Goal: Task Accomplishment & Management: Manage account settings

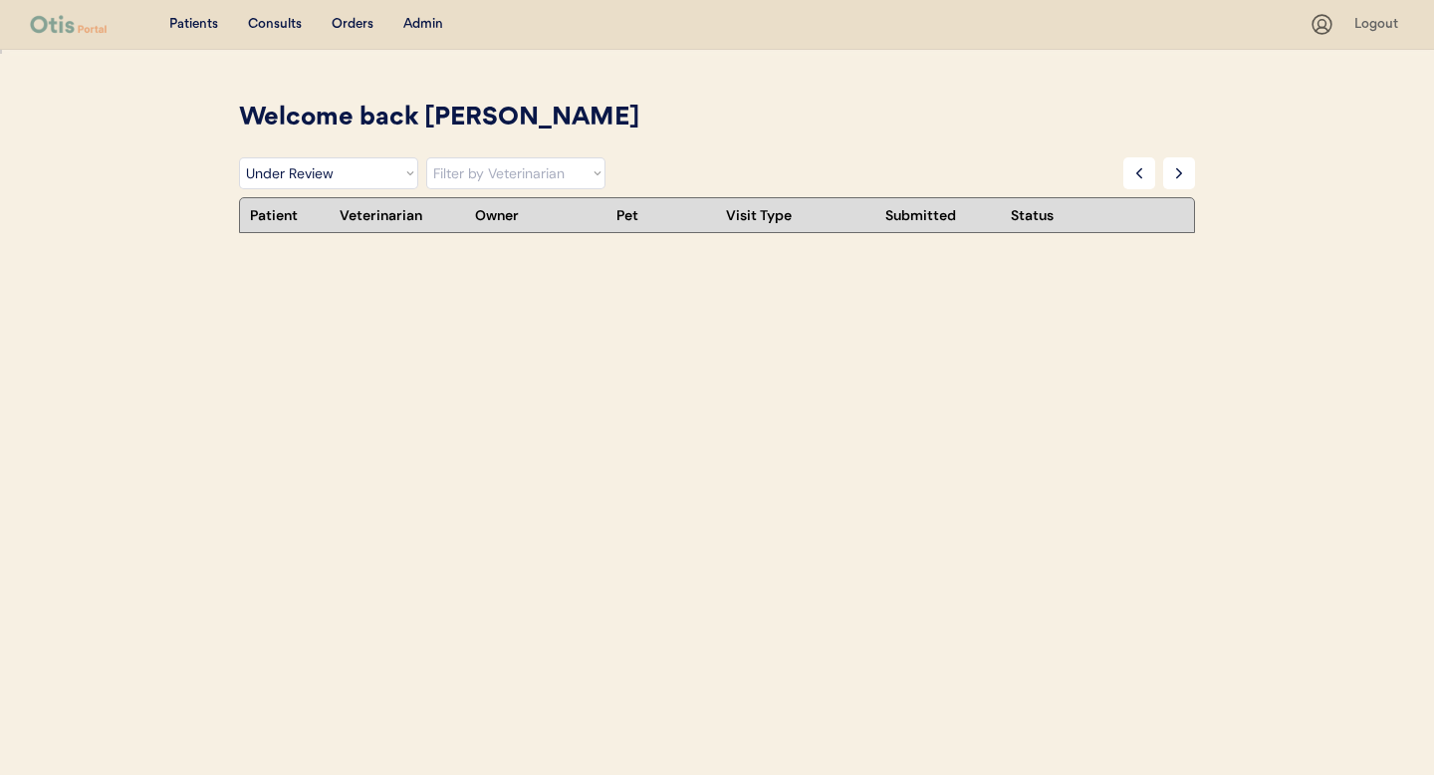
select select ""under_review""
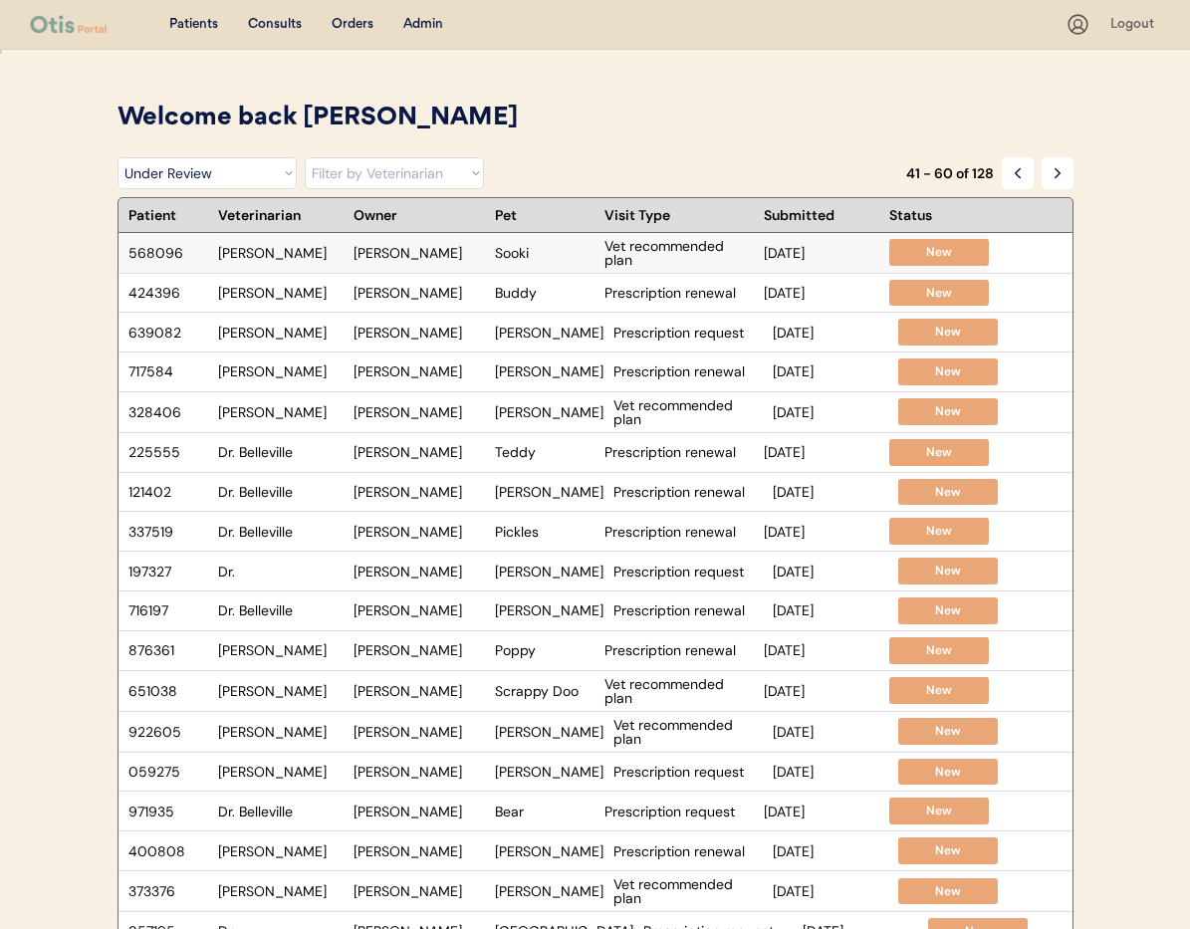
click at [440, 255] on div "[PERSON_NAME]" at bounding box center [419, 253] width 131 height 14
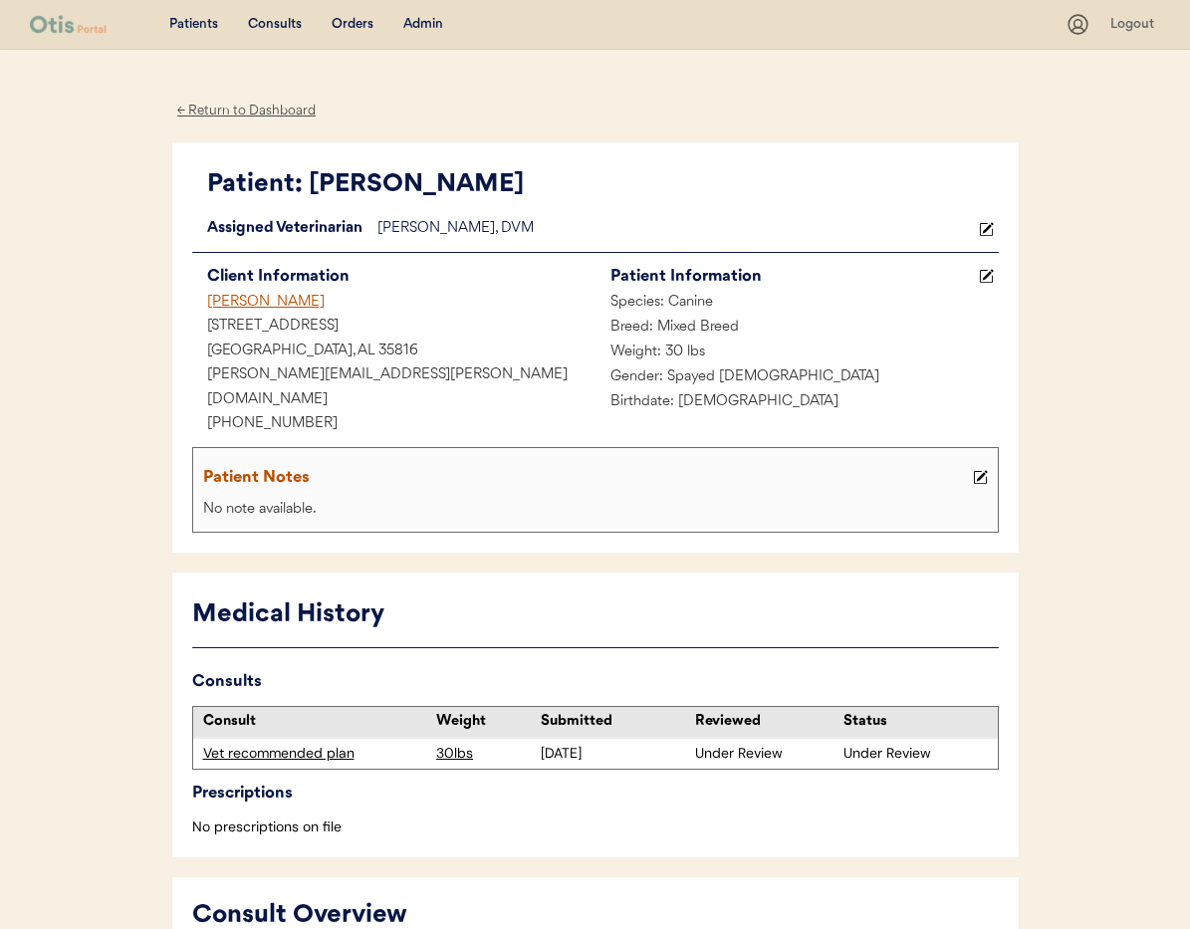
click at [281, 302] on div "[PERSON_NAME]" at bounding box center [393, 303] width 403 height 25
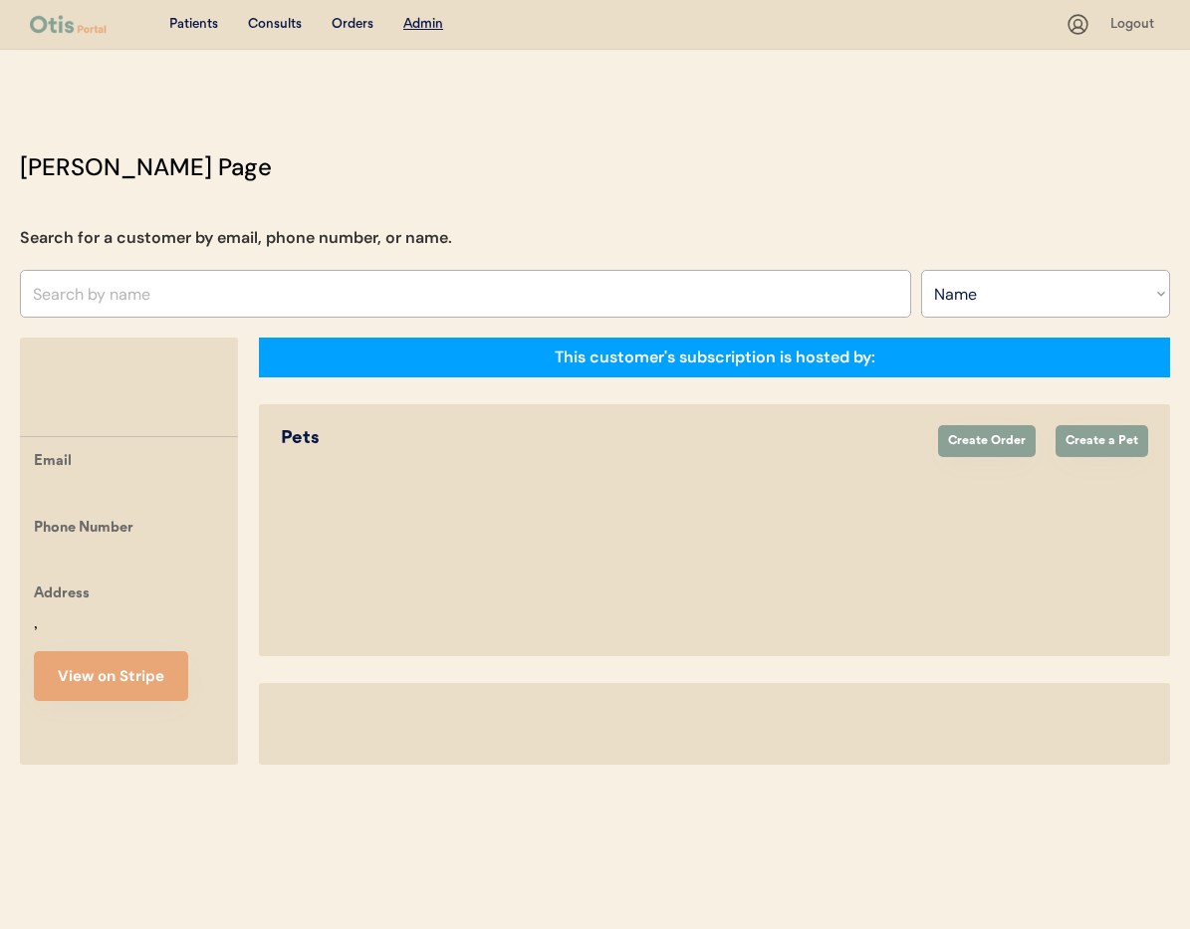
select select ""Name""
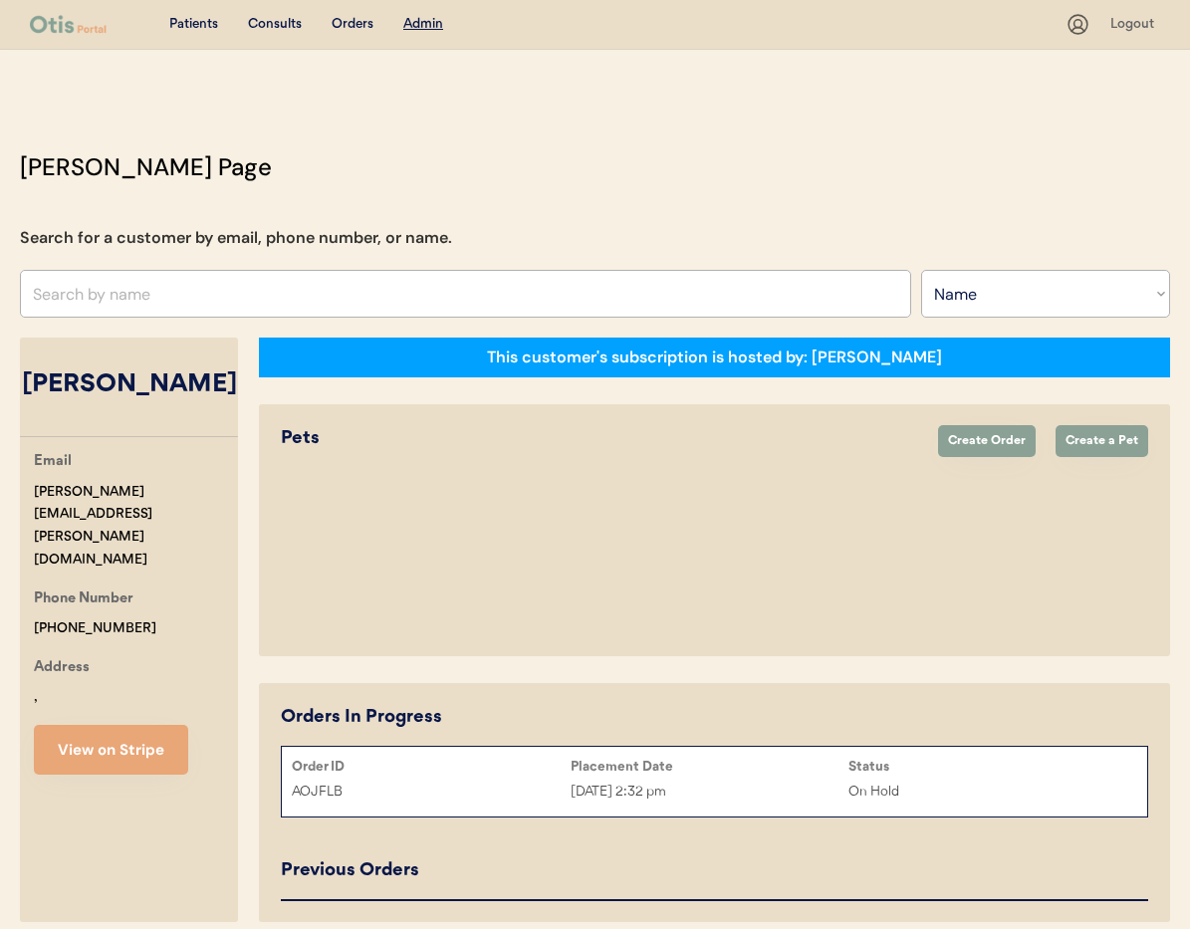
select select "true"
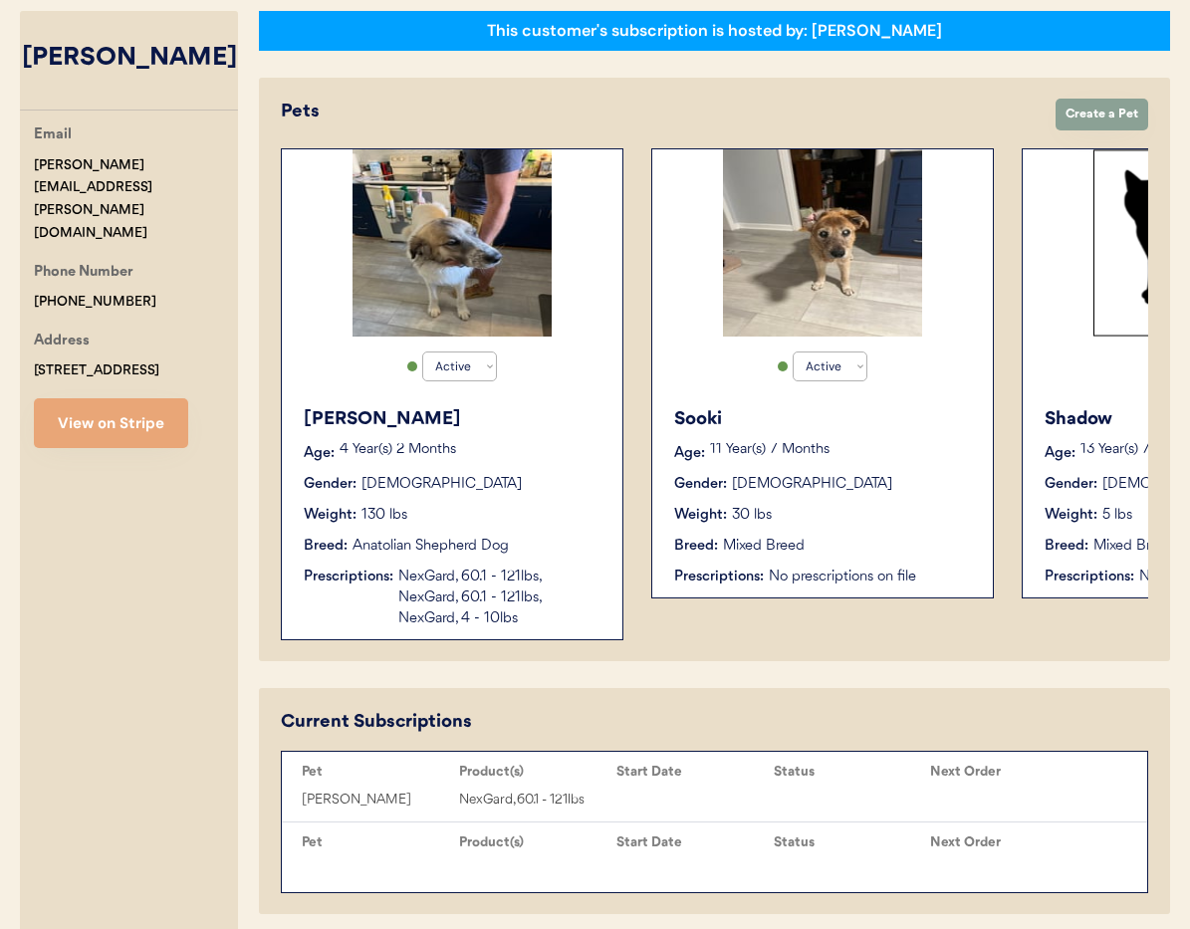
scroll to position [417, 0]
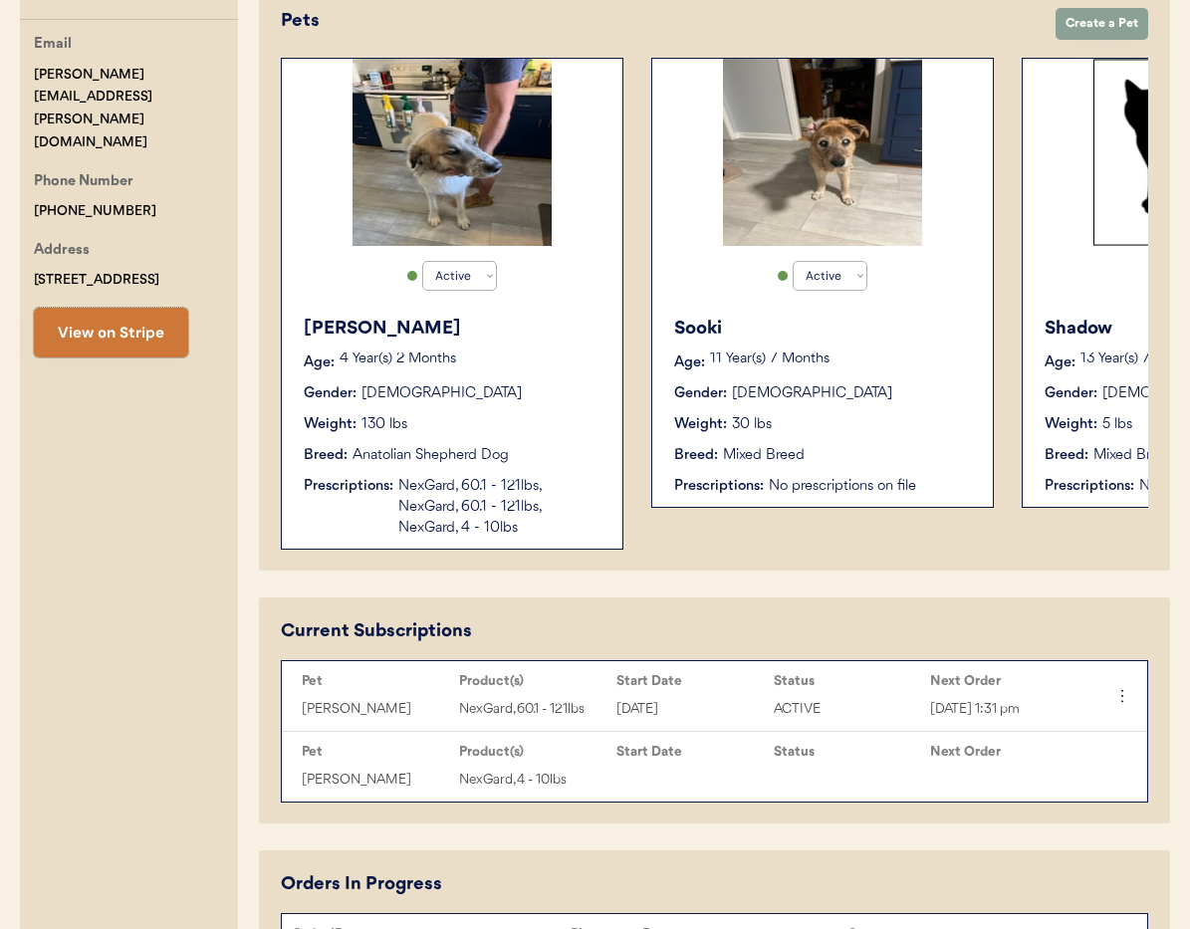
click at [145, 308] on button "View on Stripe" at bounding box center [111, 333] width 154 height 50
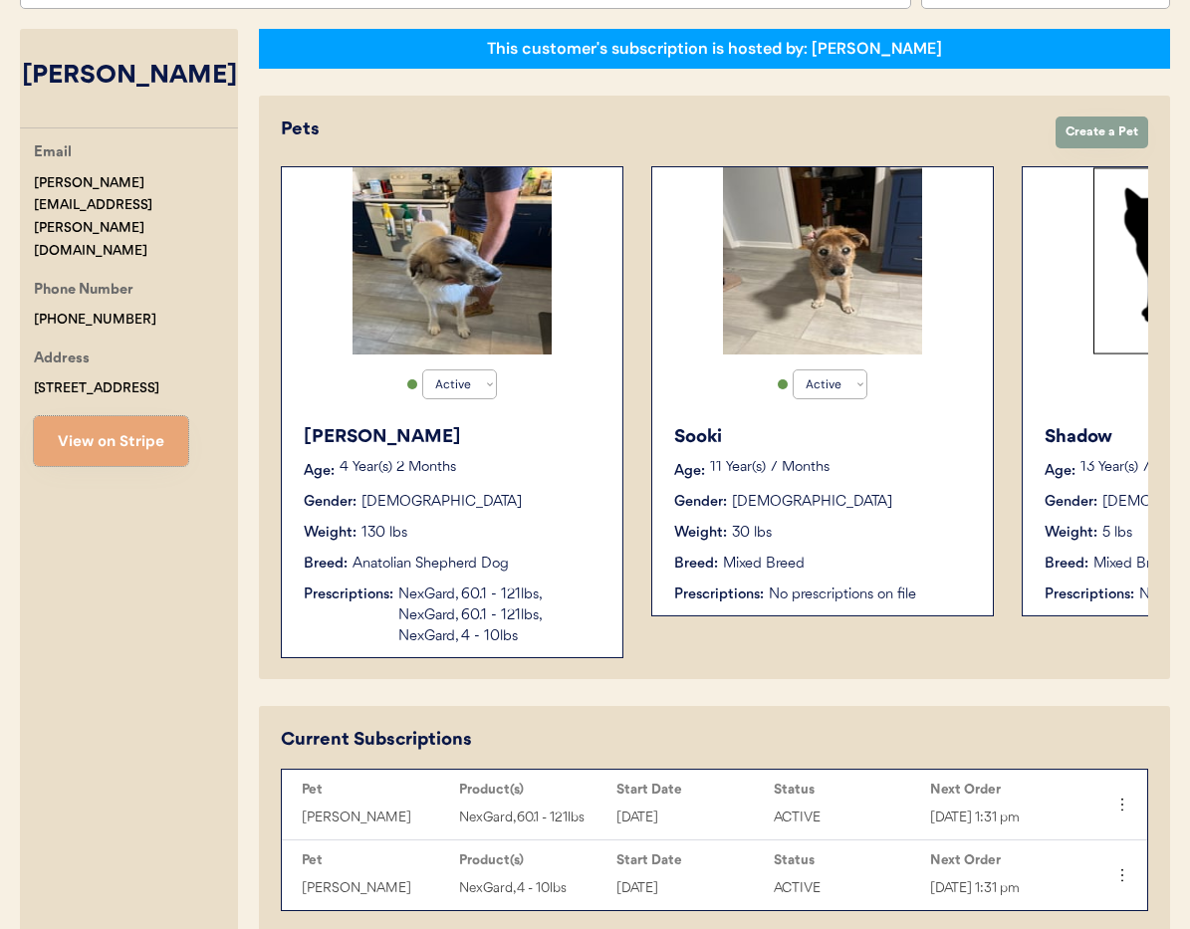
scroll to position [296, 0]
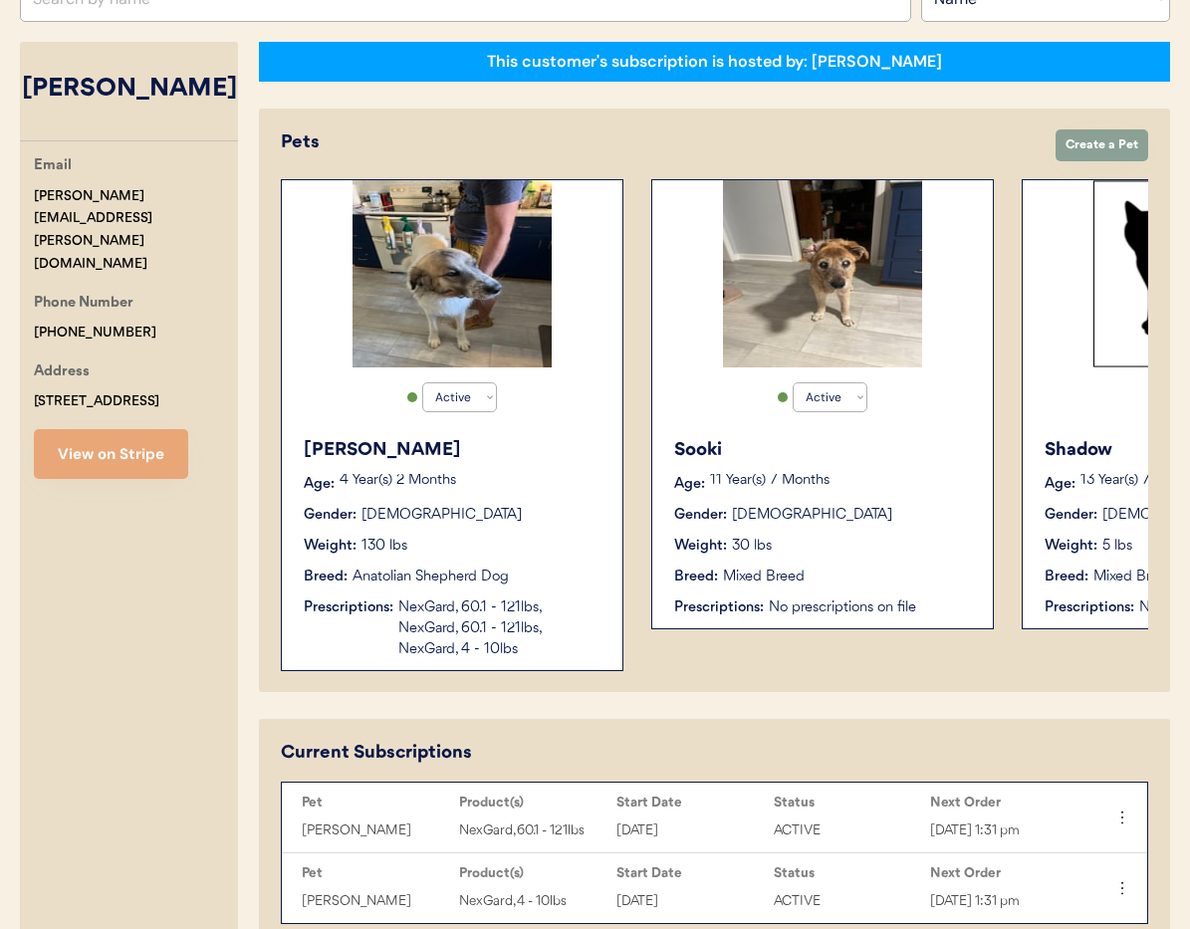
click at [544, 477] on p "4 Year(s) 2 Months" at bounding box center [471, 481] width 263 height 14
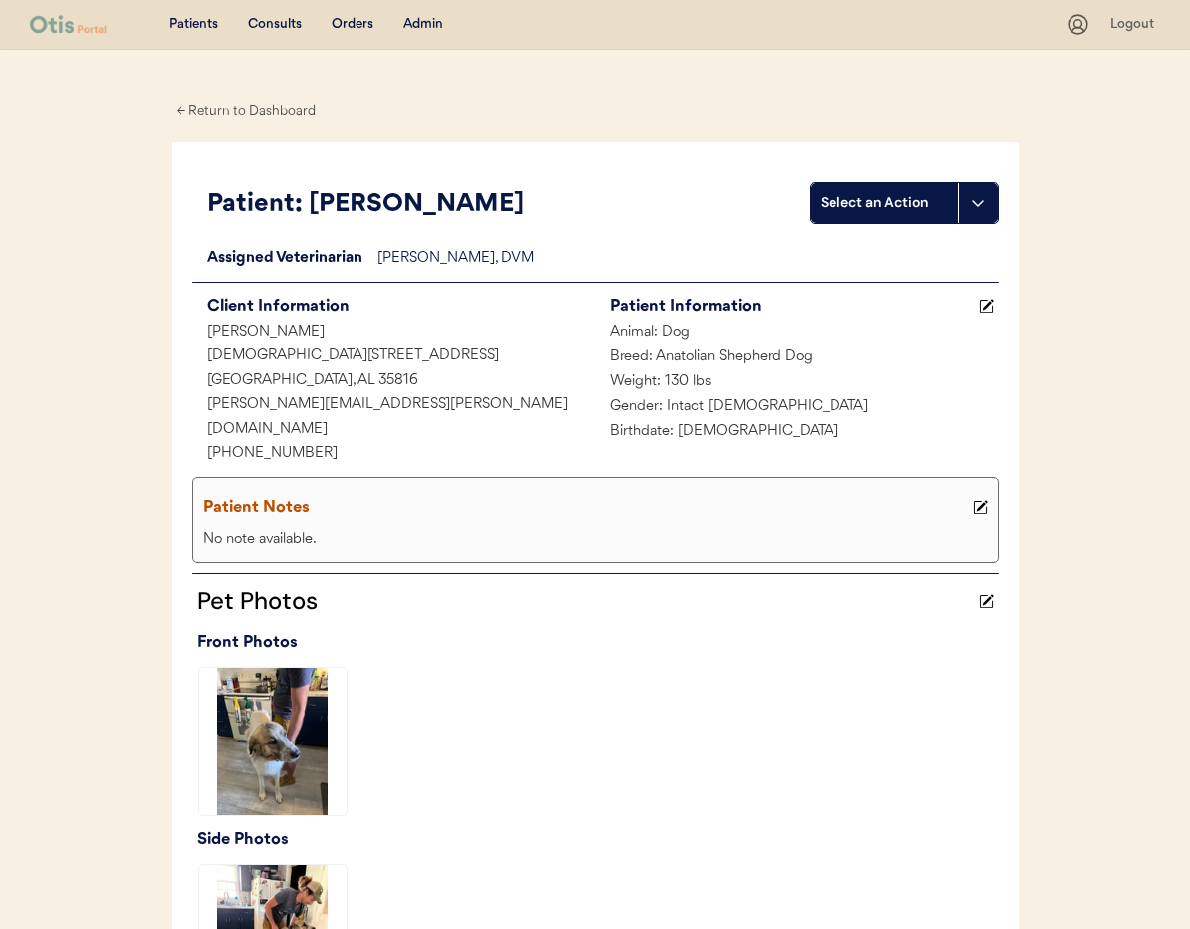
click at [243, 110] on div "← Return to Dashboard" at bounding box center [246, 111] width 149 height 23
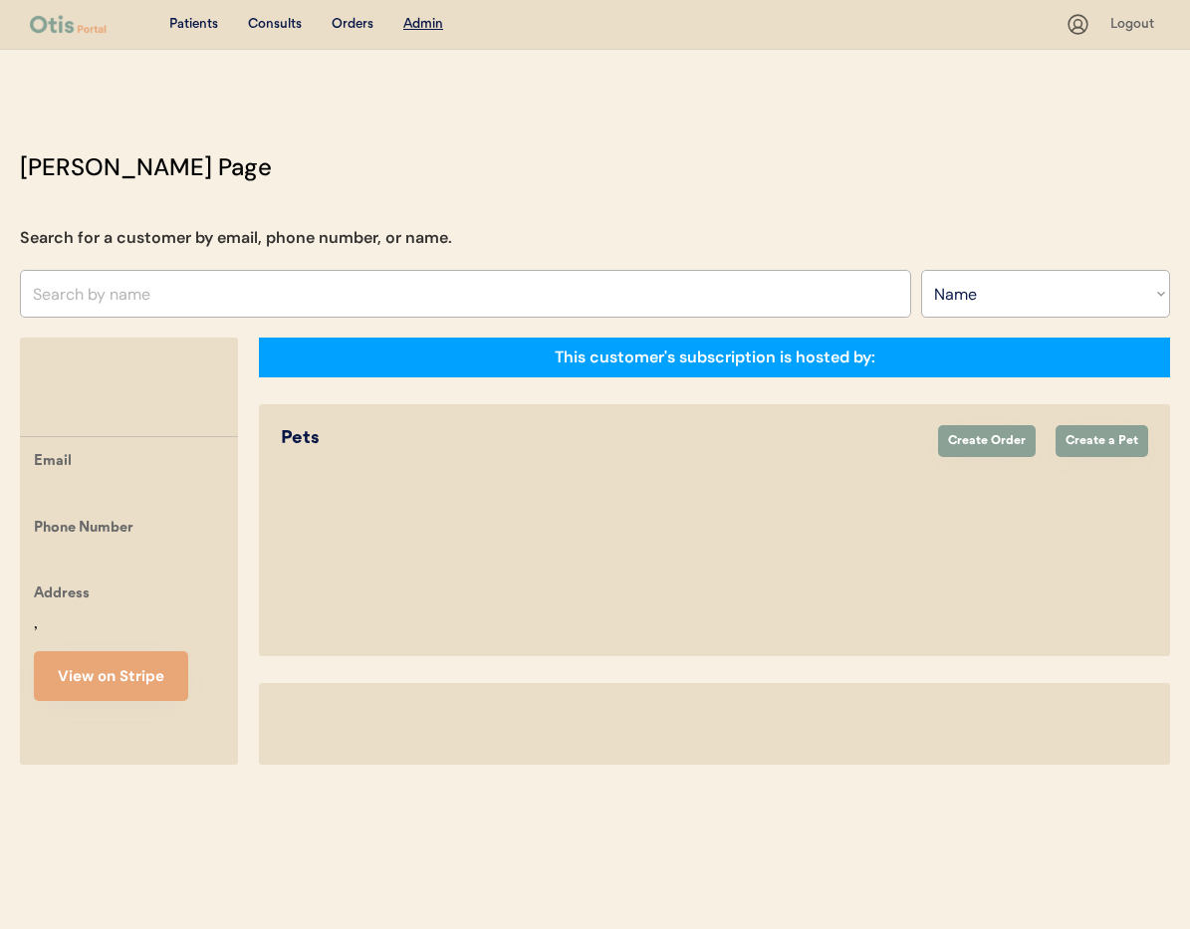
select select ""Name""
select select "true"
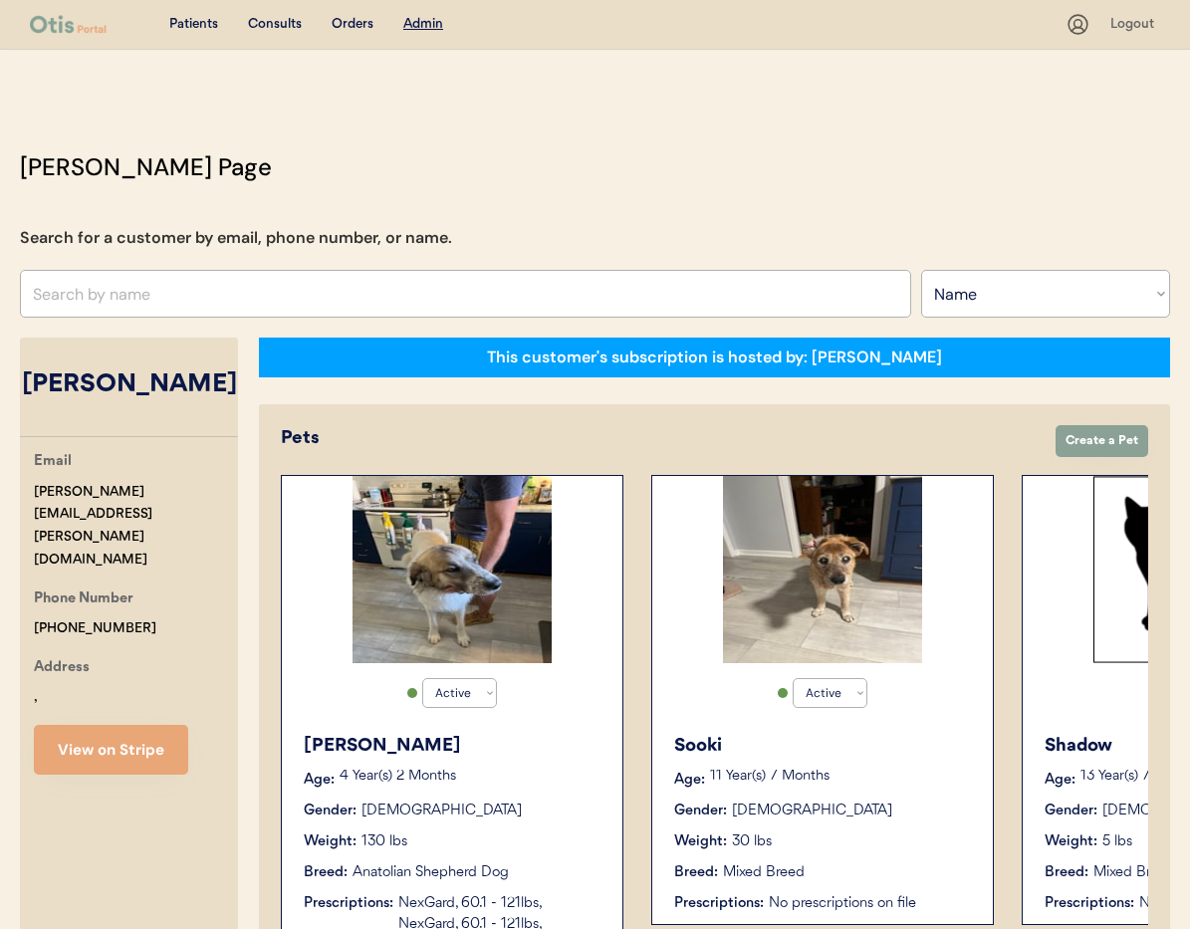
click at [839, 782] on p "11 Year(s) 7 Months" at bounding box center [841, 777] width 263 height 14
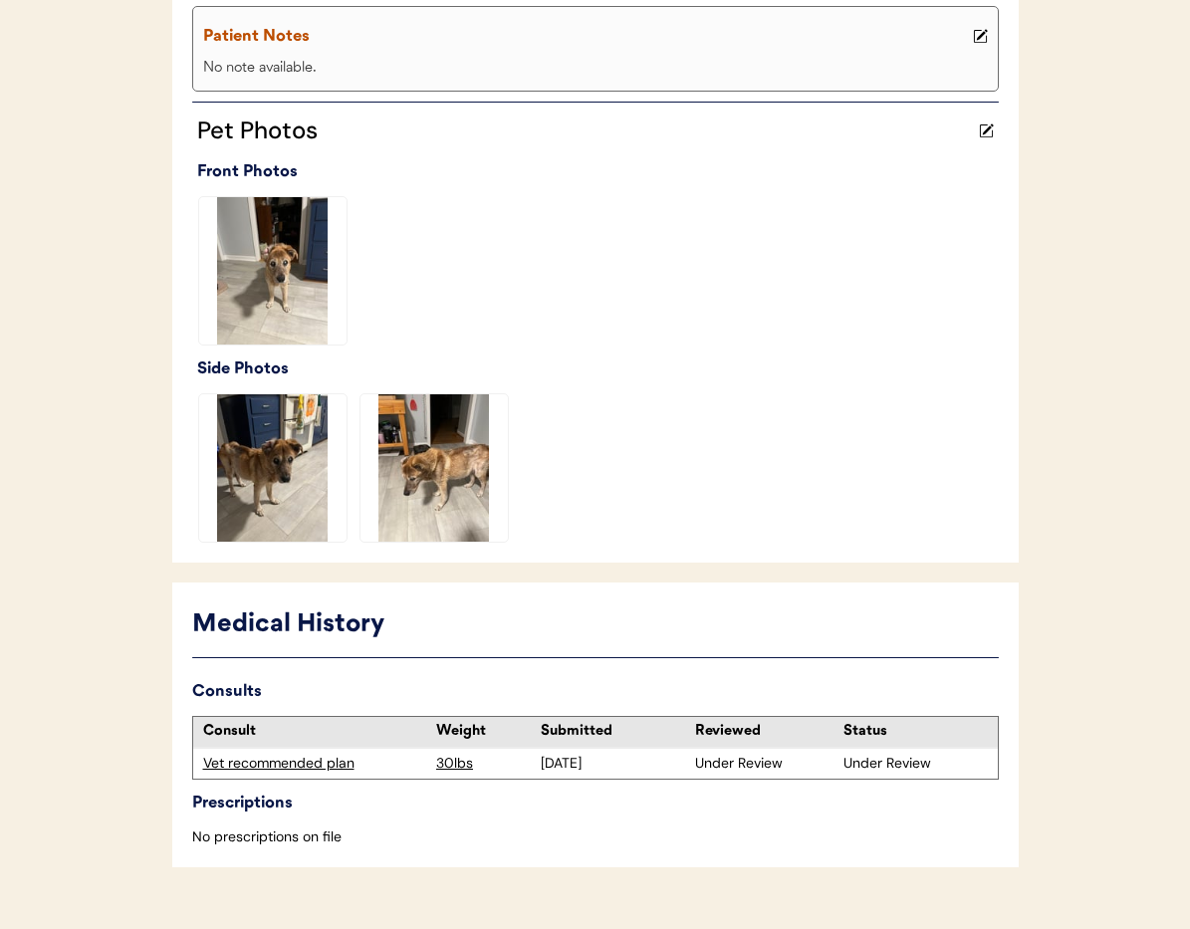
scroll to position [487, 0]
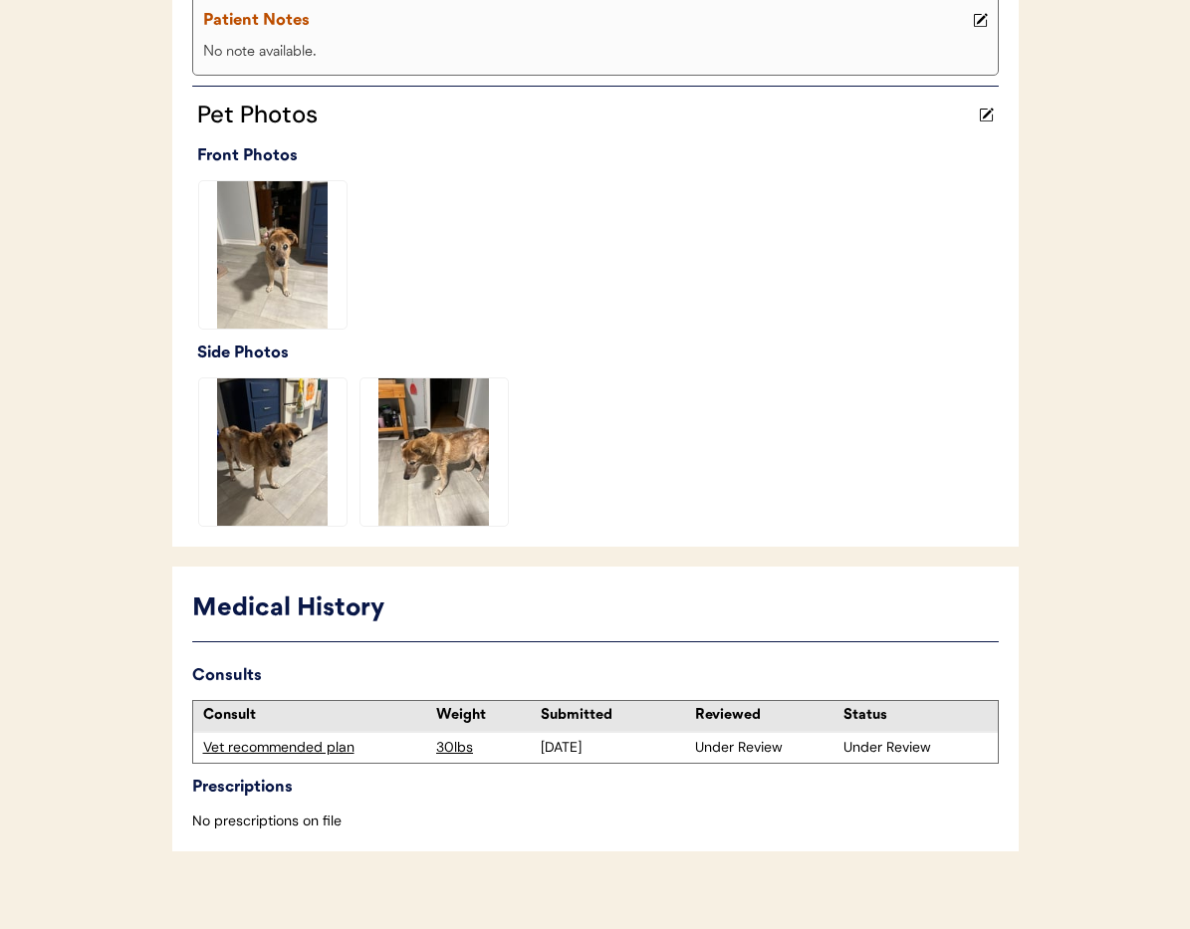
click at [267, 738] on div "Vet recommended plan" at bounding box center [315, 748] width 224 height 20
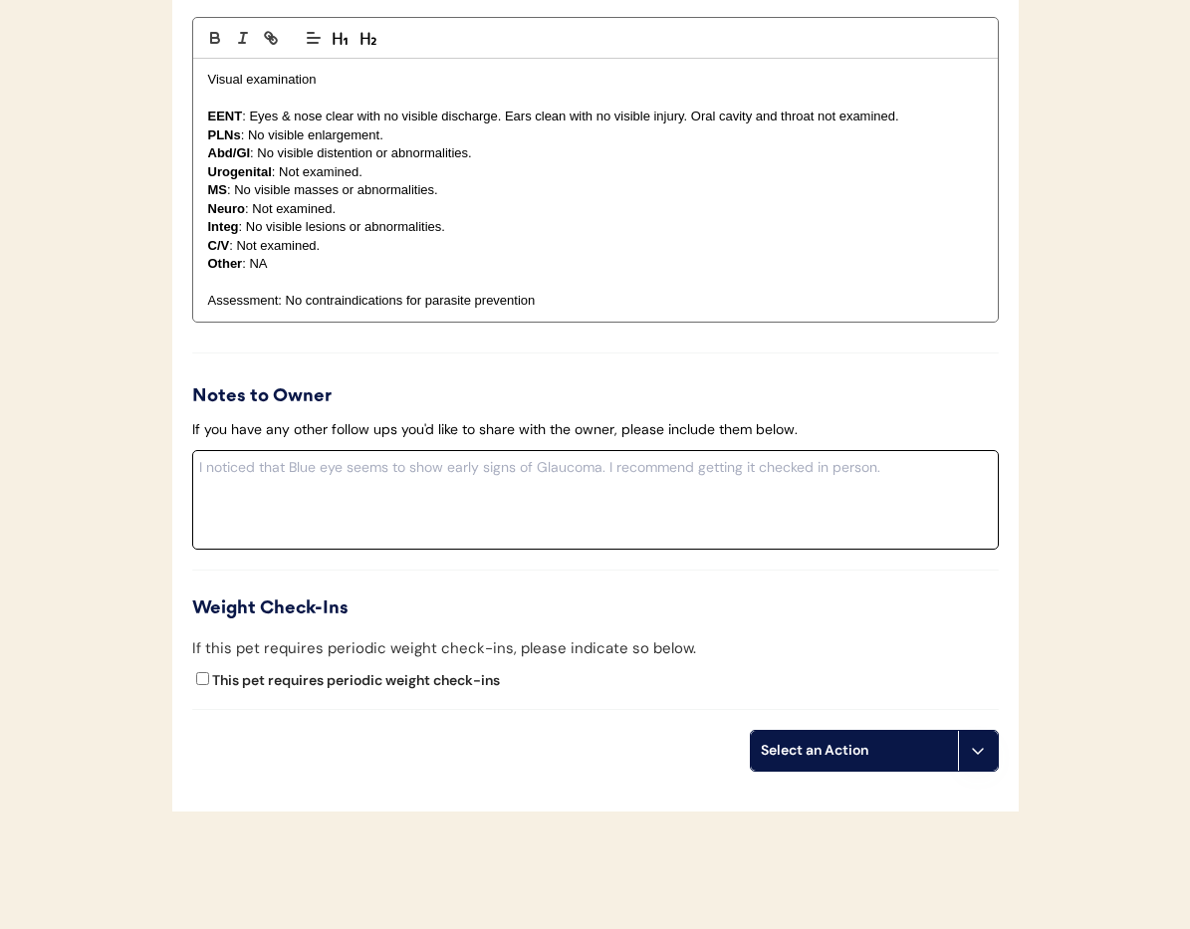
scroll to position [1971, 0]
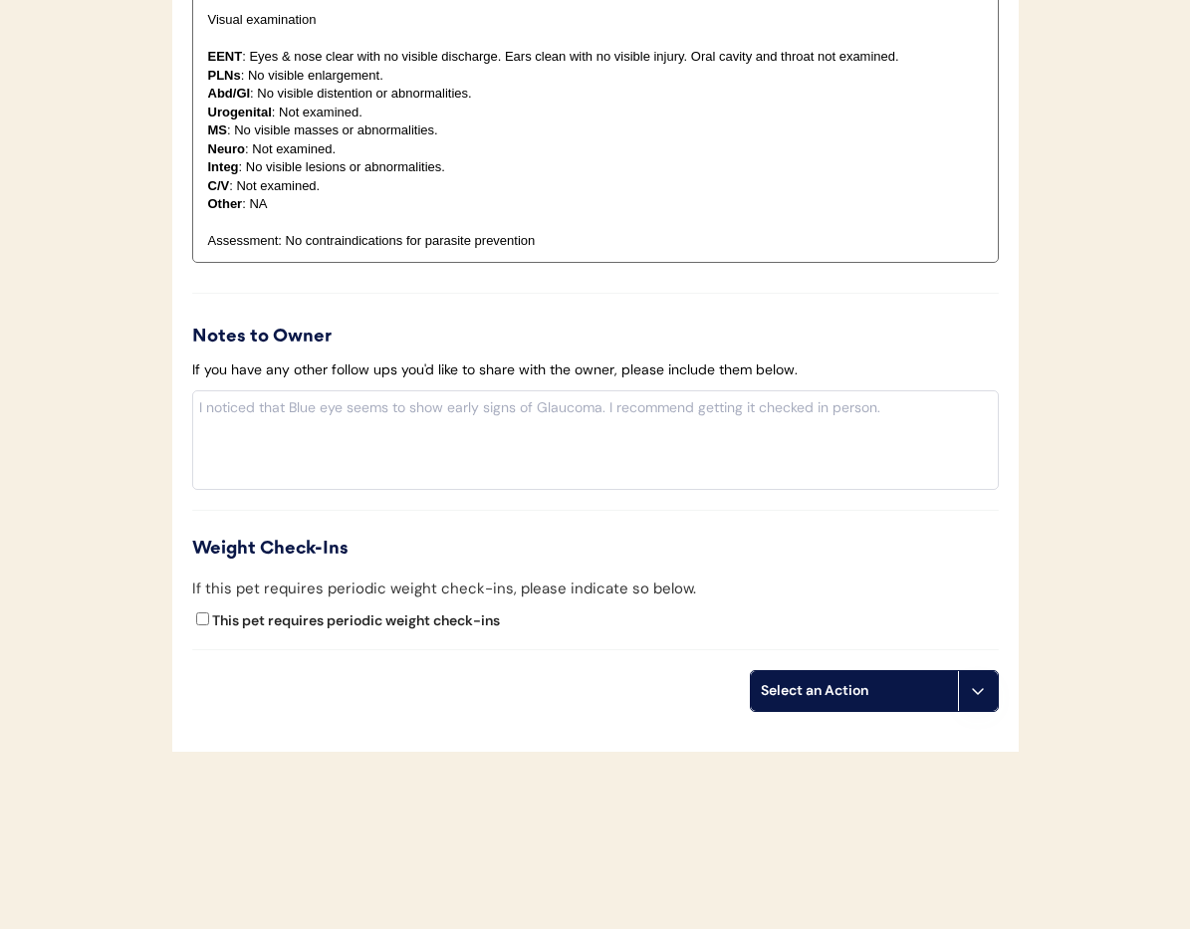
click at [984, 679] on button at bounding box center [978, 691] width 40 height 40
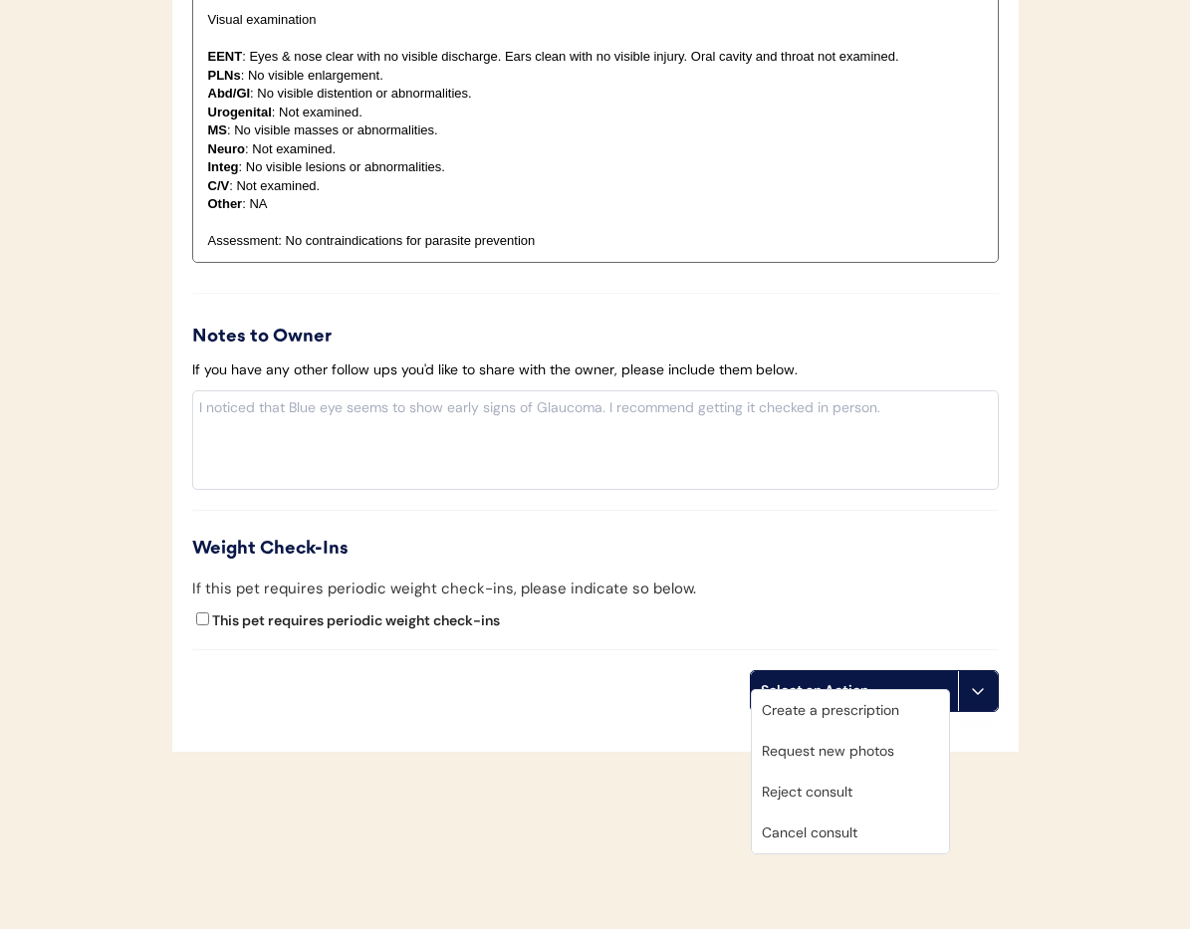
click at [884, 836] on div "Cancel consult" at bounding box center [850, 833] width 197 height 41
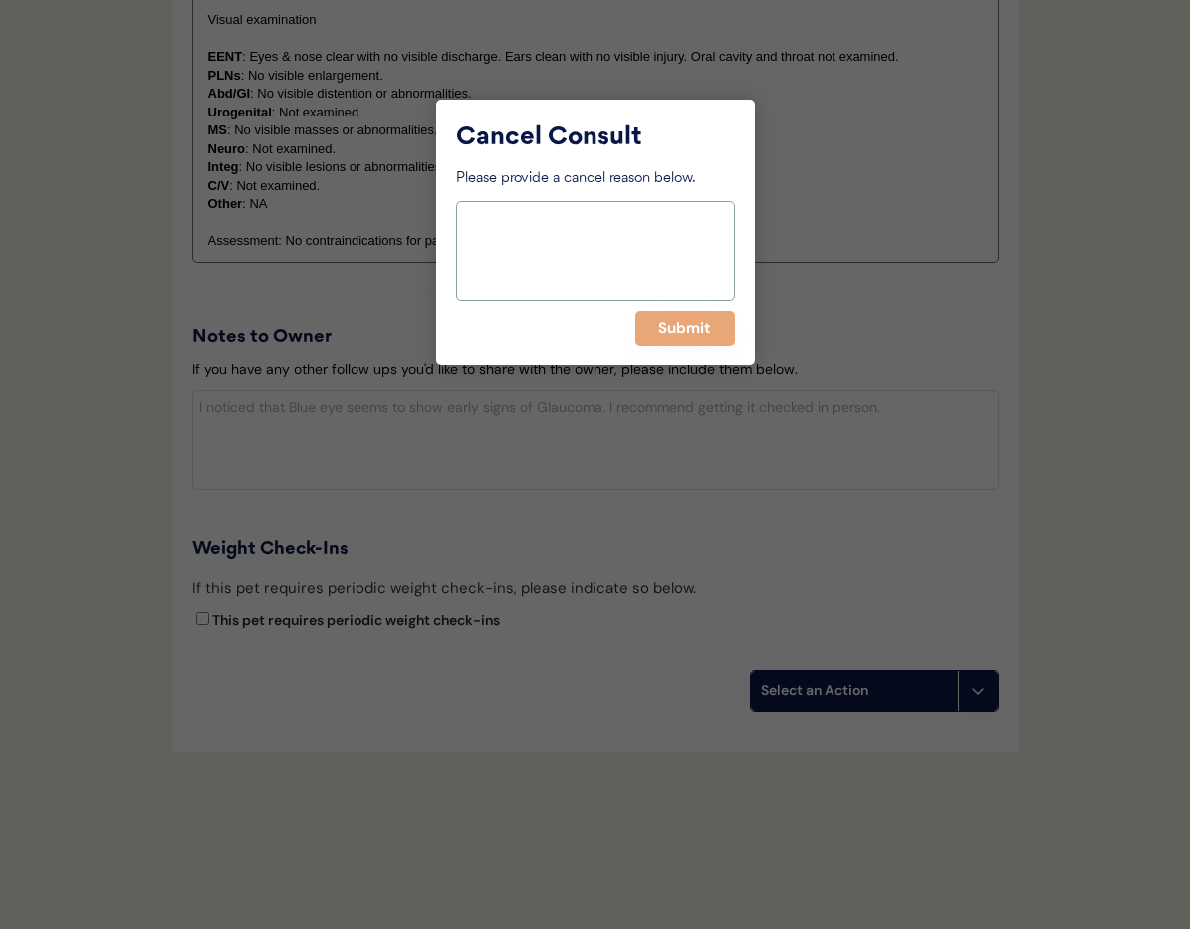
click at [537, 263] on textarea at bounding box center [595, 251] width 279 height 100
type textarea "> 6 months pending"
click at [670, 338] on button "Submit" at bounding box center [685, 328] width 100 height 35
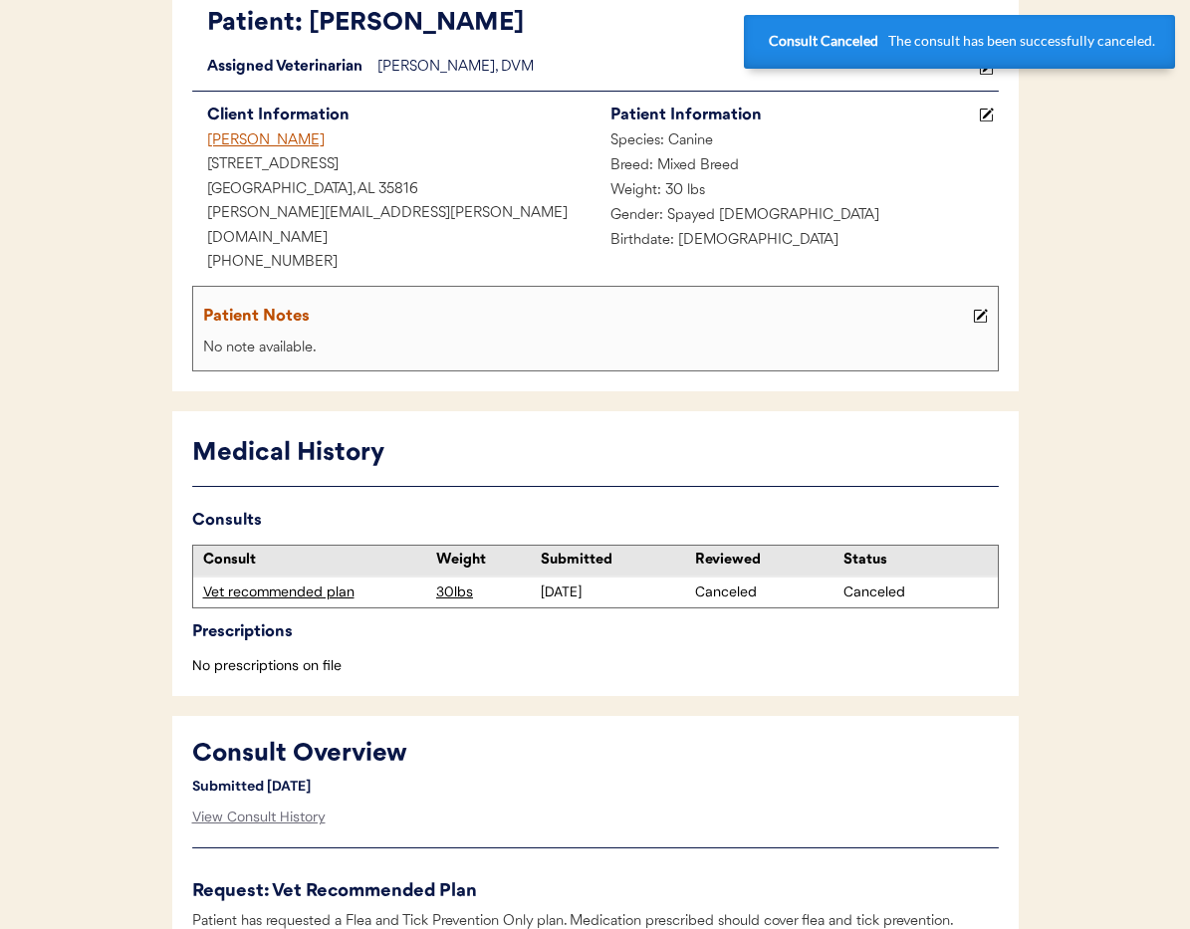
scroll to position [0, 0]
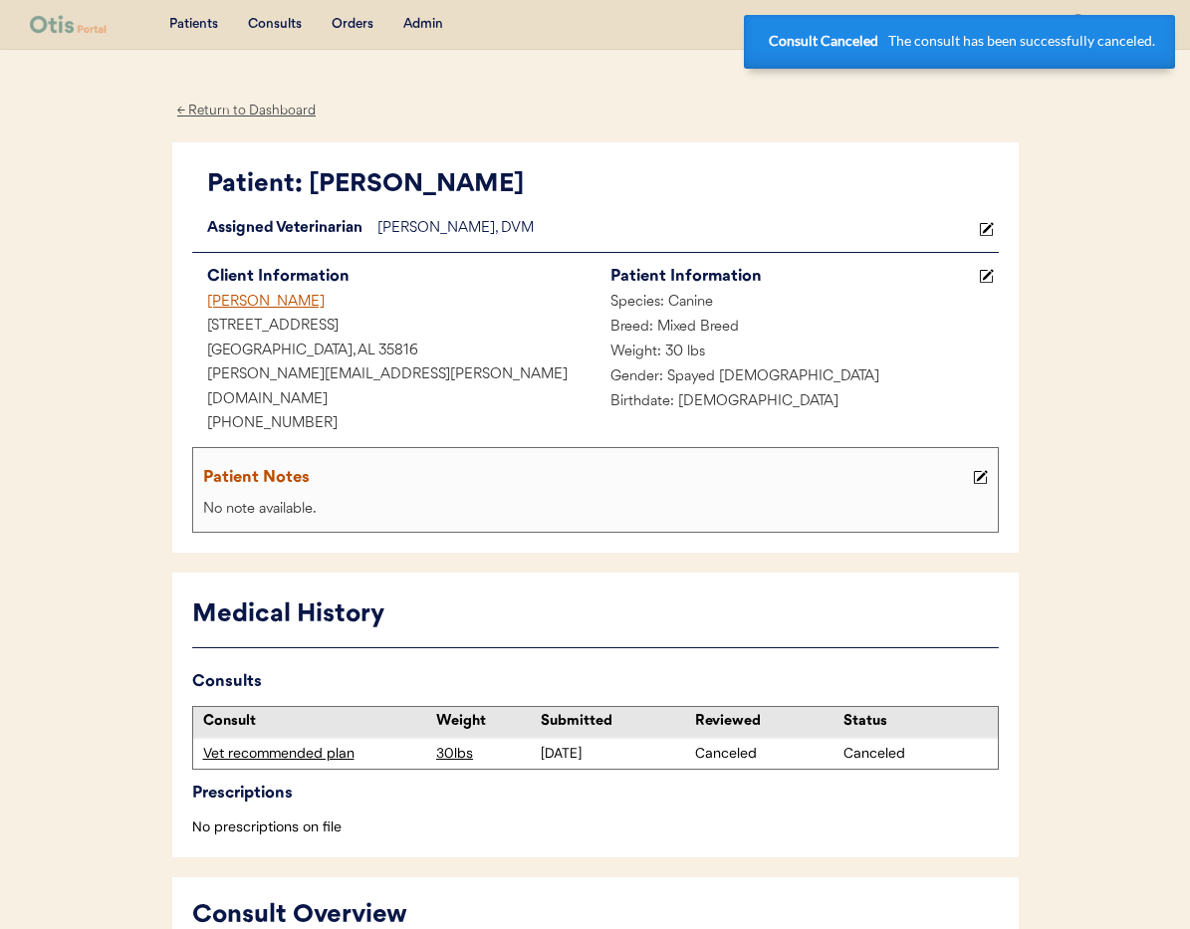
click at [255, 302] on div "[PERSON_NAME]" at bounding box center [393, 303] width 403 height 25
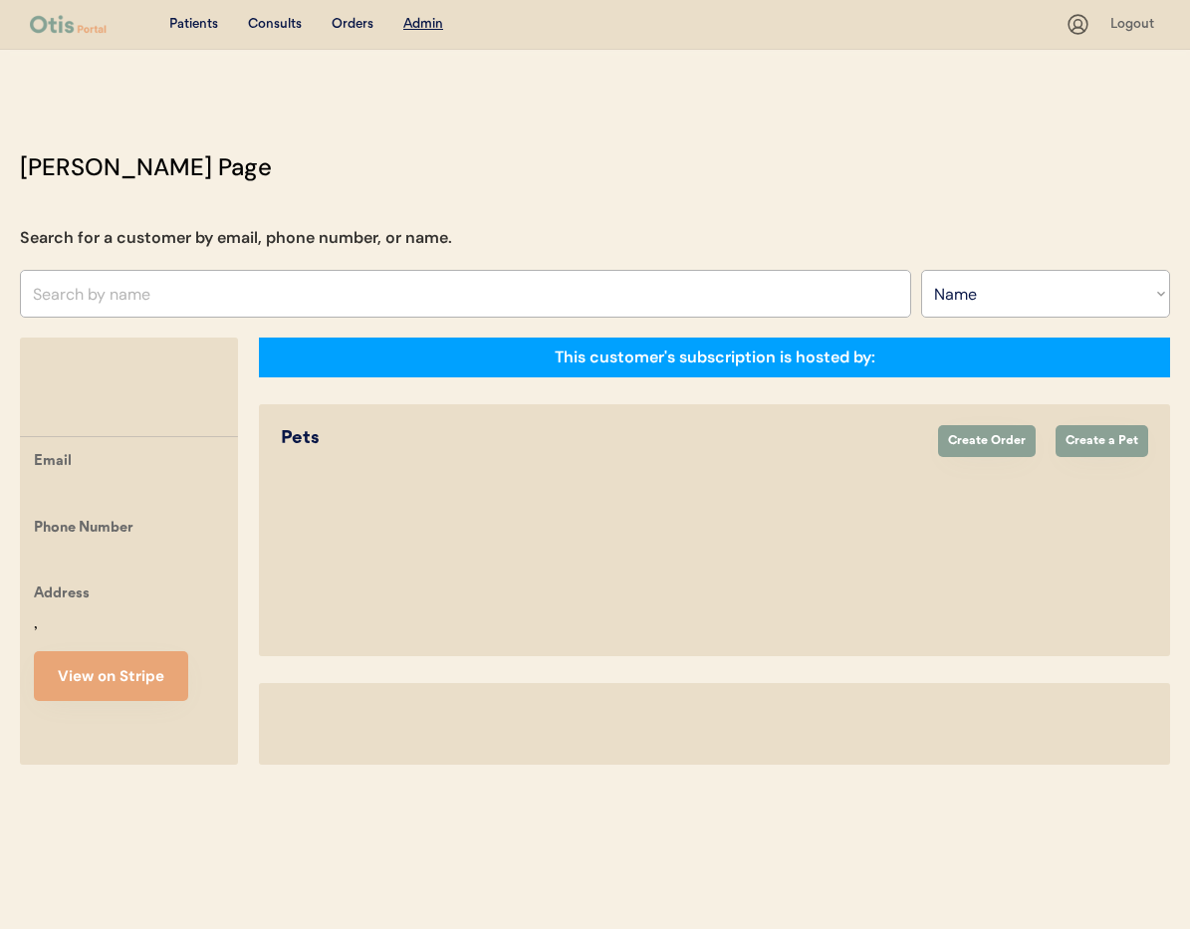
select select ""Name""
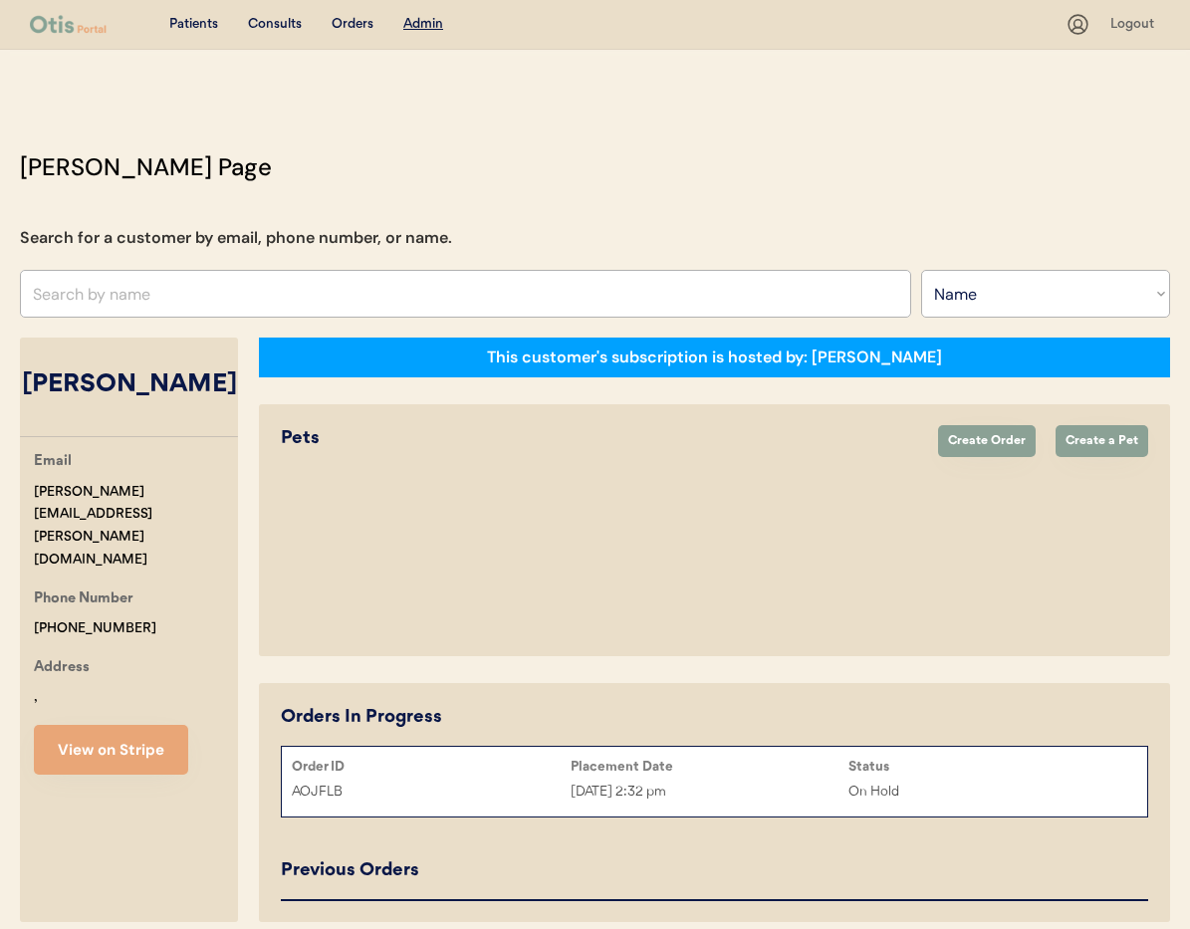
select select "true"
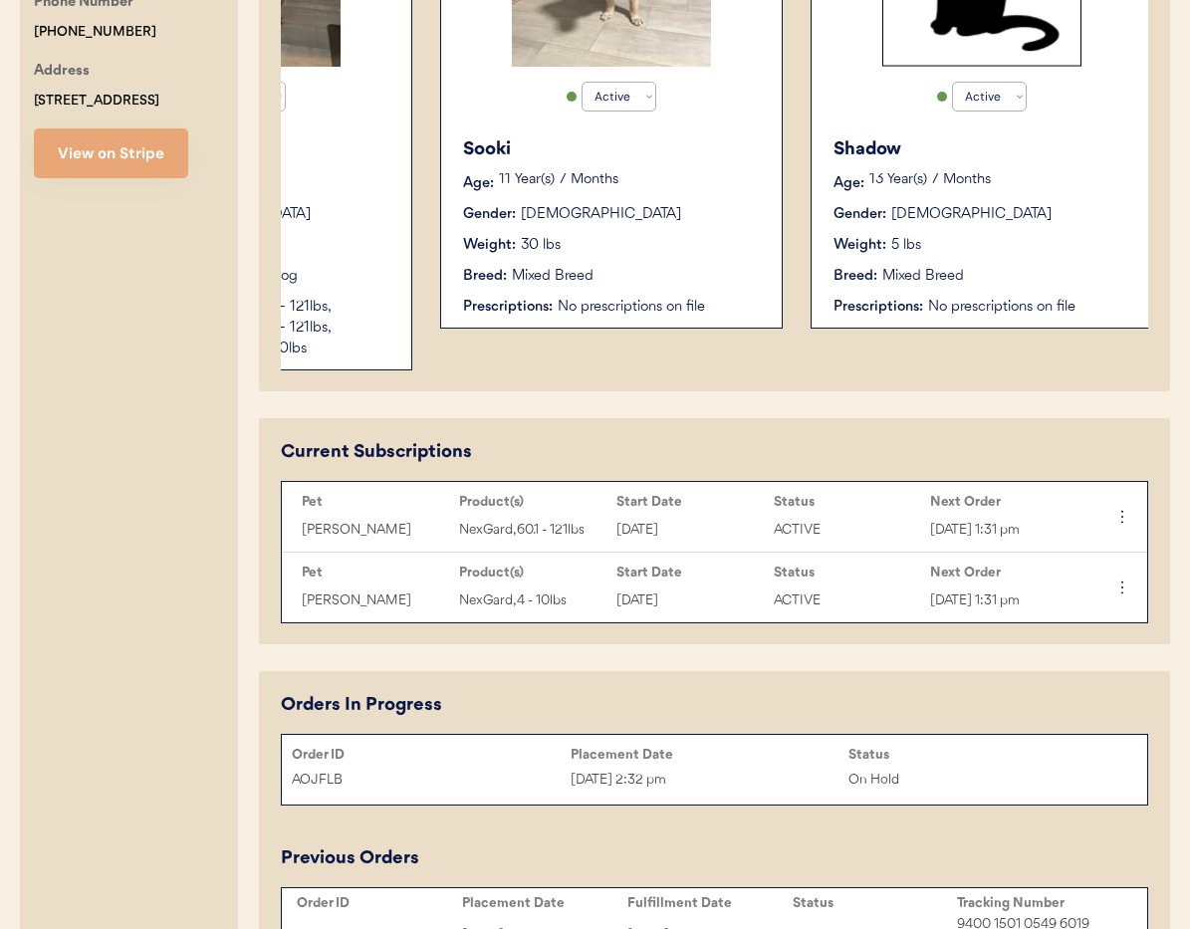
scroll to position [0, 212]
click at [655, 255] on div "Weight: 30 lbs" at bounding box center [611, 245] width 299 height 21
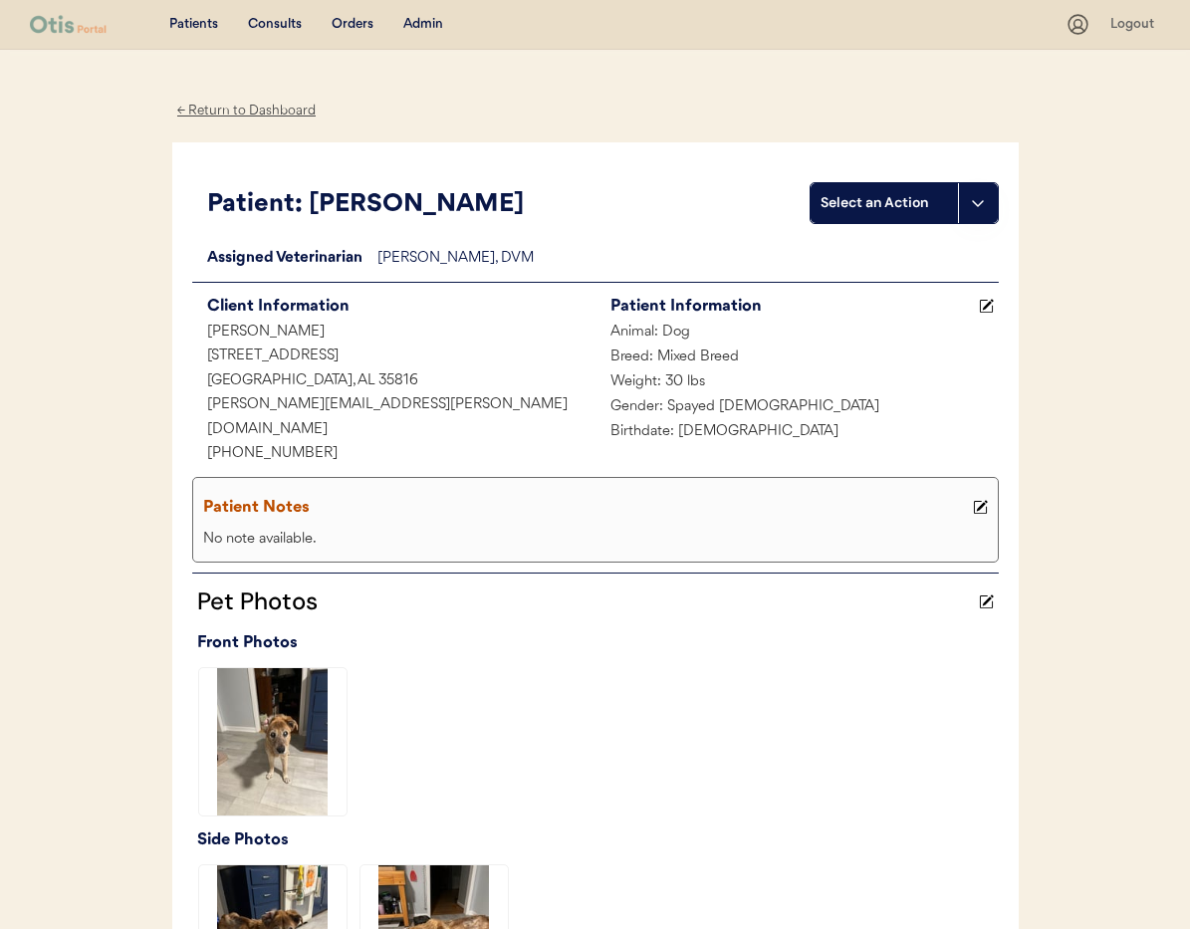
click at [238, 100] on div "← Return to Dashboard" at bounding box center [246, 111] width 149 height 23
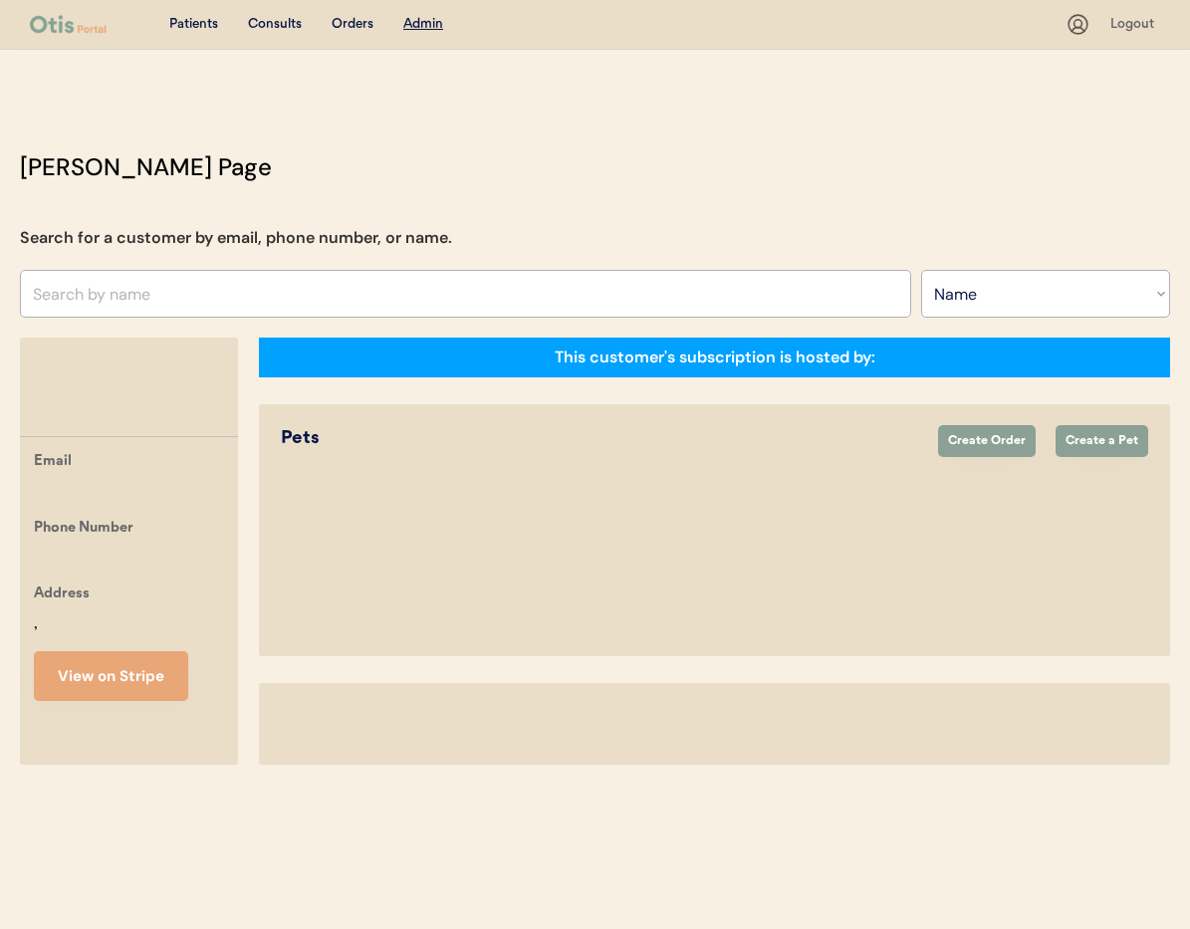
select select ""Name""
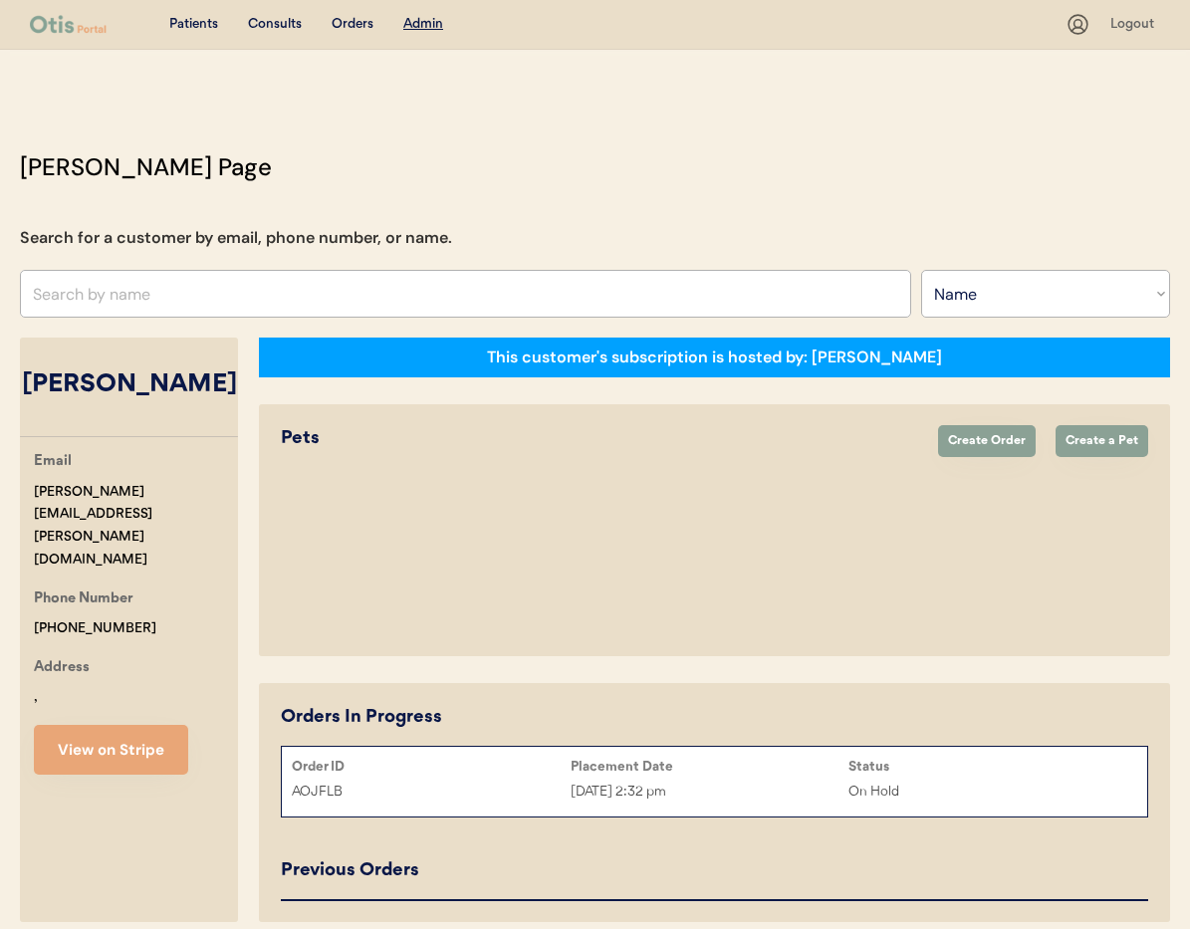
select select "true"
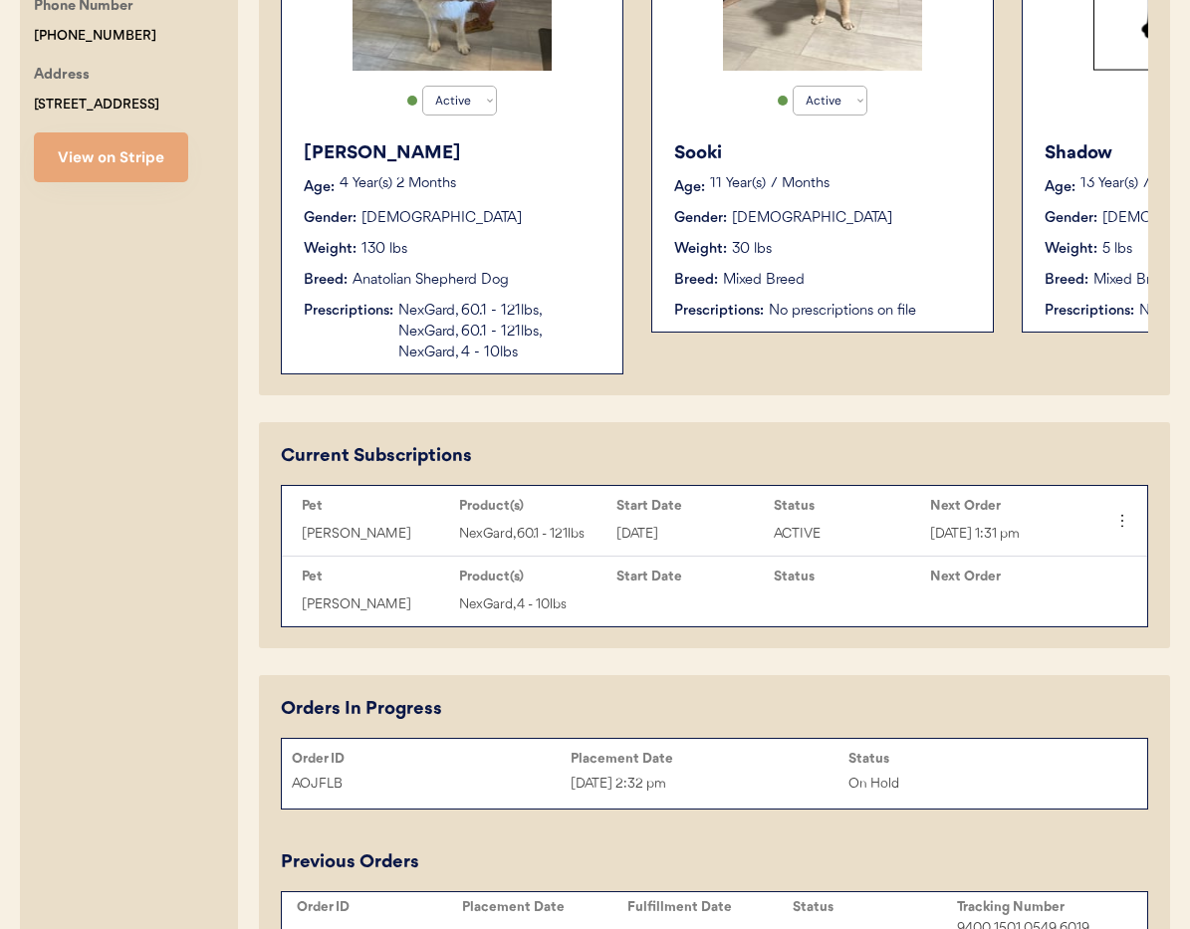
scroll to position [0, 244]
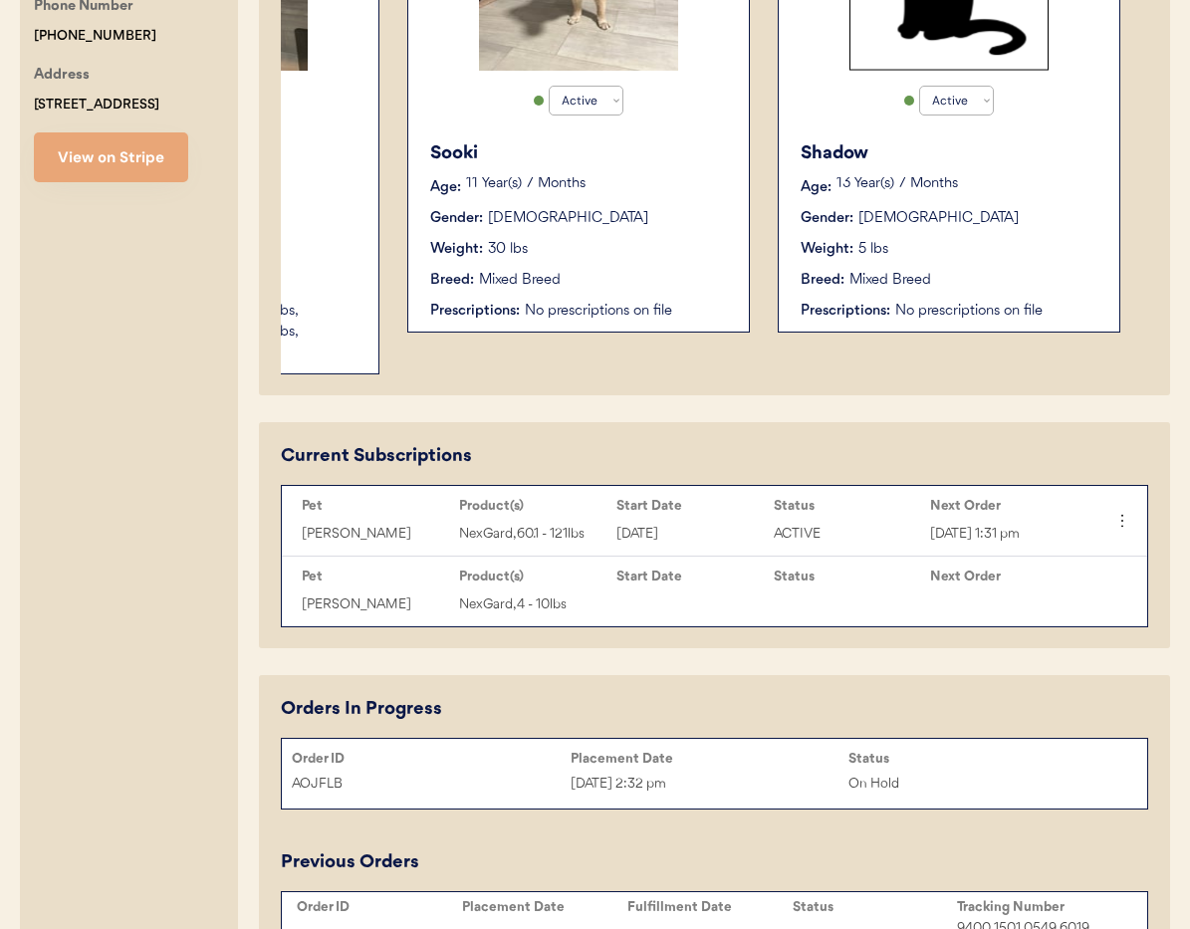
click at [1067, 275] on div "Breed: Mixed Breed" at bounding box center [950, 280] width 299 height 21
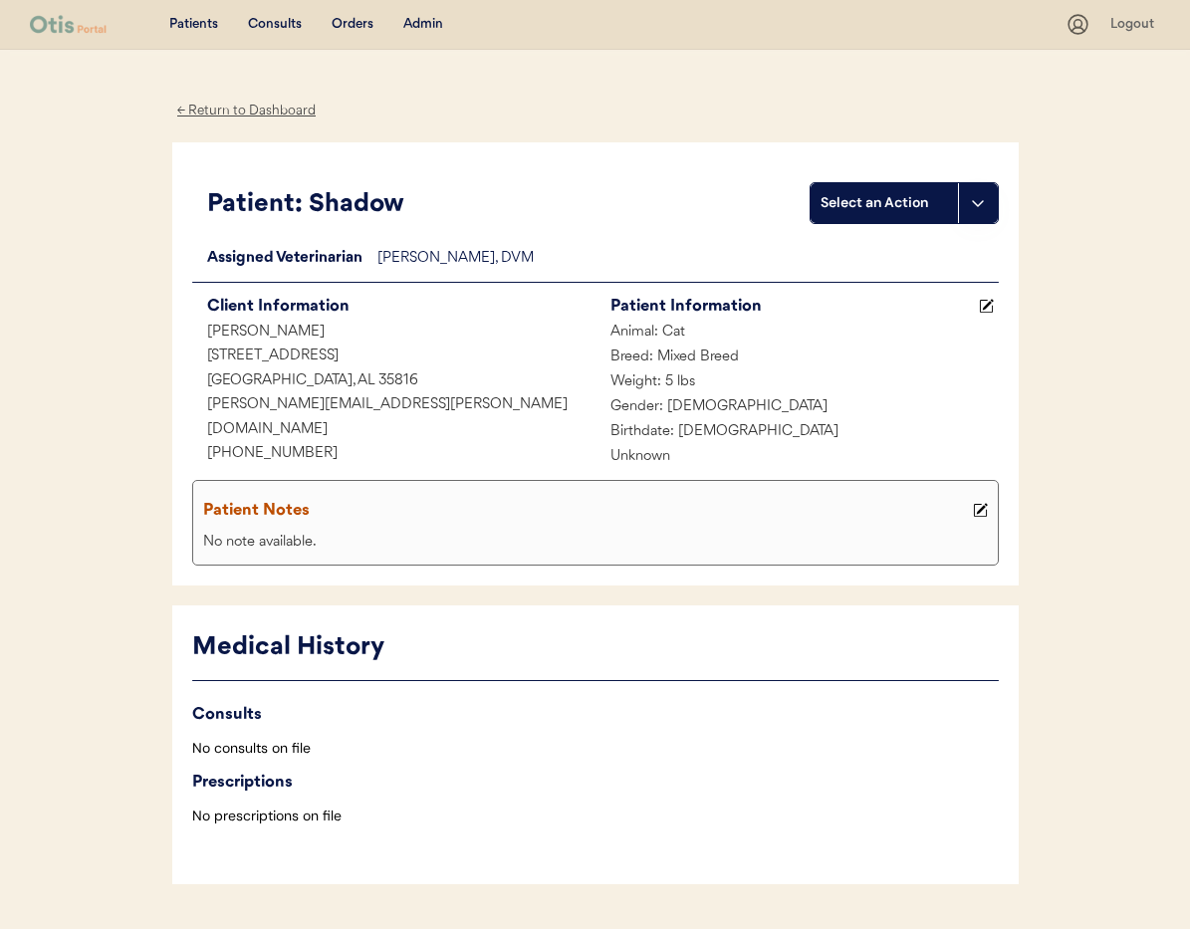
click at [249, 108] on div "← Return to Dashboard" at bounding box center [246, 111] width 149 height 23
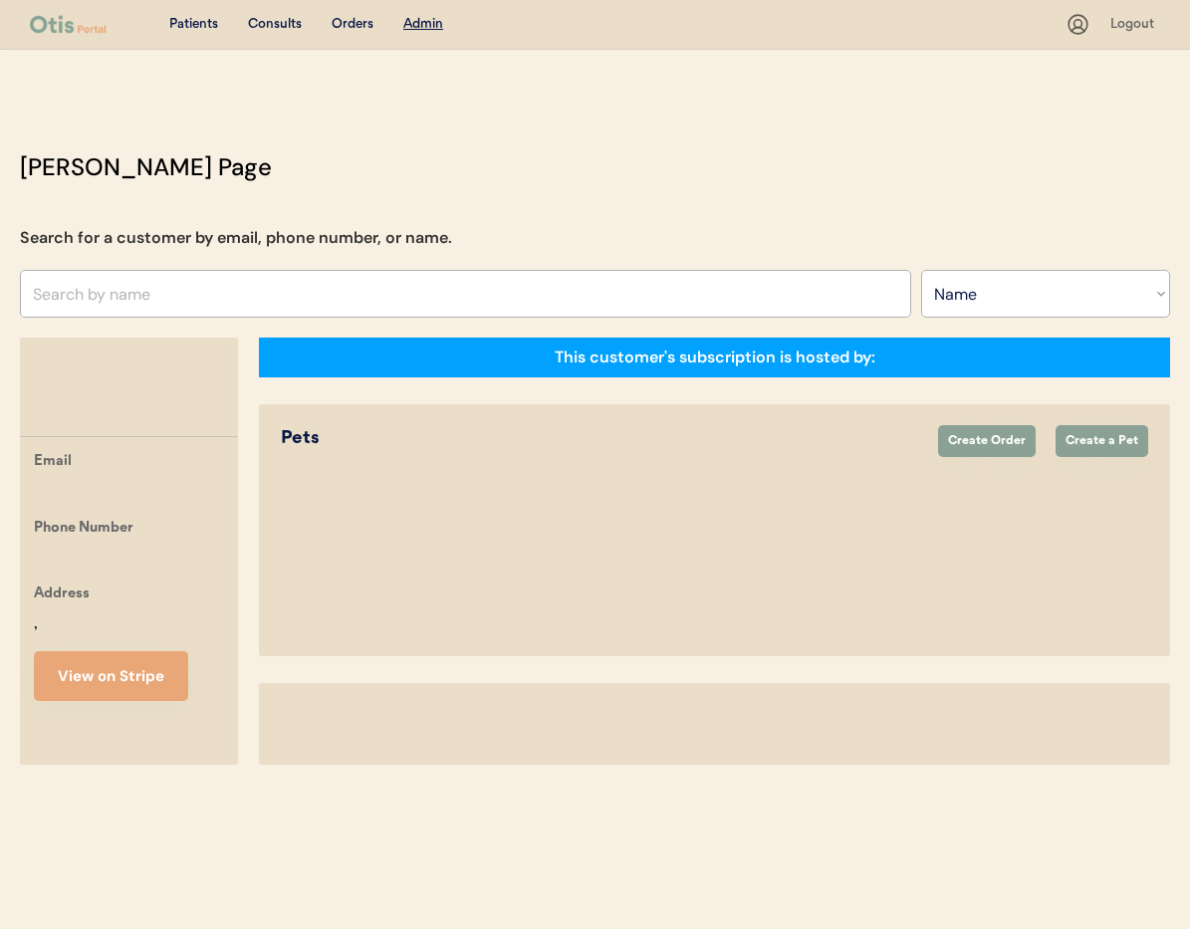
select select ""Name""
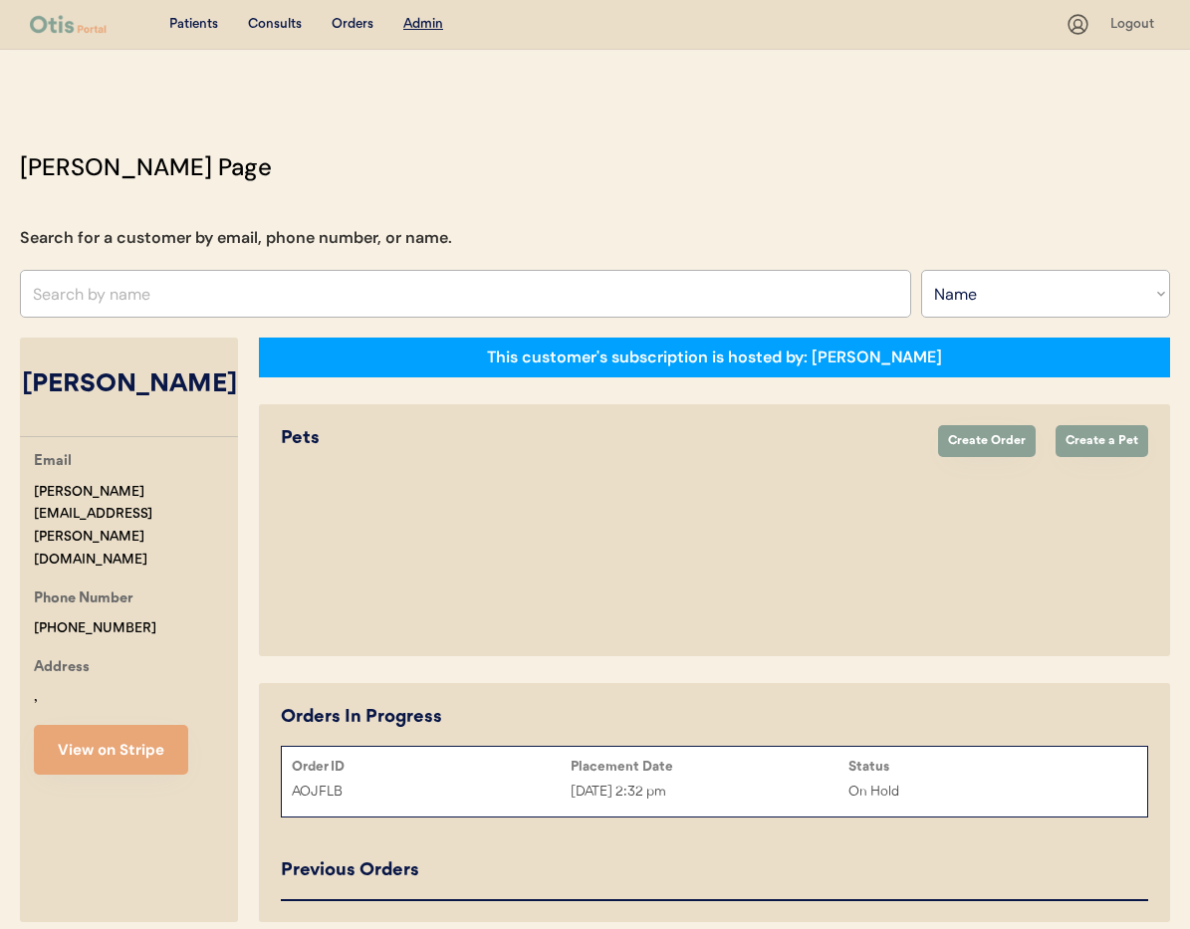
select select "true"
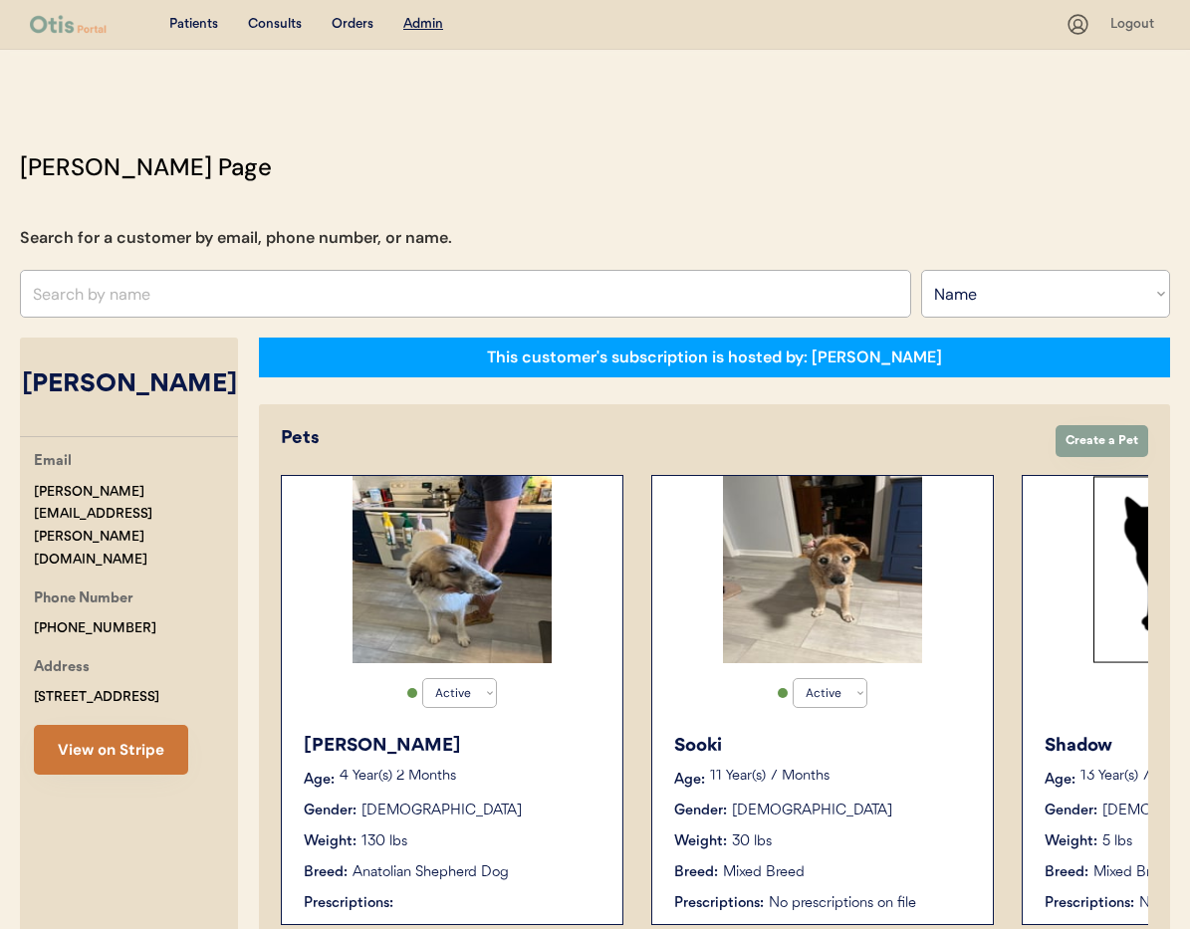
click at [143, 725] on button "View on Stripe" at bounding box center [111, 750] width 154 height 50
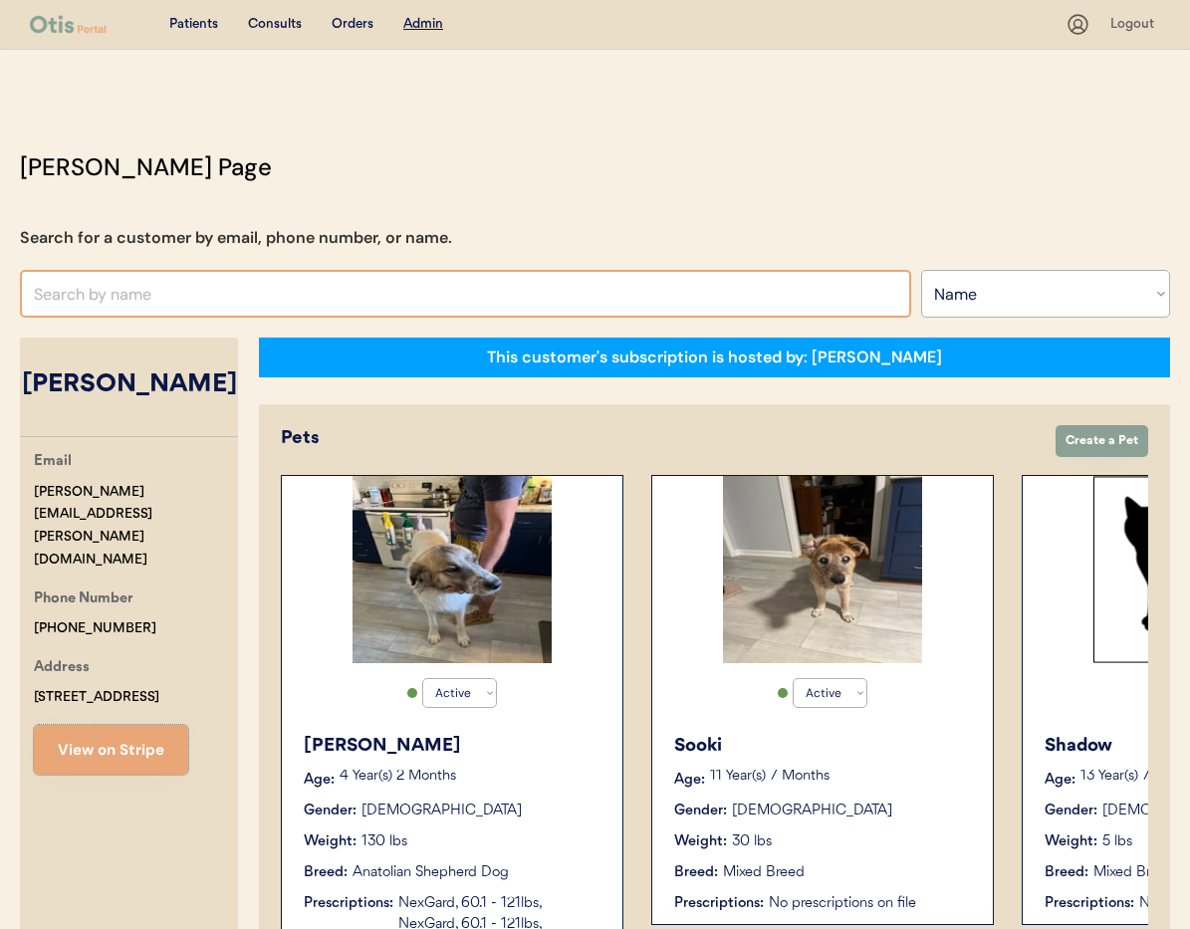
click at [160, 290] on input "text" at bounding box center [465, 294] width 891 height 48
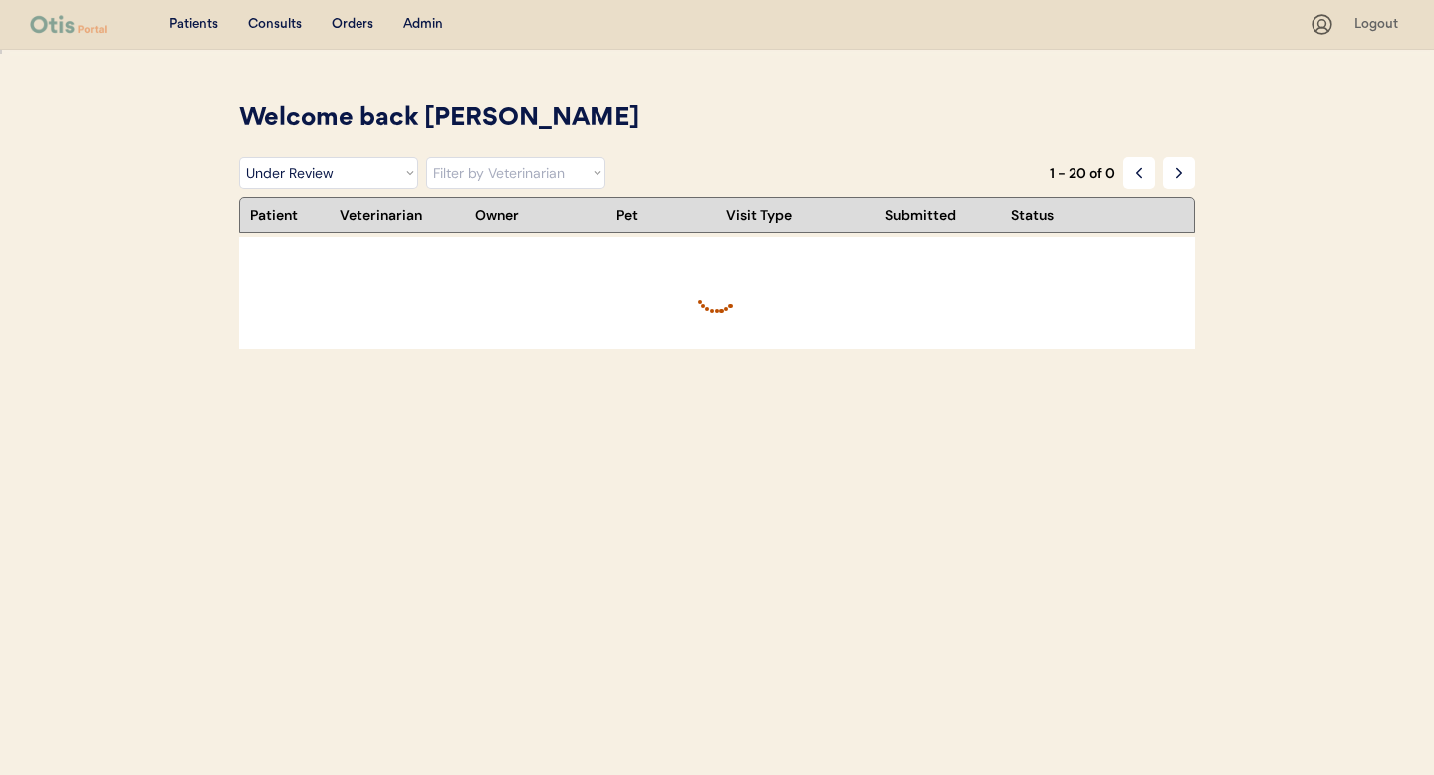
select select ""under_review""
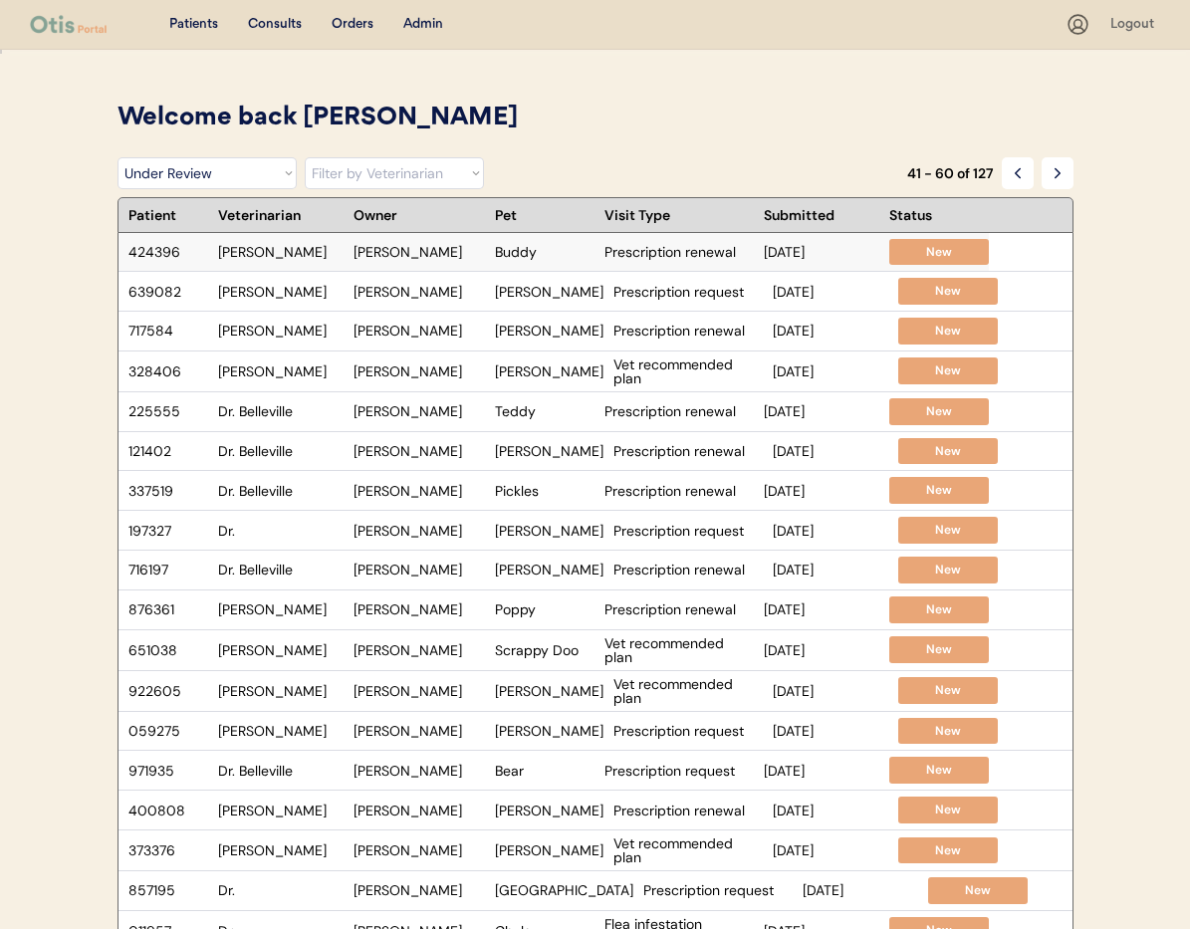
click at [471, 254] on div "[PERSON_NAME]" at bounding box center [419, 252] width 131 height 14
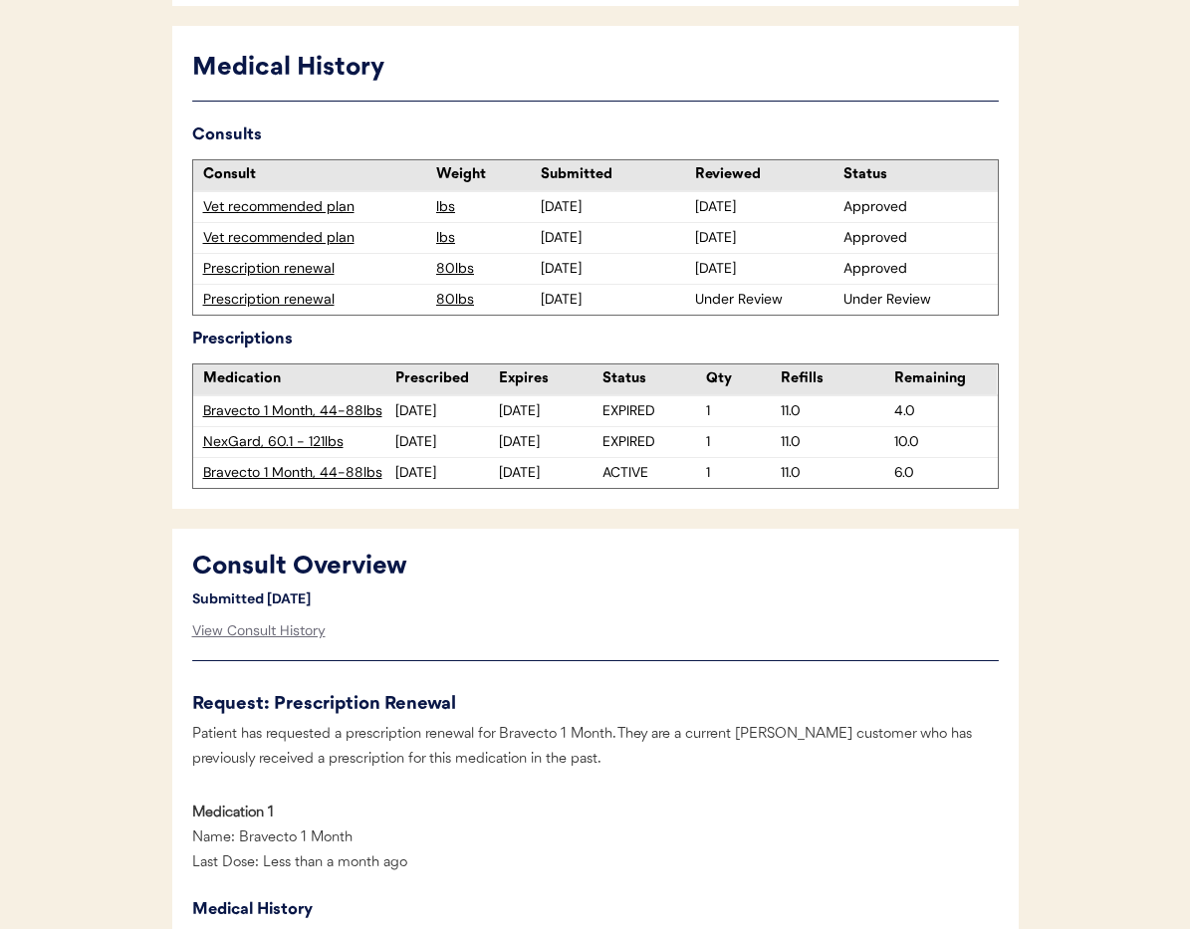
scroll to position [531, 0]
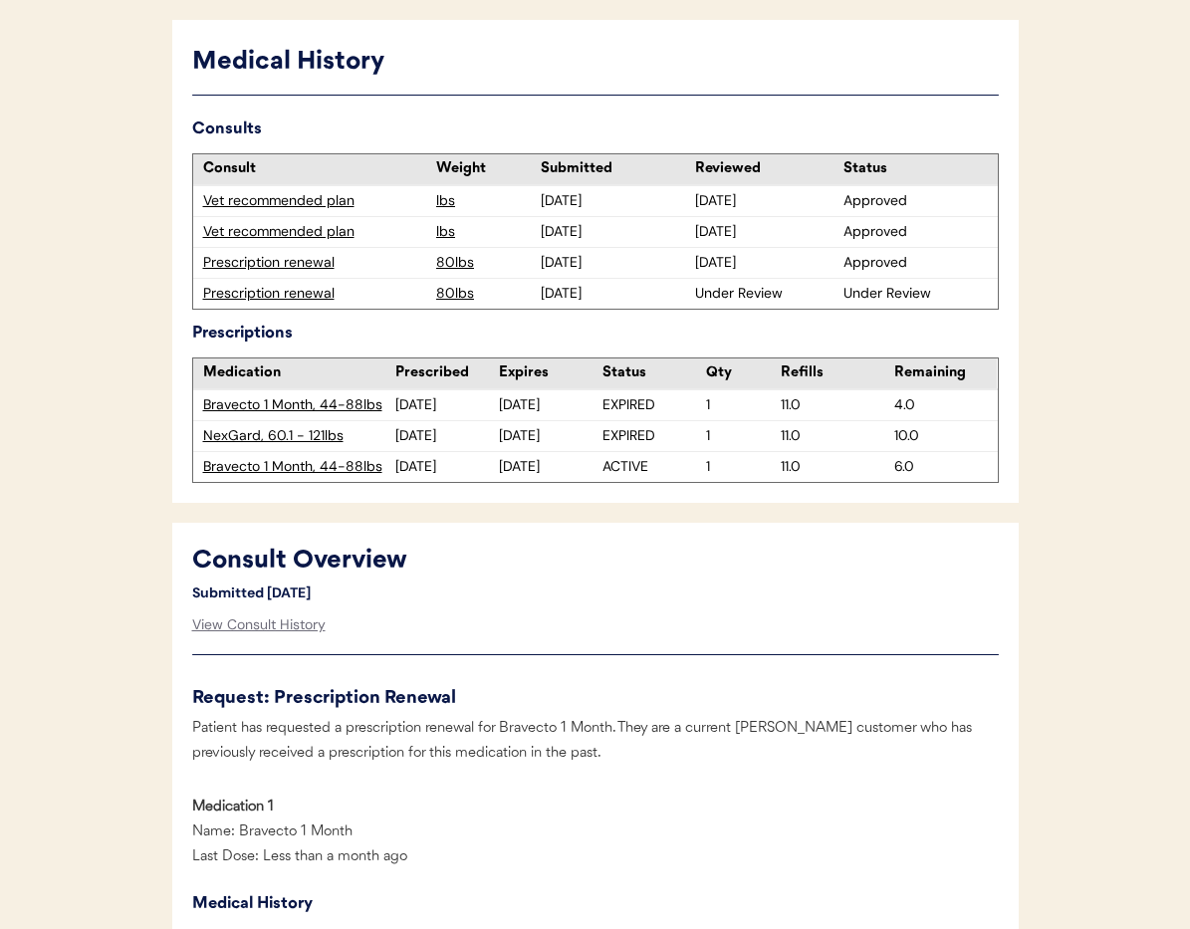
click at [280, 294] on div "Prescription renewal" at bounding box center [315, 294] width 224 height 20
click at [305, 297] on div "Prescription renewal" at bounding box center [315, 294] width 224 height 20
click at [299, 291] on div "Prescription renewal" at bounding box center [315, 294] width 224 height 20
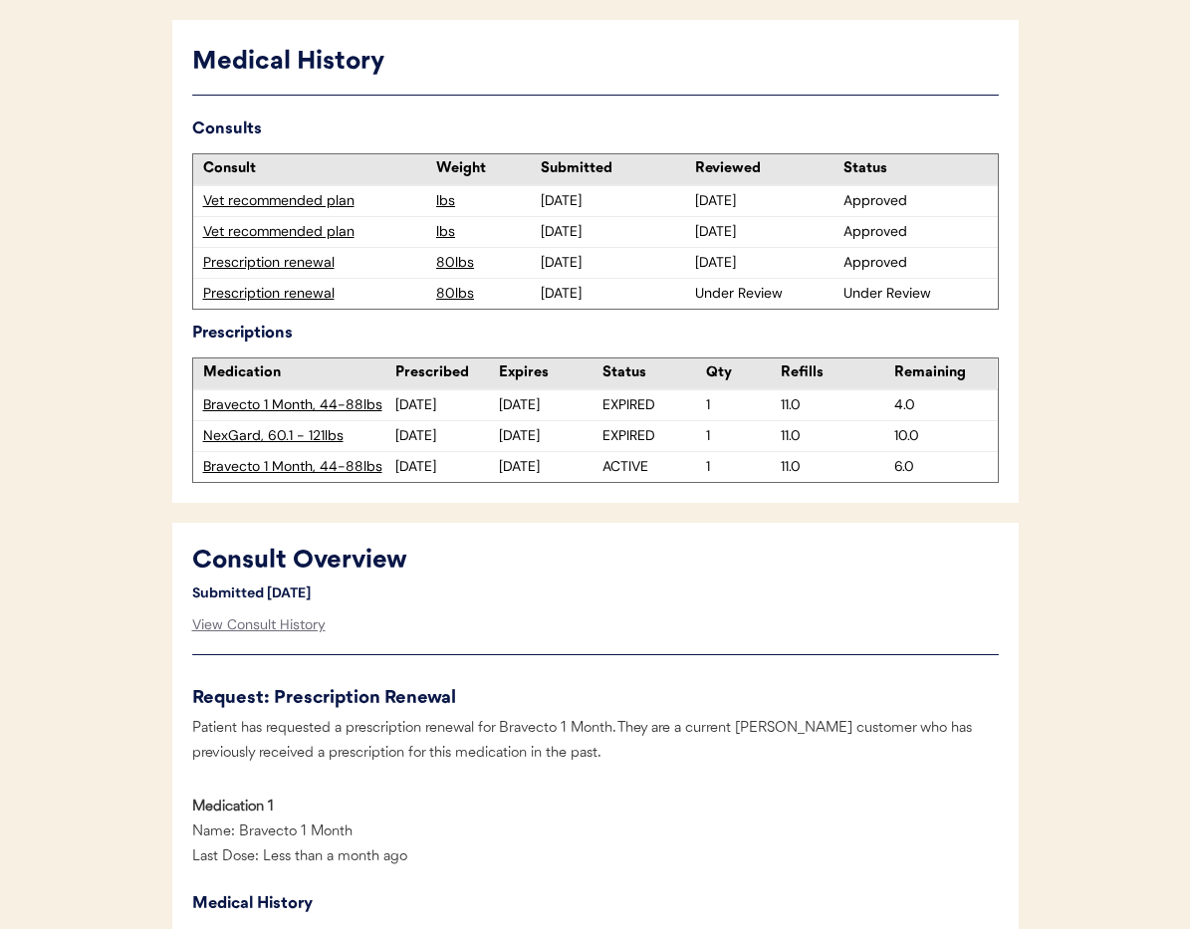
click at [685, 579] on div "Consult Overview" at bounding box center [486, 562] width 588 height 38
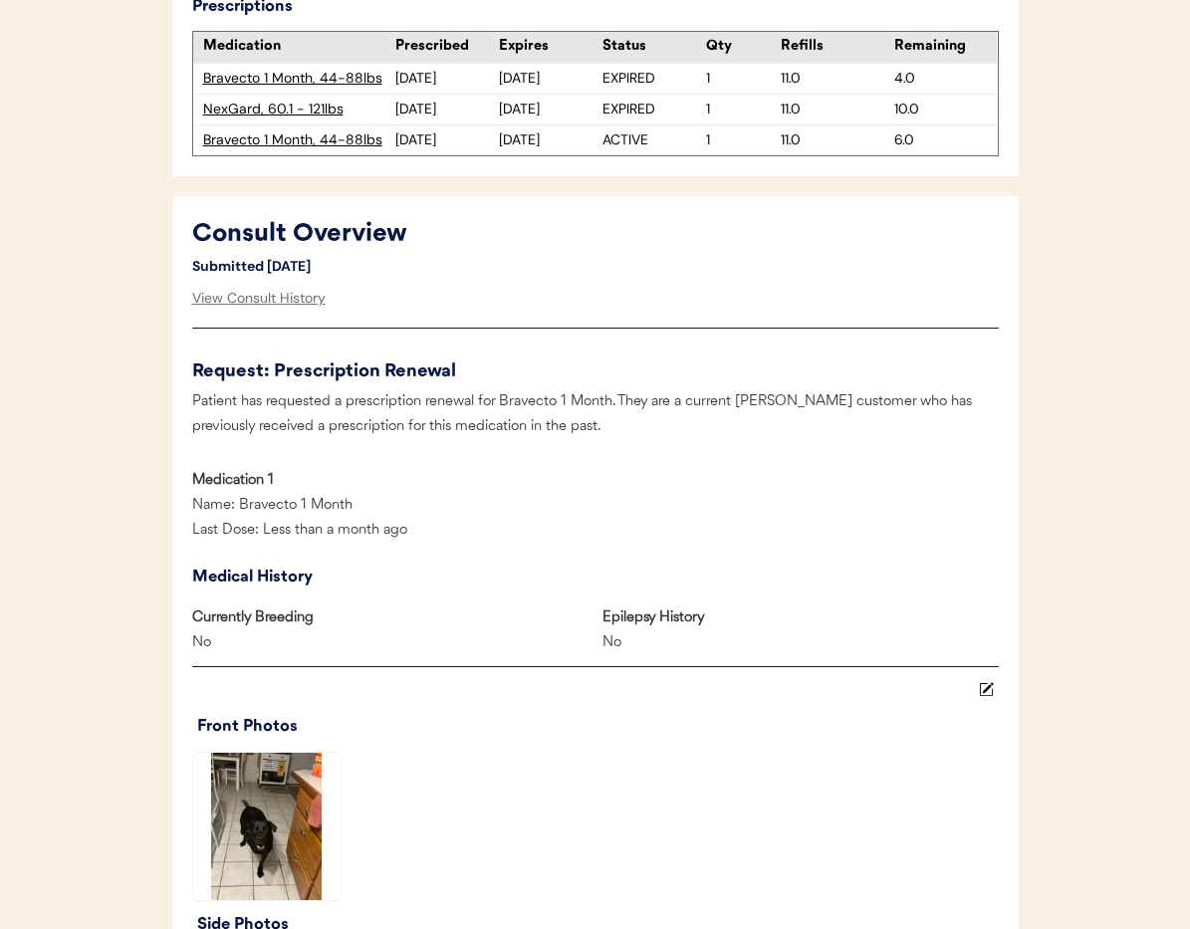
scroll to position [572, 0]
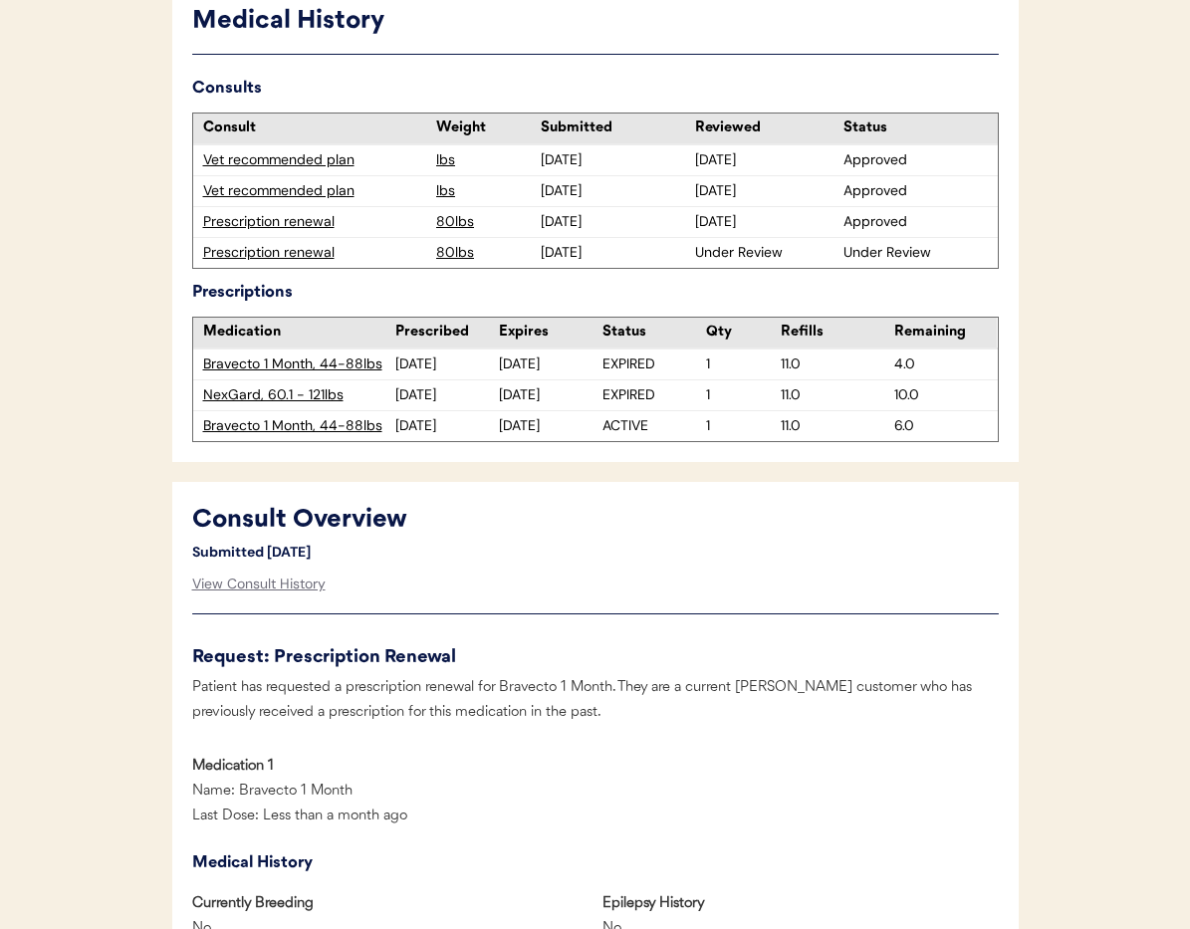
click at [239, 218] on div "Prescription renewal" at bounding box center [315, 222] width 224 height 20
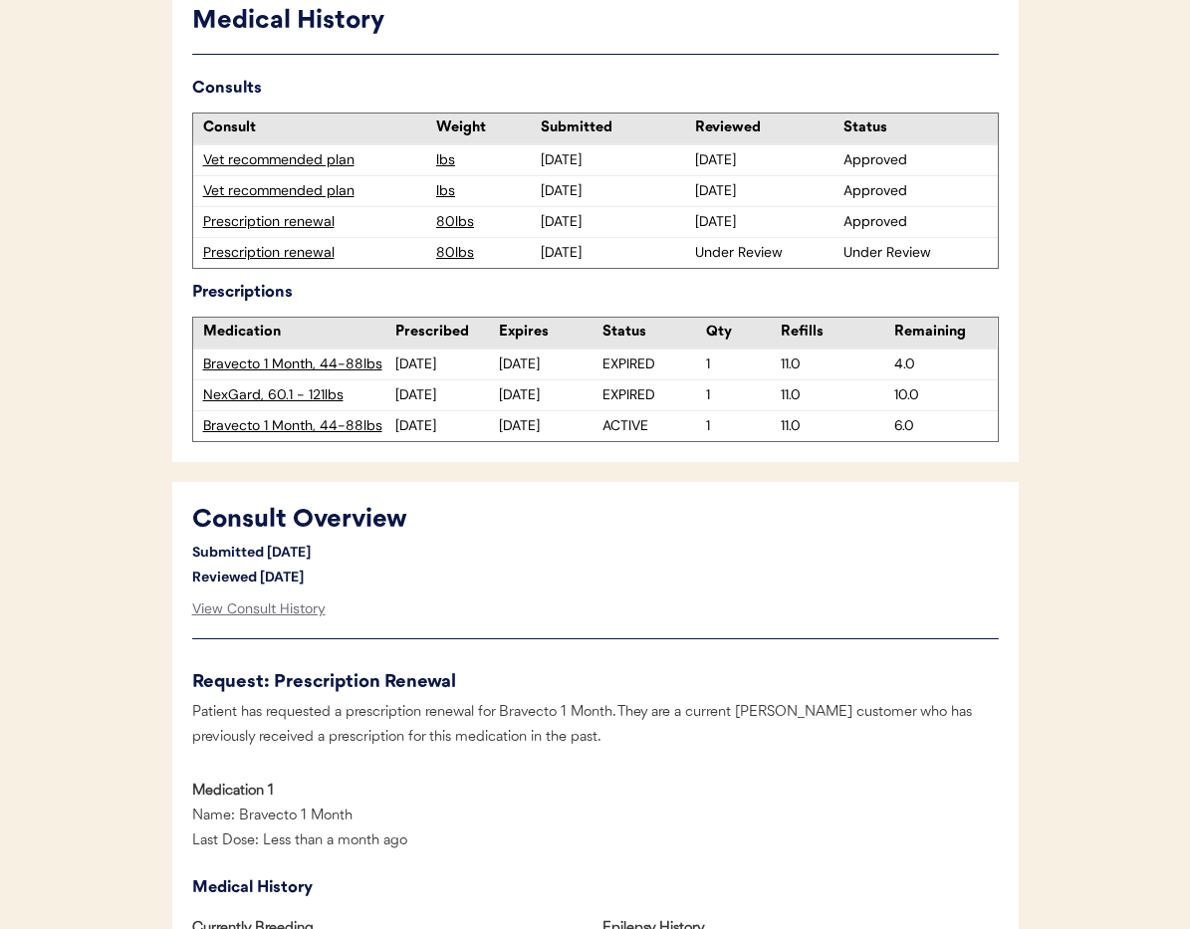
click at [239, 218] on div "Prescription renewal" at bounding box center [315, 222] width 224 height 20
click at [242, 257] on div "Prescription renewal" at bounding box center [315, 253] width 224 height 20
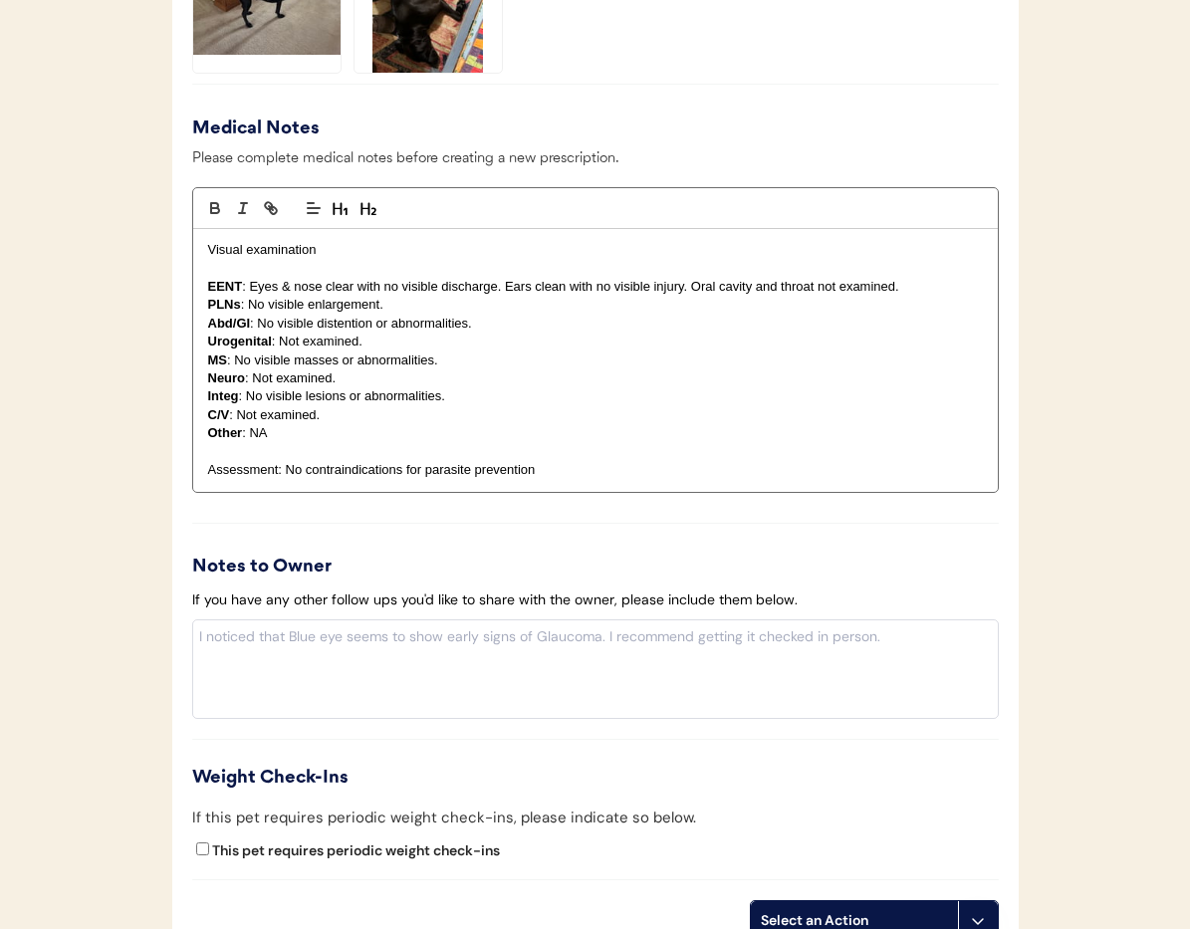
scroll to position [2134, 0]
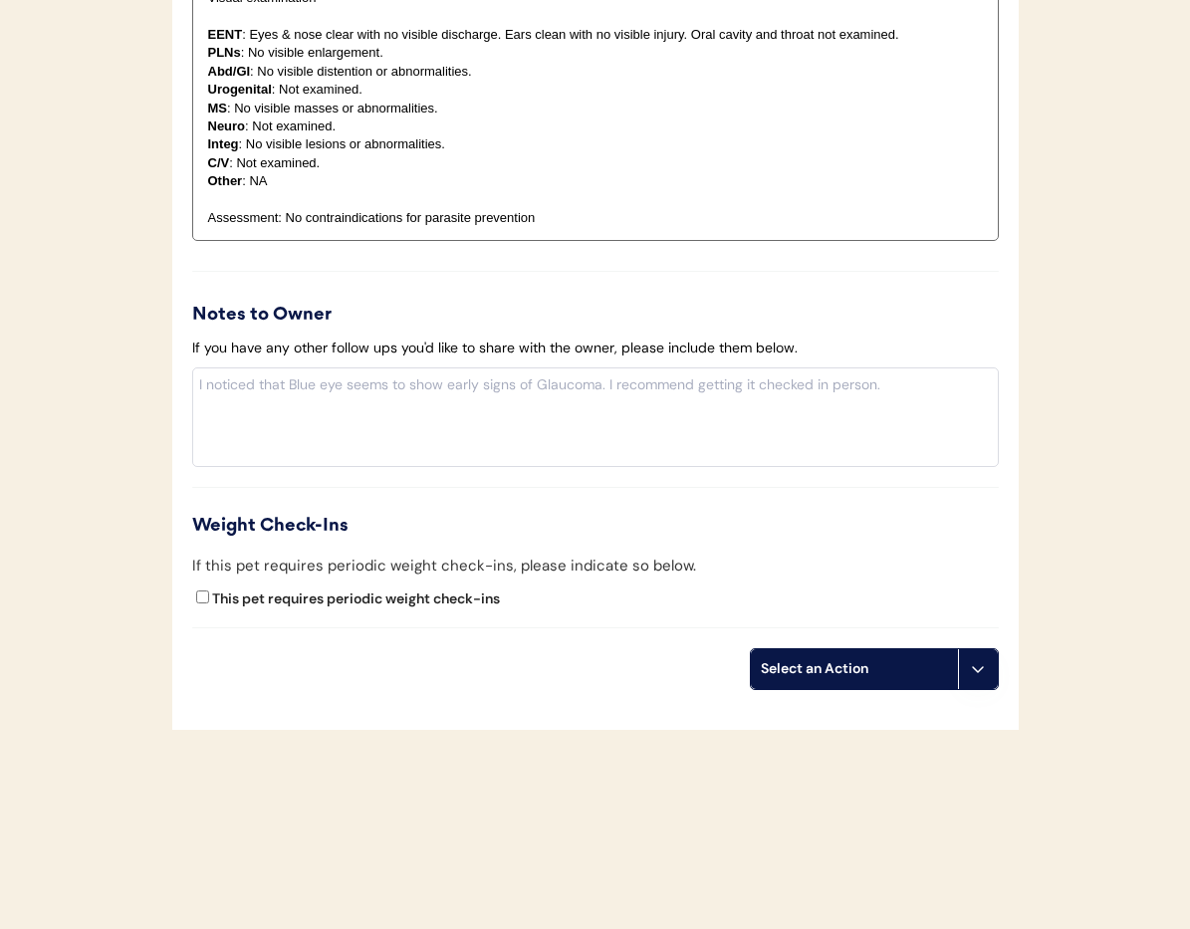
click at [975, 661] on icon at bounding box center [978, 669] width 16 height 16
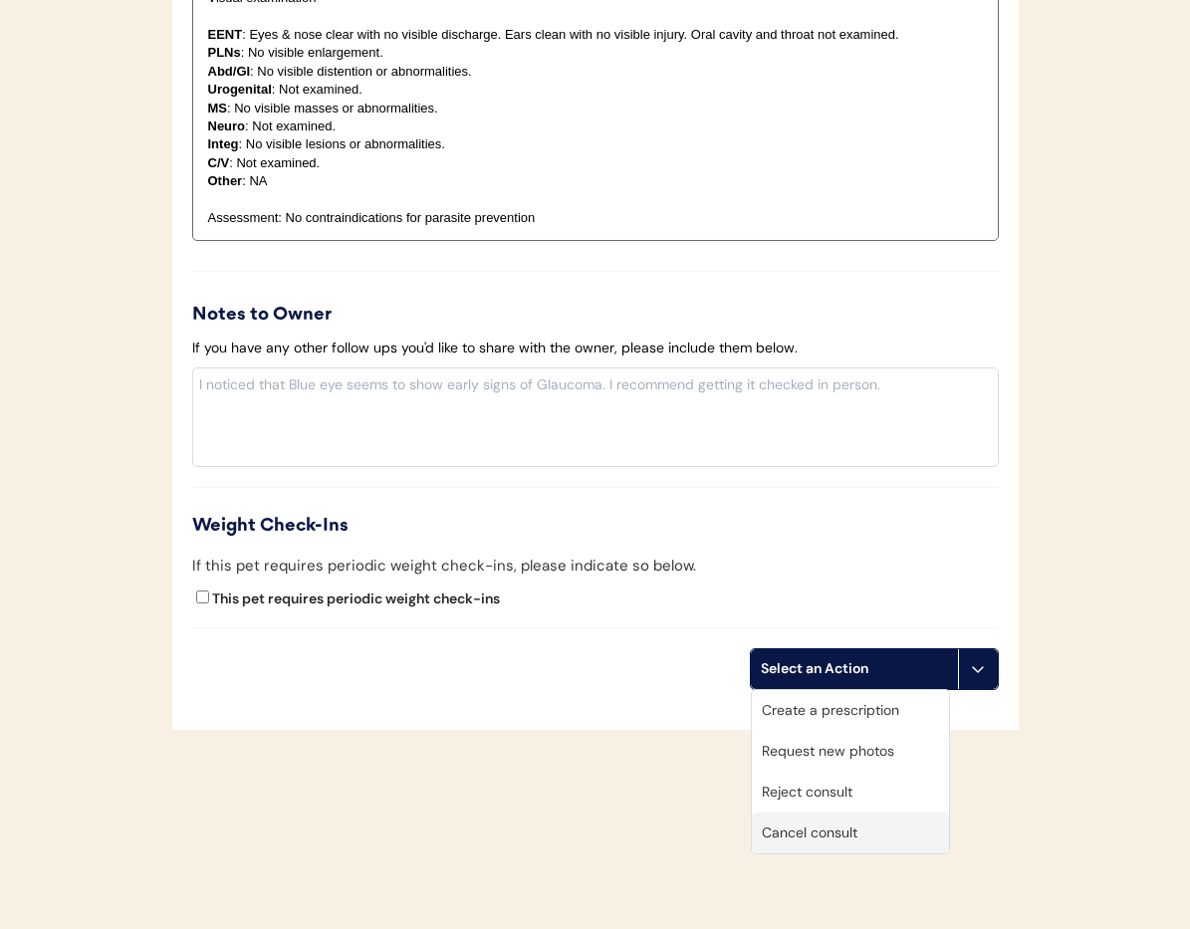
click at [883, 834] on div "Cancel consult" at bounding box center [850, 833] width 197 height 41
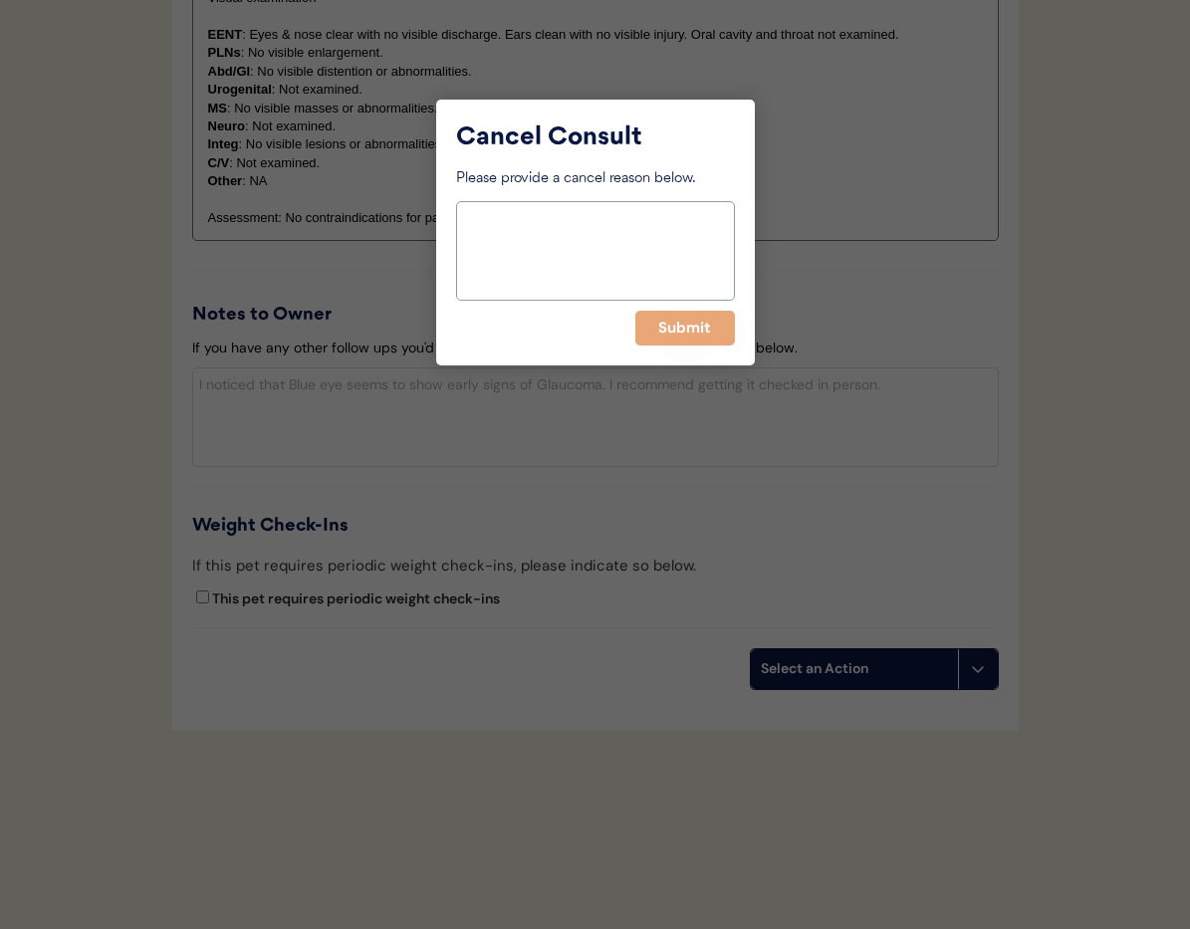
click at [554, 268] on textarea at bounding box center [595, 251] width 279 height 100
type textarea "Duplicate"
click at [682, 346] on div "Cancel Consult Please provide a cancel reason below. Duplicate Submit" at bounding box center [595, 233] width 319 height 266
click at [678, 331] on button "Submit" at bounding box center [685, 328] width 100 height 35
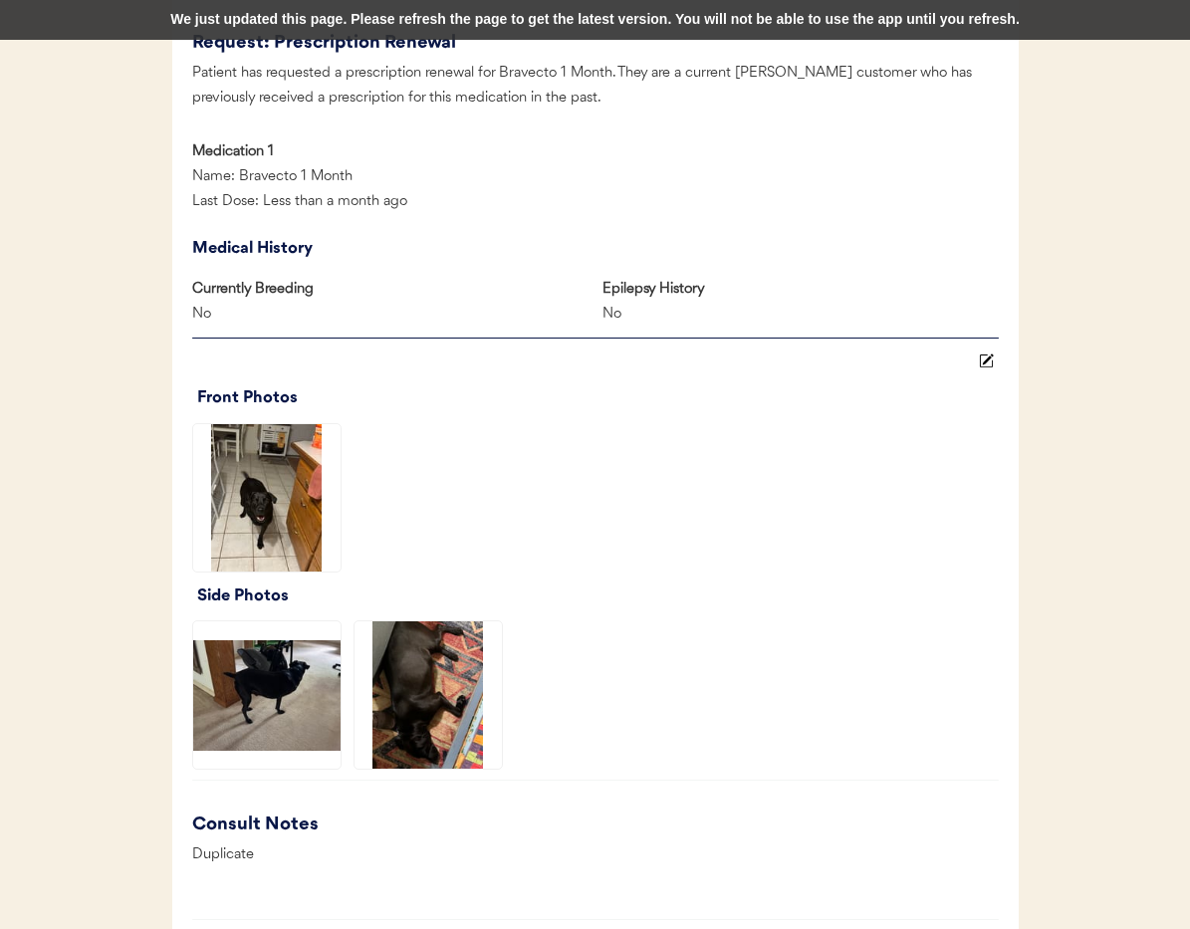
scroll to position [0, 0]
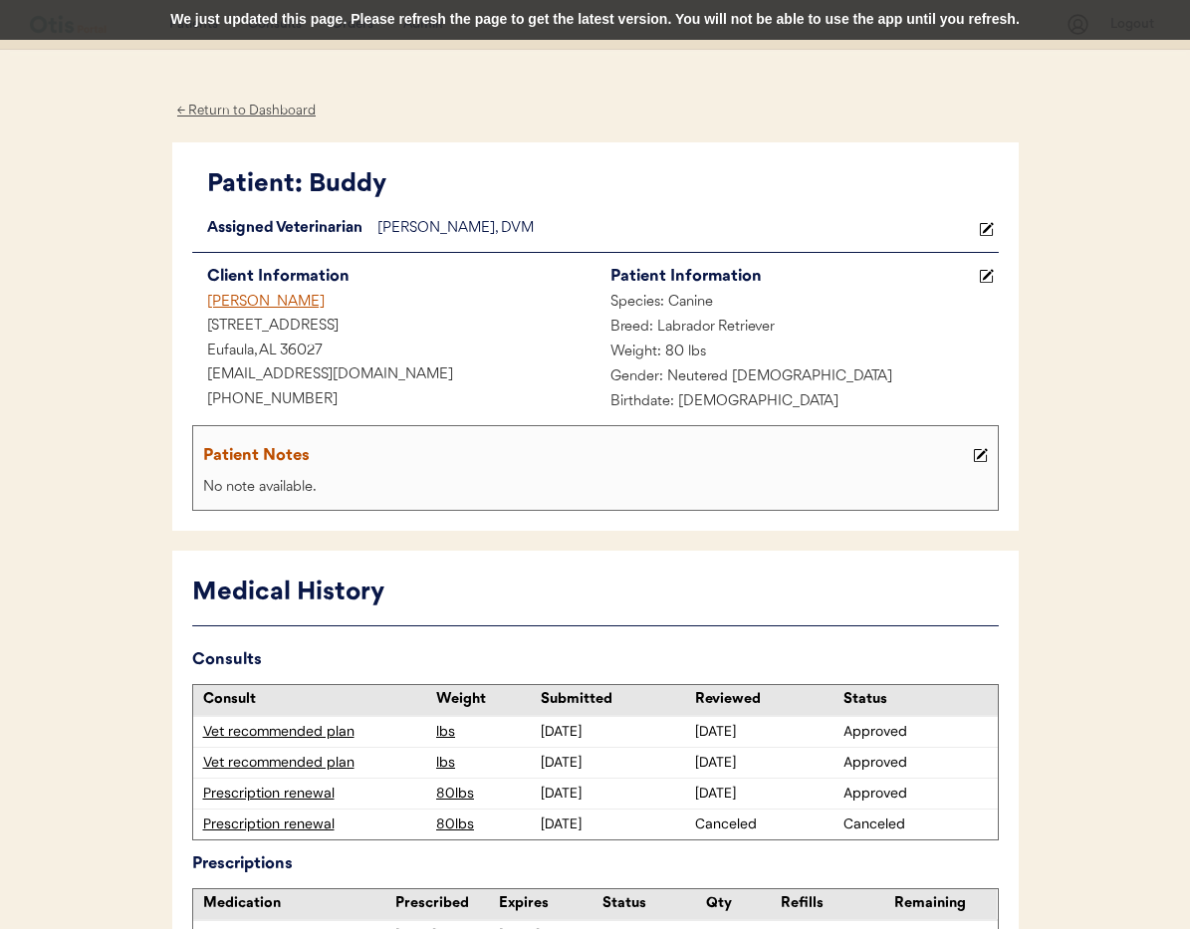
click at [223, 301] on div "[PERSON_NAME]" at bounding box center [393, 303] width 403 height 25
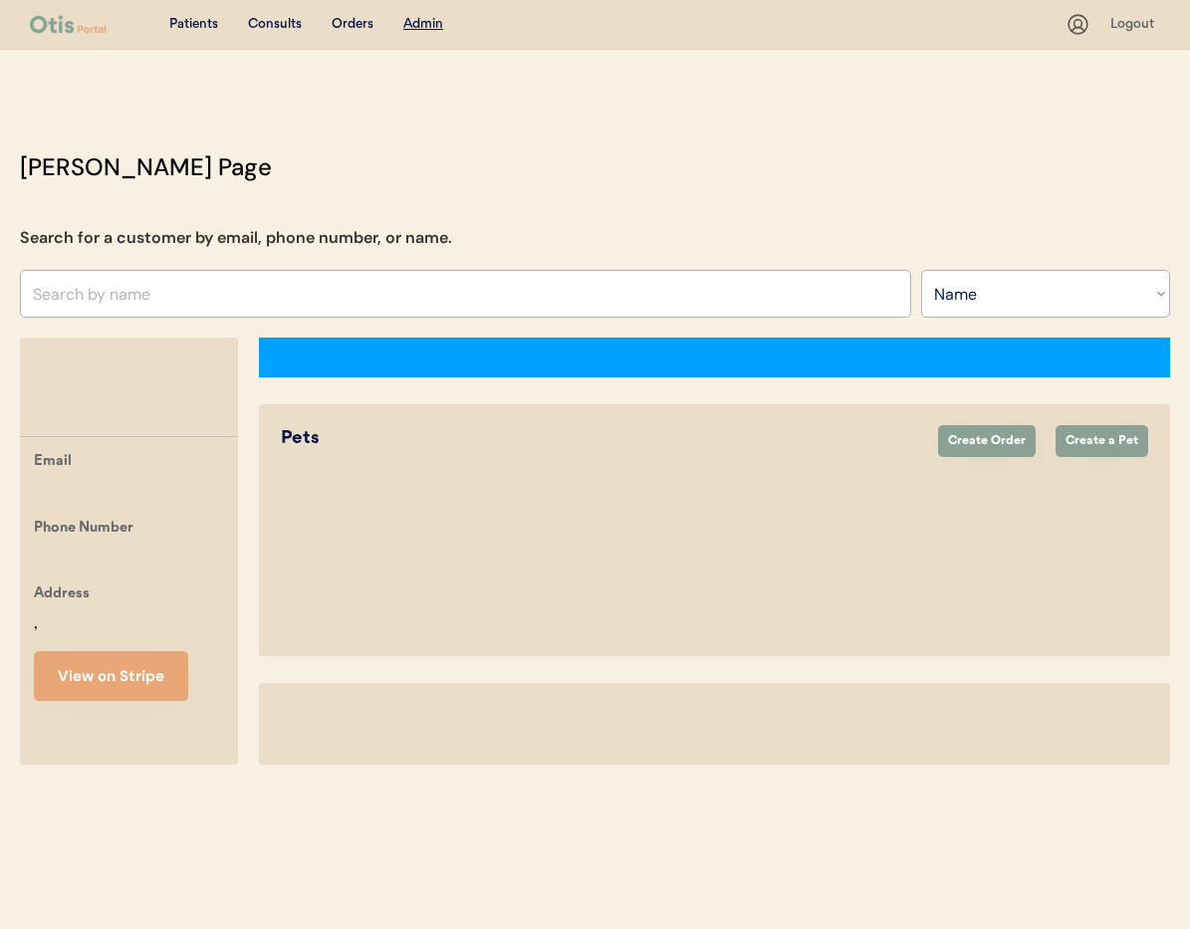
select select ""Name""
select select "true"
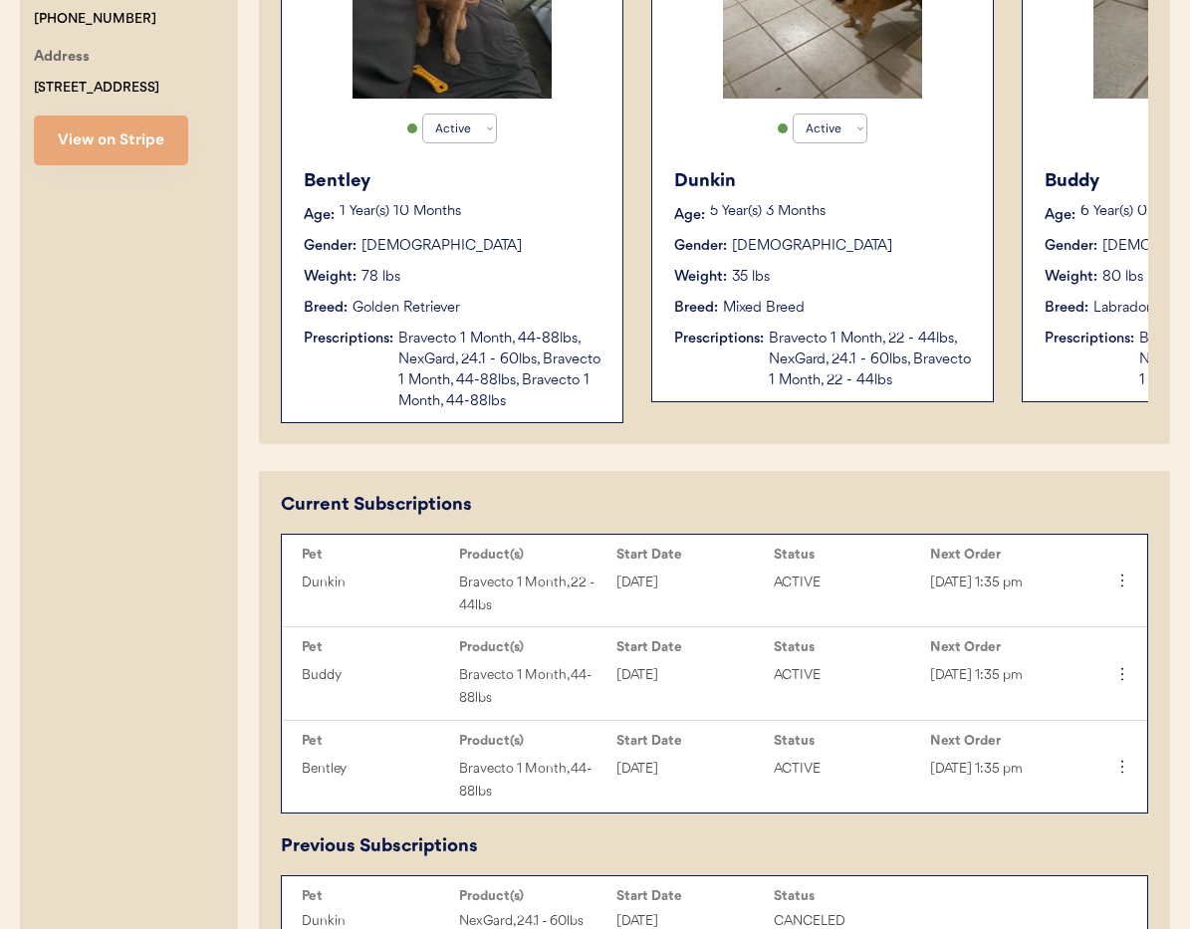
scroll to position [530, 0]
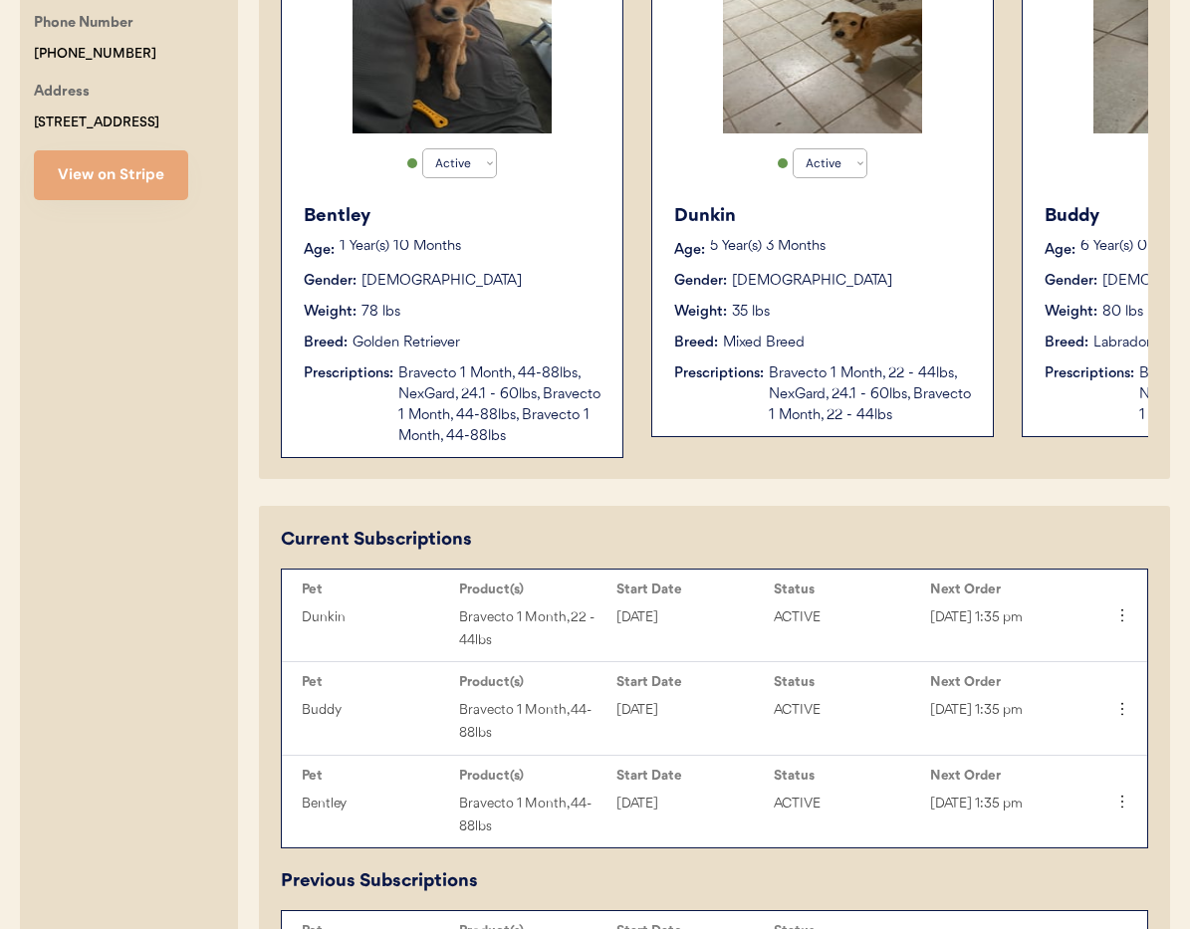
click at [546, 351] on div "Breed: Golden Retriever" at bounding box center [453, 343] width 299 height 21
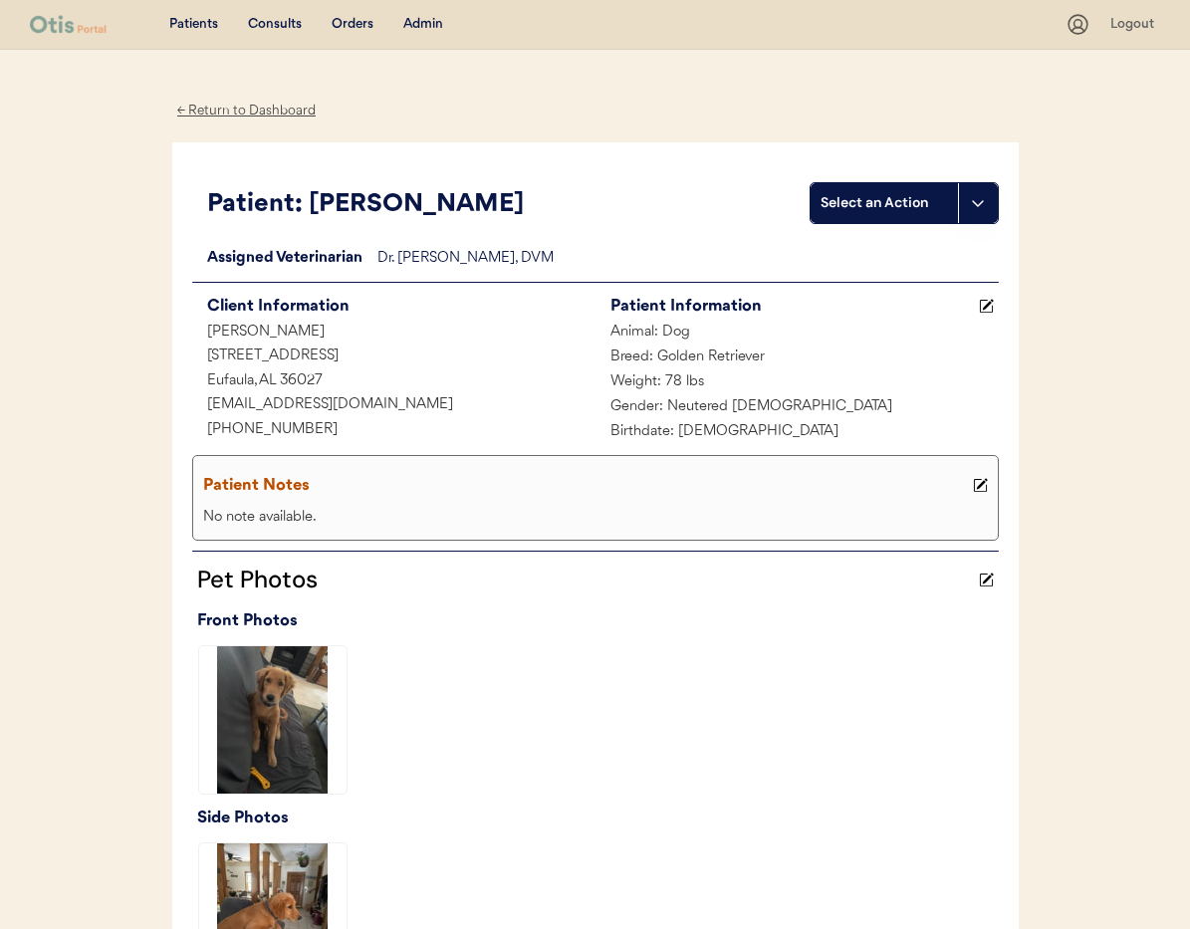
click at [218, 106] on div "← Return to Dashboard" at bounding box center [246, 111] width 149 height 23
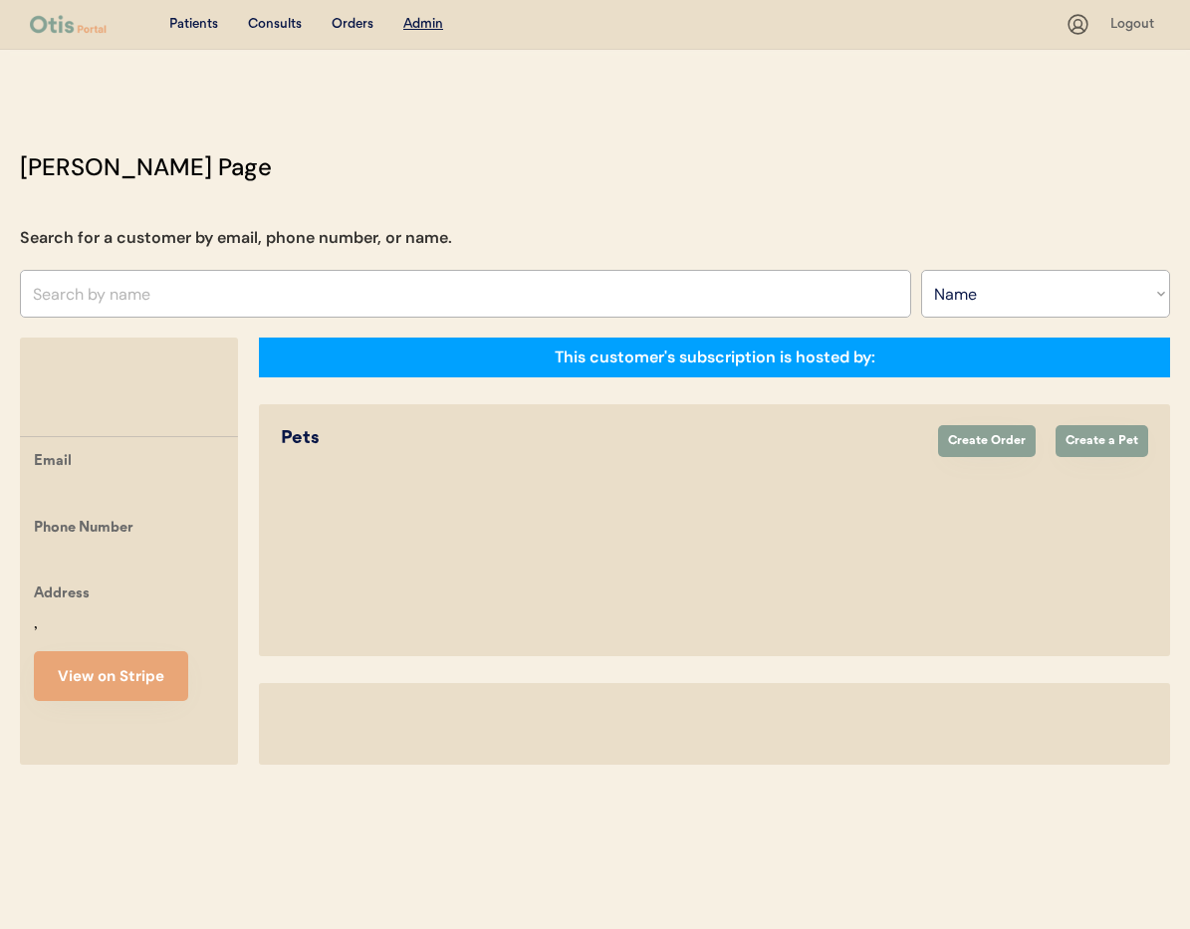
select select ""Name""
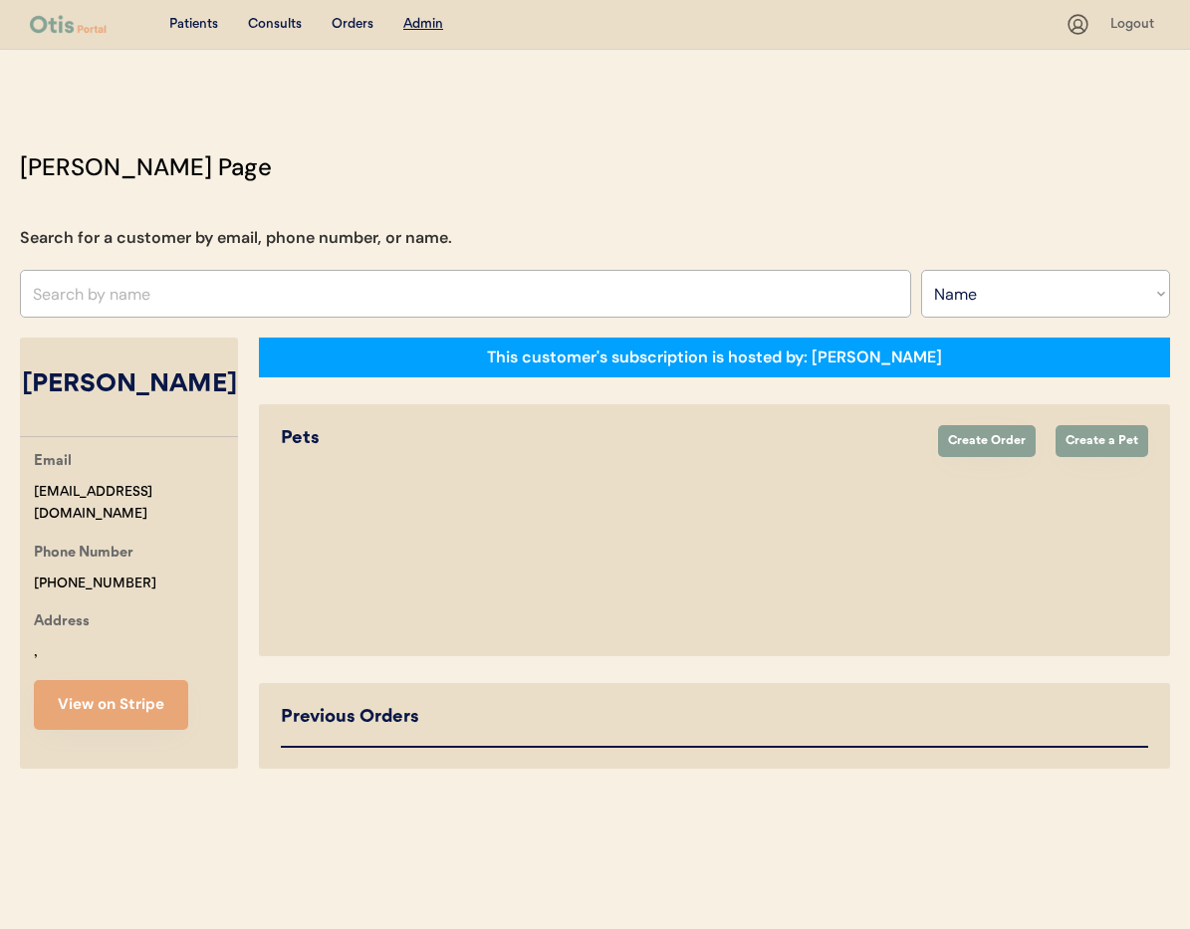
select select "true"
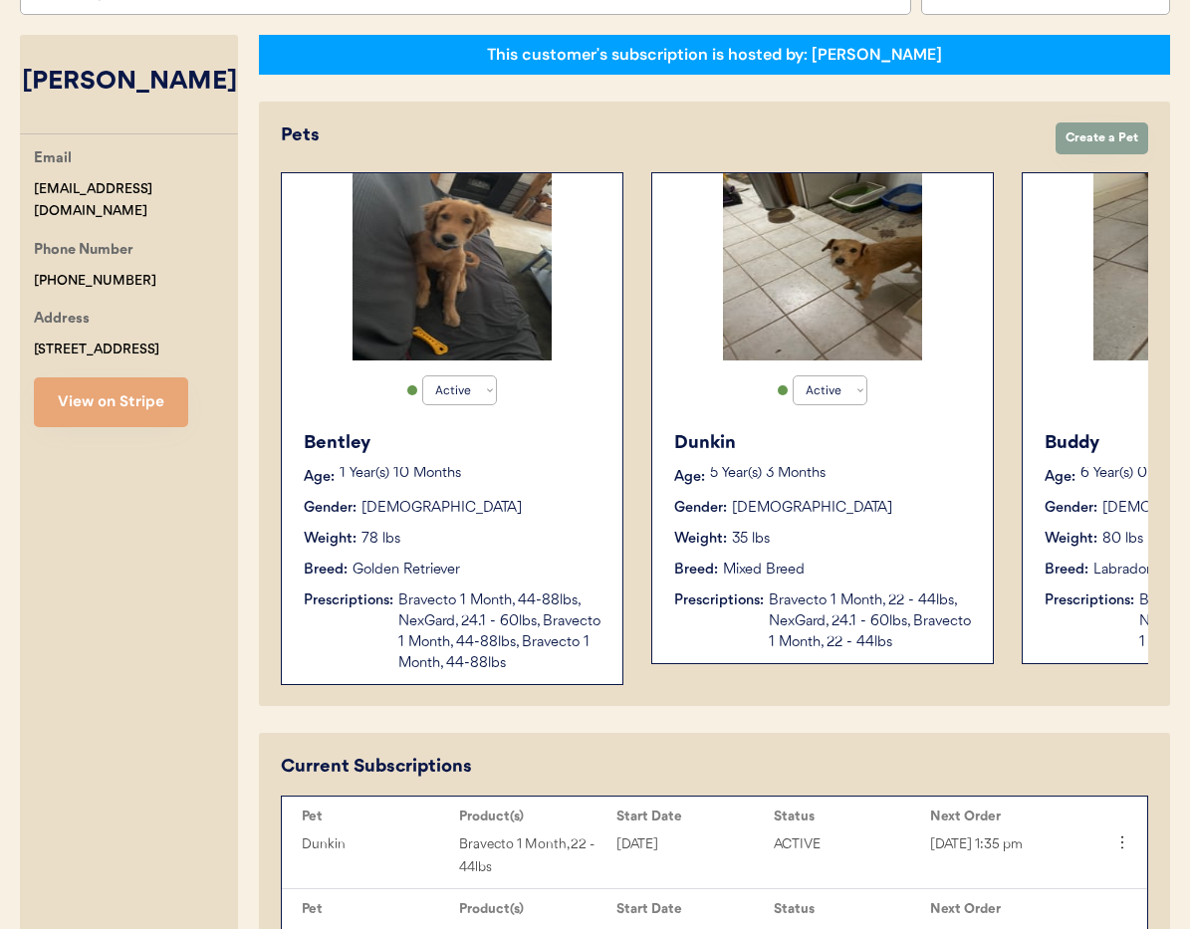
scroll to position [327, 0]
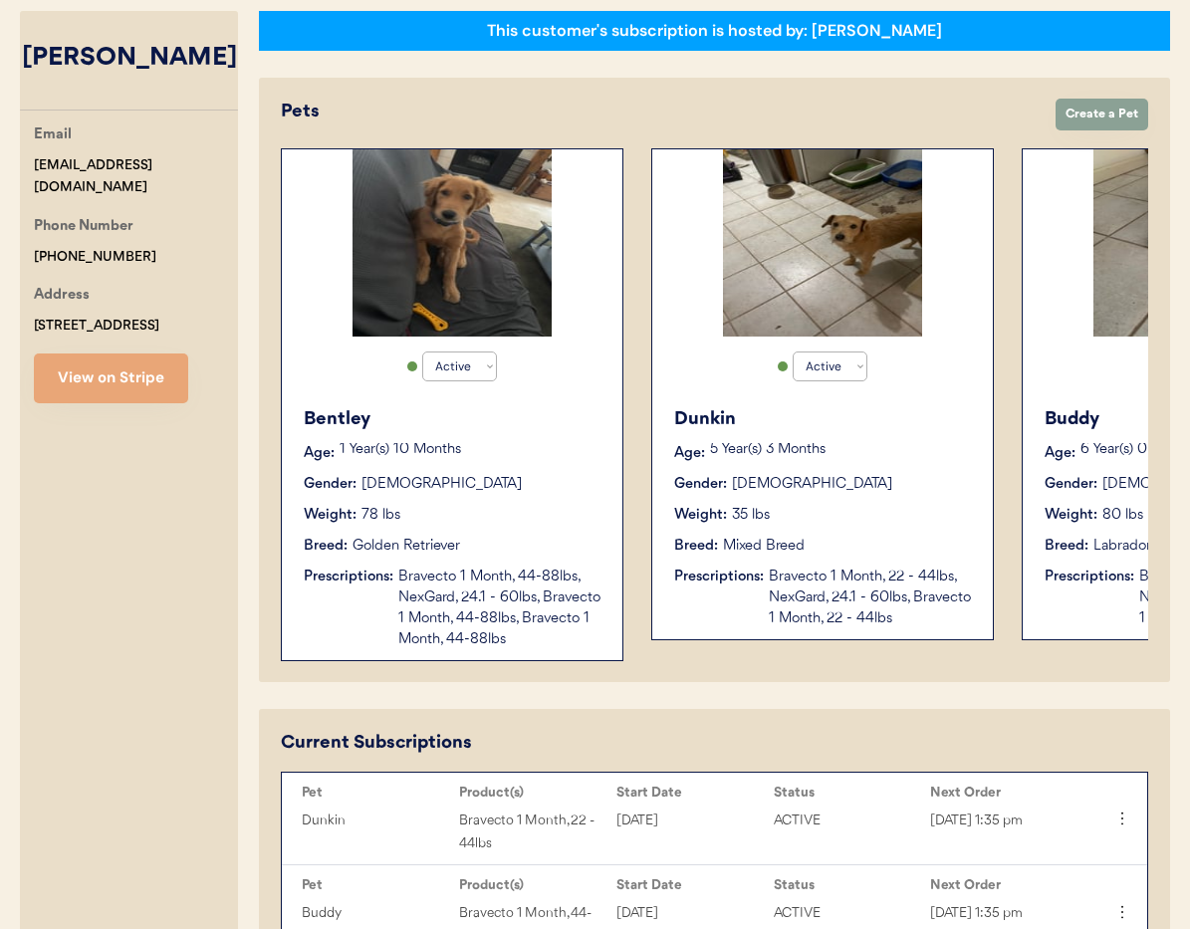
click at [872, 517] on div "Weight: 35 lbs" at bounding box center [823, 515] width 299 height 21
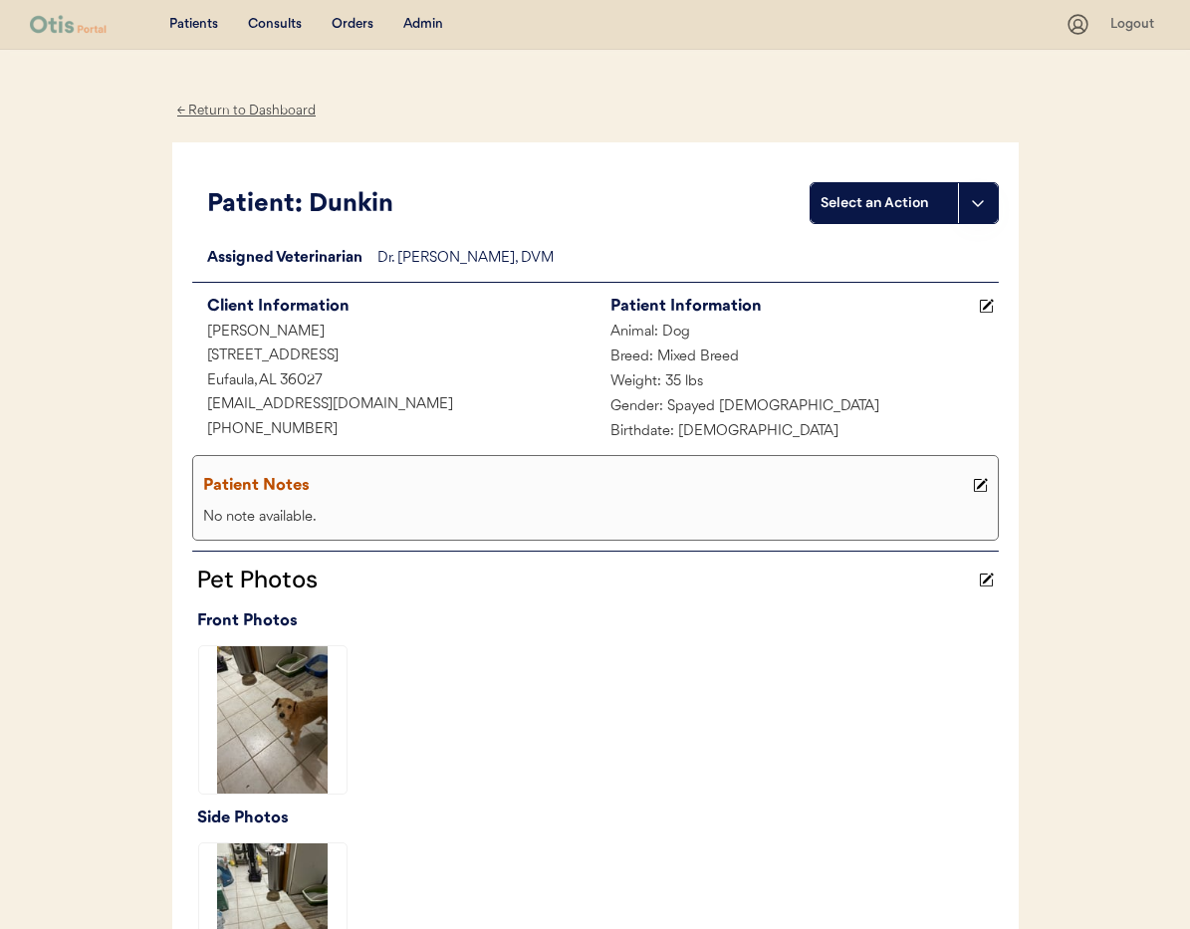
click at [217, 107] on div "← Return to Dashboard" at bounding box center [246, 111] width 149 height 23
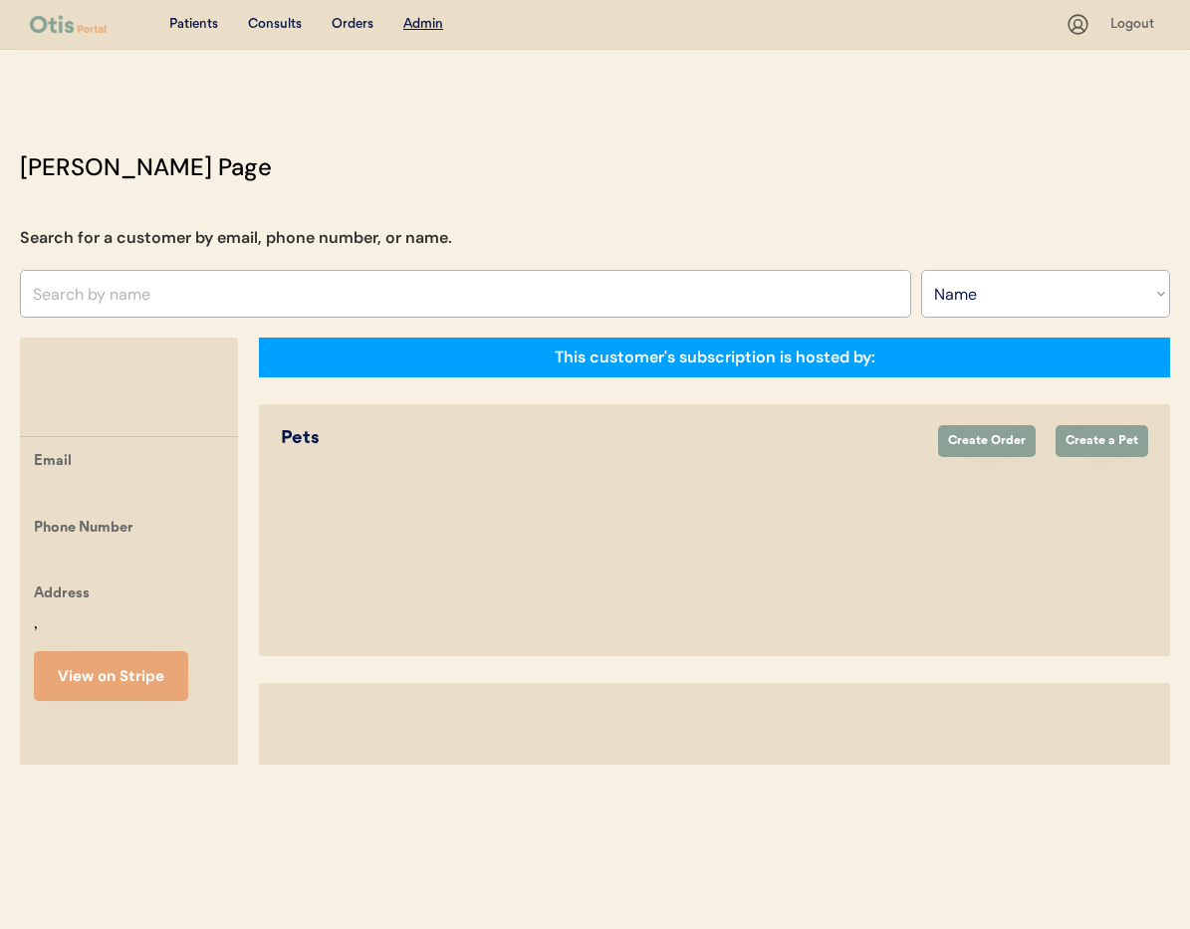
select select ""Name""
select select "true"
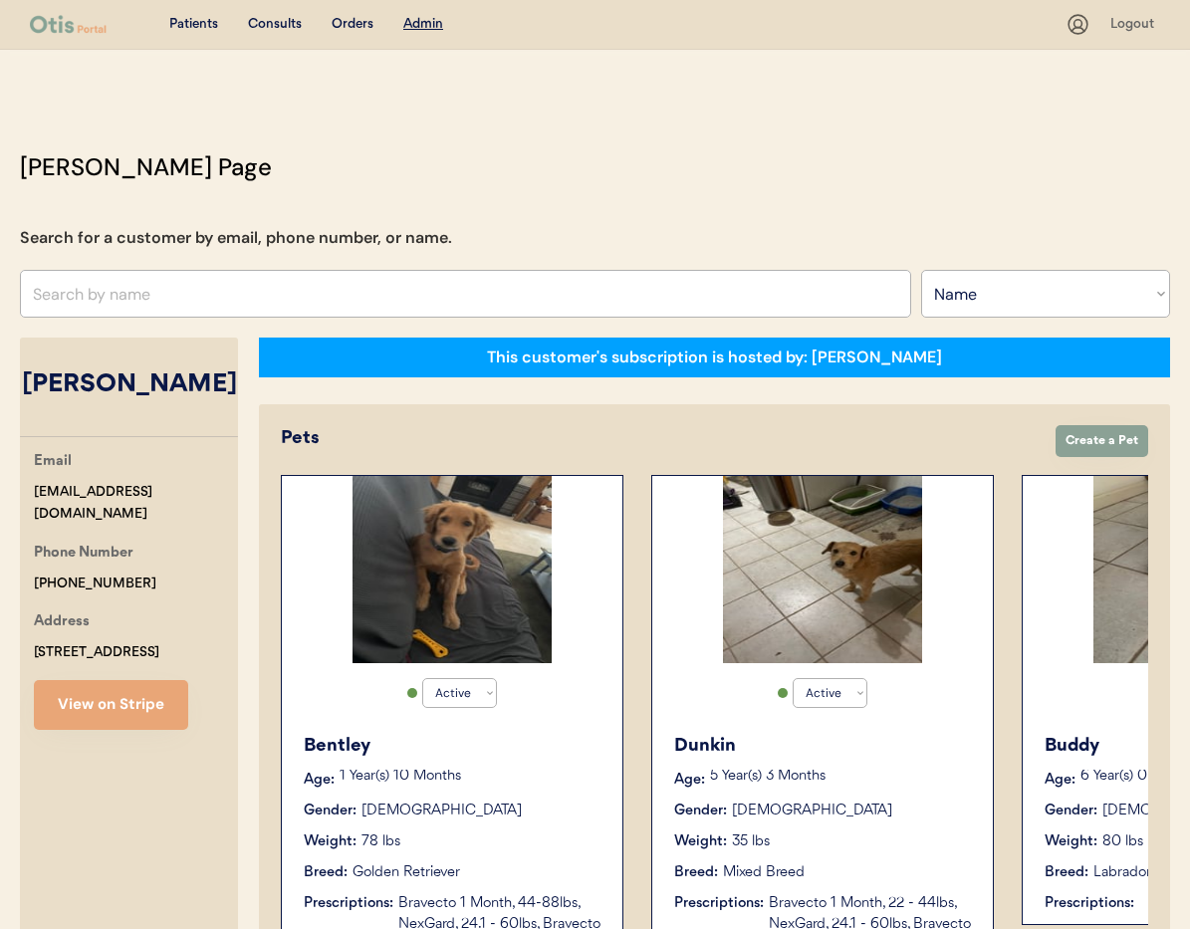
scroll to position [0, 244]
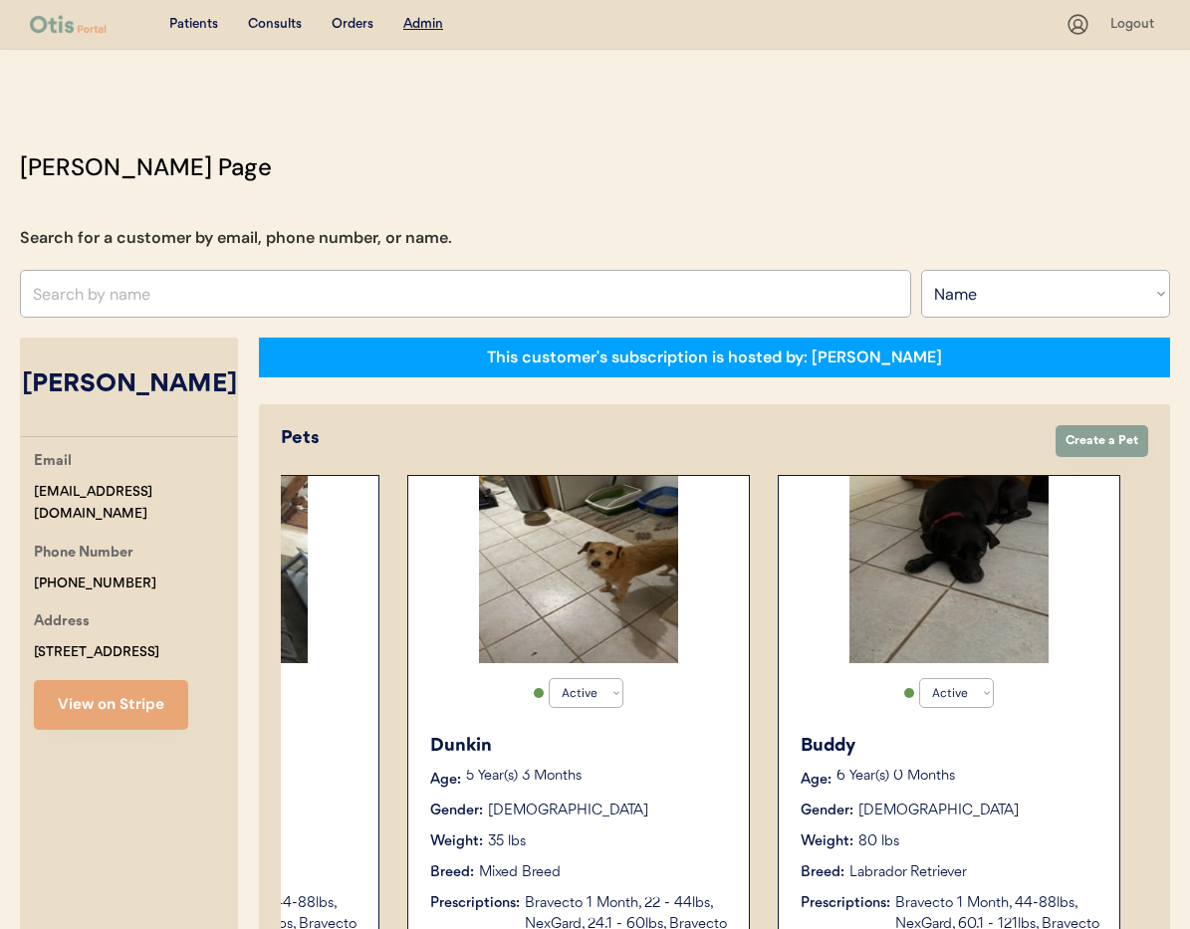
click at [976, 748] on div "Buddy" at bounding box center [950, 746] width 299 height 27
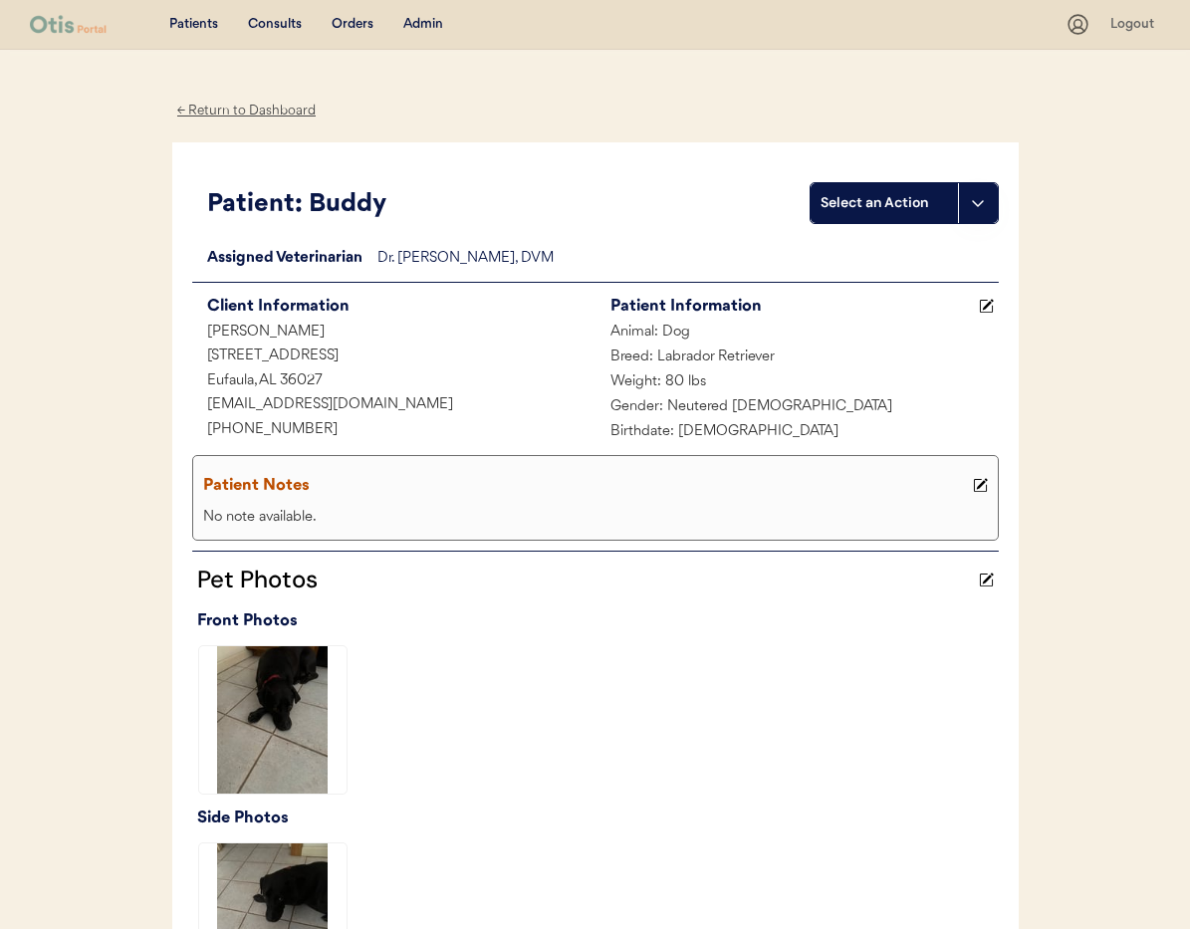
click at [252, 107] on div "← Return to Dashboard" at bounding box center [246, 111] width 149 height 23
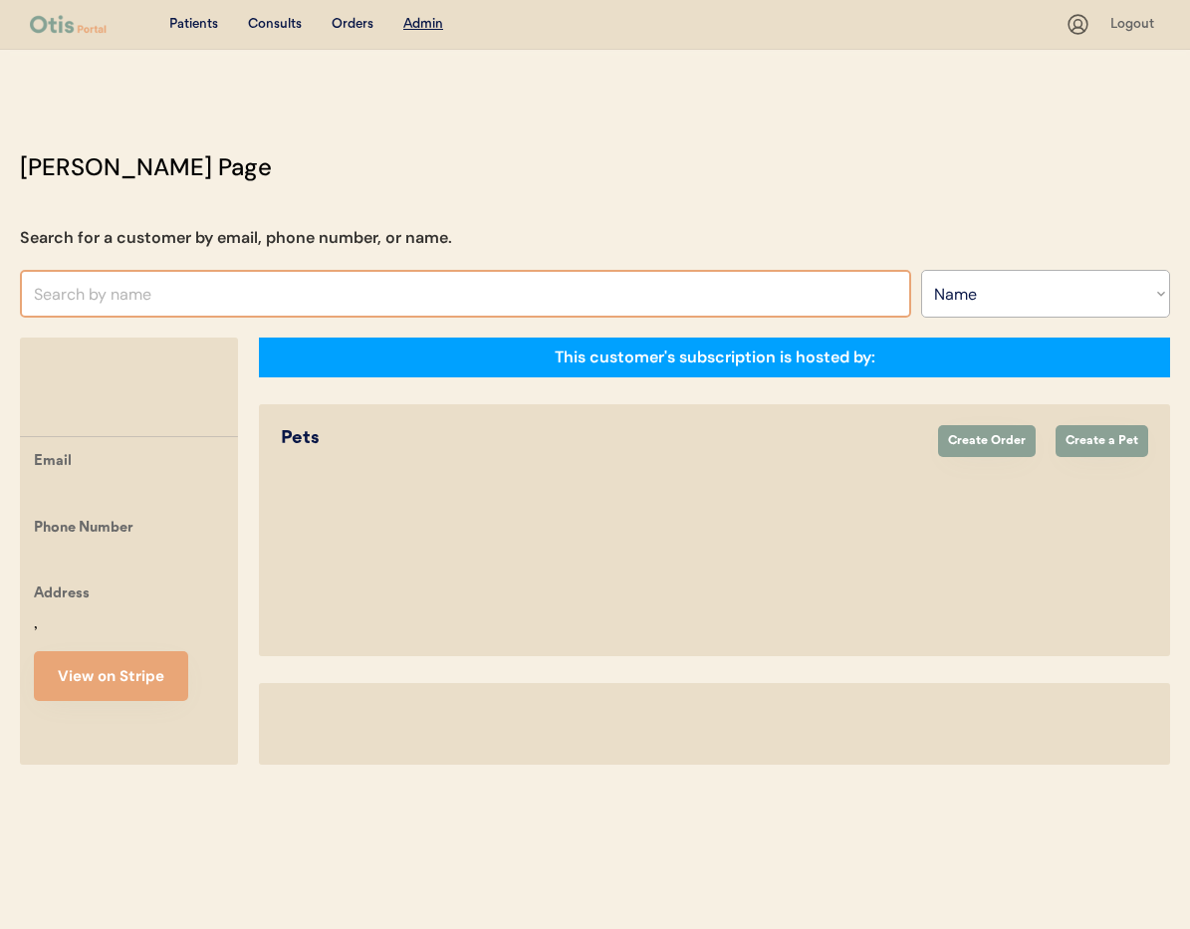
select select ""Name""
select select "true"
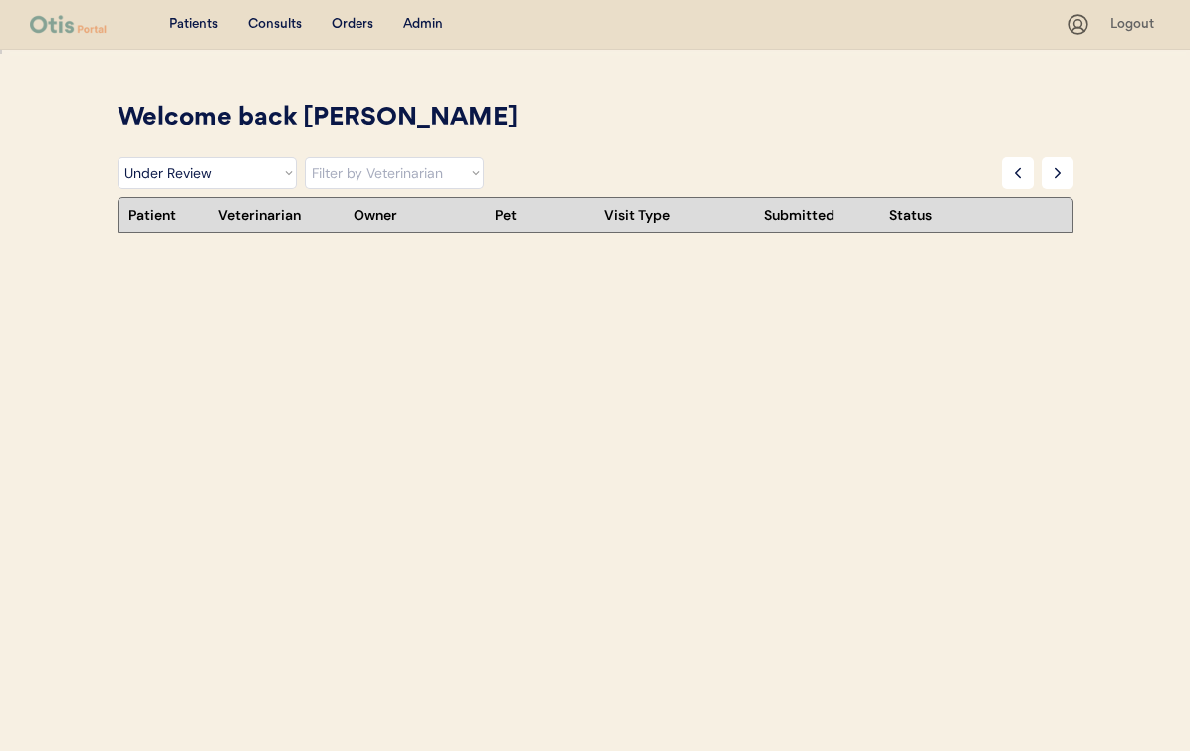
select select ""under_review""
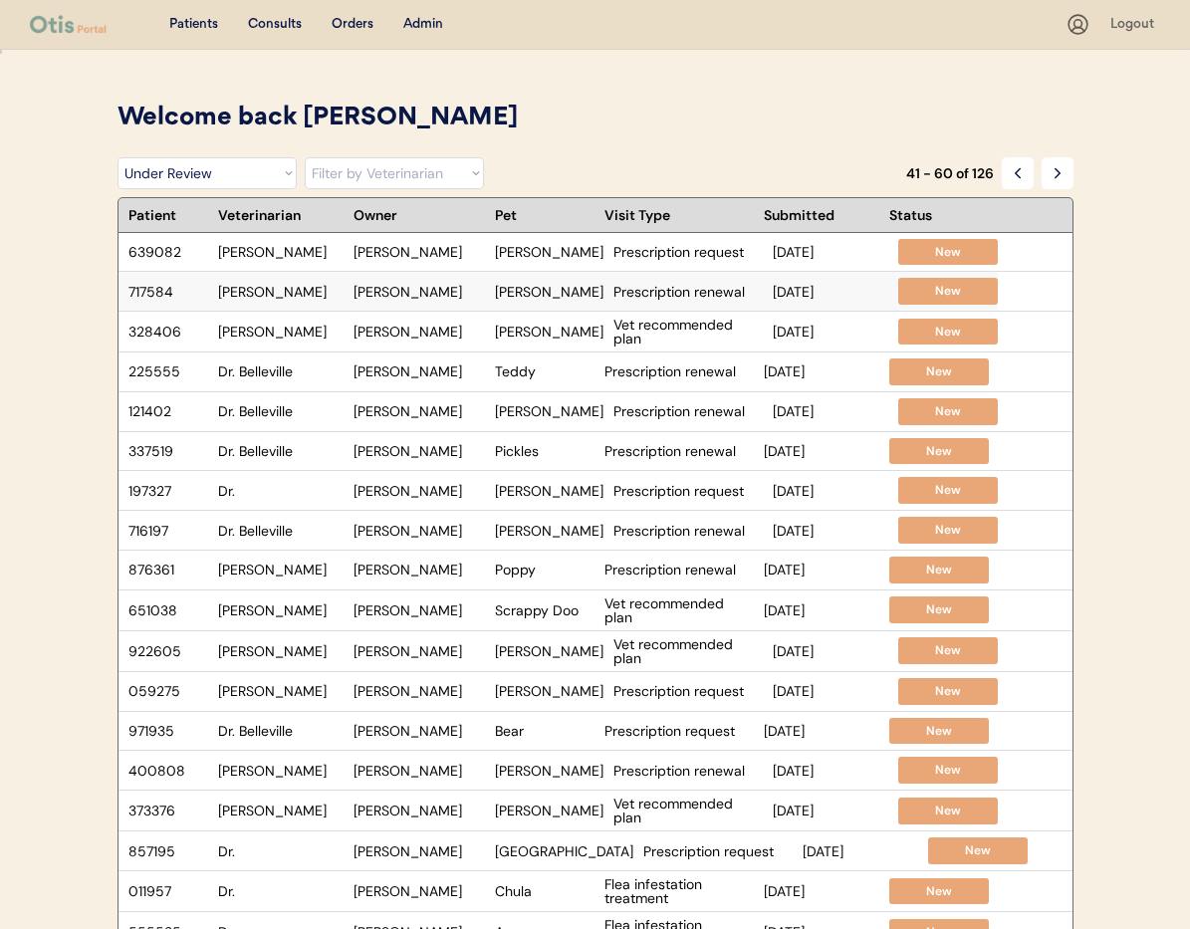
scroll to position [5, 0]
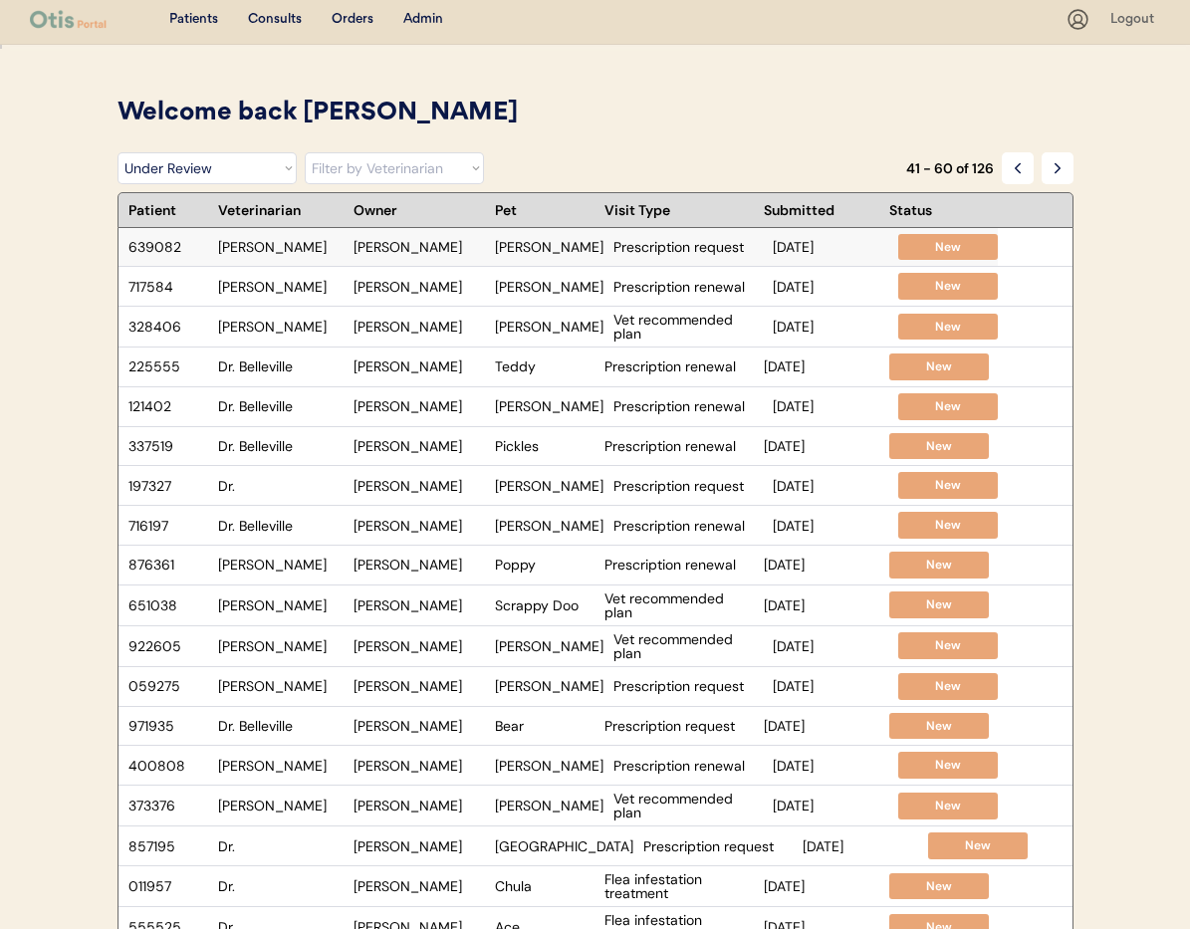
click at [547, 247] on div "[PERSON_NAME]" at bounding box center [549, 247] width 109 height 14
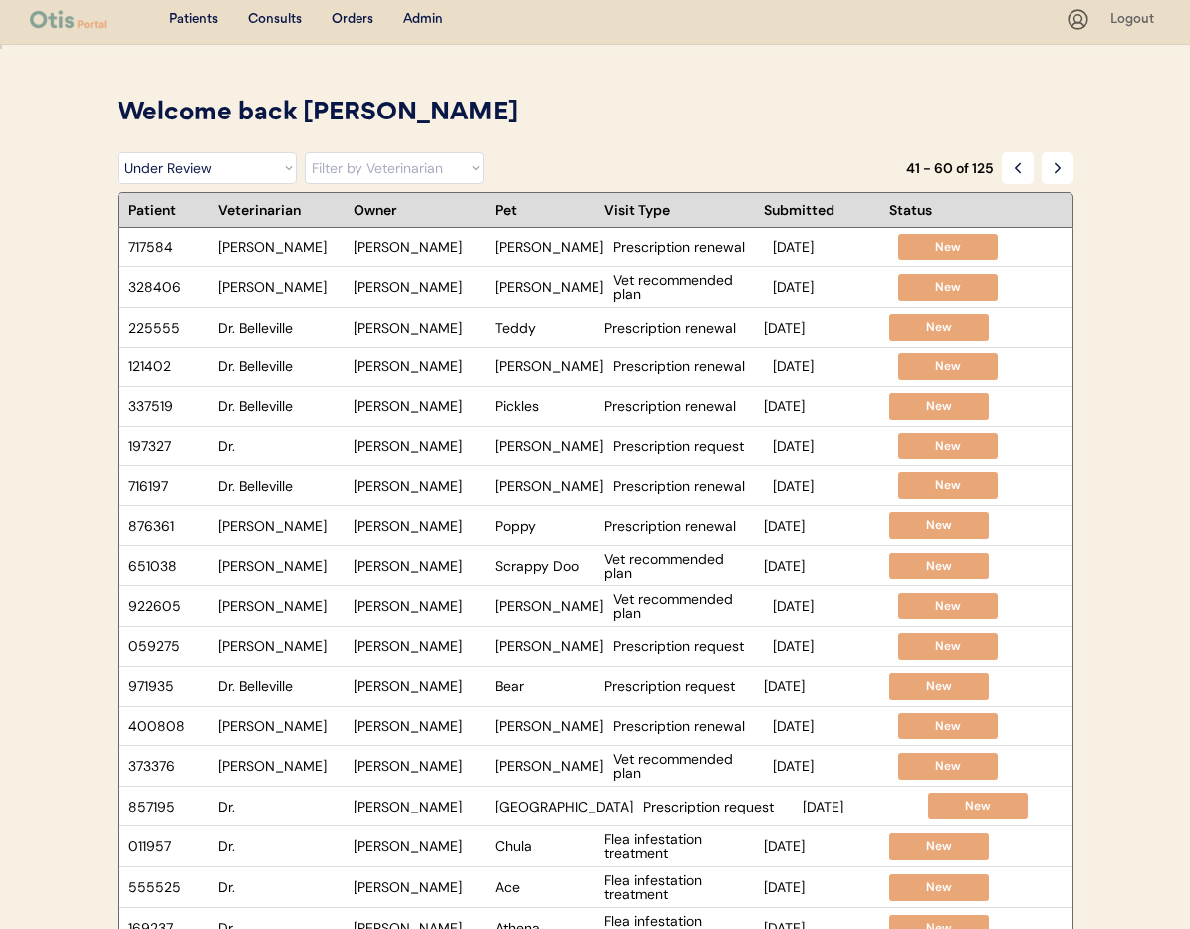
scroll to position [0, 0]
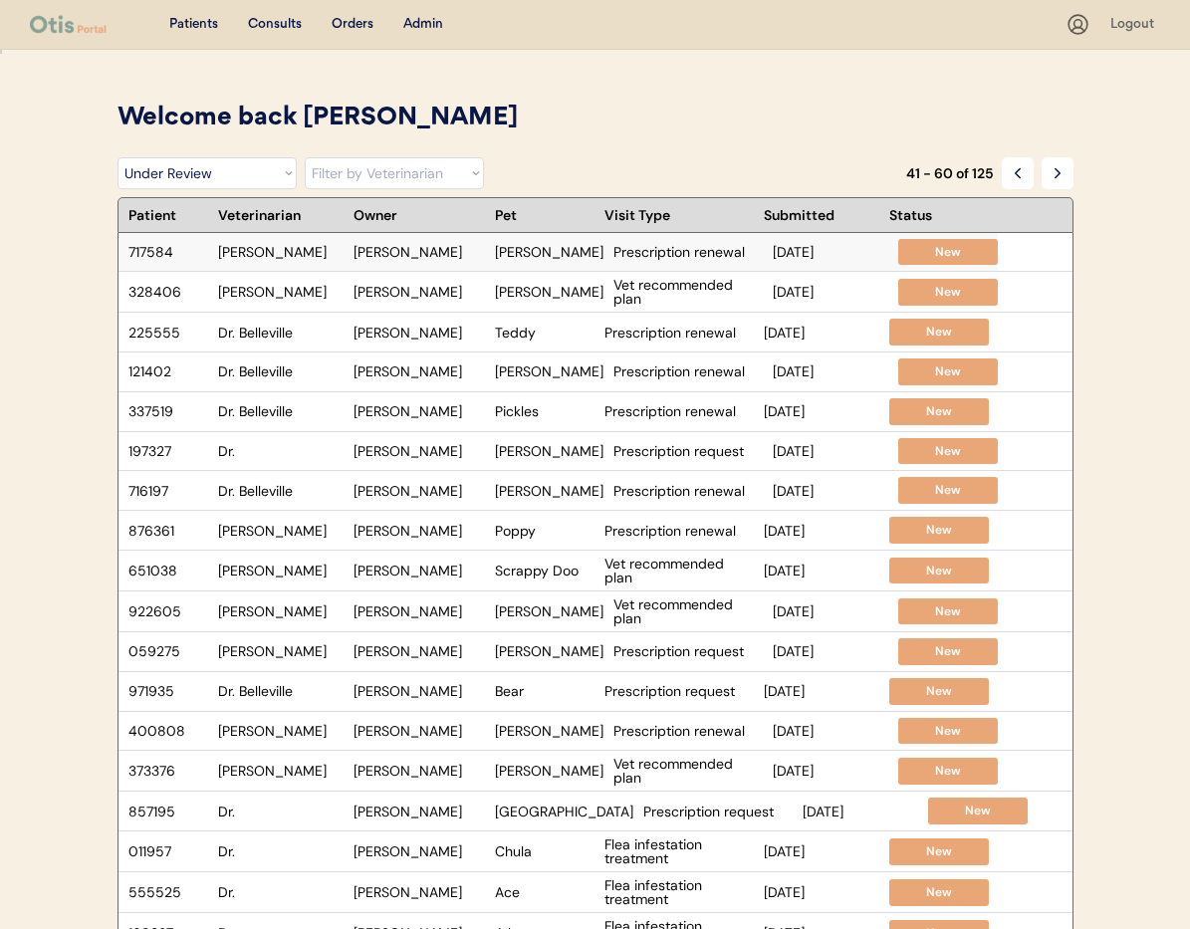
click at [560, 254] on div "Charlie" at bounding box center [549, 252] width 109 height 14
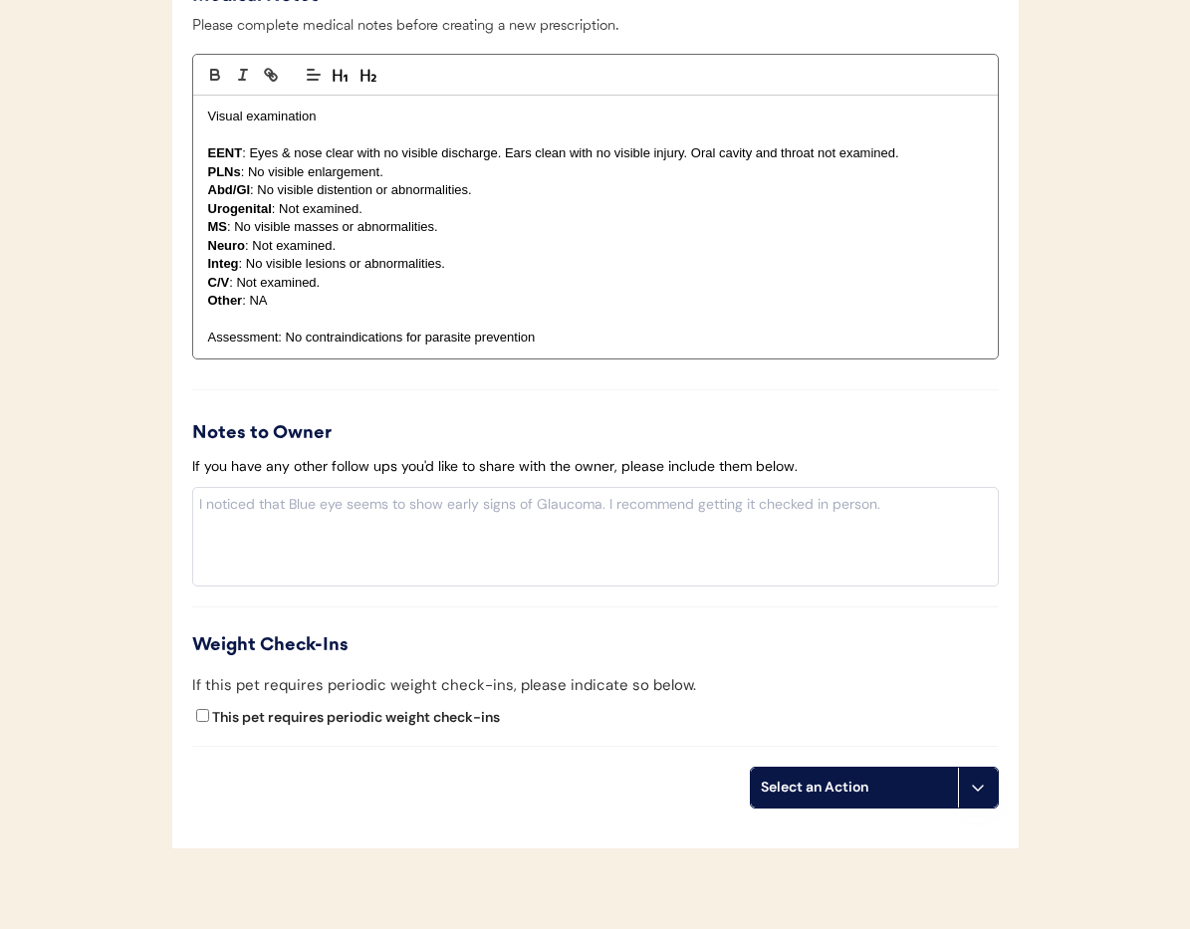
scroll to position [2125, 0]
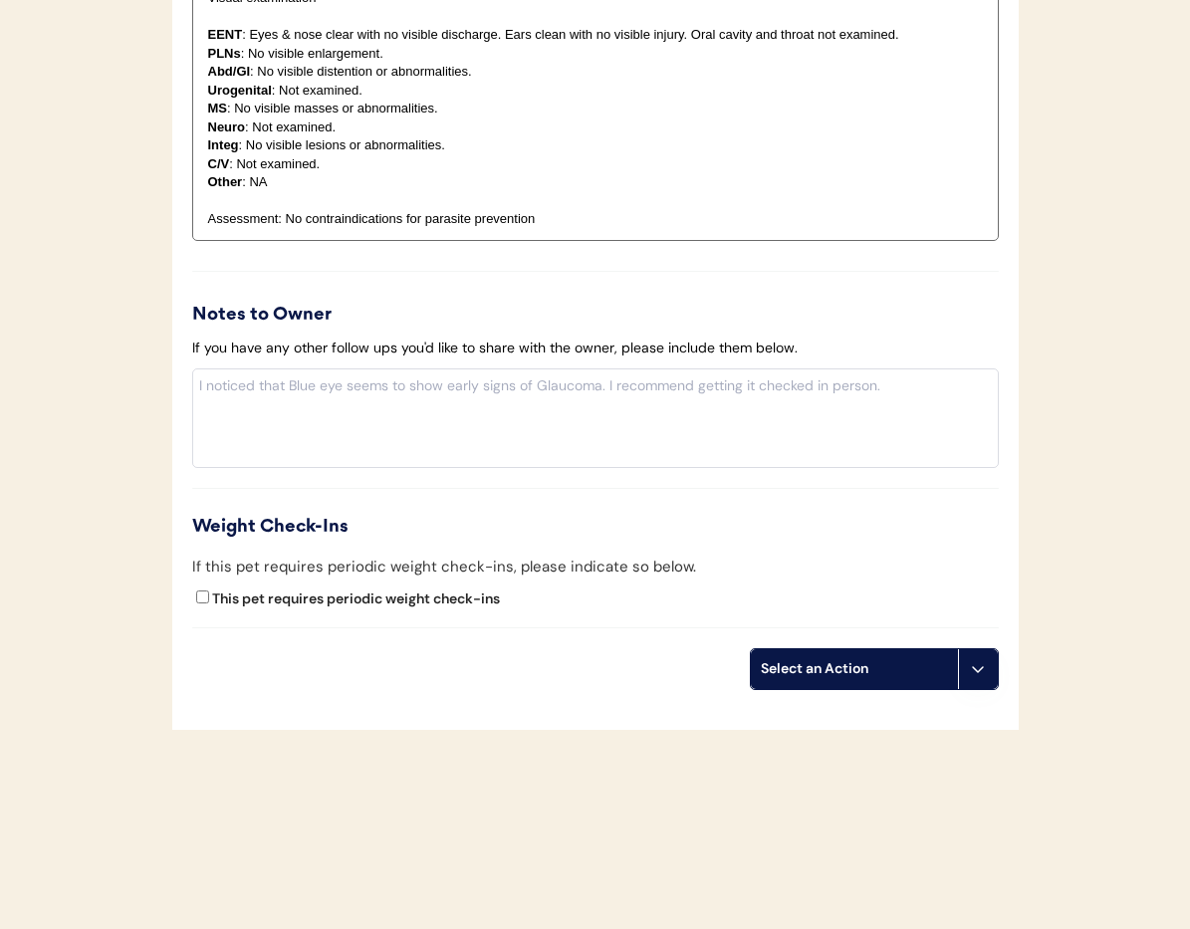
click at [975, 685] on button at bounding box center [978, 669] width 40 height 40
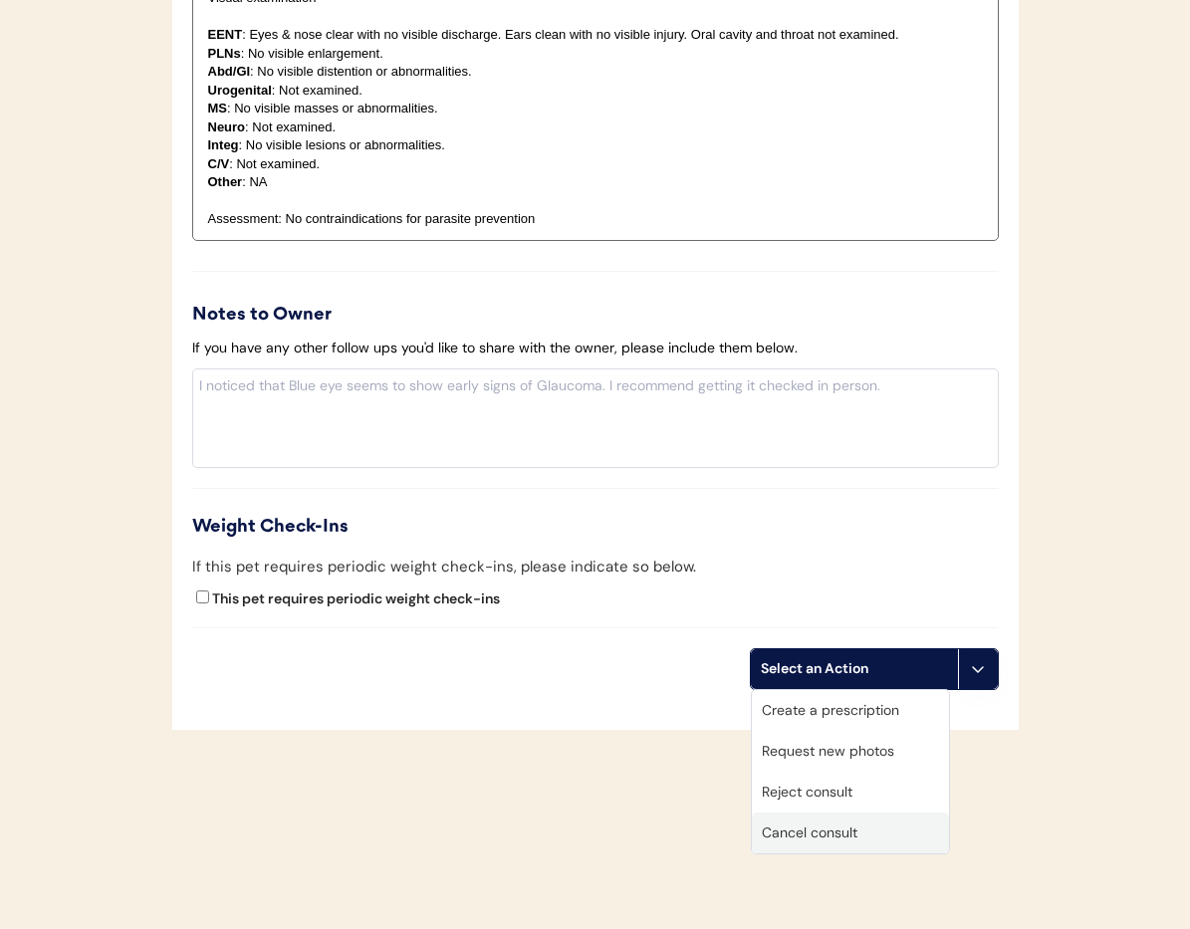
click at [876, 839] on div "Cancel consult" at bounding box center [850, 833] width 197 height 41
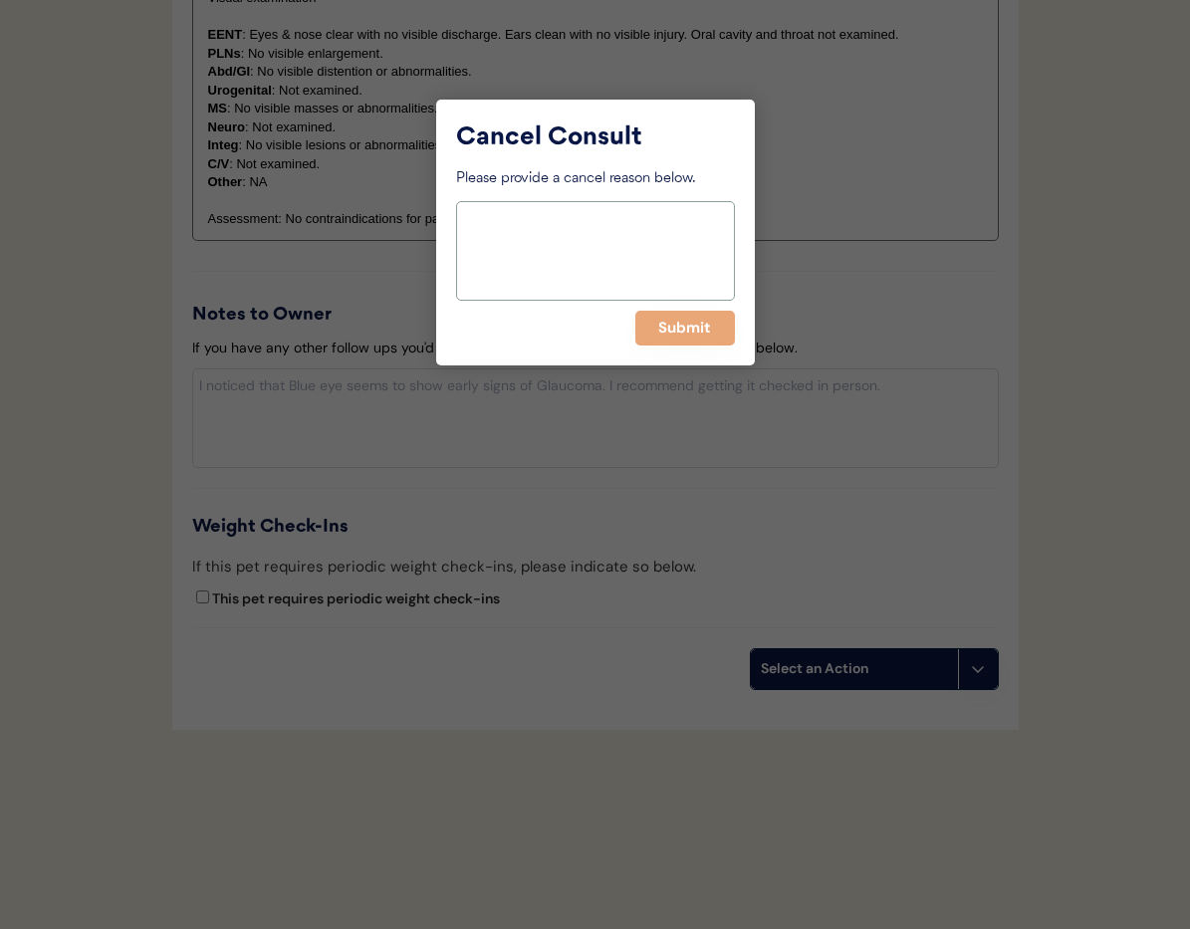
click at [547, 266] on textarea at bounding box center [595, 251] width 279 height 100
type textarea ">6months pending"
click at [691, 326] on button "Submit" at bounding box center [685, 328] width 100 height 35
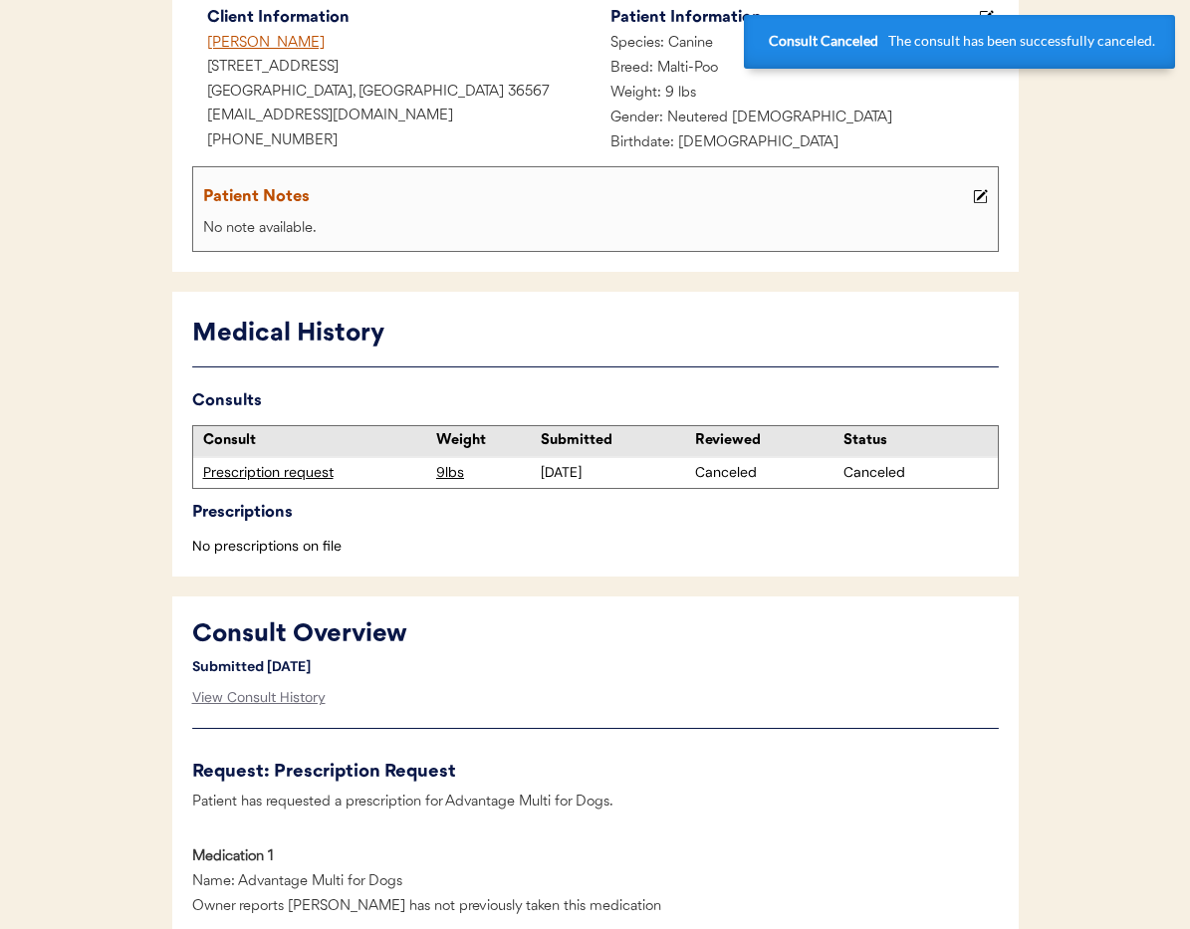
scroll to position [0, 0]
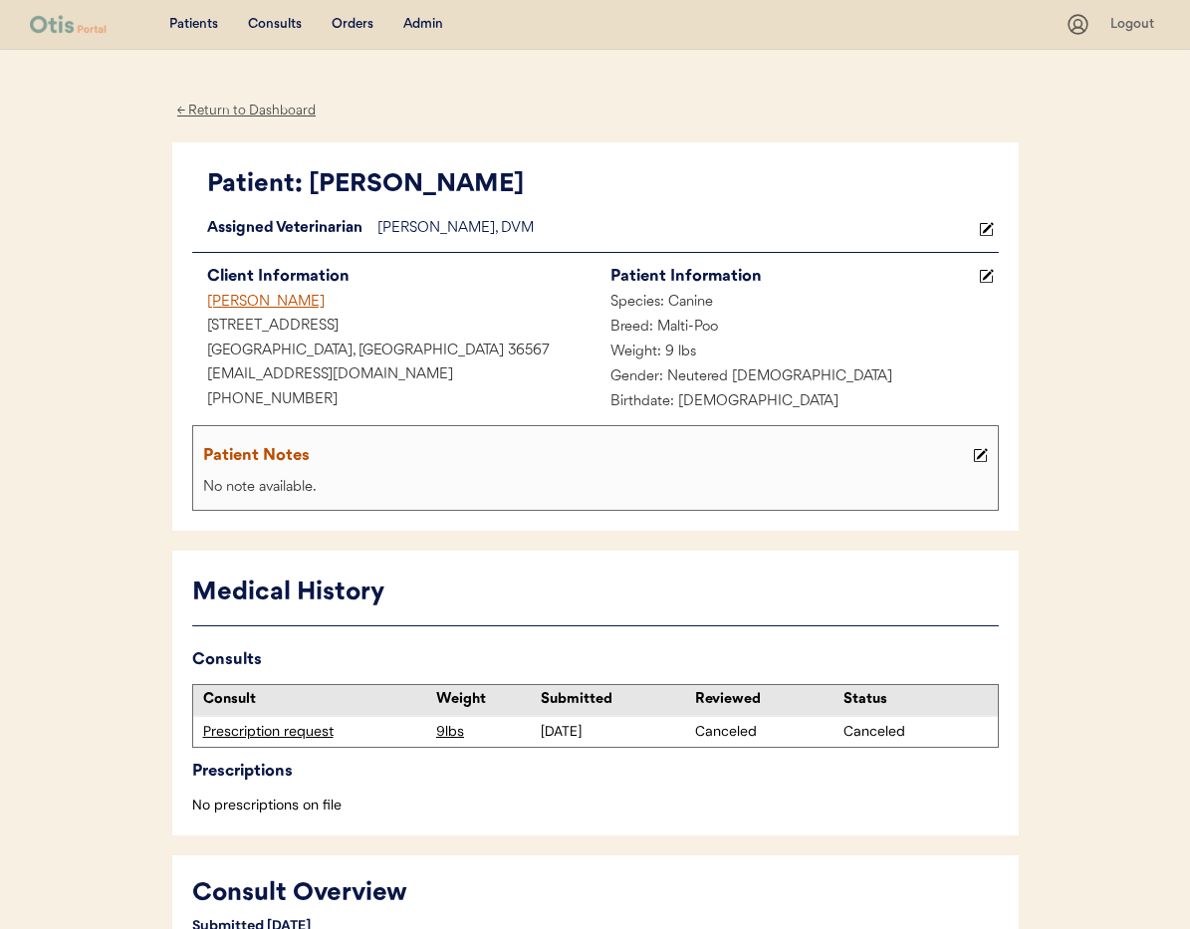
click at [243, 107] on div "← Return to Dashboard" at bounding box center [246, 111] width 149 height 23
click at [229, 286] on div "Client Information" at bounding box center [401, 277] width 388 height 28
click at [232, 300] on div "[PERSON_NAME]" at bounding box center [393, 303] width 403 height 25
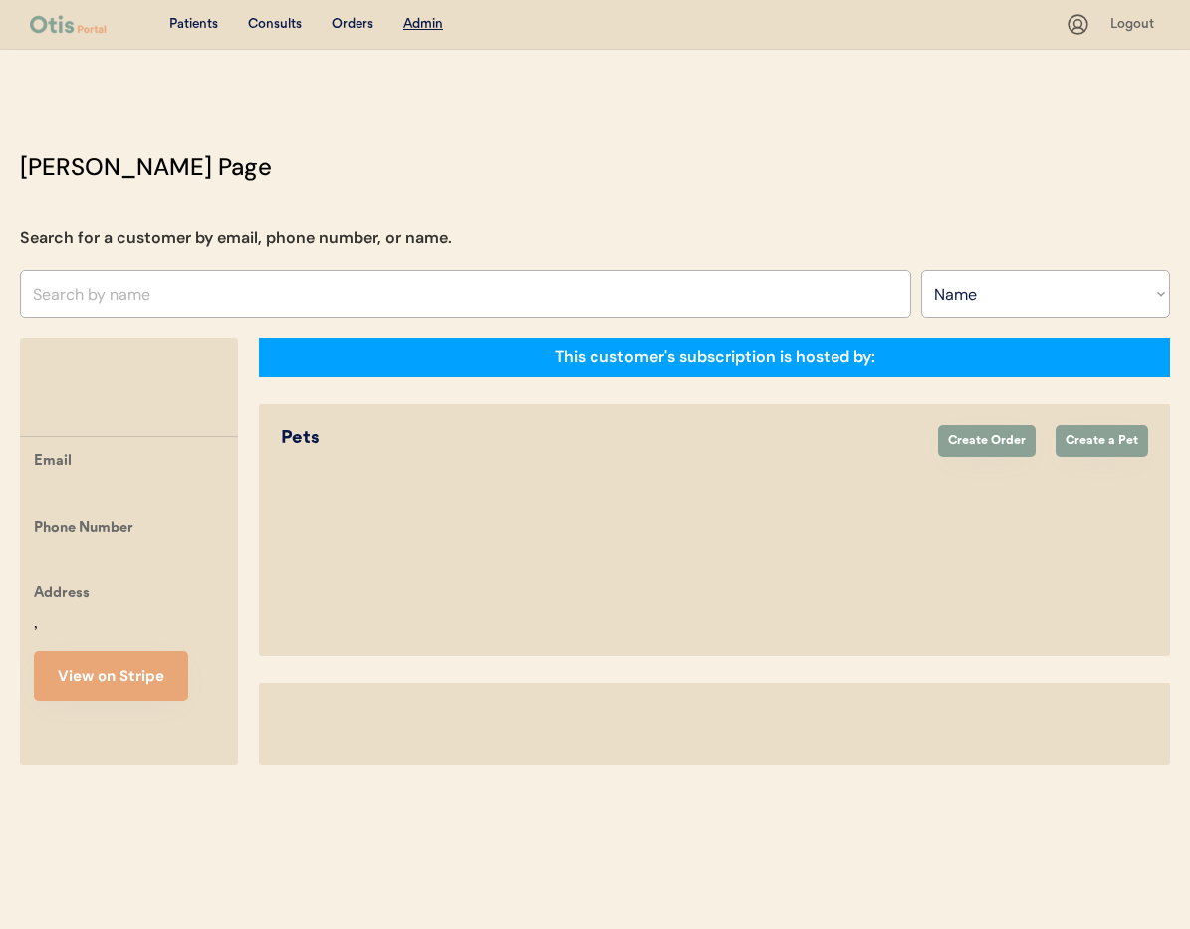
select select ""Name""
select select "true"
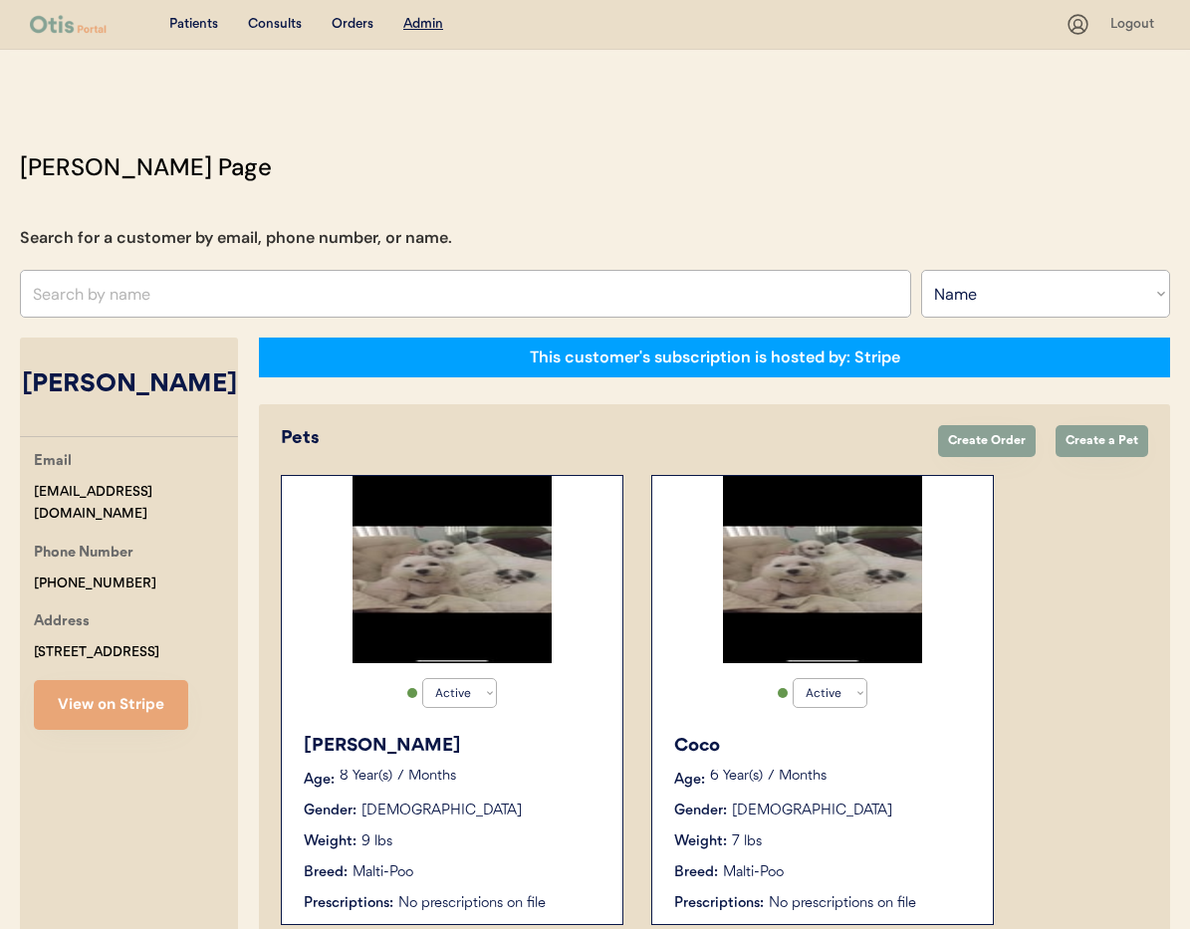
scroll to position [110, 0]
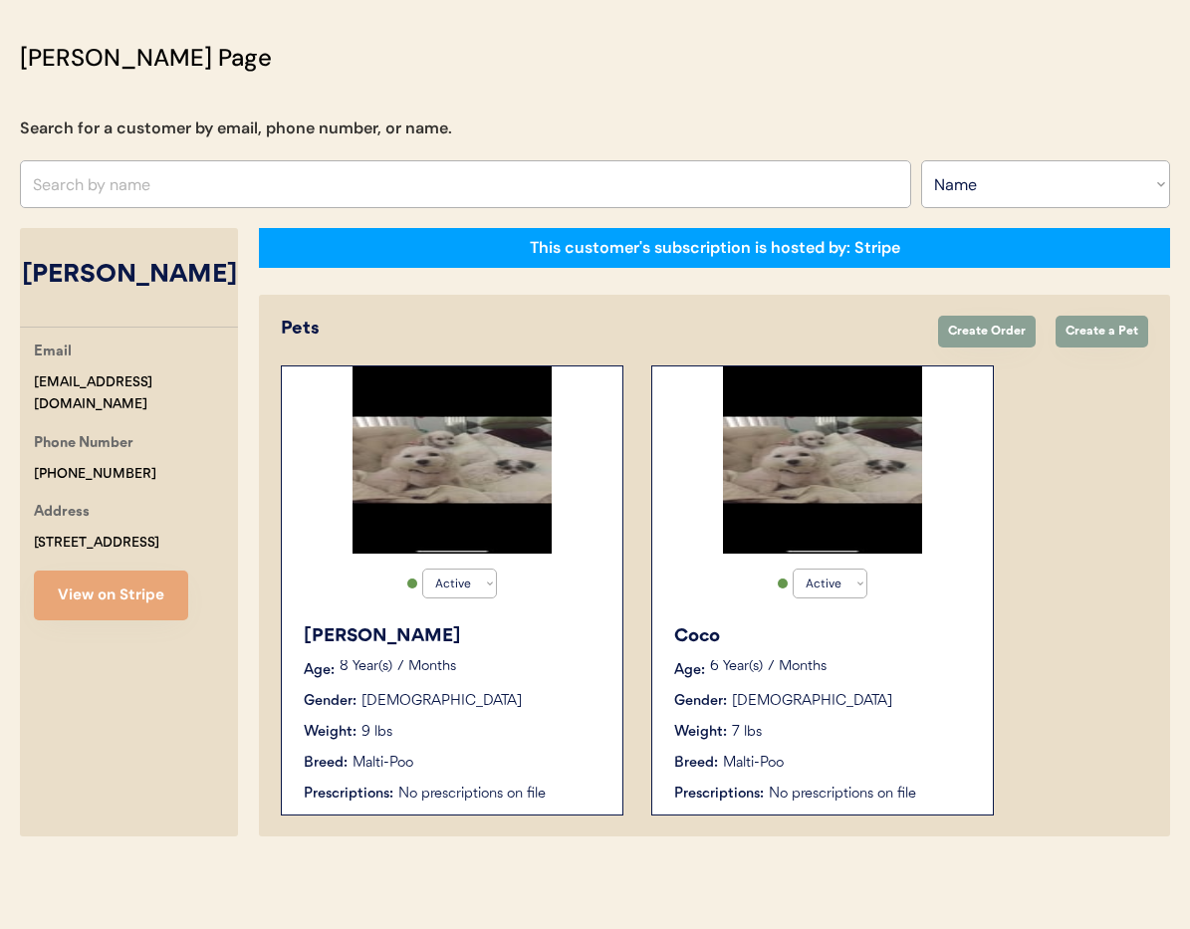
click at [888, 703] on div "Gender: [DEMOGRAPHIC_DATA]" at bounding box center [823, 701] width 299 height 21
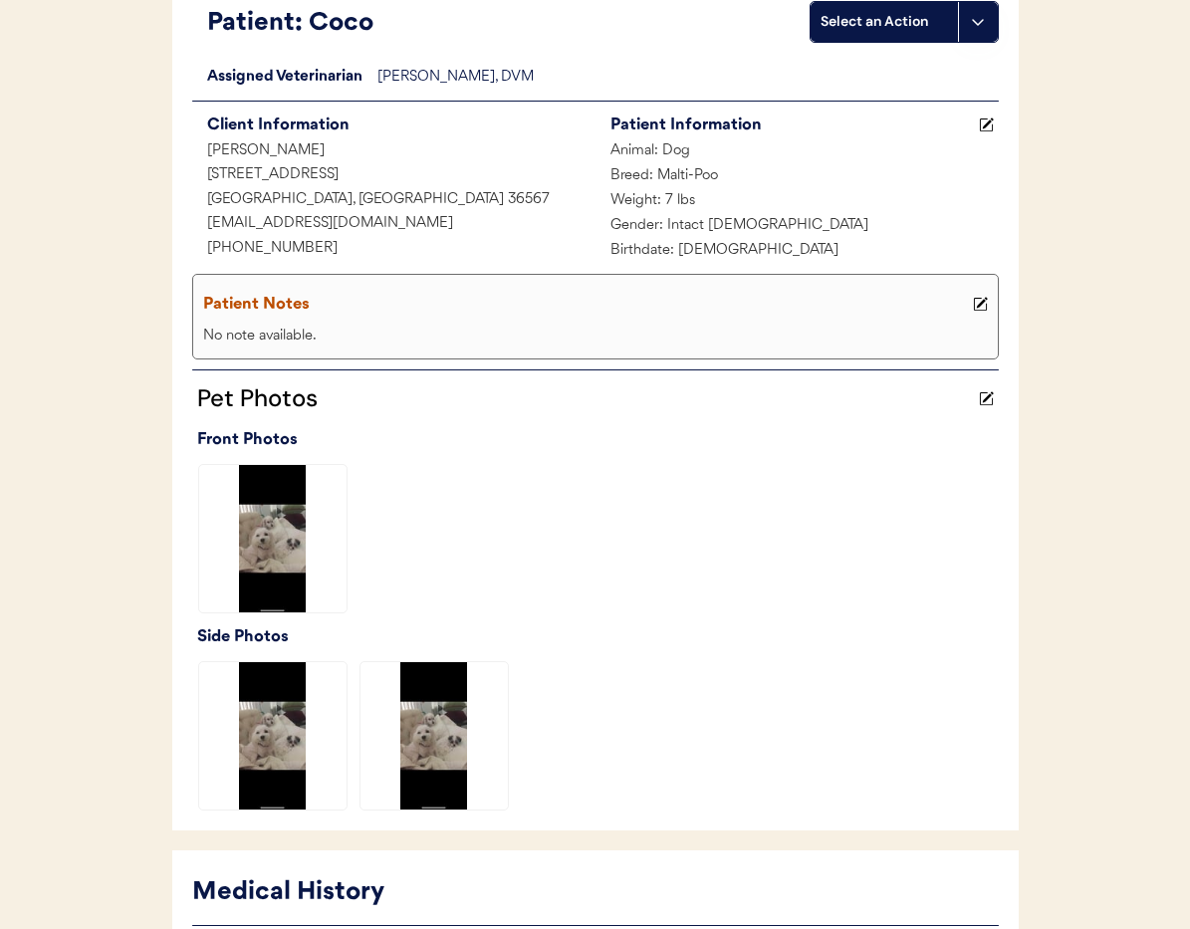
scroll to position [487, 0]
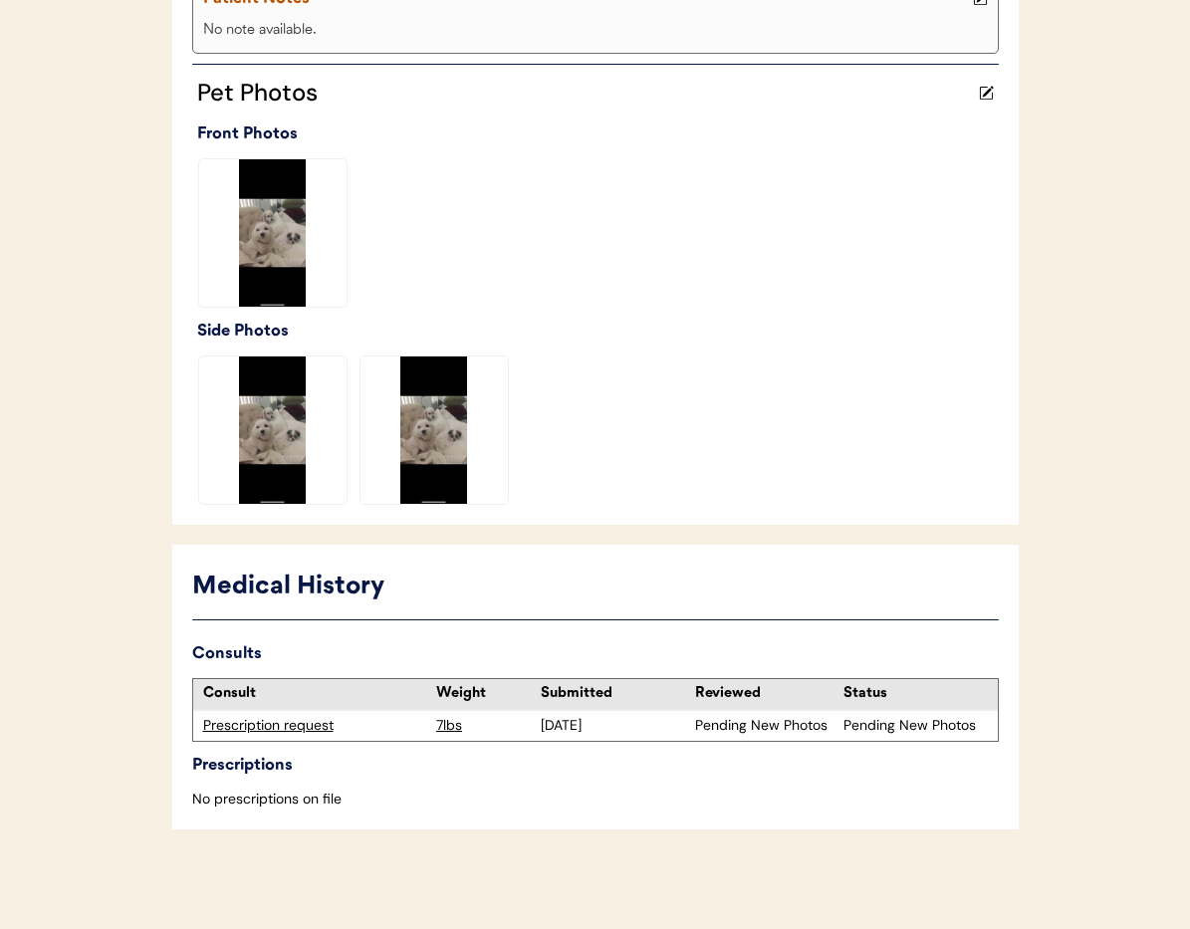
click at [300, 726] on div "Prescription request" at bounding box center [315, 726] width 224 height 20
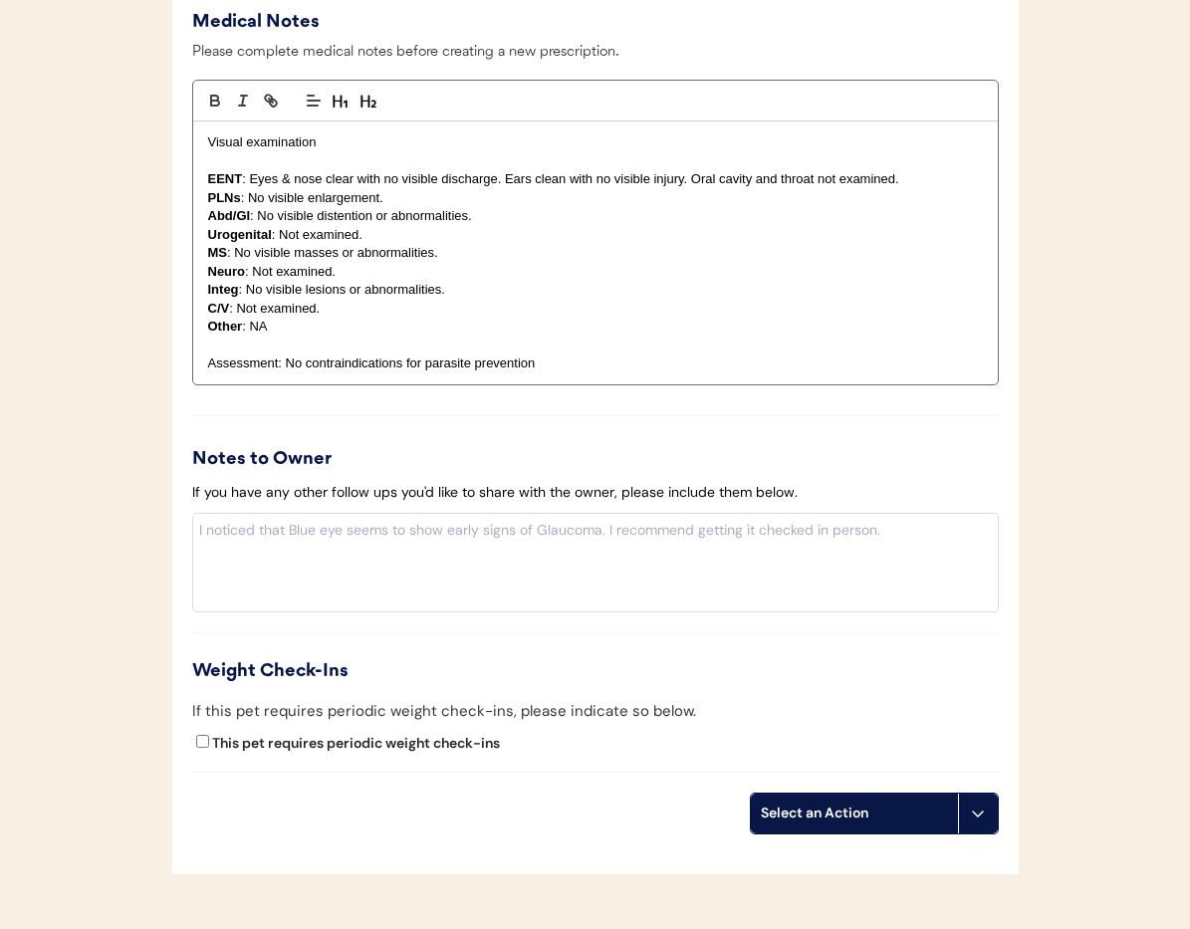
scroll to position [2016, 0]
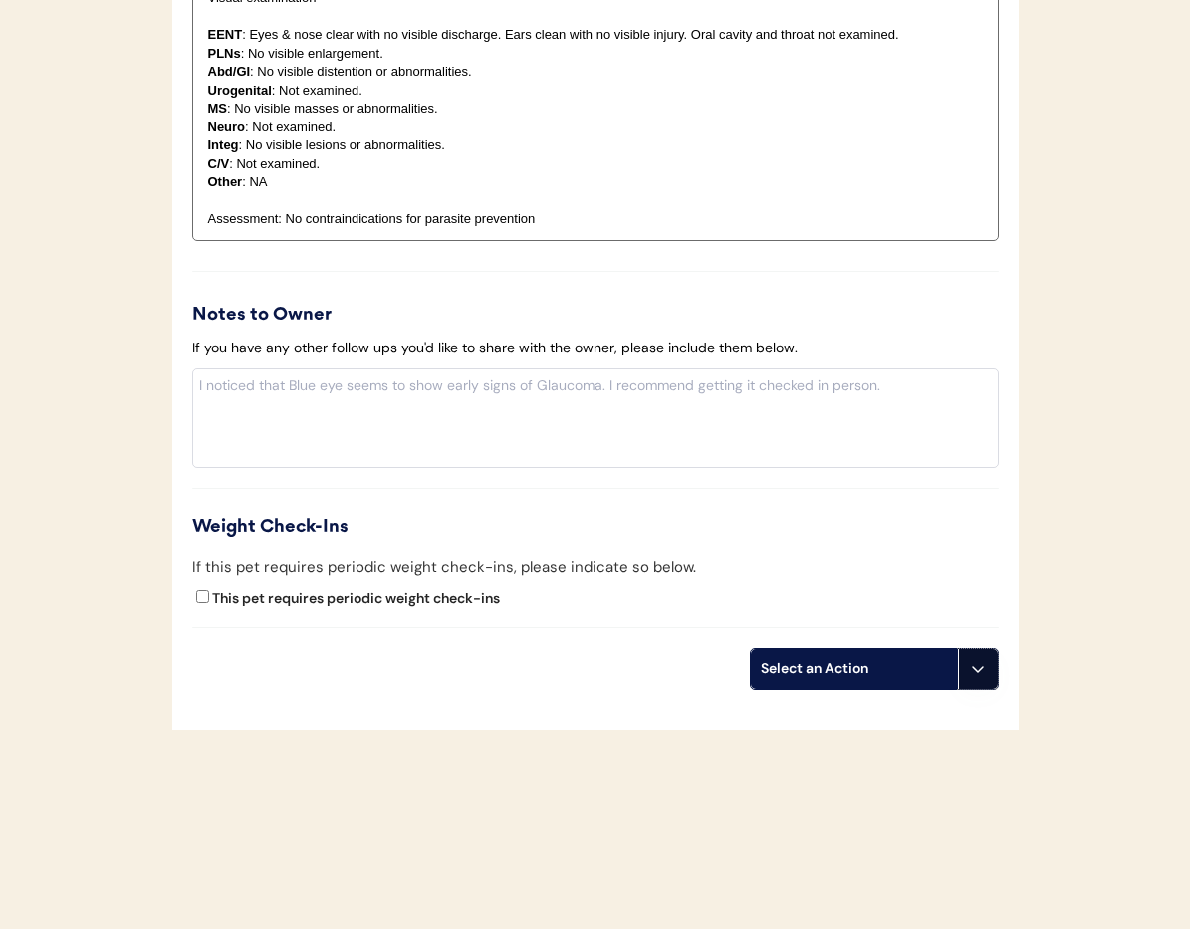
click at [990, 683] on button at bounding box center [978, 669] width 40 height 40
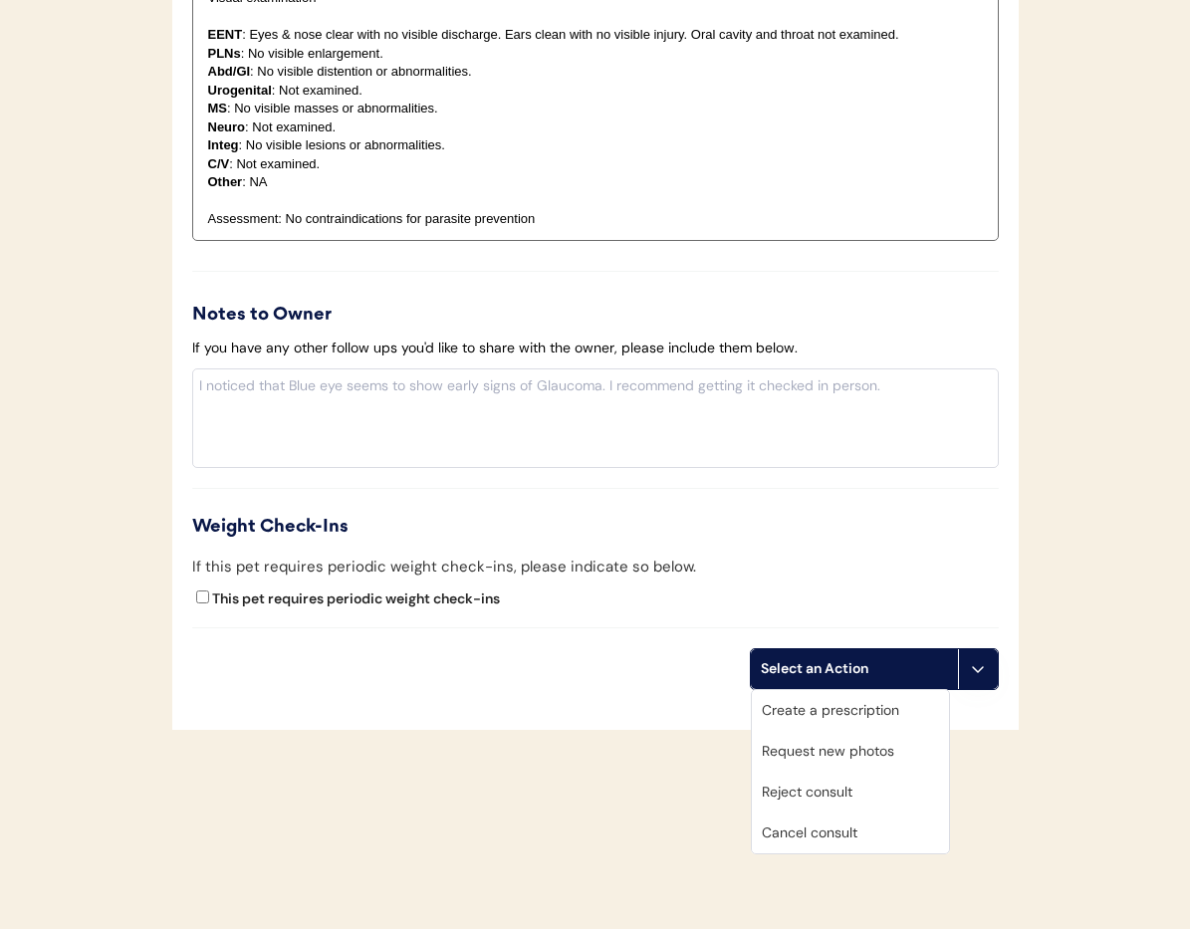
click at [874, 834] on div "Cancel consult" at bounding box center [850, 833] width 197 height 41
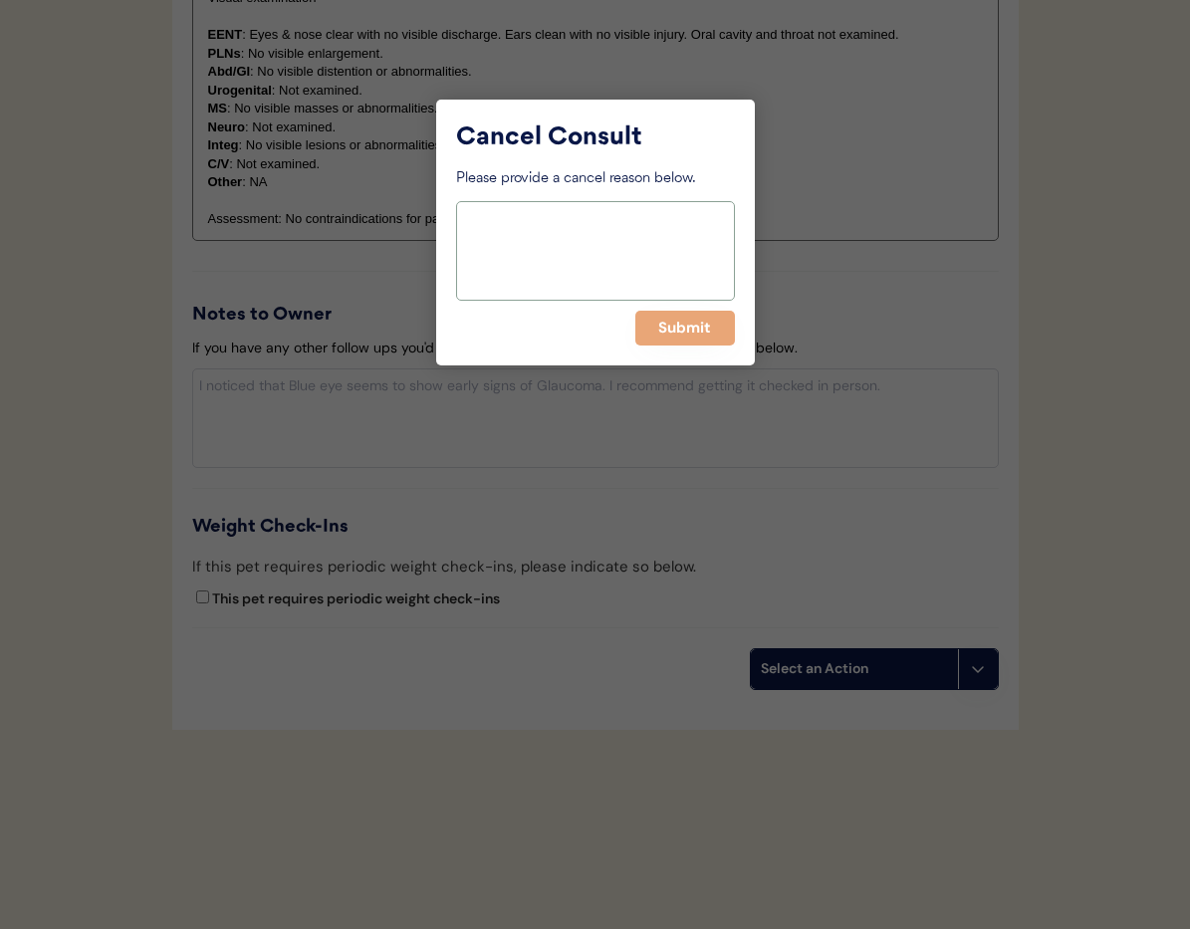
click at [550, 293] on textarea at bounding box center [595, 251] width 279 height 100
type textarea ">6 months pending"
click at [676, 328] on button "Submit" at bounding box center [685, 328] width 100 height 35
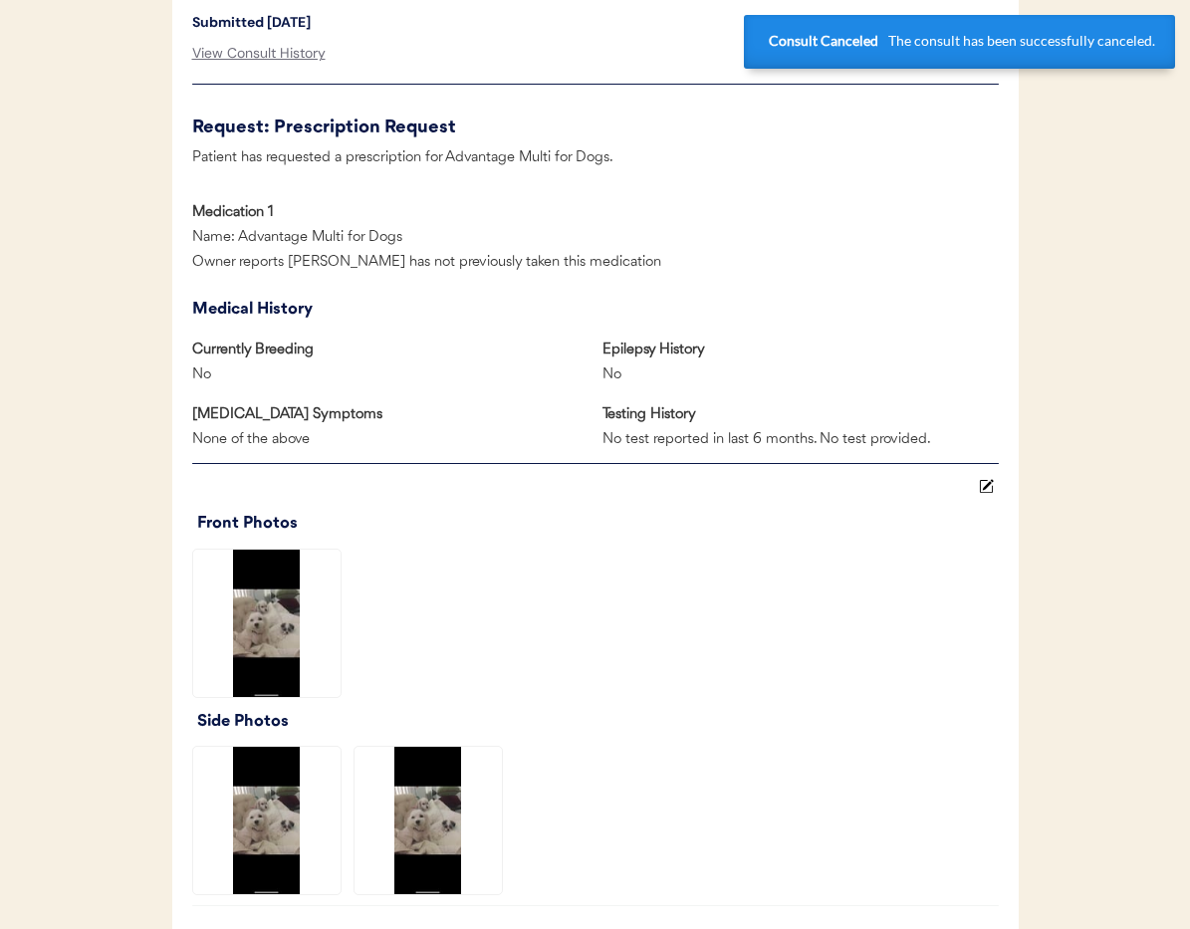
scroll to position [0, 0]
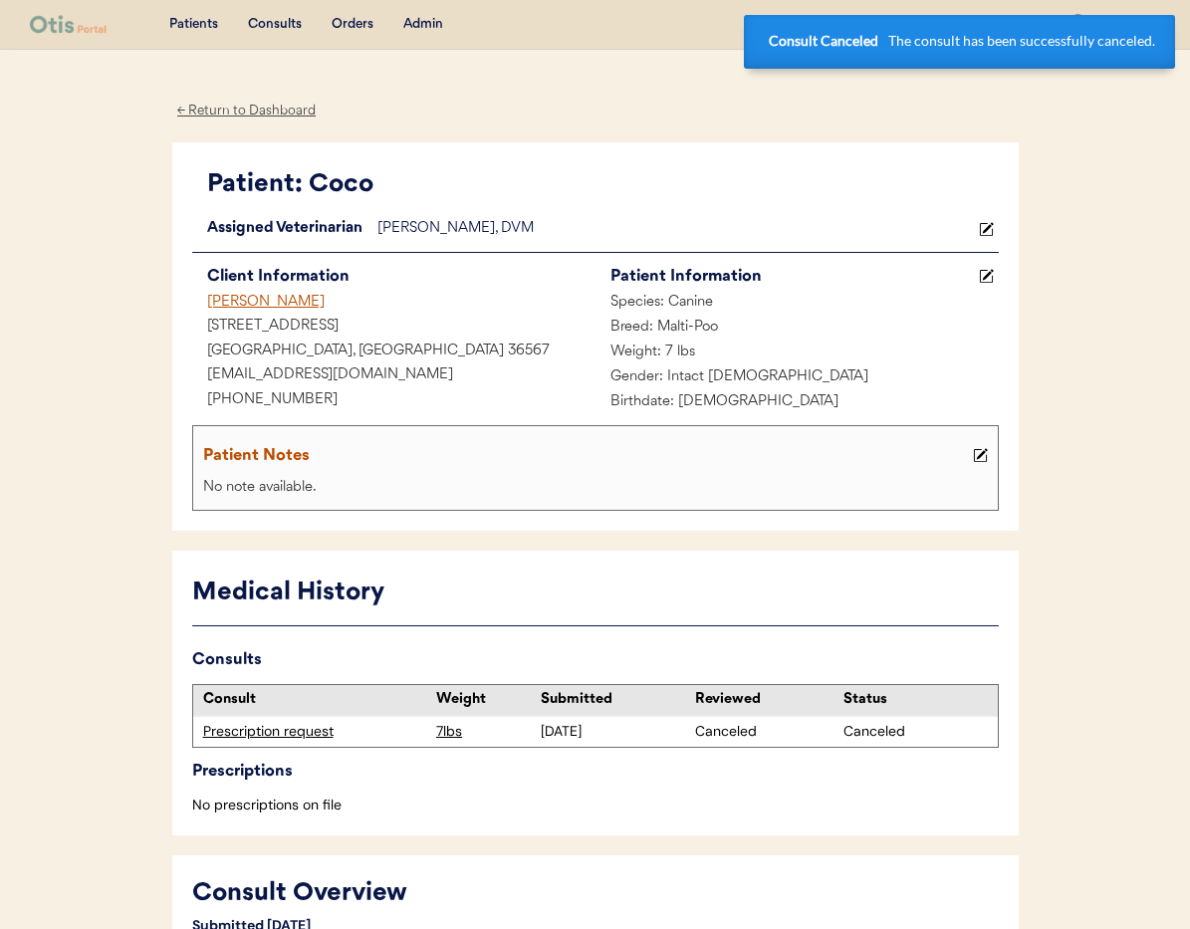
click at [252, 298] on div "Jayme Blair" at bounding box center [393, 303] width 403 height 25
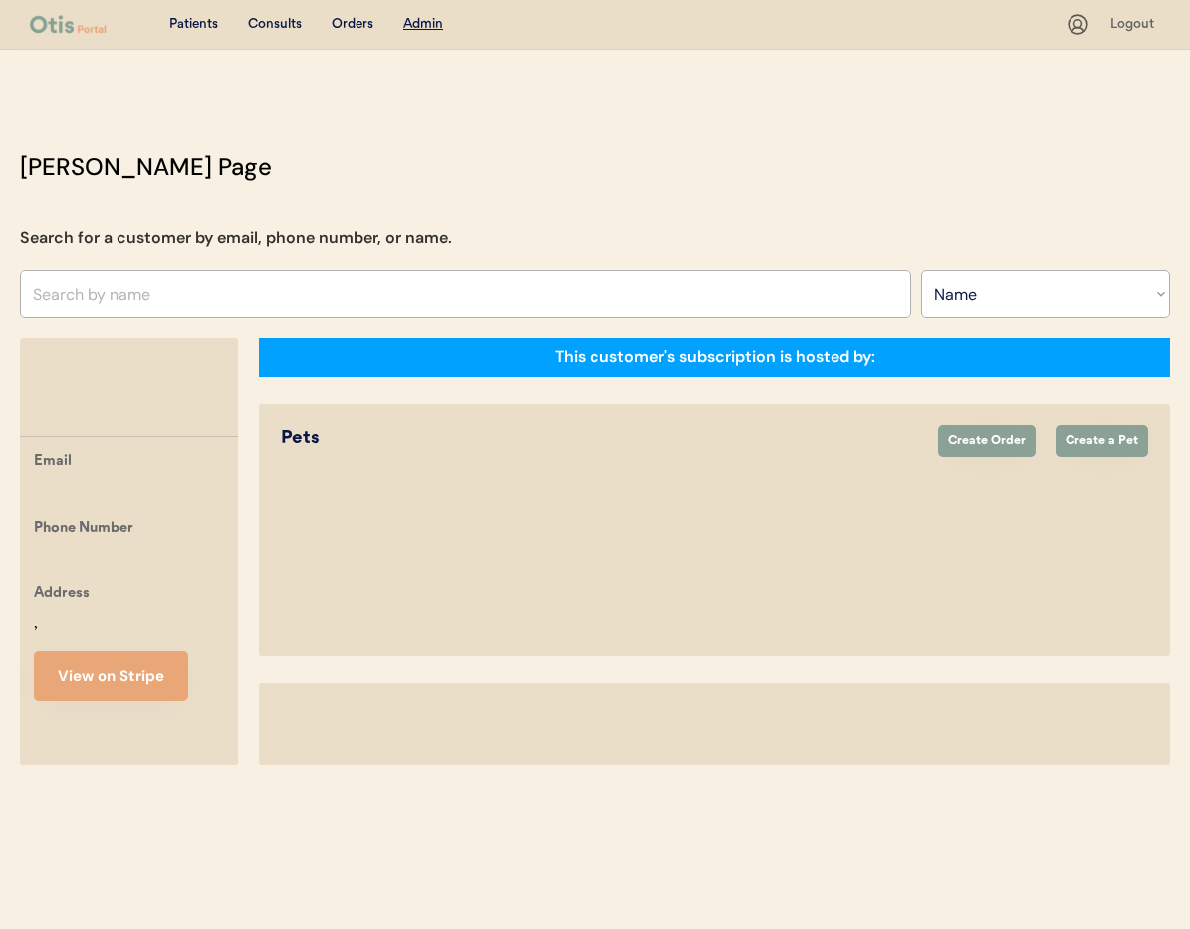
select select ""Name""
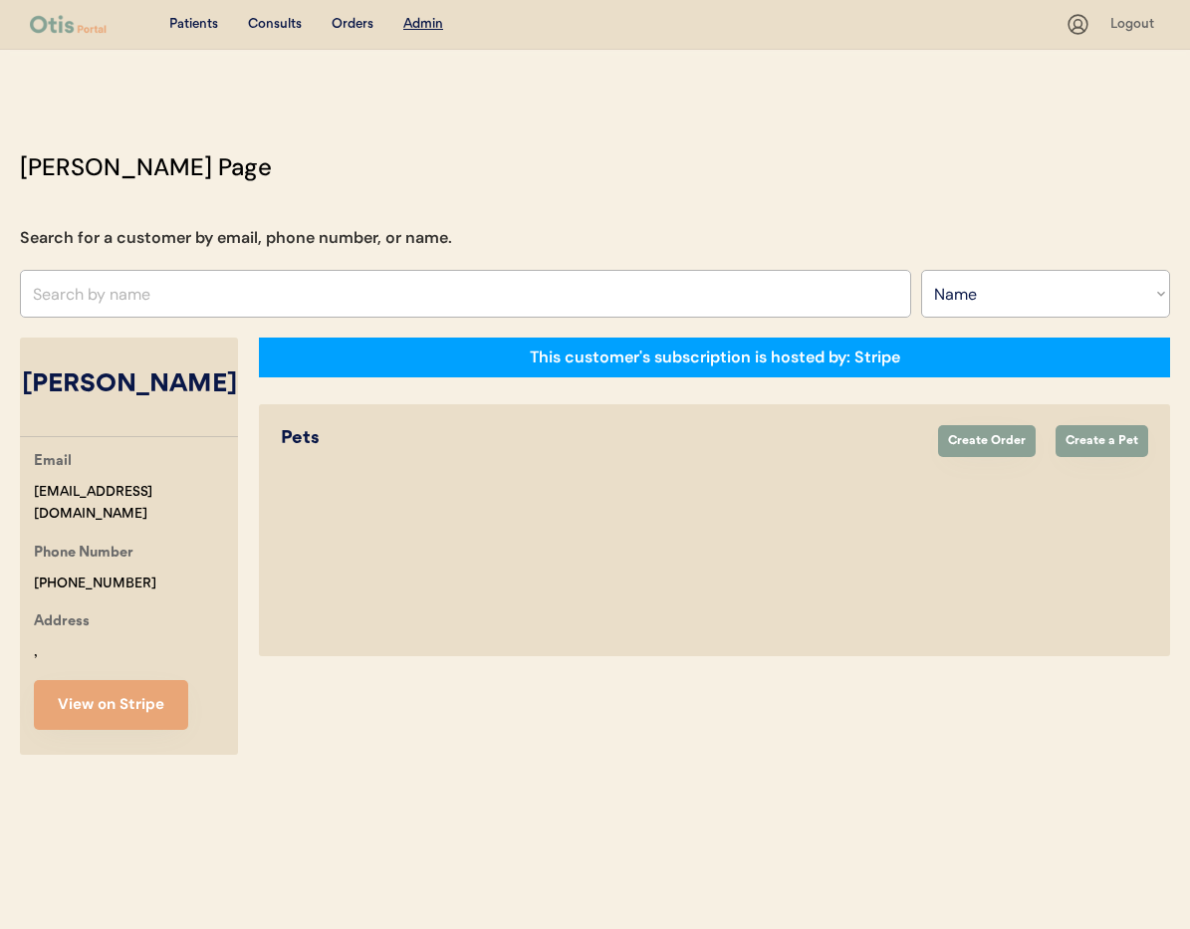
select select "true"
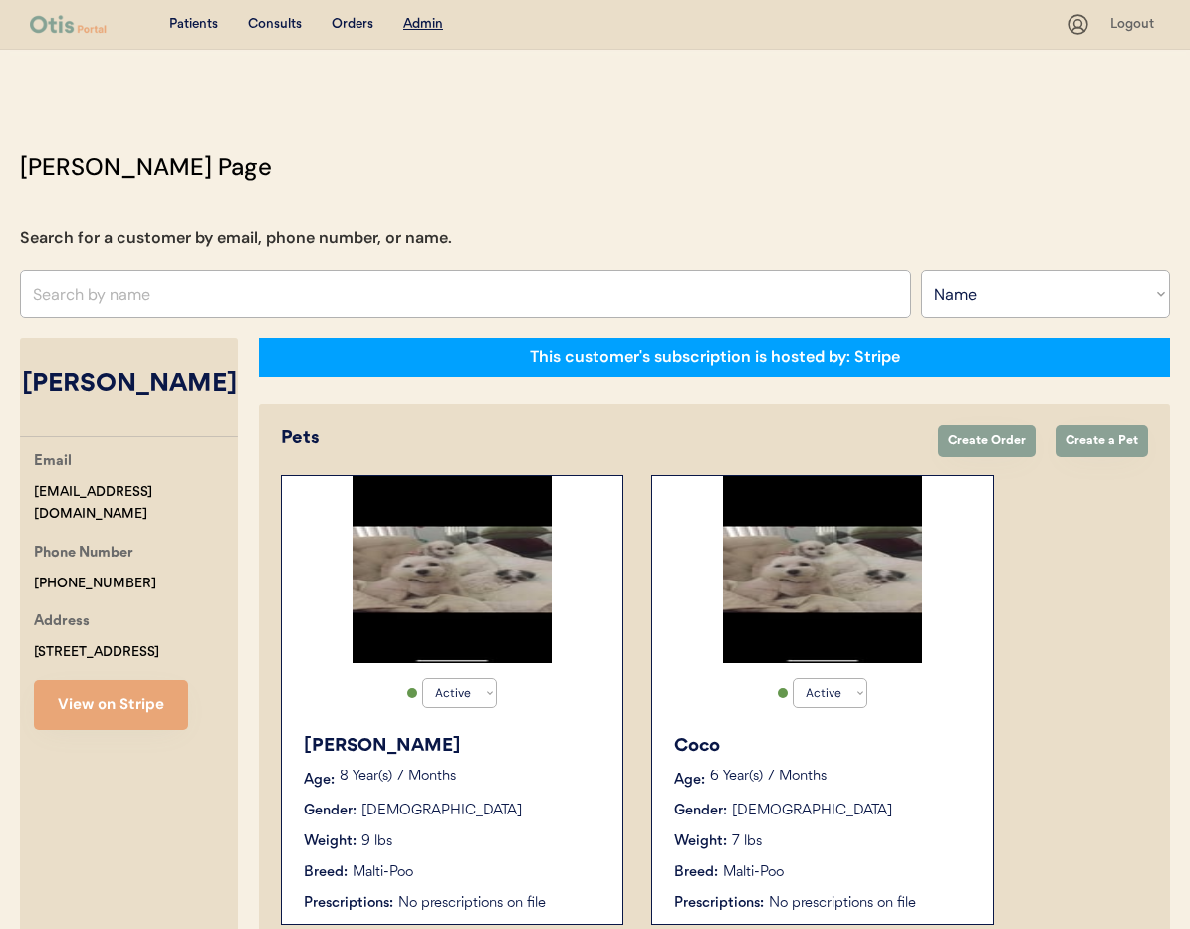
scroll to position [110, 0]
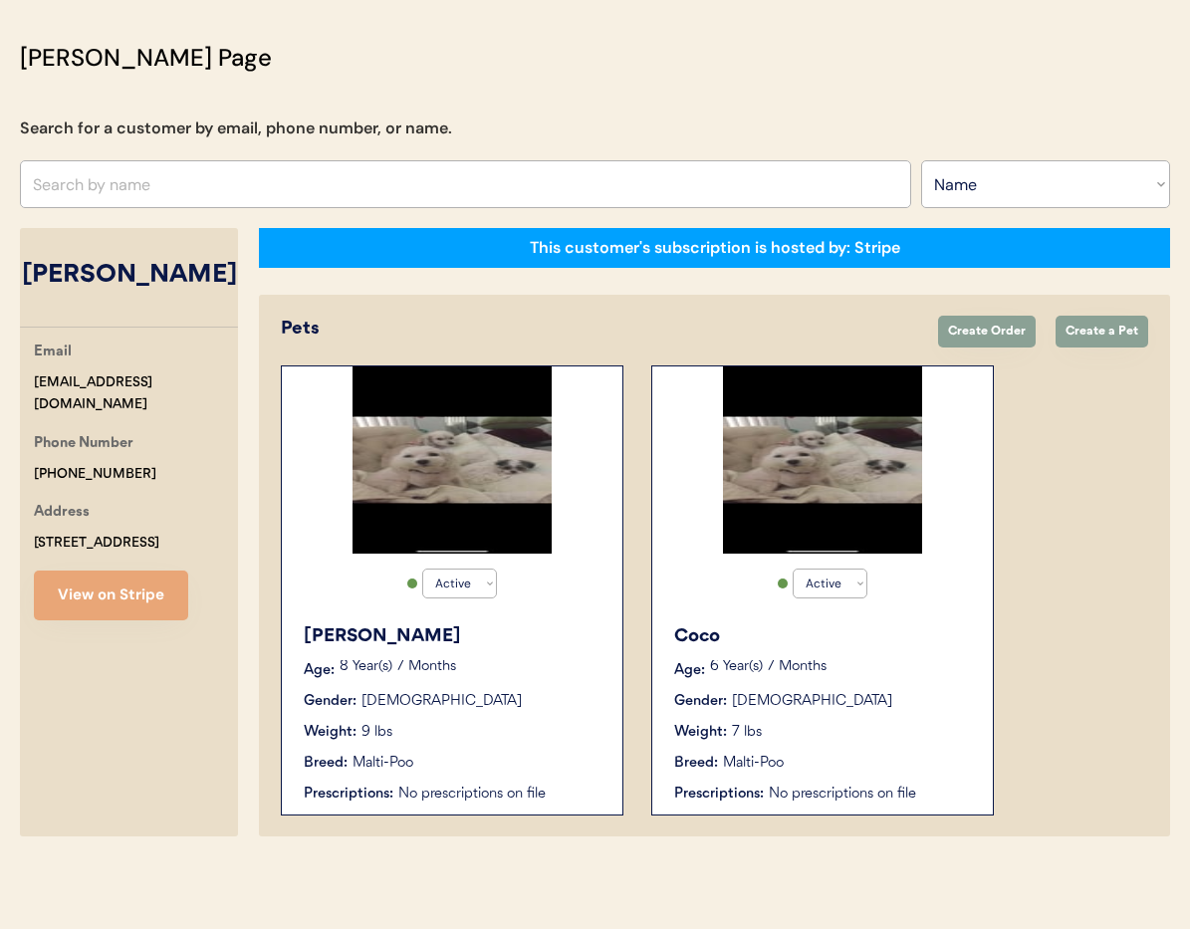
click at [97, 586] on button "View on Stripe" at bounding box center [111, 596] width 154 height 50
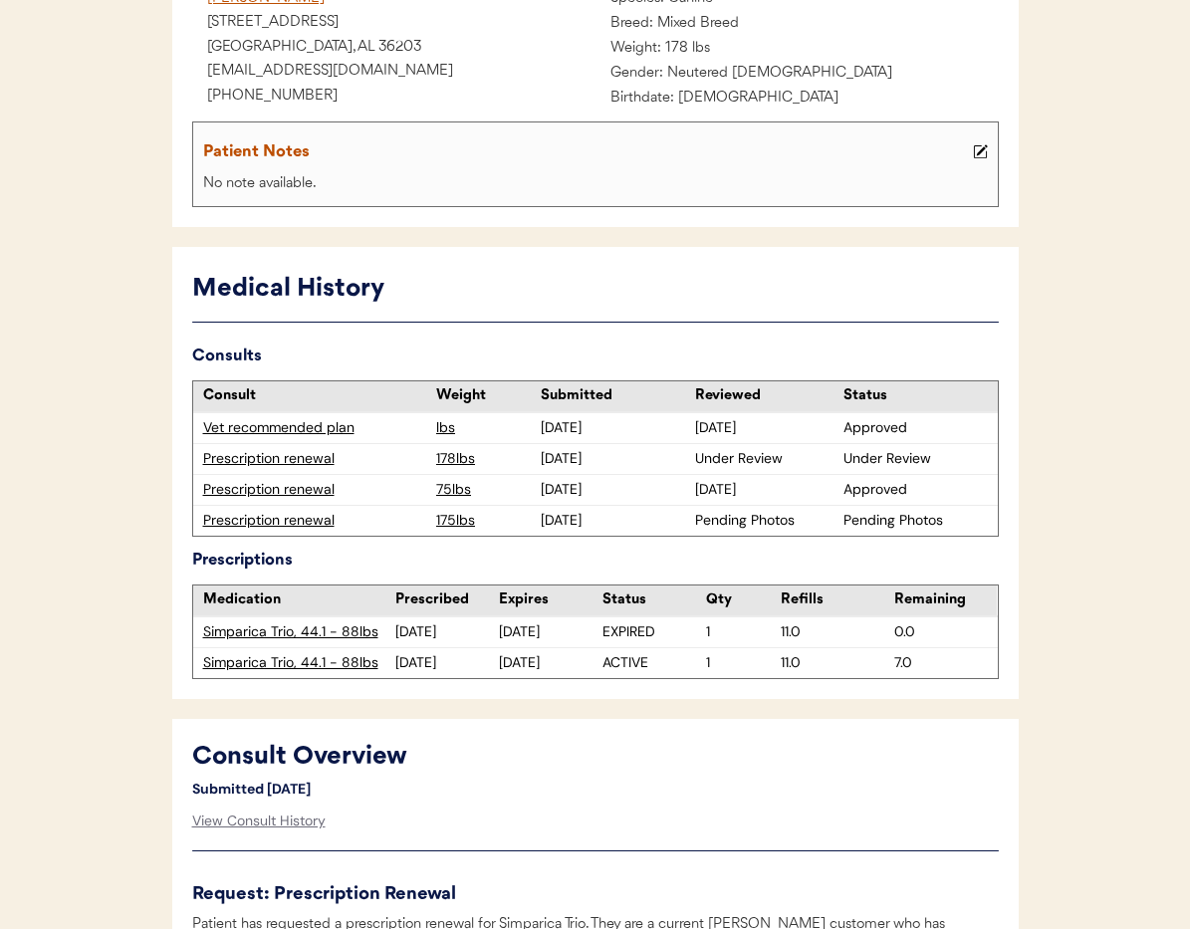
scroll to position [318, 0]
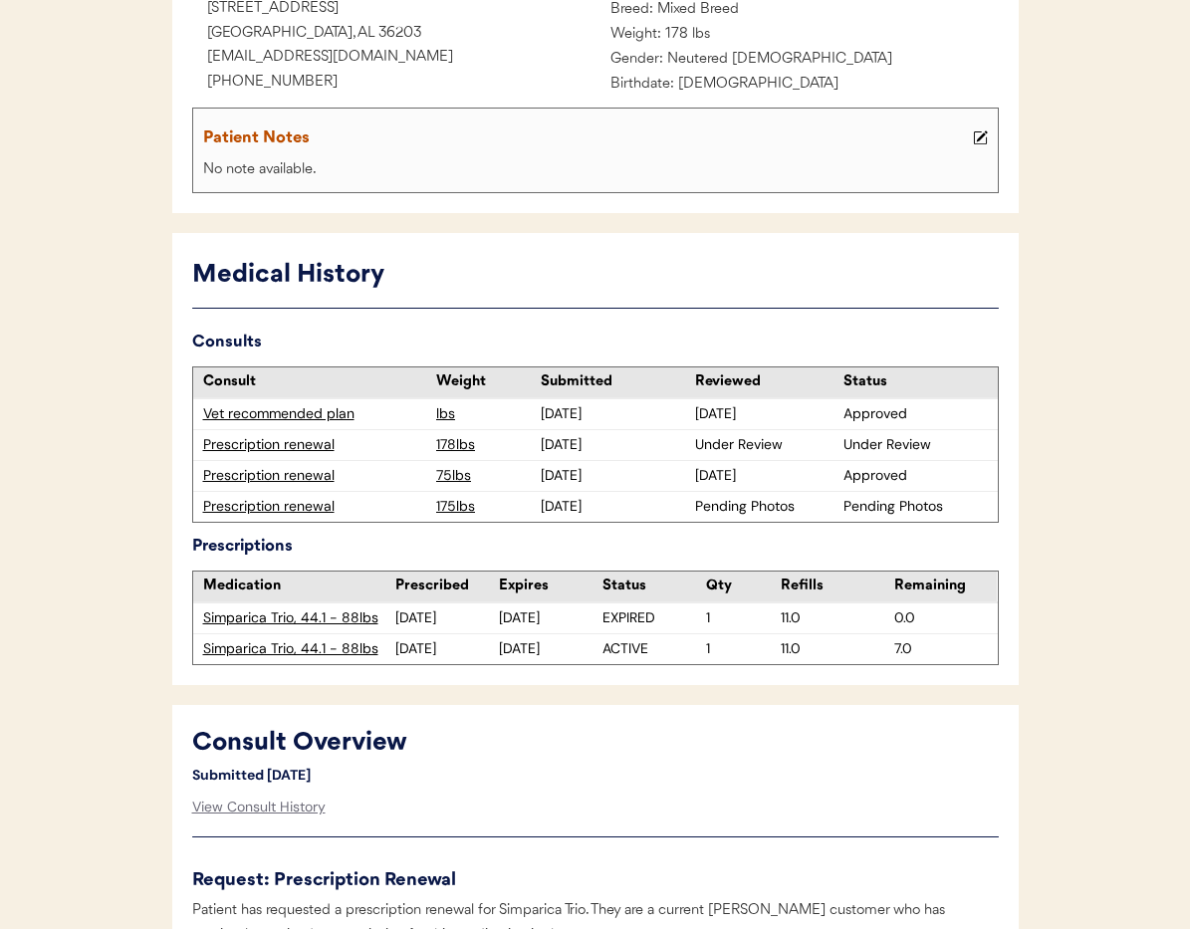
click at [304, 504] on div "Prescription renewal" at bounding box center [315, 507] width 224 height 20
click at [305, 504] on div "Prescription renewal" at bounding box center [315, 507] width 224 height 20
click at [244, 473] on div "Prescription renewal" at bounding box center [315, 476] width 224 height 20
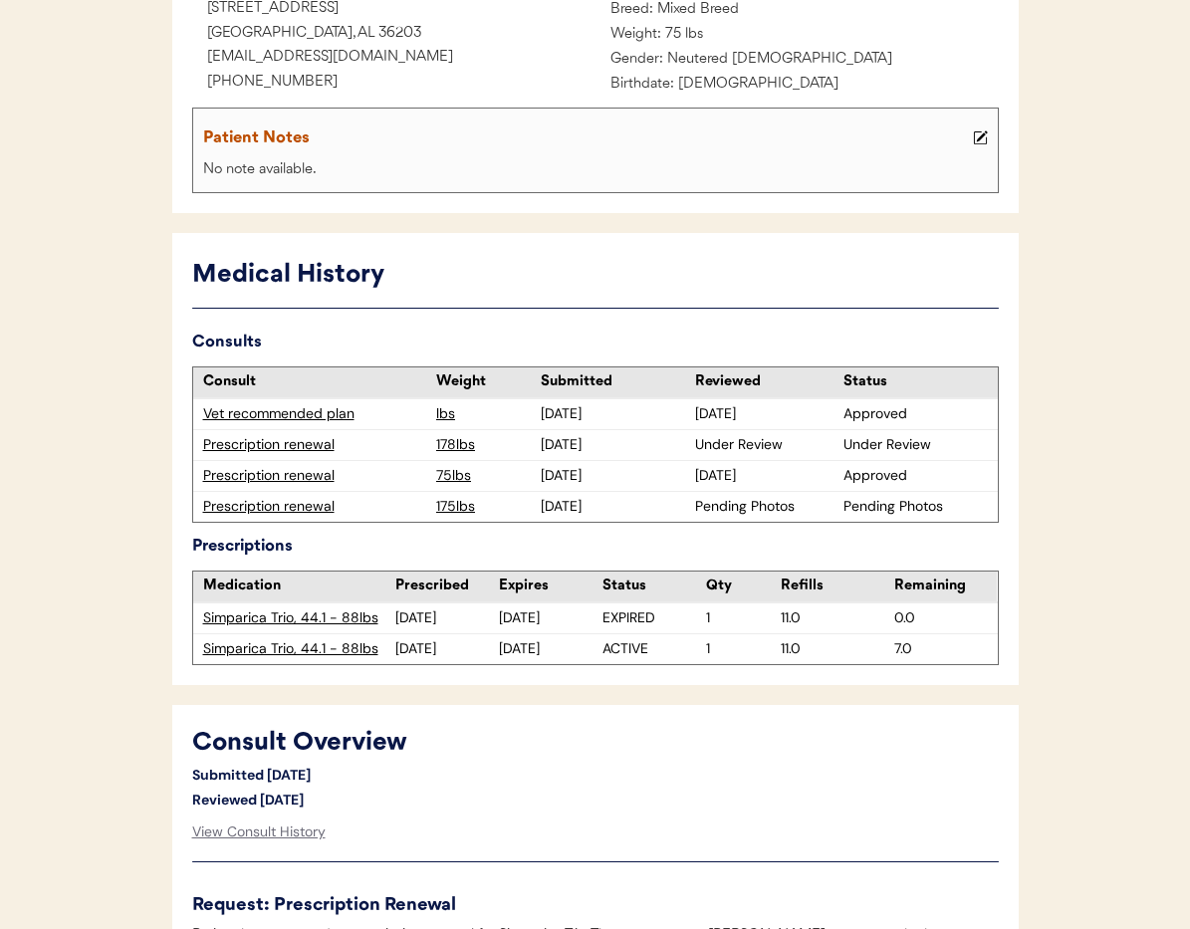
click at [248, 504] on div "Prescription renewal" at bounding box center [315, 507] width 224 height 20
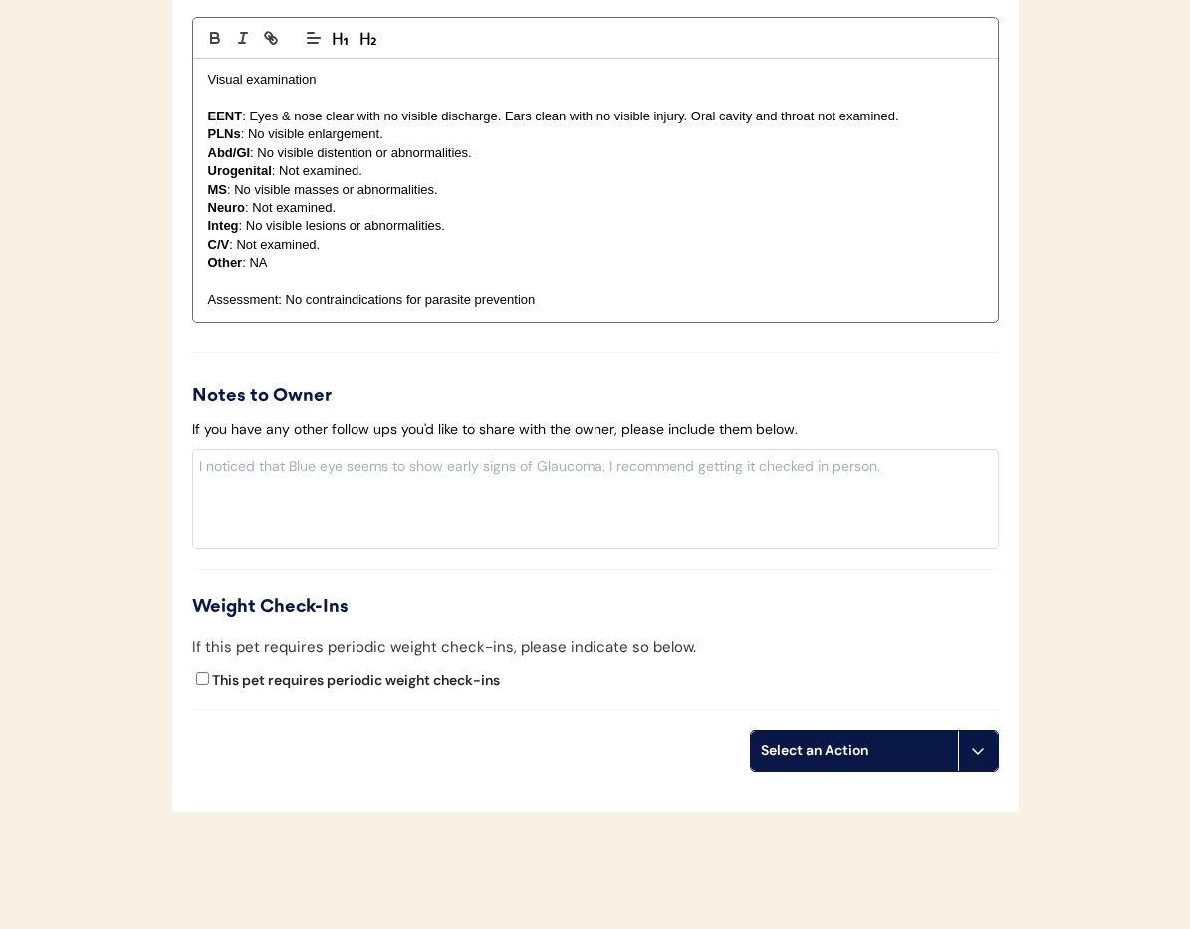
scroll to position [1898, 0]
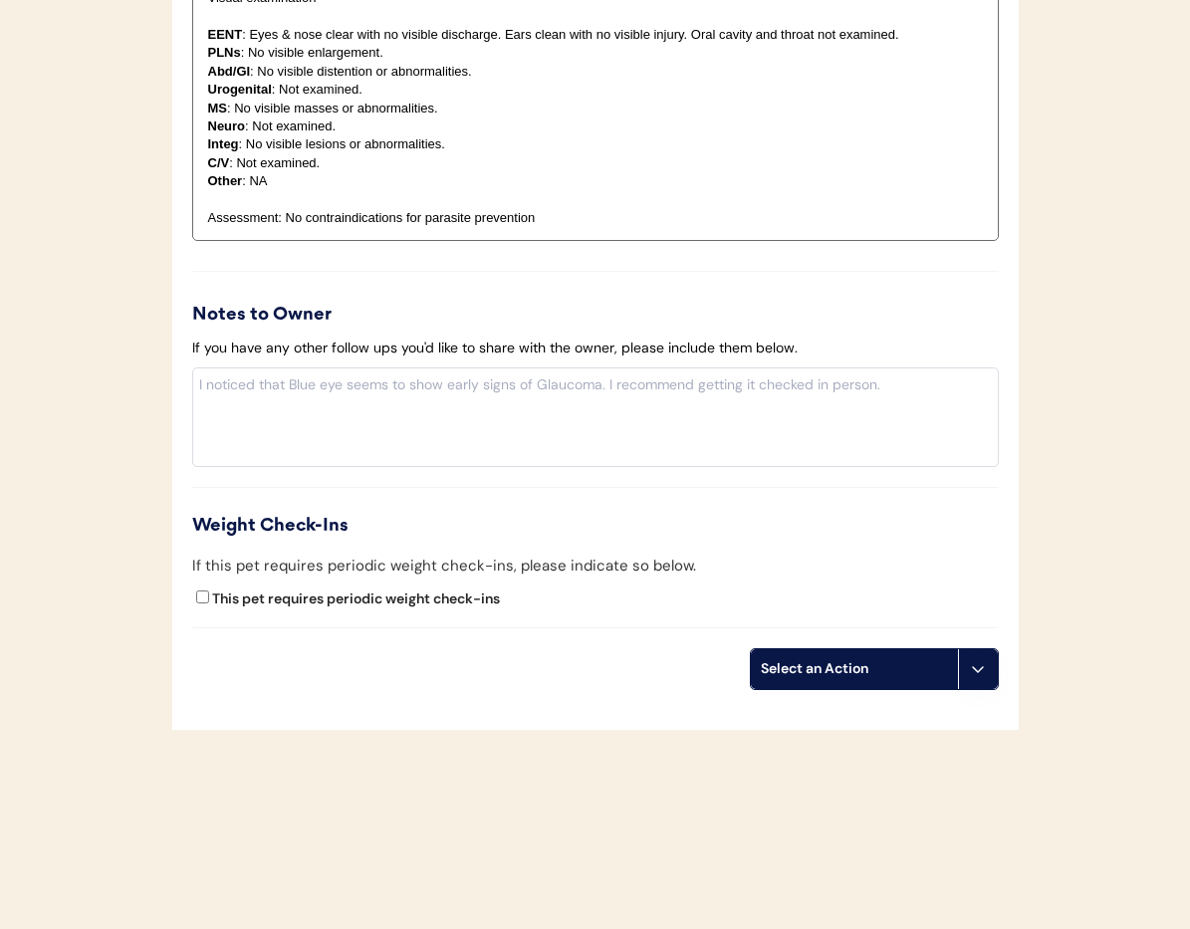
click at [972, 684] on button at bounding box center [978, 669] width 40 height 40
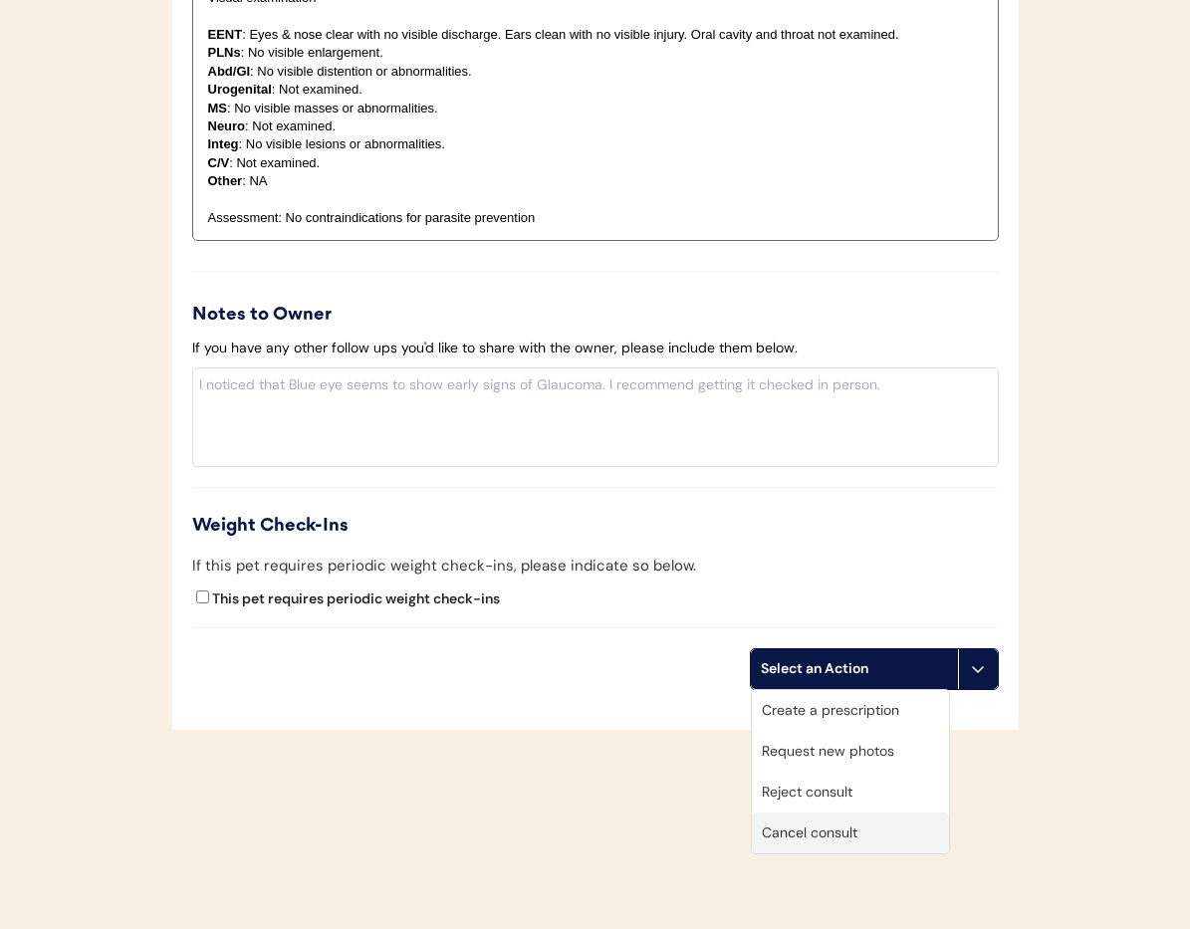
click at [893, 829] on div "Cancel consult" at bounding box center [850, 833] width 197 height 41
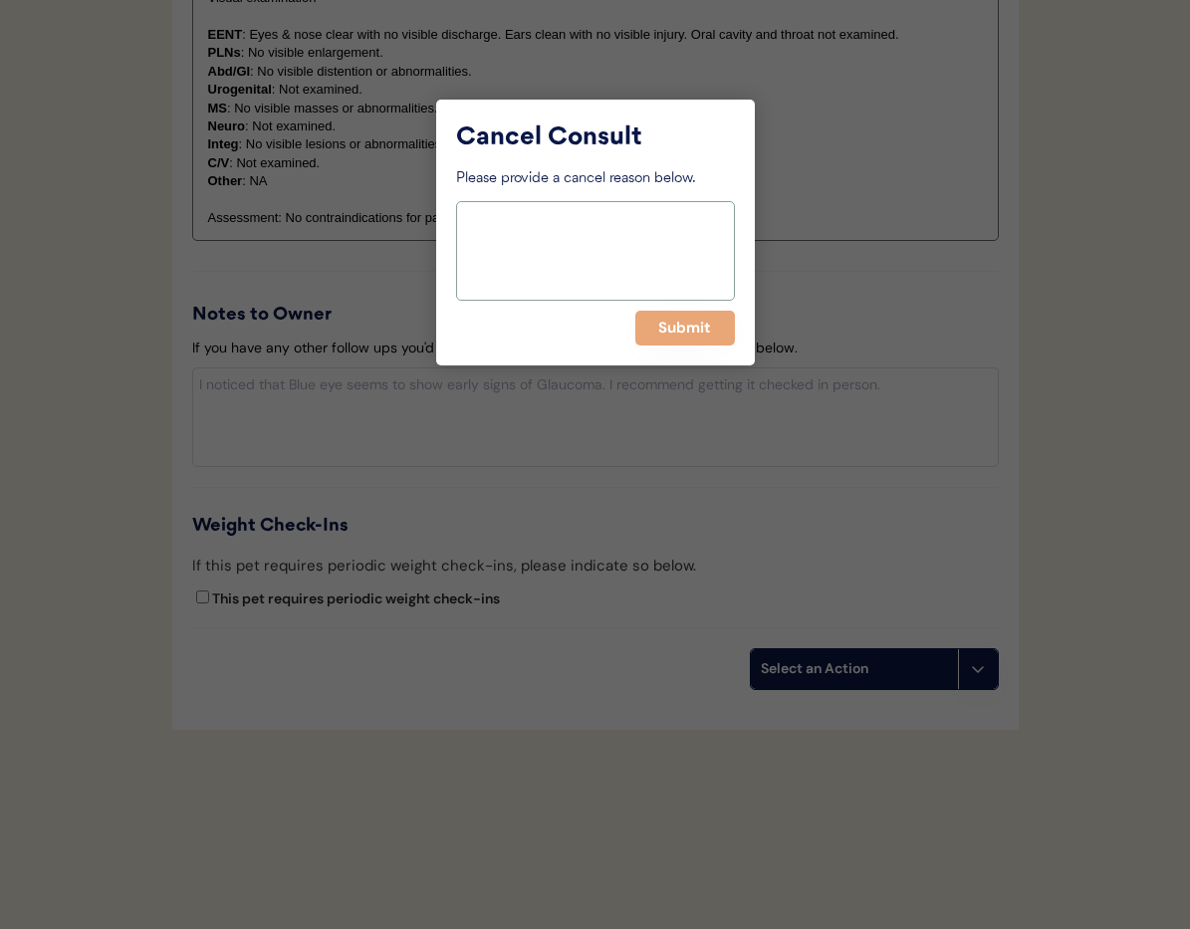
click at [561, 235] on textarea at bounding box center [595, 251] width 279 height 100
type textarea "Duplicate"
click at [673, 325] on button "Submit" at bounding box center [685, 328] width 100 height 35
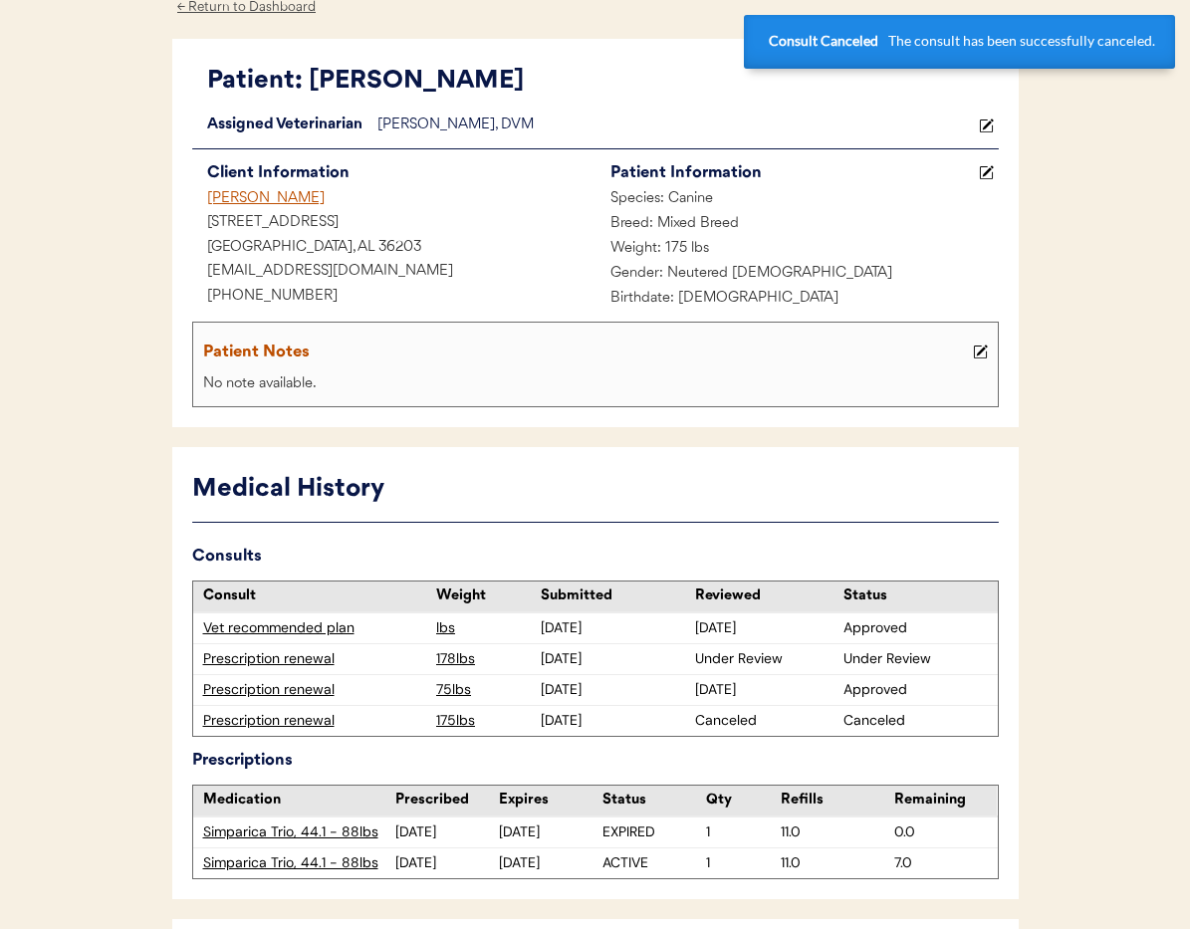
scroll to position [0, 0]
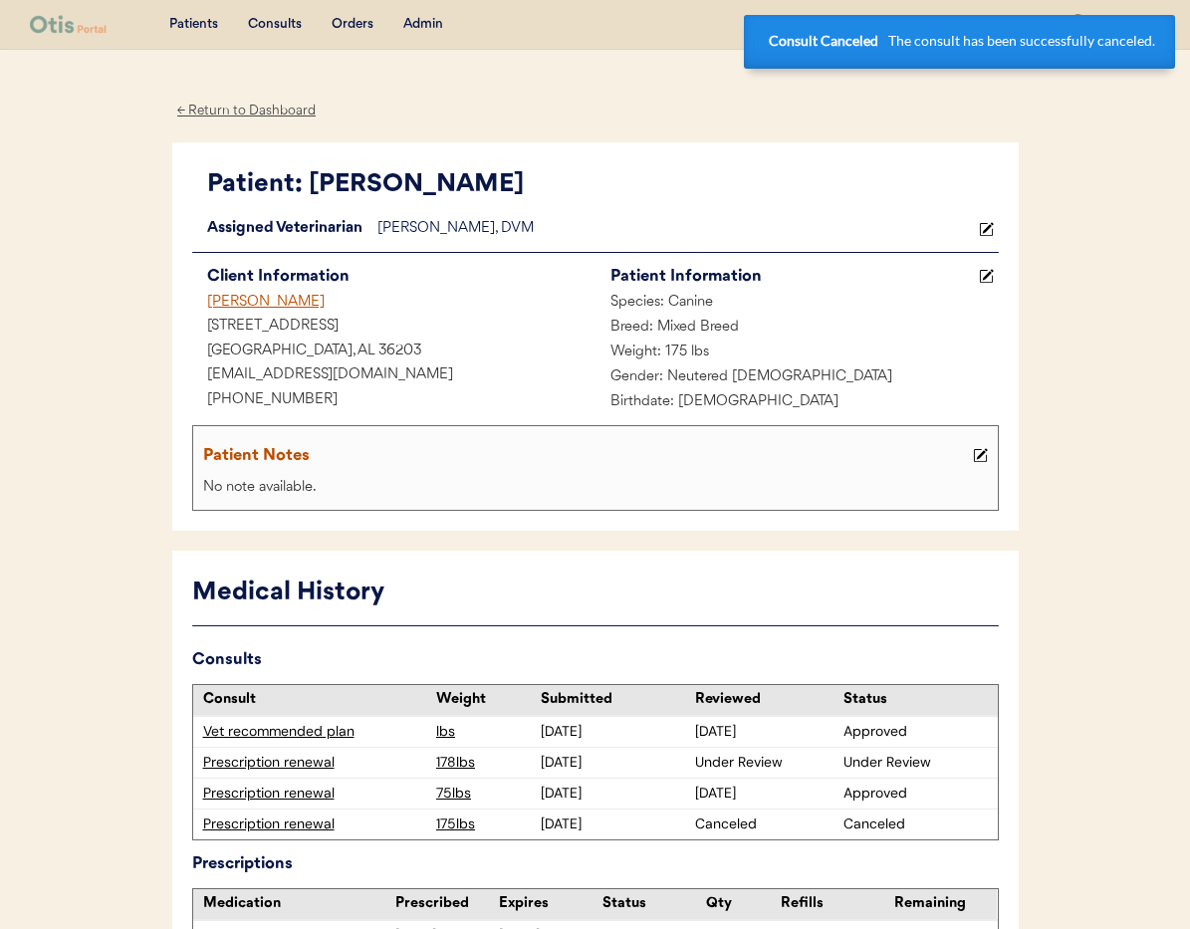
drag, startPoint x: 210, startPoint y: 111, endPoint x: 265, endPoint y: 142, distance: 63.4
click at [210, 112] on div "← Return to Dashboard" at bounding box center [246, 111] width 149 height 23
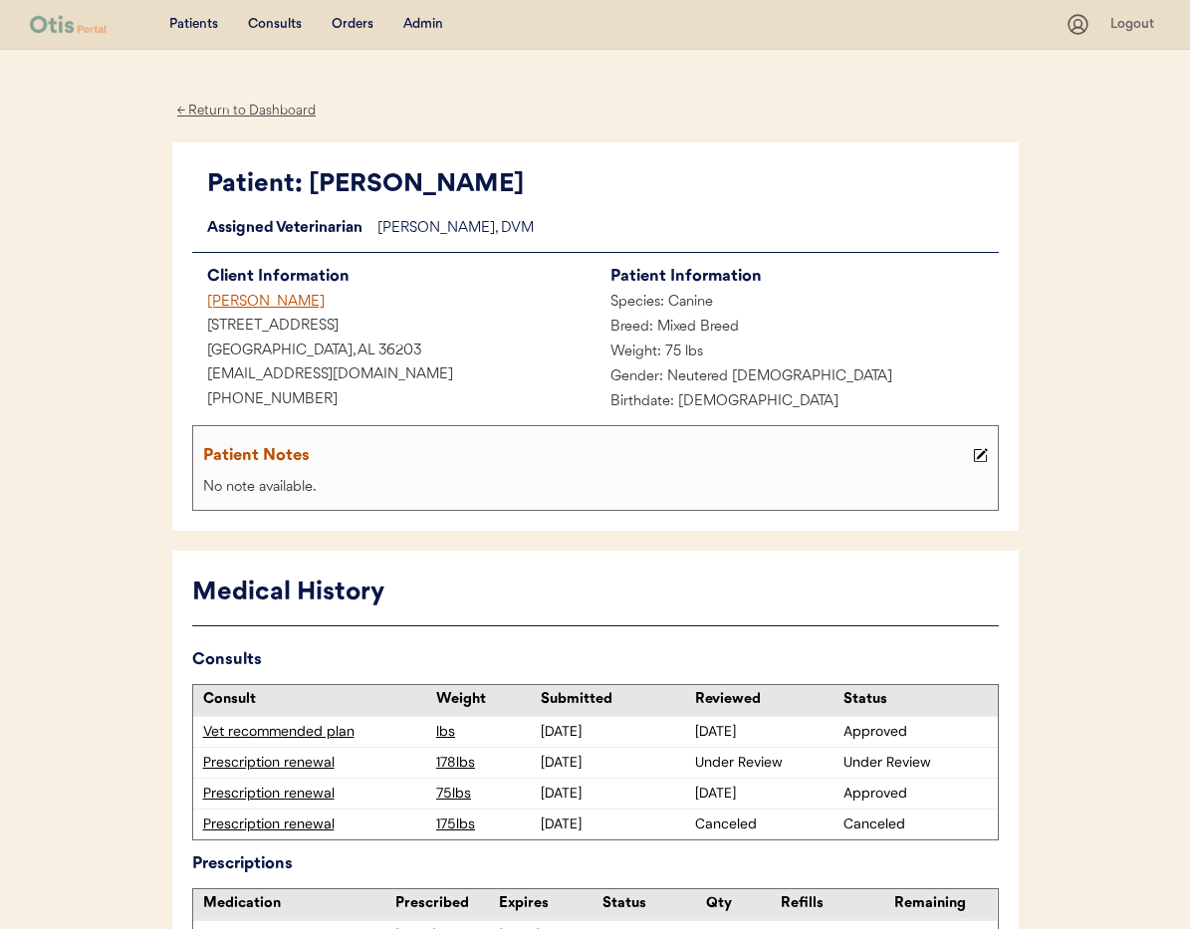
click at [251, 110] on div "← Return to Dashboard" at bounding box center [246, 111] width 149 height 23
click at [232, 310] on div "[PERSON_NAME]" at bounding box center [393, 303] width 403 height 25
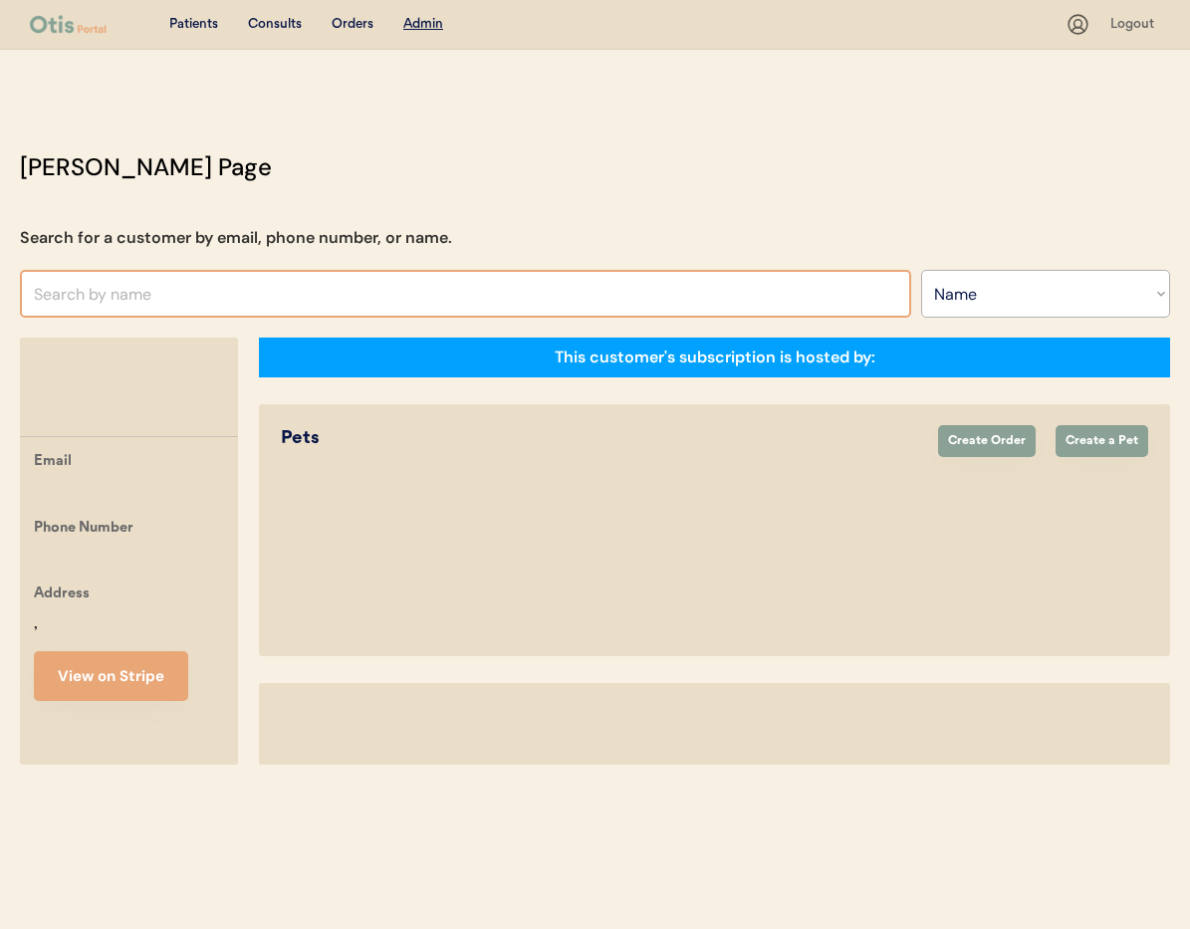
select select ""Name""
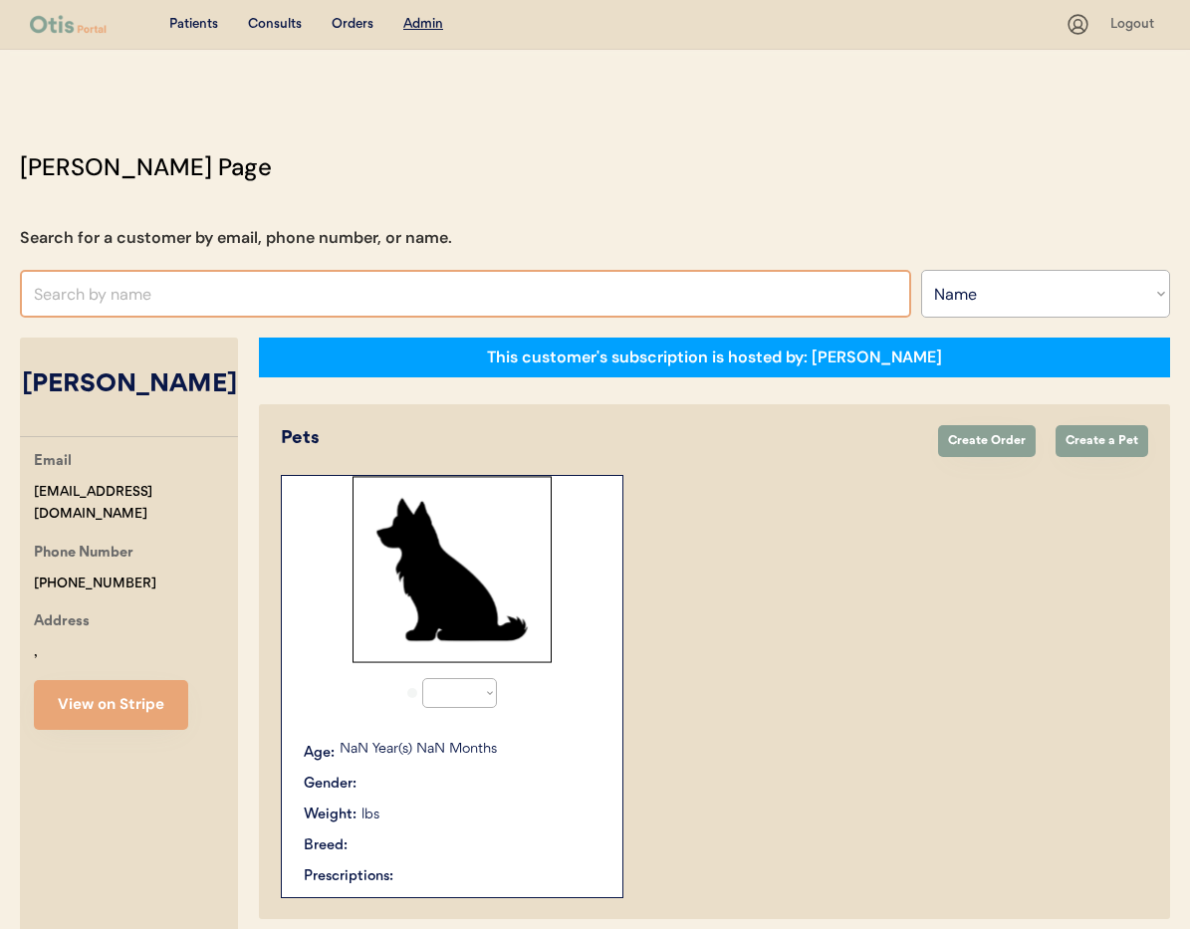
select select "true"
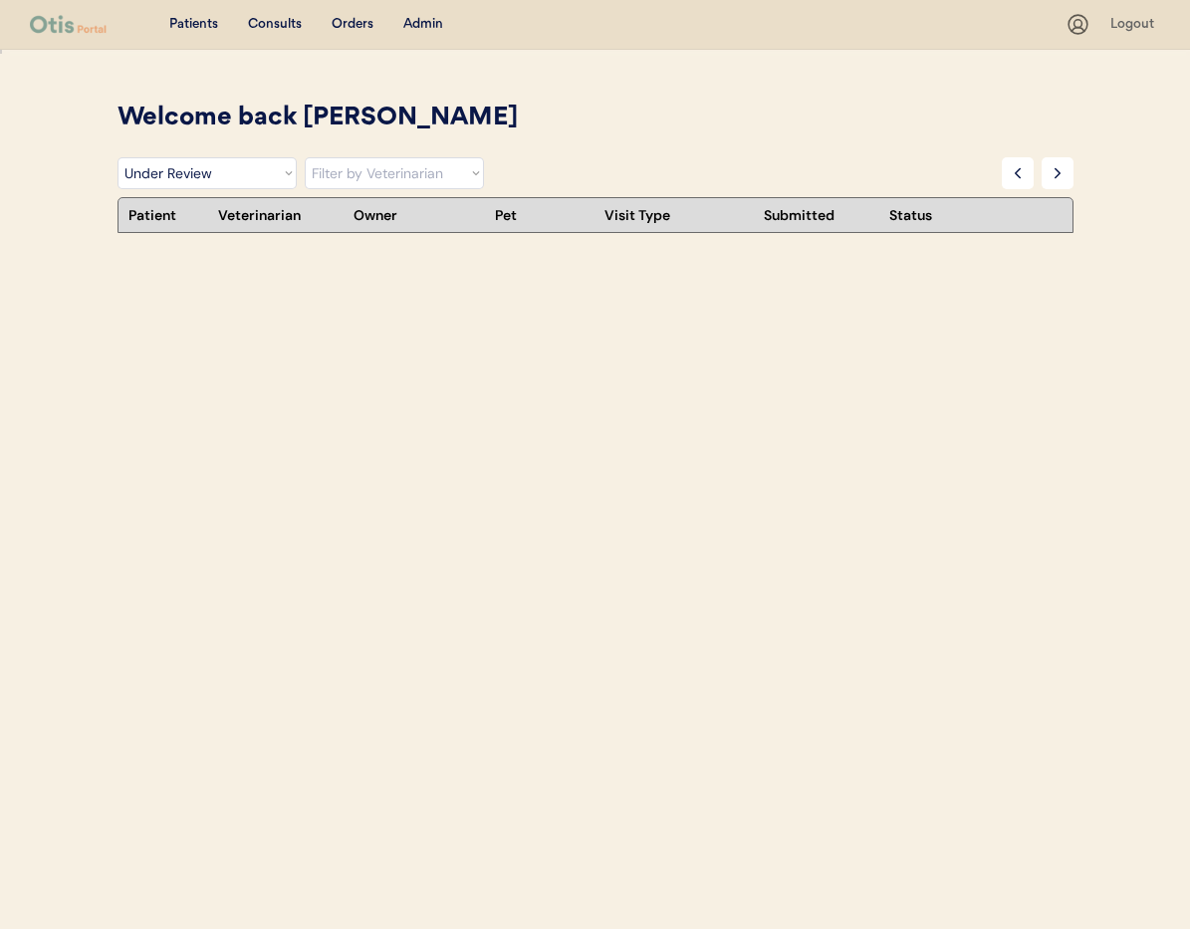
select select ""under_review""
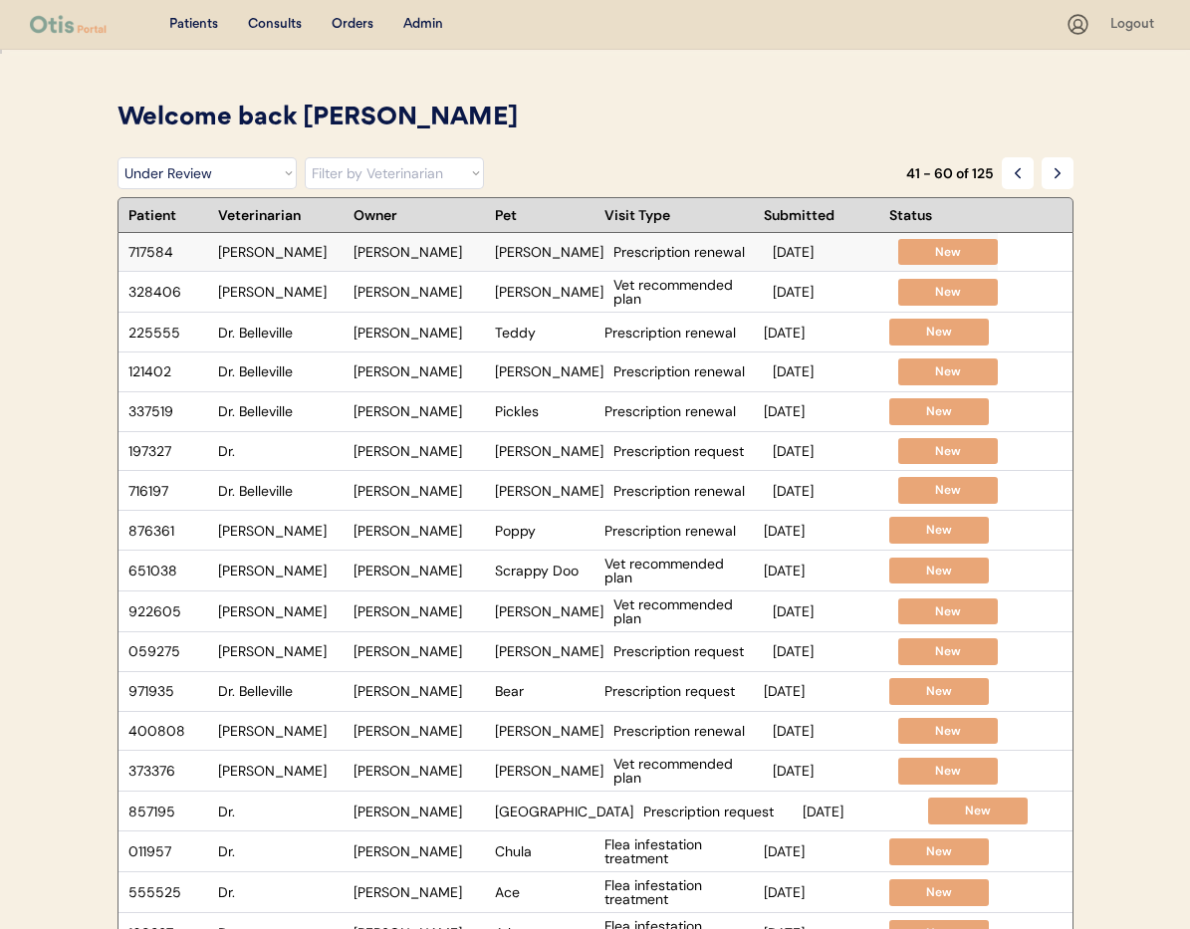
click at [459, 255] on div "Mysti Nichols" at bounding box center [419, 252] width 131 height 14
click at [381, 173] on select "Filter by Veterinarian Dr. Erin Belleville, DVM Dr. Jamie Clanin, DVM Dr. Kit W…" at bounding box center [394, 173] width 179 height 32
select select ""dr__kit_warren__dvm""
click at [305, 157] on select "Filter by Veterinarian Dr. Erin Belleville, DVM Dr. Jamie Clanin, DVM Dr. Kit W…" at bounding box center [394, 173] width 179 height 32
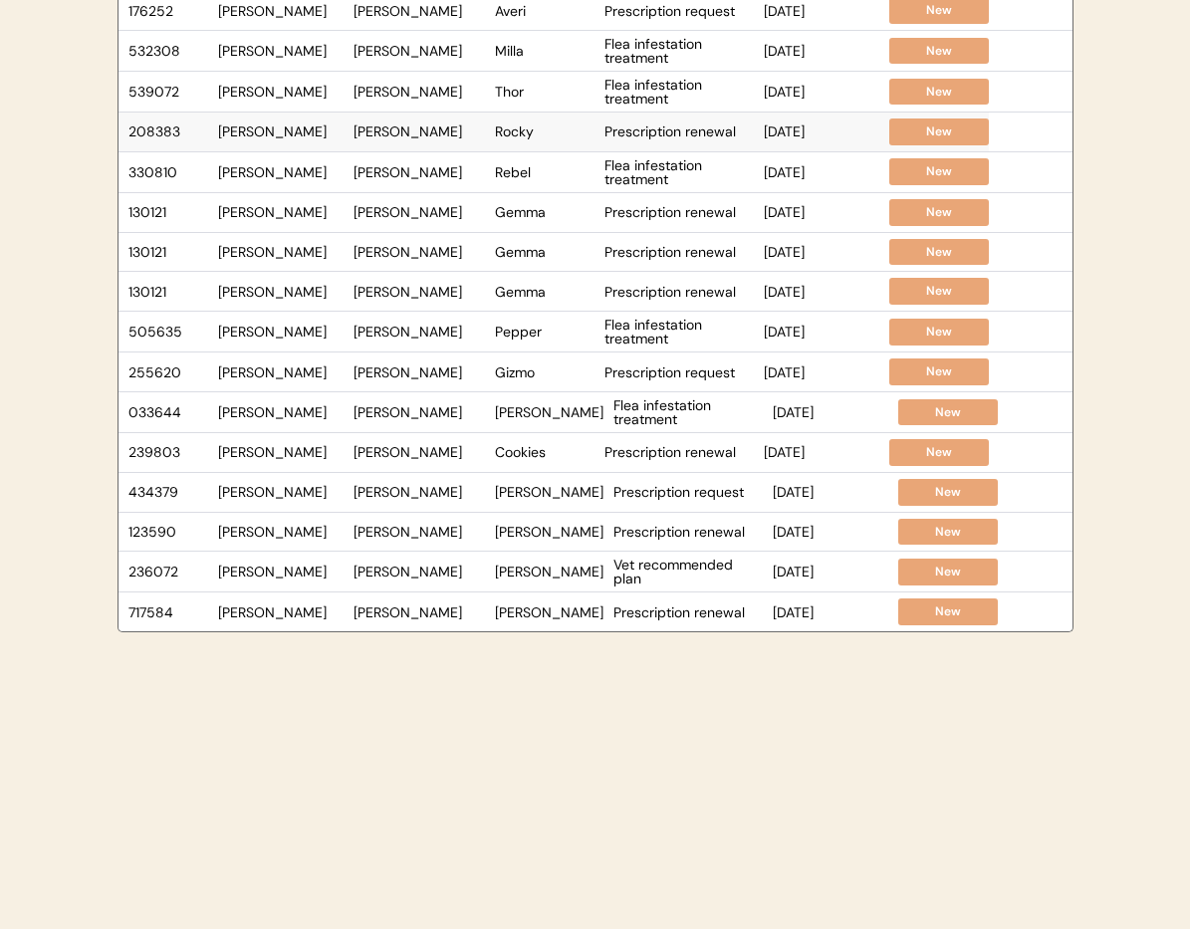
scroll to position [419, 0]
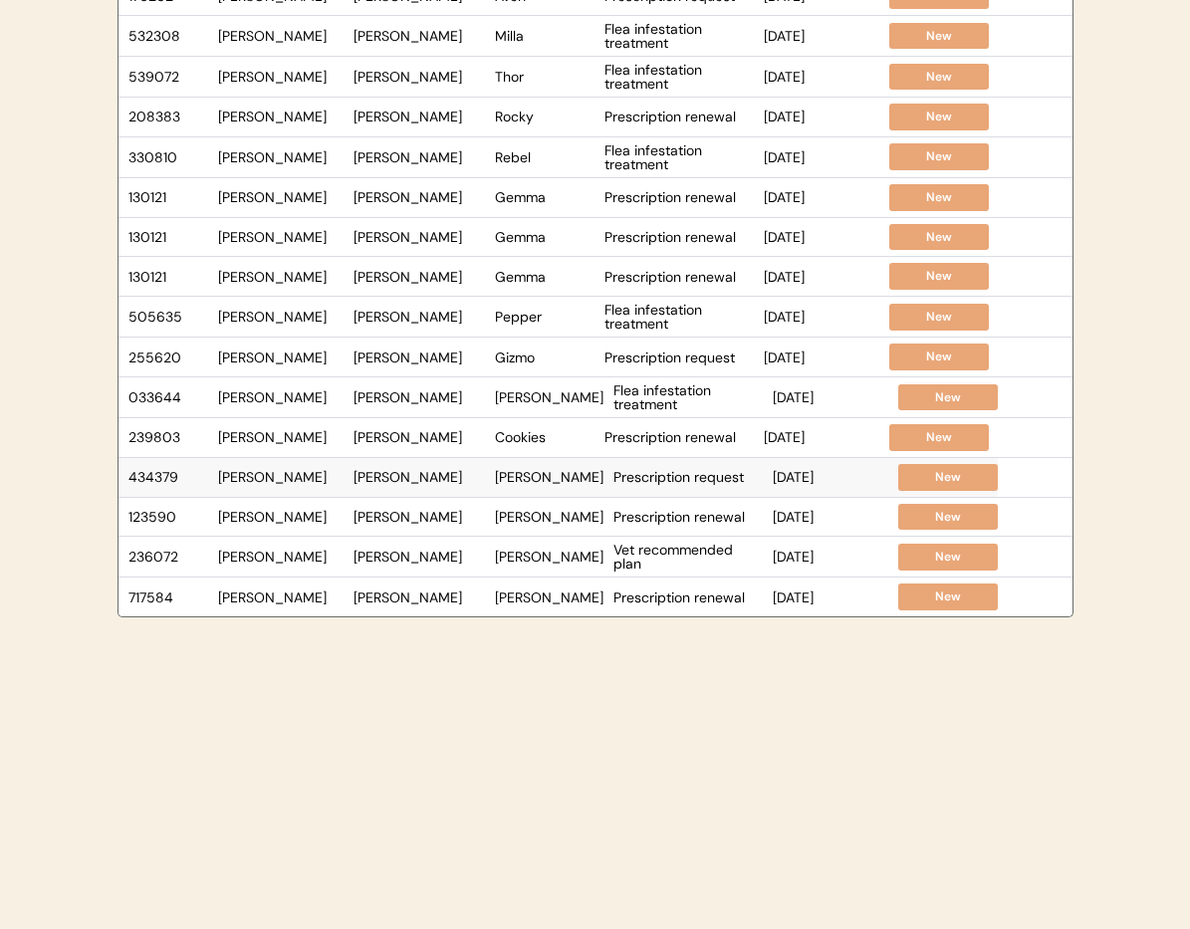
click at [453, 480] on div "KATHRYN M MCADAMS" at bounding box center [419, 477] width 131 height 14
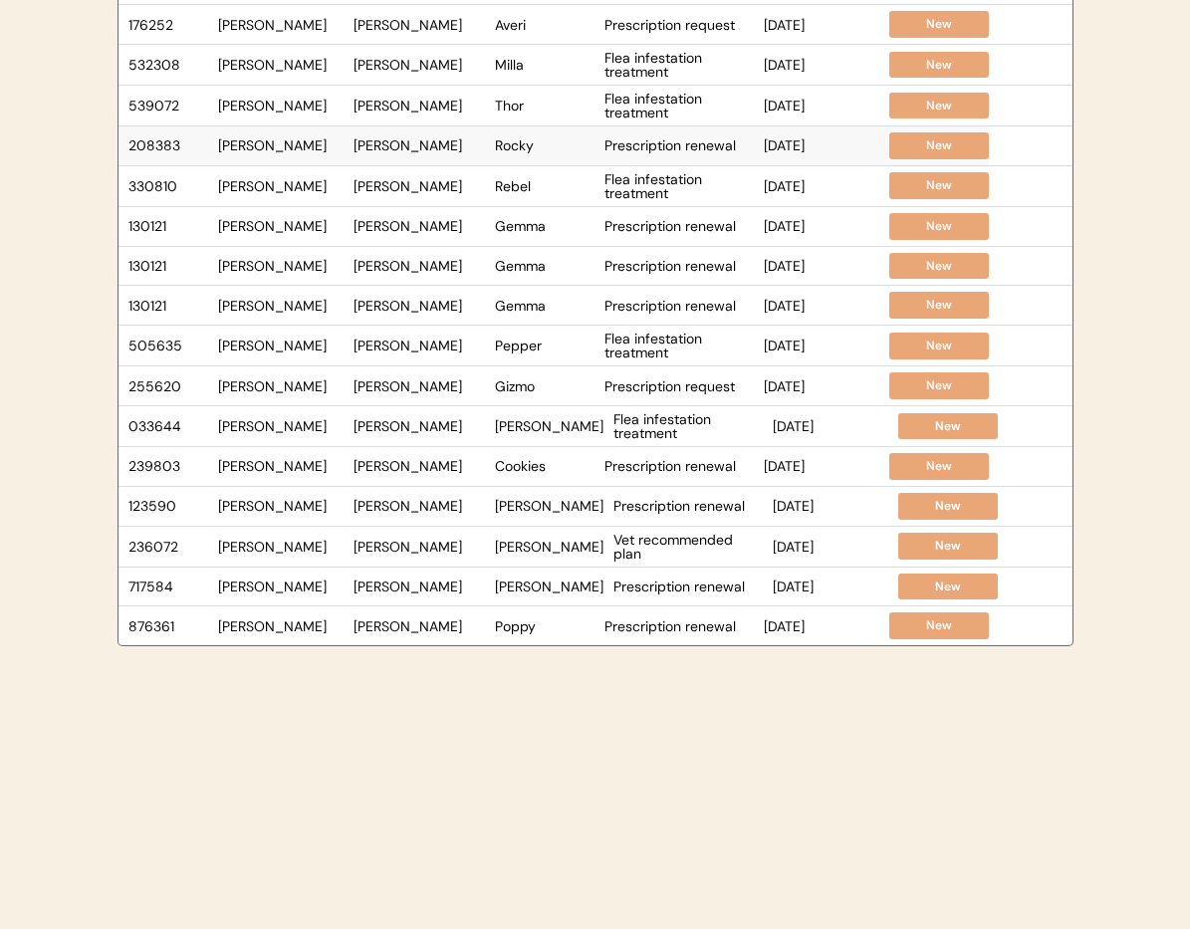
scroll to position [418, 0]
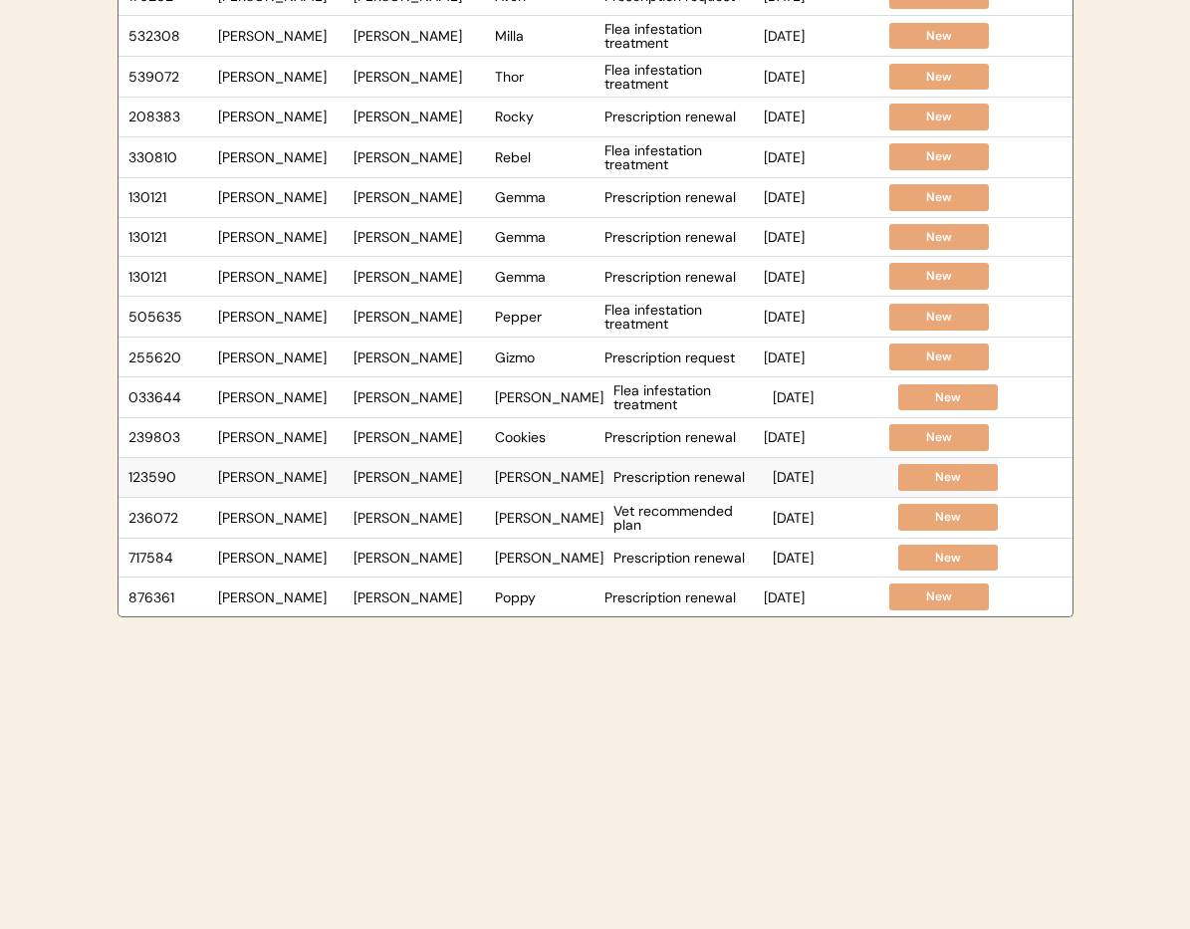
click at [455, 484] on div "123590 Dr. Warren Eric Wegner Vito Prescription renewal Apr 10, 2025 New" at bounding box center [558, 477] width 879 height 39
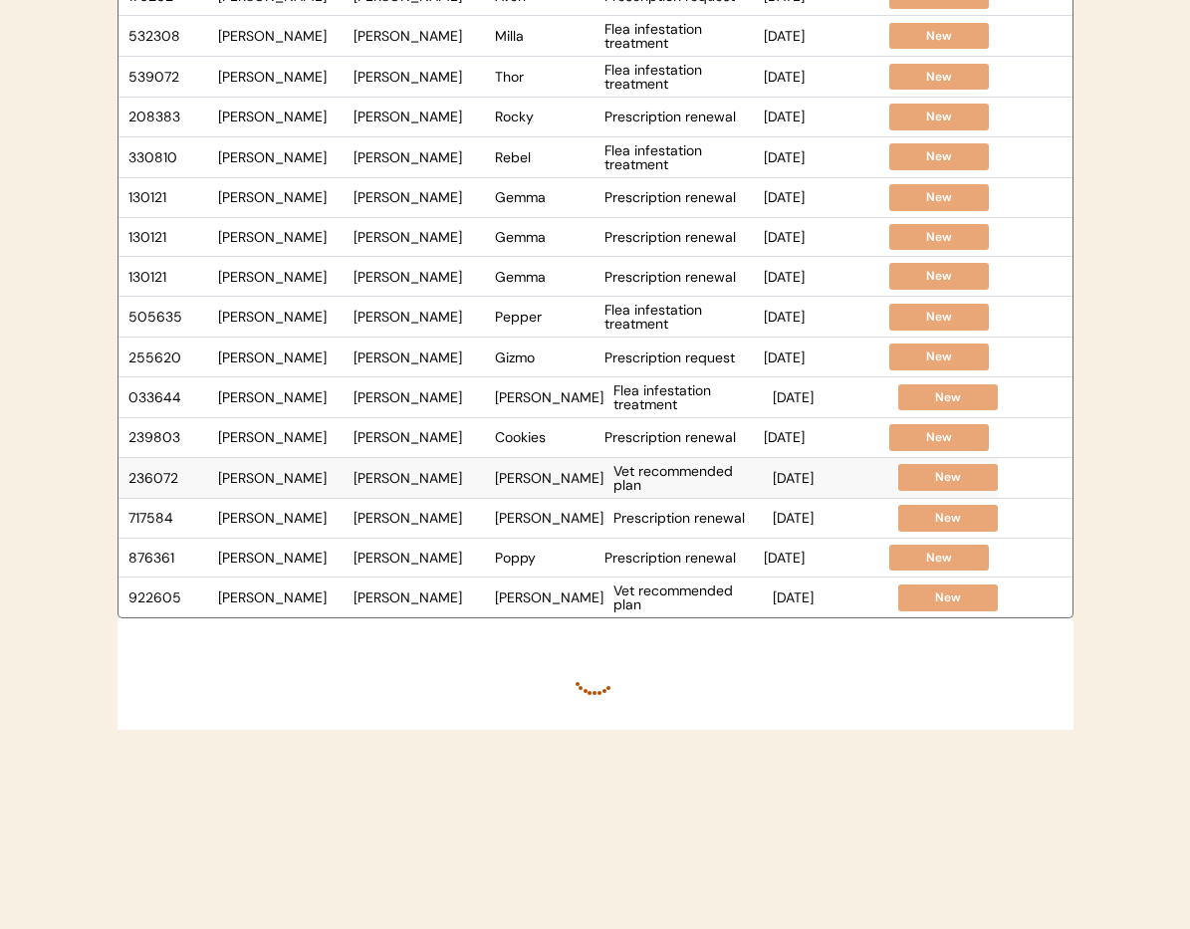
click at [462, 483] on div "Deborah Miller" at bounding box center [419, 478] width 131 height 14
click at [435, 522] on div "[PERSON_NAME]" at bounding box center [419, 518] width 131 height 14
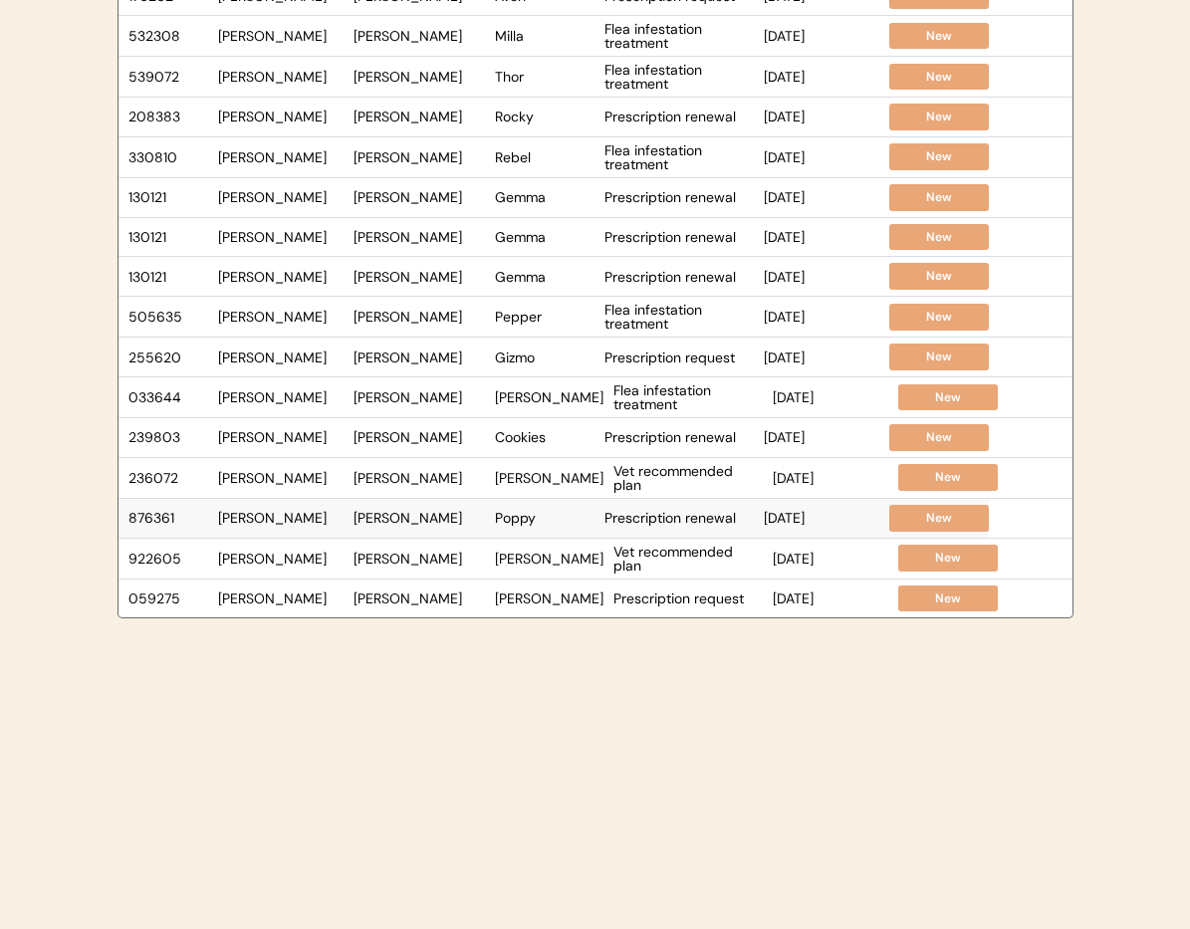
click at [457, 521] on div "Anna Nannini" at bounding box center [419, 518] width 131 height 14
click at [461, 527] on div "922605 Dr. Warren Donna Morley Rocco Vet recommended plan Feb 13, 2025 New" at bounding box center [558, 519] width 879 height 40
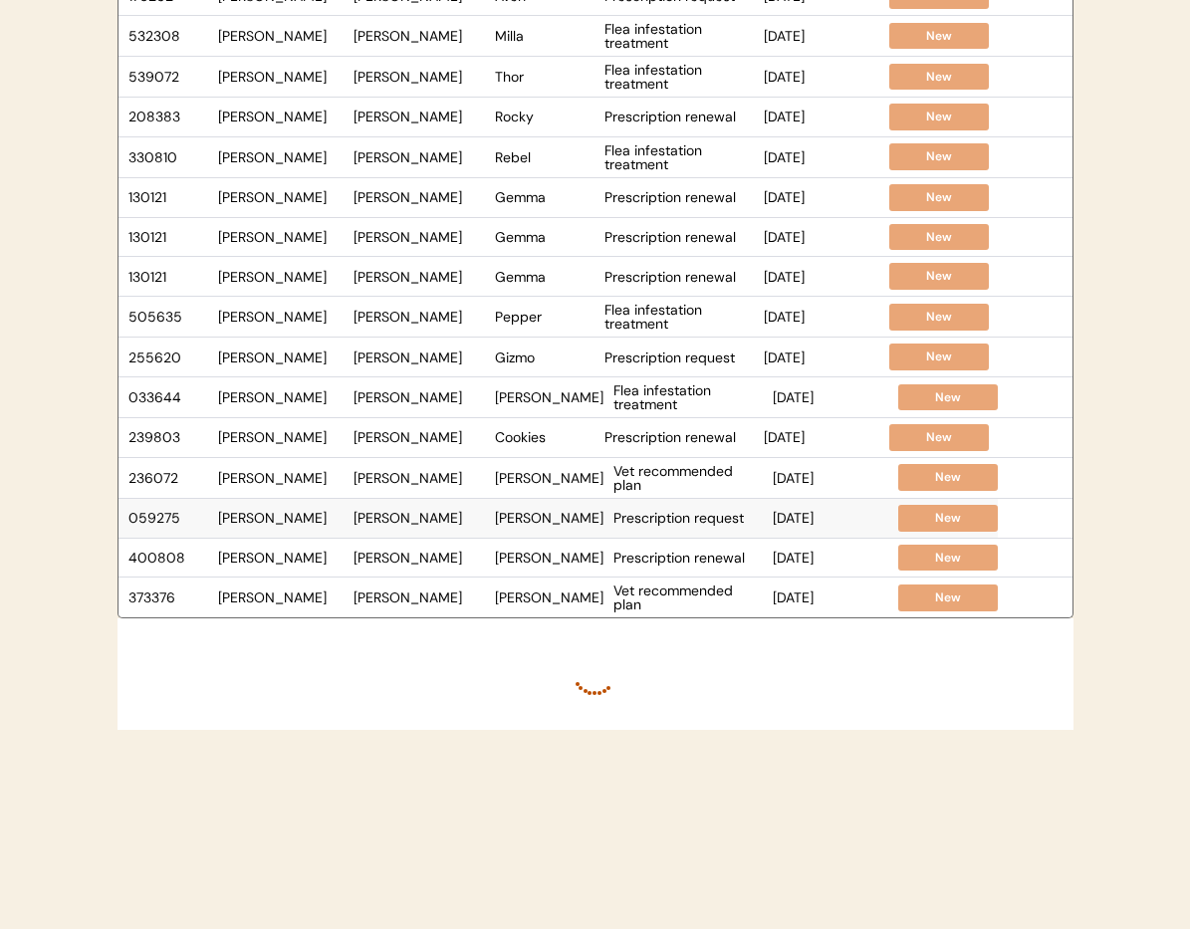
click at [467, 519] on div "Brittany Shelton" at bounding box center [419, 518] width 131 height 14
click at [403, 562] on div "Margaux Maness" at bounding box center [419, 558] width 131 height 14
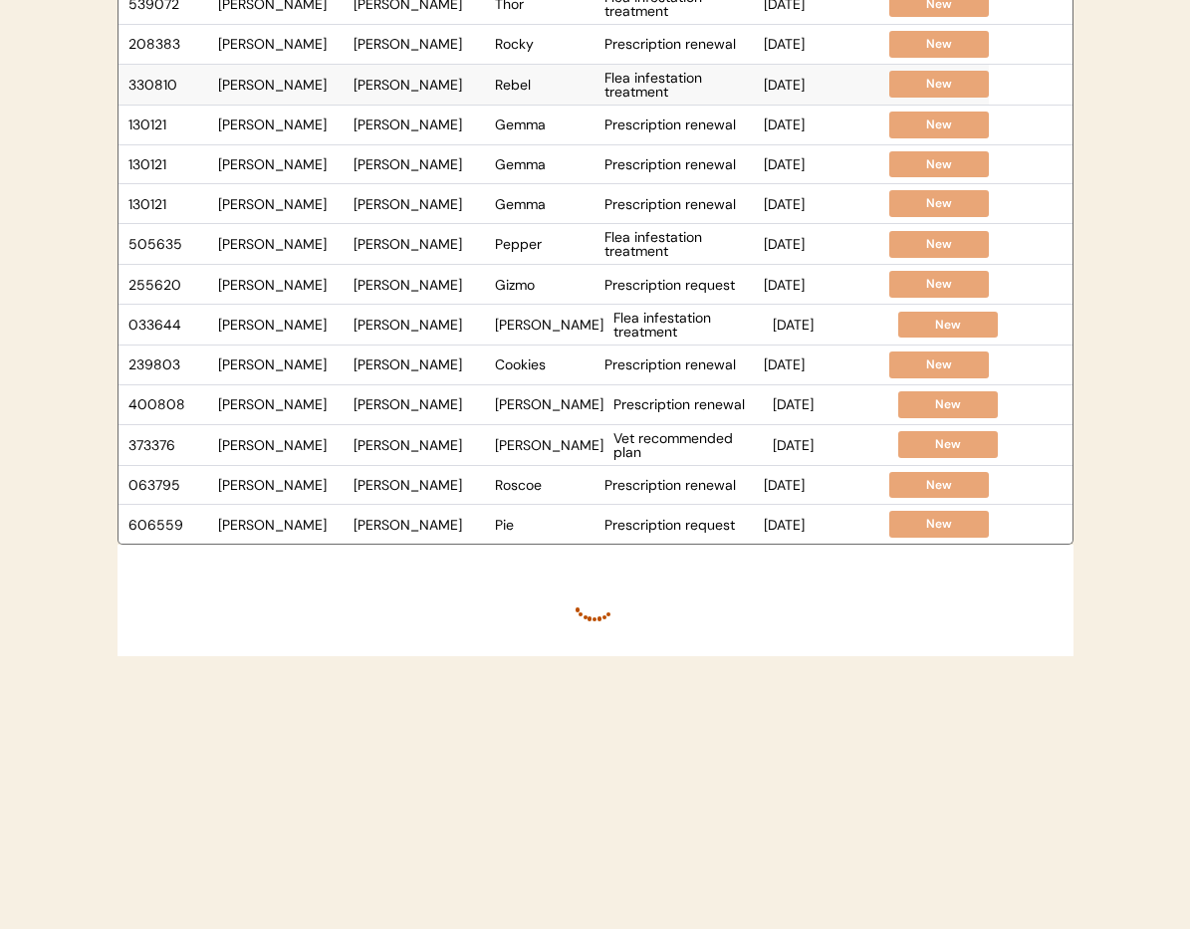
scroll to position [490, 0]
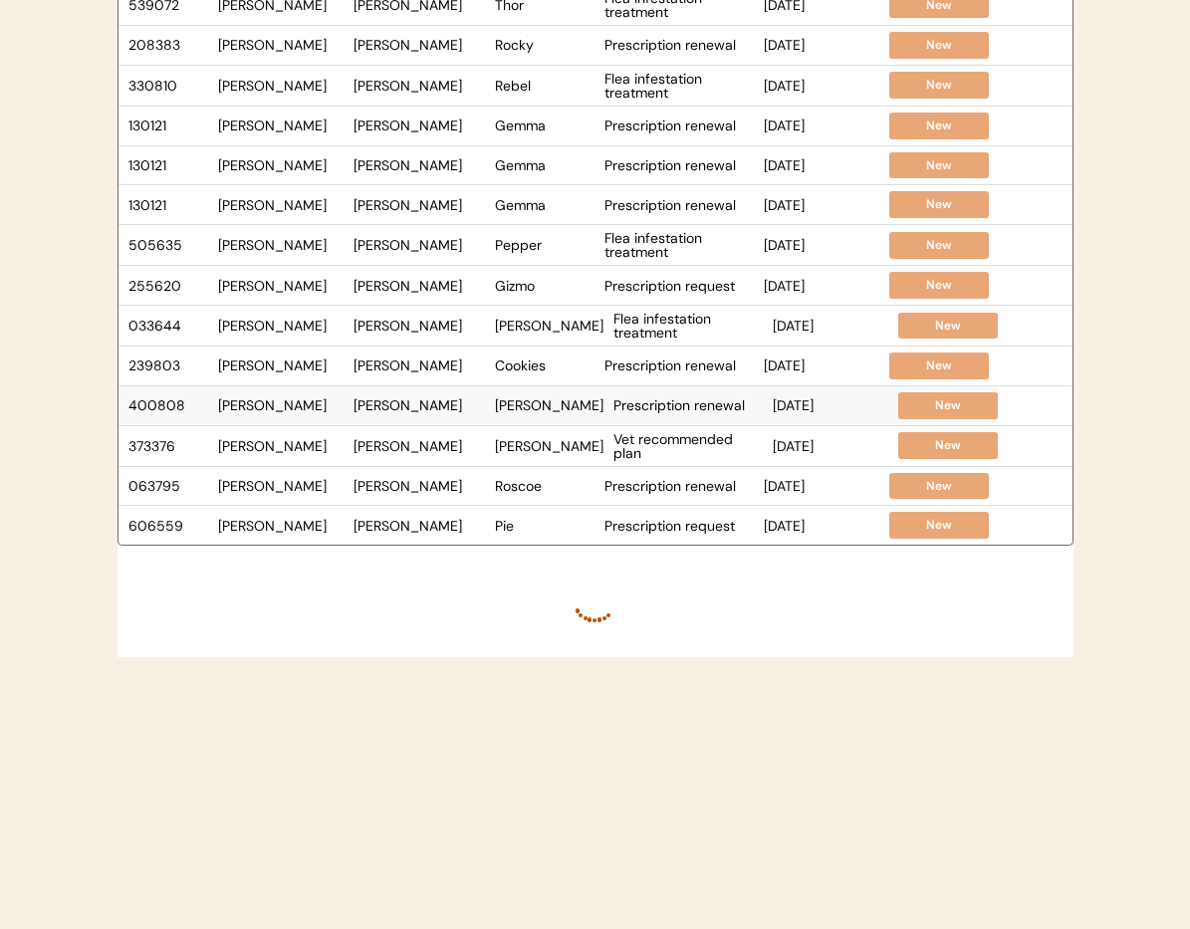
click at [518, 408] on div "Merle Wayne Haggard" at bounding box center [549, 405] width 109 height 14
click at [474, 413] on div "373376 Dr. Warren Saundra Gilbert LUNA Vet recommended plan Jan 30, 2025 New" at bounding box center [558, 406] width 879 height 40
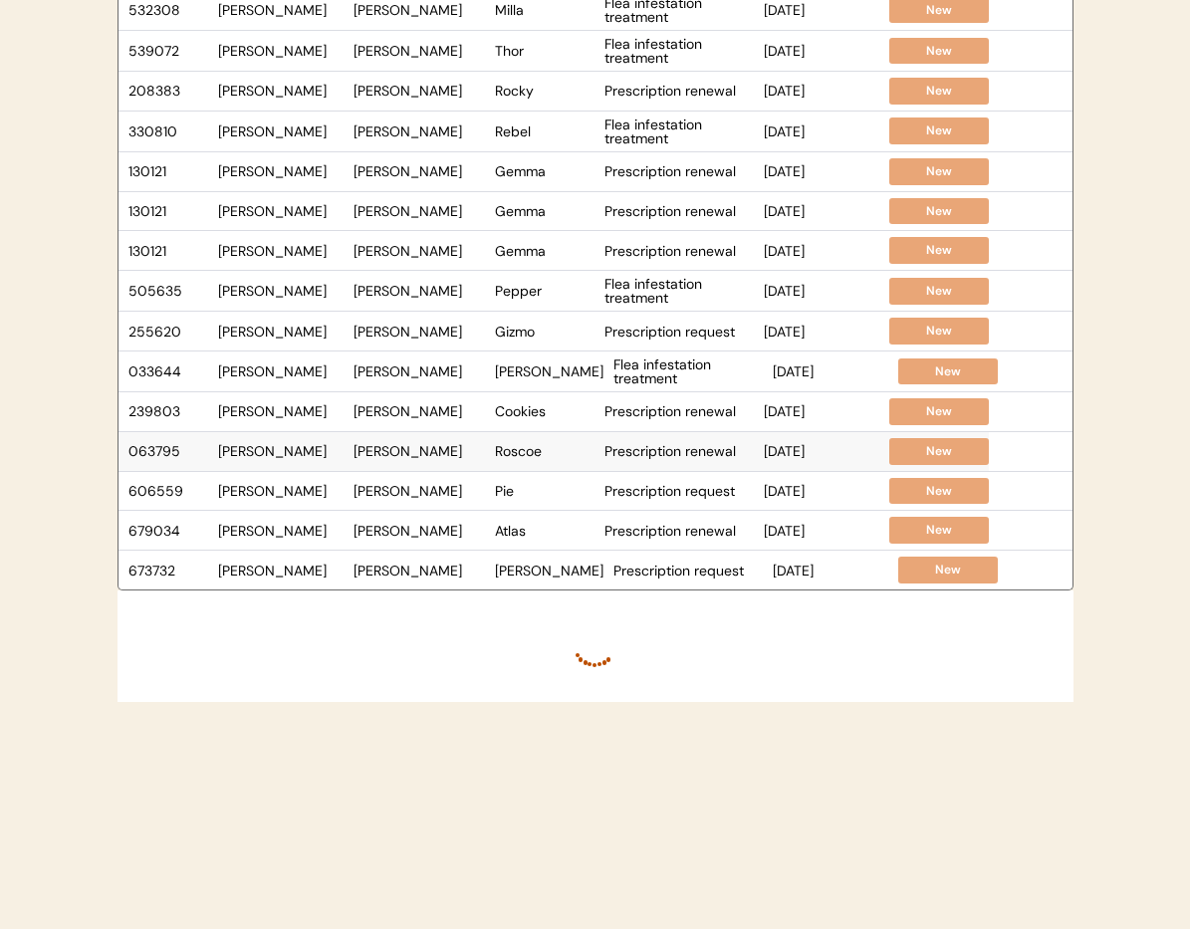
scroll to position [438, 0]
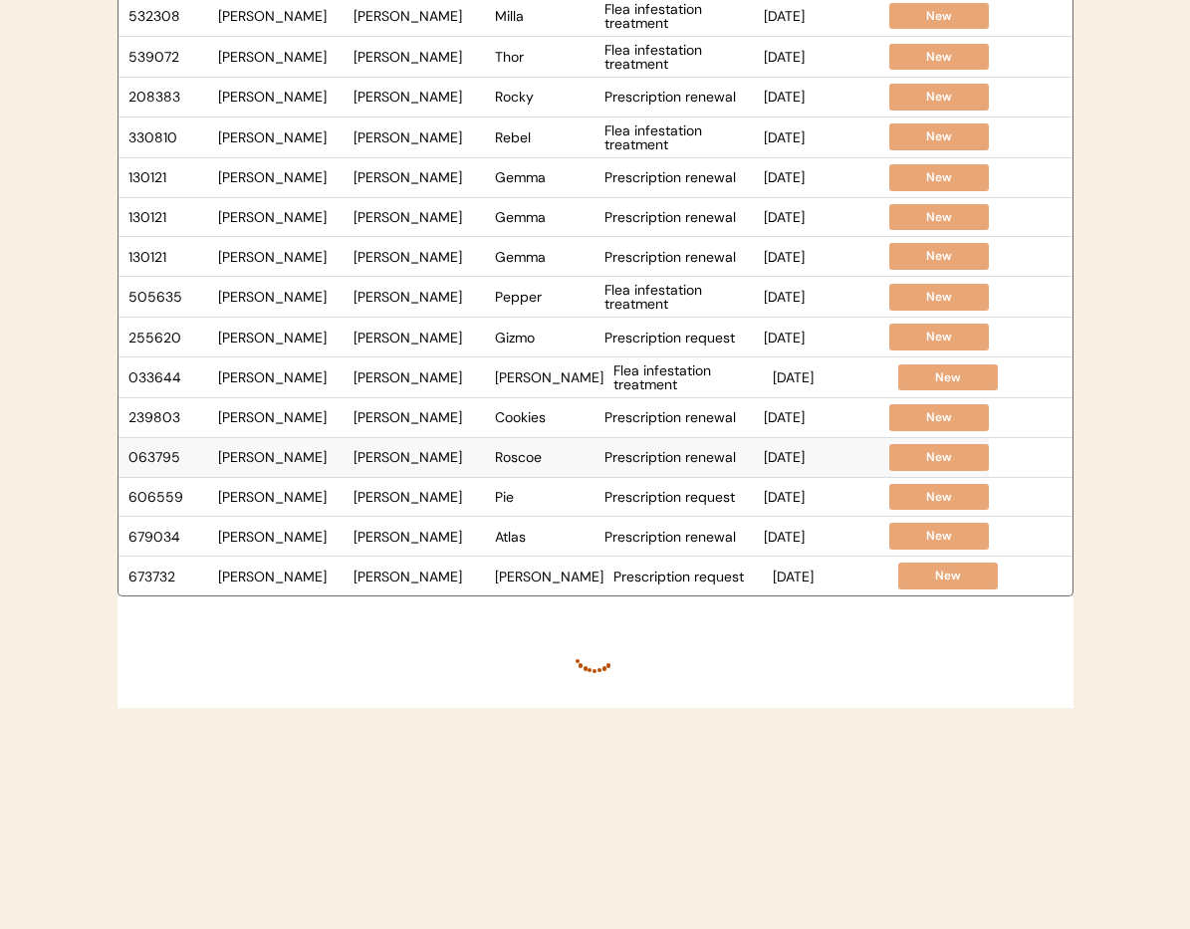
click at [453, 458] on div "Guye Turner" at bounding box center [419, 457] width 131 height 14
click at [461, 456] on div "Trenton scott" at bounding box center [419, 457] width 131 height 14
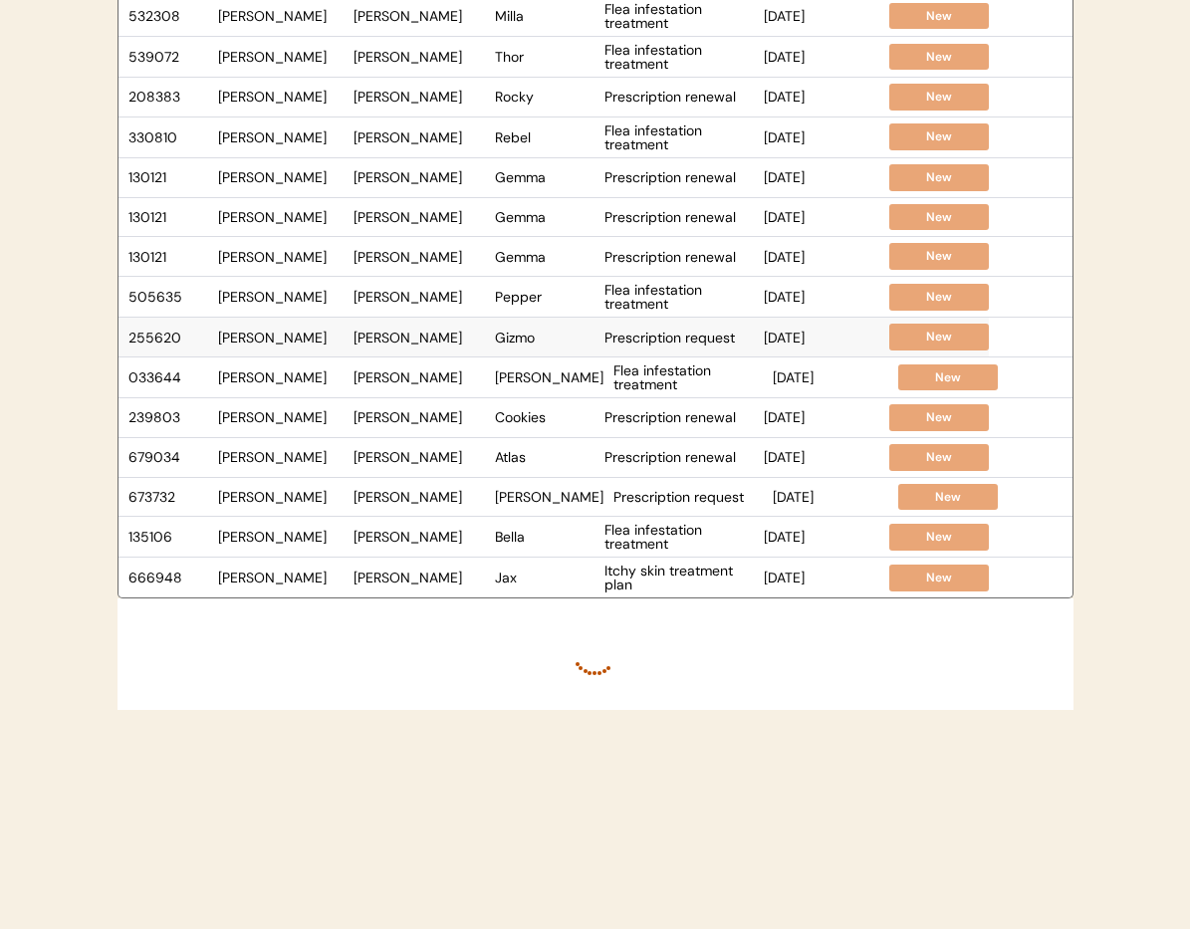
scroll to position [439, 0]
click at [526, 463] on div "Atlas" at bounding box center [545, 456] width 100 height 14
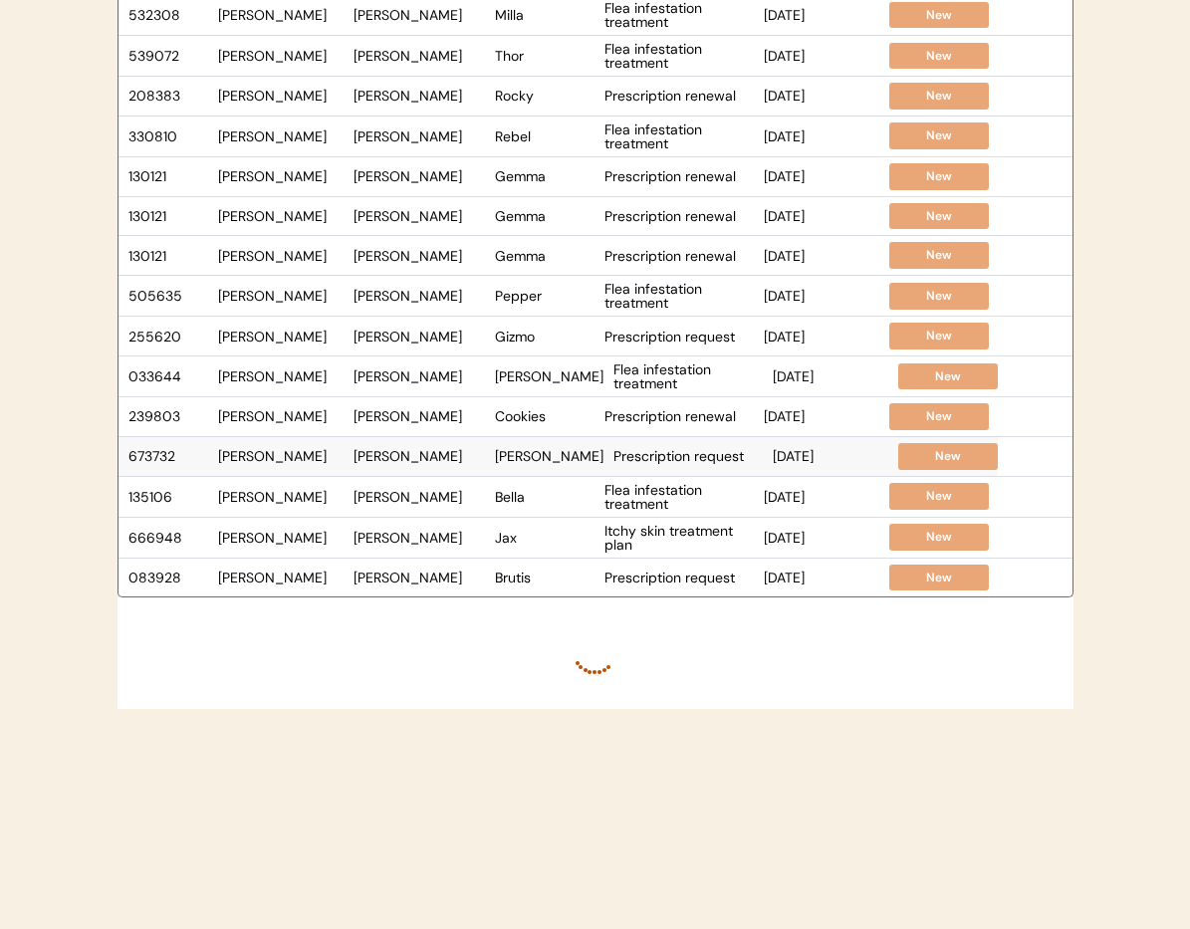
click at [545, 461] on div "Sophia" at bounding box center [549, 456] width 109 height 14
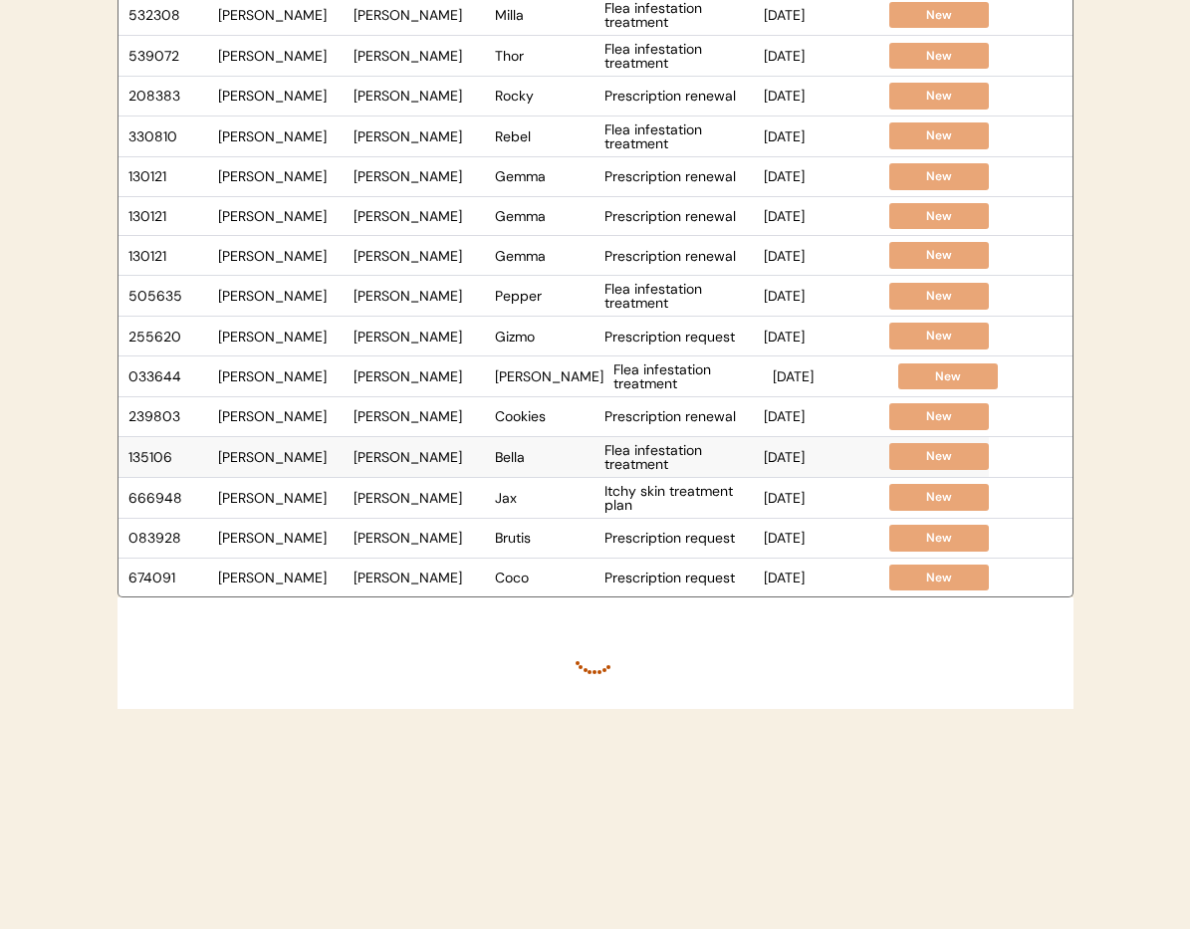
click at [432, 463] on div "Tamra nicole wimpee" at bounding box center [419, 457] width 131 height 14
click at [540, 458] on div "Jax" at bounding box center [545, 457] width 100 height 14
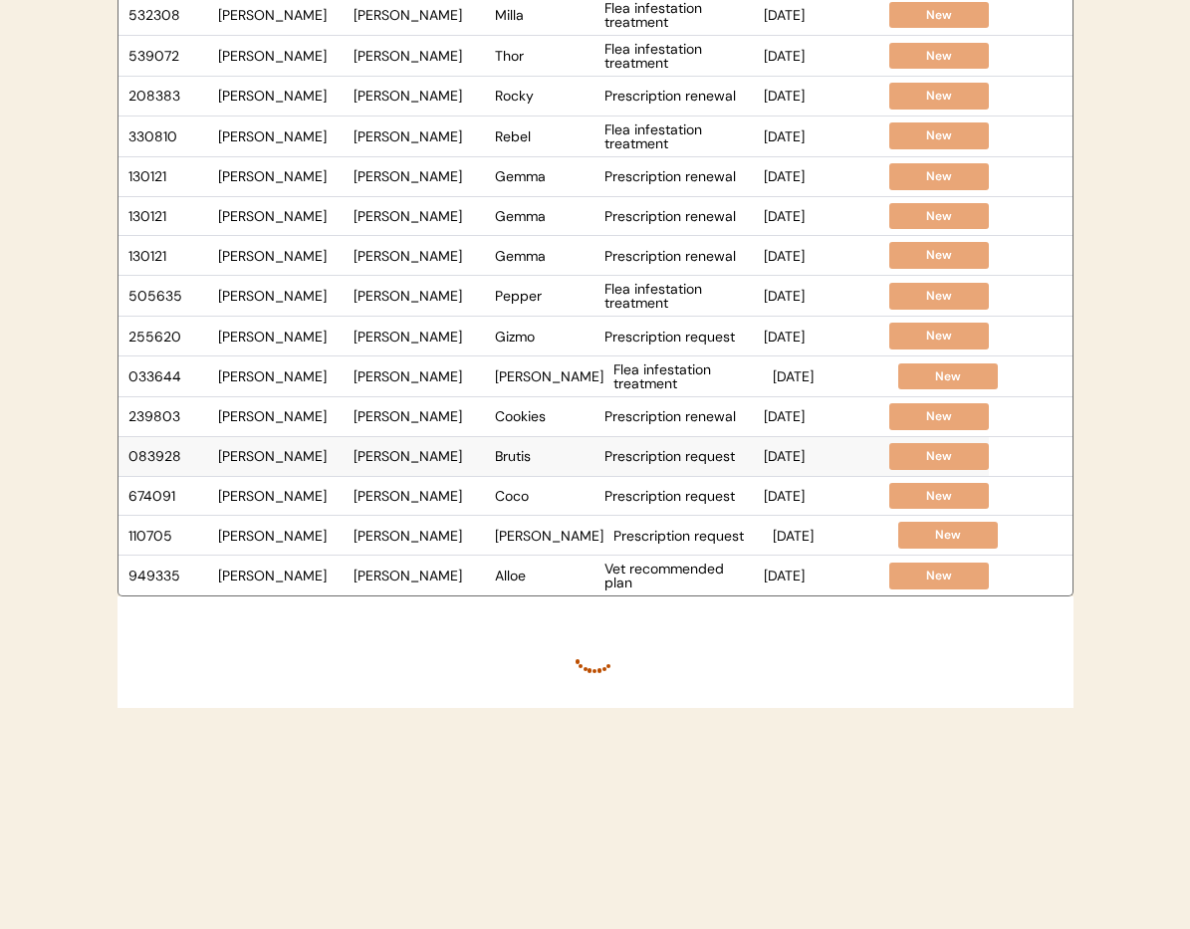
click at [466, 457] on div "Marisa Hawk" at bounding box center [419, 456] width 131 height 14
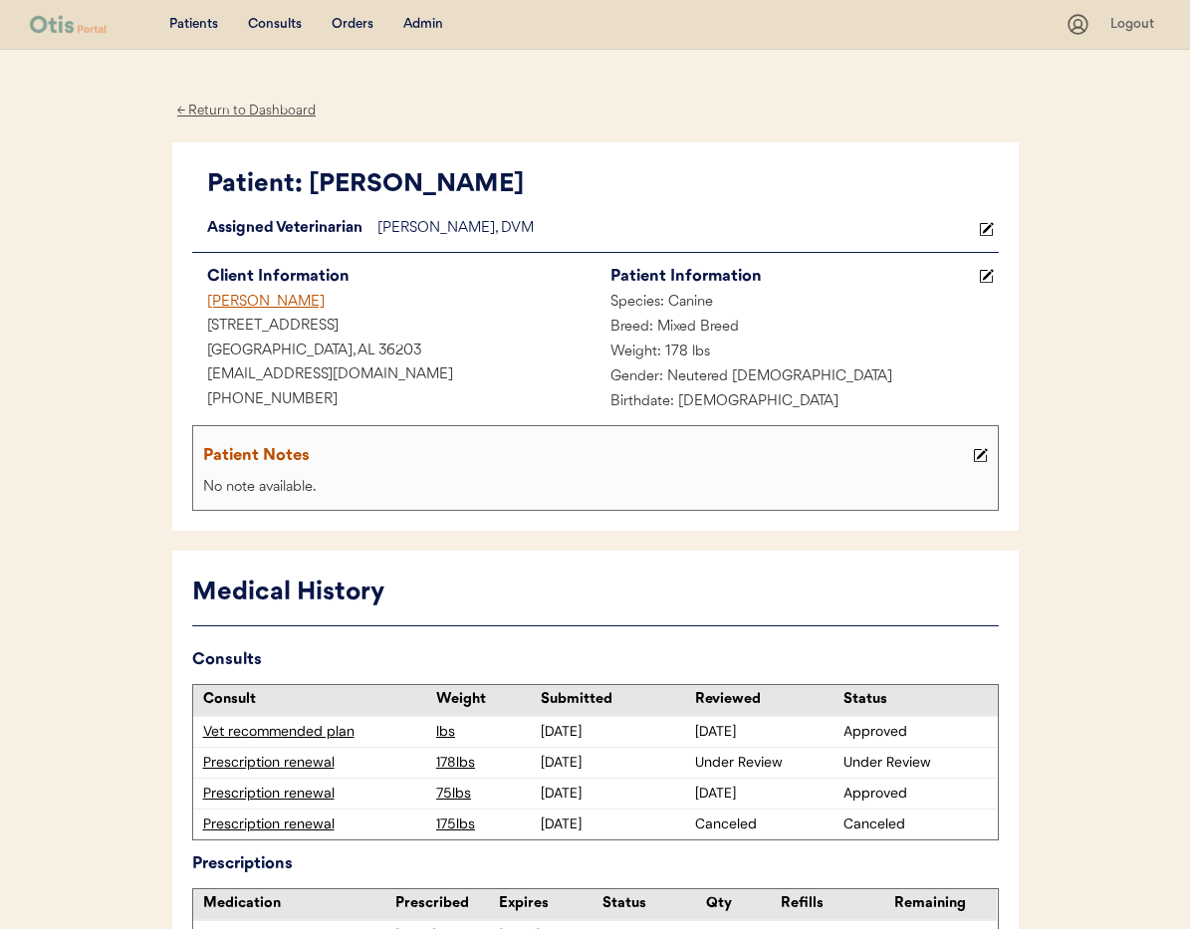
click at [207, 112] on div "← Return to Dashboard" at bounding box center [246, 111] width 149 height 23
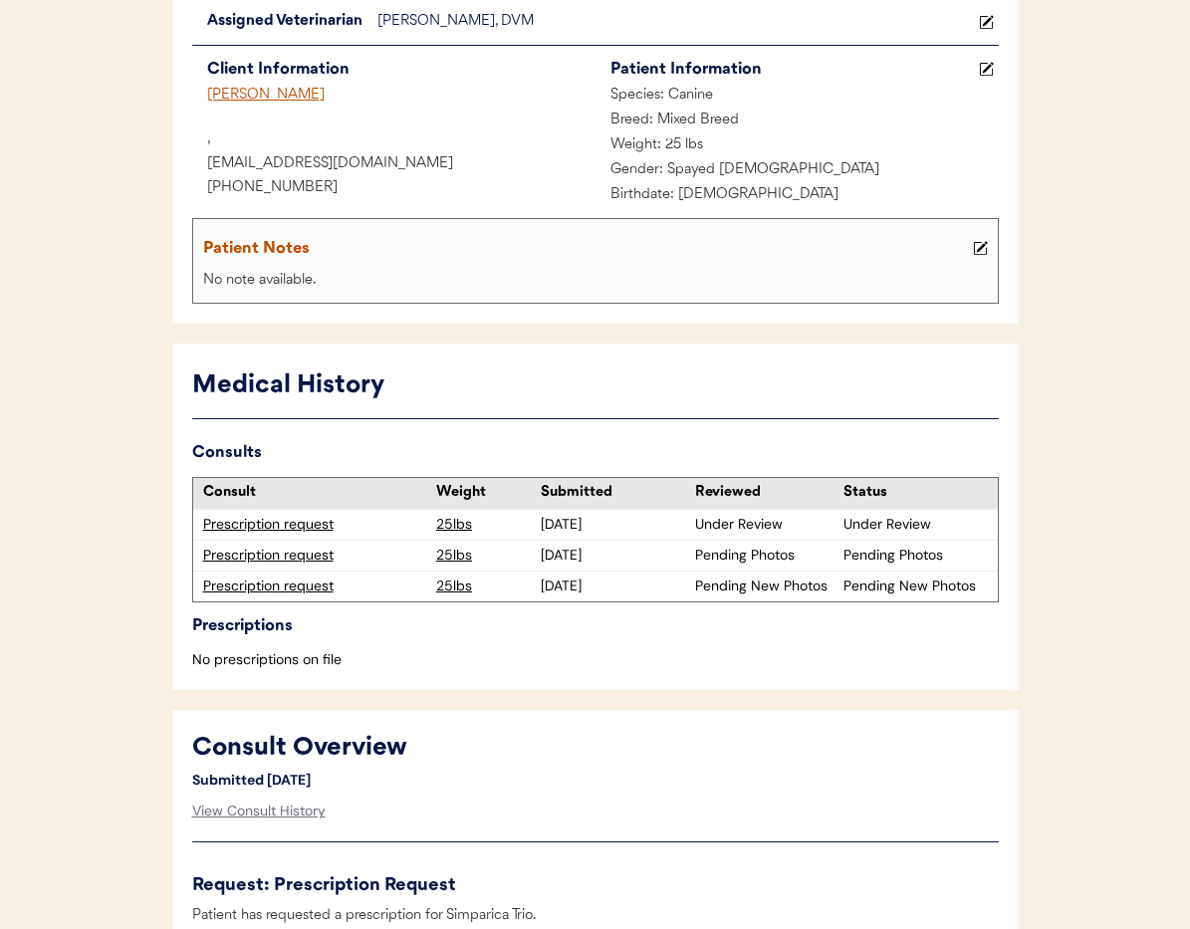
scroll to position [242, 0]
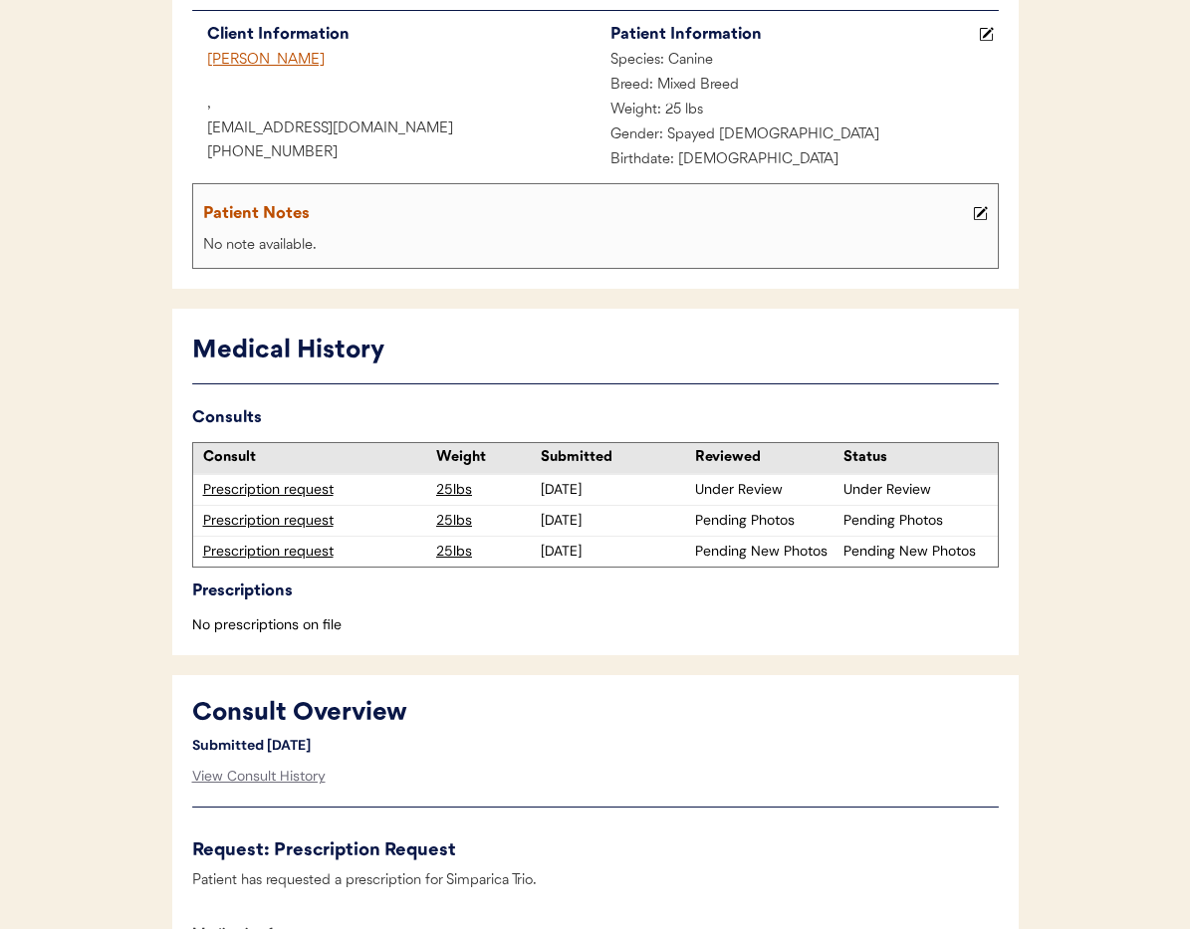
click at [257, 518] on div "Prescription request" at bounding box center [315, 521] width 224 height 20
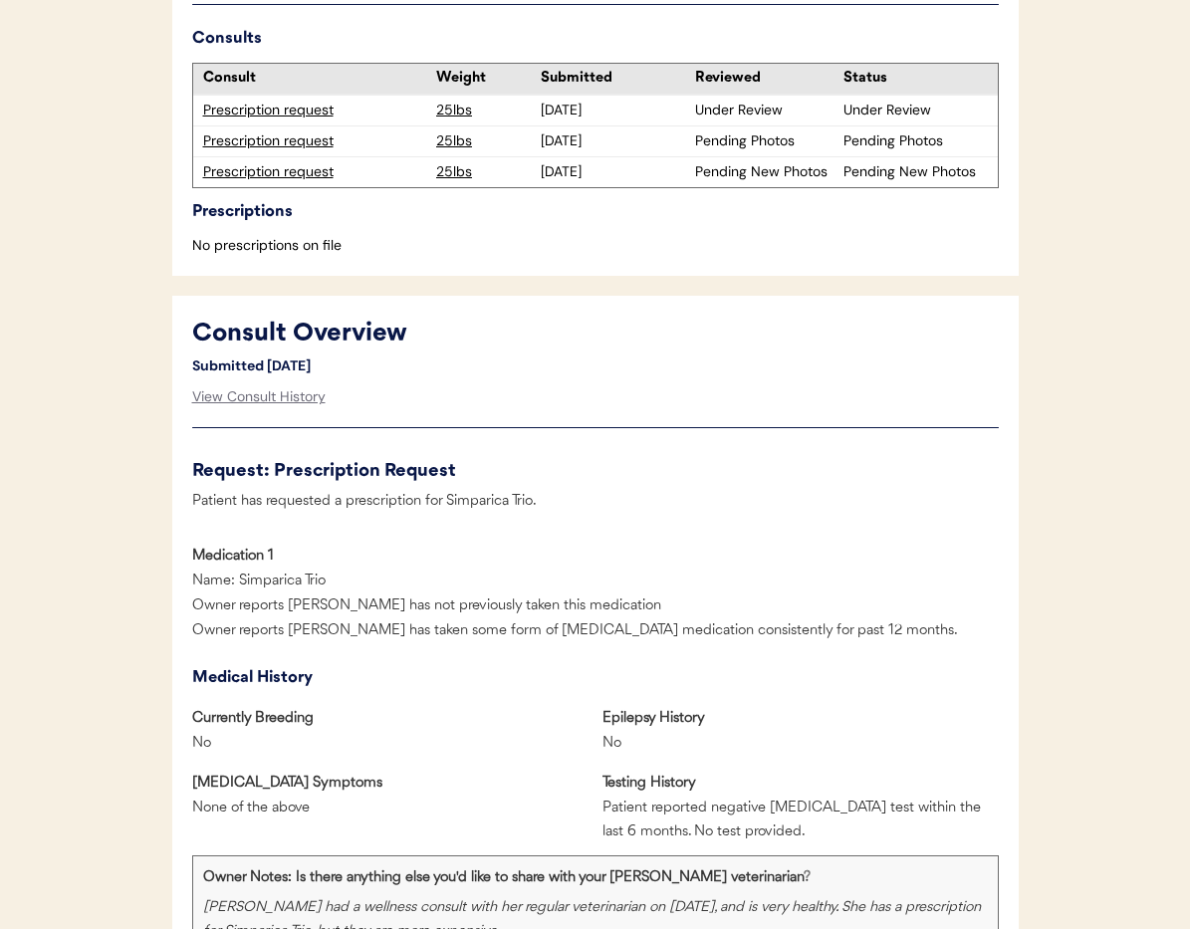
scroll to position [259, 0]
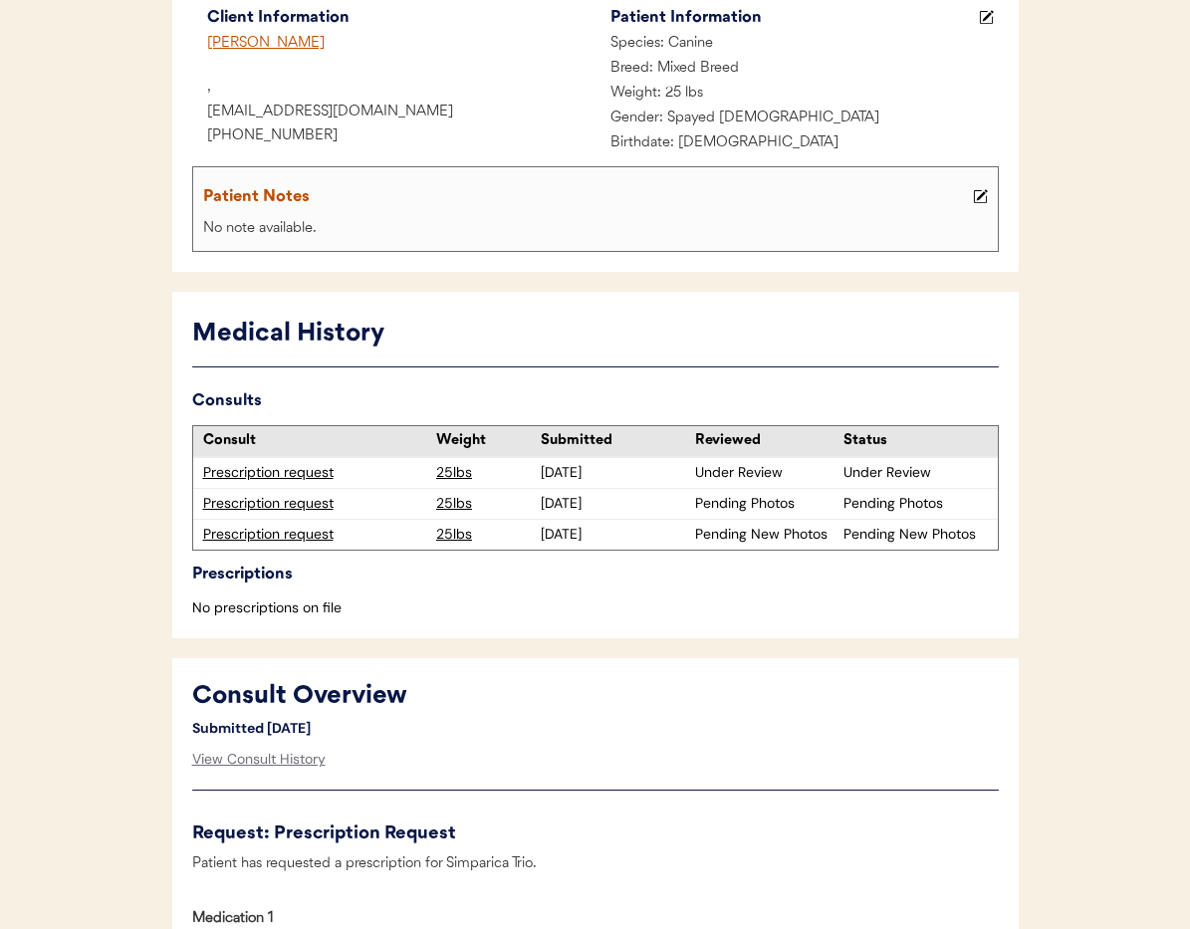
click at [297, 470] on div "Prescription request" at bounding box center [315, 473] width 224 height 20
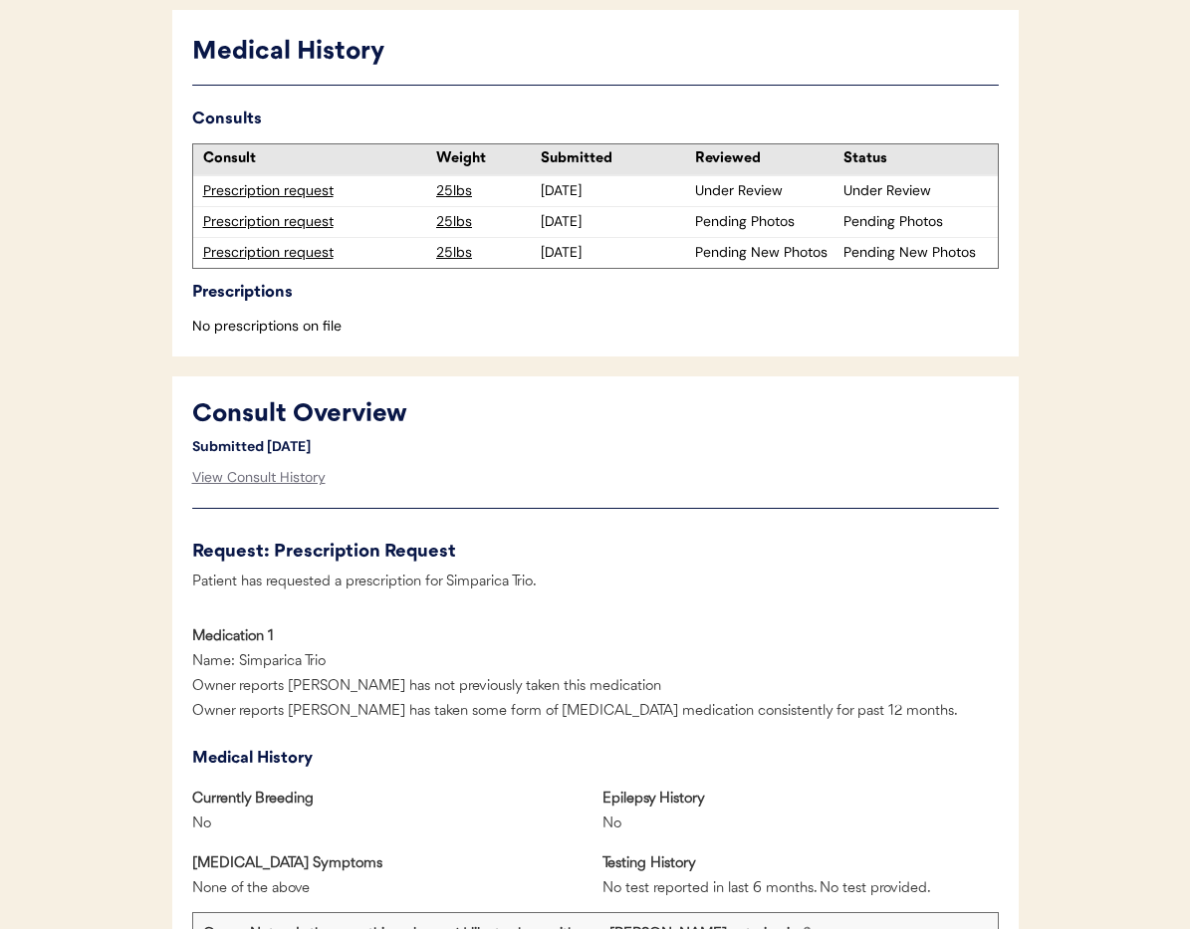
scroll to position [358, 0]
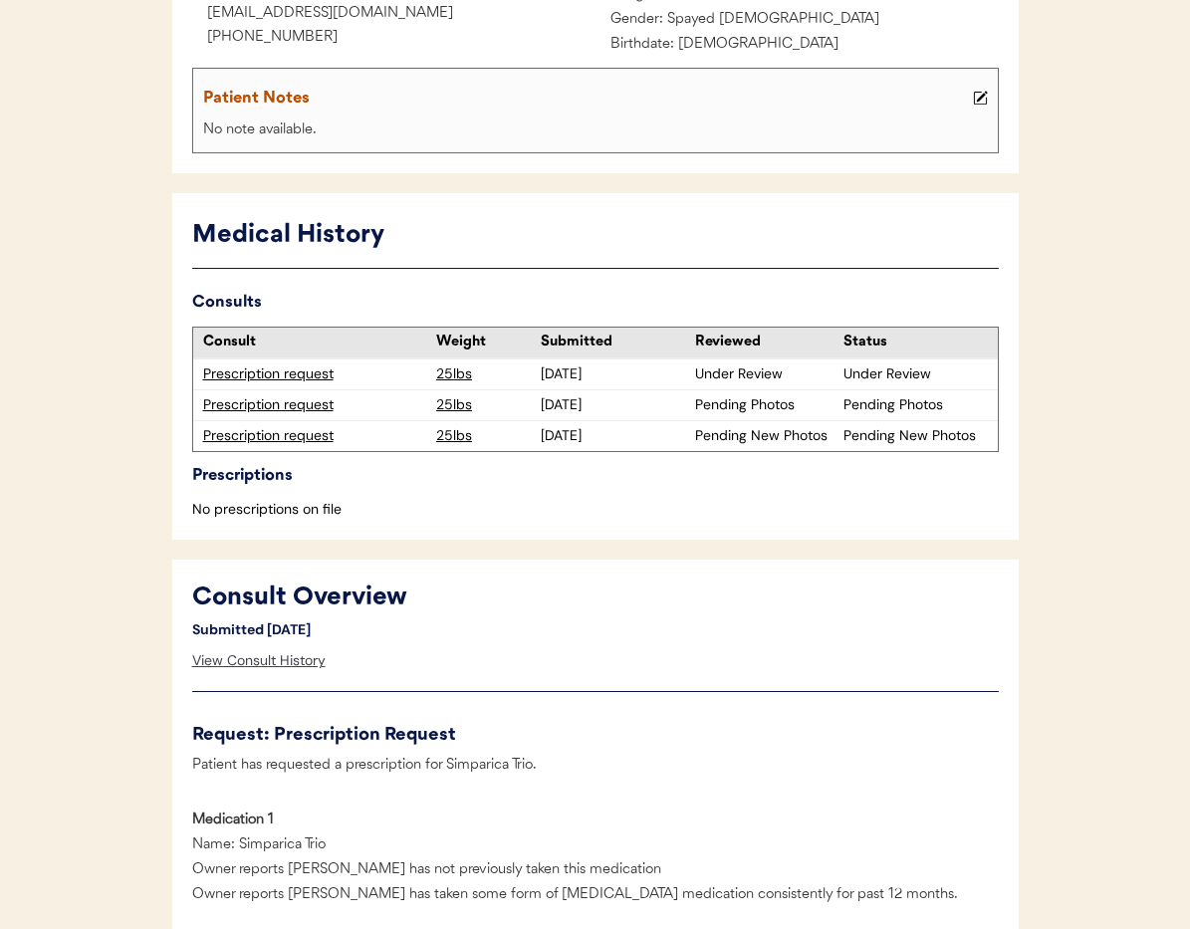
click at [294, 663] on div "View Consult History" at bounding box center [258, 661] width 133 height 40
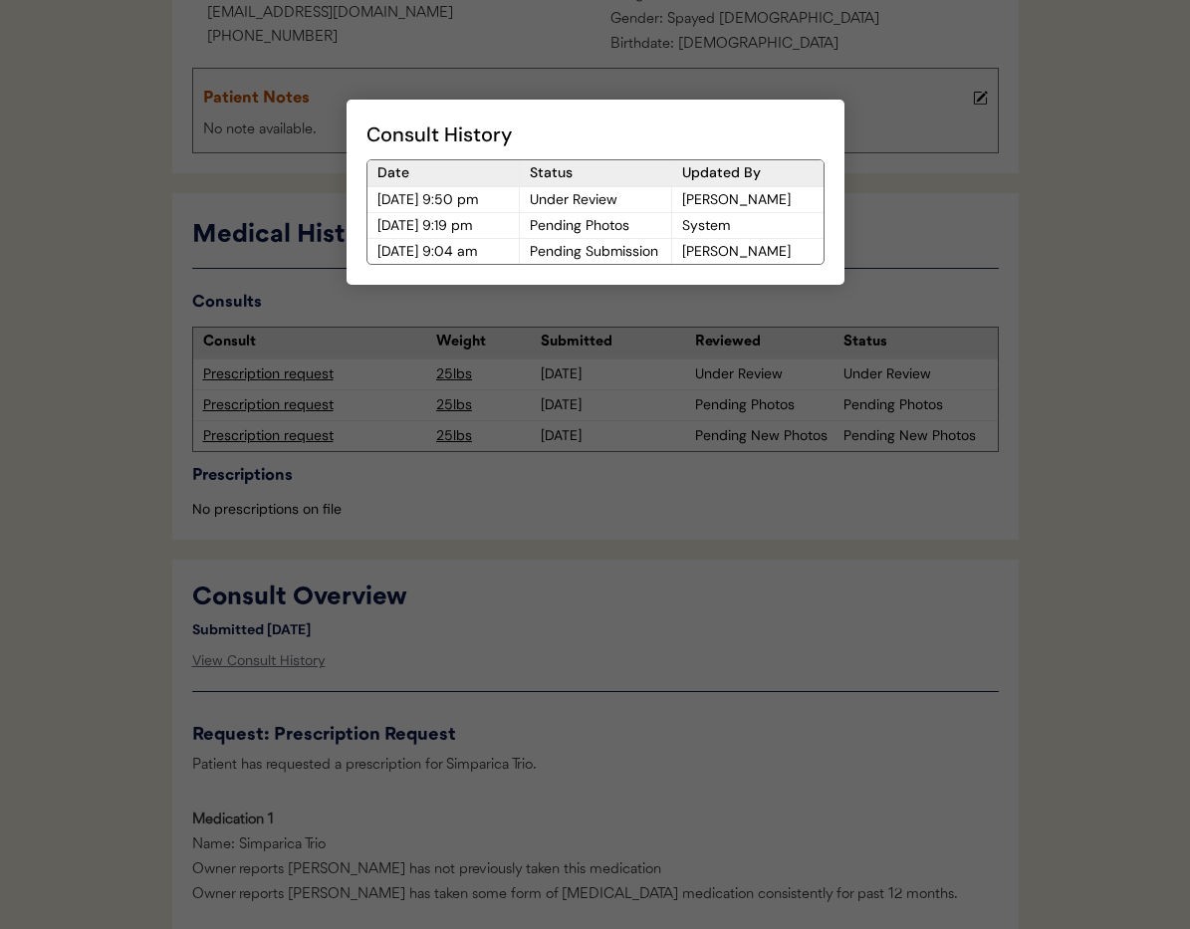
click at [508, 658] on div at bounding box center [595, 464] width 1190 height 929
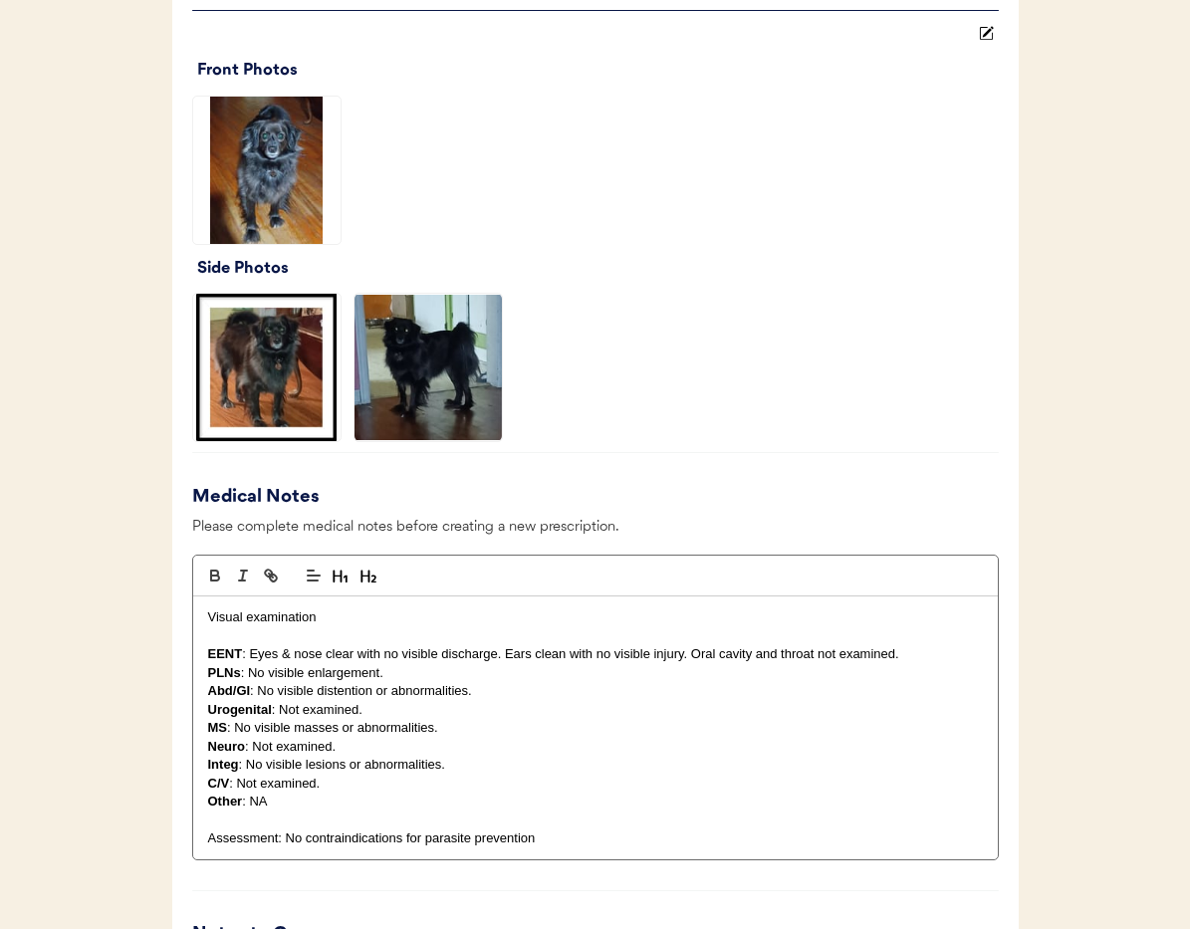
scroll to position [1452, 0]
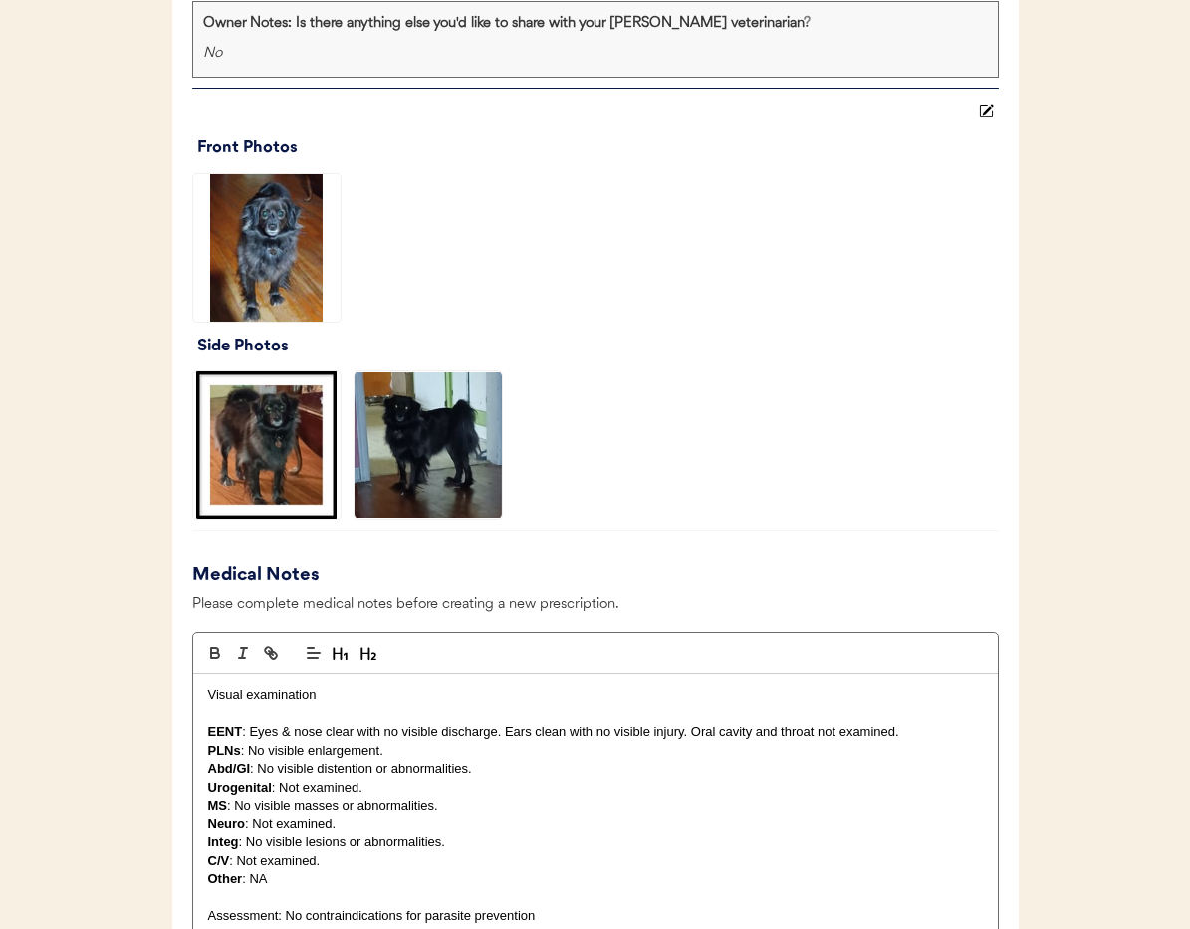
click at [265, 477] on img at bounding box center [266, 445] width 147 height 147
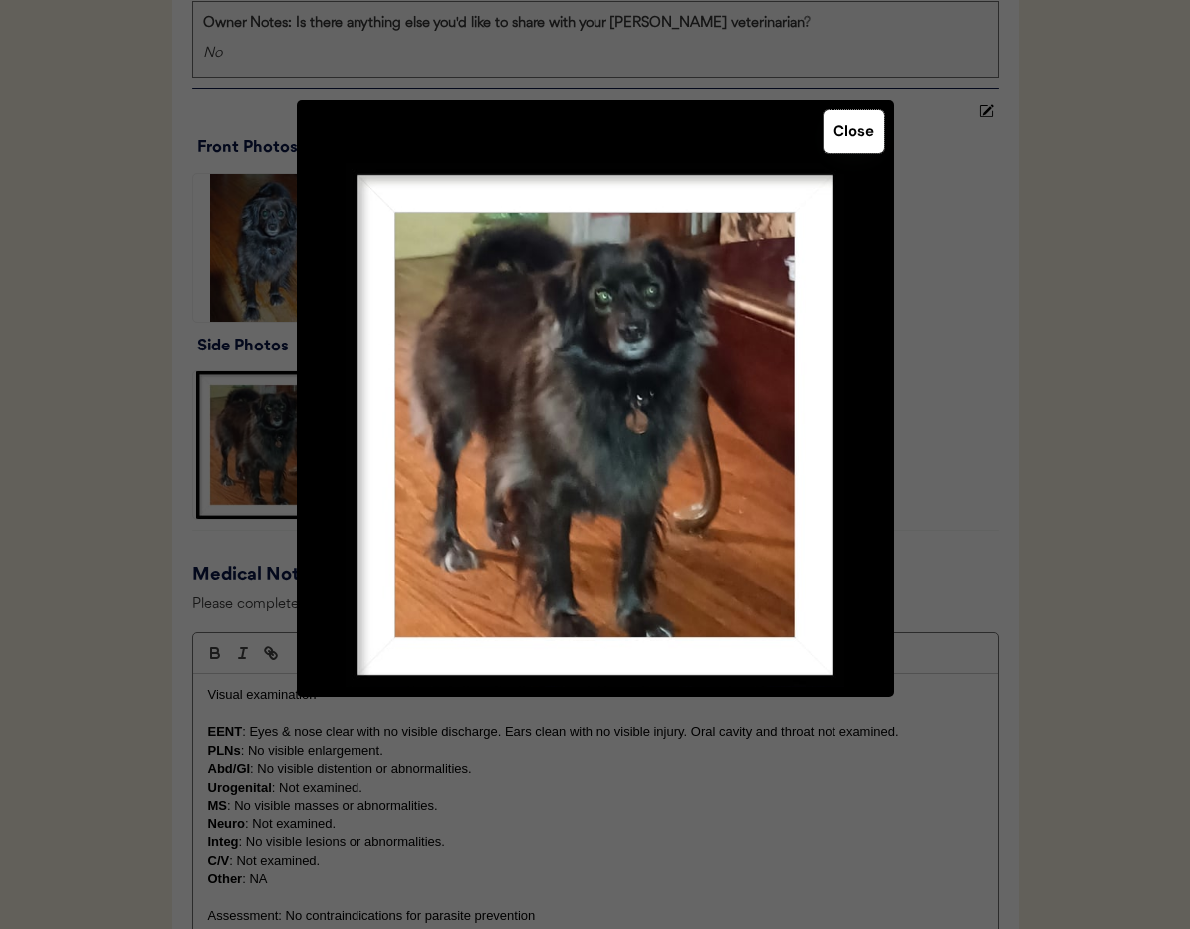
click at [848, 138] on button "Close" at bounding box center [854, 132] width 61 height 44
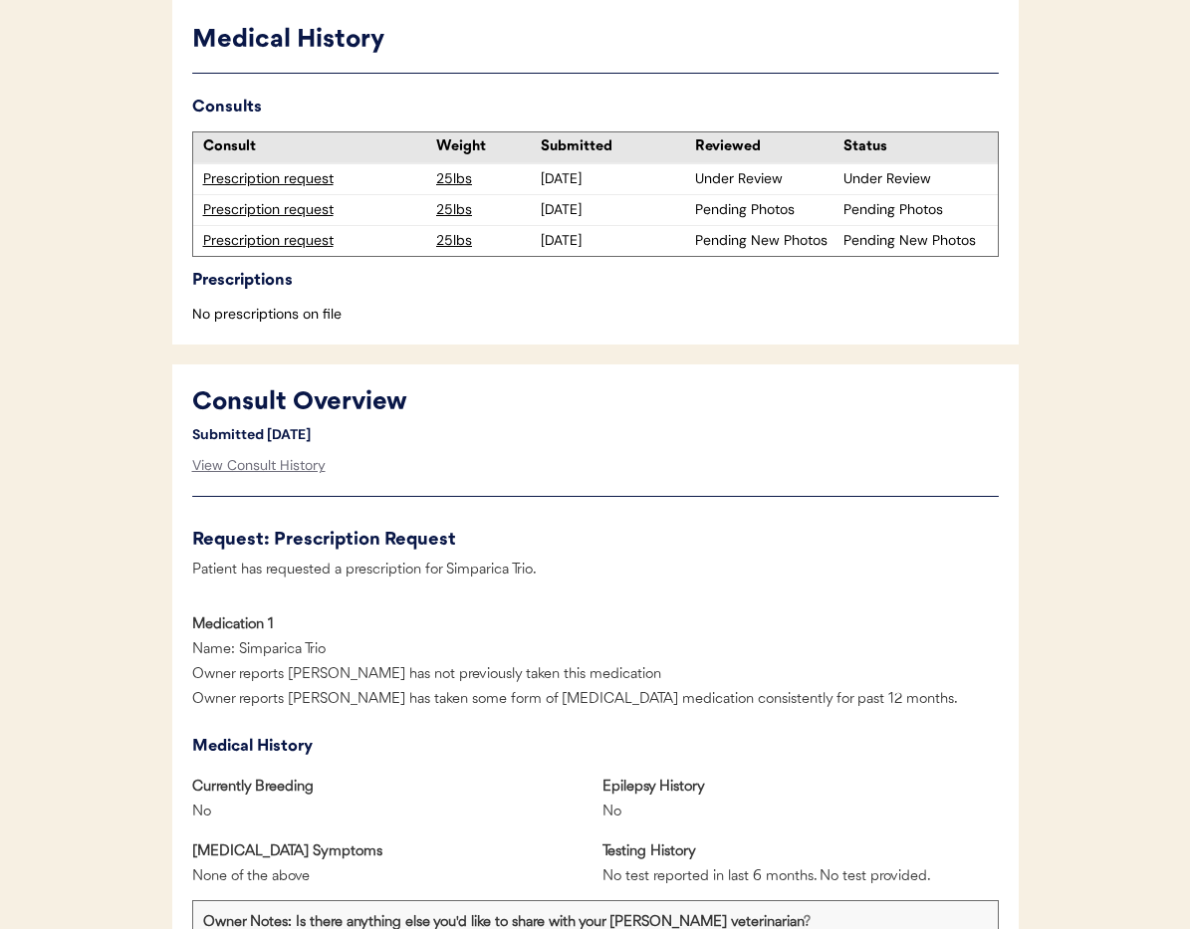
scroll to position [548, 0]
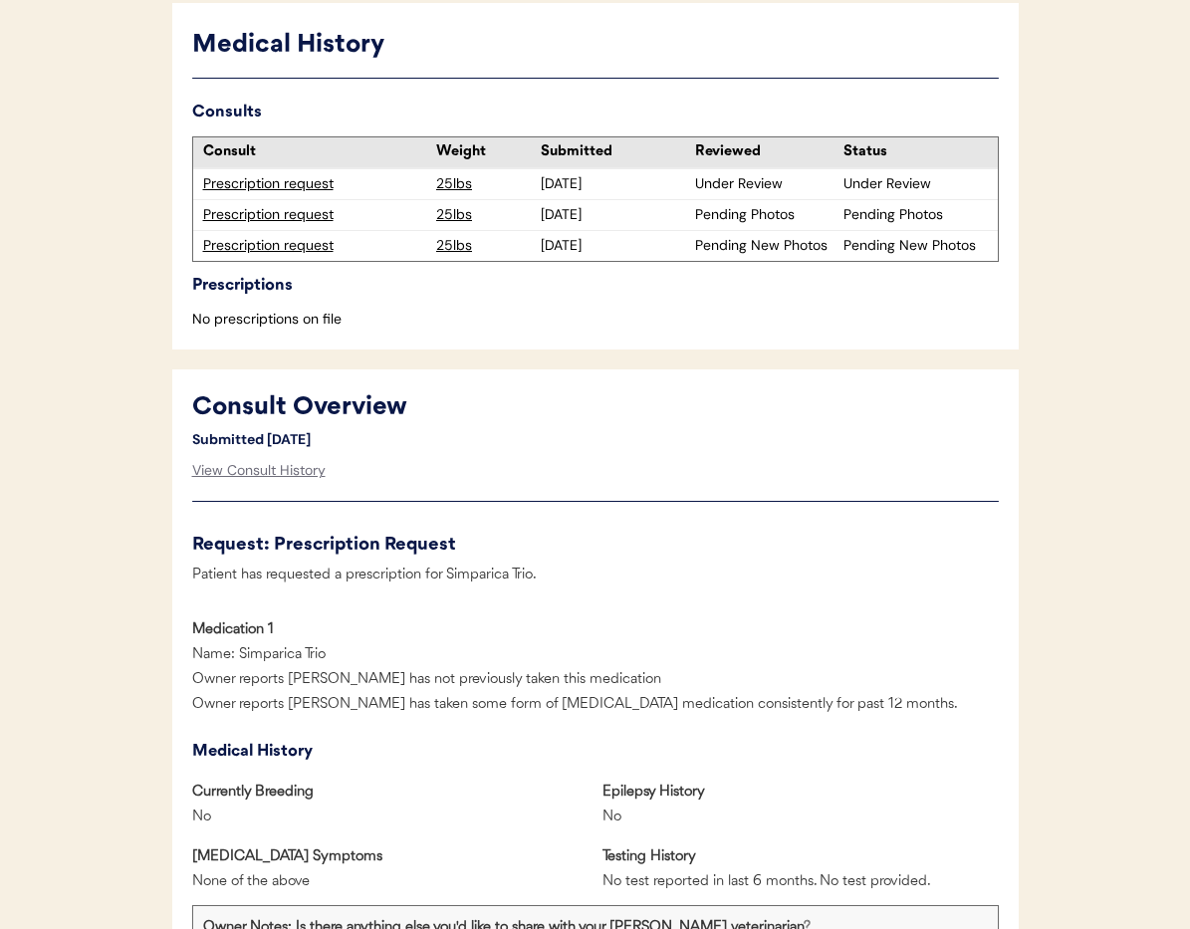
click at [283, 216] on div "Prescription request" at bounding box center [315, 215] width 224 height 20
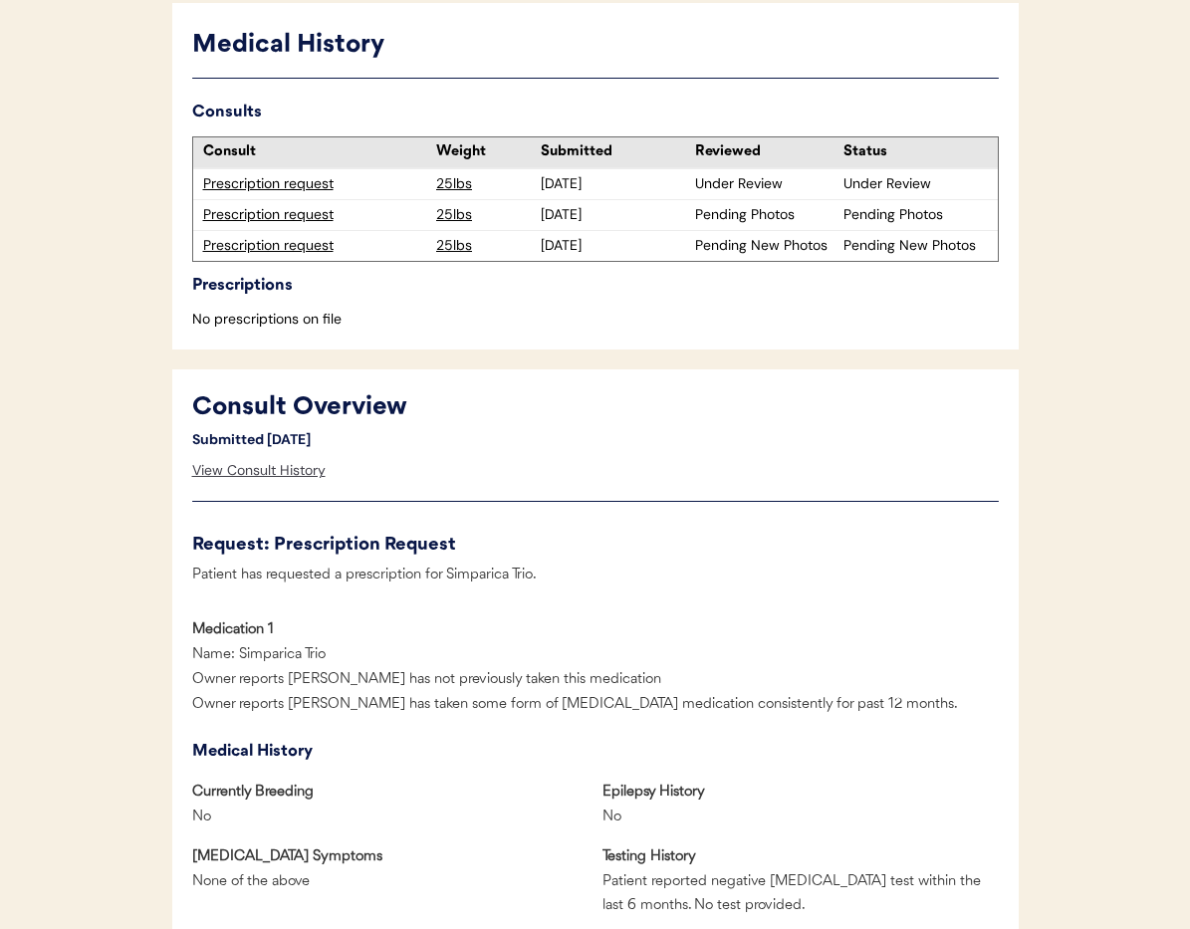
drag, startPoint x: 265, startPoint y: 473, endPoint x: 276, endPoint y: 473, distance: 11.0
click at [265, 473] on div "View Consult History" at bounding box center [258, 471] width 133 height 40
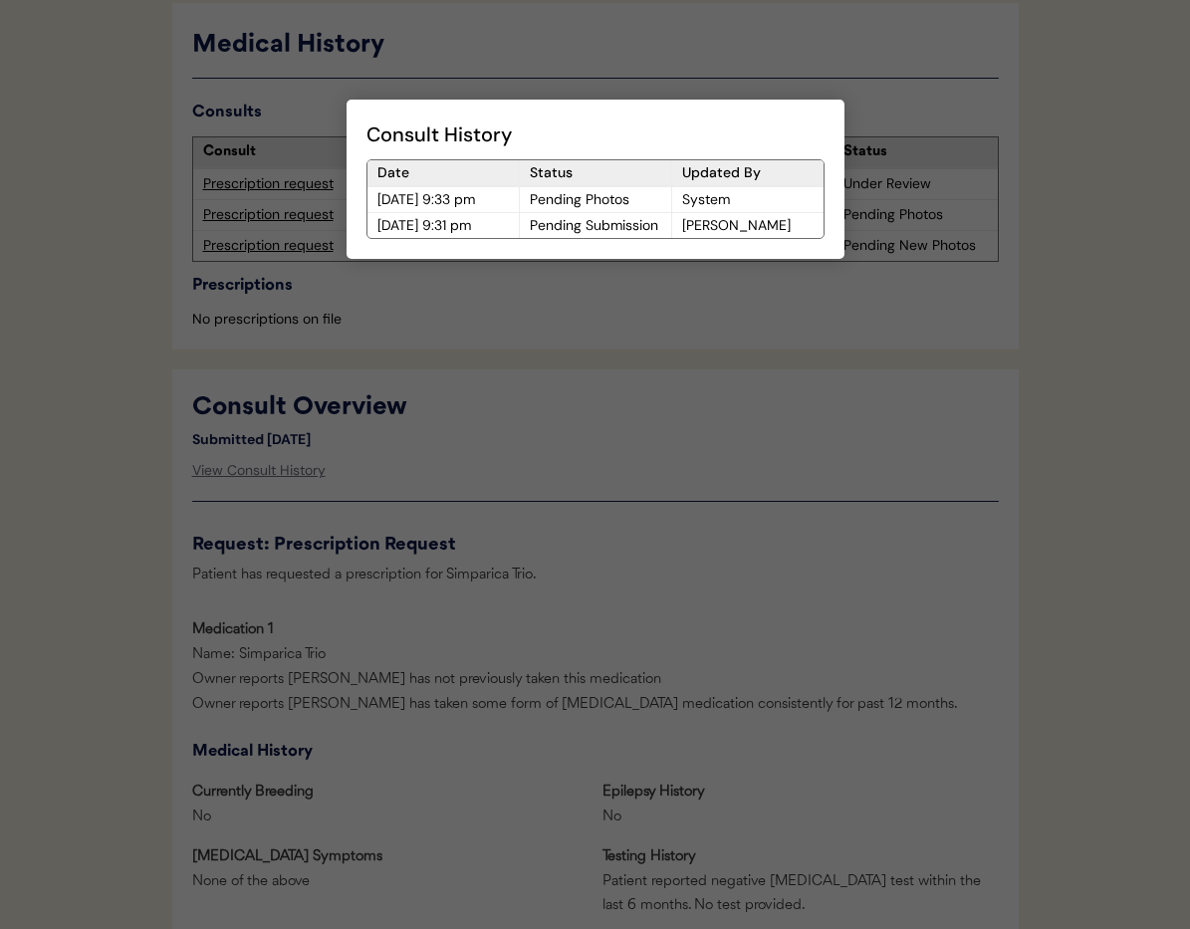
click at [534, 480] on div at bounding box center [595, 464] width 1190 height 929
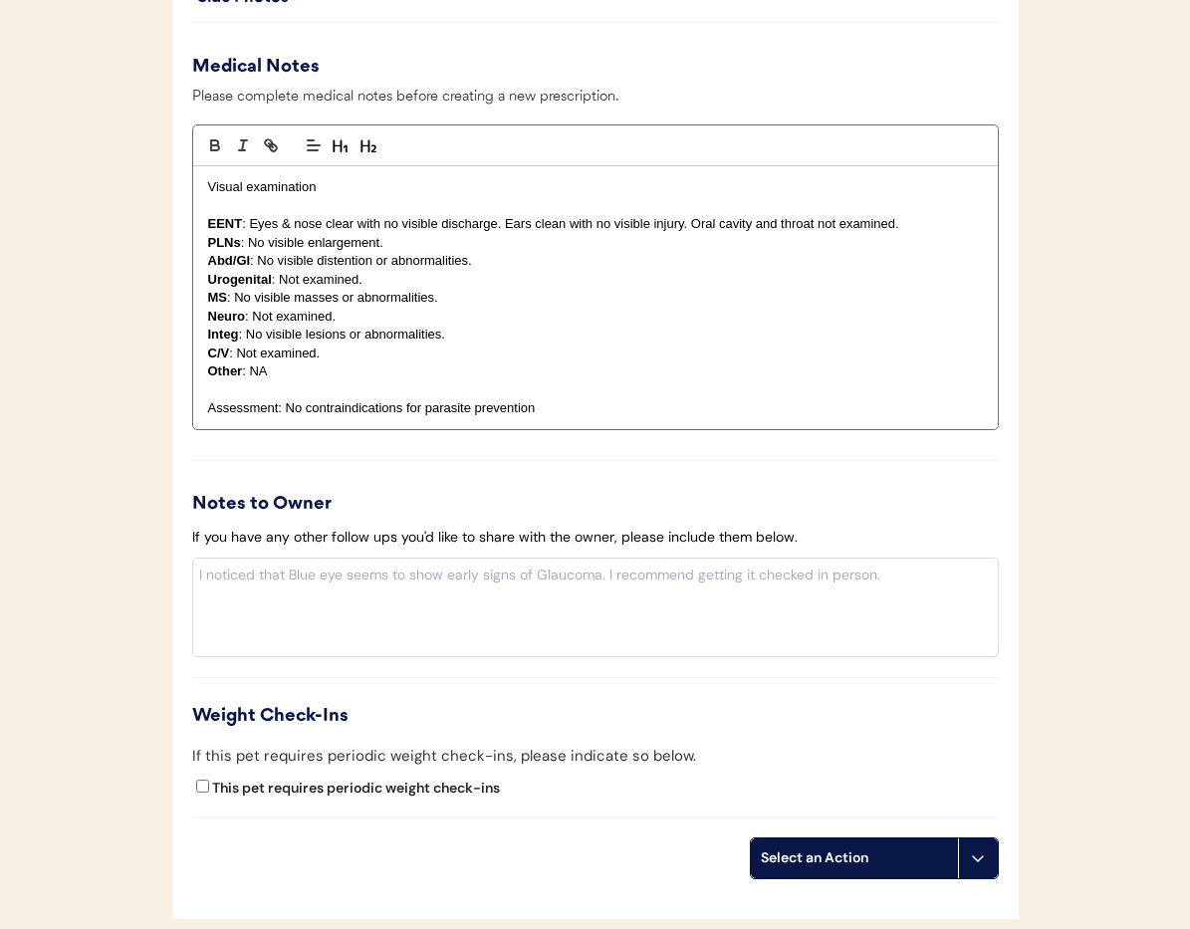
scroll to position [1878, 0]
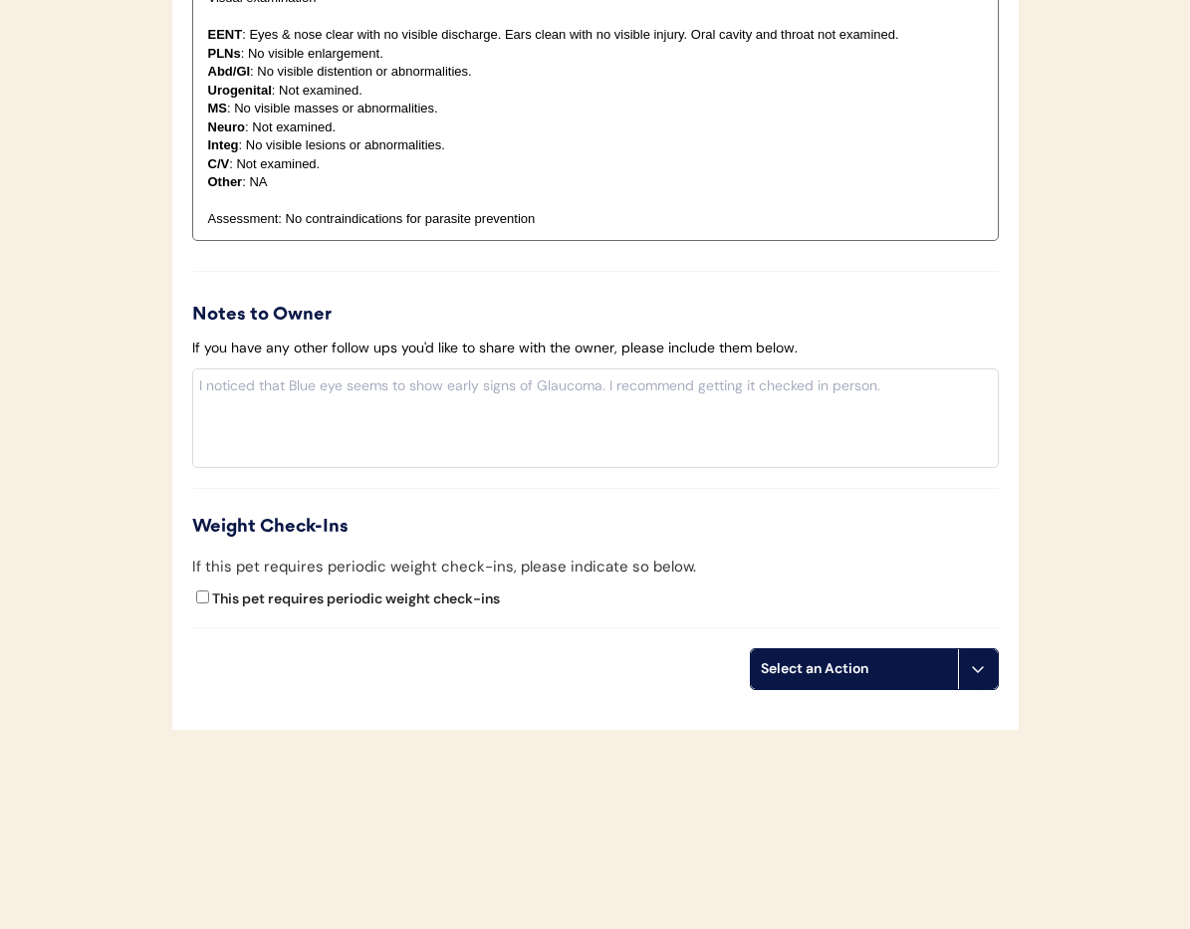
click at [985, 663] on icon at bounding box center [978, 669] width 16 height 16
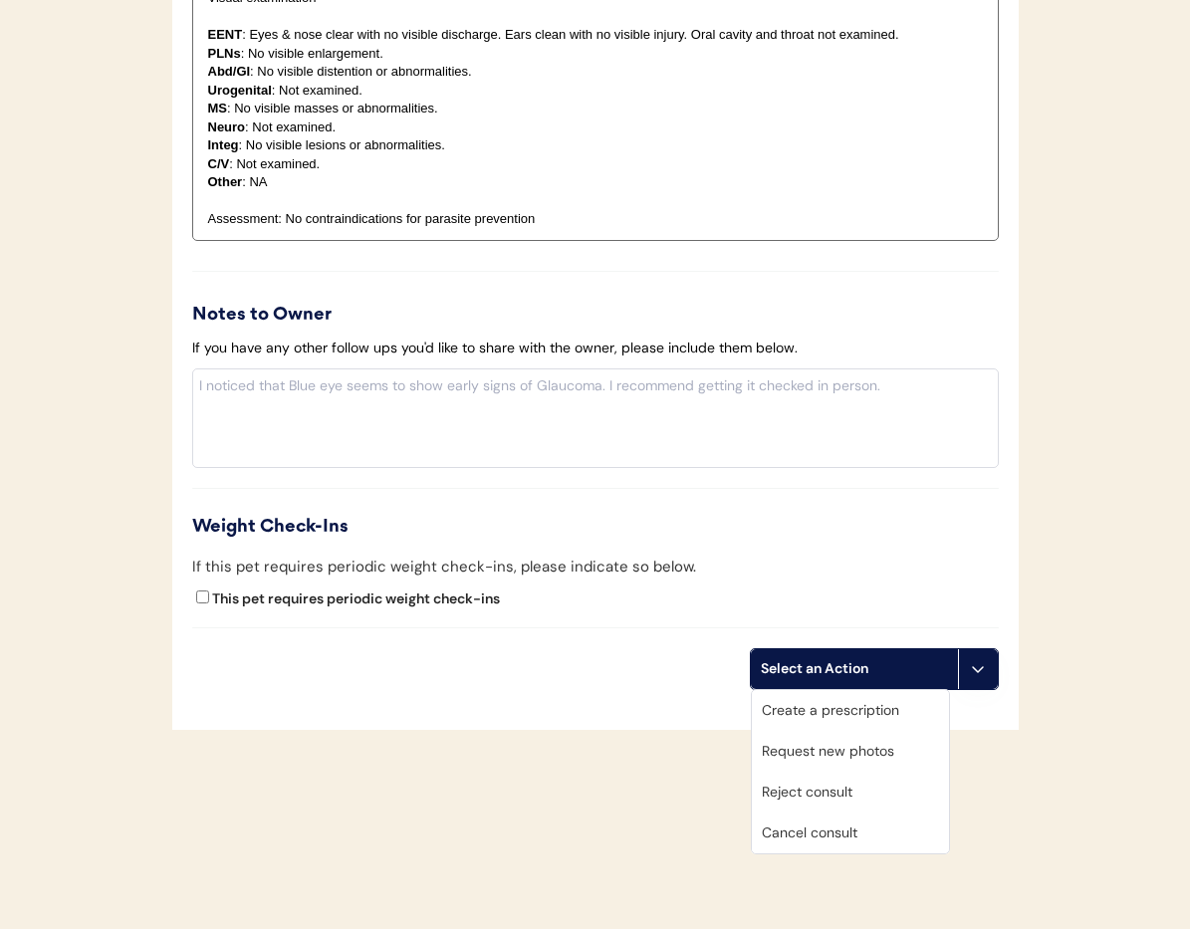
click at [854, 837] on div "Cancel consult" at bounding box center [850, 833] width 197 height 41
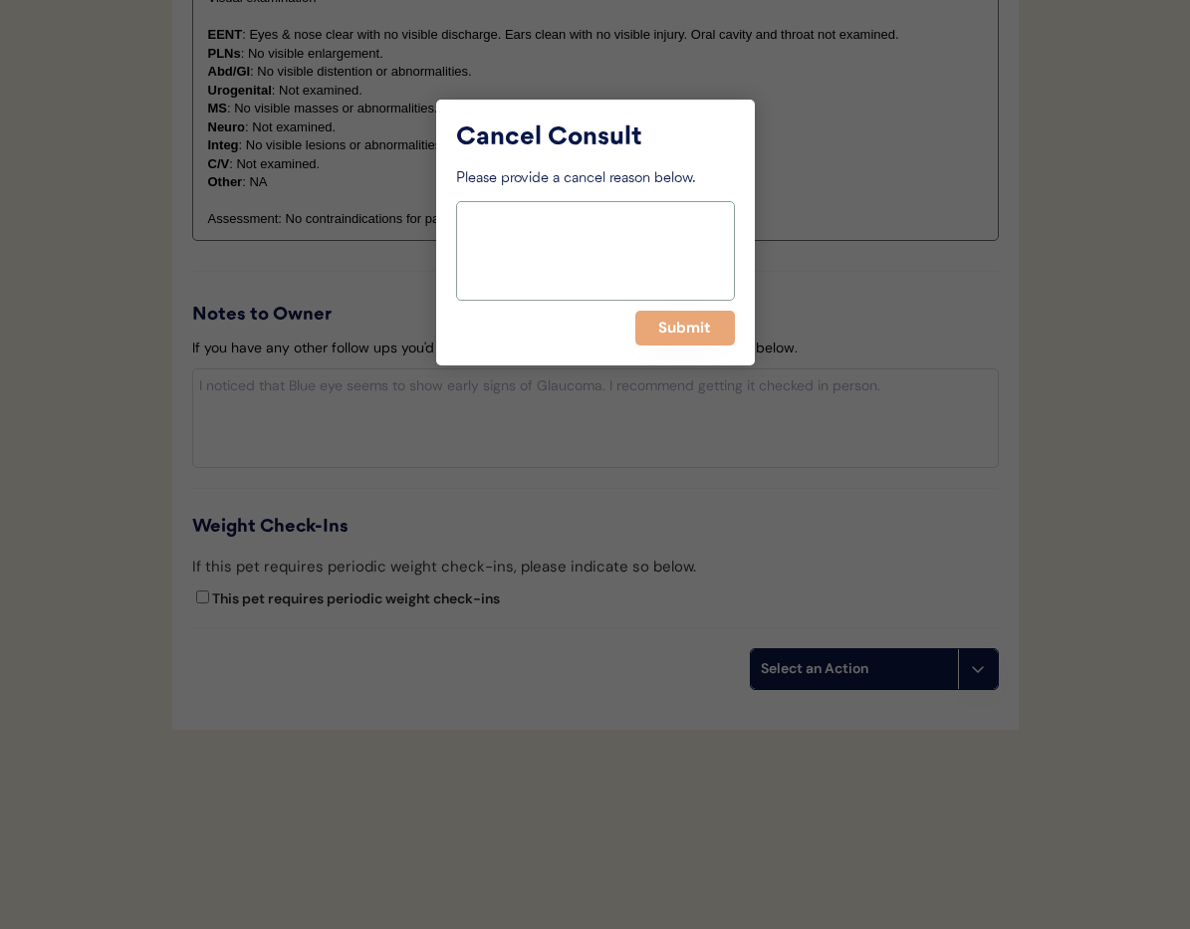
click at [534, 278] on textarea at bounding box center [595, 251] width 279 height 100
type textarea "> 6 months pending"
click at [676, 328] on button "Submit" at bounding box center [685, 328] width 100 height 35
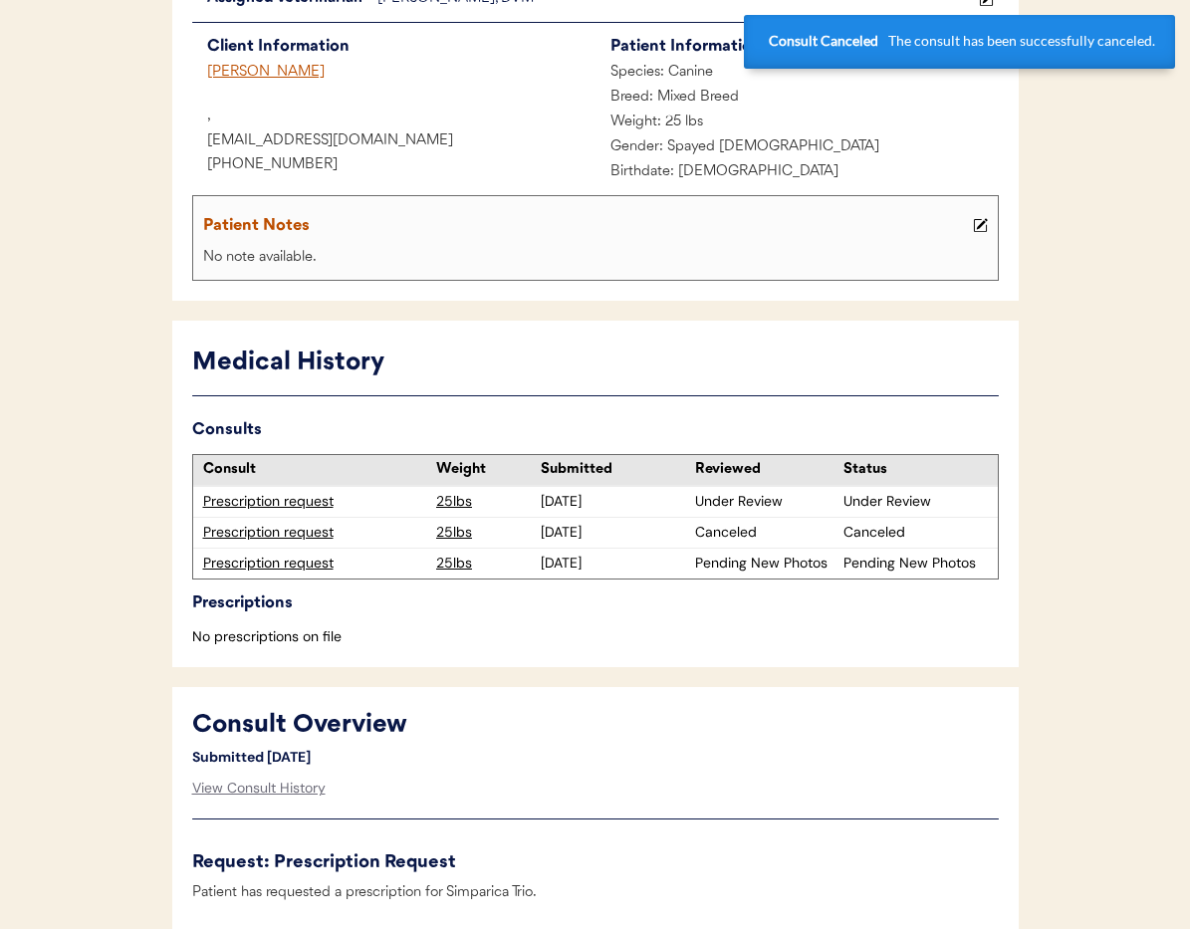
scroll to position [237, 0]
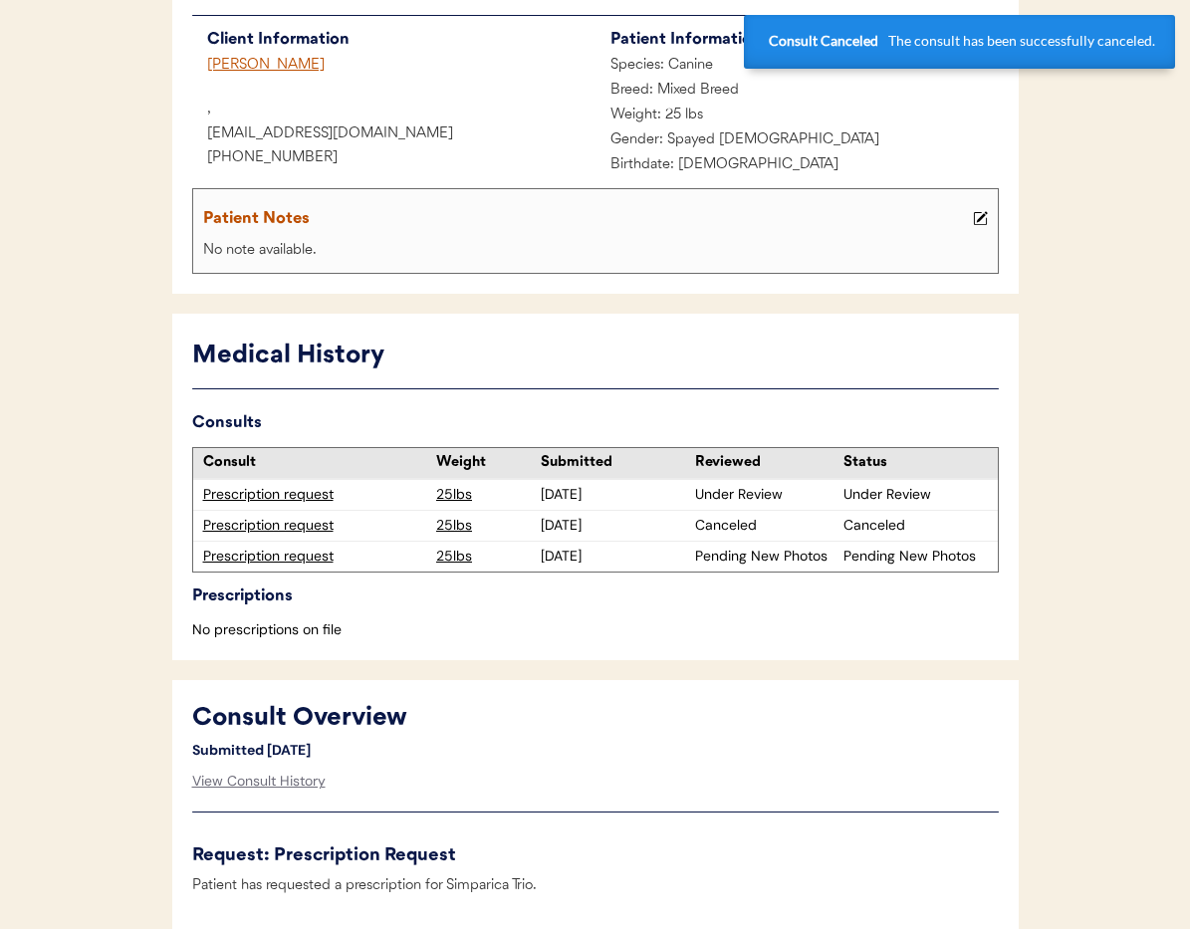
click at [251, 558] on div "Prescription request" at bounding box center [315, 557] width 224 height 20
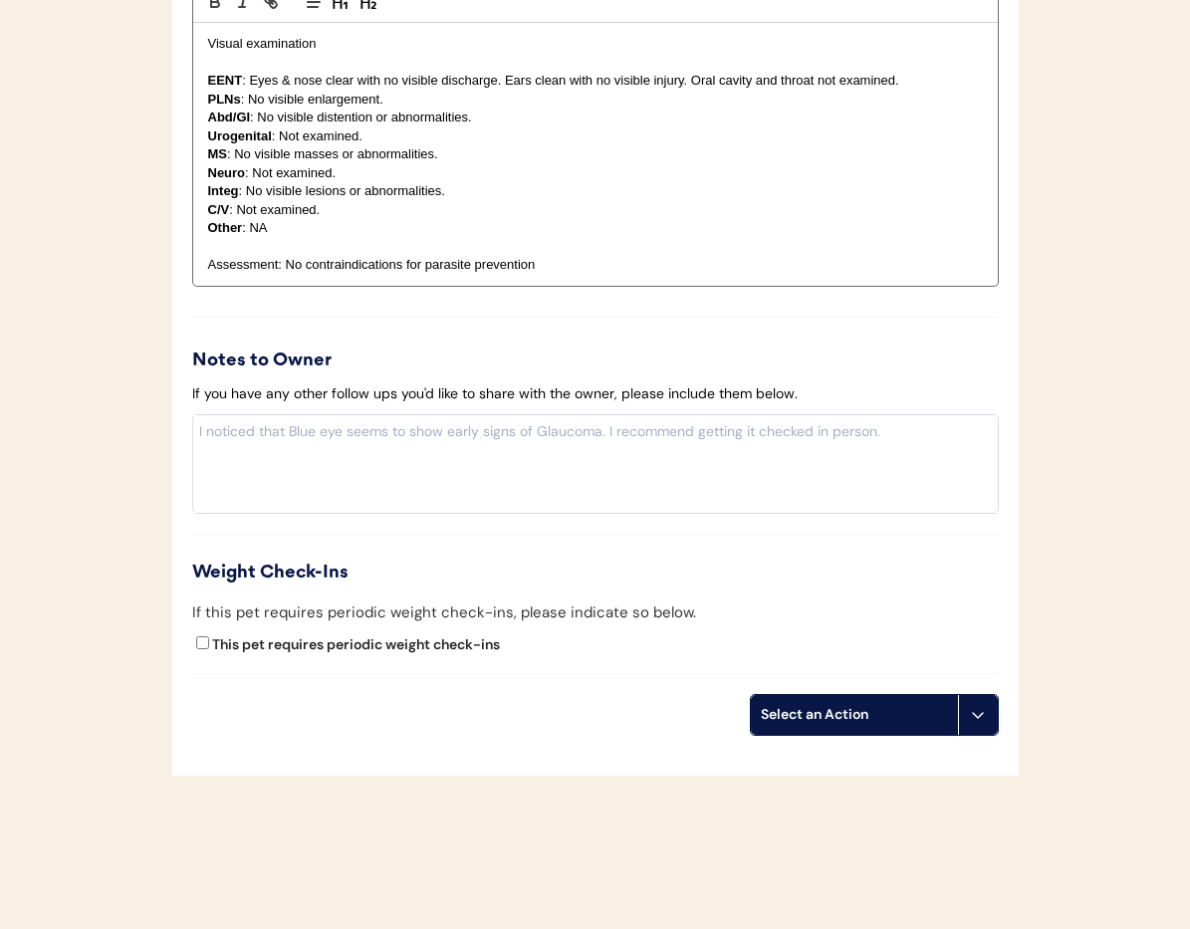
scroll to position [2200, 0]
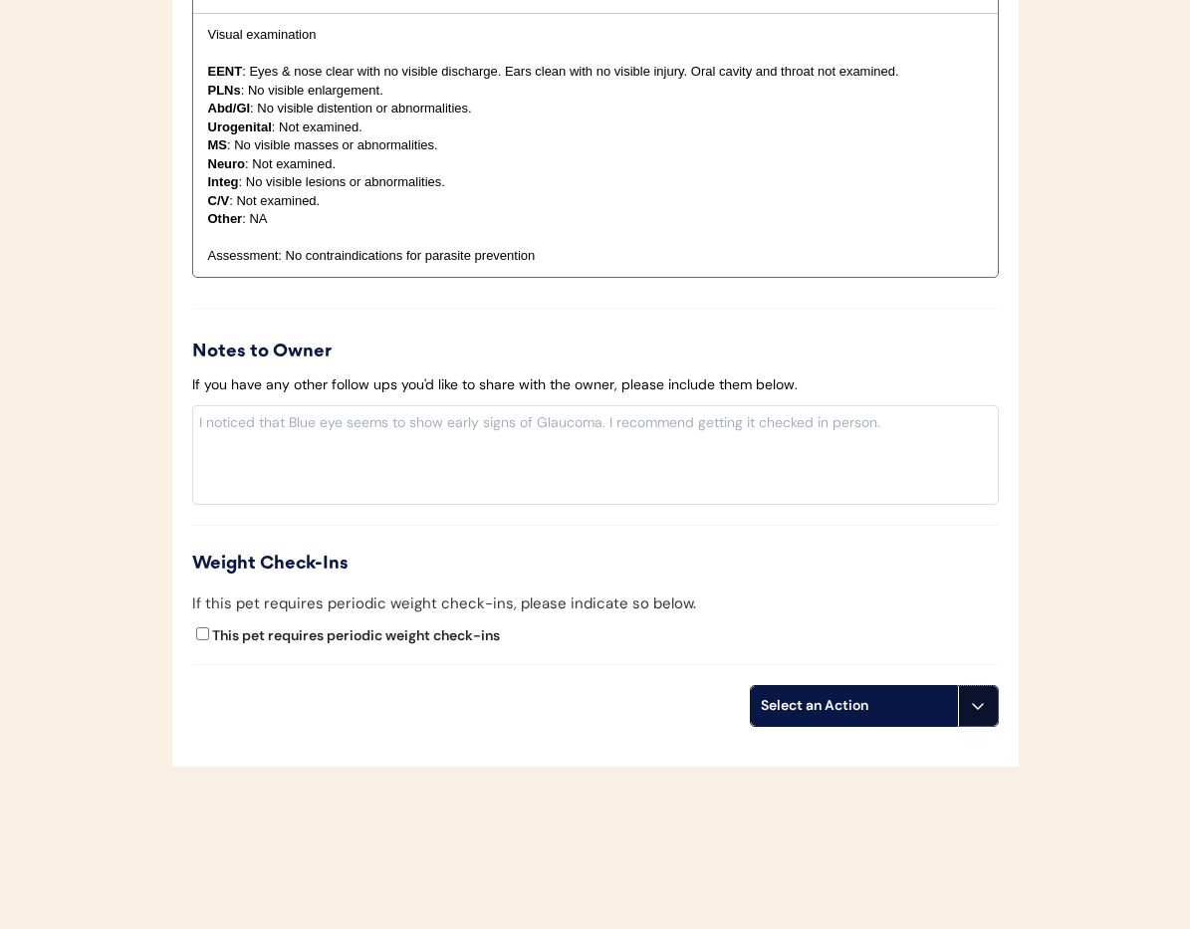
click at [980, 705] on icon at bounding box center [978, 706] width 16 height 16
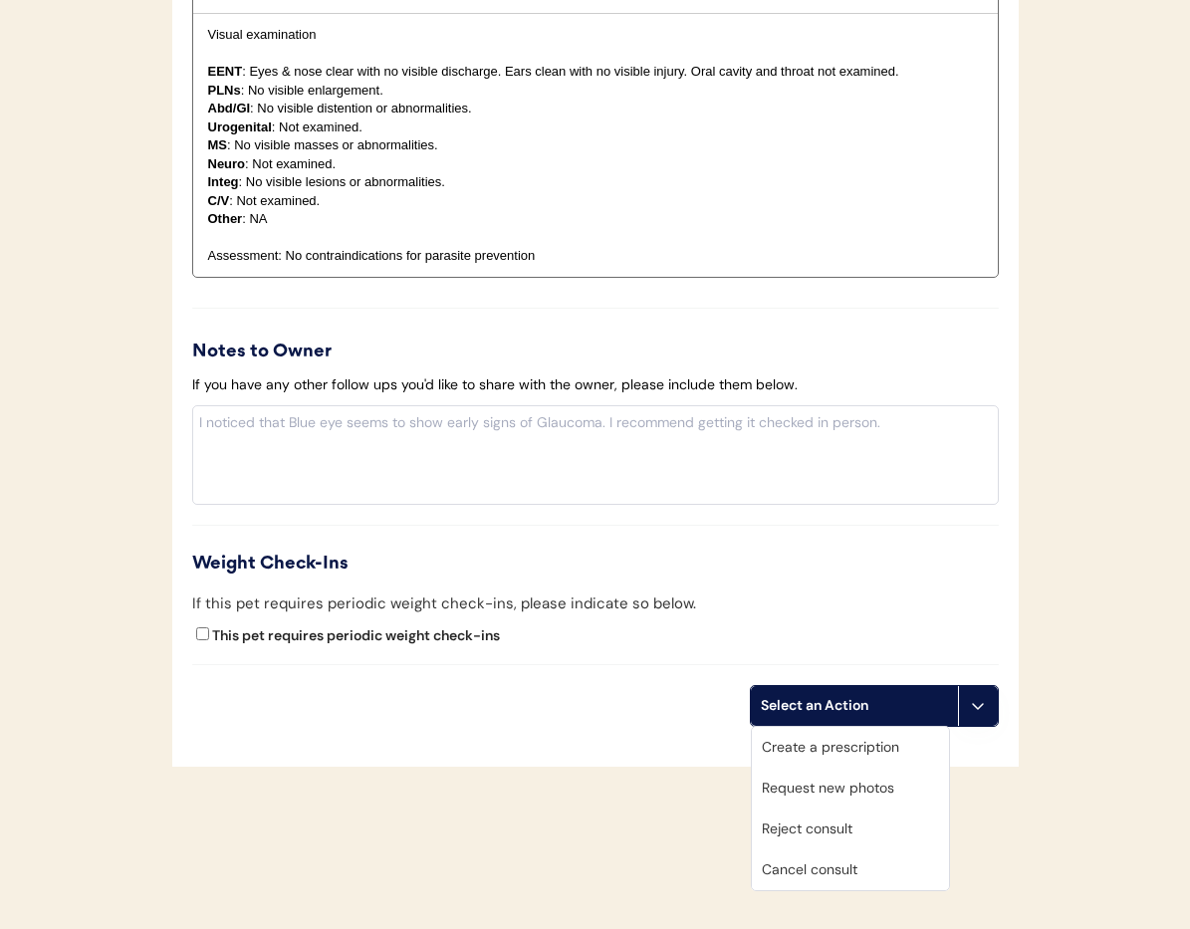
click at [822, 873] on div "Cancel consult" at bounding box center [850, 870] width 197 height 41
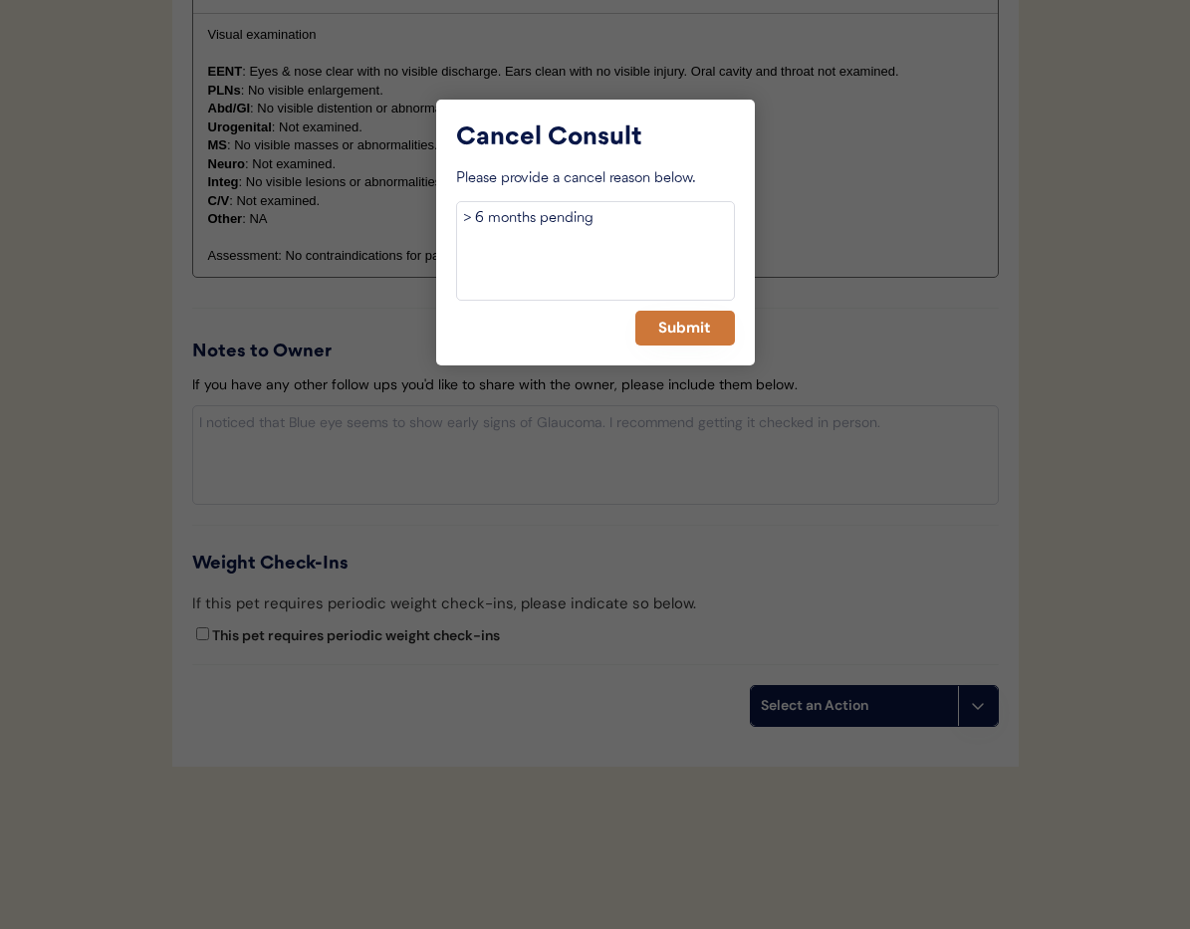
click at [674, 336] on button "Submit" at bounding box center [685, 328] width 100 height 35
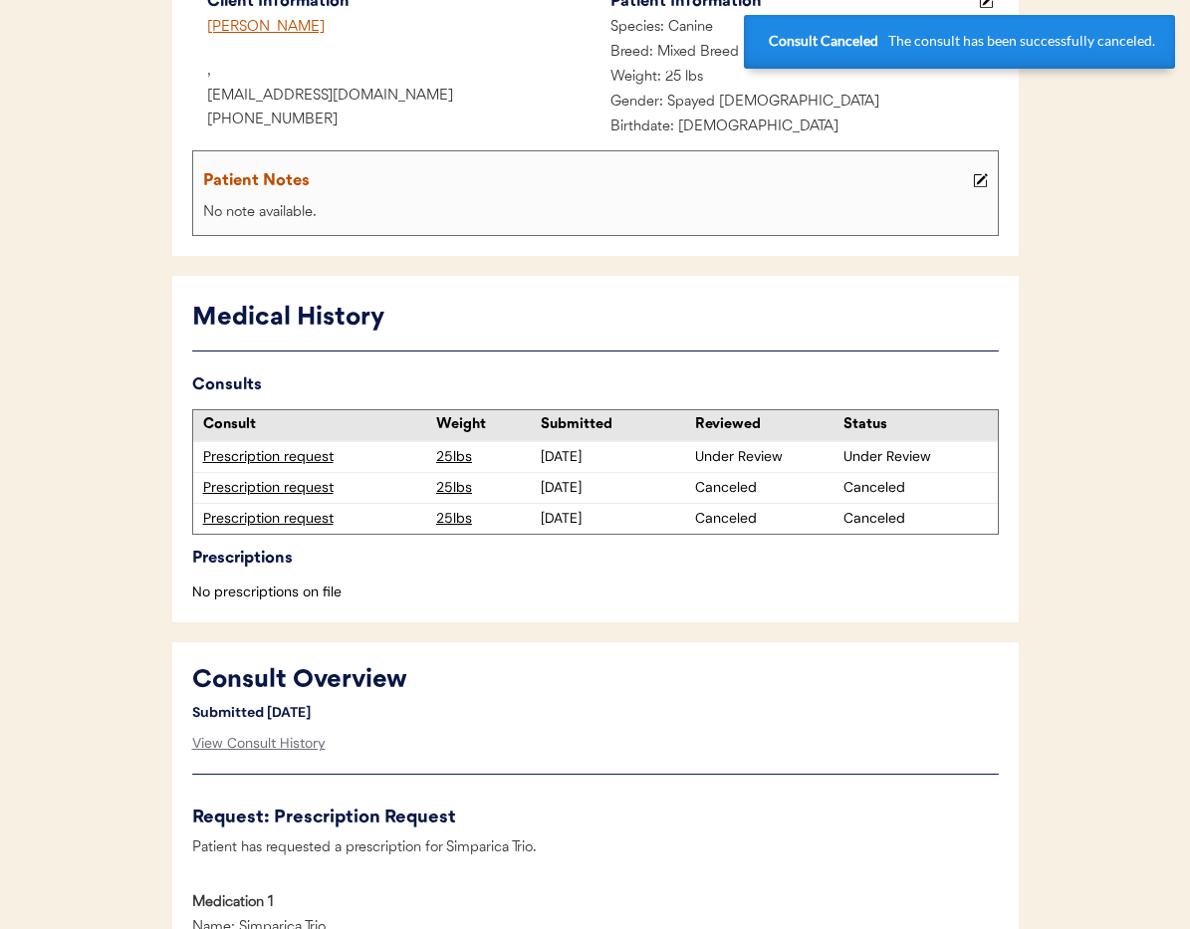
scroll to position [277, 0]
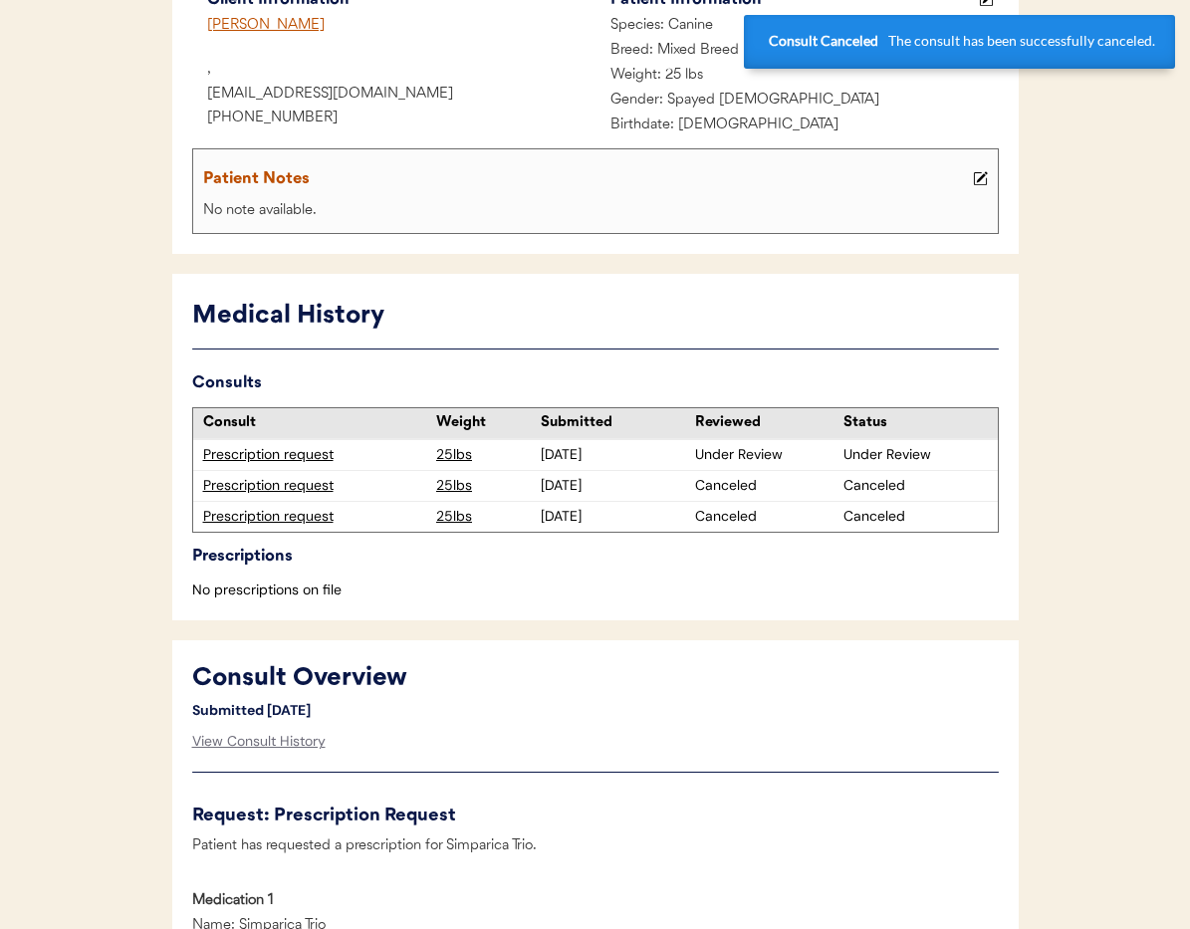
click at [288, 453] on div "Prescription request" at bounding box center [315, 455] width 224 height 20
click at [260, 455] on div "Prescription request" at bounding box center [315, 455] width 224 height 20
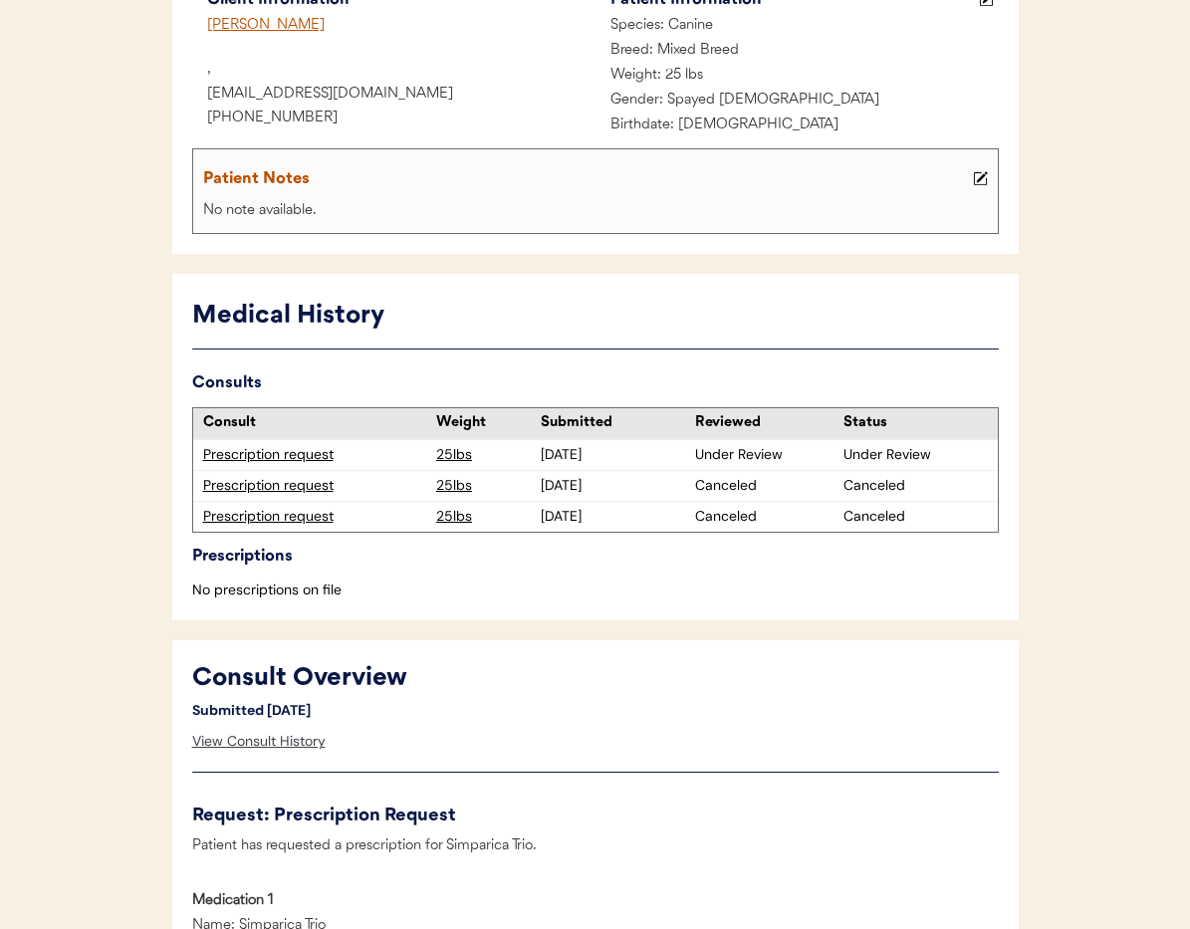
click at [283, 739] on div "View Consult History" at bounding box center [258, 742] width 133 height 40
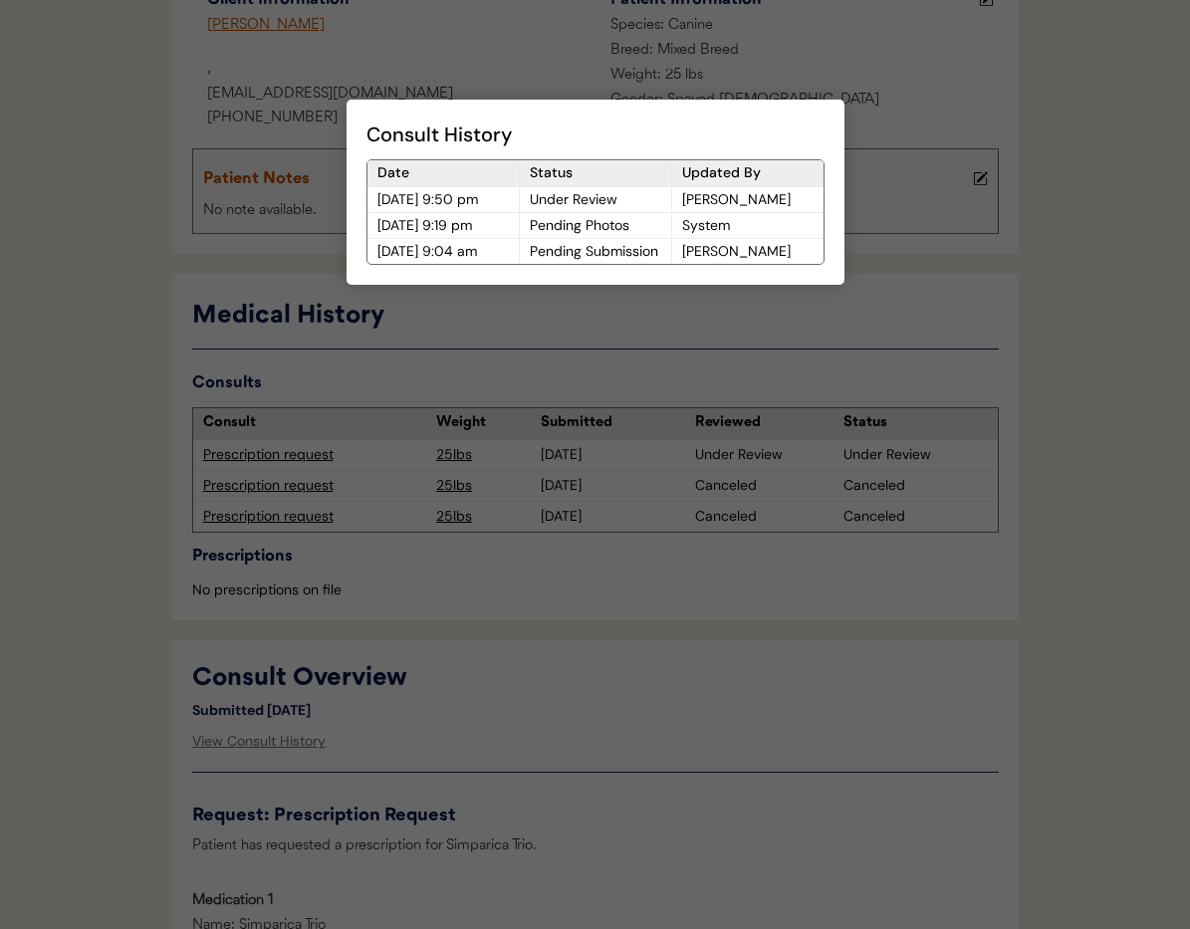
click at [569, 733] on div at bounding box center [595, 464] width 1190 height 929
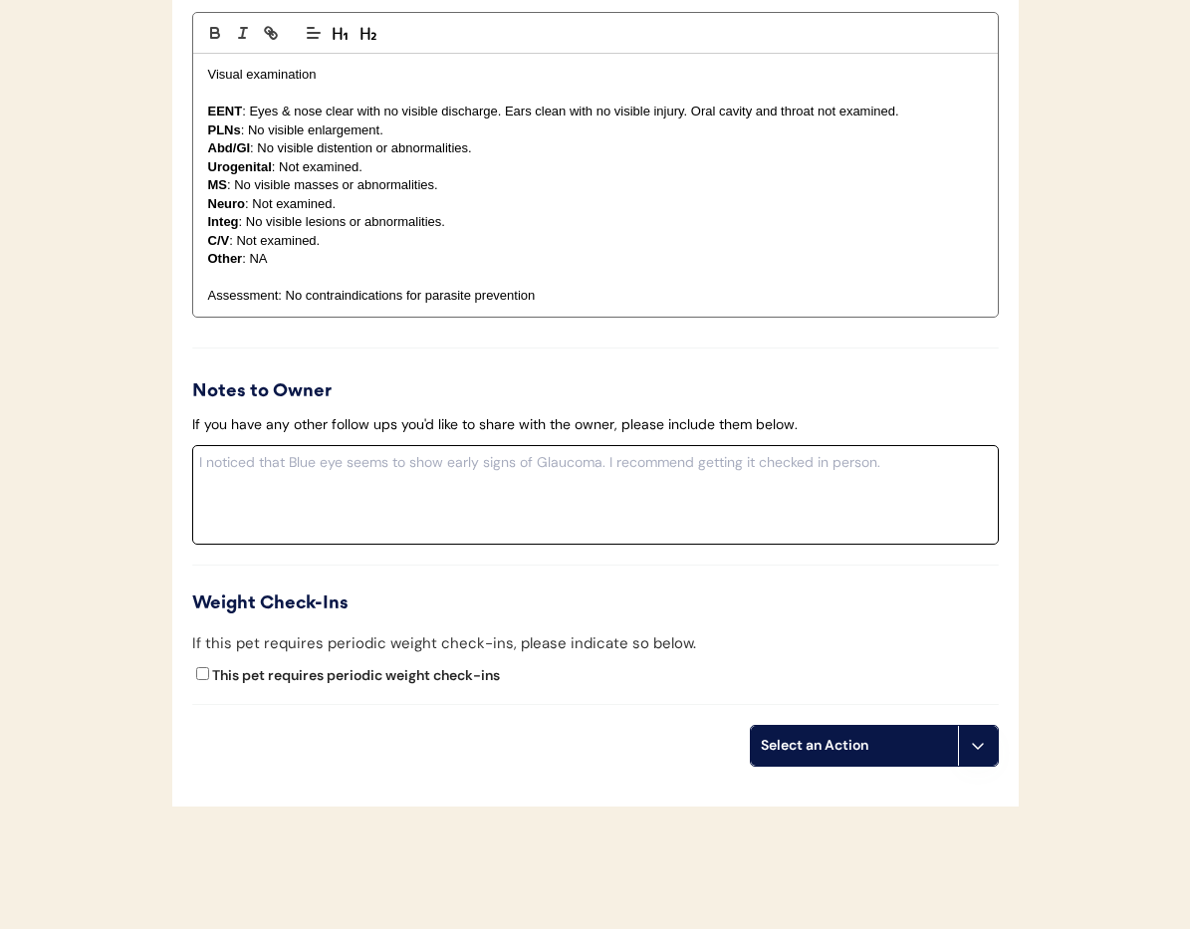
scroll to position [2149, 0]
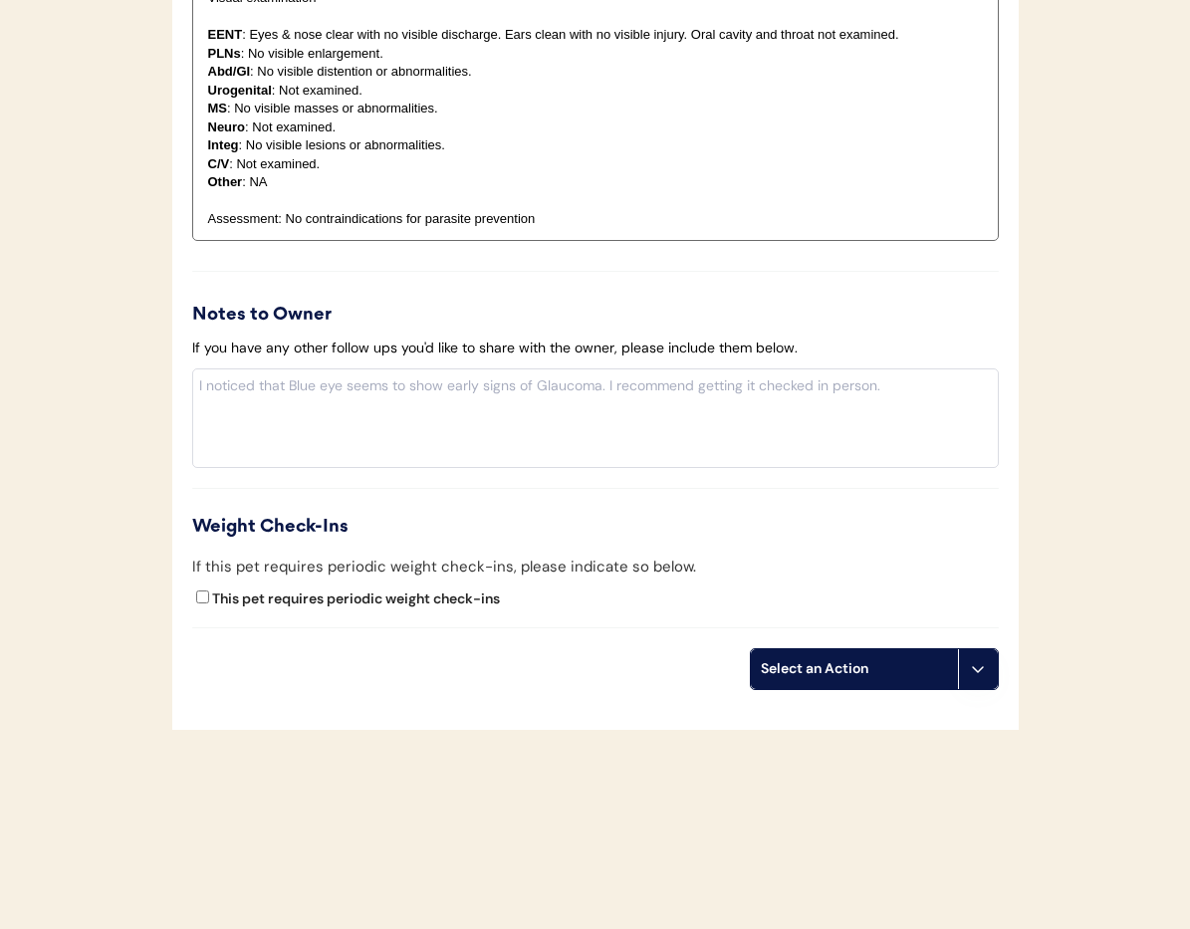
drag, startPoint x: 968, startPoint y: 665, endPoint x: 967, endPoint y: 676, distance: 11.0
click at [968, 665] on button at bounding box center [978, 669] width 40 height 40
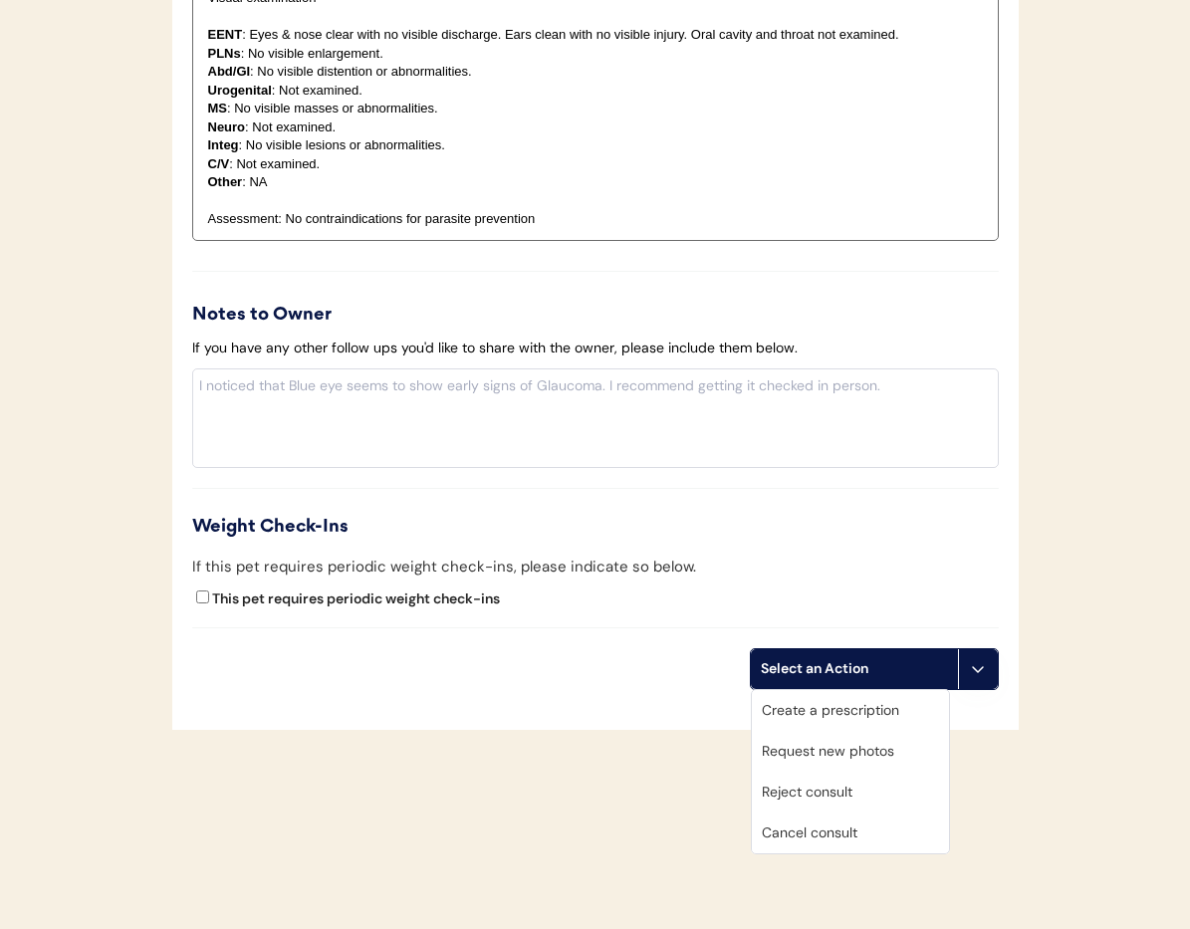
click at [878, 831] on div "Cancel consult" at bounding box center [850, 833] width 197 height 41
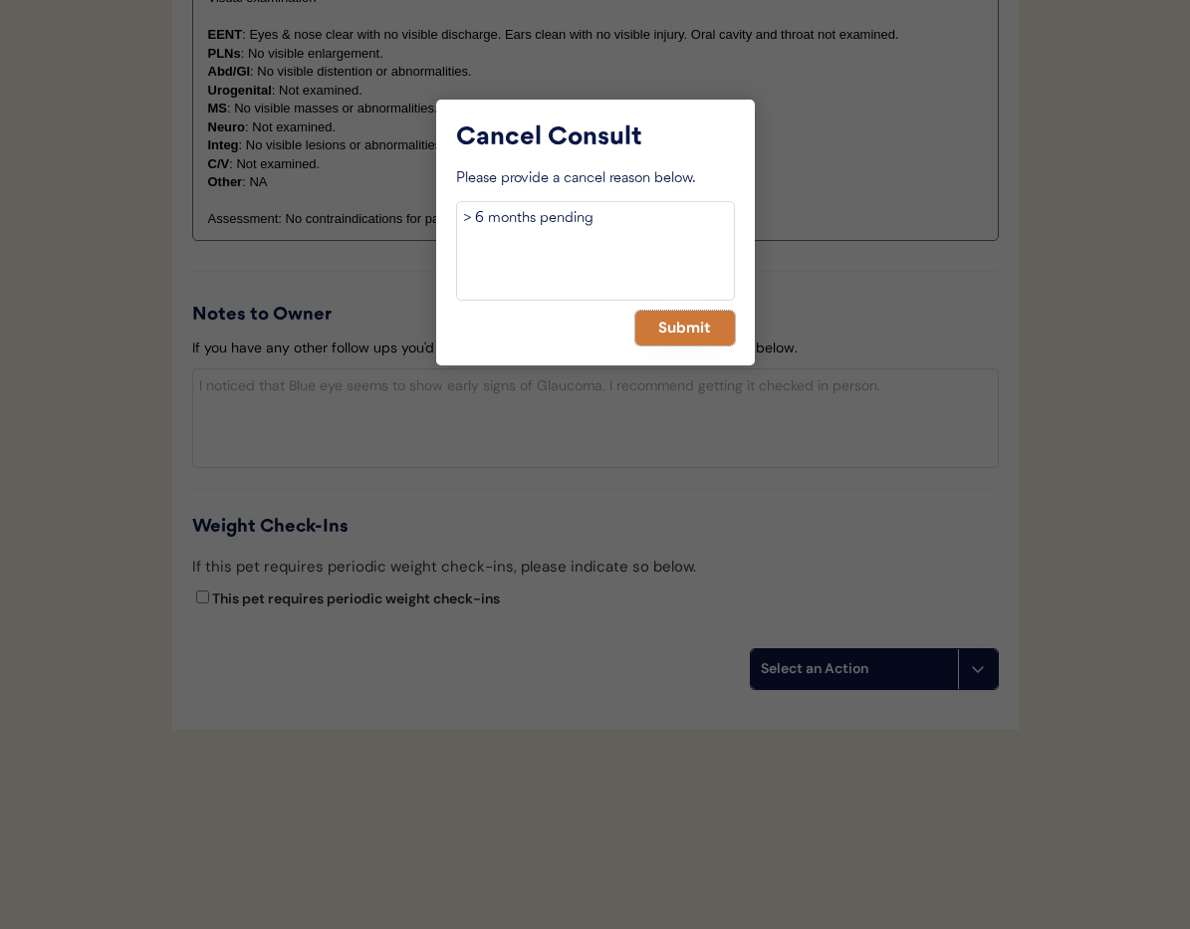
click at [693, 331] on button "Submit" at bounding box center [685, 328] width 100 height 35
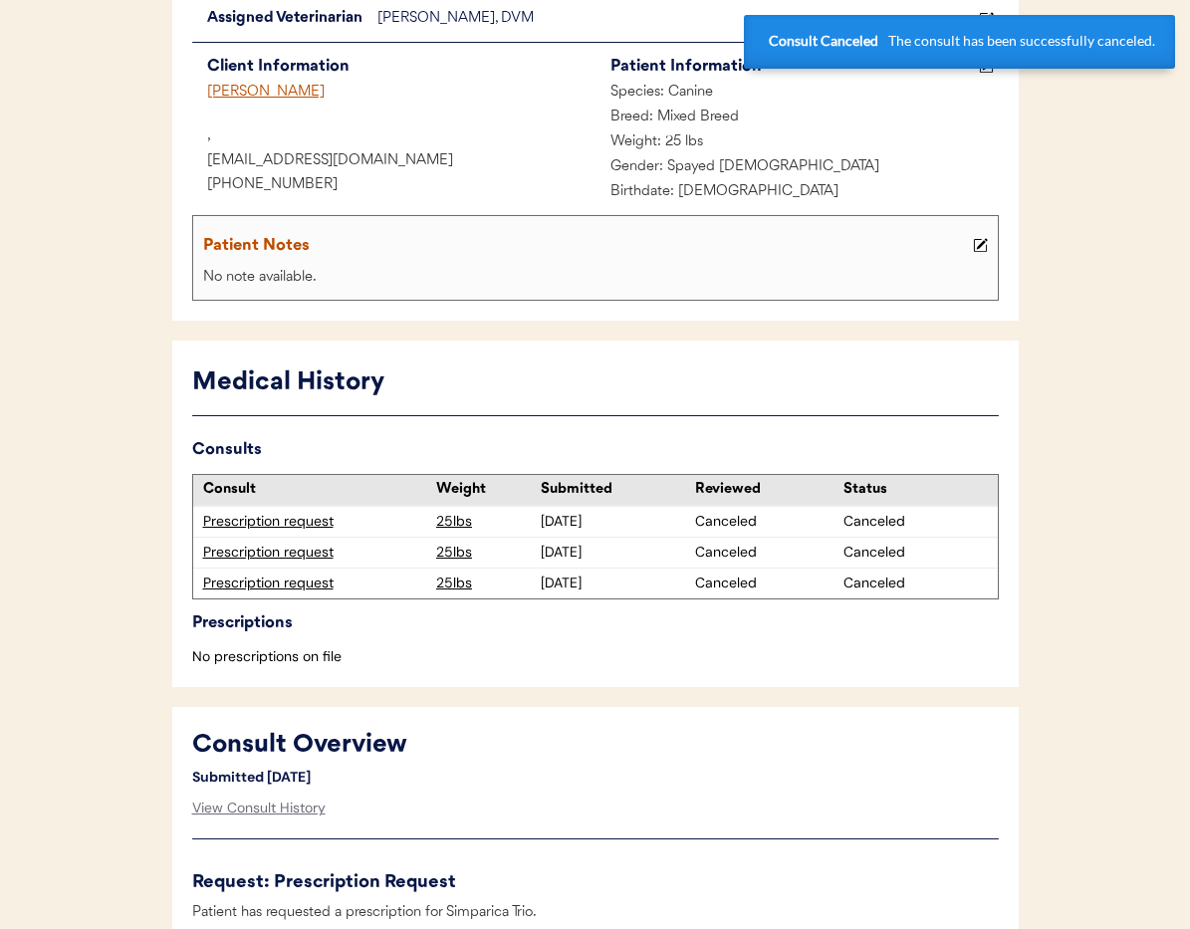
scroll to position [0, 0]
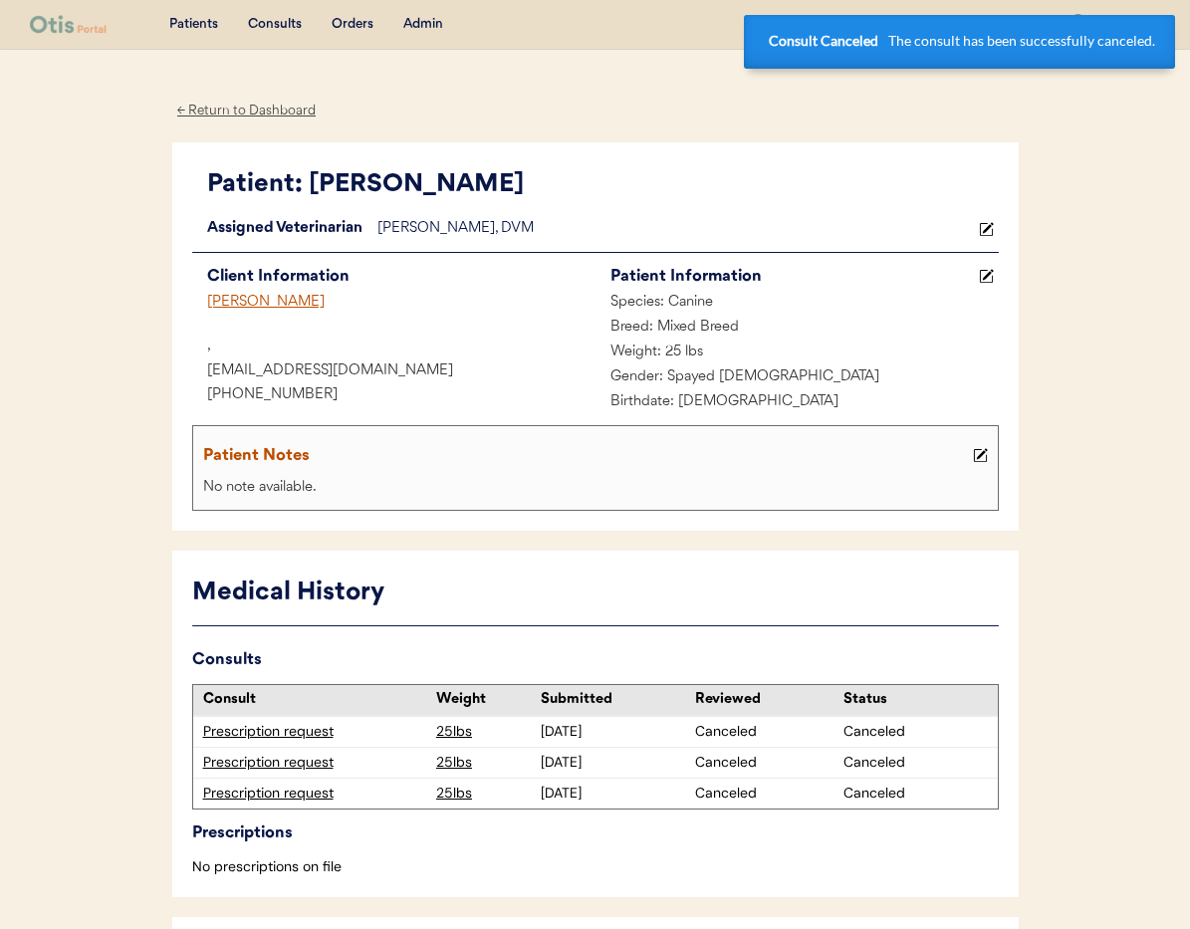
click at [269, 298] on div "KATHRYN M MCADAMS" at bounding box center [393, 303] width 403 height 25
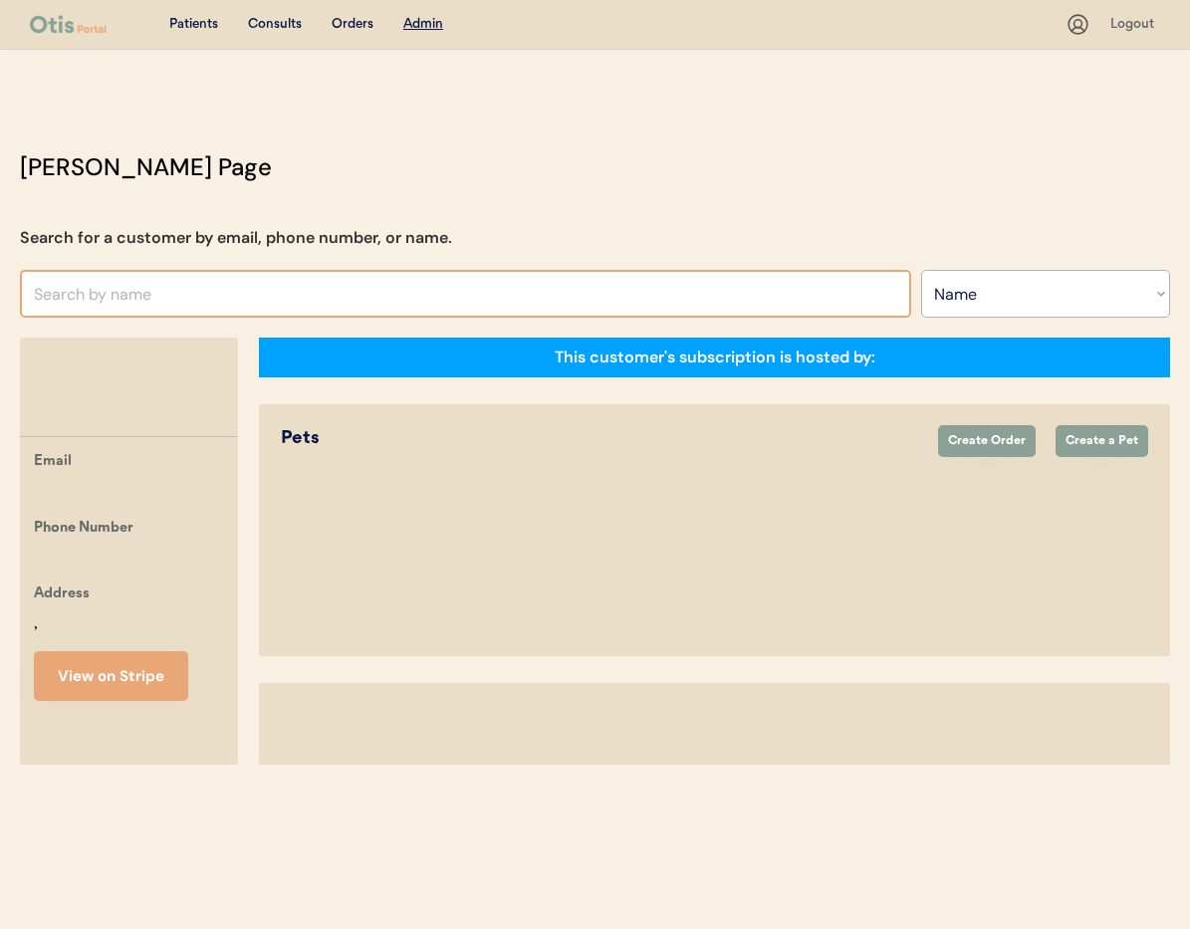
select select ""Name""
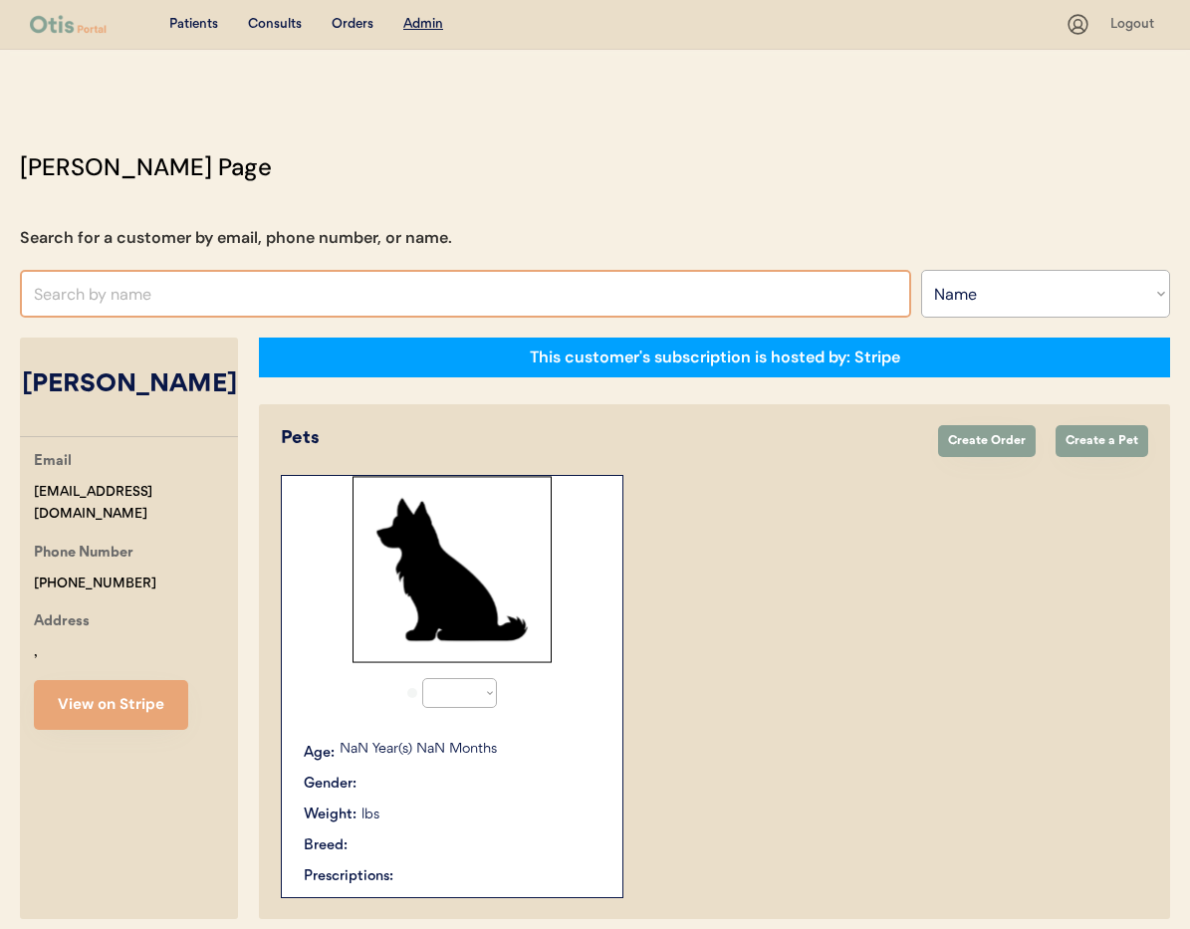
select select "true"
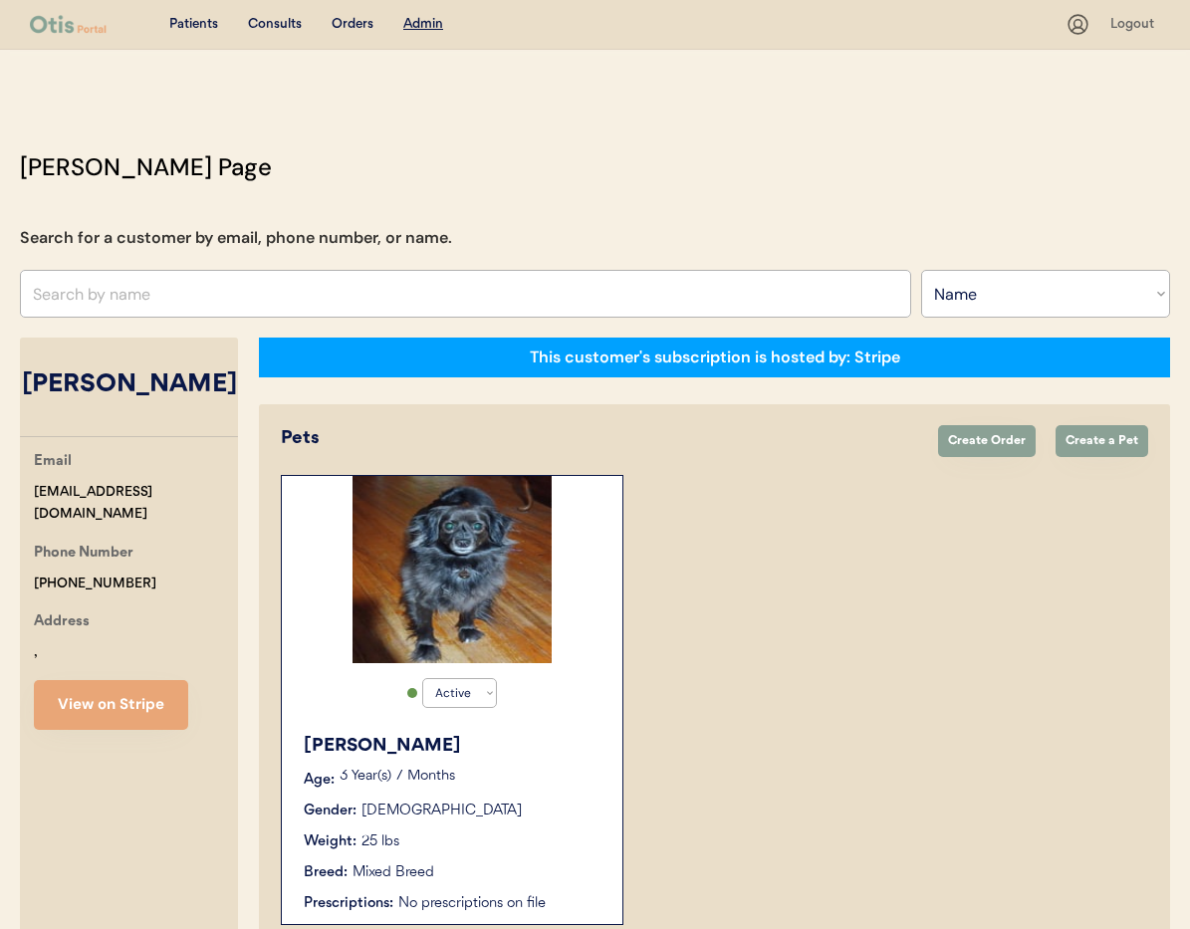
scroll to position [110, 0]
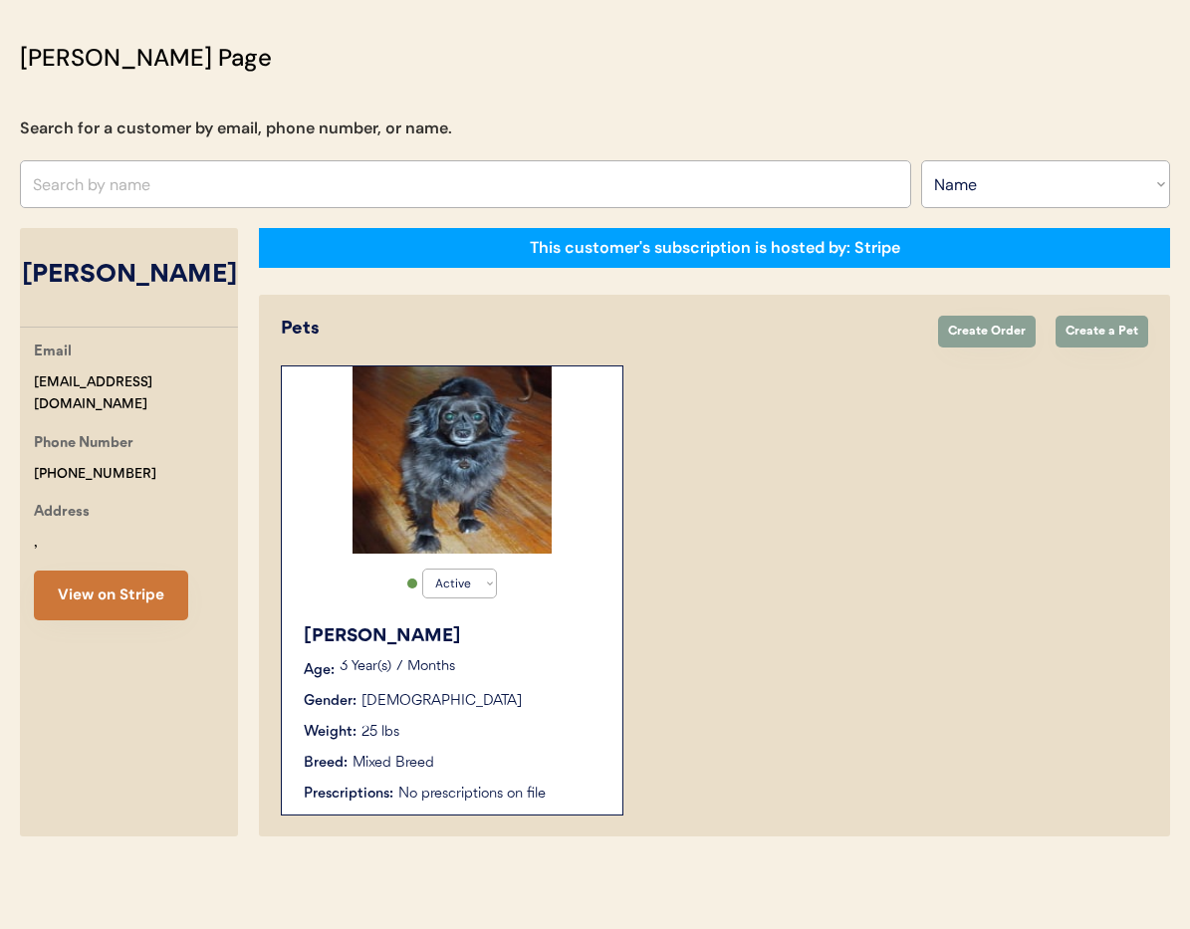
click at [127, 621] on button "View on Stripe" at bounding box center [111, 596] width 154 height 50
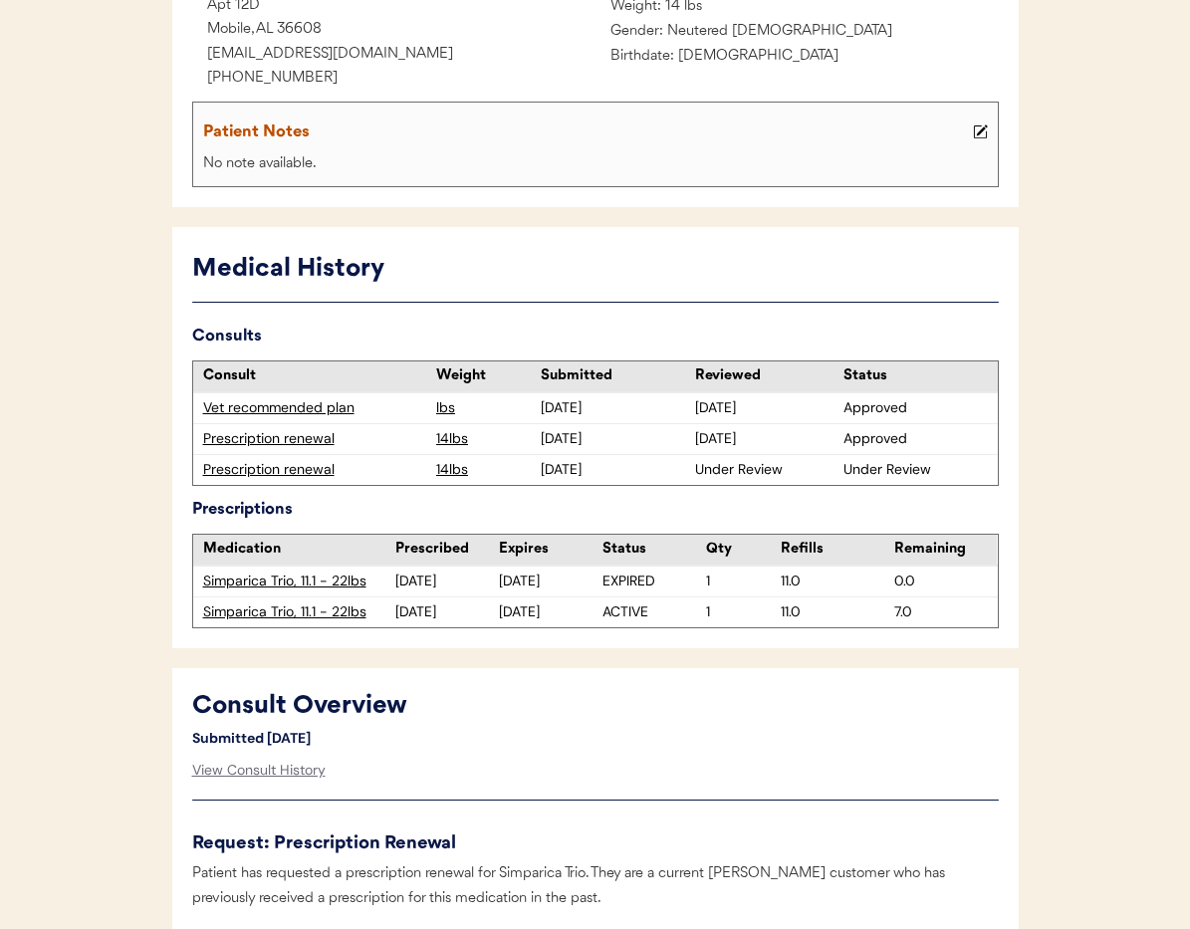
scroll to position [364, 0]
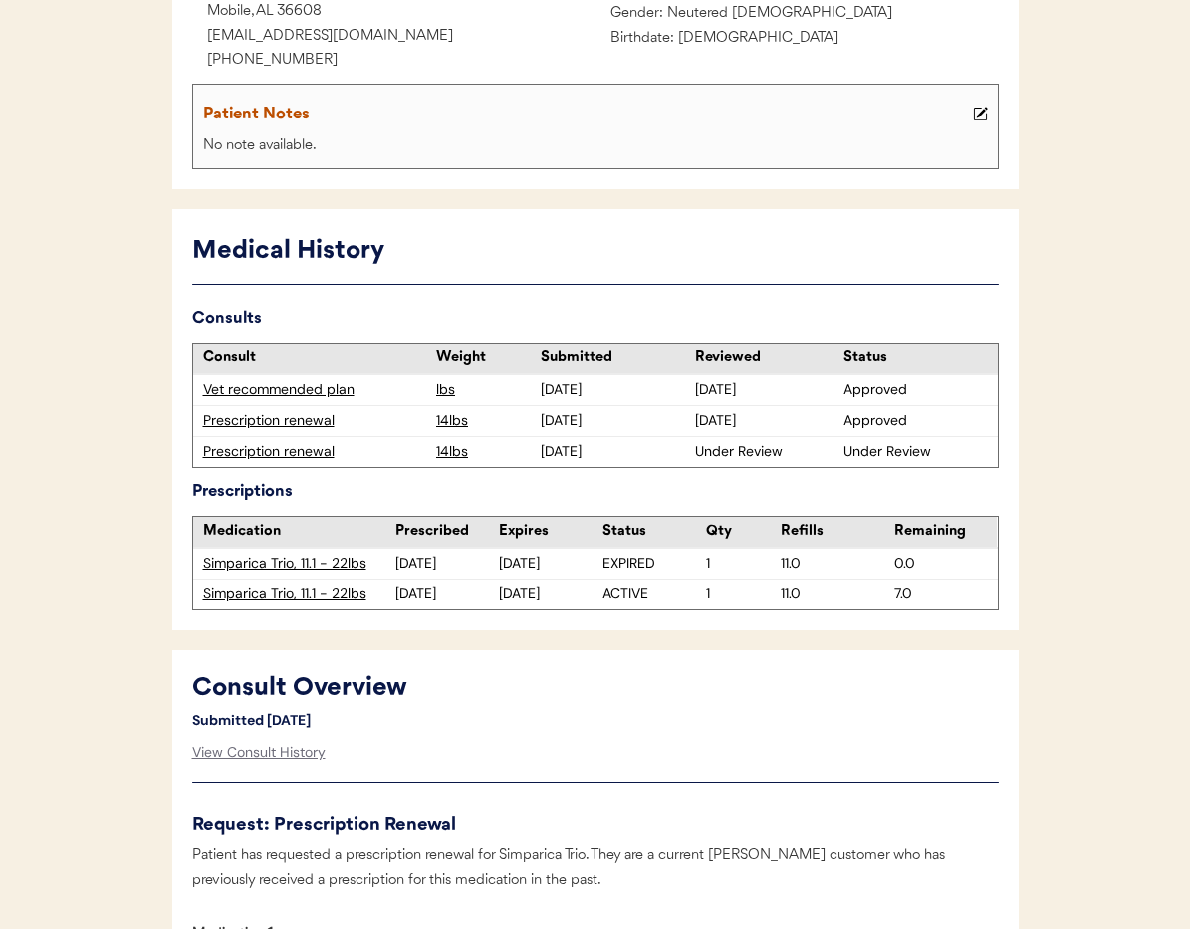
click at [286, 452] on div "Prescription renewal" at bounding box center [315, 452] width 224 height 20
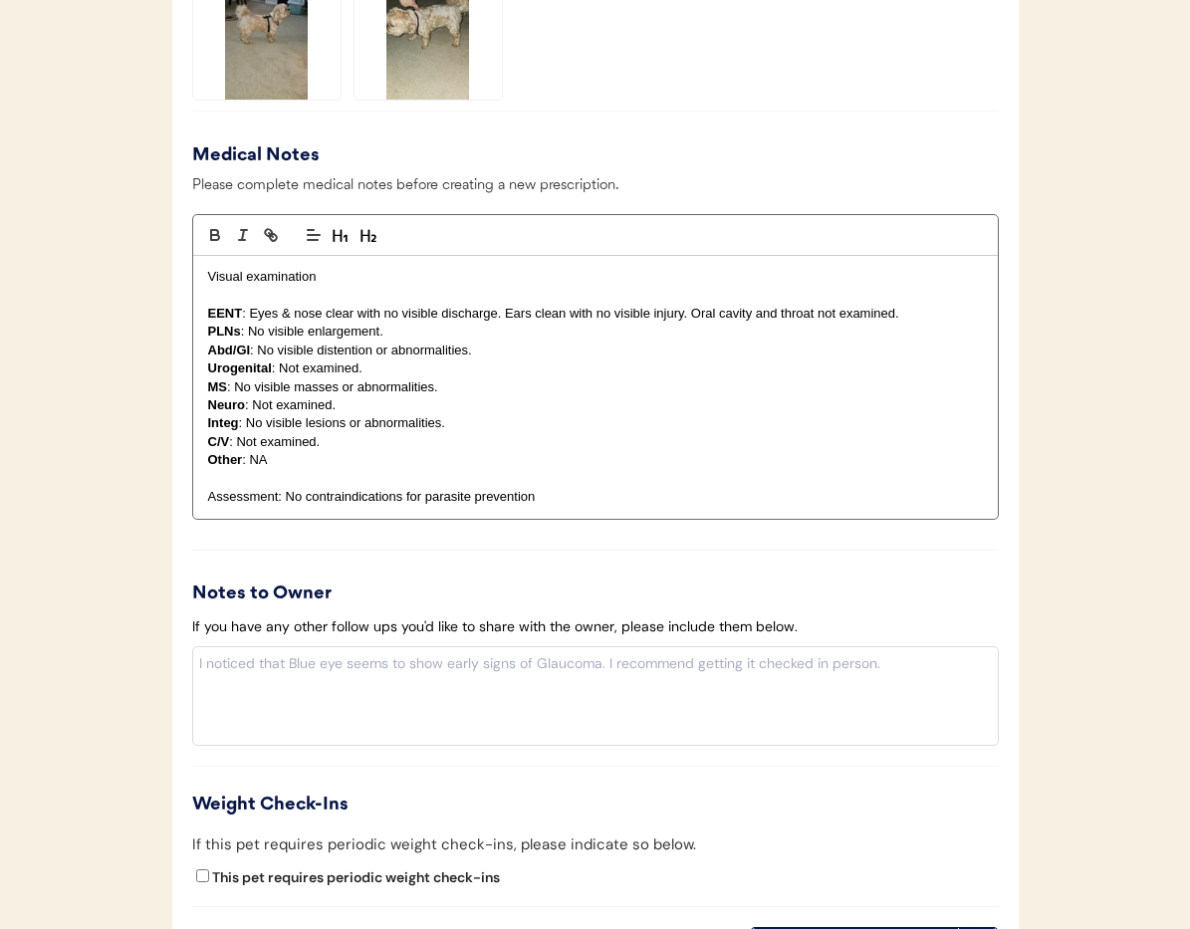
scroll to position [2208, 0]
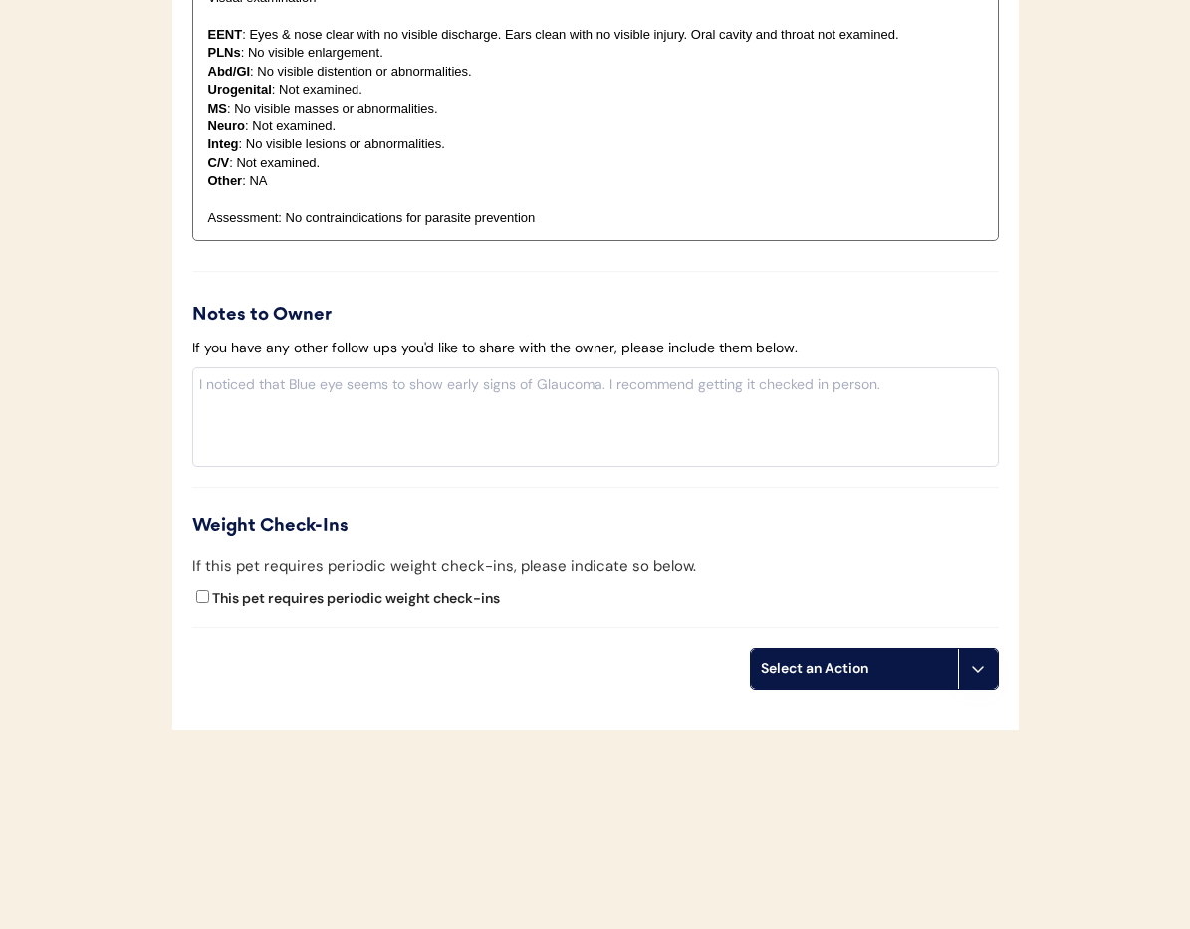
click at [972, 658] on button at bounding box center [978, 669] width 40 height 40
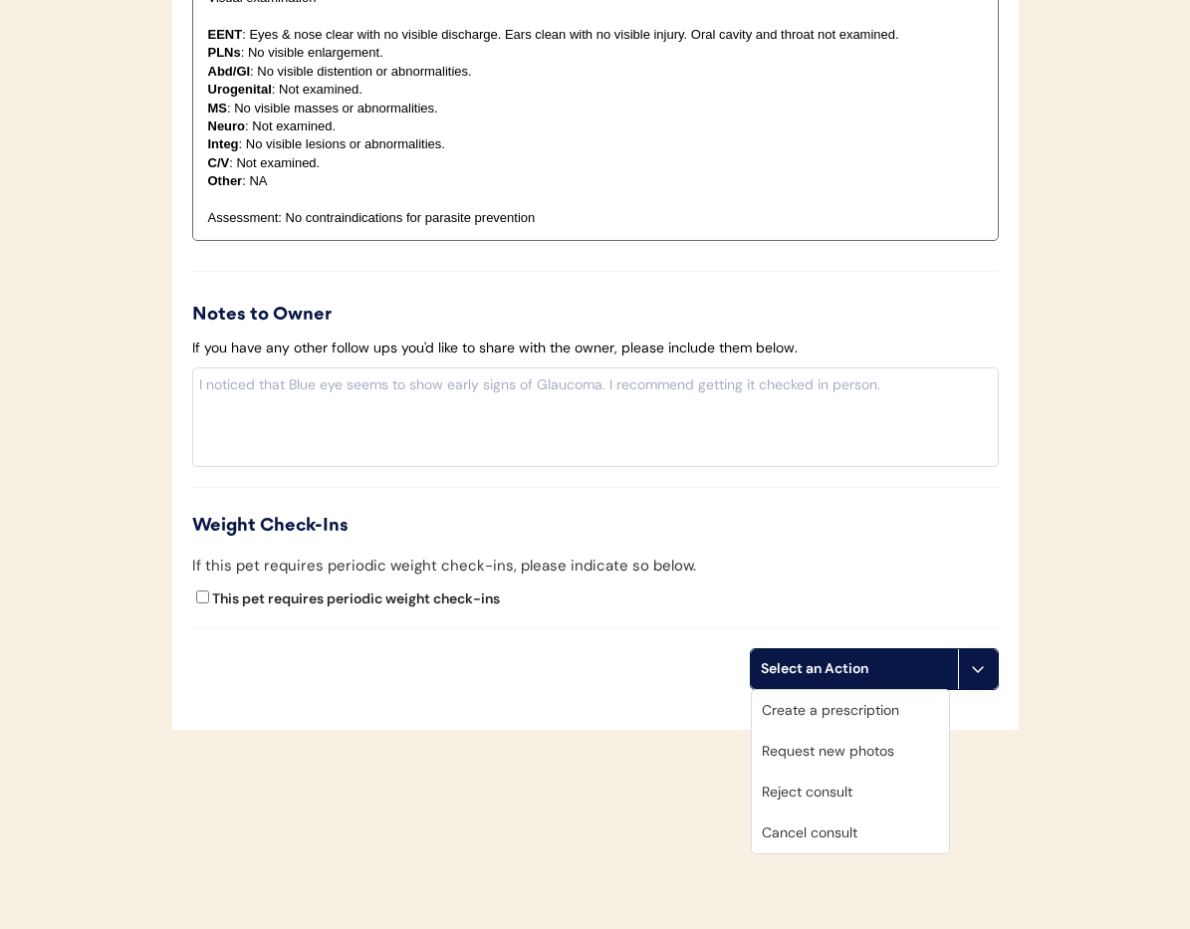
click at [872, 838] on div "Cancel consult" at bounding box center [850, 833] width 197 height 41
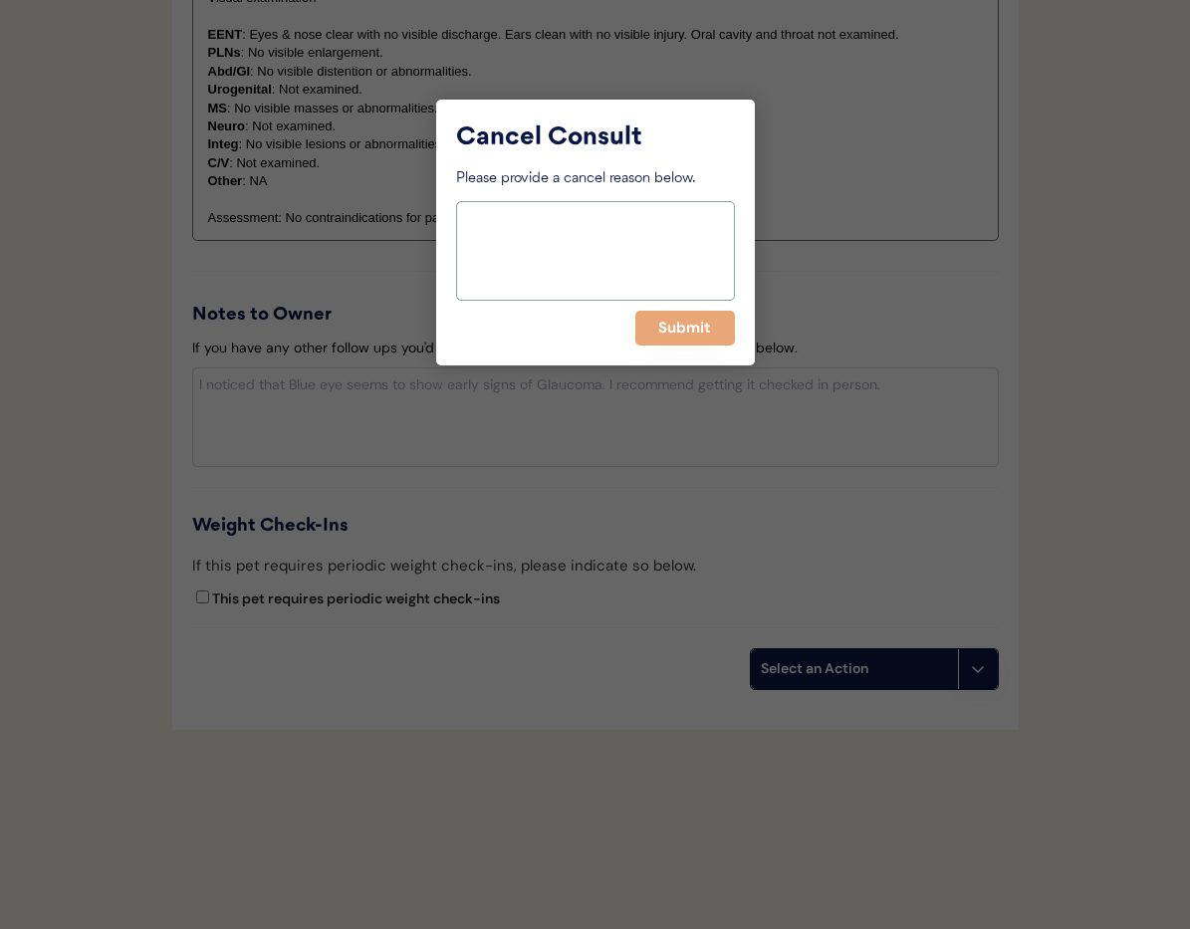
click at [568, 265] on textarea at bounding box center [595, 251] width 279 height 100
type textarea "Duplicate"
click at [703, 328] on button "Submit" at bounding box center [685, 328] width 100 height 35
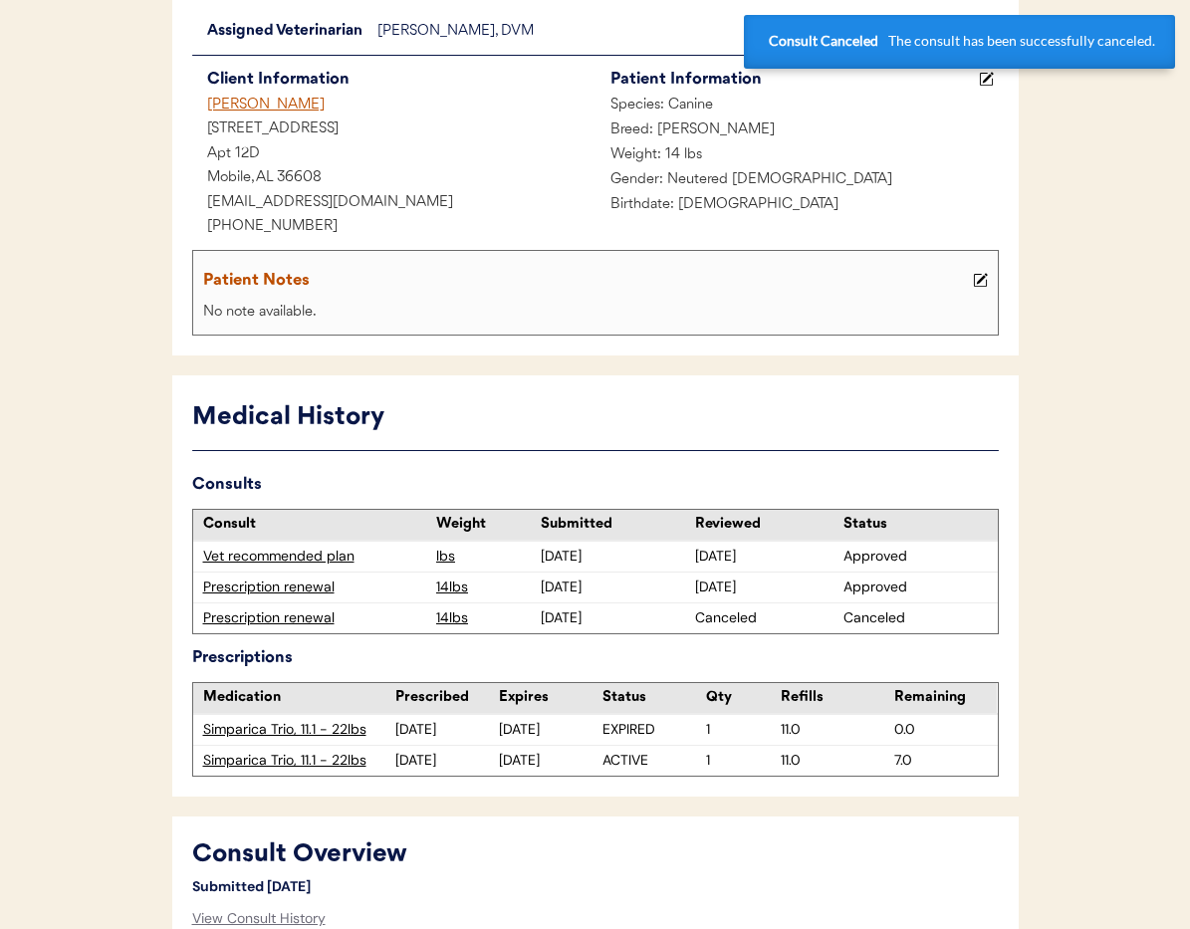
scroll to position [0, 0]
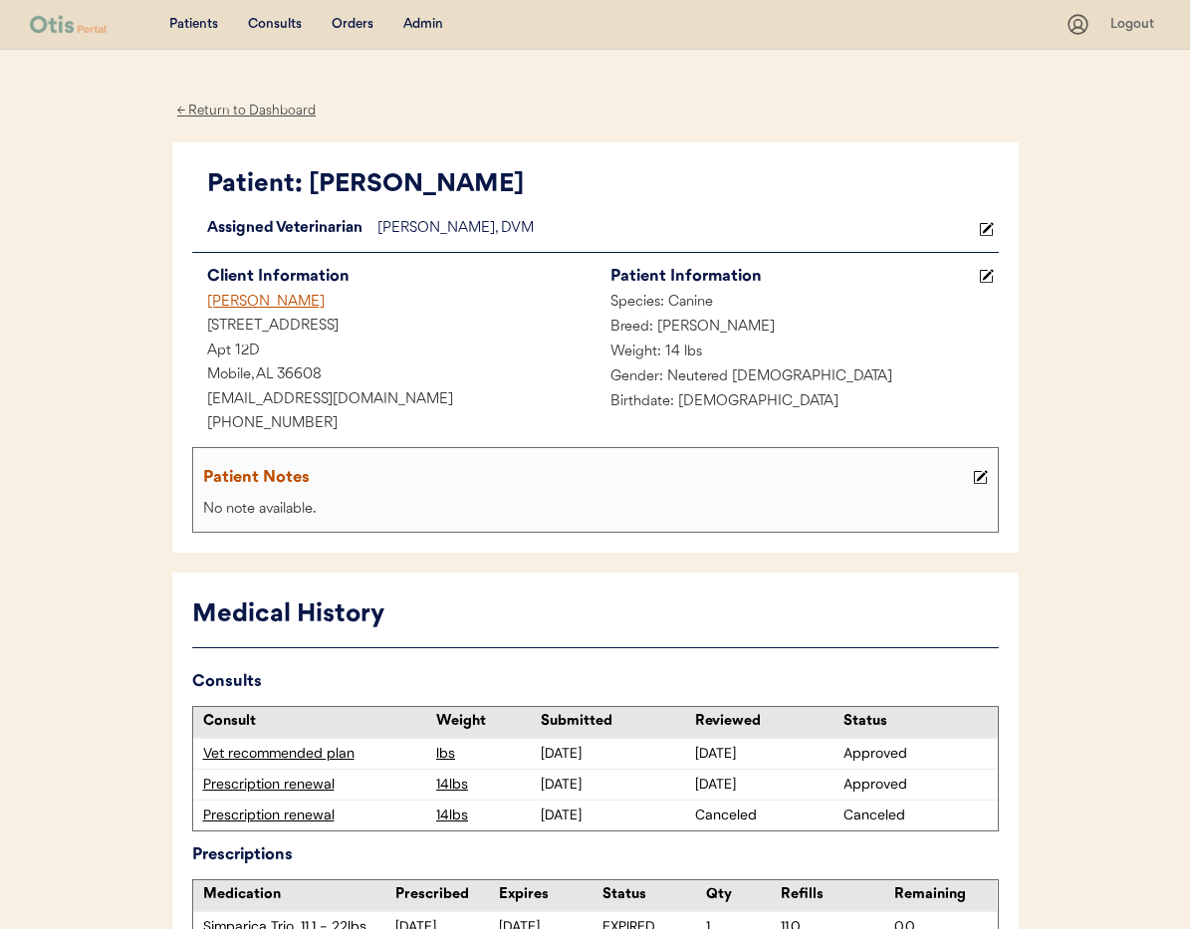
click at [235, 299] on div "Eric Wegner" at bounding box center [393, 303] width 403 height 25
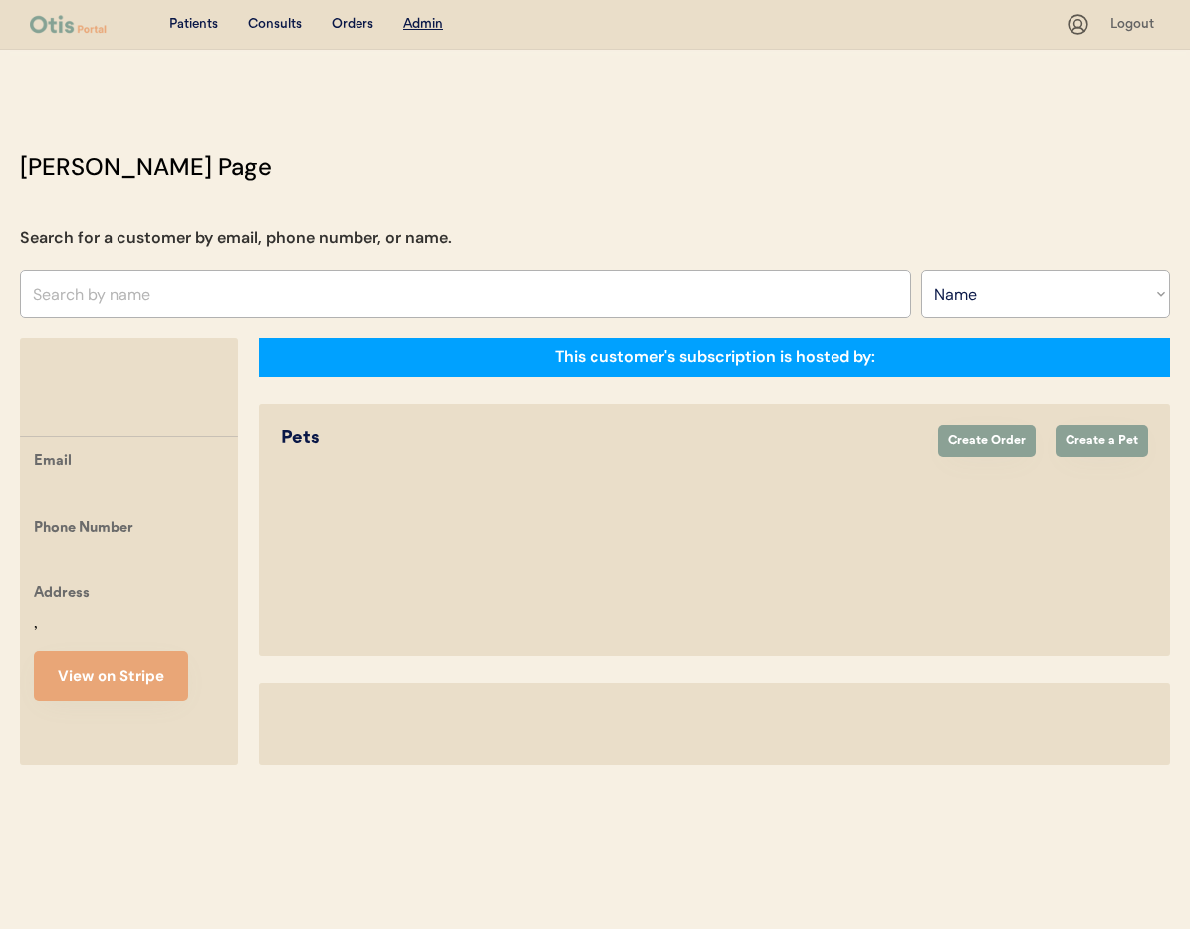
select select ""Name""
select select "true"
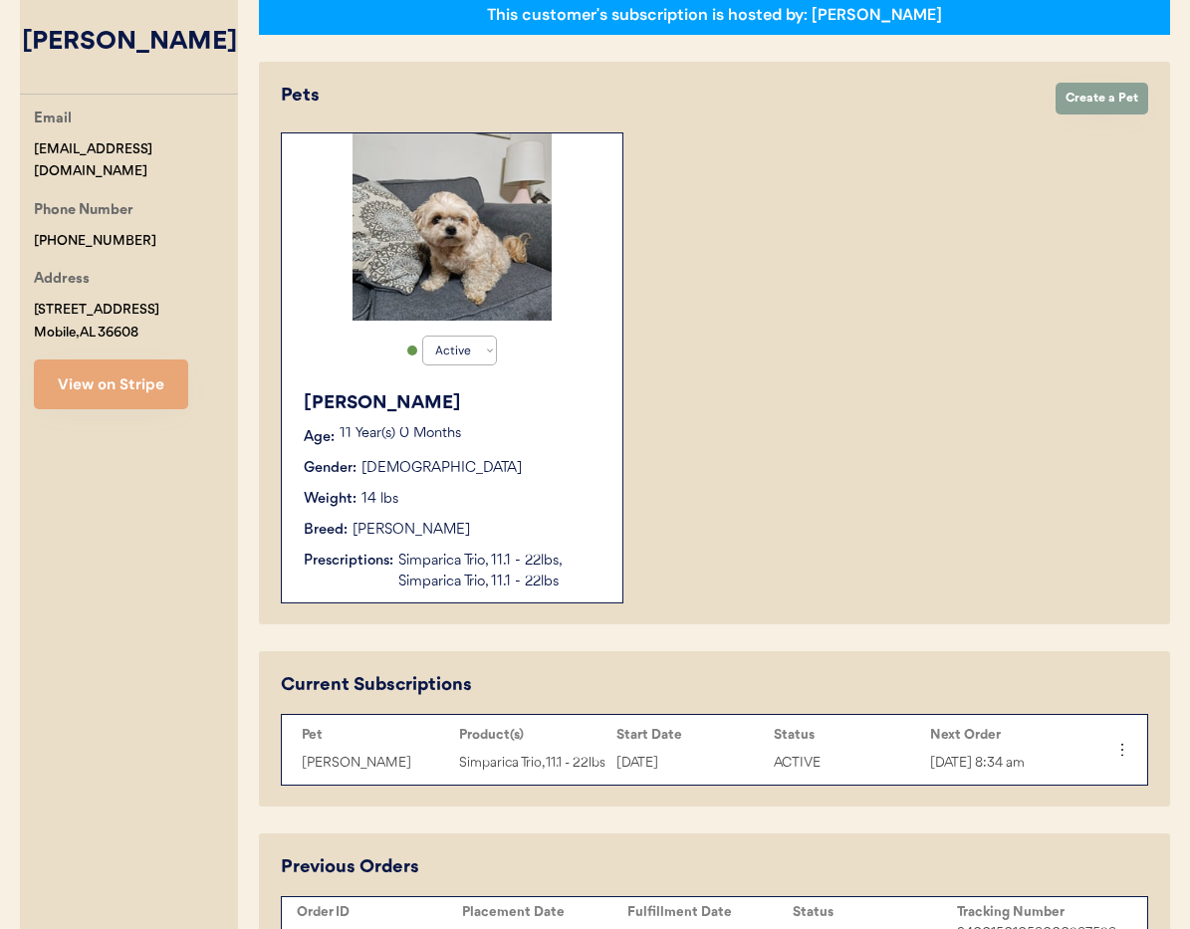
scroll to position [323, 0]
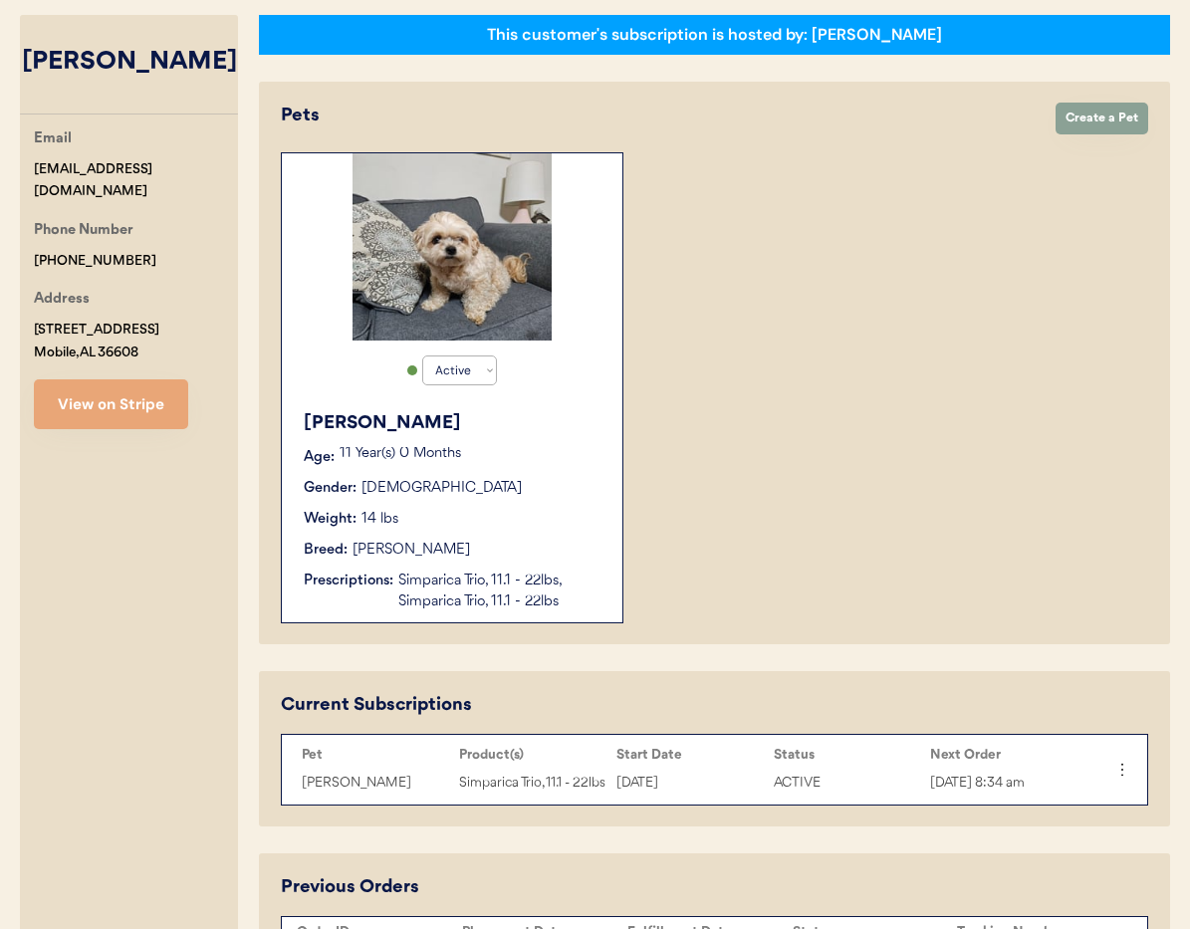
click at [517, 467] on div "11 Year(s) 0 Months" at bounding box center [471, 457] width 263 height 20
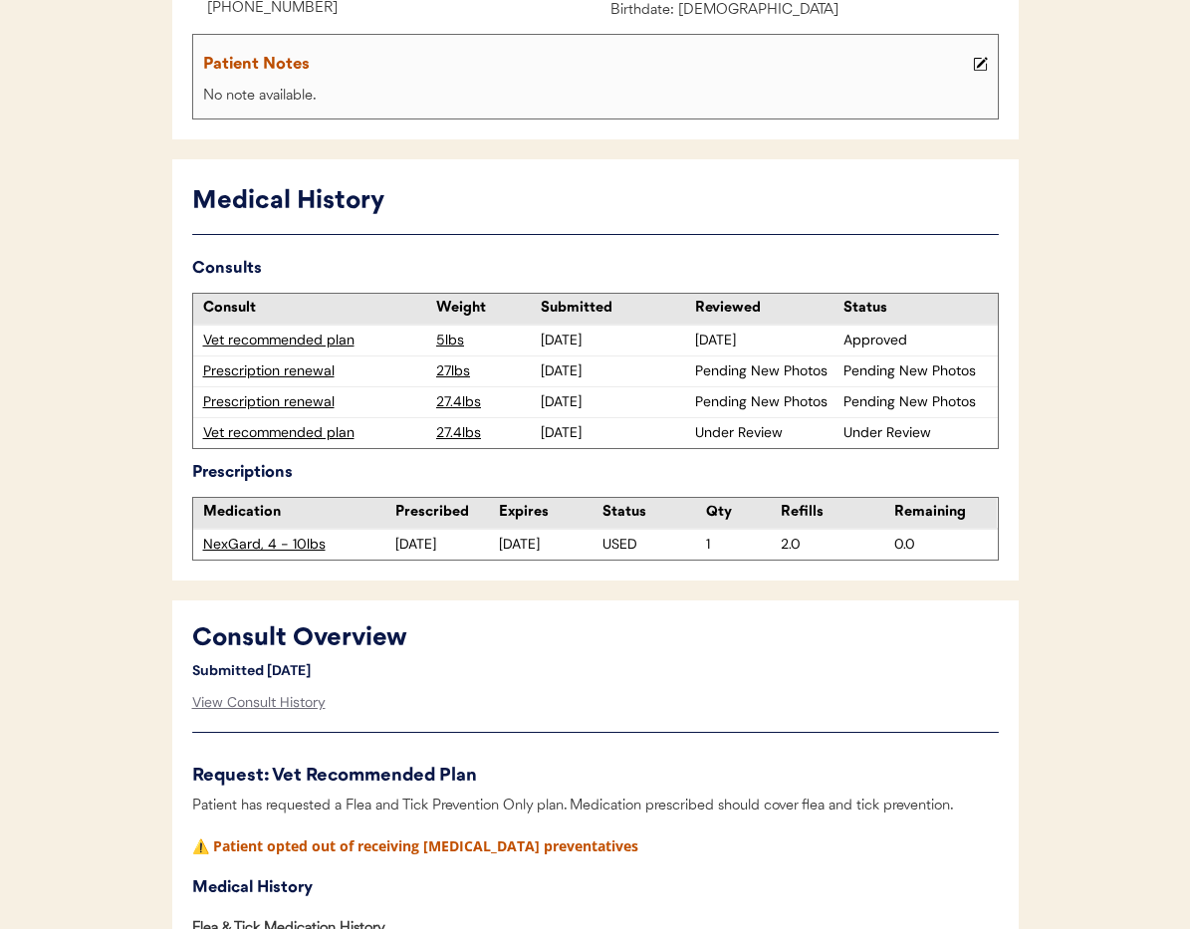
scroll to position [474, 0]
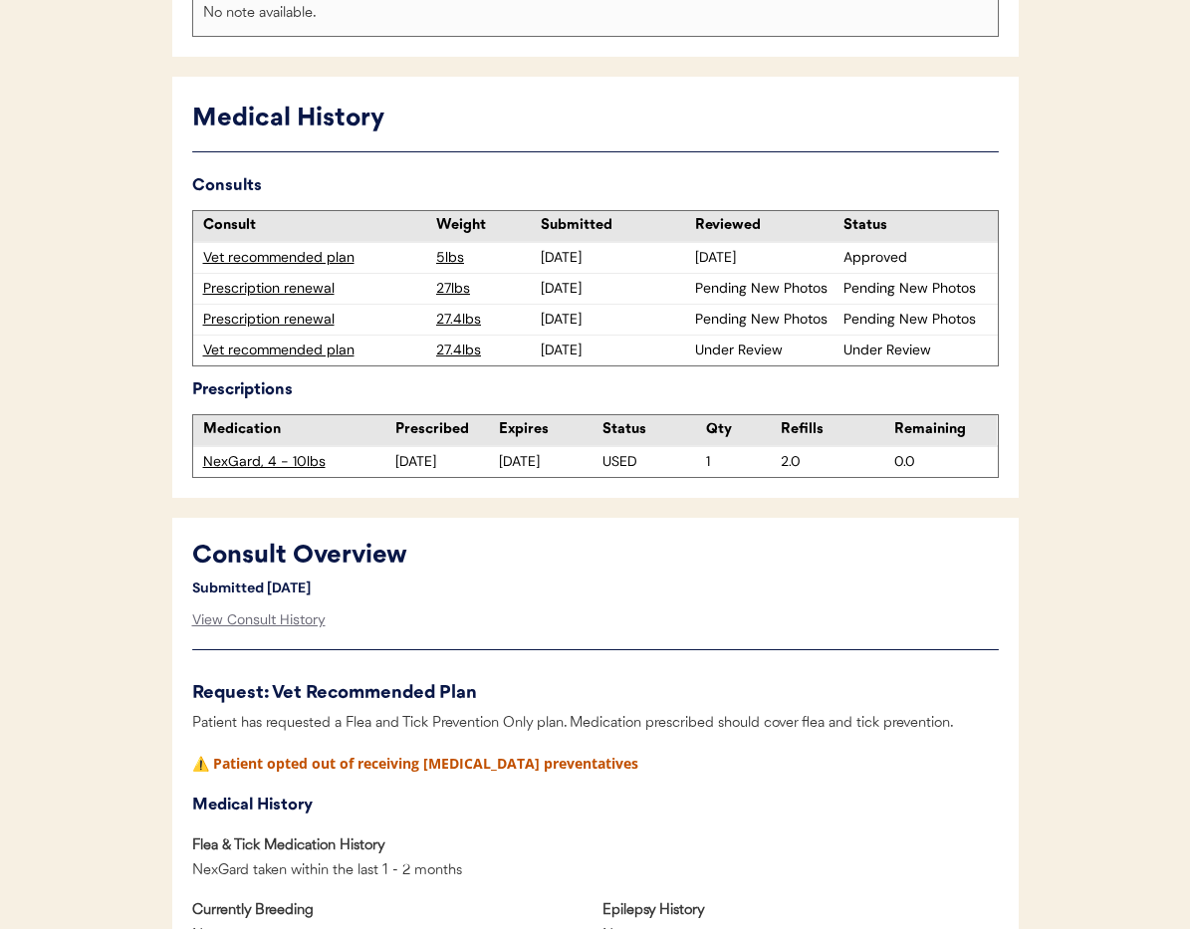
click at [265, 290] on div "Prescription renewal" at bounding box center [315, 289] width 224 height 20
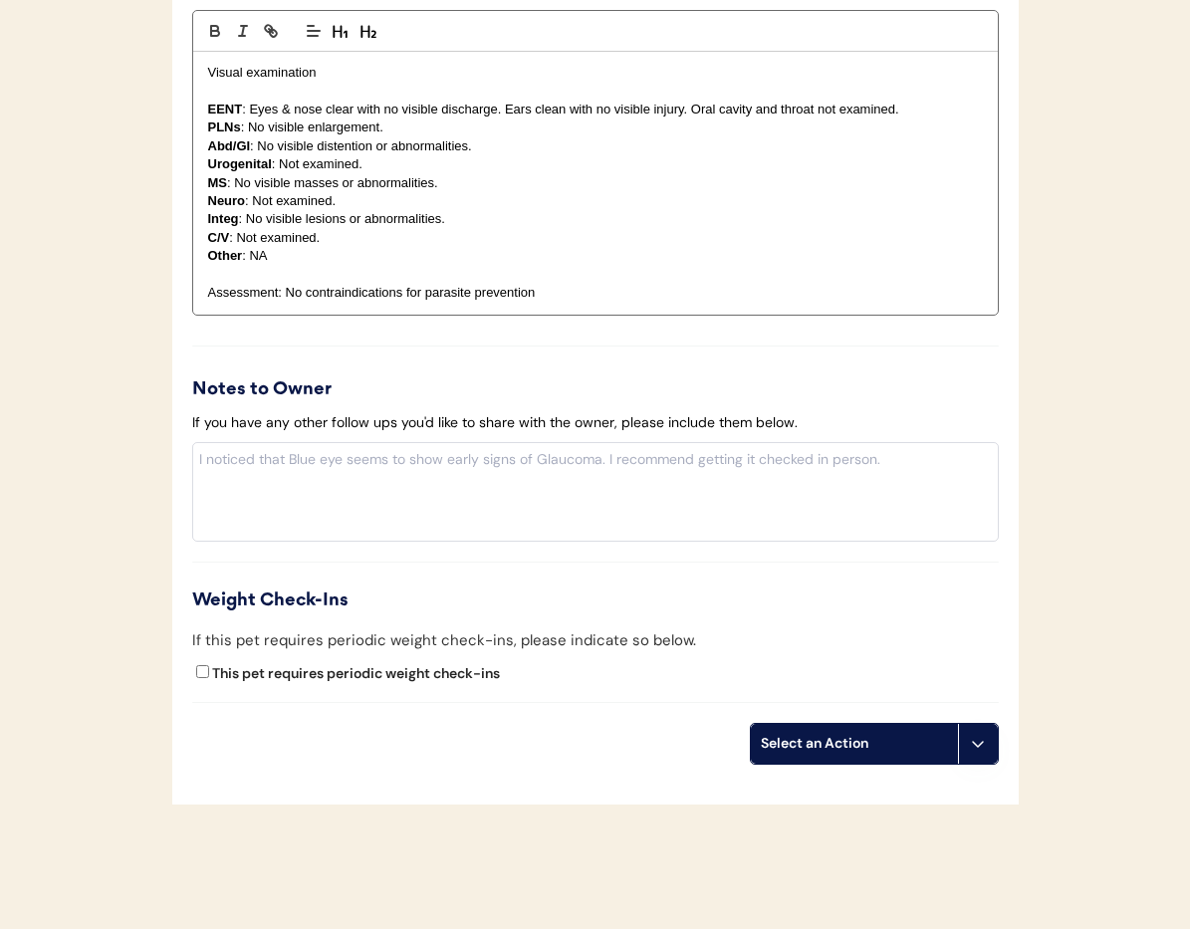
scroll to position [2159, 0]
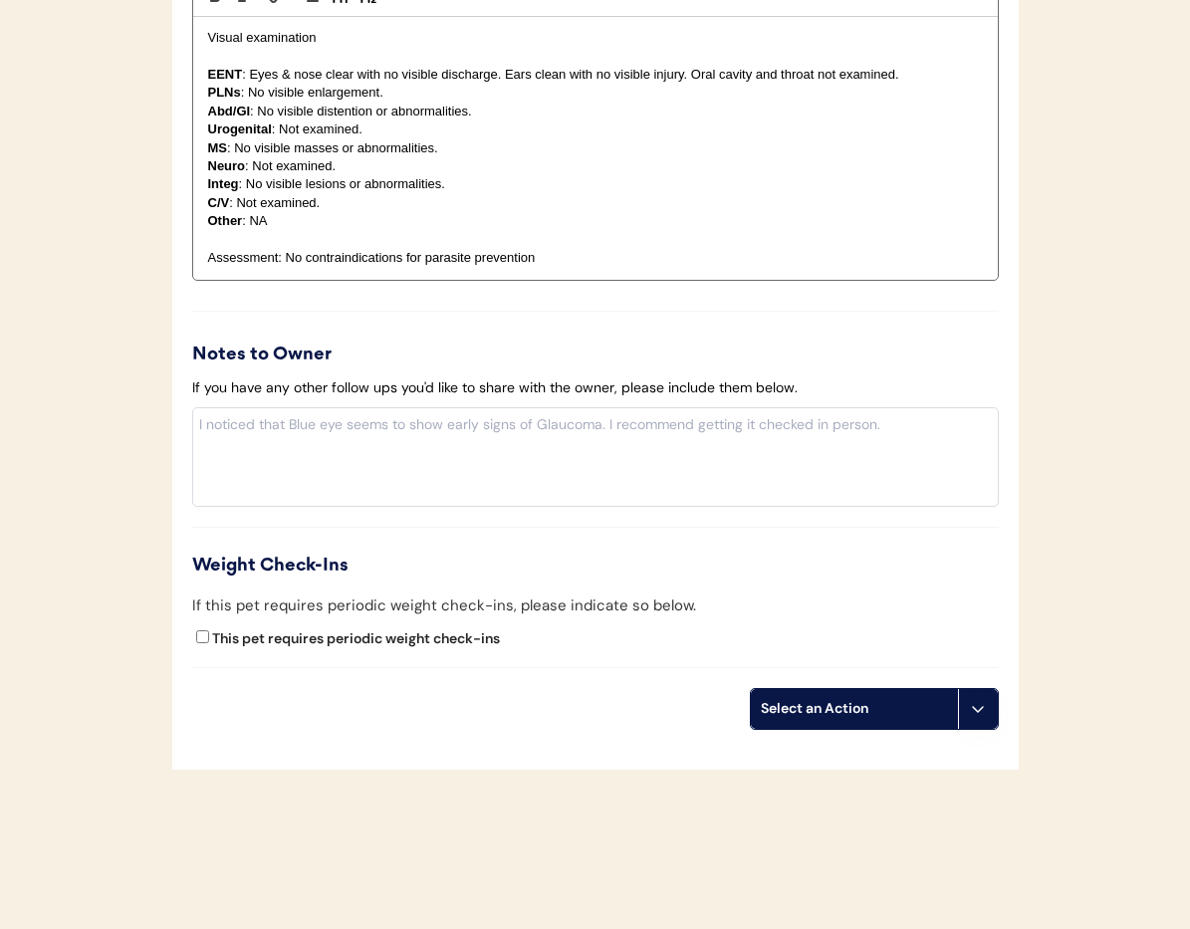
click at [981, 714] on icon at bounding box center [978, 709] width 16 height 16
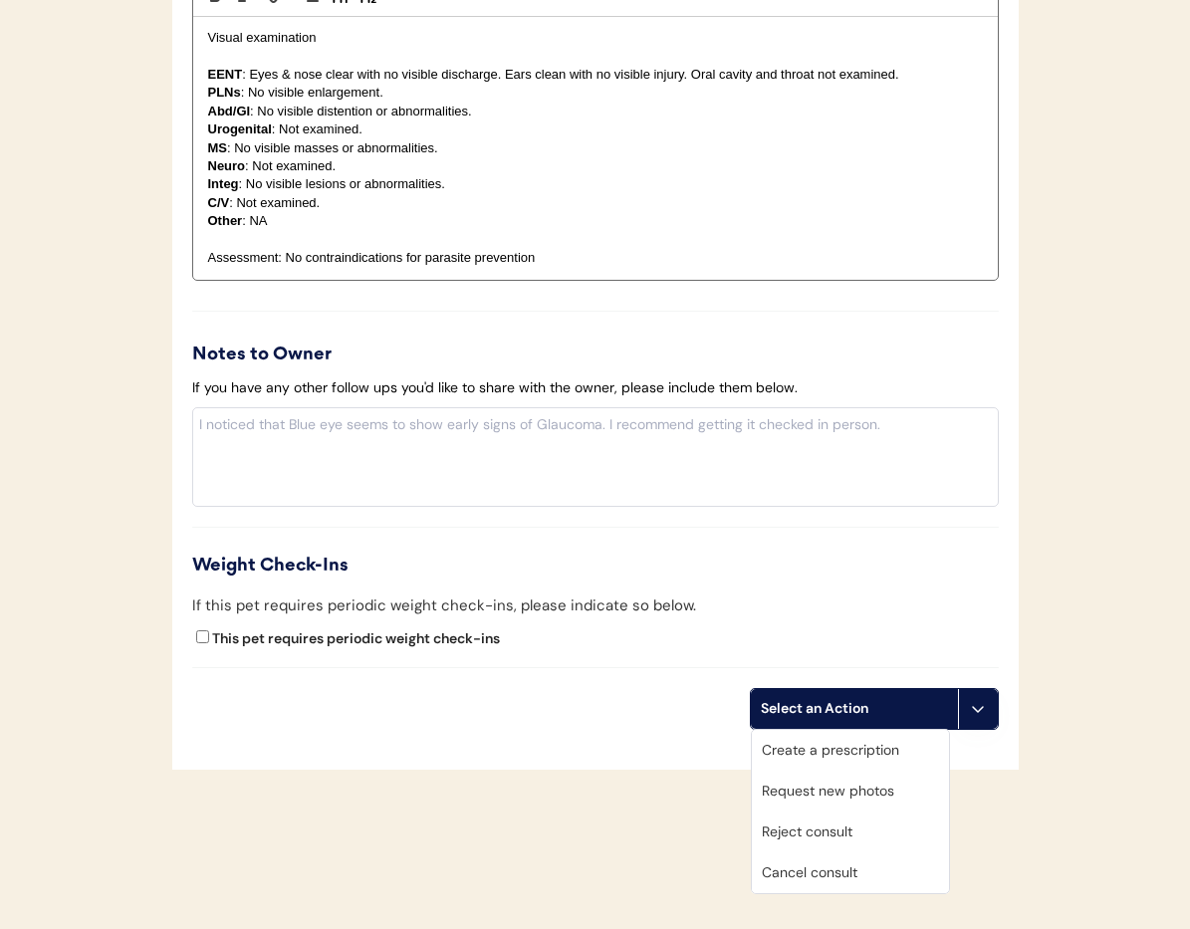
click at [878, 870] on div "Cancel consult" at bounding box center [850, 873] width 197 height 41
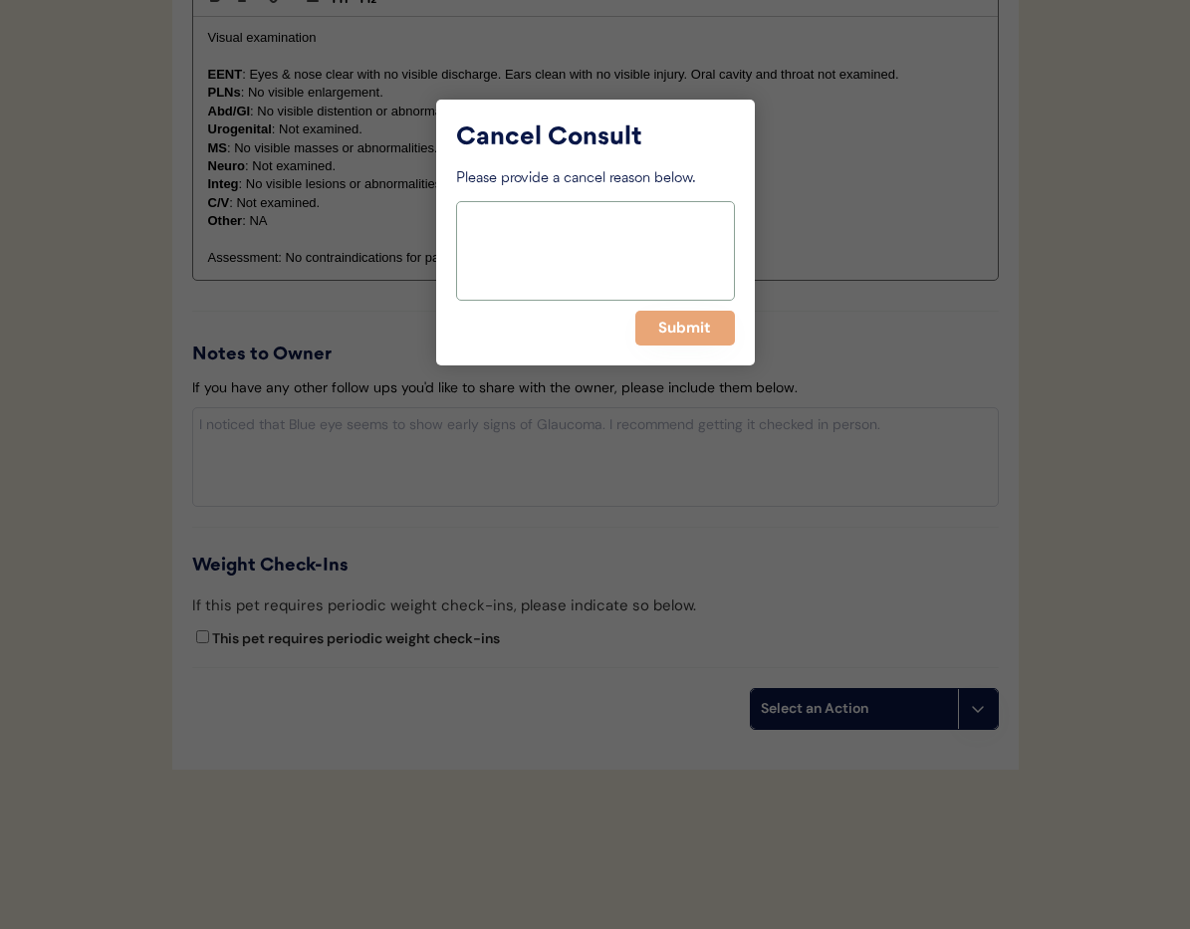
click at [584, 246] on textarea at bounding box center [595, 251] width 279 height 100
type textarea "> 6 months pending"
click at [684, 331] on button "Submit" at bounding box center [685, 328] width 100 height 35
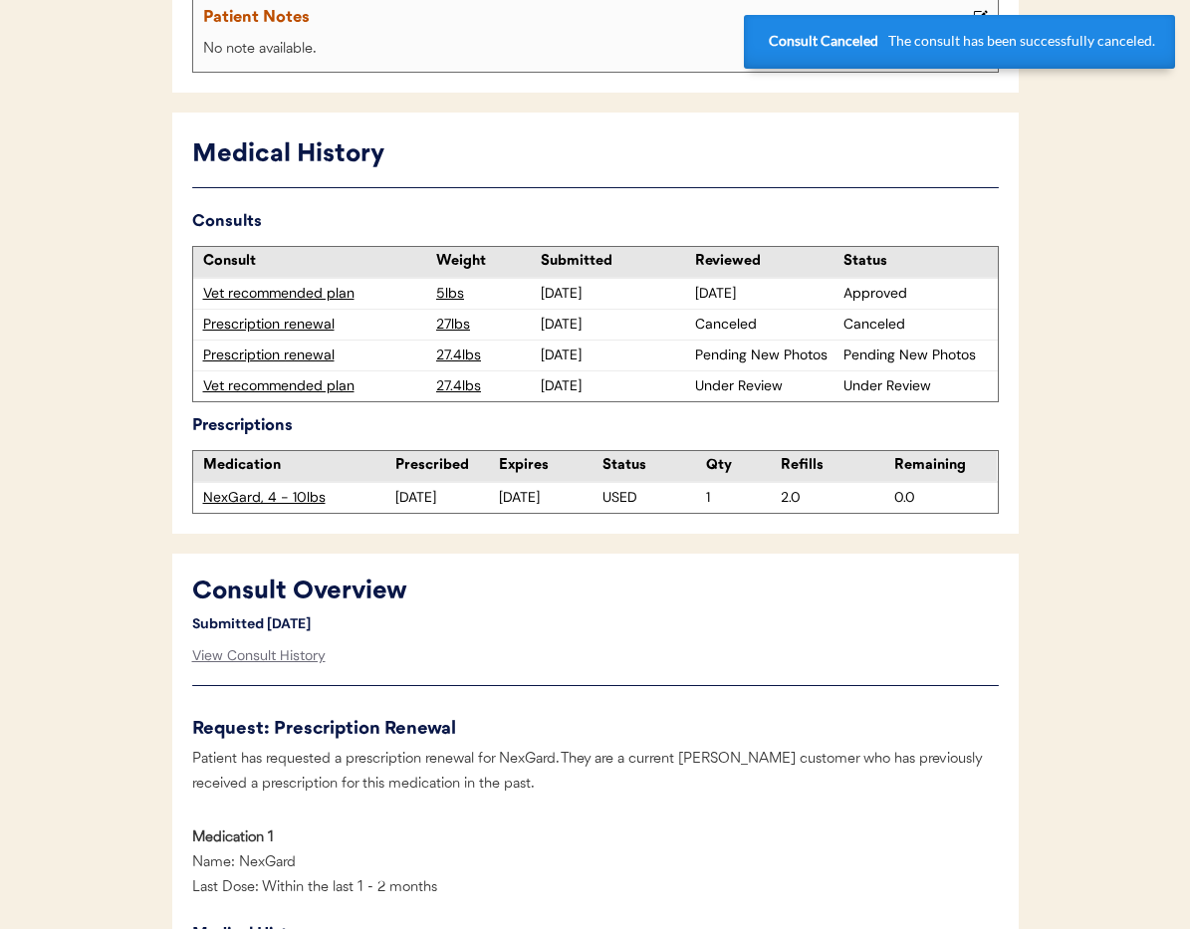
scroll to position [412, 0]
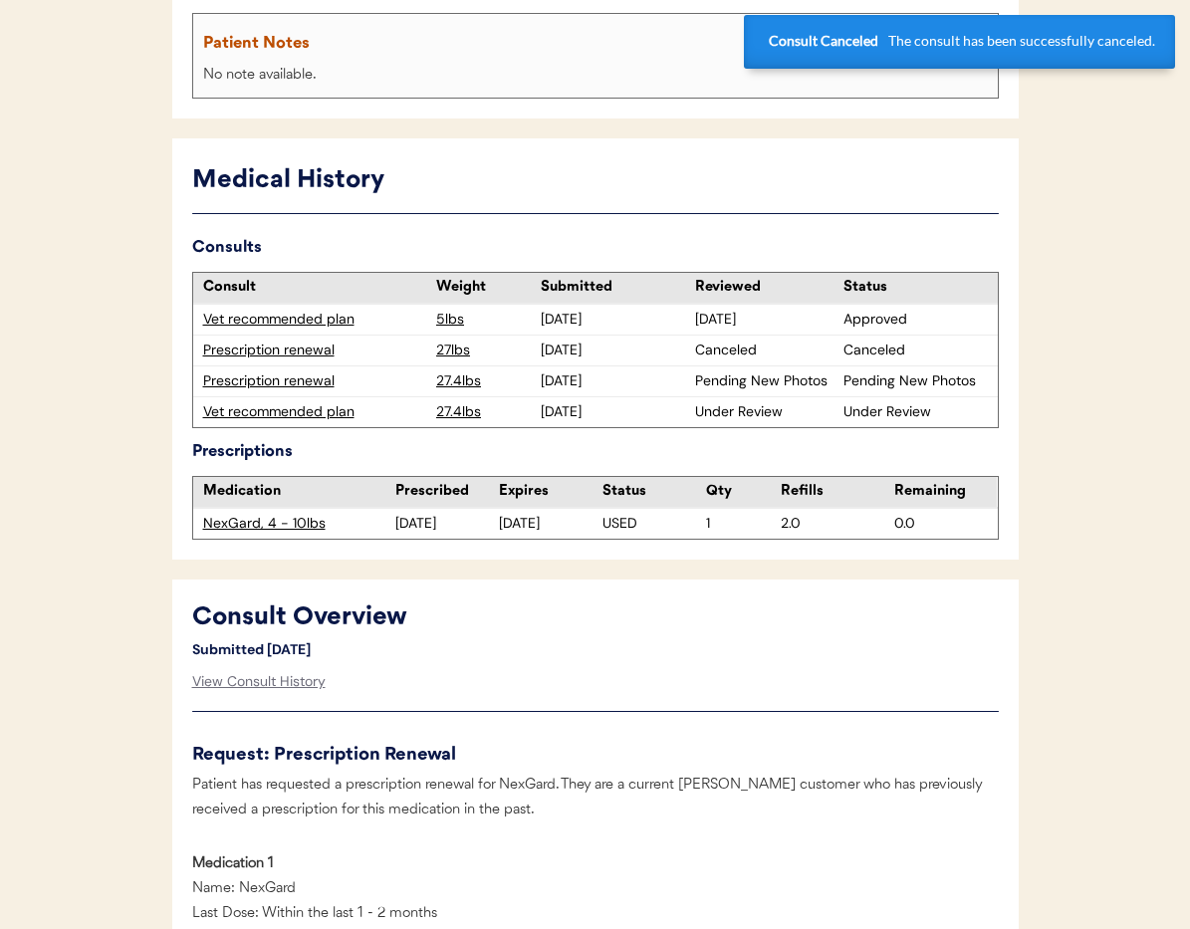
click at [270, 380] on div "Prescription renewal" at bounding box center [315, 382] width 224 height 20
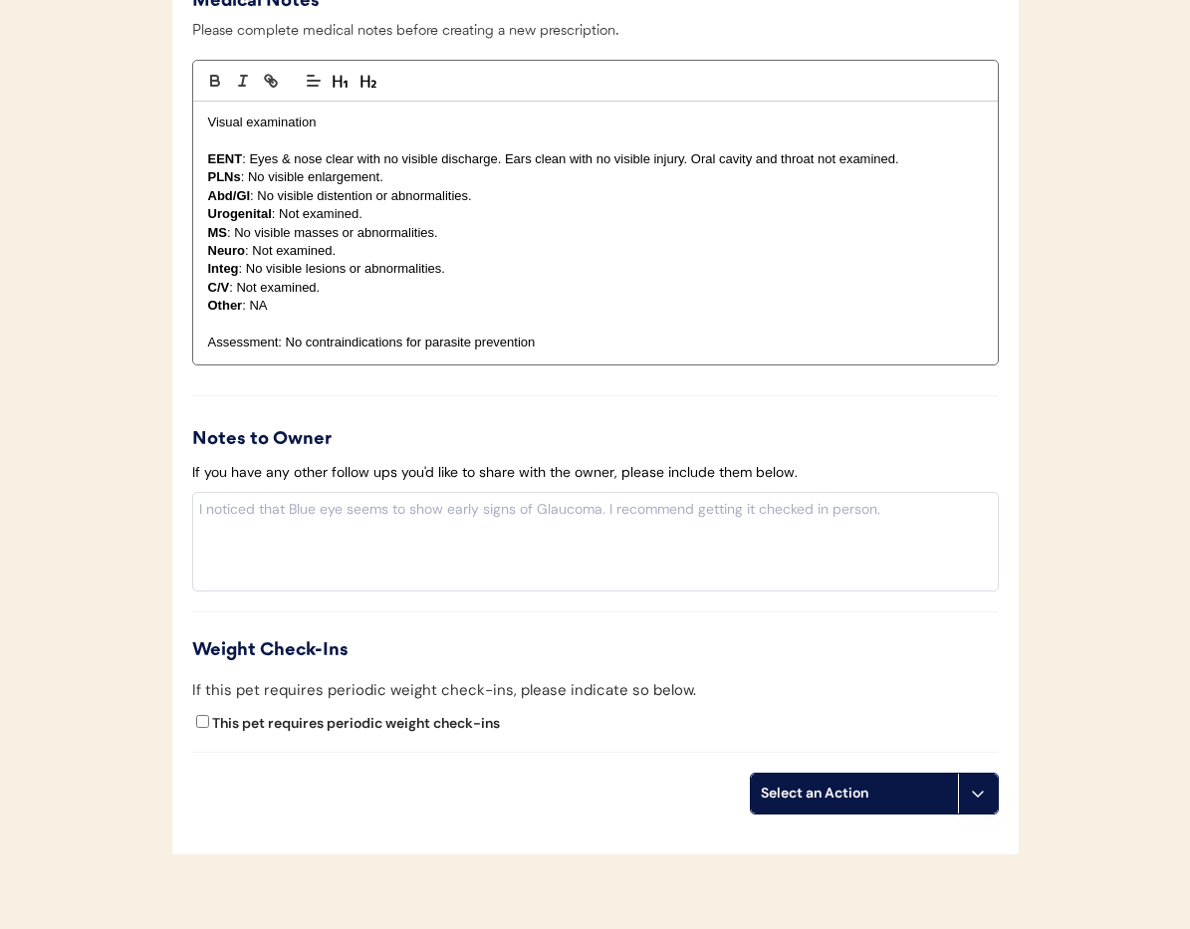
scroll to position [2199, 0]
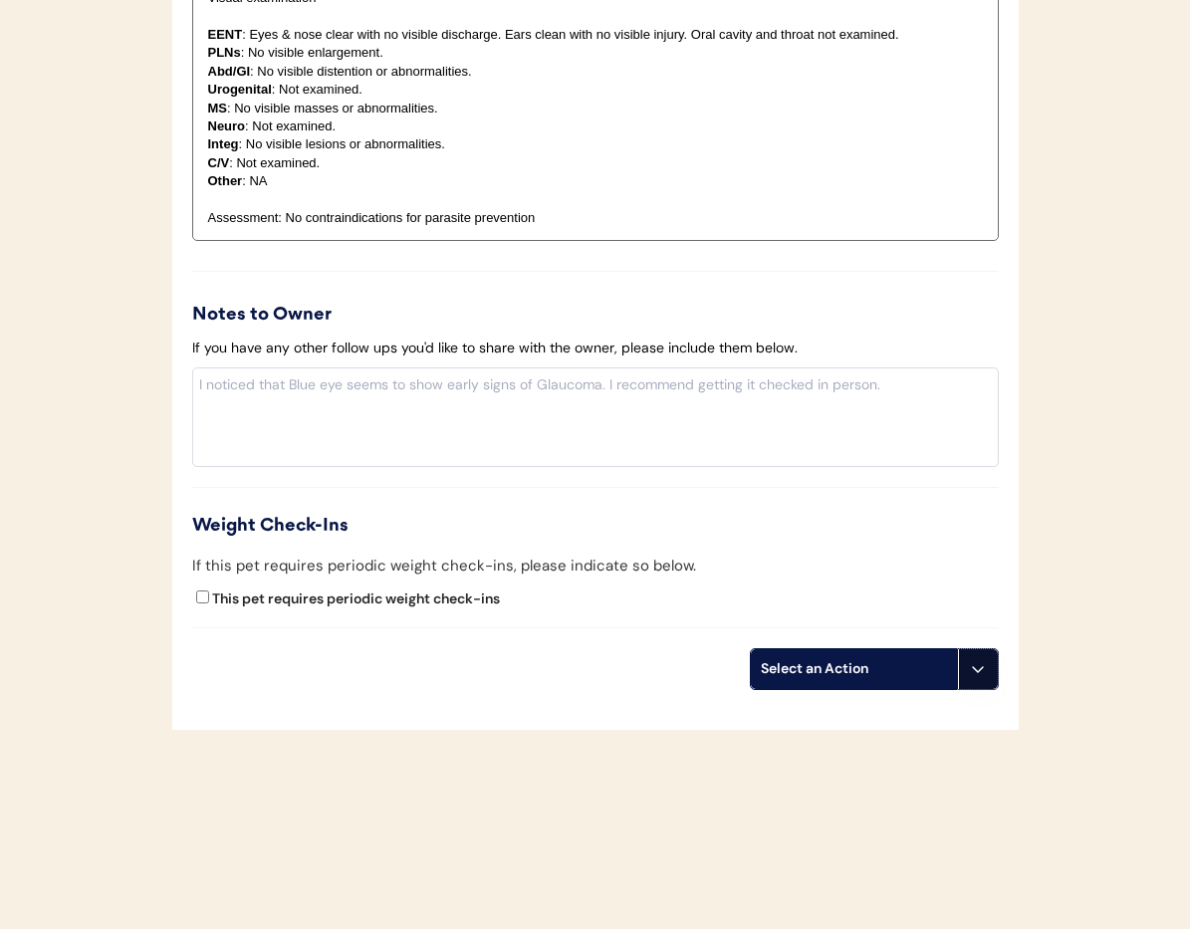
click at [981, 673] on icon at bounding box center [978, 669] width 16 height 16
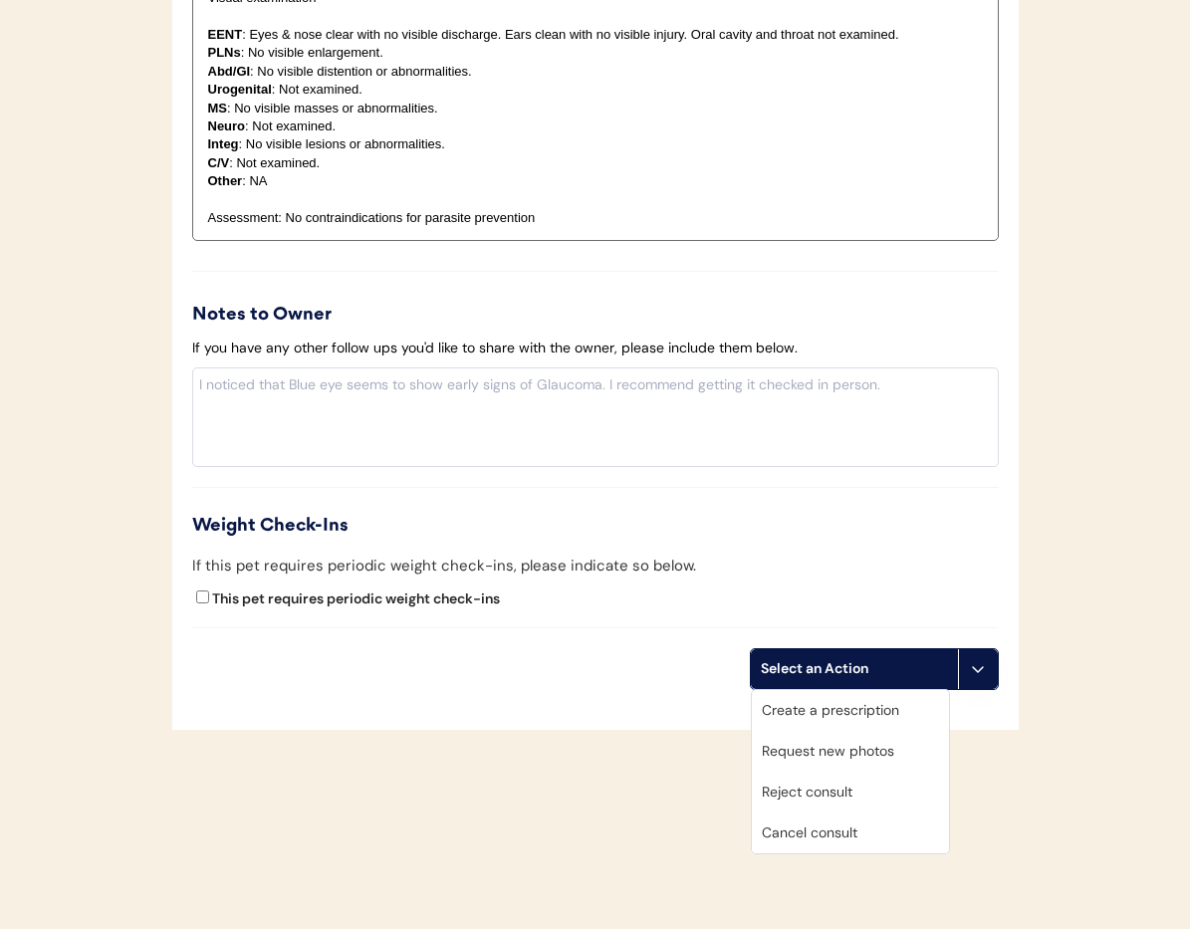
click at [907, 838] on div "Cancel consult" at bounding box center [850, 833] width 197 height 41
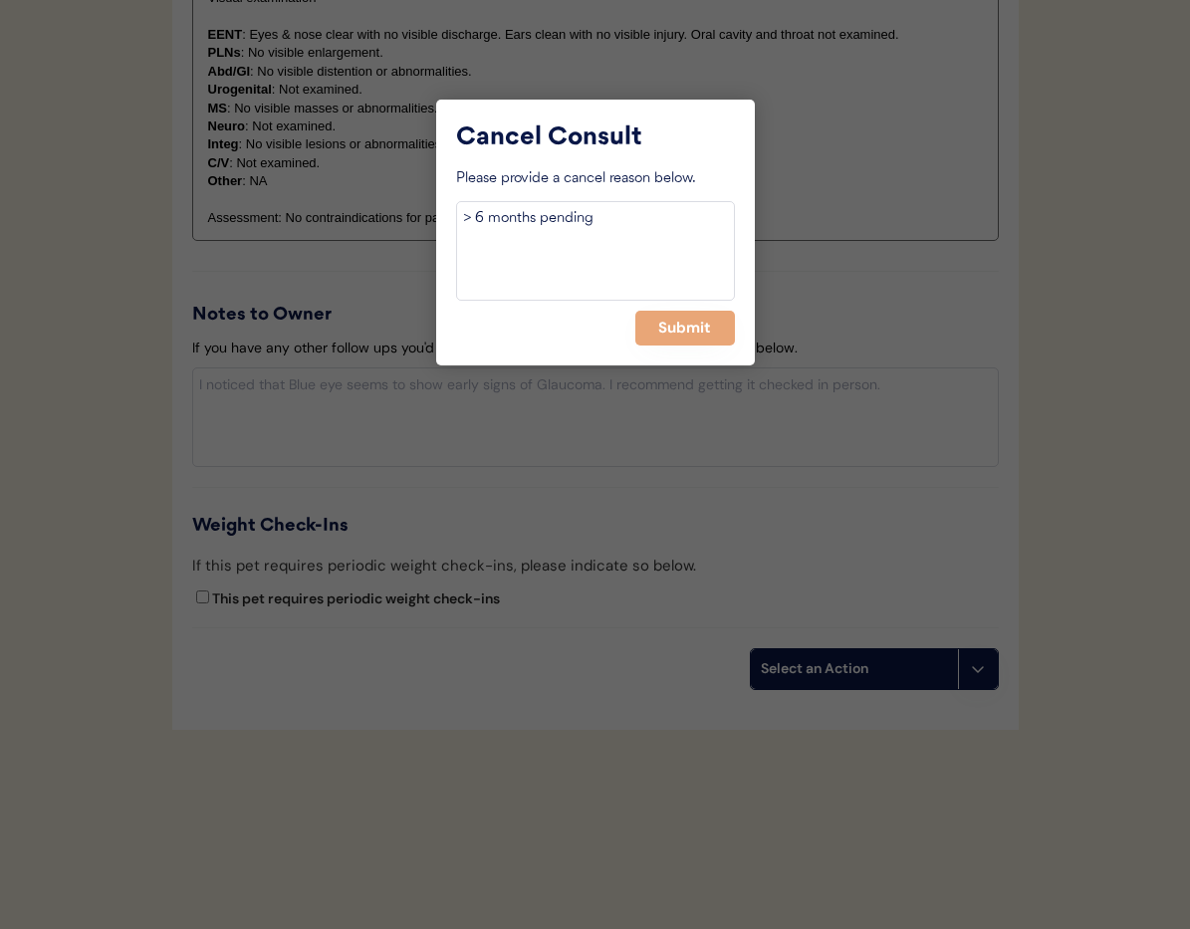
click at [705, 346] on div "Cancel Consult Please provide a cancel reason below. > 6 months pending Submit" at bounding box center [595, 233] width 319 height 266
click at [699, 336] on button "Submit" at bounding box center [685, 328] width 100 height 35
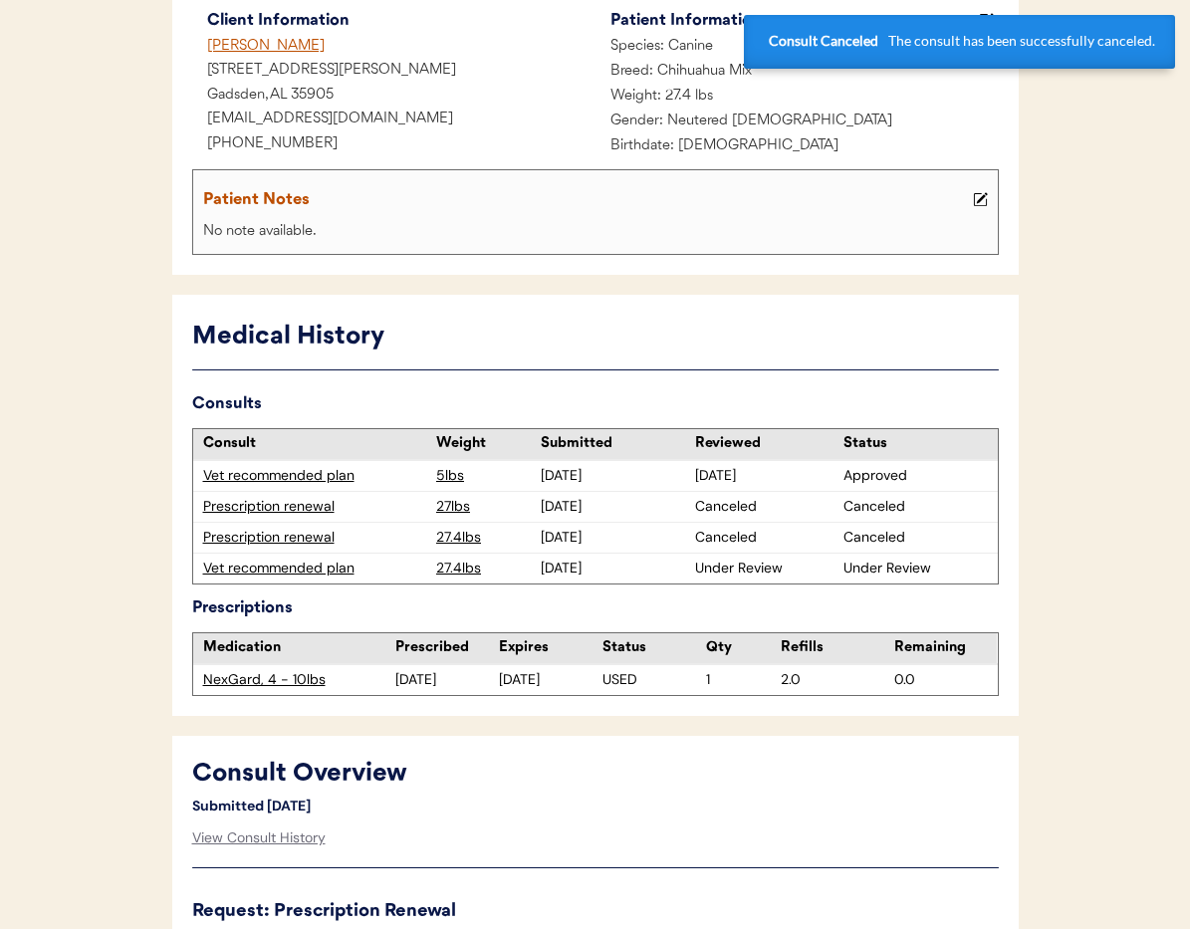
scroll to position [261, 0]
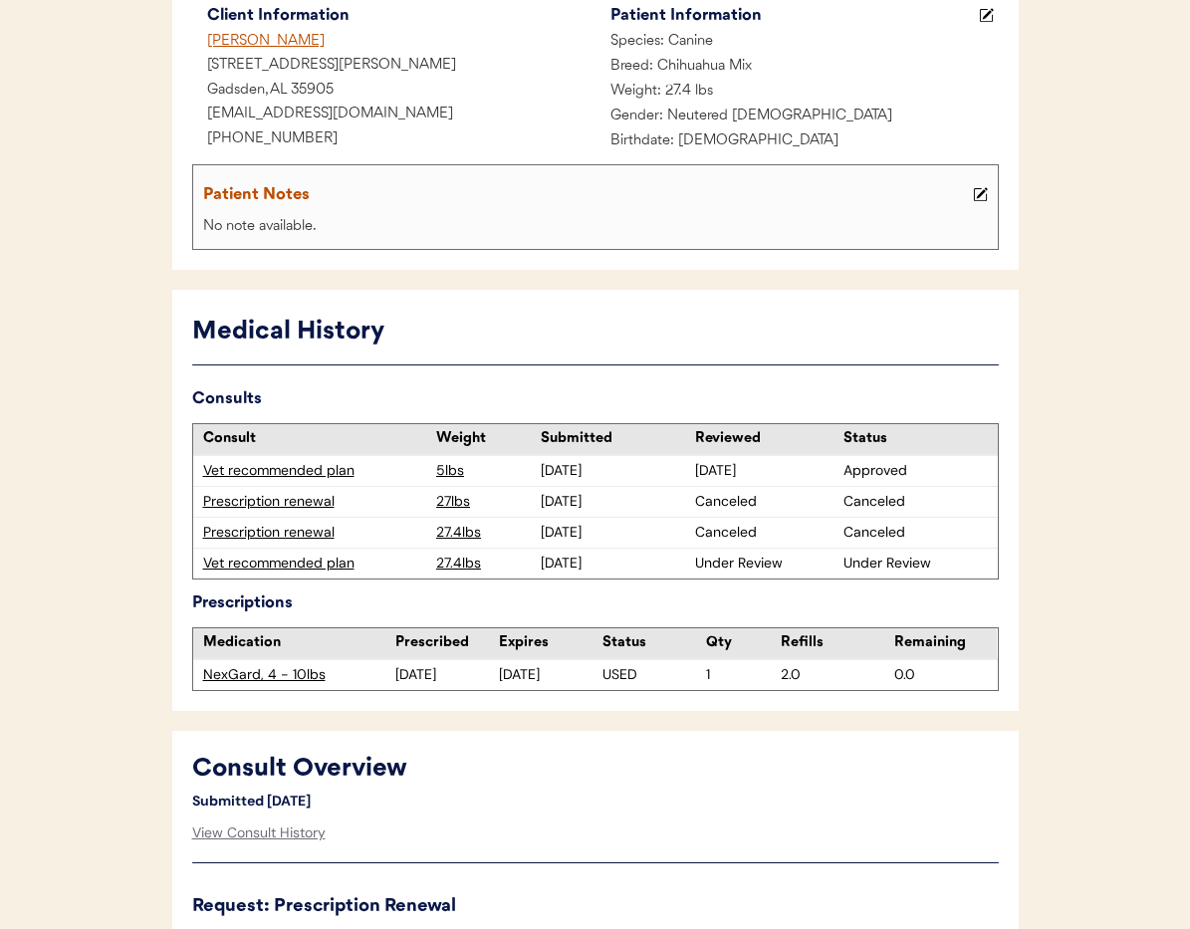
click at [240, 562] on div "Vet recommended plan" at bounding box center [315, 564] width 224 height 20
click at [263, 563] on div "Vet recommended plan" at bounding box center [315, 564] width 224 height 20
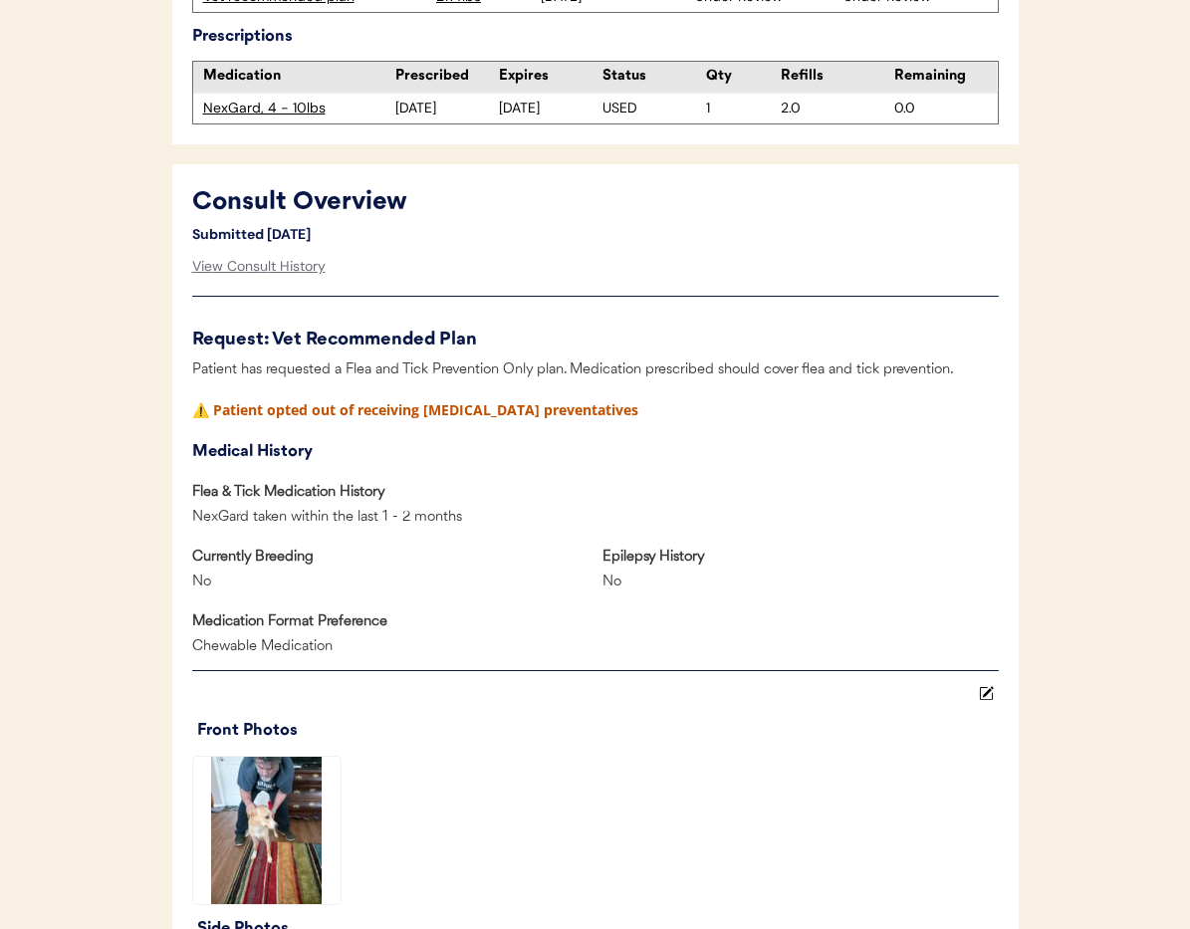
scroll to position [818, 0]
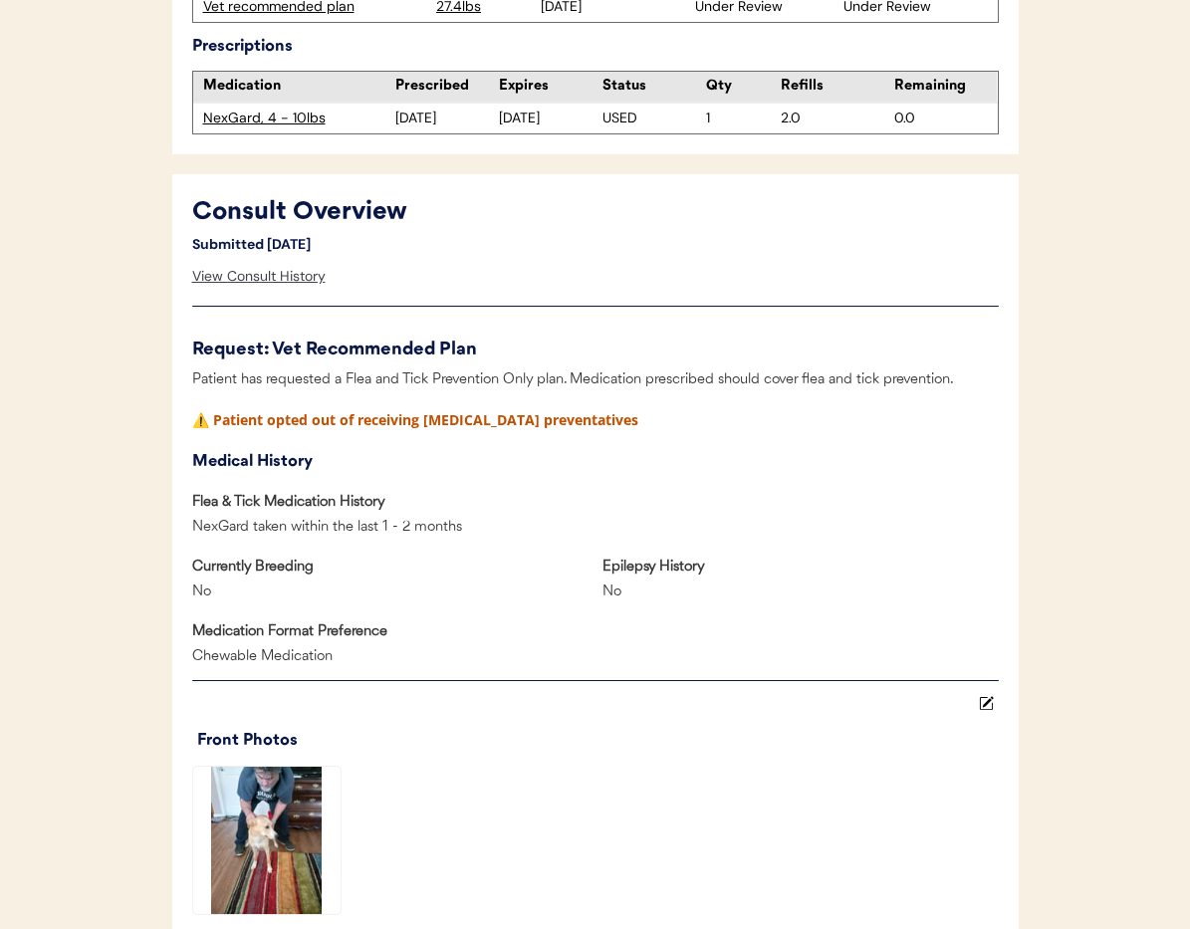
click at [240, 277] on div "View Consult History" at bounding box center [258, 277] width 133 height 40
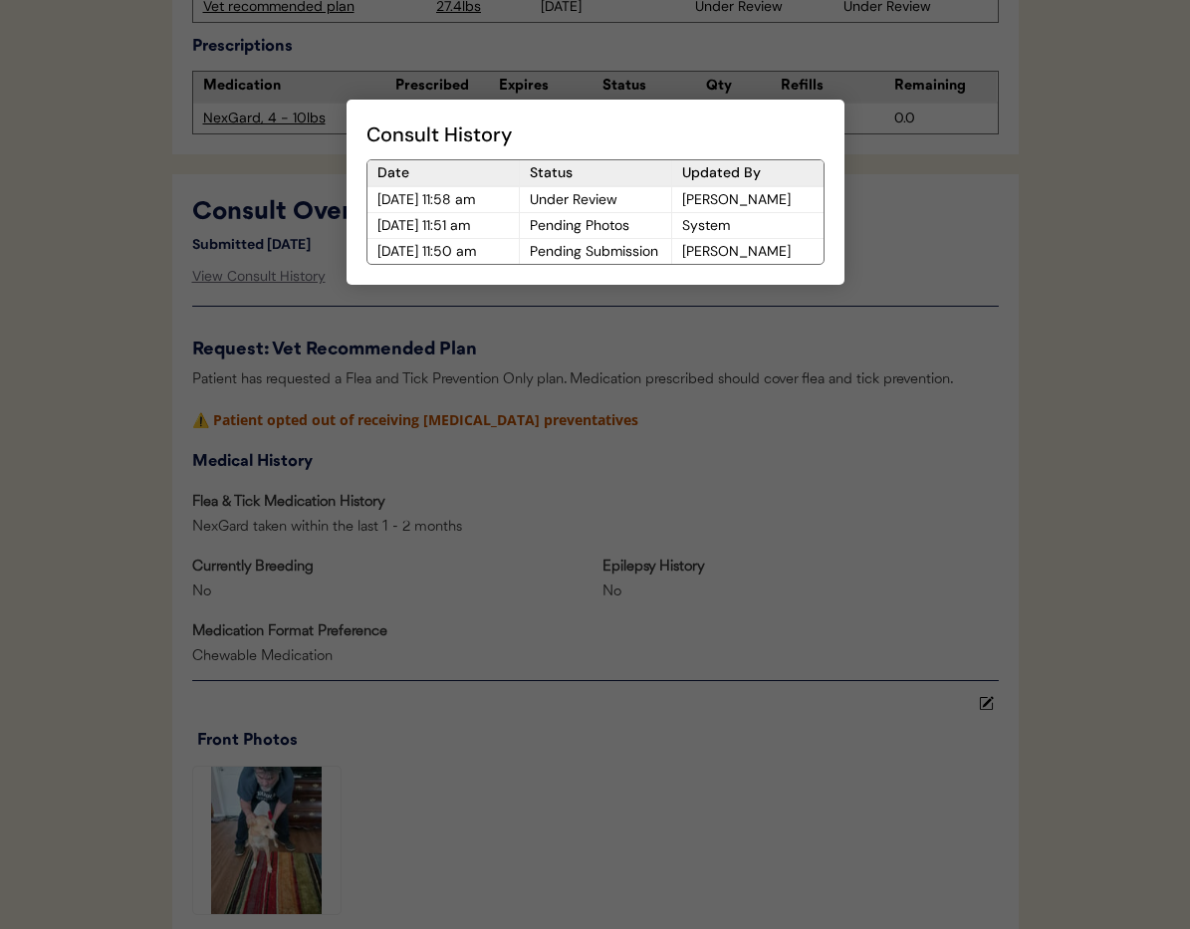
click at [552, 338] on div at bounding box center [595, 464] width 1190 height 929
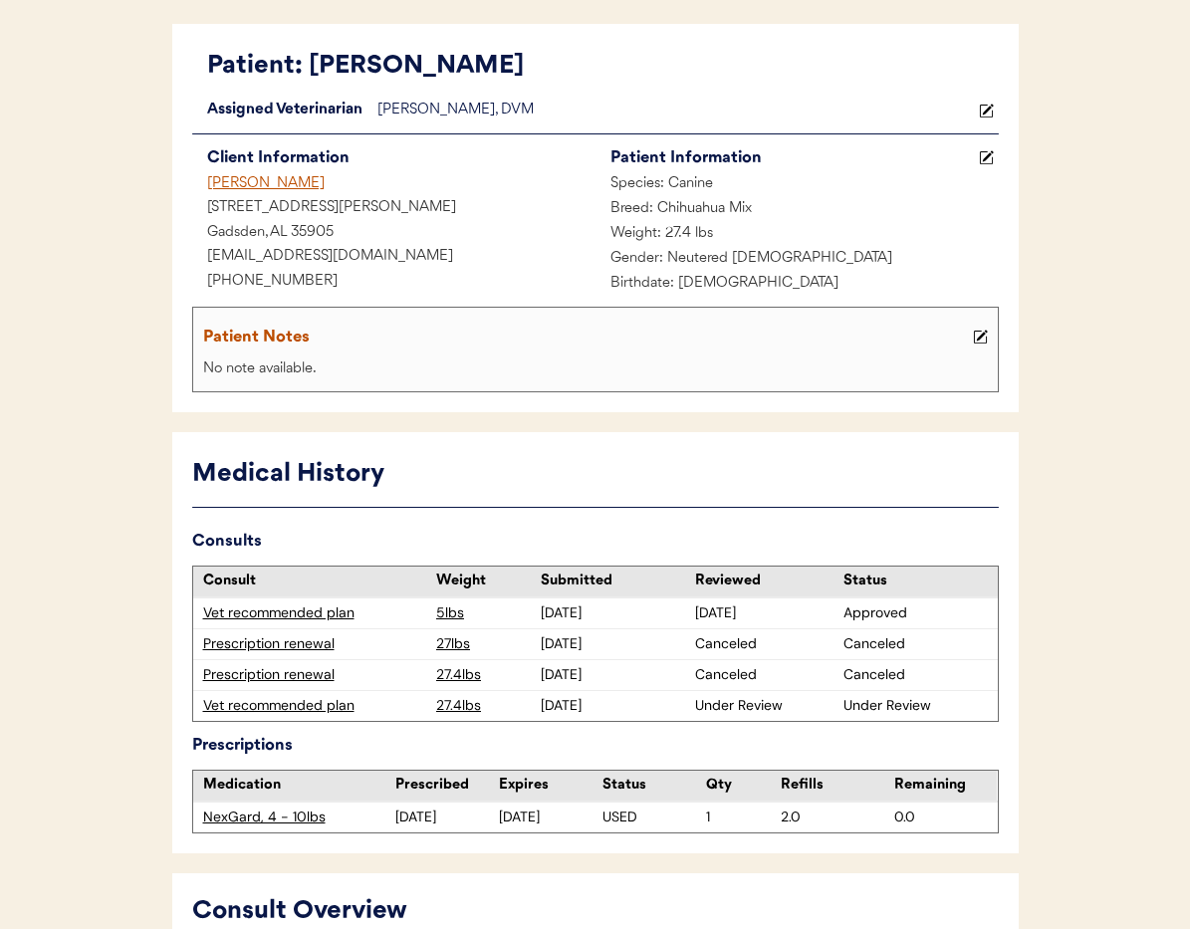
scroll to position [0, 0]
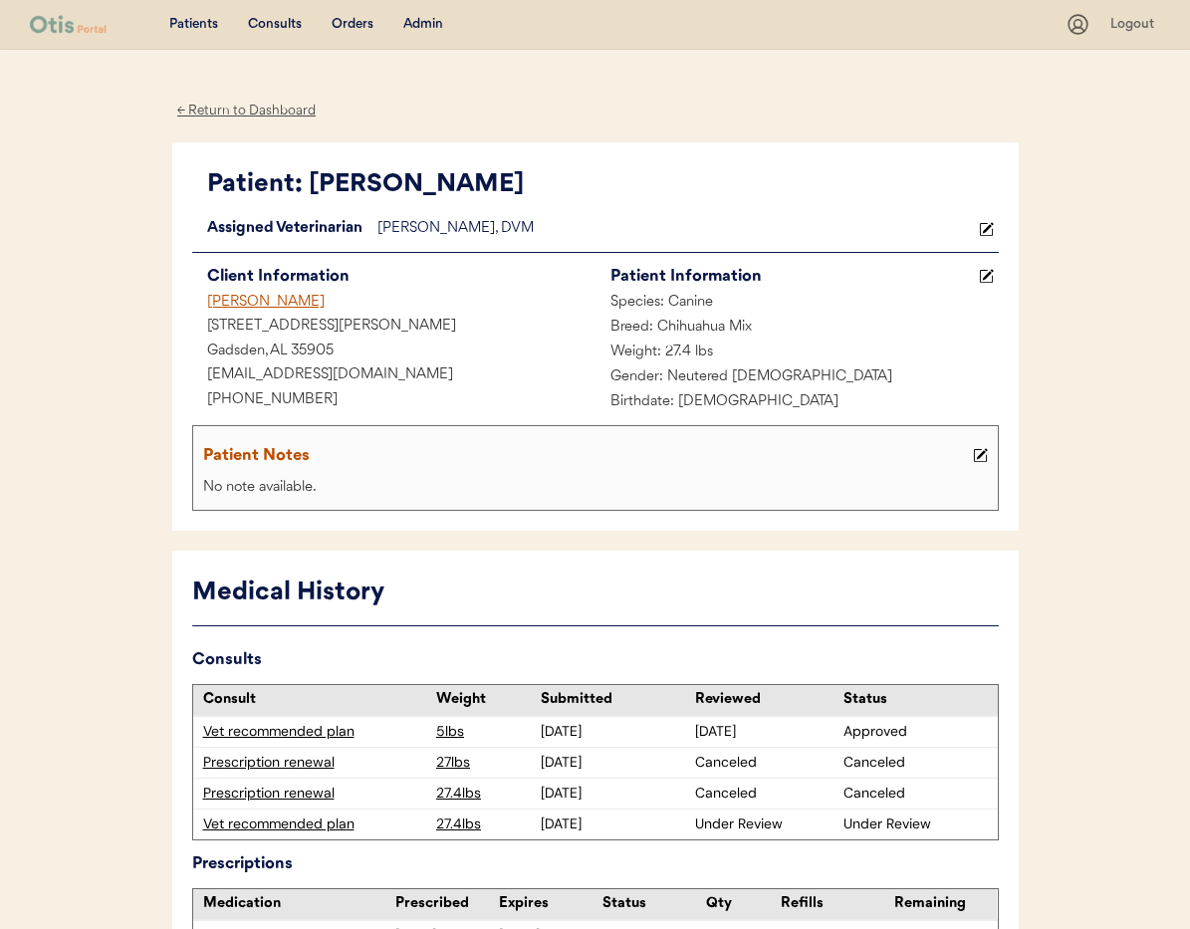
click at [214, 109] on div "← Return to Dashboard" at bounding box center [246, 111] width 149 height 23
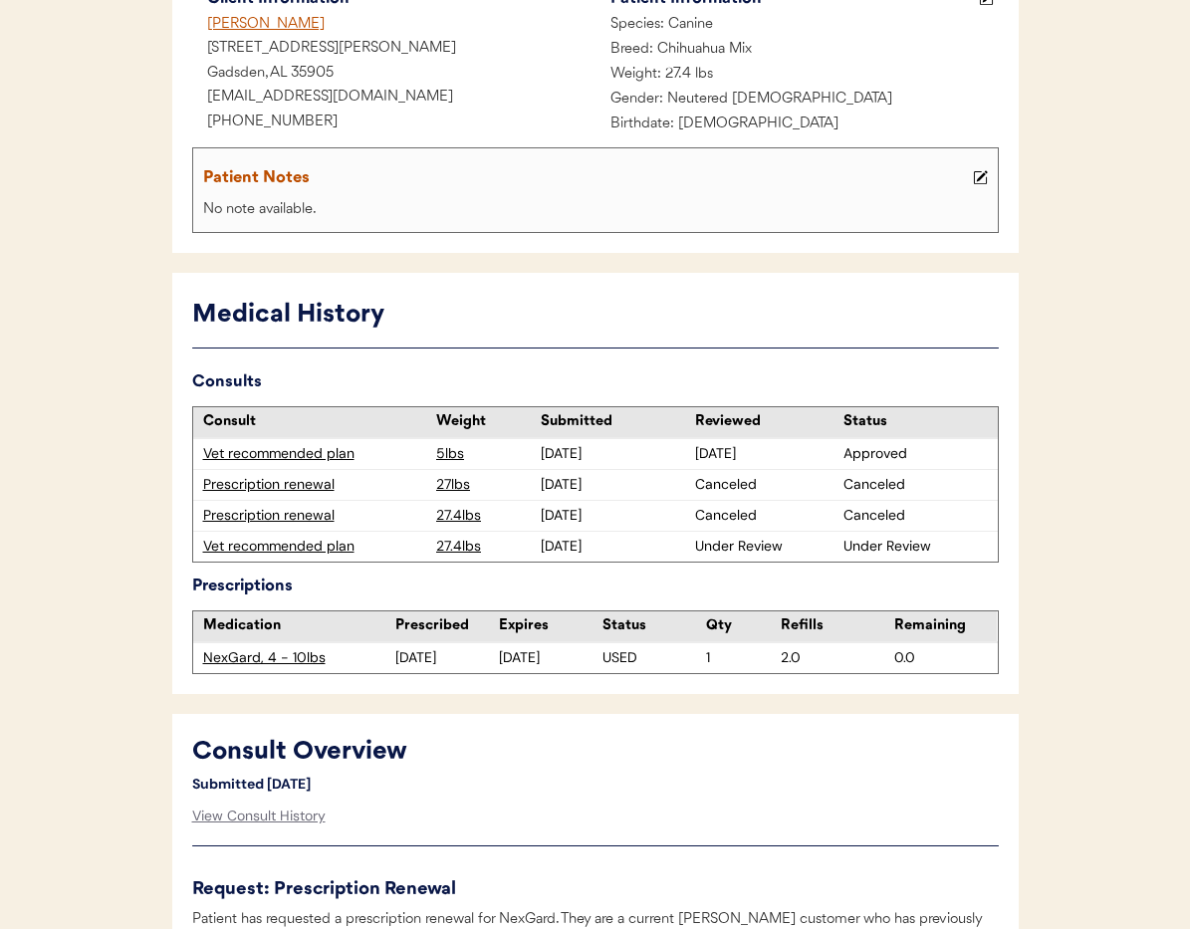
scroll to position [281, 0]
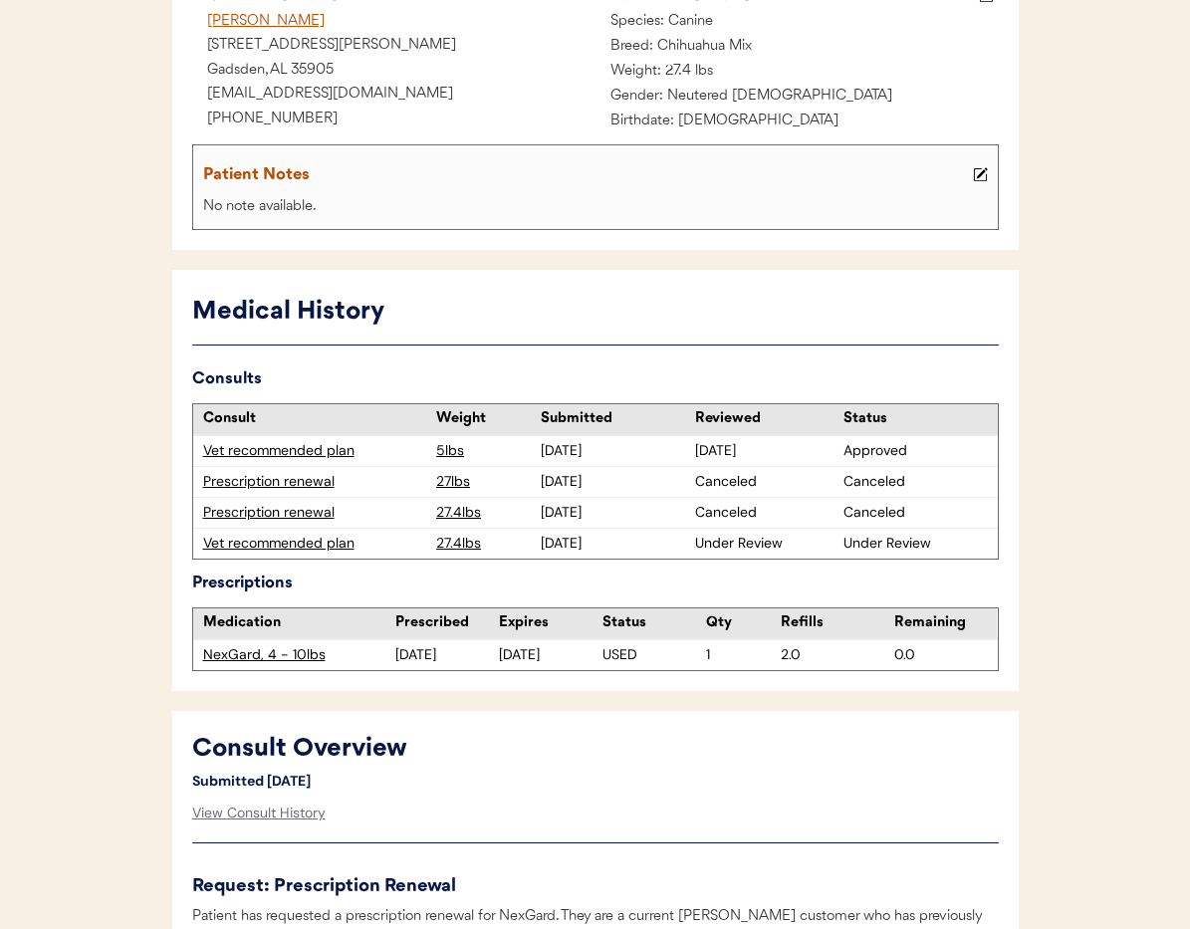
click at [308, 547] on div "Vet recommended plan" at bounding box center [315, 544] width 224 height 20
click at [281, 814] on div "View Consult History" at bounding box center [258, 814] width 133 height 40
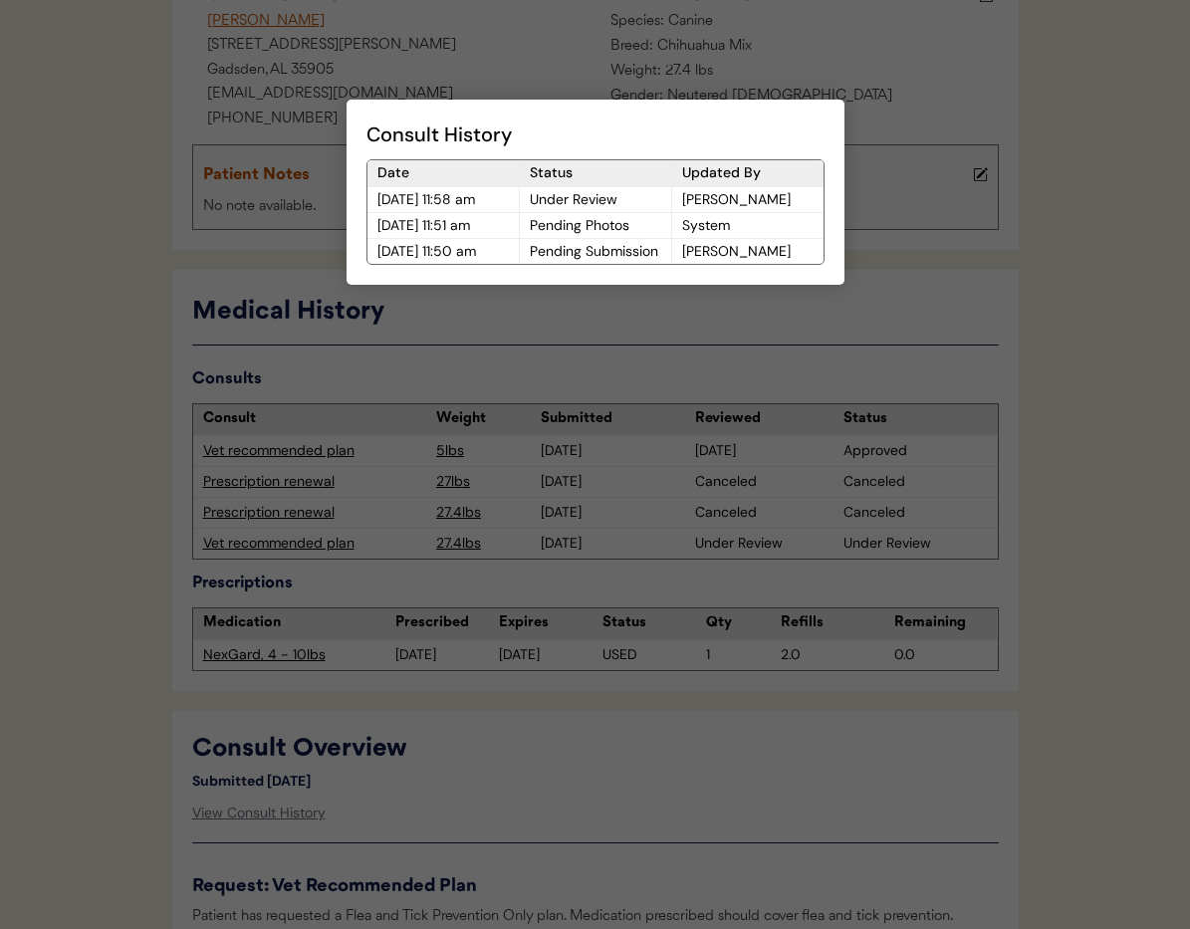
click at [652, 795] on div at bounding box center [595, 464] width 1190 height 929
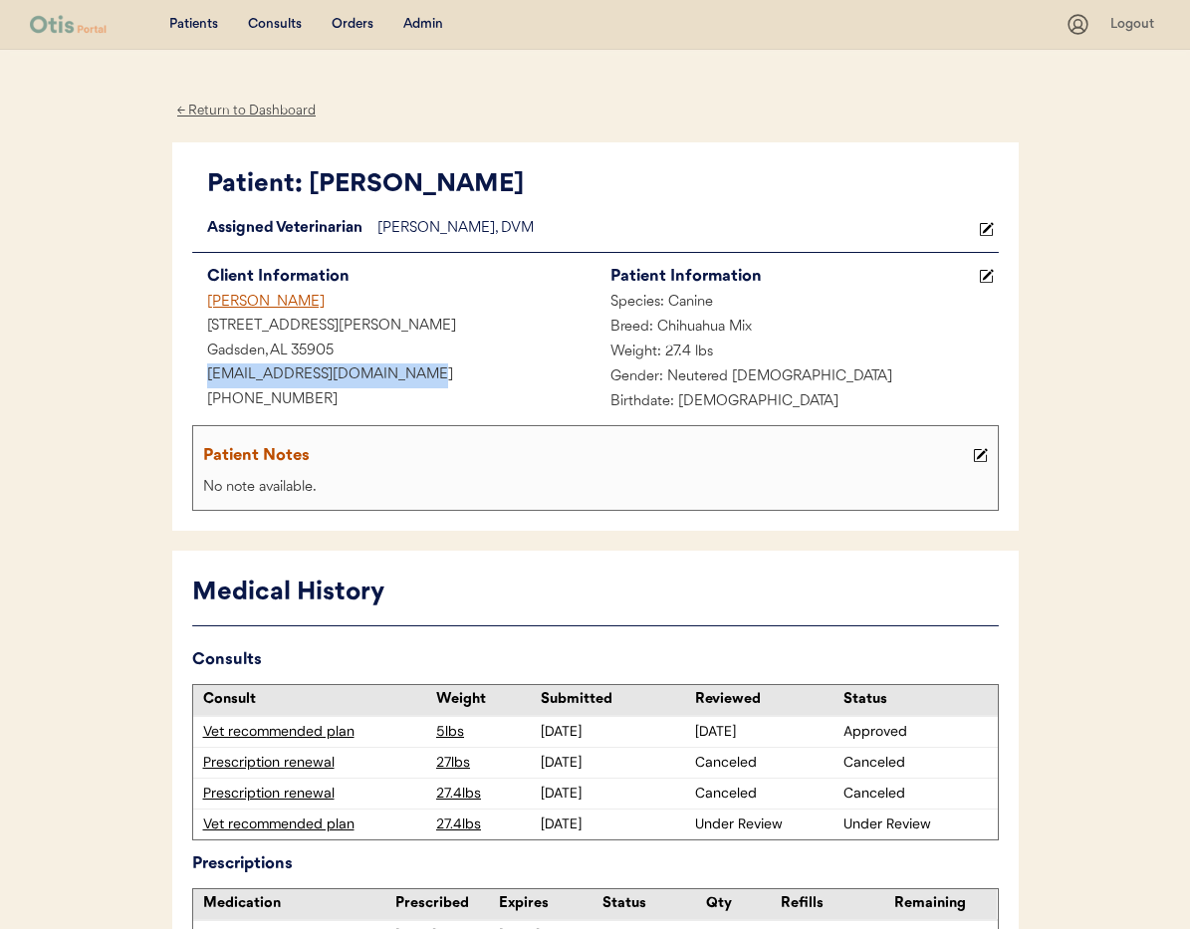
drag, startPoint x: 426, startPoint y: 380, endPoint x: 196, endPoint y: 373, distance: 230.2
click at [196, 373] on div "deborahmiller72@outlook.com" at bounding box center [393, 376] width 403 height 25
copy div "deborahmiller72@outlook.com"
click at [245, 112] on div "← Return to Dashboard" at bounding box center [246, 110] width 149 height 23
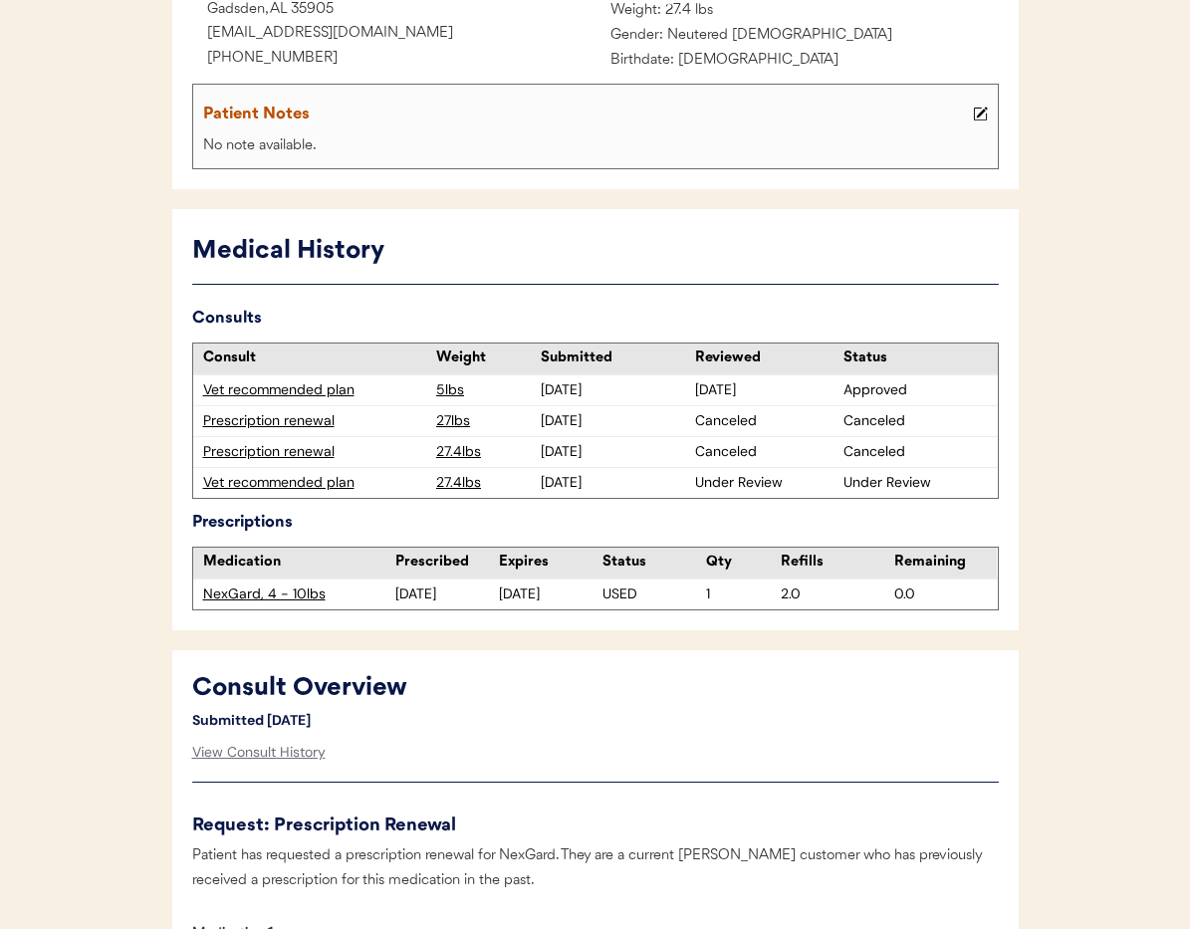
scroll to position [377, 0]
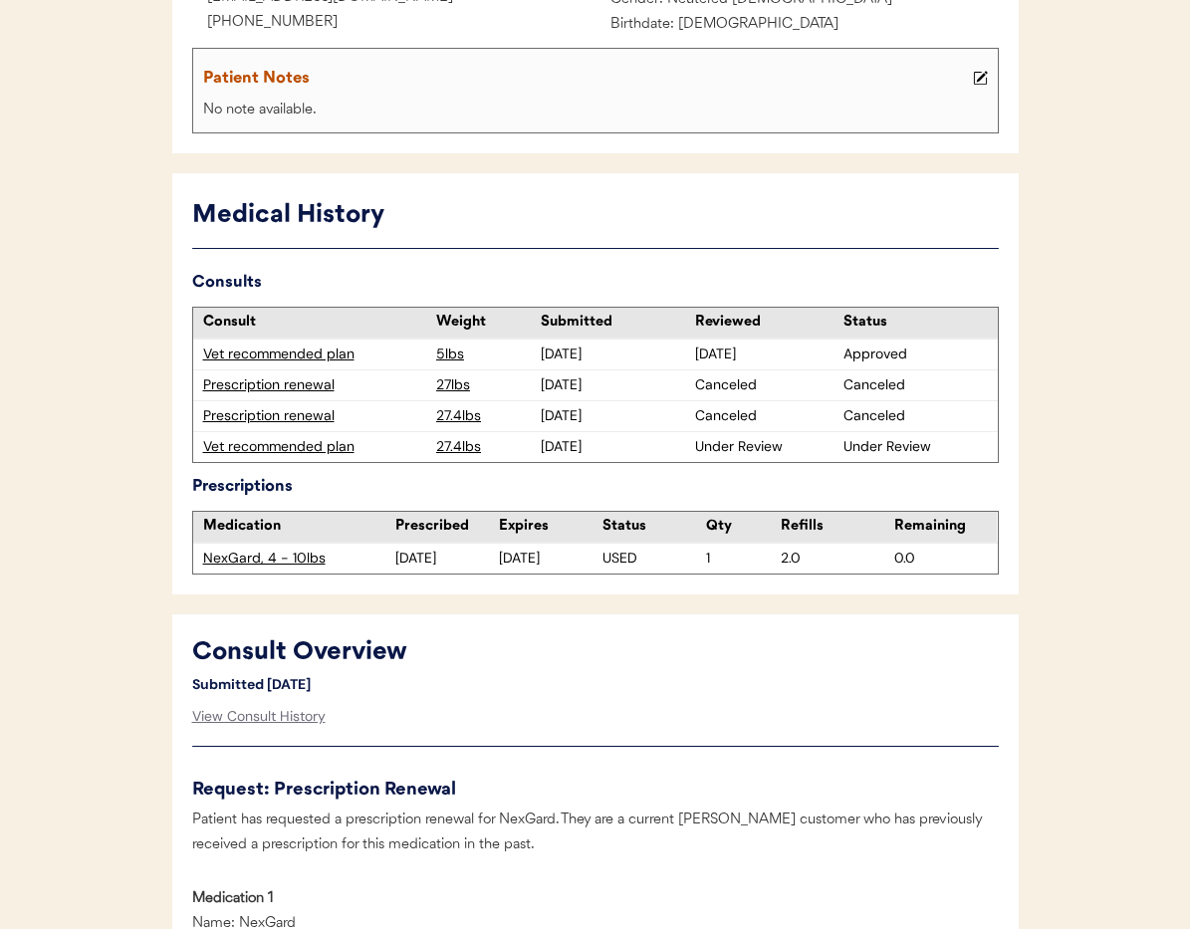
click at [315, 451] on div "Vet recommended plan" at bounding box center [315, 447] width 224 height 20
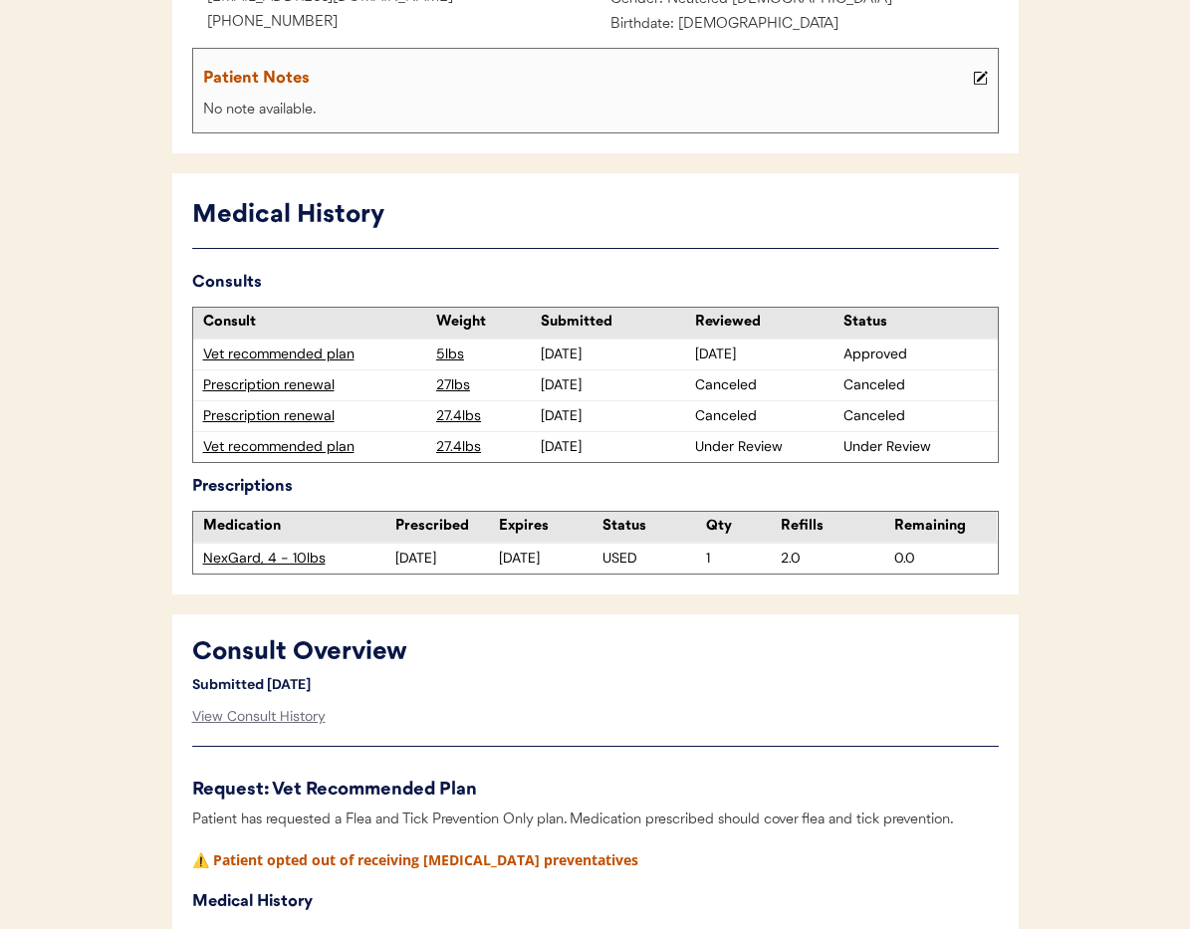
click at [314, 443] on div "Vet recommended plan" at bounding box center [315, 447] width 224 height 20
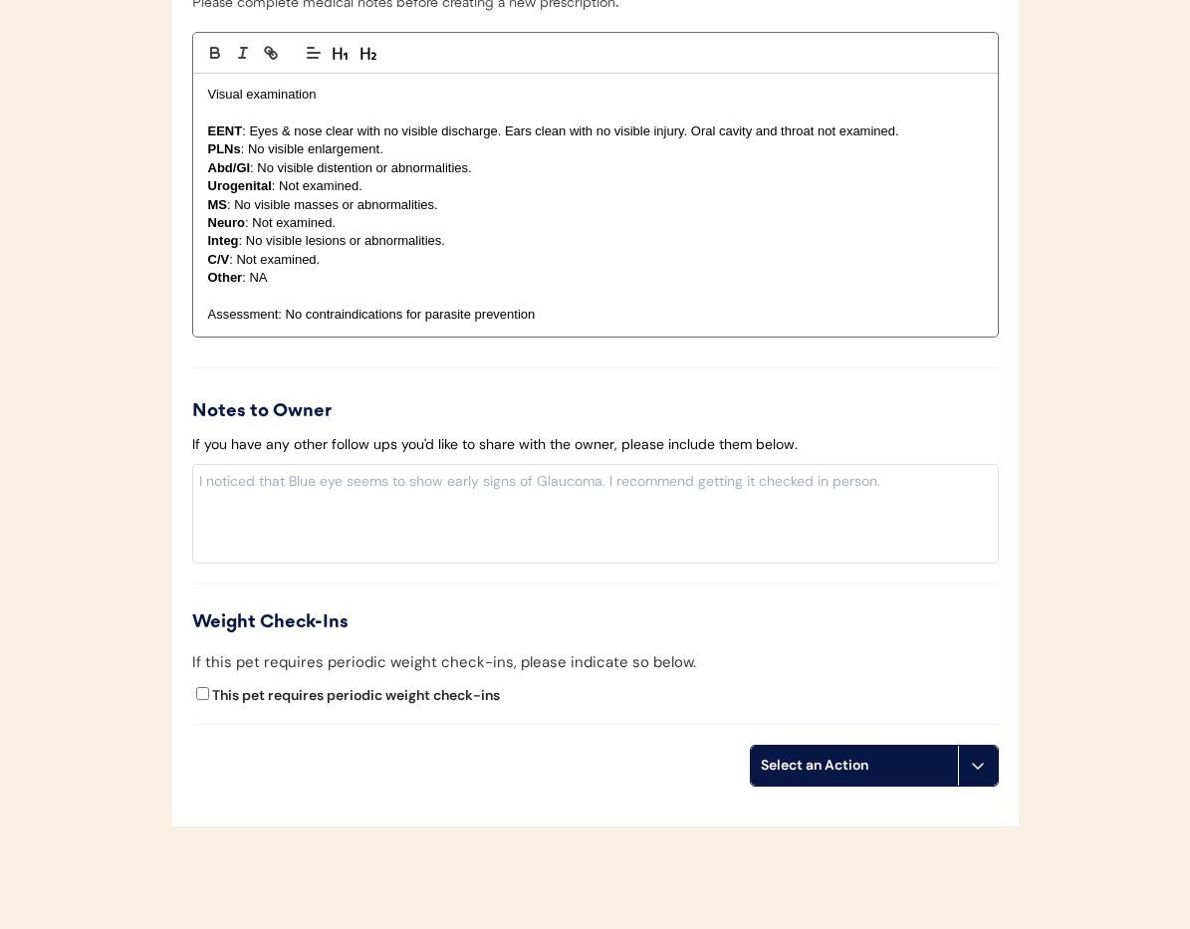
scroll to position [2109, 0]
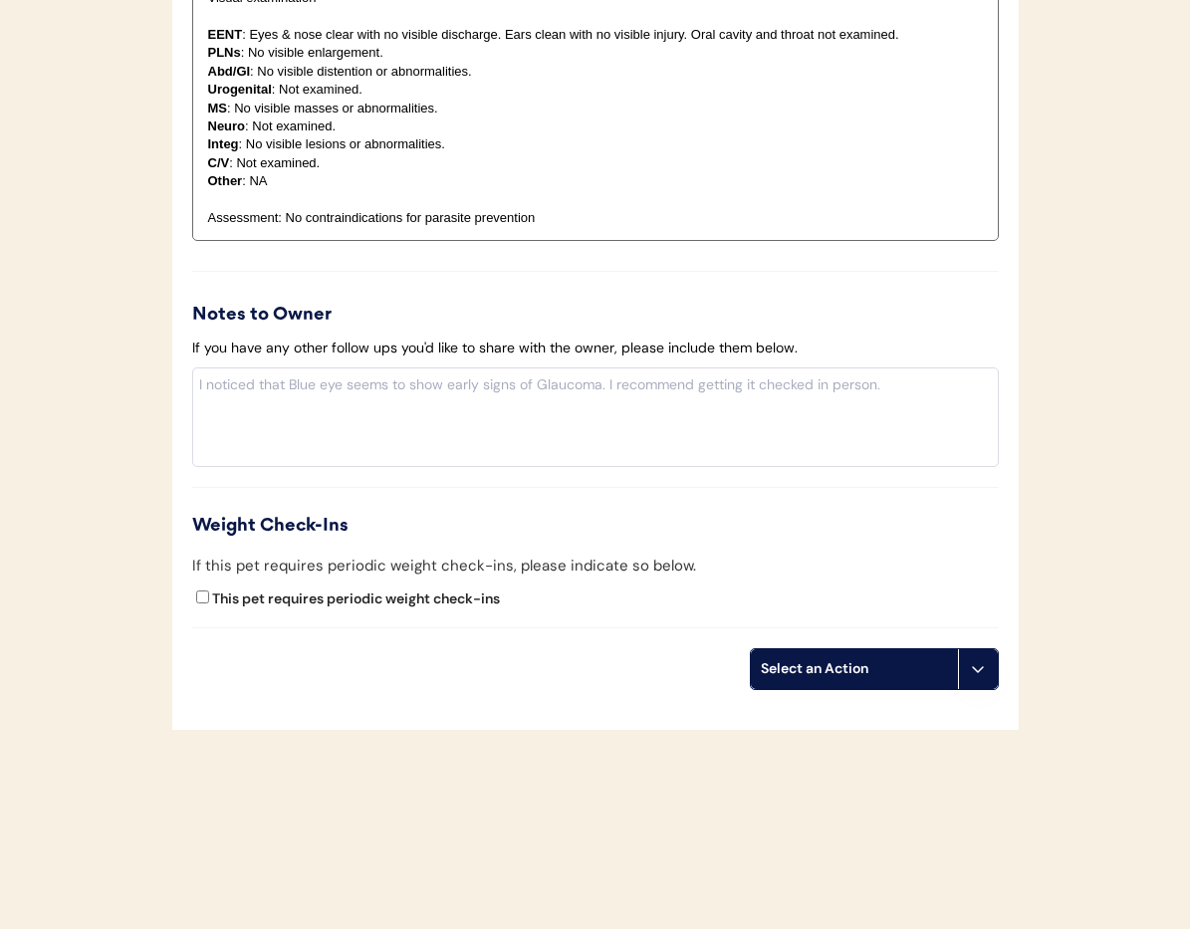
click at [977, 684] on button at bounding box center [978, 669] width 40 height 40
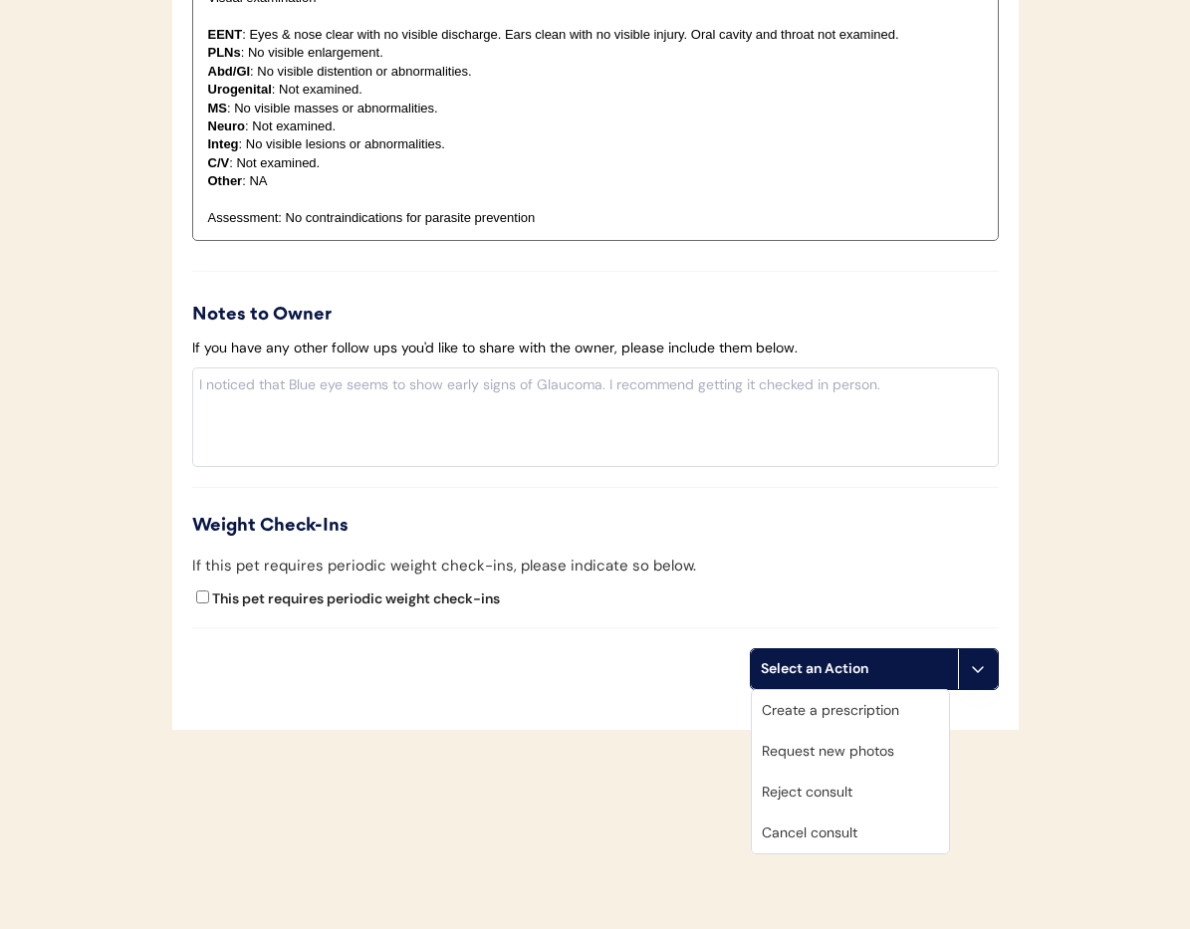
click at [842, 839] on div "Cancel consult" at bounding box center [850, 833] width 197 height 41
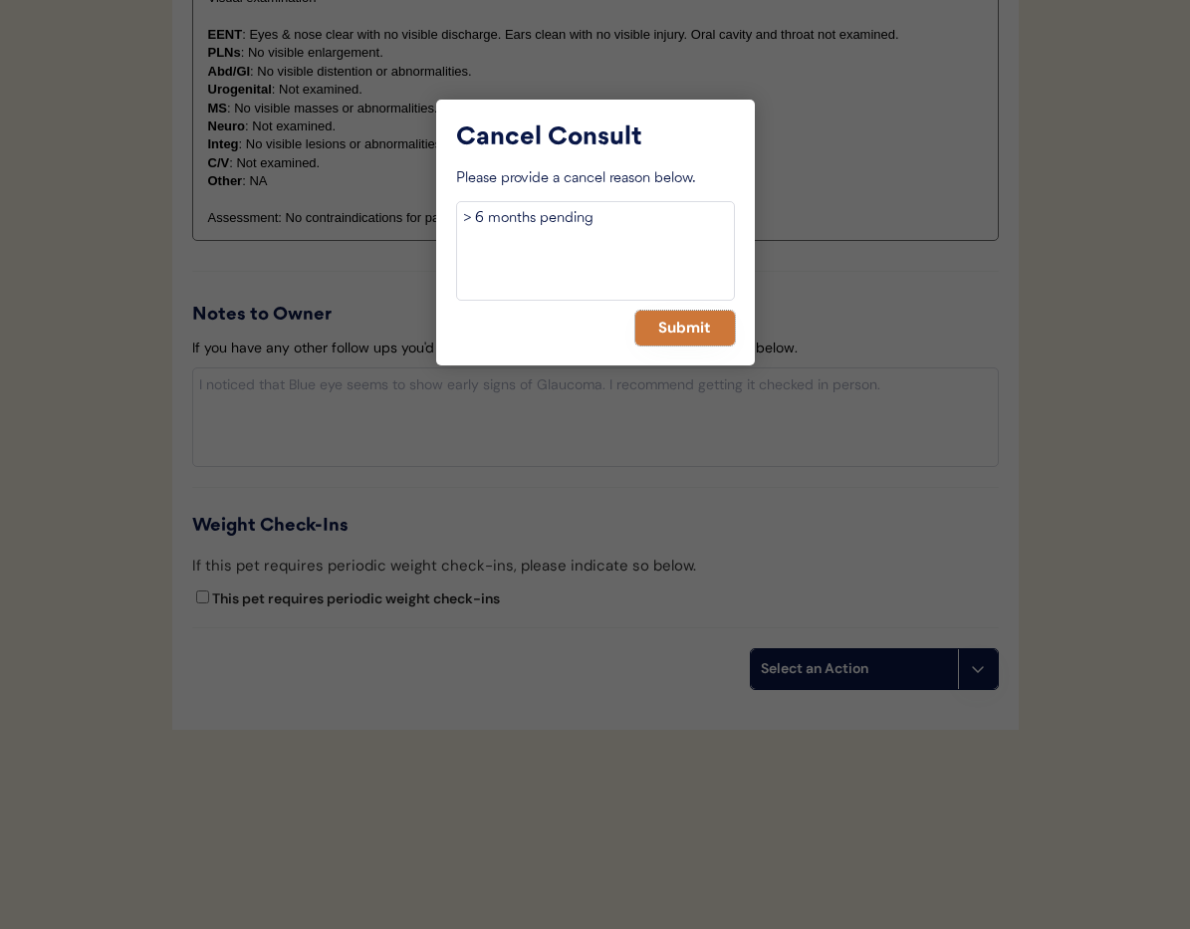
click at [664, 328] on button "Submit" at bounding box center [685, 328] width 100 height 35
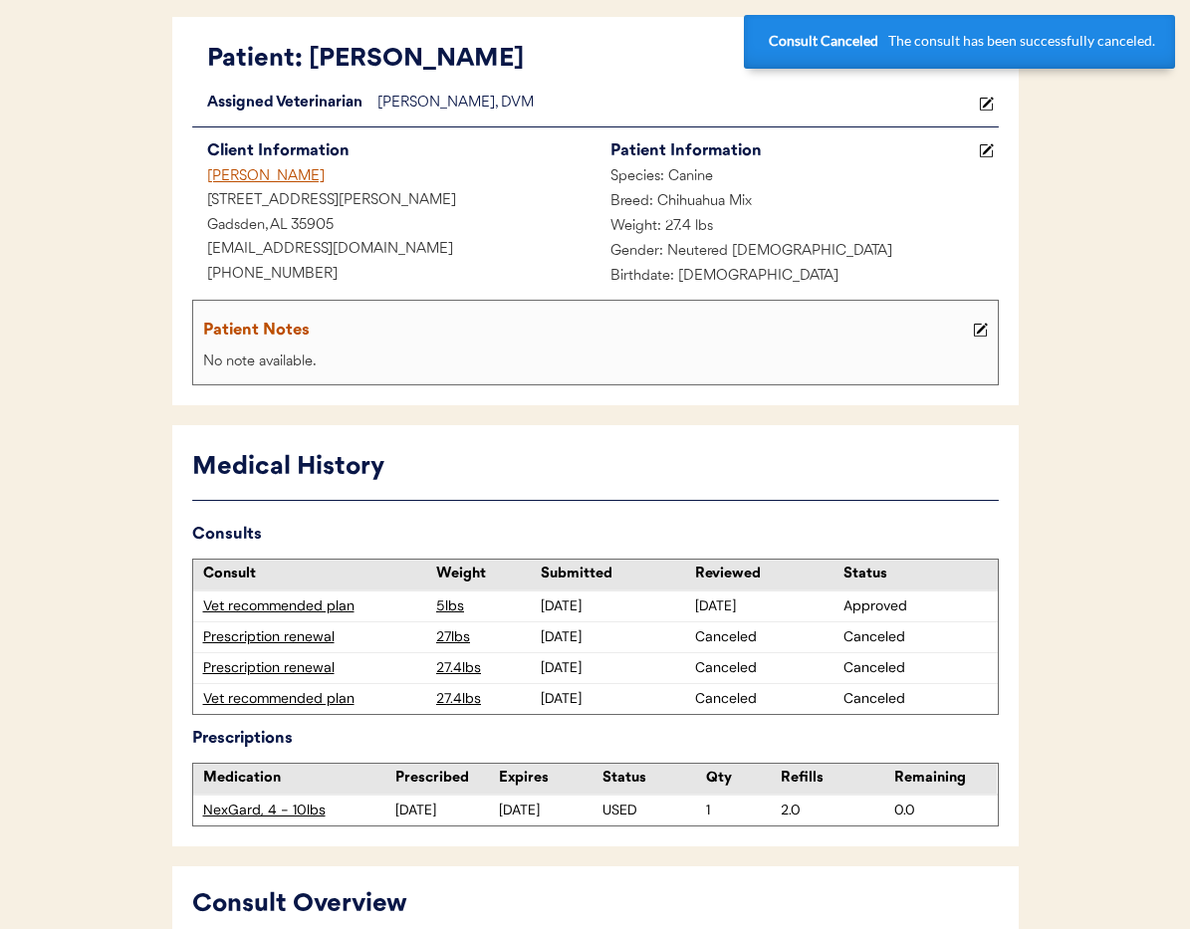
scroll to position [0, 0]
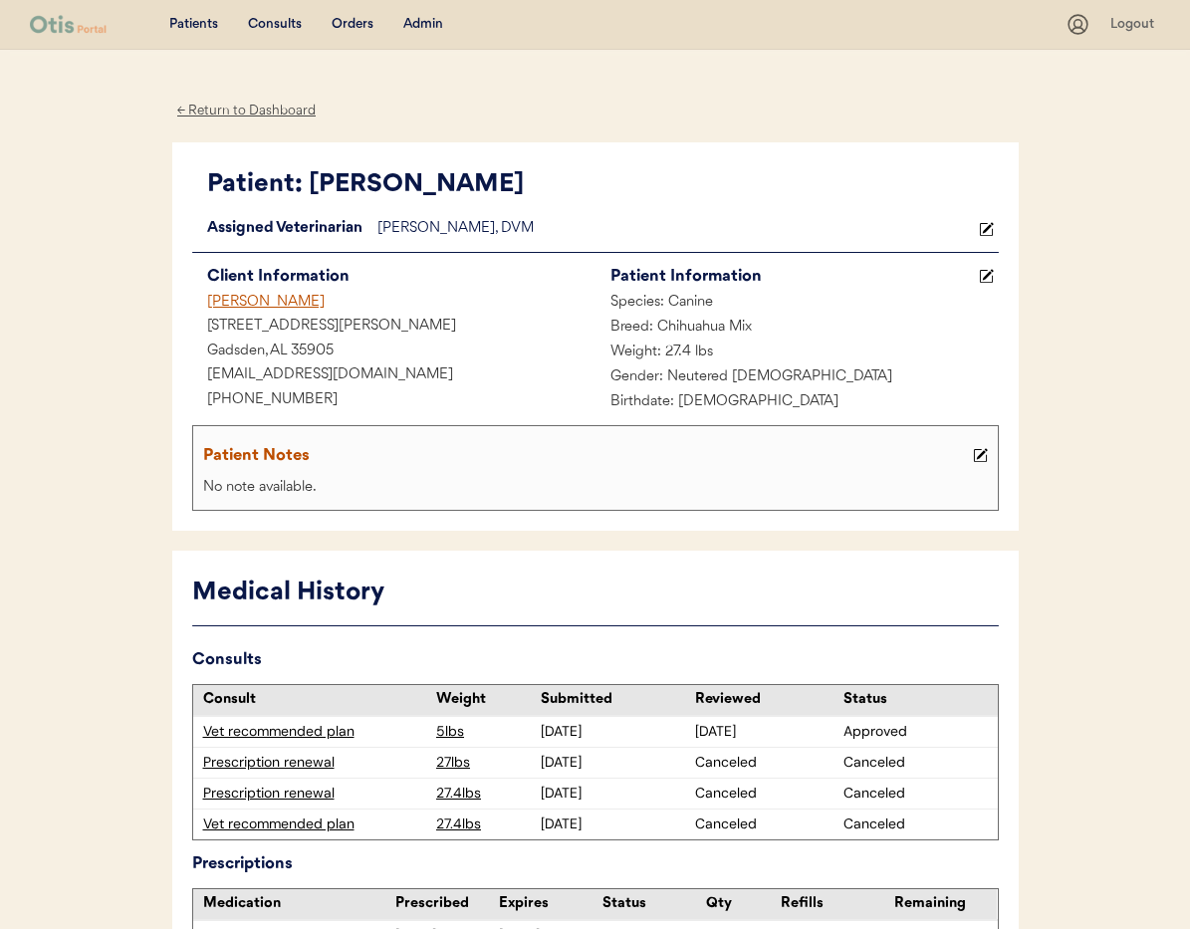
click at [247, 108] on div "← Return to Dashboard" at bounding box center [246, 111] width 149 height 23
click at [260, 301] on div "Deborah Miller" at bounding box center [393, 303] width 403 height 25
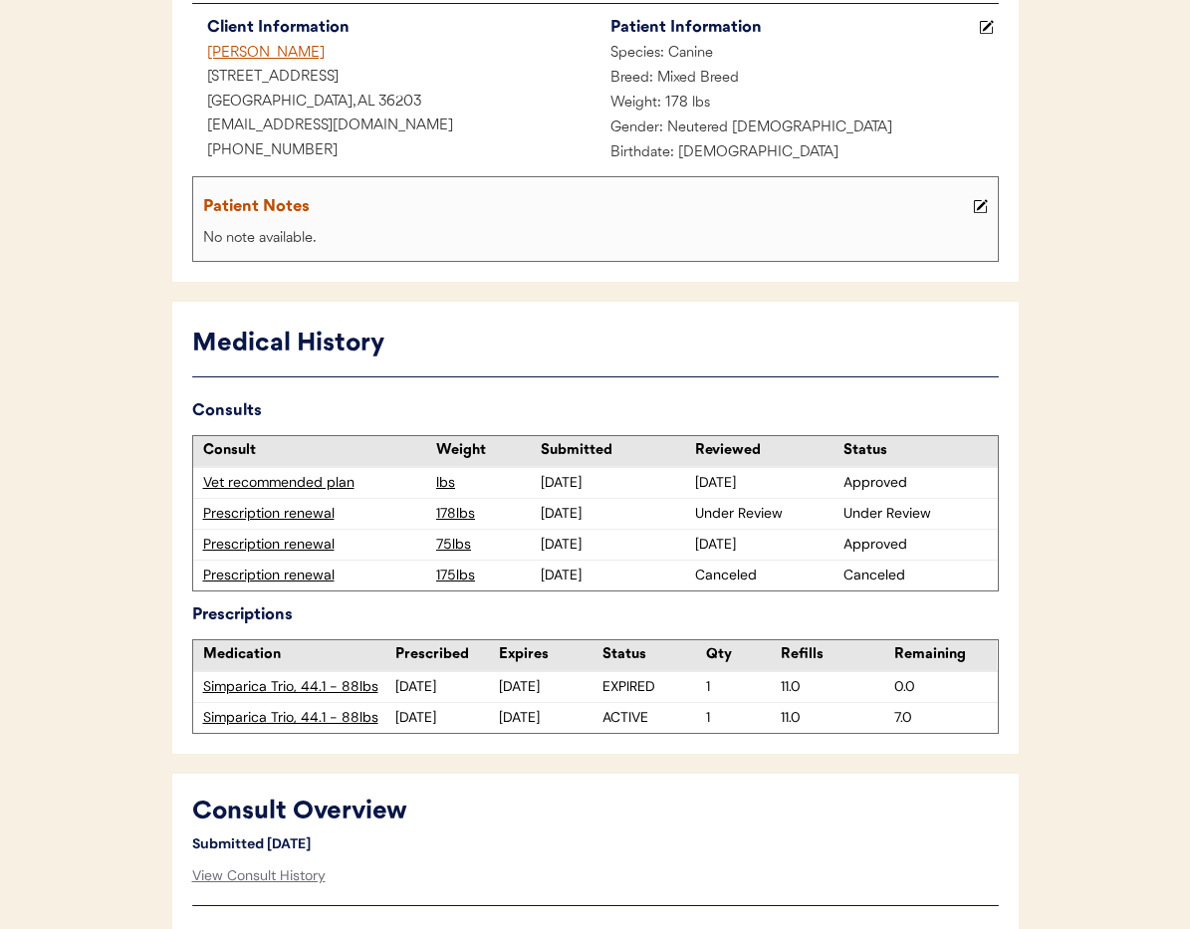
scroll to position [377, 0]
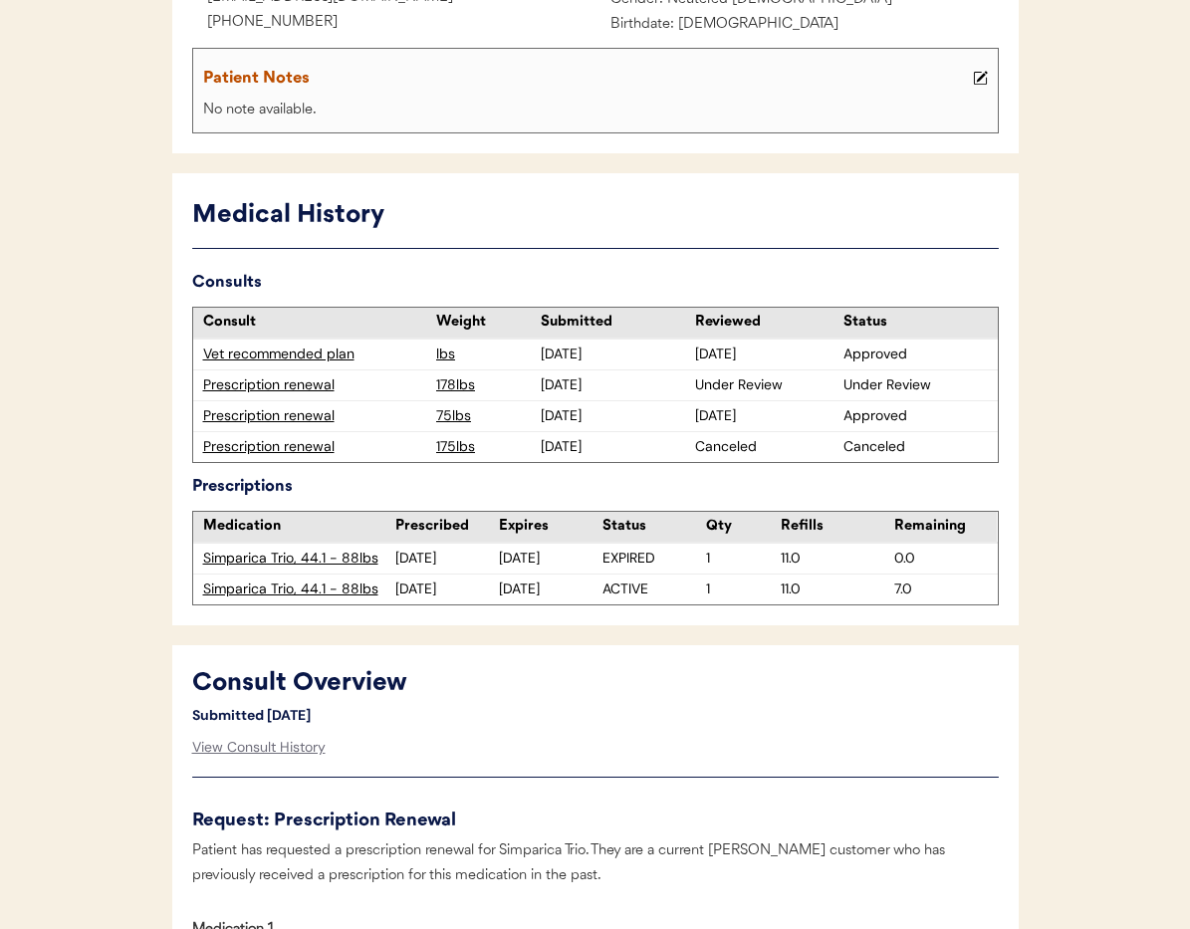
click at [278, 382] on div "Prescription renewal" at bounding box center [315, 385] width 224 height 20
click at [279, 382] on div "Prescription renewal" at bounding box center [315, 385] width 224 height 20
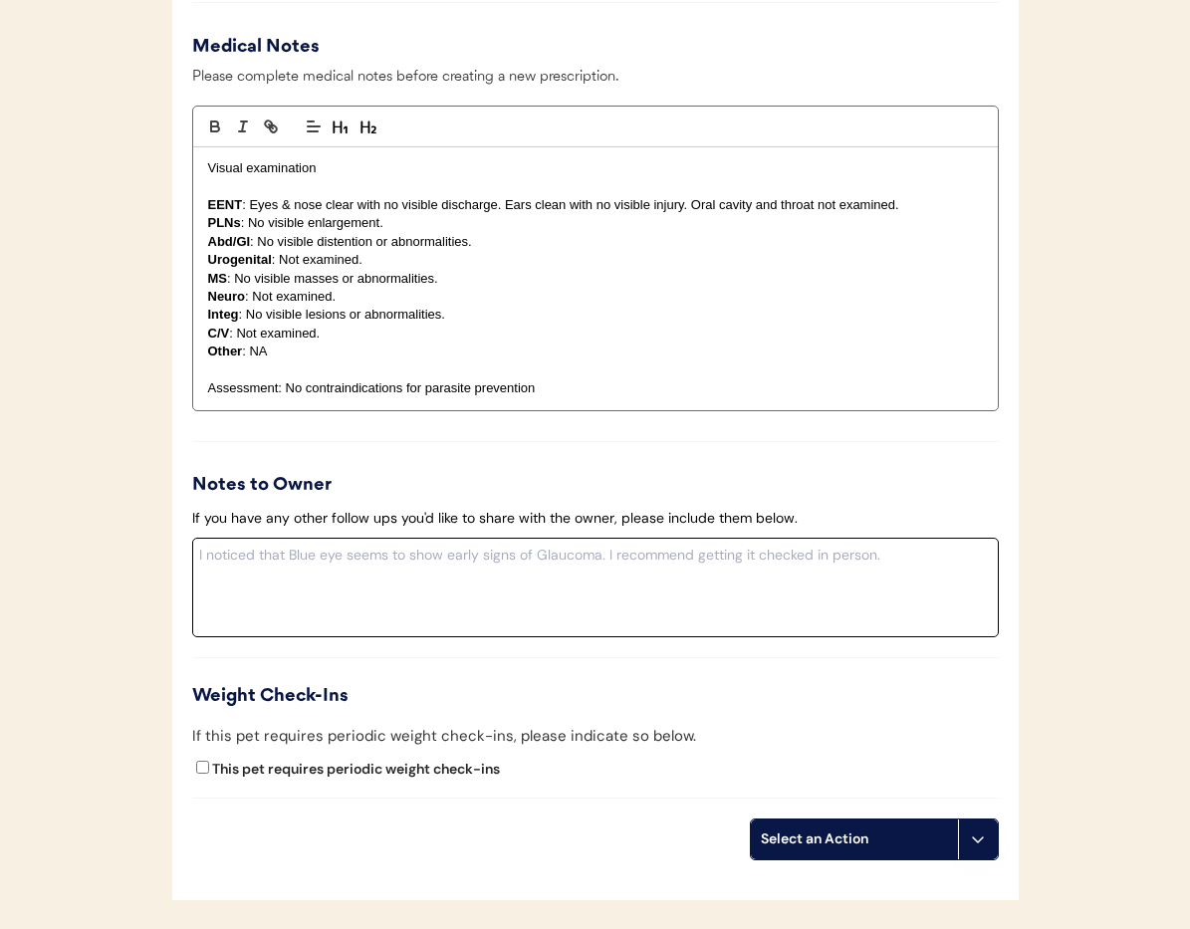
scroll to position [2217, 0]
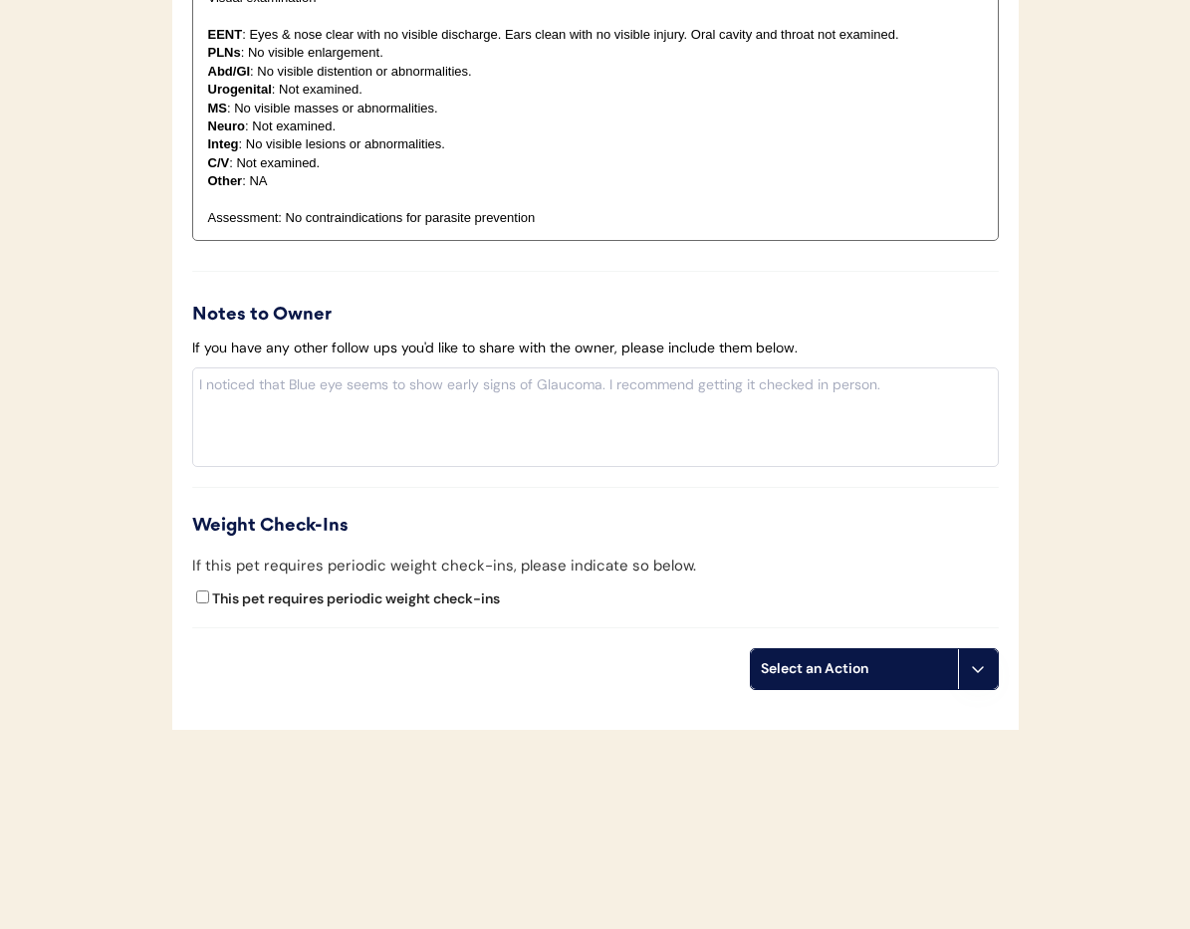
click at [980, 664] on icon at bounding box center [978, 669] width 16 height 16
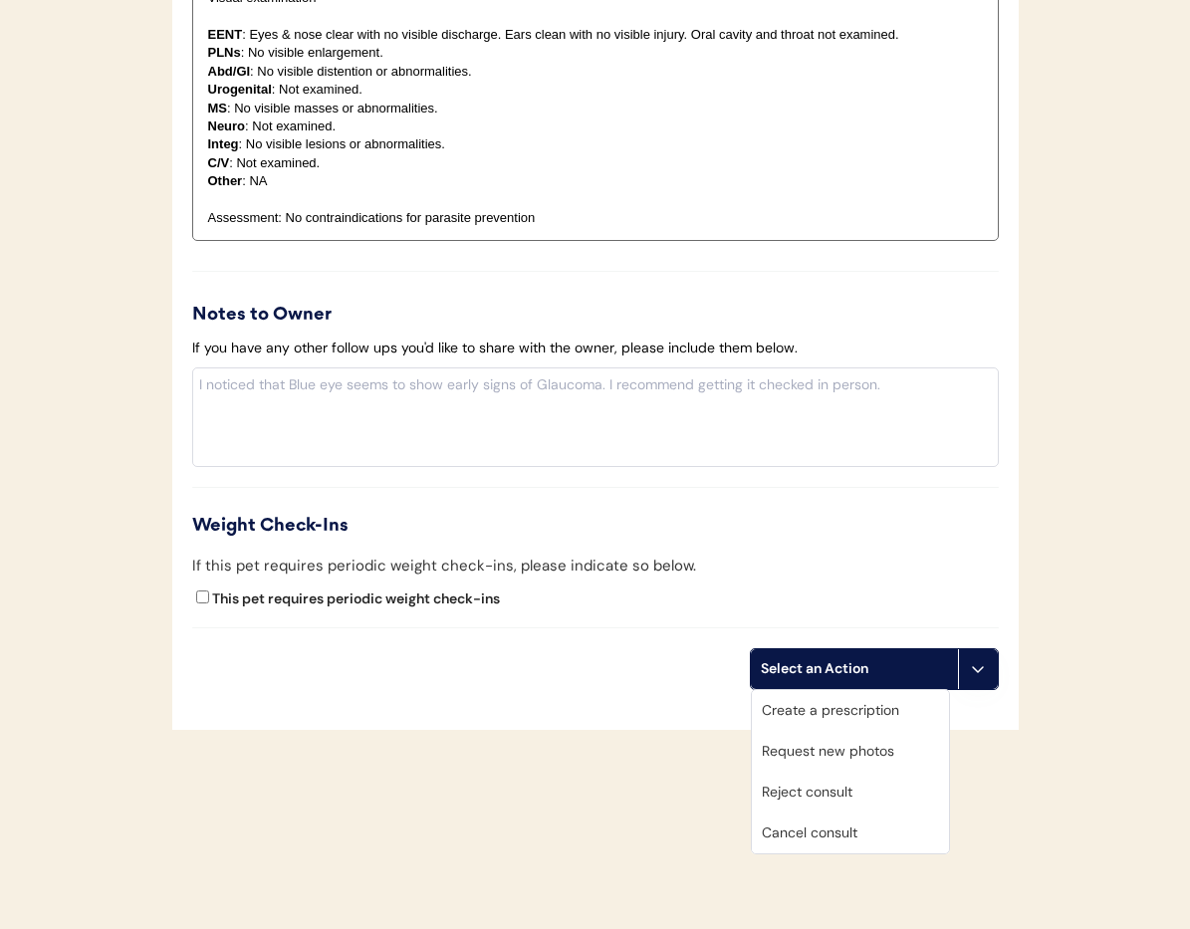
click at [891, 847] on div "Cancel consult" at bounding box center [850, 833] width 197 height 41
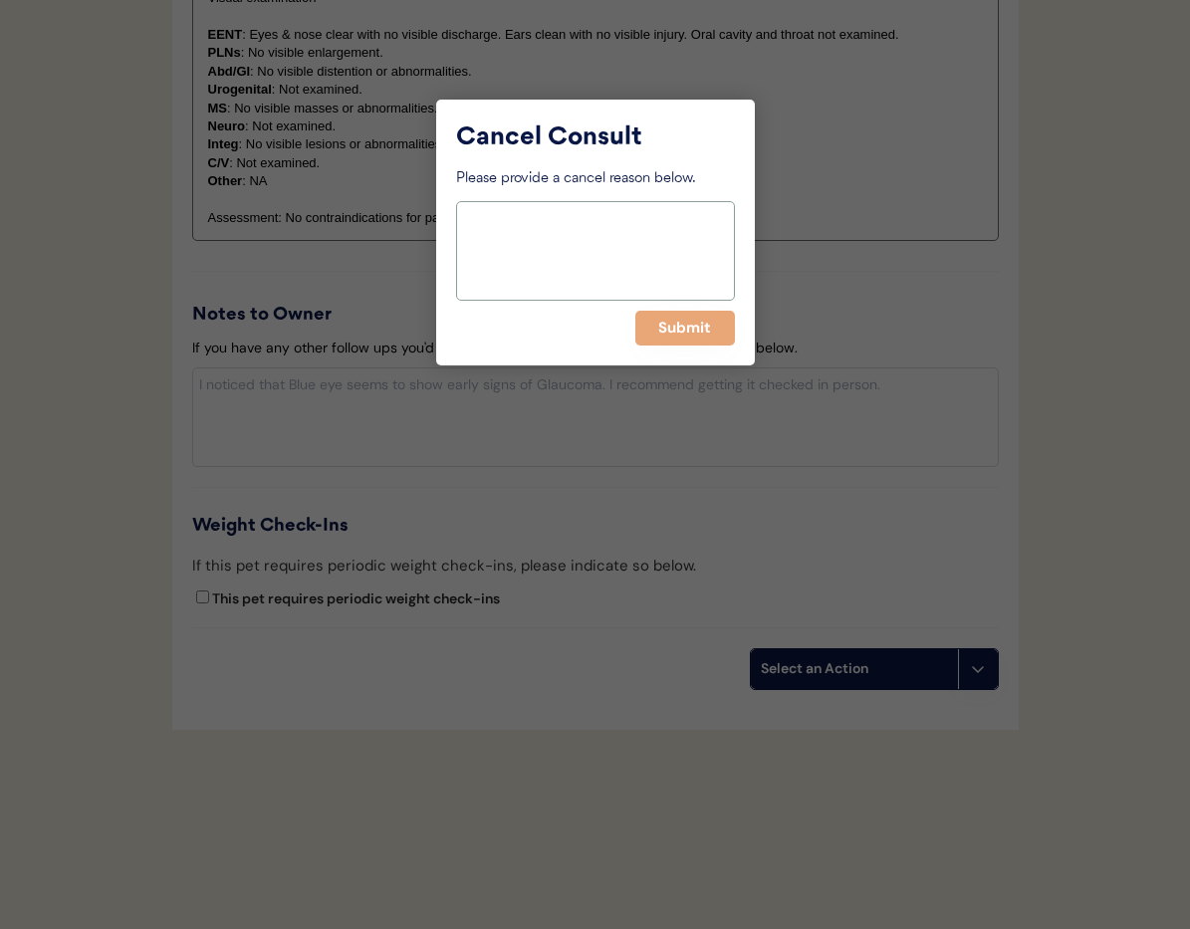
click at [622, 241] on textarea at bounding box center [595, 251] width 279 height 100
type textarea "Duplicate"
click at [695, 330] on button "Submit" at bounding box center [685, 328] width 100 height 35
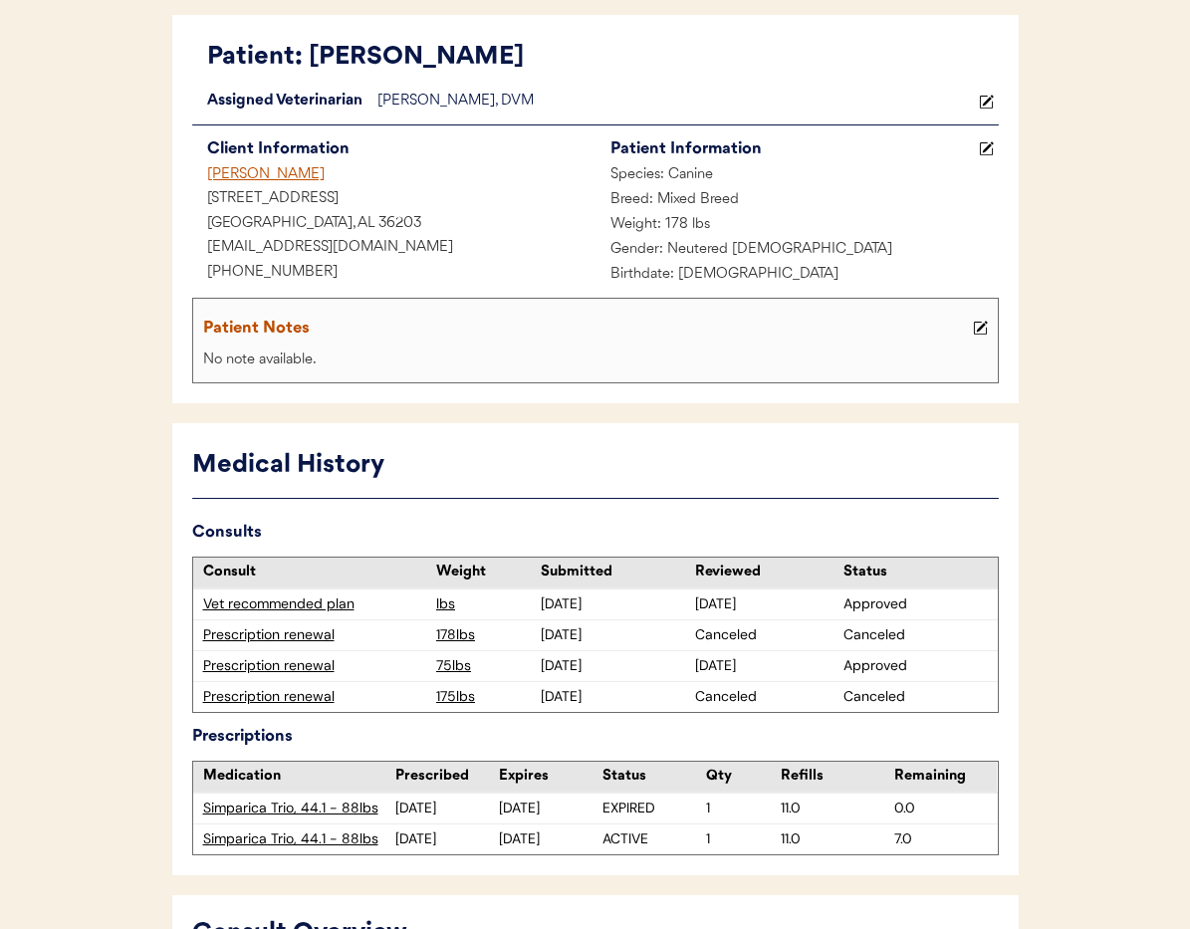
scroll to position [0, 0]
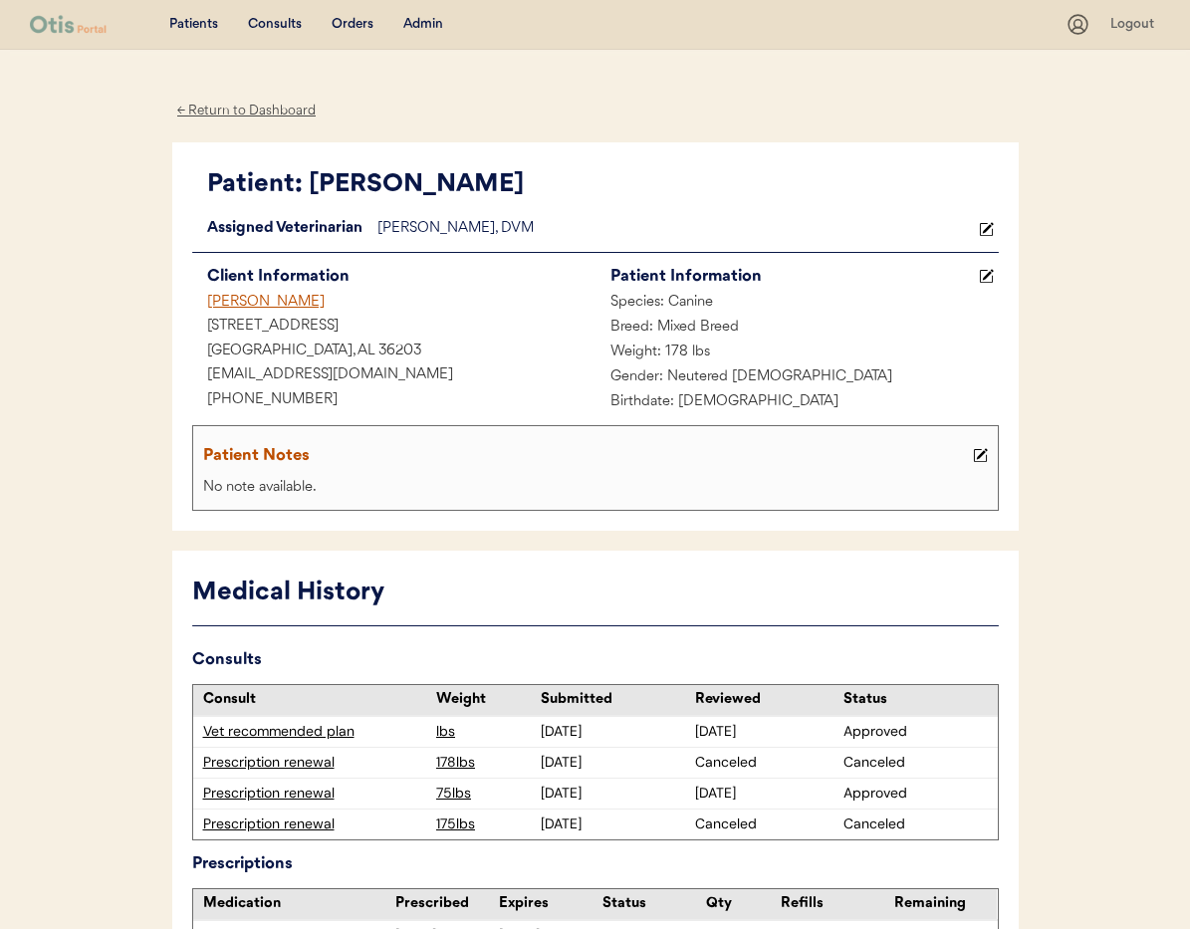
click at [249, 303] on div "[PERSON_NAME]" at bounding box center [393, 303] width 403 height 25
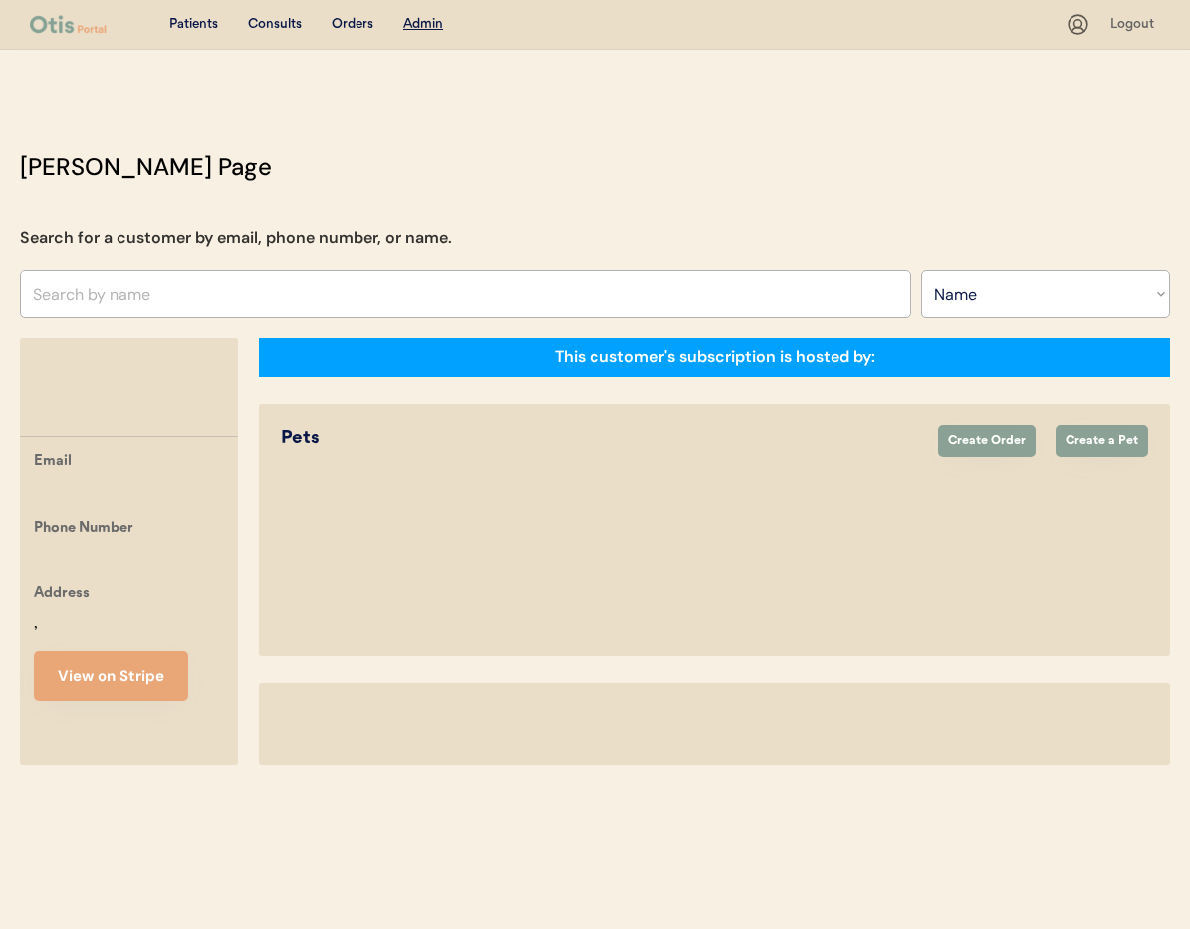
select select ""Name""
select select "true"
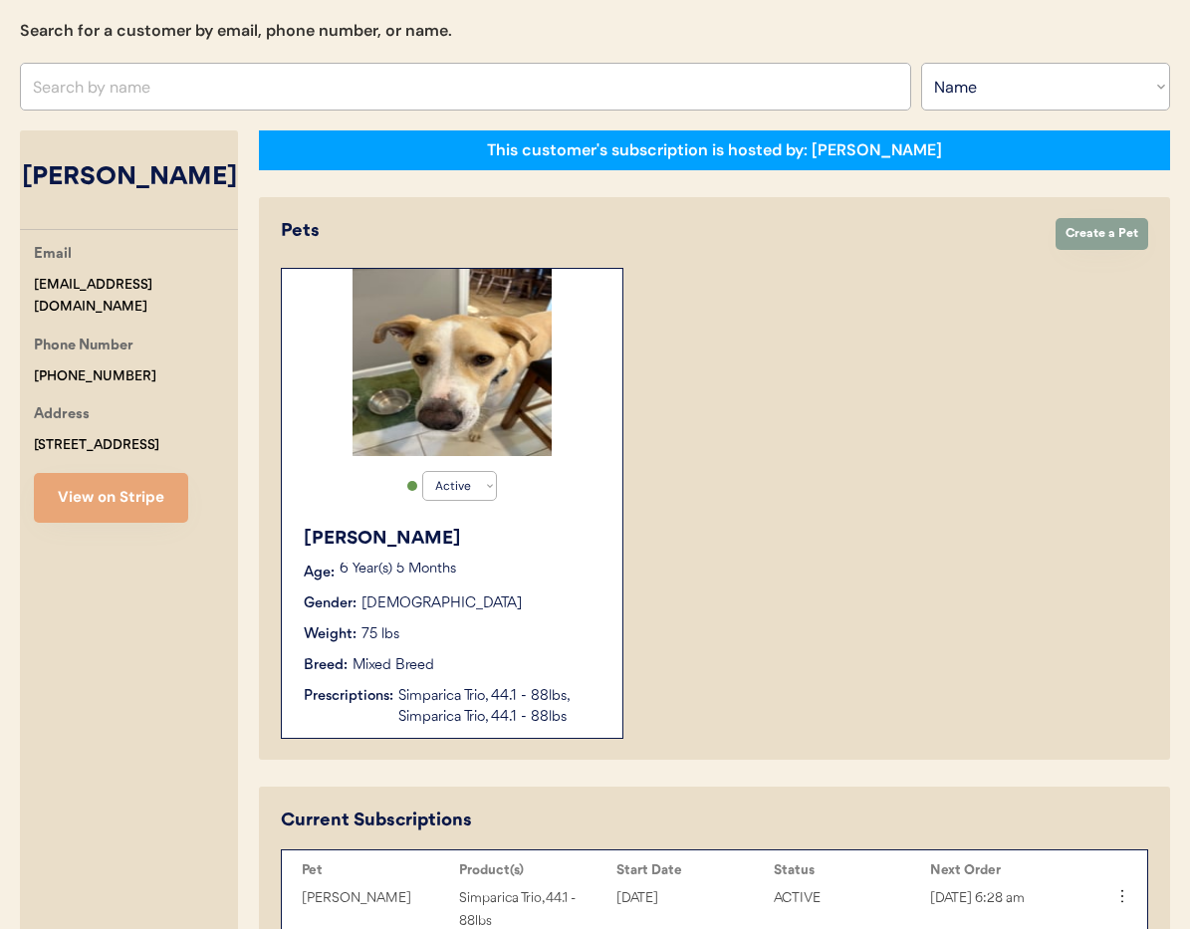
scroll to position [1, 0]
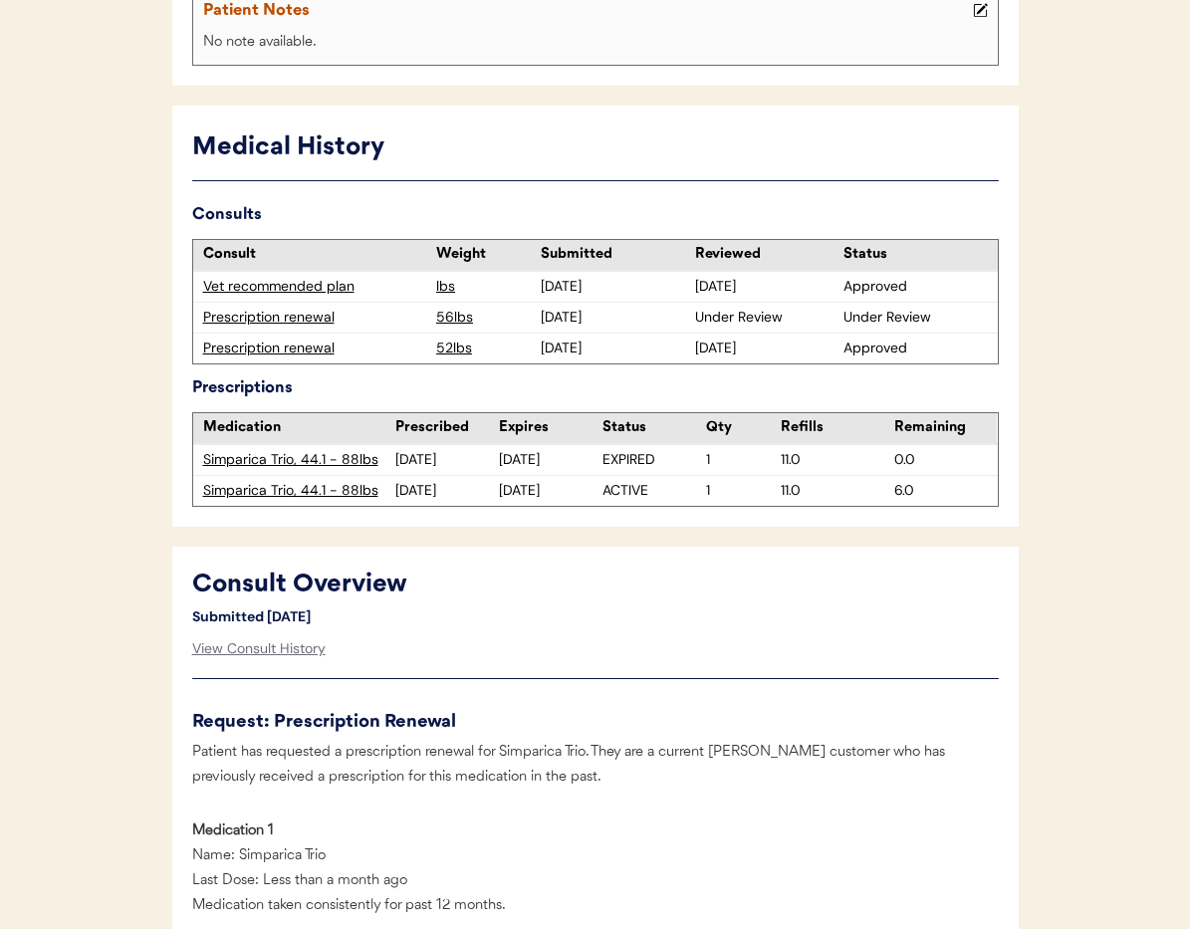
scroll to position [461, 0]
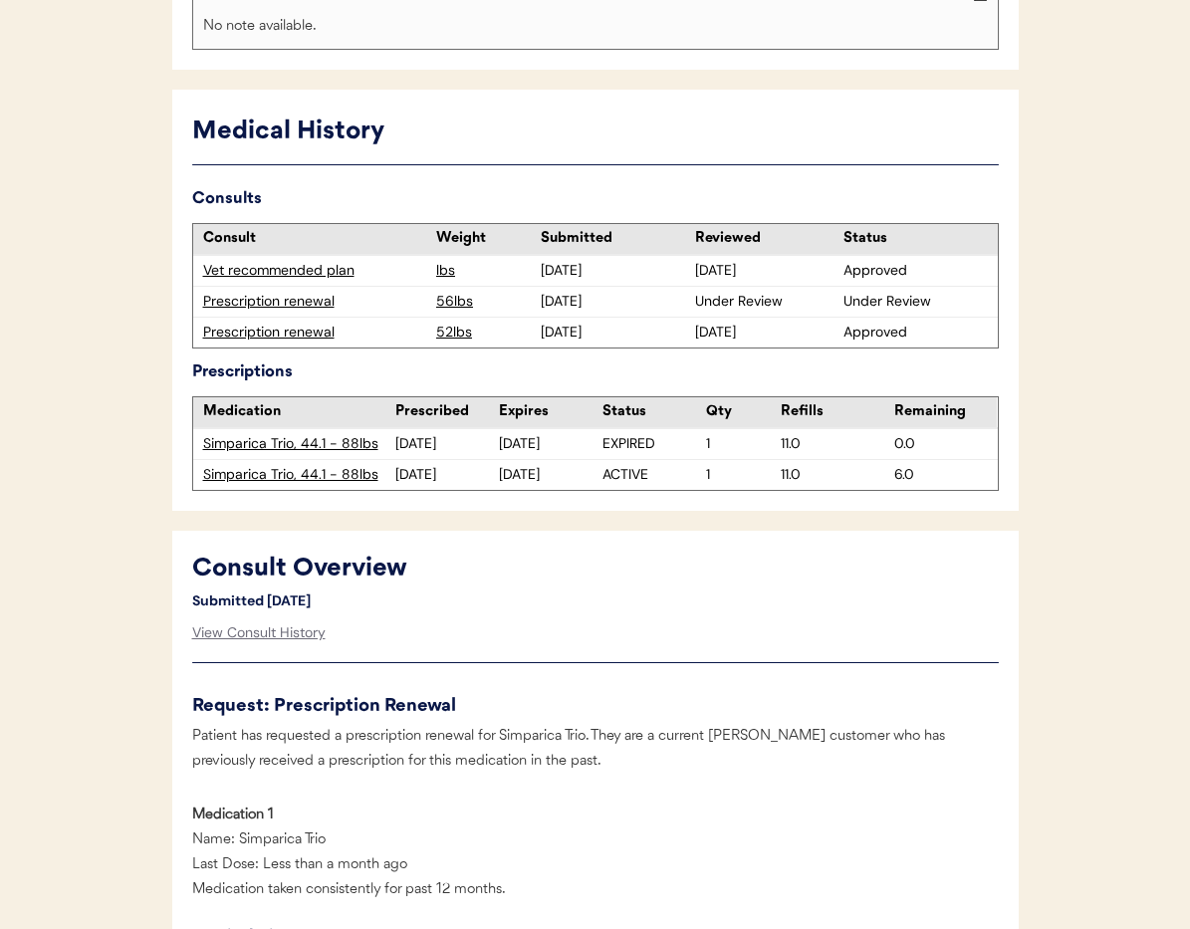
click at [287, 304] on div "Prescription renewal" at bounding box center [315, 302] width 224 height 20
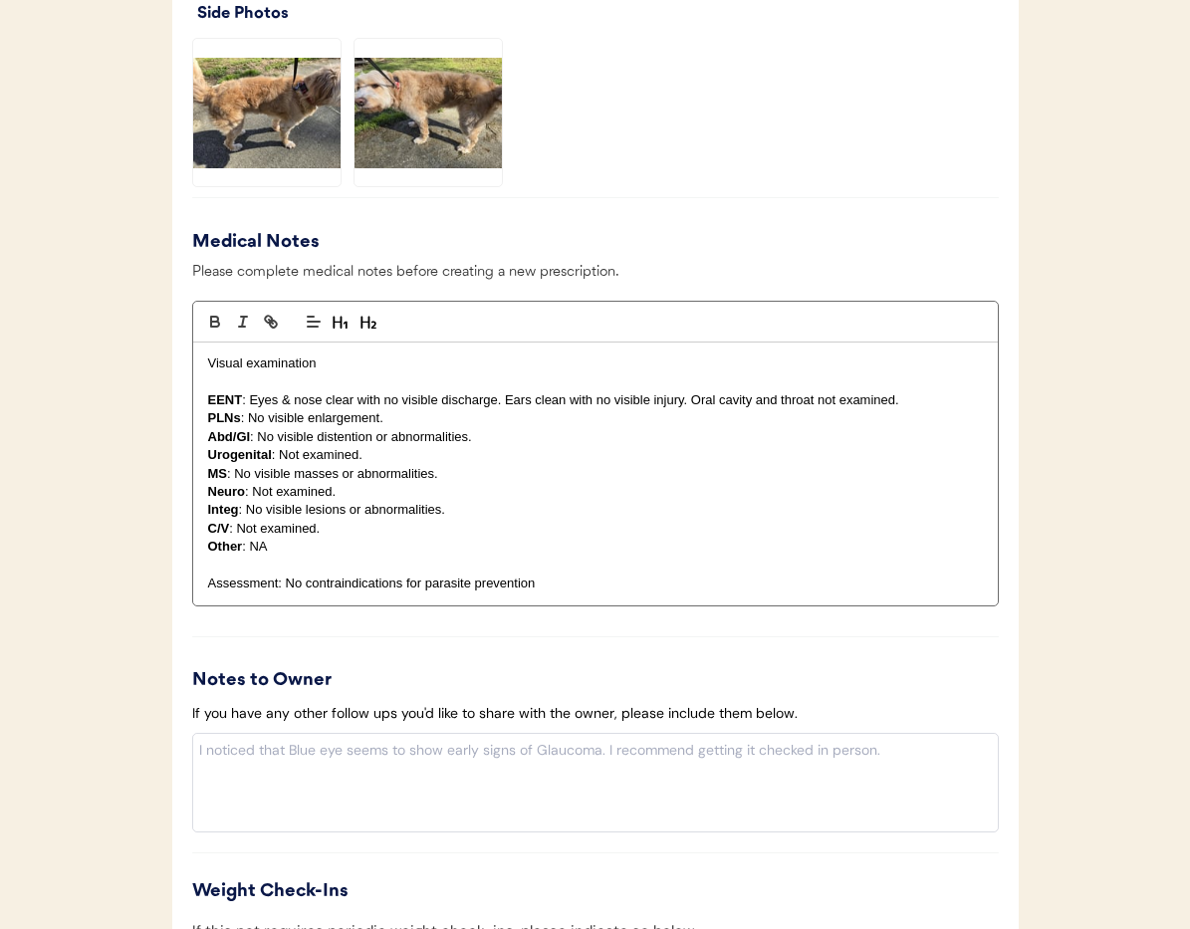
scroll to position [2186, 0]
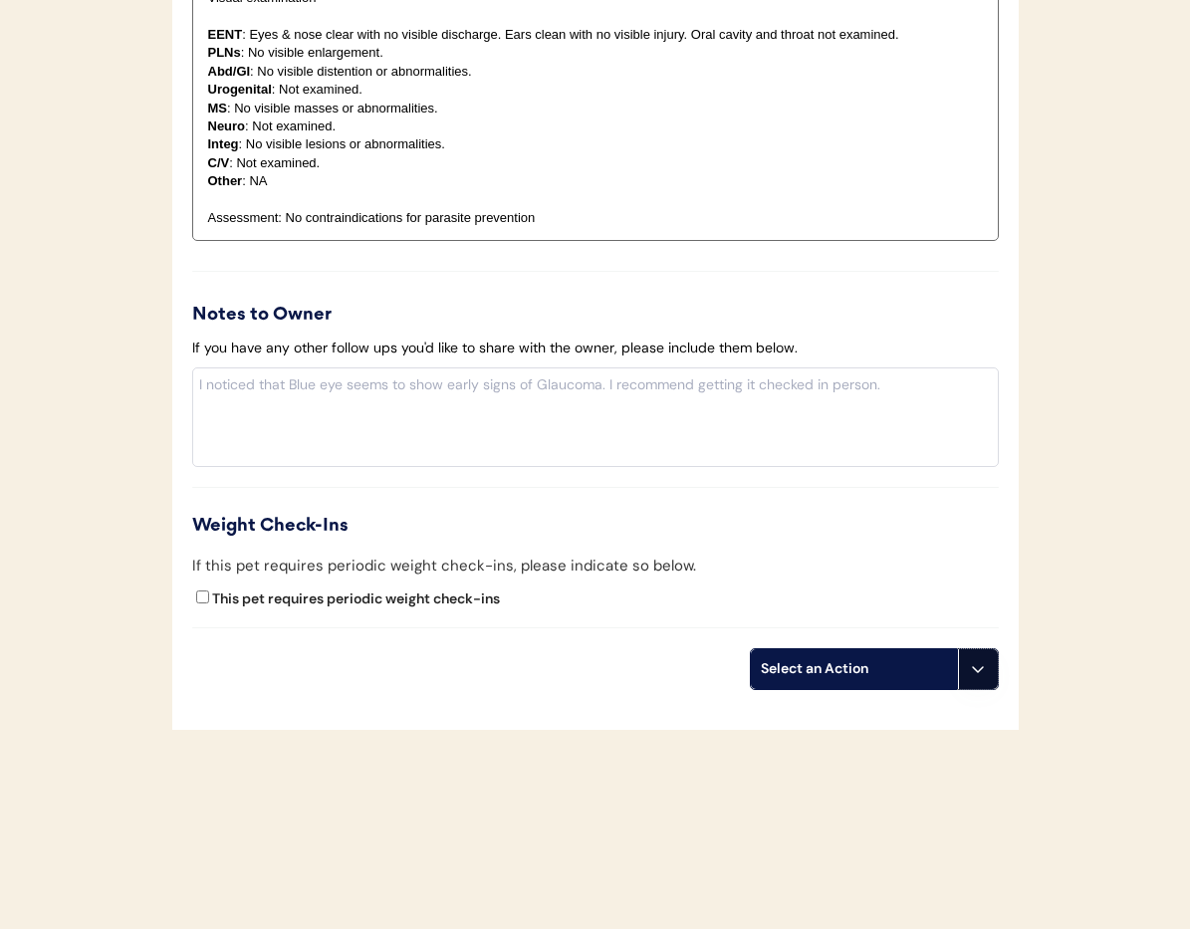
click at [980, 680] on button at bounding box center [978, 669] width 40 height 40
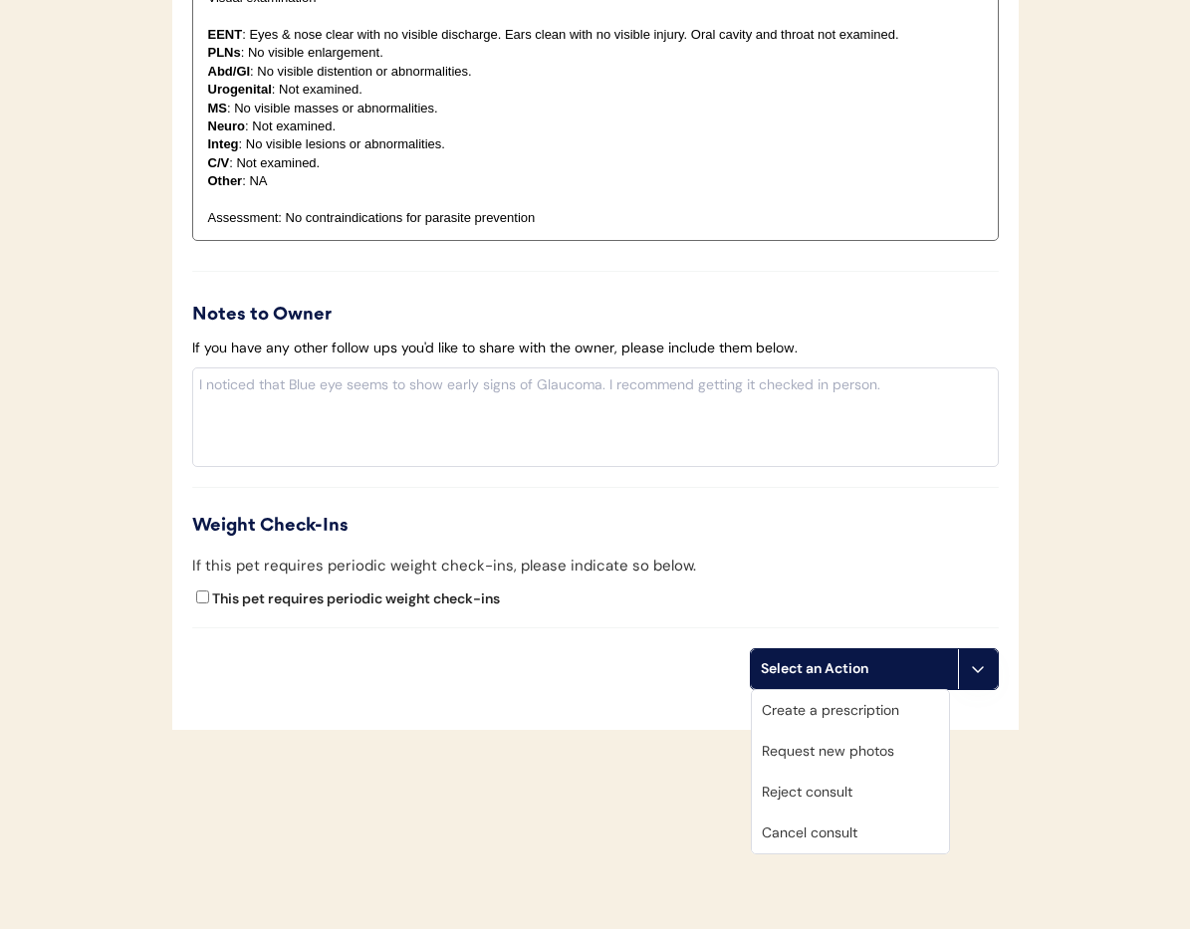
click at [879, 834] on div "Cancel consult" at bounding box center [850, 833] width 197 height 41
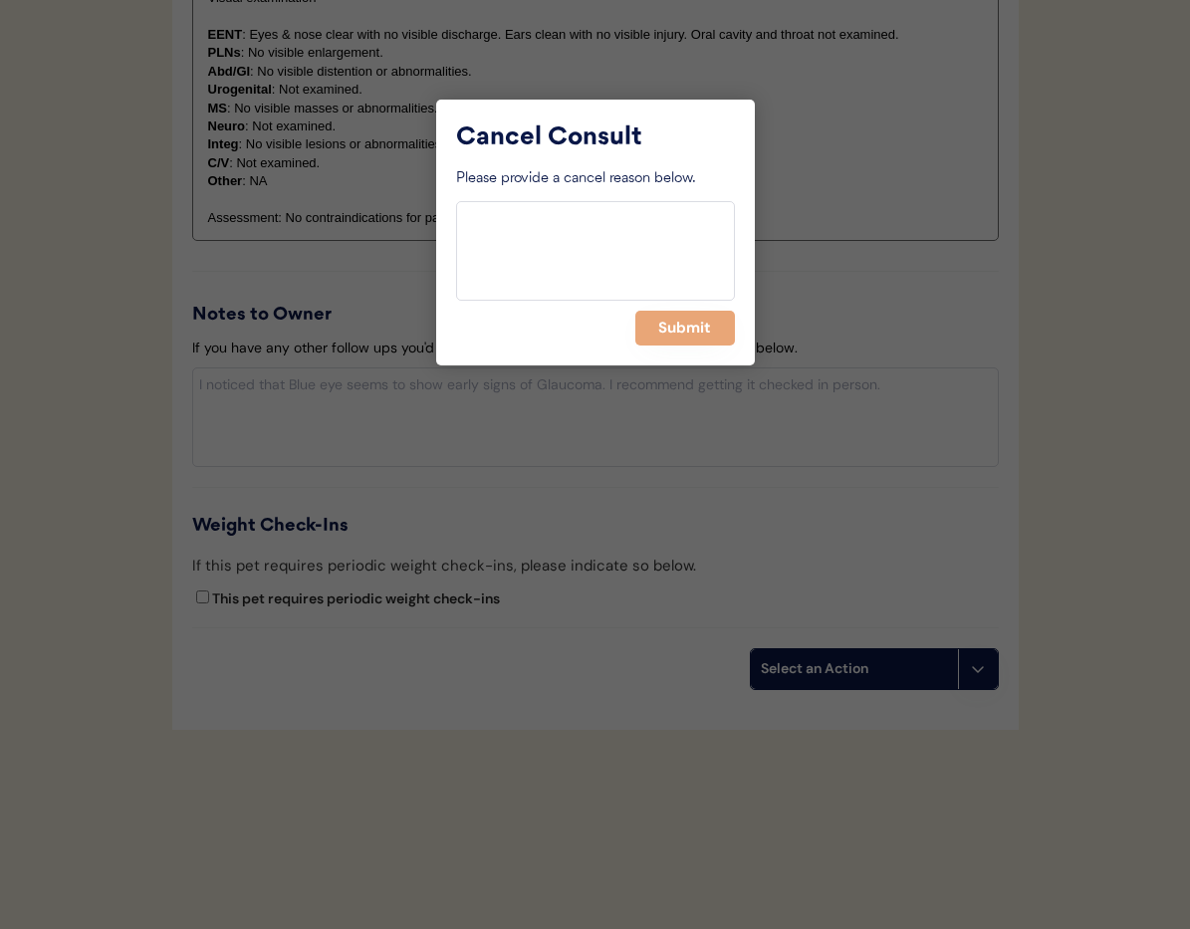
click at [532, 261] on textarea at bounding box center [595, 251] width 279 height 100
type textarea "d"
type textarea "Approved in another consult"
click at [684, 326] on button "Submit" at bounding box center [685, 328] width 100 height 35
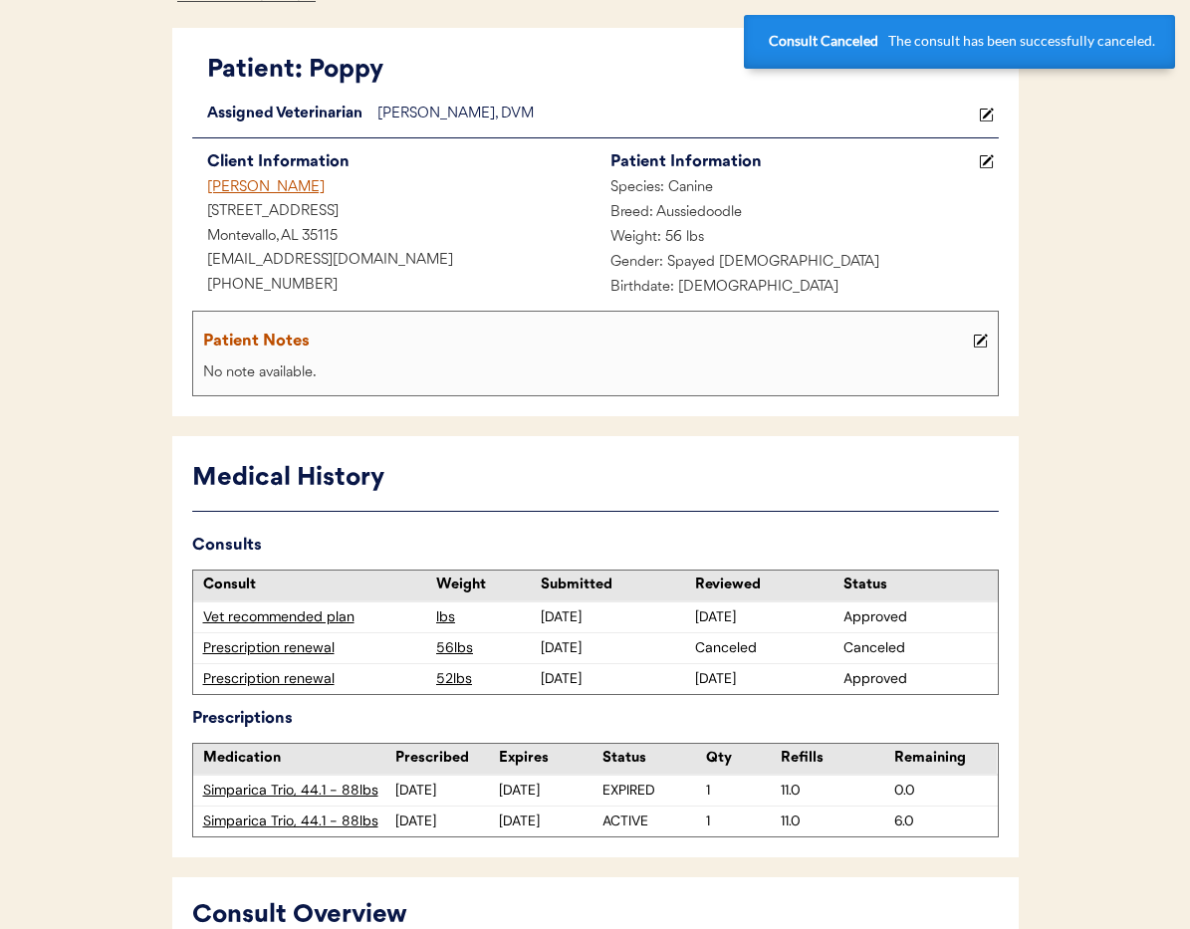
scroll to position [0, 0]
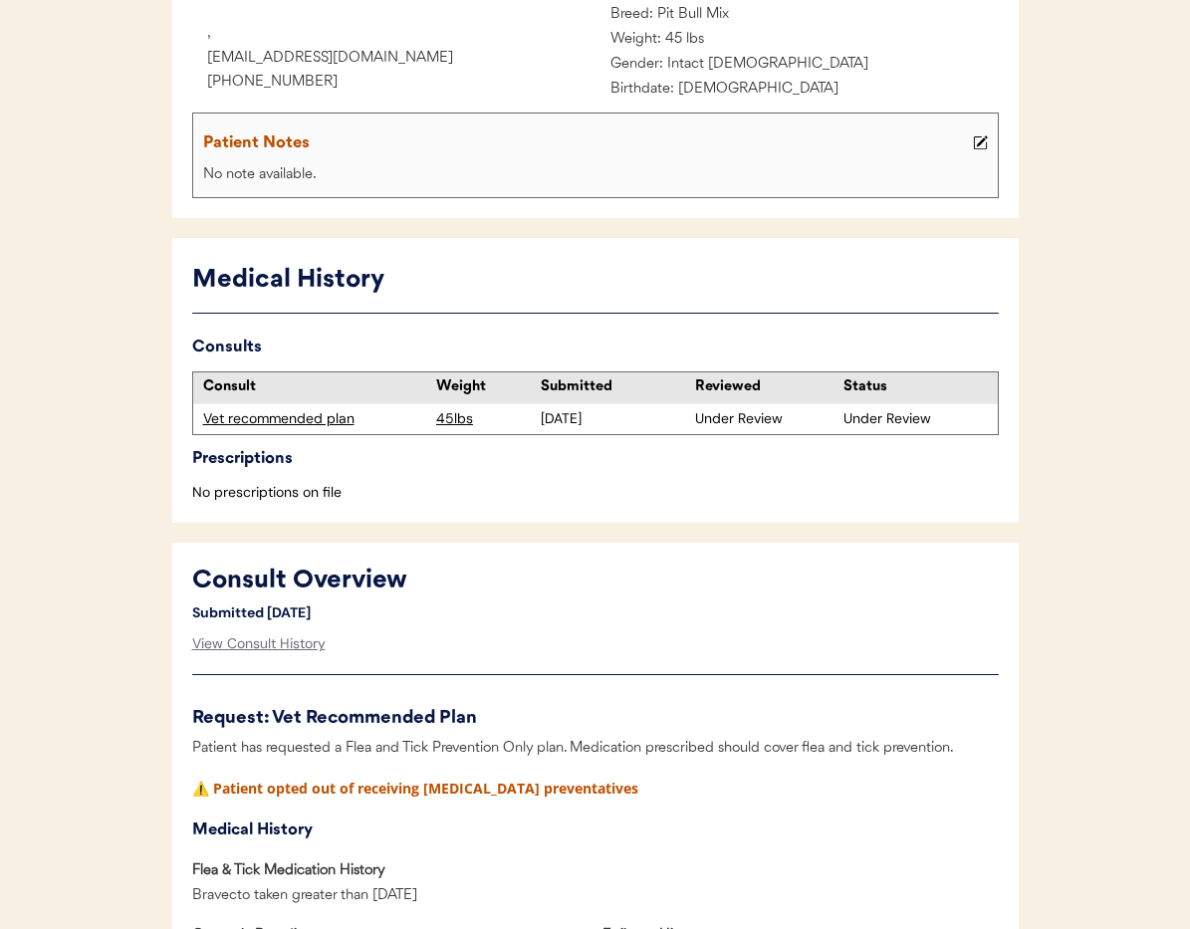
scroll to position [518, 0]
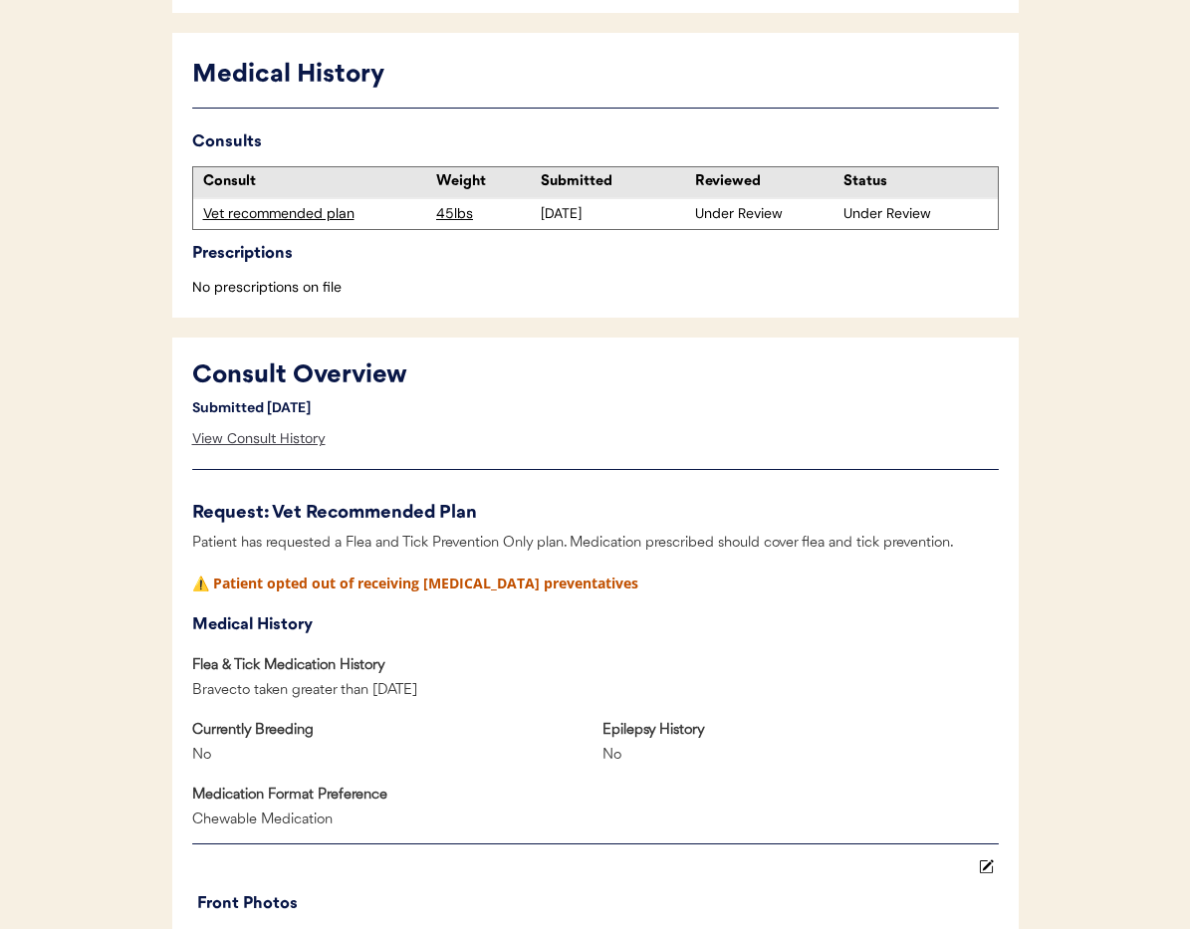
click at [243, 435] on div "View Consult History" at bounding box center [258, 439] width 133 height 40
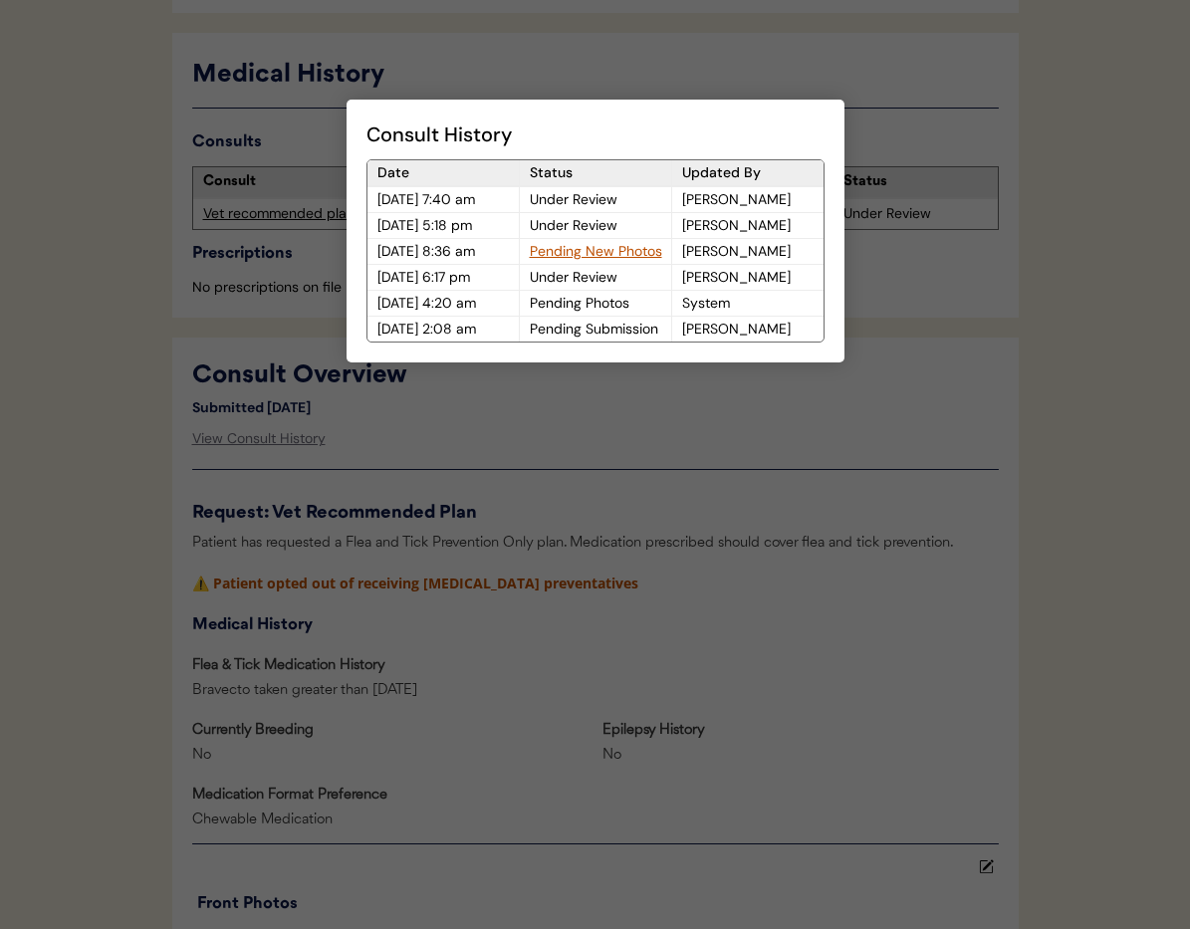
click at [703, 431] on div at bounding box center [595, 464] width 1190 height 929
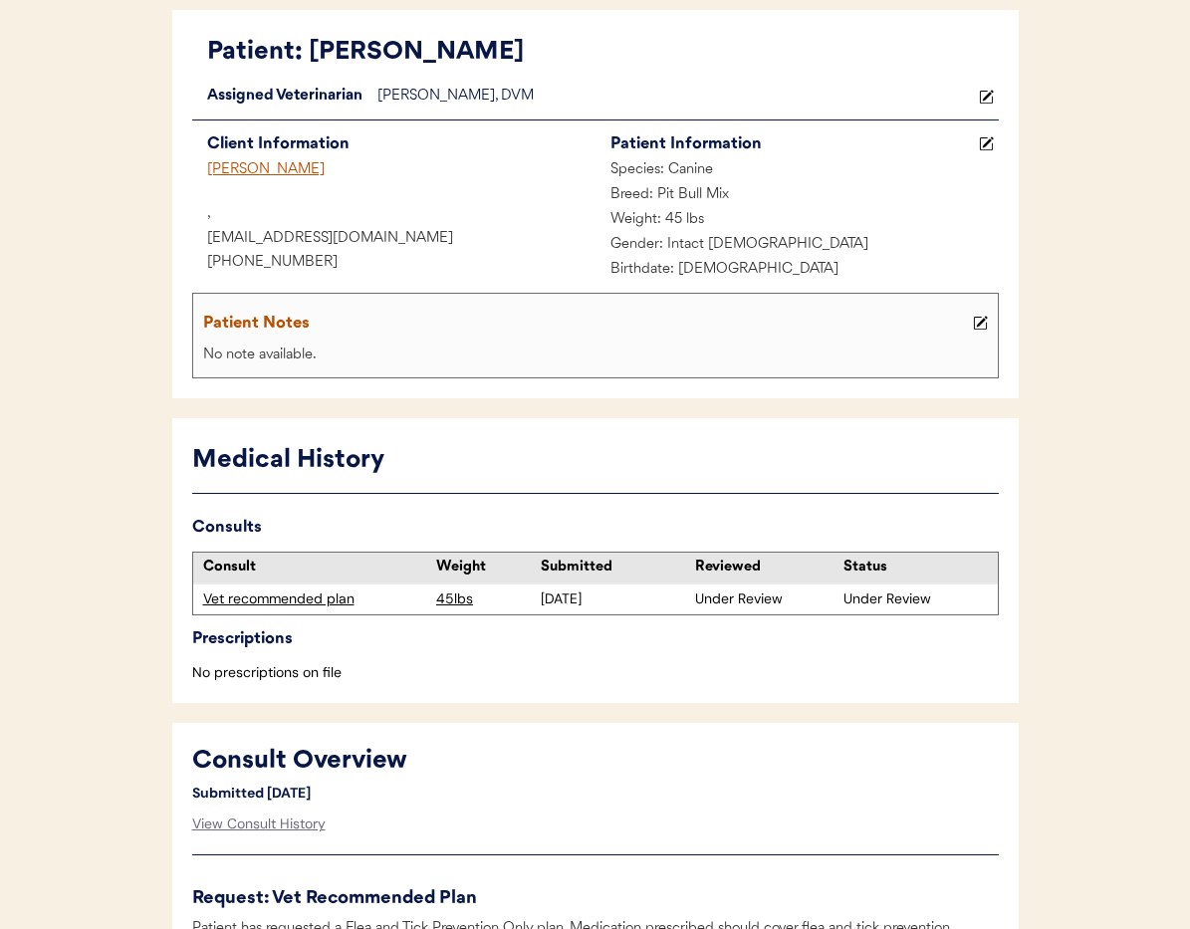
scroll to position [0, 0]
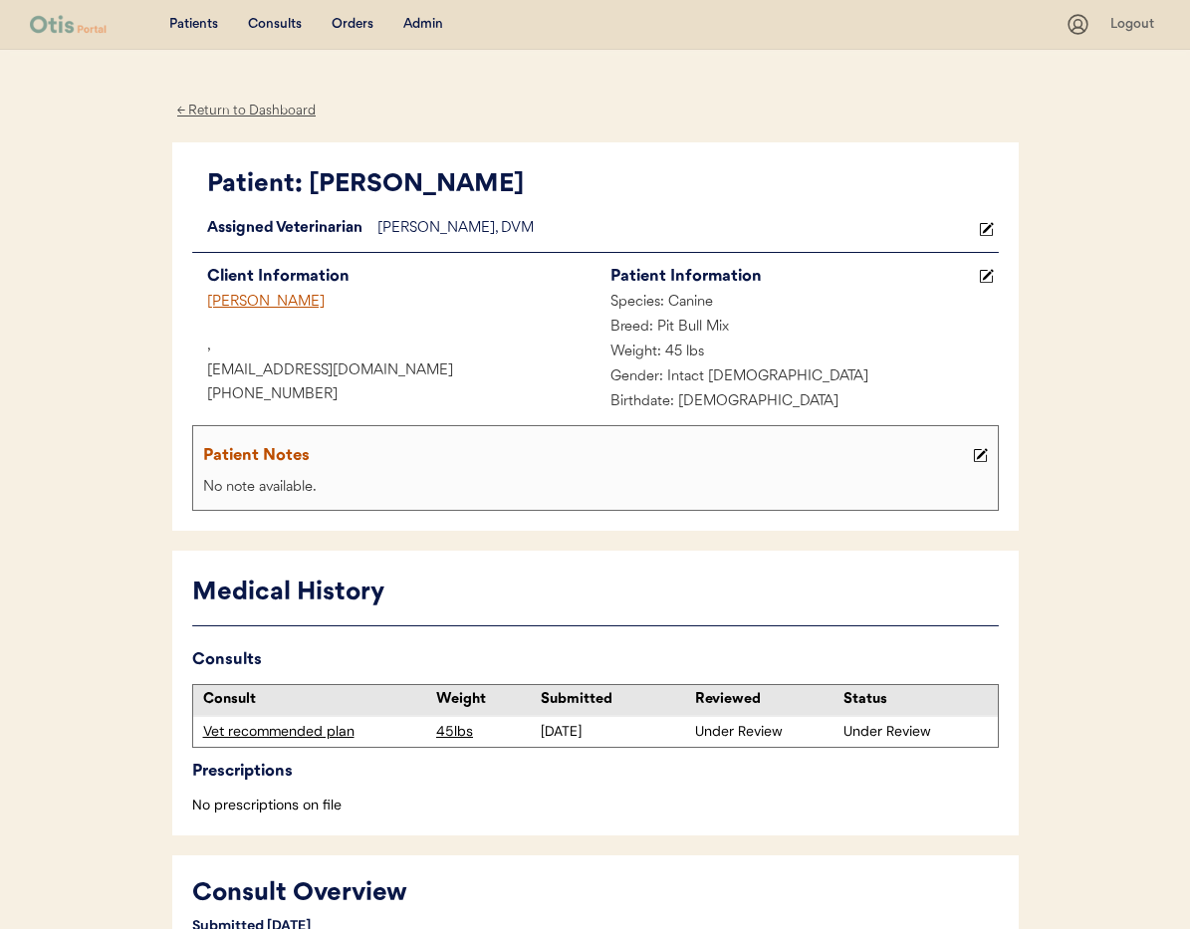
click at [243, 298] on div "Donna Morley" at bounding box center [393, 303] width 403 height 25
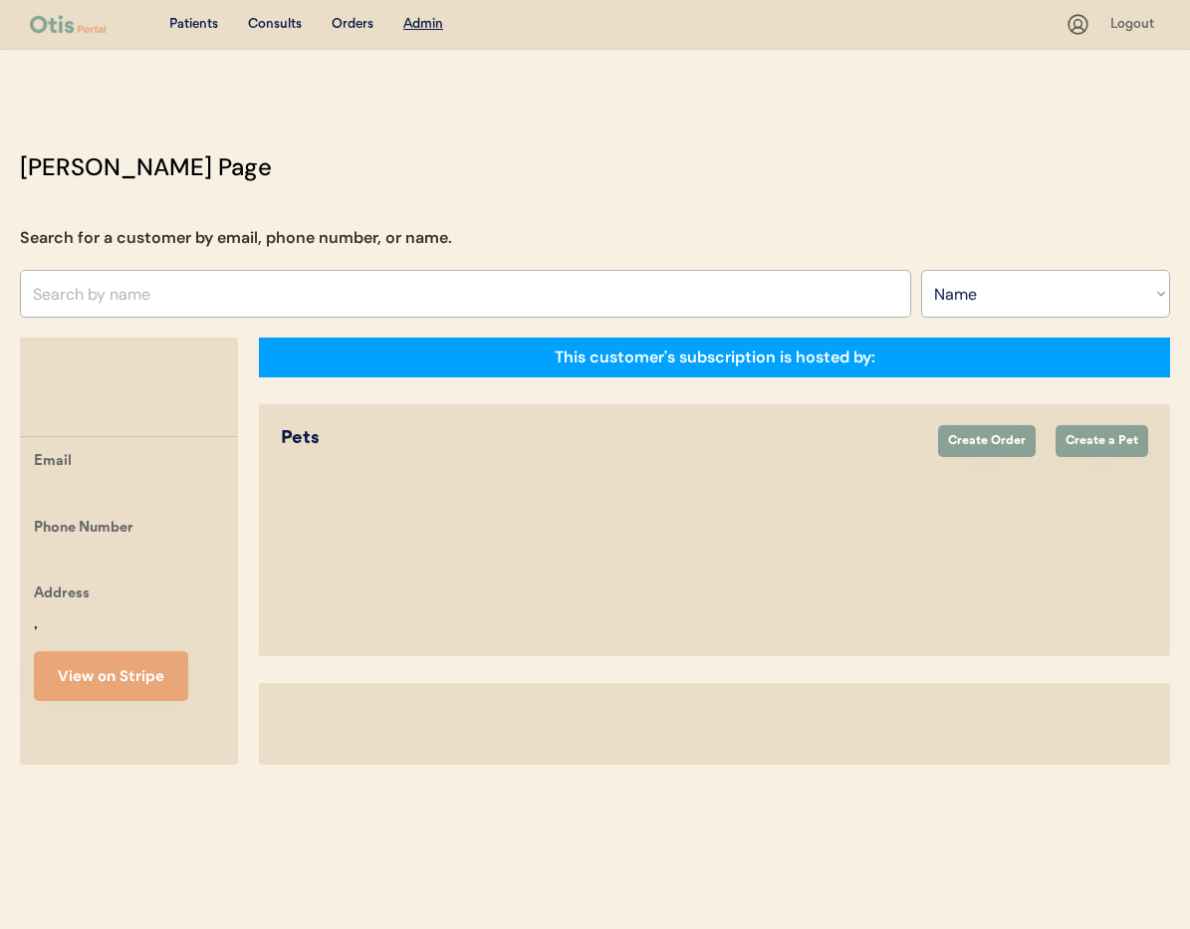
select select ""Name""
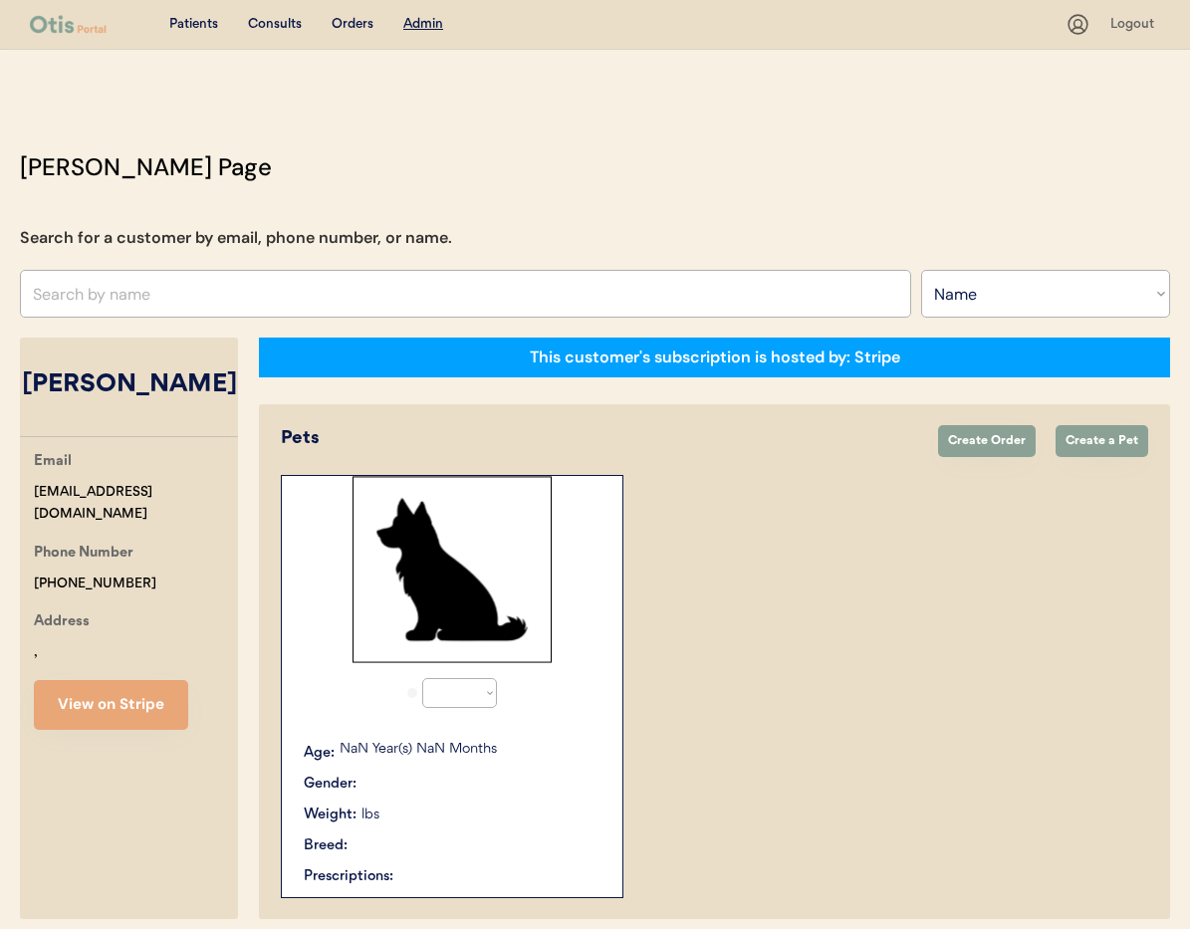
select select "true"
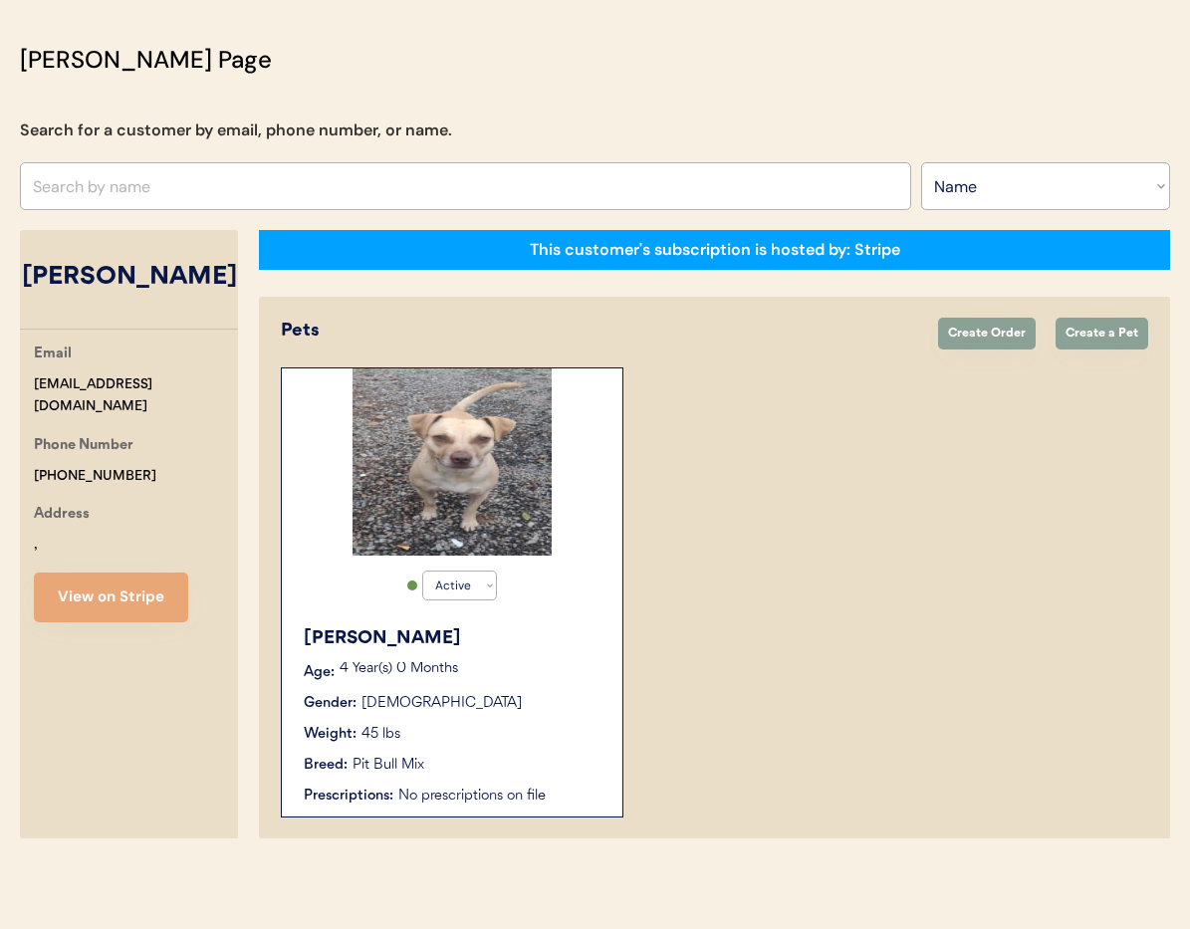
scroll to position [110, 0]
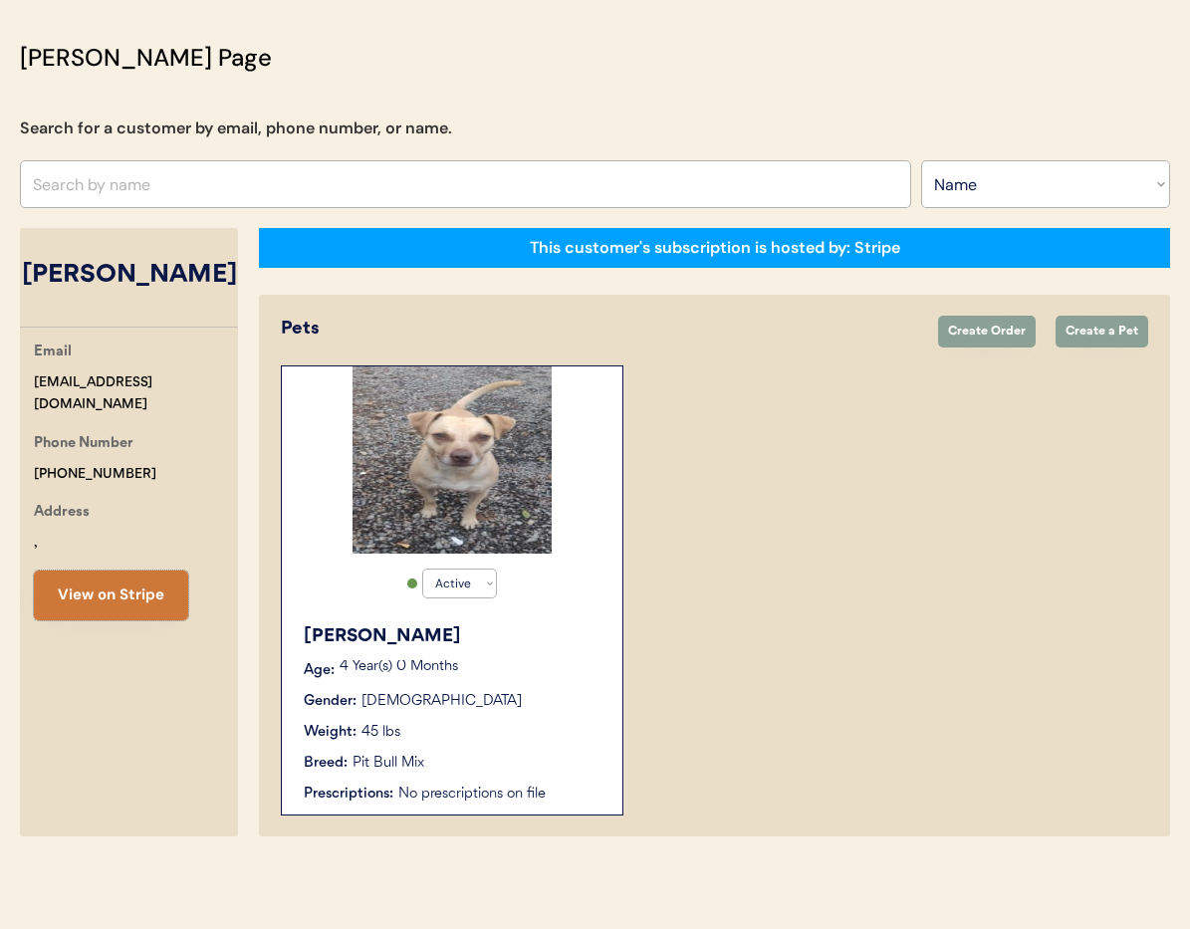
click at [114, 612] on button "View on Stripe" at bounding box center [111, 596] width 154 height 50
click at [505, 677] on div "4 Year(s) 0 Months" at bounding box center [471, 670] width 263 height 20
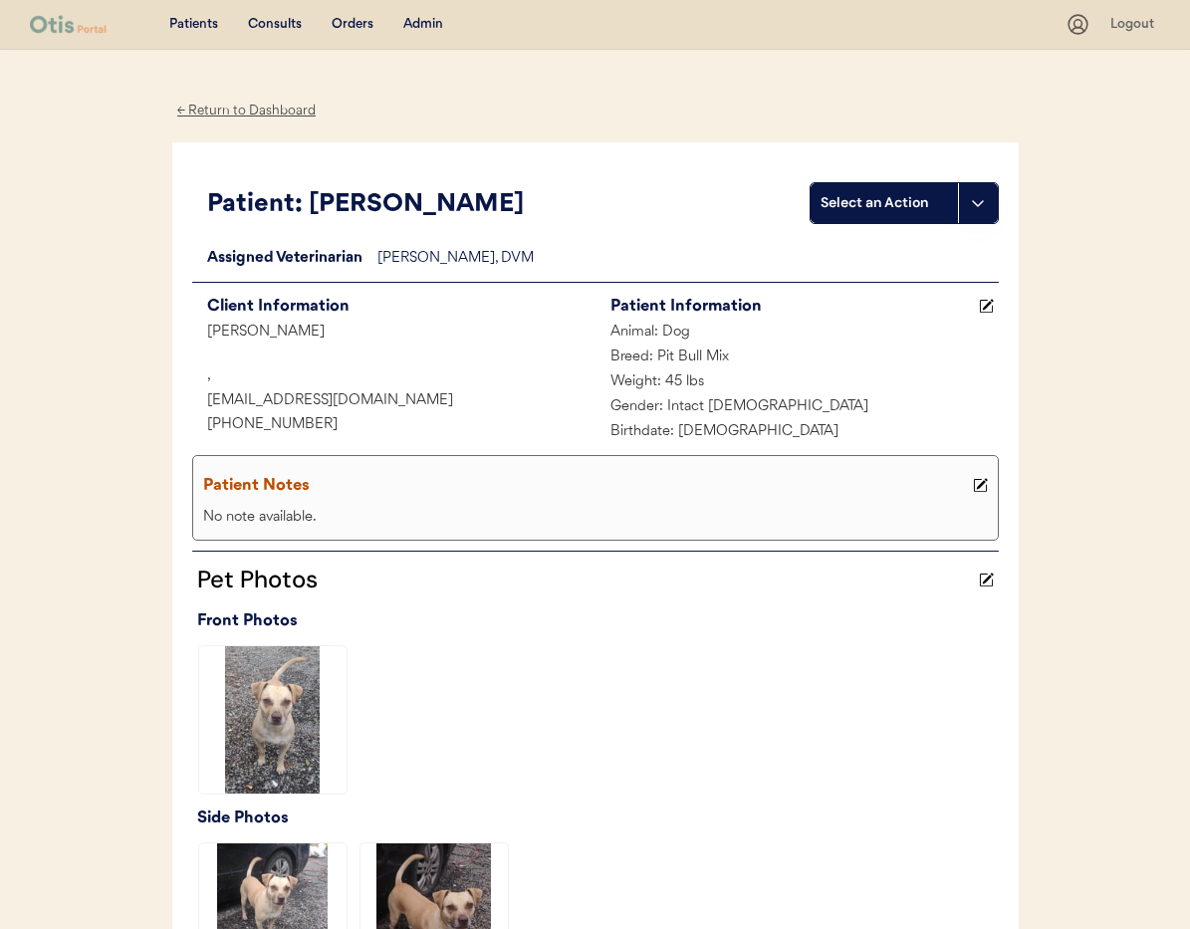
scroll to position [487, 0]
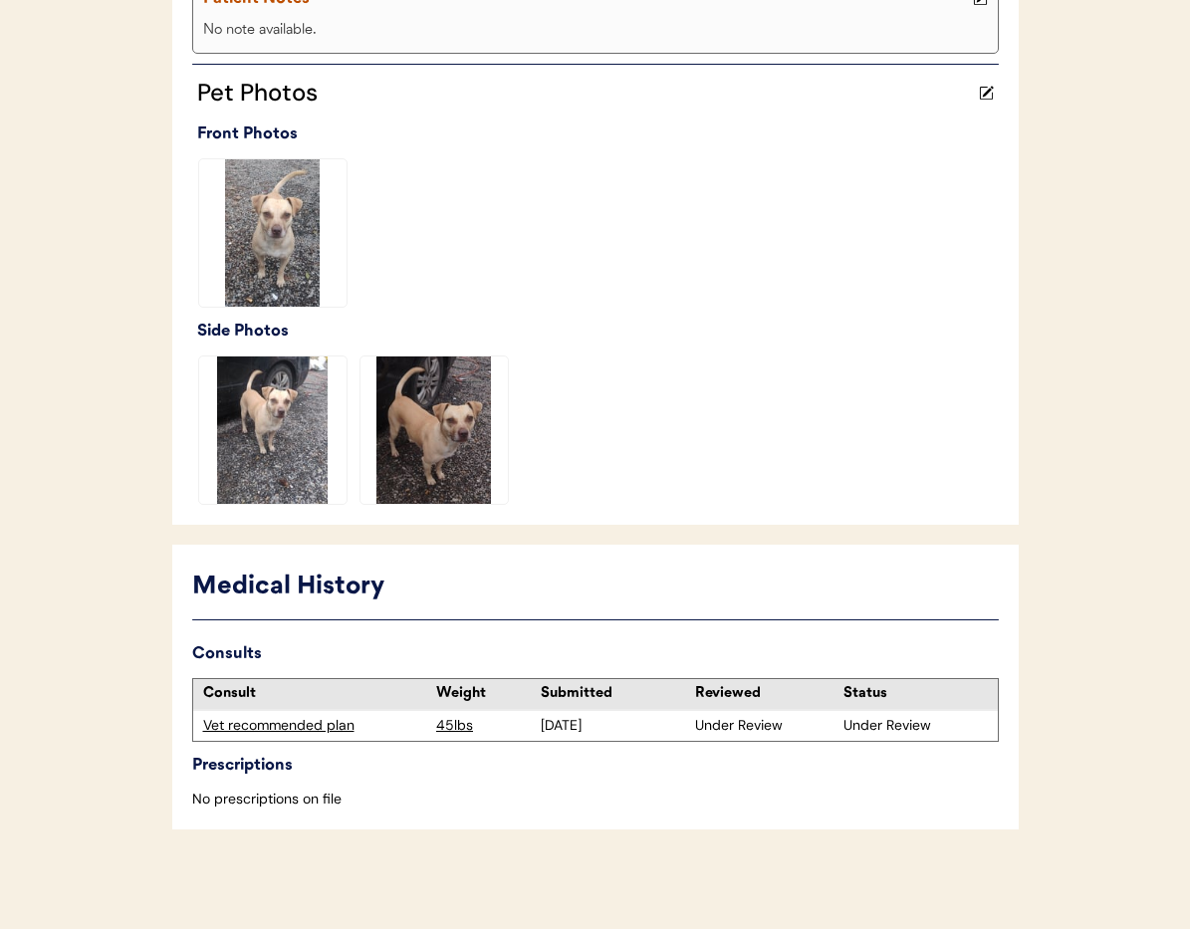
click at [225, 726] on div "Vet recommended plan" at bounding box center [315, 726] width 224 height 20
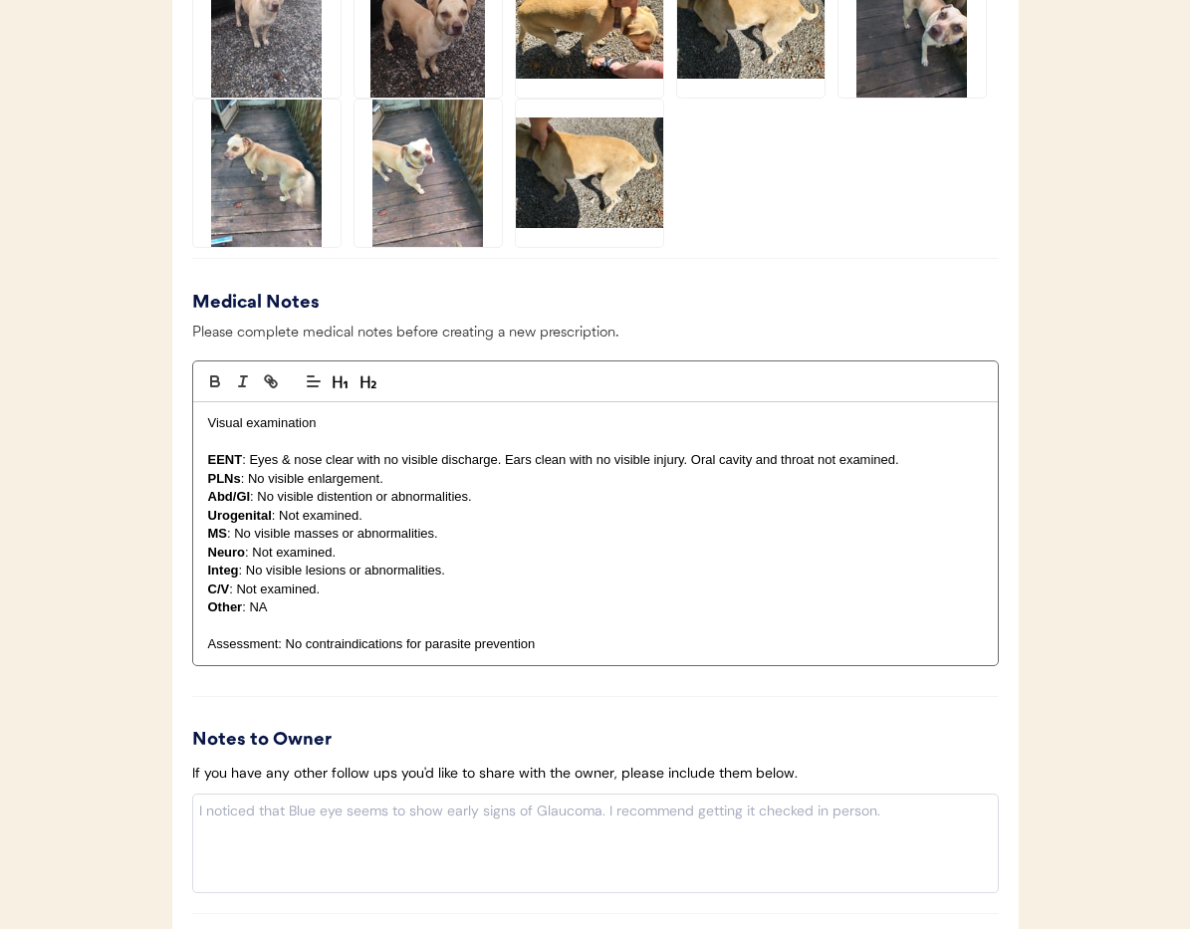
scroll to position [2120, 0]
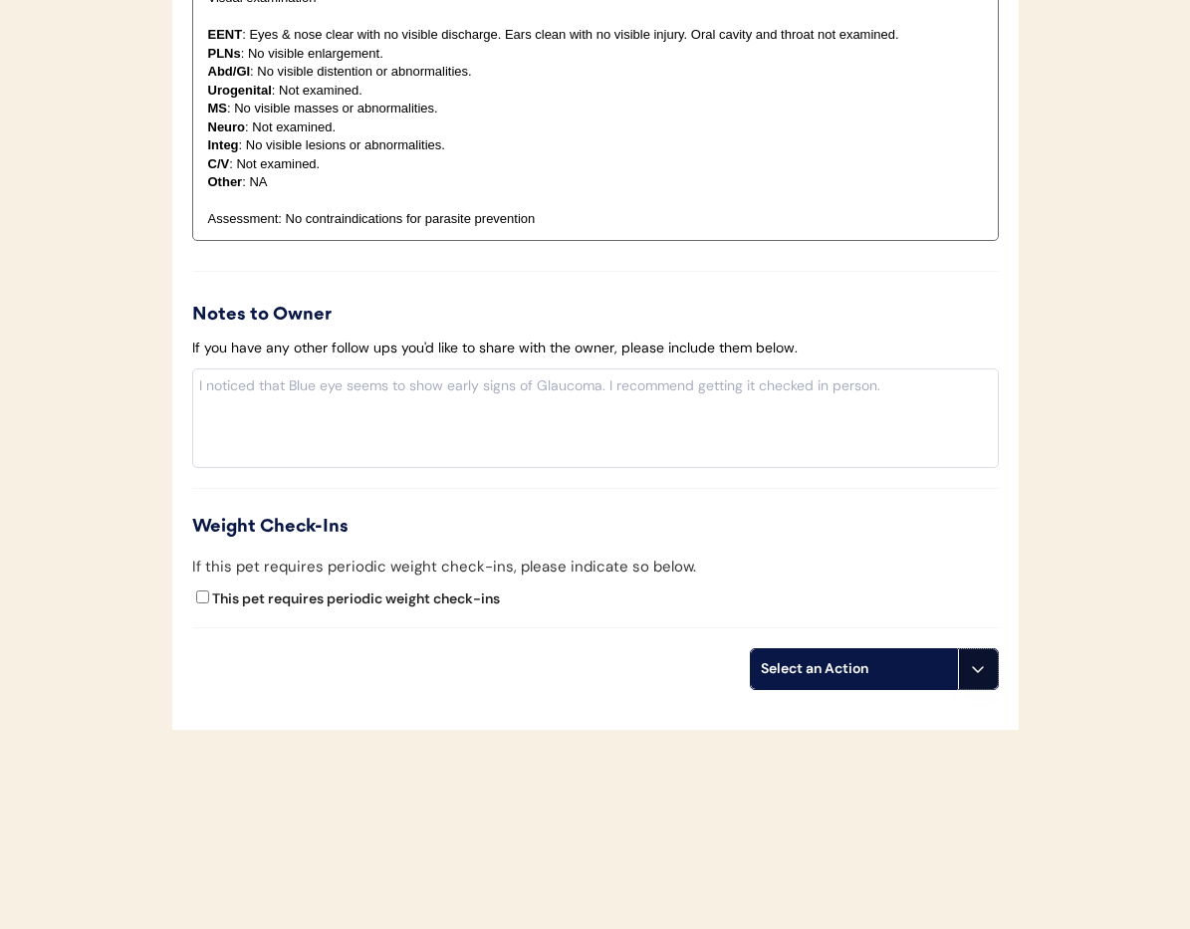
click at [976, 673] on icon at bounding box center [978, 669] width 16 height 16
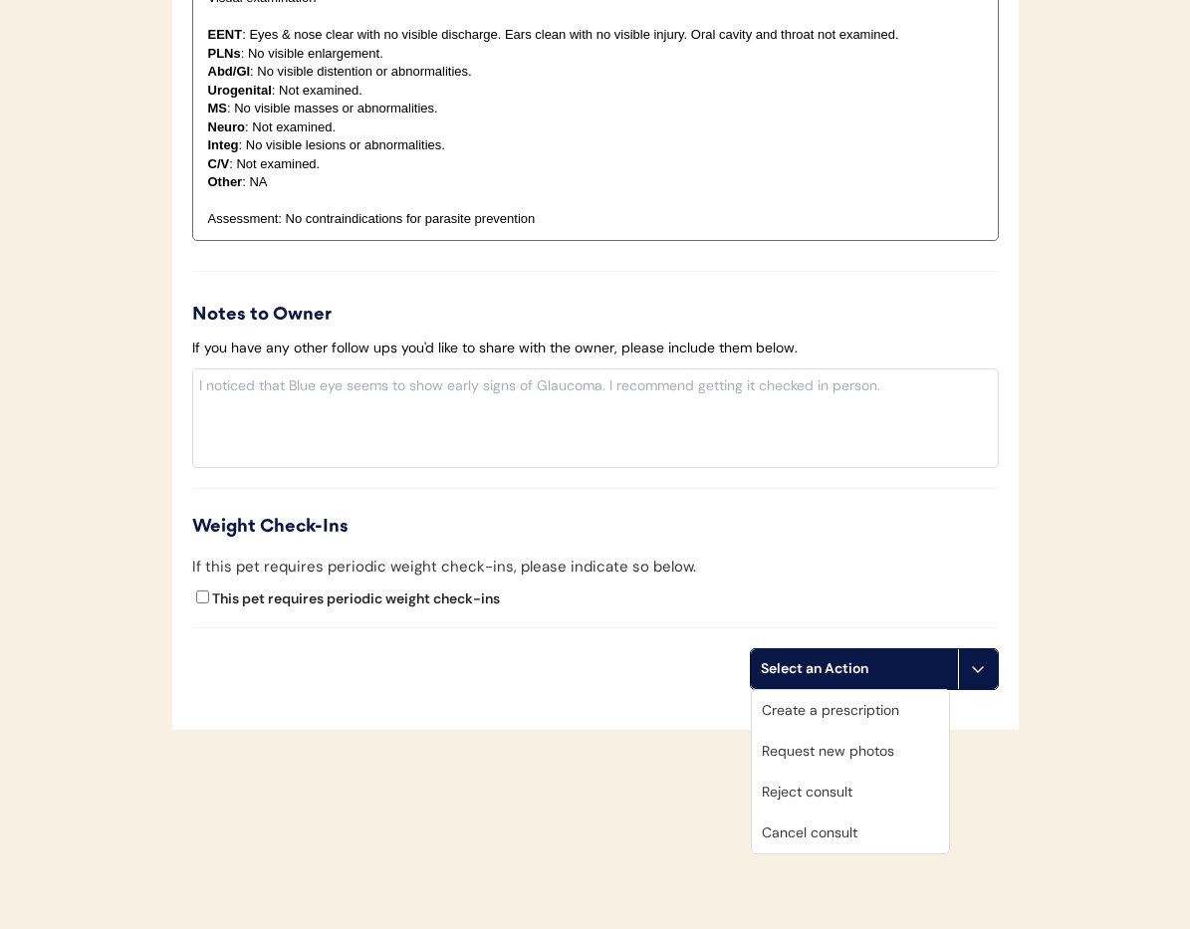
click at [862, 831] on div "Cancel consult" at bounding box center [850, 833] width 197 height 41
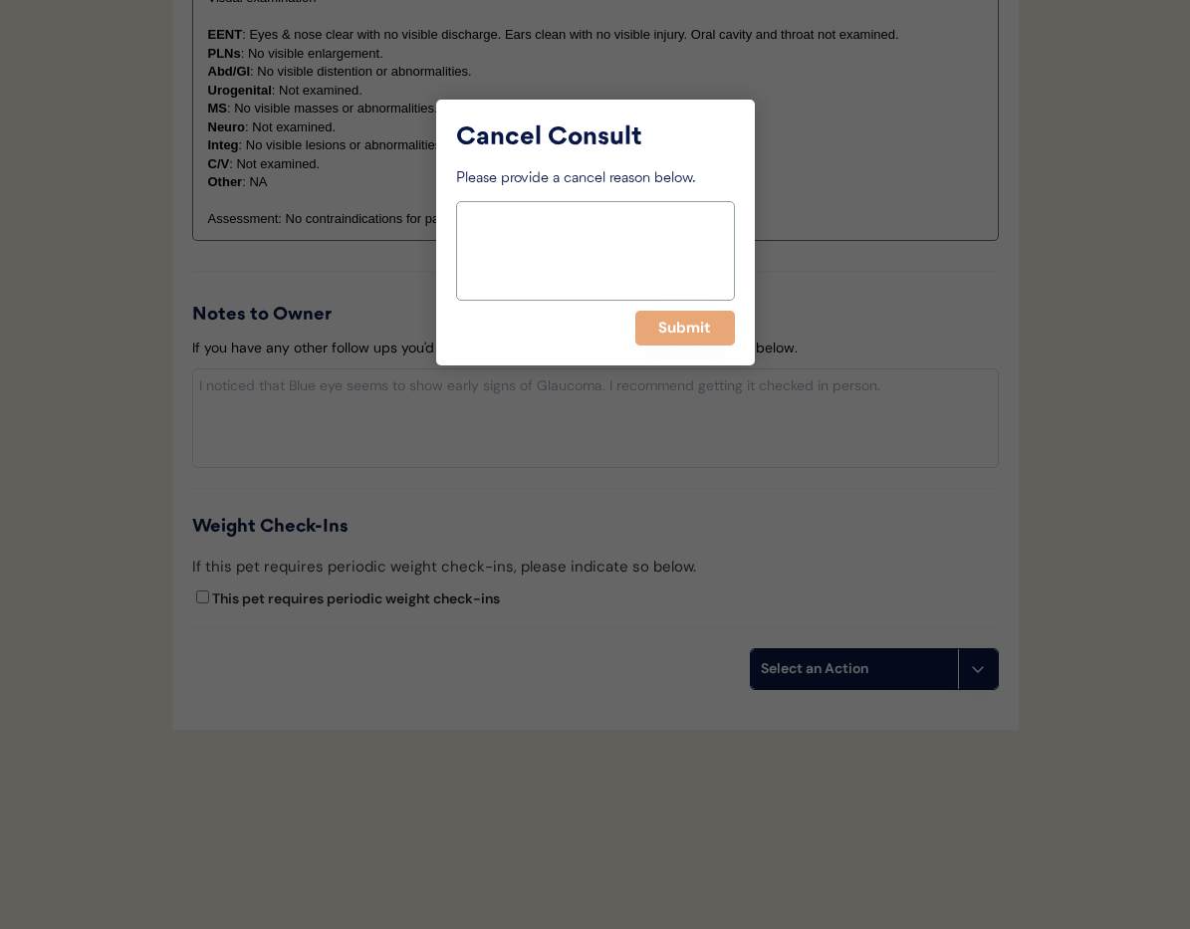
click at [529, 268] on textarea at bounding box center [595, 251] width 279 height 100
type textarea "Owner deleted account from Stripe"
click at [683, 326] on button "Submit" at bounding box center [685, 328] width 100 height 35
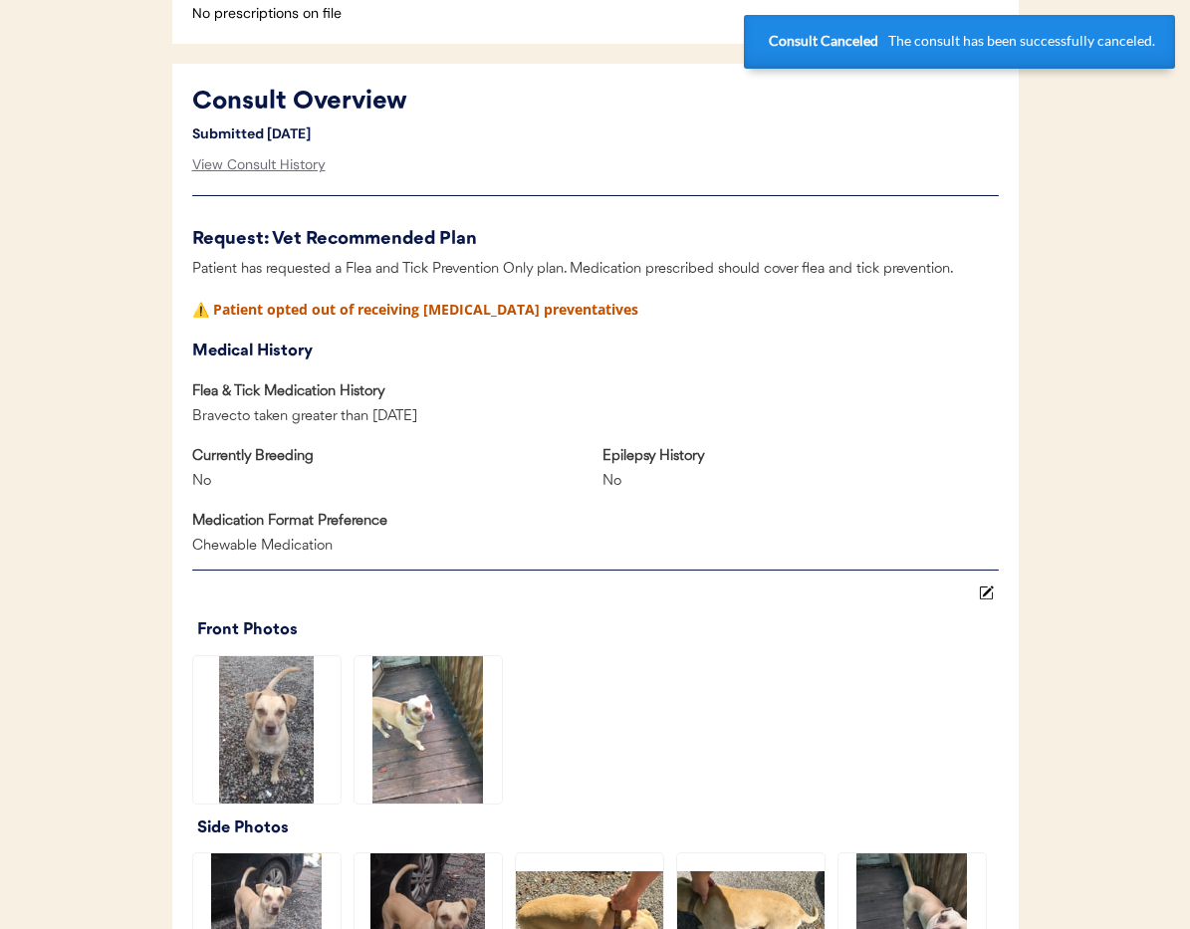
scroll to position [0, 0]
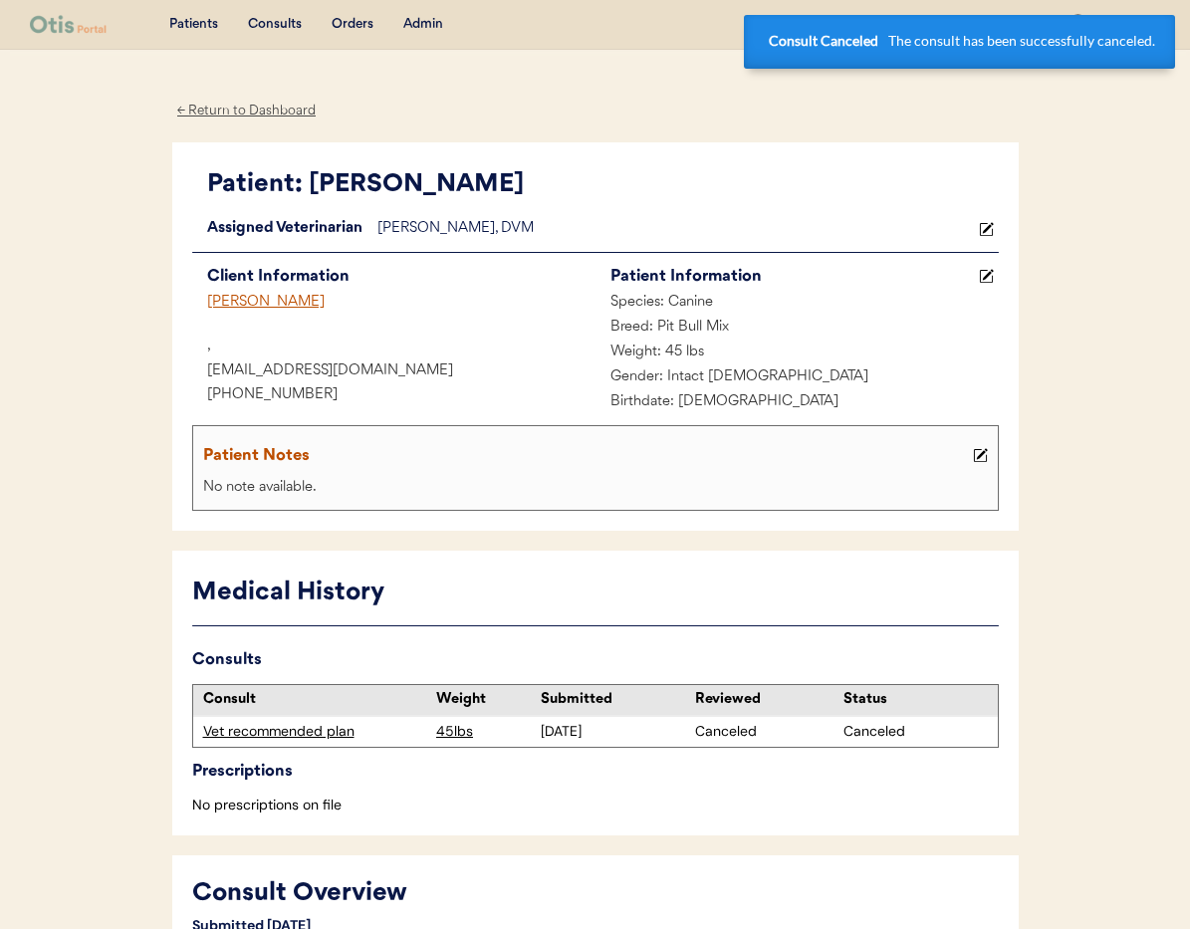
click at [233, 107] on div "← Return to Dashboard" at bounding box center [246, 111] width 149 height 23
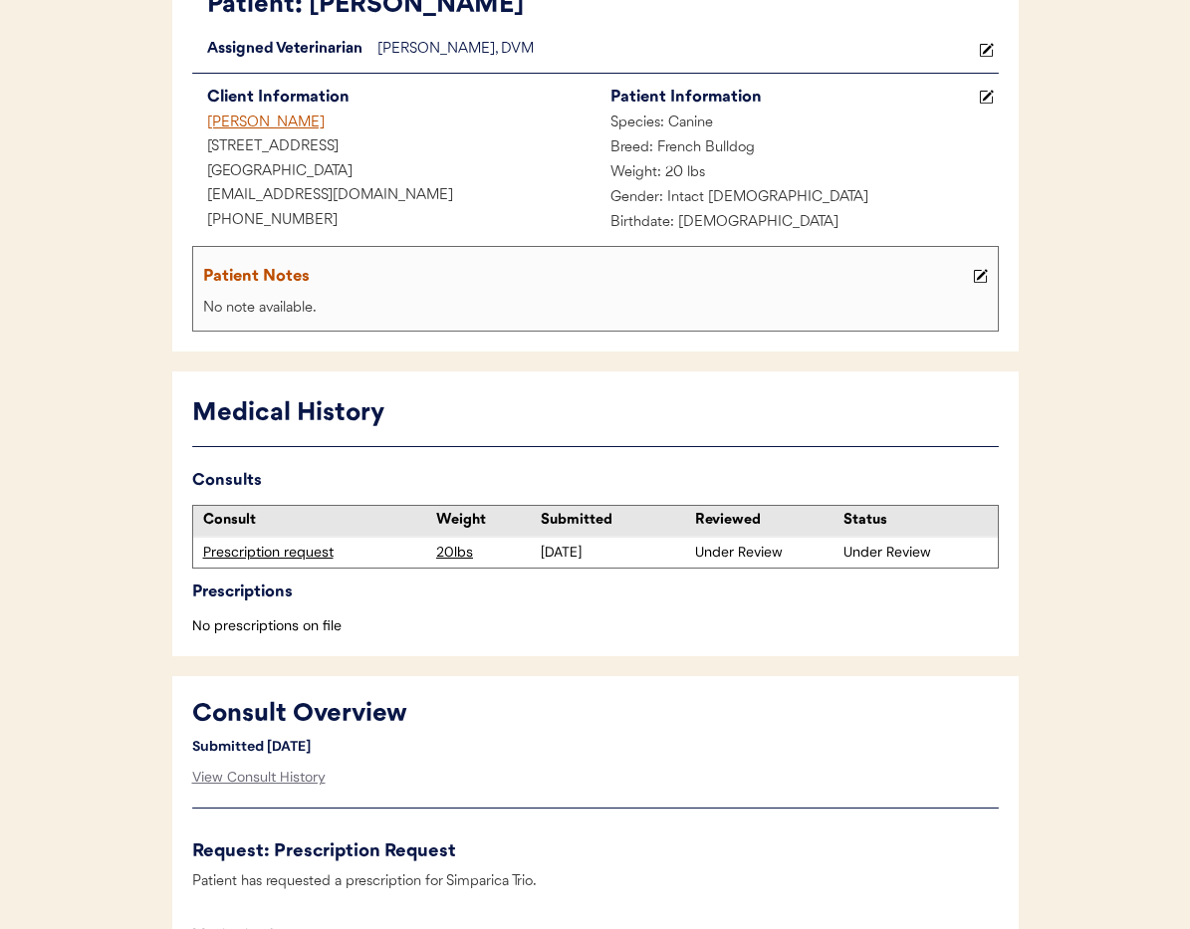
scroll to position [185, 0]
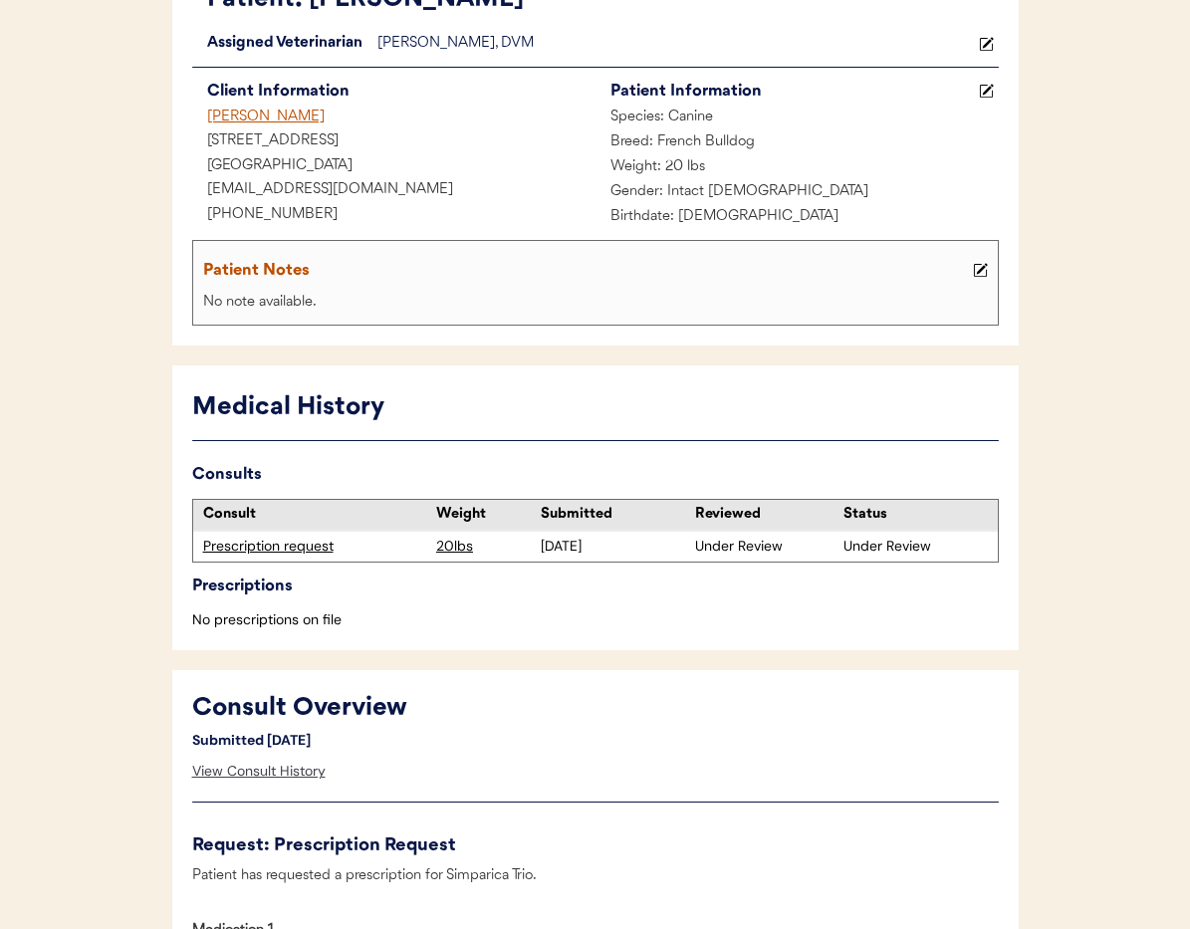
click at [291, 773] on div "View Consult History" at bounding box center [258, 772] width 133 height 40
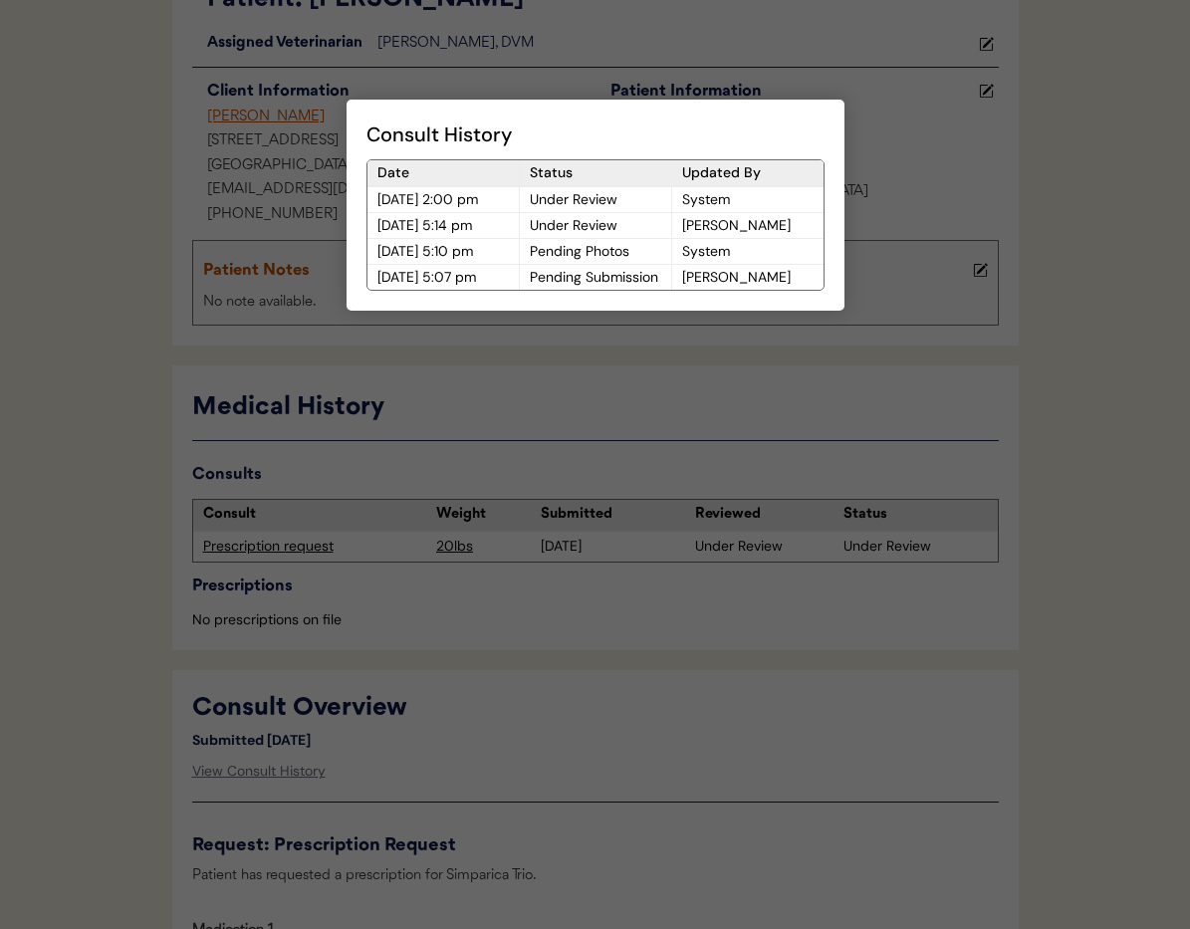
click at [604, 726] on div at bounding box center [595, 464] width 1190 height 929
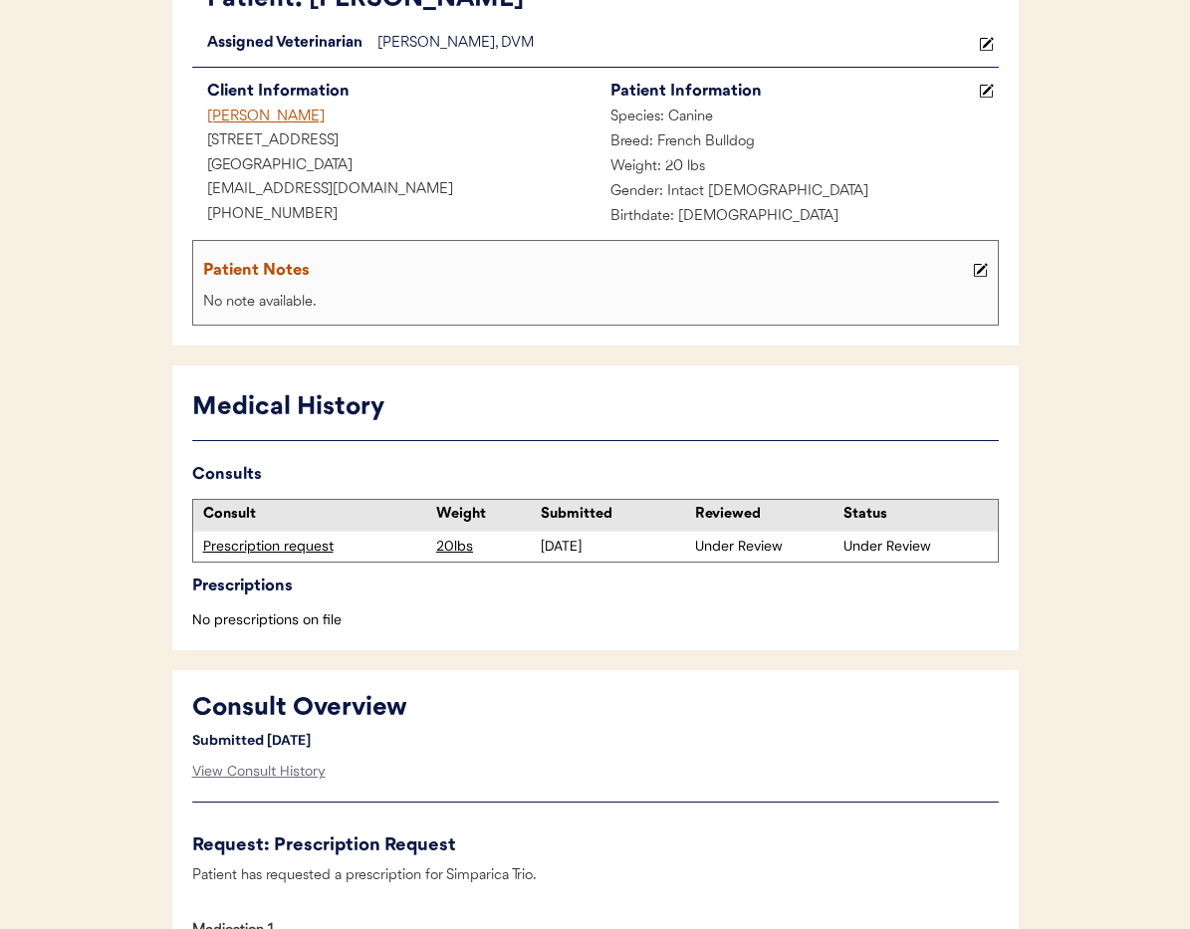
scroll to position [0, 0]
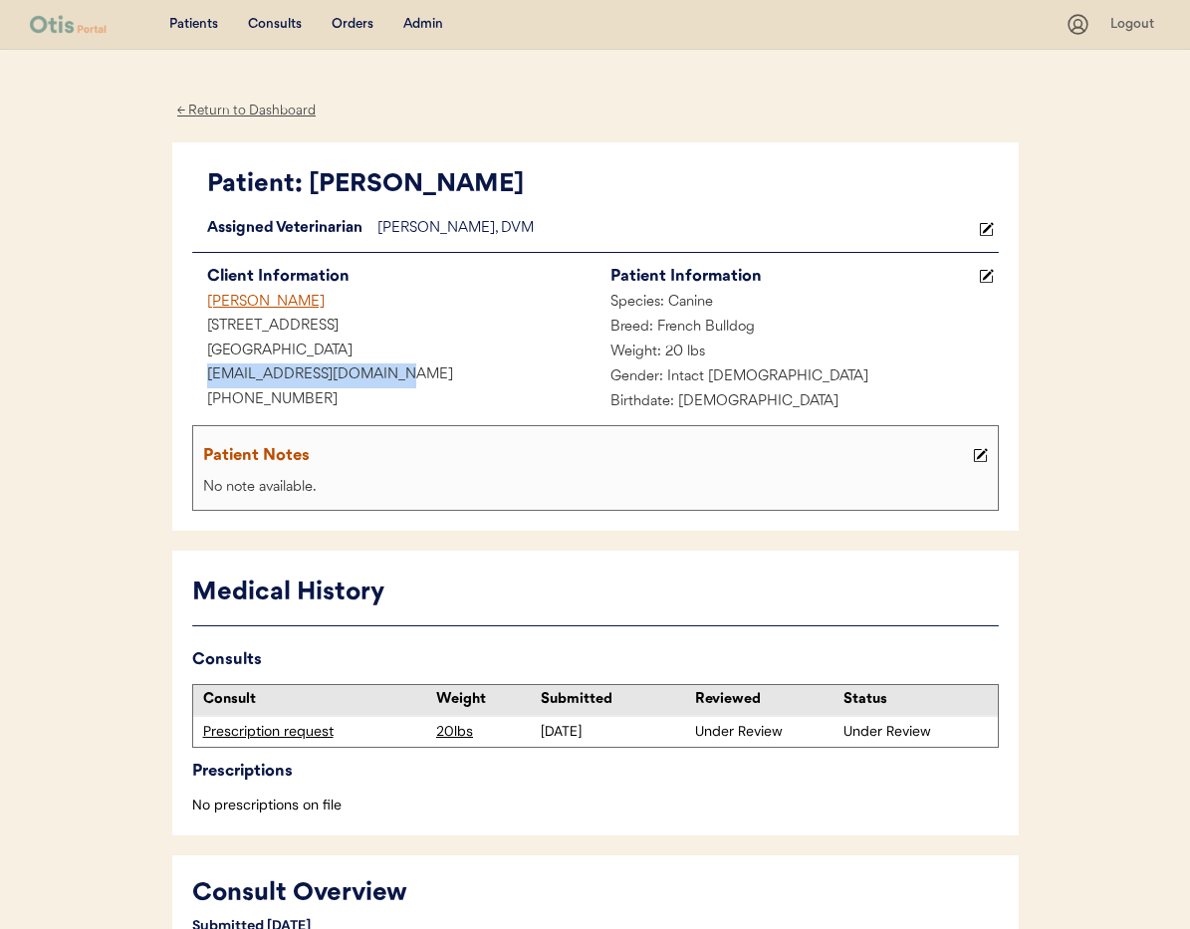
drag, startPoint x: 397, startPoint y: 378, endPoint x: 217, endPoint y: 370, distance: 180.5
click at [200, 371] on div "[EMAIL_ADDRESS][DOMAIN_NAME]" at bounding box center [393, 376] width 403 height 25
copy div "[EMAIL_ADDRESS][DOMAIN_NAME]"
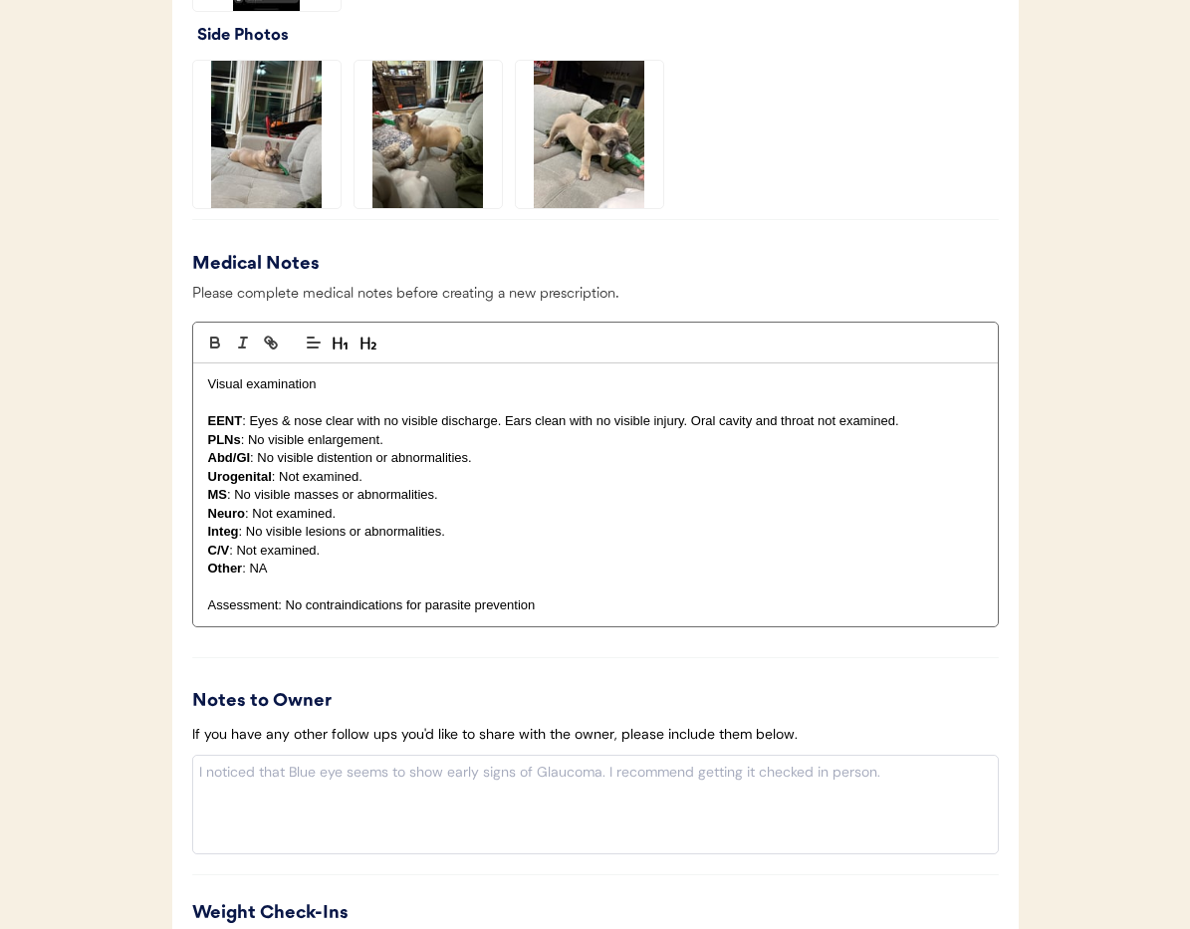
scroll to position [2025, 0]
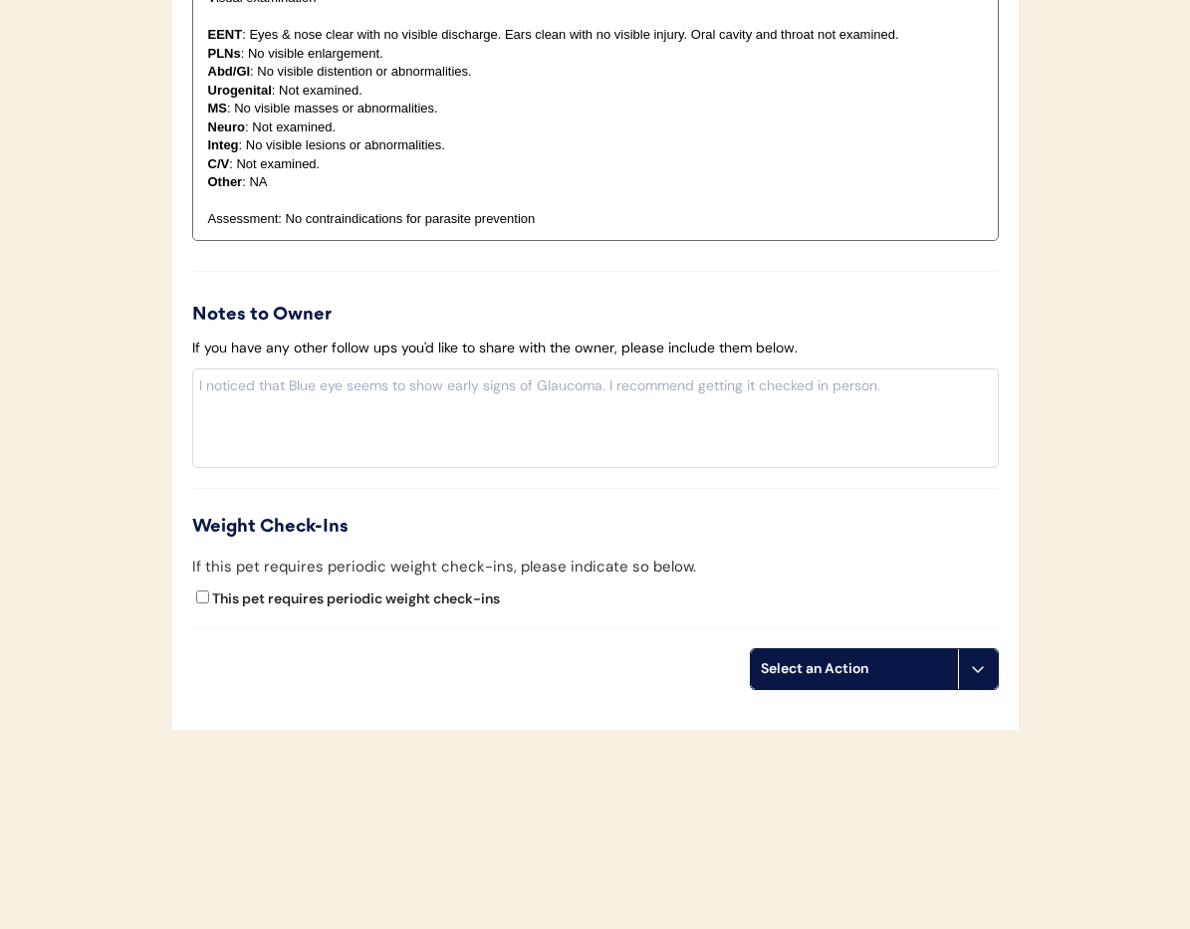
click at [986, 672] on button at bounding box center [978, 669] width 40 height 40
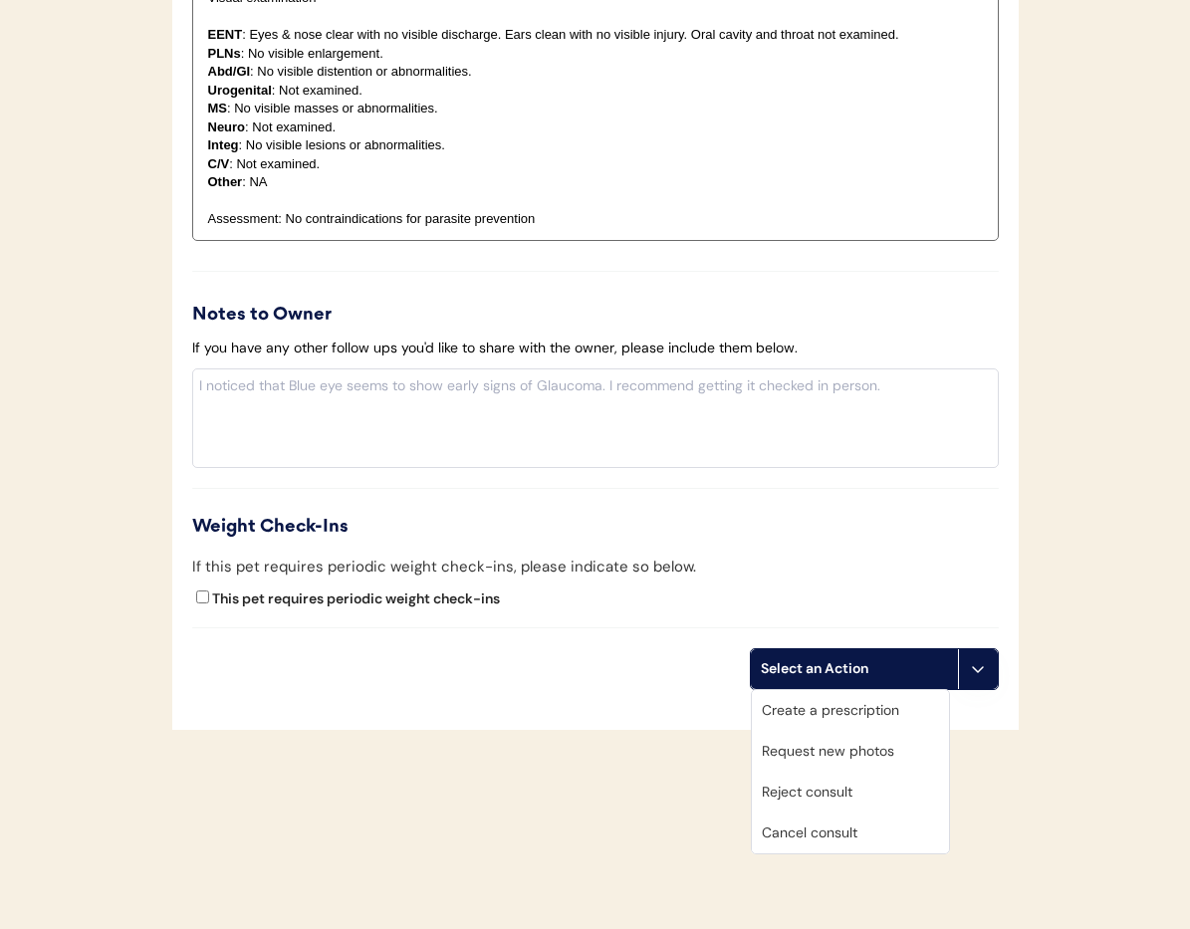
click at [869, 839] on div "Cancel consult" at bounding box center [850, 833] width 197 height 41
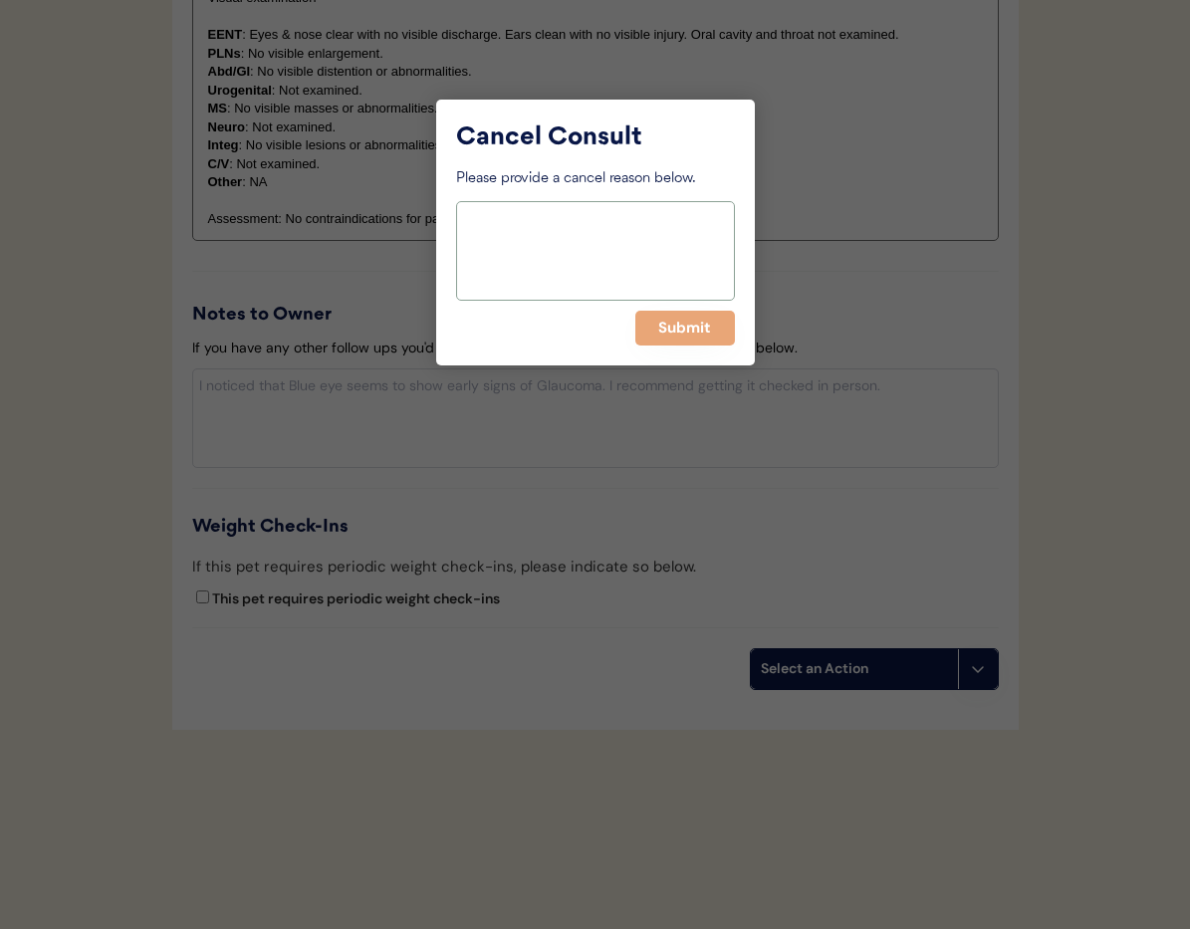
click at [534, 246] on textarea at bounding box center [595, 251] width 279 height 100
type textarea "> 6 months pending"
click at [682, 329] on button "Submit" at bounding box center [685, 328] width 100 height 35
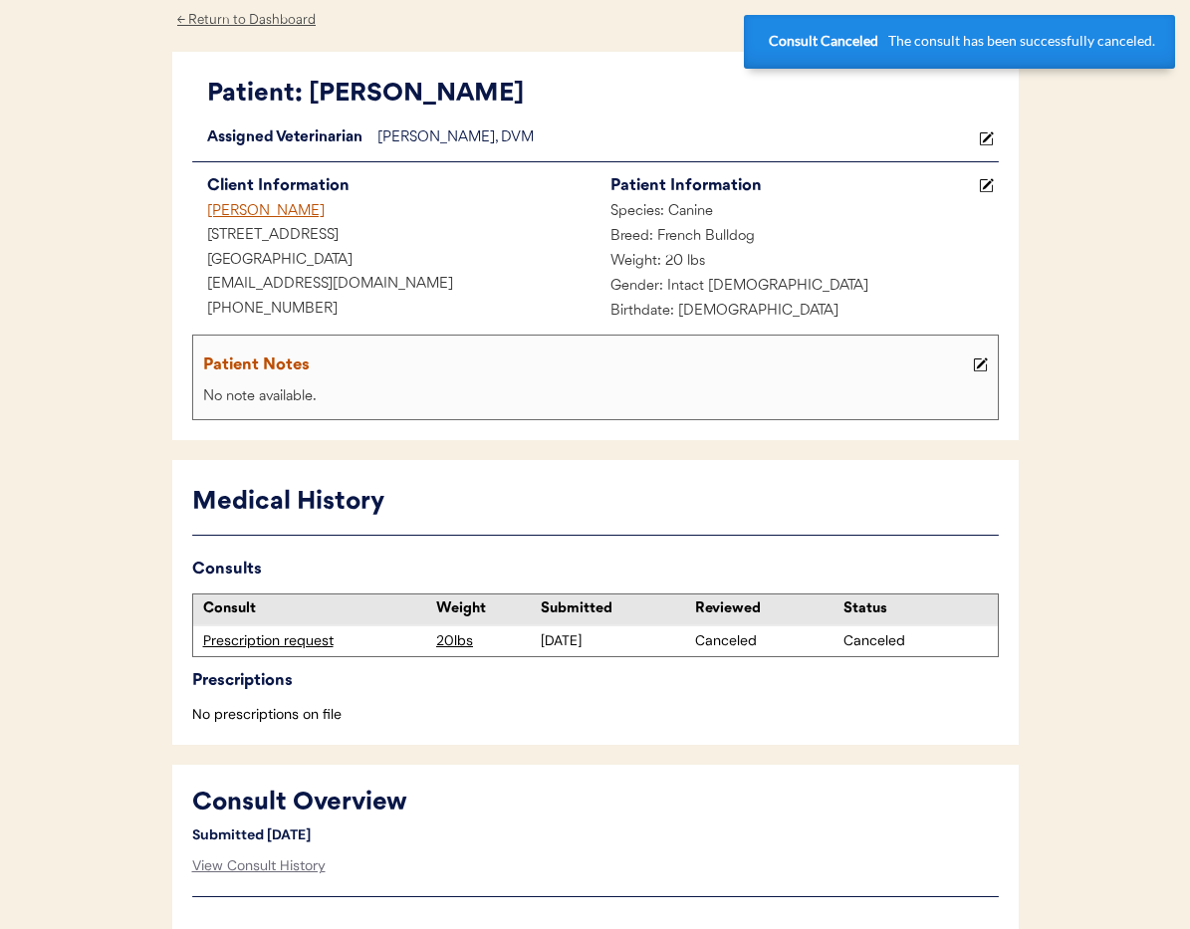
scroll to position [0, 0]
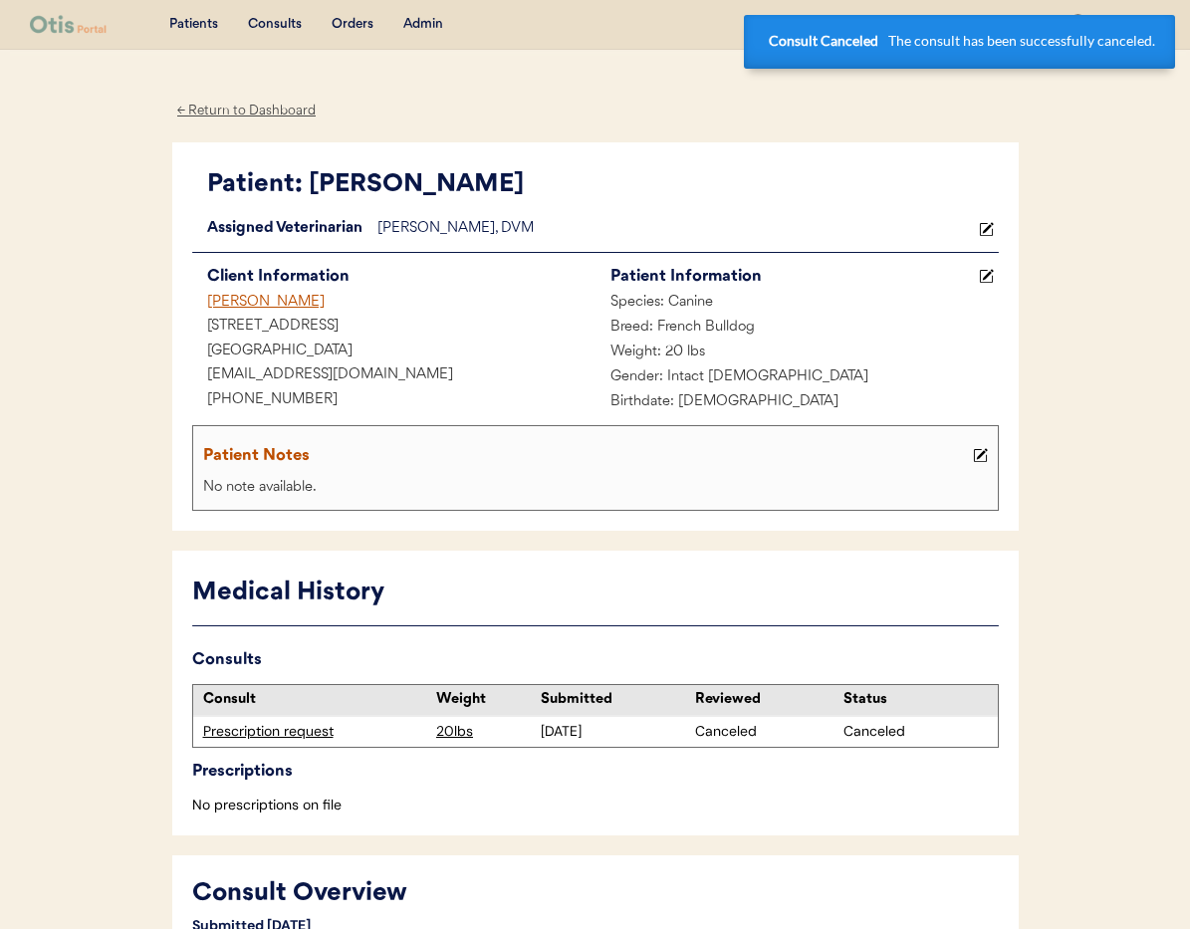
drag, startPoint x: 237, startPoint y: 116, endPoint x: 275, endPoint y: 134, distance: 42.3
click at [240, 116] on div "← Return to Dashboard" at bounding box center [246, 111] width 149 height 23
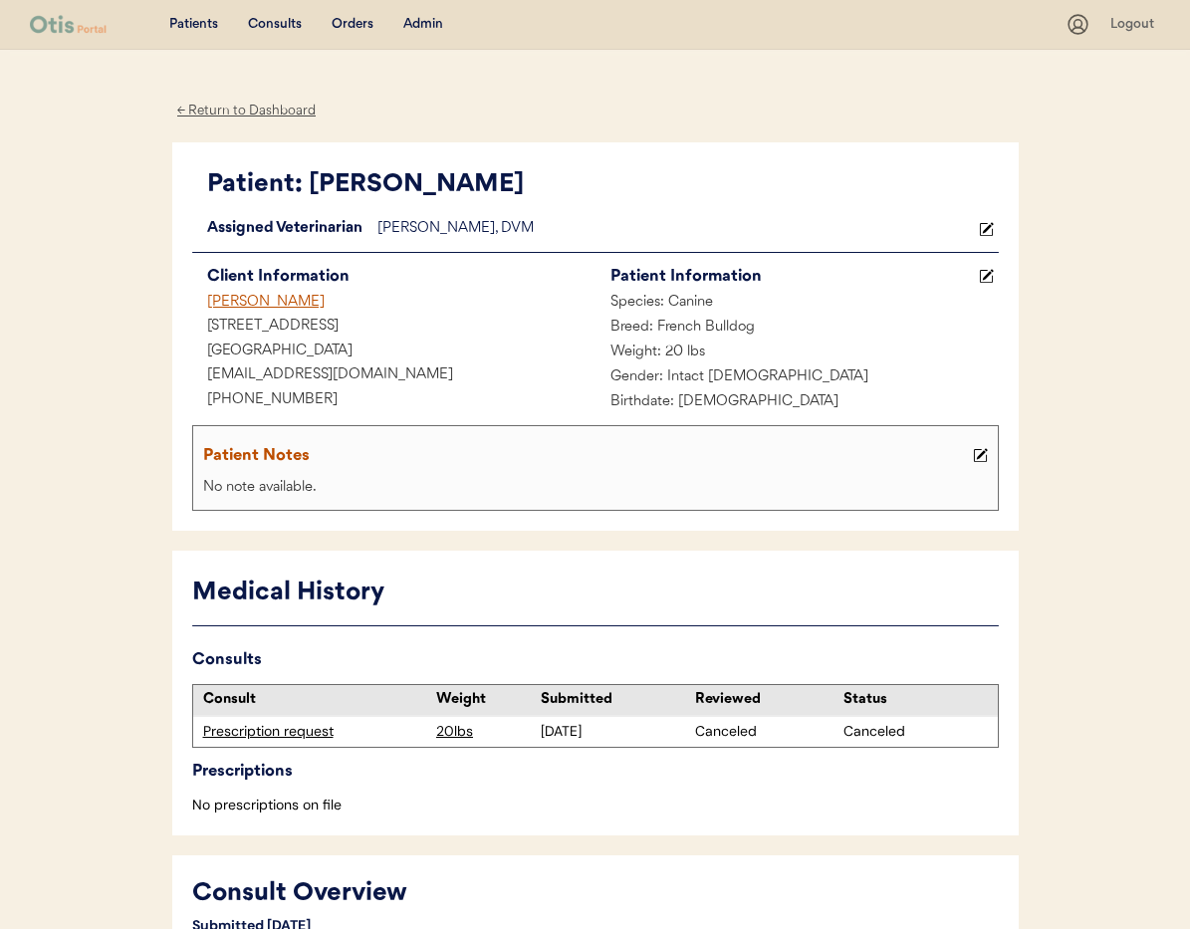
click at [261, 302] on div "Brittany Shelton" at bounding box center [393, 303] width 403 height 25
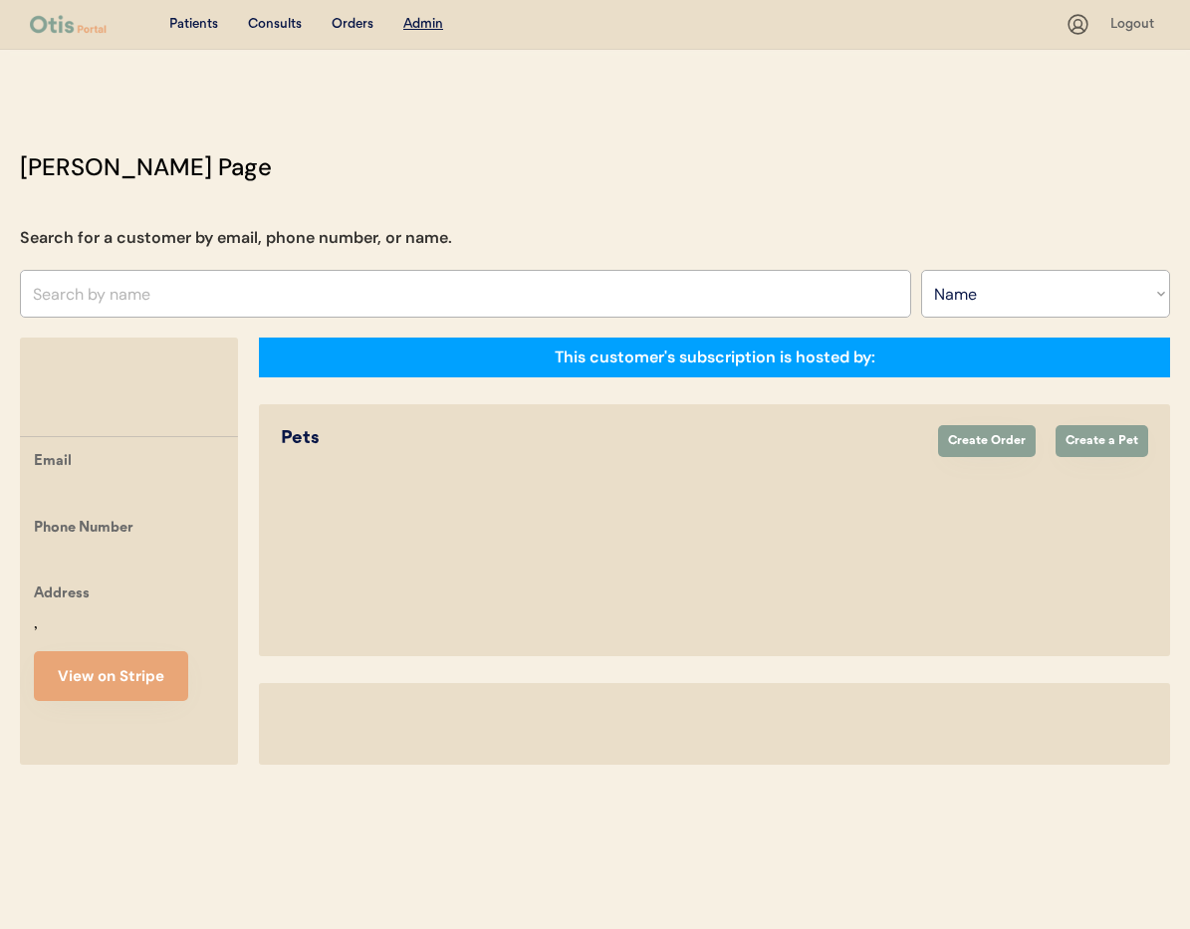
select select ""Name""
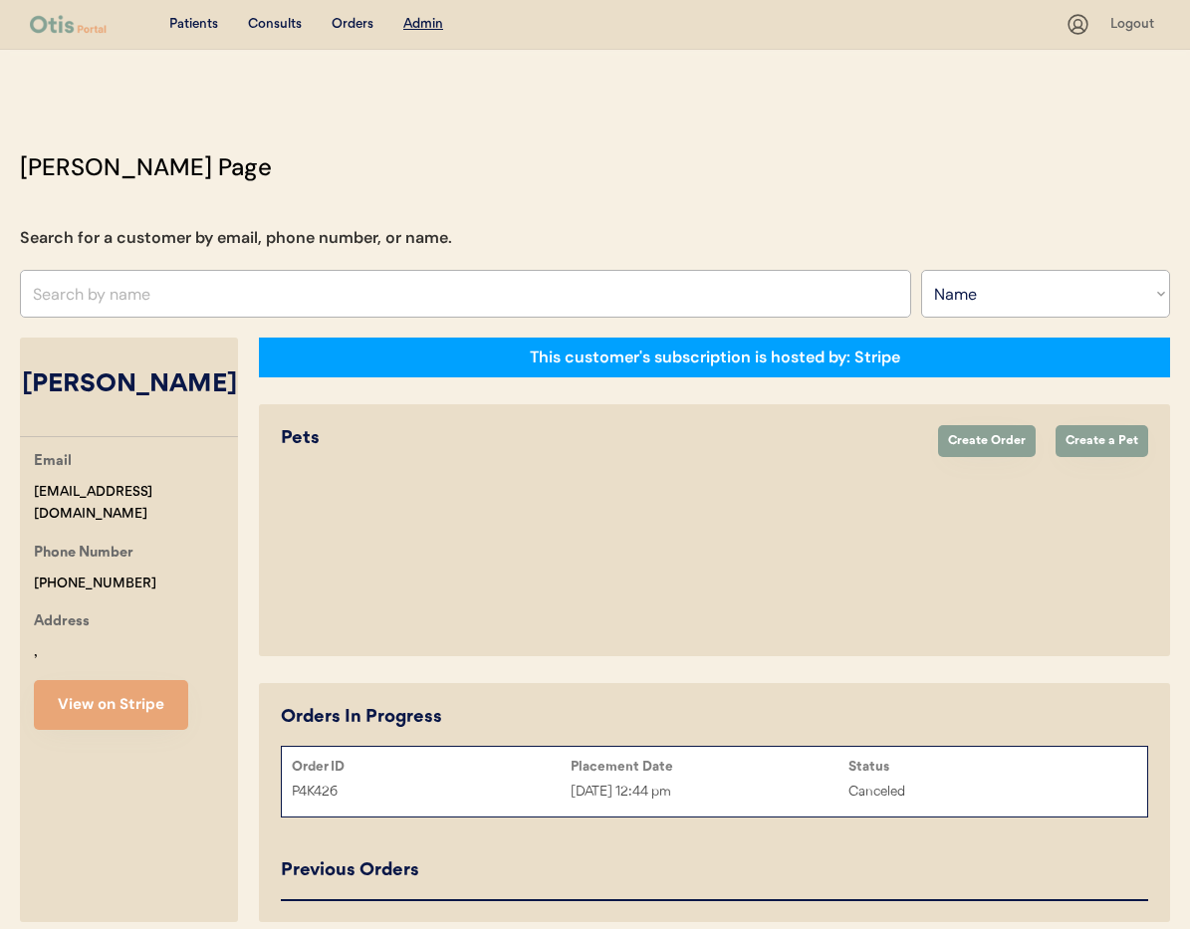
select select "true"
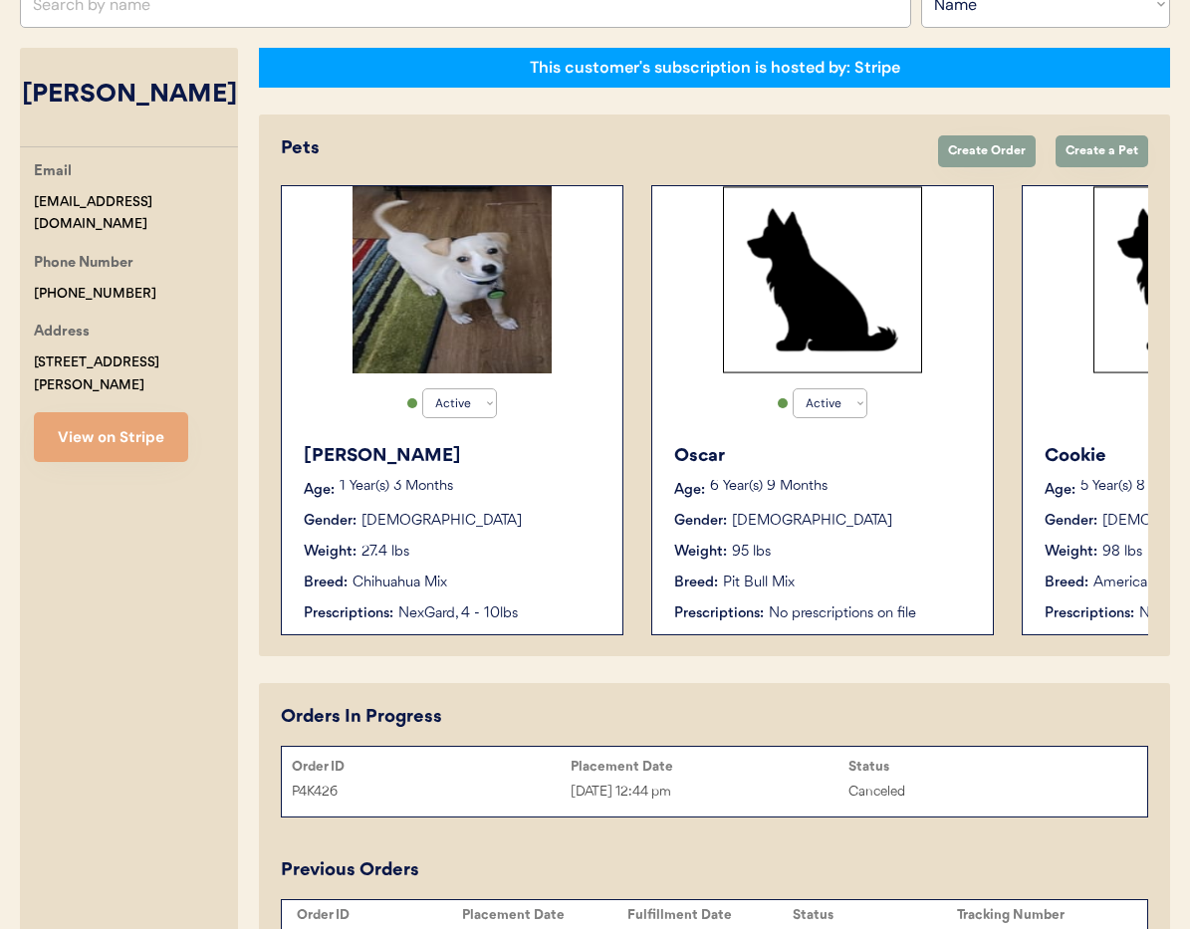
scroll to position [206, 0]
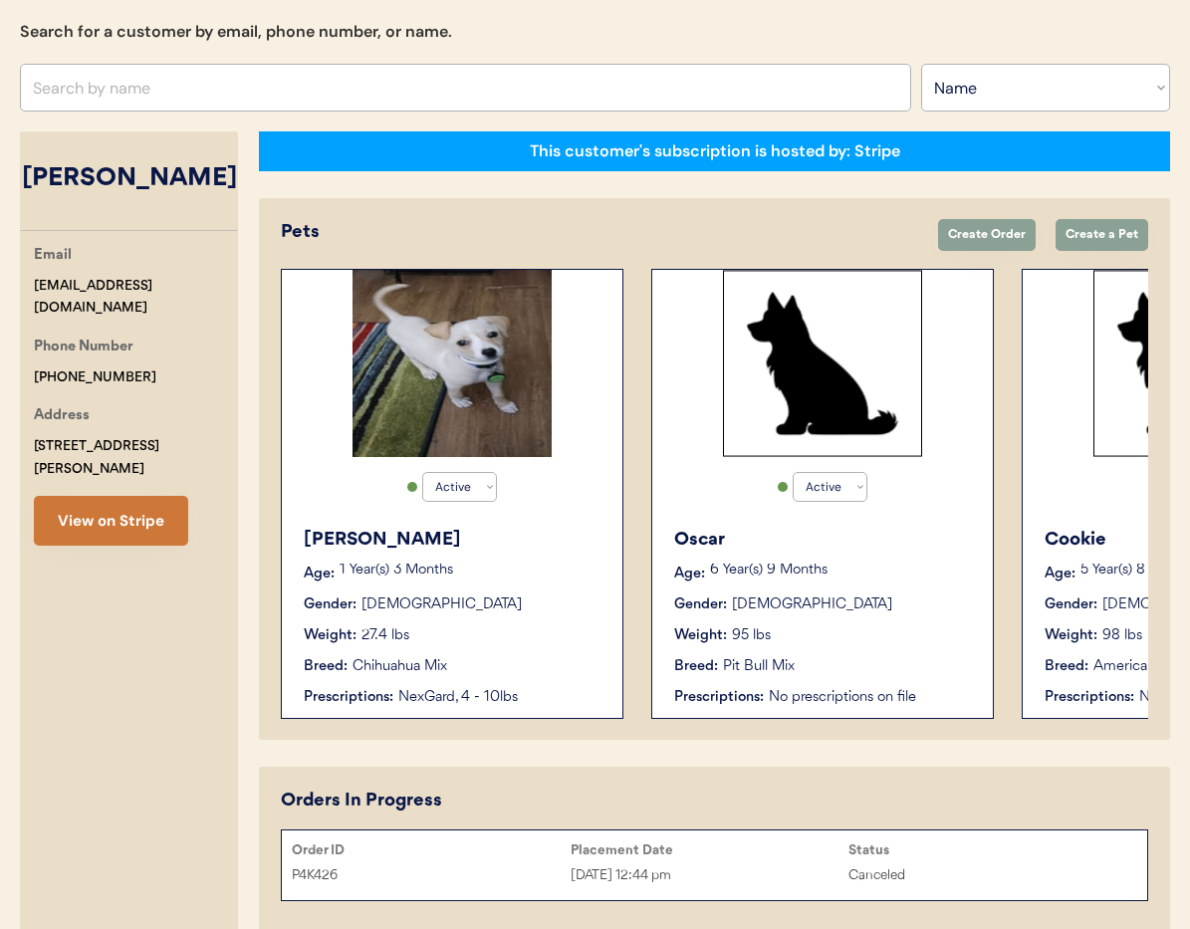
click at [115, 496] on button "View on Stripe" at bounding box center [111, 521] width 154 height 50
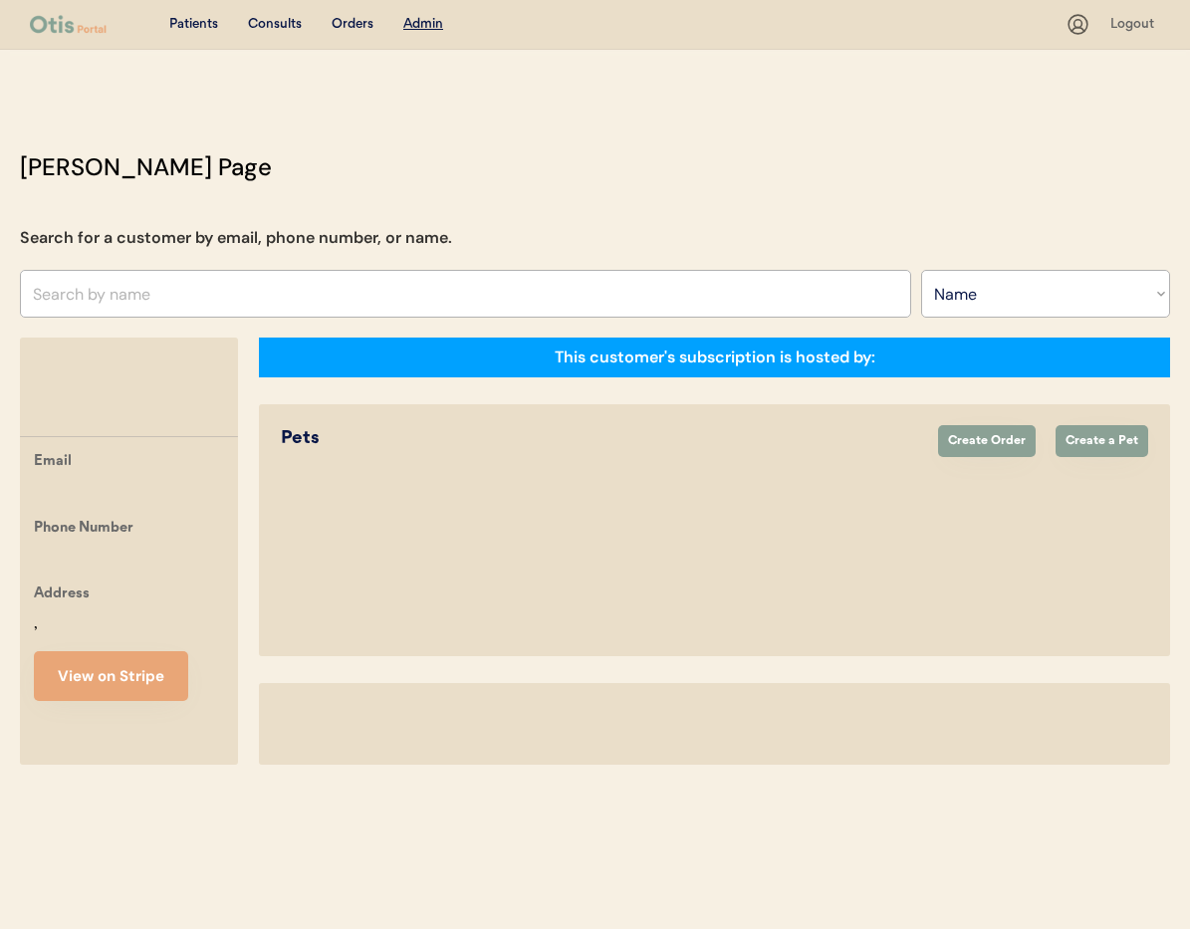
select select ""Name""
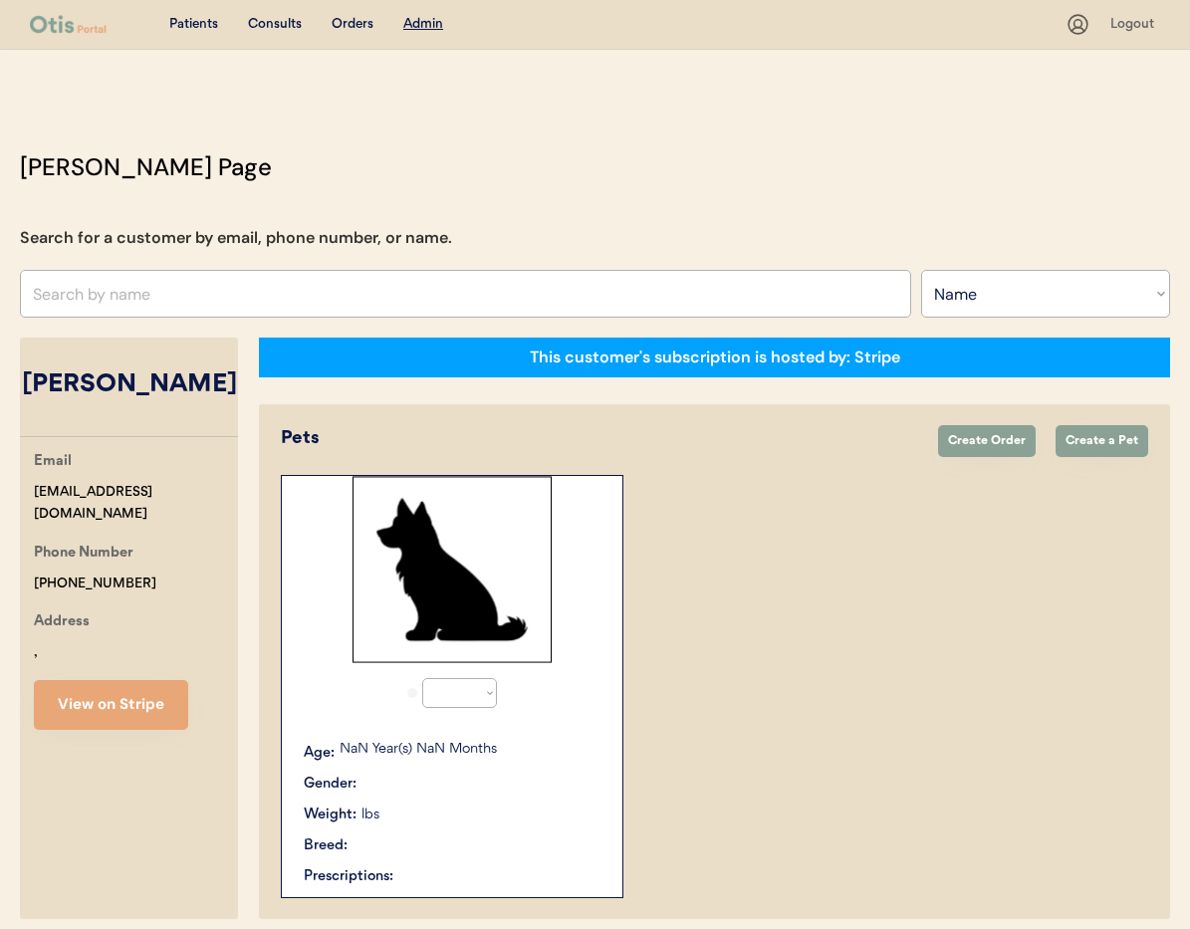
select select "true"
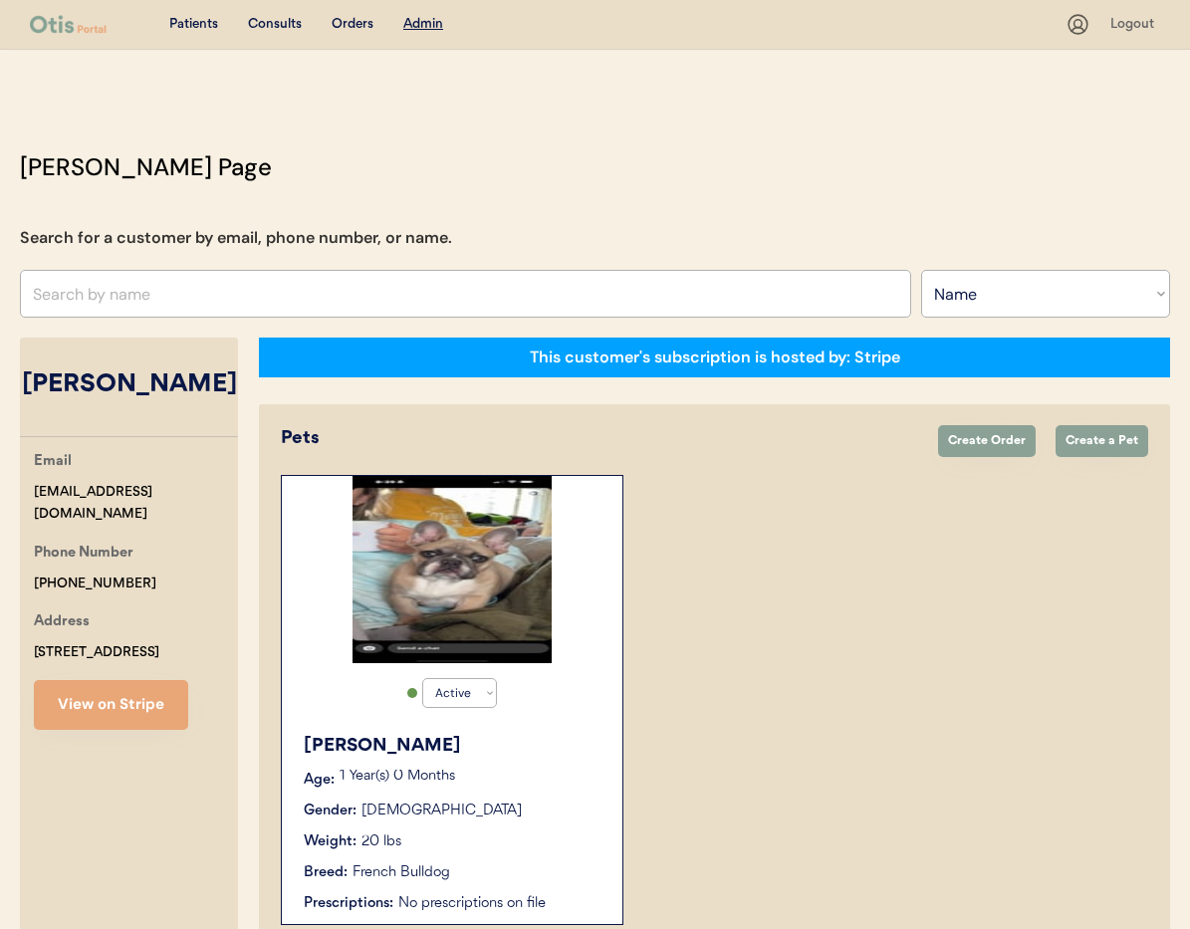
scroll to position [110, 0]
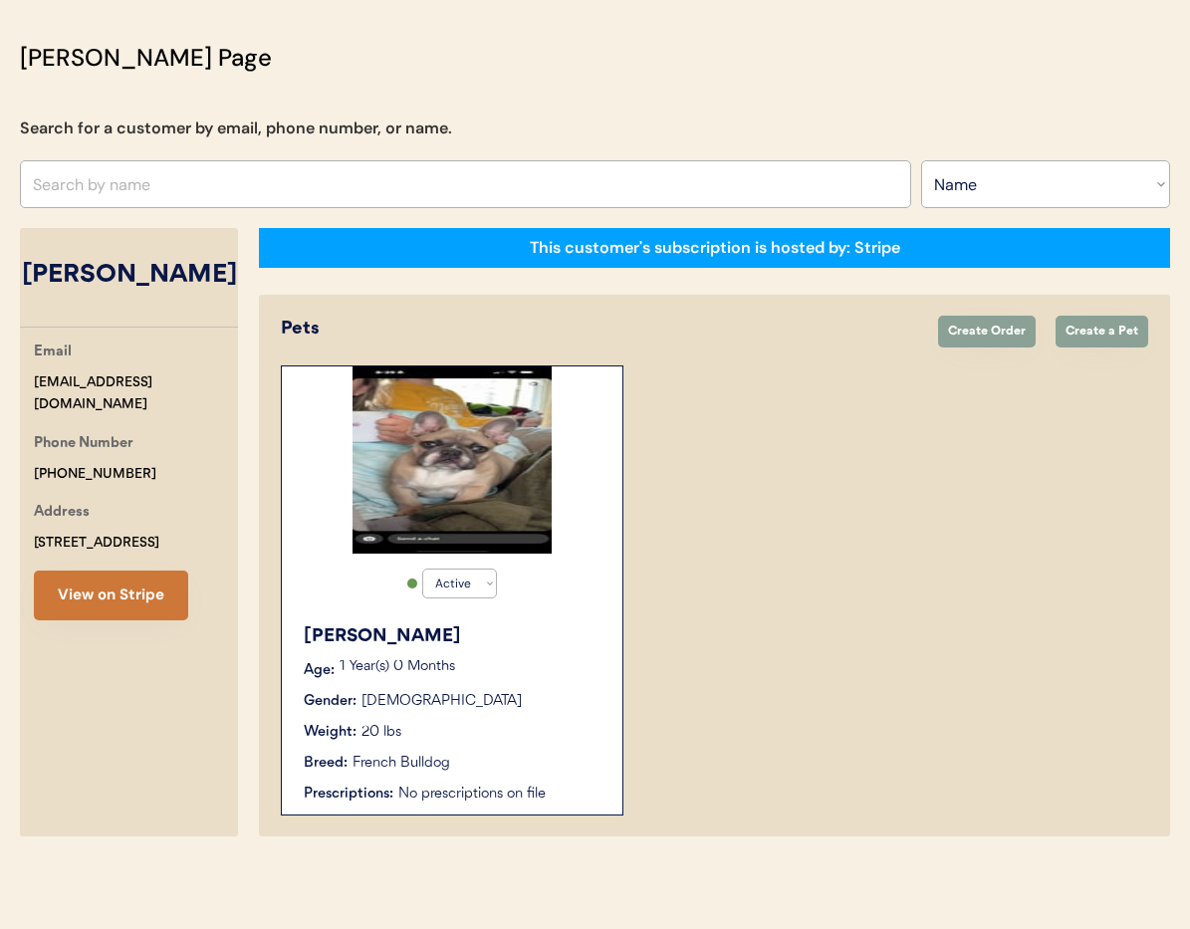
click at [141, 598] on button "View on Stripe" at bounding box center [111, 596] width 154 height 50
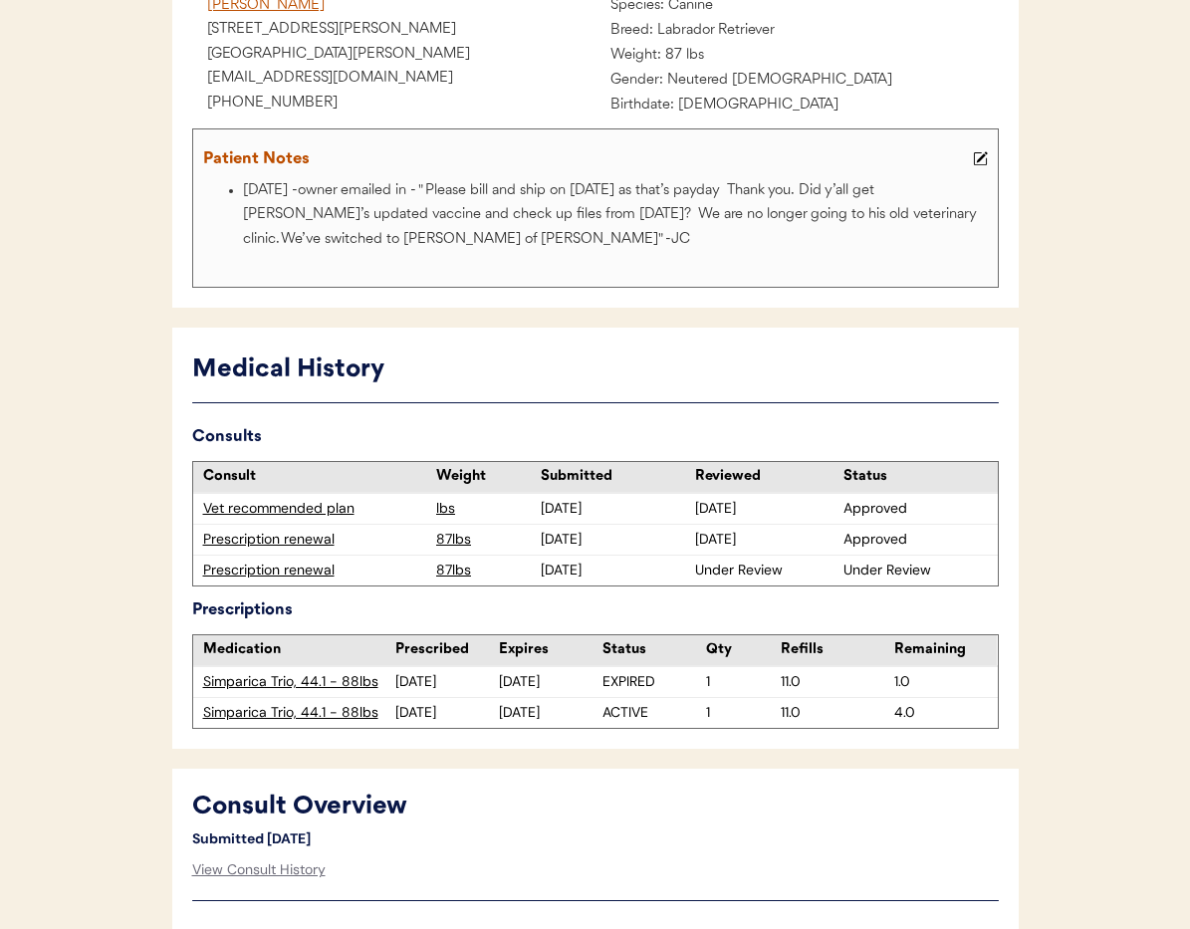
scroll to position [299, 0]
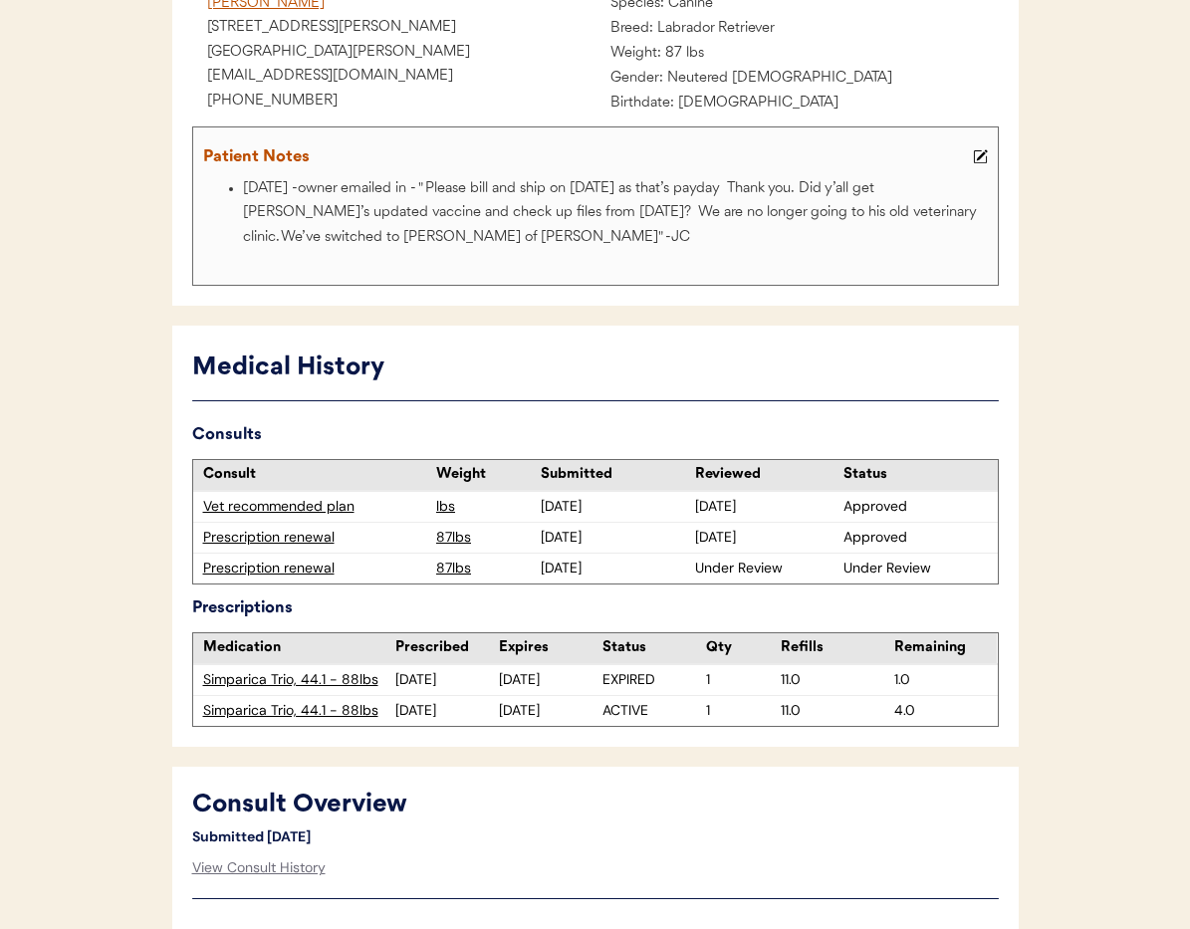
click at [306, 569] on div "Prescription renewal" at bounding box center [315, 569] width 224 height 20
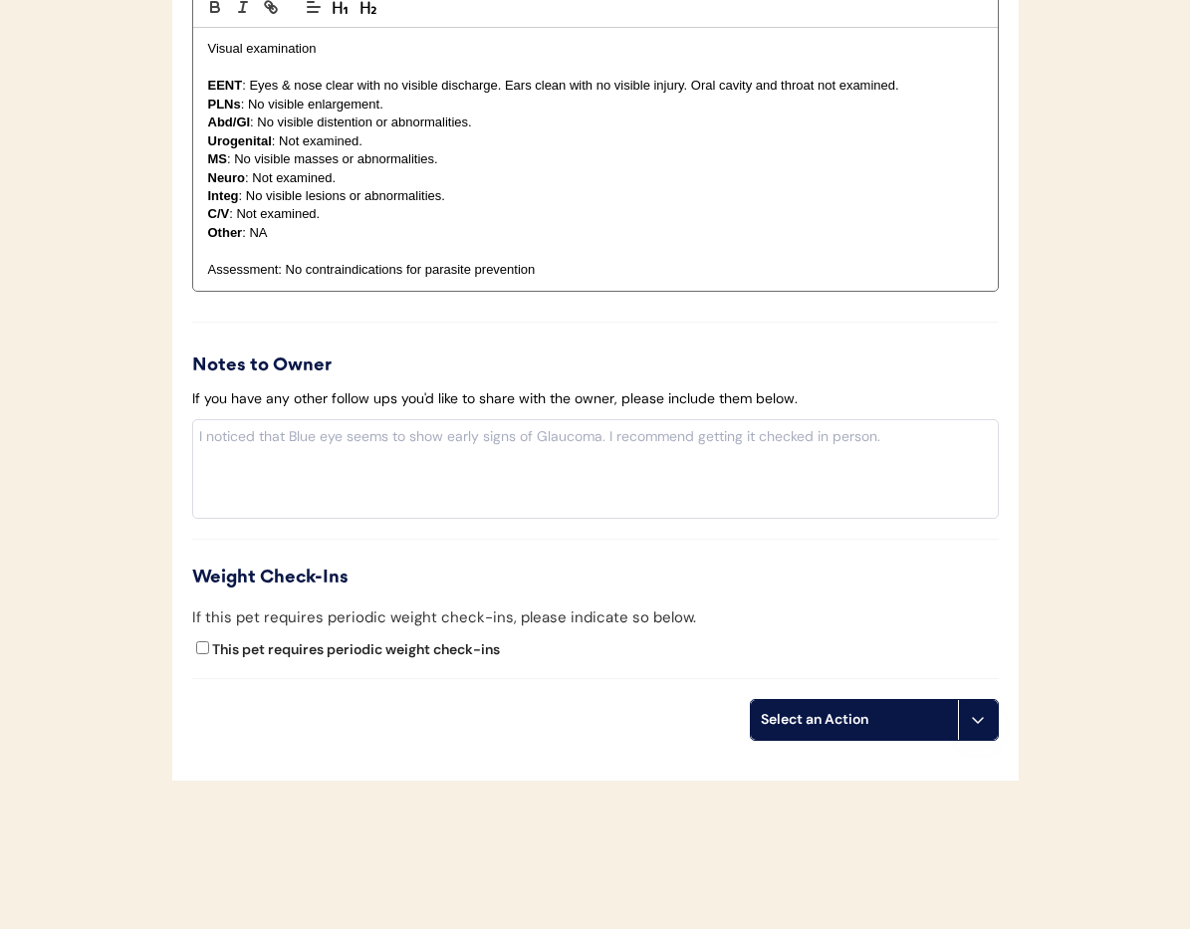
scroll to position [2235, 0]
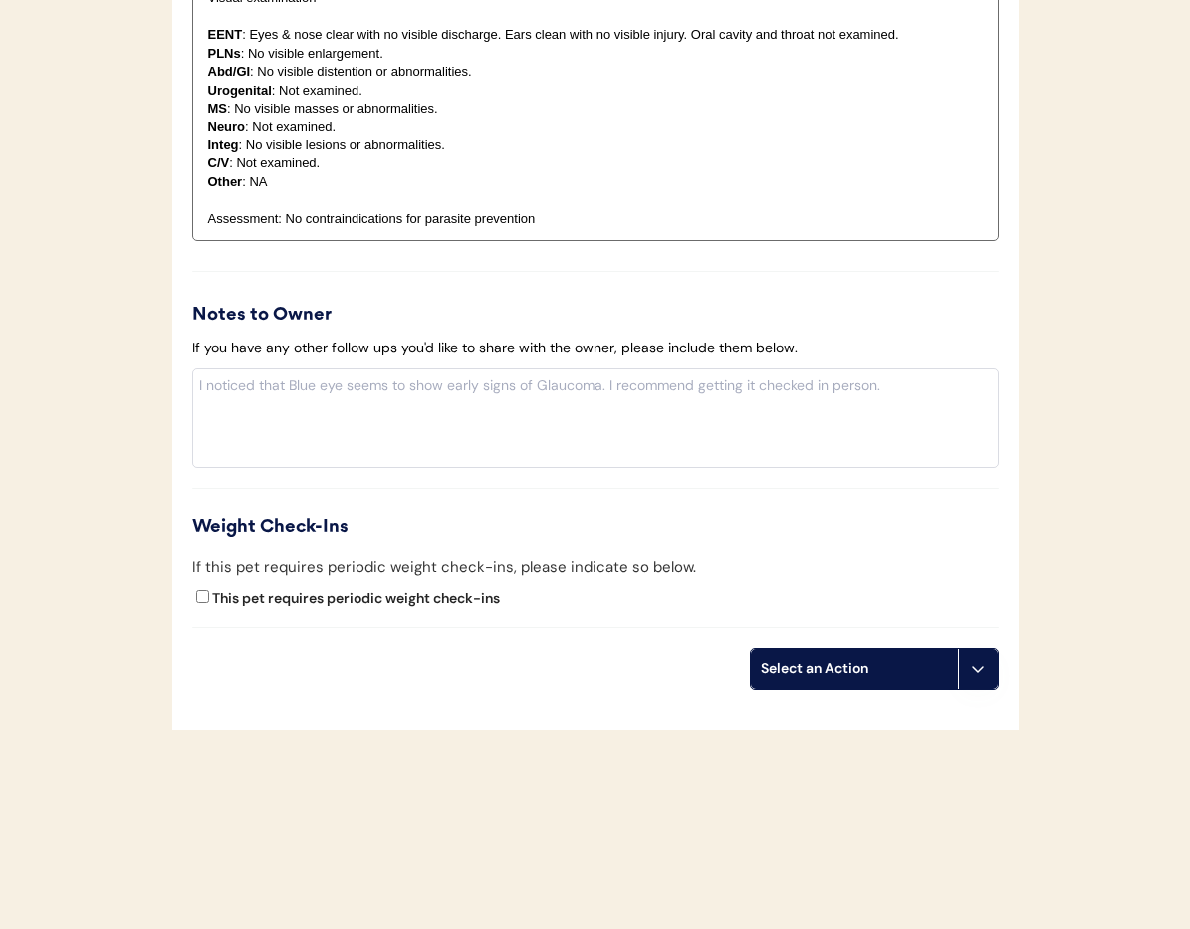
click at [980, 673] on icon at bounding box center [978, 669] width 16 height 16
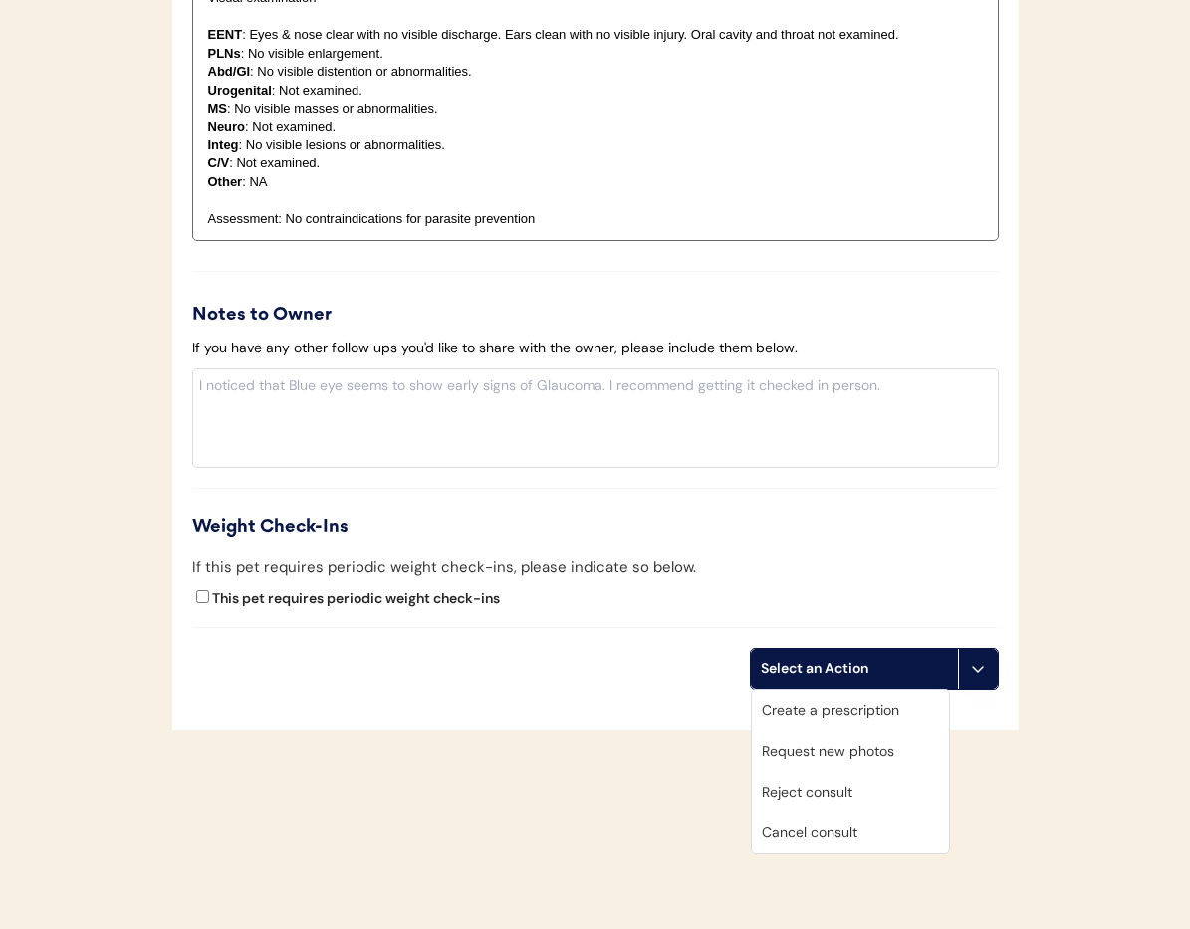
click at [856, 831] on div "Cancel consult" at bounding box center [850, 833] width 197 height 41
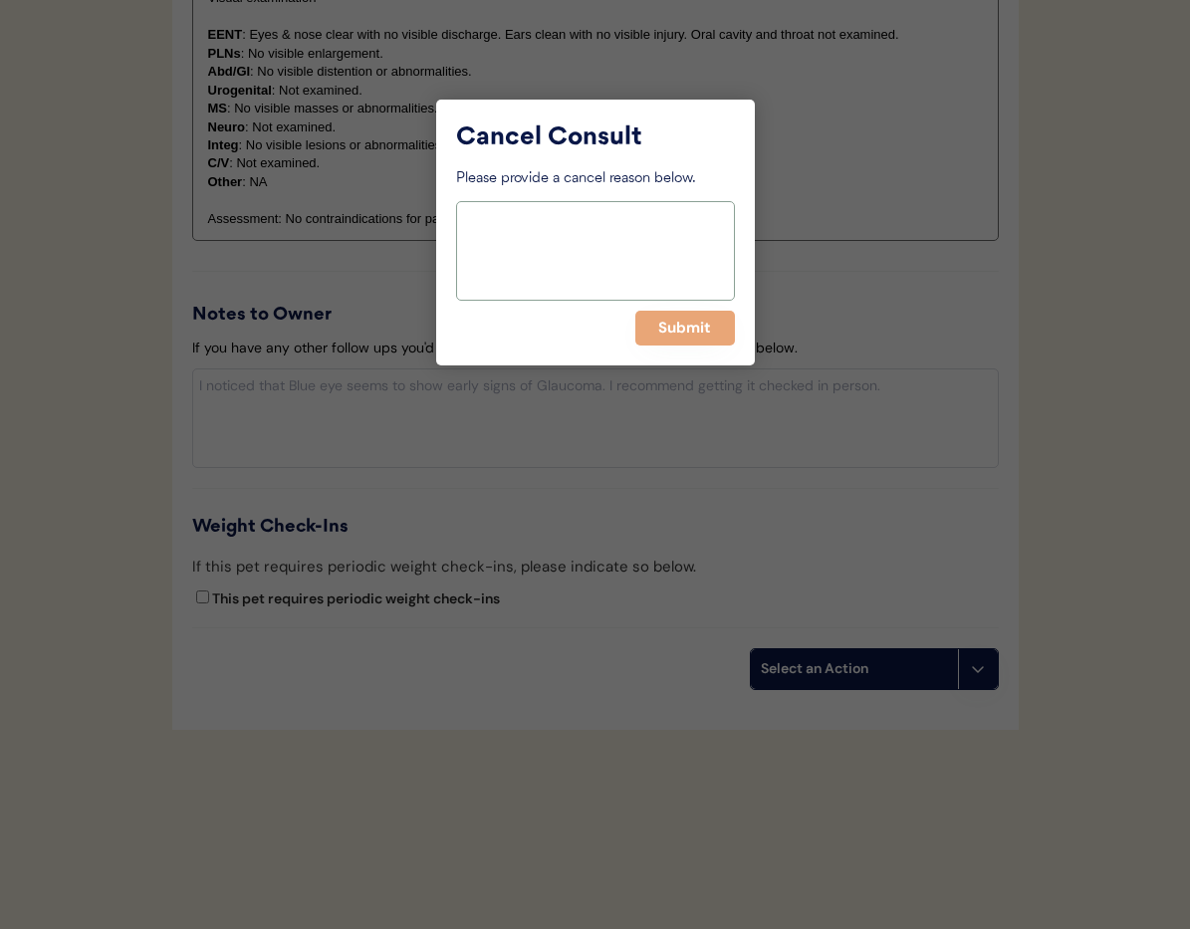
click at [549, 238] on textarea at bounding box center [595, 251] width 279 height 100
type textarea "> 6 months pending"
click at [683, 330] on button "Submit" at bounding box center [685, 328] width 100 height 35
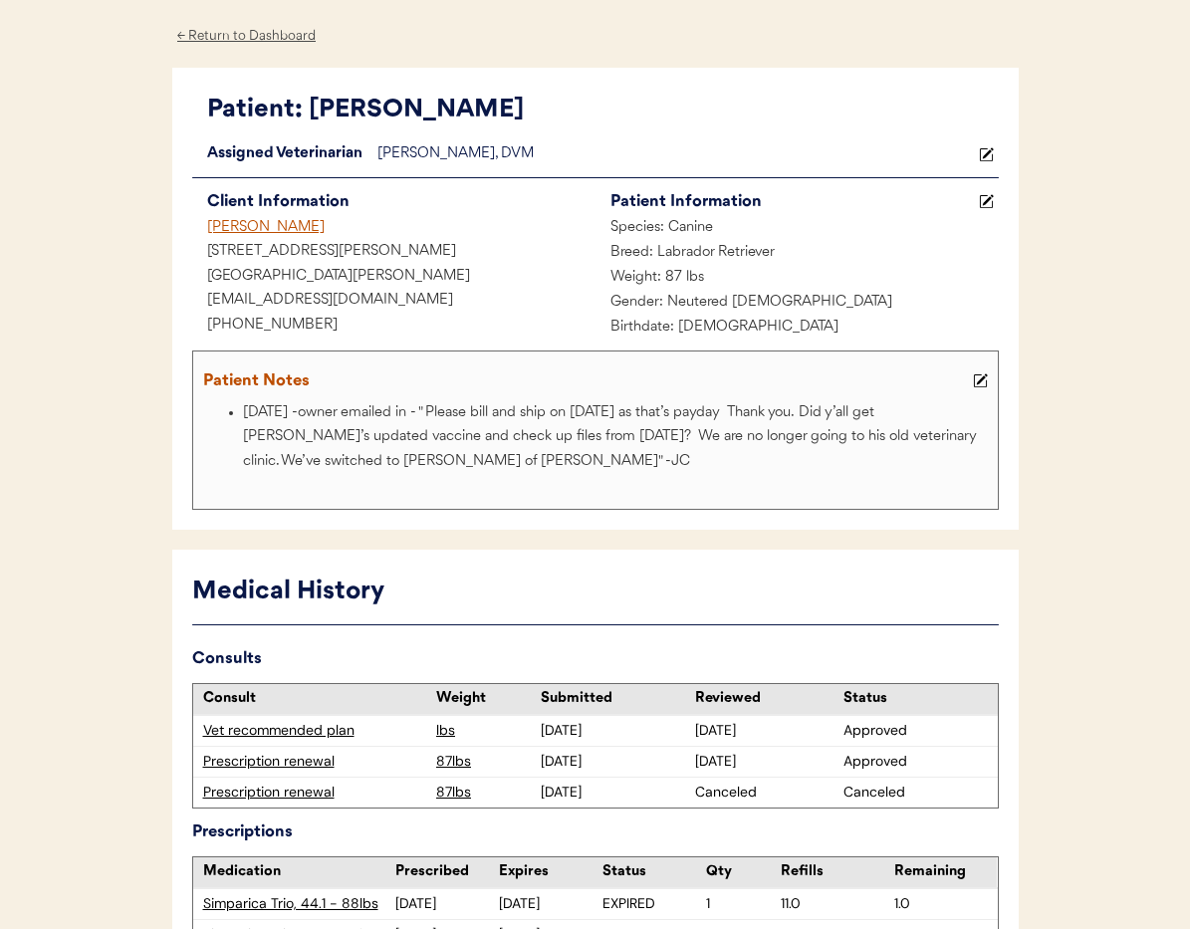
scroll to position [0, 0]
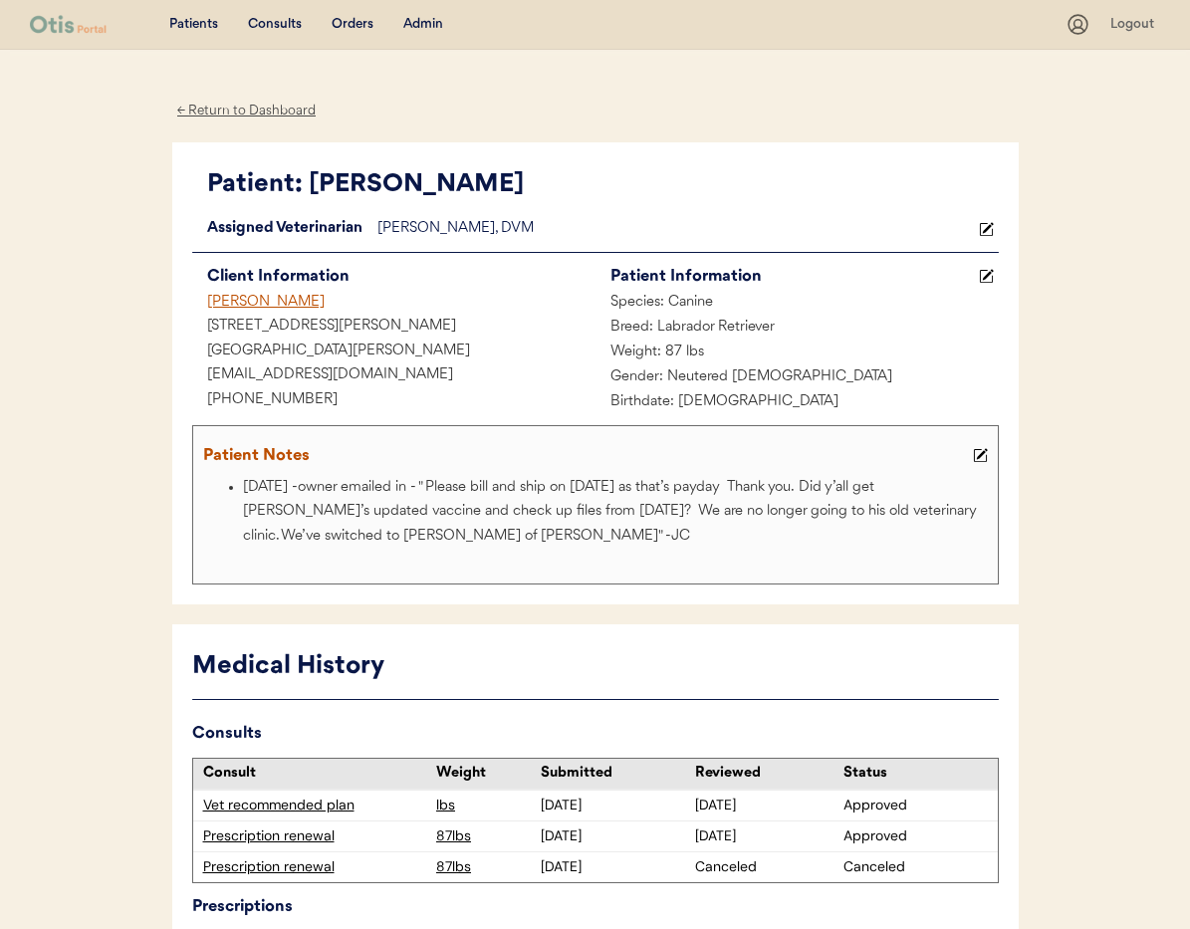
click at [230, 108] on div "← Return to Dashboard" at bounding box center [246, 111] width 149 height 23
click at [268, 302] on div "Margaux Maness" at bounding box center [393, 303] width 403 height 25
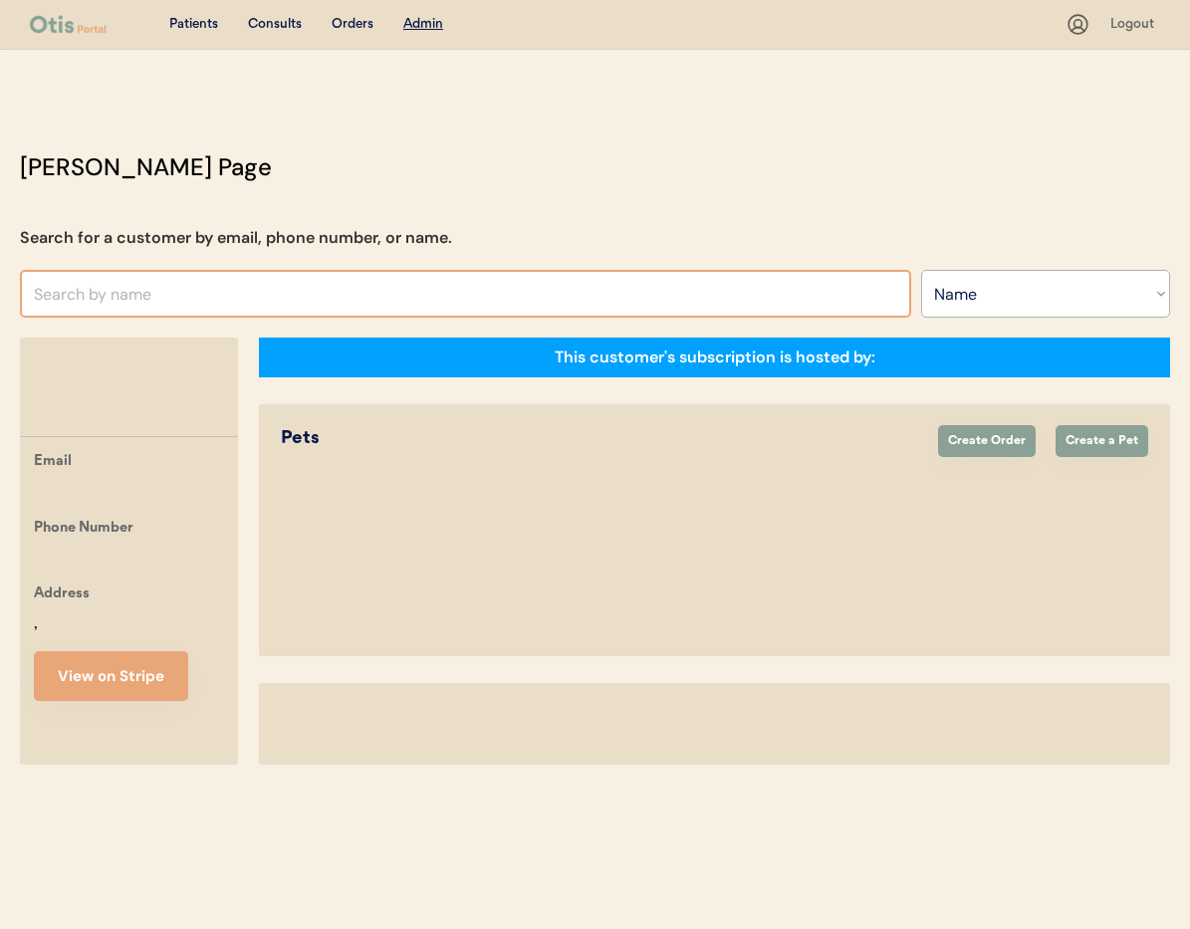
select select ""Name""
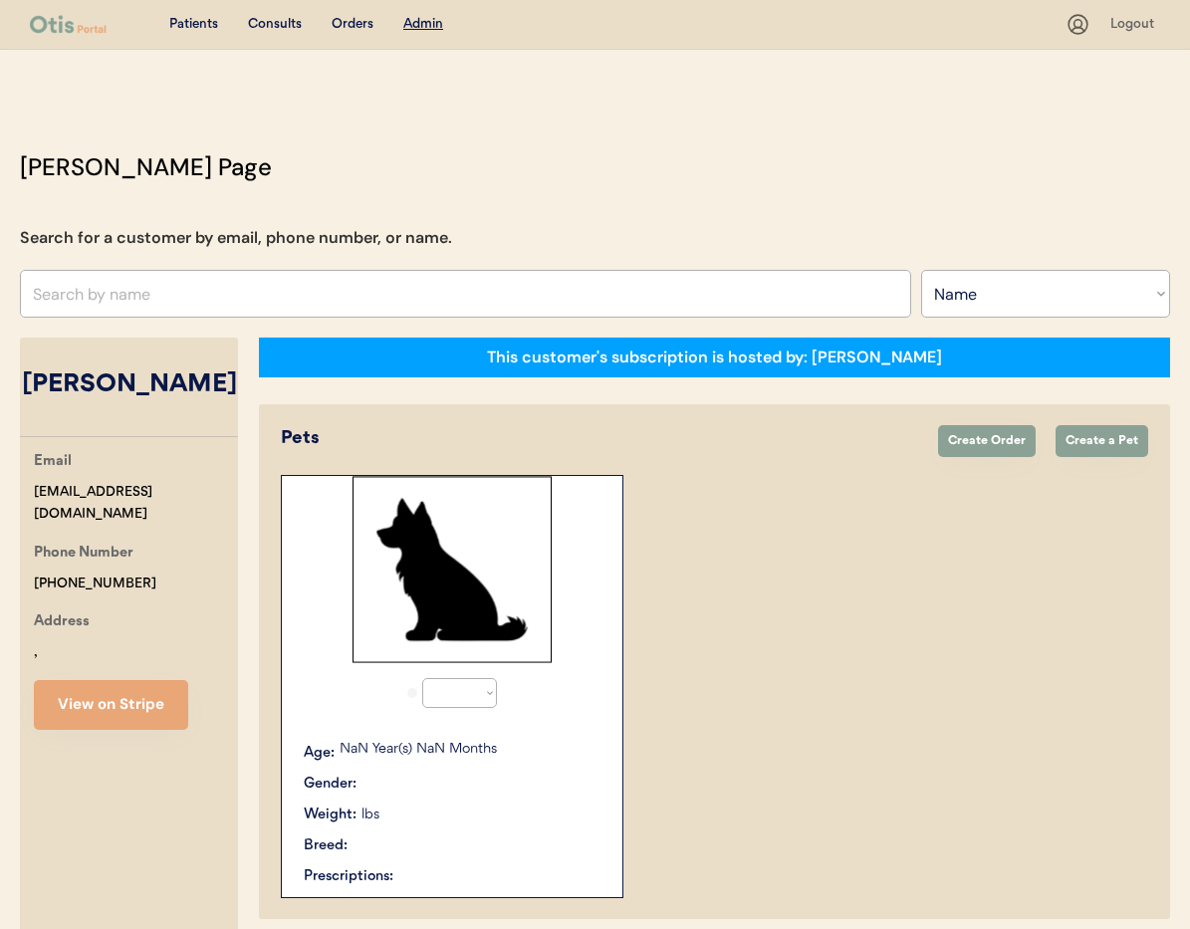
select select "true"
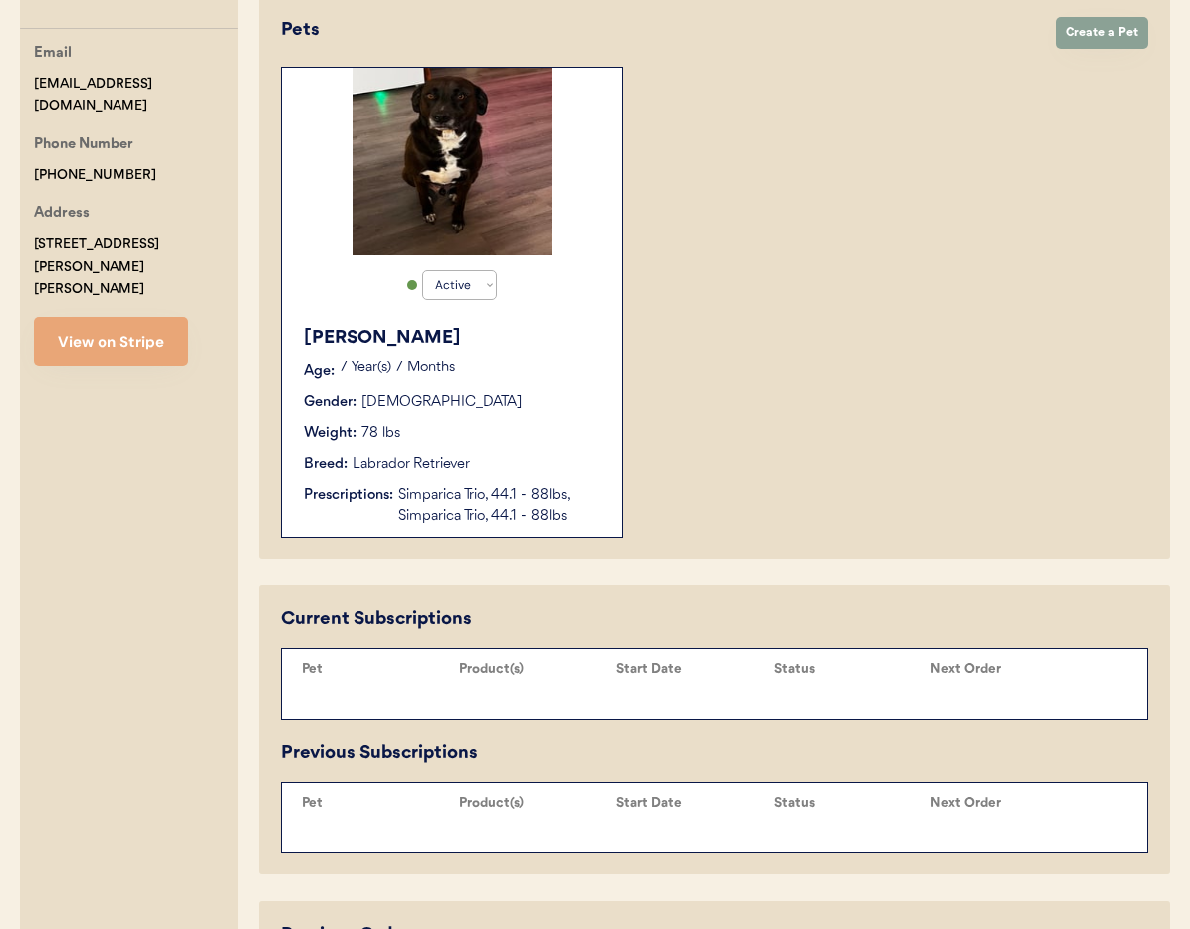
scroll to position [461, 0]
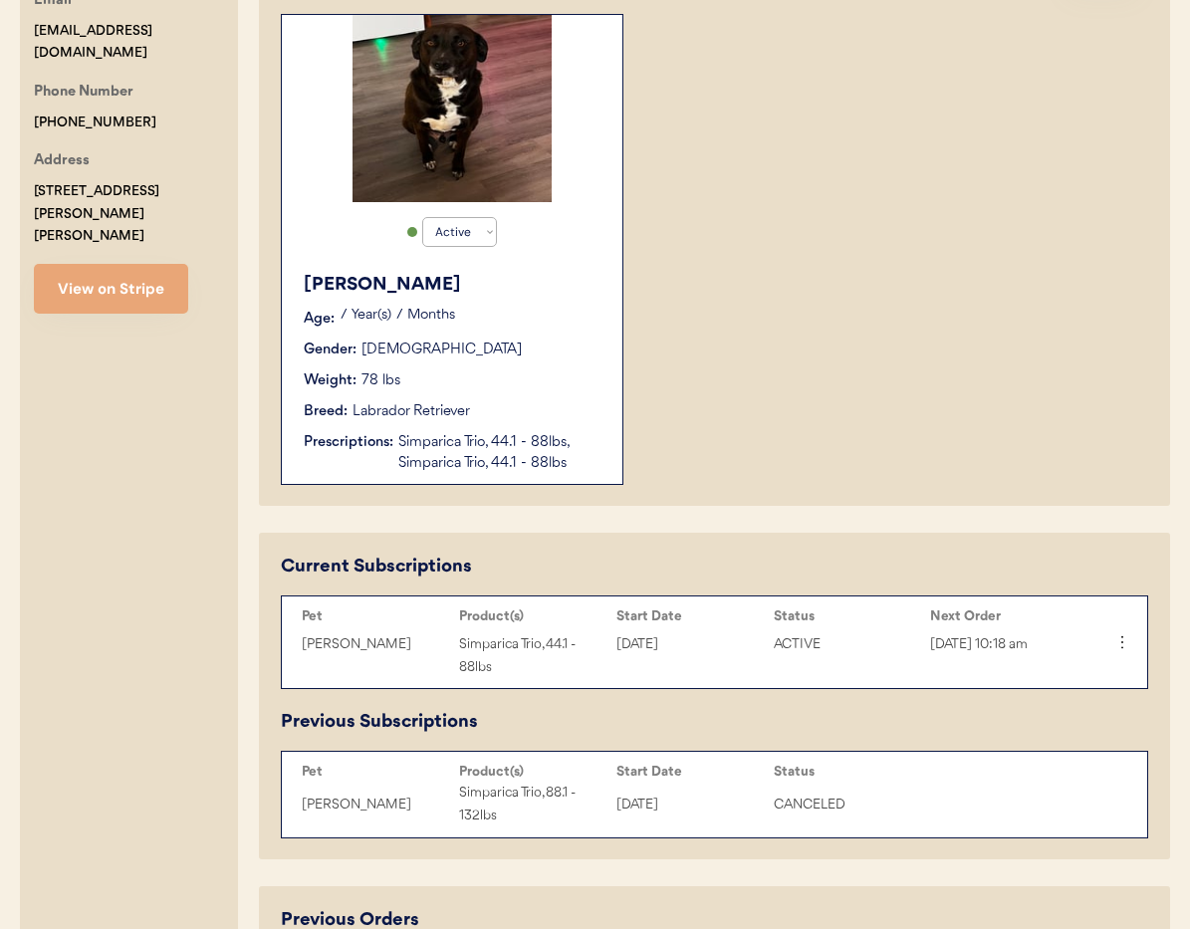
click at [533, 404] on div "Breed: Labrador Retriever" at bounding box center [453, 411] width 299 height 21
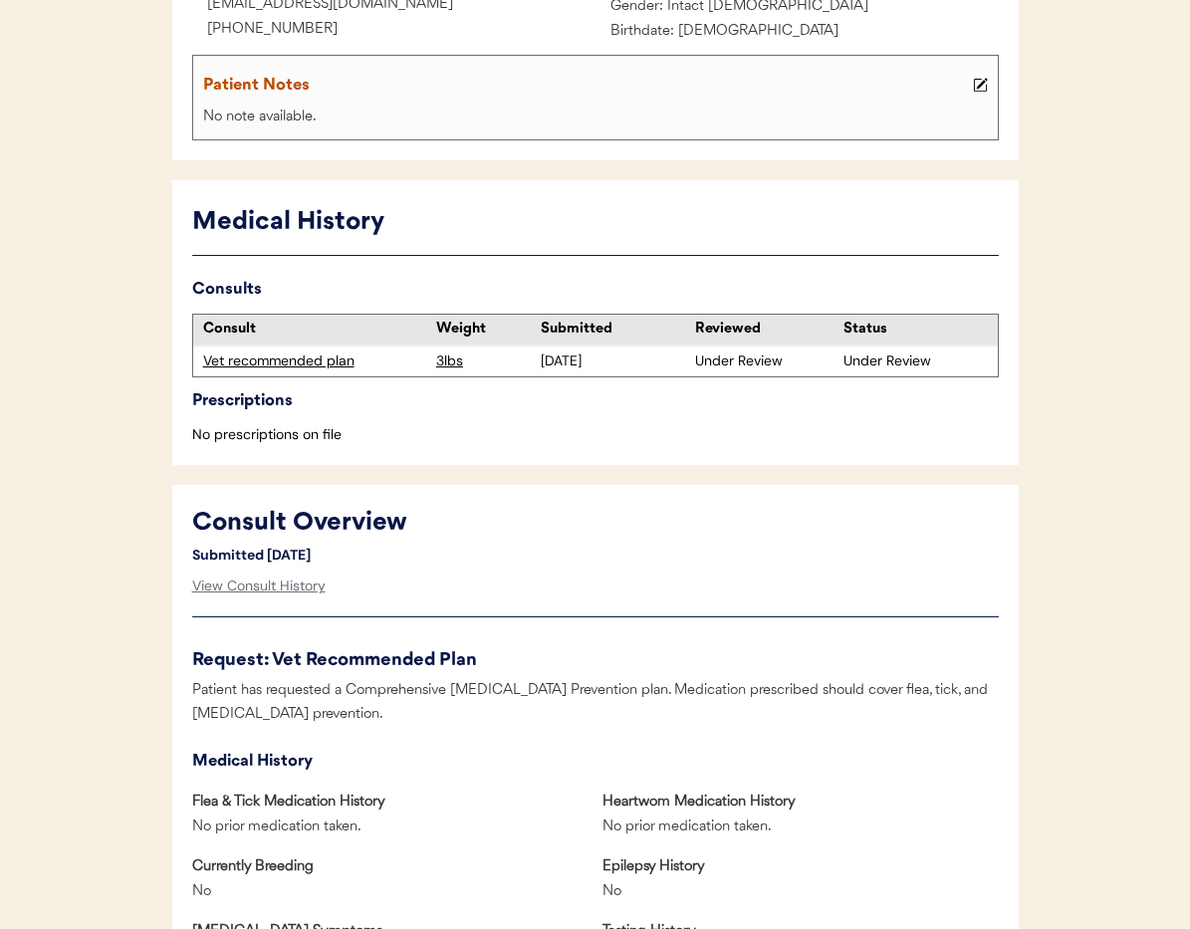
scroll to position [420, 0]
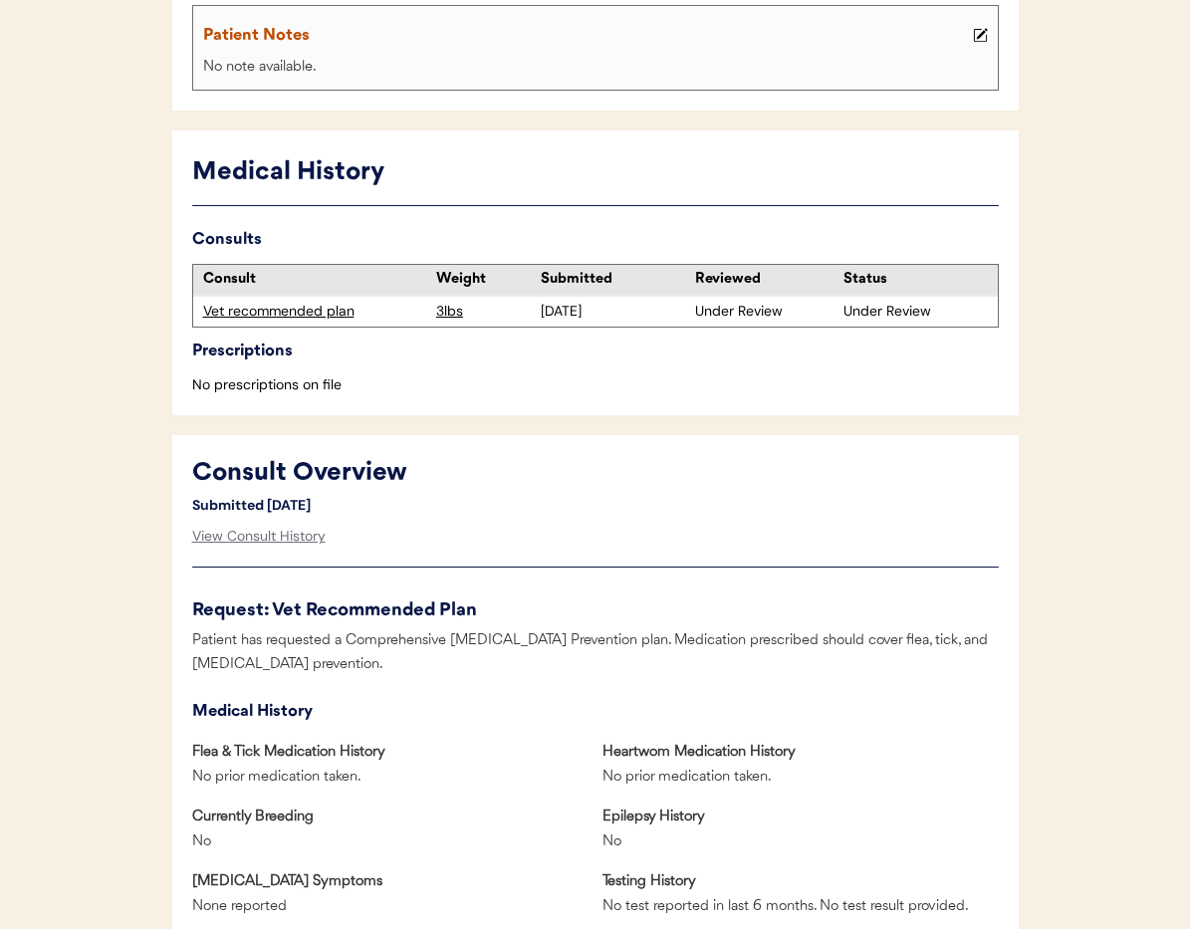
click at [323, 314] on div "Vet recommended plan" at bounding box center [315, 312] width 224 height 20
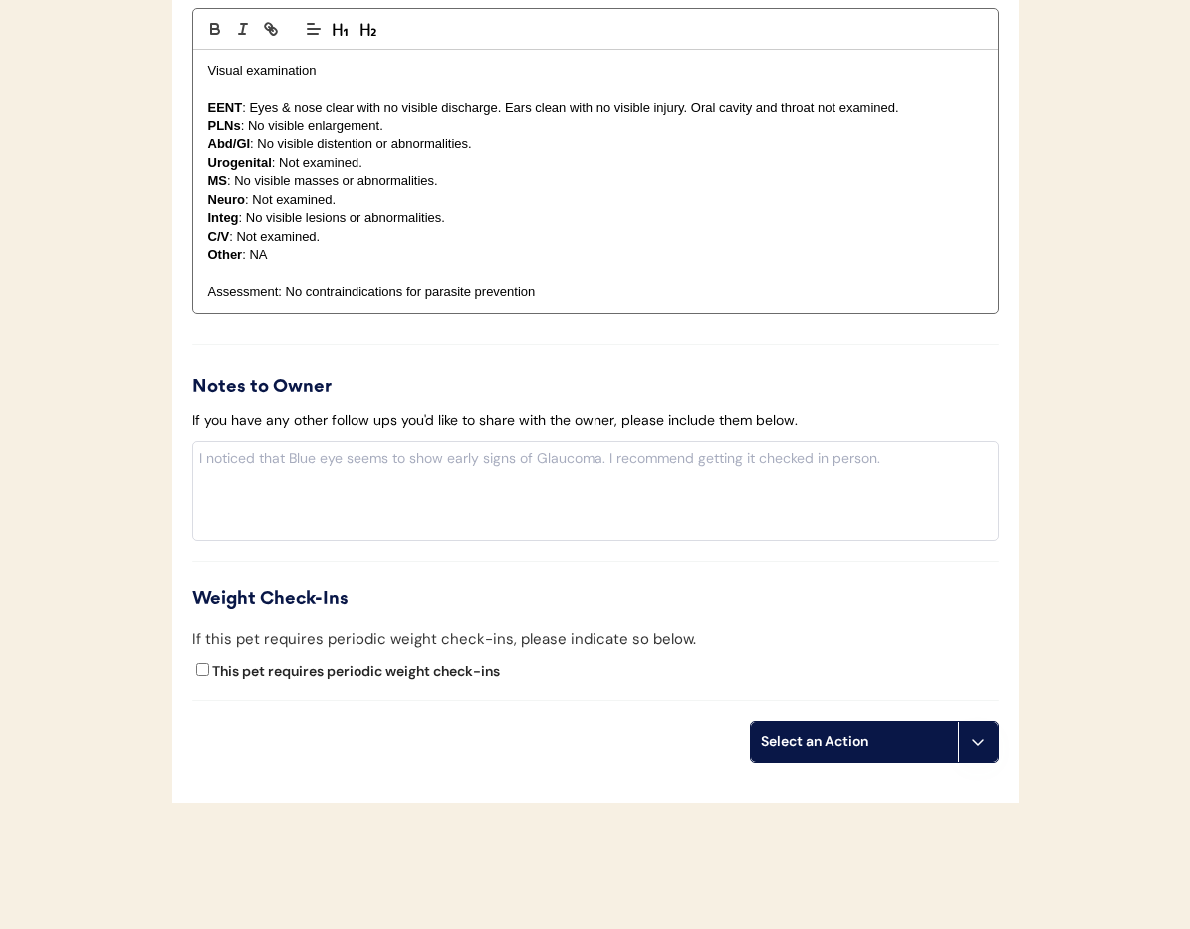
scroll to position [2112, 0]
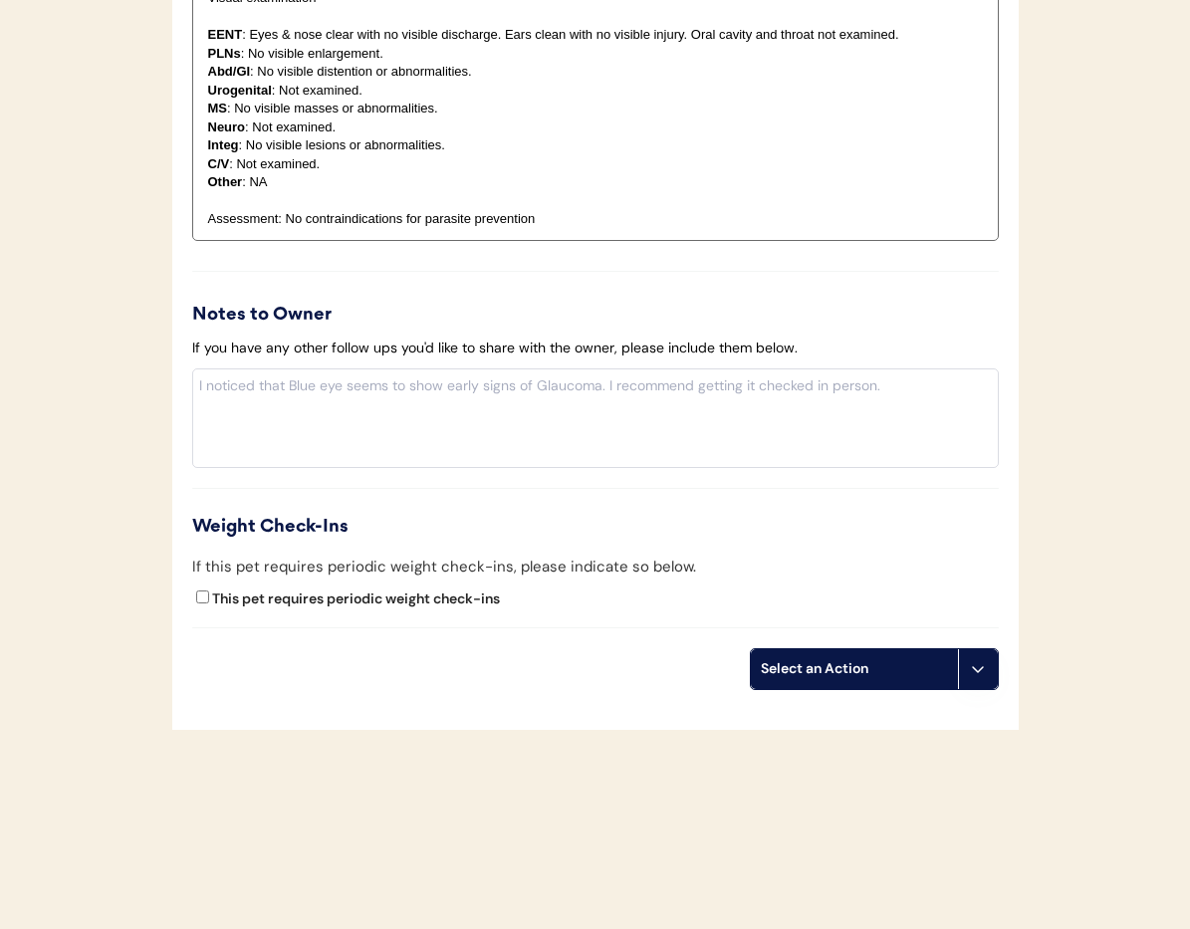
click at [982, 678] on button at bounding box center [978, 669] width 40 height 40
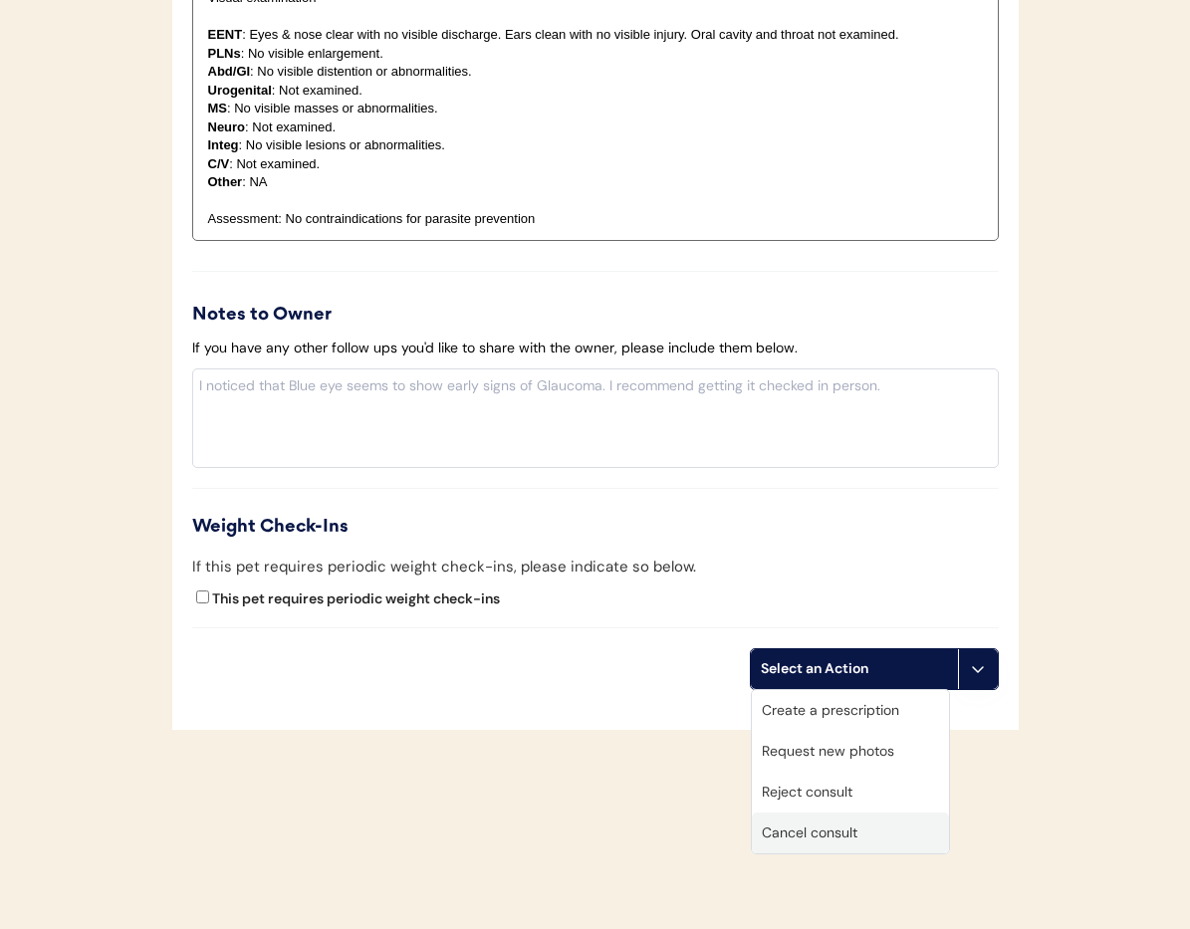
click at [830, 838] on div "Cancel consult" at bounding box center [850, 833] width 197 height 41
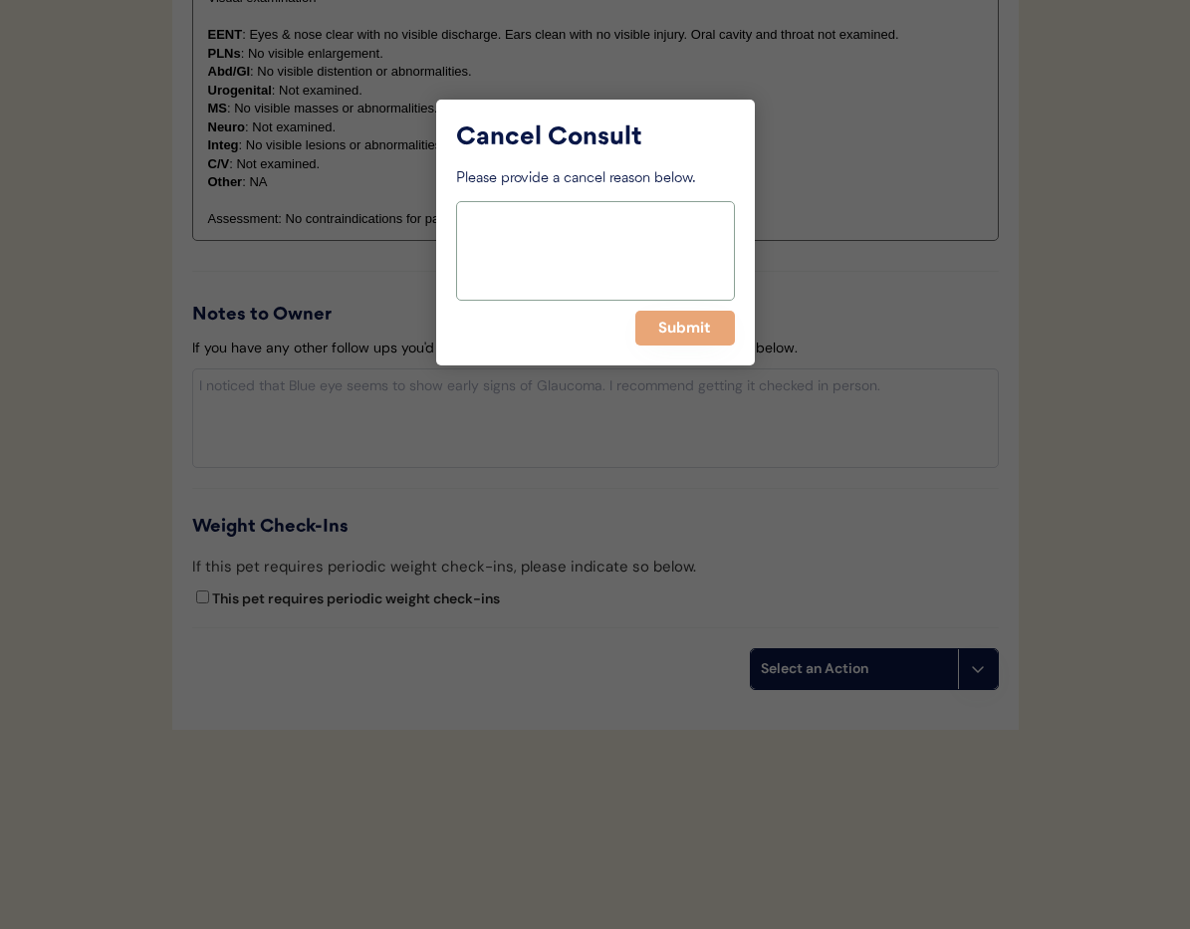
click at [536, 252] on textarea at bounding box center [595, 251] width 279 height 100
type textarea "."
type textarea "> 6 months pending"
click at [665, 320] on button "Submit" at bounding box center [685, 328] width 100 height 35
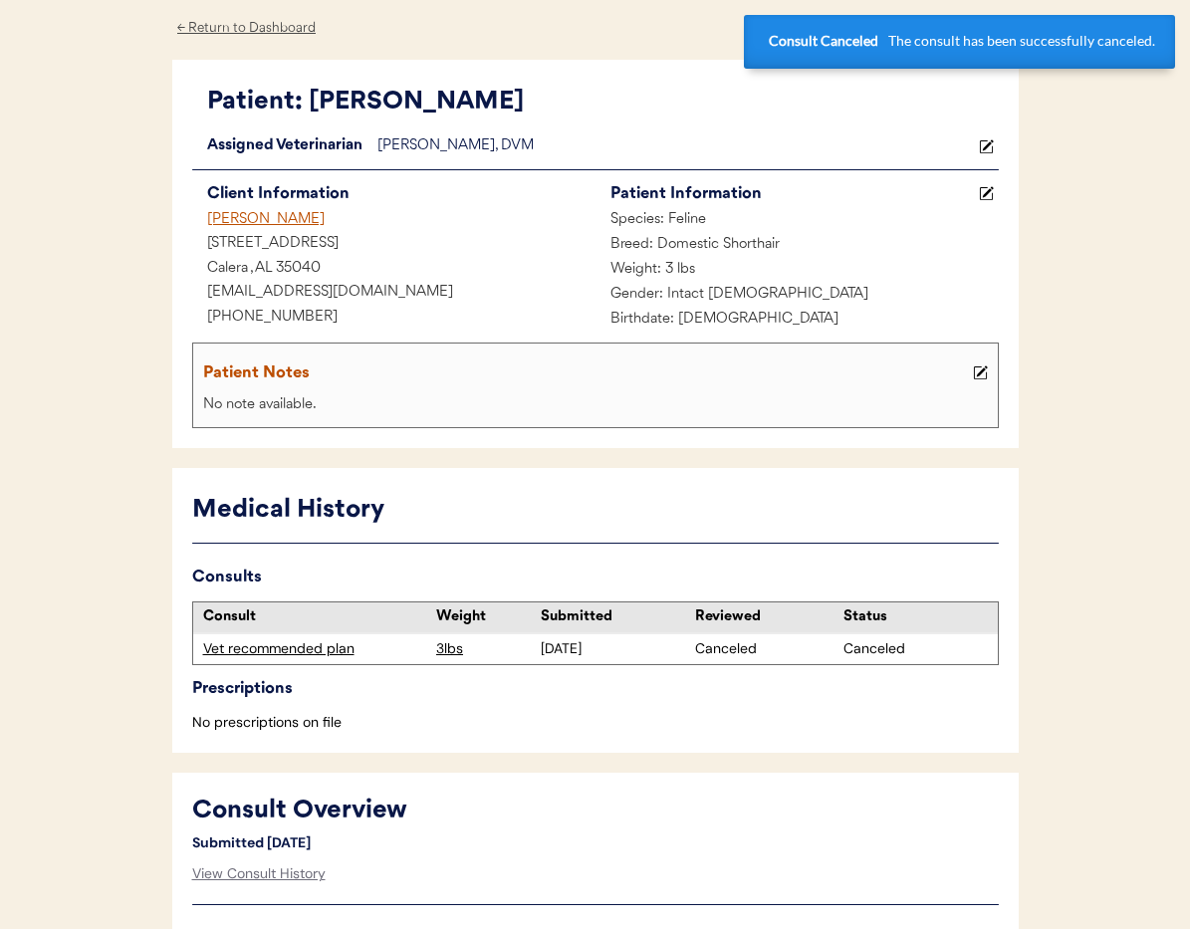
scroll to position [0, 0]
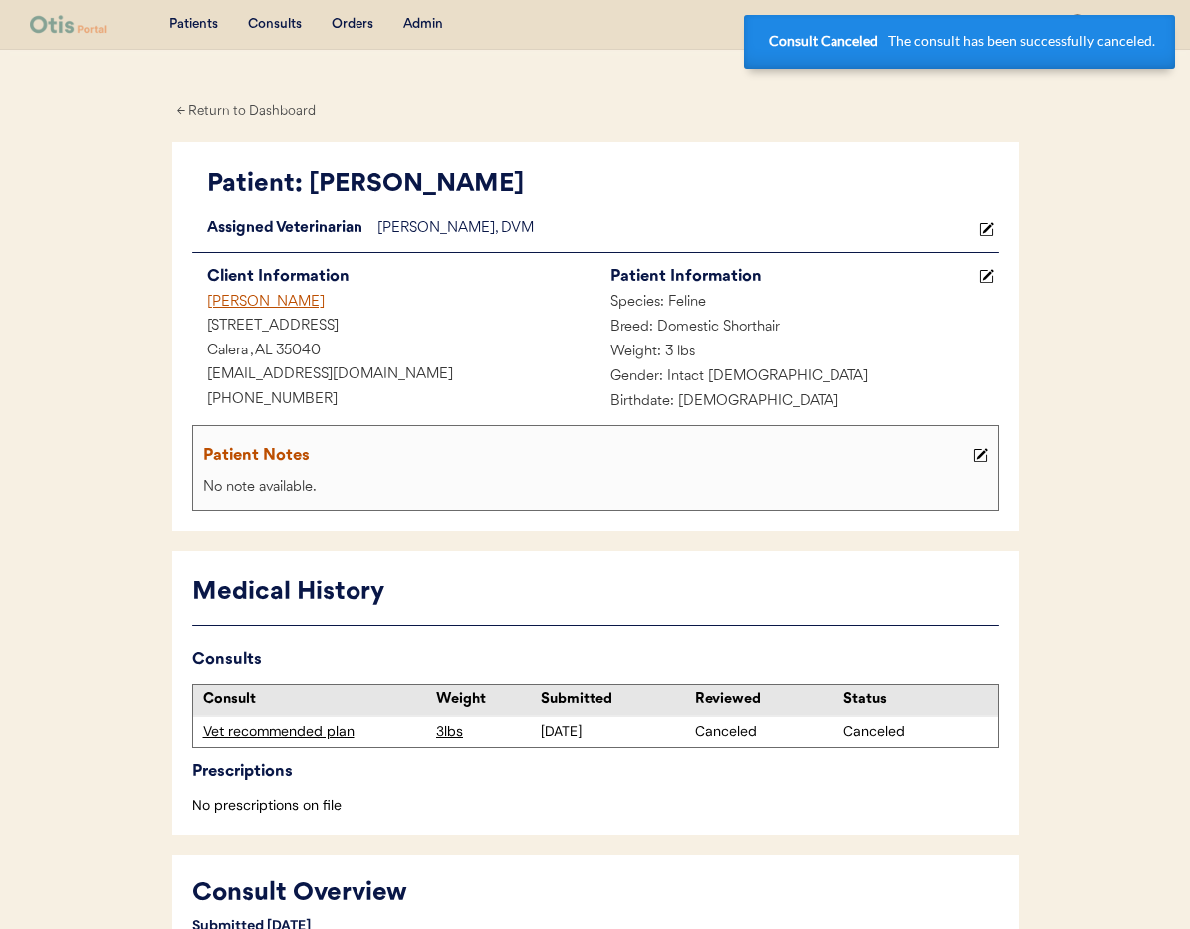
click at [249, 300] on div "[PERSON_NAME]" at bounding box center [393, 303] width 403 height 25
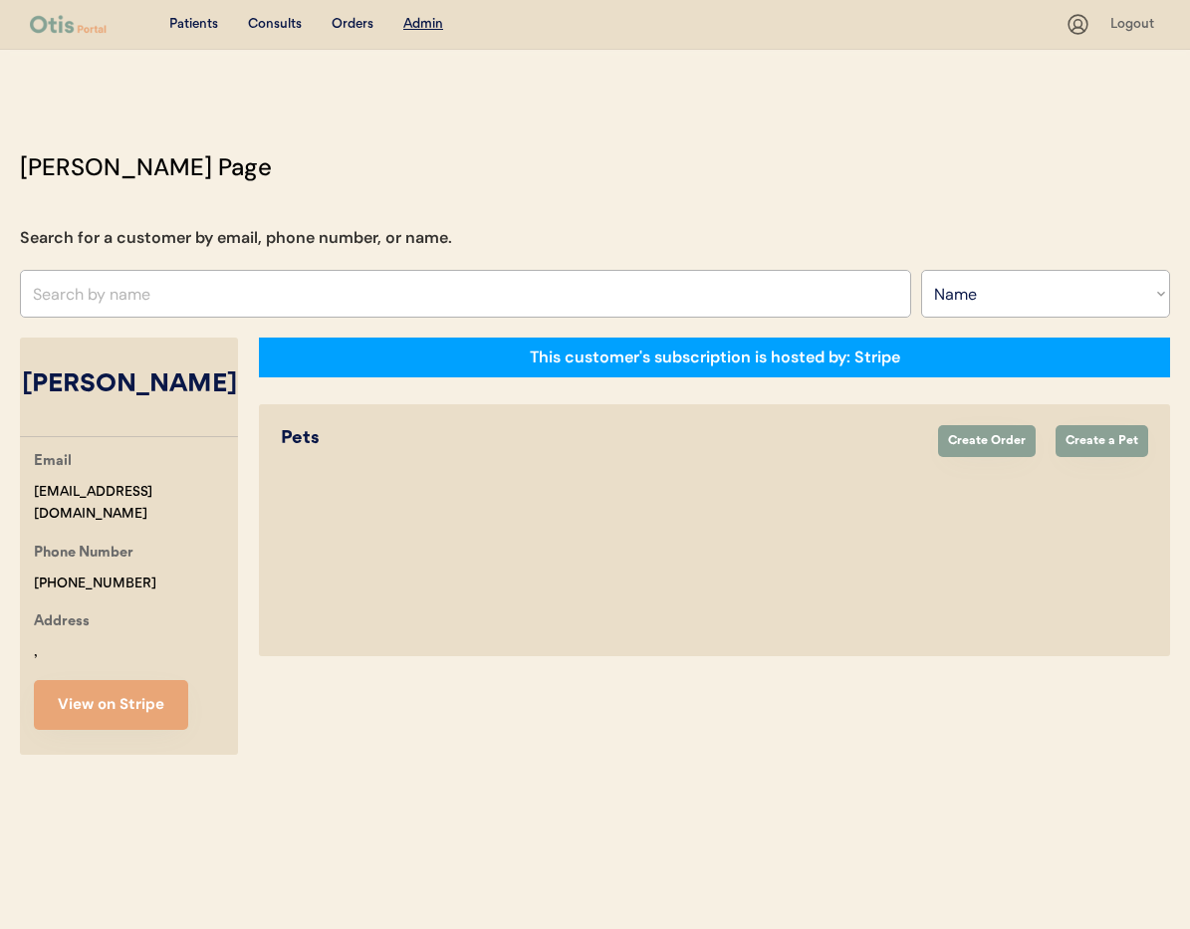
select select ""Name""
select select "true"
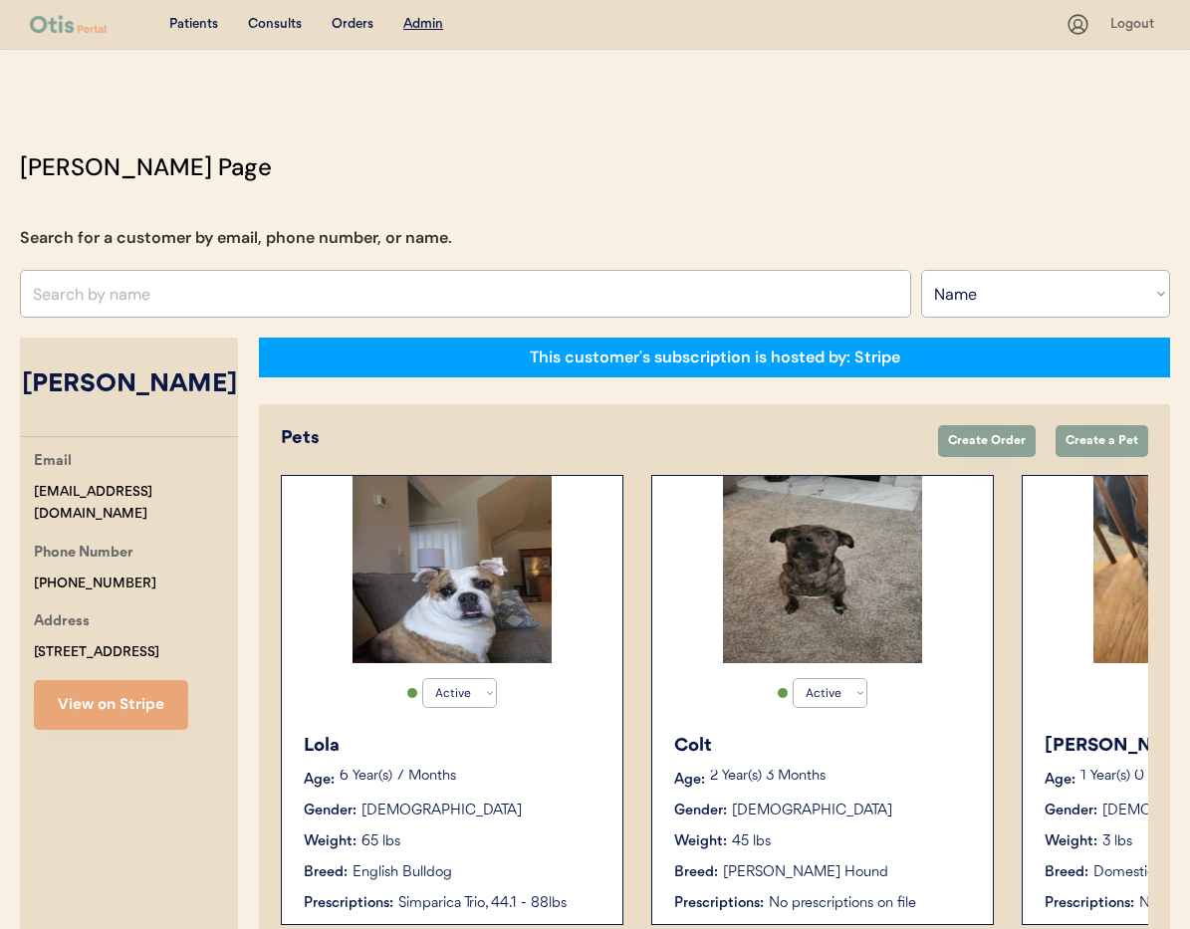
scroll to position [110, 0]
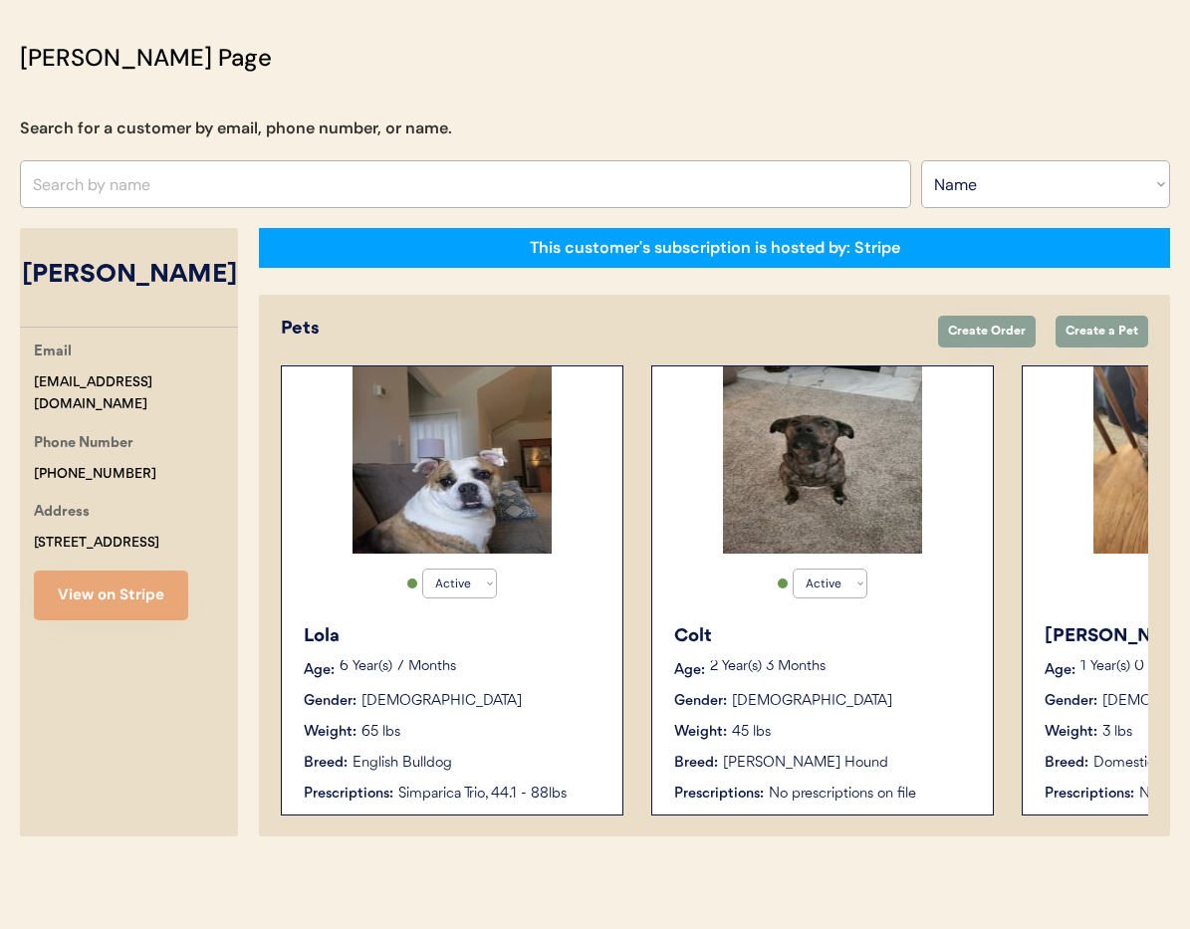
click at [539, 739] on div "Weight: 65 lbs" at bounding box center [453, 732] width 299 height 21
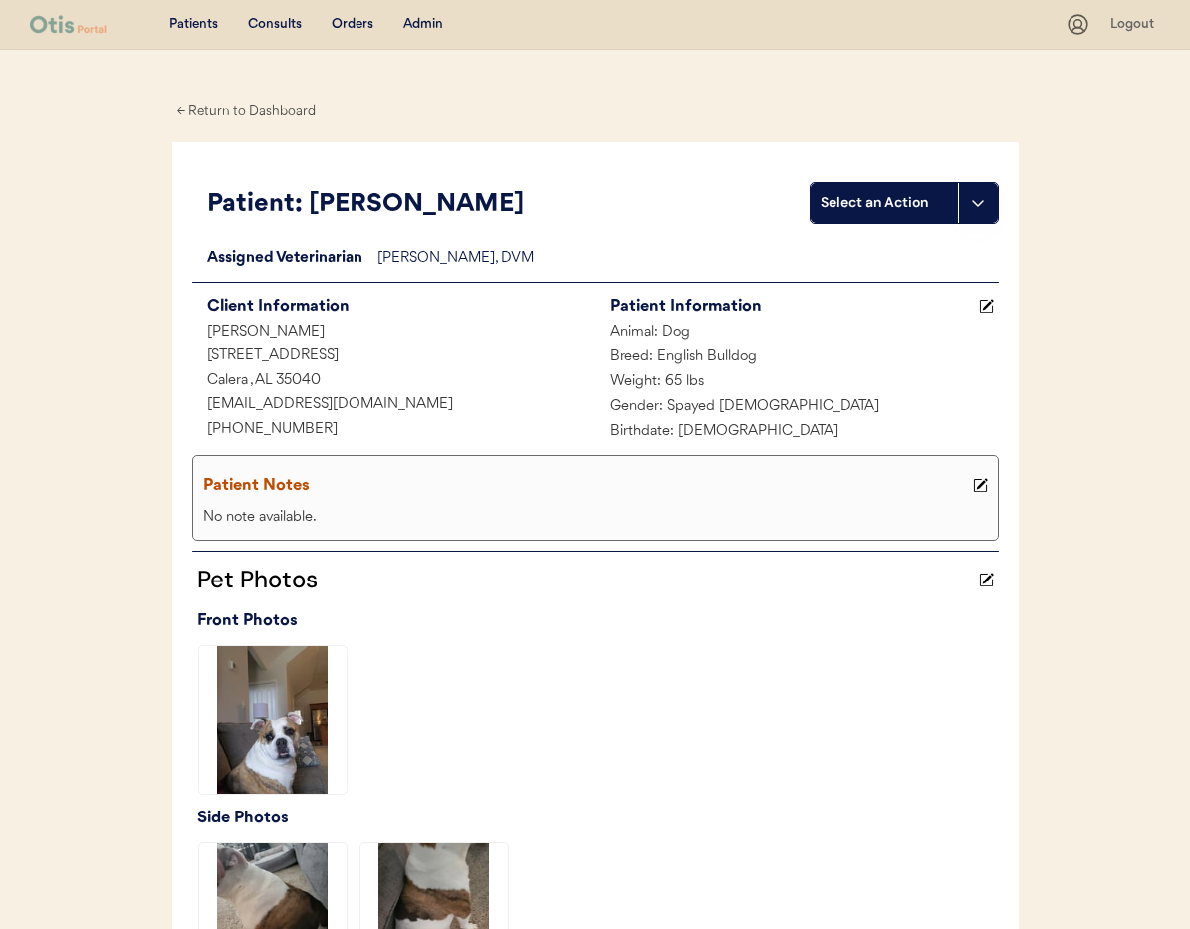
click at [236, 108] on div "← Return to Dashboard" at bounding box center [246, 111] width 149 height 23
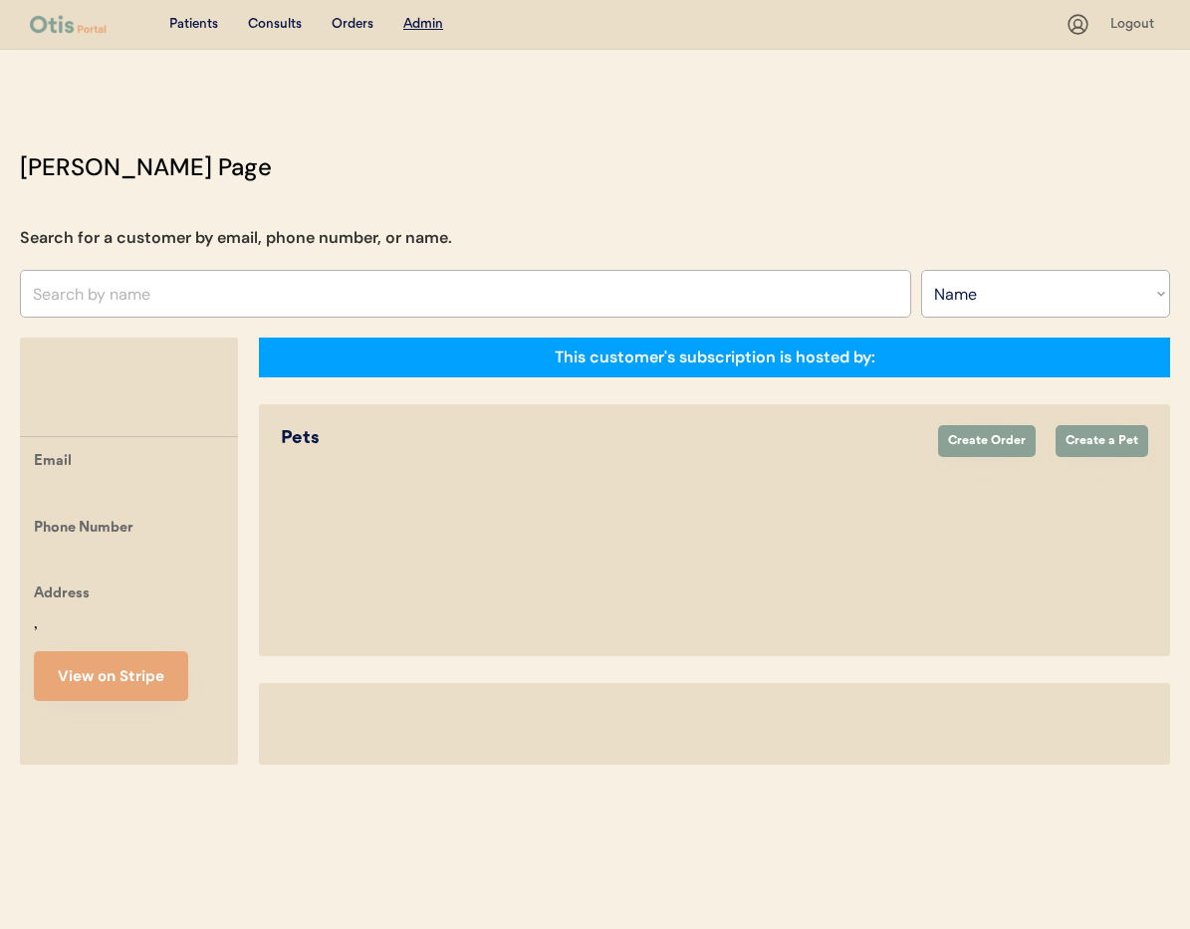
select select ""Name""
select select "true"
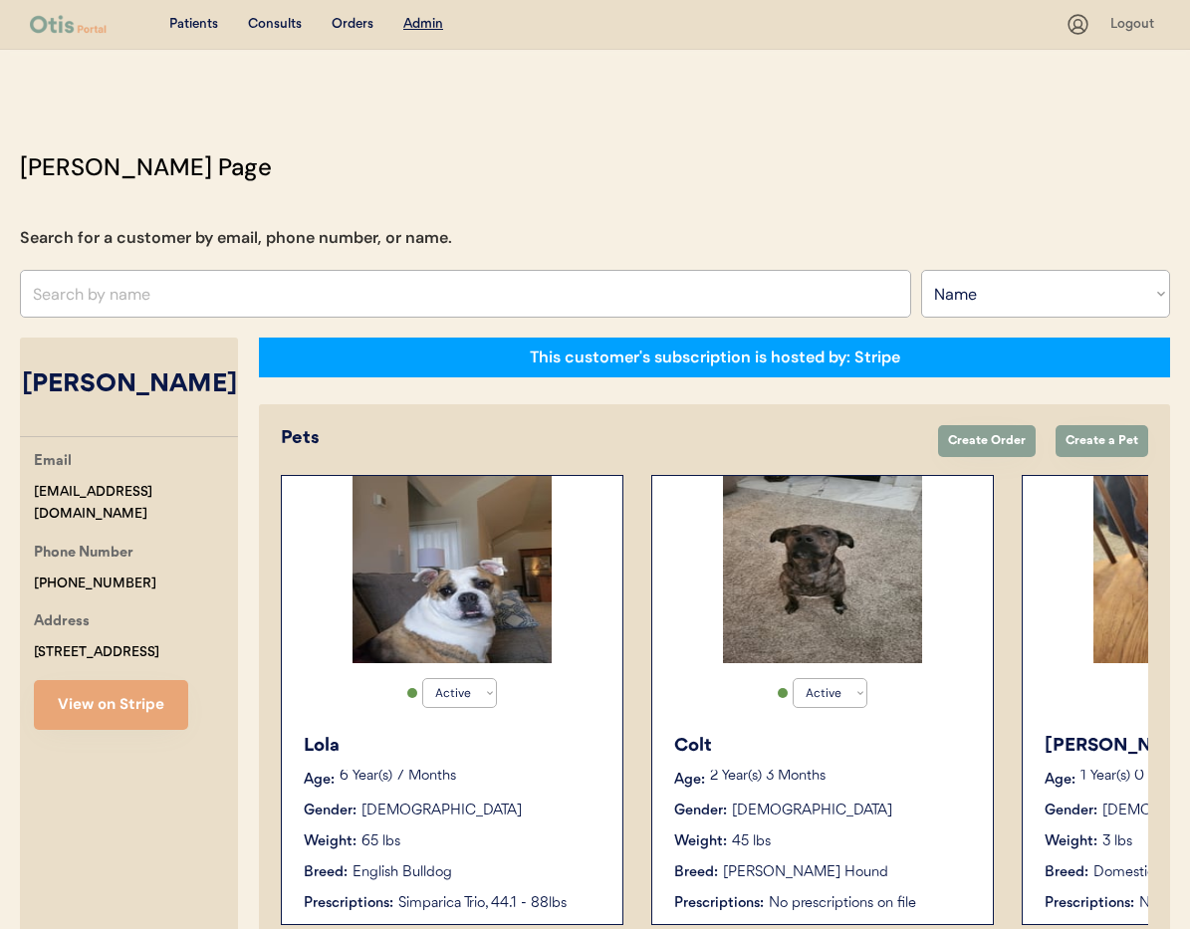
click at [878, 832] on div "Weight: 45 lbs" at bounding box center [823, 842] width 299 height 21
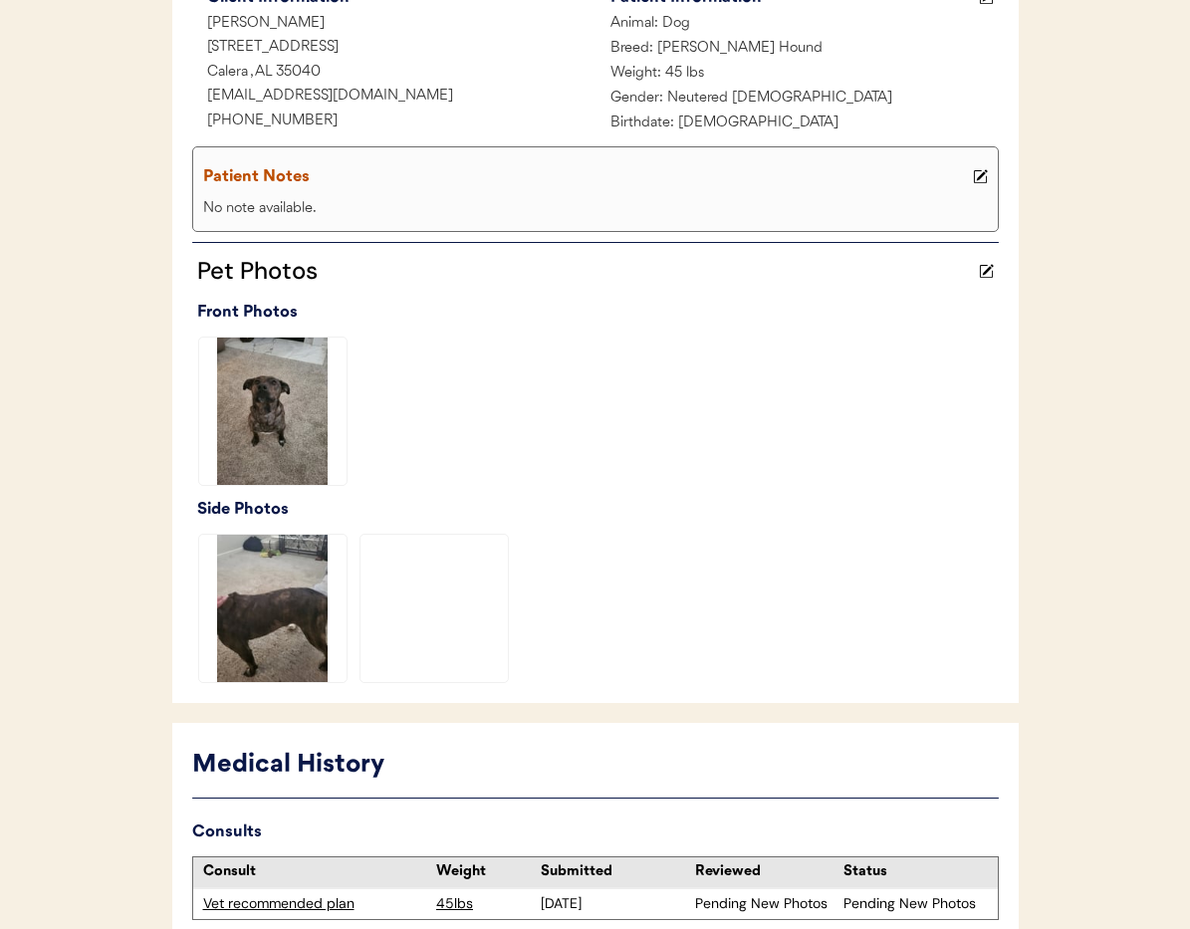
scroll to position [487, 0]
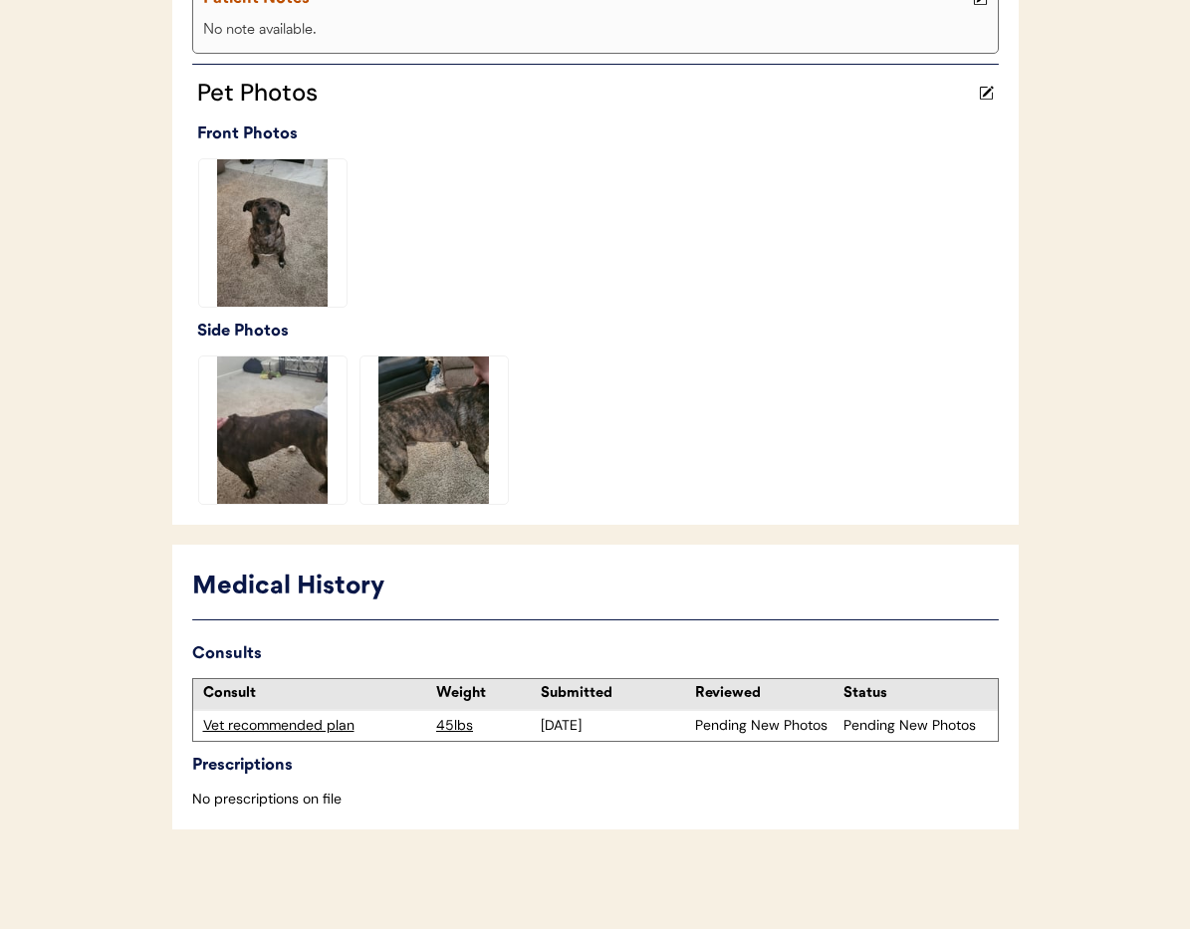
click at [257, 729] on div "Vet recommended plan" at bounding box center [315, 726] width 224 height 20
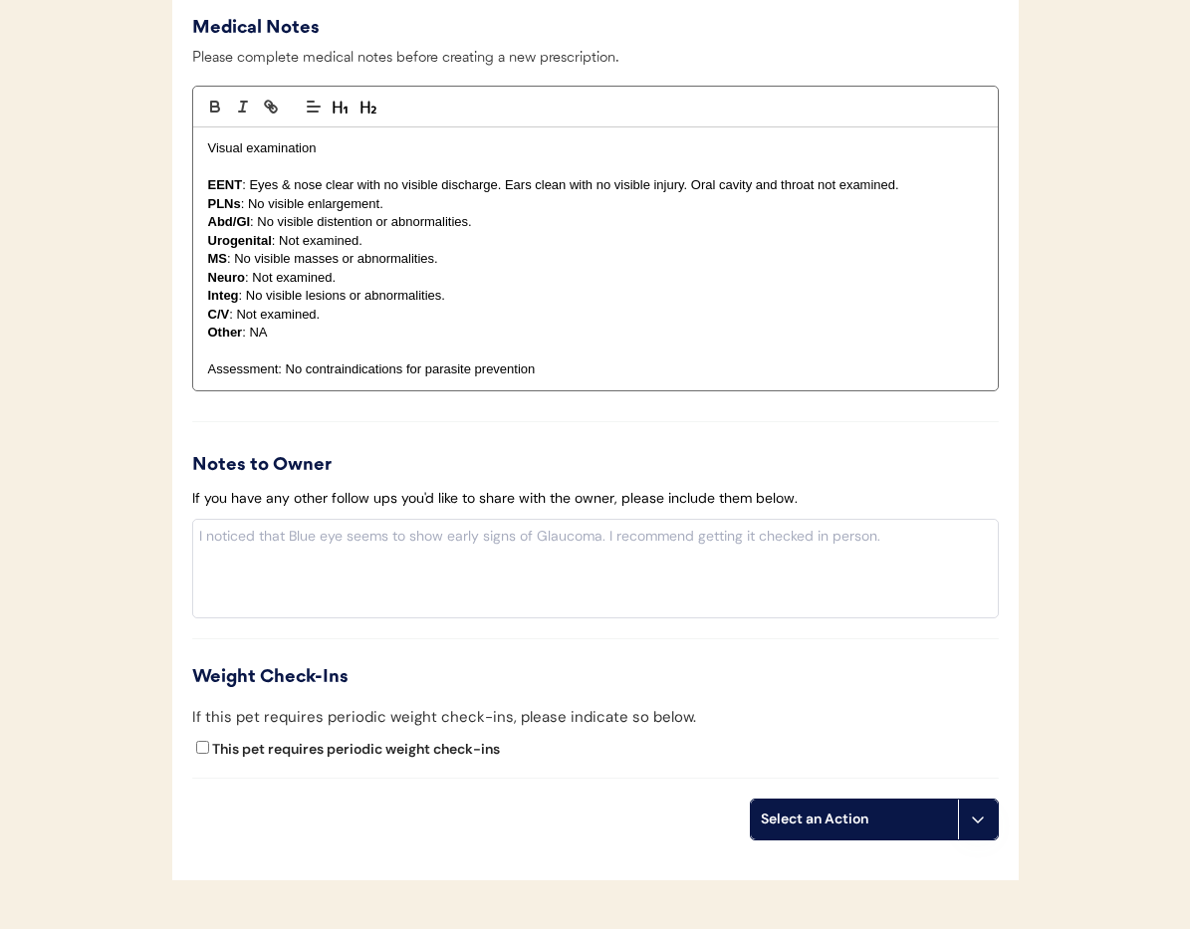
scroll to position [2175, 0]
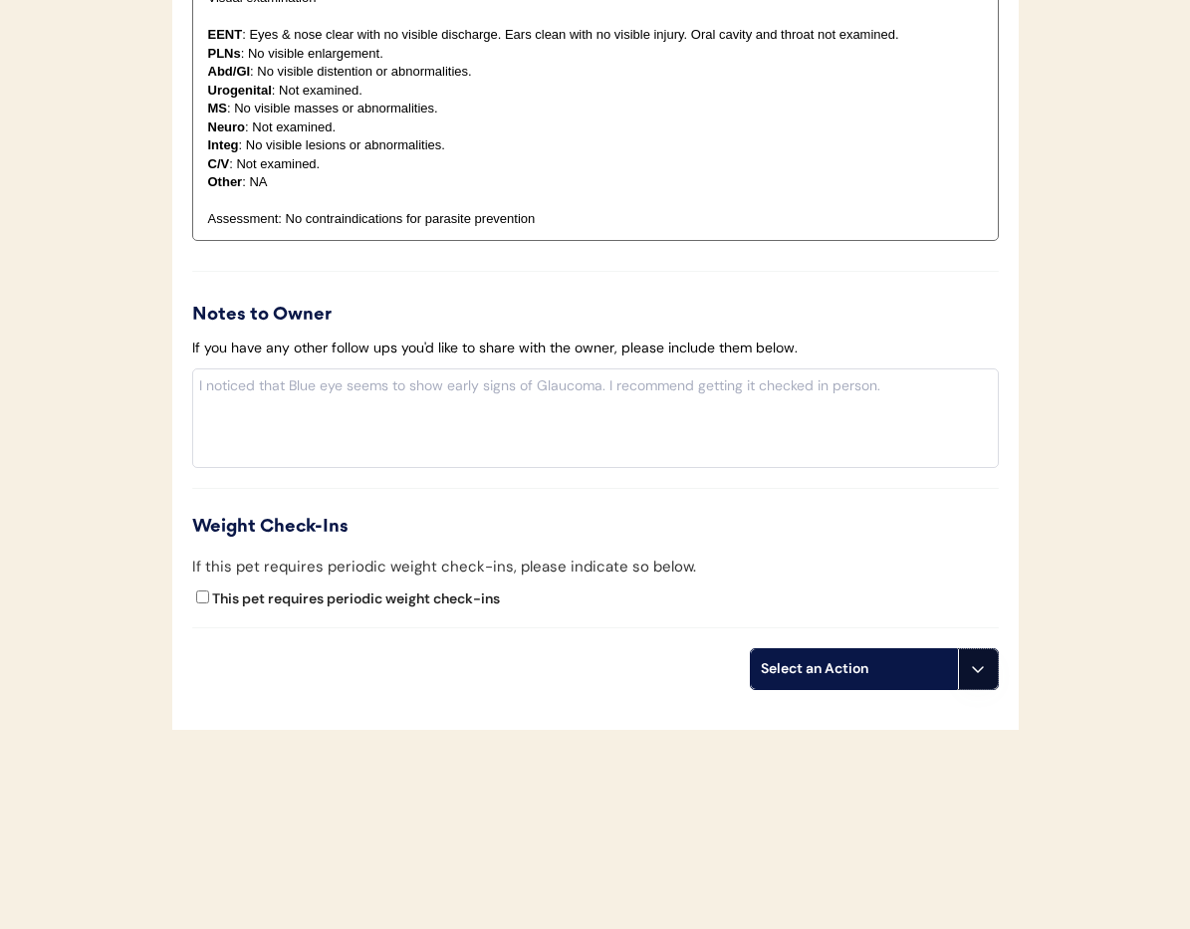
click at [981, 667] on icon at bounding box center [978, 669] width 16 height 16
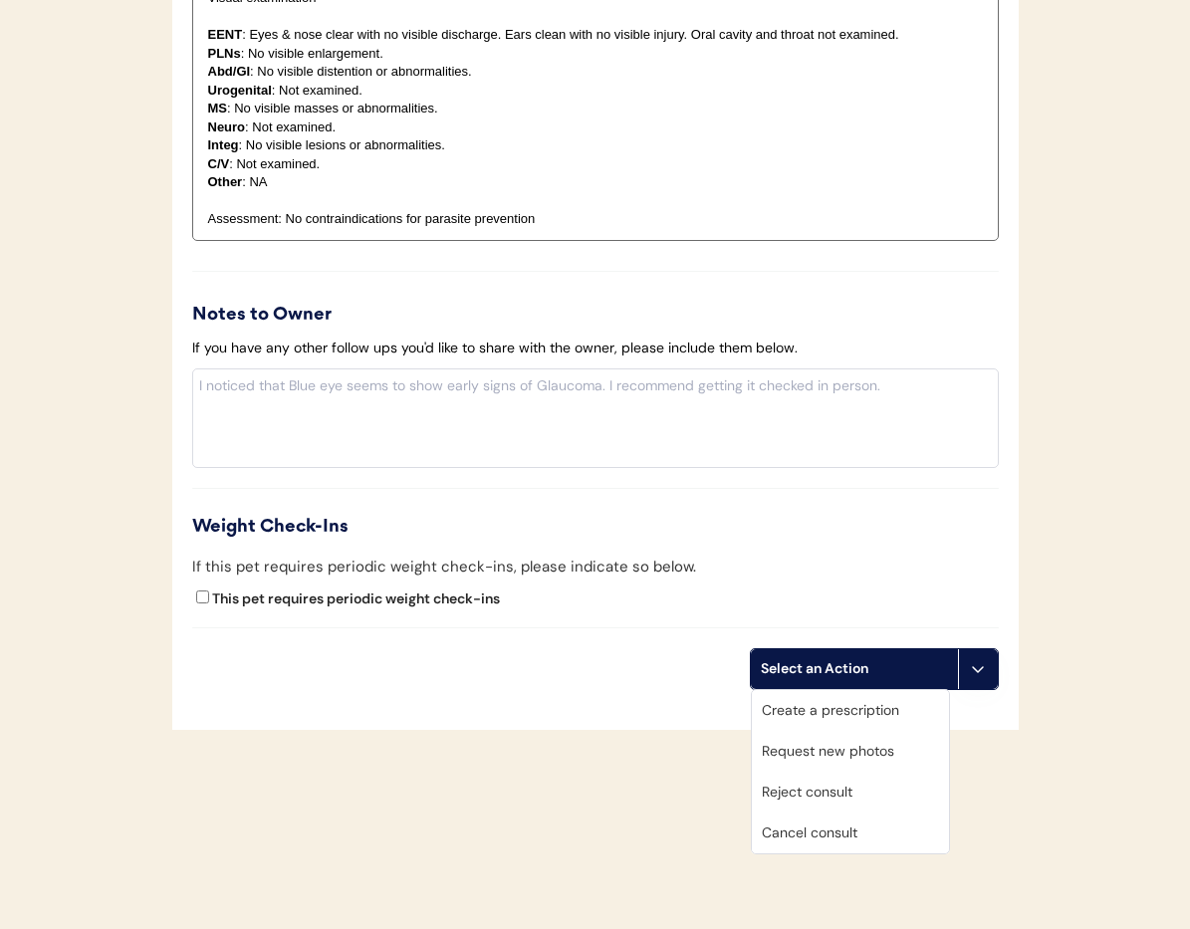
click at [902, 835] on div "Cancel consult" at bounding box center [850, 833] width 197 height 41
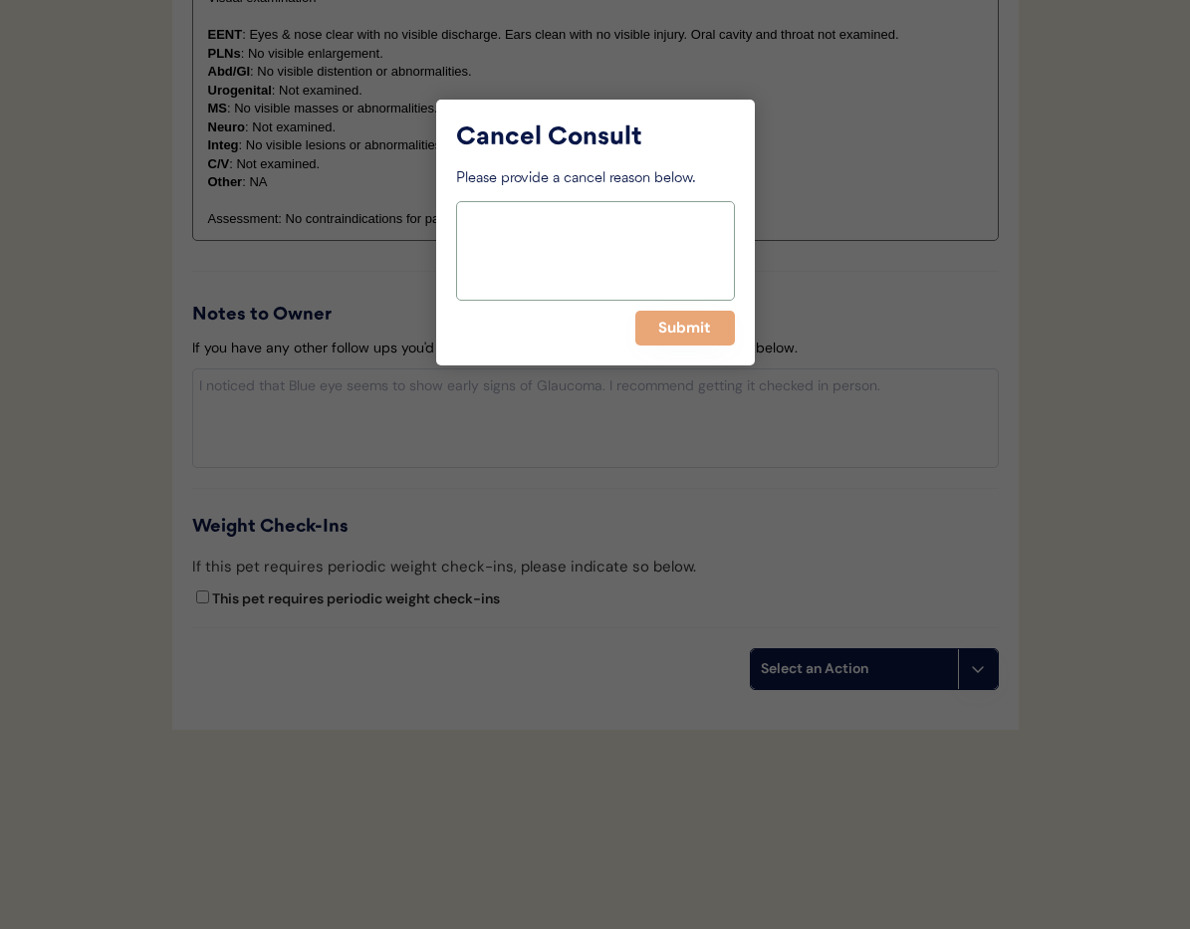
click at [539, 234] on textarea at bounding box center [595, 251] width 279 height 100
type textarea "> 6 months"
click at [663, 338] on button "Submit" at bounding box center [685, 328] width 100 height 35
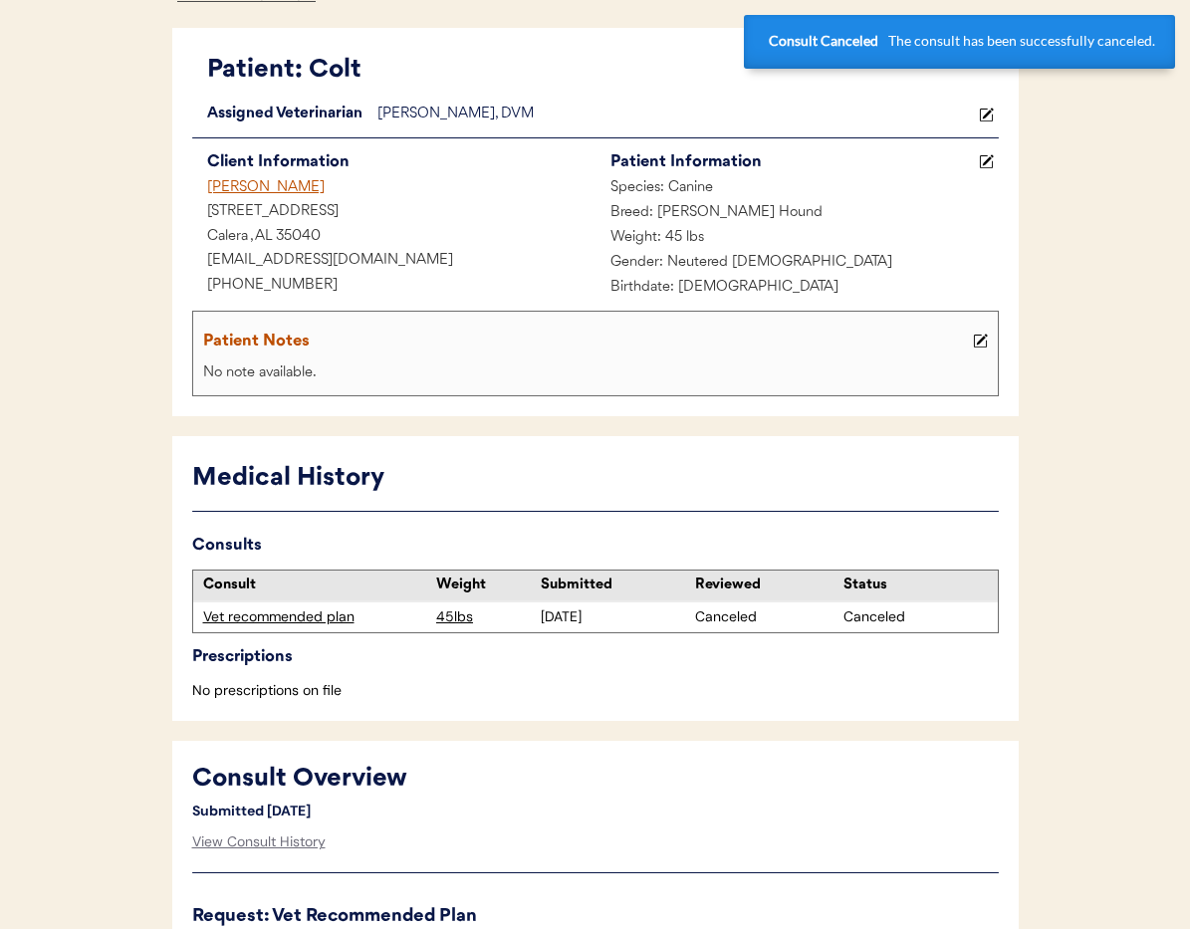
scroll to position [0, 0]
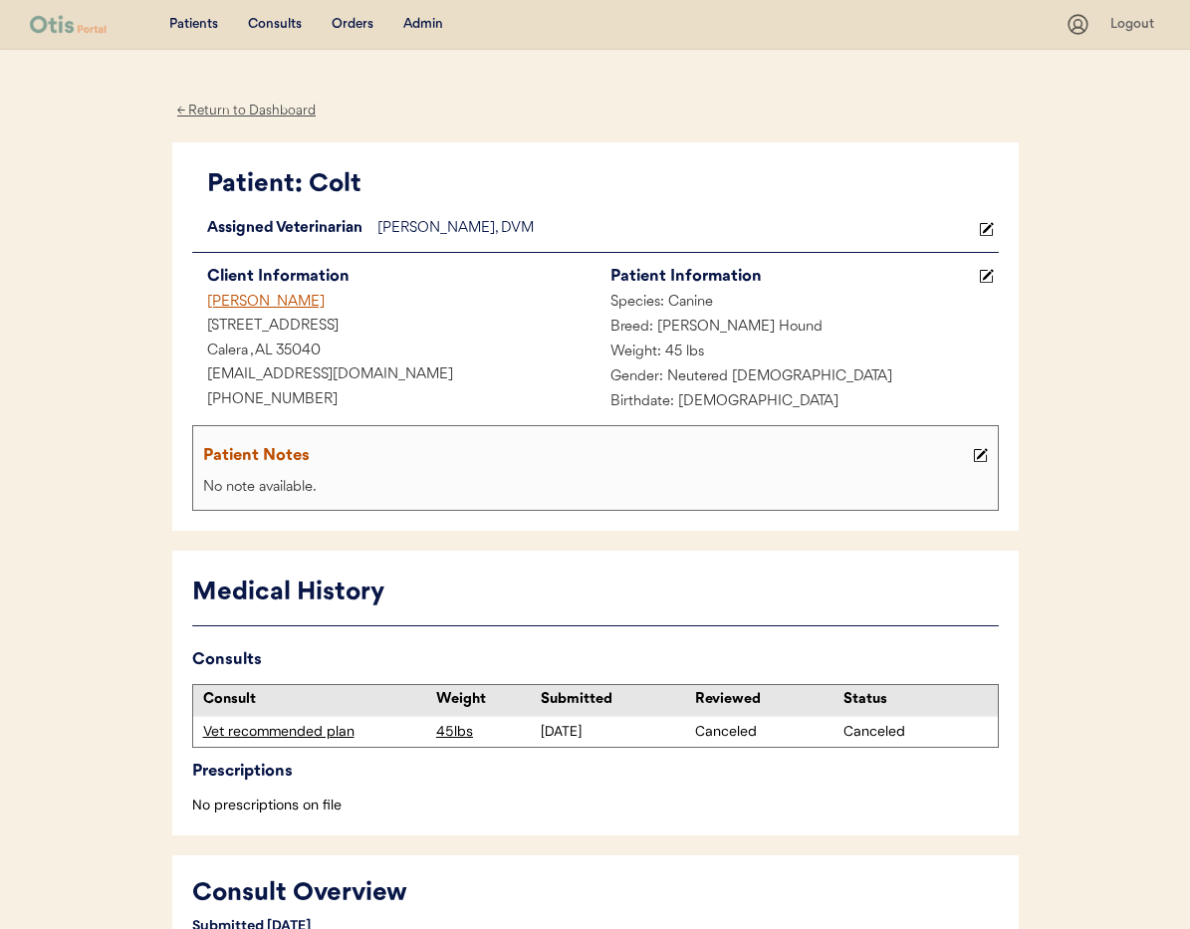
drag, startPoint x: 227, startPoint y: 109, endPoint x: 248, endPoint y: 118, distance: 22.8
click at [227, 109] on div "← Return to Dashboard" at bounding box center [246, 111] width 149 height 23
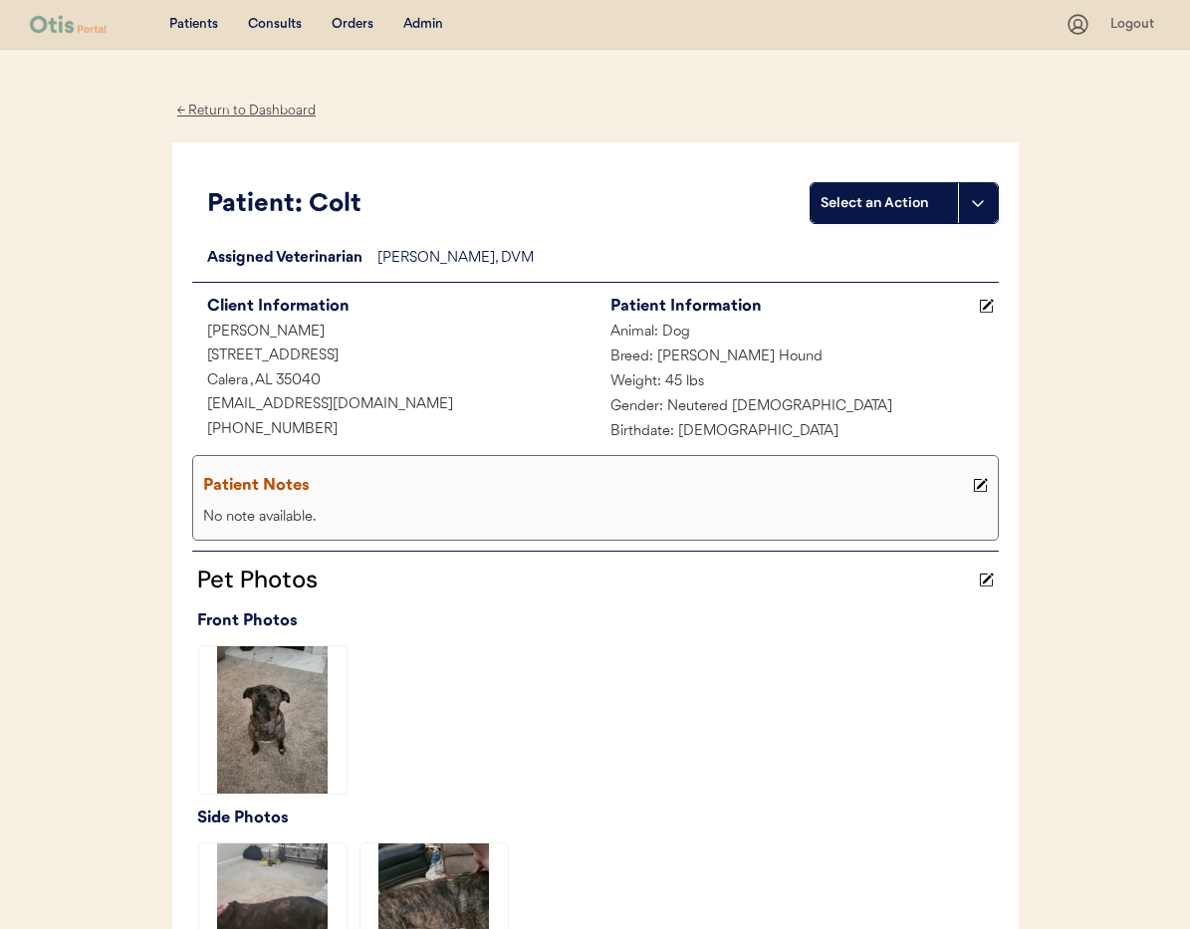
click at [239, 111] on div "← Return to Dashboard" at bounding box center [246, 111] width 149 height 23
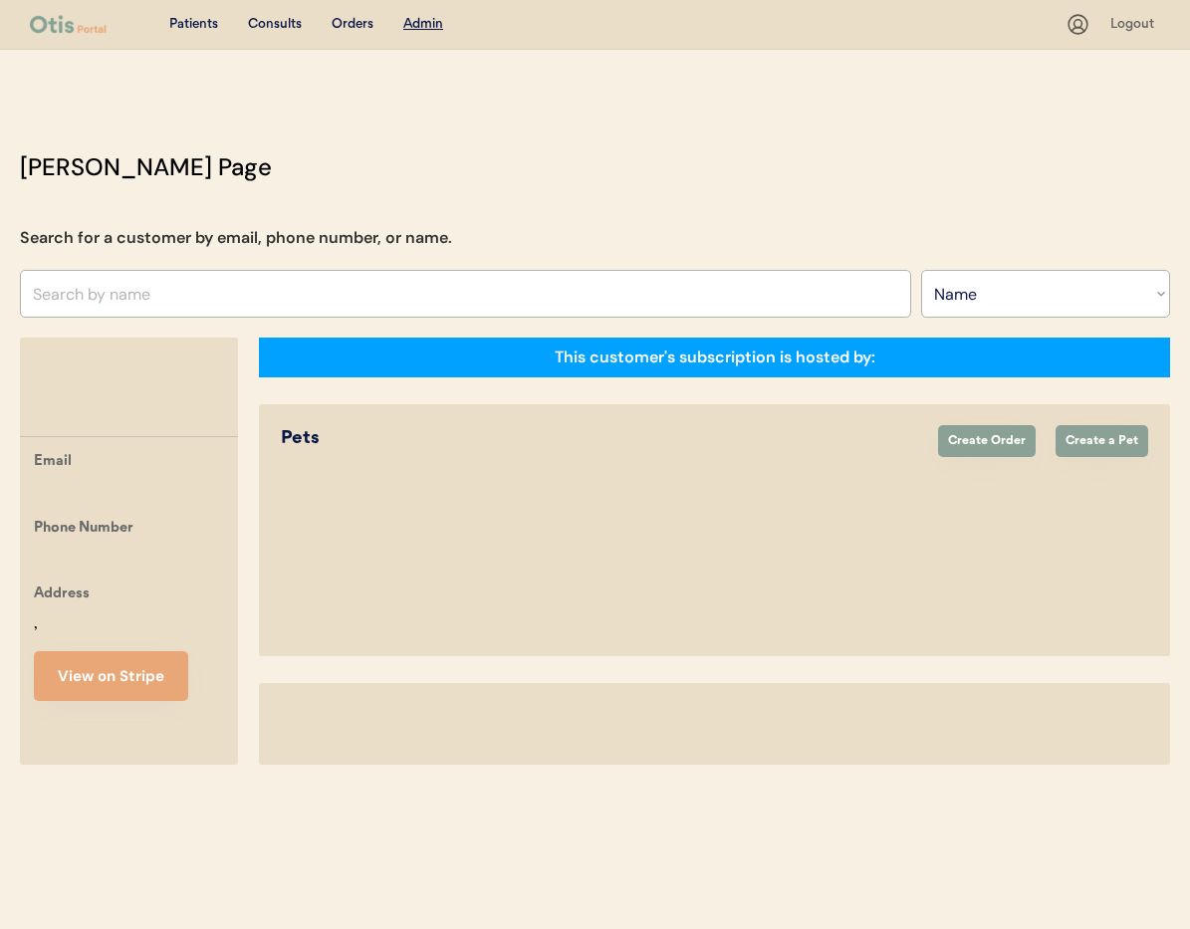
select select ""Name""
select select "true"
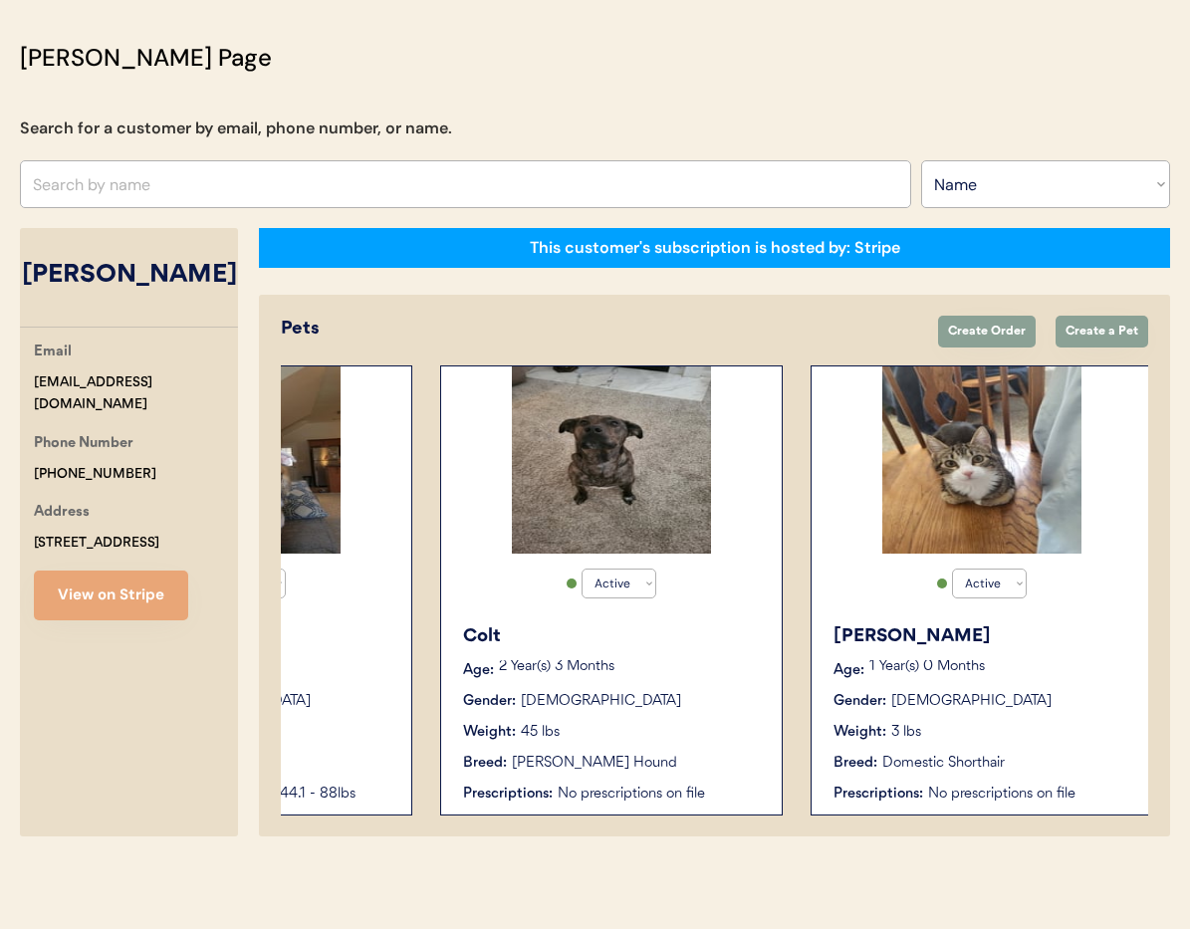
scroll to position [0, 244]
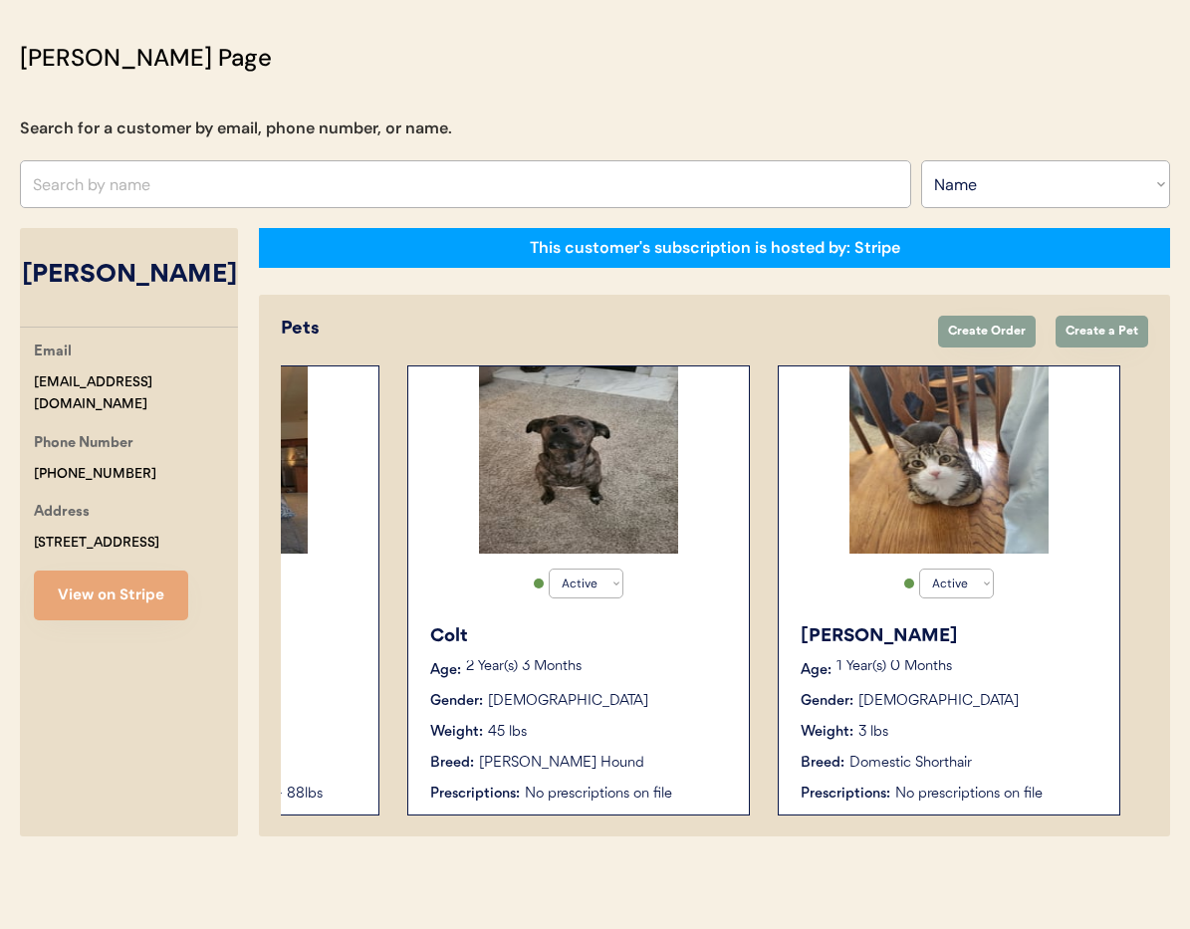
click at [1049, 686] on div "LUNA Age: 1 Year(s) 0 Months Gender: Female Weight: 3 lbs Breed: Domestic Short…" at bounding box center [949, 714] width 321 height 201
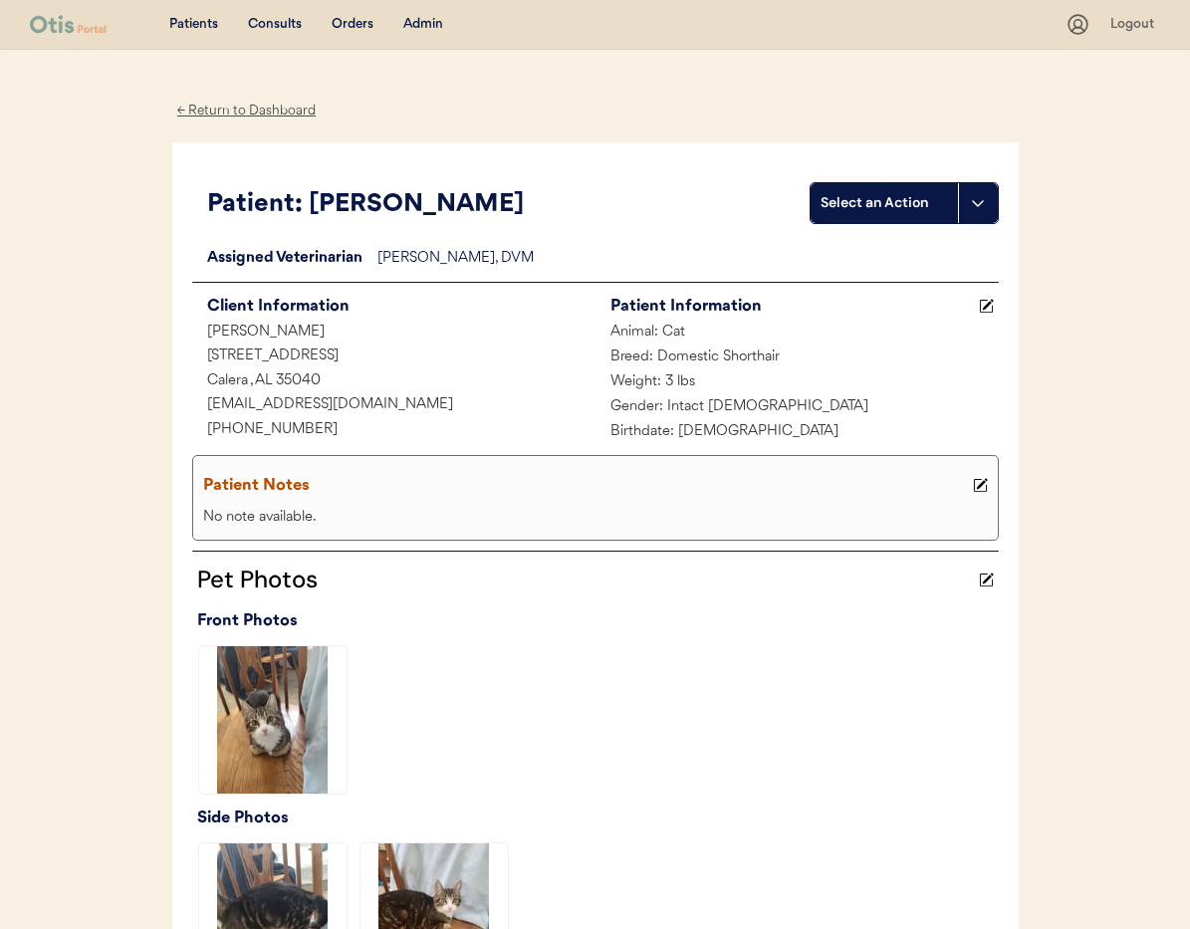
click at [229, 107] on div "← Return to Dashboard" at bounding box center [246, 111] width 149 height 23
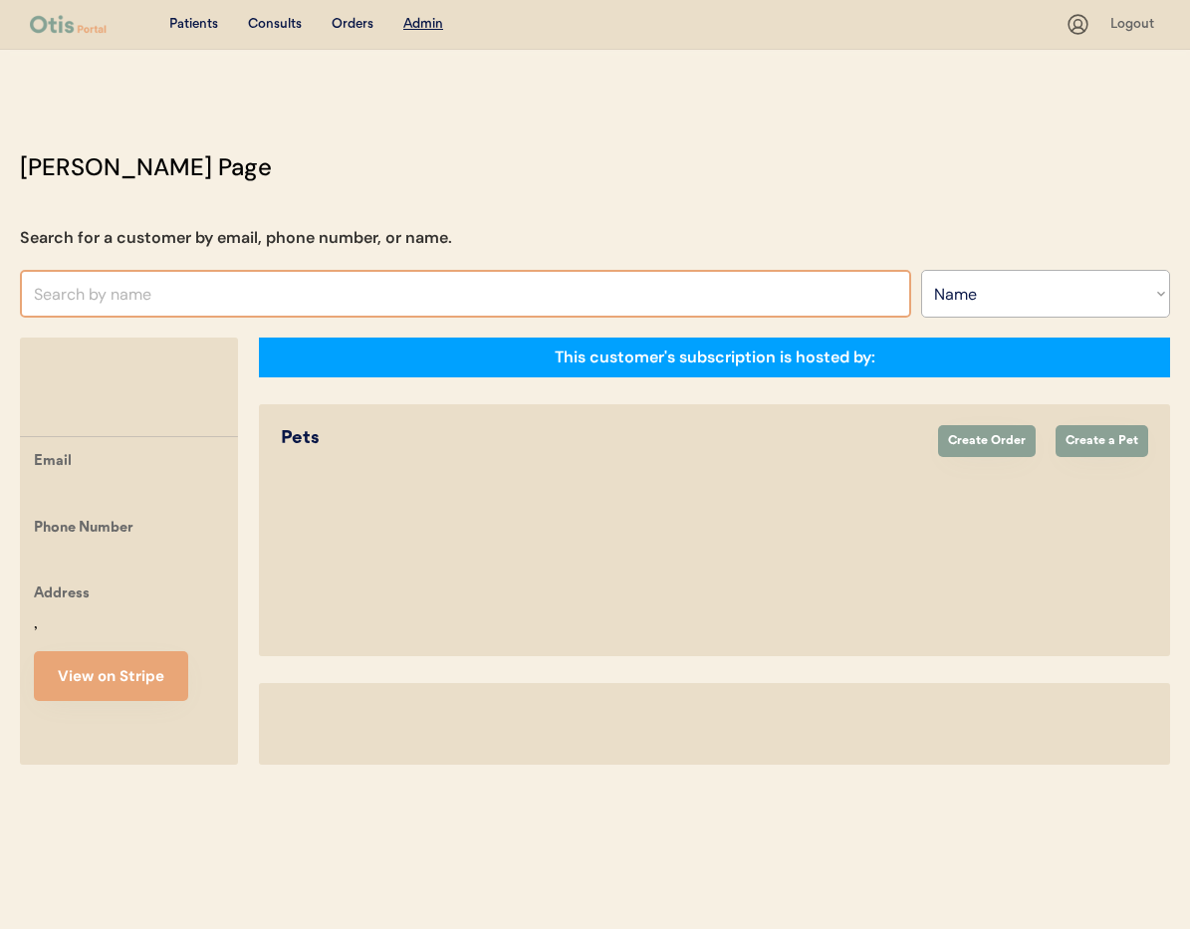
select select ""Name""
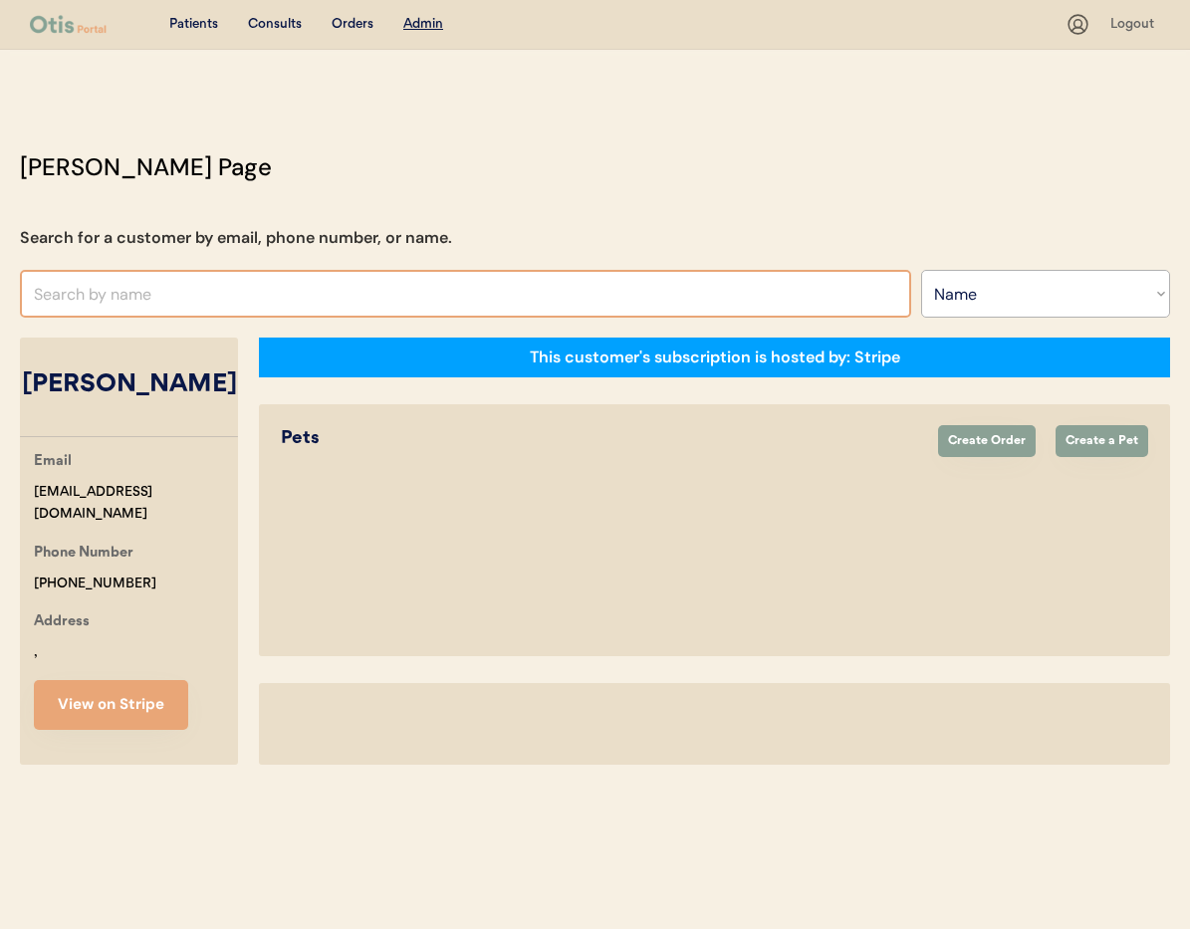
select select "true"
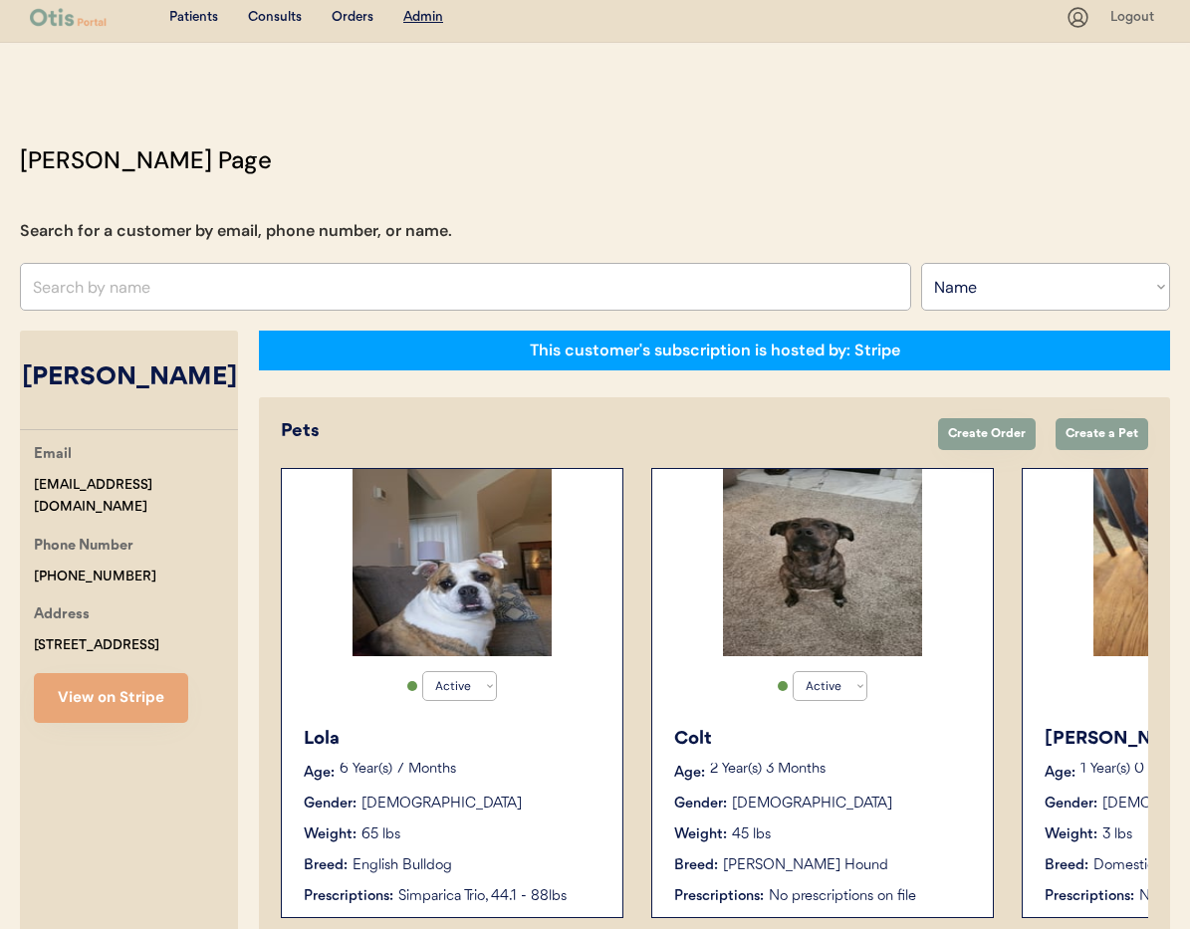
scroll to position [110, 0]
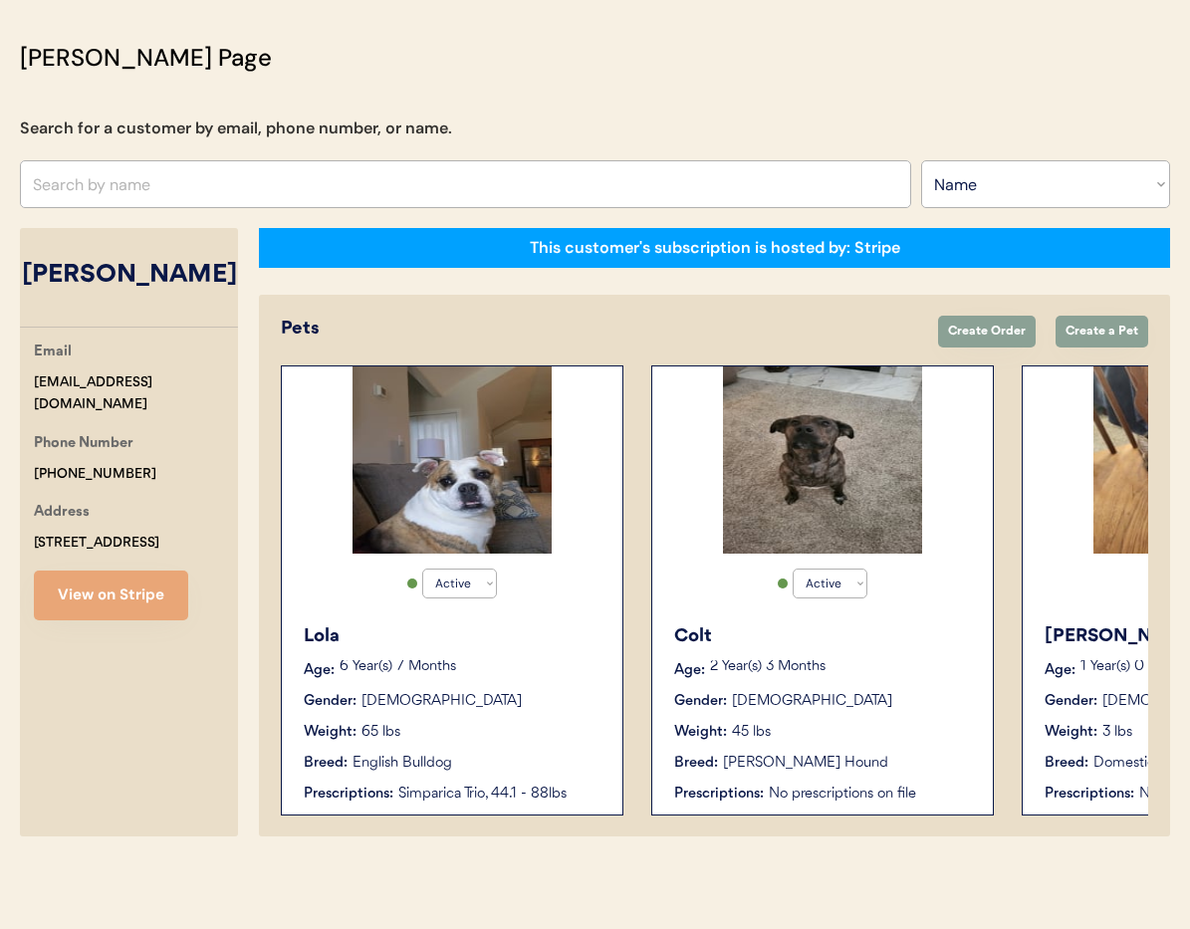
click at [586, 656] on div "Lola Age: 6 Year(s) 7 Months Gender: Female Weight: 65 lbs Breed: English Bulld…" at bounding box center [452, 714] width 321 height 201
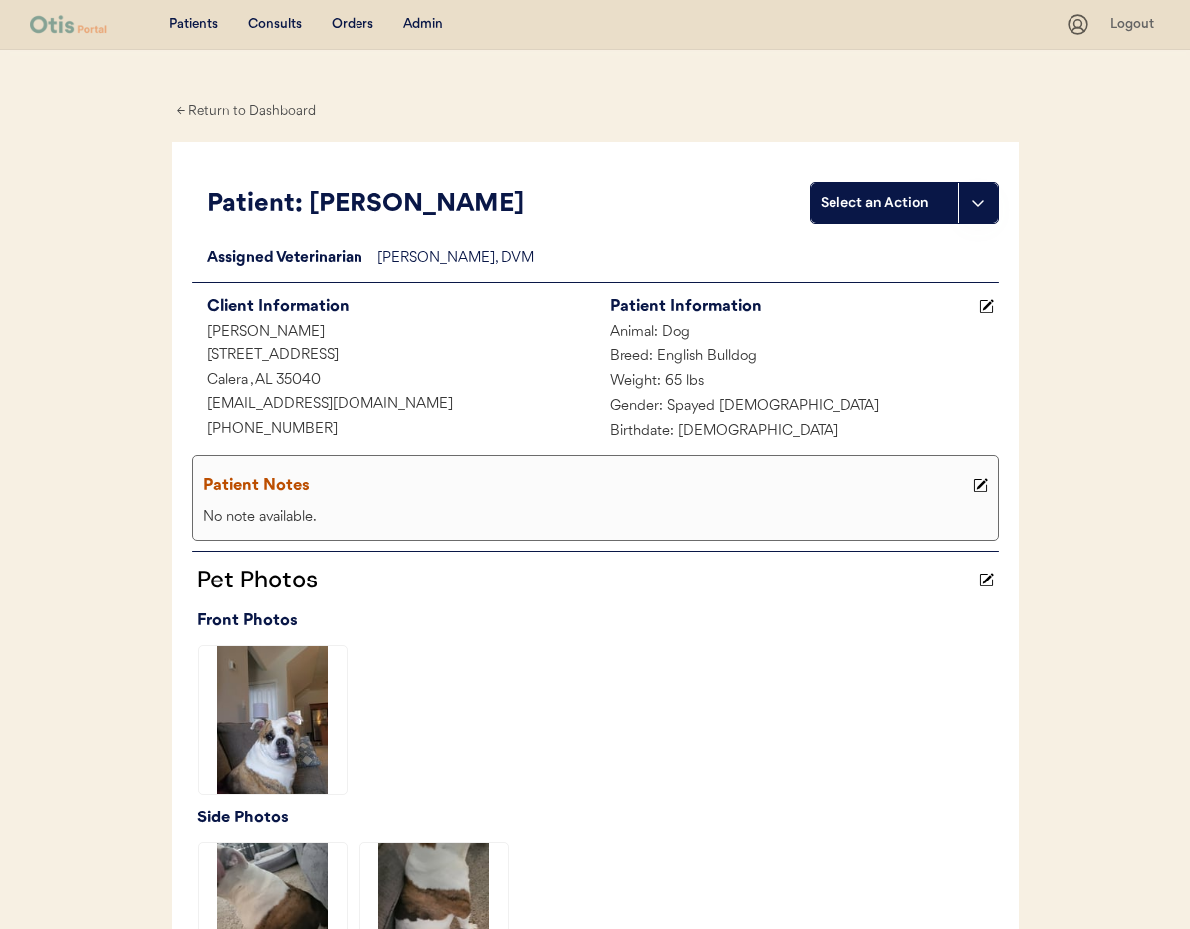
click at [242, 113] on div "← Return to Dashboard" at bounding box center [246, 111] width 149 height 23
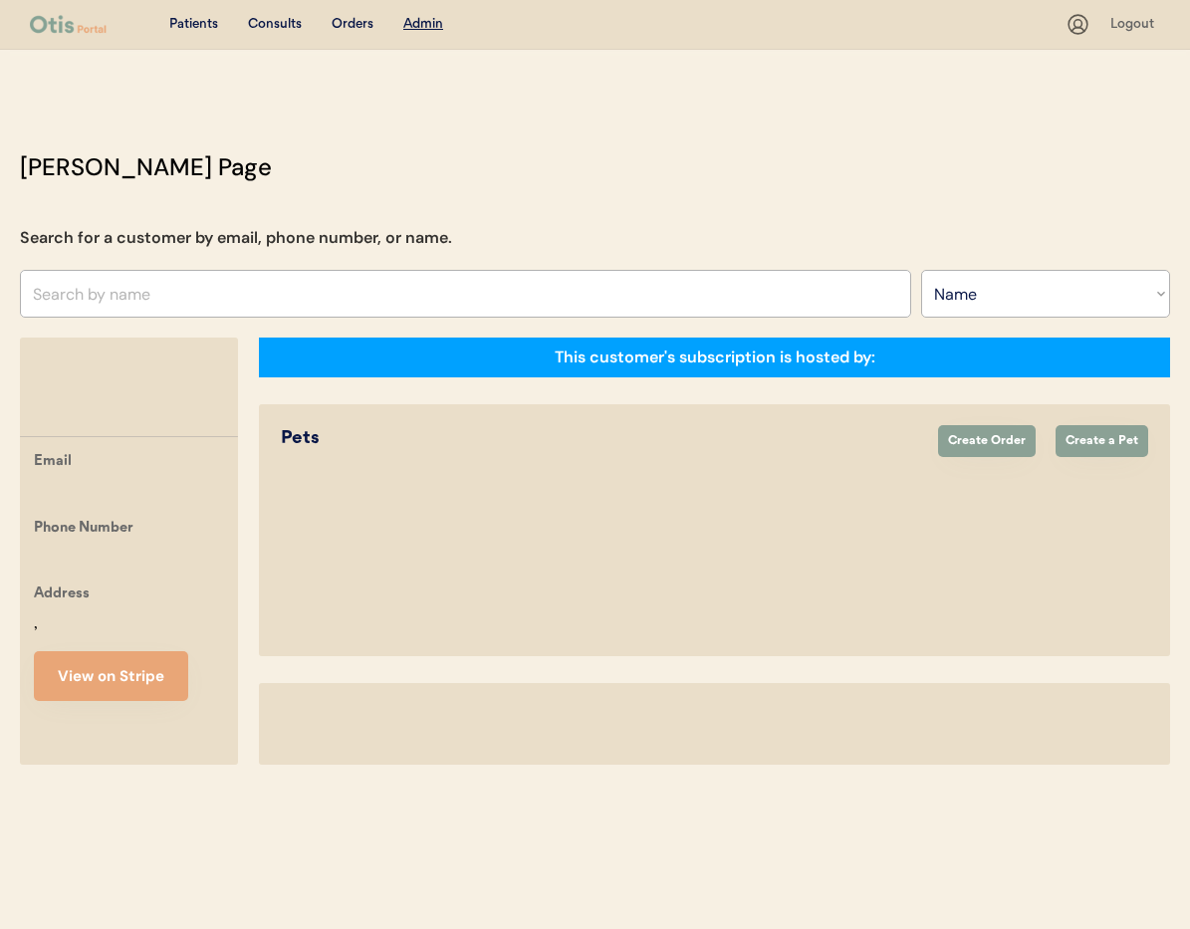
select select ""Name""
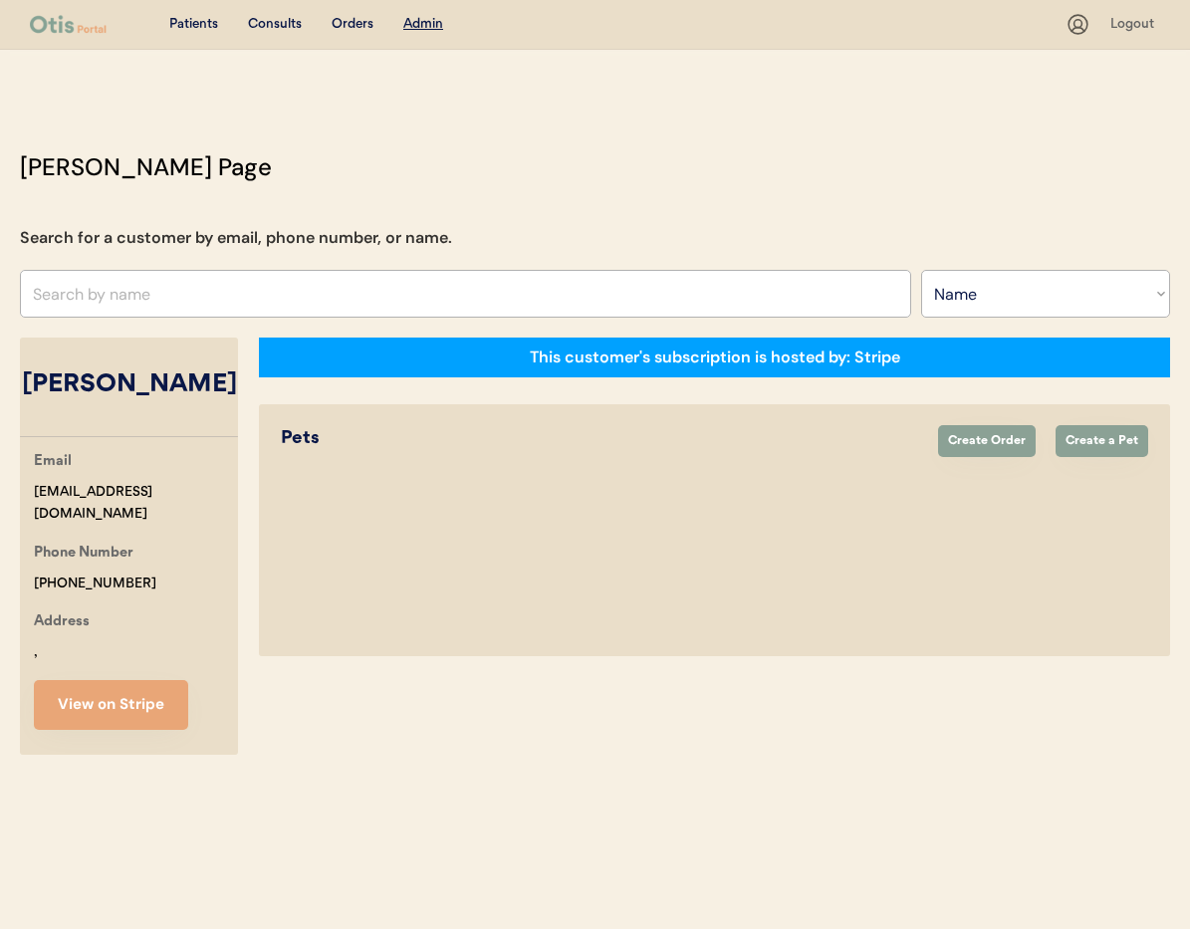
select select "true"
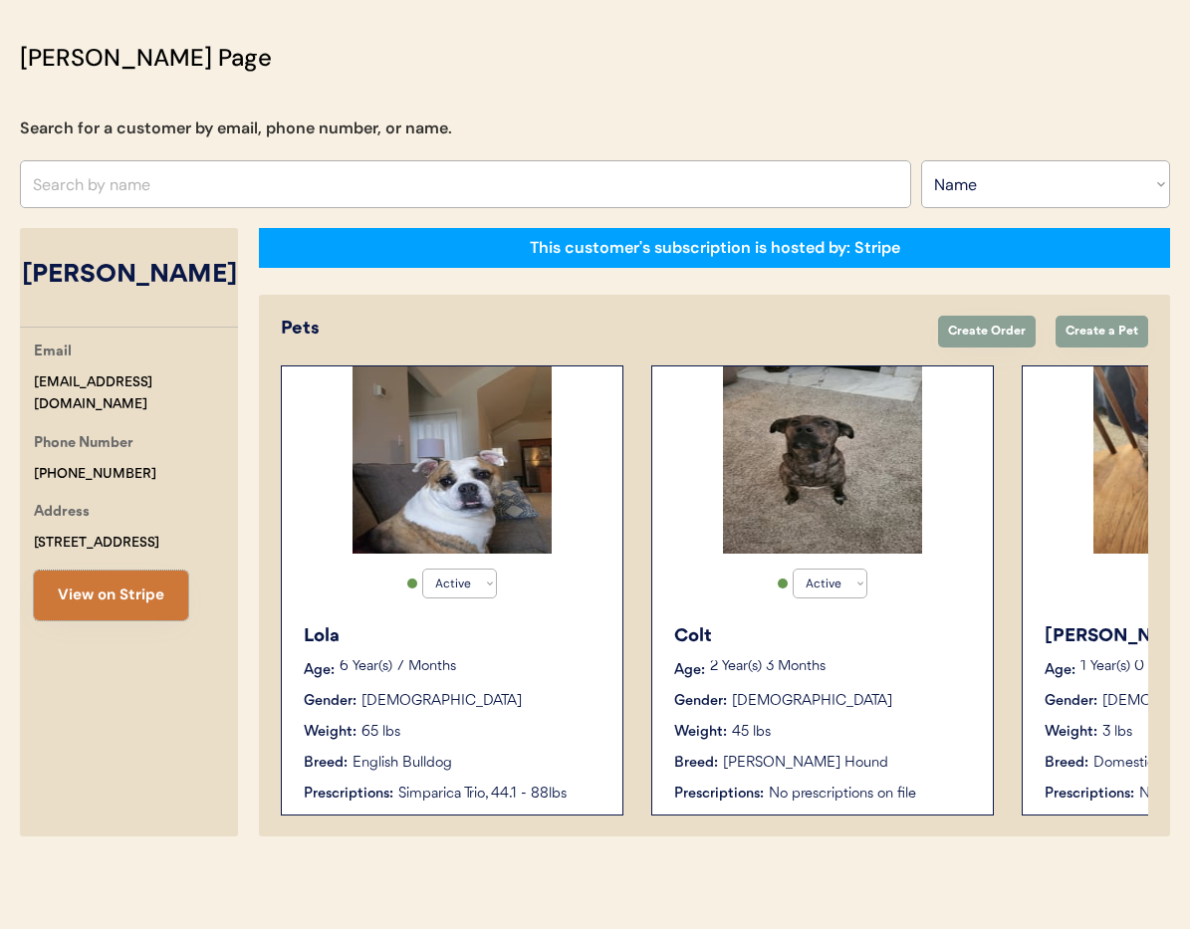
click at [120, 599] on button "View on Stripe" at bounding box center [111, 596] width 154 height 50
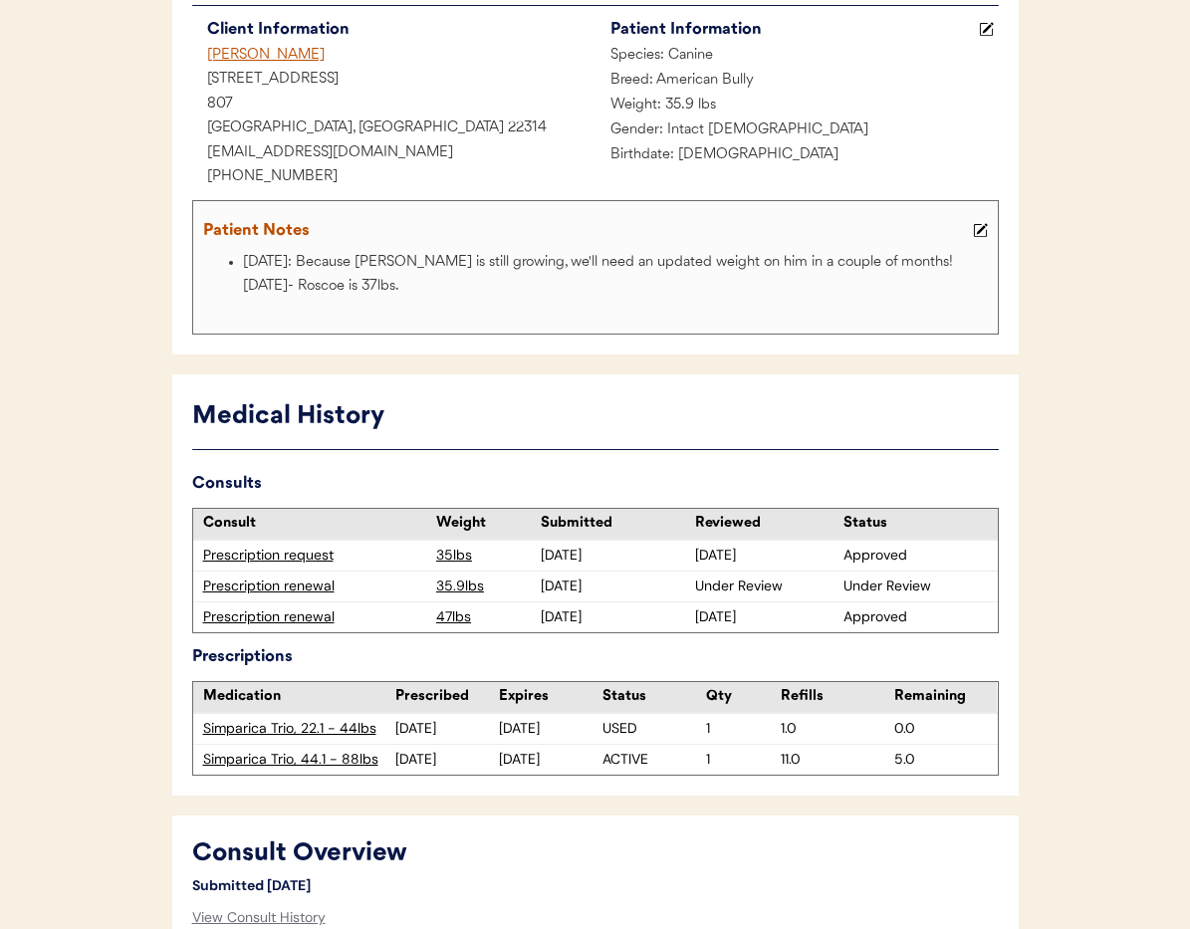
scroll to position [270, 0]
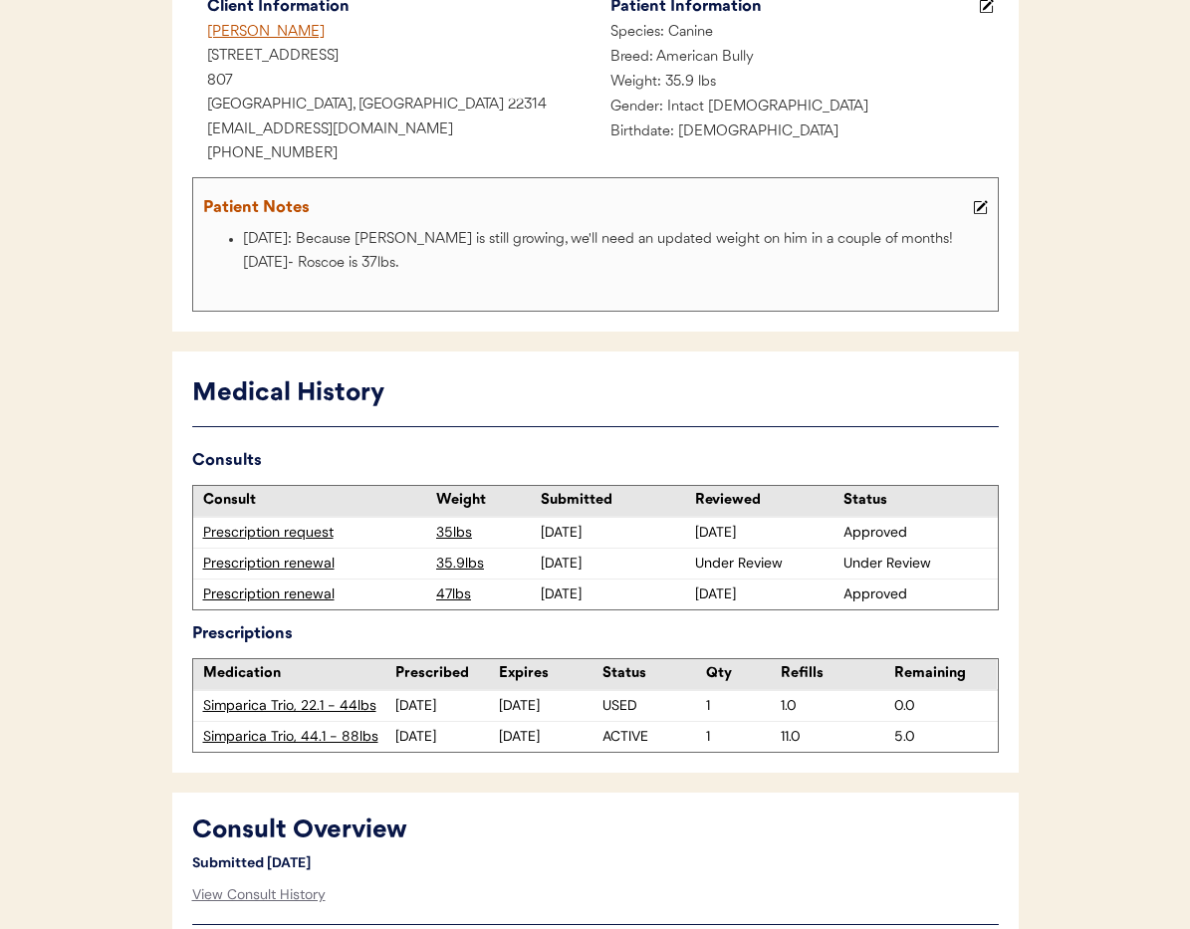
click at [266, 564] on div "Prescription renewal" at bounding box center [315, 564] width 224 height 20
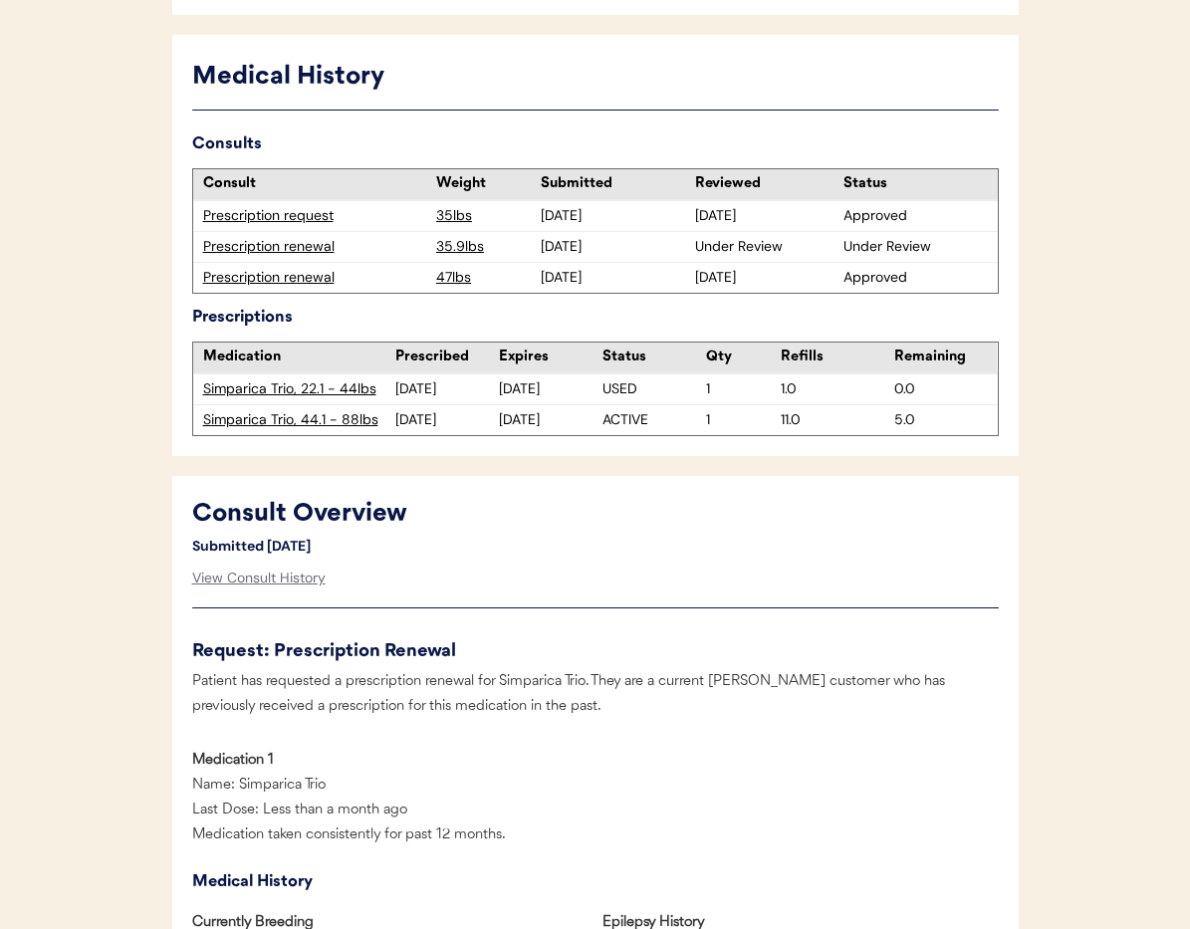
scroll to position [580, 0]
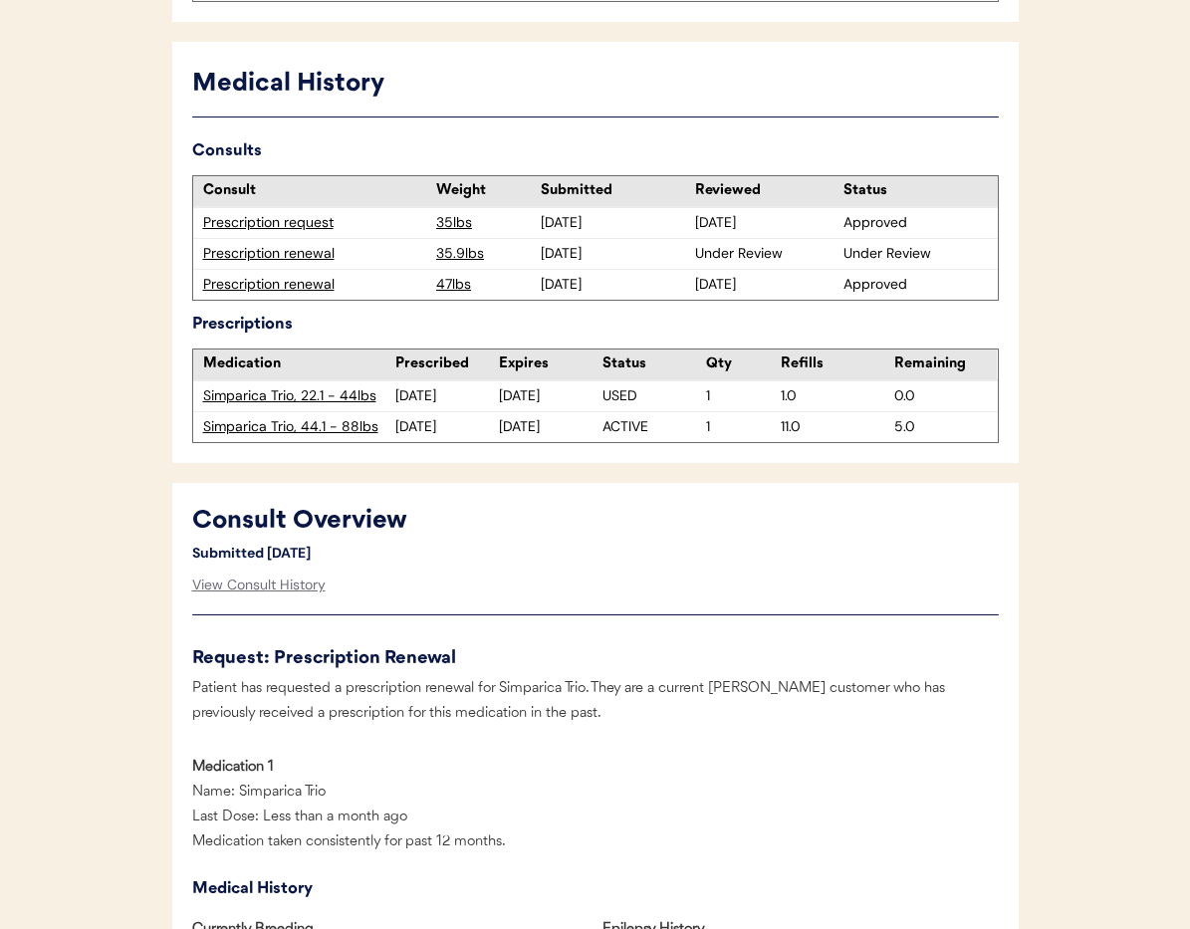
click at [264, 258] on div "Prescription renewal" at bounding box center [315, 254] width 224 height 20
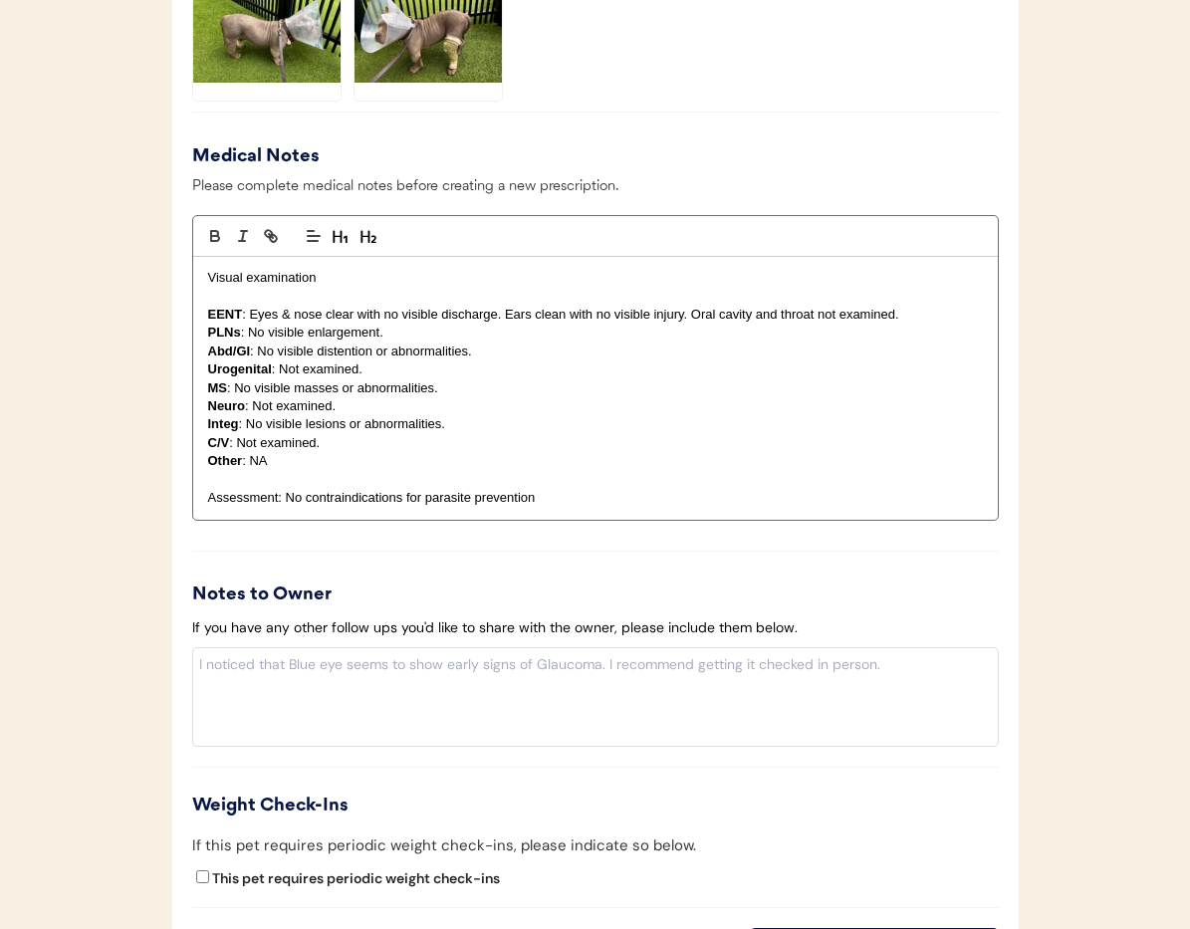
scroll to position [2344, 0]
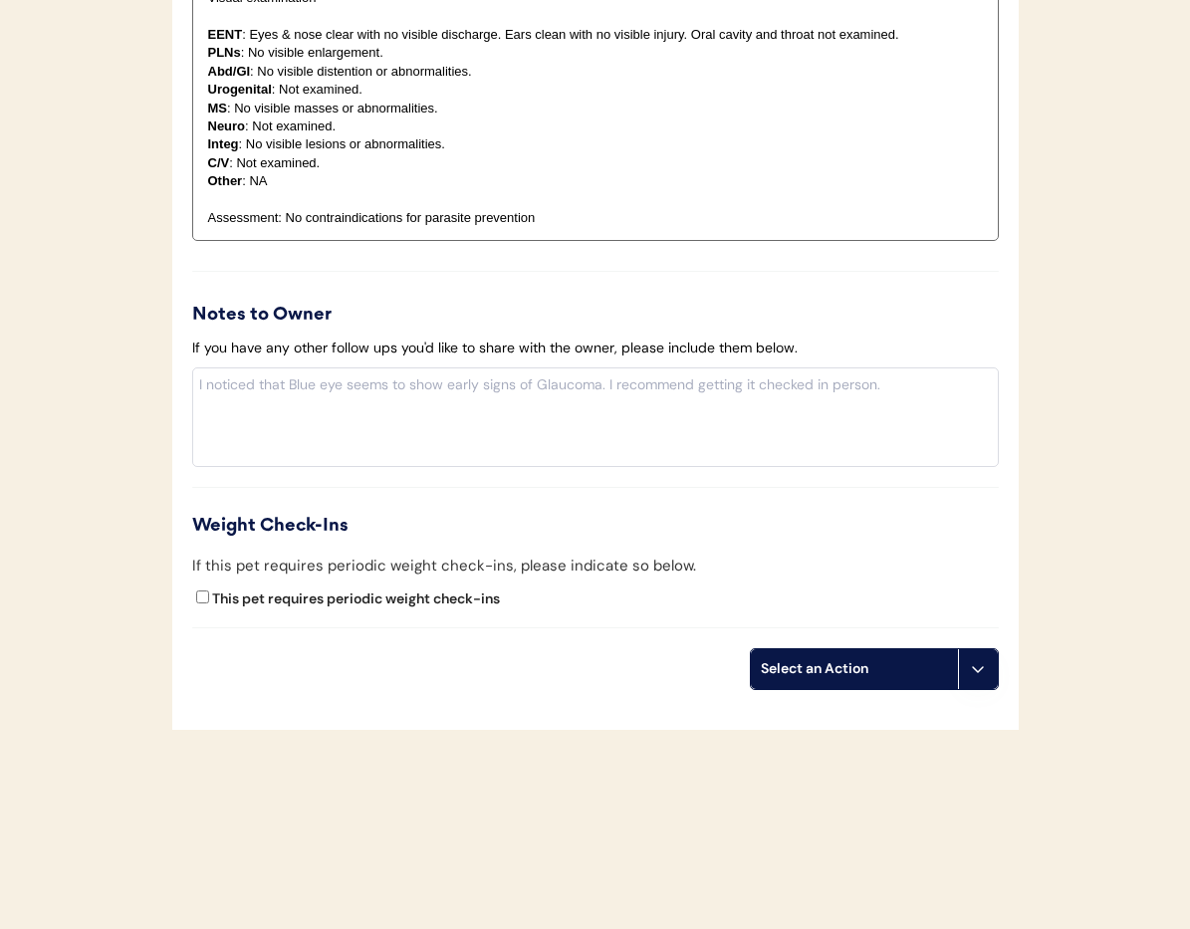
click at [994, 683] on button at bounding box center [978, 669] width 40 height 40
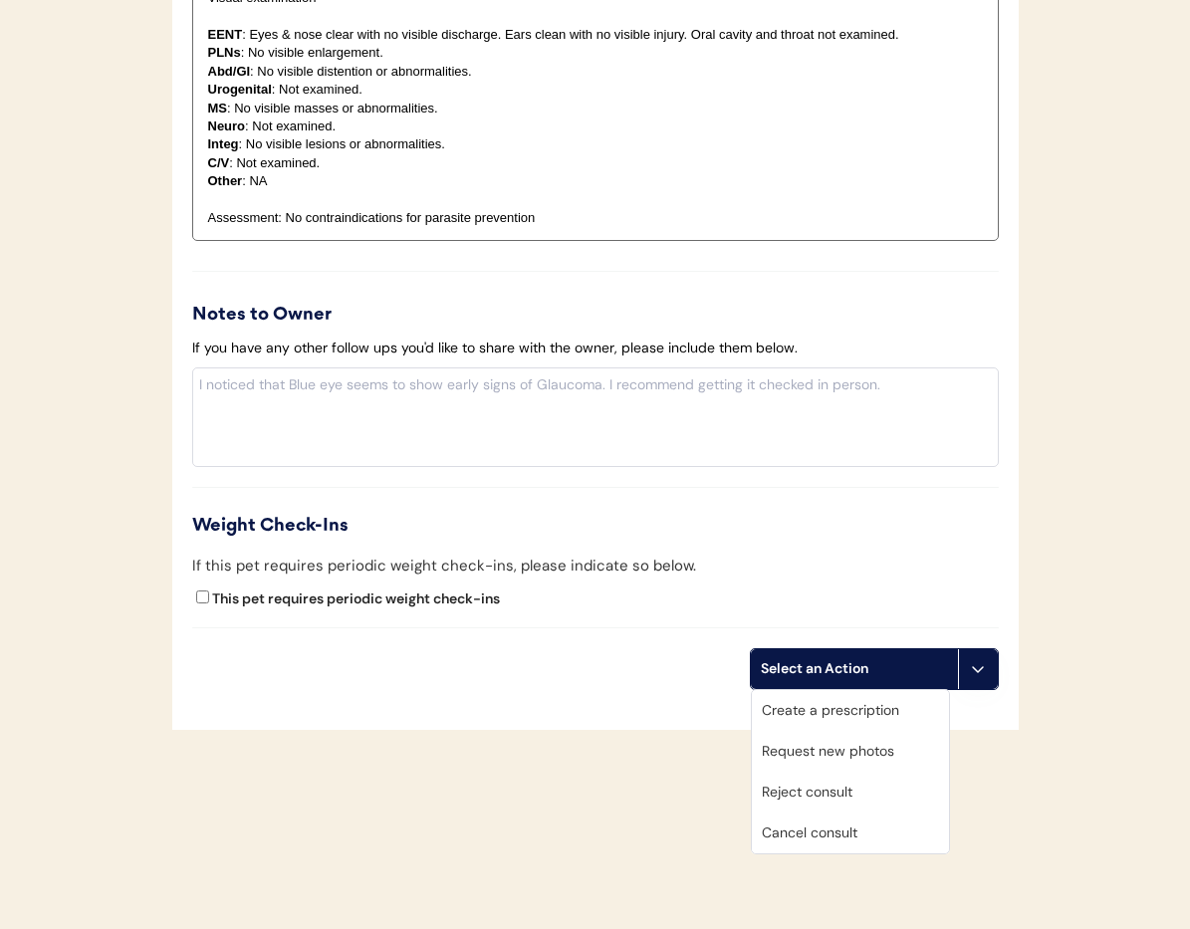
click at [861, 835] on div "Cancel consult" at bounding box center [850, 833] width 197 height 41
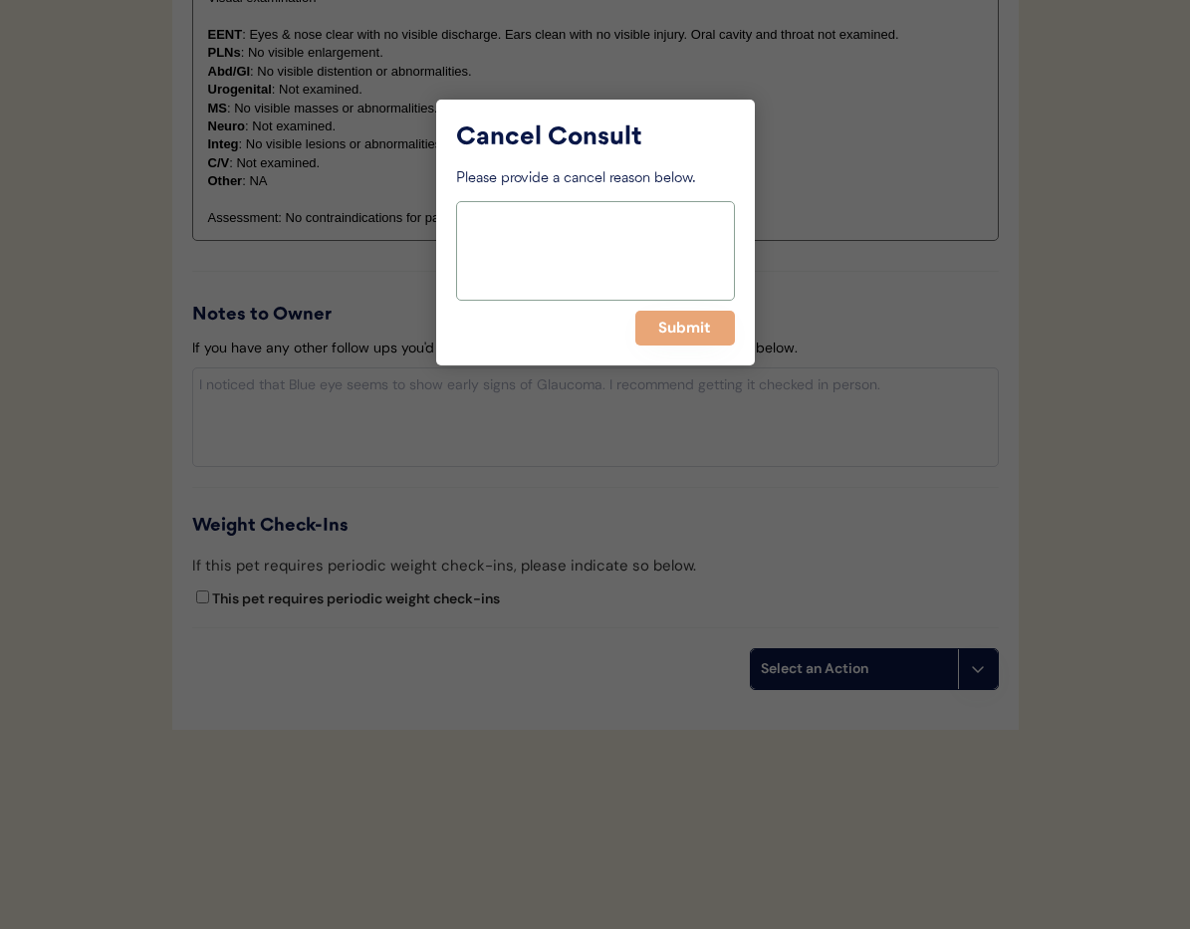
click at [515, 258] on textarea at bounding box center [595, 251] width 279 height 100
type textarea "D"
type textarea "Already approved in separate consult"
click at [665, 332] on button "Submit" at bounding box center [685, 328] width 100 height 35
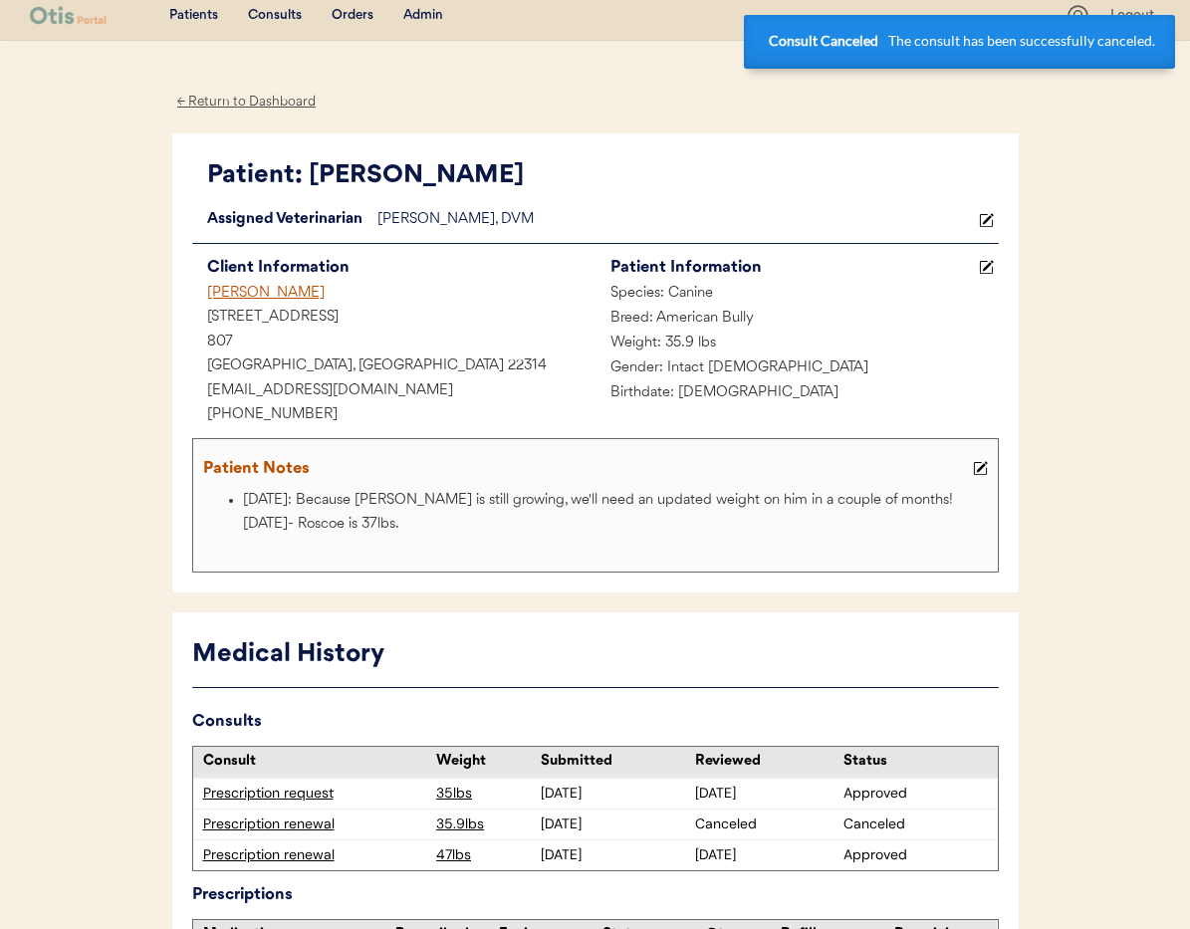
scroll to position [0, 0]
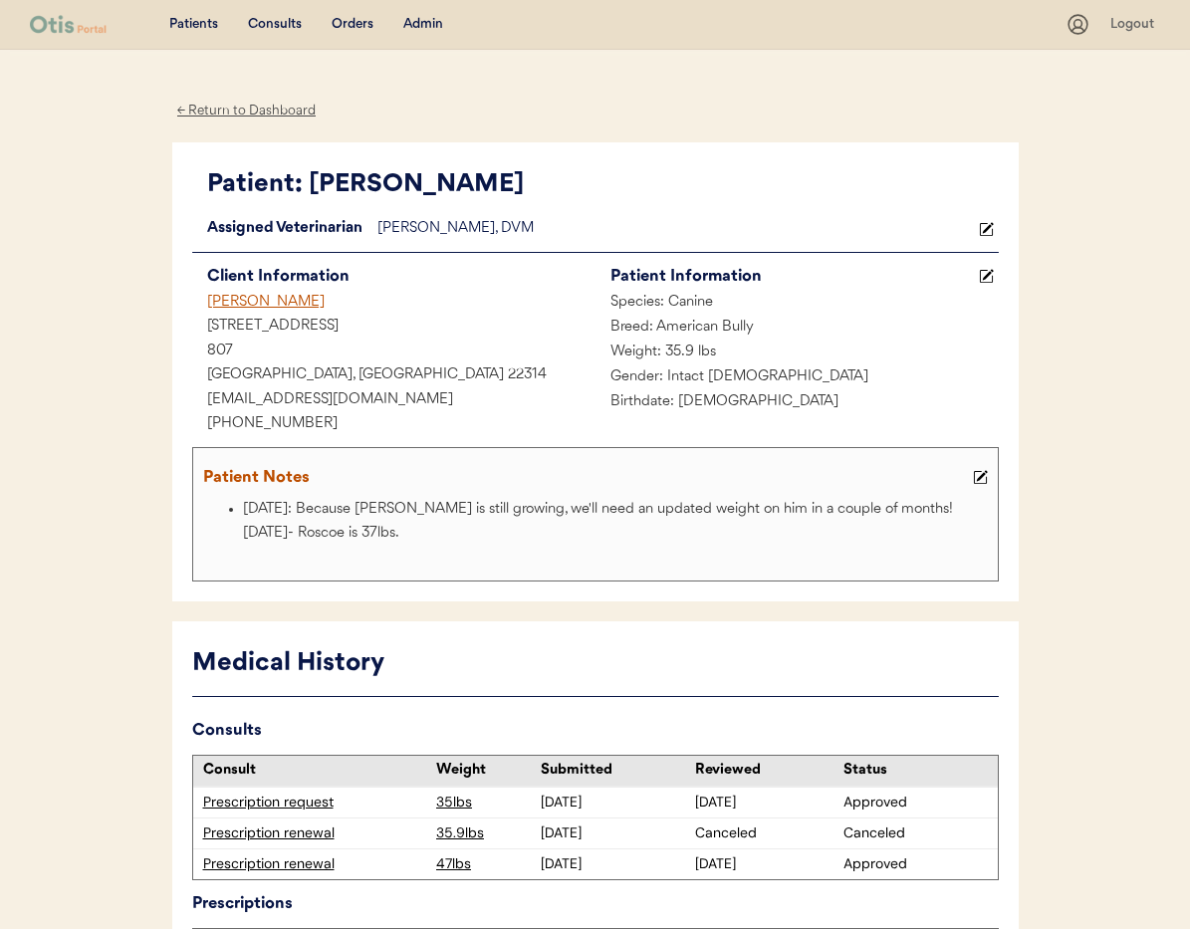
click at [243, 303] on div "Guye Turner" at bounding box center [393, 303] width 403 height 25
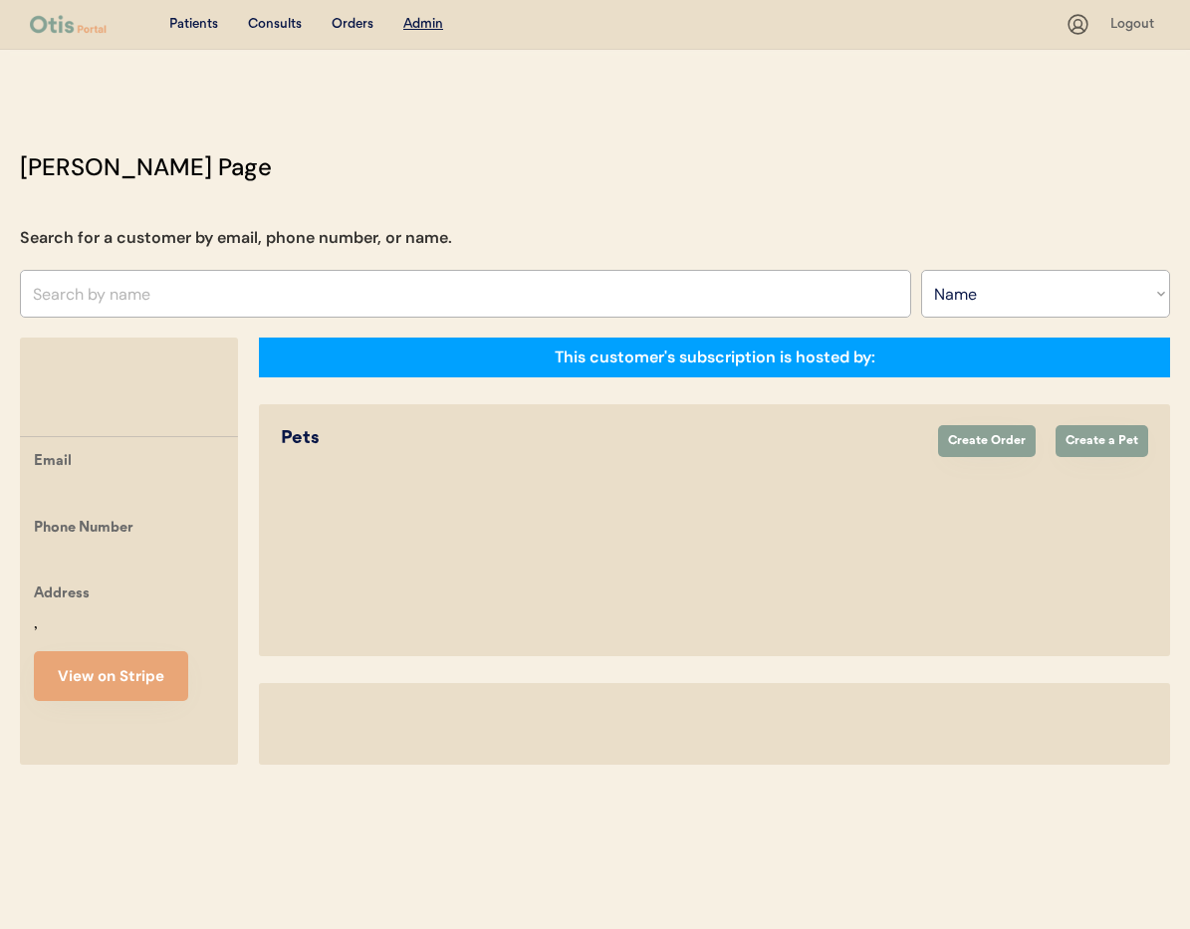
select select ""Name""
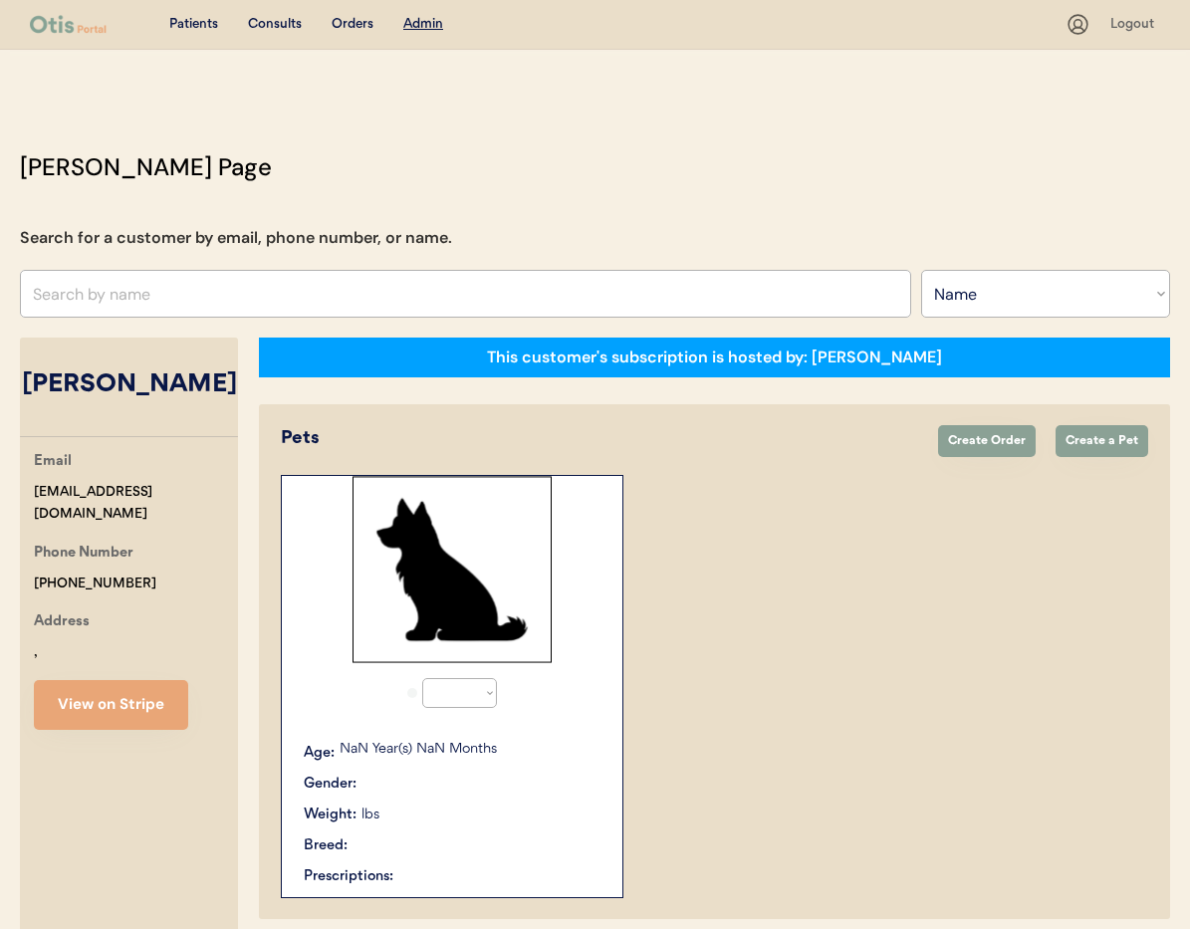
select select "true"
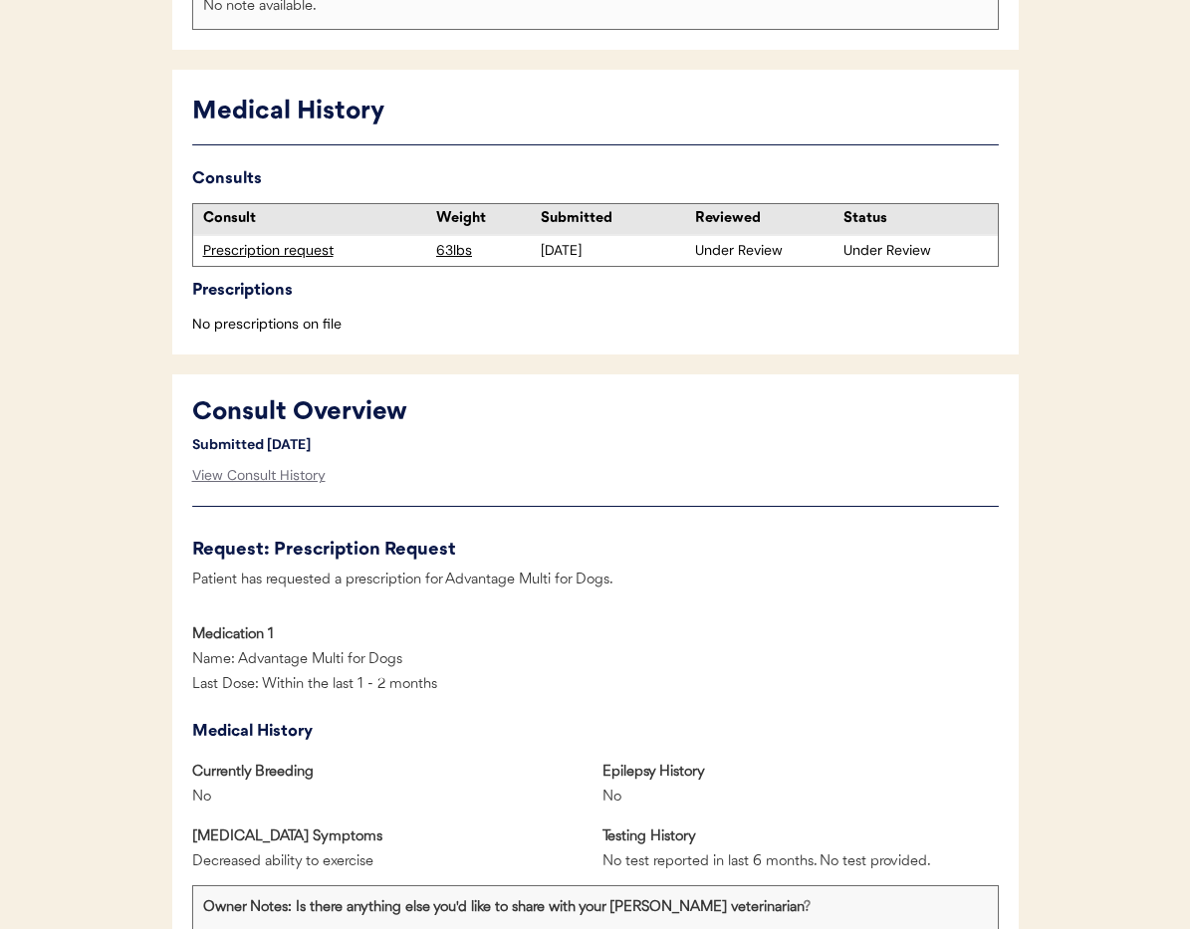
scroll to position [484, 0]
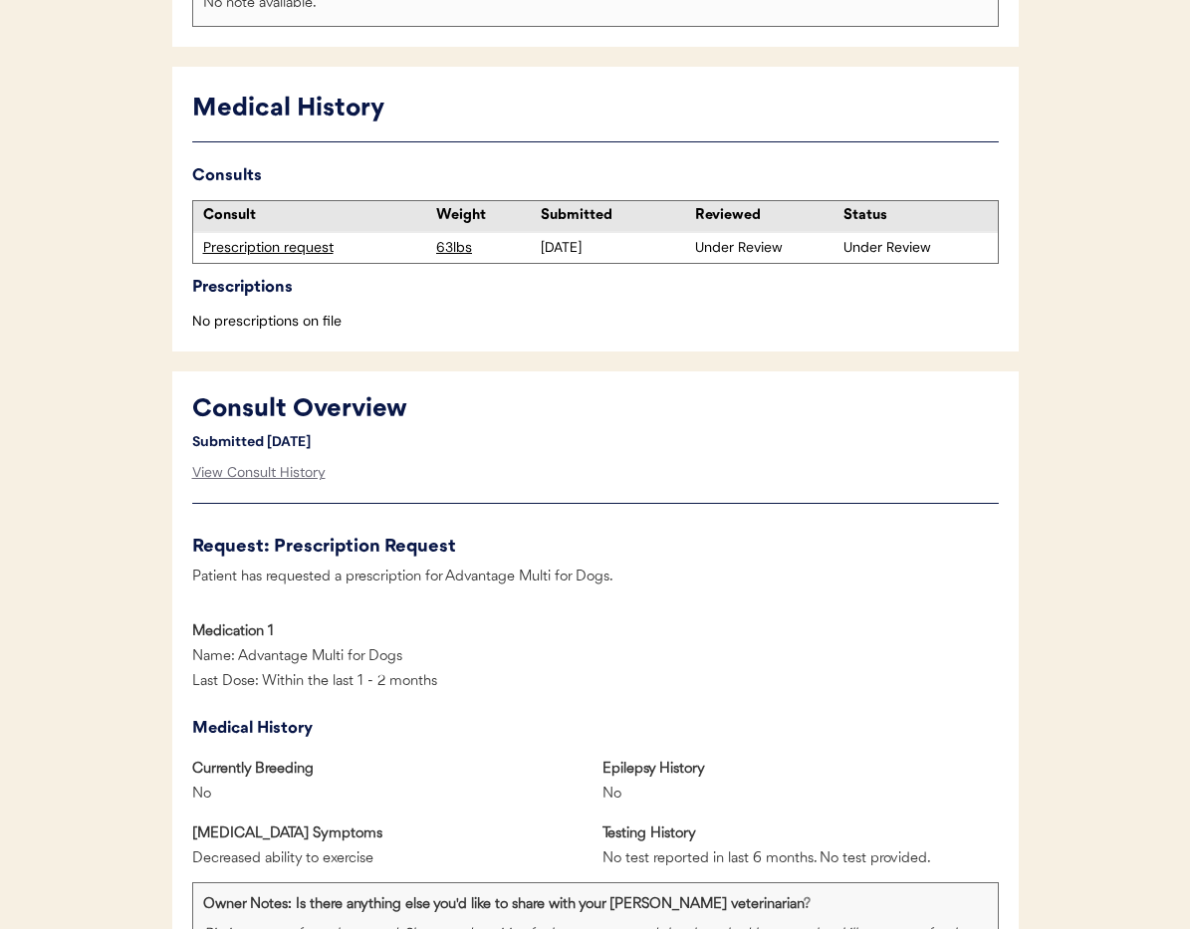
click at [265, 252] on div "Prescription request" at bounding box center [315, 248] width 224 height 20
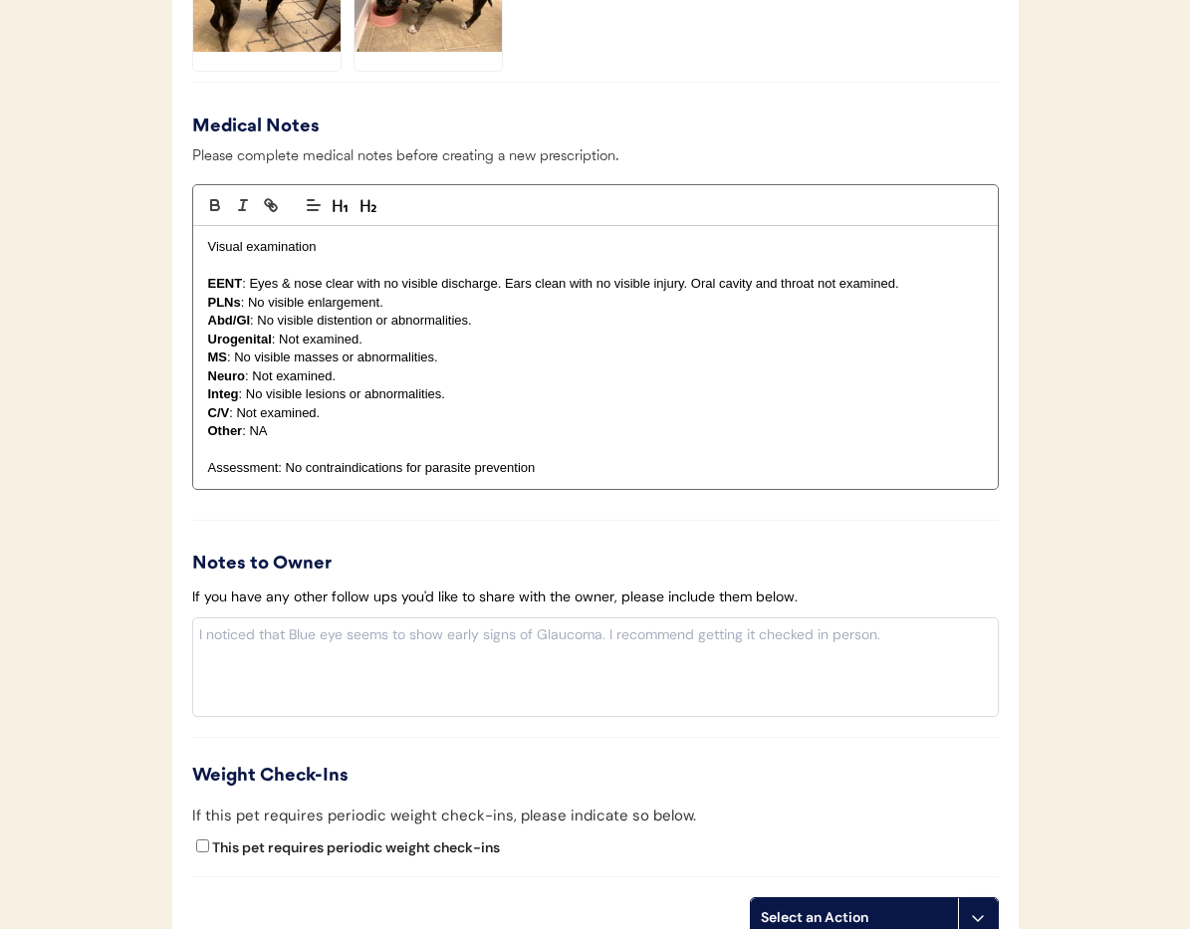
scroll to position [2055, 0]
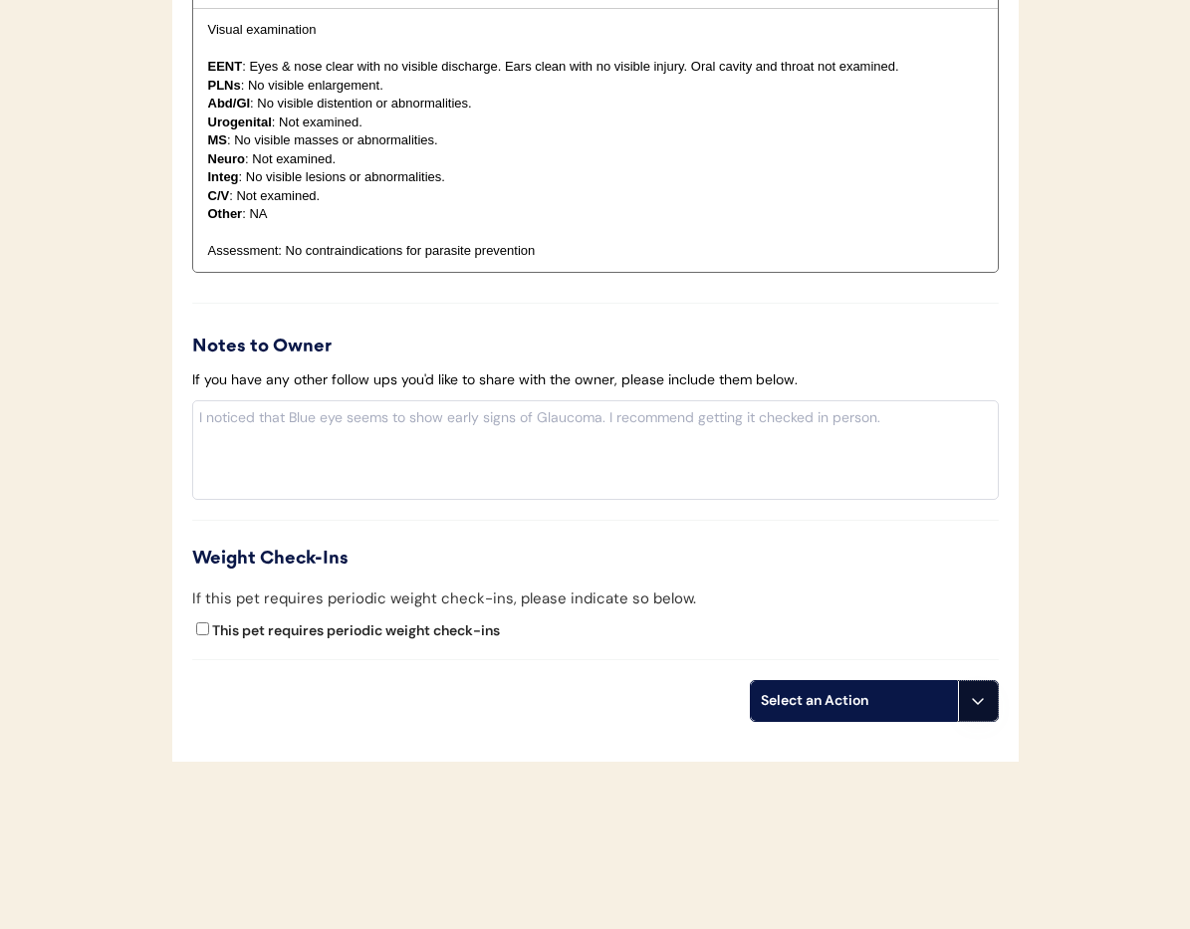
click at [994, 700] on button at bounding box center [978, 701] width 40 height 40
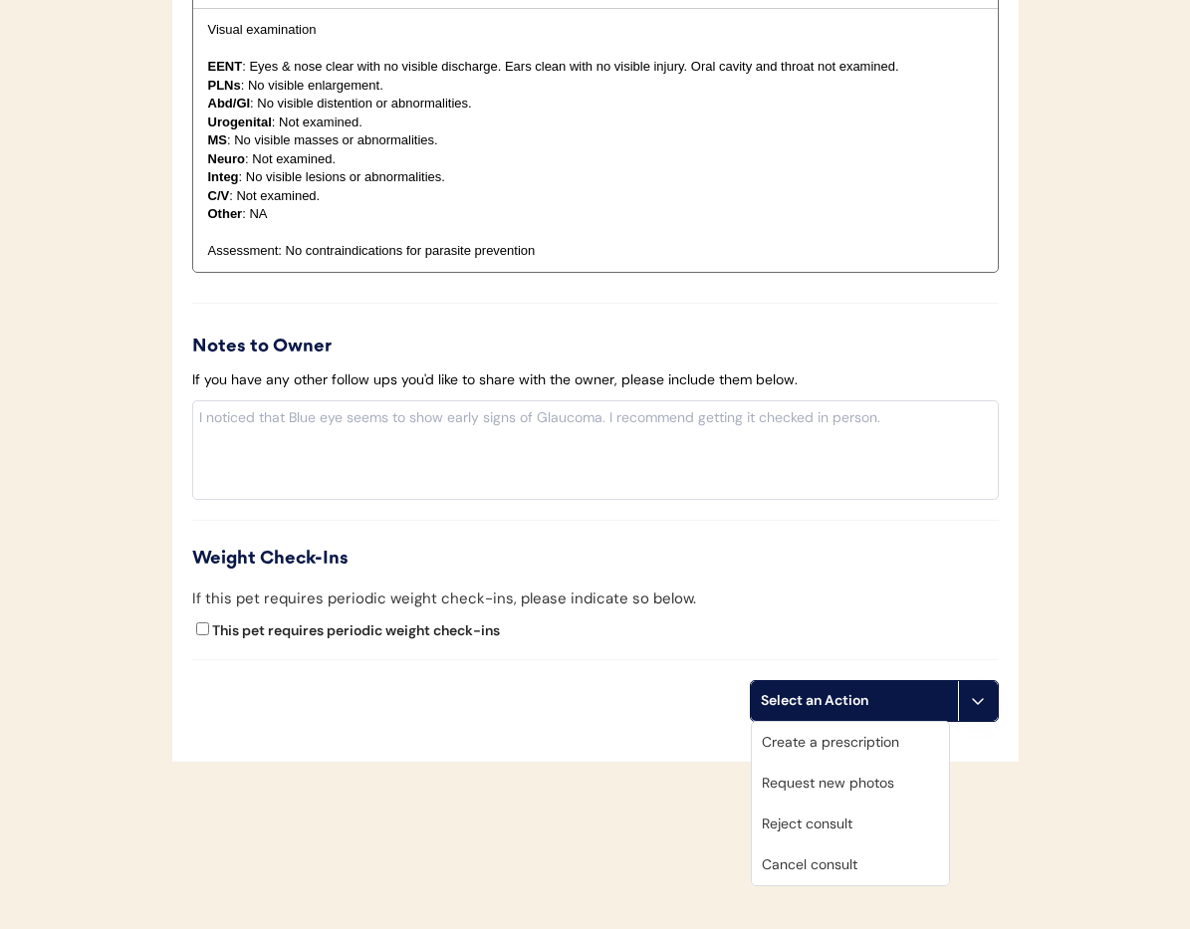
click at [900, 867] on div "Cancel consult" at bounding box center [850, 865] width 197 height 41
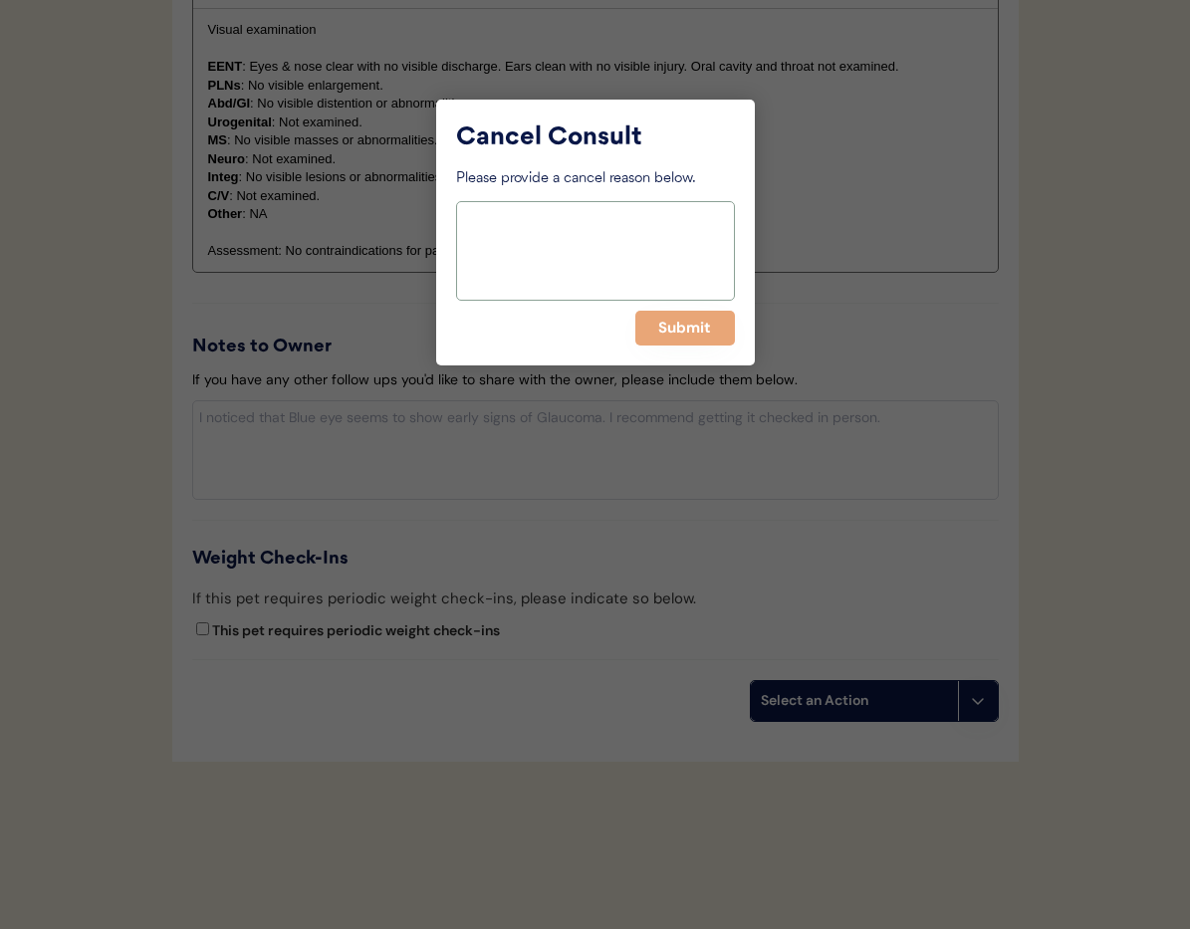
click at [549, 250] on textarea at bounding box center [595, 251] width 279 height 100
type textarea "> 6 months pending"
click at [686, 334] on button "Submit" at bounding box center [685, 328] width 100 height 35
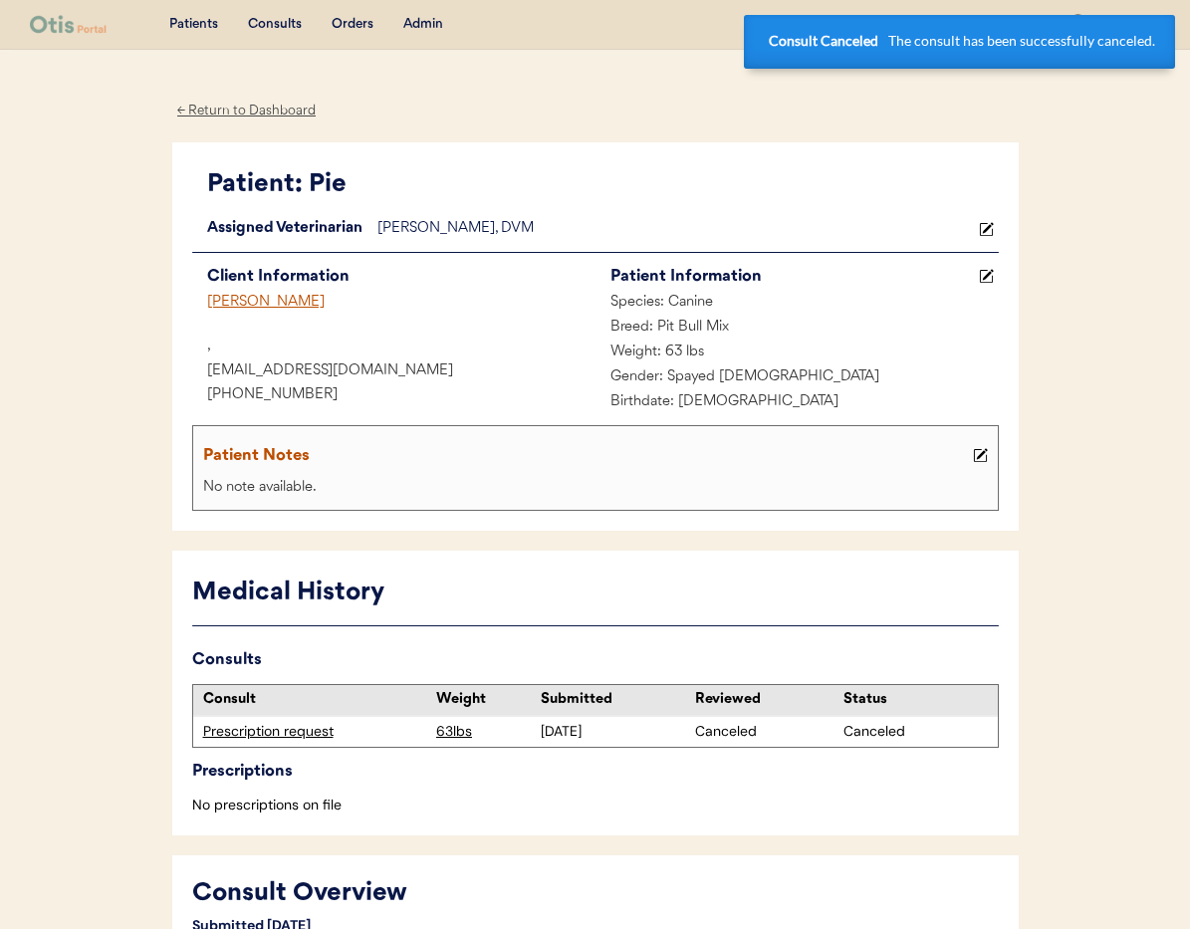
scroll to position [4, 0]
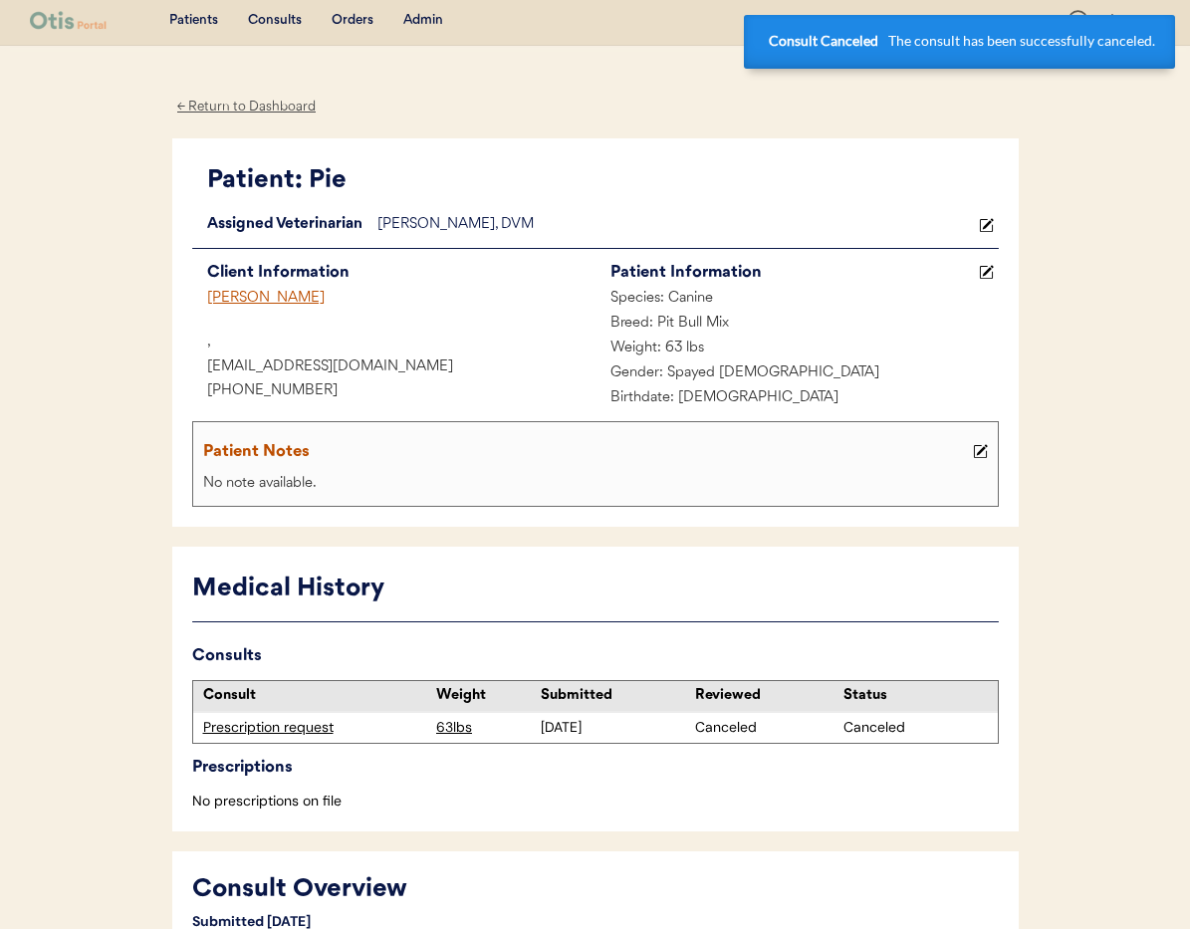
click at [252, 292] on div "Trenton Scott" at bounding box center [393, 299] width 403 height 25
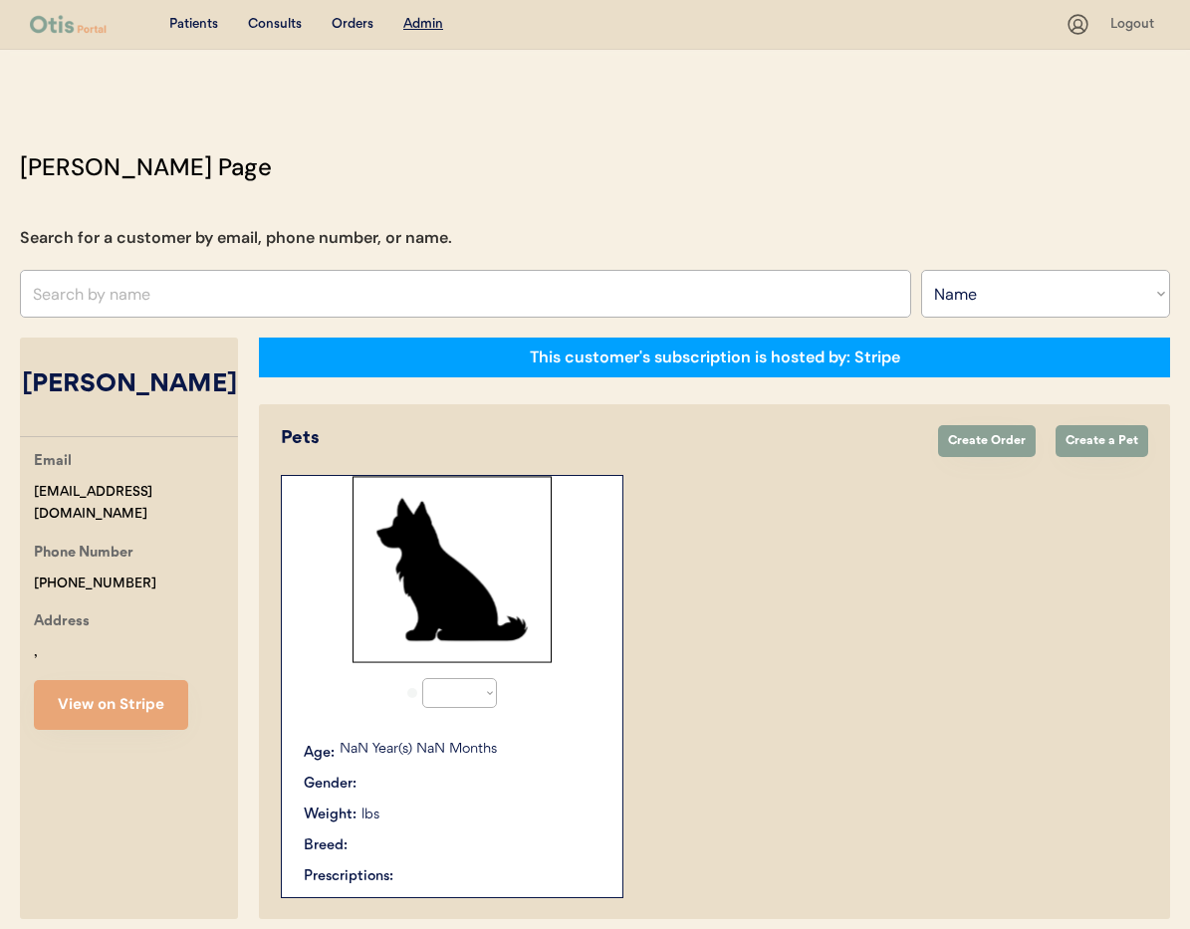
select select ""Name""
select select "true"
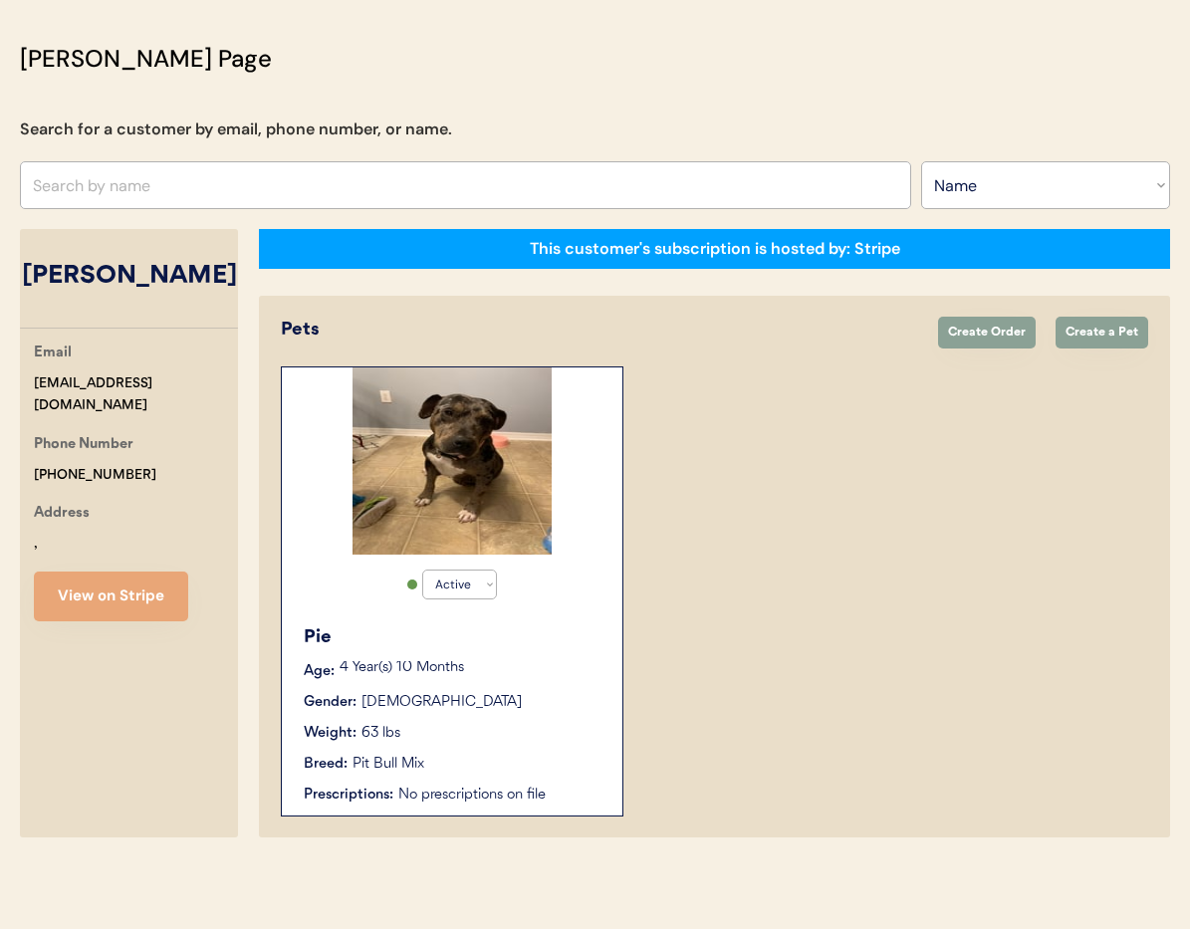
scroll to position [110, 0]
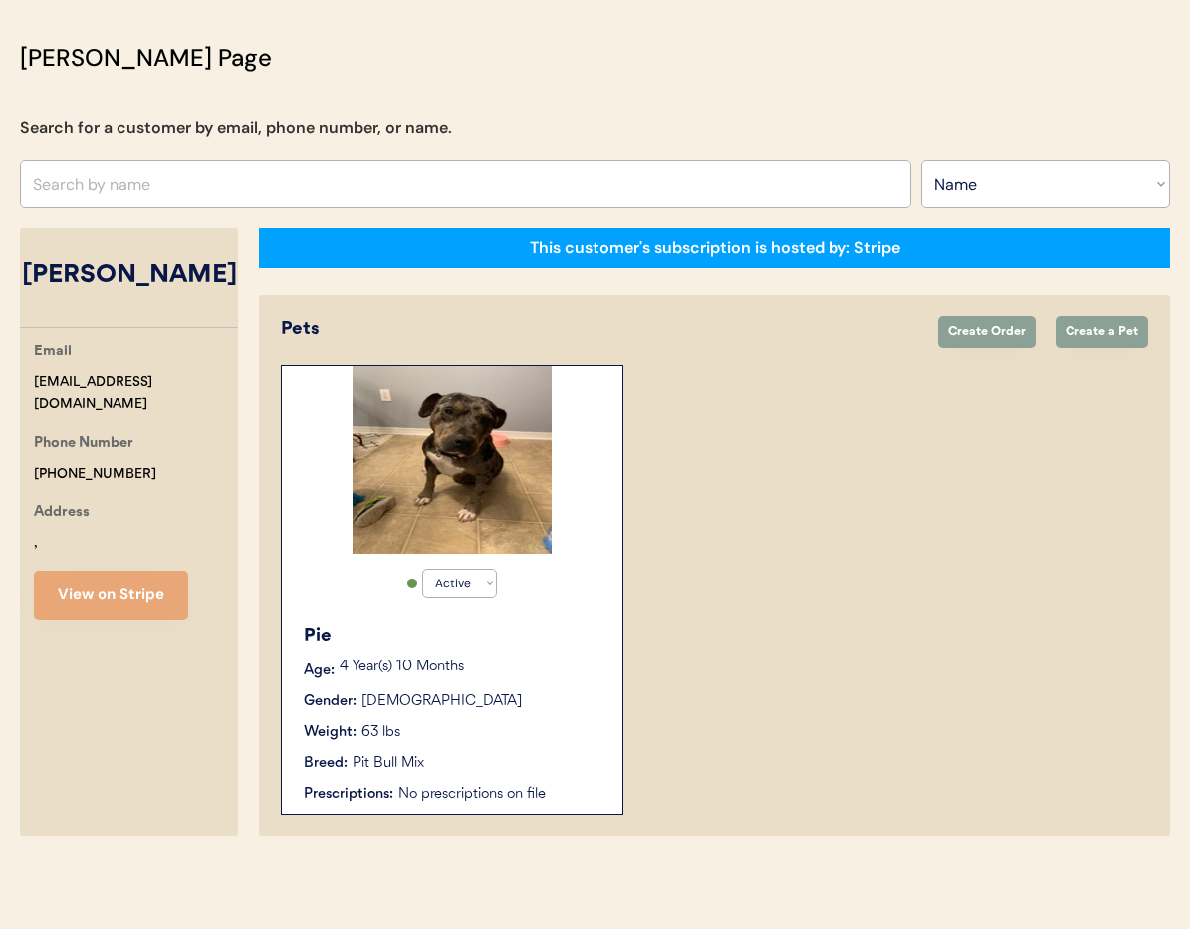
click at [134, 601] on button "View on Stripe" at bounding box center [111, 596] width 154 height 50
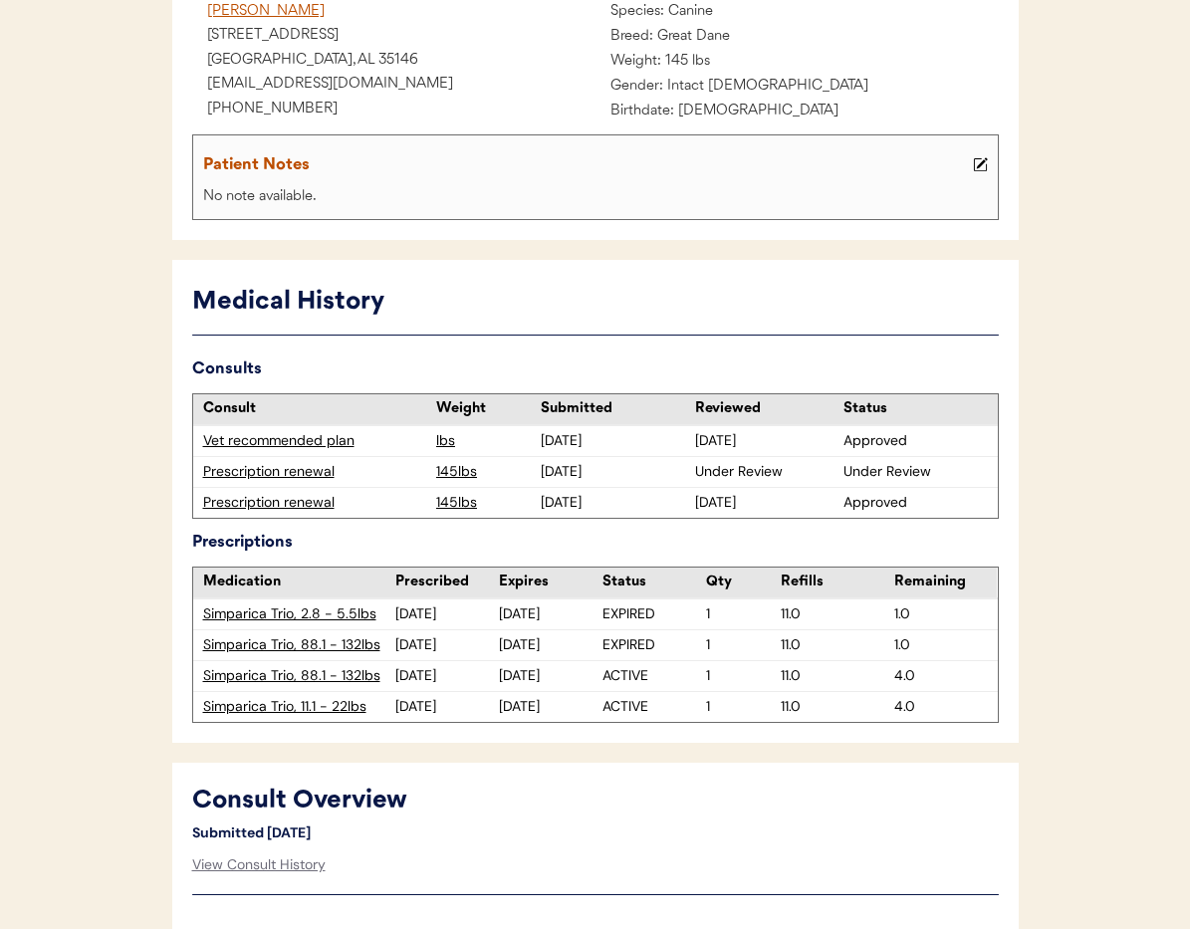
scroll to position [335, 0]
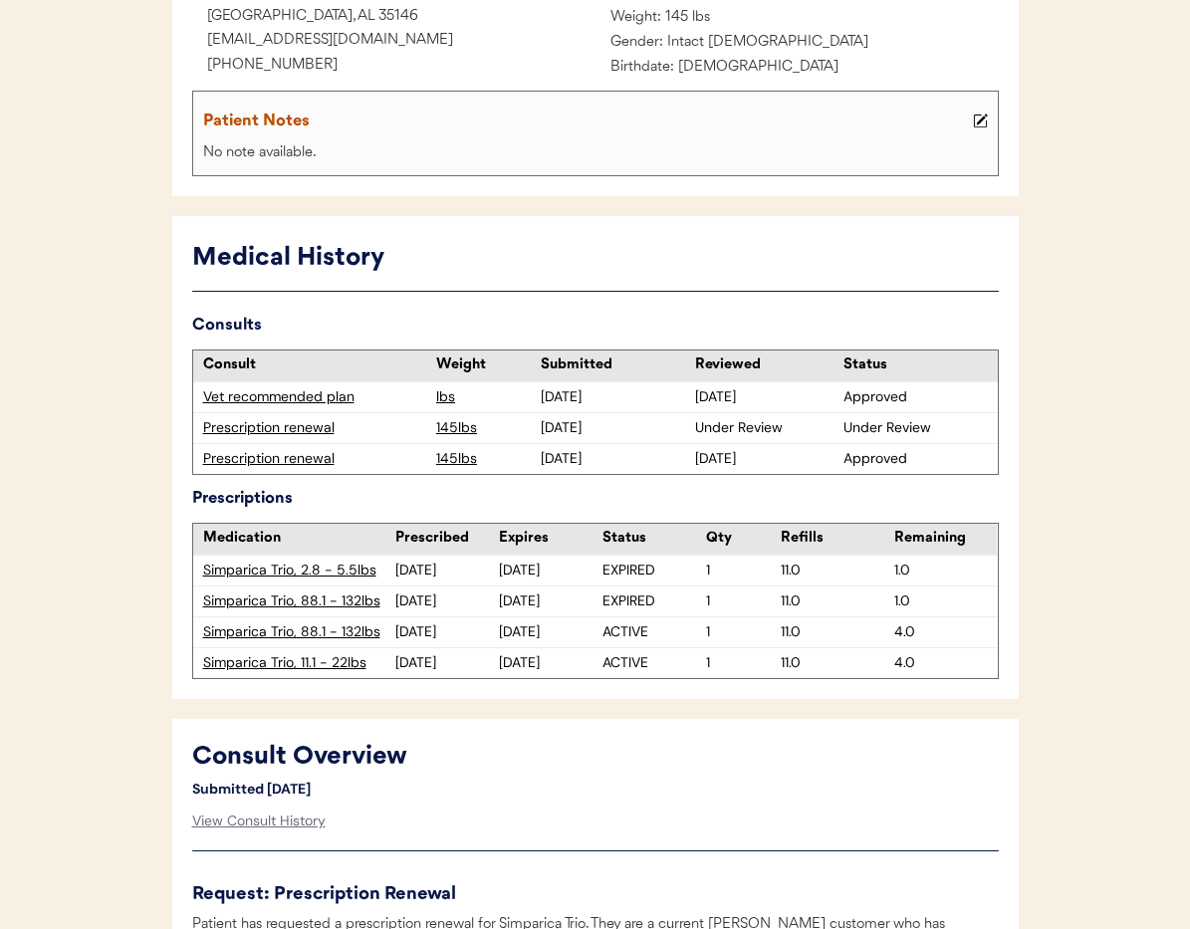
click at [290, 430] on div "Prescription renewal" at bounding box center [315, 428] width 224 height 20
click at [264, 426] on div "Prescription renewal" at bounding box center [315, 428] width 224 height 20
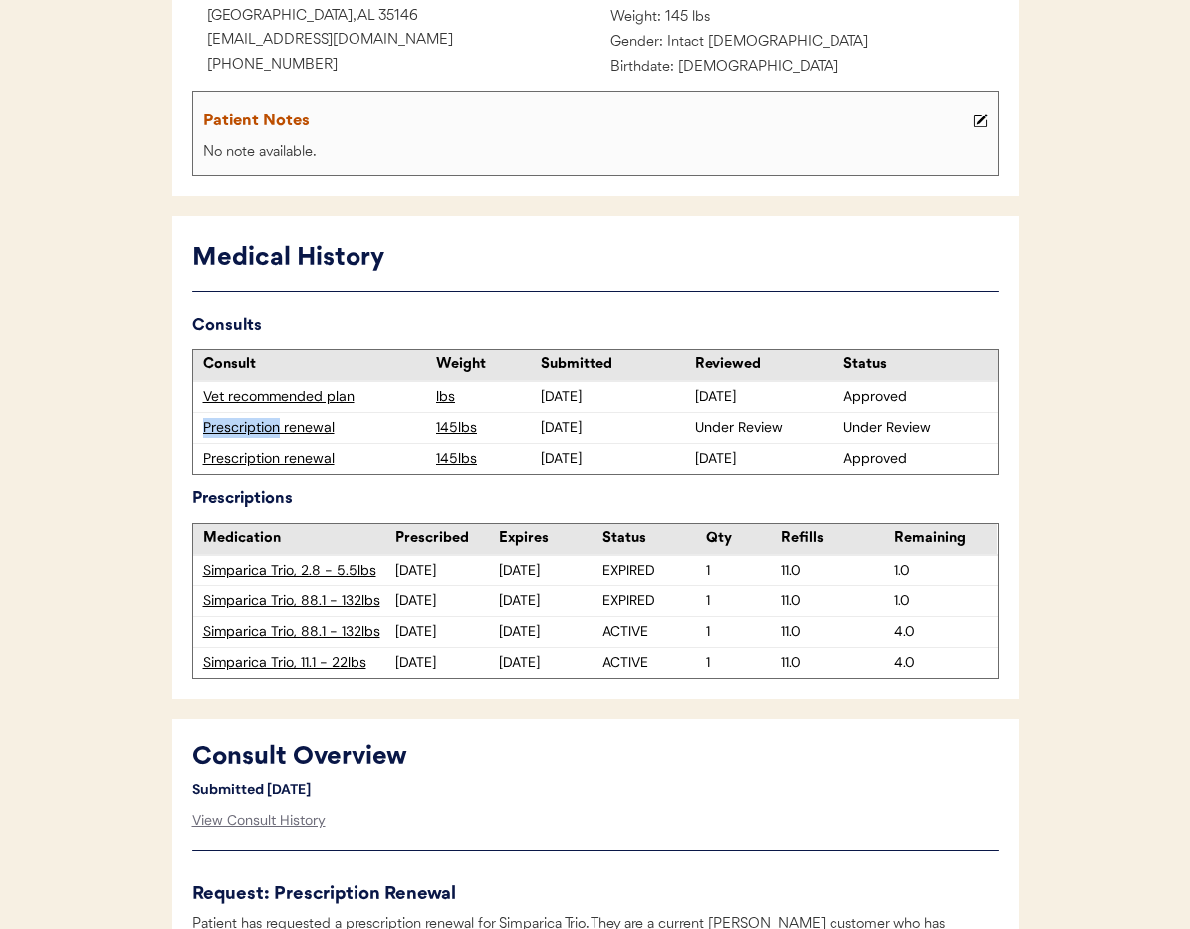
click at [264, 426] on div "Prescription renewal" at bounding box center [315, 428] width 224 height 20
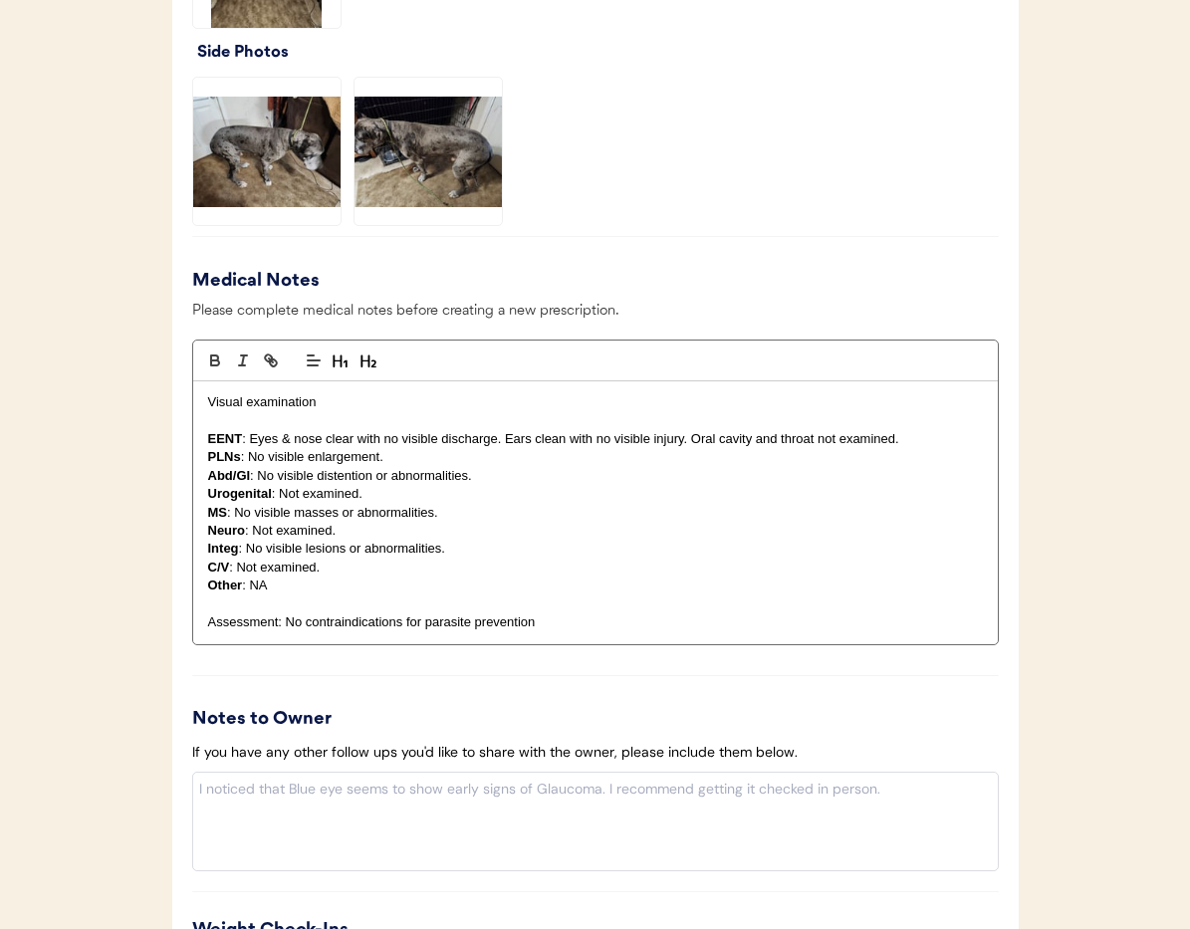
scroll to position [2335, 0]
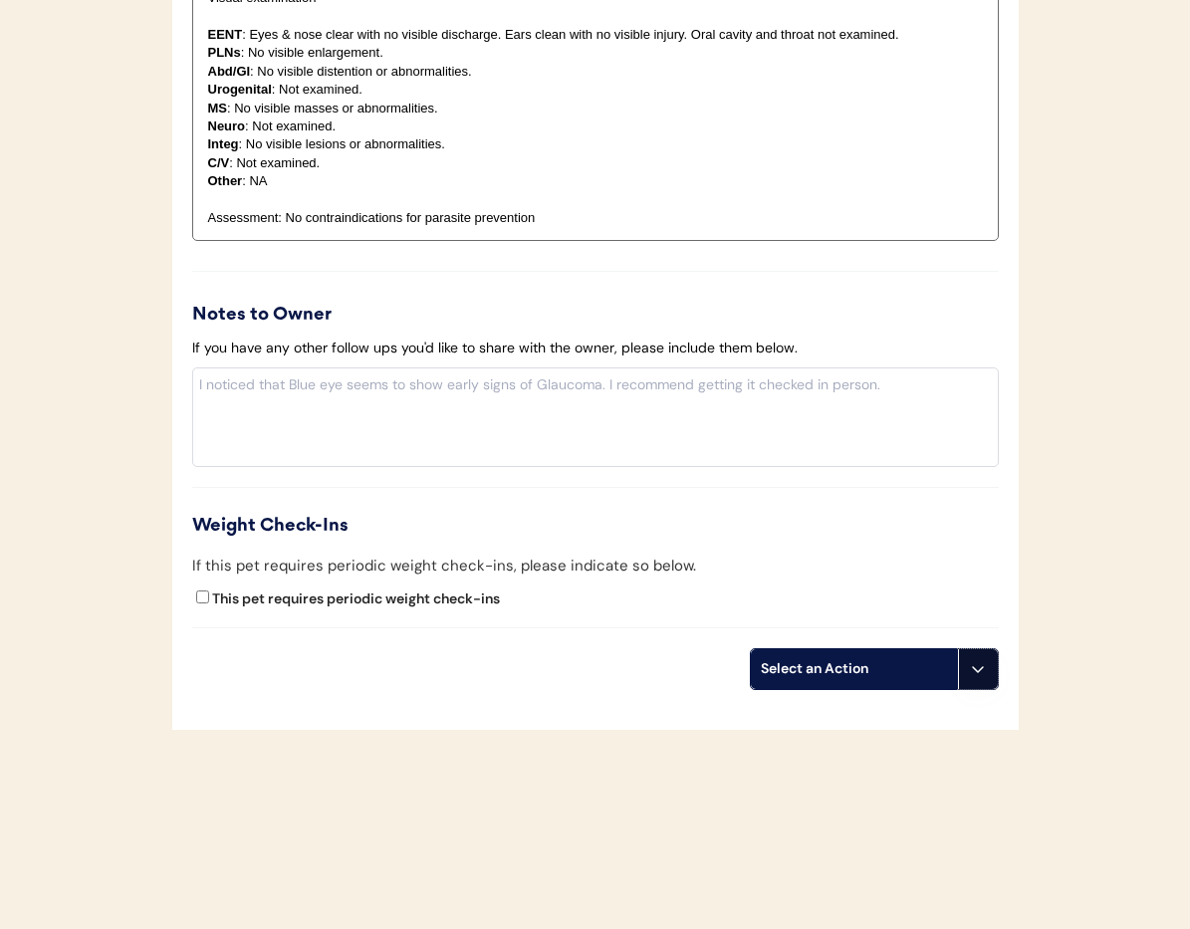
click at [981, 674] on icon at bounding box center [978, 669] width 16 height 16
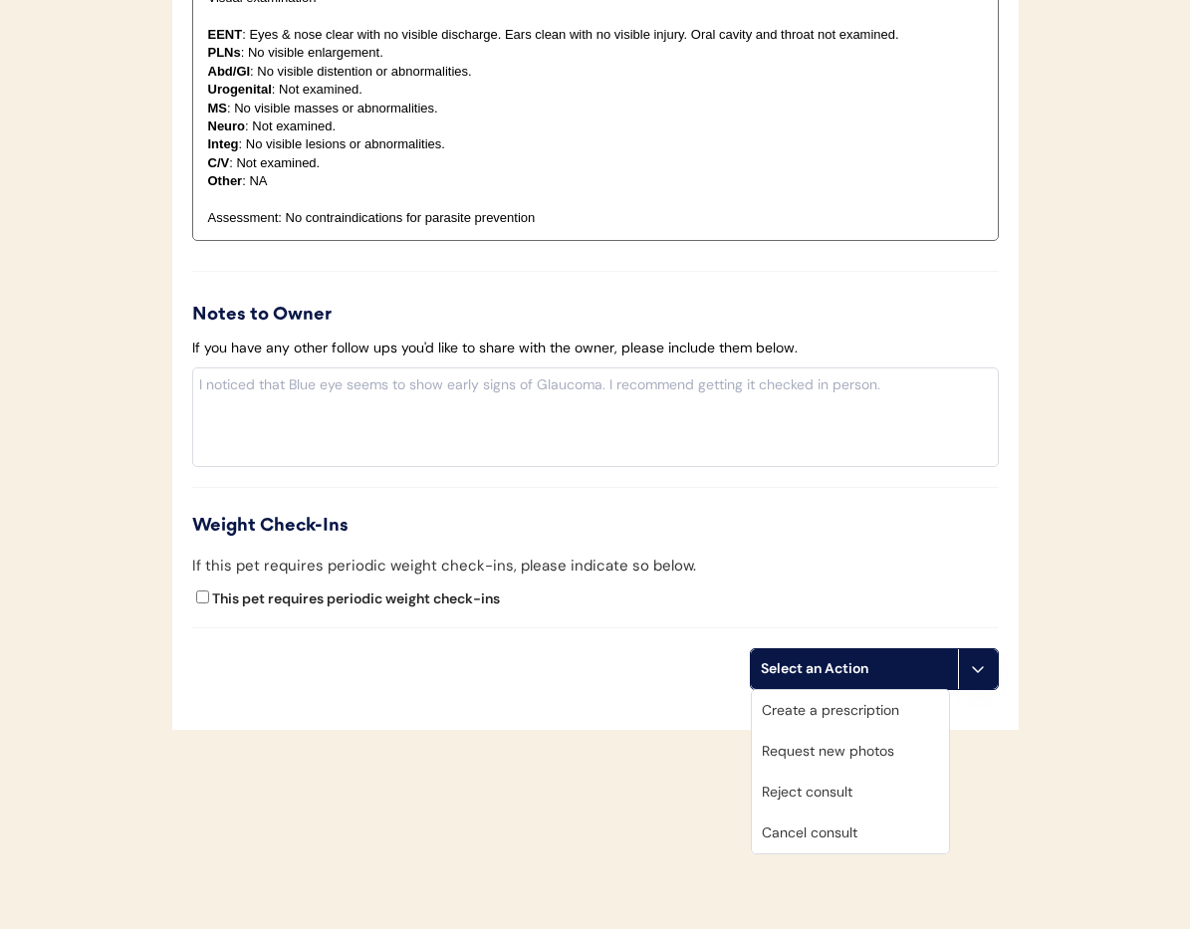
click at [879, 835] on div "Cancel consult" at bounding box center [850, 833] width 197 height 41
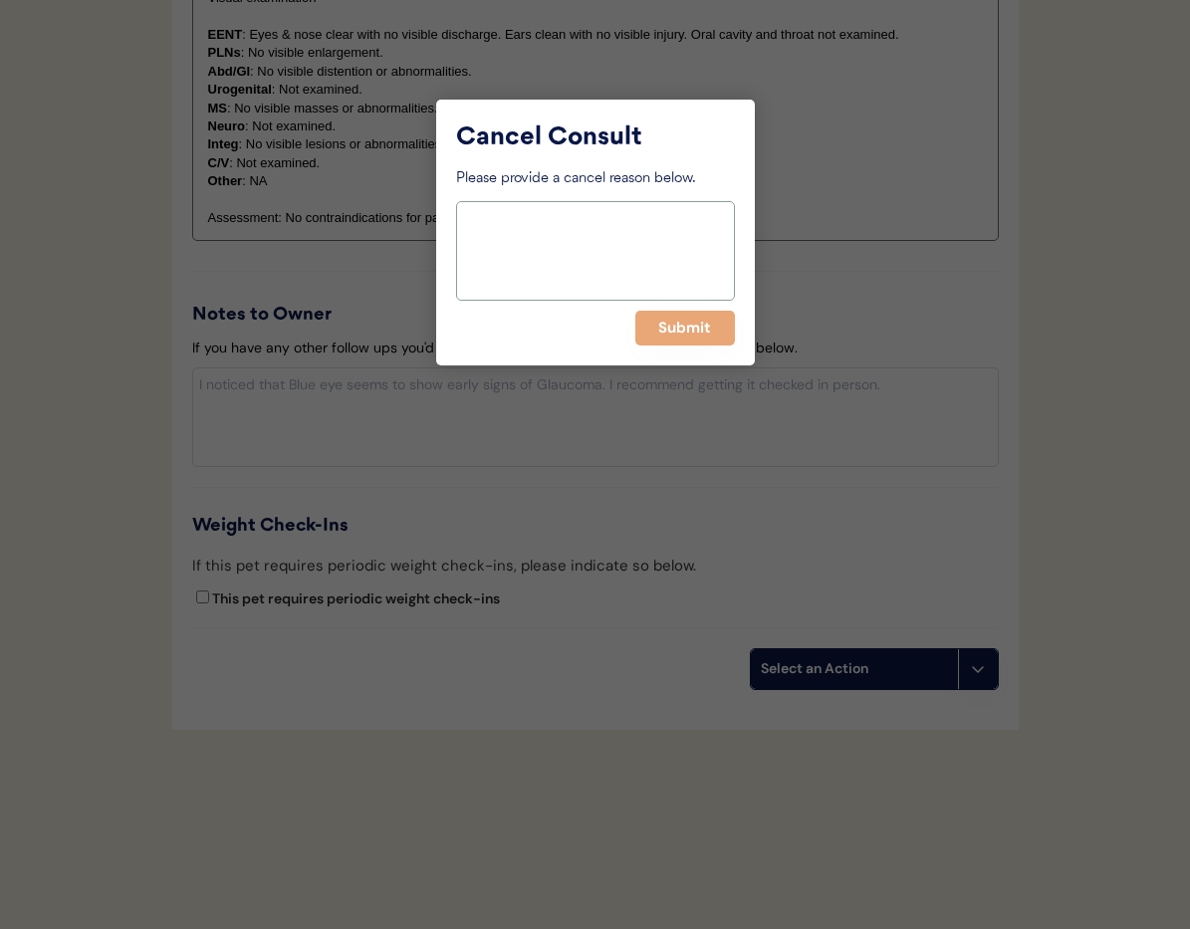
click at [513, 247] on textarea at bounding box center [595, 251] width 279 height 100
drag, startPoint x: 508, startPoint y: 214, endPoint x: 378, endPoint y: 215, distance: 129.5
type textarea "Duplicate"
click at [691, 347] on div "Cancel Consult Please provide a cancel reason below. Duplicate Submit" at bounding box center [595, 233] width 319 height 266
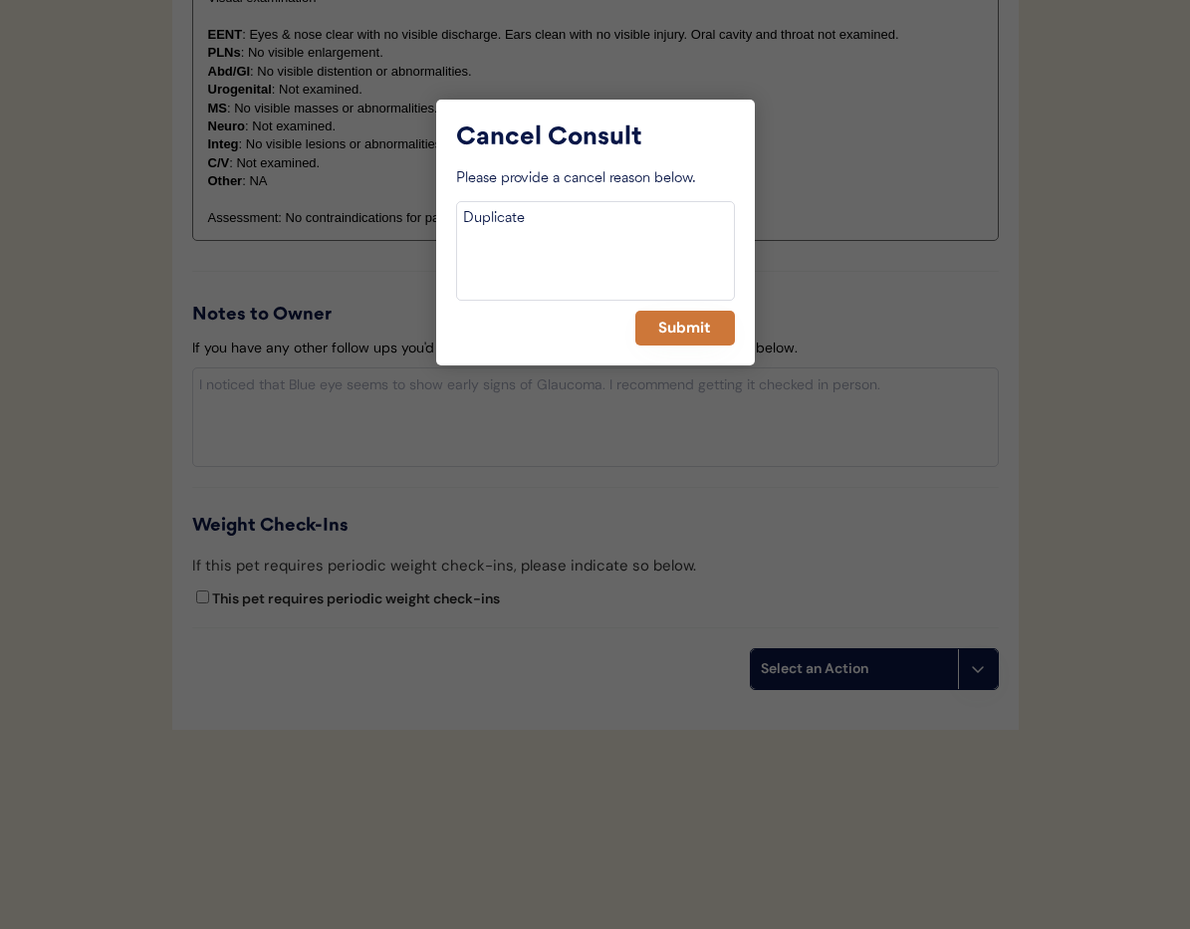
click at [686, 334] on button "Submit" at bounding box center [685, 328] width 100 height 35
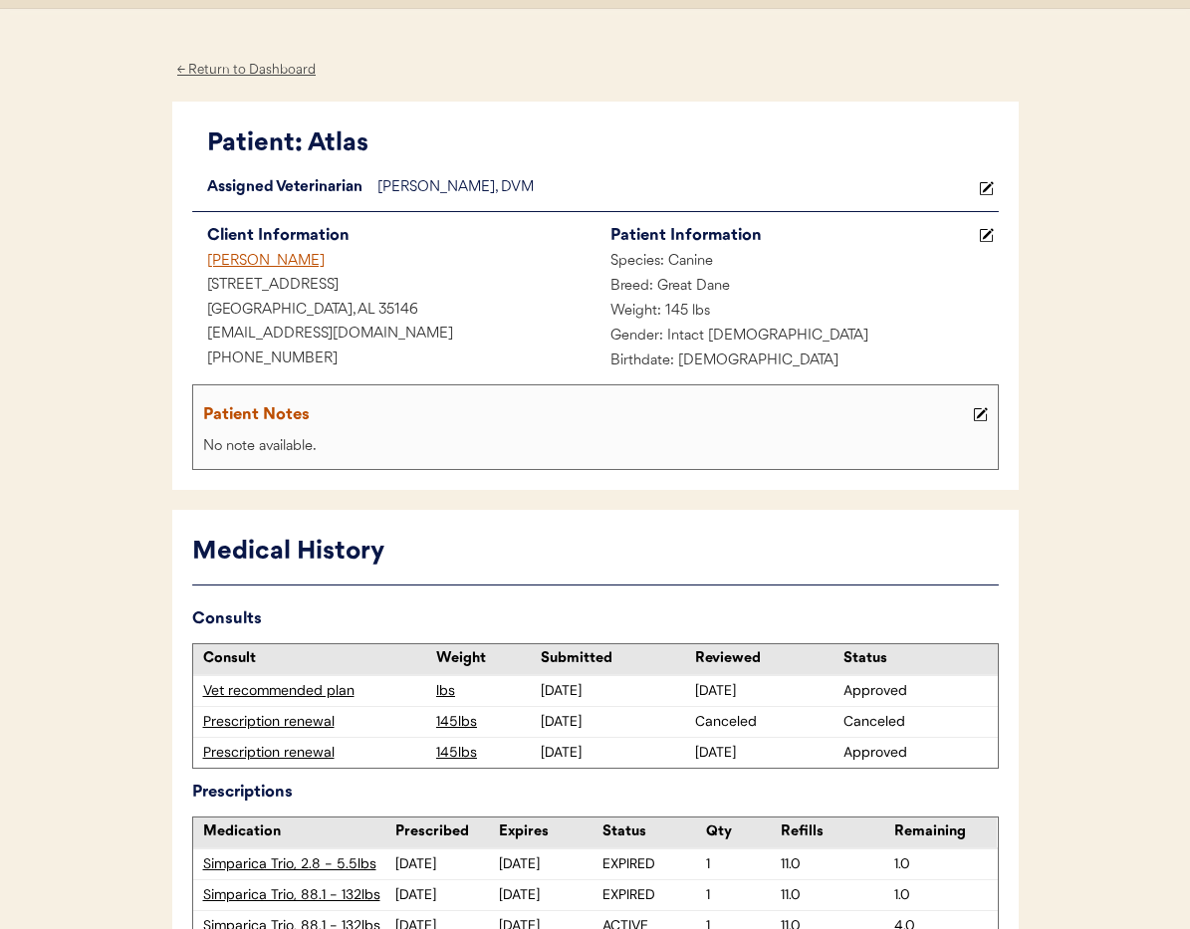
scroll to position [0, 0]
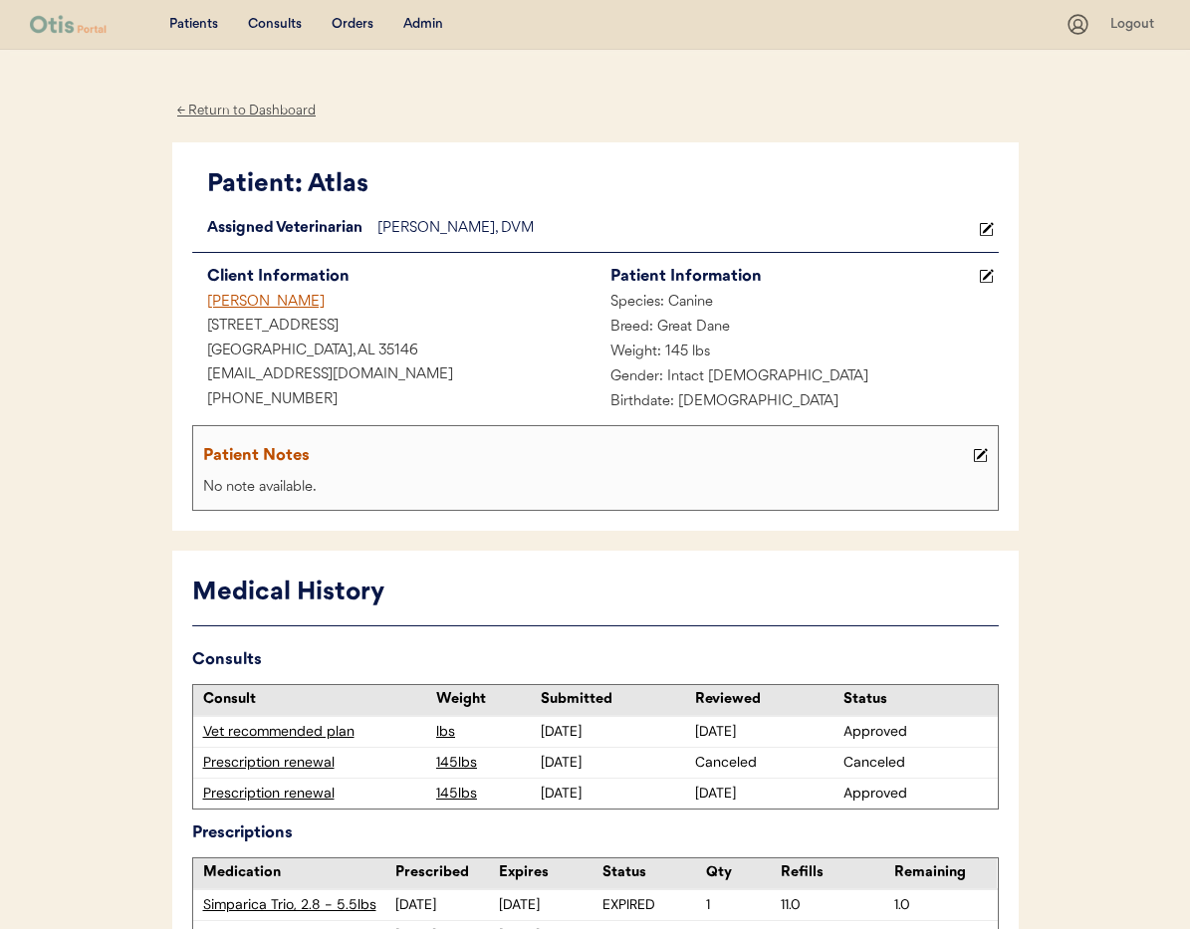
click at [240, 308] on div "Lillian Ellis" at bounding box center [393, 303] width 403 height 25
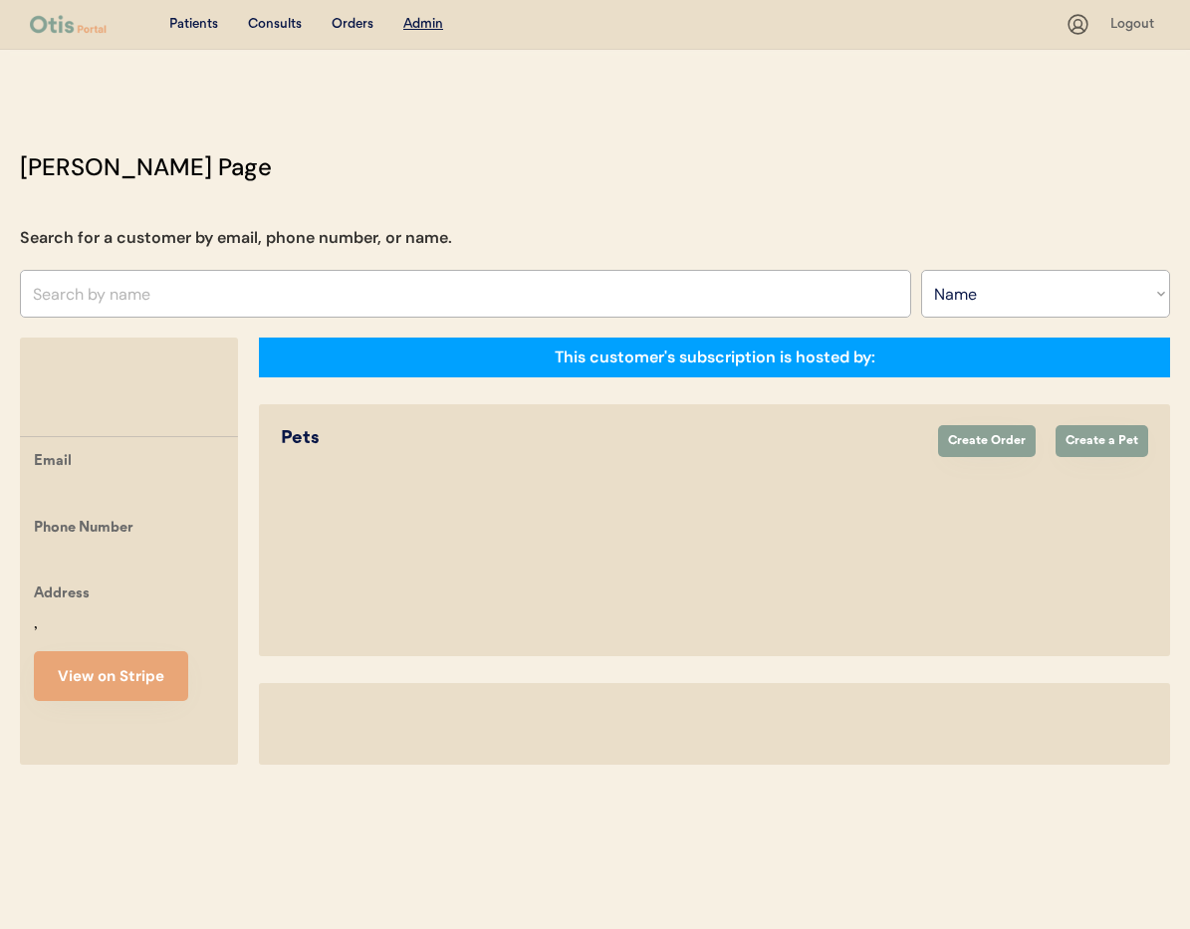
select select ""Name""
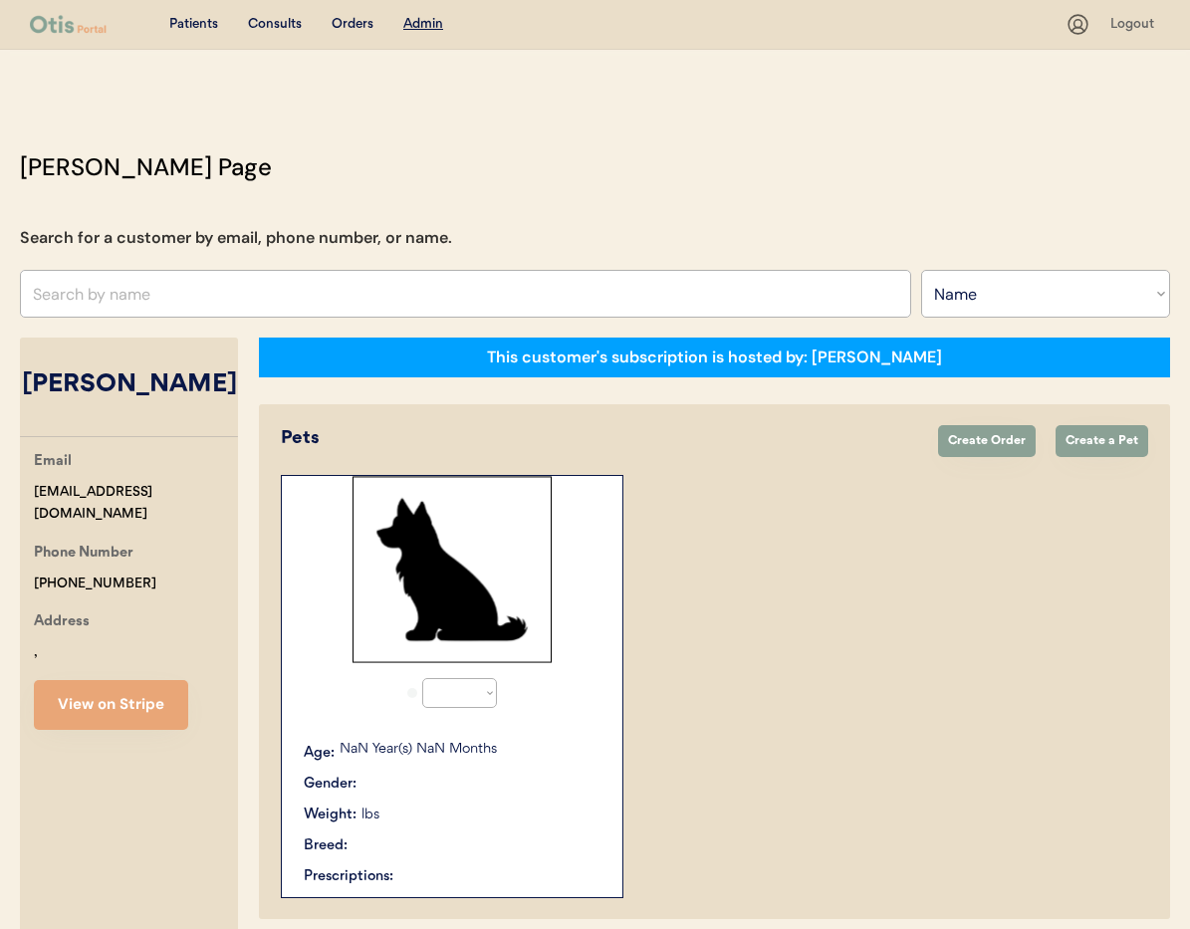
select select "true"
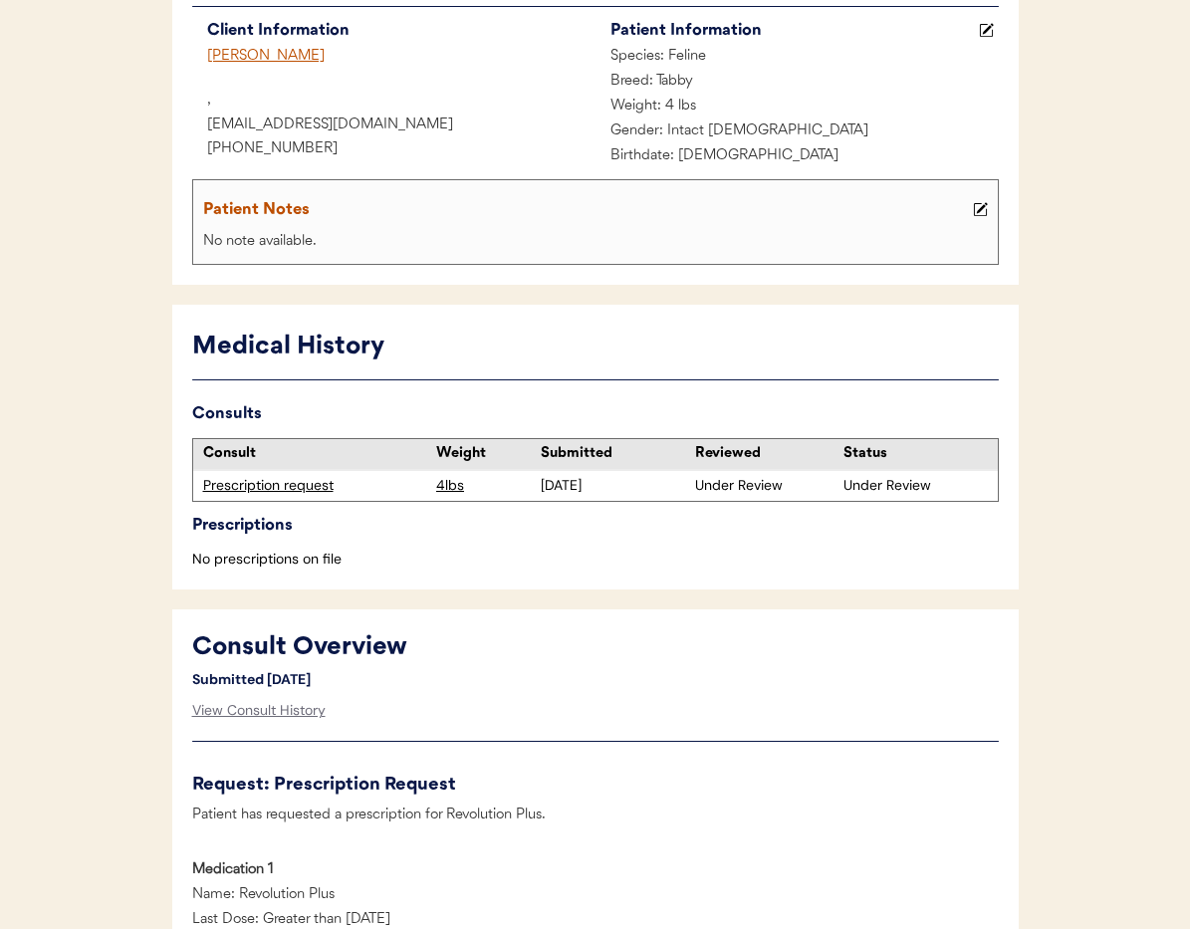
scroll to position [247, 0]
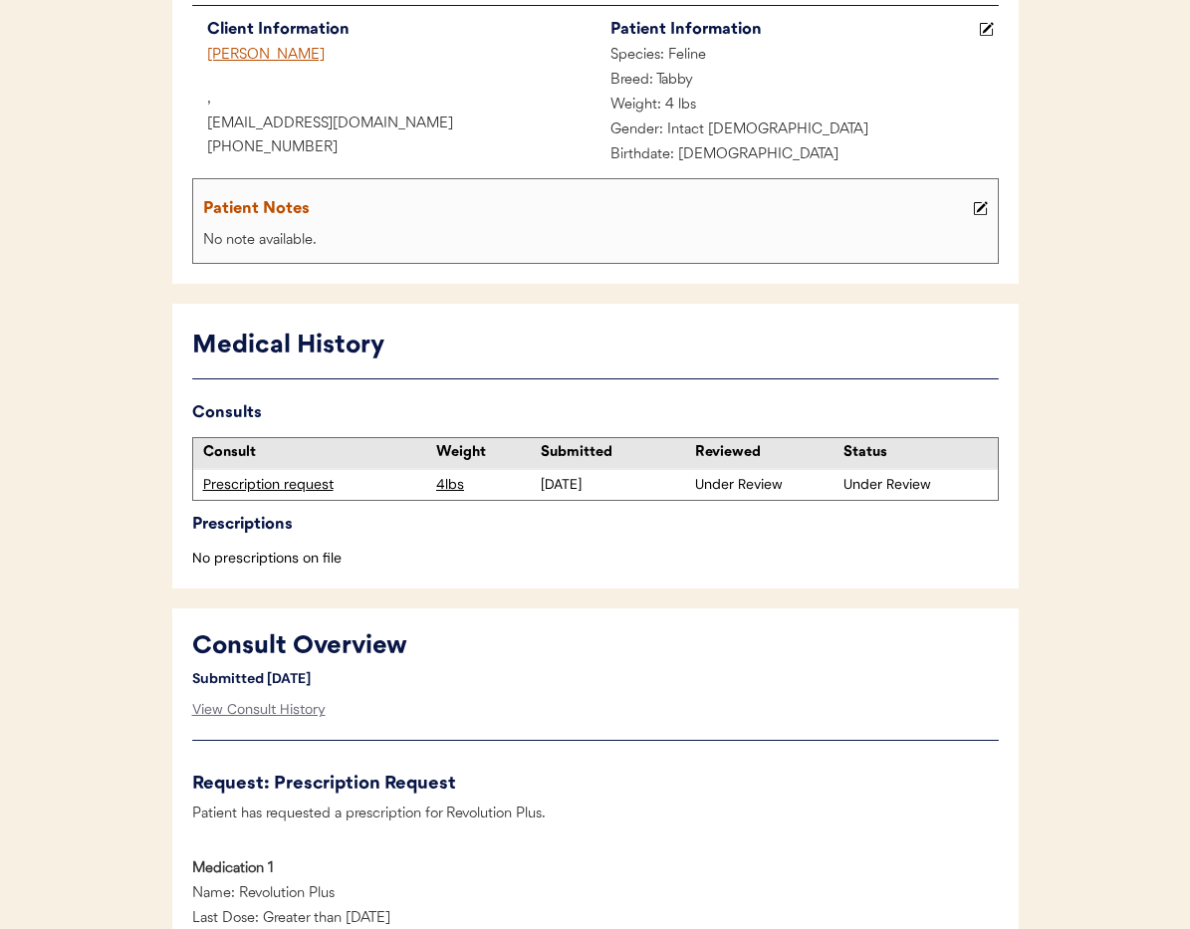
click at [269, 483] on div "Prescription request" at bounding box center [315, 485] width 224 height 20
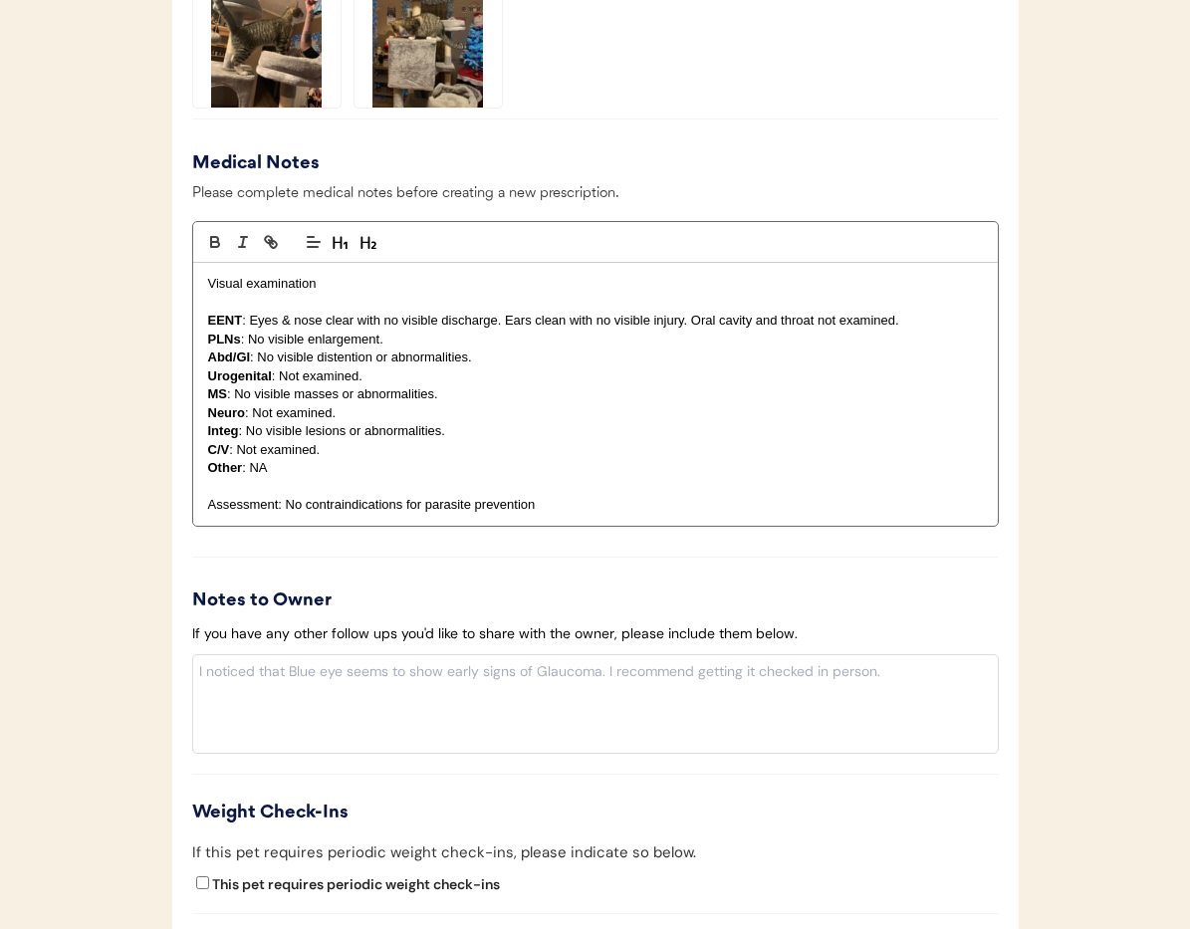
scroll to position [1981, 0]
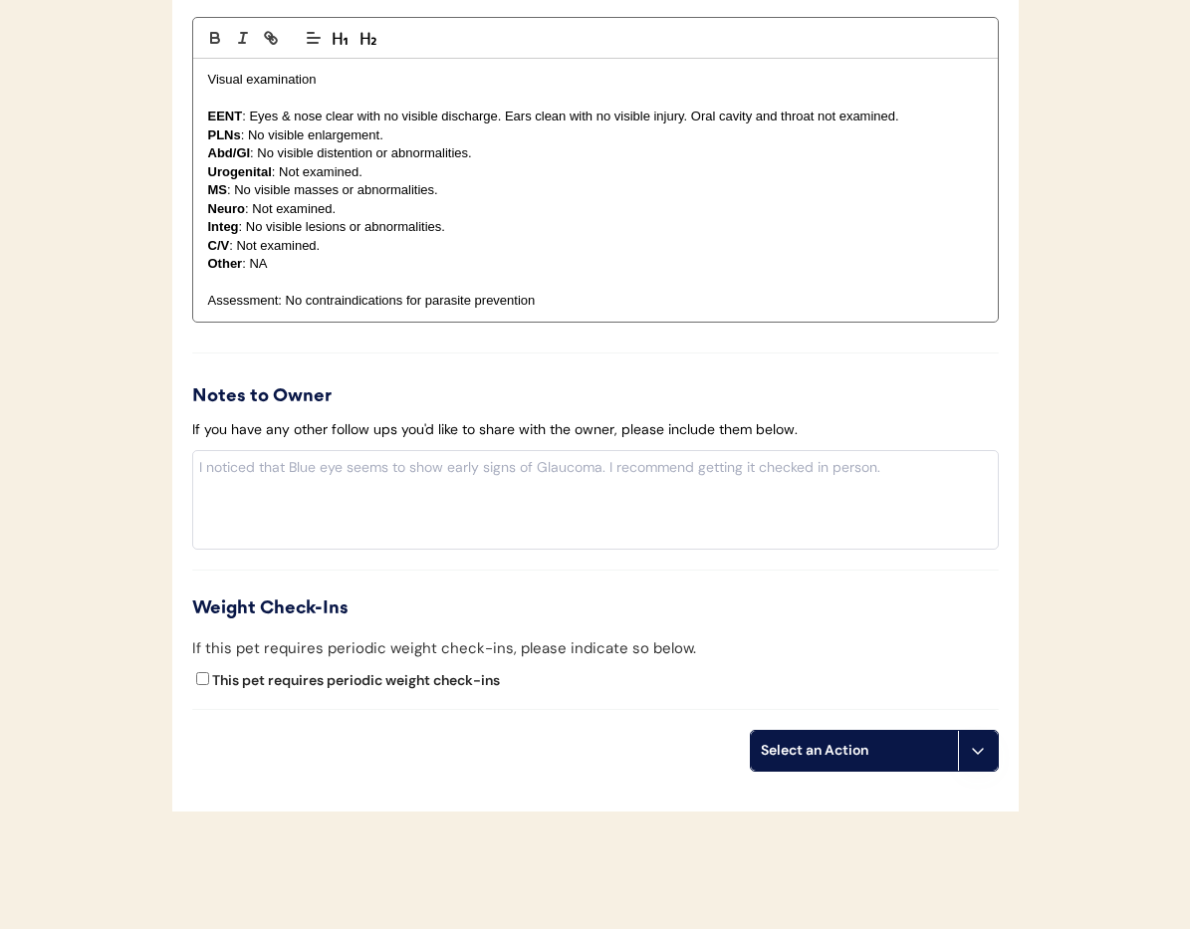
click at [976, 751] on icon at bounding box center [978, 751] width 16 height 16
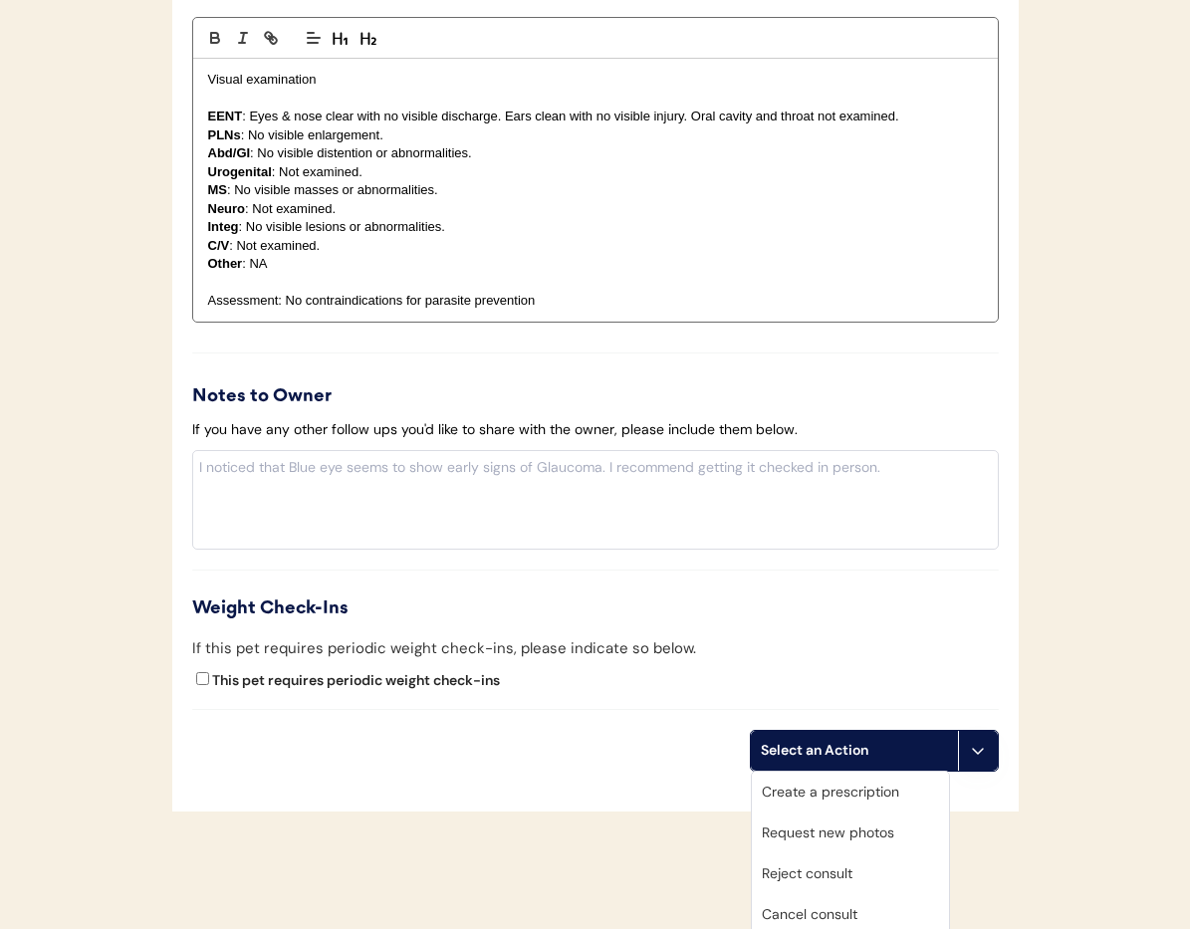
scroll to position [2063, 0]
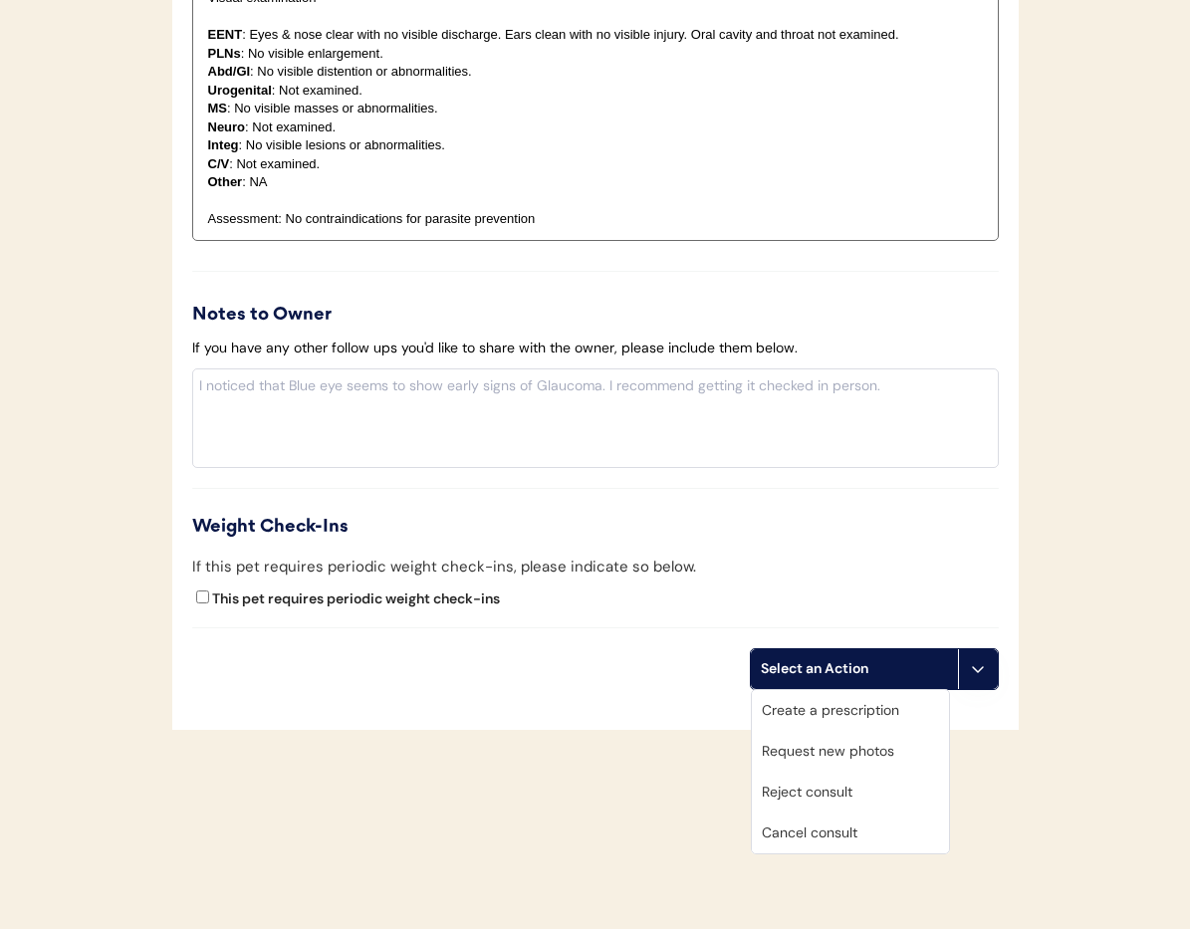
click at [825, 835] on div "Cancel consult" at bounding box center [850, 833] width 197 height 41
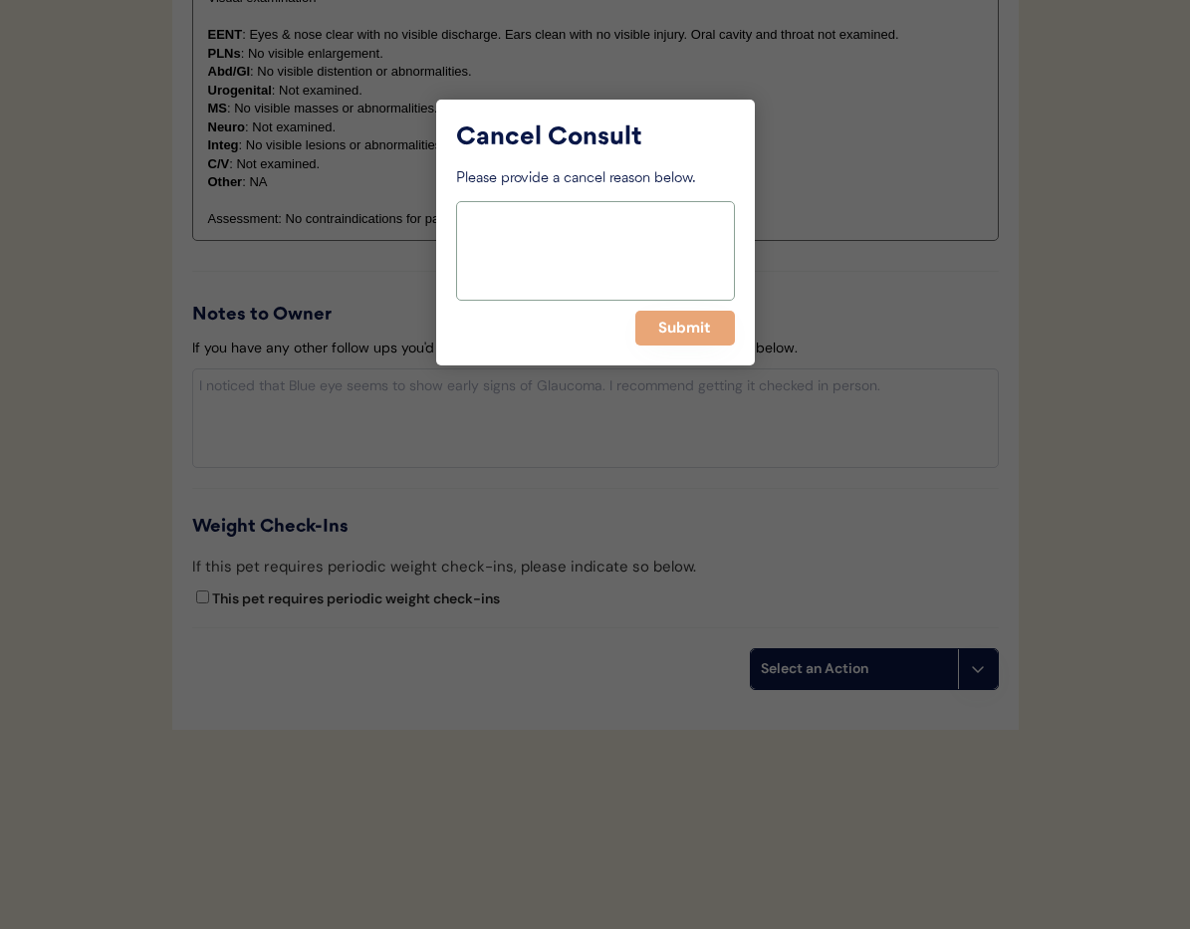
click at [579, 235] on textarea at bounding box center [595, 251] width 279 height 100
type textarea "> 6 months pending"
click at [688, 335] on button "Submit" at bounding box center [685, 328] width 100 height 35
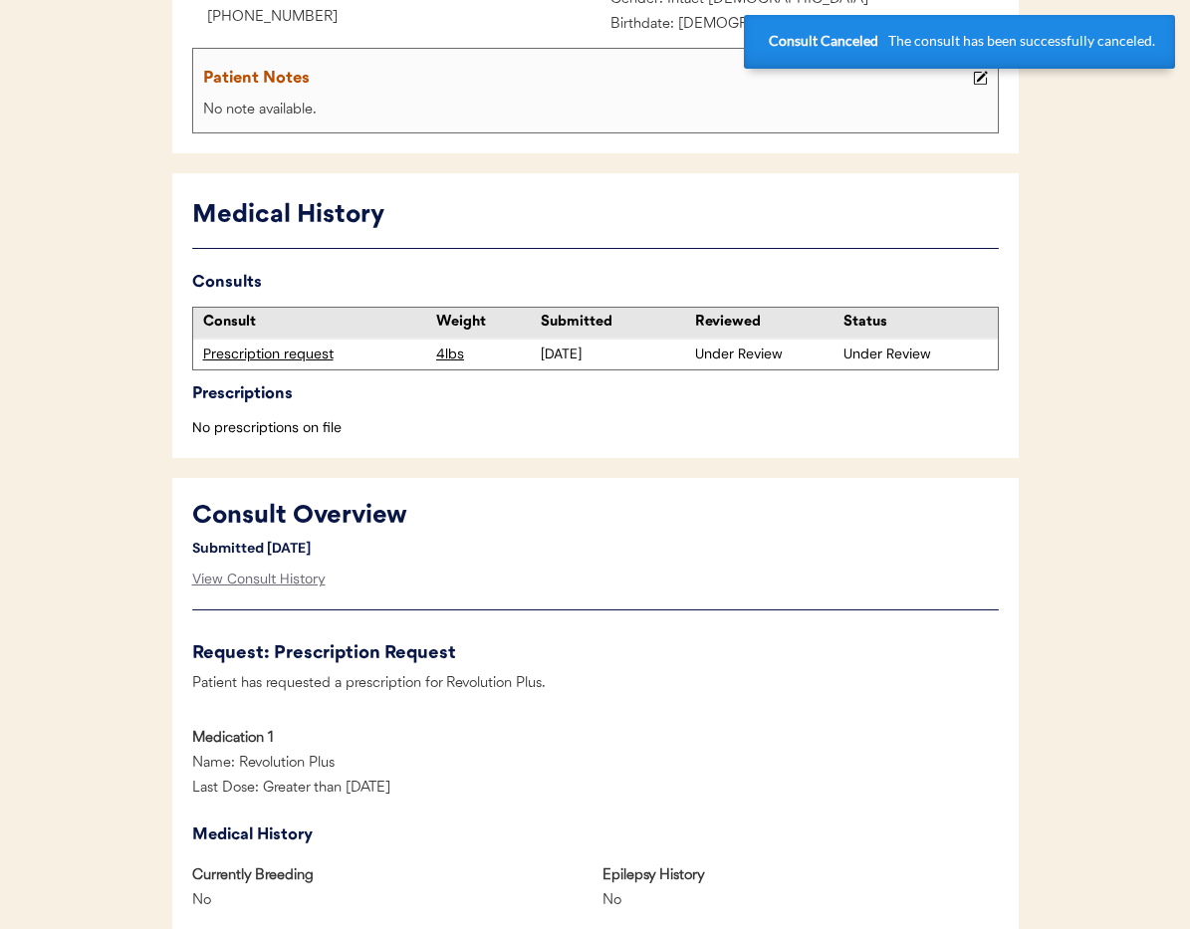
scroll to position [0, 0]
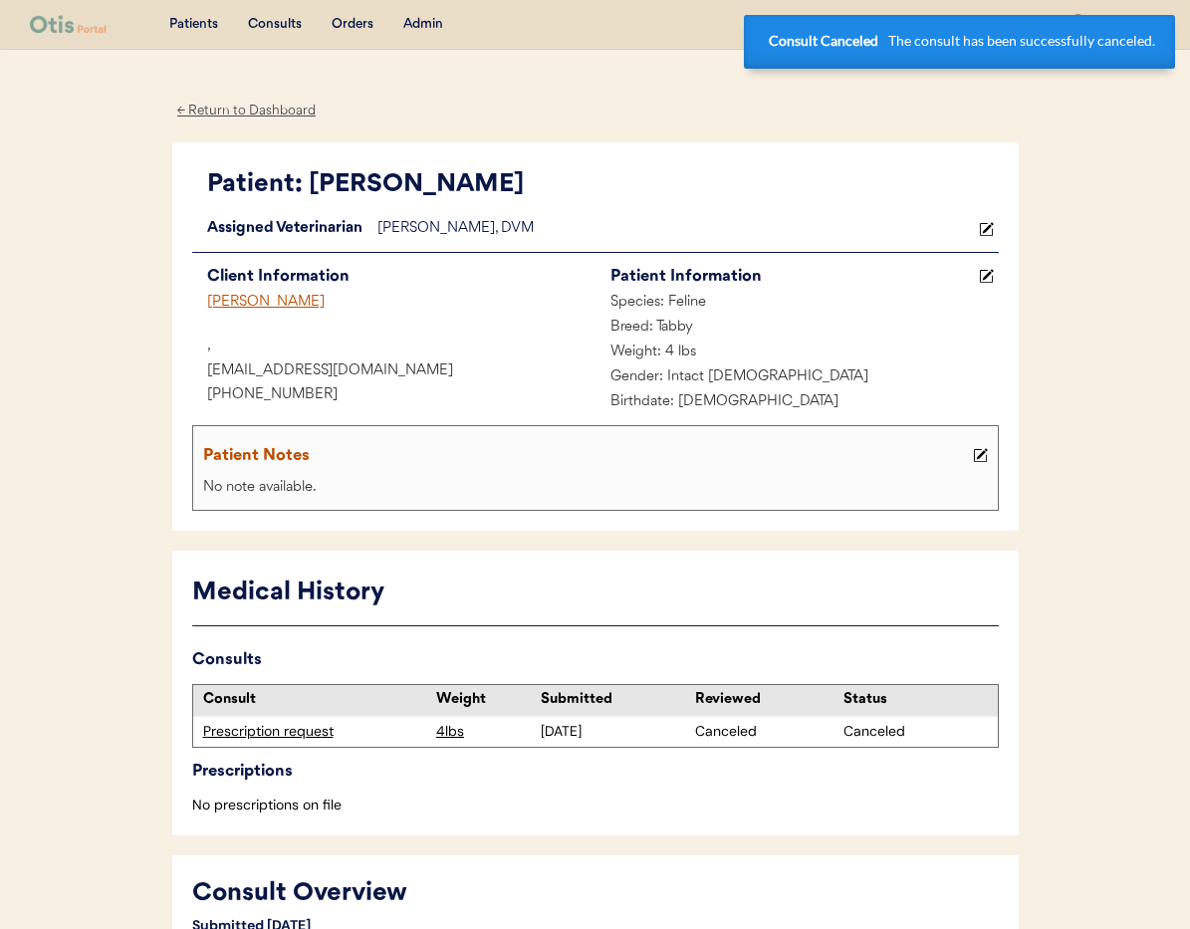
click at [277, 304] on div "Angela Mayer" at bounding box center [393, 303] width 403 height 25
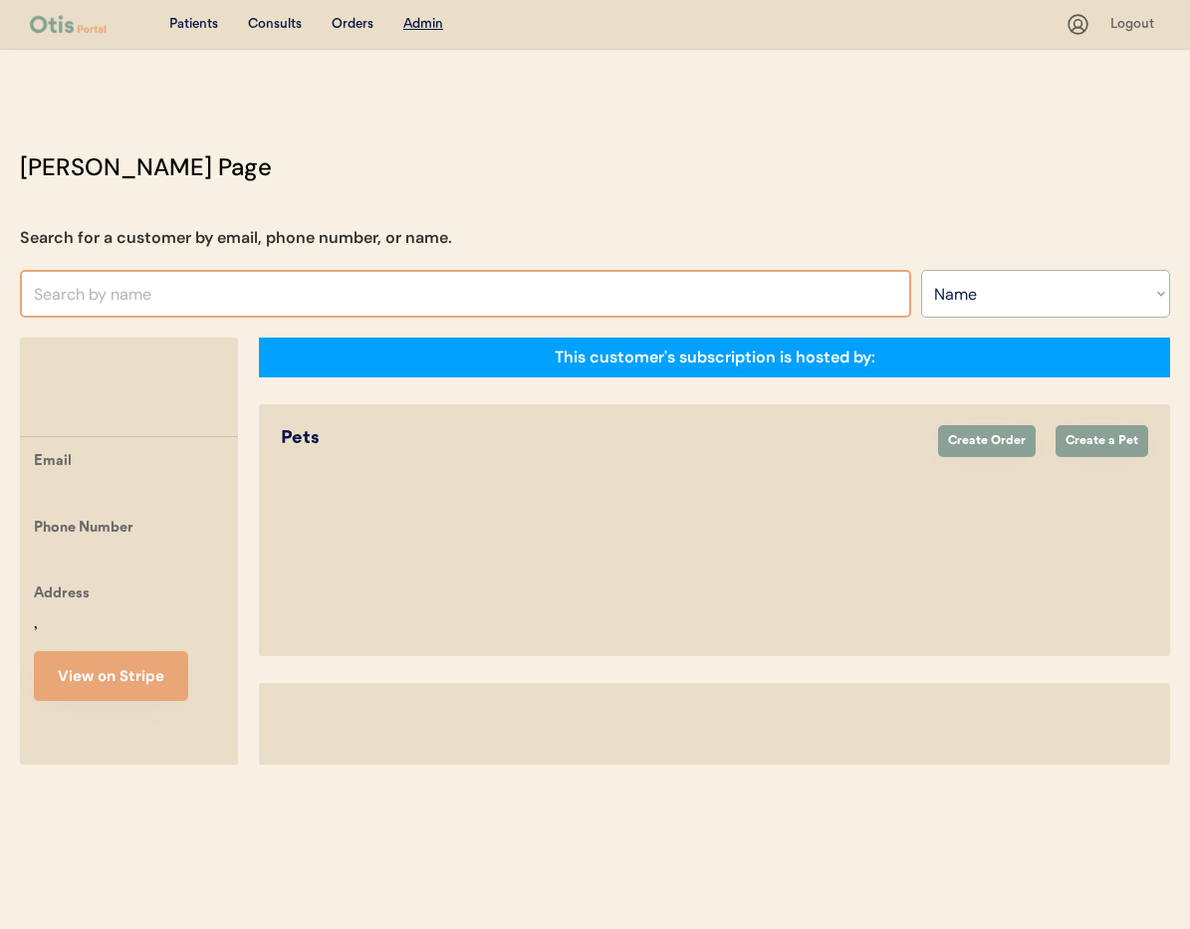
select select ""Name""
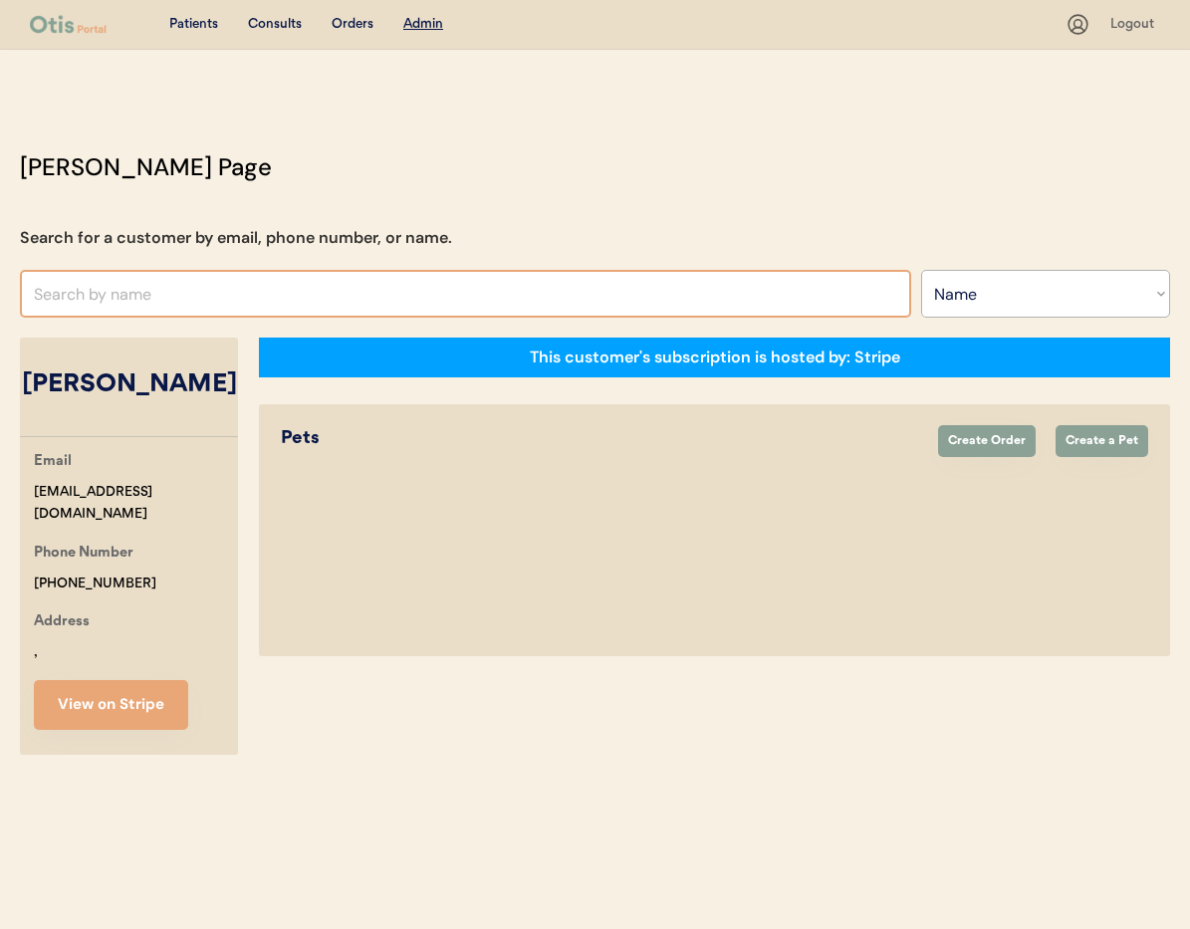
select select "true"
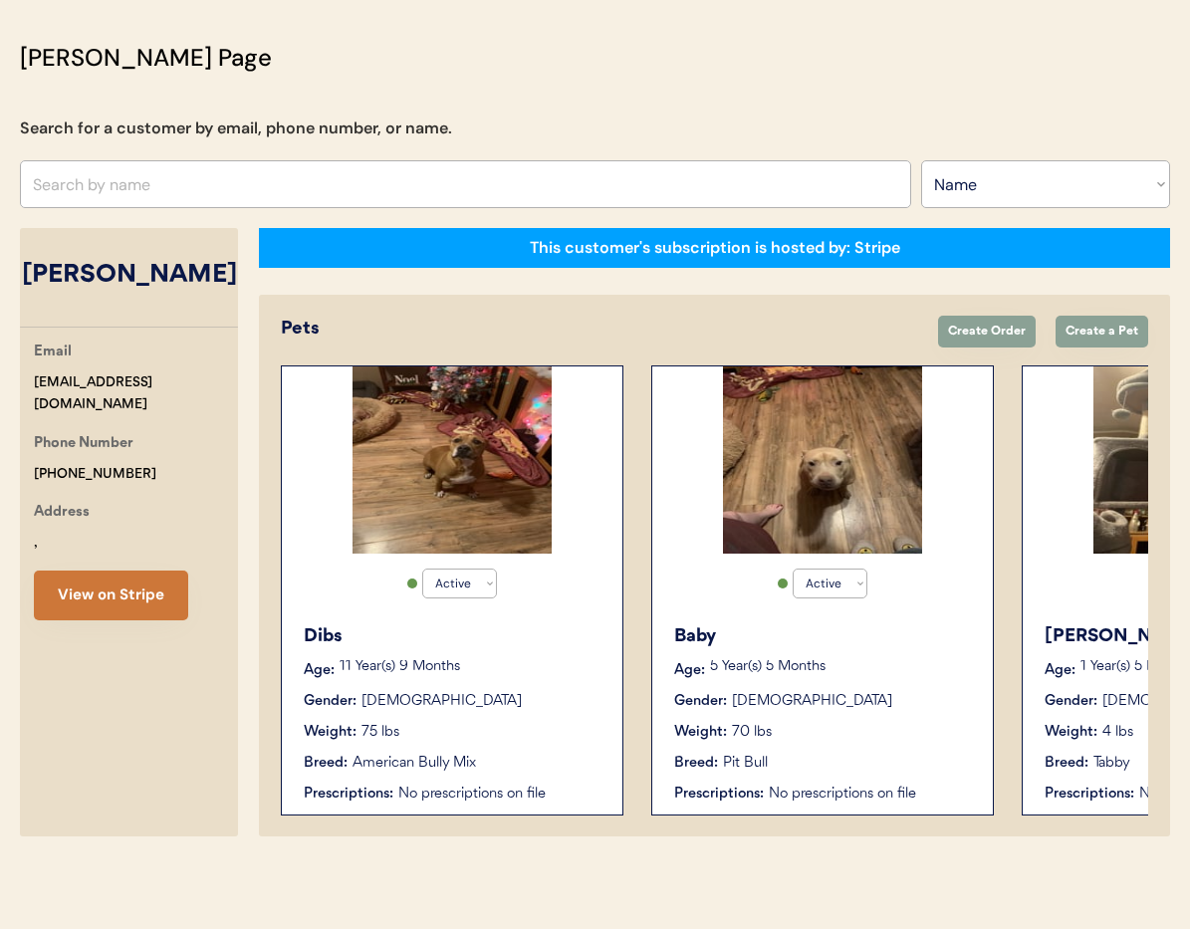
click at [138, 596] on button "View on Stripe" at bounding box center [111, 596] width 154 height 50
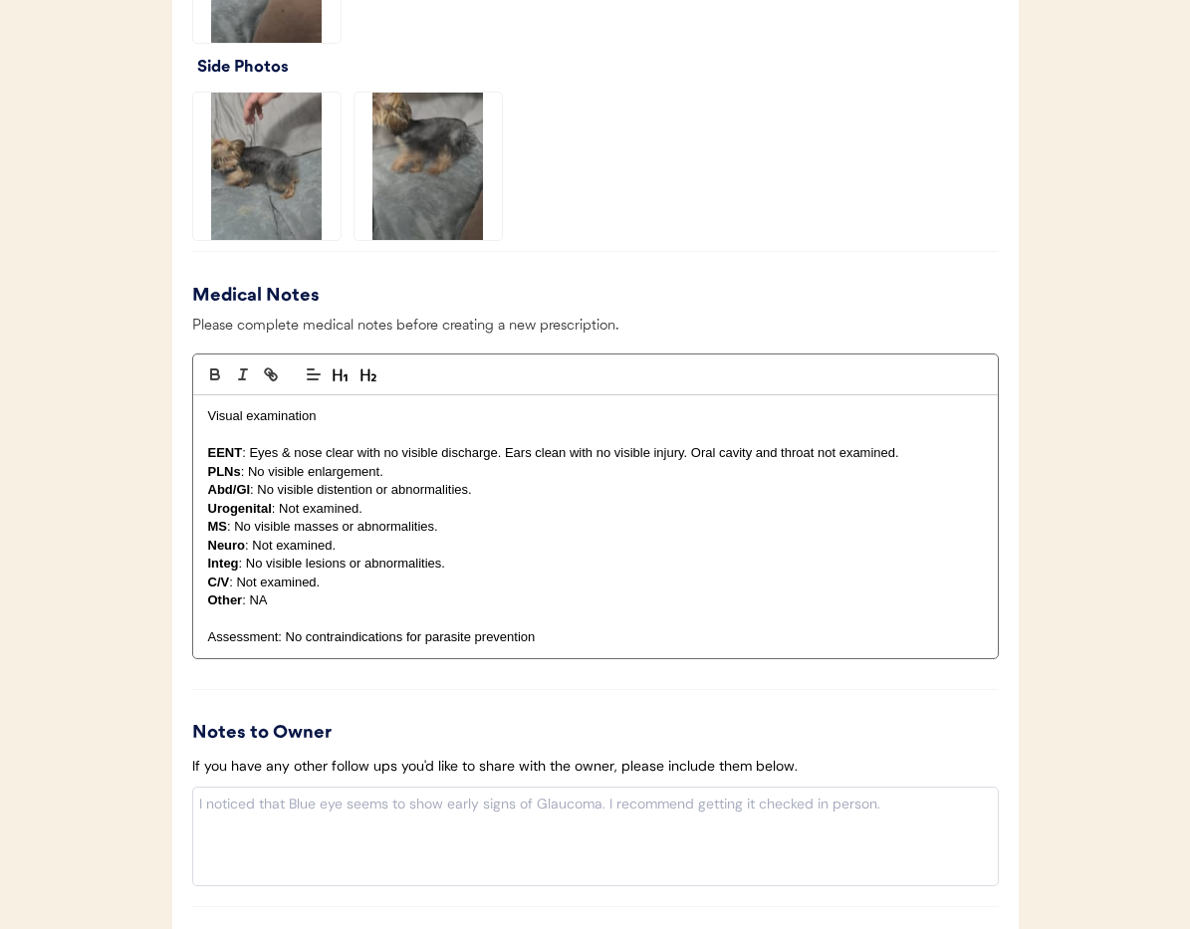
scroll to position [2144, 0]
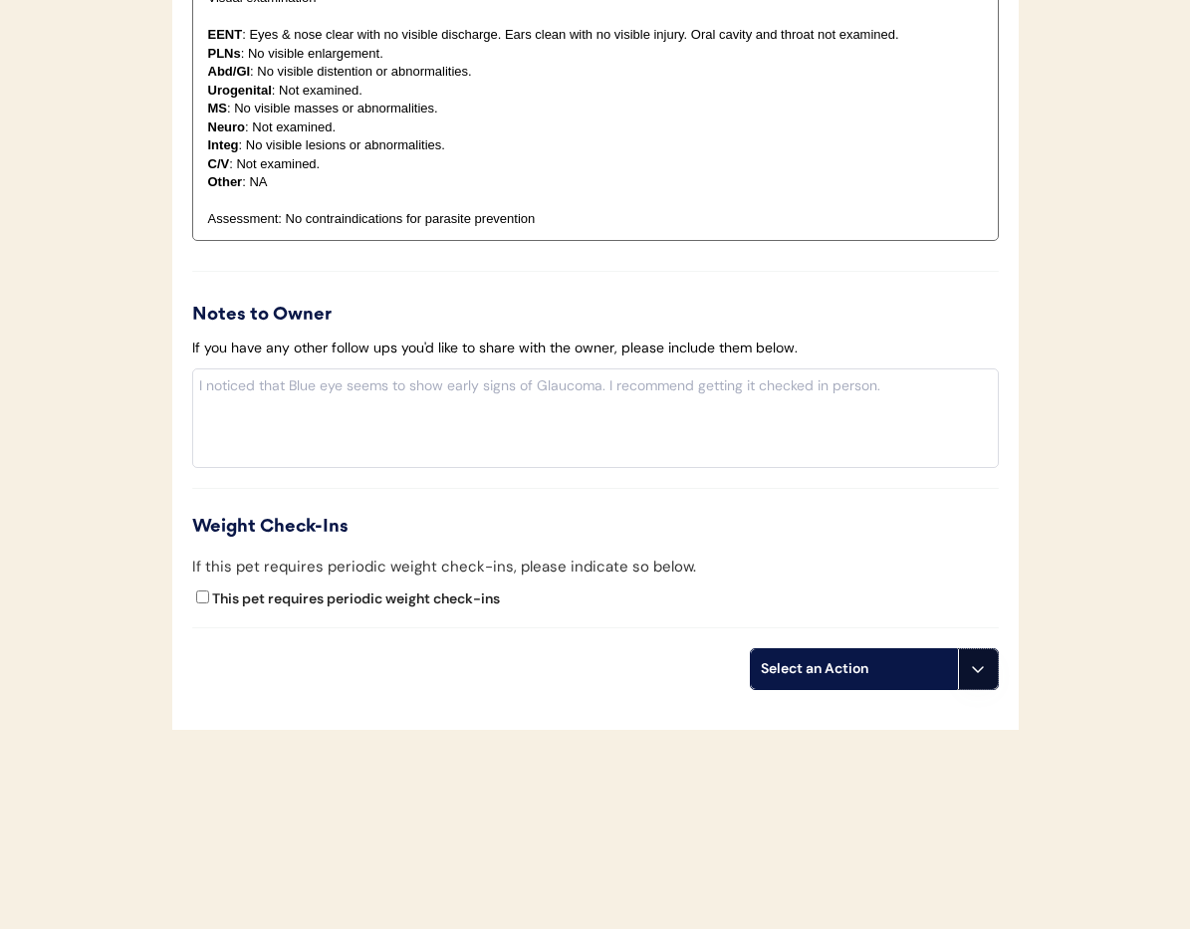
click at [972, 679] on button at bounding box center [978, 669] width 40 height 40
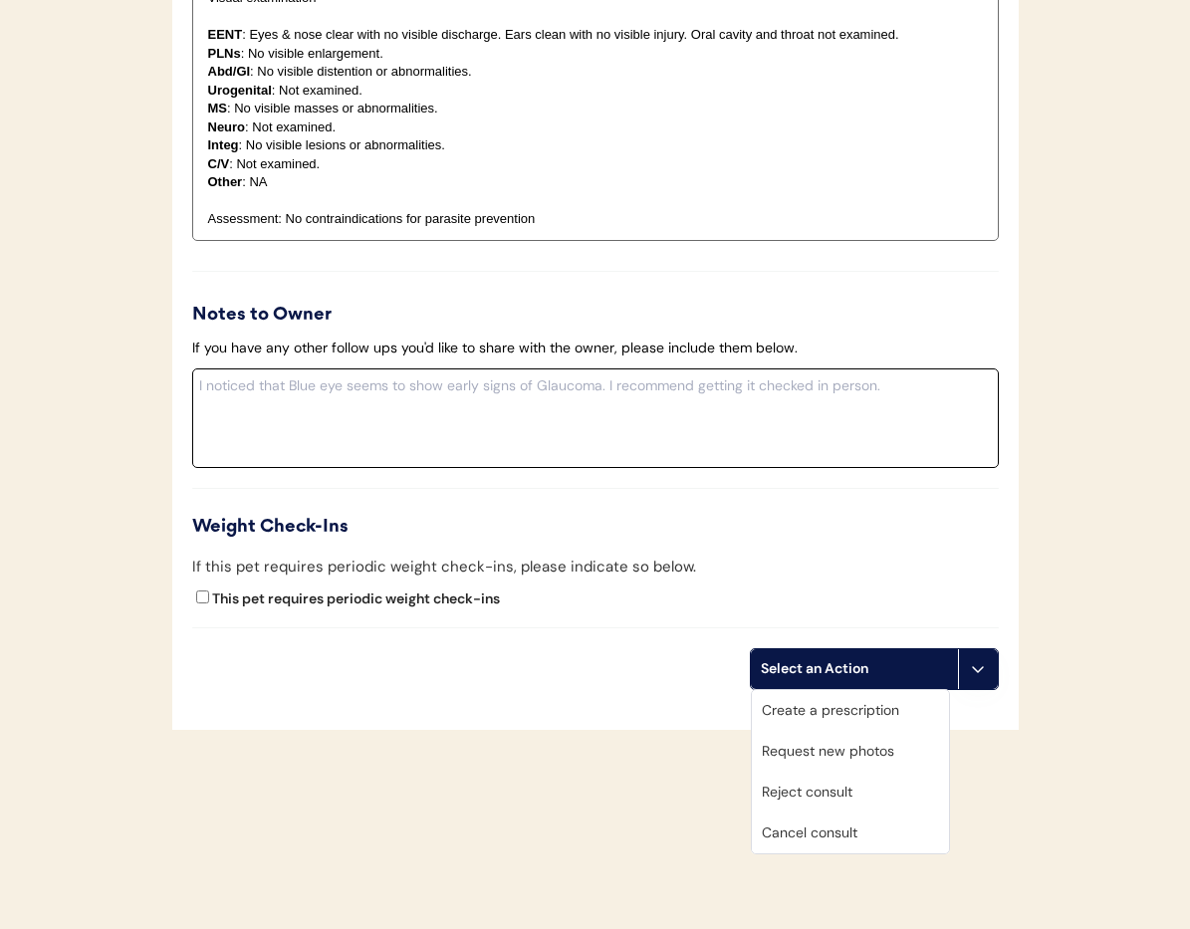
click at [628, 454] on textarea at bounding box center [595, 419] width 807 height 100
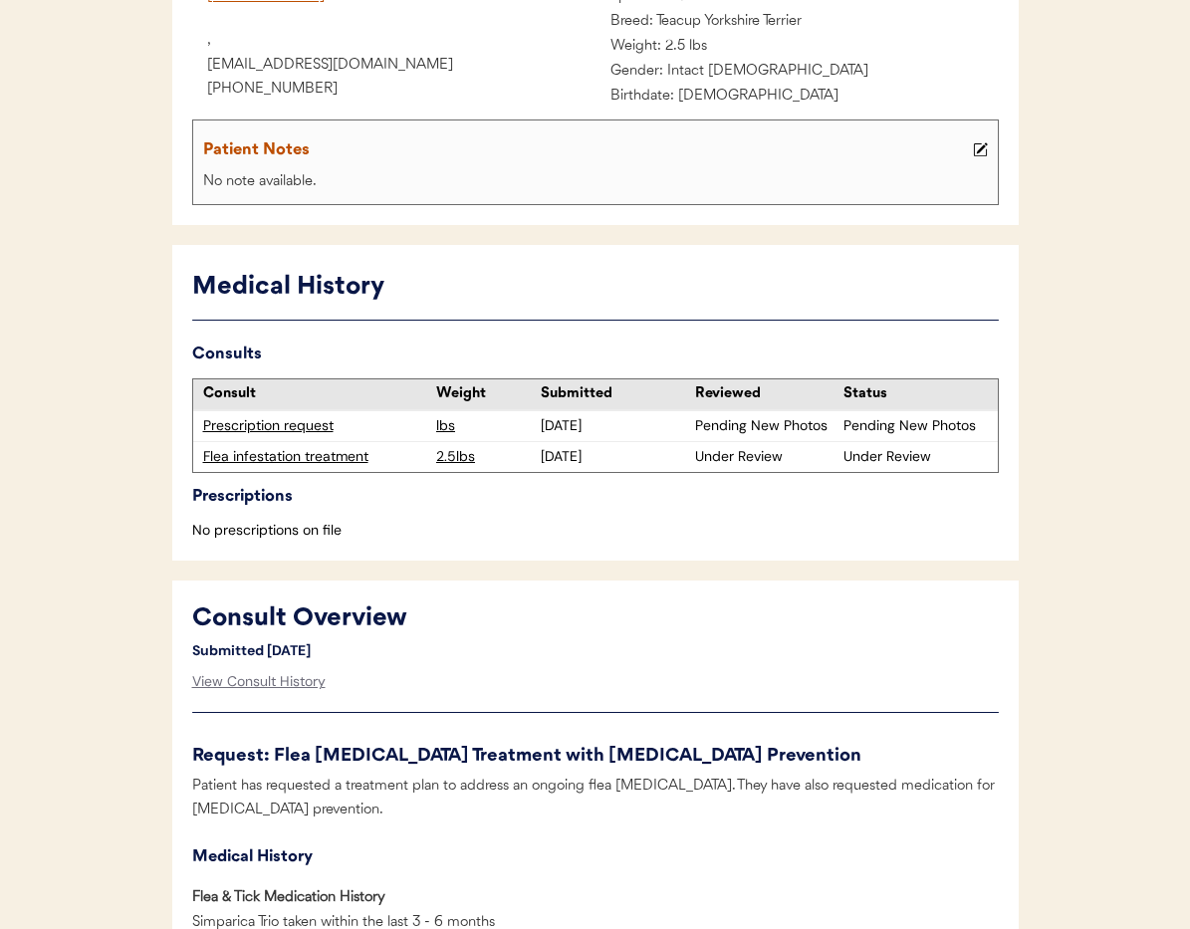
scroll to position [418, 0]
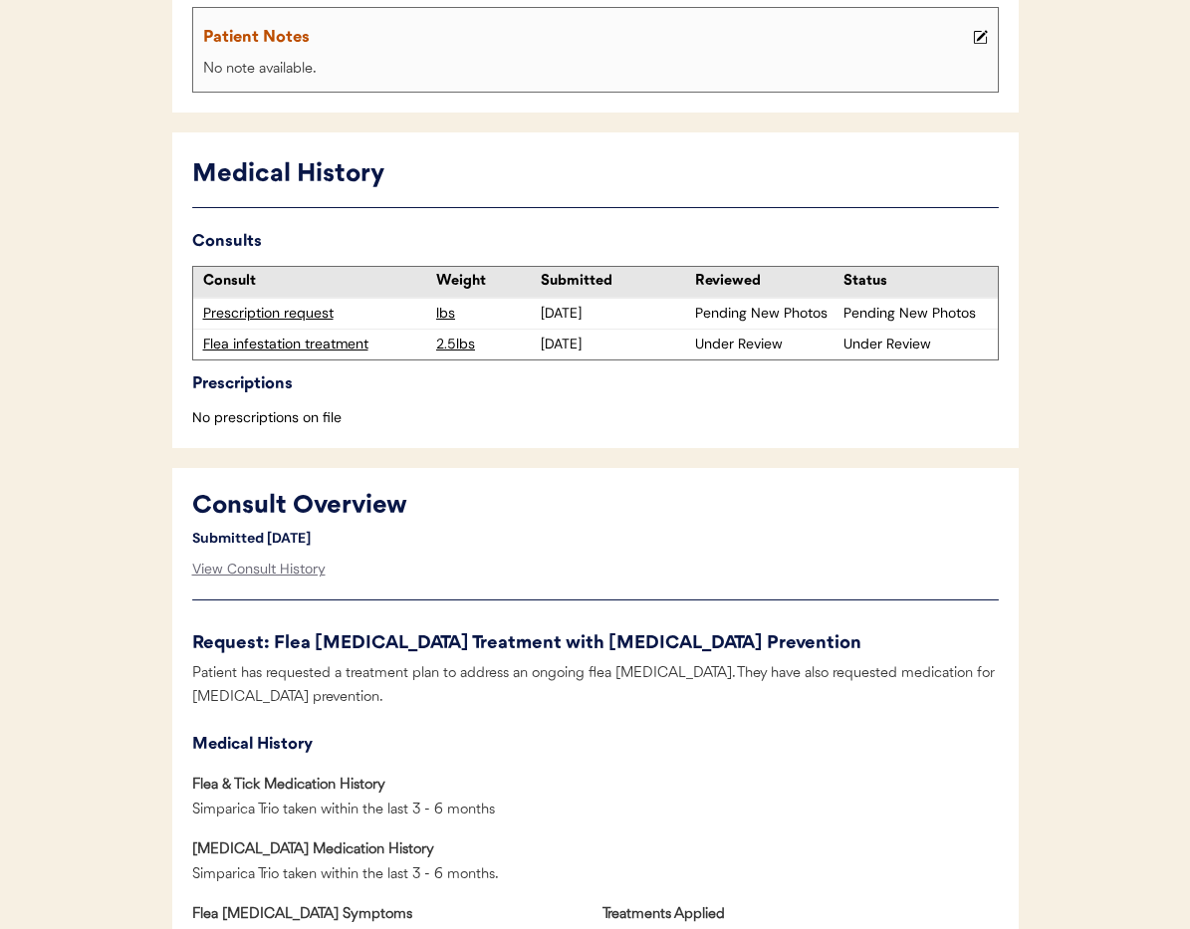
click at [273, 313] on div "Prescription request" at bounding box center [315, 314] width 224 height 20
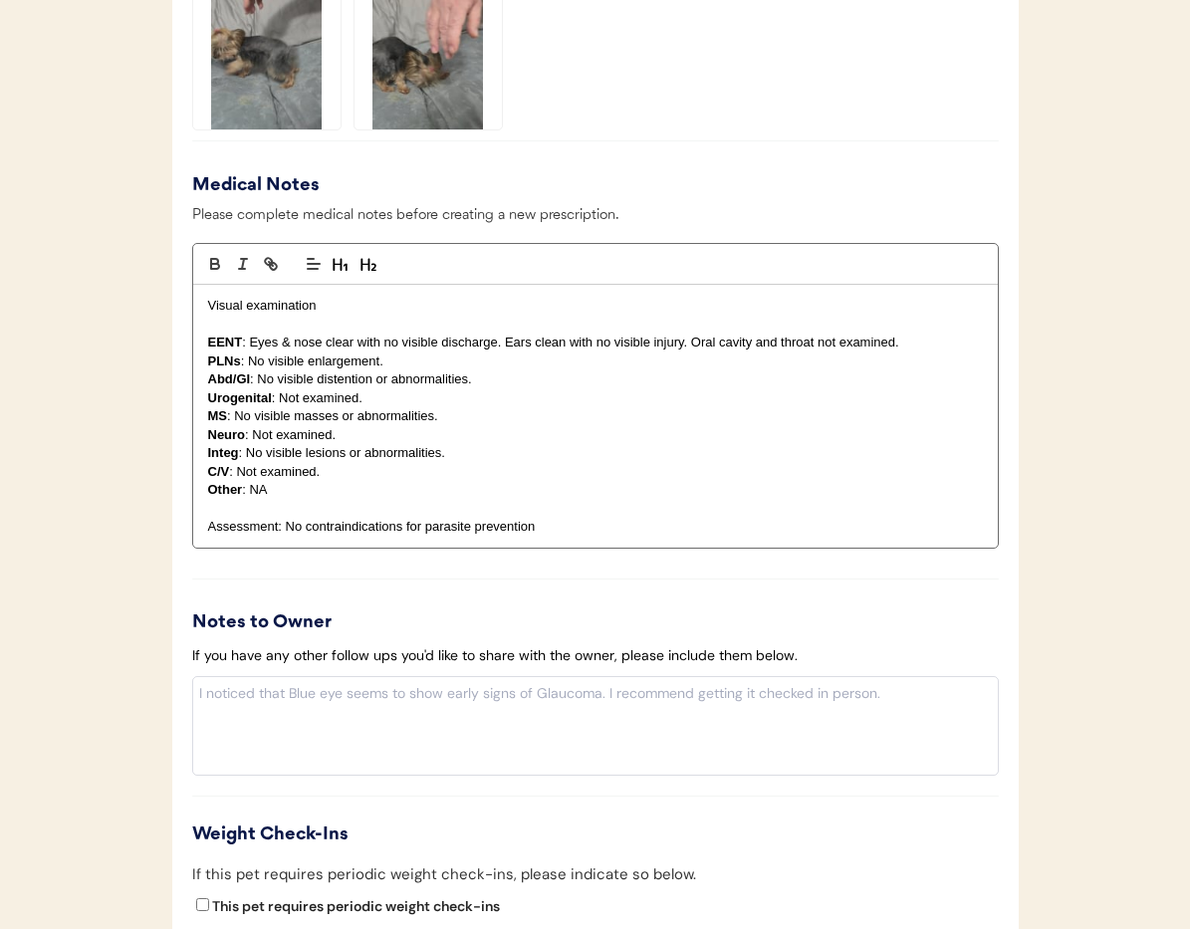
scroll to position [2032, 0]
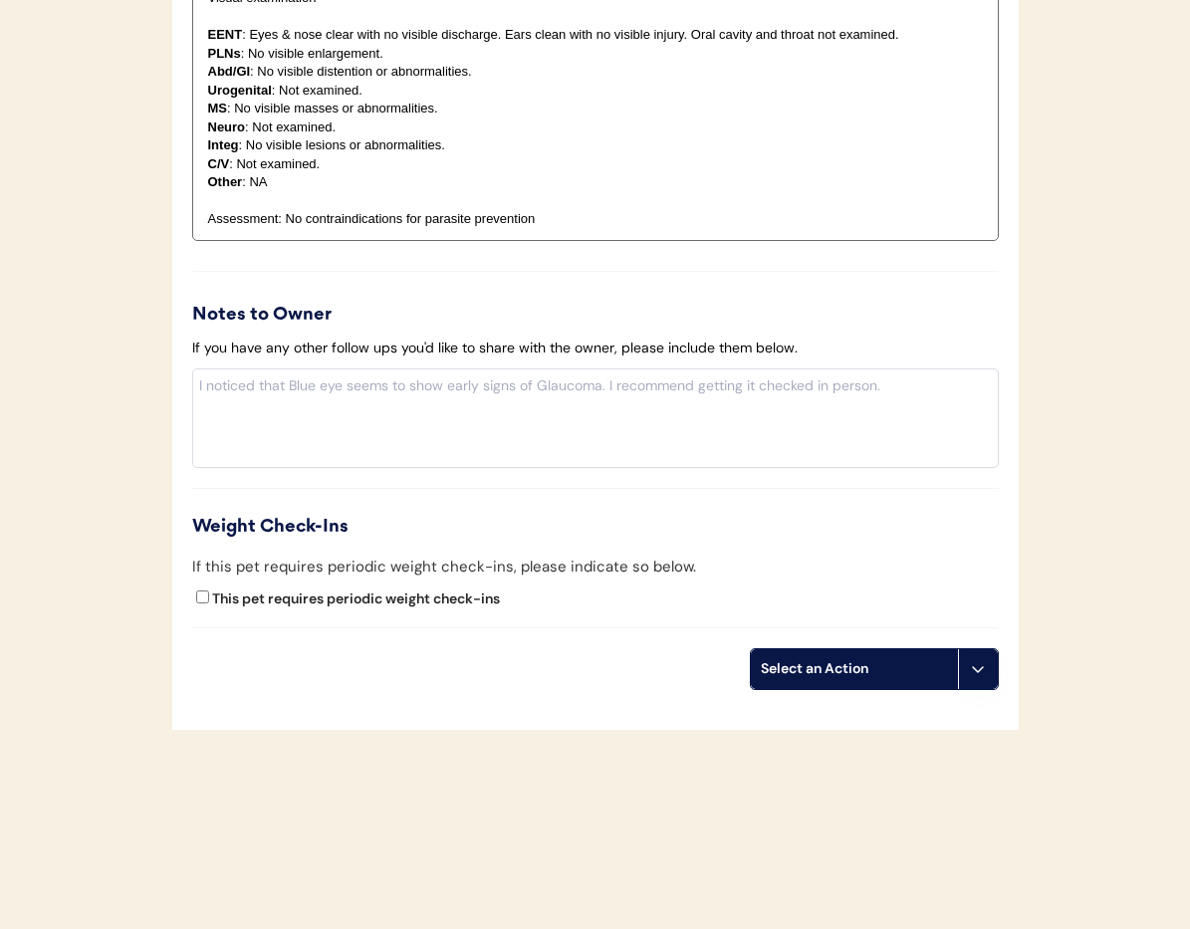
click at [979, 671] on use at bounding box center [978, 669] width 16 height 16
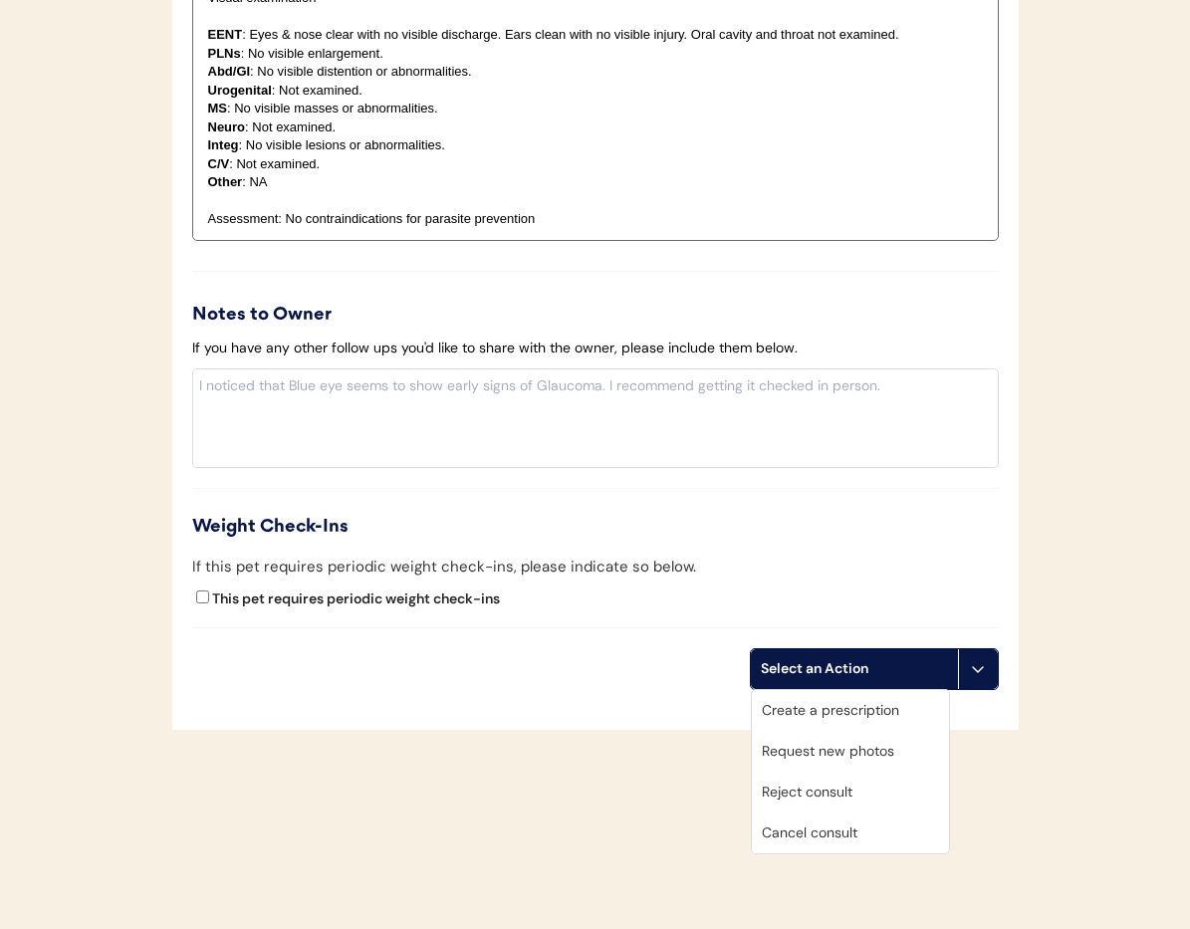
click at [846, 839] on div "Cancel consult" at bounding box center [850, 833] width 197 height 41
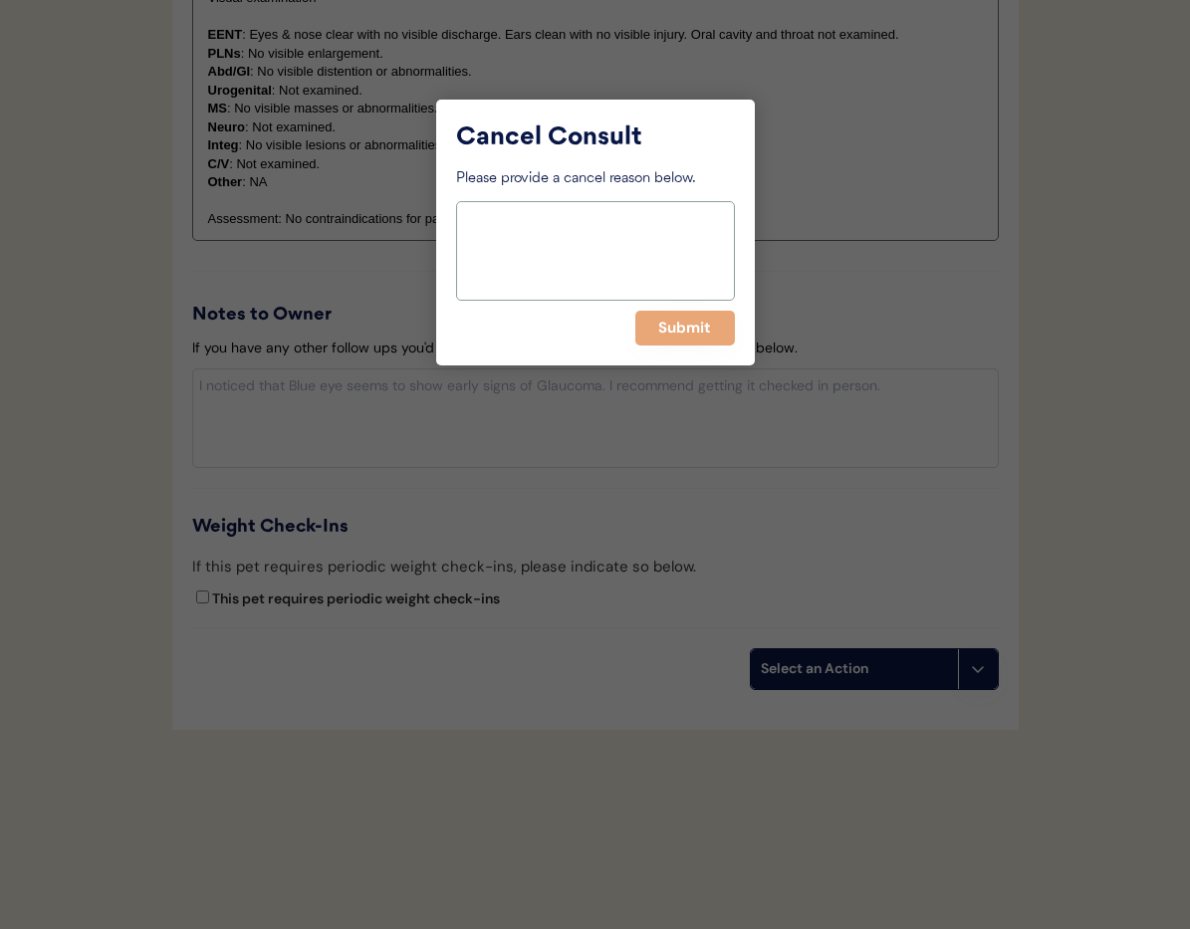
click at [557, 255] on textarea at bounding box center [595, 251] width 279 height 100
type textarea "> 6 months pending"
click at [710, 329] on button "Submit" at bounding box center [685, 328] width 100 height 35
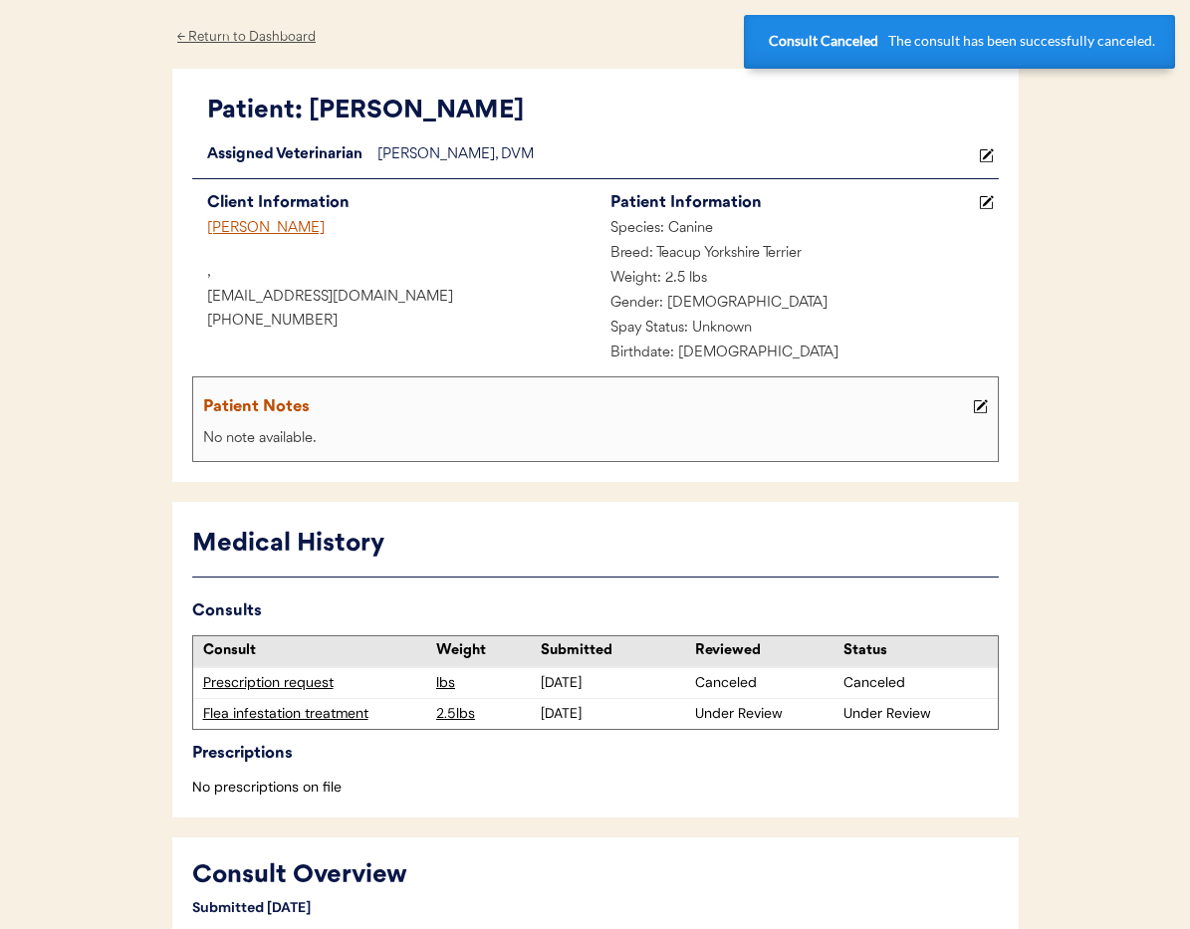
scroll to position [0, 0]
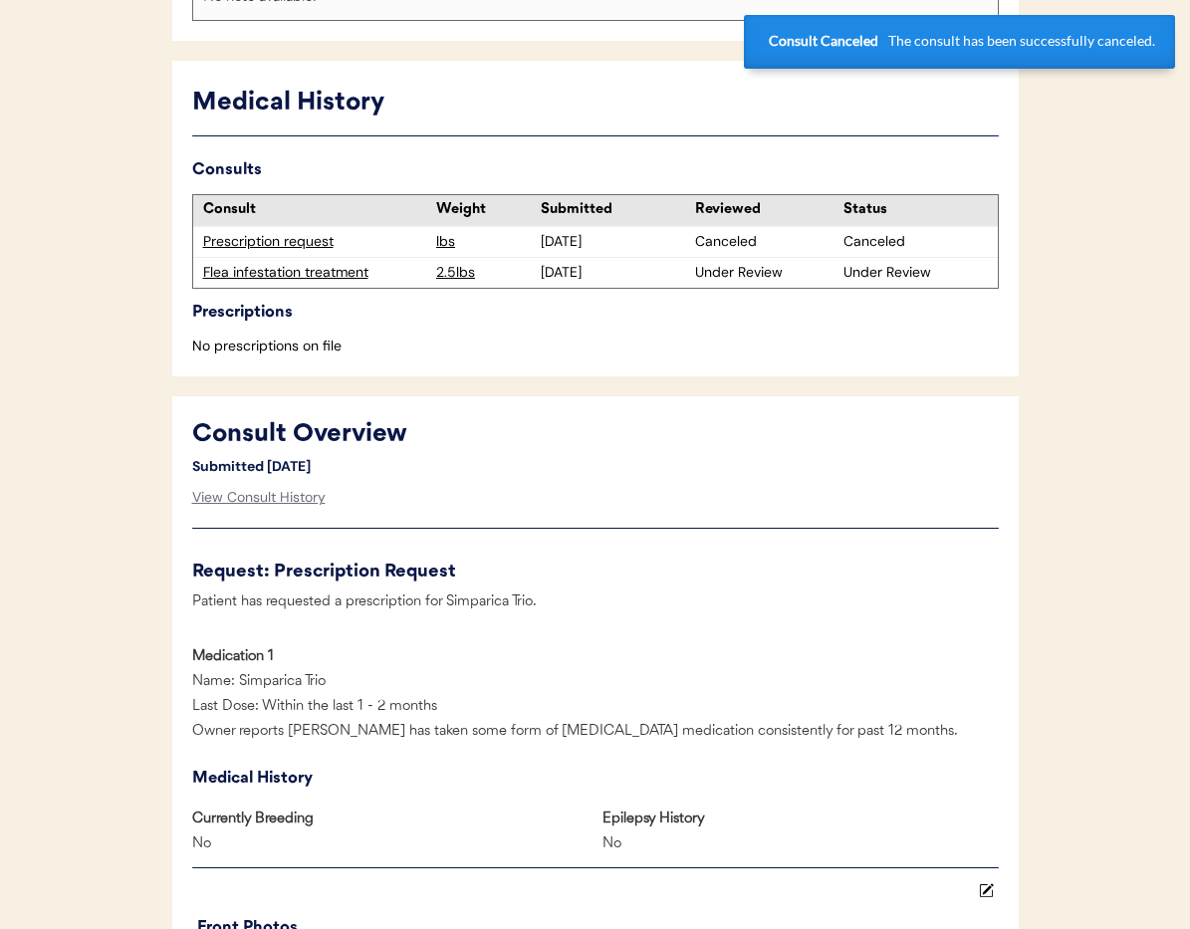
click at [294, 274] on div "Flea infestation treatment" at bounding box center [315, 273] width 224 height 20
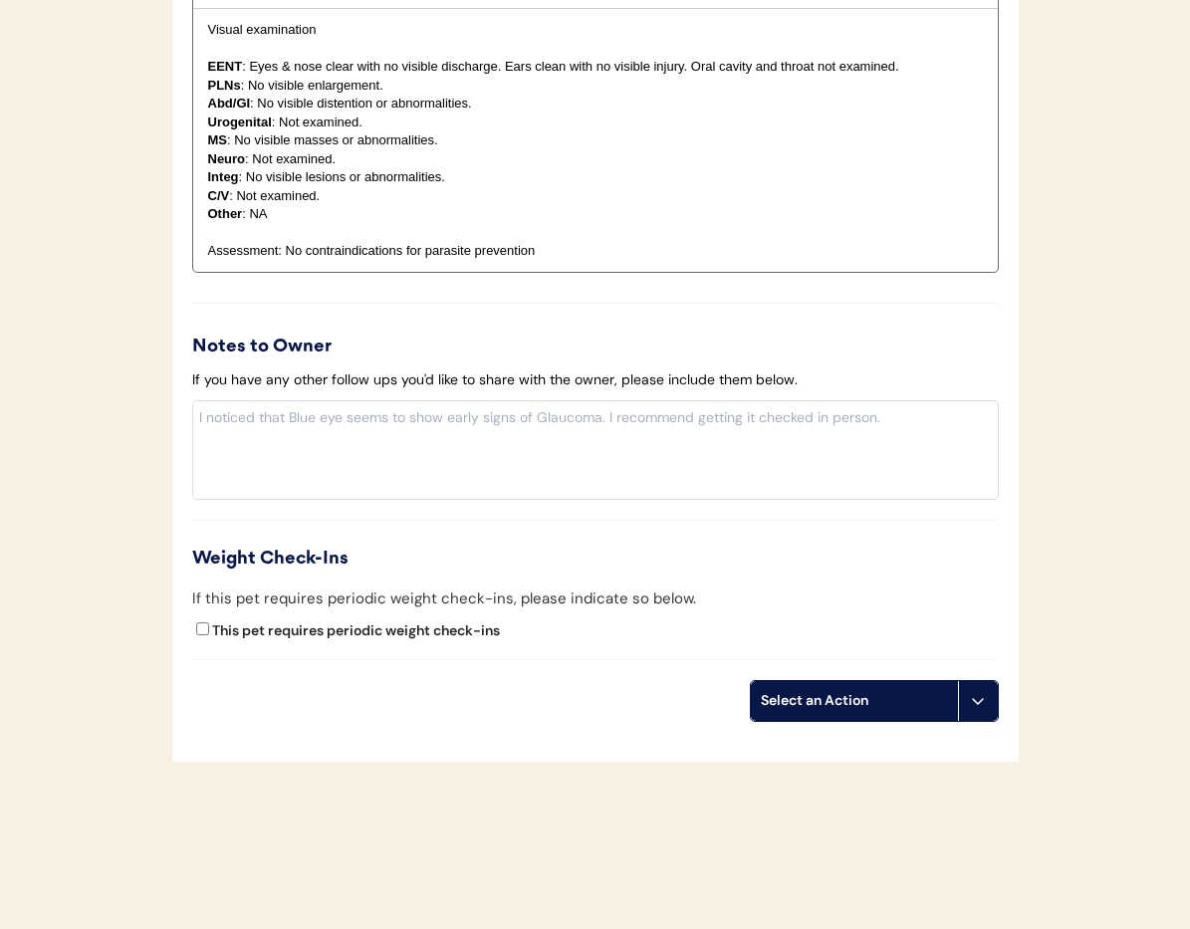
scroll to position [2144, 0]
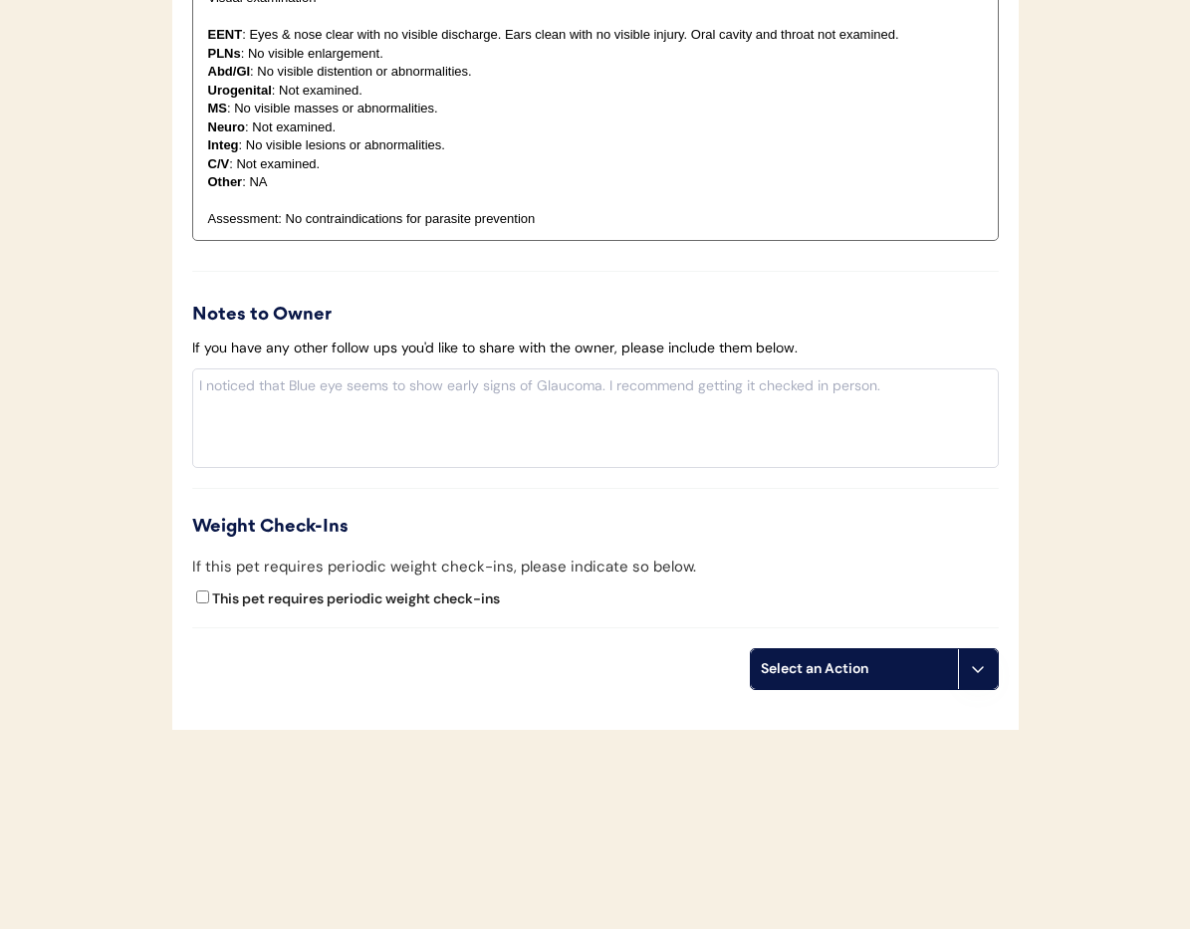
click at [973, 674] on icon at bounding box center [978, 669] width 16 height 16
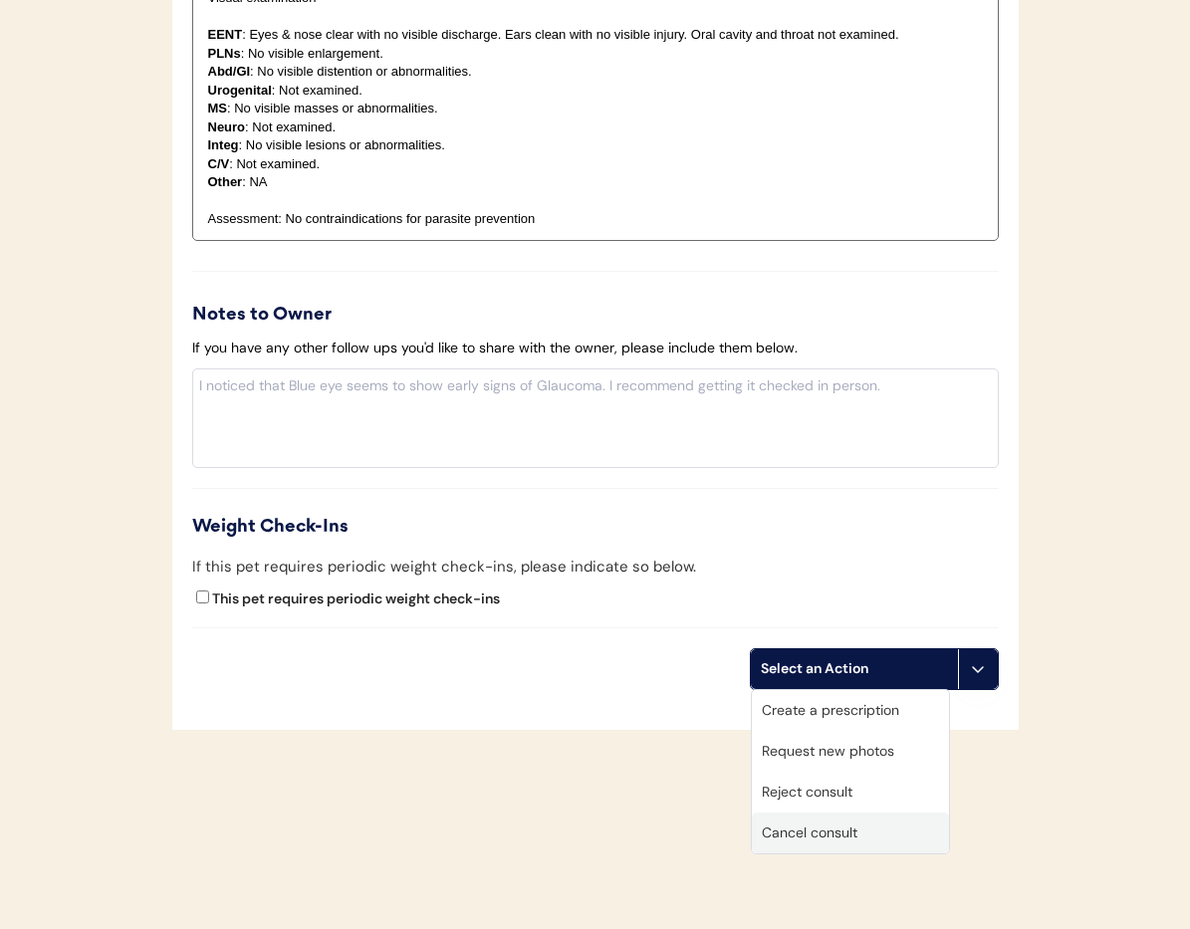
click at [891, 837] on div "Cancel consult" at bounding box center [850, 833] width 197 height 41
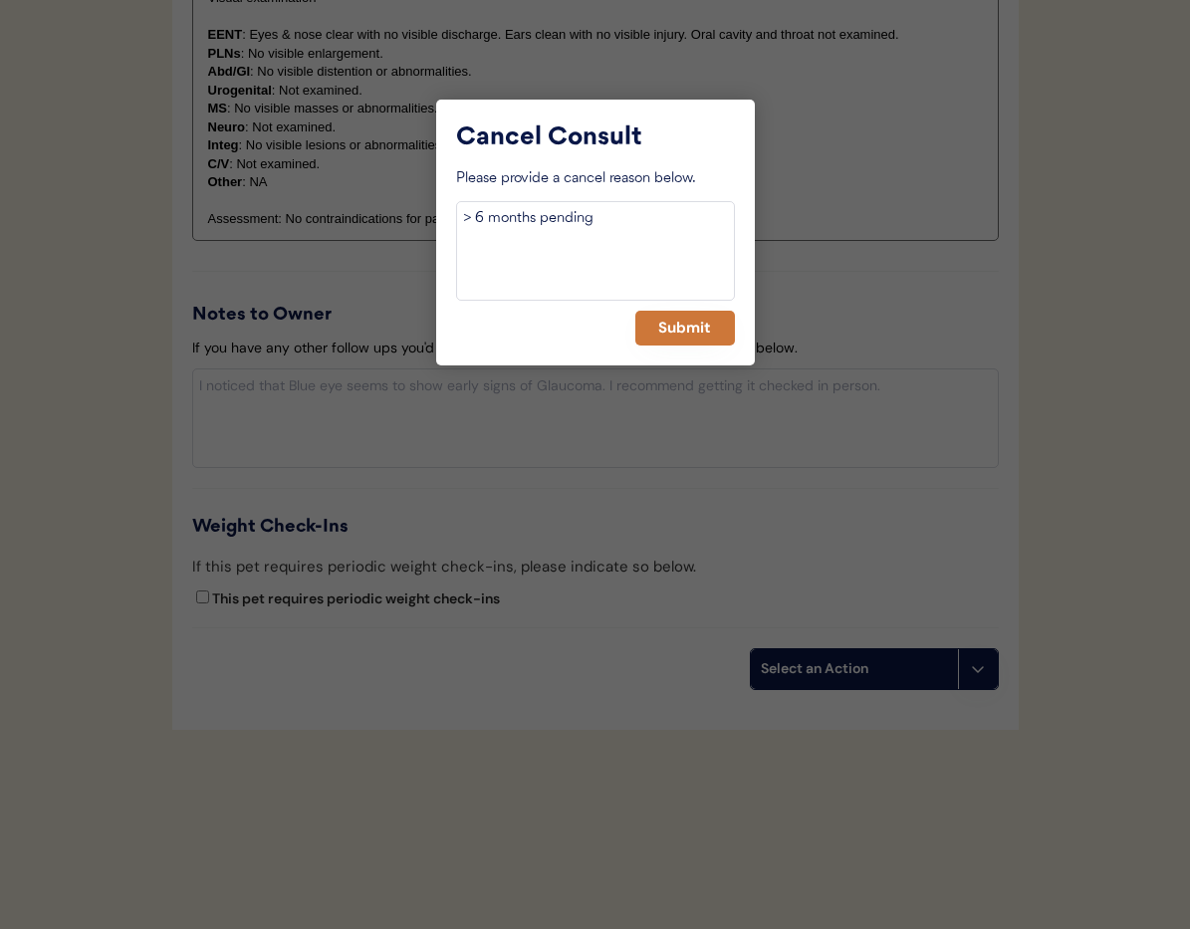
click at [678, 327] on button "Submit" at bounding box center [685, 328] width 100 height 35
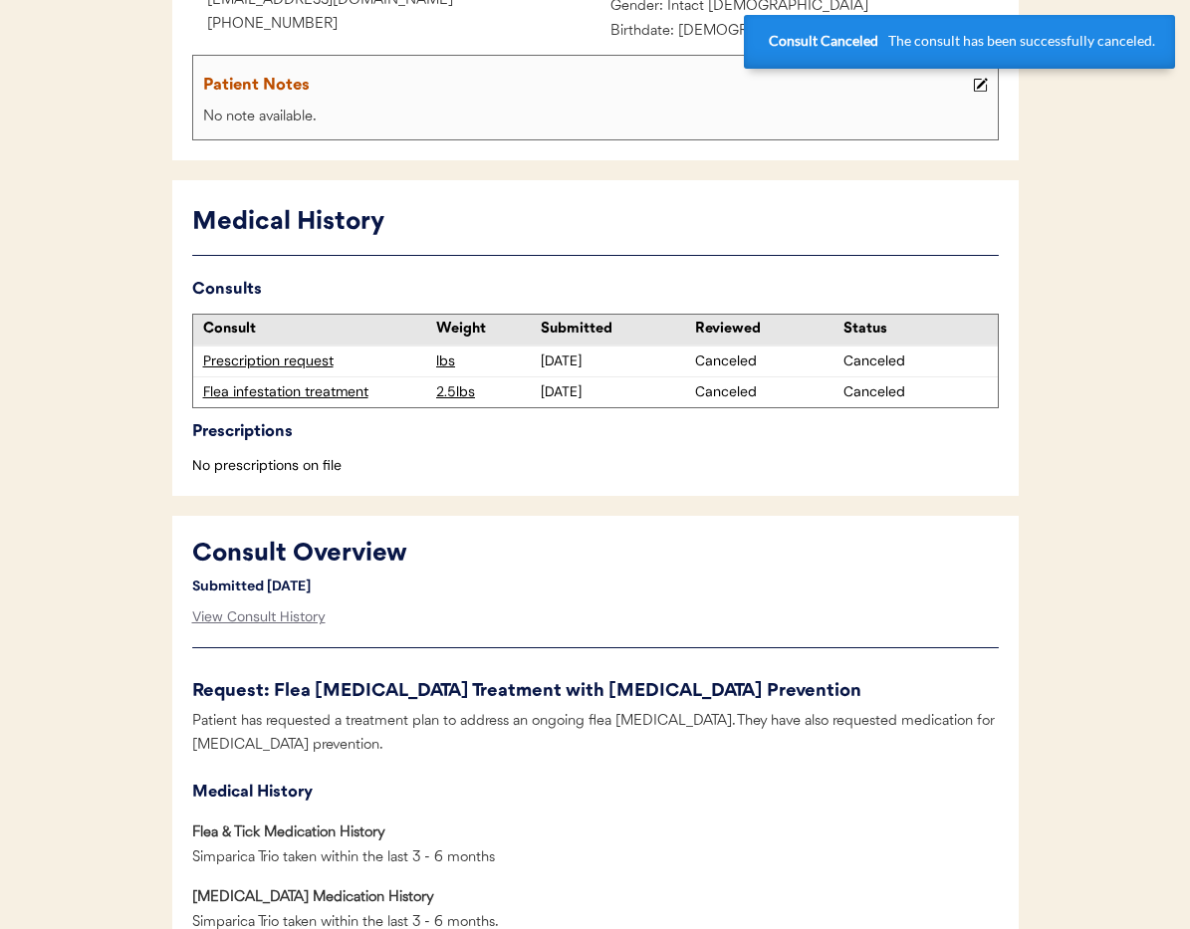
scroll to position [0, 0]
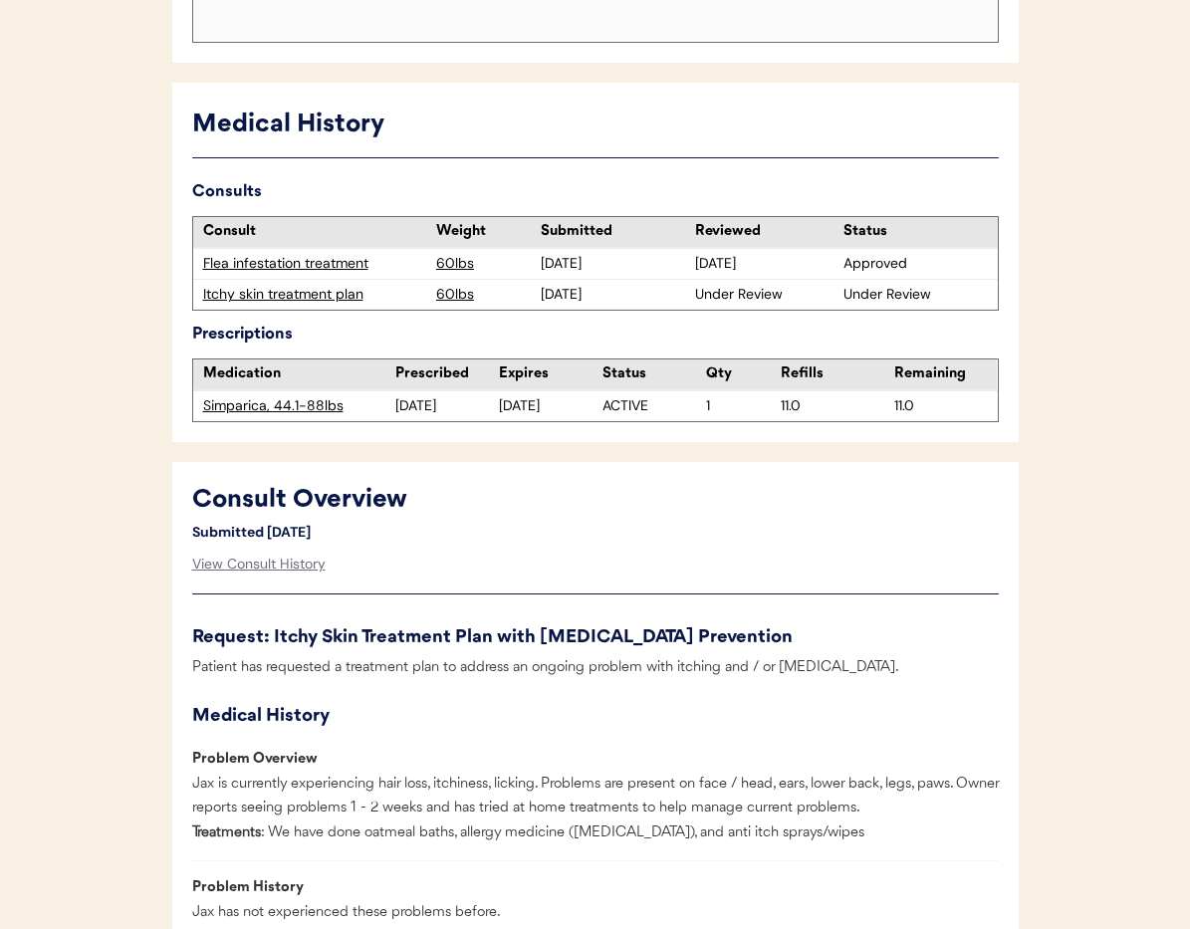
scroll to position [672, 0]
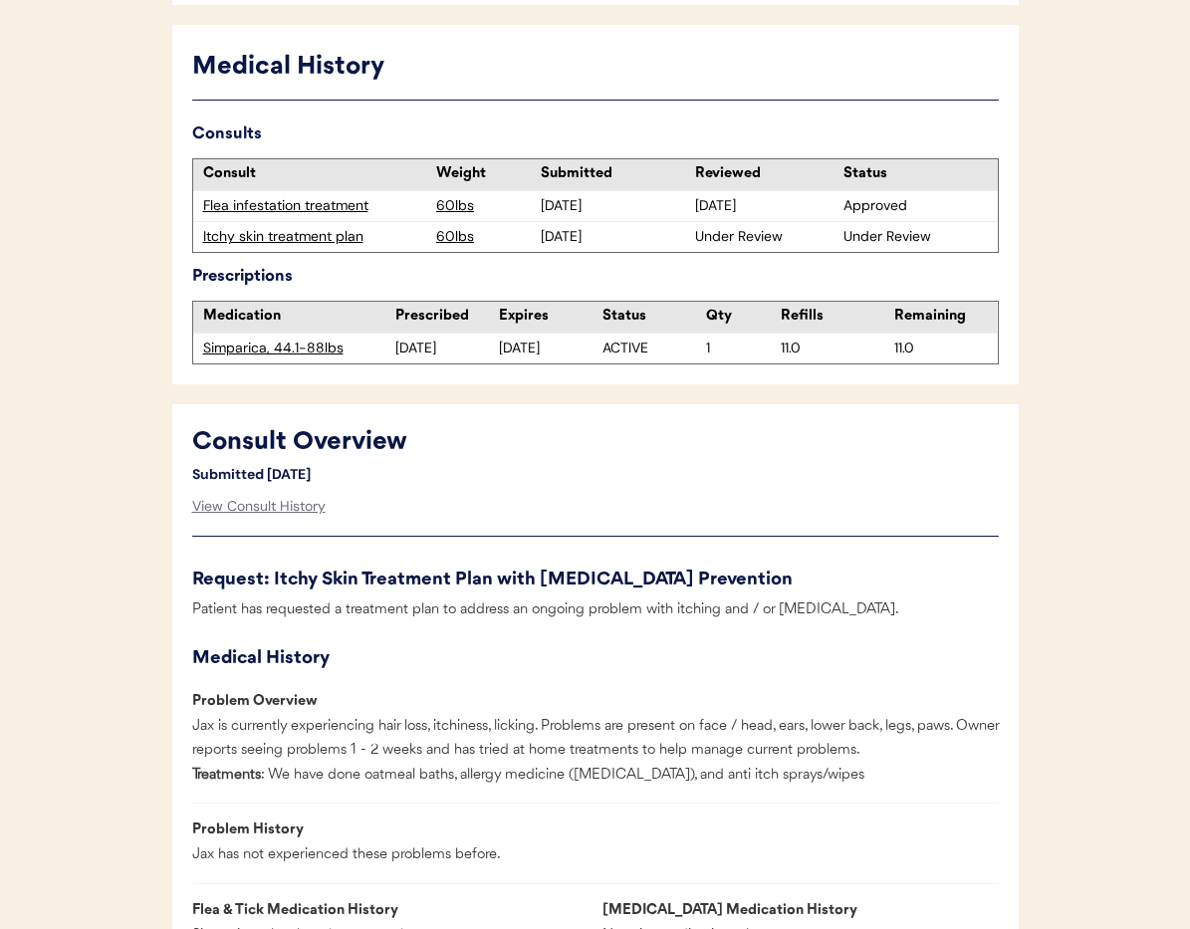
click at [295, 247] on div "Itchy skin treatment plan" at bounding box center [315, 237] width 224 height 20
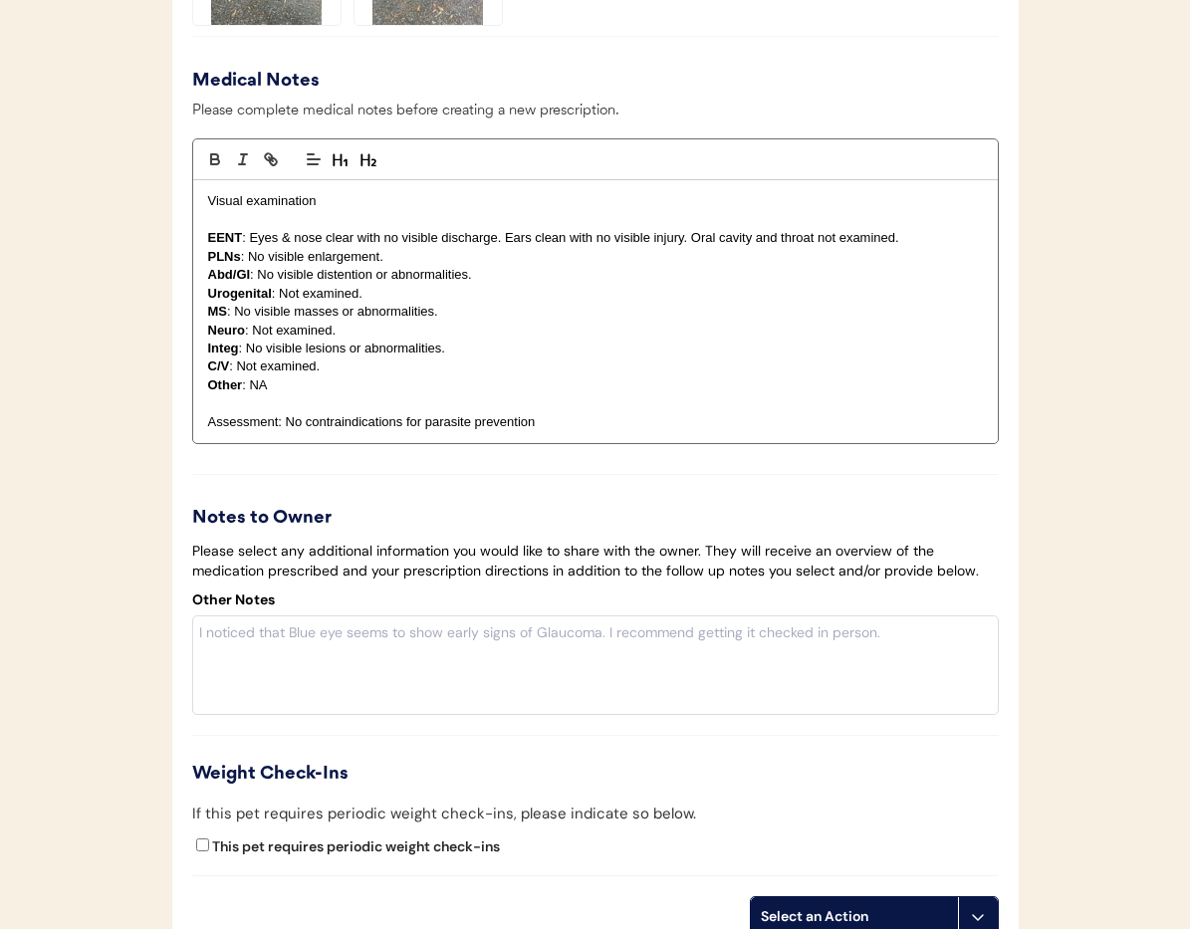
scroll to position [3070, 0]
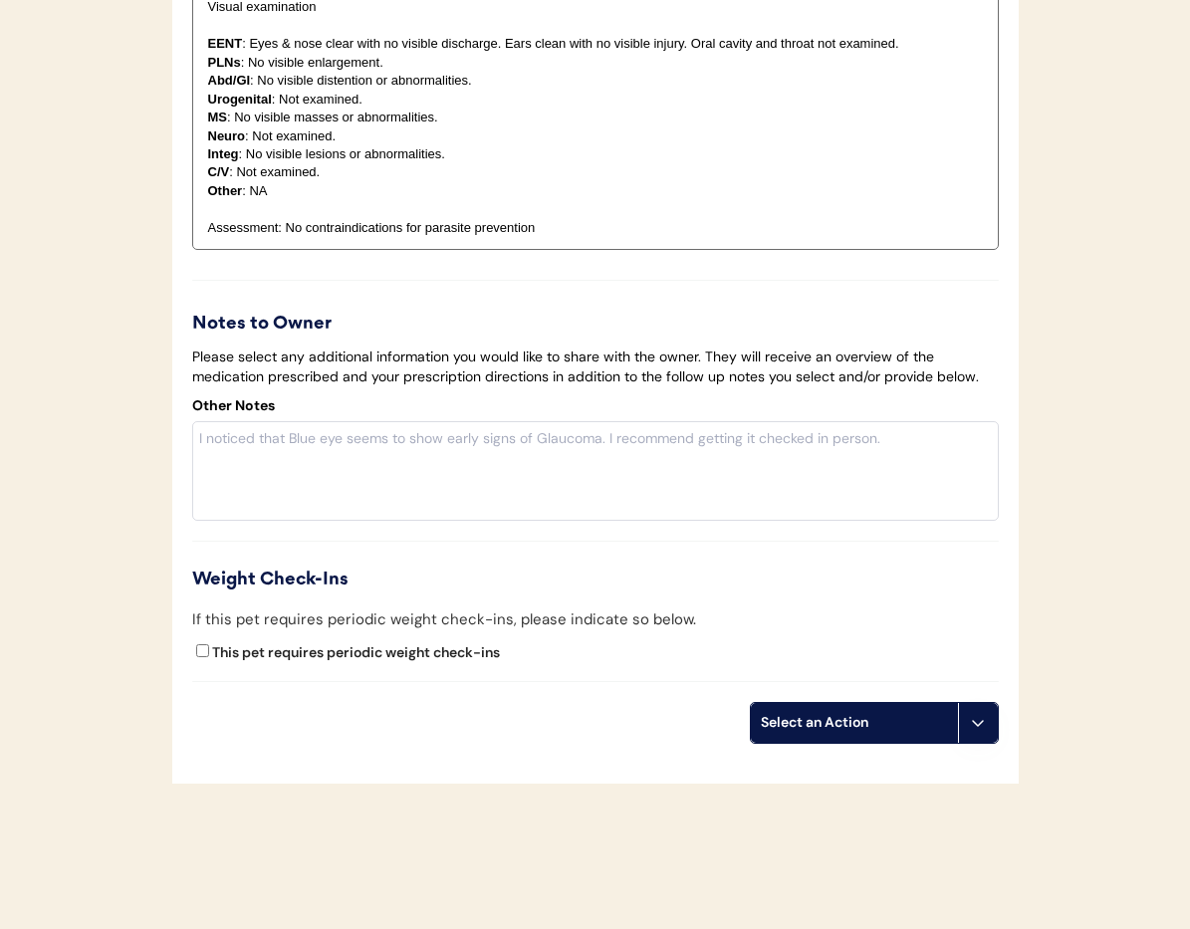
click at [993, 743] on button at bounding box center [978, 723] width 40 height 40
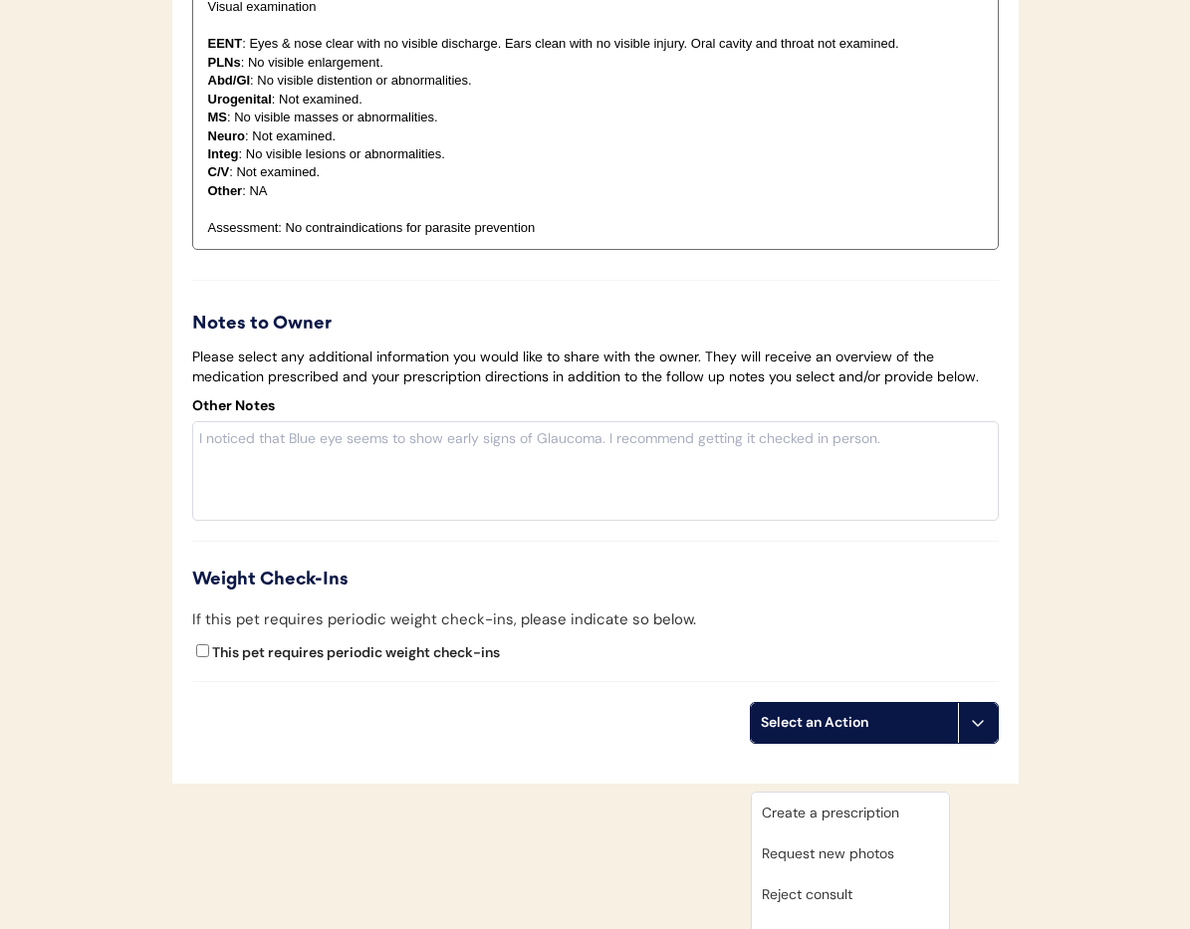
scroll to position [3172, 0]
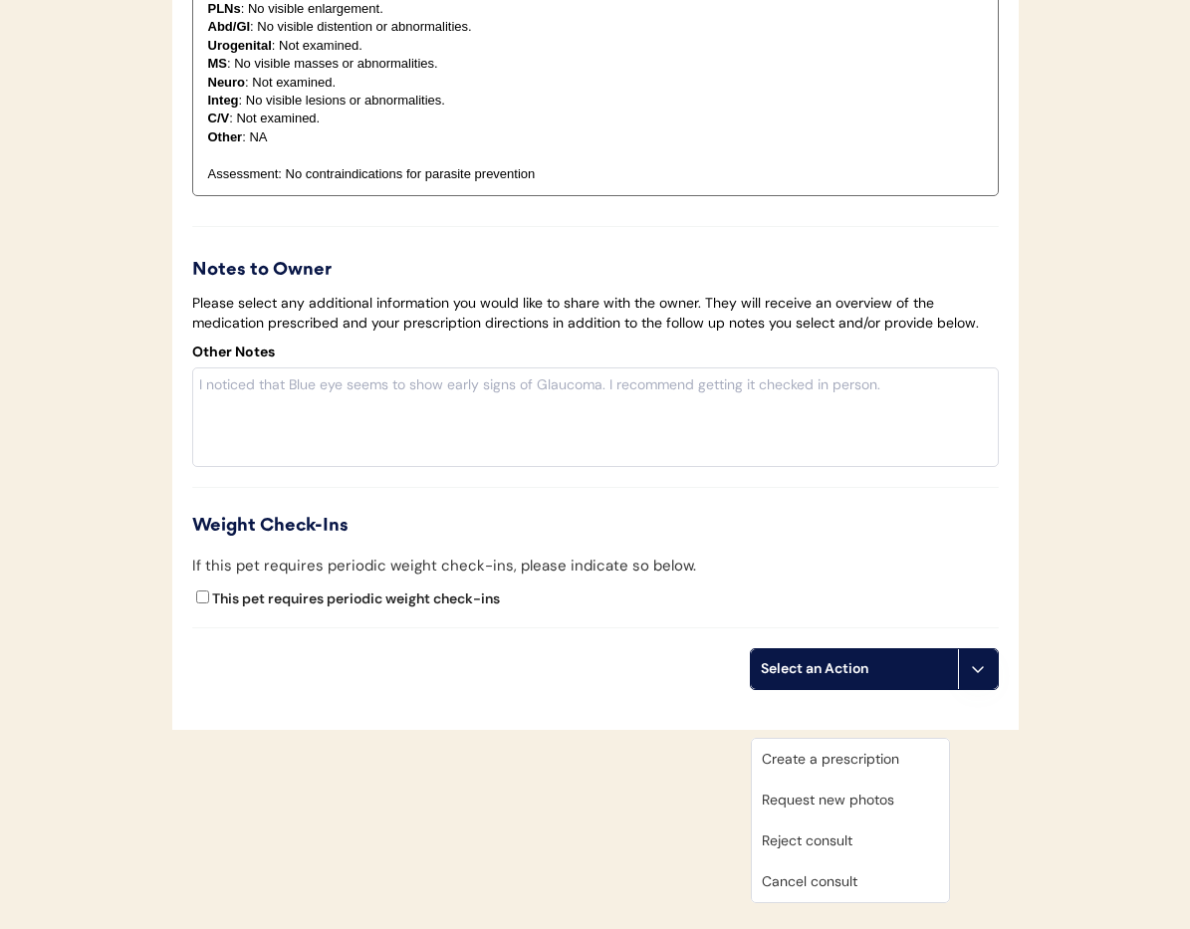
click at [861, 862] on div "Cancel consult" at bounding box center [850, 882] width 197 height 41
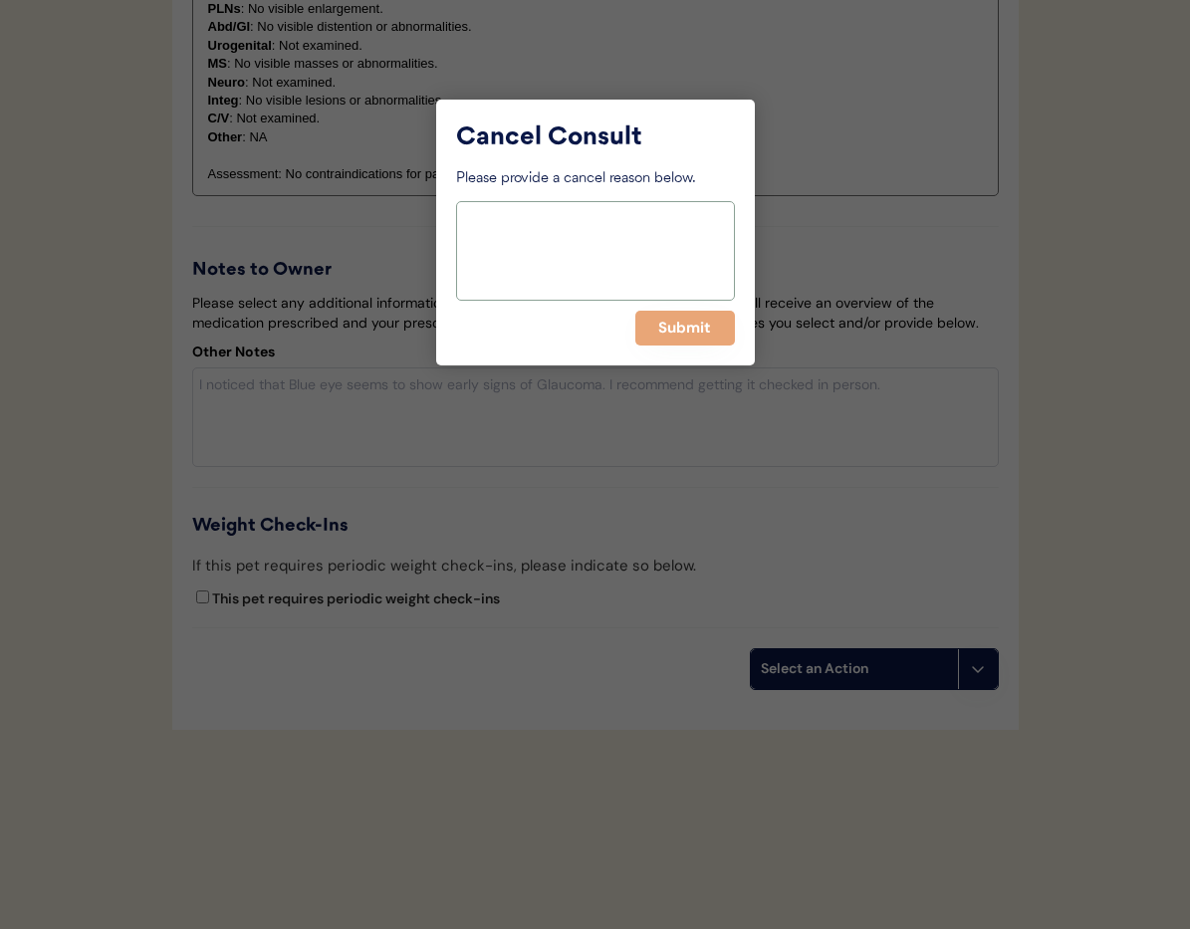
click at [561, 265] on textarea at bounding box center [595, 251] width 279 height 100
type textarea "> 6 months pending"
click at [674, 339] on button "Submit" at bounding box center [685, 328] width 100 height 35
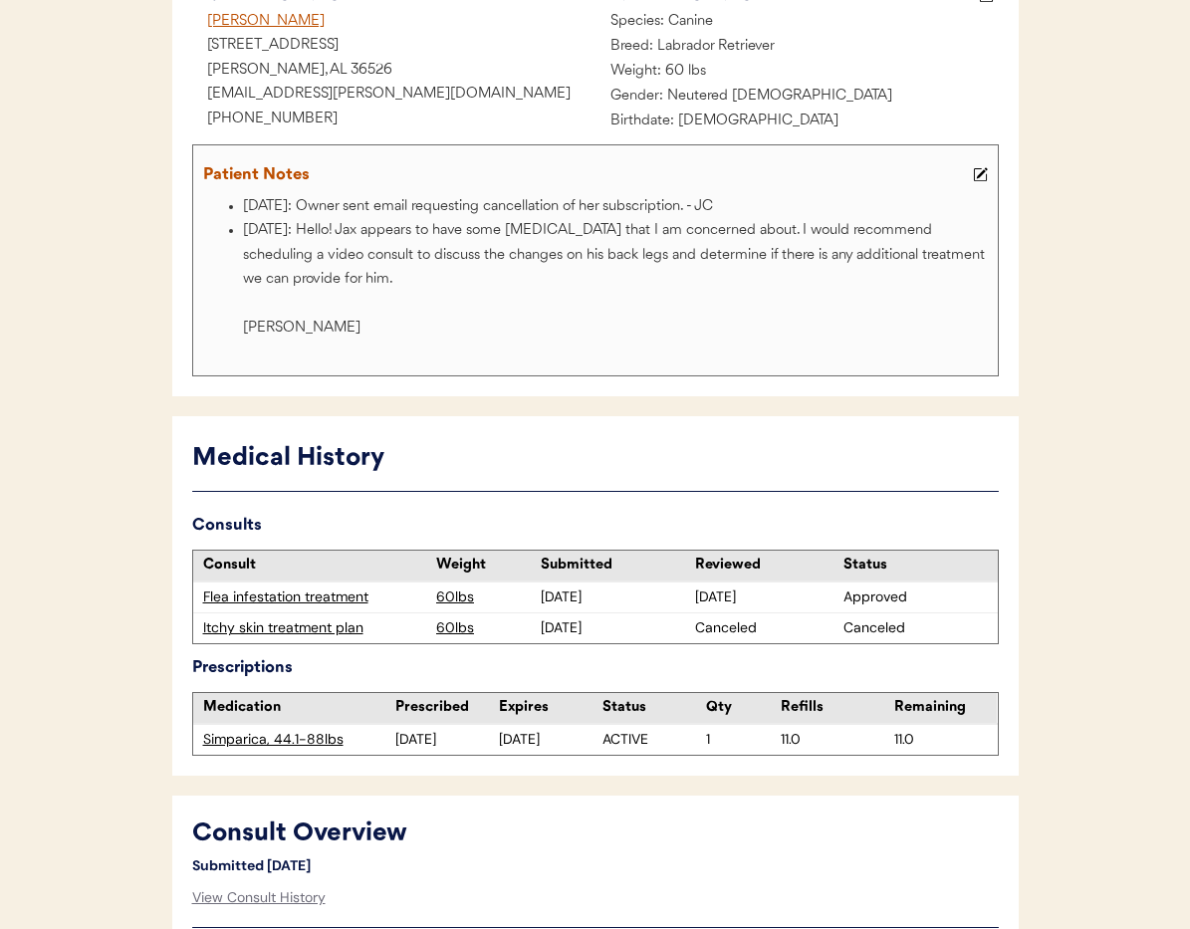
scroll to position [0, 0]
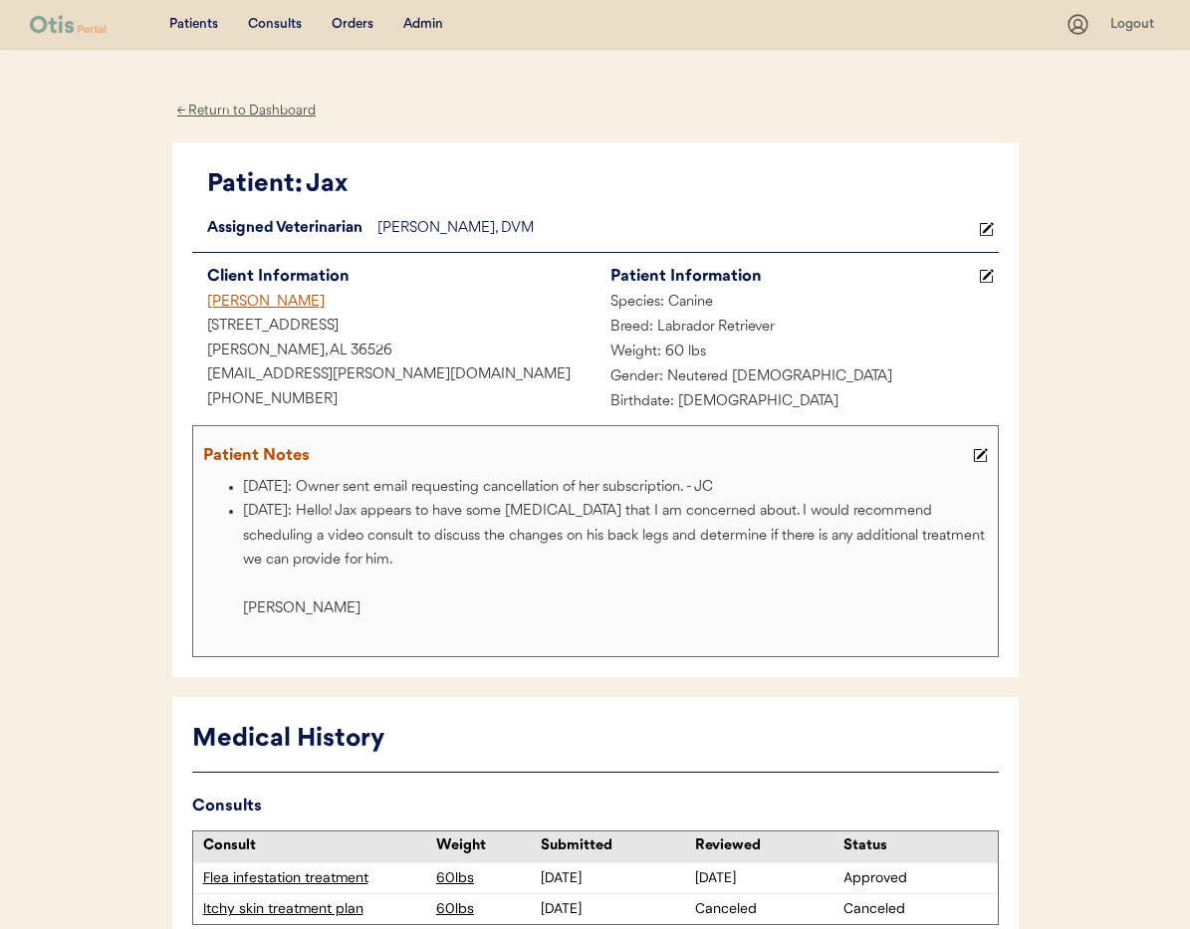
click at [245, 298] on div "Caitlin Battjes" at bounding box center [393, 303] width 403 height 25
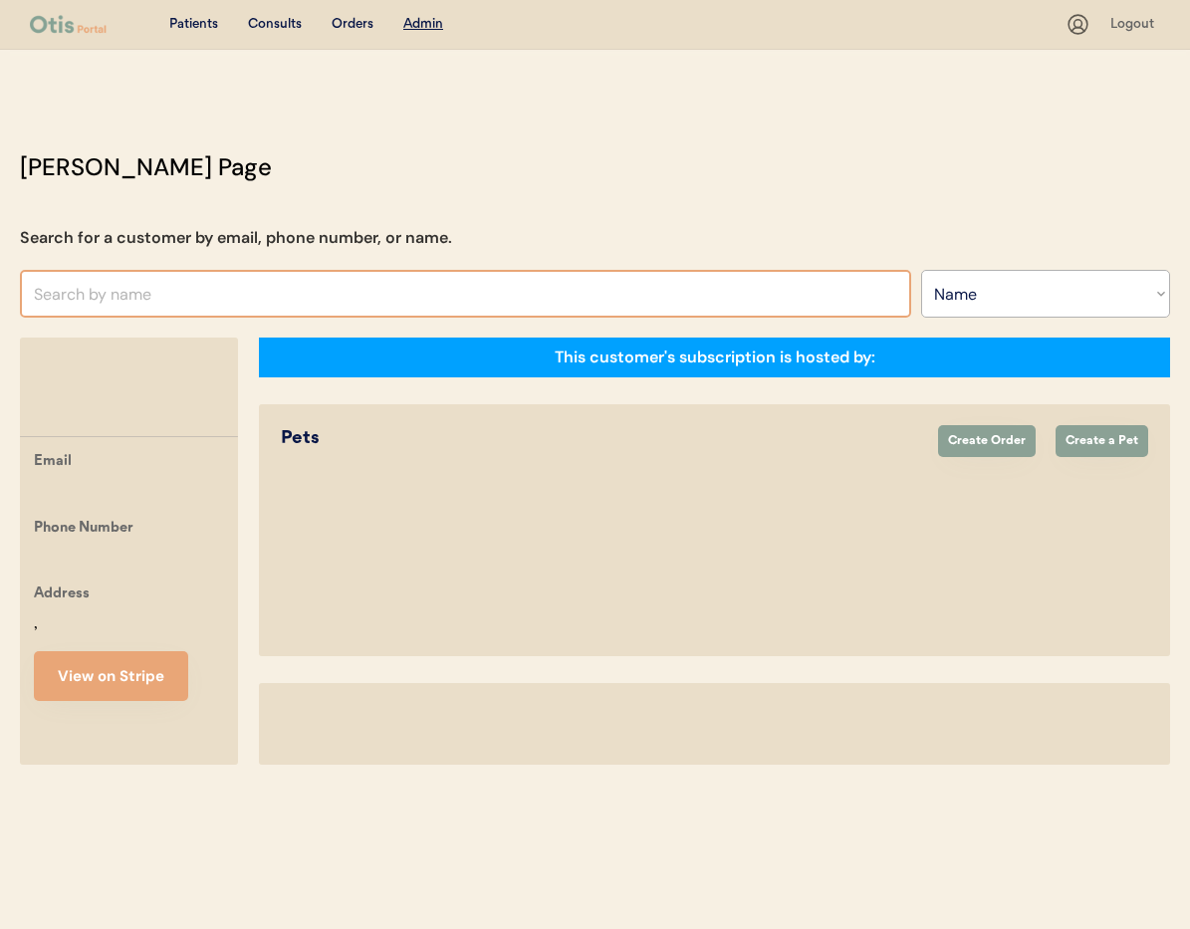
select select ""Name""
select select "true"
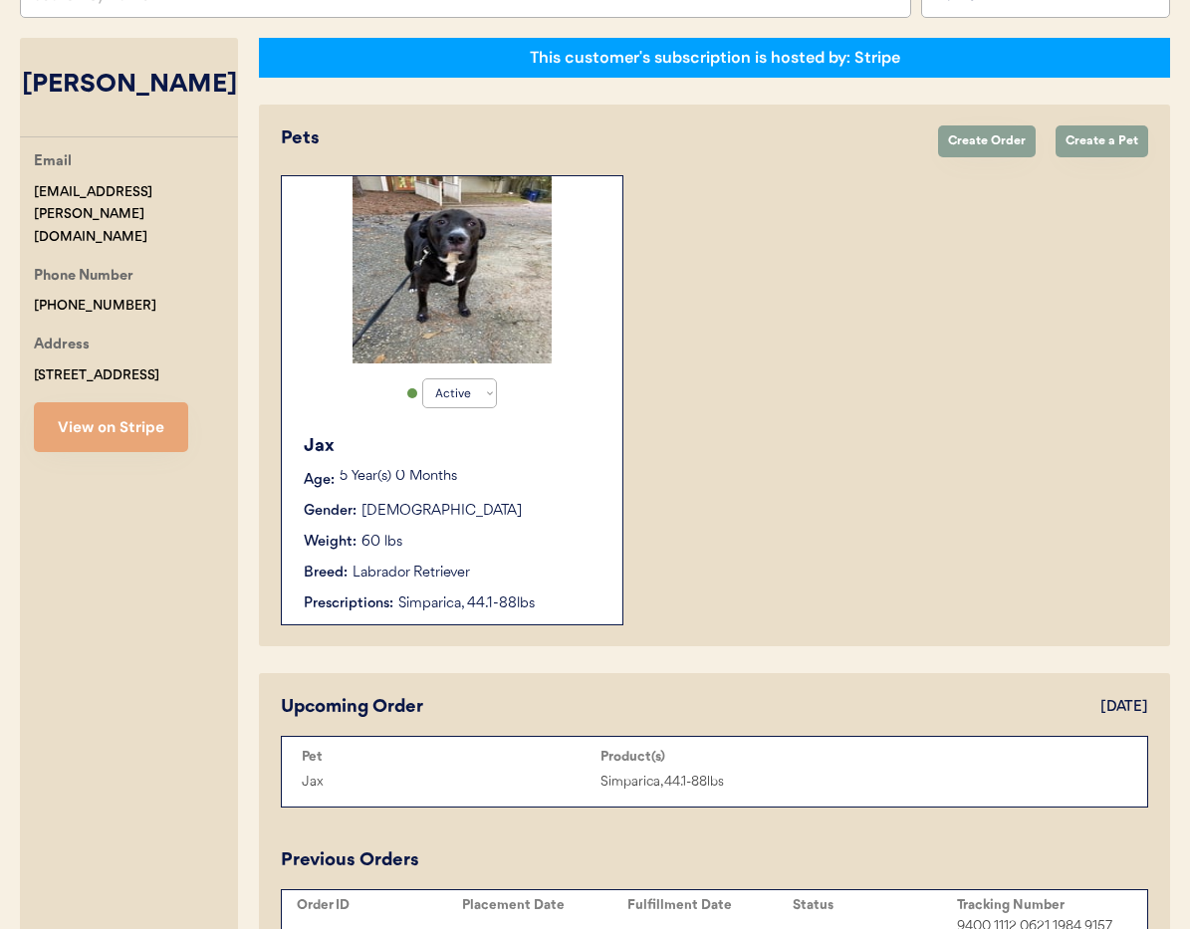
scroll to position [450, 0]
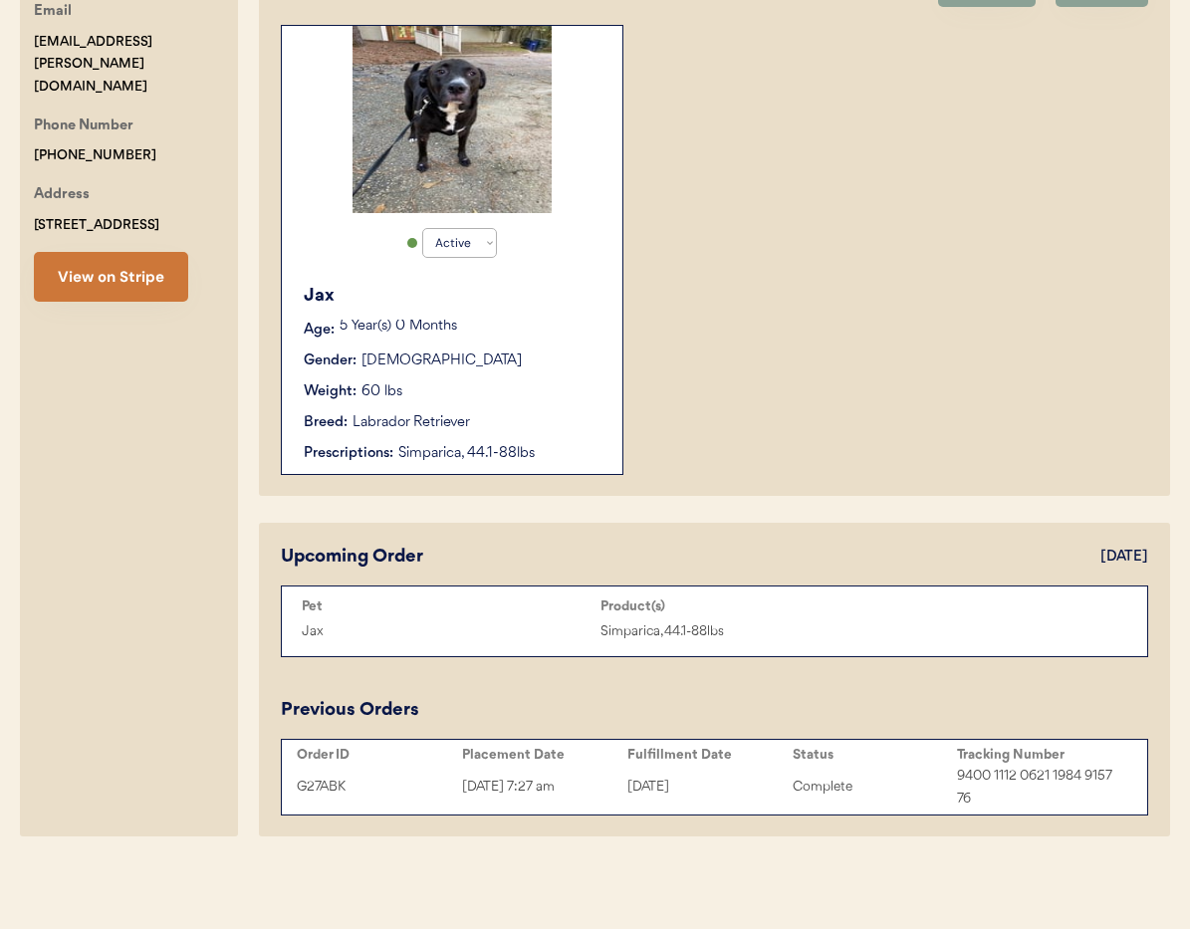
click at [83, 270] on button "View on Stripe" at bounding box center [111, 277] width 154 height 50
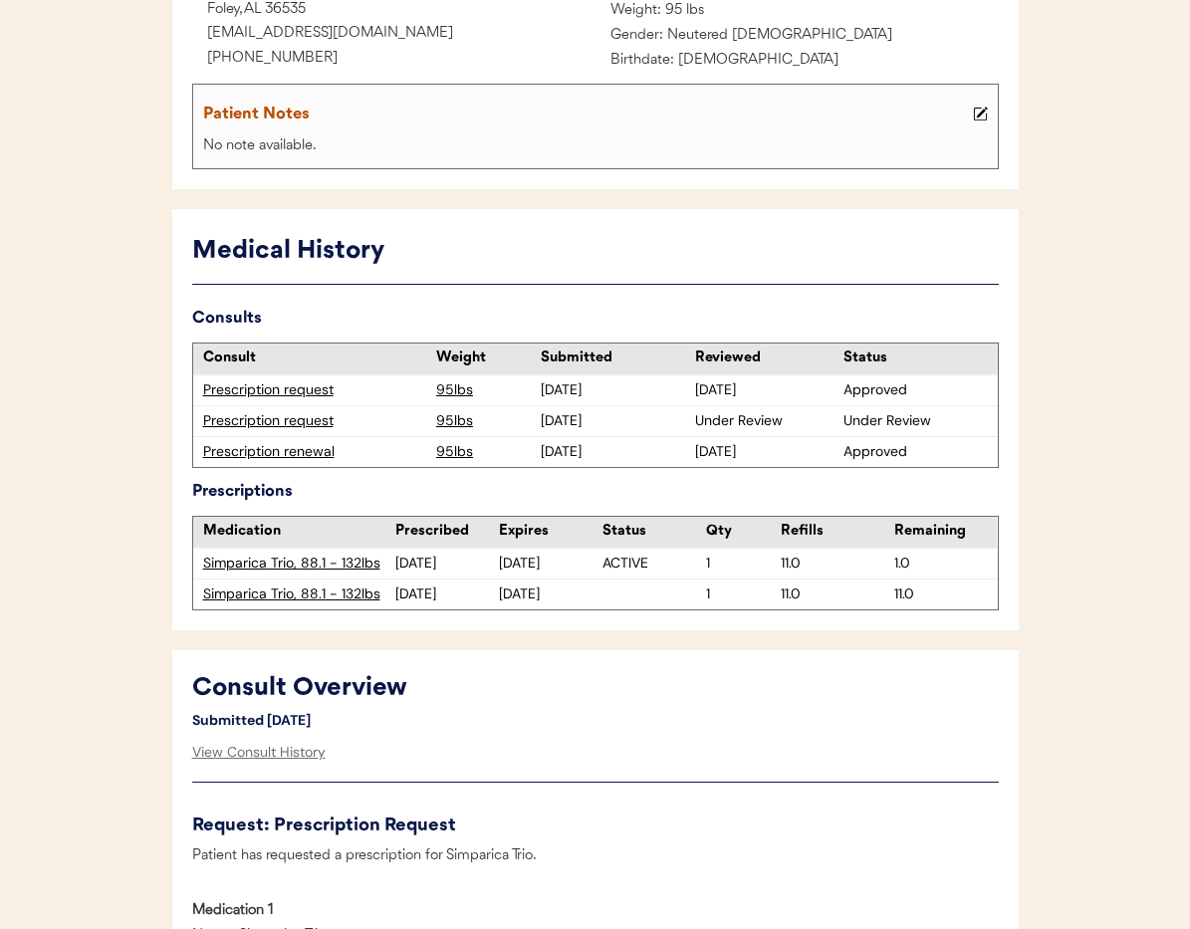
scroll to position [343, 0]
click at [282, 419] on div "Prescription request" at bounding box center [315, 420] width 224 height 20
click at [283, 420] on div "Prescription request" at bounding box center [315, 420] width 224 height 20
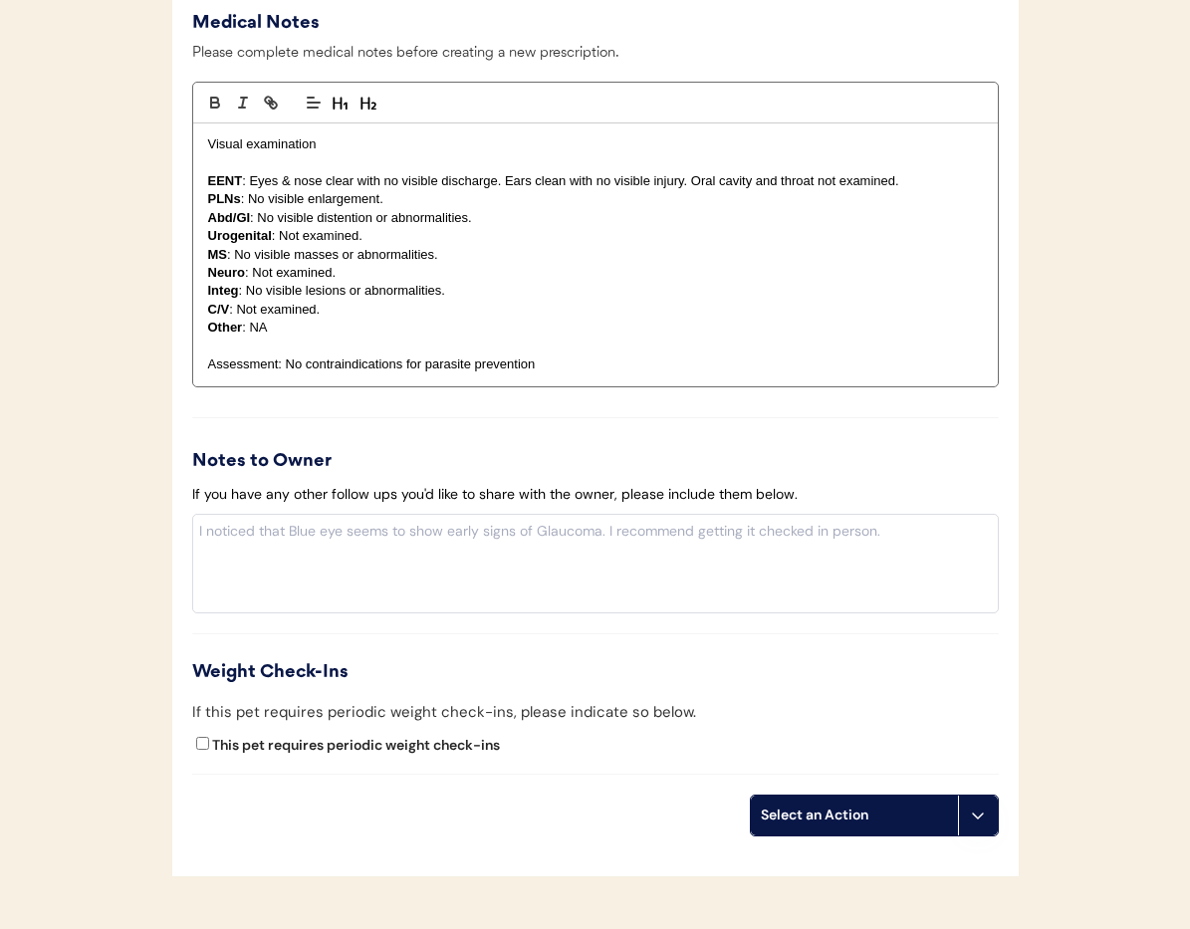
scroll to position [2138, 0]
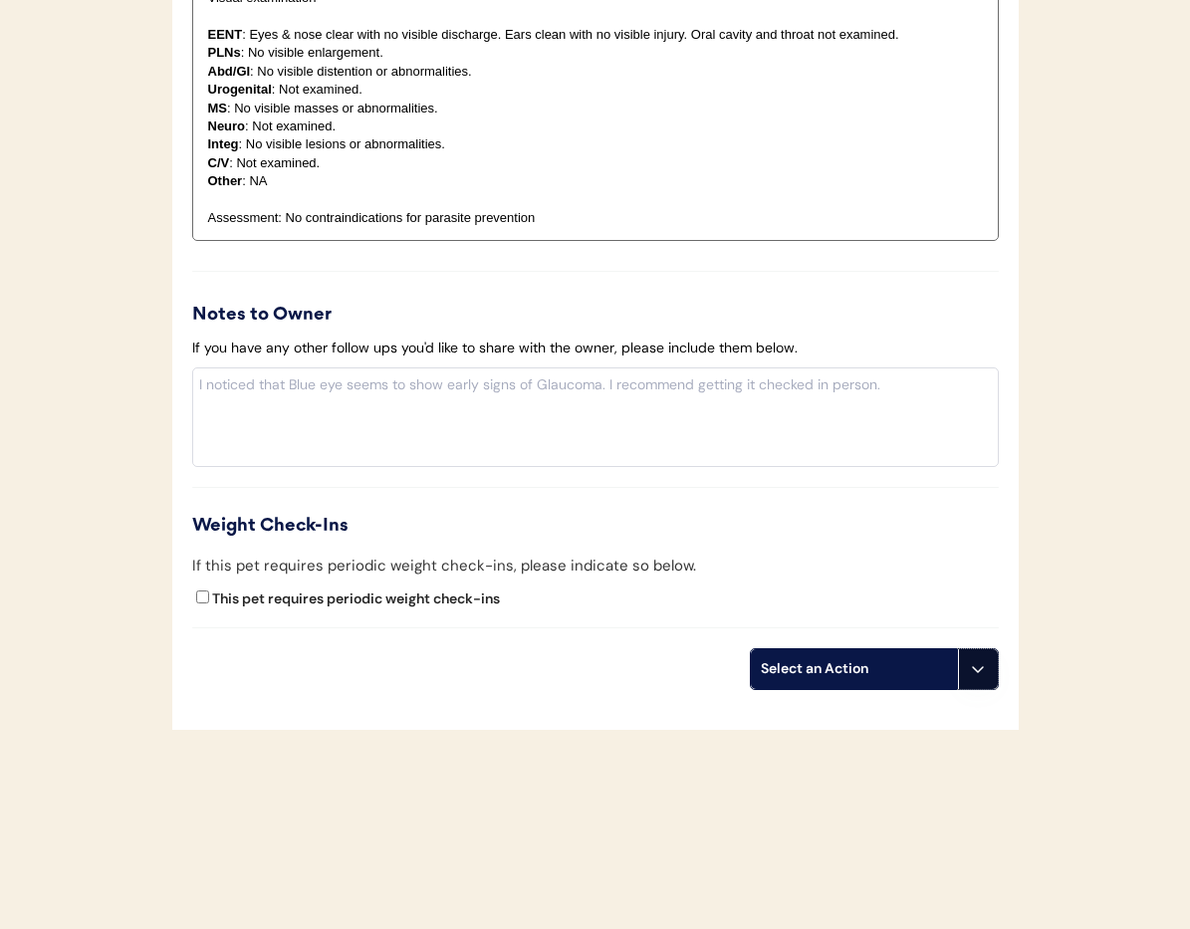
click at [983, 675] on icon at bounding box center [978, 669] width 16 height 16
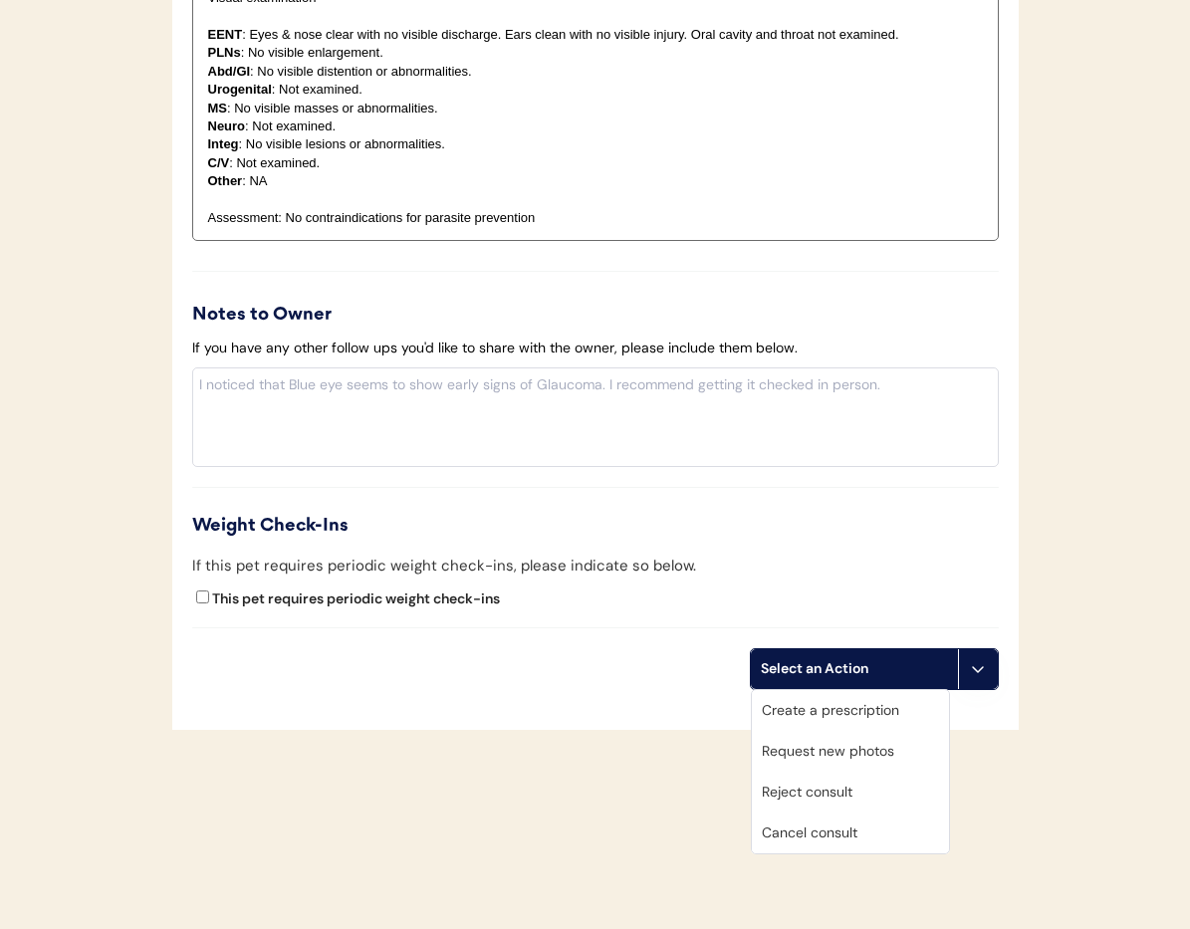
click at [872, 835] on div "Cancel consult" at bounding box center [850, 833] width 197 height 41
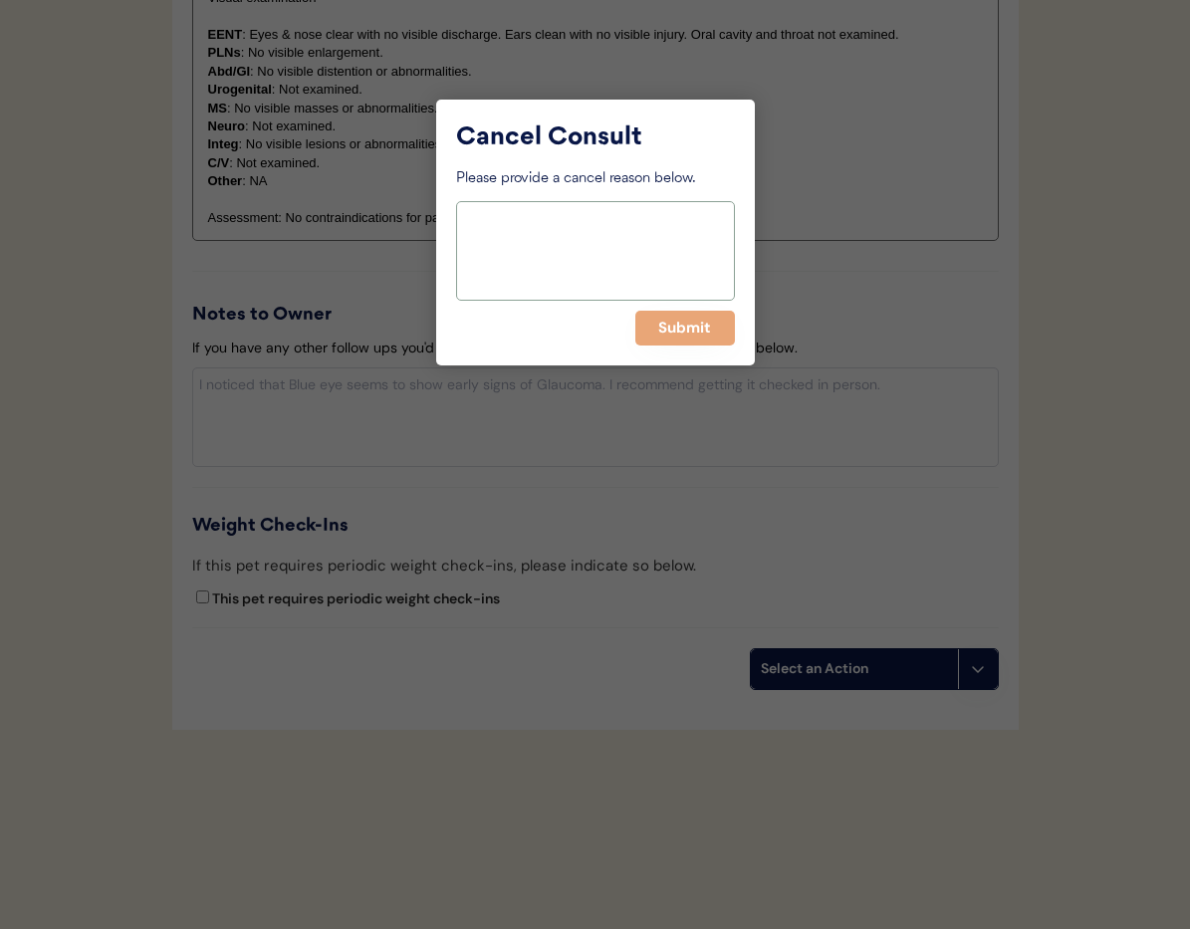
click at [539, 227] on textarea at bounding box center [595, 251] width 279 height 100
click at [667, 322] on button "Submit" at bounding box center [685, 328] width 100 height 35
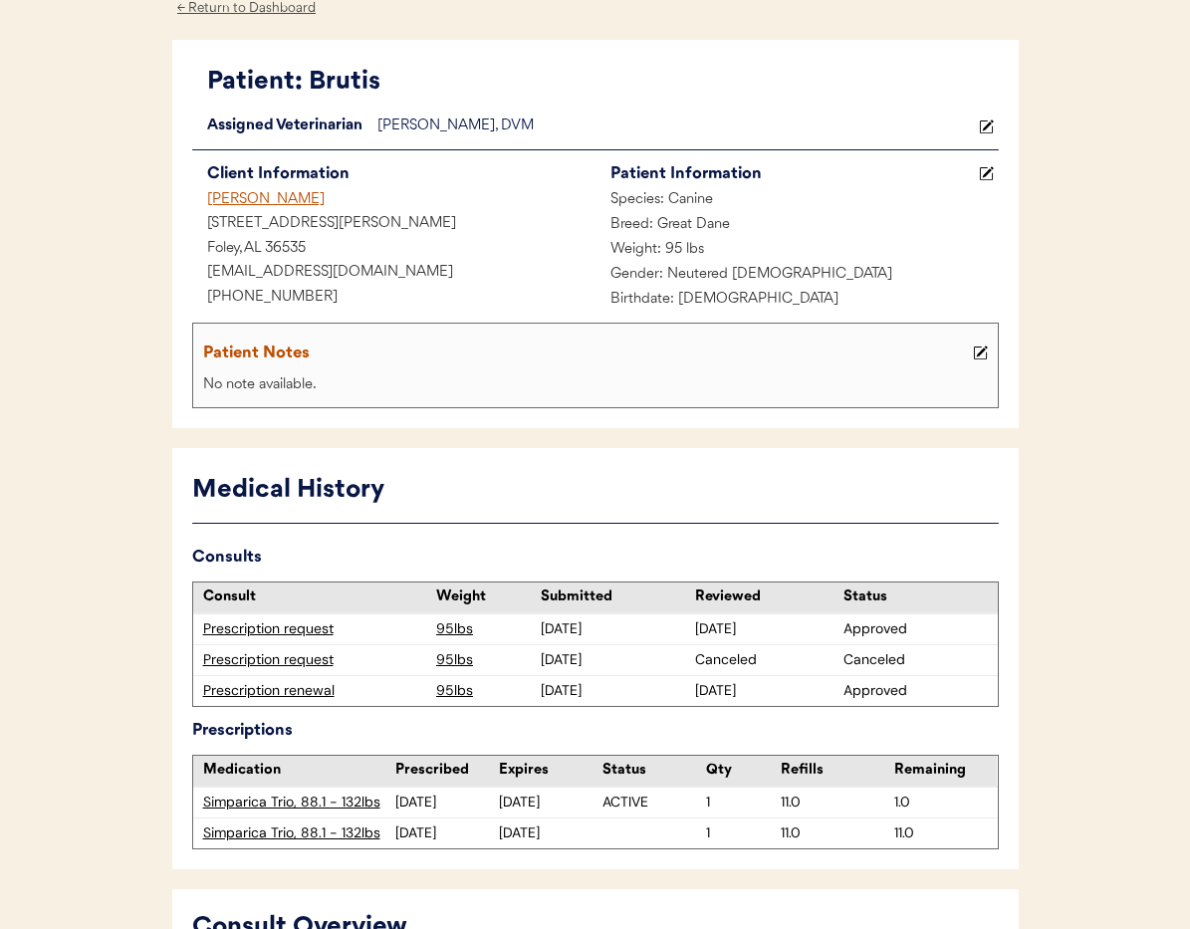
scroll to position [101, 0]
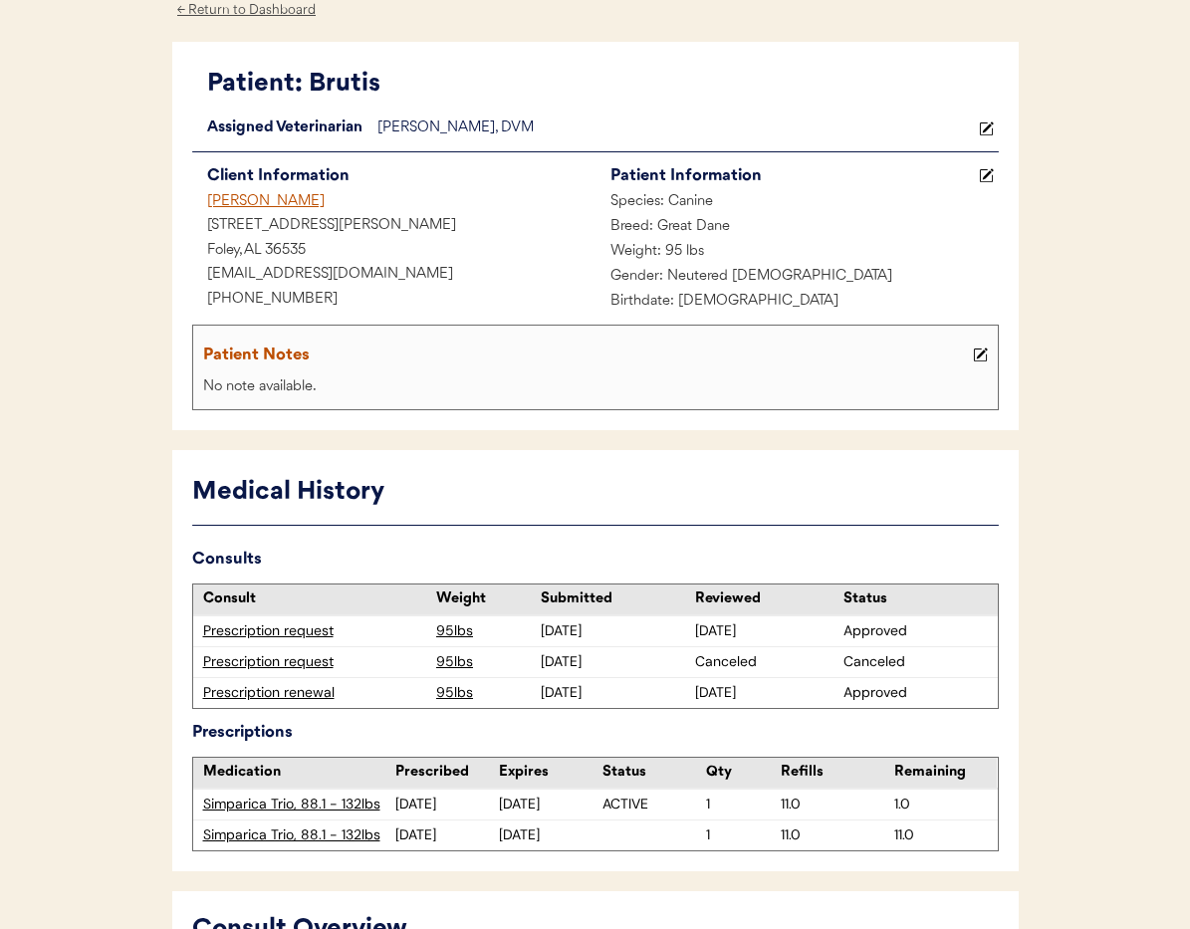
click at [269, 204] on div "Marisa Hawk" at bounding box center [393, 202] width 403 height 25
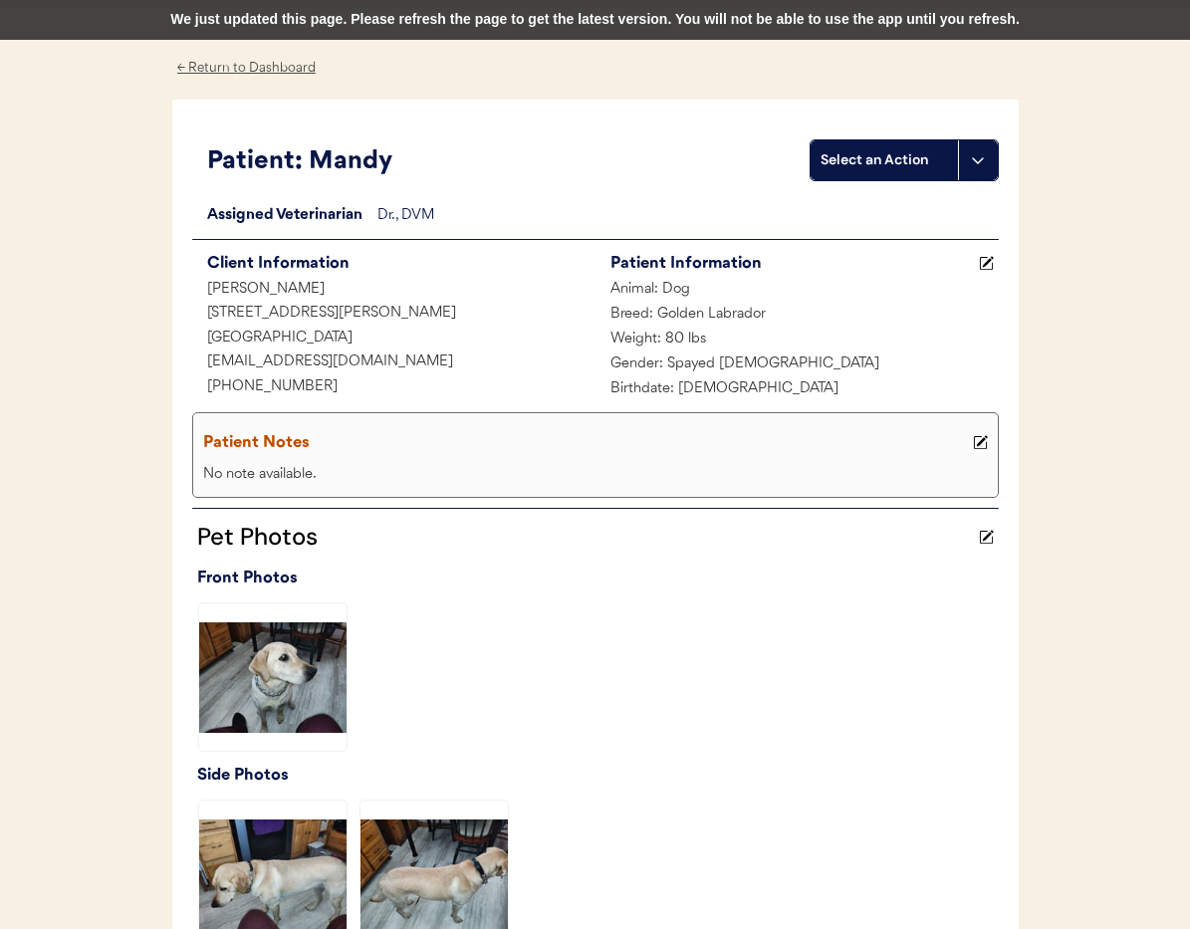
drag, startPoint x: 234, startPoint y: 63, endPoint x: 293, endPoint y: 160, distance: 113.9
click at [234, 63] on div "← Return to Dashboard" at bounding box center [246, 68] width 149 height 23
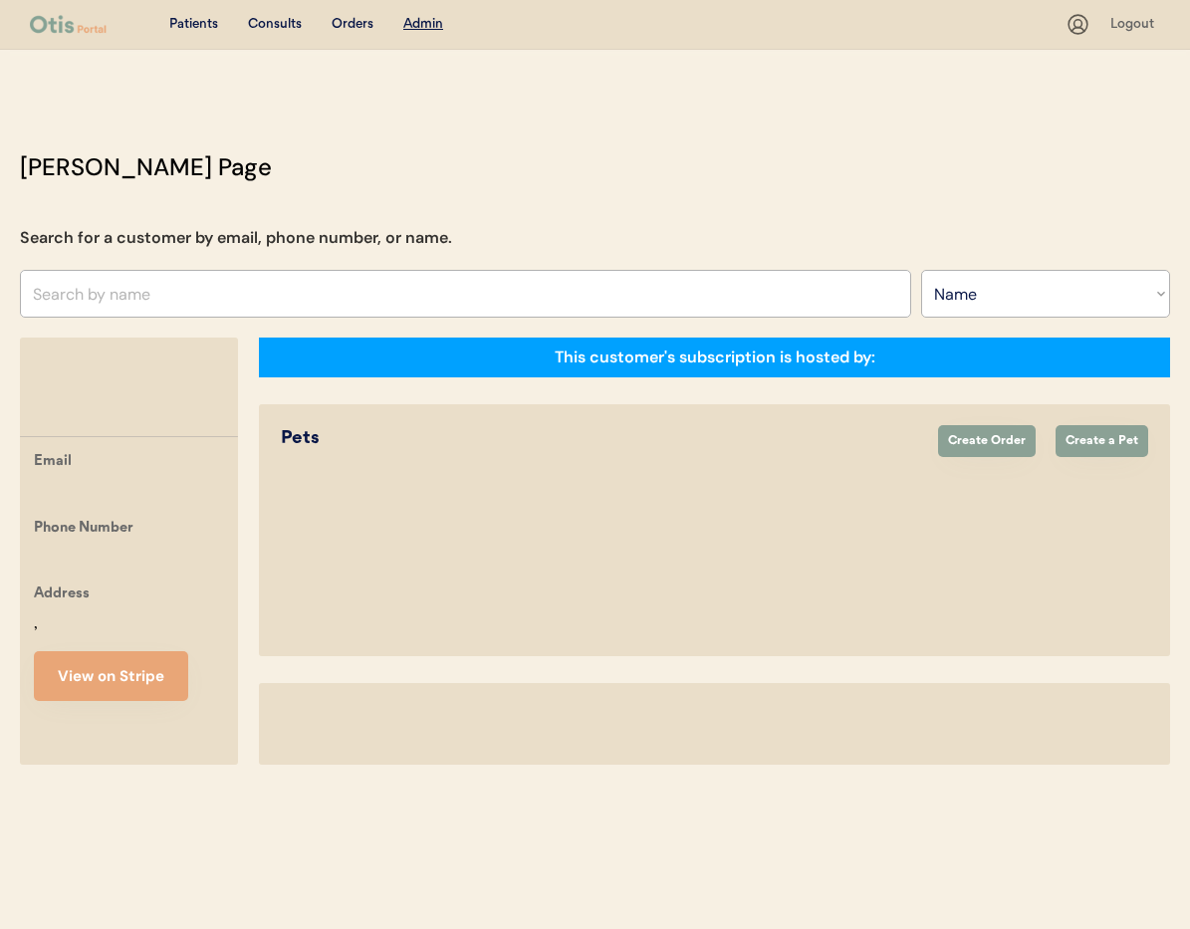
select select ""Name""
select select "true"
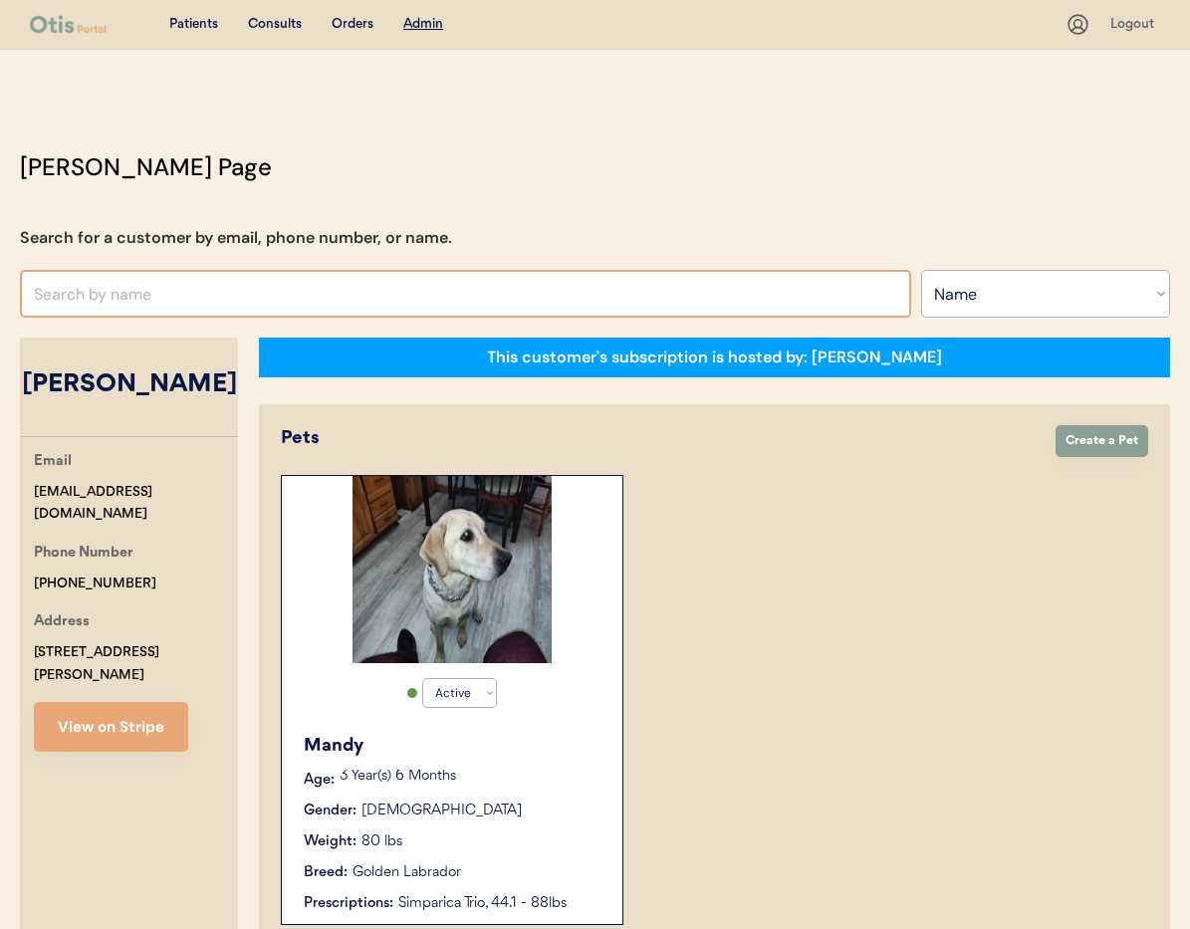
click at [292, 297] on input "text" at bounding box center [465, 294] width 891 height 48
type input "mat"
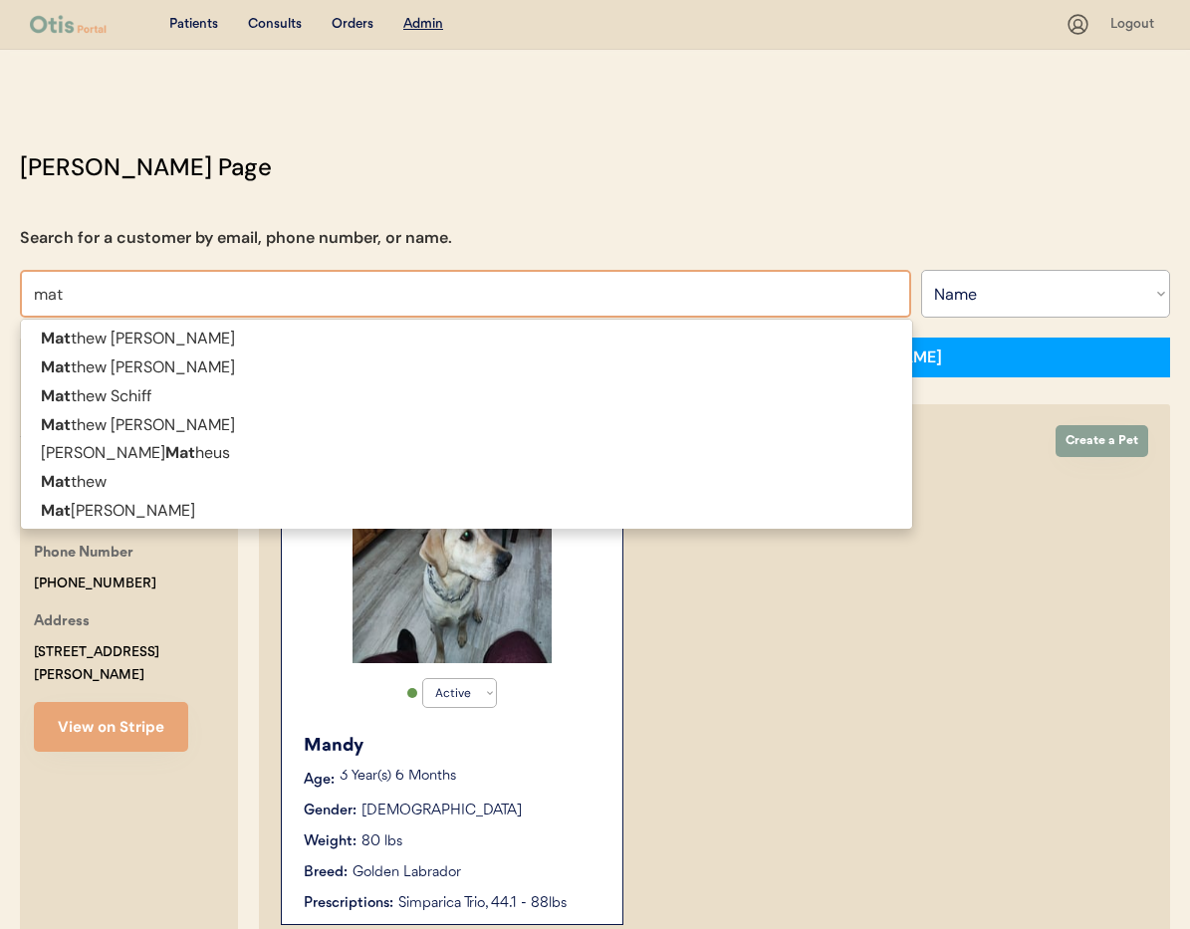
type input "[PERSON_NAME]"
type input "ma"
type input "m"
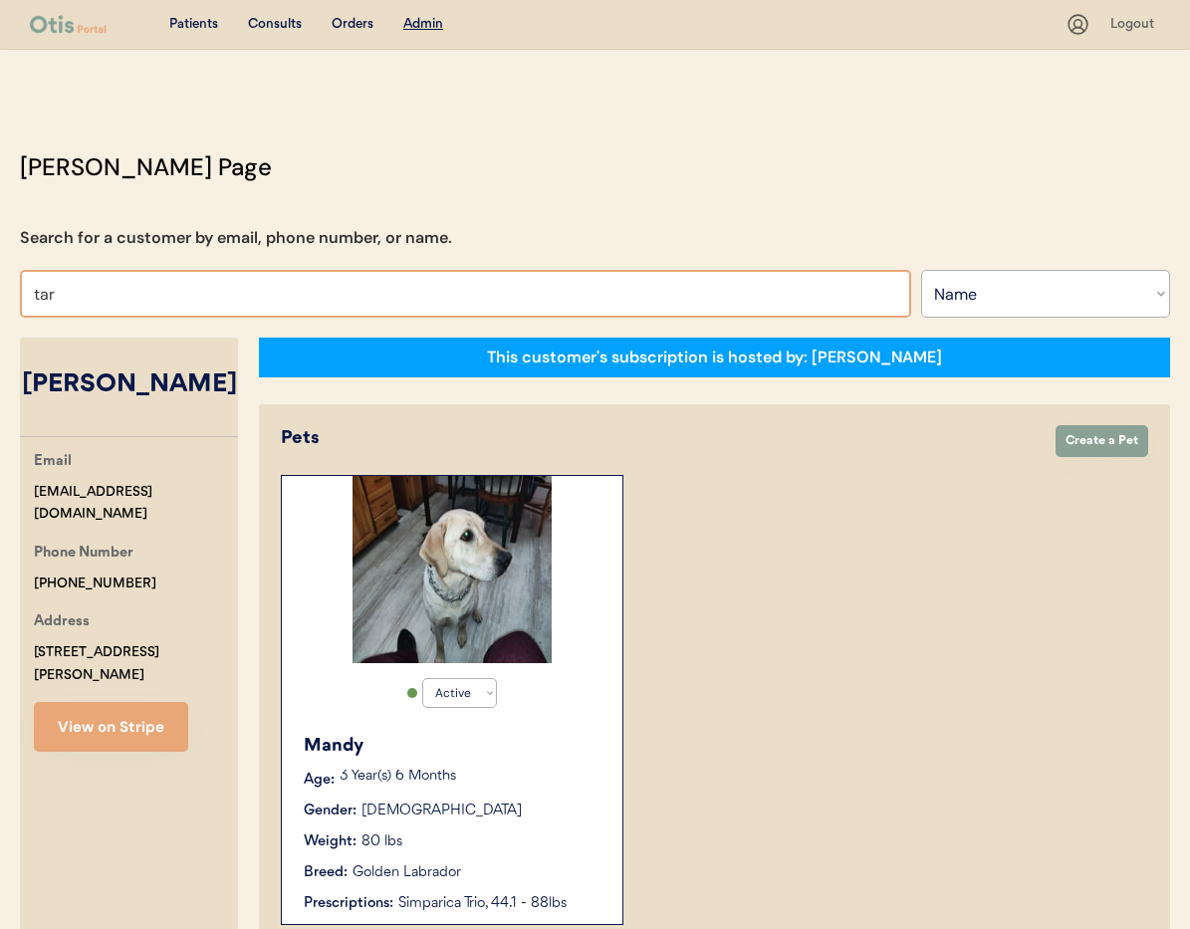
type input "[PERSON_NAME]"
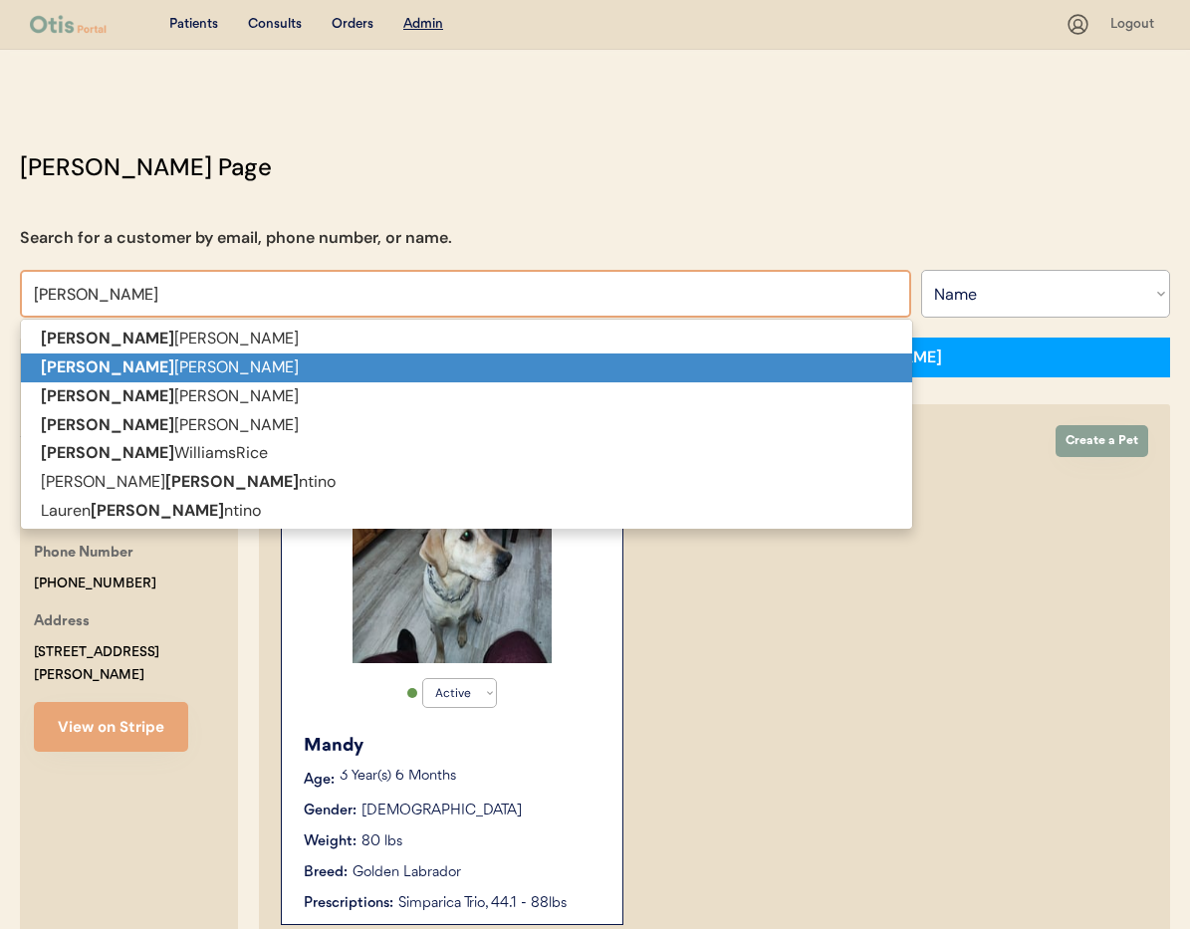
click at [262, 361] on p "[PERSON_NAME]" at bounding box center [466, 368] width 891 height 29
type input "[PERSON_NAME]"
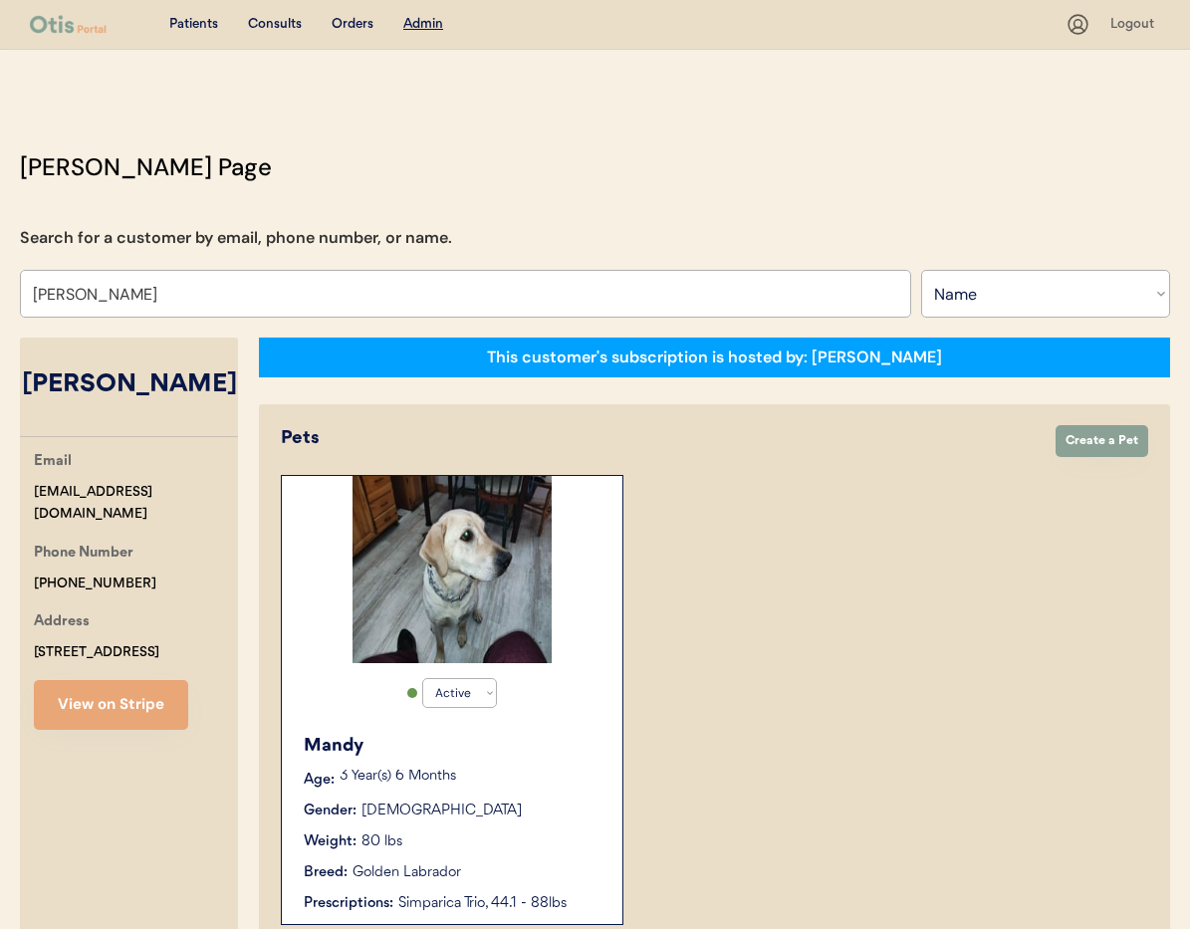
select select "true"
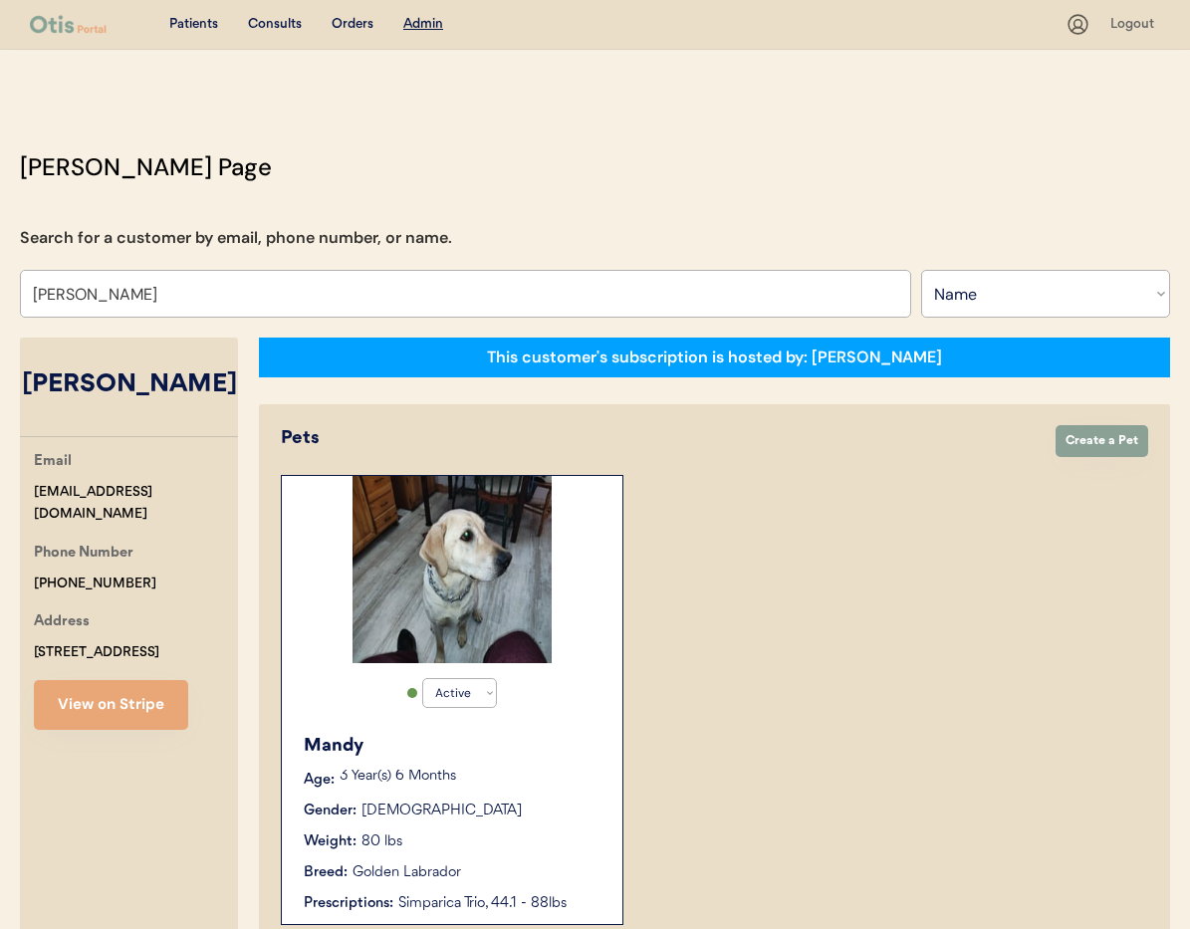
select select "true"
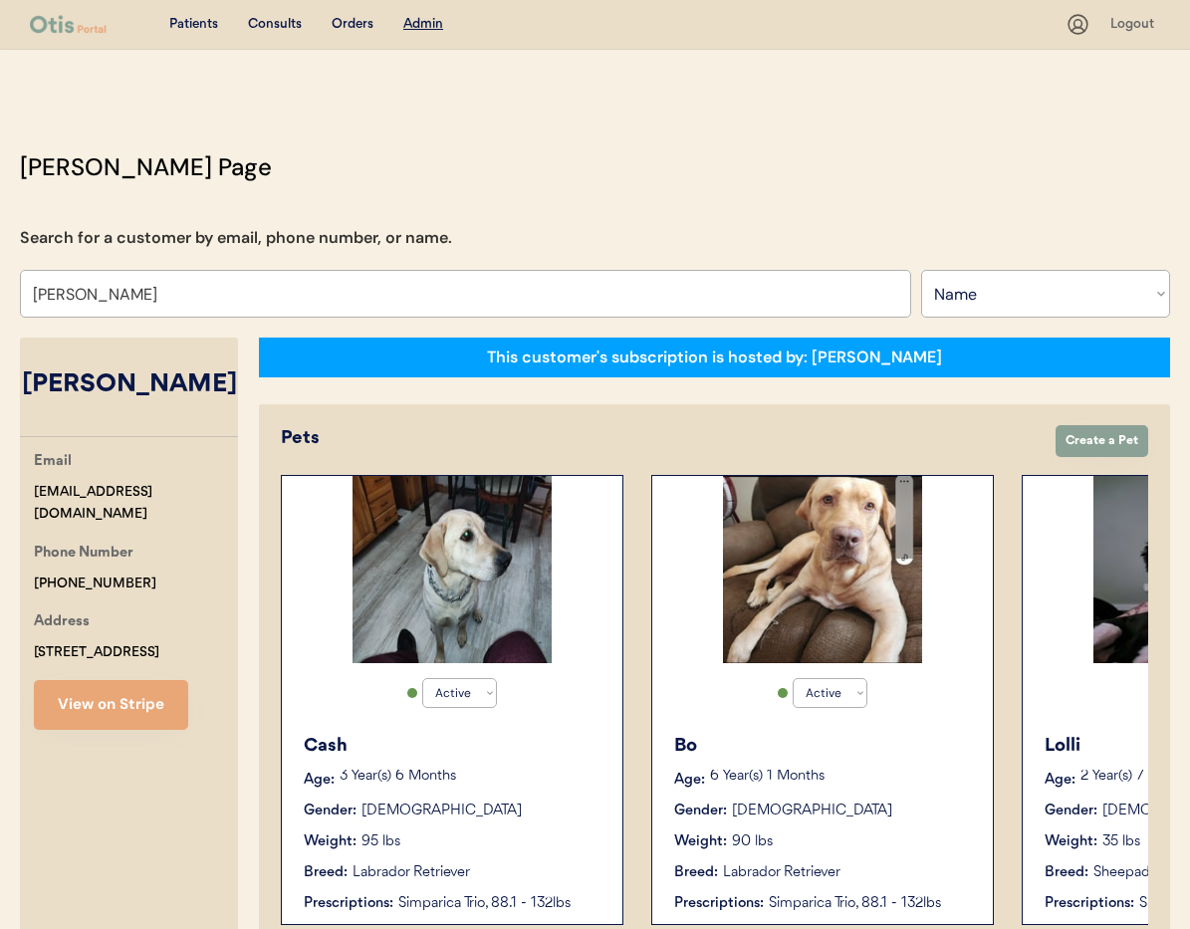
type input "[PERSON_NAME]"
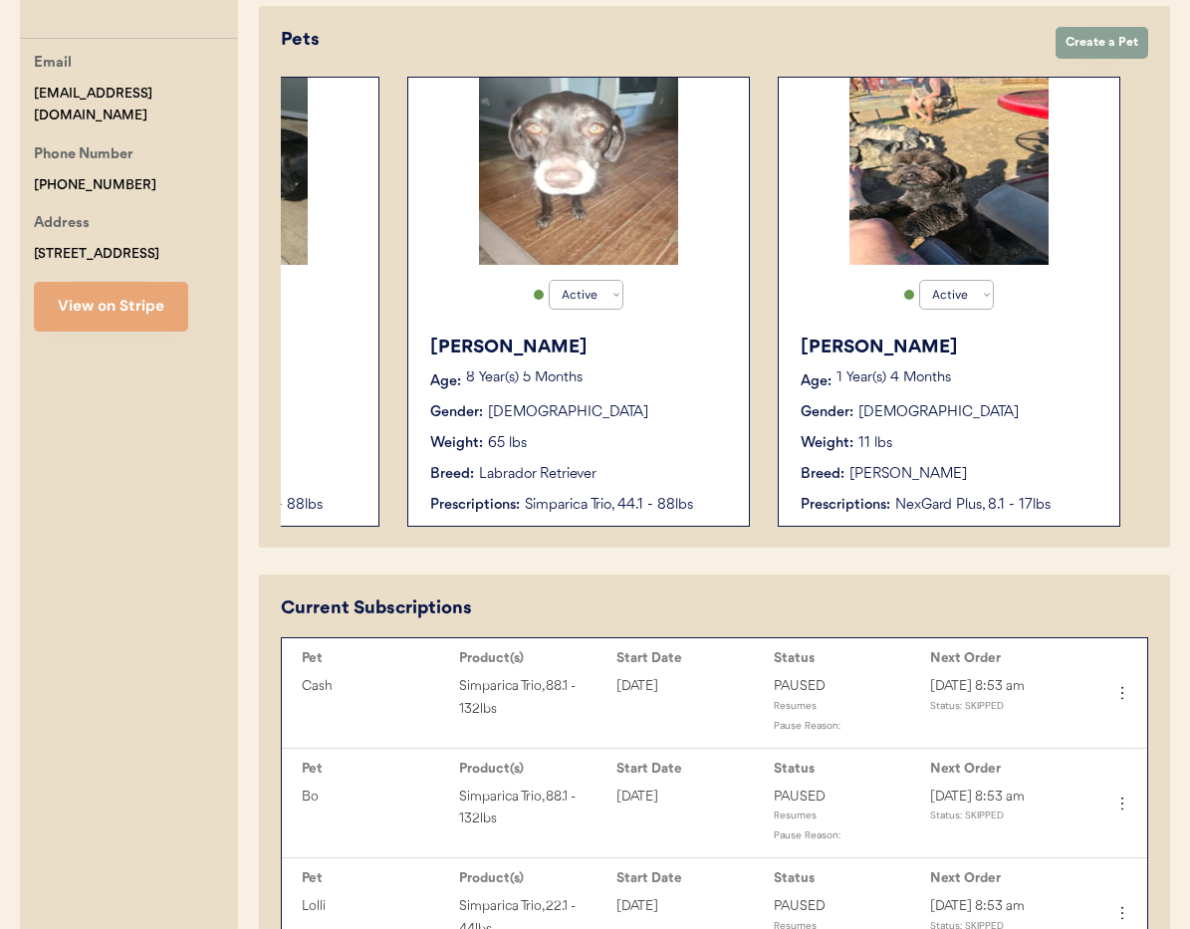
scroll to position [337, 0]
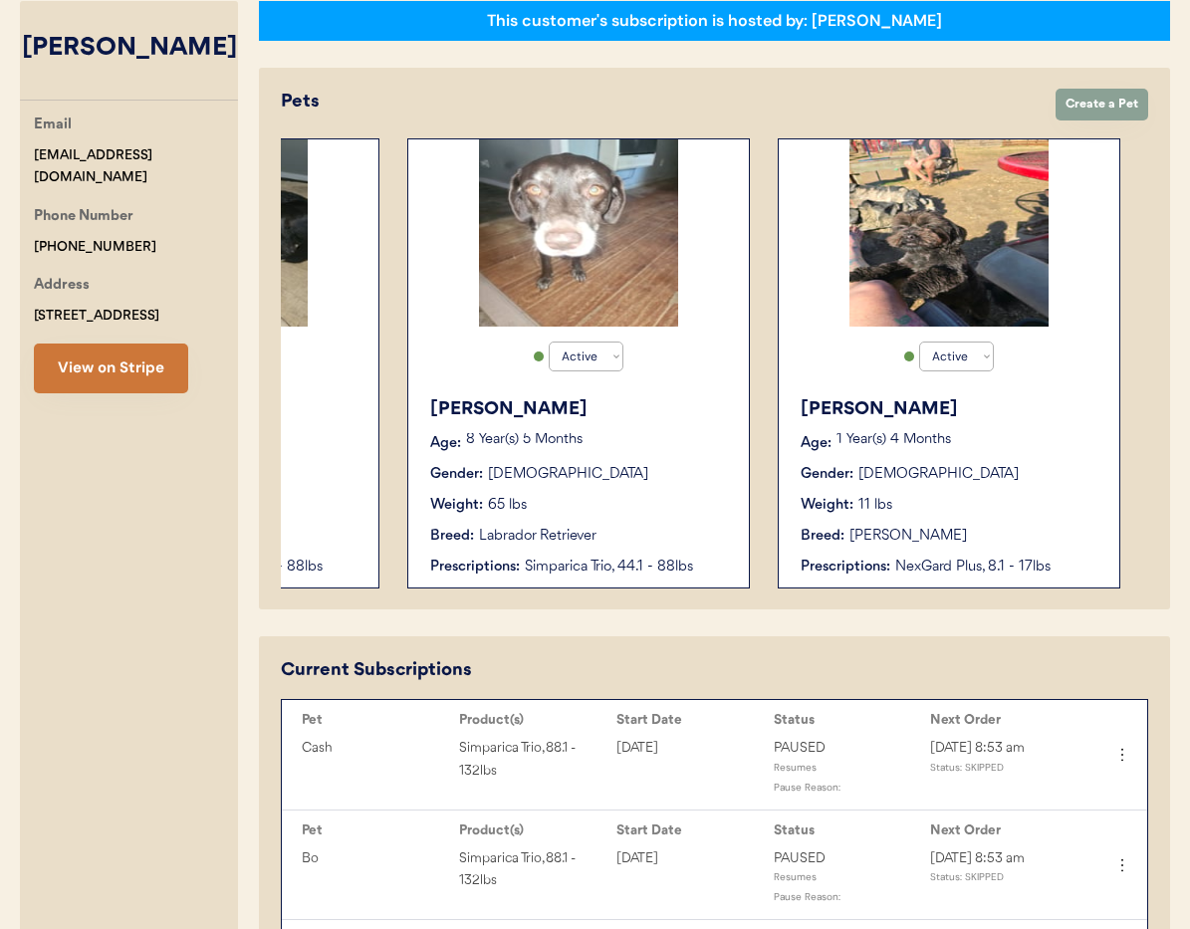
click at [102, 381] on button "View on Stripe" at bounding box center [111, 369] width 154 height 50
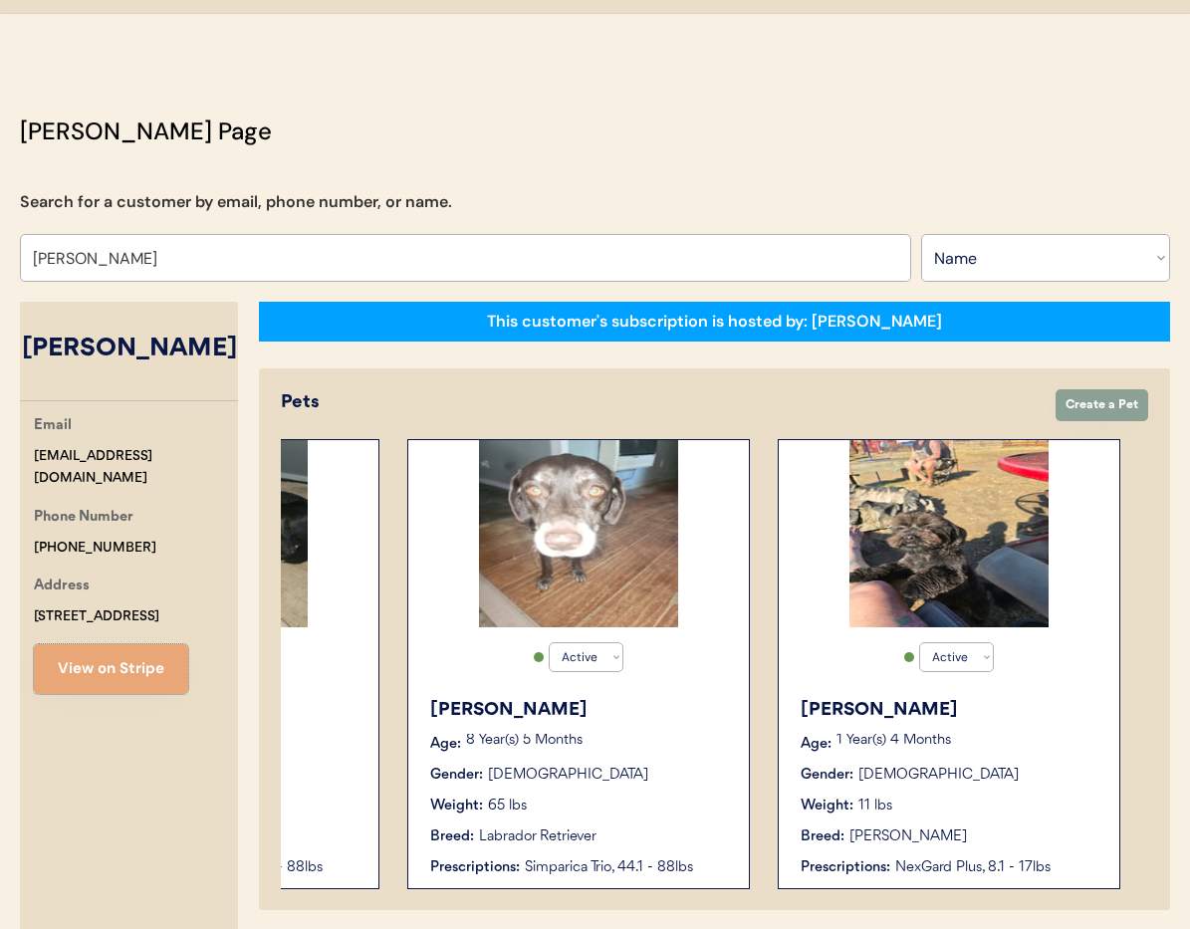
scroll to position [0, 0]
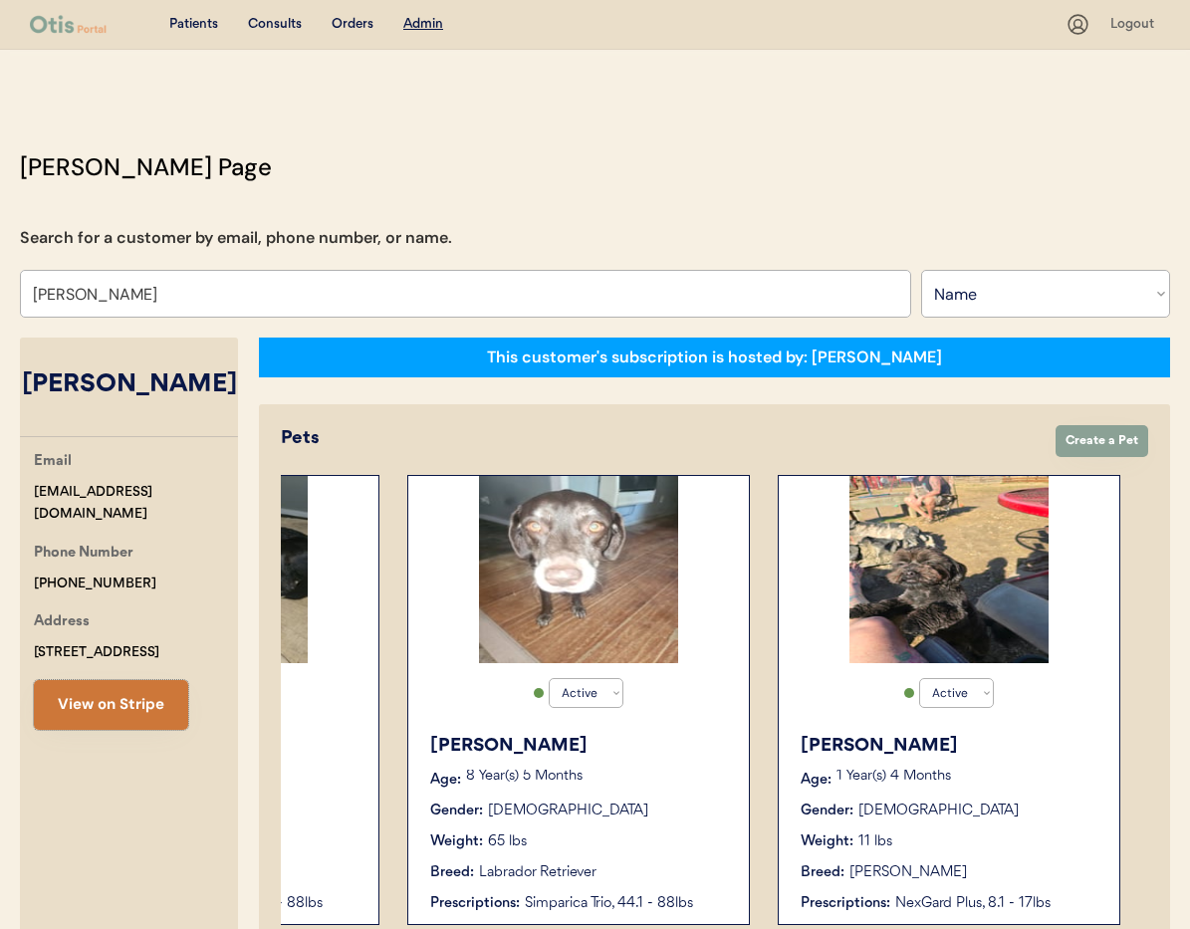
click at [132, 716] on button "View on Stripe" at bounding box center [111, 705] width 154 height 50
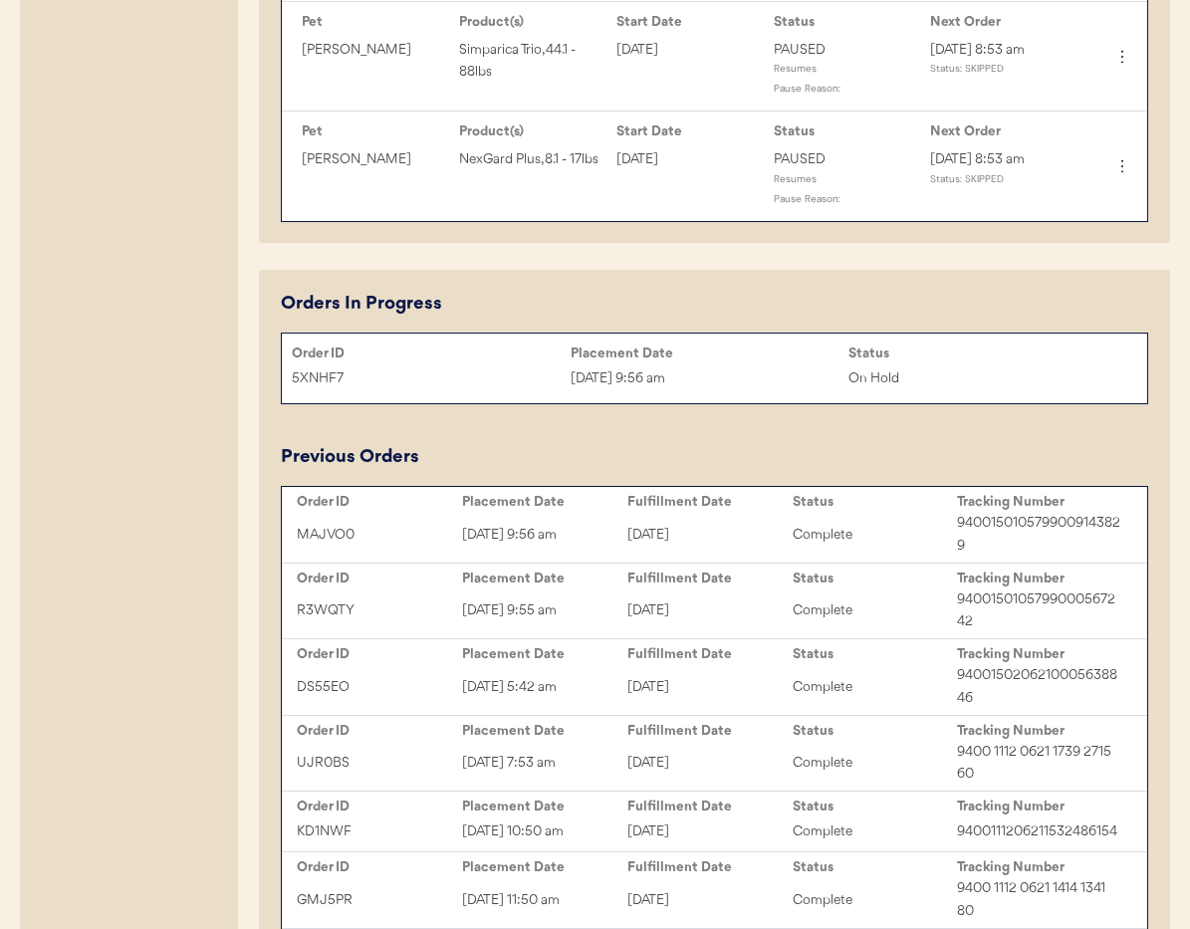
scroll to position [1660, 0]
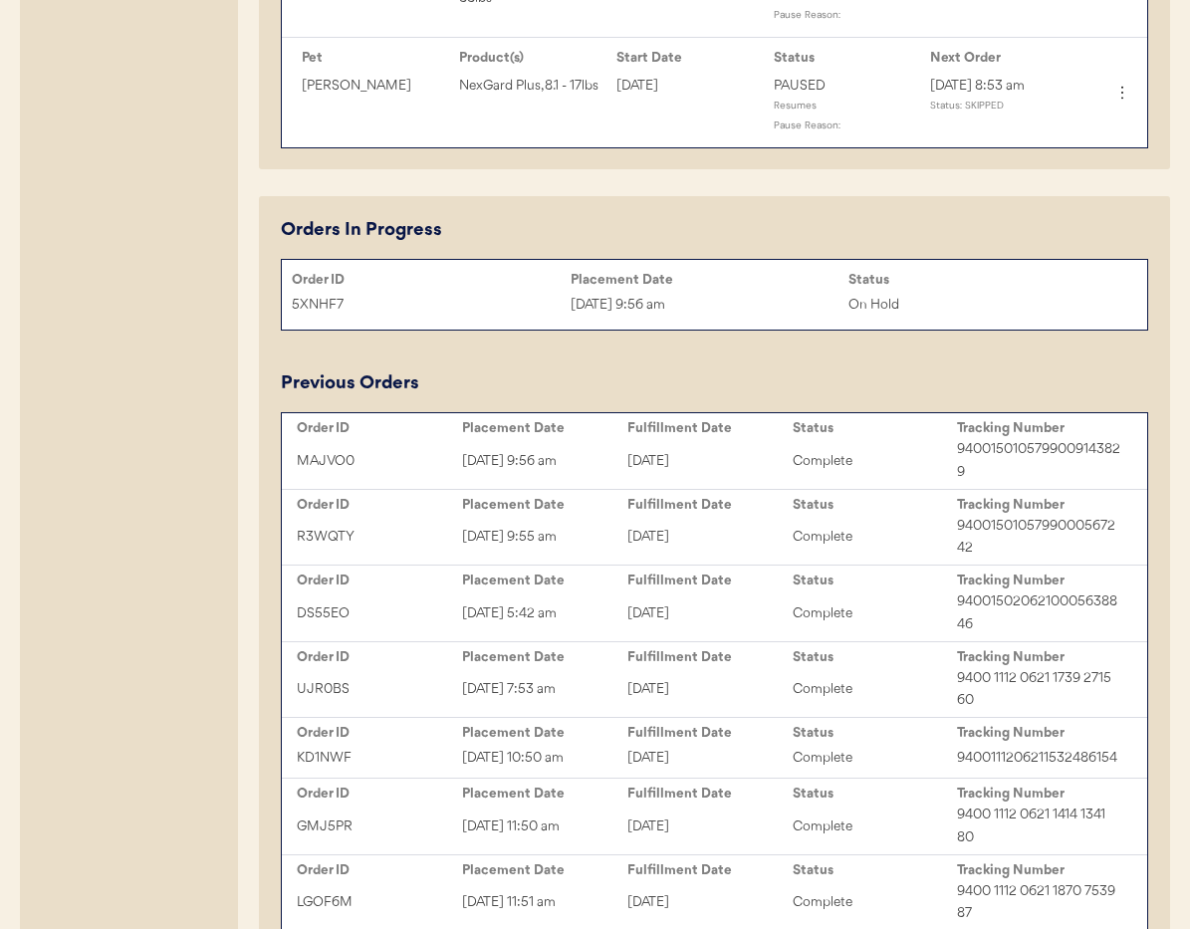
click at [1106, 302] on div "On Hold" at bounding box center [988, 305] width 279 height 23
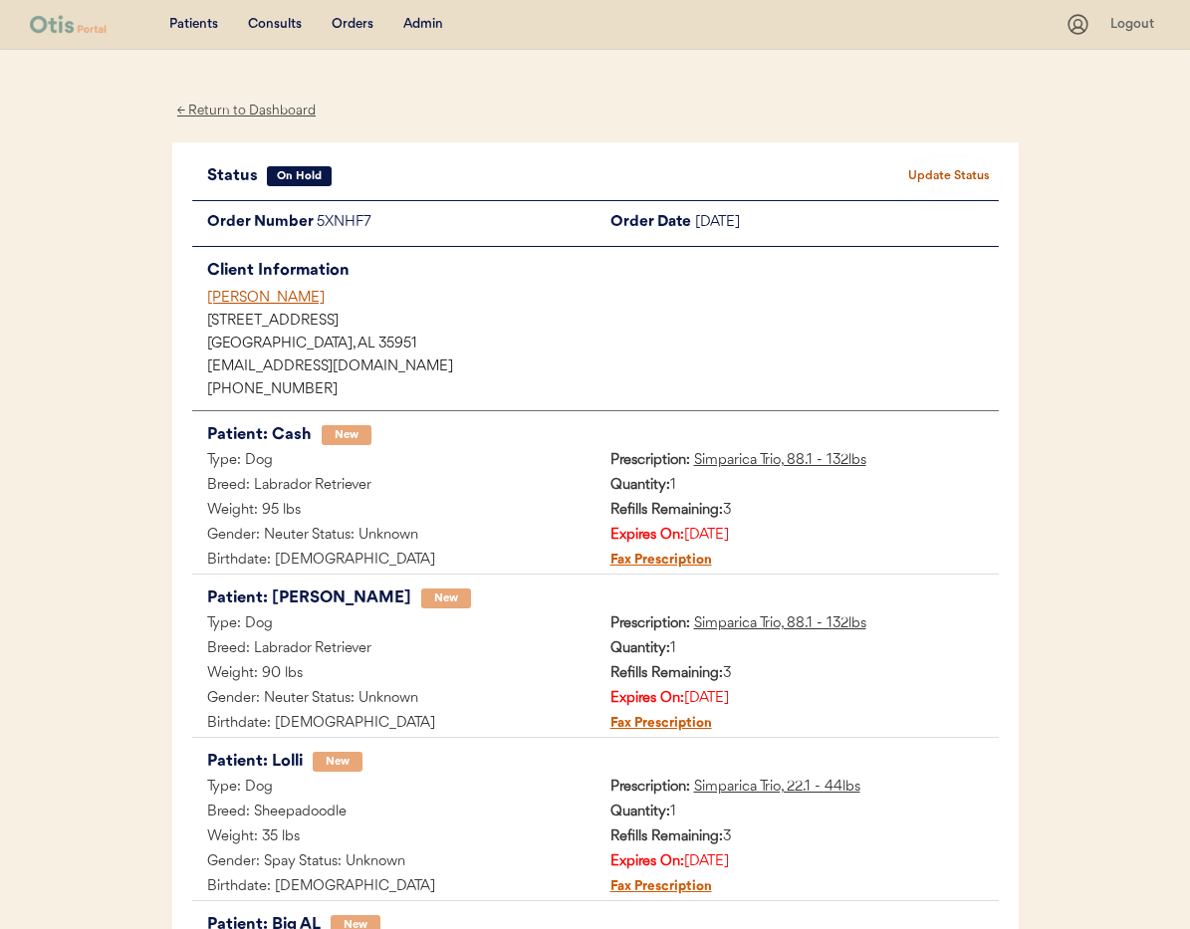
click at [964, 175] on button "Update Status" at bounding box center [949, 176] width 100 height 28
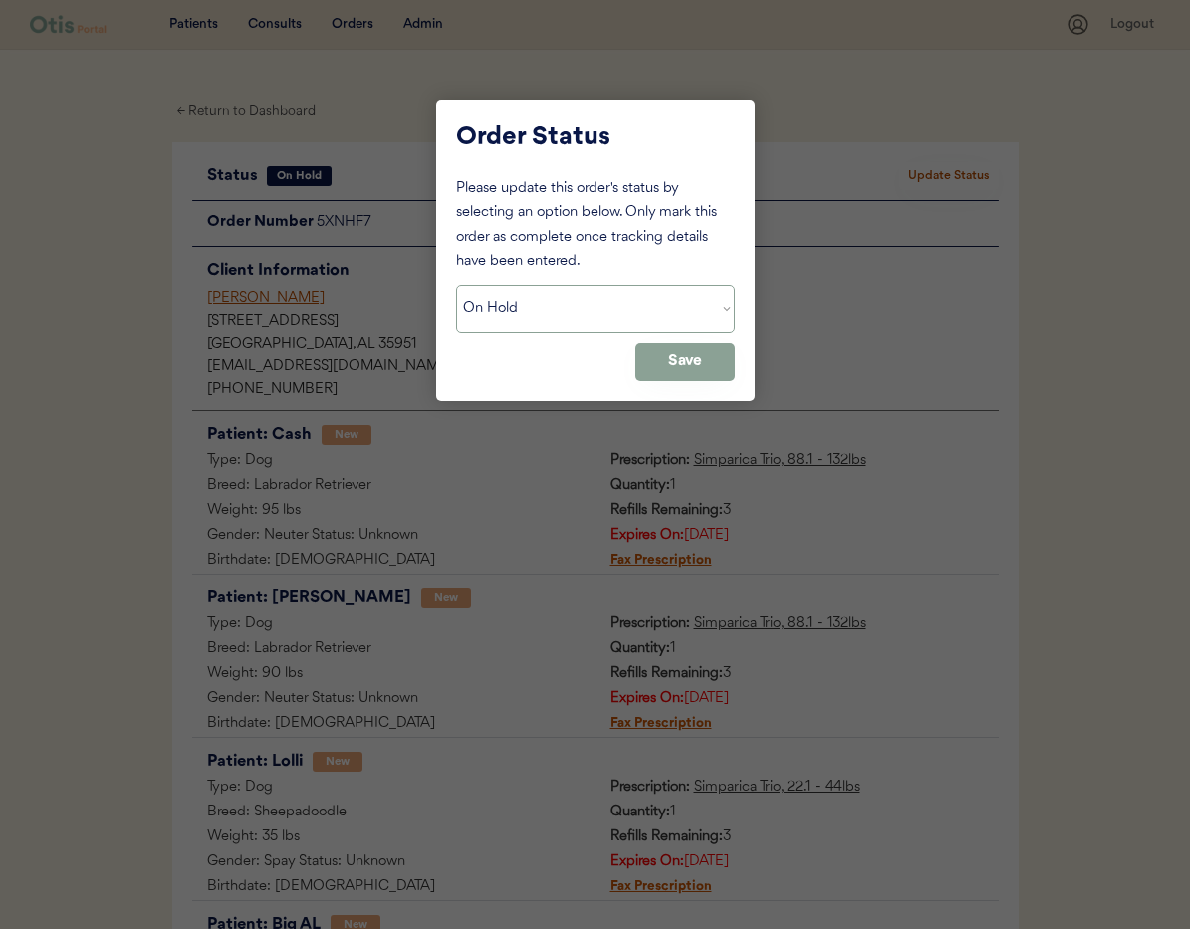
click at [621, 308] on select "Status On Hold New In Progress Complete Pending HW Consent Canceled" at bounding box center [595, 309] width 279 height 48
select select ""cancelled""
click at [456, 285] on select "Status On Hold New In Progress Complete Pending HW Consent Canceled" at bounding box center [595, 309] width 279 height 48
click at [669, 365] on button "Save" at bounding box center [685, 362] width 100 height 39
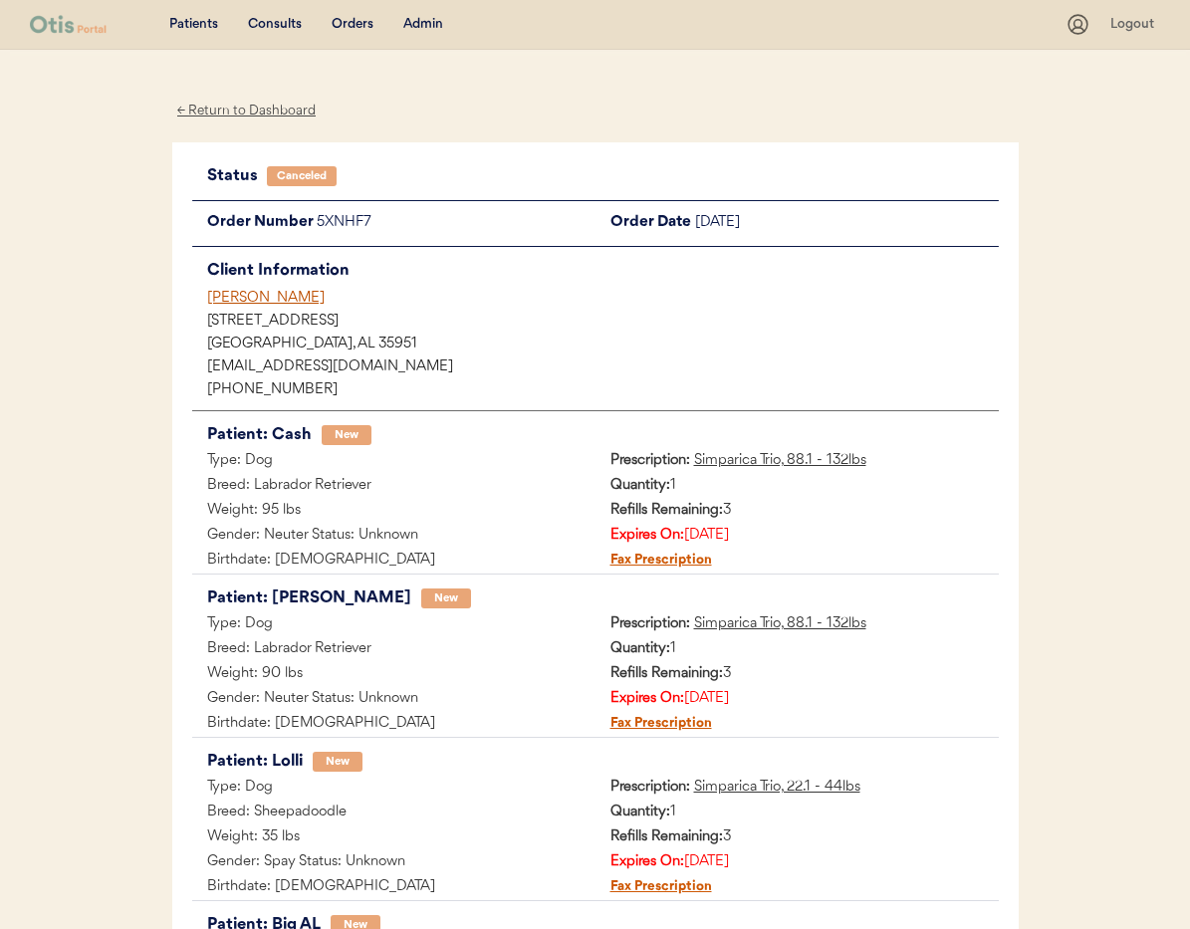
click at [234, 292] on div "[PERSON_NAME]" at bounding box center [603, 298] width 792 height 21
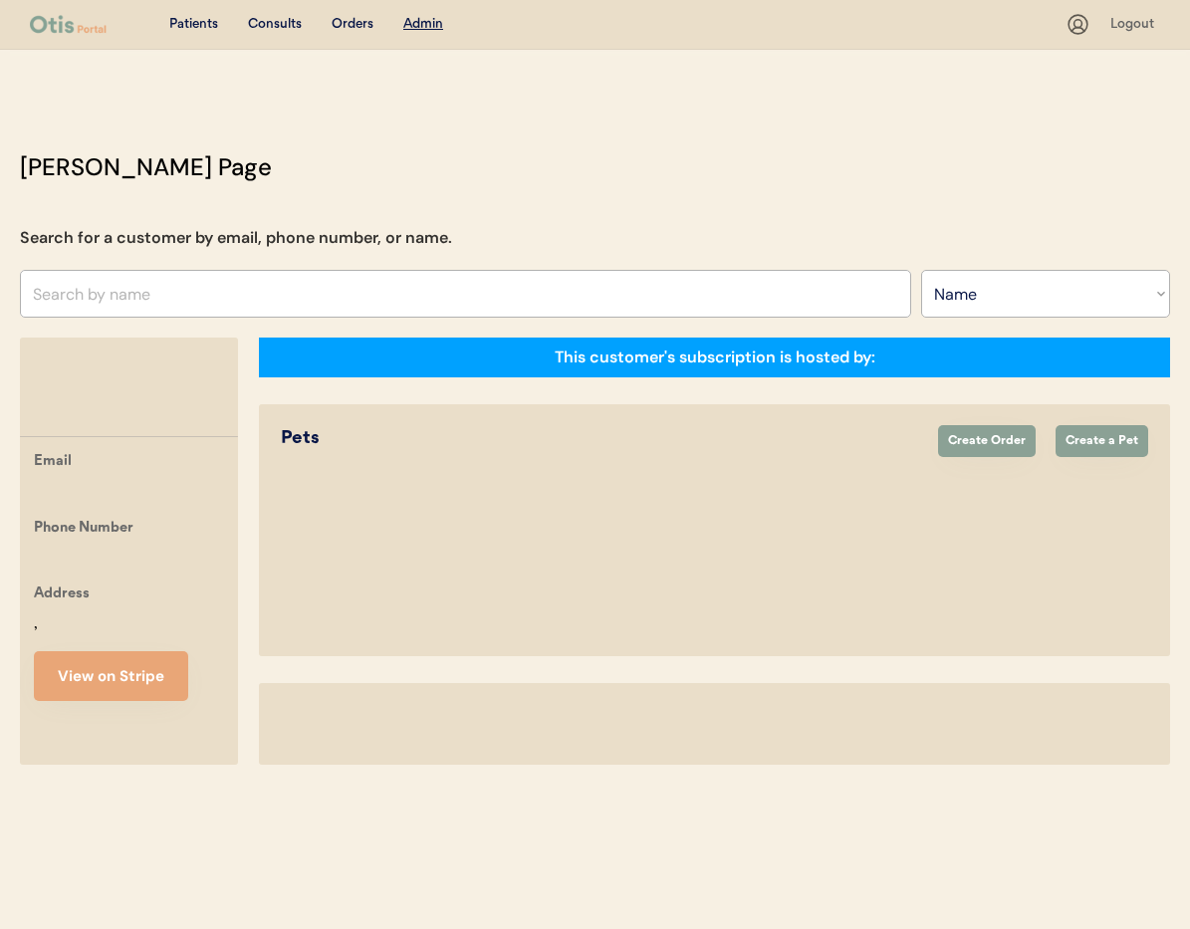
select select ""Name""
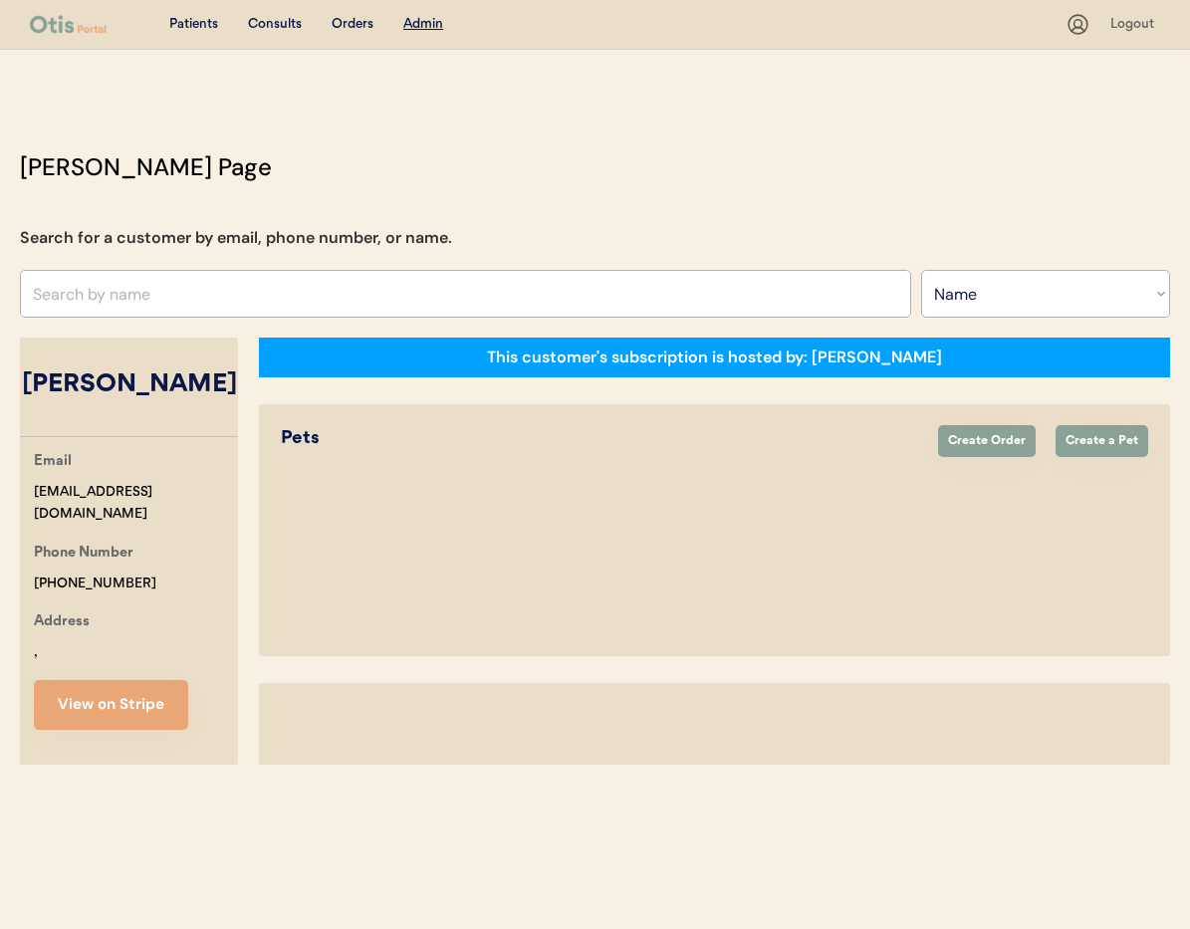
select select "true"
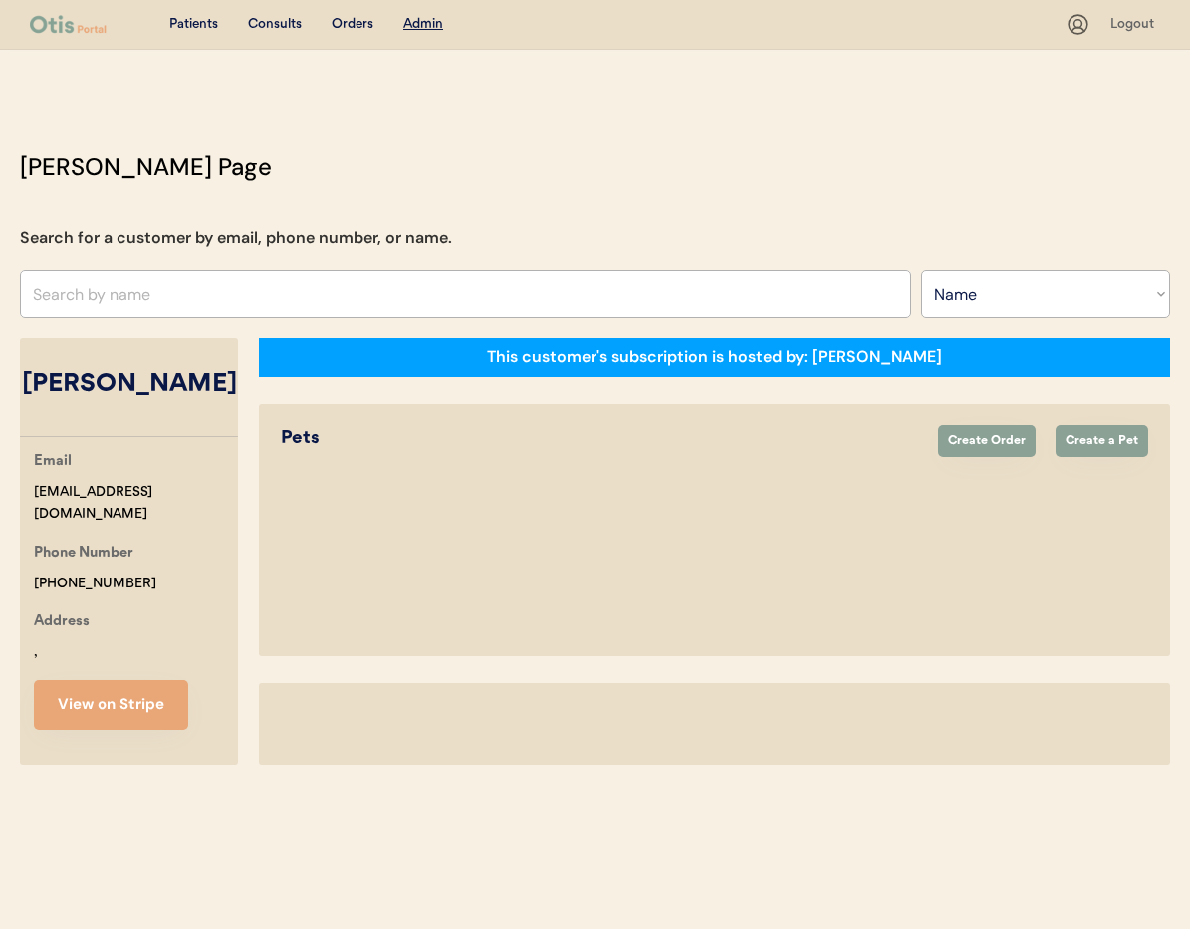
select select "true"
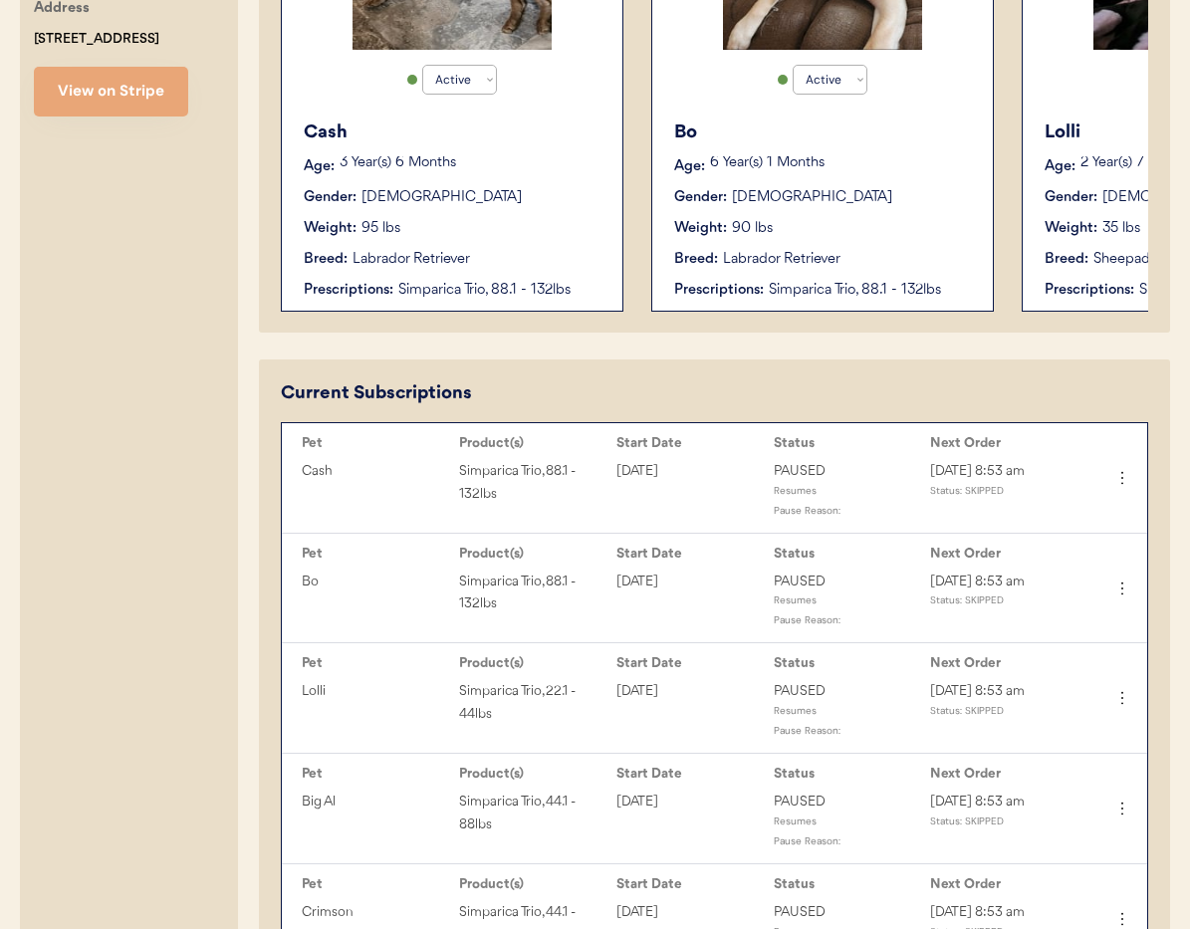
scroll to position [786, 0]
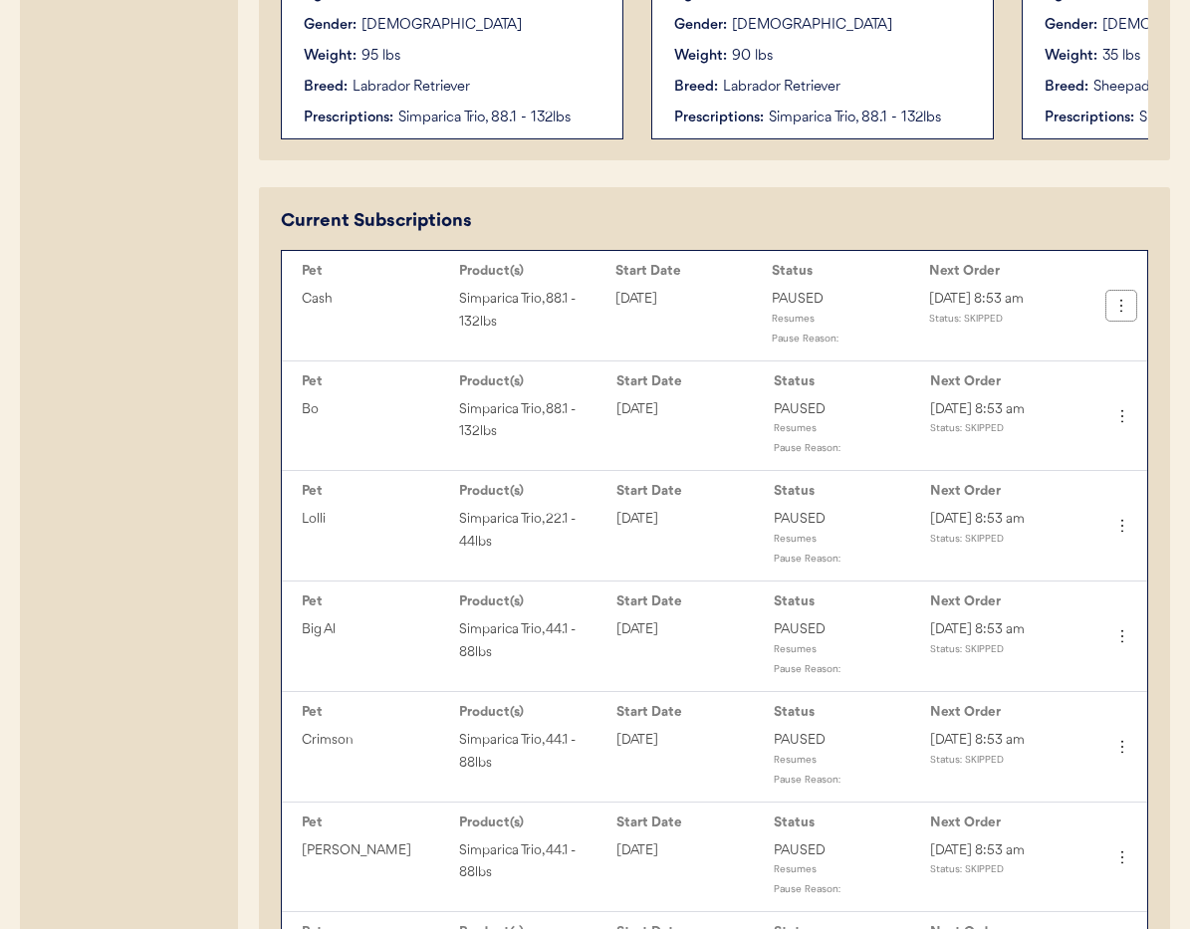
click at [1122, 302] on icon at bounding box center [1122, 306] width 20 height 20
click at [1048, 491] on div "Cancel Subscription" at bounding box center [1055, 494] width 156 height 30
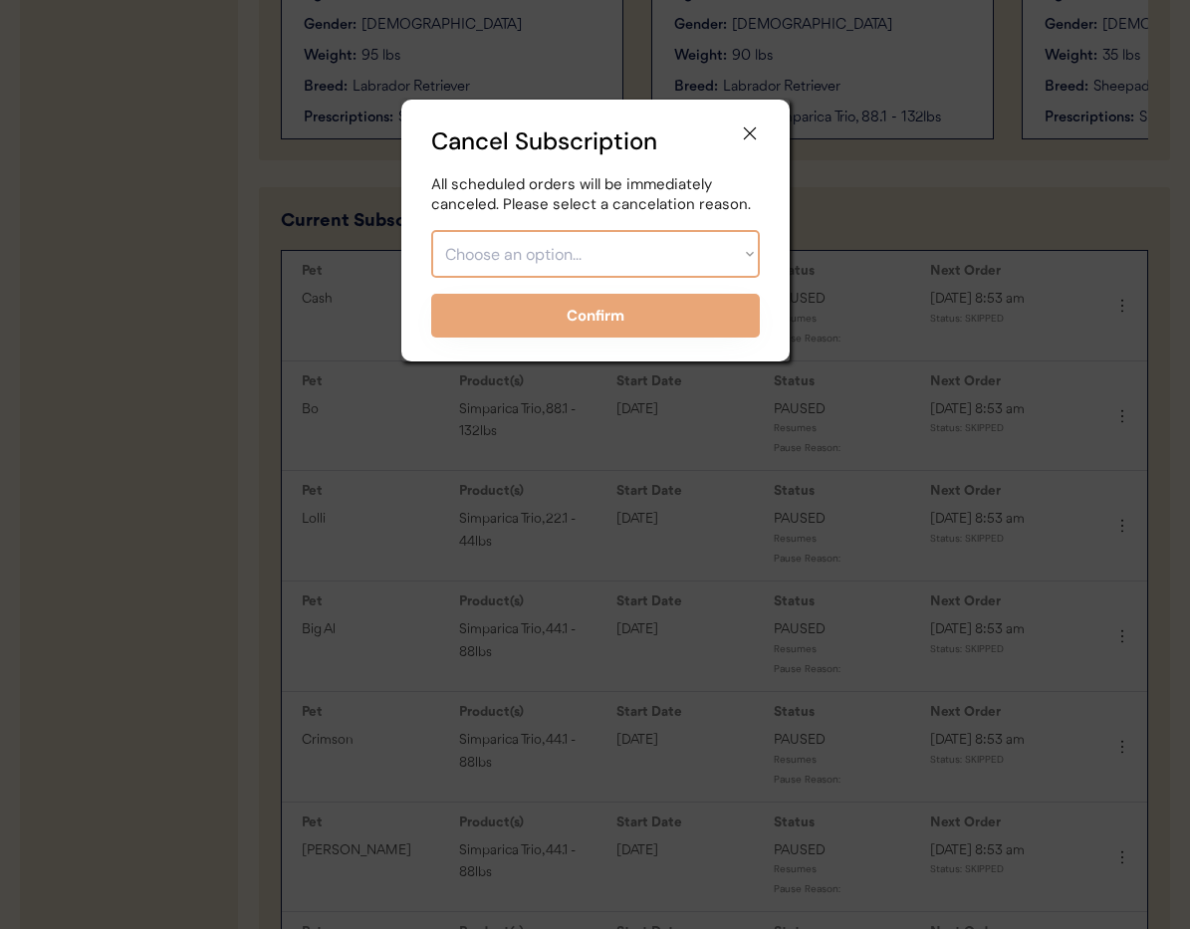
click at [650, 256] on select "Choose an option... Too expensive / can't afford Getting medication elsewhere (…" at bounding box center [595, 254] width 329 height 48
select select ""no_longer_interested___medication_not_needed""
click at [431, 230] on select "Choose an option... Too expensive / can't afford Getting medication elsewhere (…" at bounding box center [595, 254] width 329 height 48
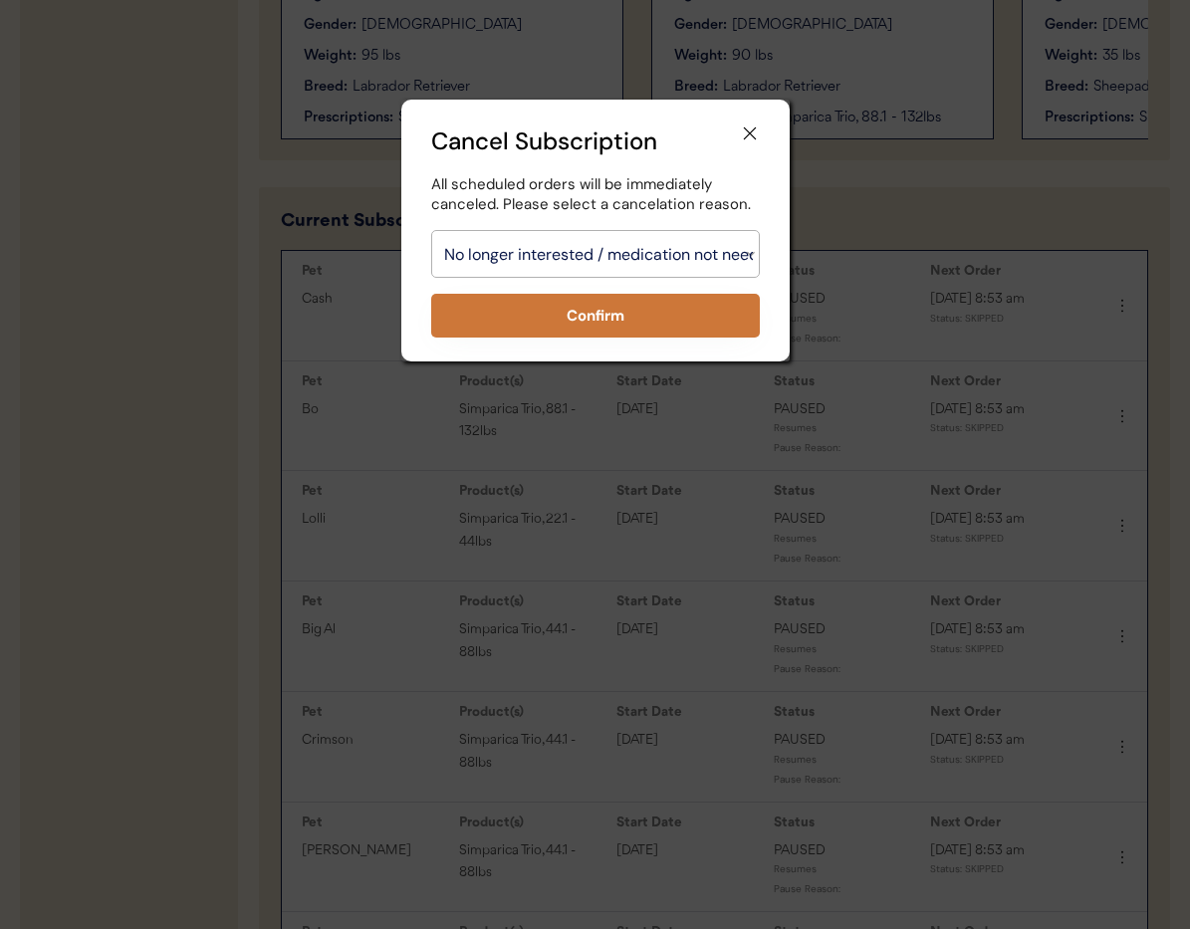
click at [579, 318] on button "Confirm" at bounding box center [595, 316] width 329 height 44
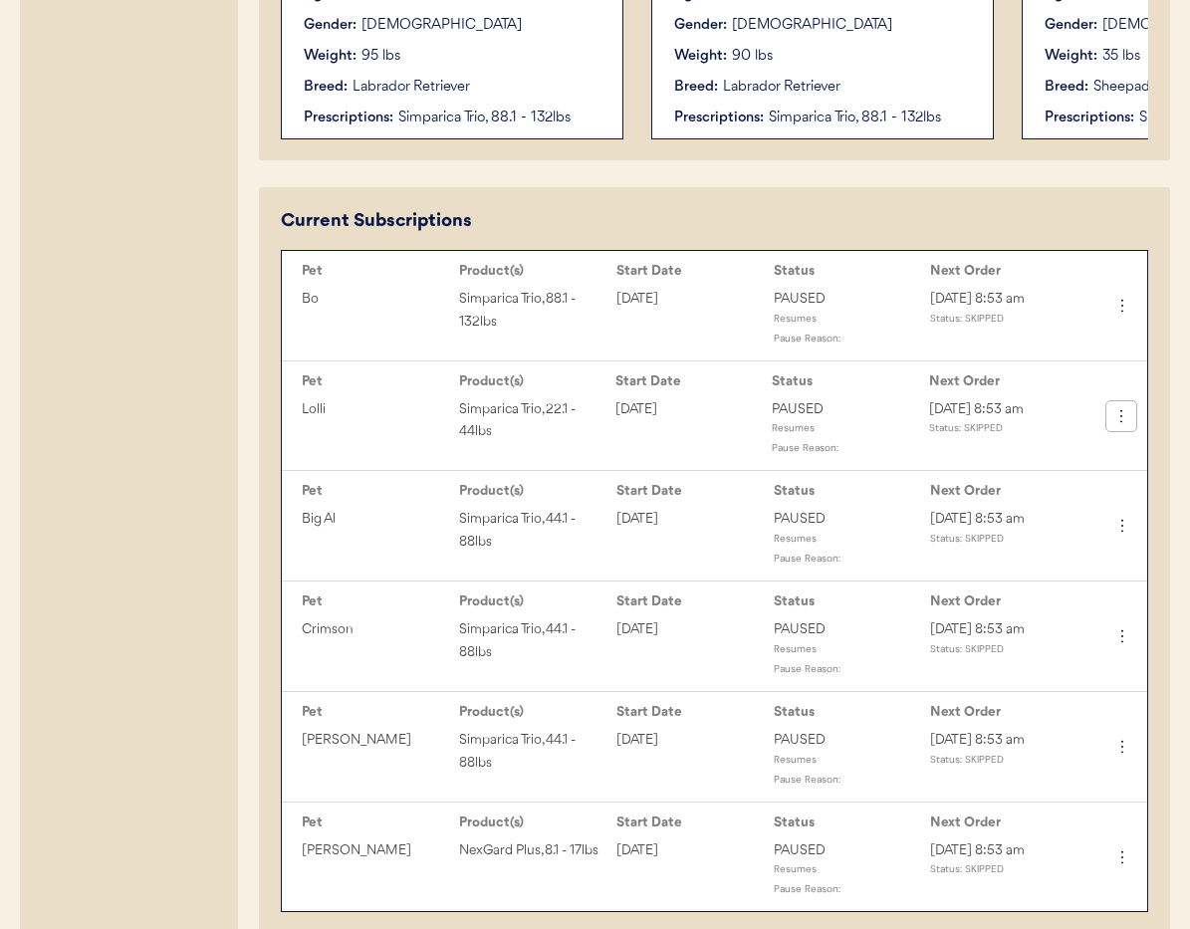
click at [1117, 422] on icon at bounding box center [1122, 416] width 20 height 20
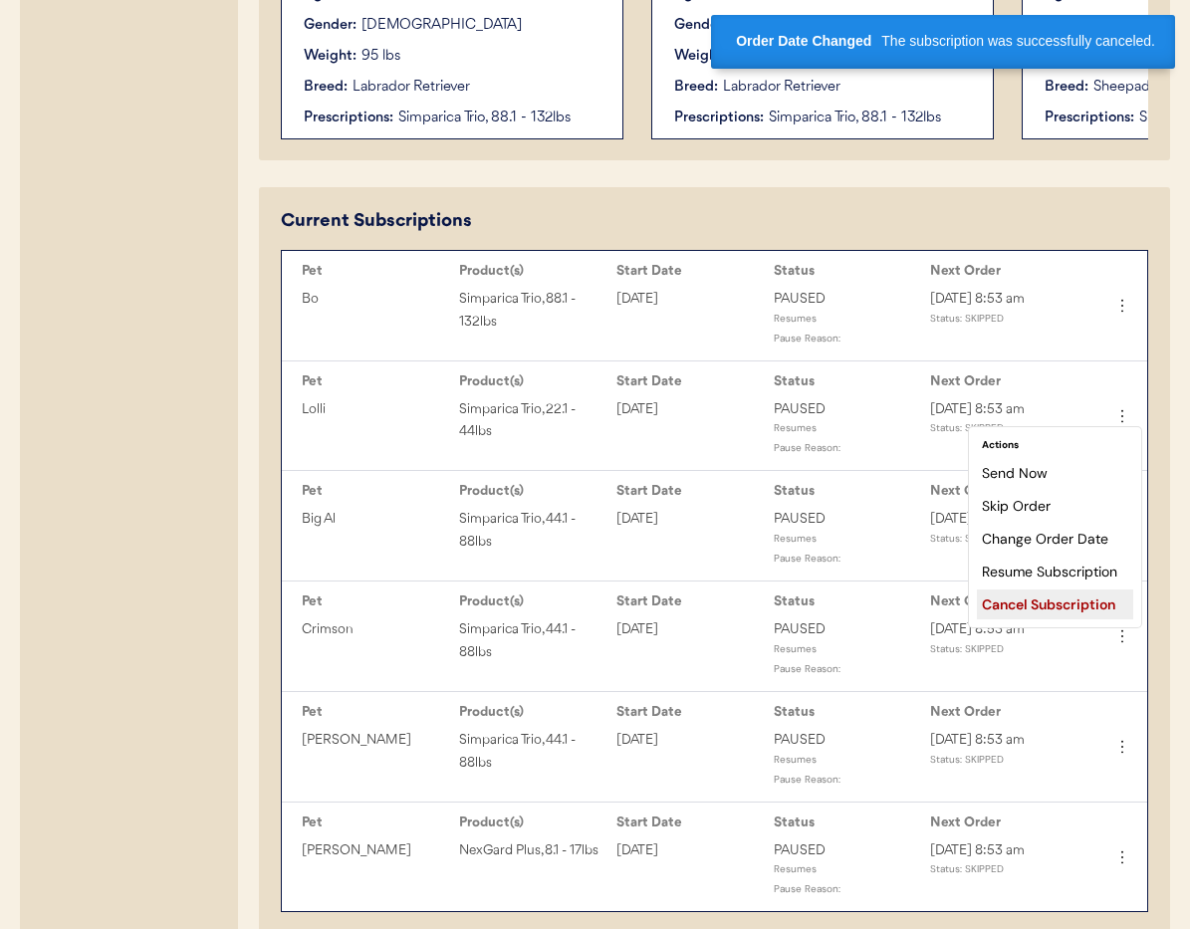
click at [1049, 612] on div "Cancel Subscription" at bounding box center [1055, 605] width 156 height 30
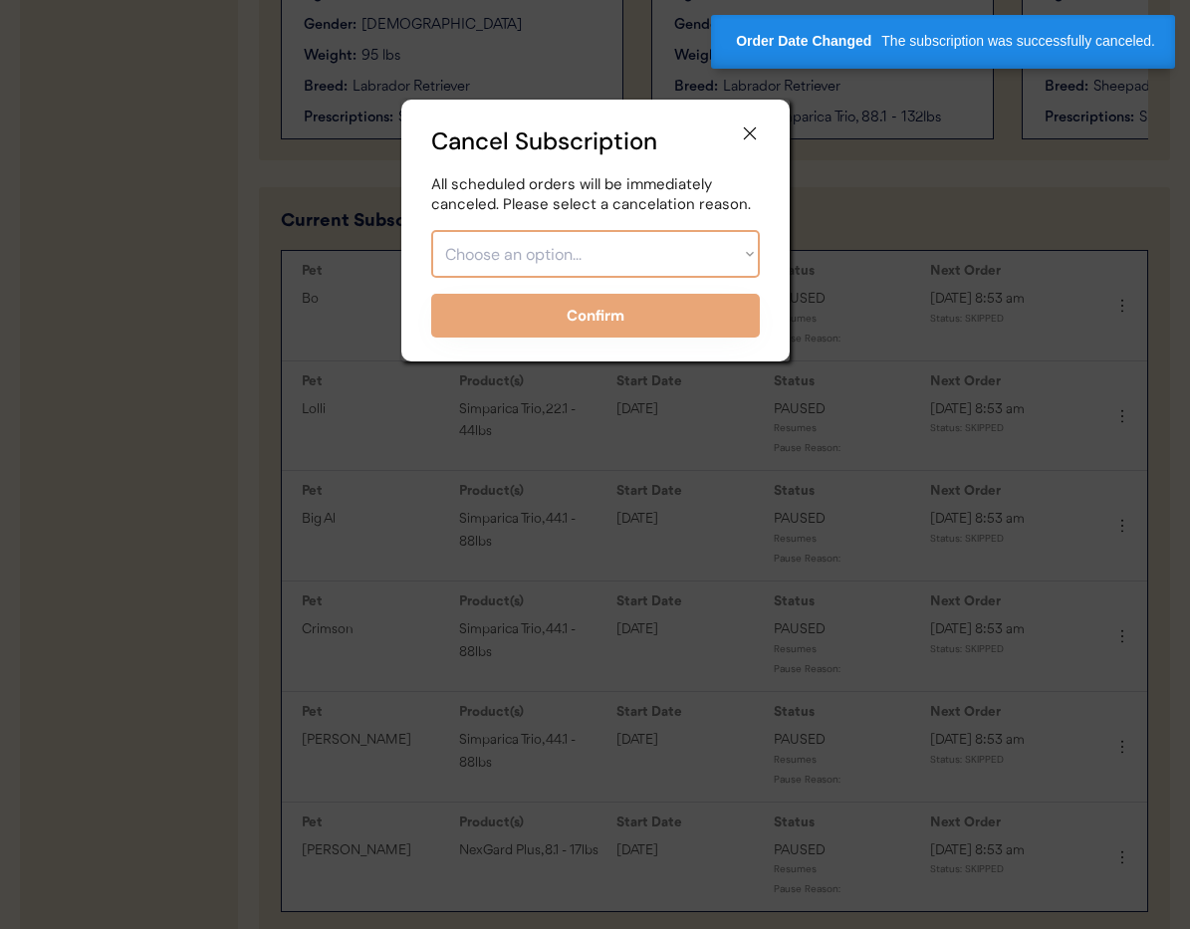
click at [568, 258] on select "Choose an option... Too expensive / can't afford Getting medication elsewhere (…" at bounding box center [595, 254] width 329 height 48
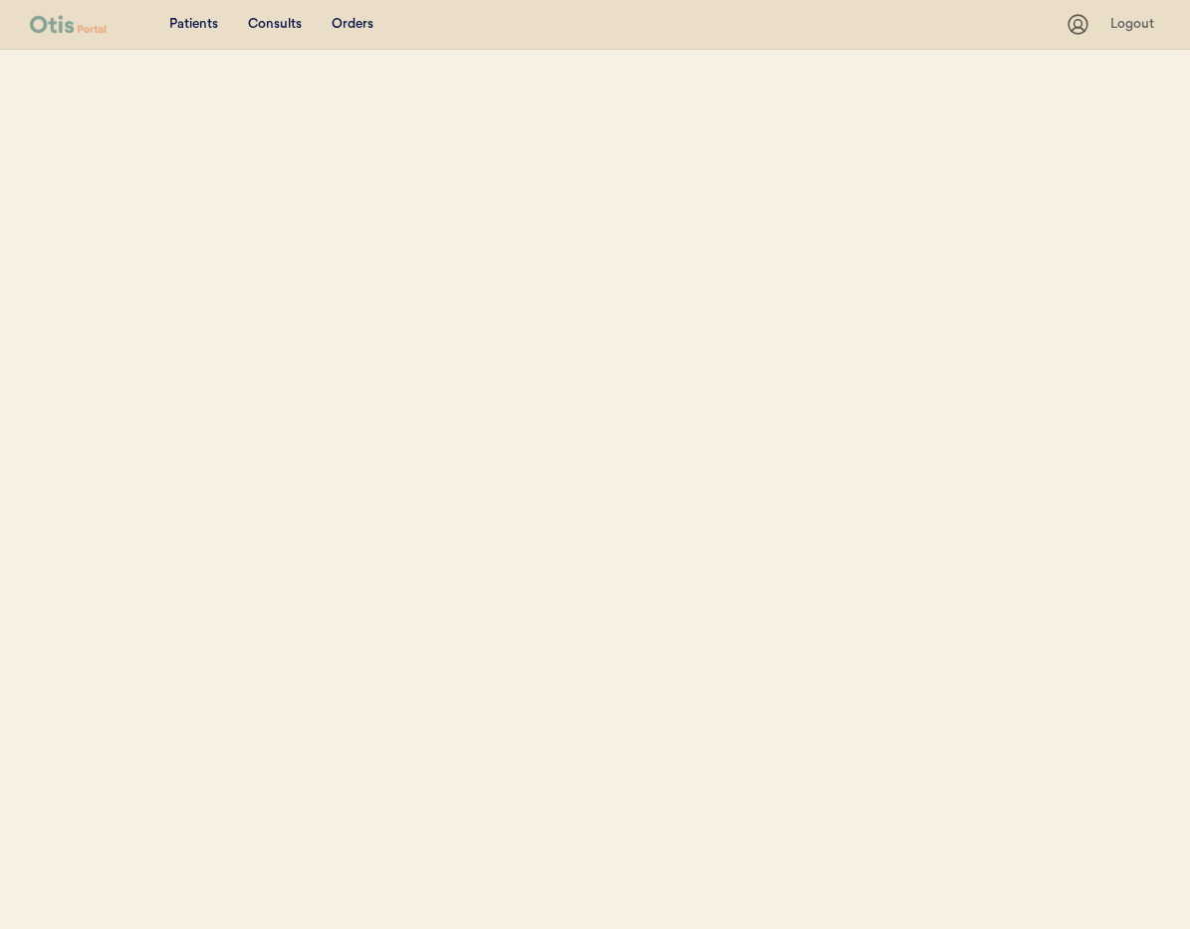
select select ""Name""
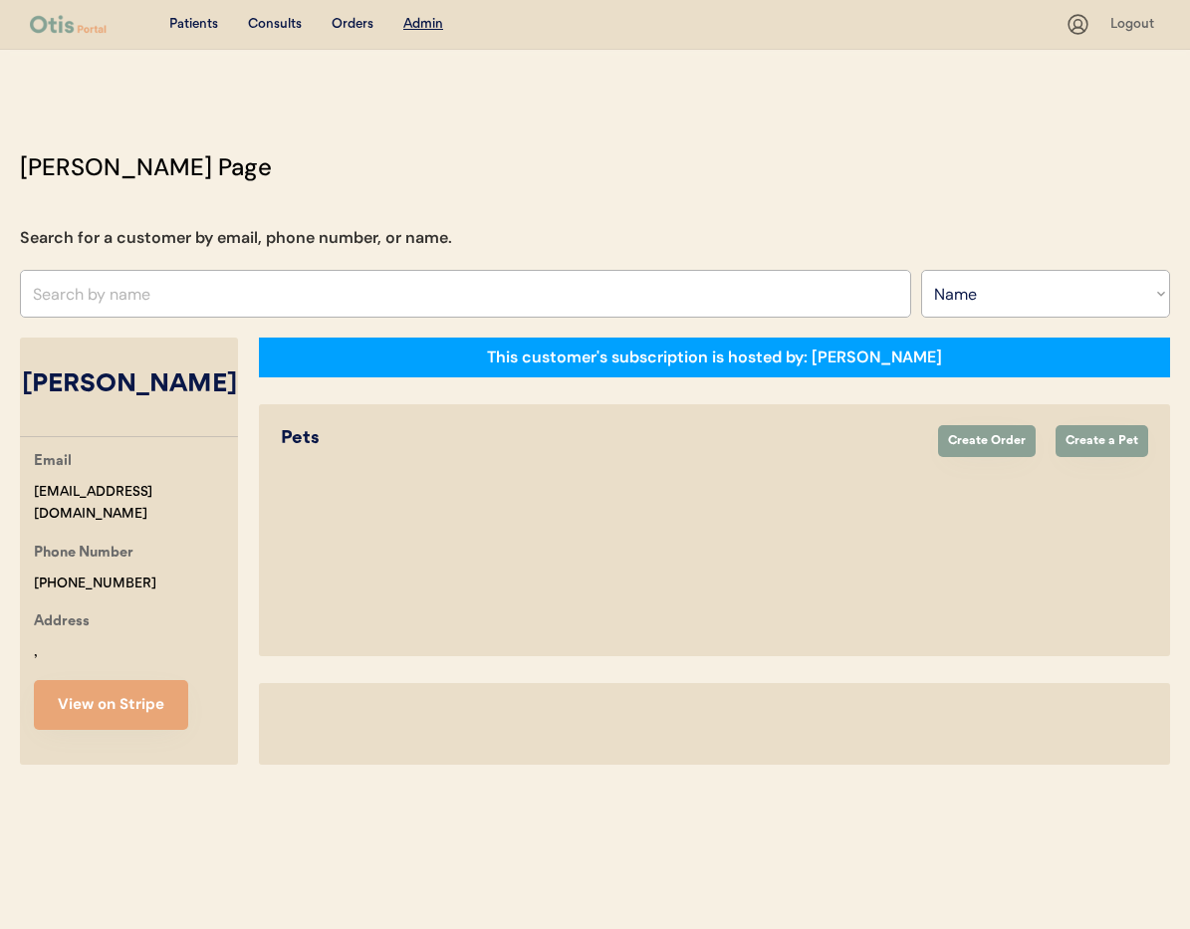
select select "true"
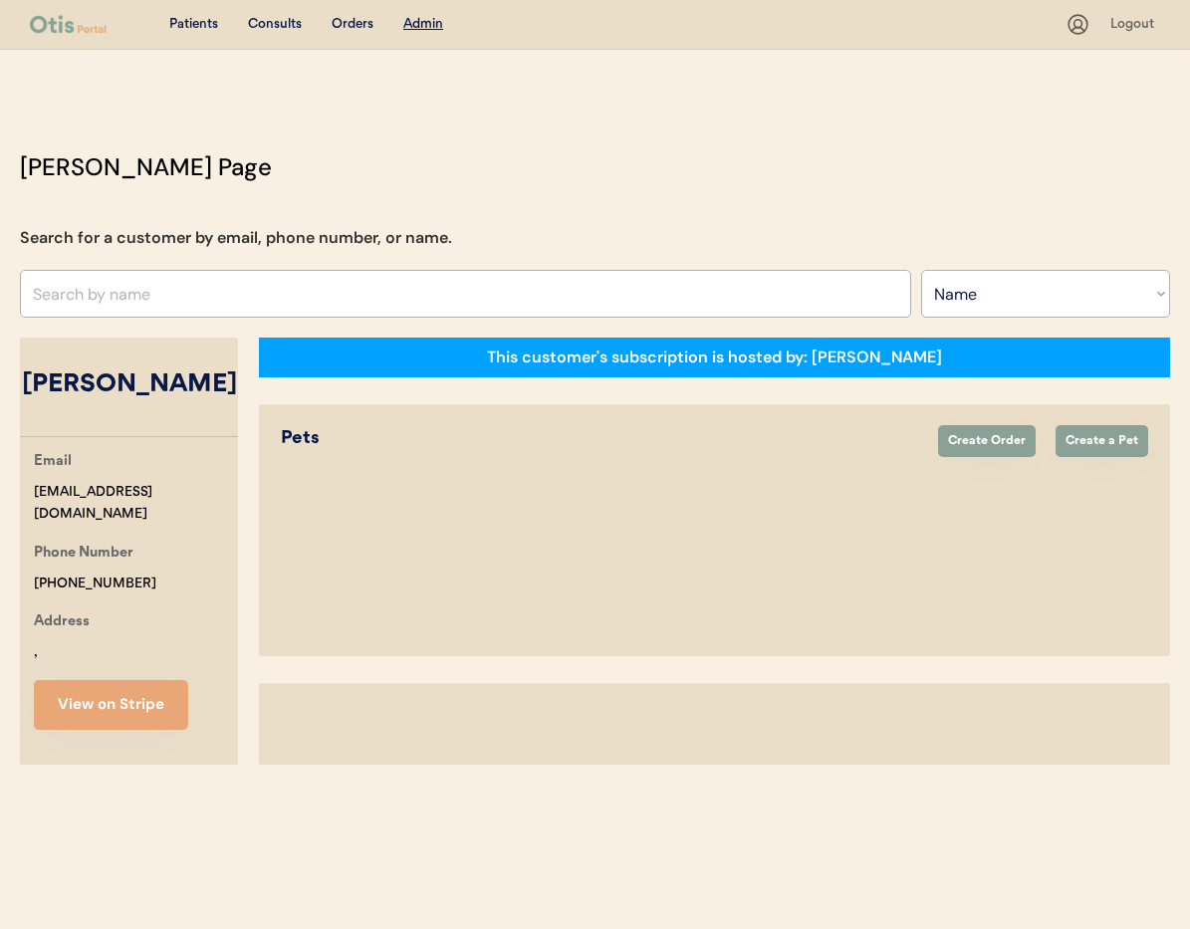
select select "true"
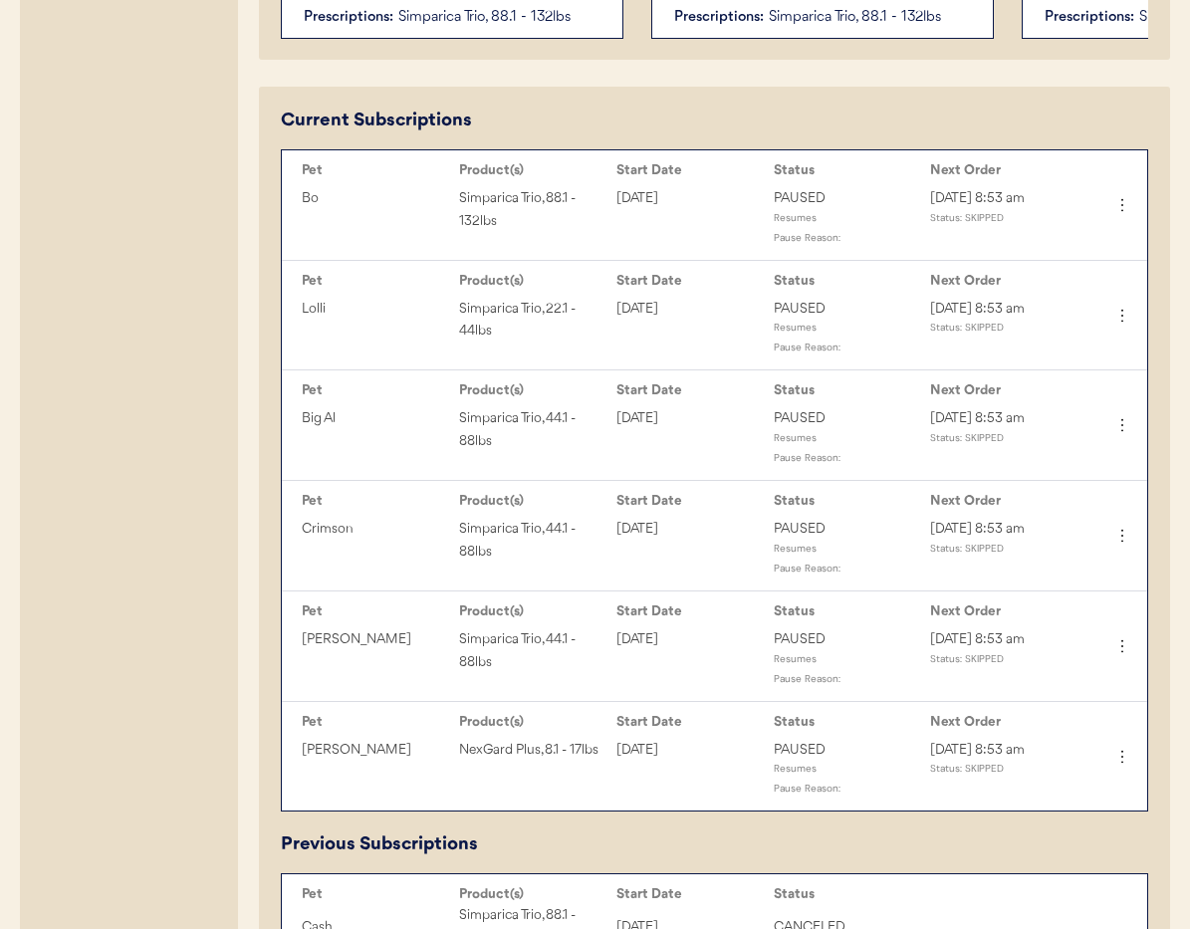
scroll to position [799, 0]
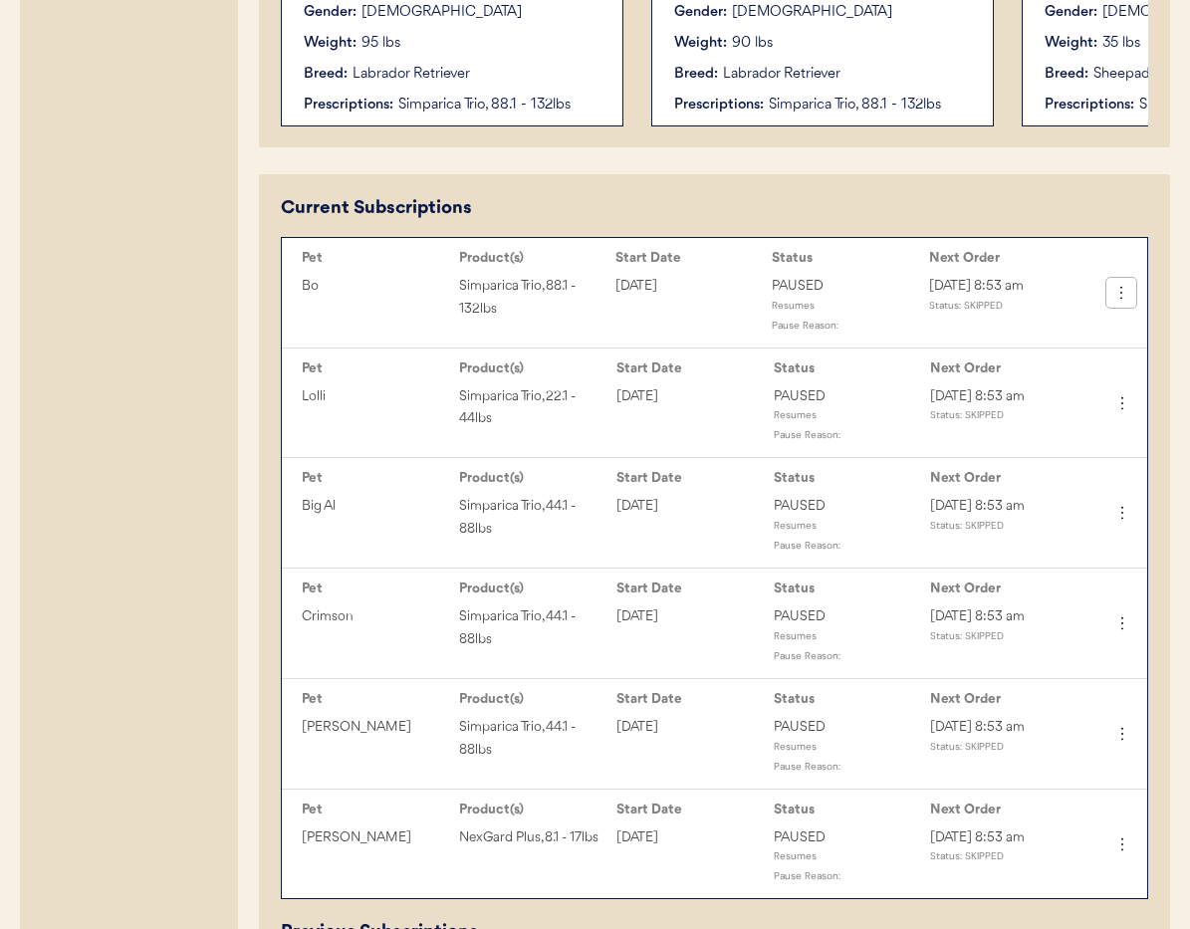
click at [1124, 293] on icon at bounding box center [1122, 293] width 20 height 20
click at [1036, 478] on div "Cancel Subscription" at bounding box center [1055, 481] width 156 height 30
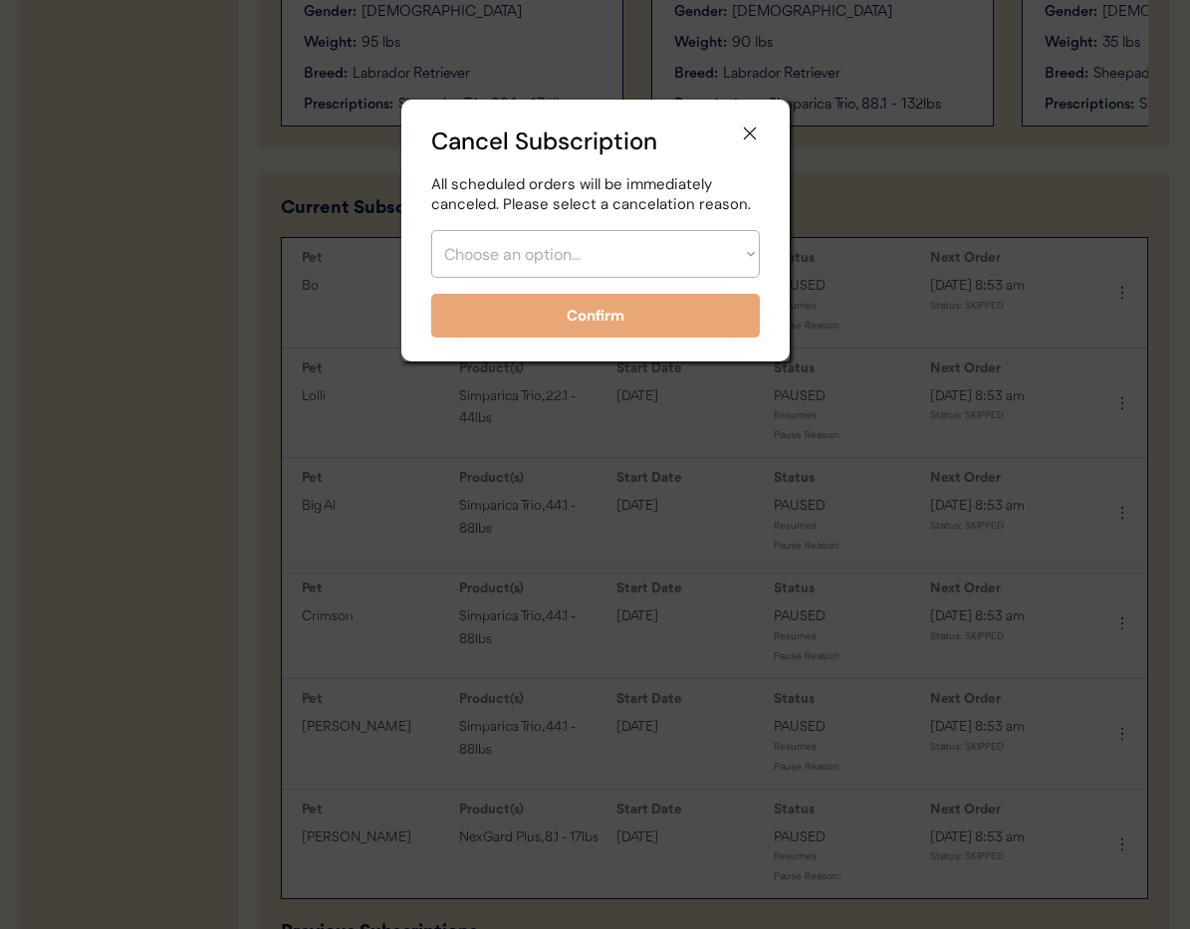
click at [505, 235] on select "Choose an option... Too expensive / can't afford Getting medication elsewhere (…" at bounding box center [595, 254] width 329 height 48
select select ""no_longer_interested___medication_not_needed""
click at [431, 230] on select "Choose an option... Too expensive / can't afford Getting medication elsewhere (…" at bounding box center [595, 254] width 329 height 48
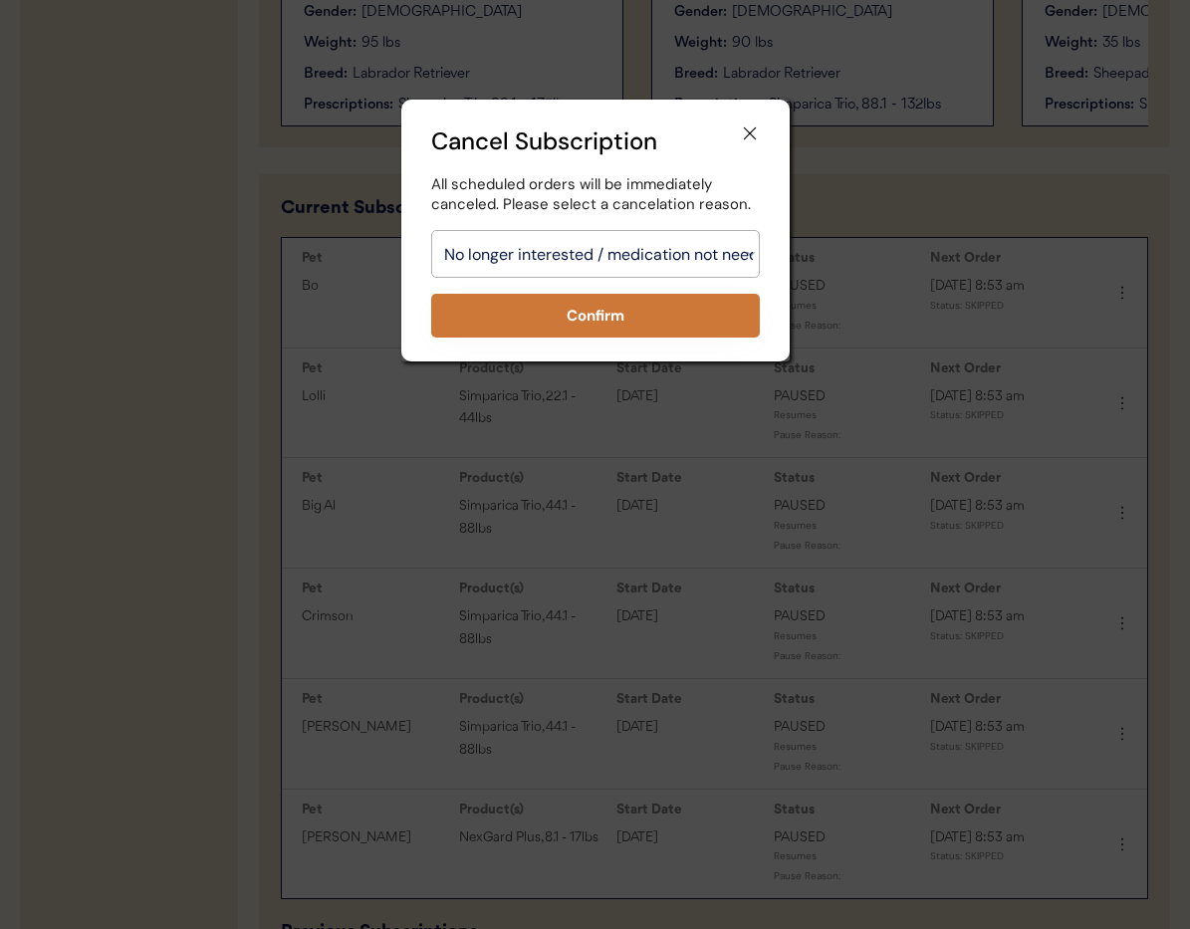
click at [523, 334] on button "Confirm" at bounding box center [595, 316] width 329 height 44
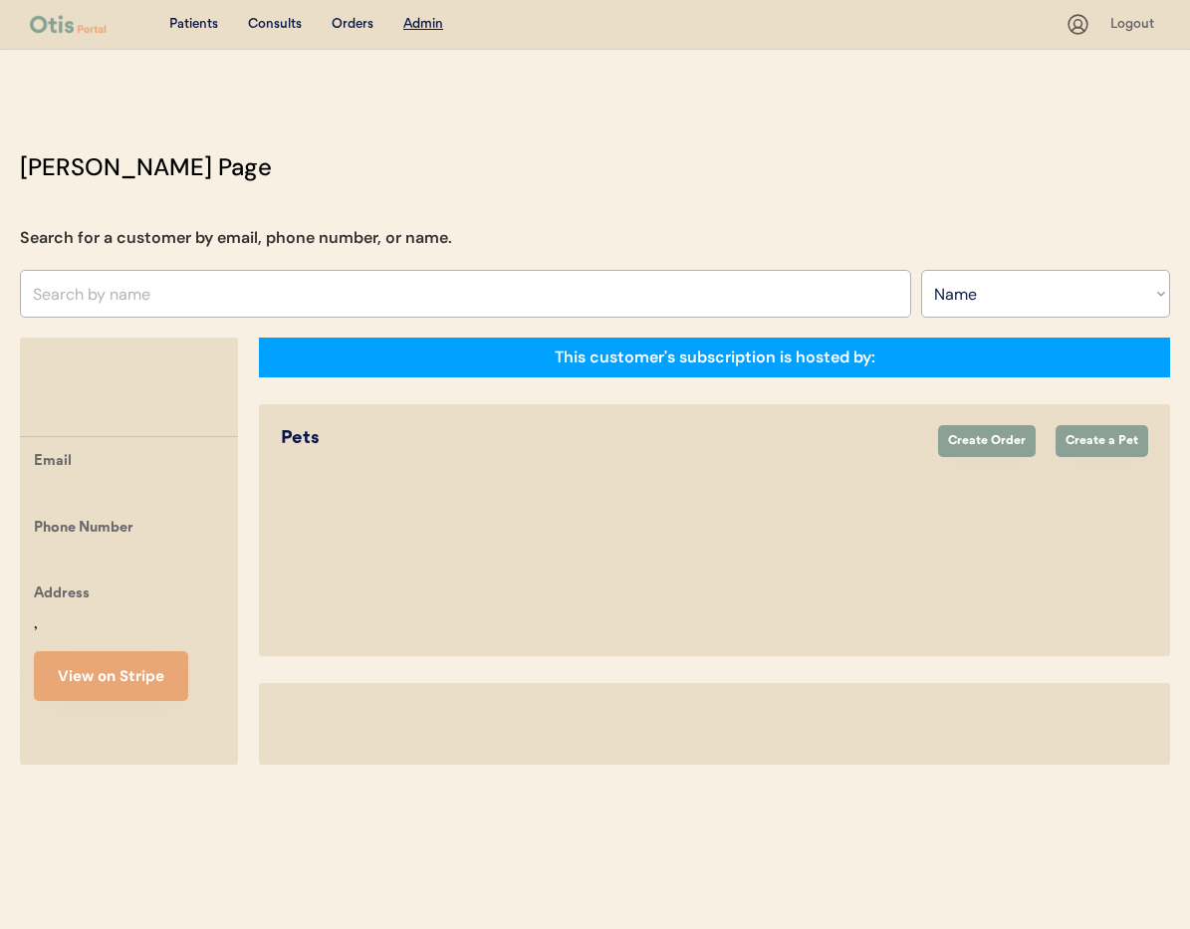
select select ""Name""
select select "true"
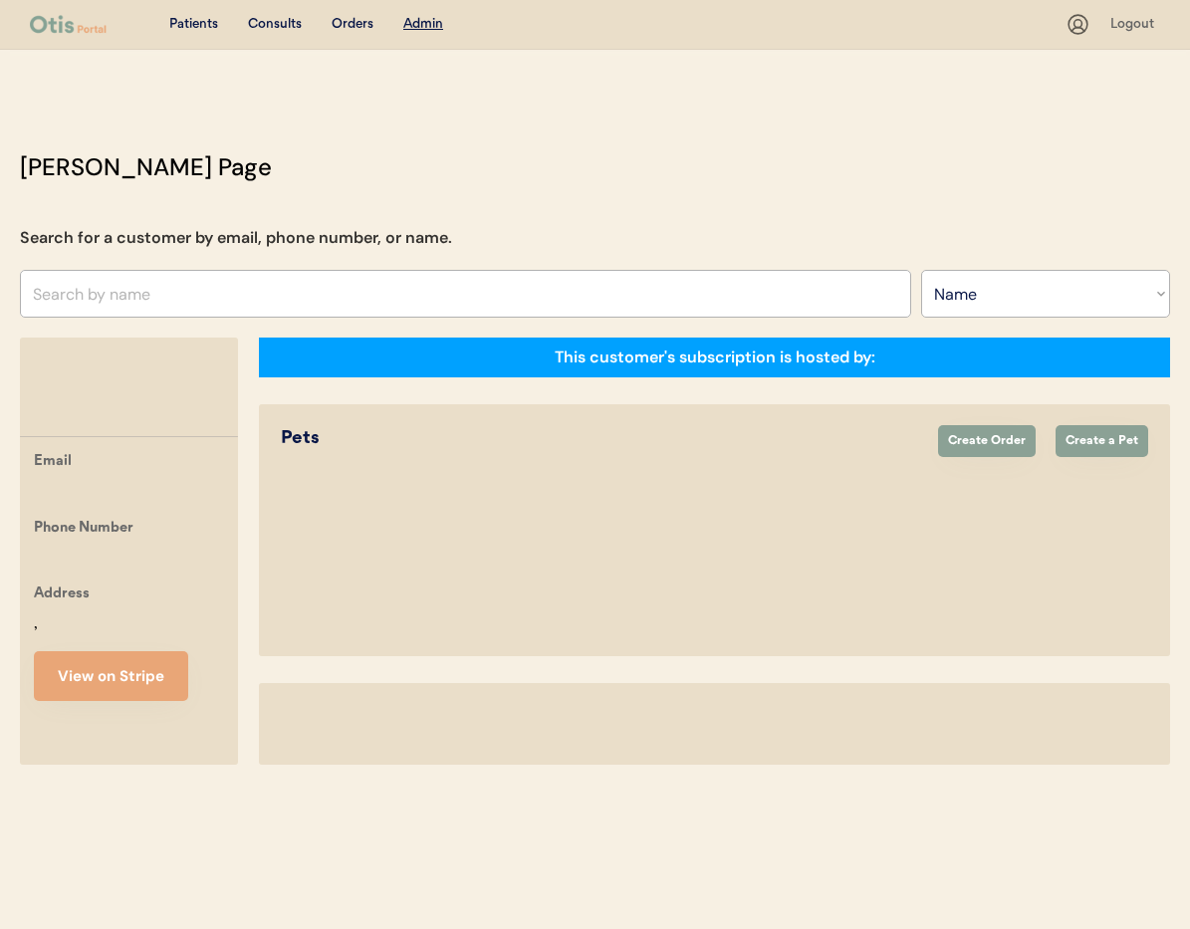
select select "true"
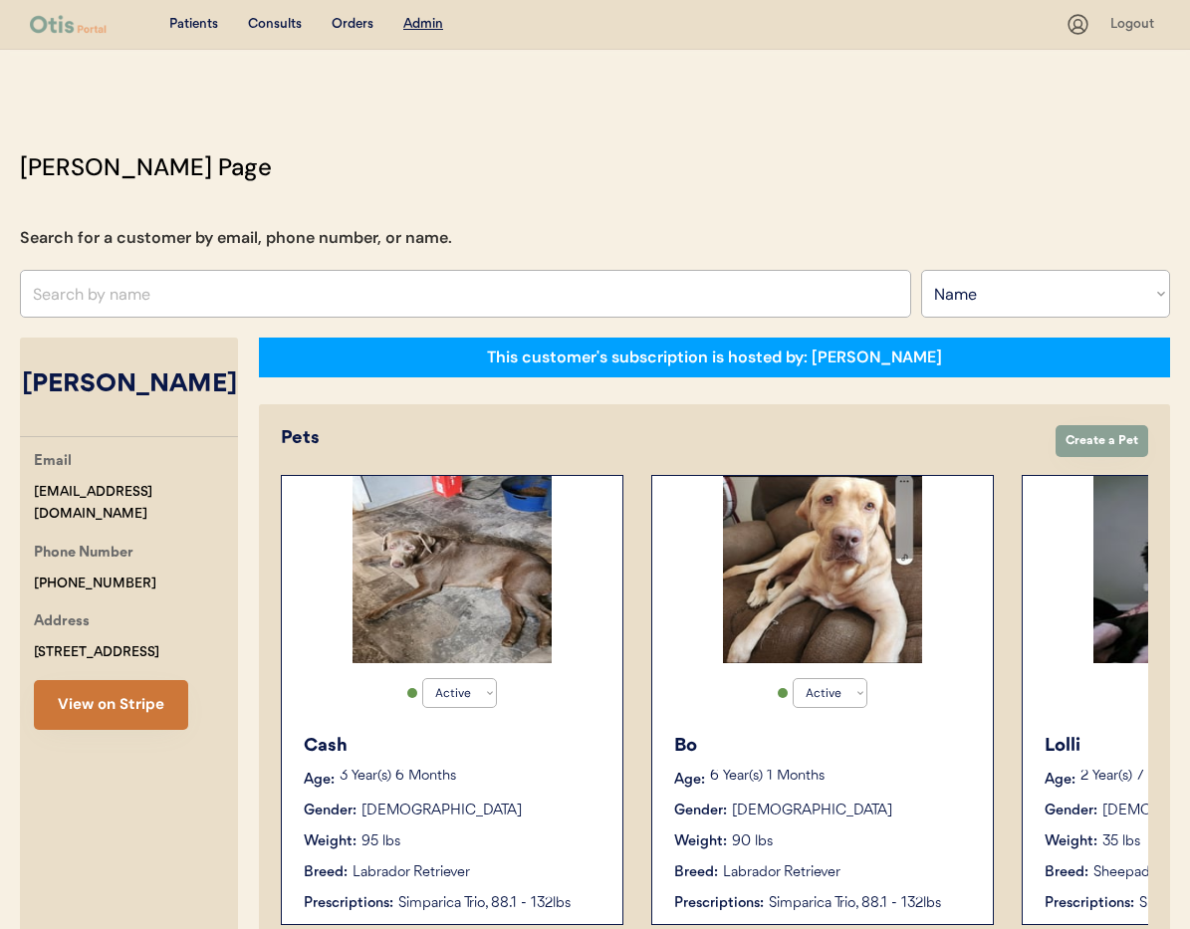
click at [130, 708] on button "View on Stripe" at bounding box center [111, 705] width 154 height 50
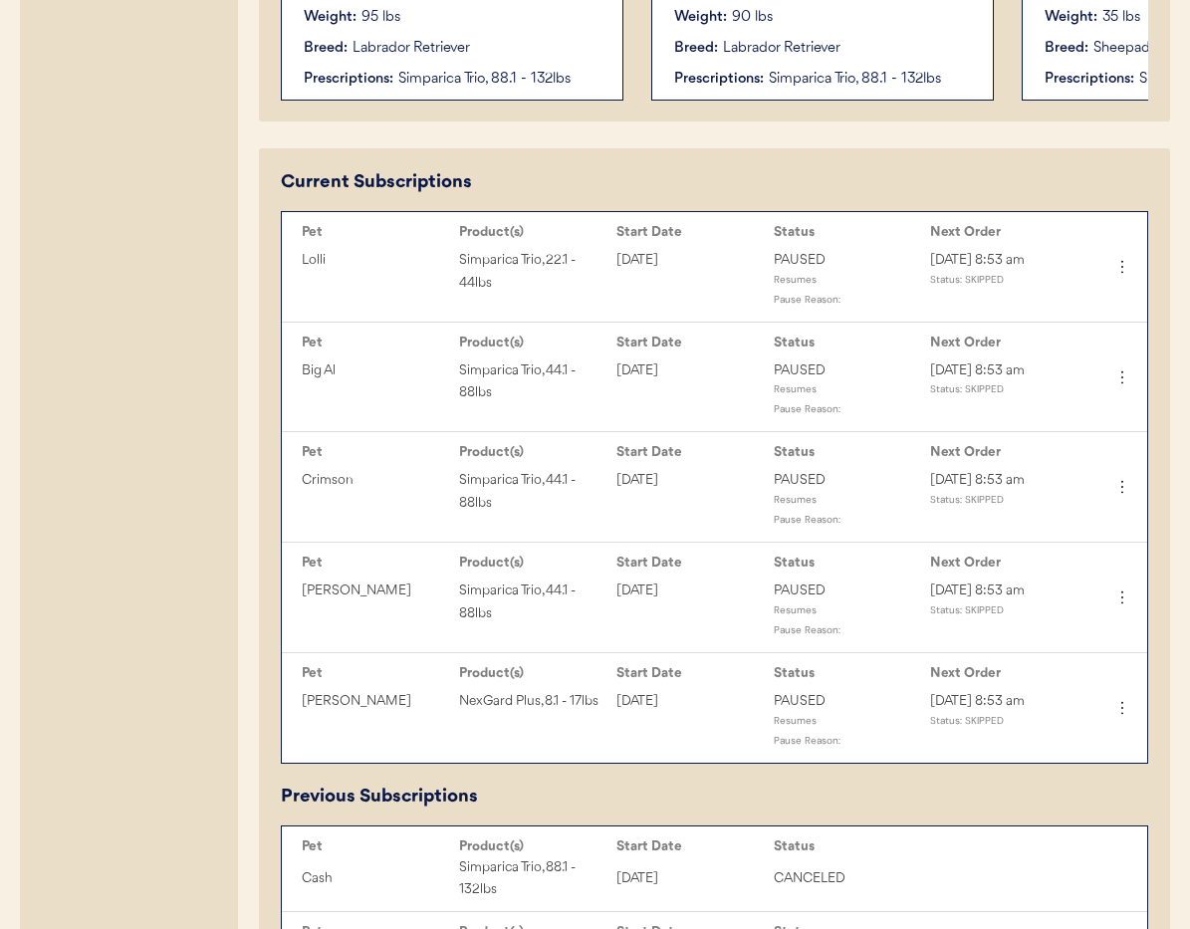
scroll to position [815, 0]
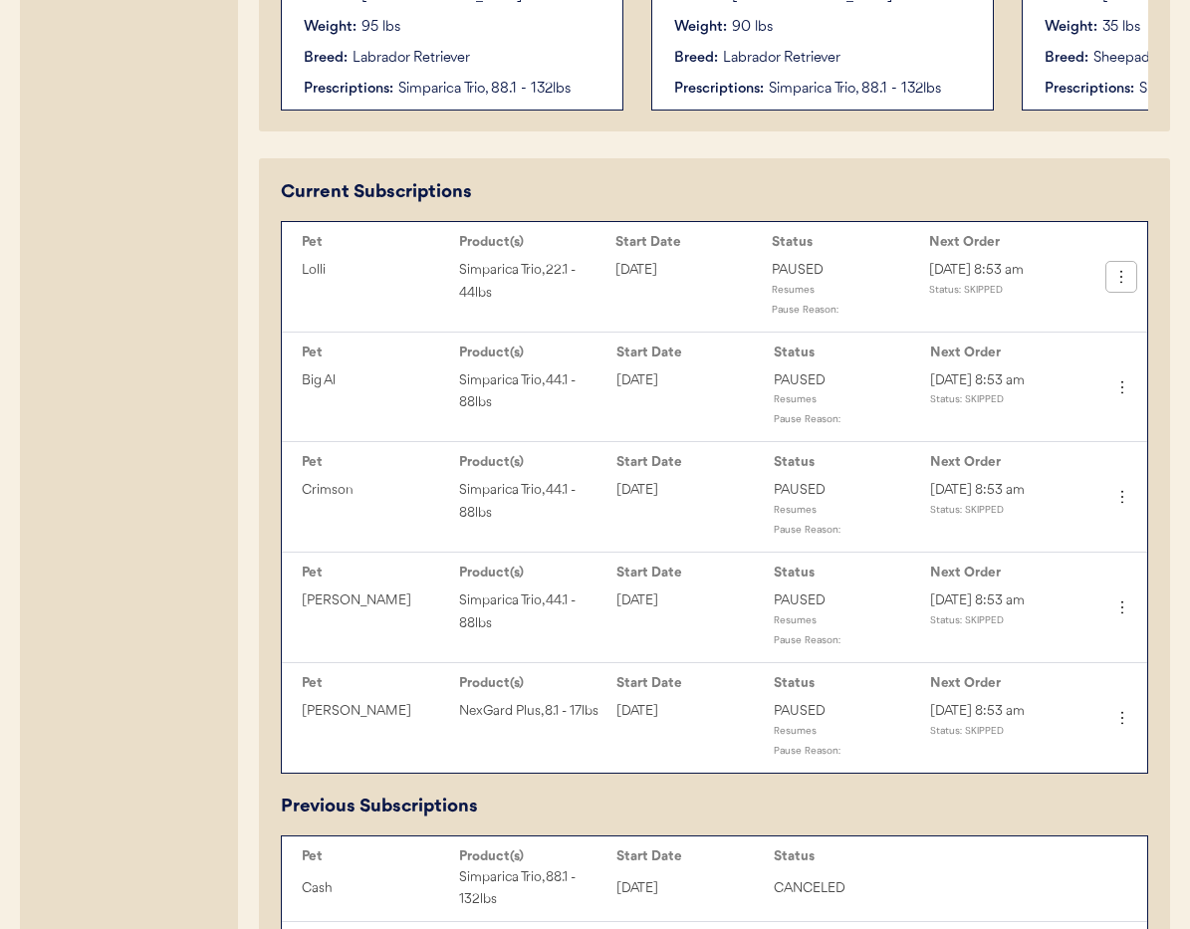
click at [1121, 274] on icon at bounding box center [1122, 277] width 20 height 20
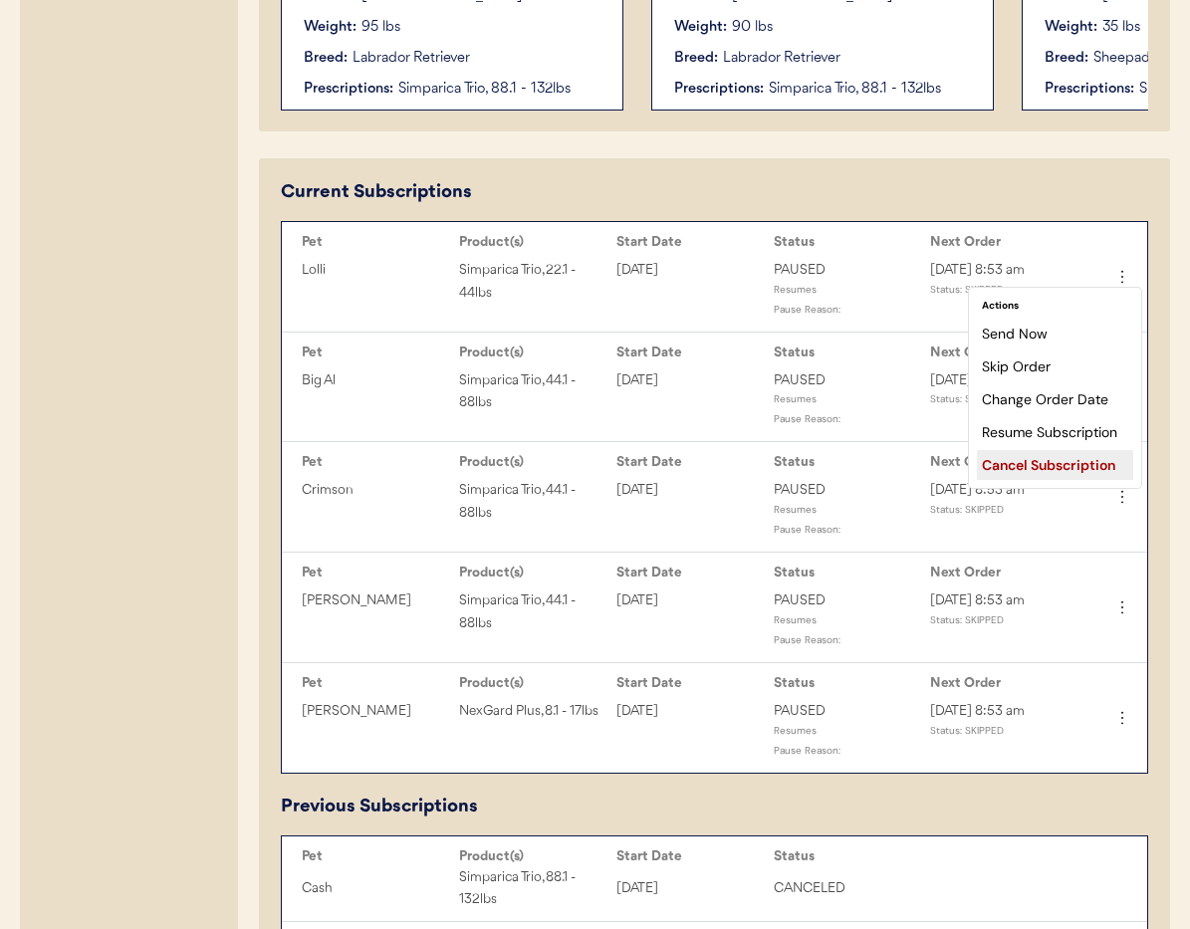
click at [1041, 467] on div "Cancel Subscription" at bounding box center [1055, 465] width 156 height 30
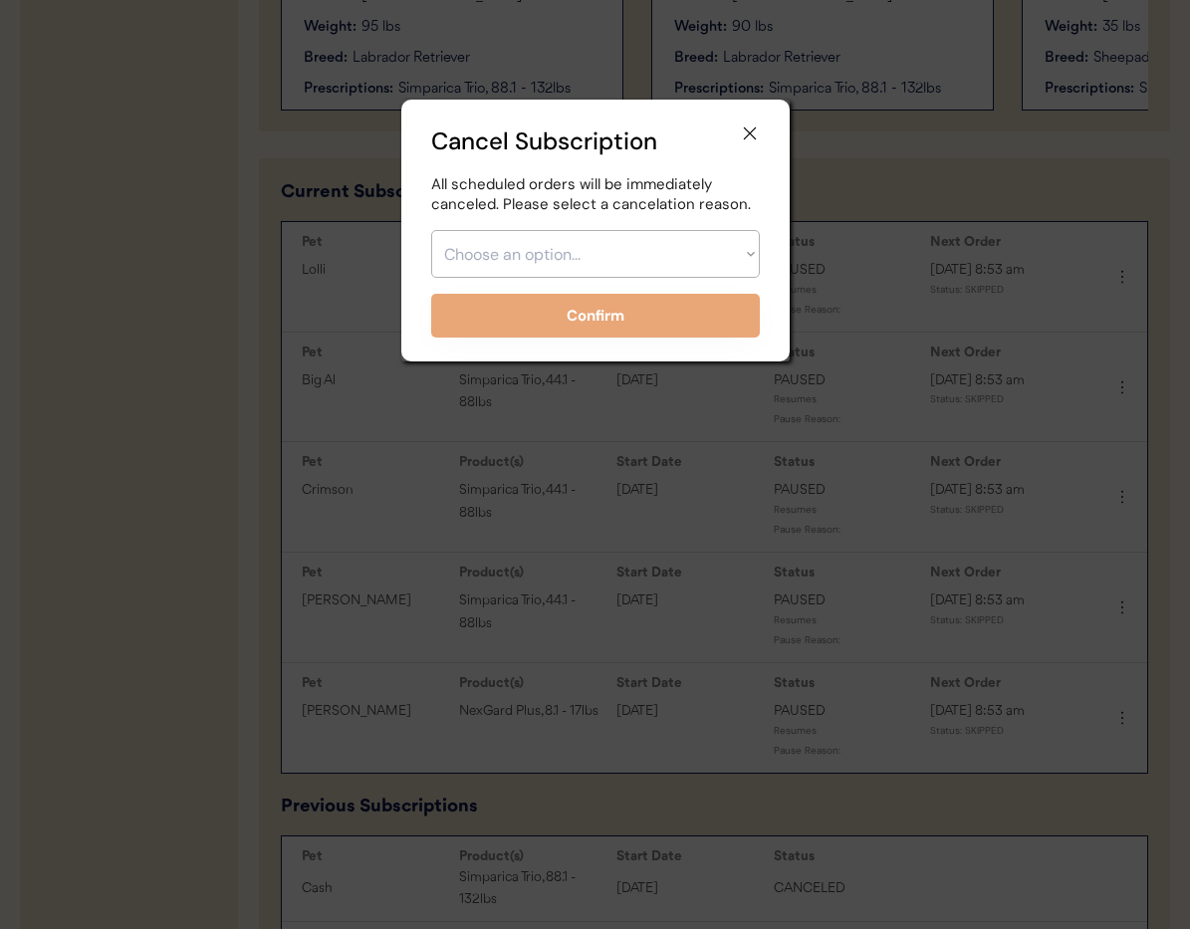
click at [532, 255] on select "Choose an option... Too expensive / can't afford Getting medication elsewhere (…" at bounding box center [595, 254] width 329 height 48
select select ""no_longer_interested___medication_not_needed""
click at [431, 230] on select "Choose an option... Too expensive / can't afford Getting medication elsewhere (…" at bounding box center [595, 254] width 329 height 48
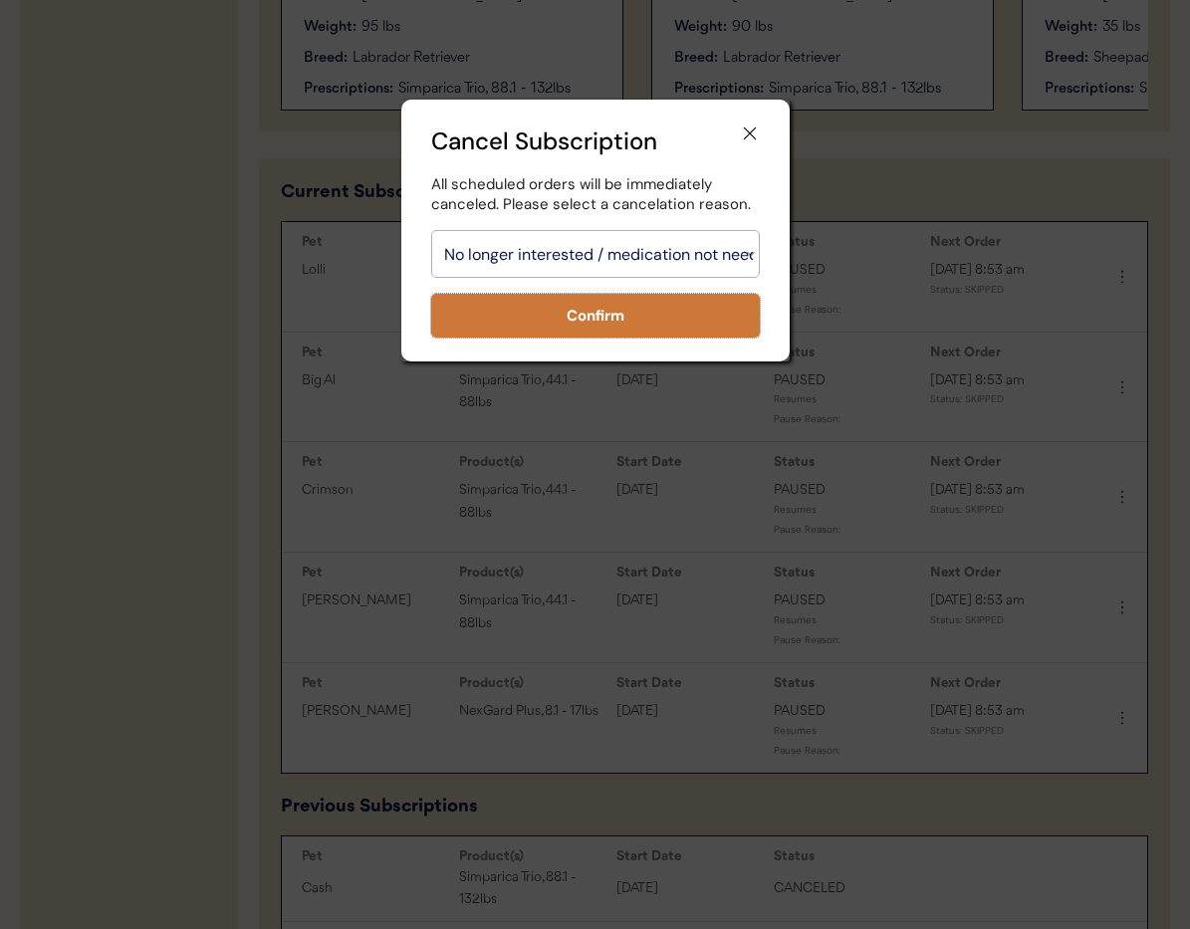
click at [588, 333] on button "Confirm" at bounding box center [595, 316] width 329 height 44
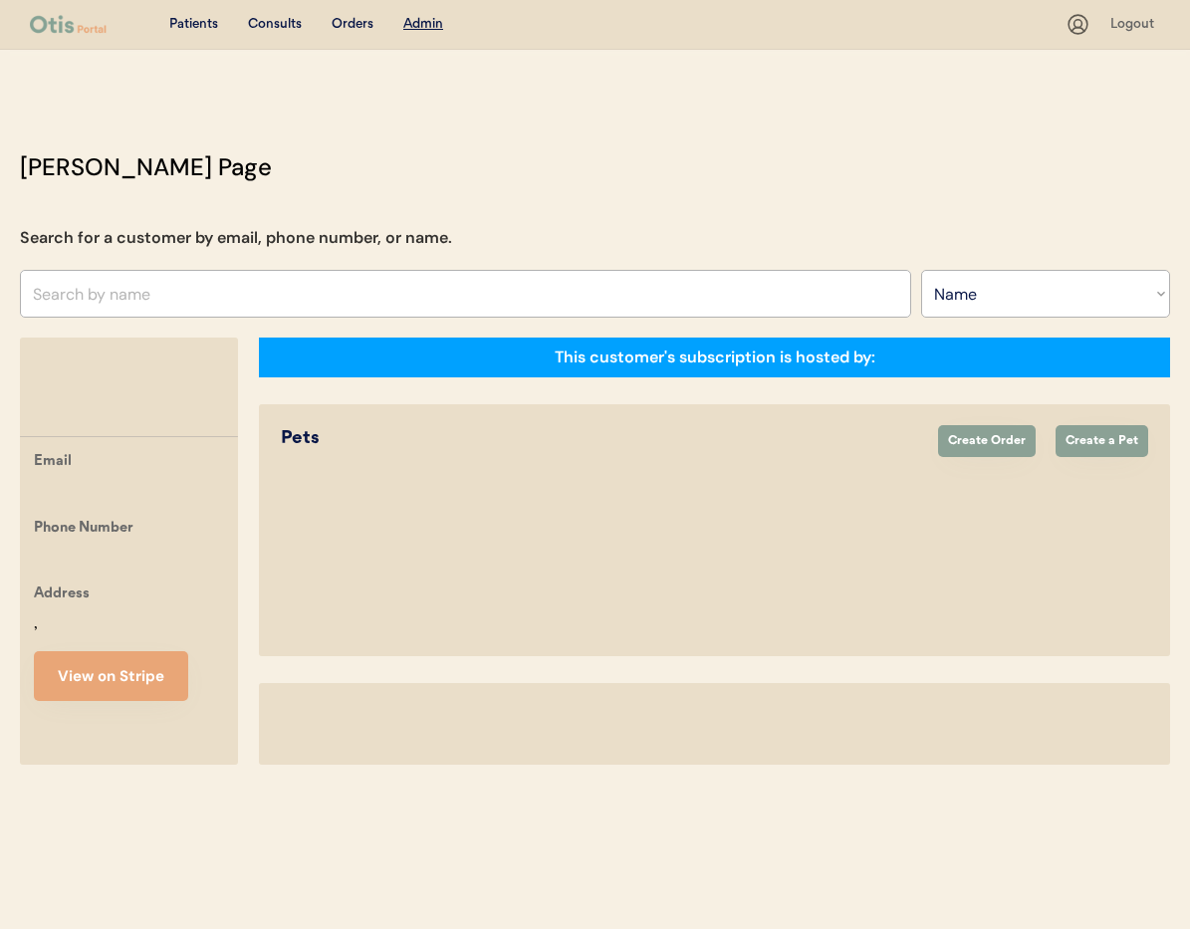
select select ""Name""
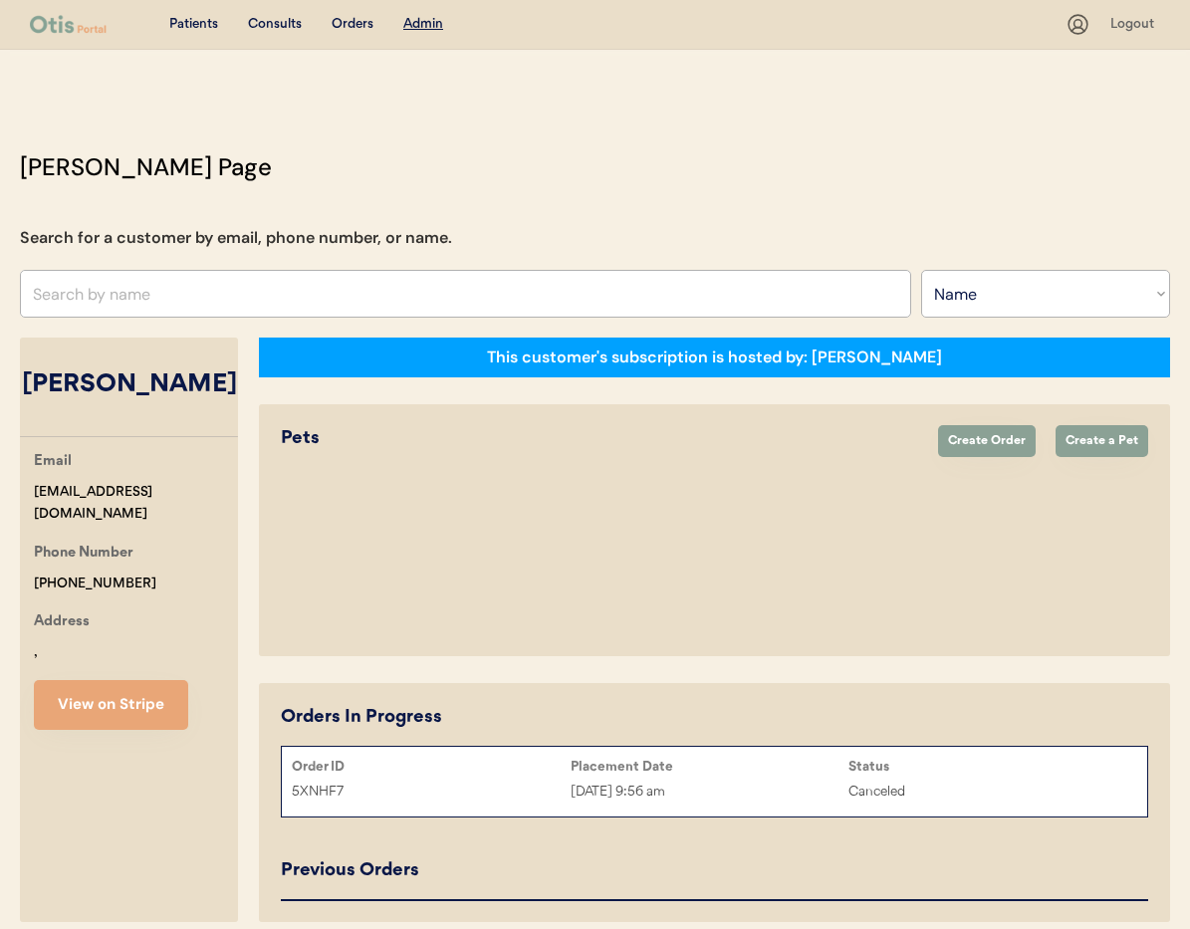
select select "true"
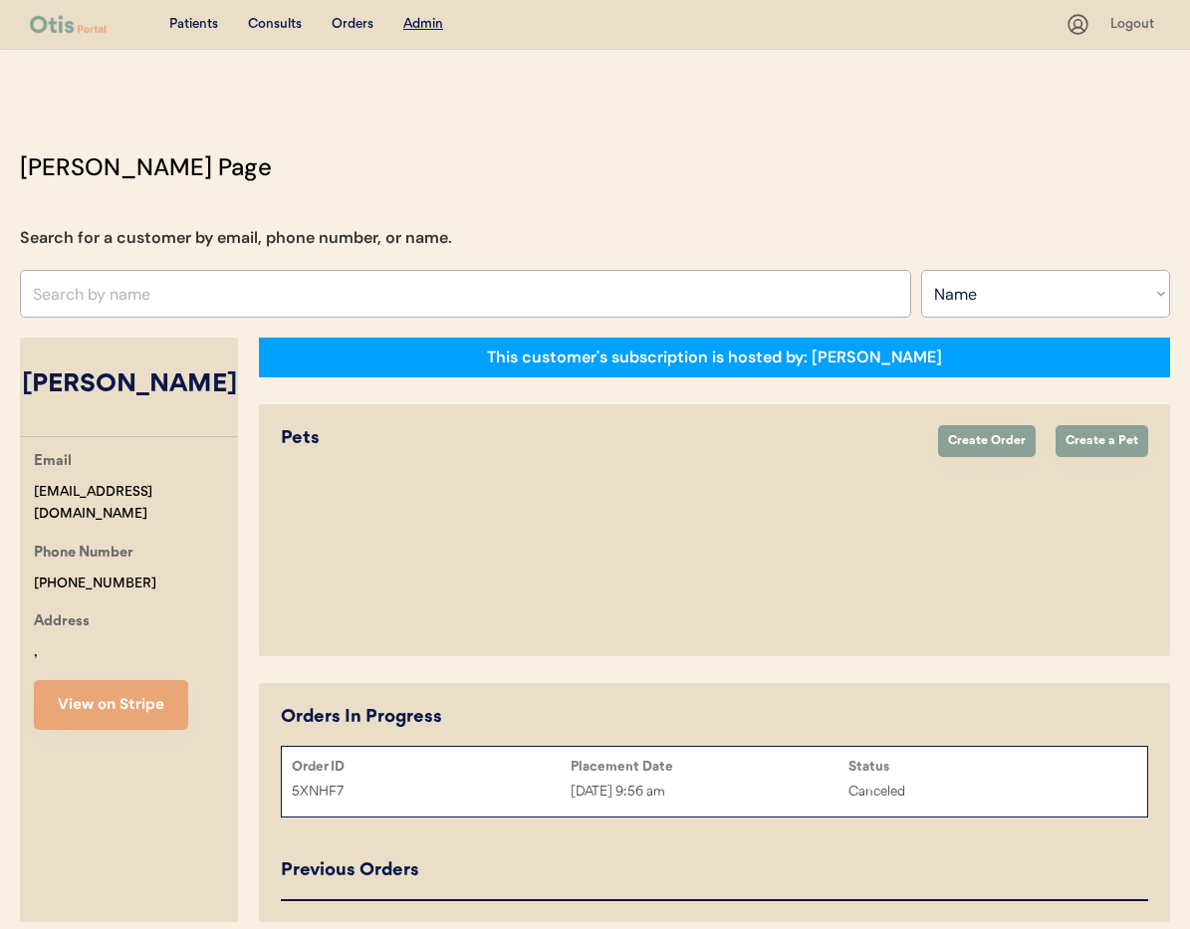
select select "true"
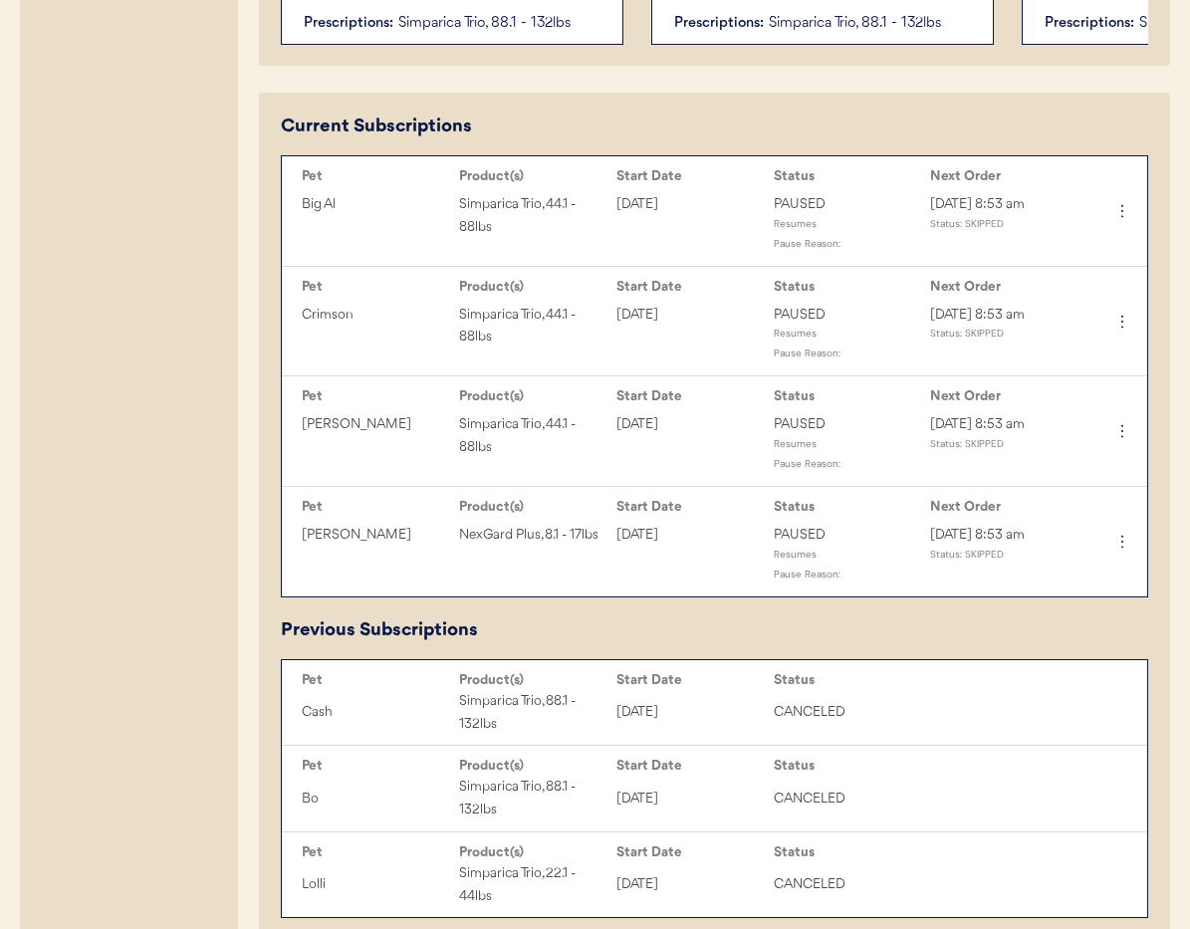
scroll to position [881, 0]
click at [1123, 221] on button at bounding box center [1122, 210] width 30 height 30
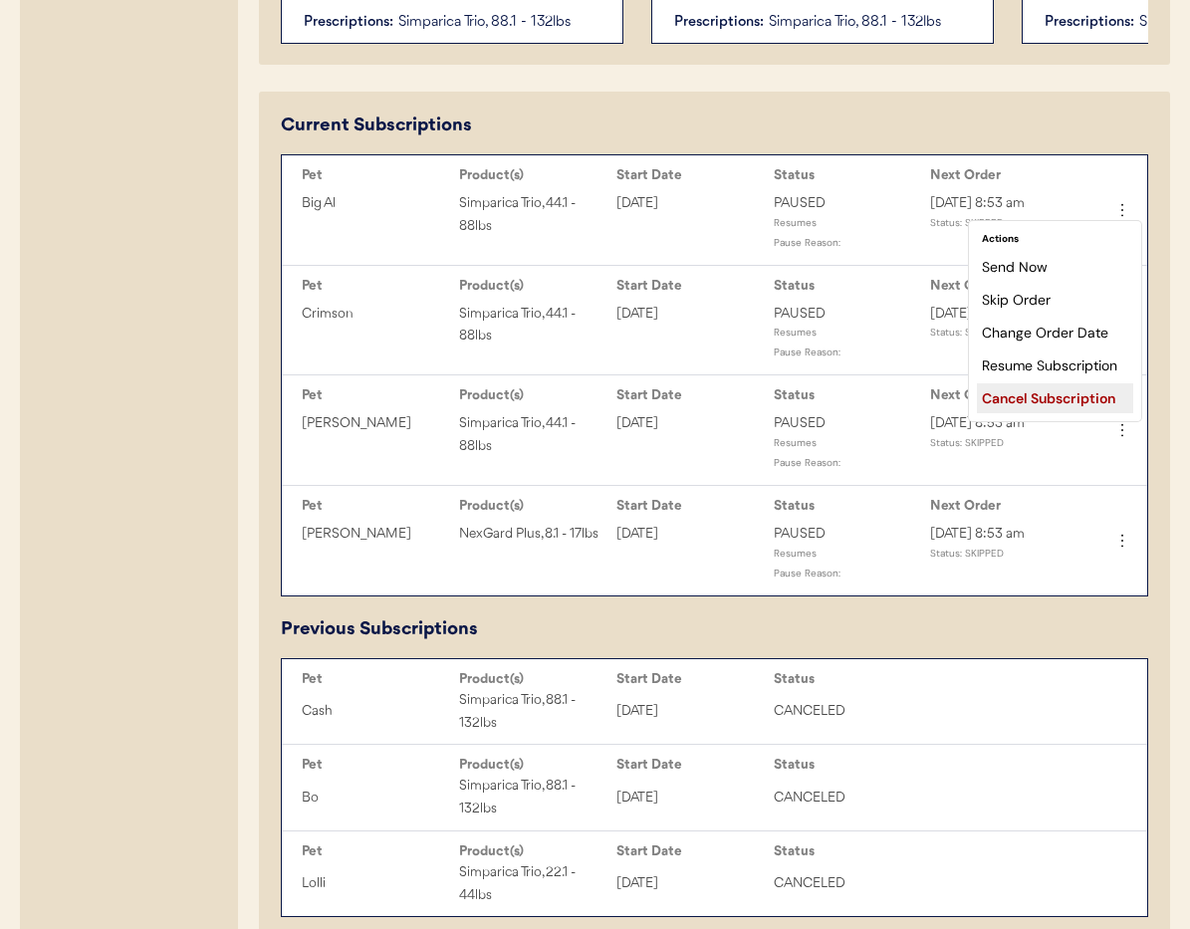
click at [1059, 391] on div "Cancel Subscription" at bounding box center [1055, 398] width 156 height 30
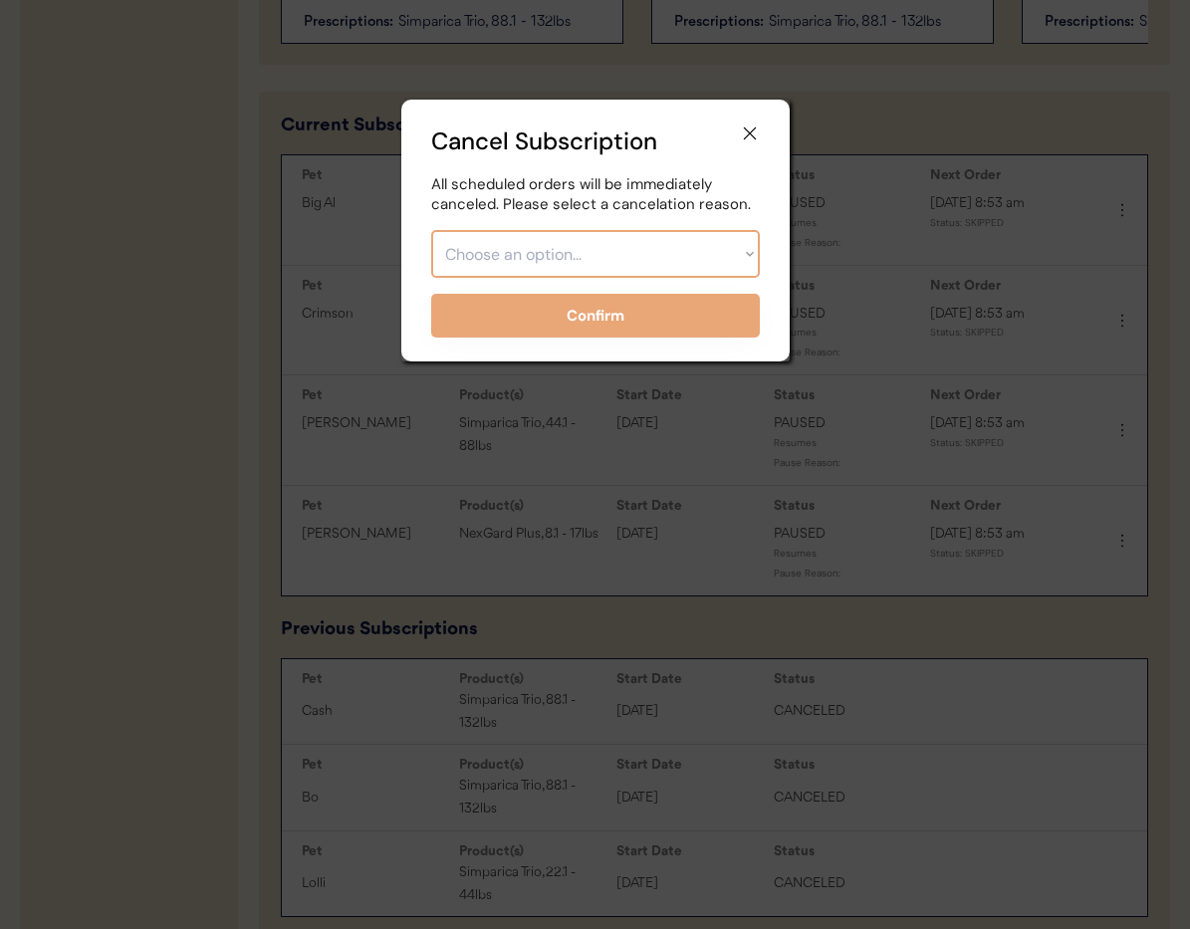
click at [646, 254] on select "Choose an option... Too expensive / can't afford Getting medication elsewhere (…" at bounding box center [595, 254] width 329 height 48
click at [431, 230] on select "Choose an option... Too expensive / can't afford Getting medication elsewhere (…" at bounding box center [595, 254] width 329 height 48
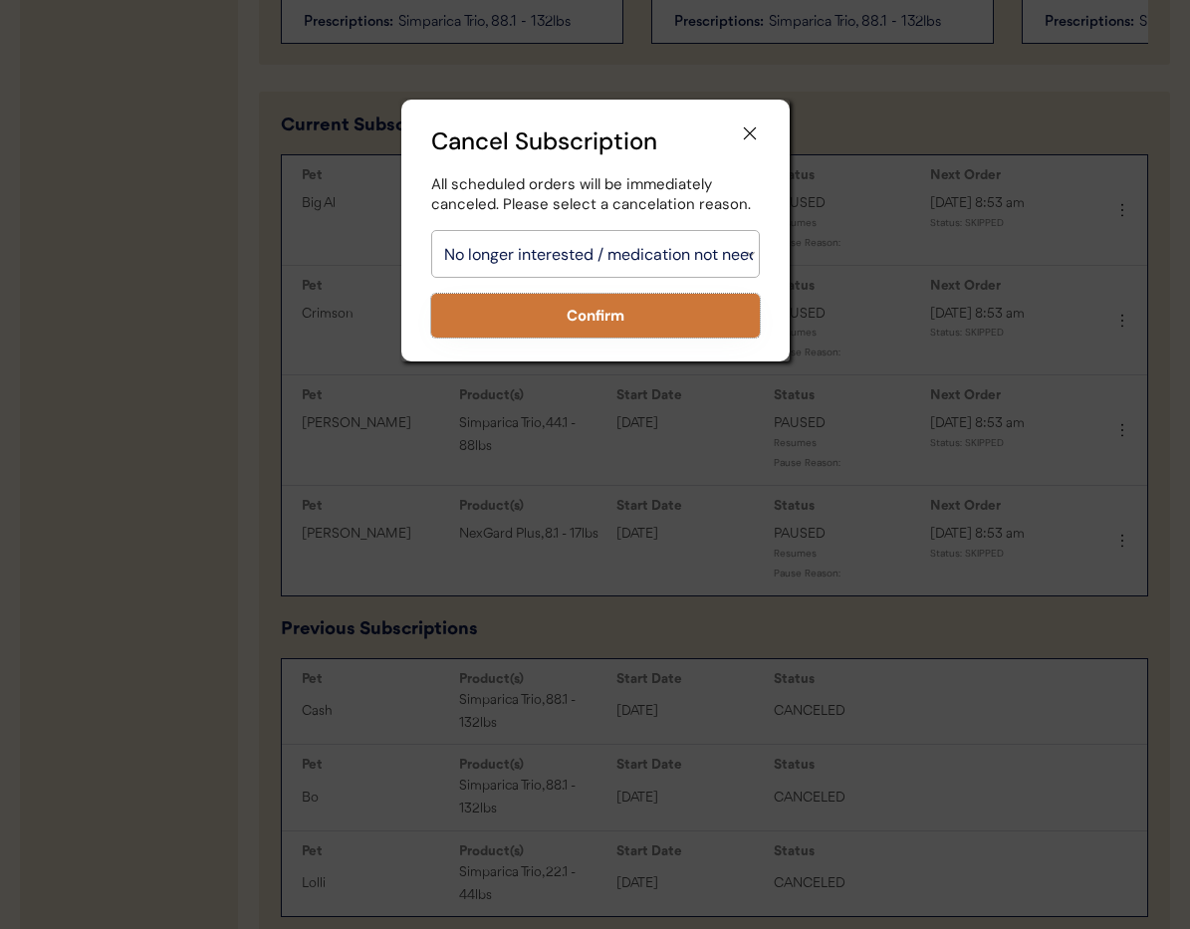
drag, startPoint x: 575, startPoint y: 325, endPoint x: 590, endPoint y: 326, distance: 15.0
click at [576, 325] on button "Confirm" at bounding box center [595, 316] width 329 height 44
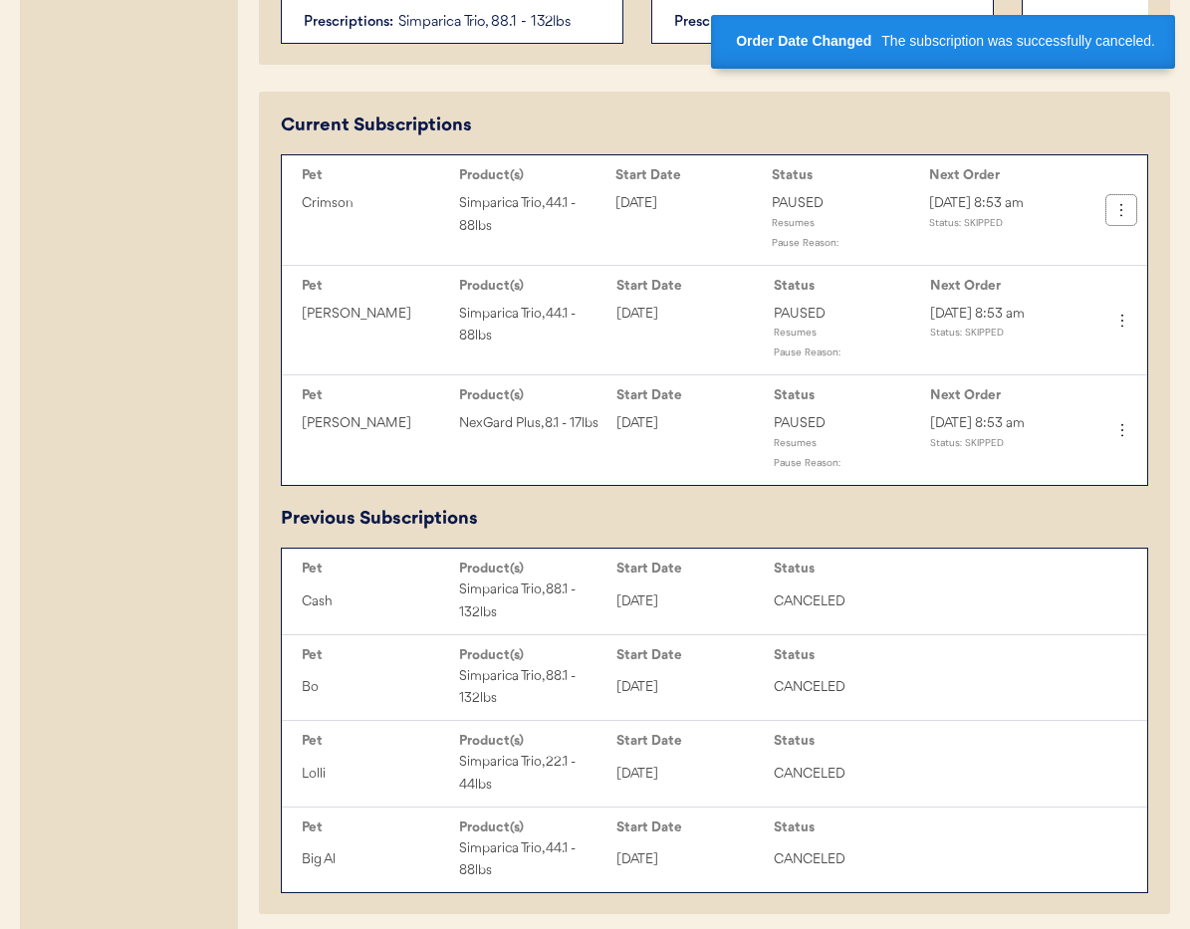
click at [1115, 221] on button at bounding box center [1122, 210] width 30 height 30
click at [1026, 392] on div "Cancel Subscription" at bounding box center [1055, 398] width 156 height 30
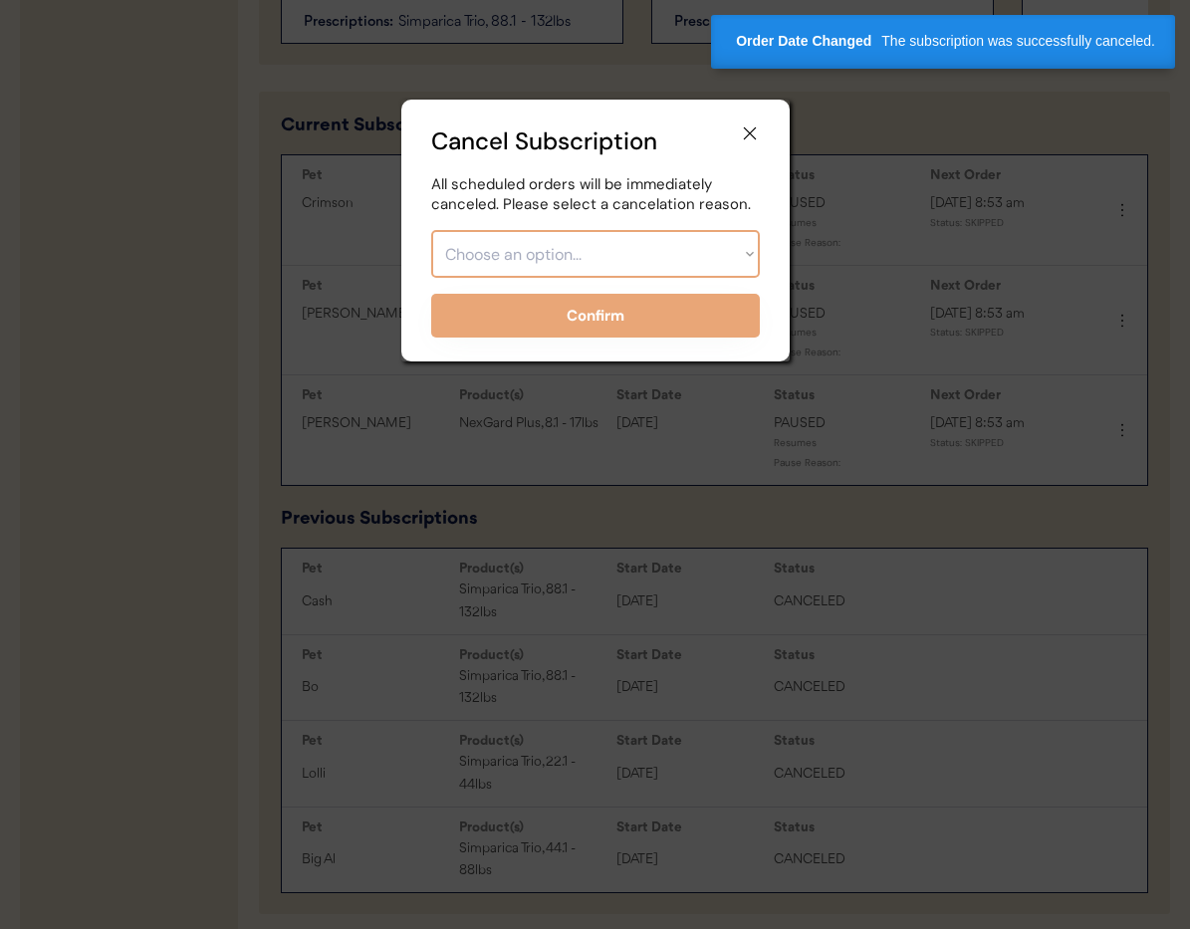
click at [636, 252] on select "Choose an option... Too expensive / can't afford Getting medication elsewhere (…" at bounding box center [595, 254] width 329 height 48
select select ""no_longer_interested___medication_not_needed""
click at [431, 230] on select "Choose an option... Too expensive / can't afford Getting medication elsewhere (…" at bounding box center [595, 254] width 329 height 48
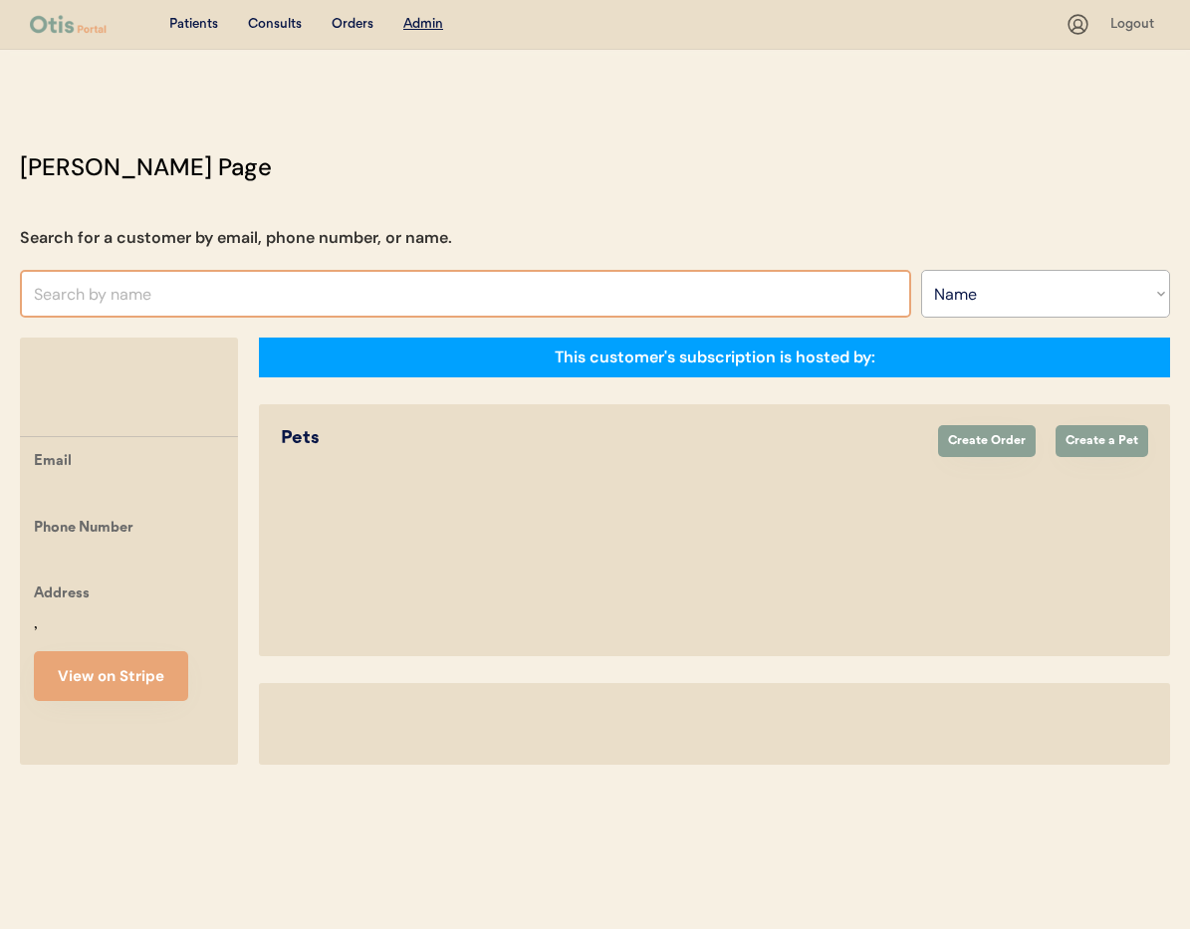
select select ""Name""
click at [582, 312] on input "text" at bounding box center [465, 294] width 891 height 48
select select "true"
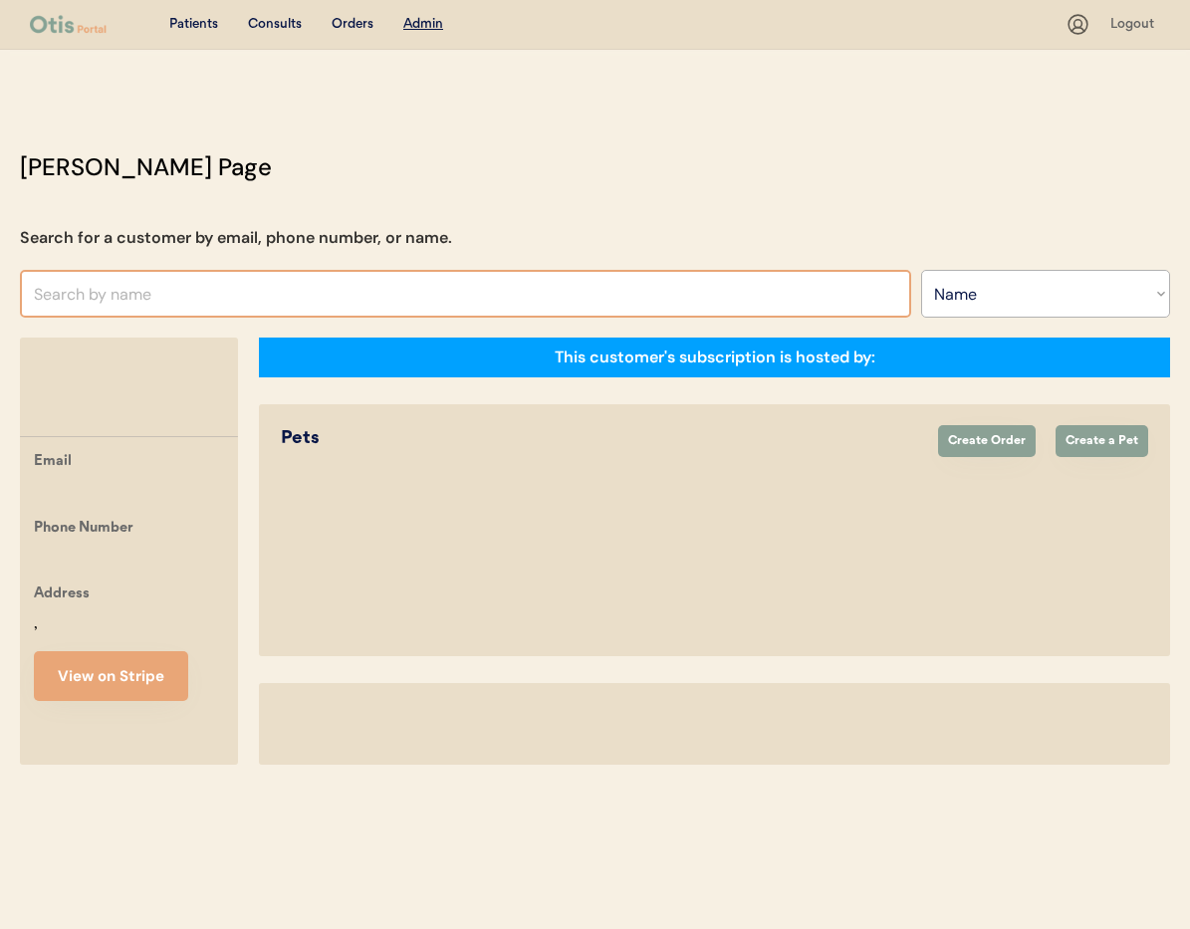
select select "true"
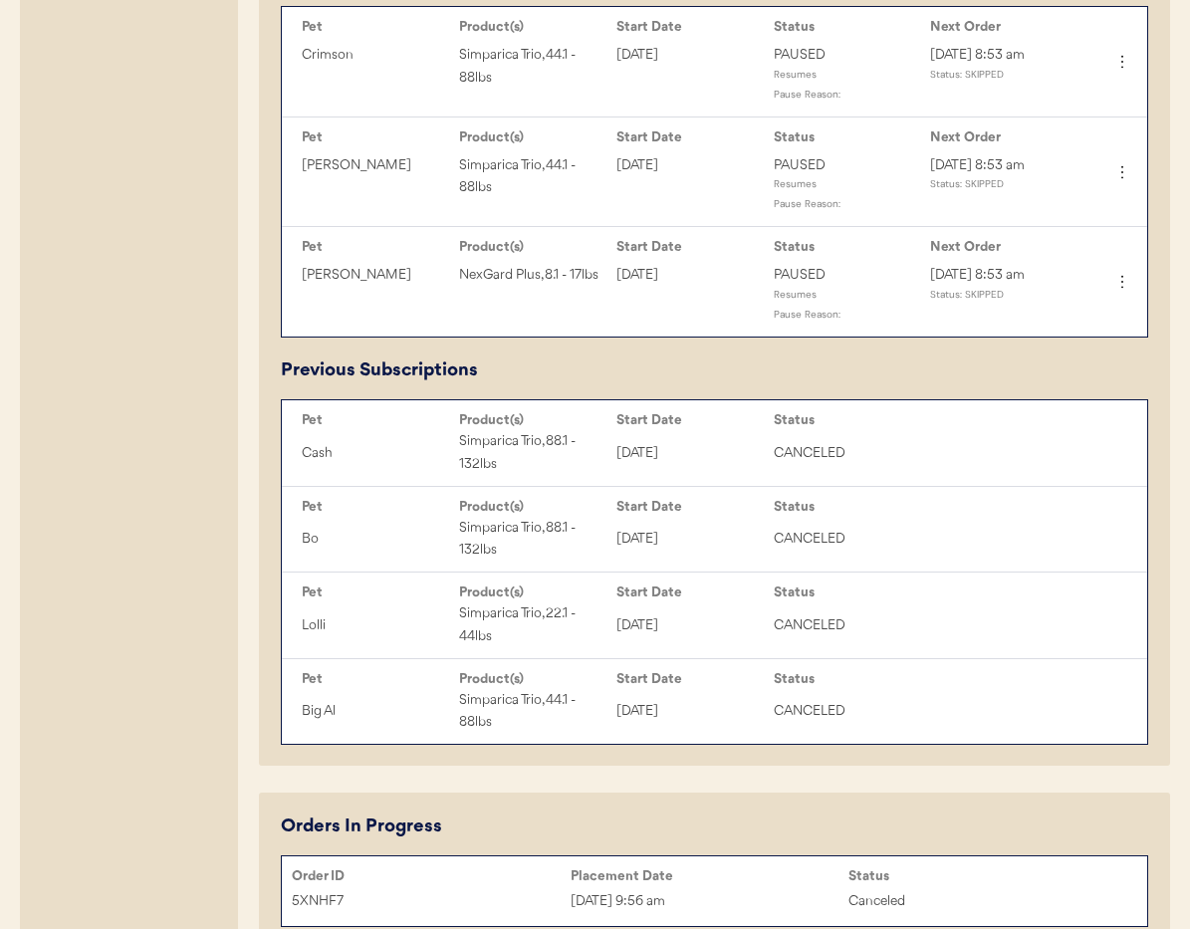
scroll to position [850, 0]
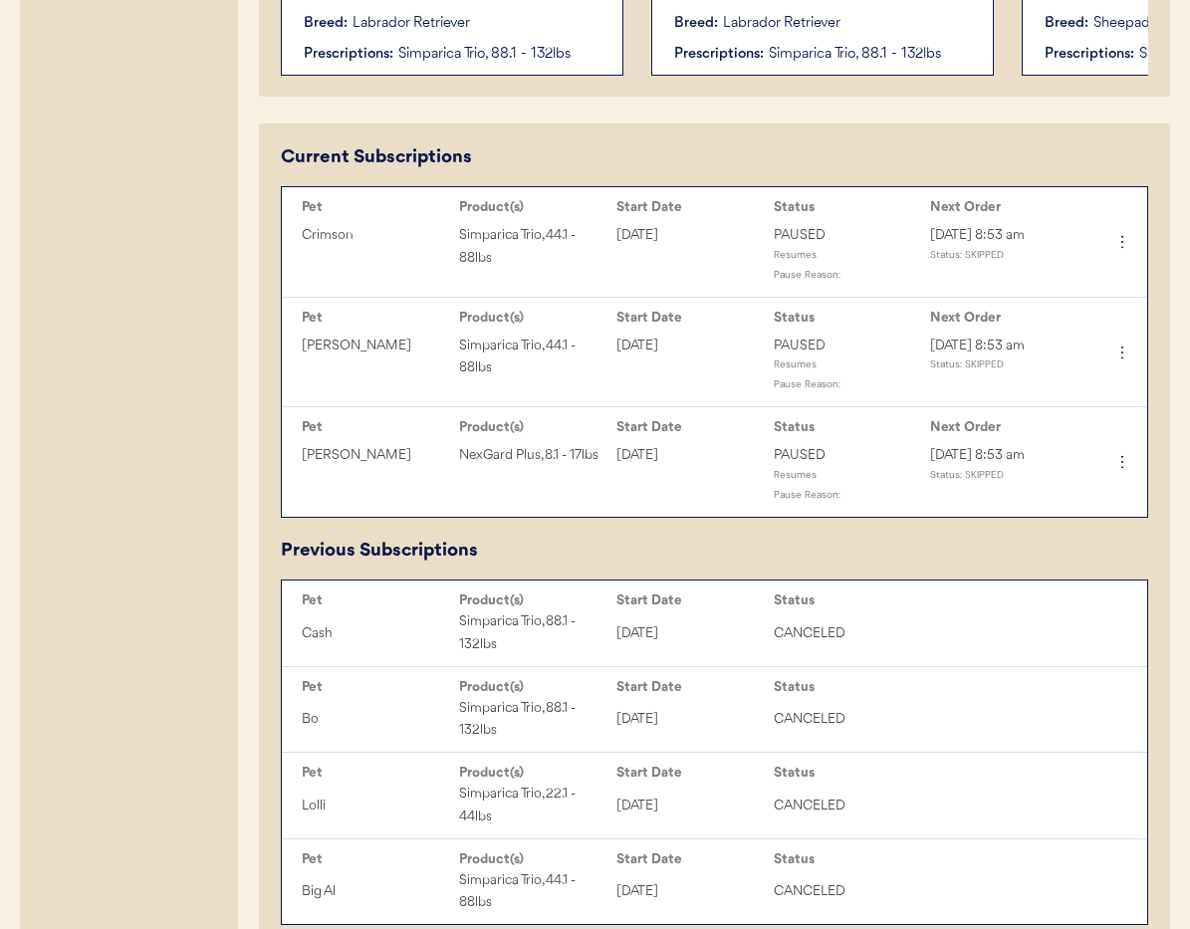
click at [1113, 297] on div "Pet Product(s) Start Date Status Next Order Crimson Simparica Trio, 44.1 - 88lb…" at bounding box center [715, 241] width 866 height 111
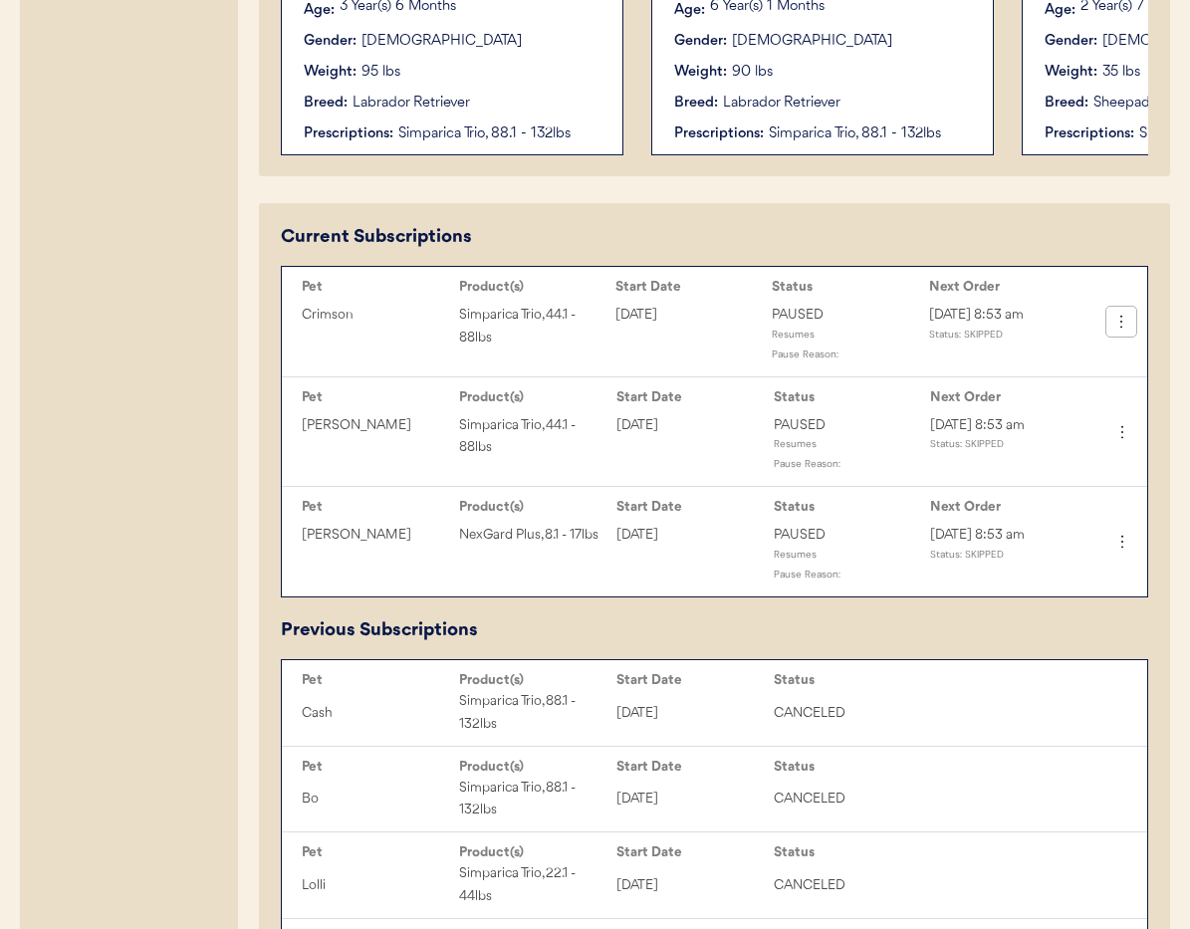
click at [1118, 321] on icon at bounding box center [1122, 322] width 20 height 20
click at [1012, 515] on div "Cancel Subscription" at bounding box center [1055, 510] width 156 height 30
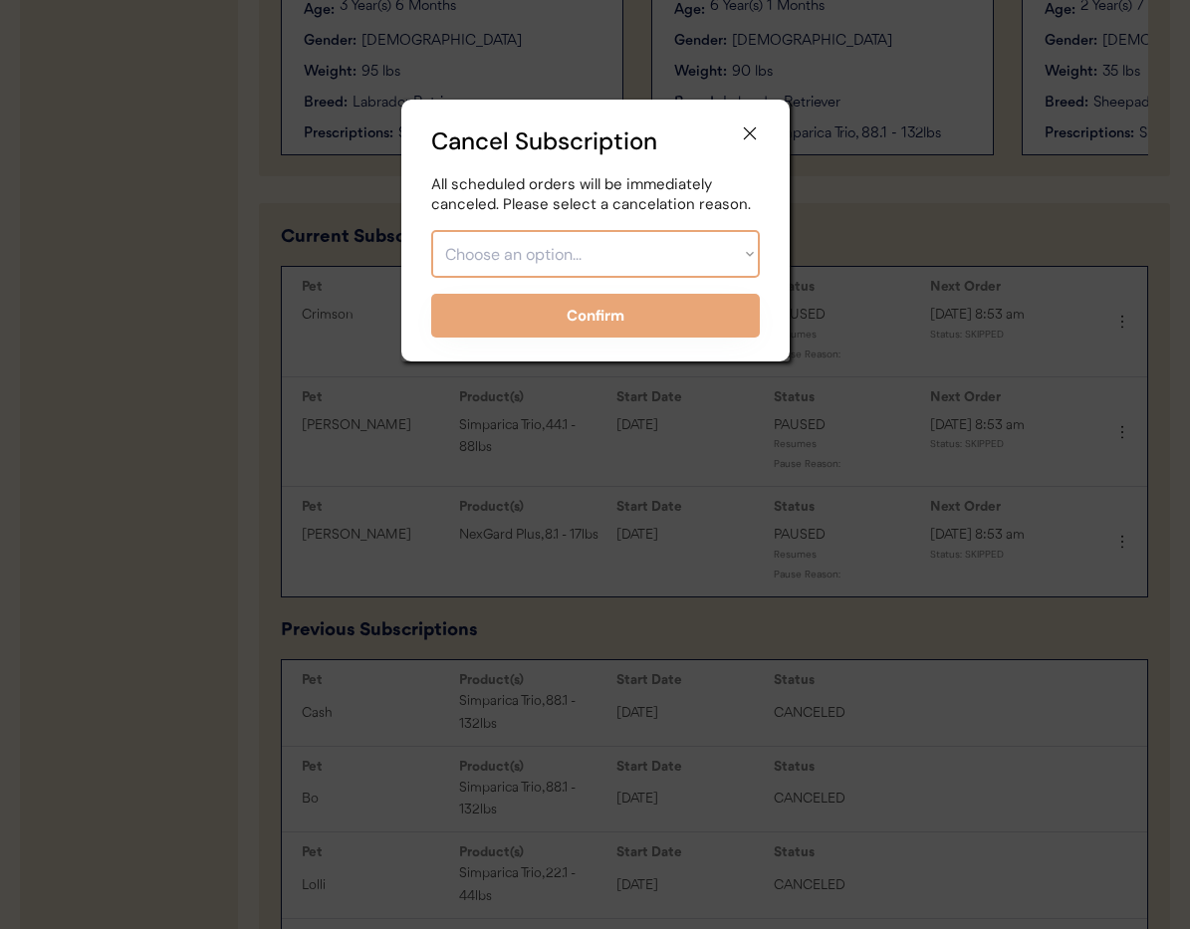
click at [567, 253] on select "Choose an option... Too expensive / can't afford Getting medication elsewhere (…" at bounding box center [595, 254] width 329 height 48
select select ""no_longer_interested___medication_not_needed""
click at [431, 230] on select "Choose an option... Too expensive / can't afford Getting medication elsewhere (…" at bounding box center [595, 254] width 329 height 48
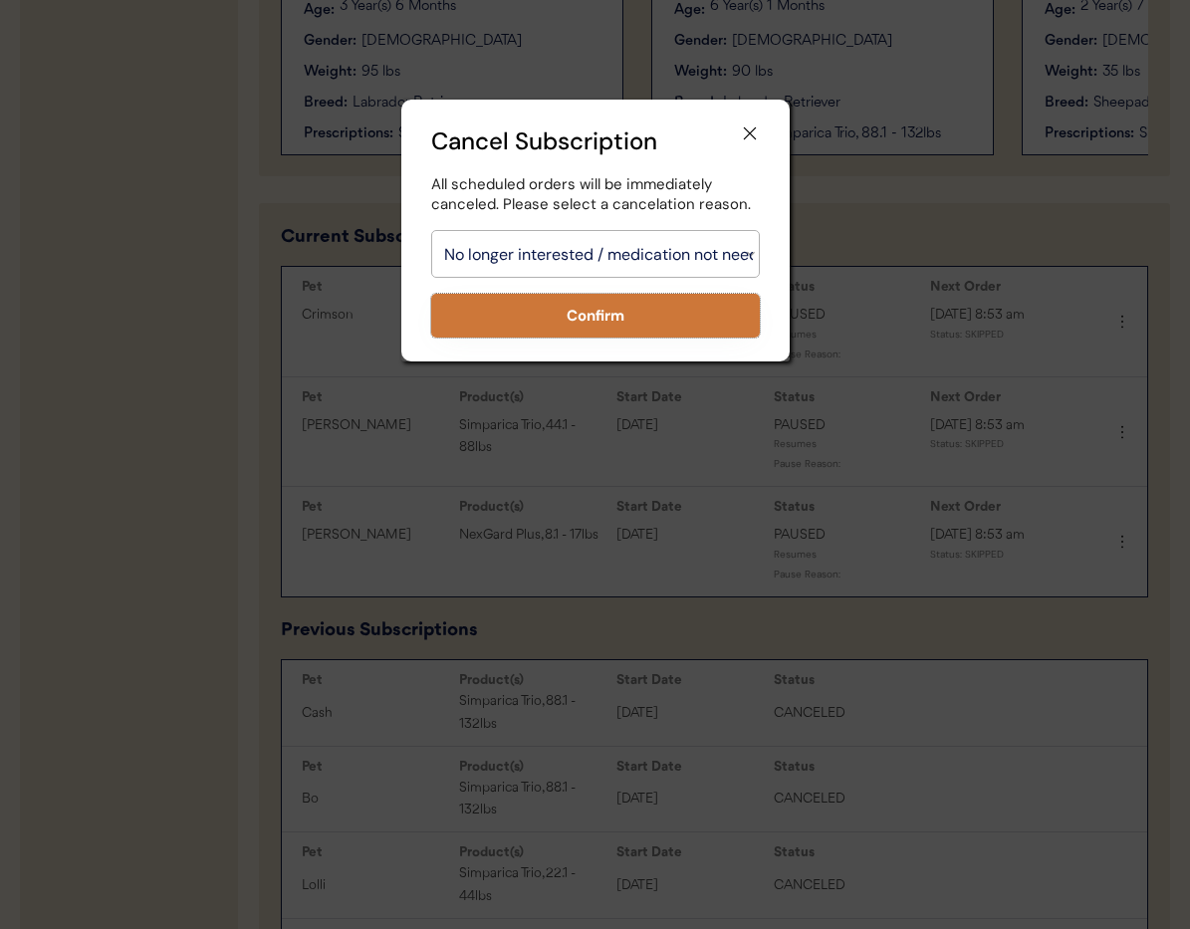
click at [533, 323] on button "Confirm" at bounding box center [595, 316] width 329 height 44
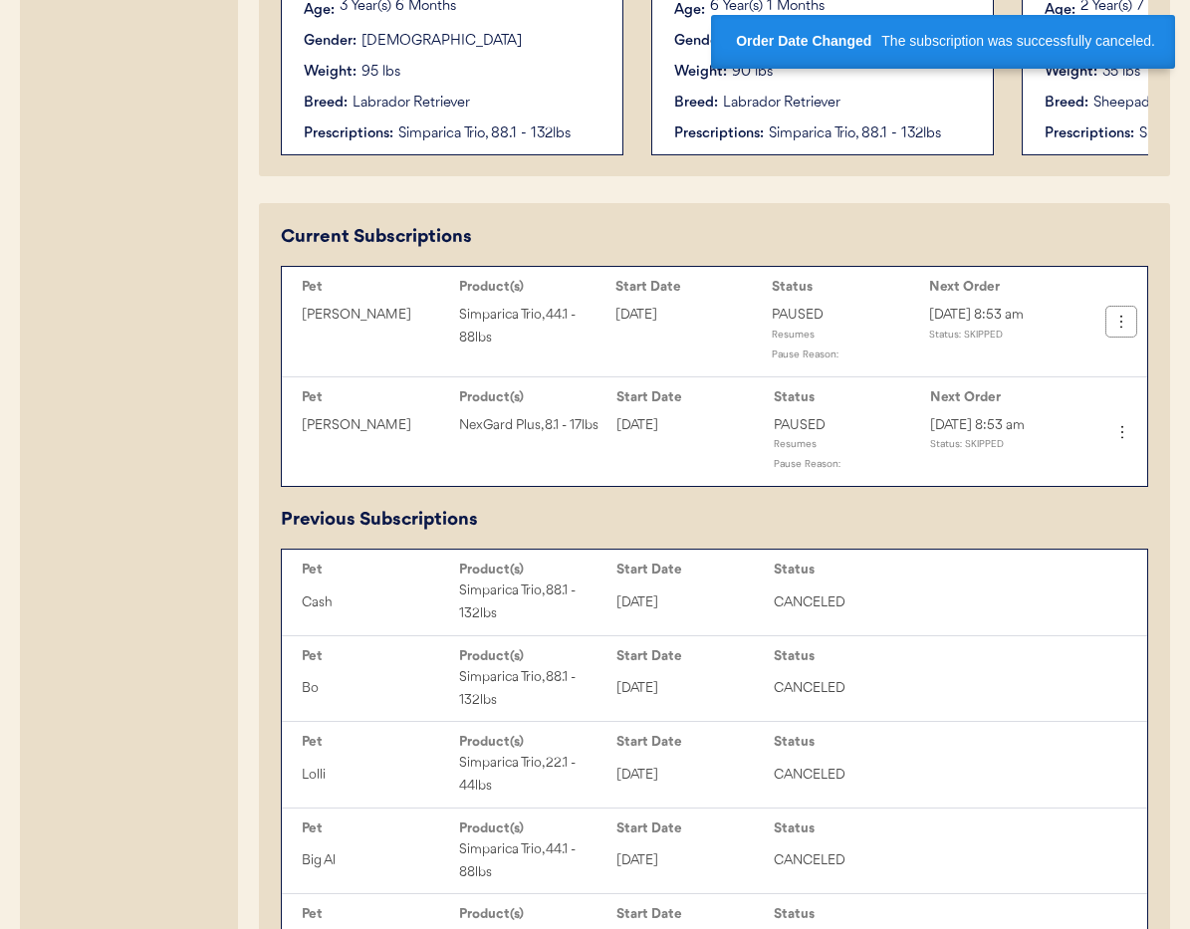
click at [1118, 322] on icon at bounding box center [1122, 322] width 20 height 20
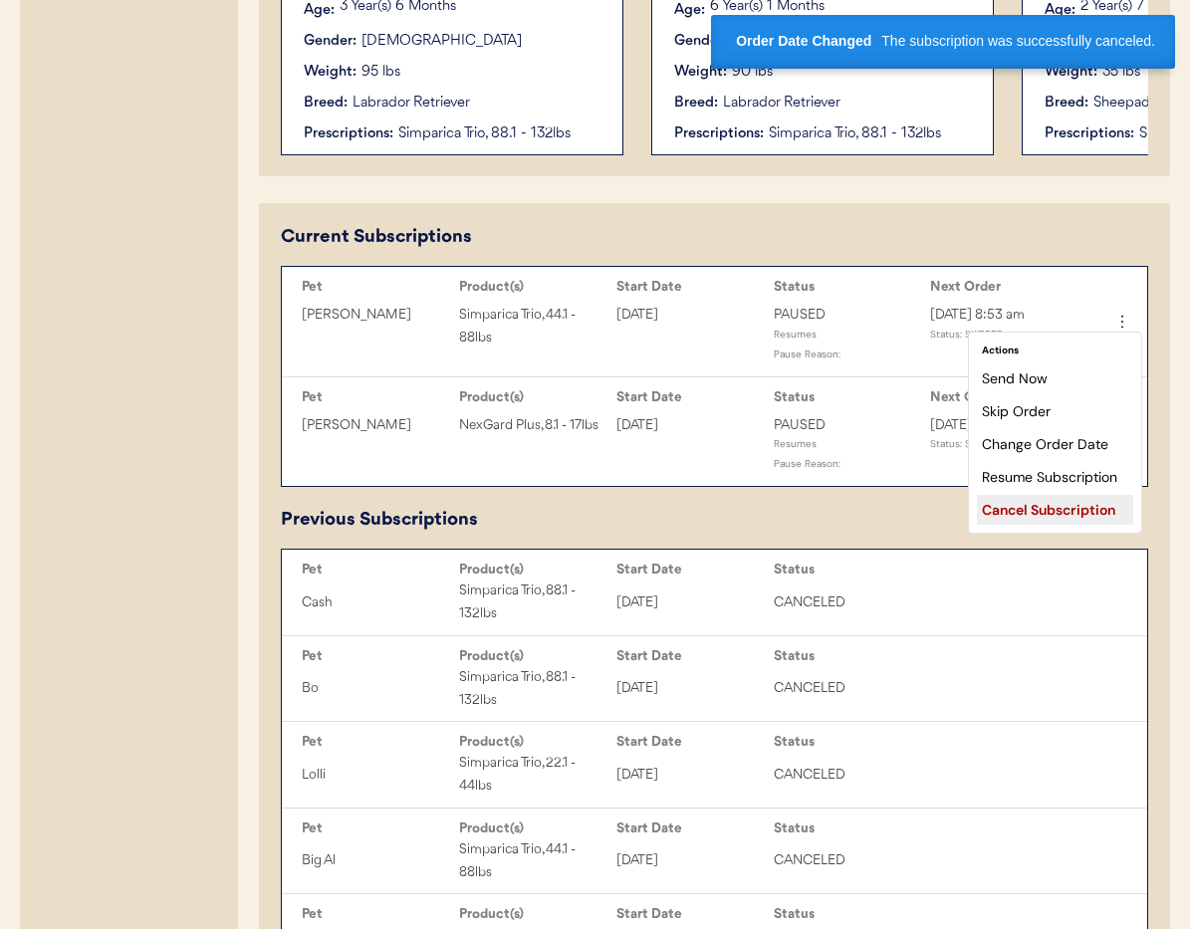
click at [1046, 512] on div "Cancel Subscription" at bounding box center [1055, 510] width 156 height 30
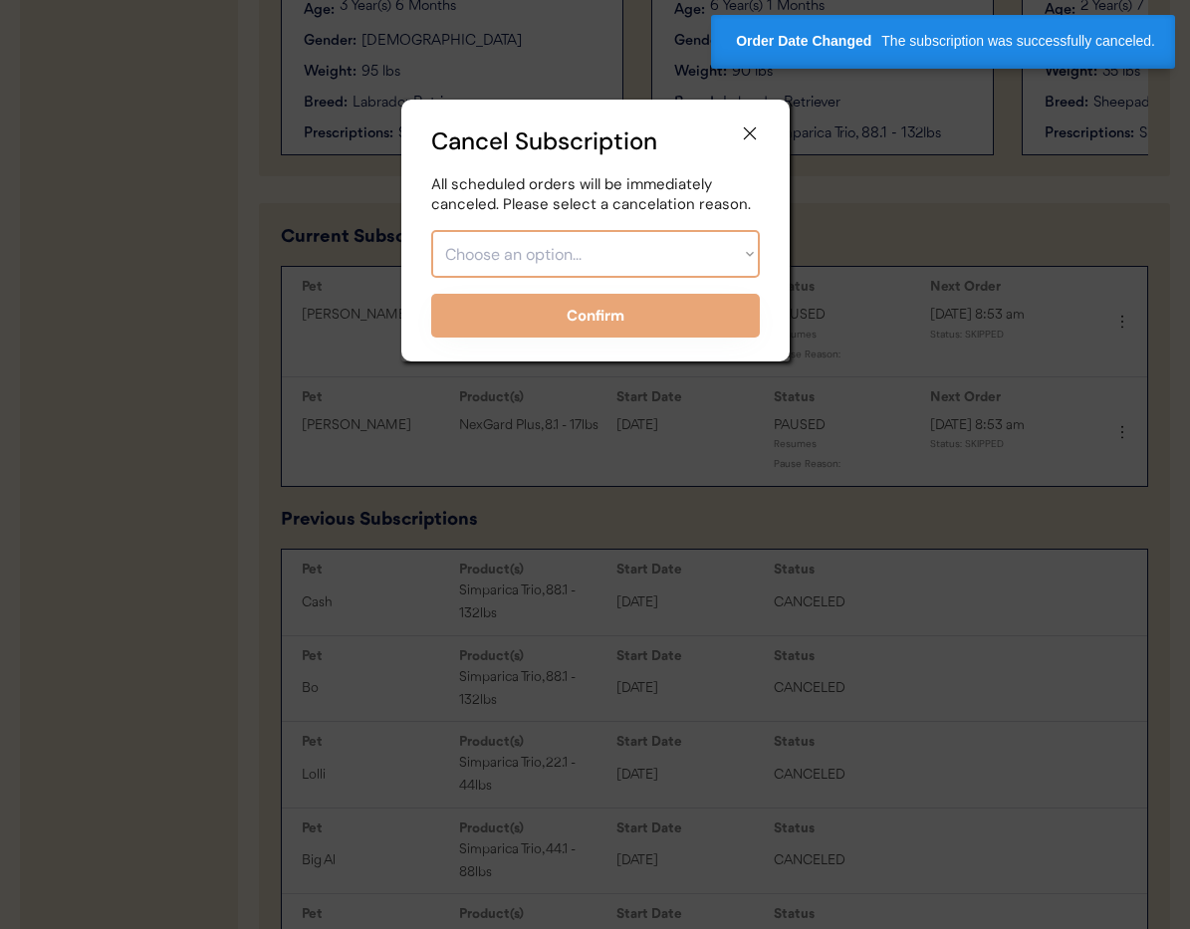
click at [627, 244] on select "Choose an option... Too expensive / can't afford Getting medication elsewhere (…" at bounding box center [595, 254] width 329 height 48
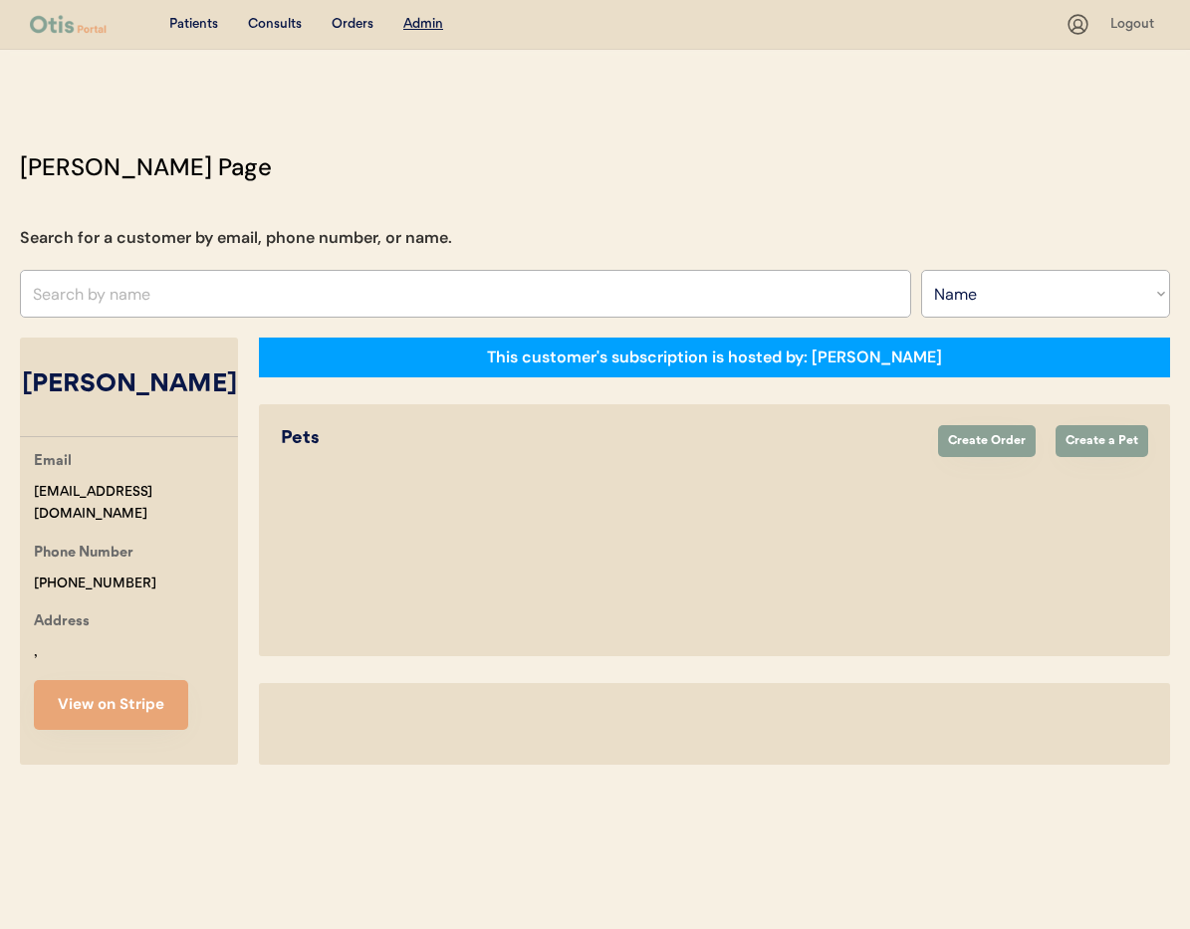
select select ""Name""
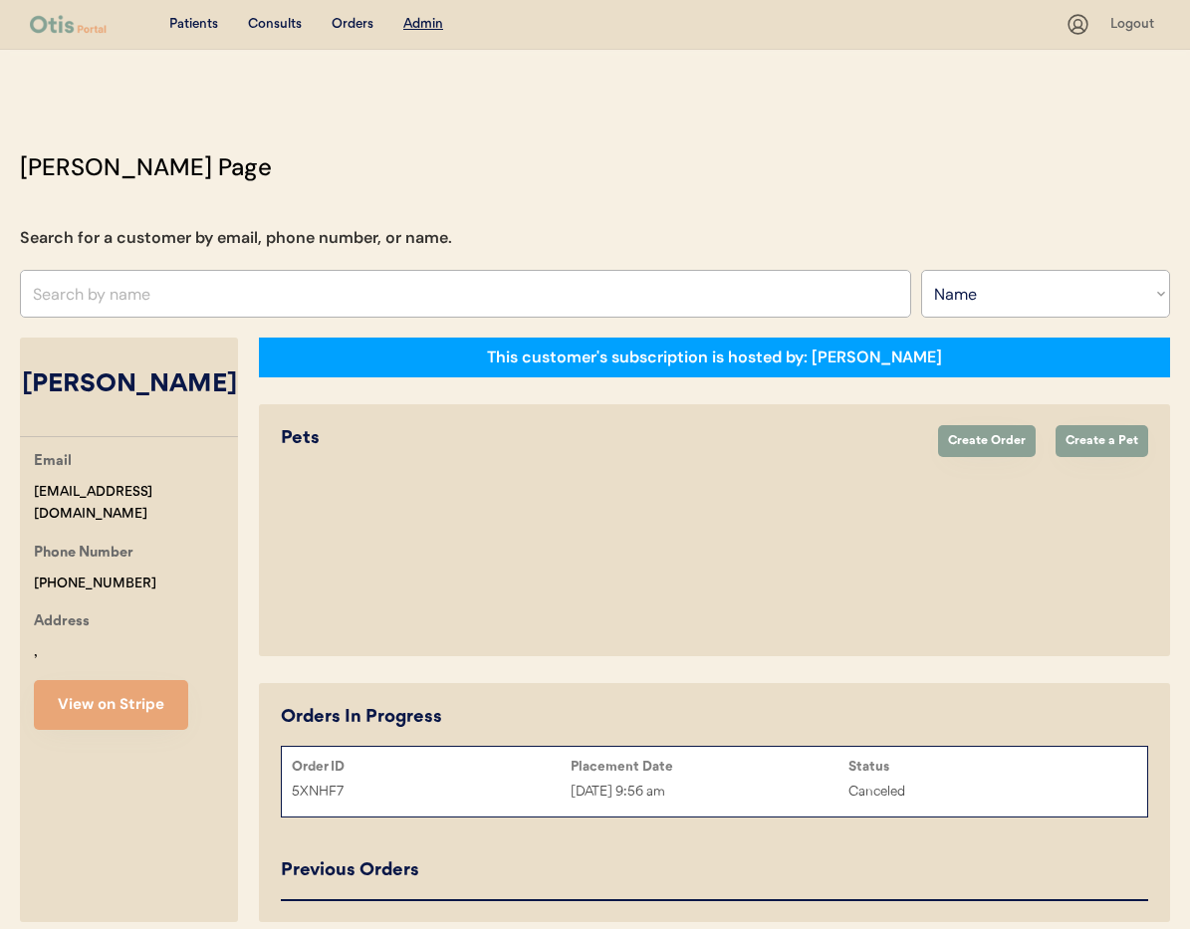
select select "true"
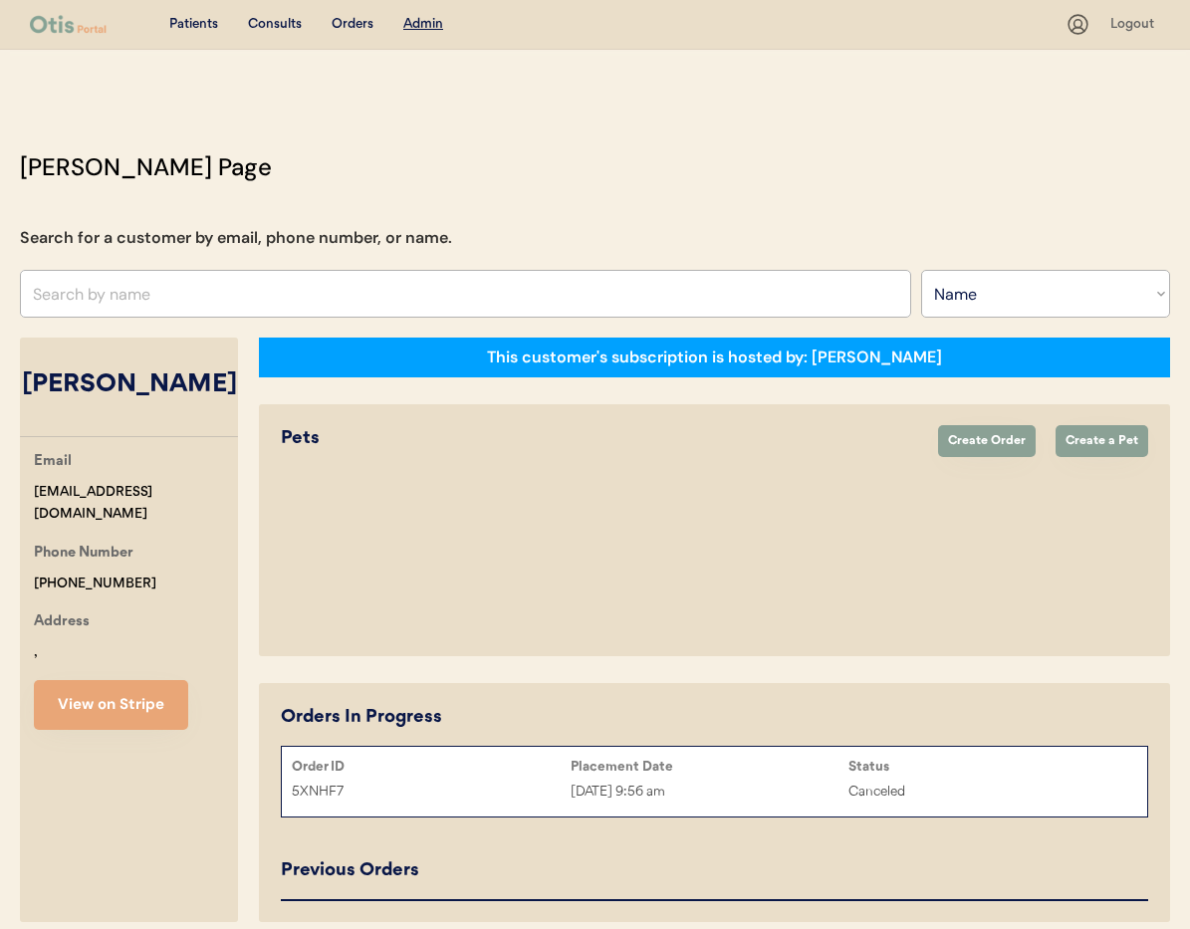
select select "true"
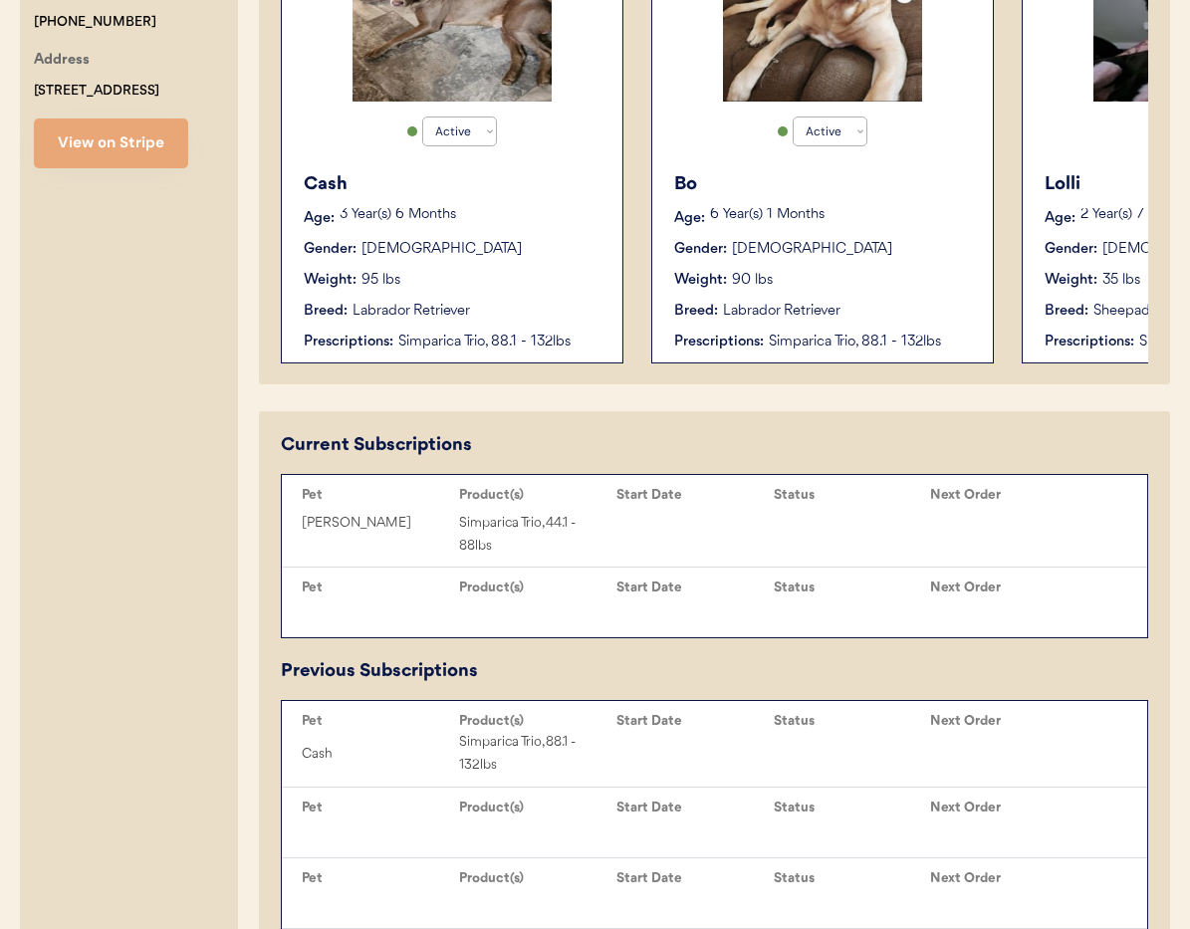
scroll to position [690, 0]
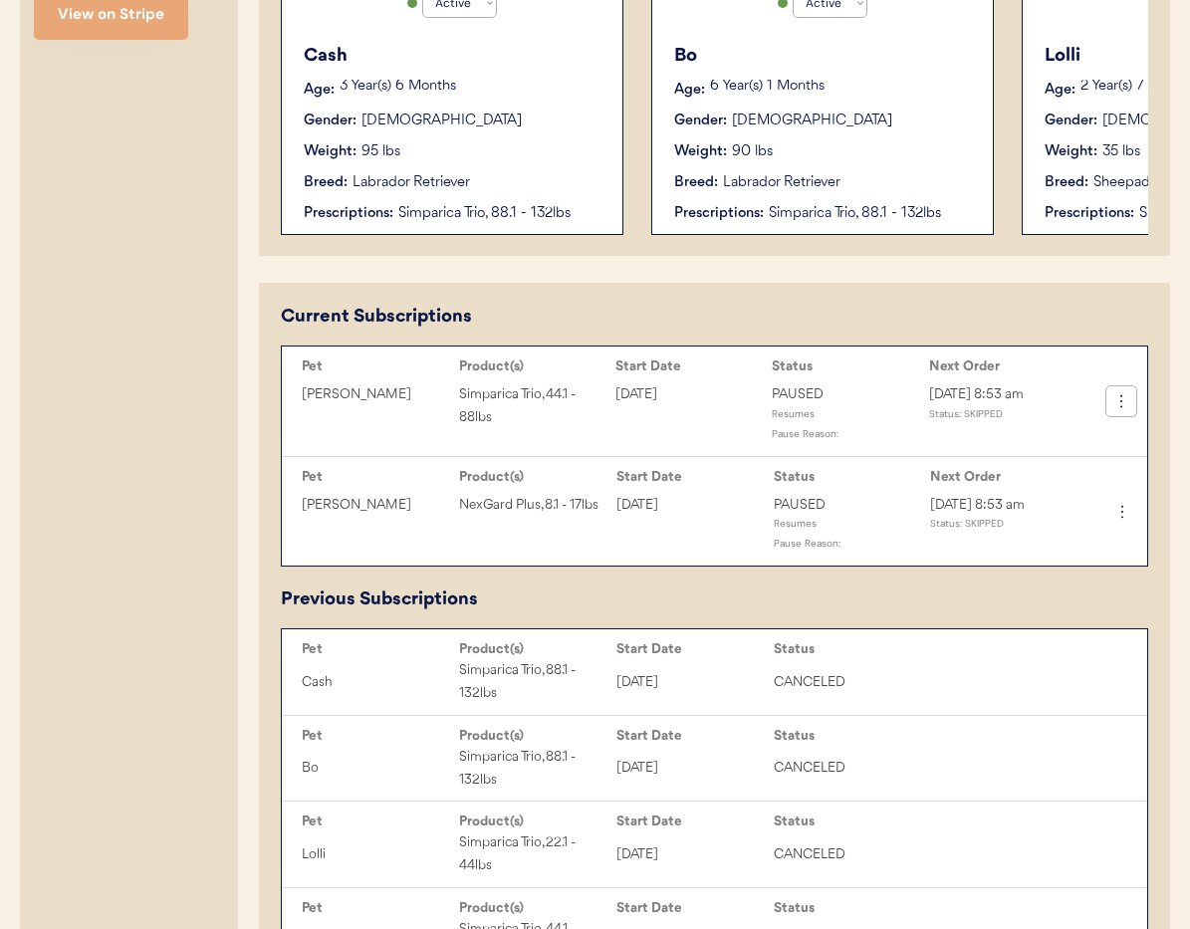
click at [1120, 401] on icon at bounding box center [1122, 401] width 20 height 20
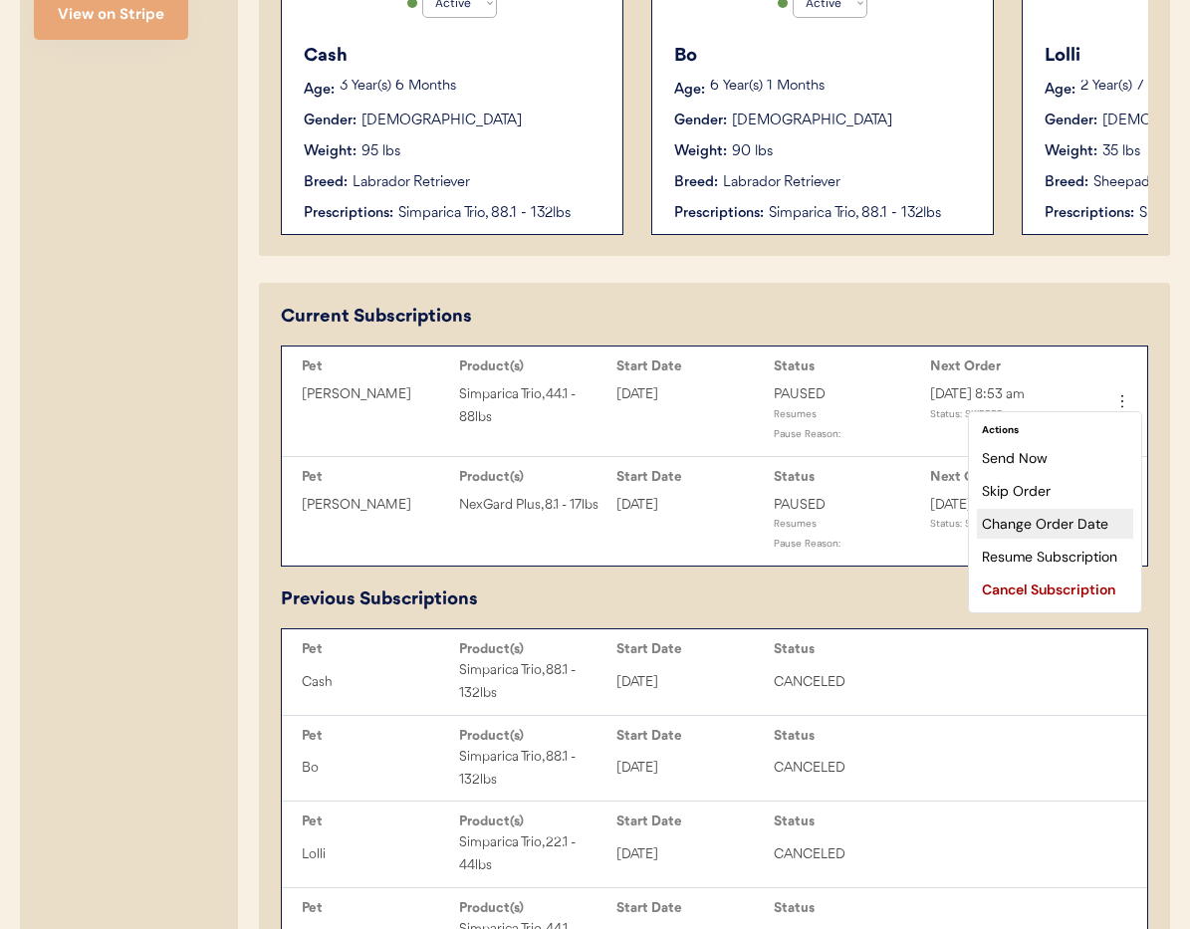
click at [1050, 586] on div "Cancel Subscription" at bounding box center [1055, 590] width 156 height 30
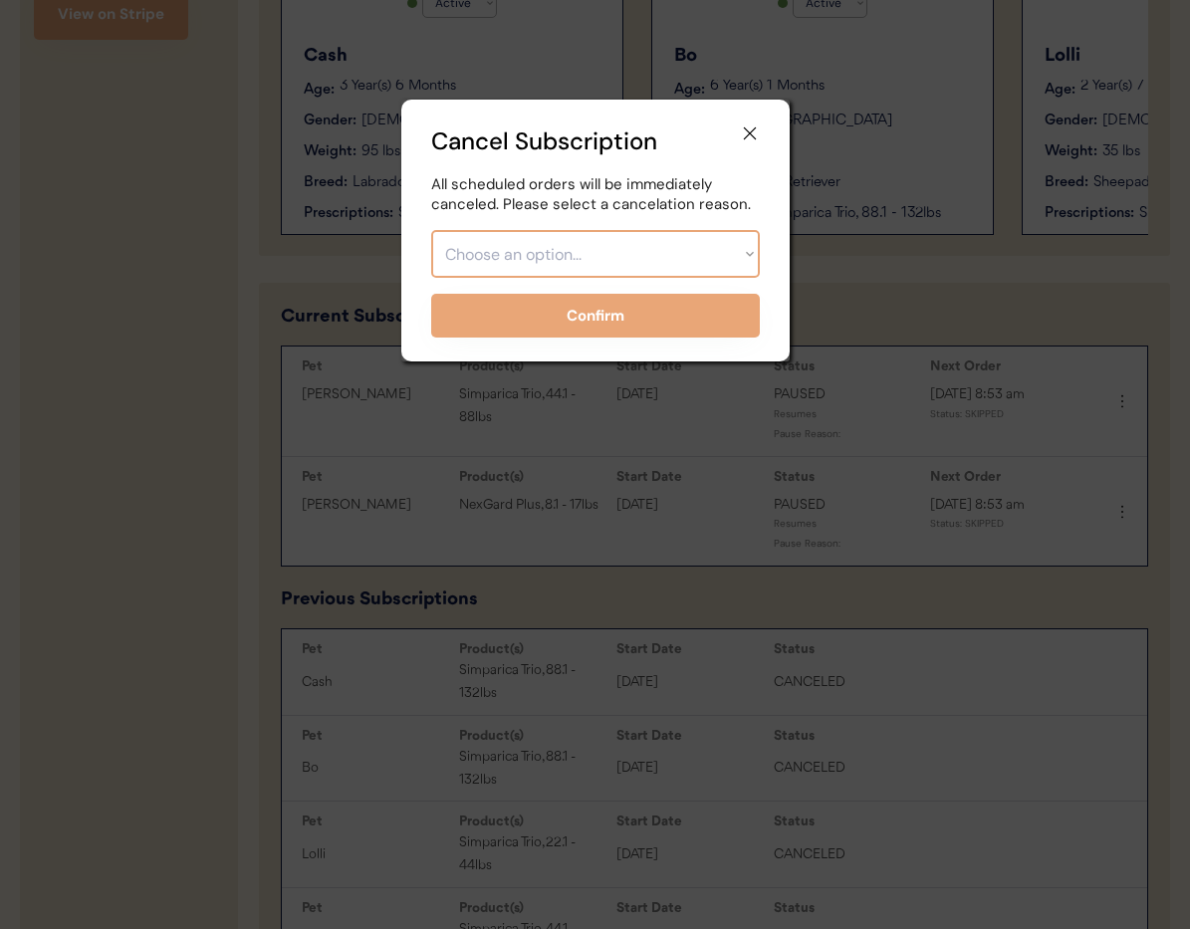
click at [583, 237] on select "Choose an option... Too expensive / can't afford Getting medication elsewhere (…" at bounding box center [595, 254] width 329 height 48
select select ""no_longer_interested___medication_not_needed""
click at [431, 230] on select "Choose an option... Too expensive / can't afford Getting medication elsewhere (…" at bounding box center [595, 254] width 329 height 48
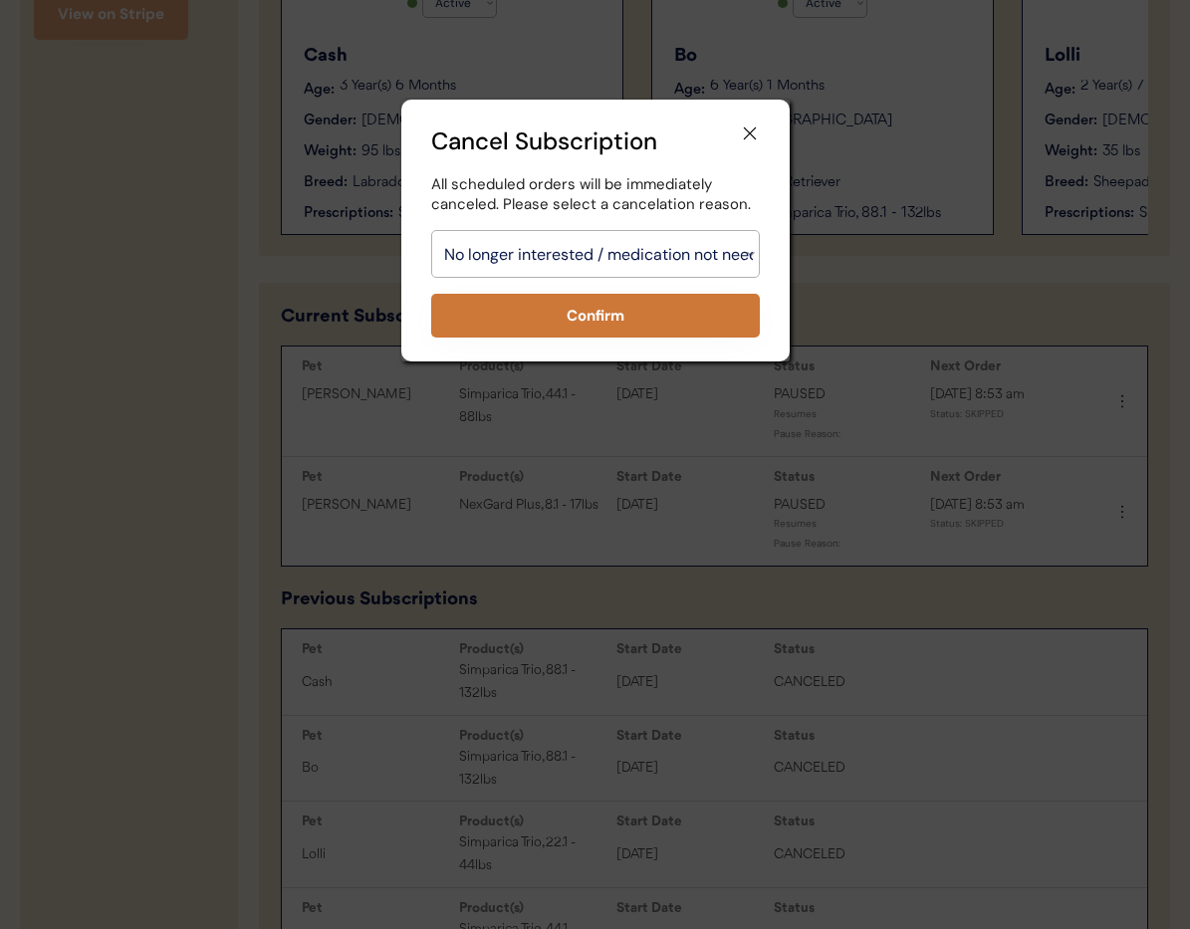
click at [548, 325] on button "Confirm" at bounding box center [595, 316] width 329 height 44
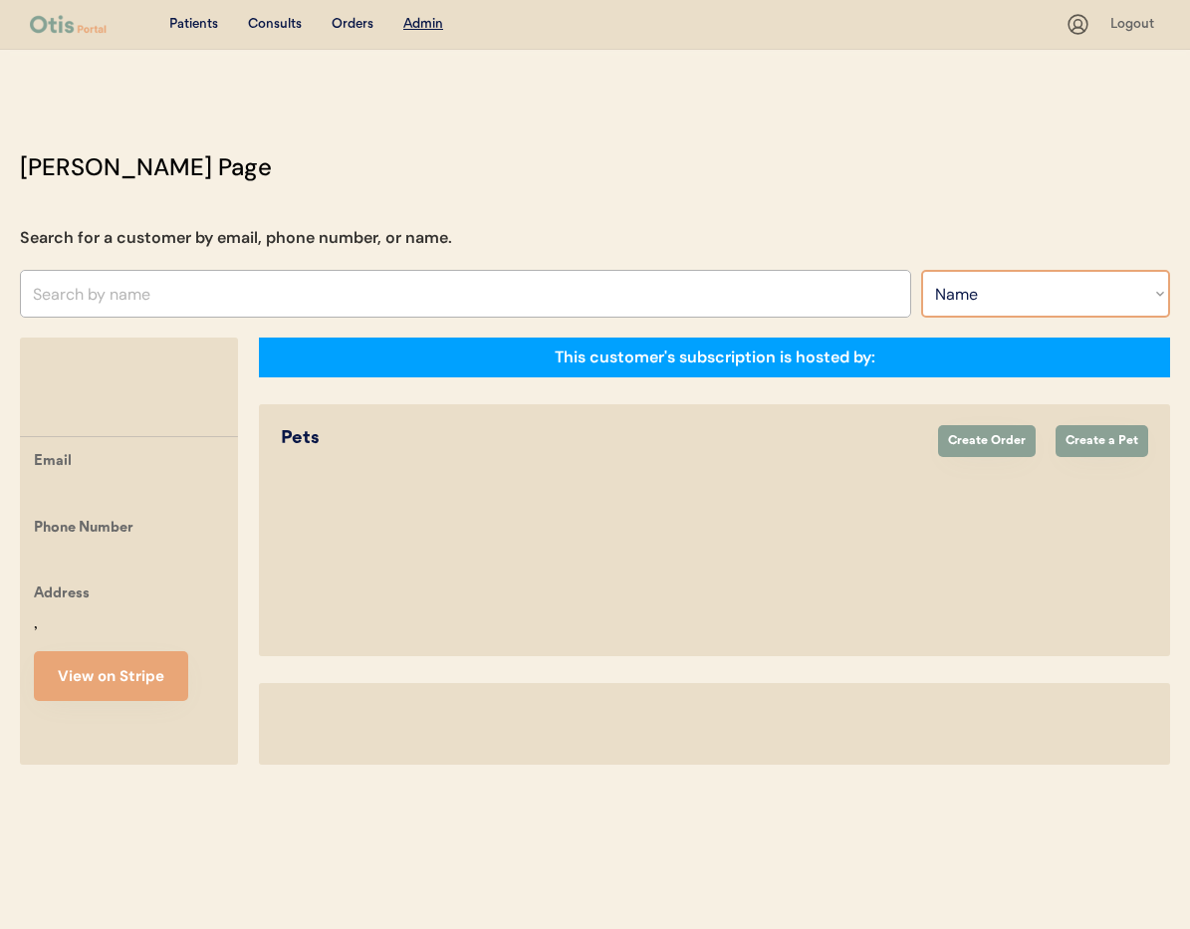
select select ""Name""
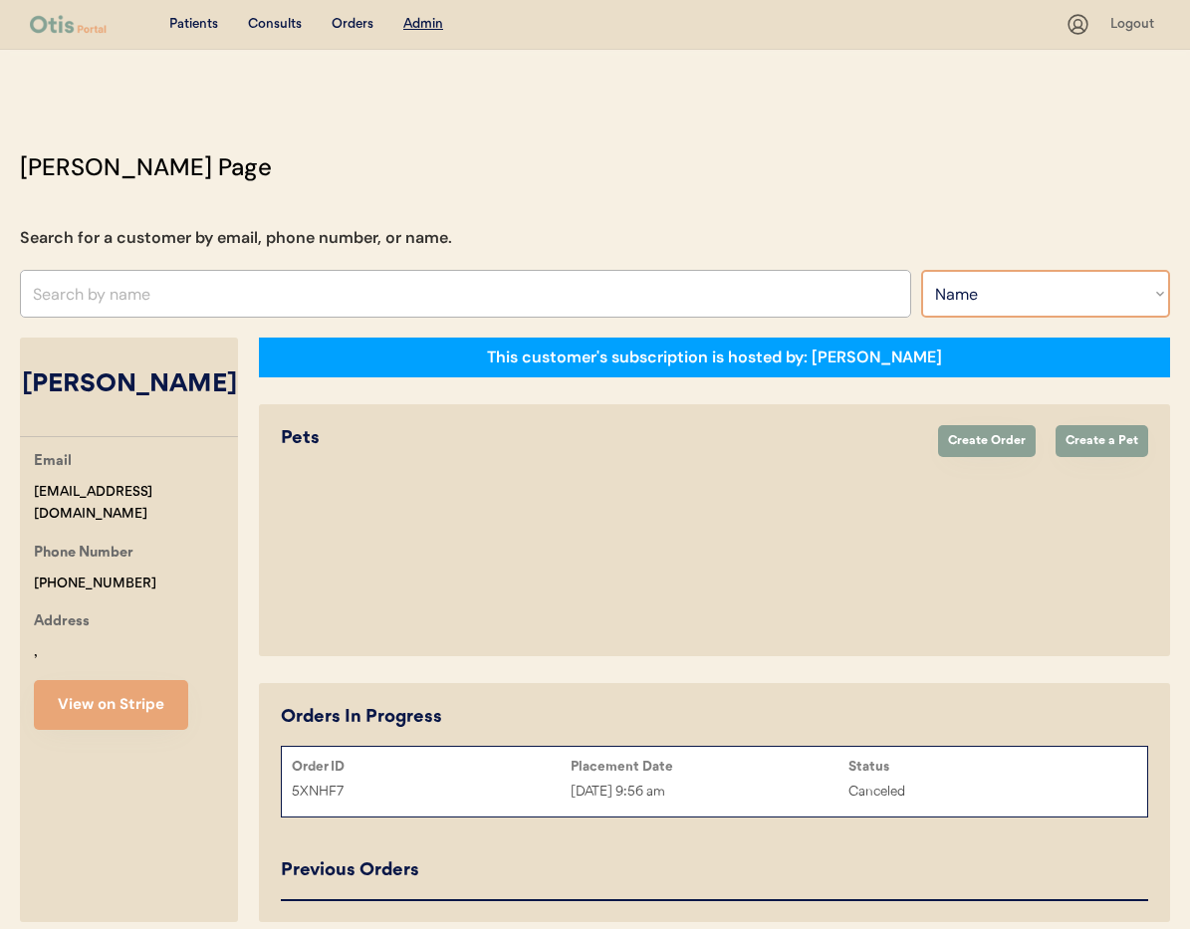
select select "true"
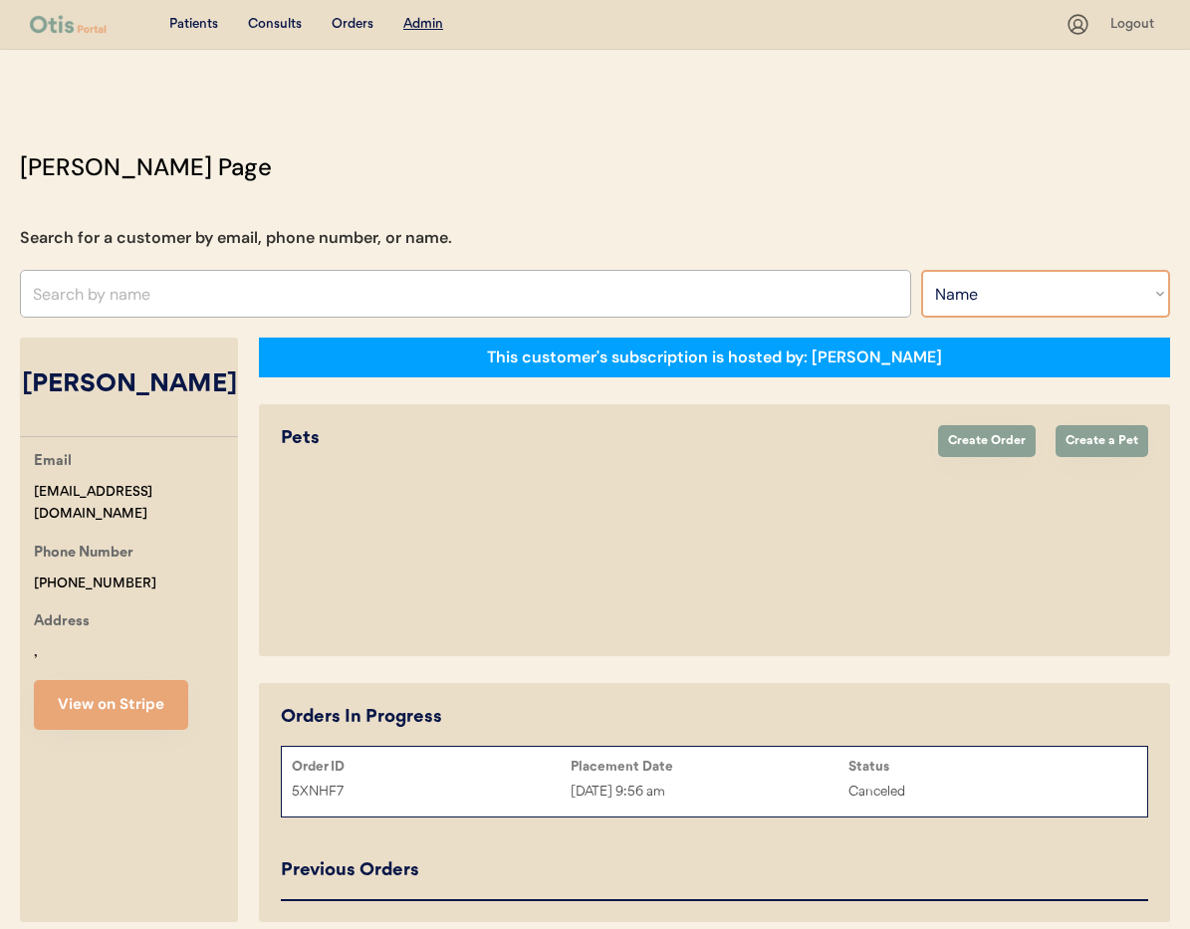
select select "true"
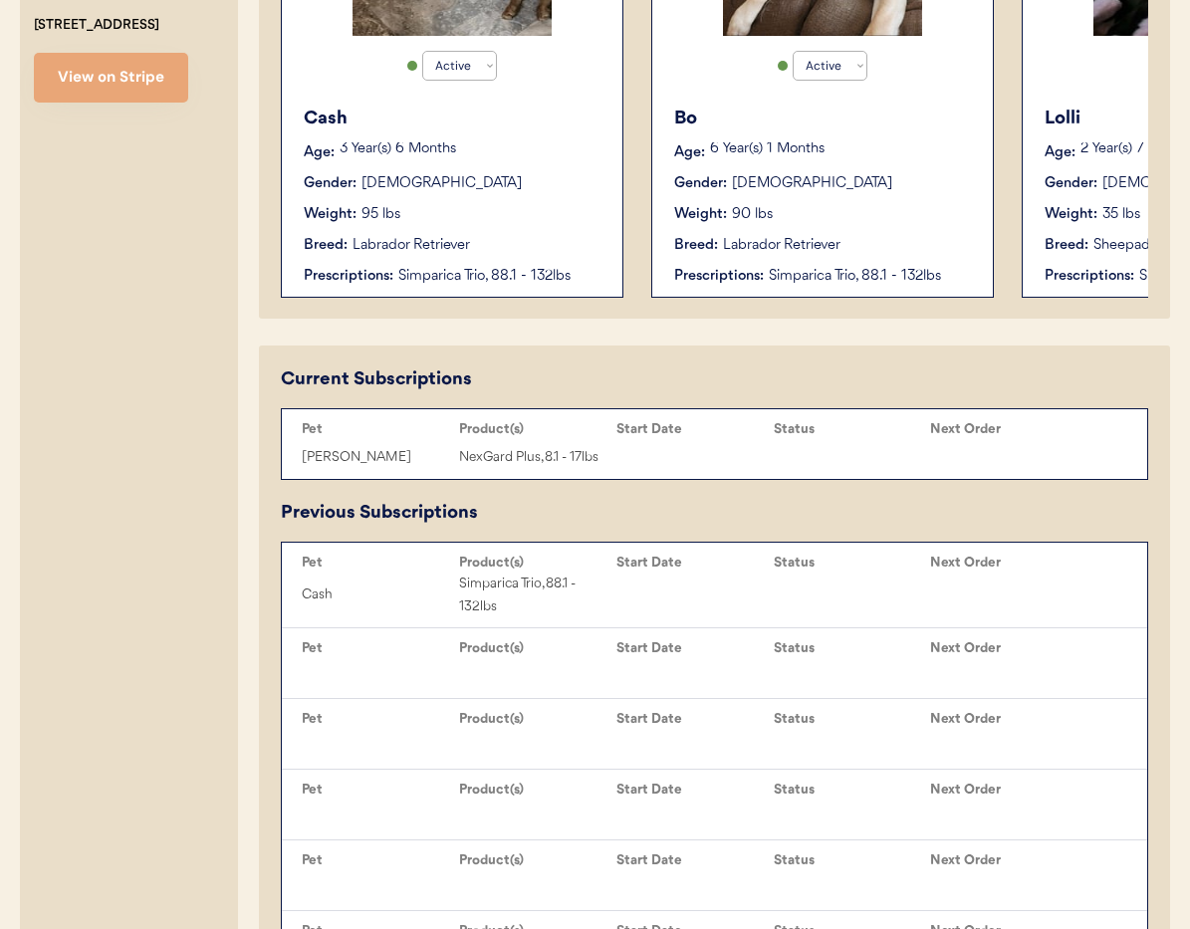
scroll to position [854, 0]
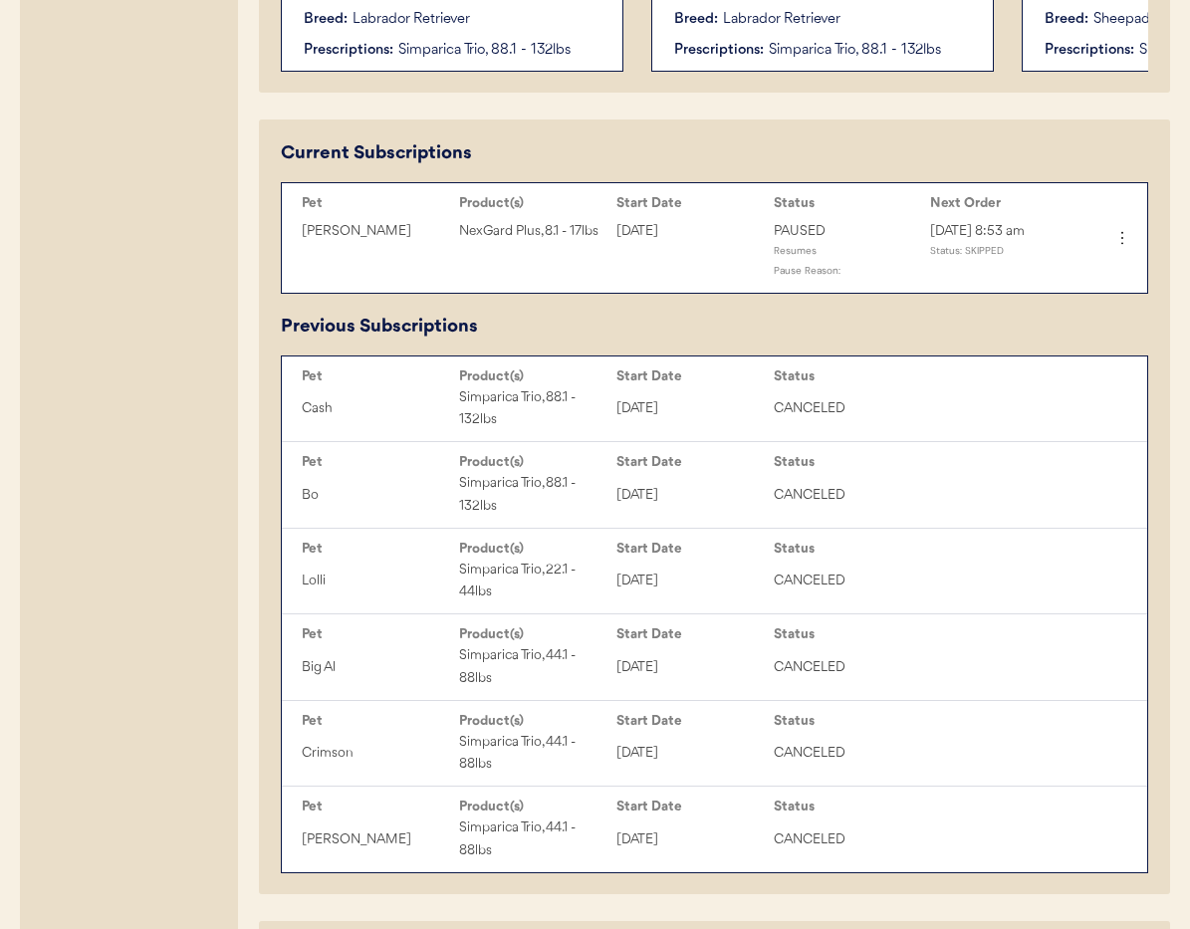
click at [1128, 245] on icon at bounding box center [1123, 238] width 20 height 20
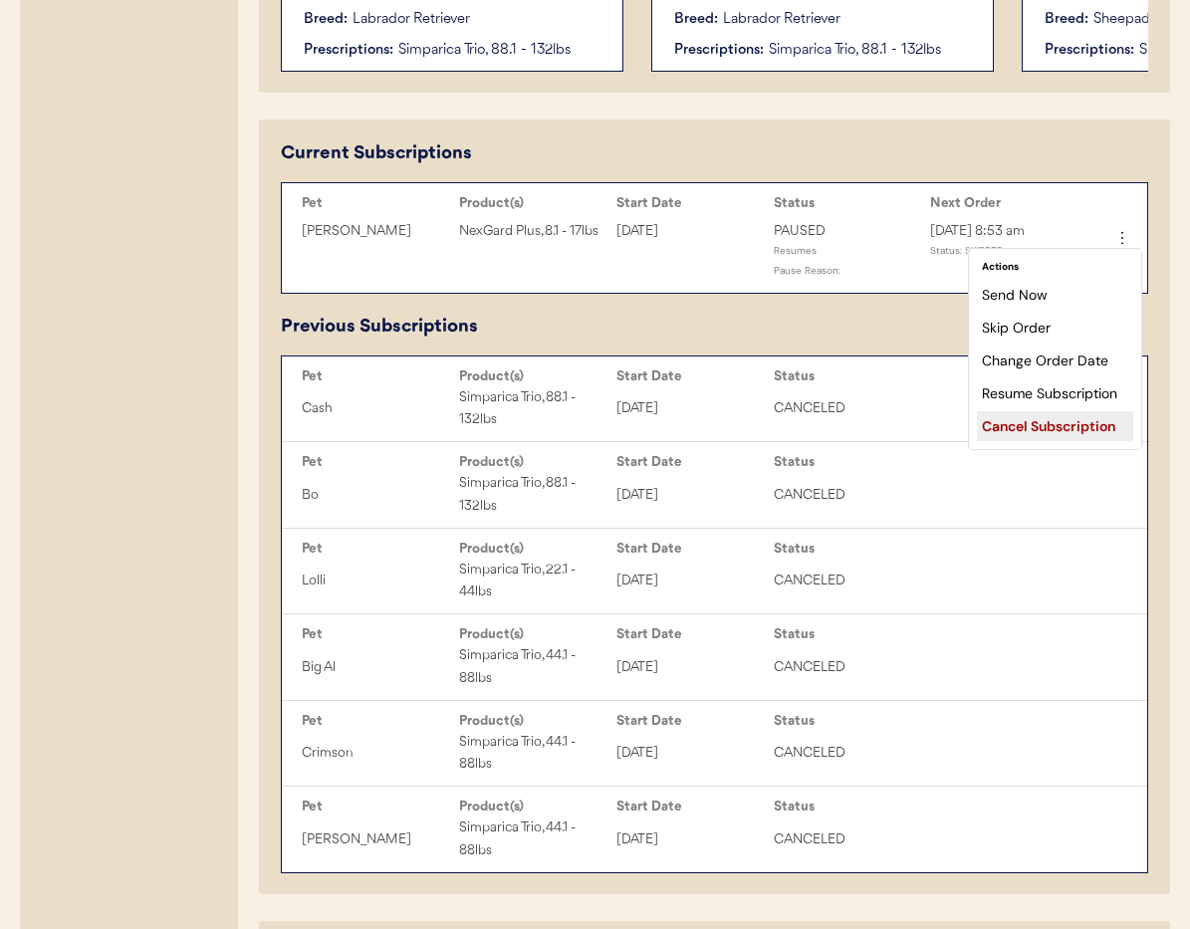
click at [1051, 426] on div "Cancel Subscription" at bounding box center [1055, 426] width 156 height 30
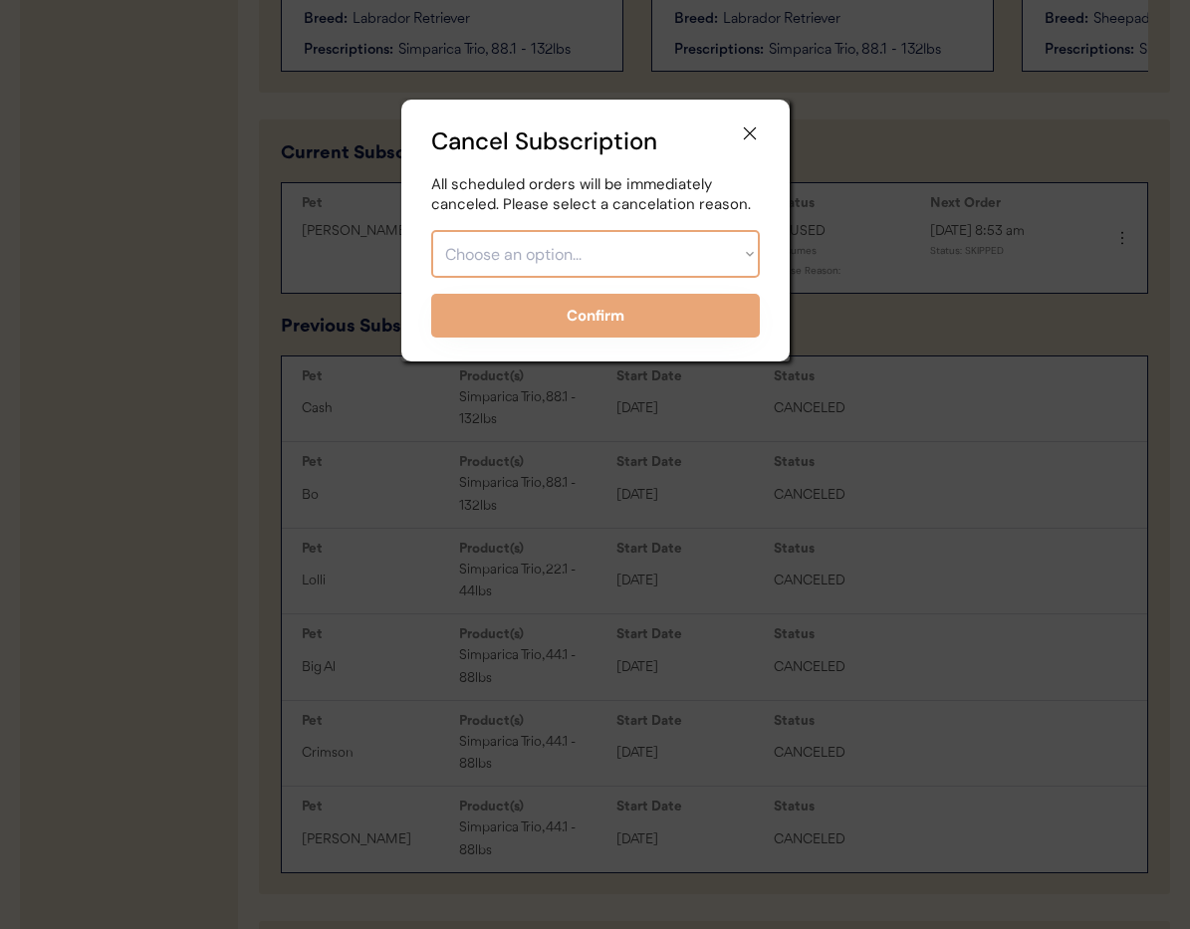
click at [704, 257] on select "Choose an option... Too expensive / can't afford Getting medication elsewhere (…" at bounding box center [595, 254] width 329 height 48
select select ""no_longer_interested___medication_not_needed""
click at [431, 230] on select "Choose an option... Too expensive / can't afford Getting medication elsewhere (…" at bounding box center [595, 254] width 329 height 48
click at [573, 319] on button "Confirm" at bounding box center [595, 316] width 329 height 44
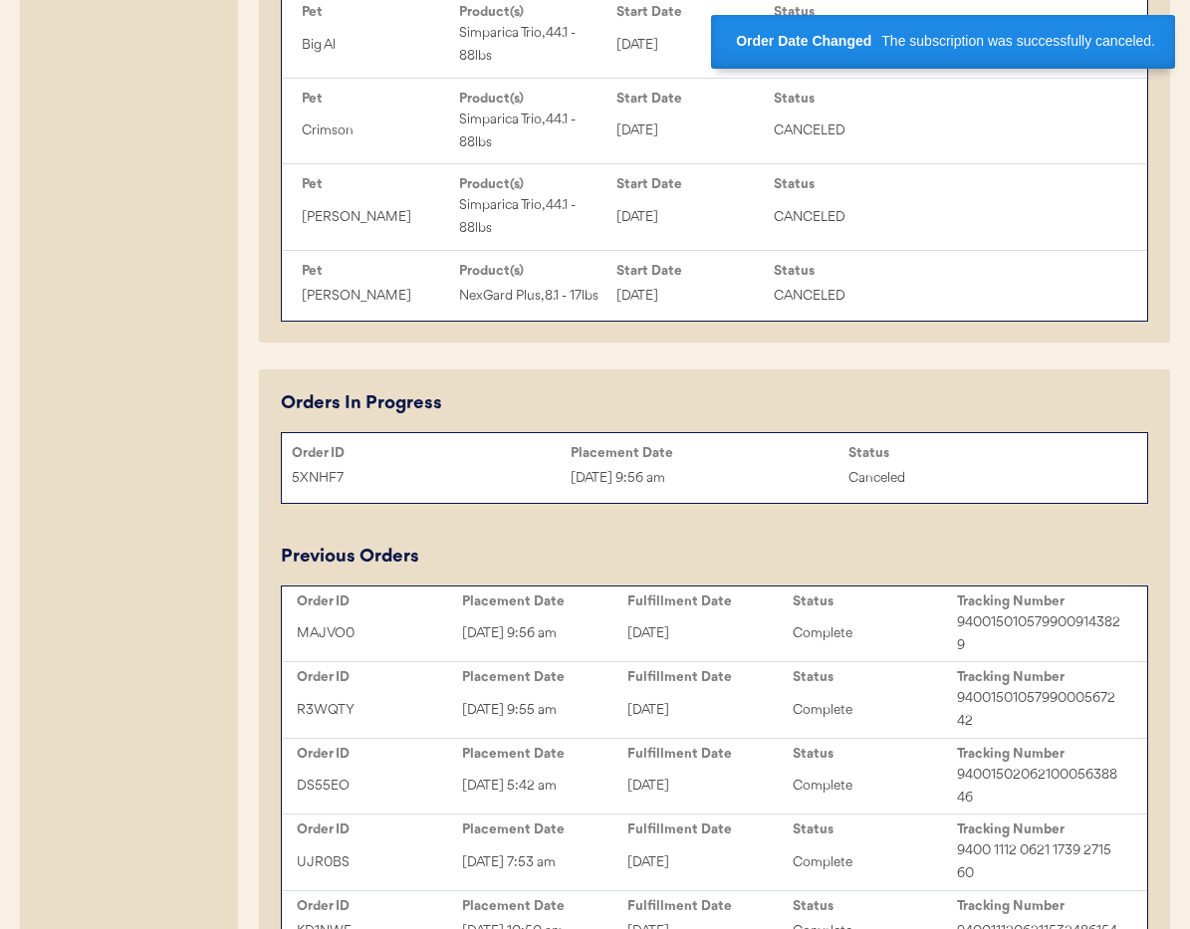
scroll to position [1384, 0]
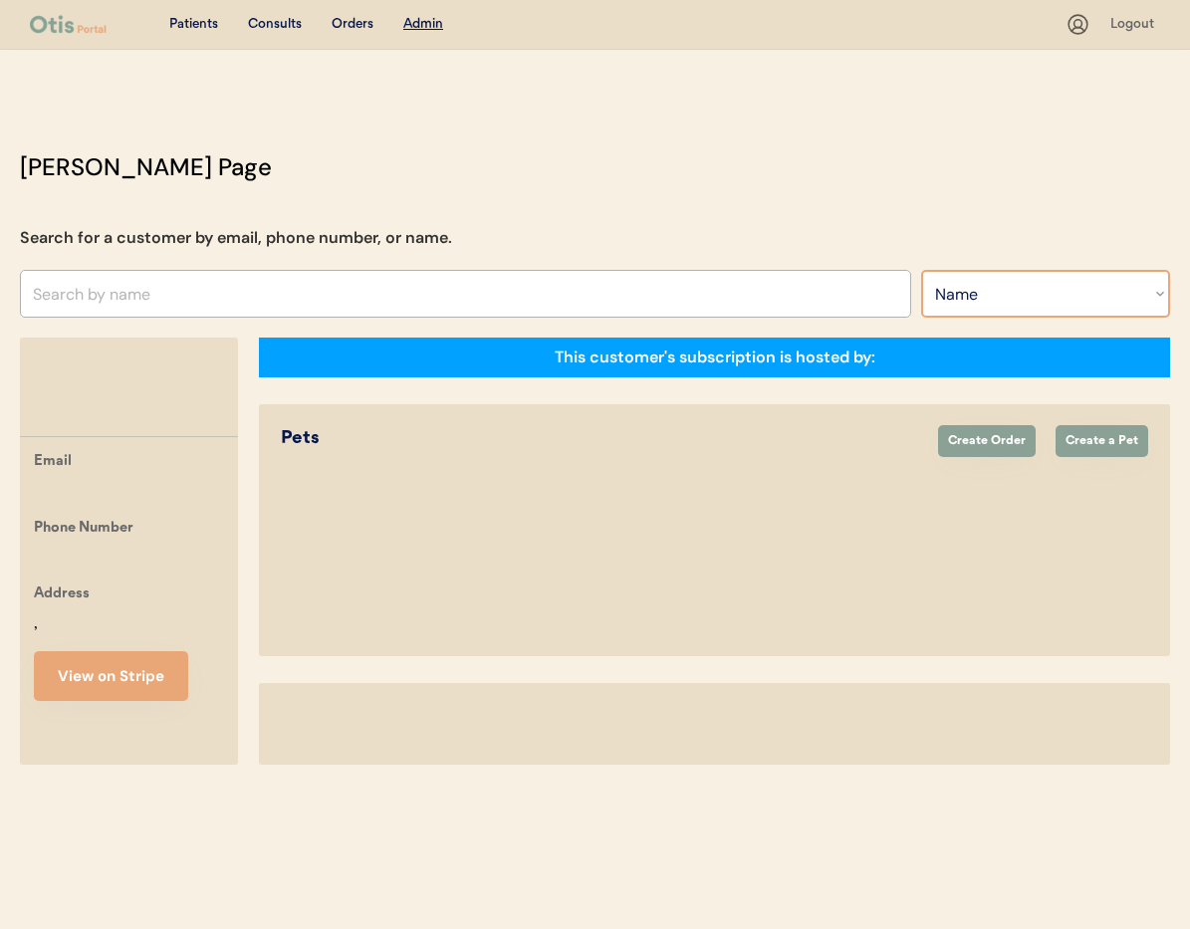
select select ""Name""
select select "true"
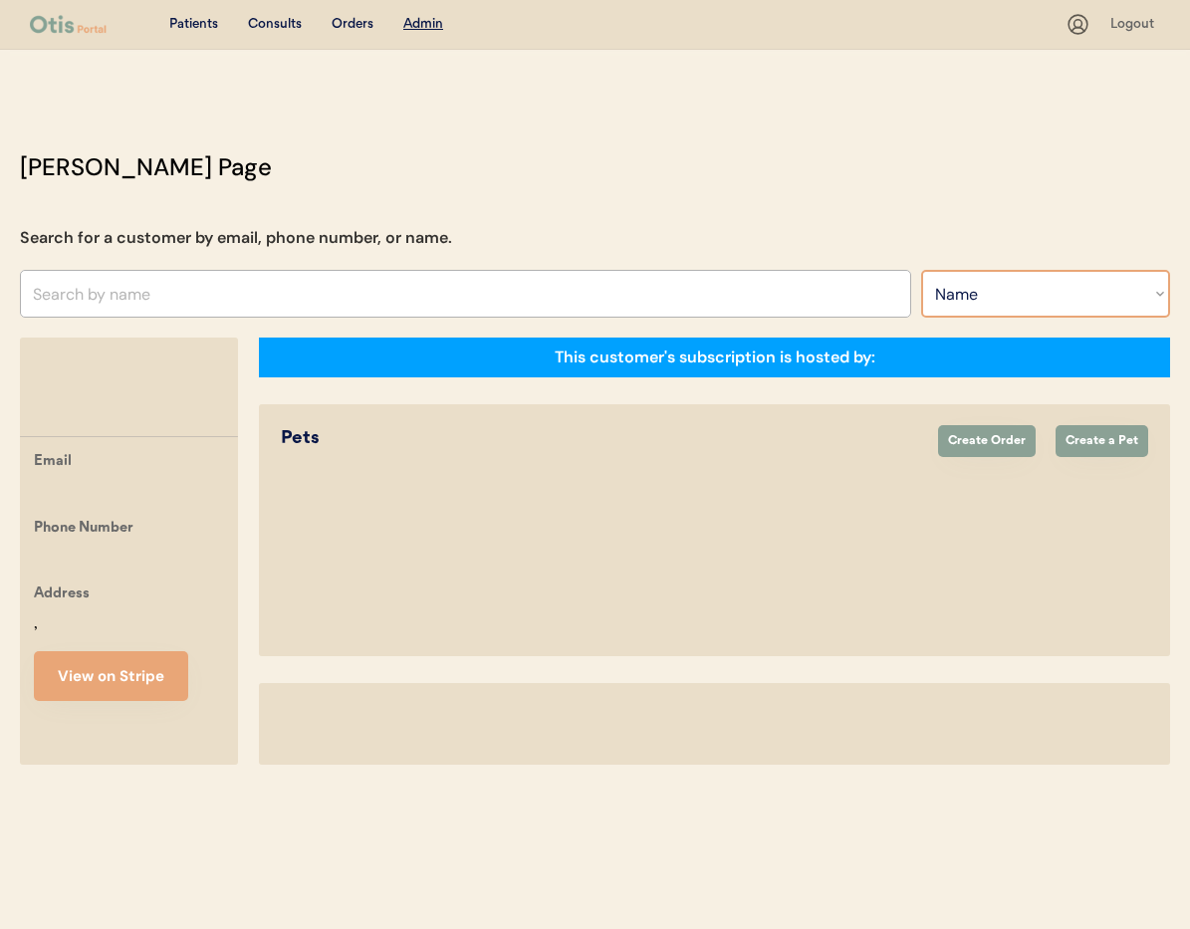
select select "true"
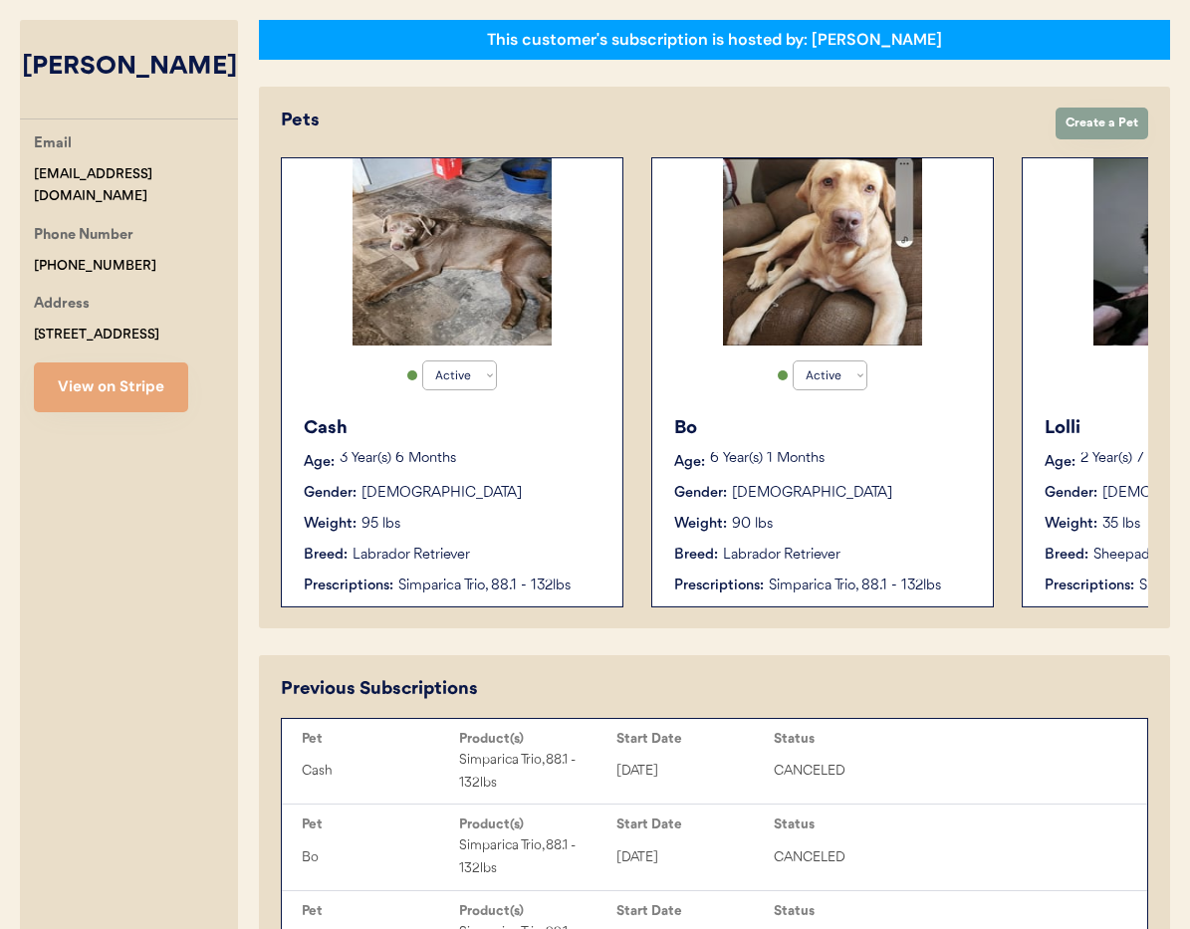
click at [496, 514] on div "Weight: 95 lbs" at bounding box center [453, 524] width 299 height 21
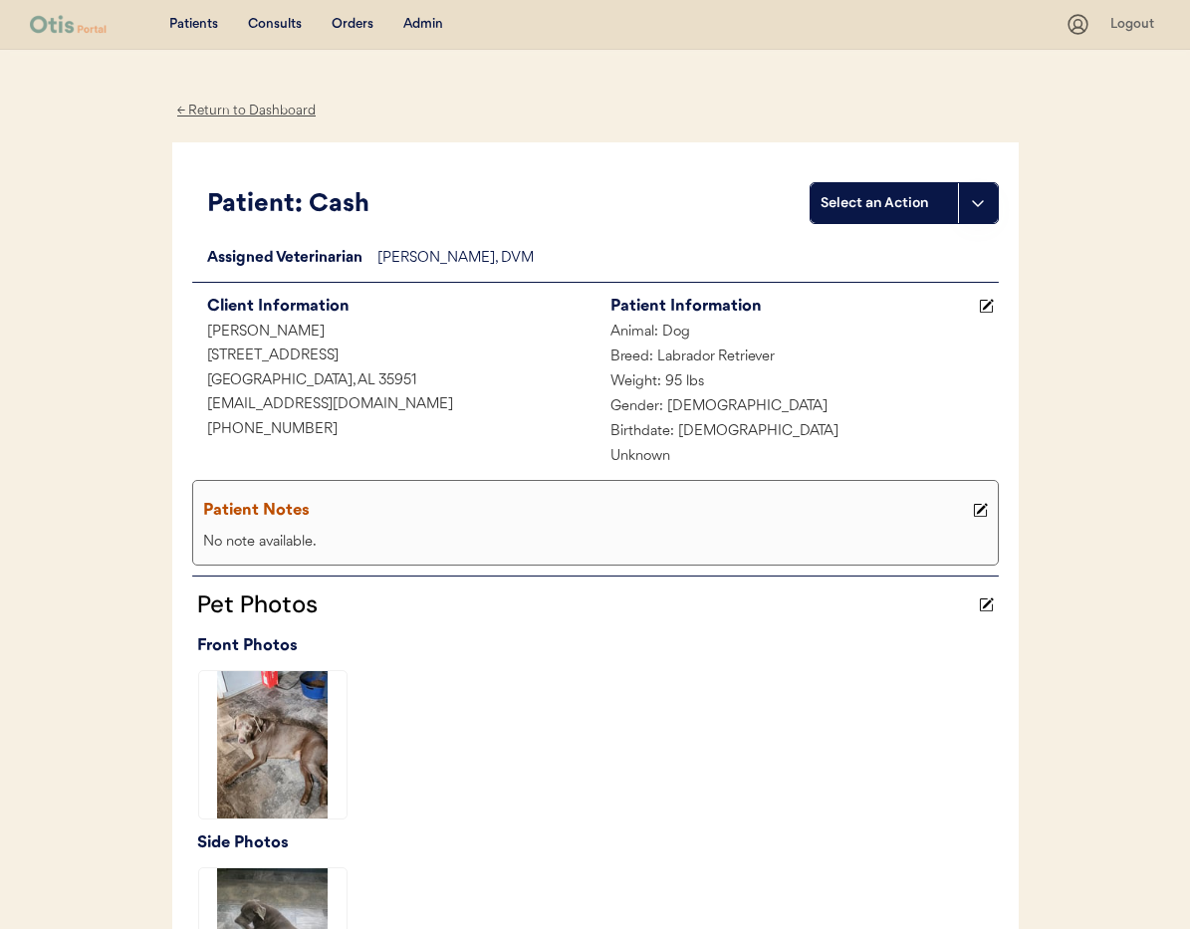
click at [215, 114] on div "← Return to Dashboard" at bounding box center [246, 111] width 149 height 23
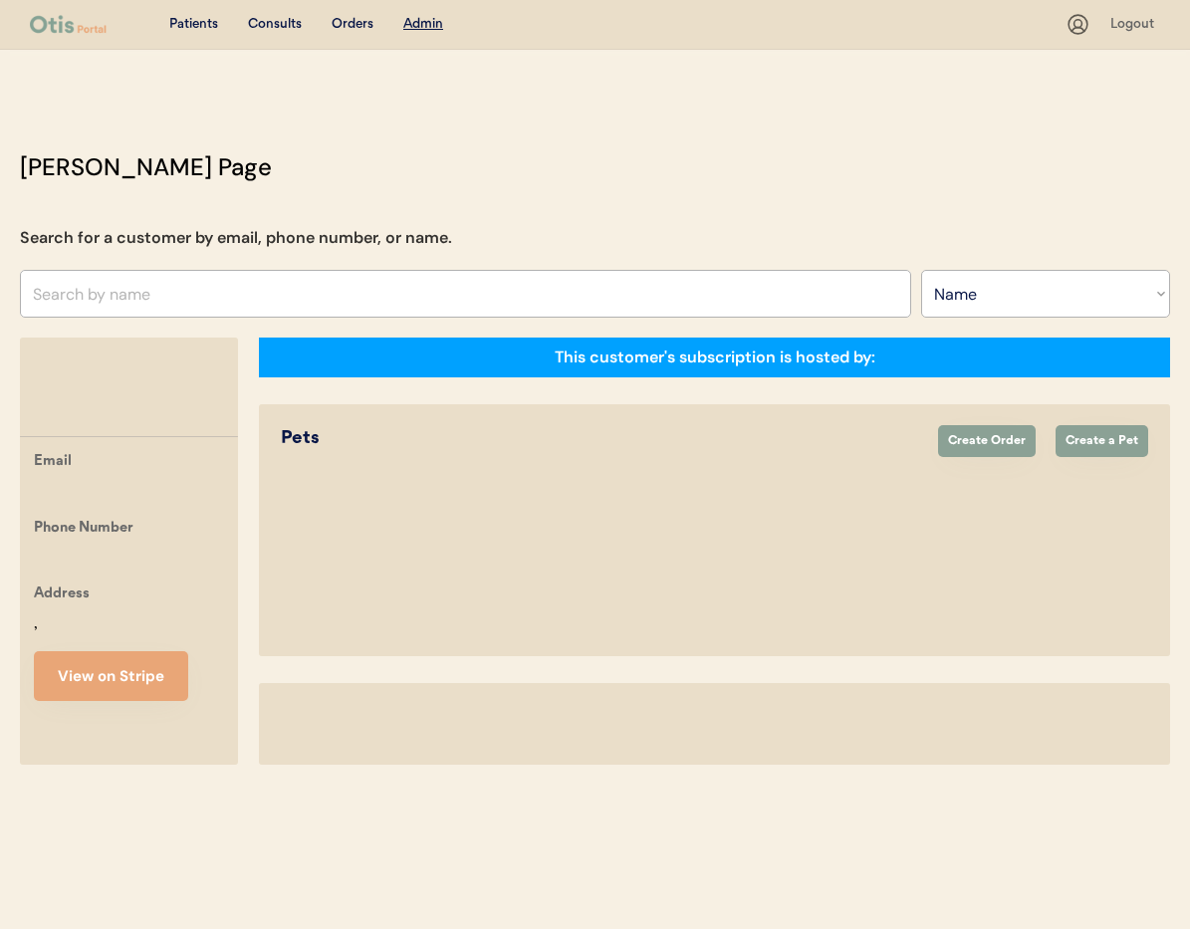
select select ""Name""
select select "true"
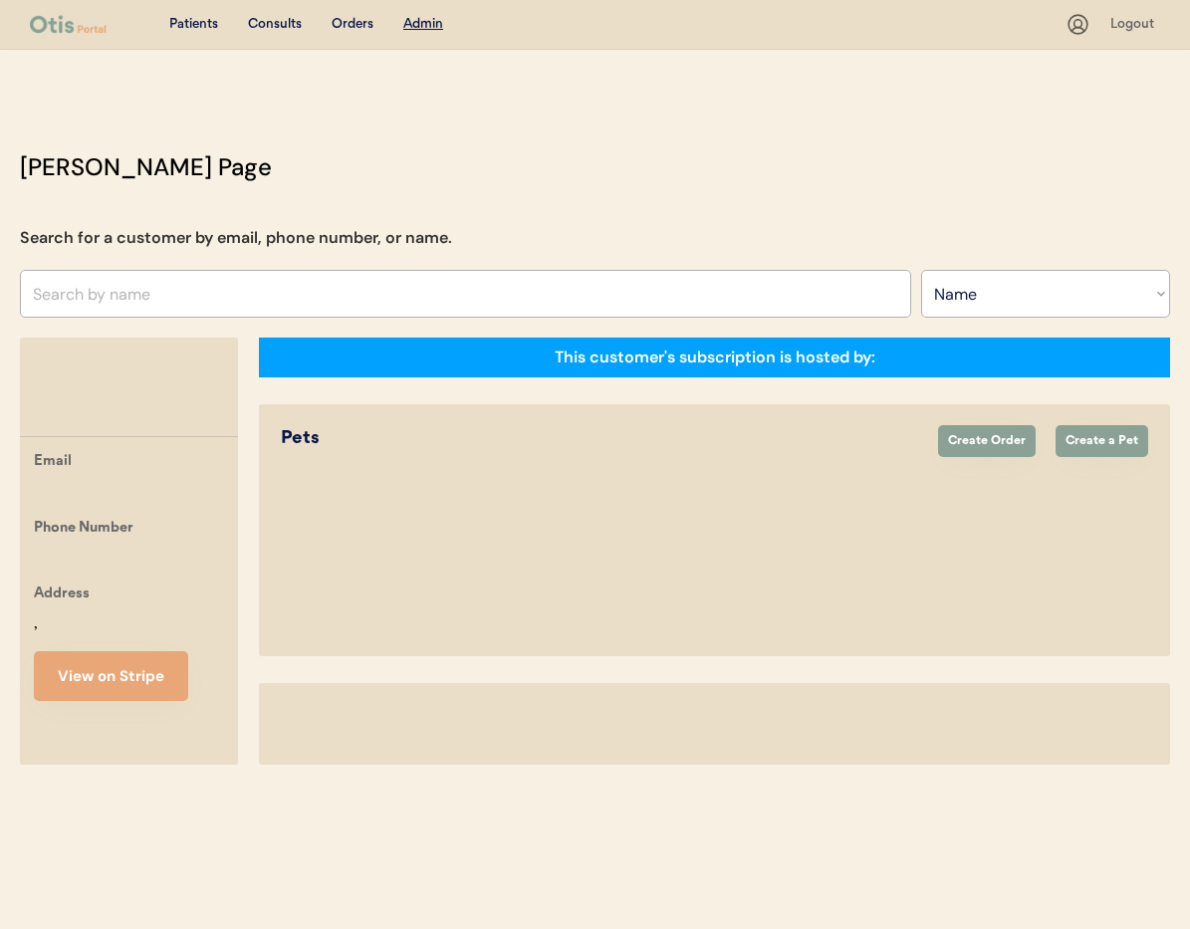
select select "true"
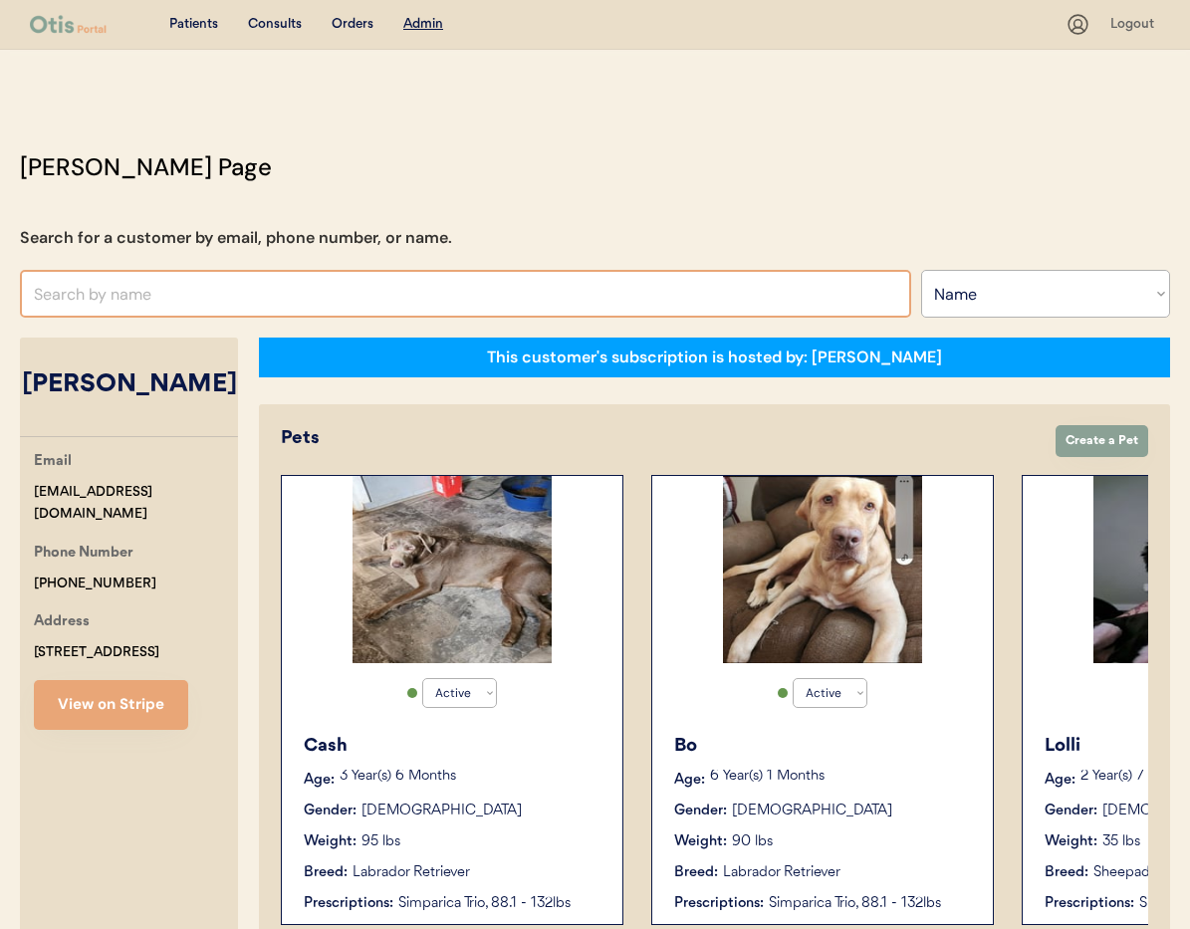
click at [256, 289] on input "text" at bounding box center [465, 294] width 891 height 48
type input "Lindsay"
type input "Lindsay Wilkins"
type input "Lindsay"
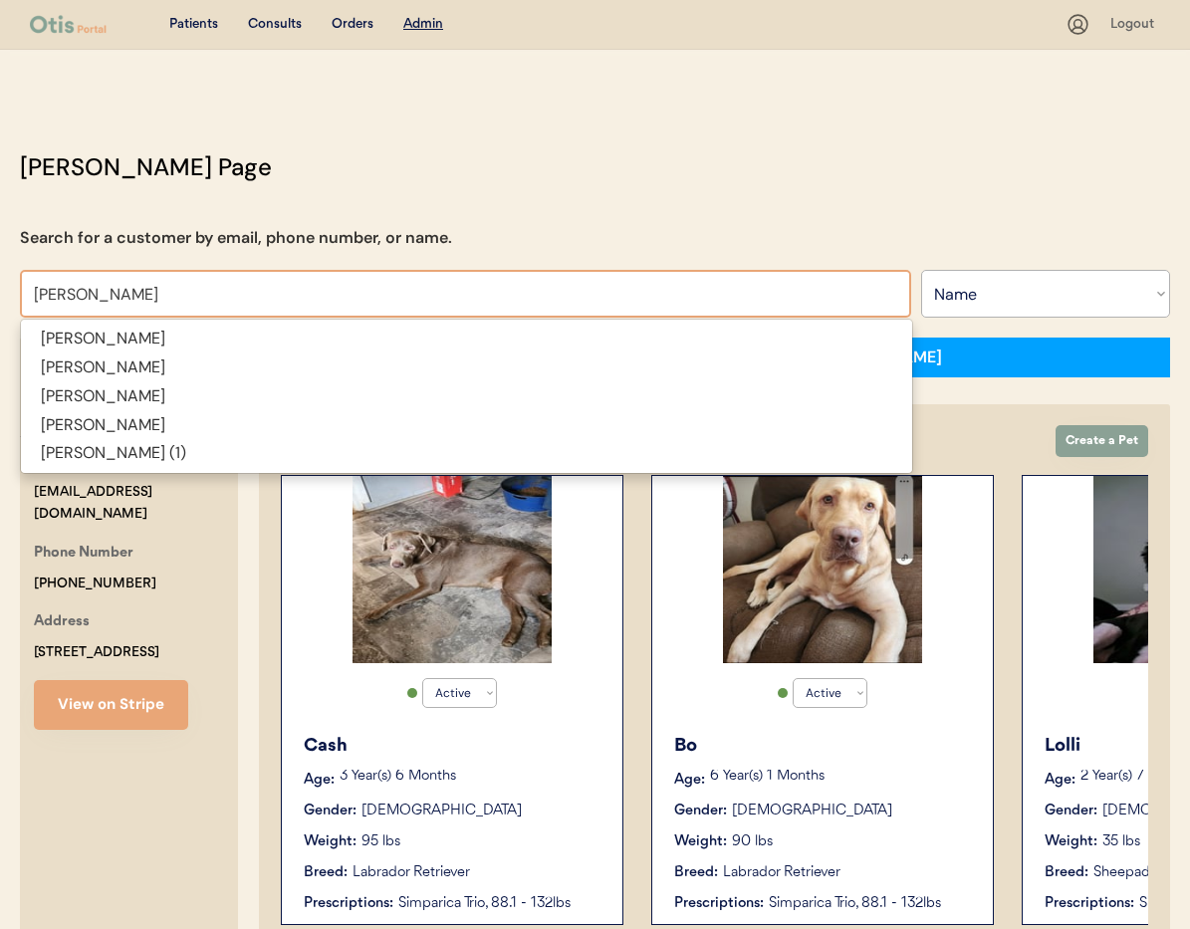
type input "Lindsay"
type input "Lindsay Wilkins"
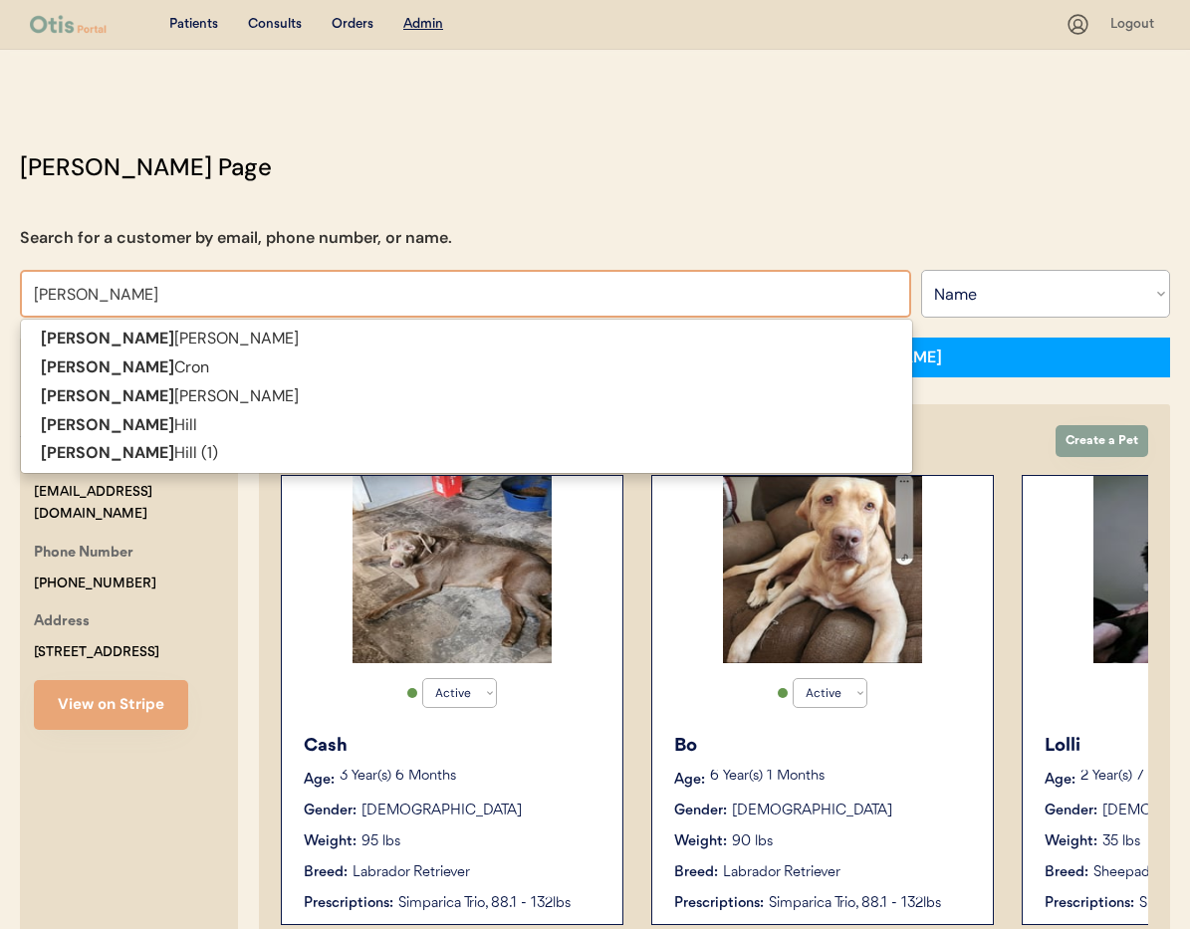
type input "Lindsay Kem"
type input "Lindsay Kemp"
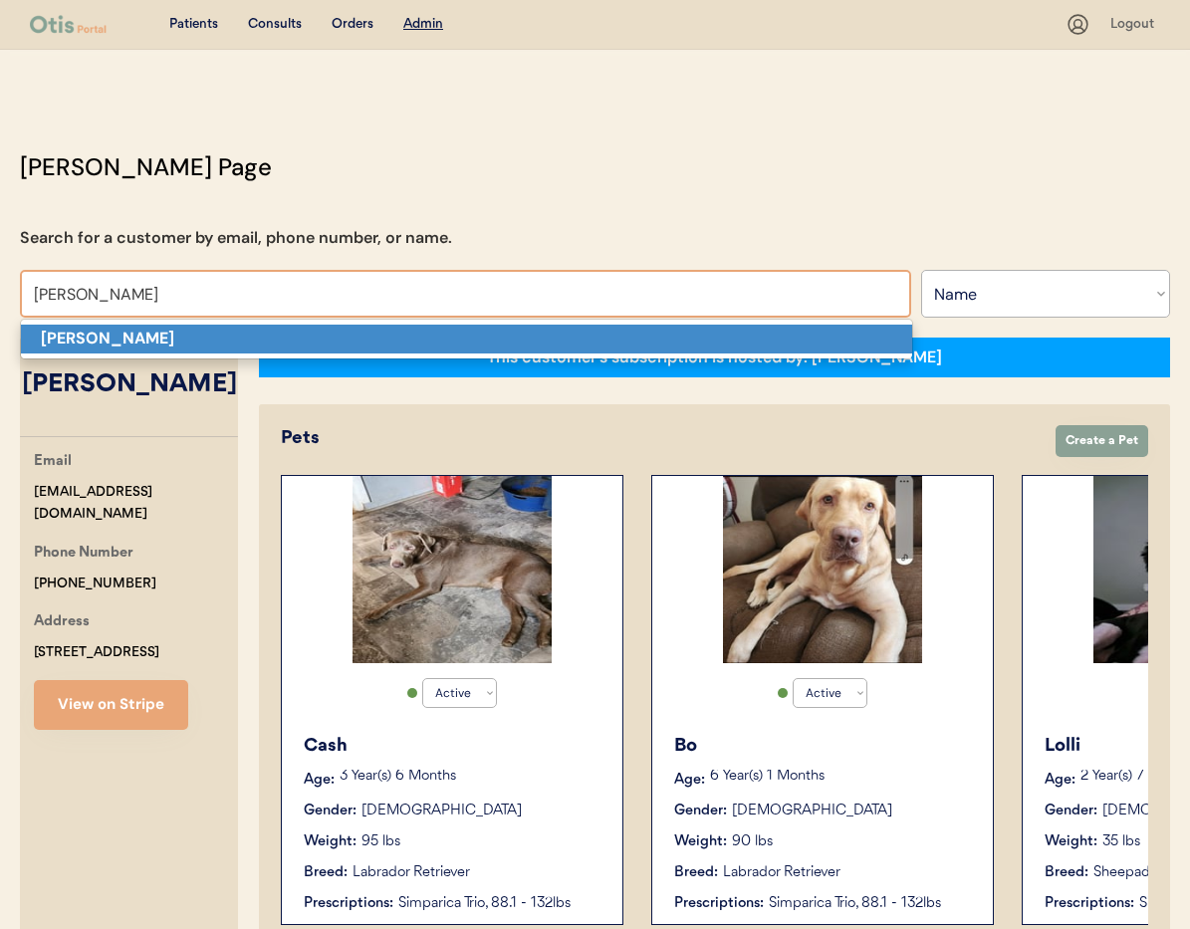
click at [239, 337] on p "Lindsay Kemp" at bounding box center [466, 339] width 891 height 29
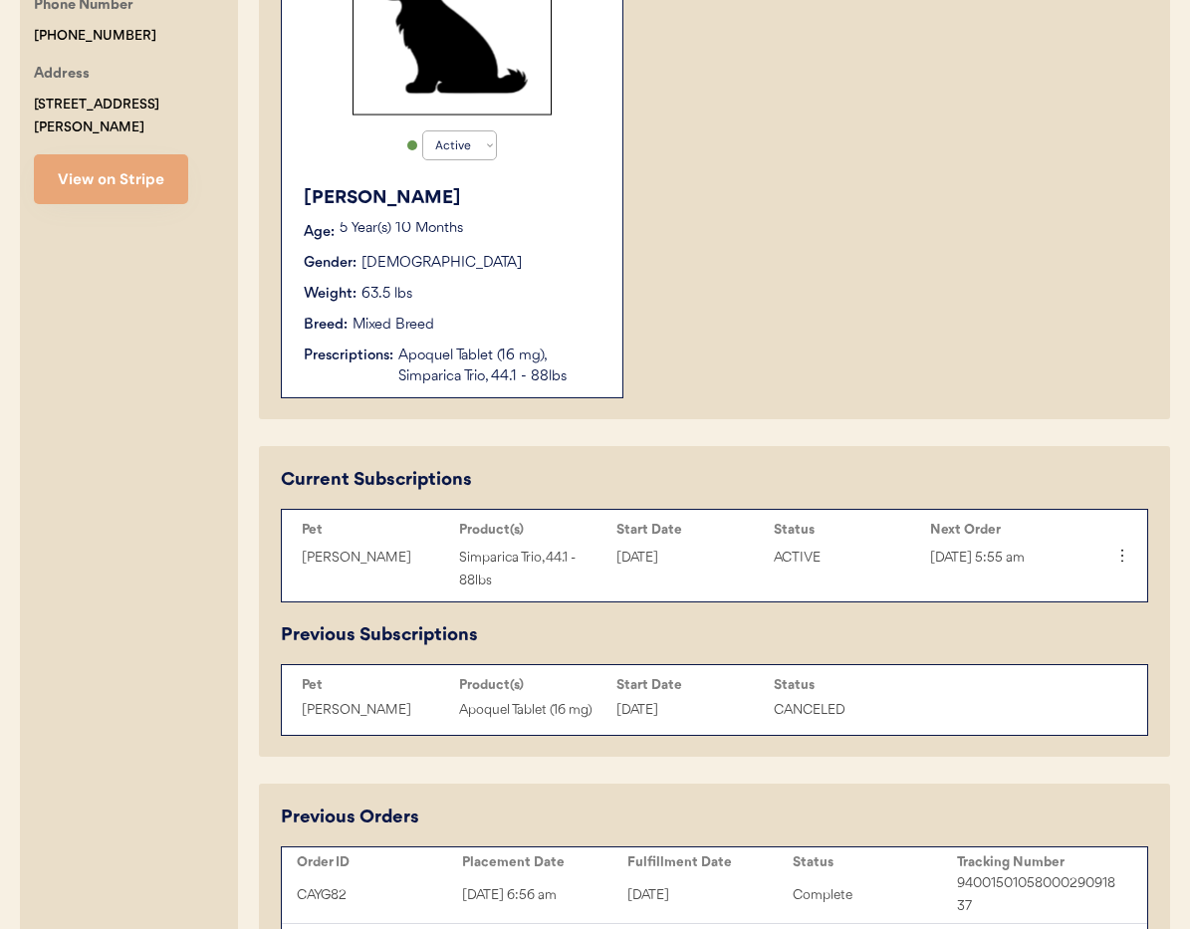
scroll to position [594, 0]
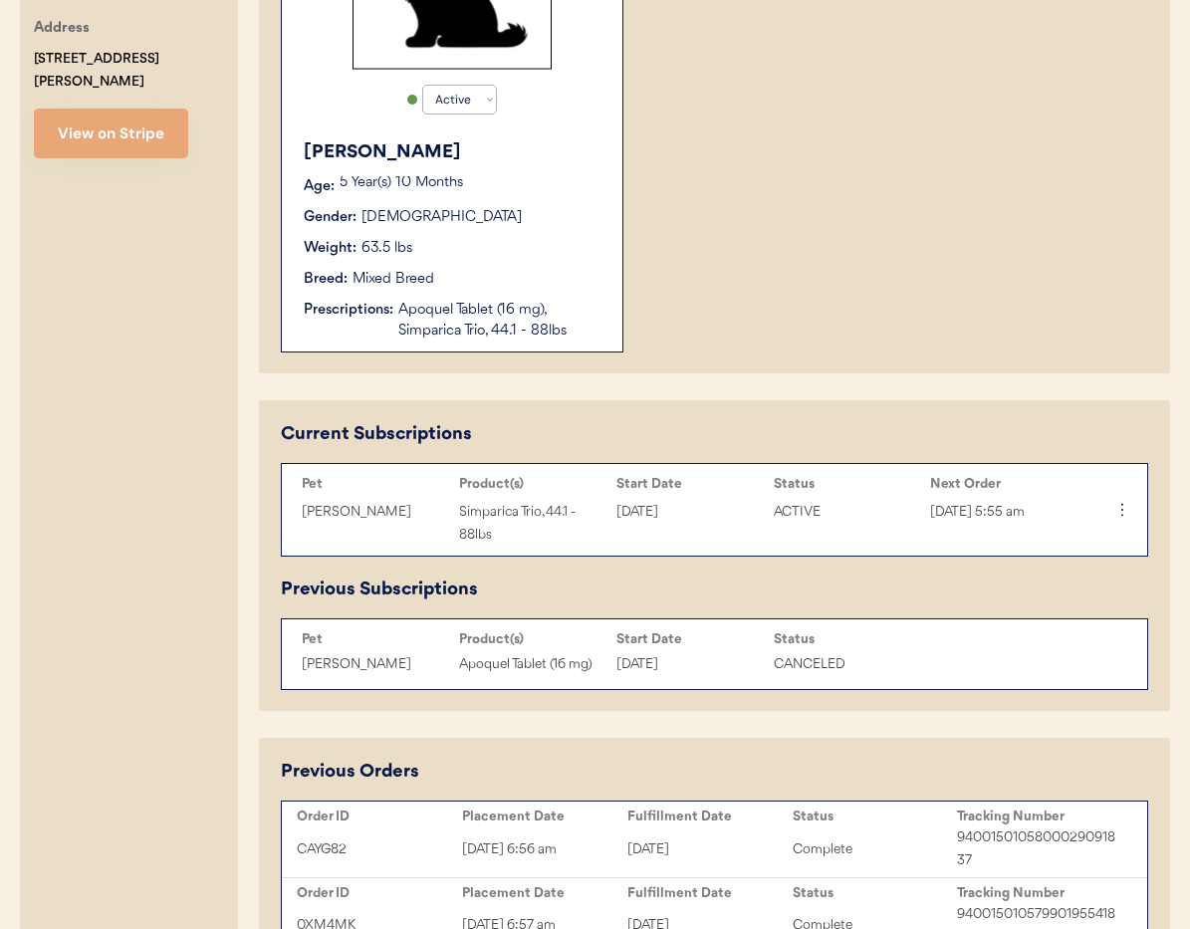
type input "Lindsay Kemp"
click at [1127, 514] on icon at bounding box center [1122, 510] width 20 height 20
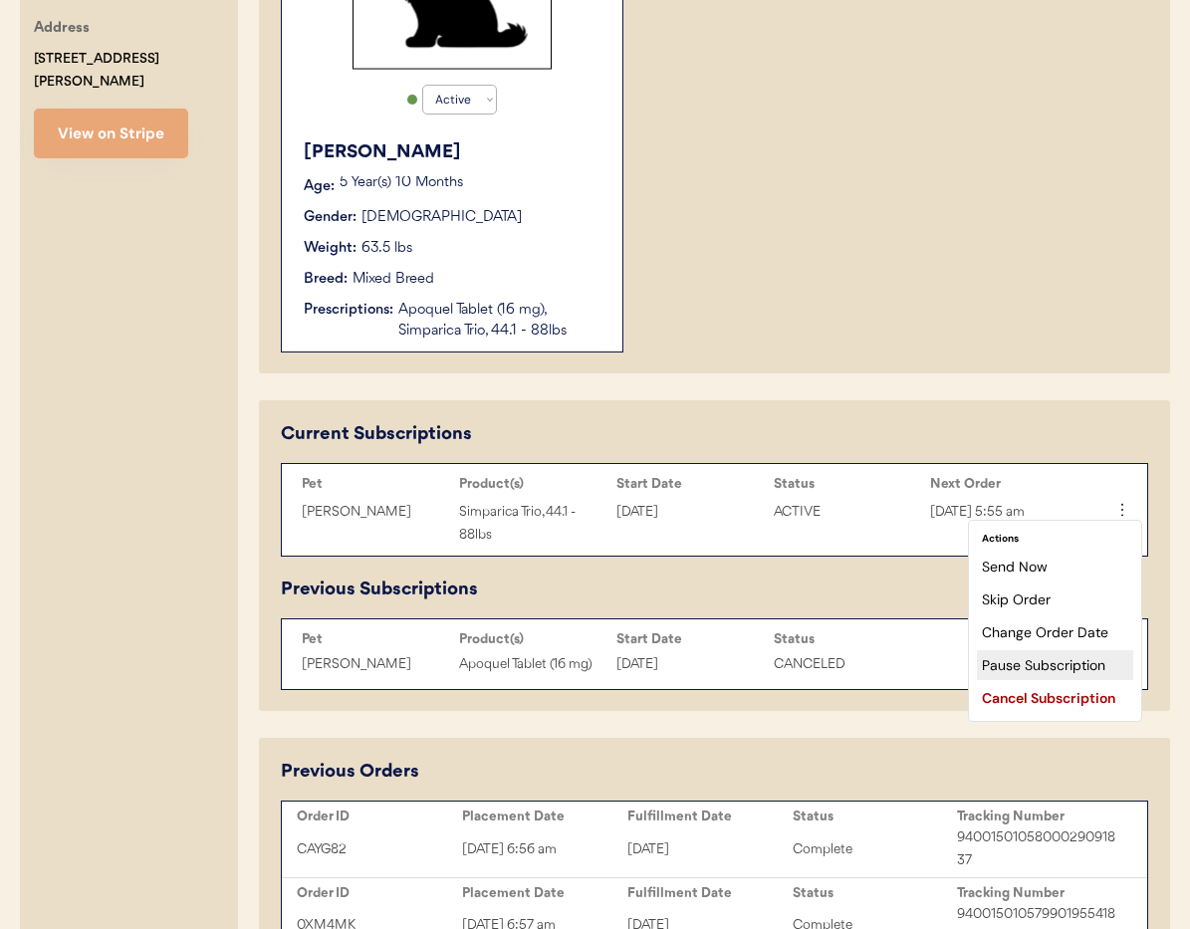
click at [1054, 663] on div "Pause Subscription" at bounding box center [1055, 665] width 156 height 30
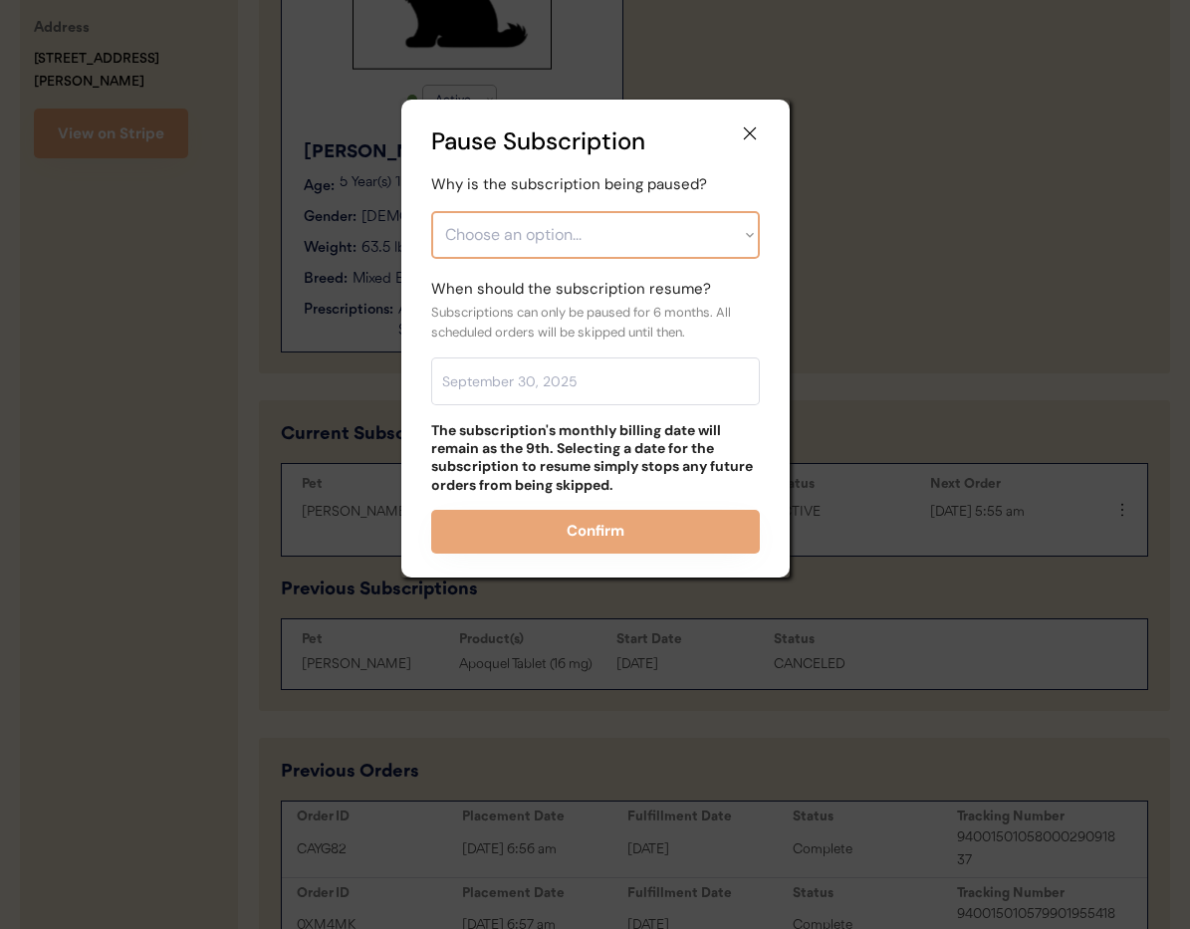
click at [590, 244] on select "Choose an option... Financial reasons / too expensive Has enough medication / s…" at bounding box center [595, 235] width 329 height 48
select select ""other""
click at [431, 211] on select "Choose an option... Financial reasons / too expensive Has enough medication / s…" at bounding box center [595, 235] width 329 height 48
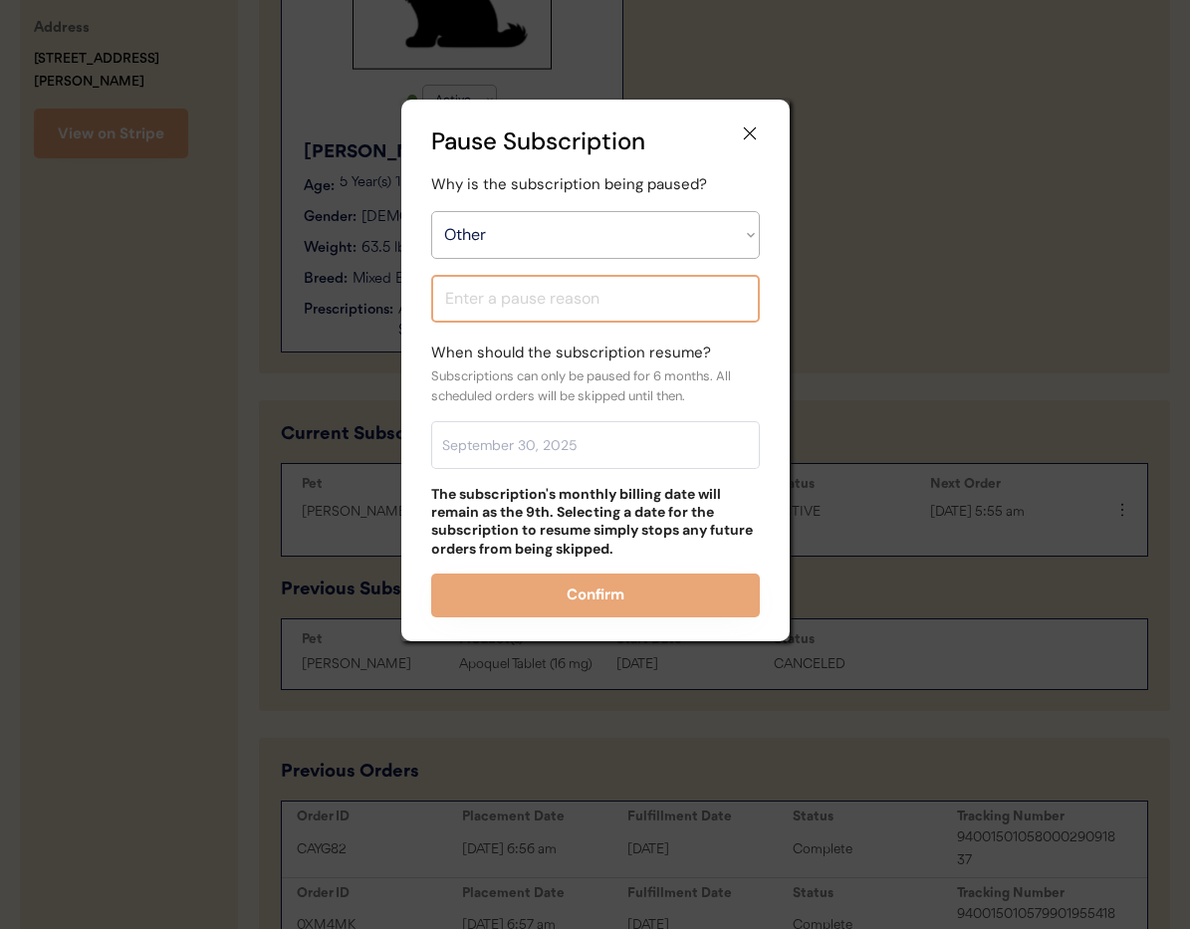
click at [498, 304] on input "input" at bounding box center [595, 299] width 329 height 48
type input "Moving - will update us when ready"
click at [556, 445] on input "text" at bounding box center [595, 445] width 329 height 48
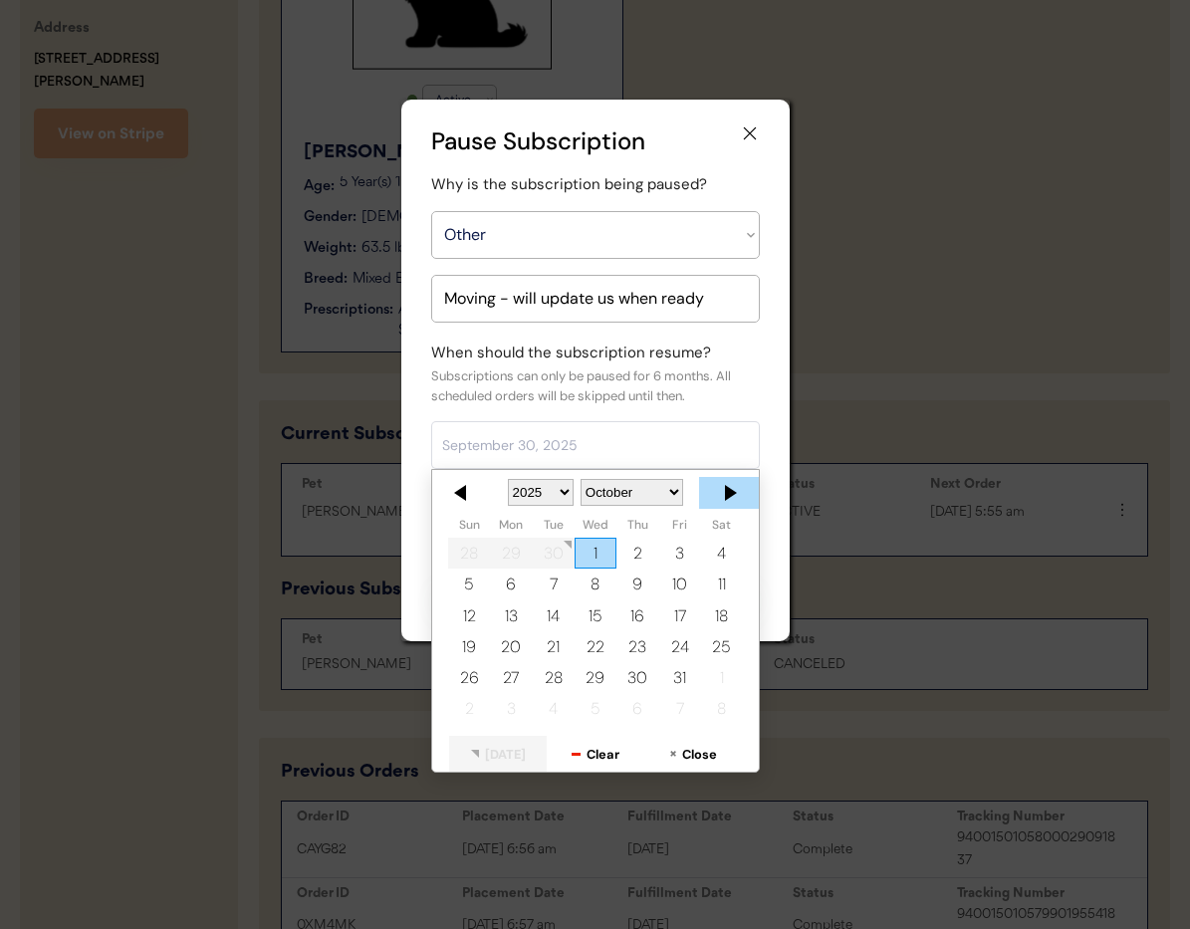
click at [725, 493] on div at bounding box center [729, 493] width 60 height 32
click at [683, 580] on div "9" at bounding box center [679, 584] width 42 height 31
type input "January 9, 2026"
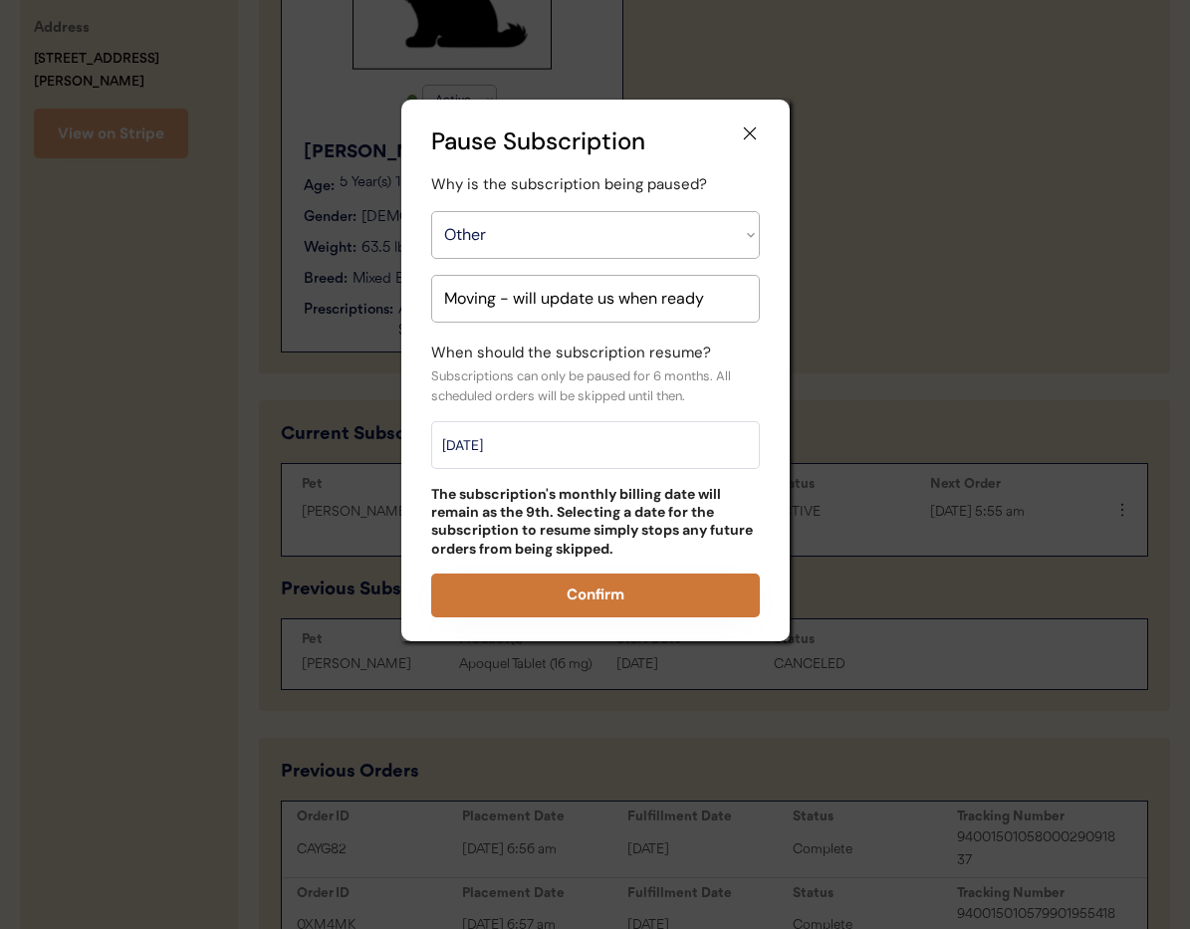
click at [613, 593] on button "Confirm" at bounding box center [595, 596] width 329 height 44
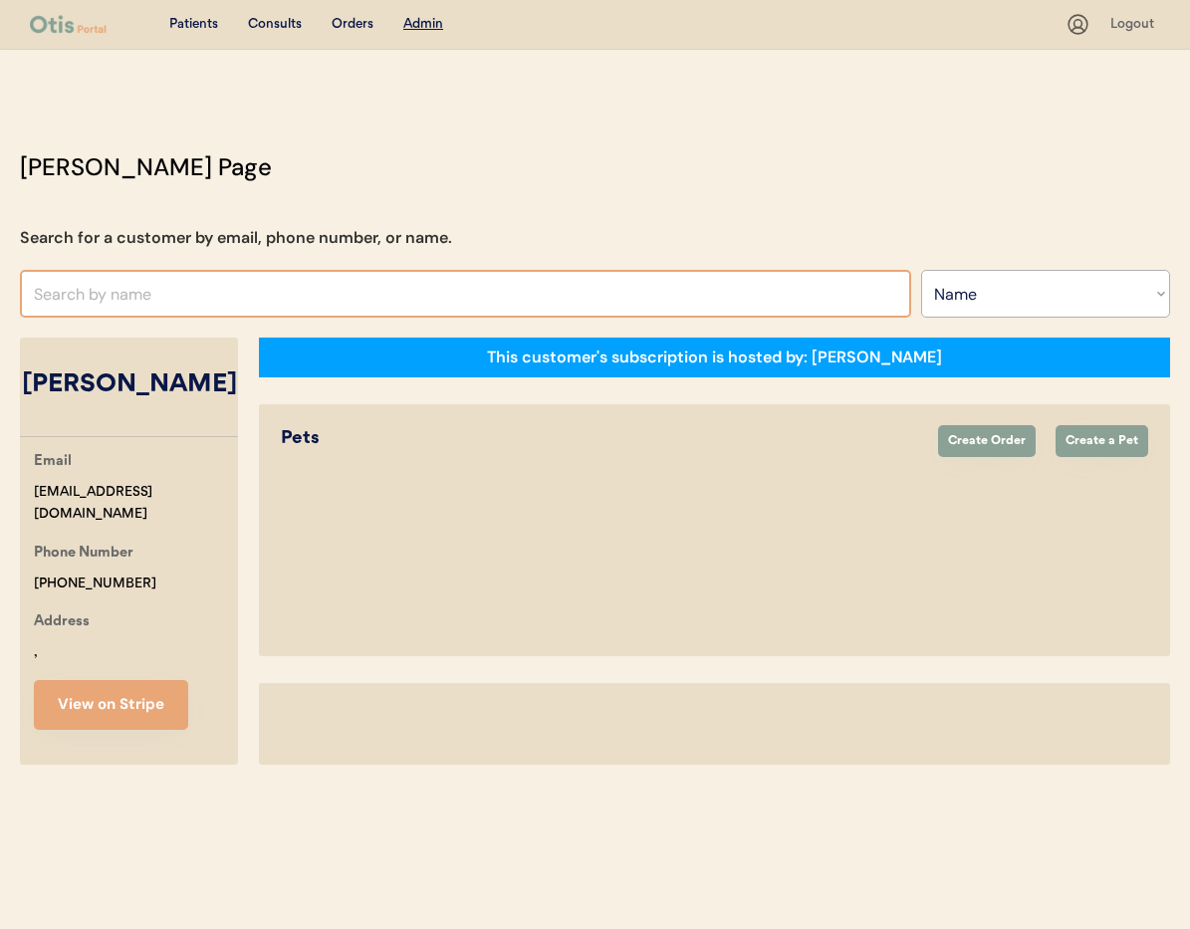
select select ""Name""
select select "true"
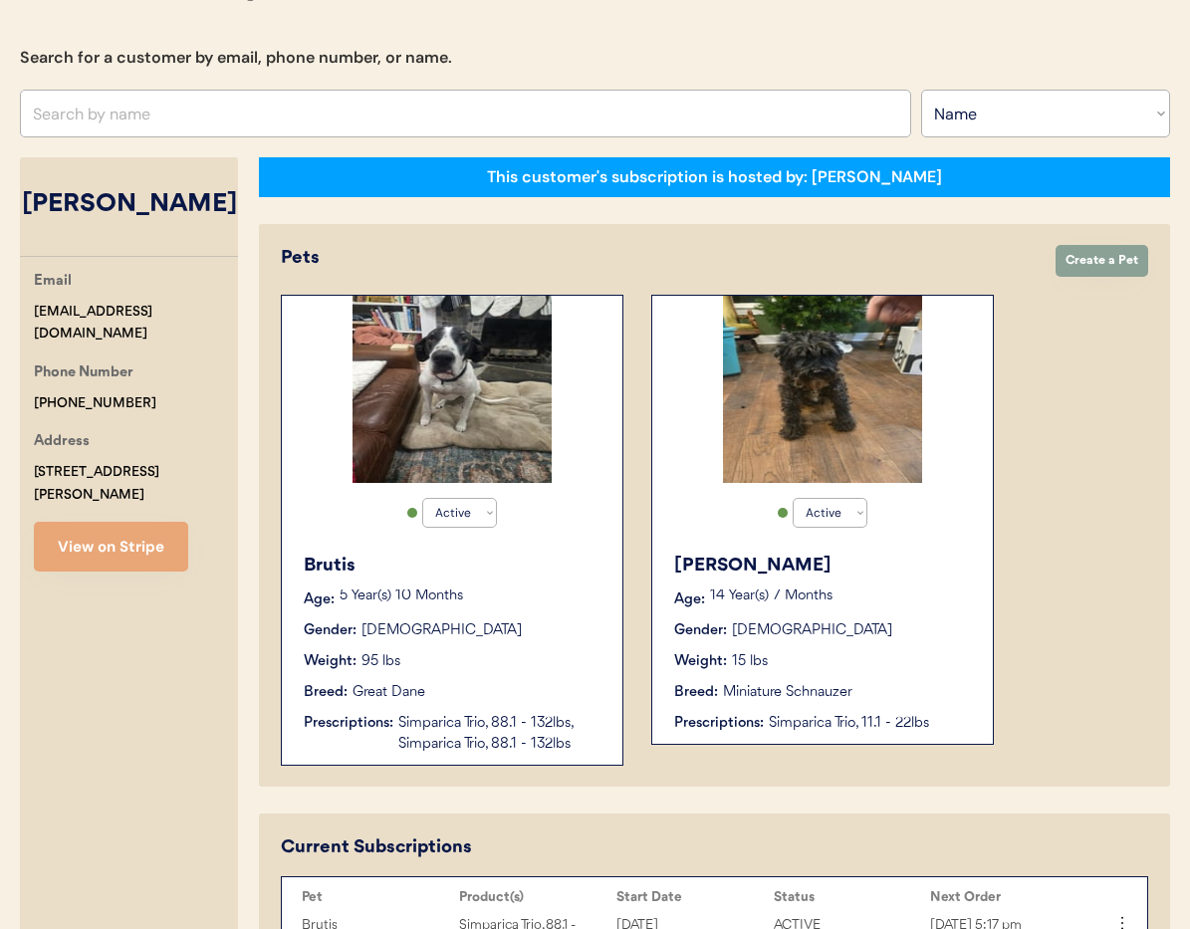
scroll to position [171, 0]
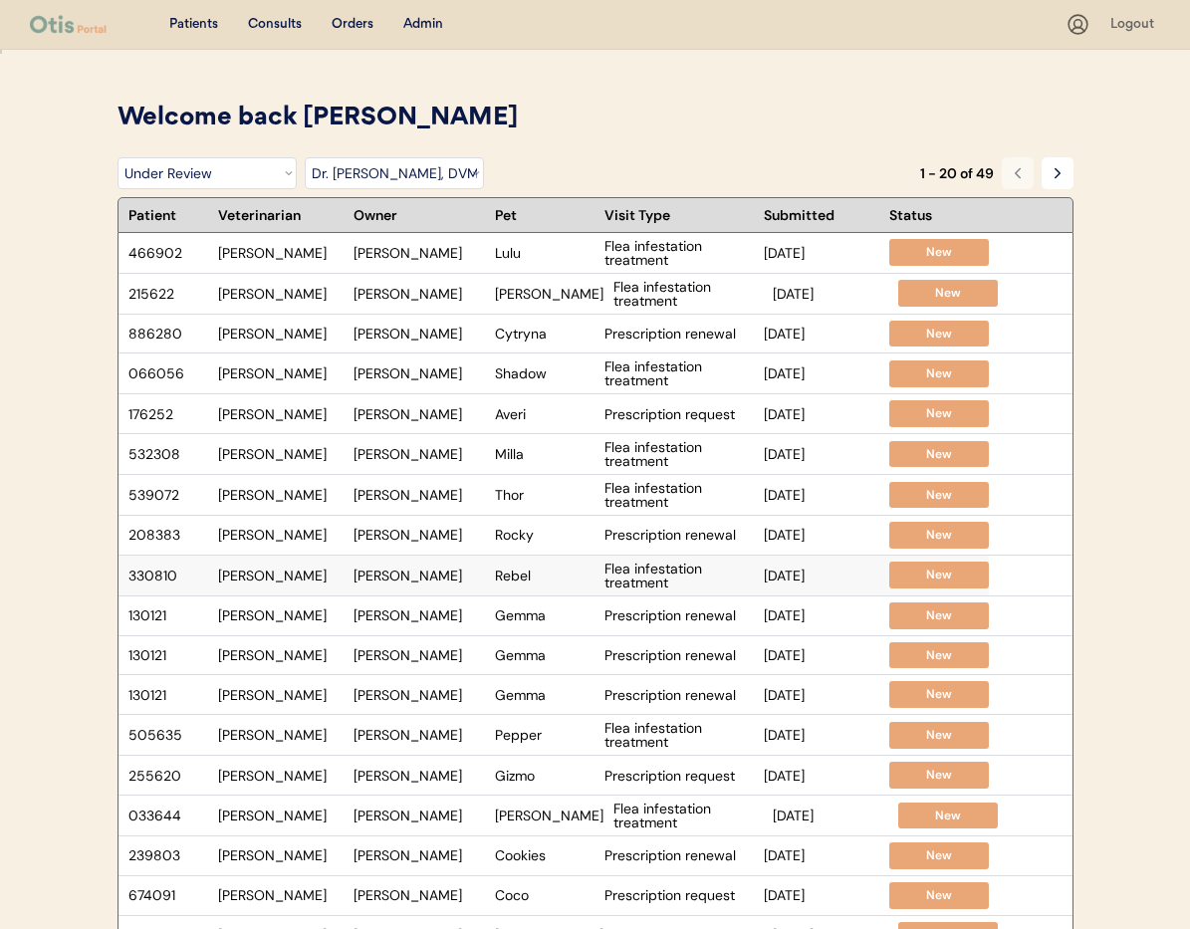
select select ""under_review""
select select ""dr__kit_warren__dvm""
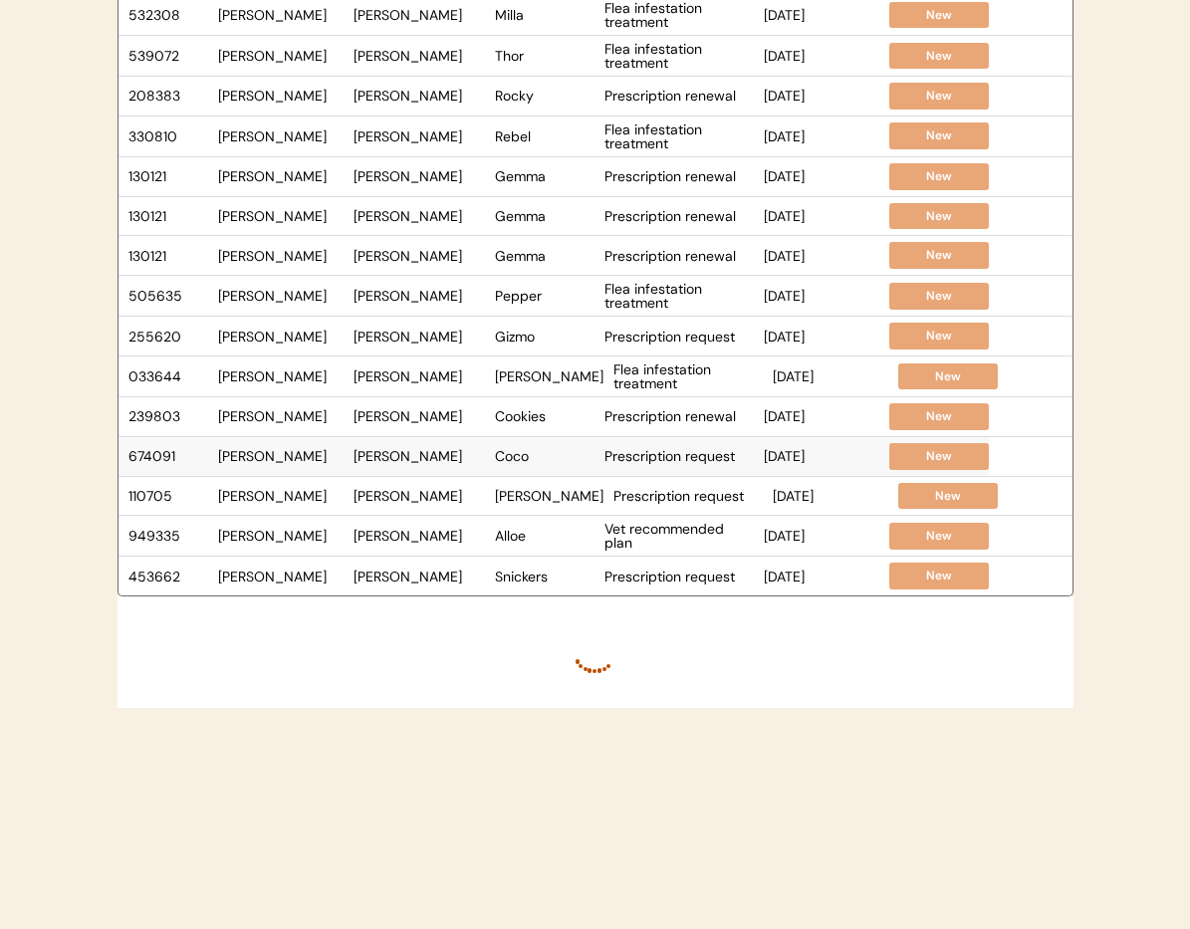
click at [455, 456] on div "[PERSON_NAME]" at bounding box center [419, 456] width 131 height 14
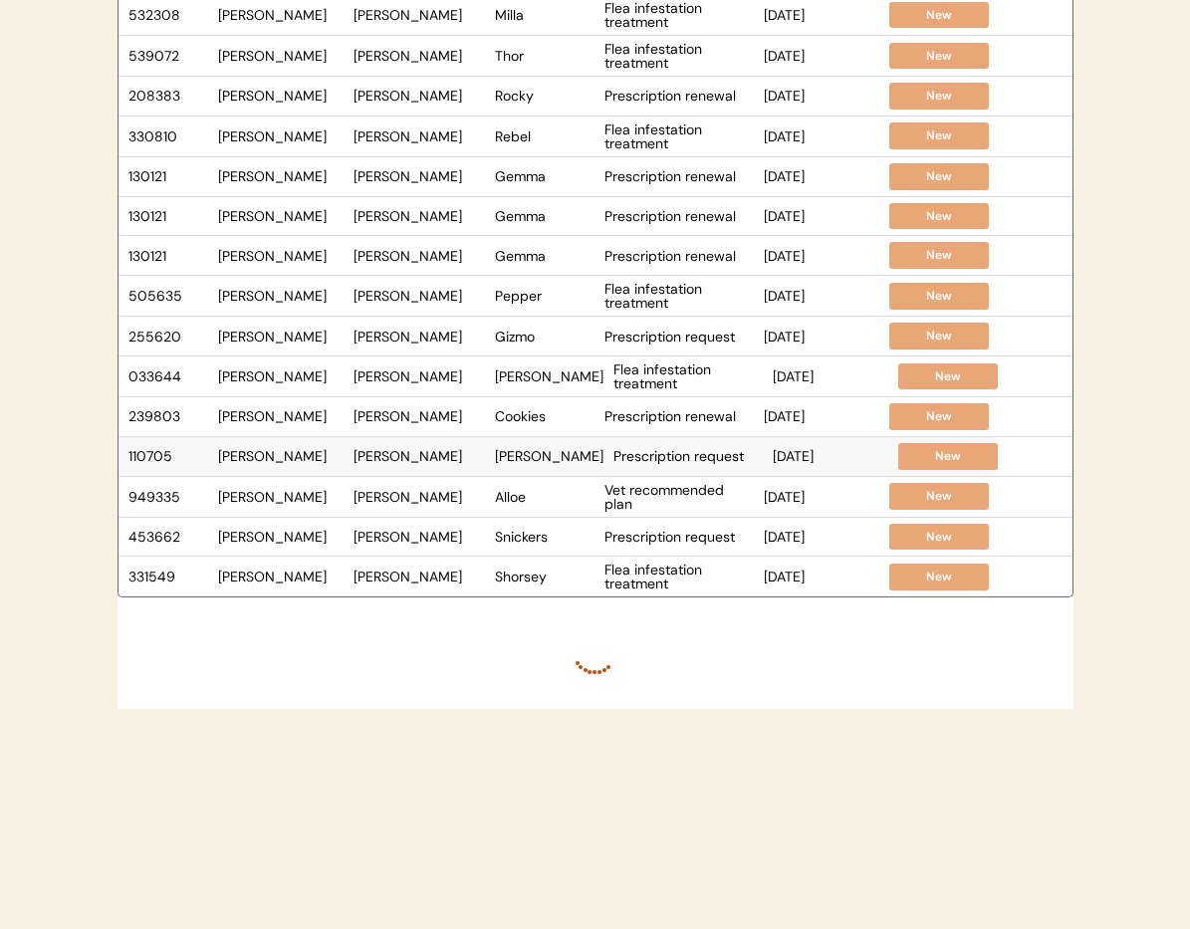
click at [513, 462] on div "Zoe Roberts" at bounding box center [549, 456] width 109 height 14
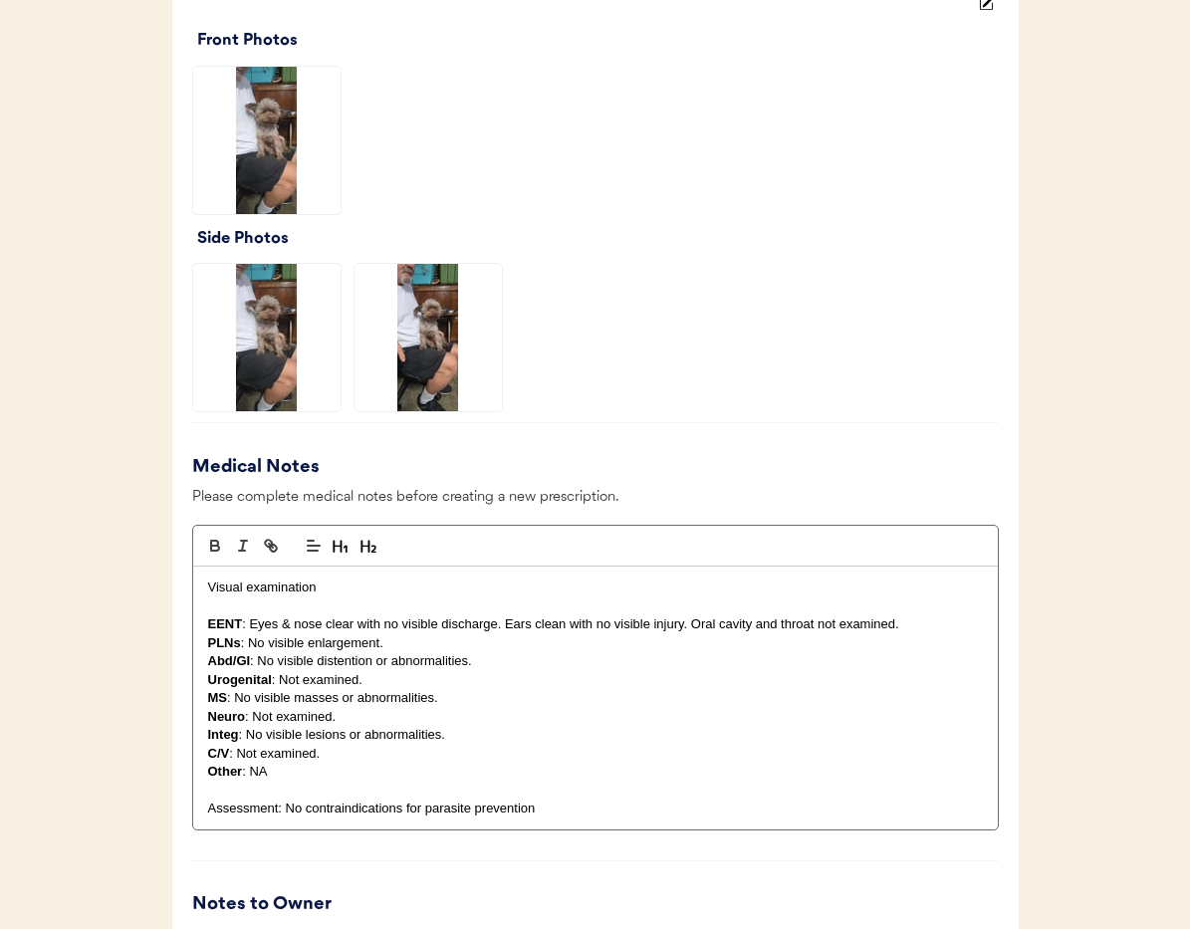
scroll to position [1848, 0]
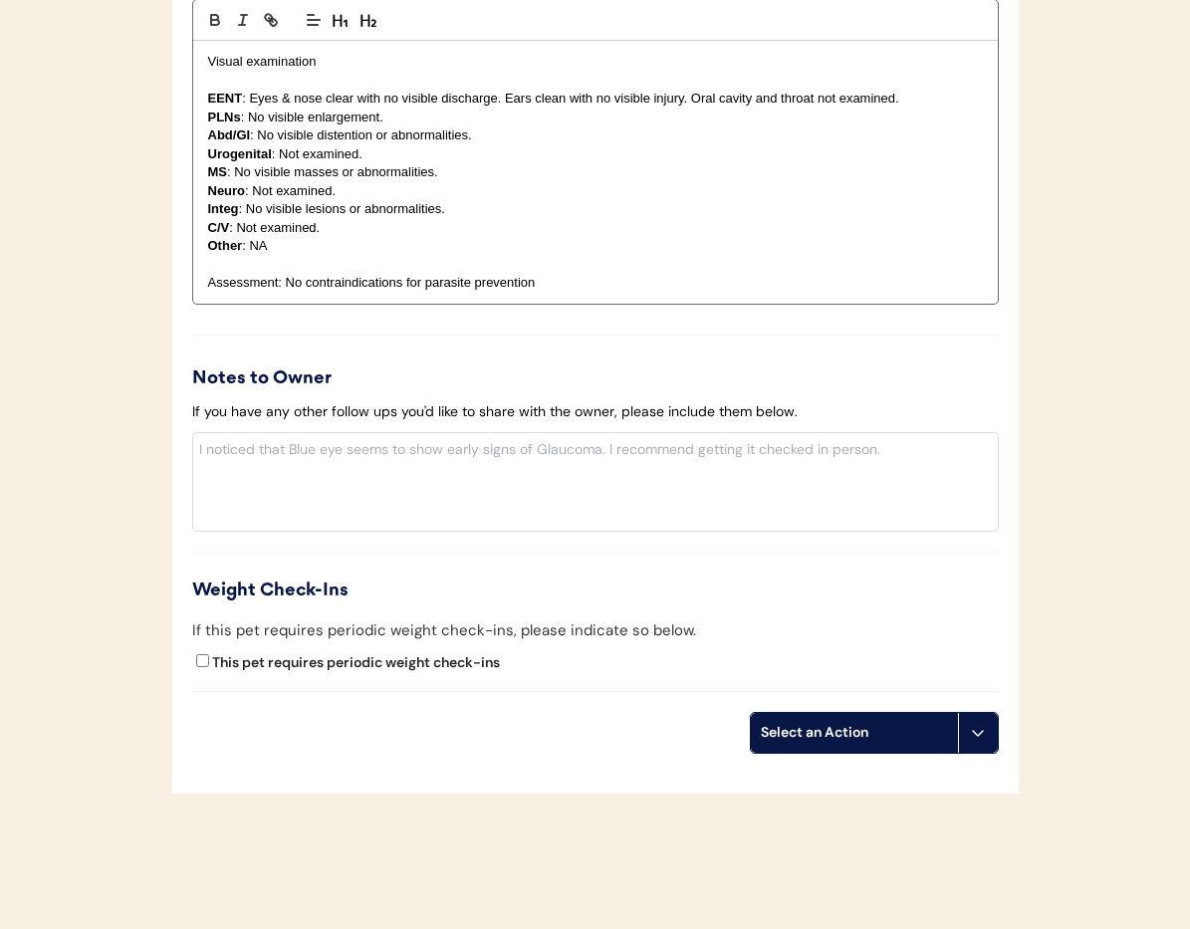
click at [970, 730] on icon at bounding box center [978, 733] width 16 height 16
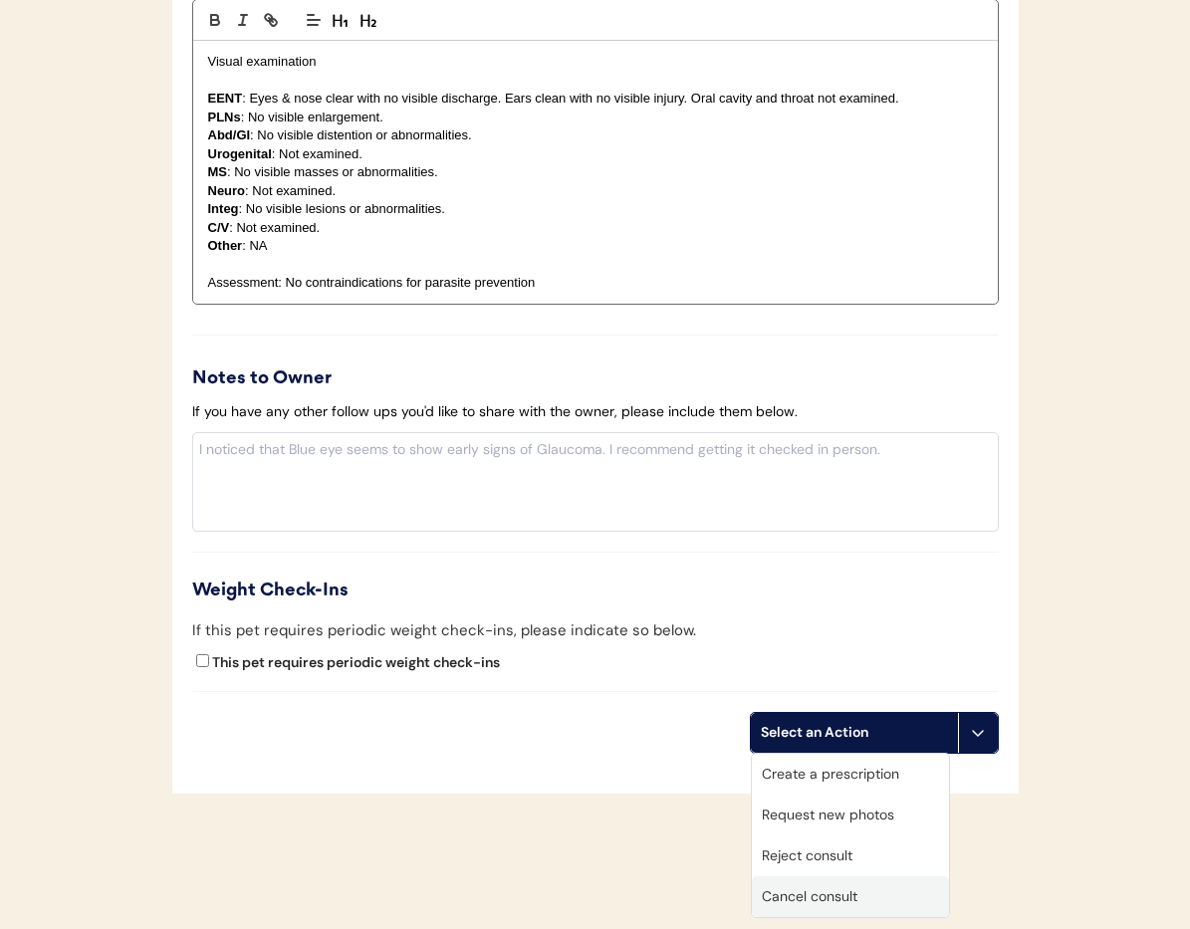
click at [828, 899] on div "Cancel consult" at bounding box center [850, 896] width 197 height 41
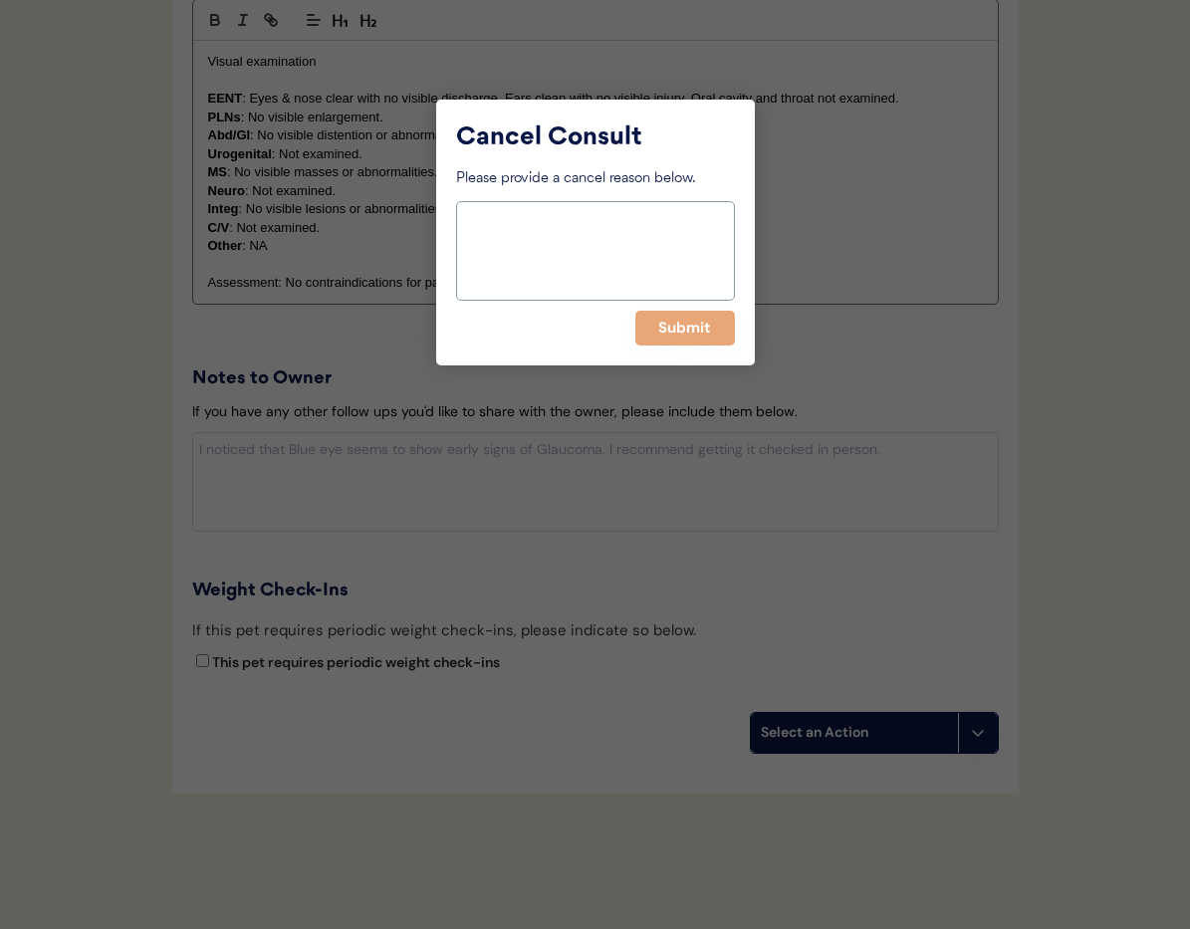
click at [546, 268] on textarea at bounding box center [595, 251] width 279 height 100
drag, startPoint x: 468, startPoint y: 213, endPoint x: 510, endPoint y: 240, distance: 49.7
click at [468, 214] on textarea ". 6 months pending" at bounding box center [595, 251] width 279 height 100
type textarea ".> 6 months pending"
click at [661, 330] on button "Submit" at bounding box center [685, 328] width 100 height 35
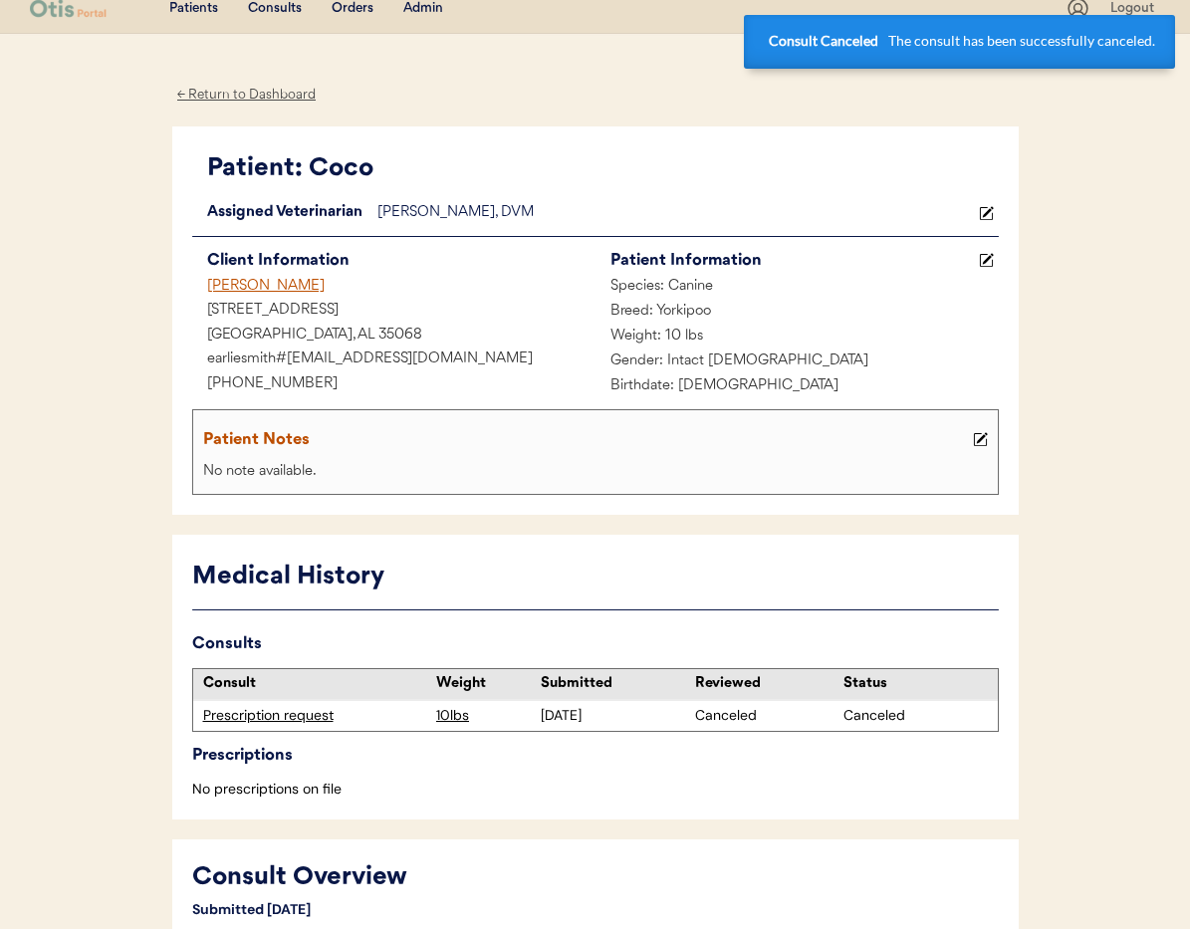
scroll to position [0, 0]
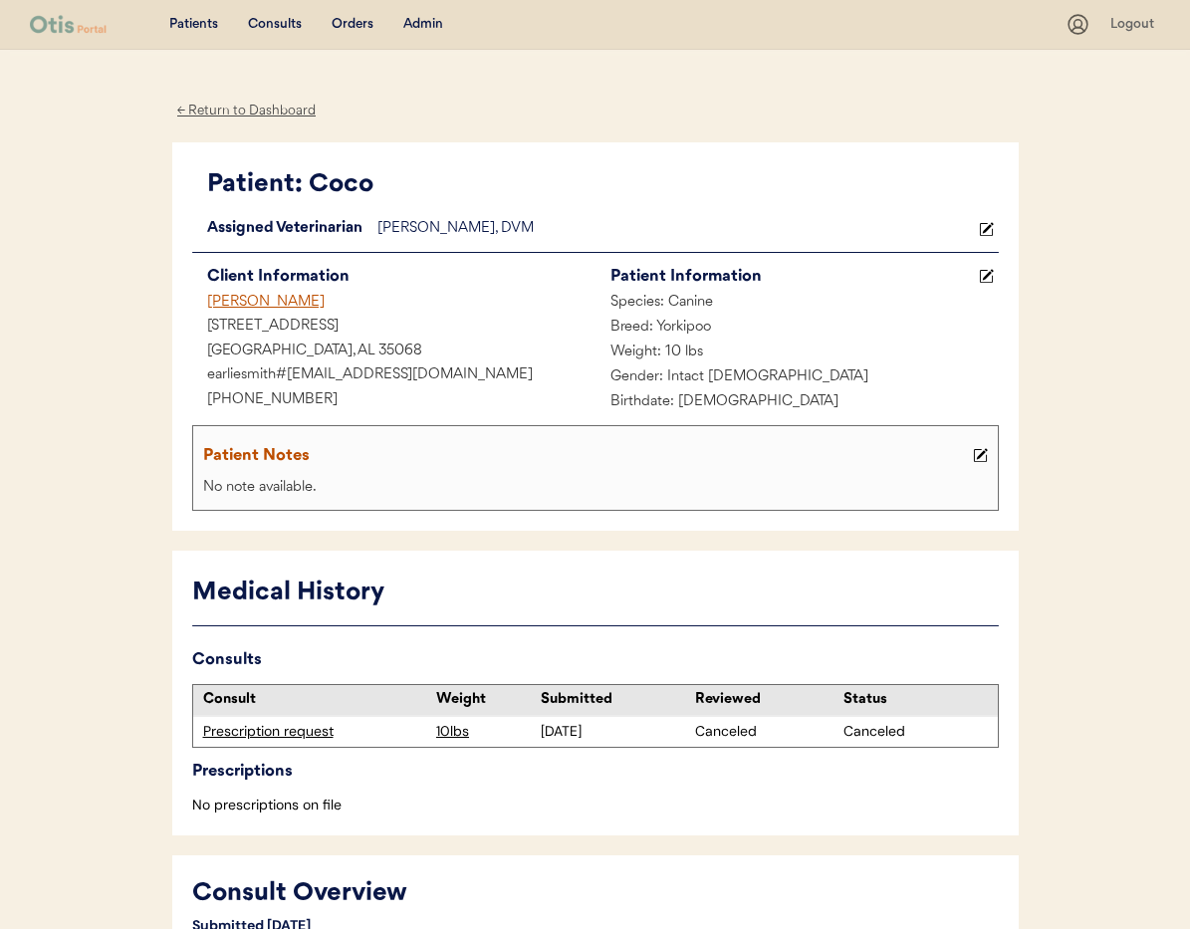
click at [245, 111] on div "← Return to Dashboard" at bounding box center [246, 111] width 149 height 23
click at [253, 303] on div "Earlie Smith" at bounding box center [393, 303] width 403 height 25
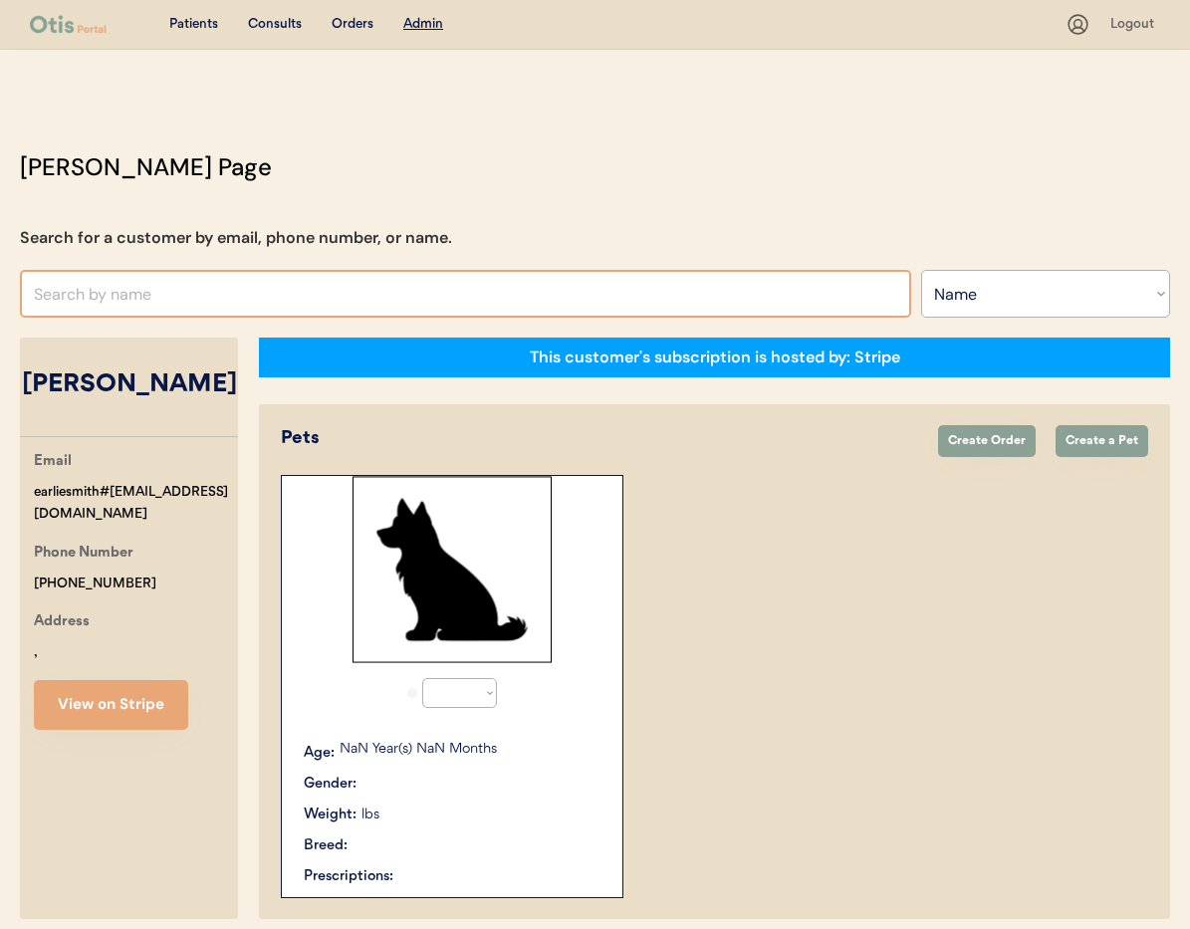
select select ""Name""
select select "true"
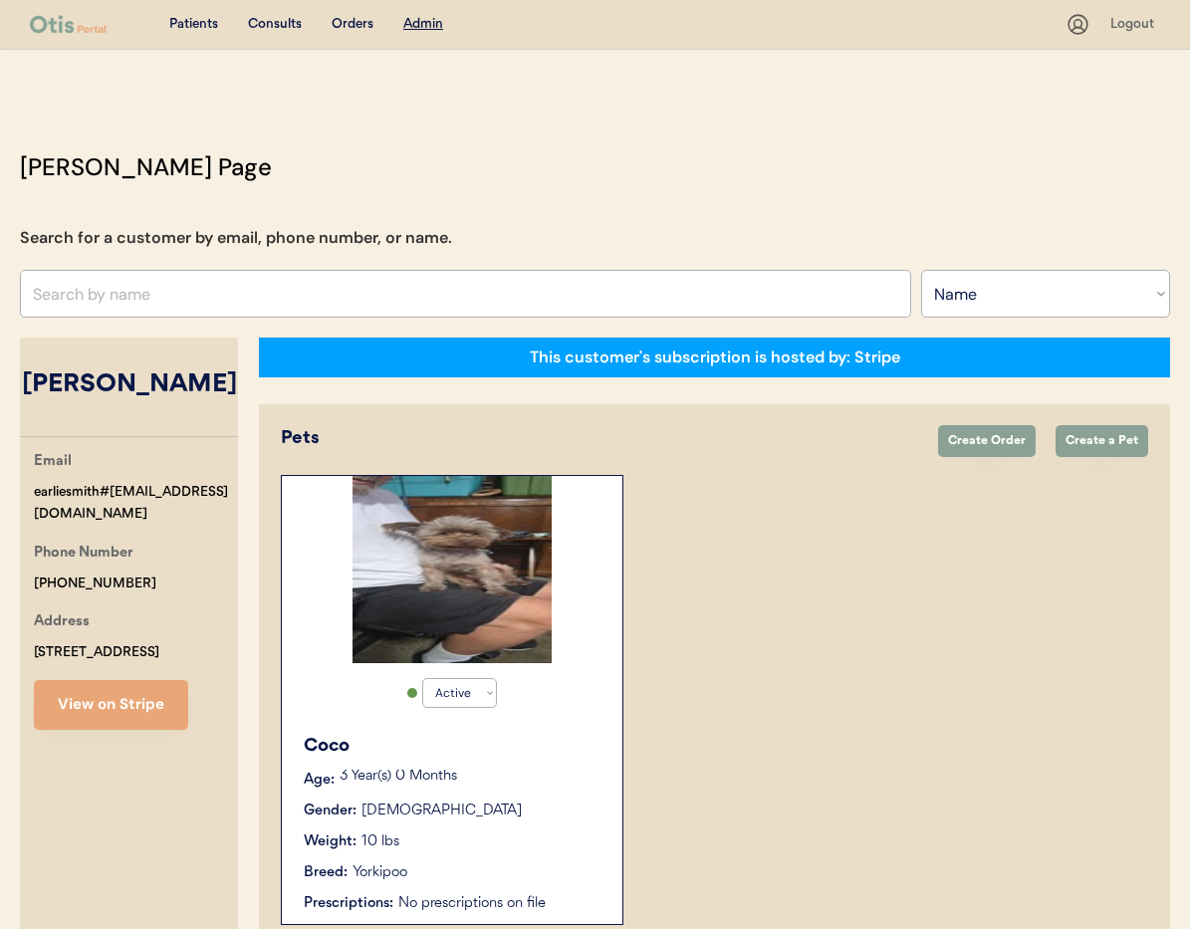
scroll to position [110, 0]
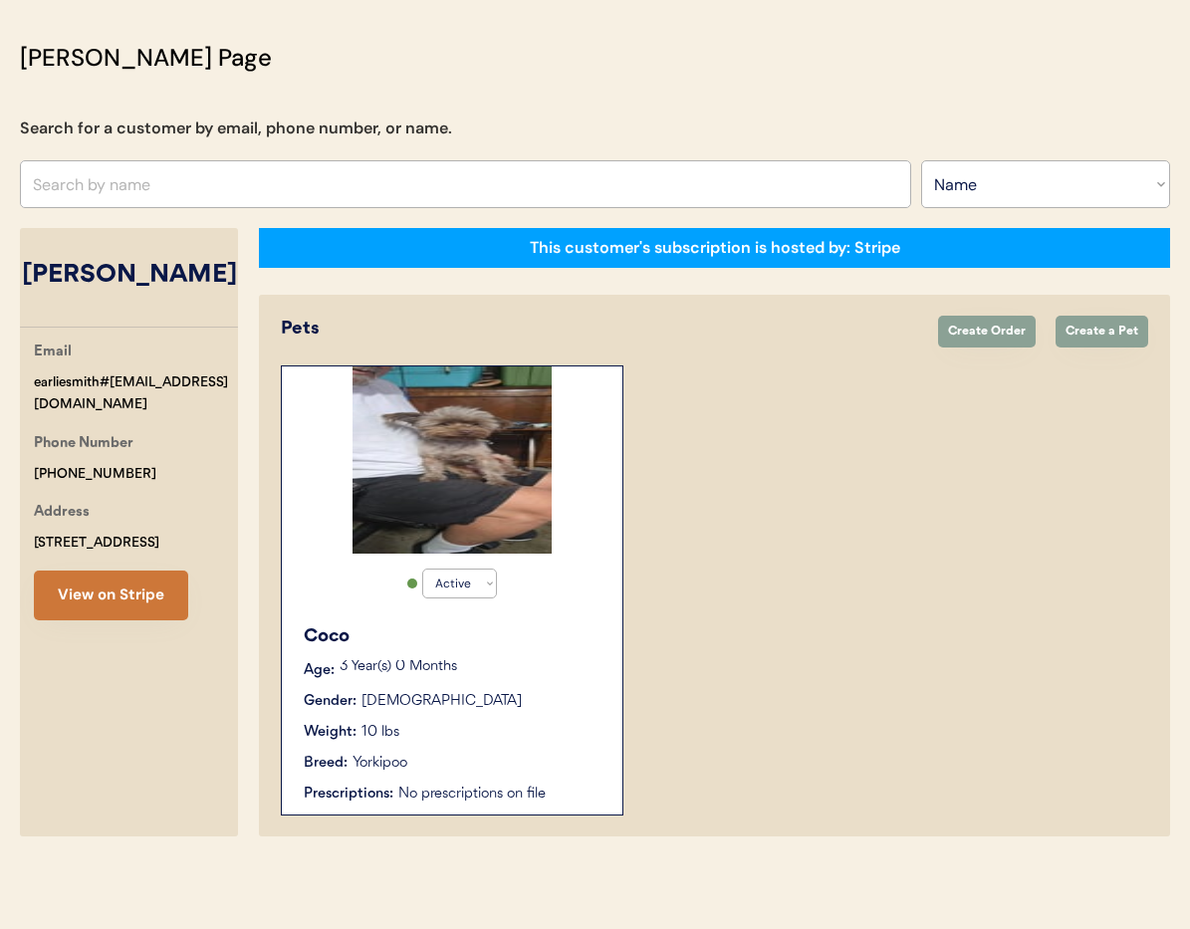
click at [137, 599] on button "View on Stripe" at bounding box center [111, 596] width 154 height 50
click at [530, 665] on p "3 Year(s) 0 Months" at bounding box center [471, 667] width 263 height 14
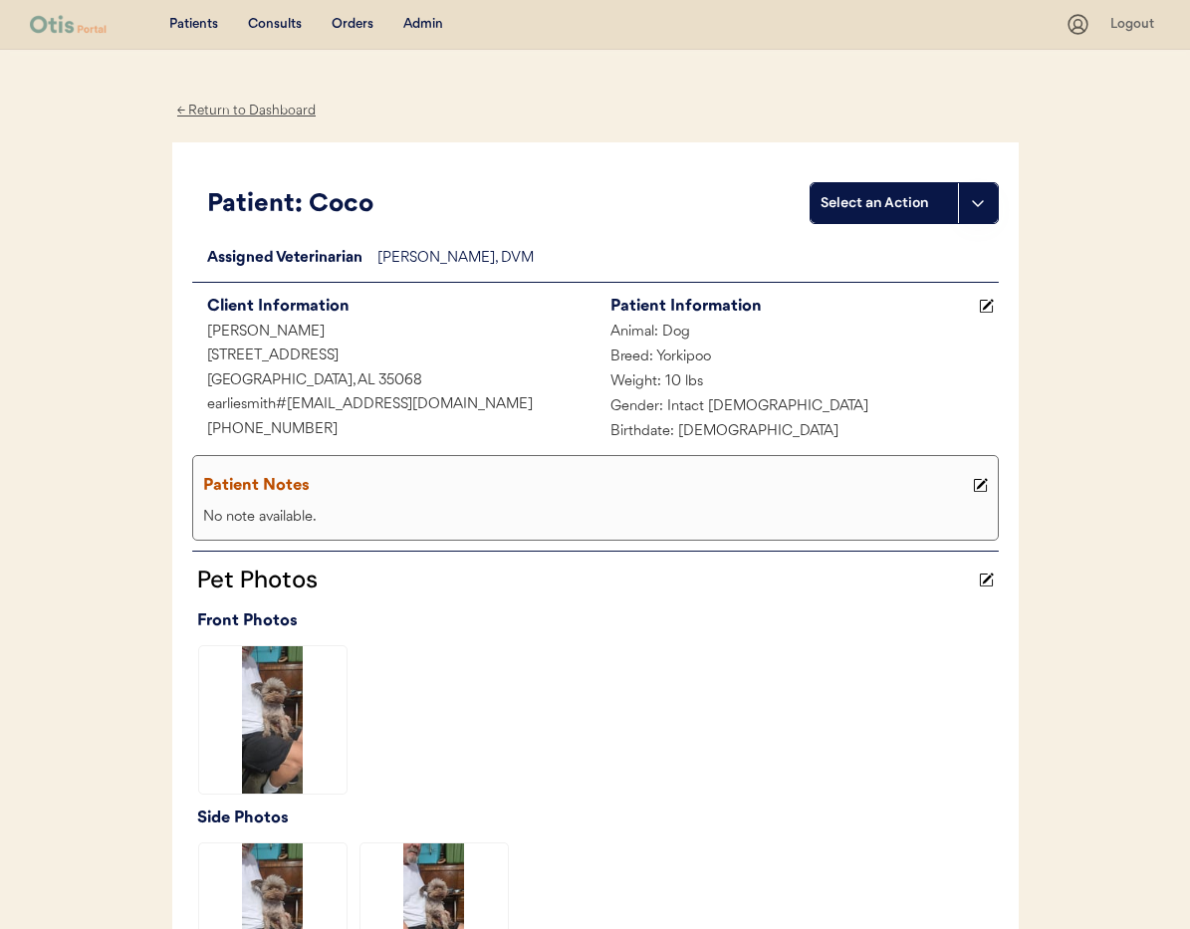
click at [243, 110] on div "← Return to Dashboard" at bounding box center [246, 111] width 149 height 23
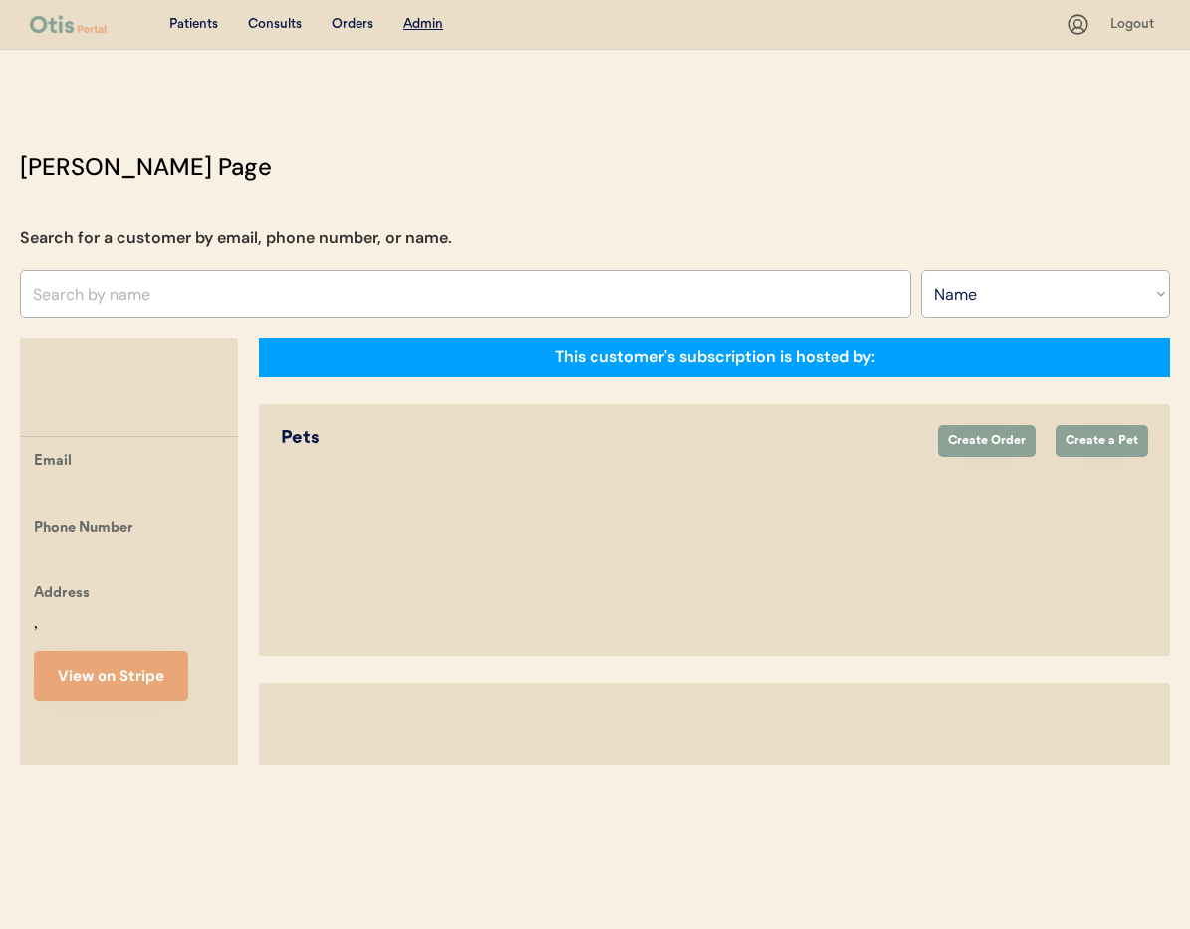
select select ""Name""
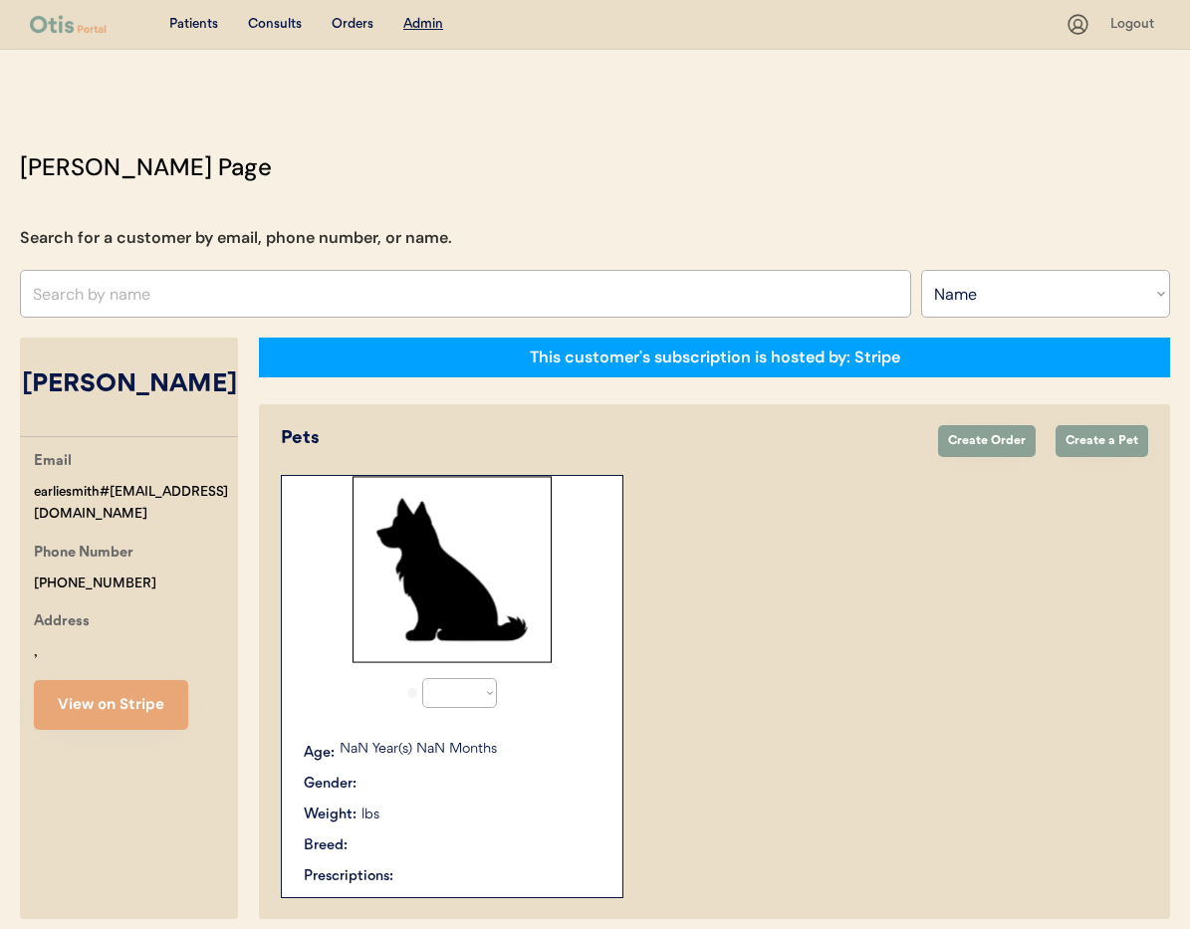
select select "true"
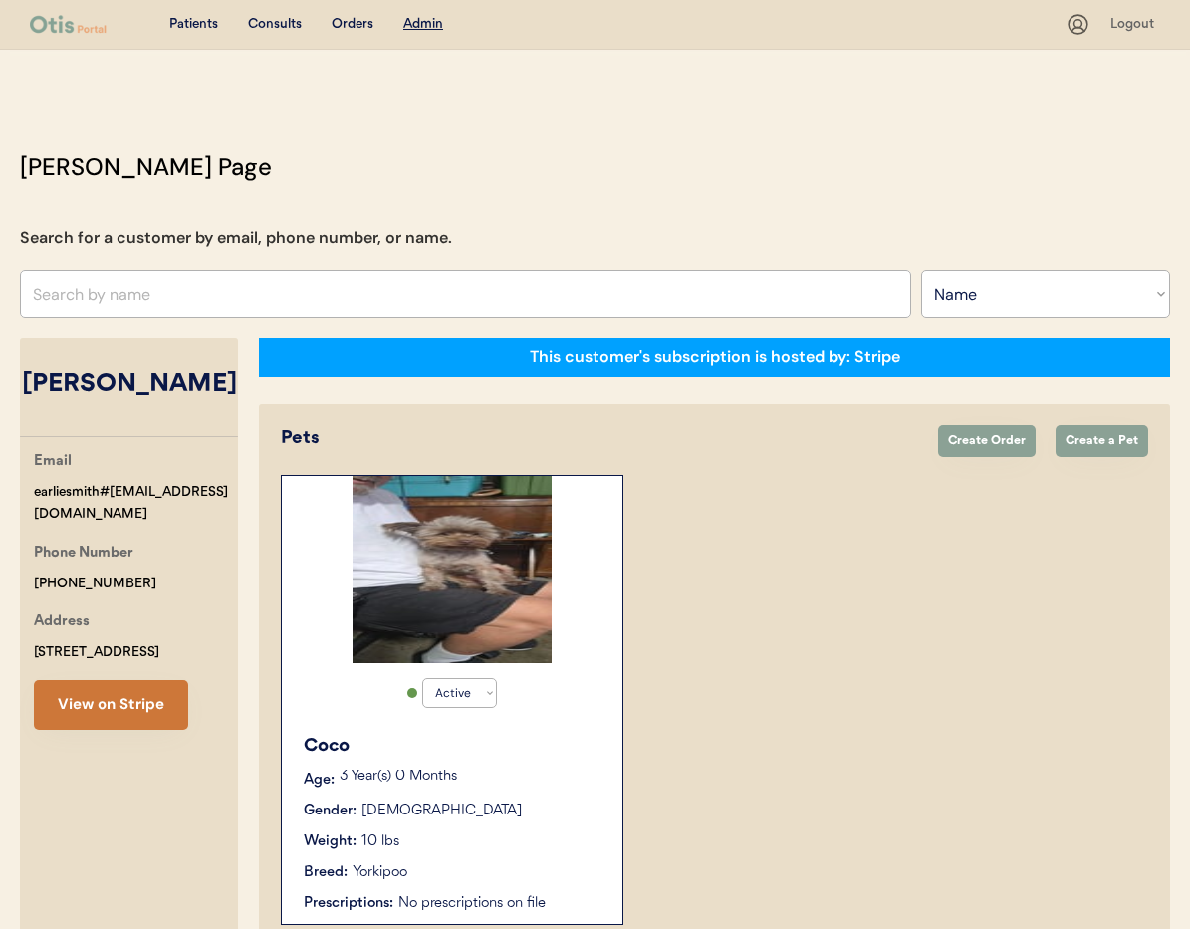
click at [133, 701] on button "View on Stripe" at bounding box center [111, 705] width 154 height 50
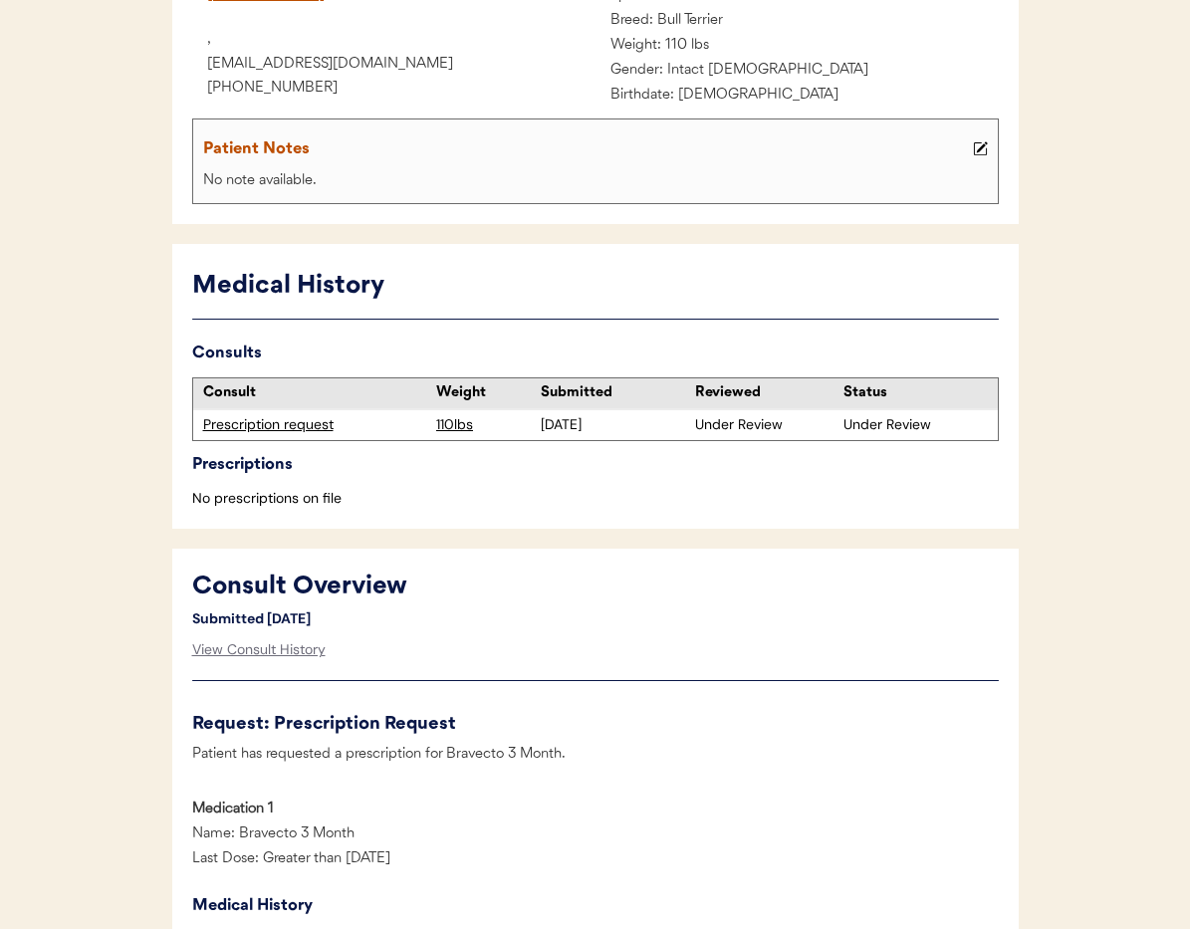
scroll to position [325, 0]
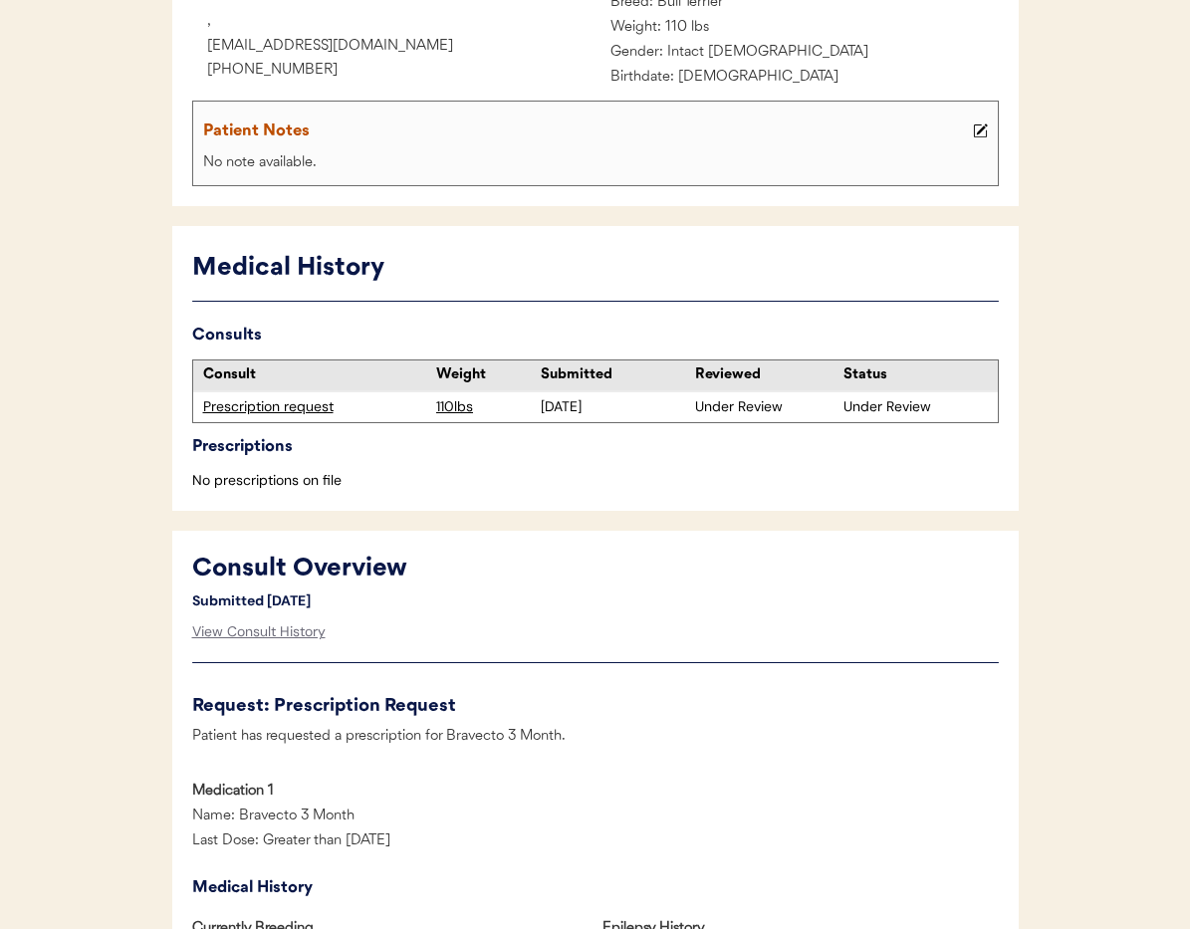
click at [288, 412] on div "Prescription request" at bounding box center [315, 407] width 224 height 20
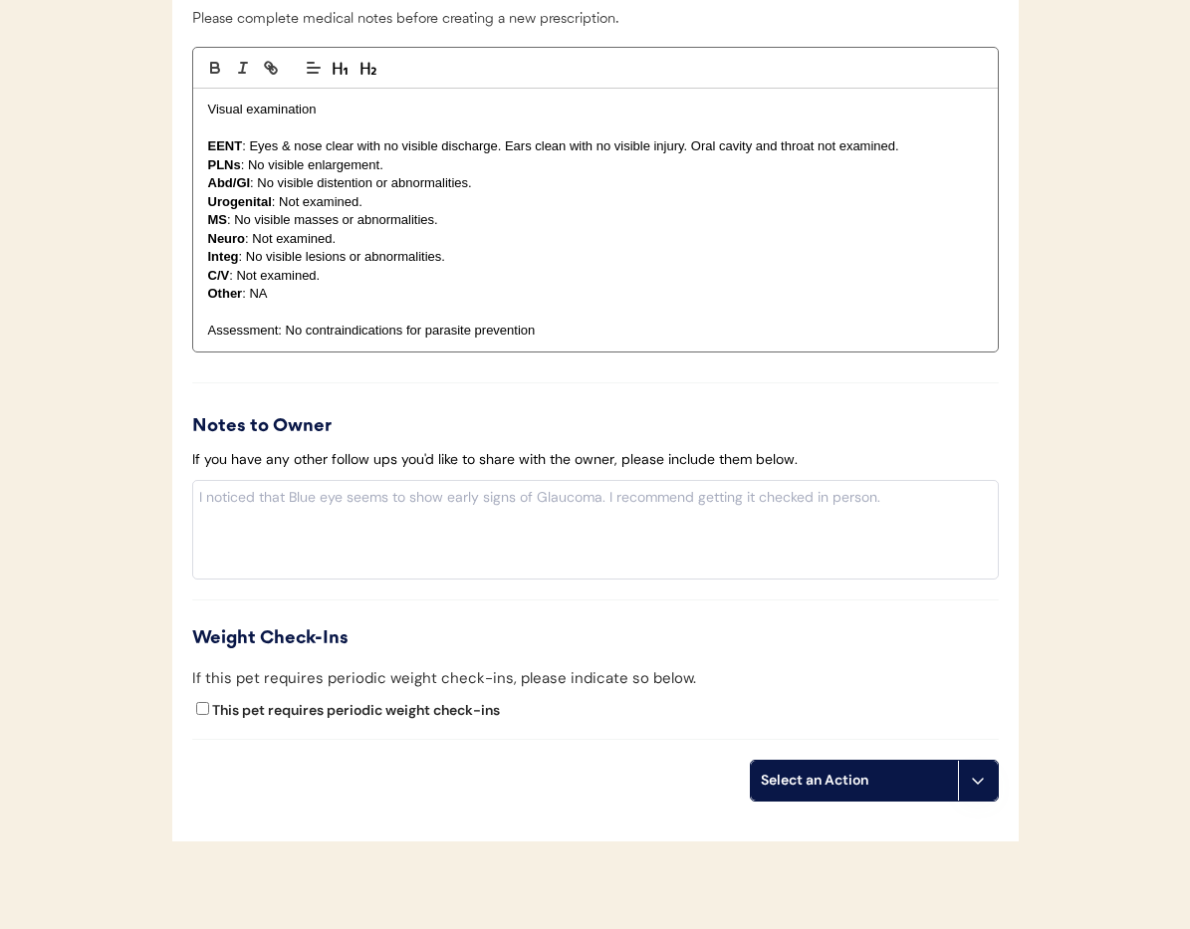
scroll to position [1911, 0]
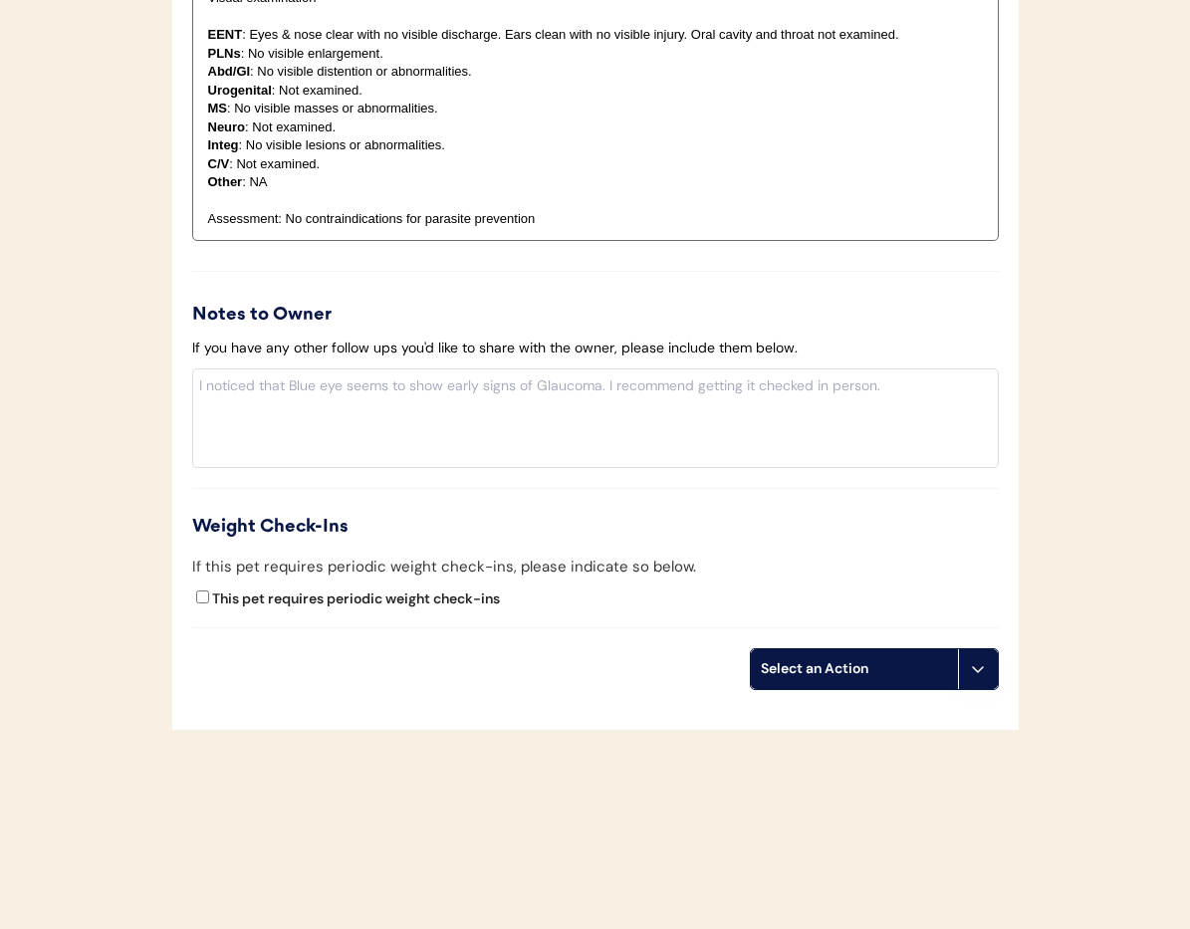
click at [978, 676] on icon at bounding box center [978, 669] width 16 height 16
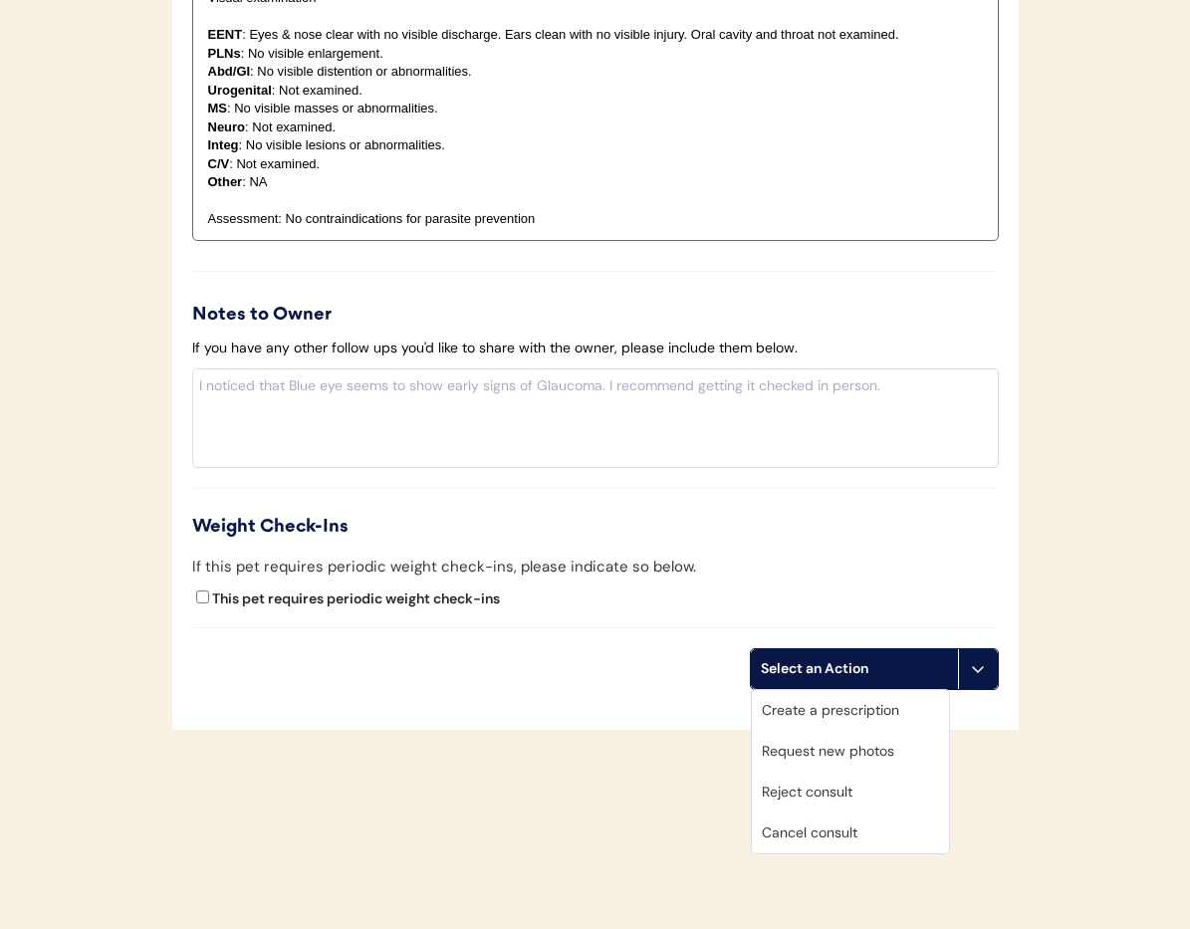
click at [870, 843] on div "Cancel consult" at bounding box center [850, 833] width 197 height 41
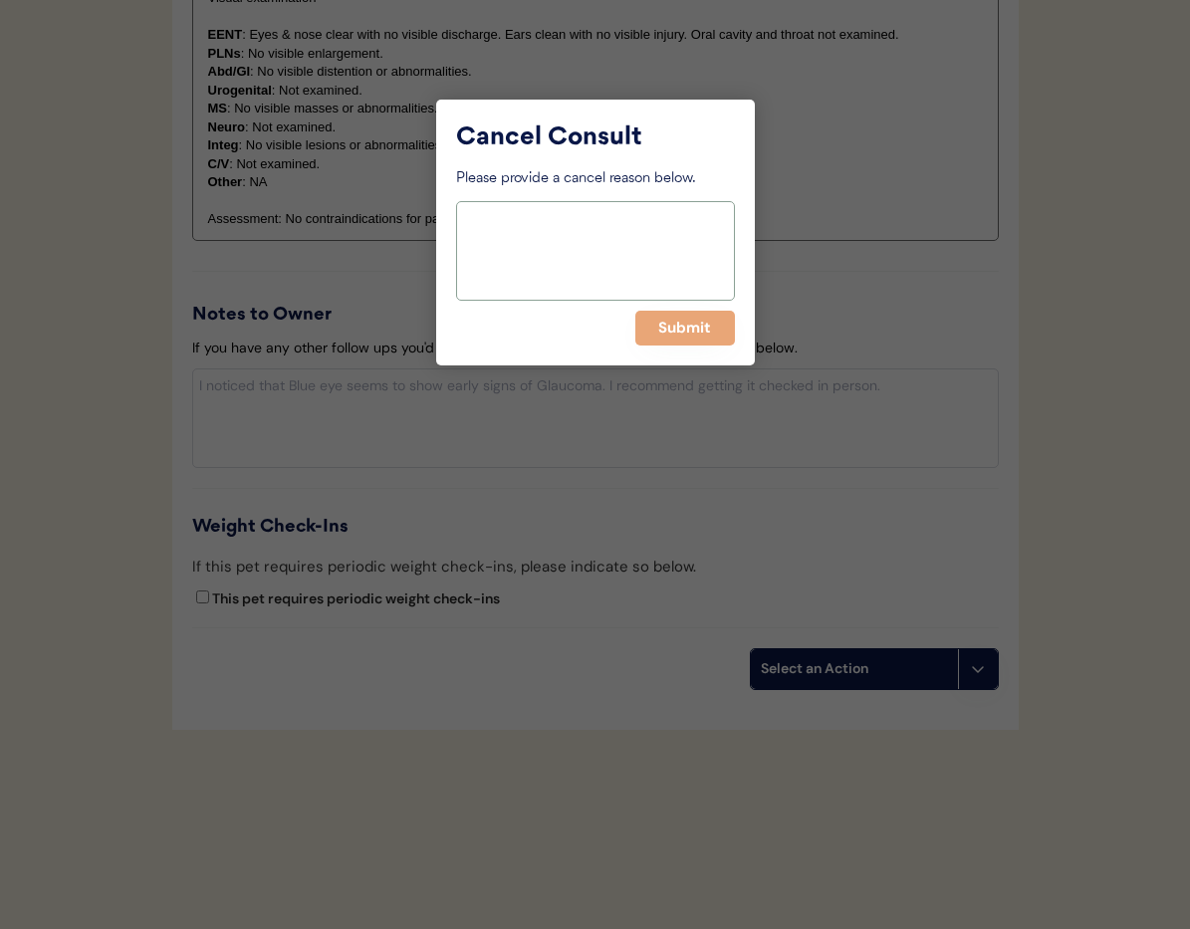
click at [603, 264] on textarea at bounding box center [595, 251] width 279 height 100
type textarea "> 6 months pending"
click at [704, 333] on button "Submit" at bounding box center [685, 328] width 100 height 35
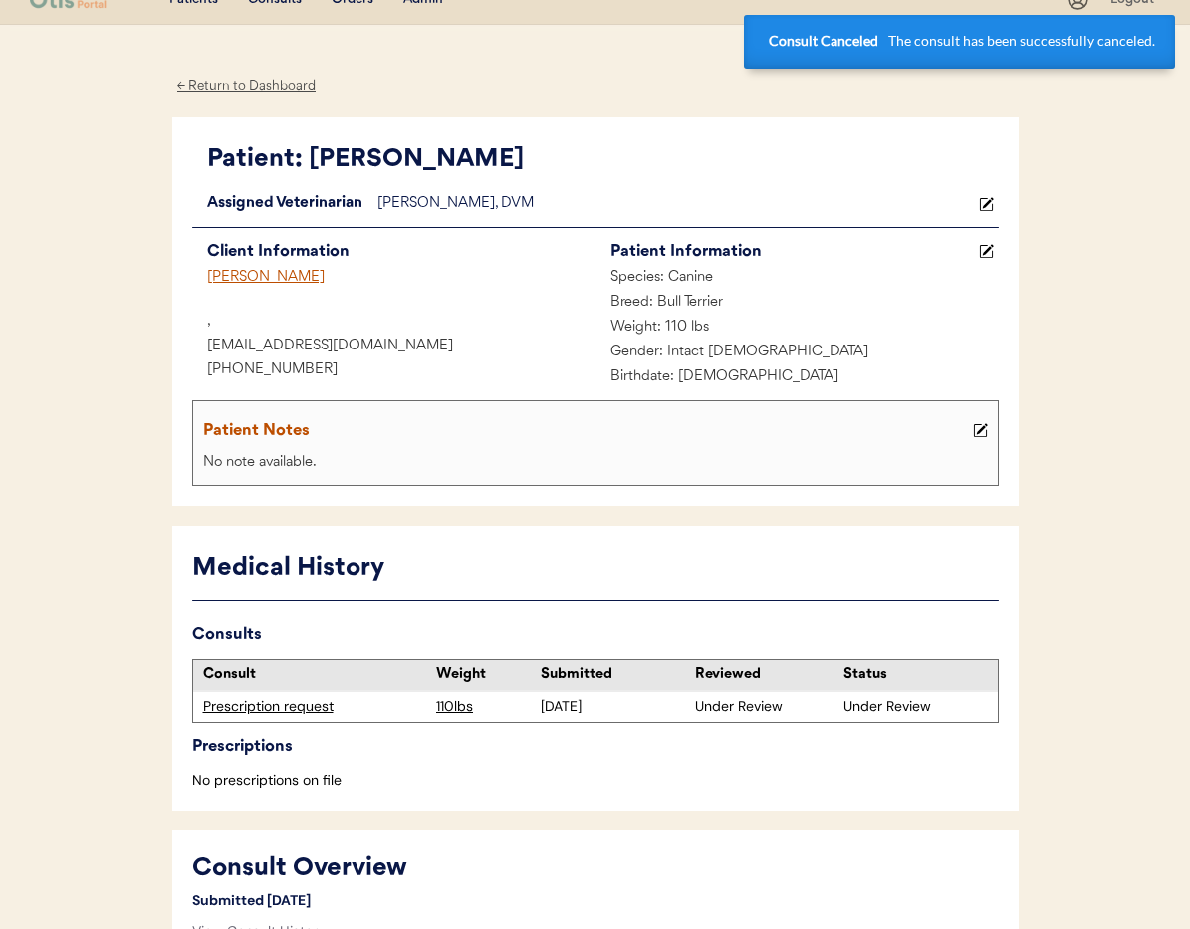
scroll to position [0, 0]
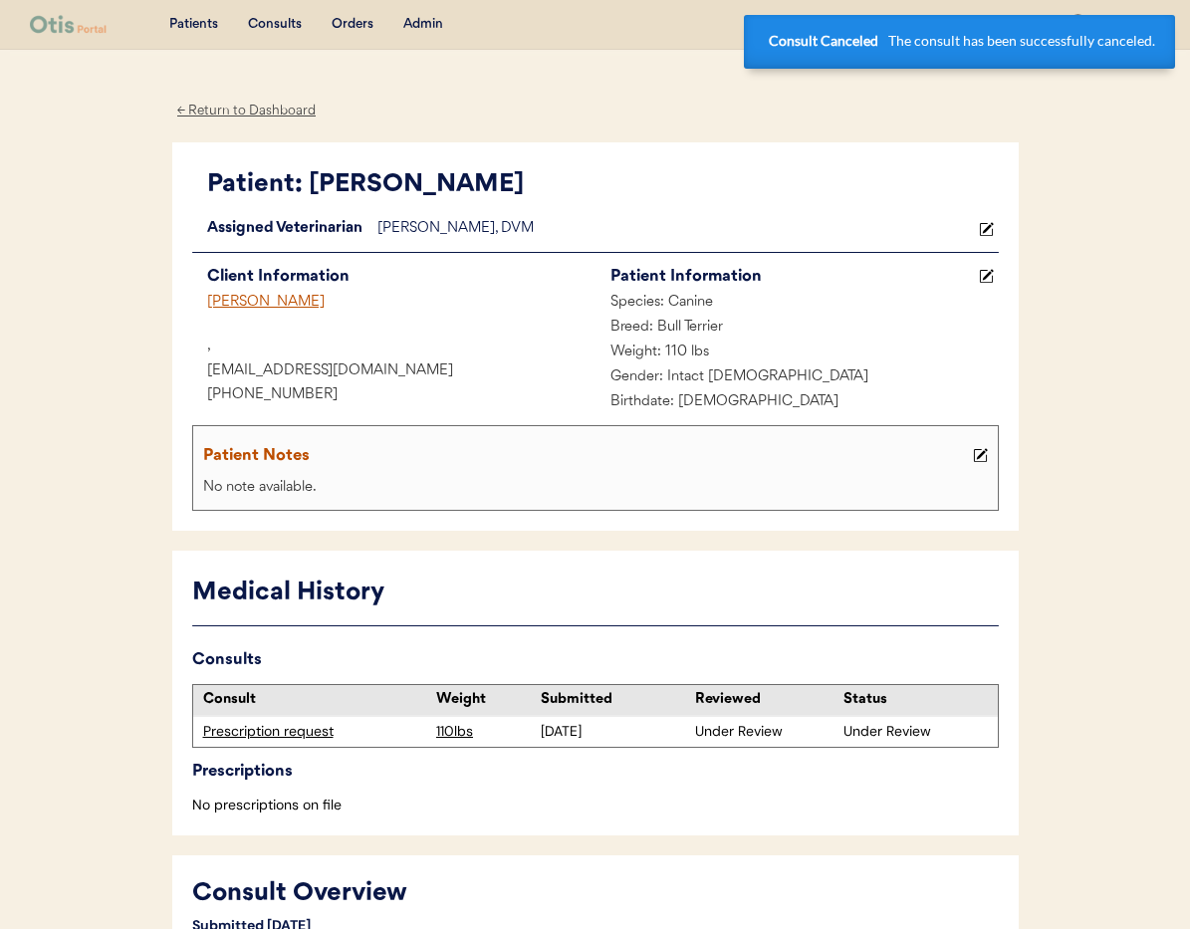
click at [242, 305] on div "[PERSON_NAME]" at bounding box center [393, 303] width 403 height 25
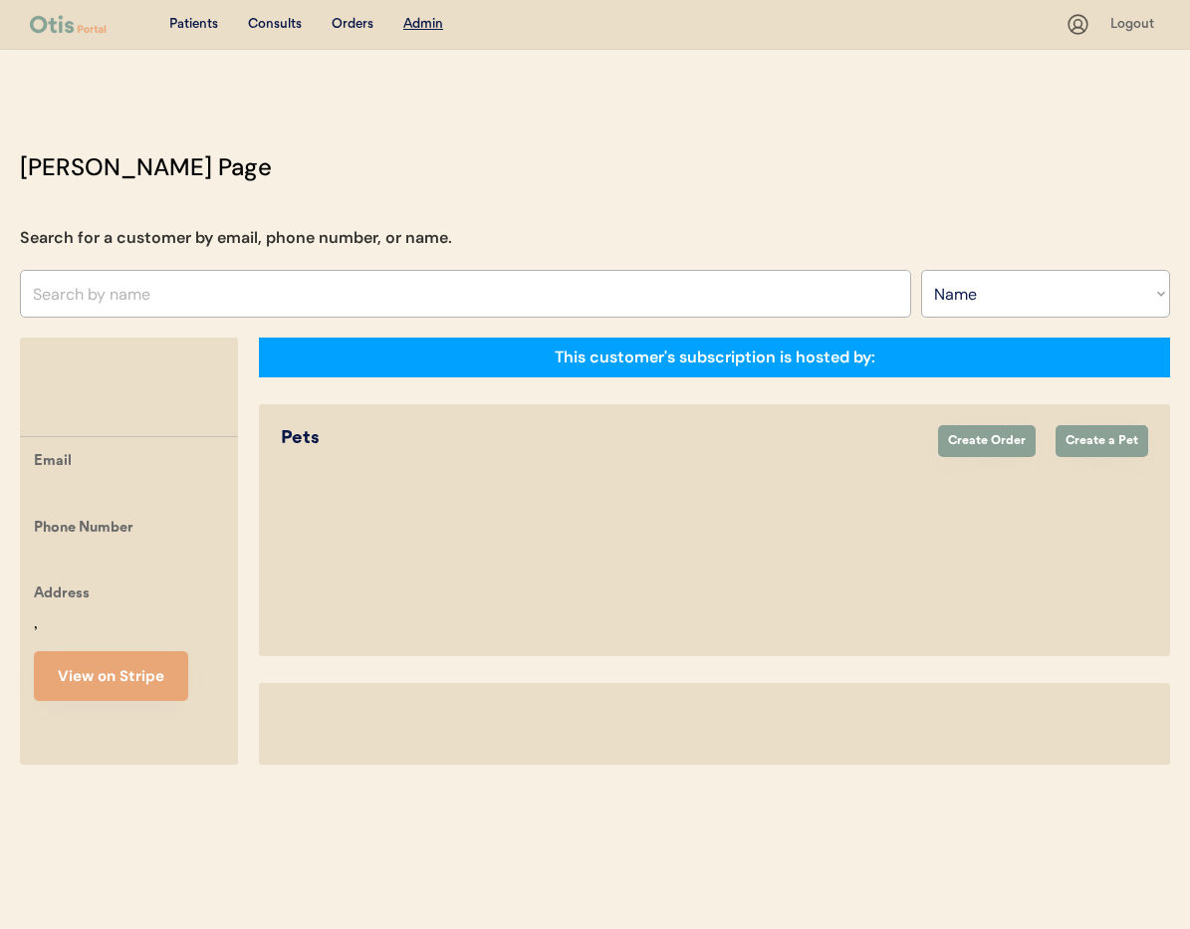
select select ""Name""
select select "true"
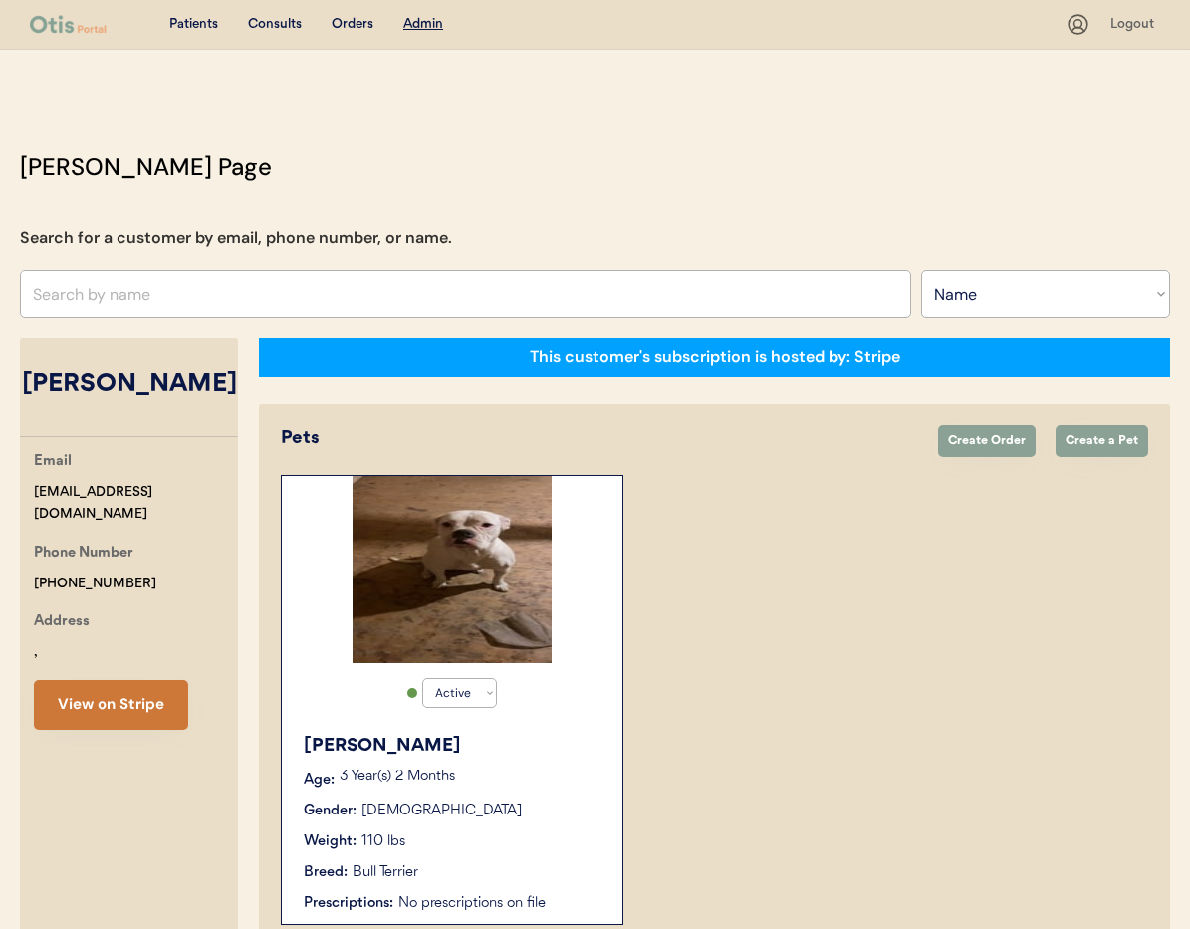
click at [117, 730] on button "View on Stripe" at bounding box center [111, 705] width 154 height 50
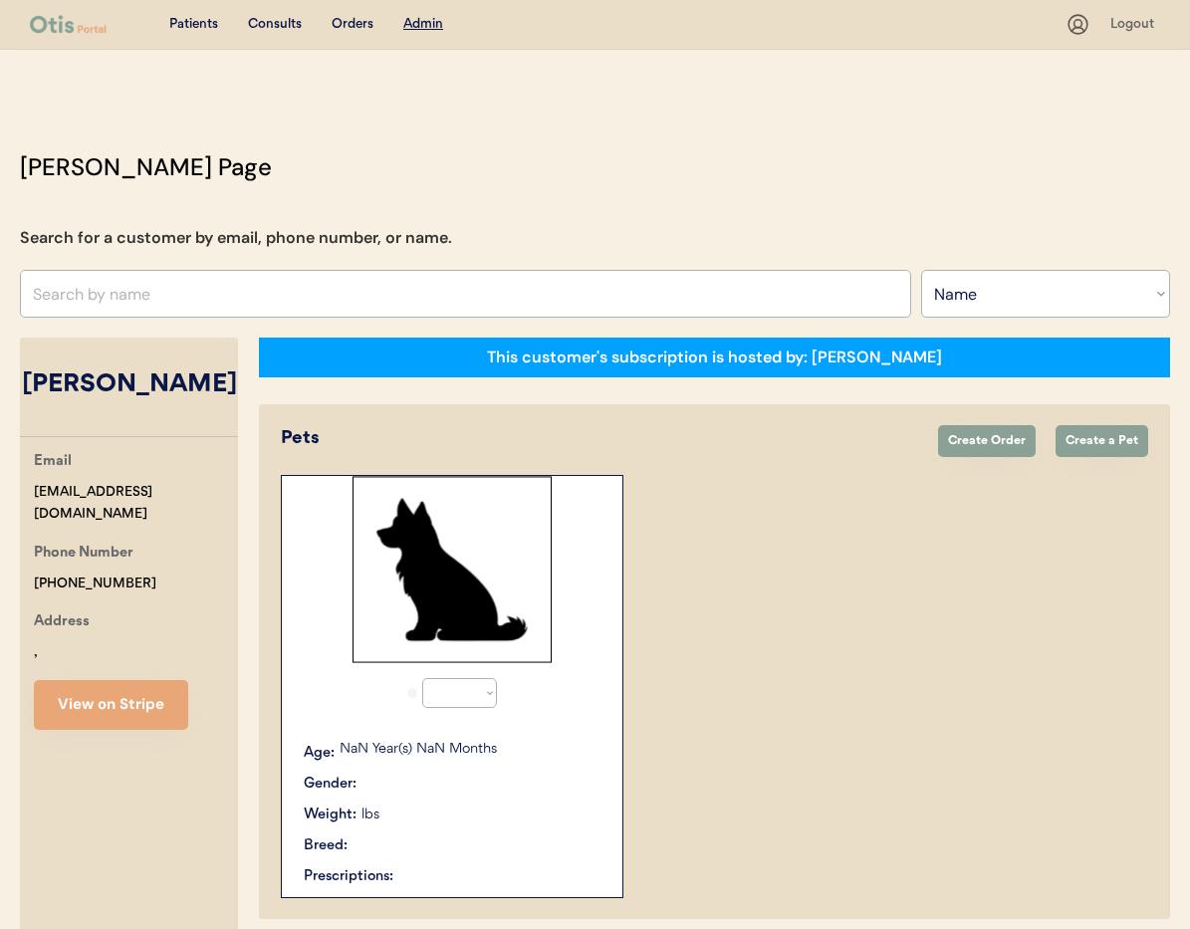
select select ""Name""
select select "true"
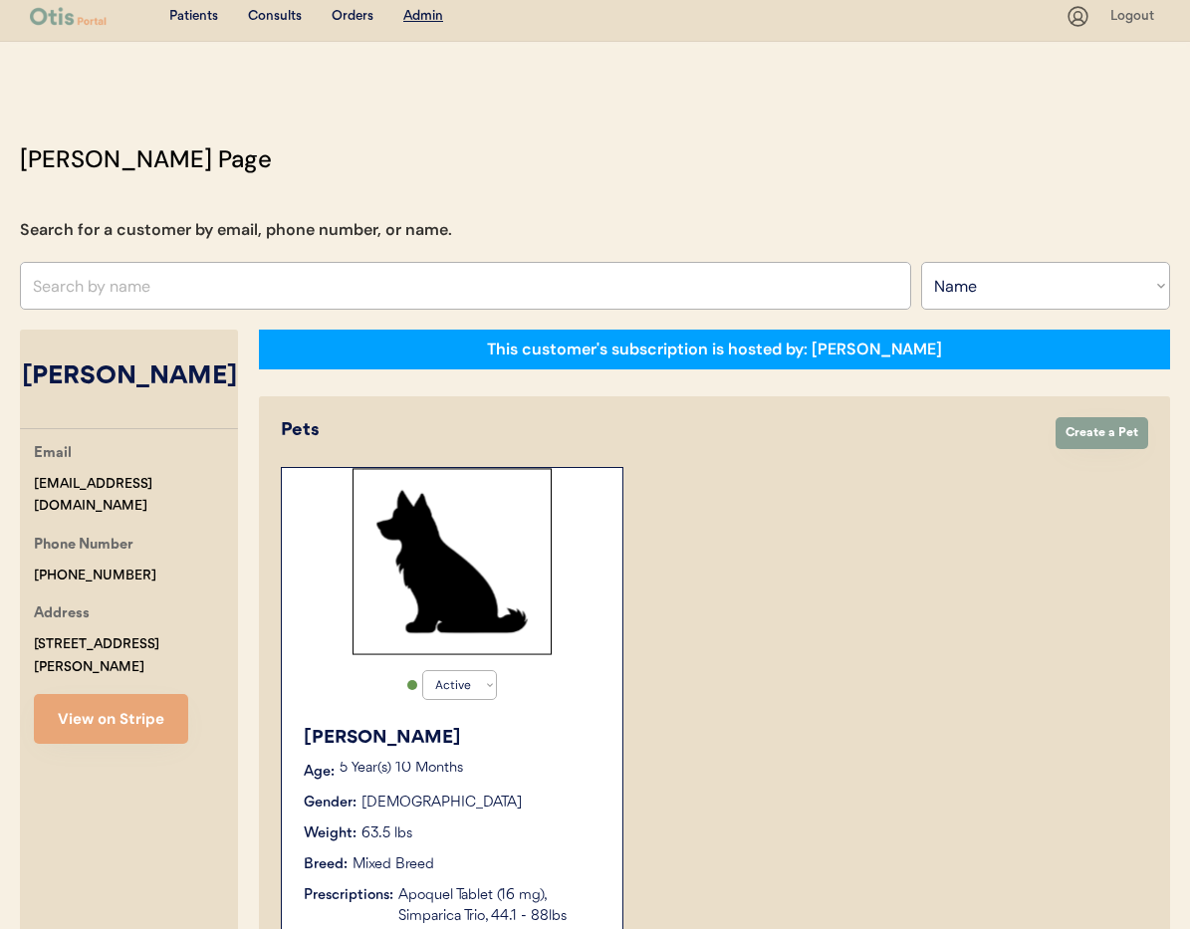
scroll to position [13, 0]
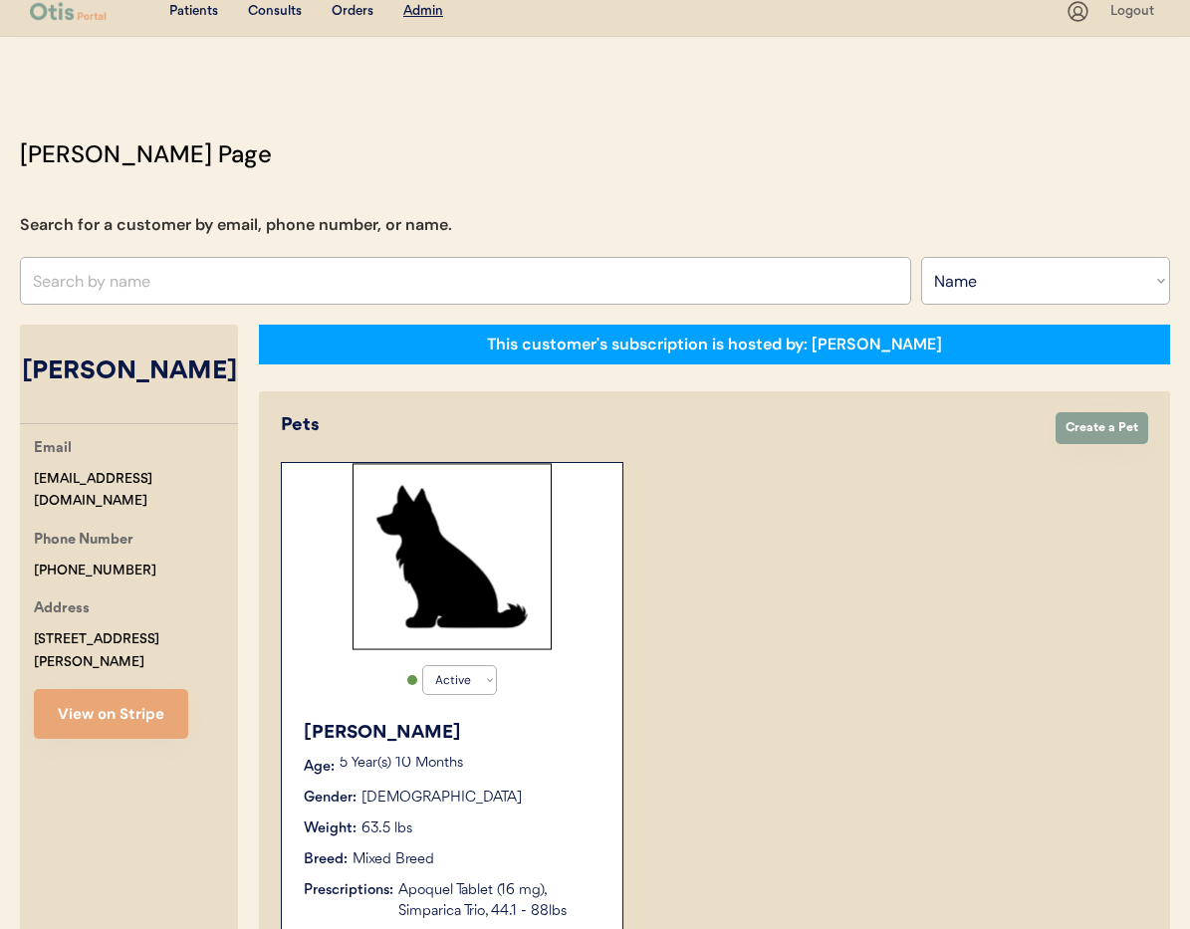
click at [198, 281] on input "text" at bounding box center [465, 281] width 891 height 48
type input "[PERSON_NAME]"
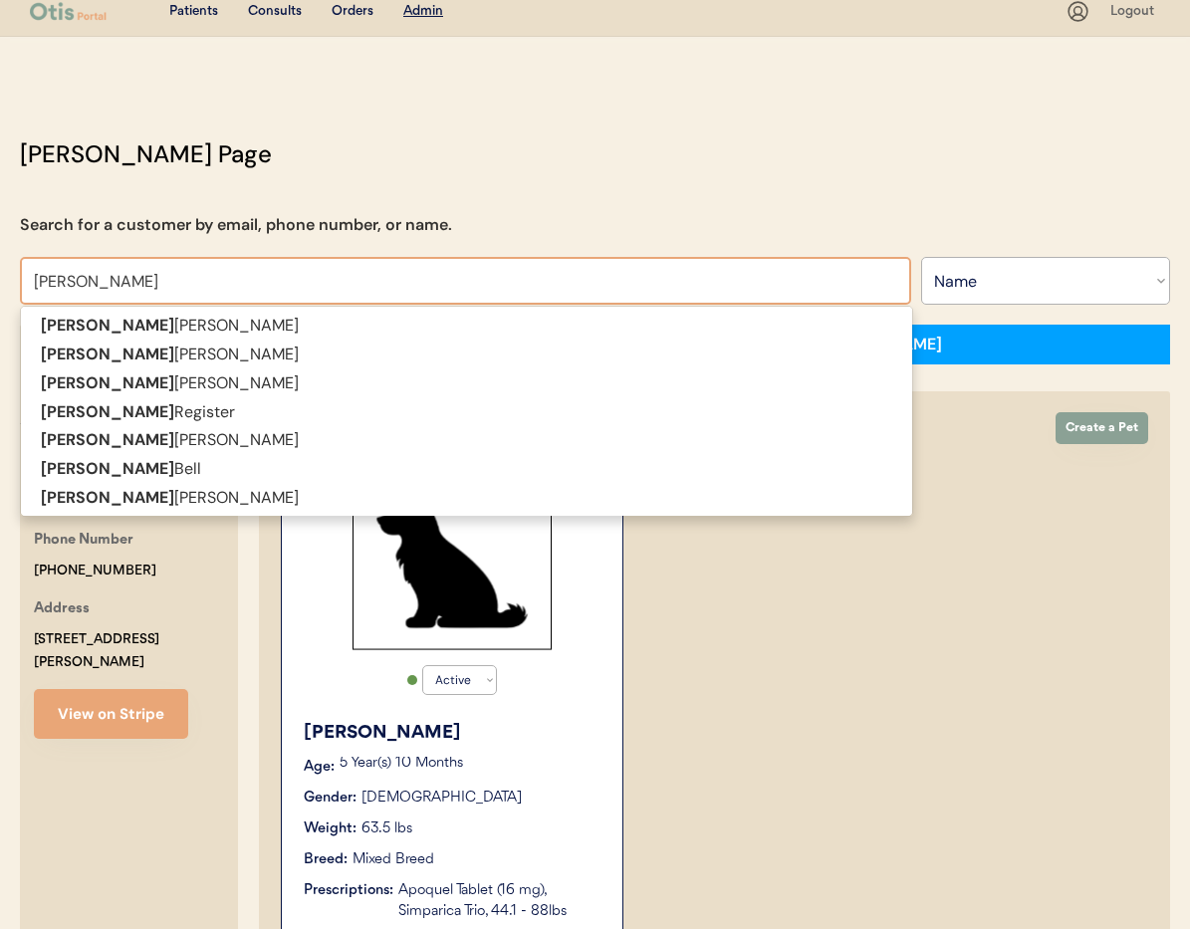
type input "[PERSON_NAME]"
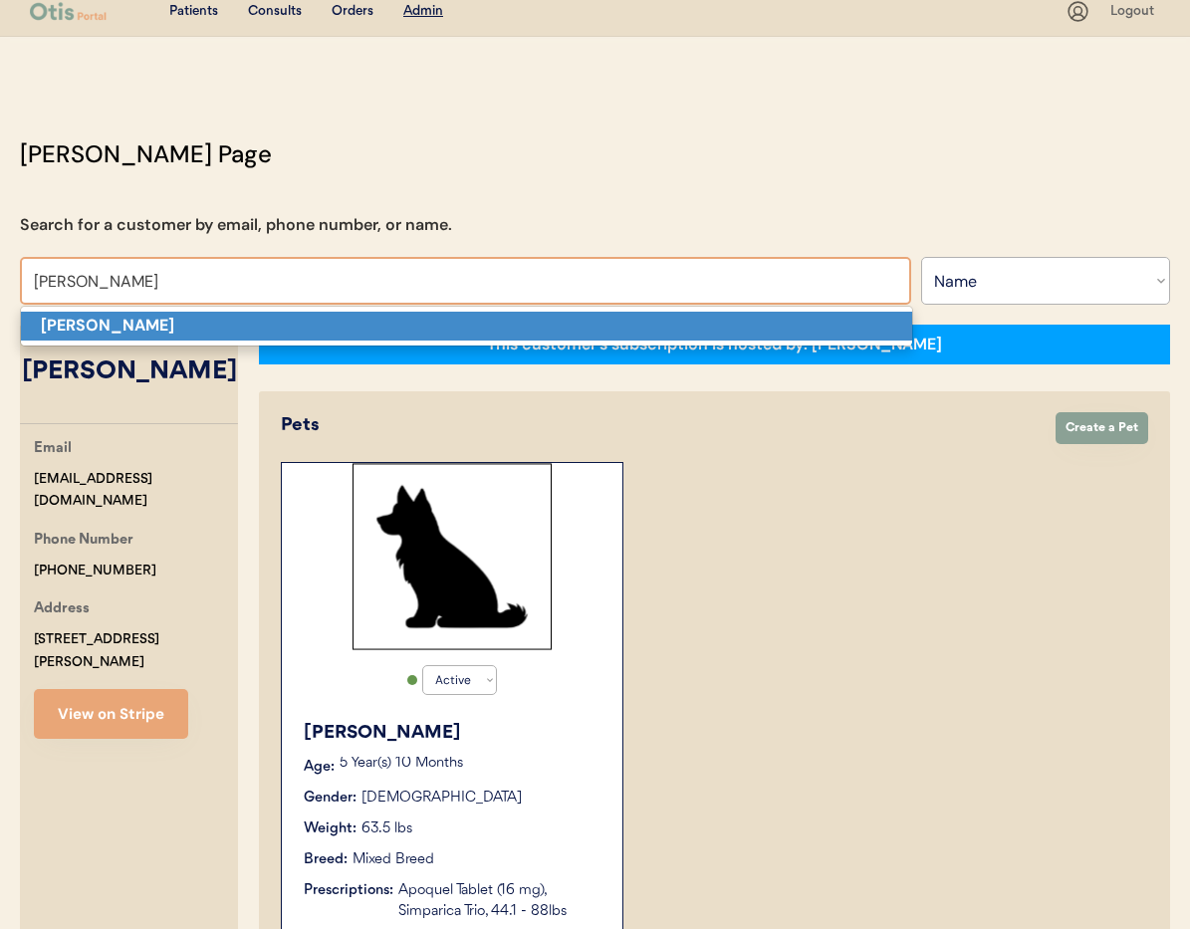
click at [236, 329] on p "[PERSON_NAME]" at bounding box center [466, 326] width 891 height 29
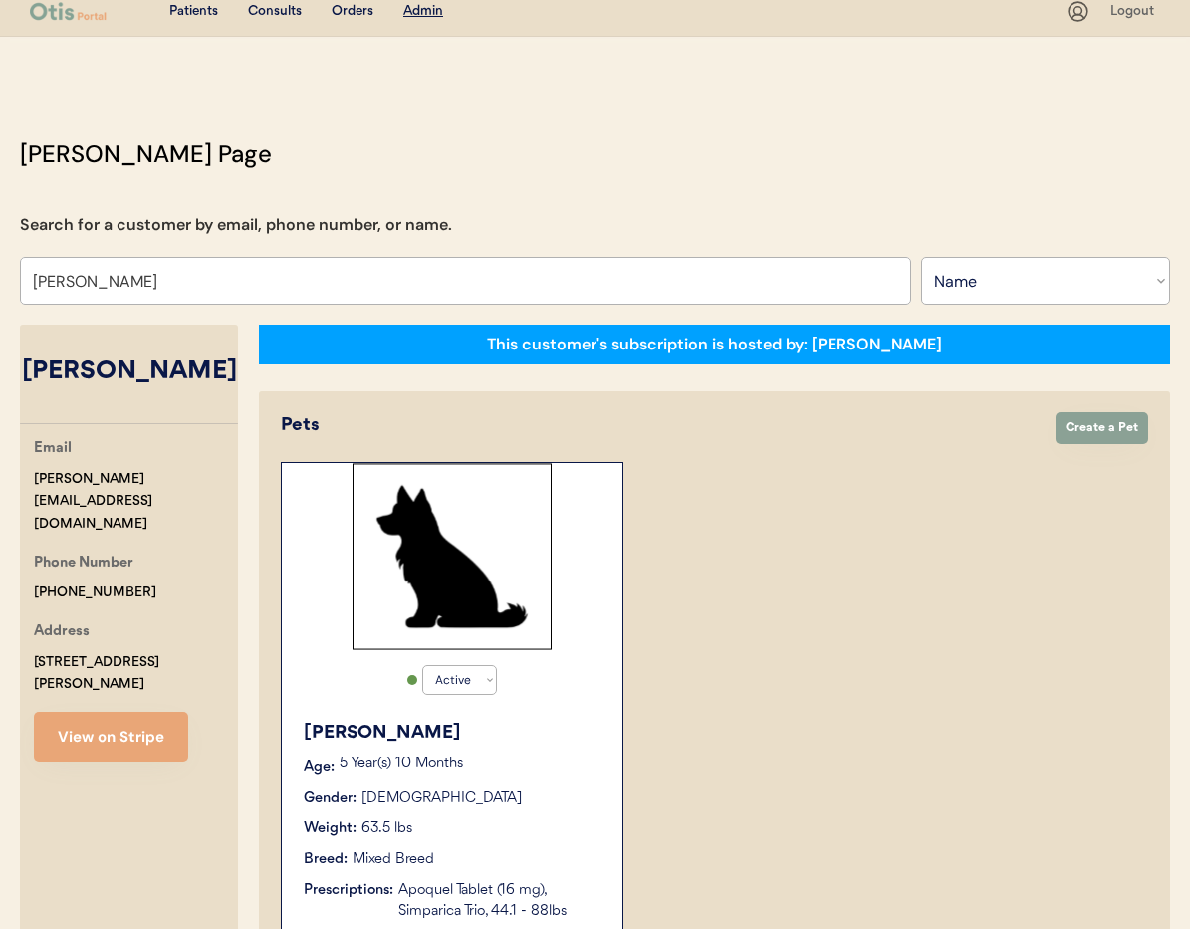
select select "true"
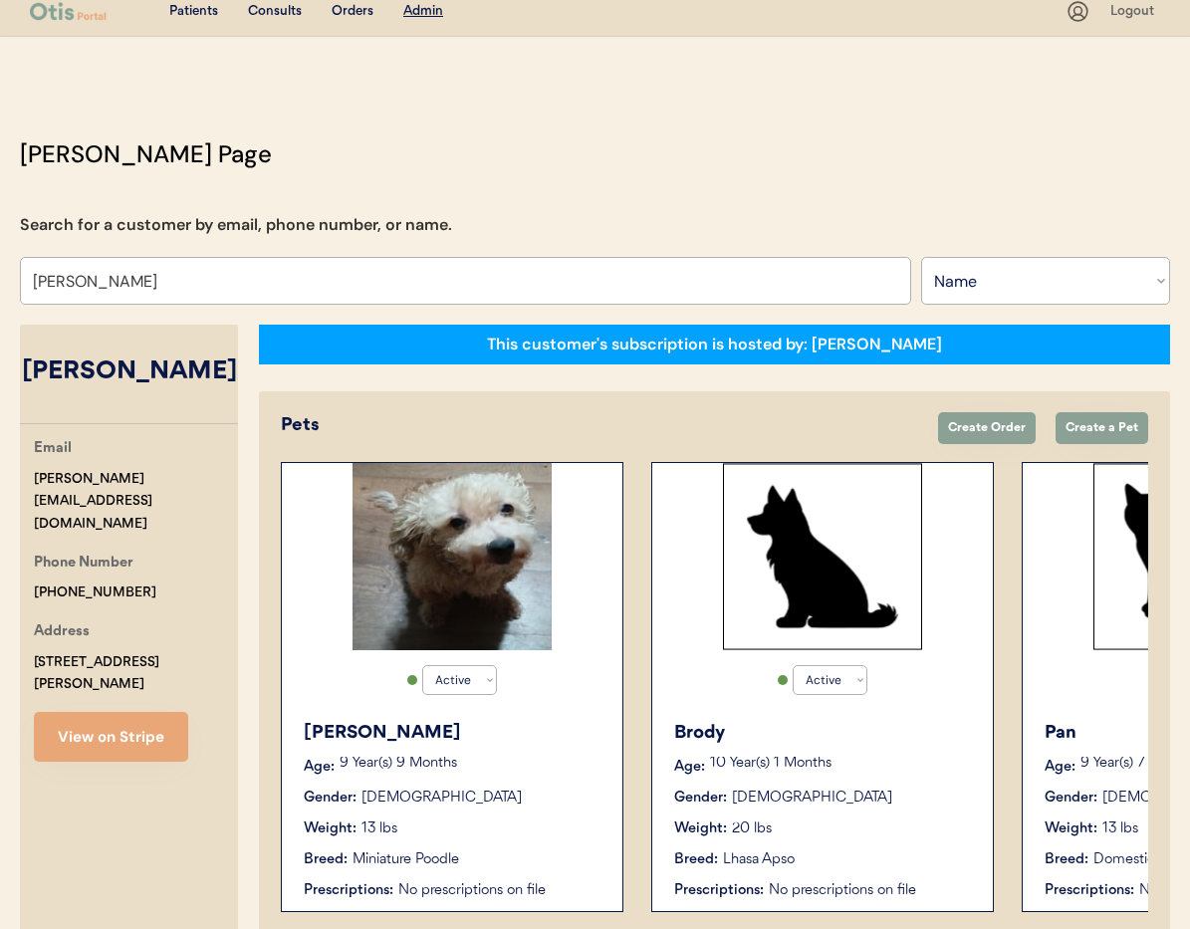
type input "[PERSON_NAME]"
click at [523, 833] on div "Weight: 13 lbs" at bounding box center [453, 829] width 299 height 21
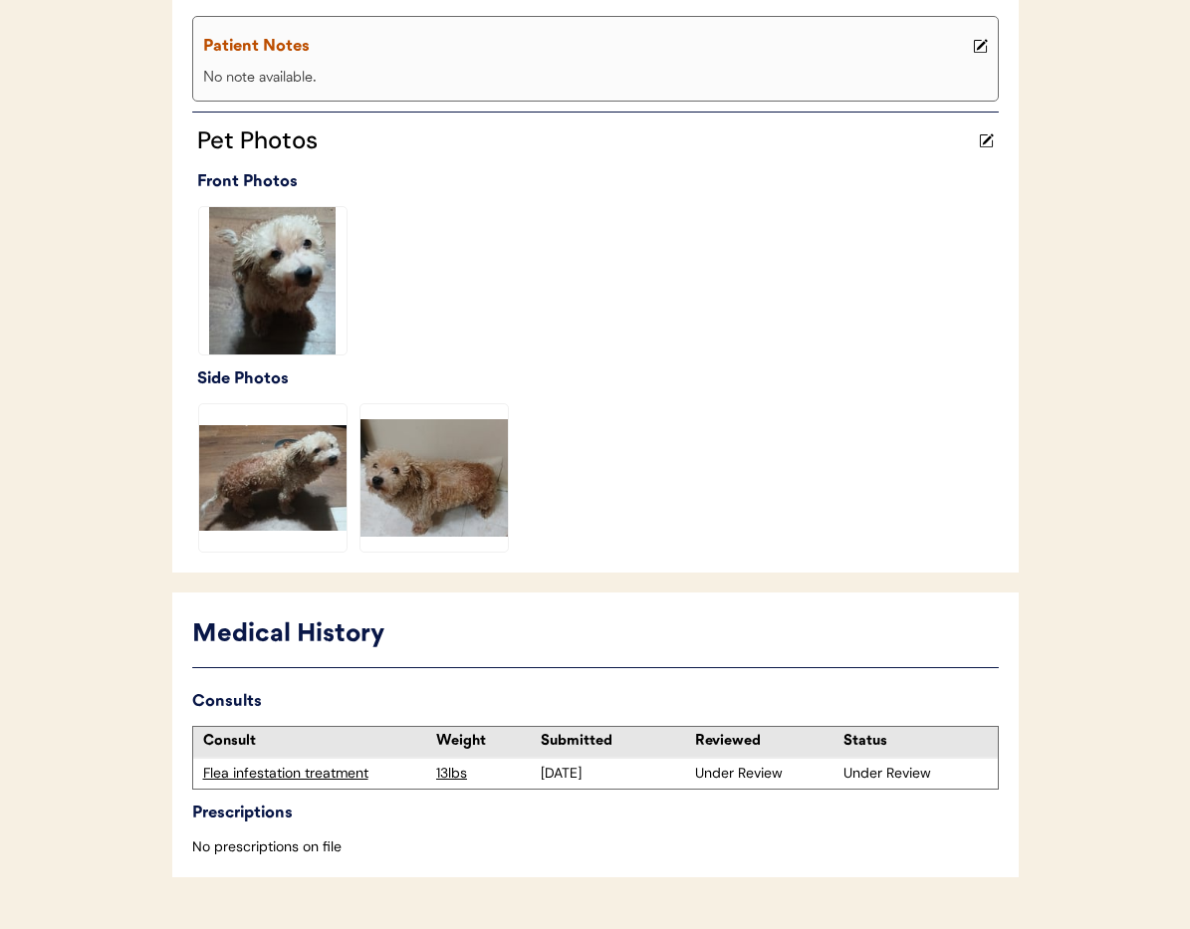
scroll to position [487, 0]
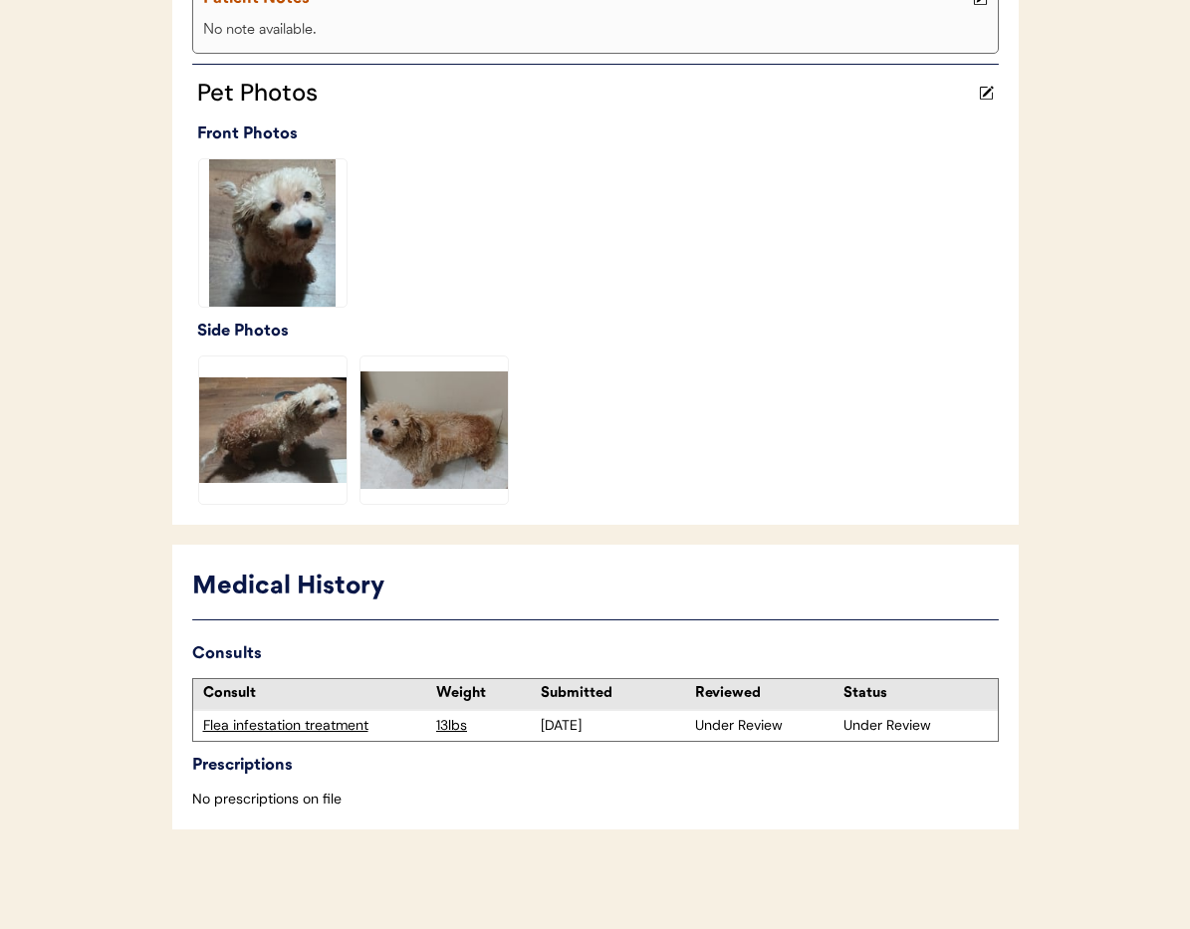
click at [332, 730] on div "Flea infestation treatment" at bounding box center [315, 726] width 224 height 20
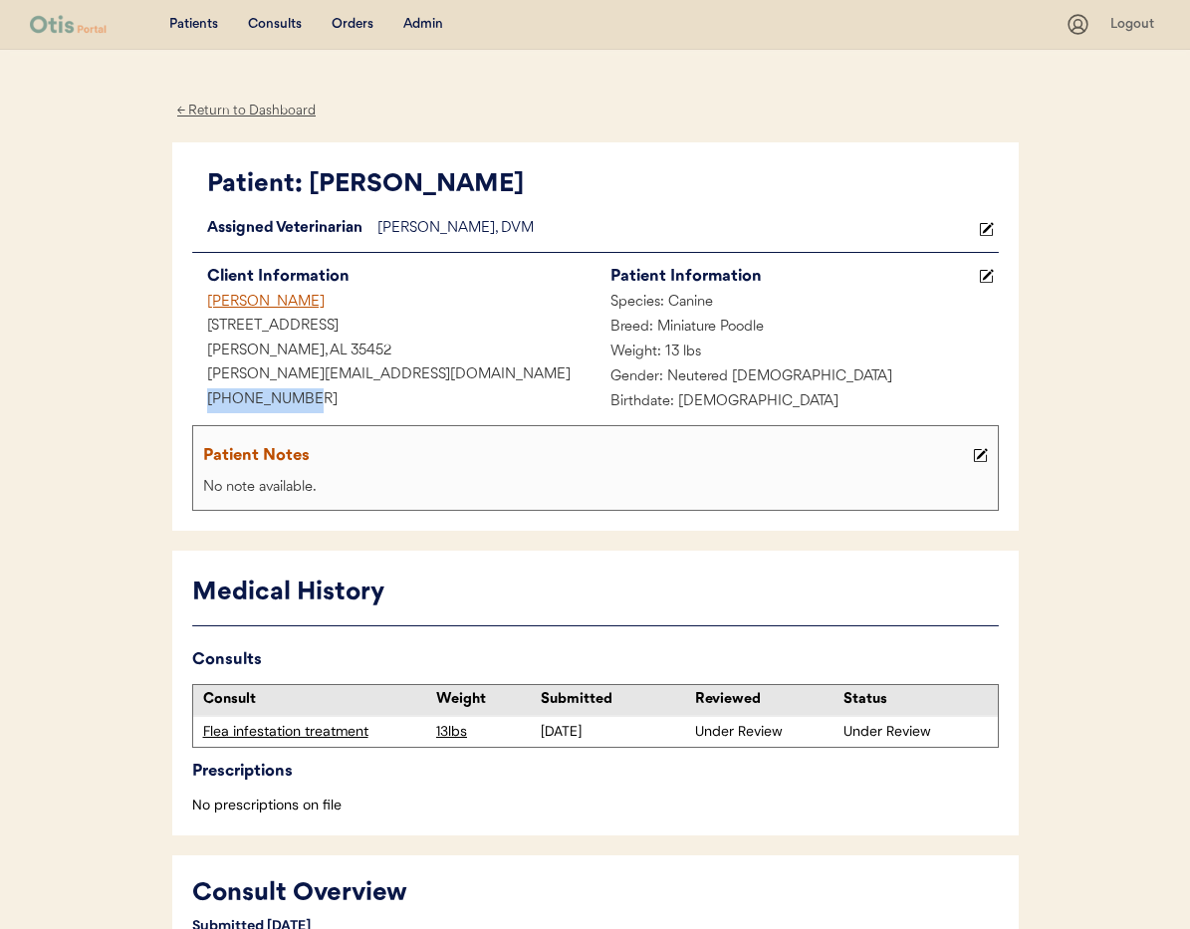
drag, startPoint x: 246, startPoint y: 394, endPoint x: 220, endPoint y: 393, distance: 25.9
click at [172, 392] on div "Patient: Geoffrey Loading... Assigned Veterinarian Dr. Warren, DVM Client Infor…" at bounding box center [595, 336] width 847 height 389
copy div "+12053949877"
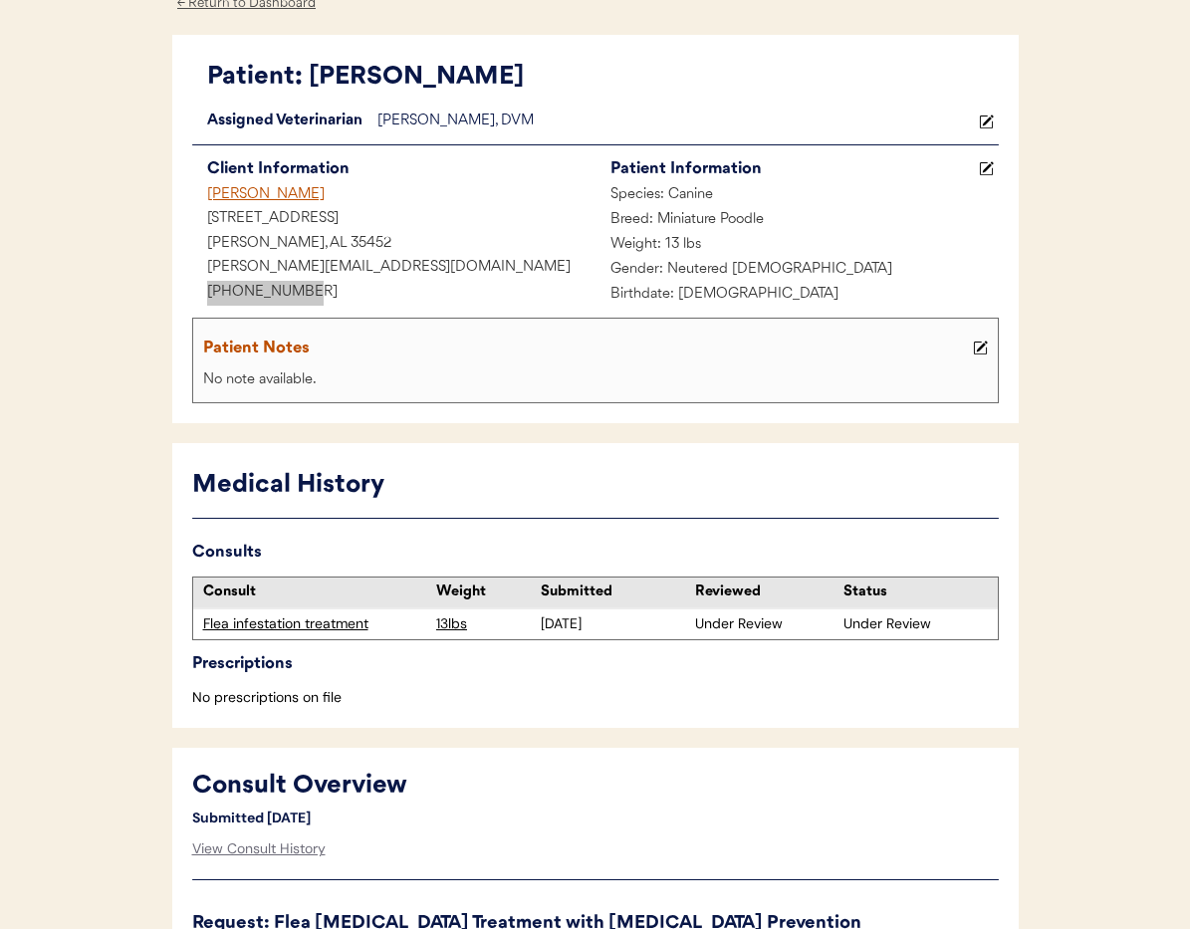
scroll to position [85, 0]
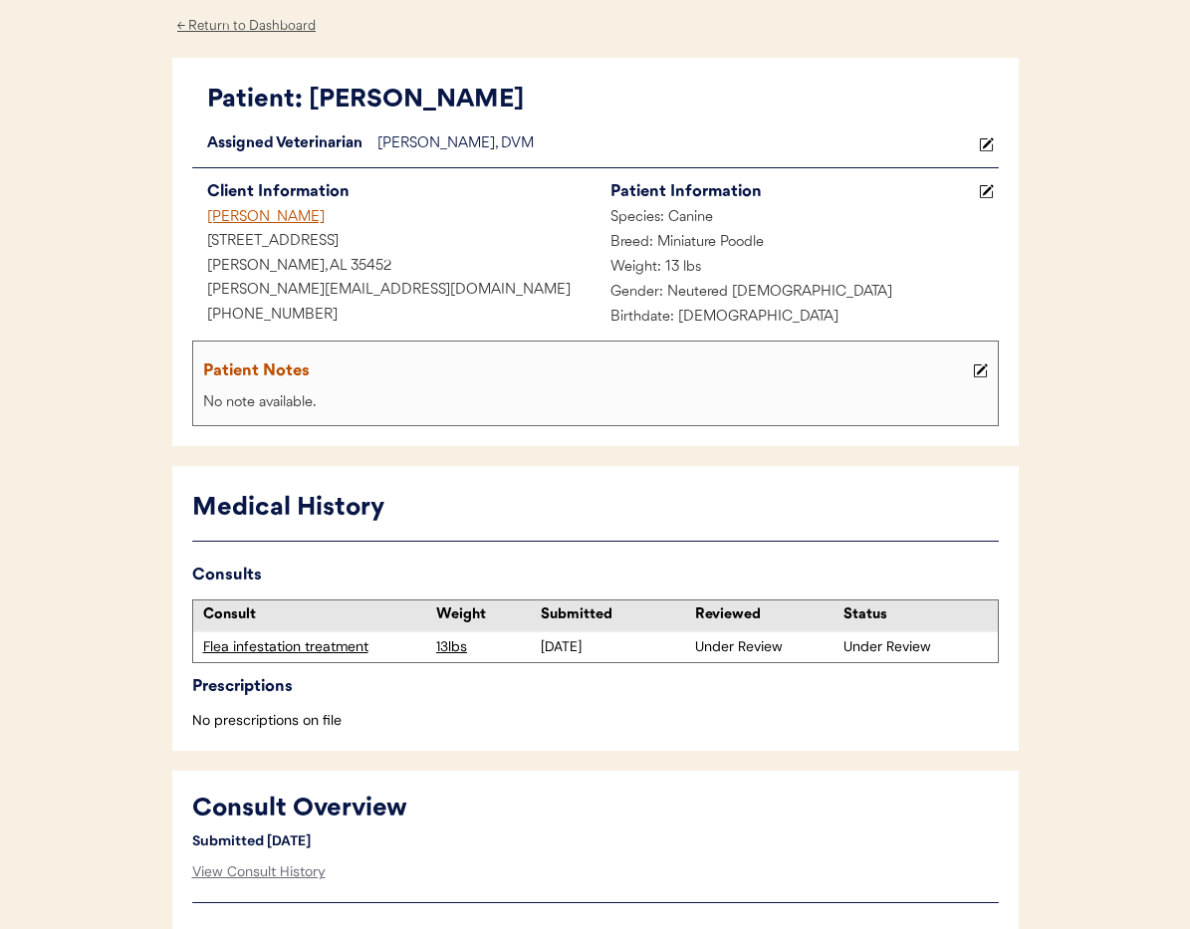
click at [222, 17] on div "← Return to Dashboard" at bounding box center [246, 26] width 149 height 23
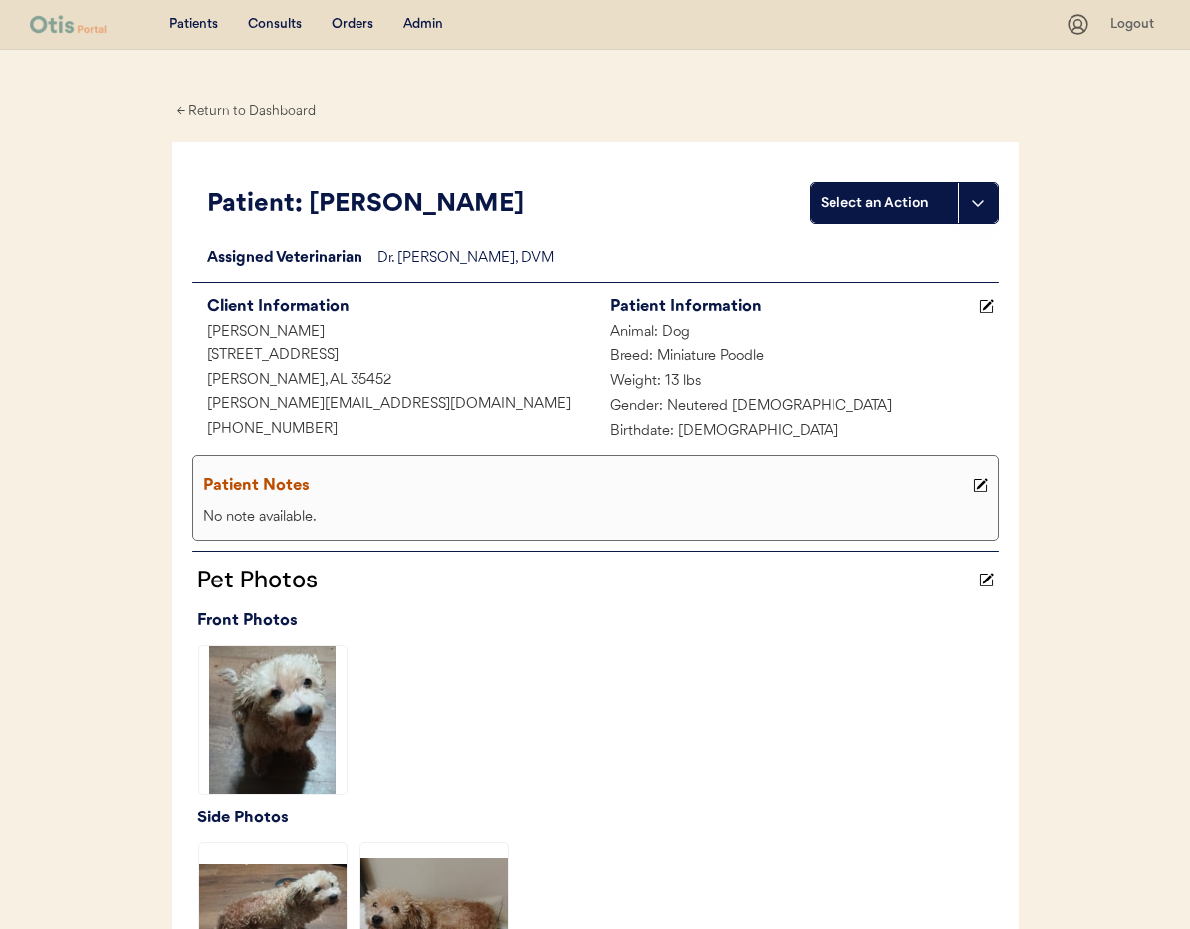
drag, startPoint x: 434, startPoint y: 25, endPoint x: 432, endPoint y: 36, distance: 11.1
click at [434, 25] on div "Admin" at bounding box center [423, 25] width 40 height 20
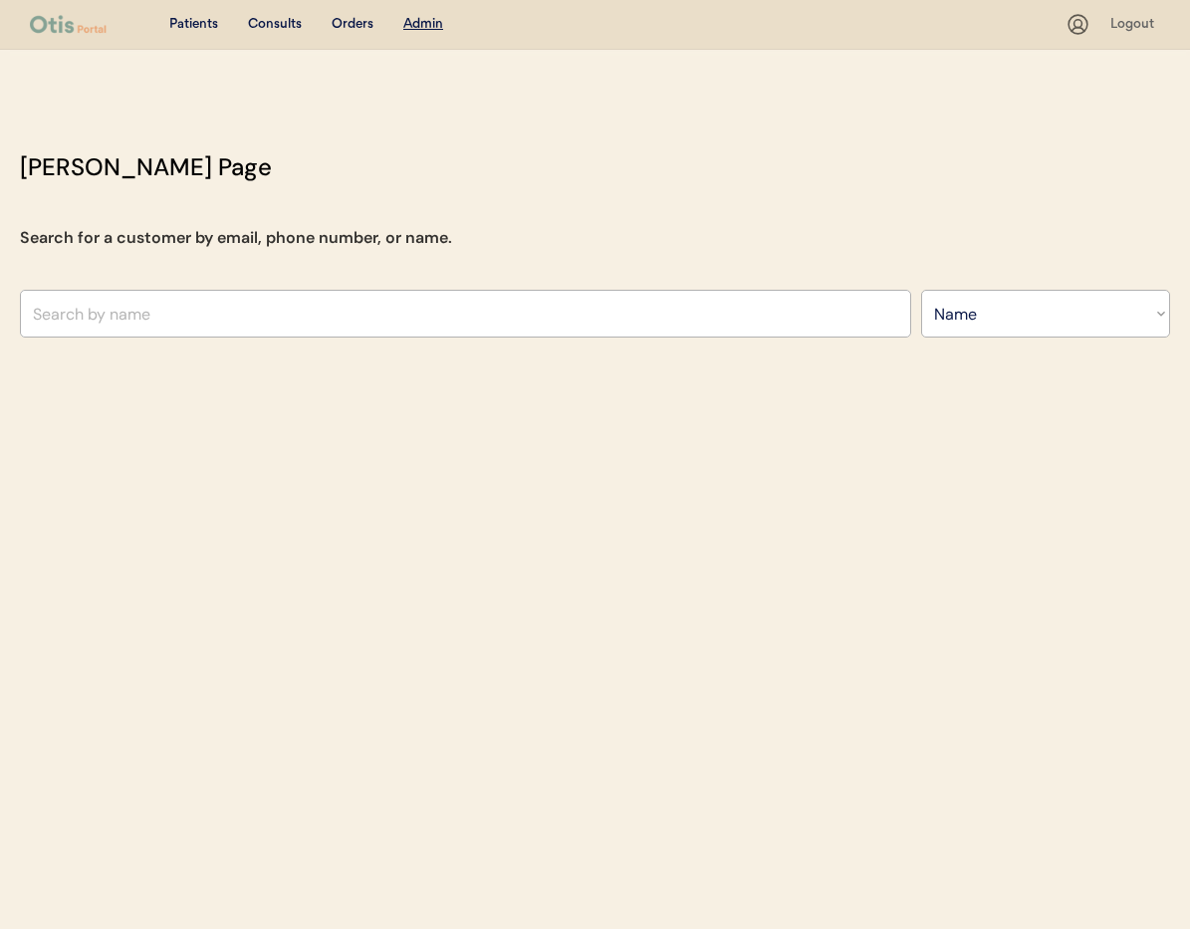
select select ""Name""
click at [171, 322] on input "text" at bounding box center [465, 314] width 891 height 48
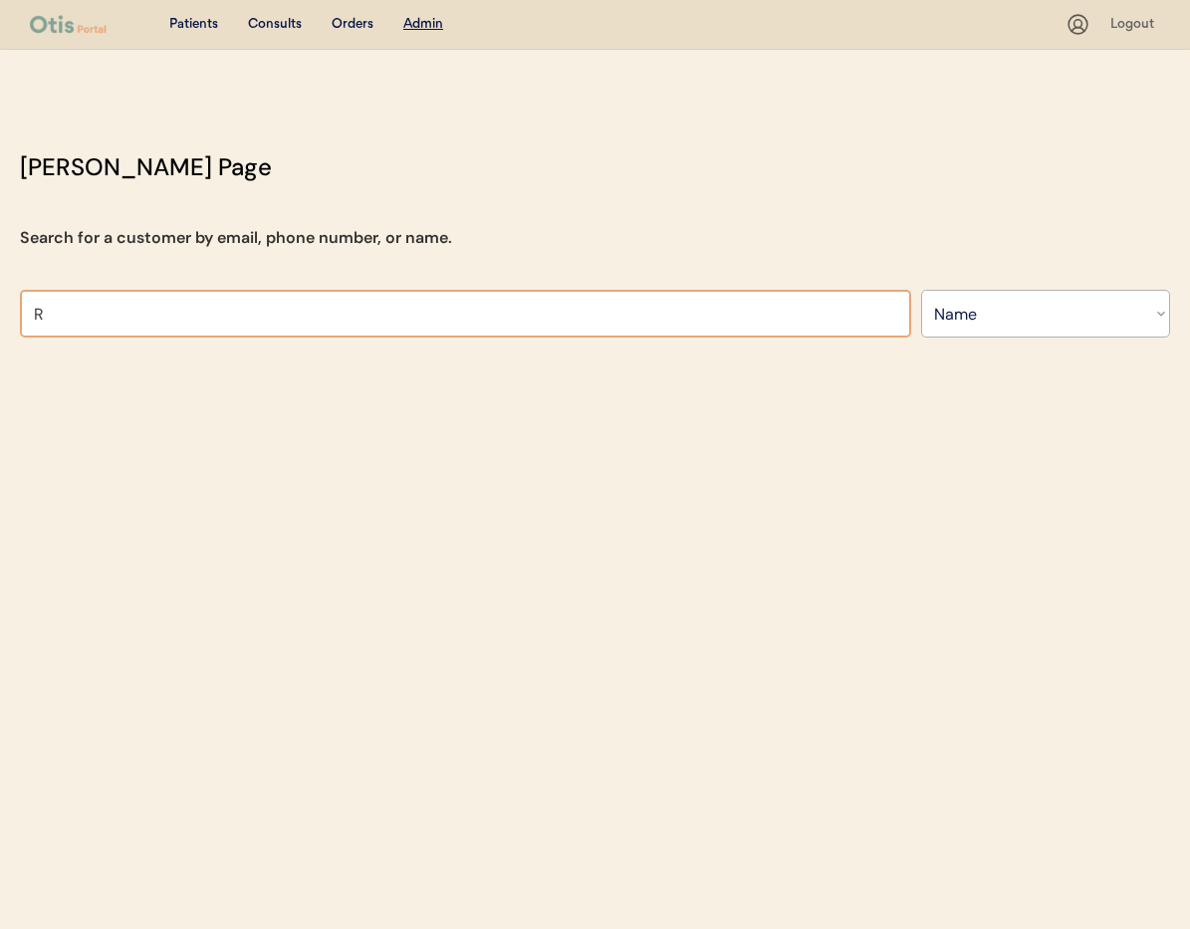
type input "Ri"
type input "Rich Beda"
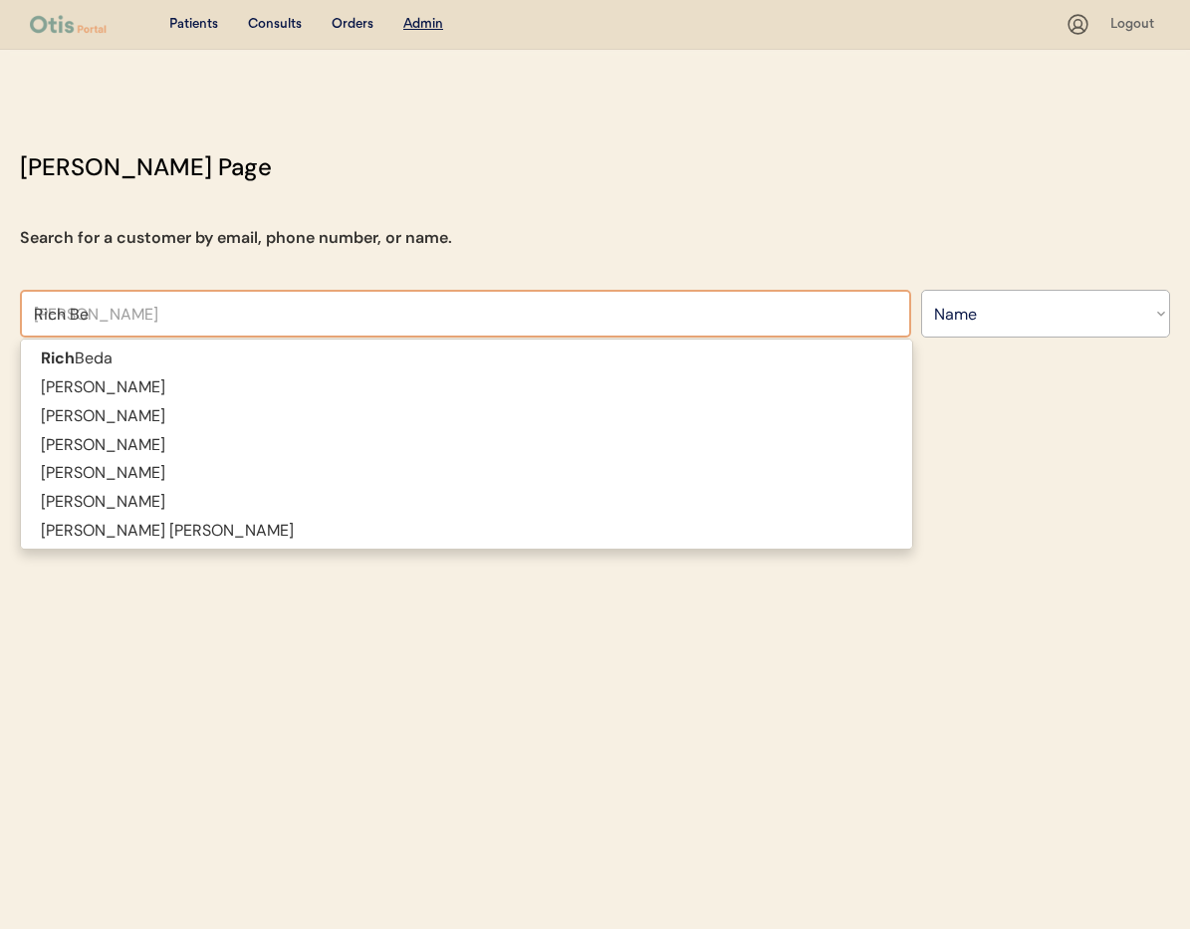
type input "Rich Bed"
type input "Rich Beda"
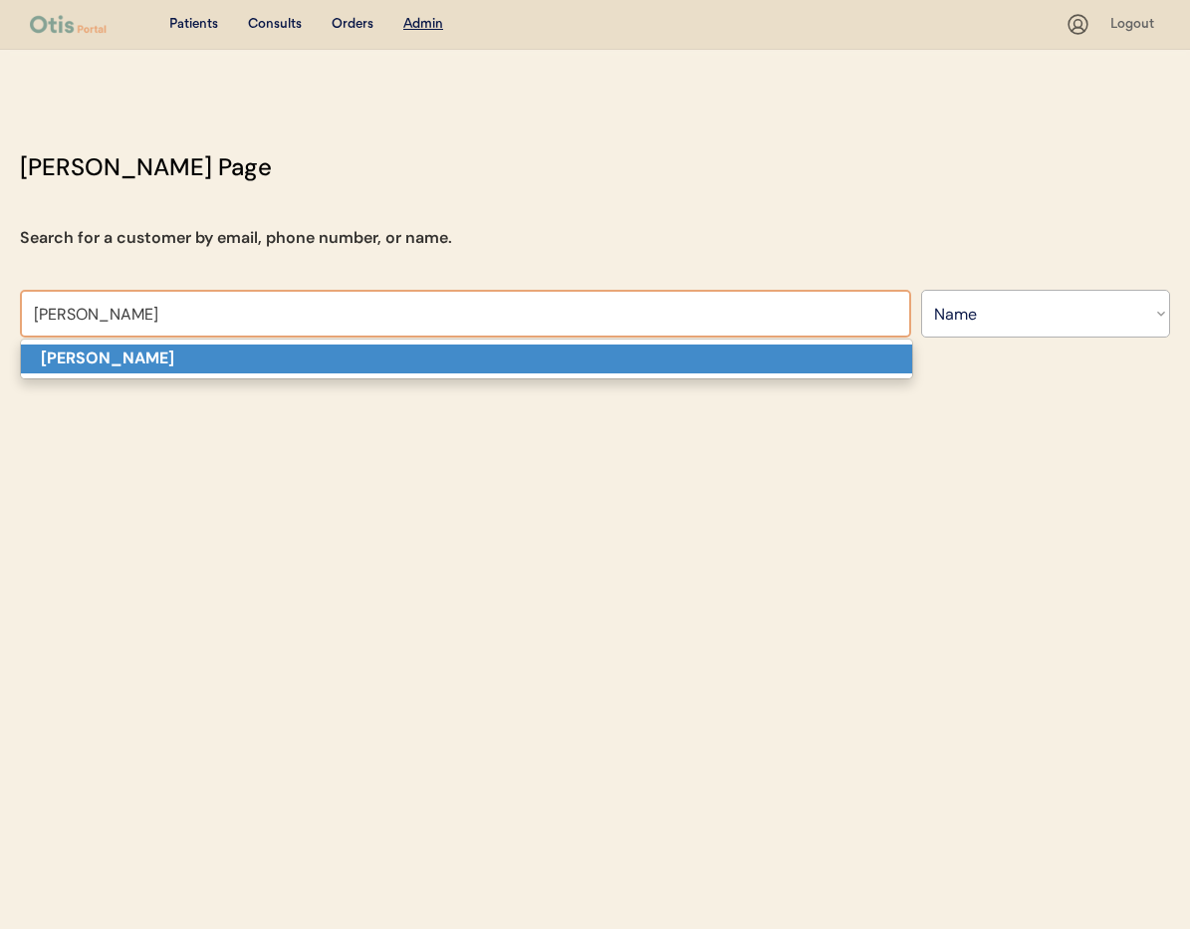
click at [159, 347] on p "Rich Beda" at bounding box center [466, 359] width 891 height 29
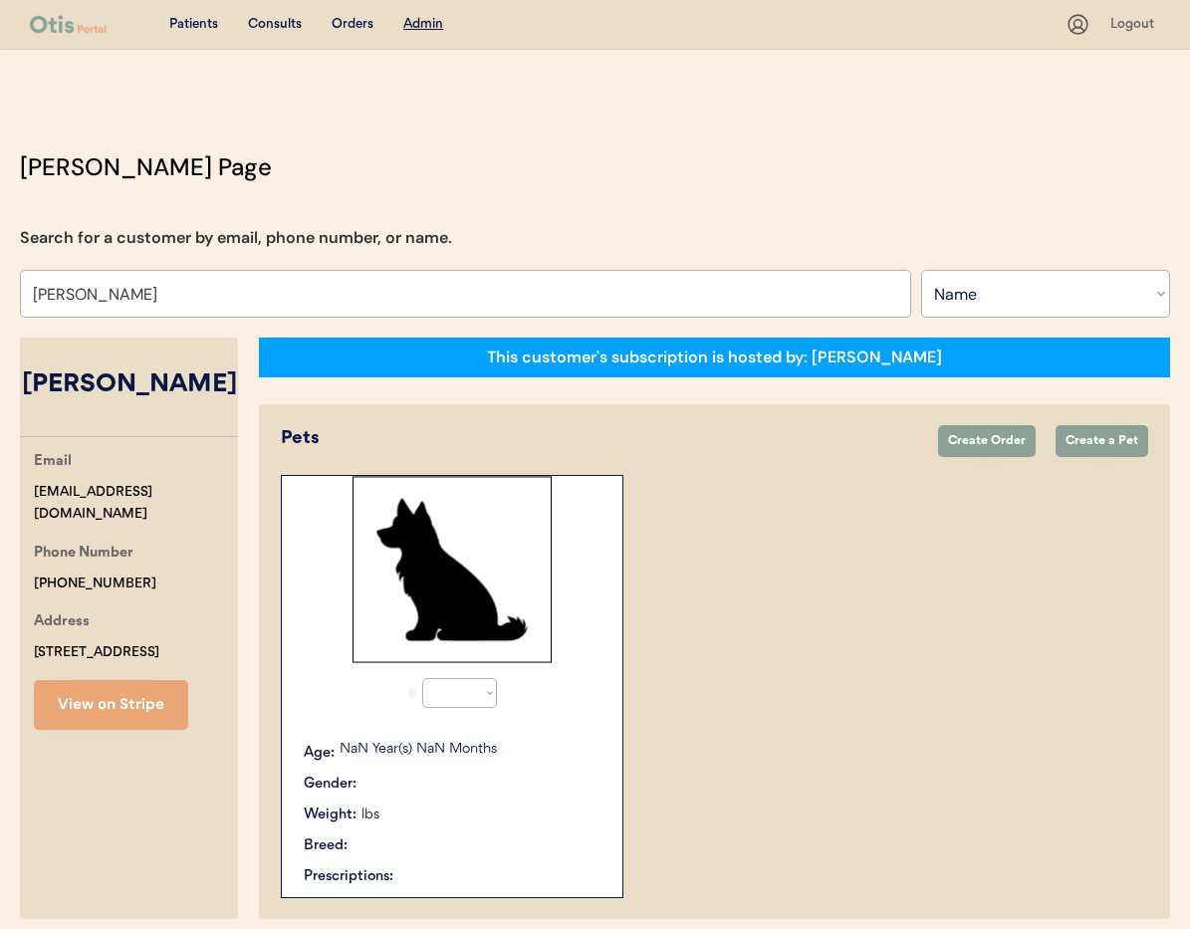
select select "true"
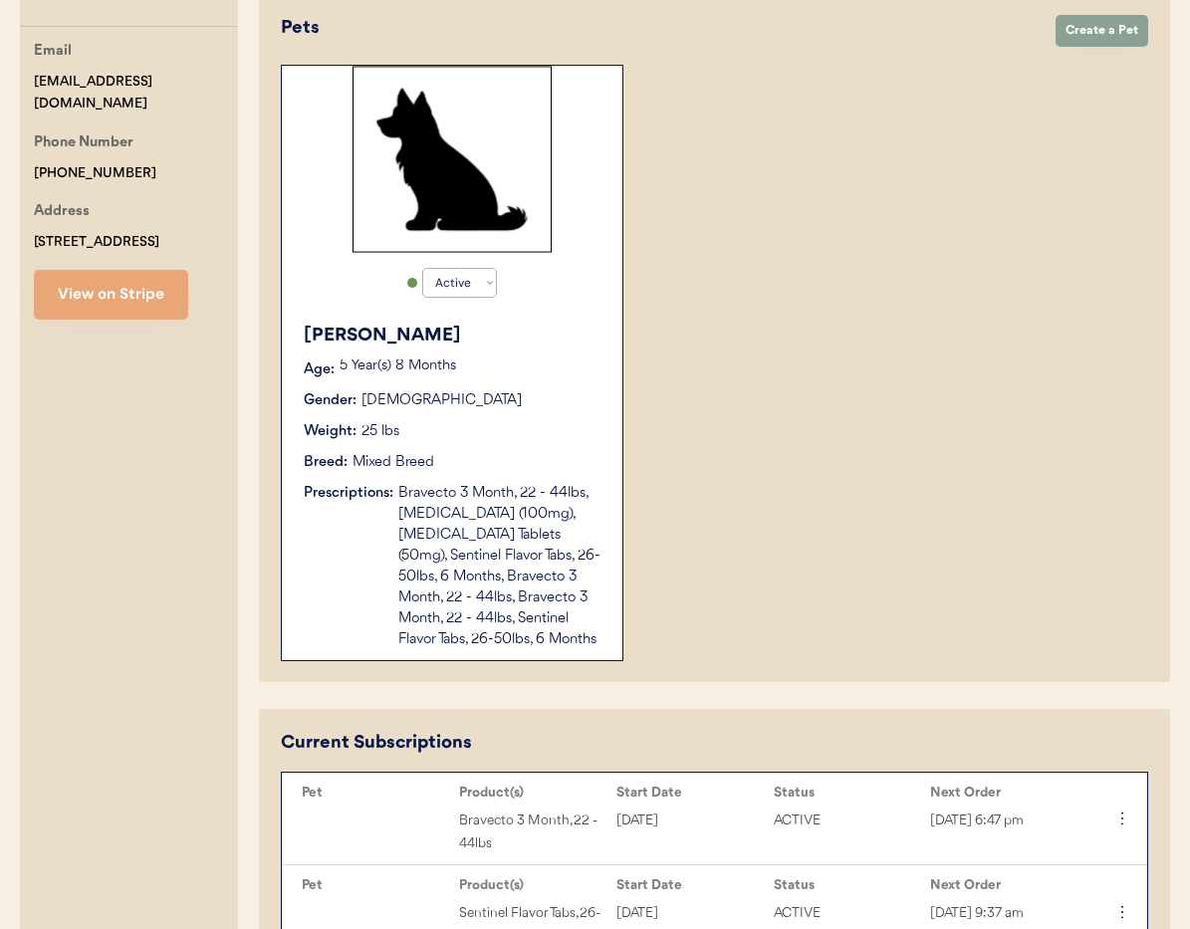
scroll to position [345, 0]
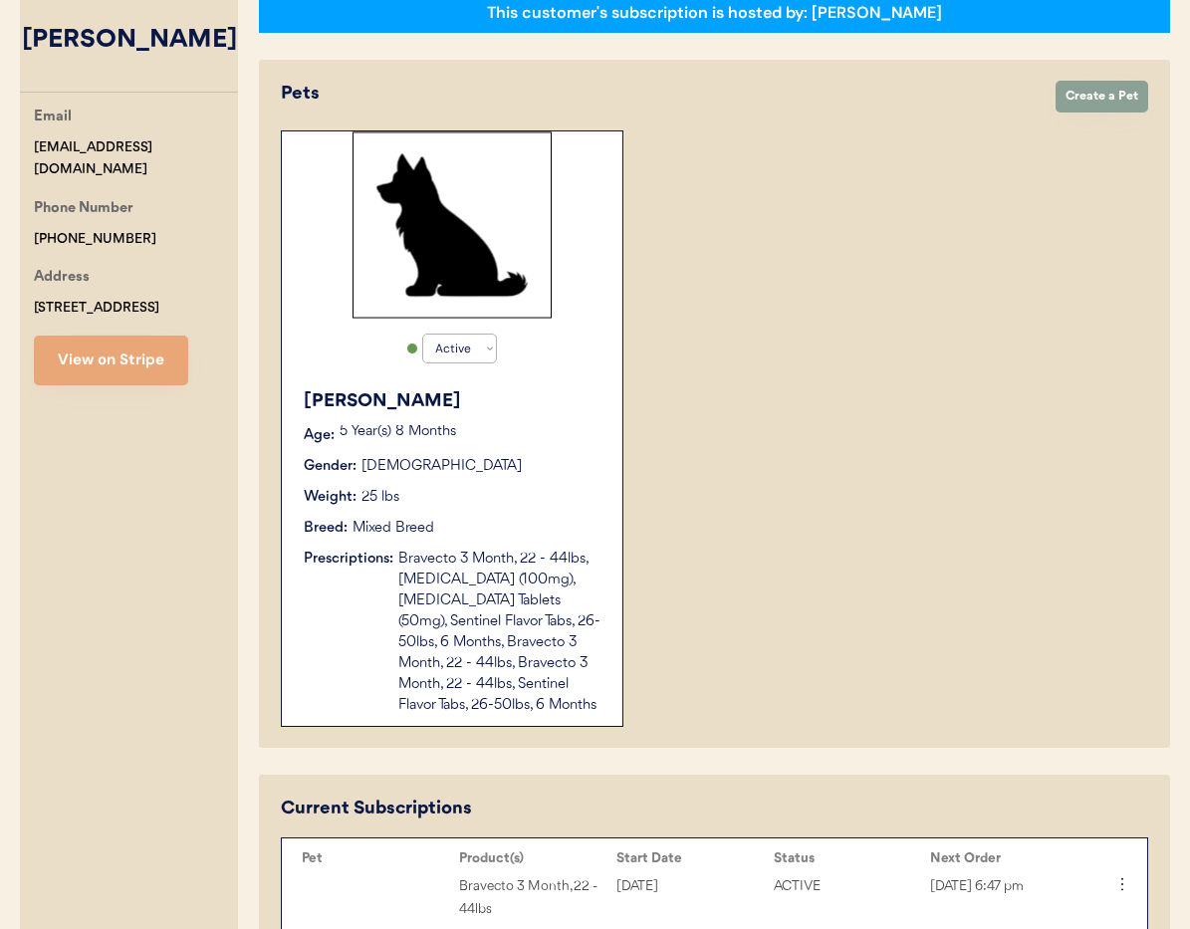
type input "Rich Beda"
click at [531, 553] on div "Bravecto 3 Month, 22 - 44lbs, Gabapentin (100mg), Trazodone Tablets (50mg), Sen…" at bounding box center [500, 632] width 204 height 167
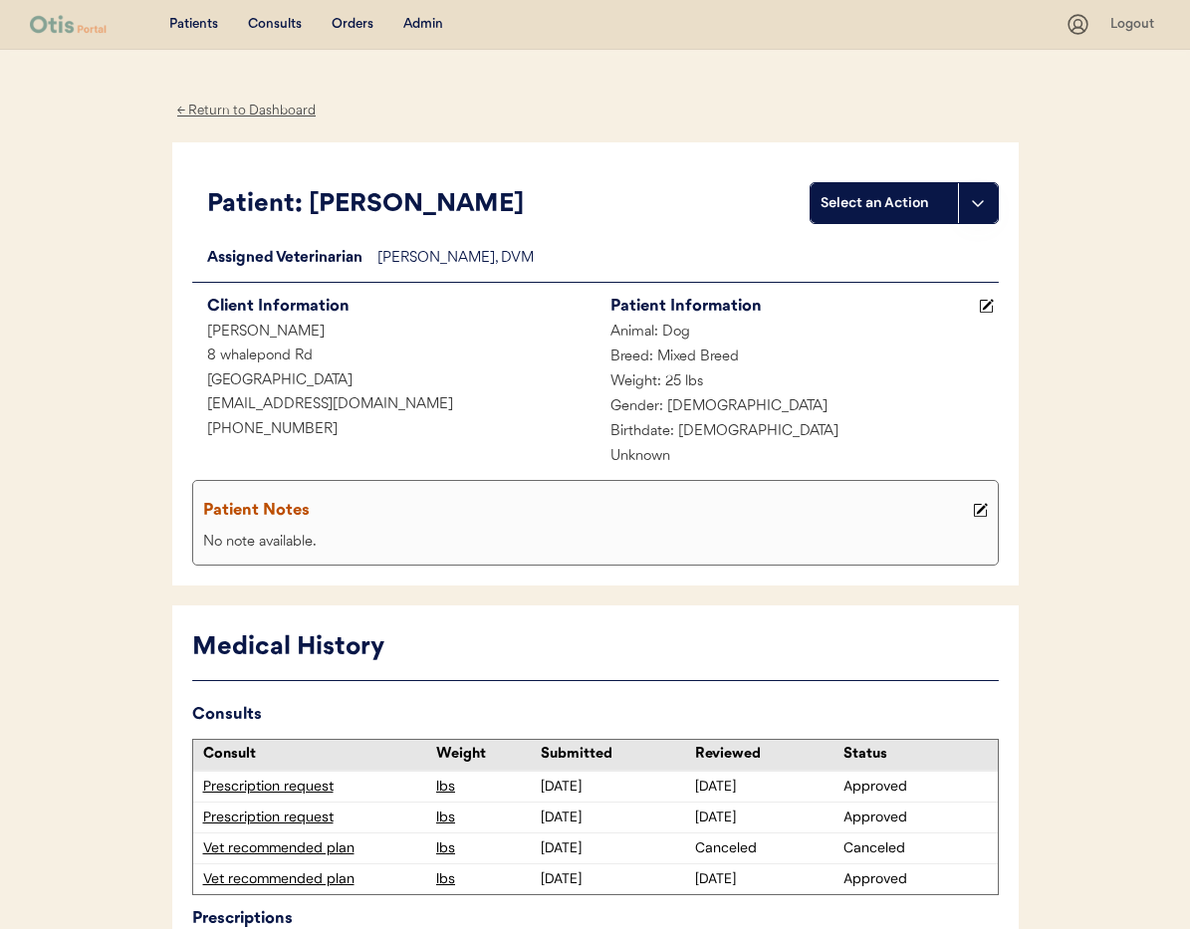
click at [235, 107] on div "← Return to Dashboard" at bounding box center [246, 111] width 149 height 23
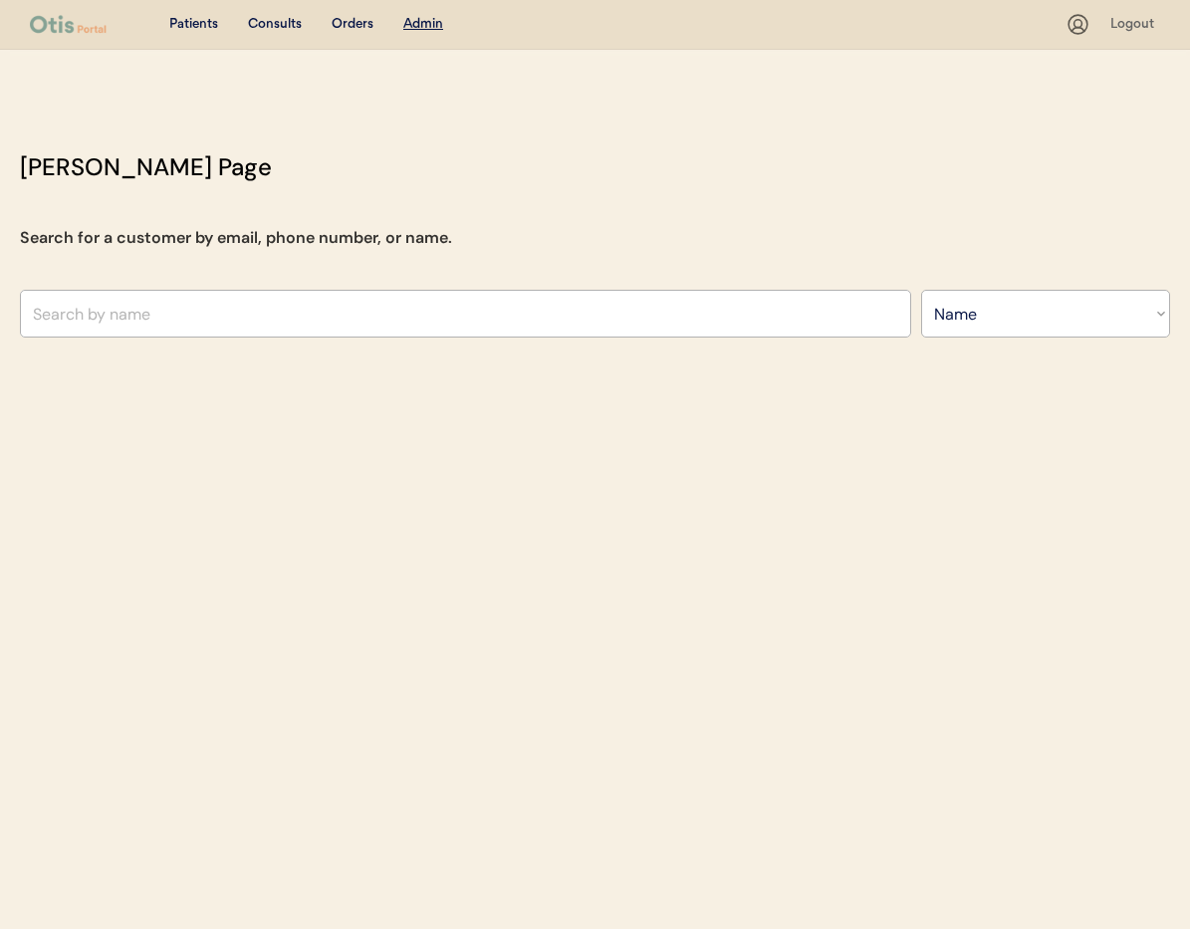
select select ""Name""
click at [421, 26] on u "Admin" at bounding box center [423, 24] width 40 height 14
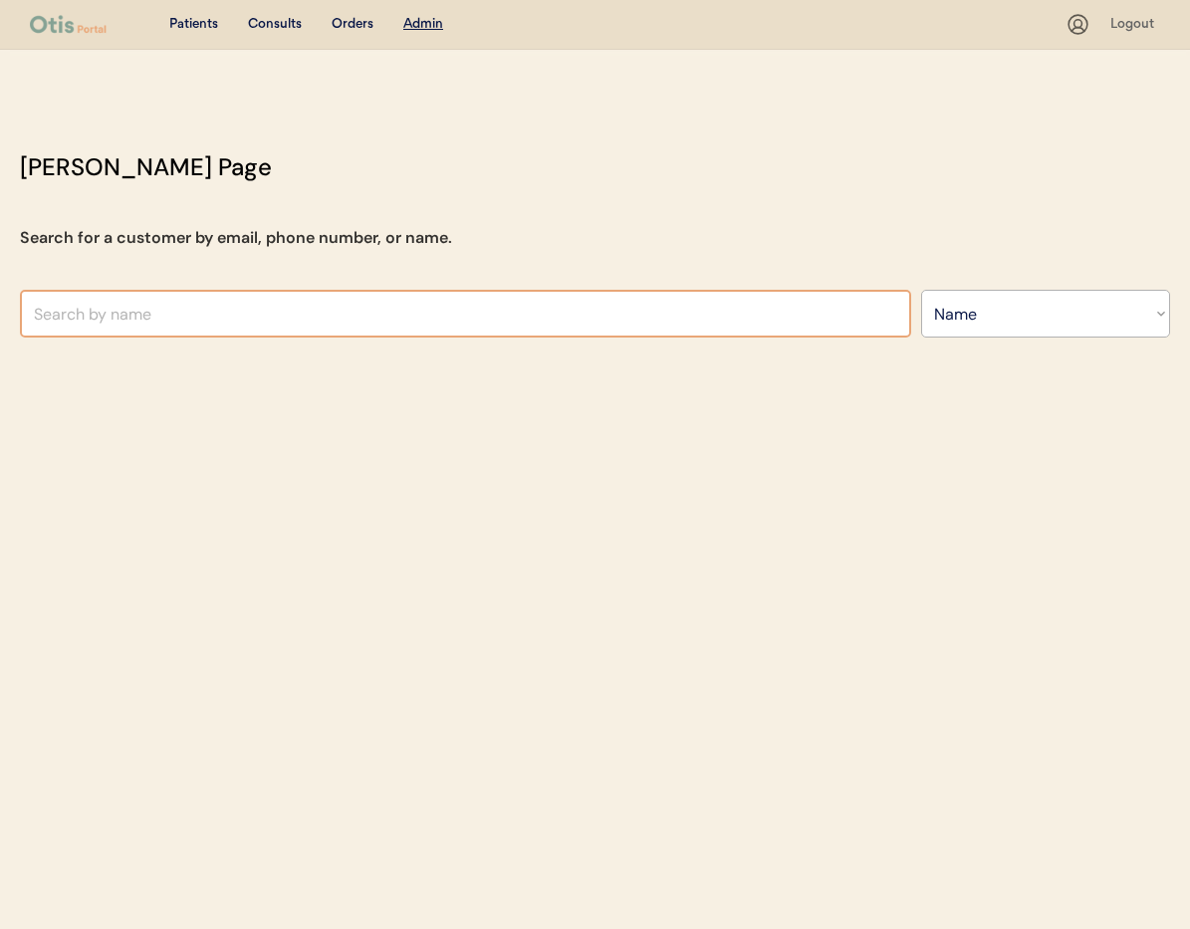
click at [267, 319] on input "text" at bounding box center [465, 314] width 891 height 48
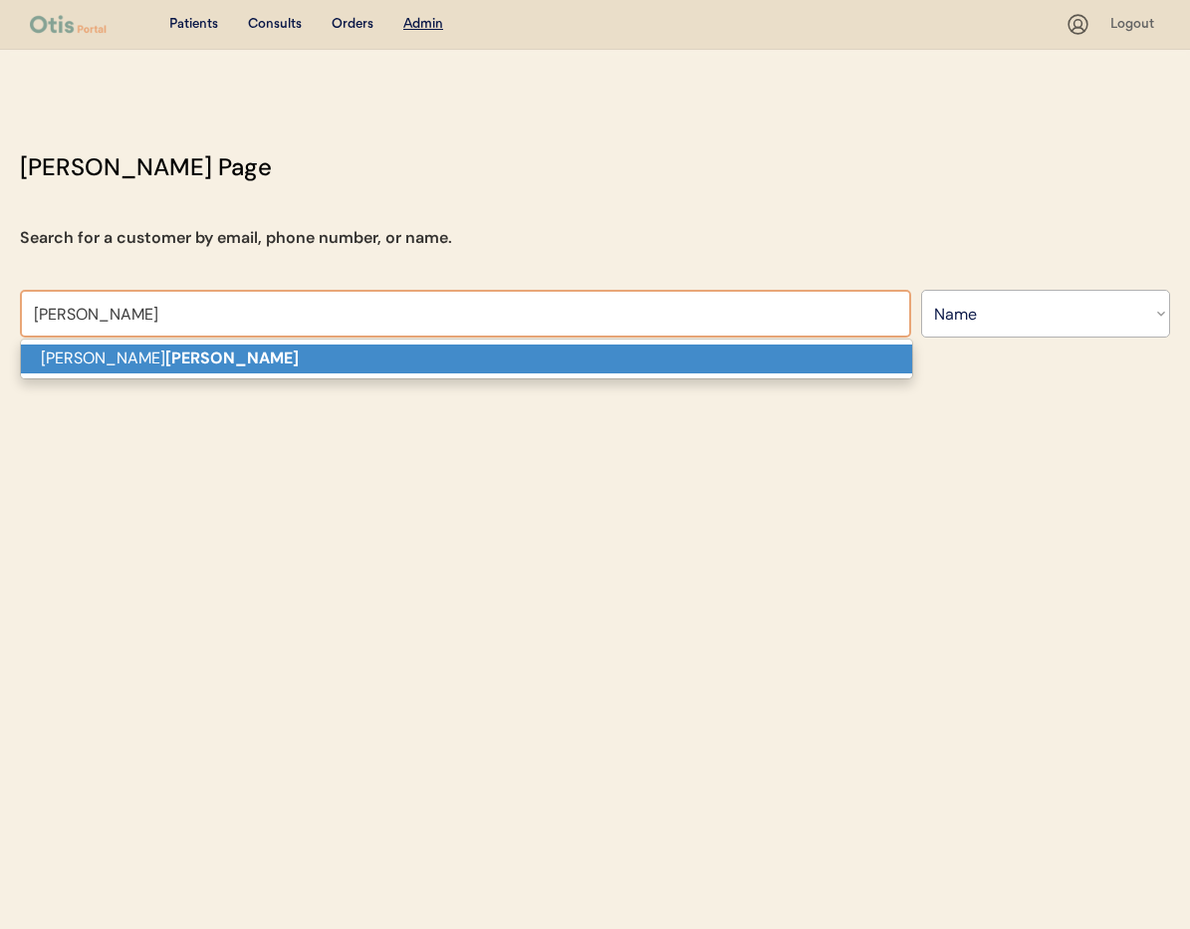
click at [263, 367] on p "[PERSON_NAME]" at bounding box center [466, 359] width 891 height 29
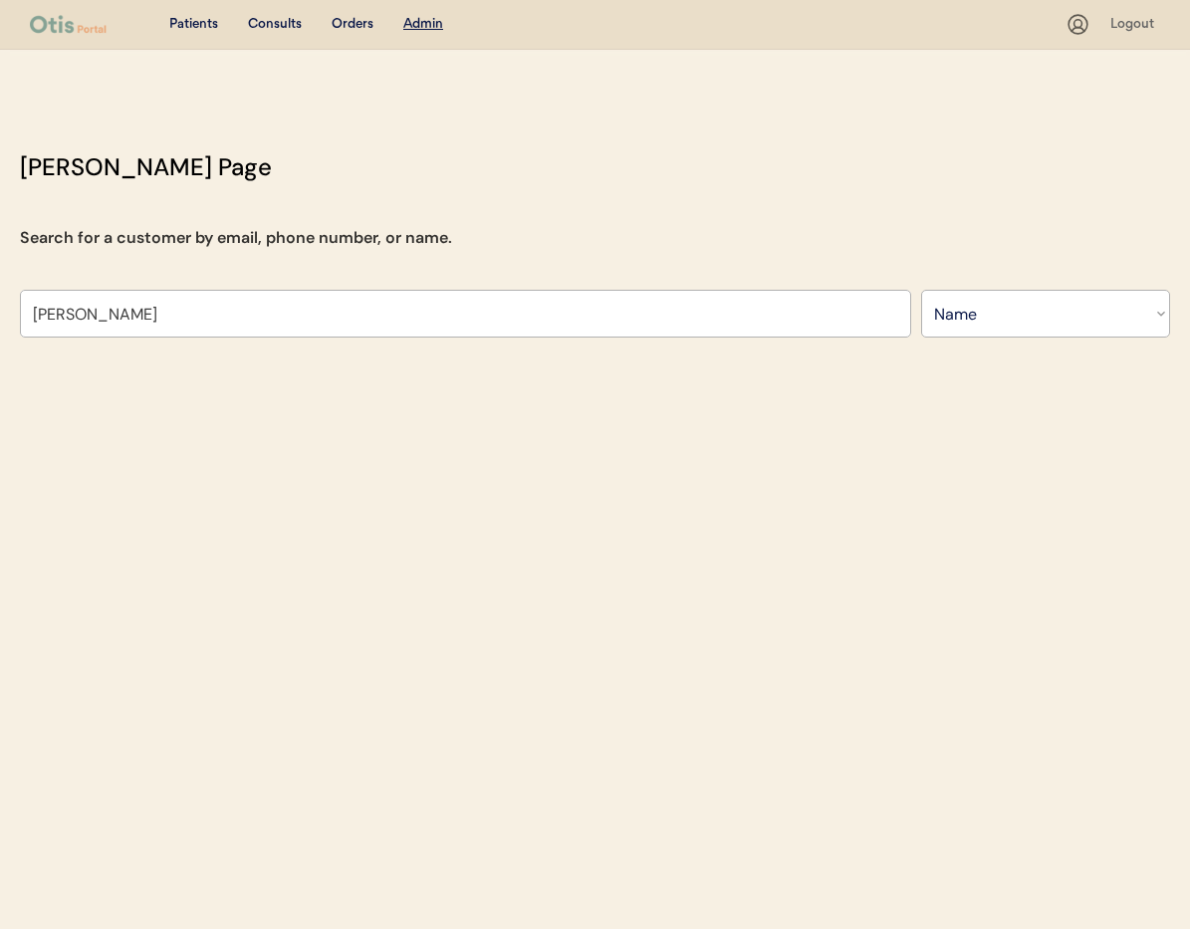
type input "[PERSON_NAME]"
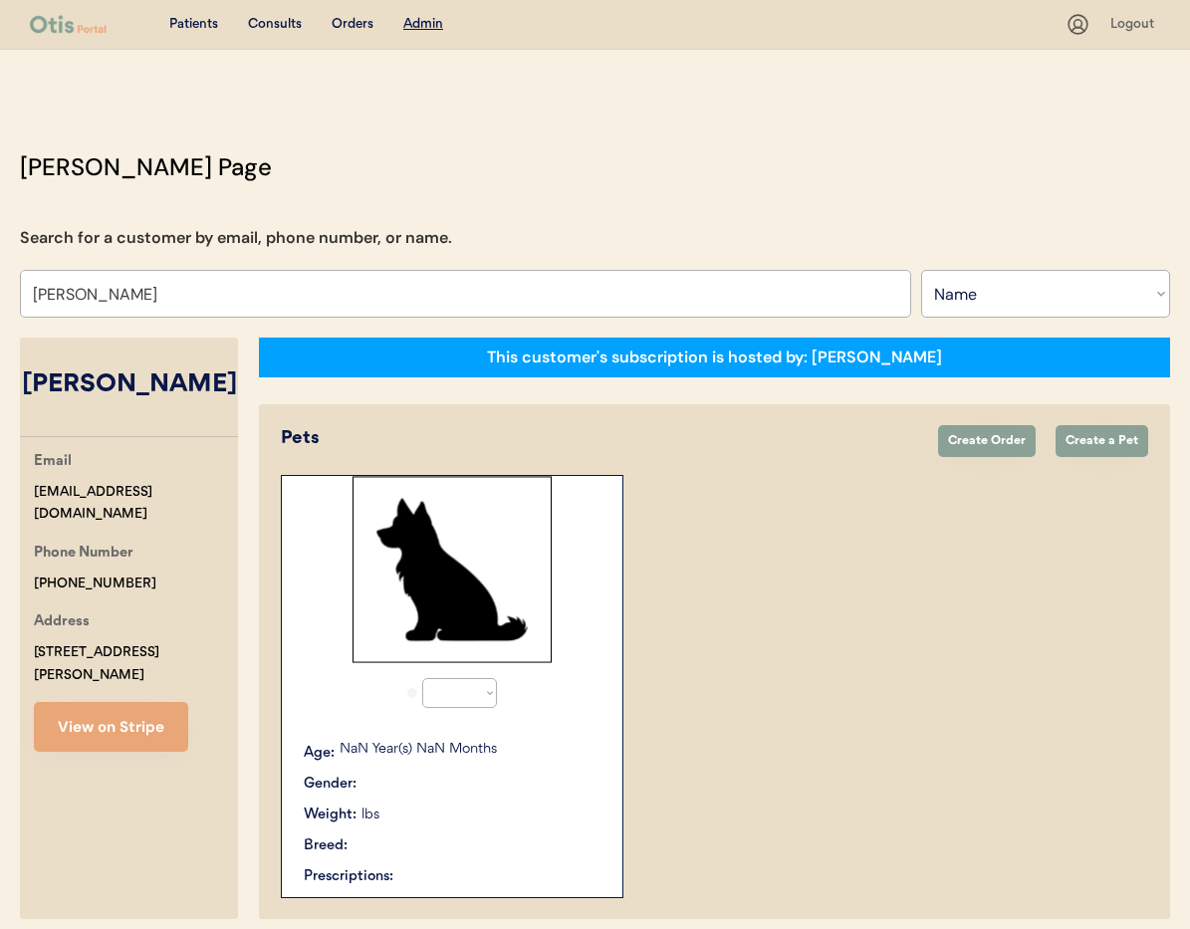
select select "true"
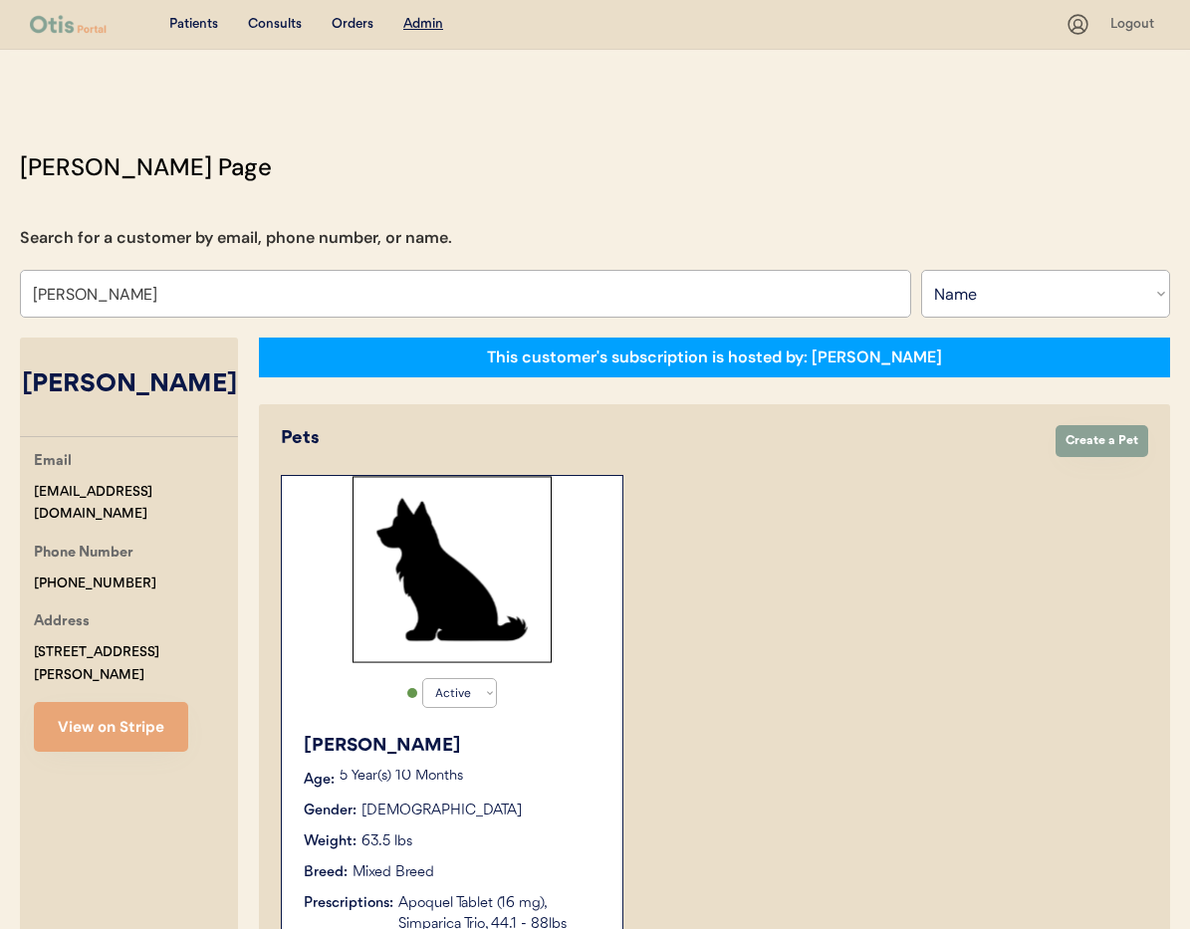
type input "[PERSON_NAME]"
click at [538, 734] on div "[PERSON_NAME]" at bounding box center [453, 746] width 299 height 27
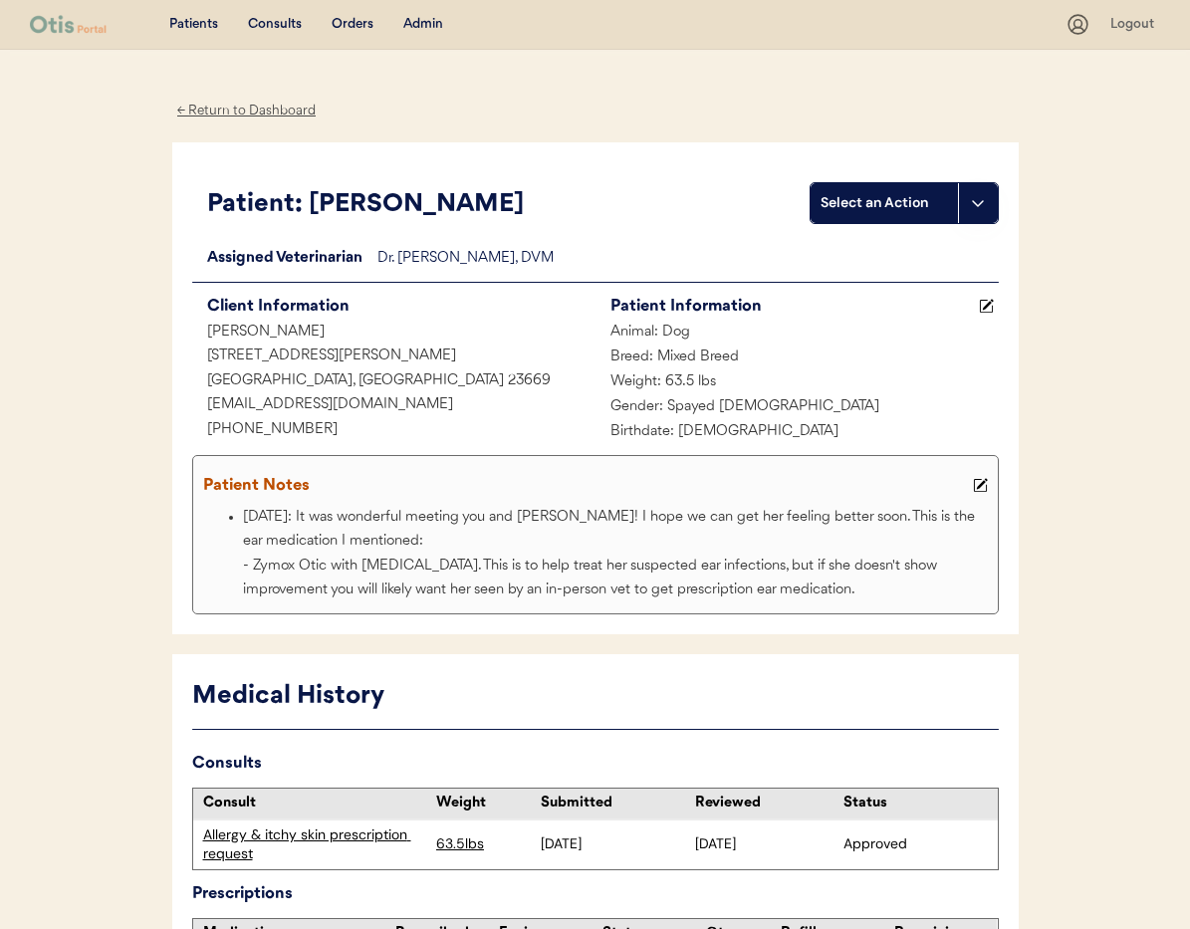
click at [984, 488] on icon at bounding box center [980, 485] width 15 height 15
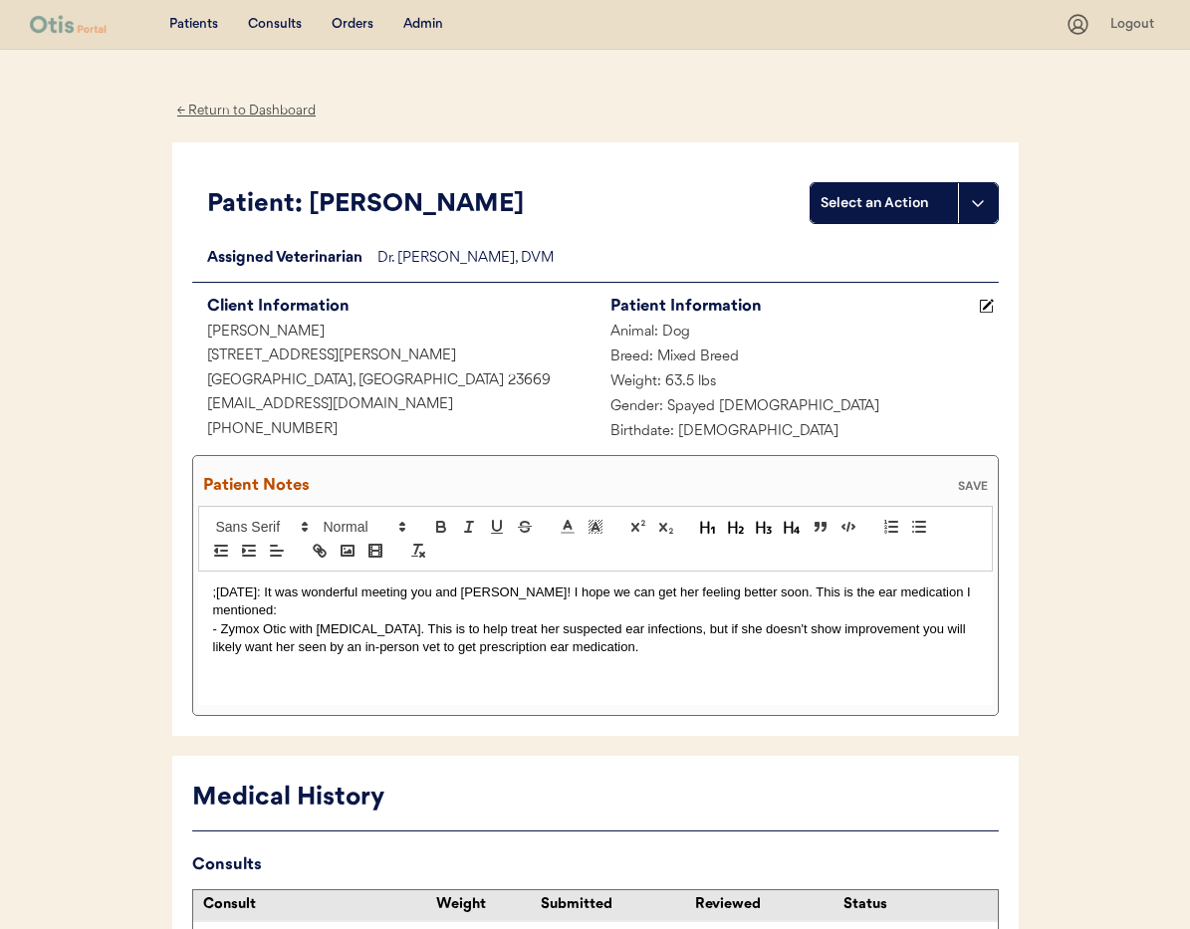
click at [213, 593] on p ";5/08/25: It was wonderful meeting you and sweet Hazel! I hope we can get her f…" at bounding box center [595, 602] width 765 height 37
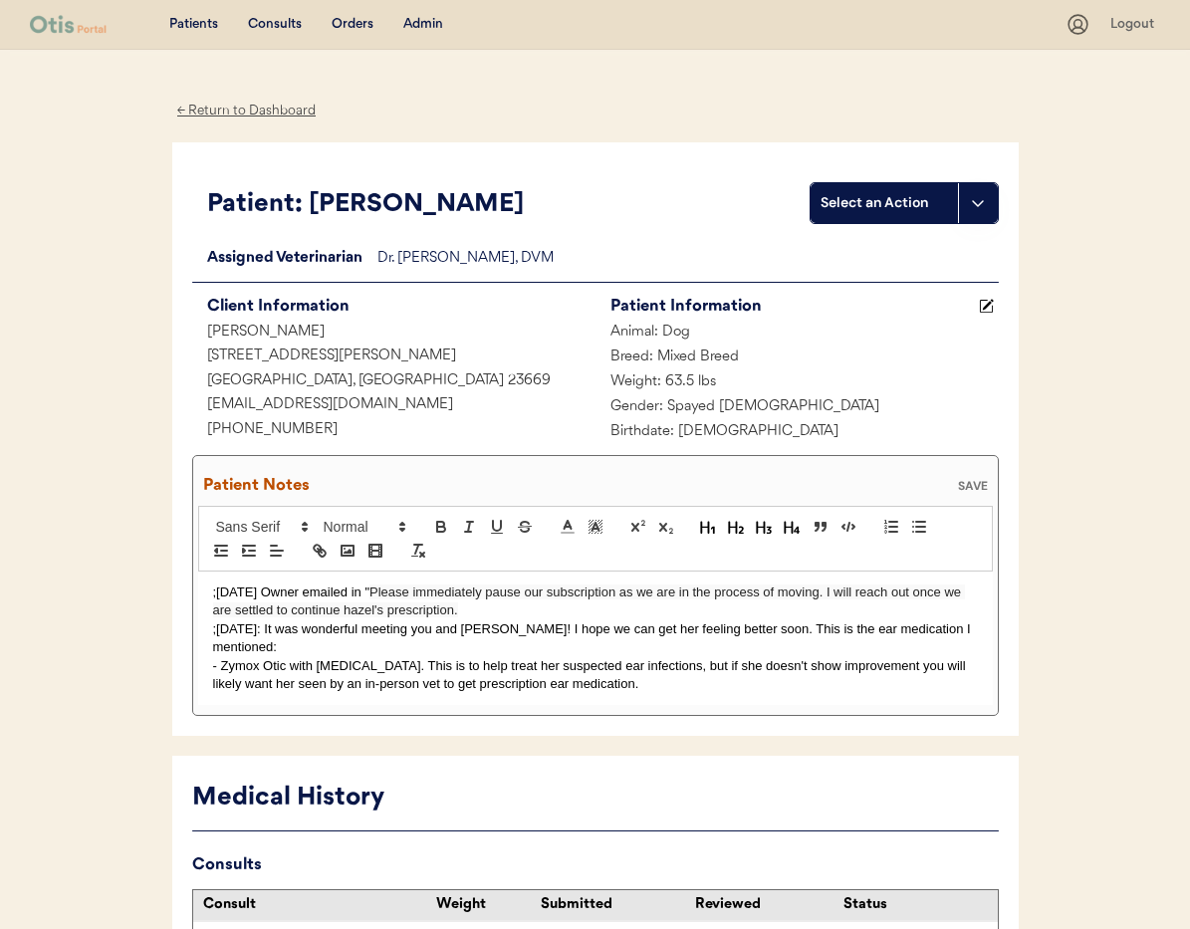
click at [467, 609] on p ";9/30/25 Owner emailed in " Please immediately pause our subscription as we are…" at bounding box center [595, 602] width 765 height 37
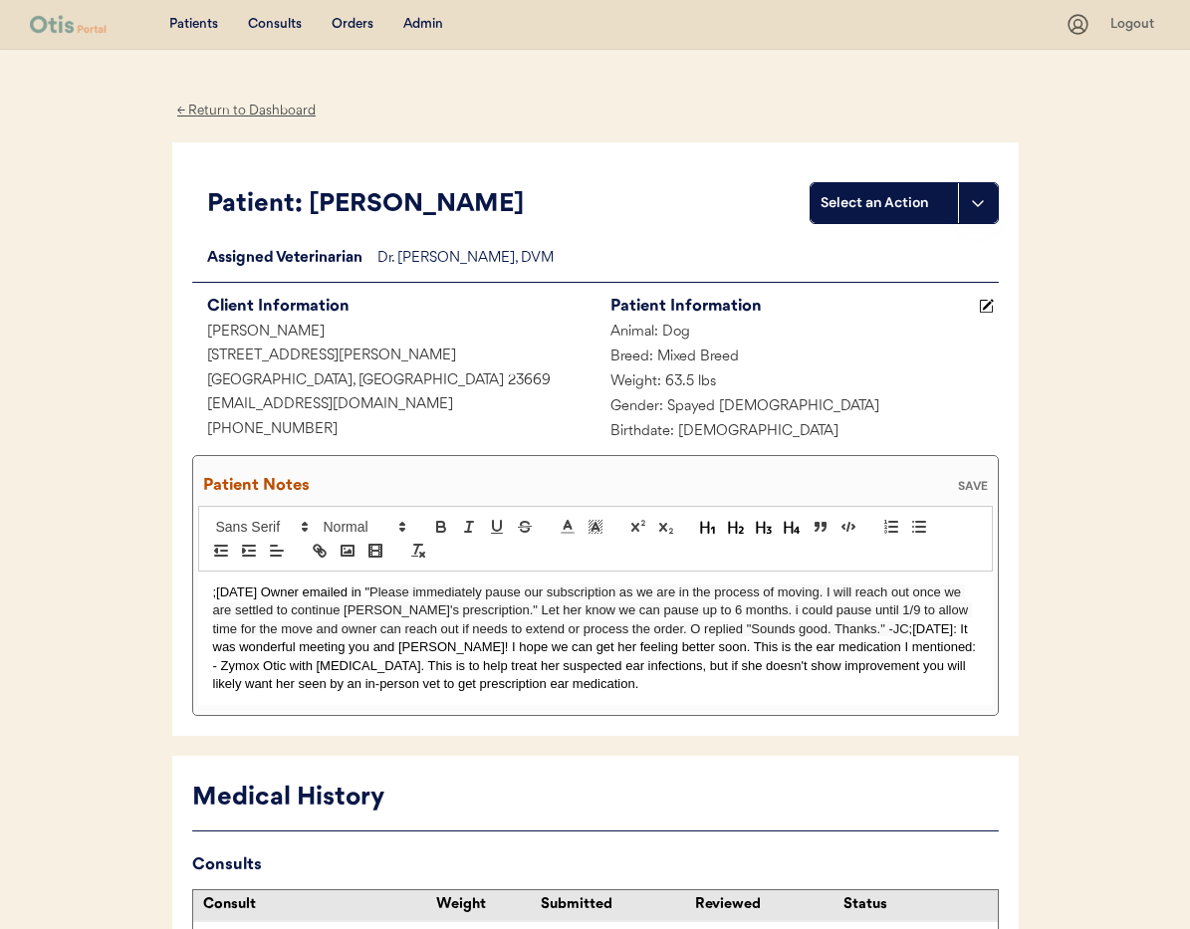
click at [975, 488] on div "SAVE" at bounding box center [973, 486] width 40 height 12
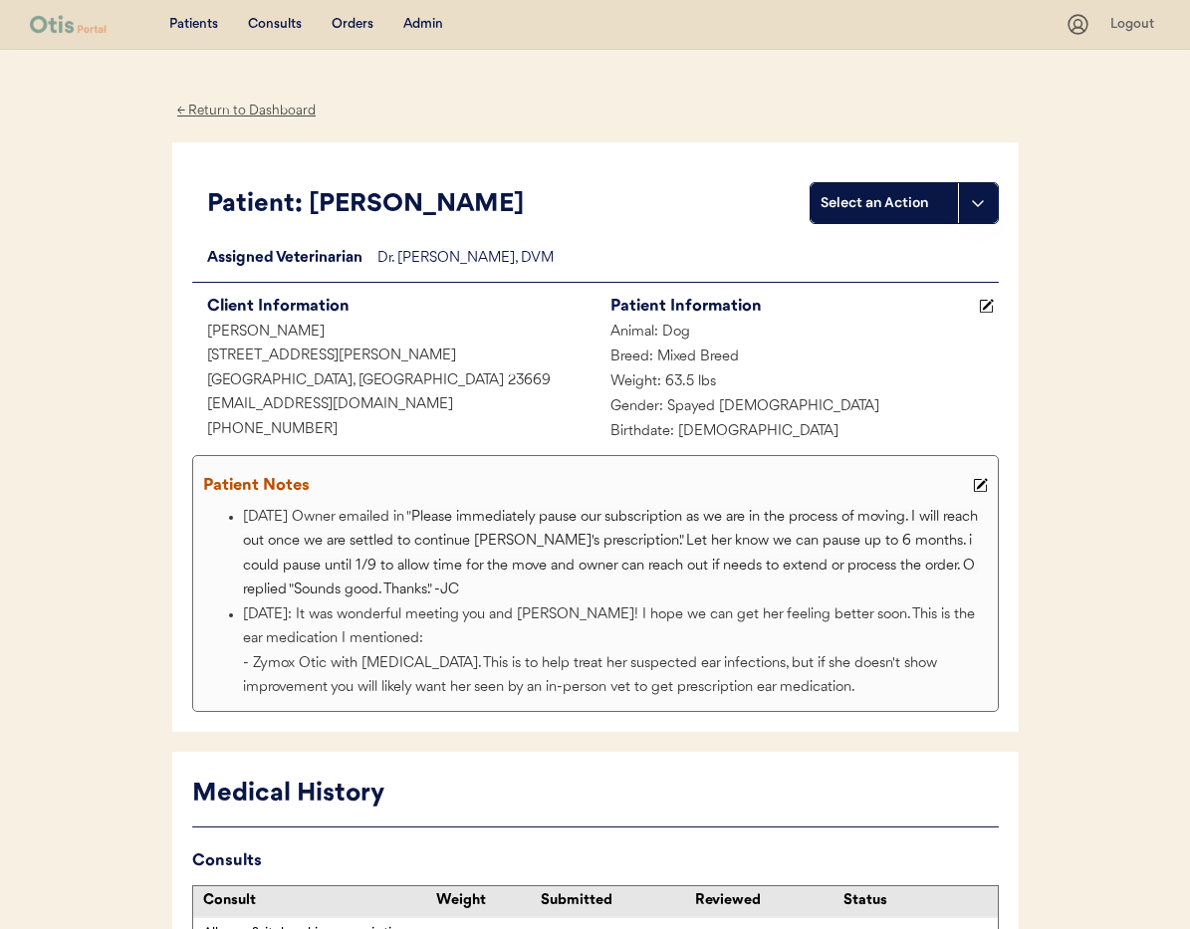
click at [252, 116] on div "← Return to Dashboard" at bounding box center [246, 111] width 149 height 23
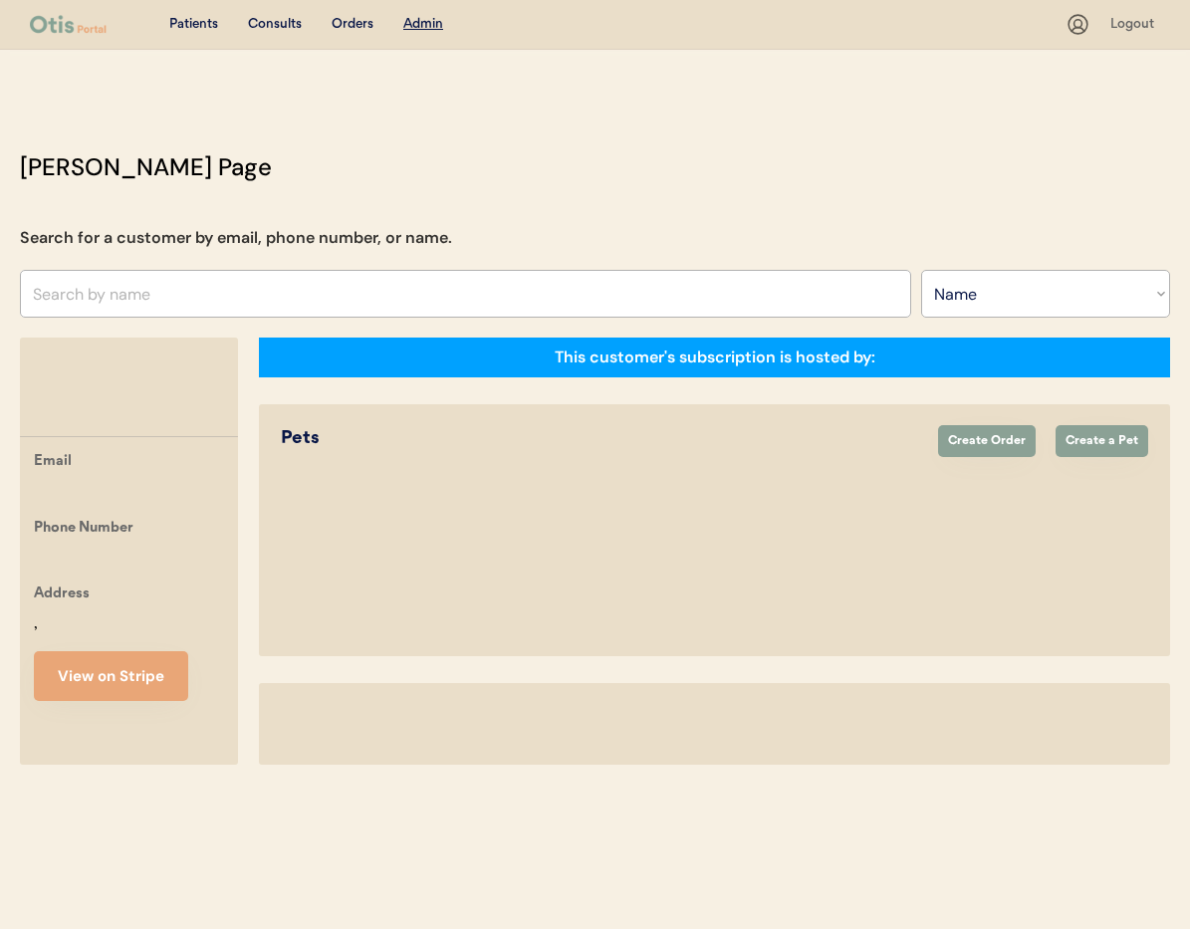
select select ""Name""
select select "true"
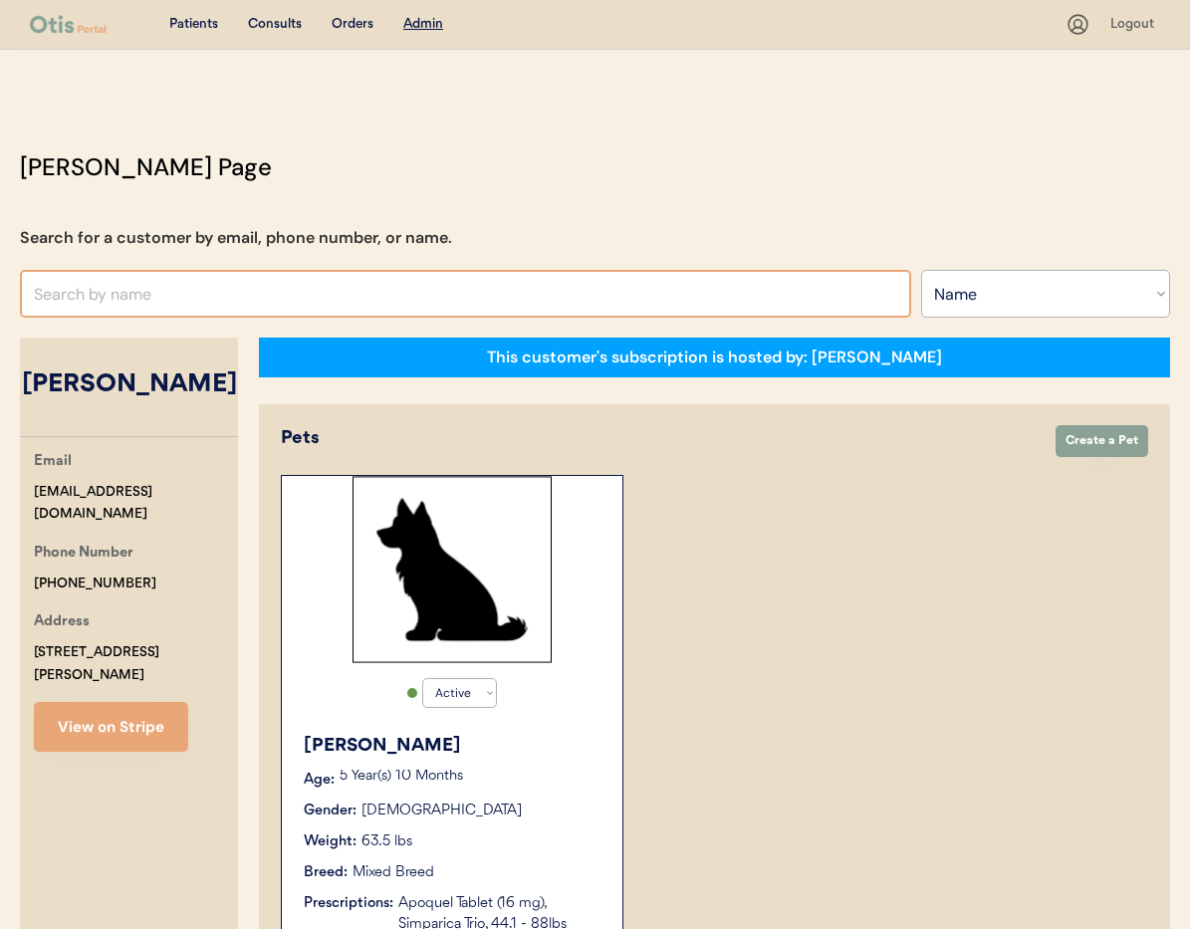
drag, startPoint x: 241, startPoint y: 281, endPoint x: 270, endPoint y: 291, distance: 30.6
click at [241, 281] on input "text" at bounding box center [465, 294] width 891 height 48
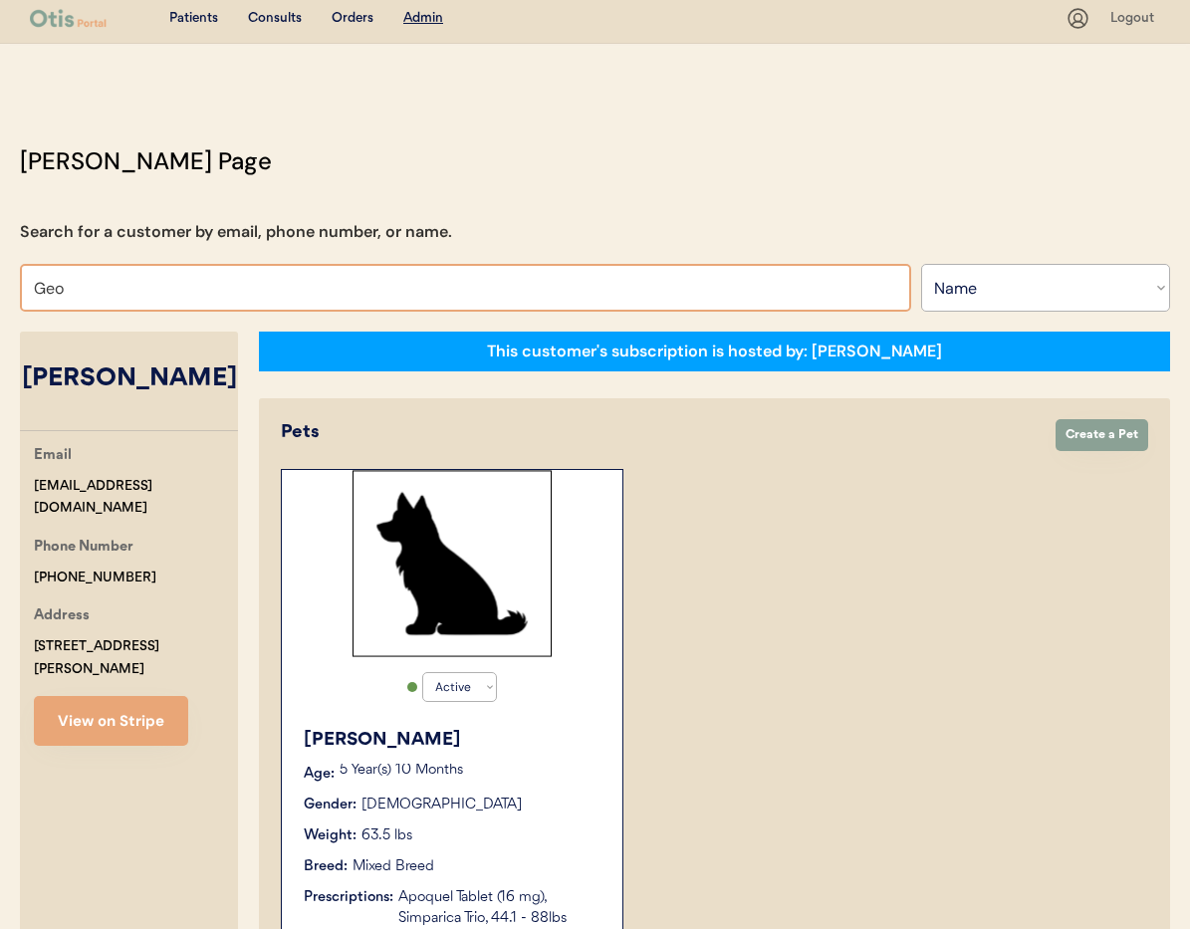
type input "Ge"
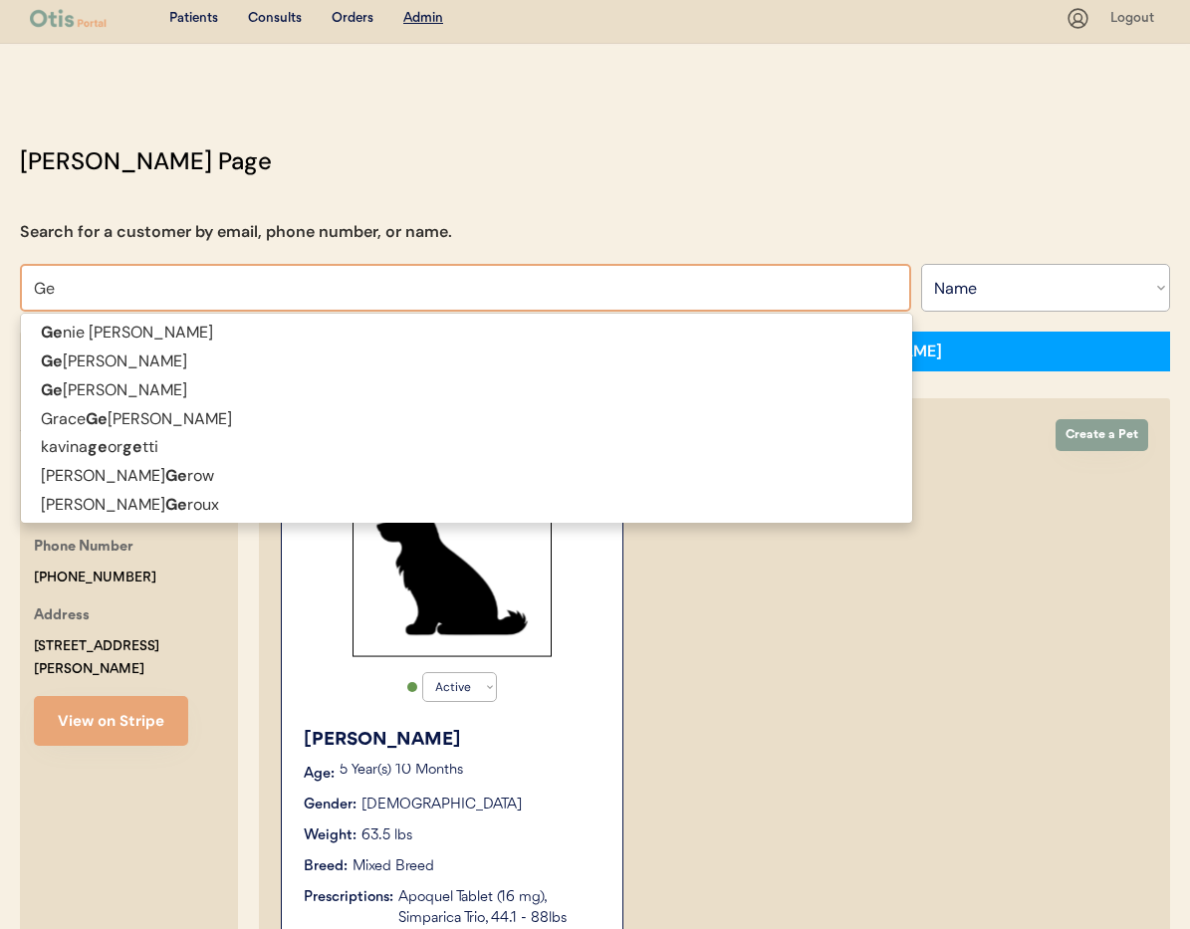
type input "Genie Devor"
type input "G"
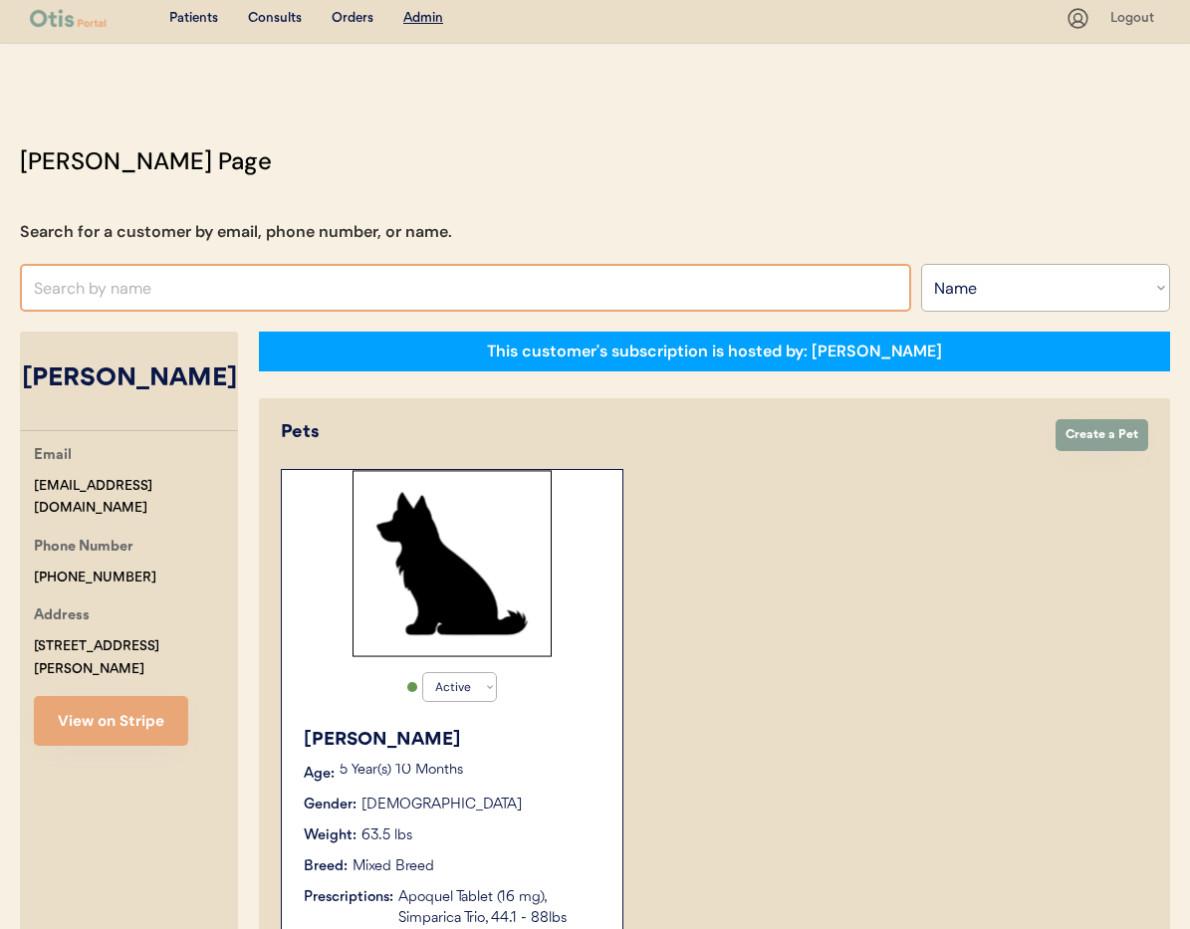
scroll to position [3, 0]
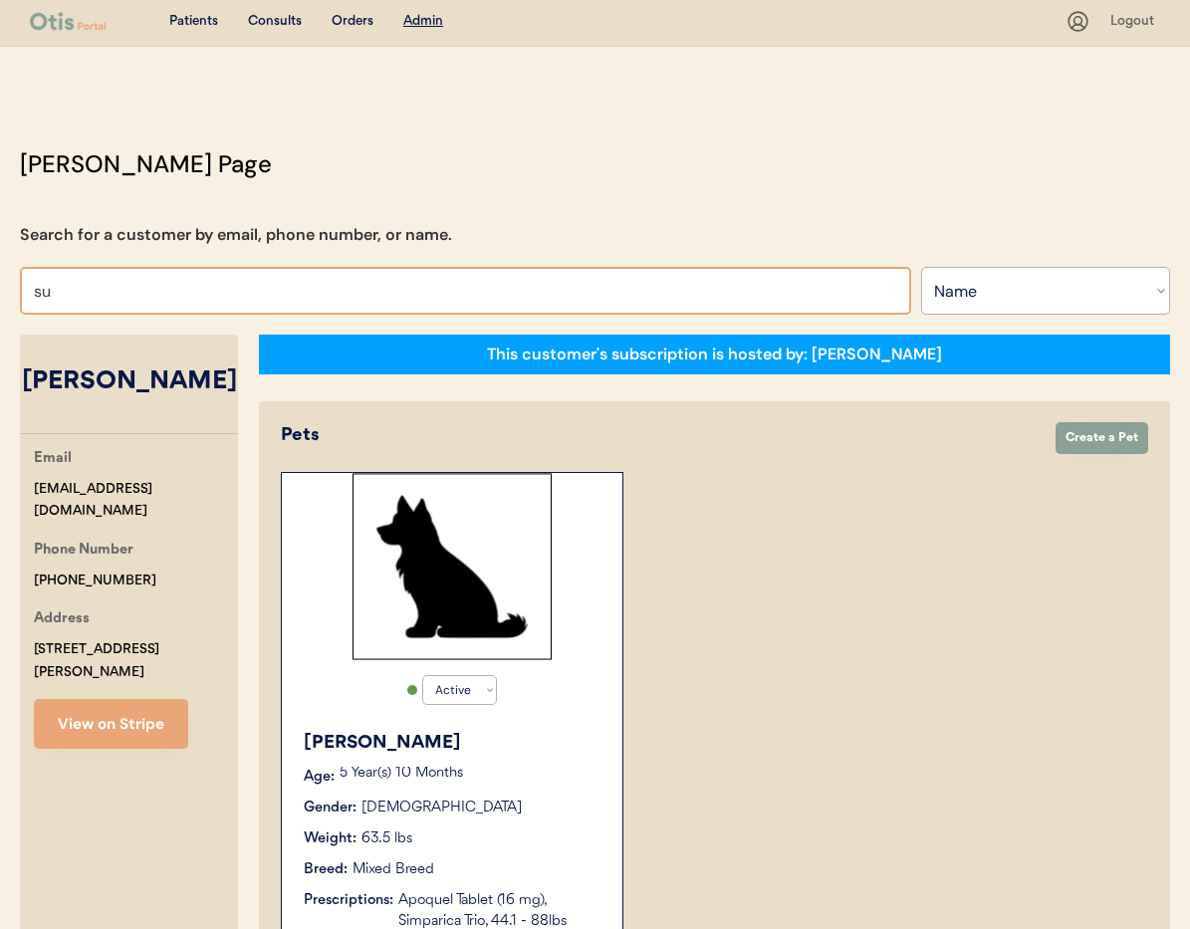
type input "sus"
type input "susan Keller"
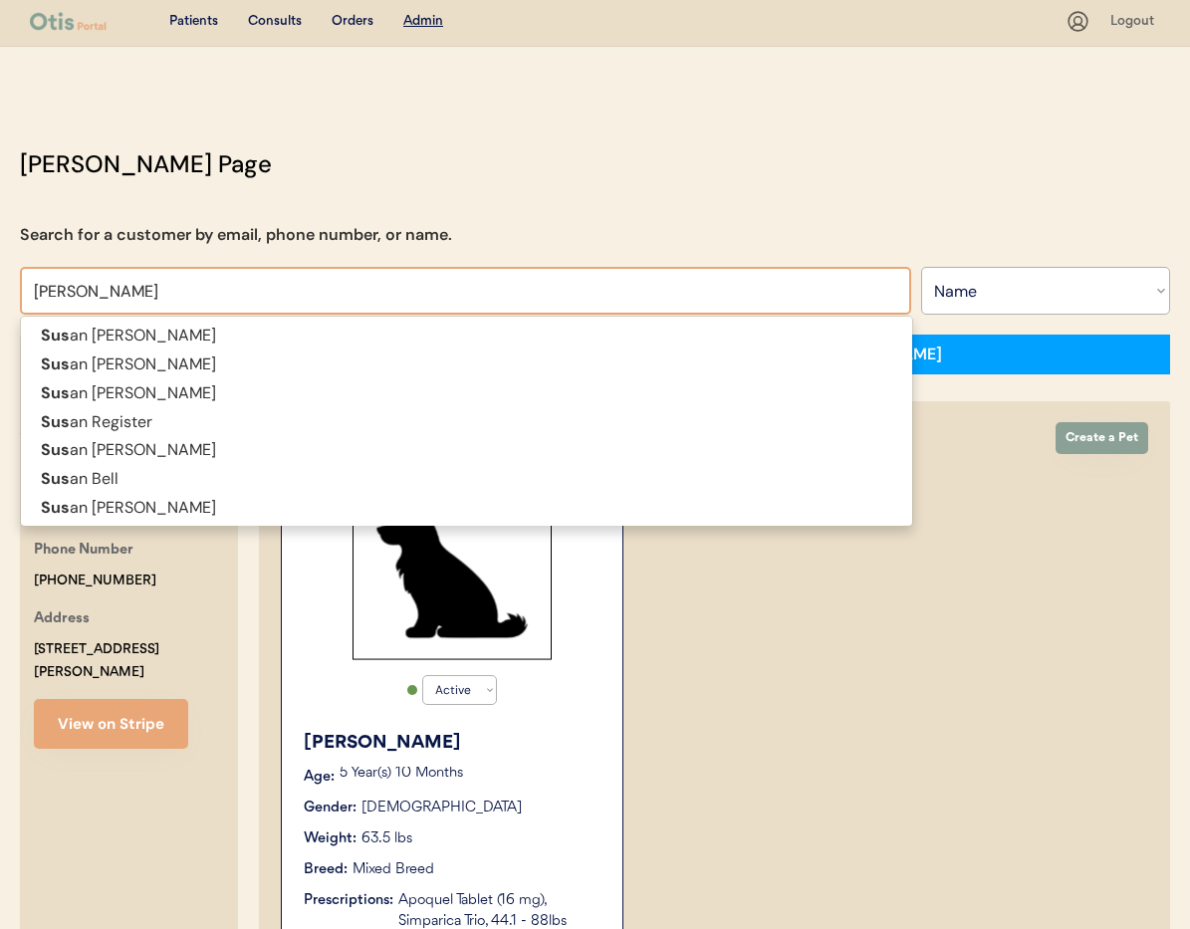
type input "susan"
type input "susan E"
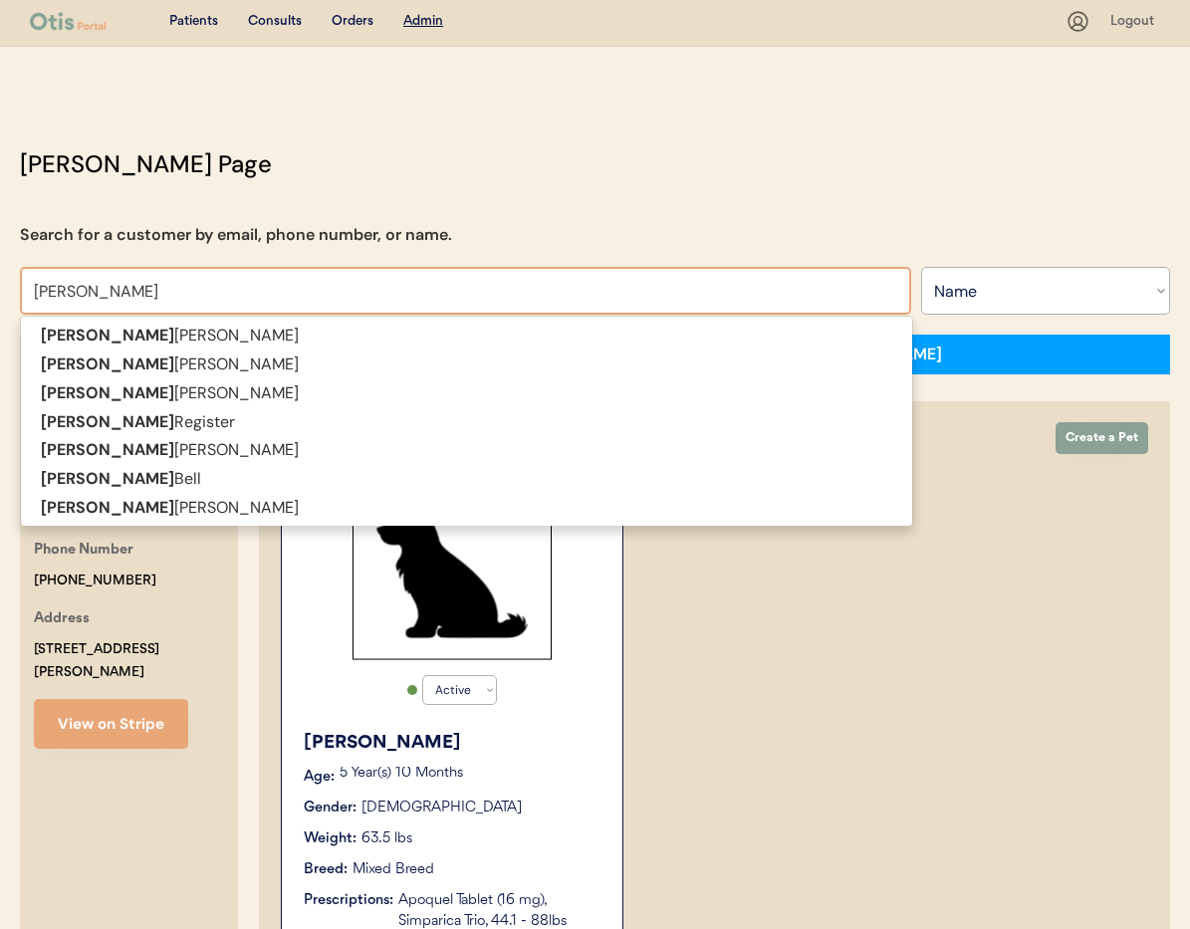
type input "susan Ellis"
type input "susan Ell"
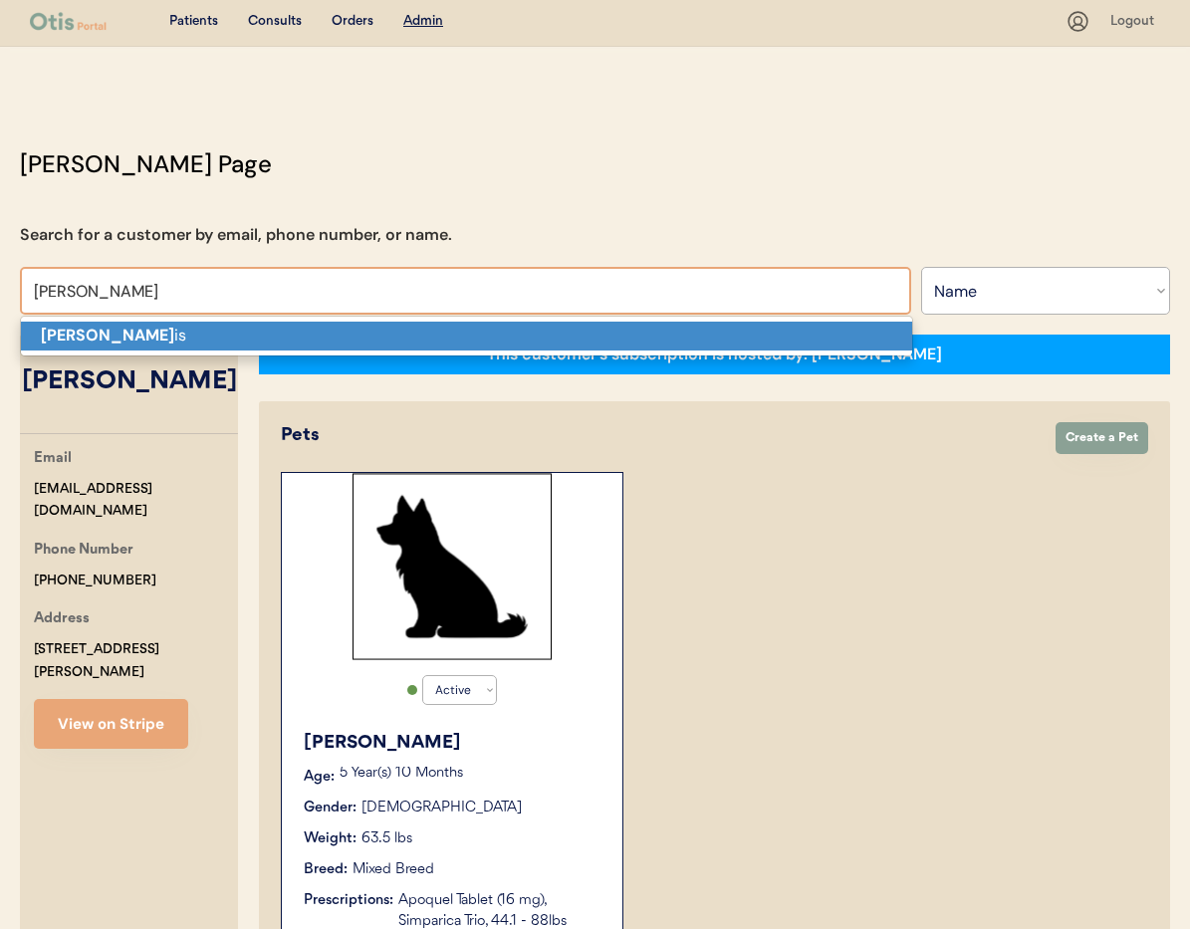
click at [139, 338] on p "Susan Ell is" at bounding box center [466, 336] width 891 height 29
type input "[PERSON_NAME]"
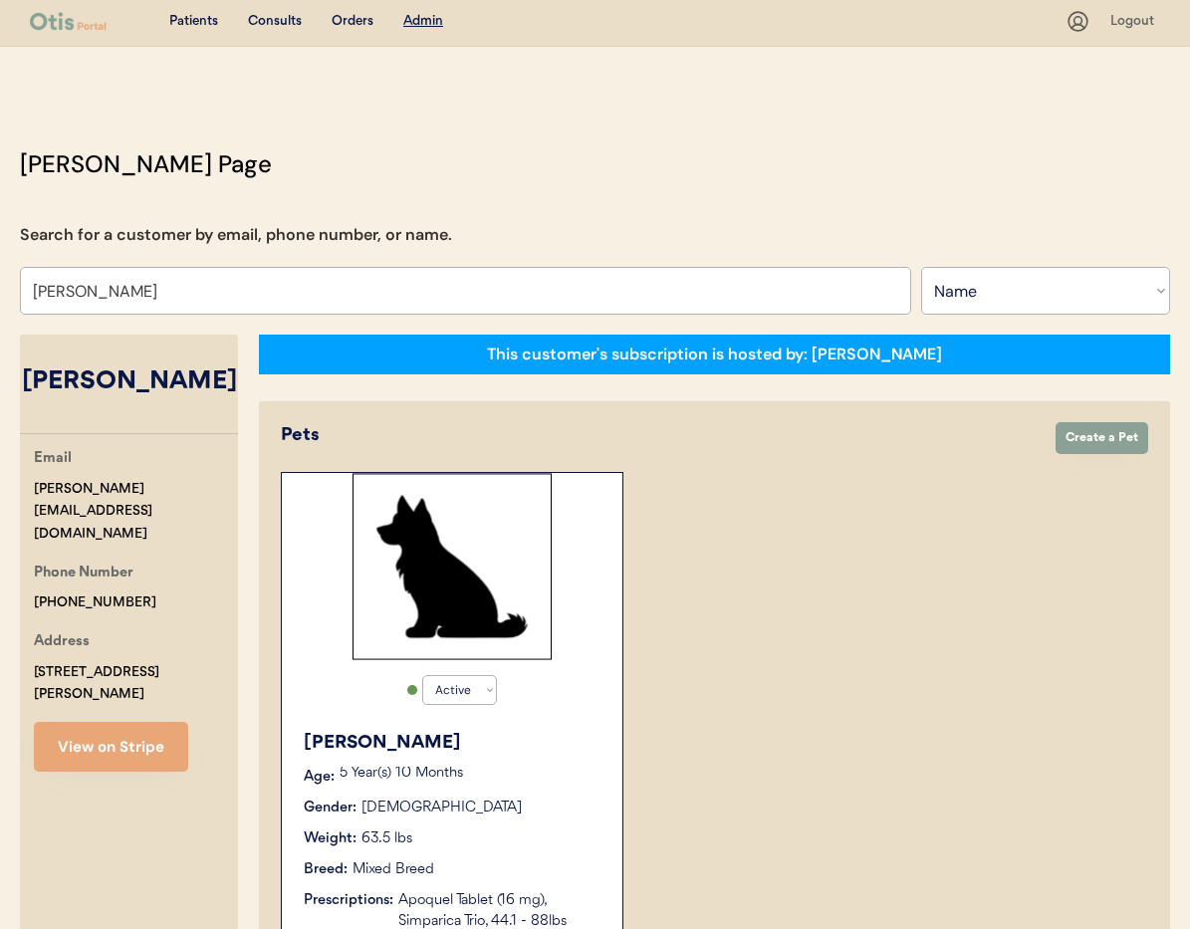
select select "true"
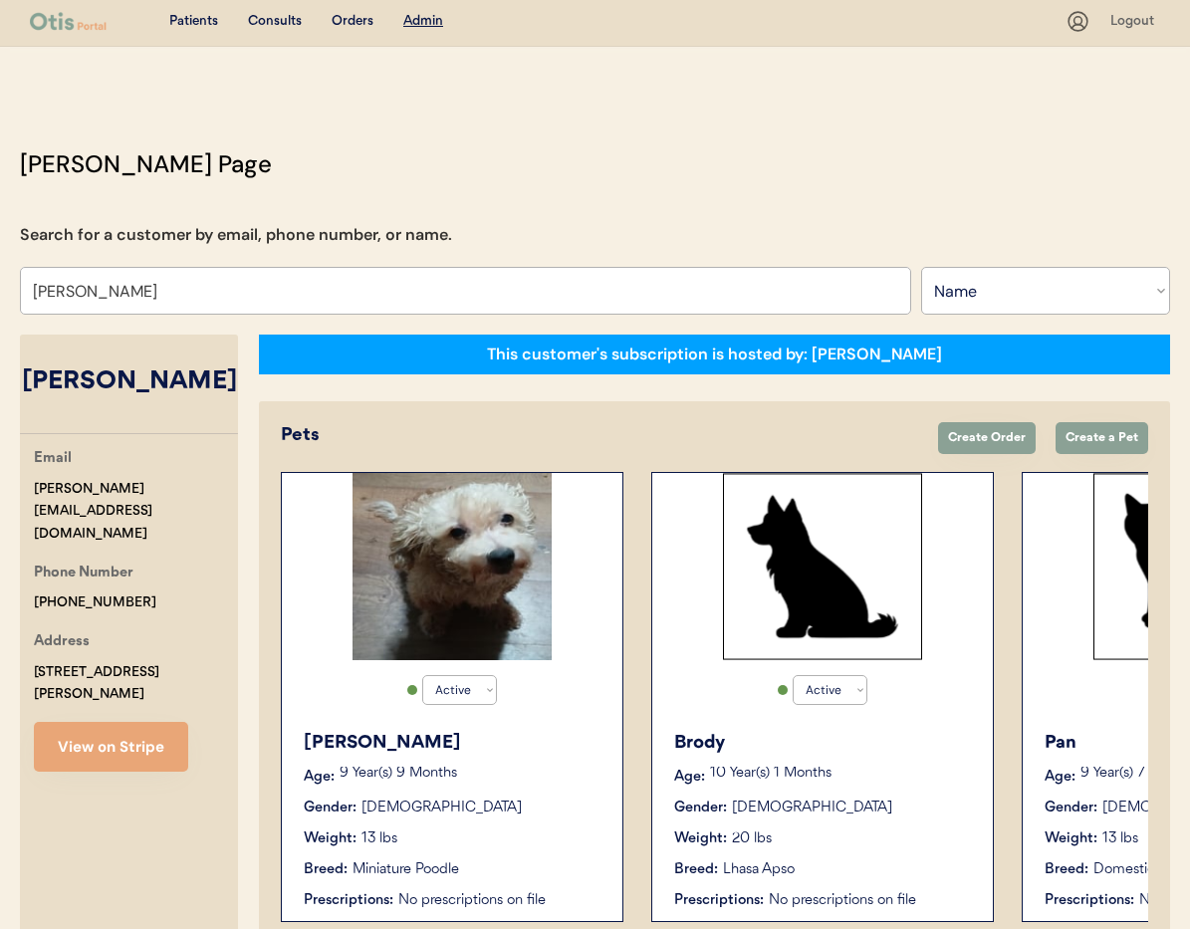
type input "[PERSON_NAME]"
click at [548, 751] on div "Geoffrey" at bounding box center [453, 743] width 299 height 27
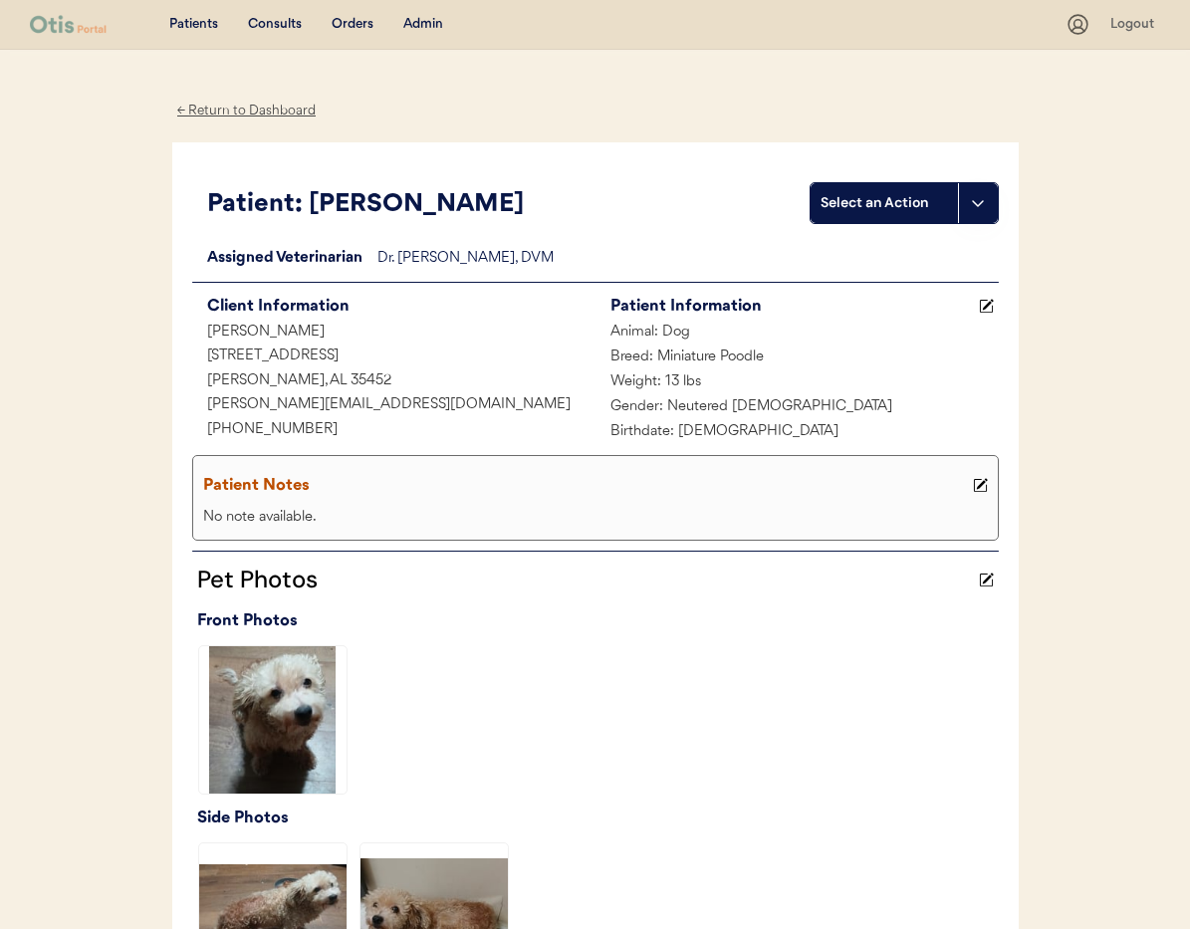
drag, startPoint x: 987, startPoint y: 487, endPoint x: 955, endPoint y: 493, distance: 32.4
click at [986, 487] on button at bounding box center [980, 485] width 25 height 25
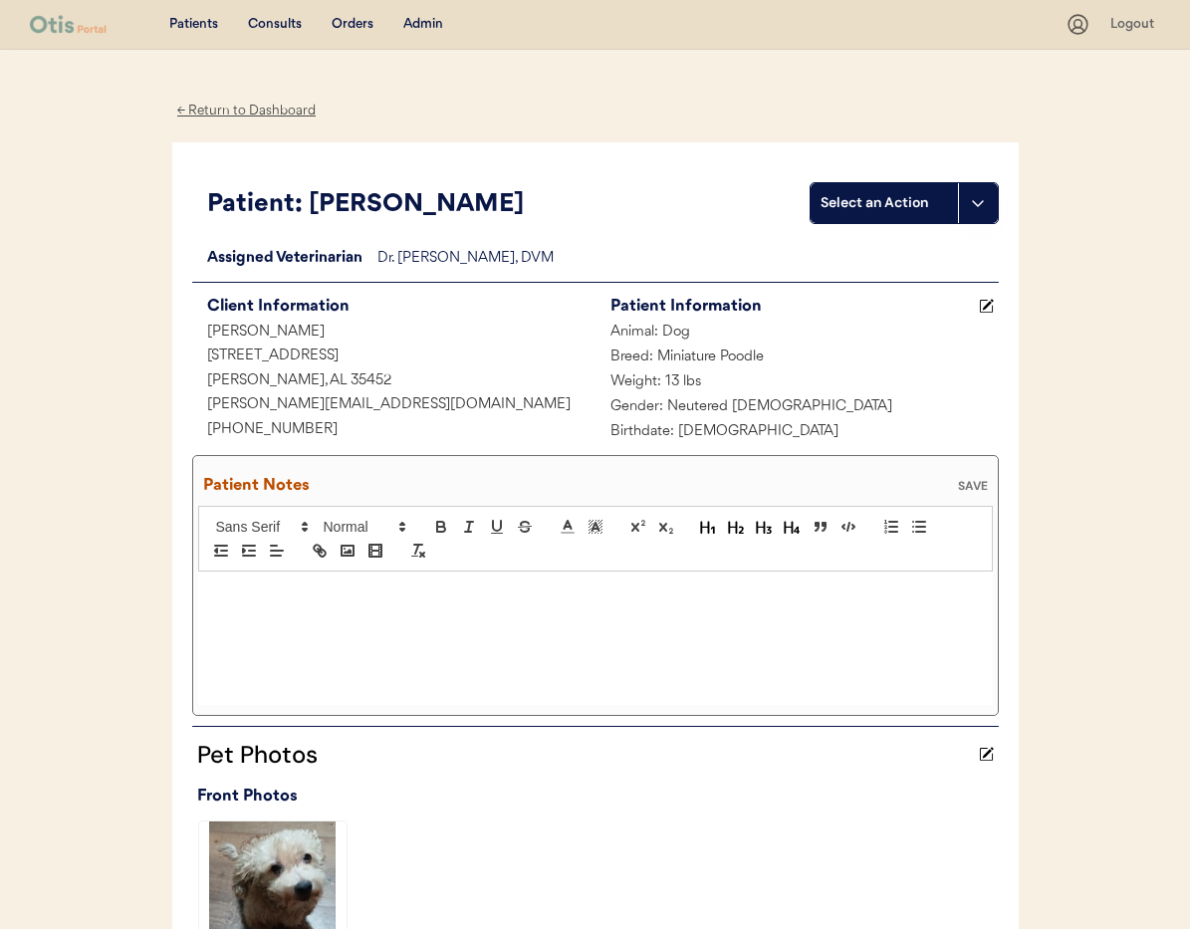
click at [308, 601] on p at bounding box center [595, 593] width 765 height 18
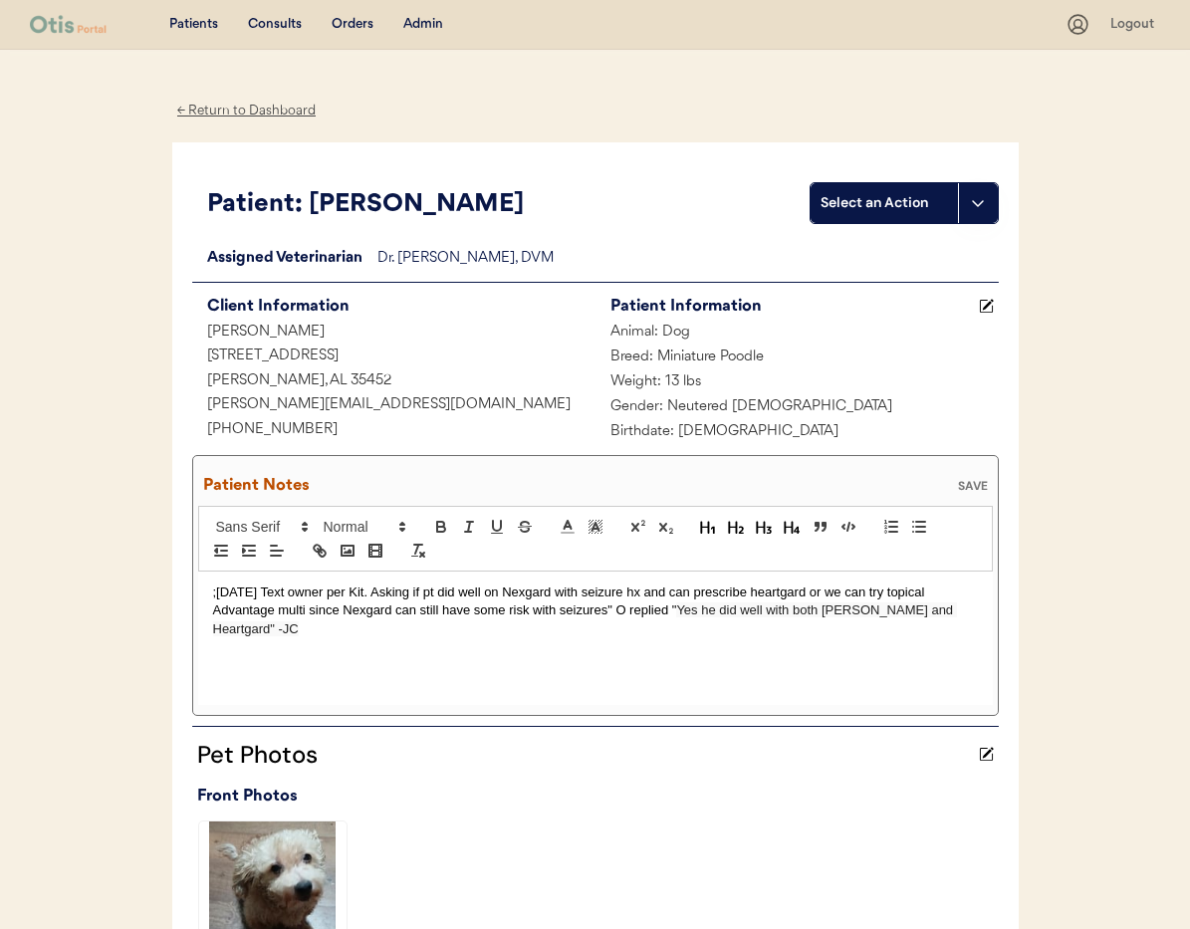
click at [959, 482] on div "SAVE" at bounding box center [973, 486] width 40 height 12
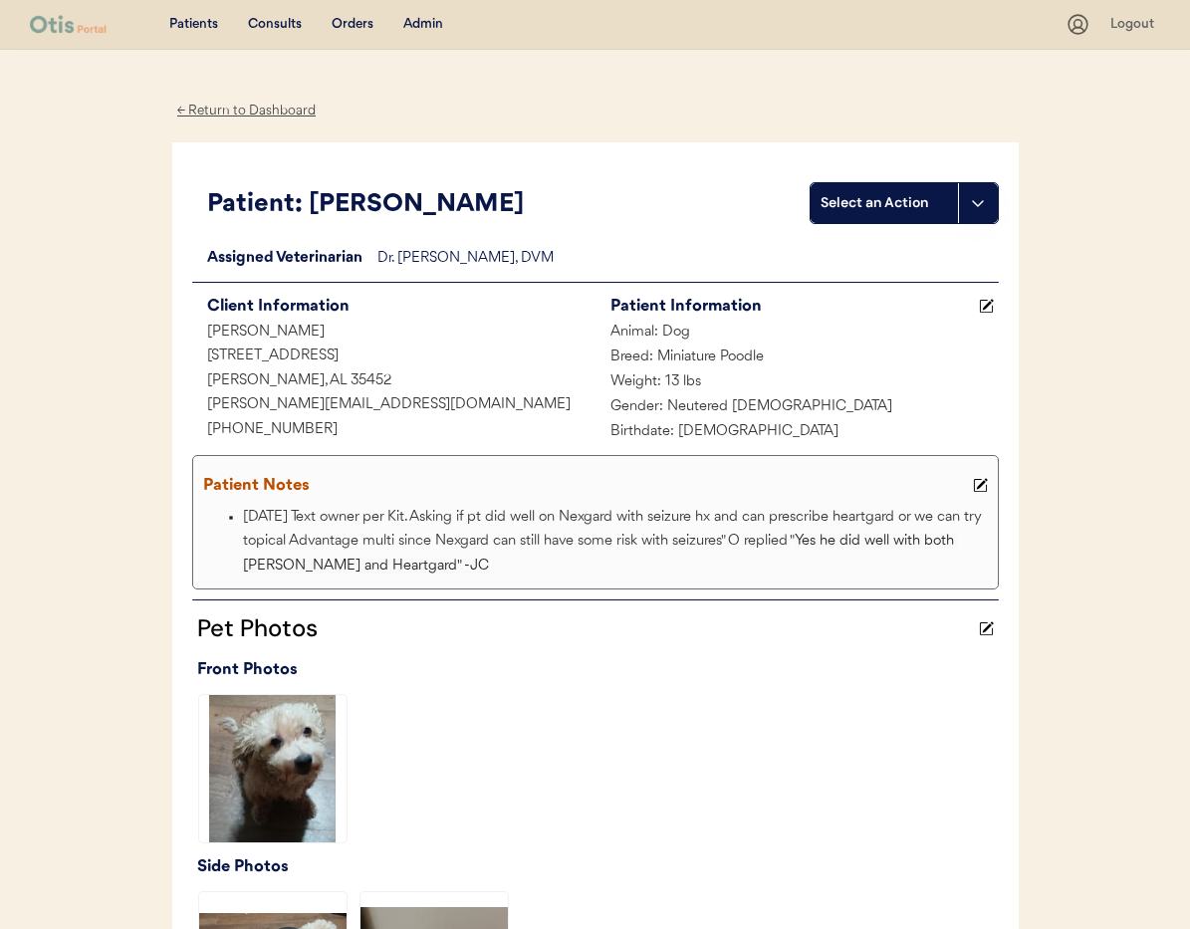
click at [279, 104] on div "← Return to Dashboard" at bounding box center [246, 111] width 149 height 23
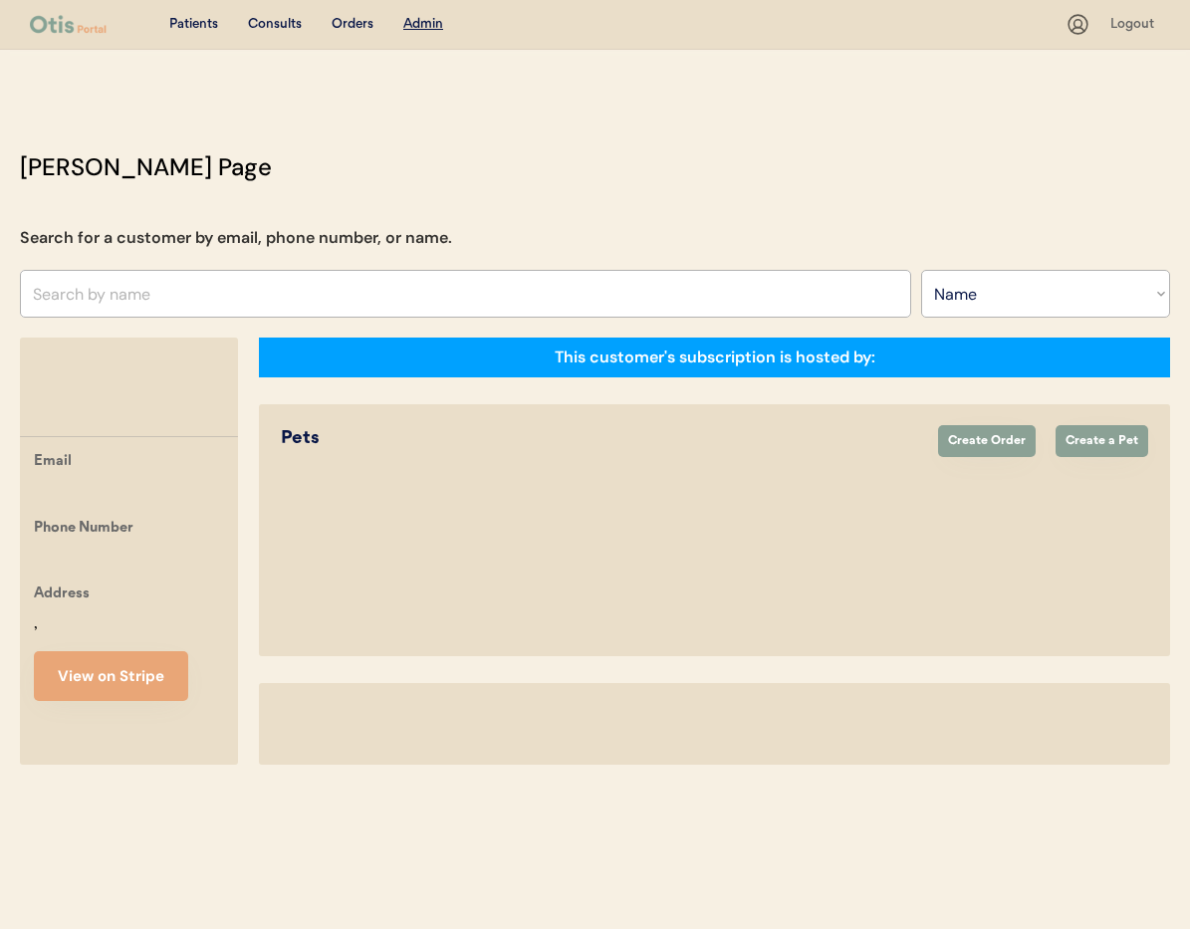
select select ""Name""
select select "true"
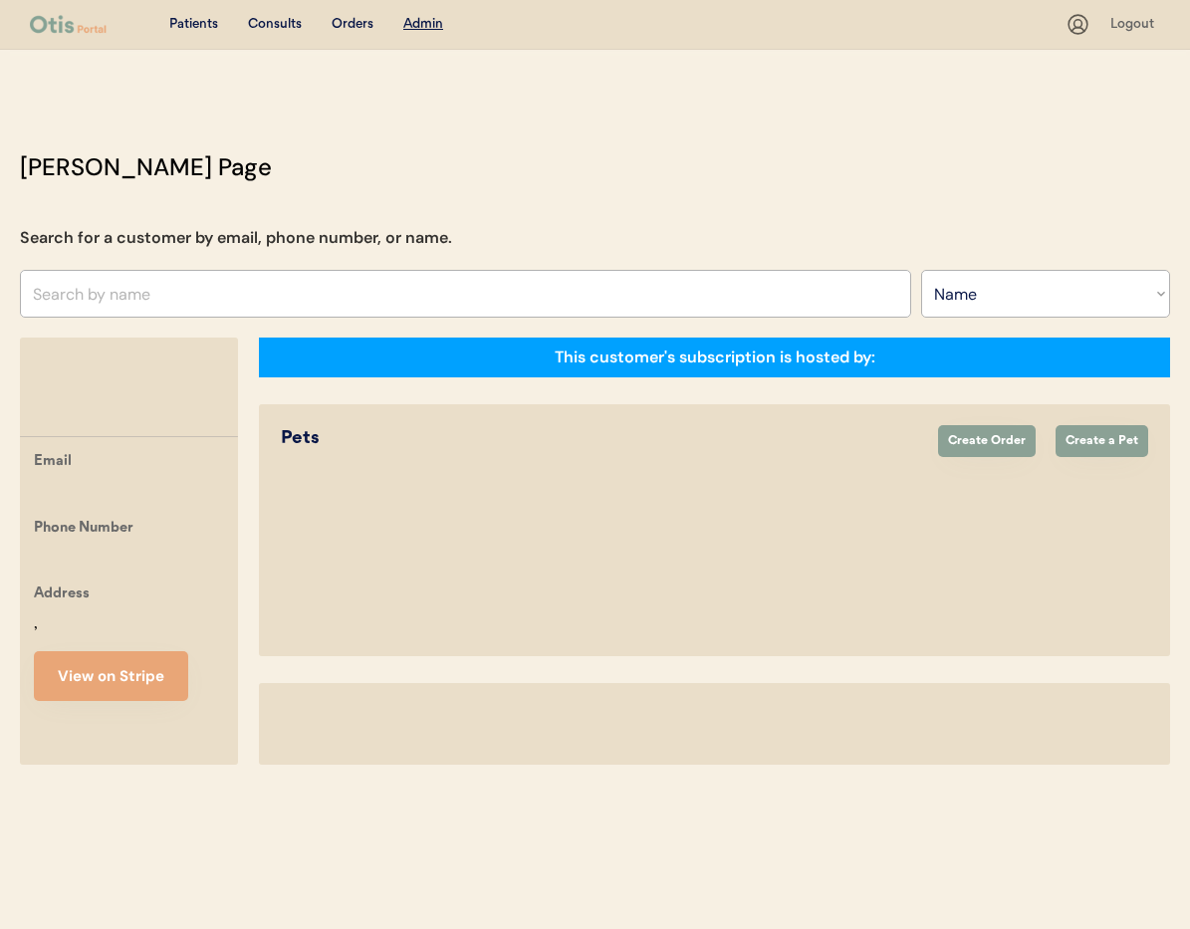
select select "true"
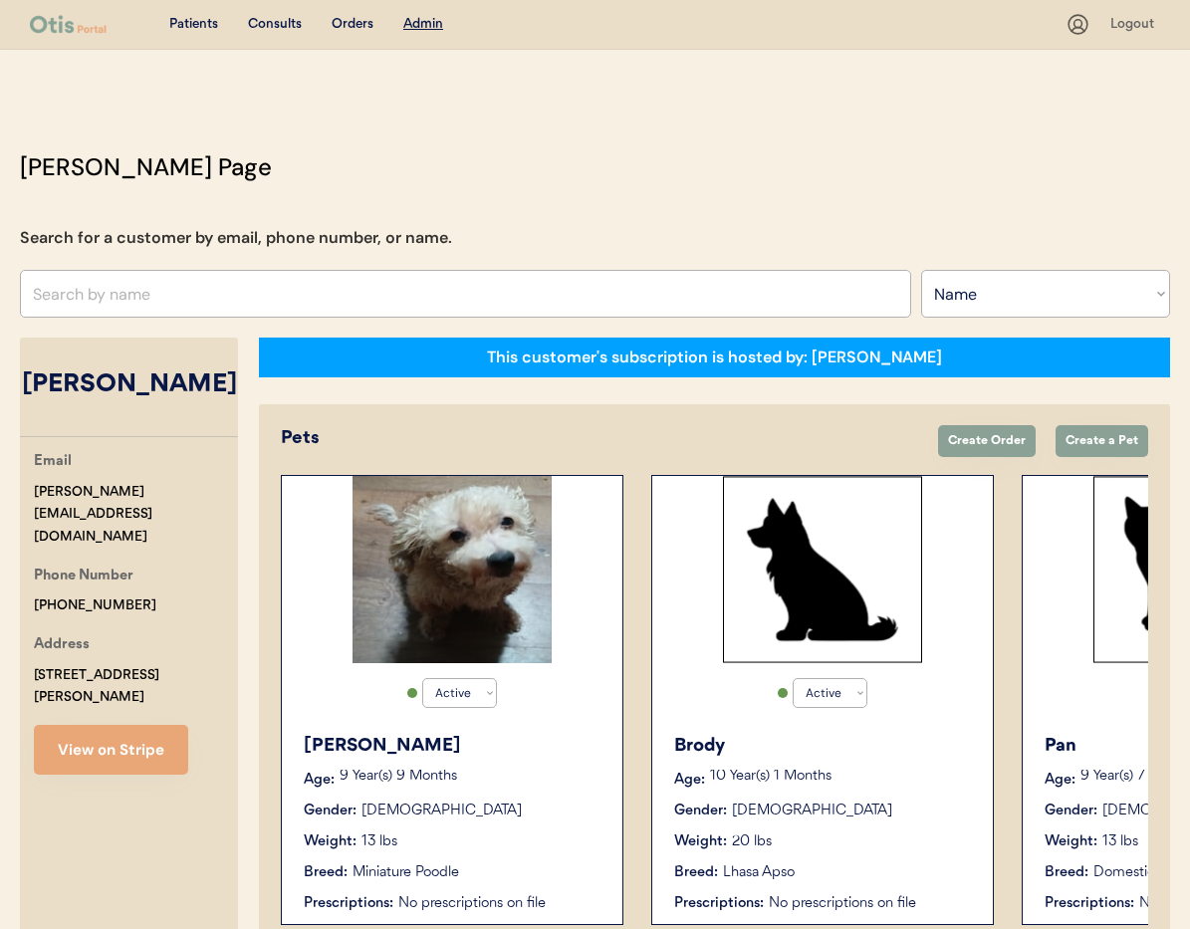
click at [219, 307] on input "text" at bounding box center [465, 294] width 891 height 48
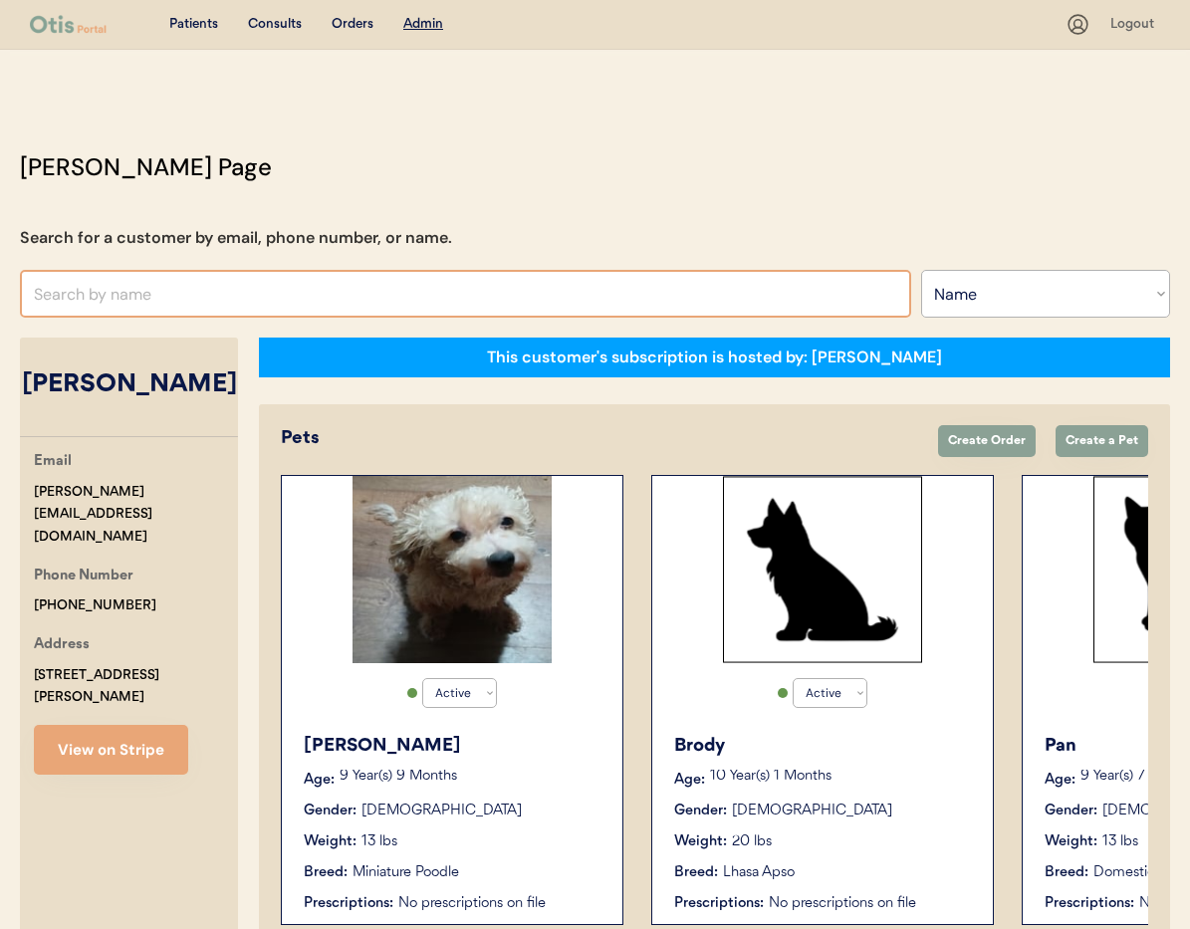
click at [217, 298] on input "text" at bounding box center [465, 294] width 891 height 48
type input "Brando"
type input "Brandon Cruz"
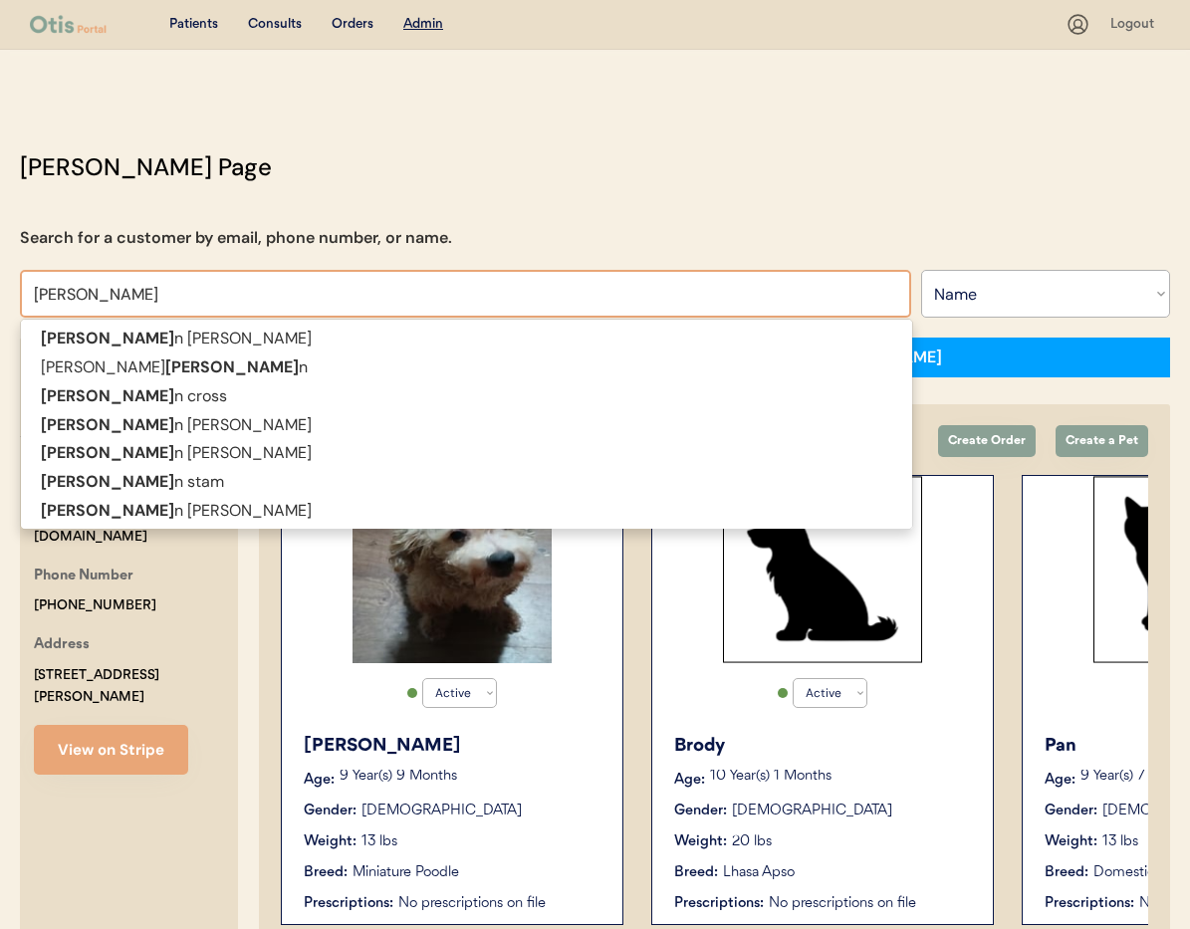
type input "Brandon"
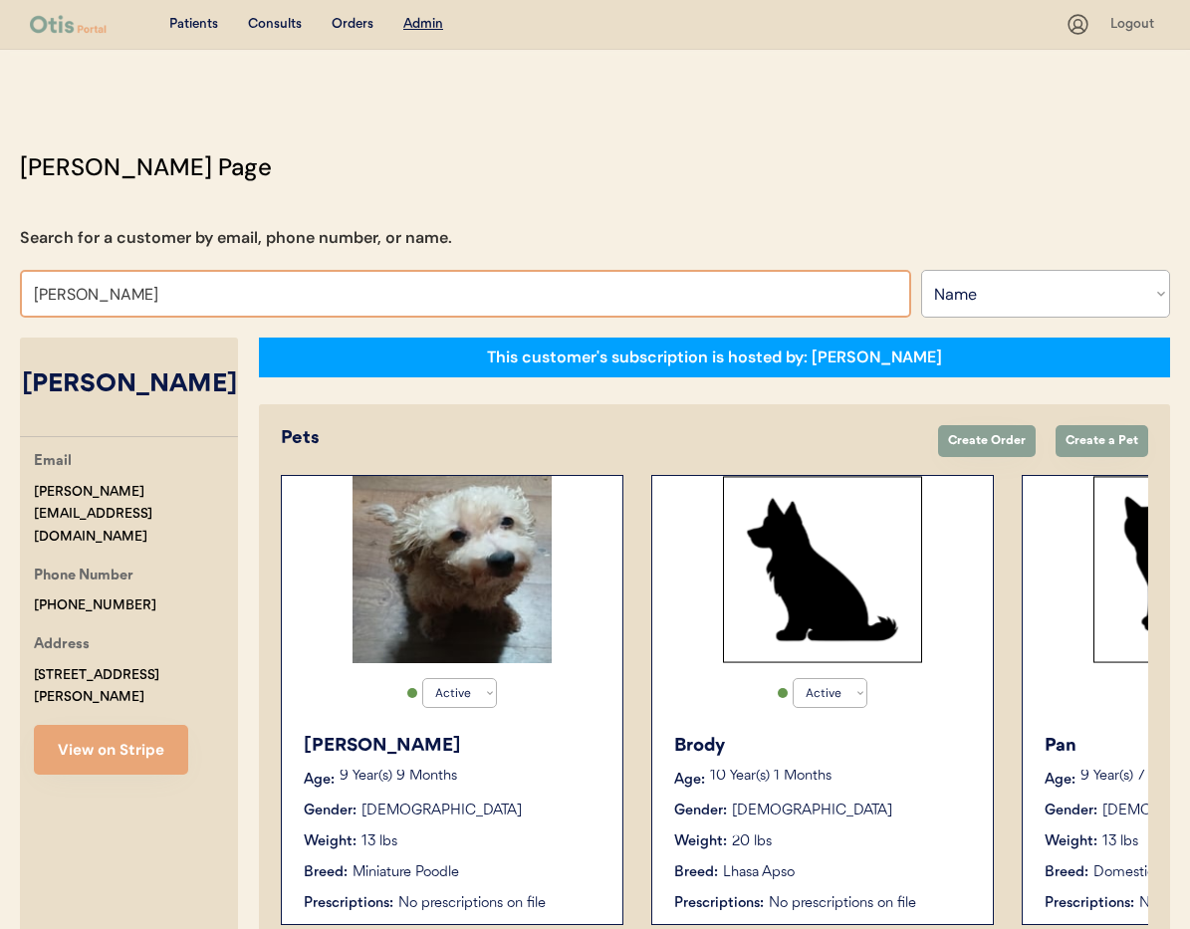
type input "Brandon S"
type input "Brandon Stam"
type input "Brandon"
type input "Brandon Cruz"
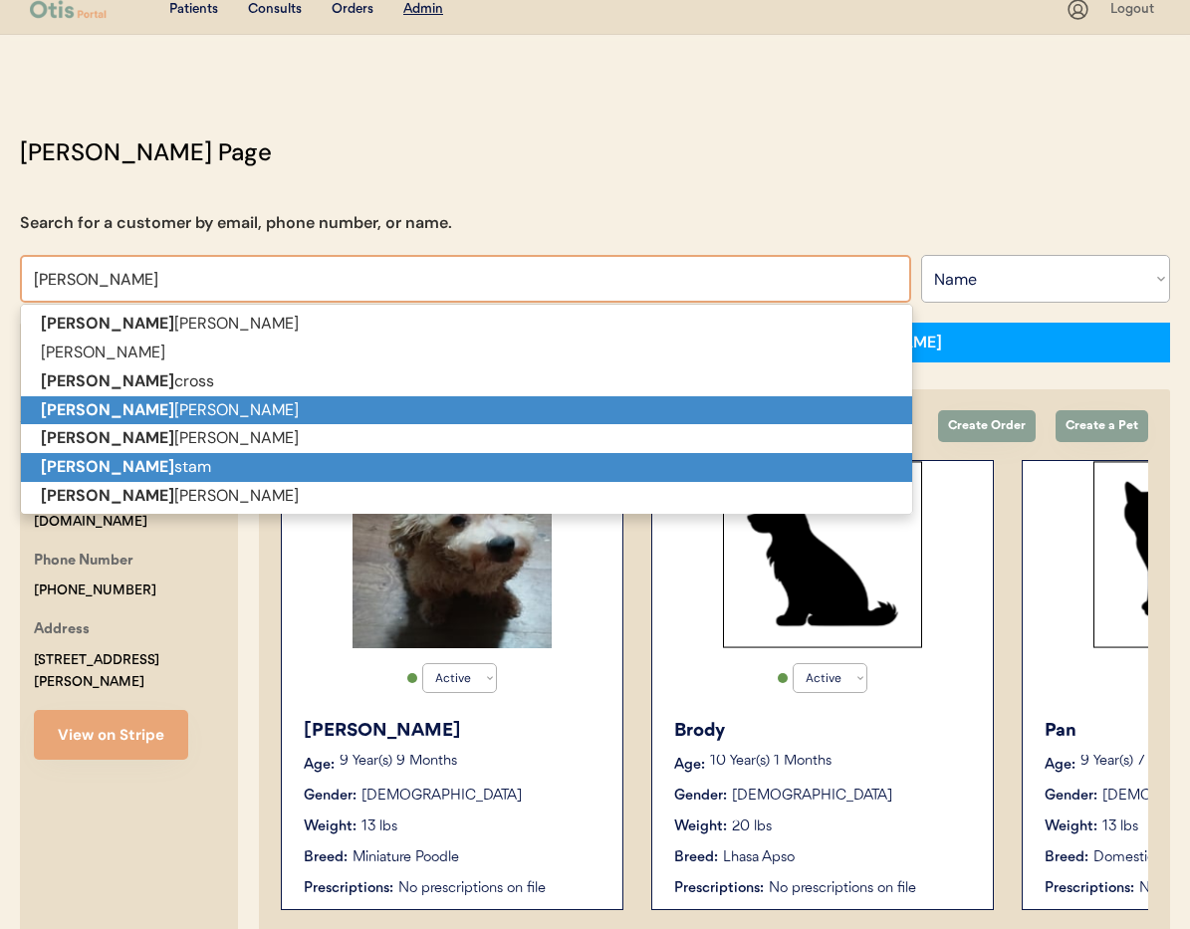
scroll to position [18, 0]
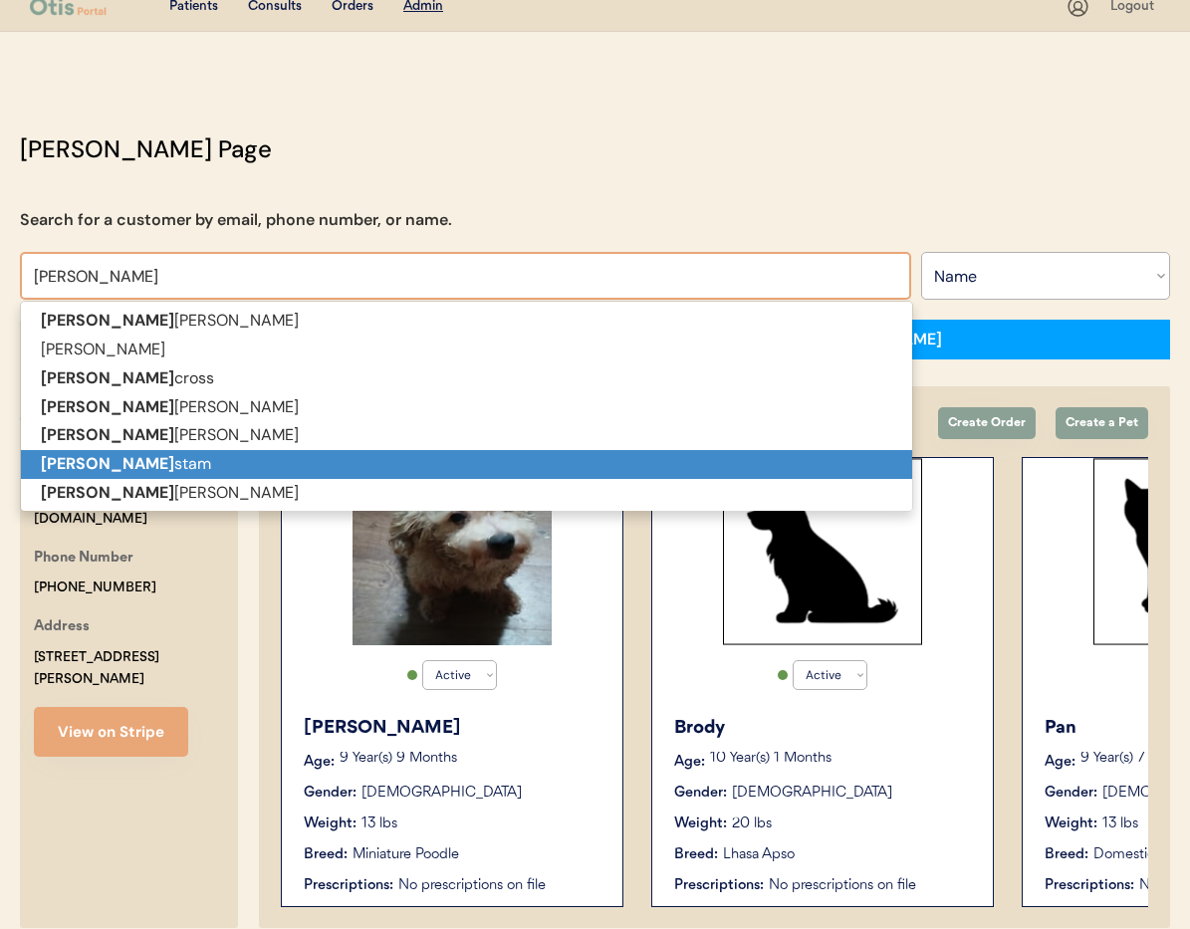
click at [183, 460] on p "Brandon stam" at bounding box center [466, 464] width 891 height 29
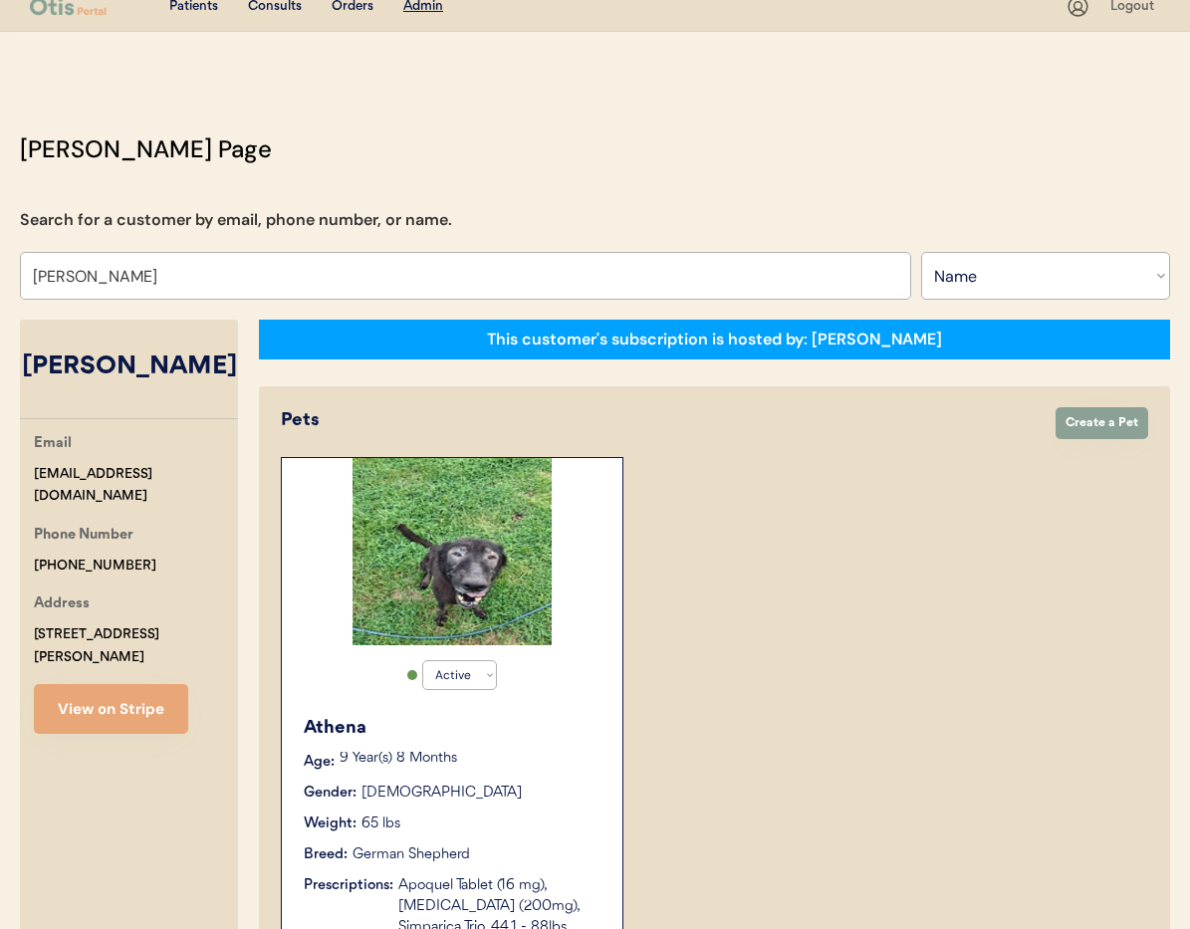
type input "Brandon stam"
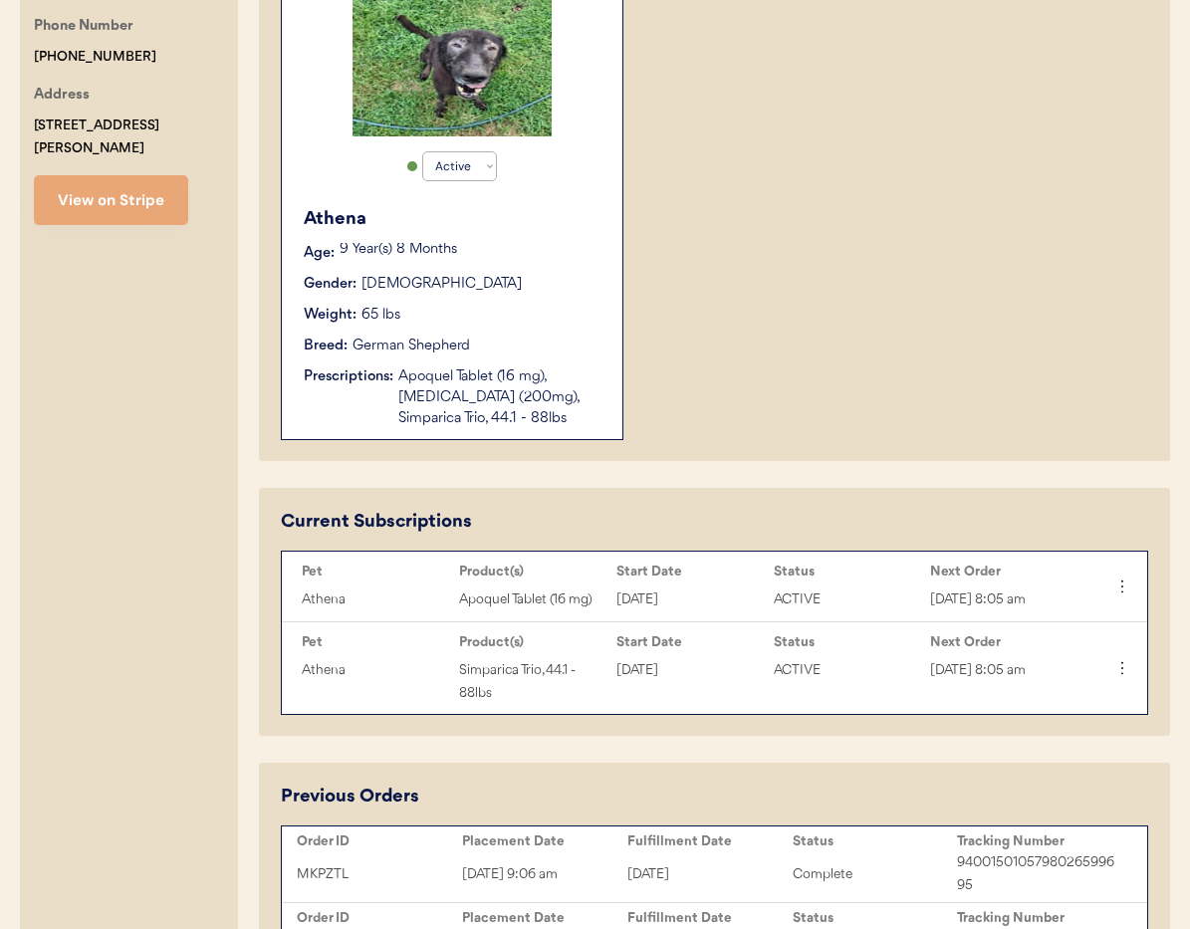
scroll to position [677, 0]
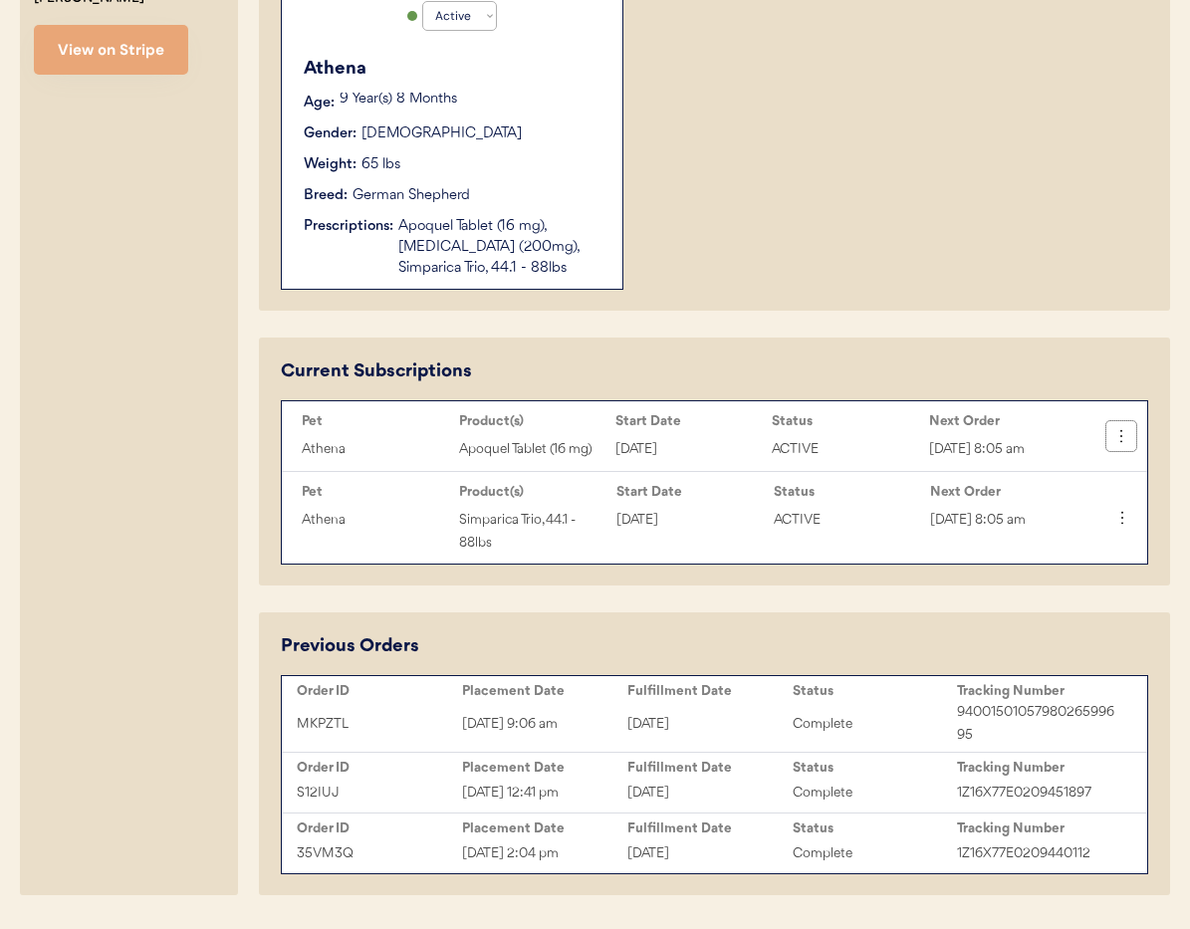
click at [1116, 434] on icon at bounding box center [1122, 436] width 20 height 20
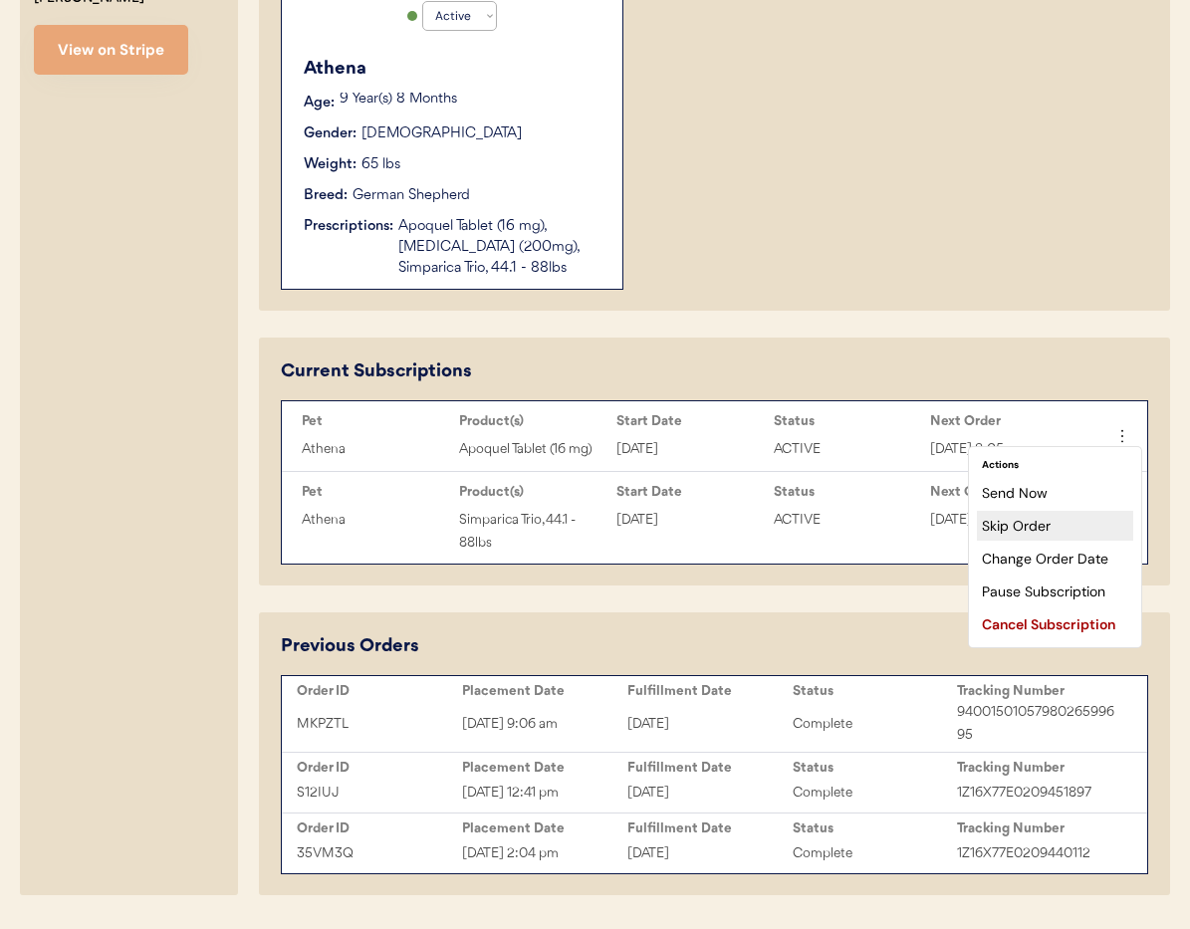
click at [1032, 529] on div "Skip Order" at bounding box center [1055, 526] width 156 height 30
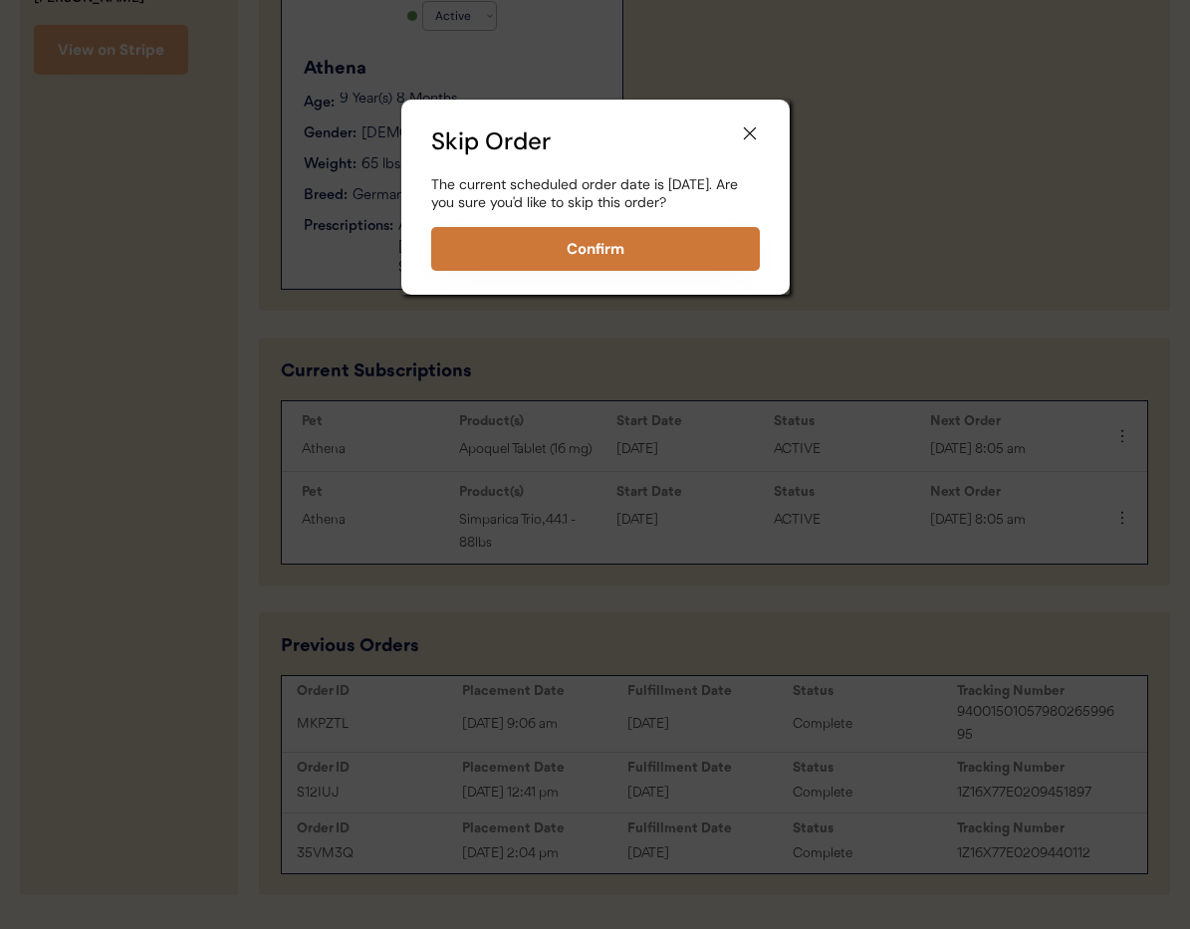
click at [618, 271] on button "Confirm" at bounding box center [595, 249] width 329 height 44
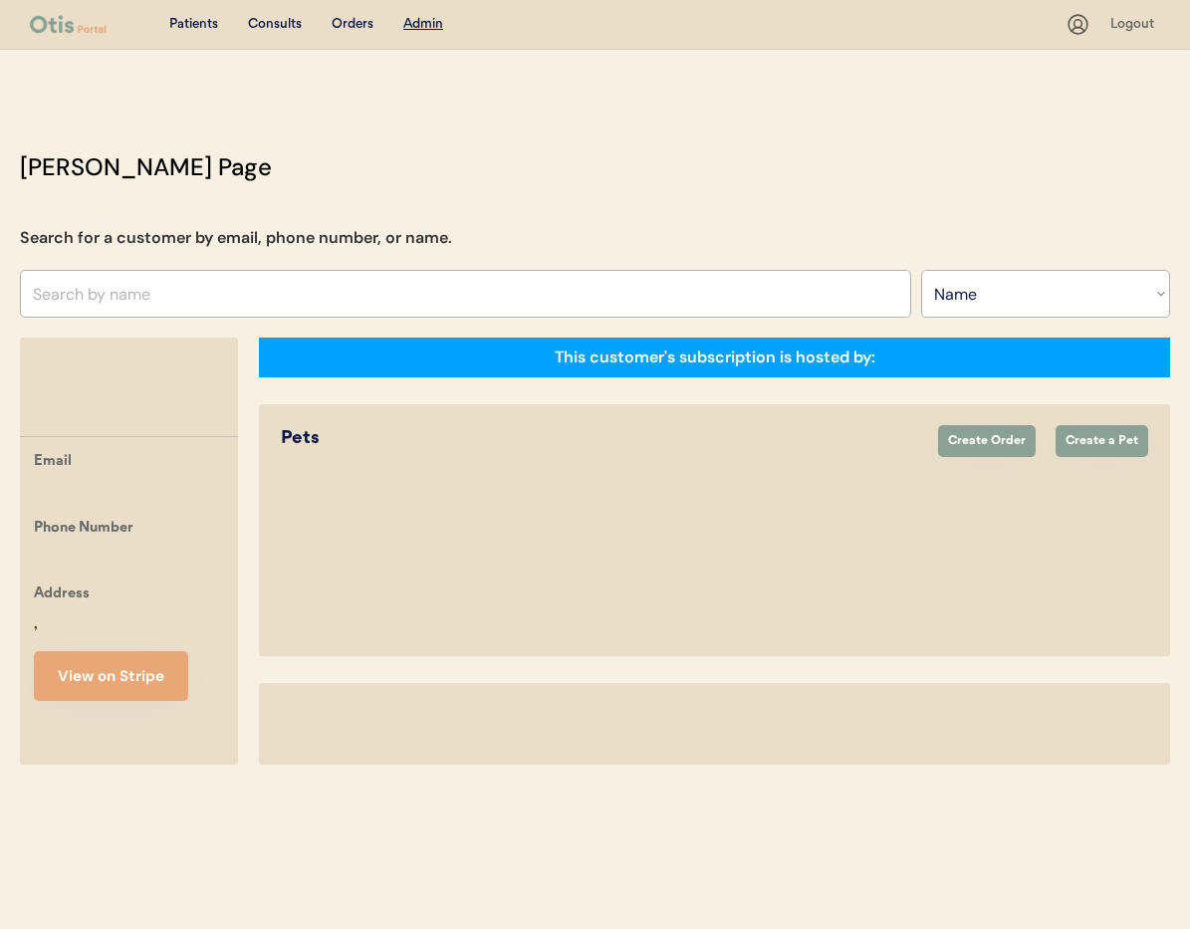
select select ""Name""
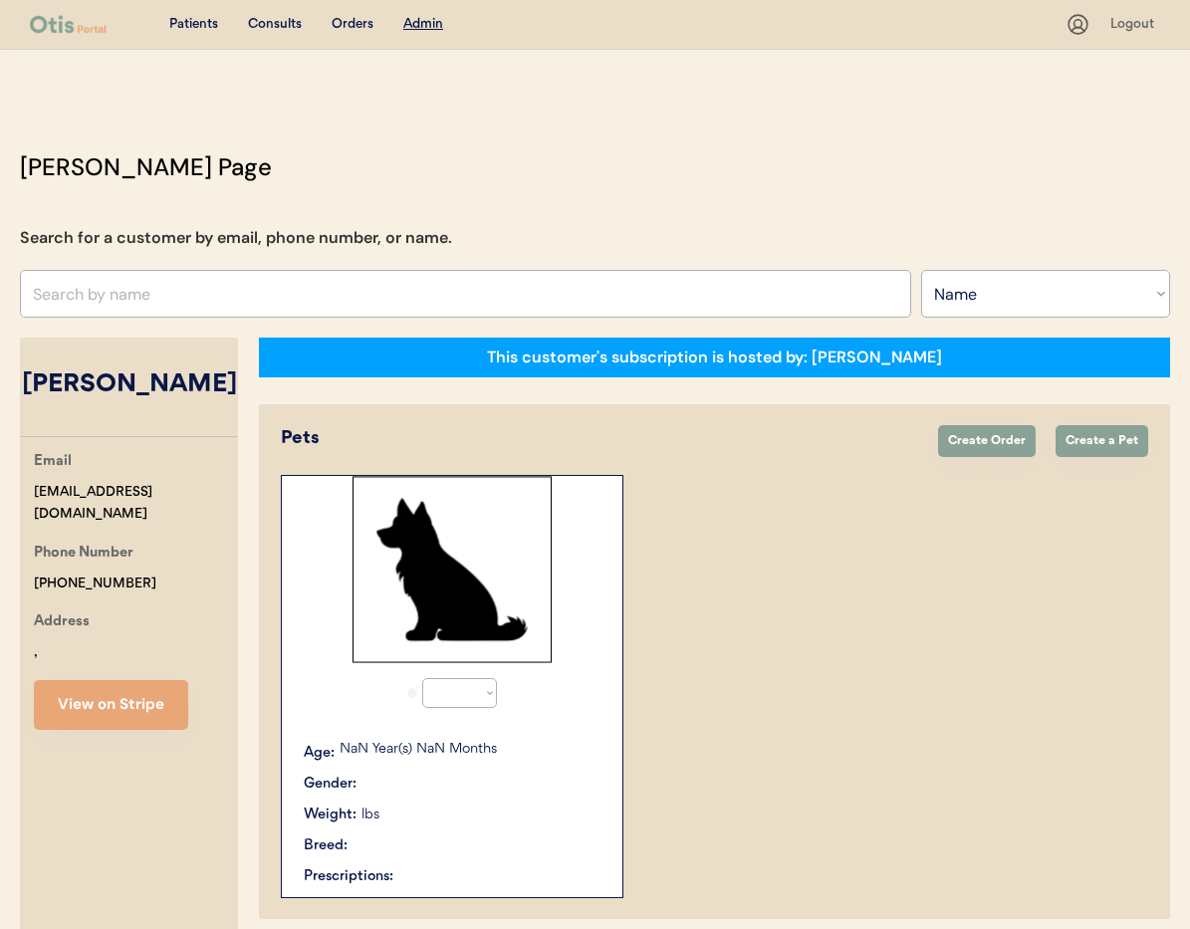
select select "true"
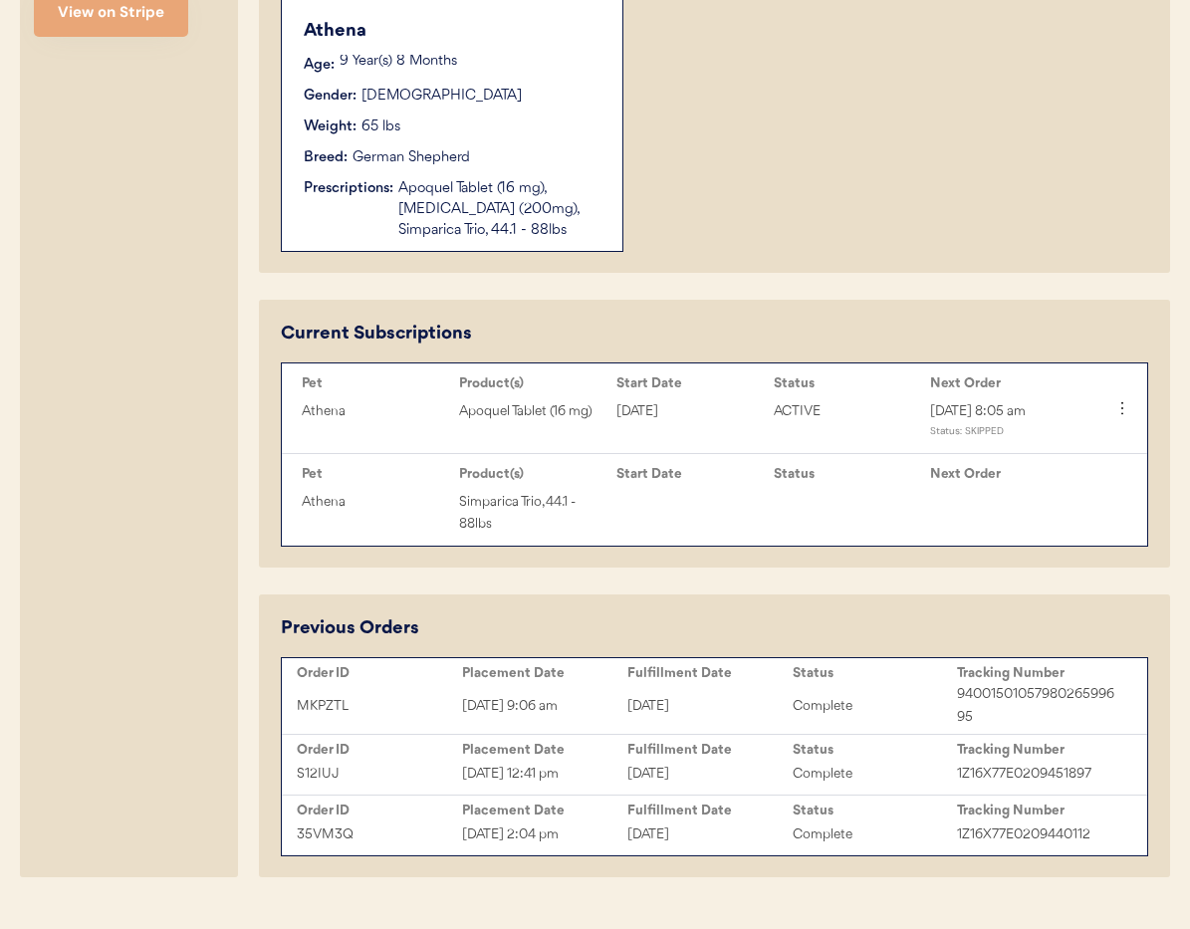
scroll to position [756, 0]
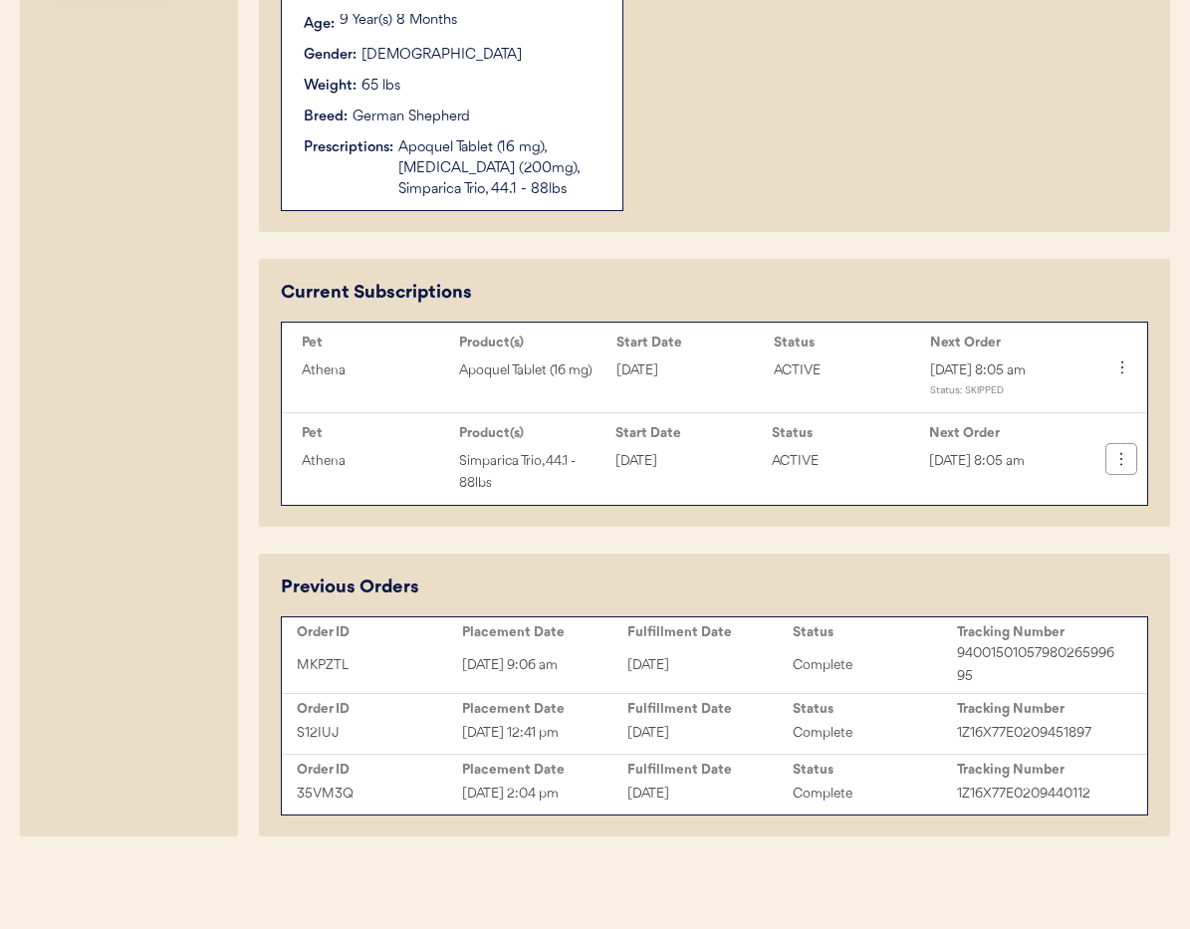
click at [1121, 460] on icon at bounding box center [1122, 459] width 20 height 20
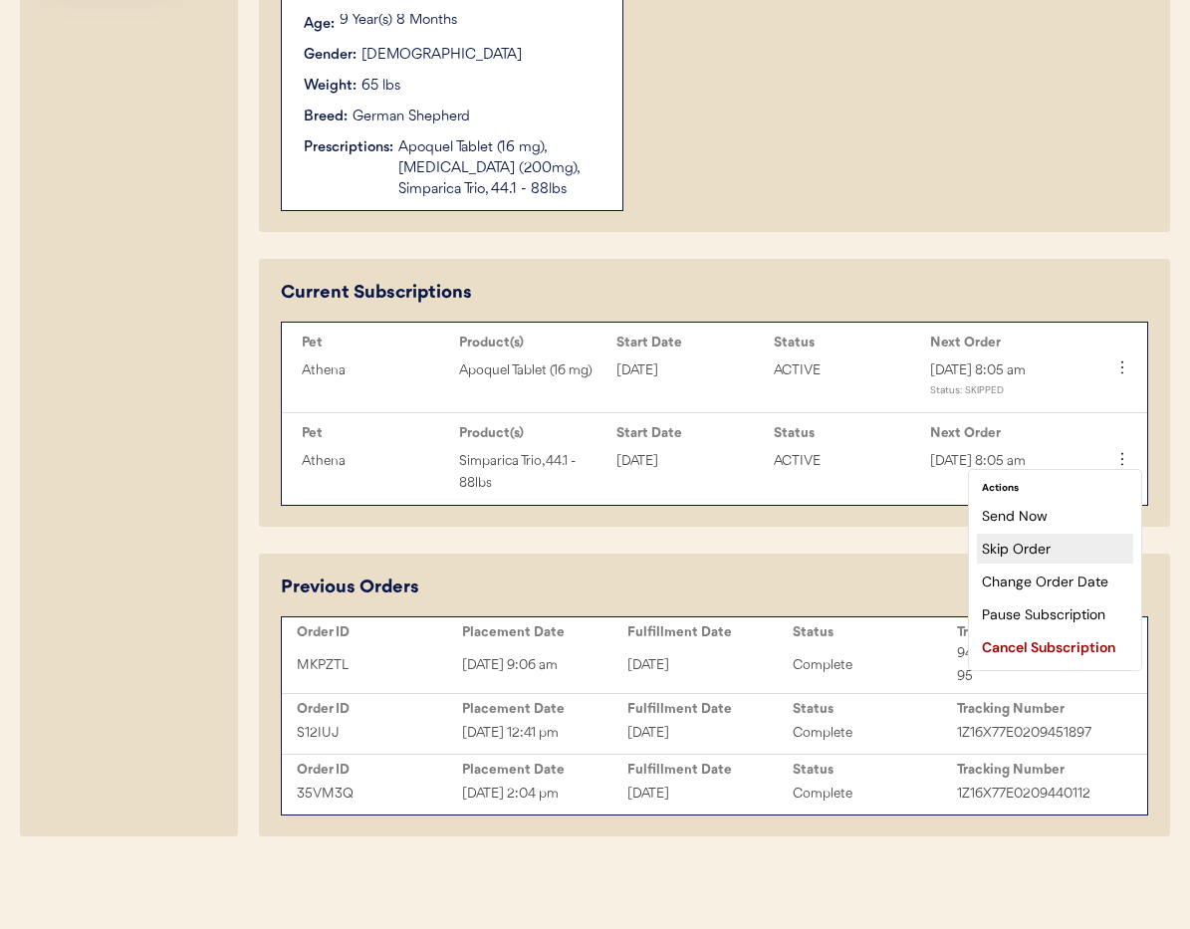
click at [1061, 553] on div "Skip Order" at bounding box center [1055, 549] width 156 height 30
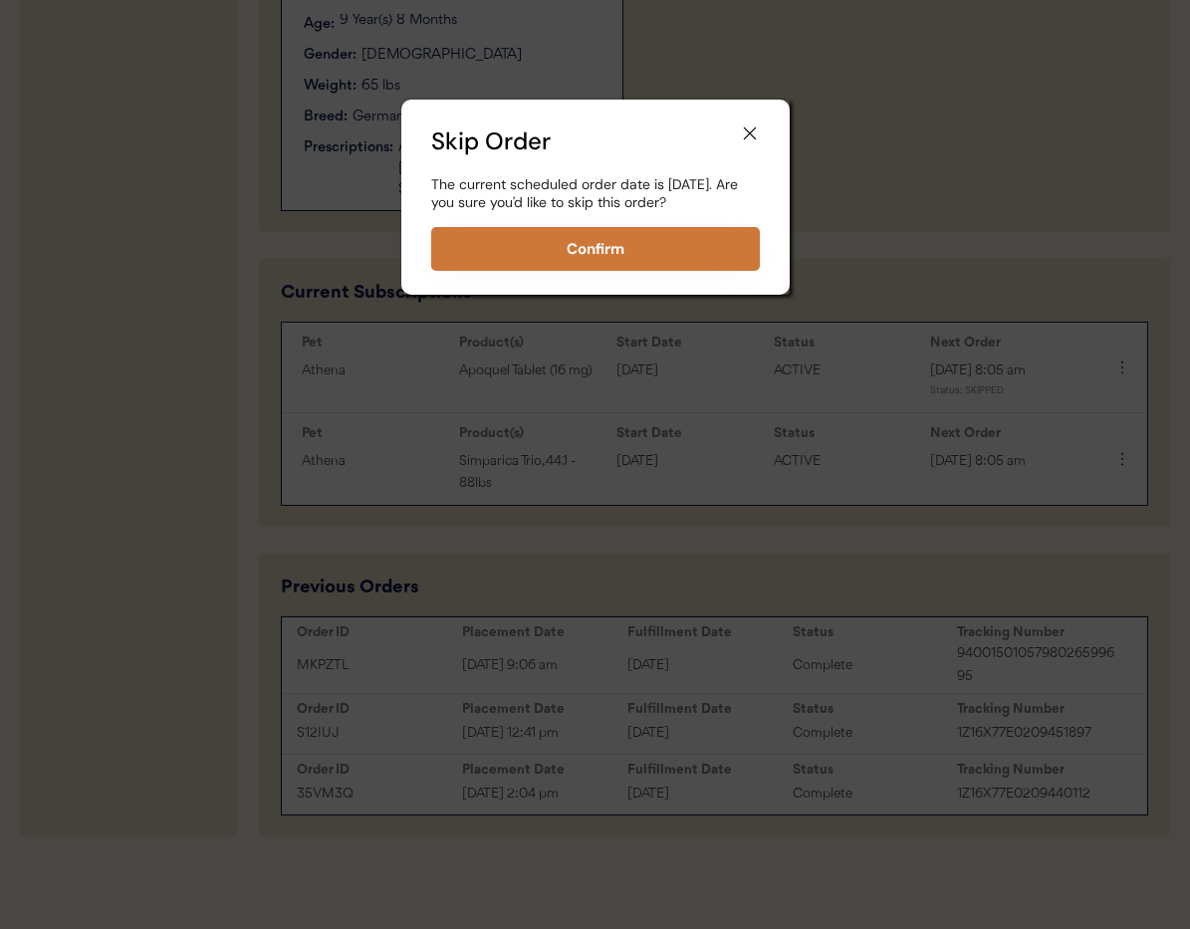
click at [663, 268] on button "Confirm" at bounding box center [595, 249] width 329 height 44
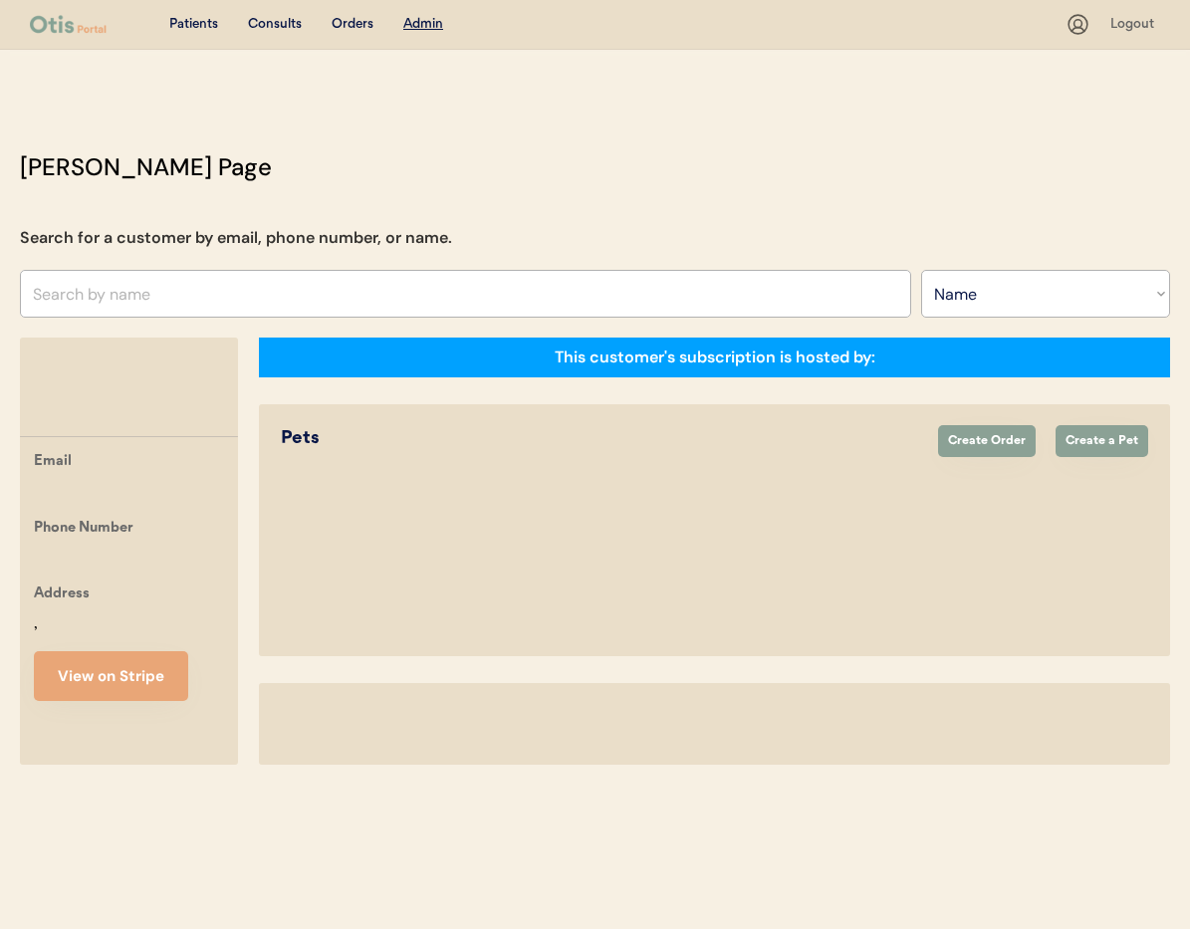
select select ""Name""
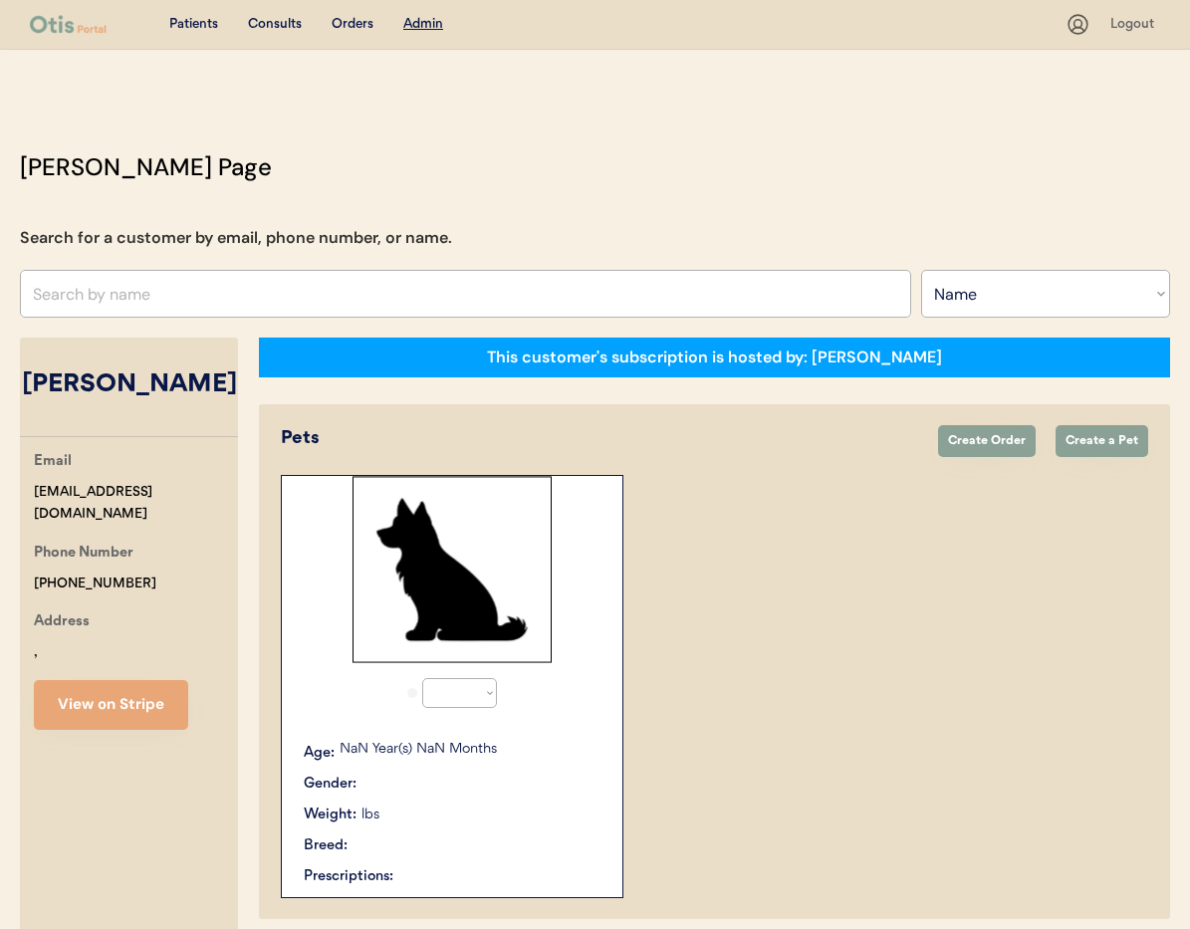
select select "true"
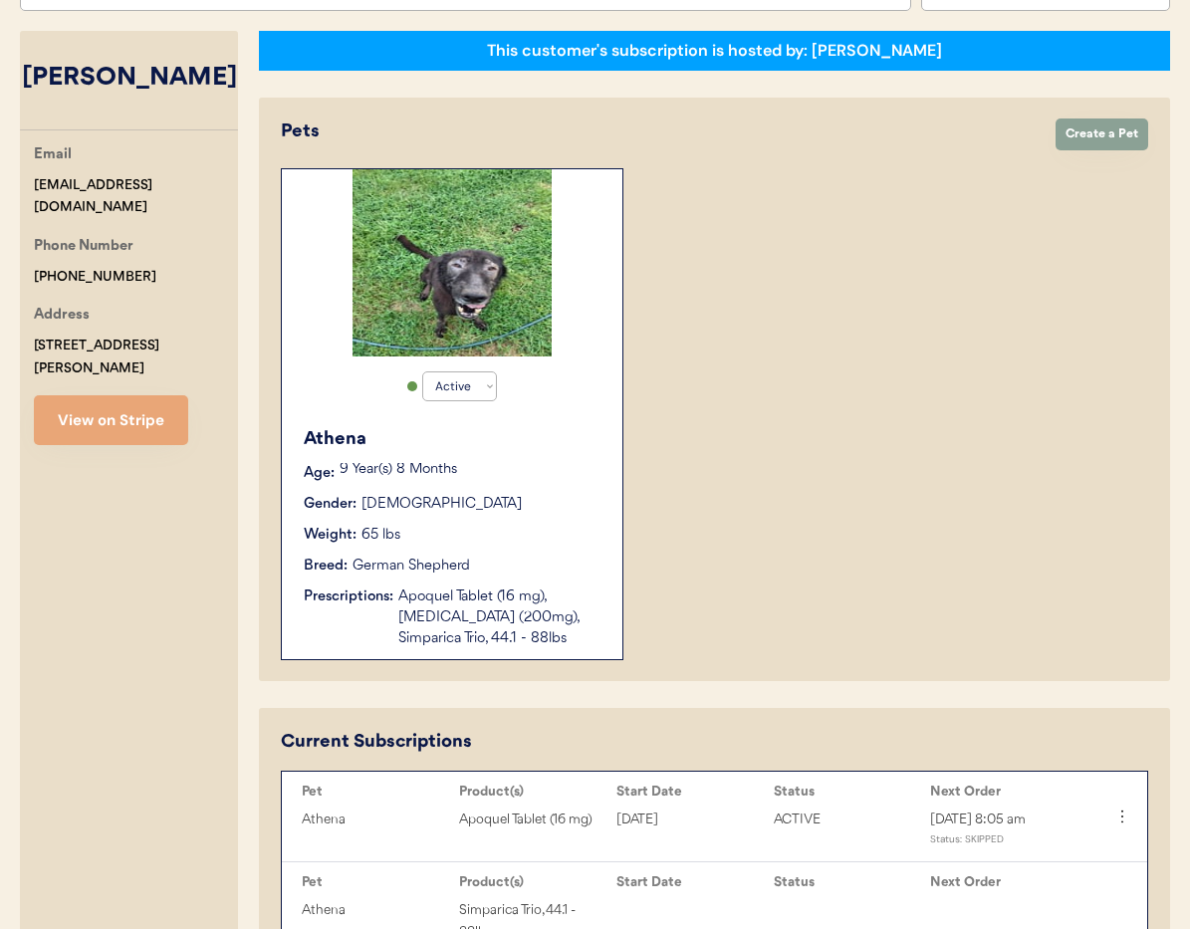
scroll to position [312, 0]
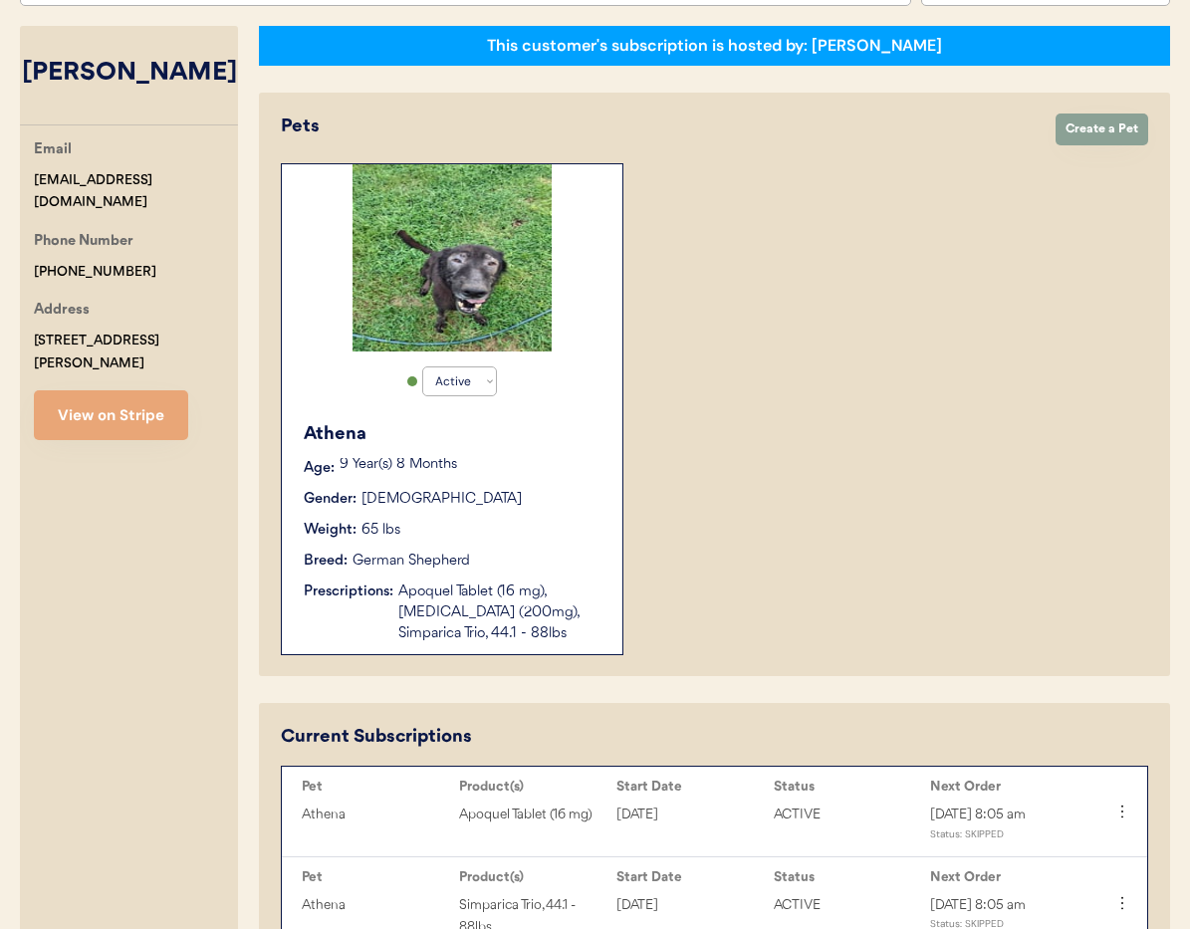
click at [492, 583] on div "Apoquel Tablet (16 mg), [MEDICAL_DATA] (200mg), Simparica Trio, 44.1 - 88lbs" at bounding box center [500, 613] width 204 height 63
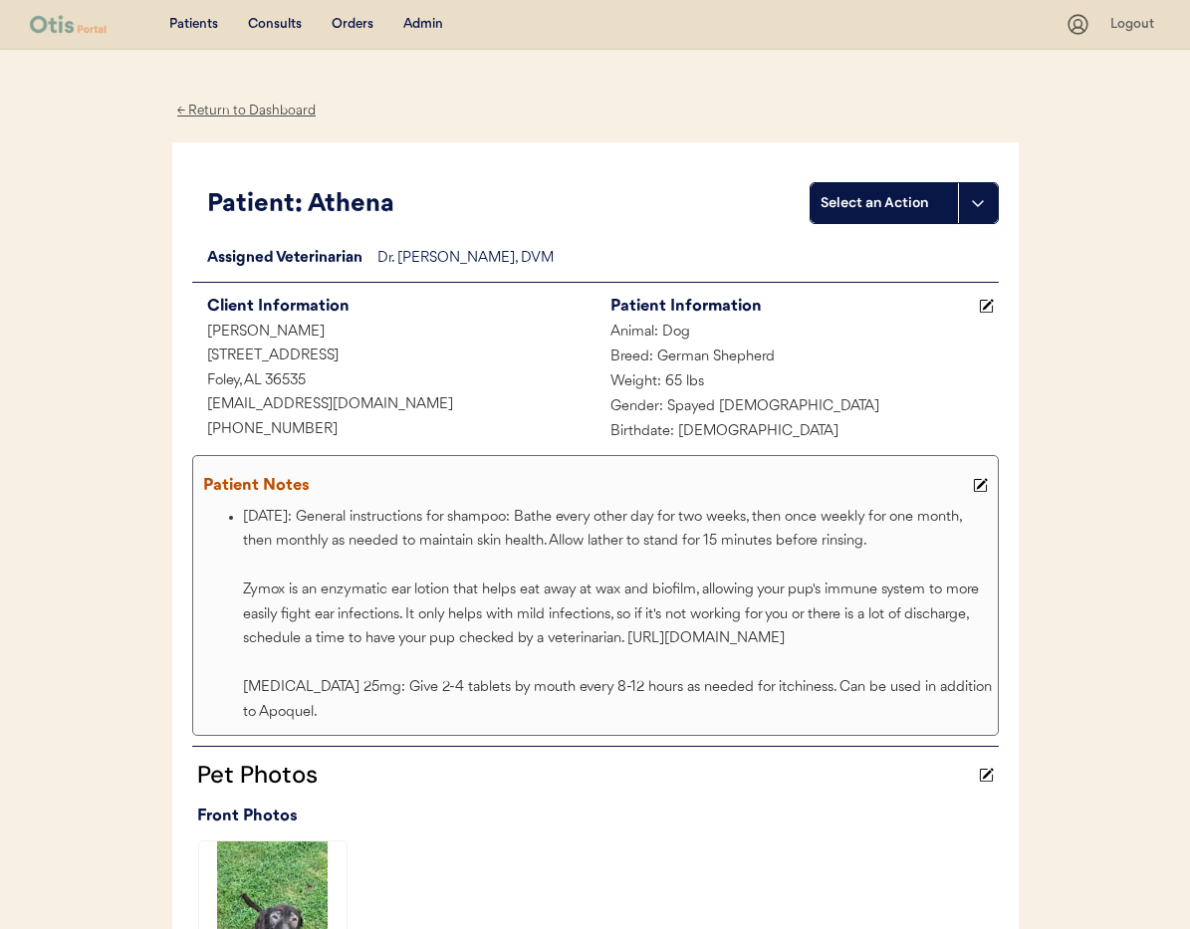
click at [980, 484] on use at bounding box center [980, 486] width 14 height 14
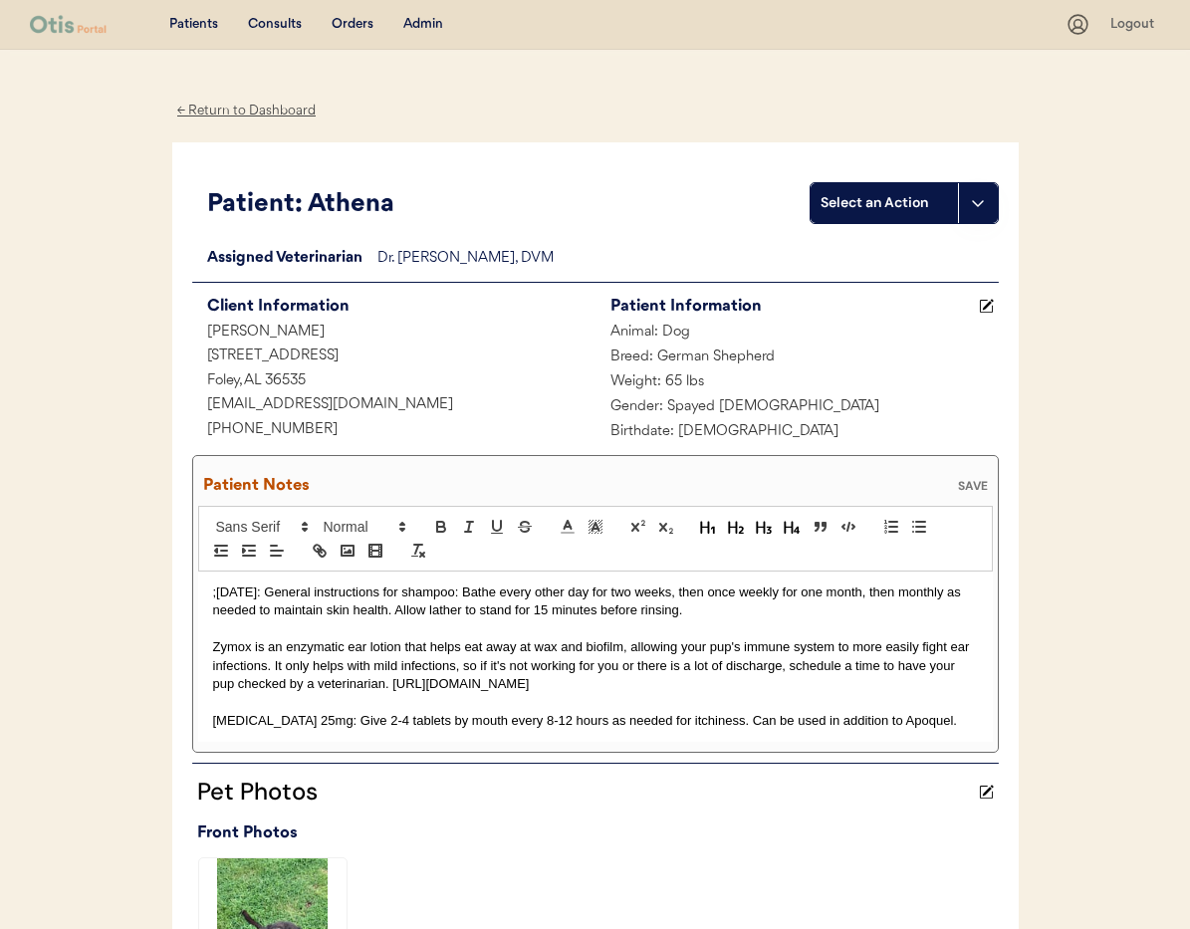
drag, startPoint x: 211, startPoint y: 593, endPoint x: 226, endPoint y: 616, distance: 27.3
click at [213, 593] on p ";7/28/25: General instructions for shampoo: Bathe every other day for two weeks…" at bounding box center [595, 602] width 765 height 37
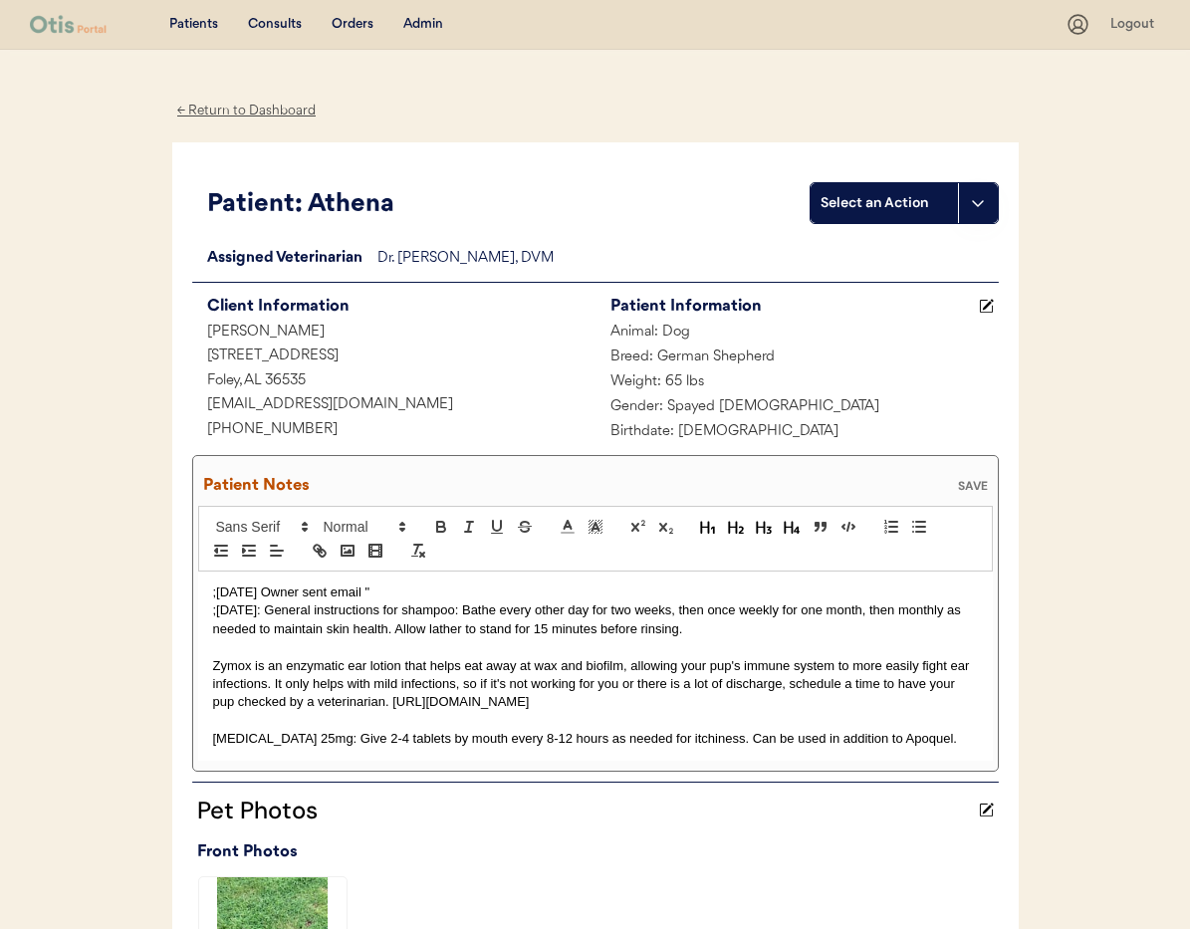
click at [385, 591] on p ";9/30/25 Owner sent email "" at bounding box center [595, 593] width 765 height 18
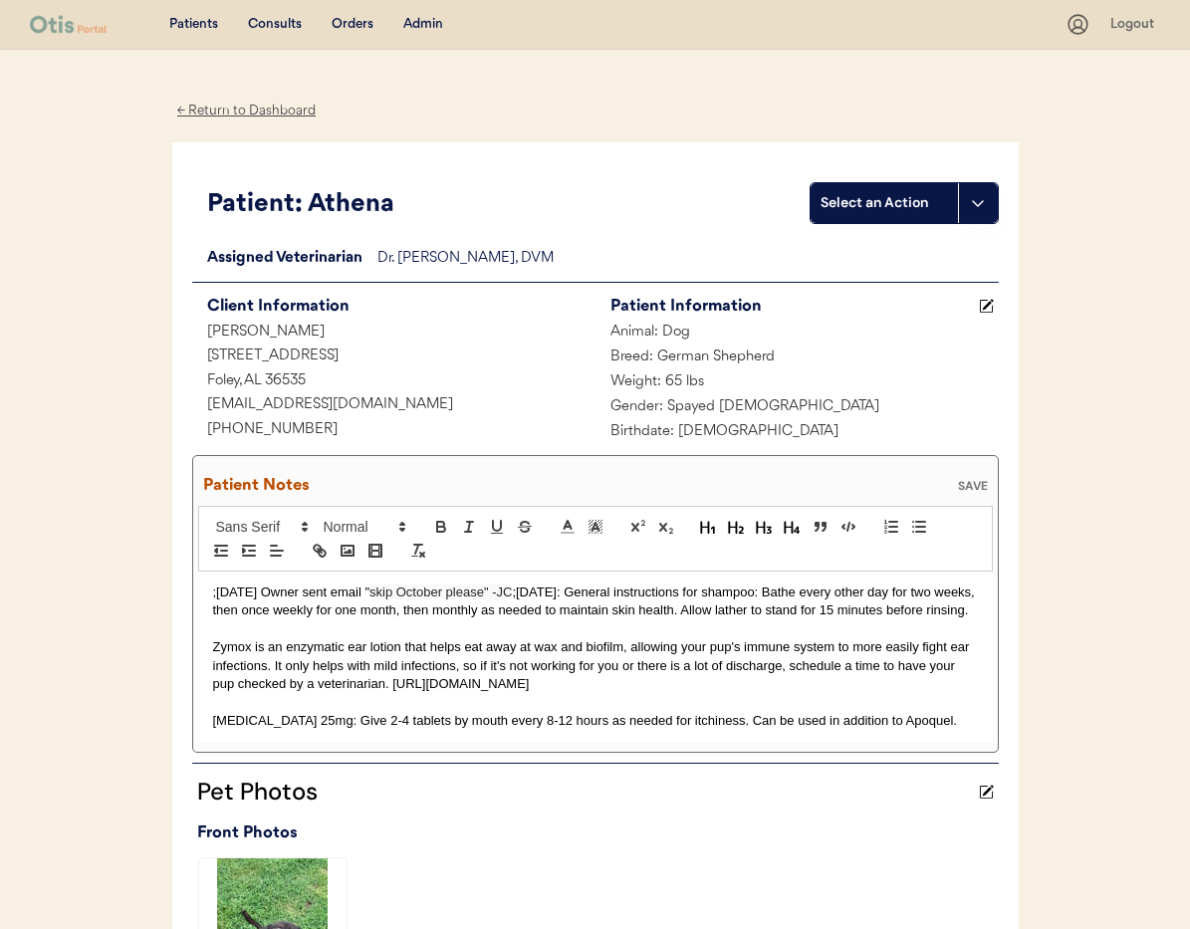
click at [975, 484] on div "SAVE" at bounding box center [973, 486] width 40 height 12
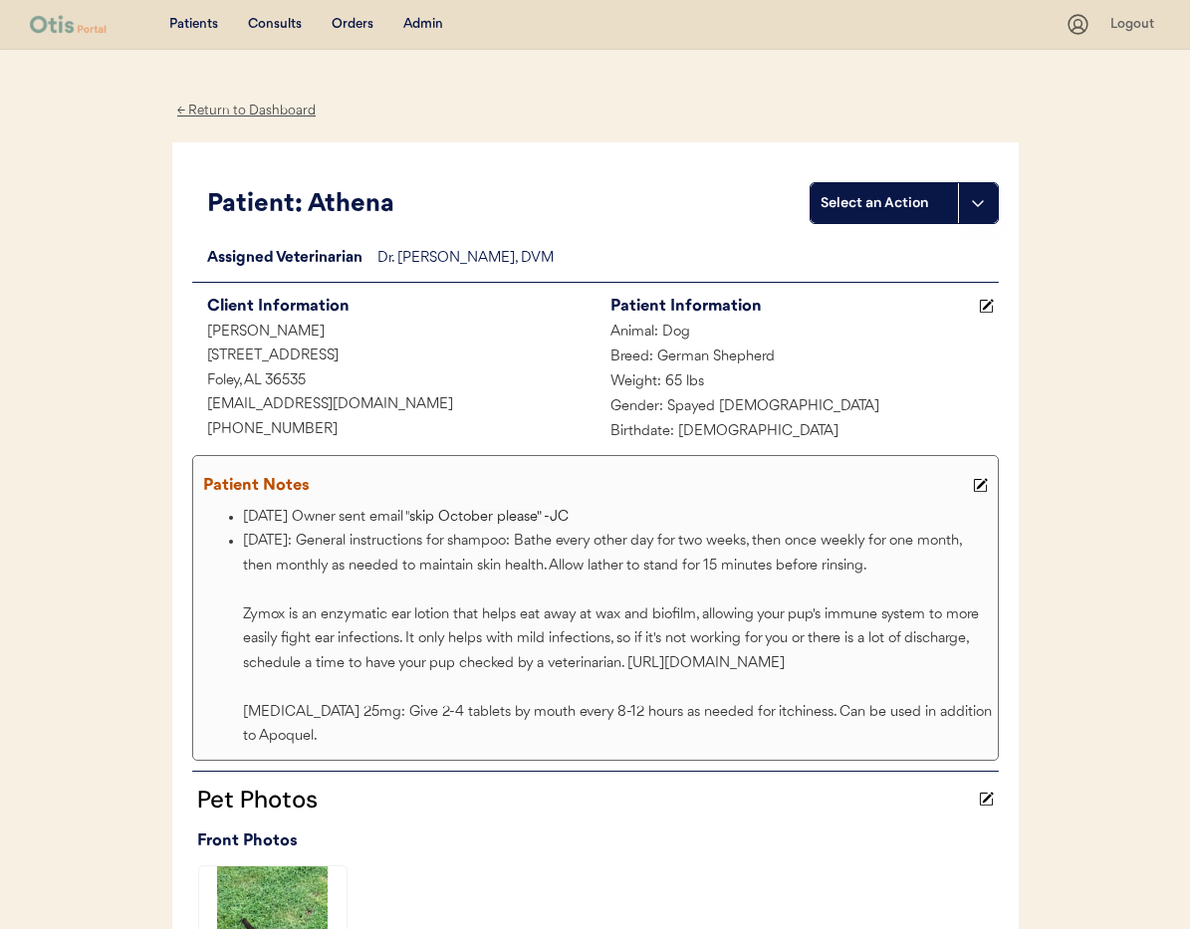
click at [257, 113] on div "← Return to Dashboard" at bounding box center [246, 111] width 149 height 23
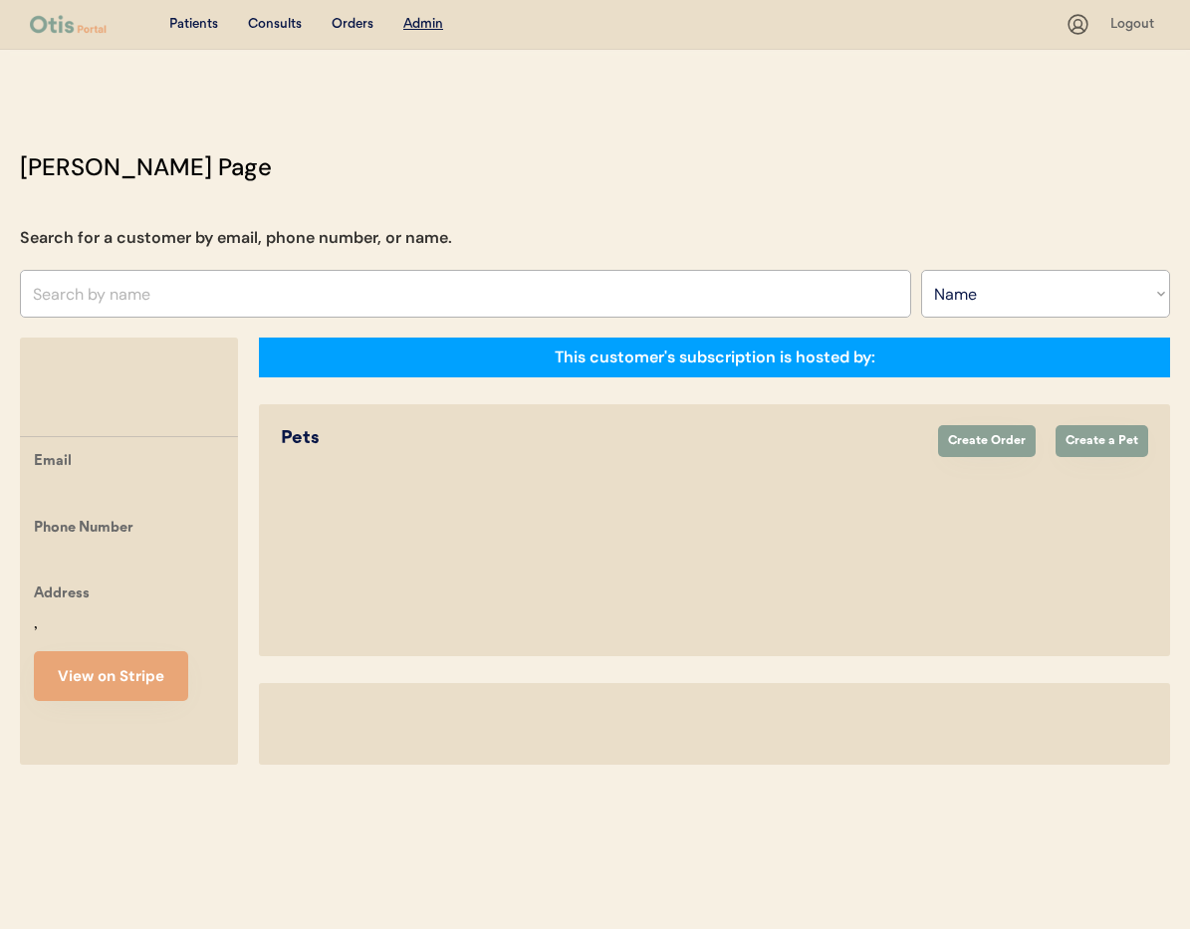
select select ""Name""
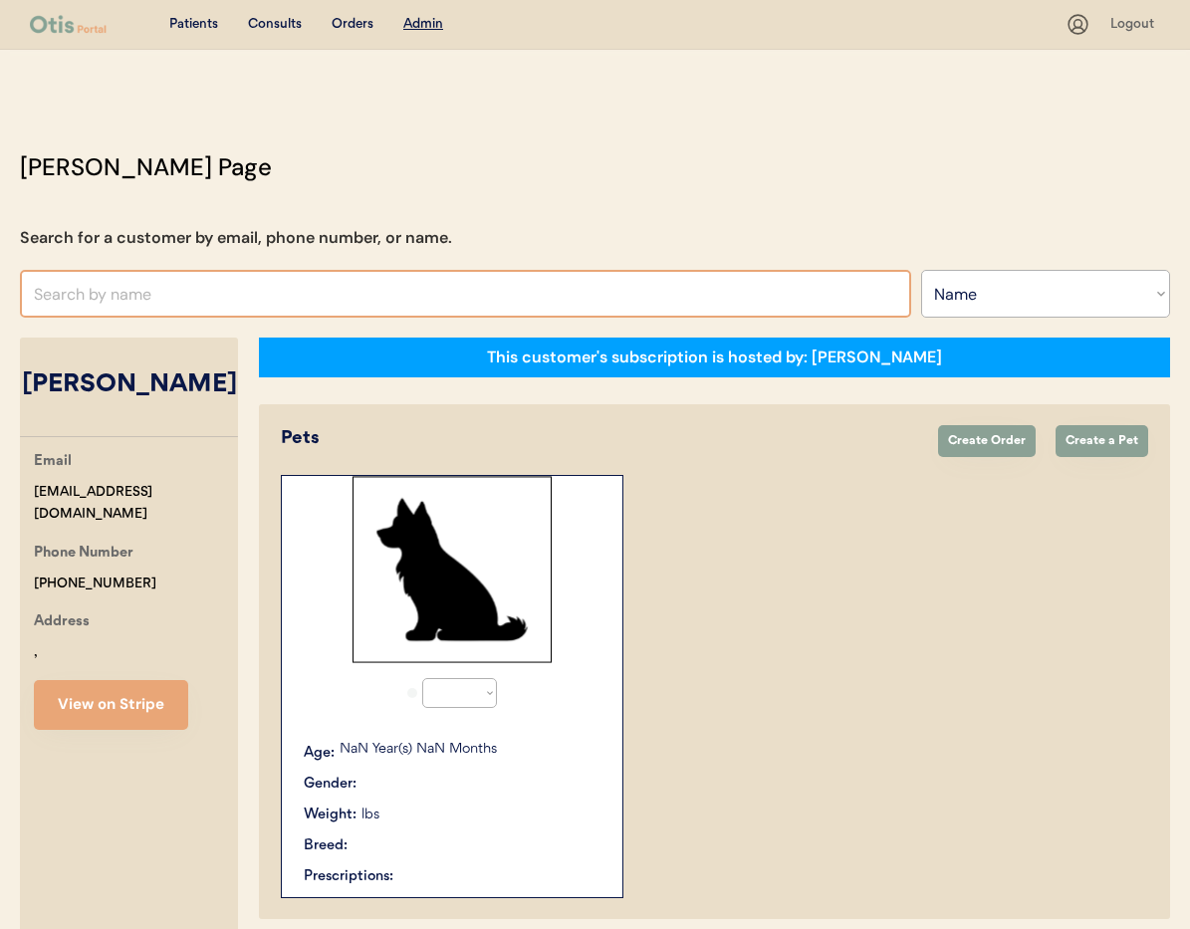
scroll to position [312, 0]
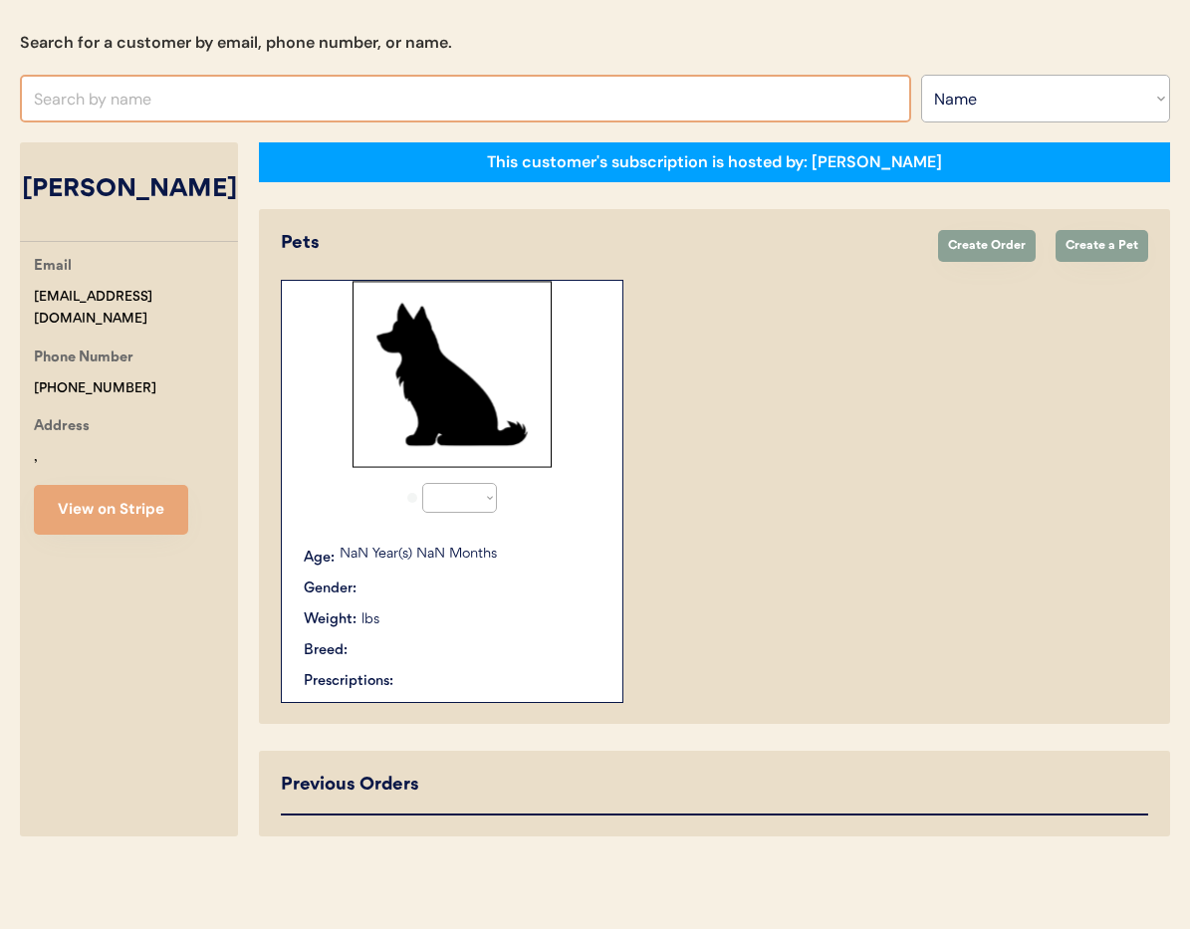
select select "true"
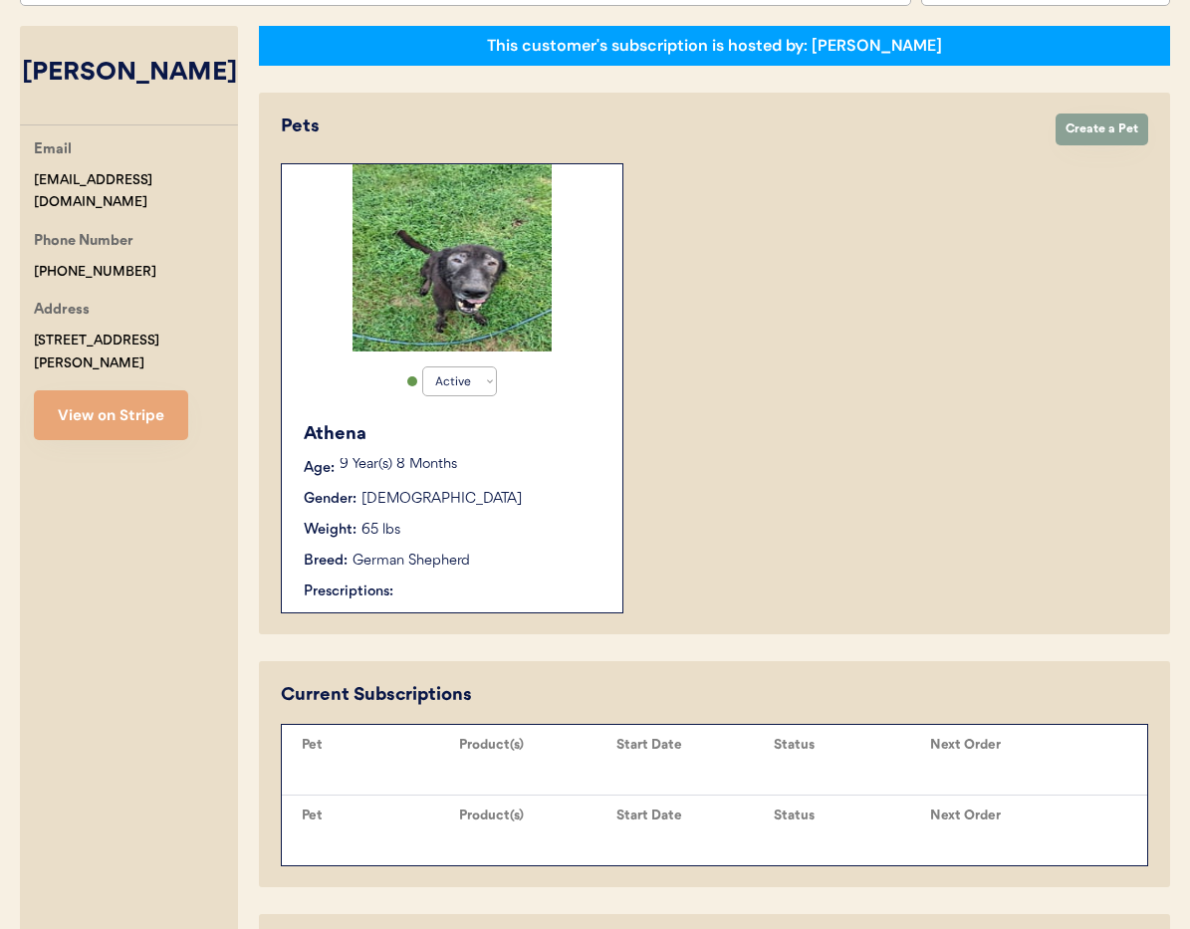
click at [340, 287] on div "Active Active Inactive [PERSON_NAME] Age: [DEMOGRAPHIC_DATA] Year(s) 8 Months G…" at bounding box center [452, 388] width 343 height 450
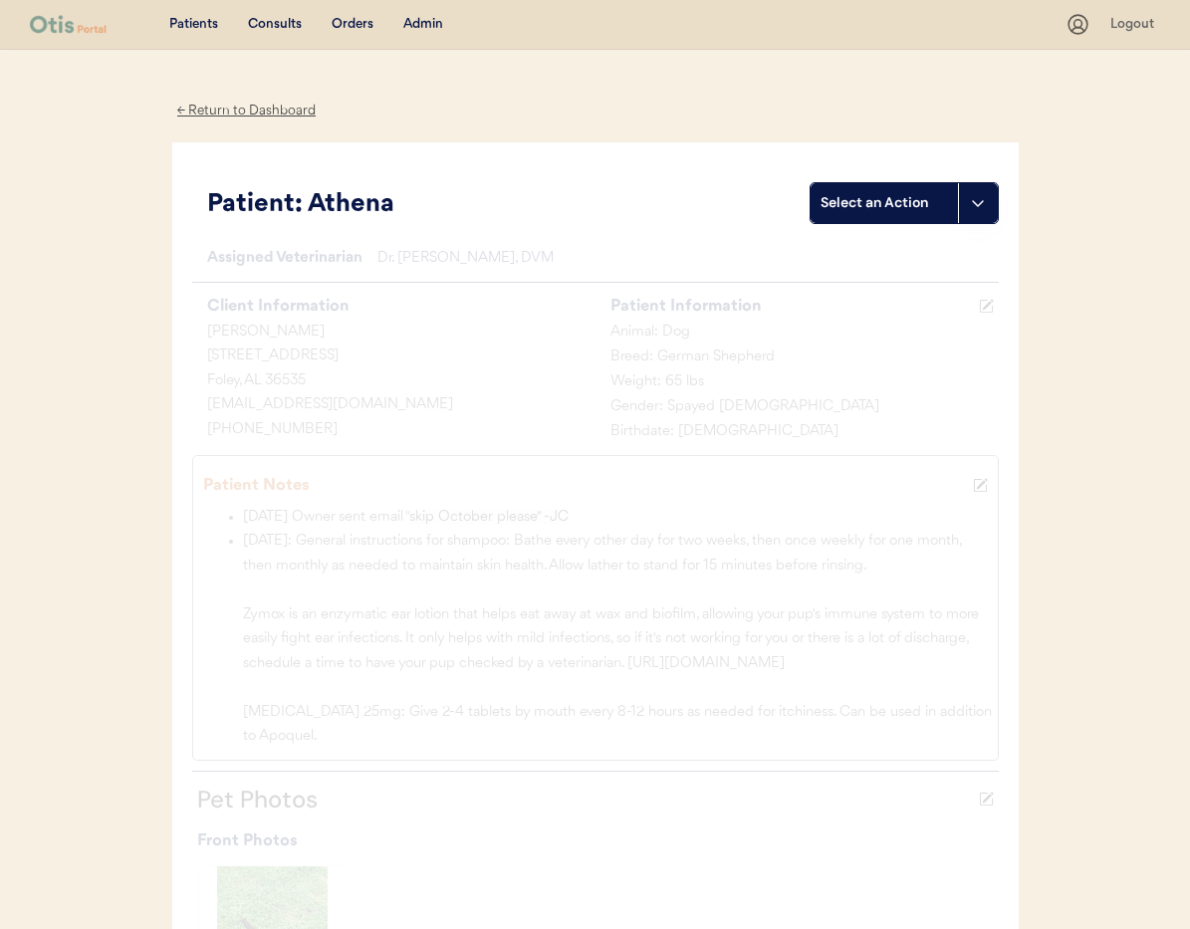
click at [214, 110] on div "← Return to Dashboard" at bounding box center [246, 111] width 149 height 23
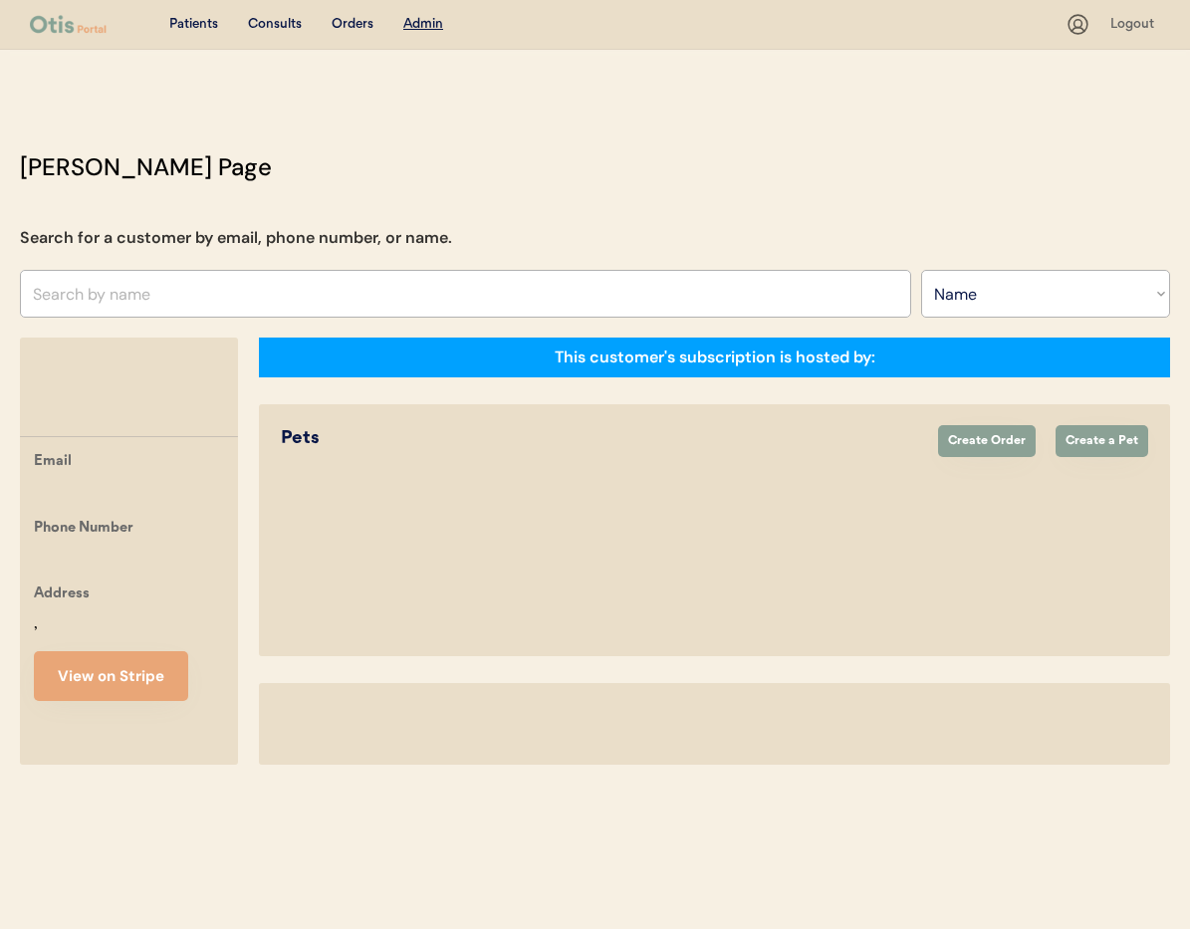
select select ""Name""
select select "true"
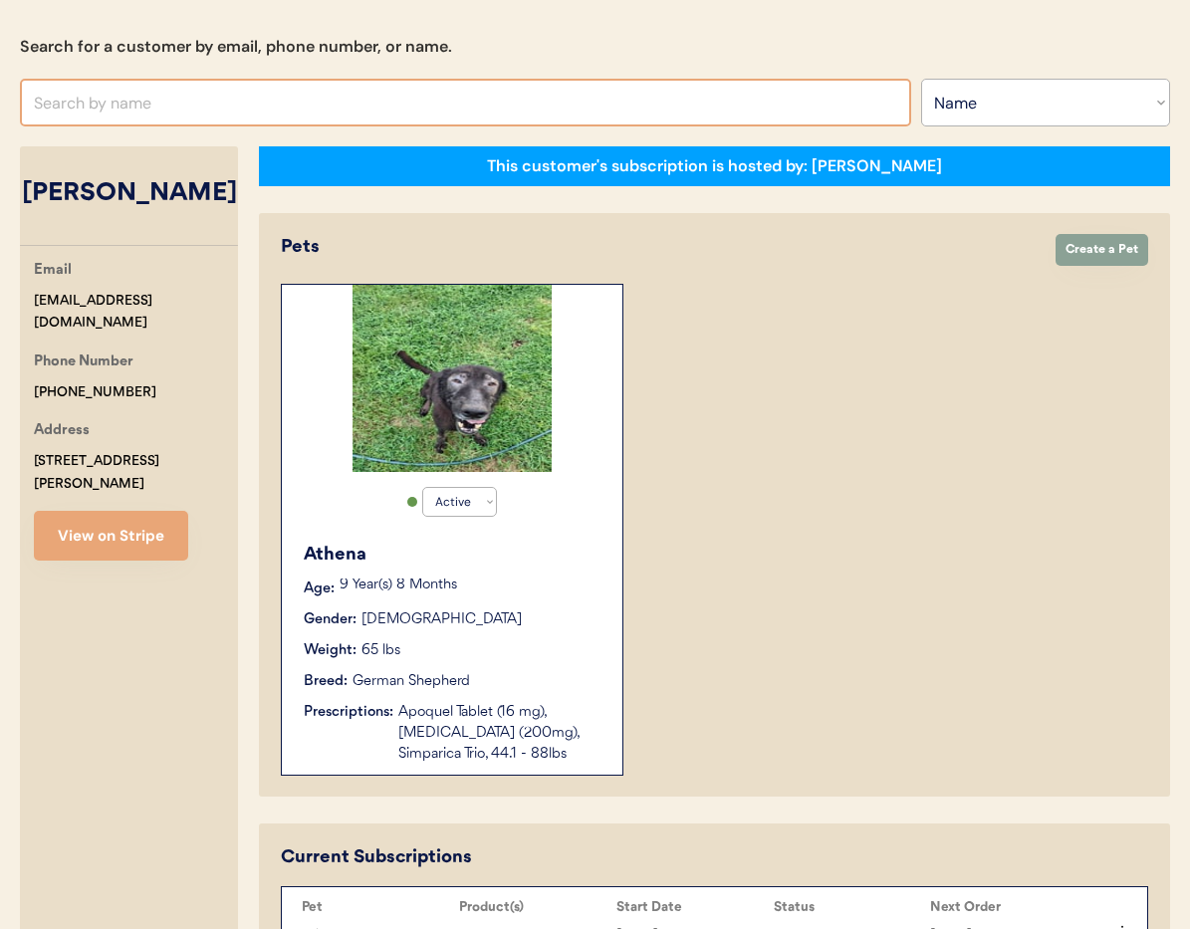
click at [149, 111] on input "text" at bounding box center [465, 103] width 891 height 48
type input "Mat"
type input "[PERSON_NAME]"
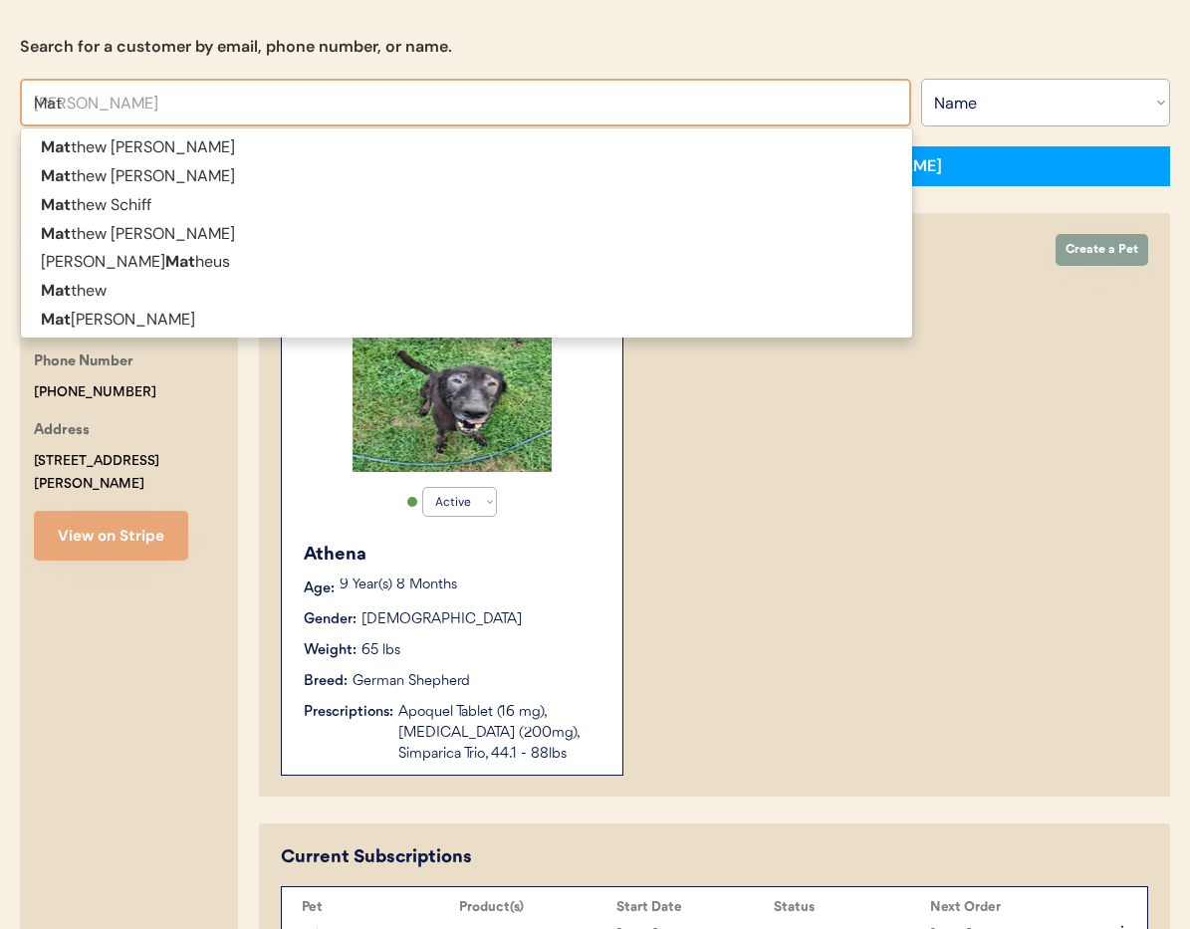
type input "Ma"
type input "M"
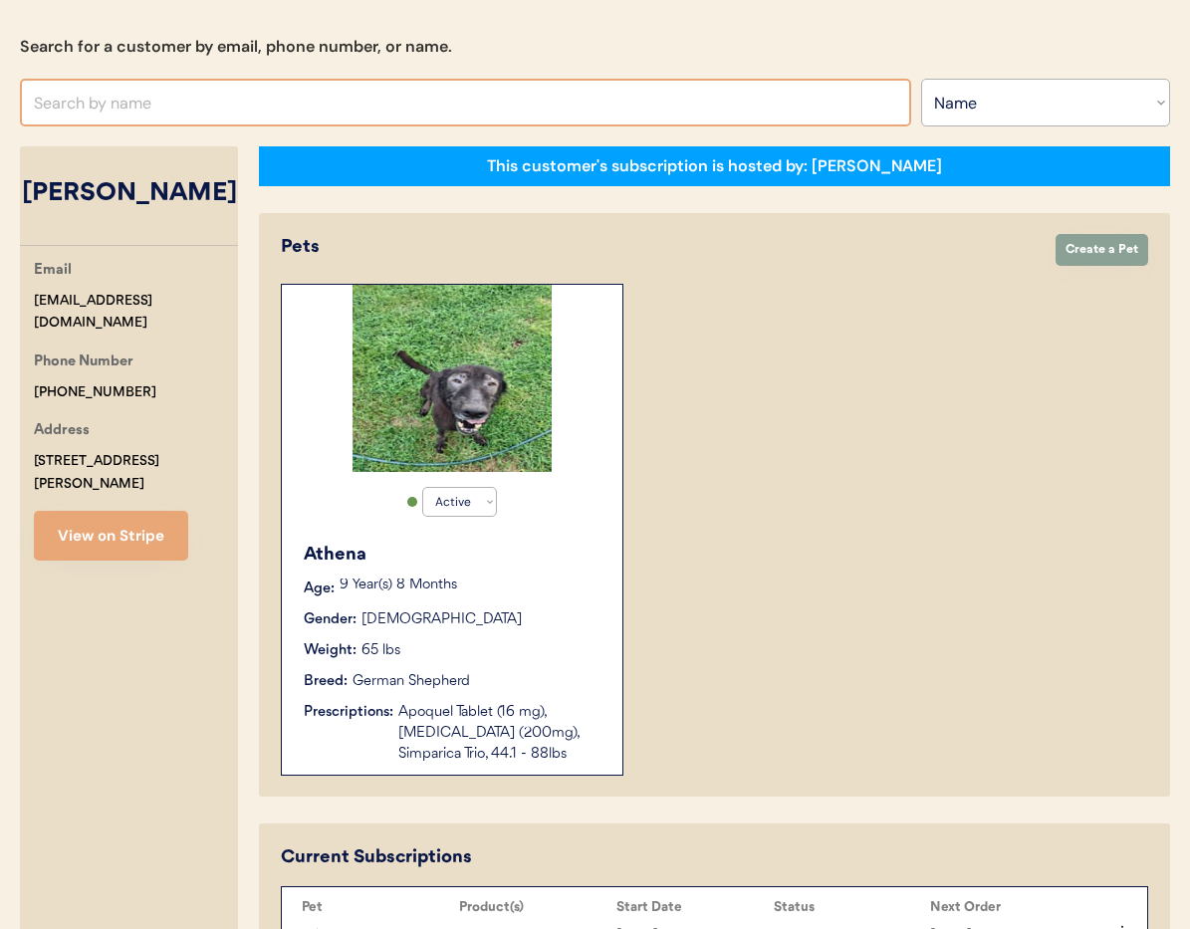
type input "R"
type input "Tar"
type input "Tara Kollman"
type input "Tara"
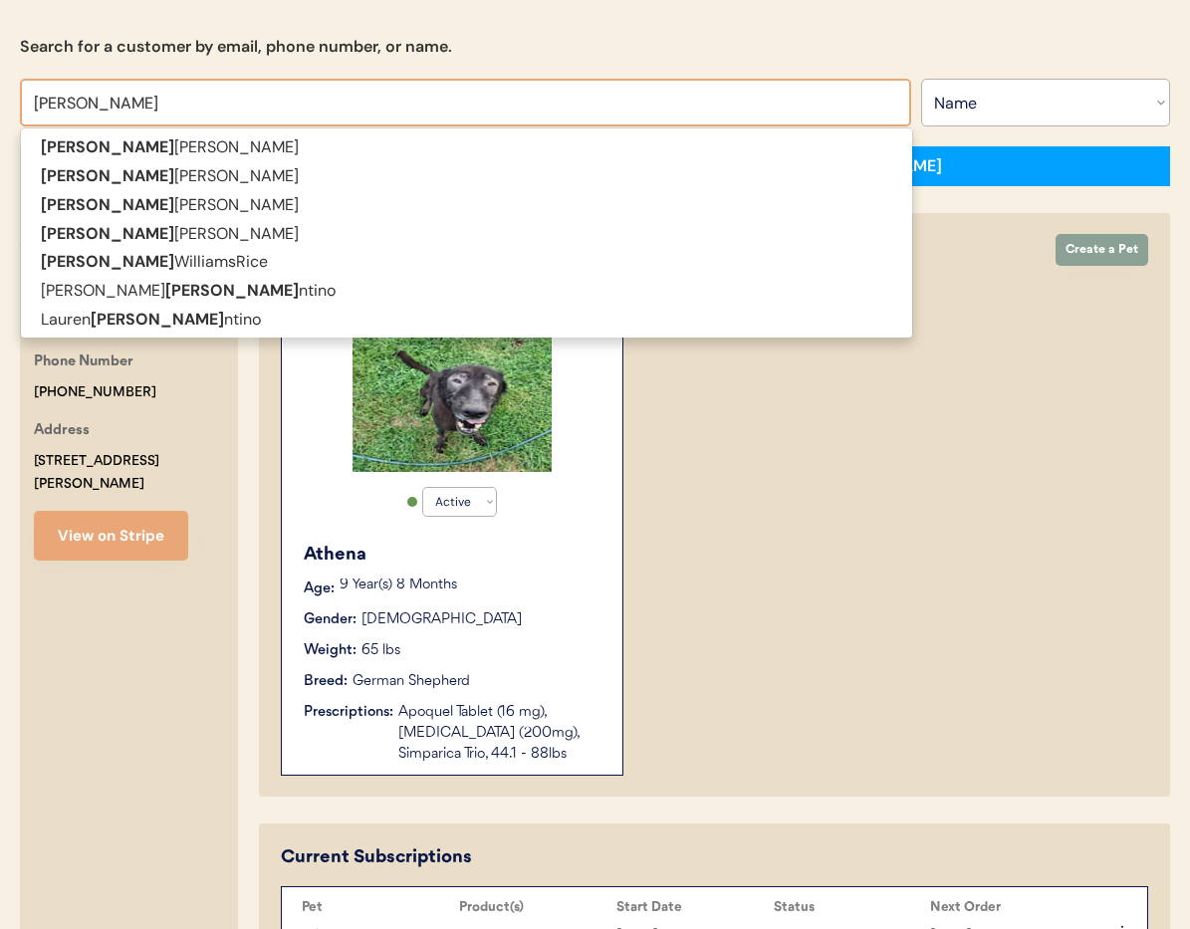
scroll to position [174, 0]
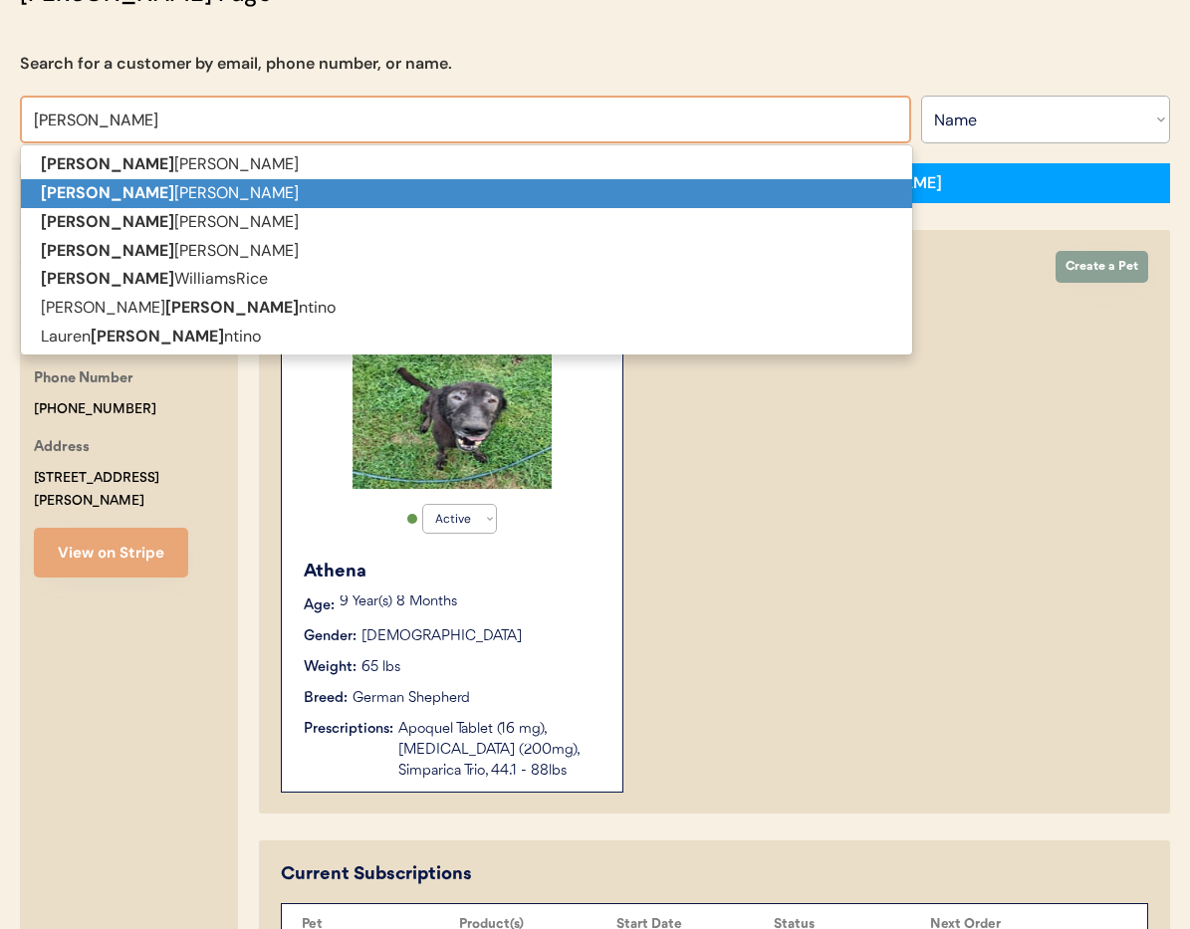
click at [157, 190] on p "Tara D Maltbie" at bounding box center [466, 193] width 891 height 29
type input "Tara D Maltbie"
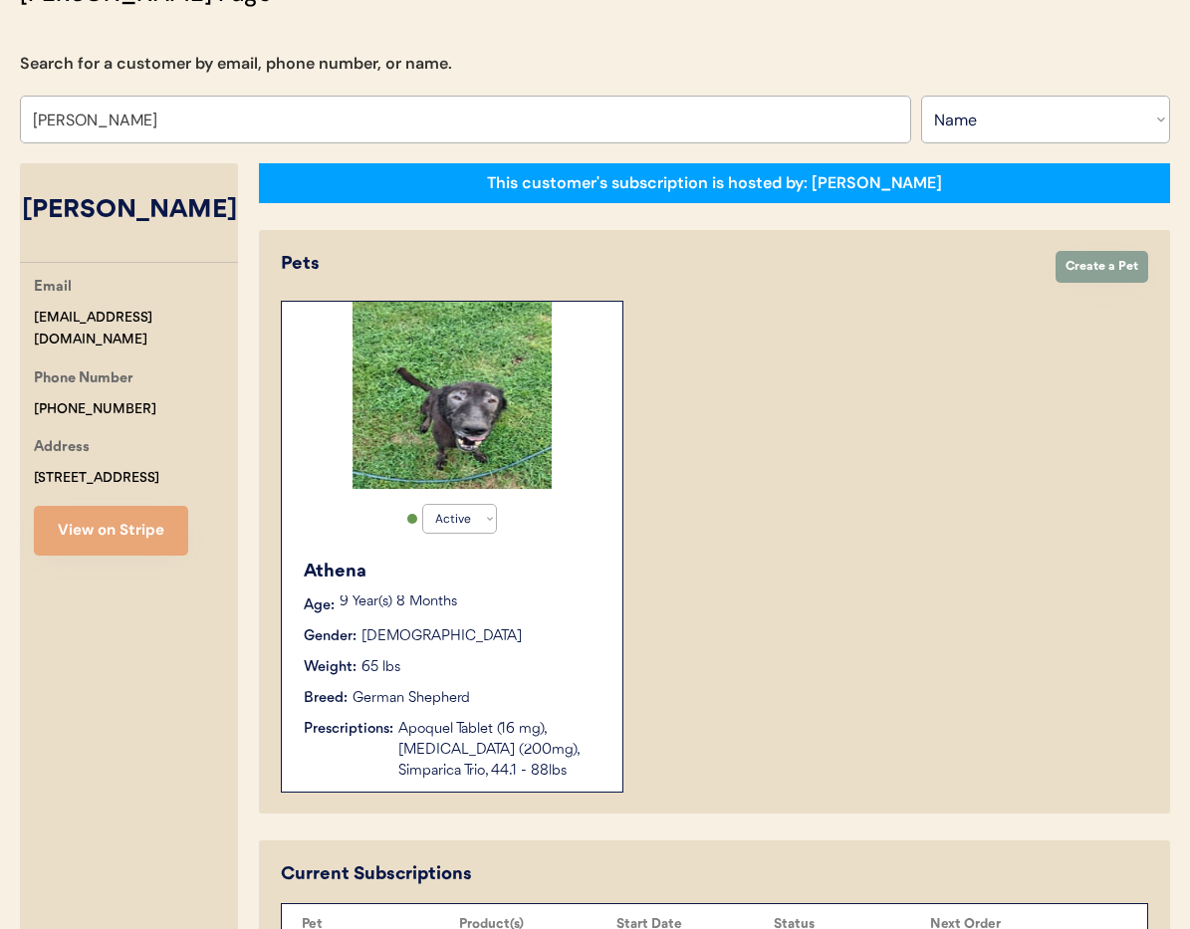
select select "true"
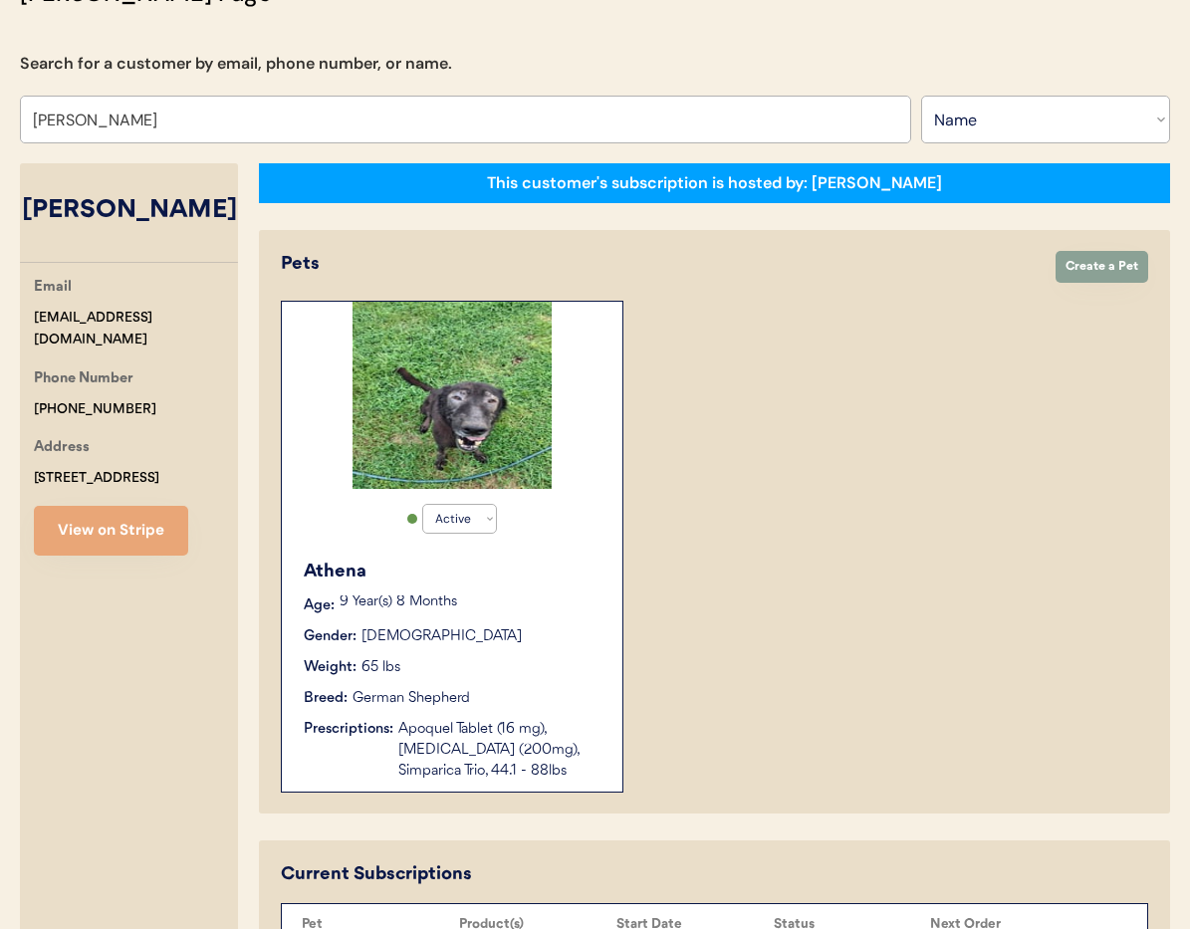
select select "true"
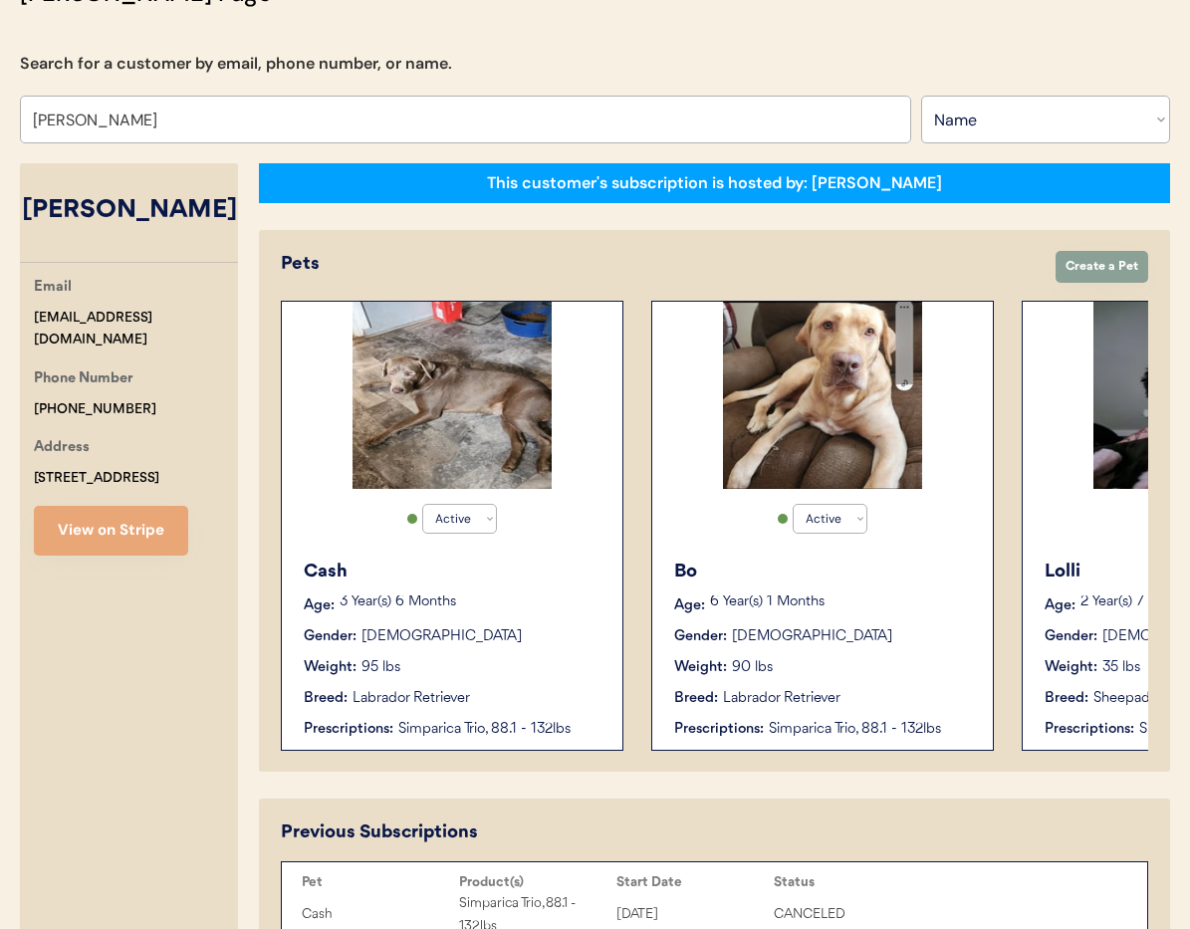
type input "Tara D Maltbie"
click at [532, 613] on div "3 Year(s) 6 Months" at bounding box center [471, 606] width 263 height 20
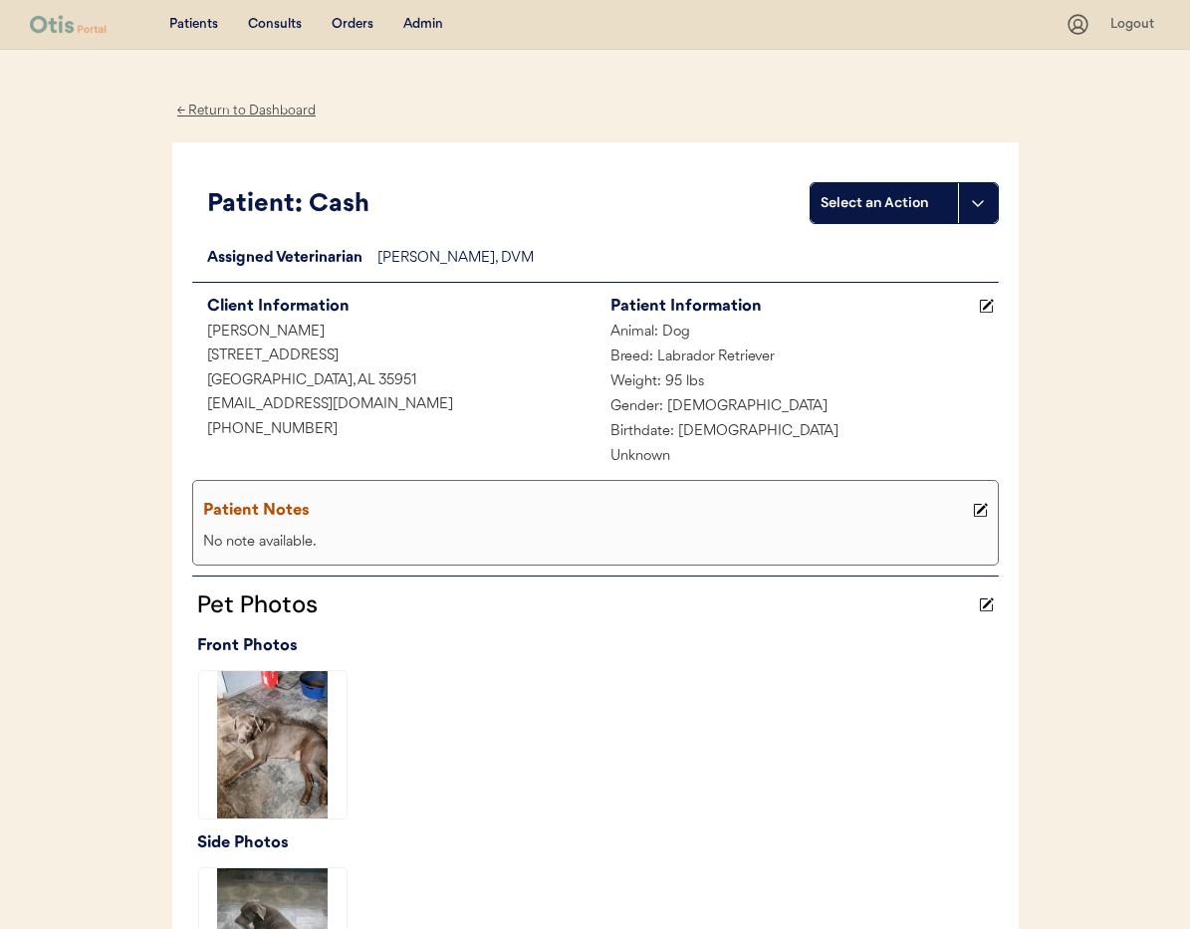
click at [206, 104] on div "← Return to Dashboard" at bounding box center [246, 111] width 149 height 23
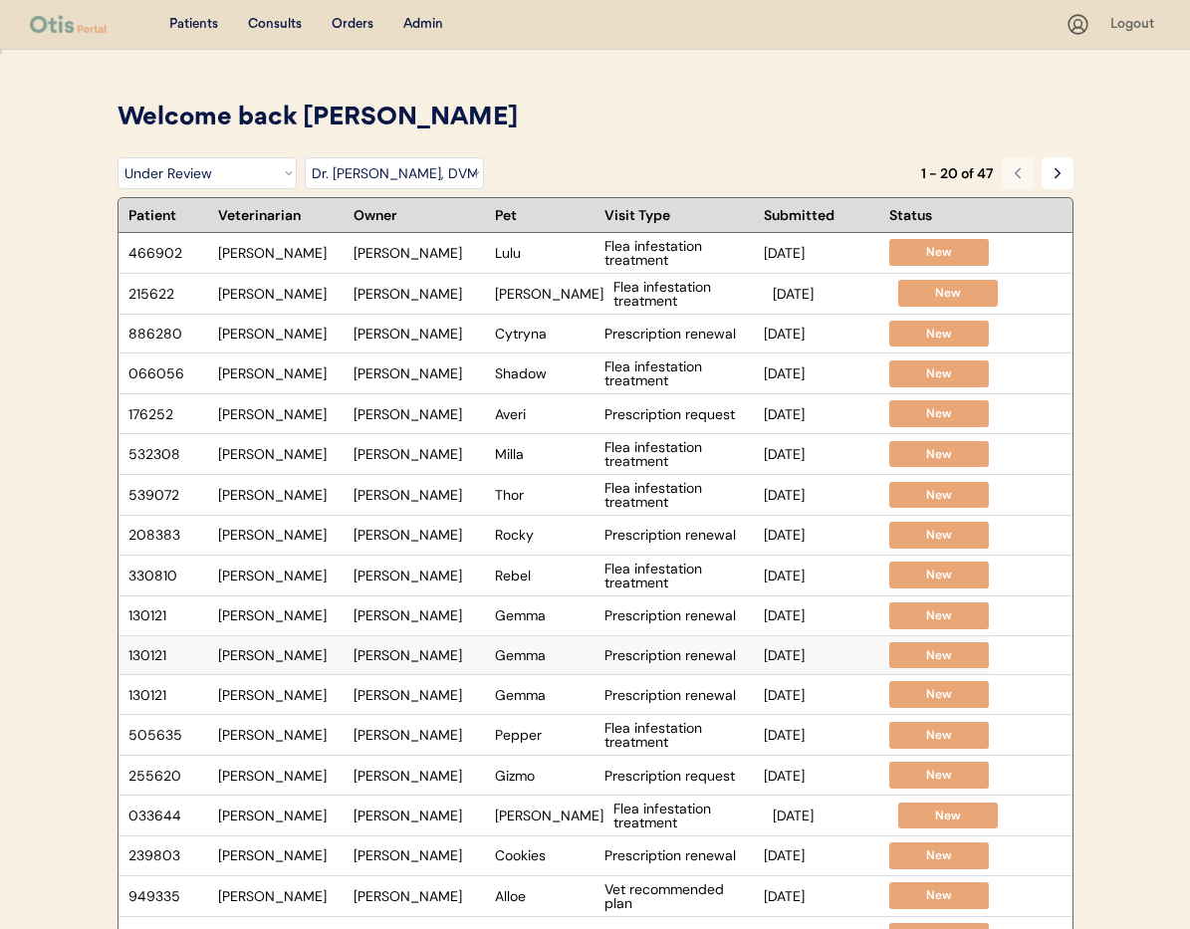
select select ""under_review""
select select ""dr__kit_warren__dvm""
click at [587, 121] on div "Welcome back Janine" at bounding box center [596, 119] width 956 height 38
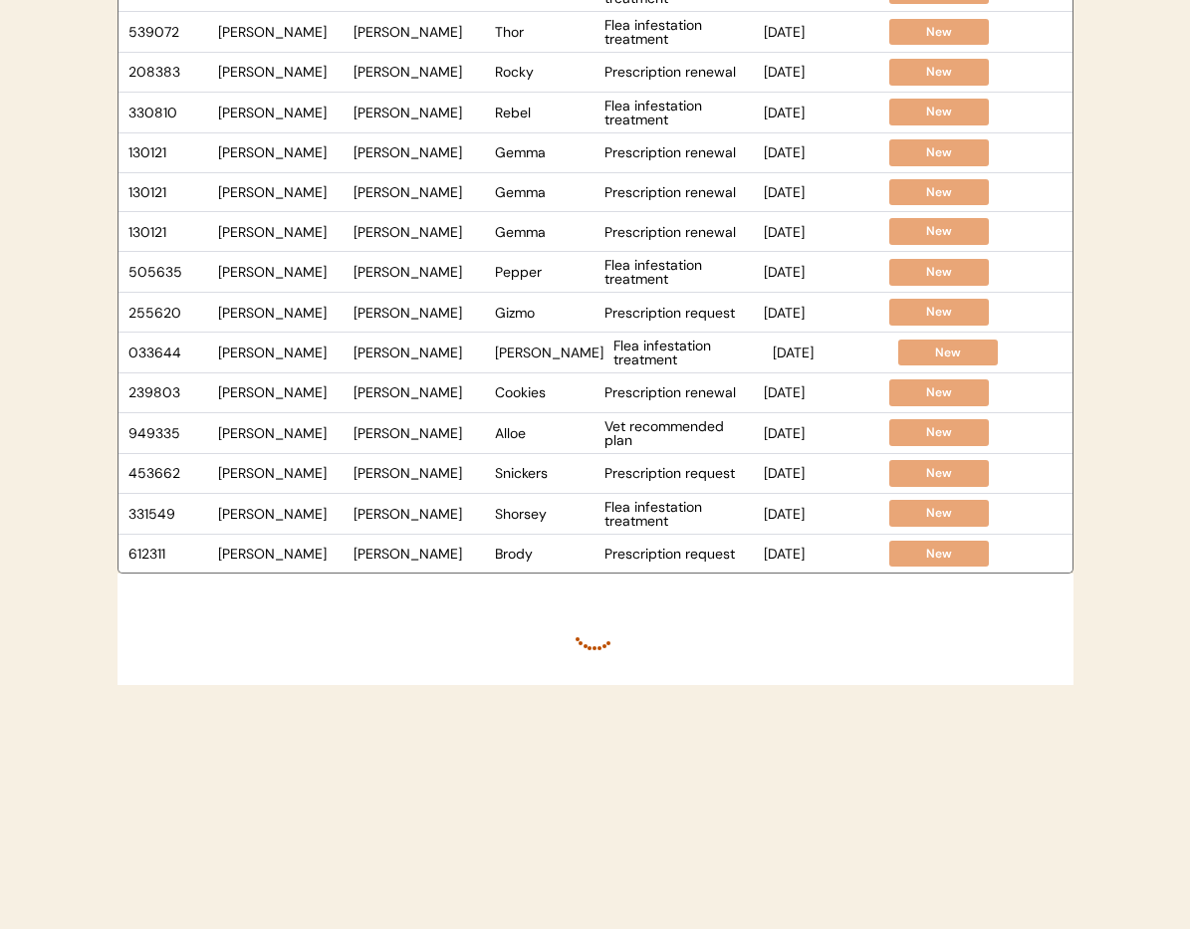
scroll to position [466, 0]
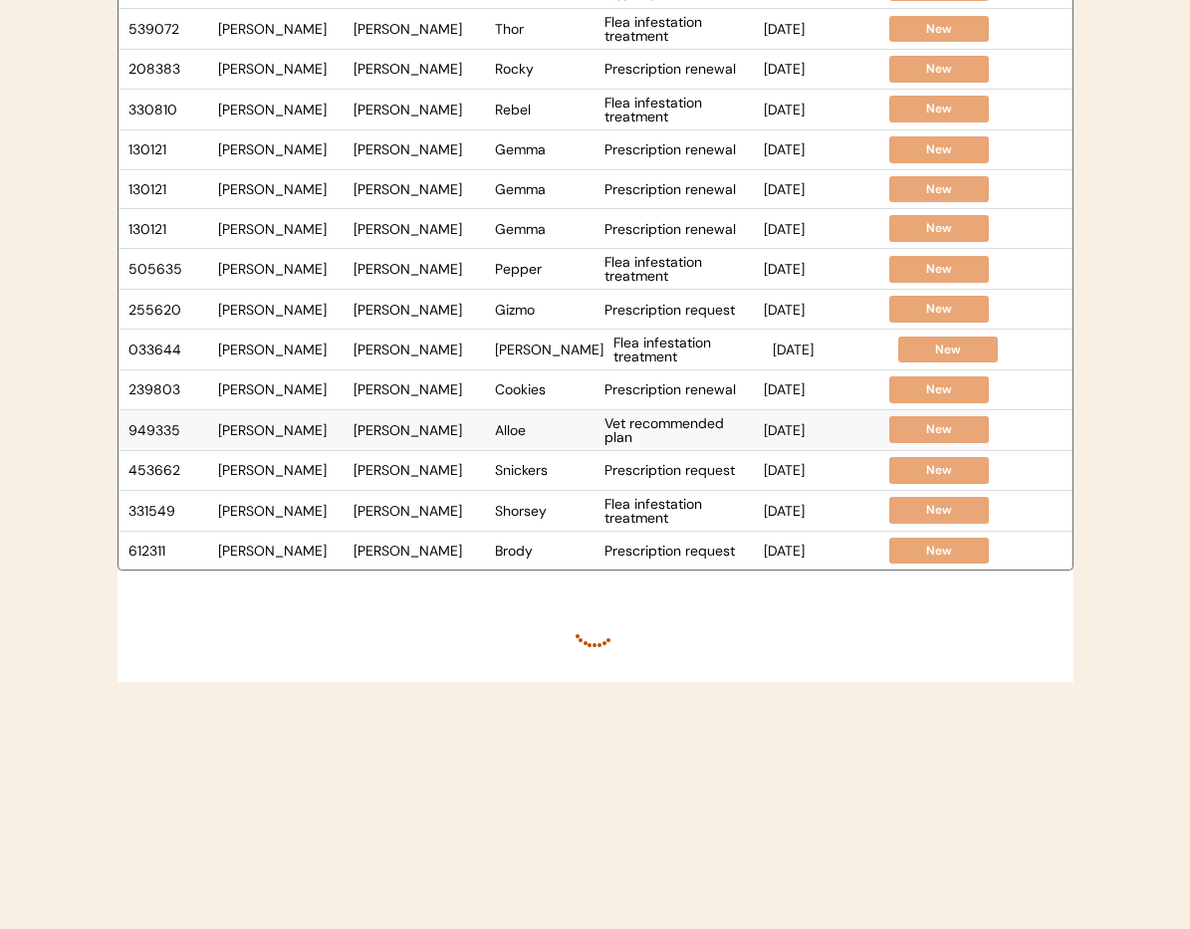
click at [556, 433] on div "Alloe" at bounding box center [545, 430] width 100 height 14
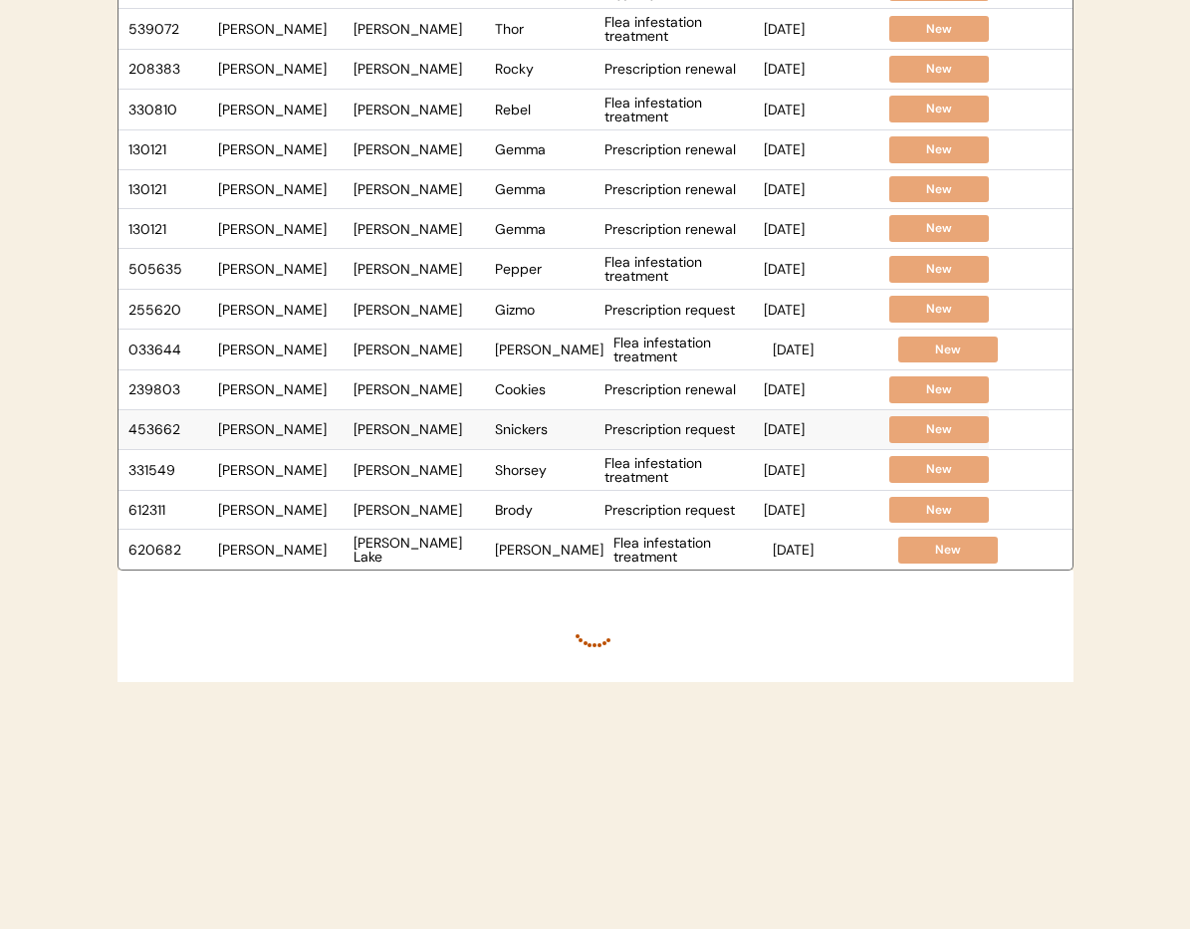
click at [467, 429] on div "April Manuel" at bounding box center [419, 429] width 131 height 14
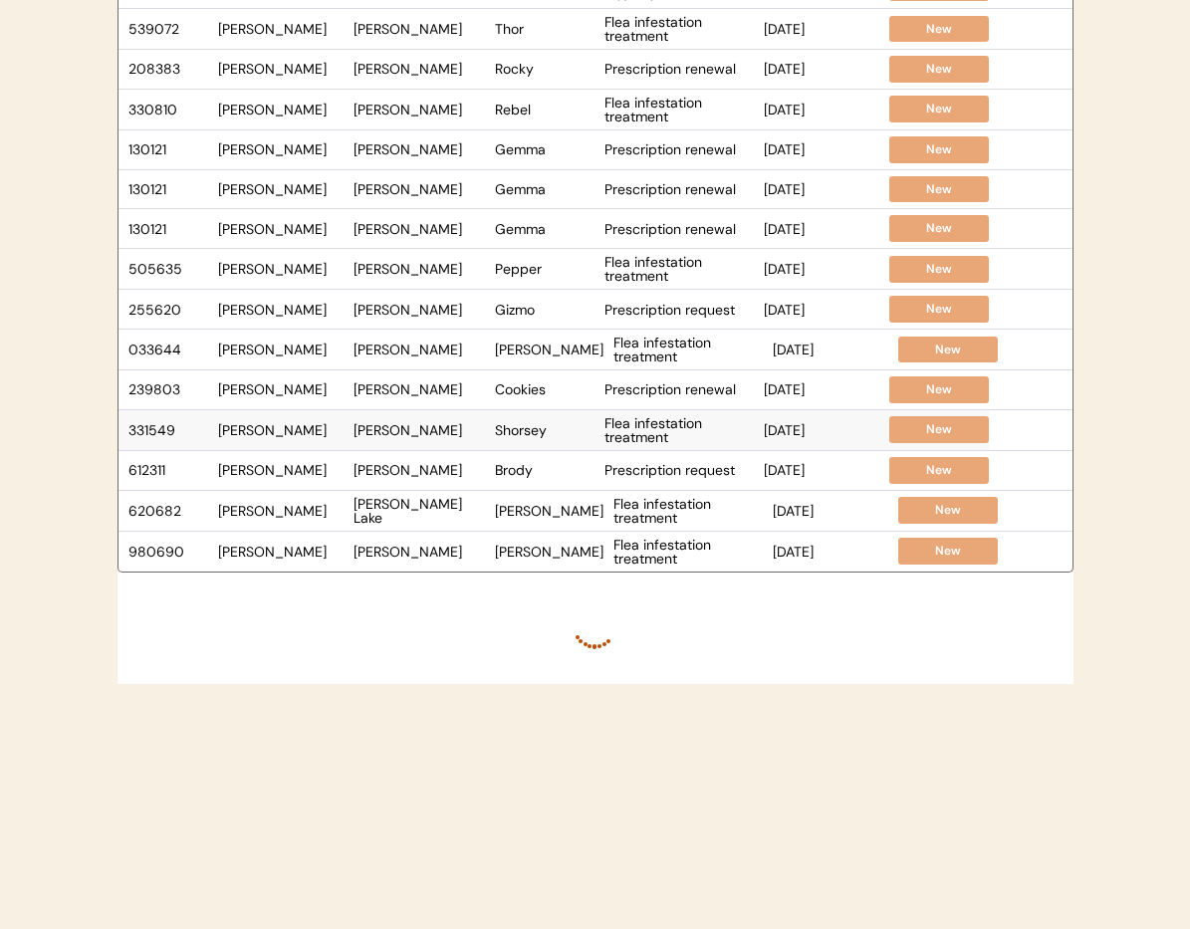
click at [442, 430] on div "Adrienne Livingston" at bounding box center [419, 430] width 131 height 14
click at [528, 426] on div "Shorsey" at bounding box center [545, 430] width 100 height 14
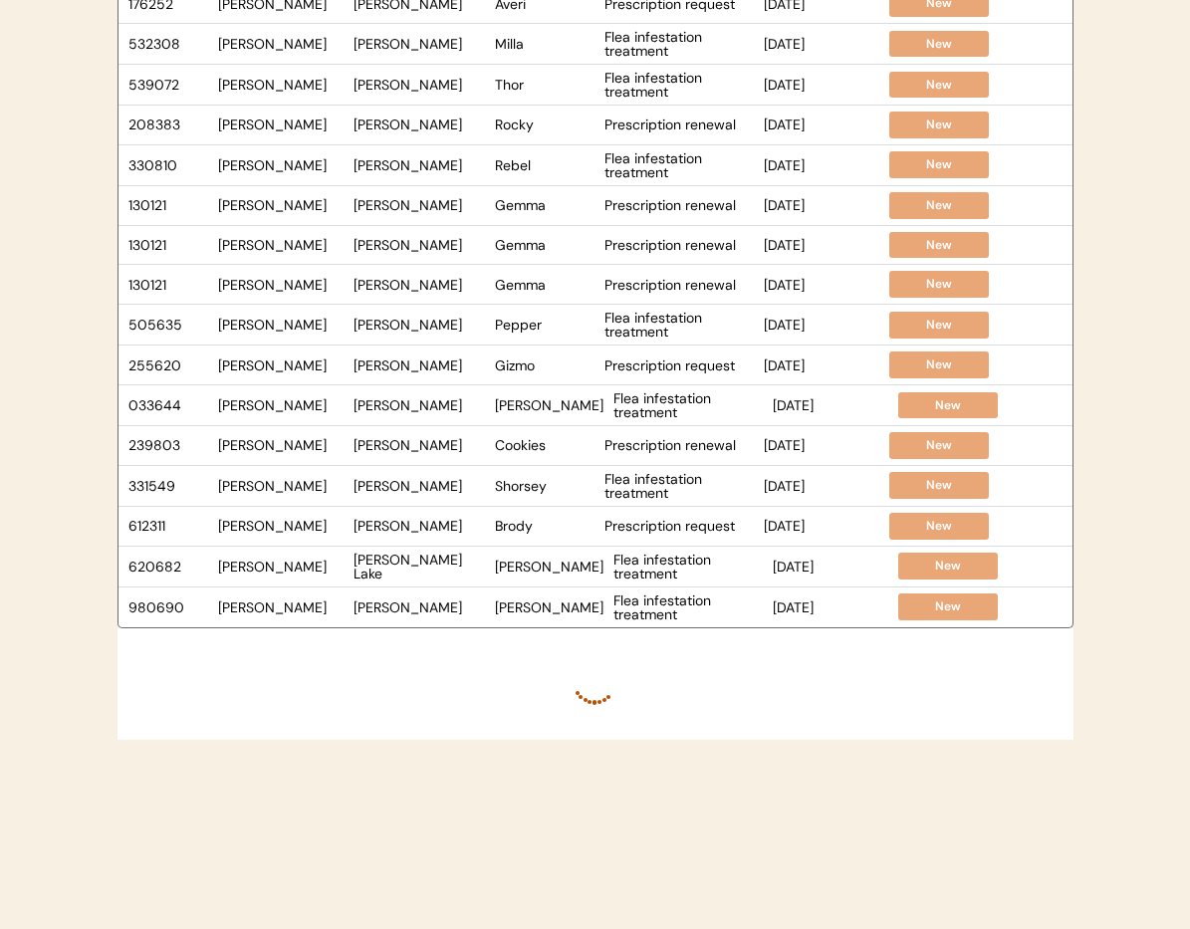
scroll to position [533, 0]
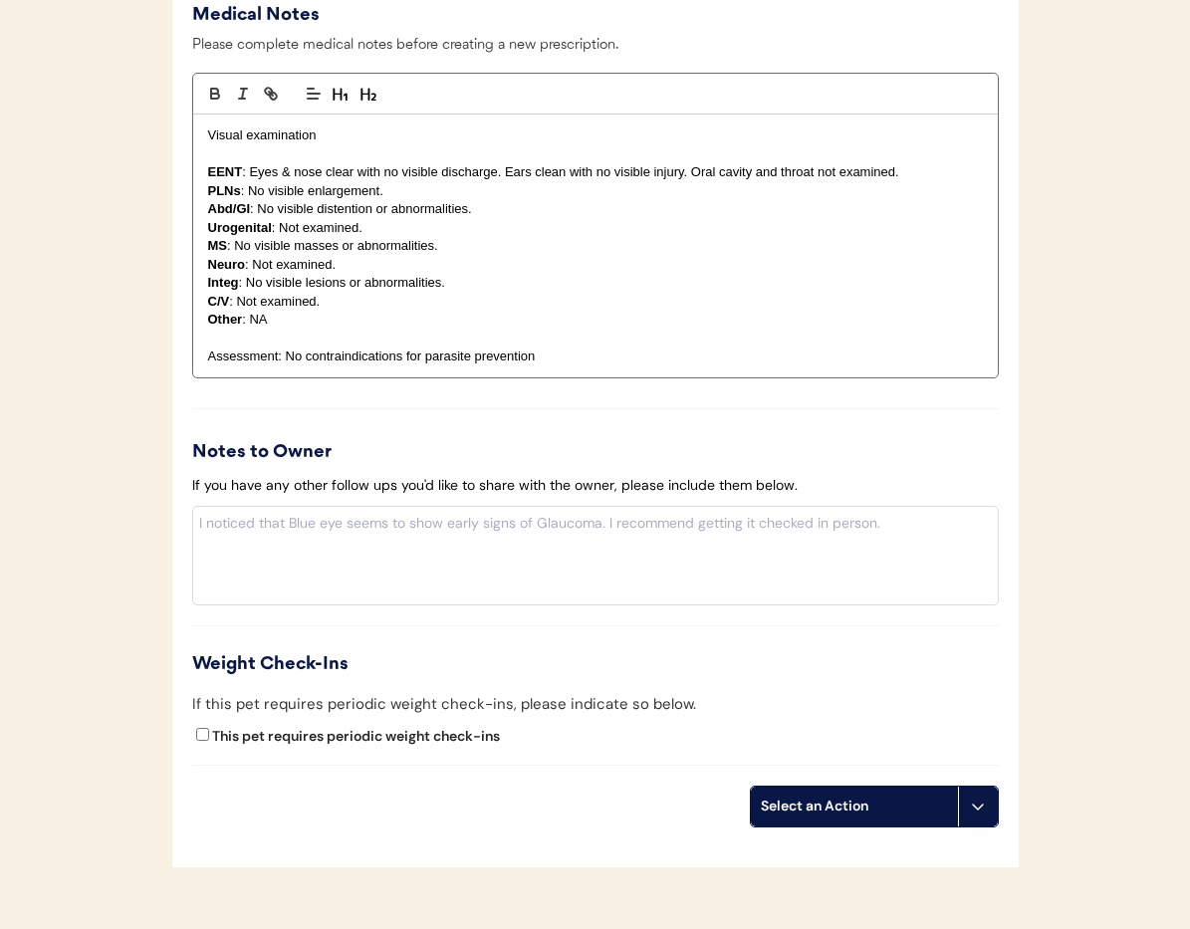
scroll to position [2025, 0]
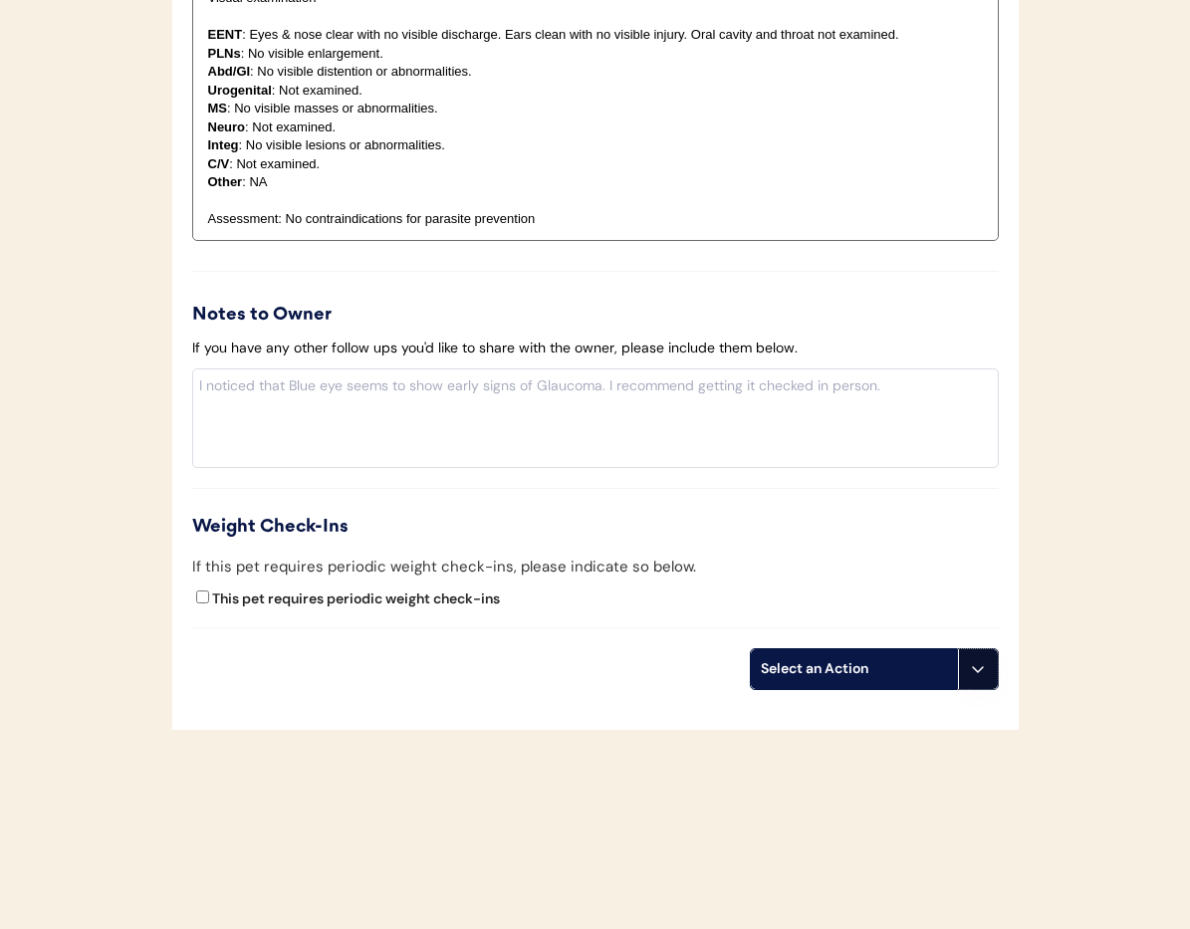
click at [974, 675] on icon at bounding box center [978, 669] width 16 height 16
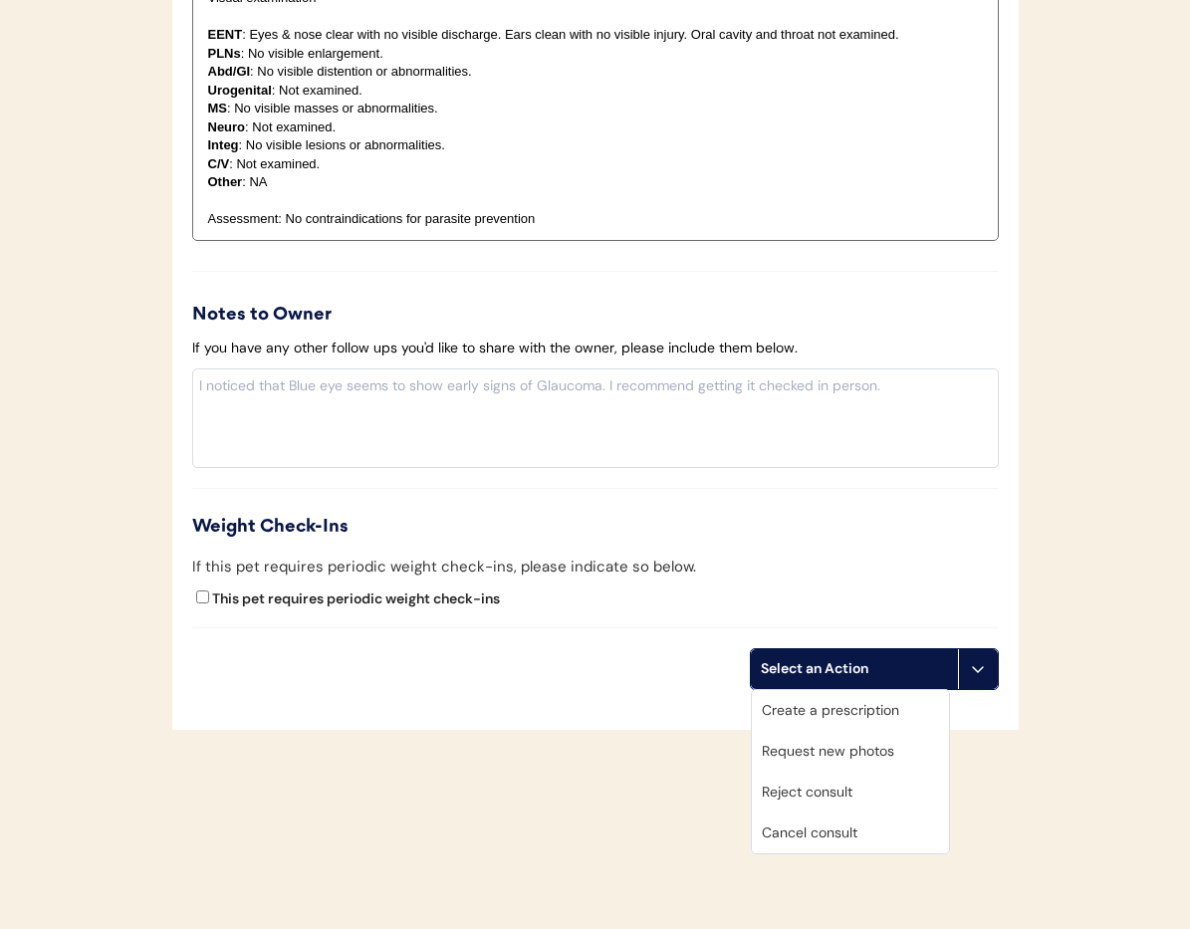
click at [881, 836] on div "Cancel consult" at bounding box center [850, 833] width 197 height 41
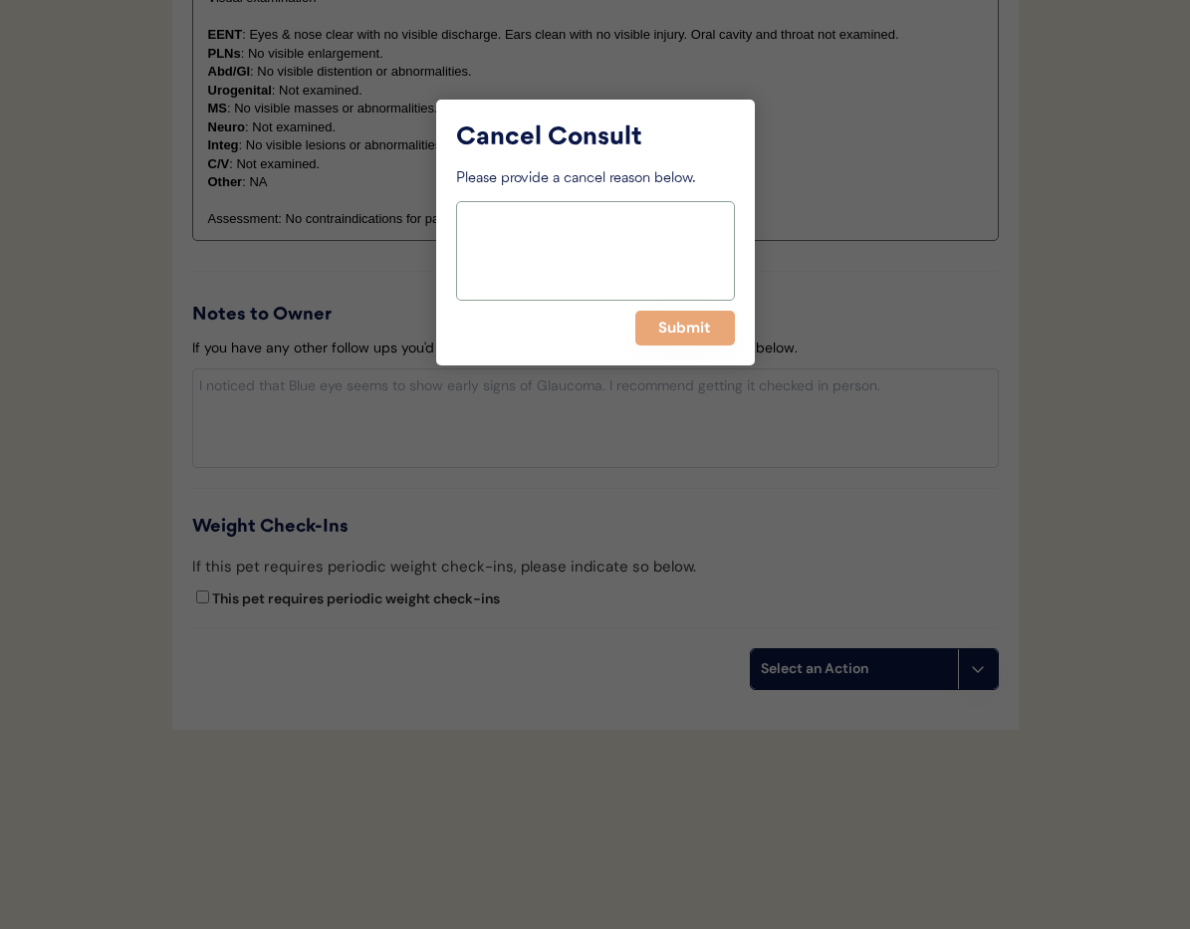
click at [592, 277] on textarea at bounding box center [595, 251] width 279 height 100
type textarea ">6 months"
click at [674, 335] on button "Submit" at bounding box center [685, 328] width 100 height 35
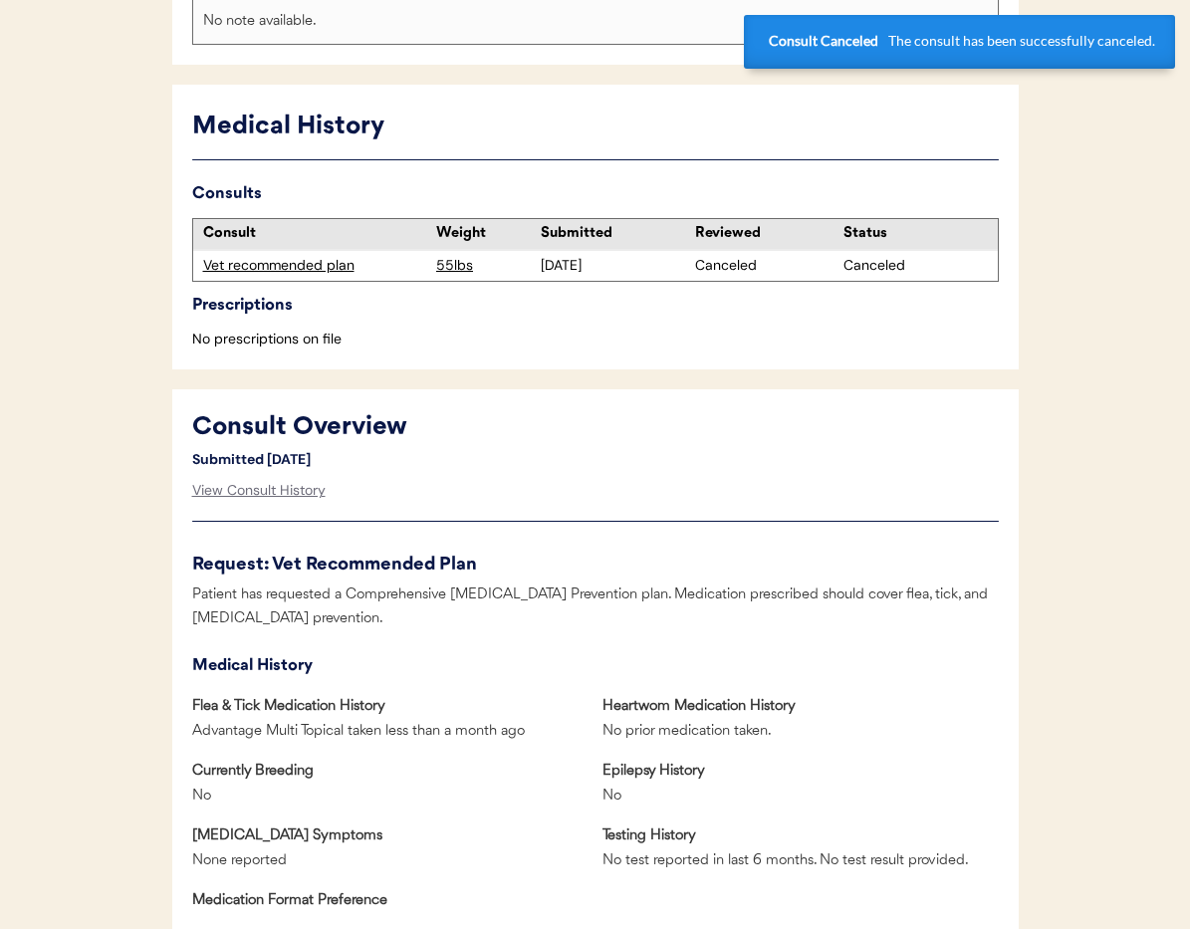
scroll to position [0, 0]
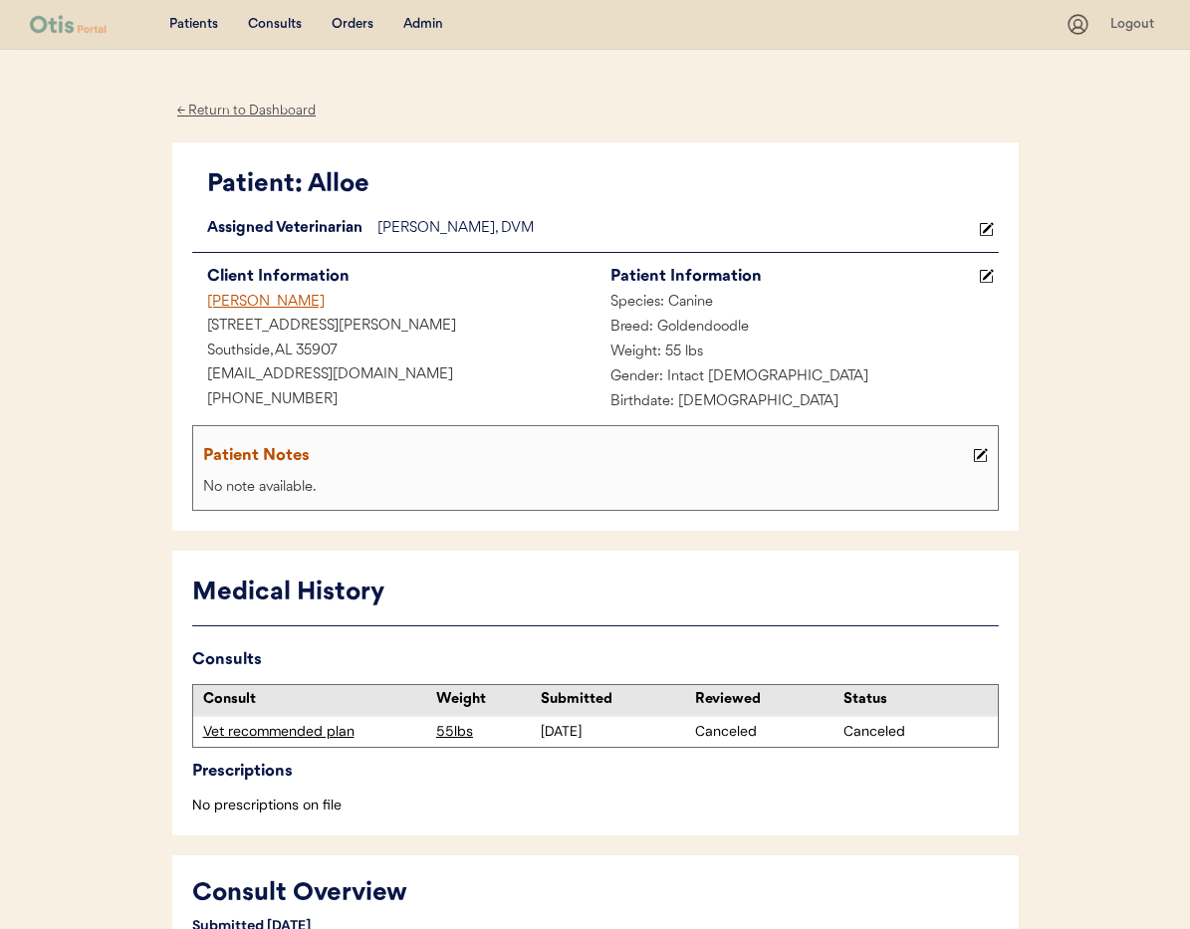
click at [242, 115] on div "← Return to Dashboard" at bounding box center [246, 111] width 149 height 23
click at [247, 298] on div "[PERSON_NAME]" at bounding box center [393, 303] width 403 height 25
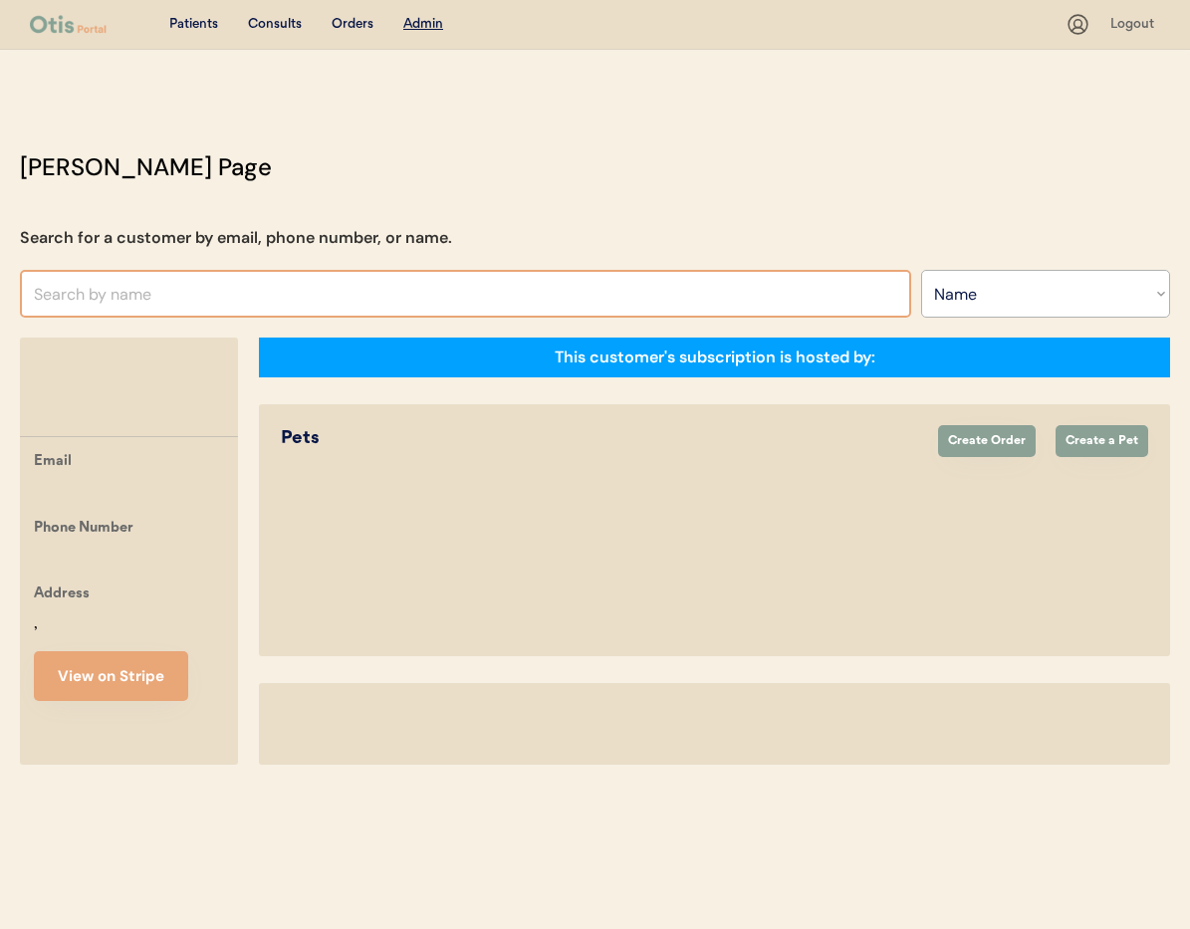
select select ""Name""
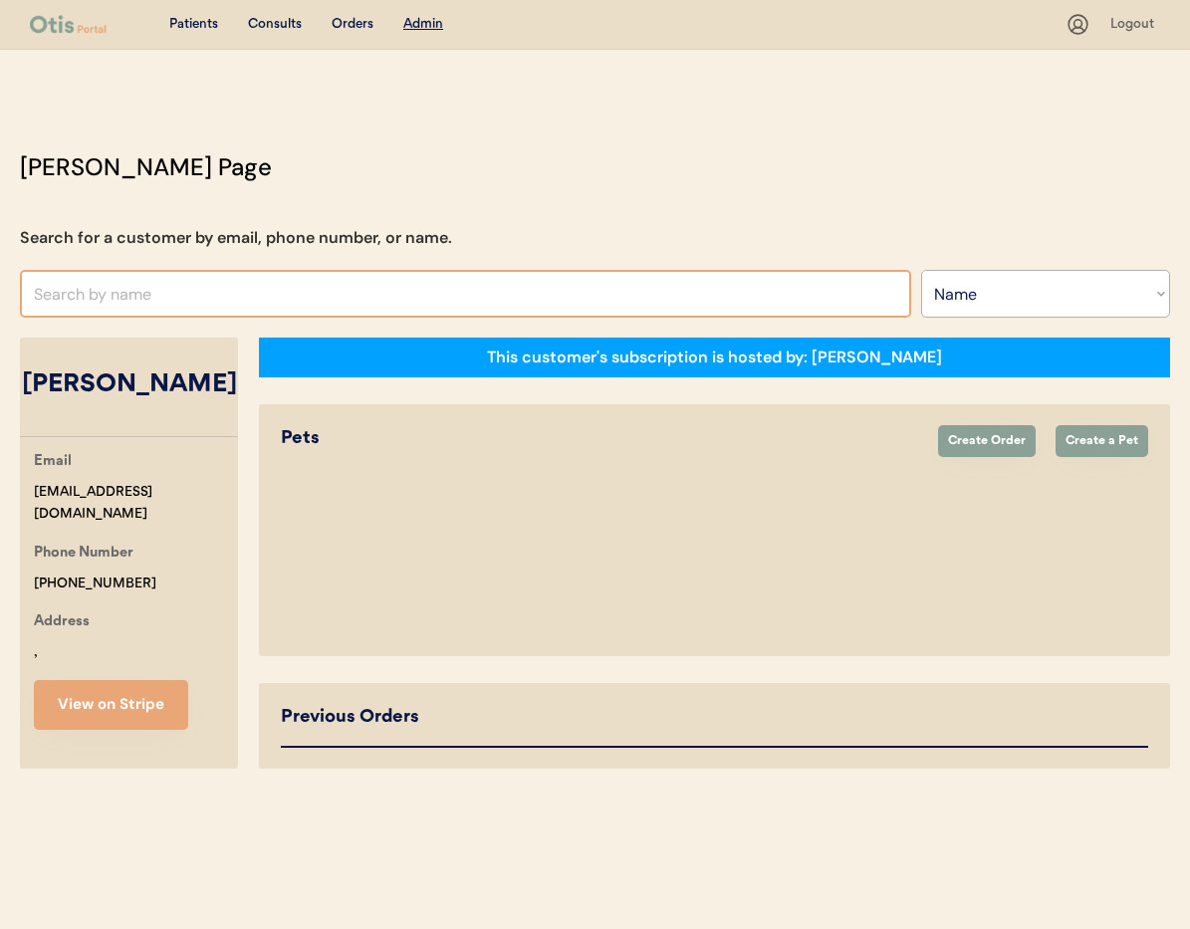
select select "true"
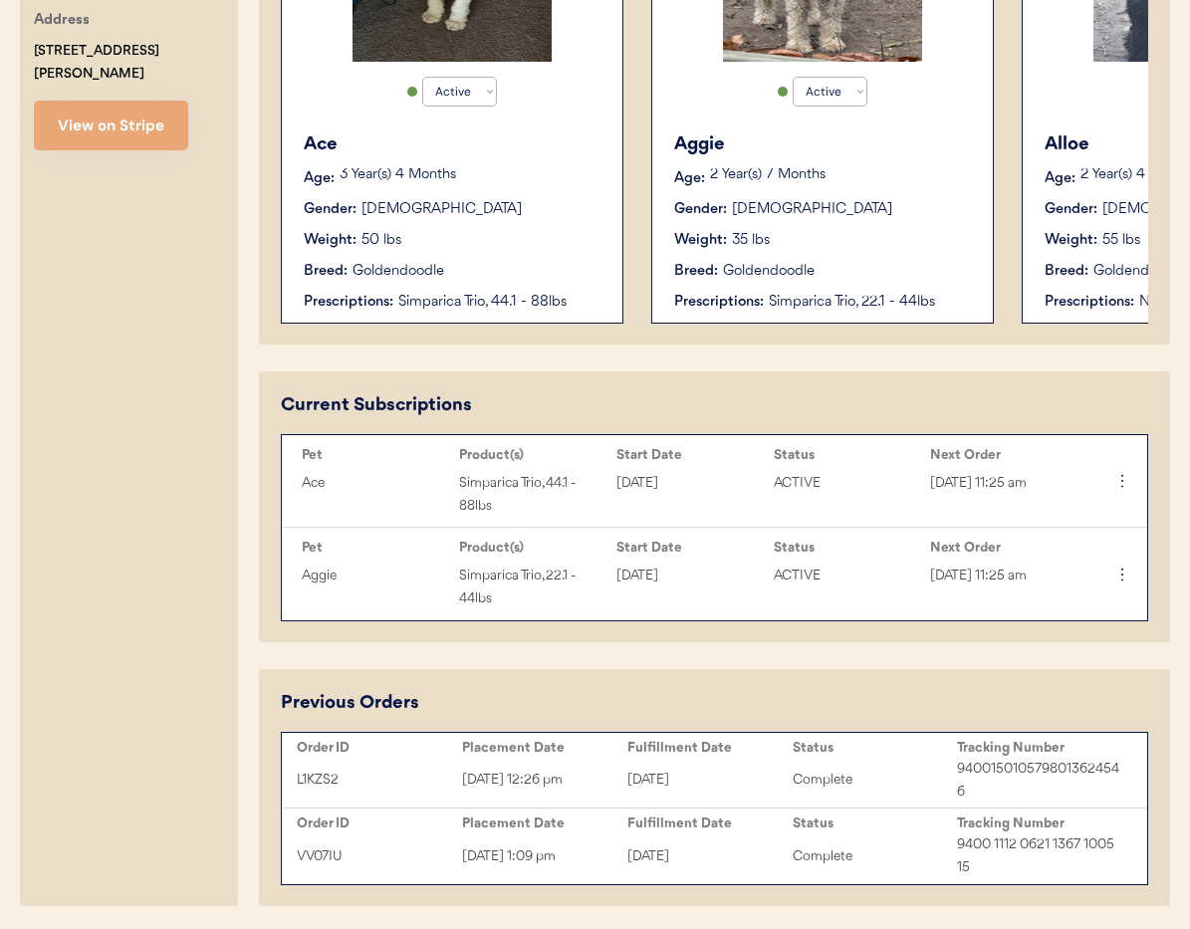
scroll to position [671, 0]
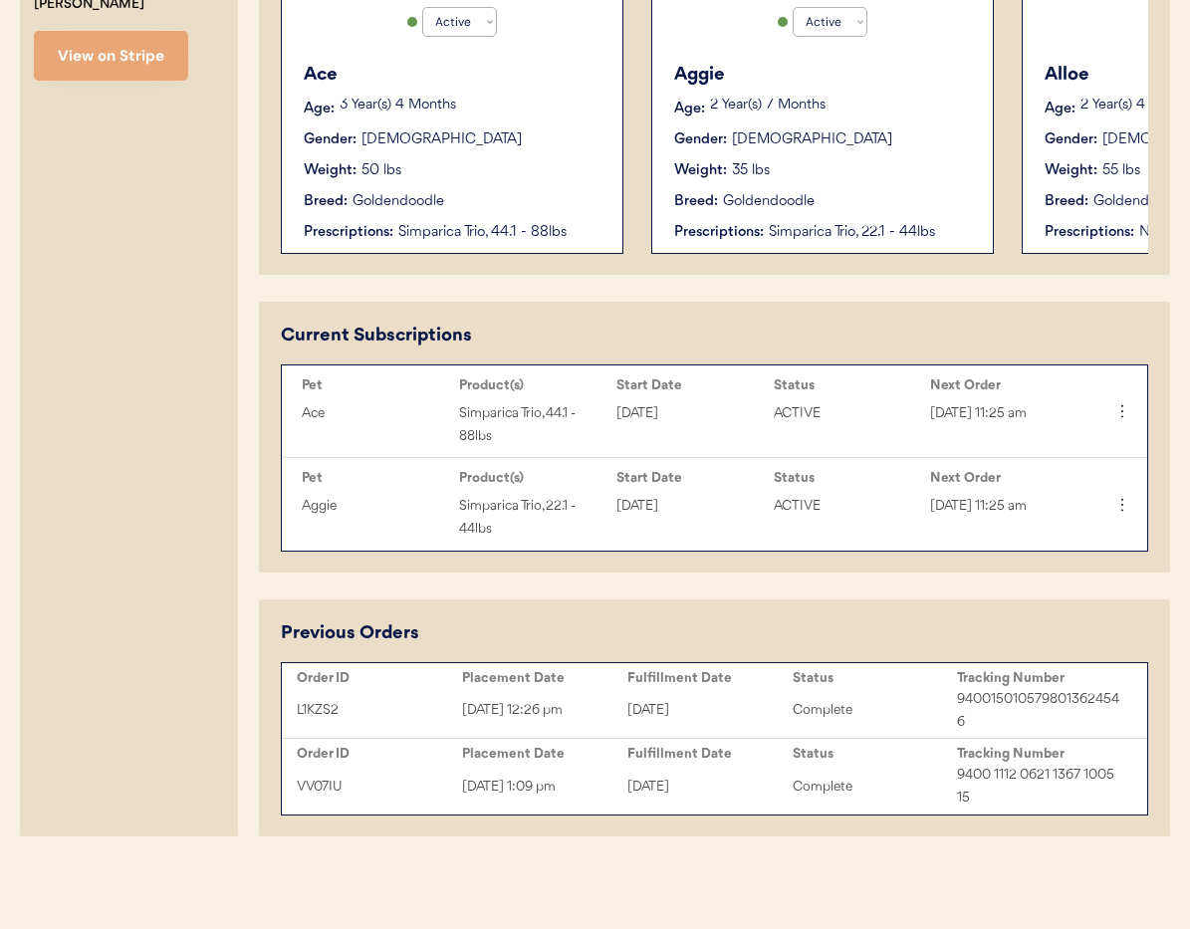
click at [476, 215] on div "Ace Age: 3 Year(s) 4 Months Gender: Male Weight: 50 lbs Breed: Goldendoodle Pre…" at bounding box center [452, 152] width 321 height 201
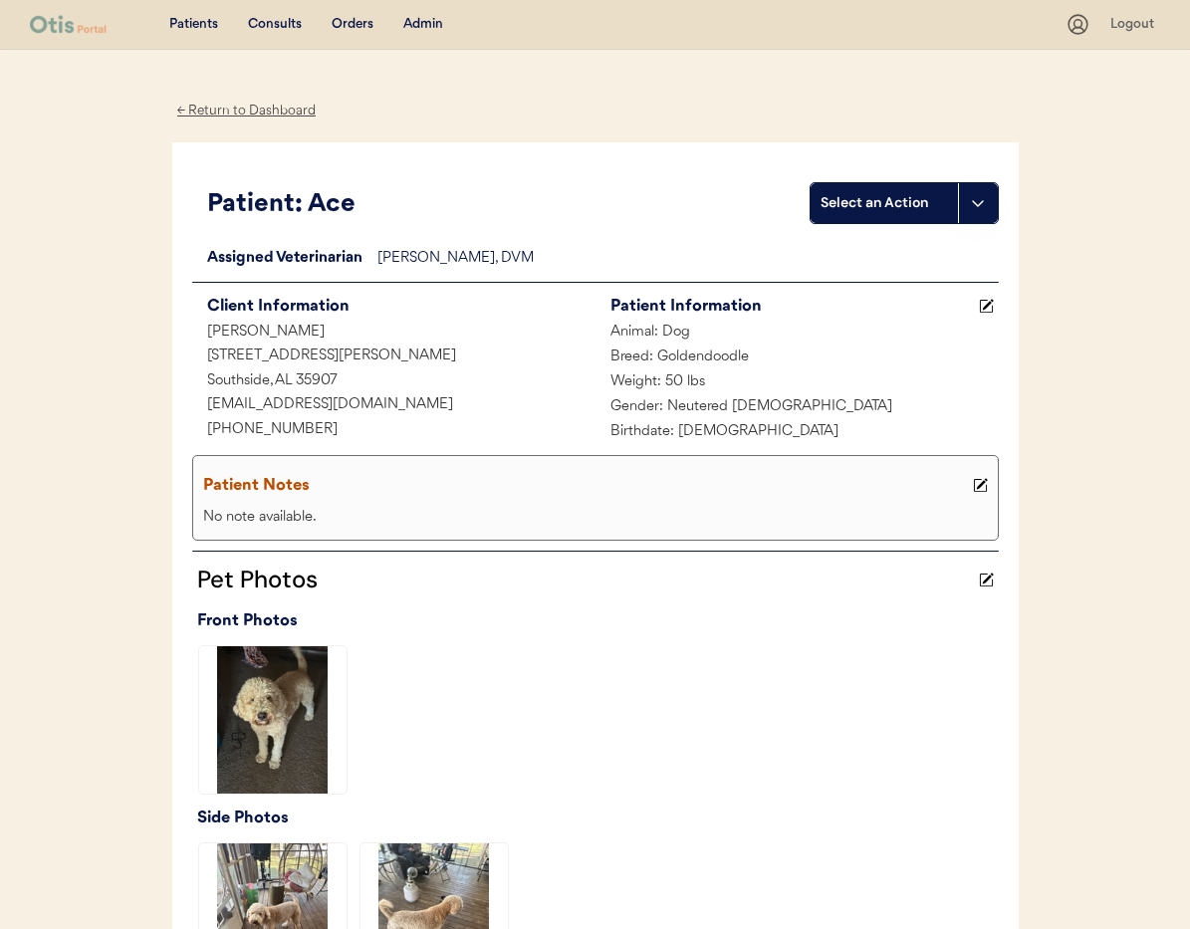
click at [218, 113] on div "← Return to Dashboard" at bounding box center [246, 111] width 149 height 23
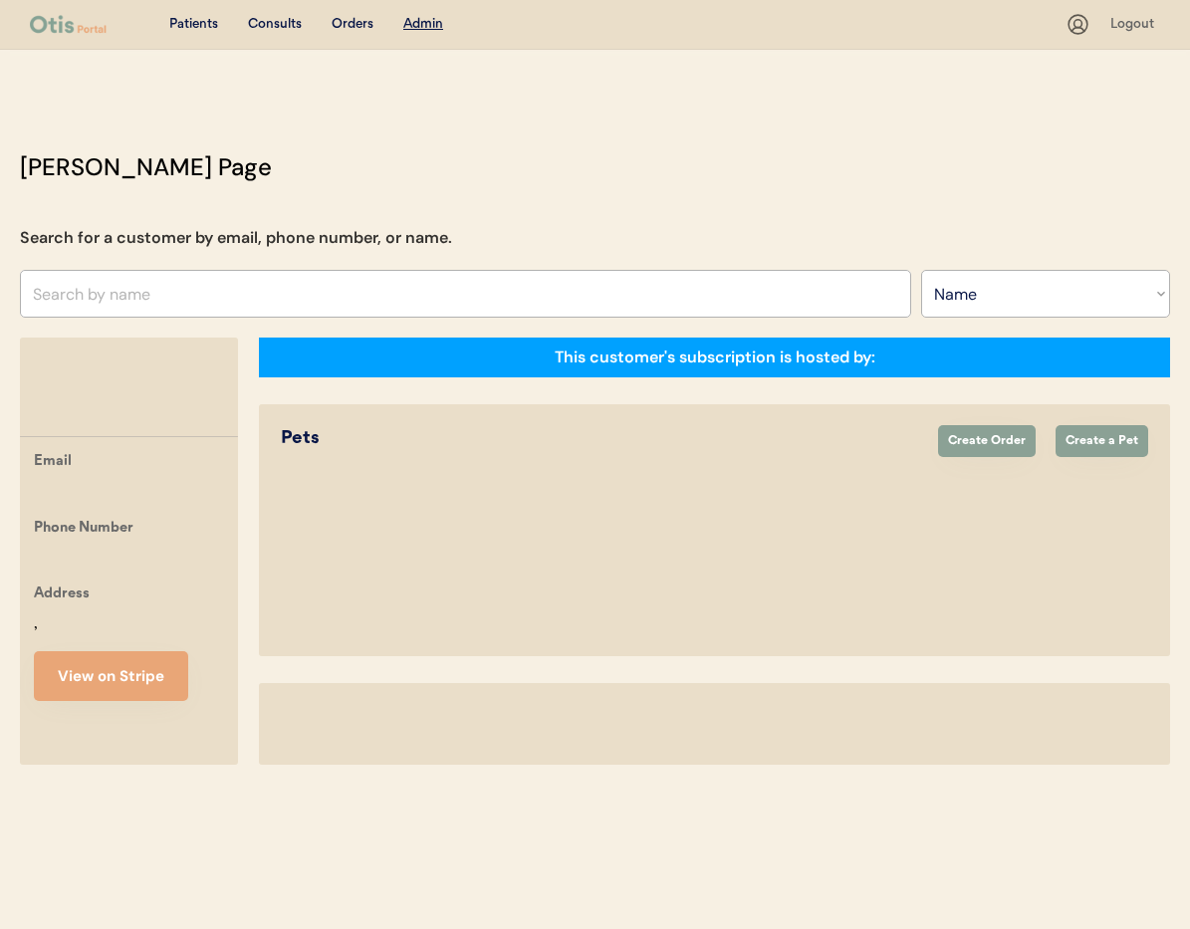
select select ""Name""
select select "true"
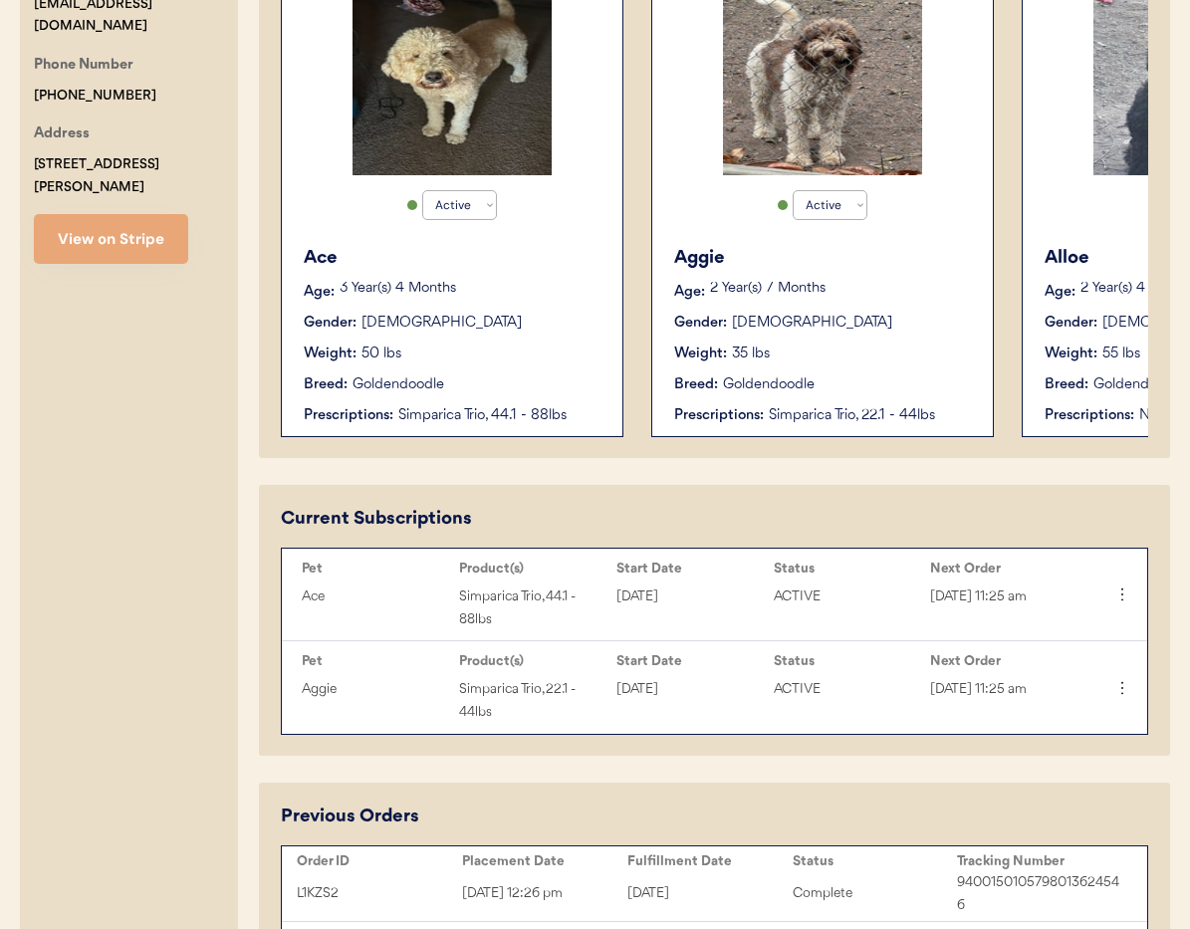
scroll to position [484, 0]
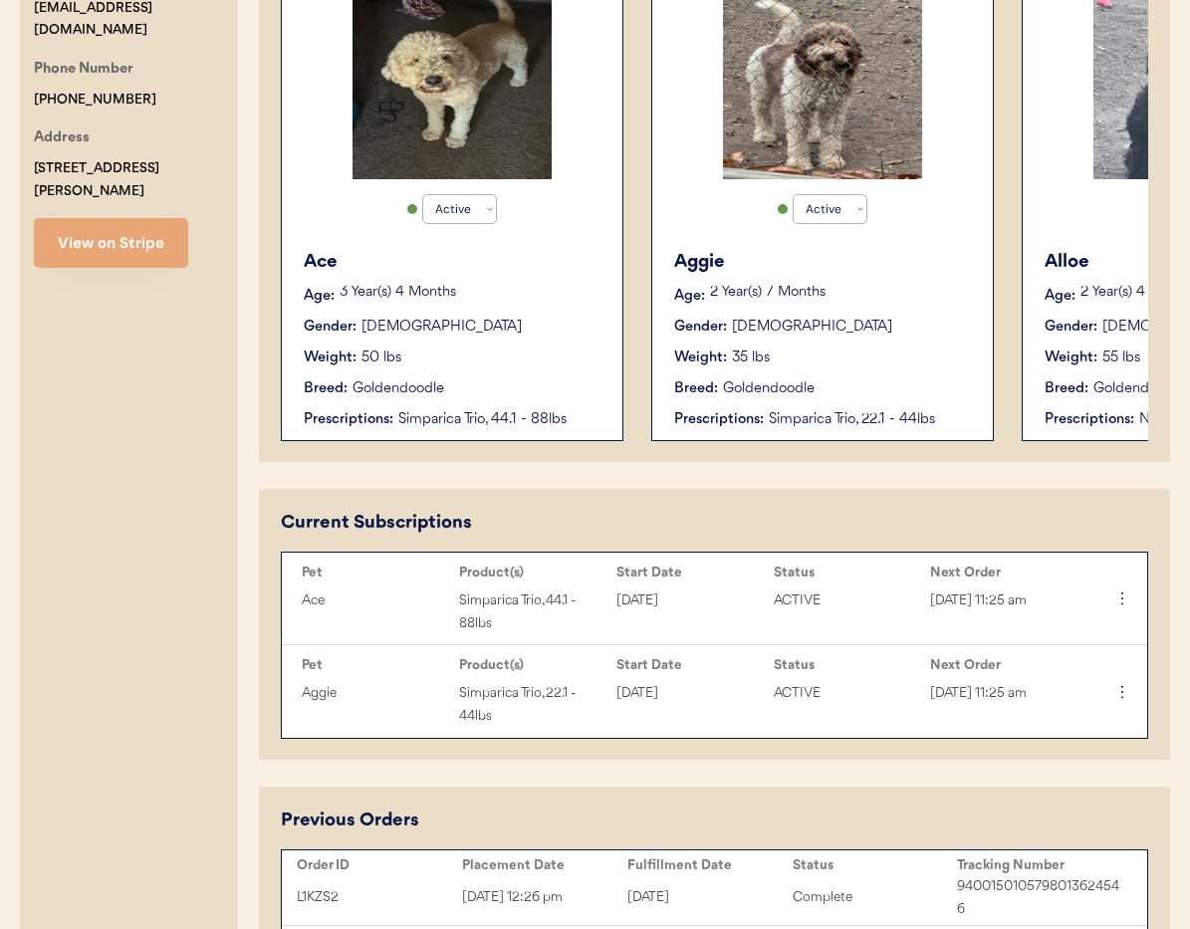
click at [841, 355] on div "Weight: 35 lbs" at bounding box center [823, 358] width 299 height 21
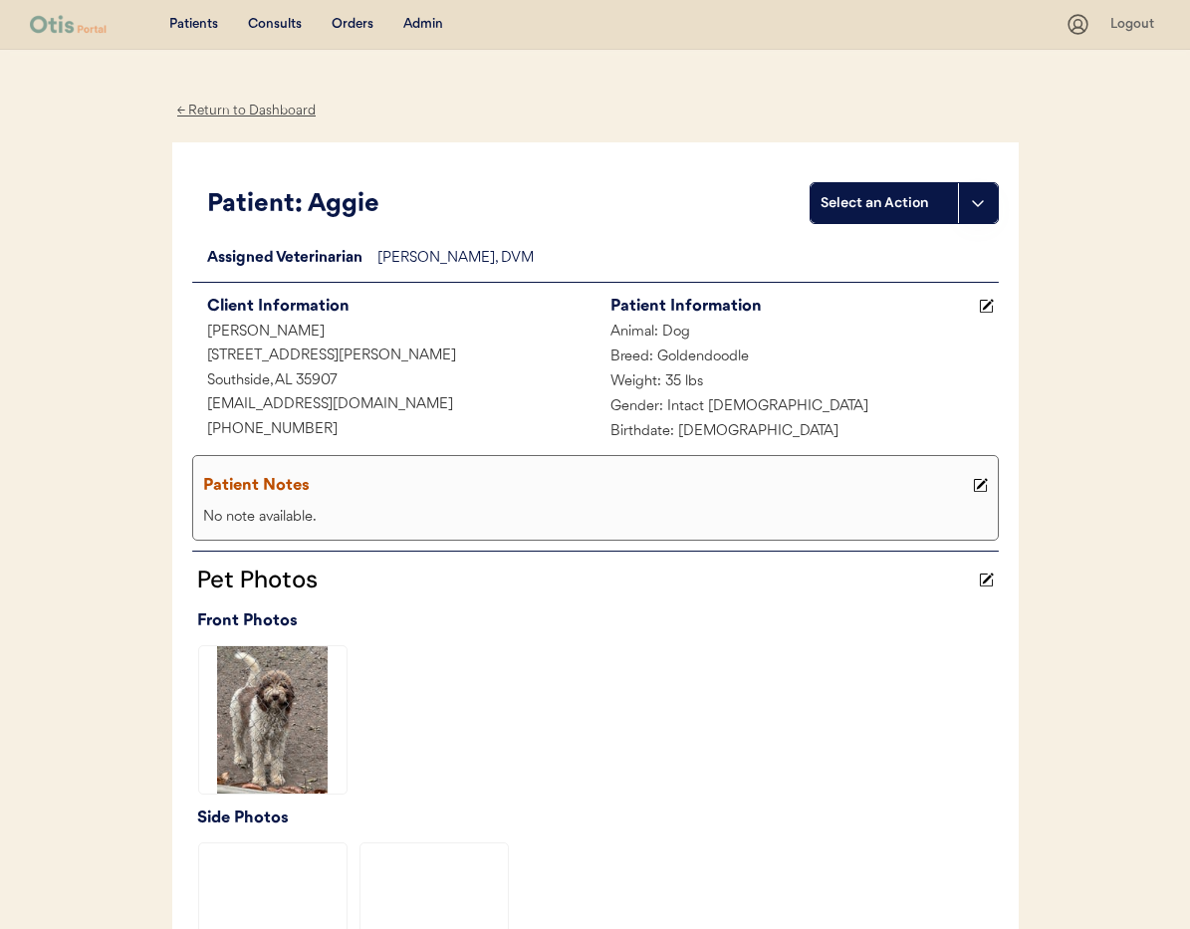
click at [282, 107] on div "← Return to Dashboard" at bounding box center [246, 111] width 149 height 23
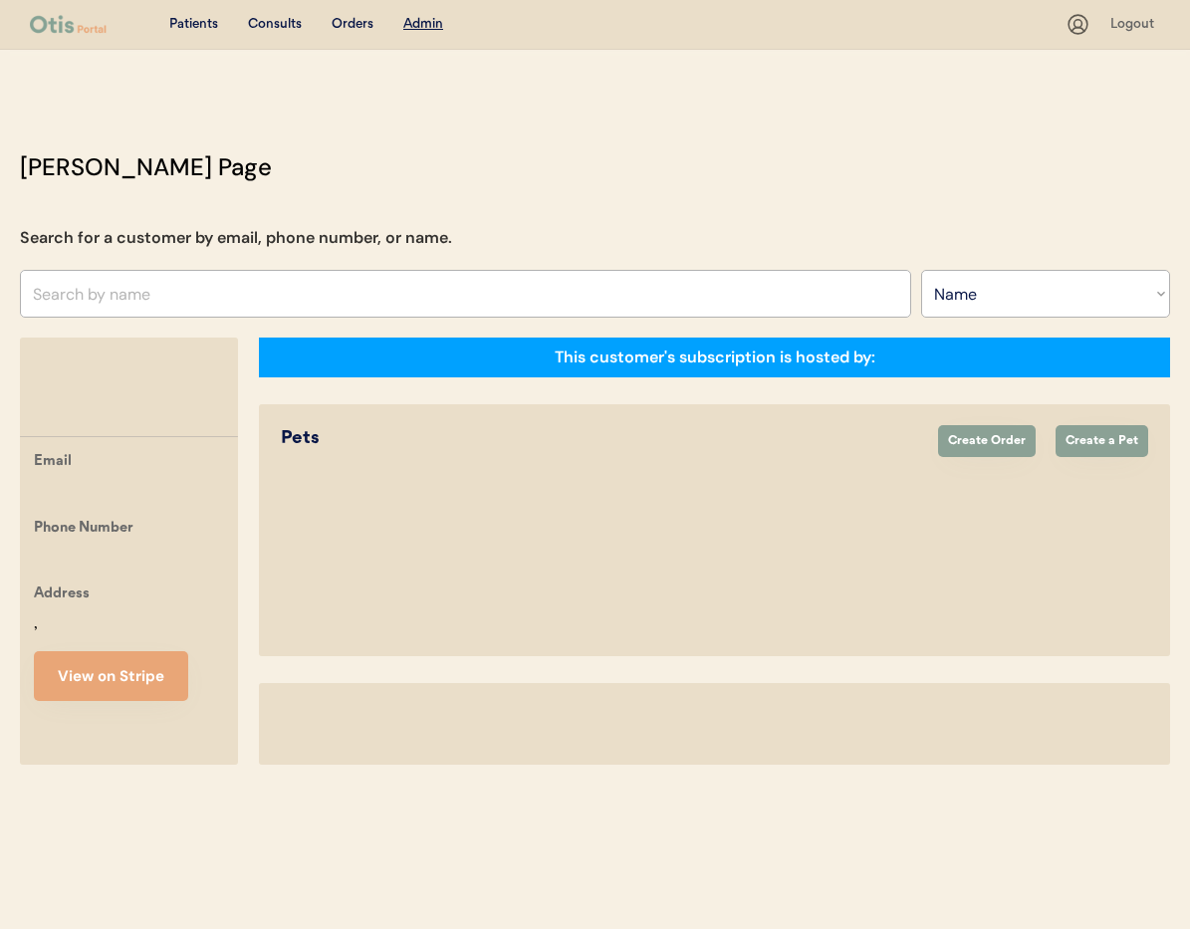
select select ""Name""
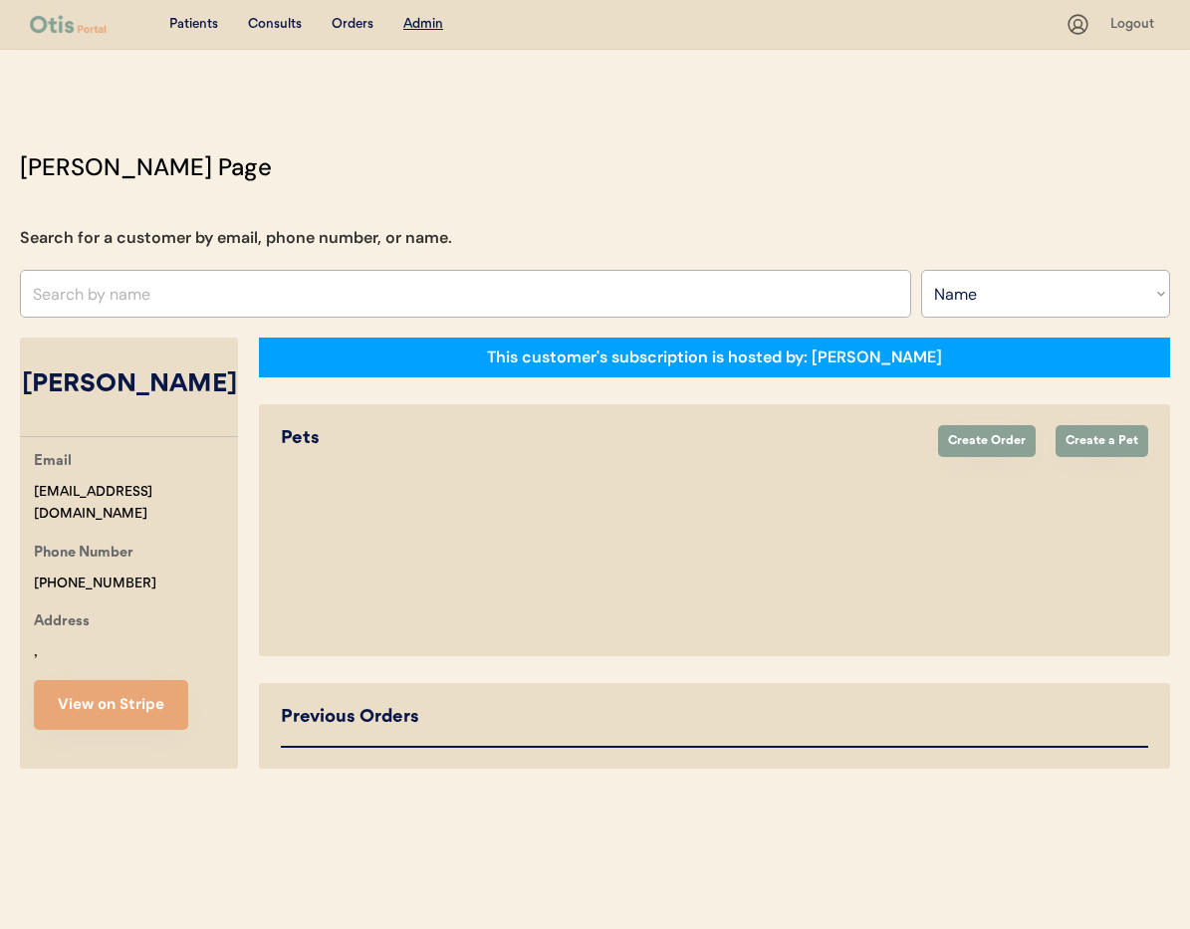
select select "true"
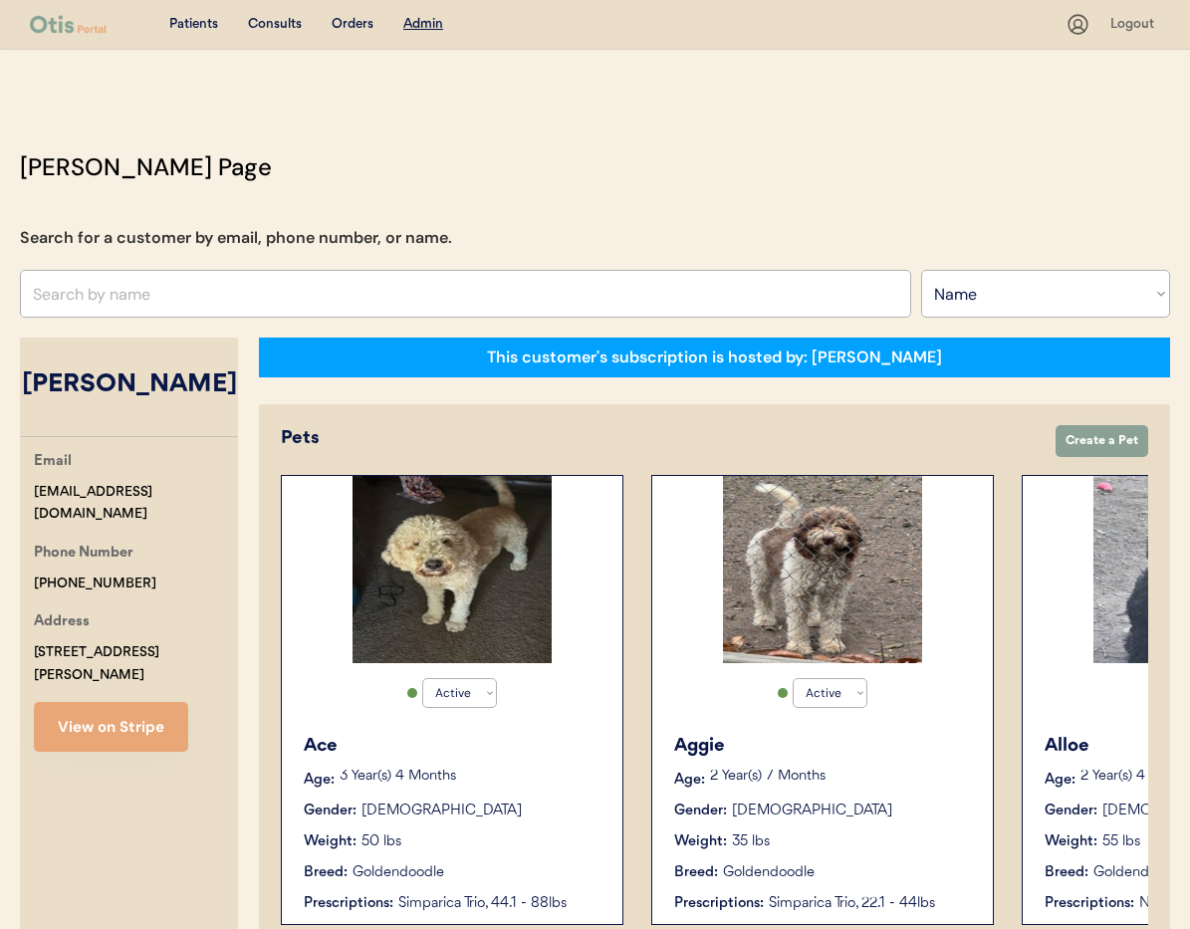
scroll to position [0, 244]
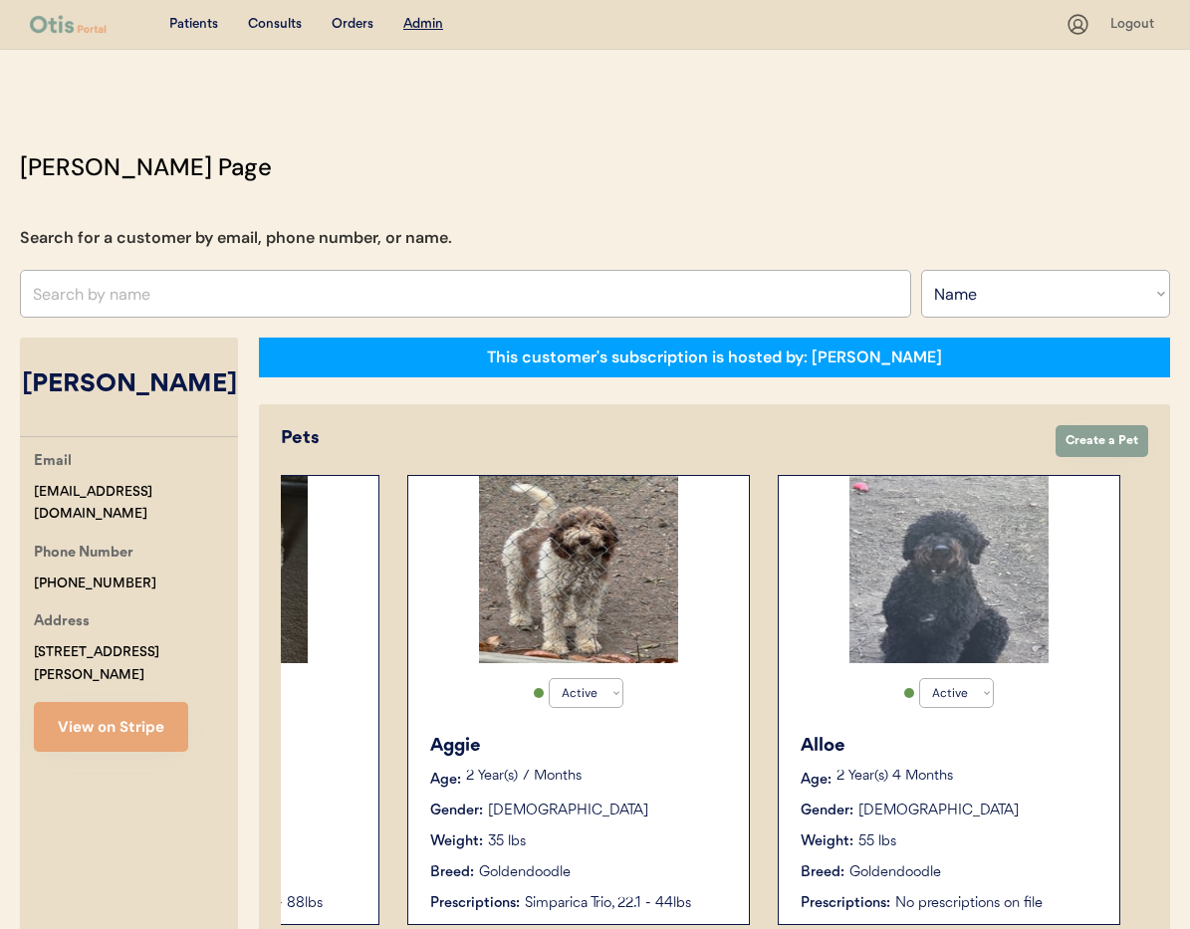
click div "Alloe Age: [DEMOGRAPHIC_DATA] Year(s) 4 Months Gender: [DEMOGRAPHIC_DATA] Weigh…"
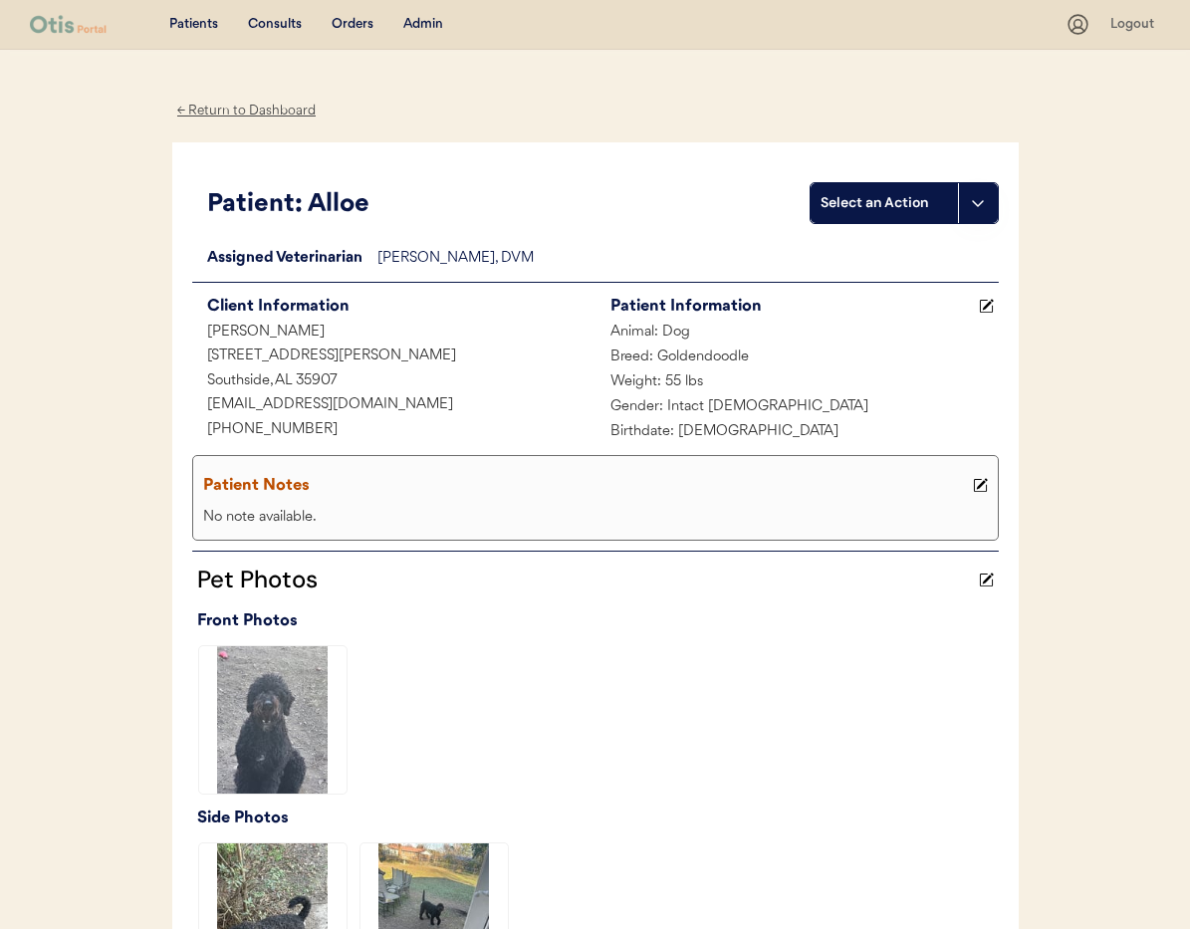
click at [232, 119] on div "← Return to Dashboard" at bounding box center [246, 111] width 149 height 23
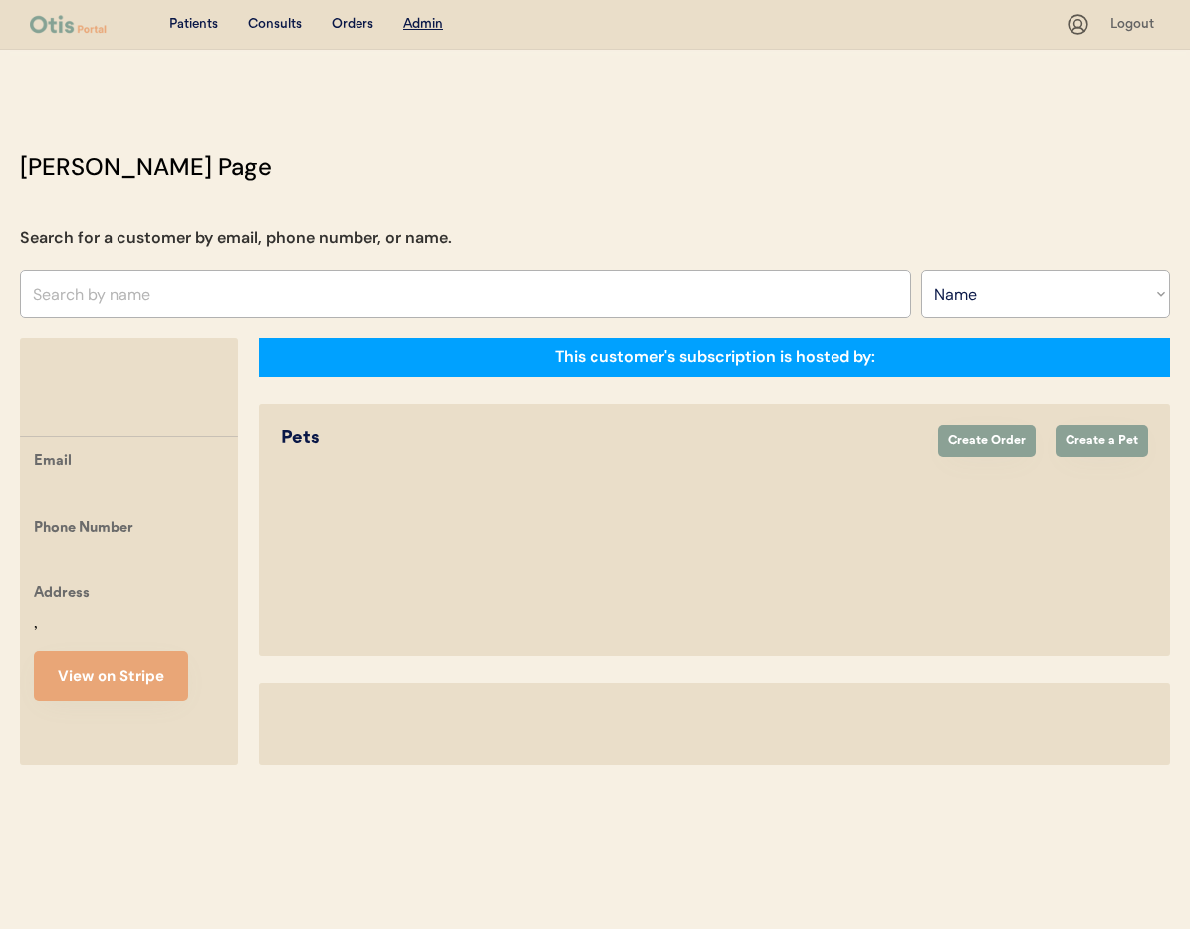
select select ""Name""
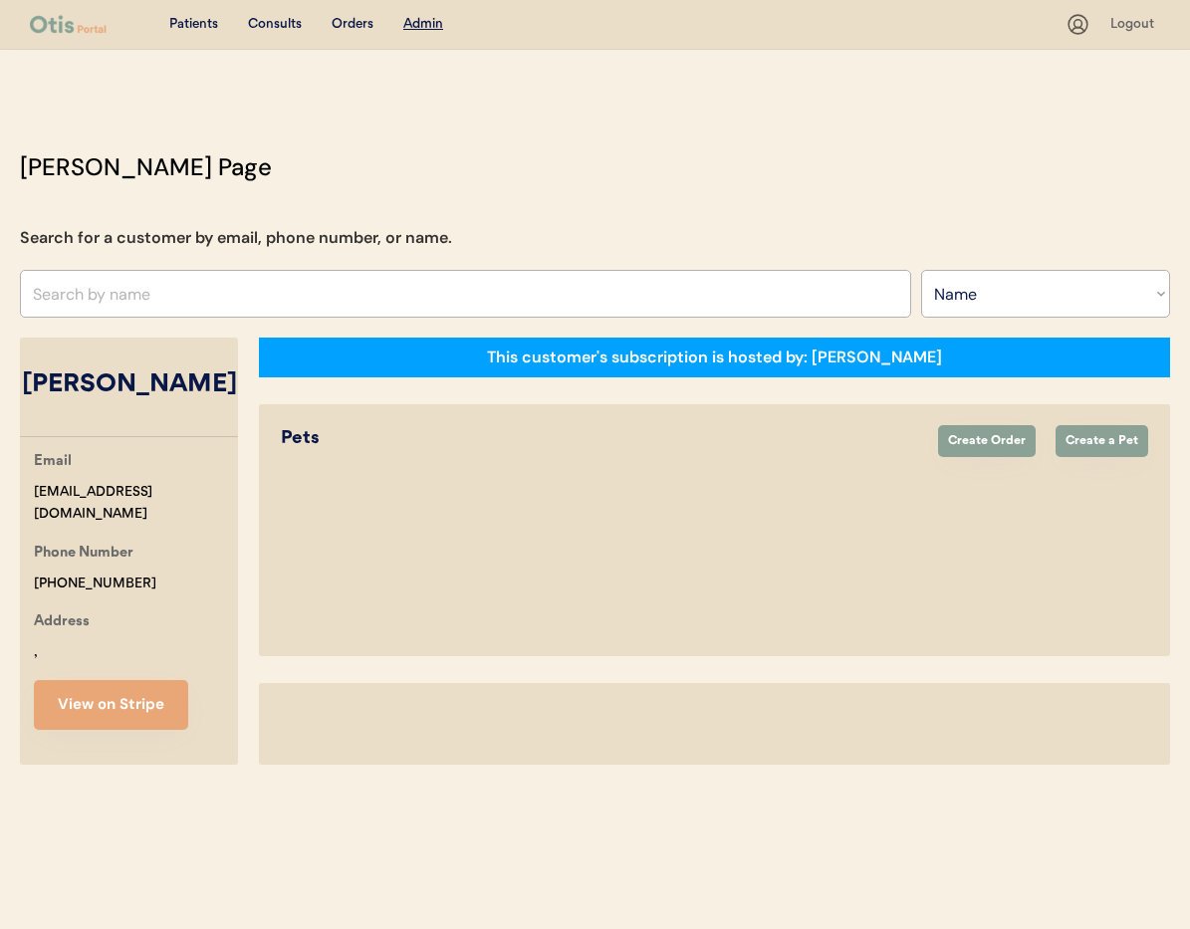
select select "true"
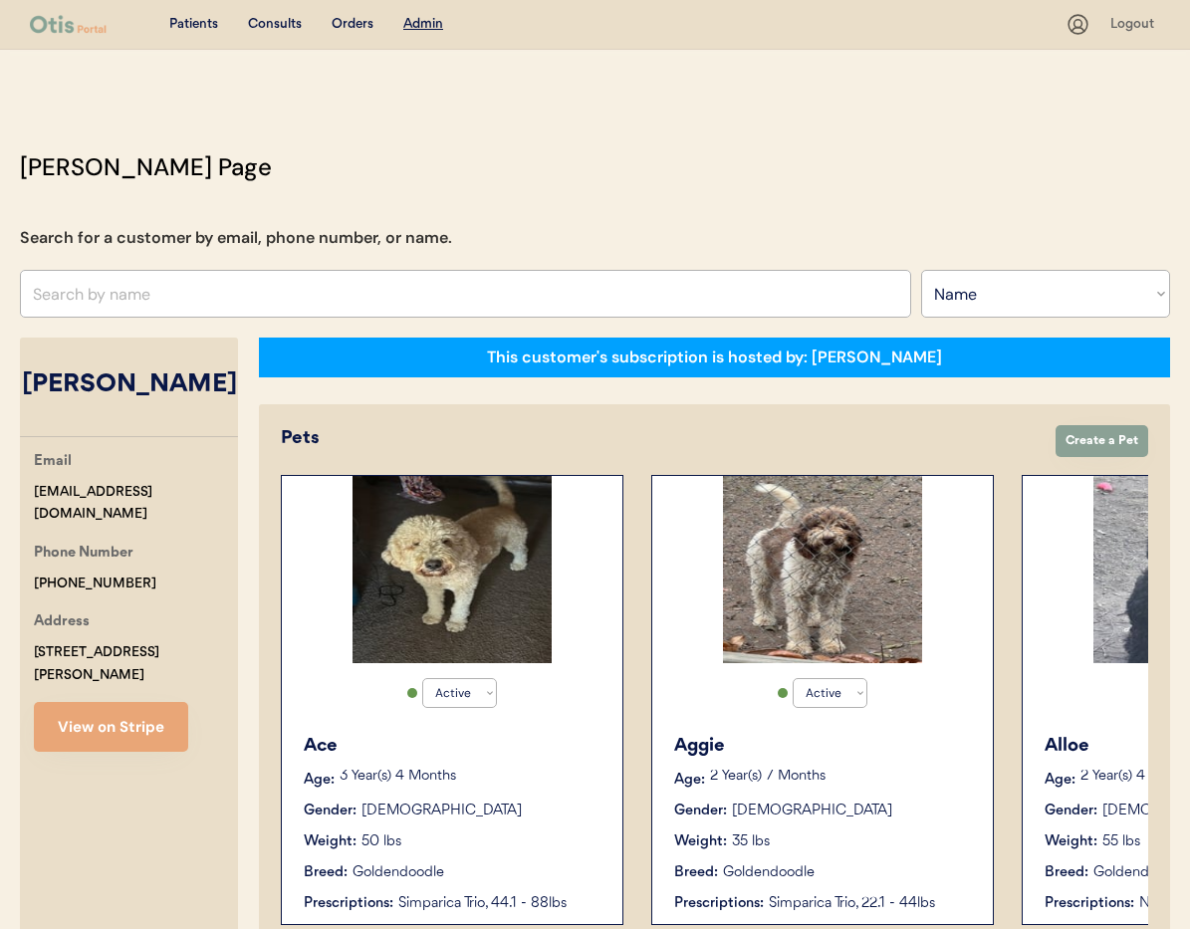
click at [123, 724] on button "View on Stripe" at bounding box center [111, 727] width 154 height 50
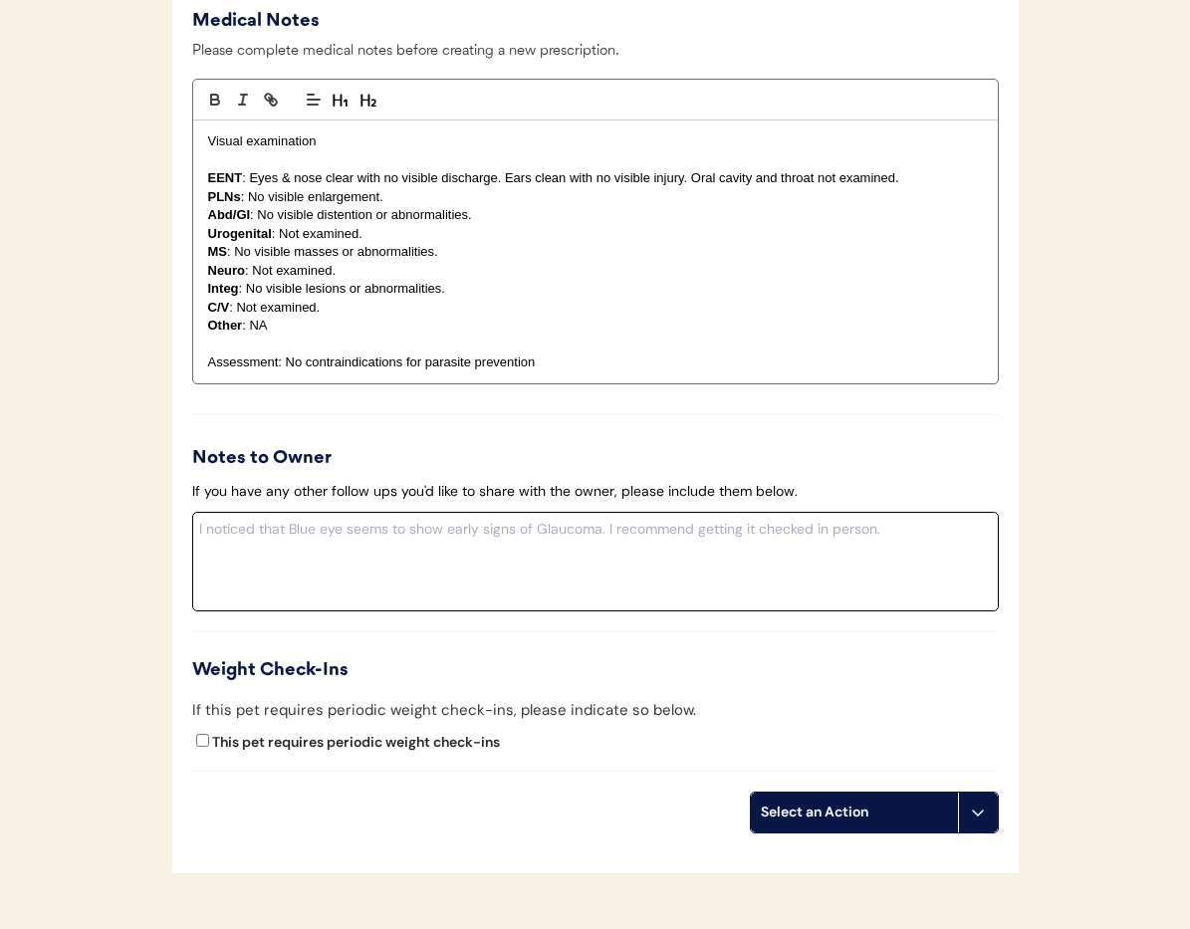
scroll to position [2000, 0]
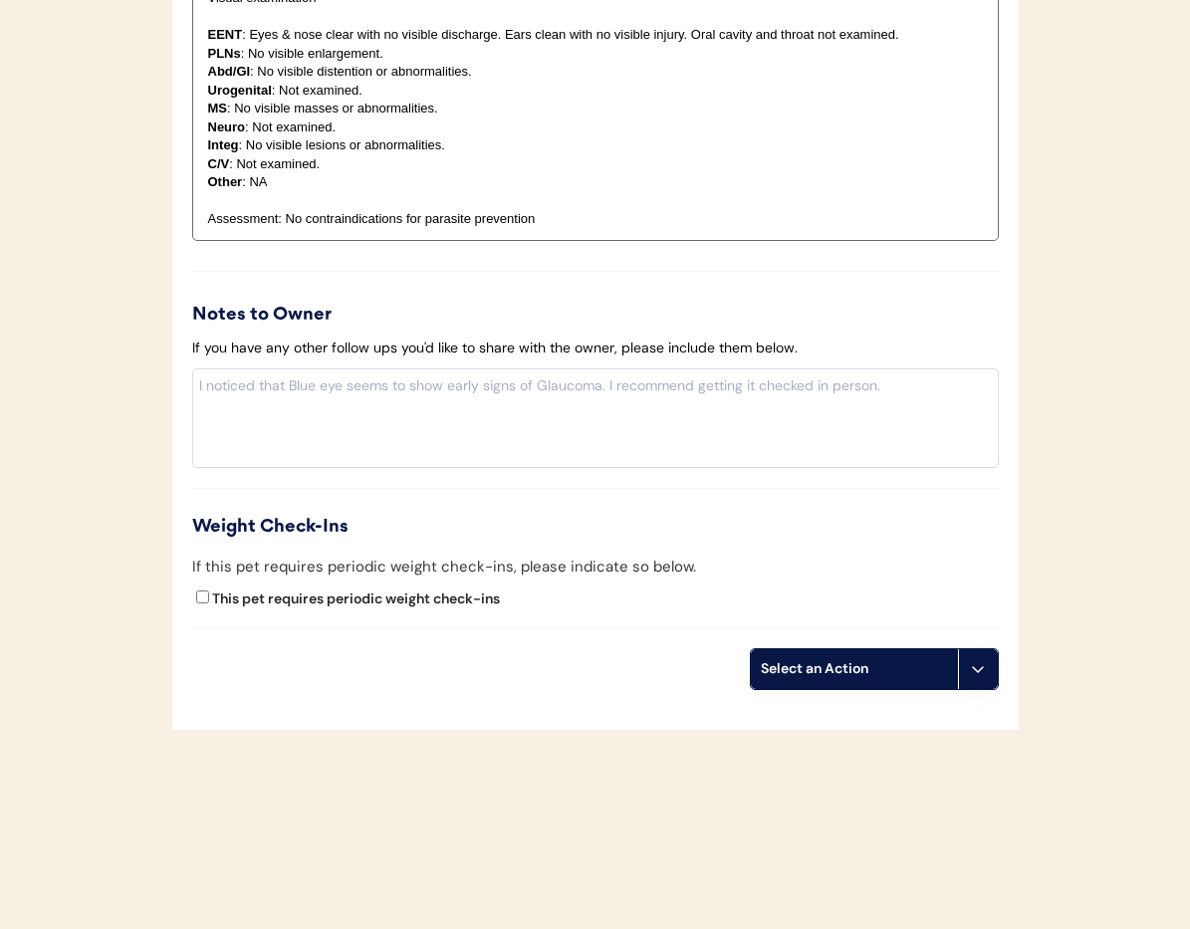
click at [982, 678] on button at bounding box center [978, 669] width 40 height 40
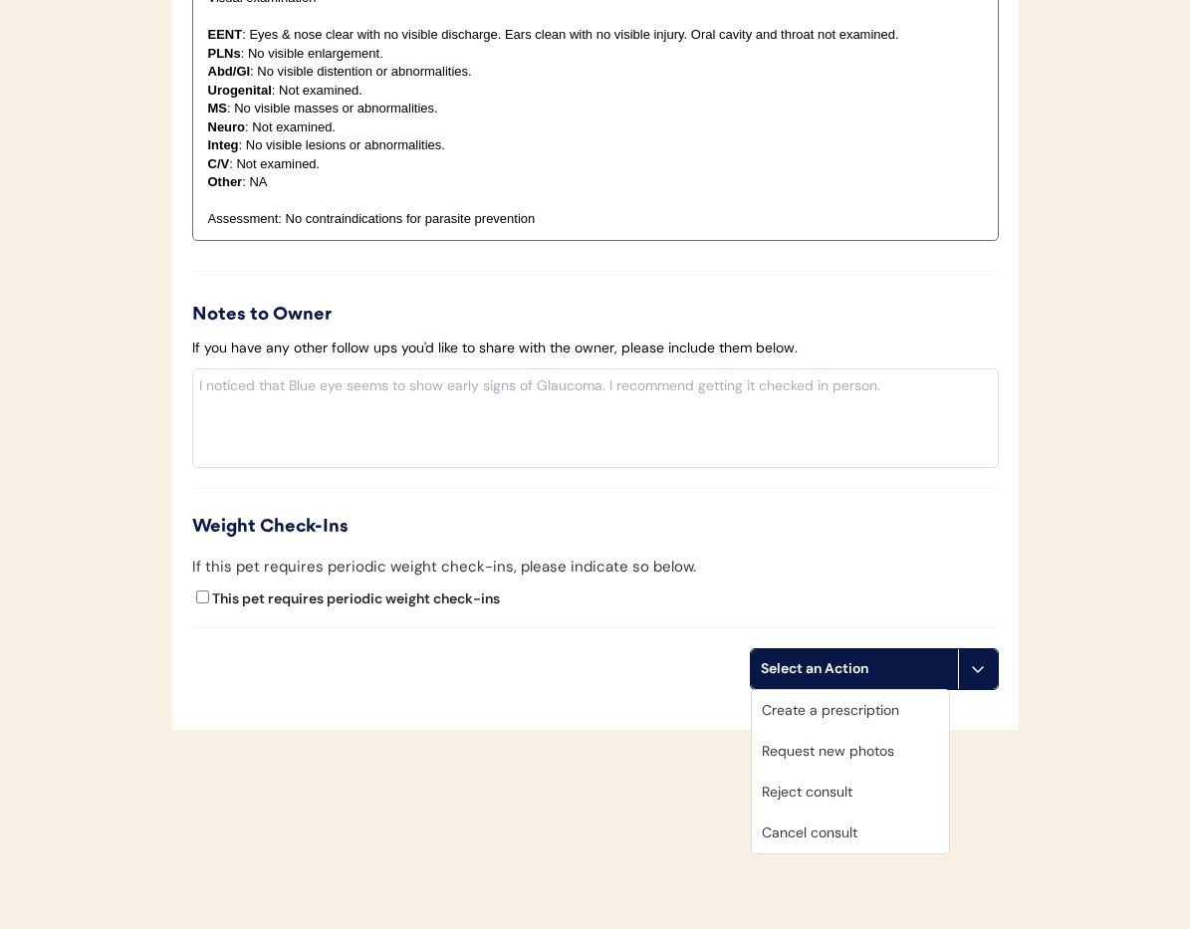
click at [887, 832] on div "Cancel consult" at bounding box center [850, 833] width 197 height 41
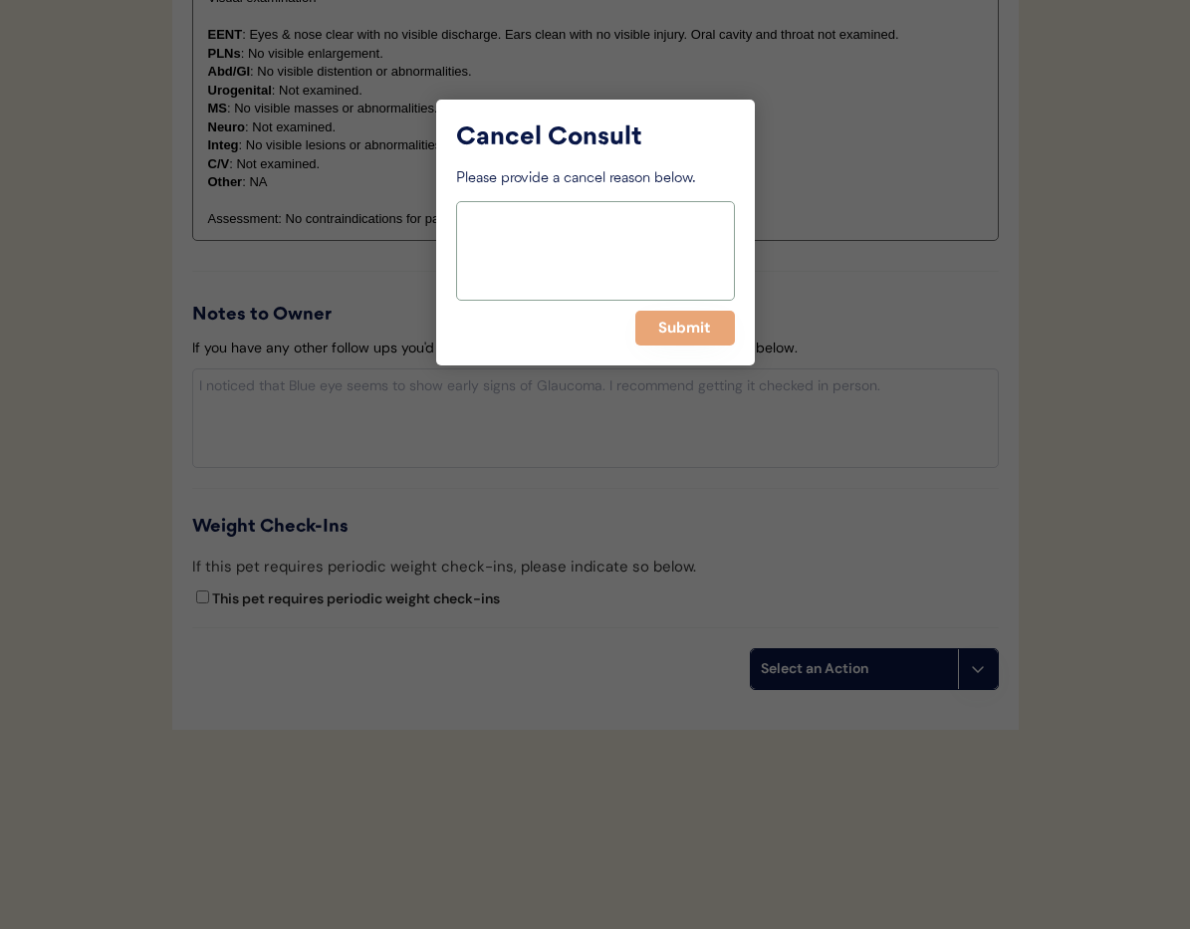
click at [523, 248] on textarea at bounding box center [595, 251] width 279 height 100
type textarea "> 6months"
click at [682, 335] on button "Submit" at bounding box center [685, 328] width 100 height 35
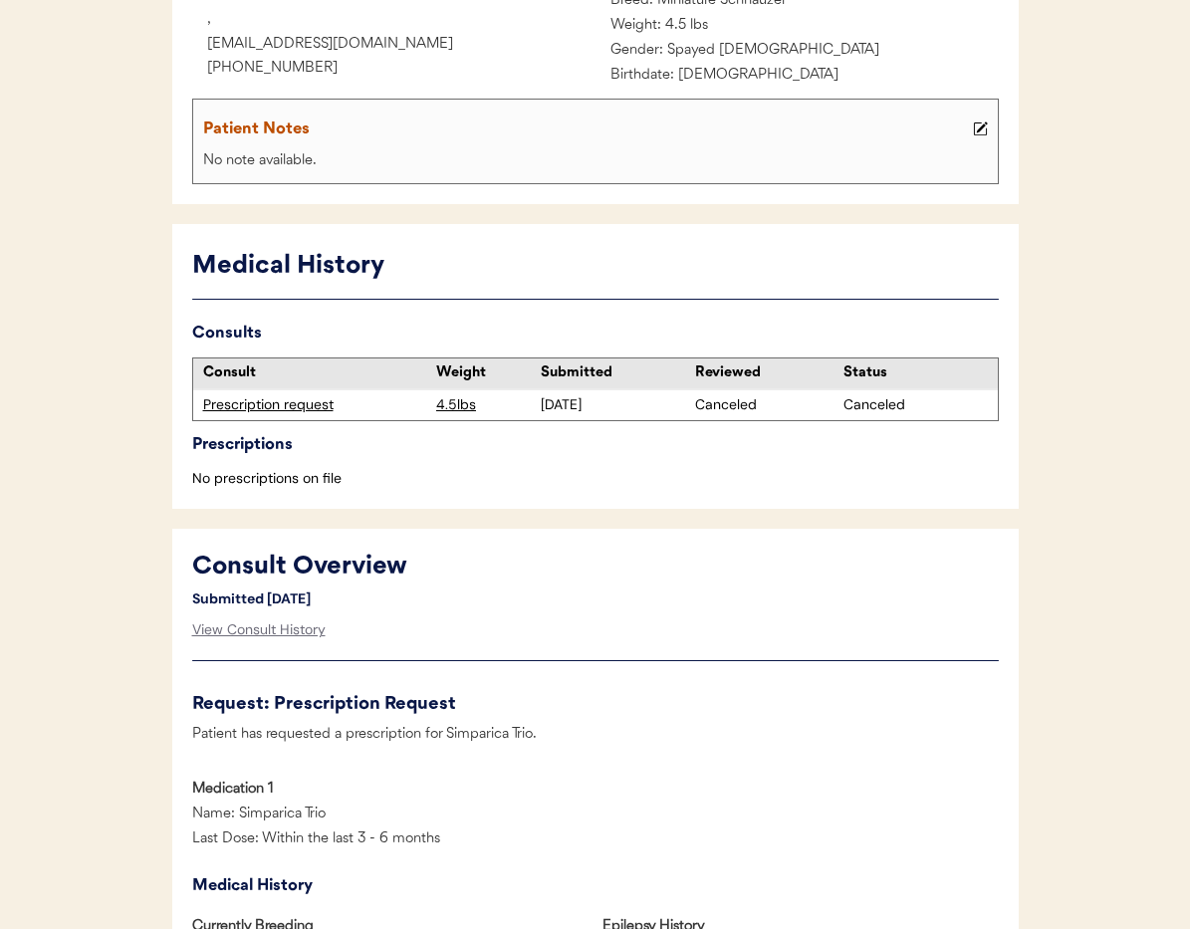
scroll to position [0, 0]
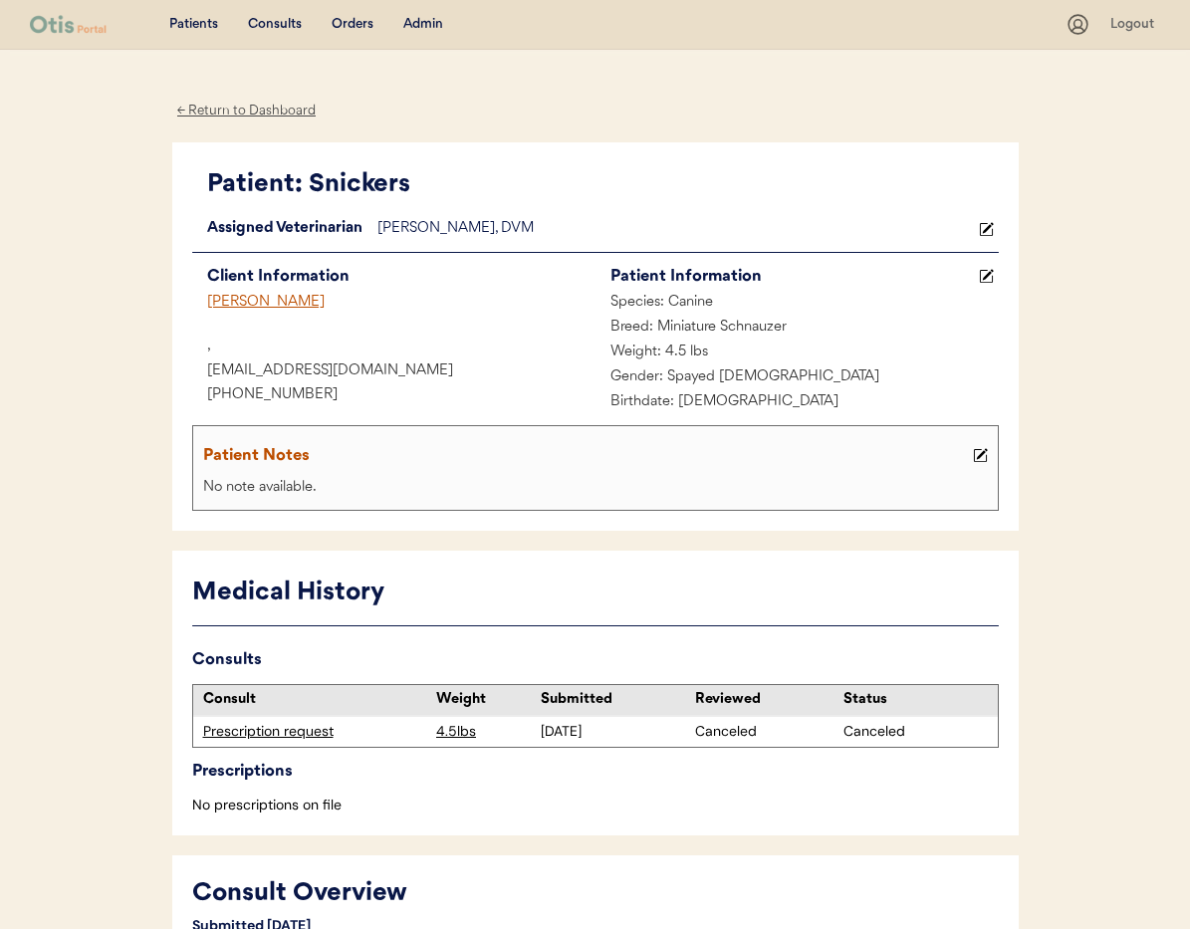
click at [238, 304] on div "April Manuel" at bounding box center [393, 303] width 403 height 25
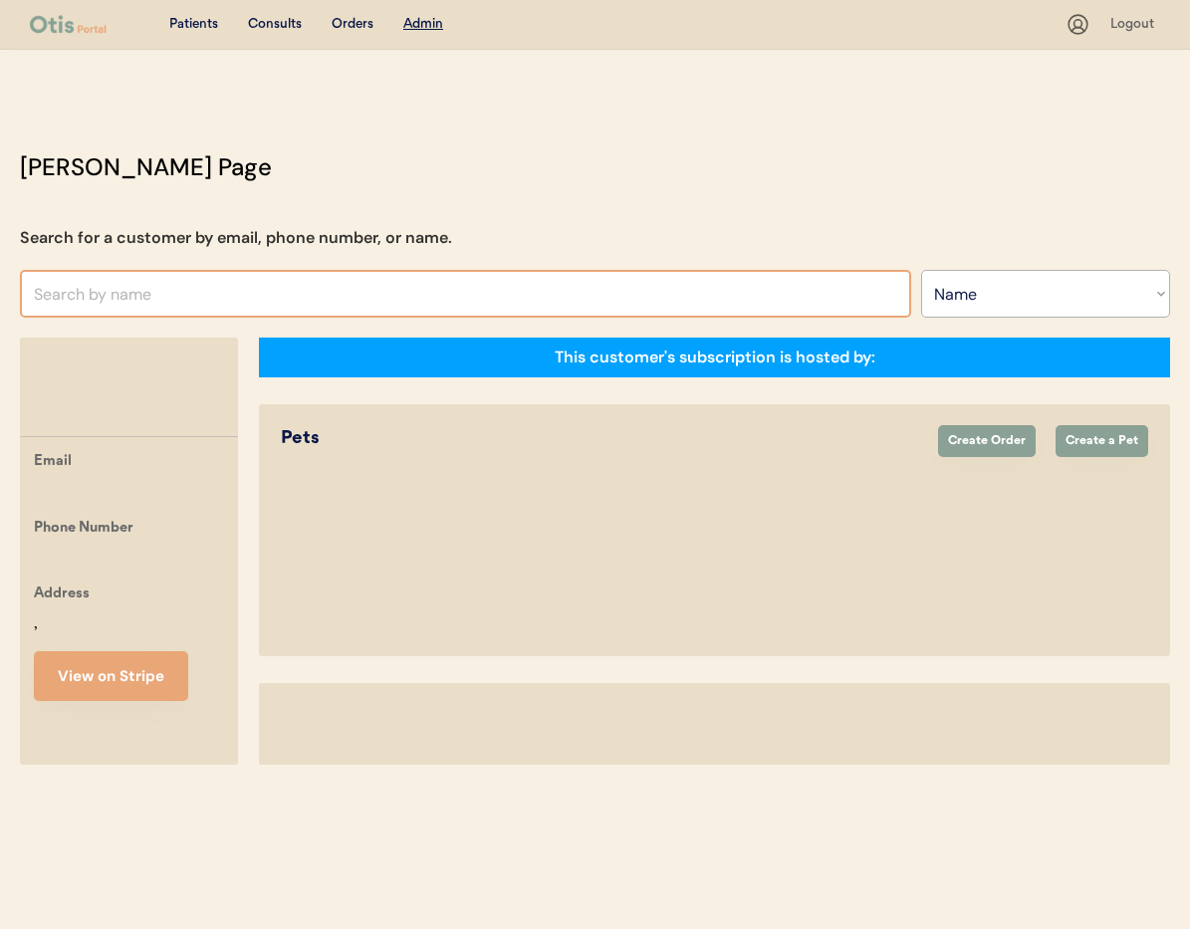
select select ""Name""
select select "true"
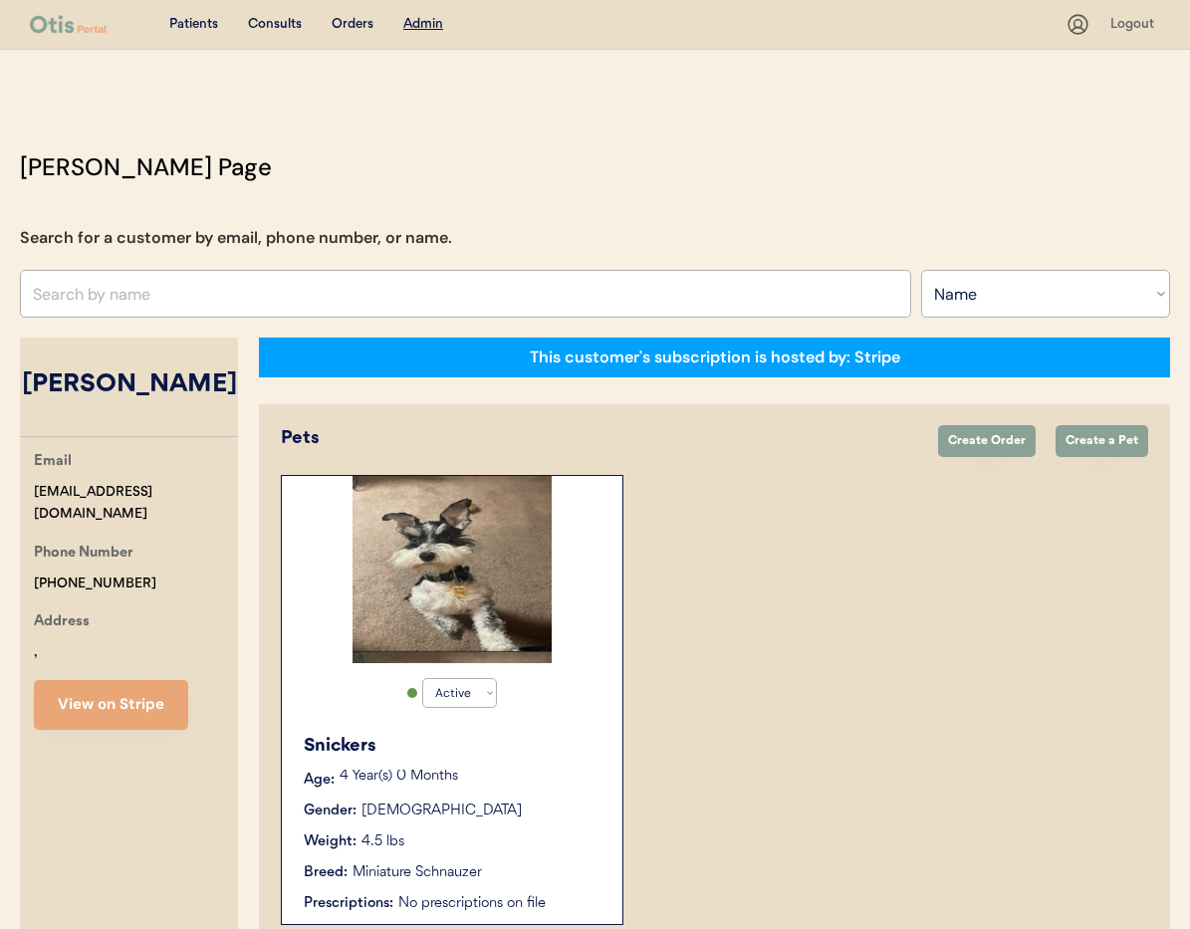
scroll to position [110, 0]
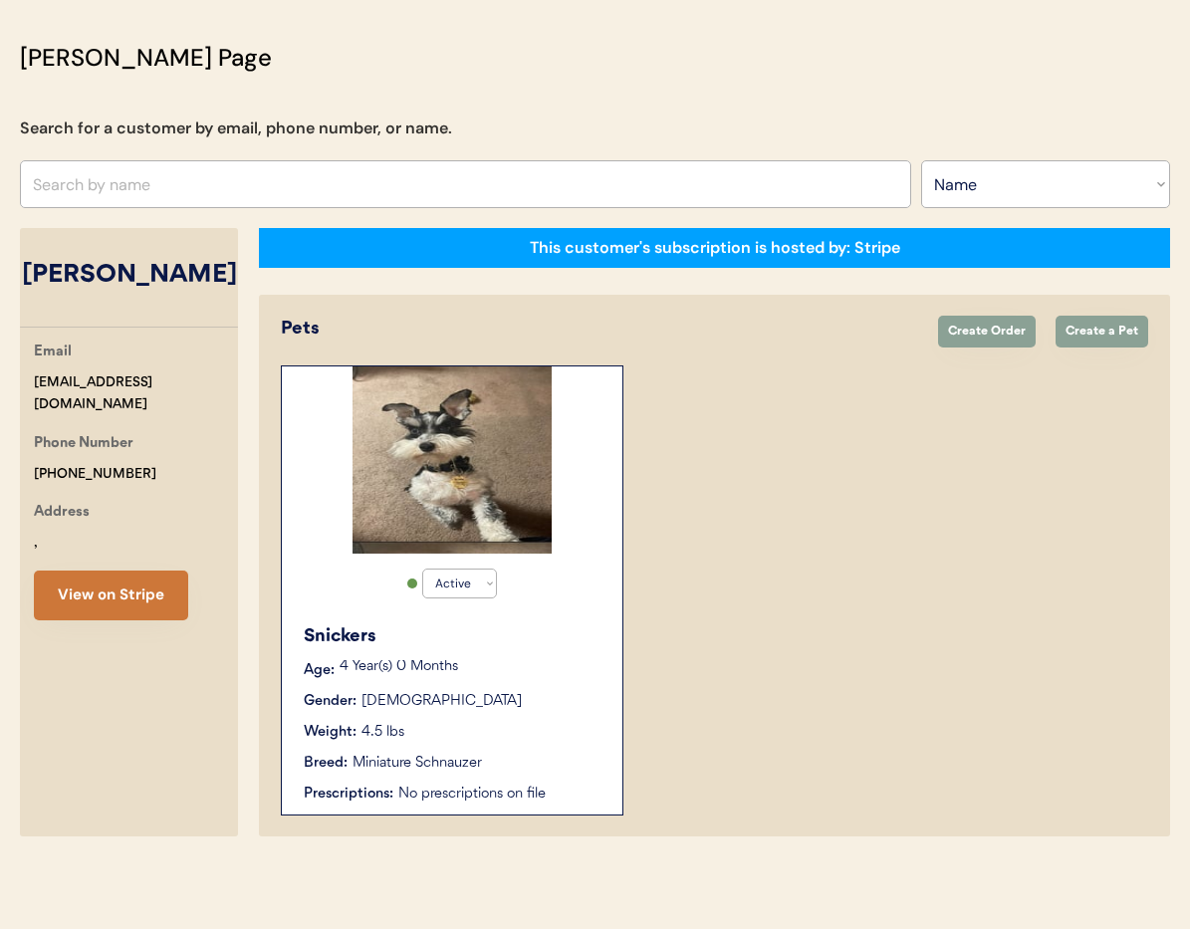
click at [79, 603] on button "View on Stripe" at bounding box center [111, 596] width 154 height 50
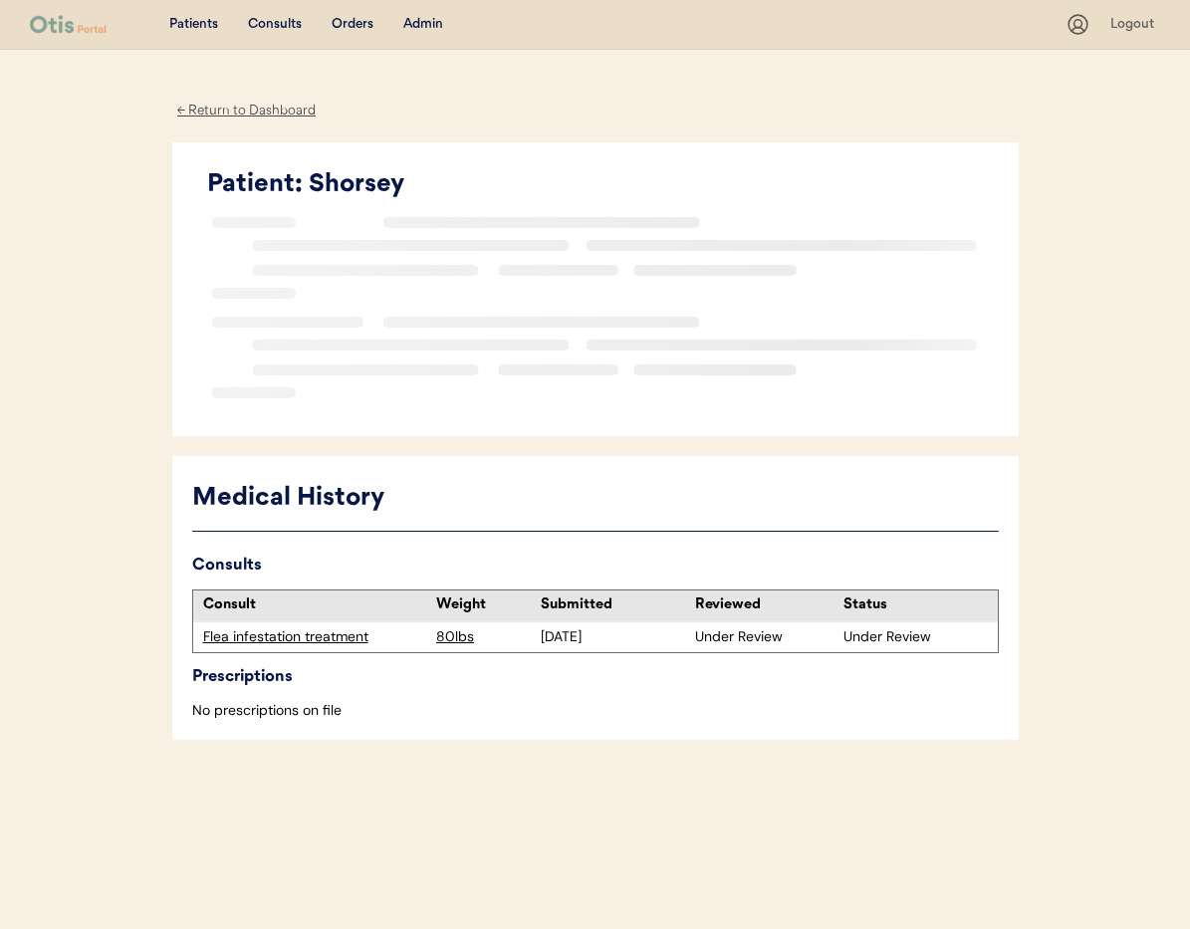
scroll to position [10, 0]
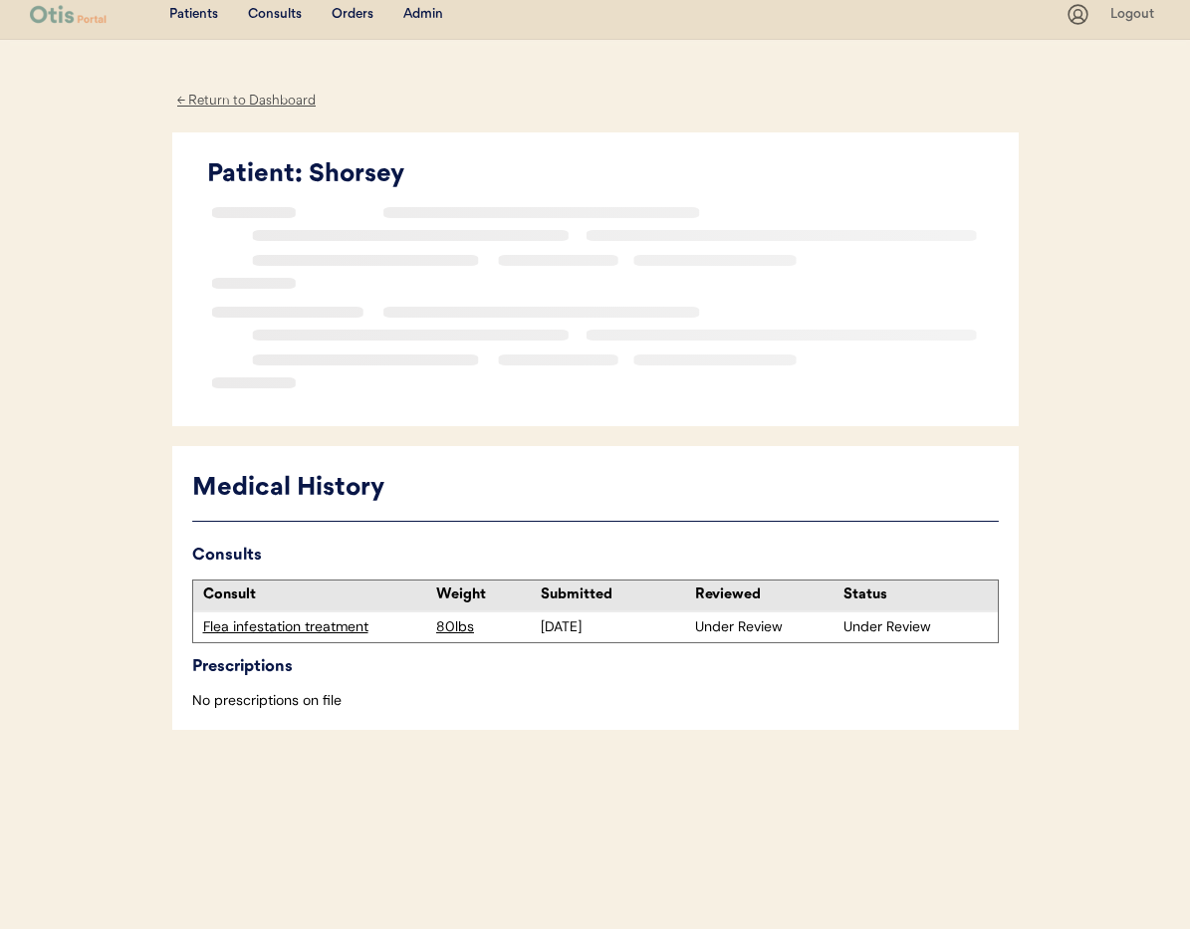
click at [341, 626] on div "Flea infestation treatment" at bounding box center [315, 628] width 224 height 20
click at [299, 627] on div "Flea infestation treatment" at bounding box center [315, 628] width 224 height 20
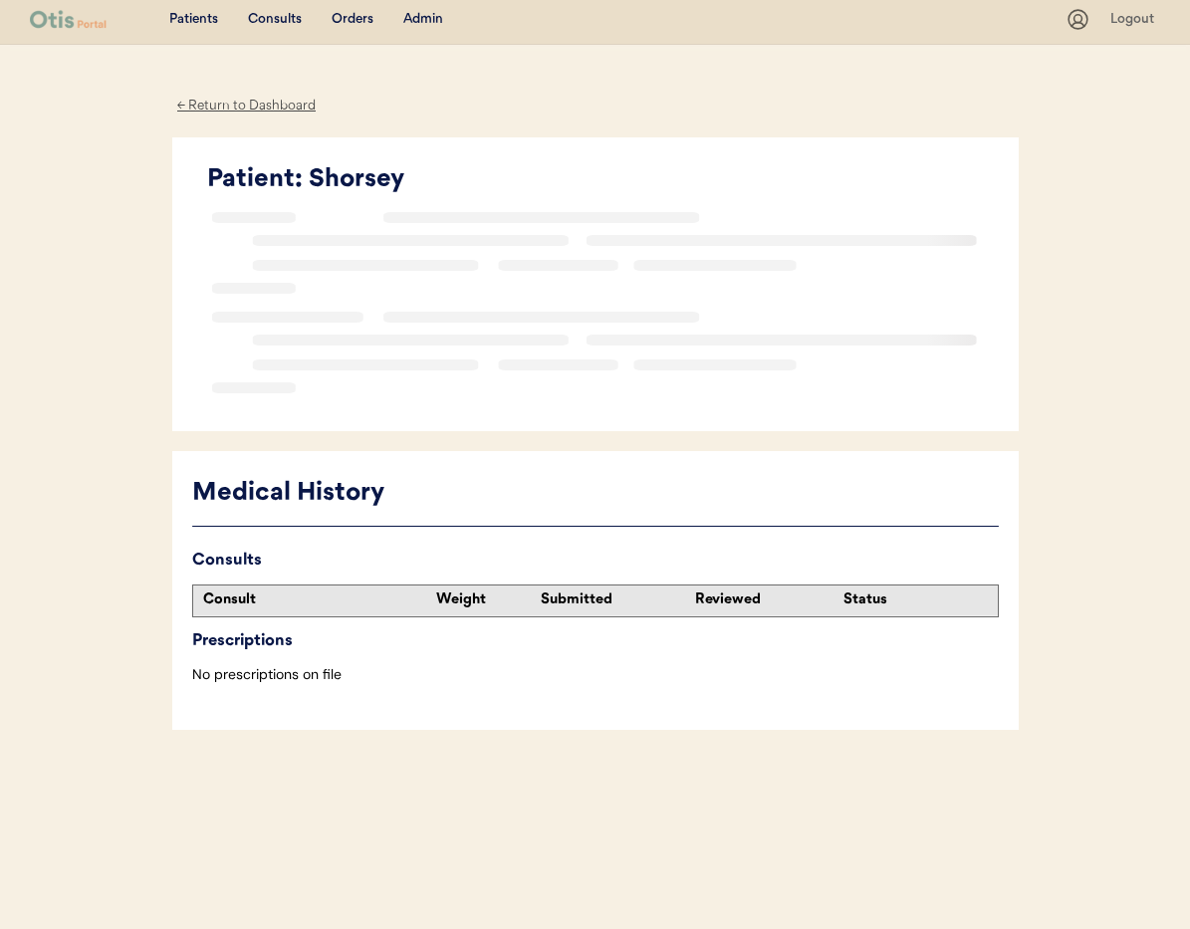
scroll to position [10, 0]
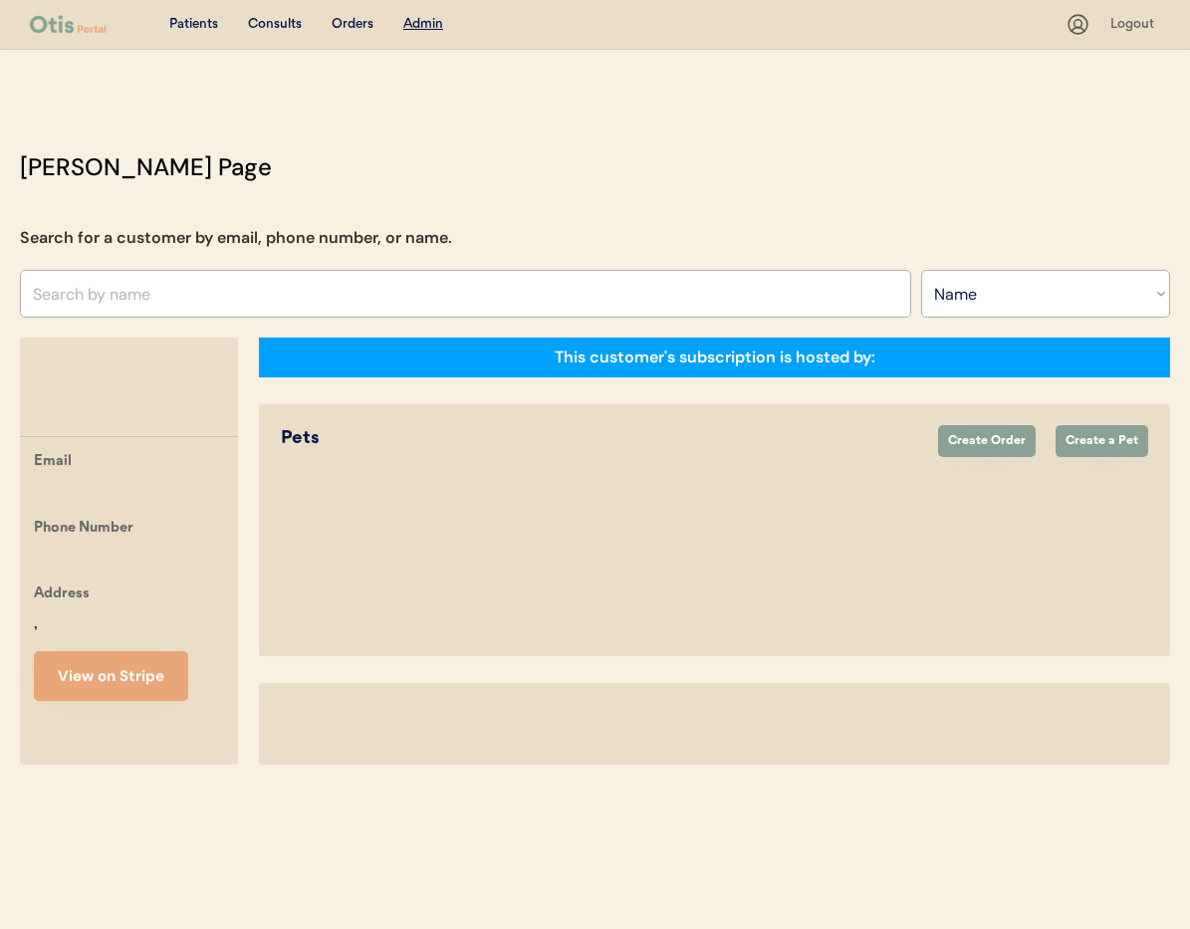
select select ""Name""
select select "true"
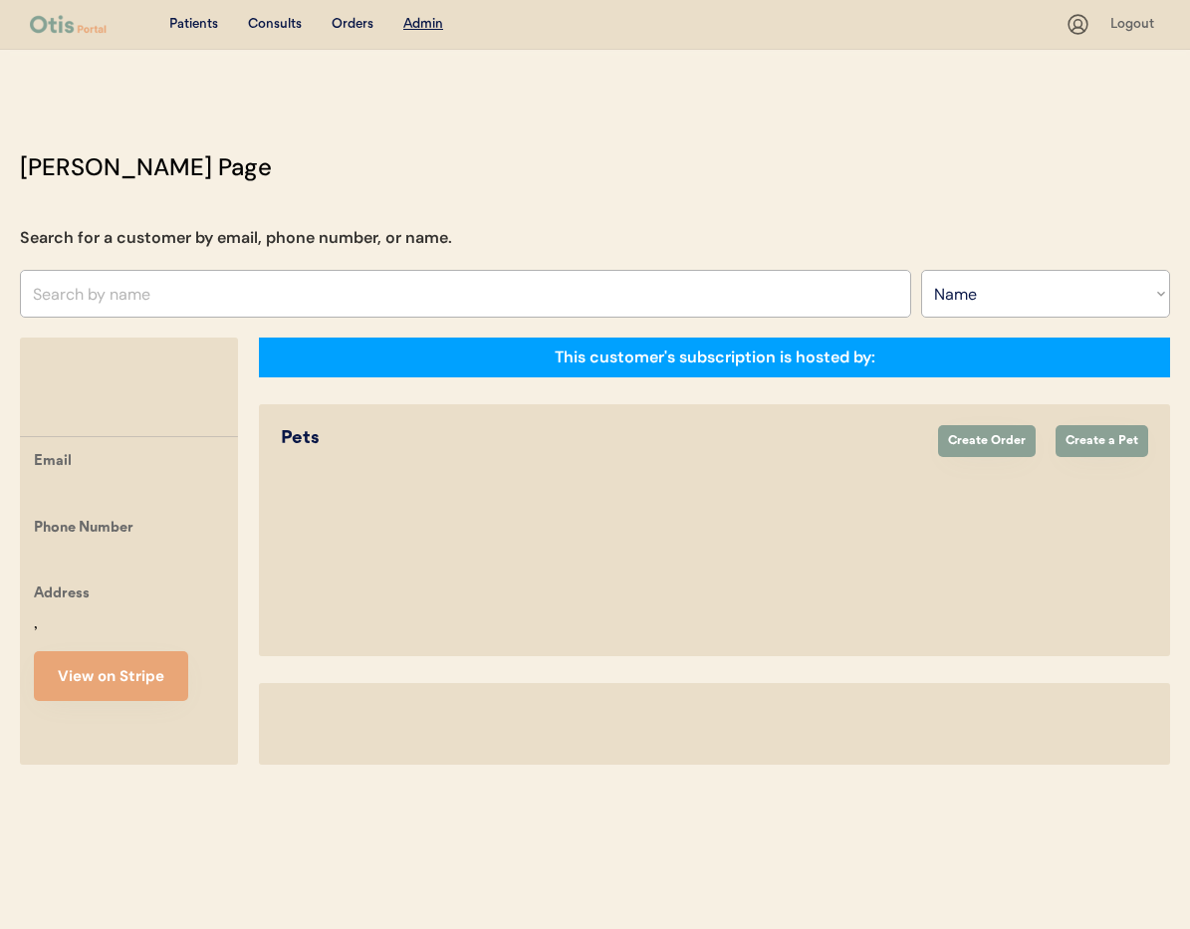
select select "true"
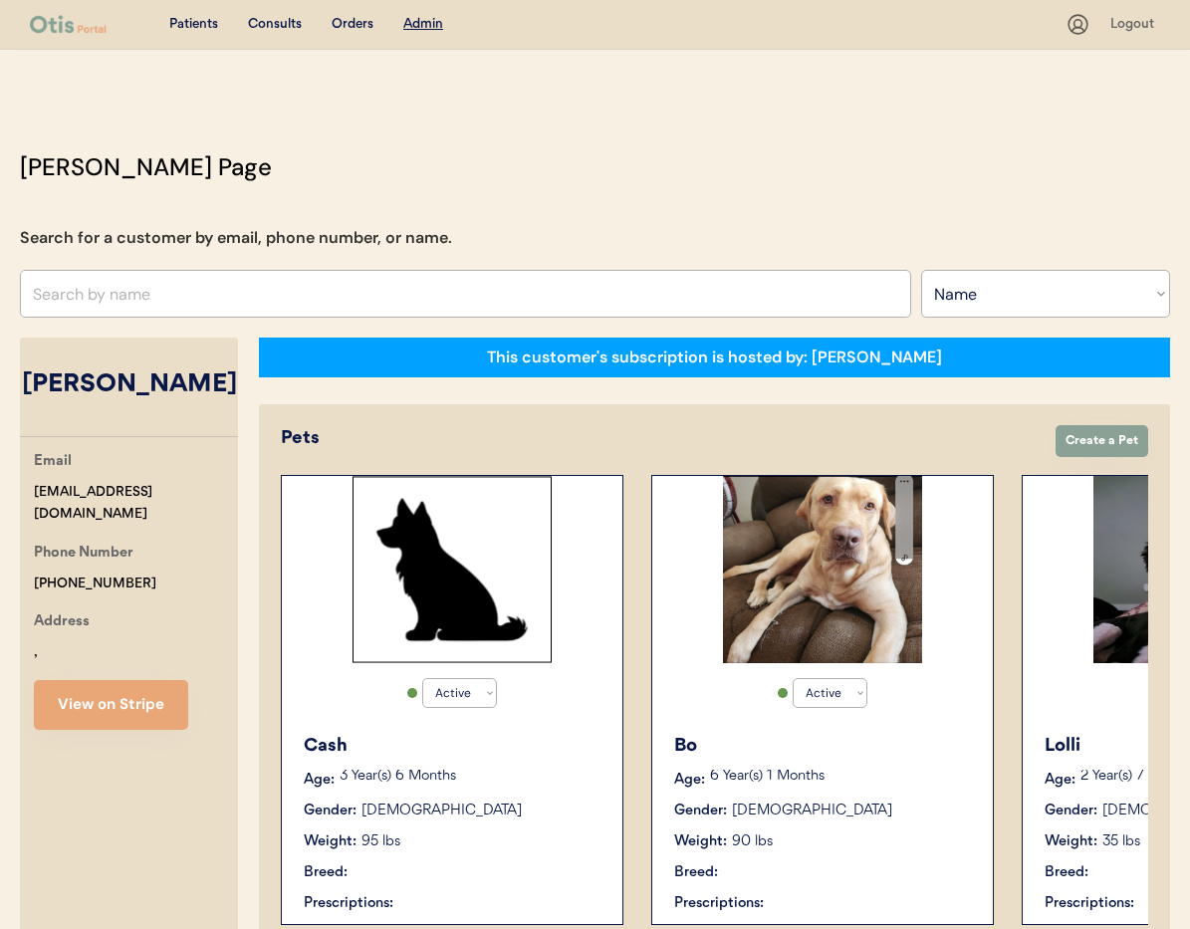
scroll to position [172, 0]
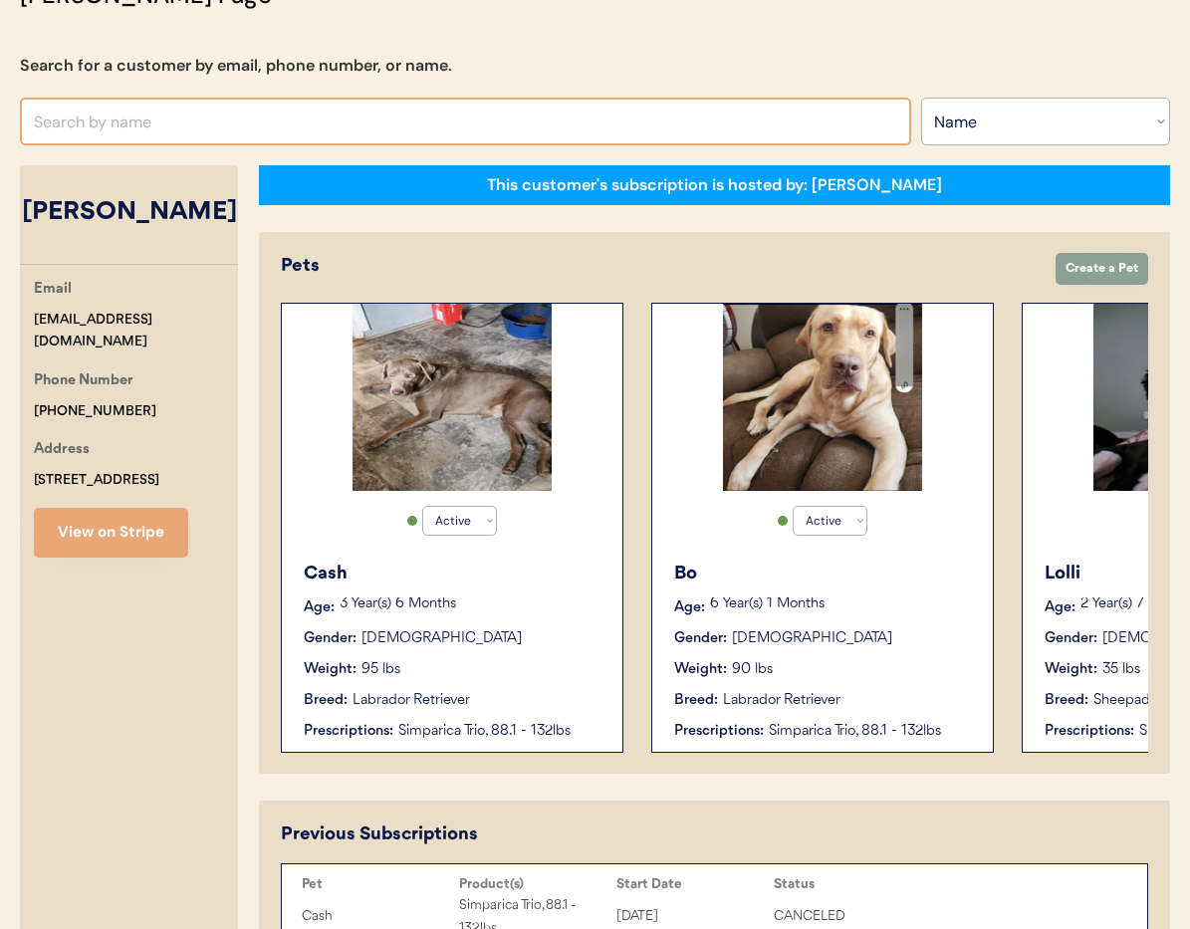
click at [228, 106] on input "text" at bounding box center [465, 122] width 891 height 48
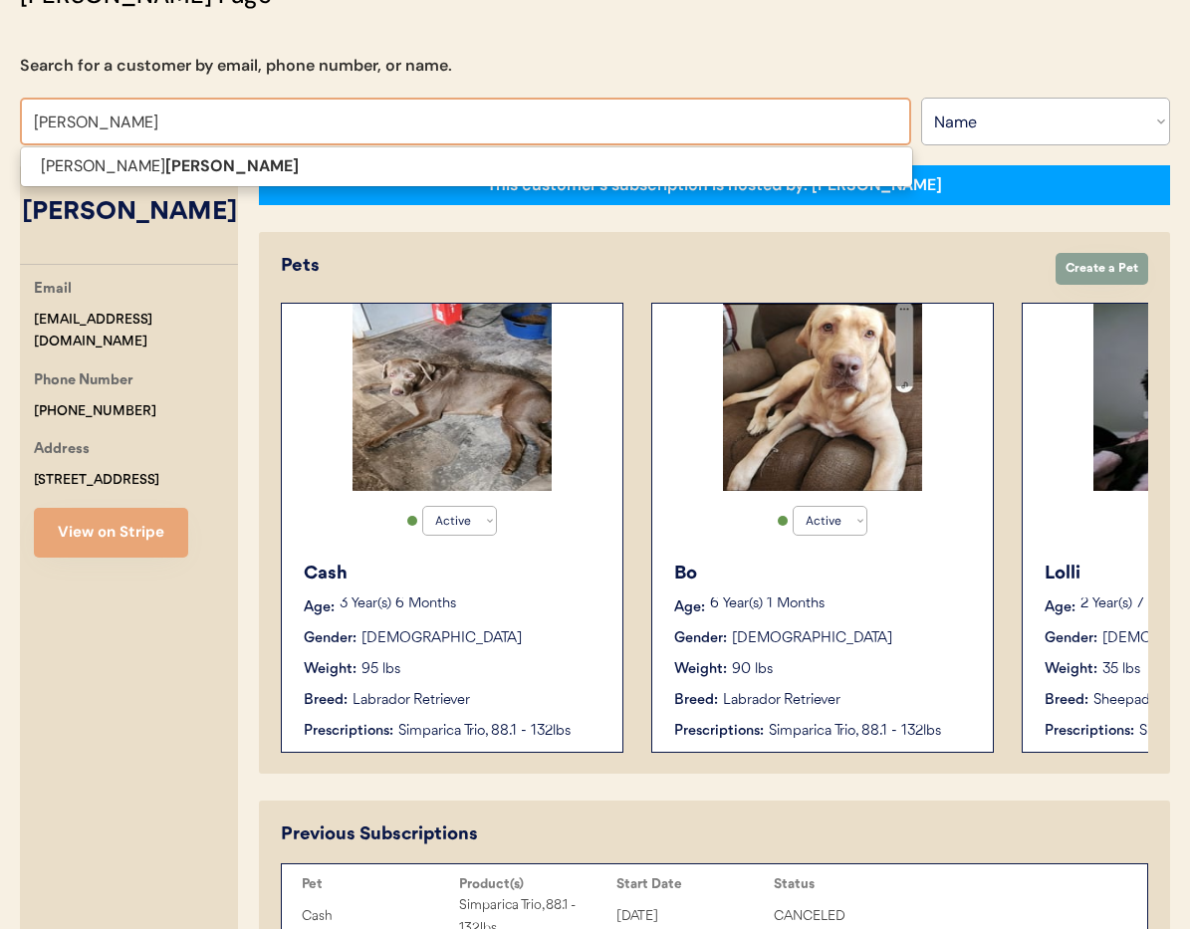
click at [261, 181] on span "Adrienne Livingston" at bounding box center [466, 166] width 893 height 41
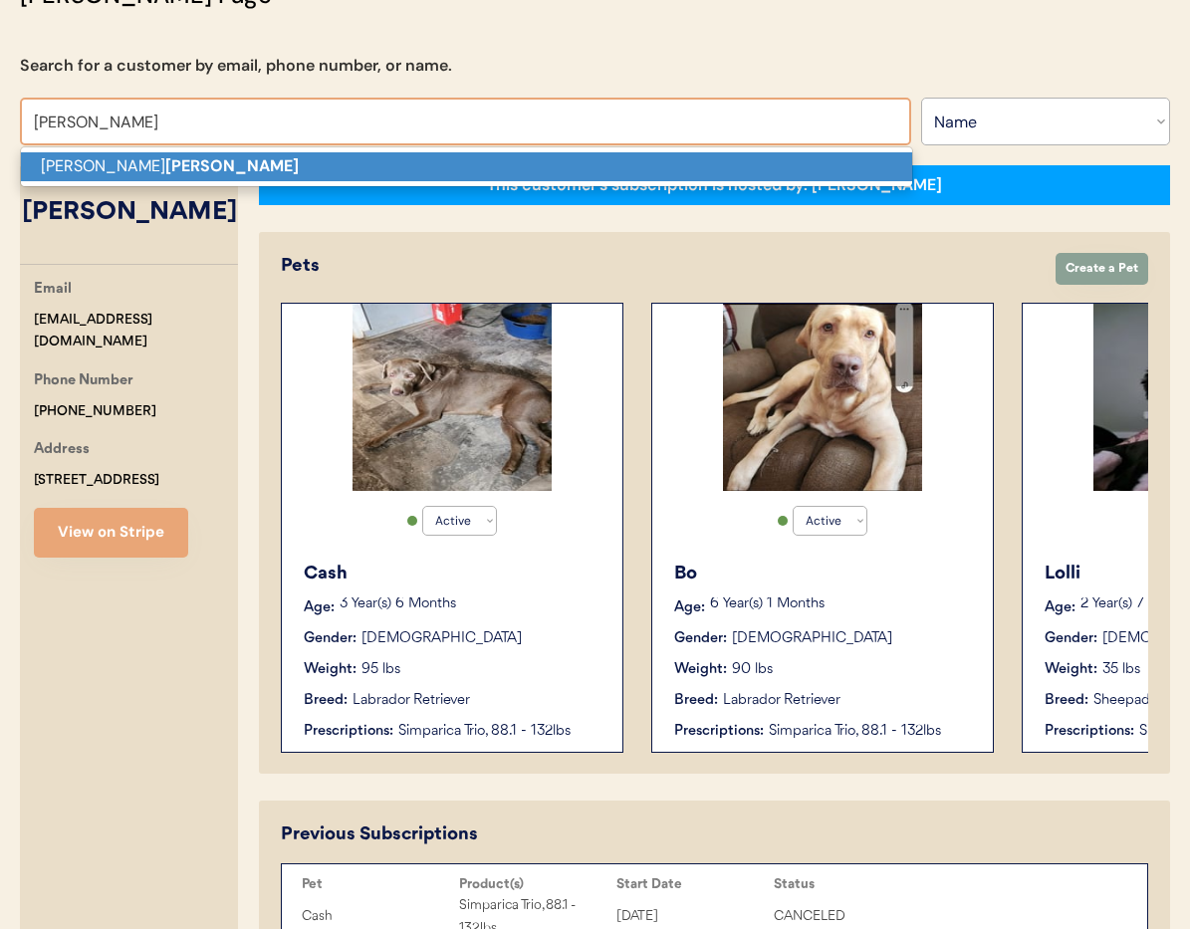
click at [237, 158] on p "Adrienne Livingston" at bounding box center [466, 166] width 891 height 29
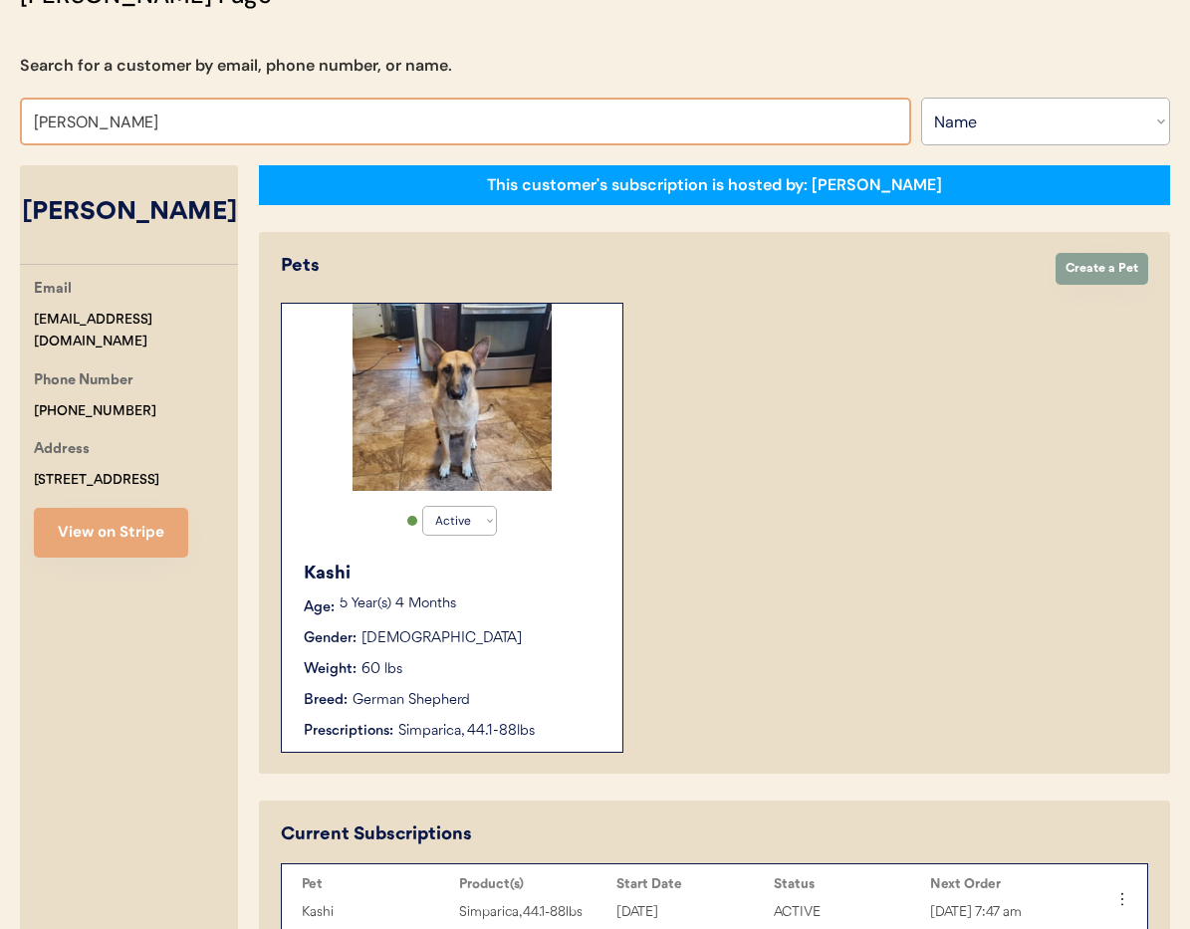
drag, startPoint x: 220, startPoint y: 106, endPoint x: 258, endPoint y: 112, distance: 38.3
click at [220, 106] on input "[PERSON_NAME]" at bounding box center [465, 122] width 891 height 48
click at [252, 130] on input "Adrienne Livingston" at bounding box center [465, 122] width 891 height 48
type input "Adrienne Living"
type input "Adrienne Livingston"
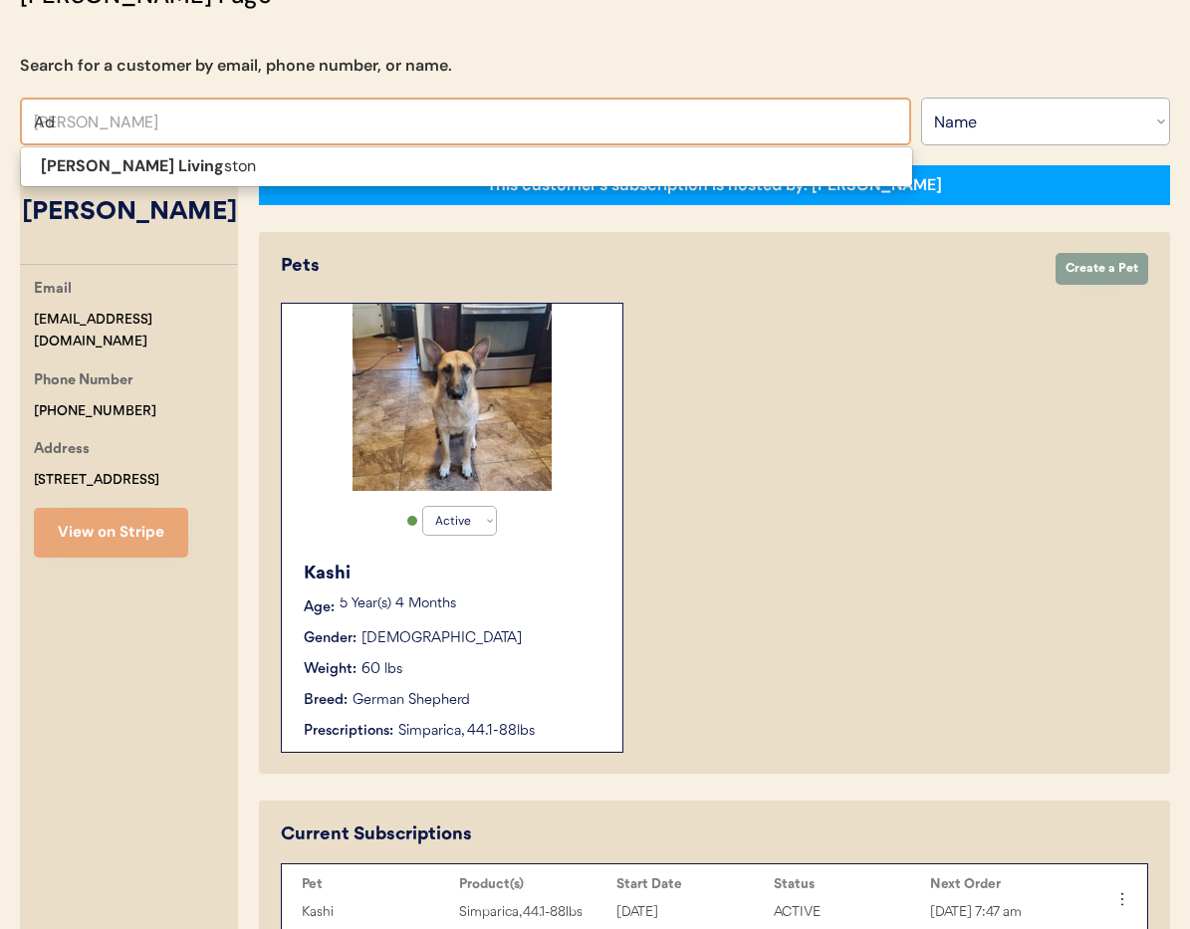
type input "A"
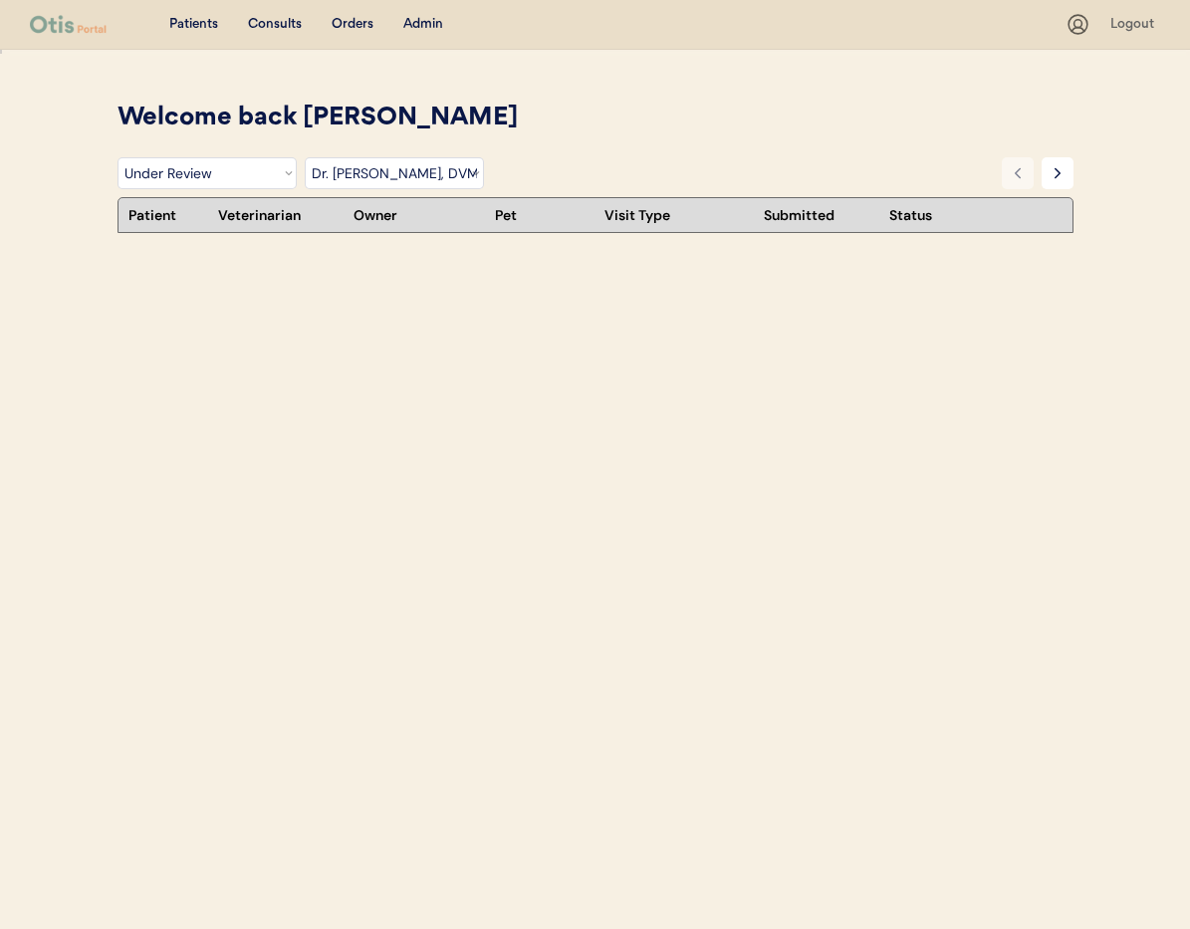
select select ""under_review""
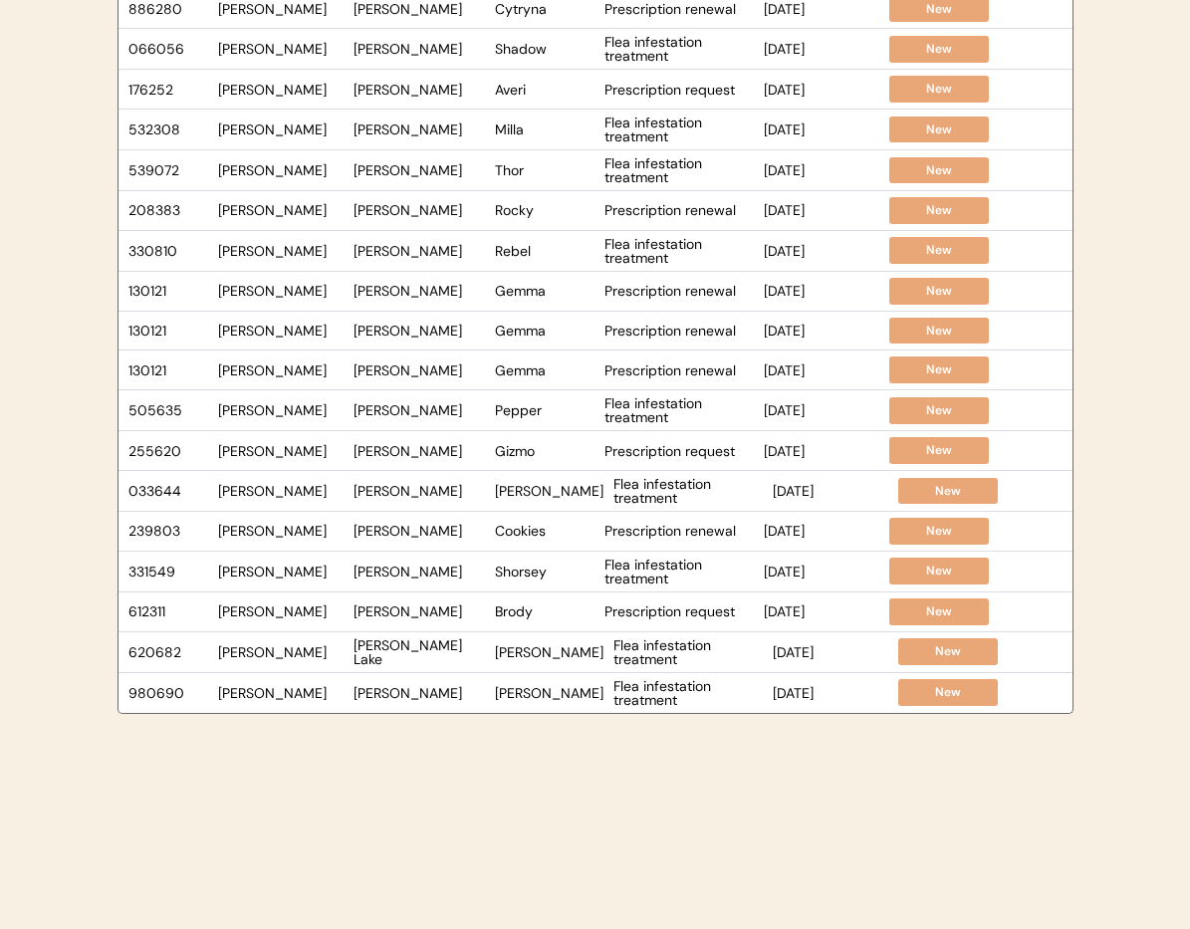
scroll to position [421, 0]
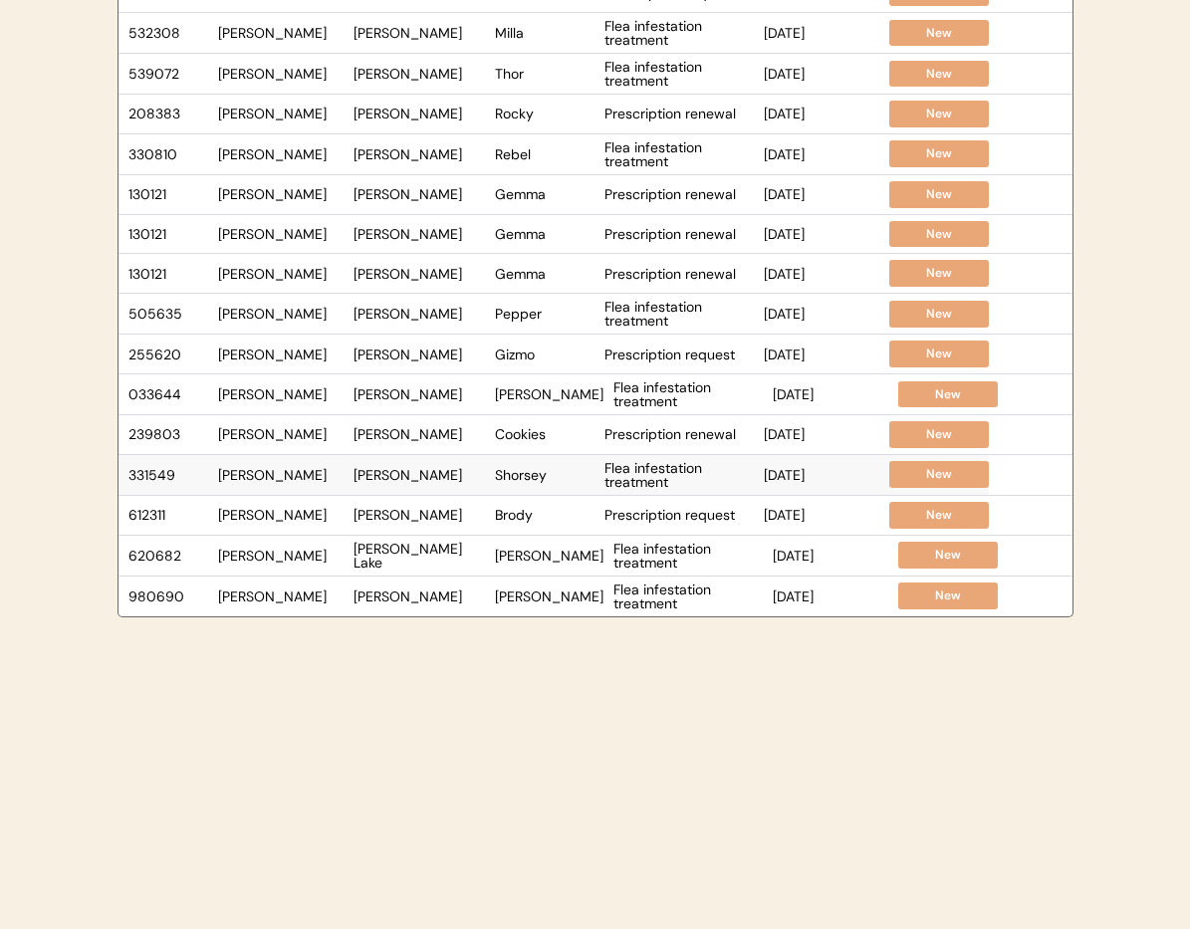
click at [567, 479] on div "Shorsey" at bounding box center [545, 475] width 100 height 14
click at [559, 517] on div "Brody" at bounding box center [545, 515] width 100 height 14
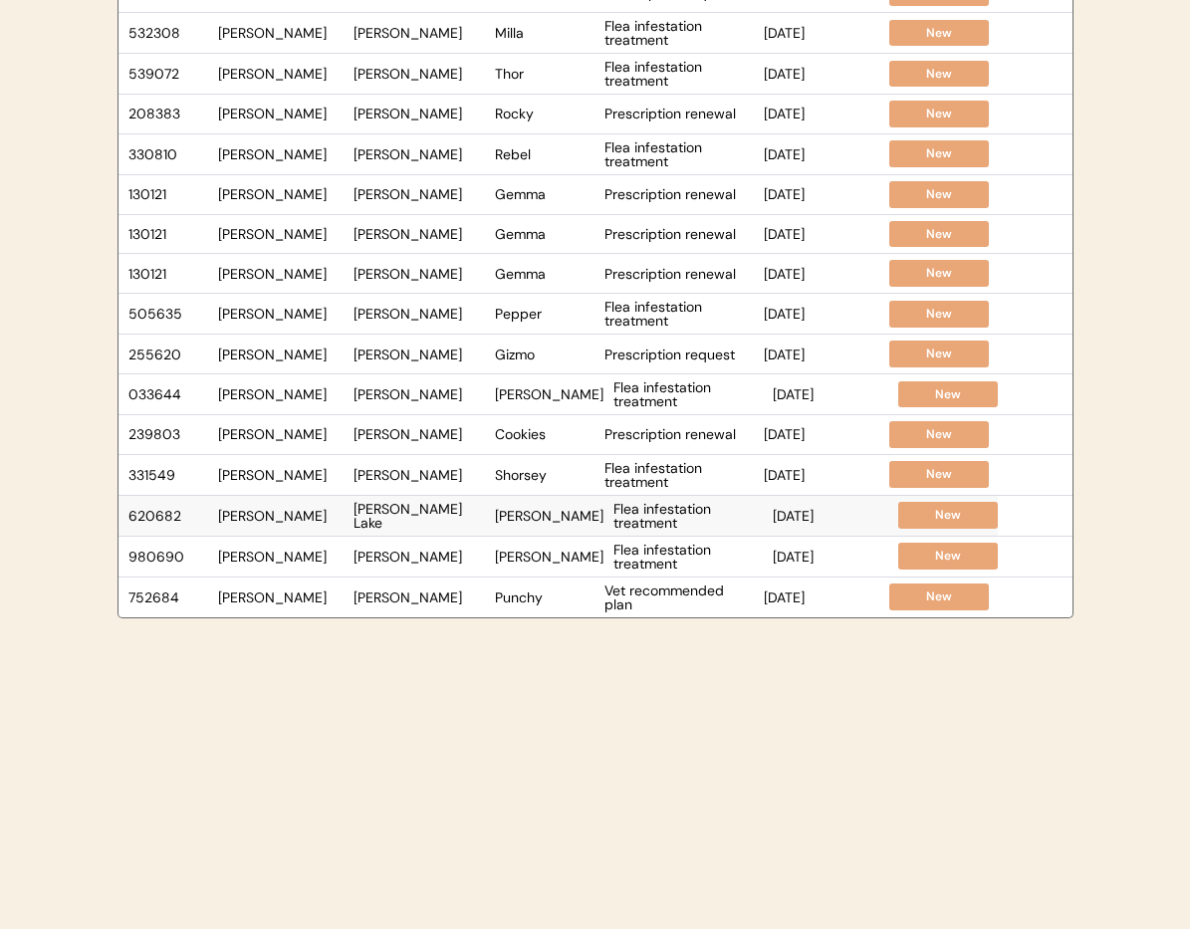
click at [559, 516] on div "[PERSON_NAME]" at bounding box center [549, 516] width 109 height 14
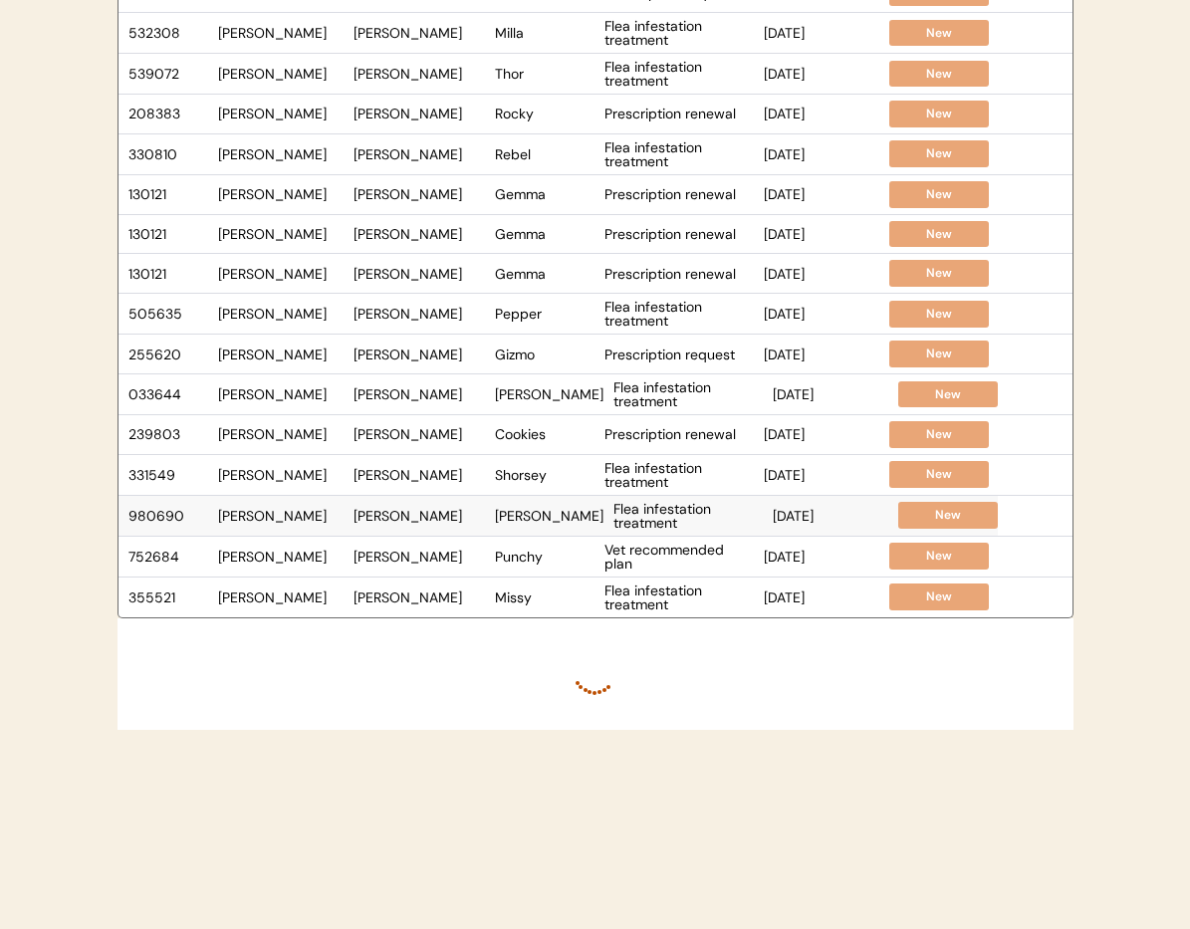
click at [542, 516] on div "[PERSON_NAME]" at bounding box center [549, 516] width 109 height 14
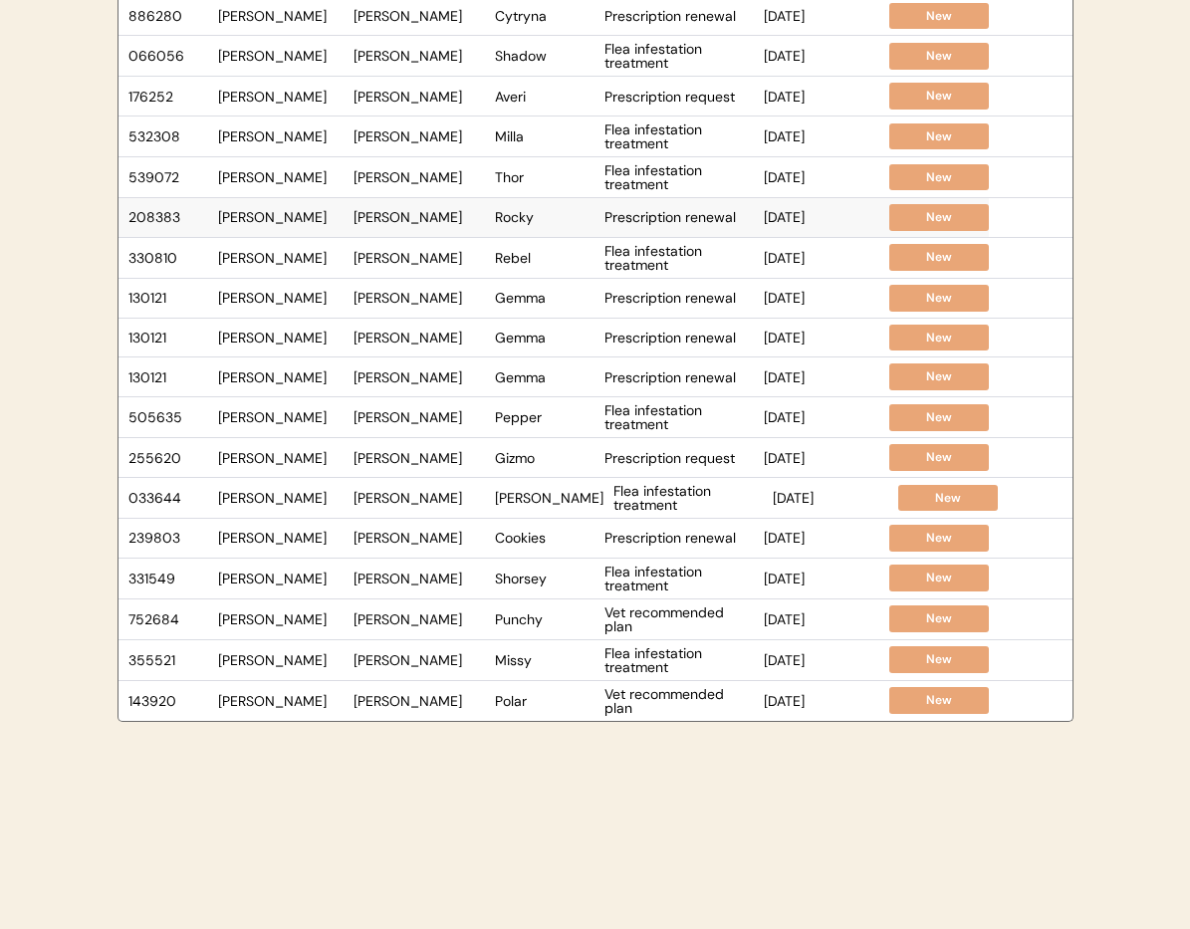
scroll to position [319, 0]
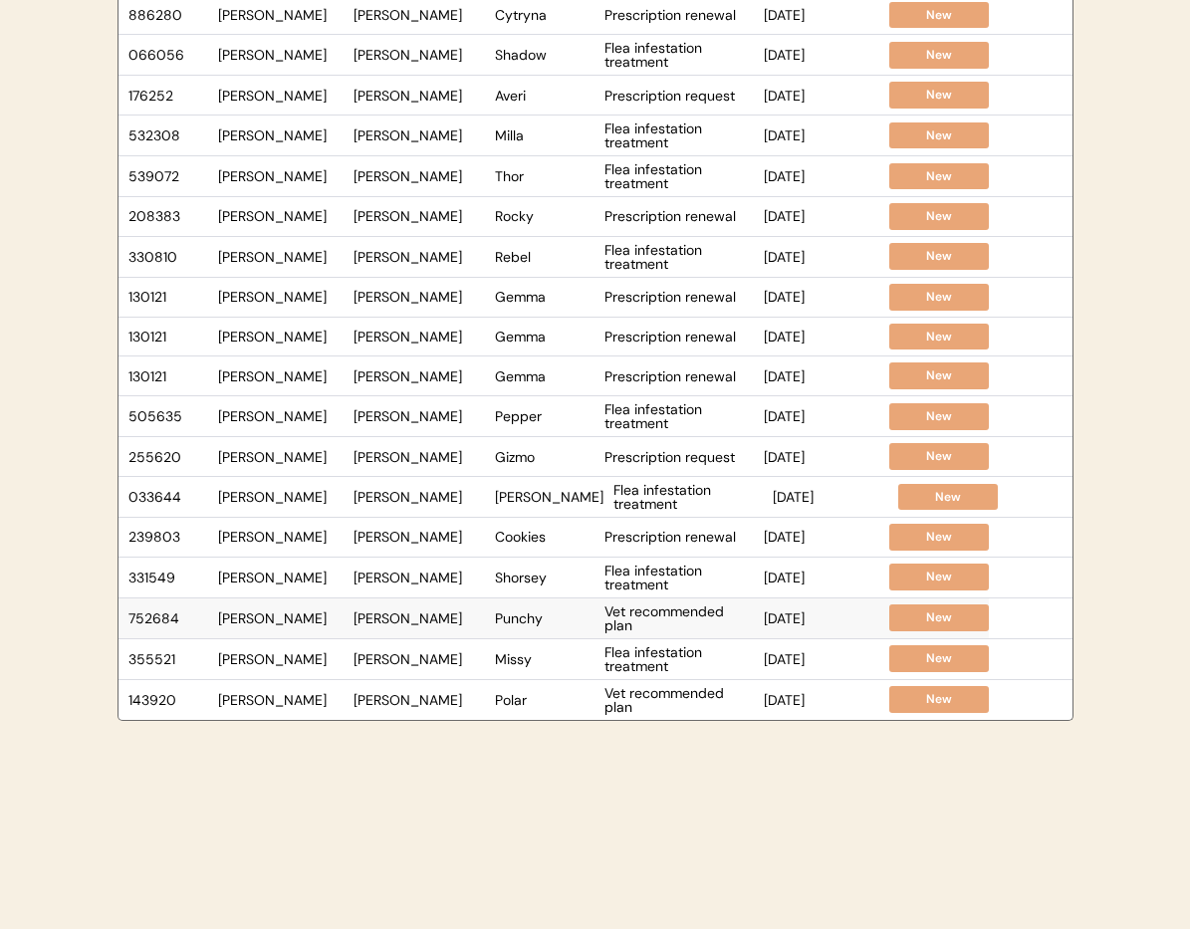
click at [526, 616] on div "Punchy" at bounding box center [545, 619] width 100 height 14
click at [541, 627] on div "355521 Dr. [PERSON_NAME] Fresh [PERSON_NAME] Flea infestation treatment [DATE] …" at bounding box center [554, 619] width 871 height 40
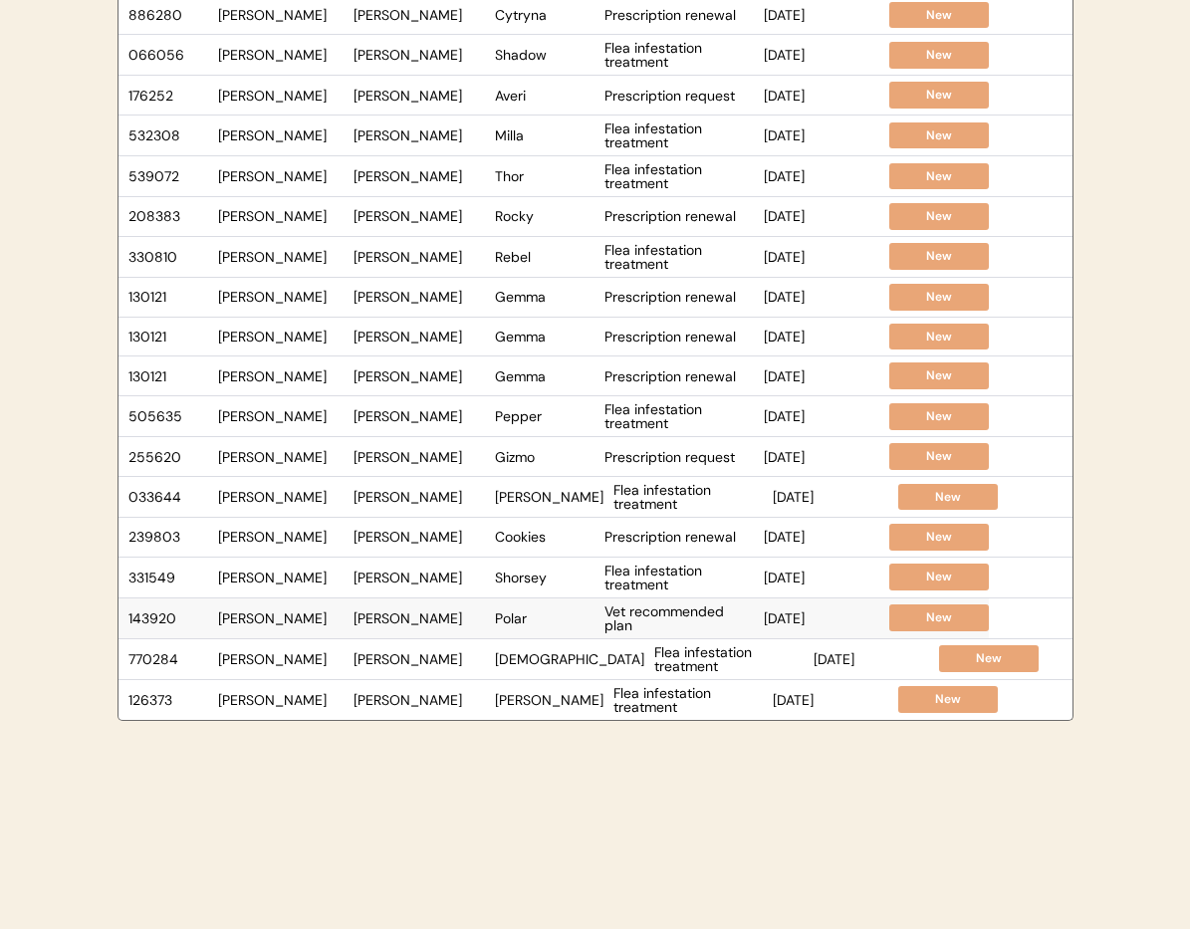
click at [557, 622] on div "Polar" at bounding box center [545, 619] width 100 height 14
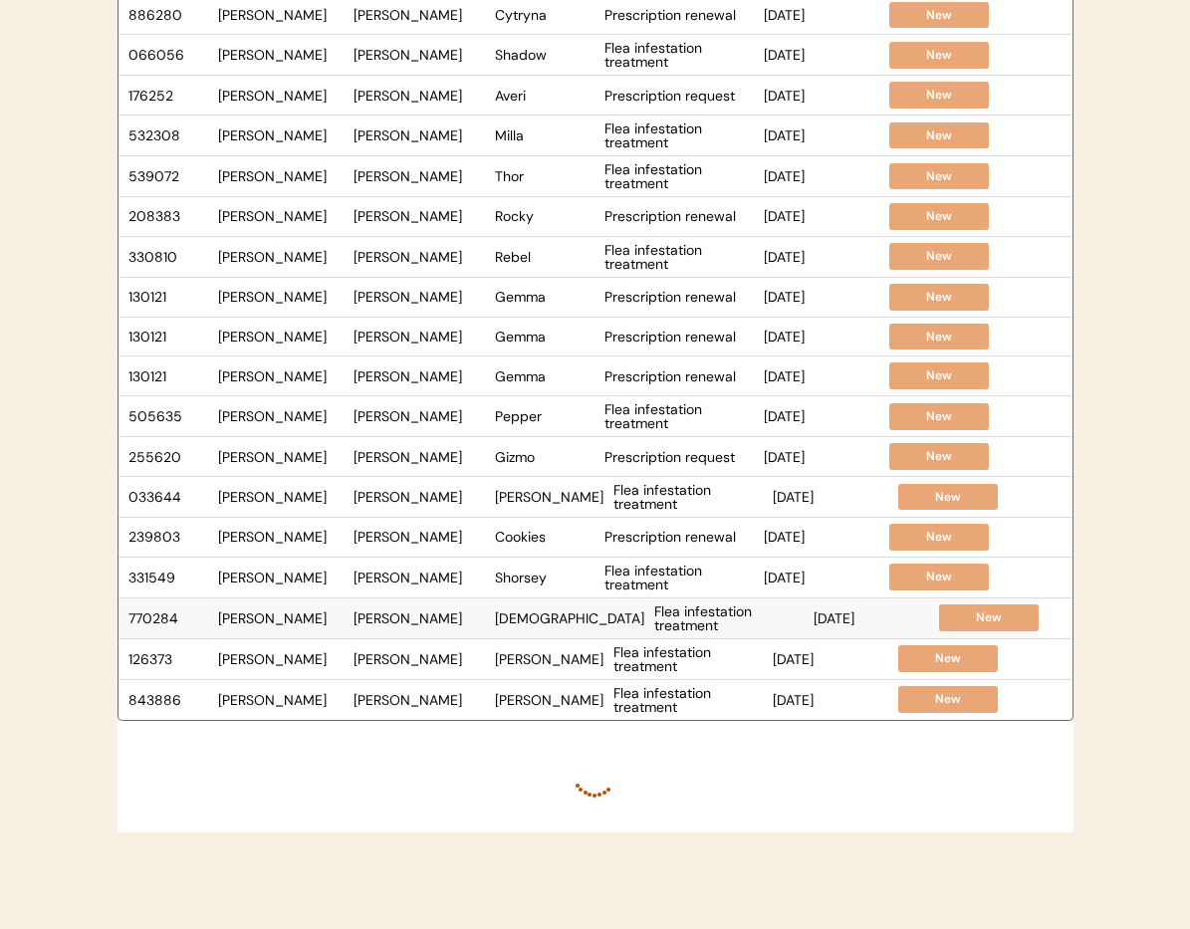
click at [528, 618] on div "[DEMOGRAPHIC_DATA]" at bounding box center [569, 619] width 149 height 14
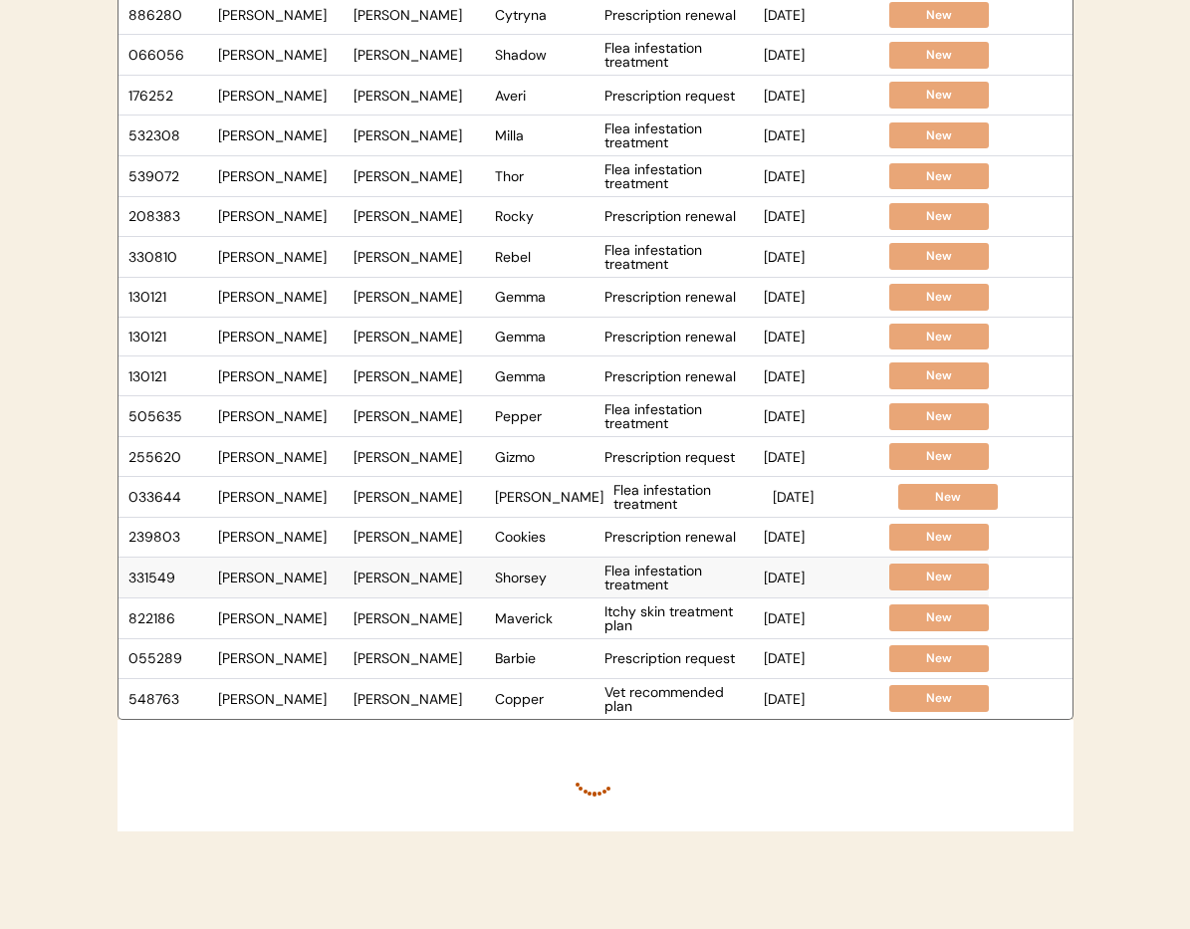
click at [456, 575] on div "[PERSON_NAME]" at bounding box center [419, 578] width 131 height 14
click at [454, 618] on div "Juliana Murphy" at bounding box center [419, 619] width 131 height 14
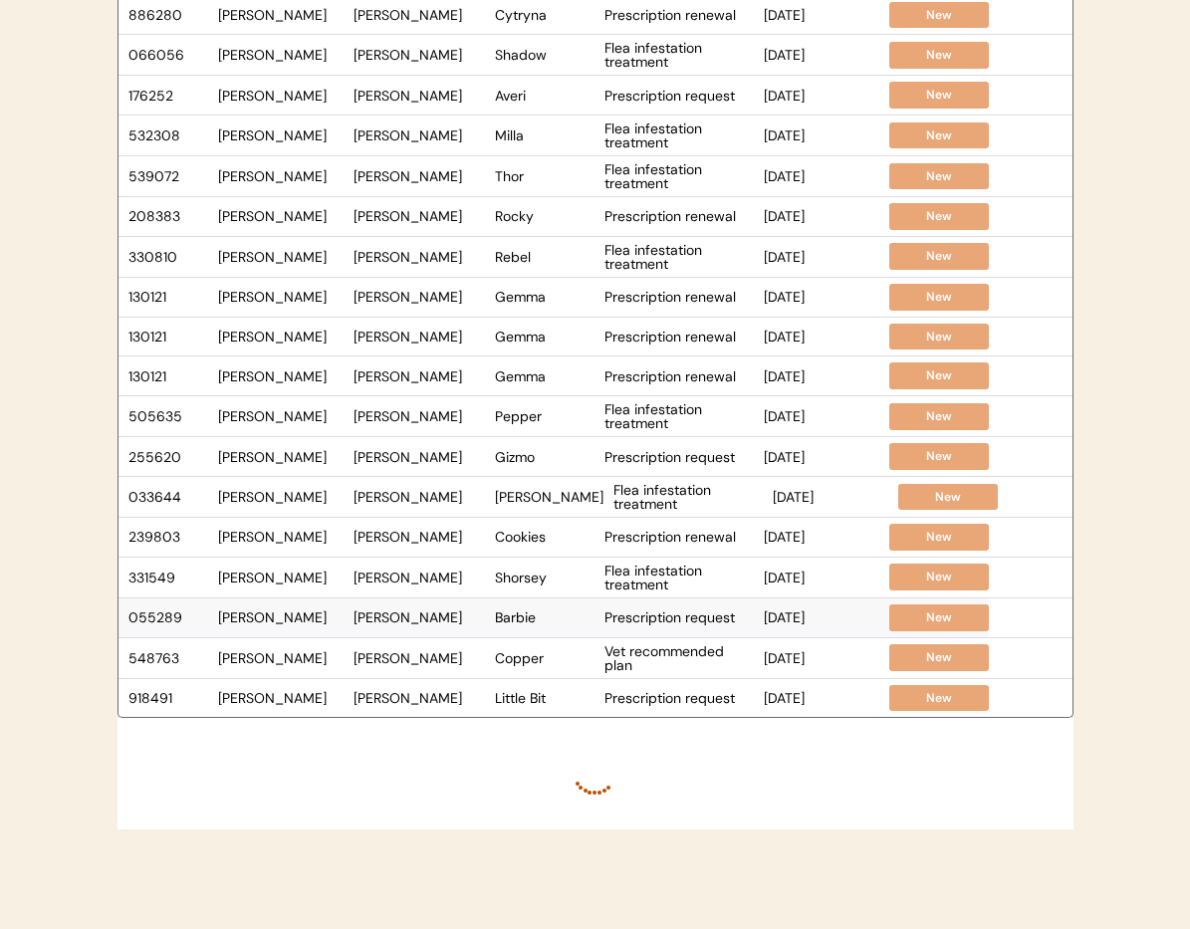
click at [539, 624] on div "055289 Dr. Warren Raqueal Hughes Barbie Prescription request Aug 1, 2024 New" at bounding box center [554, 618] width 871 height 39
click at [499, 623] on div "Copper" at bounding box center [545, 619] width 100 height 14
click at [511, 617] on div "Little Bit" at bounding box center [545, 618] width 100 height 14
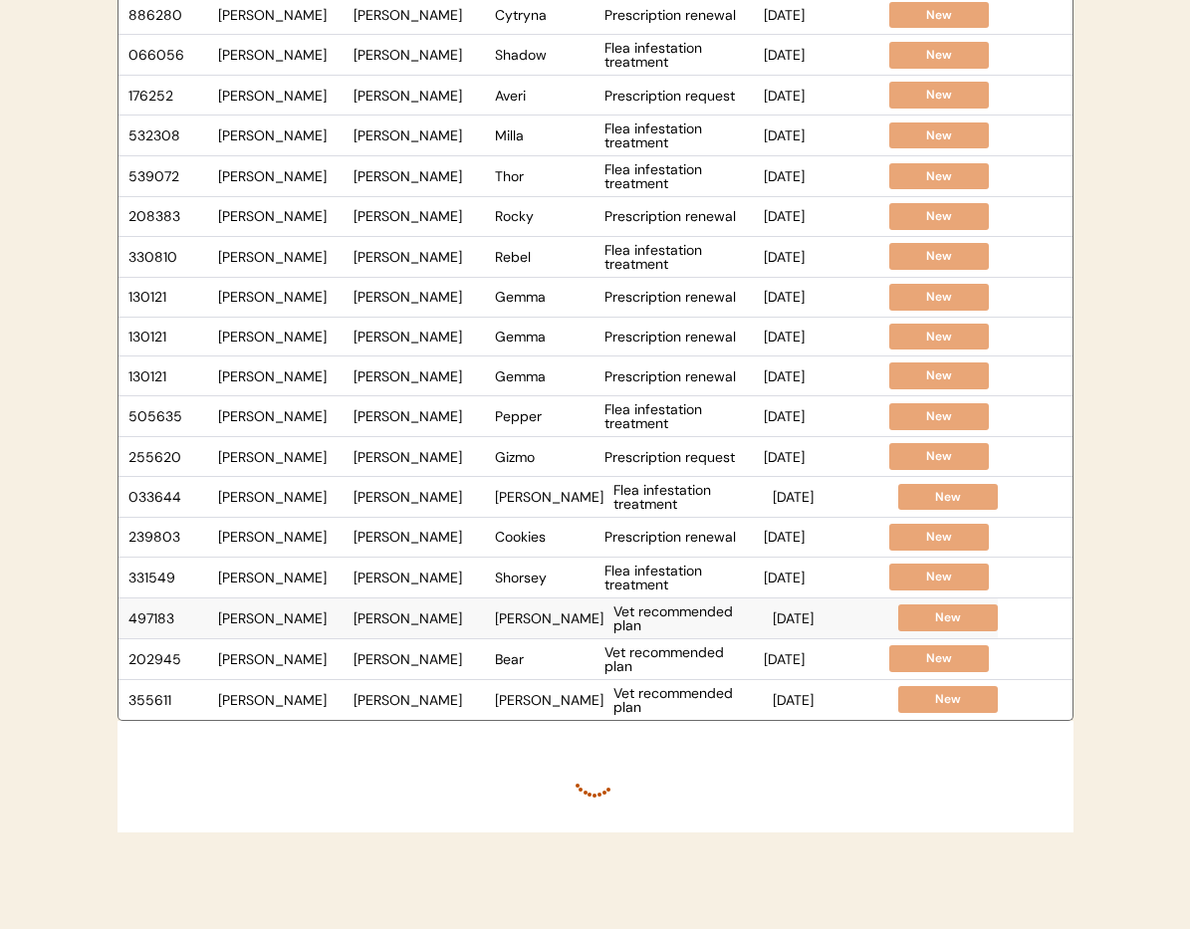
click at [524, 630] on div "497183 Dr. Warren Ashlyn Miotke Knox Vet recommended plan Jul 13, 2024 New" at bounding box center [558, 619] width 879 height 40
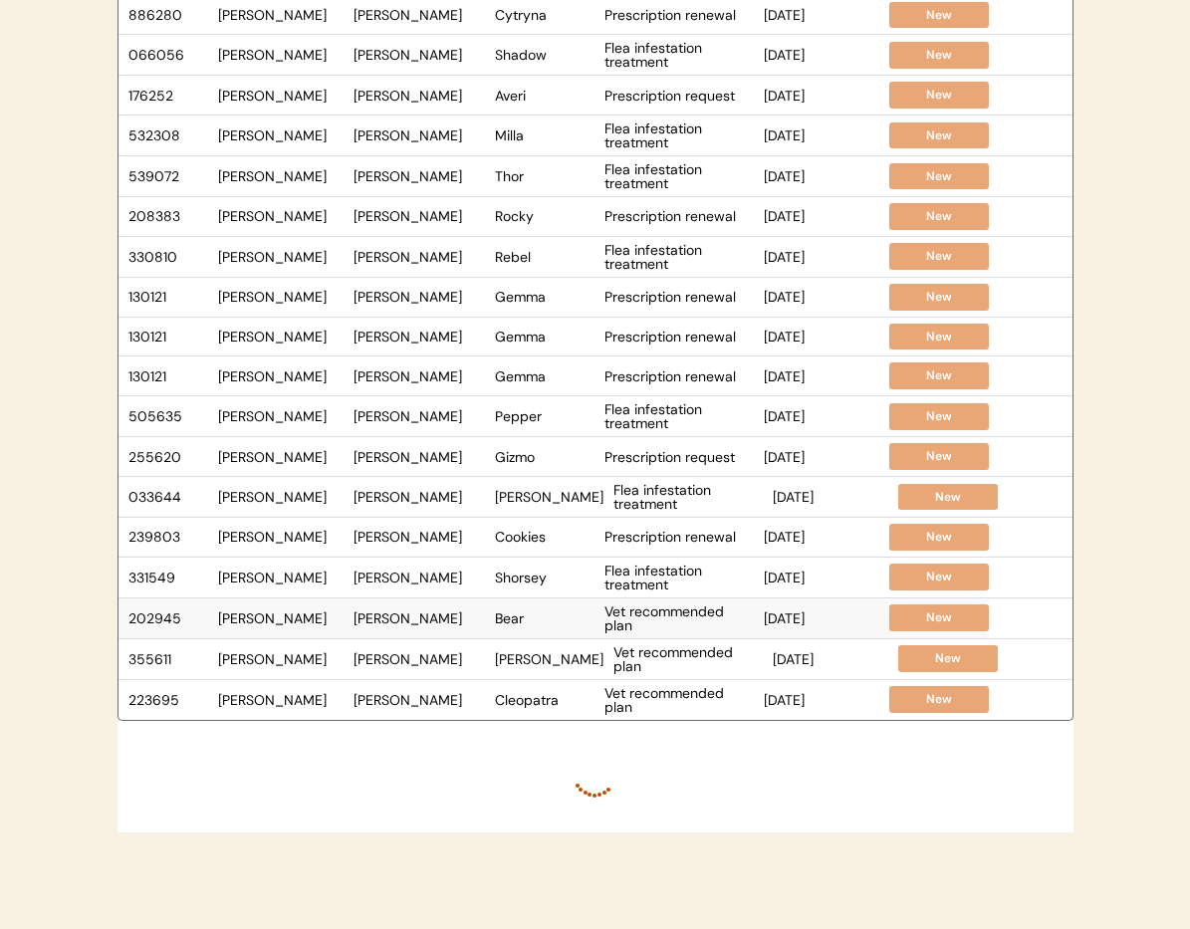
click at [445, 631] on div "202945 Dr. Warren Charles Pierce Bear Vet recommended plan Jul 9, 2024 New" at bounding box center [554, 619] width 871 height 40
click at [525, 614] on div "Sadie" at bounding box center [549, 619] width 109 height 14
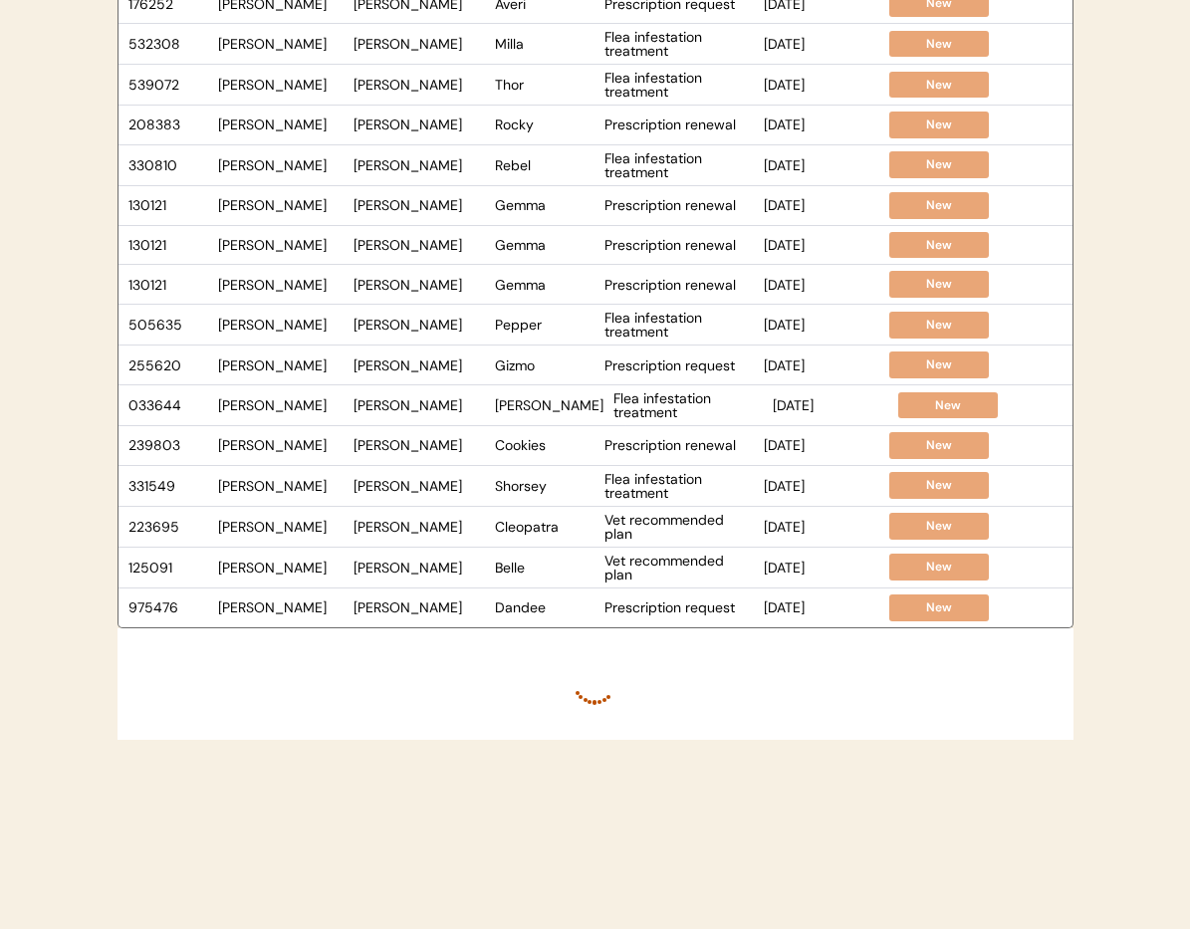
scroll to position [533, 0]
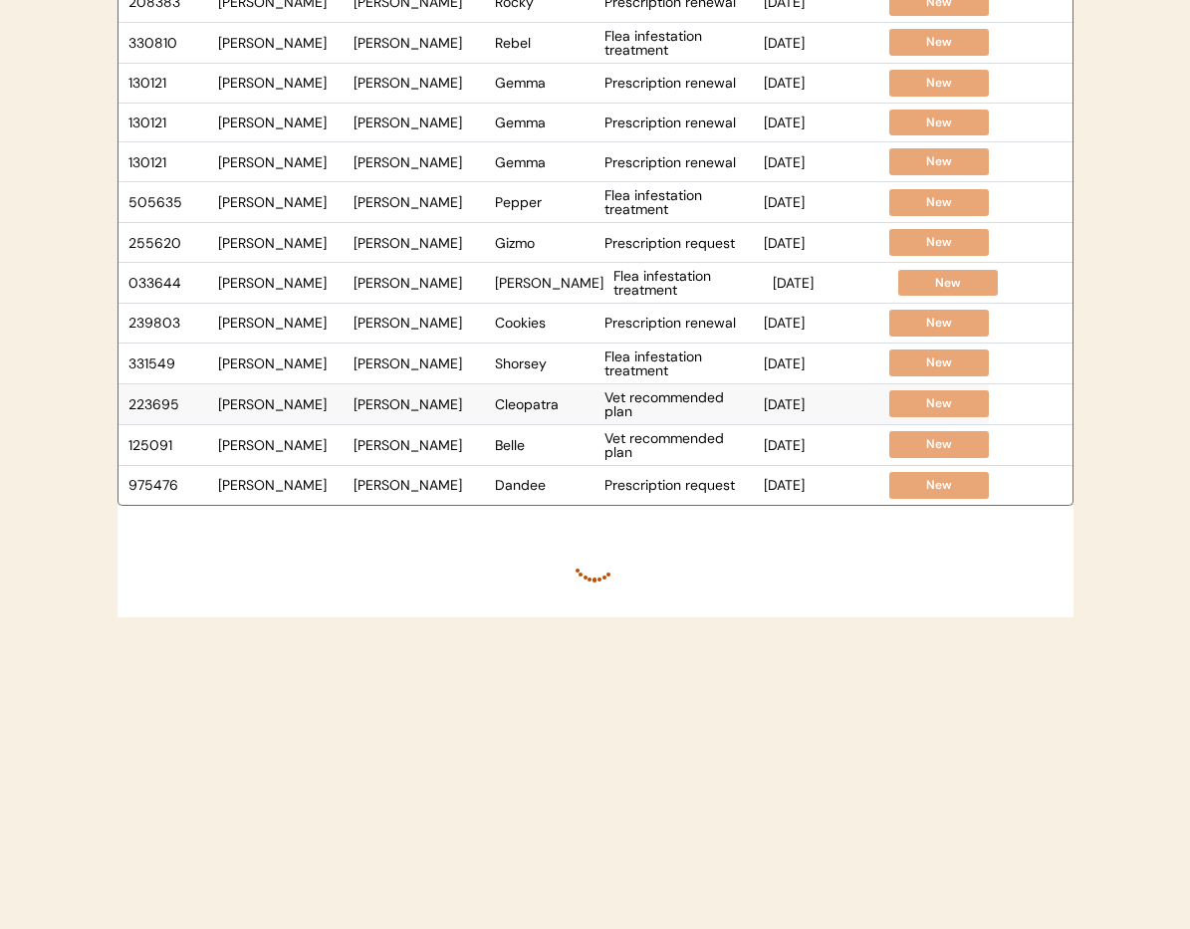
click at [445, 406] on div "Sarah Cox" at bounding box center [419, 404] width 131 height 14
click at [467, 413] on div "125091 Dr. Warren Jeremy Edgmon Belle Vet recommended plan Jun 8, 2024 New" at bounding box center [554, 404] width 871 height 40
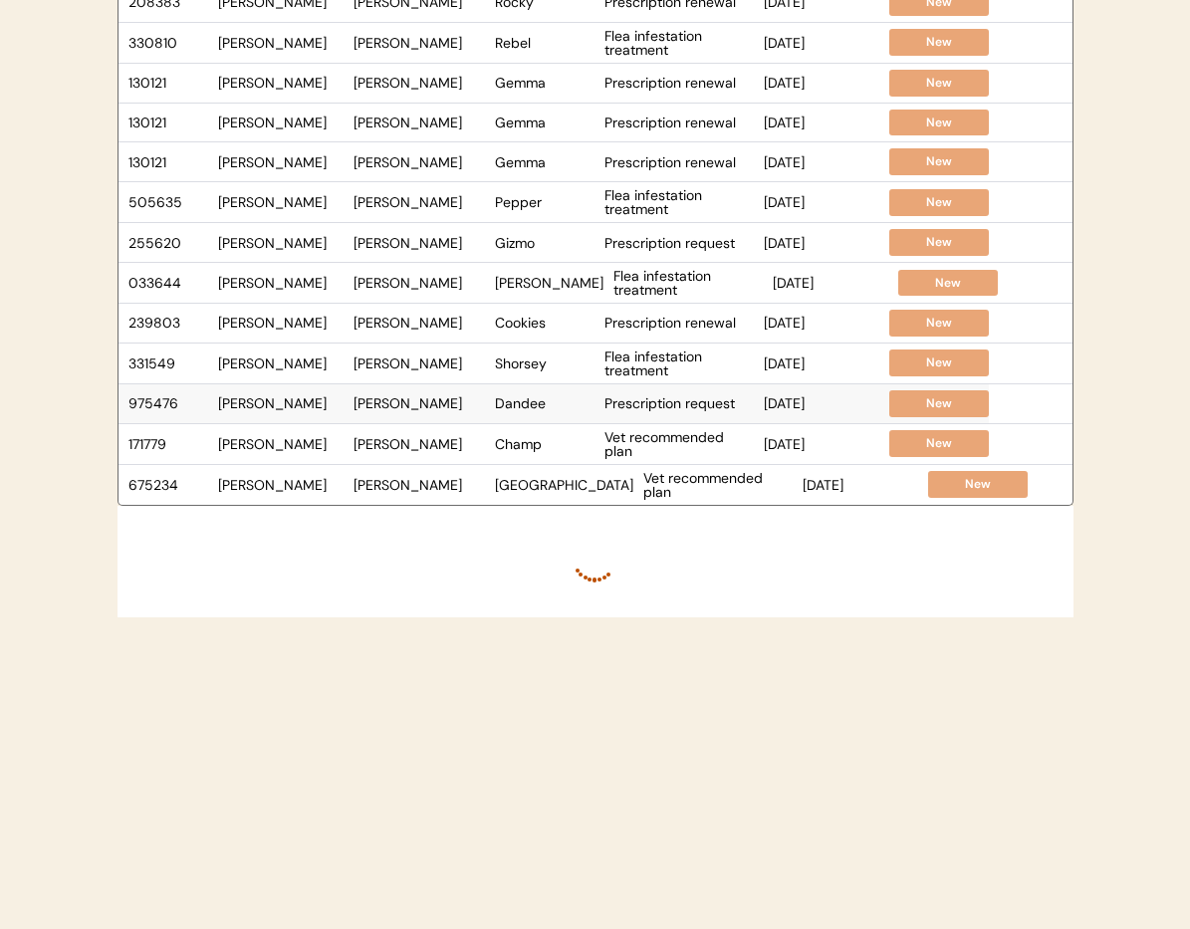
click at [500, 409] on div "Dandee" at bounding box center [545, 403] width 100 height 14
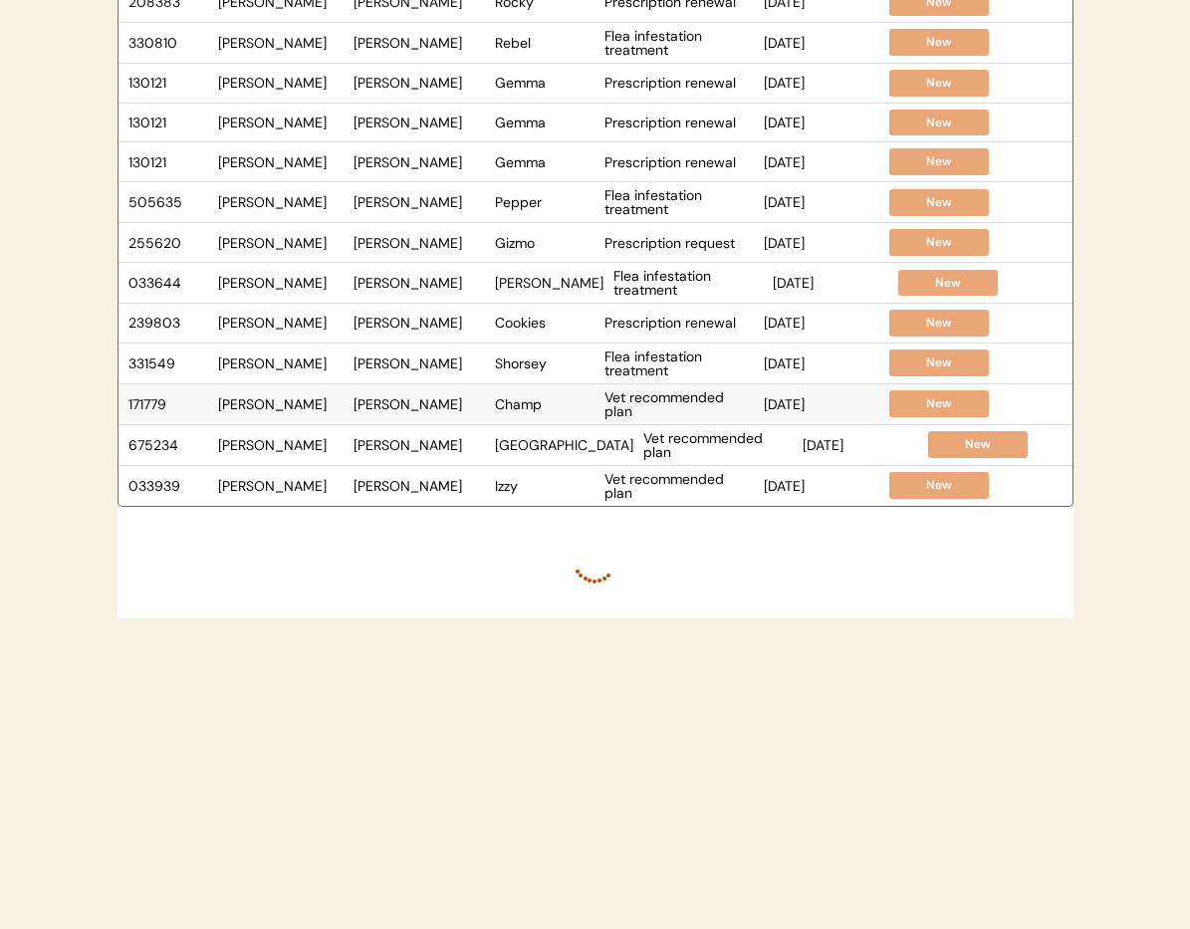
click at [547, 402] on div "Champ" at bounding box center [545, 404] width 100 height 14
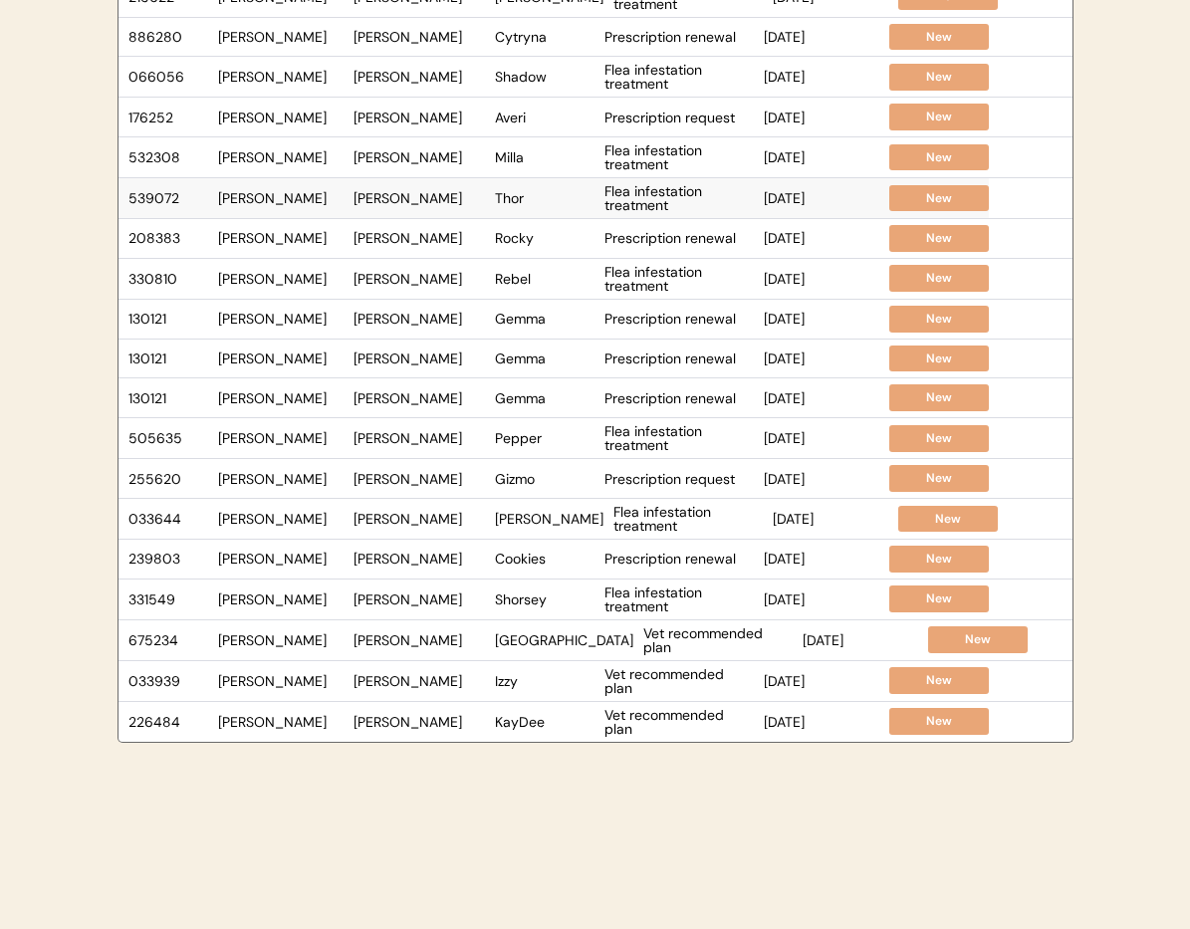
scroll to position [422, 0]
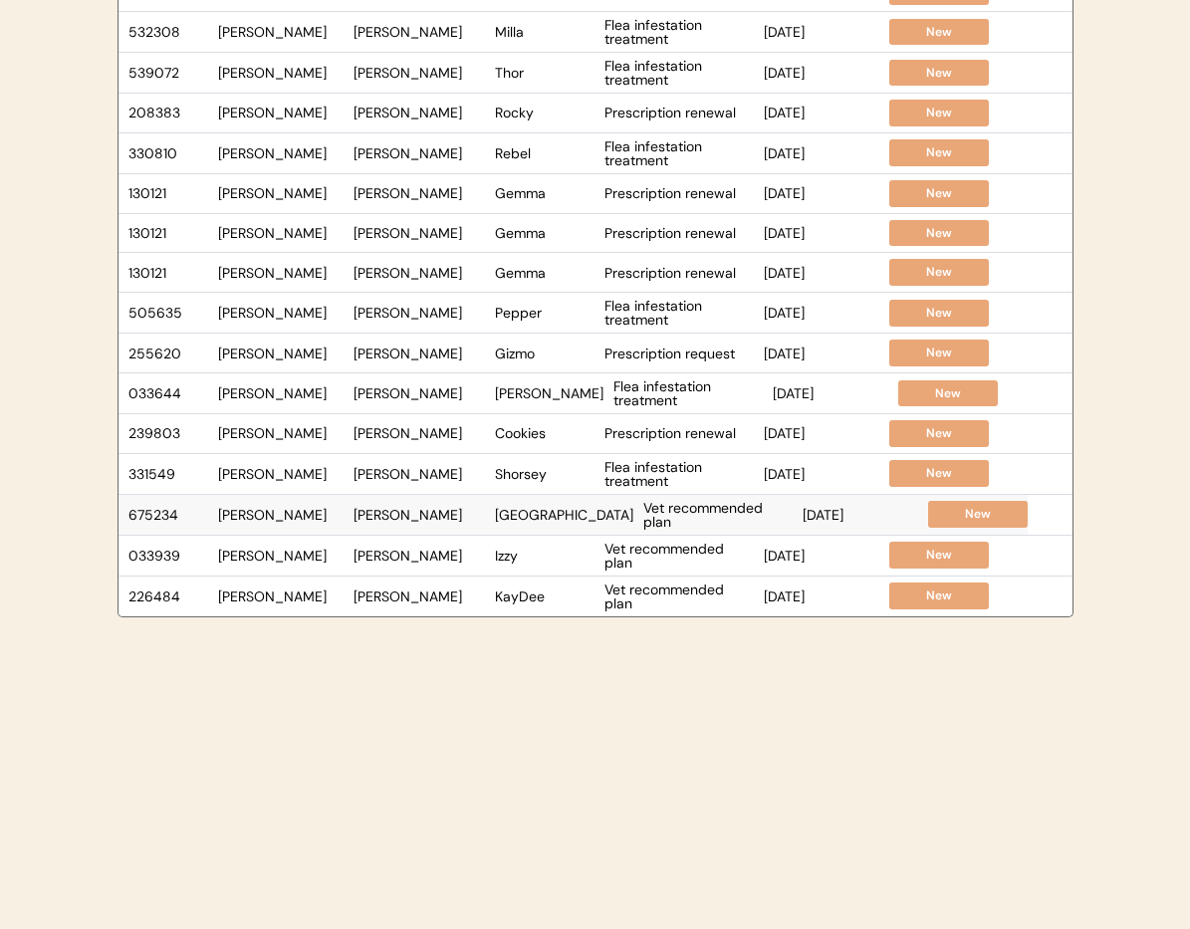
click at [550, 521] on div "Denver" at bounding box center [564, 515] width 138 height 14
click at [454, 521] on div "AMY L SMITH" at bounding box center [419, 515] width 131 height 14
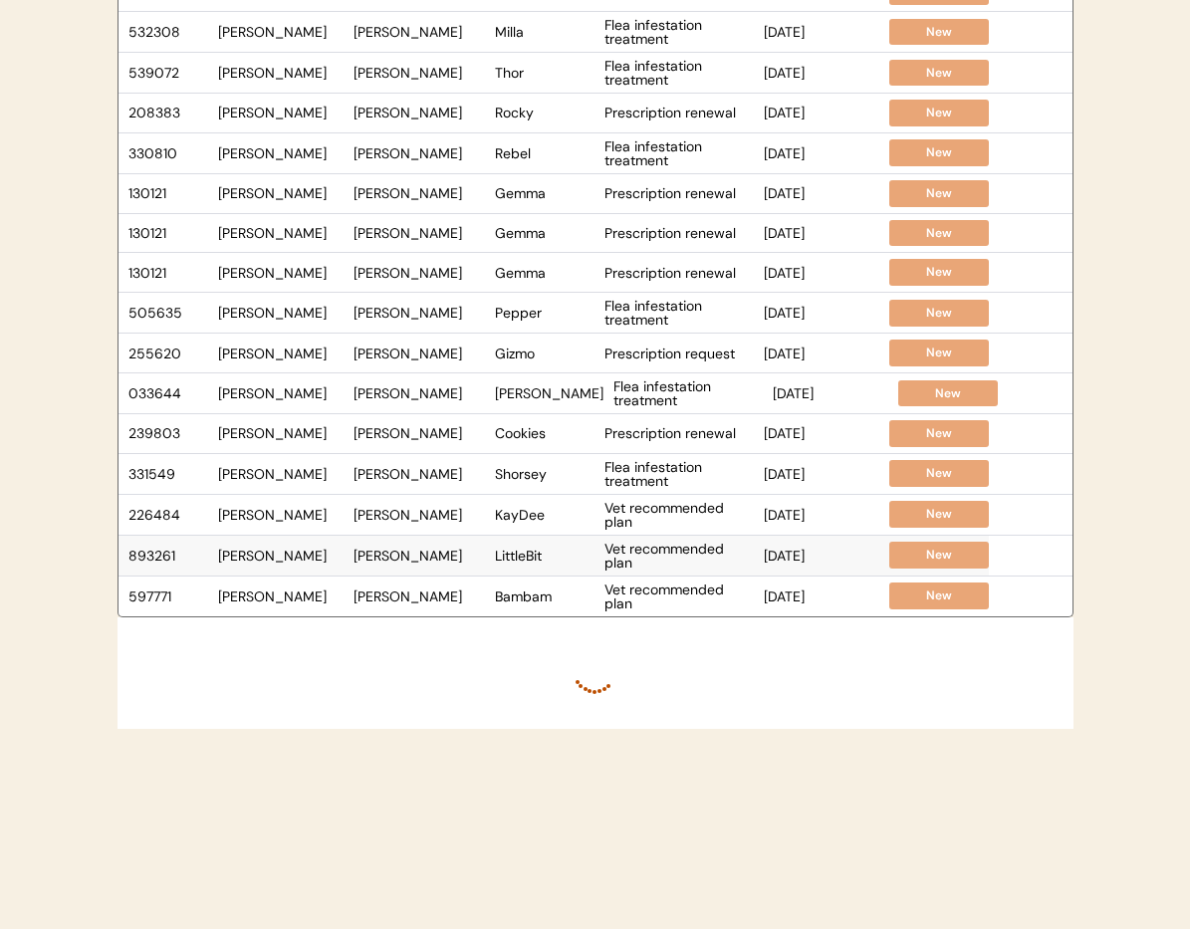
click at [561, 559] on div "LittleBit" at bounding box center [545, 556] width 100 height 14
click at [446, 519] on div "AMY L SMITH" at bounding box center [419, 515] width 131 height 14
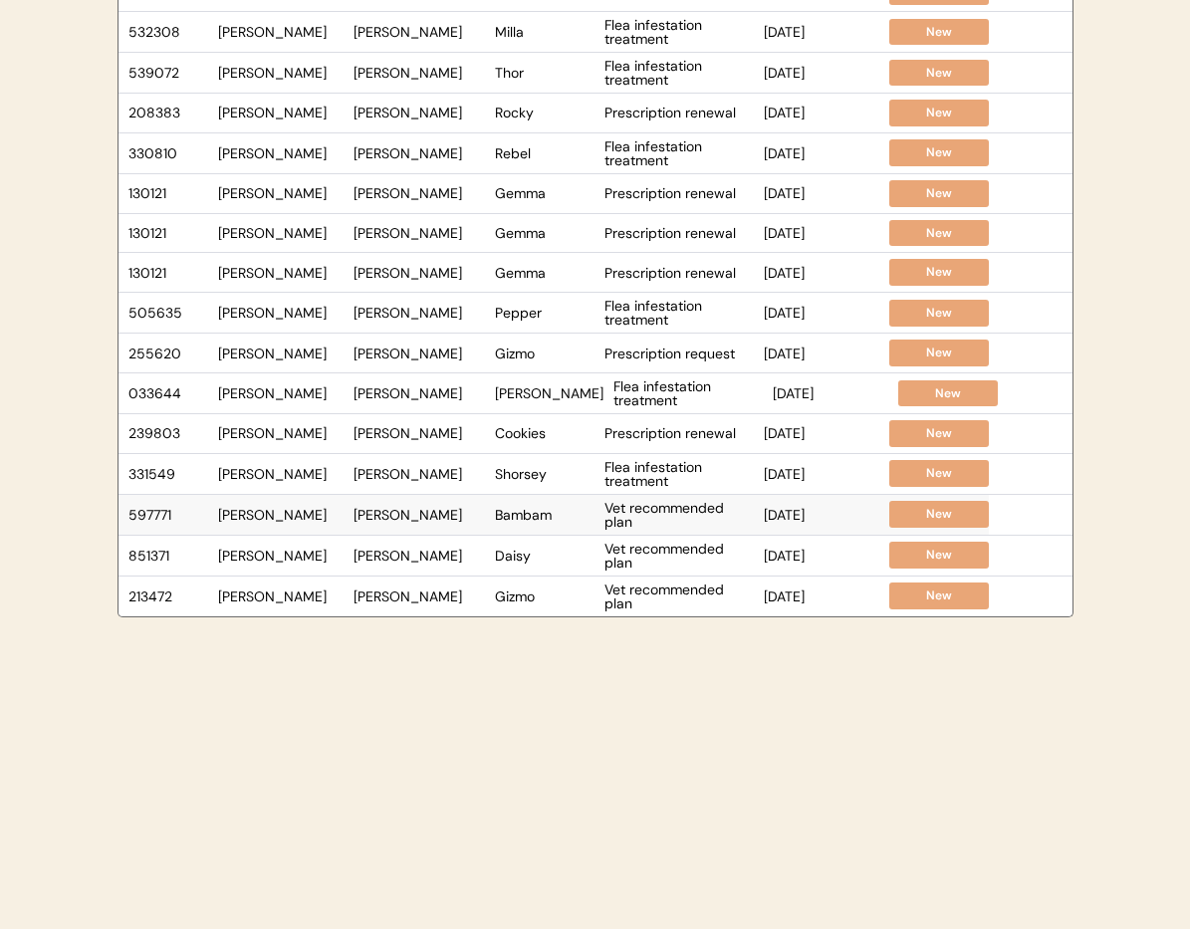
click at [520, 528] on div "597771 Dr. Warren Jessica Posey Bambam Vet recommended plan May 18, 2024 New" at bounding box center [554, 515] width 871 height 40
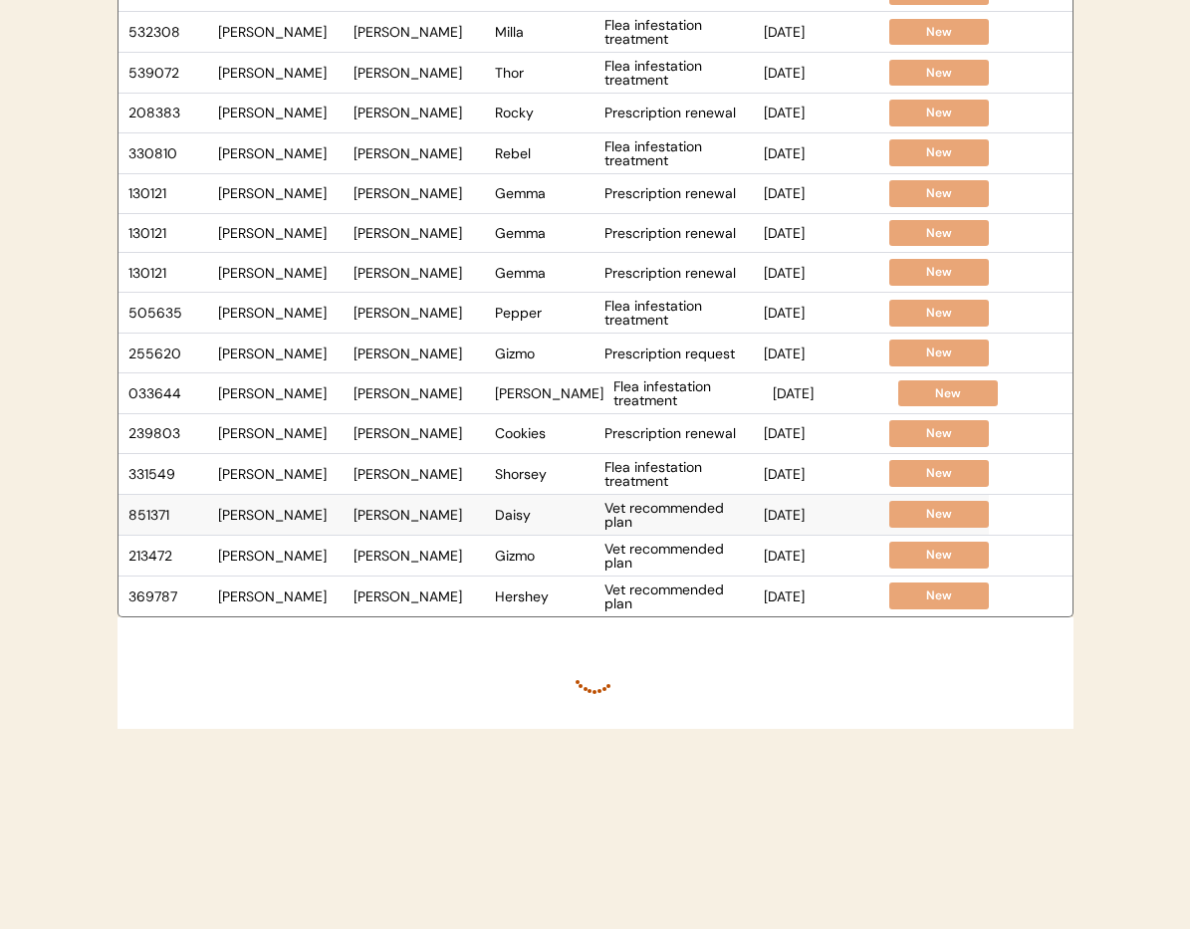
click at [445, 513] on div "Jessica Posey" at bounding box center [419, 515] width 131 height 14
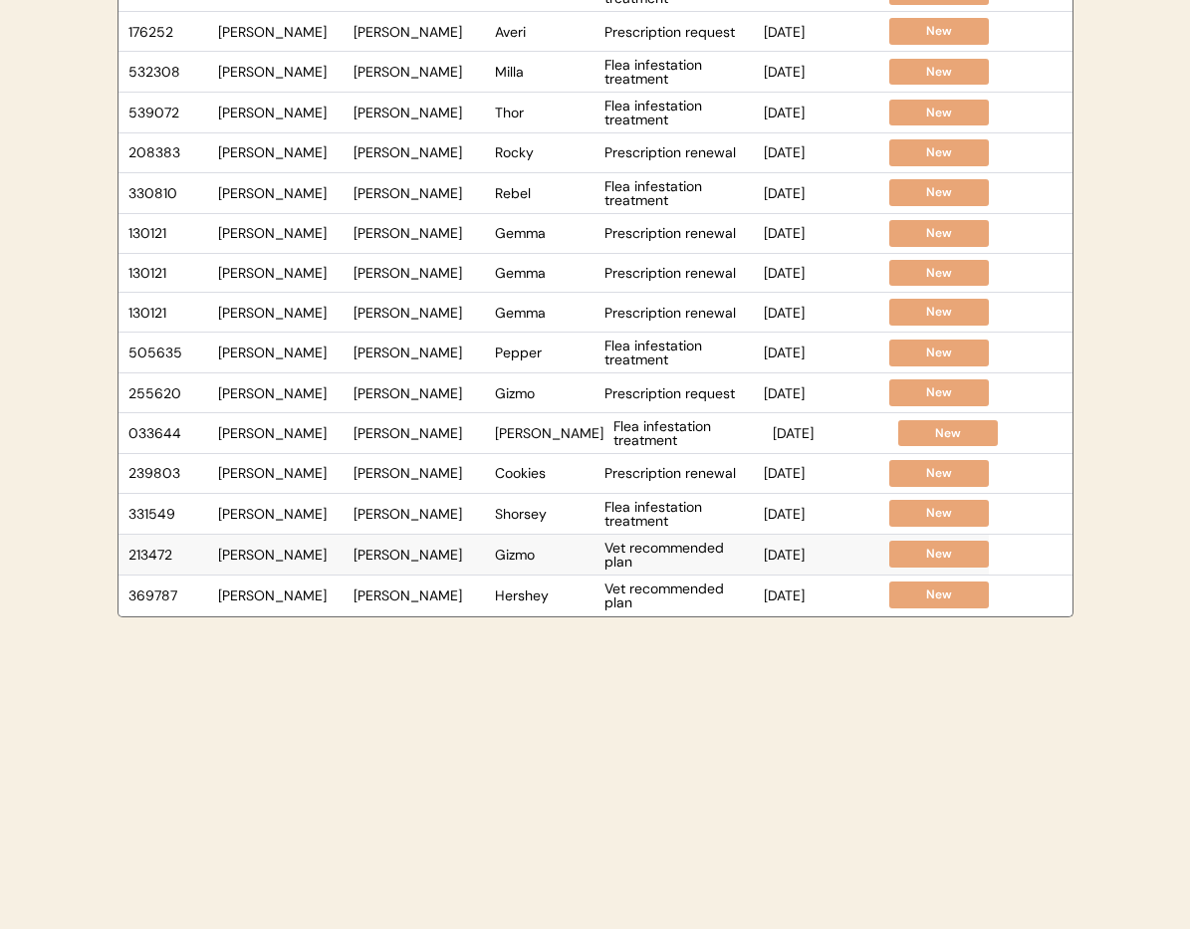
scroll to position [382, 0]
click at [544, 553] on div "Gizmo" at bounding box center [545, 555] width 100 height 14
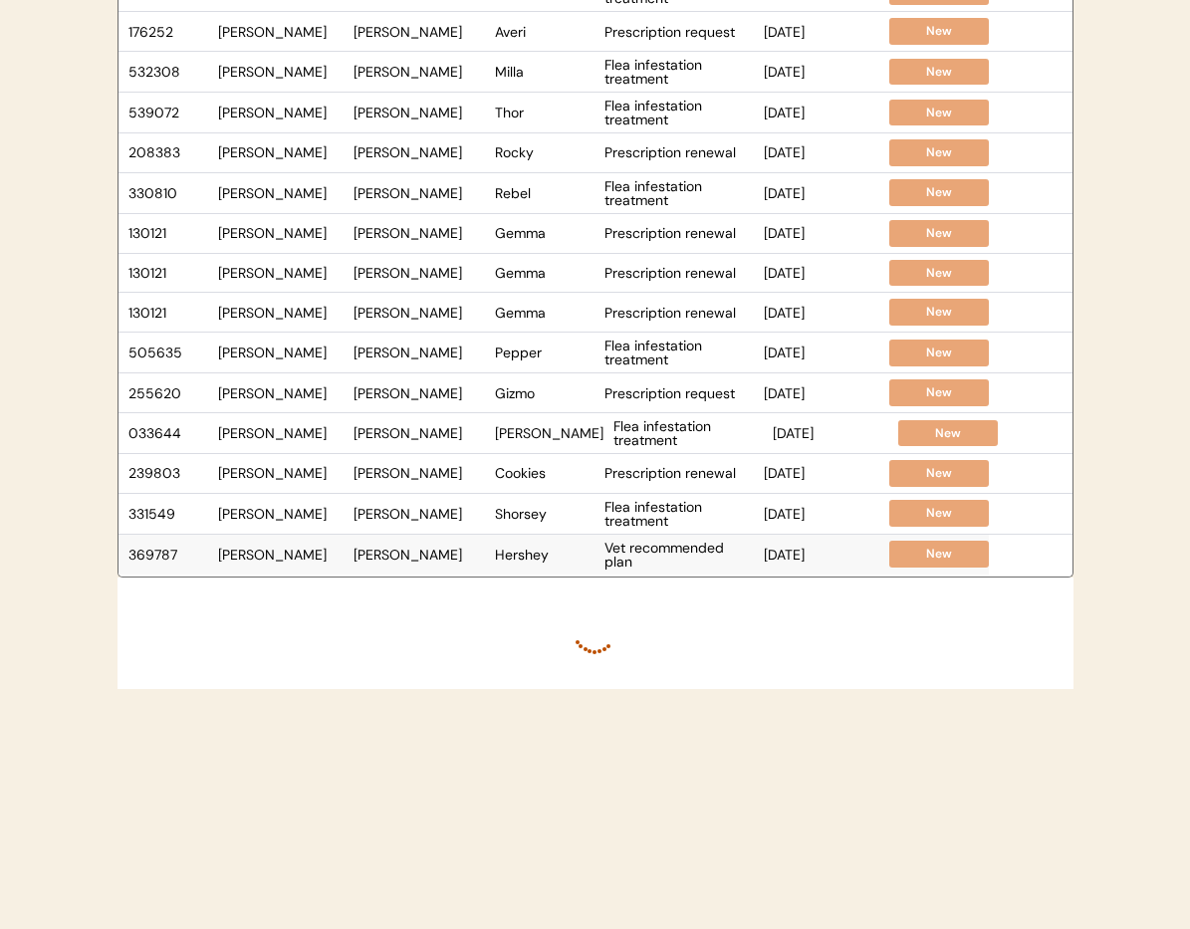
scroll to position [422, 0]
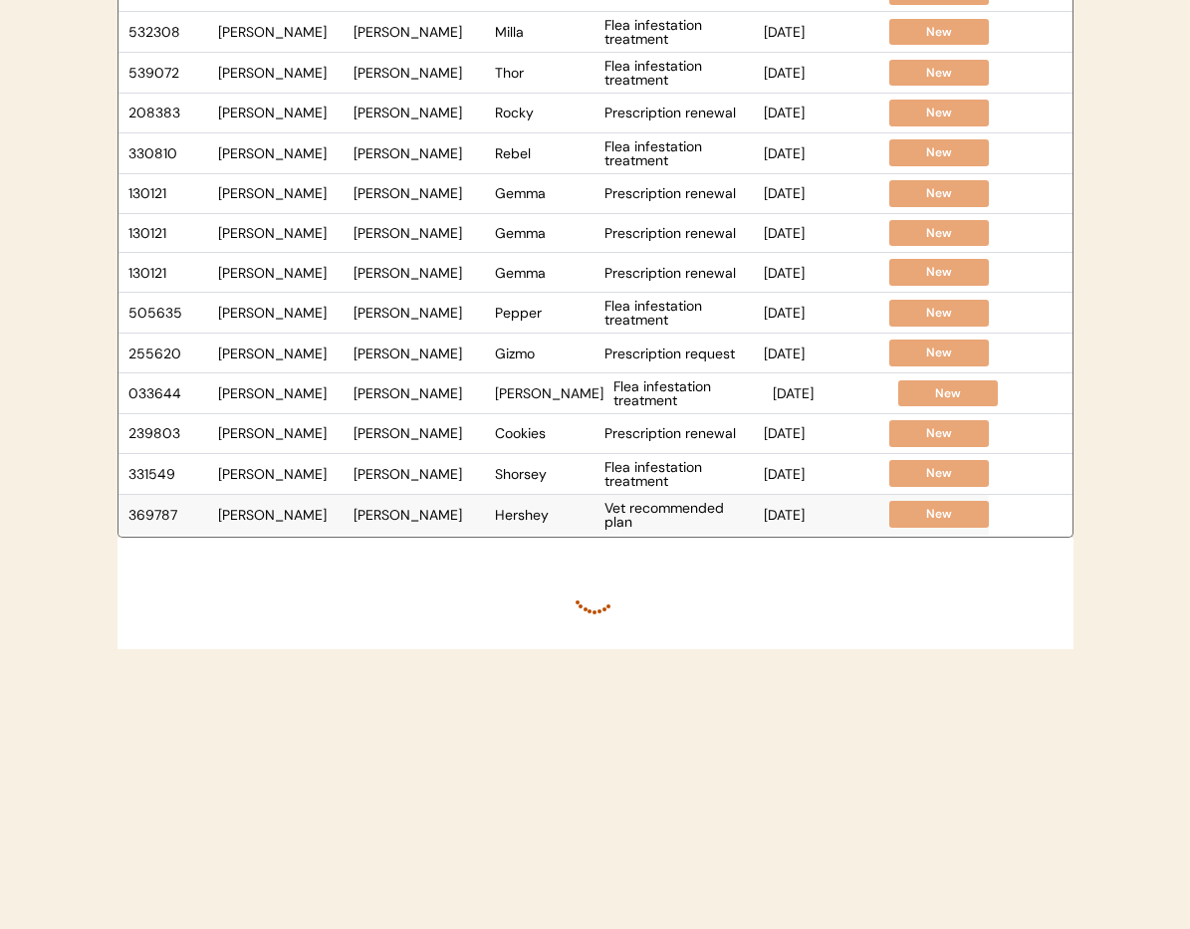
click at [537, 525] on div "369787 Dr. Warren Jason Sullivan Hershey Vet recommended plan Mar 30, 2024 New" at bounding box center [554, 515] width 871 height 40
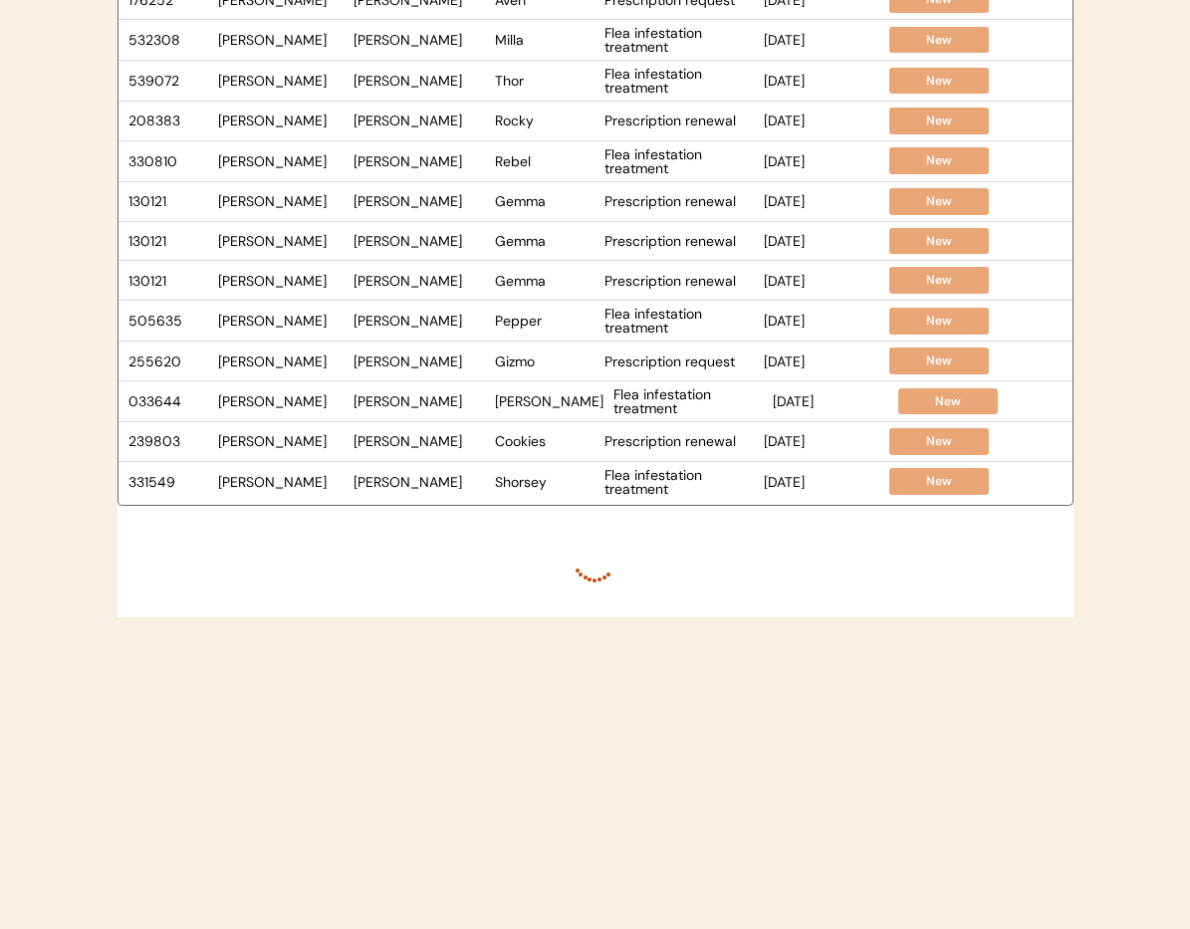
scroll to position [414, 0]
click at [521, 489] on div "Shorsey" at bounding box center [545, 482] width 100 height 14
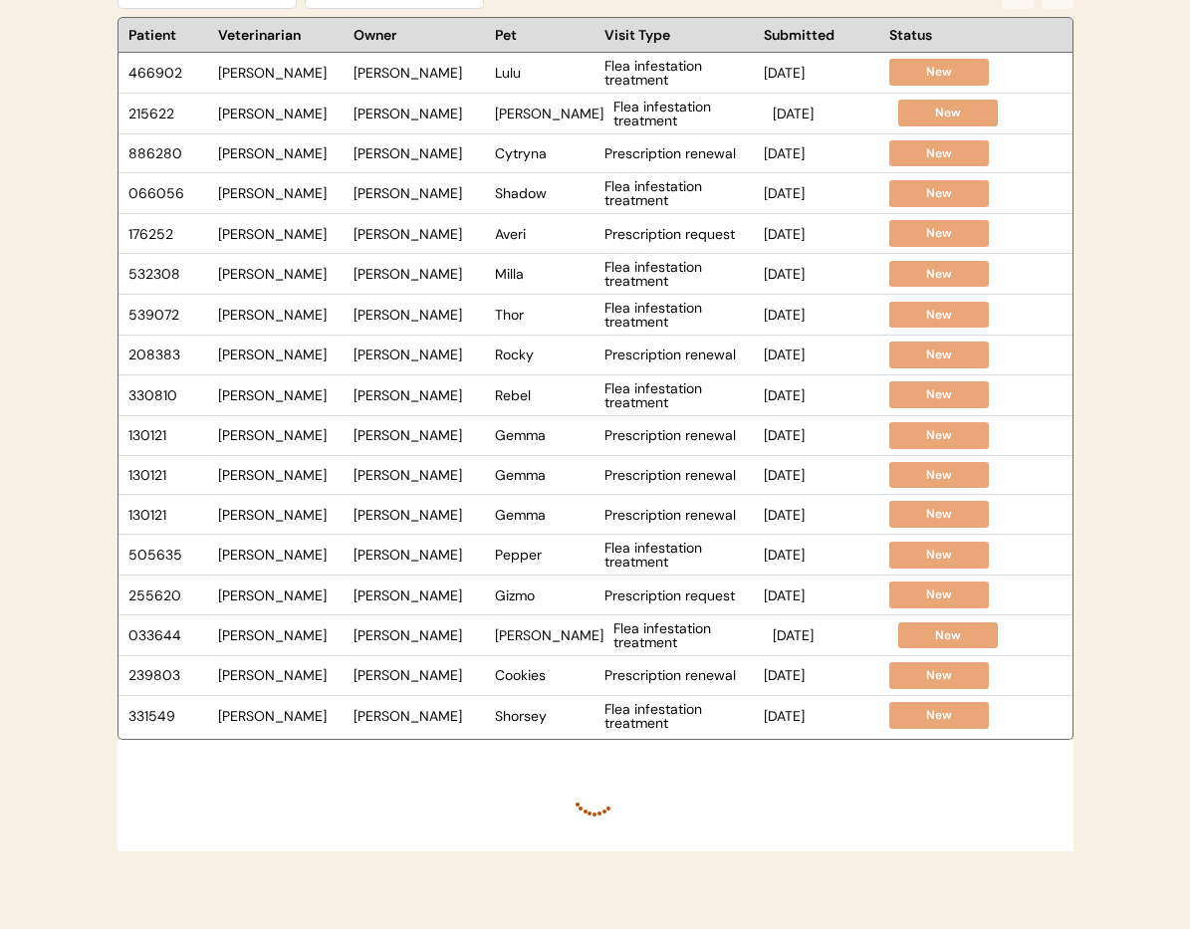
scroll to position [0, 0]
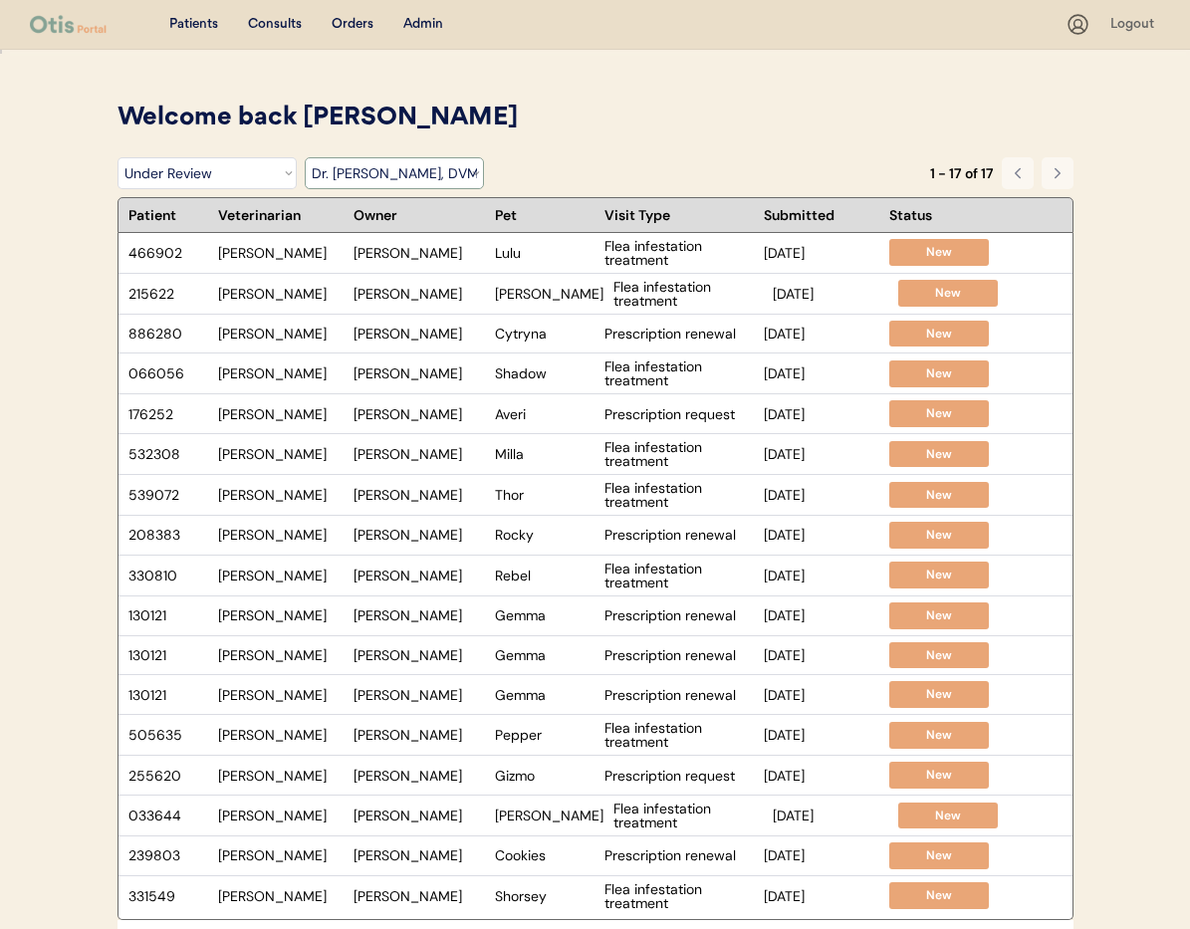
click at [477, 171] on select "Filter by Veterinarian Dr. Erin Belleville, DVM Dr. Jamie Clanin, DVM Dr. Kit W…" at bounding box center [394, 173] width 179 height 32
select select ""dr__erin_belleville""
click at [305, 157] on select "Filter by Veterinarian Dr. Erin Belleville, DVM Dr. Jamie Clanin, DVM Dr. Kit W…" at bounding box center [394, 173] width 179 height 32
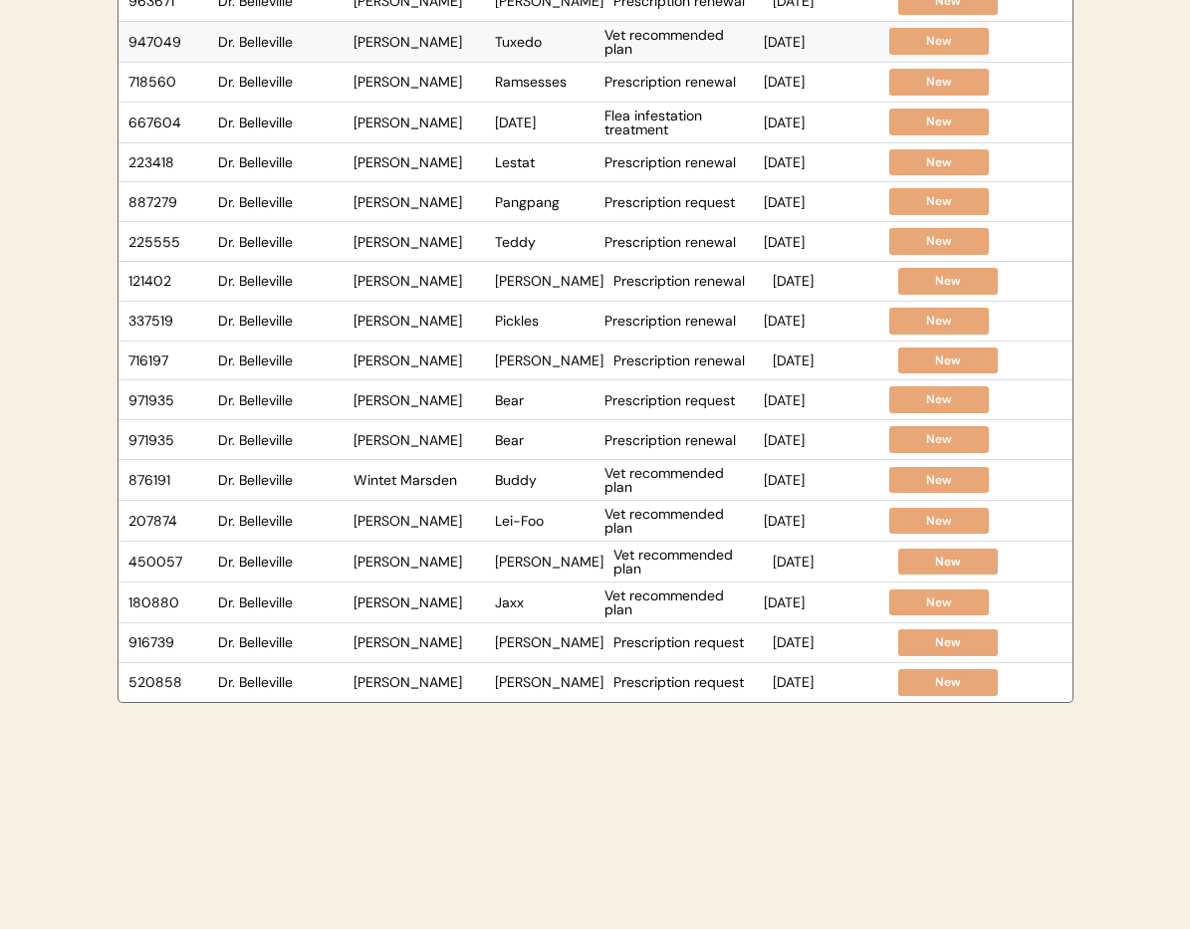
scroll to position [336, 0]
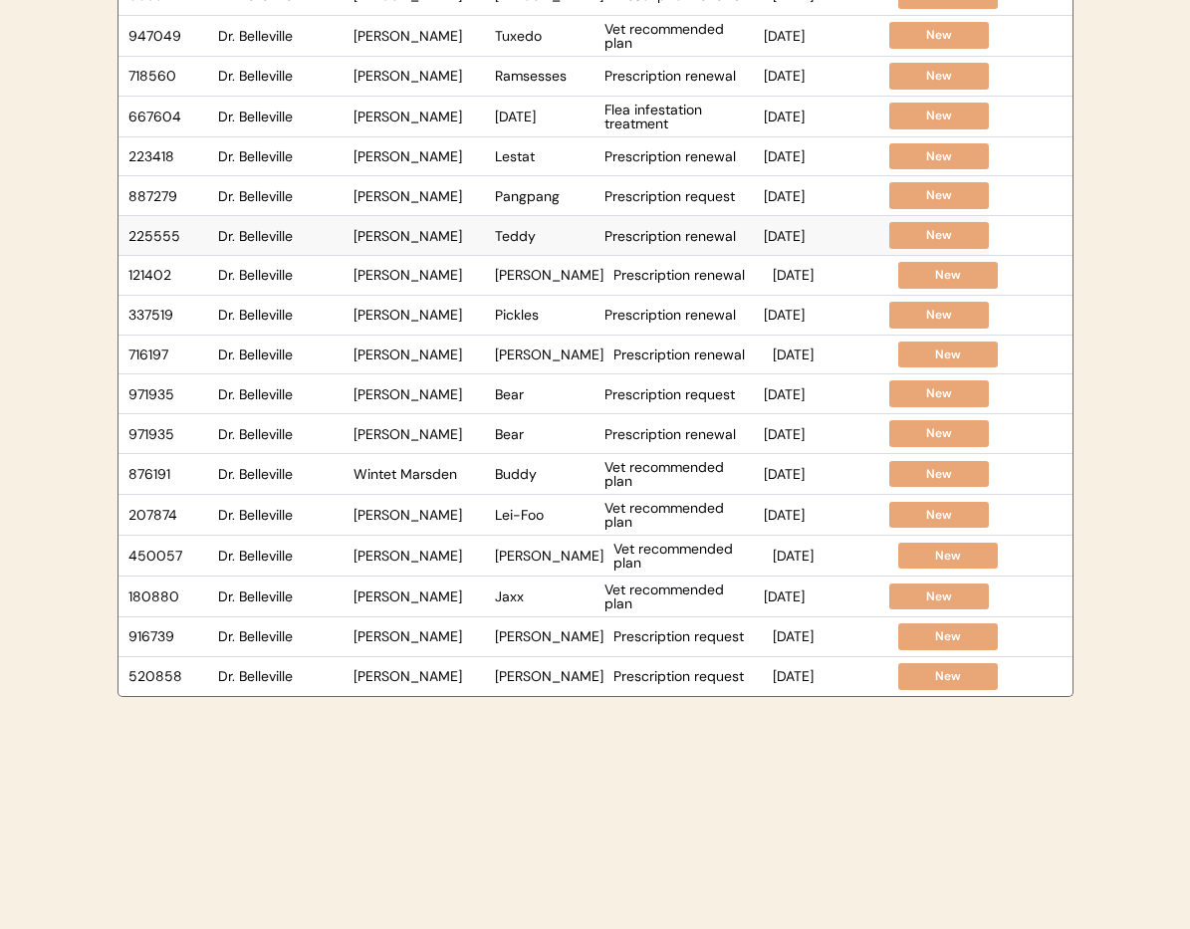
click at [646, 233] on div "Prescription renewal" at bounding box center [679, 236] width 149 height 14
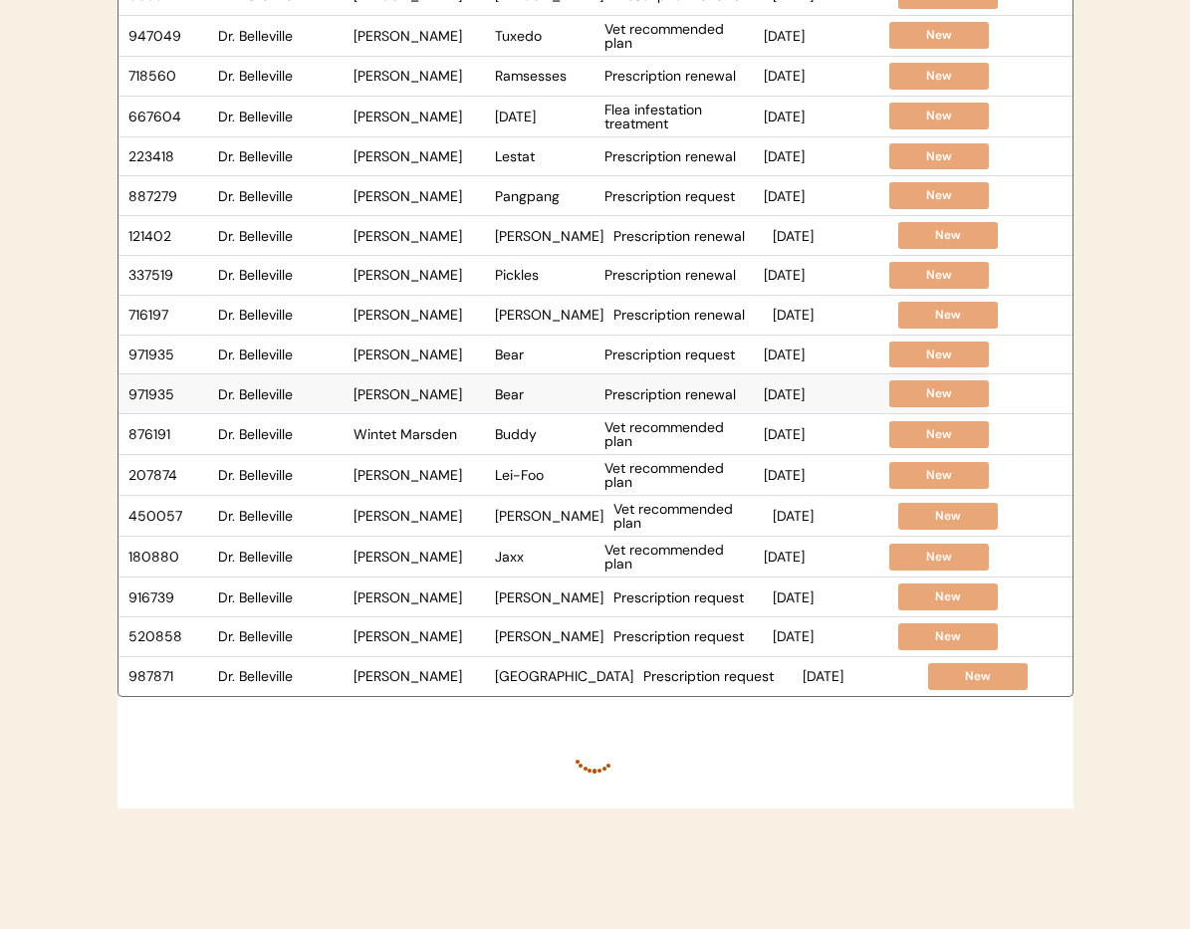
scroll to position [333, 0]
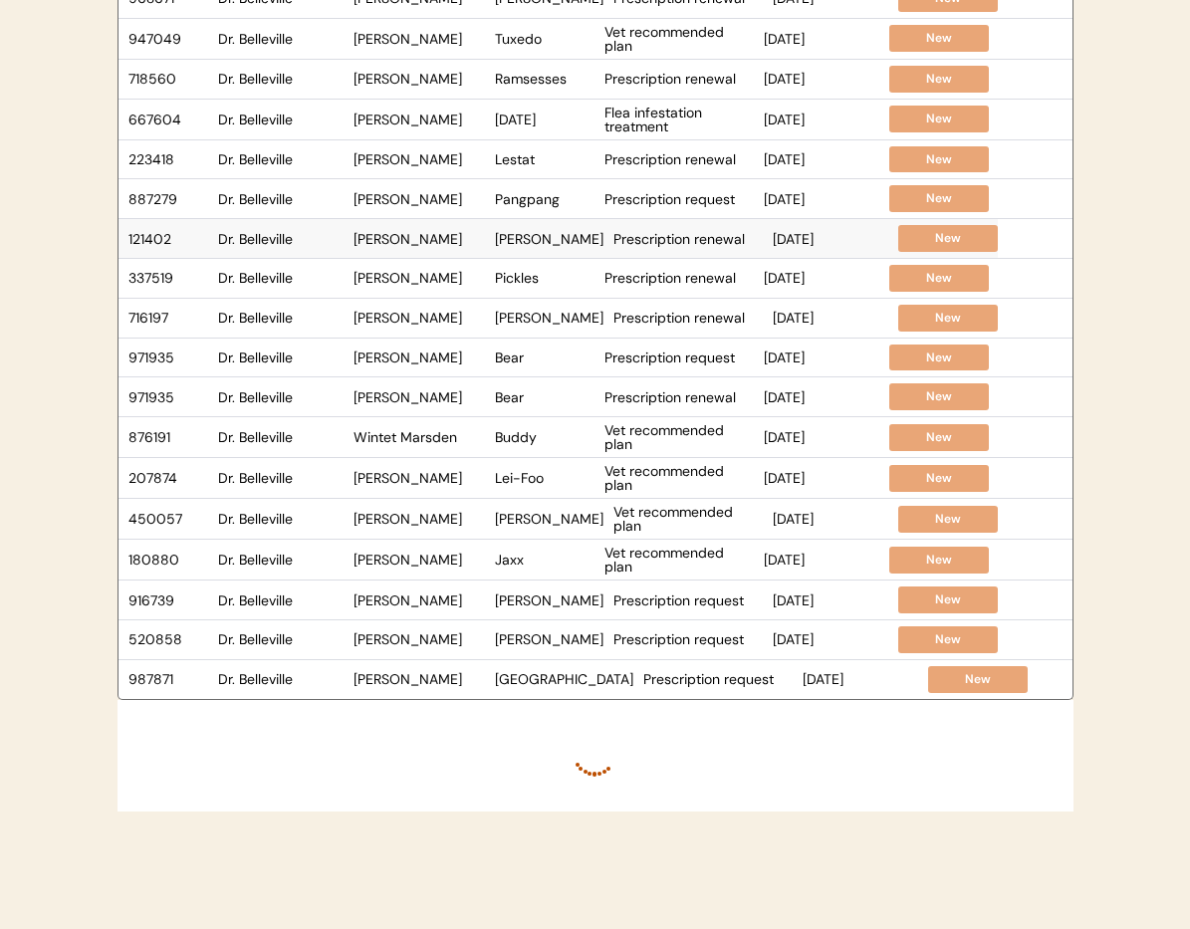
click at [518, 240] on div "Cooper" at bounding box center [549, 239] width 109 height 14
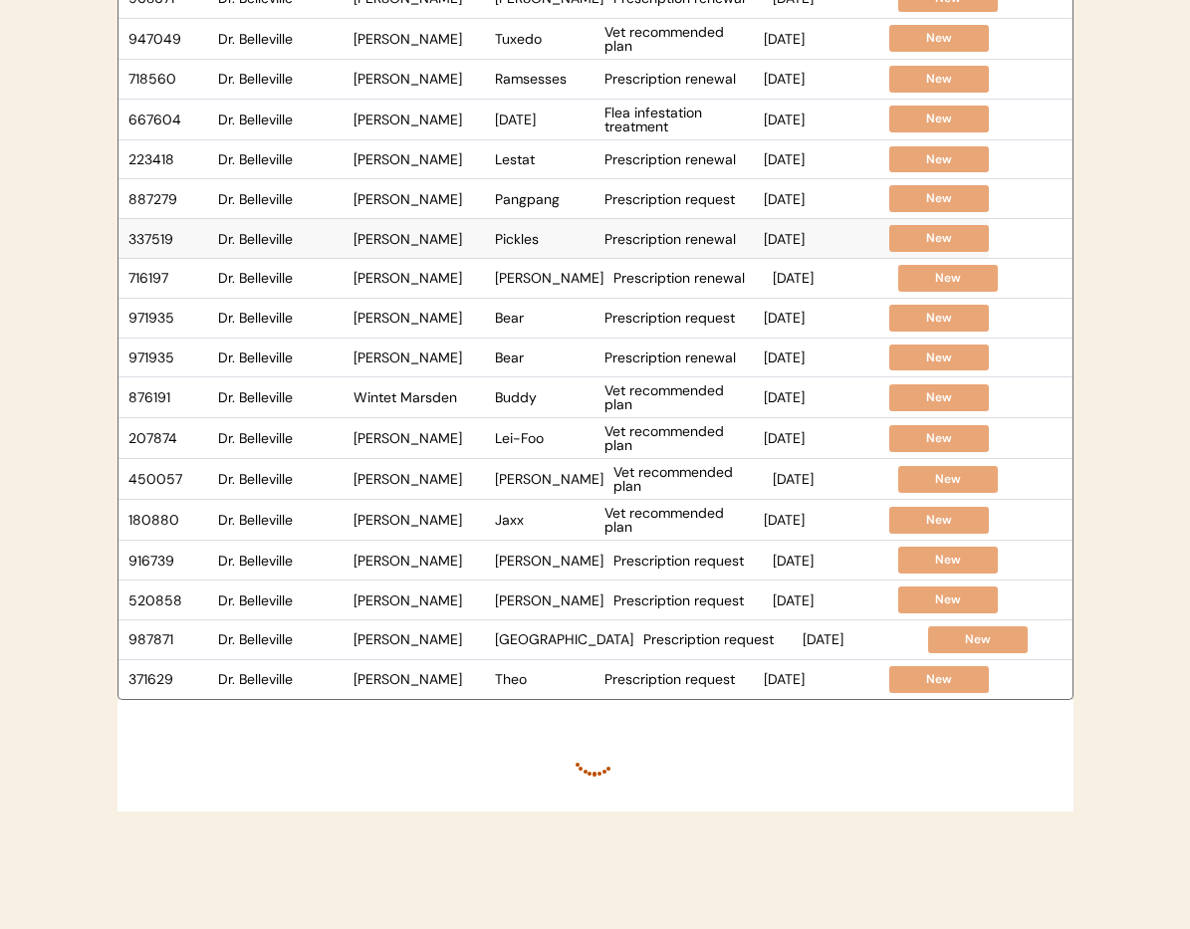
click at [459, 235] on div "Emily Woodburn Halpin" at bounding box center [419, 239] width 131 height 14
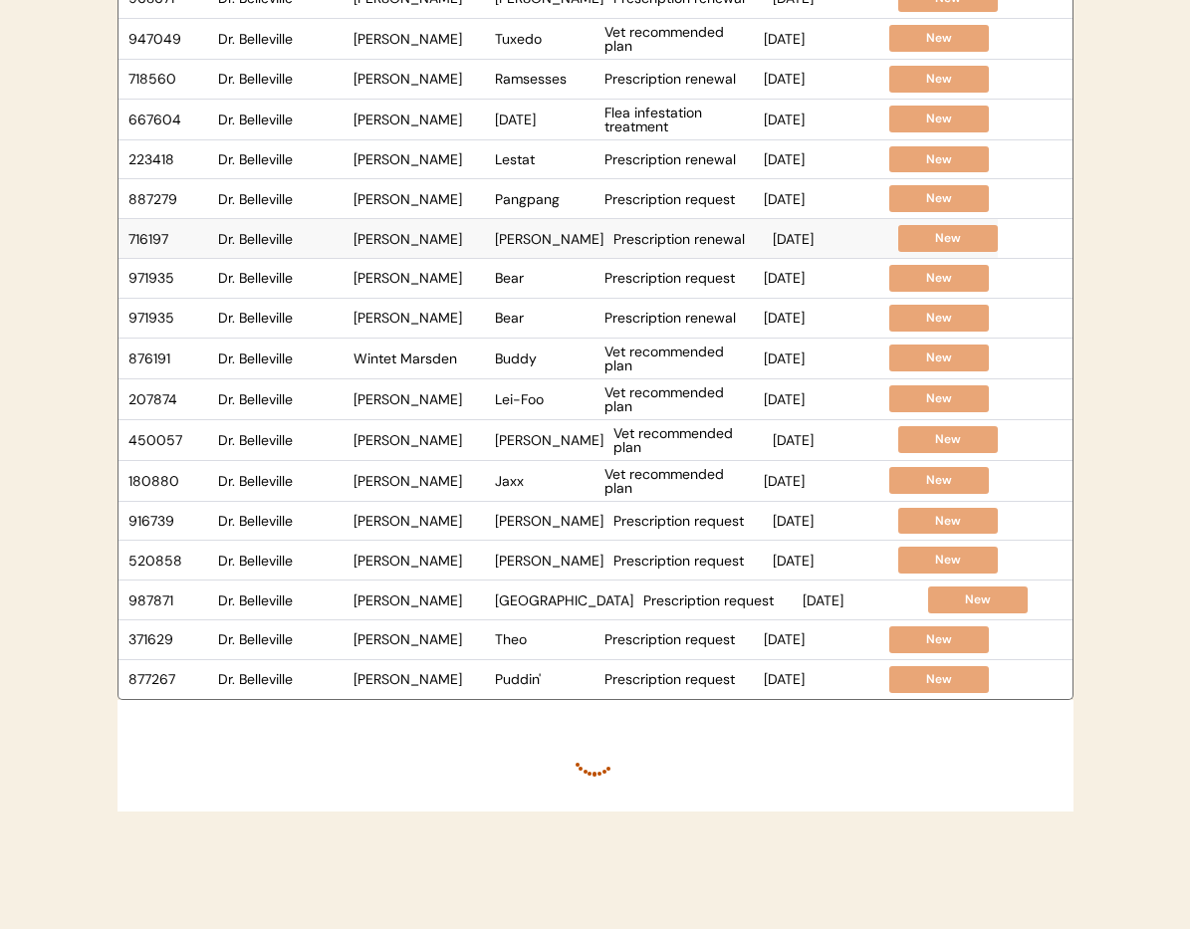
click at [443, 242] on div "Travis Lootawan" at bounding box center [419, 239] width 131 height 14
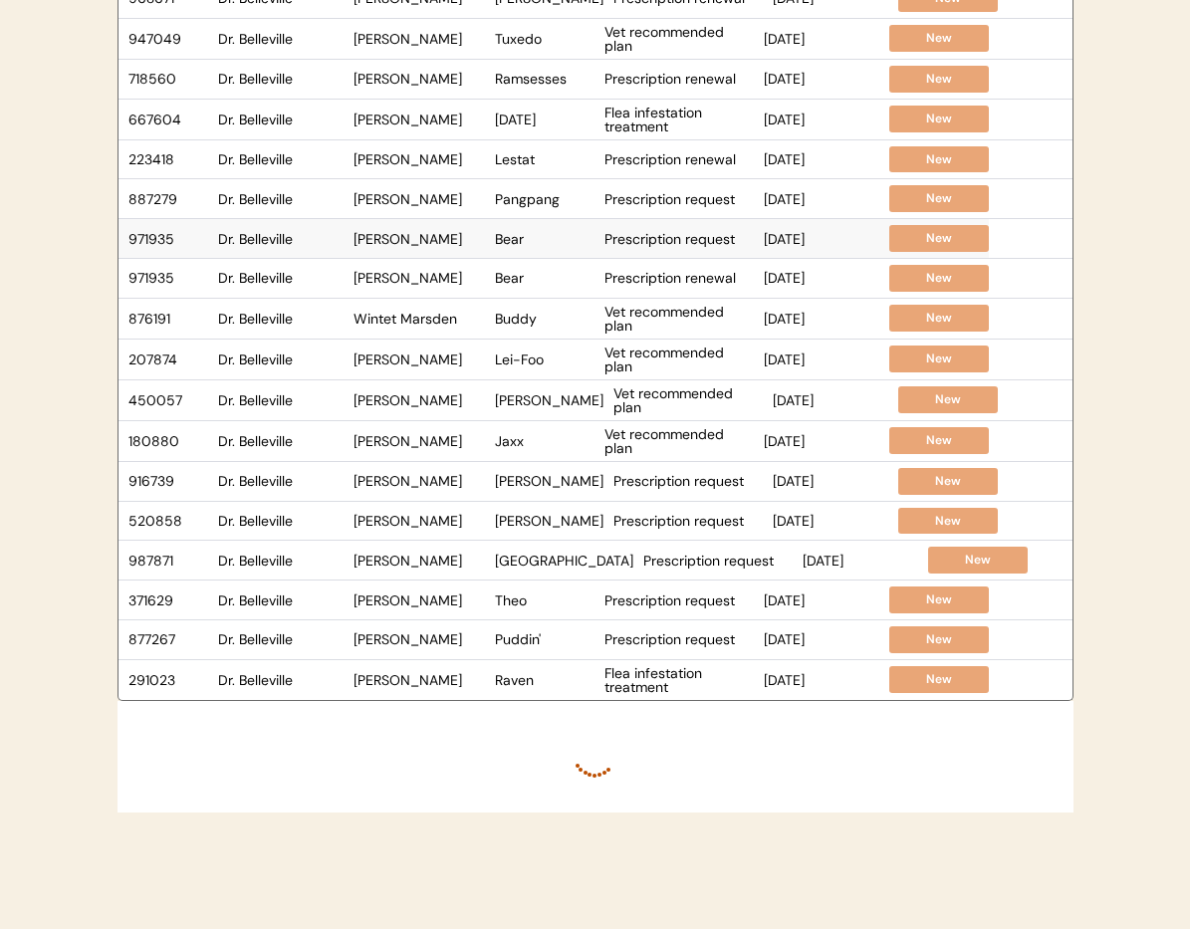
click at [472, 238] on div "Dawn Collier" at bounding box center [419, 239] width 131 height 14
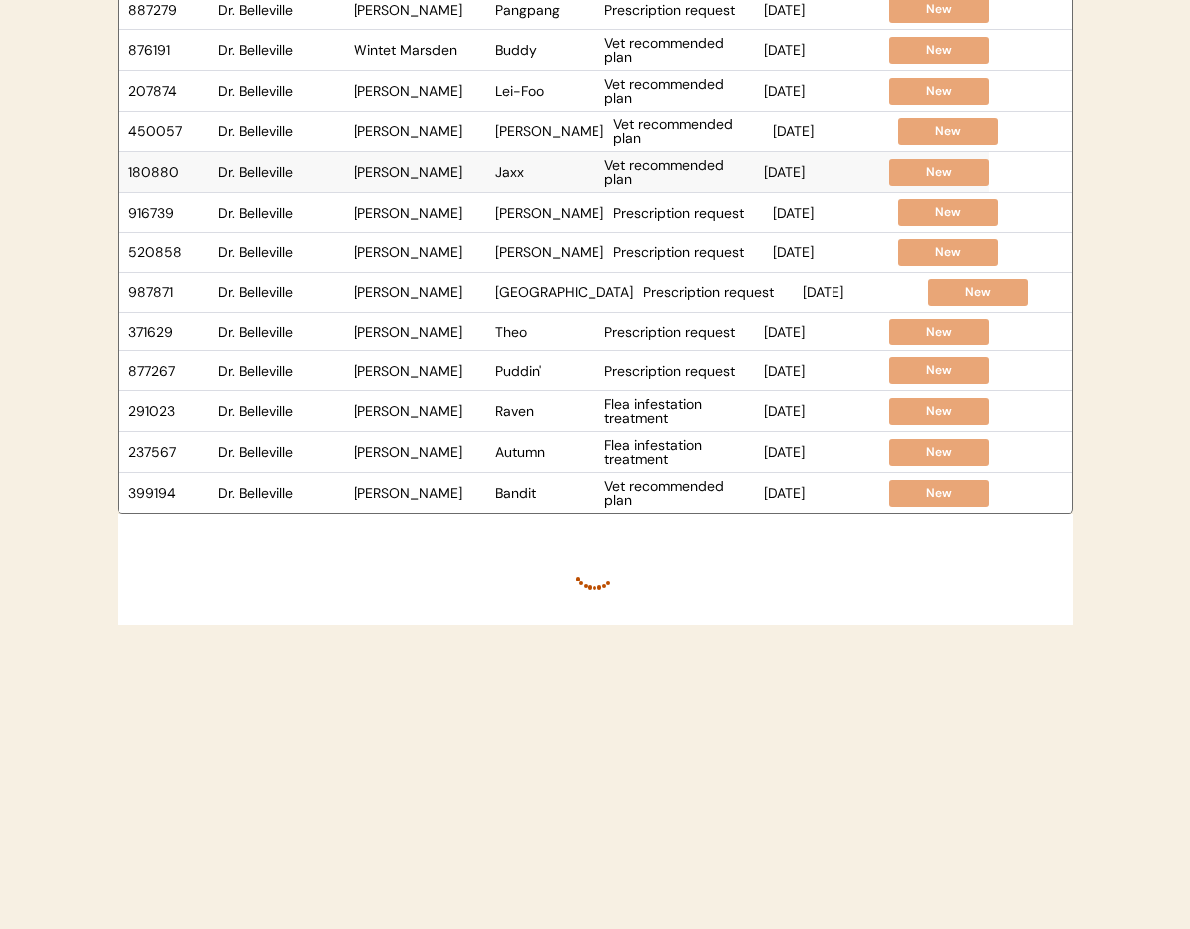
scroll to position [530, 0]
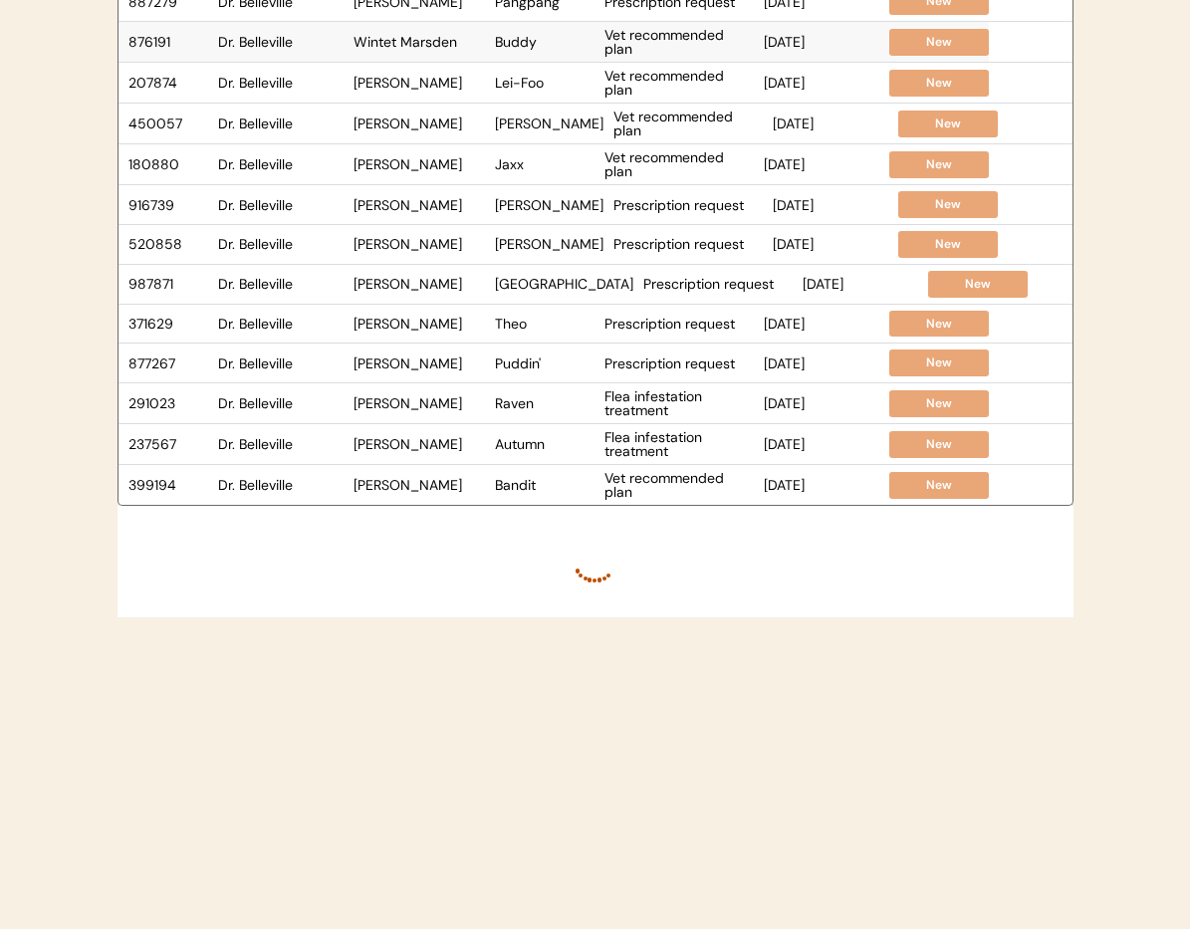
click at [535, 48] on div "Buddy" at bounding box center [545, 42] width 100 height 14
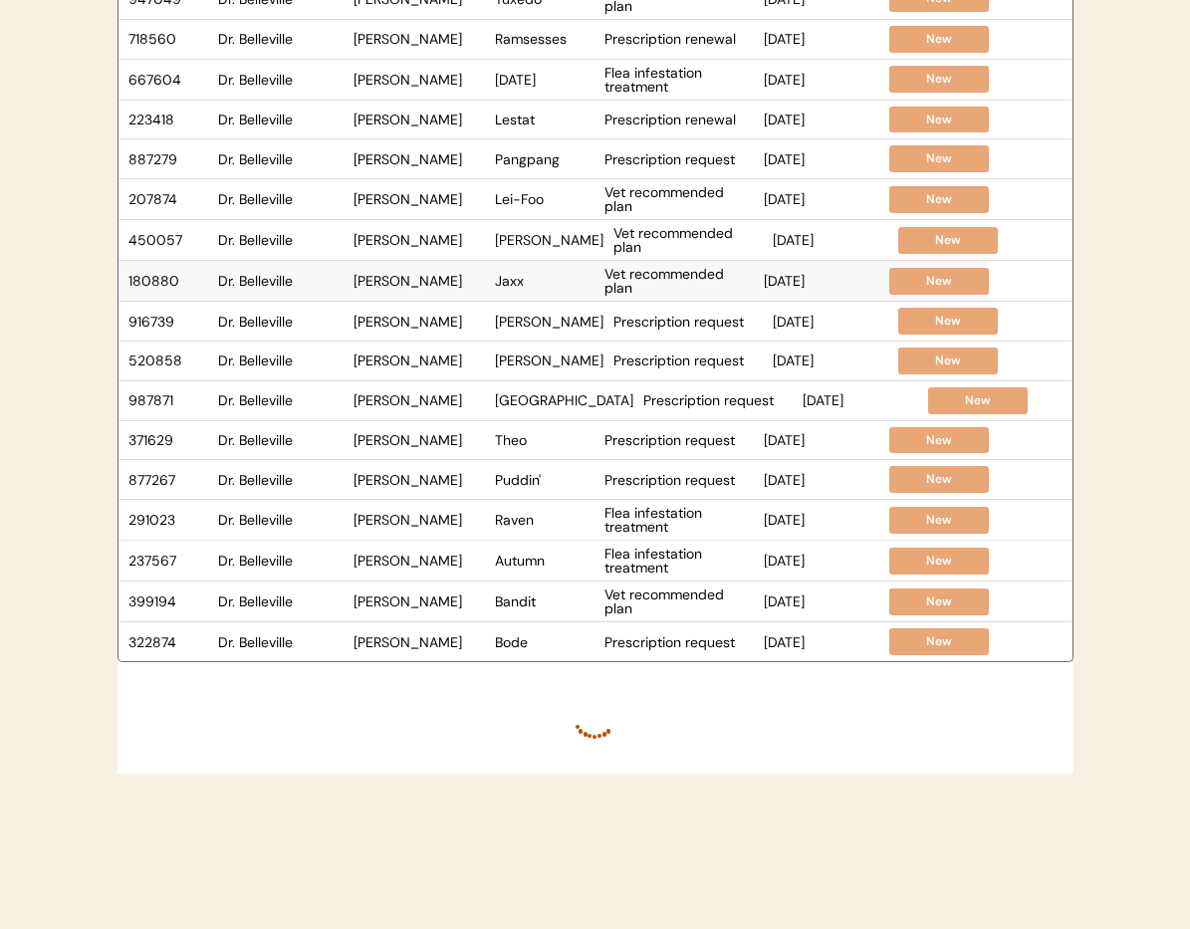
scroll to position [347, 0]
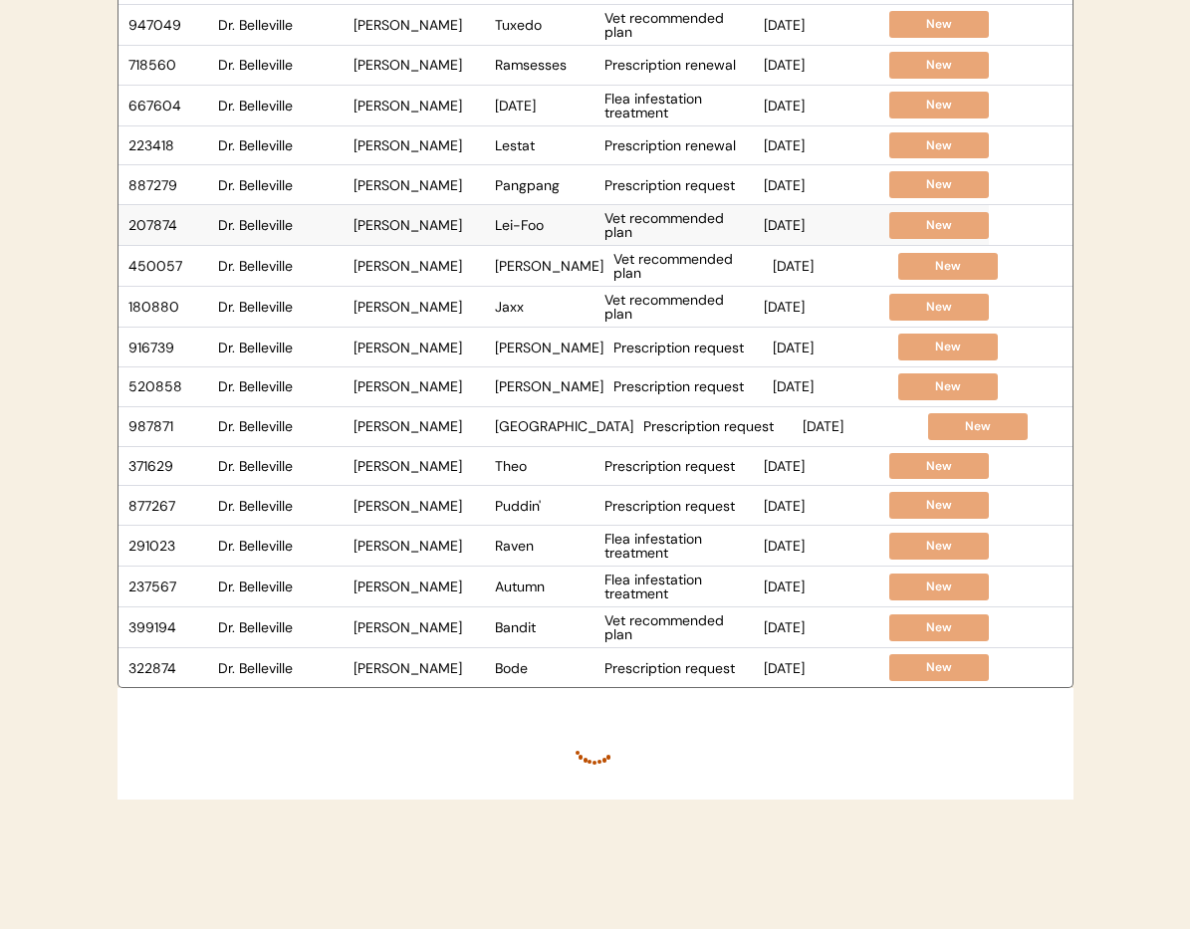
click at [461, 225] on div "Samuel Wen" at bounding box center [419, 225] width 131 height 14
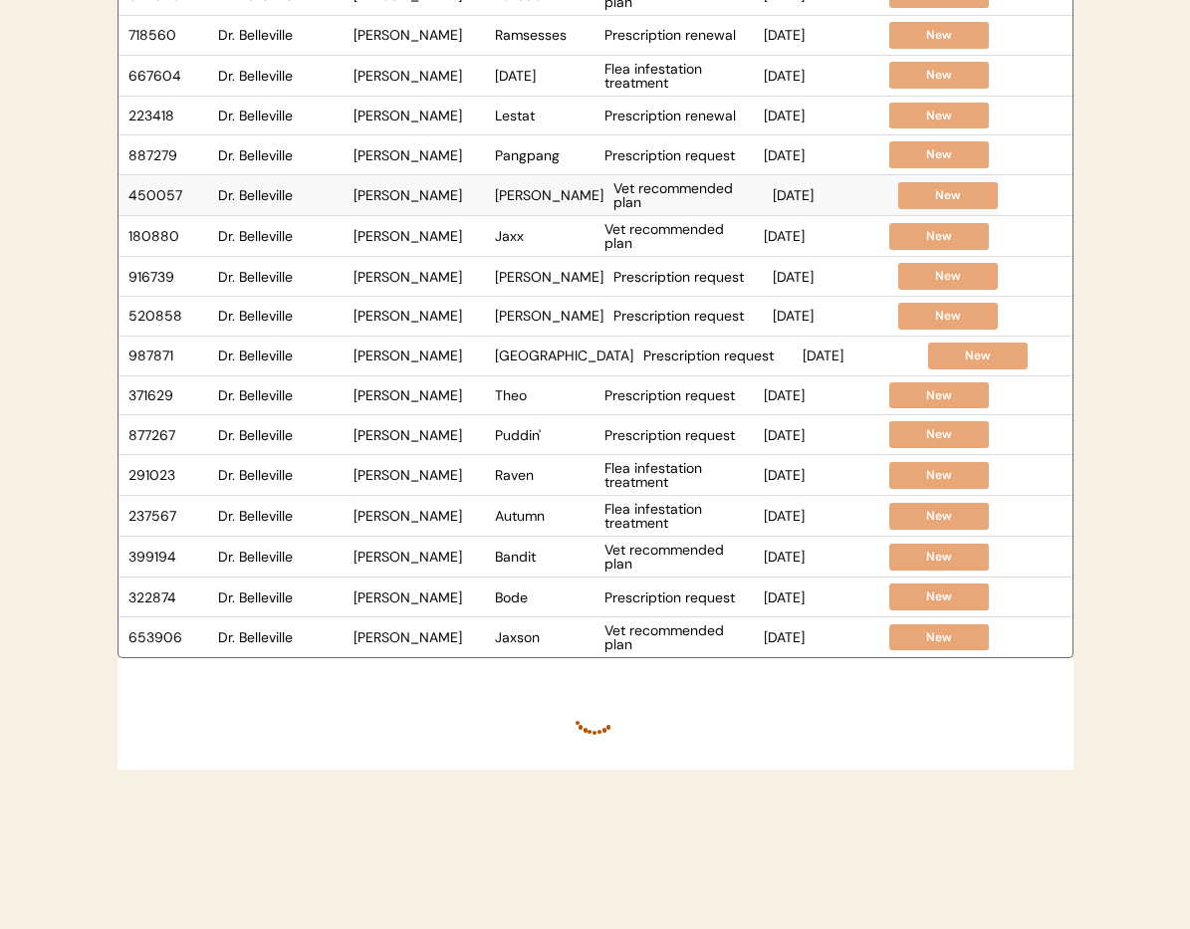
scroll to position [374, 0]
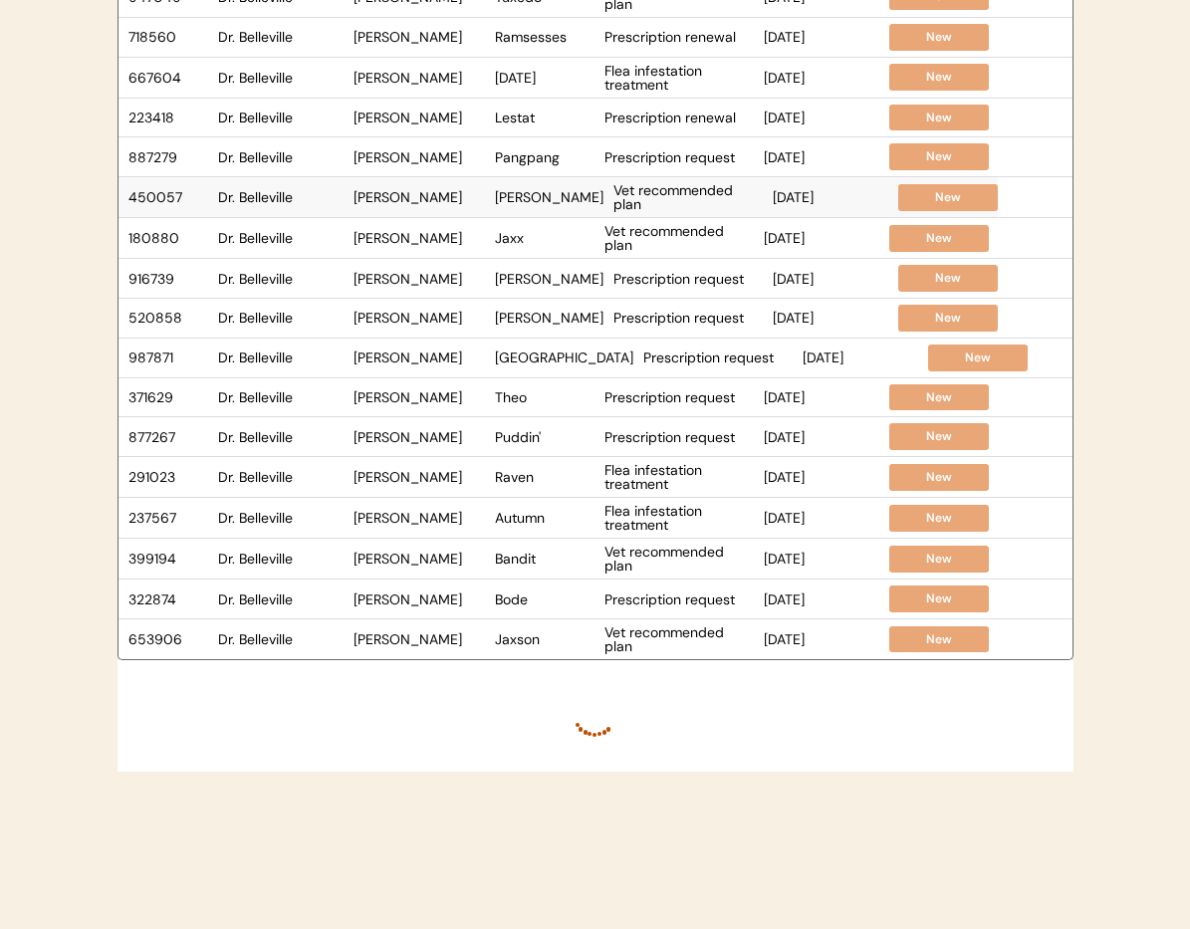
click at [509, 202] on div "Finnie" at bounding box center [549, 197] width 109 height 14
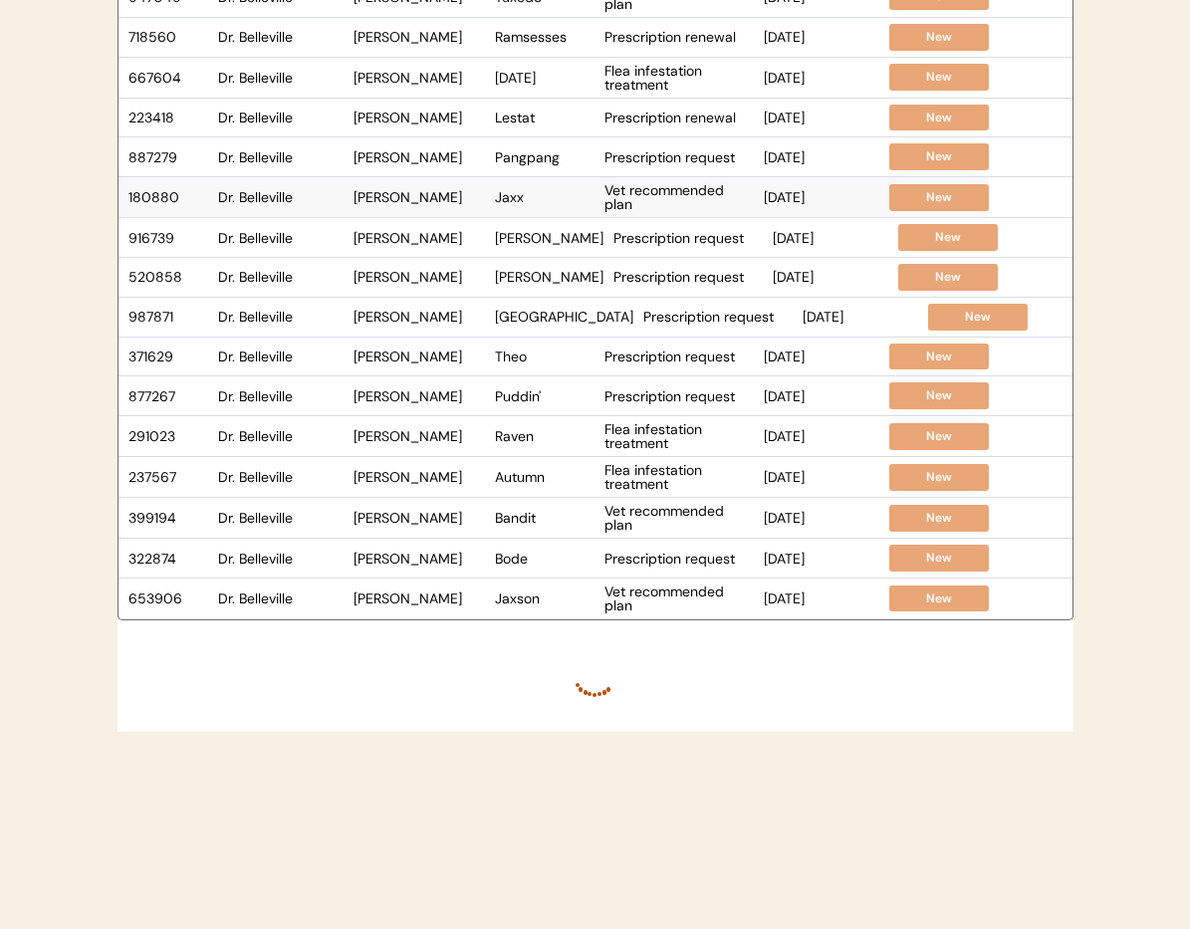
click at [670, 199] on div "Vet recommended plan" at bounding box center [679, 197] width 149 height 28
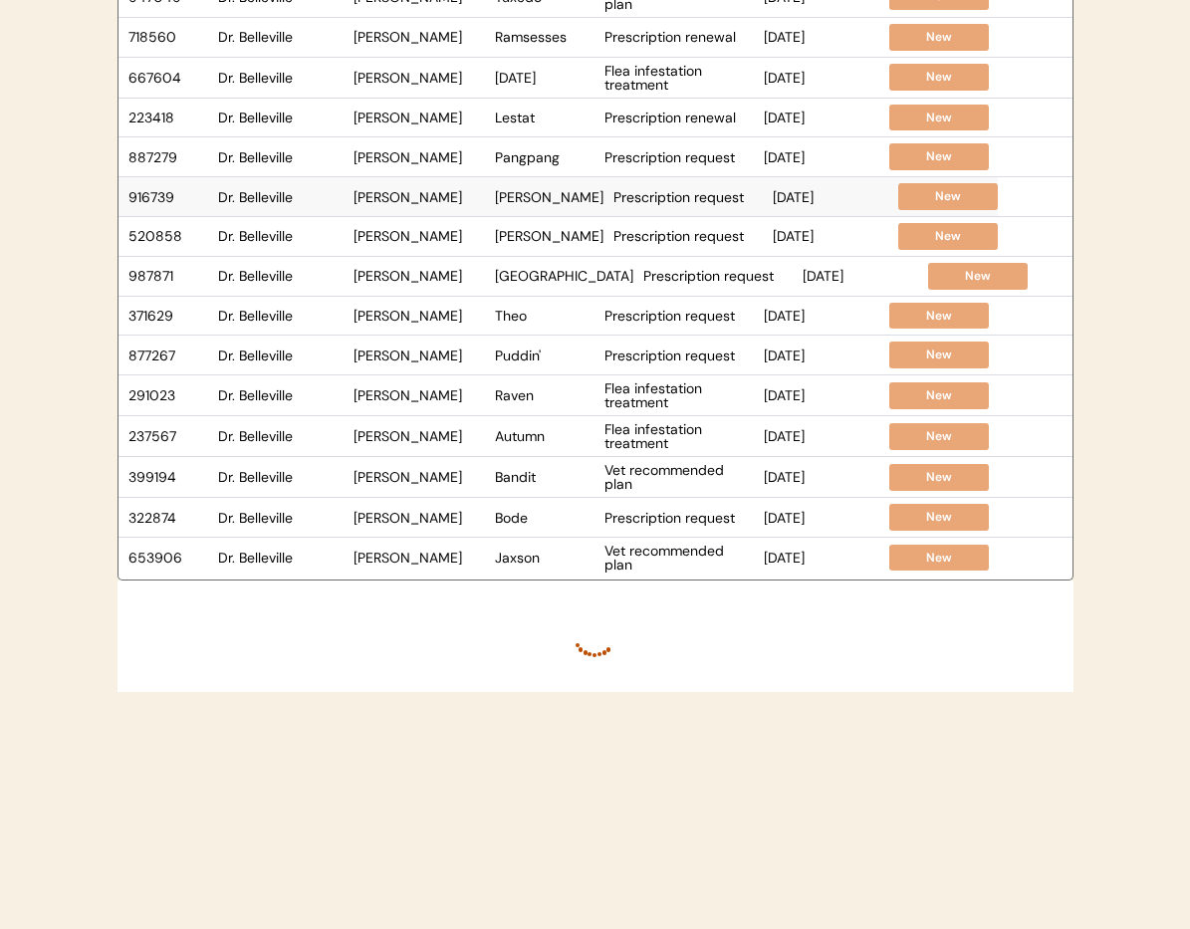
click at [644, 196] on div "Prescription request" at bounding box center [688, 197] width 149 height 14
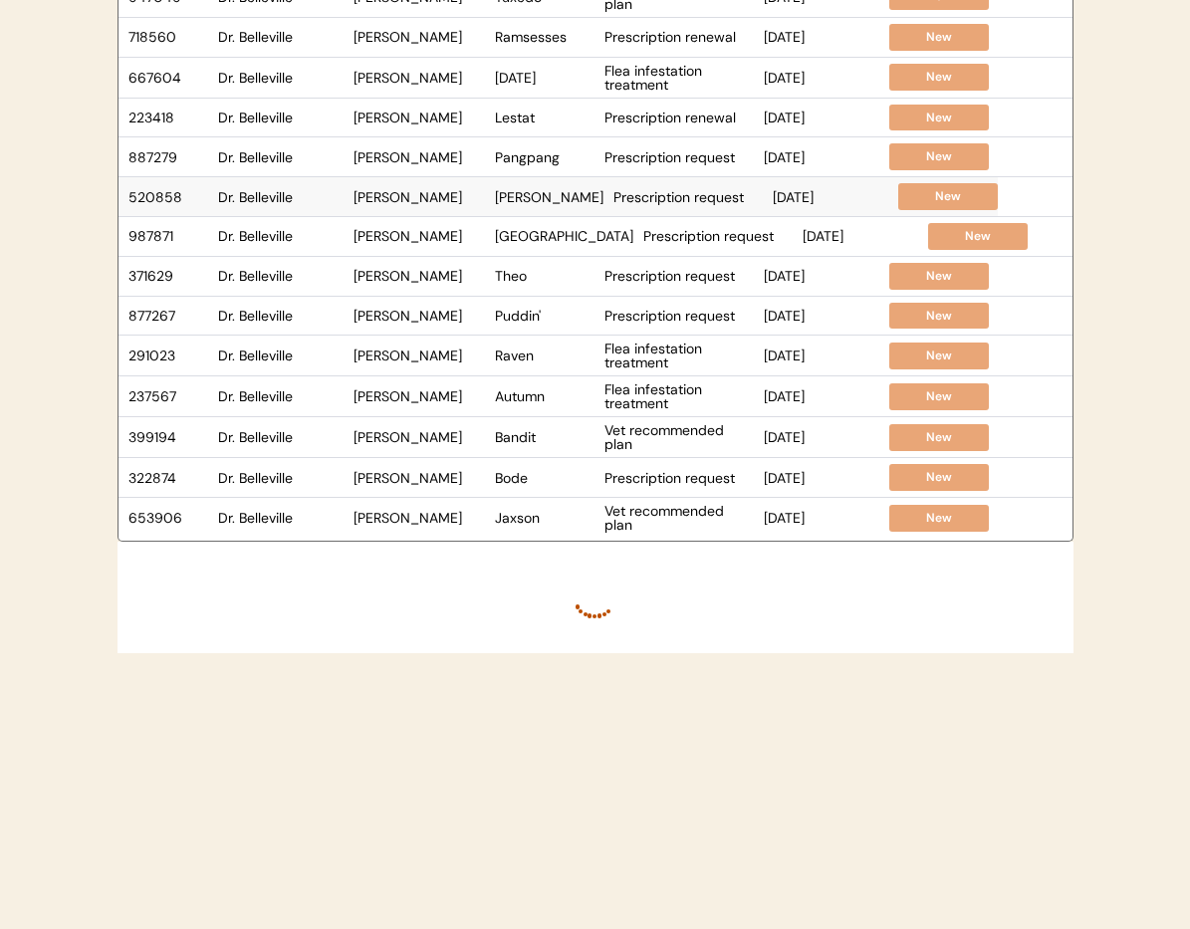
click at [667, 199] on div "Prescription request" at bounding box center [688, 197] width 149 height 14
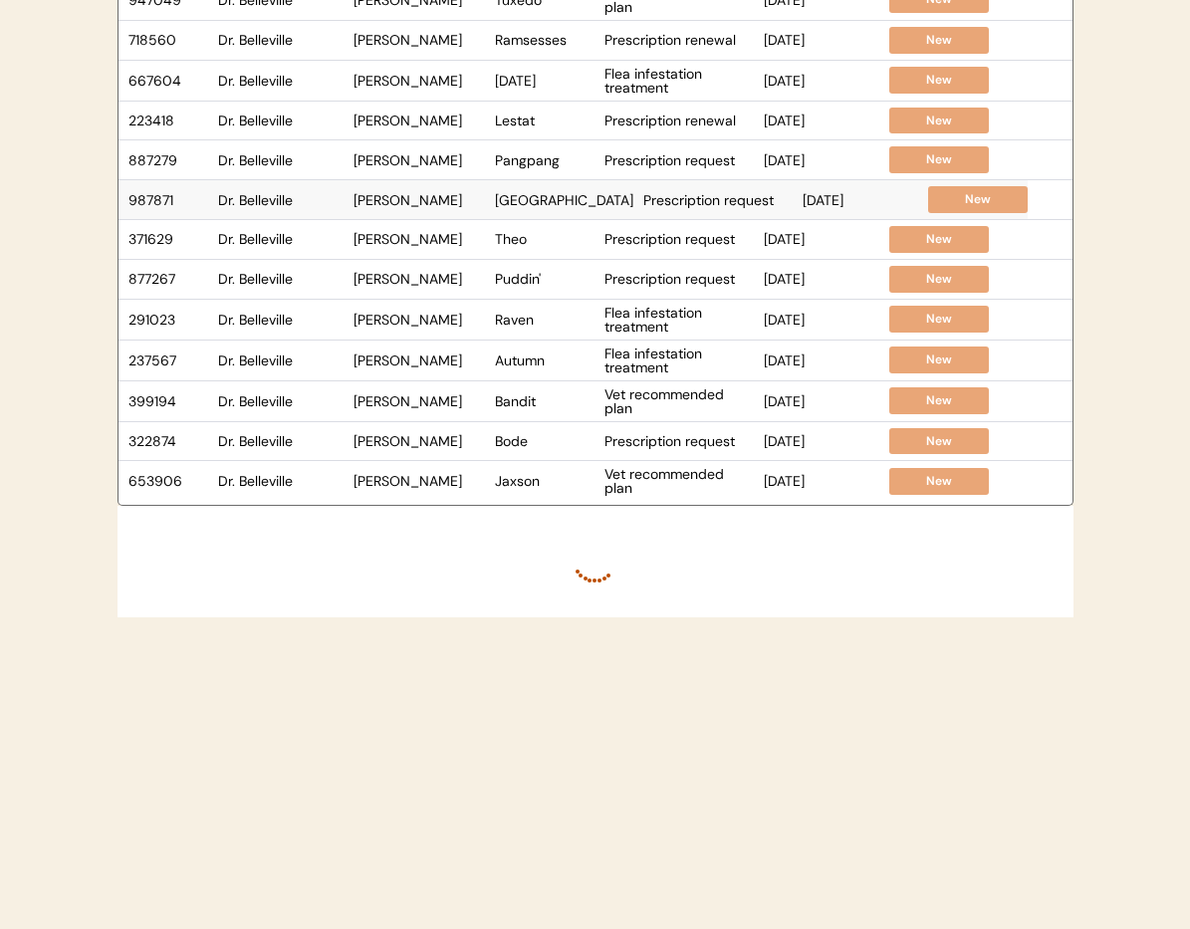
scroll to position [372, 0]
click at [711, 199] on div "Prescription request" at bounding box center [717, 200] width 149 height 14
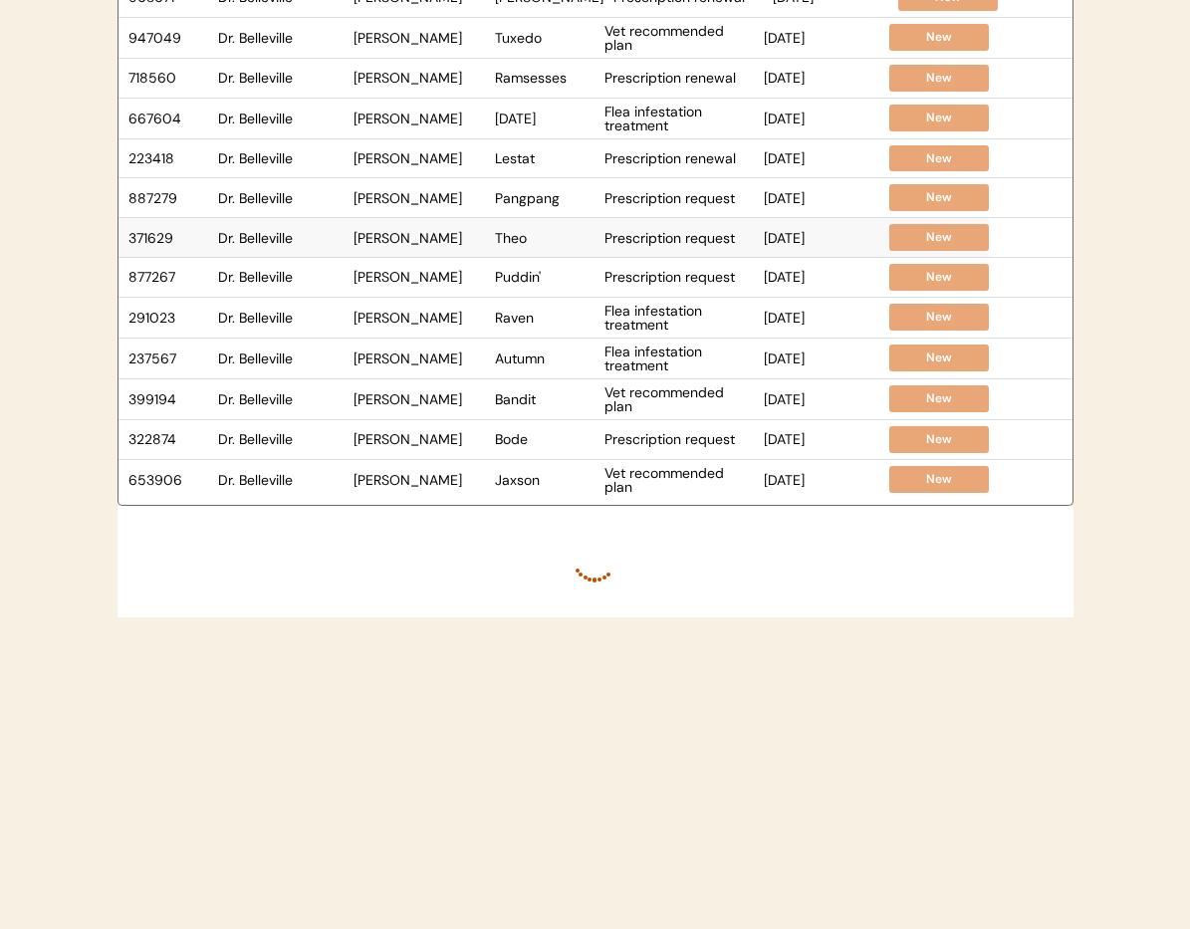
scroll to position [0, 0]
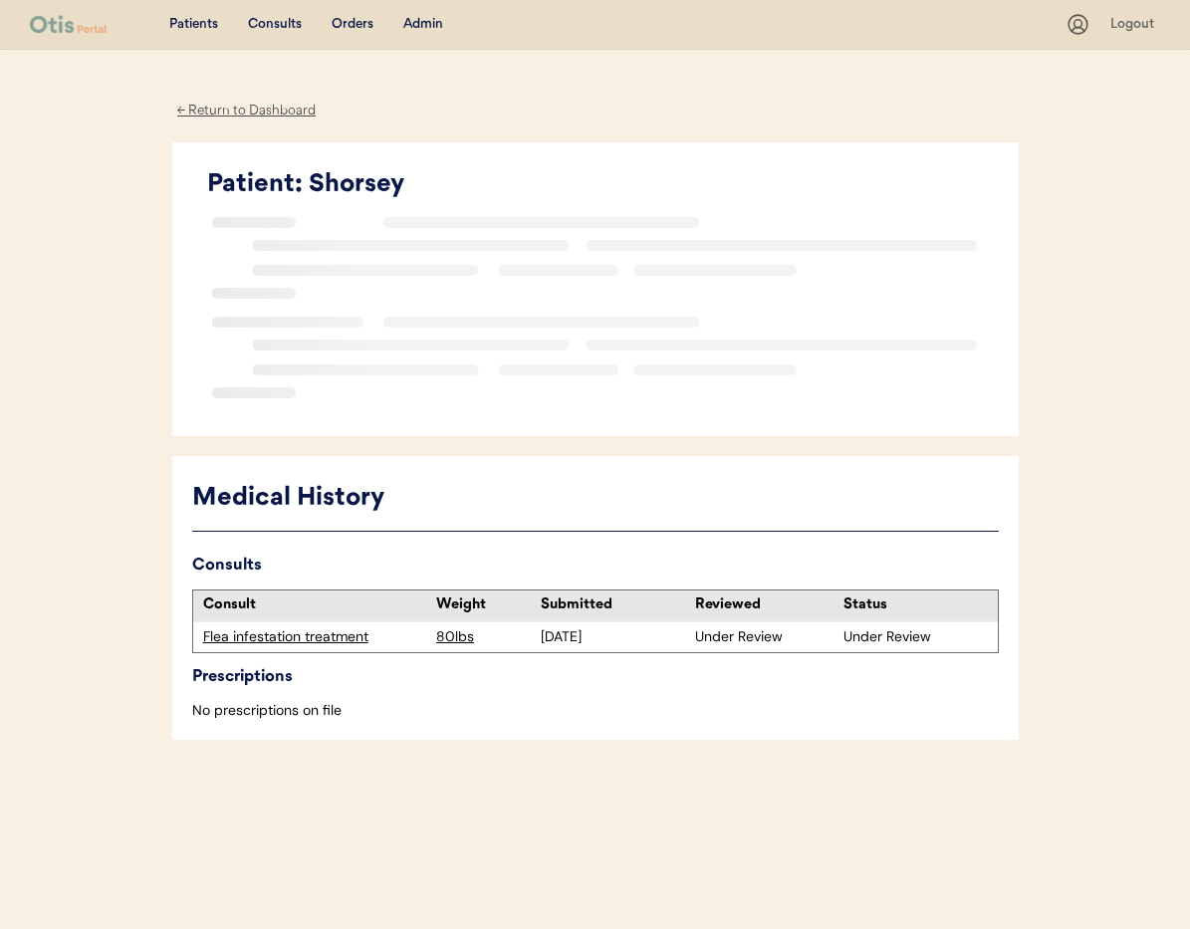
click at [291, 636] on div "Flea infestation treatment" at bounding box center [315, 637] width 224 height 20
click at [291, 637] on div "Flea infestation treatment" at bounding box center [315, 637] width 224 height 20
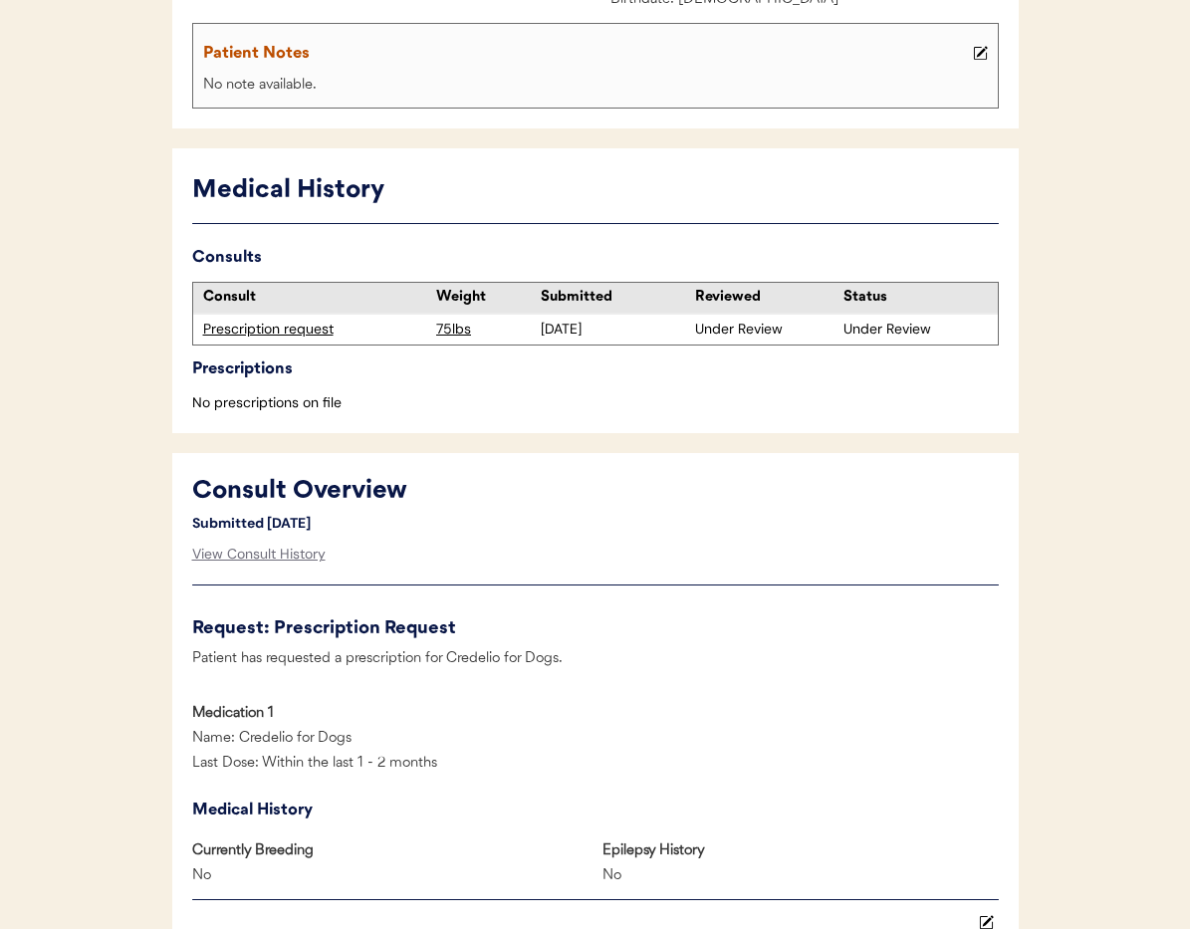
scroll to position [439, 0]
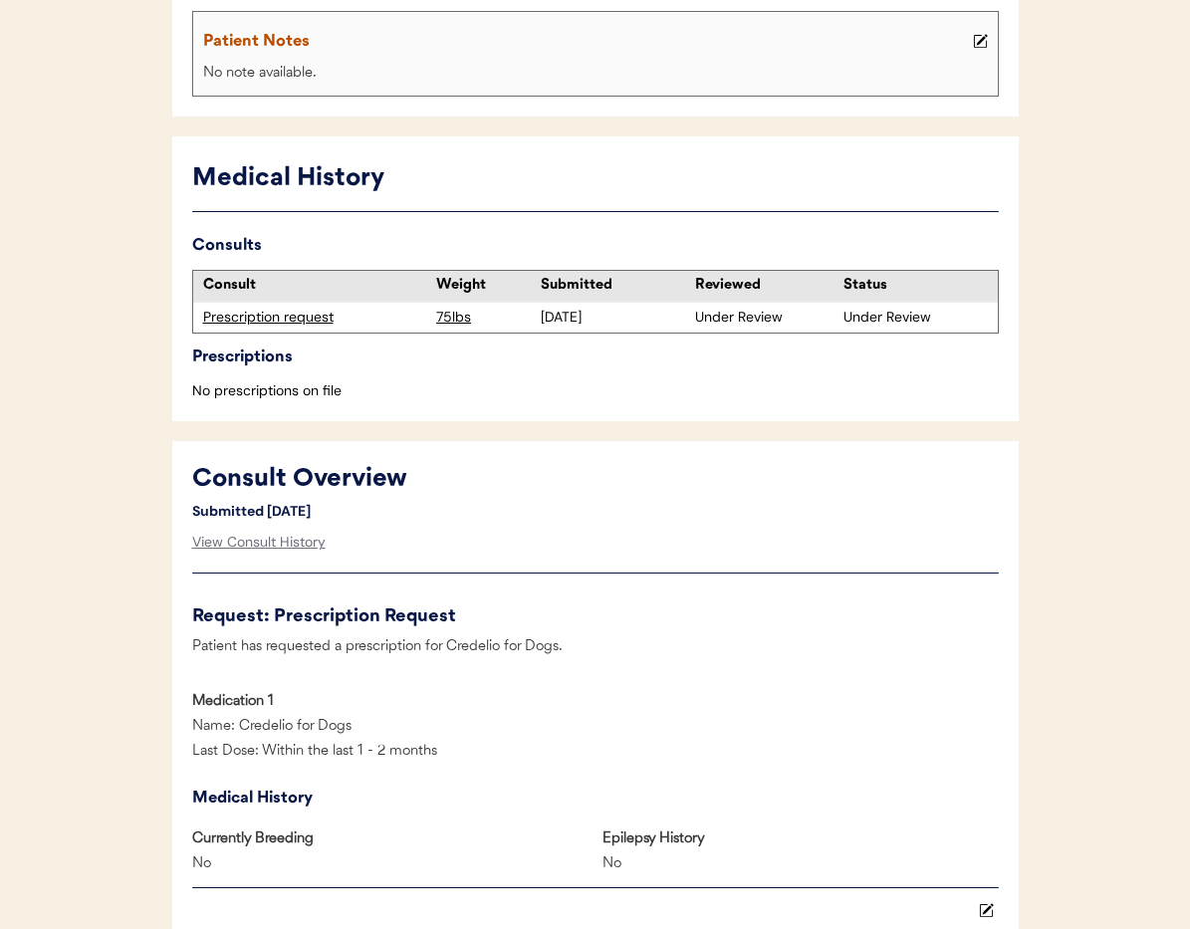
click at [308, 316] on div "Prescription request" at bounding box center [315, 318] width 224 height 20
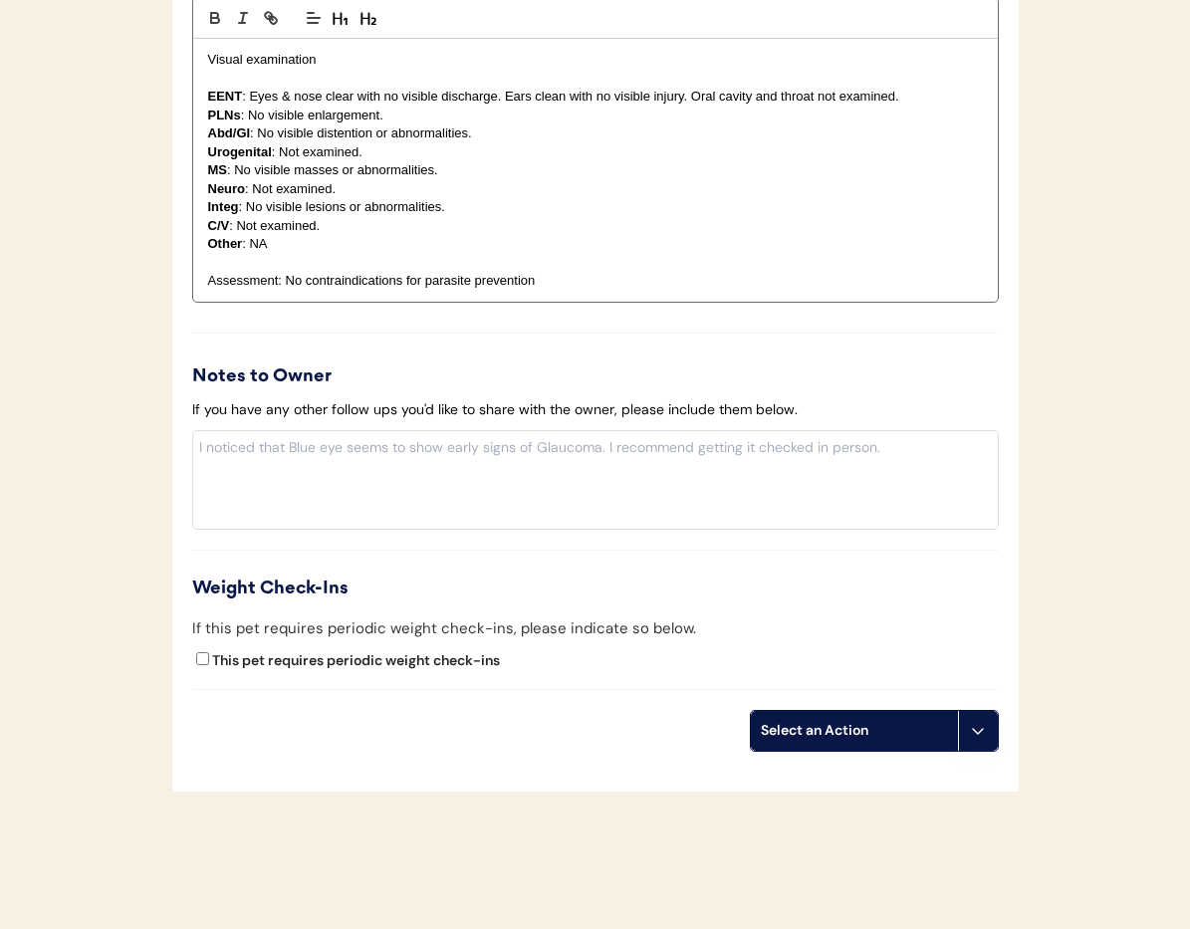
scroll to position [1936, 0]
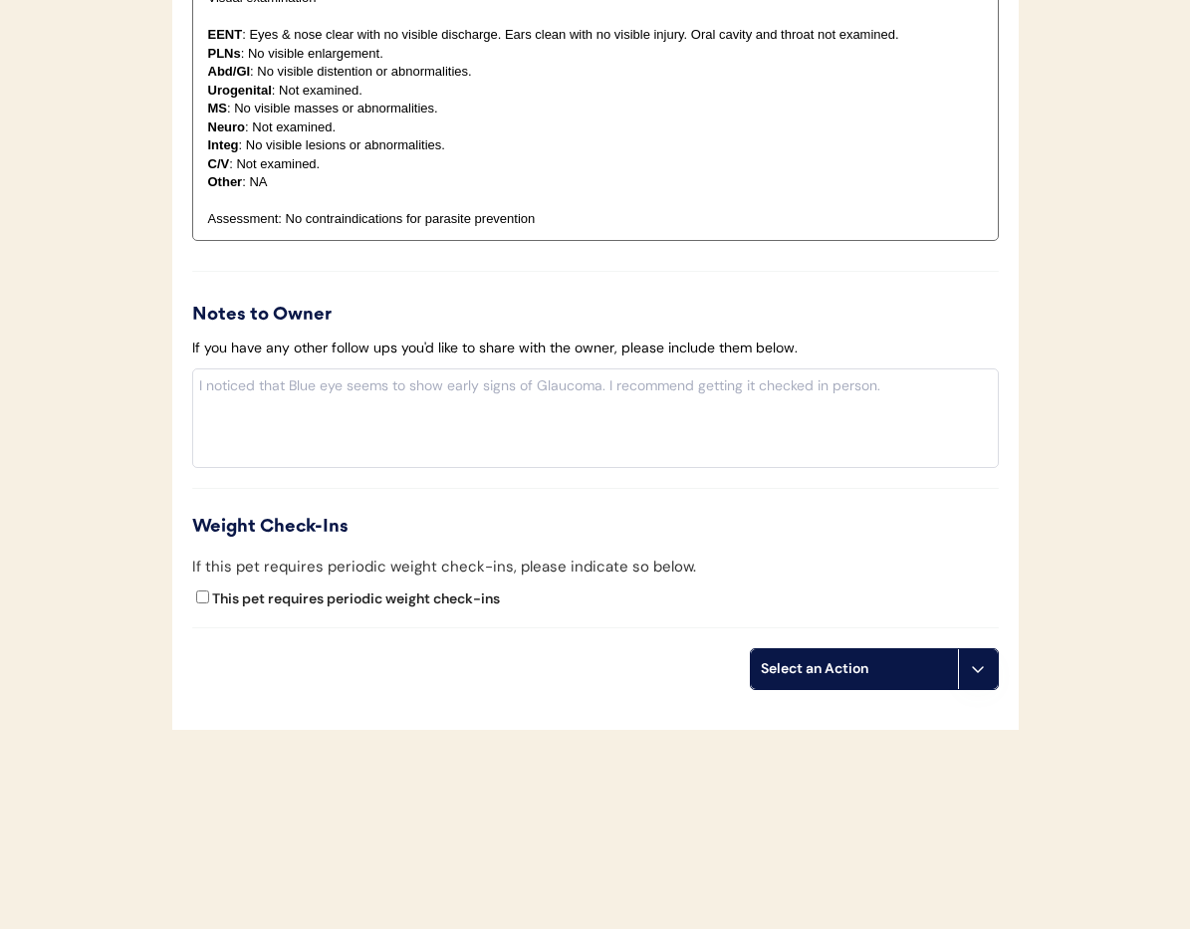
click at [969, 681] on button at bounding box center [978, 669] width 40 height 40
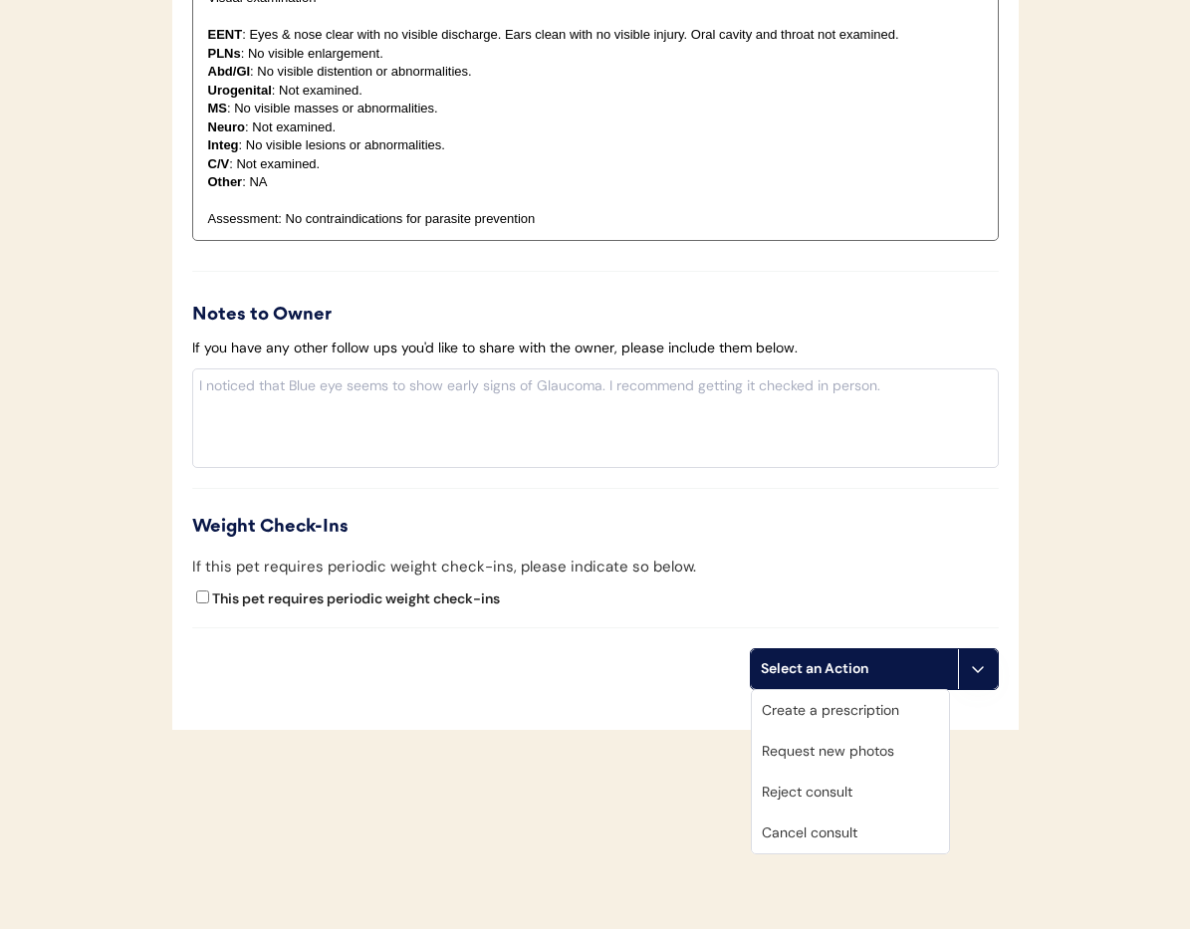
click at [873, 840] on div "Cancel consult" at bounding box center [850, 833] width 197 height 41
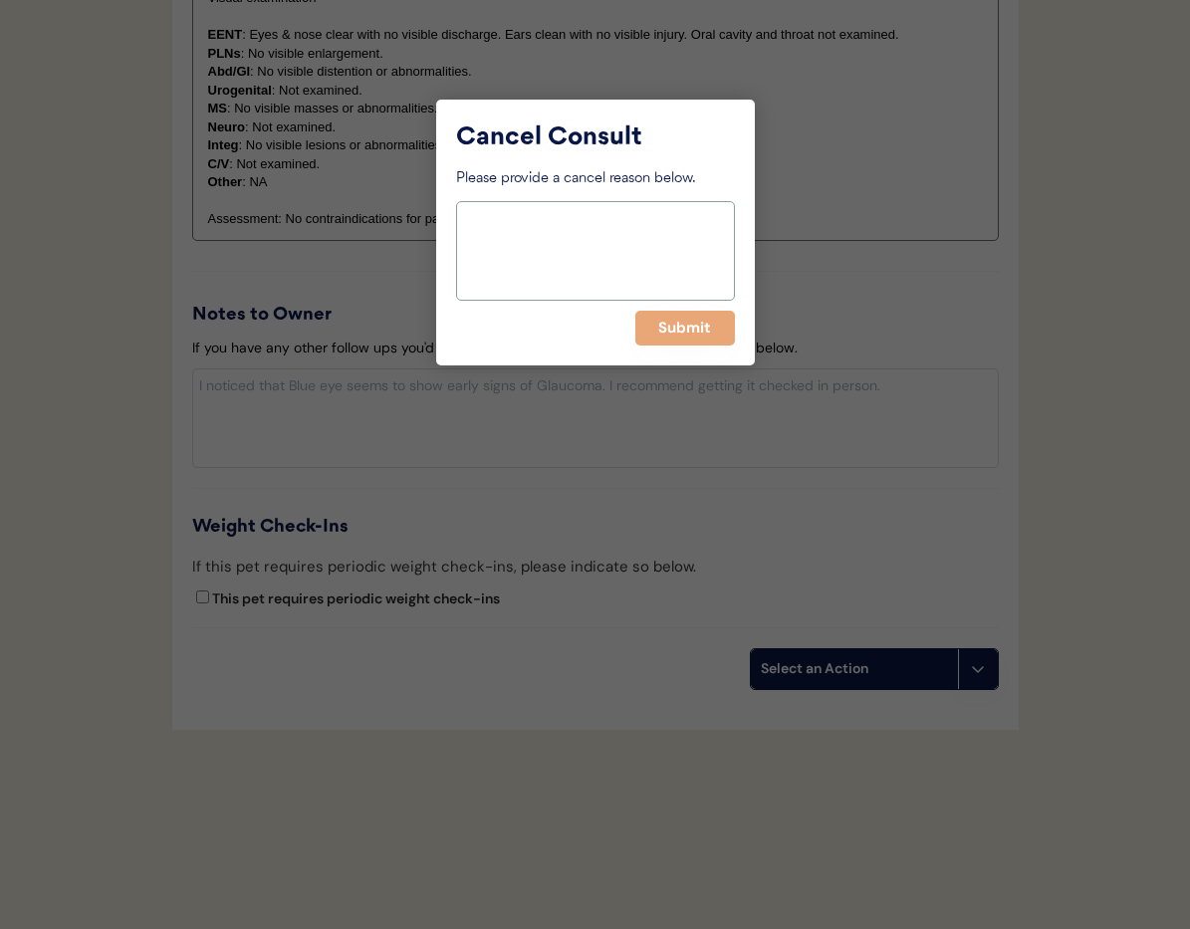
click at [536, 280] on textarea at bounding box center [595, 251] width 279 height 100
type textarea ">6 months"
click at [698, 331] on button "Submit" at bounding box center [685, 328] width 100 height 35
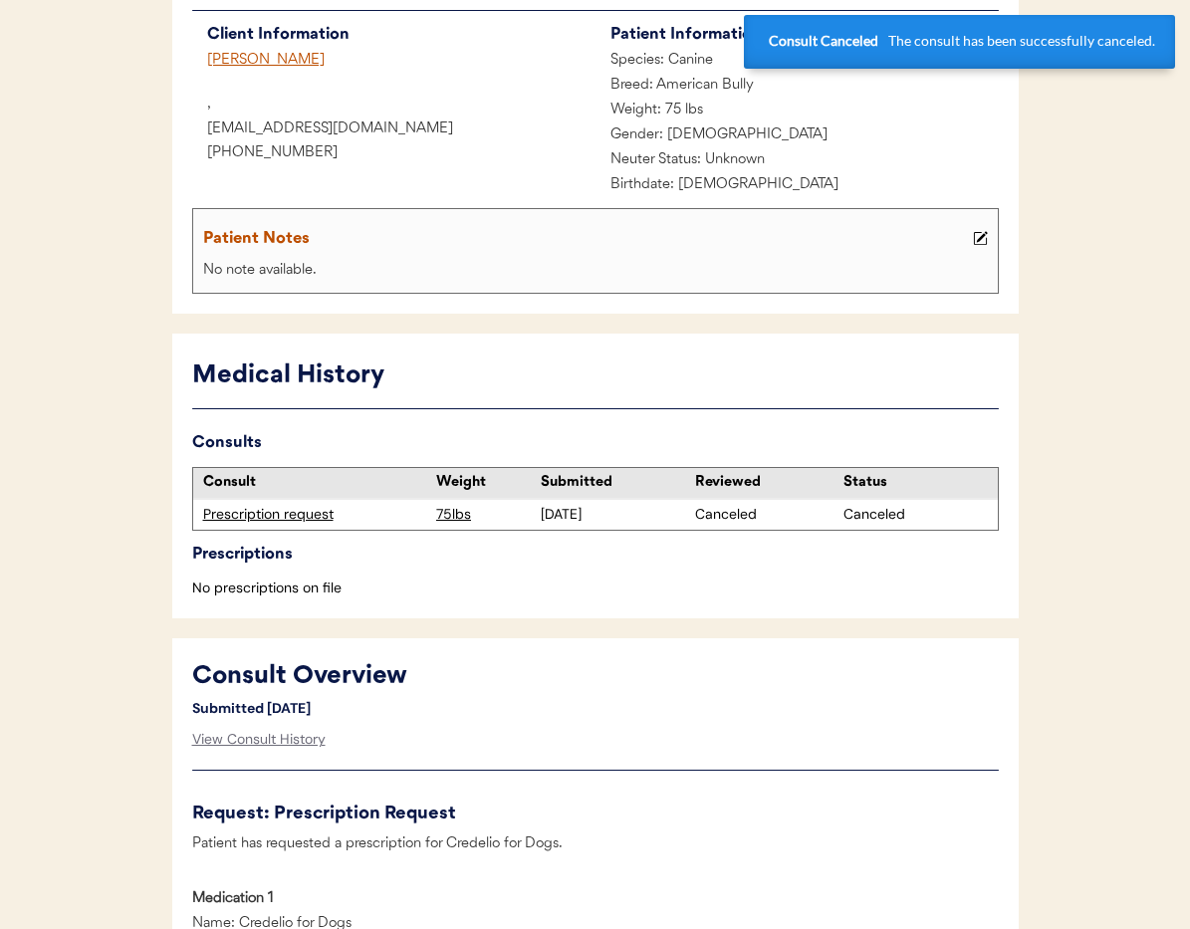
scroll to position [37, 0]
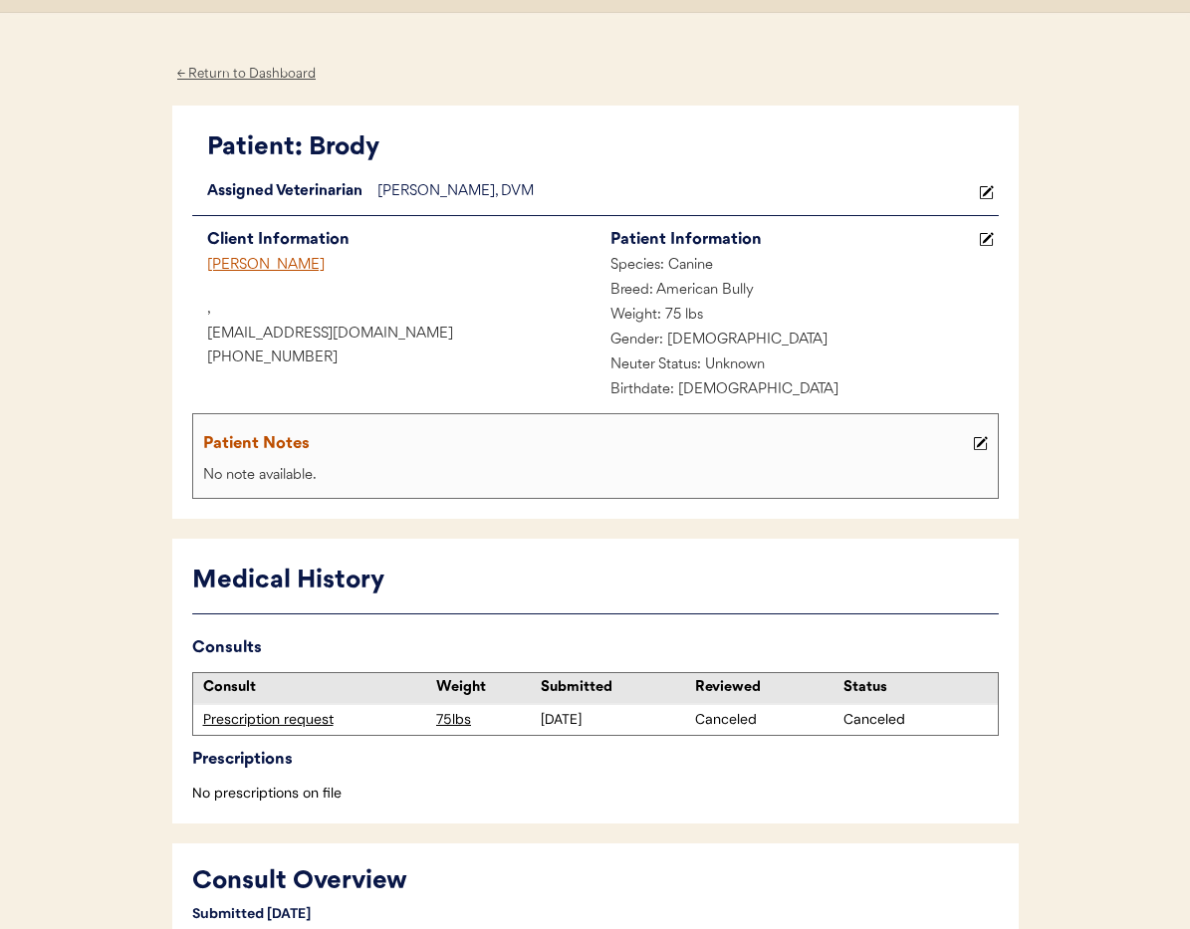
click at [251, 260] on div "Kimberly Clements" at bounding box center [393, 266] width 403 height 25
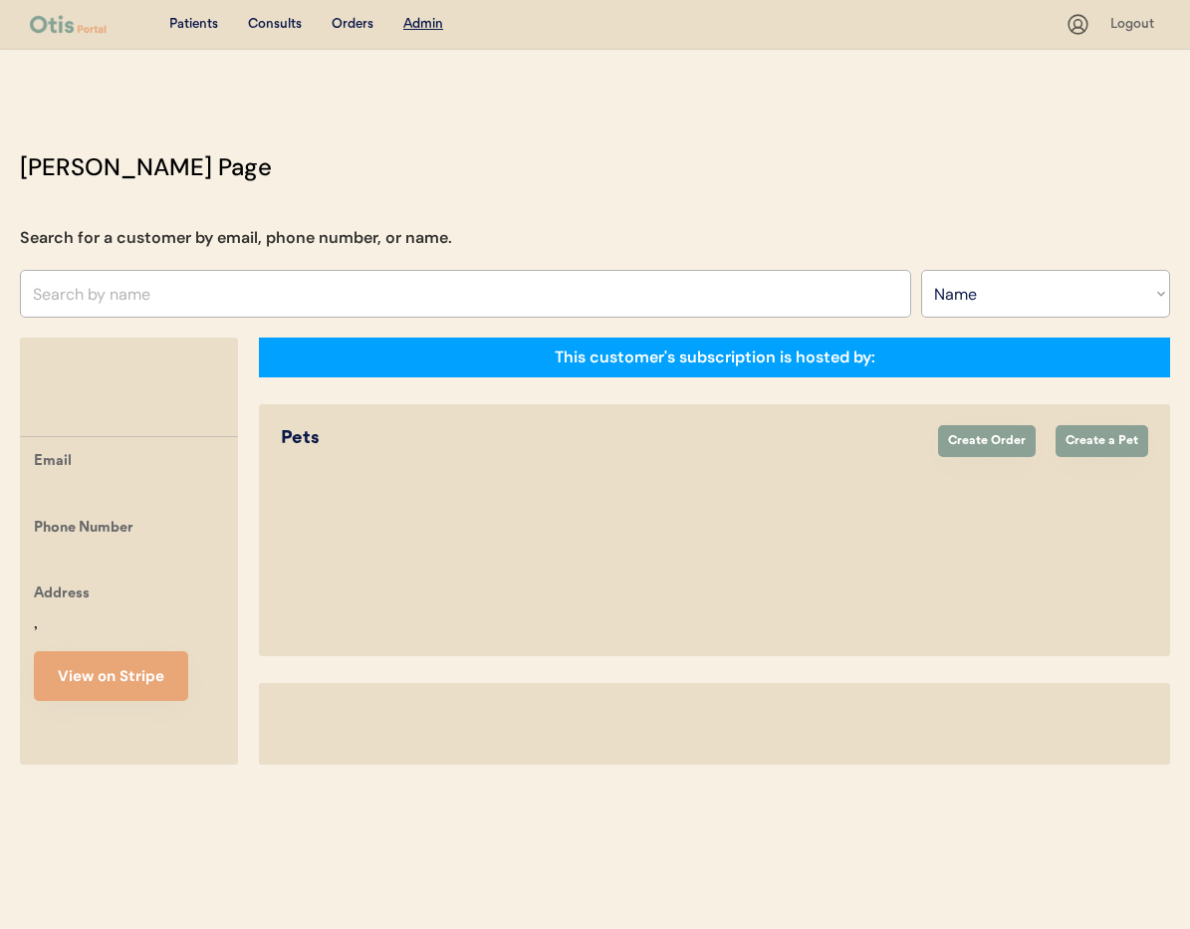
select select ""Name""
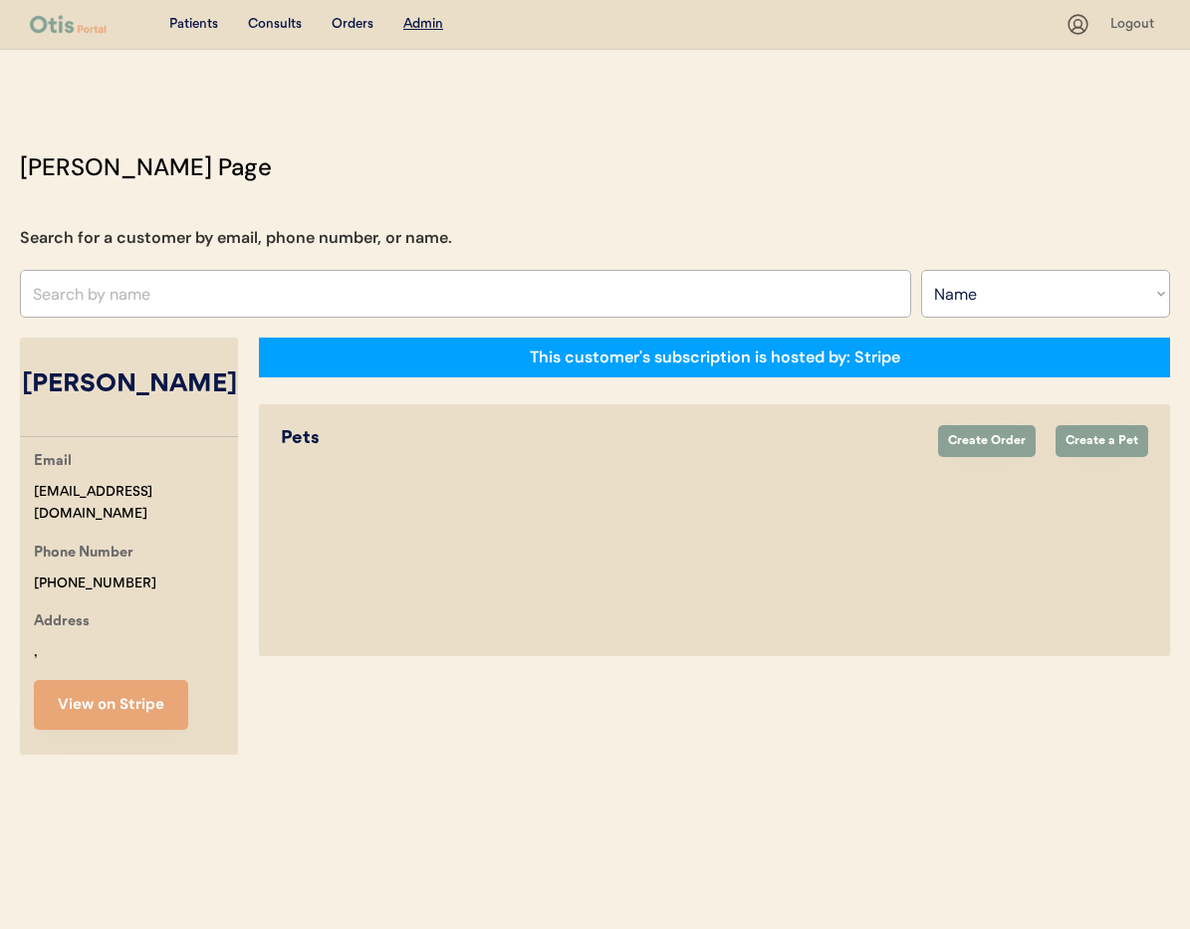
select select "true"
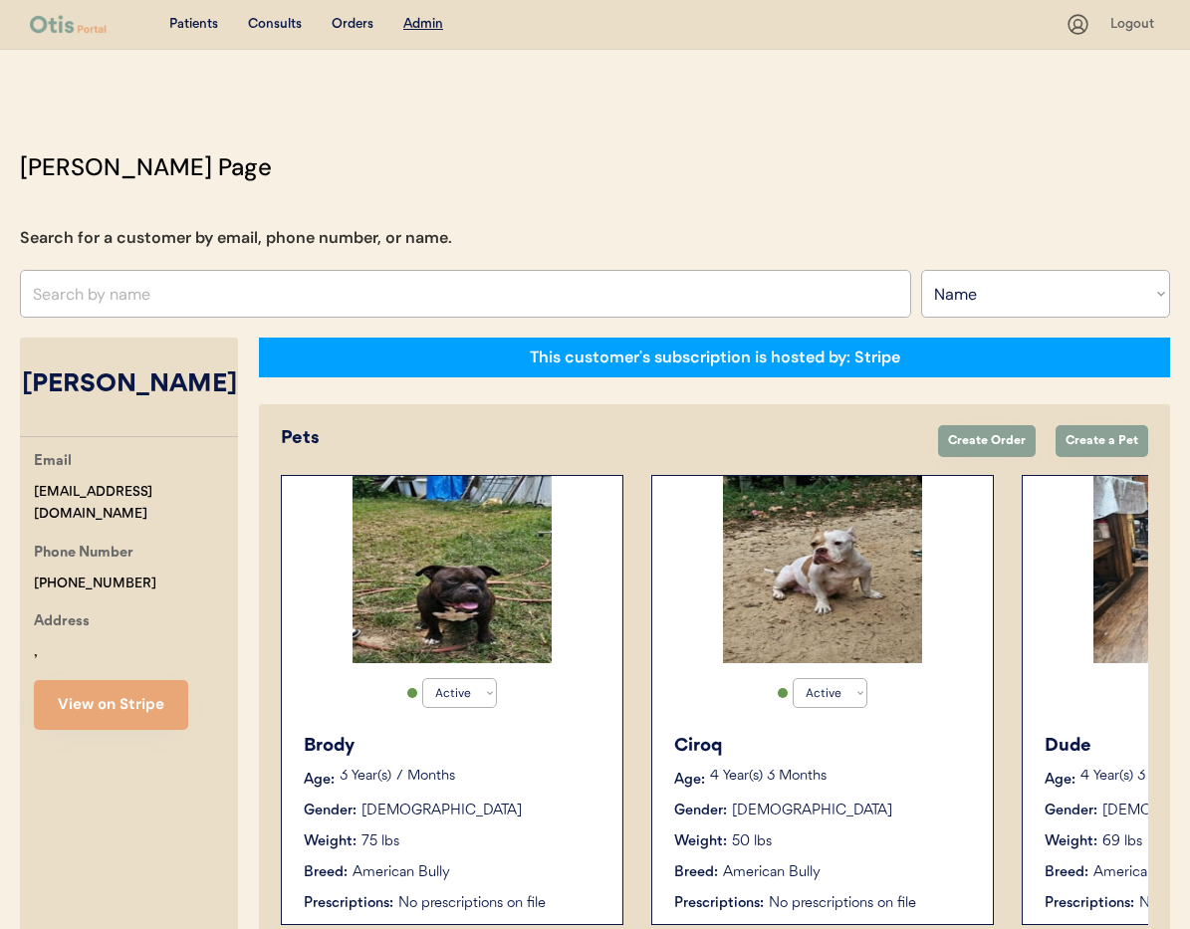
scroll to position [110, 0]
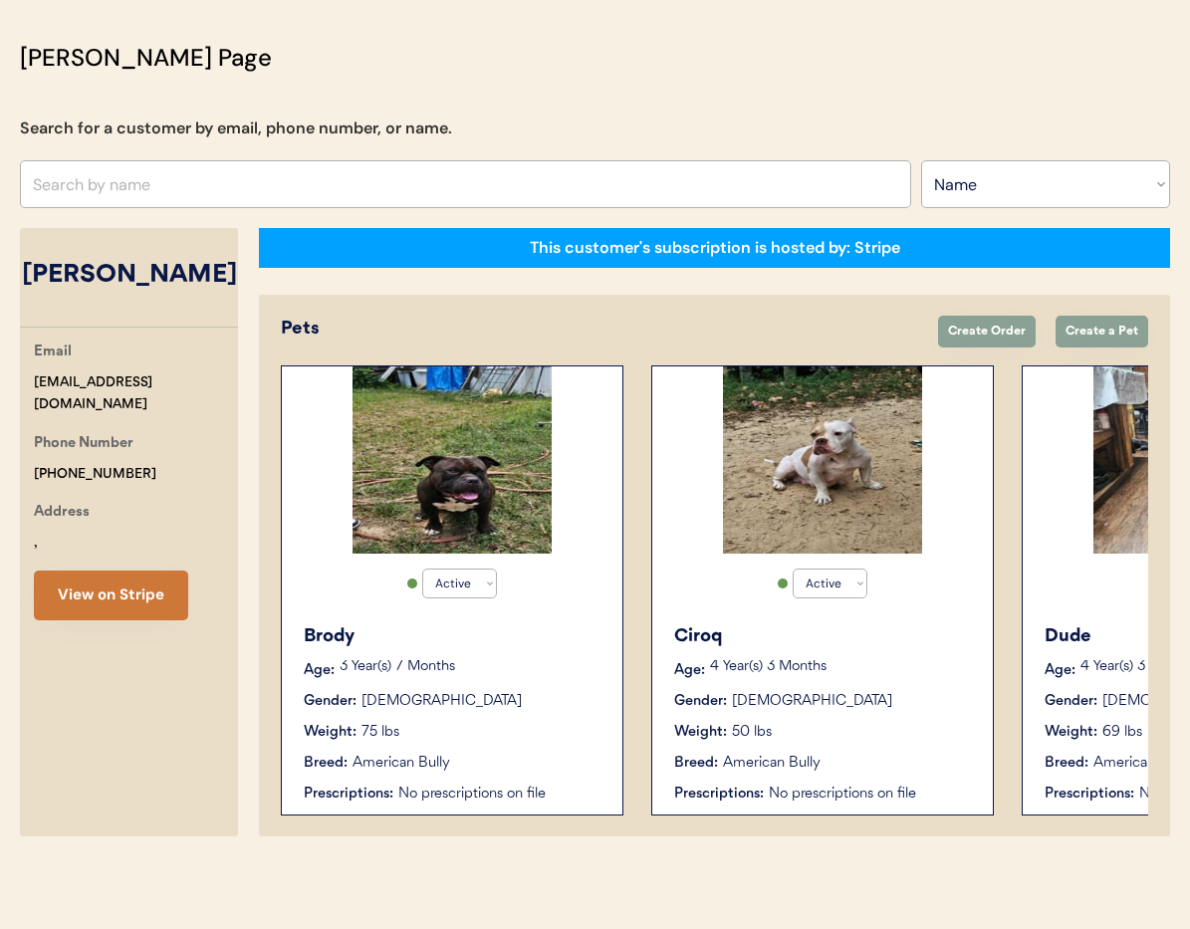
click at [106, 621] on button "View on Stripe" at bounding box center [111, 596] width 154 height 50
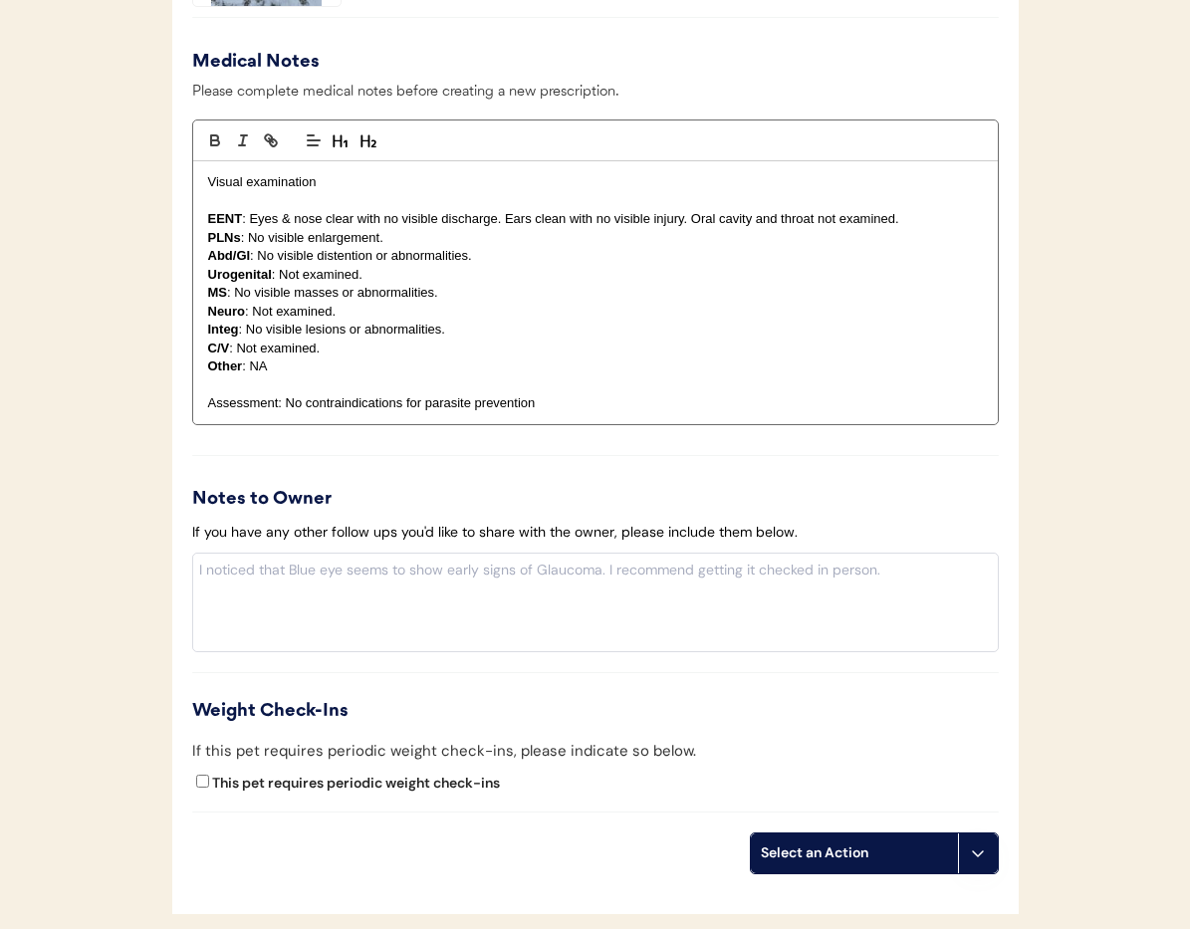
scroll to position [2020, 0]
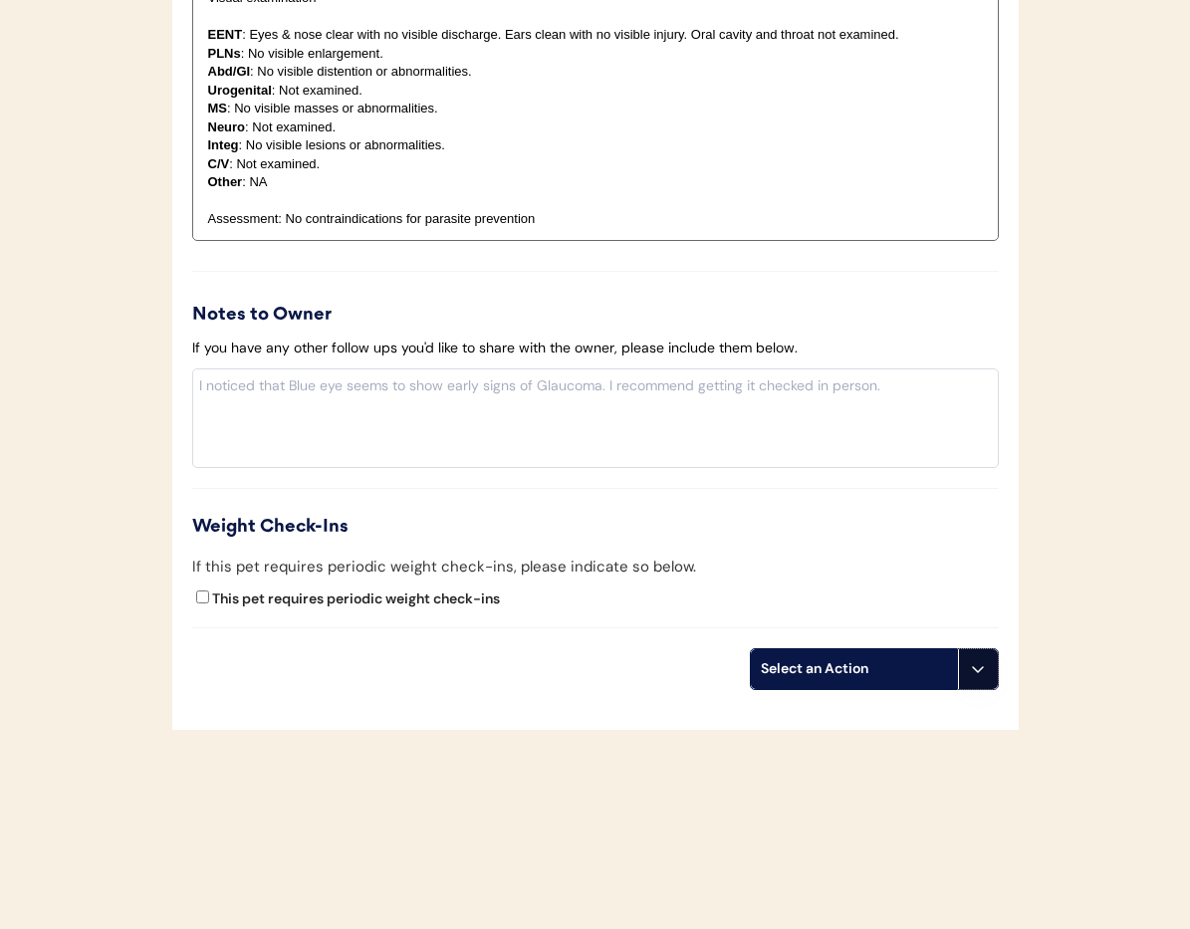
click at [967, 677] on button at bounding box center [978, 669] width 40 height 40
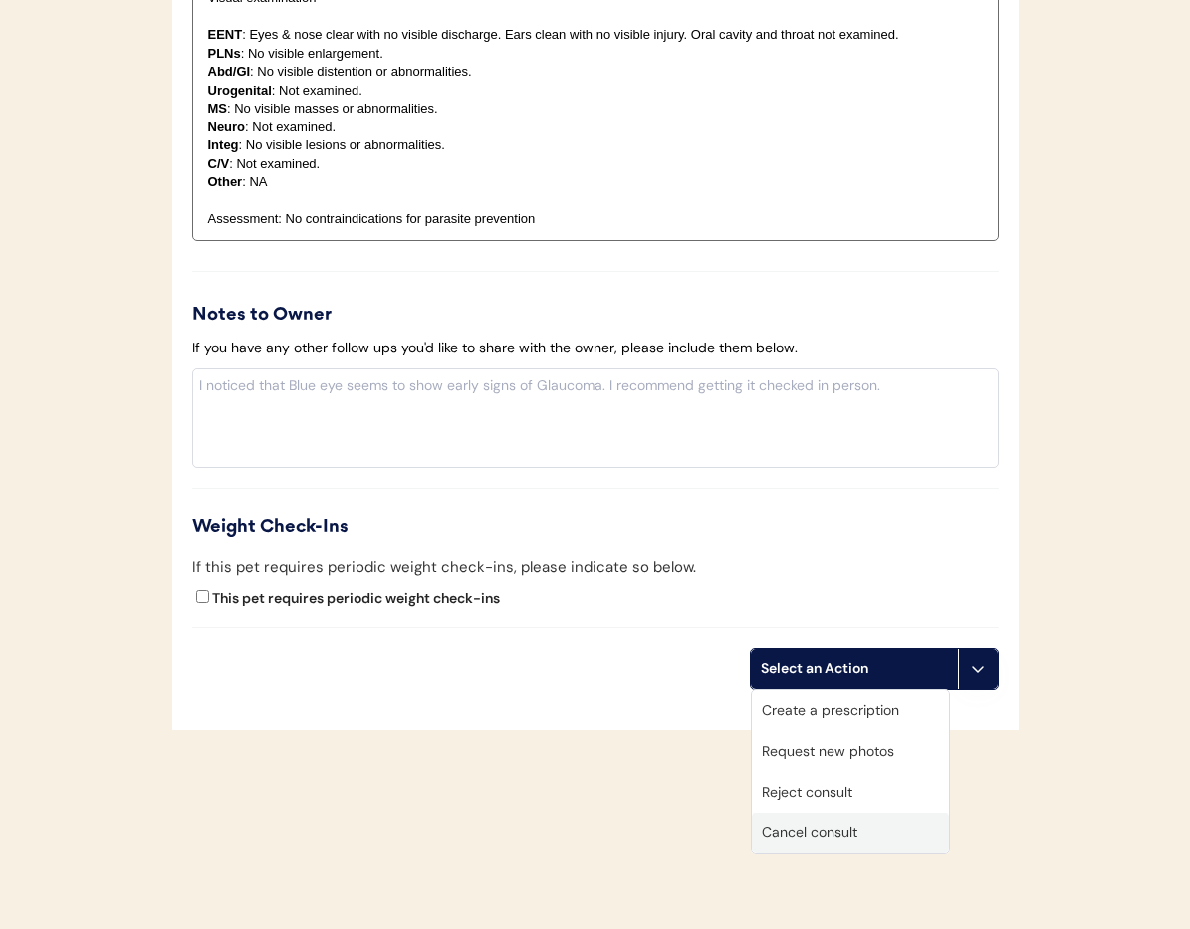
click at [877, 817] on div "Cancel consult" at bounding box center [850, 833] width 197 height 41
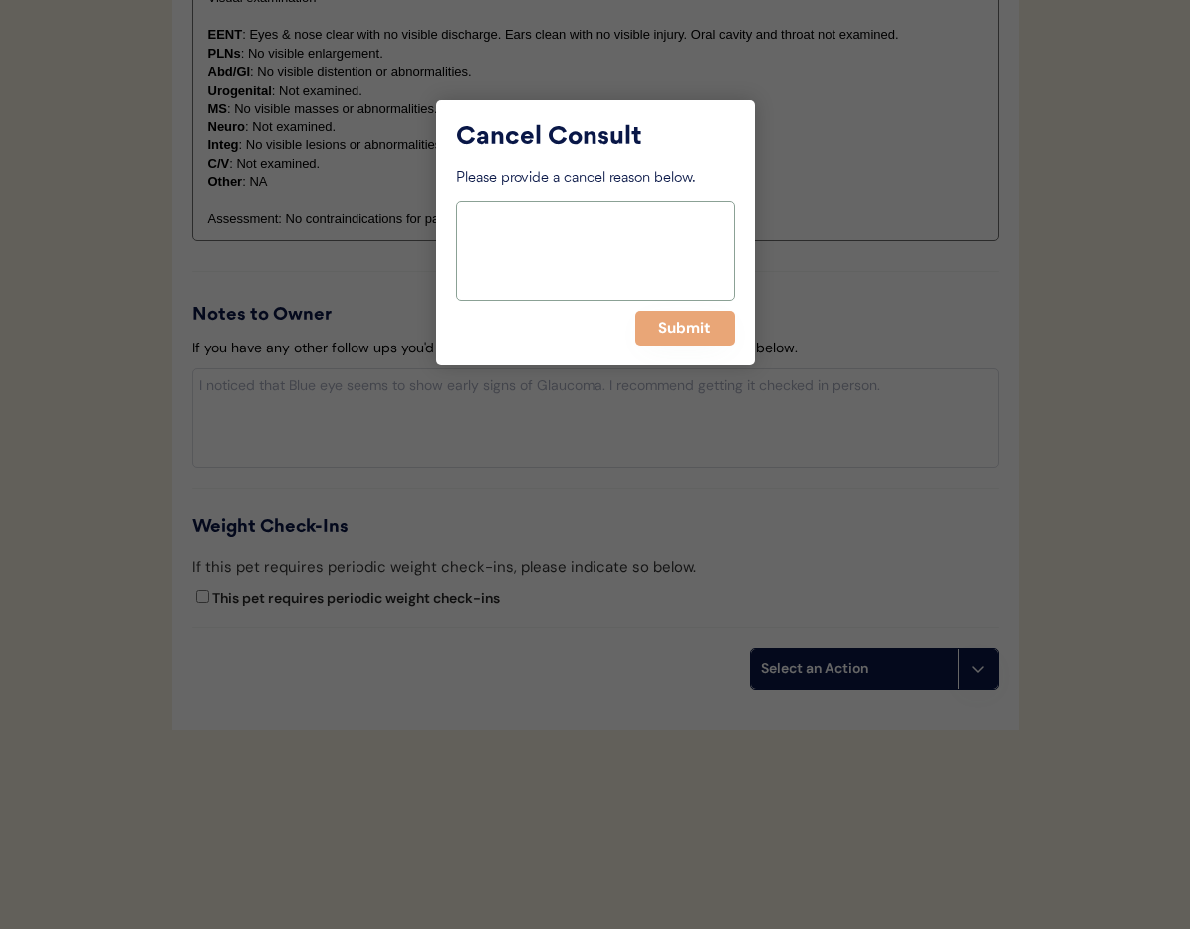
click at [574, 248] on textarea at bounding box center [595, 251] width 279 height 100
type textarea "> 6 months"
click at [720, 327] on button "Submit" at bounding box center [685, 328] width 100 height 35
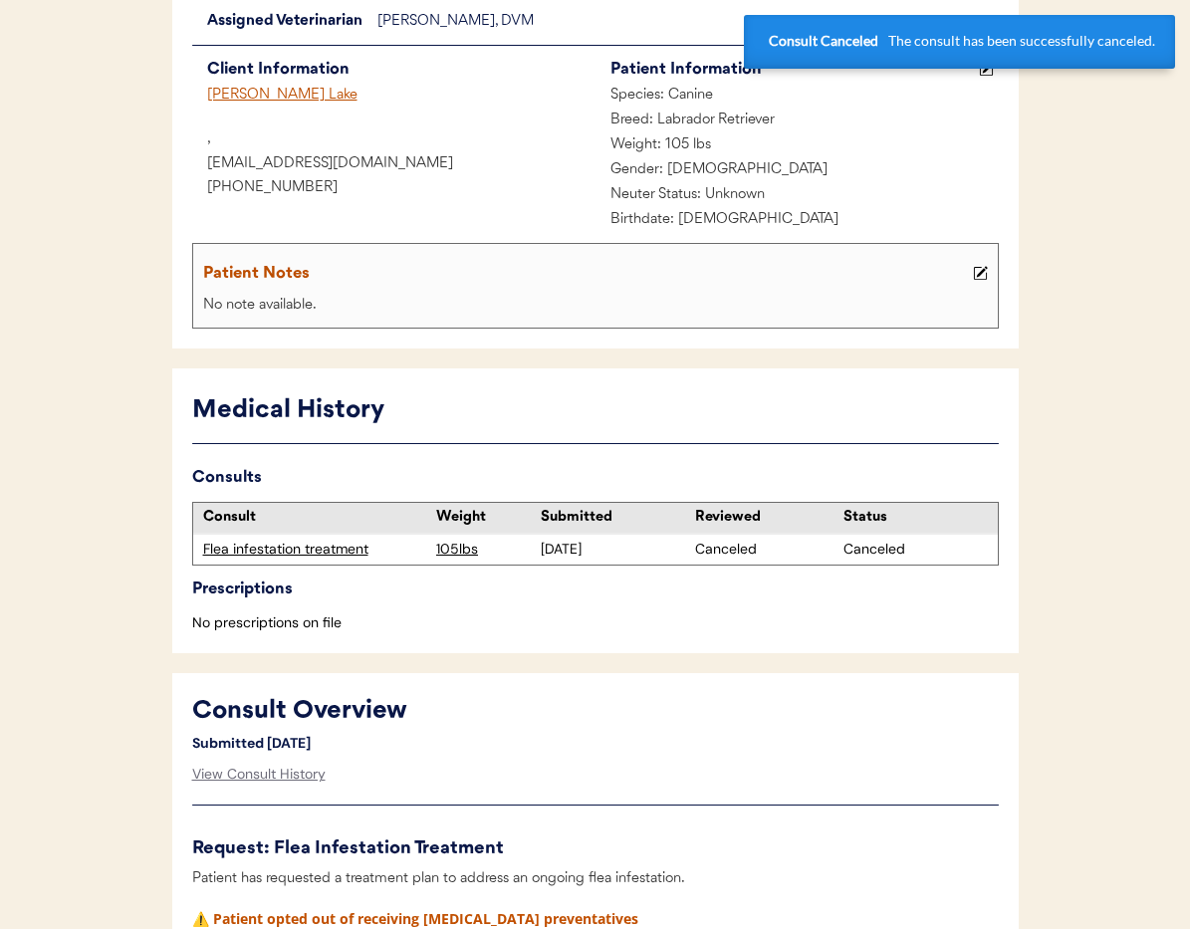
scroll to position [0, 0]
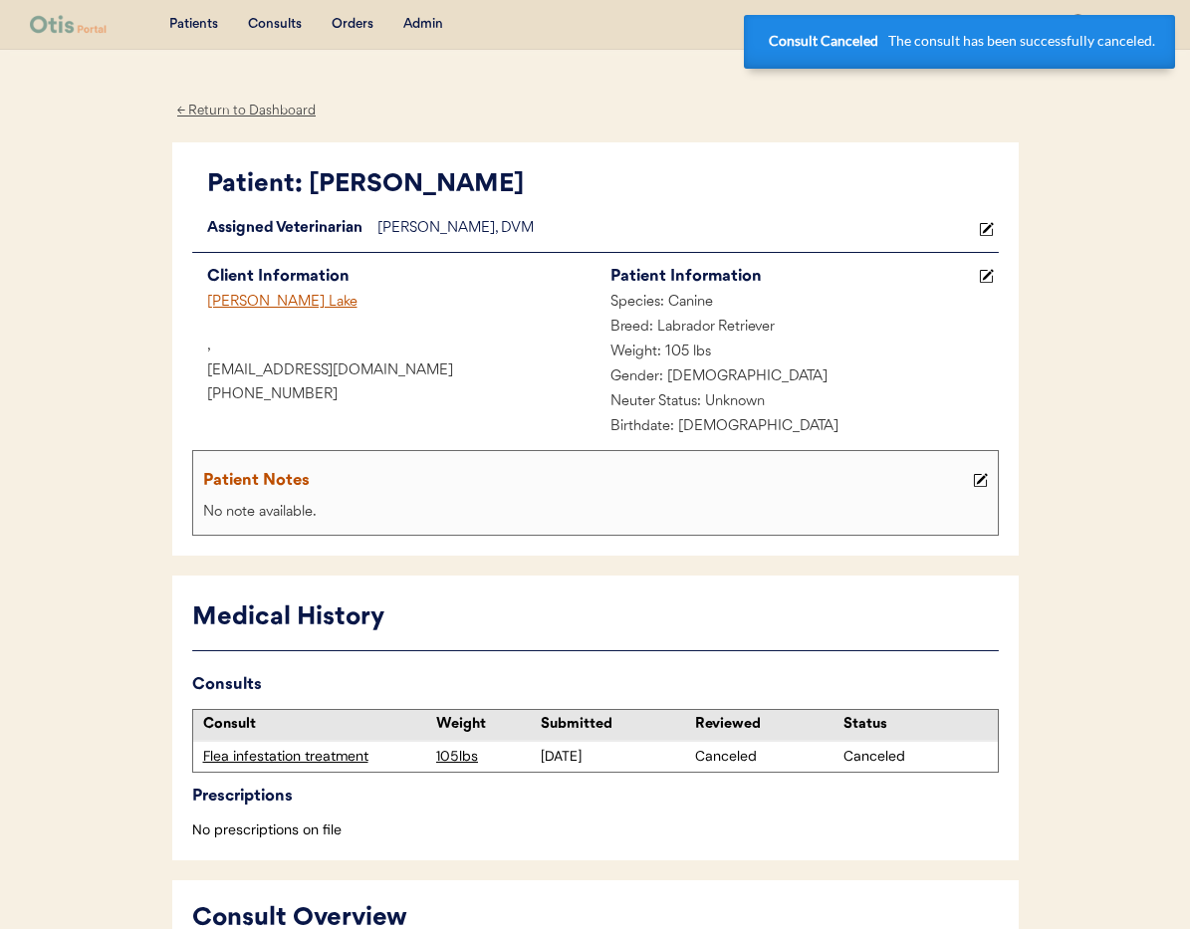
click at [246, 300] on div "Holly Lake" at bounding box center [393, 303] width 403 height 25
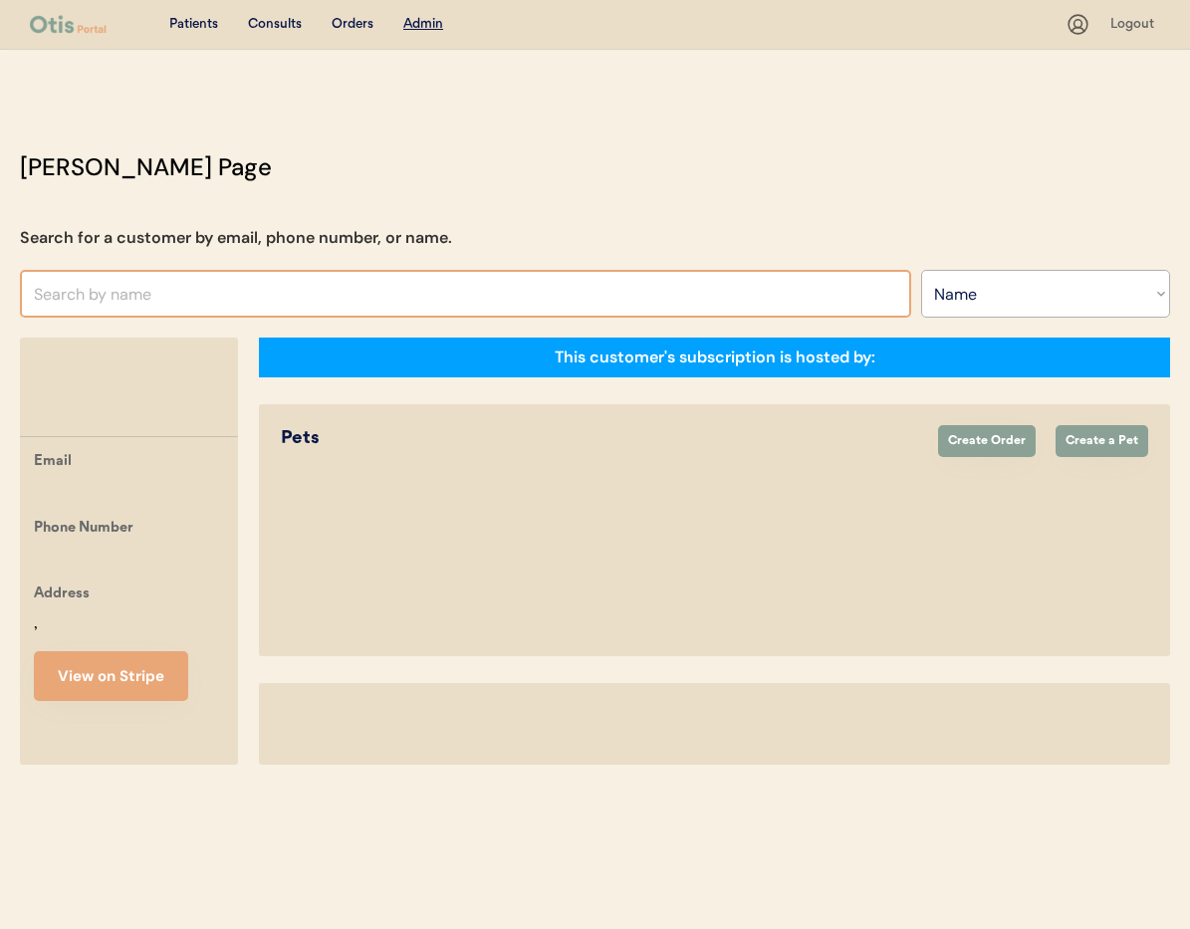
select select ""Name""
select select "true"
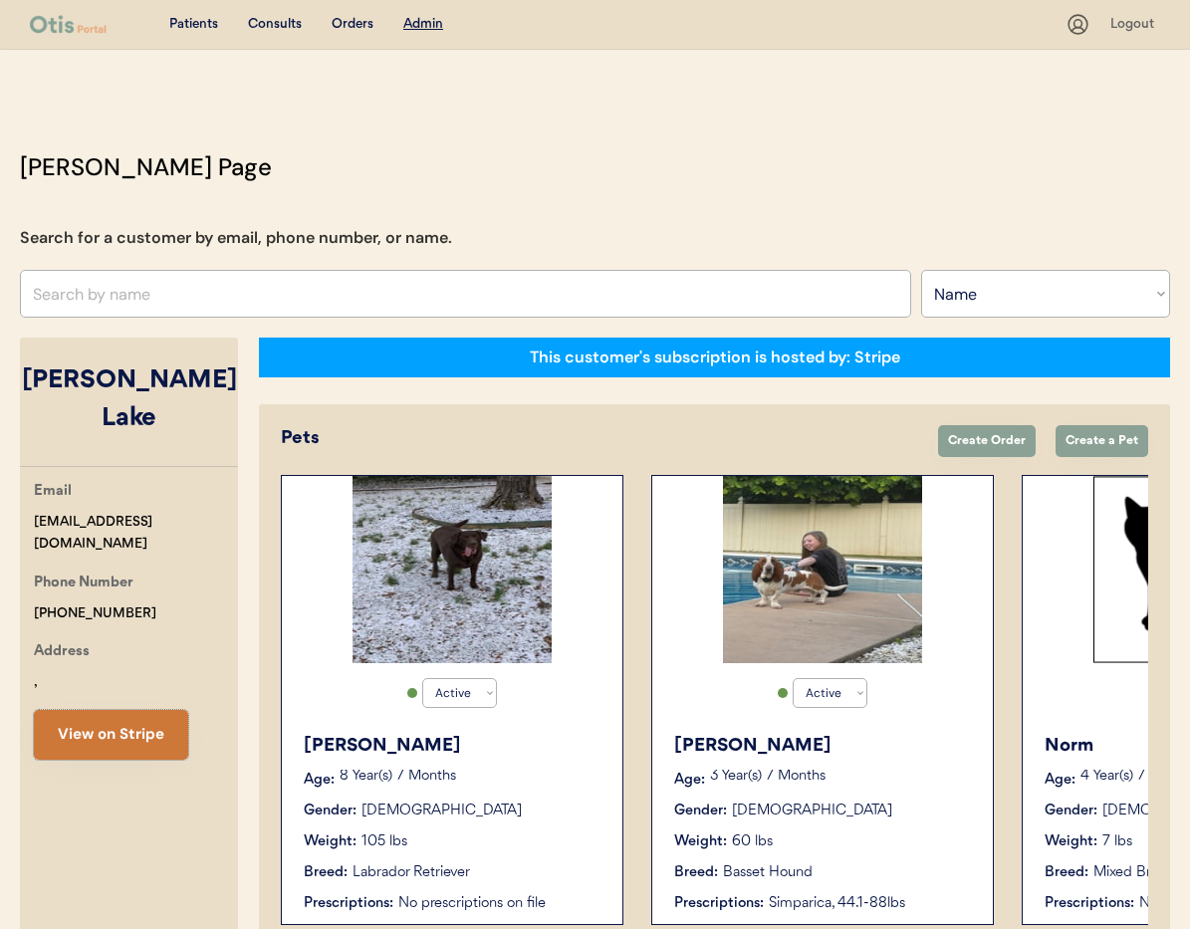
click at [125, 716] on button "View on Stripe" at bounding box center [111, 735] width 154 height 50
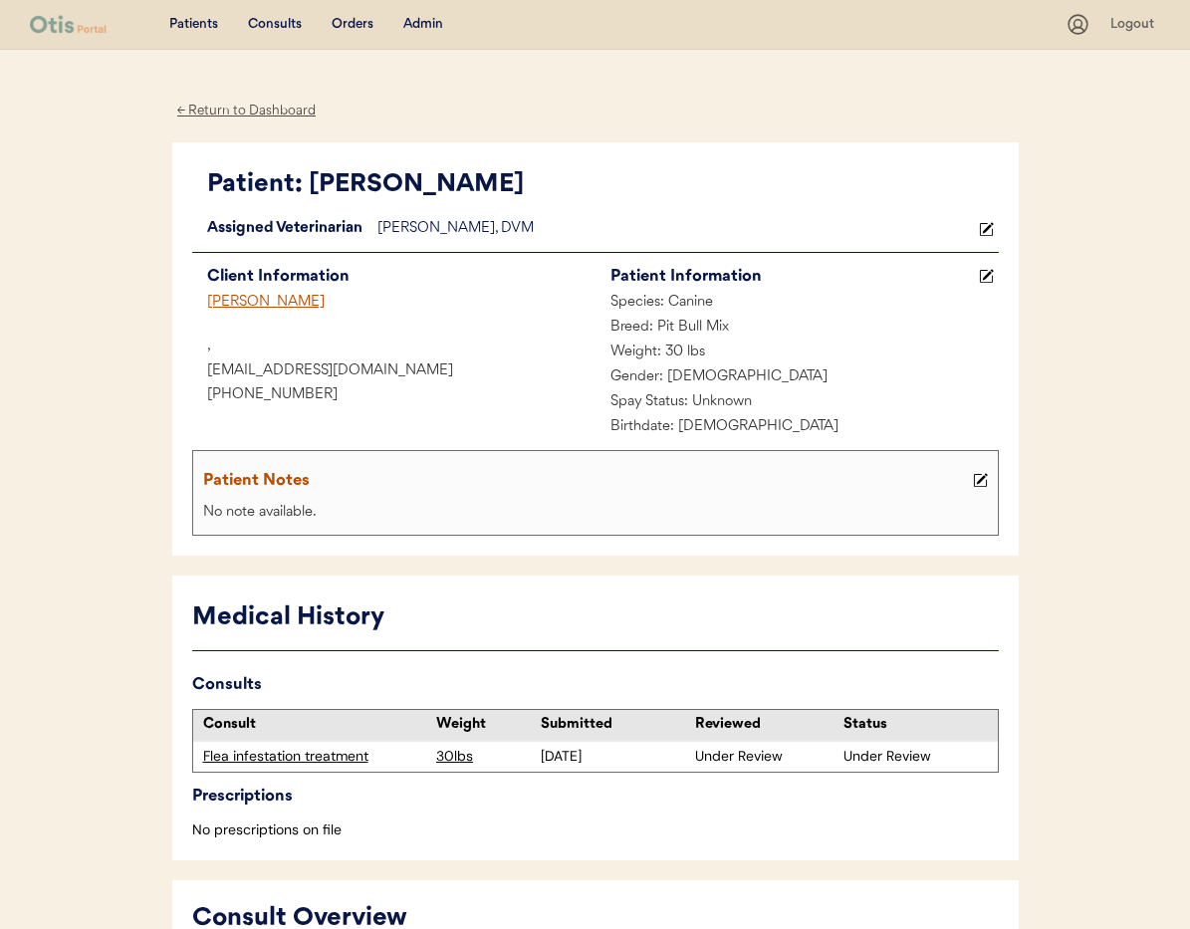
click at [311, 755] on div "Flea infestation treatment" at bounding box center [315, 757] width 224 height 20
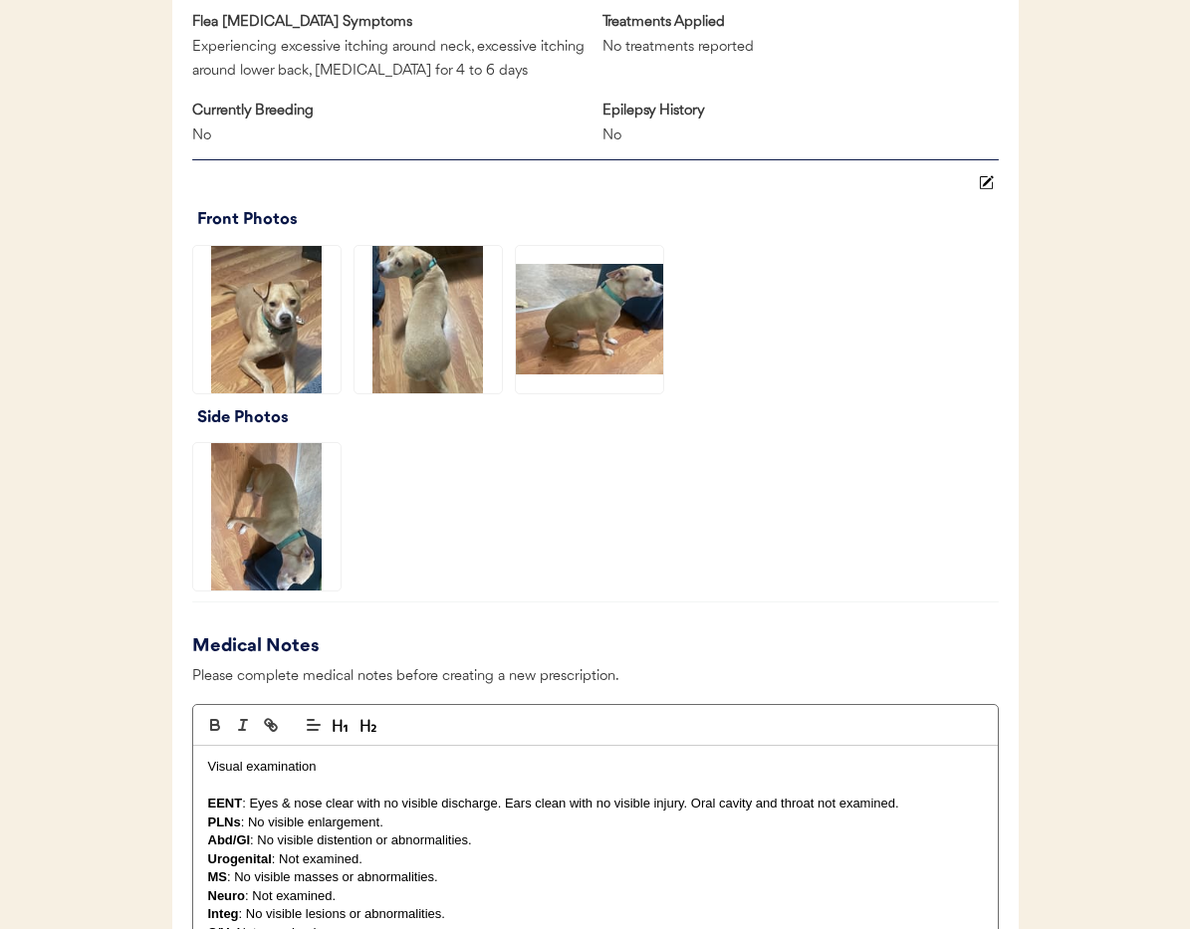
scroll to position [2020, 0]
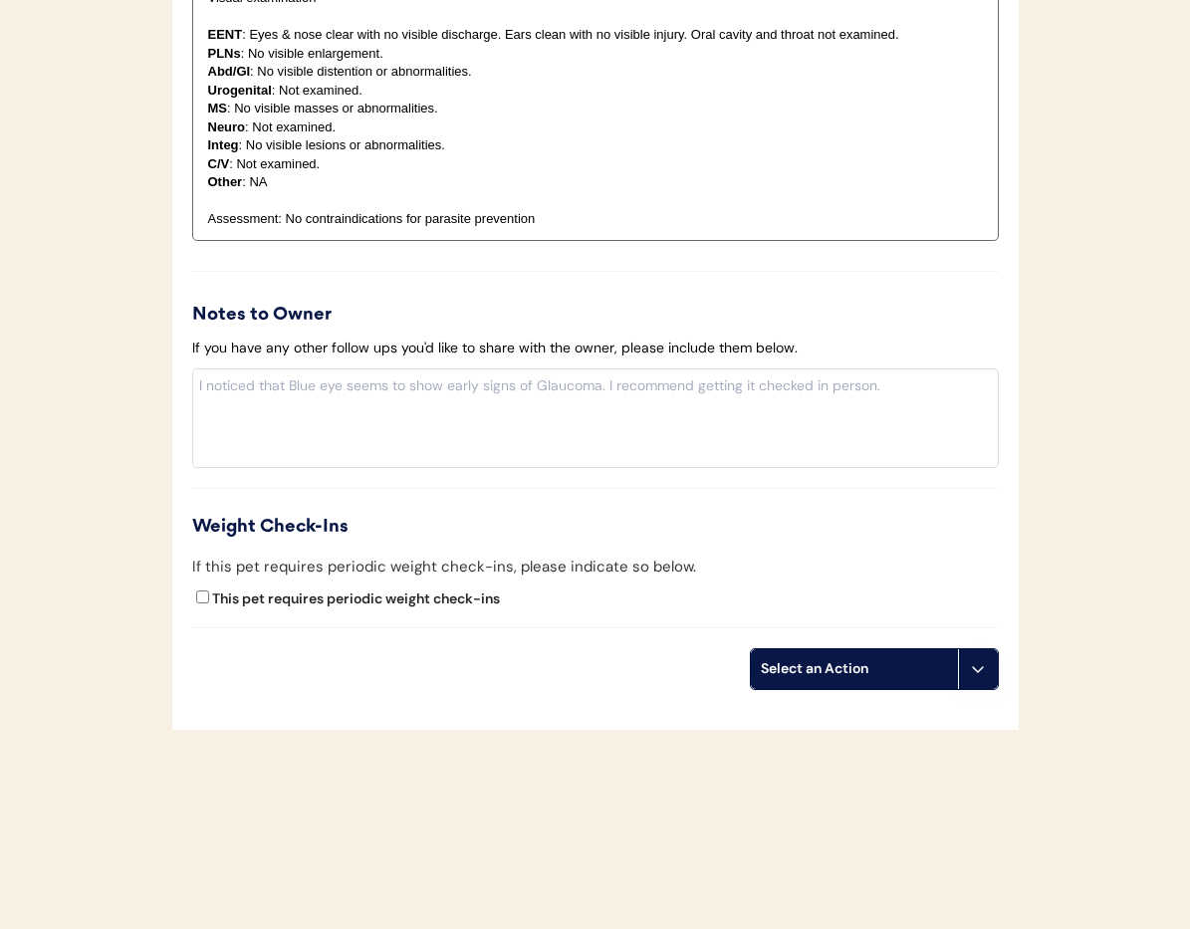
click at [978, 677] on icon at bounding box center [978, 669] width 16 height 16
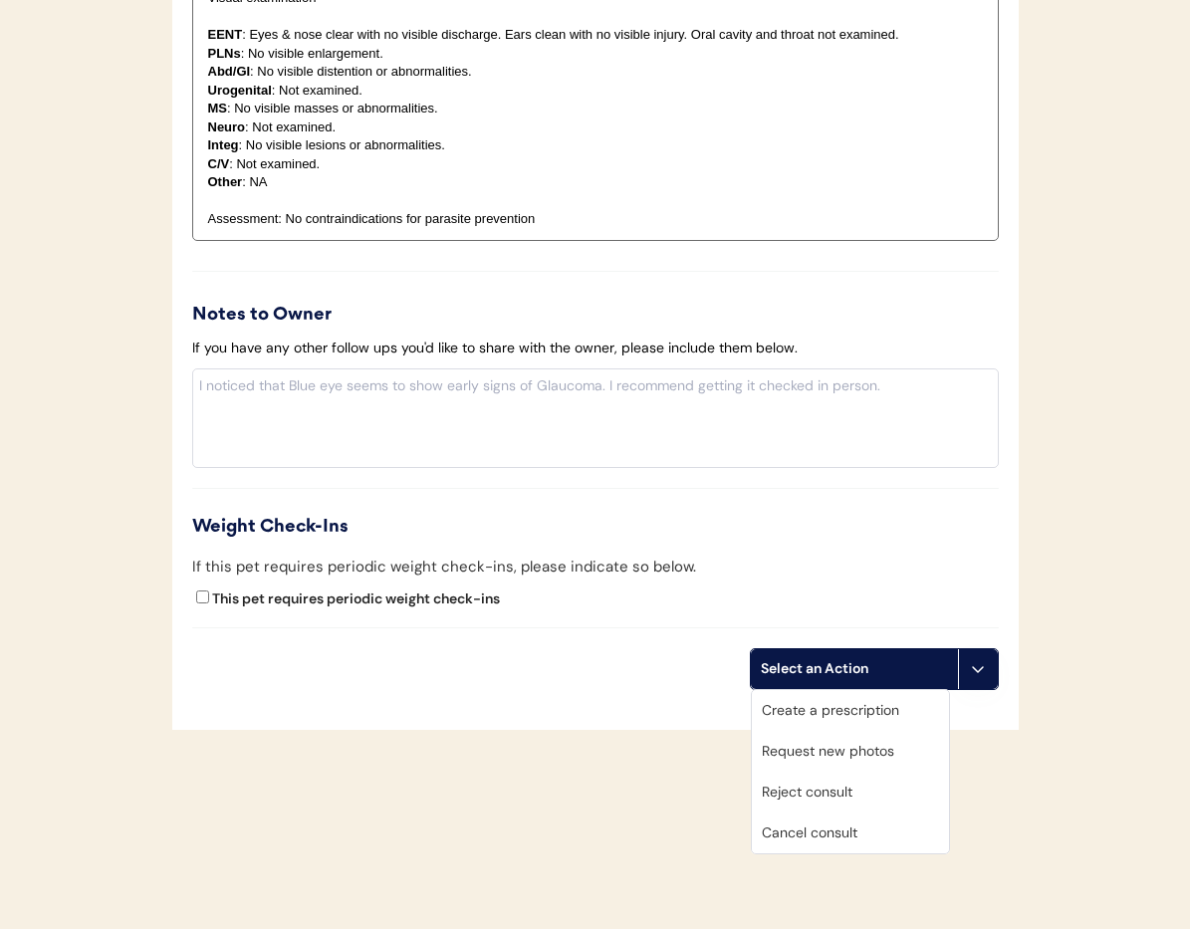
click at [878, 835] on div "Cancel consult" at bounding box center [850, 833] width 197 height 41
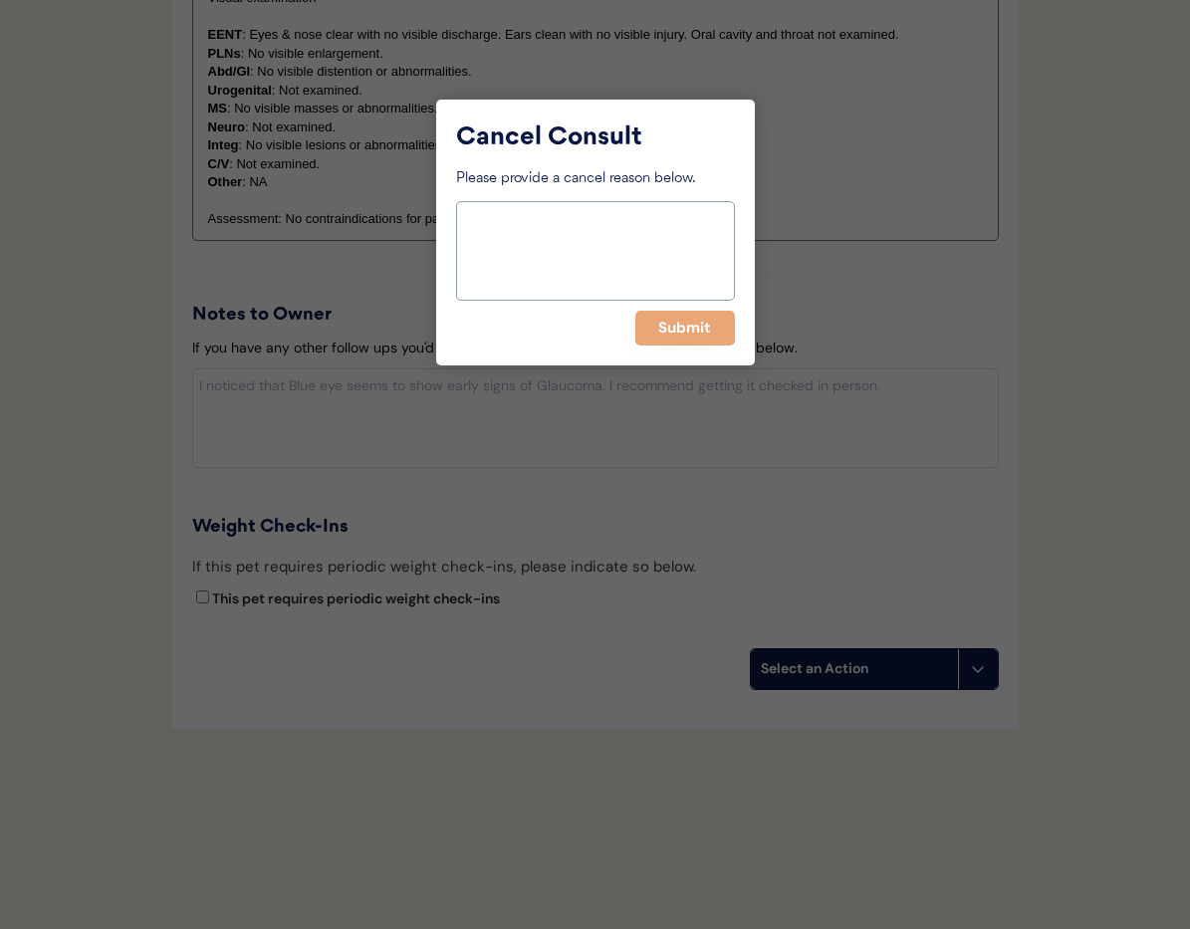
click at [521, 262] on textarea at bounding box center [595, 251] width 279 height 100
type textarea "> 6 months"
click at [668, 322] on button "Submit" at bounding box center [685, 328] width 100 height 35
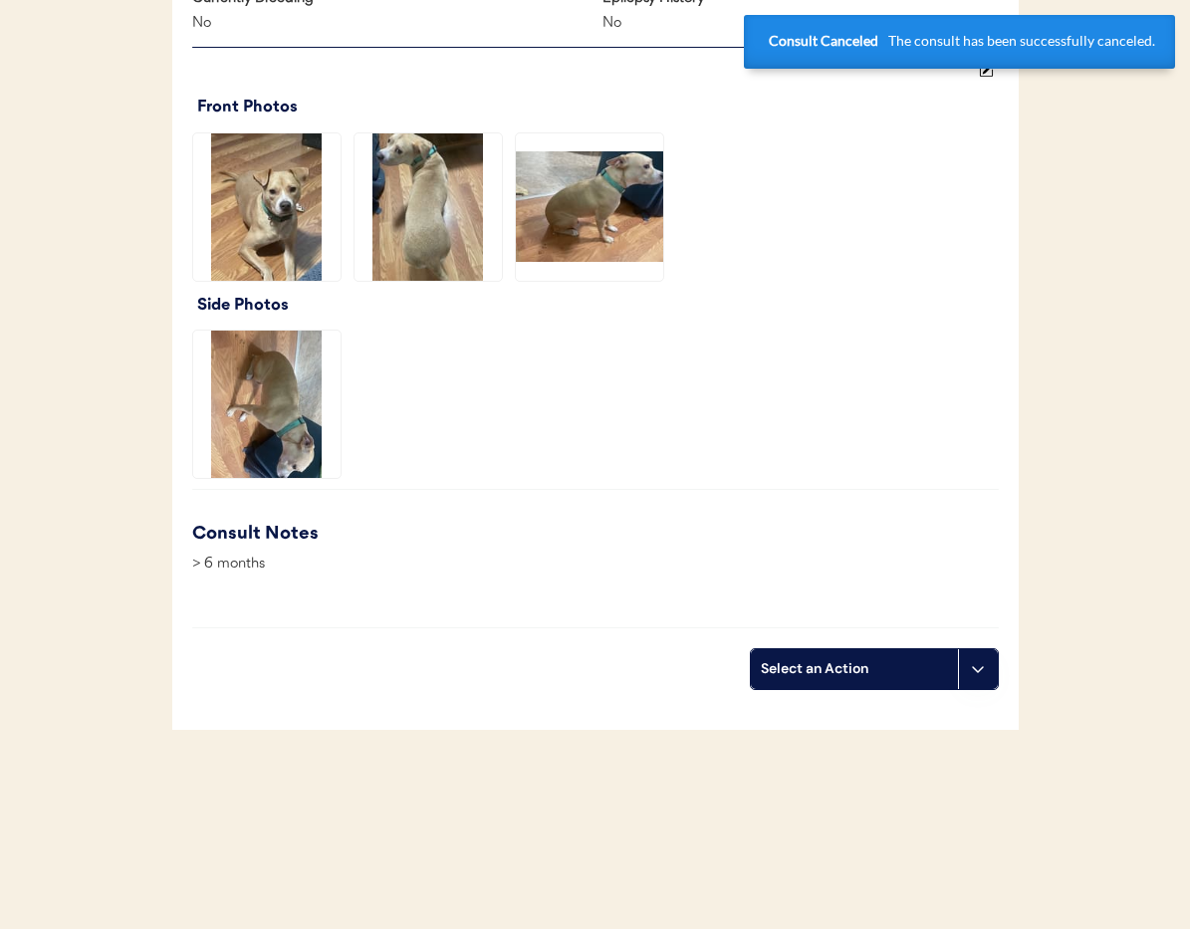
scroll to position [0, 0]
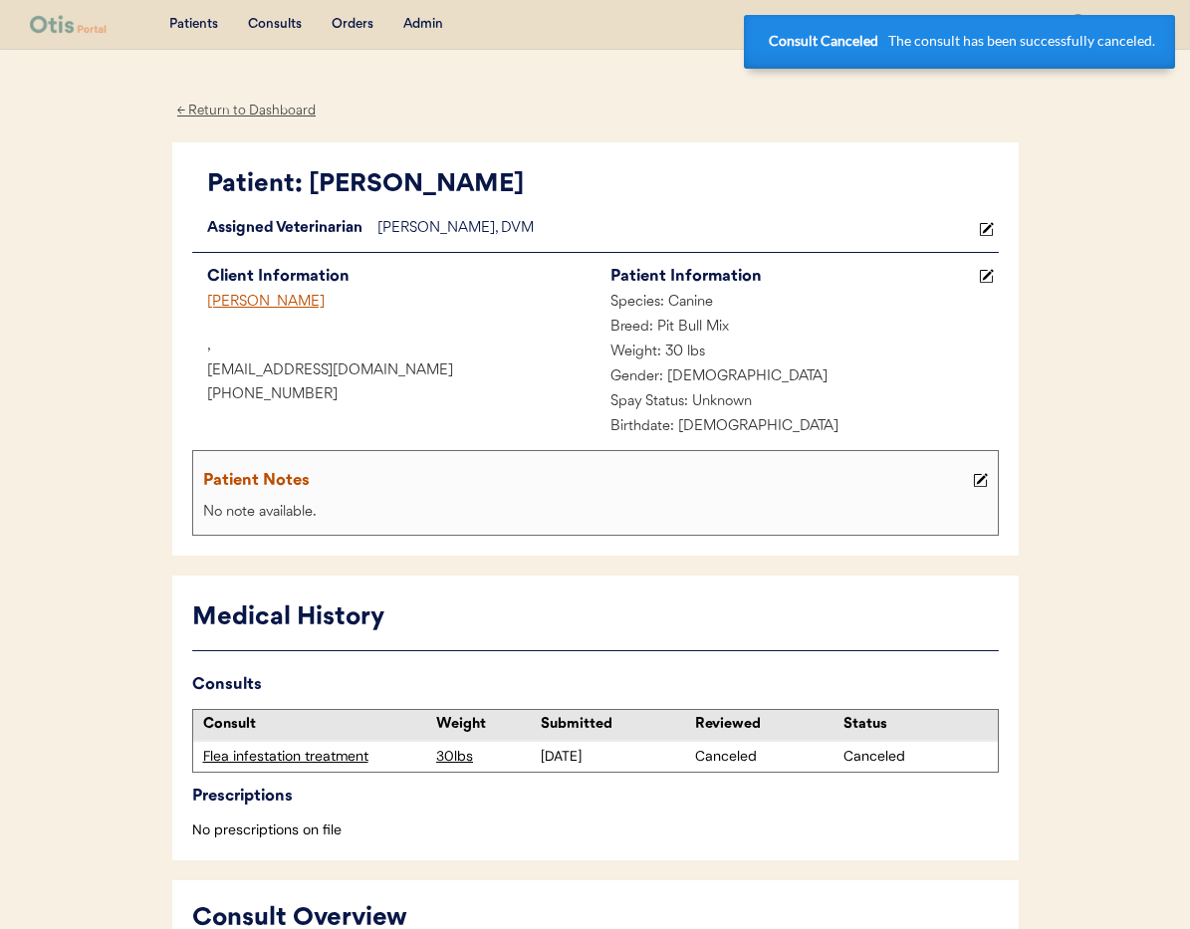
click at [243, 110] on div "← Return to Dashboard" at bounding box center [246, 111] width 149 height 23
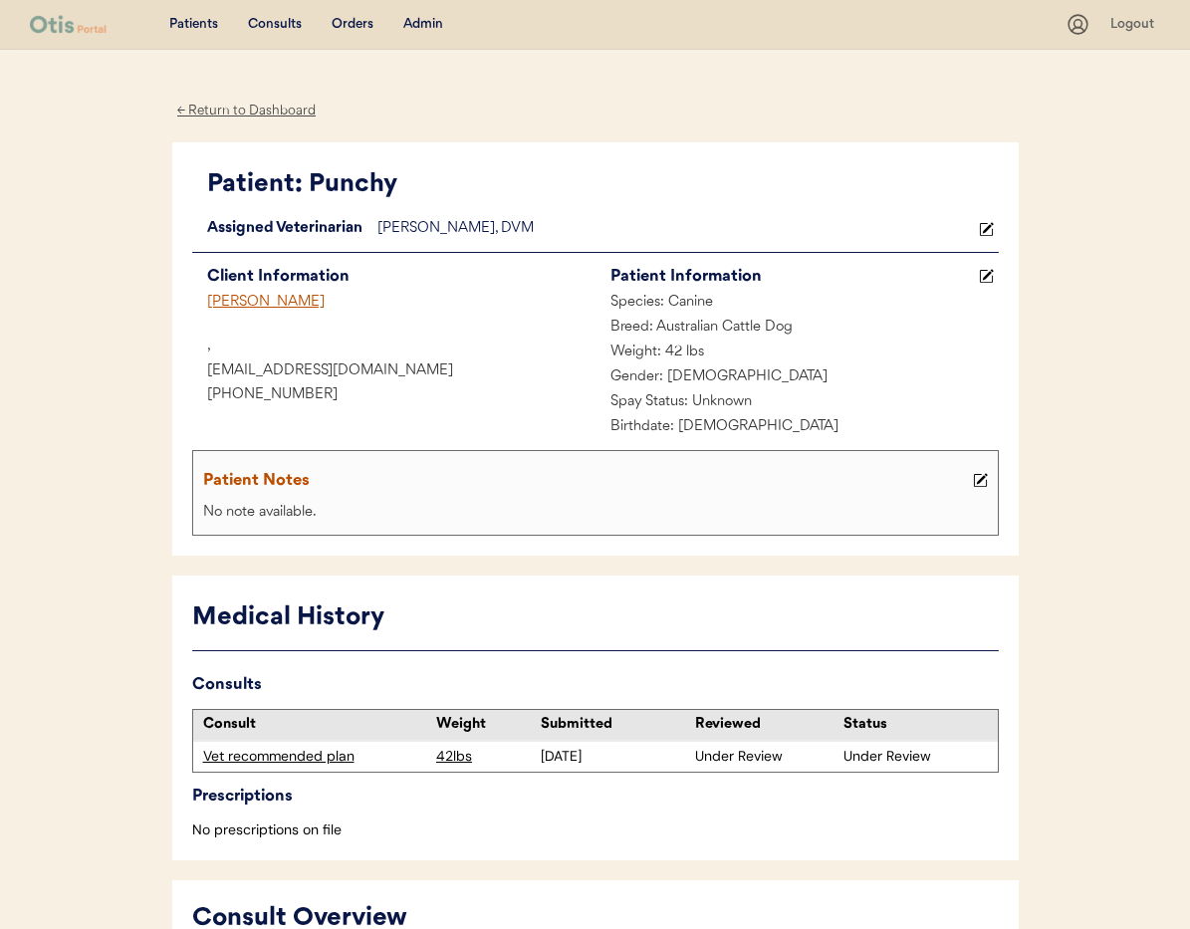
click at [298, 762] on div "Vet recommended plan" at bounding box center [315, 757] width 224 height 20
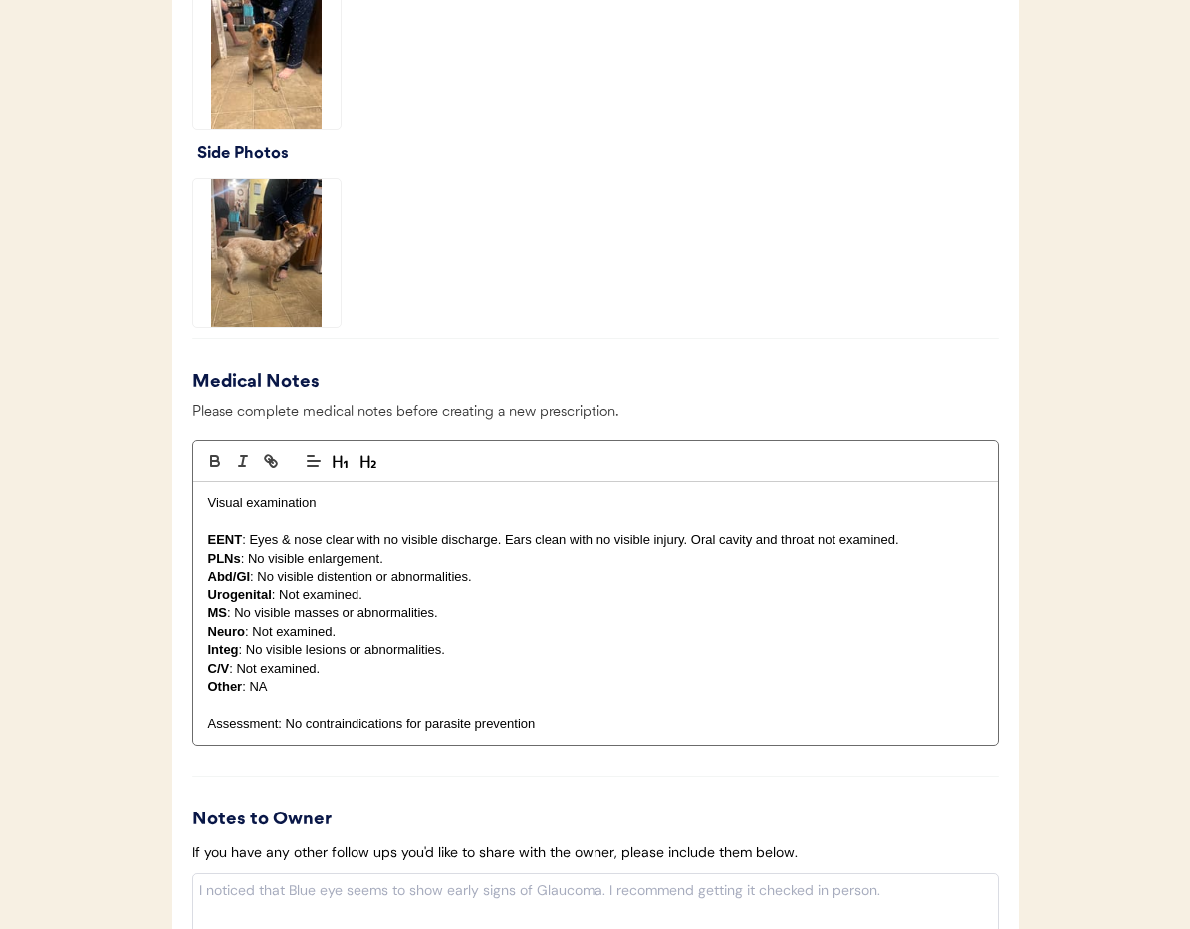
scroll to position [2136, 0]
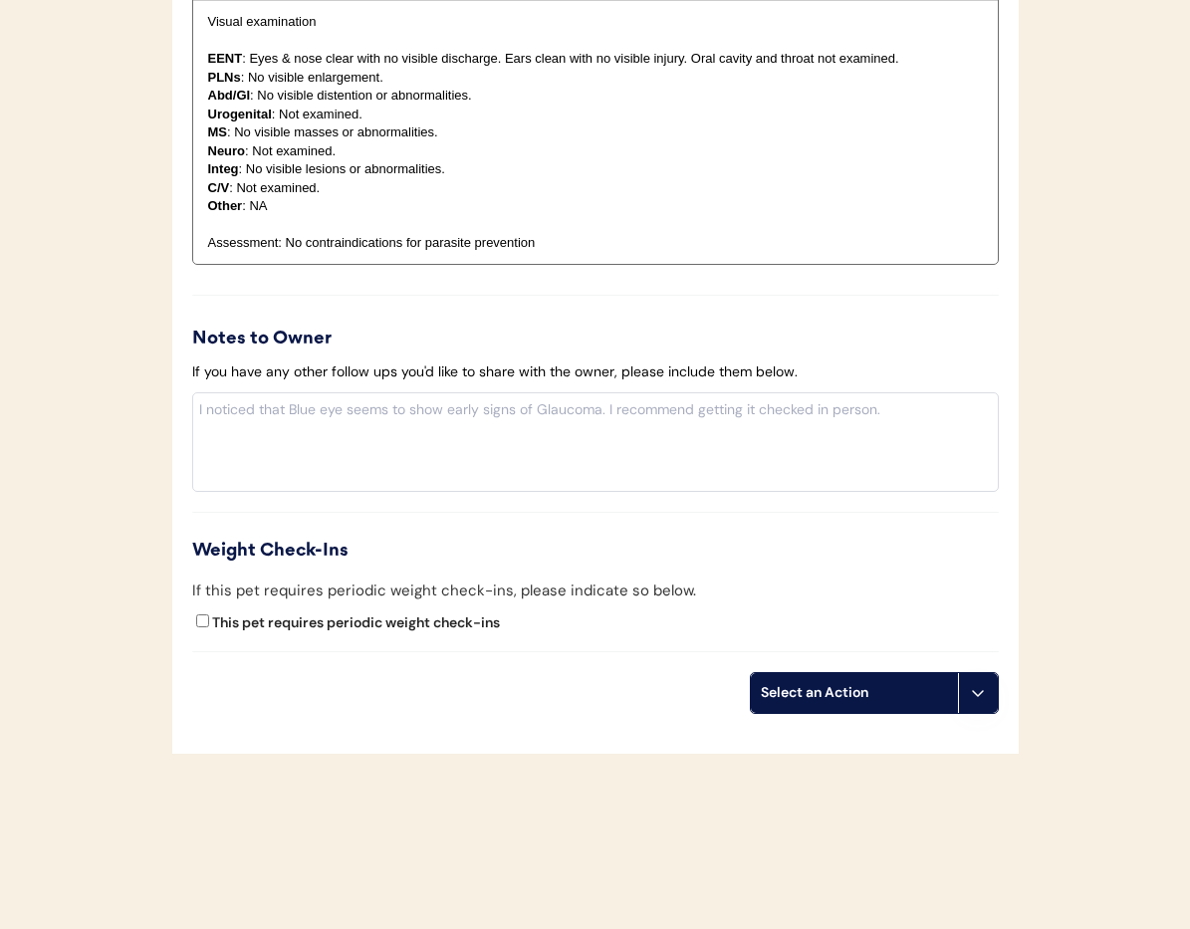
click at [966, 673] on button at bounding box center [978, 693] width 40 height 40
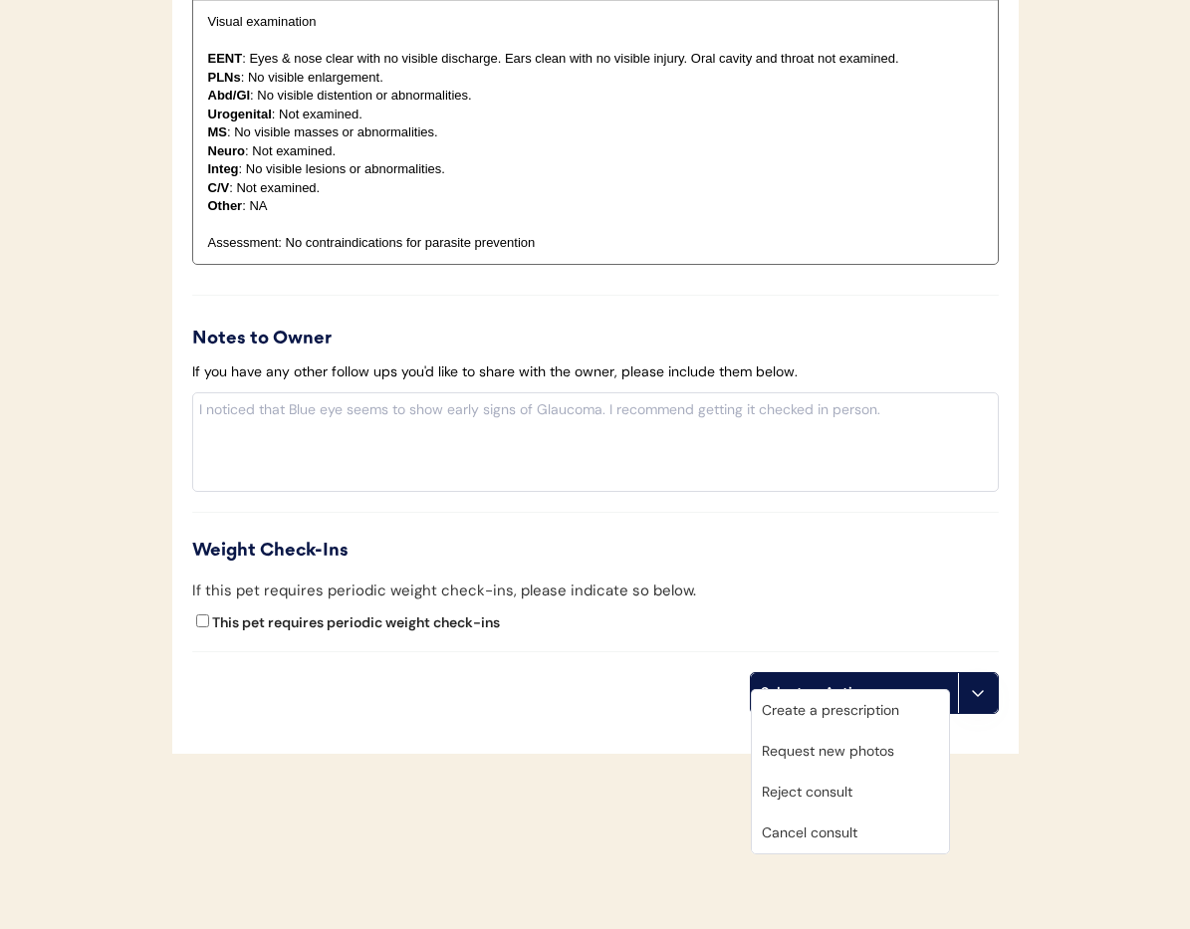
click at [892, 826] on div "Cancel consult" at bounding box center [850, 833] width 197 height 41
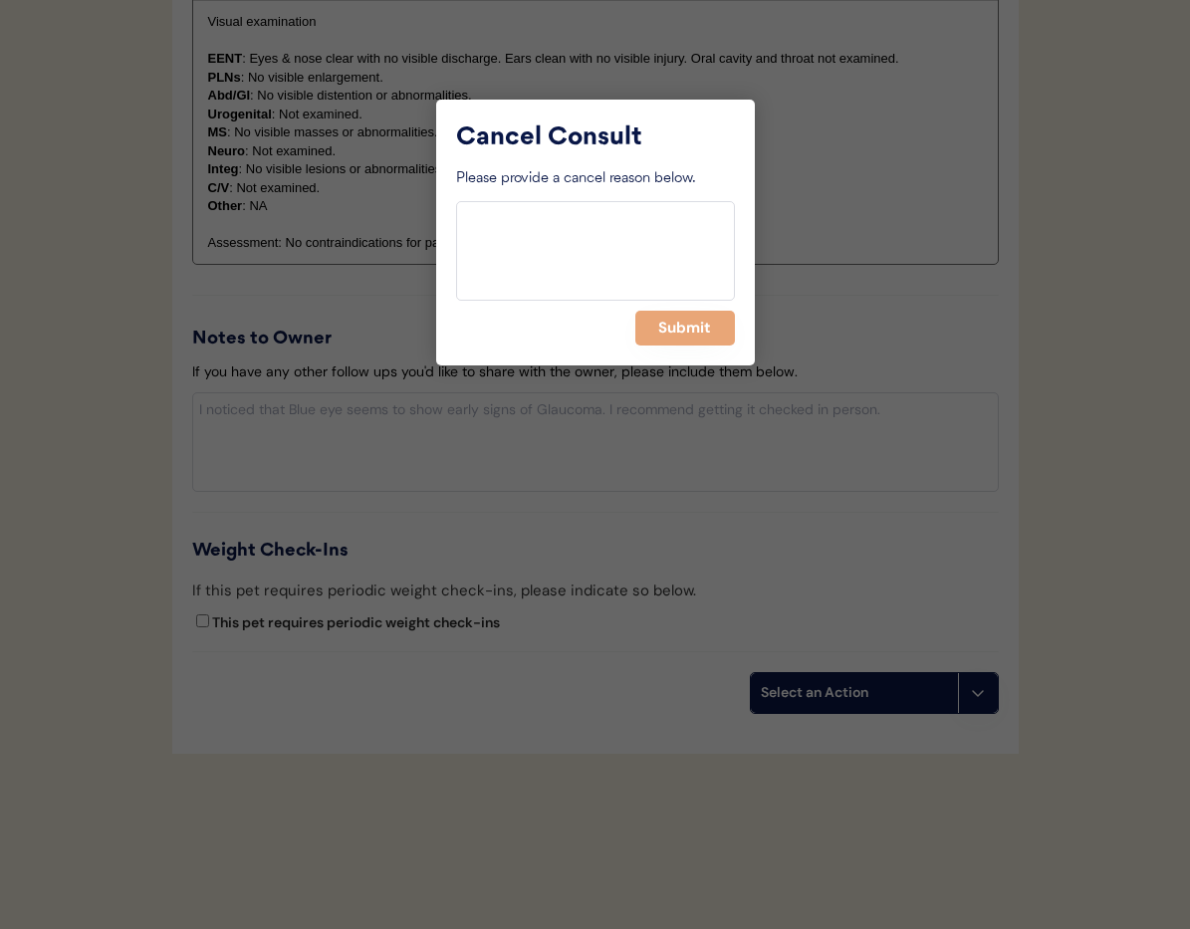
click at [539, 280] on textarea at bounding box center [595, 251] width 279 height 100
type textarea "> 6 months"
click at [650, 321] on button "Submit" at bounding box center [685, 328] width 100 height 35
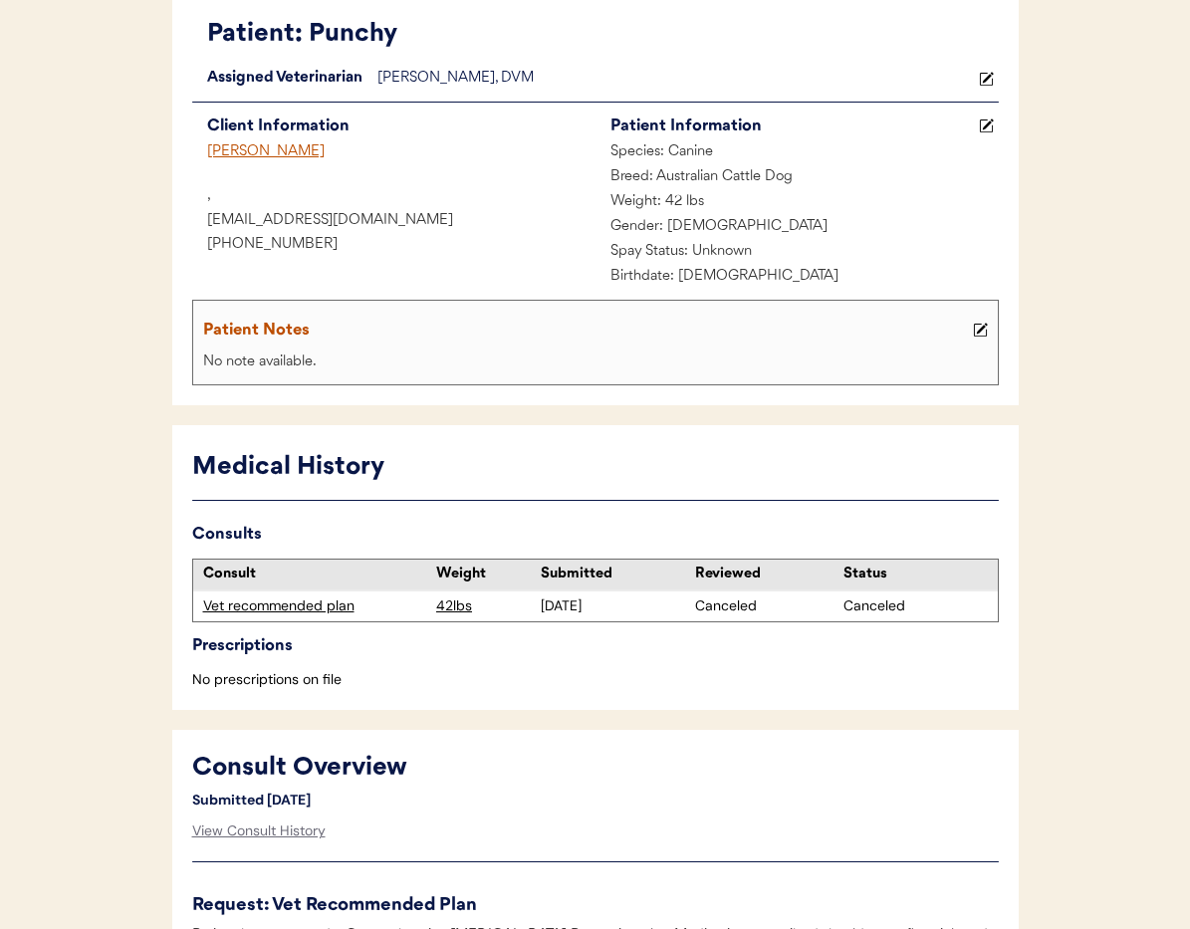
scroll to position [0, 0]
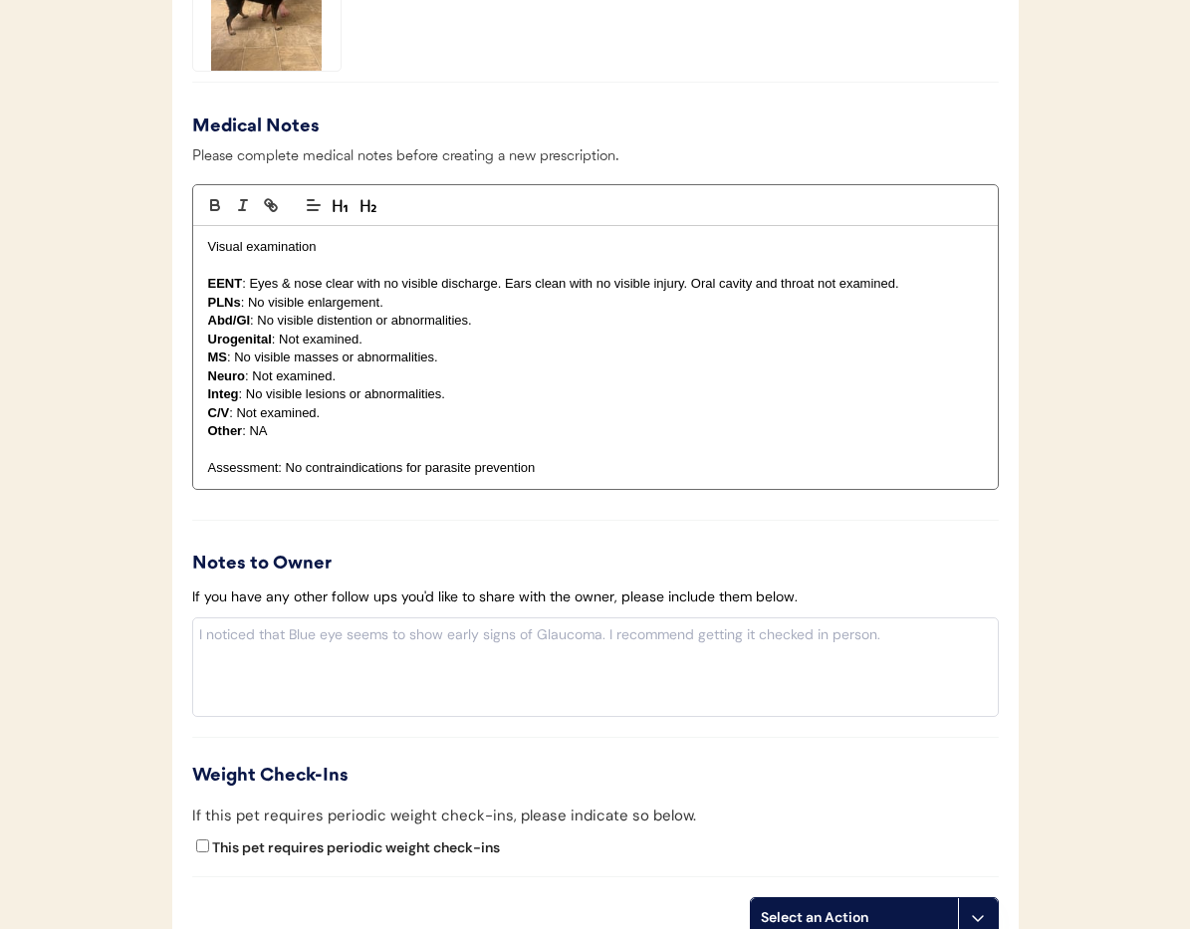
scroll to position [2249, 0]
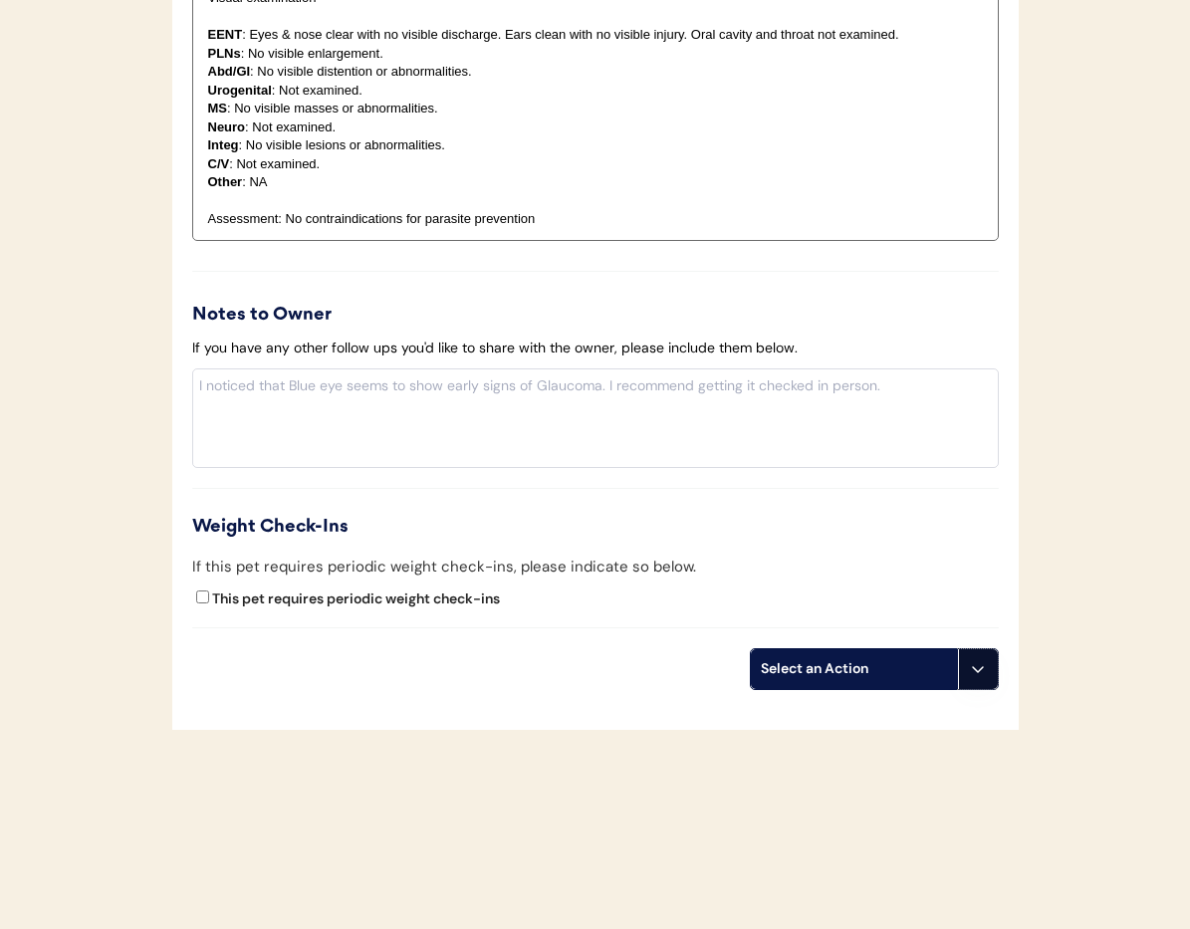
click at [987, 668] on button at bounding box center [978, 669] width 40 height 40
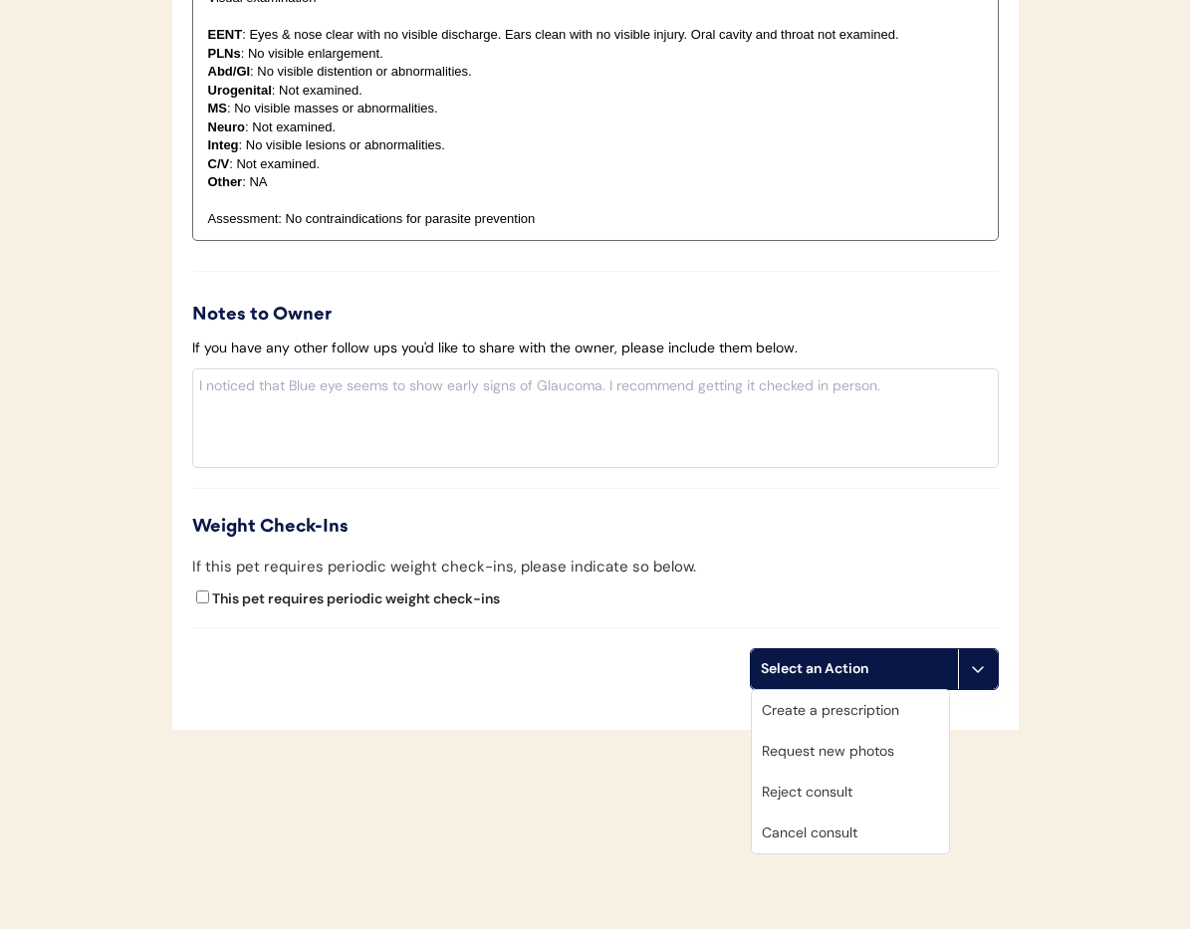
click at [872, 838] on div "Cancel consult" at bounding box center [850, 833] width 197 height 41
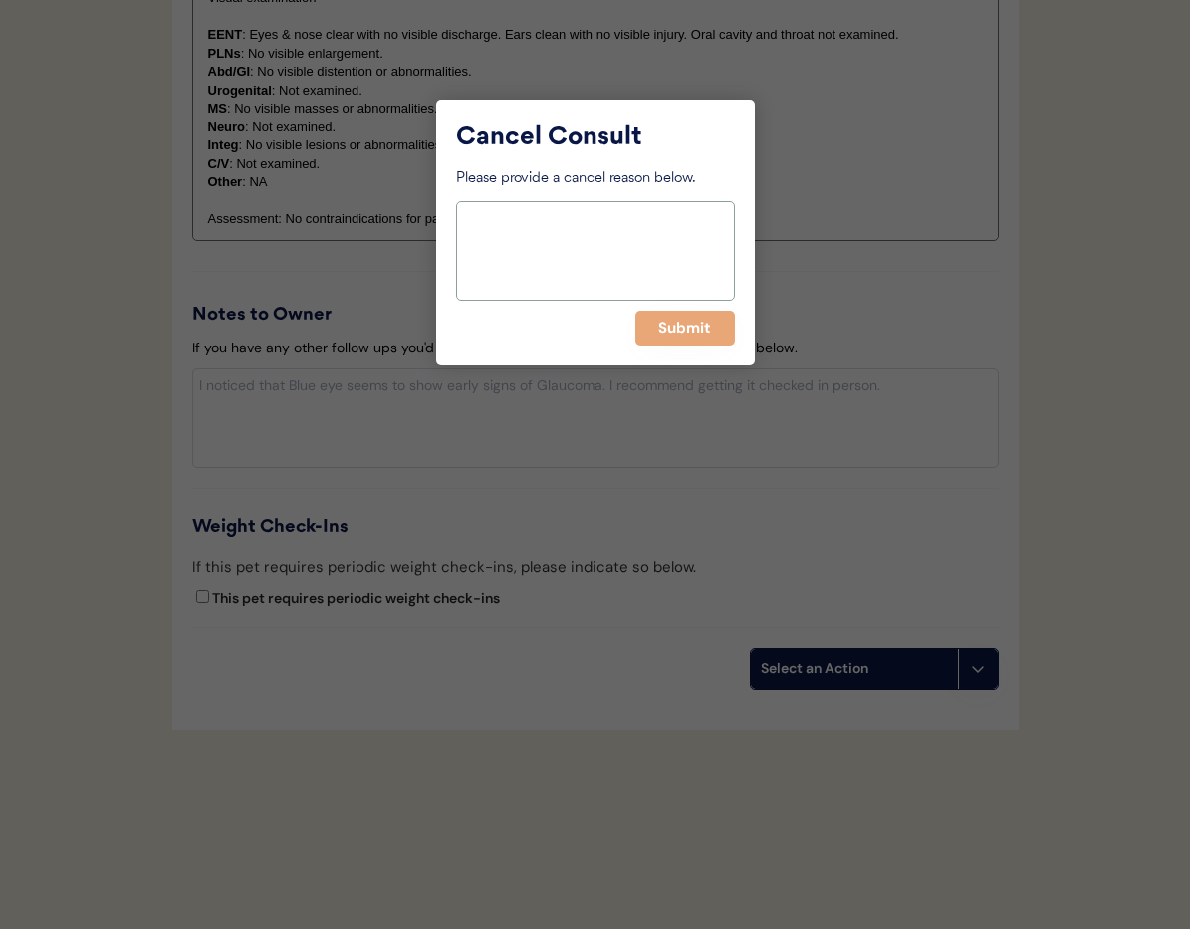
click at [603, 259] on textarea at bounding box center [595, 251] width 279 height 100
type textarea "> 6 months"
click at [680, 341] on button "Submit" at bounding box center [685, 328] width 100 height 35
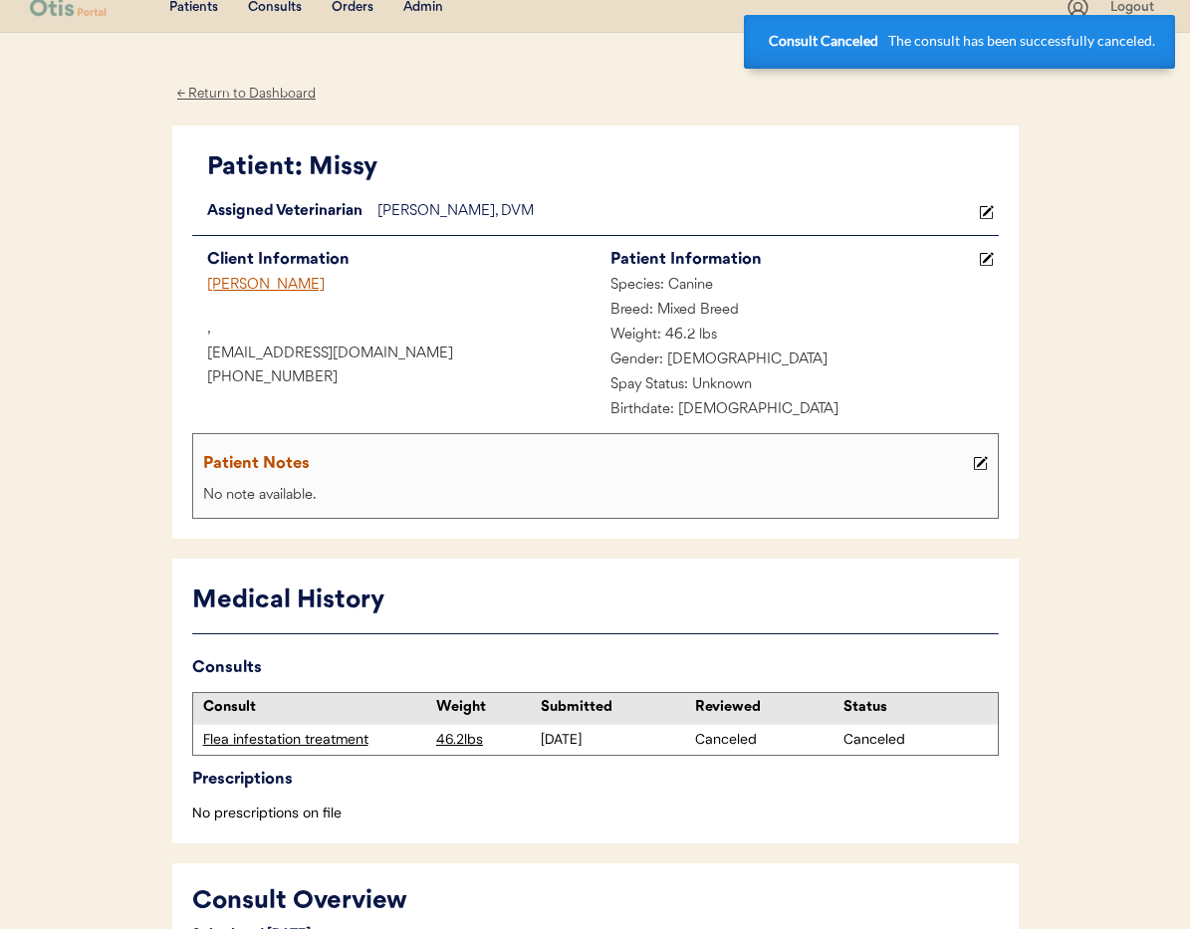
scroll to position [0, 0]
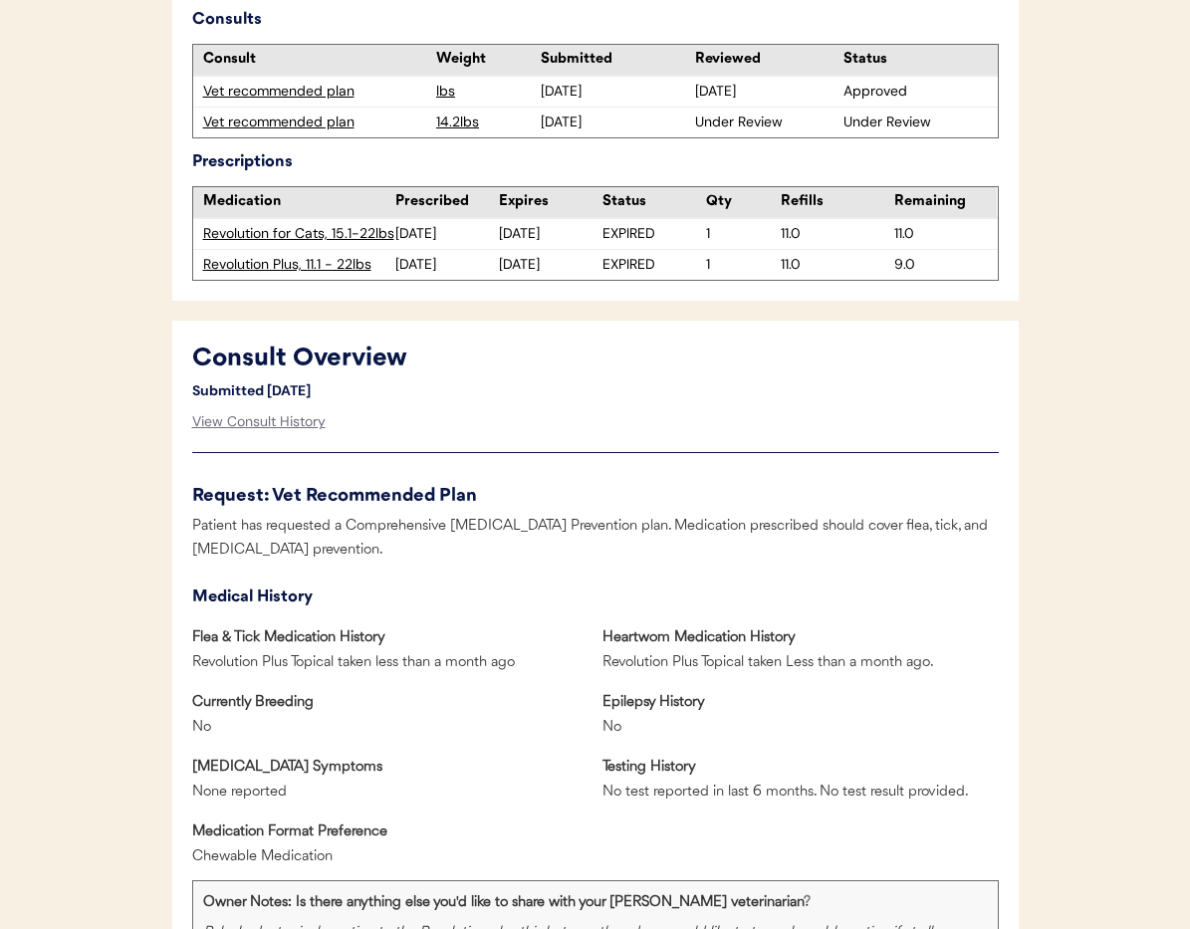
scroll to position [578, 0]
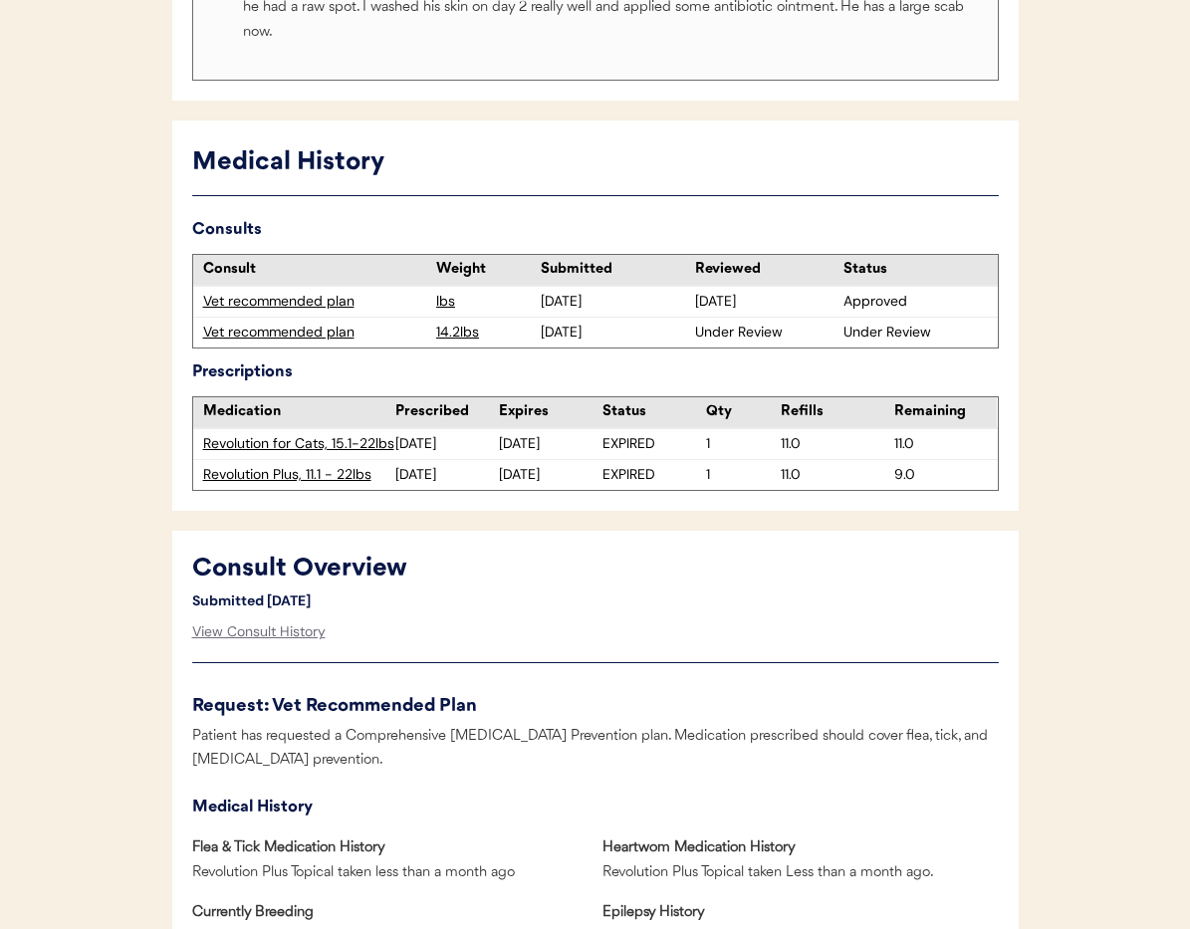
click at [269, 332] on div "Vet recommended plan" at bounding box center [315, 333] width 224 height 20
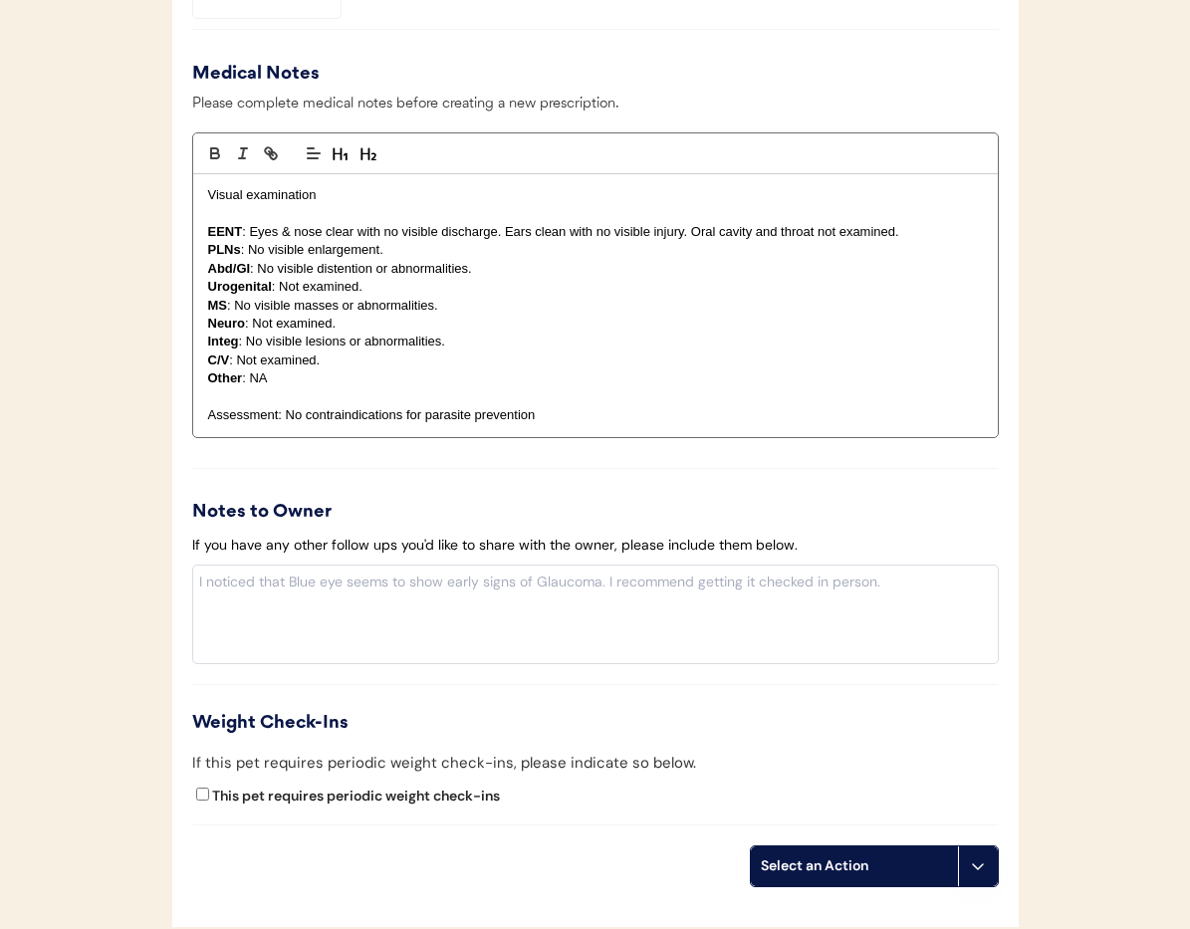
scroll to position [2462, 0]
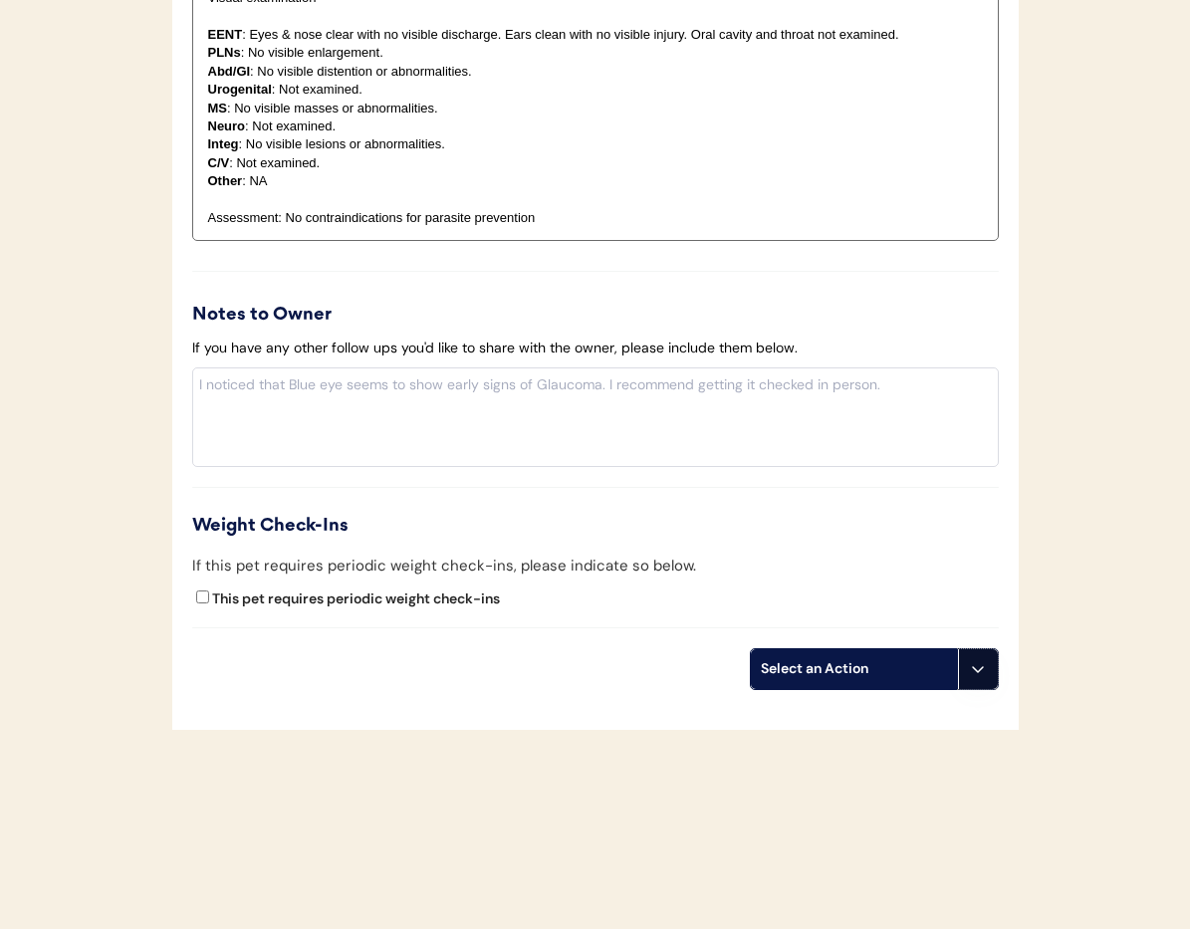
click at [983, 674] on icon at bounding box center [978, 669] width 16 height 16
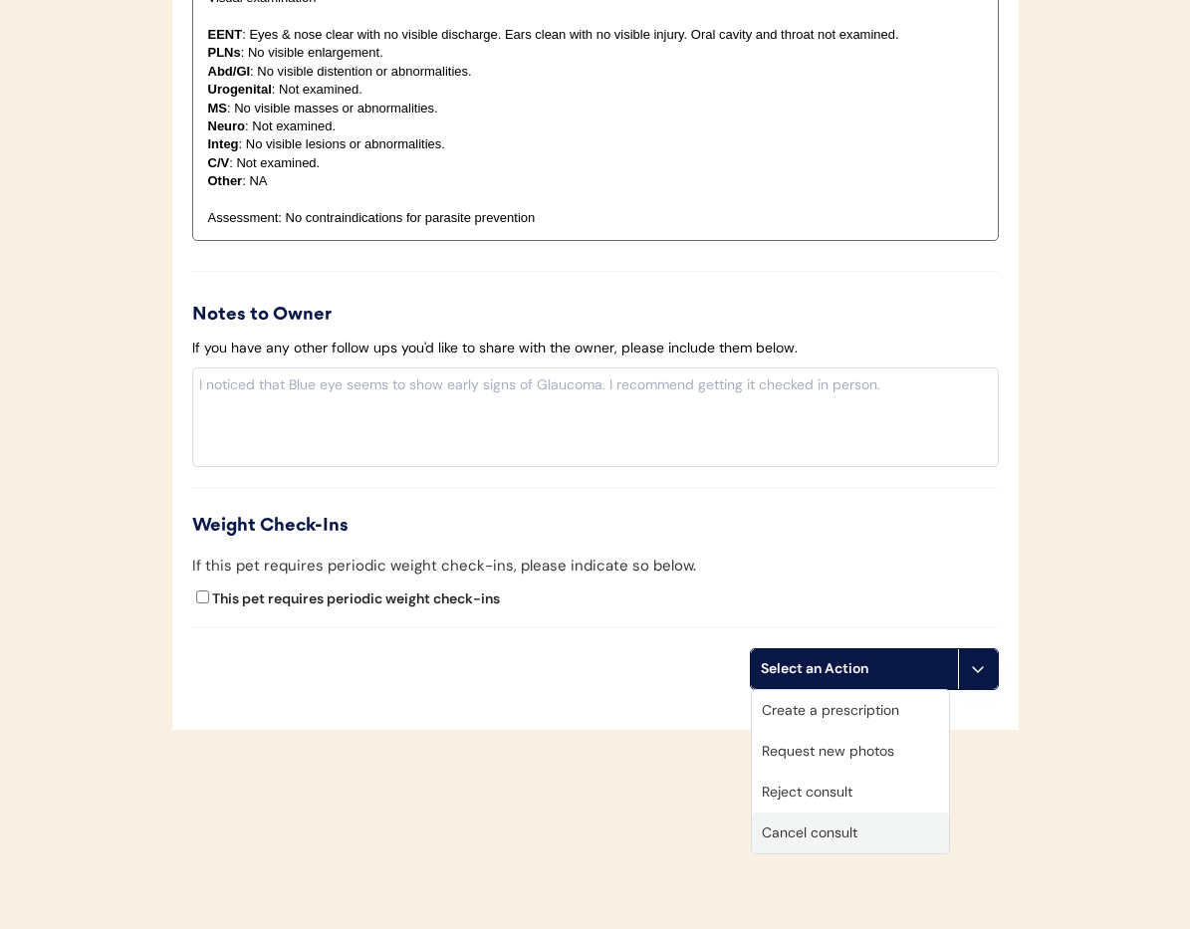
click at [879, 842] on div "Cancel consult" at bounding box center [850, 833] width 197 height 41
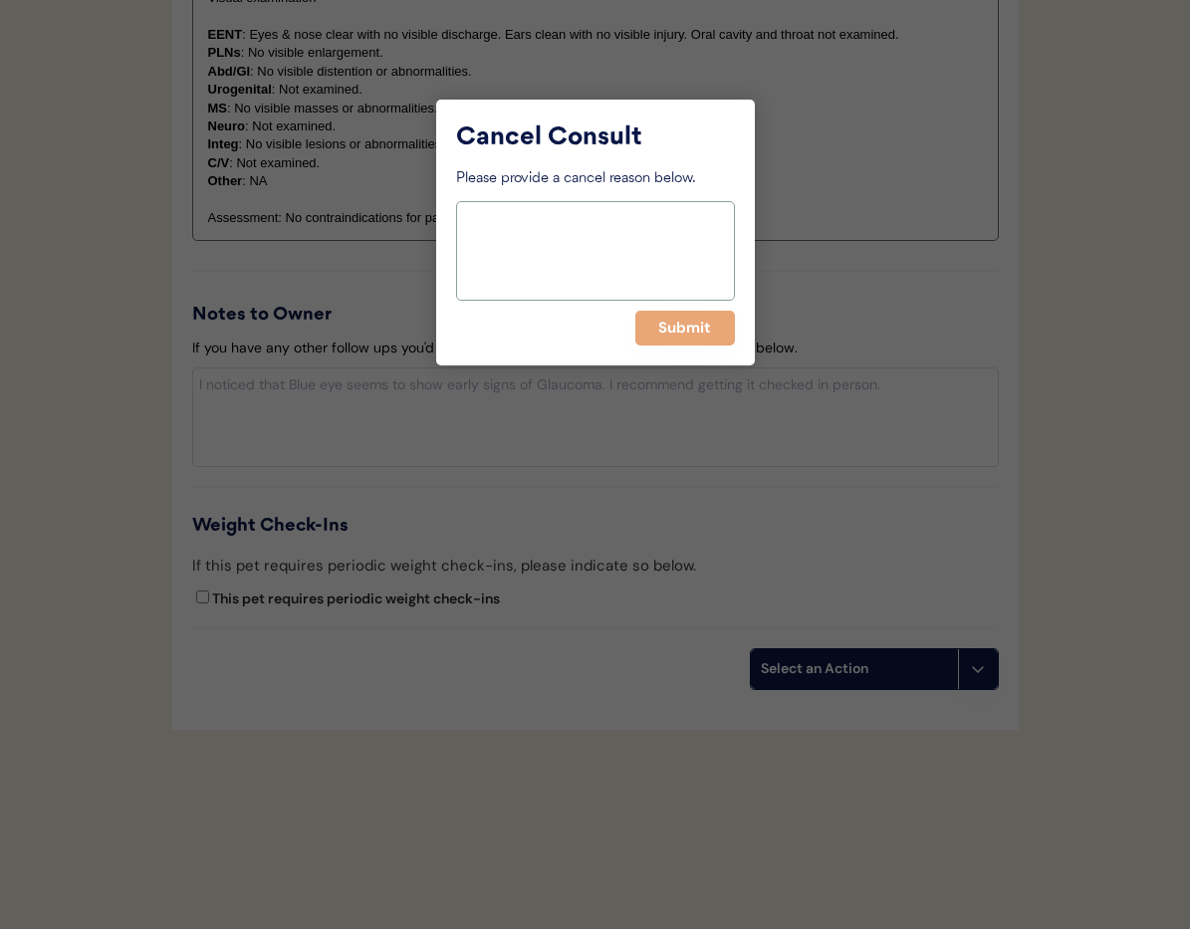
click at [520, 249] on textarea at bounding box center [595, 251] width 279 height 100
type textarea "> 6 months"
click at [675, 336] on button "Submit" at bounding box center [685, 328] width 100 height 35
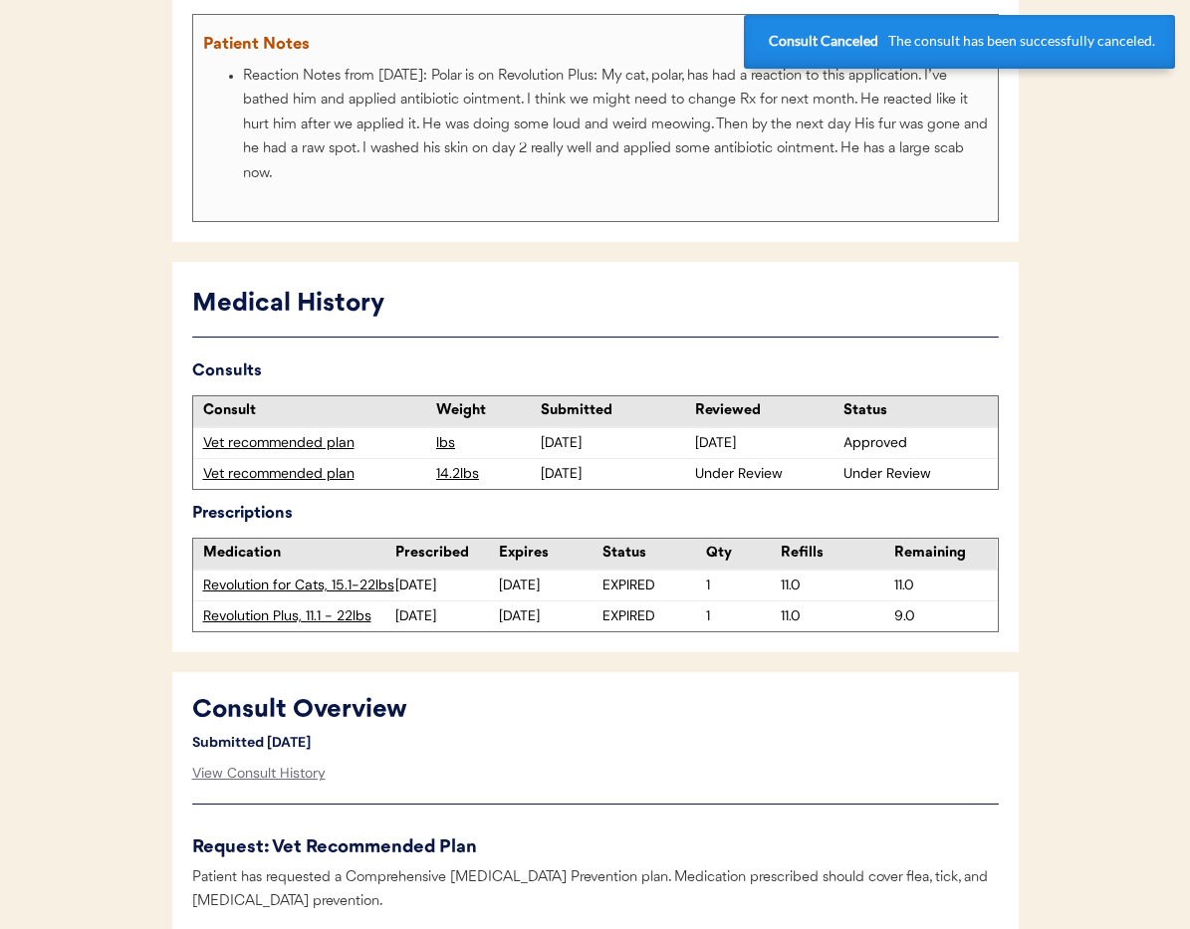
scroll to position [0, 0]
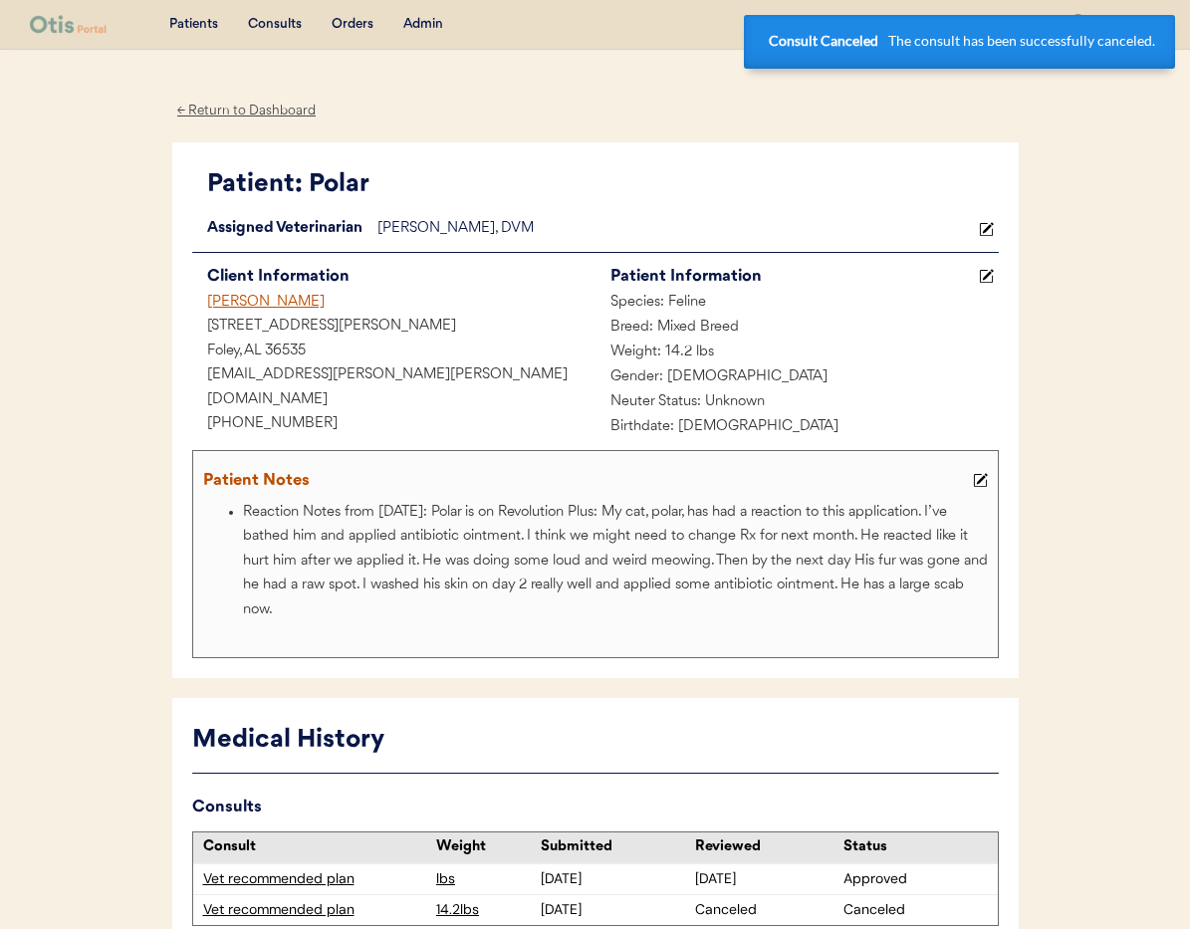
click at [240, 305] on div "[PERSON_NAME]" at bounding box center [393, 303] width 403 height 25
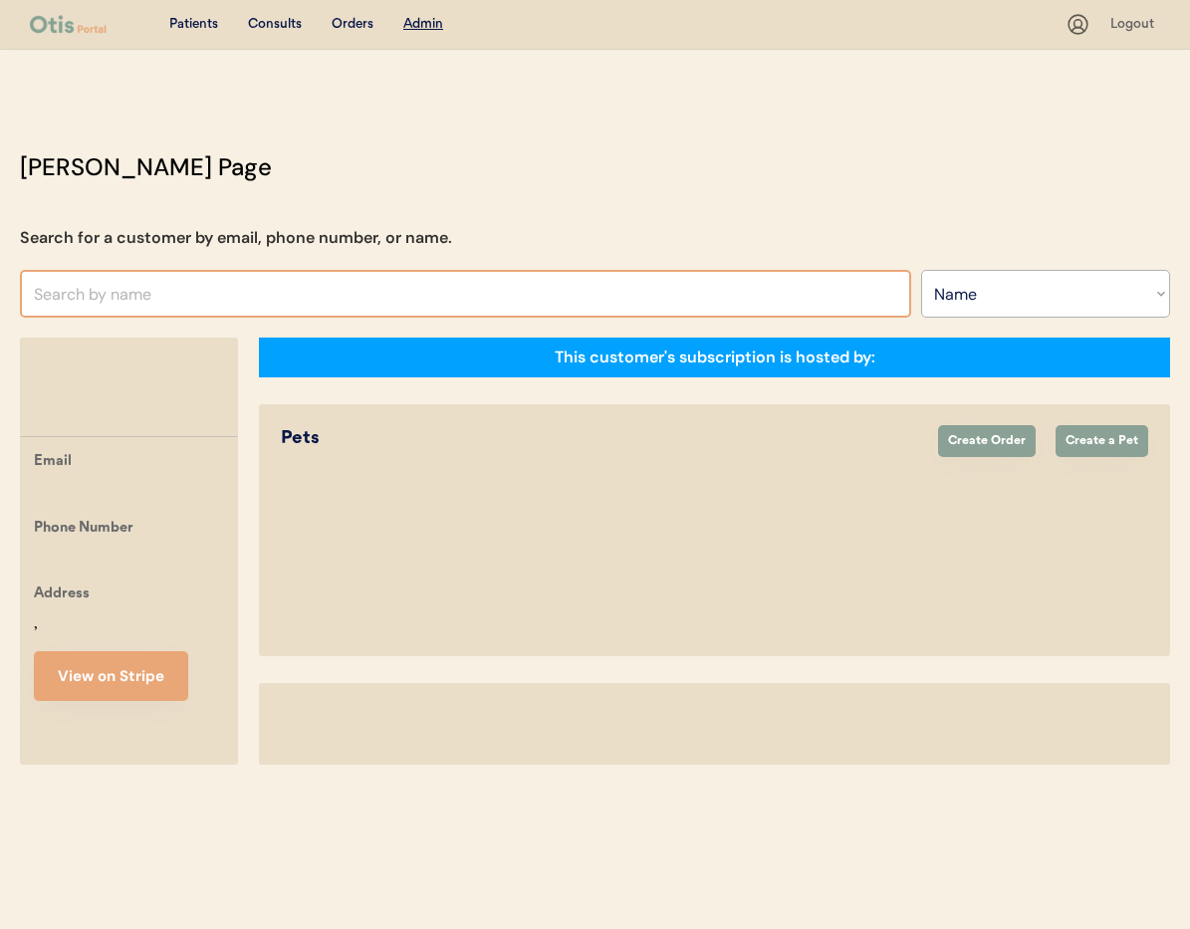
select select ""Name""
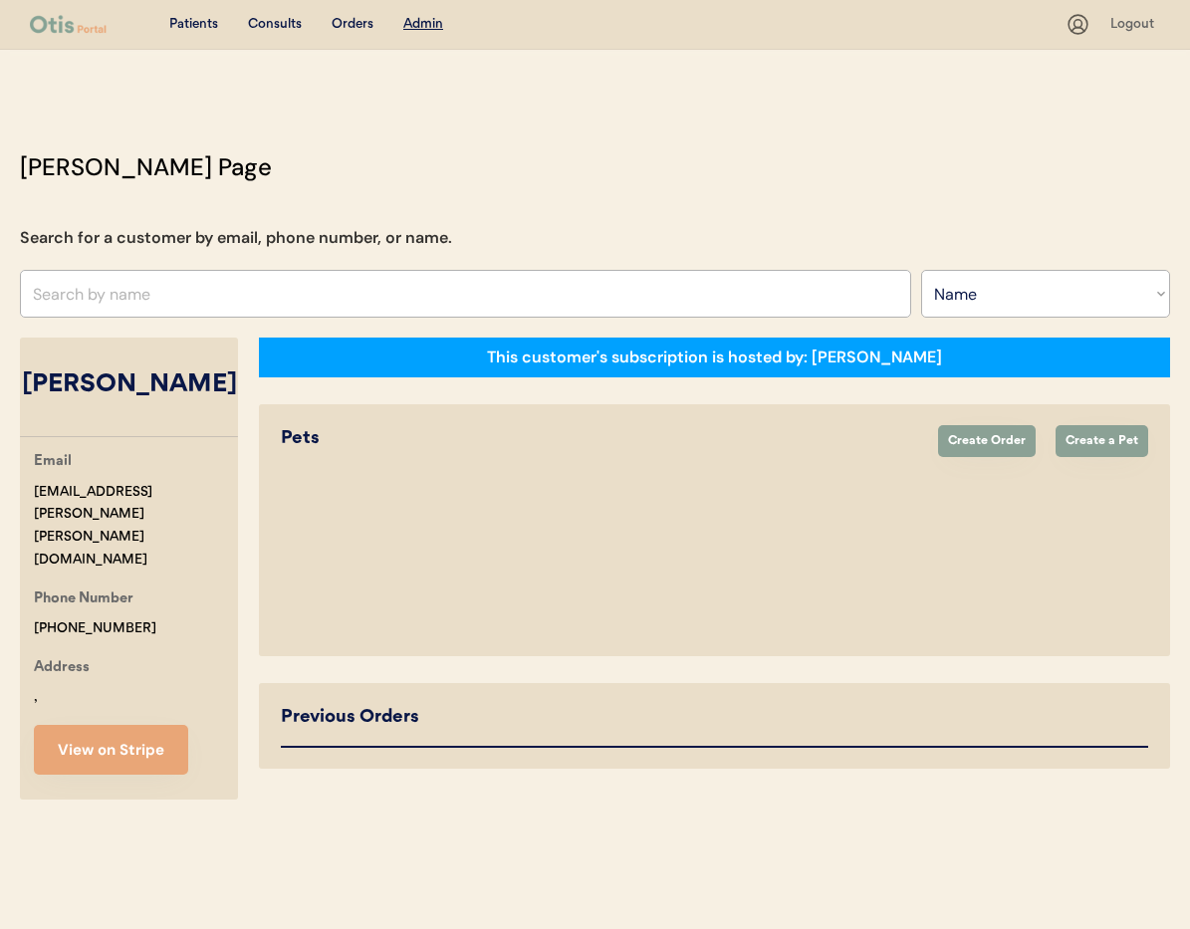
select select "true"
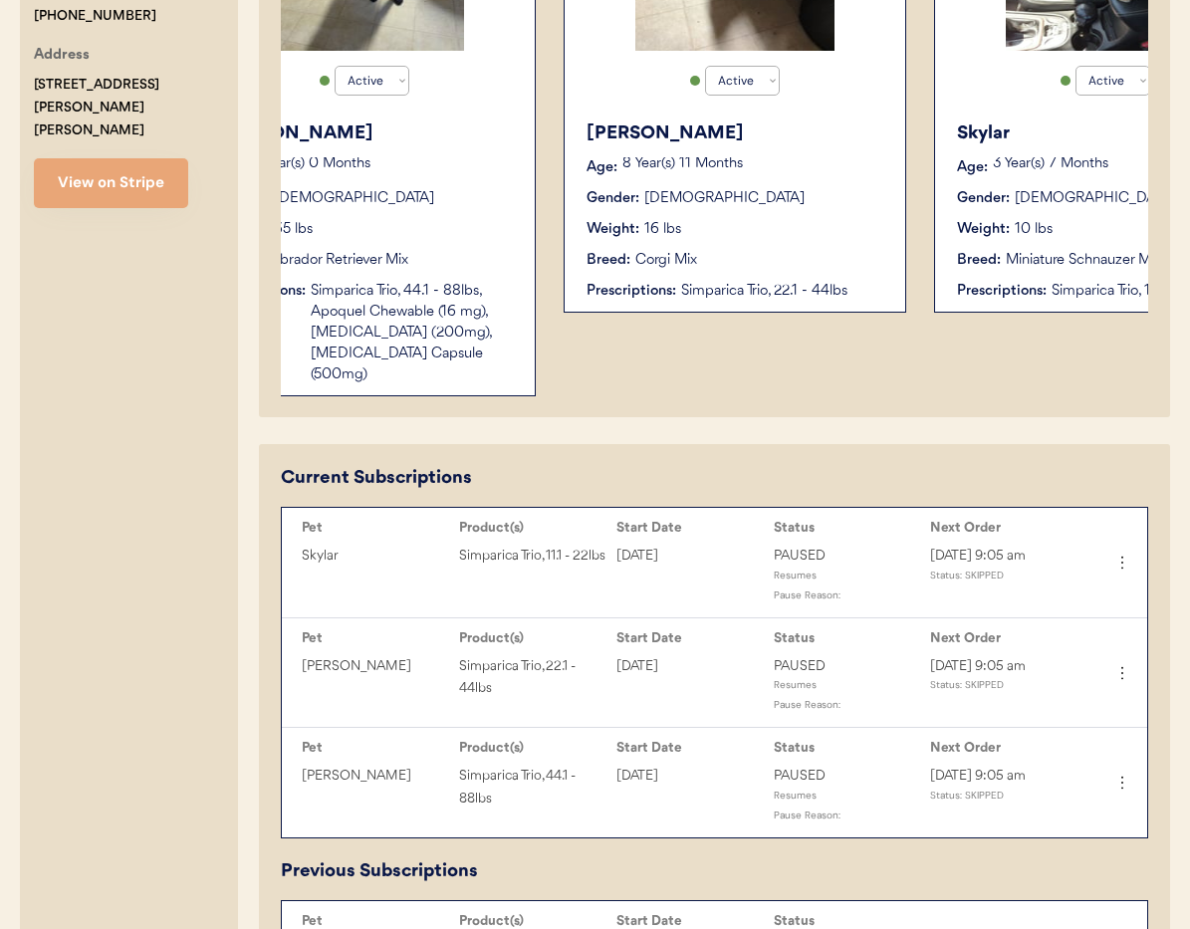
scroll to position [529, 0]
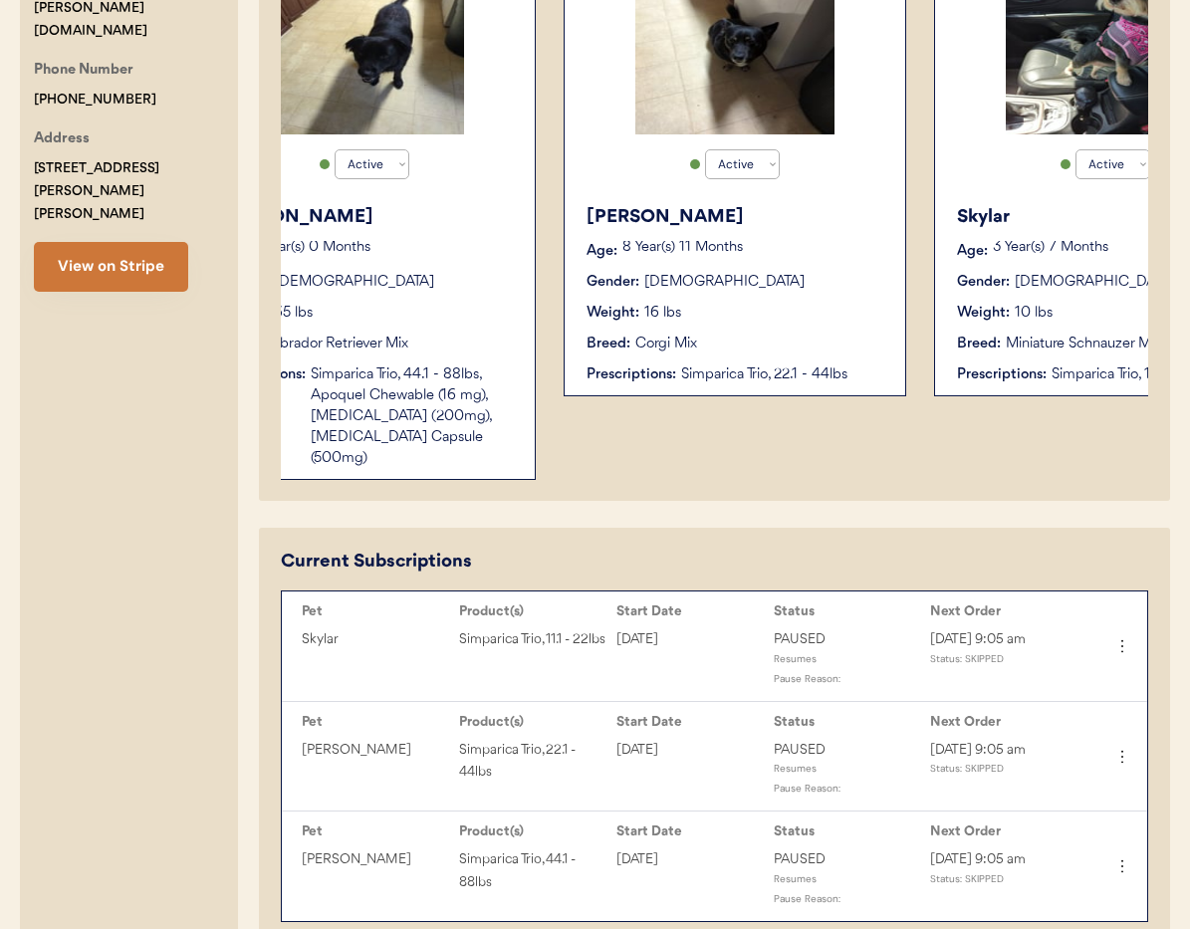
click at [120, 242] on button "View on Stripe" at bounding box center [111, 267] width 154 height 50
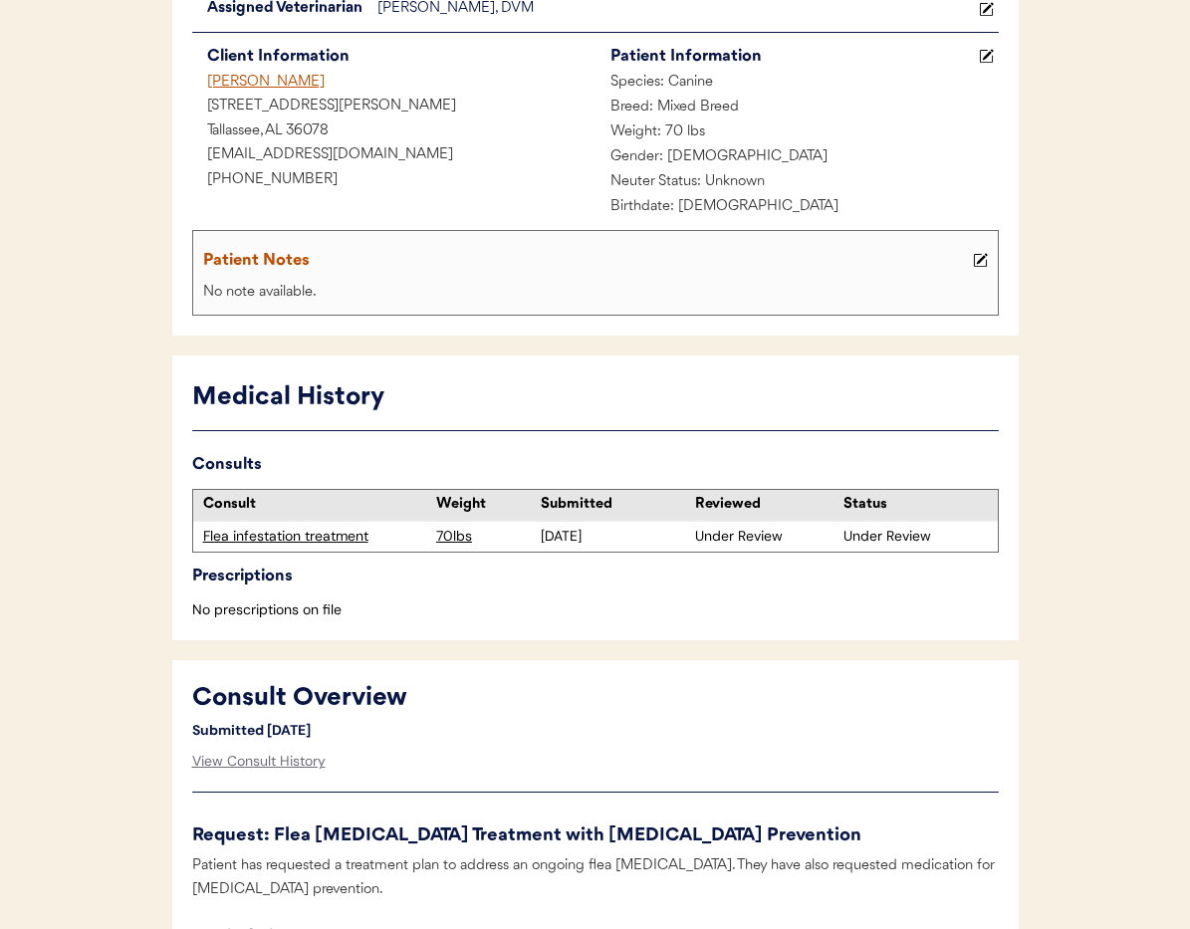
scroll to position [254, 0]
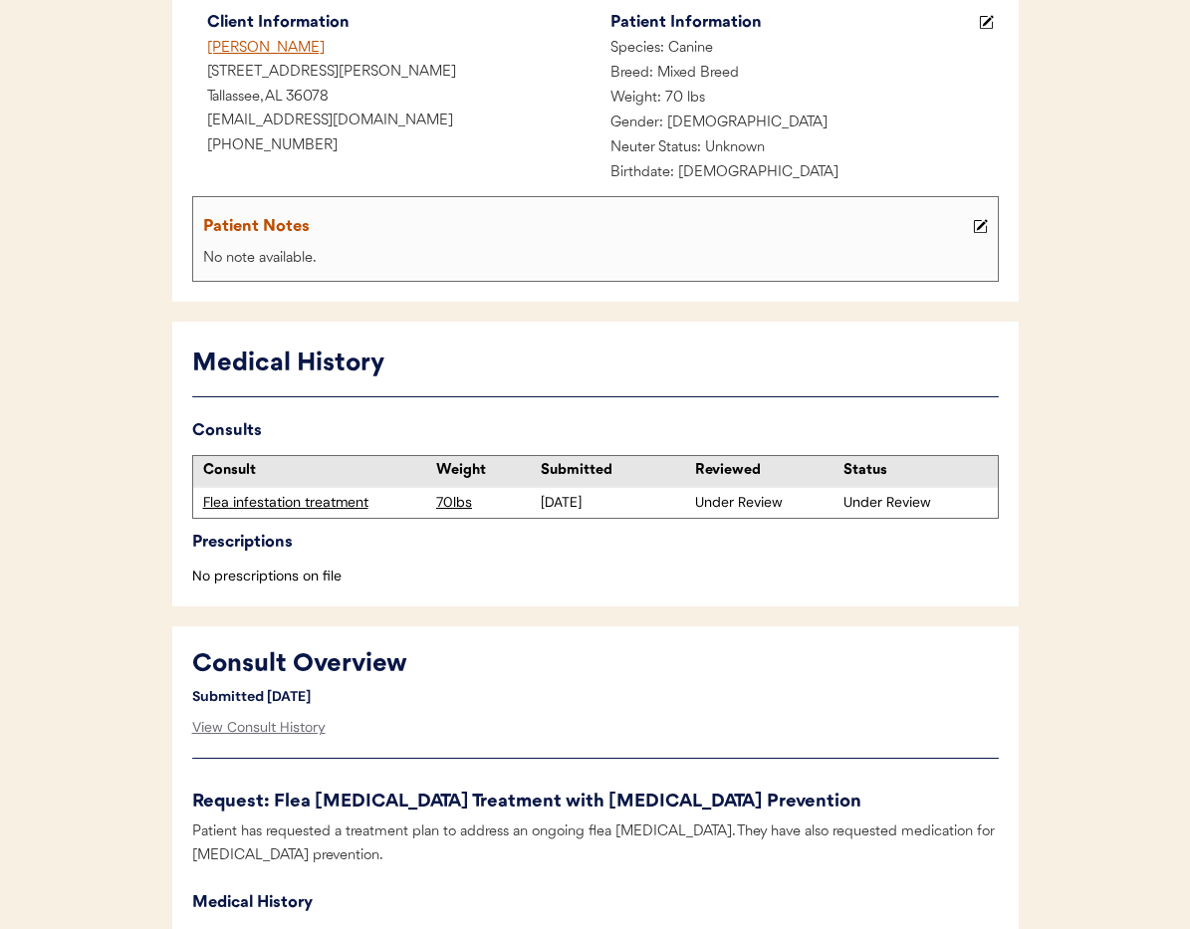
click at [341, 504] on div "Flea infestation treatment" at bounding box center [315, 503] width 224 height 20
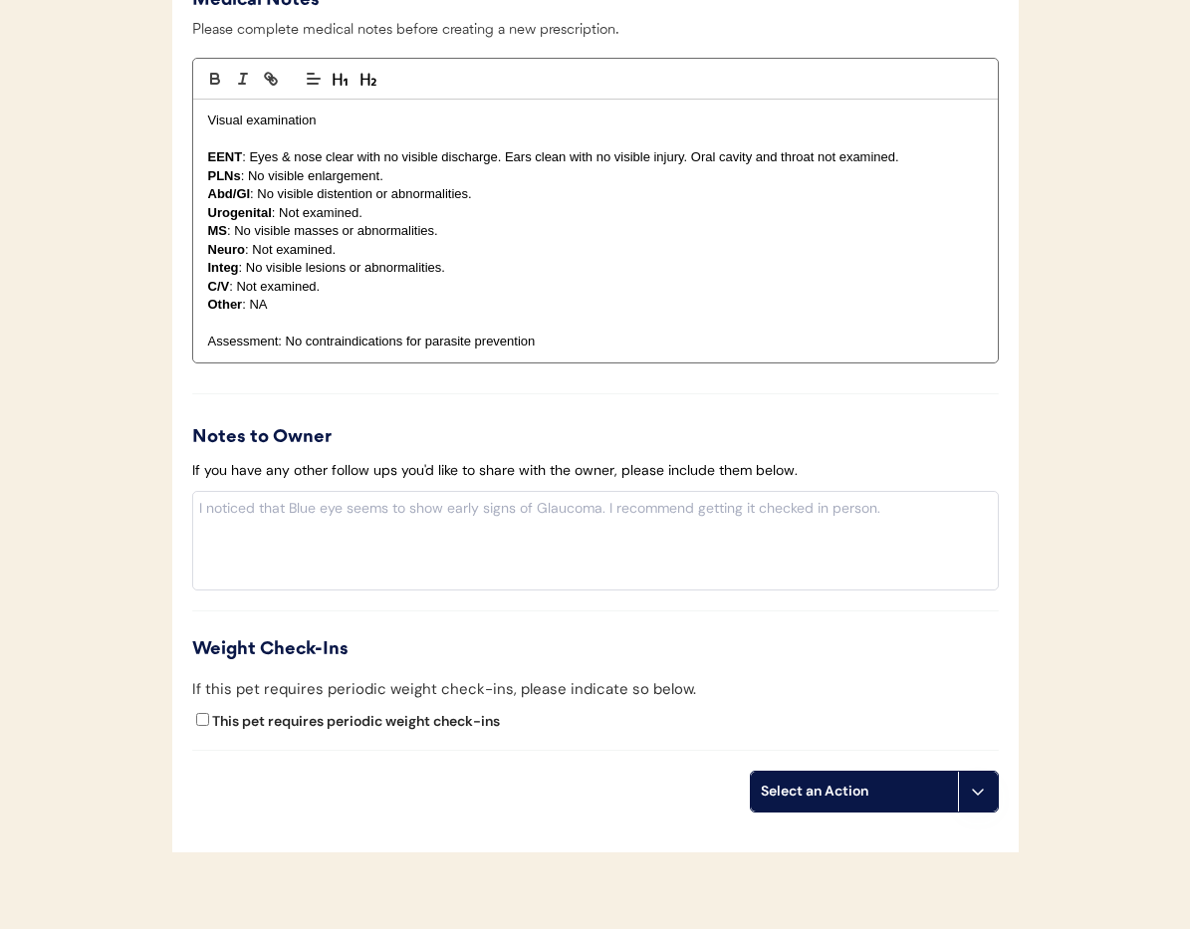
scroll to position [2067, 0]
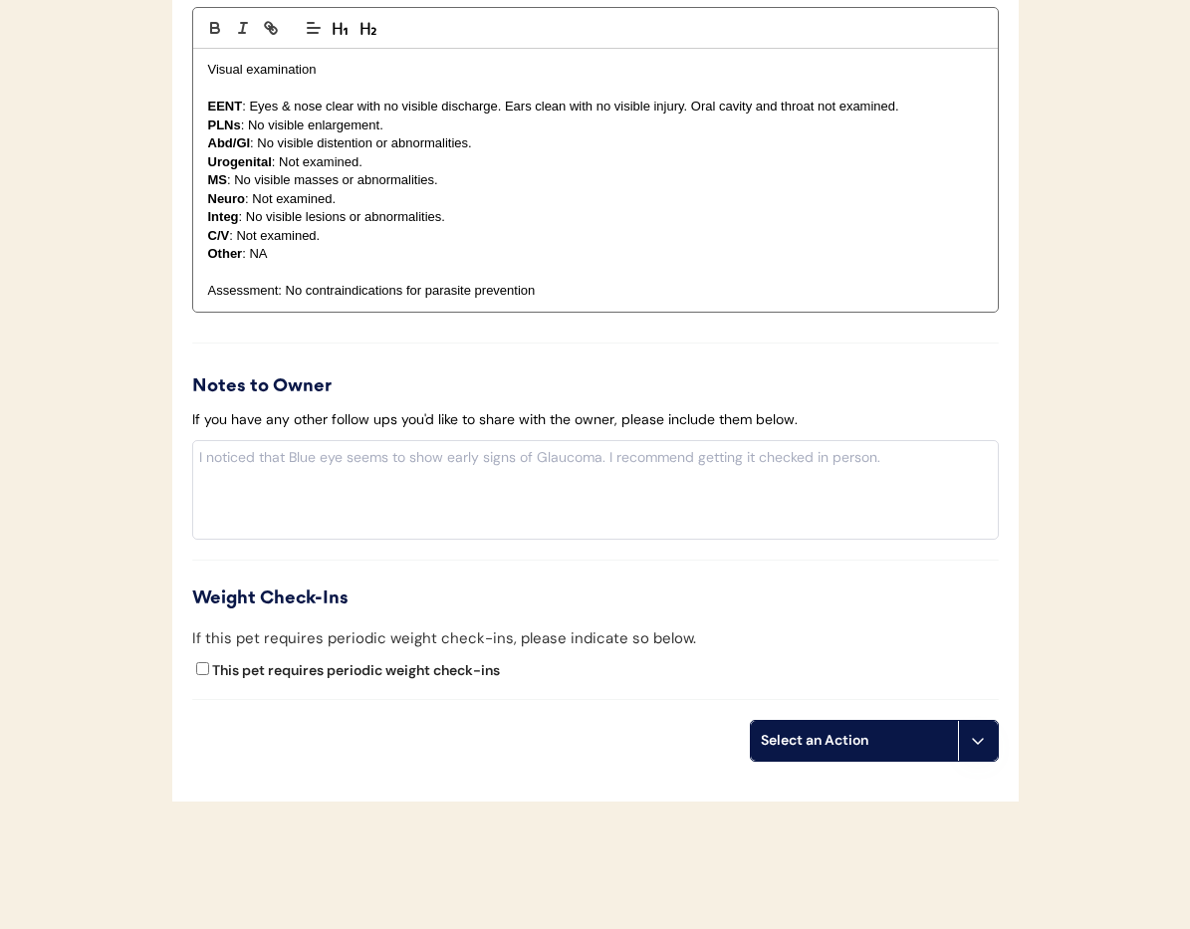
drag, startPoint x: 972, startPoint y: 753, endPoint x: 965, endPoint y: 763, distance: 12.2
click at [972, 753] on button at bounding box center [978, 741] width 40 height 40
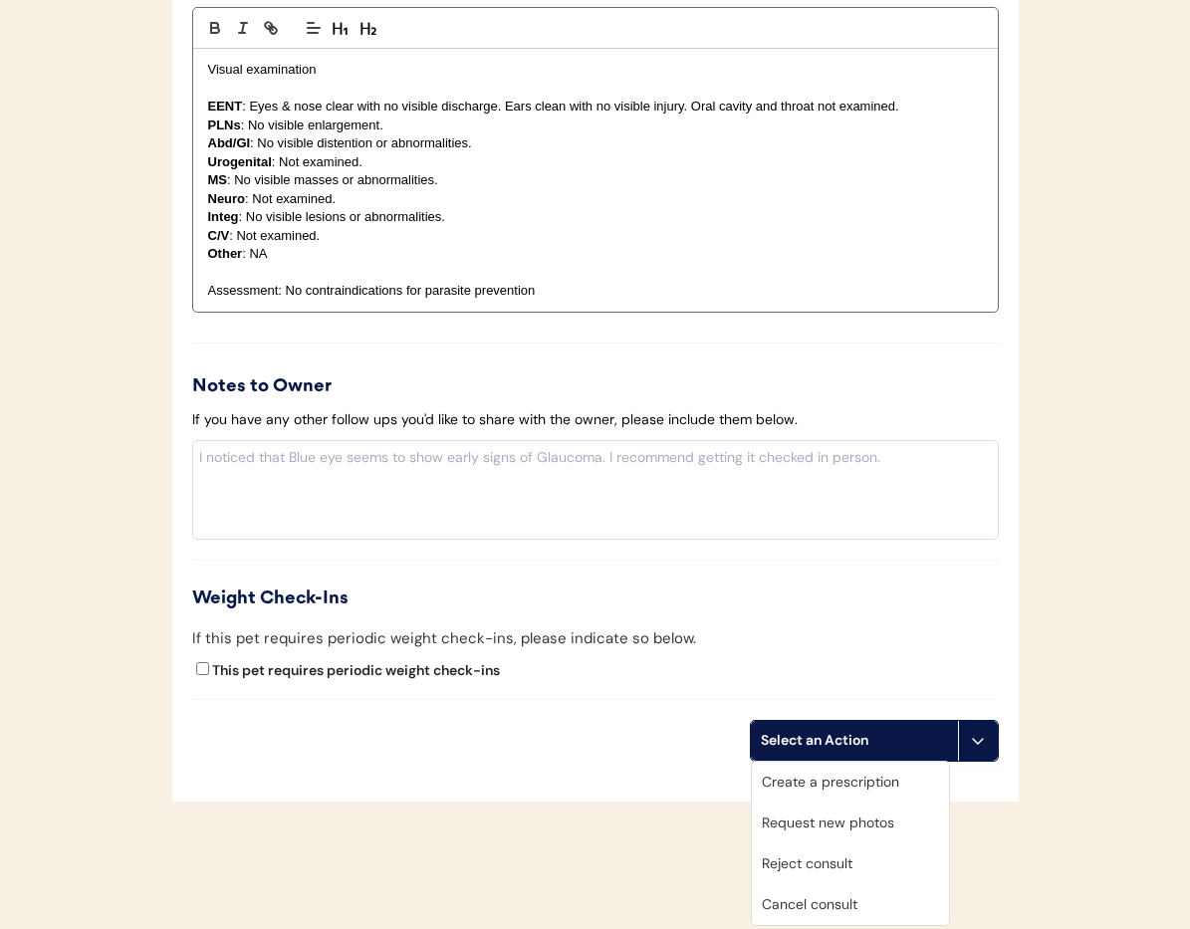
click at [866, 908] on div "Cancel consult" at bounding box center [850, 904] width 197 height 41
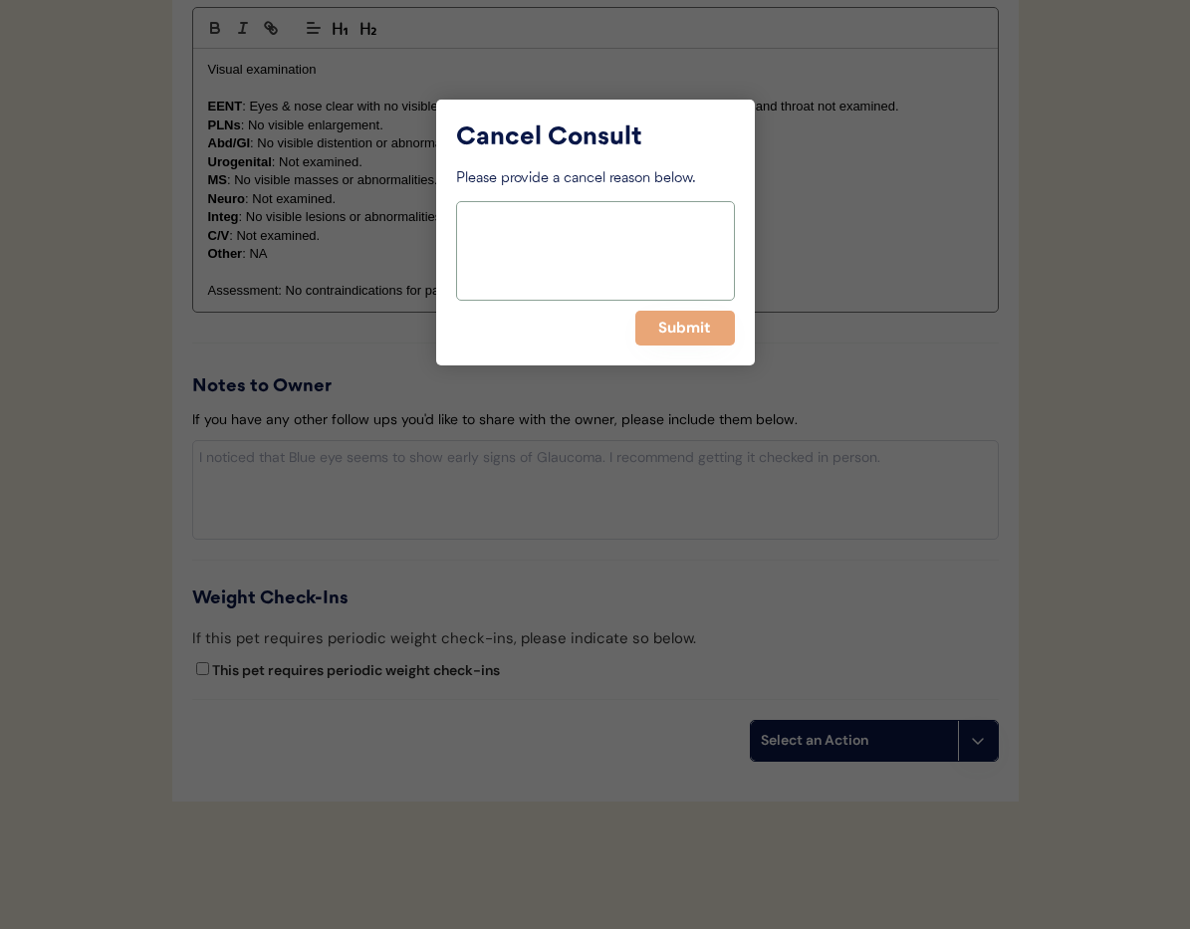
click at [556, 228] on textarea at bounding box center [595, 251] width 279 height 100
drag, startPoint x: 552, startPoint y: 223, endPoint x: 462, endPoint y: 220, distance: 89.7
click at [442, 220] on div "Cancel Consult Please provide a cancel reason below. > 6 months Submit" at bounding box center [595, 233] width 319 height 266
type textarea "> 6 months"
click at [689, 321] on button "Submit" at bounding box center [685, 328] width 100 height 35
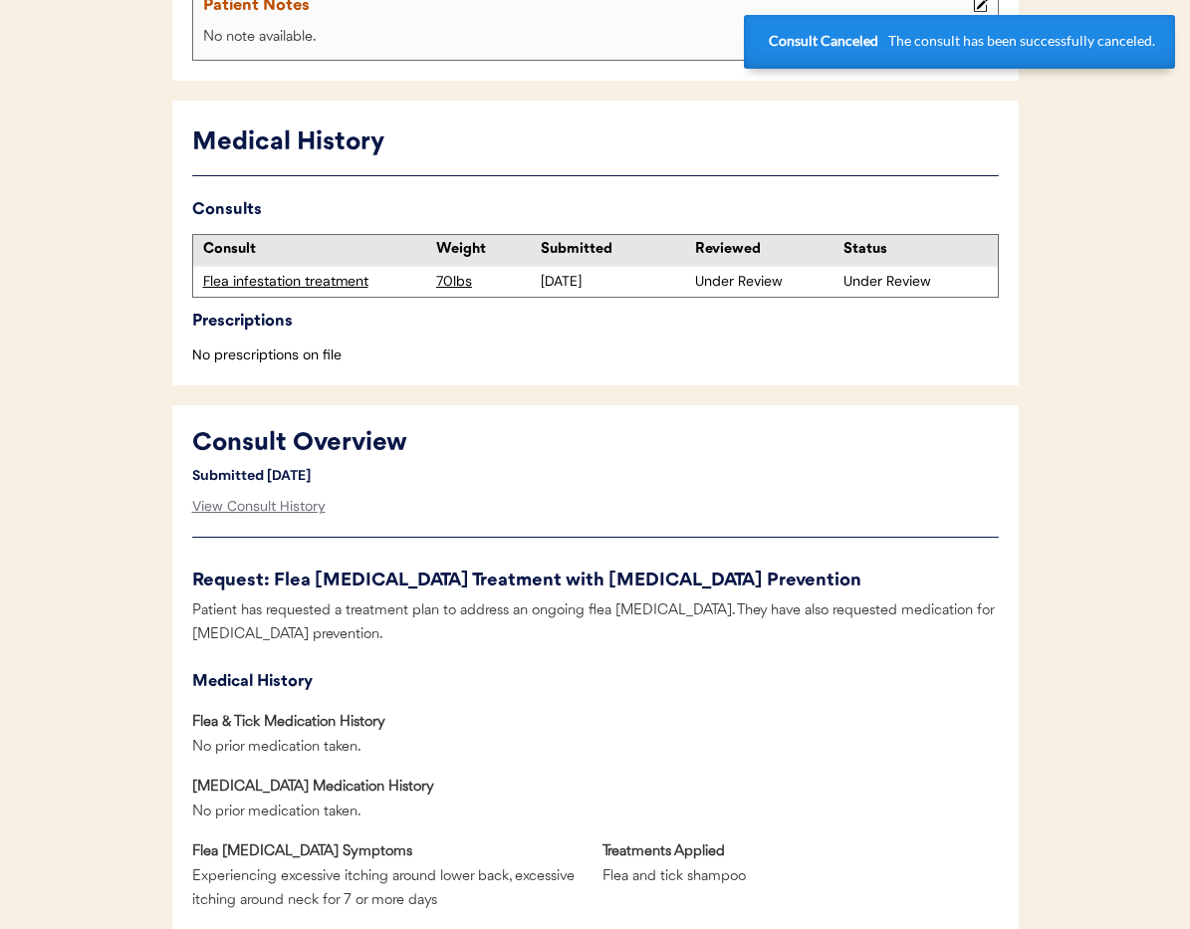
scroll to position [0, 0]
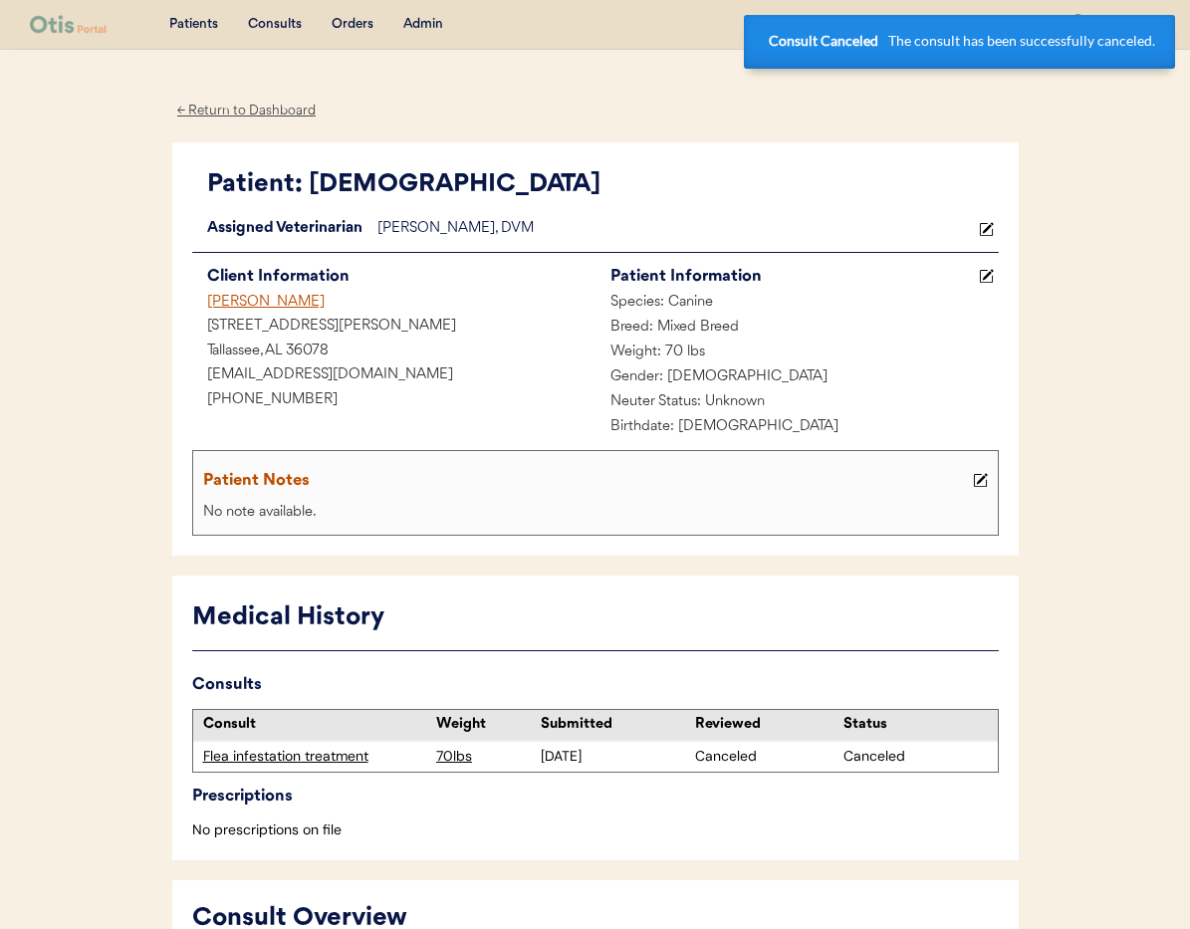
click at [276, 300] on div "[PERSON_NAME]" at bounding box center [393, 303] width 403 height 25
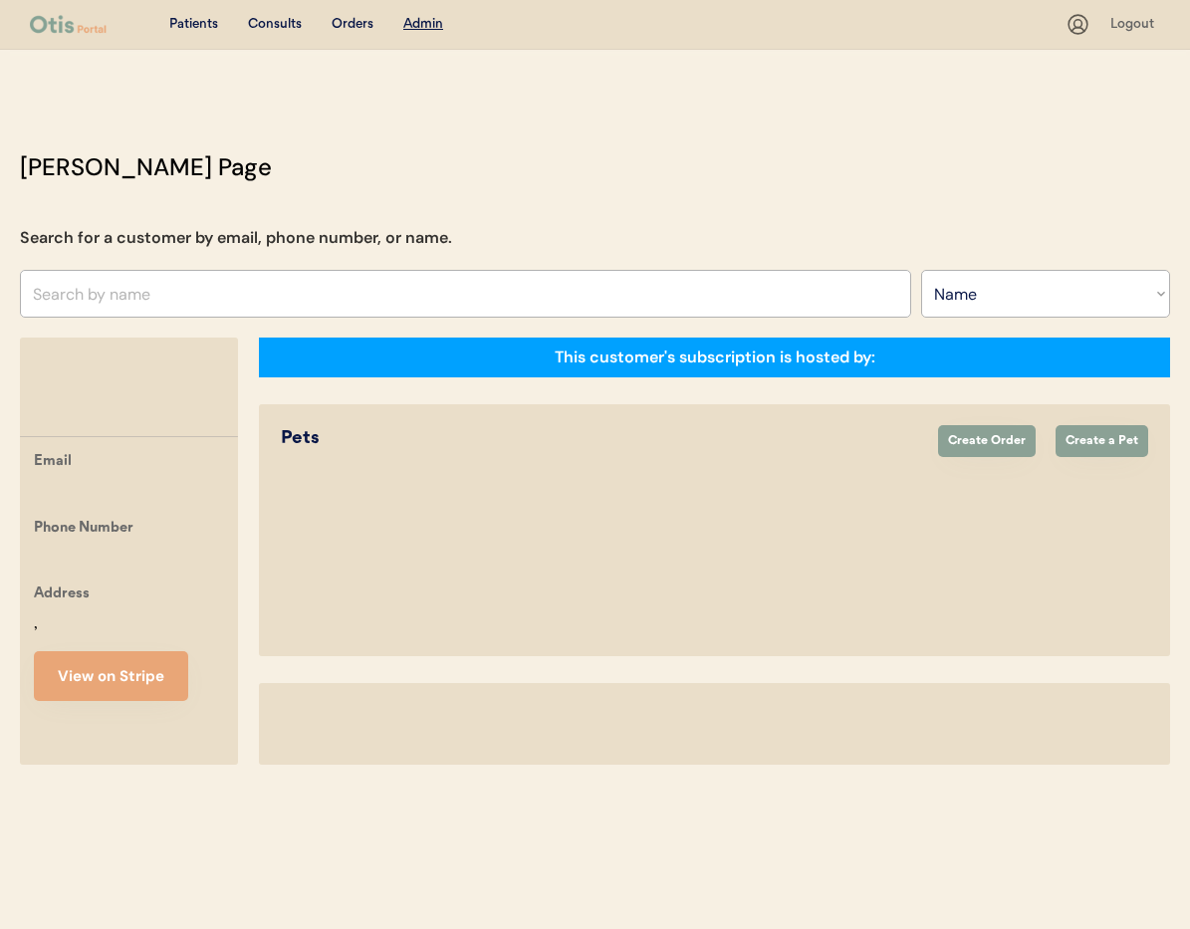
select select ""Name""
select select "true"
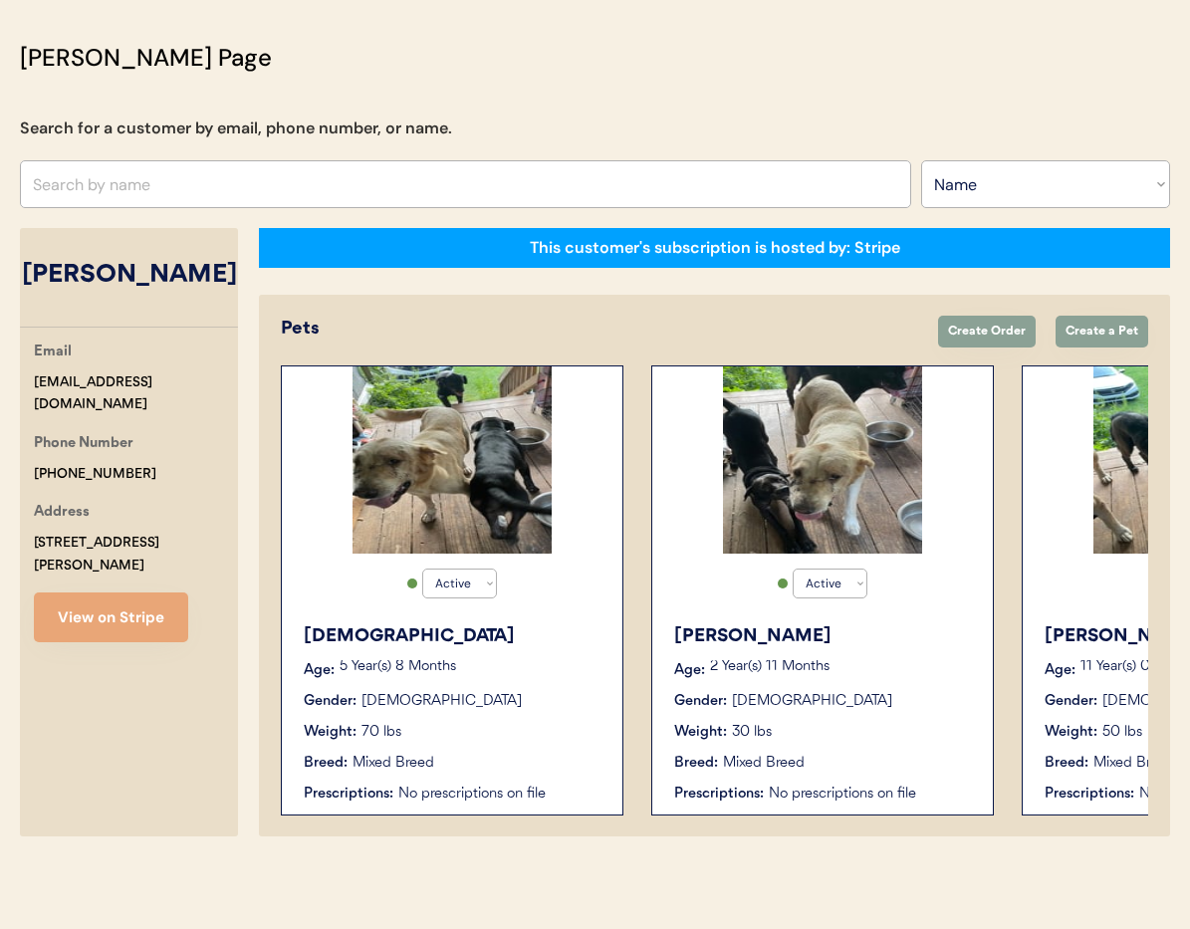
scroll to position [0, 244]
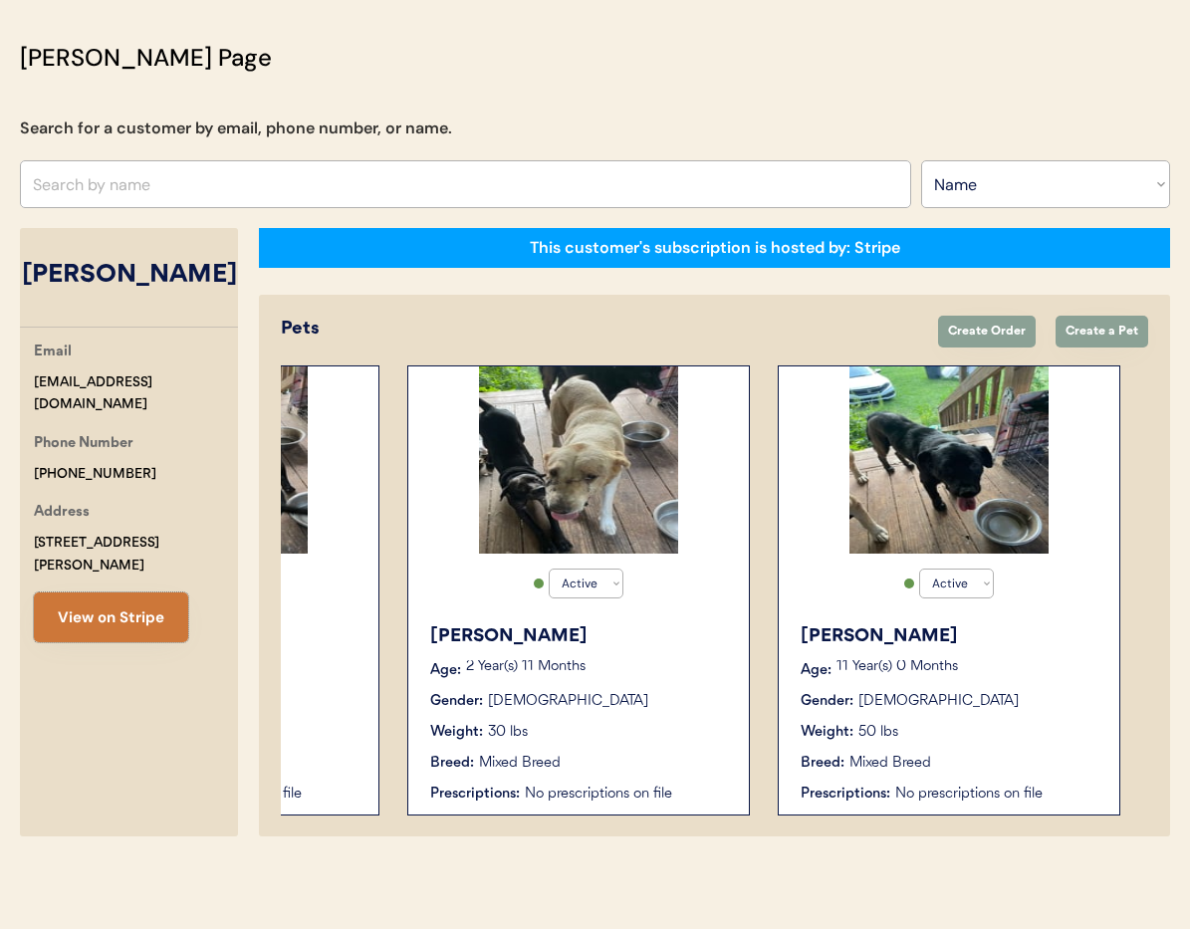
click at [110, 601] on button "View on Stripe" at bounding box center [111, 618] width 154 height 50
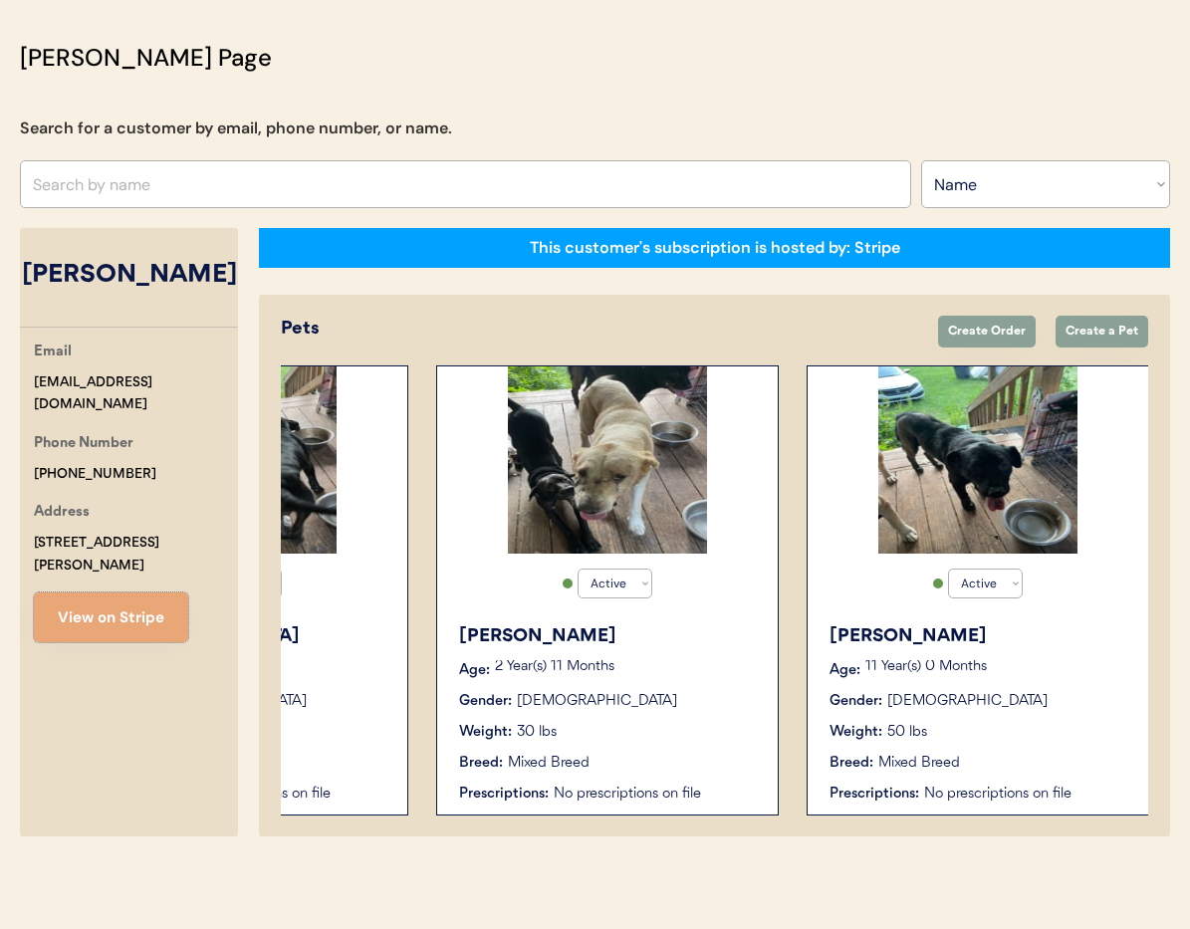
scroll to position [0, 0]
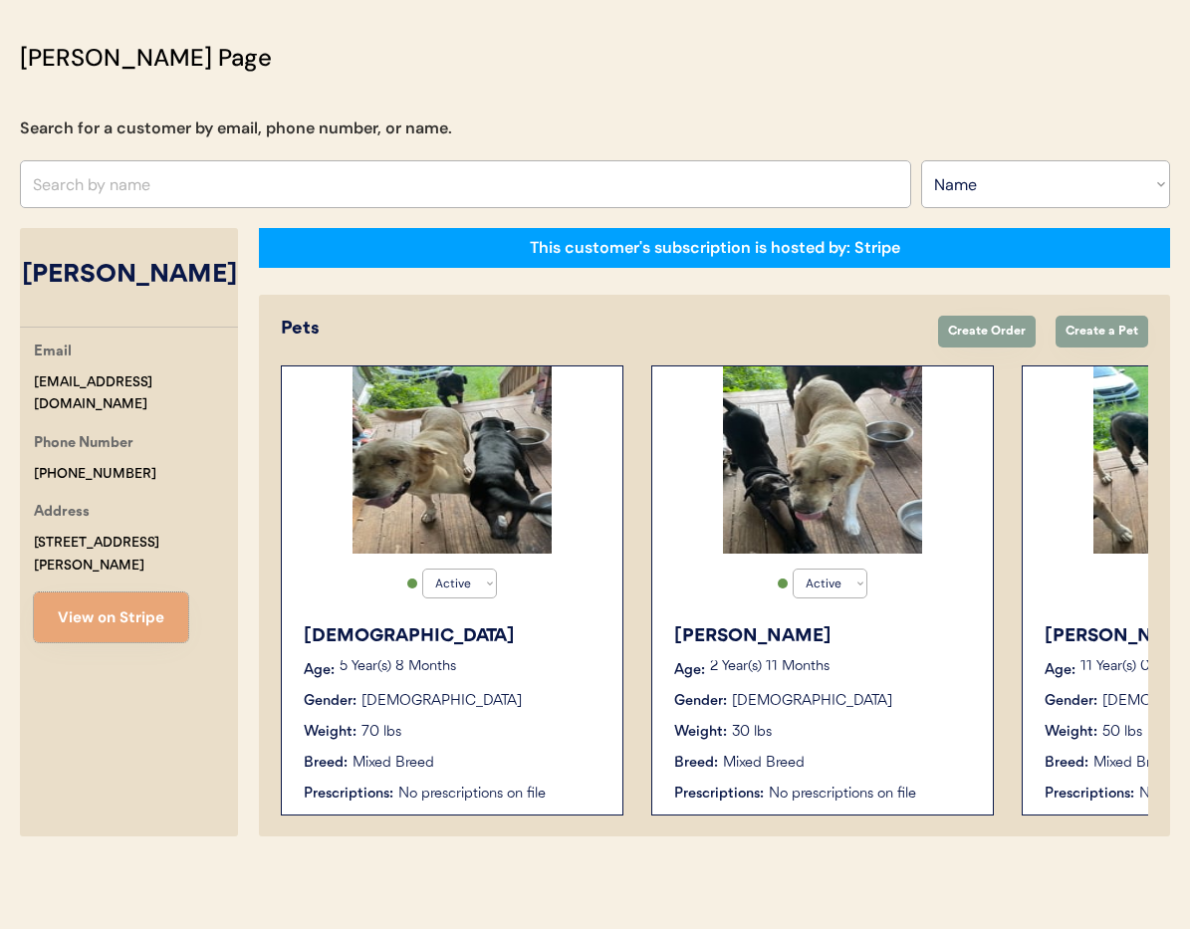
click at [481, 650] on div "[PERSON_NAME] Age: [DEMOGRAPHIC_DATA] Year(s) 8 Months Gender: [DEMOGRAPHIC_DAT…" at bounding box center [452, 714] width 321 height 201
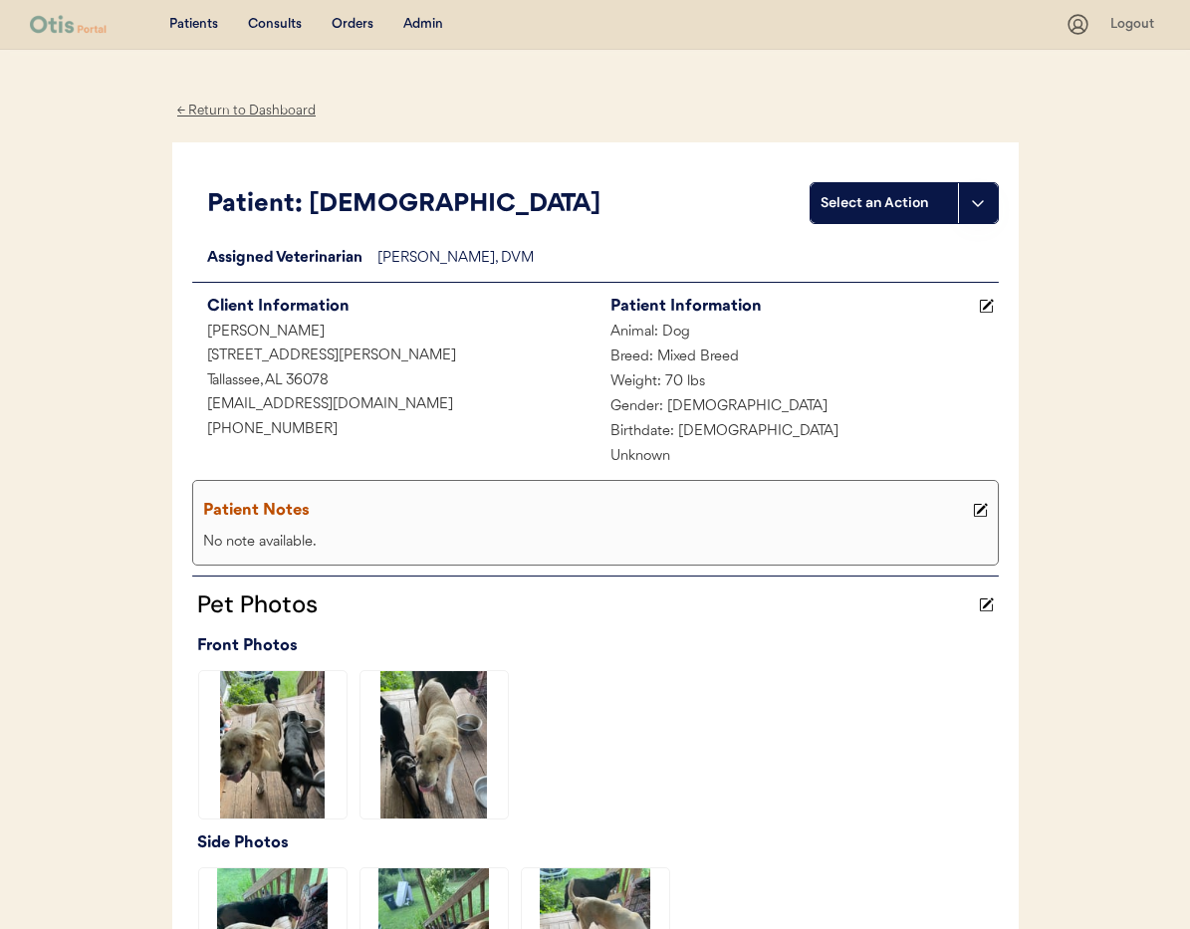
click at [234, 103] on div "← Return to Dashboard" at bounding box center [246, 111] width 149 height 23
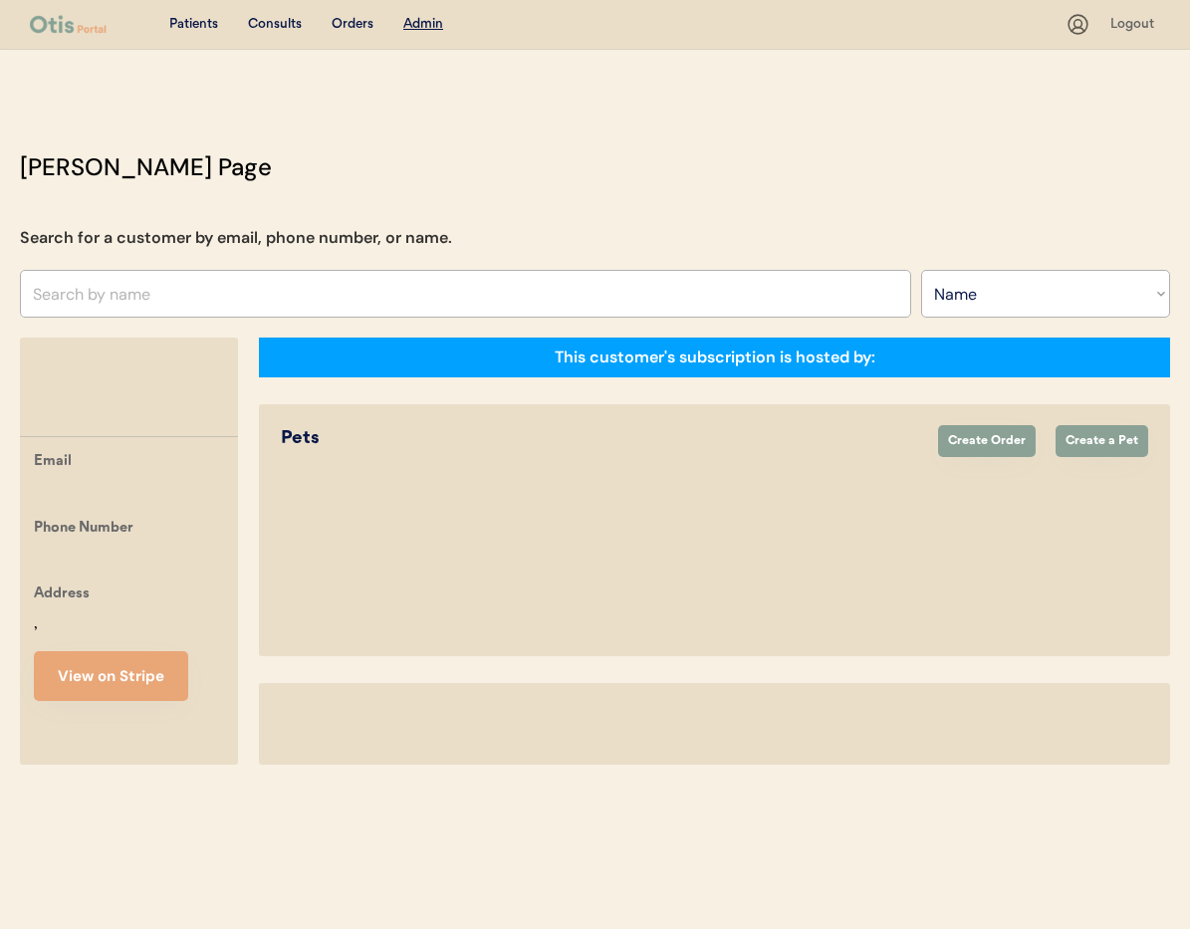
select select ""Name""
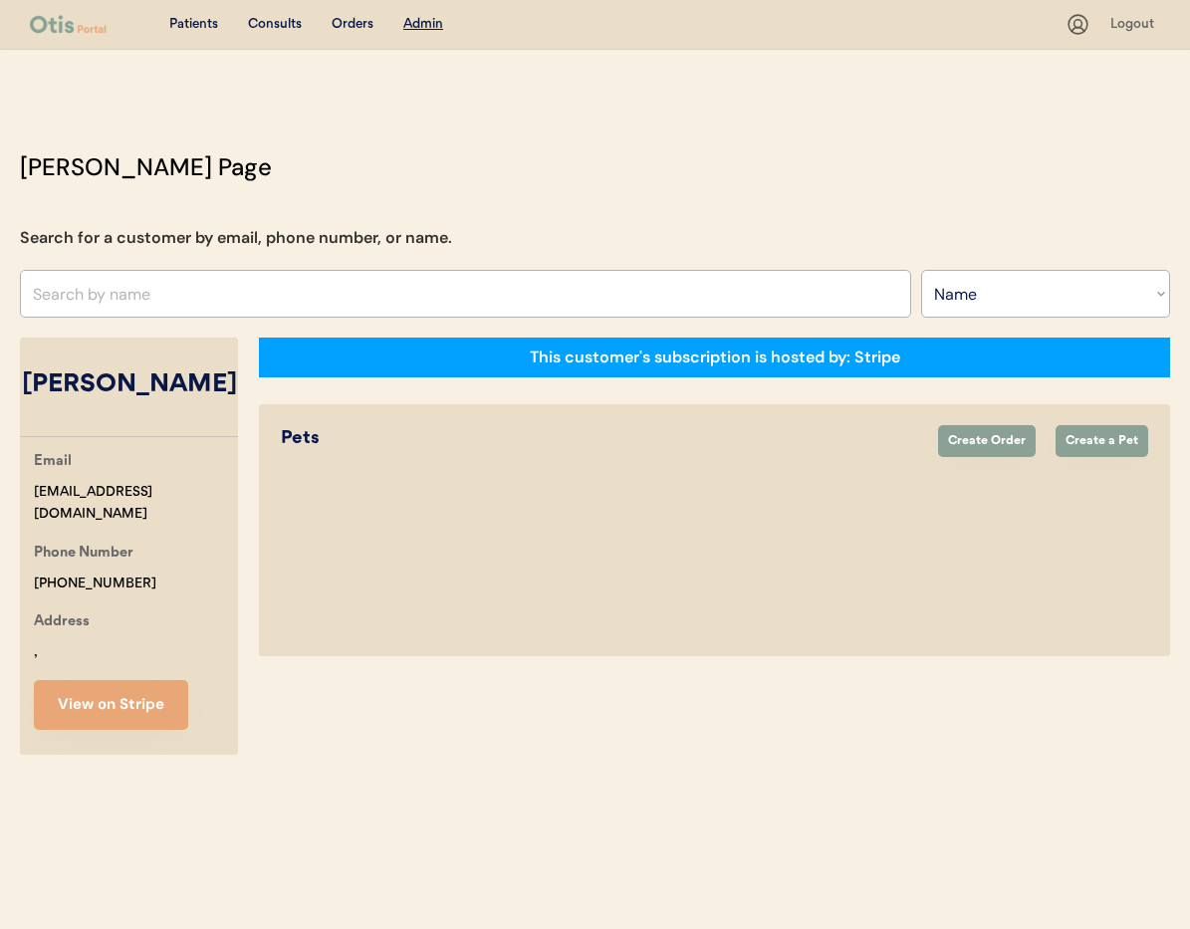
select select "true"
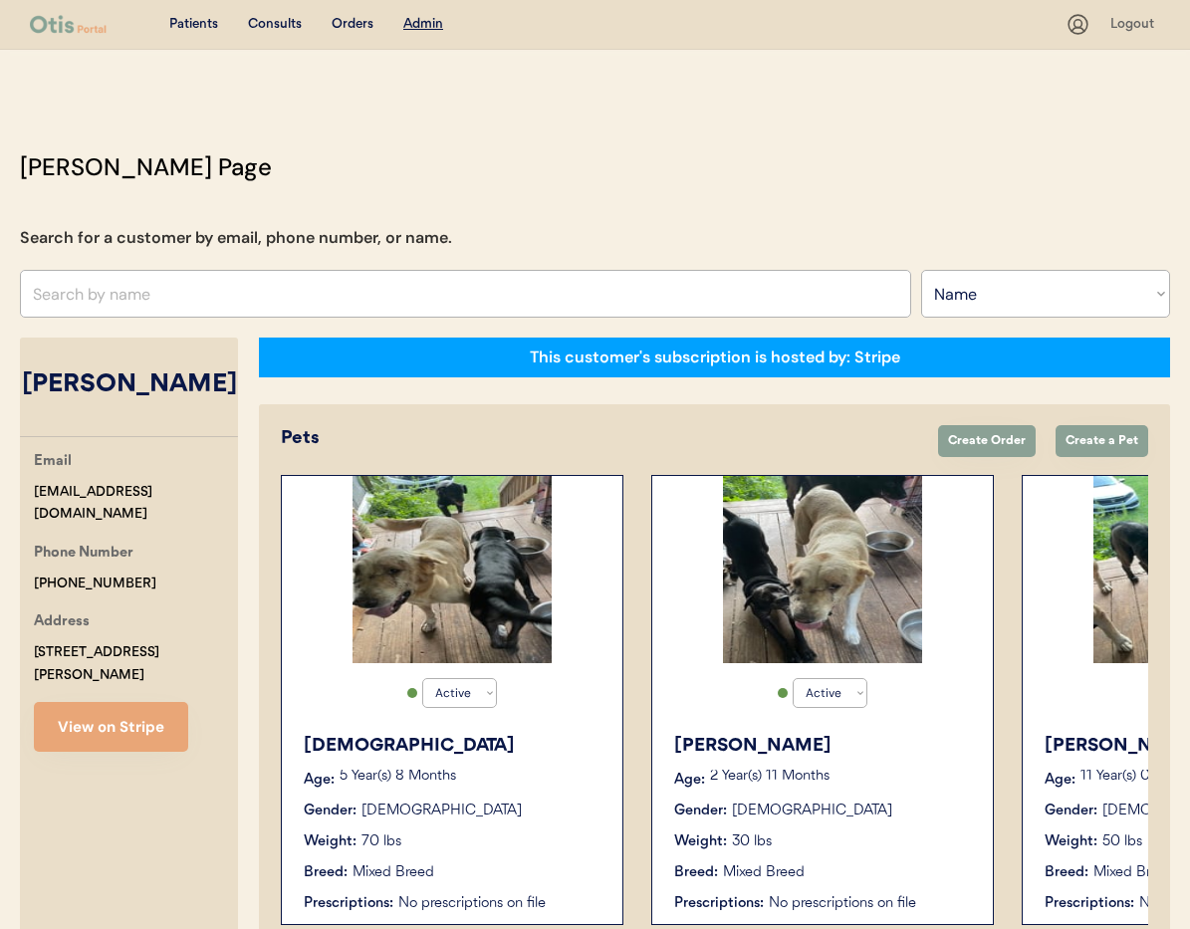
click at [851, 751] on div "[PERSON_NAME]" at bounding box center [823, 746] width 299 height 27
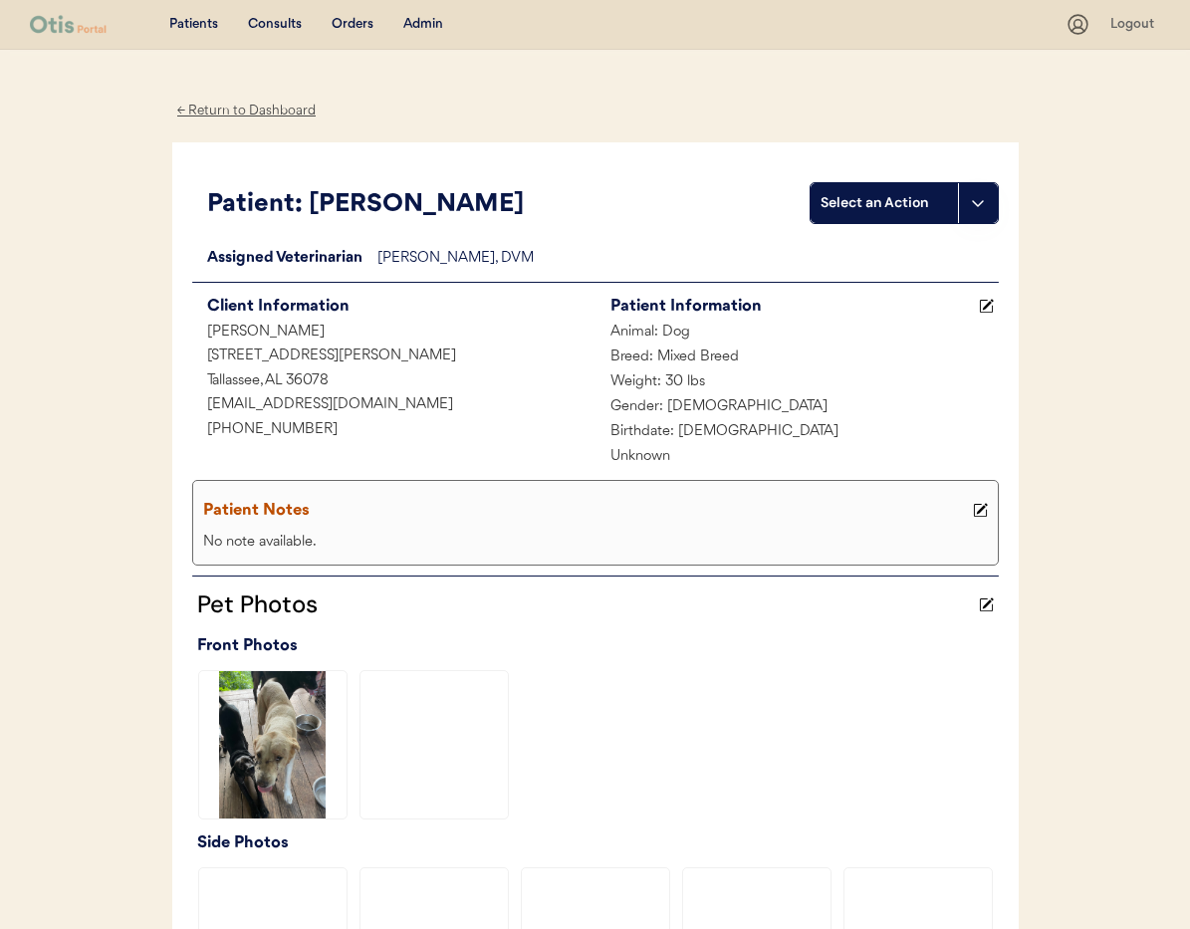
scroll to position [512, 0]
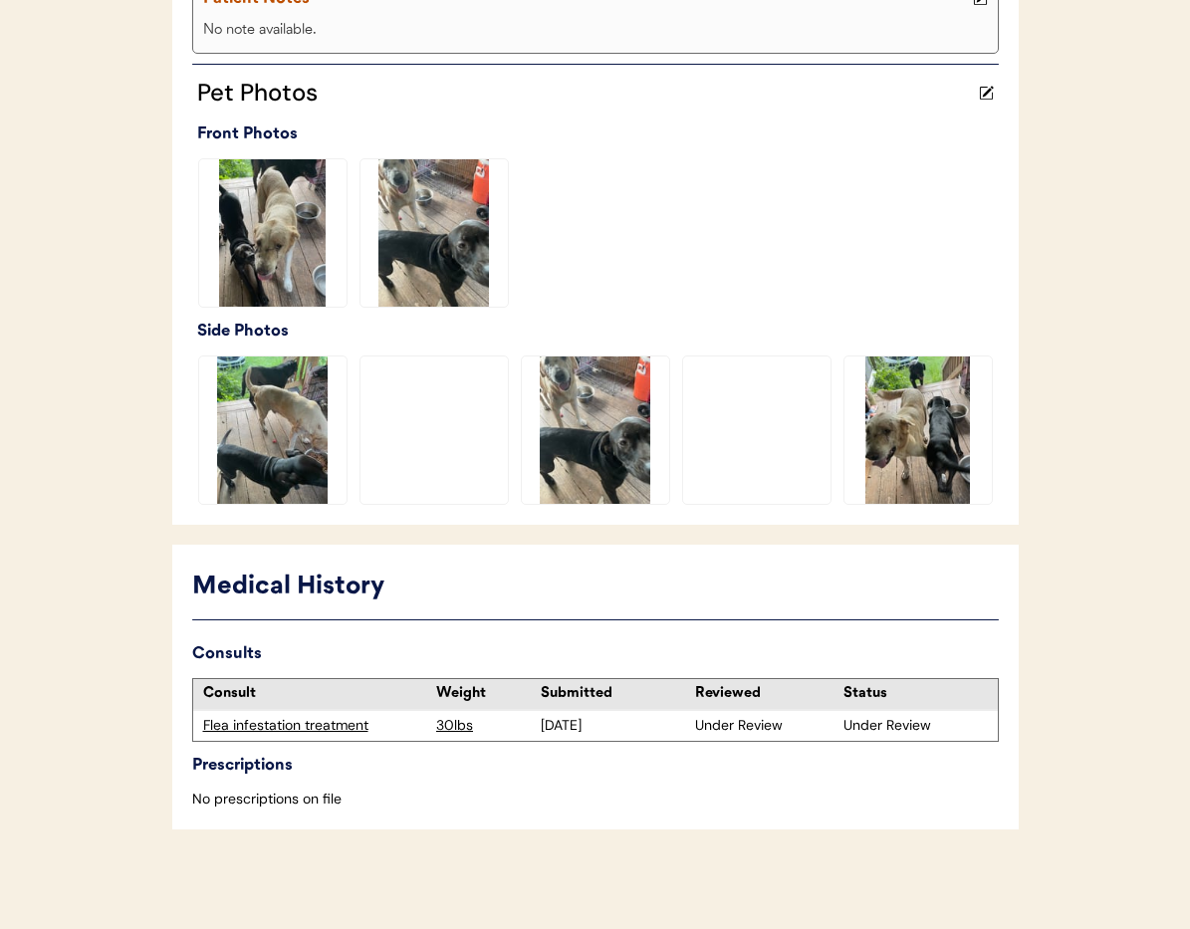
drag, startPoint x: 327, startPoint y: 730, endPoint x: 340, endPoint y: 727, distance: 13.3
click at [327, 730] on div "Flea infestation treatment" at bounding box center [315, 726] width 224 height 20
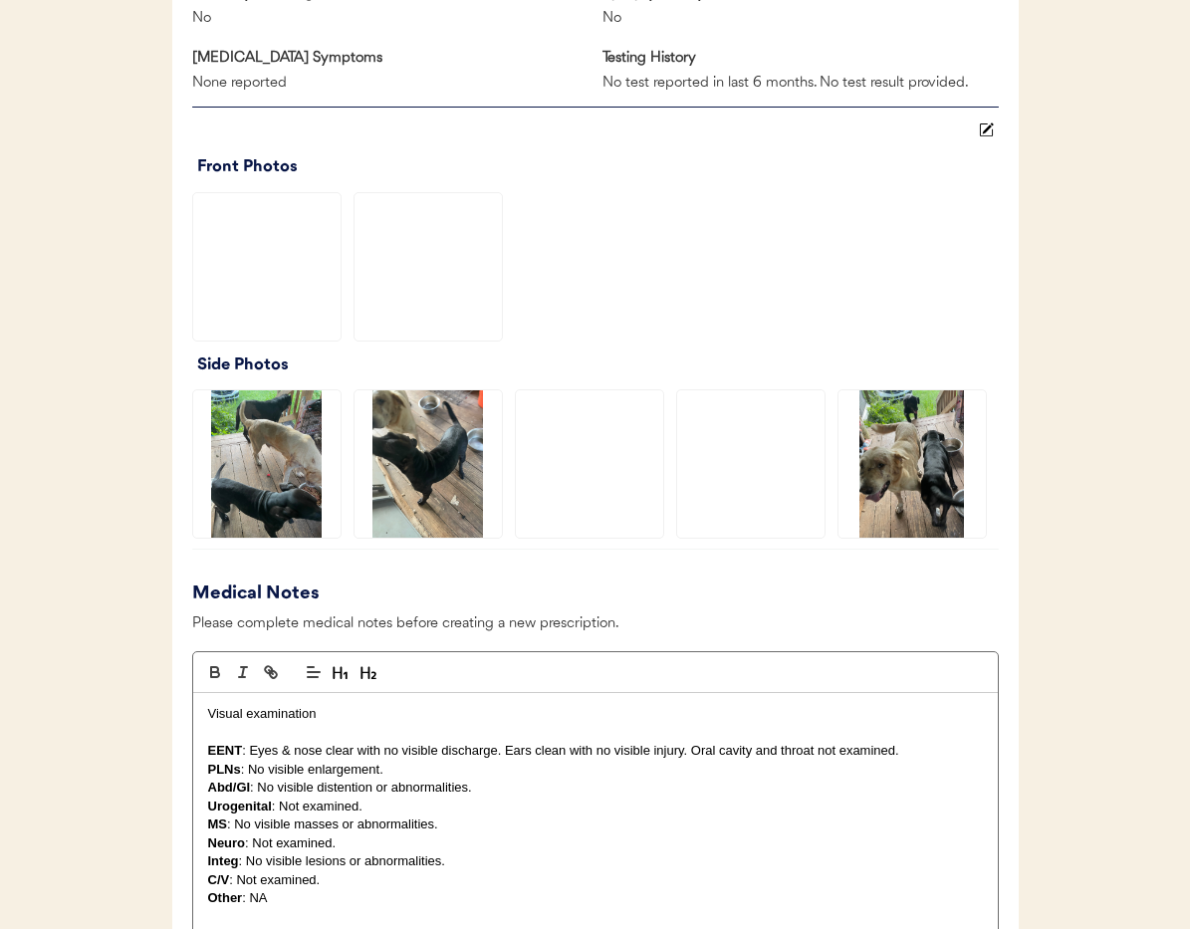
scroll to position [2138, 0]
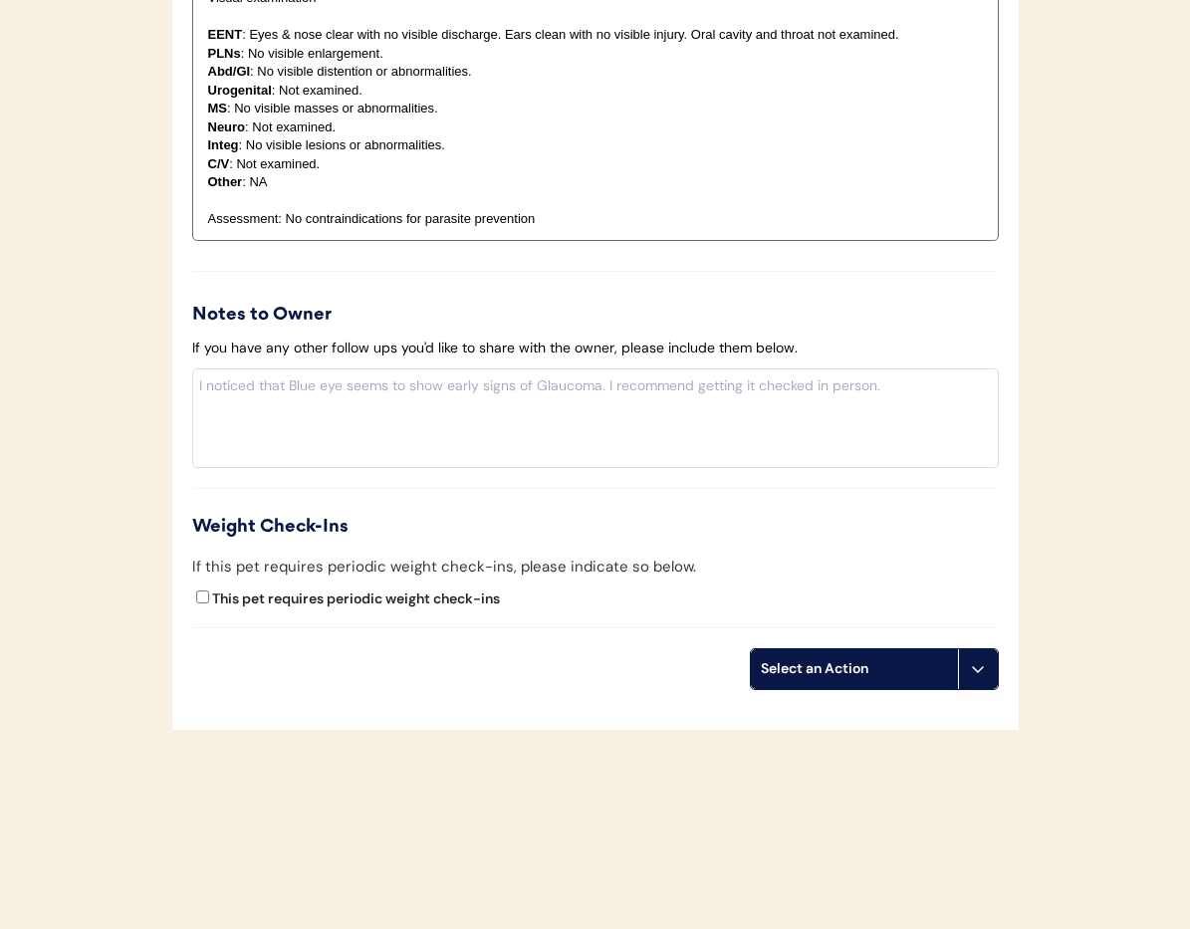
click at [968, 684] on button at bounding box center [978, 669] width 40 height 40
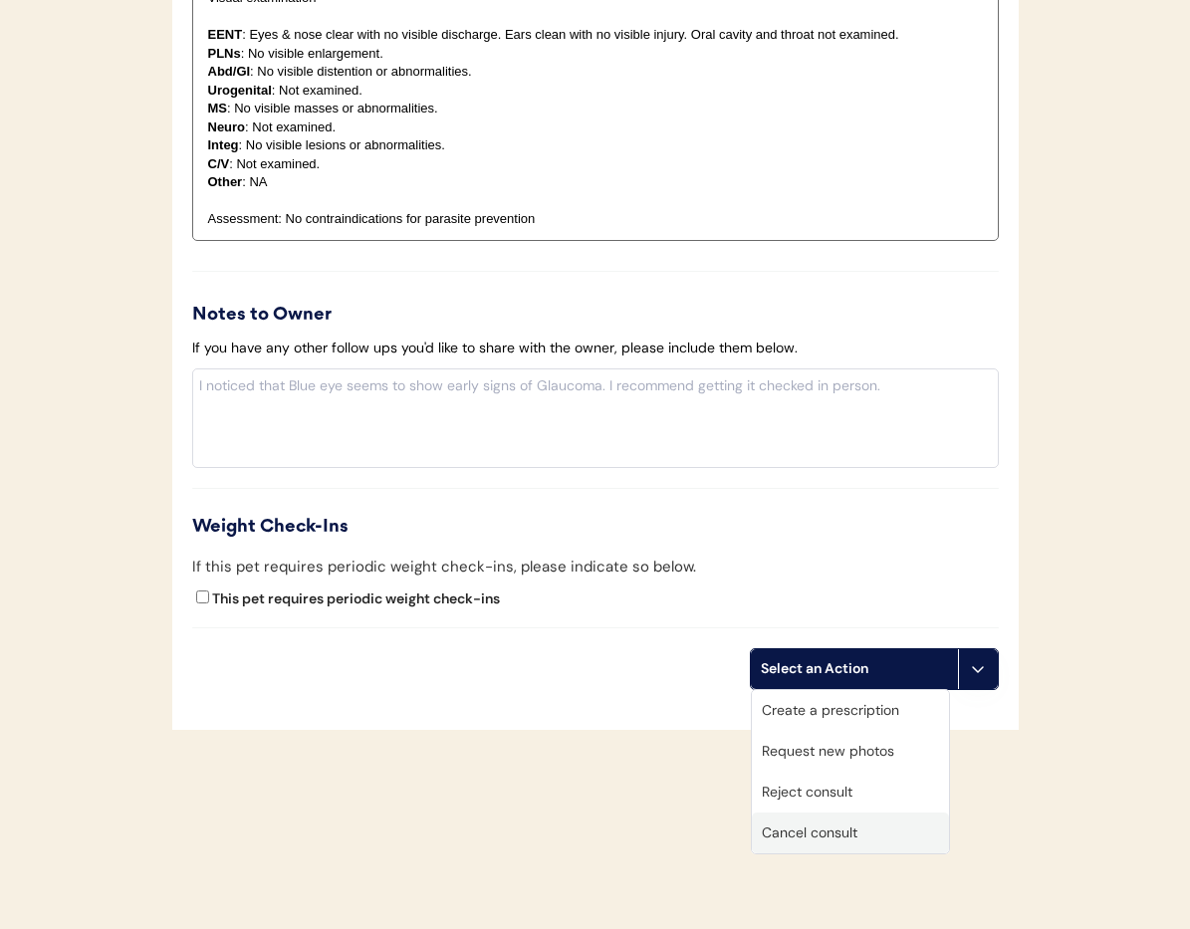
click at [875, 831] on div "Cancel consult" at bounding box center [850, 833] width 197 height 41
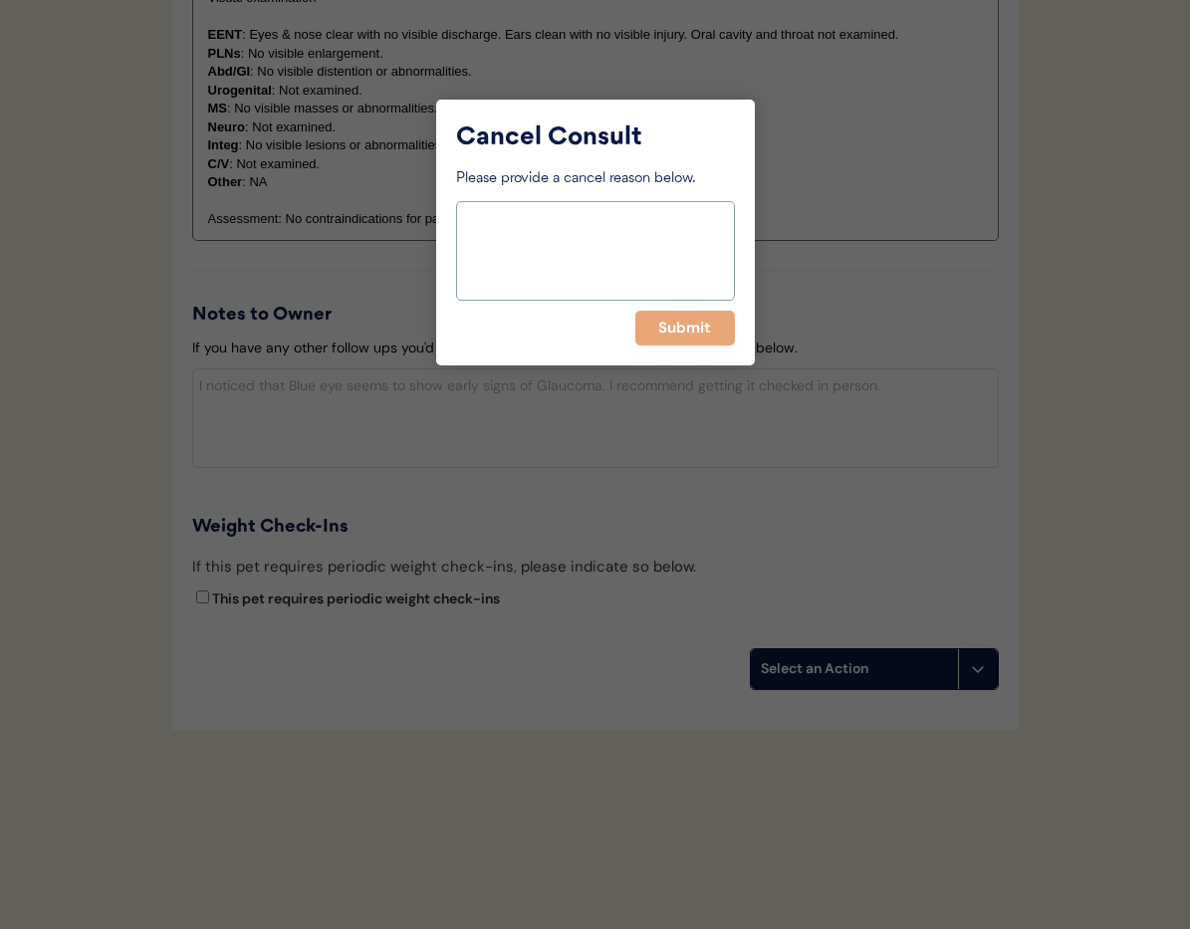
click at [493, 237] on textarea at bounding box center [595, 251] width 279 height 100
paste textarea "> 6 months"
type textarea "> 6 months"
click at [671, 329] on button "Submit" at bounding box center [685, 328] width 100 height 35
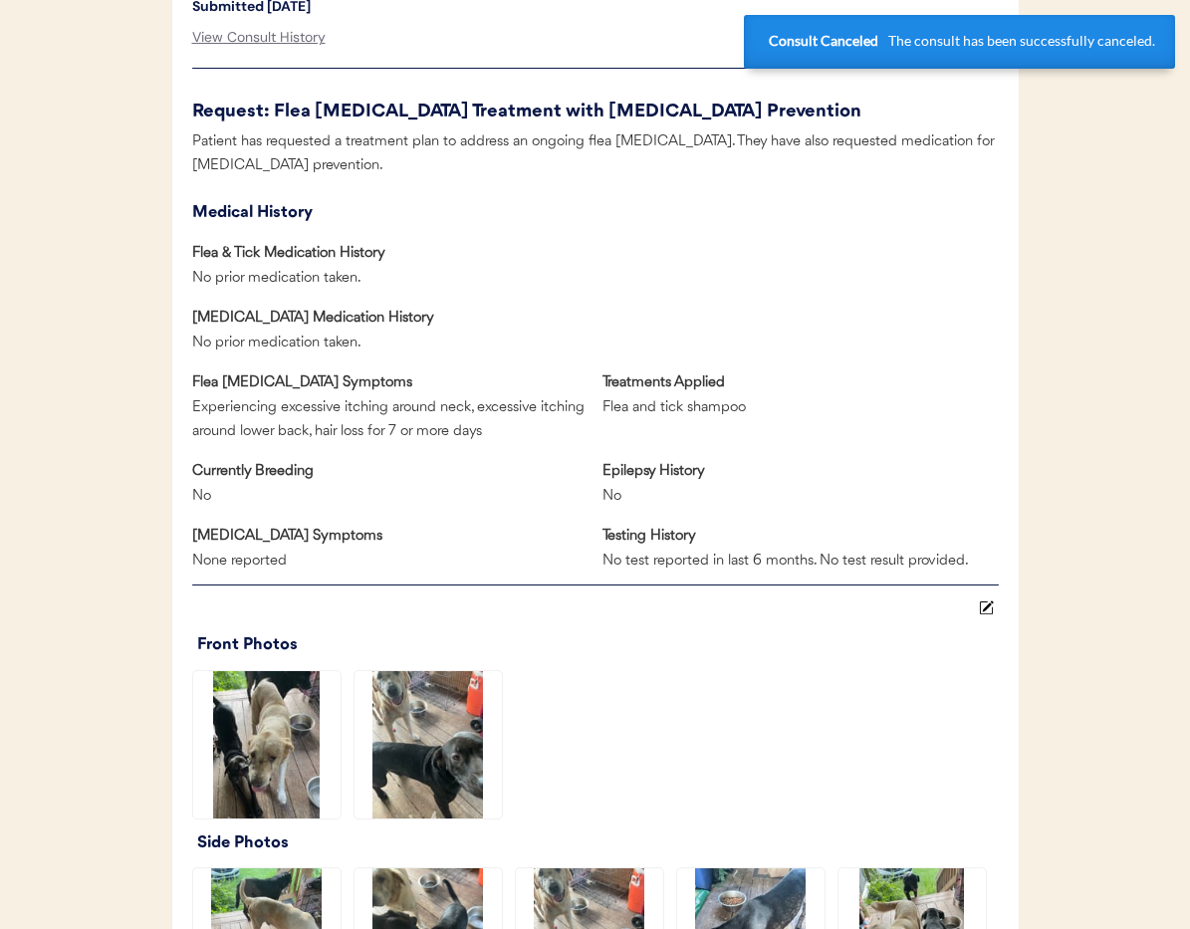
scroll to position [0, 0]
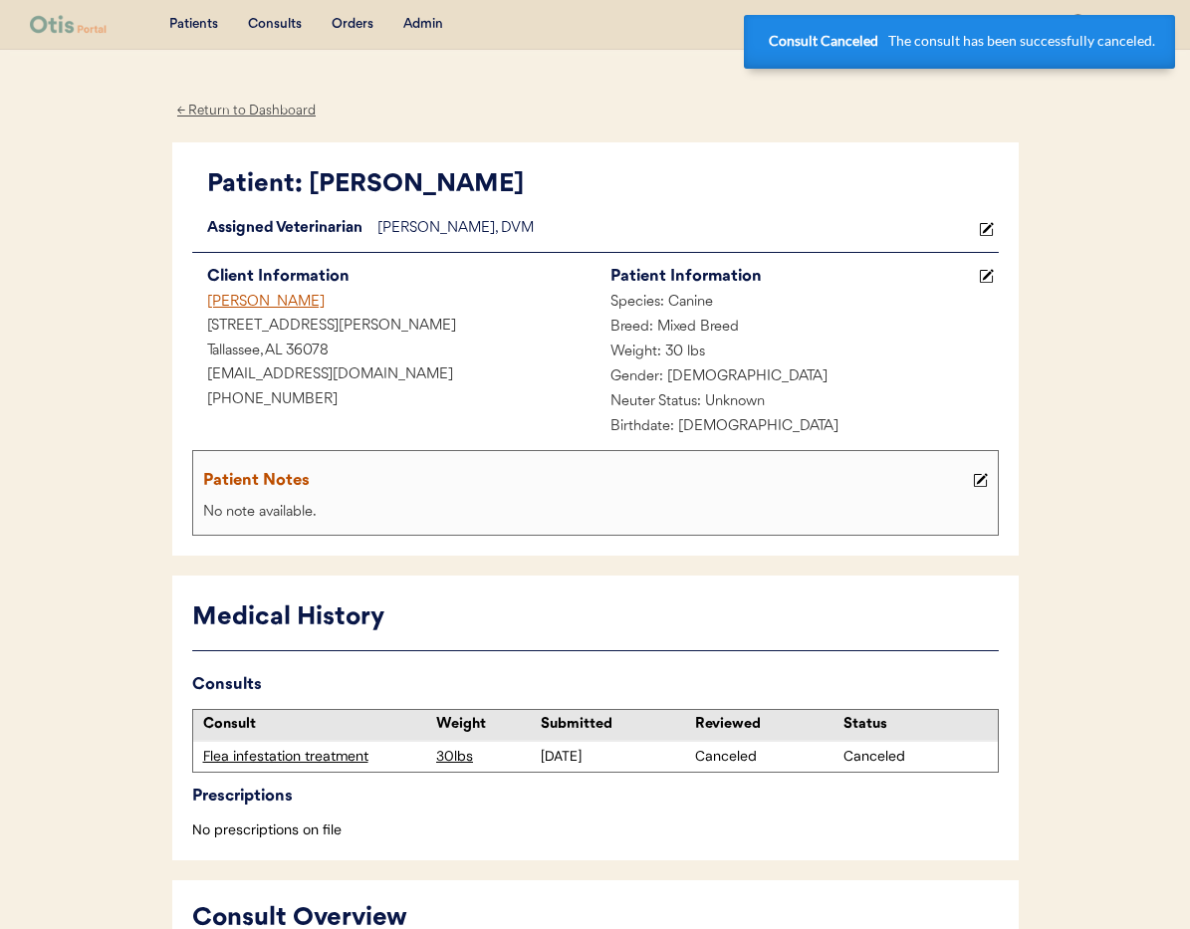
click at [271, 299] on div "Karlie Johnson" at bounding box center [393, 303] width 403 height 25
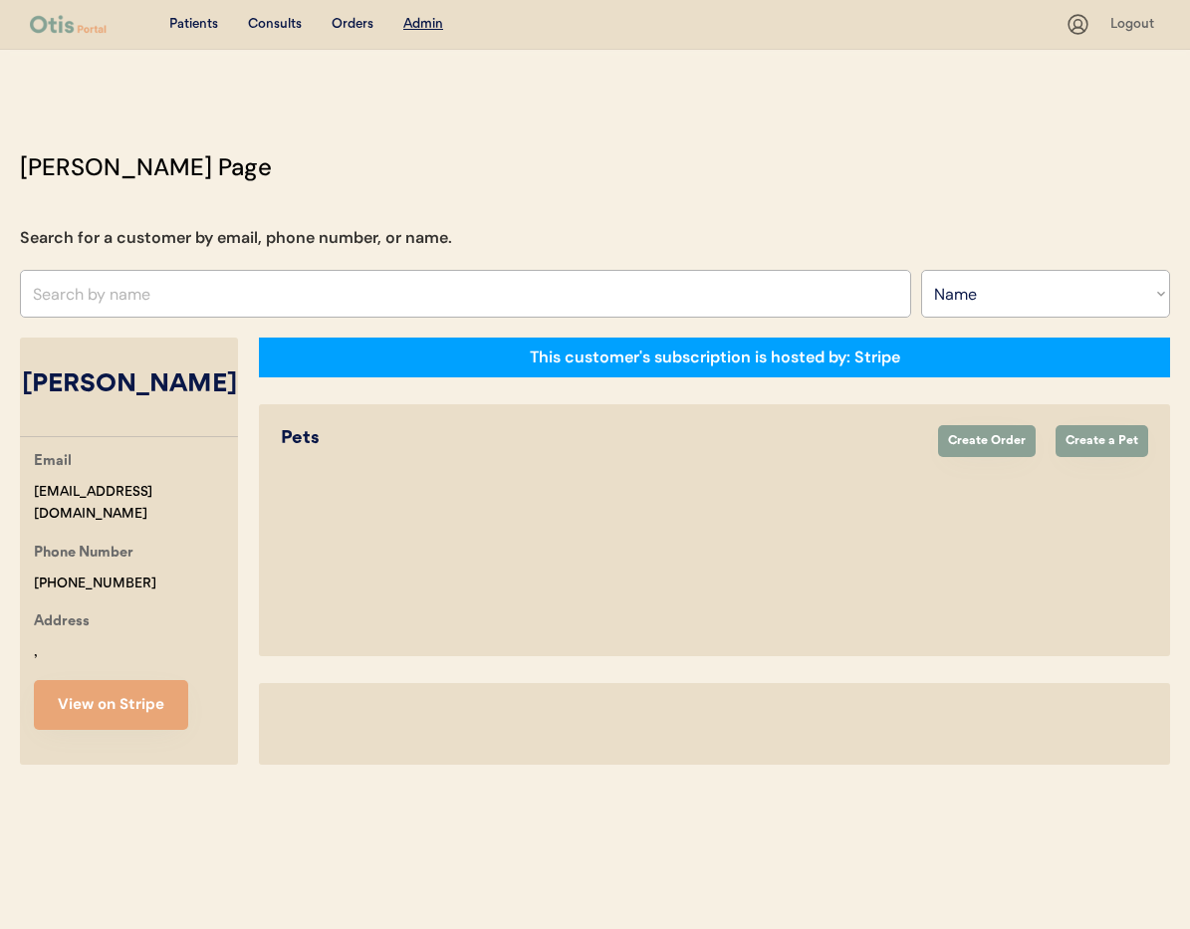
select select ""Name""
select select "true"
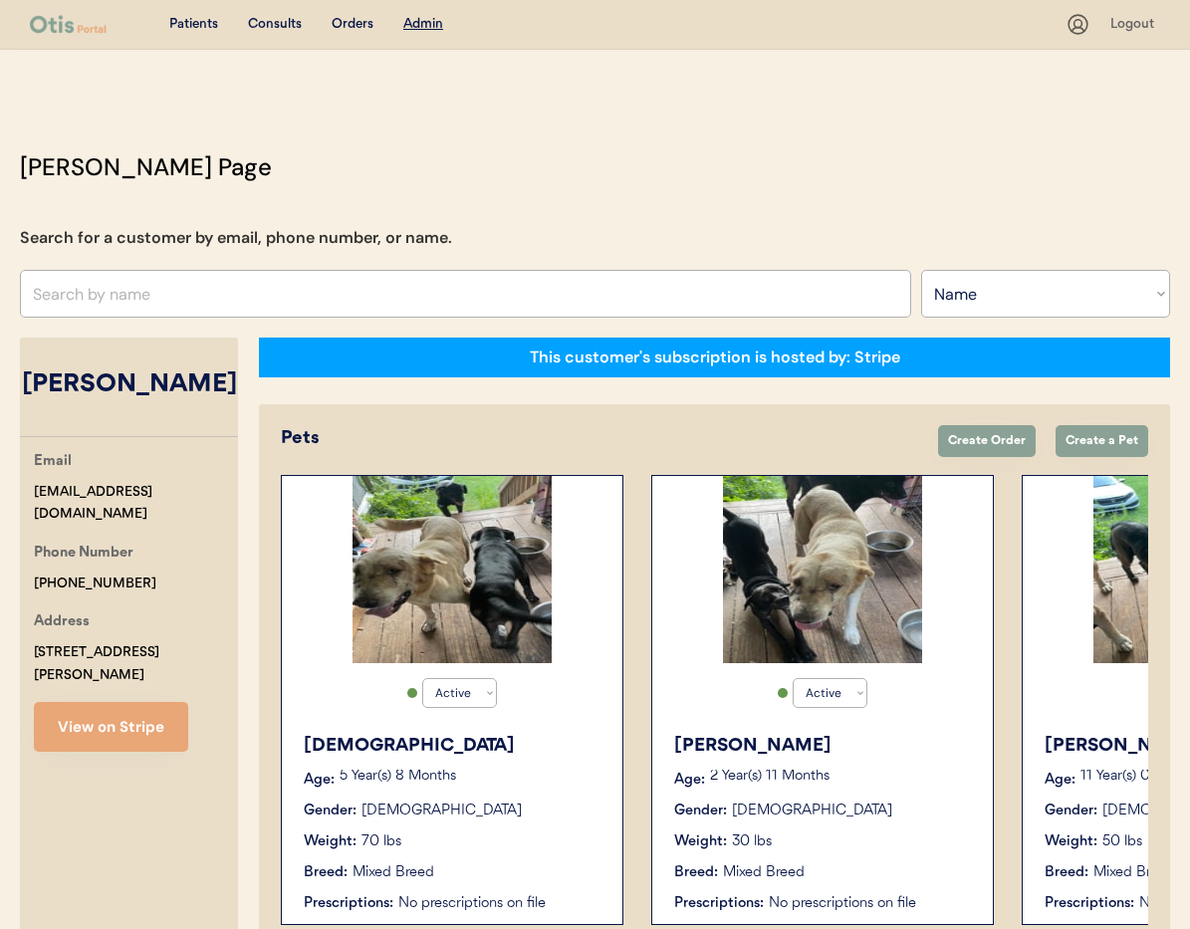
scroll to position [0, 244]
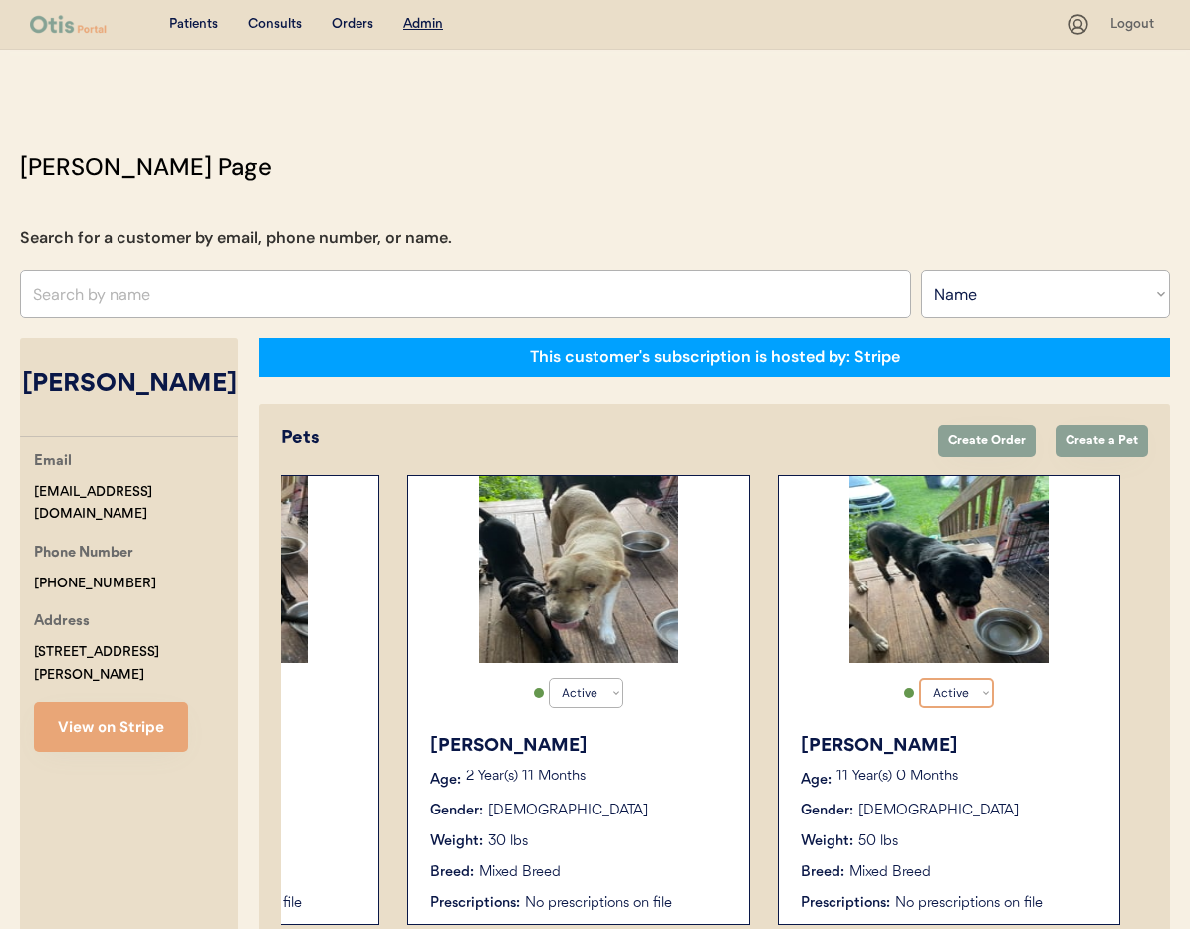
click at [950, 694] on select "Active Active Inactive" at bounding box center [956, 693] width 75 height 30
click at [1056, 819] on div "Gender: [DEMOGRAPHIC_DATA]" at bounding box center [950, 811] width 299 height 21
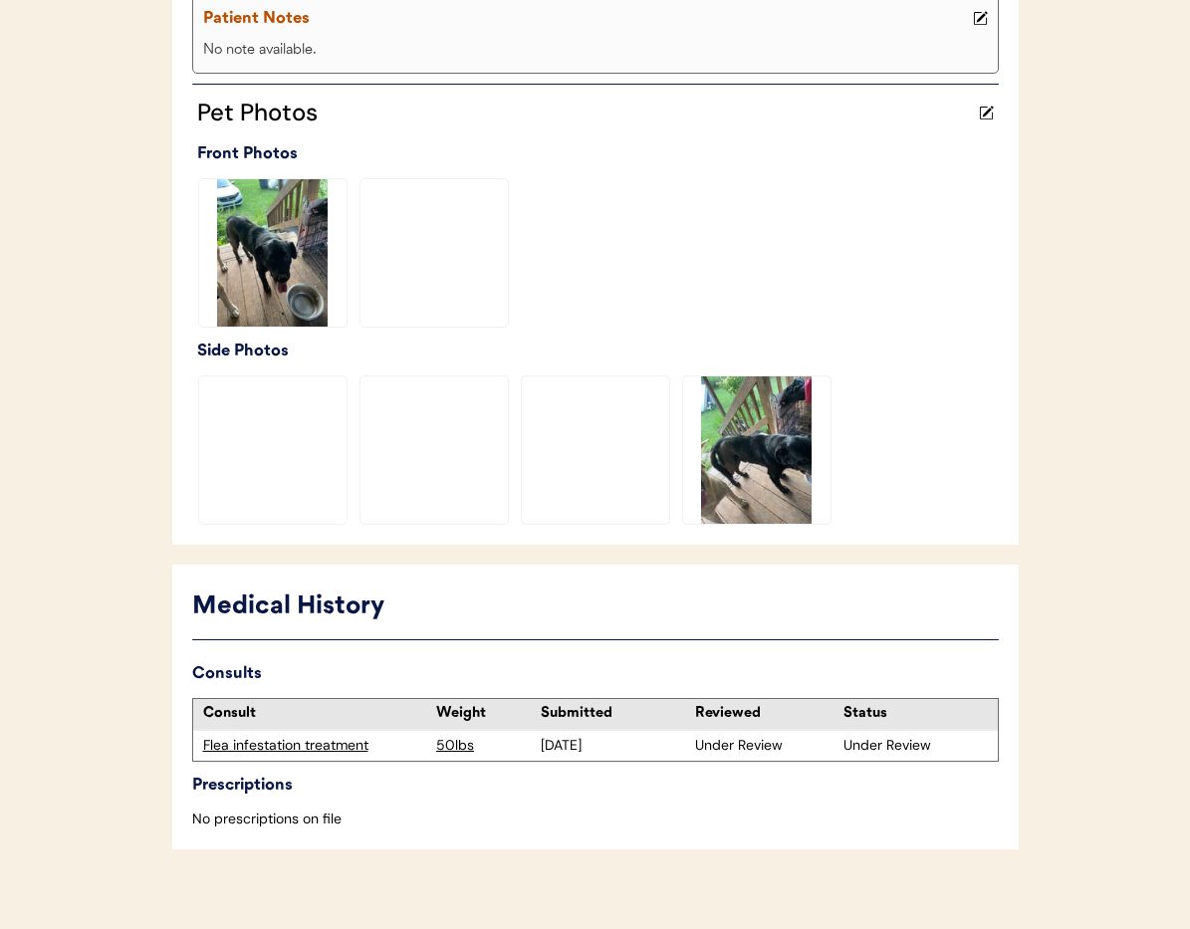
scroll to position [512, 0]
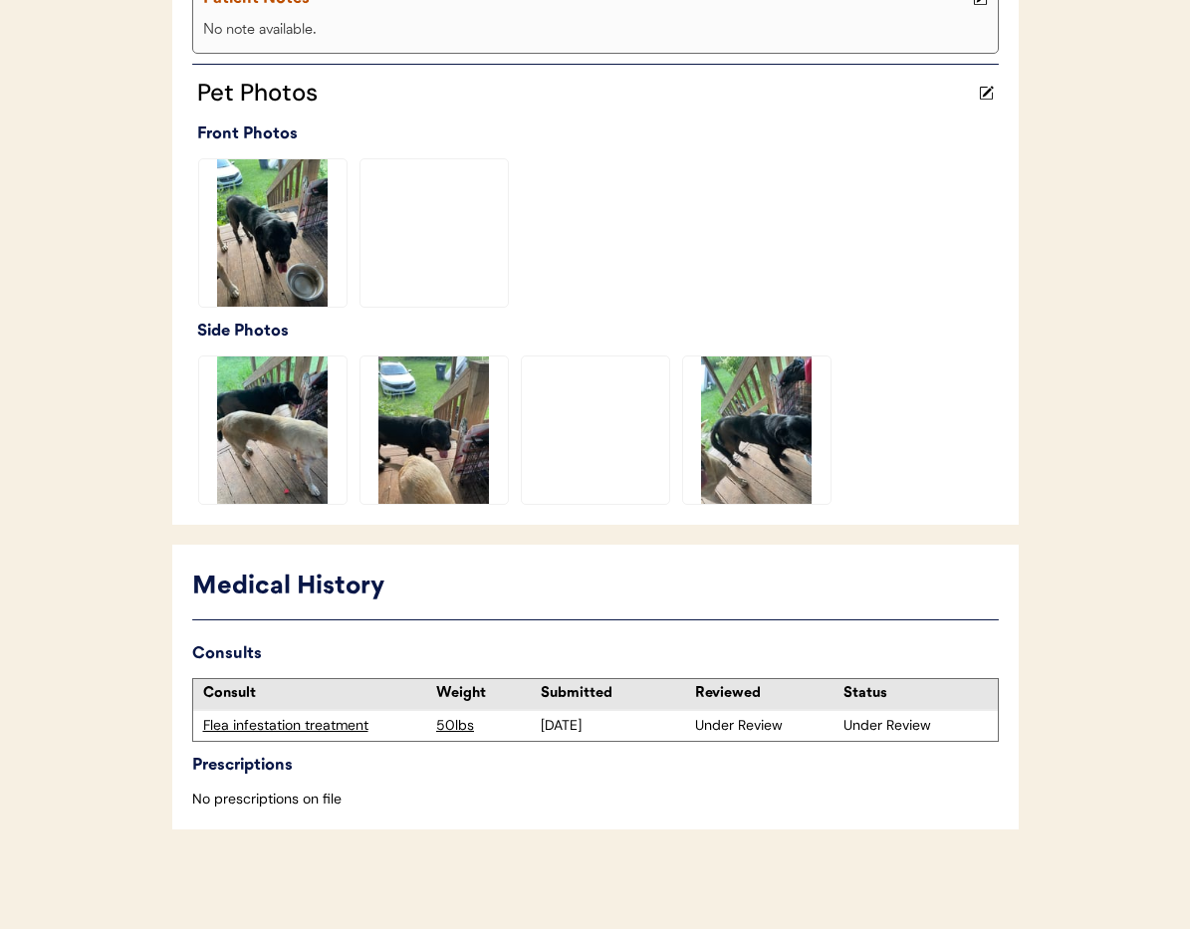
click at [321, 728] on div "Flea infestation treatment" at bounding box center [315, 726] width 224 height 20
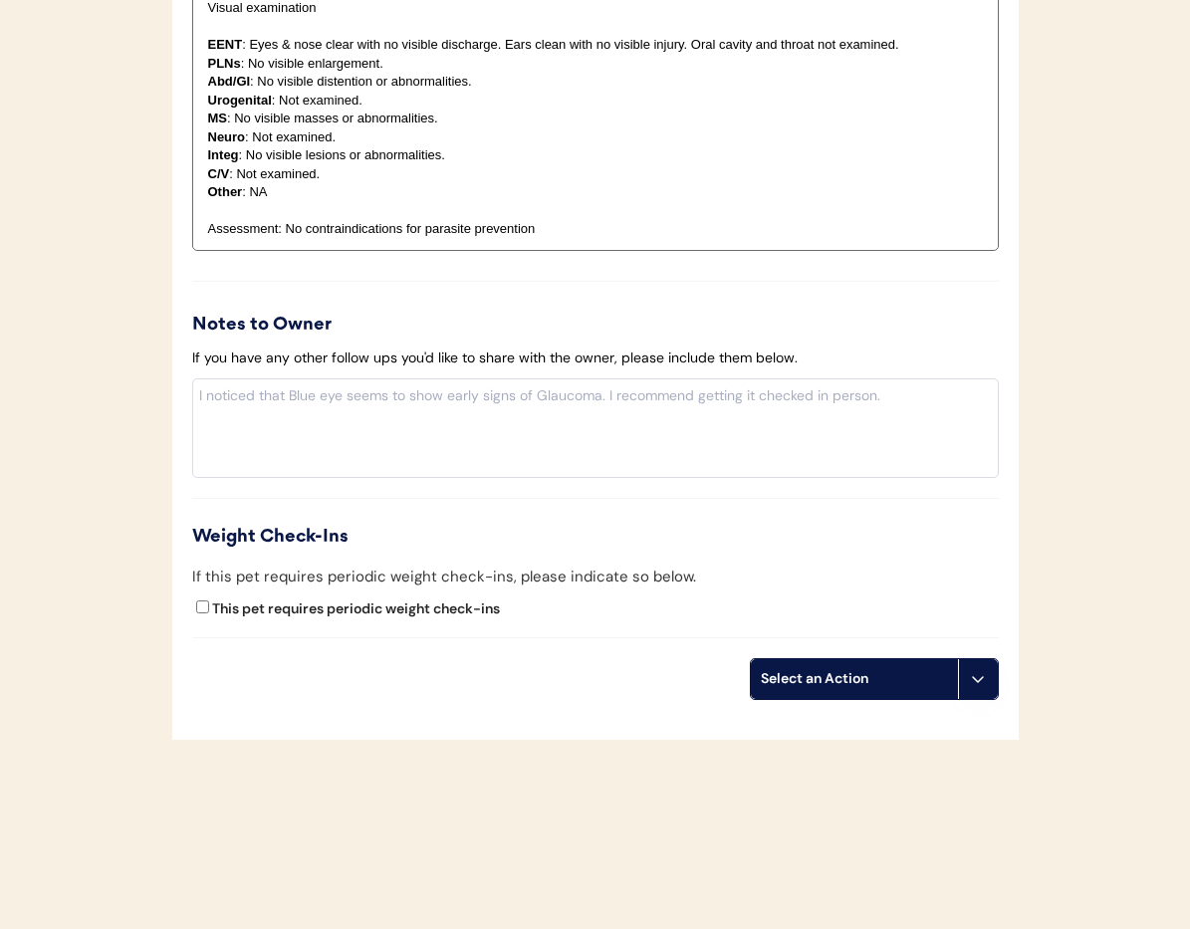
scroll to position [2138, 0]
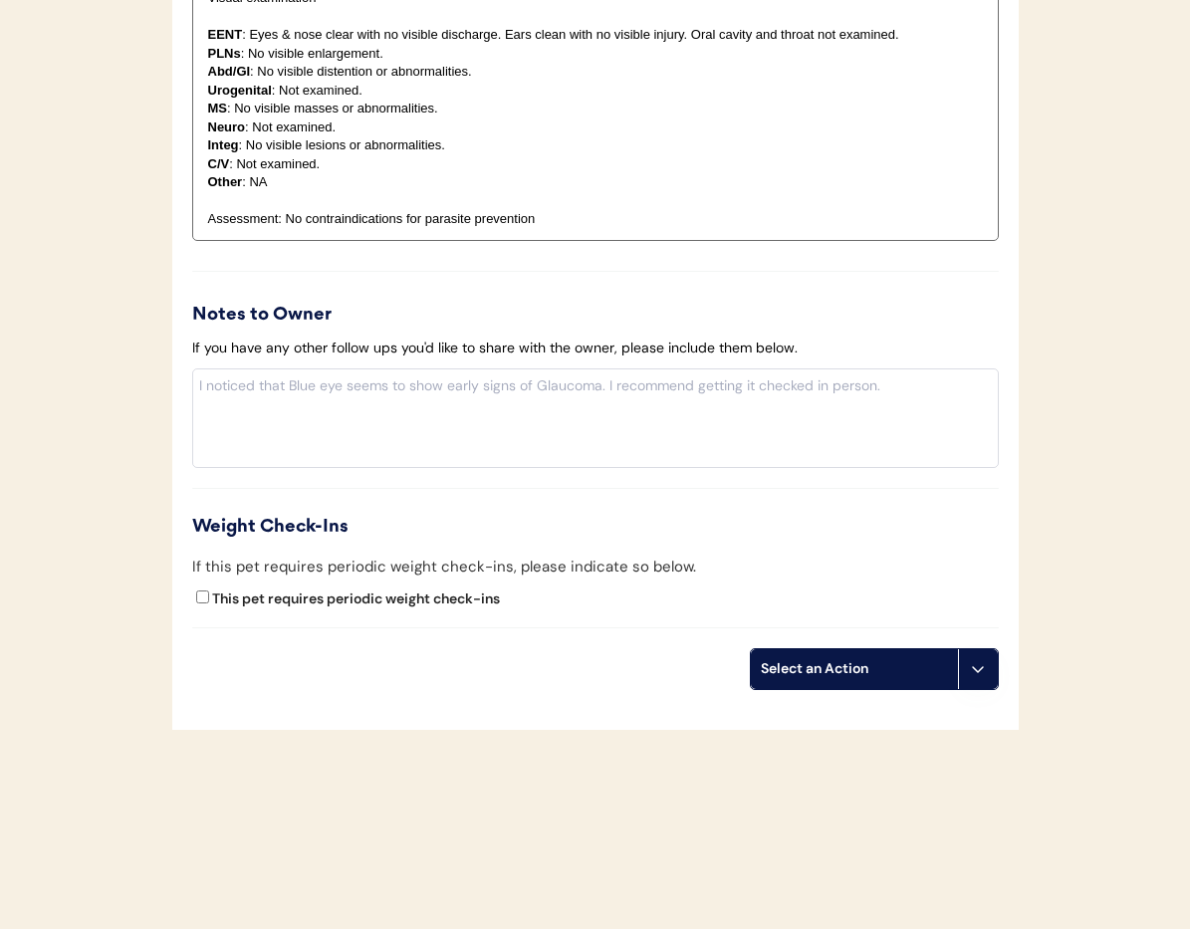
click at [969, 681] on button at bounding box center [978, 669] width 40 height 40
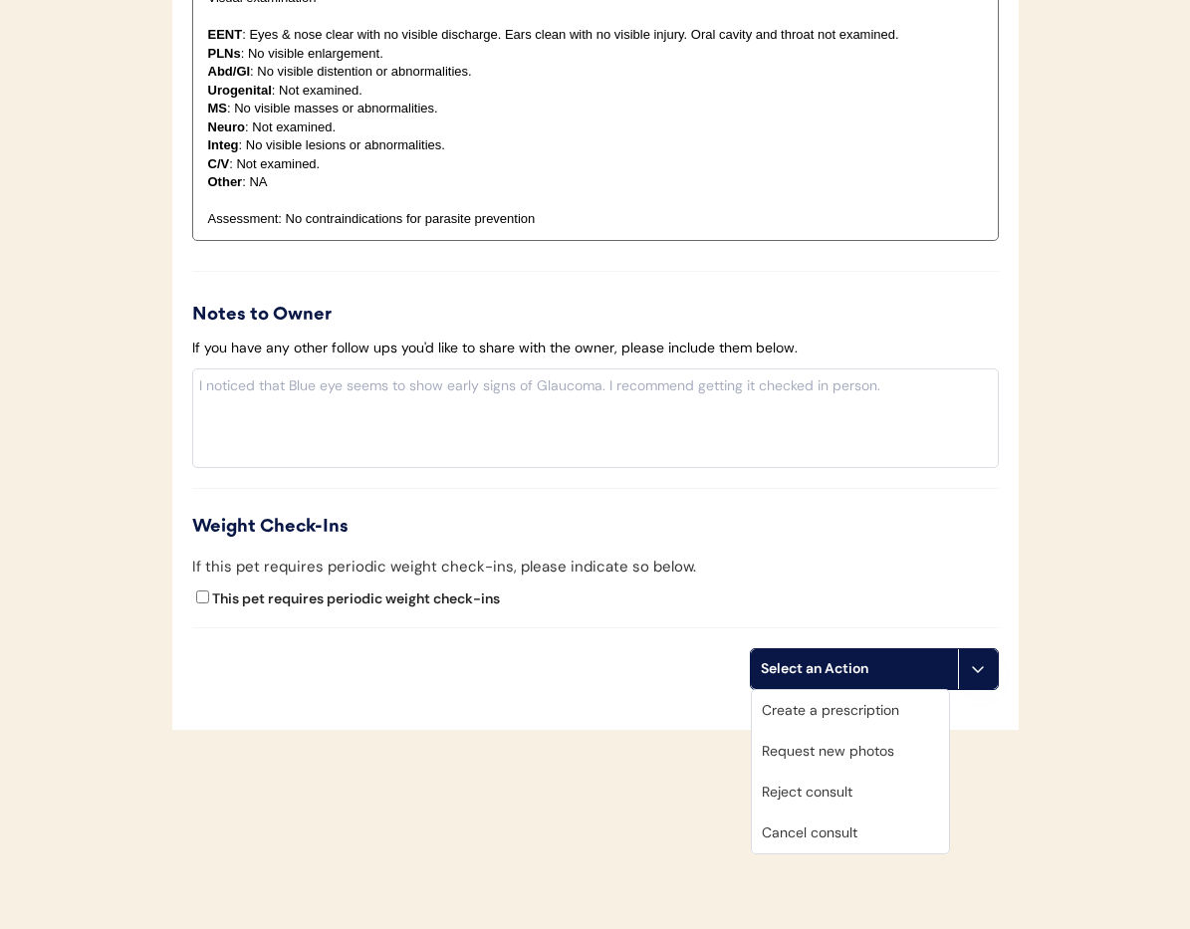
click at [850, 827] on div "Cancel consult" at bounding box center [850, 833] width 197 height 41
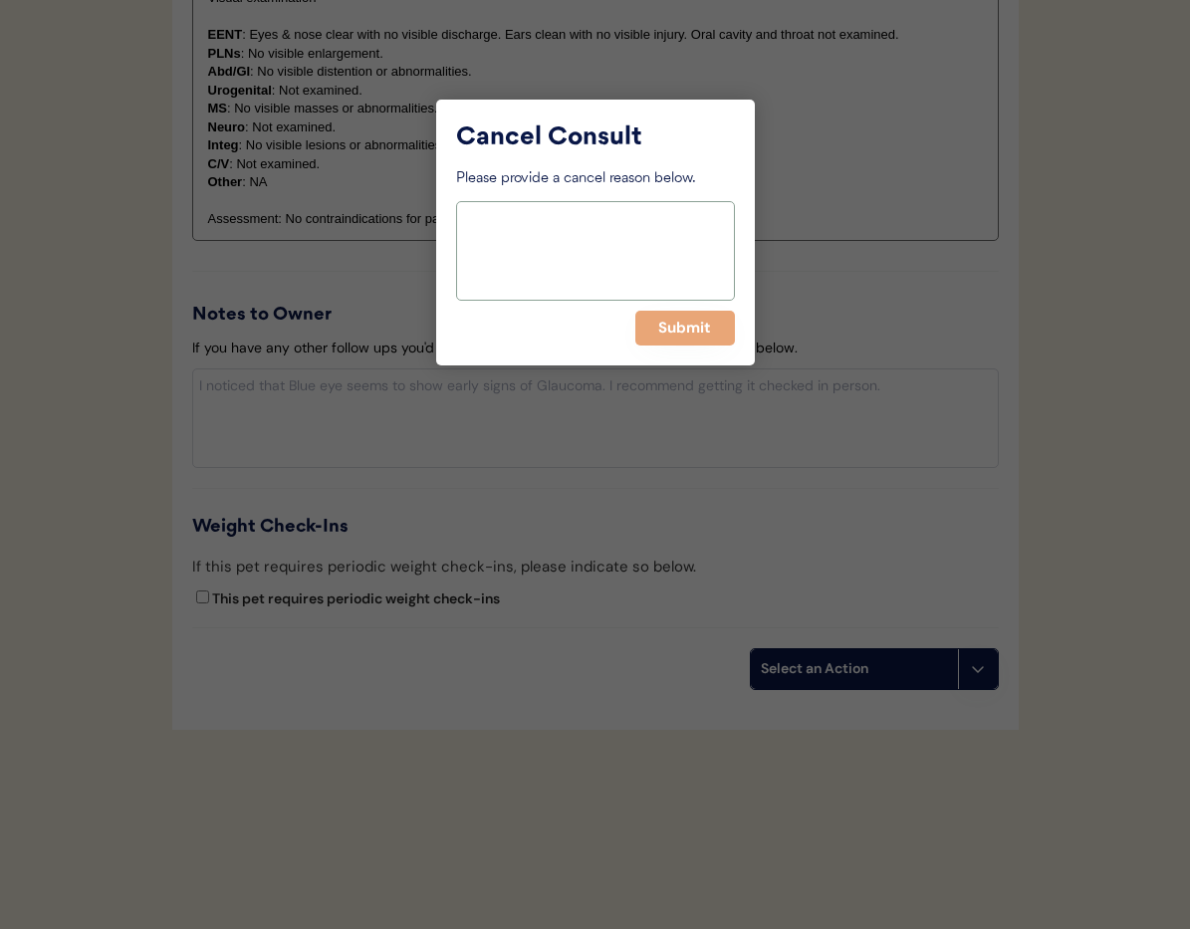
click at [534, 256] on textarea at bounding box center [595, 251] width 279 height 100
paste textarea "> 6 months"
type textarea "> 6 months"
click at [672, 330] on button "Submit" at bounding box center [685, 328] width 100 height 35
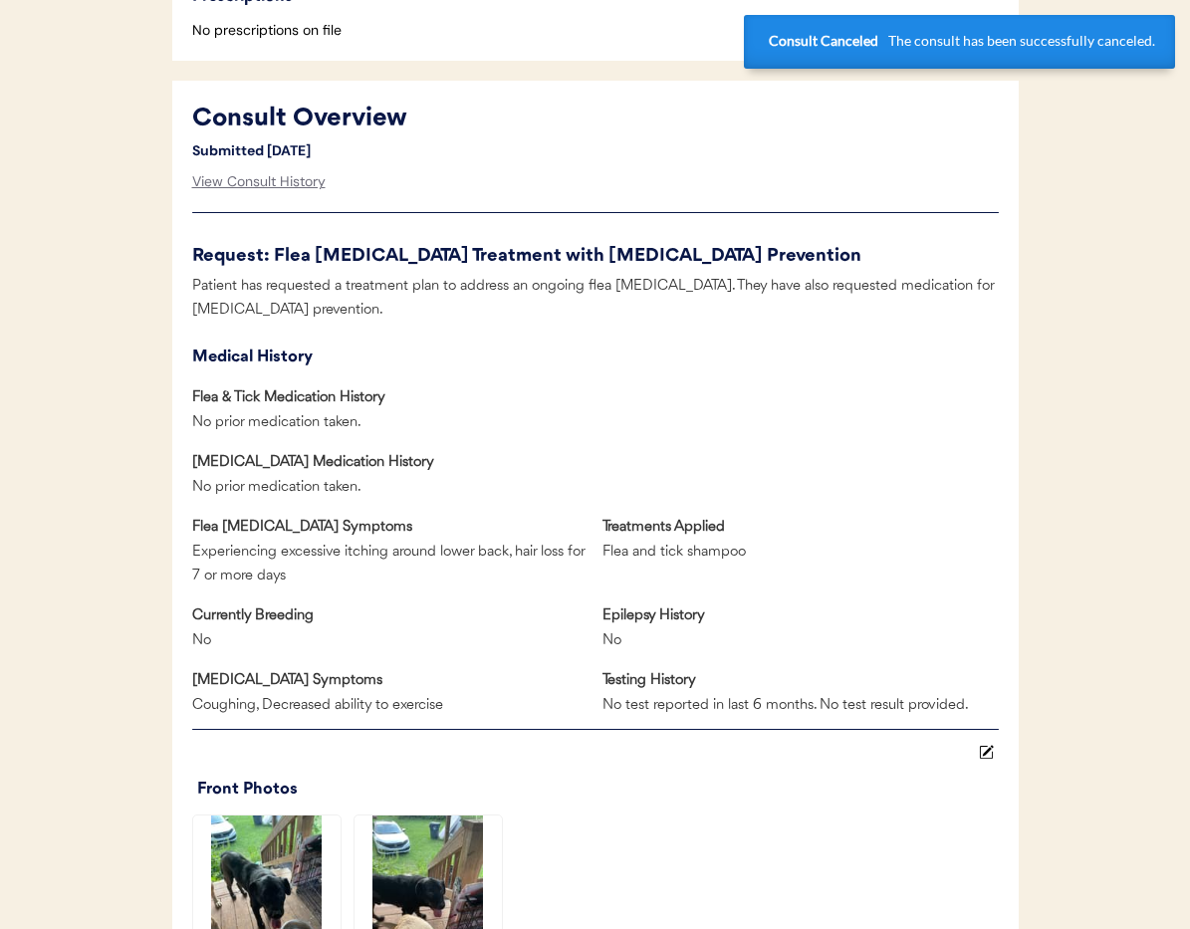
scroll to position [0, 0]
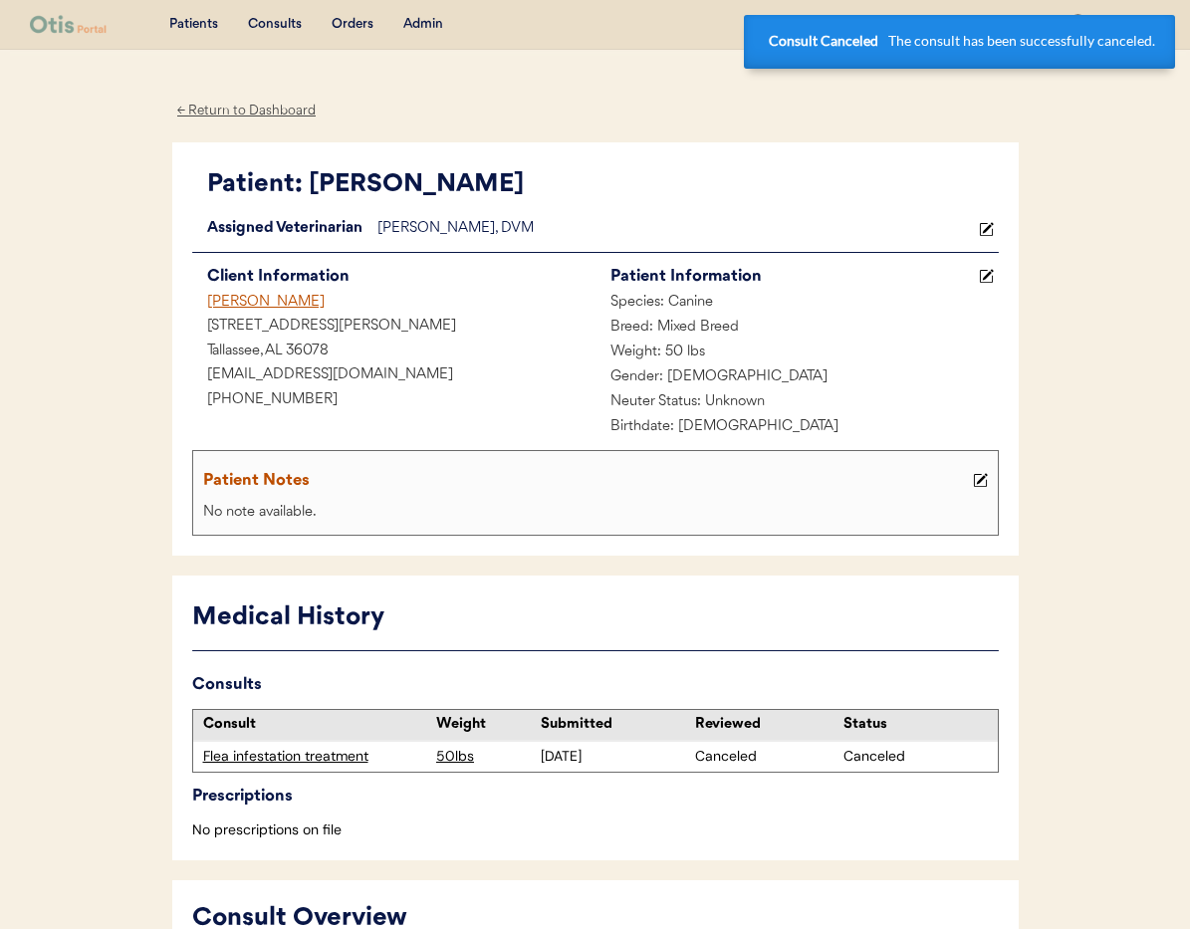
drag, startPoint x: 240, startPoint y: 298, endPoint x: 266, endPoint y: 313, distance: 29.9
click at [240, 298] on div "[PERSON_NAME]" at bounding box center [393, 303] width 403 height 25
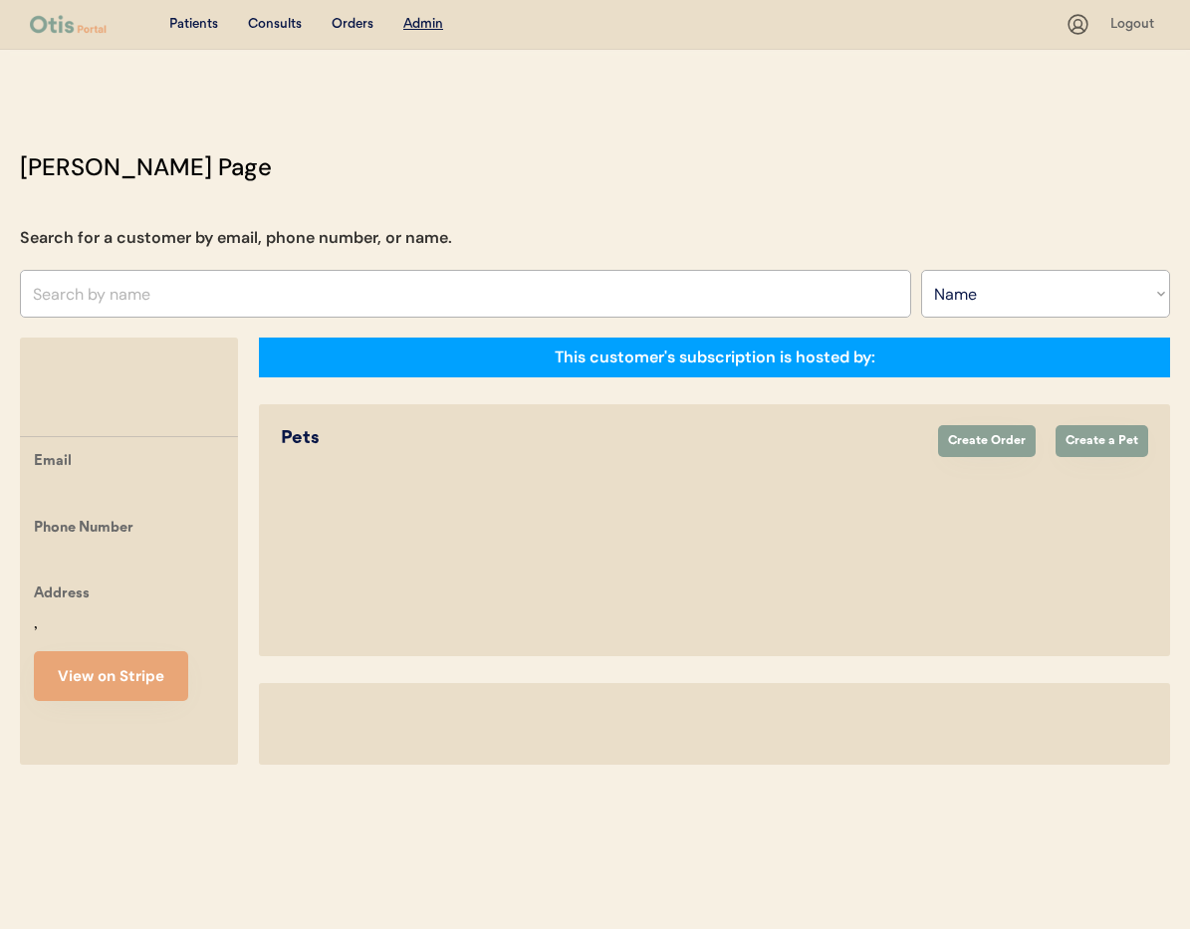
select select ""Name""
select select "true"
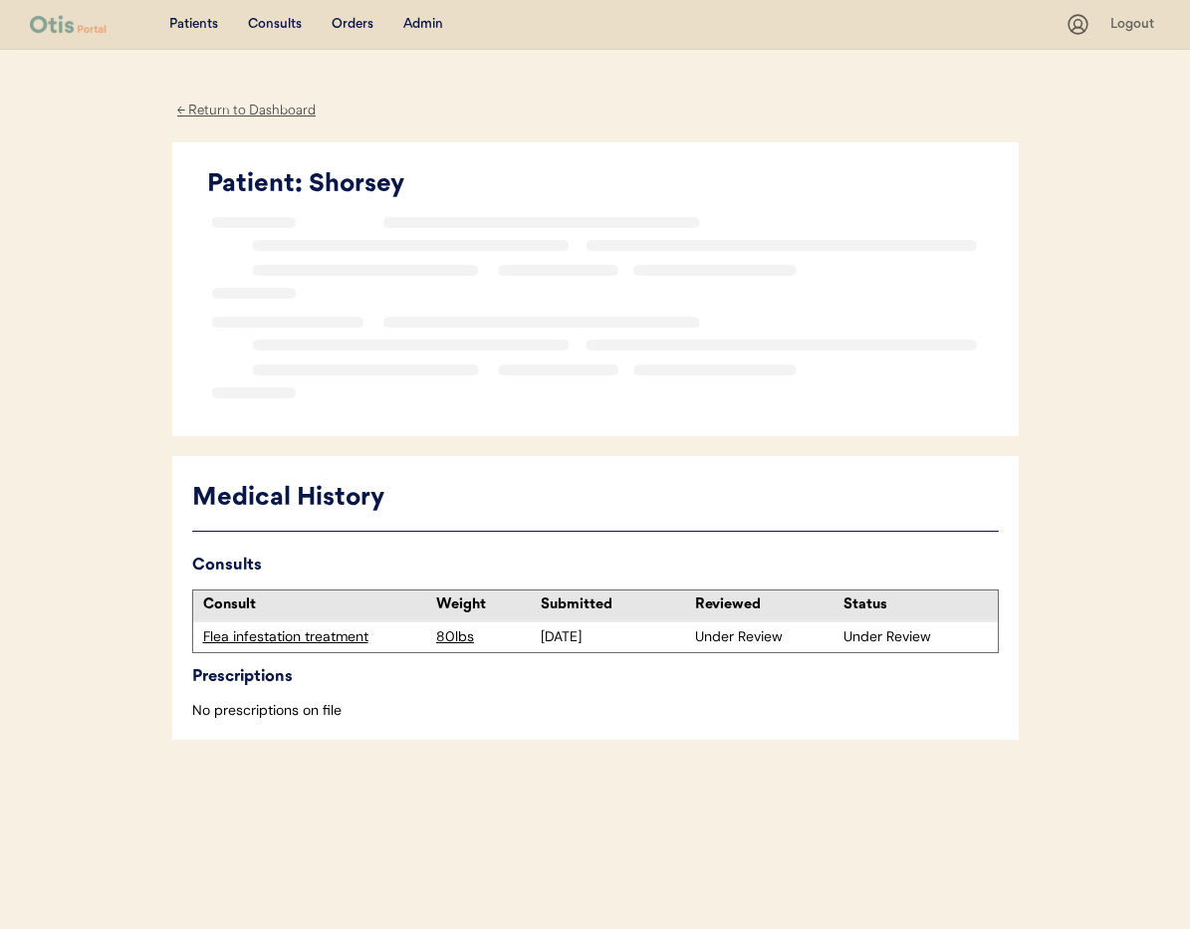
click at [321, 635] on div "Flea infestation treatment" at bounding box center [315, 637] width 224 height 20
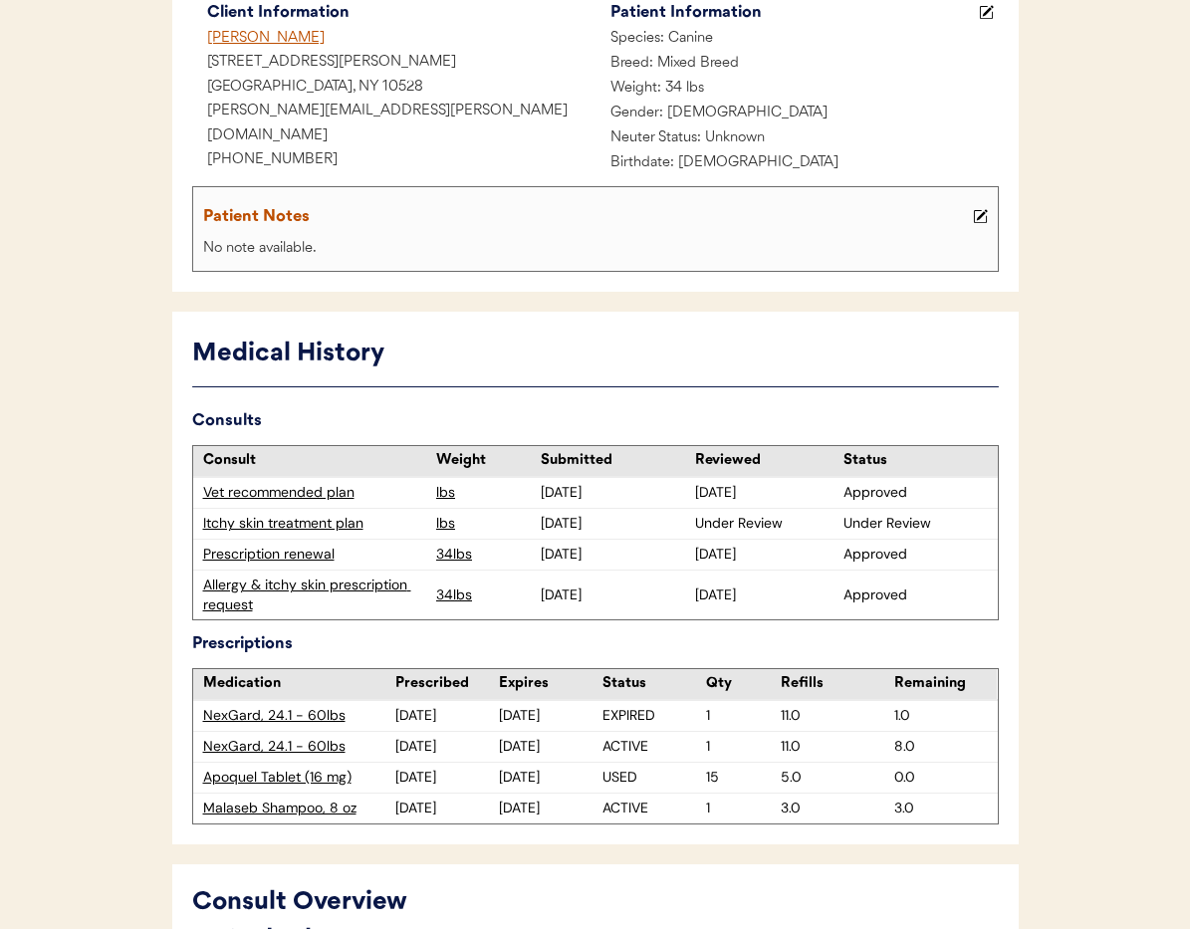
scroll to position [277, 0]
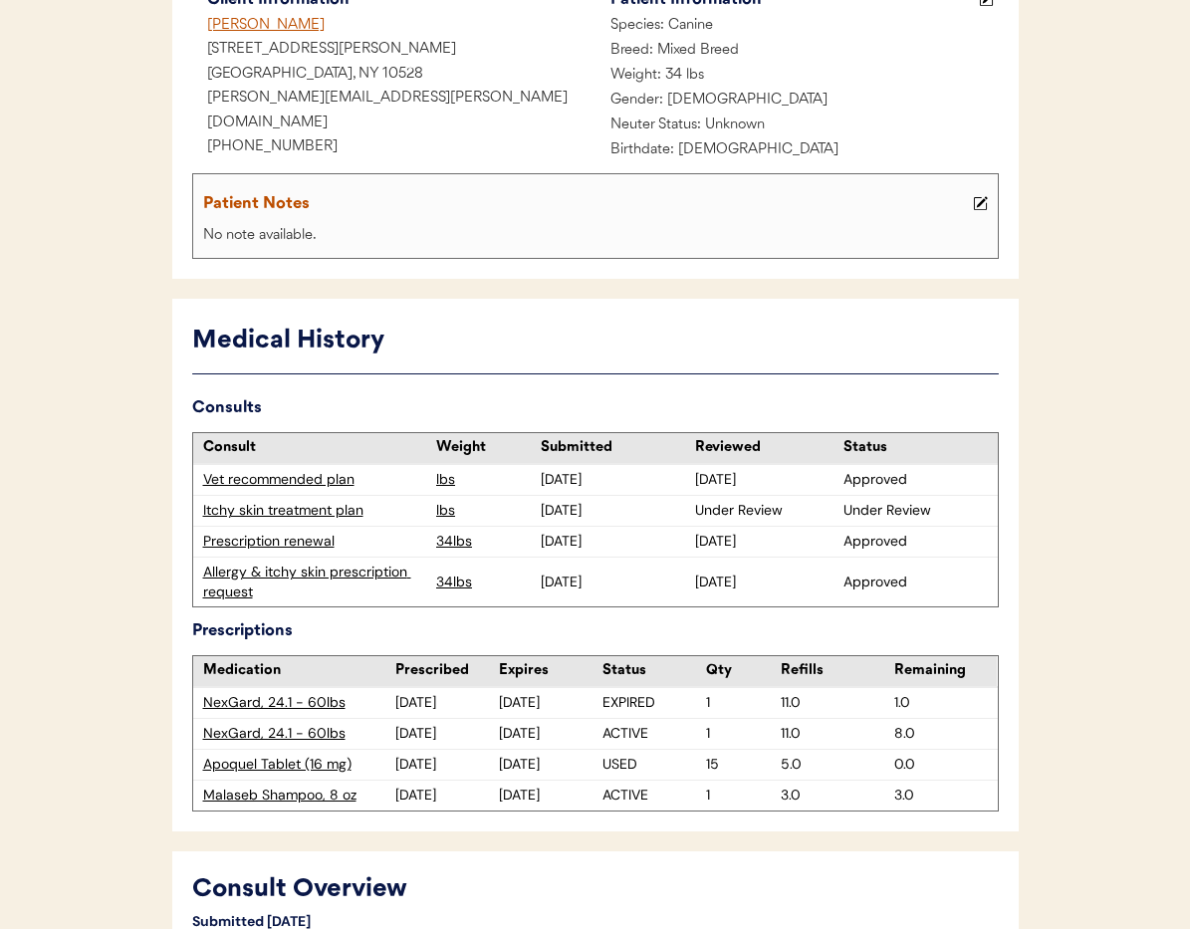
click at [333, 512] on div "Itchy skin treatment plan" at bounding box center [315, 511] width 224 height 20
click at [301, 512] on div "Itchy skin treatment plan" at bounding box center [315, 511] width 224 height 20
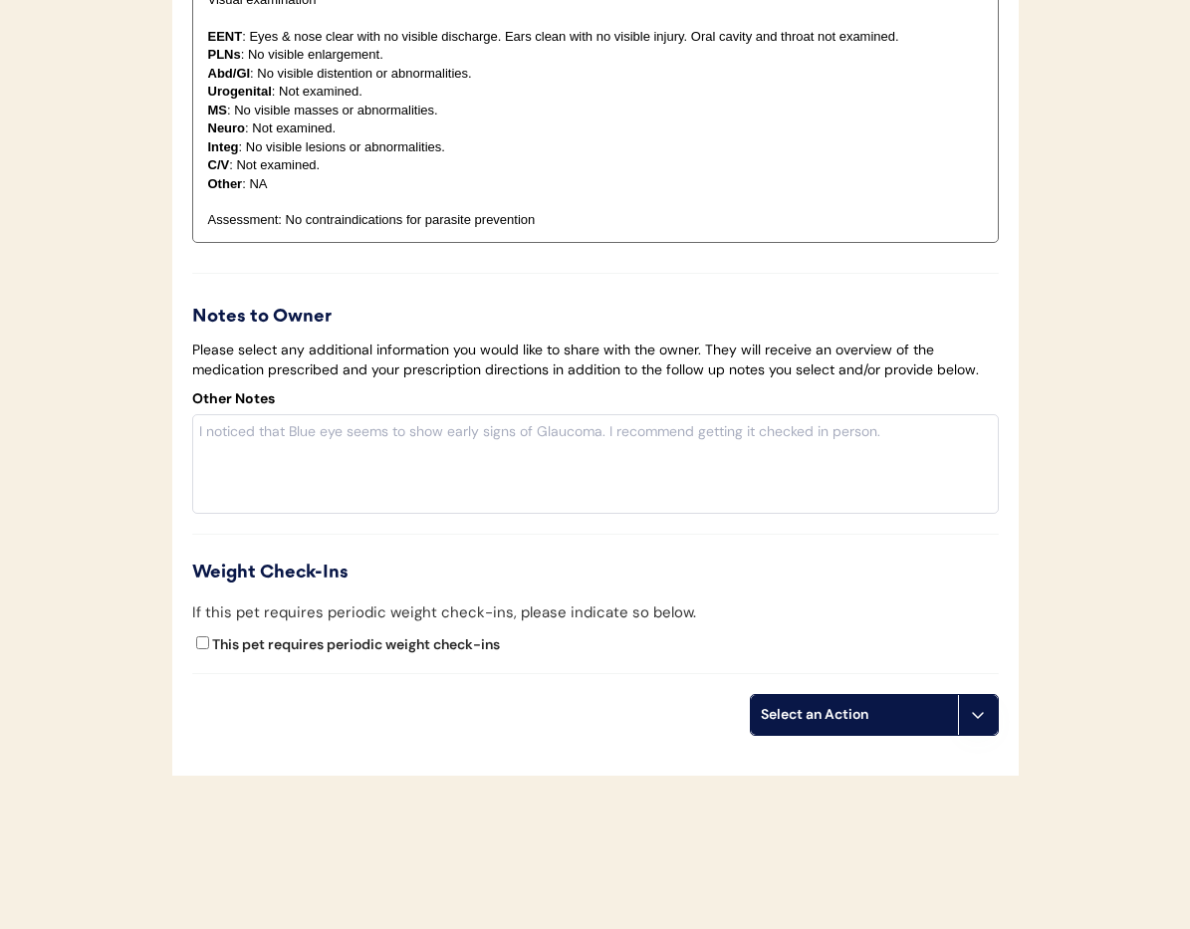
scroll to position [3028, 0]
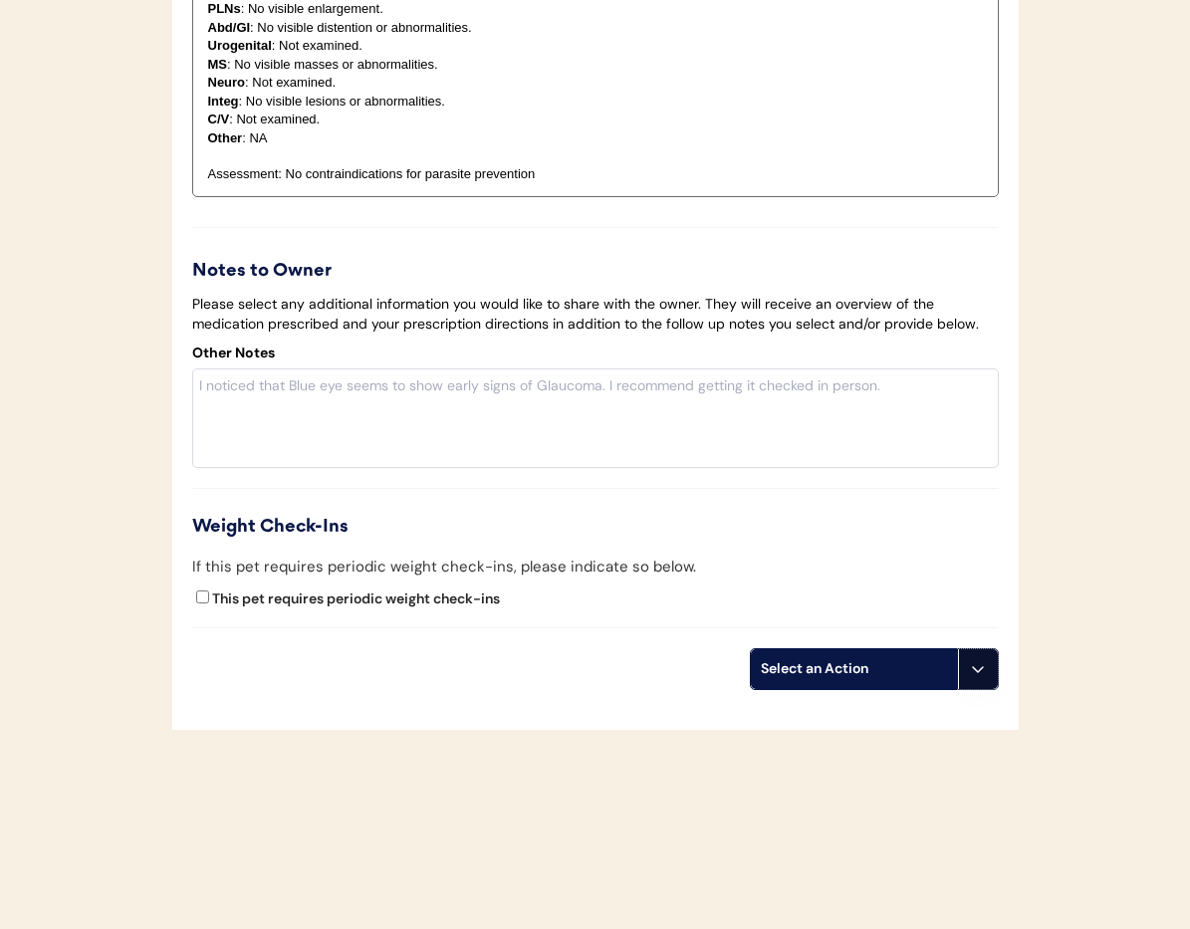
click at [972, 664] on icon at bounding box center [978, 669] width 16 height 16
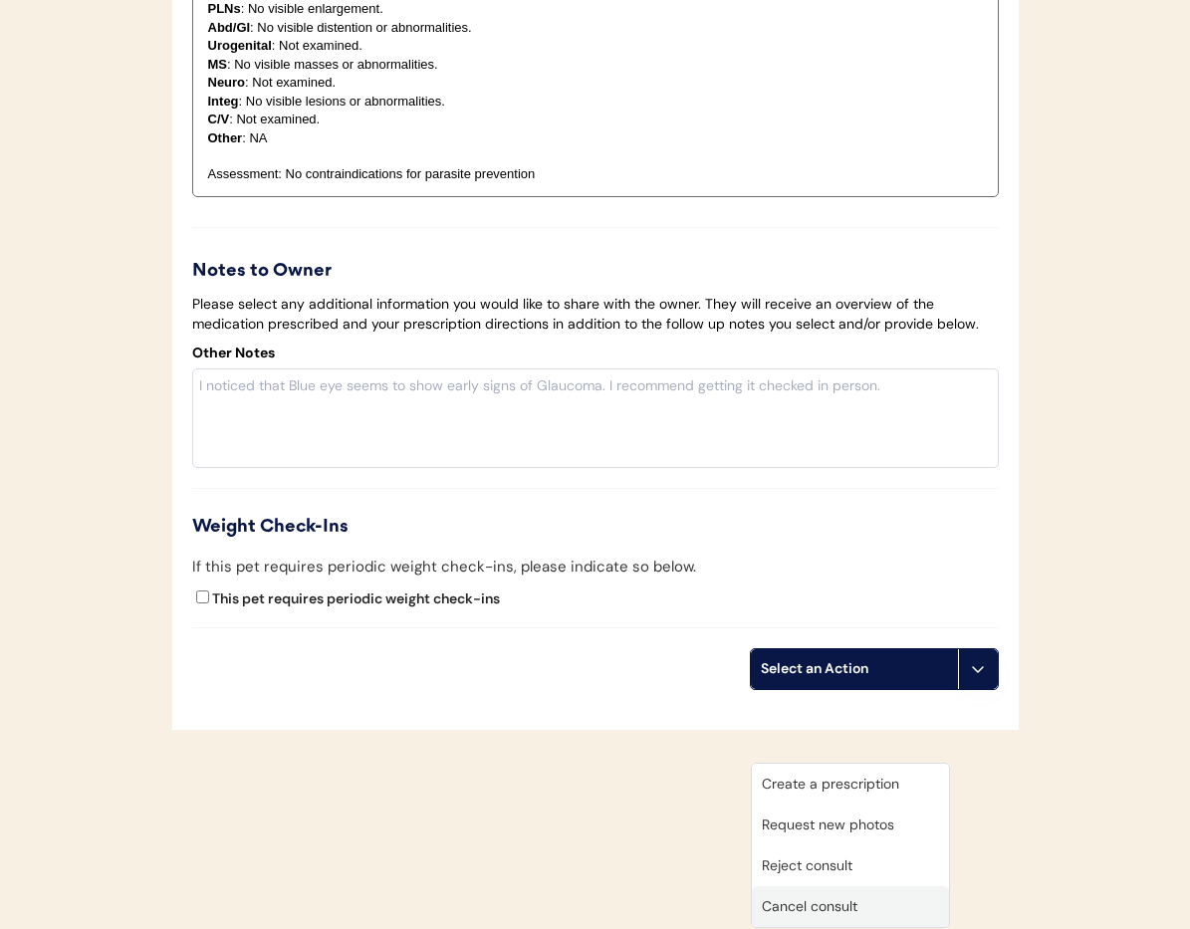
click at [853, 886] on div "Cancel consult" at bounding box center [850, 906] width 197 height 41
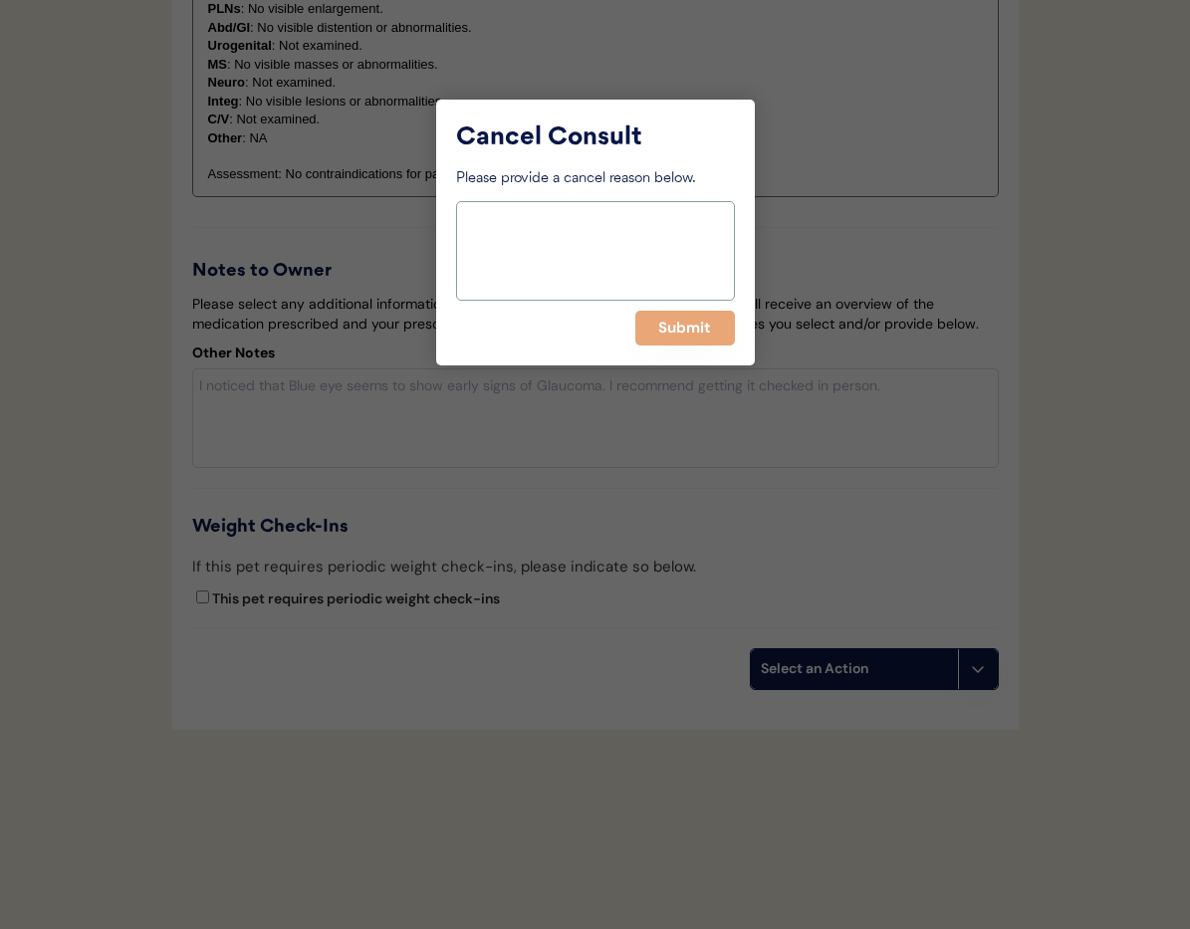
click at [506, 242] on textarea at bounding box center [595, 251] width 279 height 100
paste textarea "> 6 months"
type textarea "> 6 months"
click at [652, 328] on button "Submit" at bounding box center [685, 328] width 100 height 35
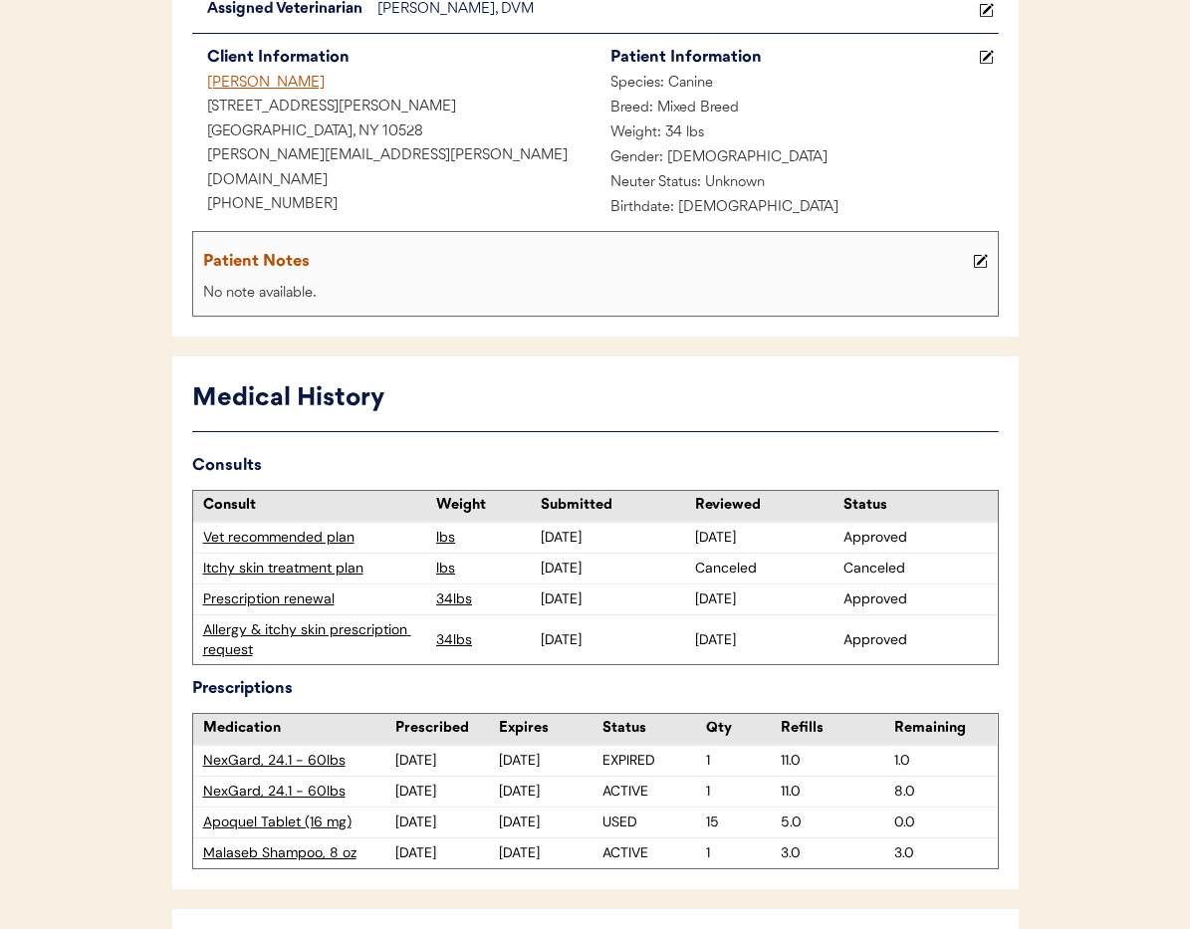
scroll to position [0, 0]
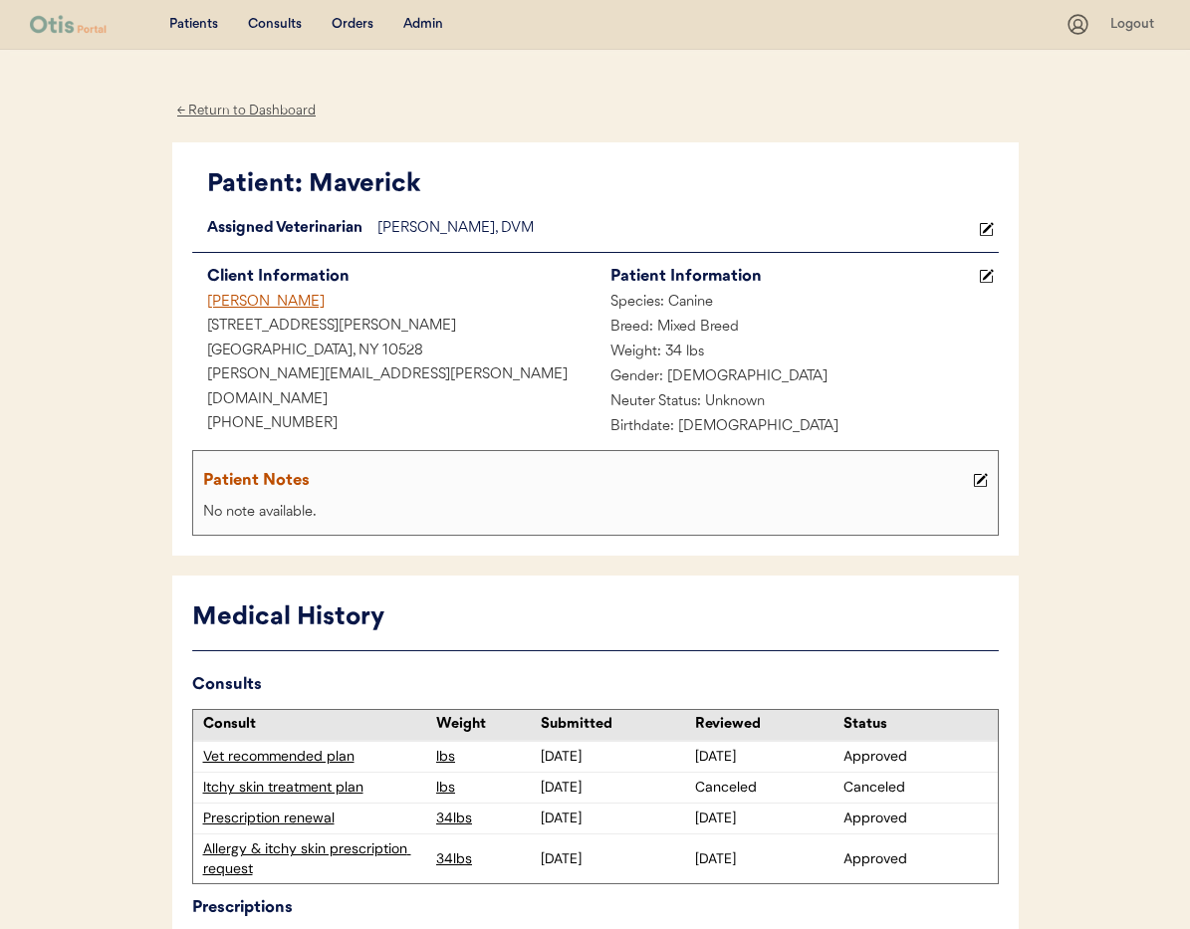
click at [274, 295] on div "Juliana Murphy" at bounding box center [393, 303] width 403 height 25
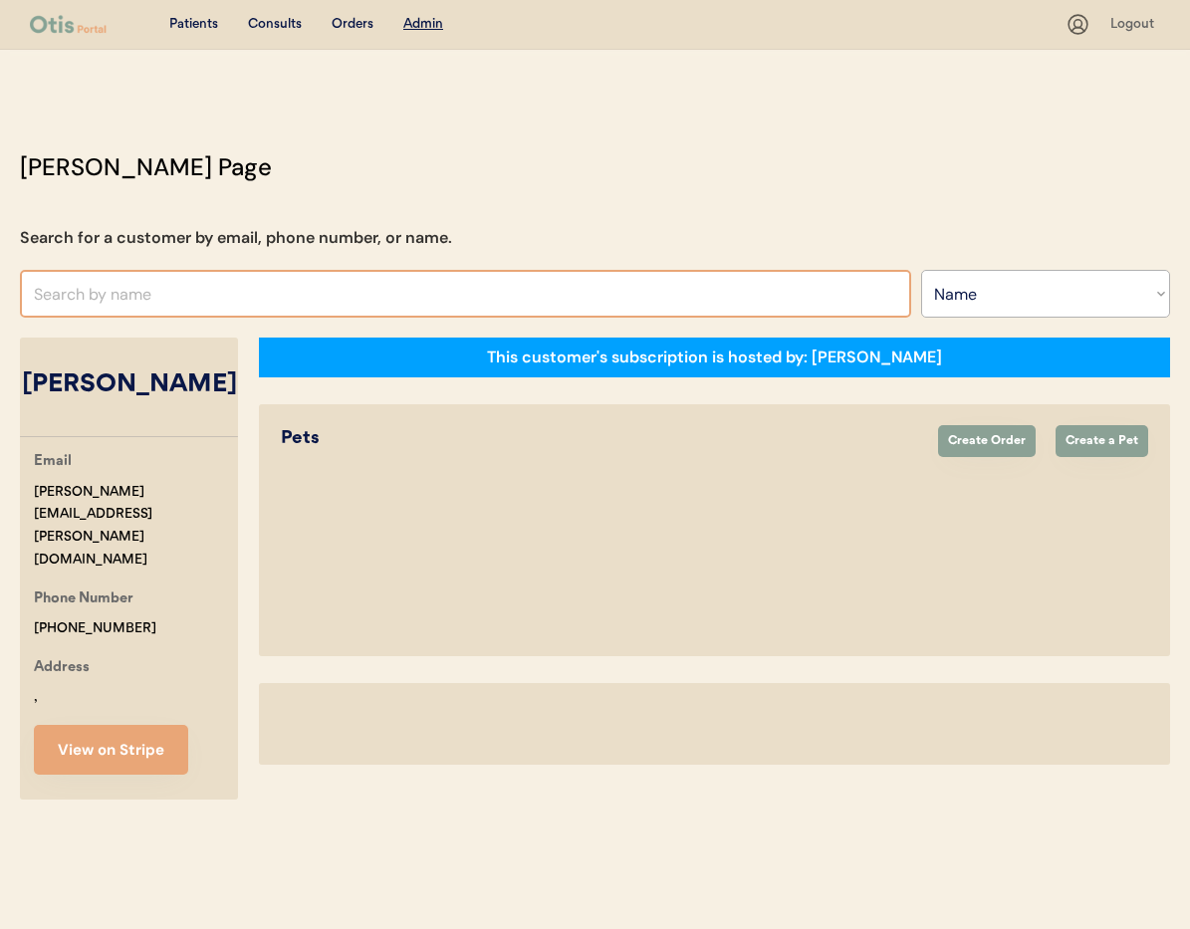
select select ""Name""
select select "true"
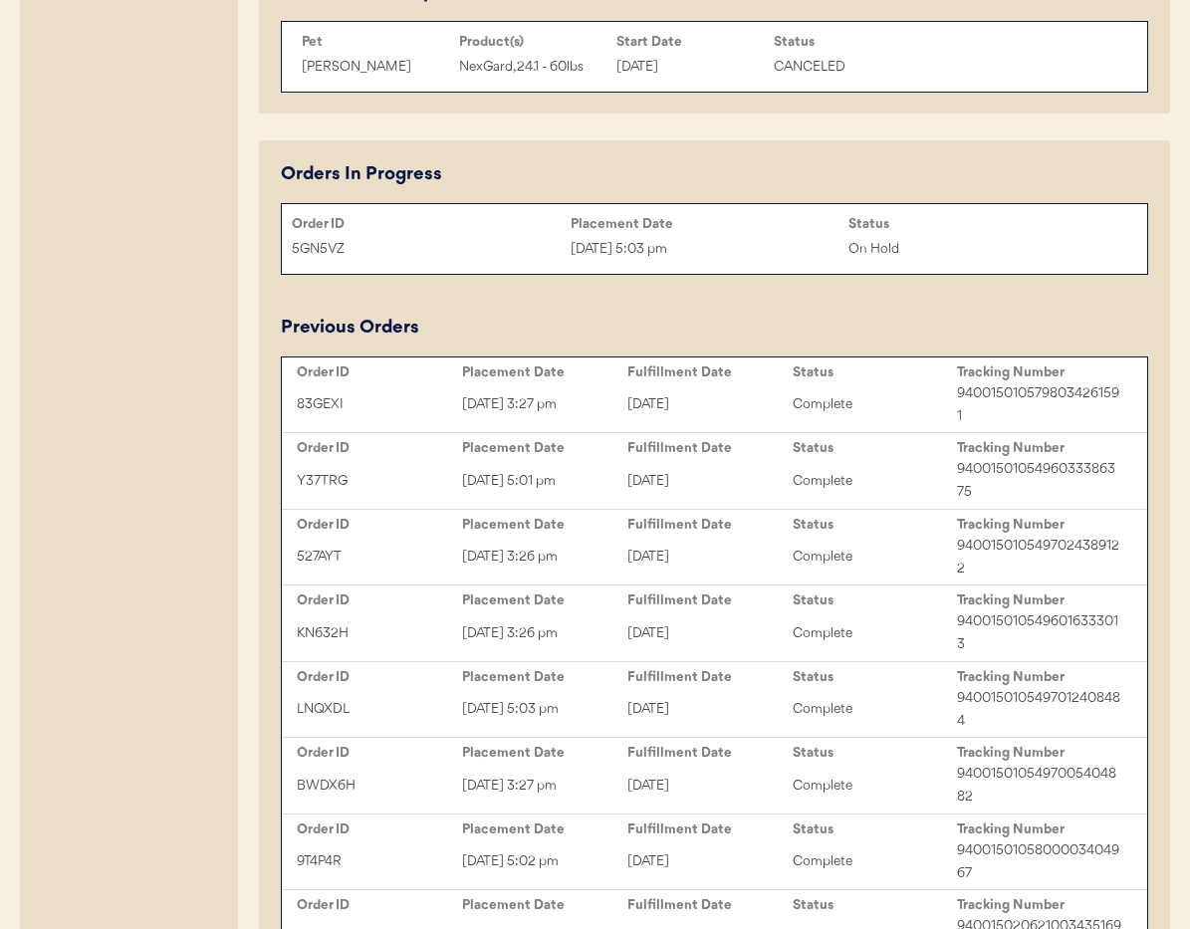
scroll to position [1334, 0]
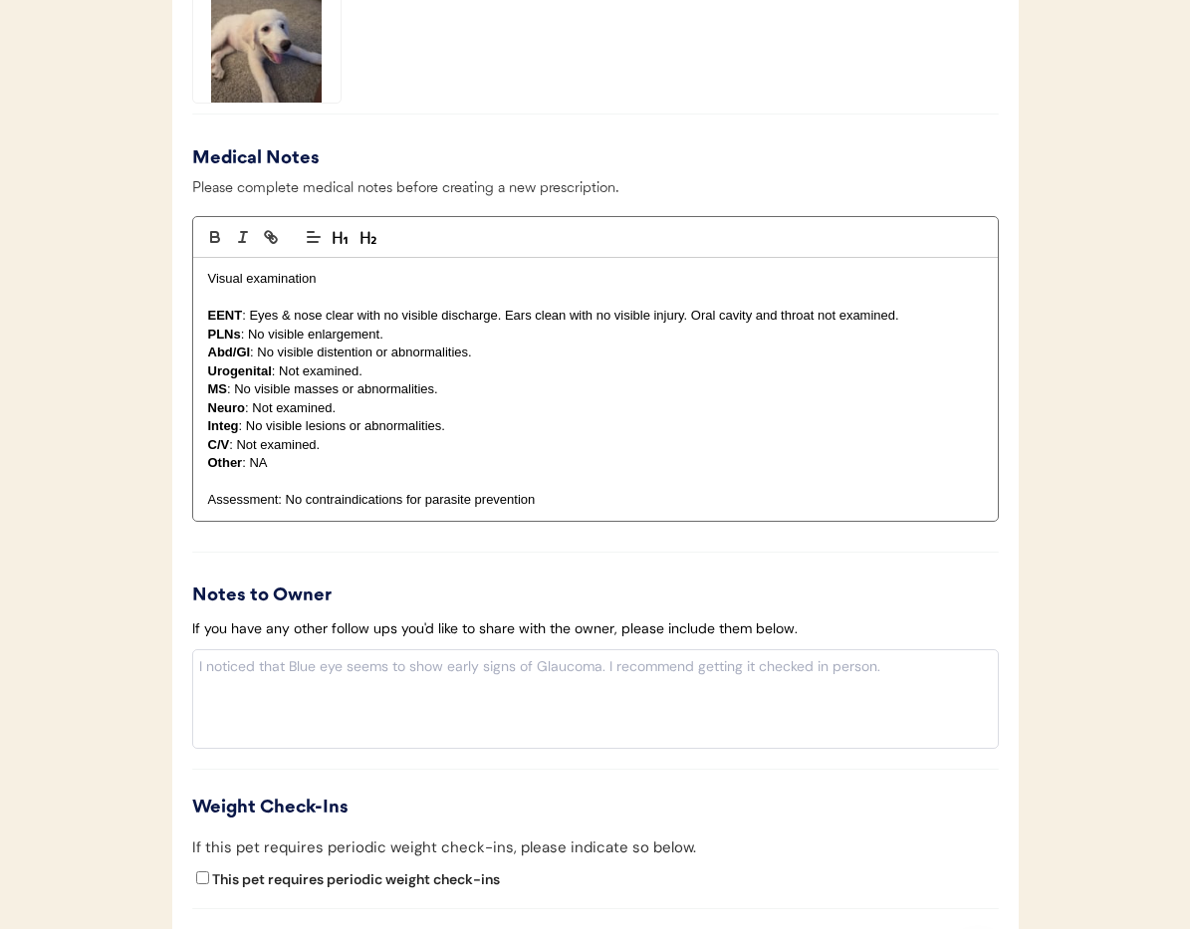
scroll to position [2113, 0]
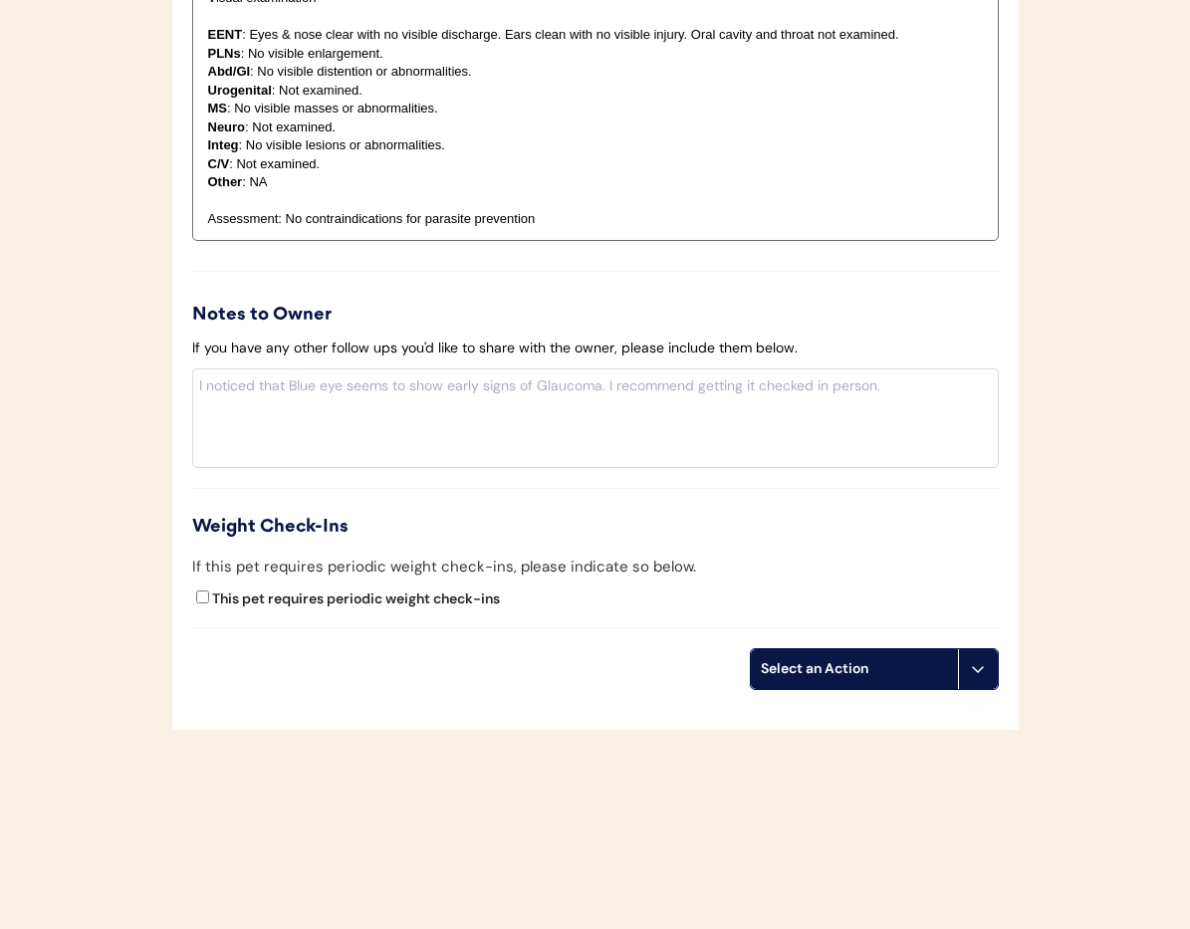
click at [981, 658] on button at bounding box center [978, 669] width 40 height 40
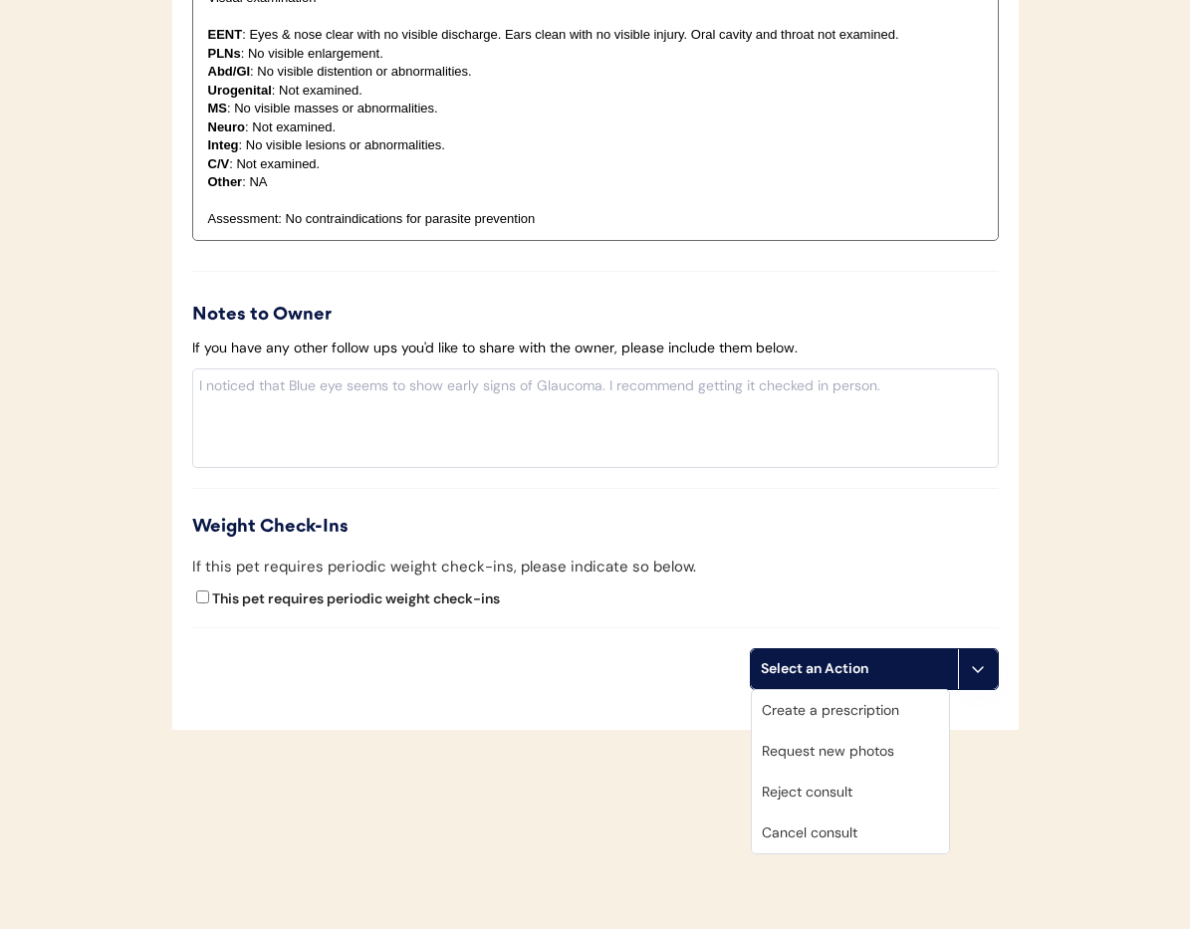
click at [870, 836] on div "Cancel consult" at bounding box center [850, 833] width 197 height 41
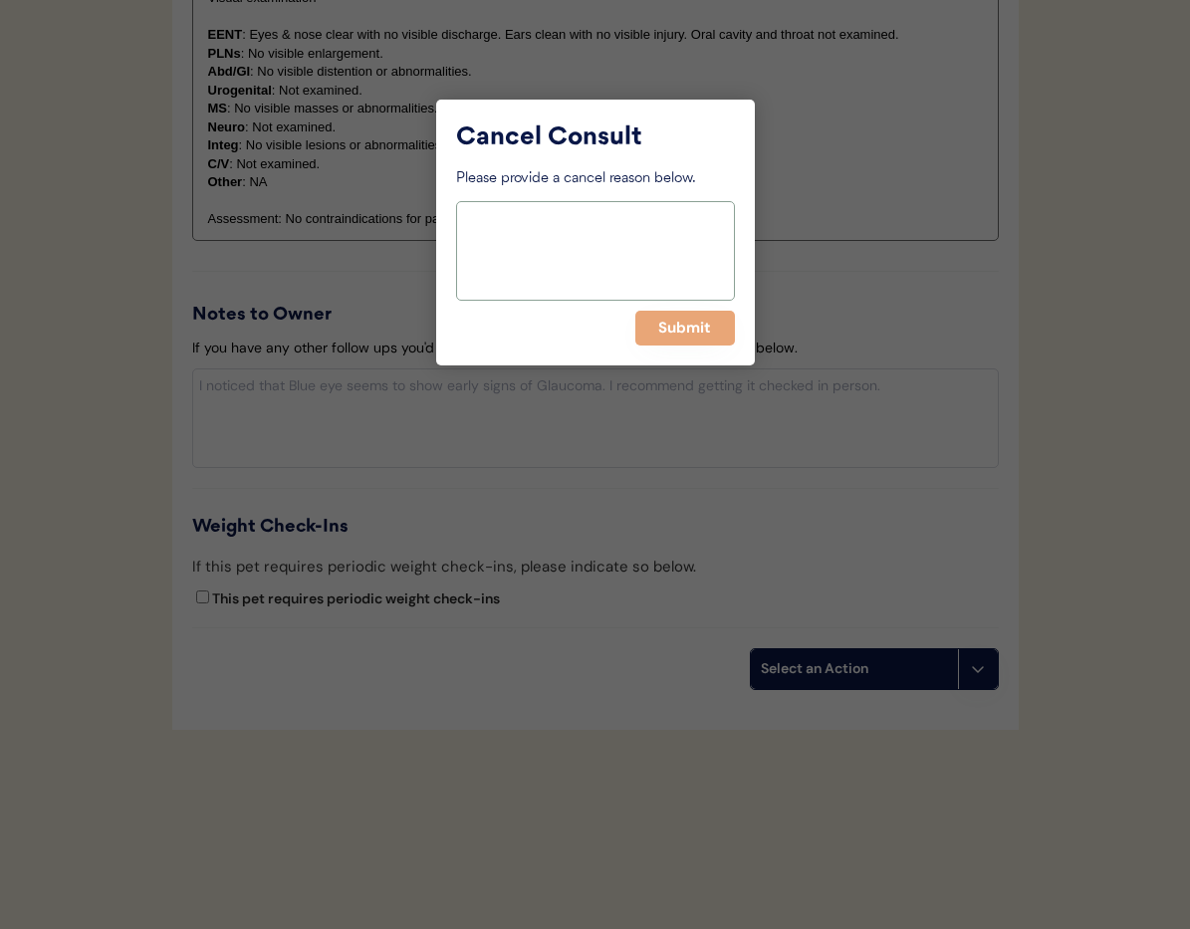
click at [486, 226] on textarea at bounding box center [595, 251] width 279 height 100
paste textarea "> 6 months"
type textarea "> 6 months"
click at [713, 332] on button "Submit" at bounding box center [685, 328] width 100 height 35
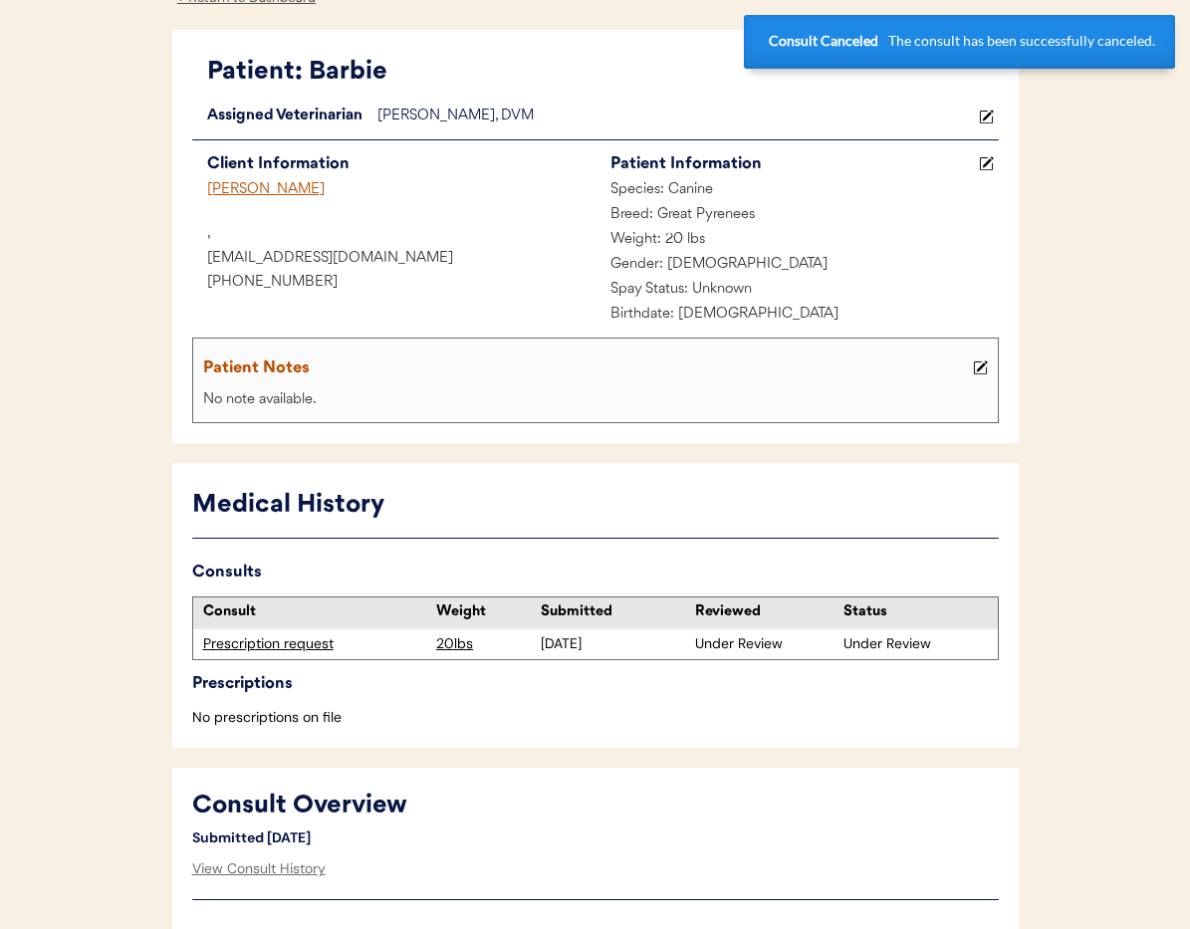
scroll to position [0, 0]
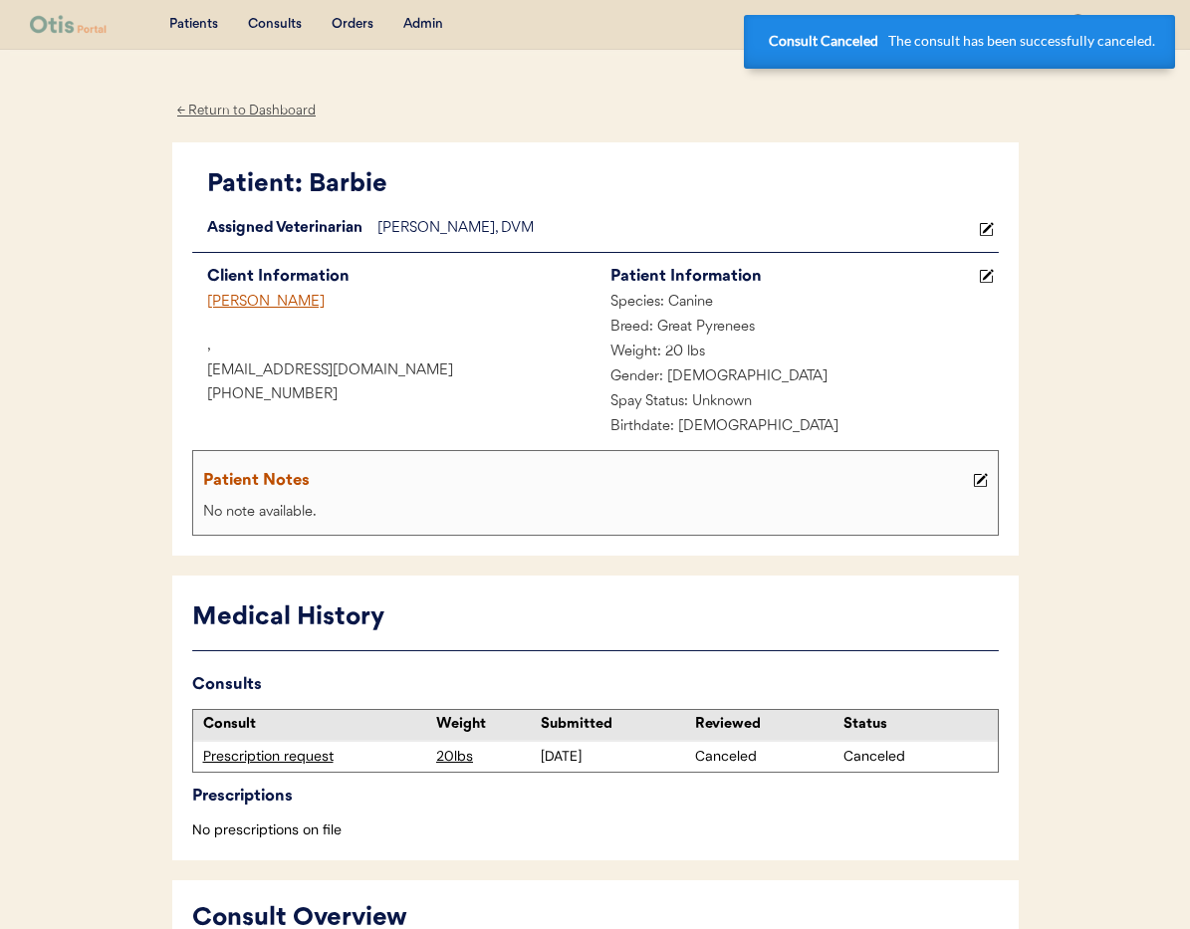
click at [221, 104] on div "← Return to Dashboard" at bounding box center [246, 111] width 149 height 23
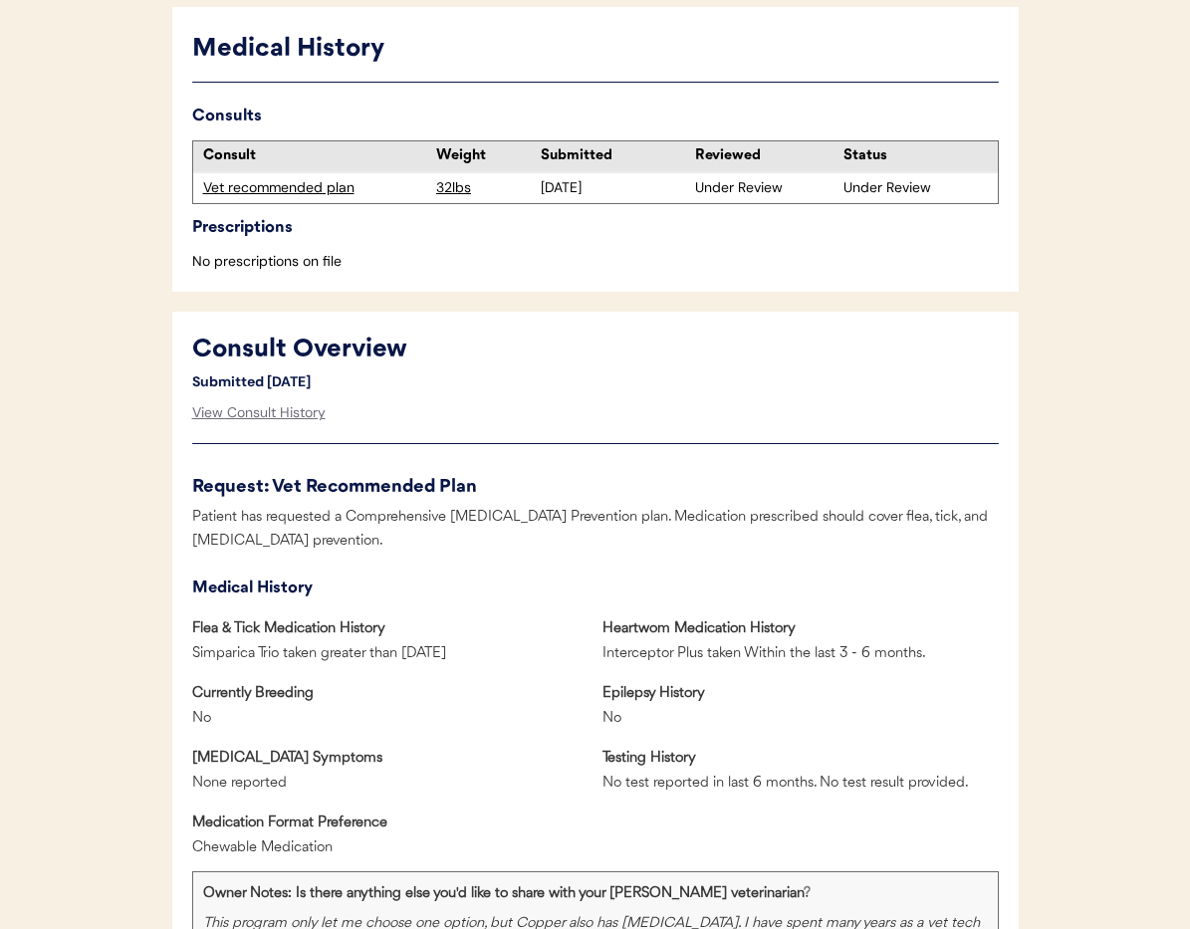
scroll to position [650, 0]
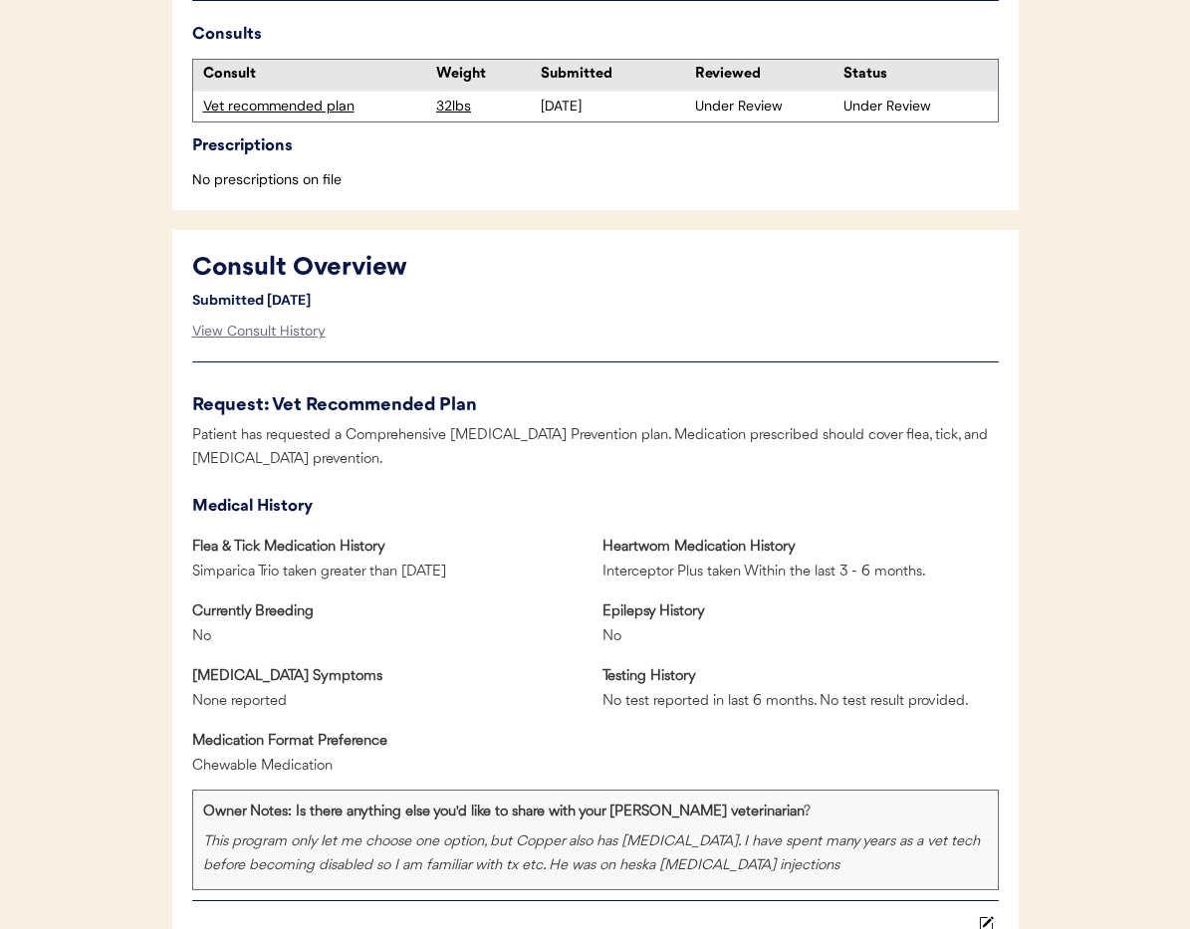
click at [271, 108] on div "Vet recommended plan" at bounding box center [315, 107] width 224 height 20
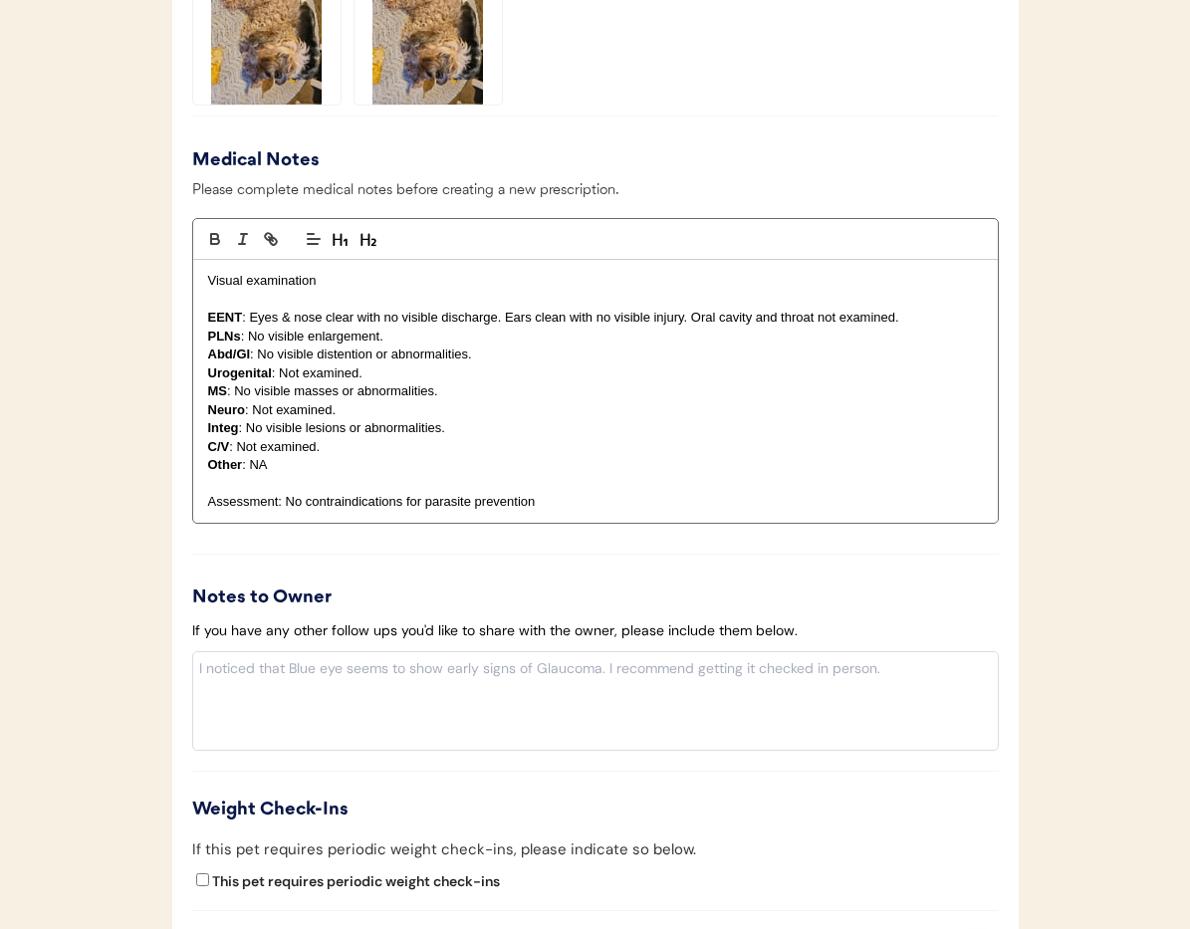
scroll to position [2160, 0]
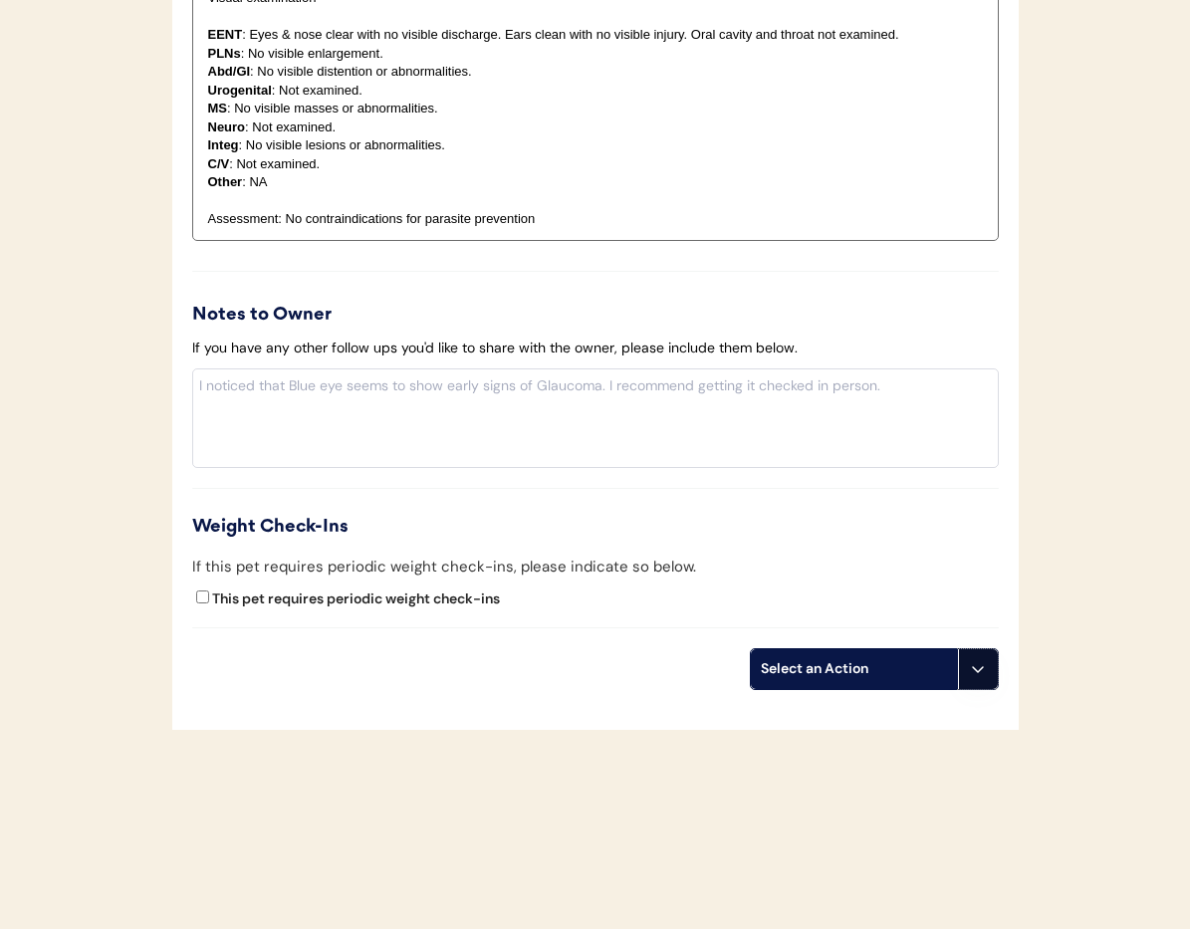
drag, startPoint x: 981, startPoint y: 677, endPoint x: 966, endPoint y: 732, distance: 56.8
click at [981, 678] on button at bounding box center [978, 669] width 40 height 40
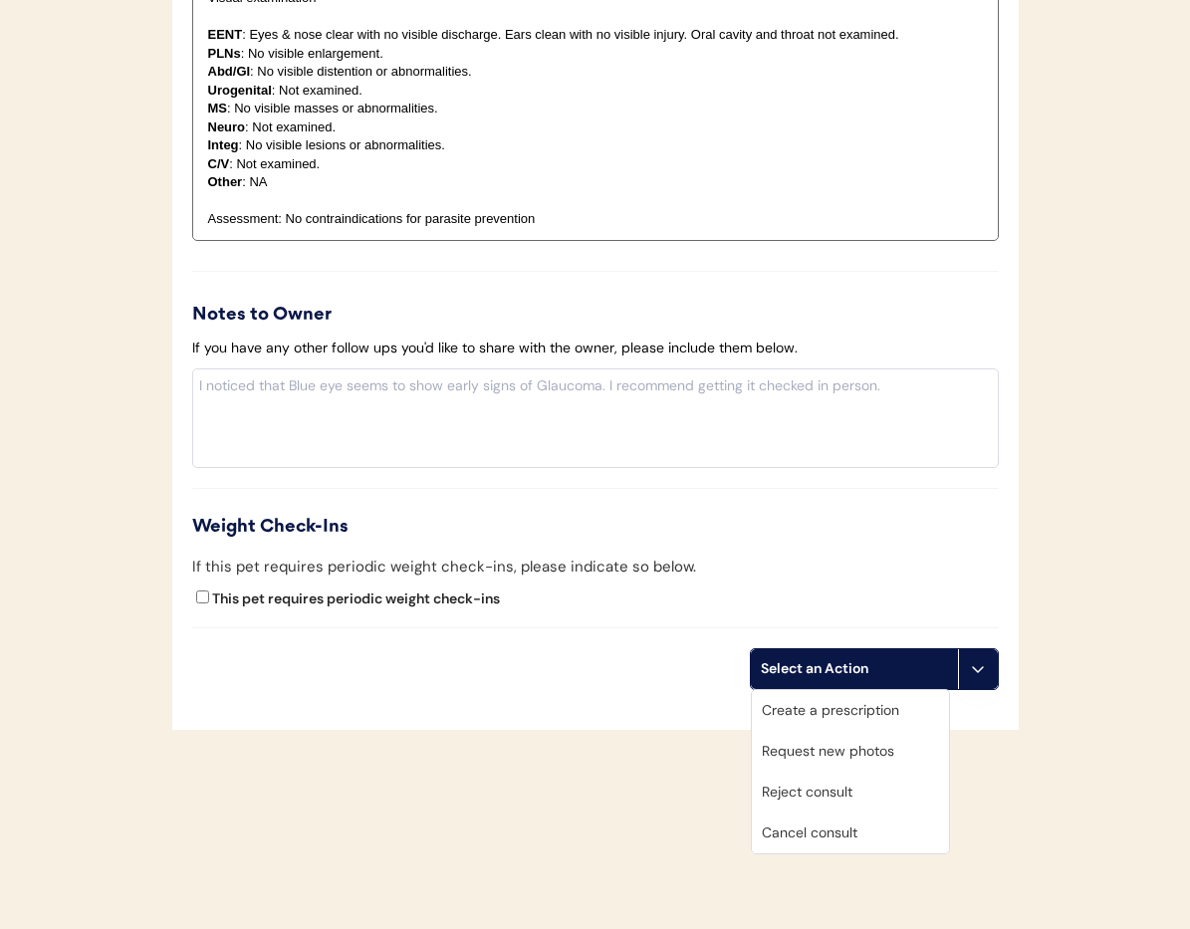
click at [896, 835] on div "Cancel consult" at bounding box center [850, 833] width 197 height 41
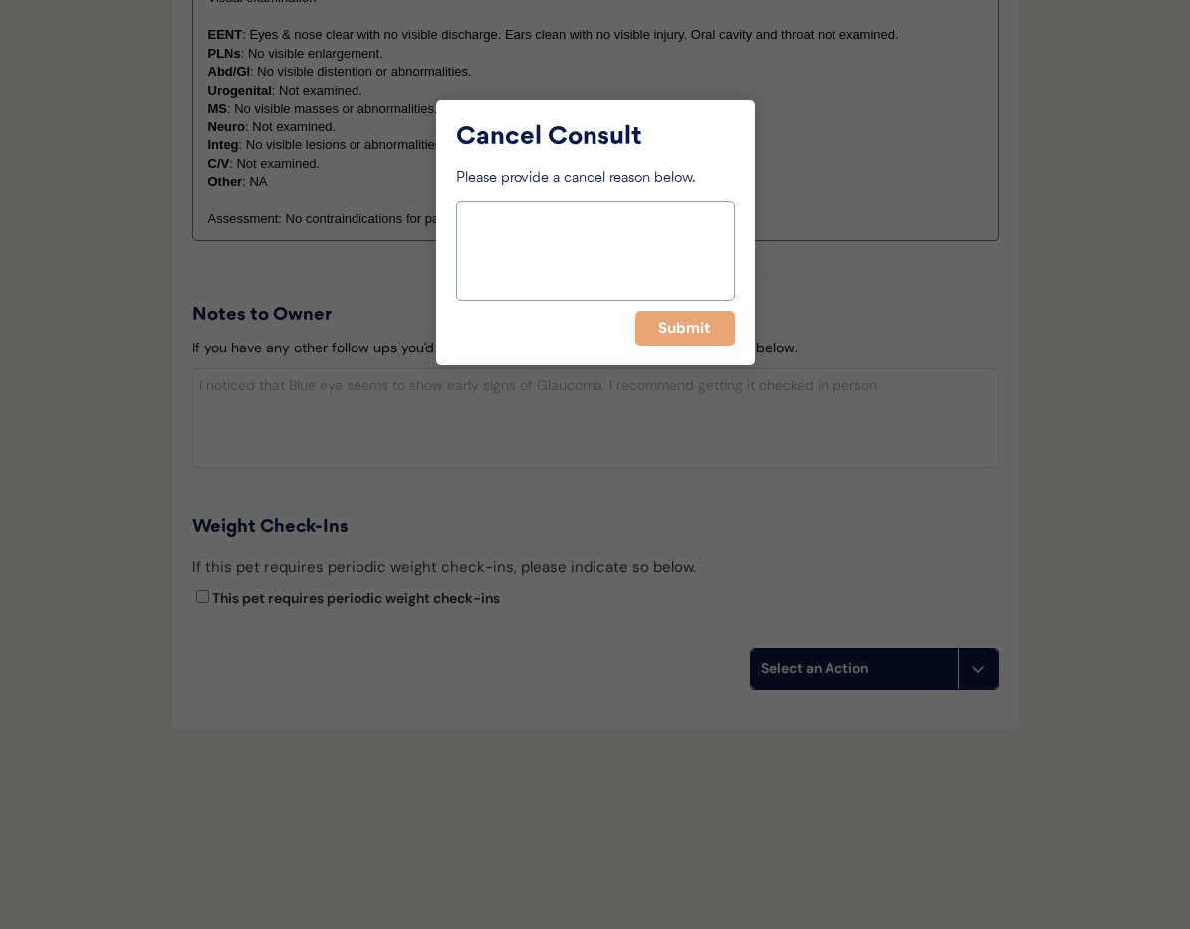
click at [537, 240] on textarea at bounding box center [595, 251] width 279 height 100
paste textarea "> 6 months"
type textarea "> 6 months"
click at [678, 325] on button "Submit" at bounding box center [685, 328] width 100 height 35
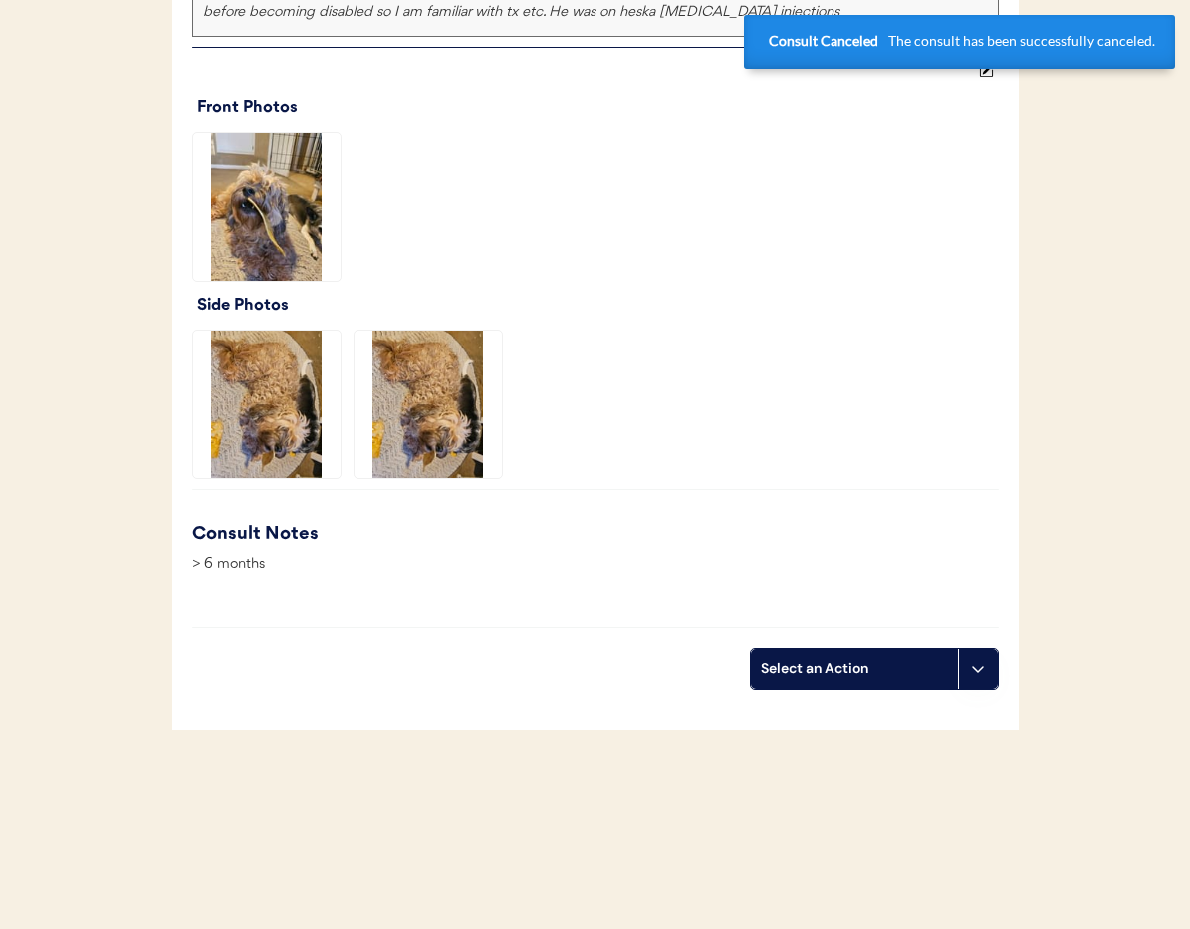
scroll to position [0, 0]
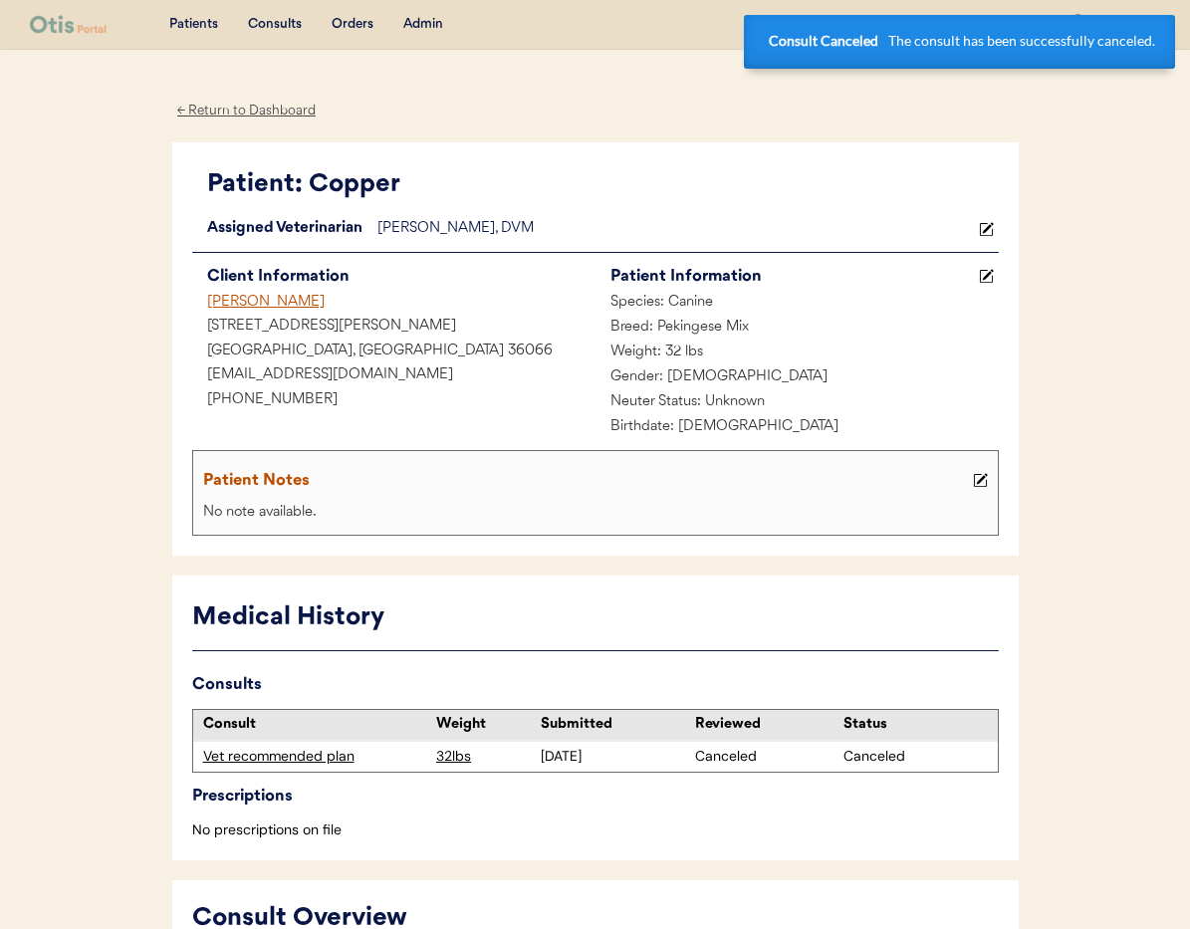
click at [229, 305] on div "Destini jordan" at bounding box center [393, 303] width 403 height 25
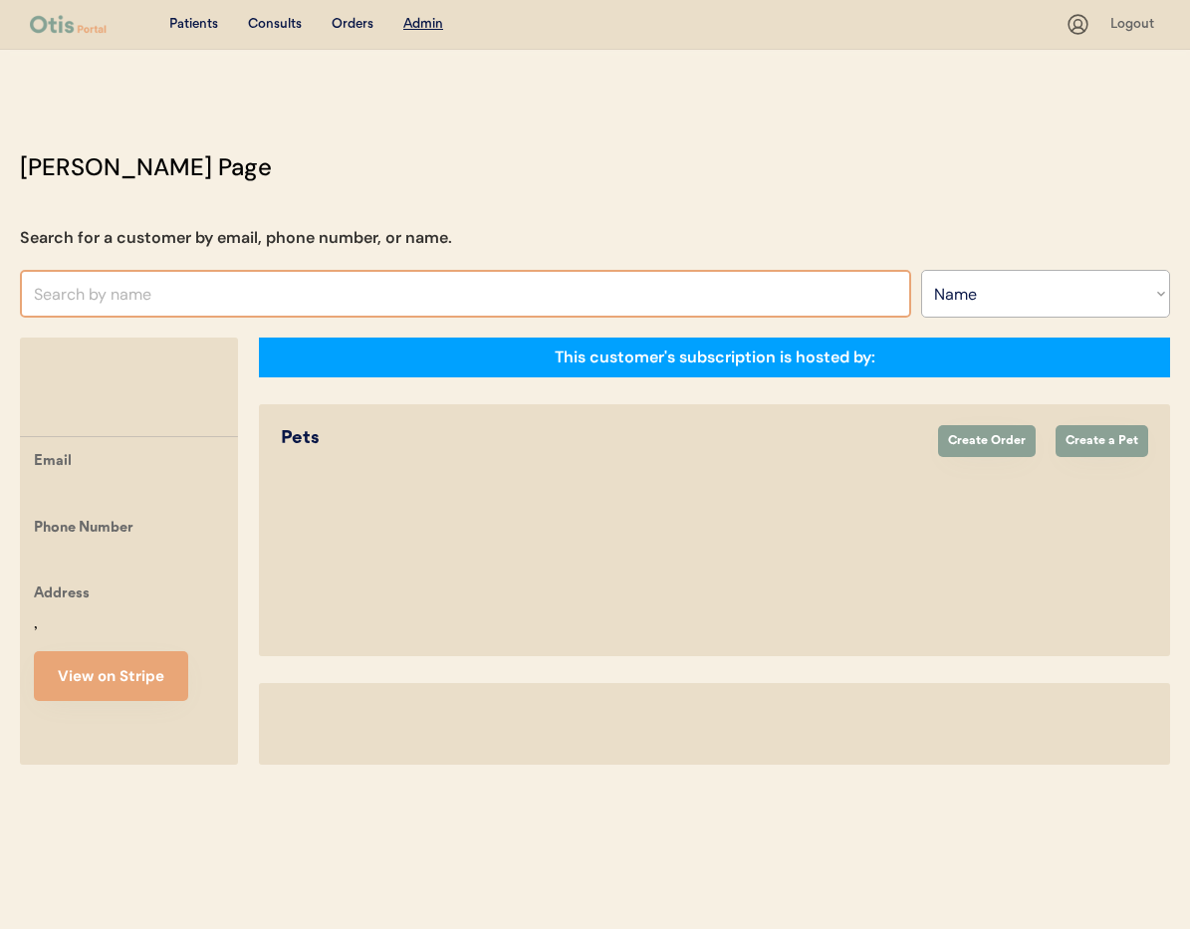
select select ""Name""
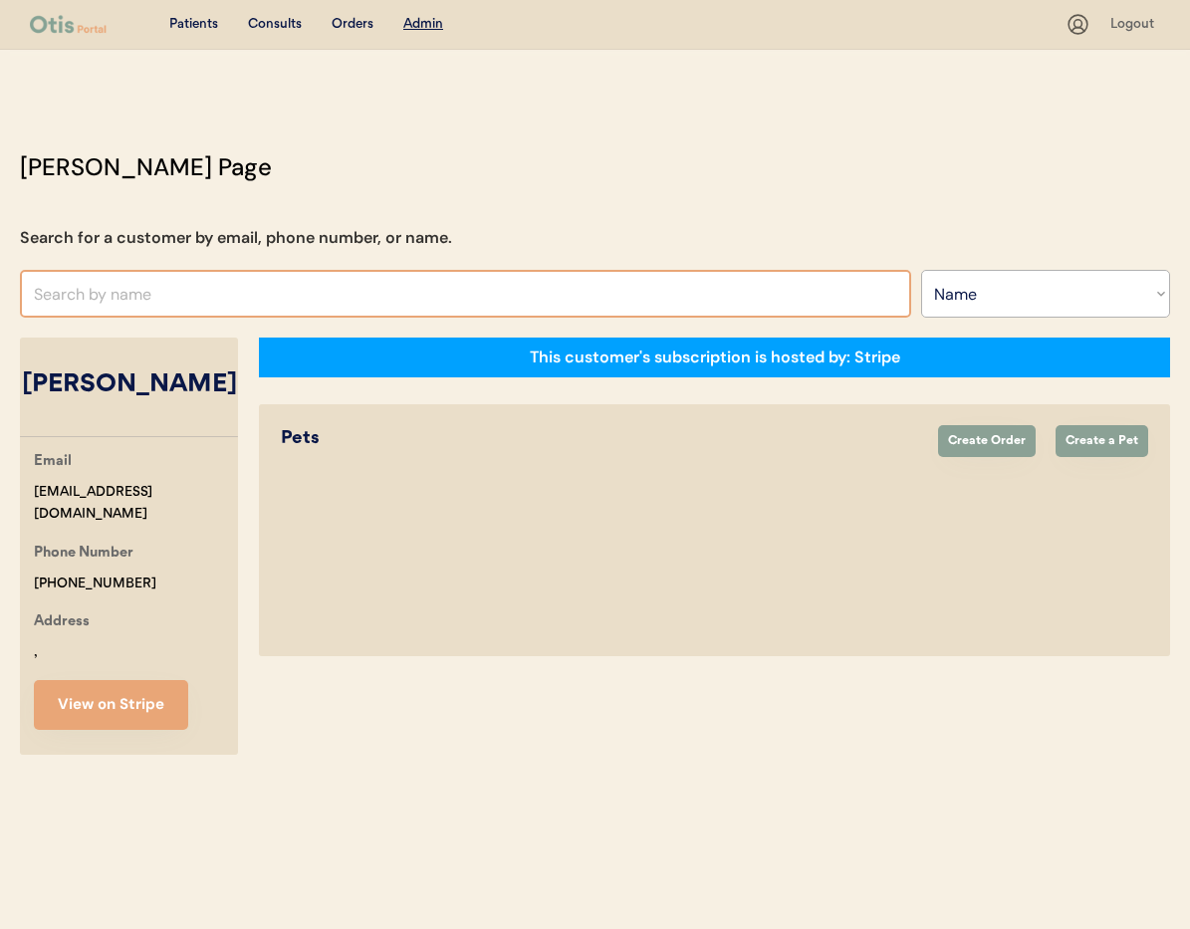
select select "true"
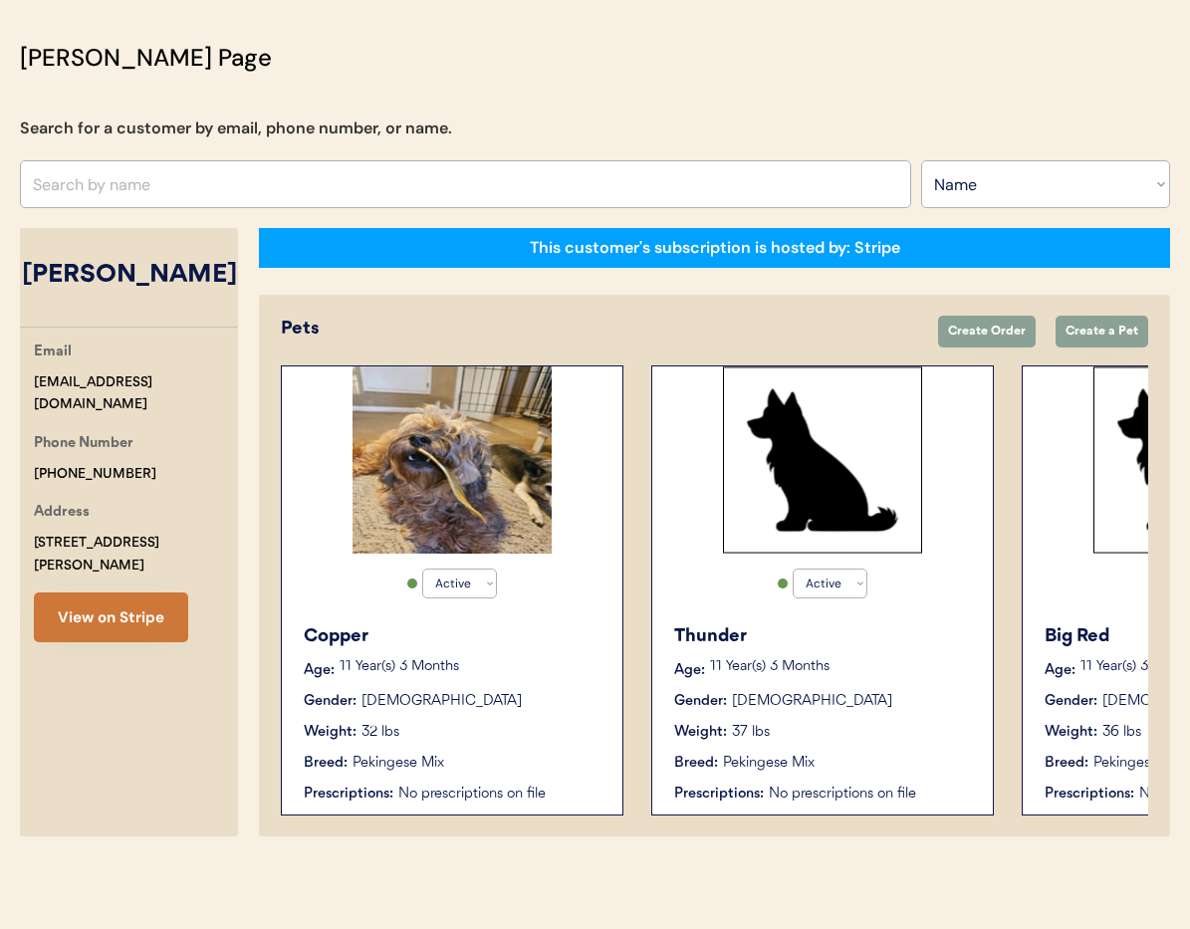
click at [167, 595] on button "View on Stripe" at bounding box center [111, 618] width 154 height 50
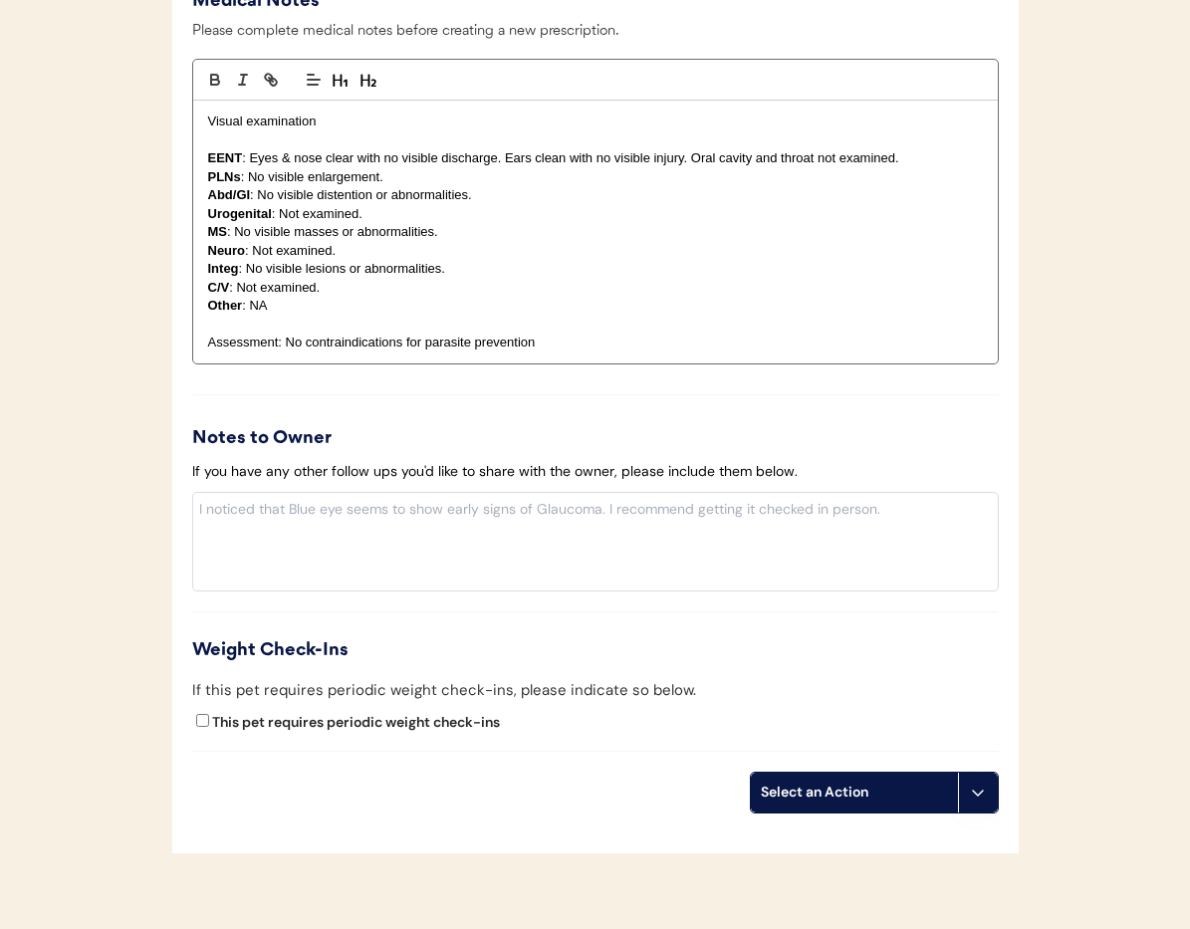
scroll to position [2112, 0]
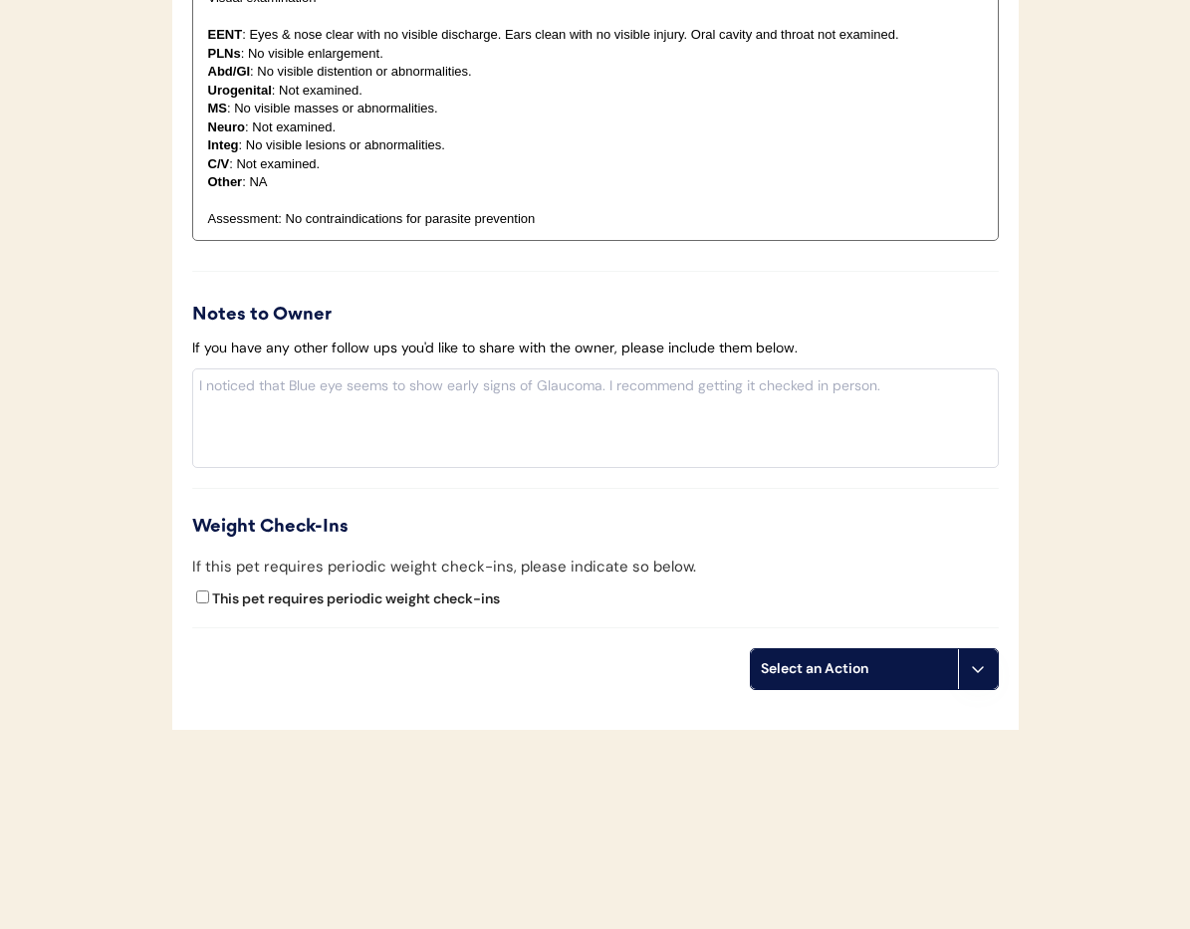
click at [984, 666] on icon at bounding box center [978, 669] width 16 height 16
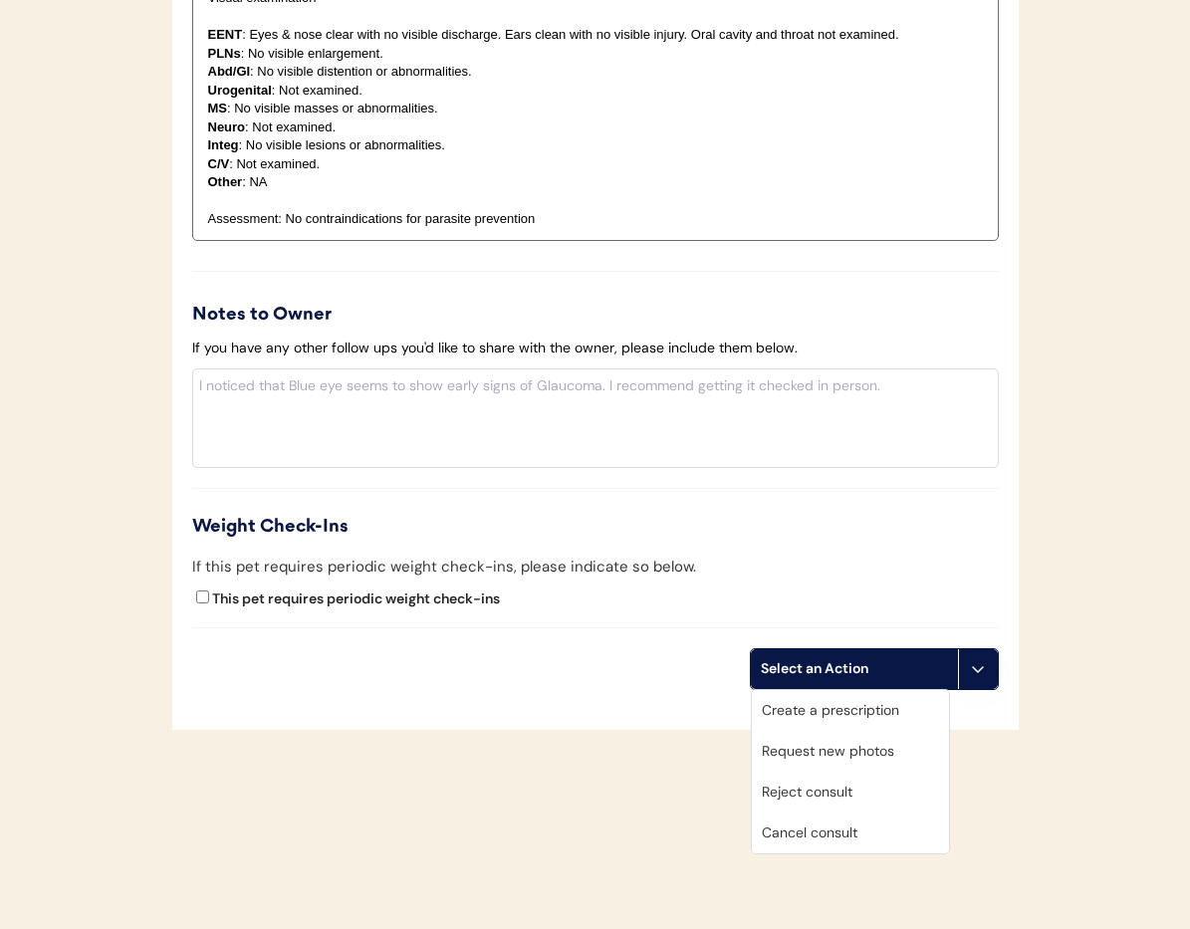
click at [873, 834] on div "Cancel consult" at bounding box center [850, 833] width 197 height 41
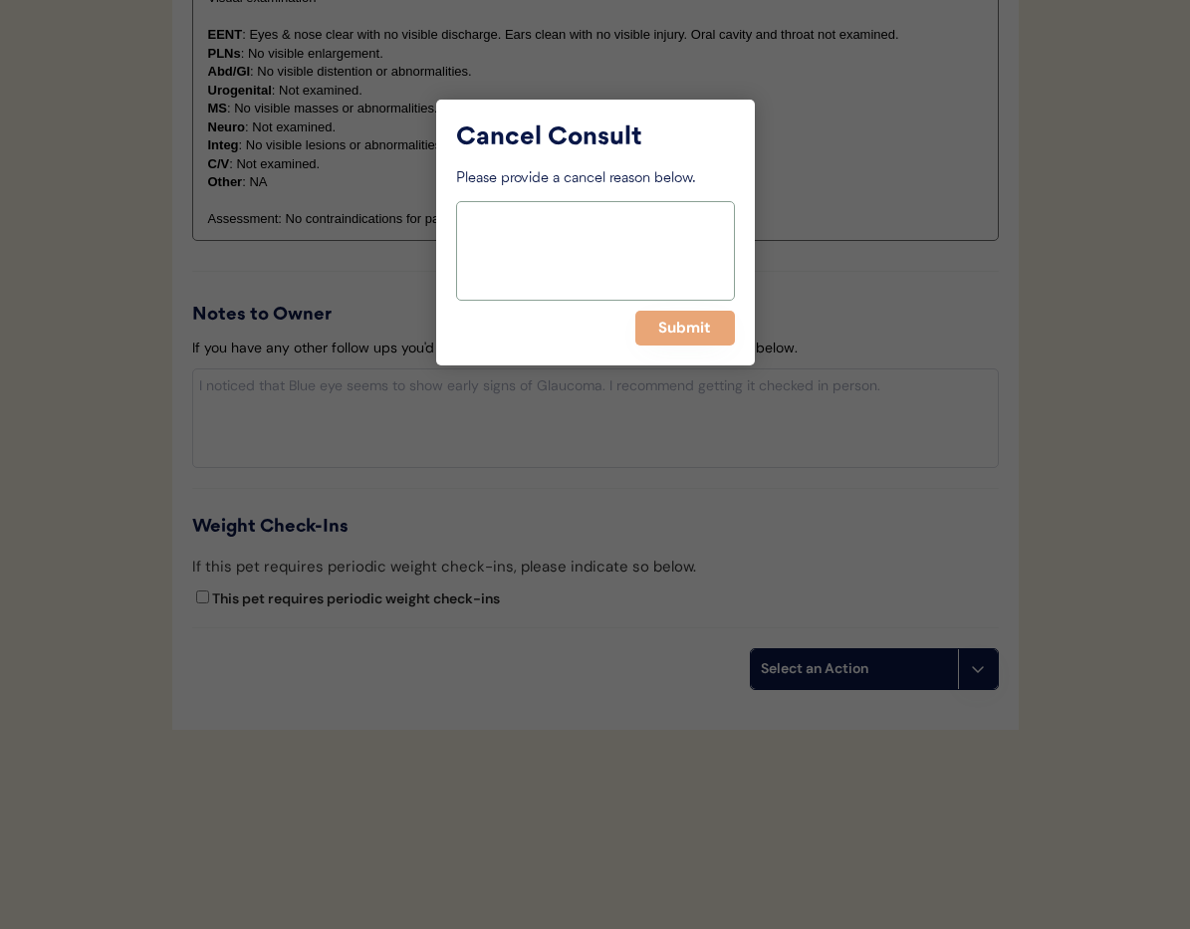
click at [554, 240] on textarea at bounding box center [595, 251] width 279 height 100
paste textarea "> 6 months"
type textarea "> 6 months"
click at [659, 327] on button "Submit" at bounding box center [685, 328] width 100 height 35
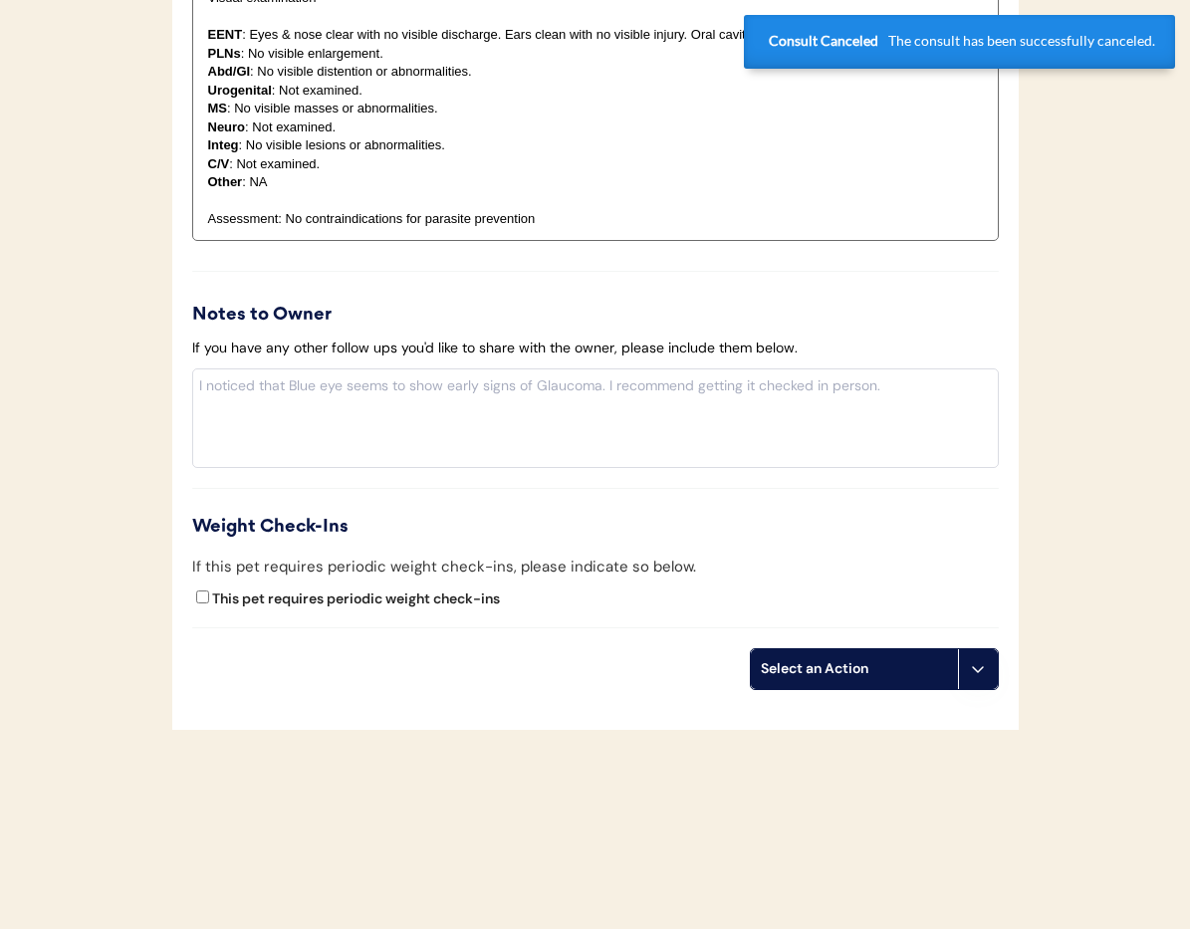
scroll to position [0, 0]
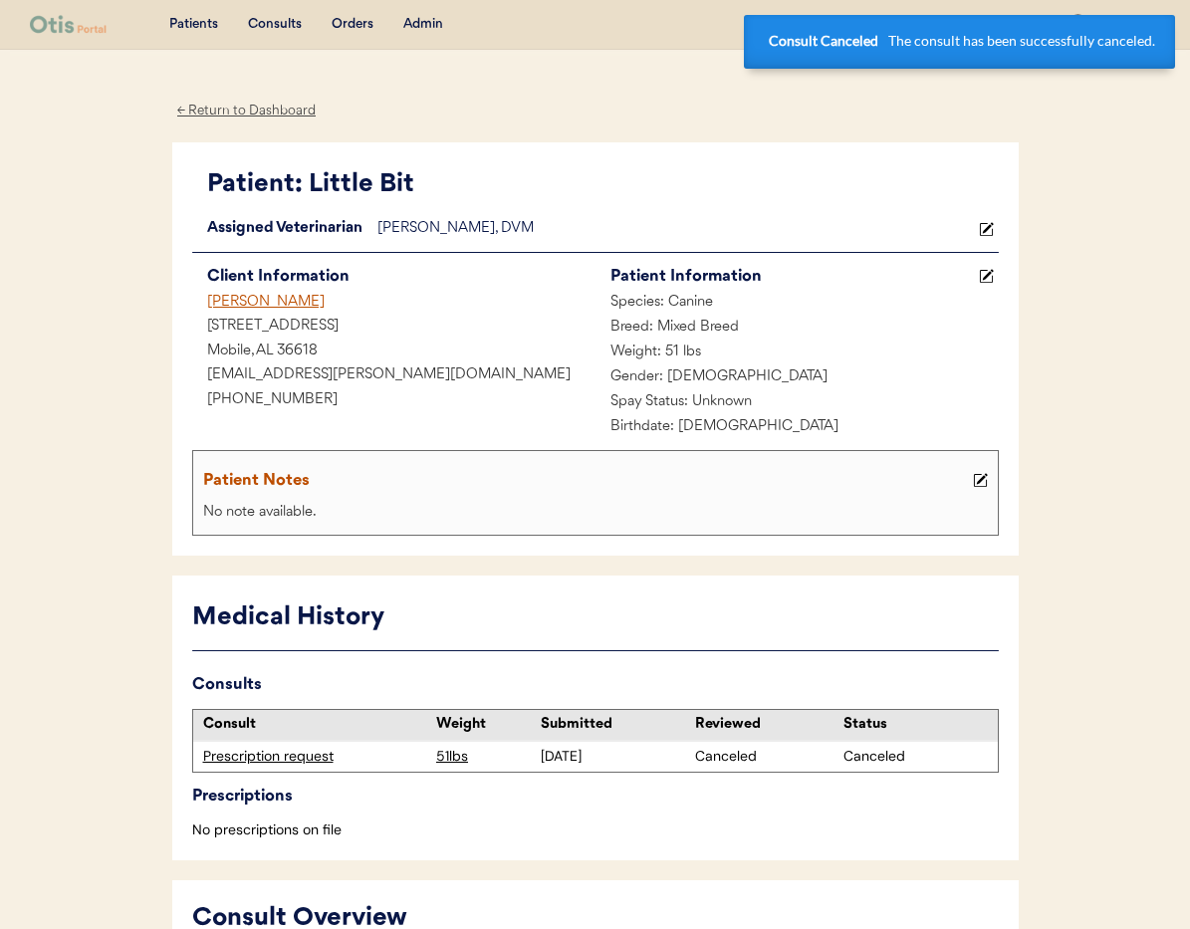
click at [235, 302] on div "[PERSON_NAME]" at bounding box center [393, 303] width 403 height 25
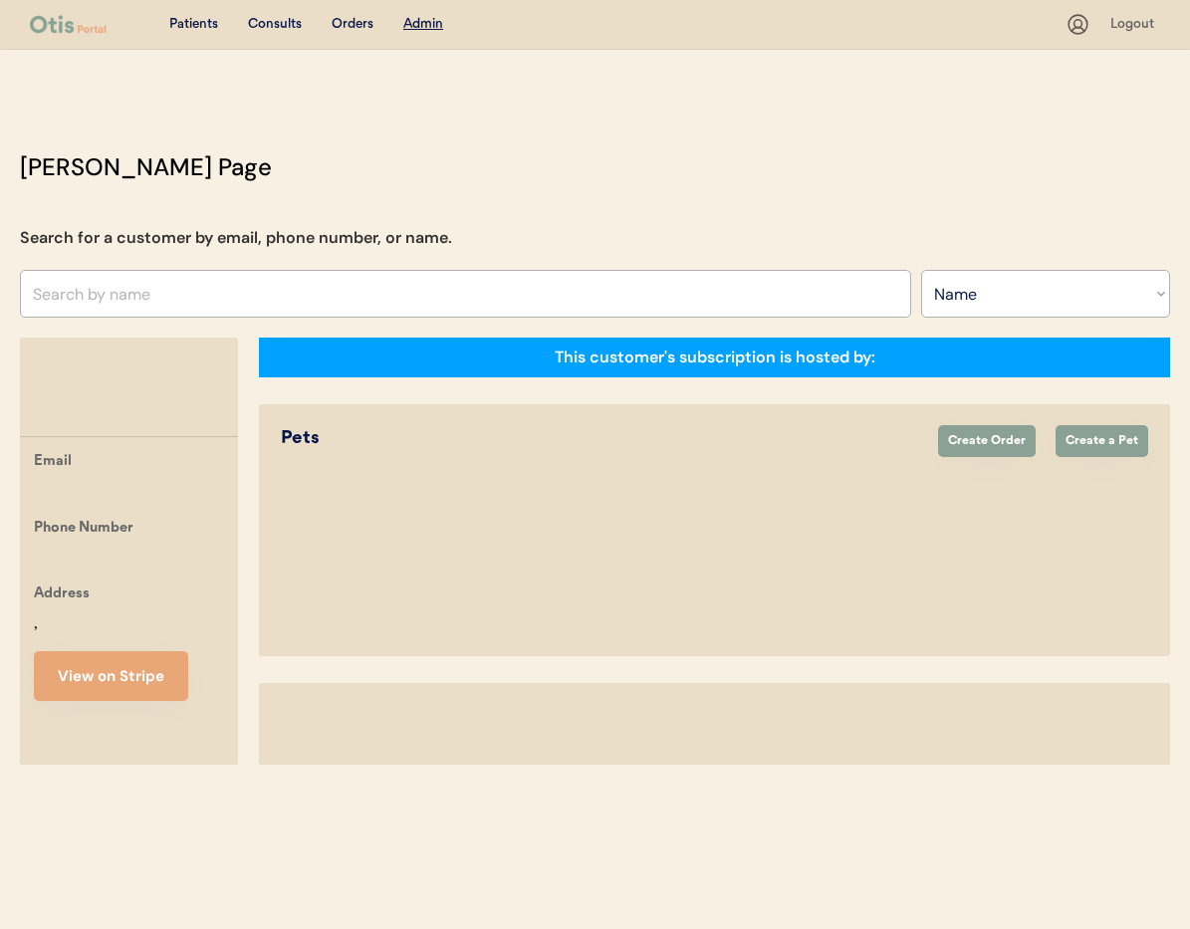
select select ""Name""
select select "true"
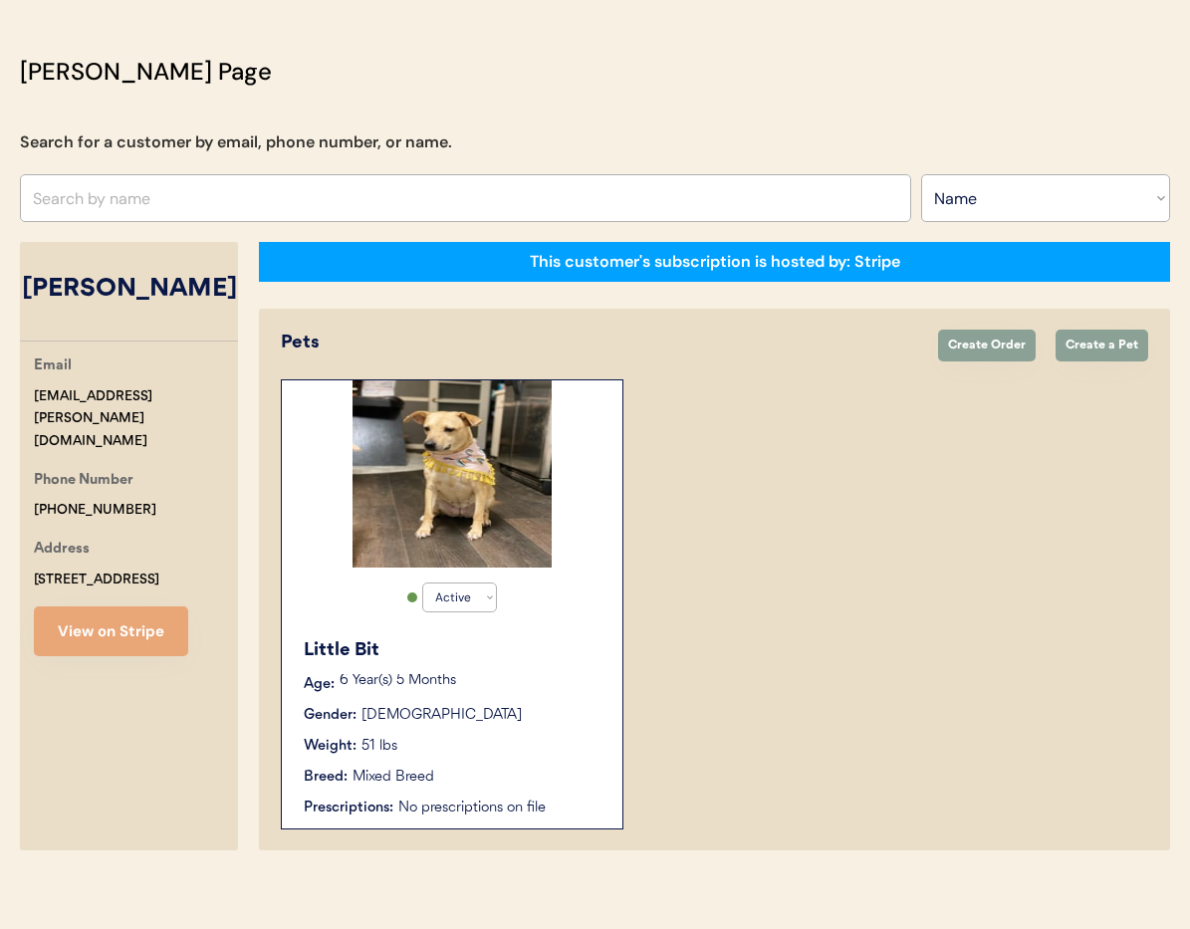
scroll to position [110, 0]
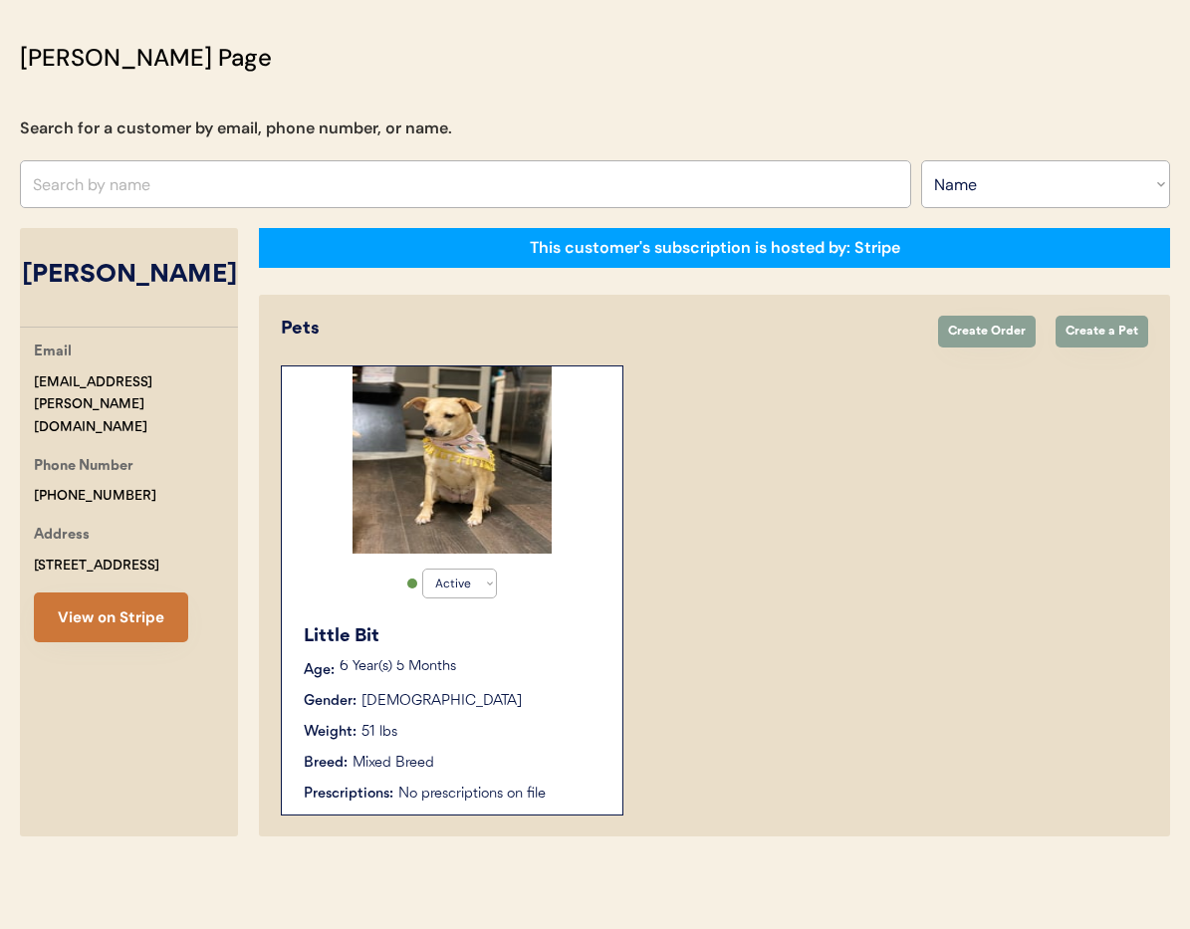
click at [103, 593] on button "View on Stripe" at bounding box center [111, 618] width 154 height 50
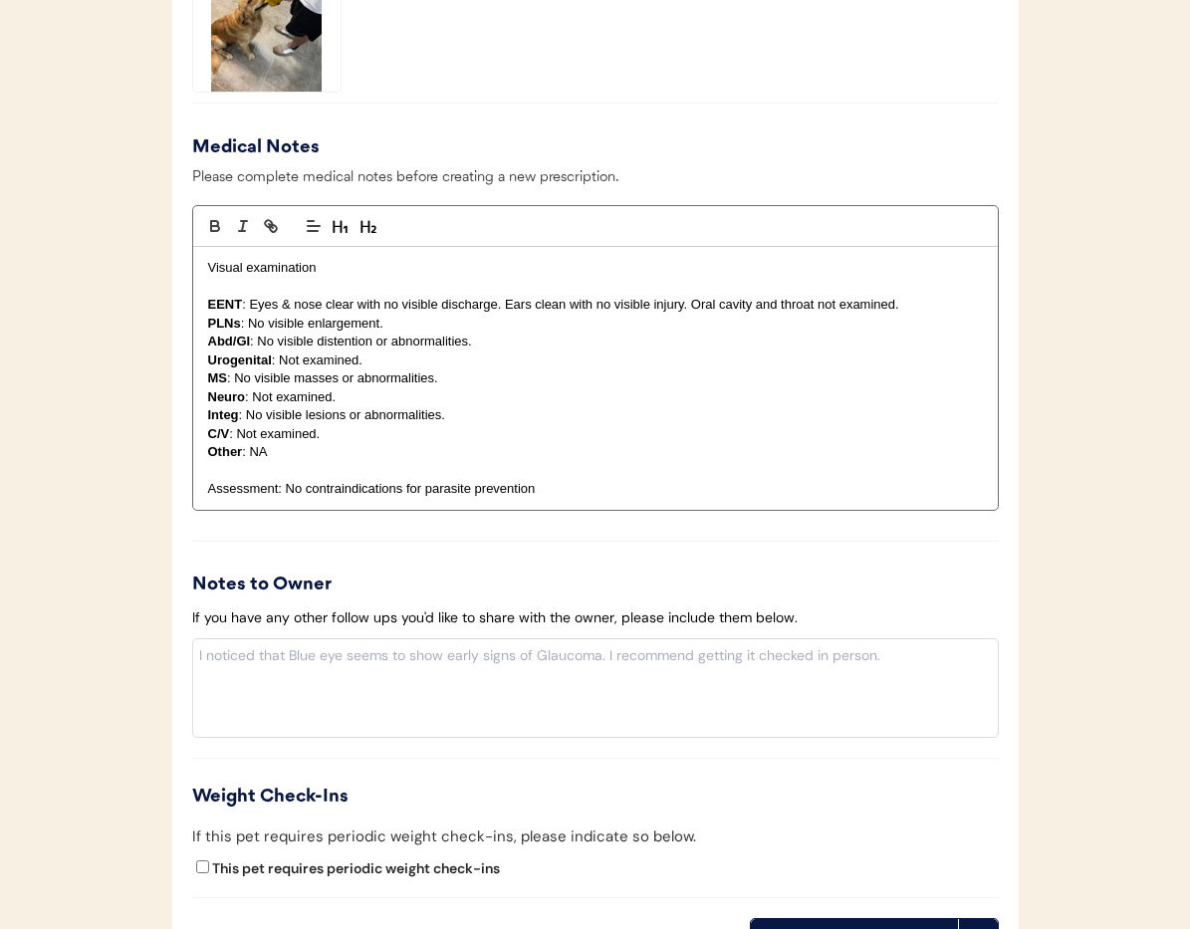
scroll to position [1955, 0]
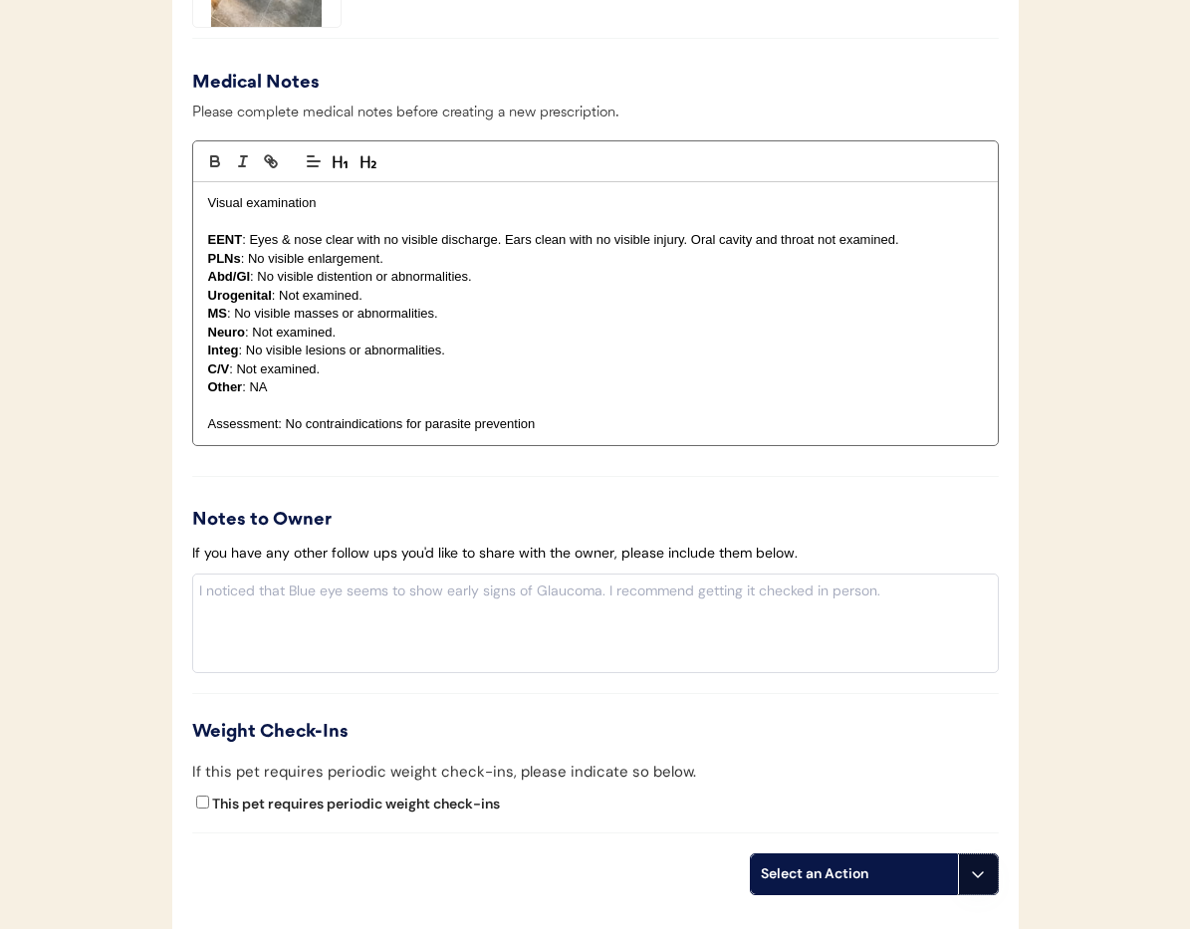
click at [989, 877] on button at bounding box center [978, 875] width 40 height 40
click at [978, 877] on use at bounding box center [978, 875] width 16 height 16
click at [987, 877] on button at bounding box center [978, 875] width 40 height 40
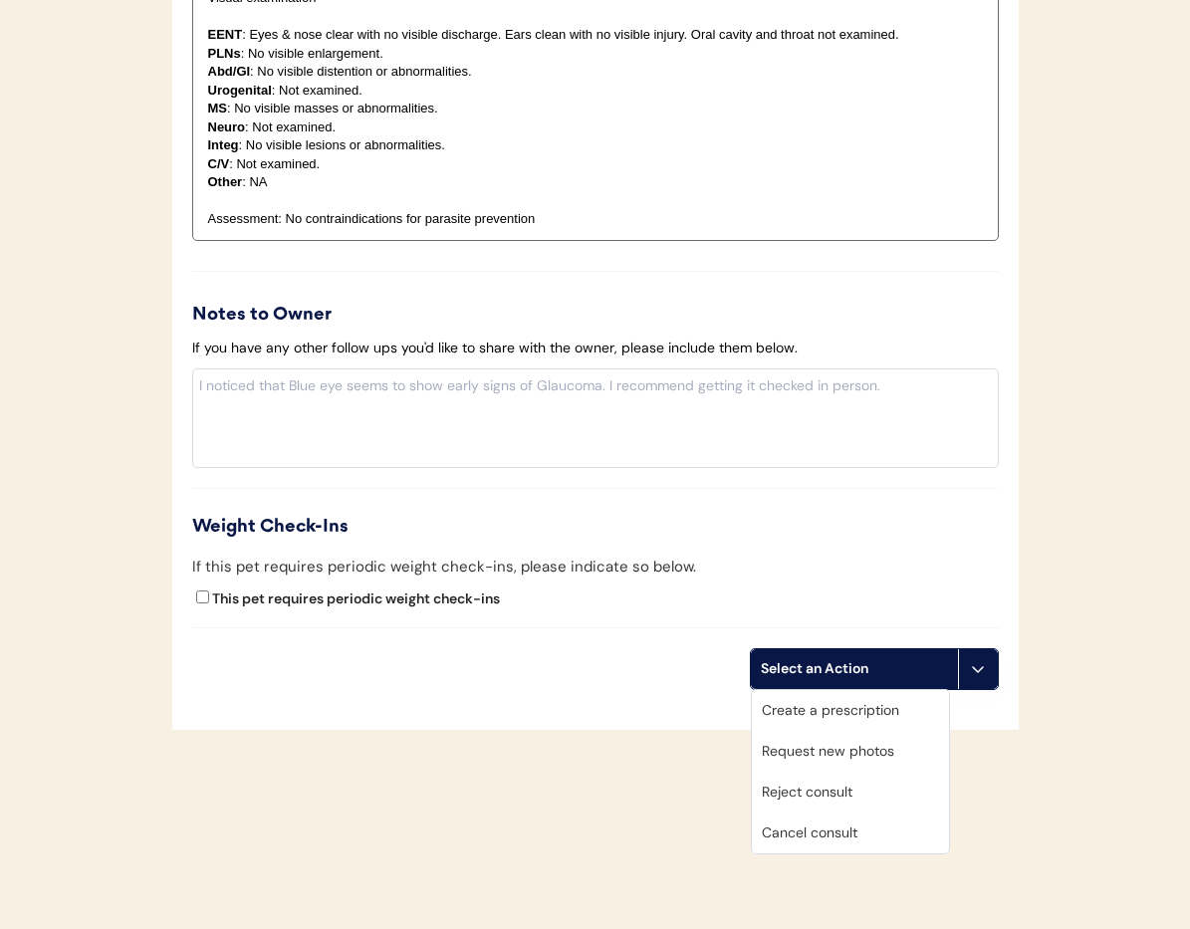
click at [841, 833] on div "Cancel consult" at bounding box center [850, 833] width 197 height 41
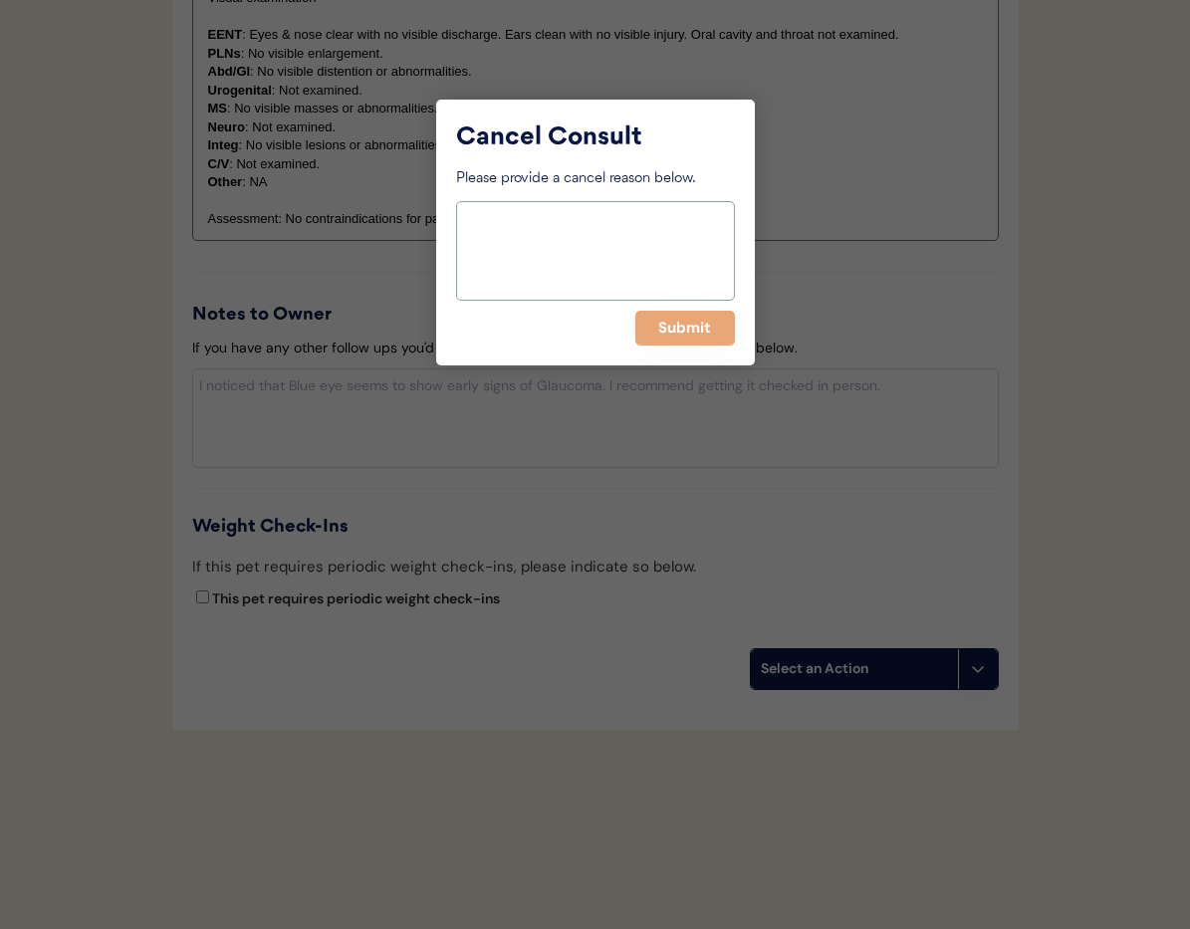
click at [467, 244] on textarea at bounding box center [595, 251] width 279 height 100
paste textarea "> 6 months"
type textarea "> 6 months"
click at [665, 325] on button "Submit" at bounding box center [685, 328] width 100 height 35
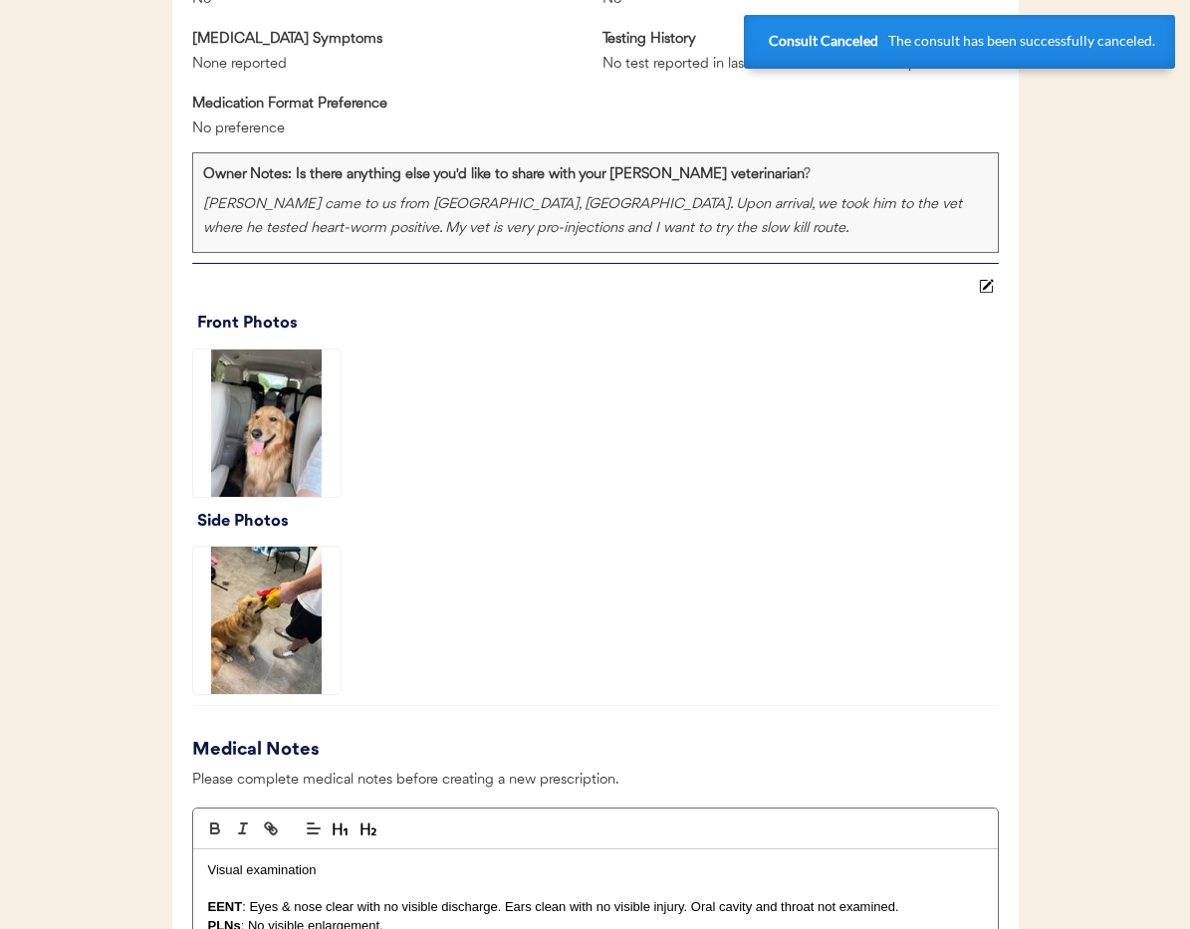
scroll to position [0, 0]
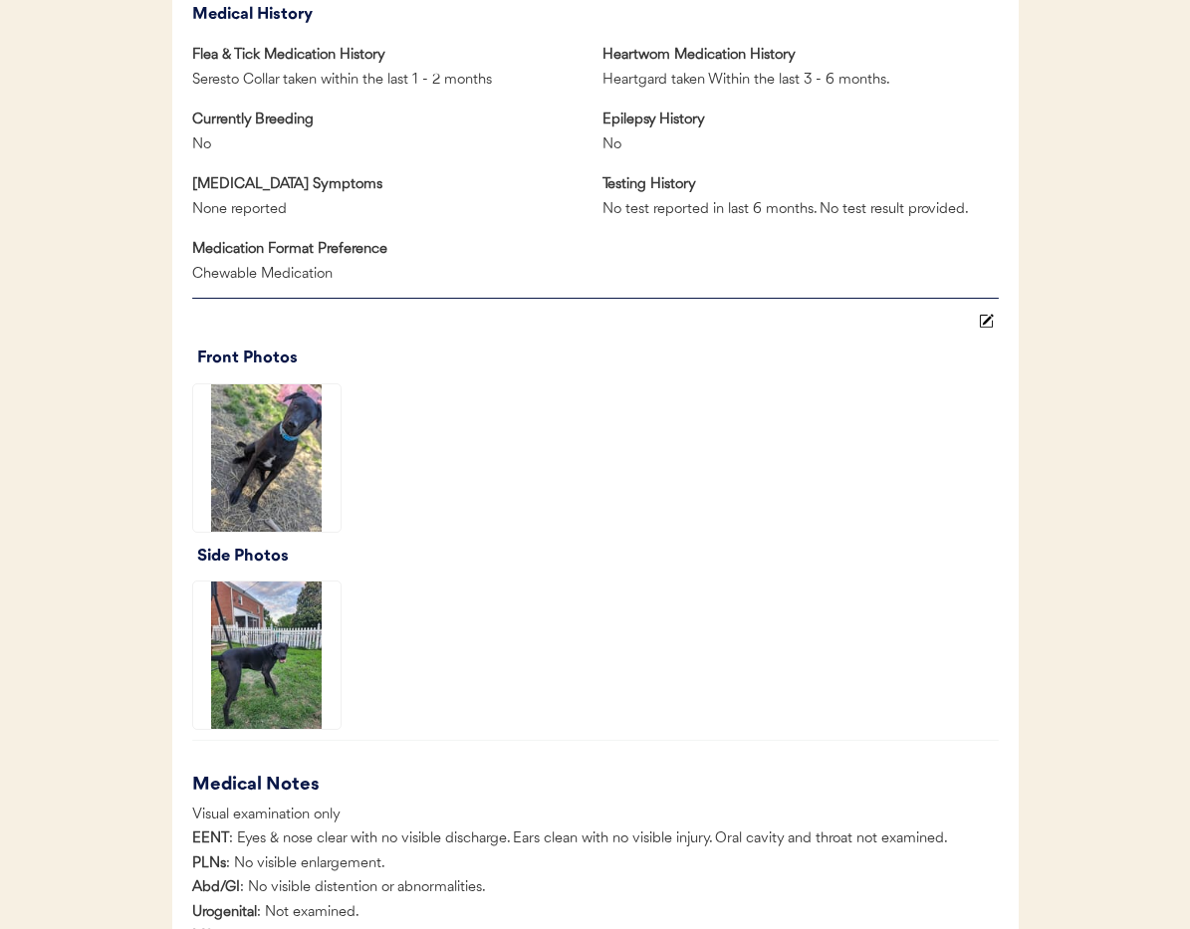
scroll to position [1788, 0]
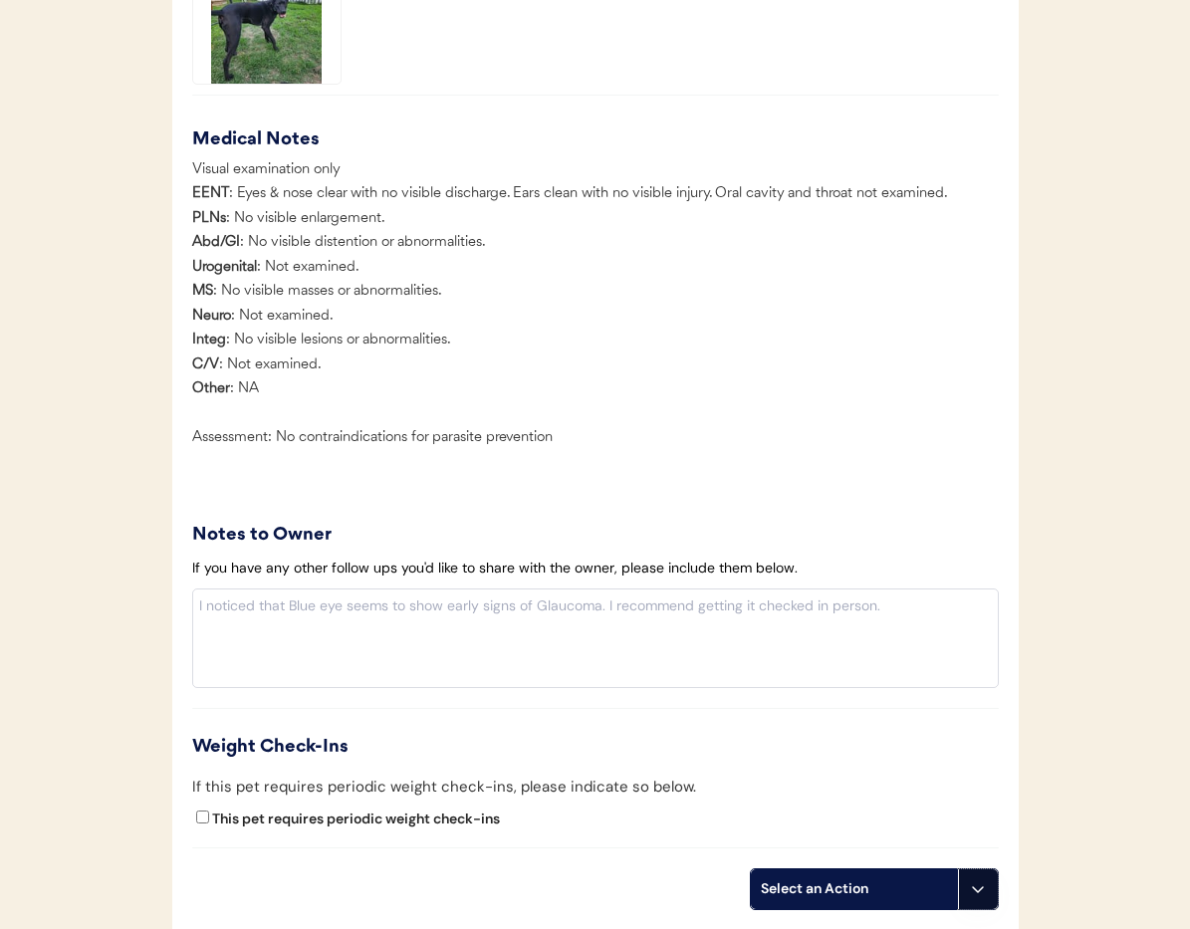
click at [986, 905] on button at bounding box center [978, 890] width 40 height 40
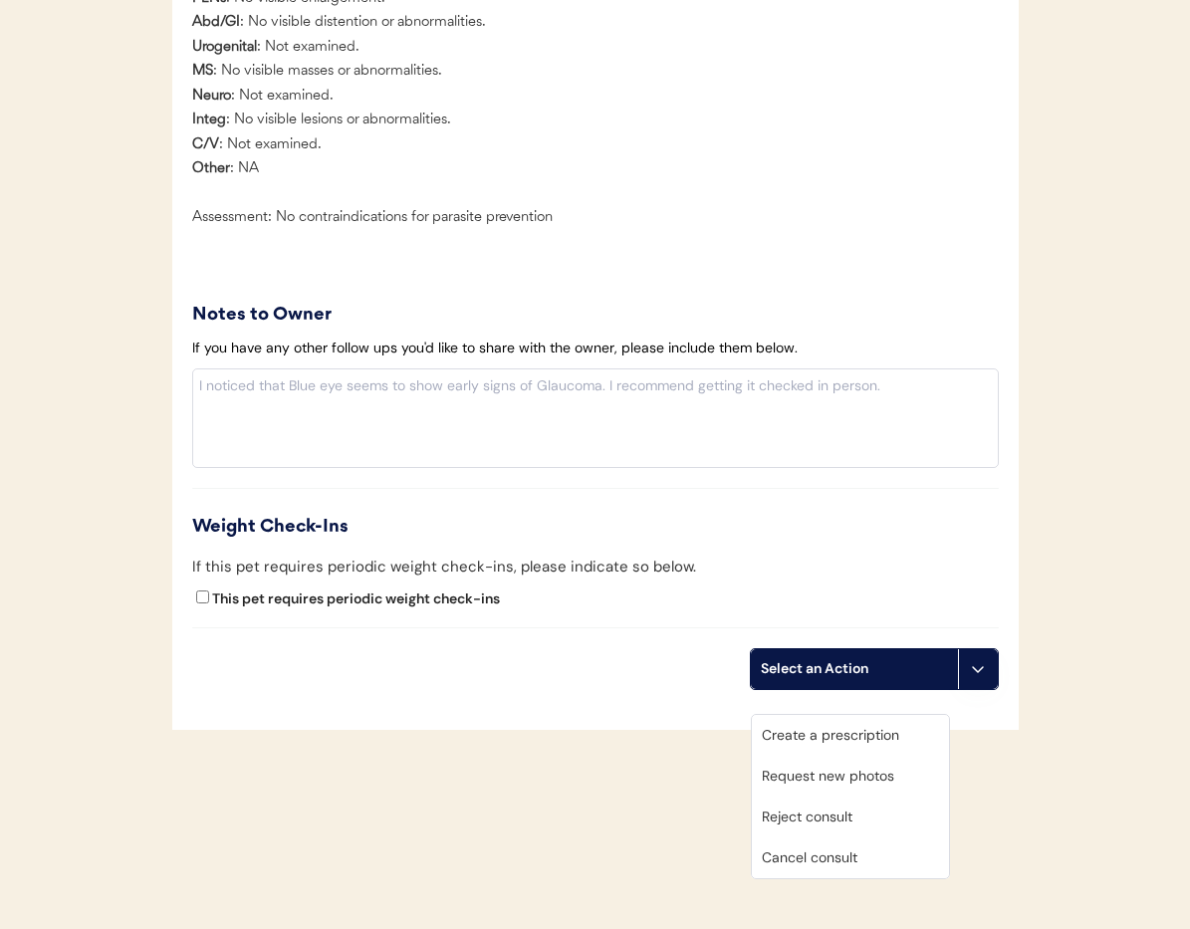
click at [855, 838] on div "Cancel consult" at bounding box center [850, 858] width 197 height 41
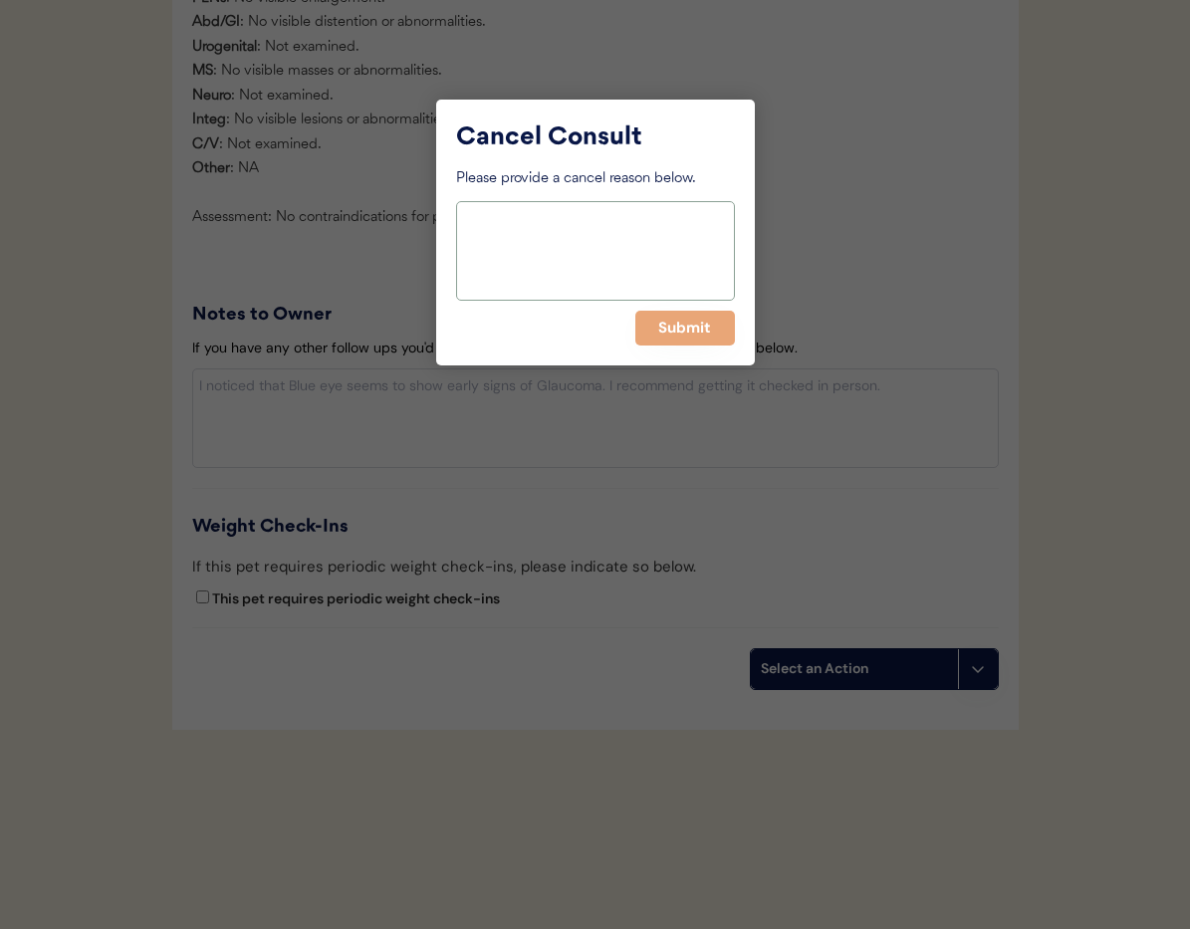
click at [522, 239] on textarea at bounding box center [595, 251] width 279 height 100
paste textarea "> 6 months"
type textarea "> 6 months"
click at [650, 333] on button "Submit" at bounding box center [685, 328] width 100 height 35
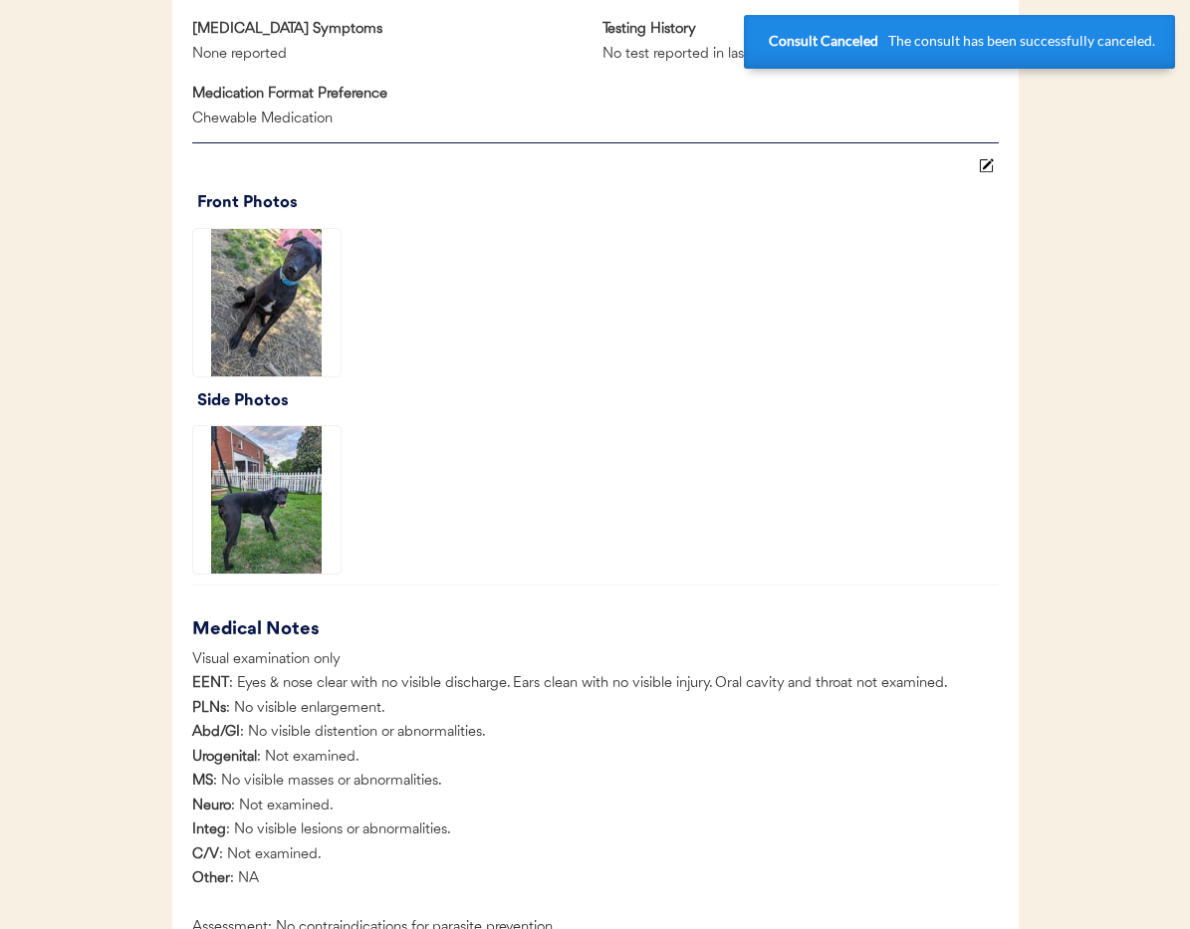
scroll to position [0, 0]
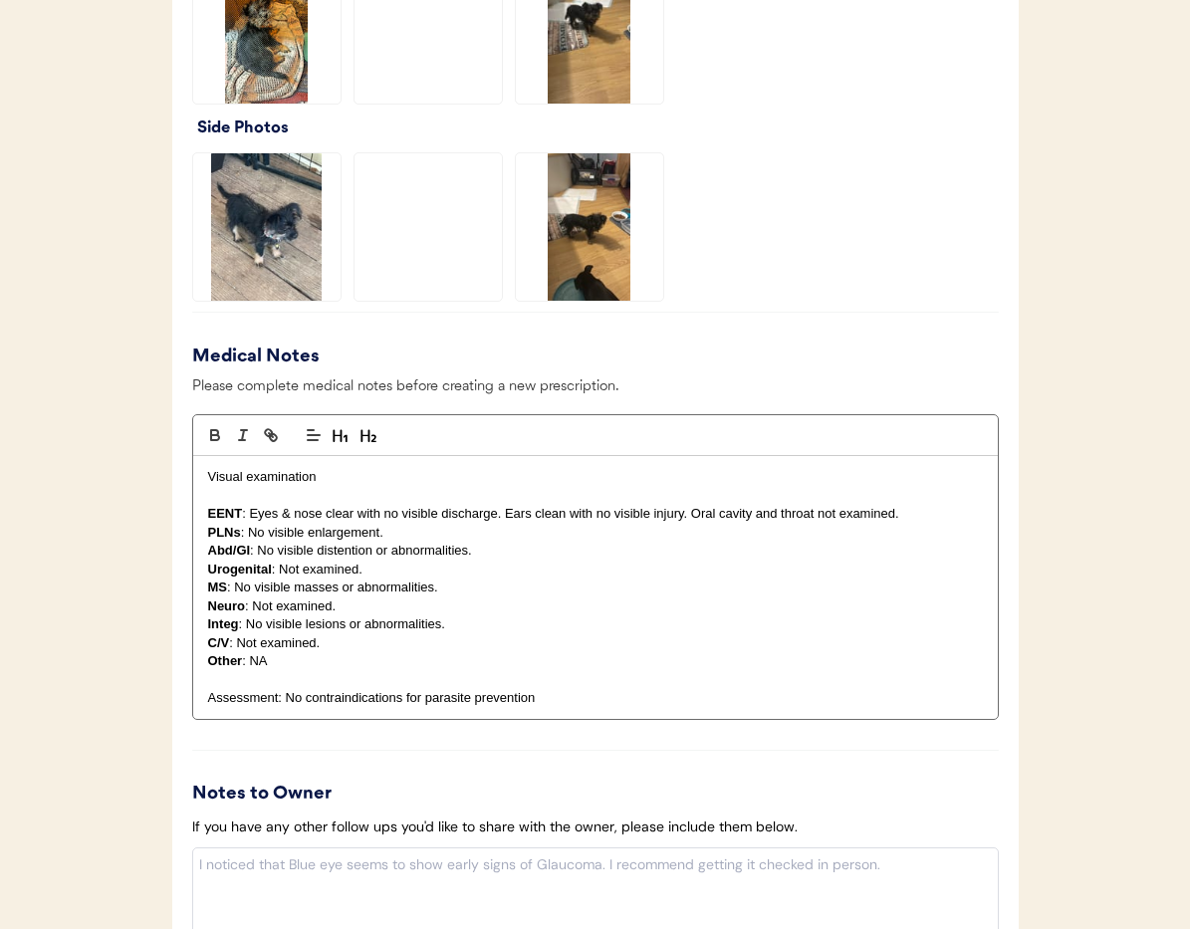
scroll to position [2006, 0]
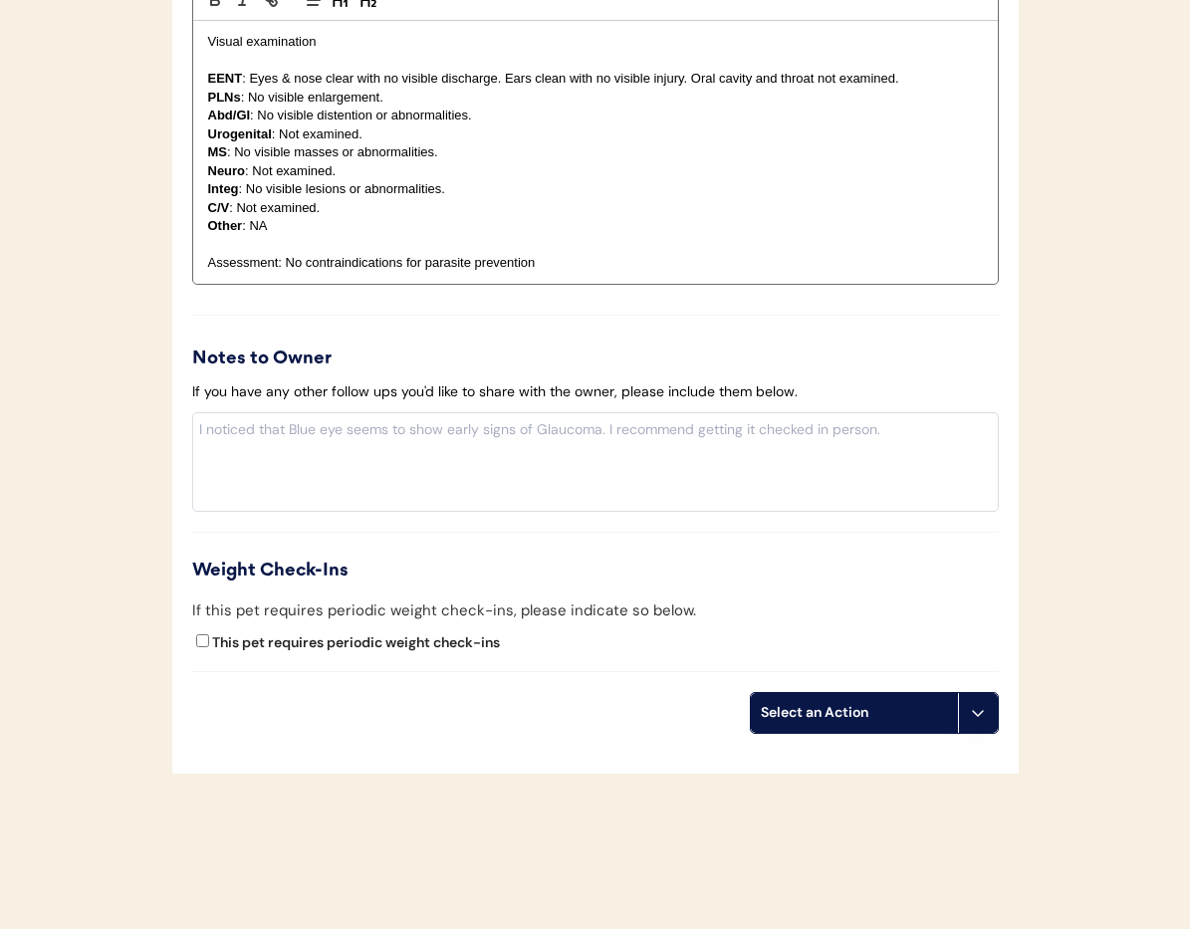
click at [970, 714] on icon at bounding box center [978, 713] width 16 height 16
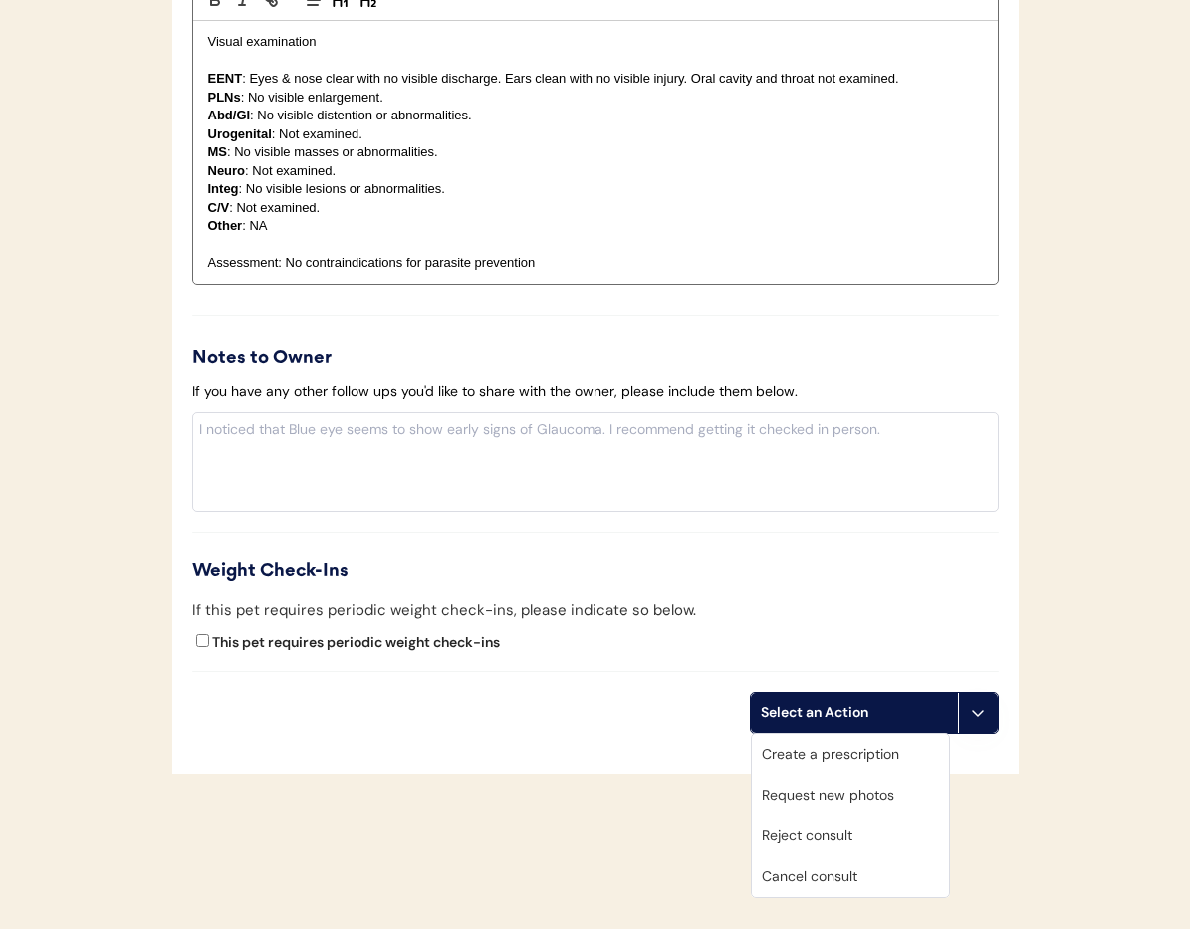
click at [858, 875] on div "Cancel consult" at bounding box center [850, 877] width 197 height 41
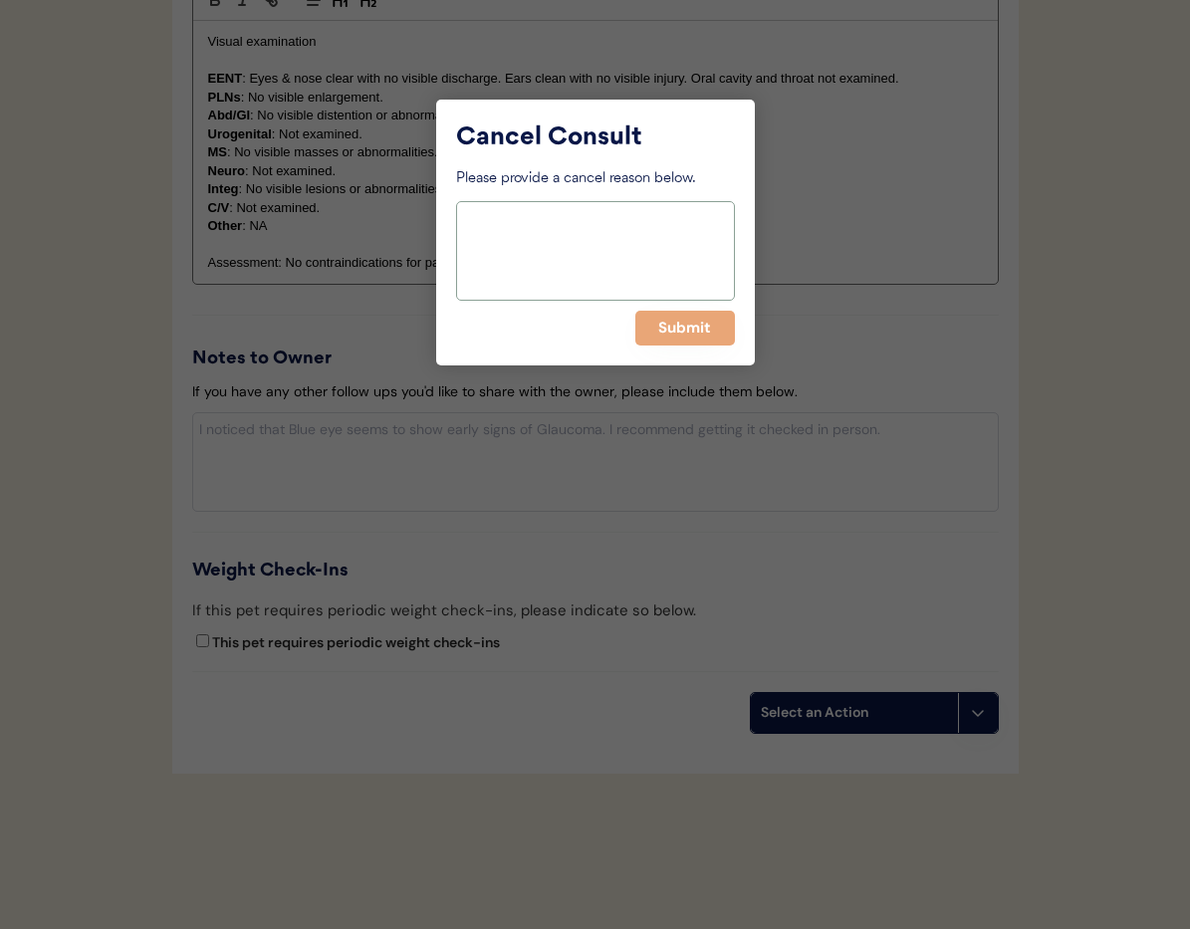
click at [503, 211] on textarea at bounding box center [595, 251] width 279 height 100
paste textarea "> 6 months"
type textarea "> 6 months"
click at [683, 330] on button "Submit" at bounding box center [685, 328] width 100 height 35
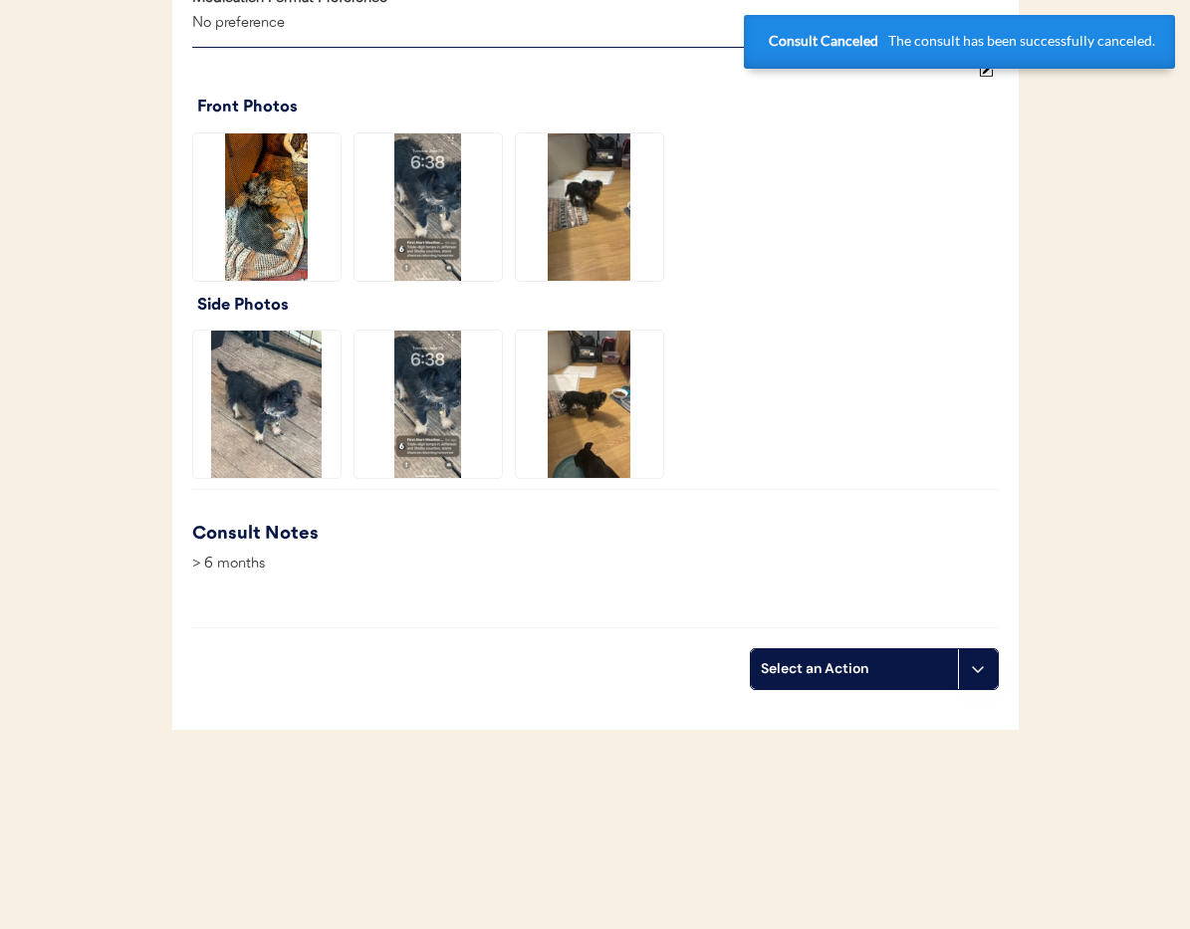
scroll to position [0, 0]
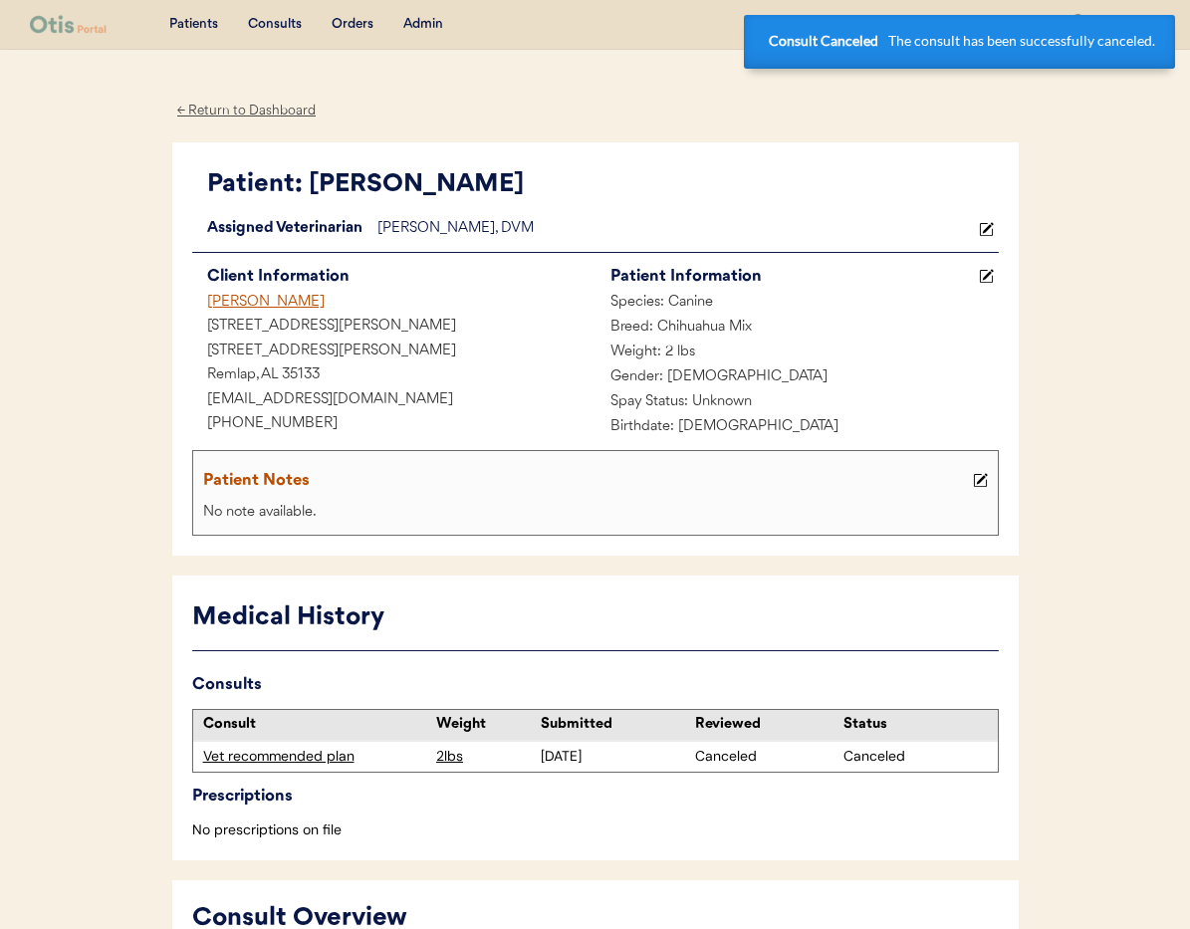
click at [269, 301] on div "[PERSON_NAME]" at bounding box center [393, 303] width 403 height 25
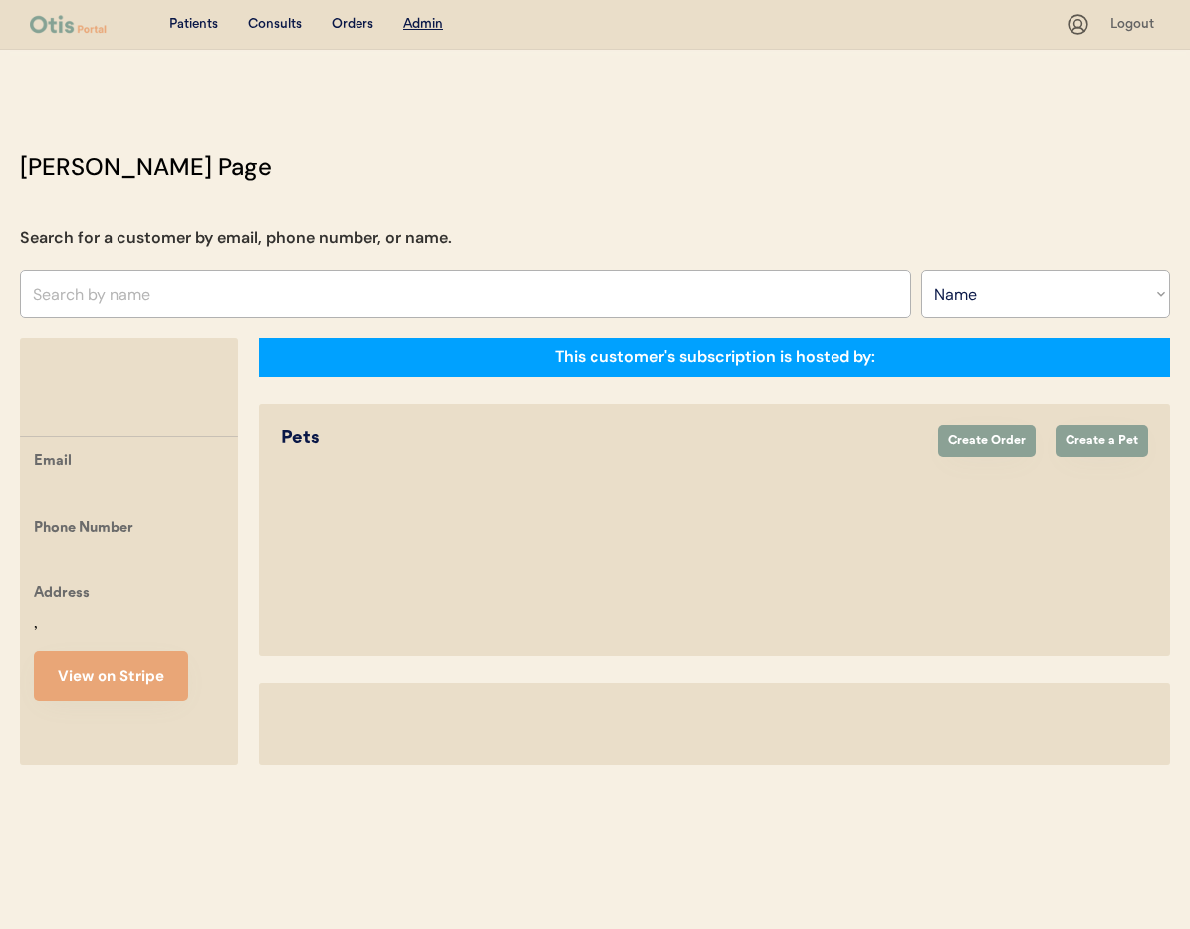
select select ""Name""
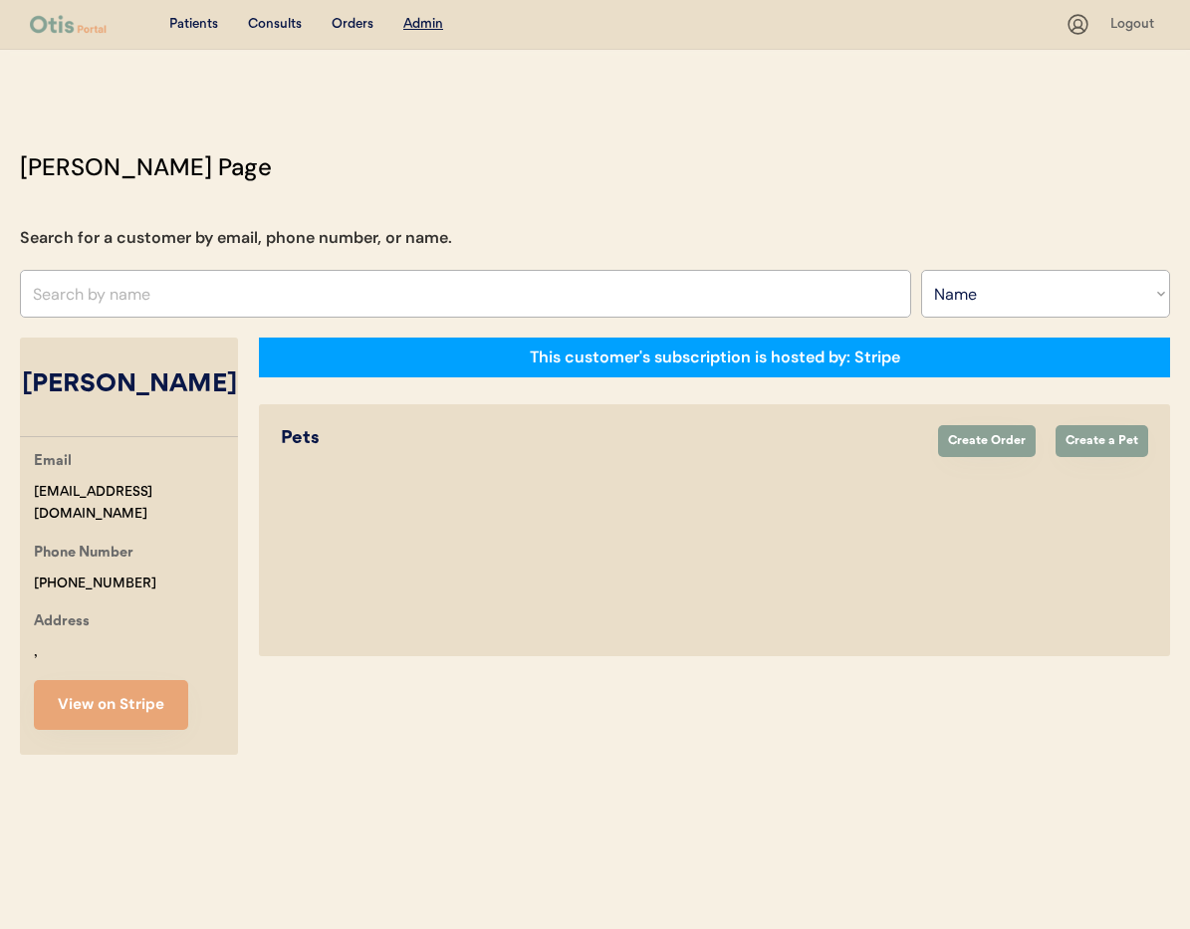
select select "true"
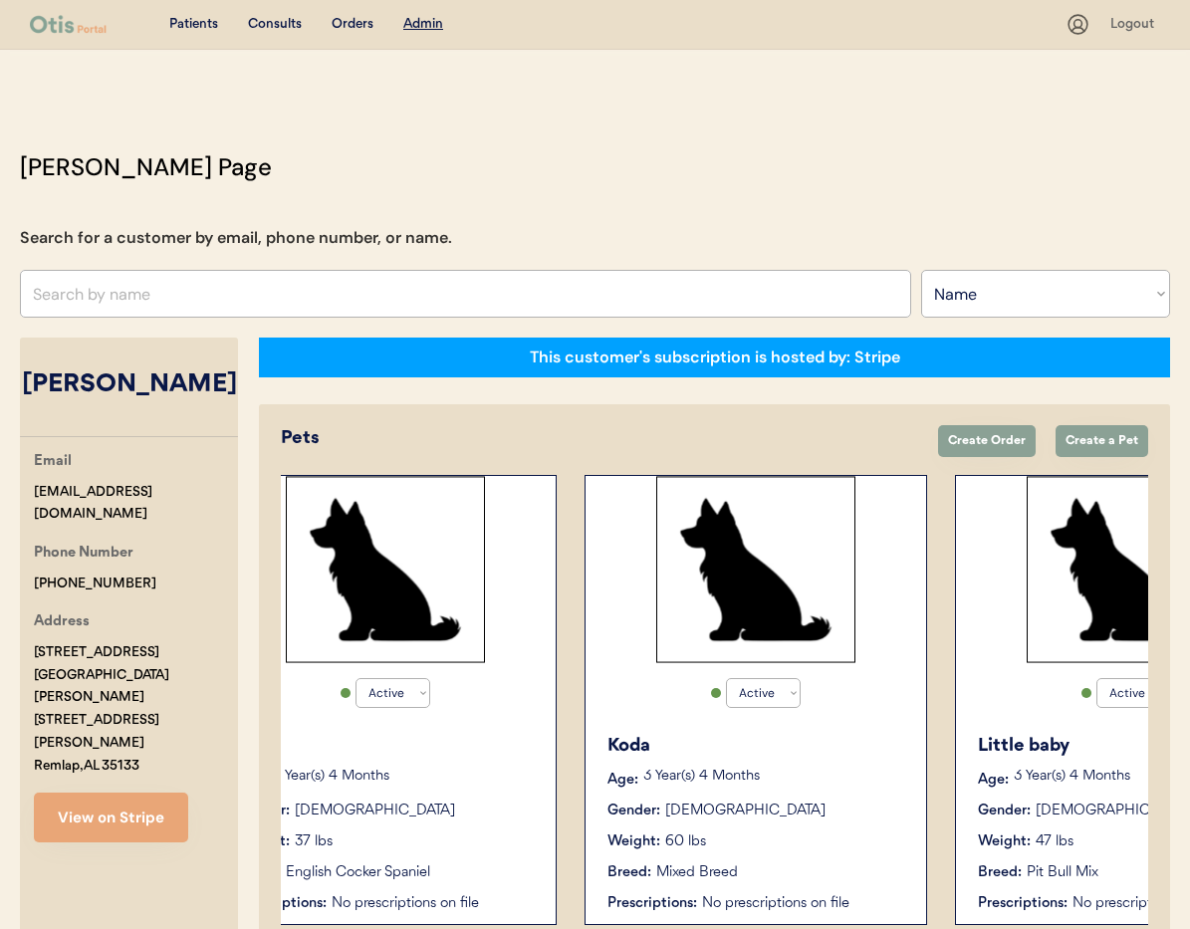
scroll to position [0, 615]
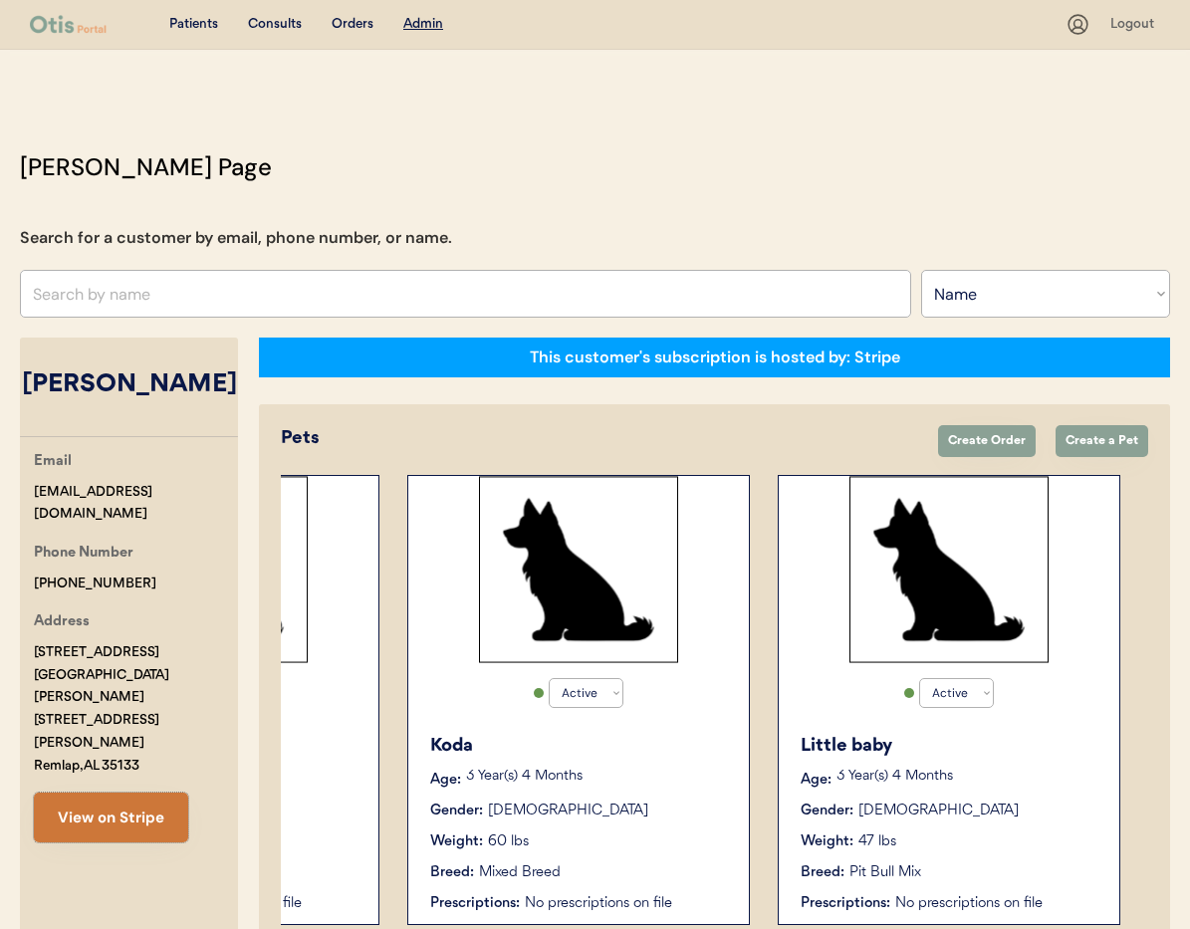
click at [102, 793] on button "View on Stripe" at bounding box center [111, 818] width 154 height 50
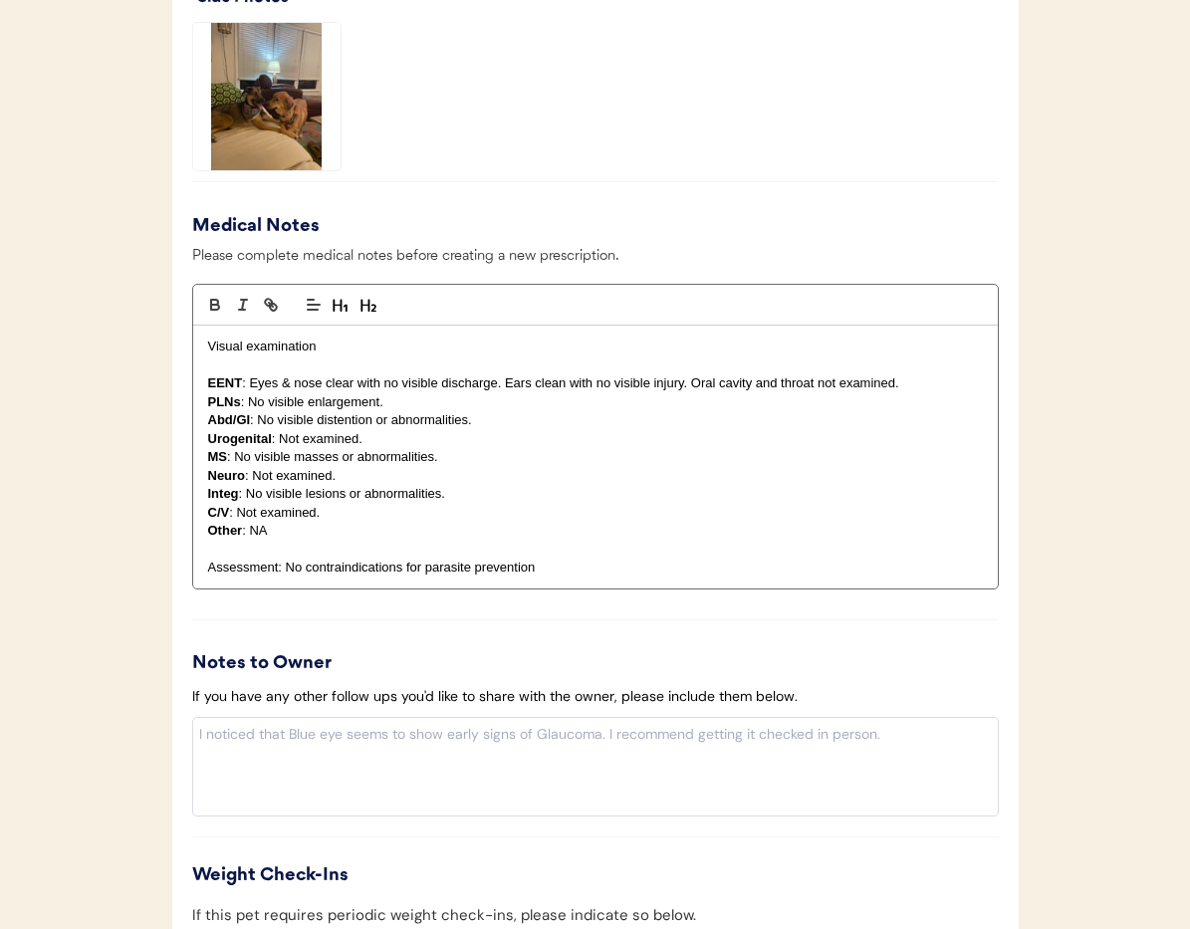
scroll to position [2074, 0]
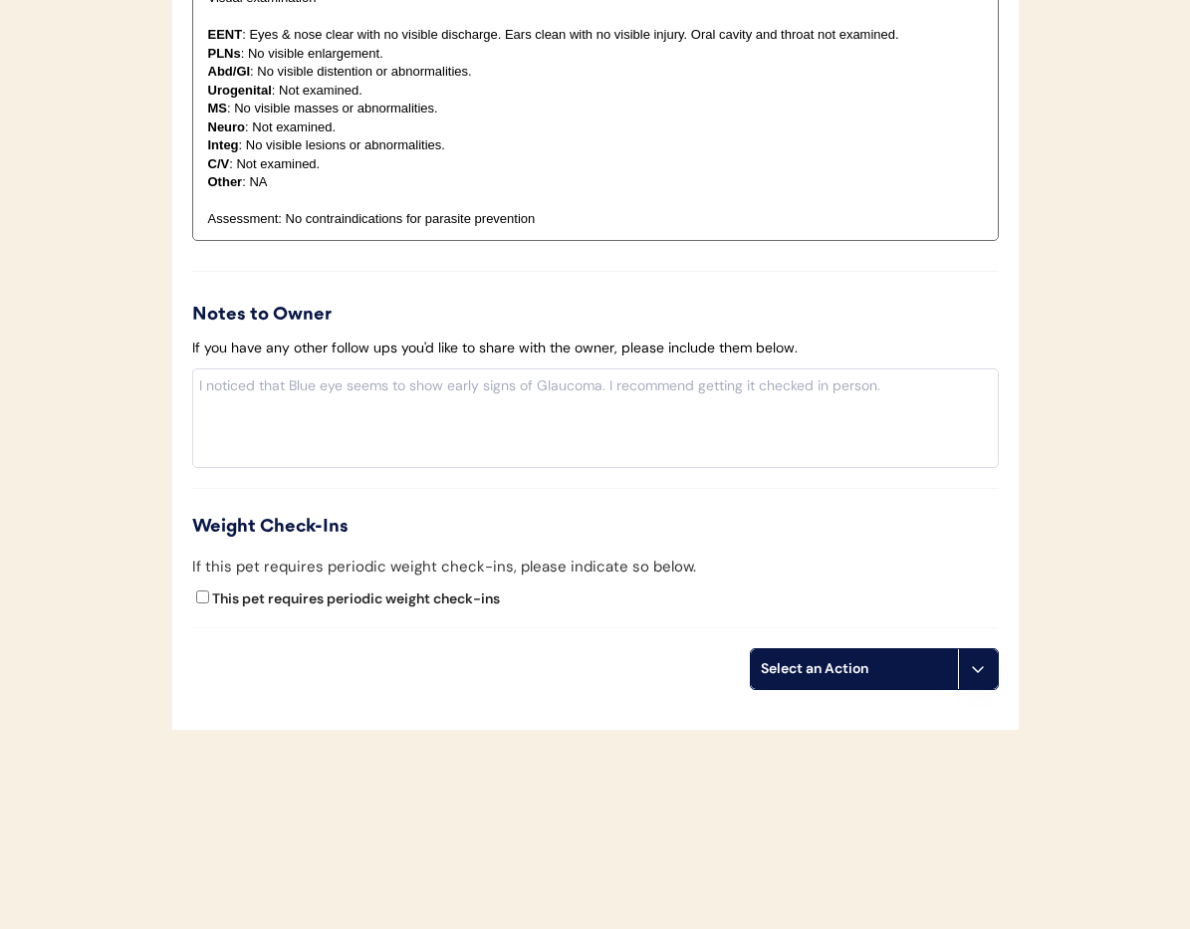
click at [981, 674] on icon at bounding box center [978, 669] width 16 height 16
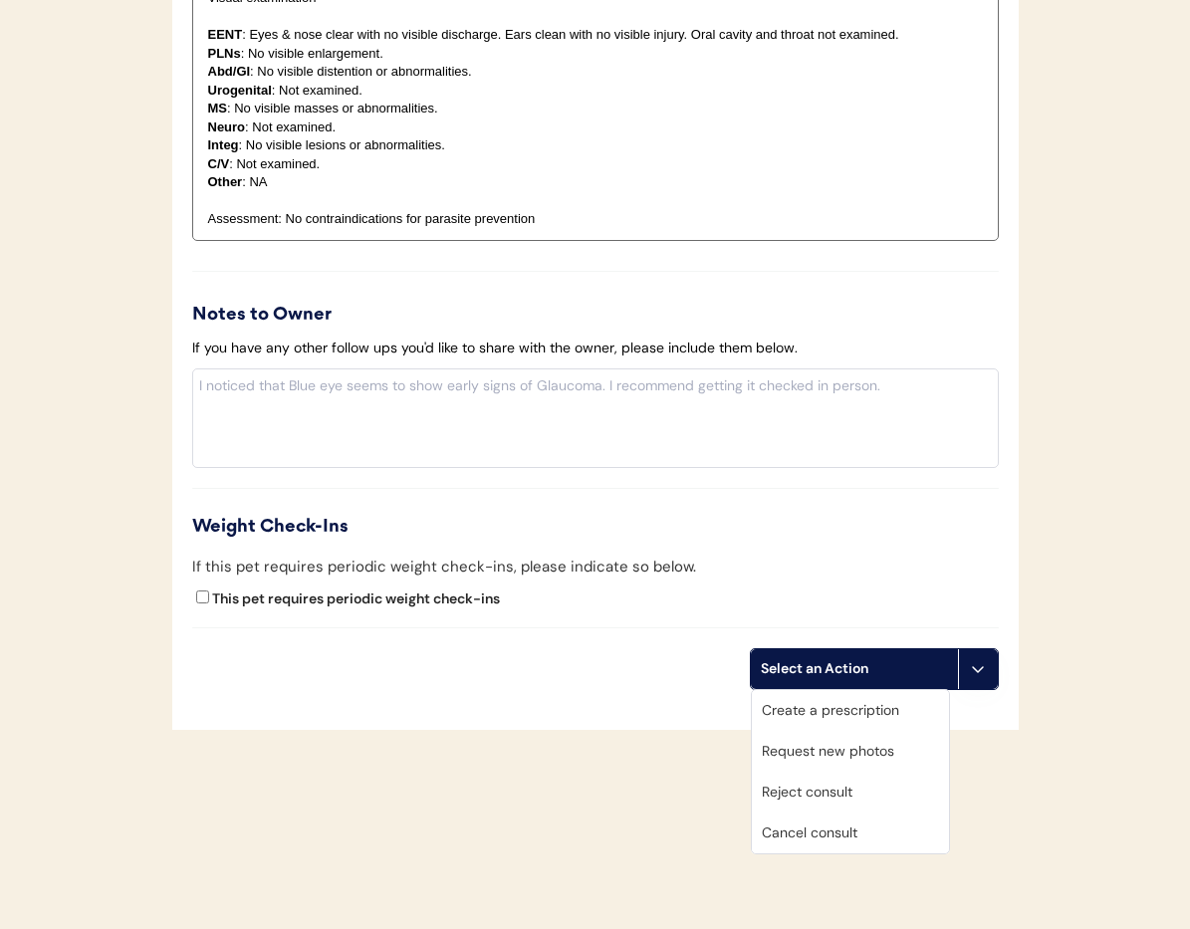
click at [889, 838] on div "Cancel consult" at bounding box center [850, 833] width 197 height 41
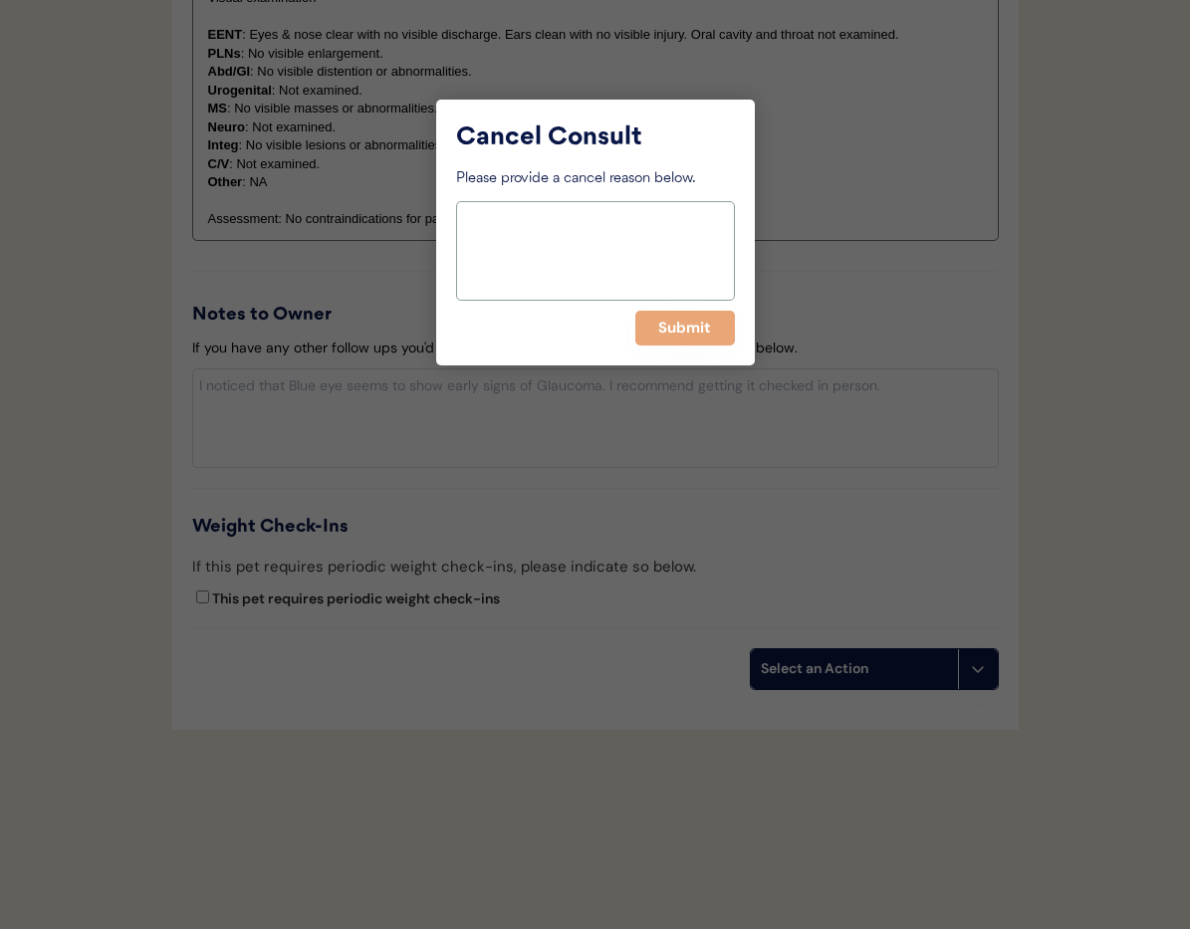
click at [549, 265] on textarea at bounding box center [595, 251] width 279 height 100
paste textarea "> 6 months"
type textarea "> 6 months"
click at [661, 326] on button "Submit" at bounding box center [685, 328] width 100 height 35
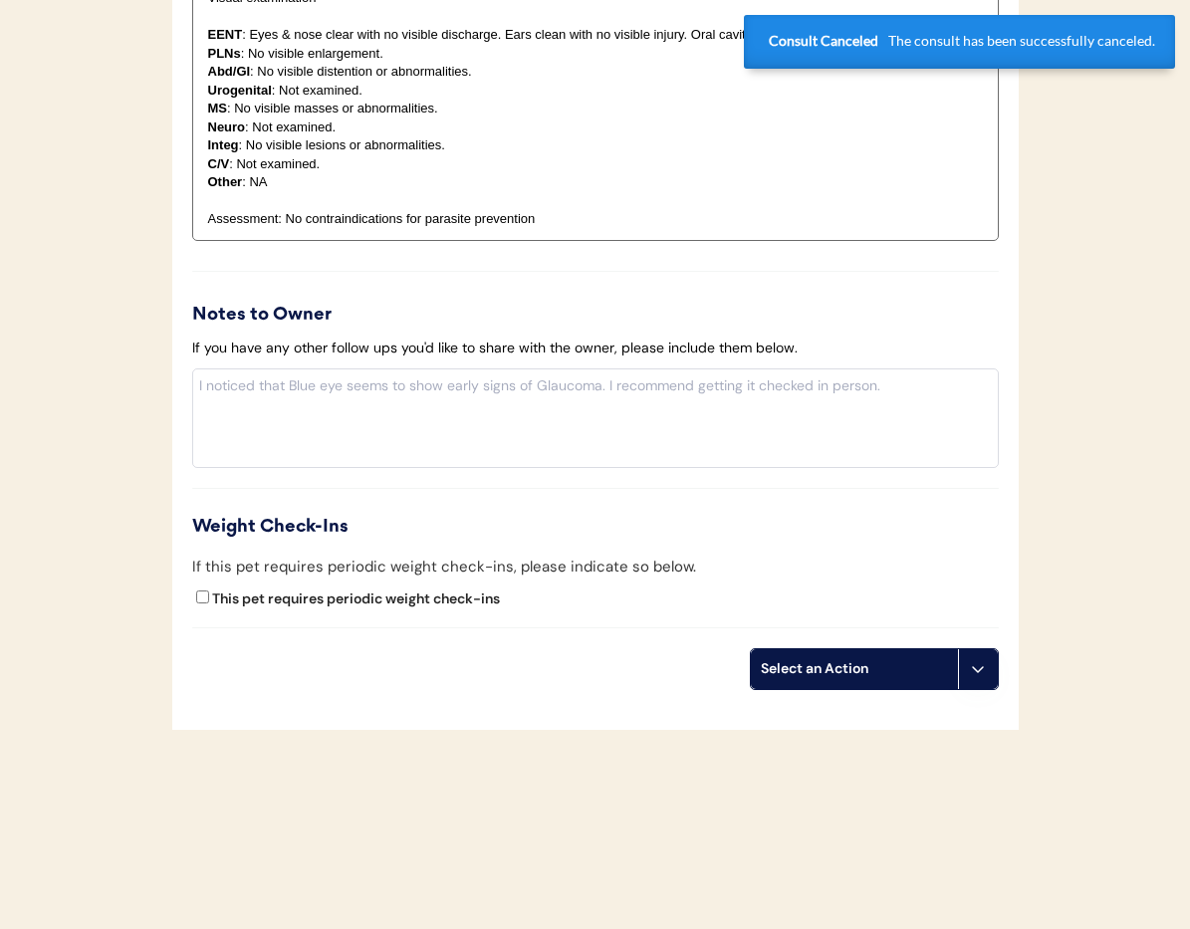
scroll to position [0, 0]
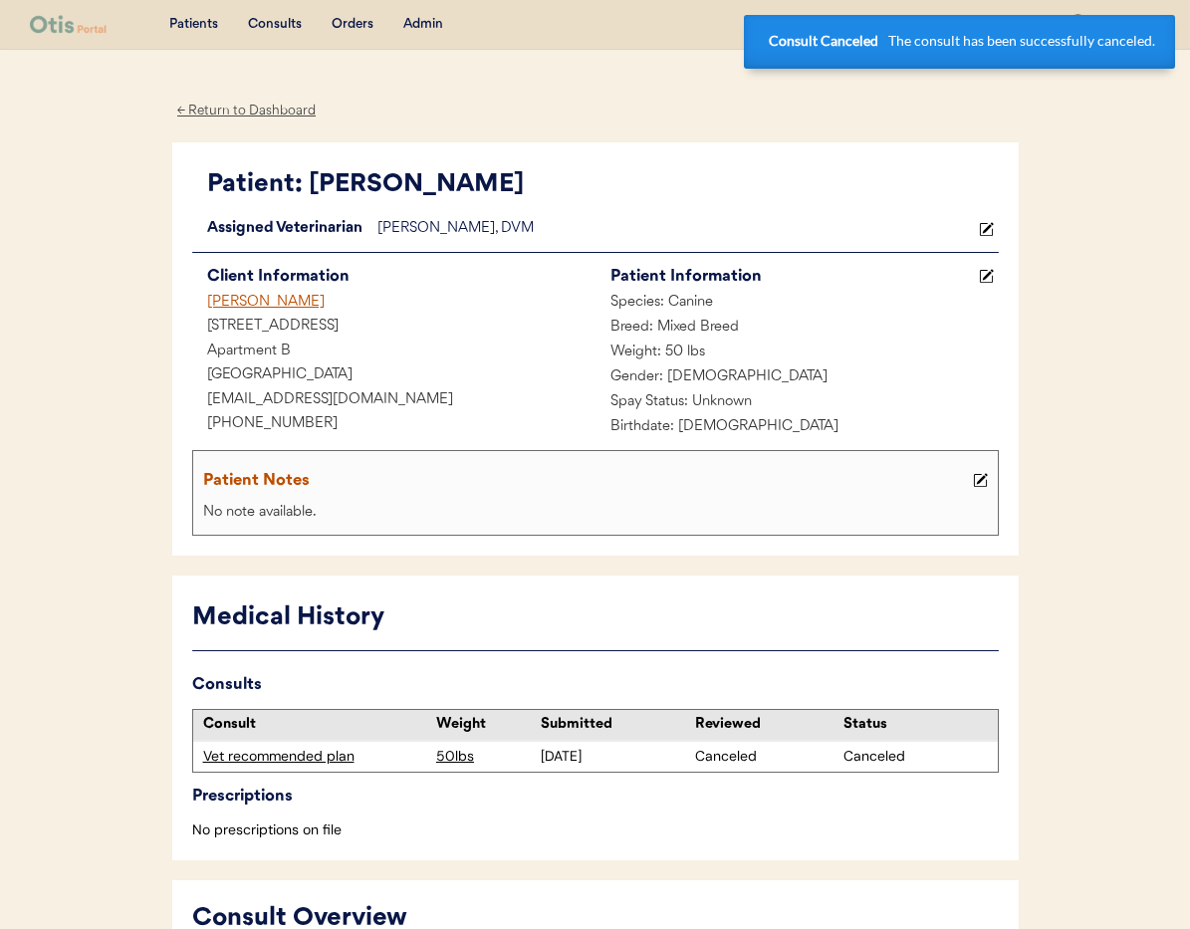
click at [241, 299] on div "Sarah Cox" at bounding box center [393, 303] width 403 height 25
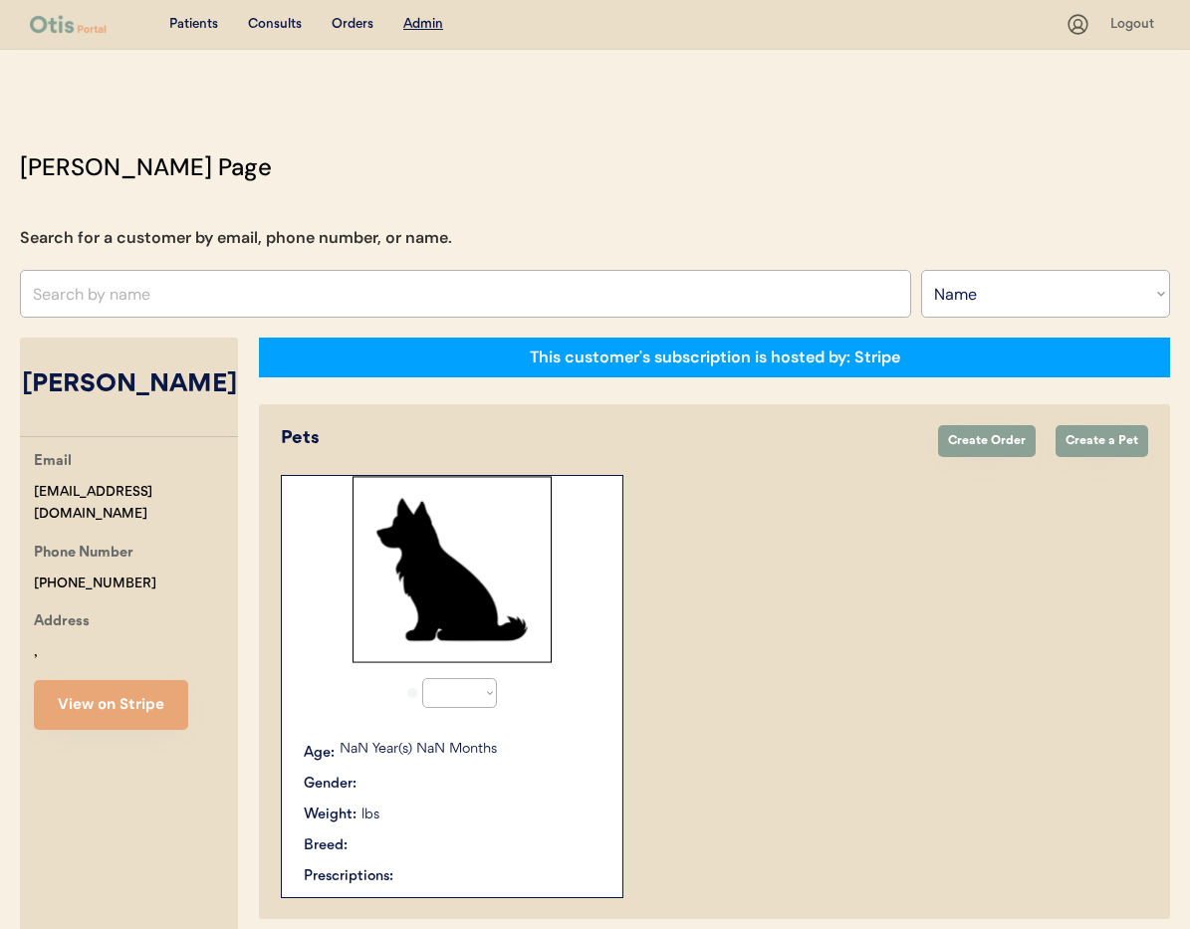
select select ""Name""
select select "true"
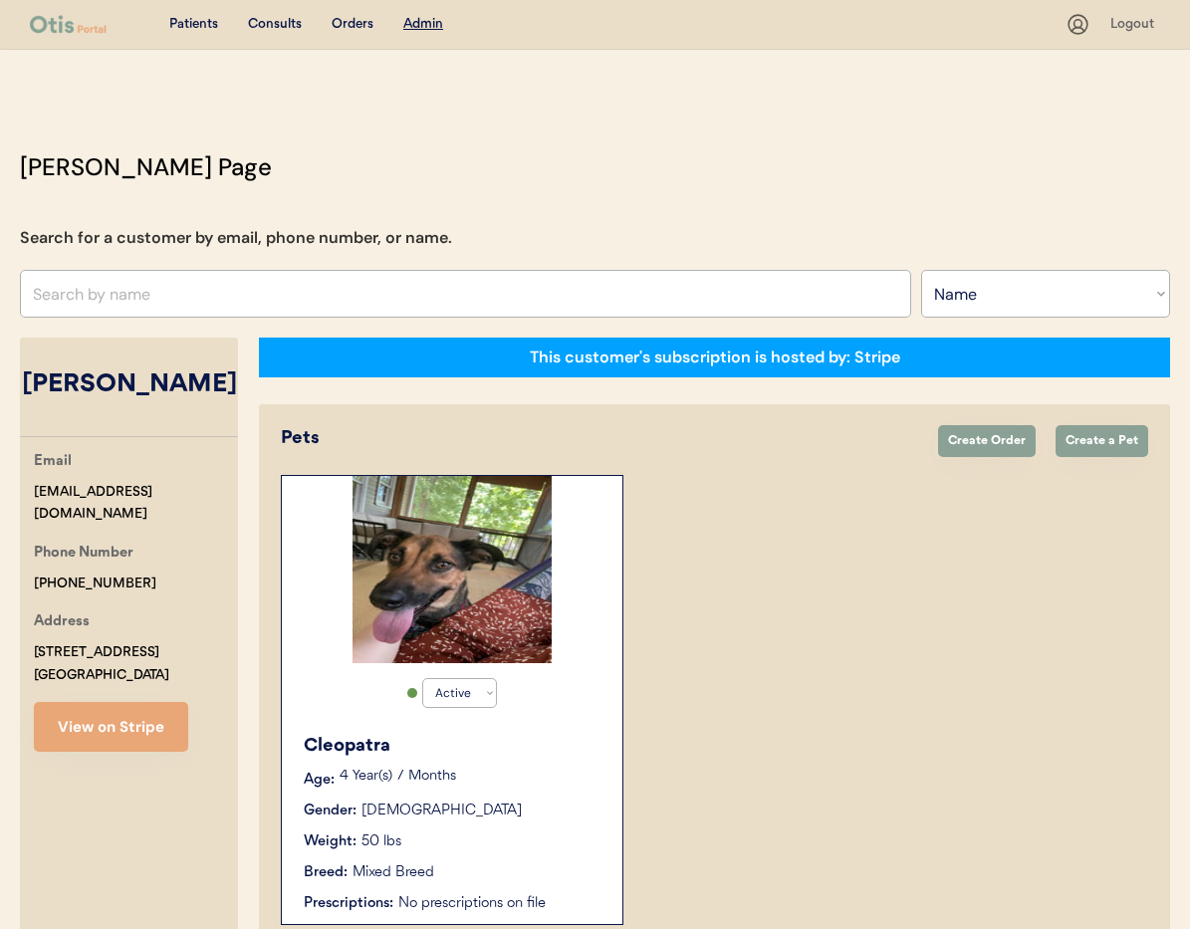
scroll to position [110, 0]
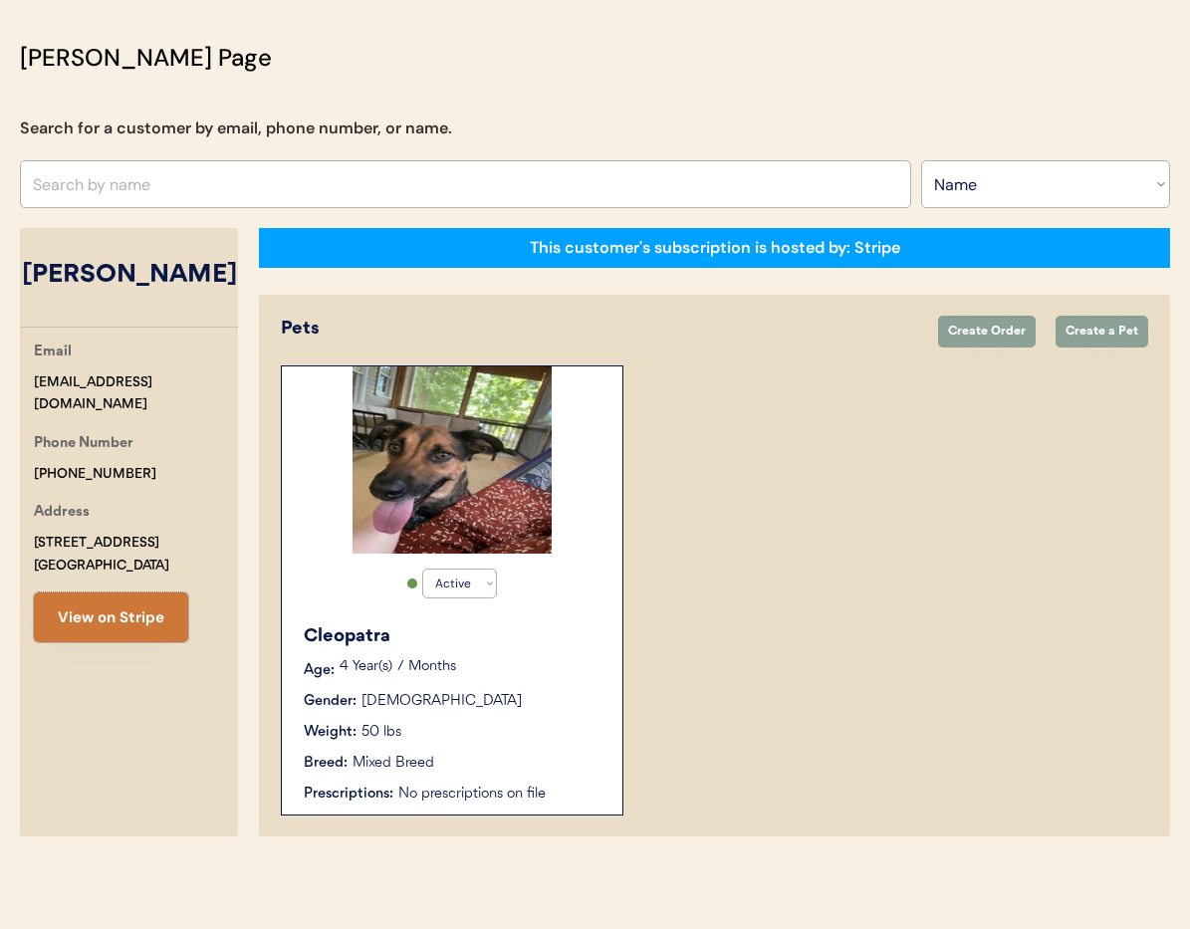
click at [139, 619] on button "View on Stripe" at bounding box center [111, 618] width 154 height 50
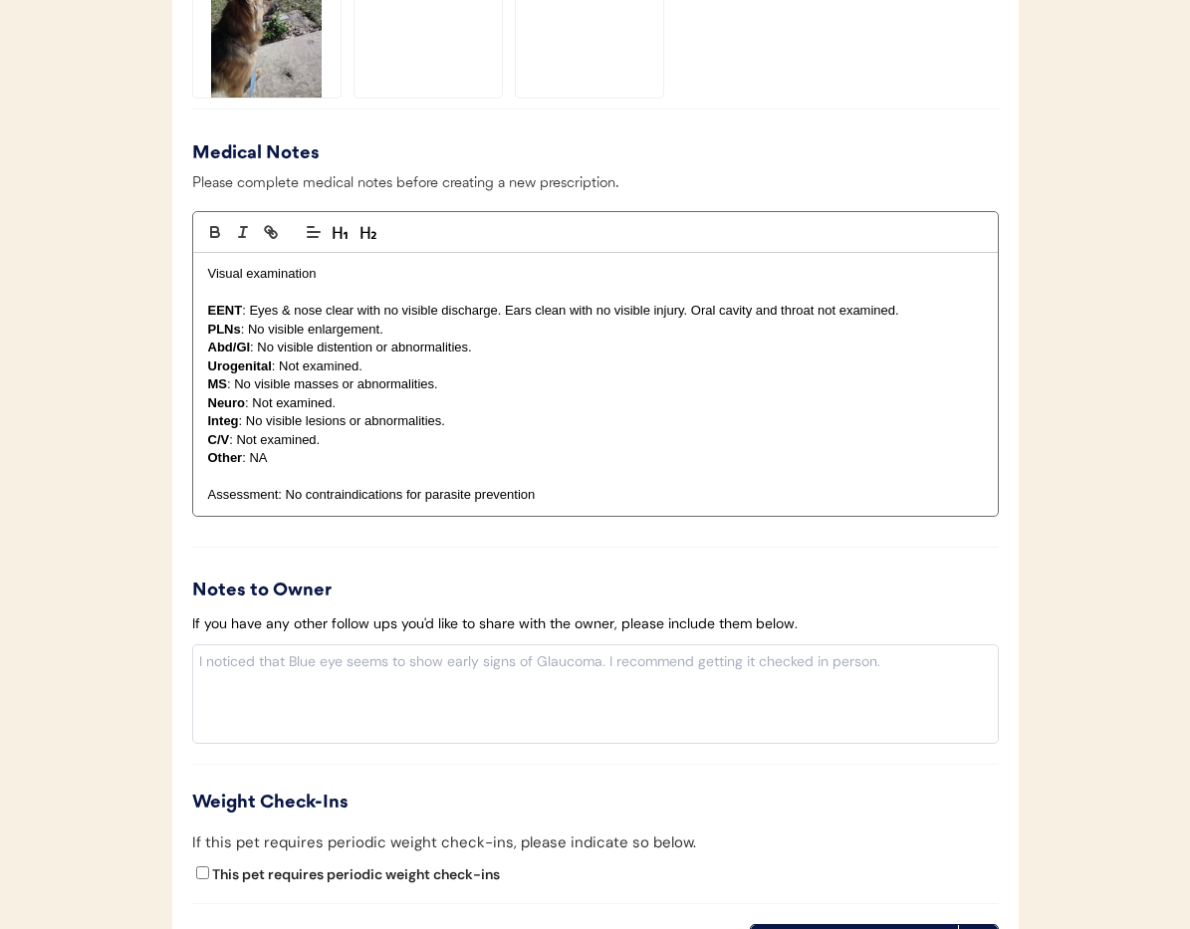
scroll to position [2050, 0]
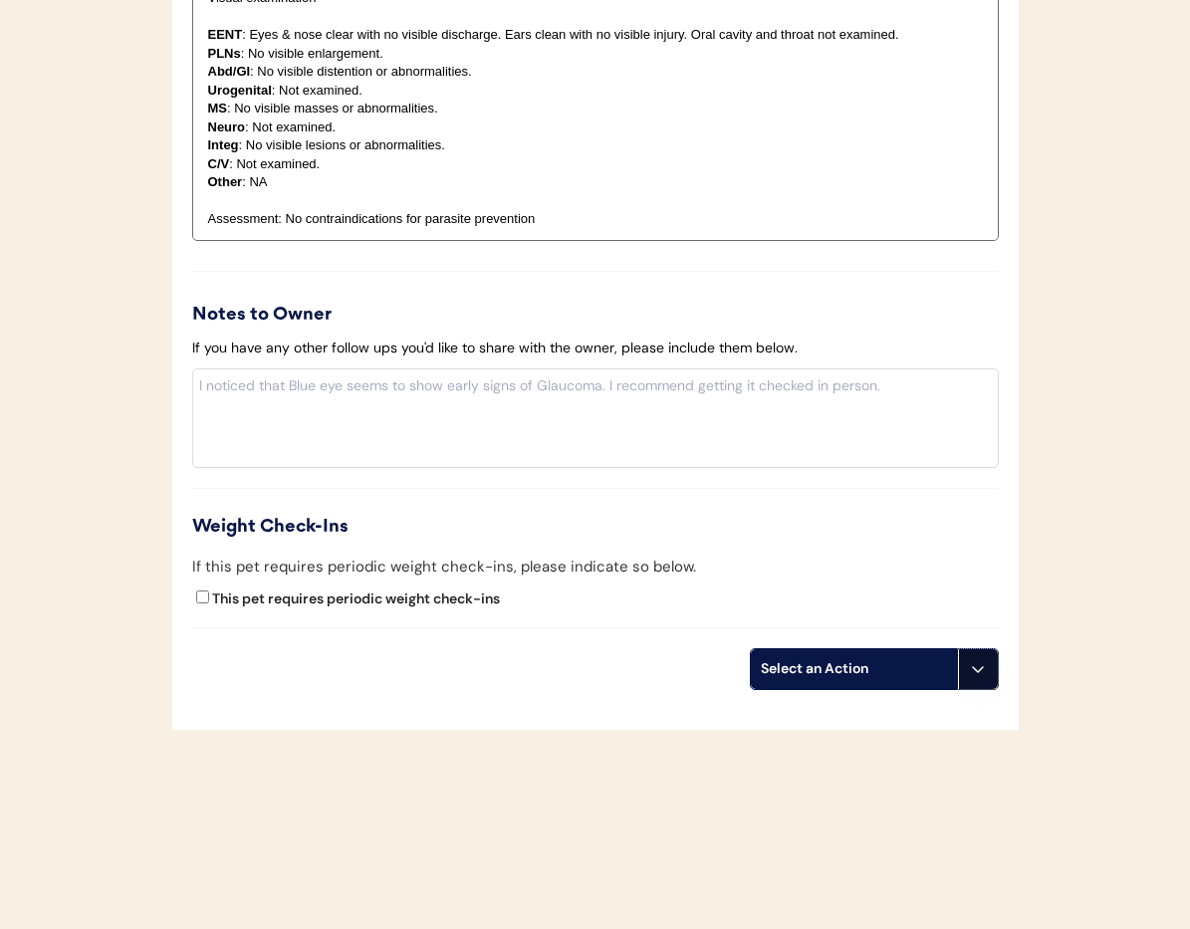
click at [972, 660] on button at bounding box center [978, 669] width 40 height 40
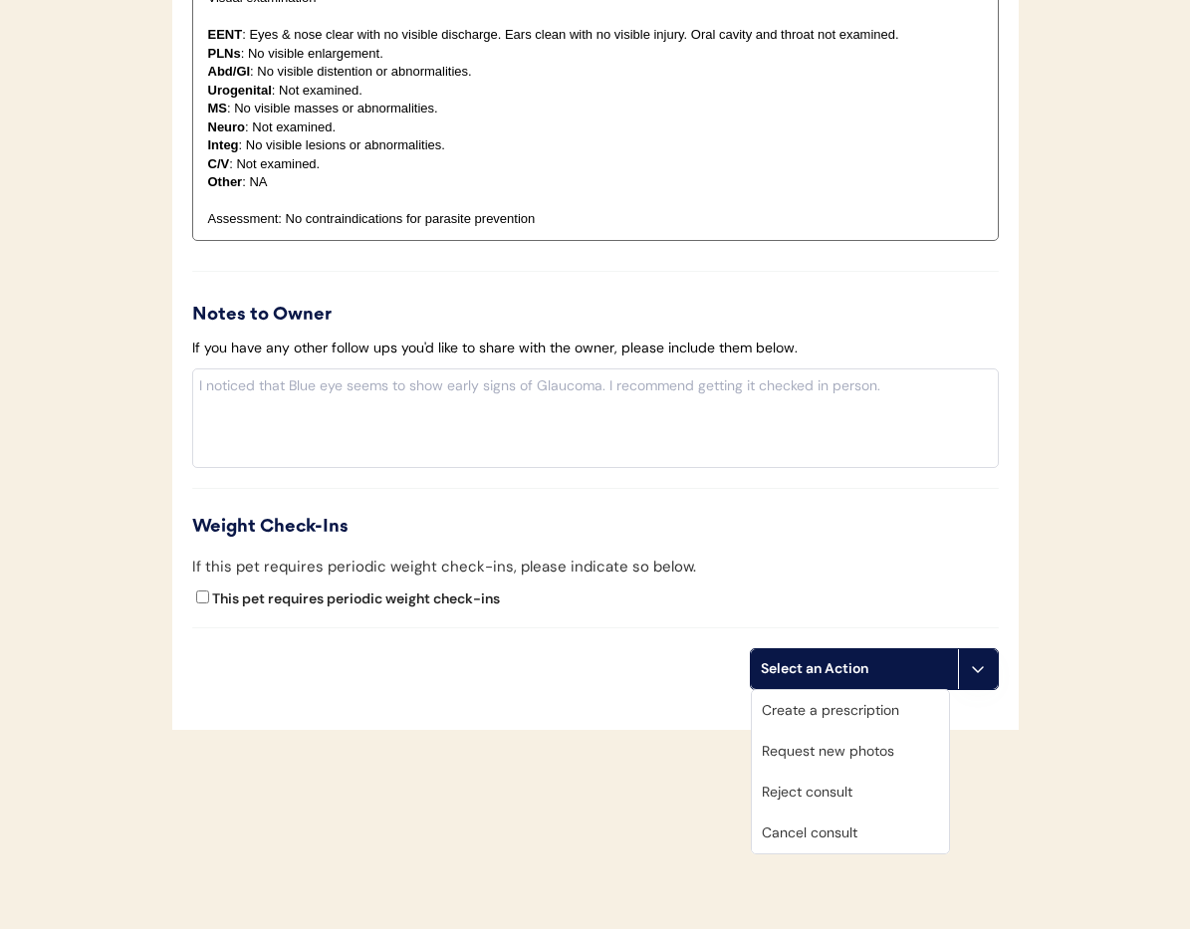
click at [846, 827] on div "Cancel consult" at bounding box center [850, 833] width 197 height 41
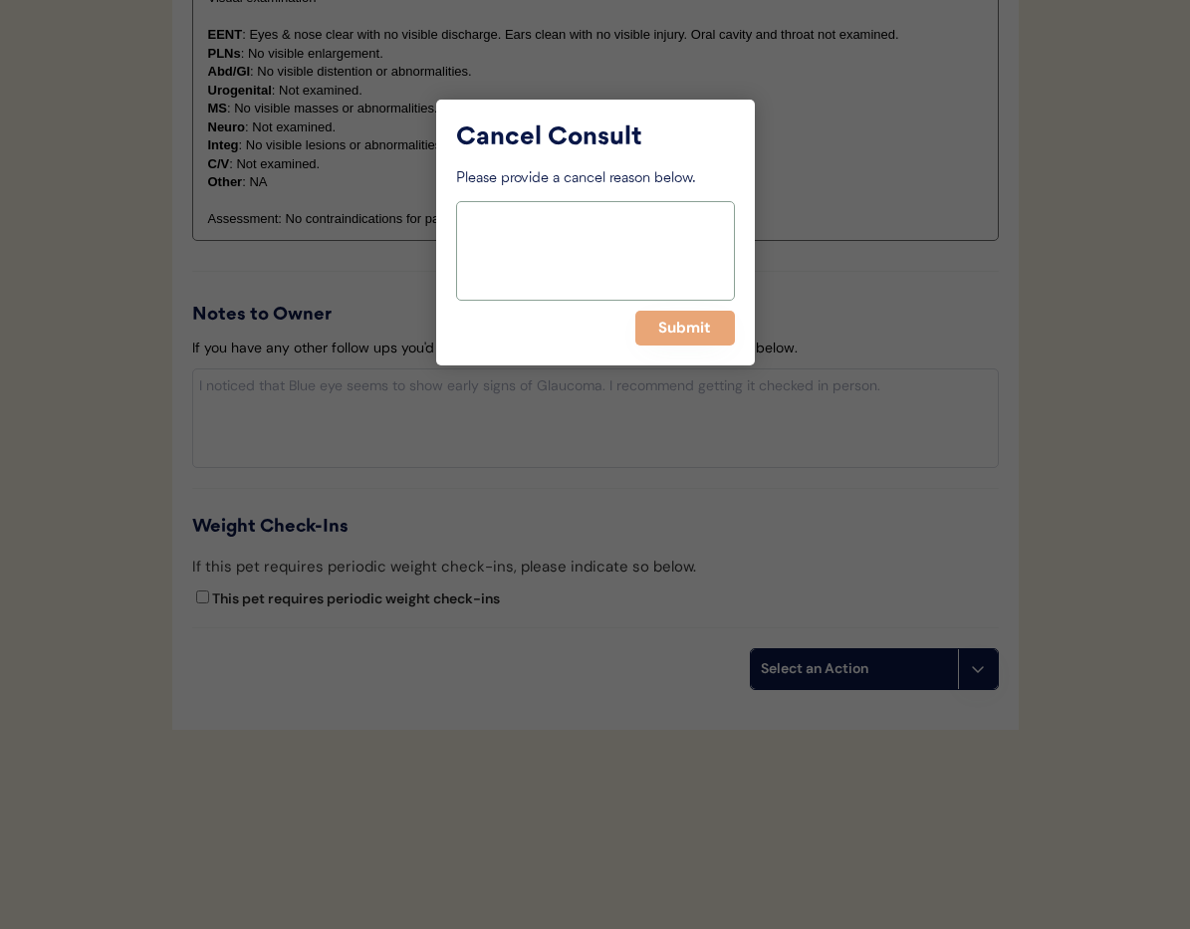
click at [594, 252] on textarea at bounding box center [595, 251] width 279 height 100
paste textarea "> 6 months"
type textarea "> 6 months"
click at [682, 336] on button "Submit" at bounding box center [685, 328] width 100 height 35
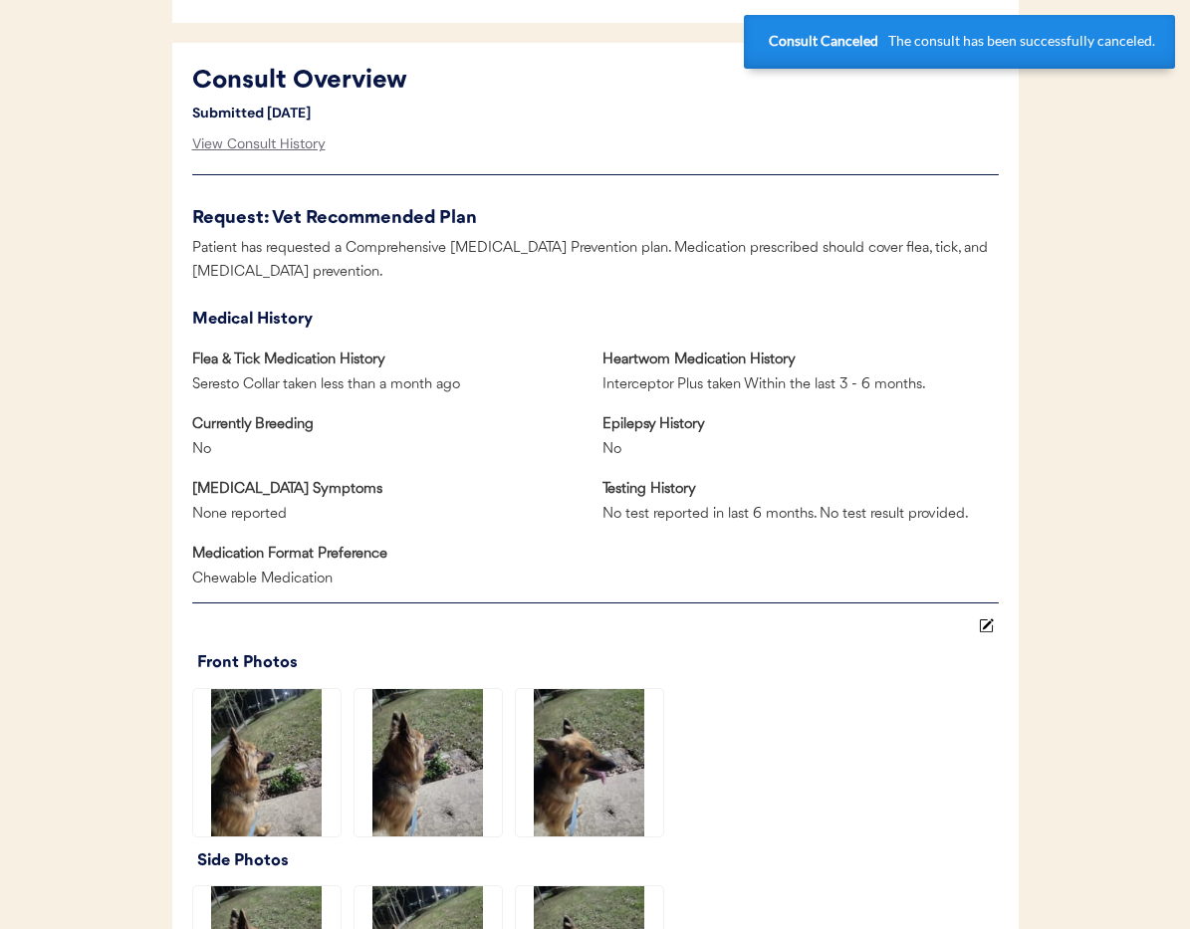
scroll to position [0, 0]
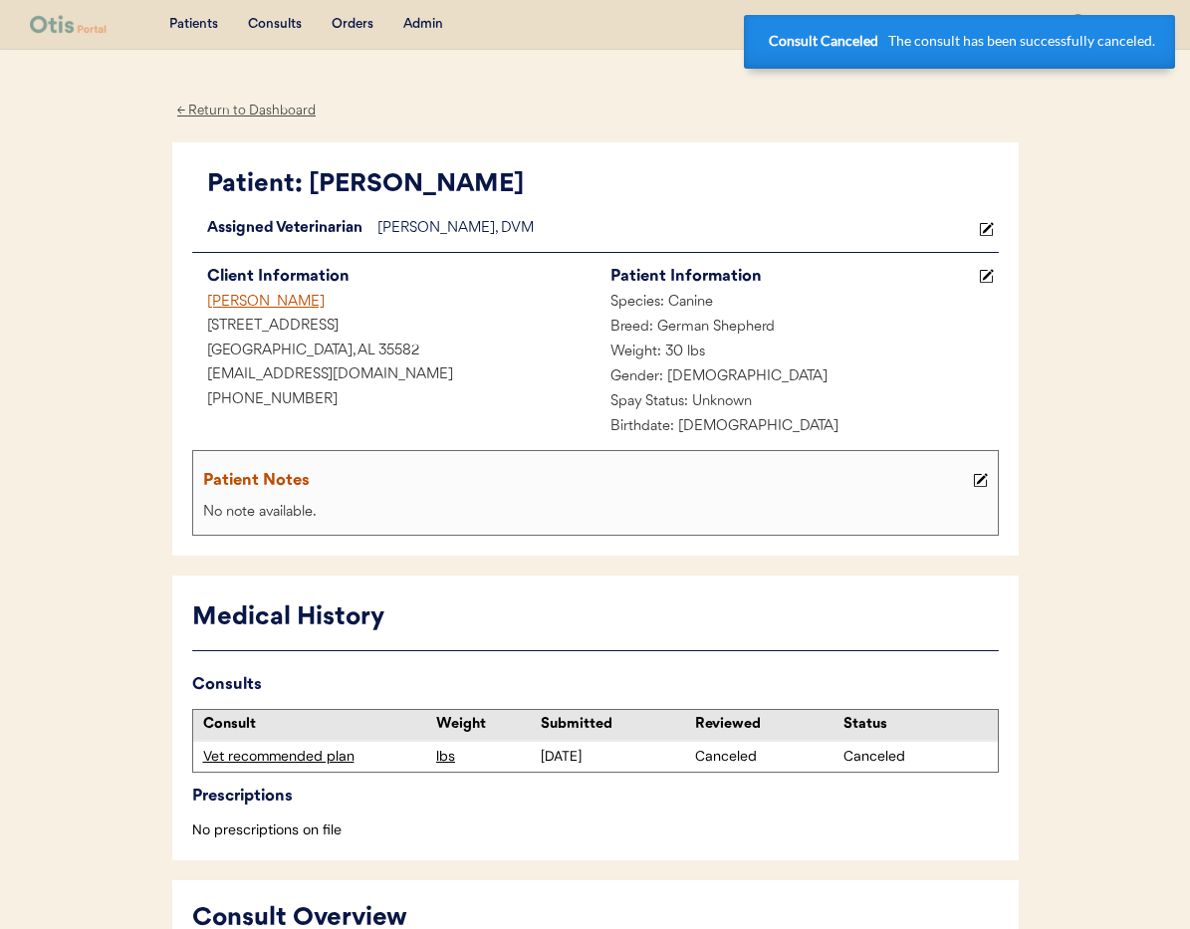
click at [244, 299] on div "Jeremy Edgmon" at bounding box center [393, 303] width 403 height 25
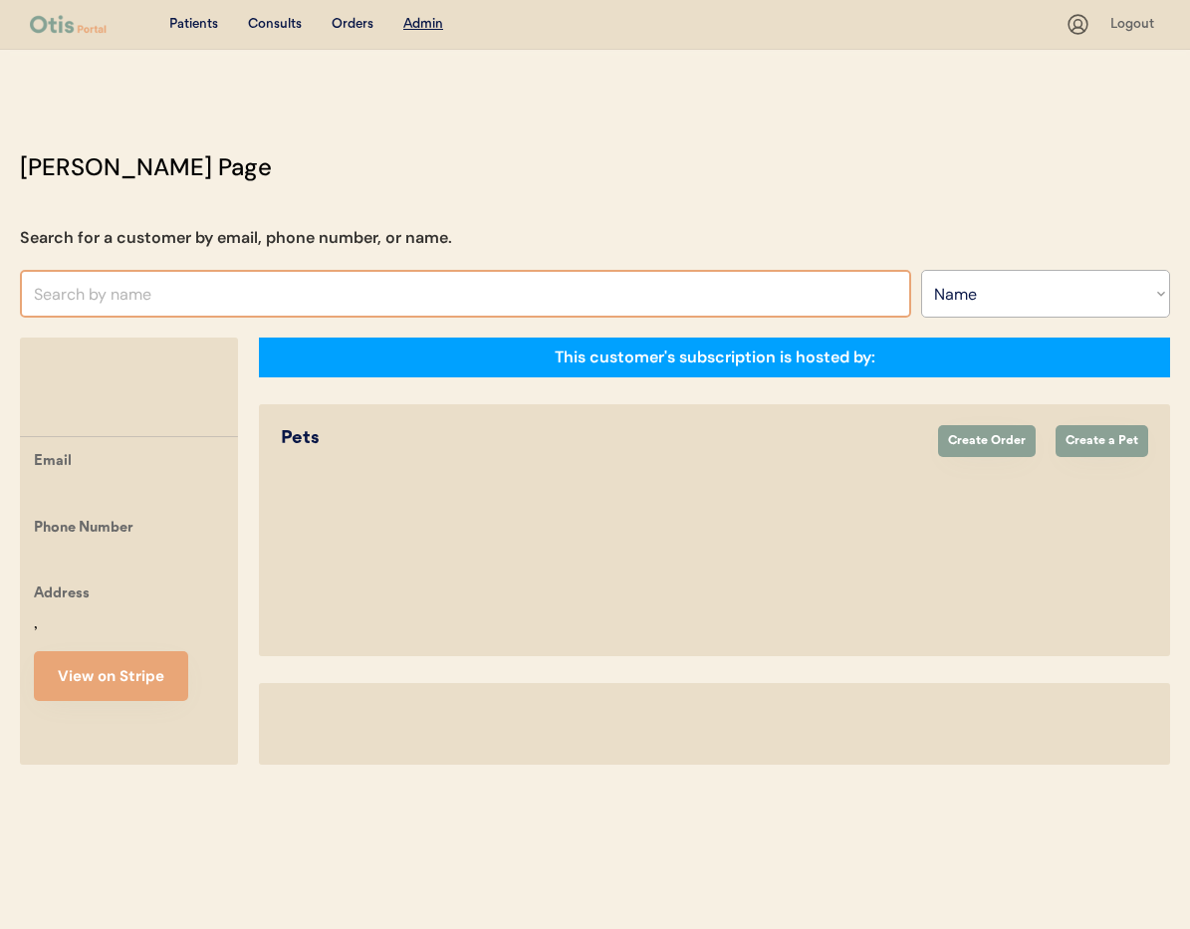
select select ""Name""
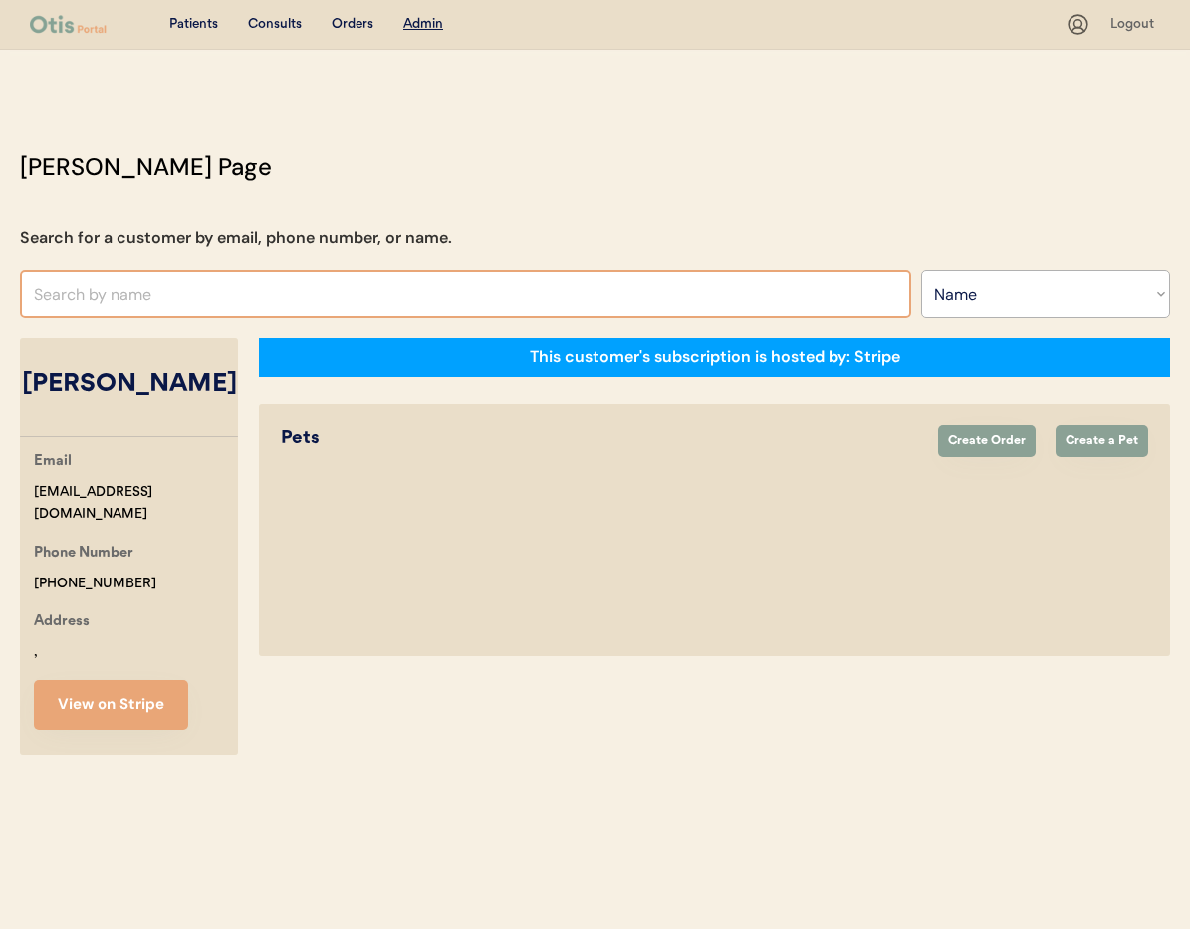
select select "true"
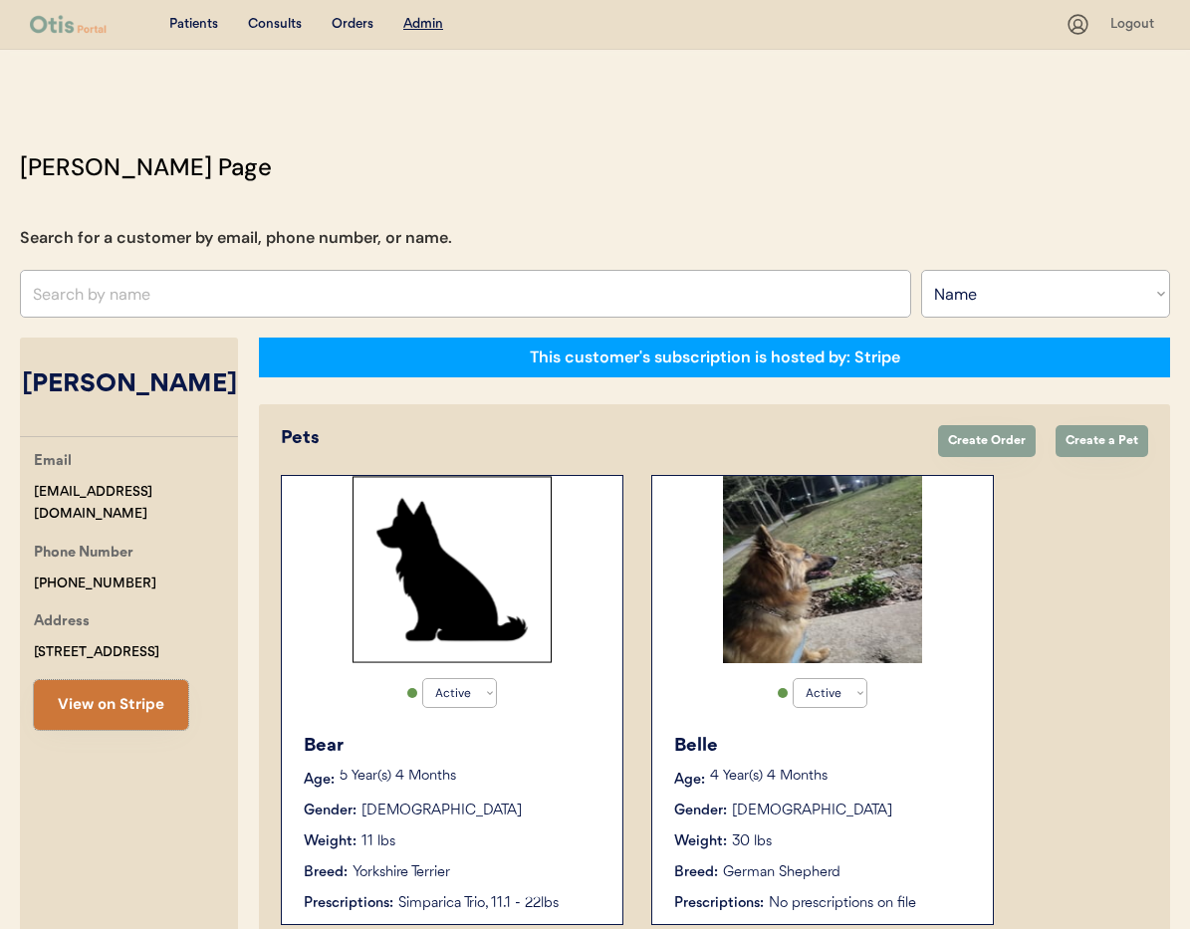
click at [109, 723] on button "View on Stripe" at bounding box center [111, 705] width 154 height 50
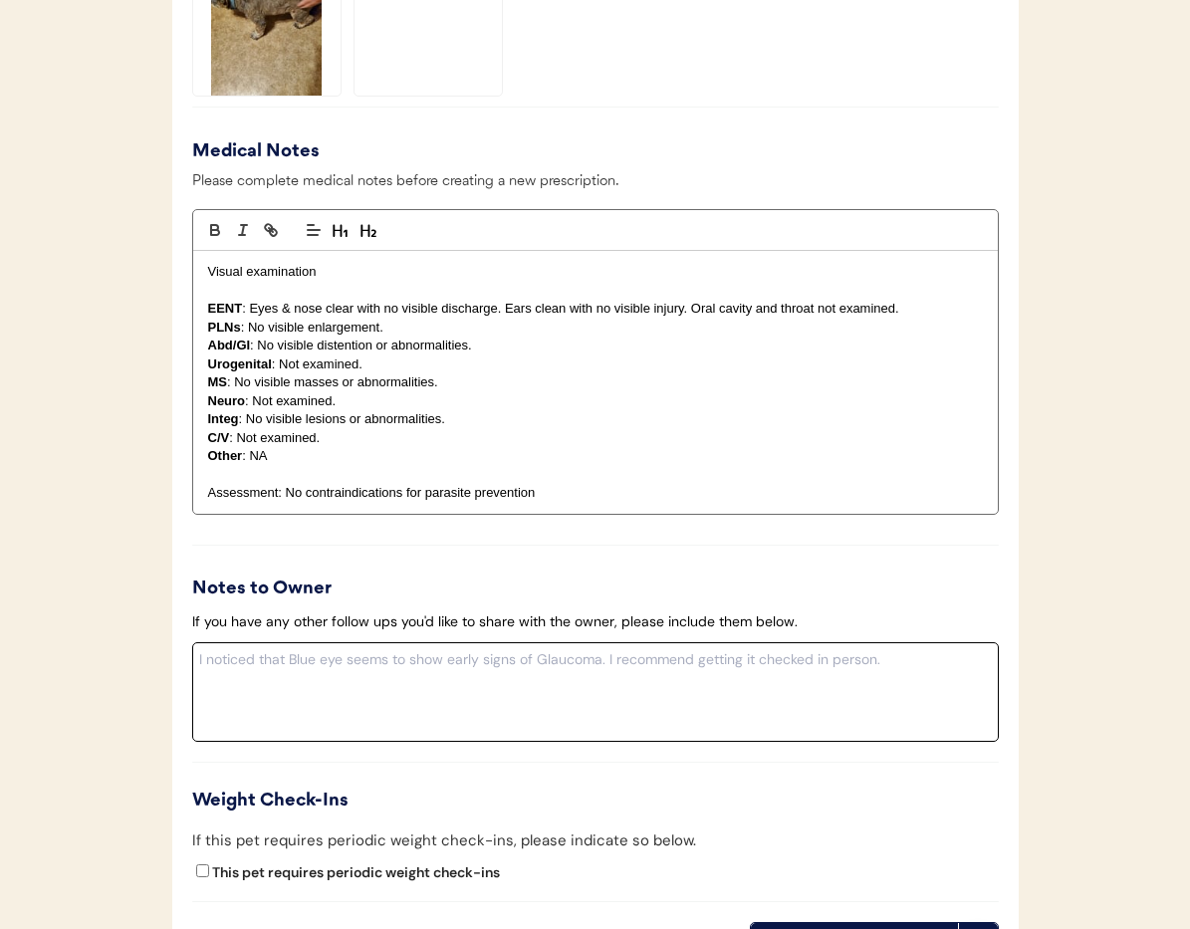
scroll to position [2136, 0]
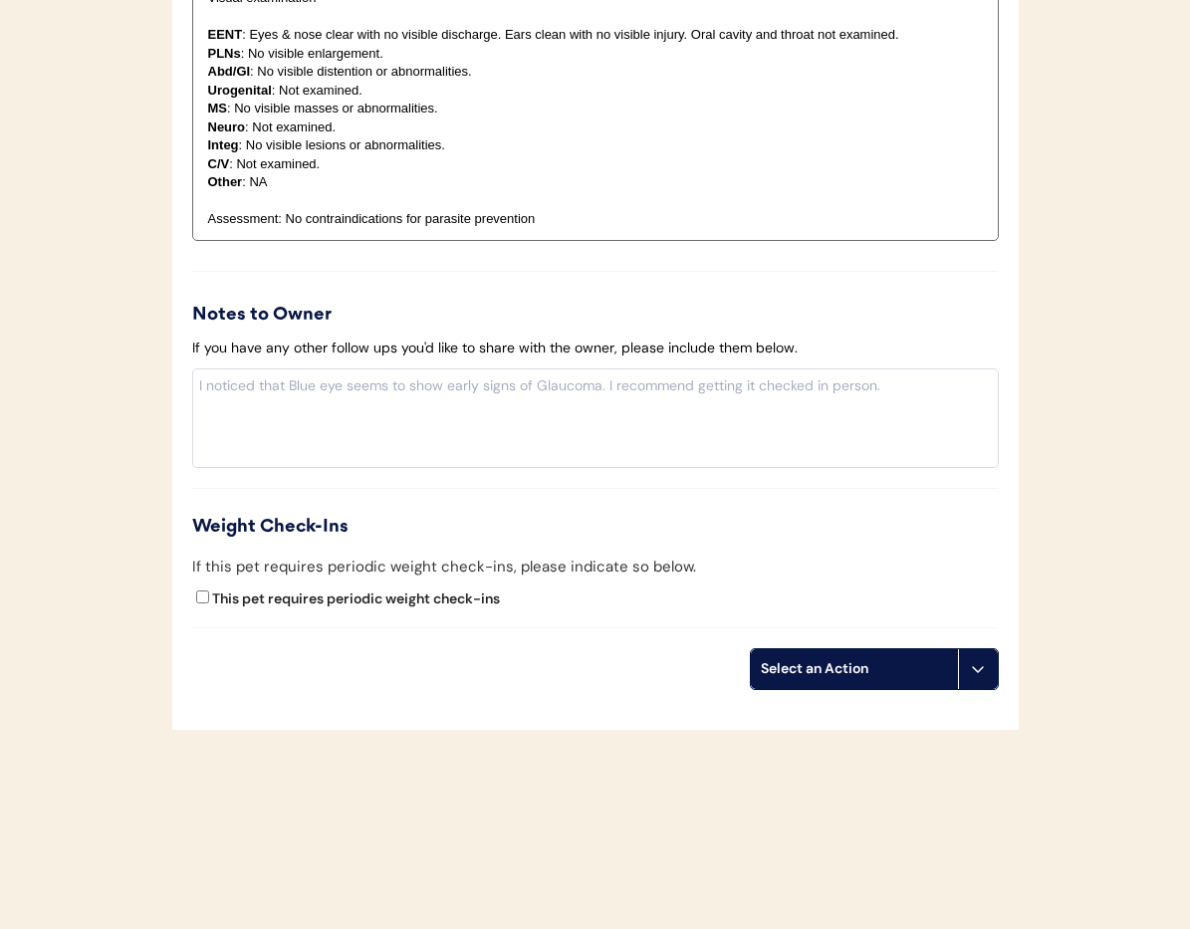
drag, startPoint x: 977, startPoint y: 671, endPoint x: 972, endPoint y: 682, distance: 12.0
click at [977, 670] on use at bounding box center [978, 669] width 16 height 16
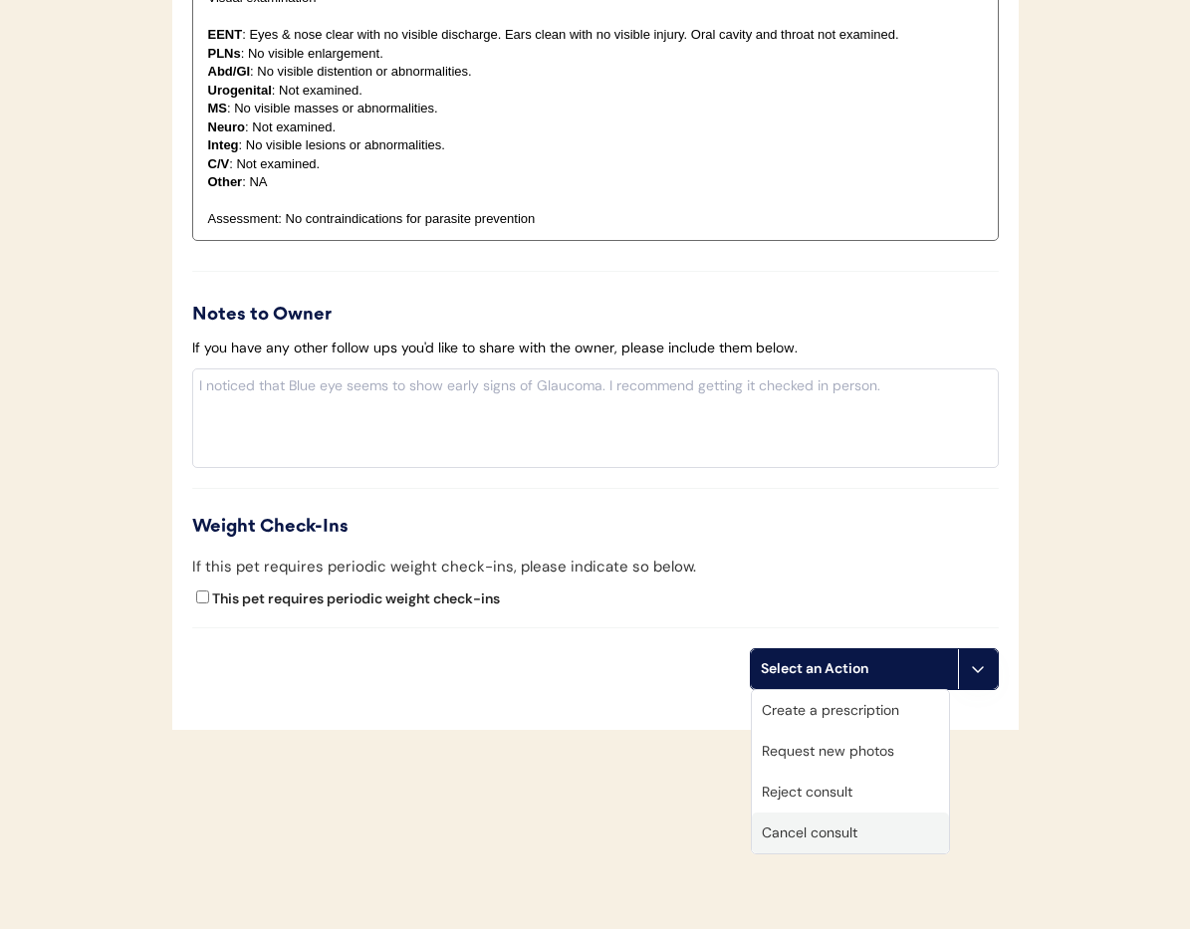
click at [888, 836] on div "Cancel consult" at bounding box center [850, 833] width 197 height 41
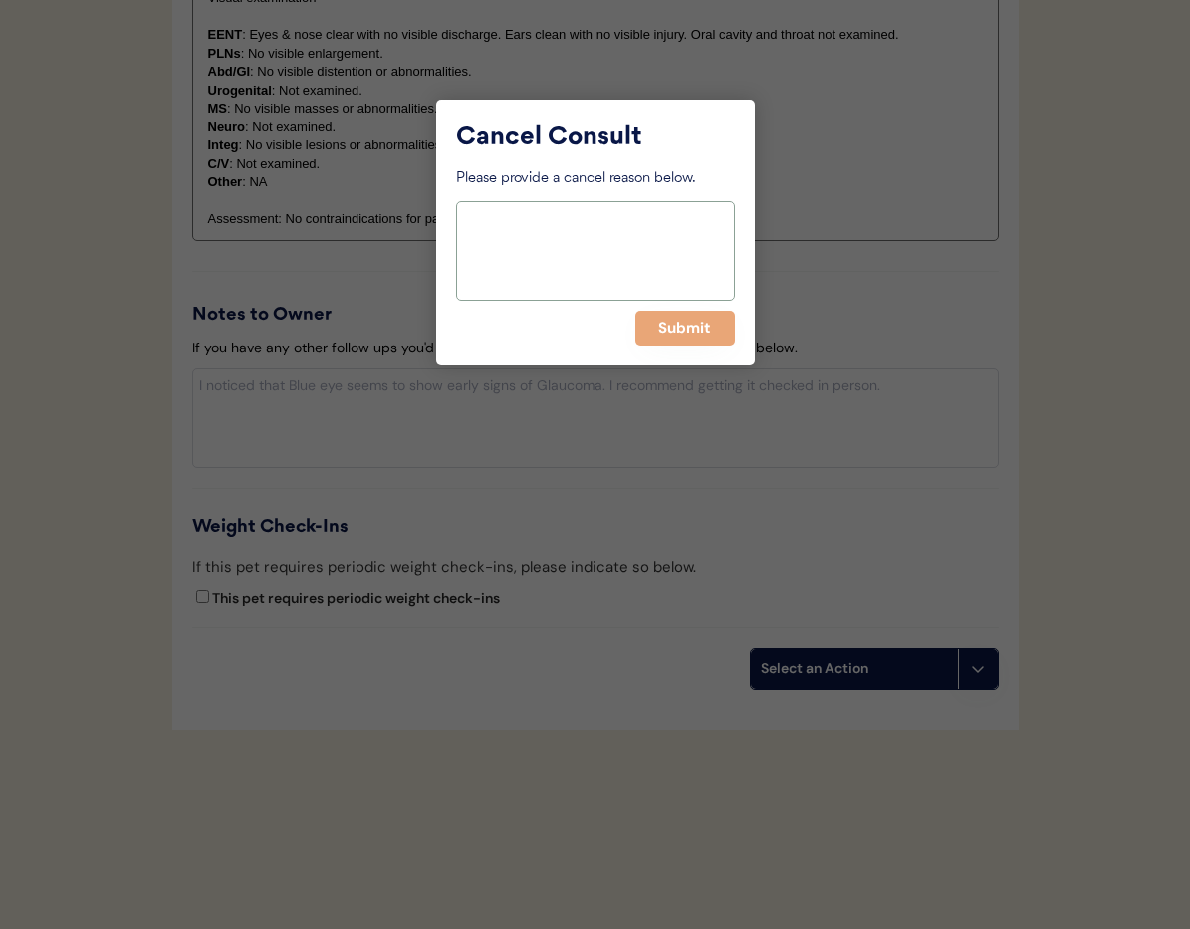
click at [571, 216] on textarea at bounding box center [595, 251] width 279 height 100
paste textarea "> 6 months"
type textarea "> 6 months"
click at [667, 329] on button "Submit" at bounding box center [685, 328] width 100 height 35
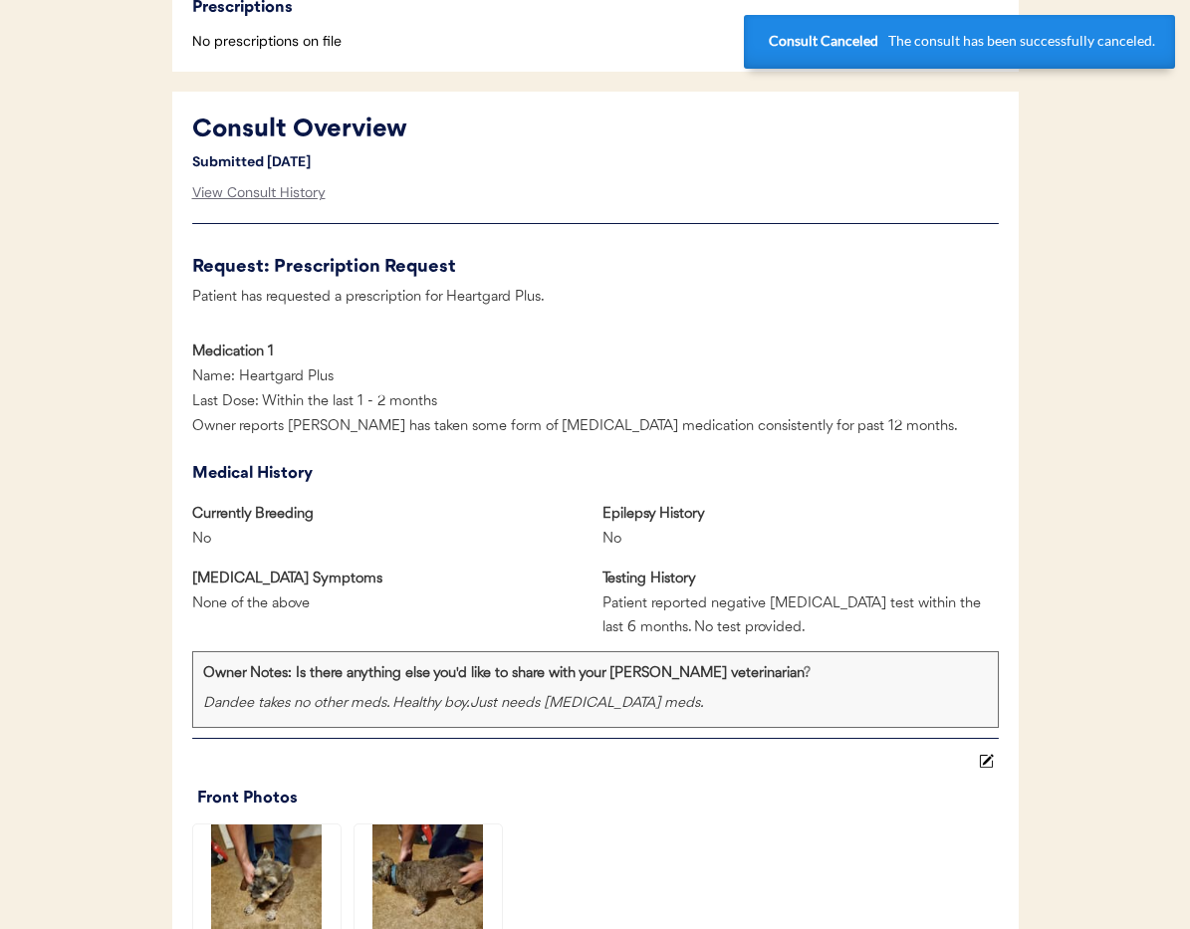
scroll to position [0, 0]
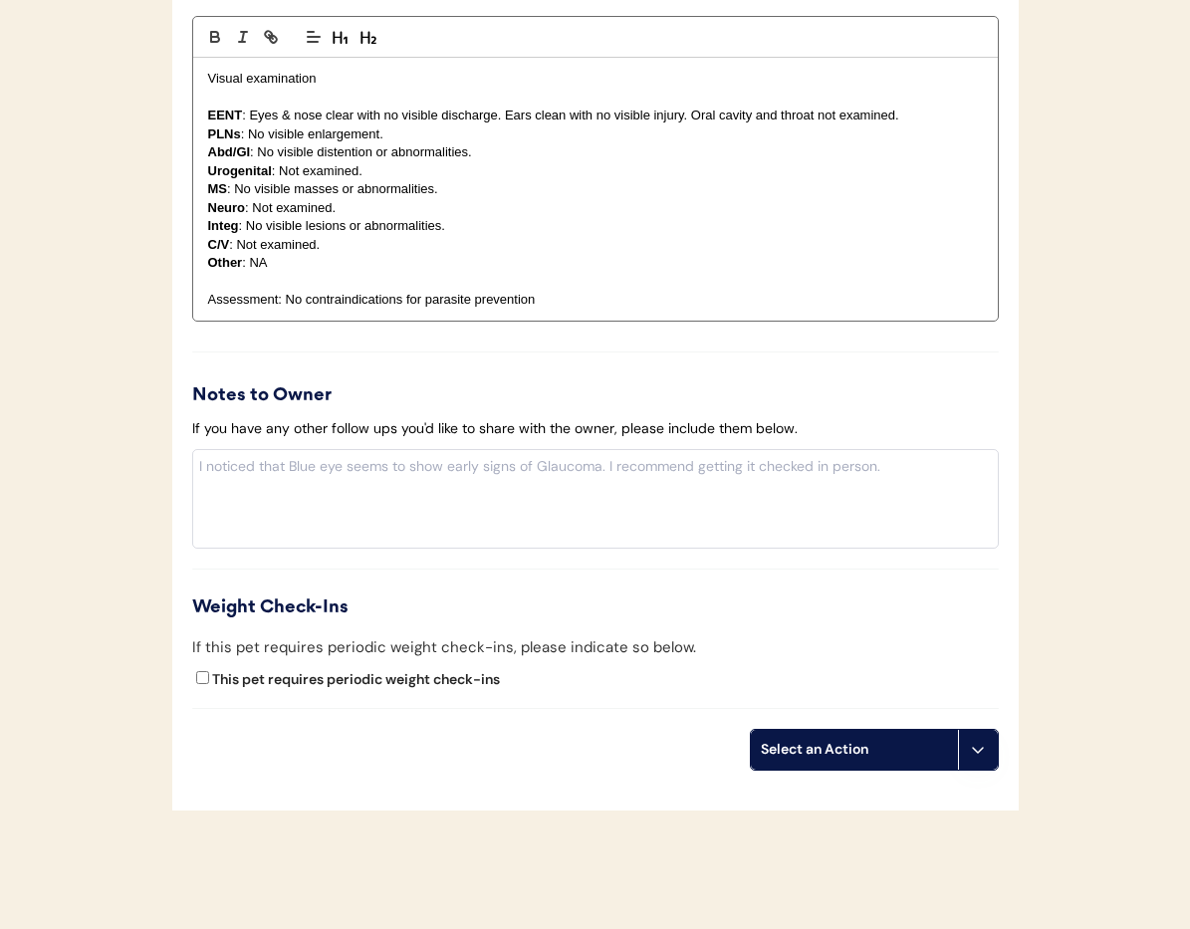
scroll to position [2074, 0]
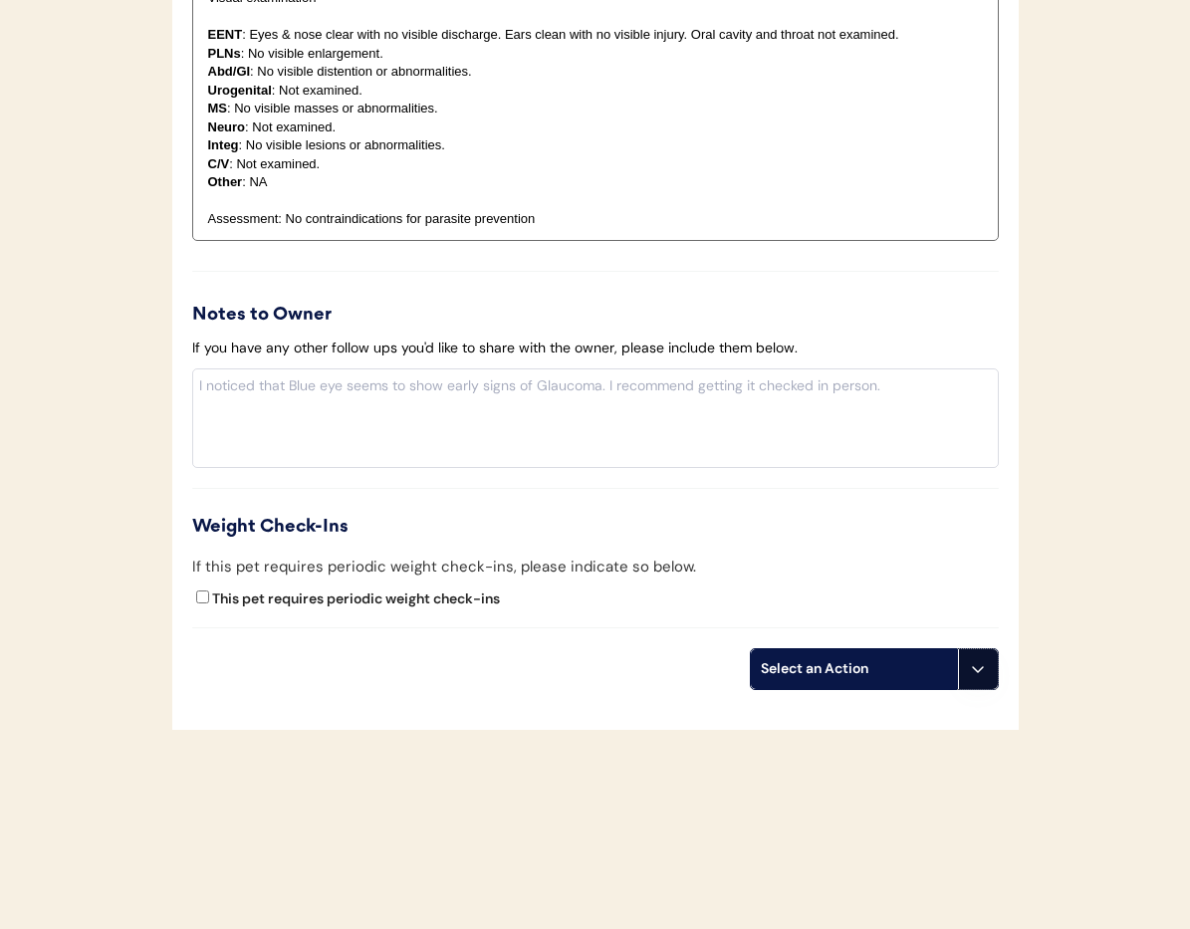
click at [971, 663] on icon at bounding box center [978, 669] width 16 height 16
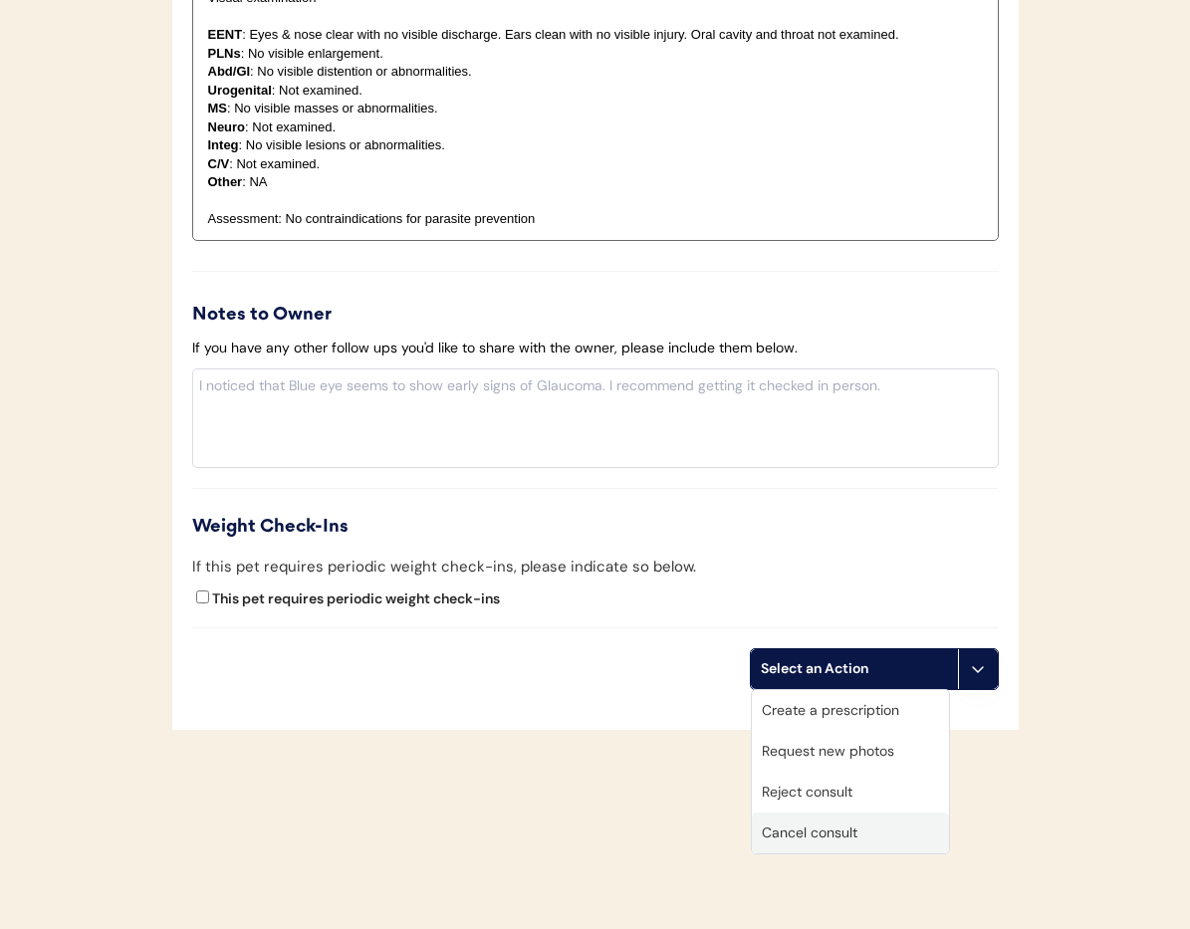
click at [888, 844] on div "Cancel consult" at bounding box center [850, 833] width 197 height 41
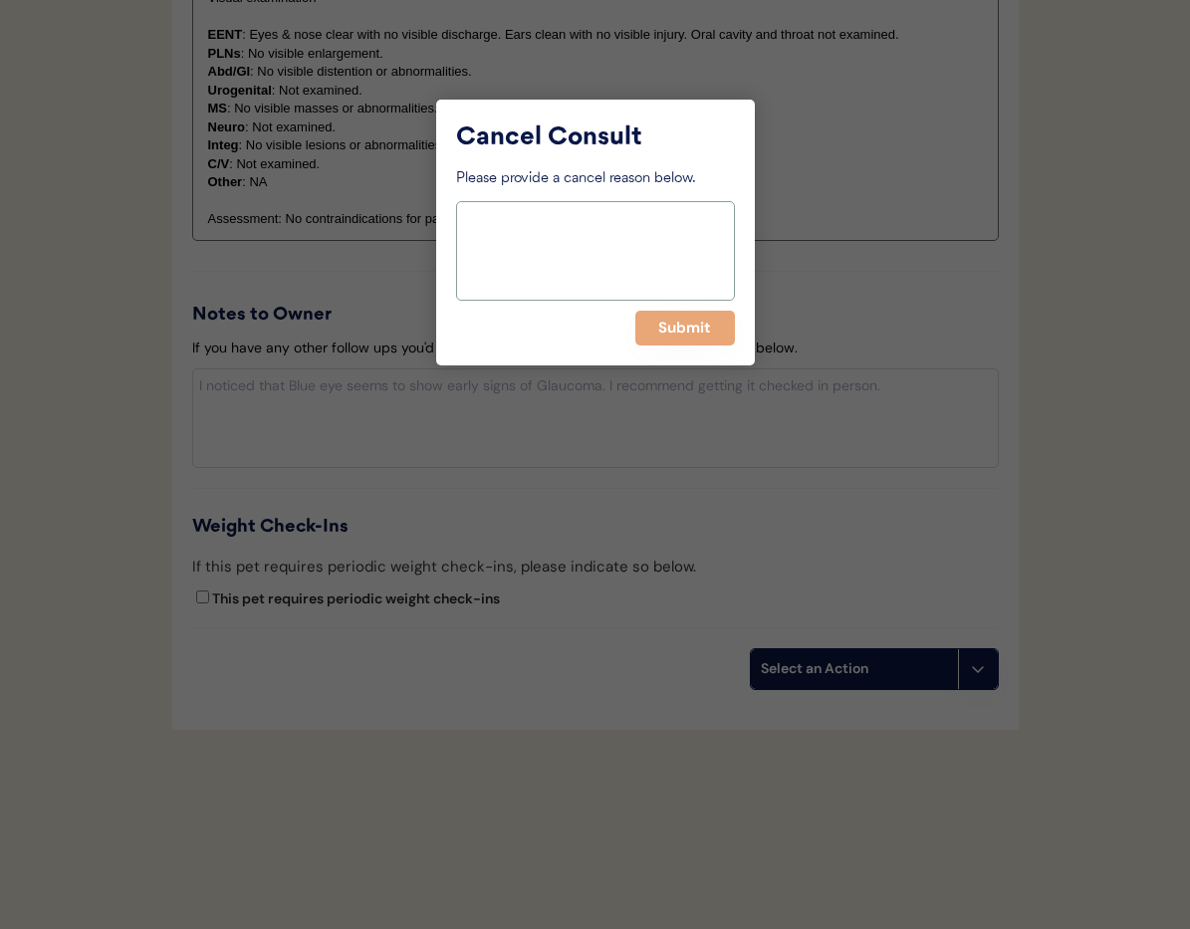
click at [500, 247] on textarea at bounding box center [595, 251] width 279 height 100
paste textarea "> 6 months"
type textarea "> 6 months"
click at [700, 329] on button "Submit" at bounding box center [685, 328] width 100 height 35
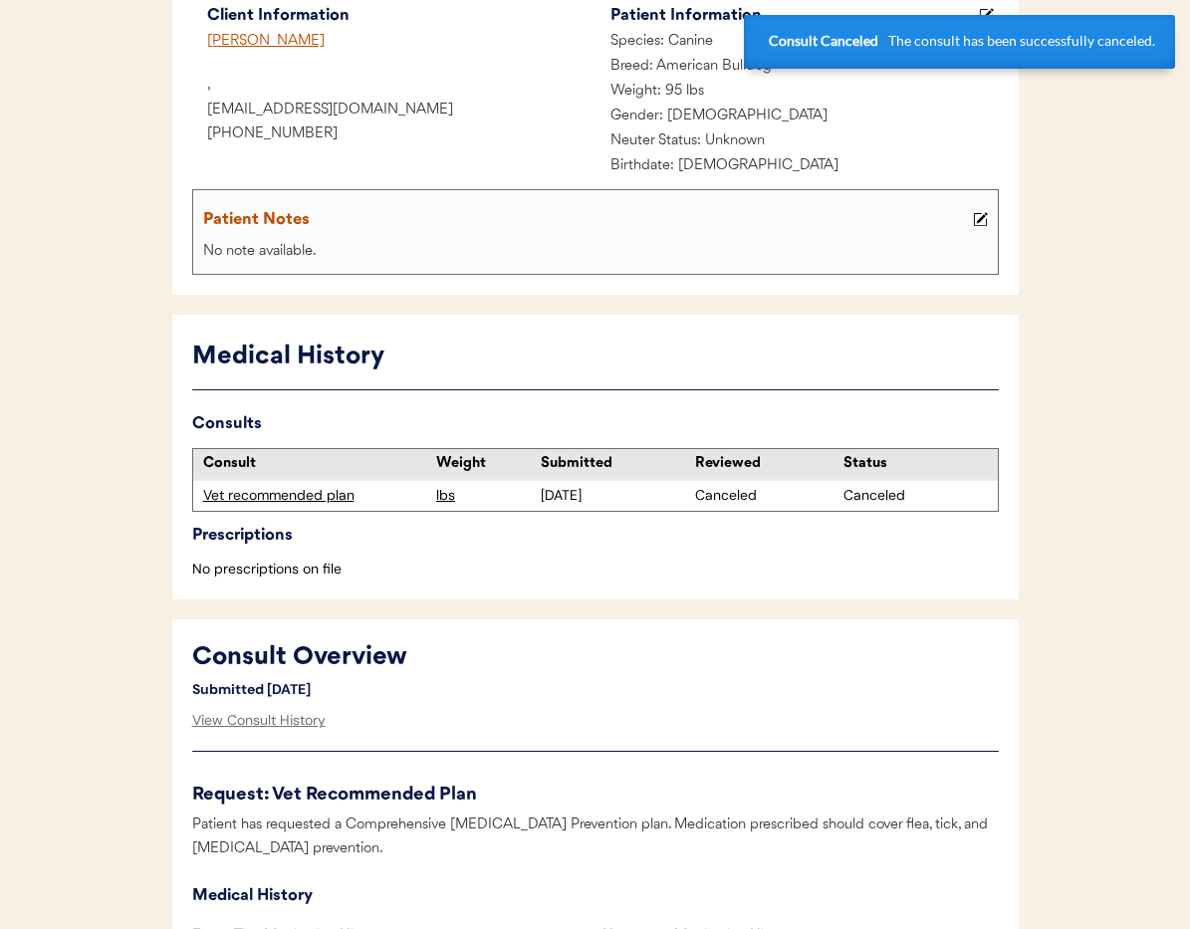
scroll to position [0, 0]
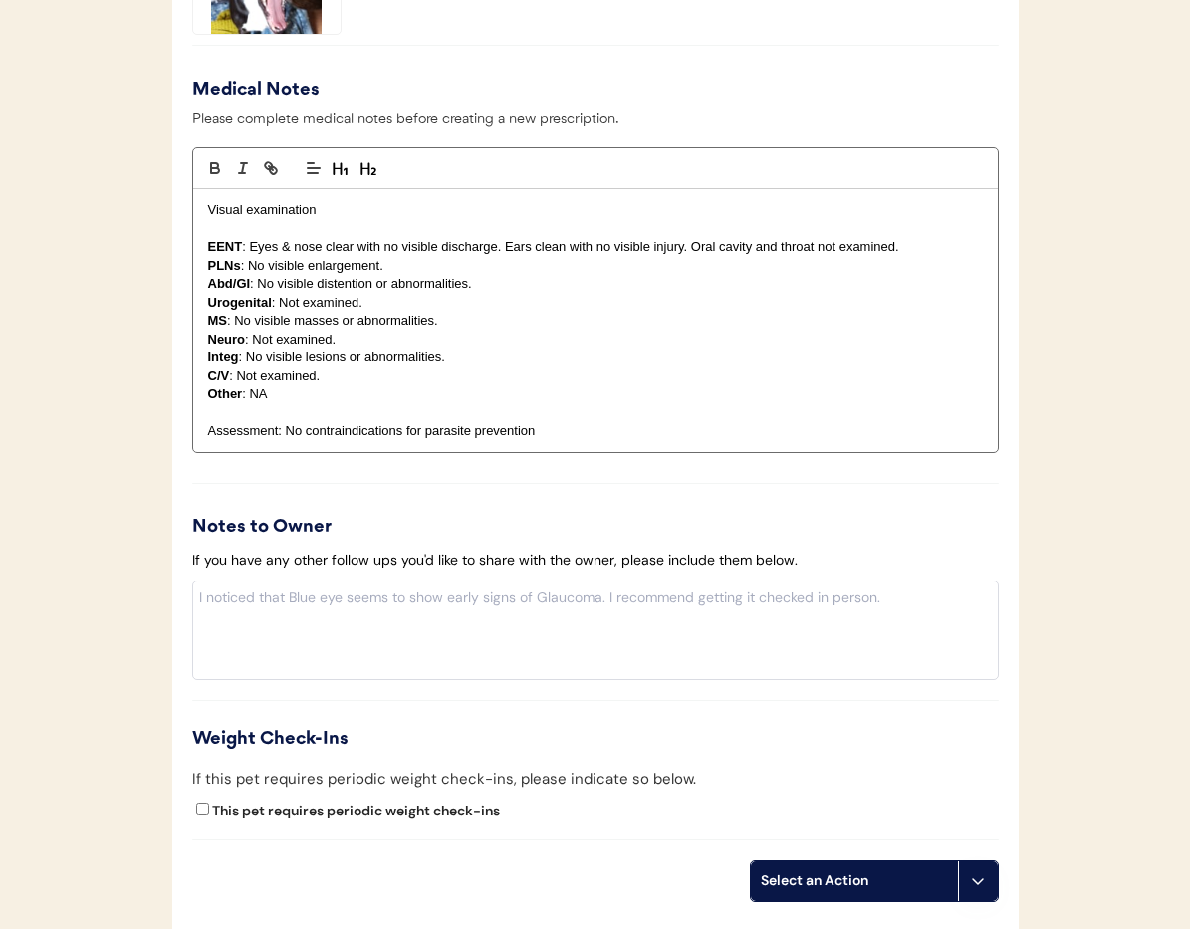
scroll to position [2050, 0]
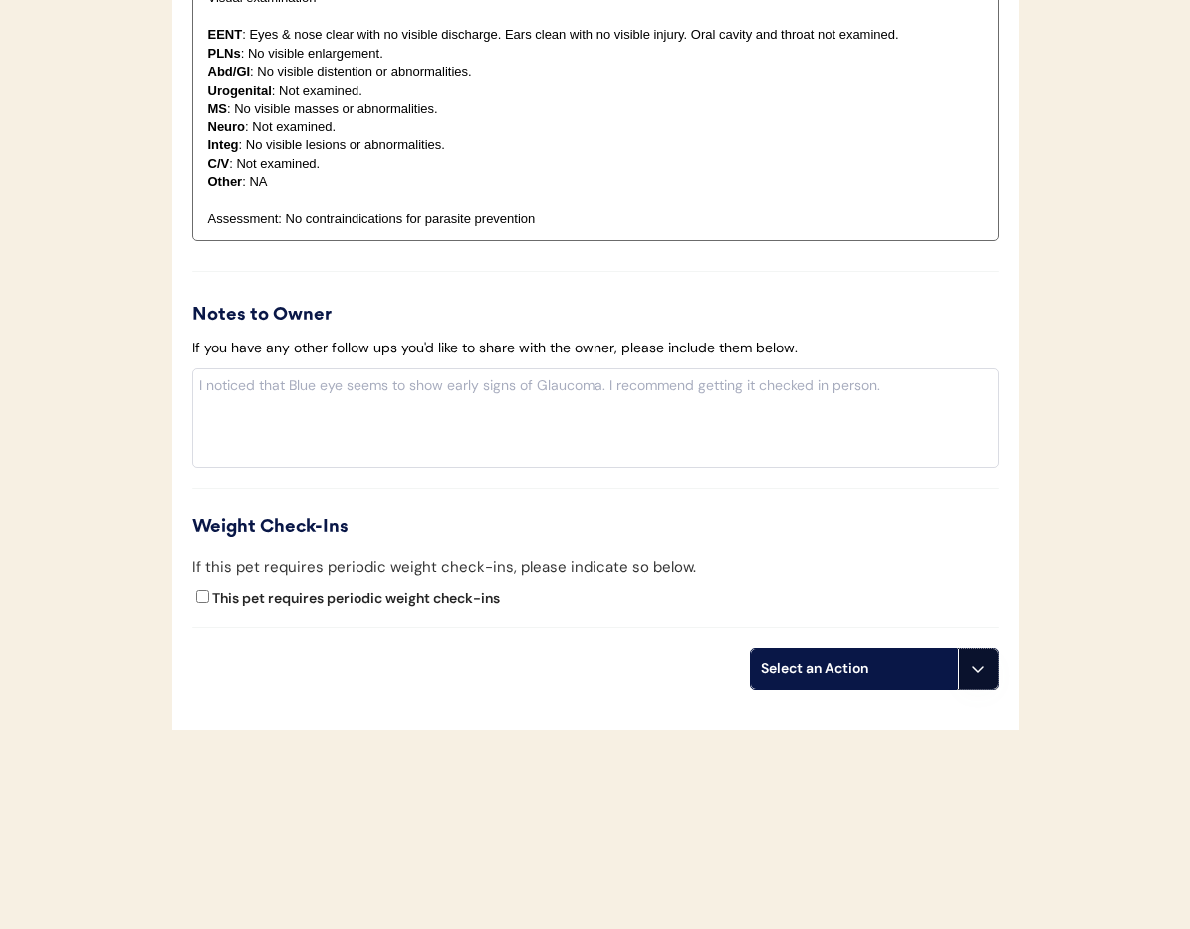
drag, startPoint x: 979, startPoint y: 665, endPoint x: 963, endPoint y: 712, distance: 49.5
click at [979, 665] on icon at bounding box center [978, 669] width 16 height 16
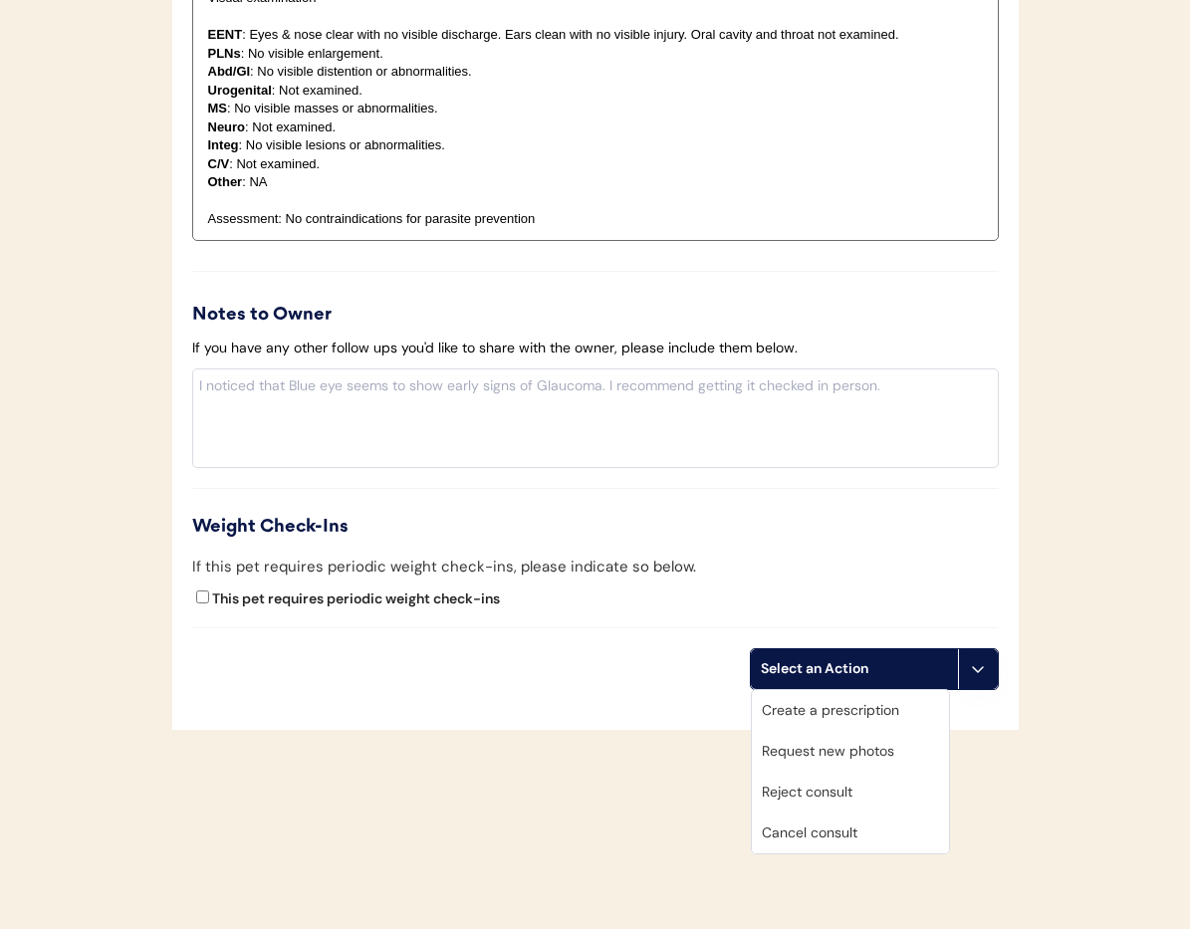
click at [868, 831] on div "Cancel consult" at bounding box center [850, 833] width 197 height 41
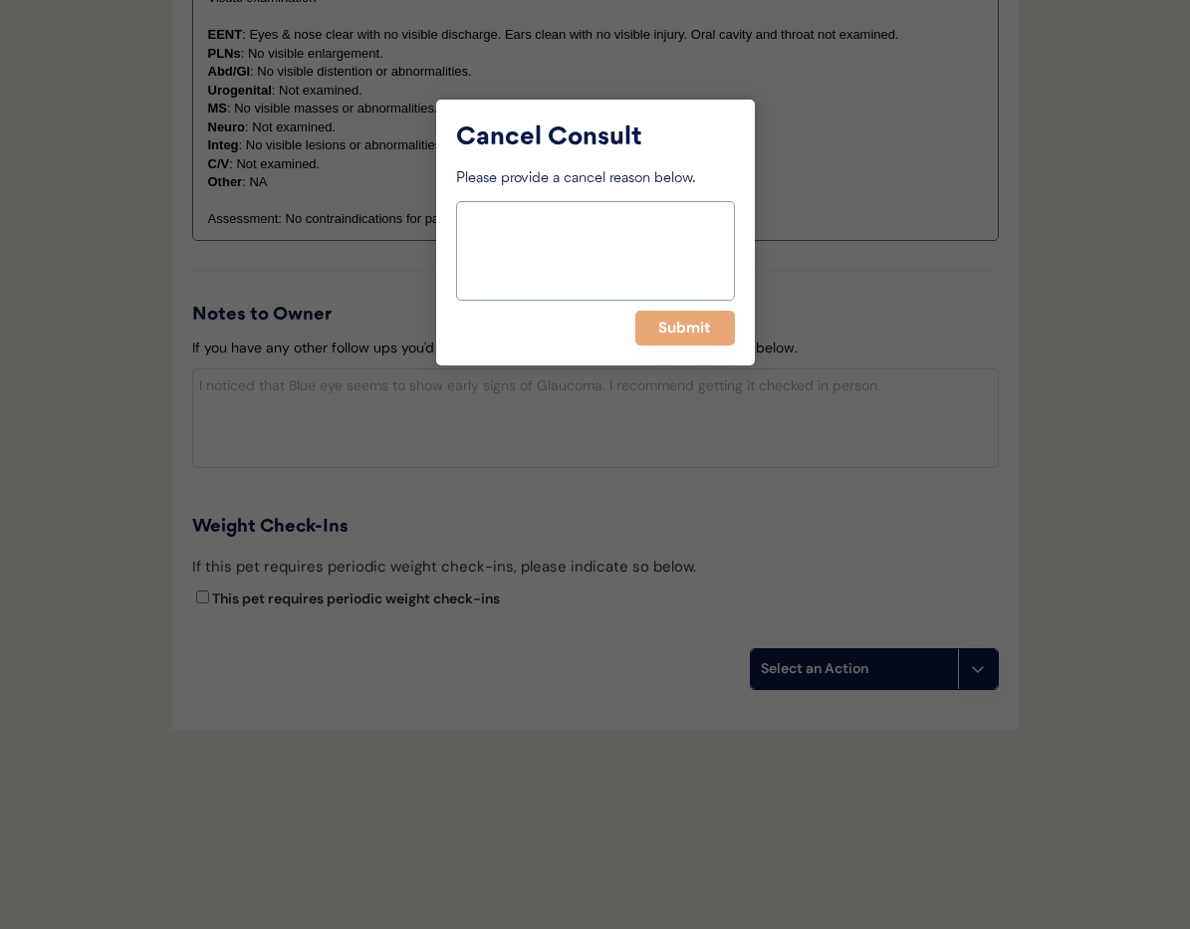
click at [565, 259] on textarea at bounding box center [595, 251] width 279 height 100
paste textarea "> 6 months"
type textarea "> 6 months"
click at [676, 334] on button "Submit" at bounding box center [685, 328] width 100 height 35
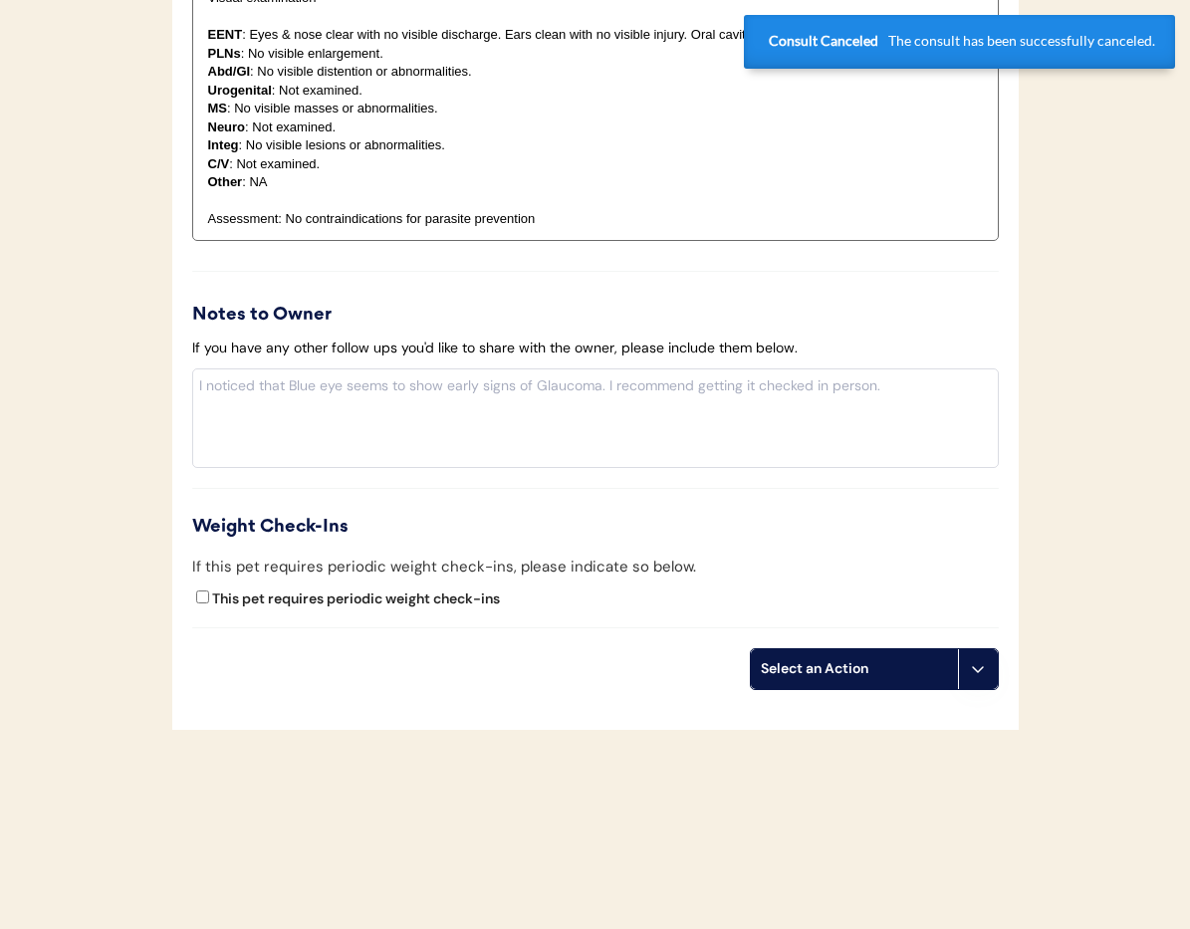
scroll to position [0, 0]
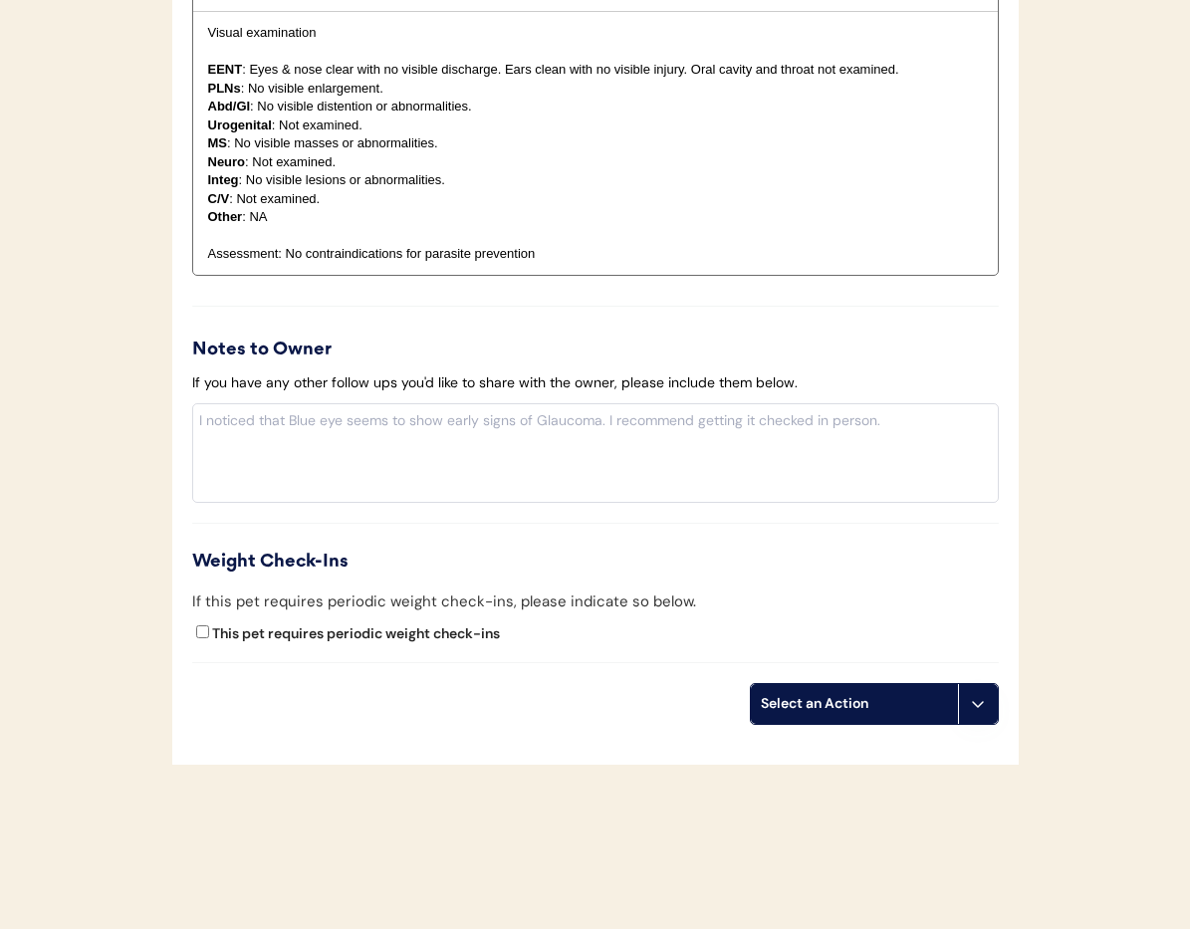
scroll to position [2050, 0]
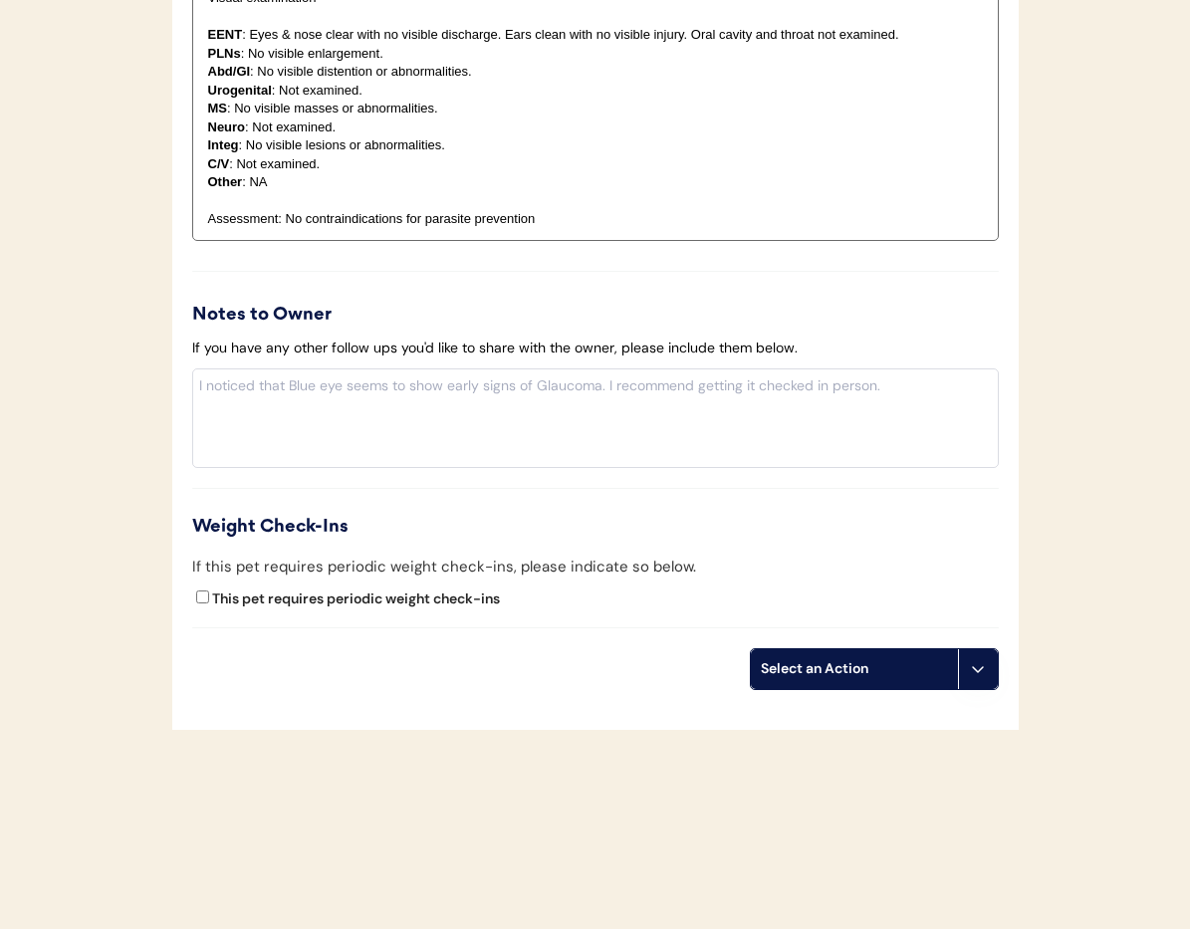
click at [965, 669] on button at bounding box center [978, 669] width 40 height 40
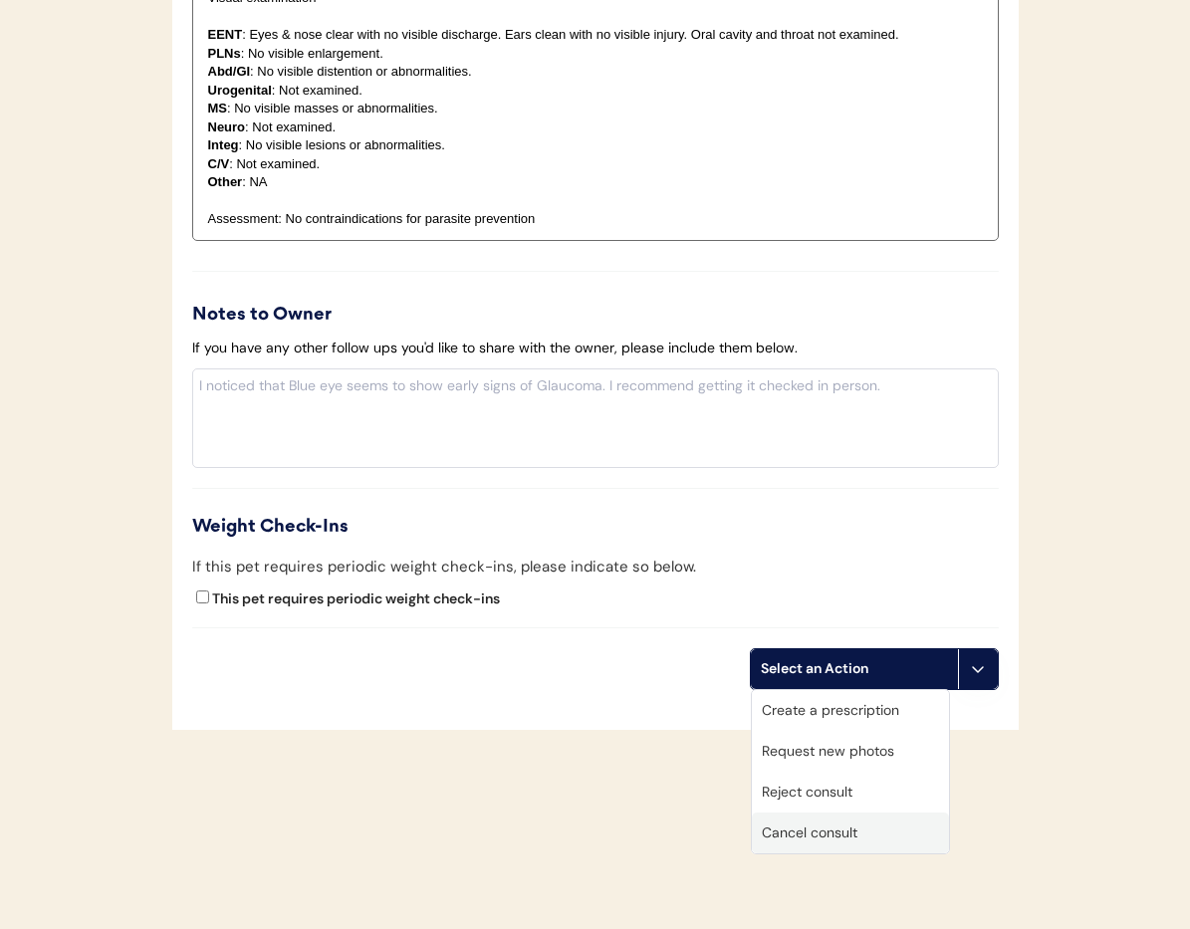
click at [824, 841] on div "Cancel consult" at bounding box center [850, 833] width 197 height 41
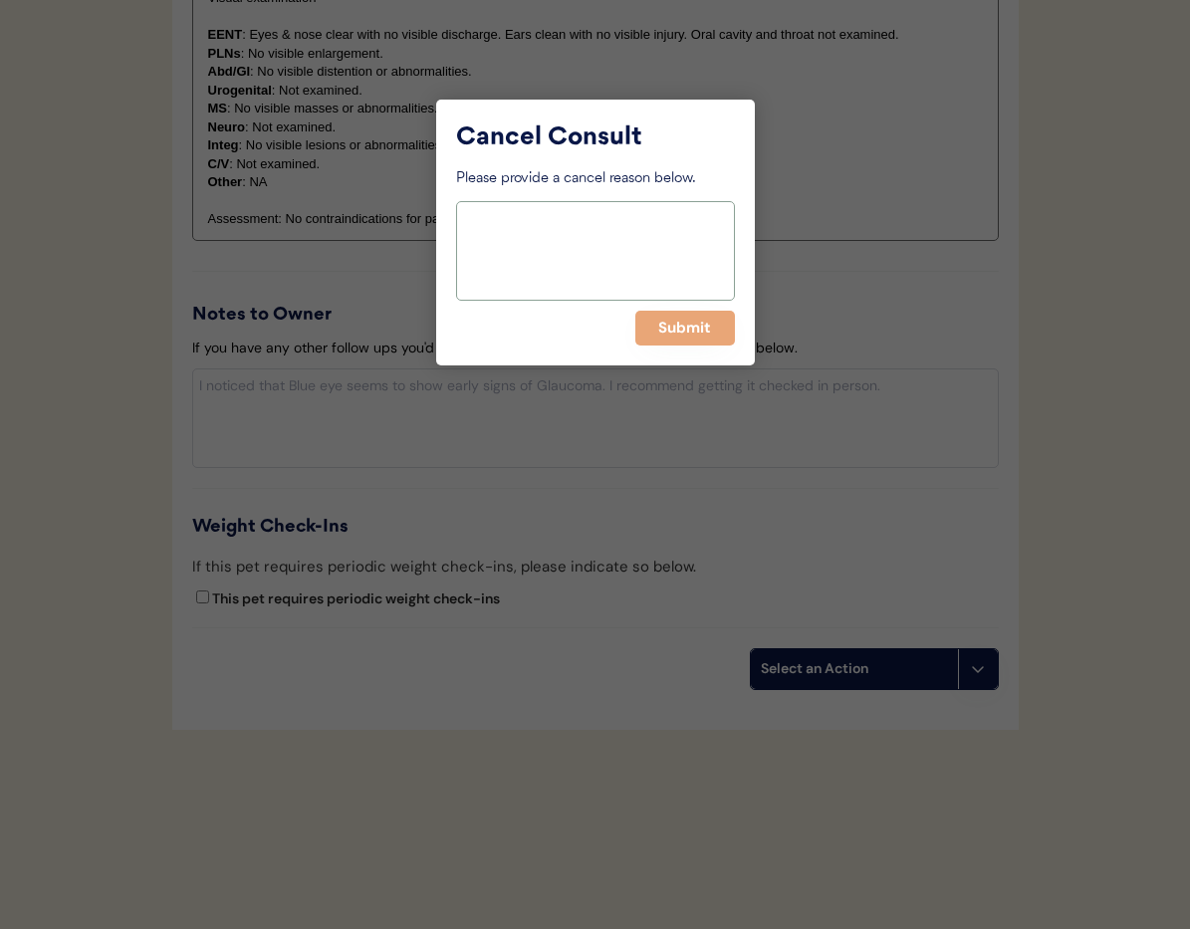
click at [552, 246] on textarea at bounding box center [595, 251] width 279 height 100
paste textarea "> 6 months"
type textarea "> 6 months"
click at [679, 335] on button "Submit" at bounding box center [685, 328] width 100 height 35
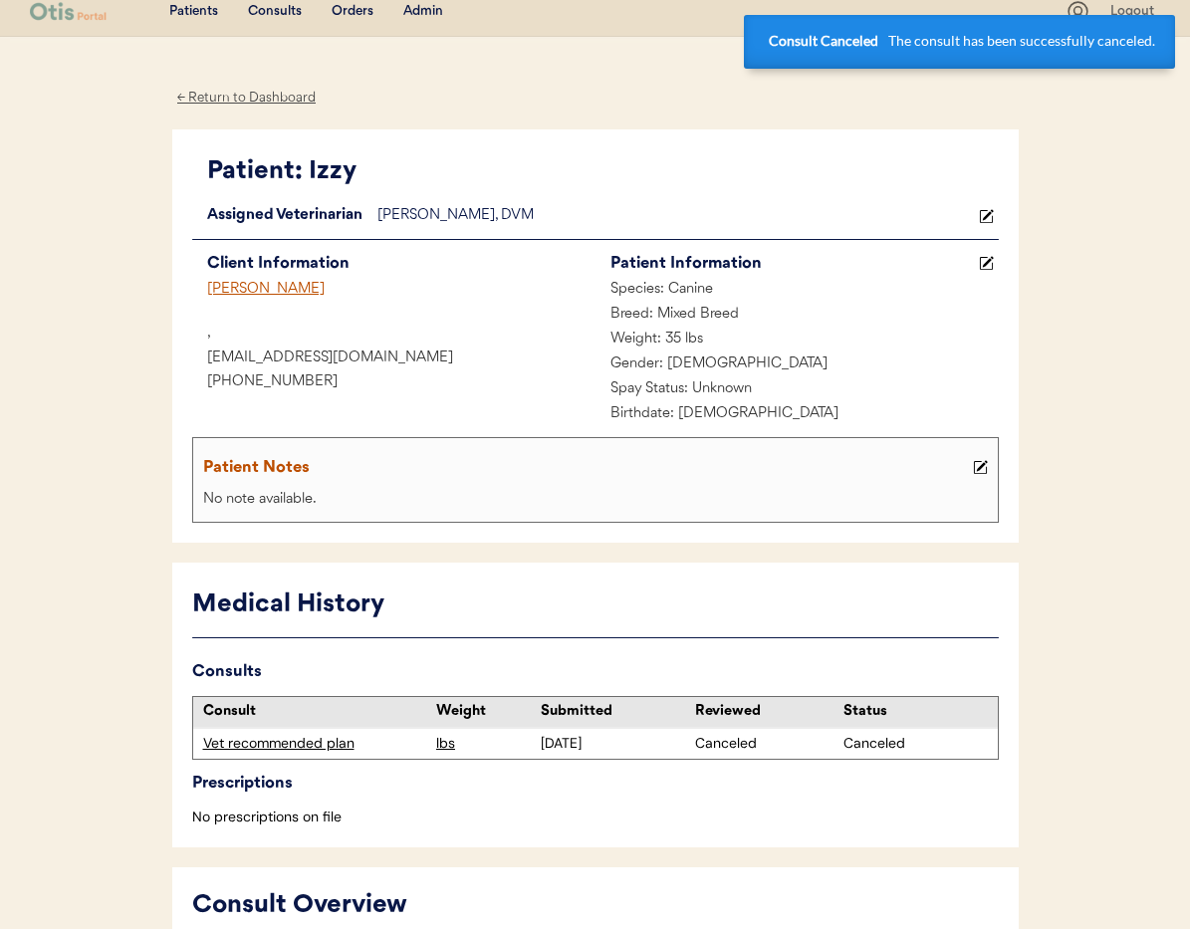
scroll to position [0, 0]
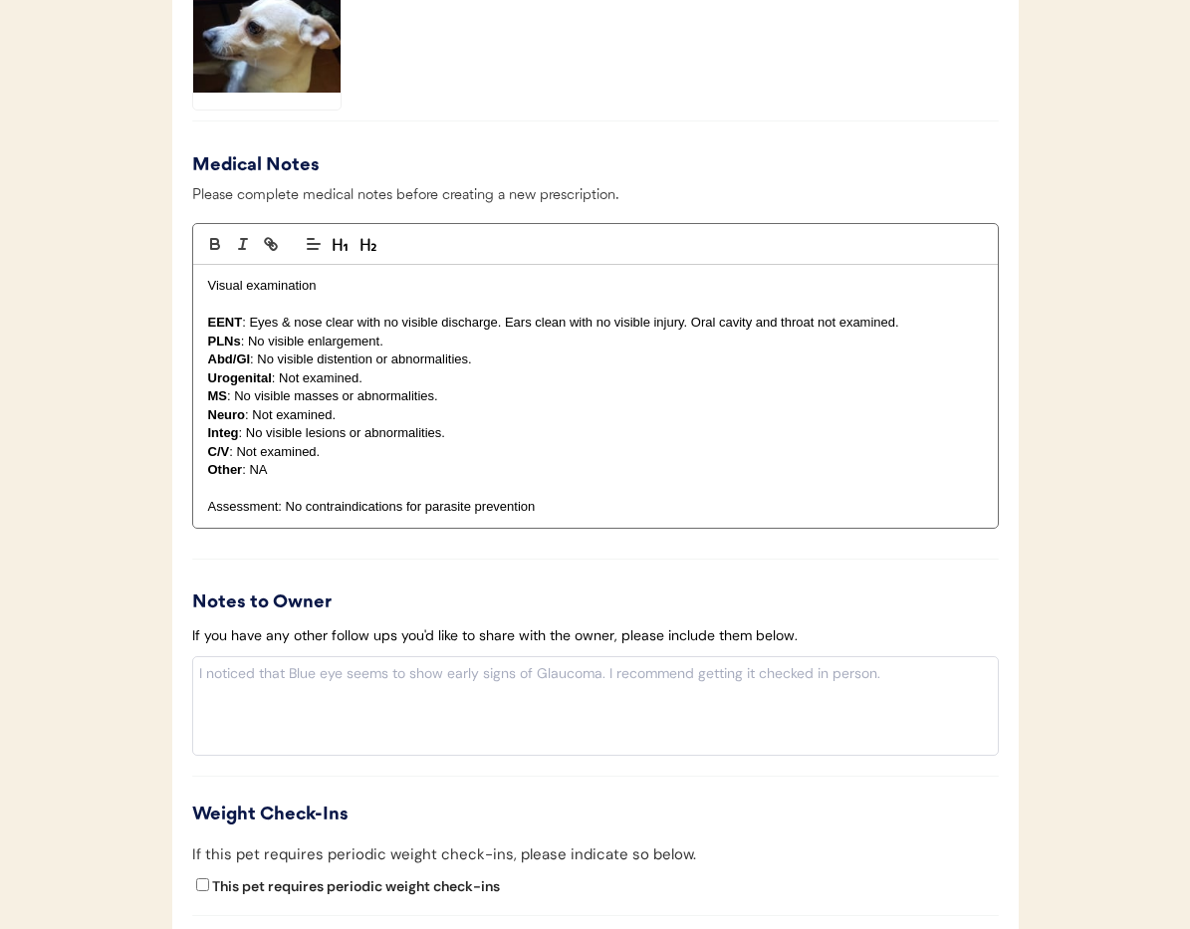
scroll to position [2050, 0]
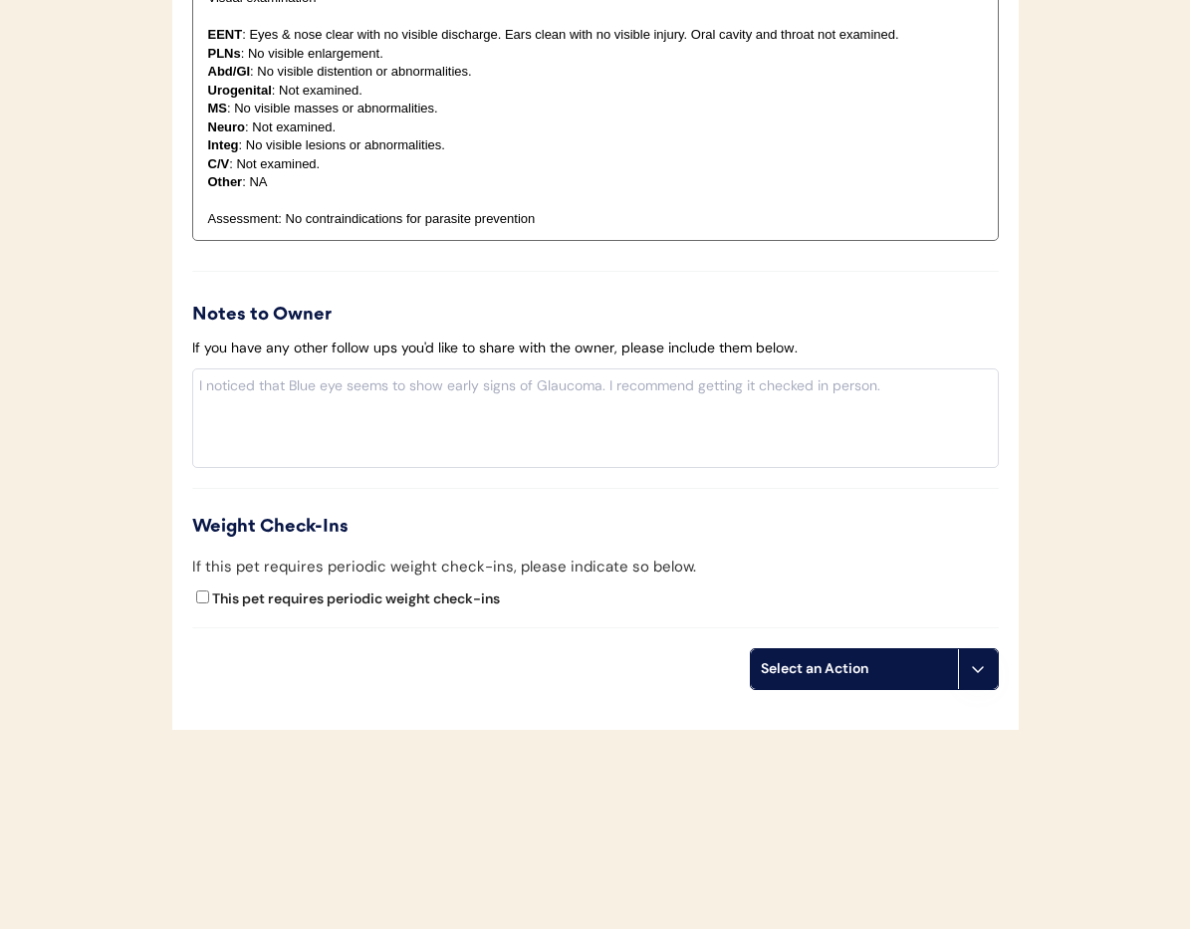
drag, startPoint x: 982, startPoint y: 680, endPoint x: 962, endPoint y: 723, distance: 47.2
click at [982, 680] on button at bounding box center [978, 669] width 40 height 40
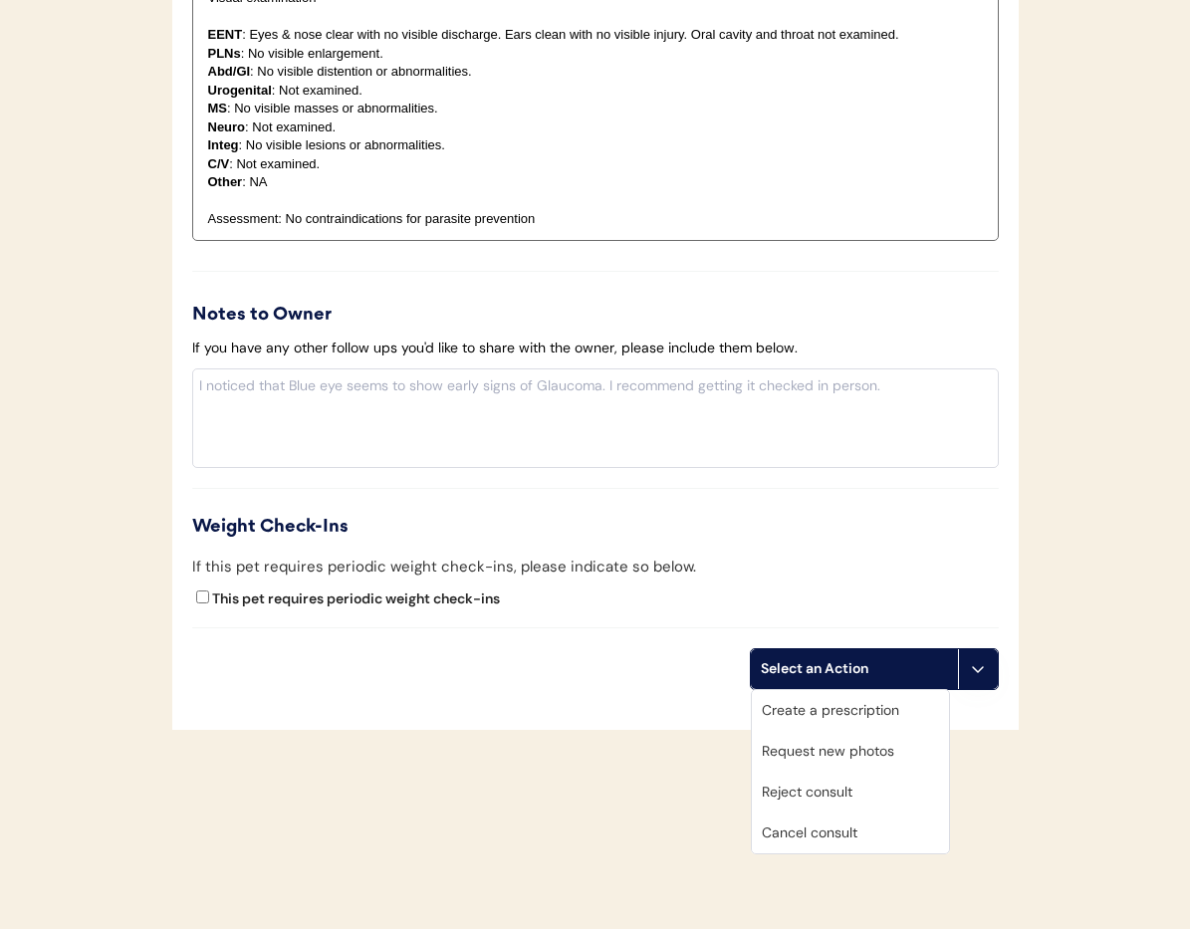
click at [847, 831] on div "Cancel consult" at bounding box center [850, 833] width 197 height 41
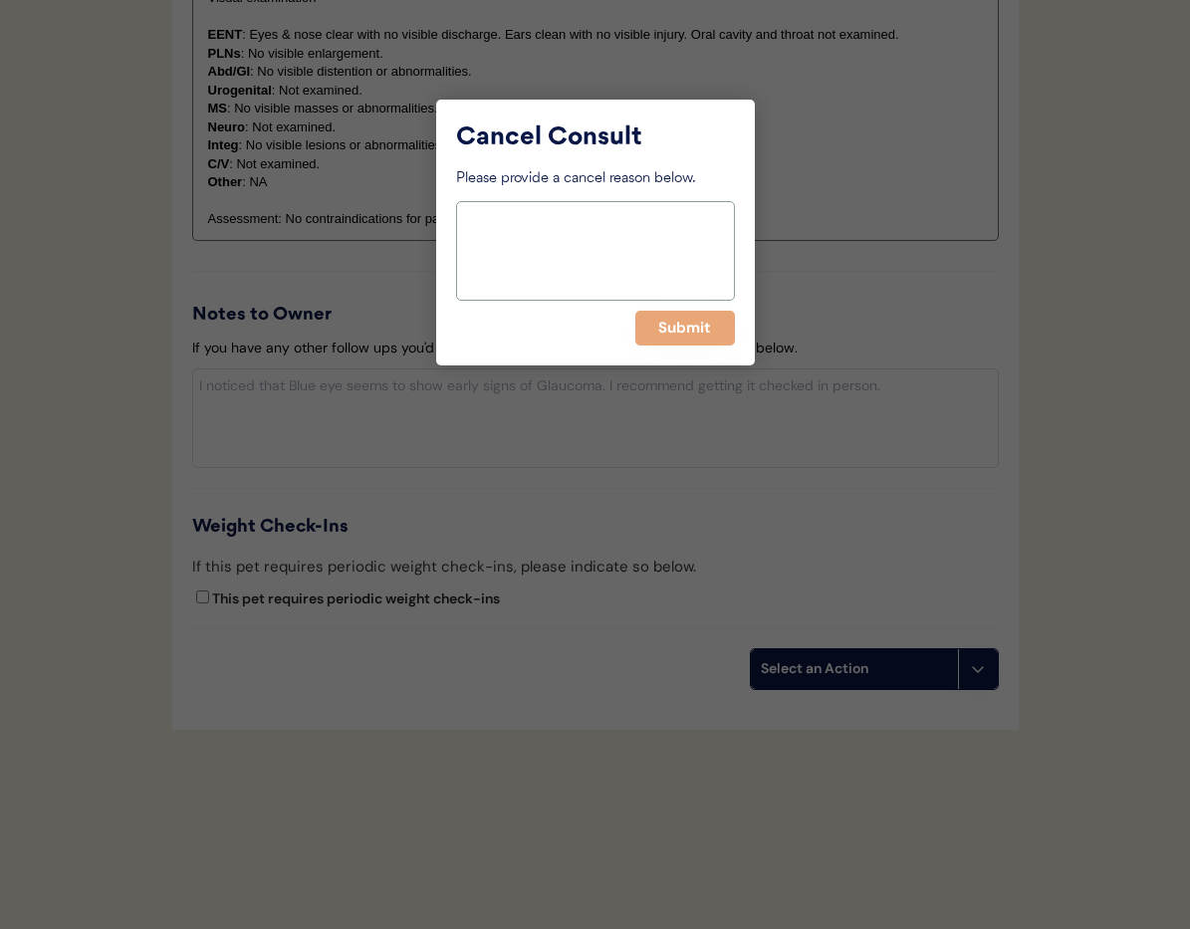
click at [577, 299] on textarea at bounding box center [595, 251] width 279 height 100
paste textarea "> 6 months"
type textarea "> 6 months"
click at [701, 322] on button "Submit" at bounding box center [685, 328] width 100 height 35
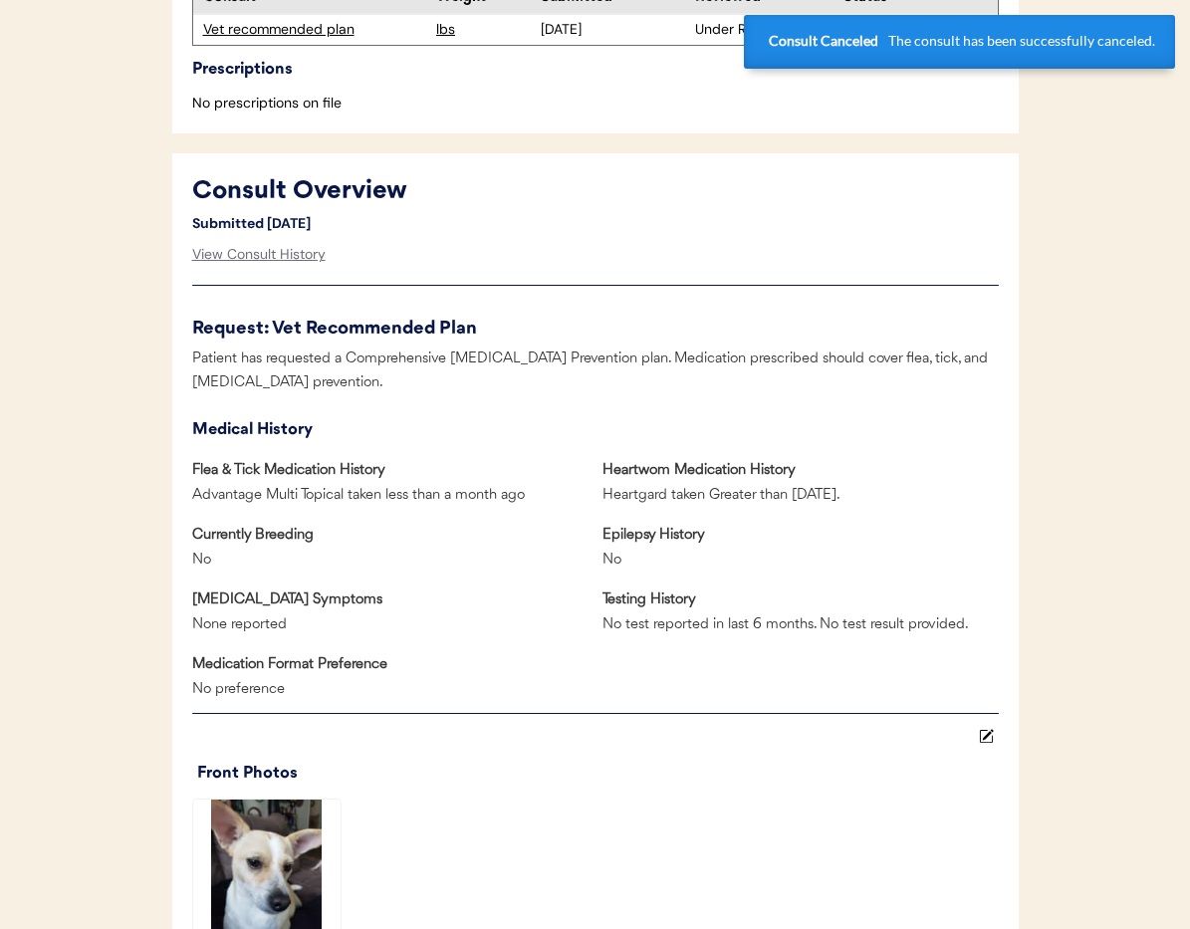
scroll to position [0, 0]
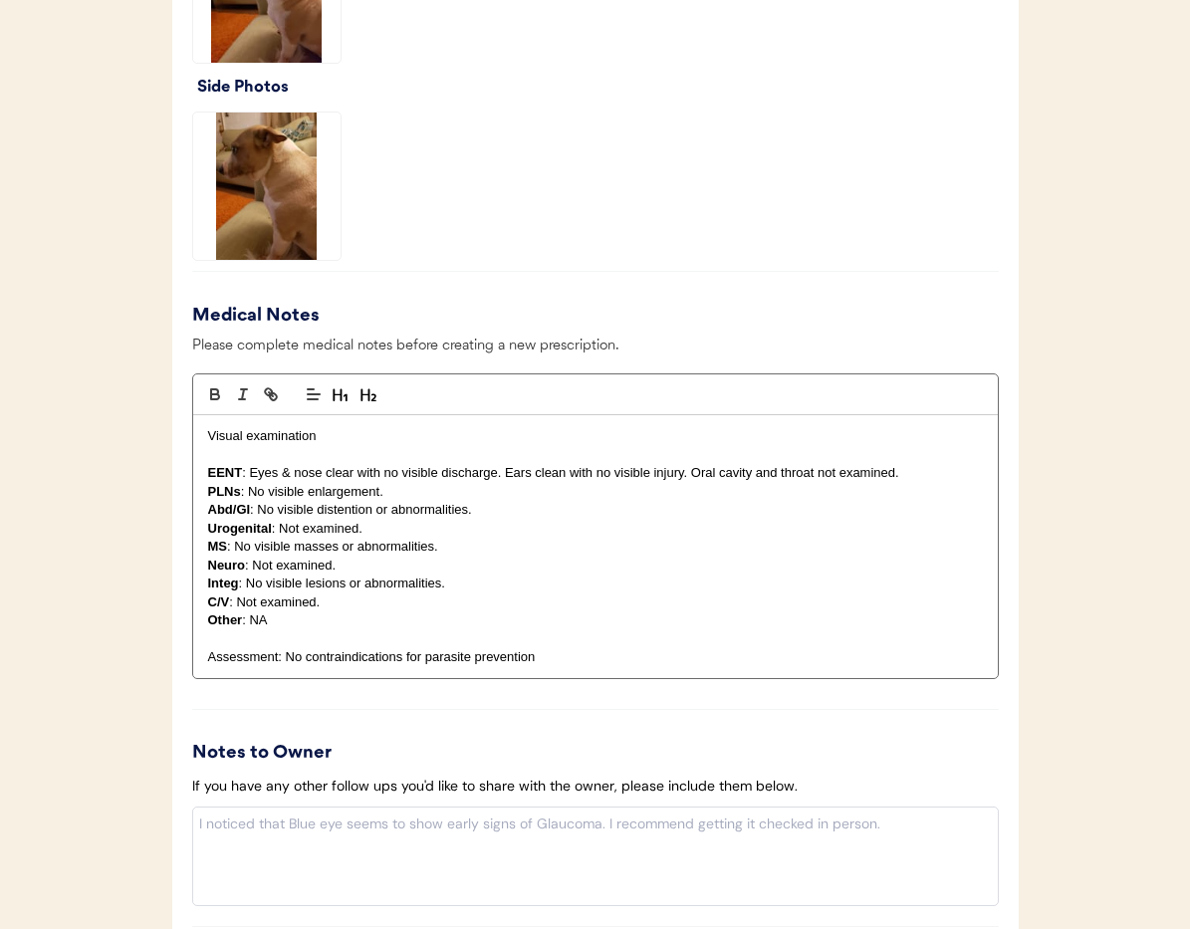
scroll to position [1911, 0]
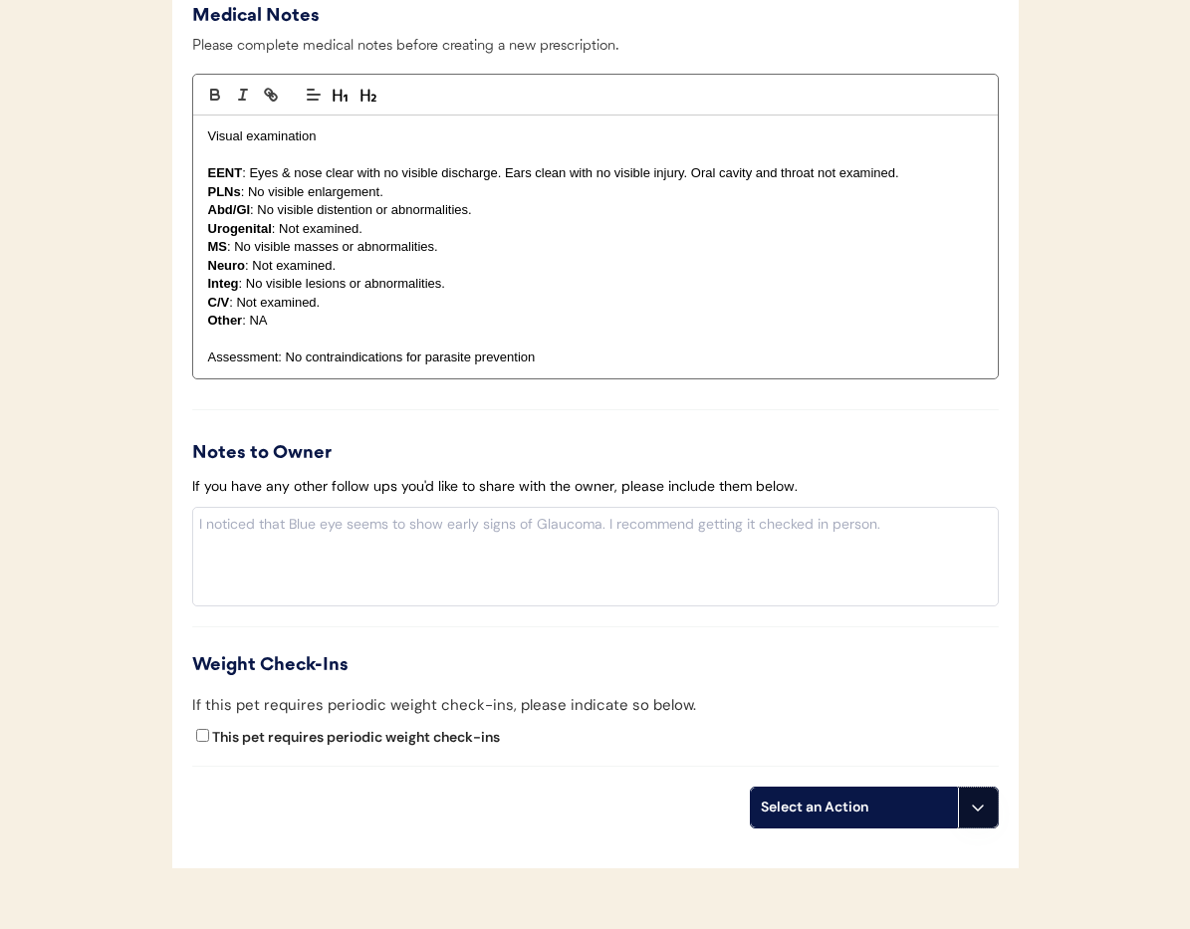
click at [975, 812] on icon at bounding box center [978, 808] width 16 height 16
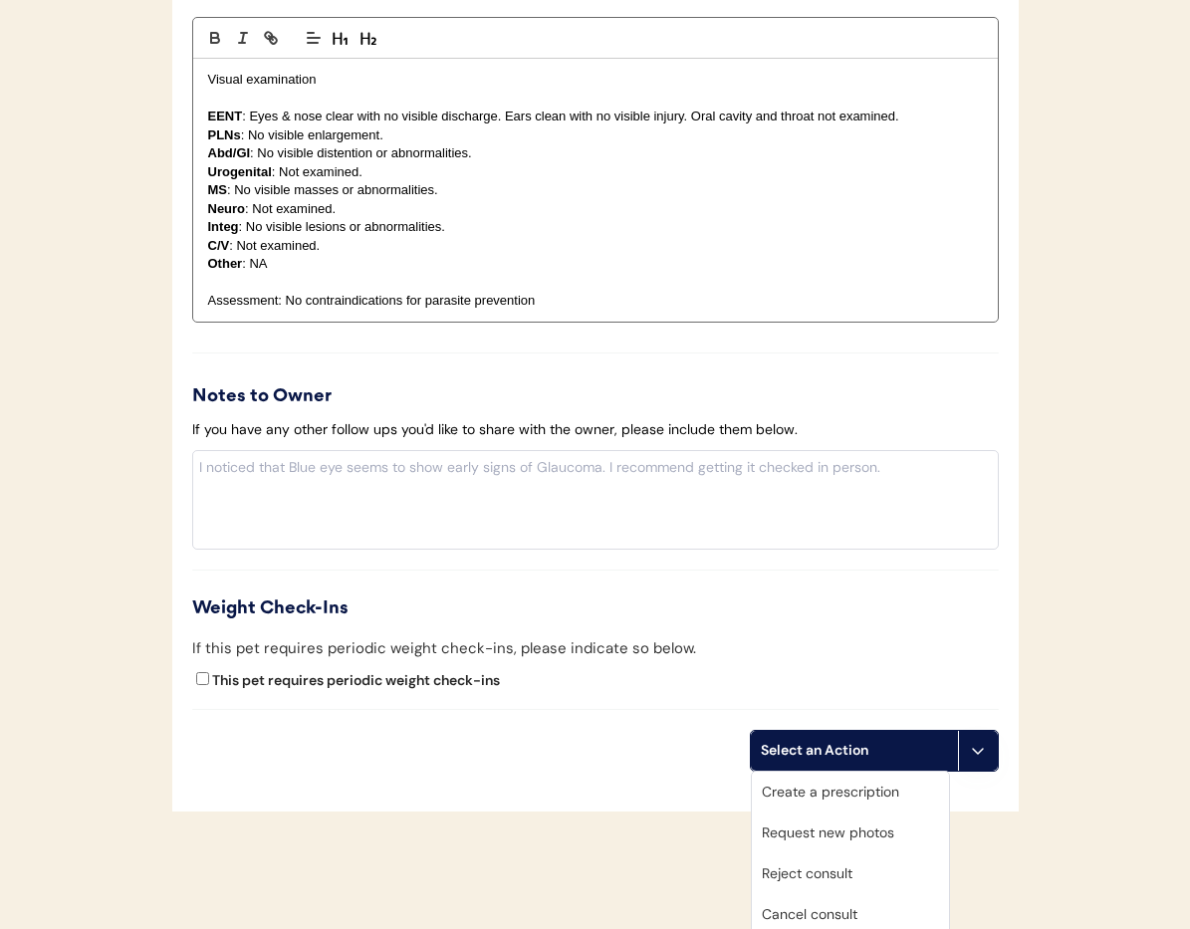
scroll to position [2050, 0]
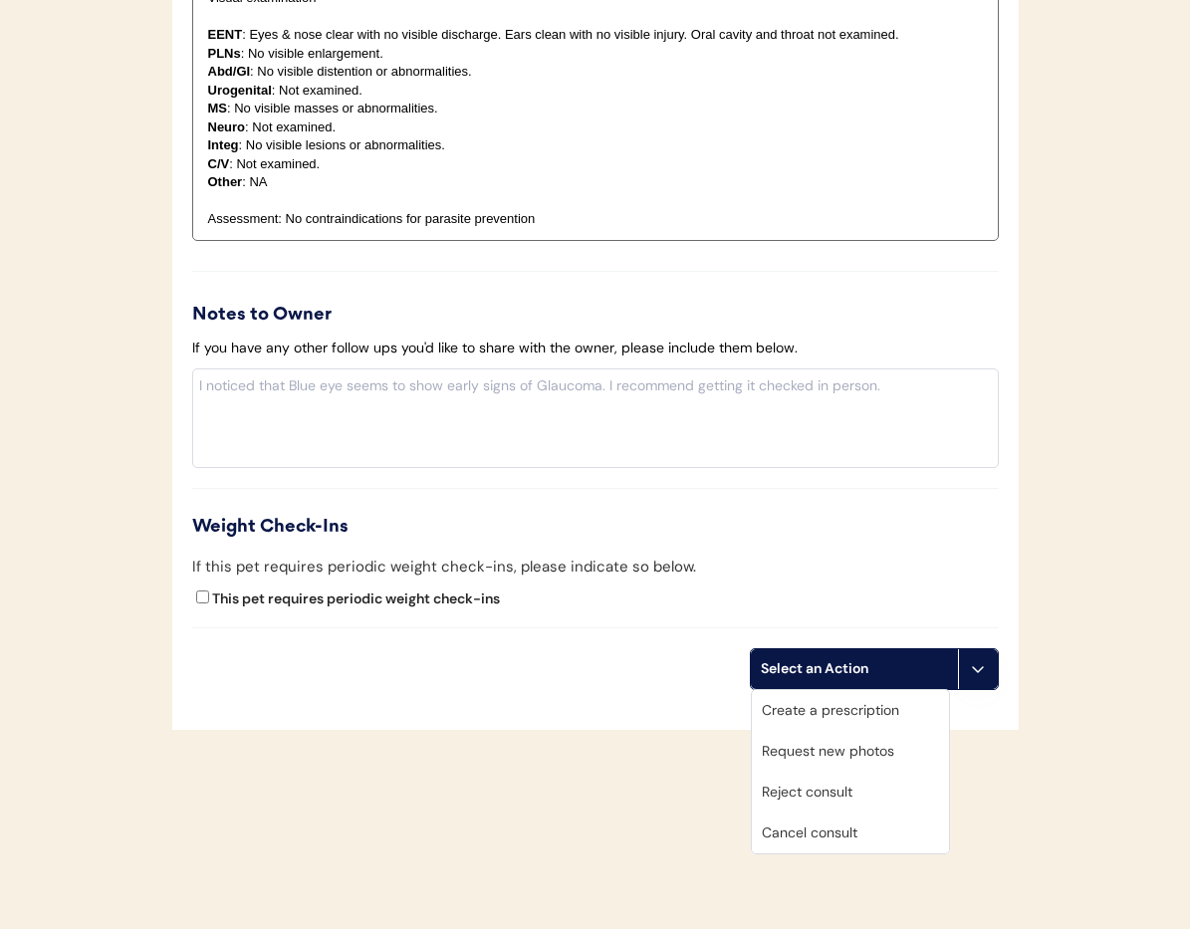
click at [845, 836] on div "Cancel consult" at bounding box center [850, 833] width 197 height 41
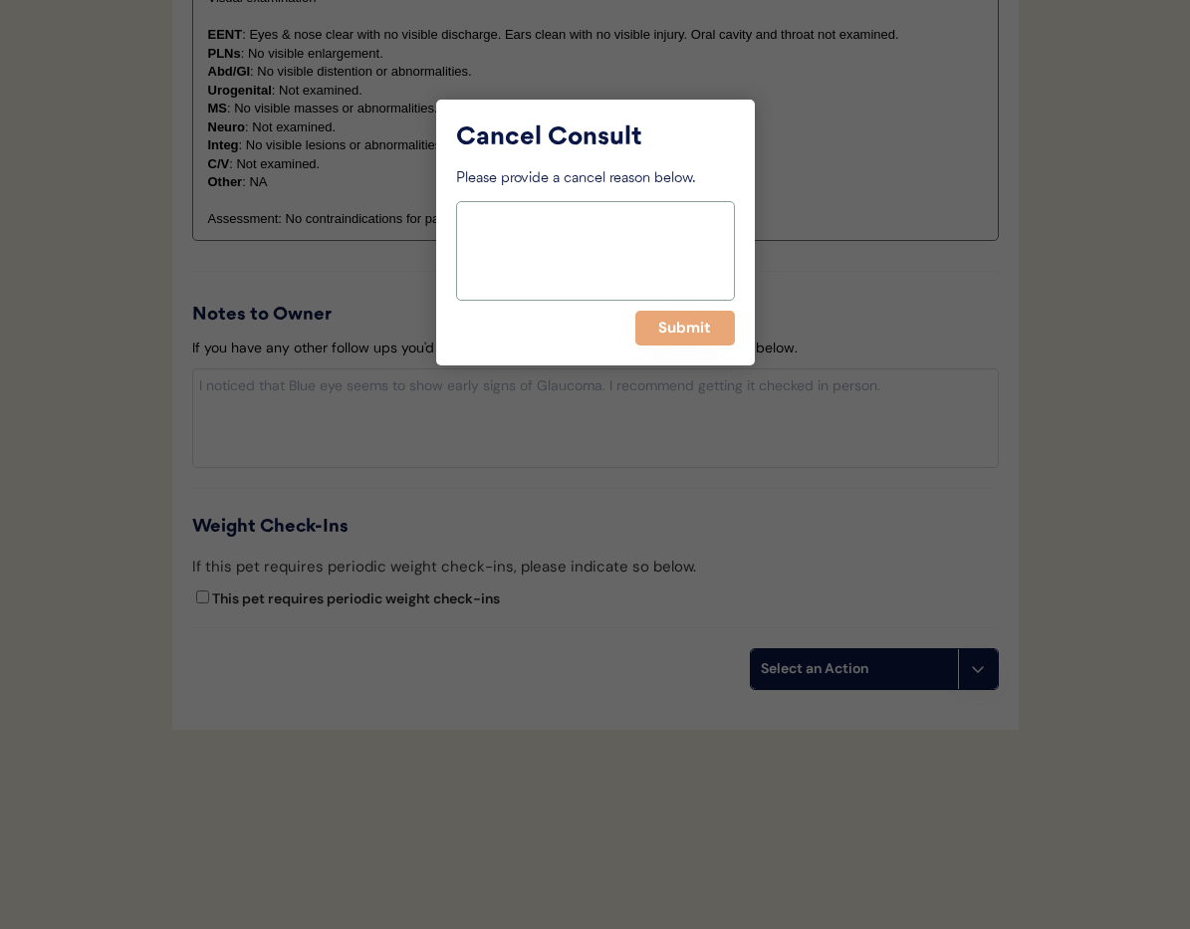
click at [616, 267] on textarea at bounding box center [595, 251] width 279 height 100
paste textarea "> 6 months"
type textarea "> 6 months"
click at [670, 326] on button "Submit" at bounding box center [685, 328] width 100 height 35
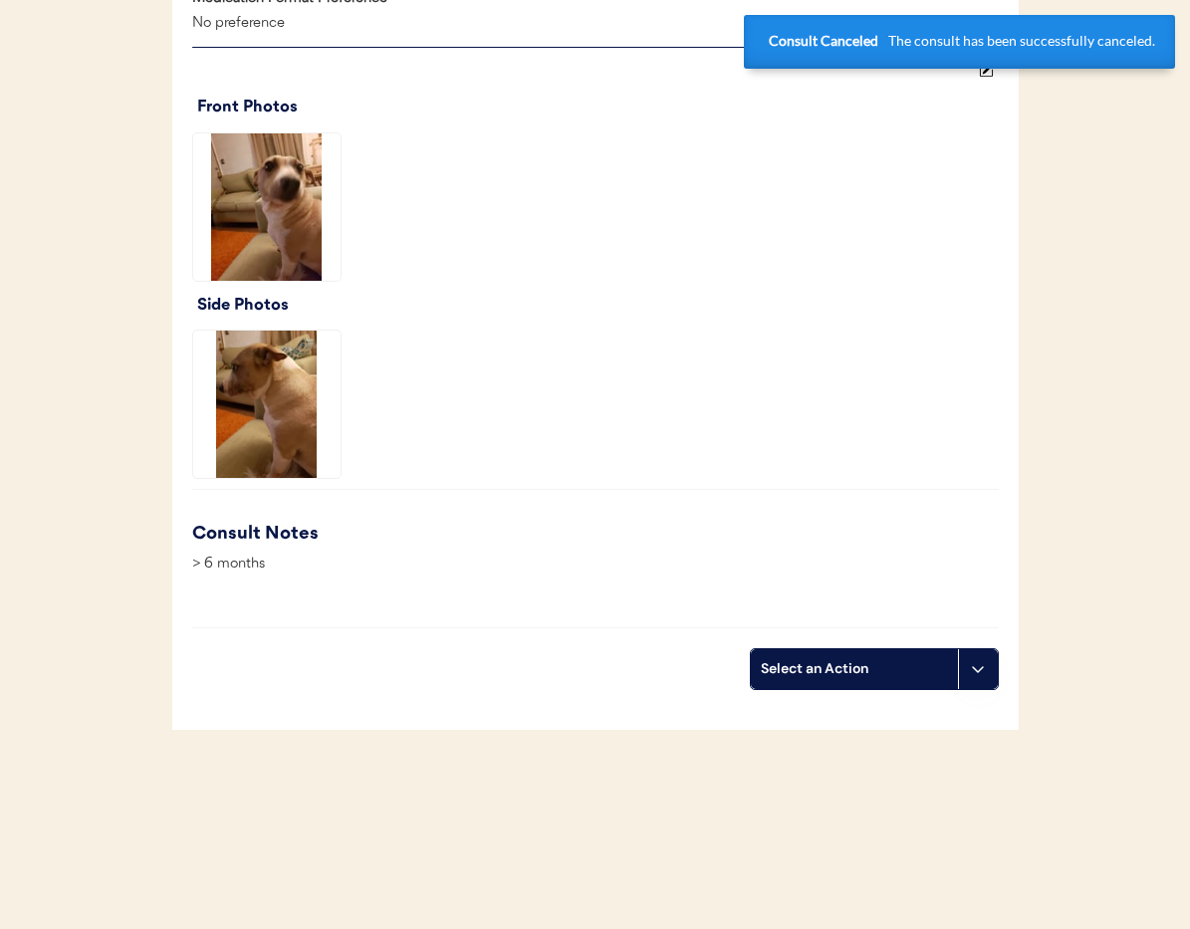
scroll to position [0, 0]
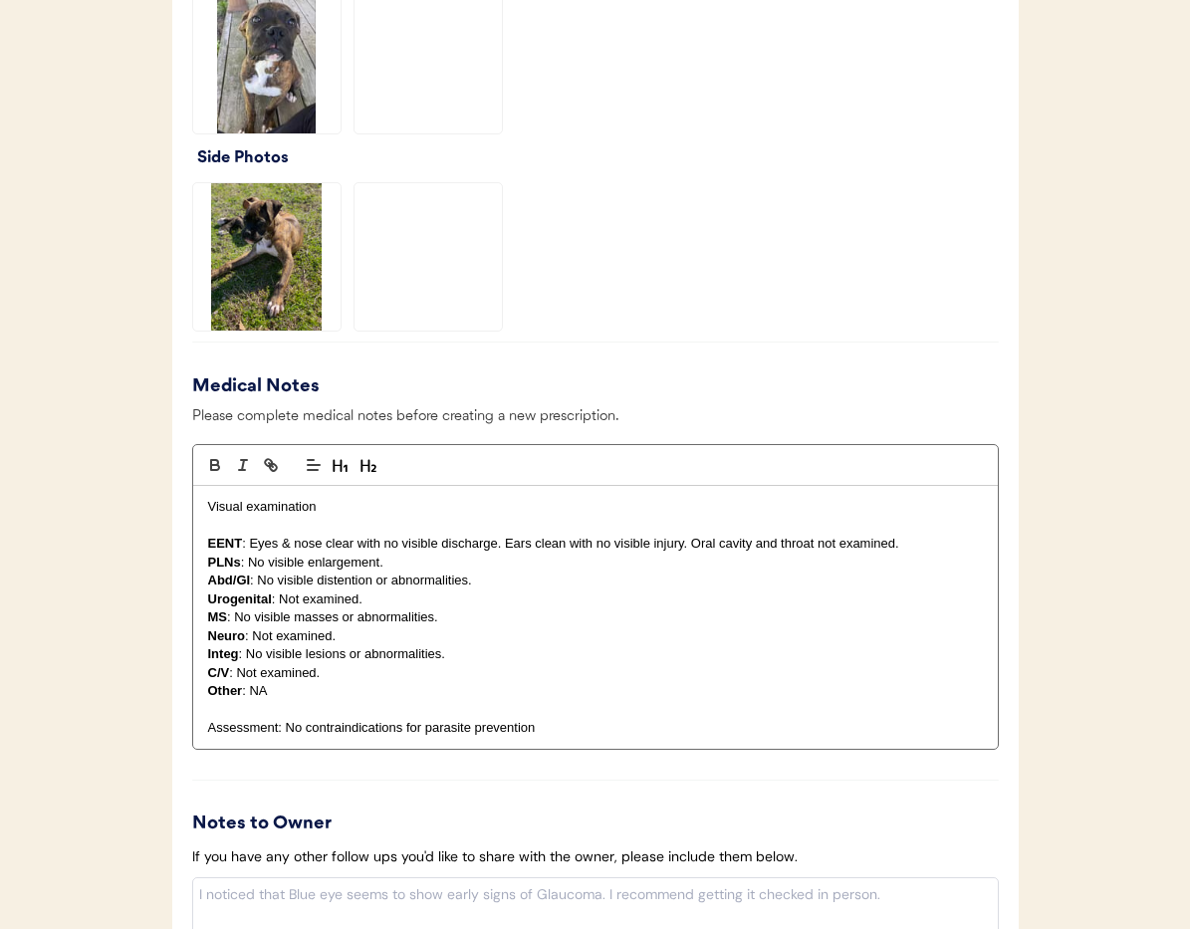
scroll to position [2074, 0]
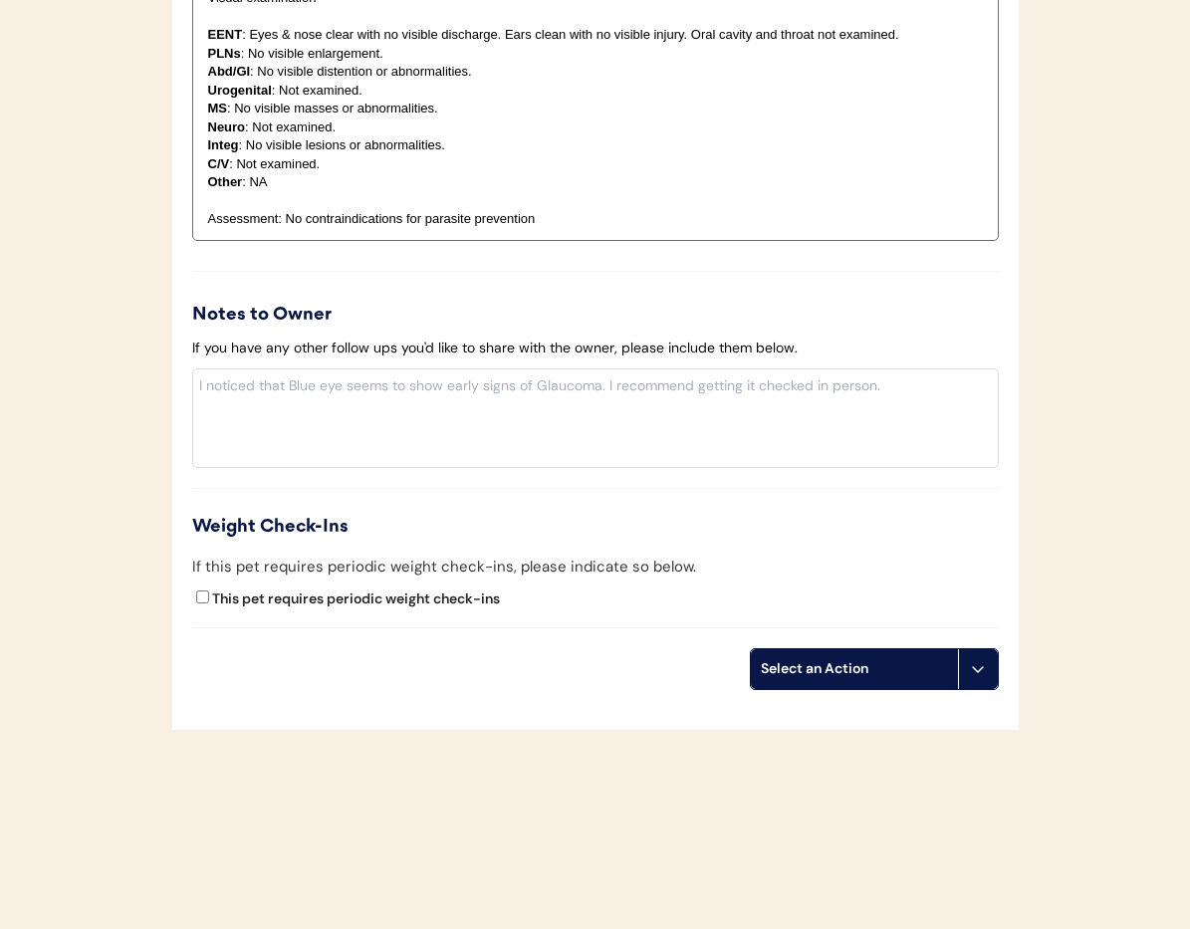
click at [976, 663] on icon at bounding box center [978, 669] width 16 height 16
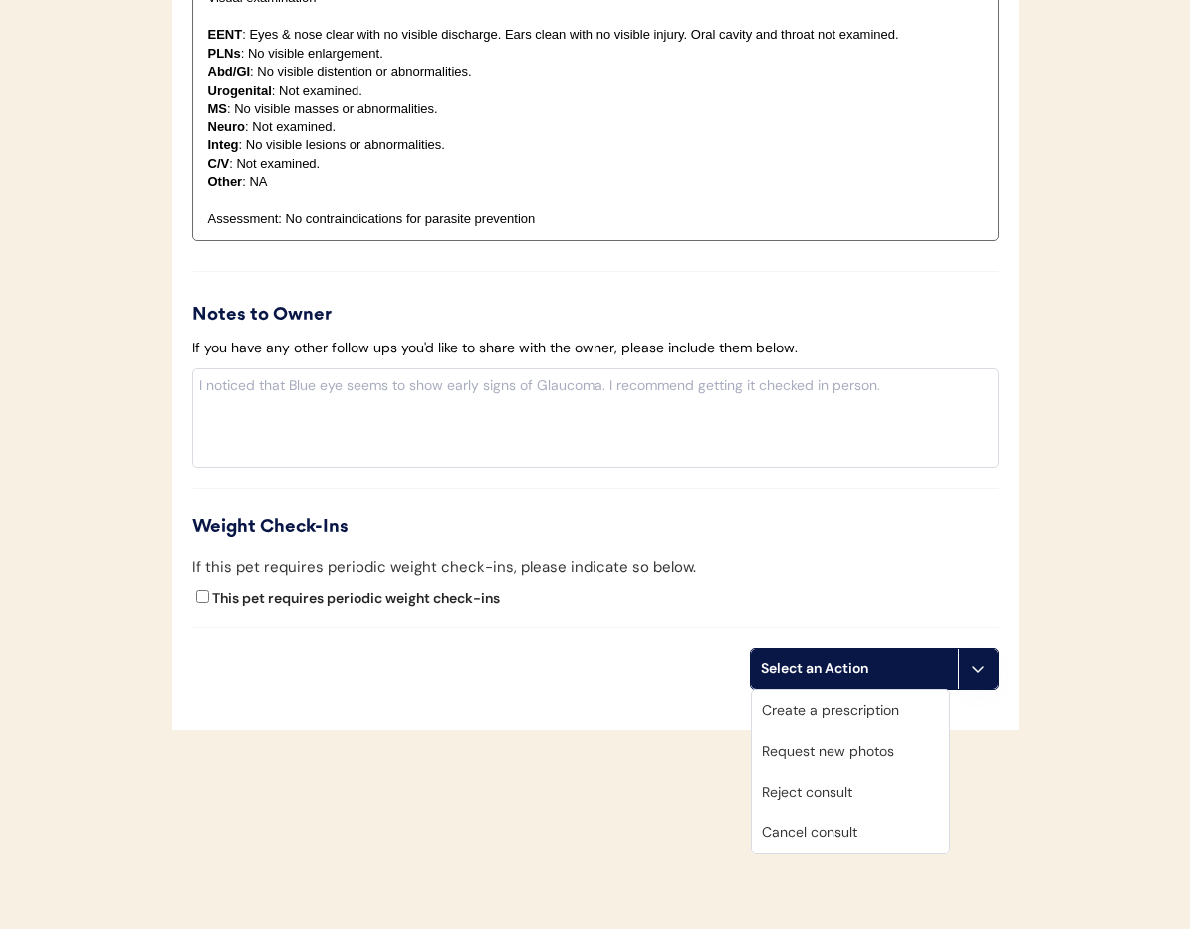
click at [890, 820] on div "Cancel consult" at bounding box center [850, 833] width 197 height 41
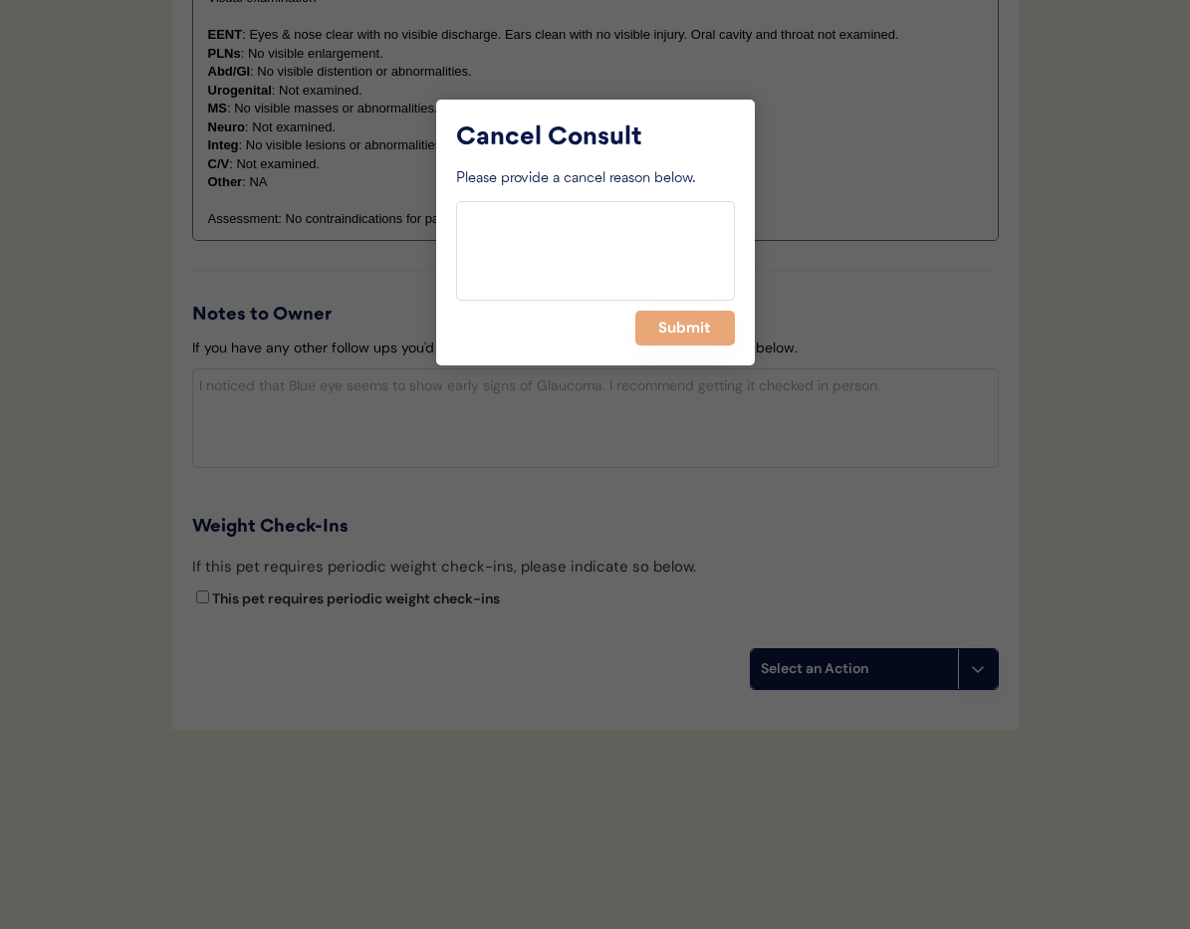
drag, startPoint x: 548, startPoint y: 212, endPoint x: 544, endPoint y: 225, distance: 13.5
click at [548, 216] on textarea at bounding box center [595, 251] width 279 height 100
paste textarea "> 6 months"
type textarea "> 6 months"
click at [685, 336] on button "Submit" at bounding box center [685, 328] width 100 height 35
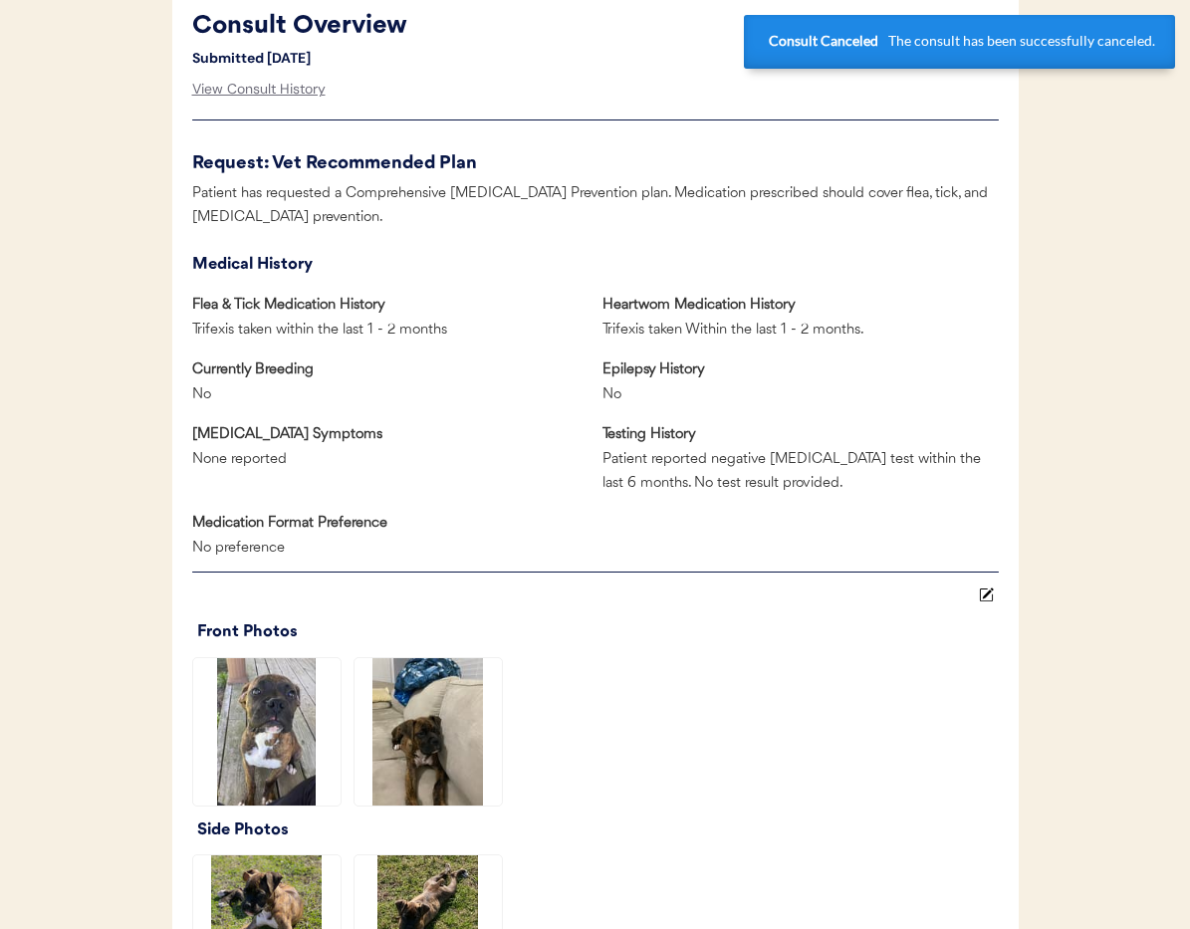
scroll to position [0, 0]
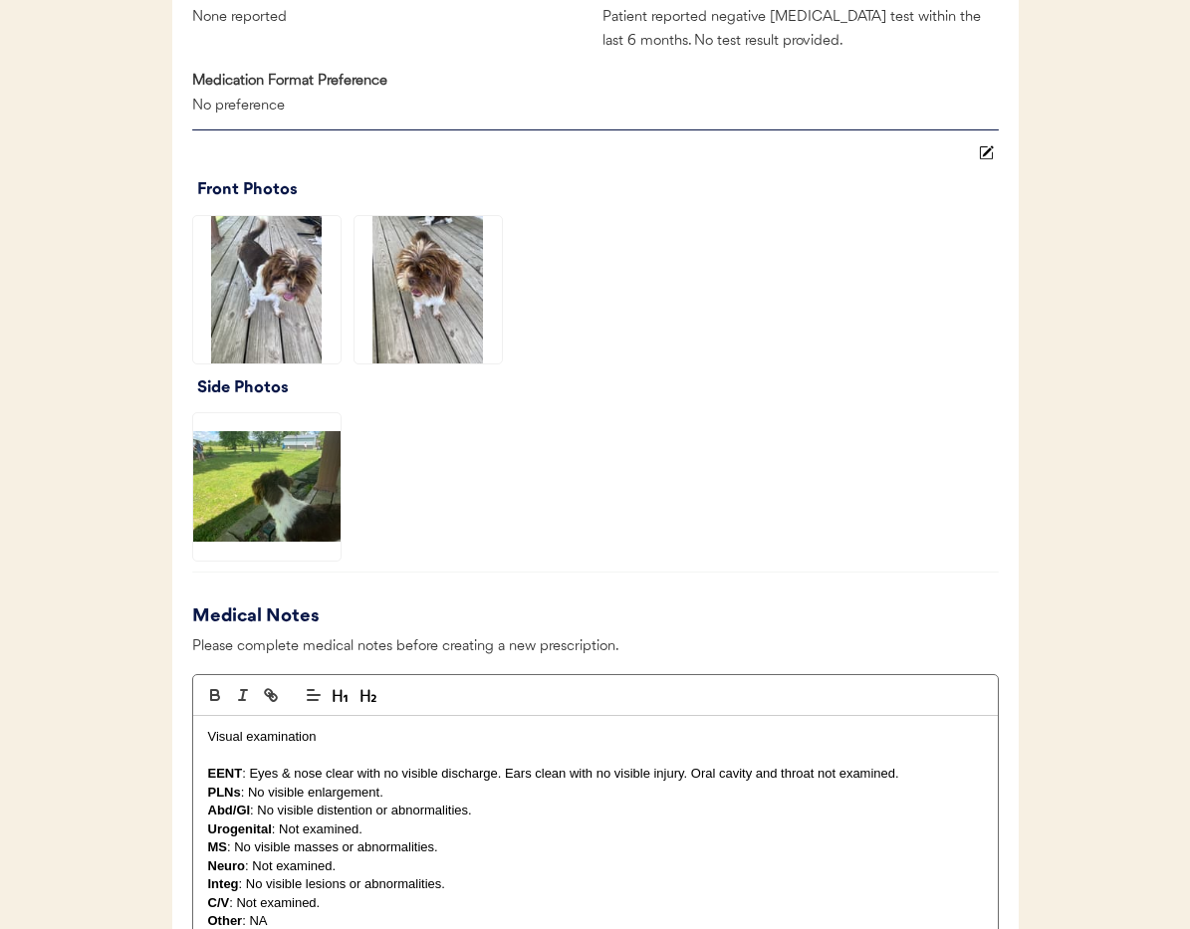
scroll to position [2074, 0]
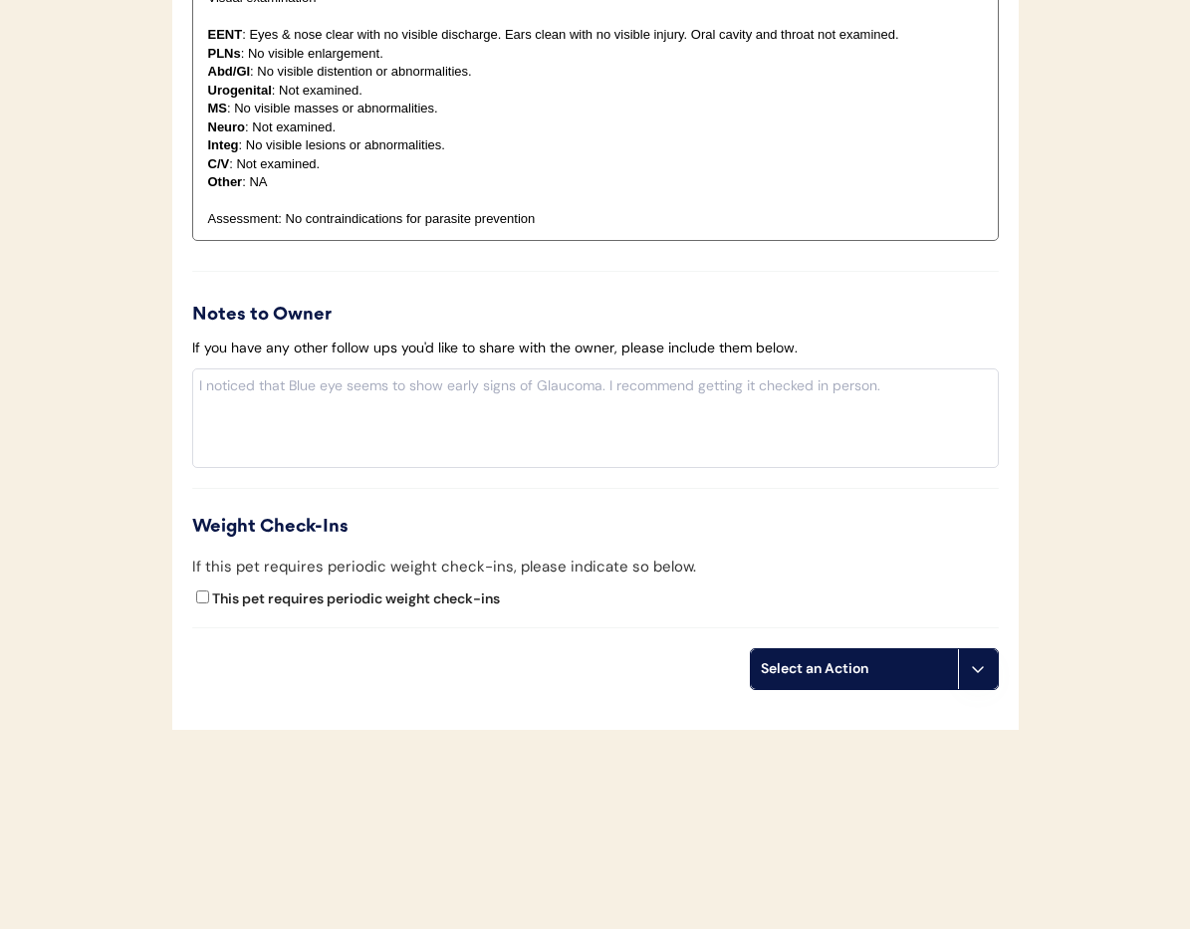
click at [990, 674] on button at bounding box center [978, 669] width 40 height 40
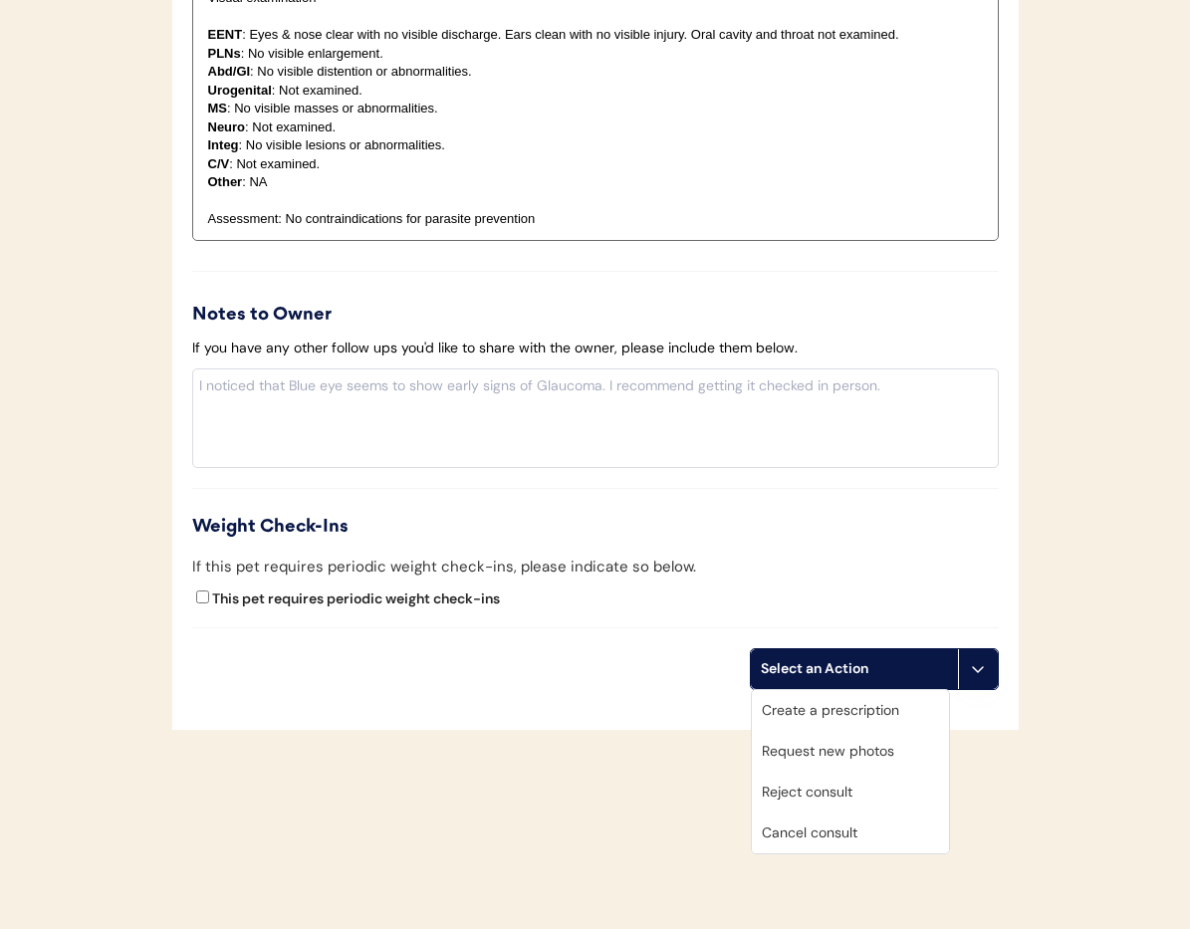
click at [859, 841] on div "Cancel consult" at bounding box center [850, 833] width 197 height 41
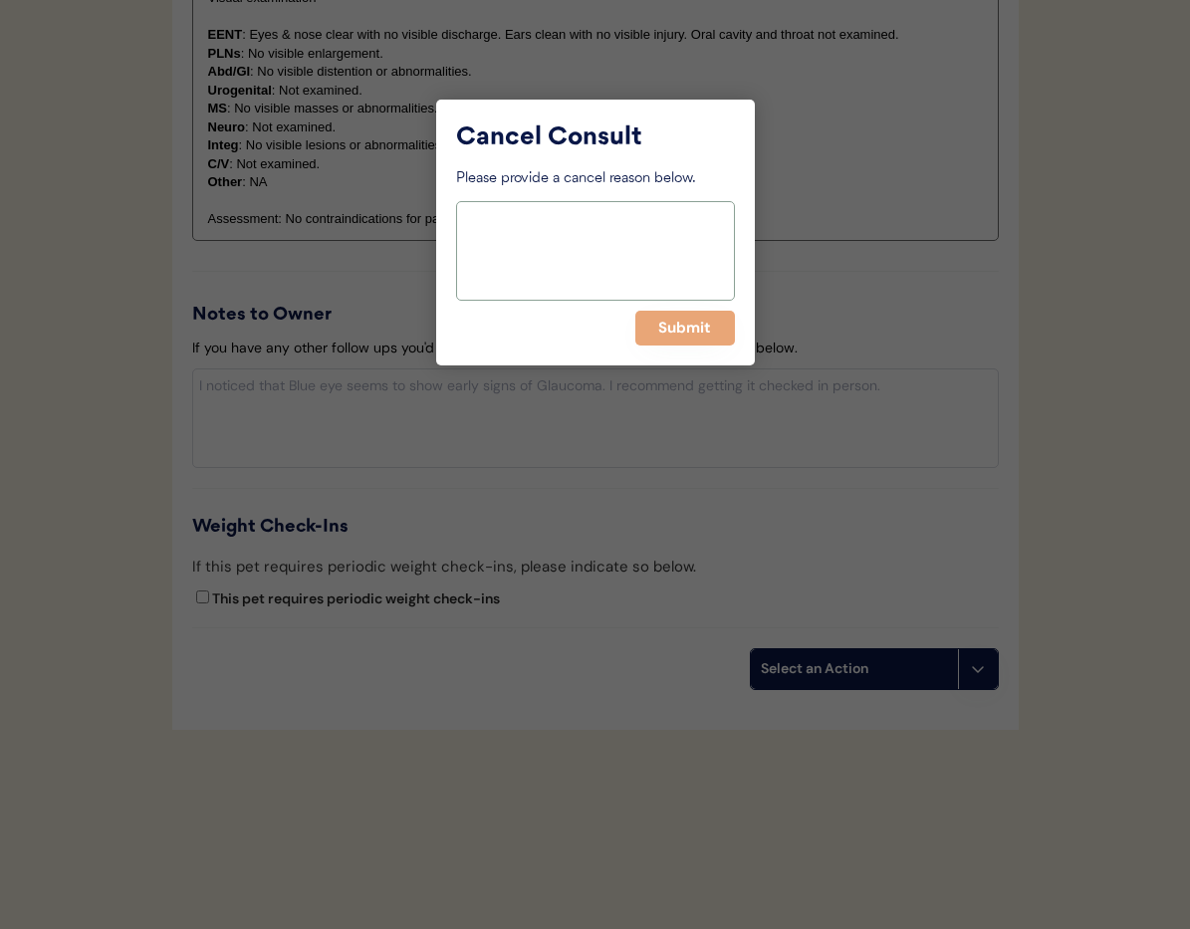
click at [508, 271] on textarea at bounding box center [595, 251] width 279 height 100
paste textarea "> 6 months"
type textarea "> 6 months"
click at [664, 330] on button "Submit" at bounding box center [685, 328] width 100 height 35
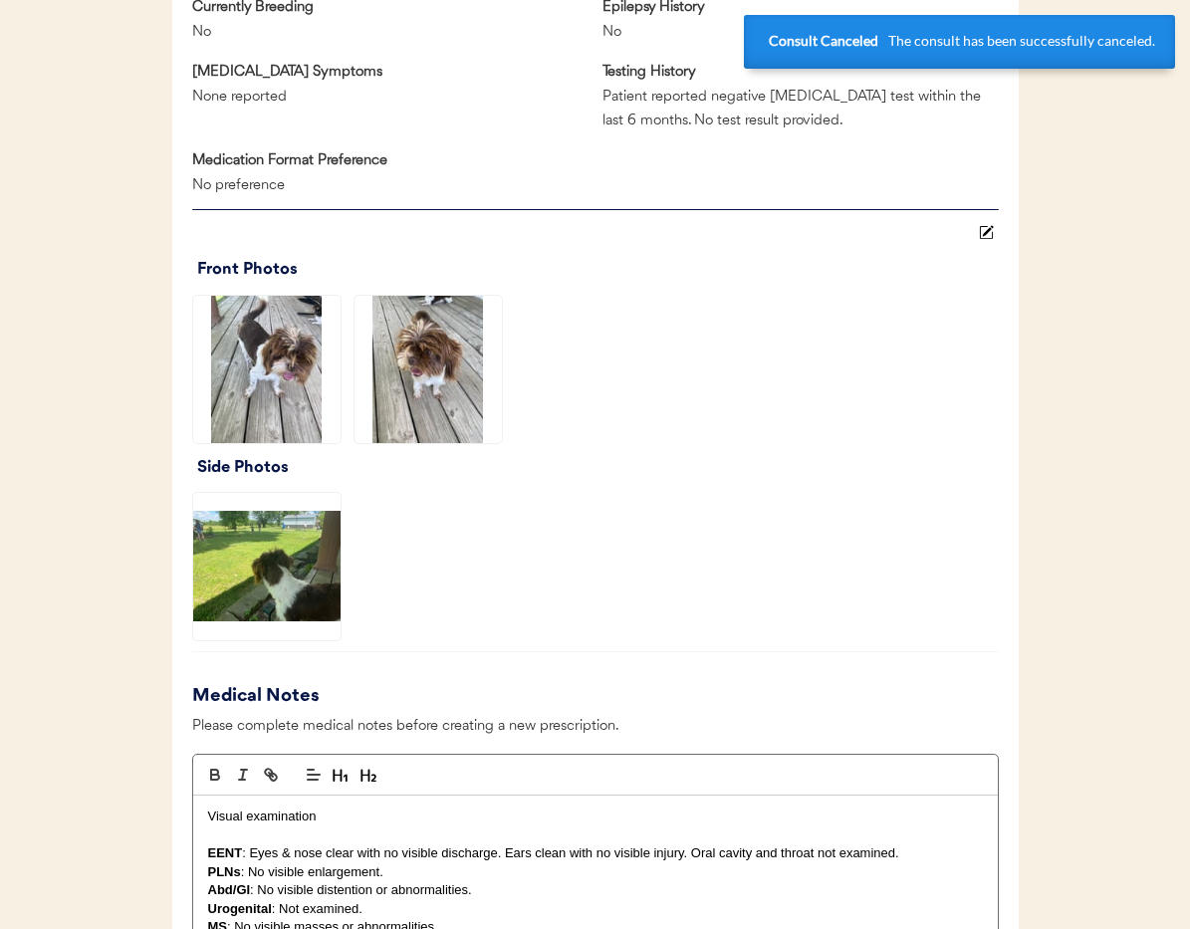
scroll to position [0, 0]
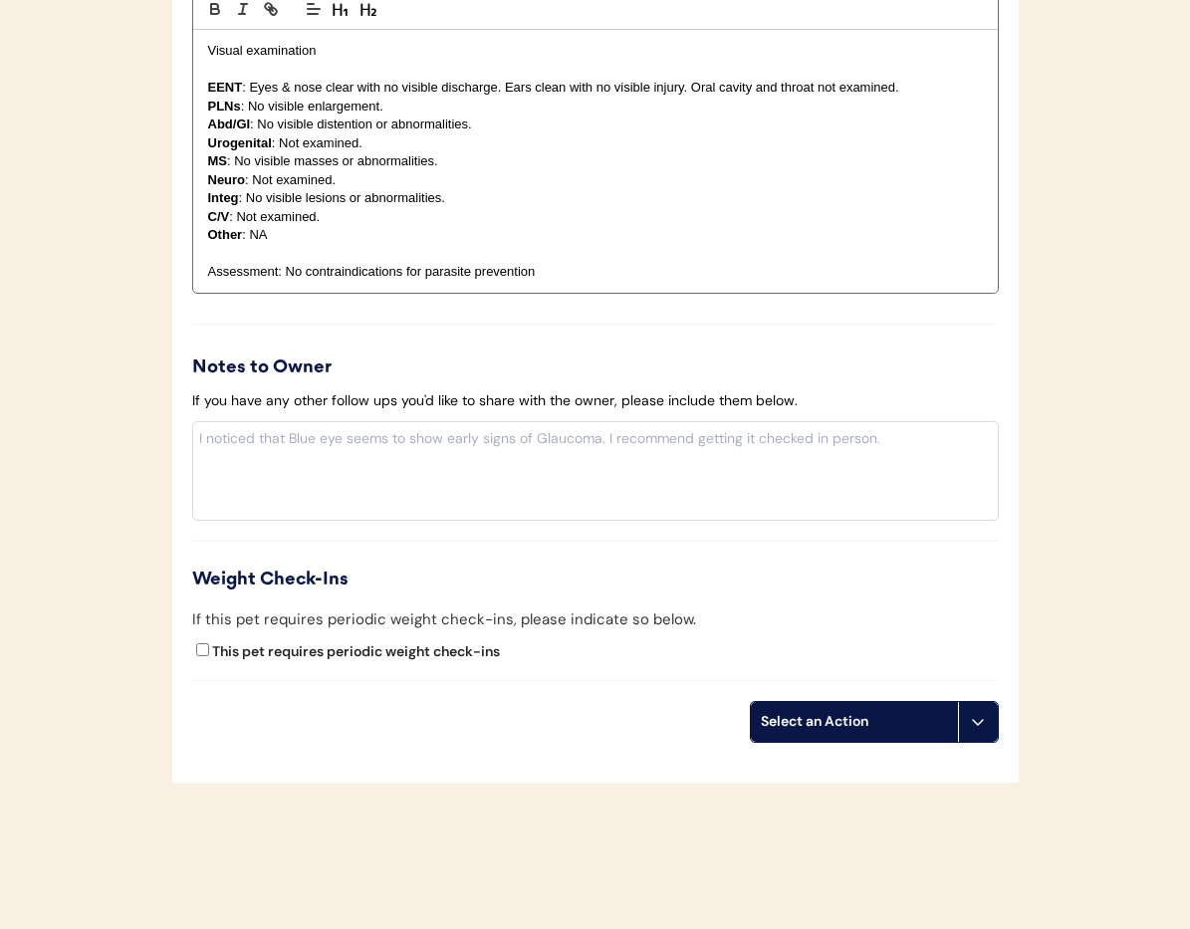
scroll to position [2074, 0]
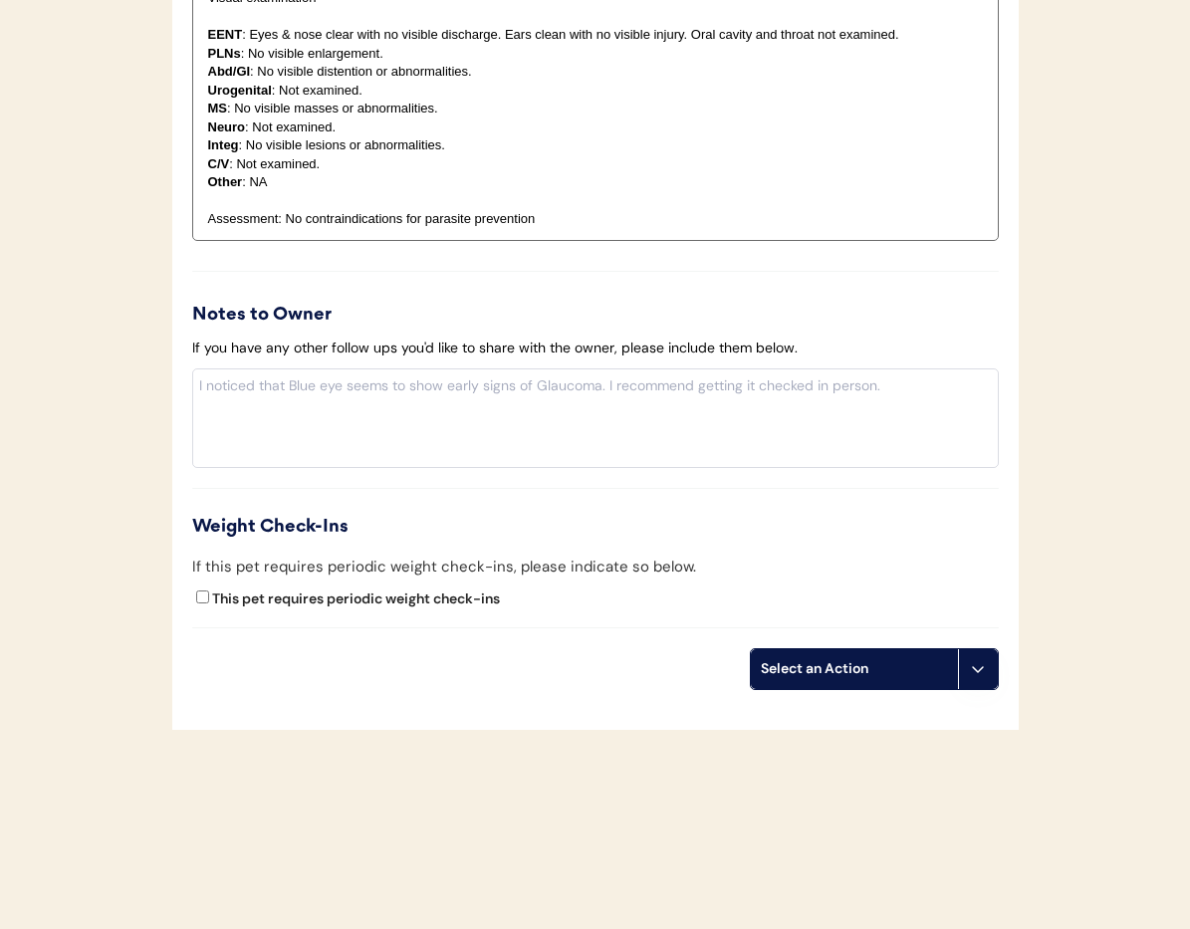
drag, startPoint x: 982, startPoint y: 676, endPoint x: 982, endPoint y: 694, distance: 17.9
click at [982, 676] on icon at bounding box center [978, 669] width 16 height 16
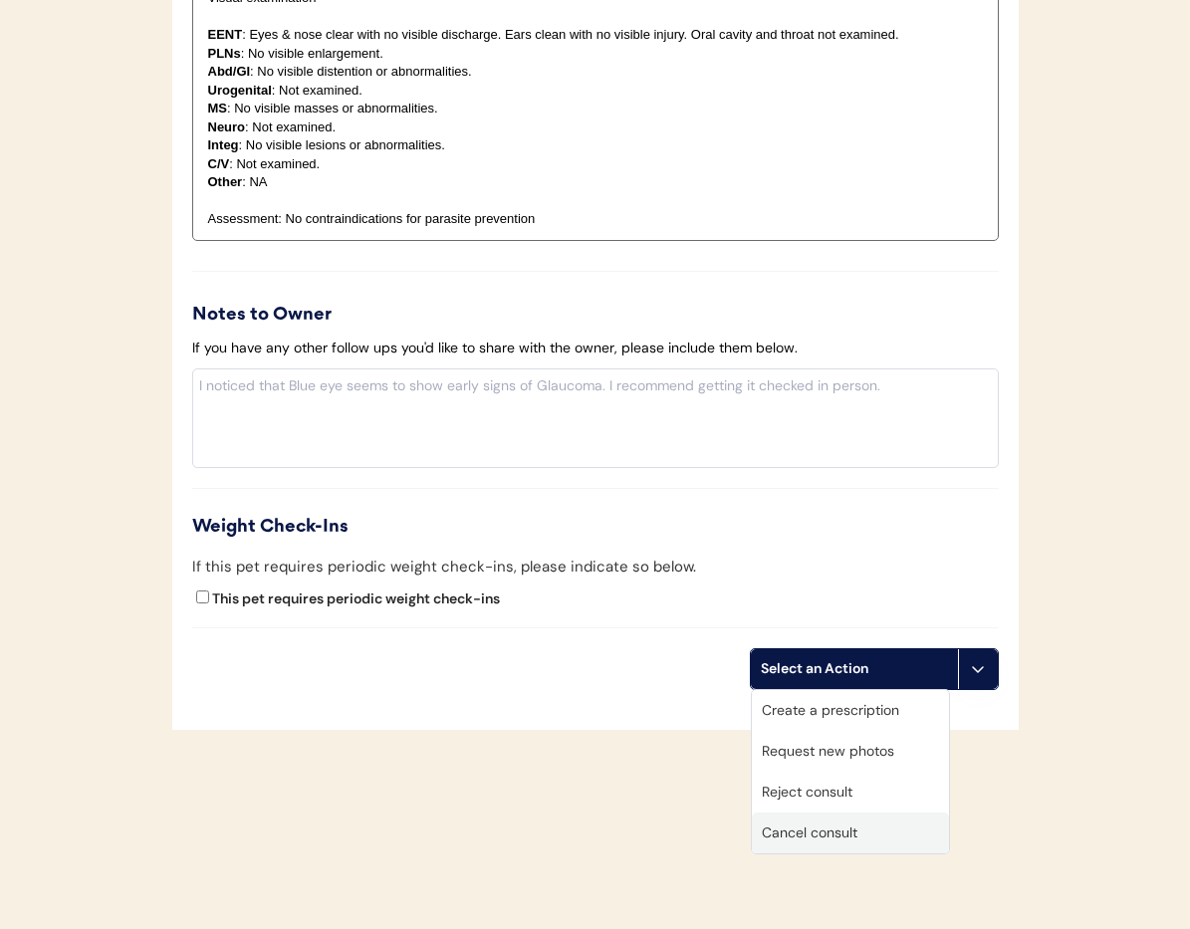
click at [889, 832] on div "Cancel consult" at bounding box center [850, 833] width 197 height 41
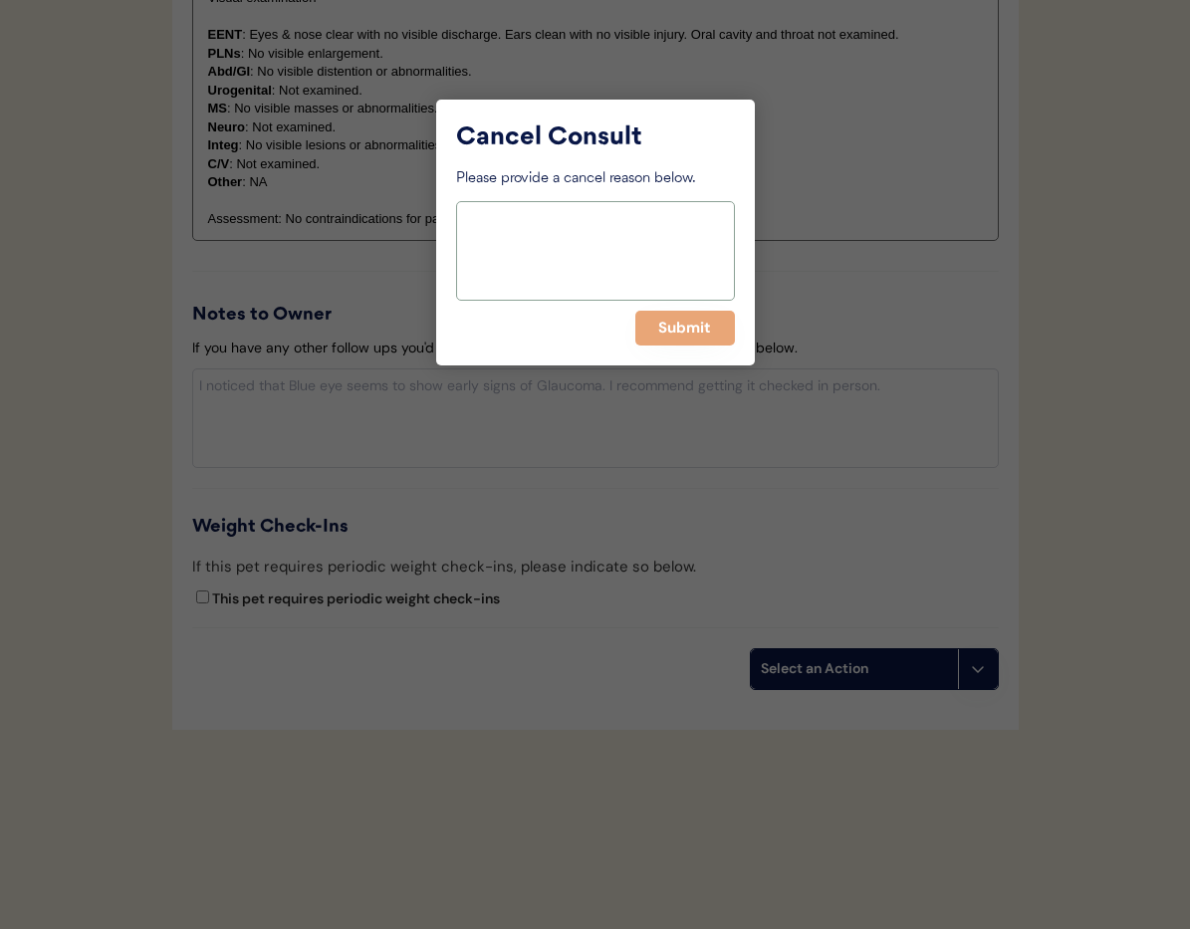
click at [568, 268] on textarea at bounding box center [595, 251] width 279 height 100
paste textarea "> 6 months"
type textarea "> 6 months"
click at [676, 334] on button "Submit" at bounding box center [685, 328] width 100 height 35
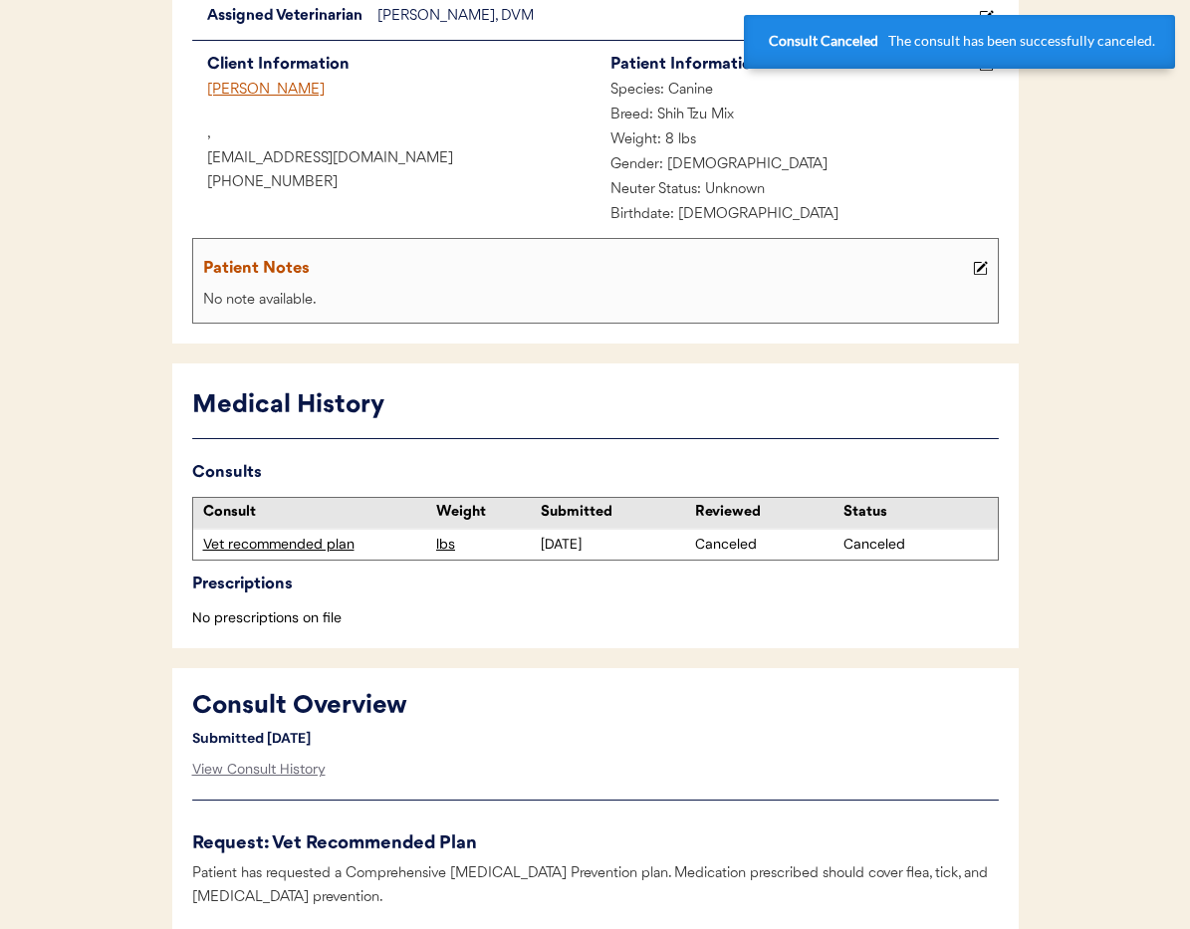
scroll to position [0, 0]
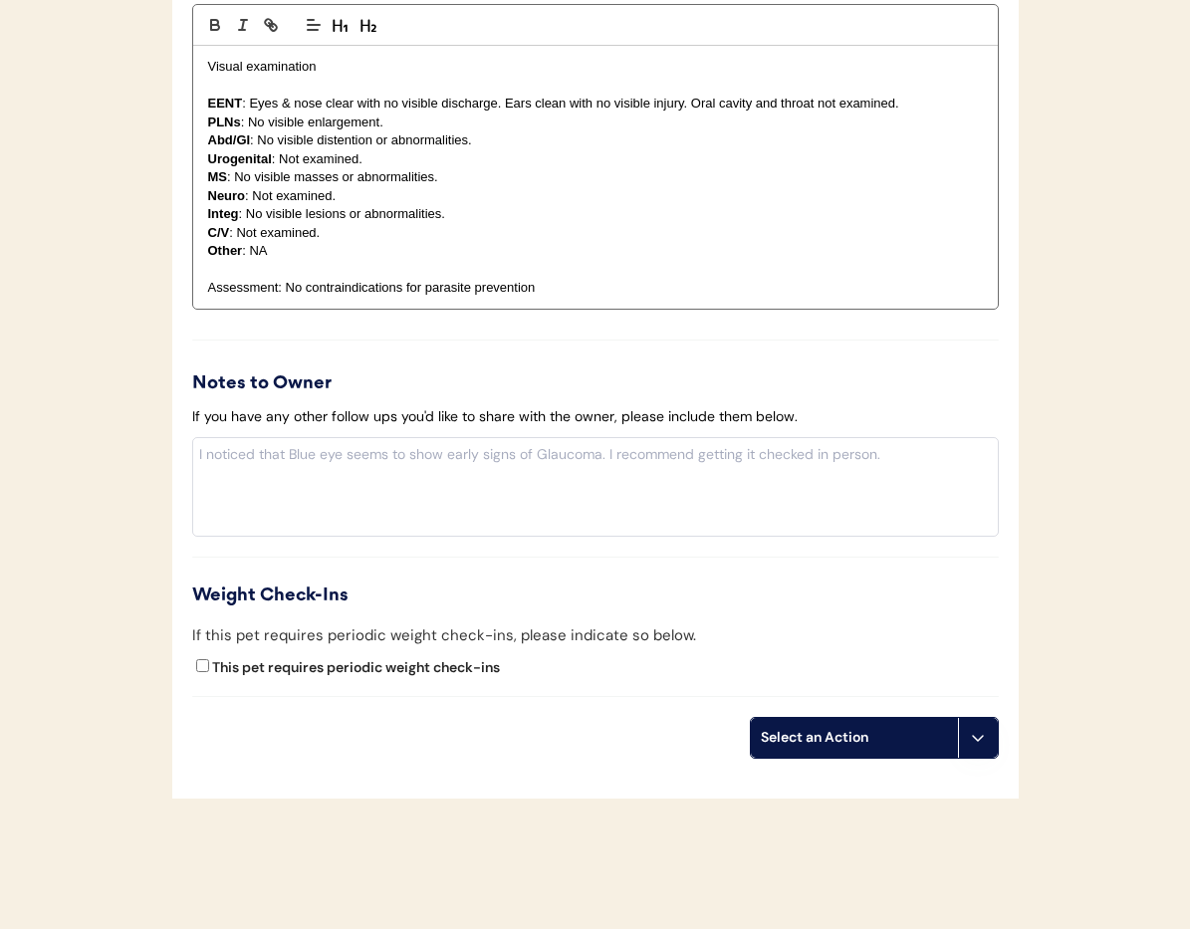
scroll to position [2074, 0]
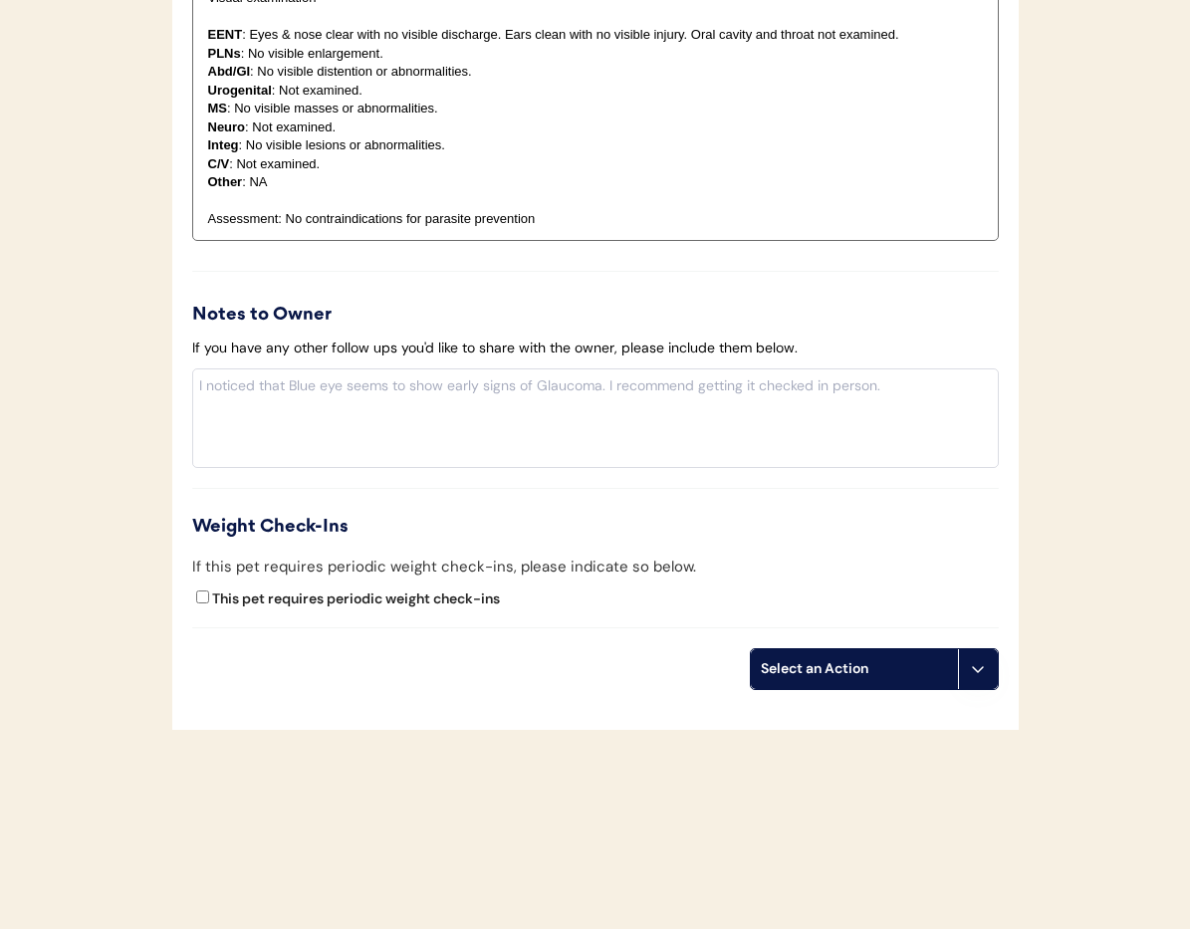
drag, startPoint x: 982, startPoint y: 675, endPoint x: 976, endPoint y: 697, distance: 22.7
click at [982, 675] on icon at bounding box center [978, 669] width 16 height 16
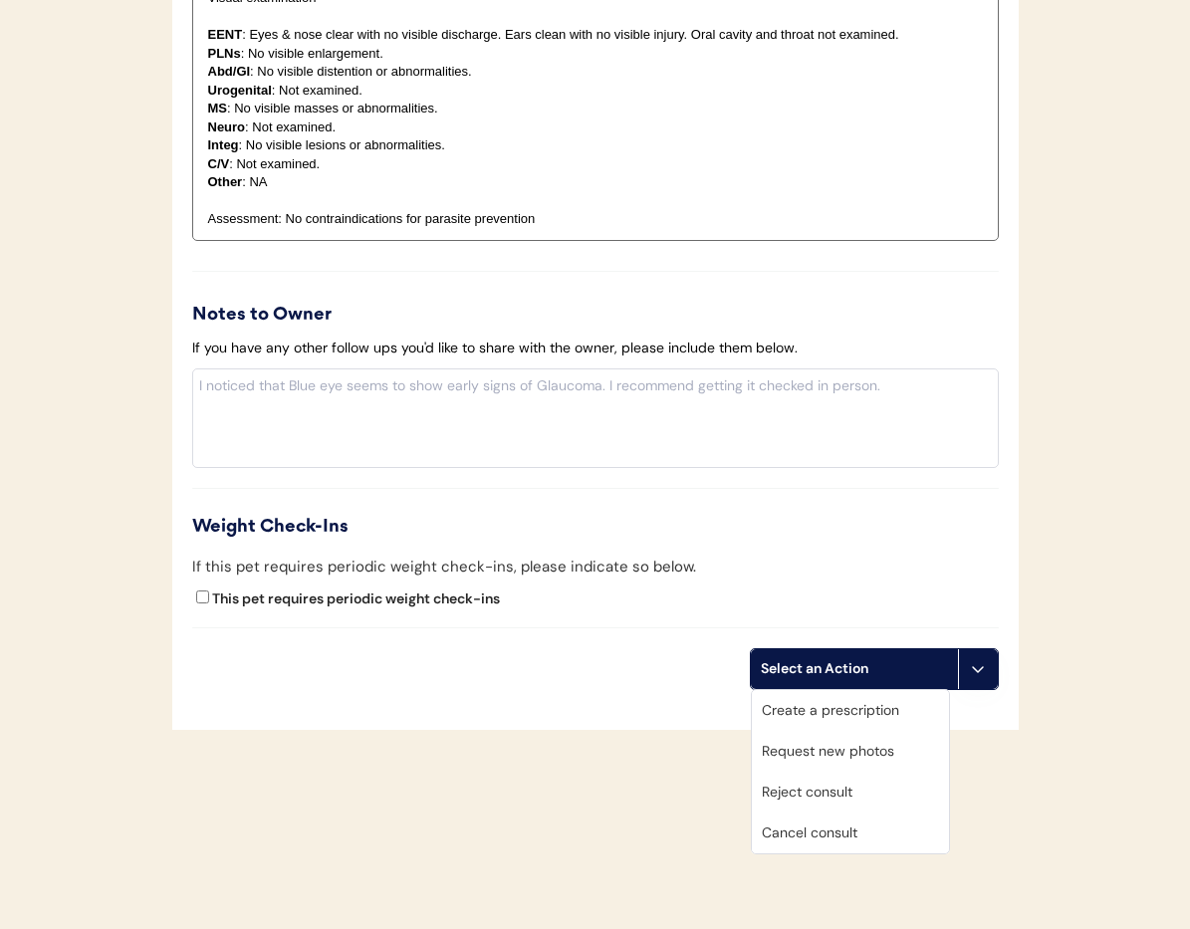
click at [865, 839] on div "Cancel consult" at bounding box center [850, 833] width 197 height 41
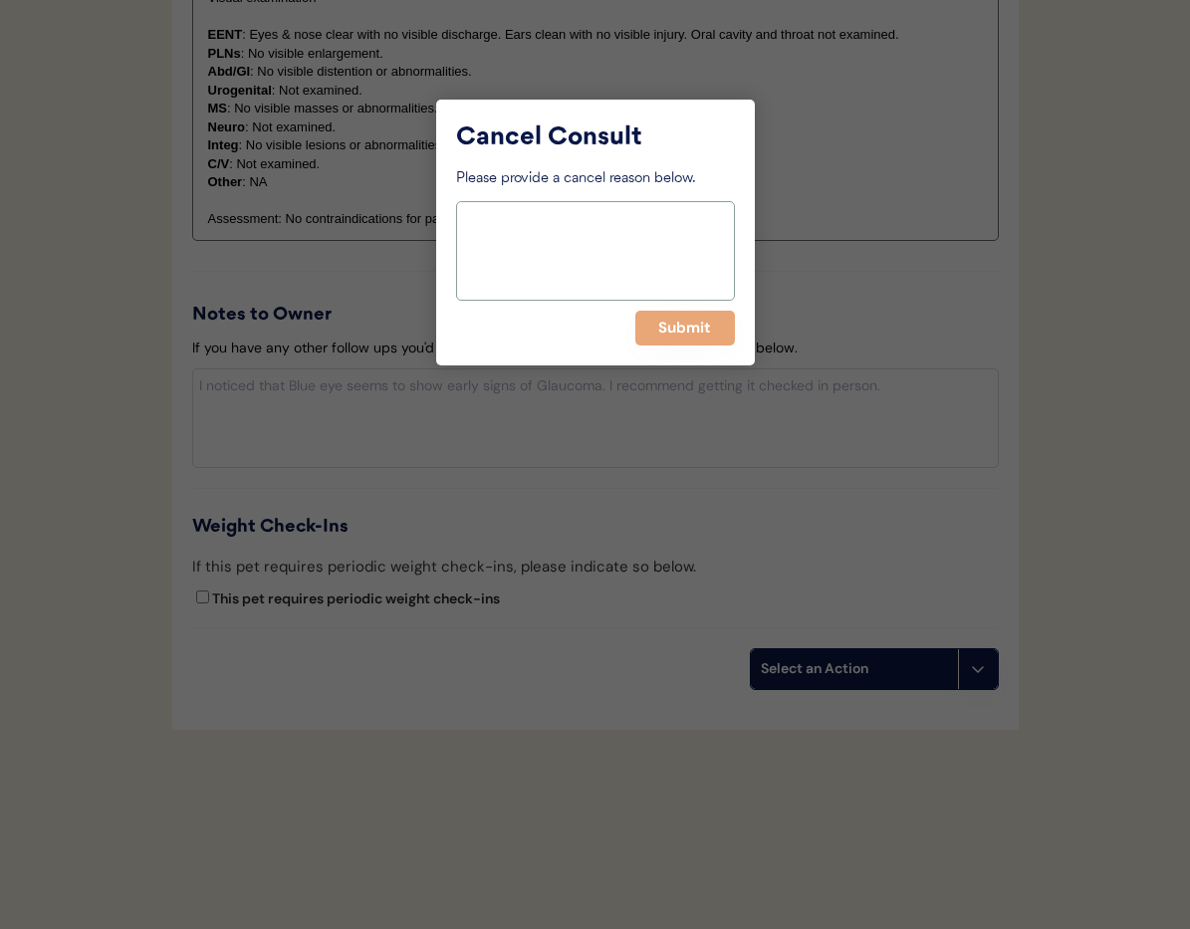
click at [518, 213] on textarea at bounding box center [595, 251] width 279 height 100
paste textarea "> 6 months"
type textarea "> 6 months"
click at [681, 324] on button "Submit" at bounding box center [685, 328] width 100 height 35
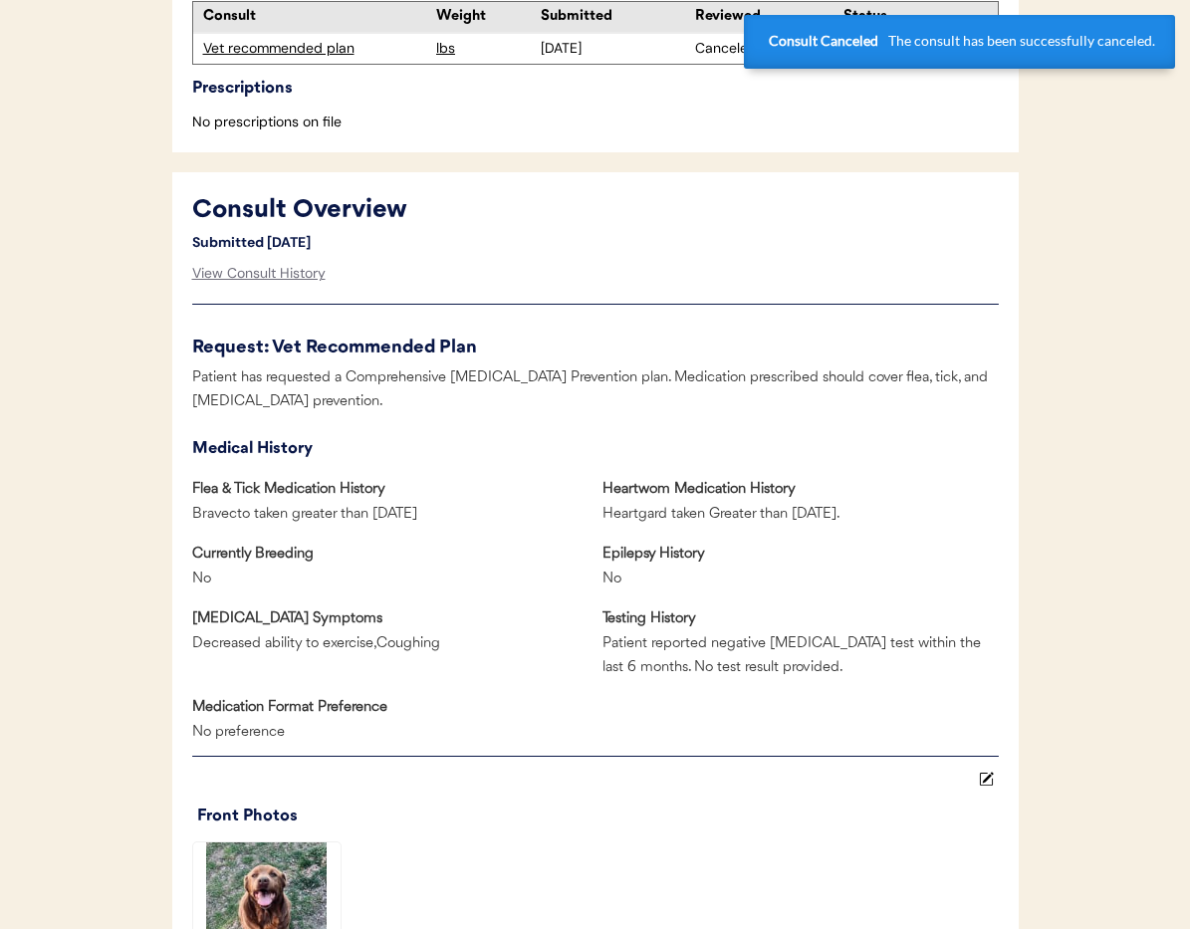
scroll to position [0, 0]
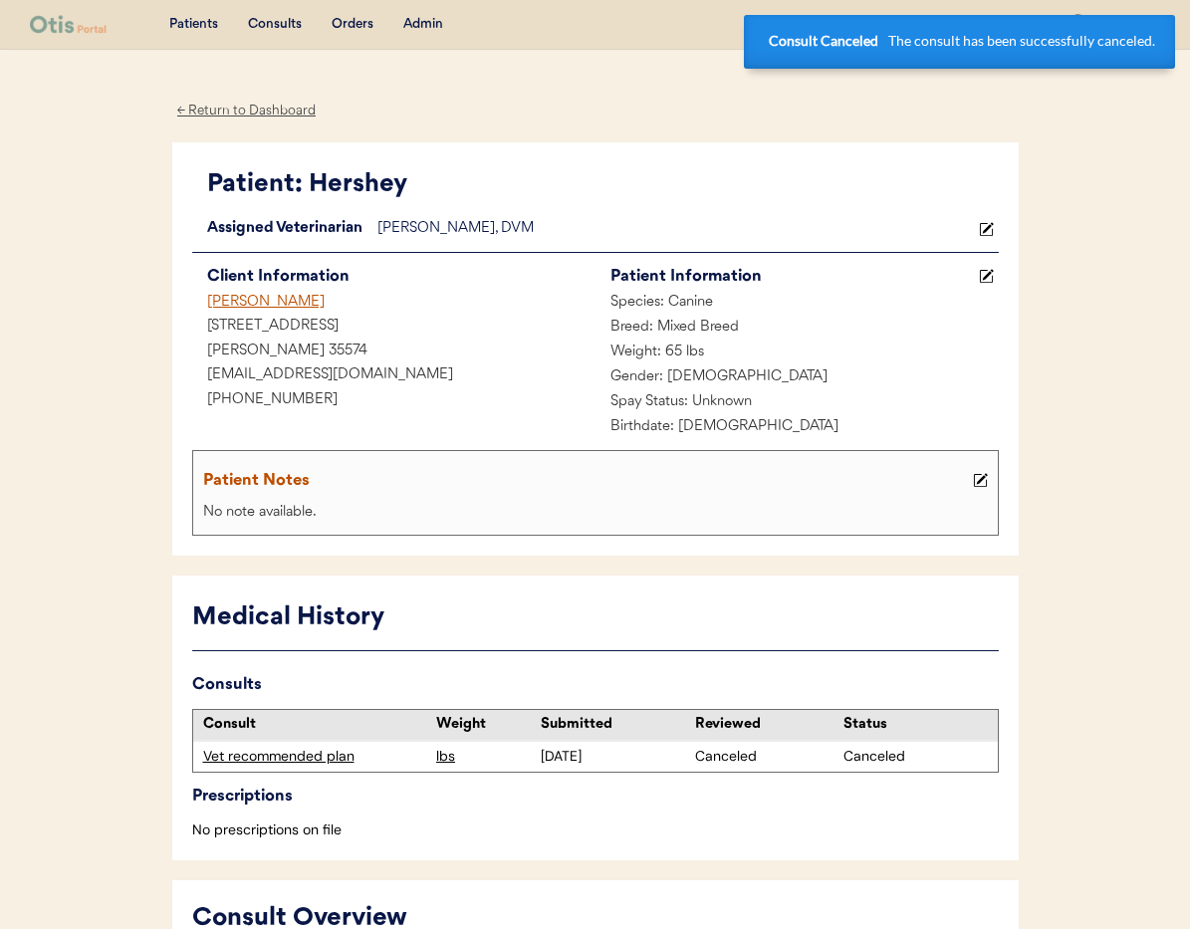
click at [227, 300] on div "Jason Sullivan" at bounding box center [393, 303] width 403 height 25
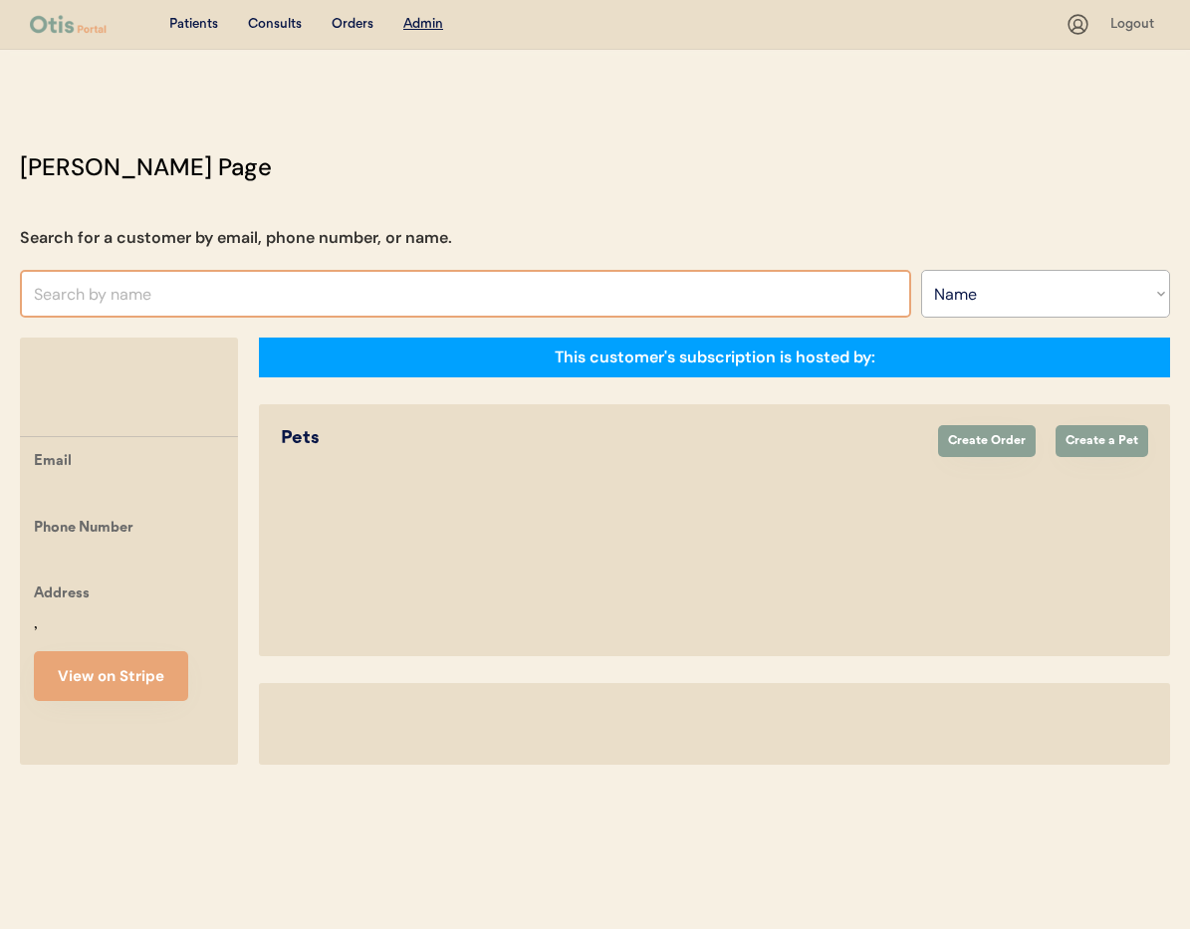
select select ""Name""
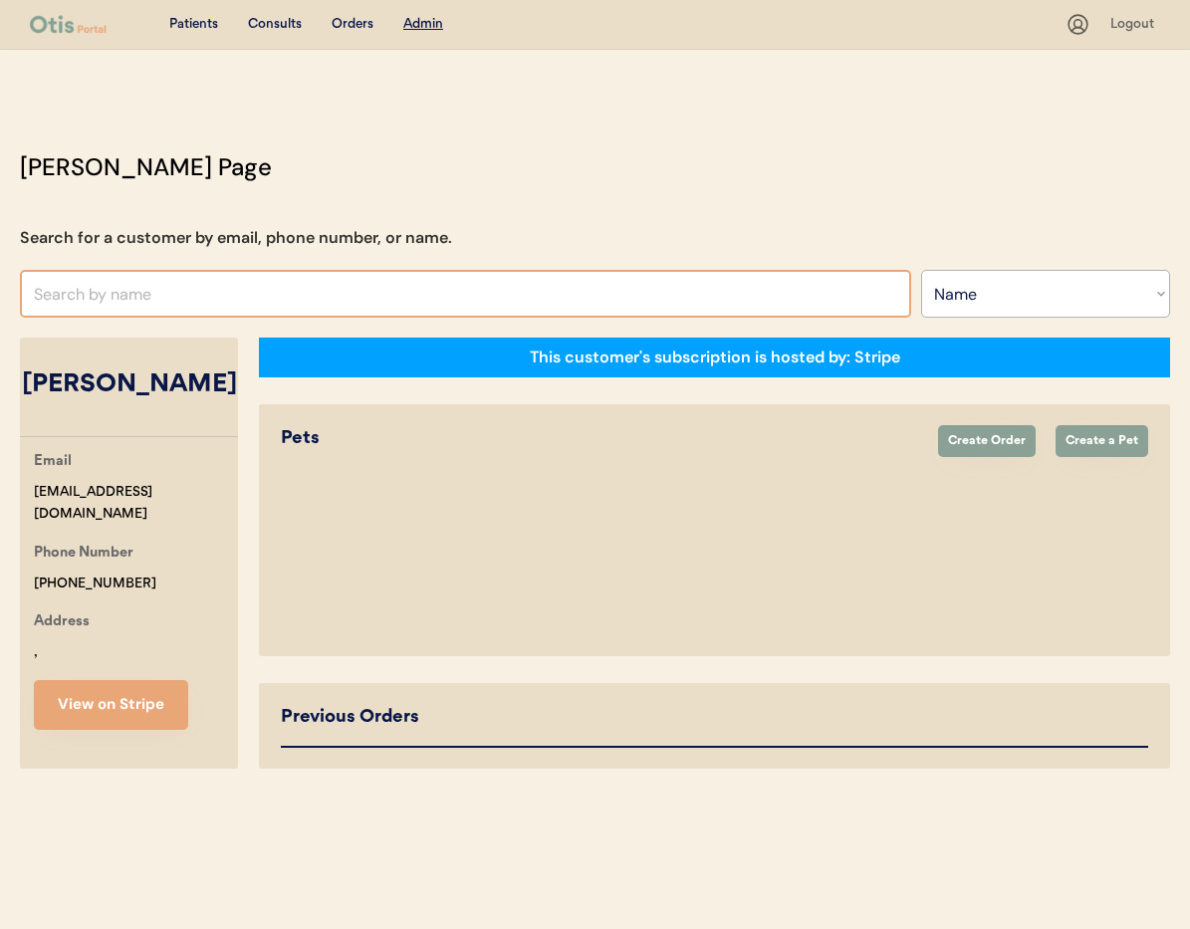
select select "true"
select select "false"
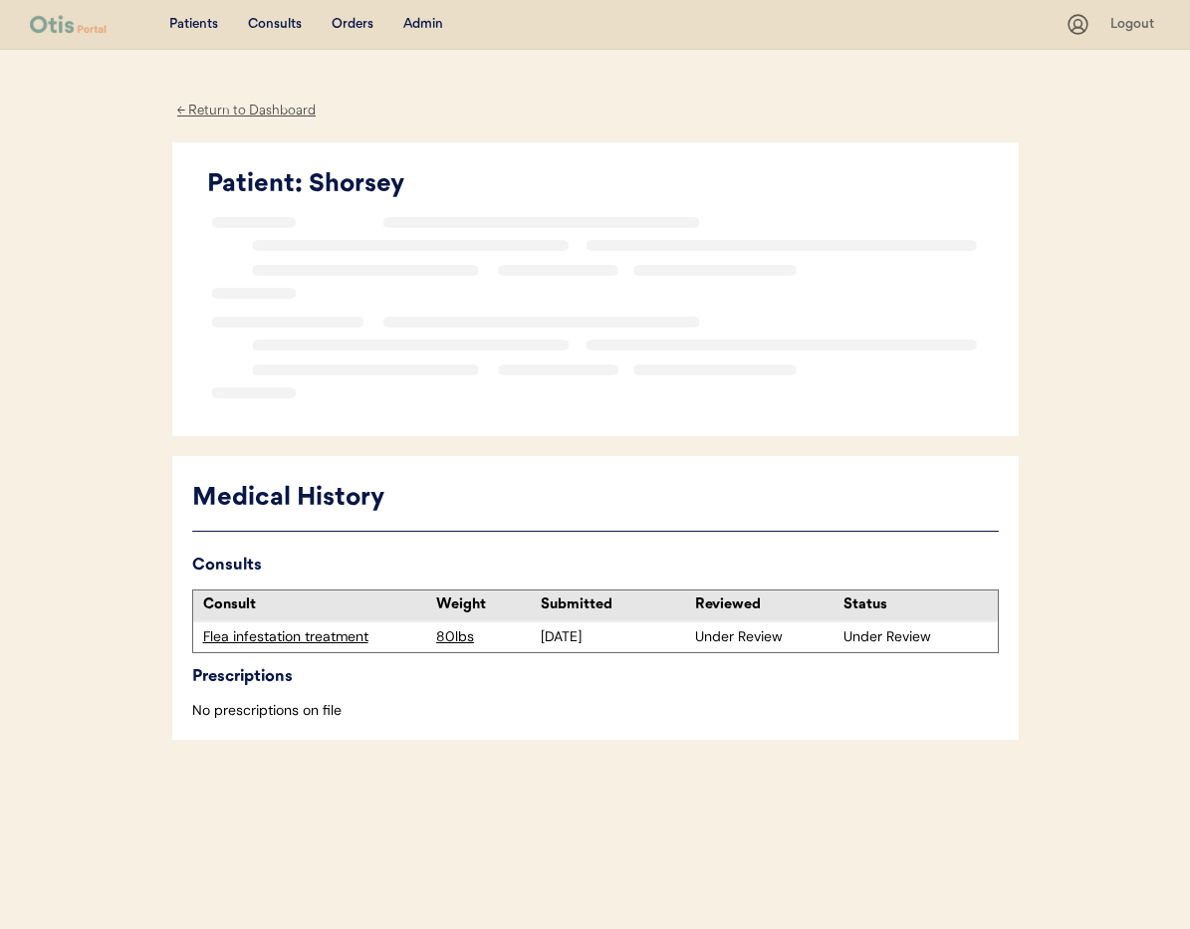
click at [267, 641] on div "Flea infestation treatment" at bounding box center [315, 637] width 224 height 20
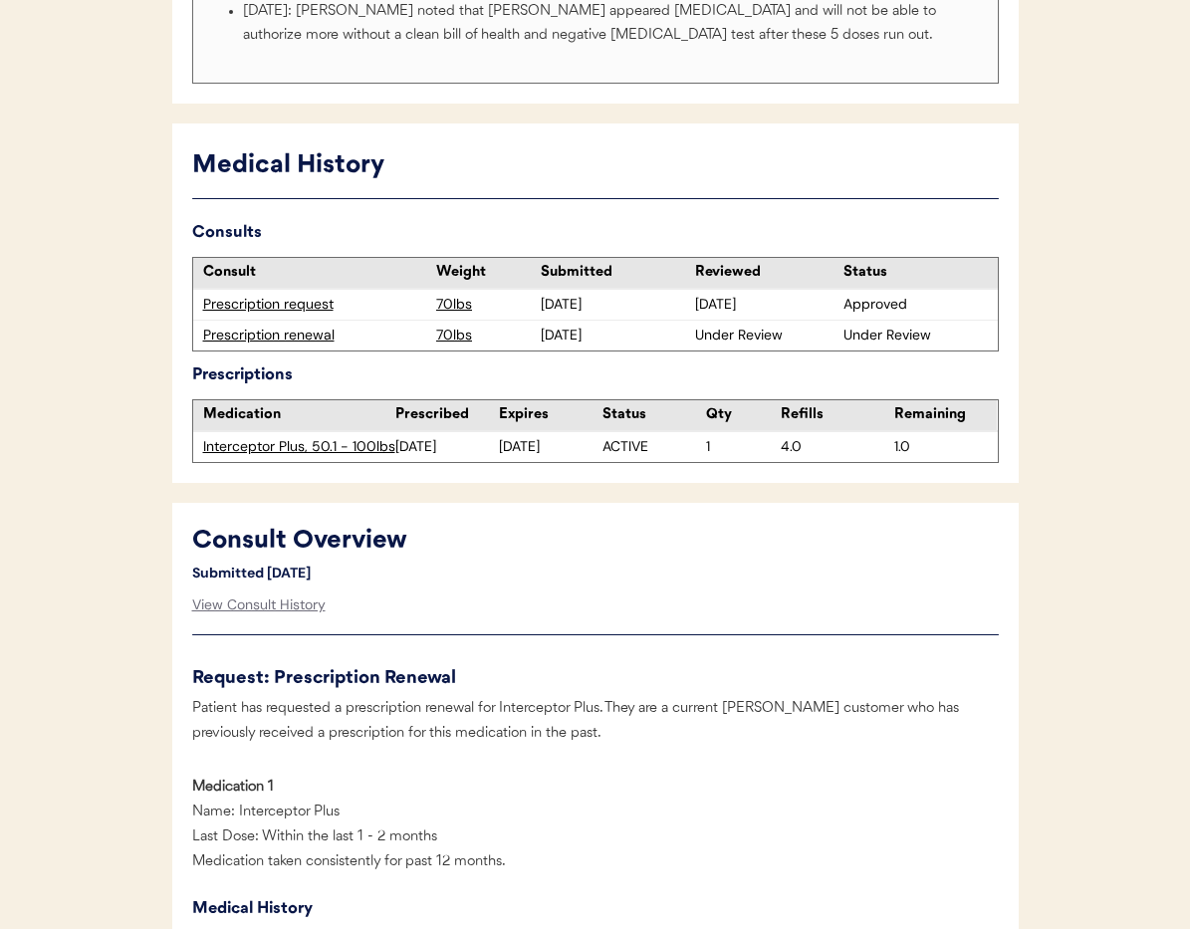
scroll to position [505, 0]
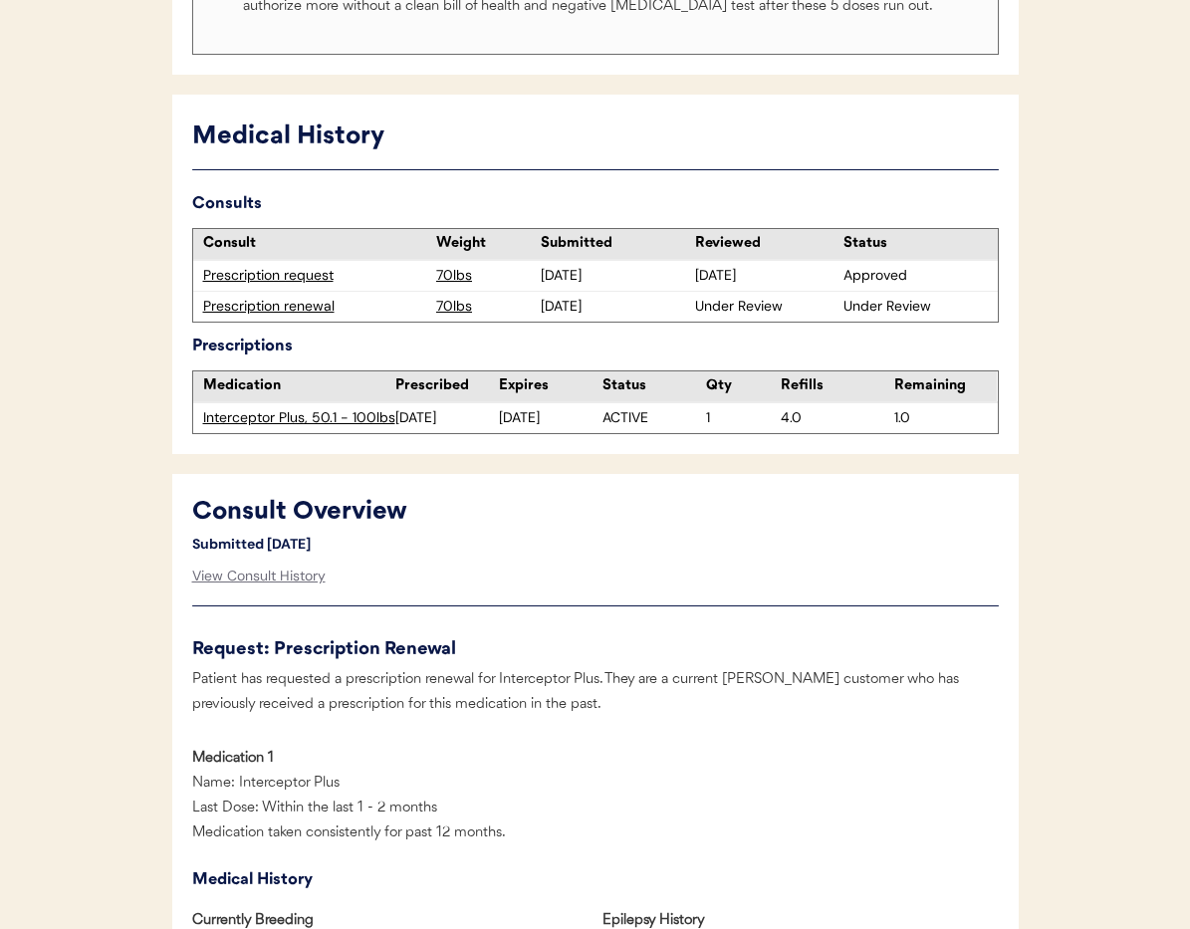
click at [264, 307] on div "Prescription renewal" at bounding box center [315, 307] width 224 height 20
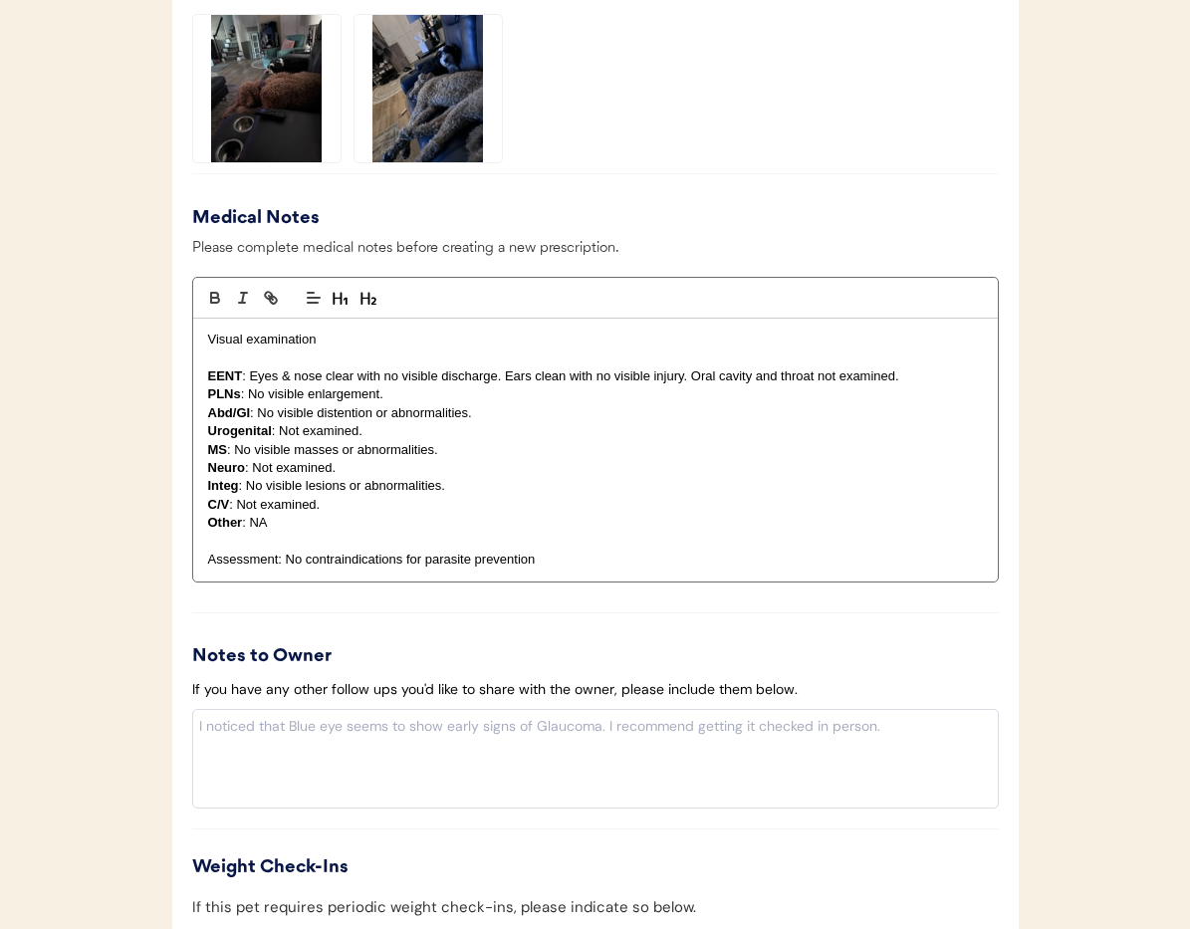
scroll to position [2260, 0]
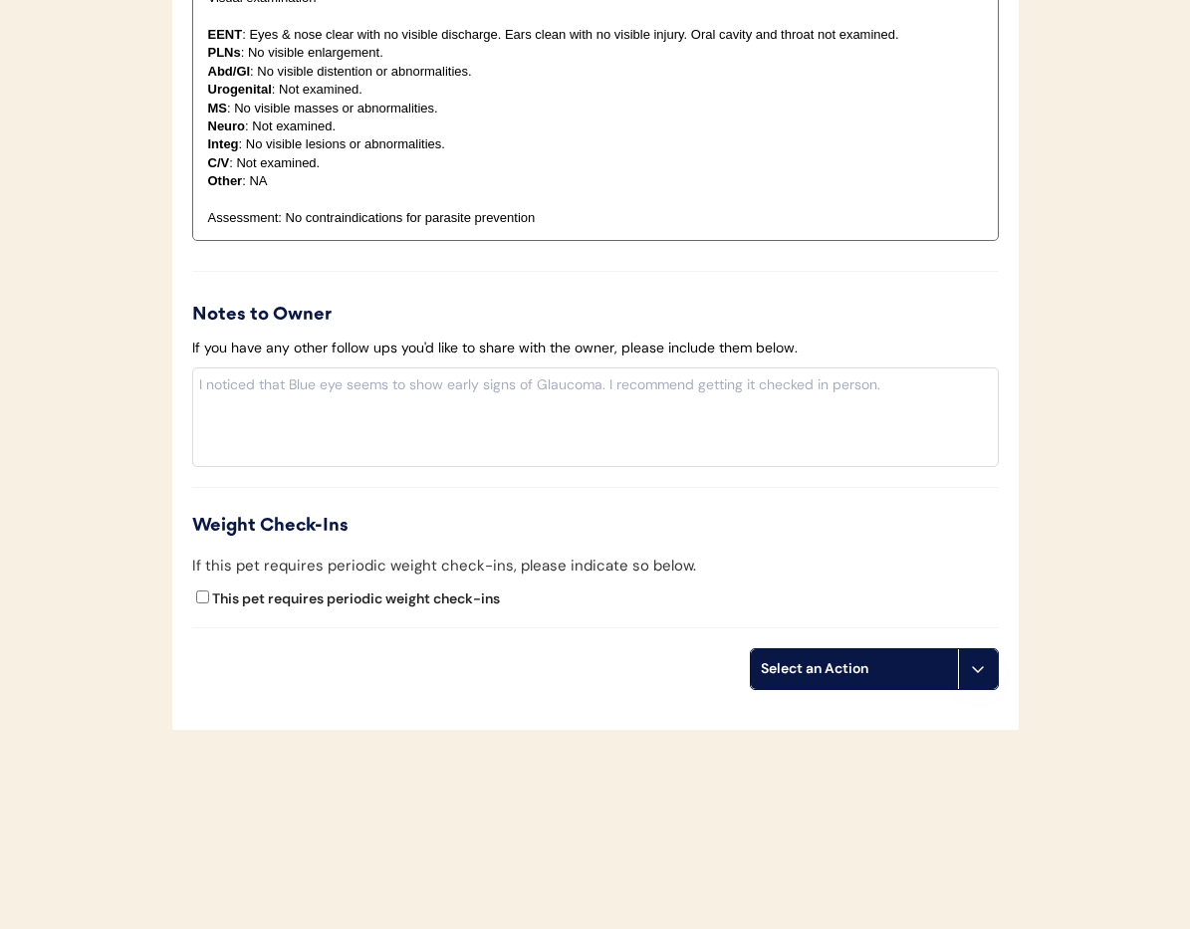
click at [984, 677] on button at bounding box center [978, 669] width 40 height 40
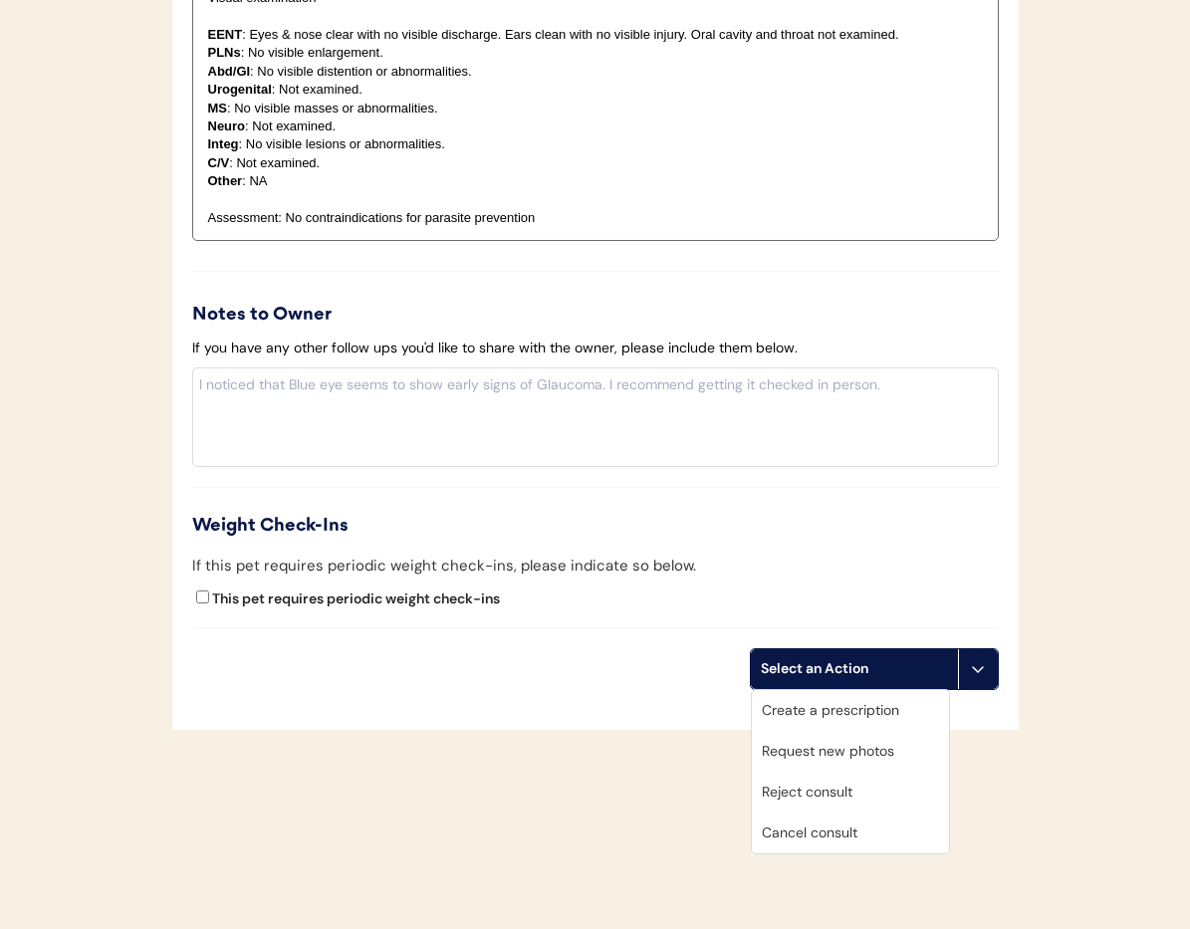
click at [878, 826] on div "Cancel consult" at bounding box center [850, 833] width 197 height 41
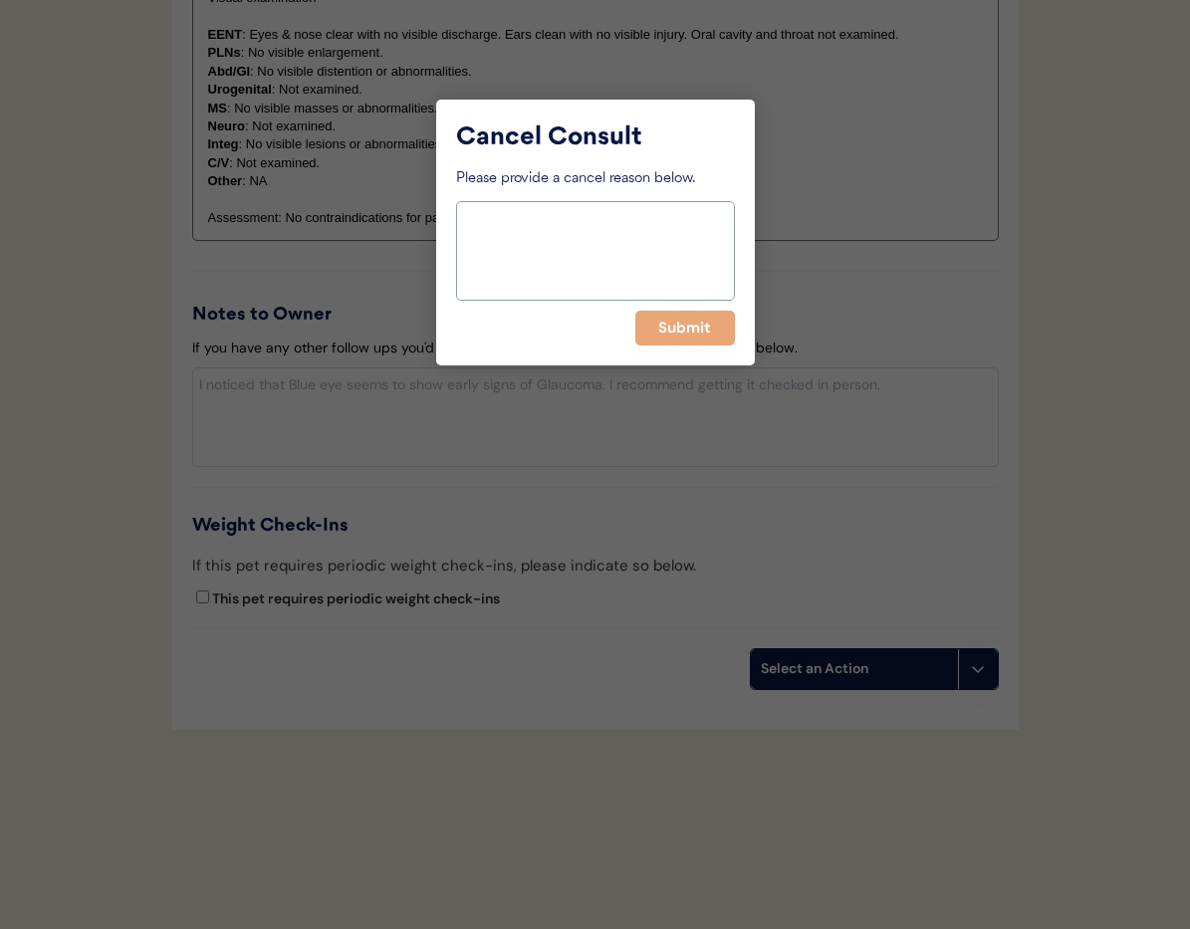
click at [590, 233] on textarea at bounding box center [595, 251] width 279 height 100
paste textarea "https://app.otisforpets.com/consult-review/1728831946618x977795430393053200"
type textarea "https://app.otisforpets.com/consult-review/1728831946618x977795430393053200"
click at [660, 330] on button "Submit" at bounding box center [685, 328] width 100 height 35
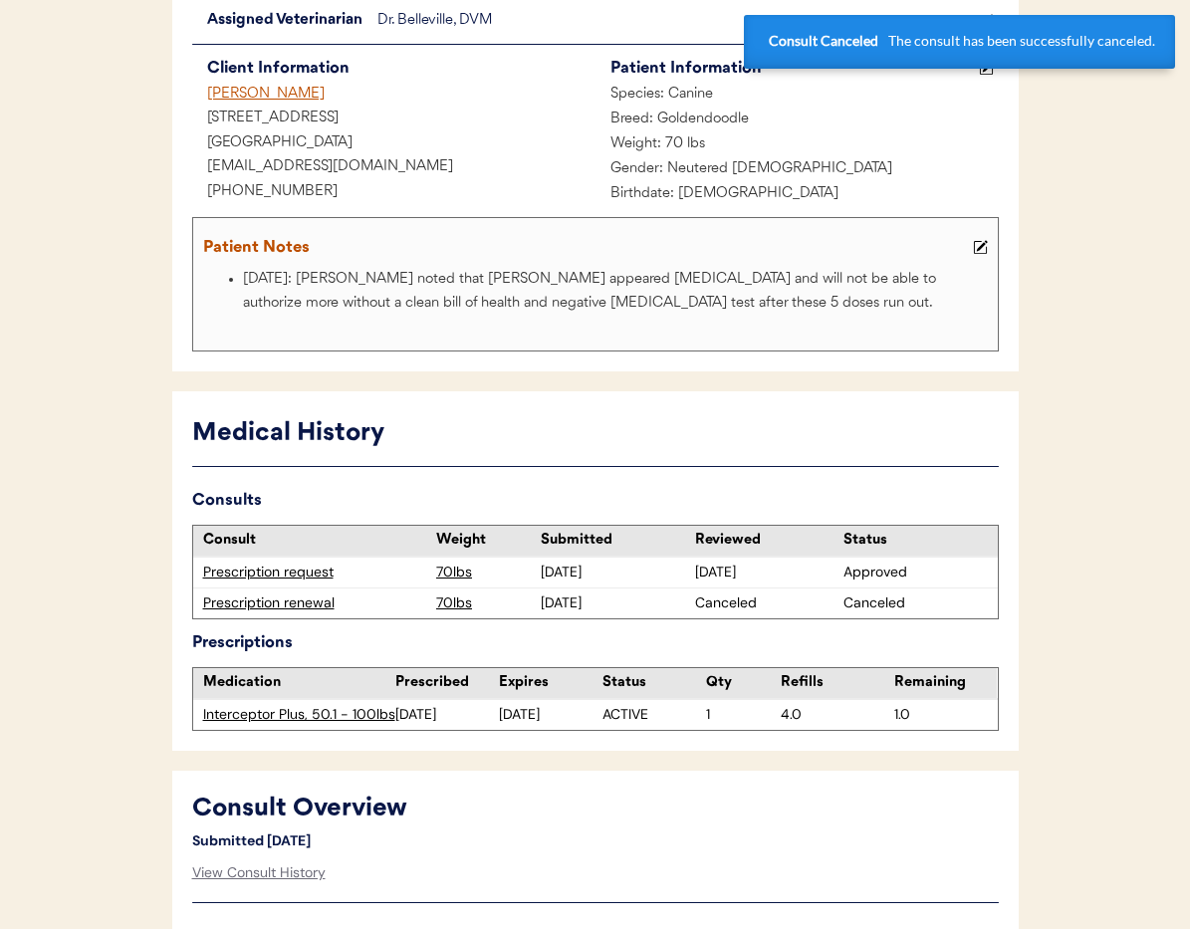
scroll to position [0, 0]
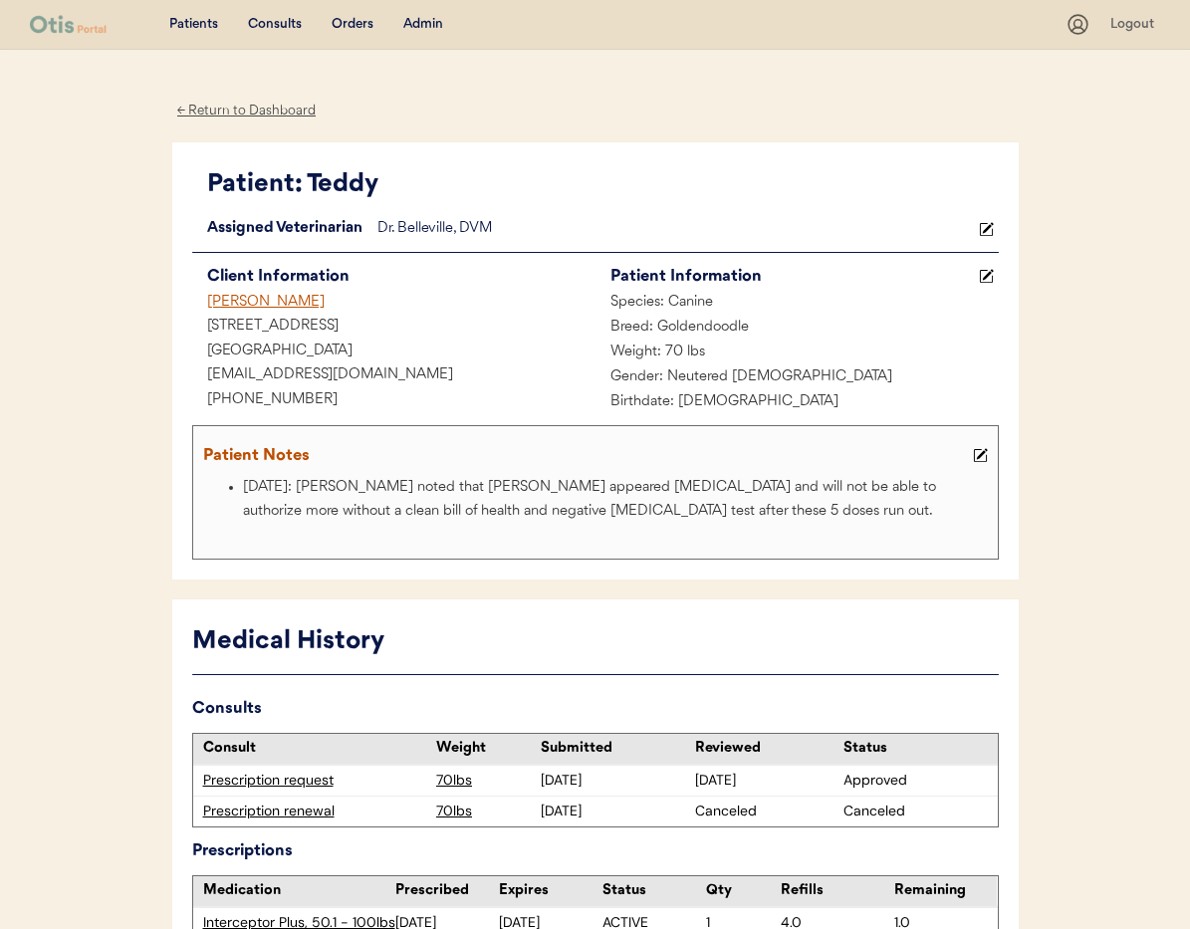
click at [267, 299] on div "Danielle Binn" at bounding box center [393, 303] width 403 height 25
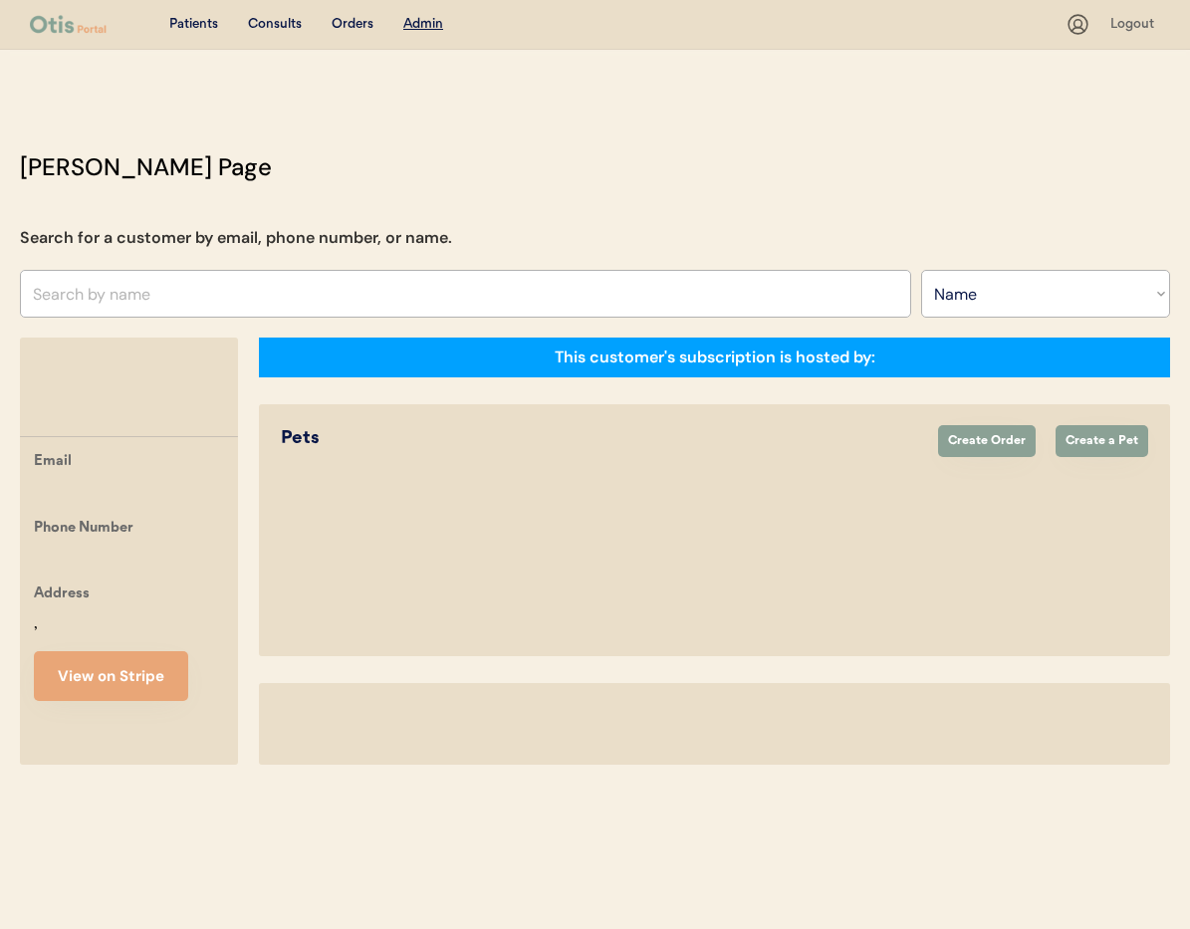
select select ""Name""
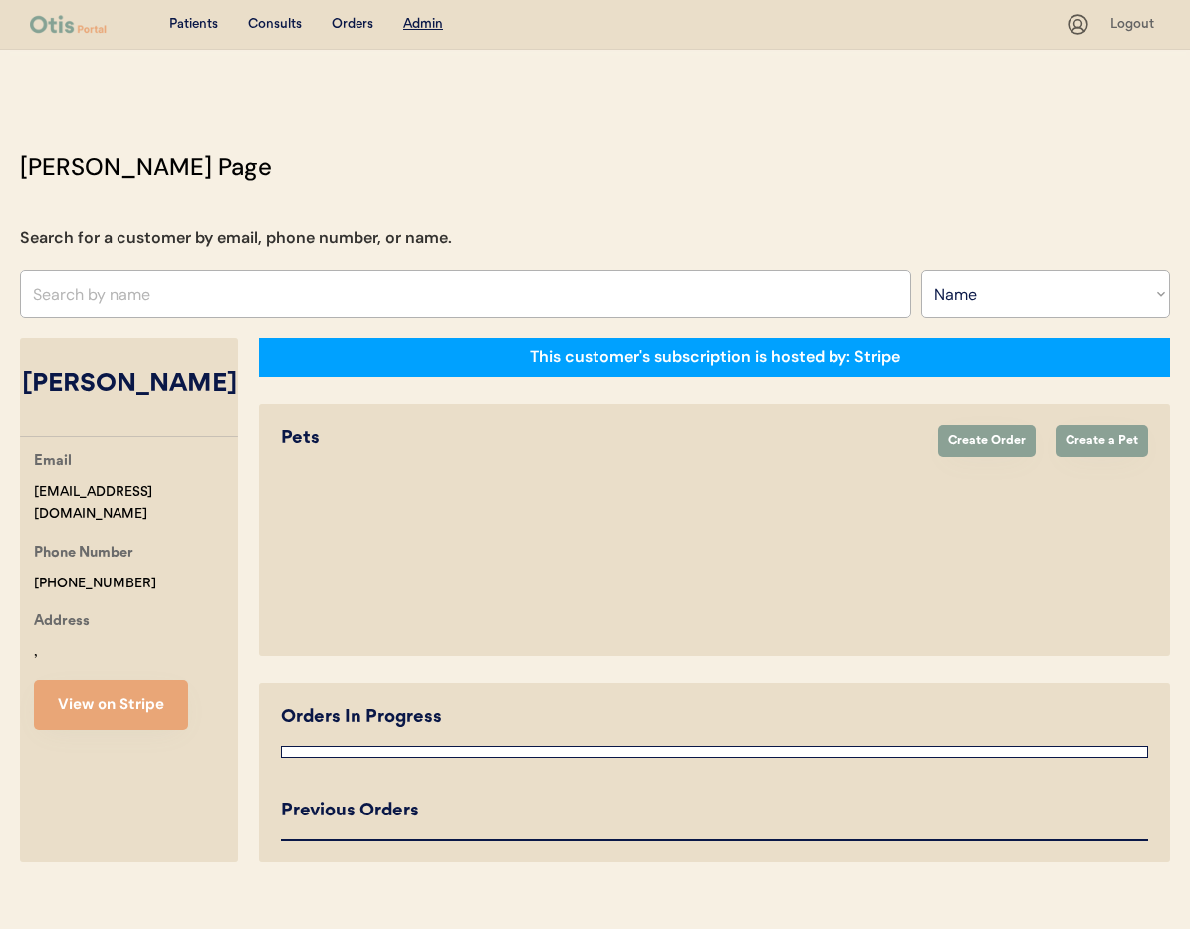
select select "true"
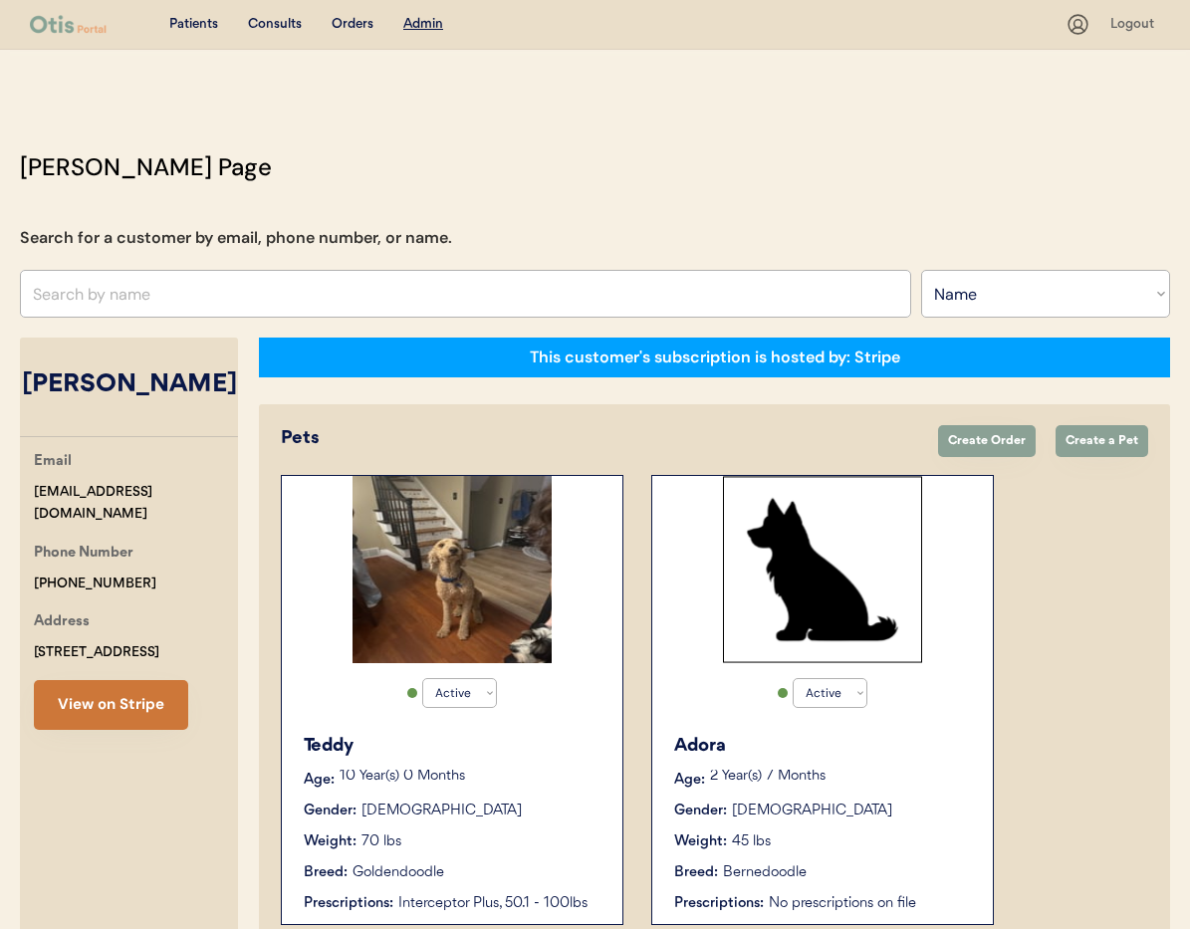
click at [145, 699] on button "View on Stripe" at bounding box center [111, 705] width 154 height 50
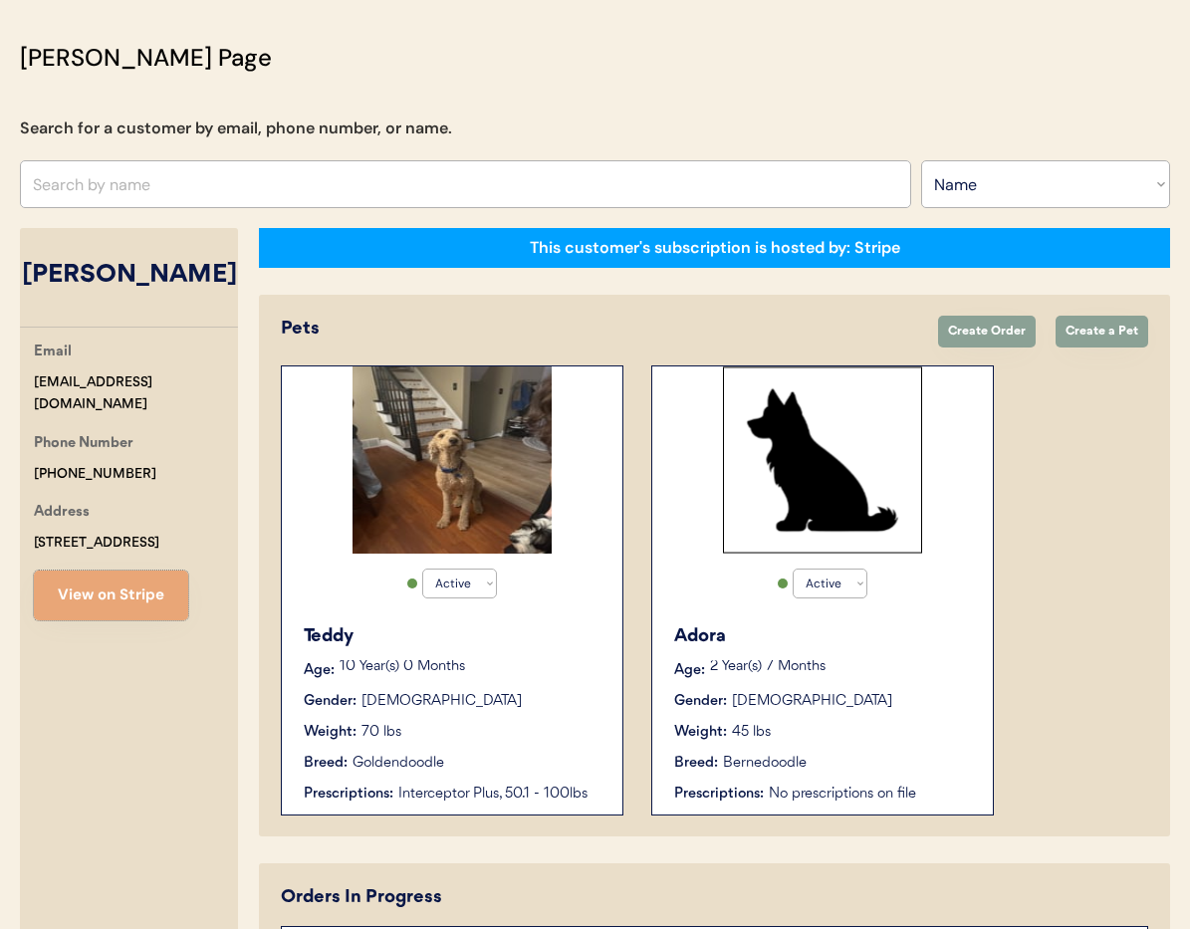
scroll to position [112, 0]
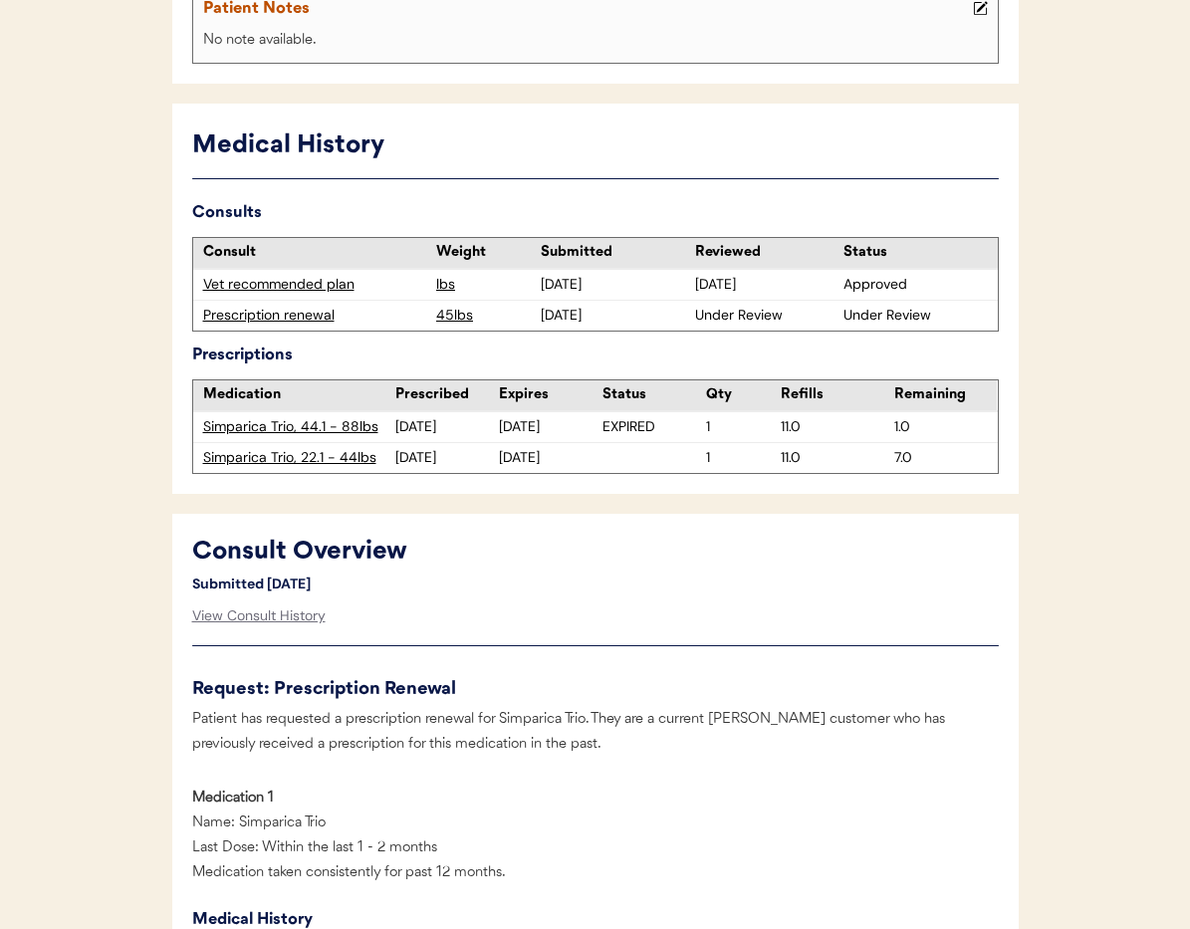
scroll to position [628, 0]
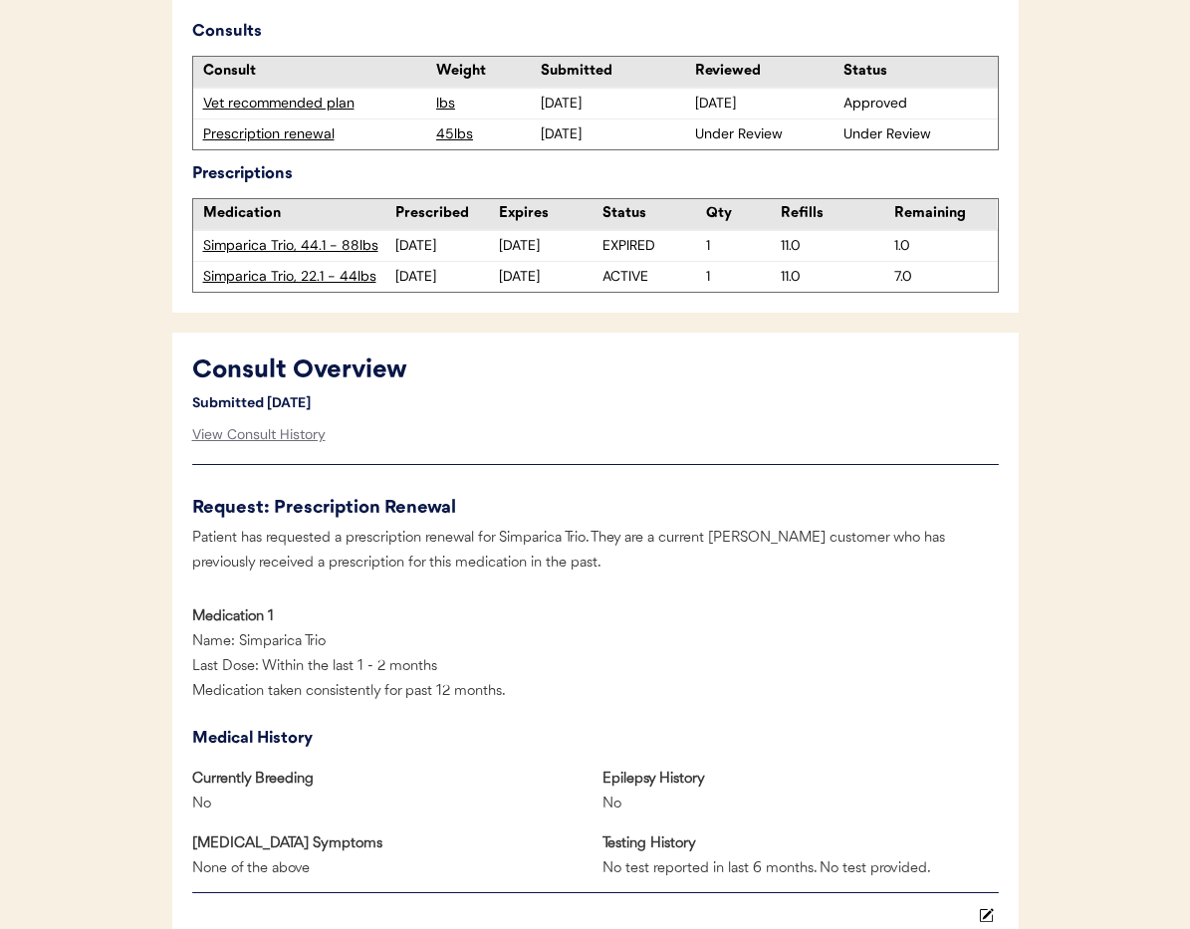
click at [254, 132] on div "Prescription renewal" at bounding box center [315, 135] width 224 height 20
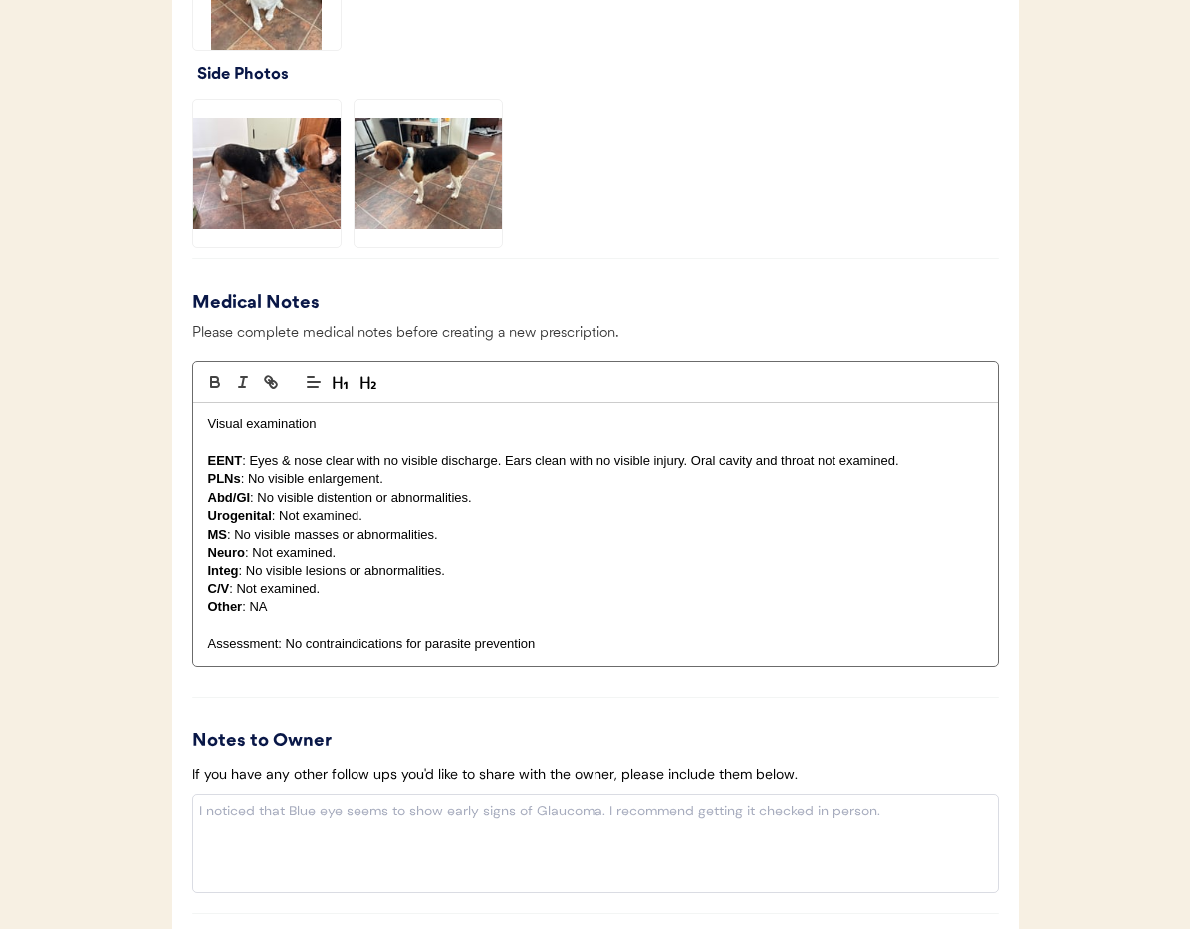
scroll to position [2131, 0]
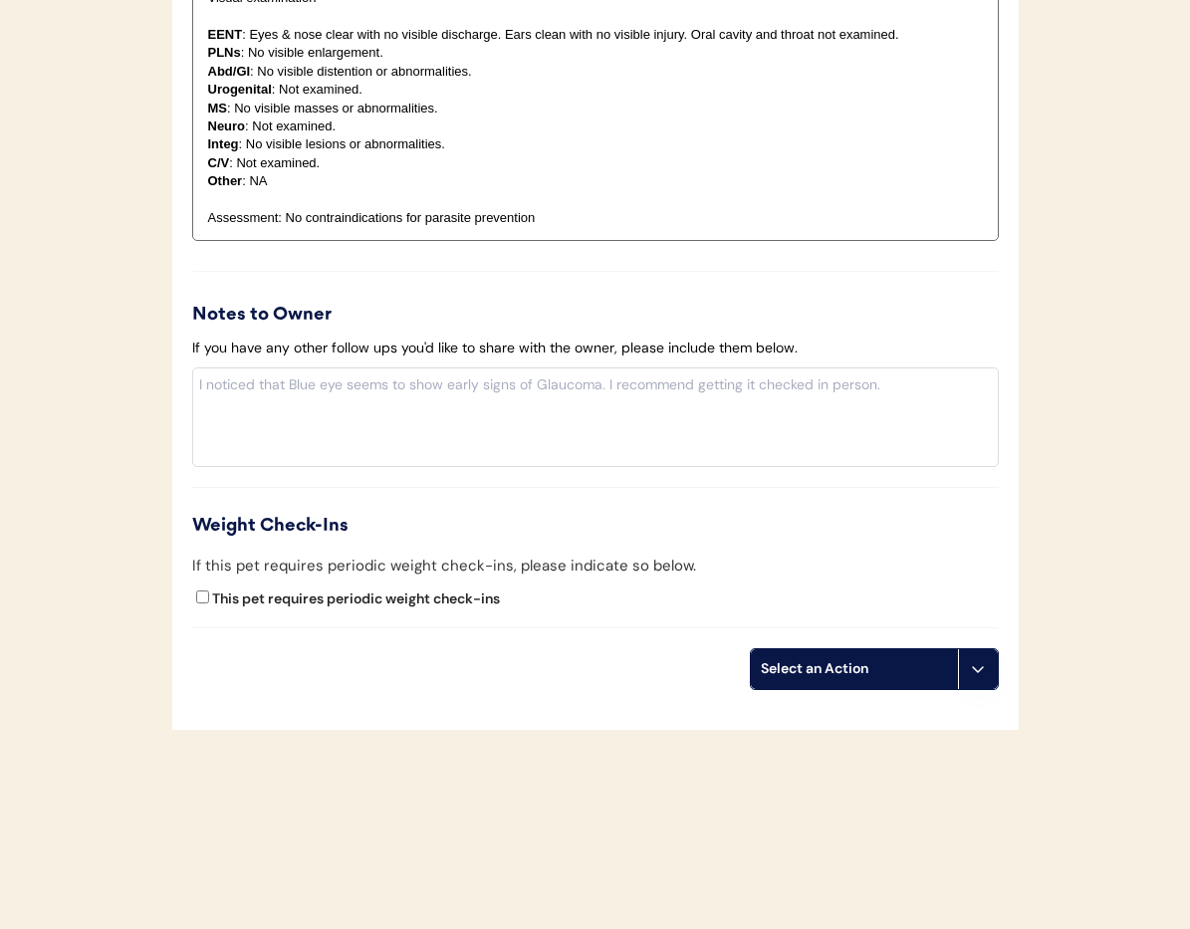
click at [979, 681] on button at bounding box center [978, 669] width 40 height 40
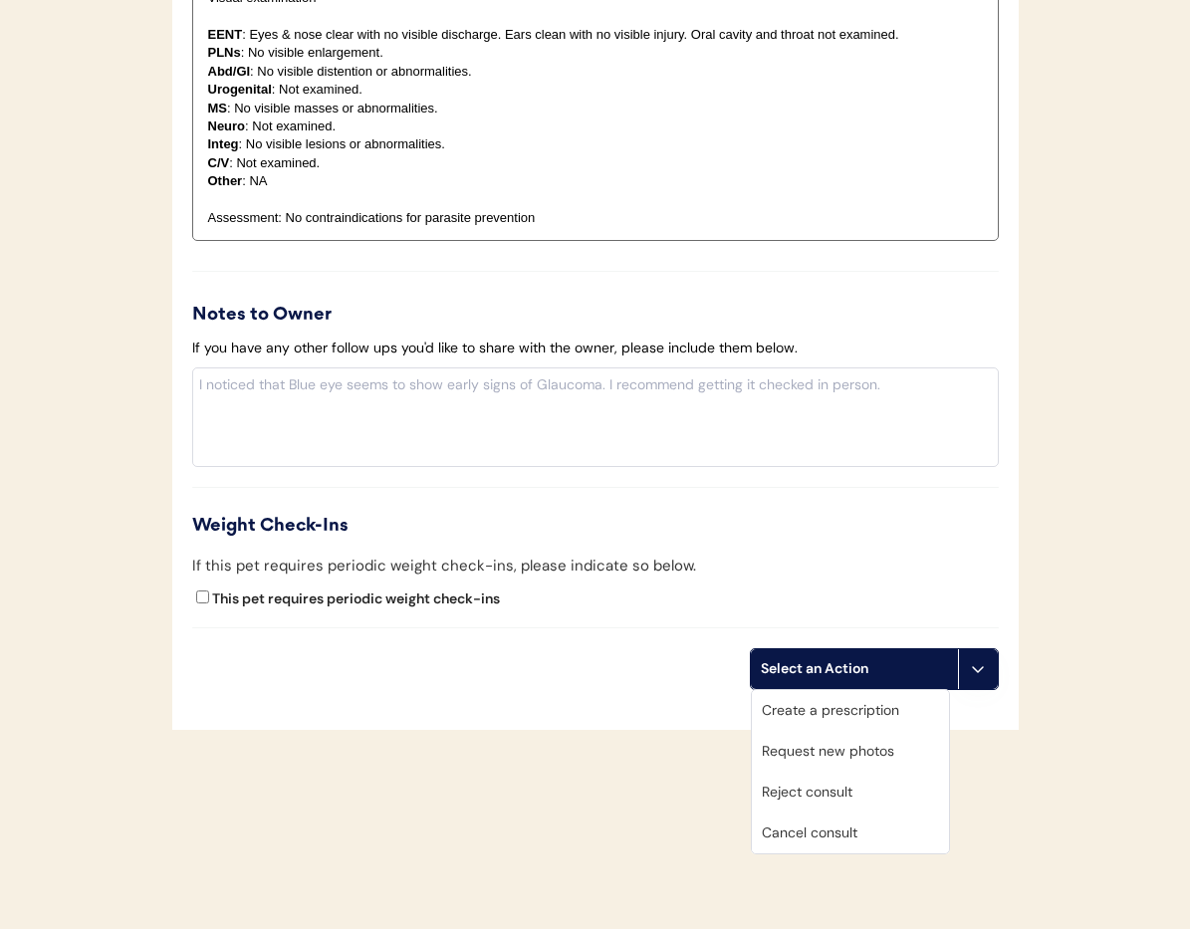
click at [871, 834] on div "Cancel consult" at bounding box center [850, 833] width 197 height 41
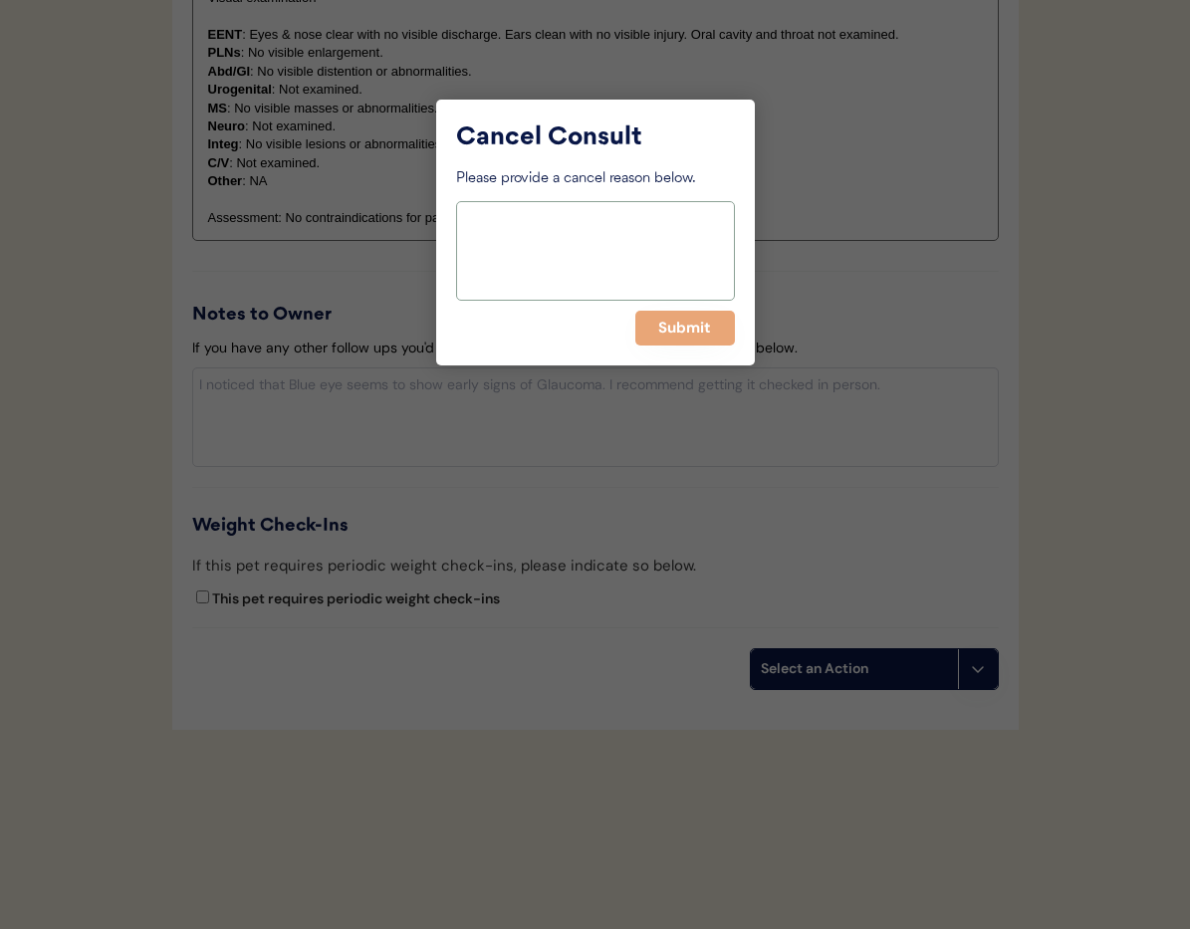
click at [580, 253] on textarea at bounding box center [595, 251] width 279 height 100
type textarea "Approved in separate consult"
click at [704, 330] on button "Submit" at bounding box center [685, 328] width 100 height 35
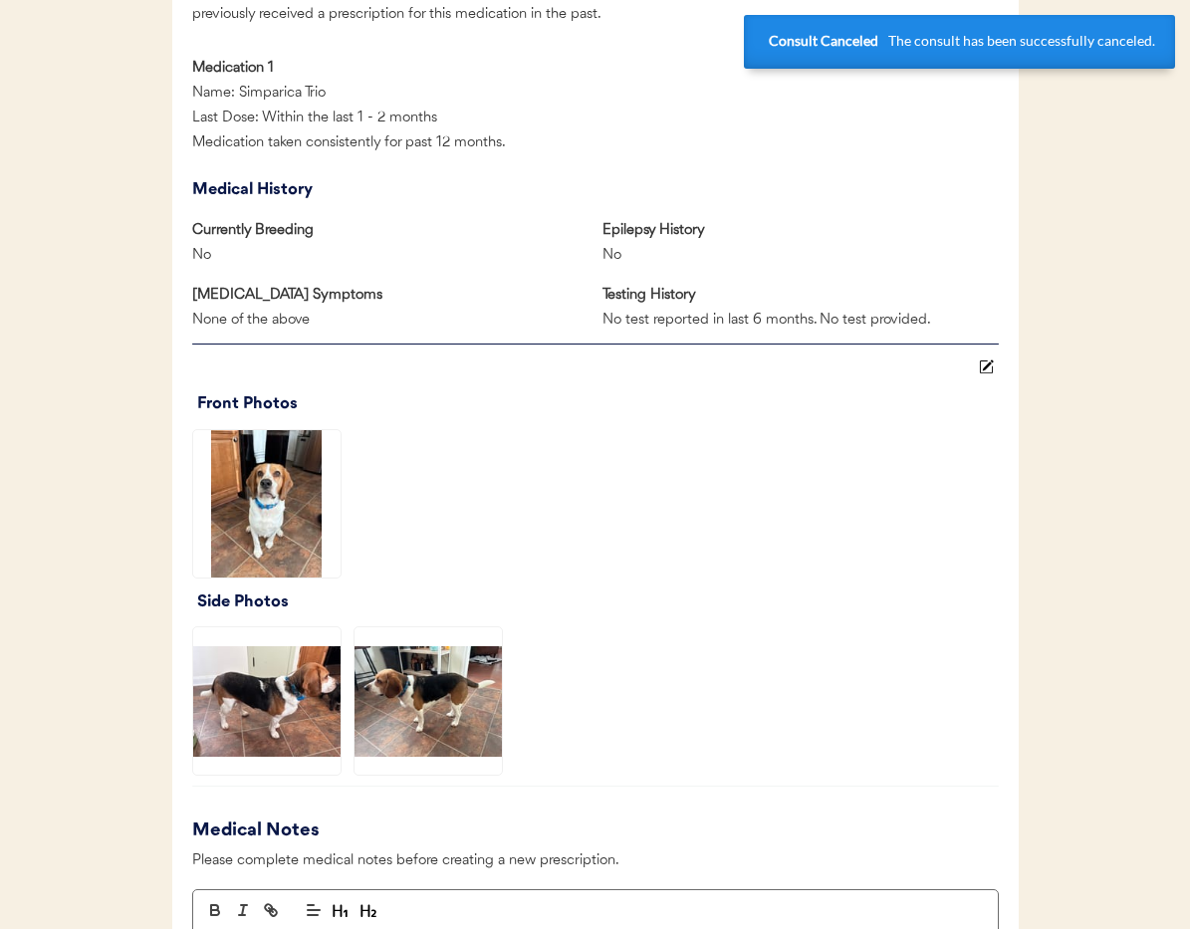
scroll to position [0, 0]
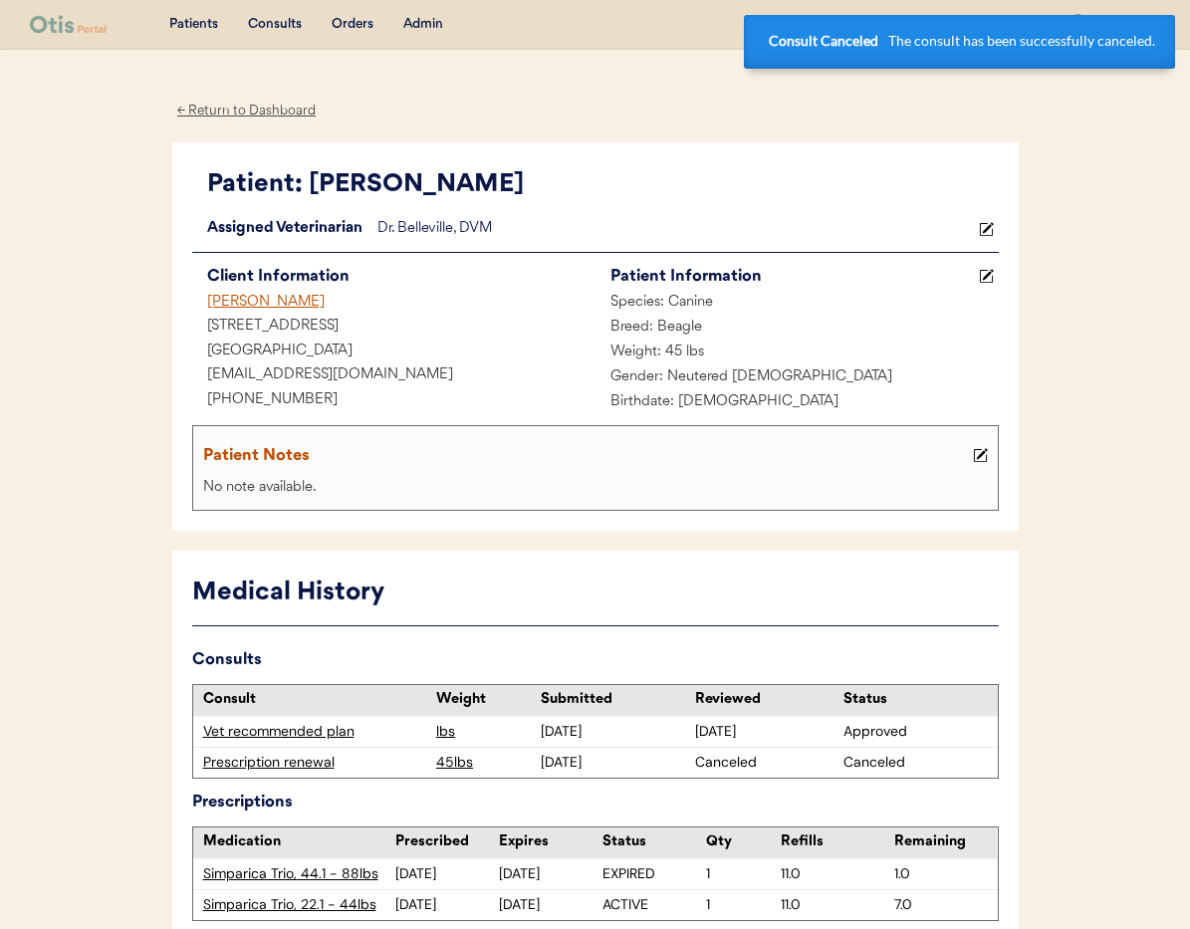
click at [234, 109] on div "← Return to Dashboard" at bounding box center [246, 111] width 149 height 23
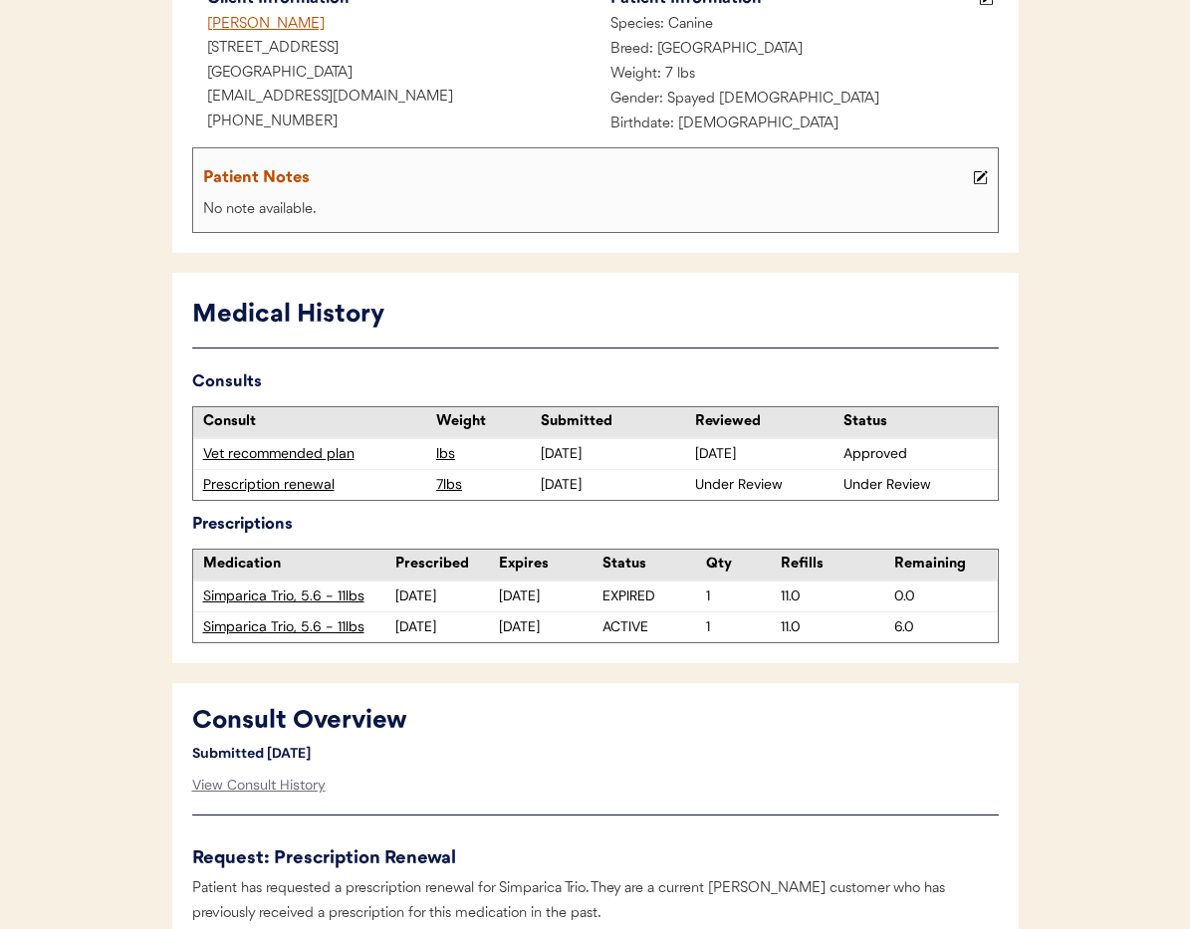
scroll to position [466, 0]
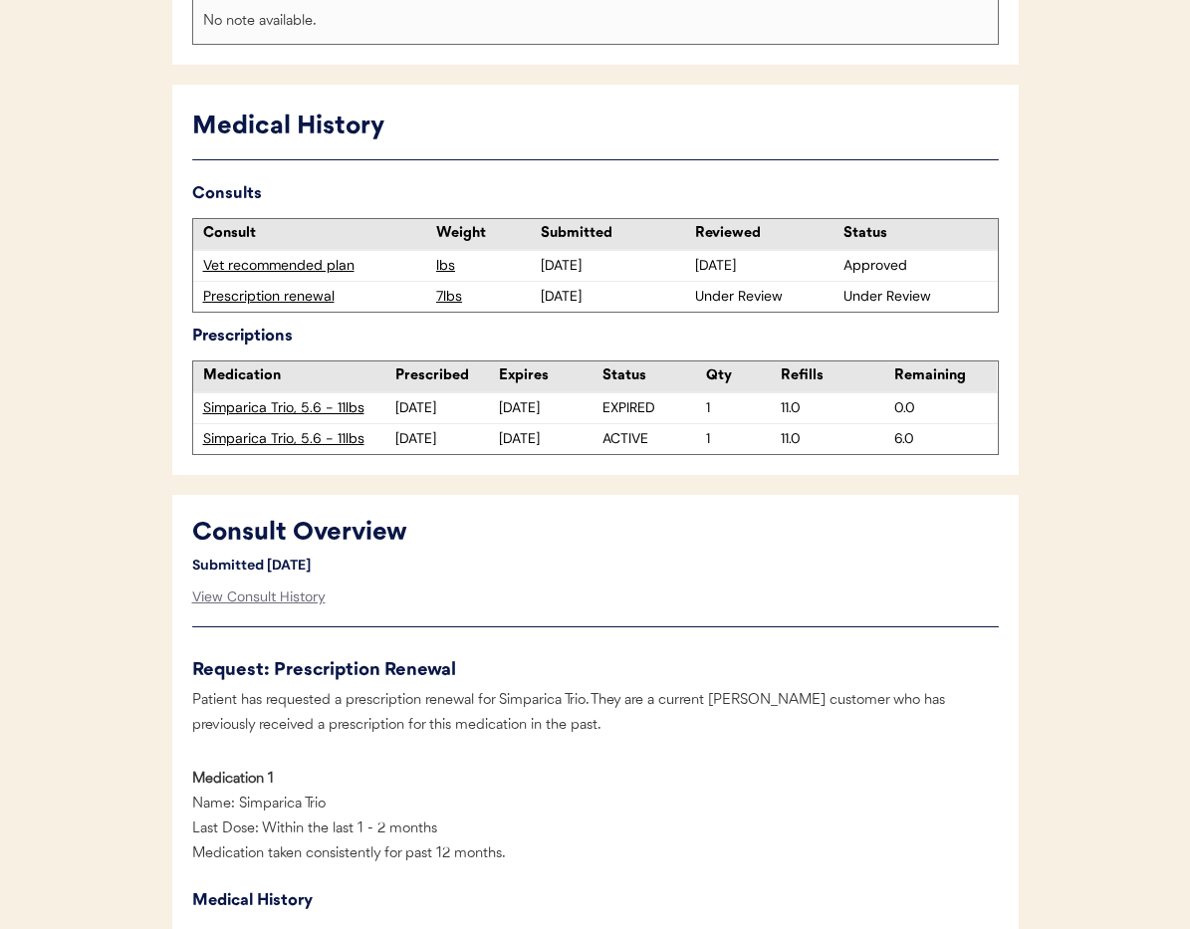
click at [306, 296] on div "Prescription renewal" at bounding box center [315, 297] width 224 height 20
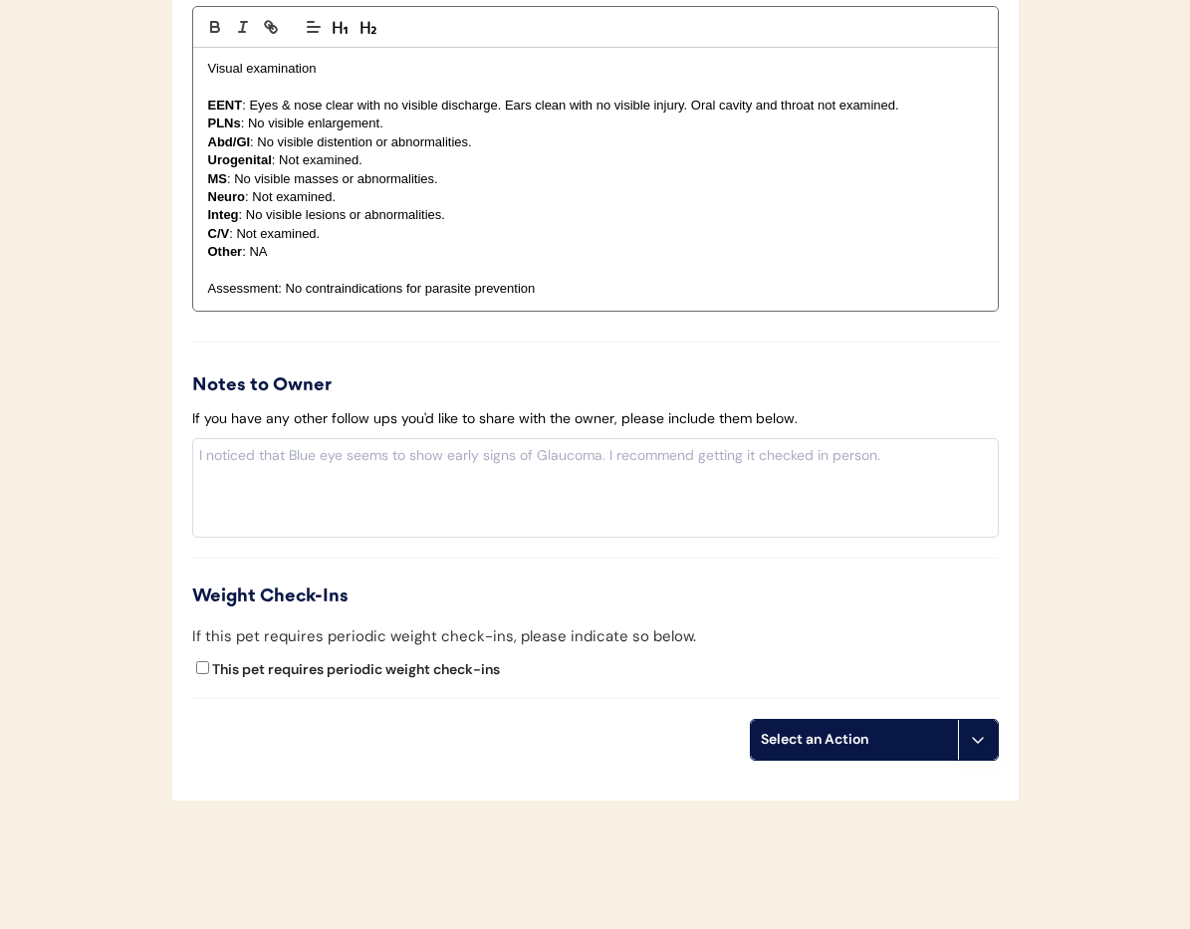
scroll to position [2131, 0]
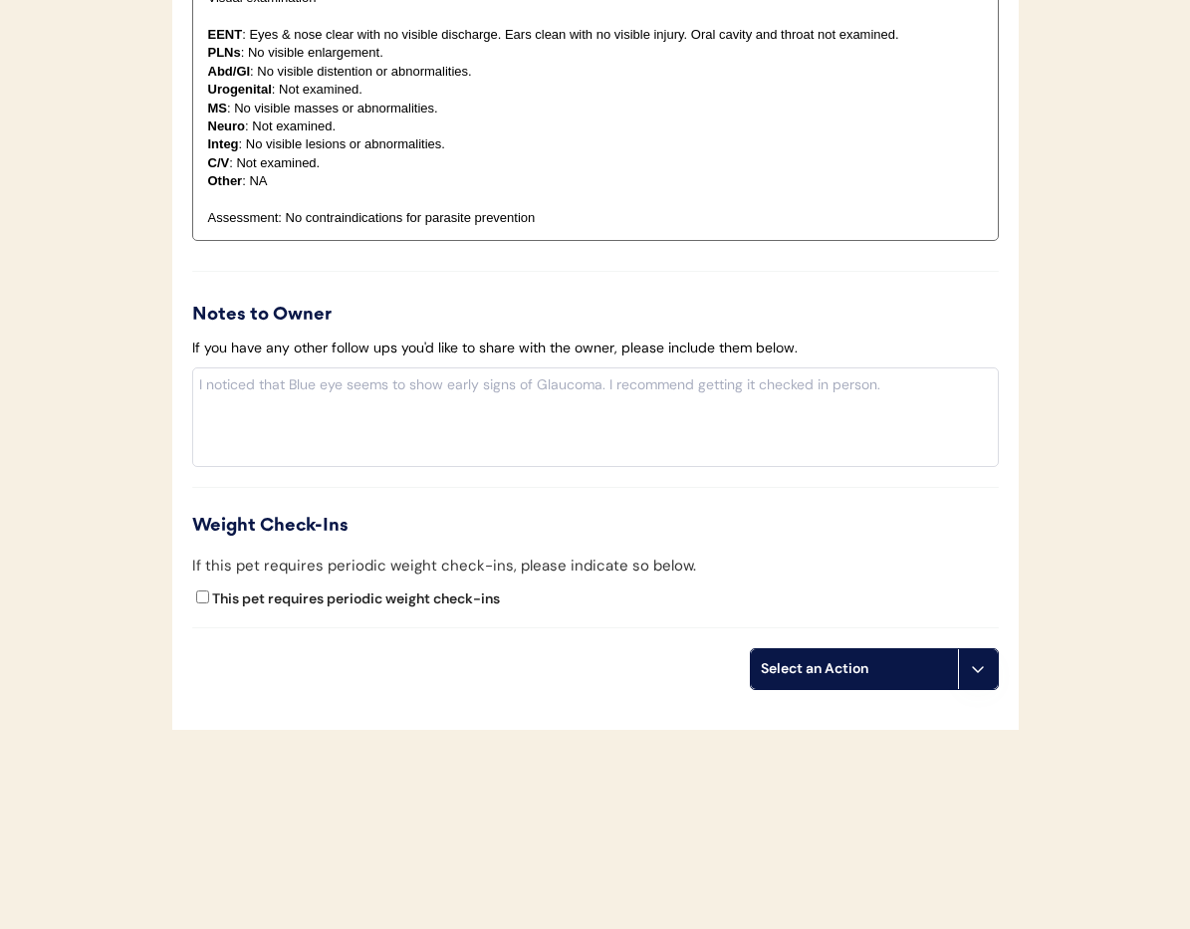
click at [978, 681] on button at bounding box center [978, 669] width 40 height 40
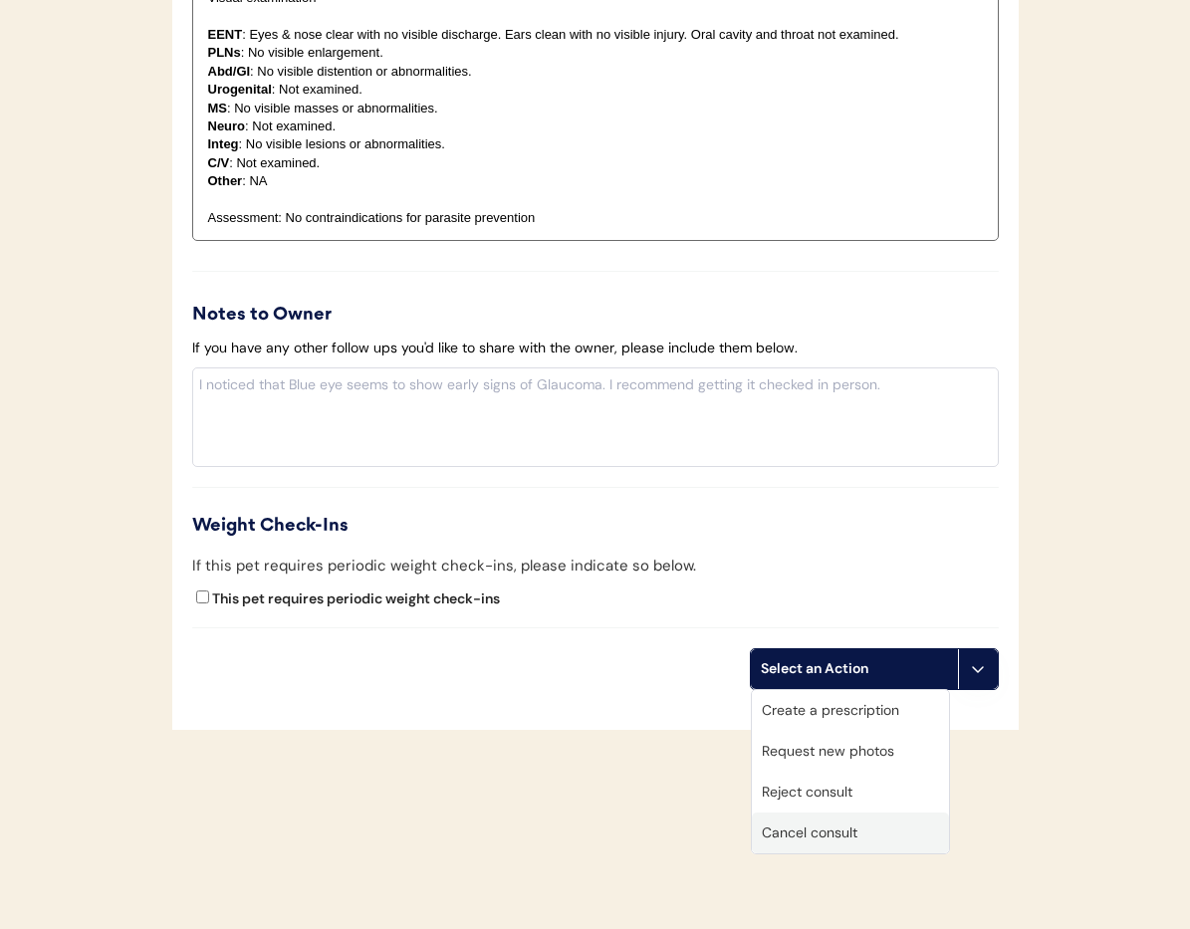
click at [872, 831] on div "Cancel consult" at bounding box center [850, 833] width 197 height 41
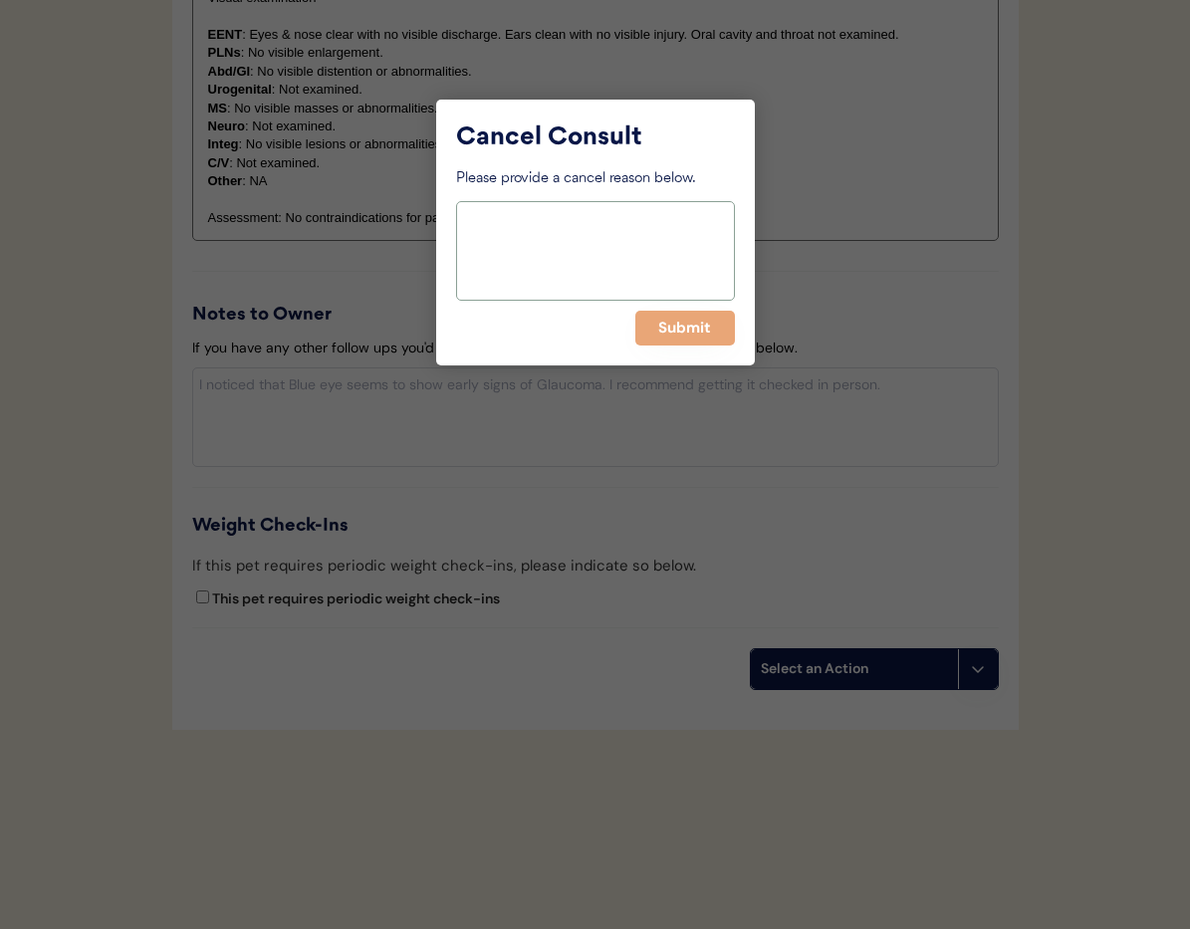
click at [540, 217] on textarea at bounding box center [595, 251] width 279 height 100
type textarea "Approved in separate consult"
click at [654, 325] on button "Submit" at bounding box center [685, 328] width 100 height 35
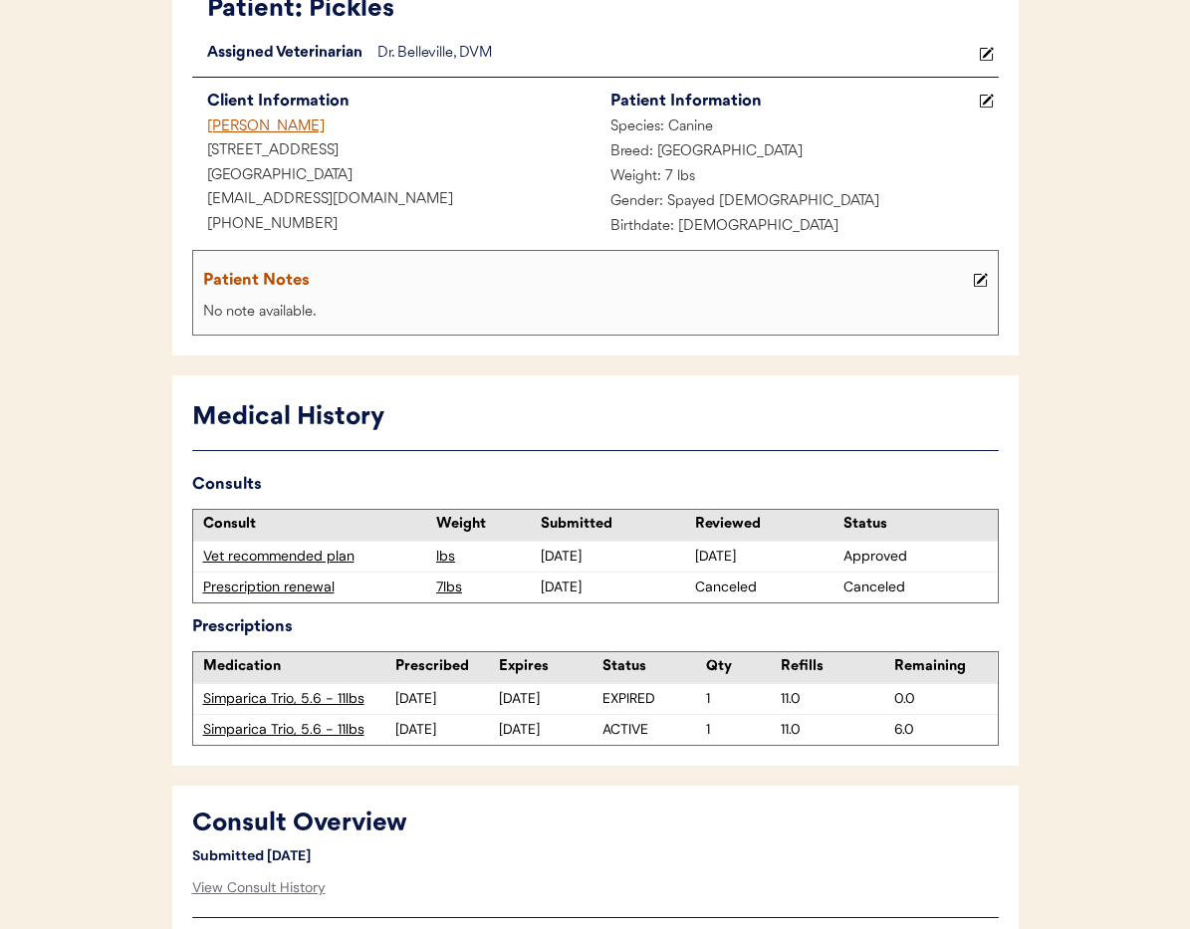
scroll to position [179, 0]
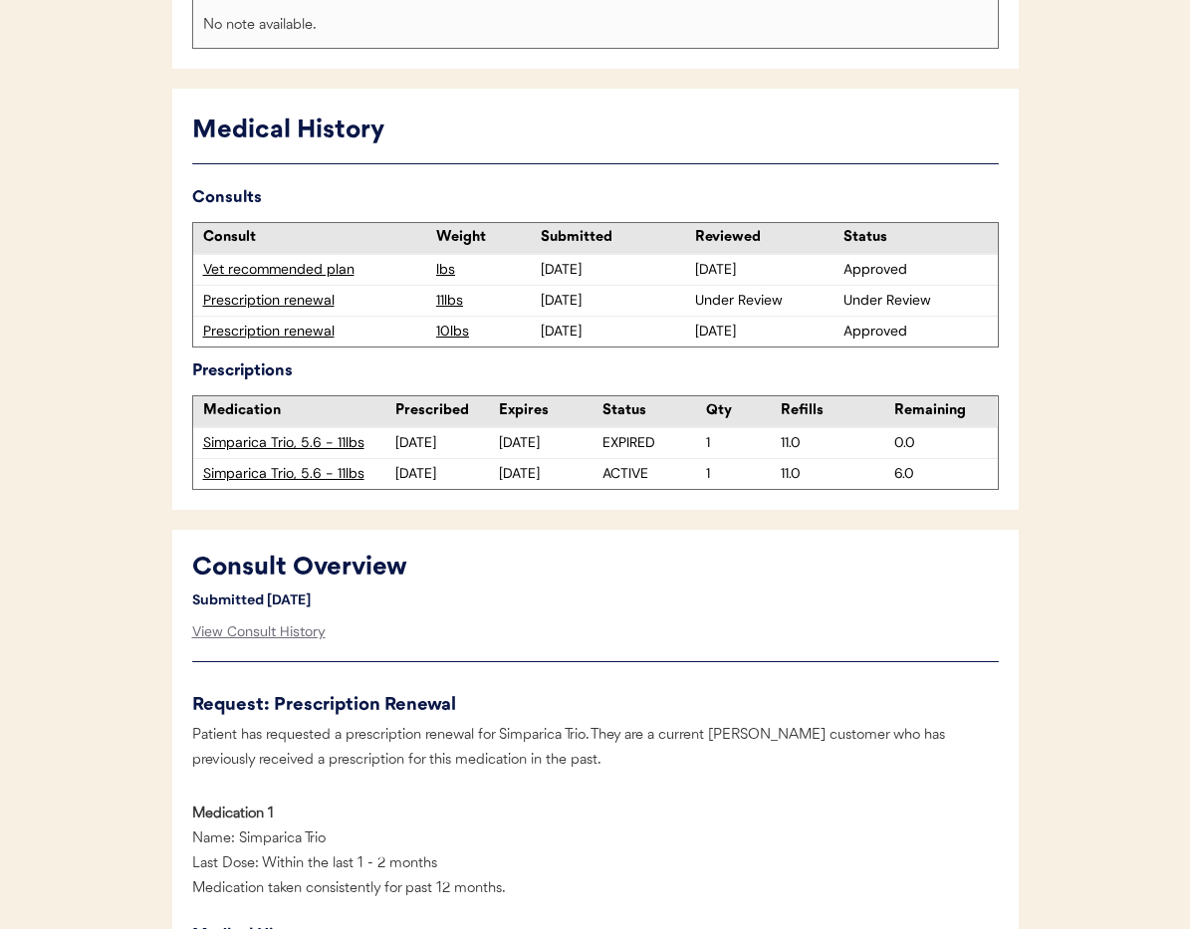
scroll to position [466, 0]
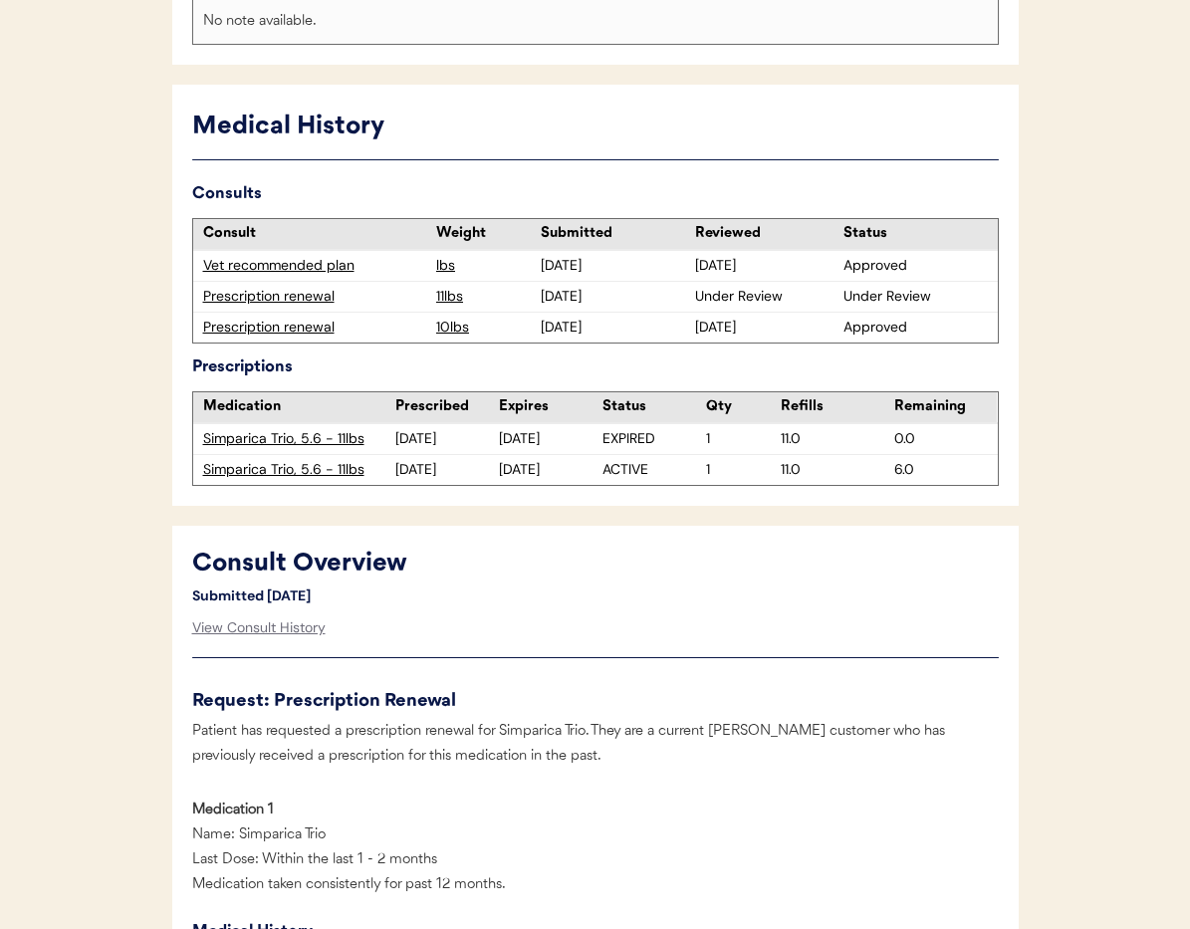
click at [268, 288] on div "Prescription renewal" at bounding box center [315, 297] width 224 height 20
click at [268, 293] on div "Prescription renewal" at bounding box center [315, 297] width 224 height 20
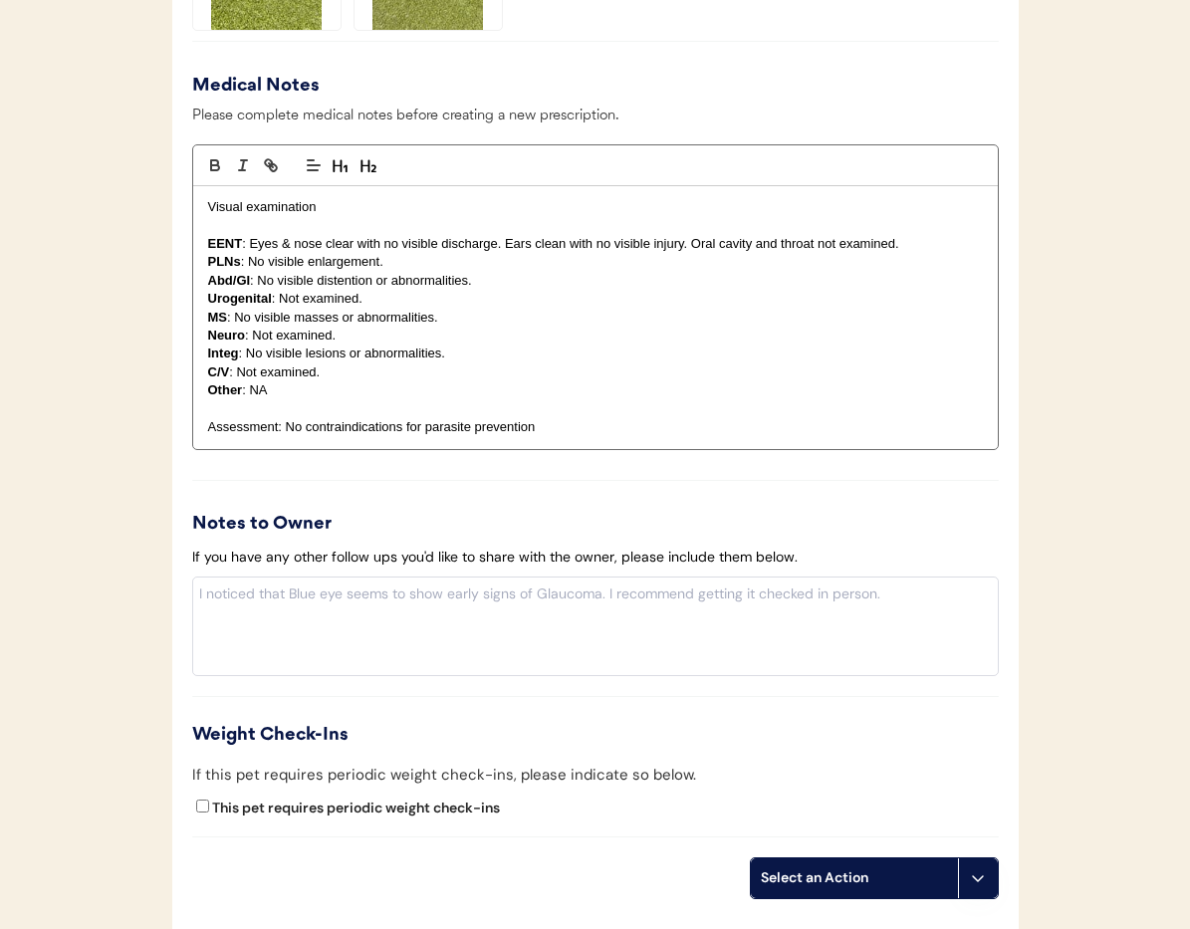
scroll to position [2186, 0]
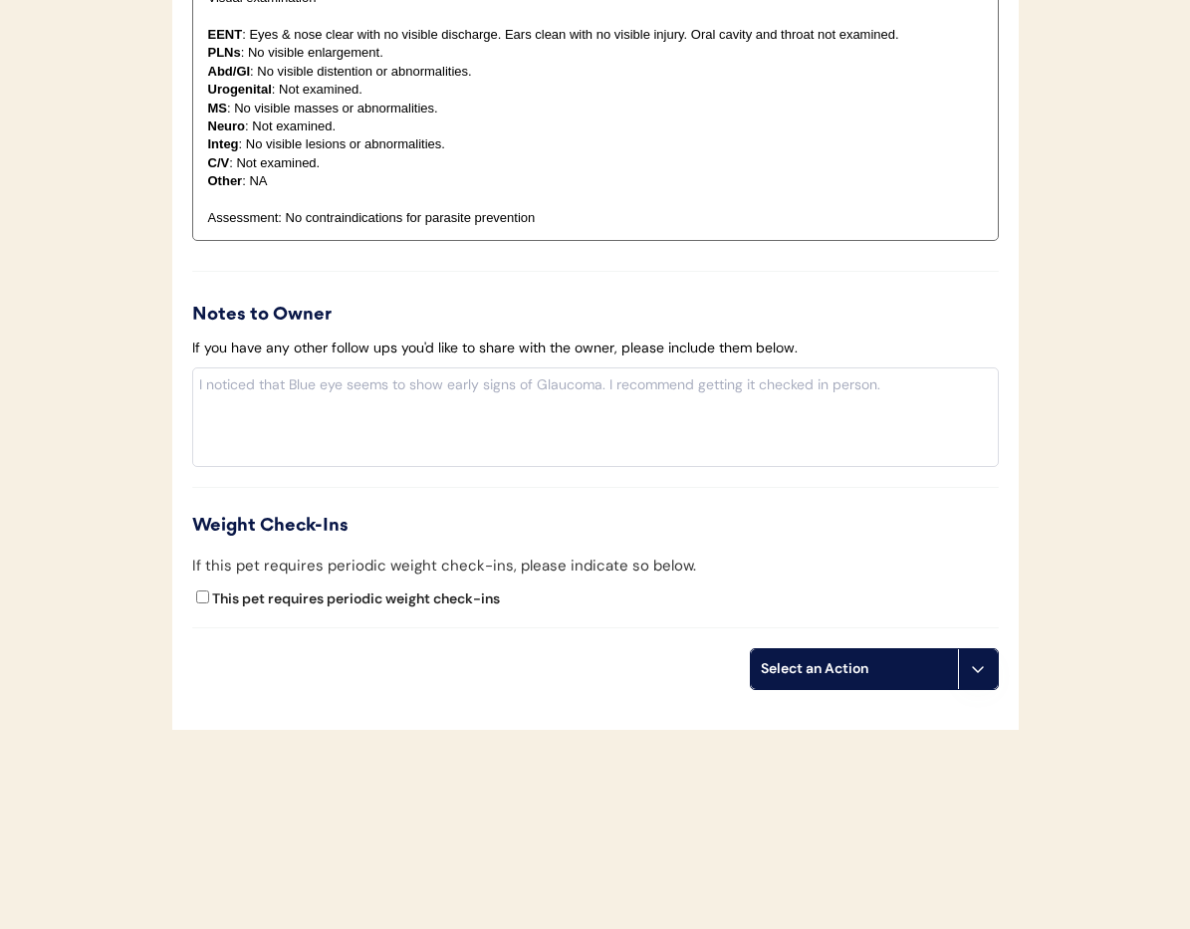
click at [981, 672] on icon at bounding box center [978, 669] width 16 height 16
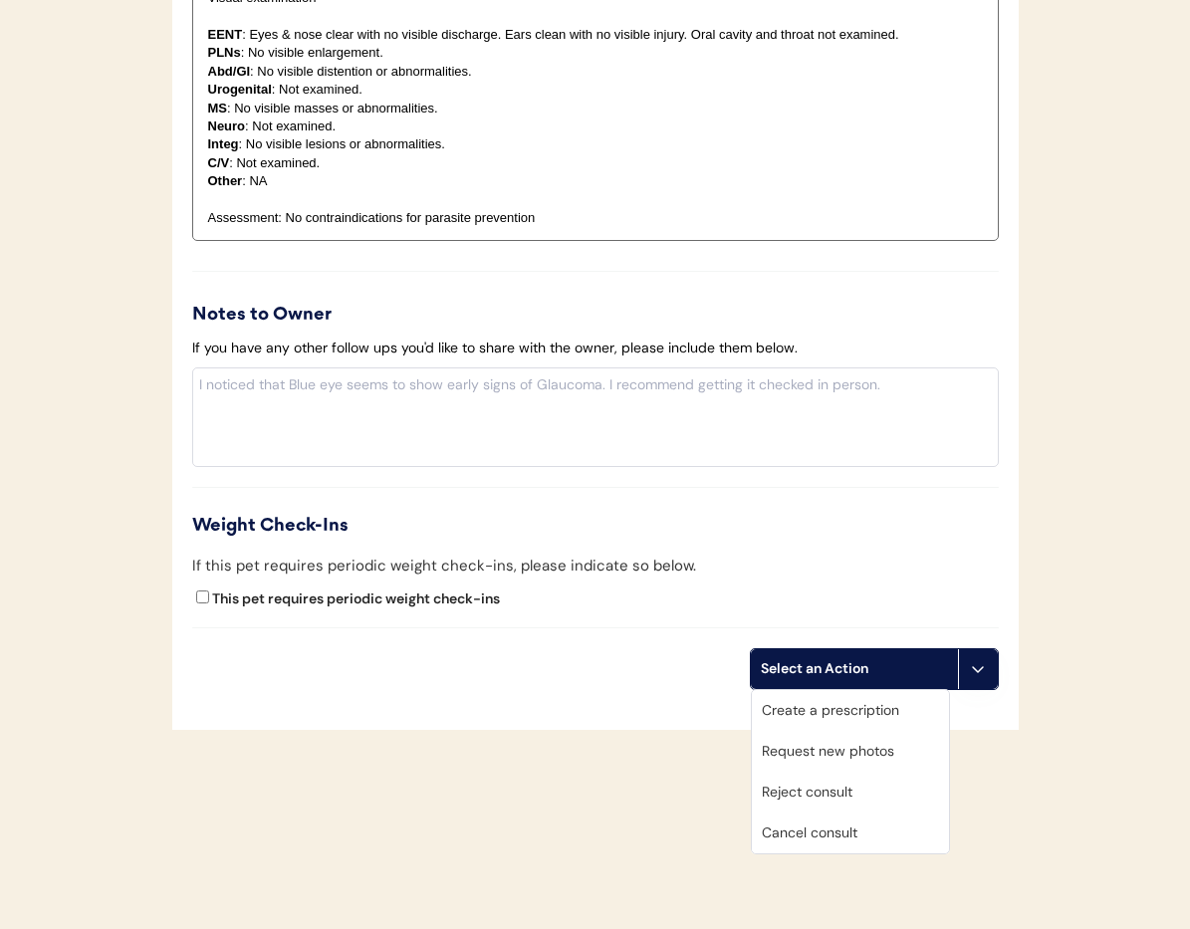
click at [907, 839] on div "Cancel consult" at bounding box center [850, 833] width 197 height 41
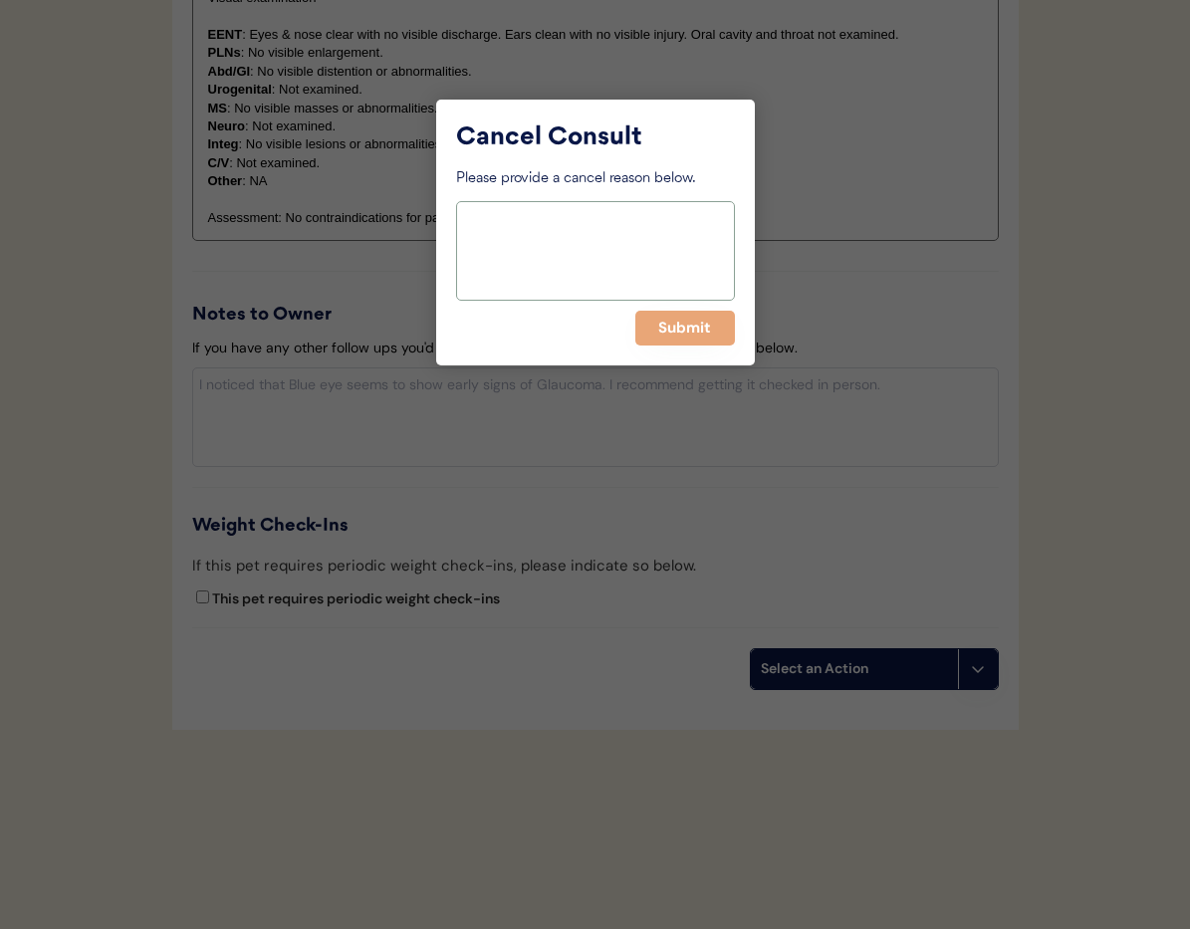
drag, startPoint x: 589, startPoint y: 266, endPoint x: 590, endPoint y: 256, distance: 10.0
click at [590, 256] on textarea at bounding box center [595, 251] width 279 height 100
drag, startPoint x: 656, startPoint y: 214, endPoint x: 493, endPoint y: 216, distance: 163.4
click at [456, 216] on textarea "Approved in separate consult" at bounding box center [595, 251] width 279 height 100
type textarea "Approved in separate consult"
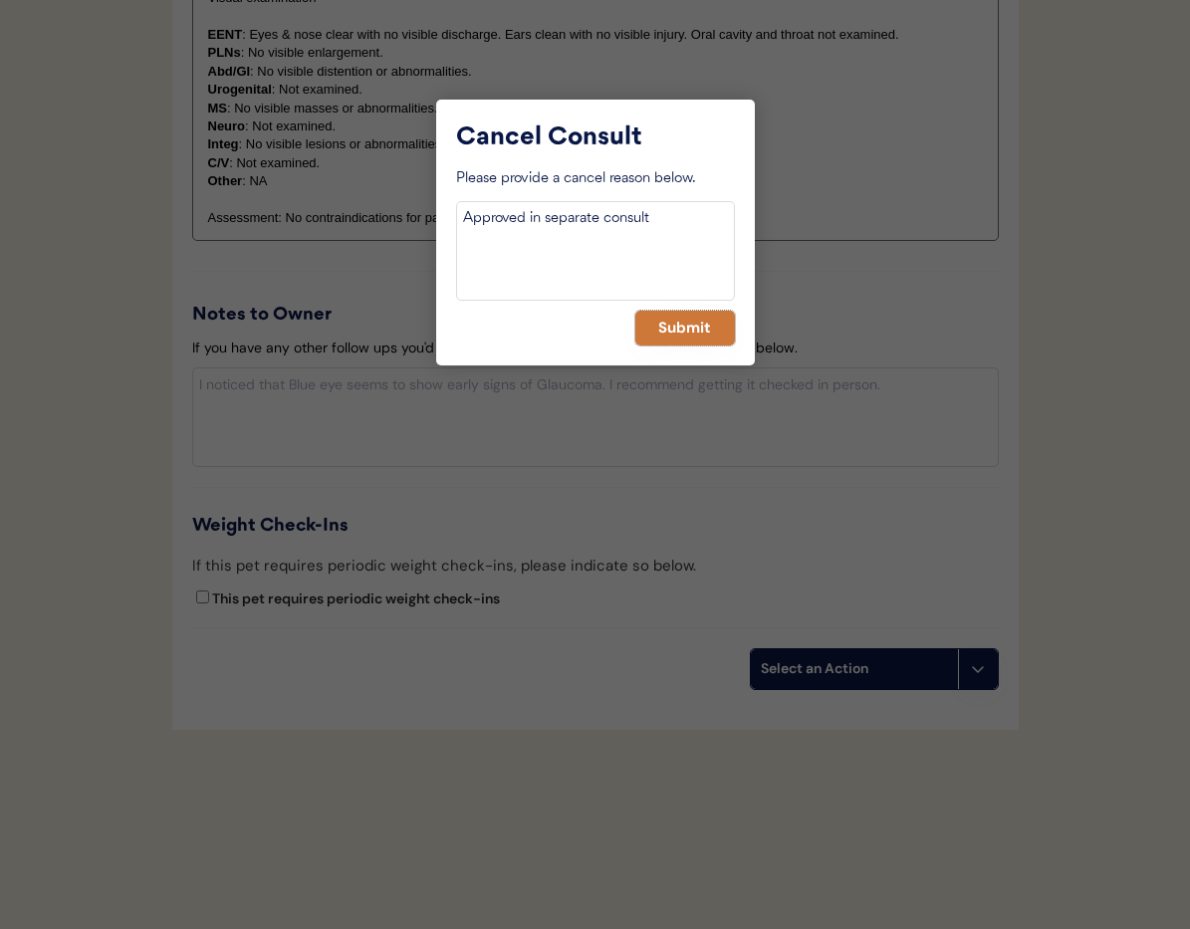
click at [706, 332] on button "Submit" at bounding box center [685, 328] width 100 height 35
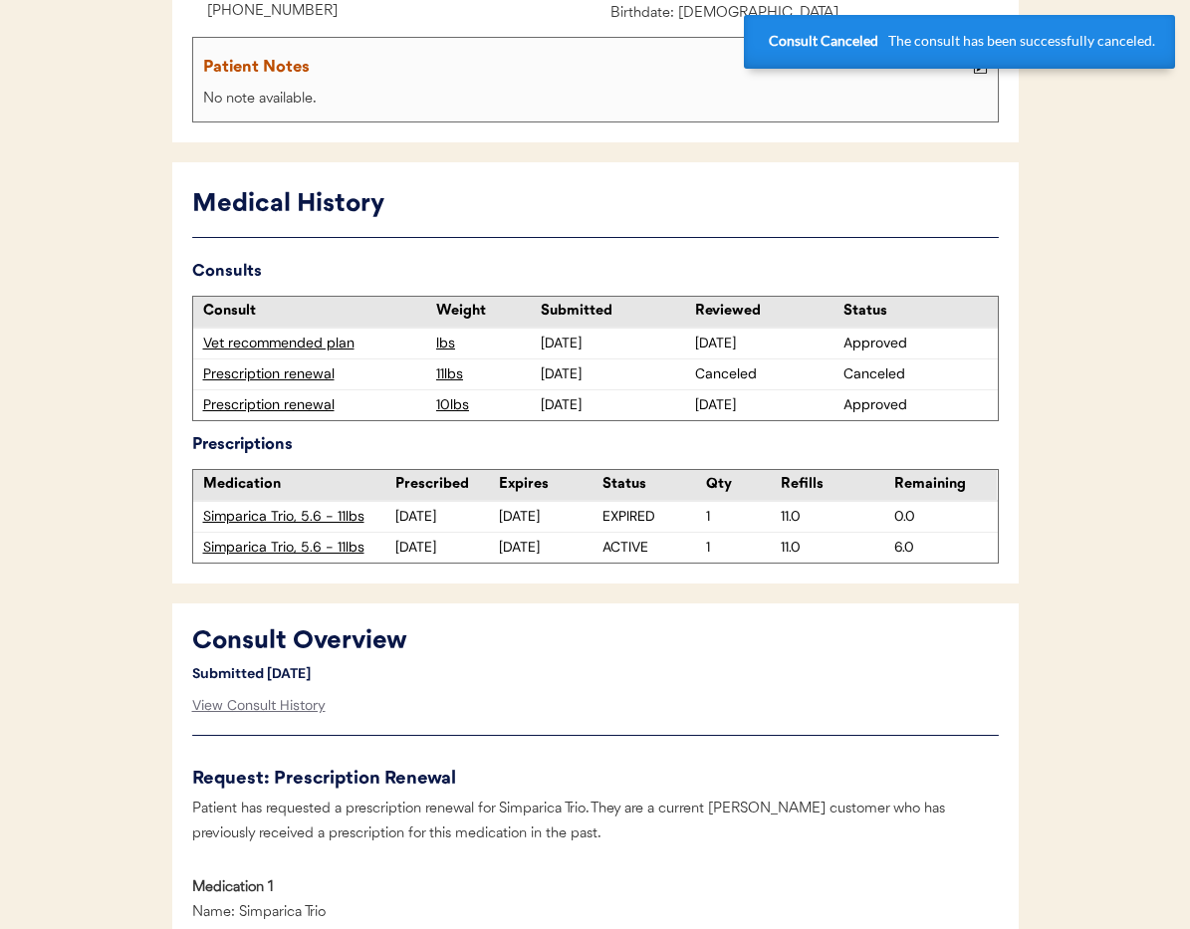
scroll to position [0, 0]
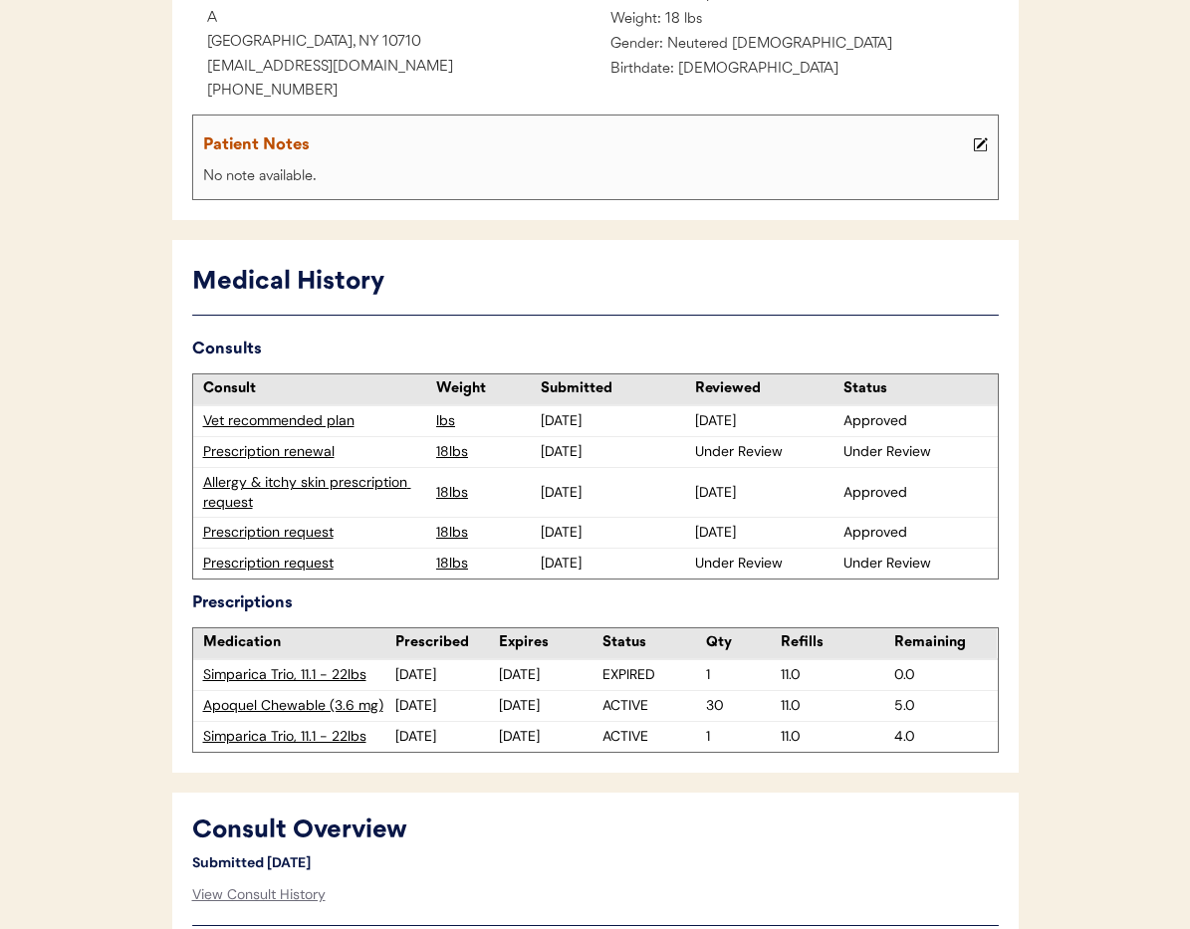
scroll to position [344, 0]
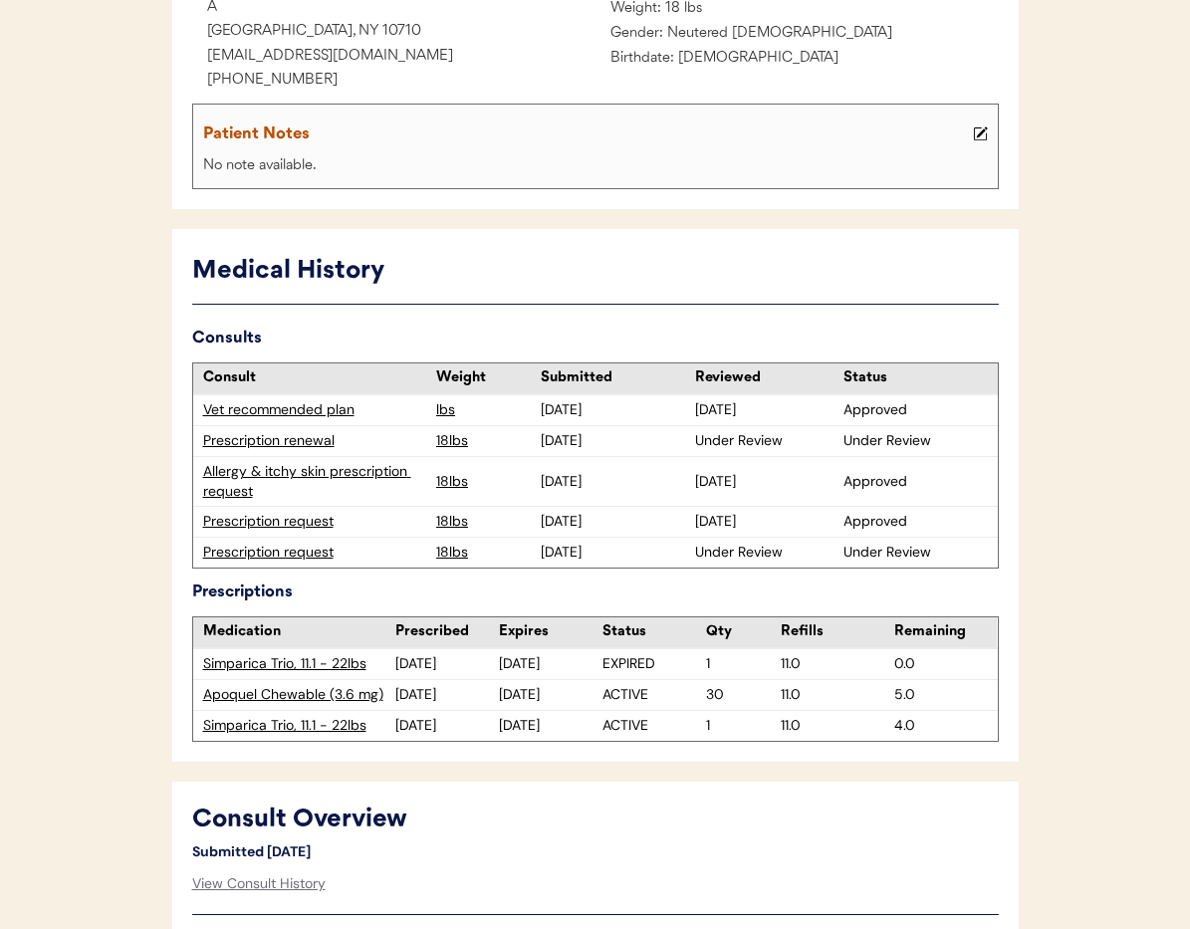
click at [311, 439] on div "Prescription renewal" at bounding box center [315, 441] width 224 height 20
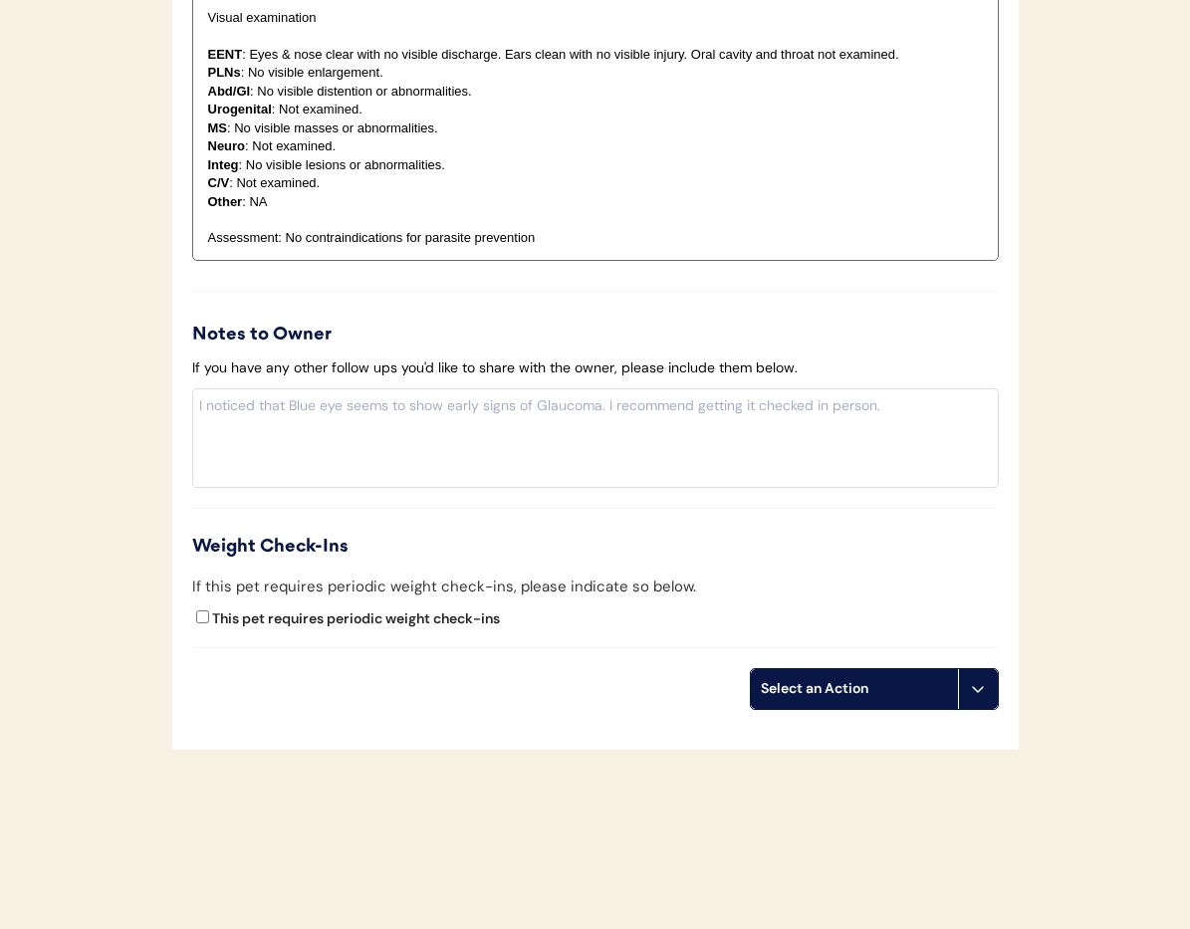
scroll to position [2320, 0]
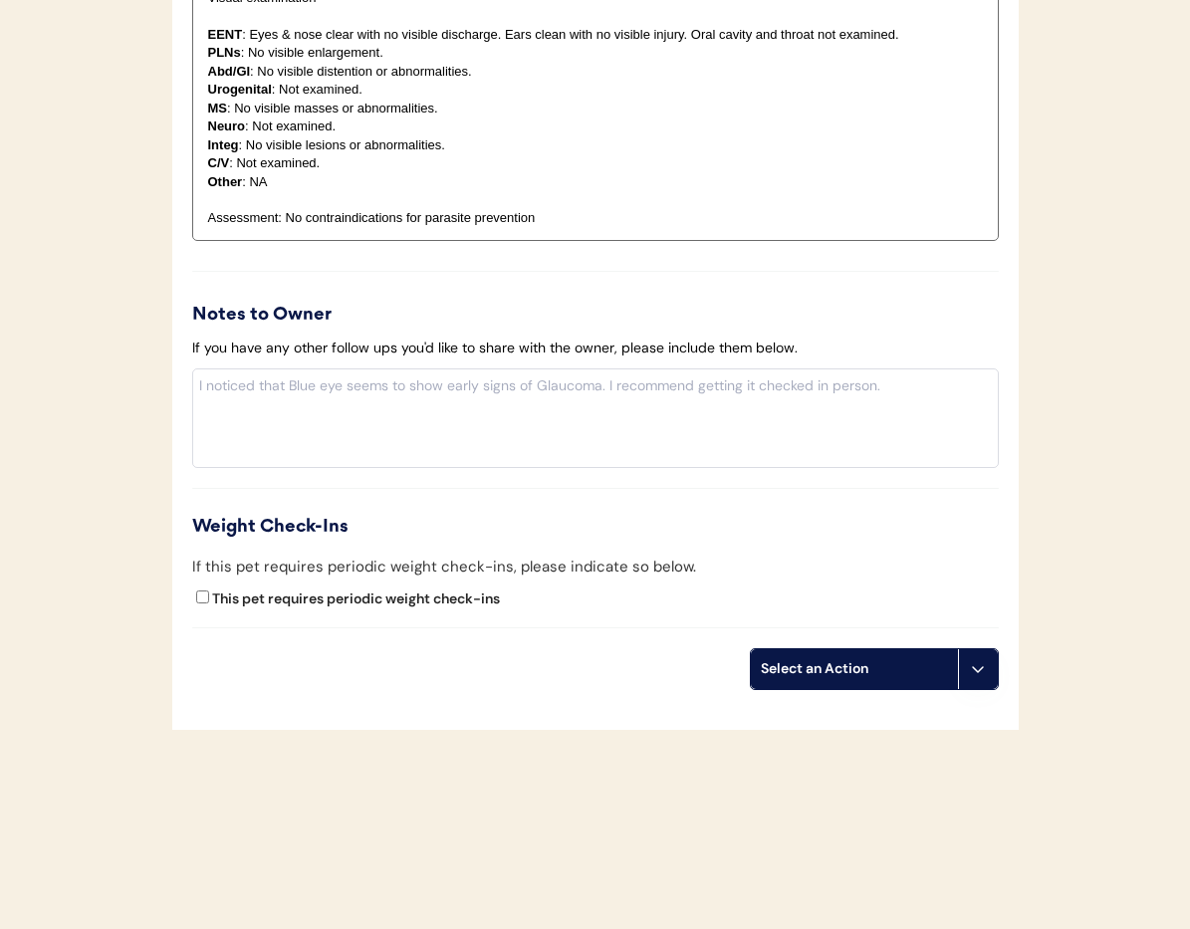
drag, startPoint x: 986, startPoint y: 682, endPoint x: 984, endPoint y: 693, distance: 11.1
click at [986, 683] on button at bounding box center [978, 669] width 40 height 40
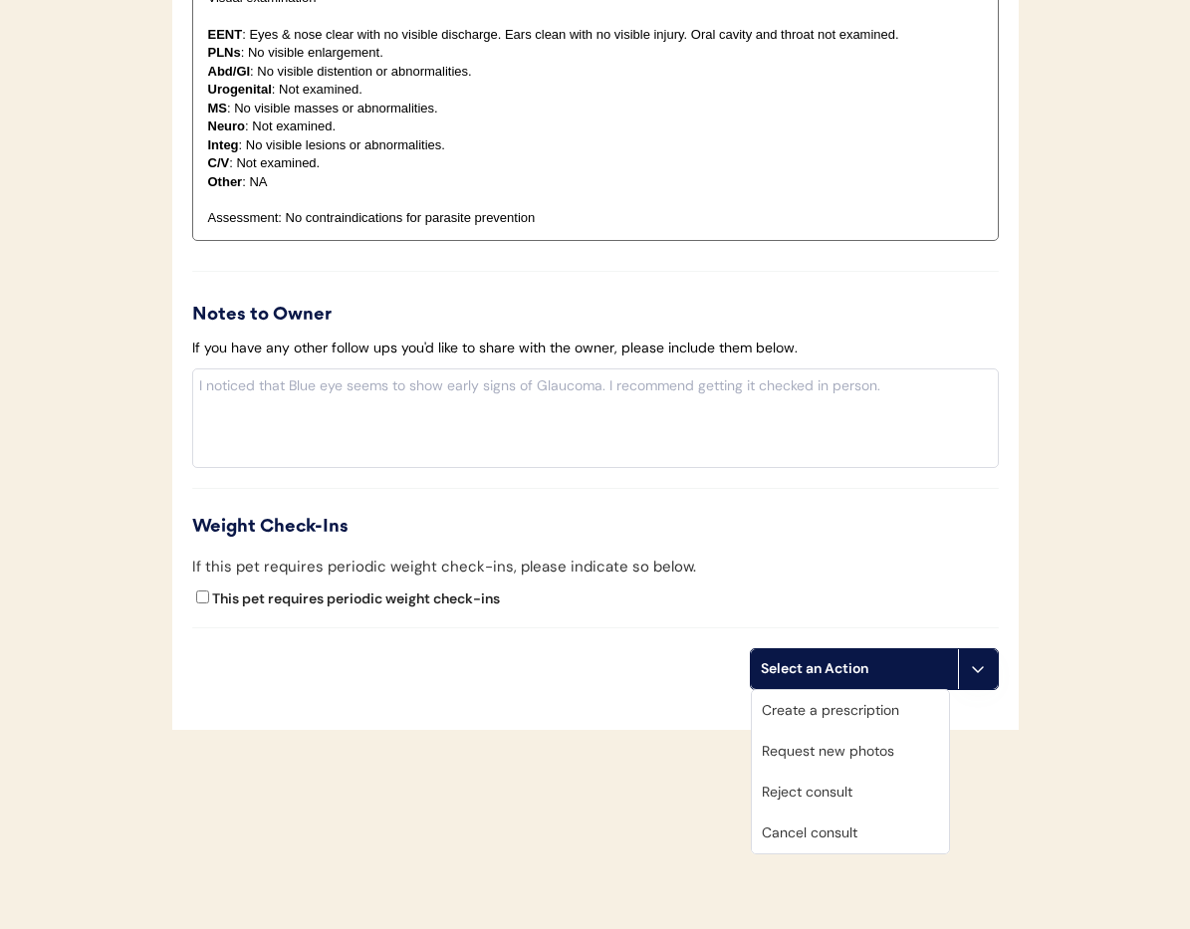
click at [902, 830] on div "Cancel consult" at bounding box center [850, 833] width 197 height 41
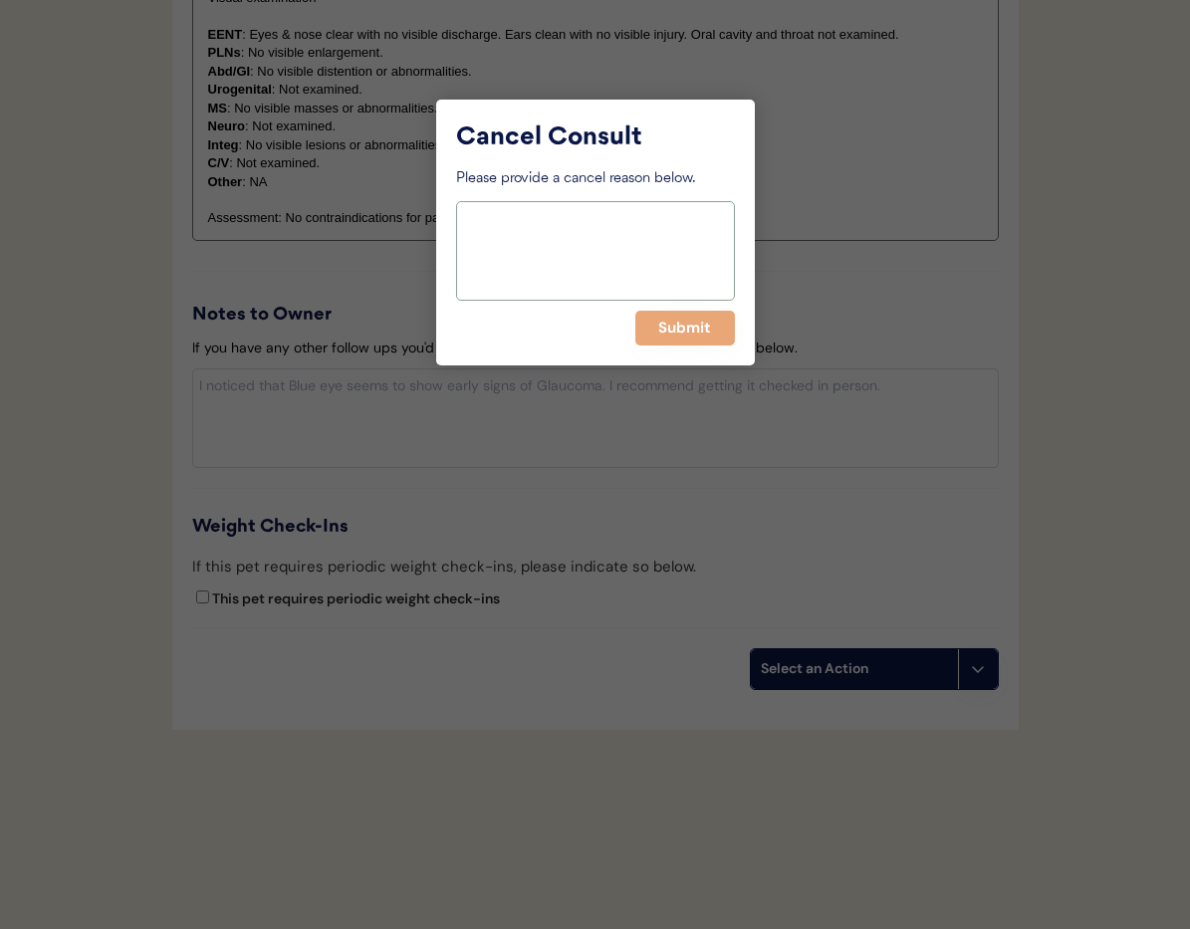
click at [486, 233] on textarea at bounding box center [595, 251] width 279 height 100
paste textarea "Approved in separate consult"
type textarea "Approved in separate consult"
click at [681, 328] on button "Submit" at bounding box center [685, 328] width 100 height 35
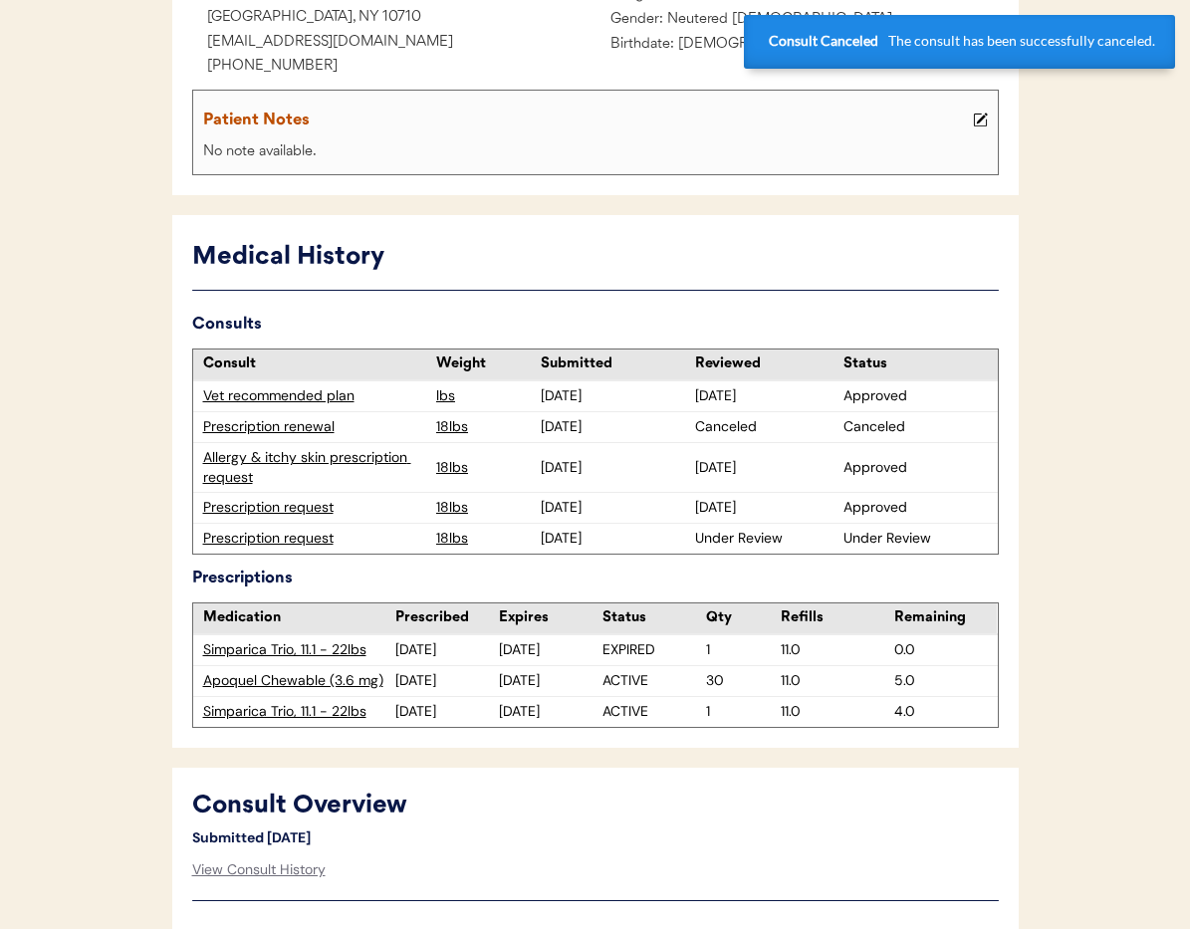
scroll to position [355, 0]
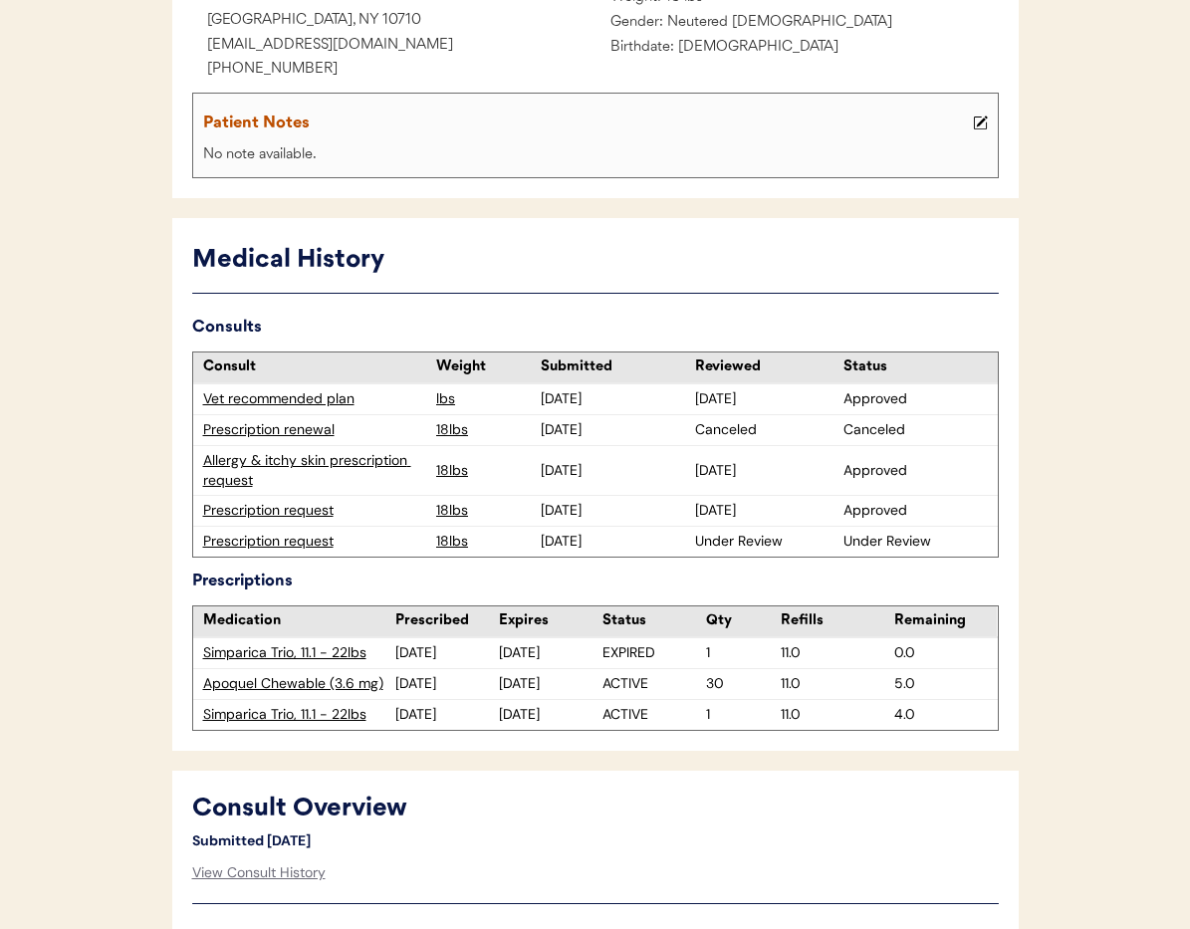
click at [280, 540] on div "Prescription request" at bounding box center [315, 542] width 224 height 20
click at [280, 541] on div "Prescription request" at bounding box center [315, 542] width 224 height 20
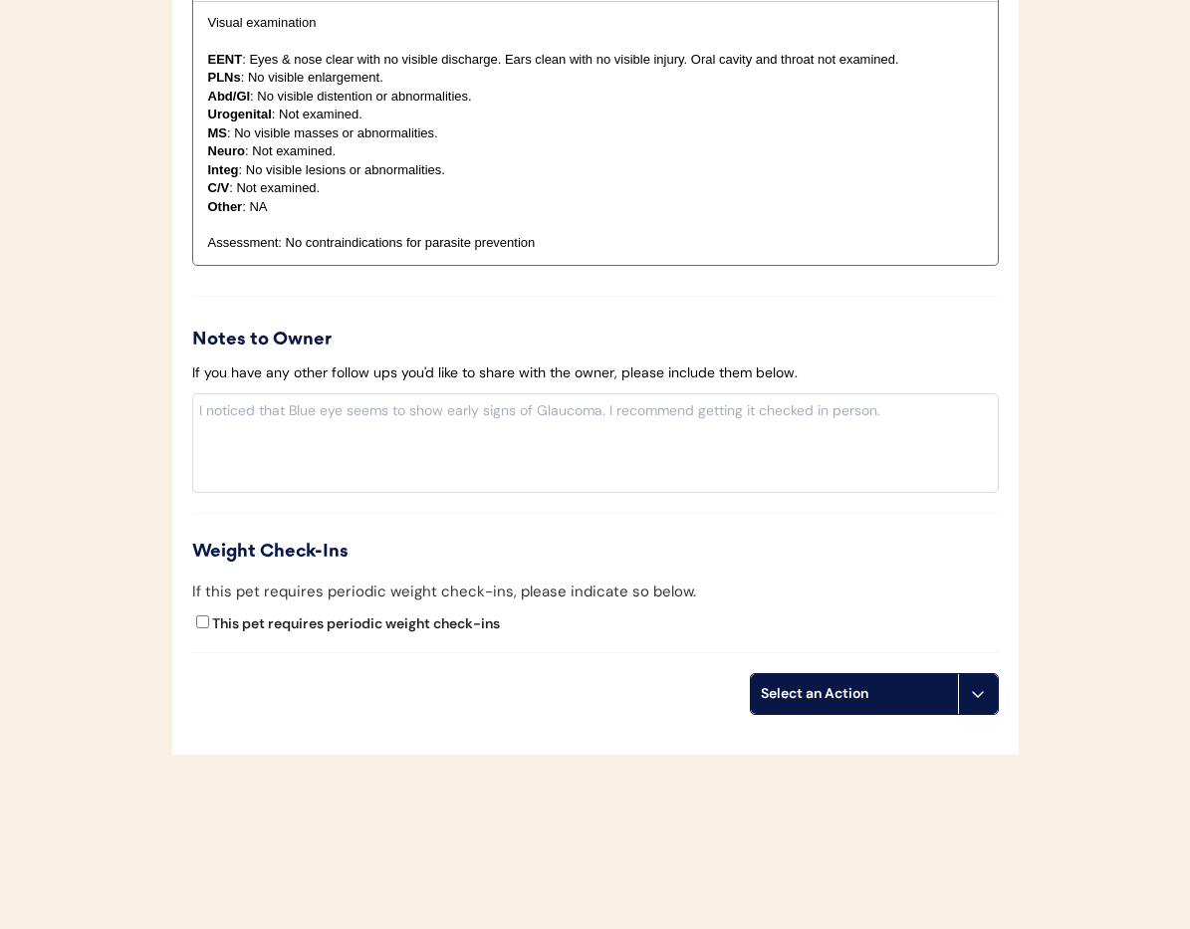
scroll to position [2382, 0]
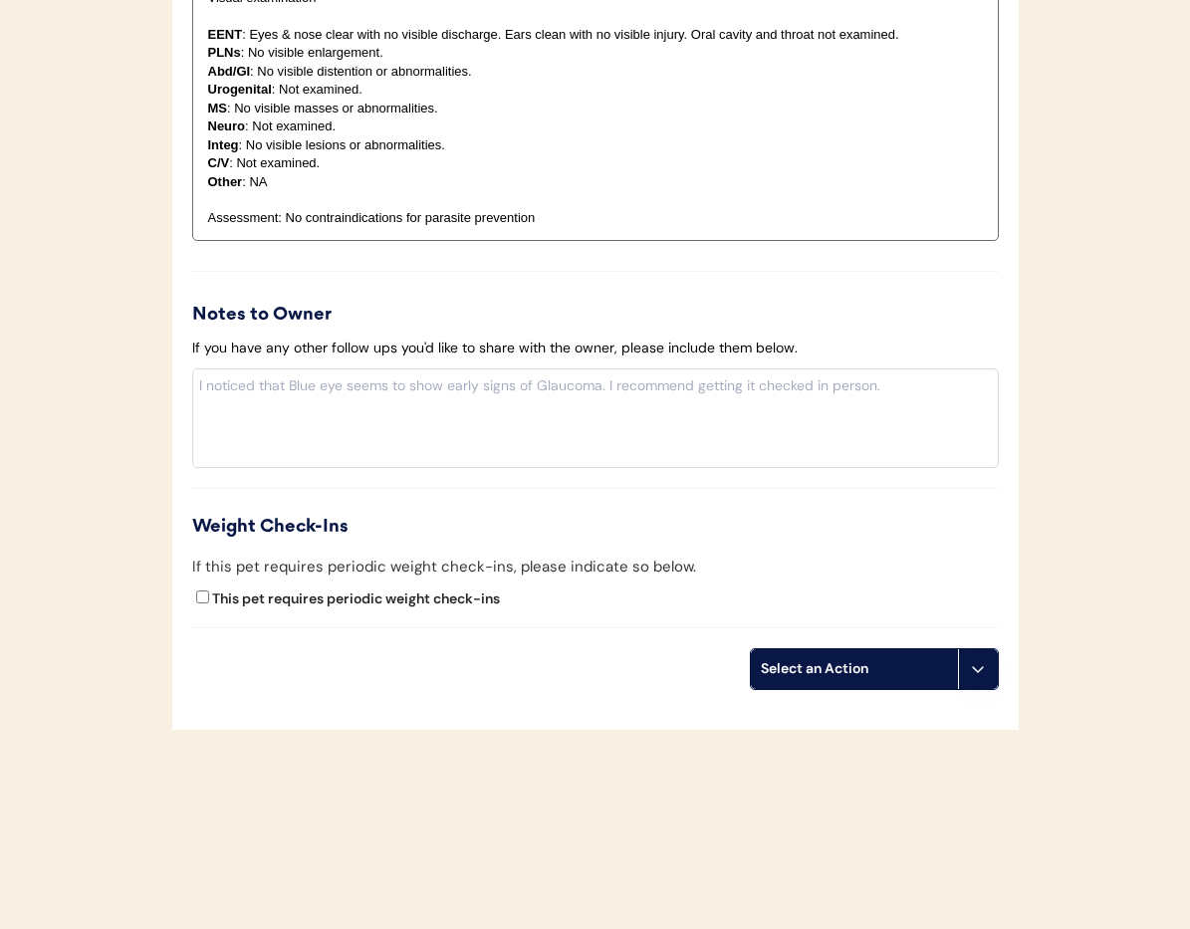
drag, startPoint x: 982, startPoint y: 677, endPoint x: 966, endPoint y: 693, distance: 22.5
click at [982, 677] on button at bounding box center [978, 669] width 40 height 40
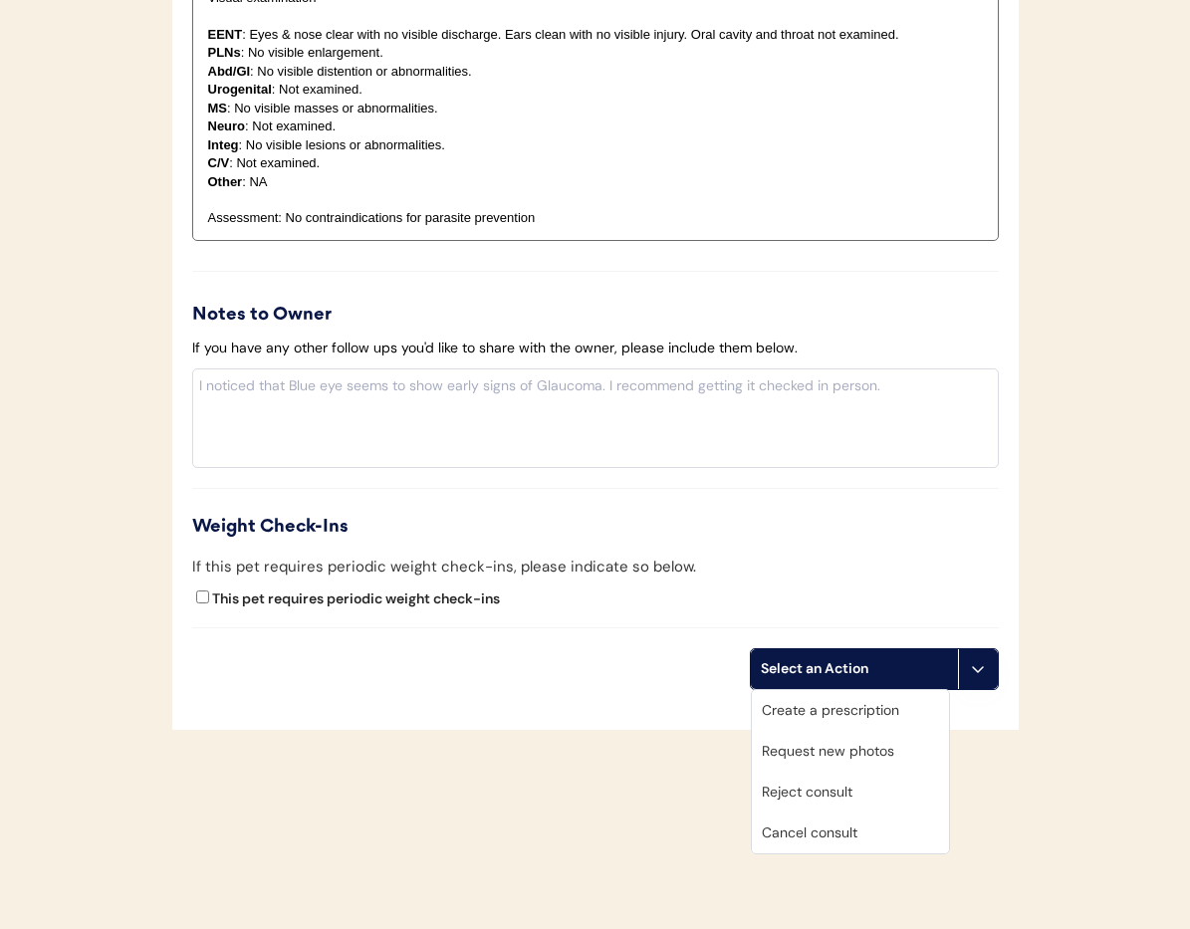
click at [898, 841] on div "Cancel consult" at bounding box center [850, 833] width 197 height 41
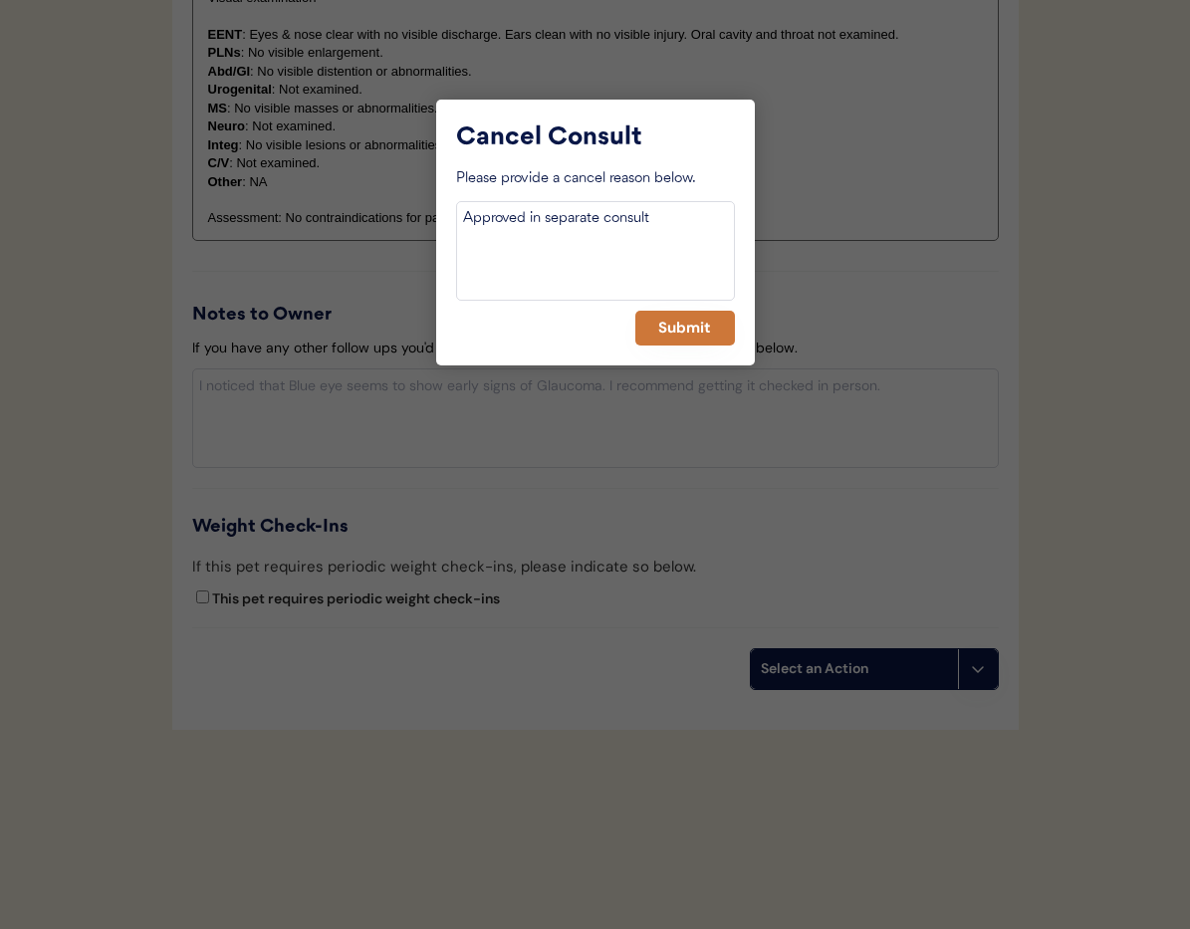
click at [708, 336] on button "Submit" at bounding box center [685, 328] width 100 height 35
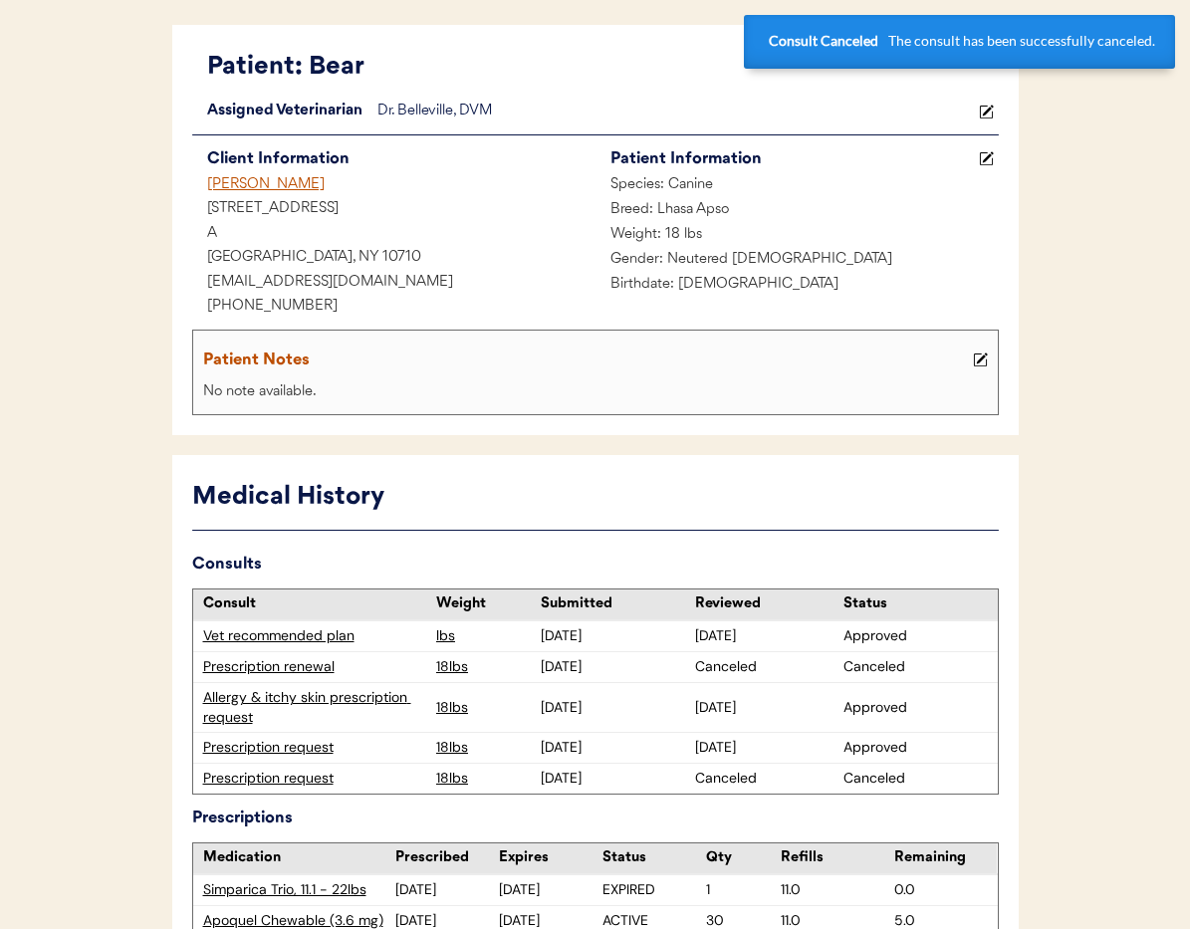
scroll to position [0, 0]
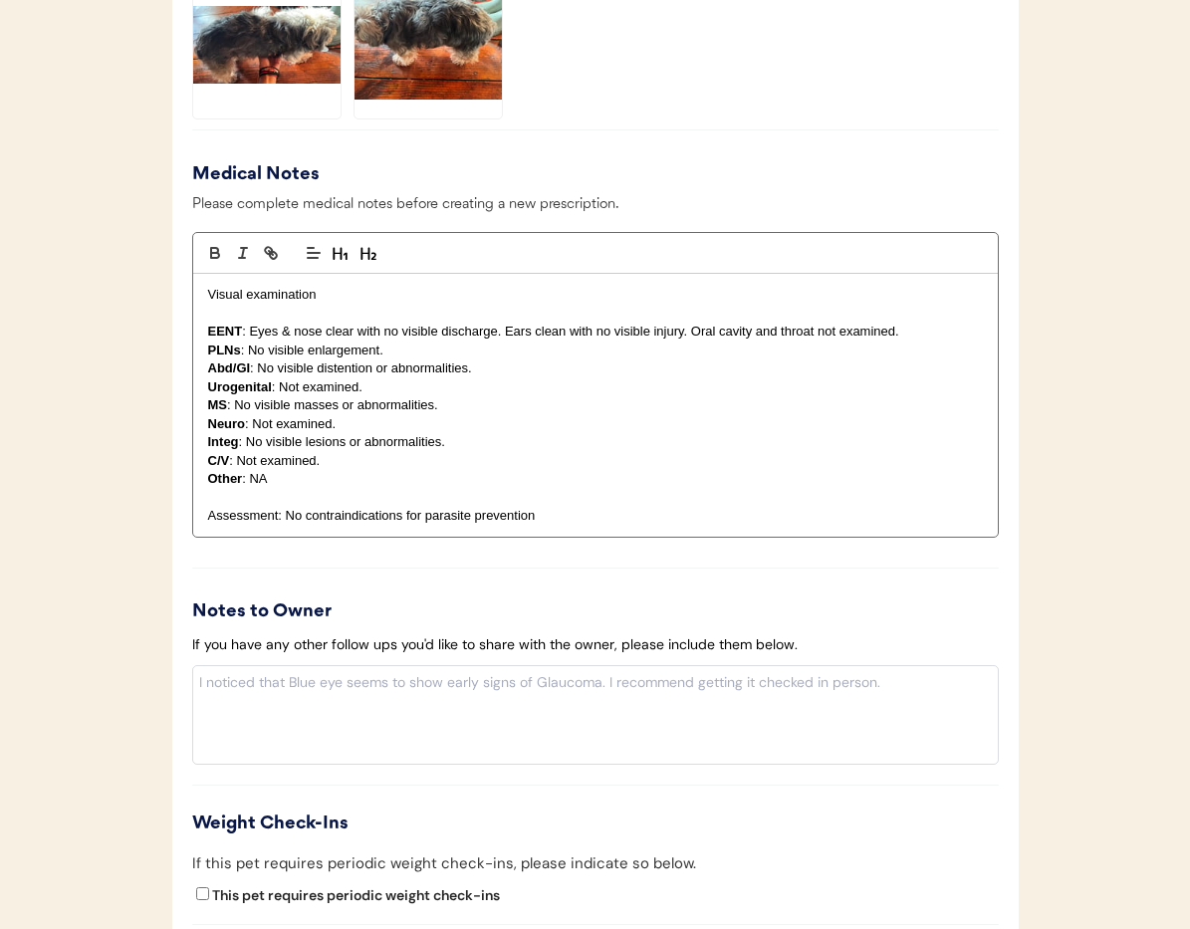
scroll to position [1824, 0]
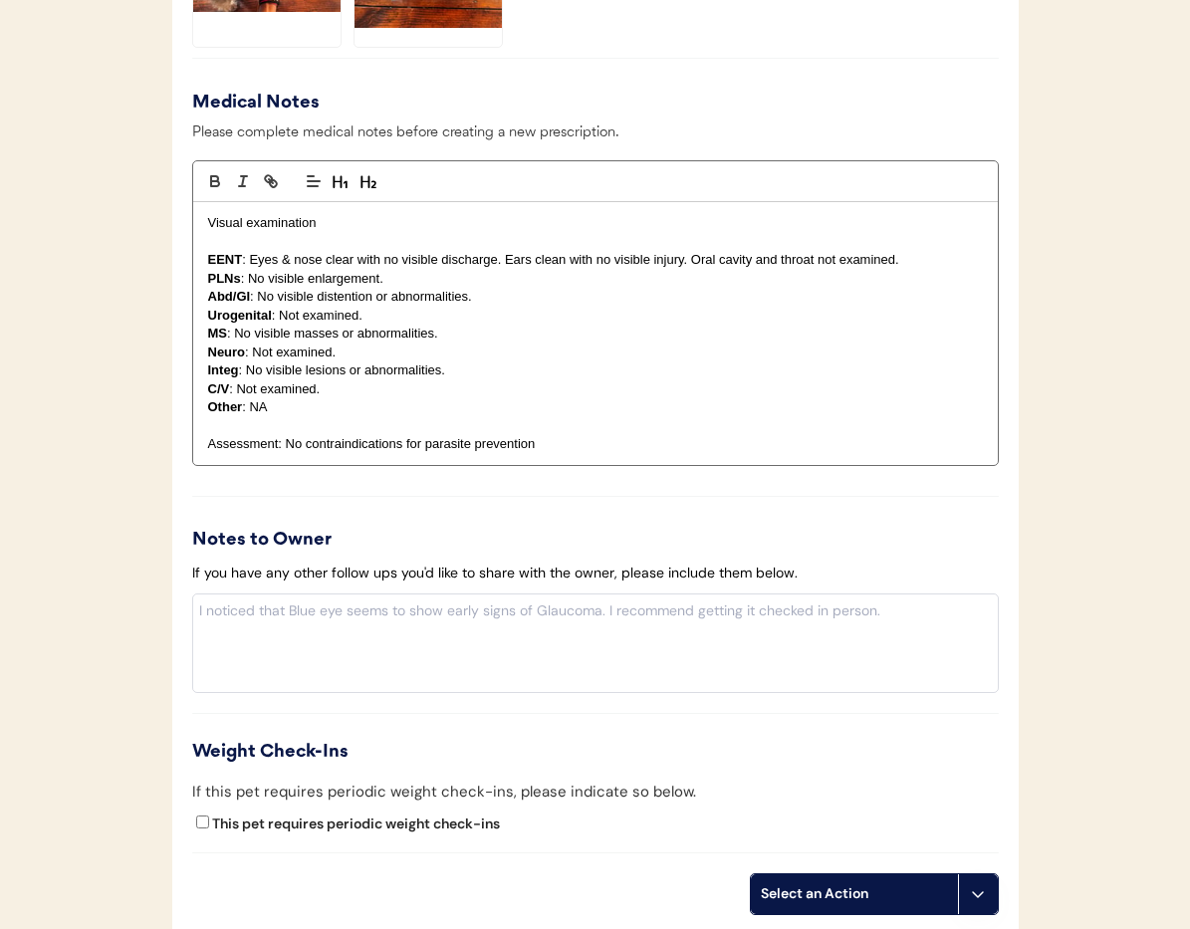
click at [985, 892] on button at bounding box center [978, 894] width 40 height 40
click at [982, 904] on button at bounding box center [978, 894] width 40 height 40
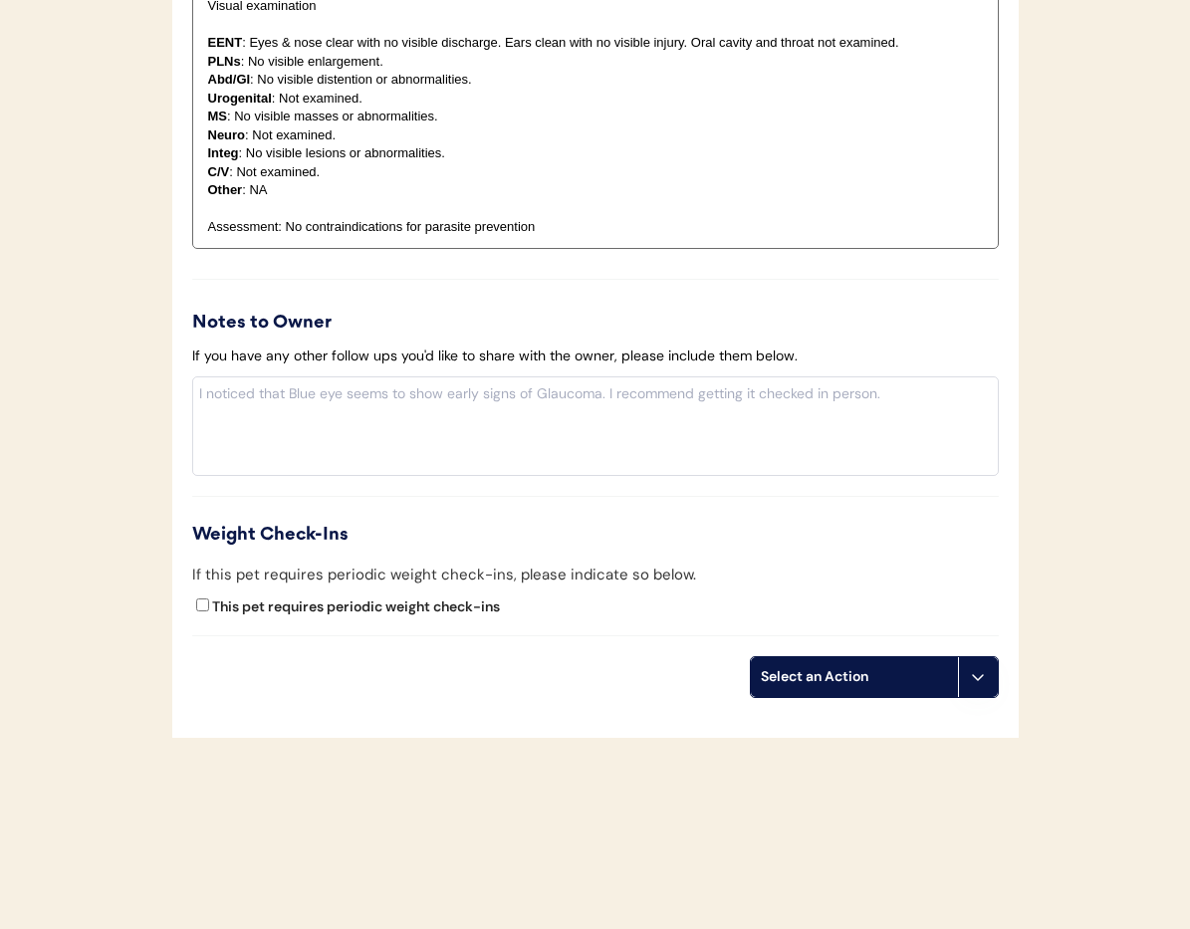
scroll to position [2049, 0]
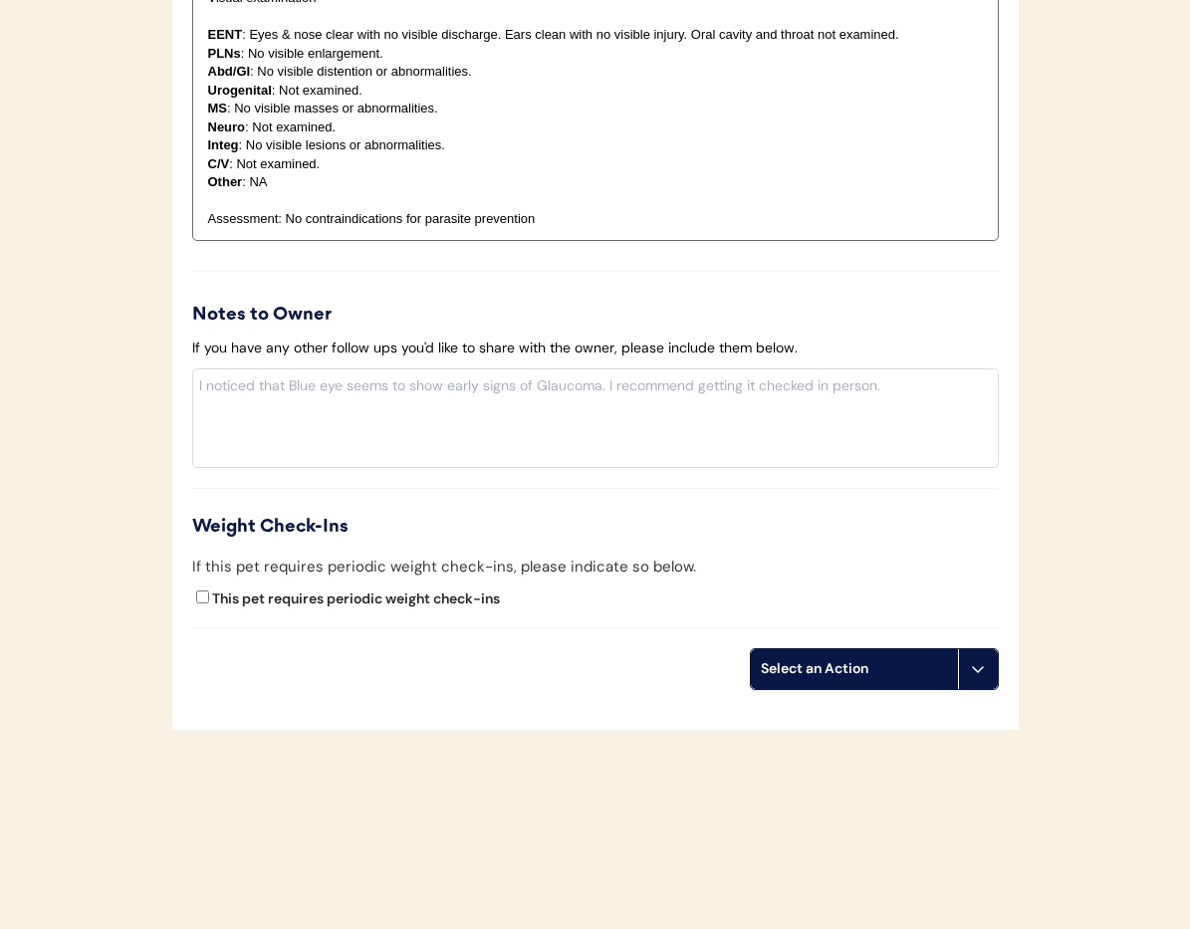
click at [973, 673] on icon at bounding box center [978, 669] width 16 height 16
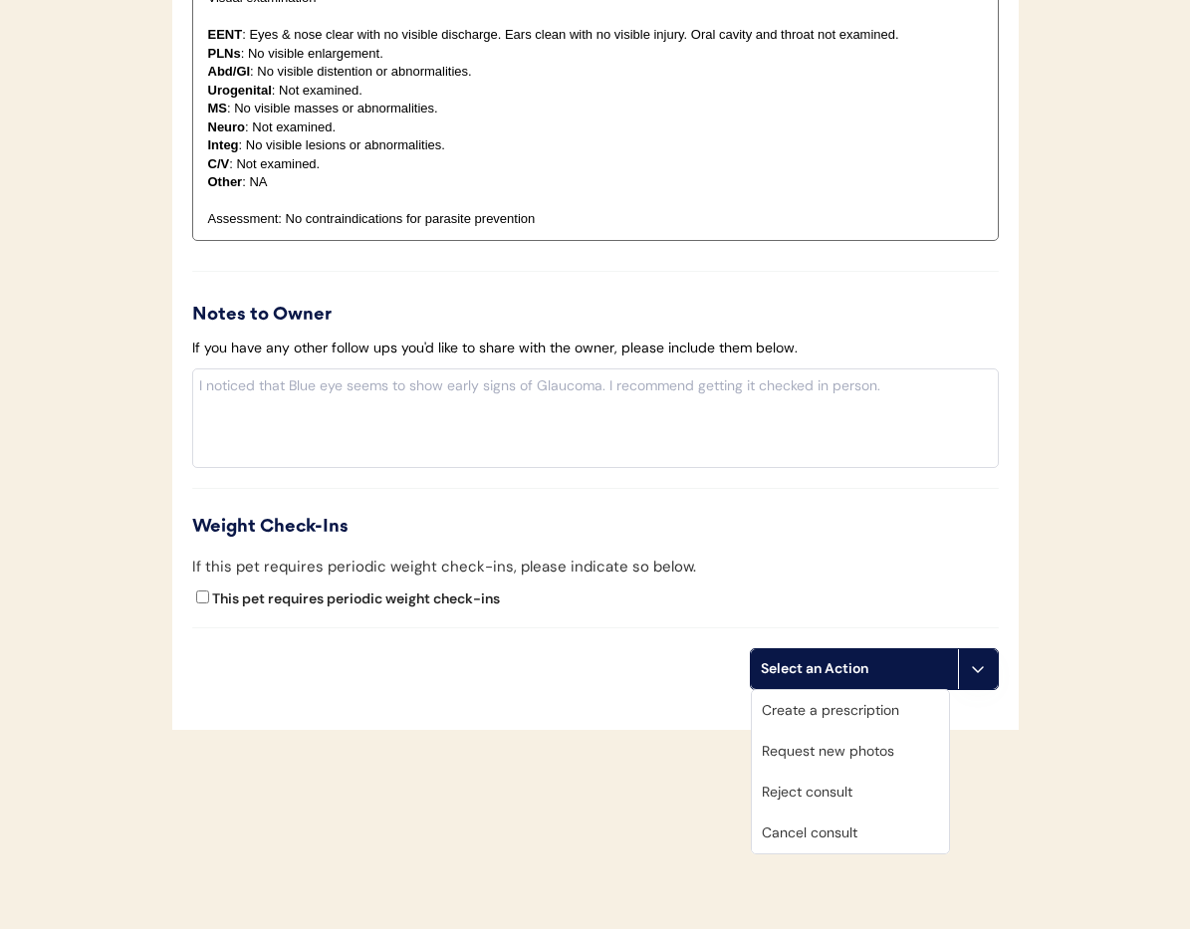
click at [842, 834] on div "Cancel consult" at bounding box center [850, 833] width 197 height 41
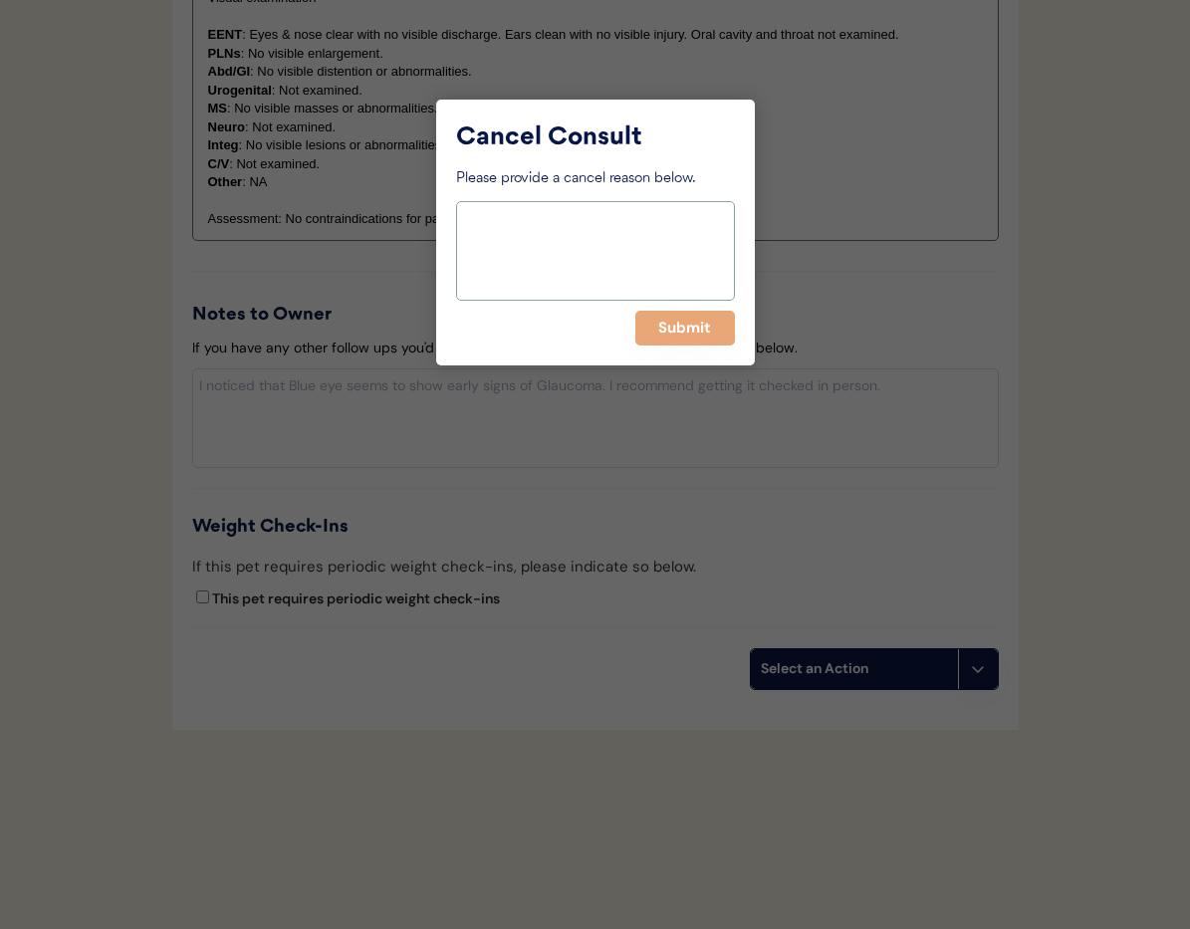
click at [592, 254] on textarea at bounding box center [595, 251] width 279 height 100
type textarea "> 6 months"
click at [703, 328] on button "Submit" at bounding box center [685, 328] width 100 height 35
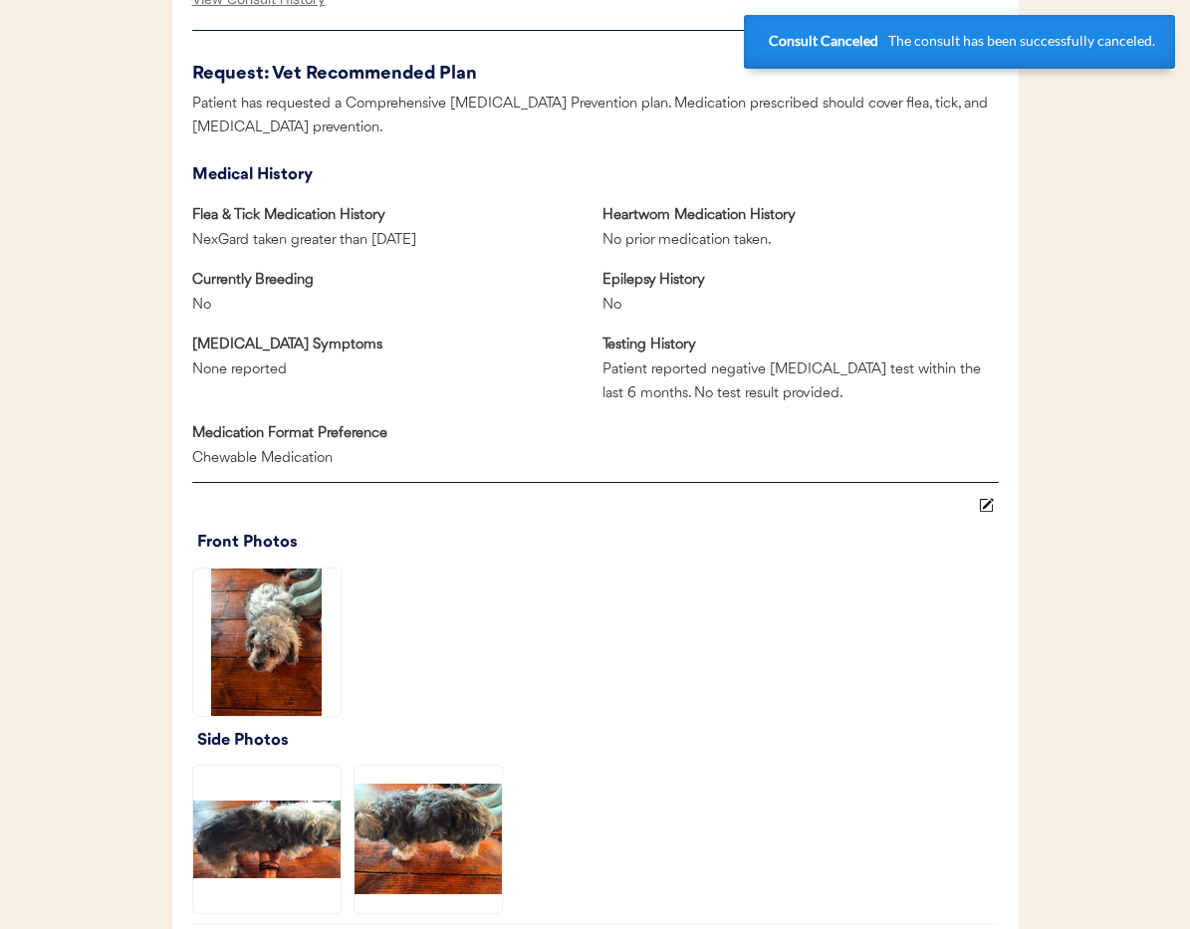
scroll to position [0, 0]
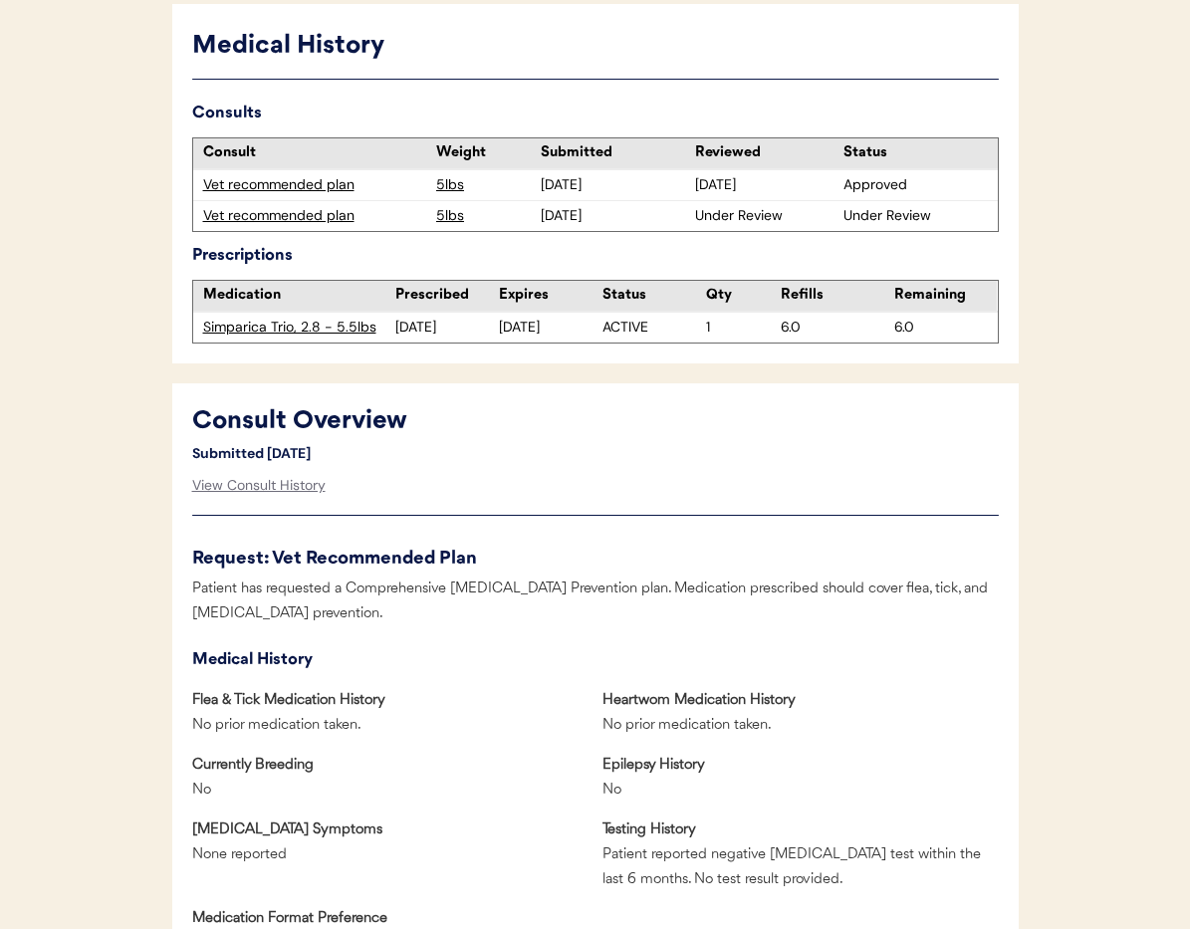
scroll to position [543, 0]
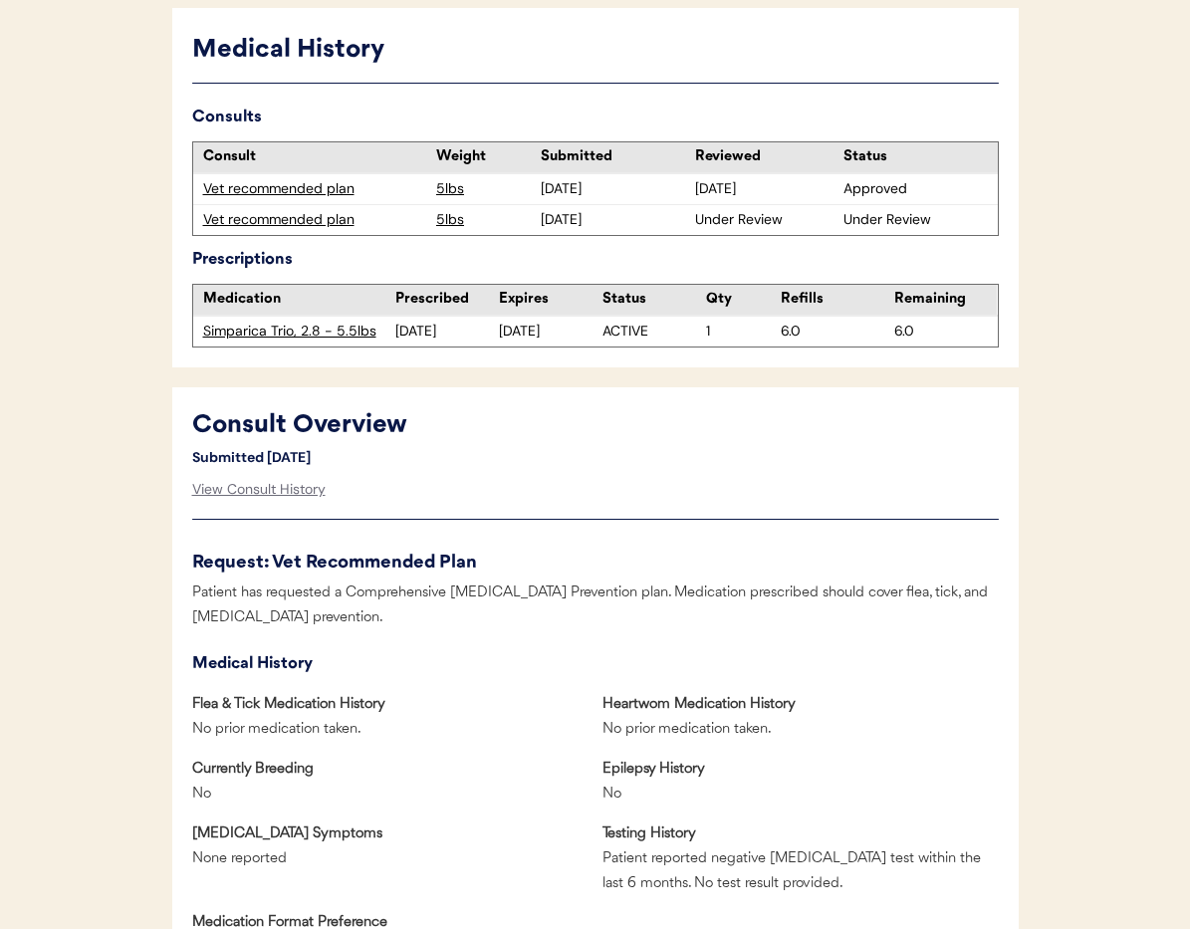
click at [264, 222] on div "Vet recommended plan" at bounding box center [315, 220] width 224 height 20
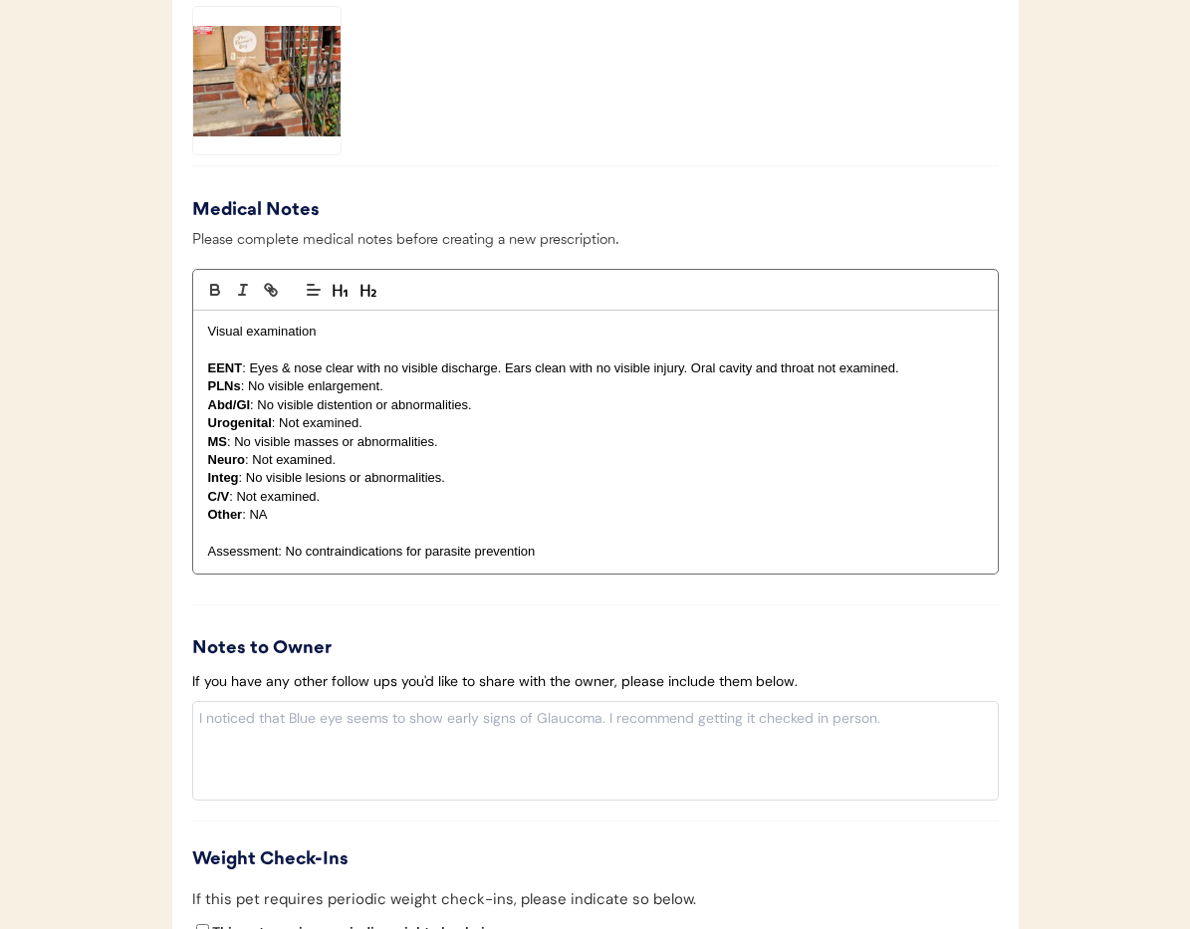
scroll to position [2211, 0]
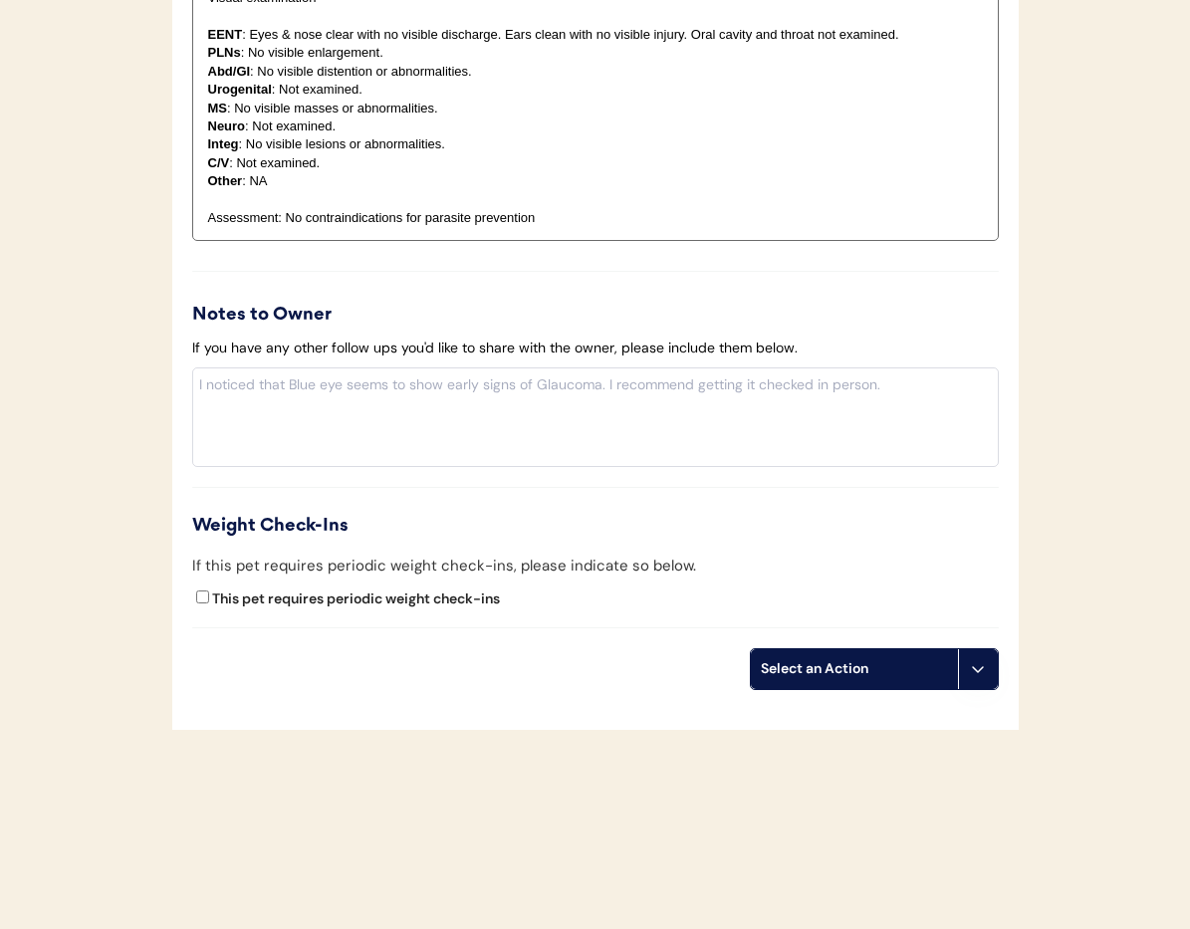
click at [988, 681] on button at bounding box center [978, 669] width 40 height 40
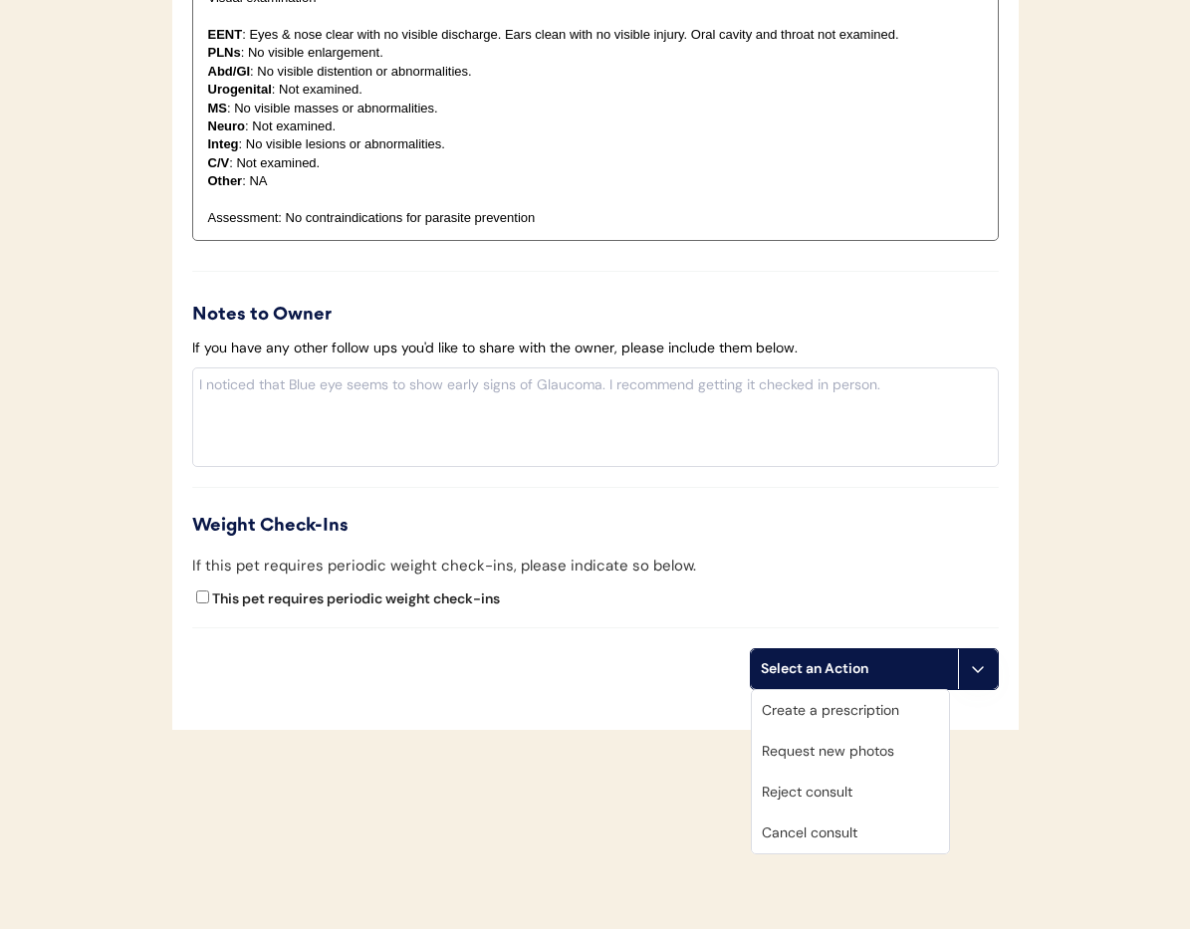
click at [882, 830] on div "Cancel consult" at bounding box center [850, 833] width 197 height 41
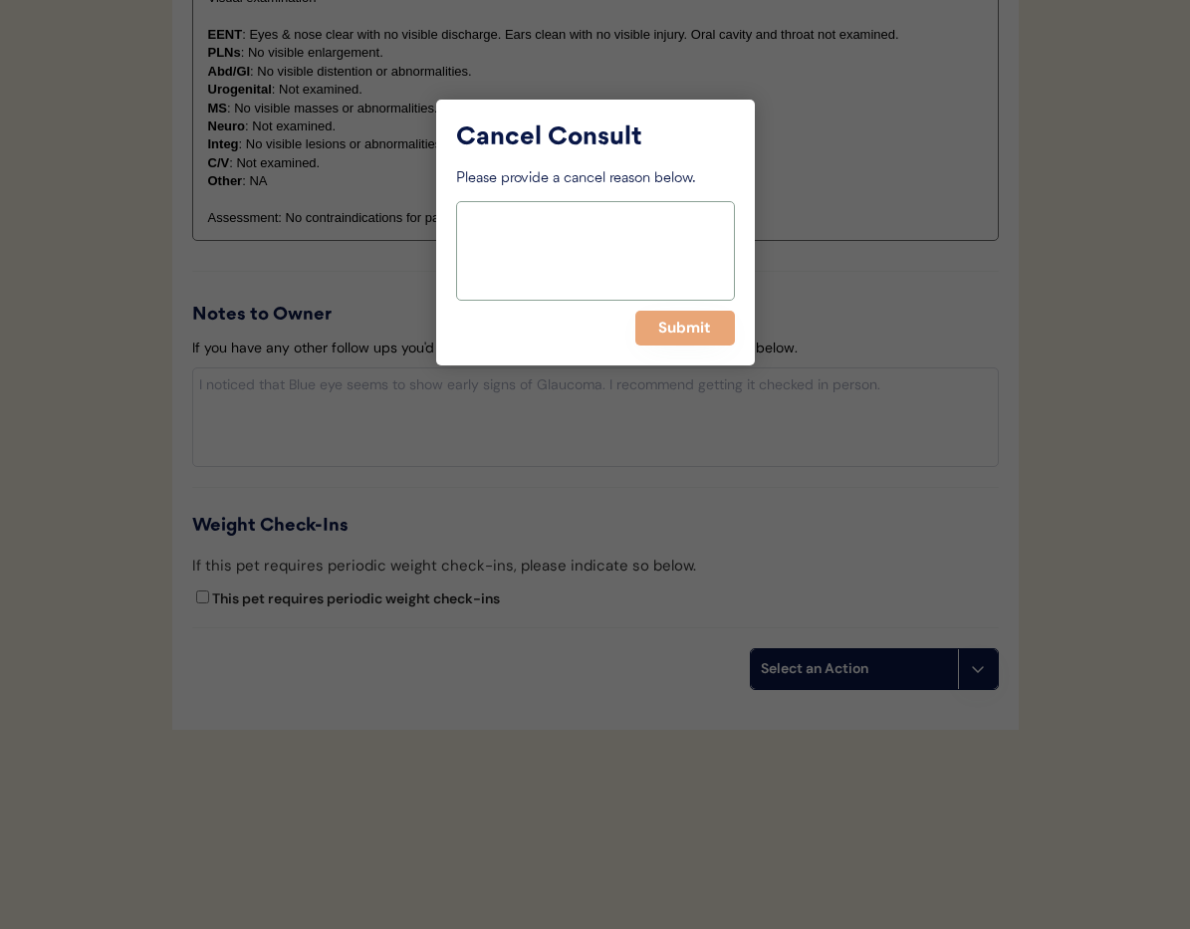
click at [556, 242] on textarea at bounding box center [595, 251] width 279 height 100
paste textarea "Approved in separate consult"
type textarea "Approved in separate consult"
click at [657, 323] on button "Submit" at bounding box center [685, 328] width 100 height 35
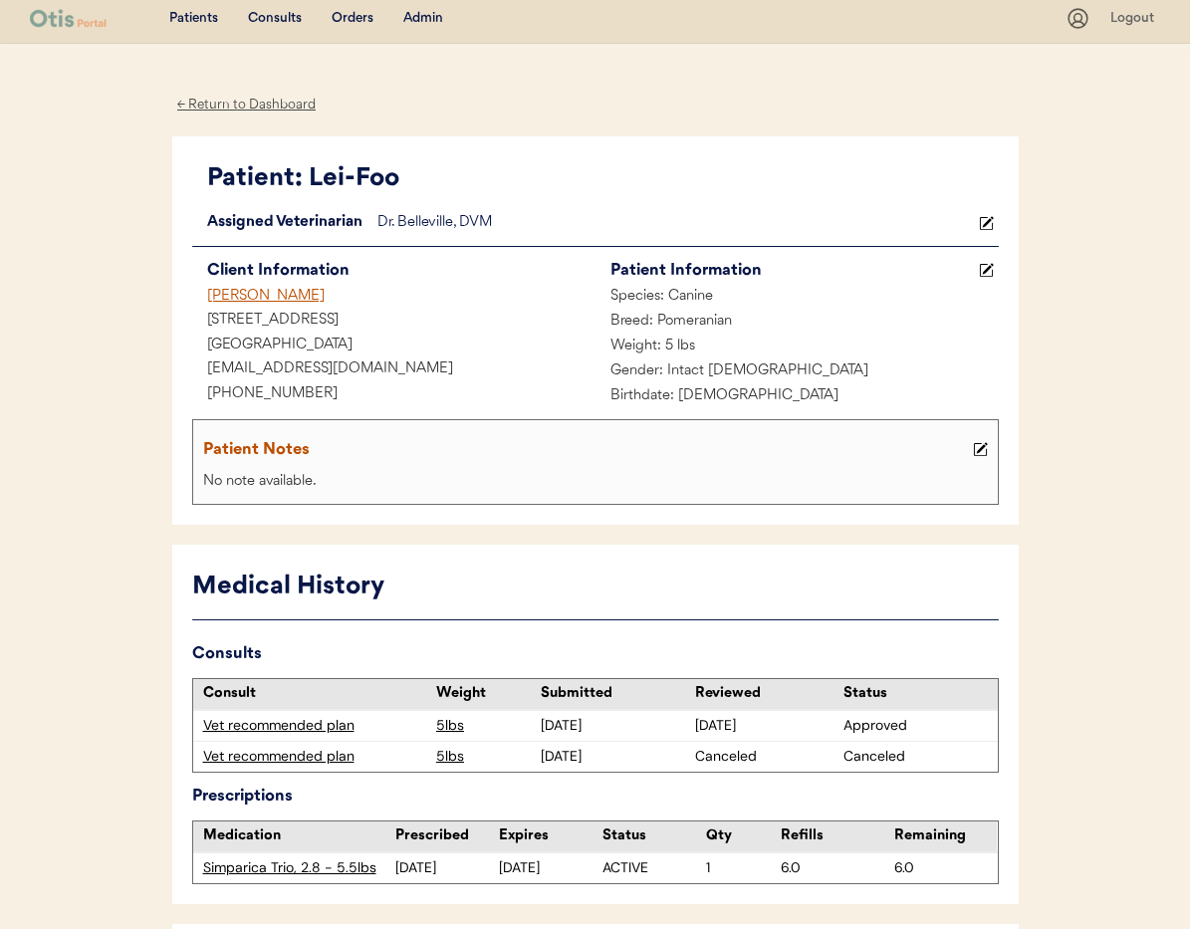
scroll to position [7, 0]
click at [271, 299] on div "[PERSON_NAME]" at bounding box center [393, 296] width 403 height 25
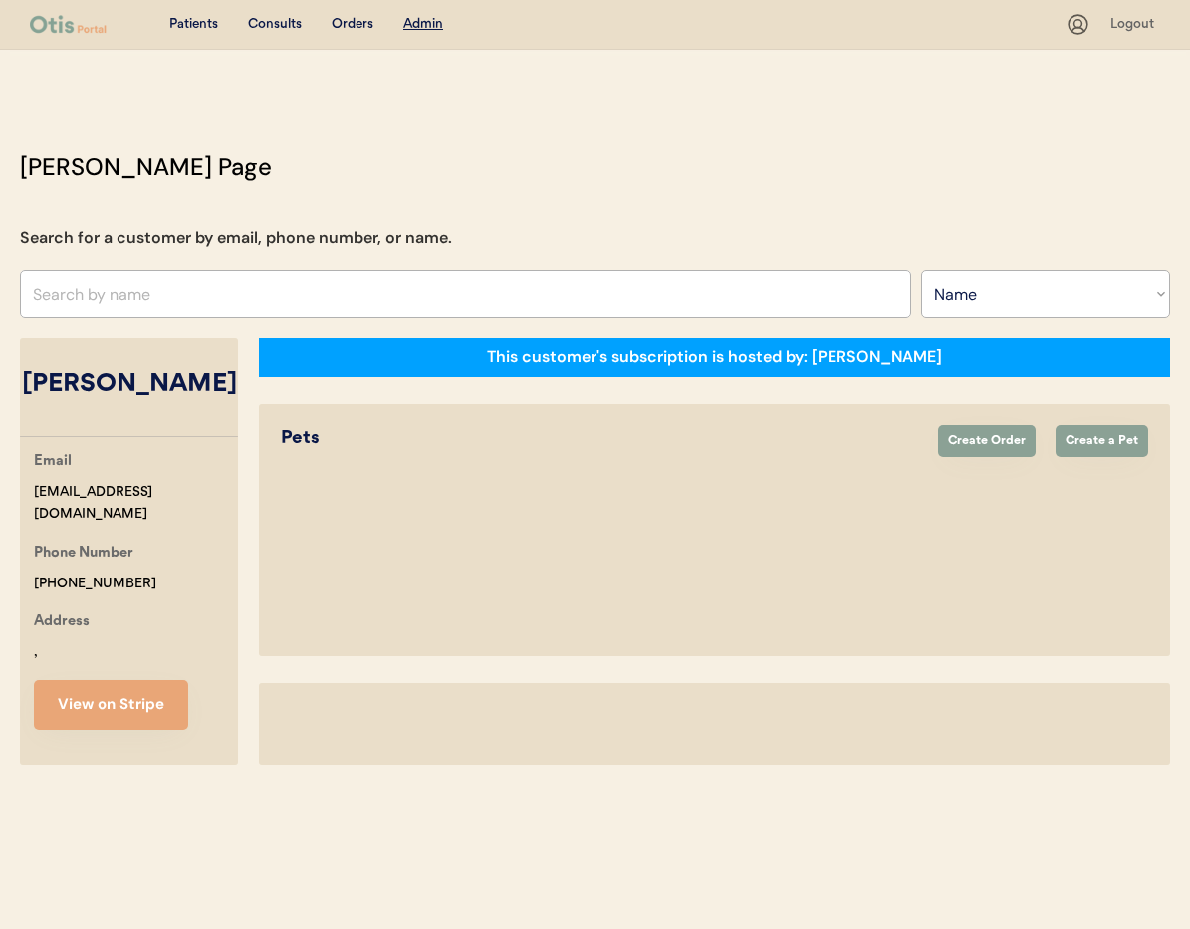
select select ""Name""
select select "true"
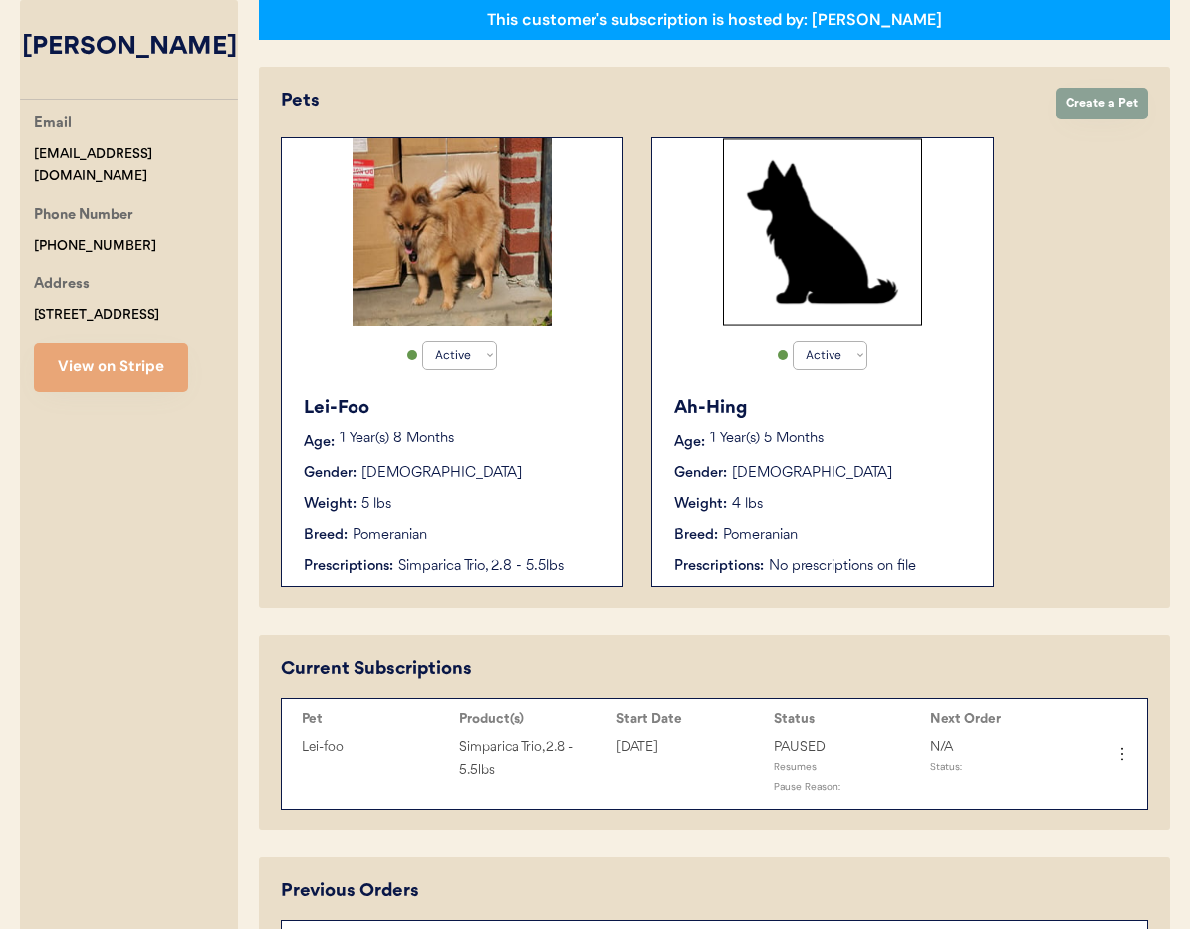
scroll to position [339, 0]
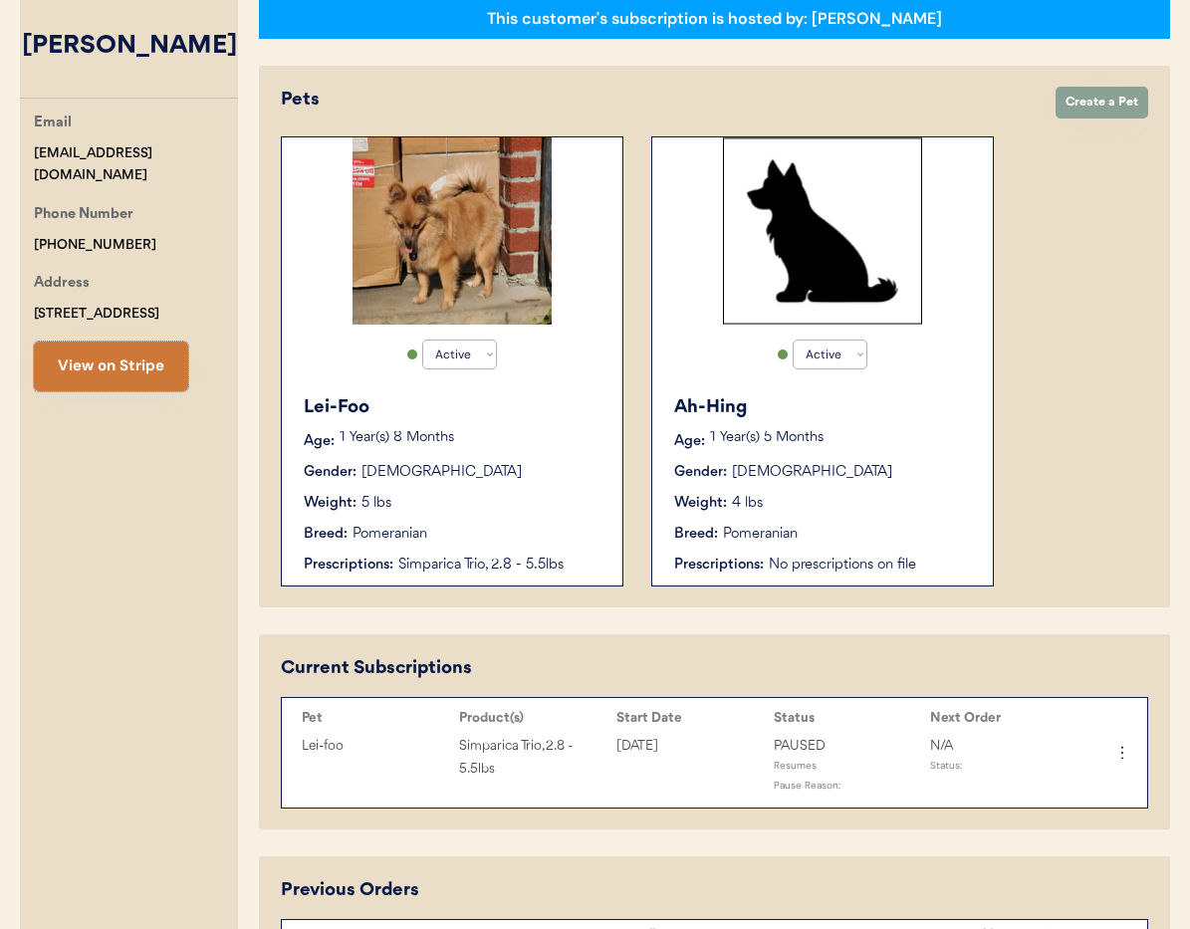
click at [119, 368] on button "View on Stripe" at bounding box center [111, 367] width 154 height 50
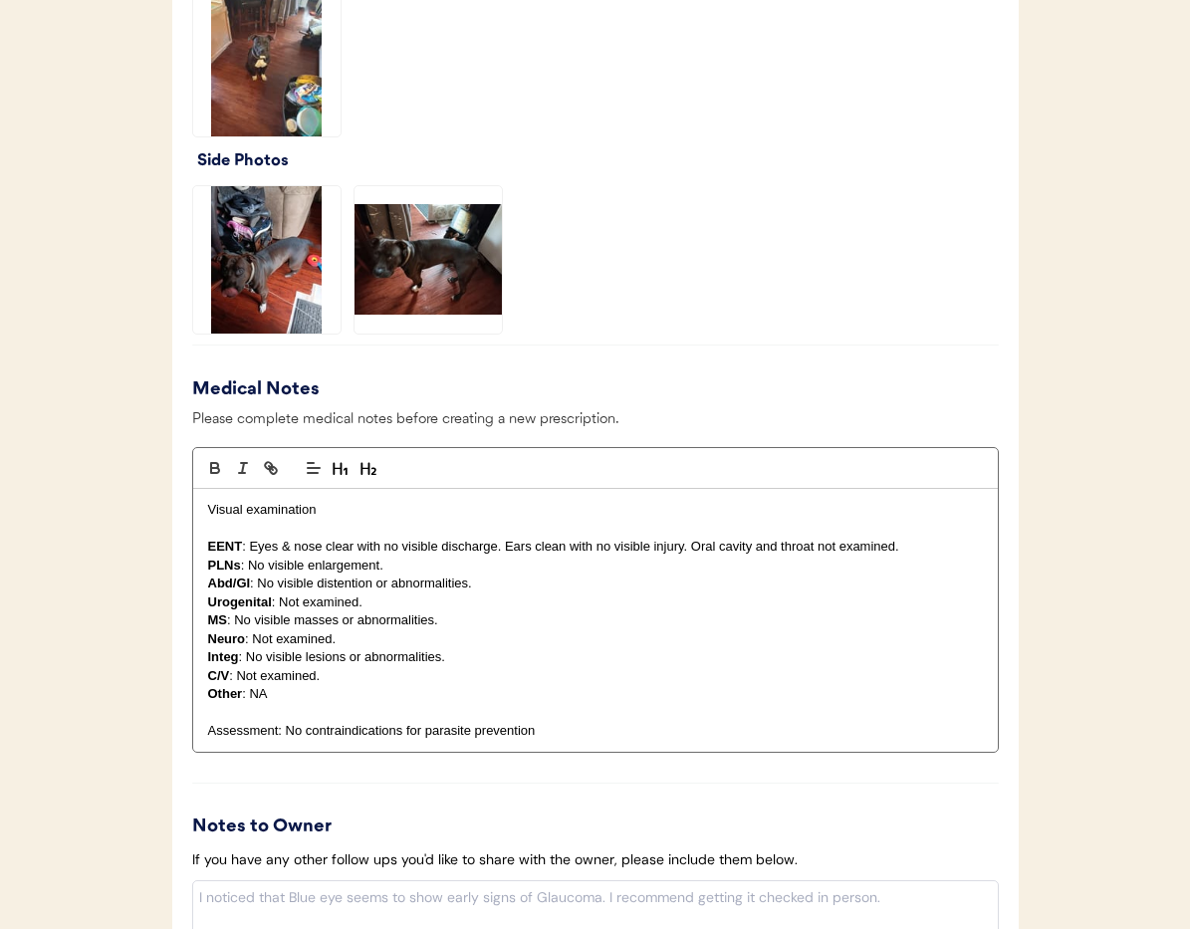
scroll to position [2090, 0]
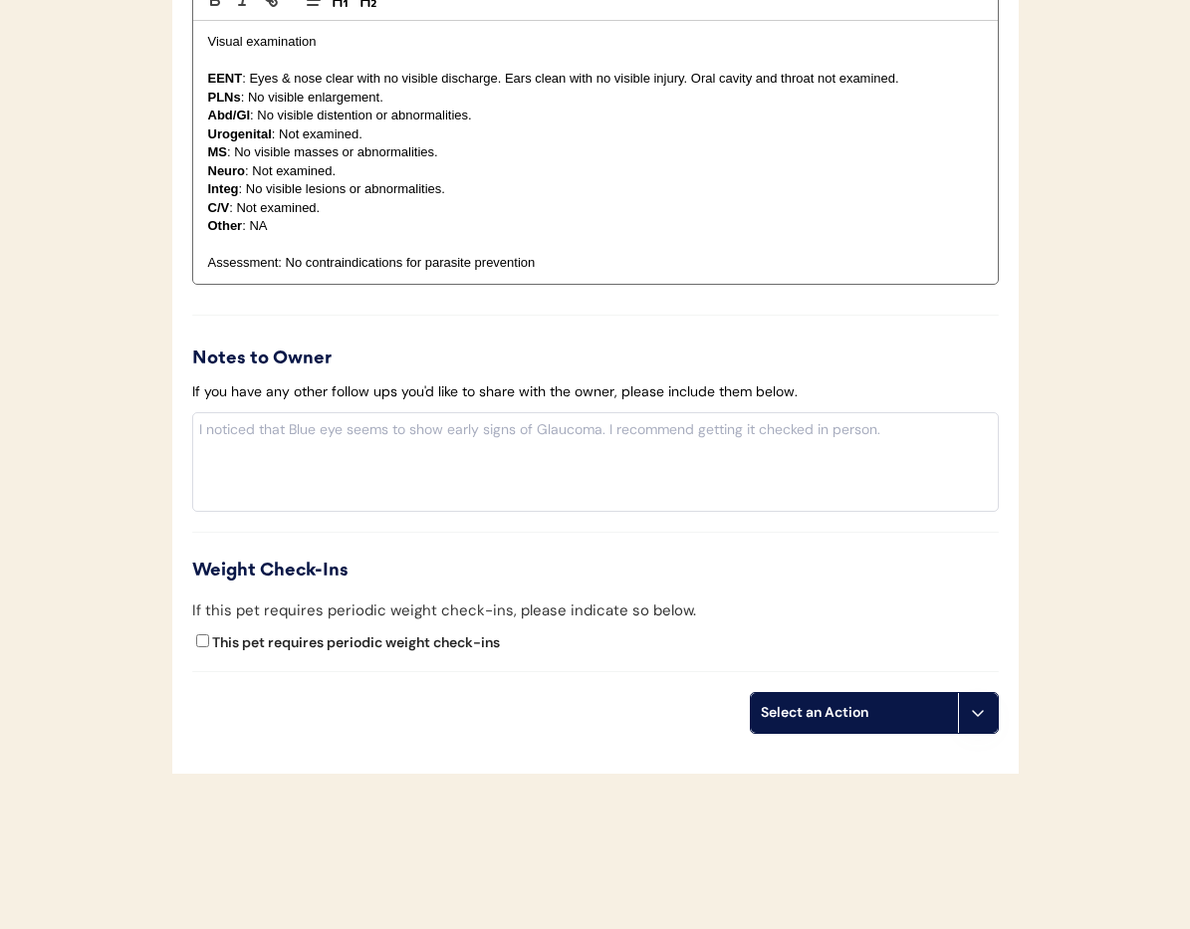
click at [968, 724] on button at bounding box center [978, 713] width 40 height 40
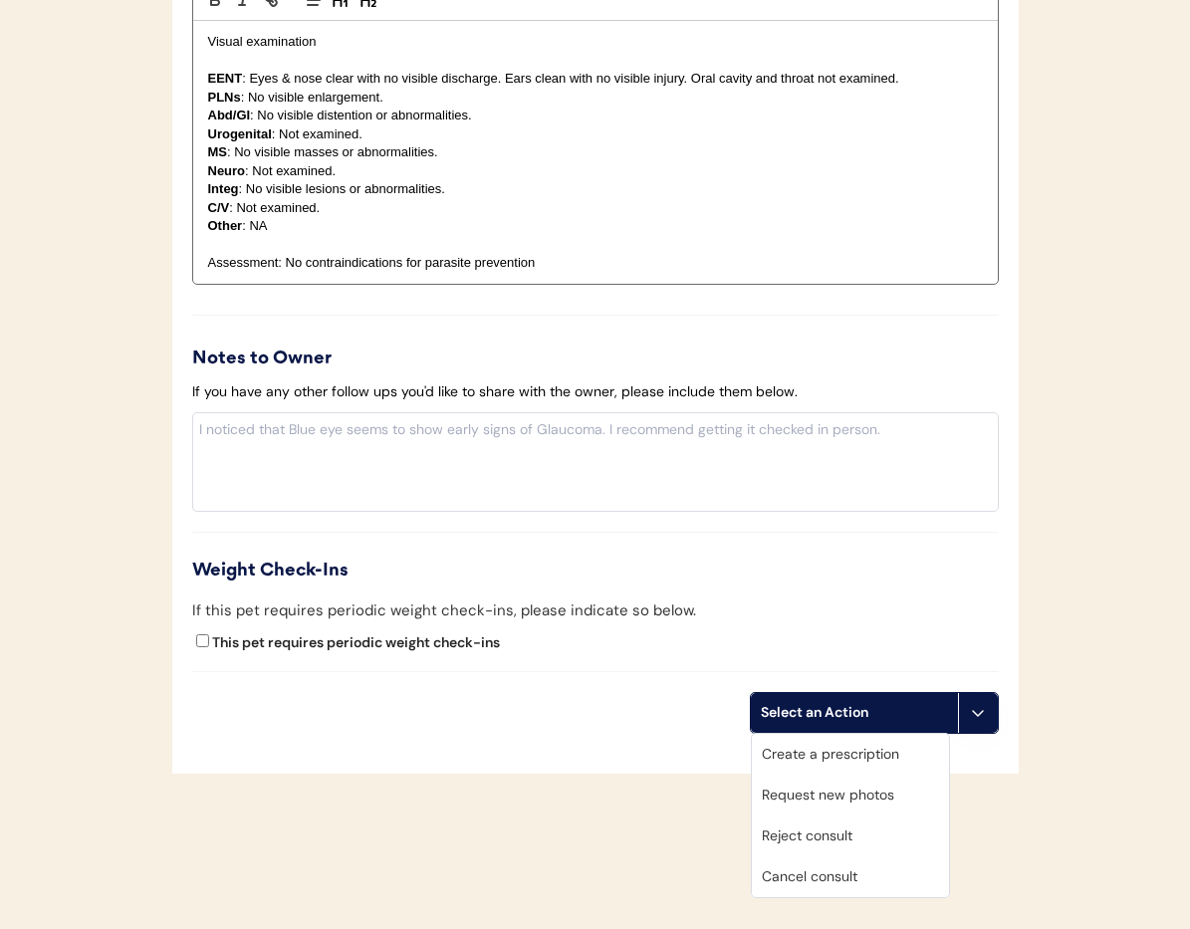
click at [886, 870] on div "Cancel consult" at bounding box center [850, 877] width 197 height 41
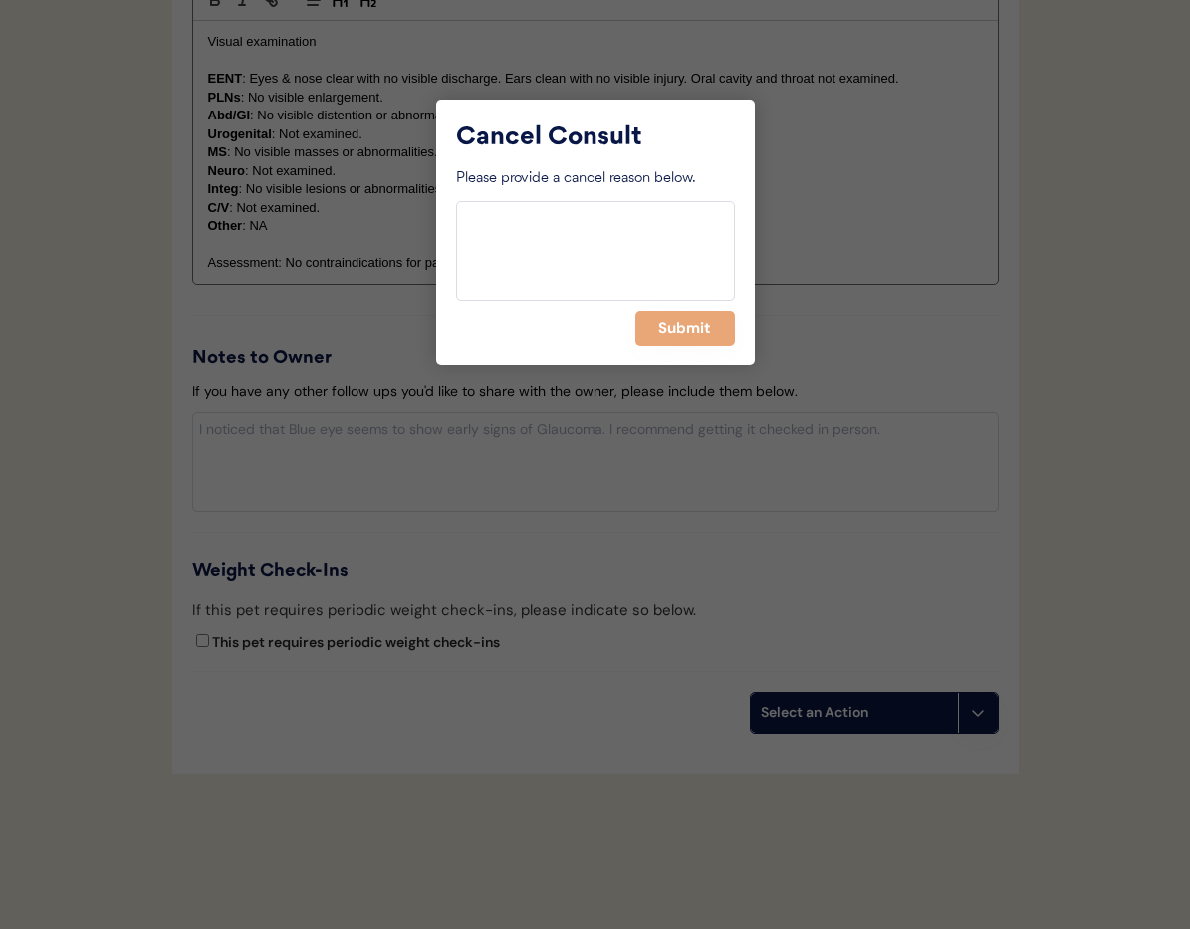
click at [537, 260] on textarea at bounding box center [595, 251] width 279 height 100
drag, startPoint x: 544, startPoint y: 217, endPoint x: 469, endPoint y: 227, distance: 75.4
click at [481, 216] on textarea "> 6months" at bounding box center [595, 251] width 279 height 100
drag, startPoint x: 453, startPoint y: 214, endPoint x: 416, endPoint y: 213, distance: 36.9
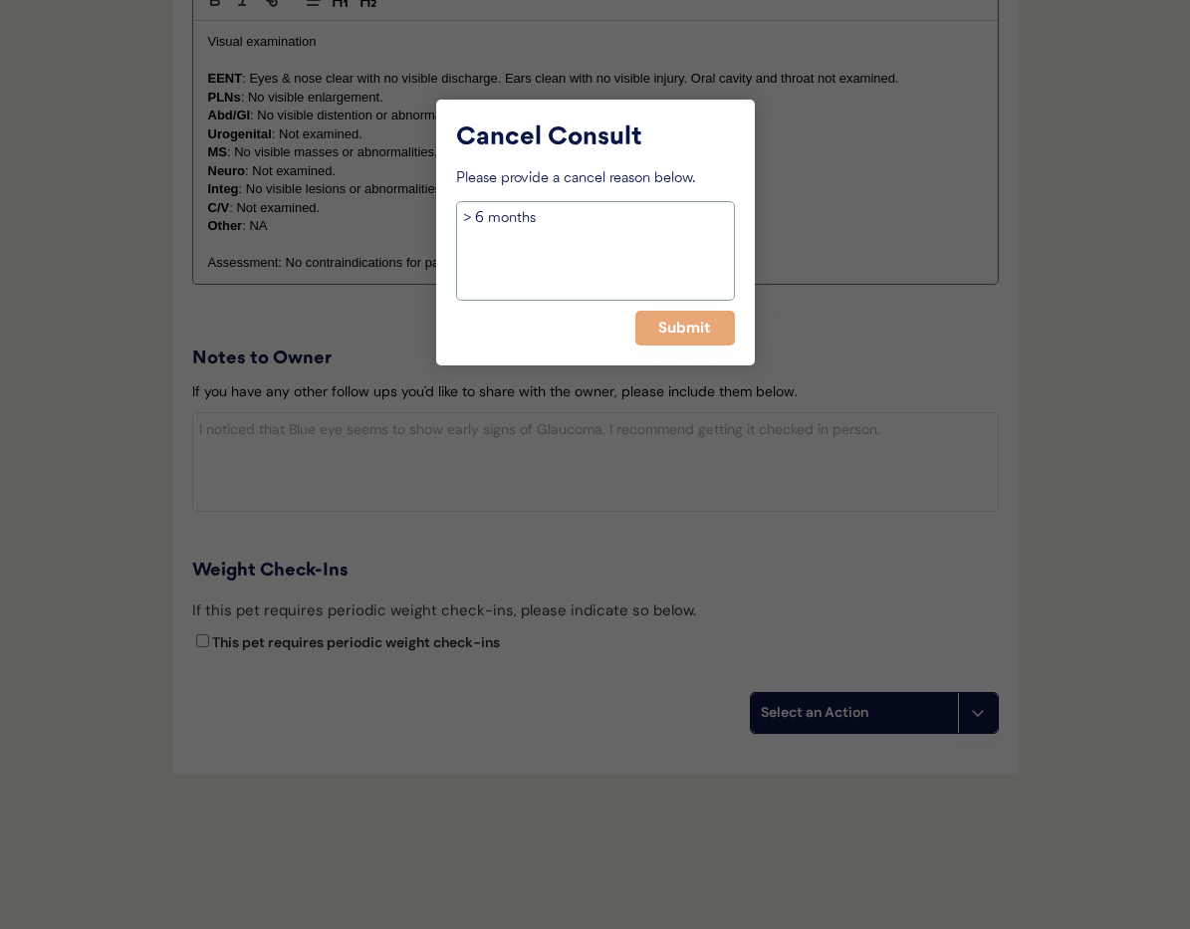
type textarea "> 6 months"
click at [700, 329] on button "Submit" at bounding box center [685, 328] width 100 height 35
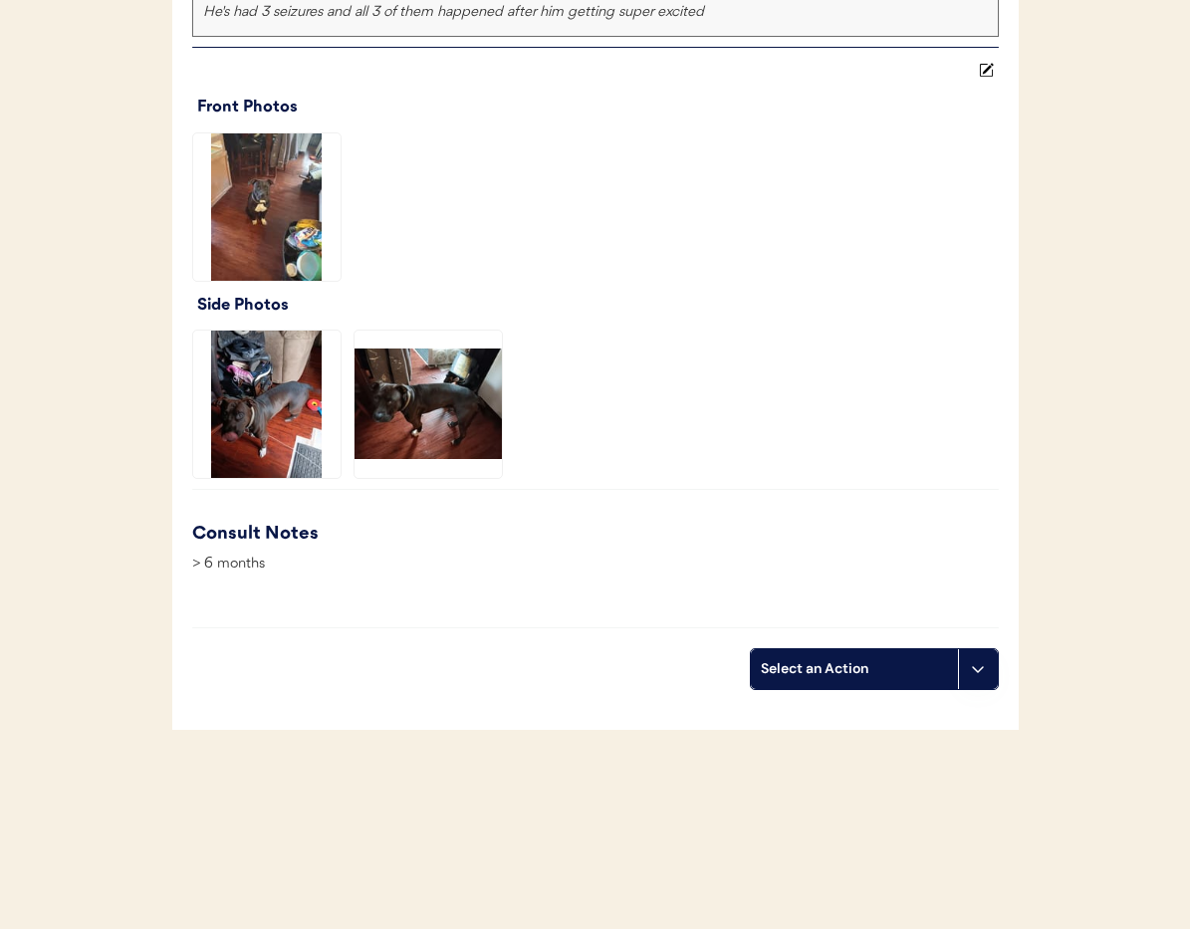
scroll to position [0, 0]
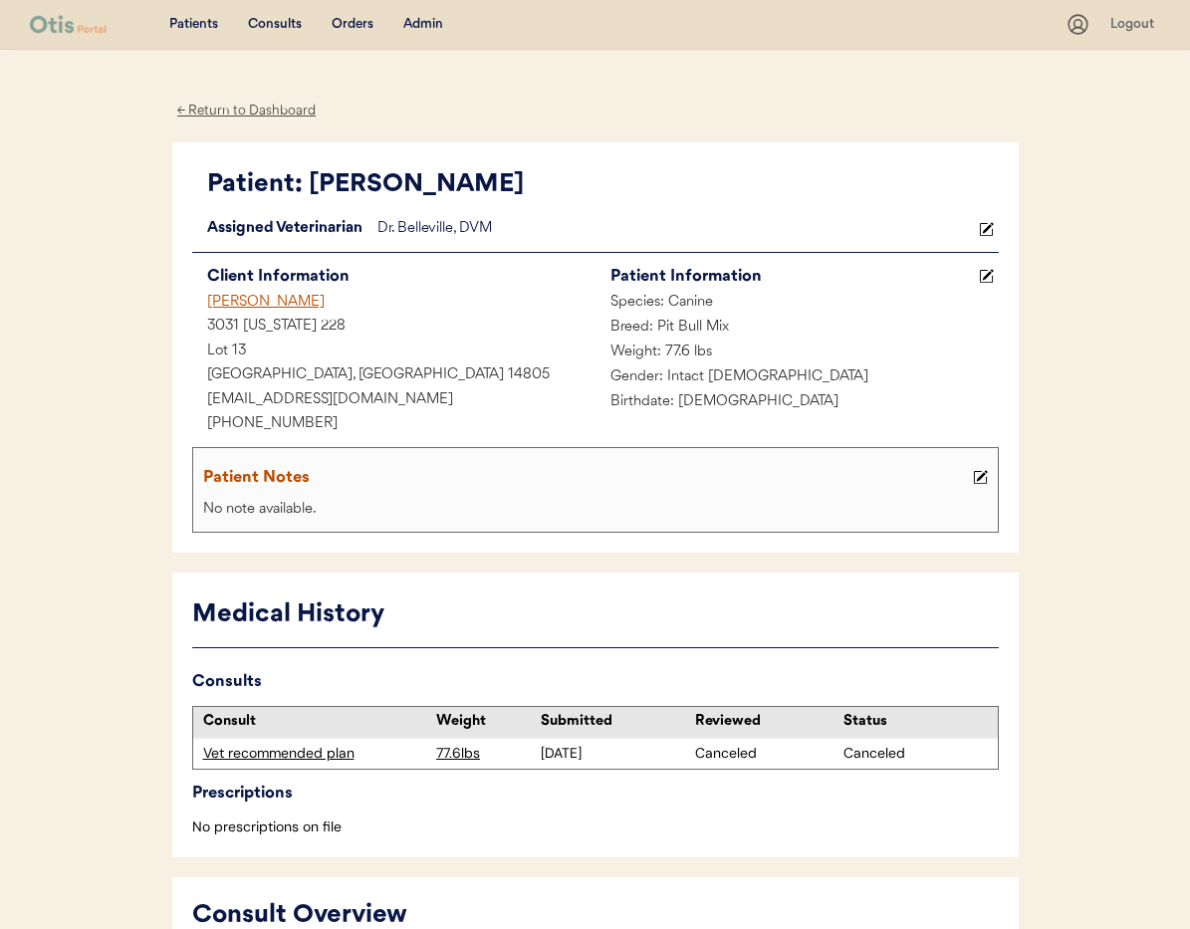
click at [235, 307] on div "Barbara Barber" at bounding box center [393, 303] width 403 height 25
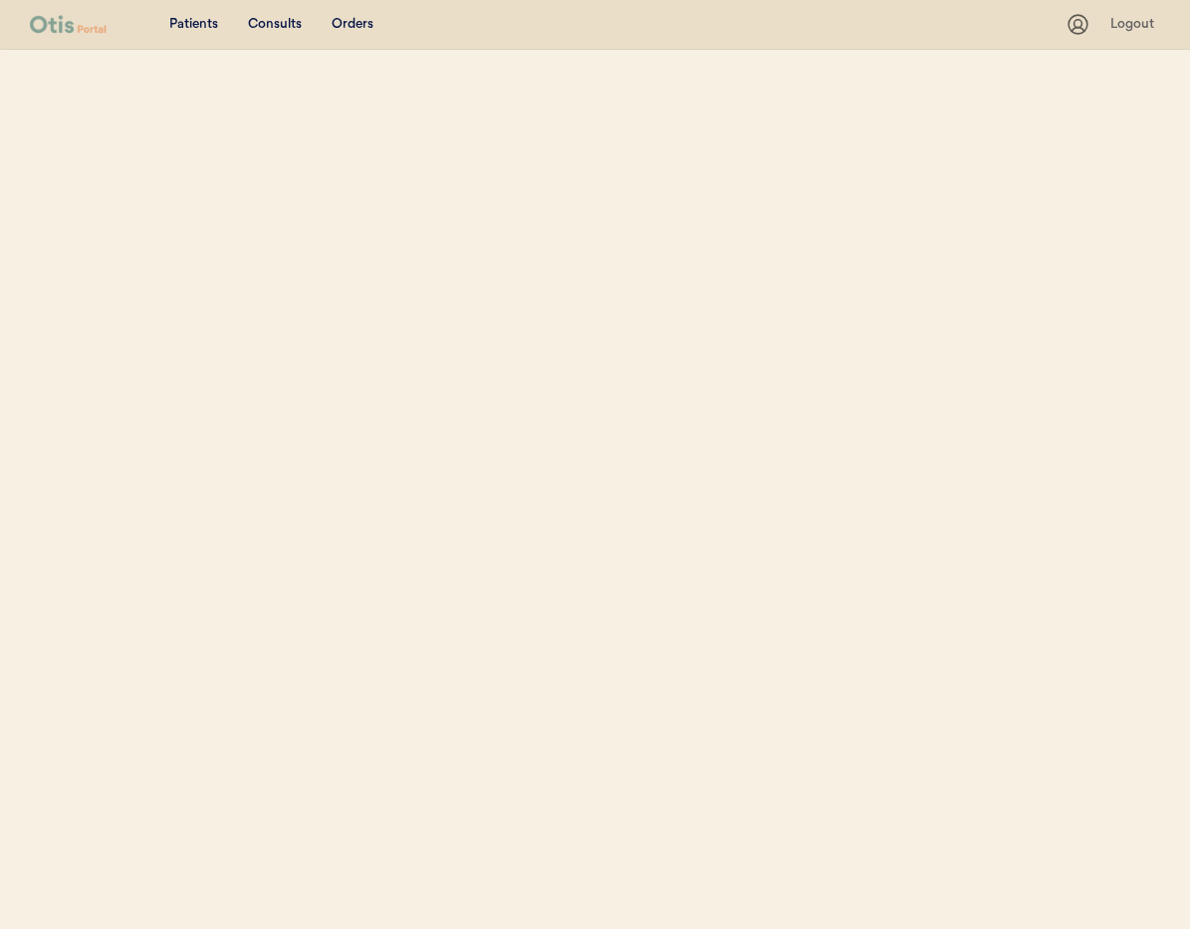
select select ""Name""
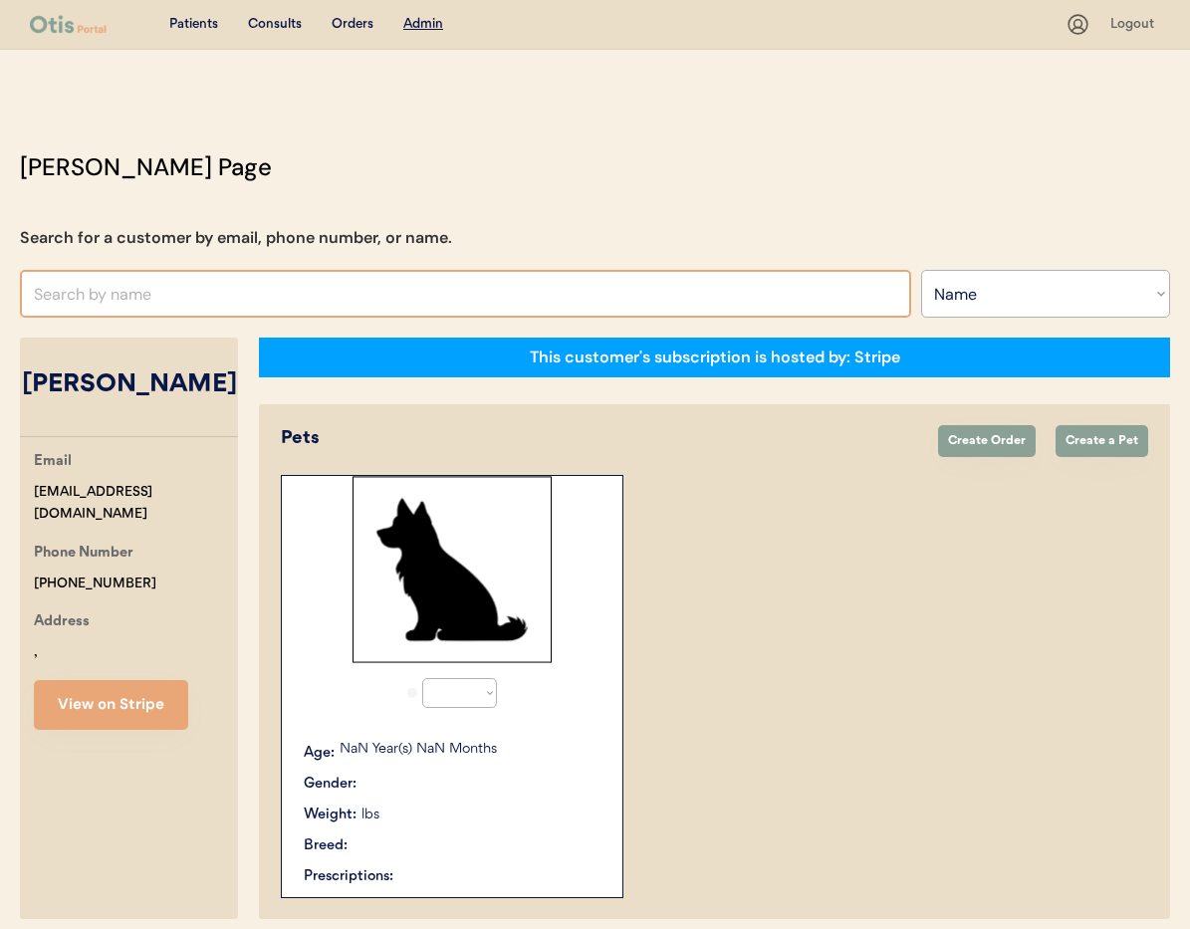
select select "true"
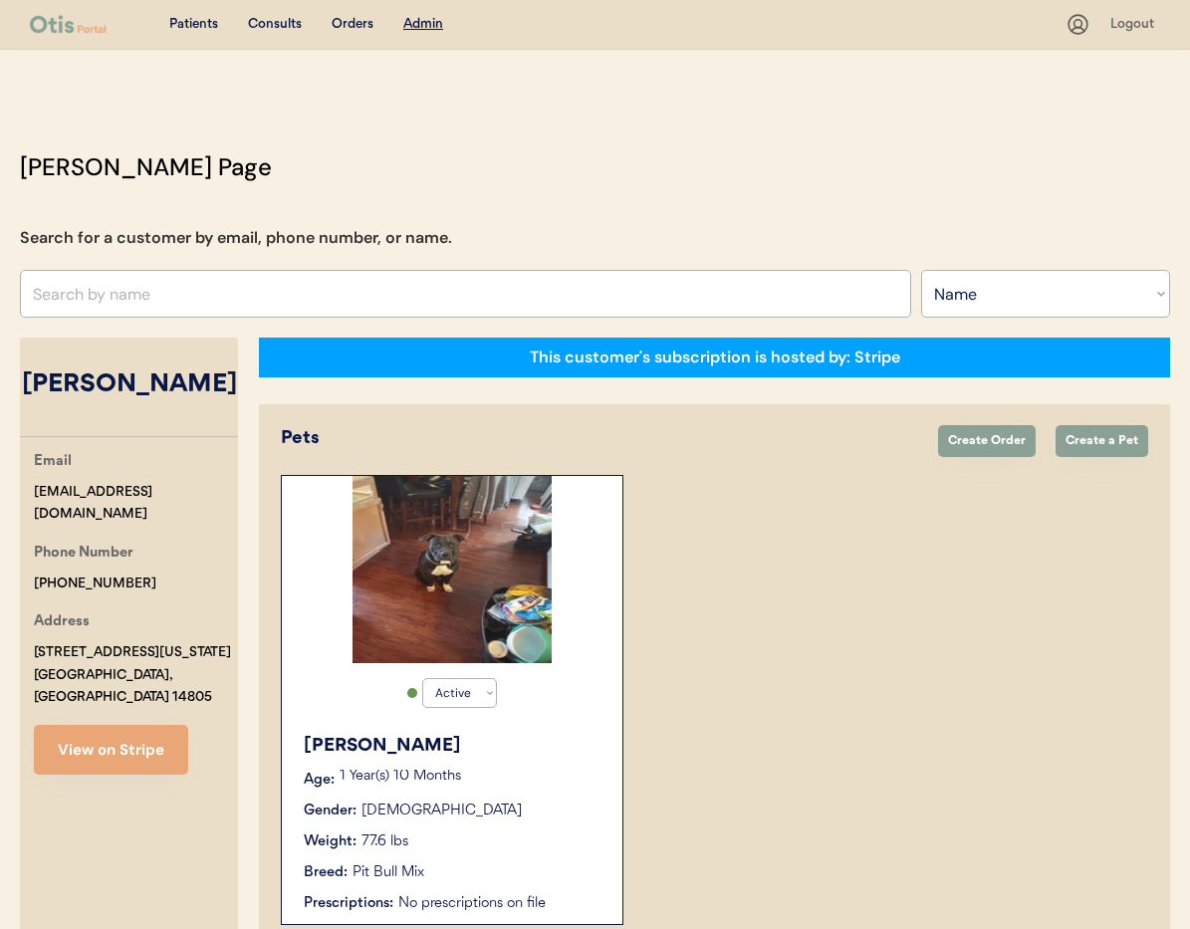
scroll to position [110, 0]
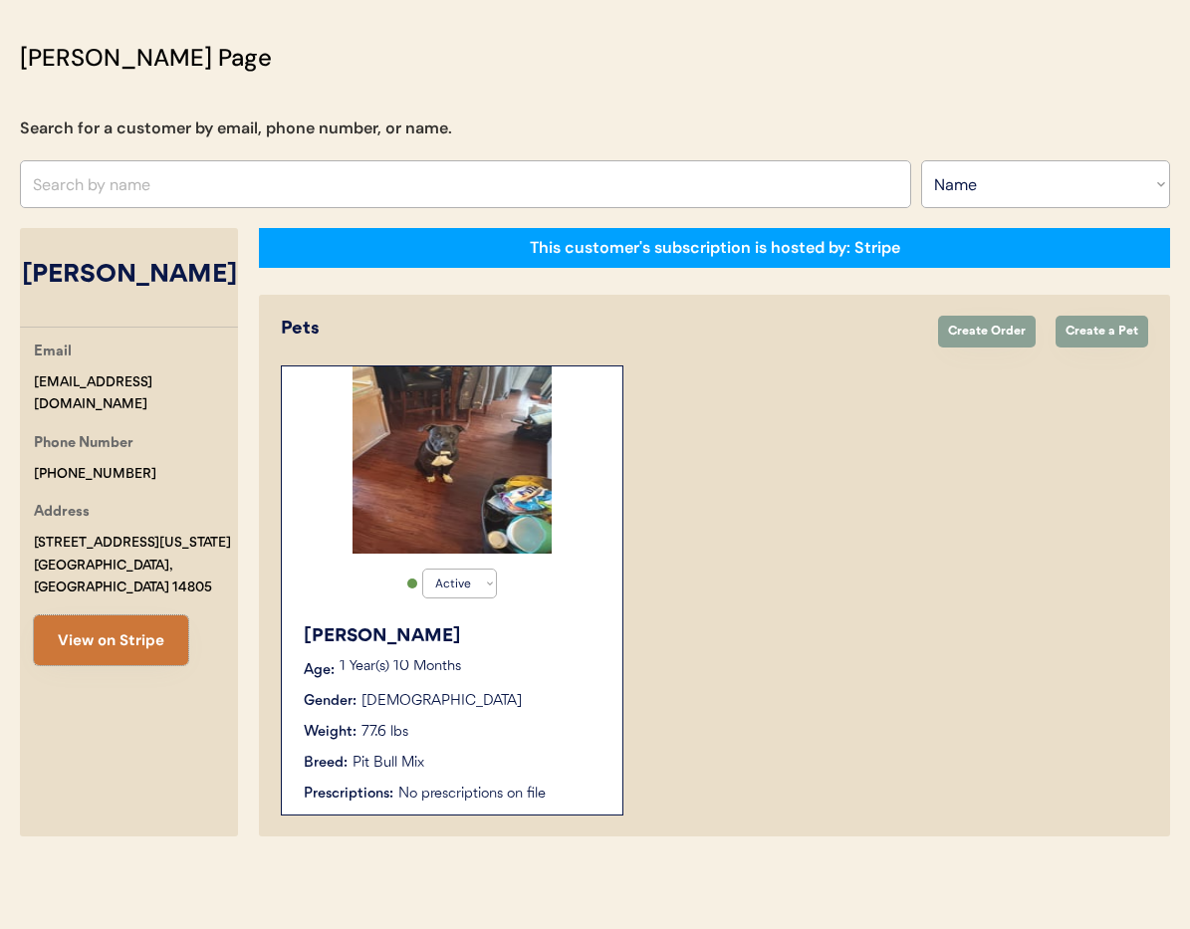
click at [128, 616] on button "View on Stripe" at bounding box center [111, 641] width 154 height 50
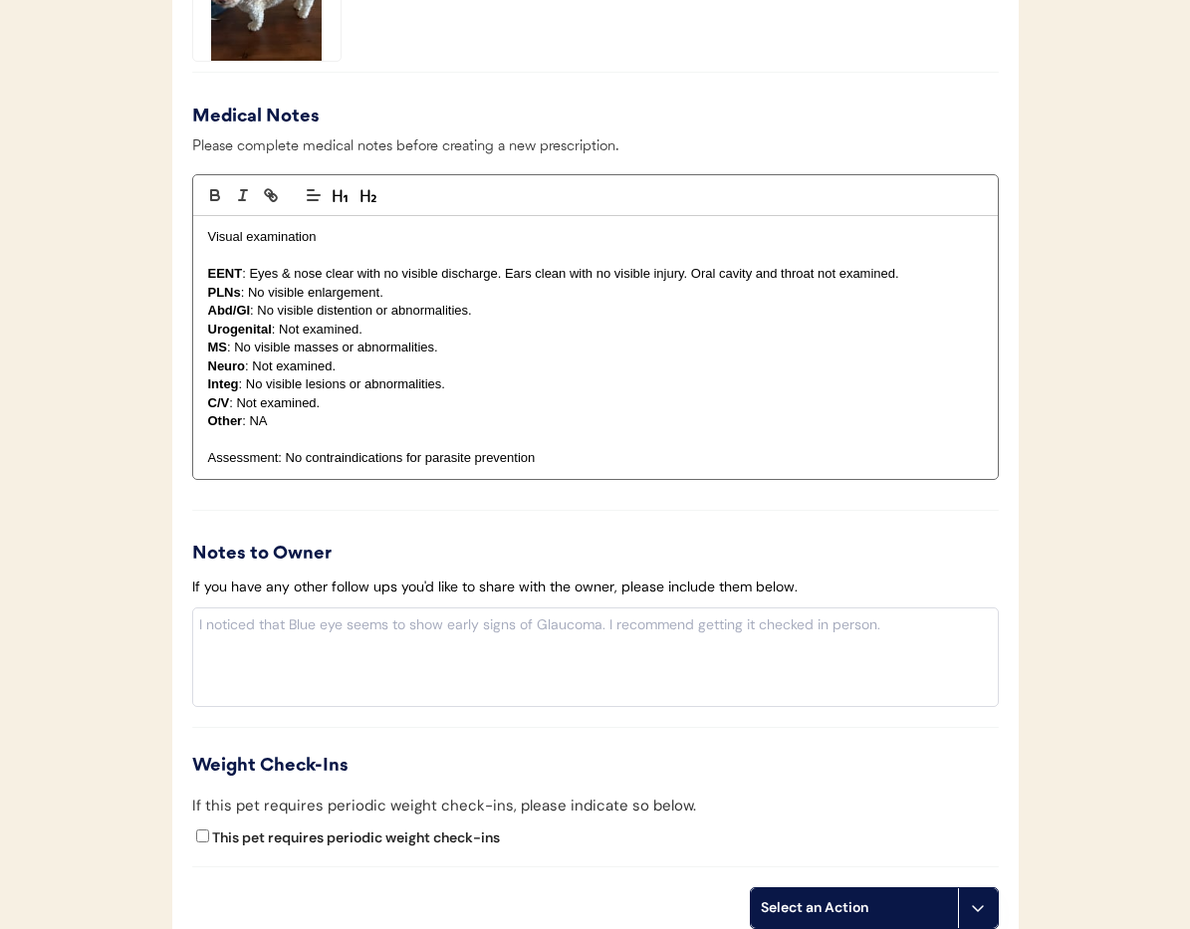
scroll to position [2119, 0]
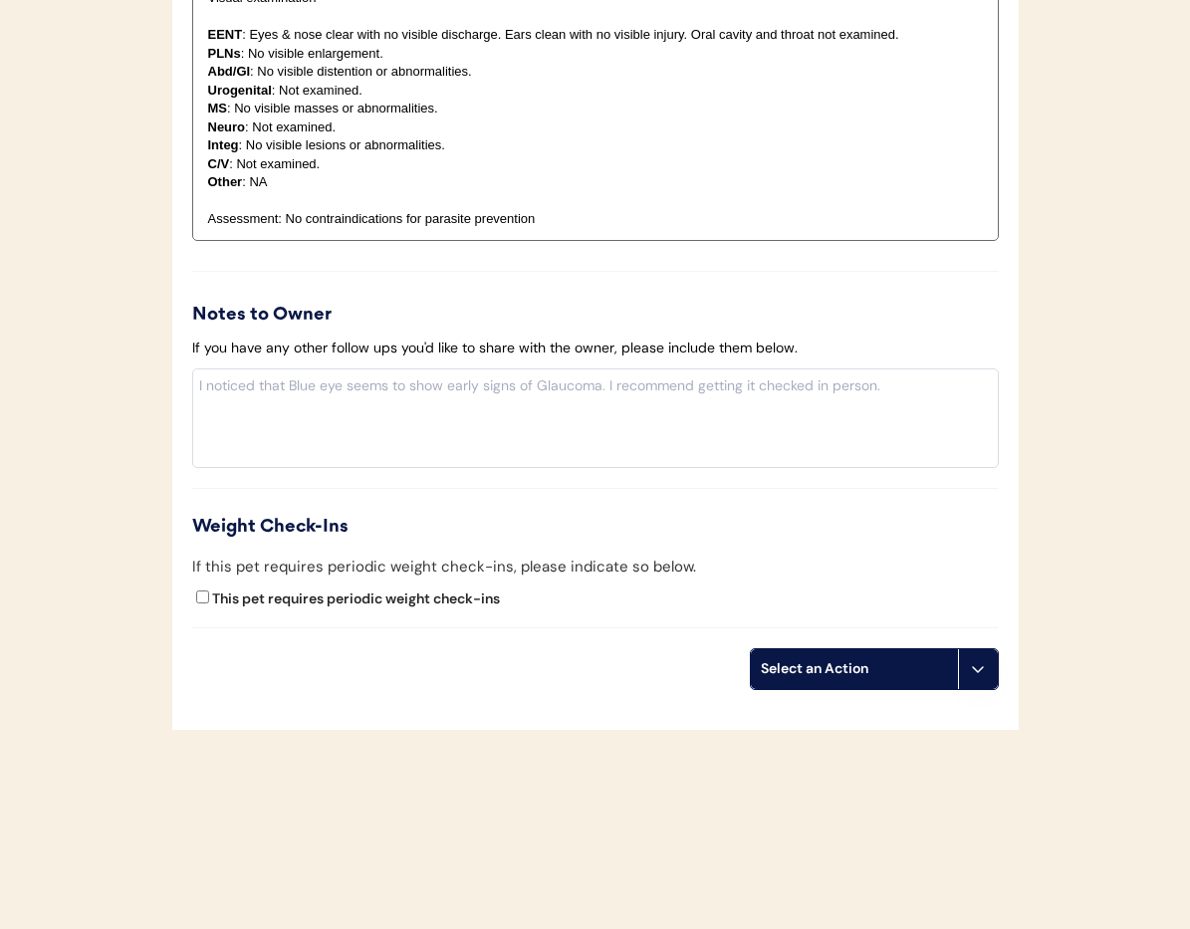
click at [978, 677] on icon at bounding box center [978, 669] width 16 height 16
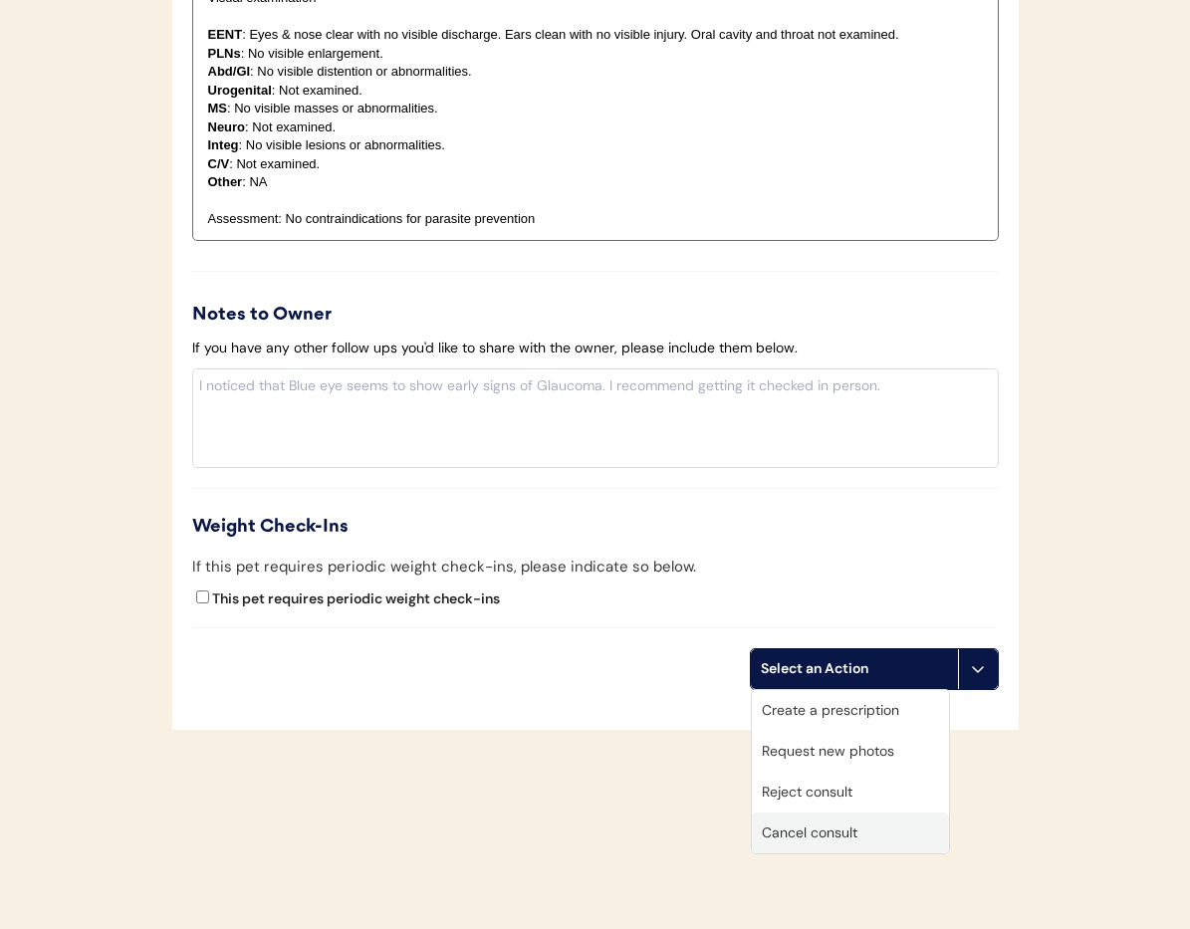
click at [877, 832] on div "Cancel consult" at bounding box center [850, 833] width 197 height 41
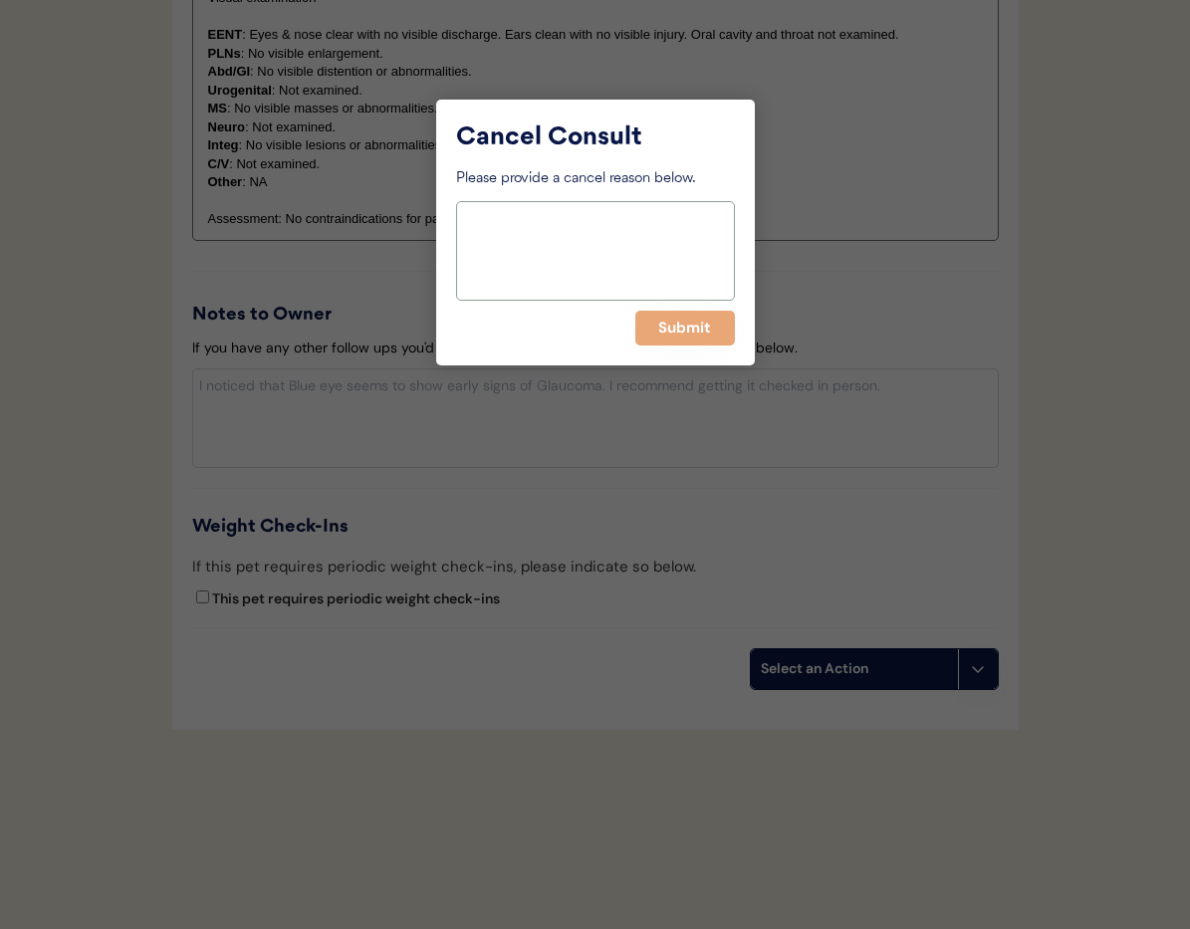
click at [539, 254] on textarea at bounding box center [595, 251] width 279 height 100
paste textarea "> 6 months"
type textarea "> 6 months"
click at [663, 327] on button "Submit" at bounding box center [685, 328] width 100 height 35
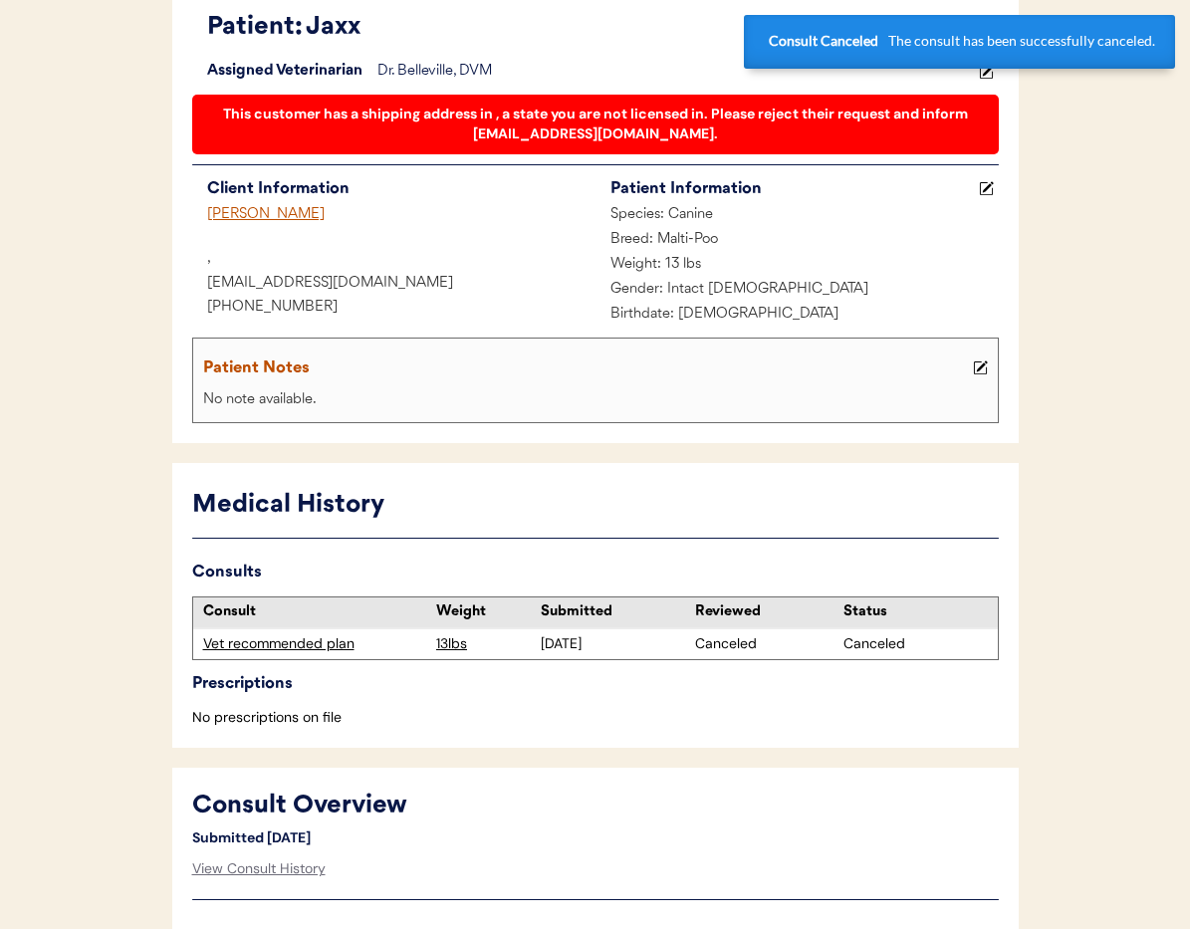
scroll to position [0, 0]
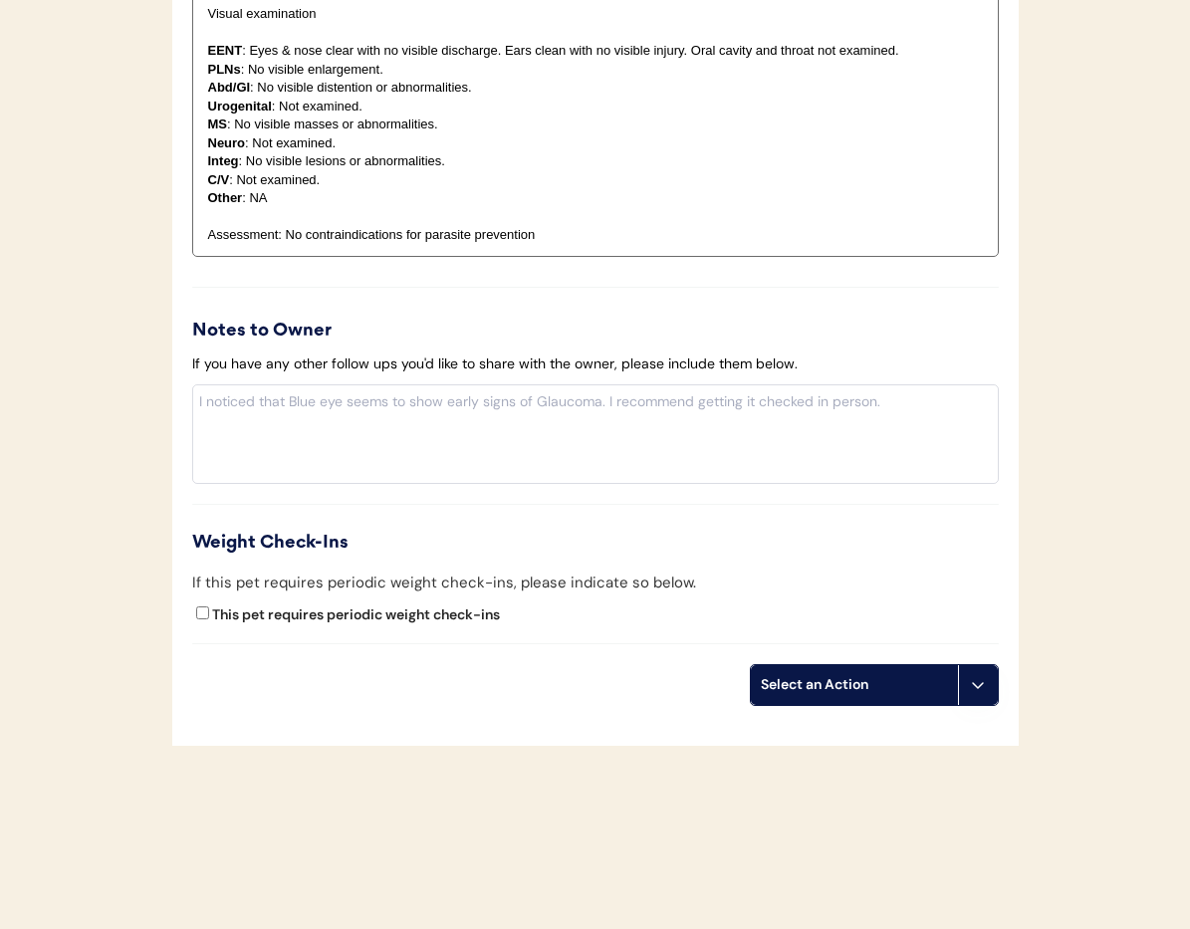
scroll to position [2136, 0]
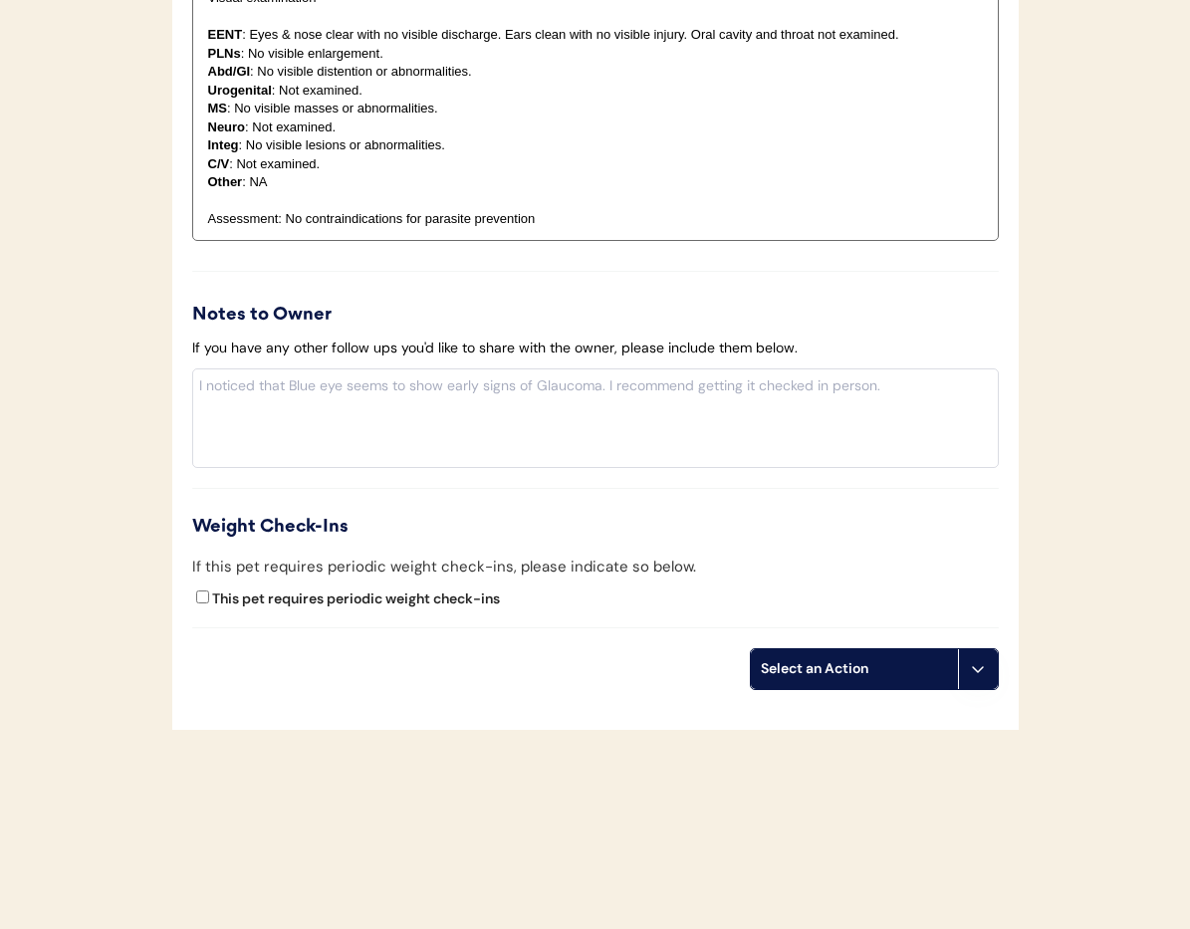
click at [976, 680] on button at bounding box center [978, 669] width 40 height 40
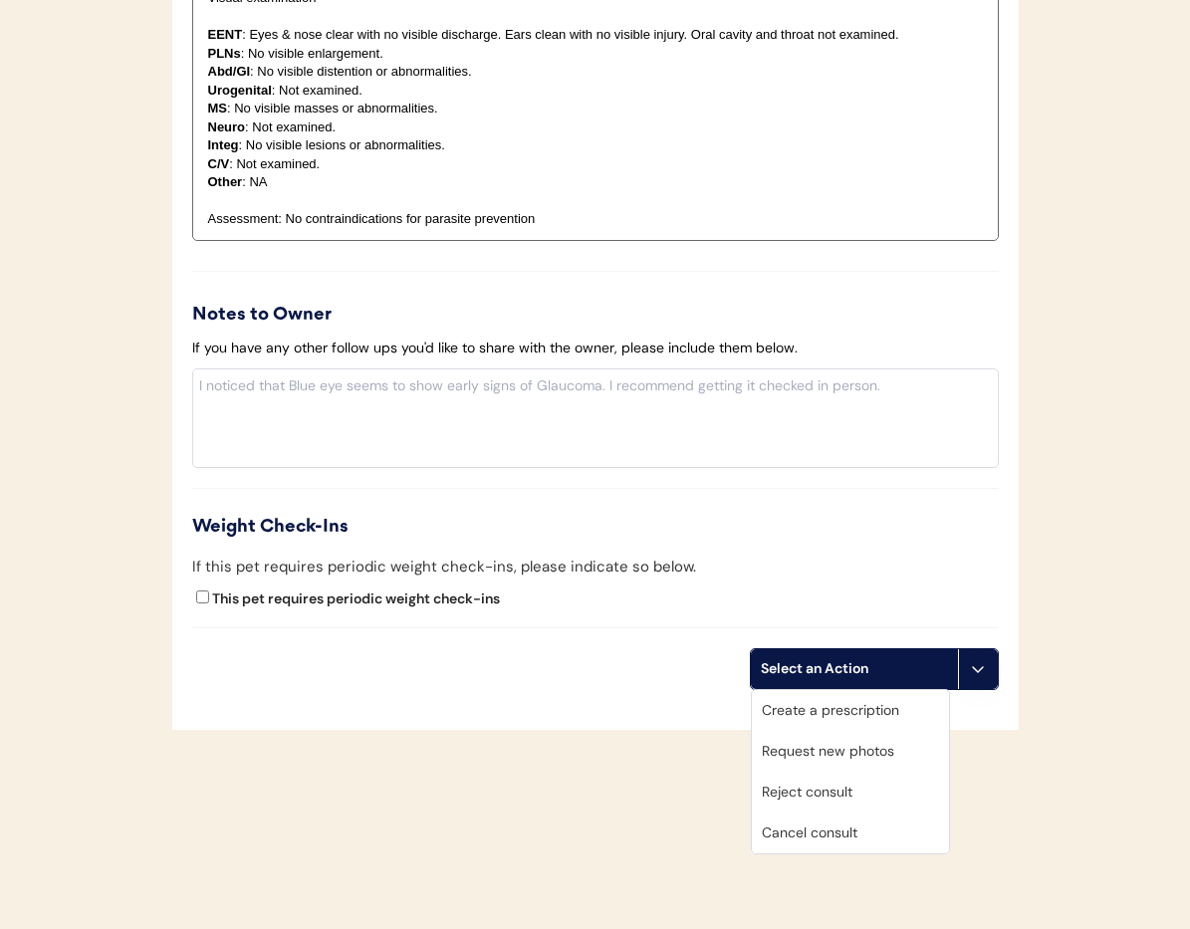
click at [873, 833] on div "Cancel consult" at bounding box center [850, 833] width 197 height 41
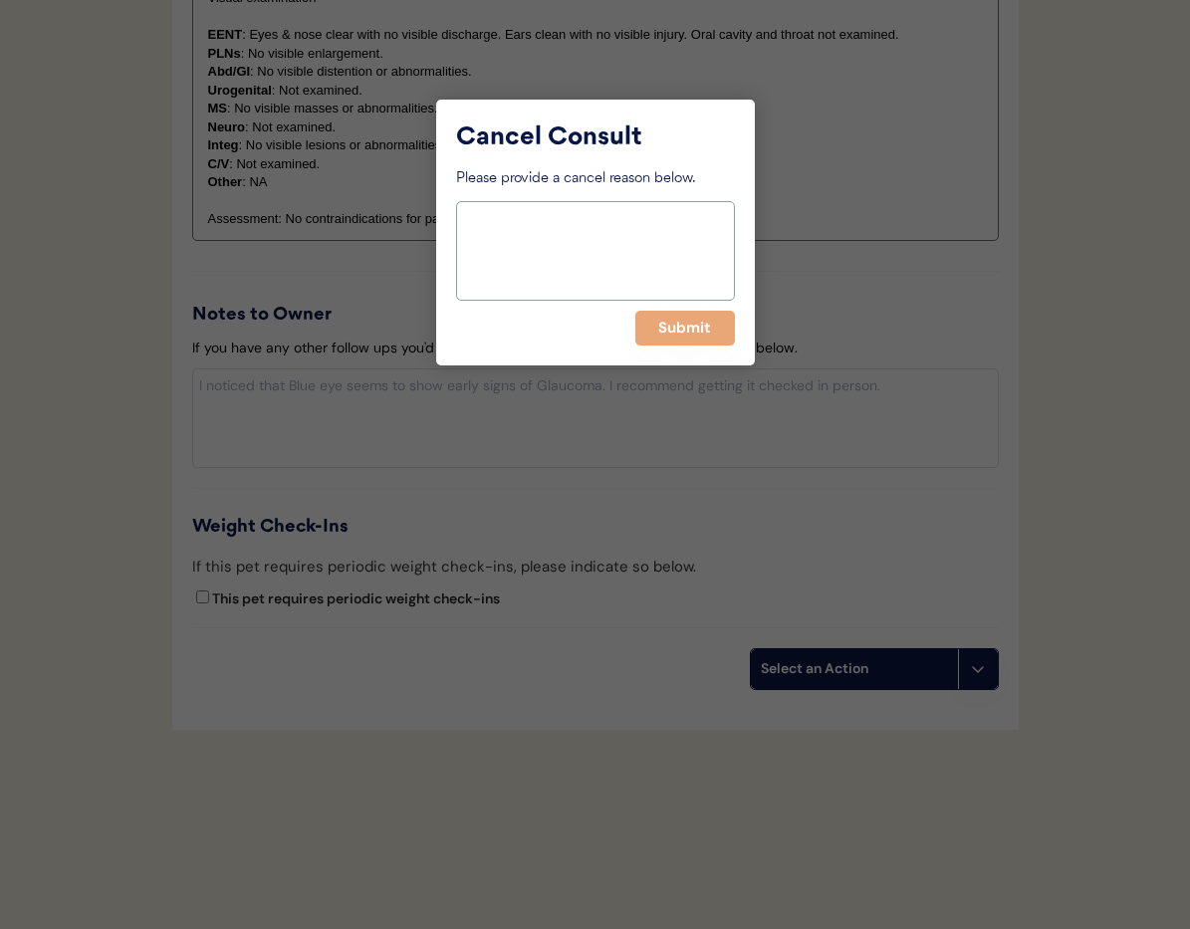
drag, startPoint x: 581, startPoint y: 225, endPoint x: 580, endPoint y: 235, distance: 10.0
click at [581, 225] on textarea at bounding box center [595, 251] width 279 height 100
paste textarea "> 6 months"
type textarea "> 6 months"
click at [669, 323] on button "Submit" at bounding box center [685, 328] width 100 height 35
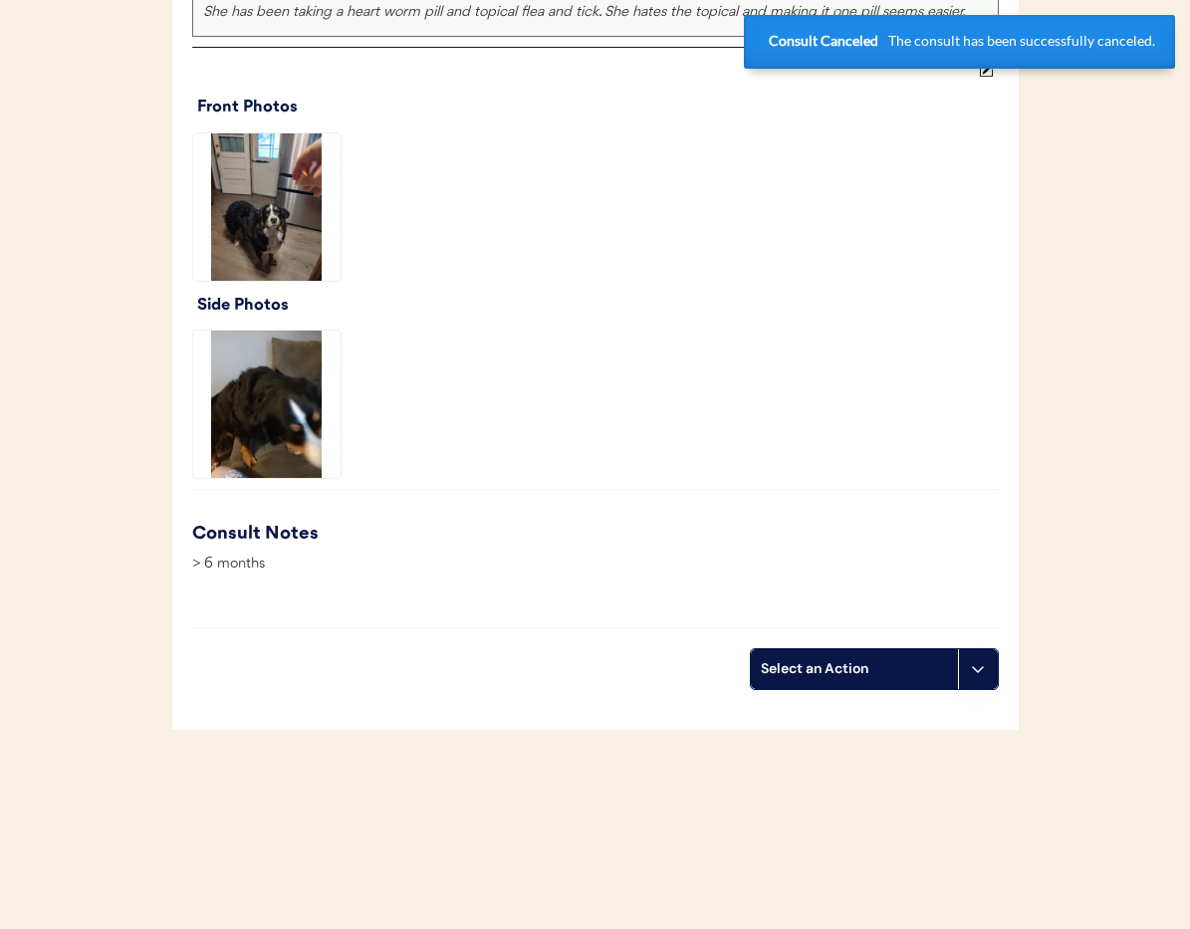
scroll to position [0, 0]
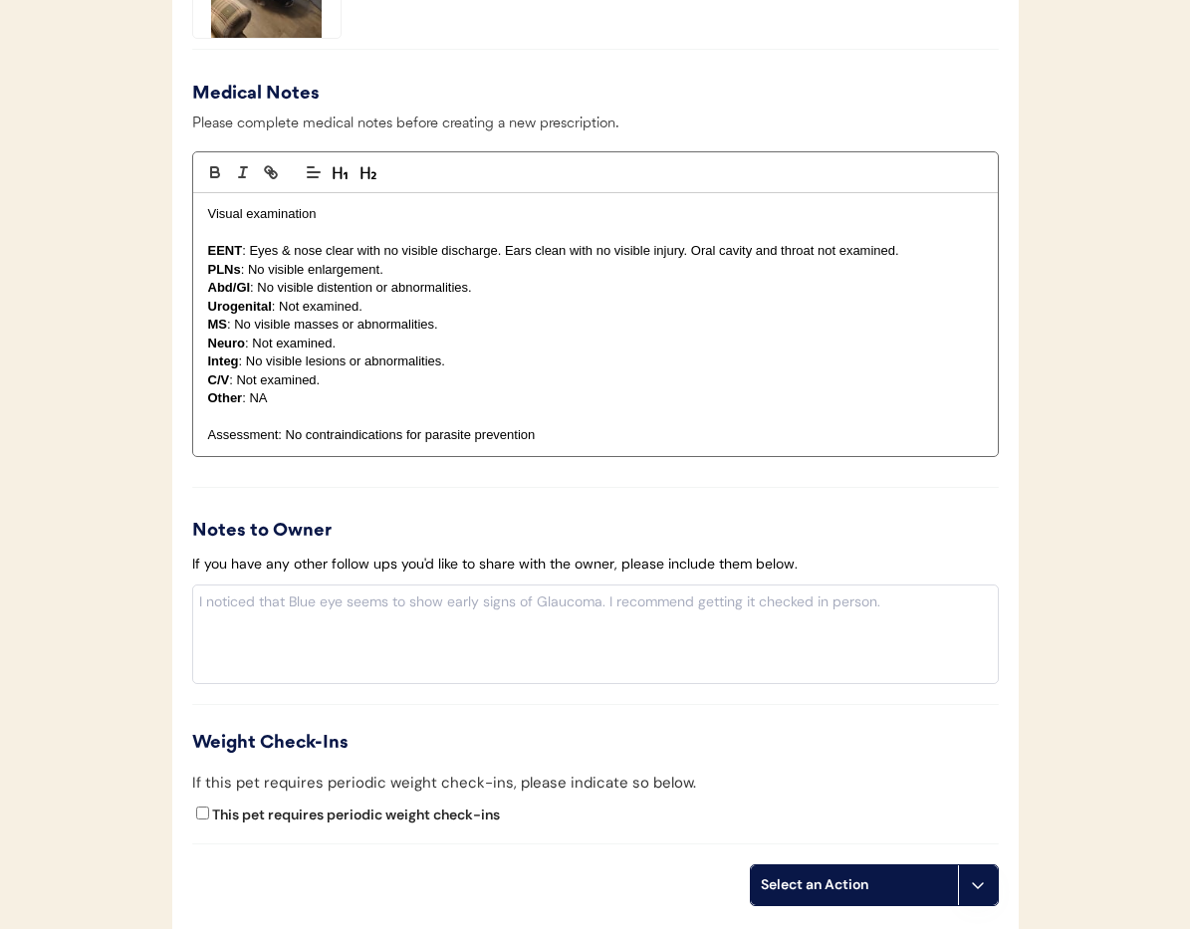
scroll to position [2136, 0]
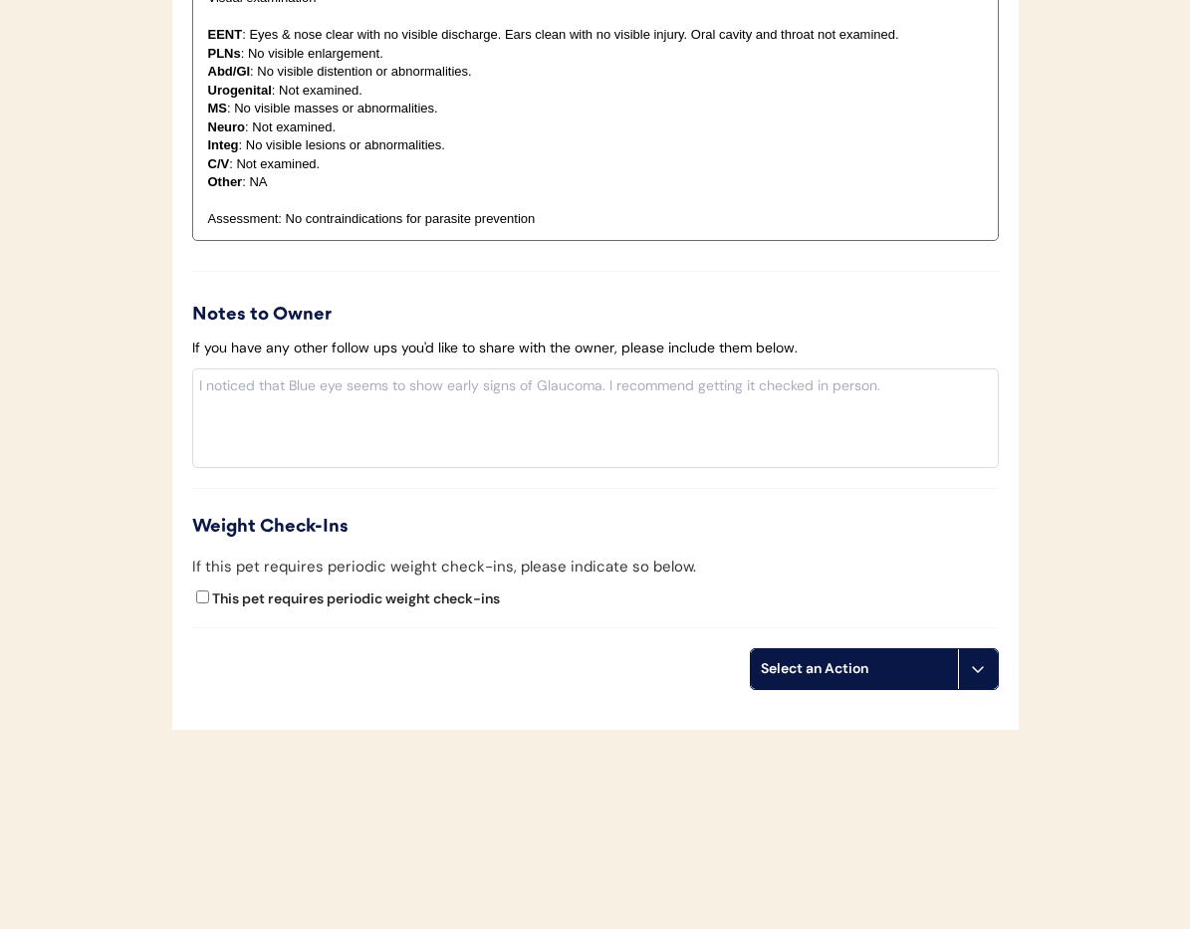
click at [985, 663] on icon at bounding box center [978, 669] width 16 height 16
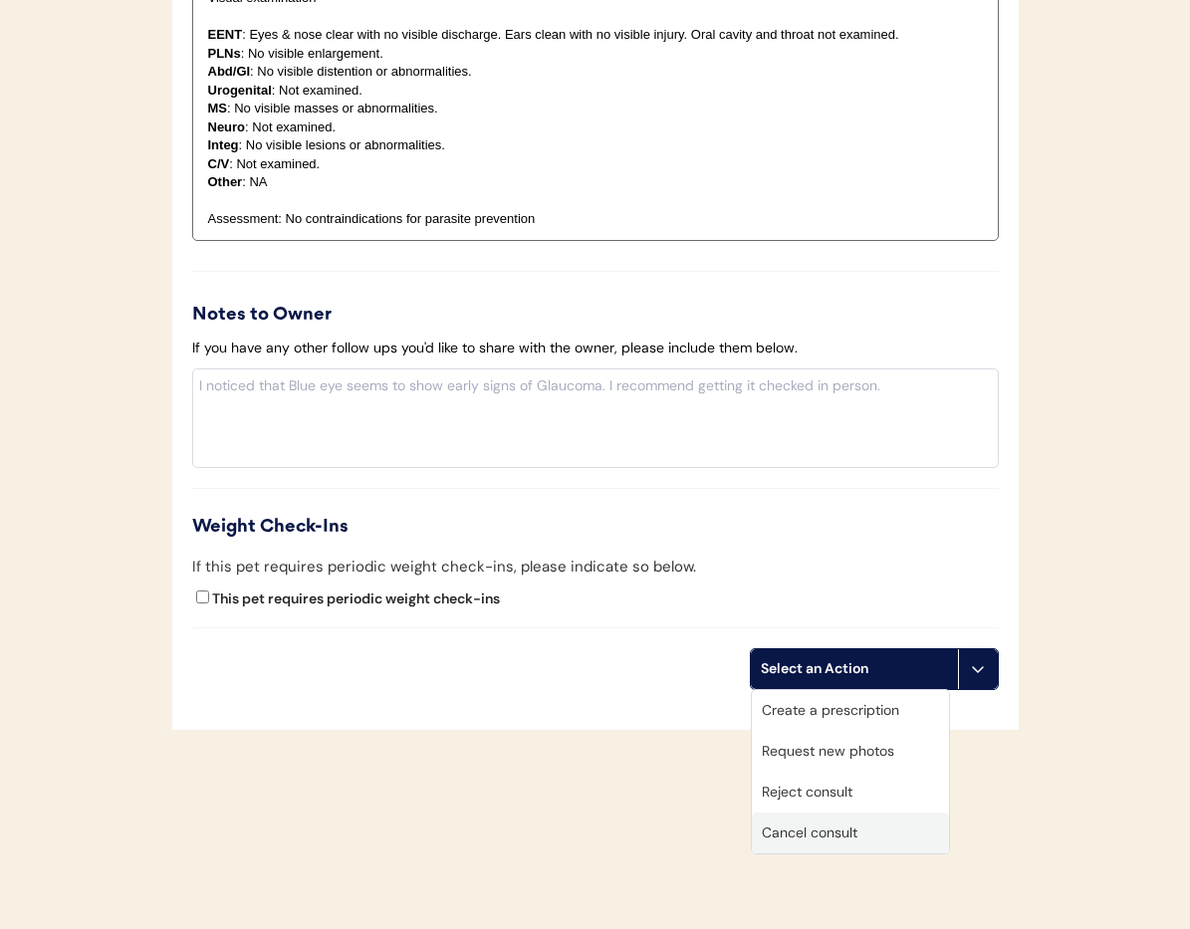
click at [840, 840] on div "Cancel consult" at bounding box center [850, 833] width 197 height 41
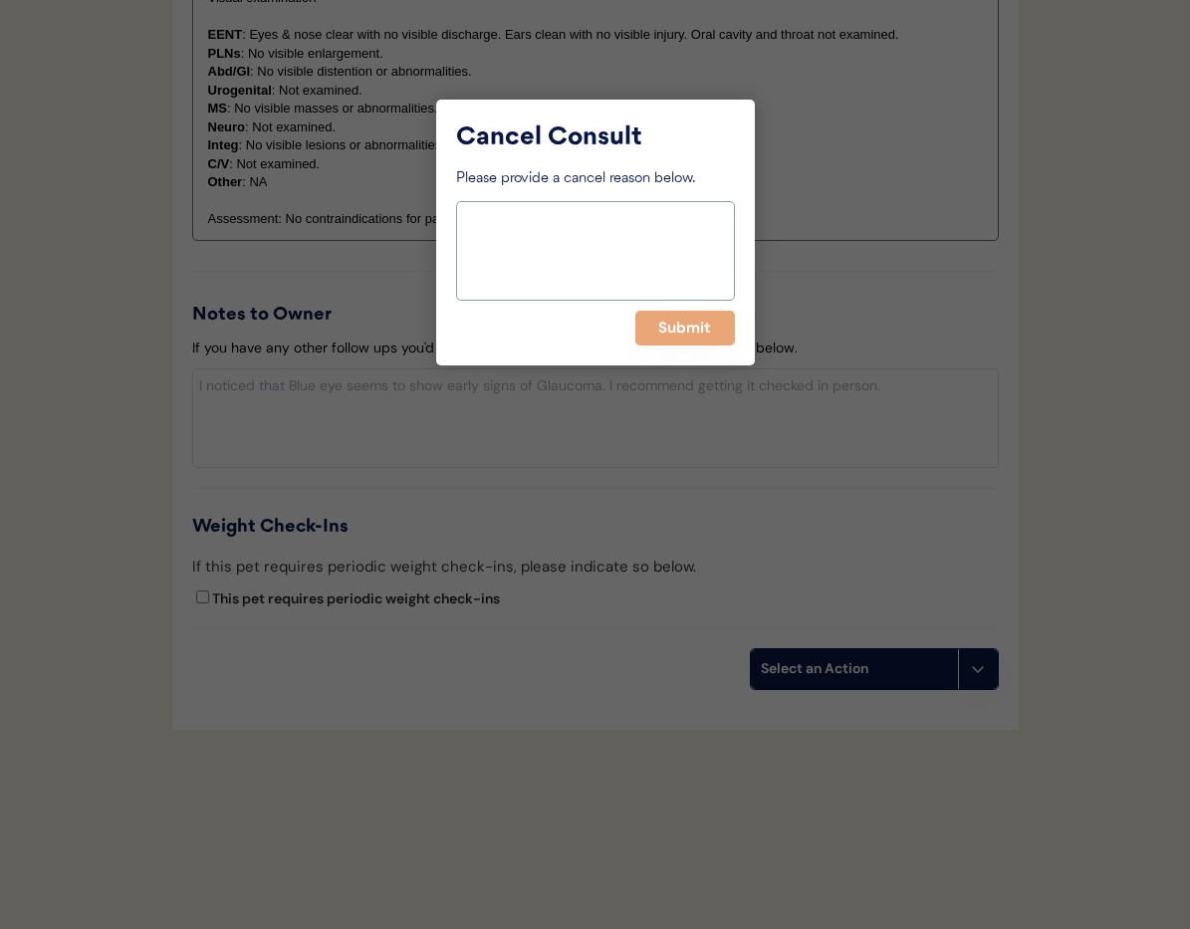
paste textarea "> 6 months"
type textarea "> 6 months"
click at [672, 332] on button "Submit" at bounding box center [685, 328] width 100 height 35
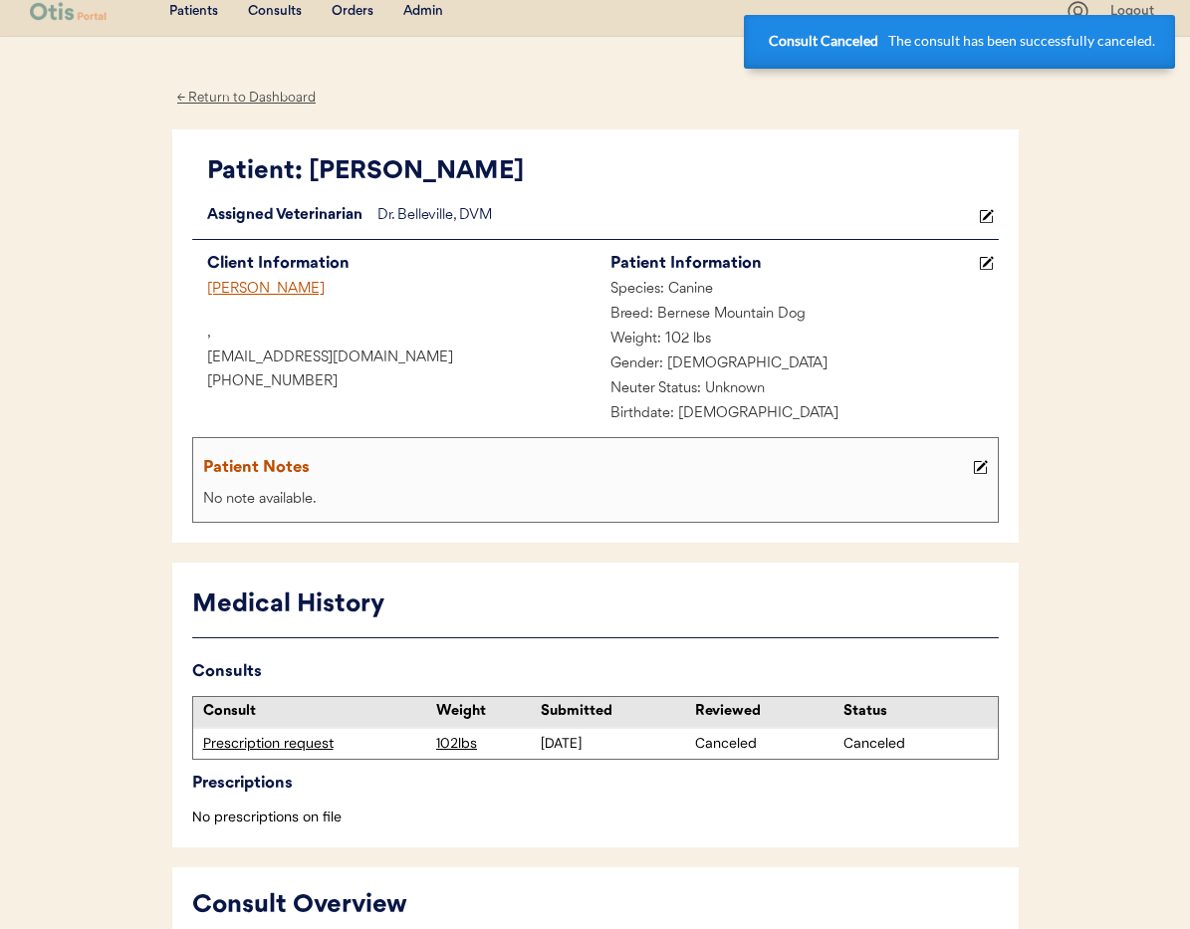
scroll to position [15, 0]
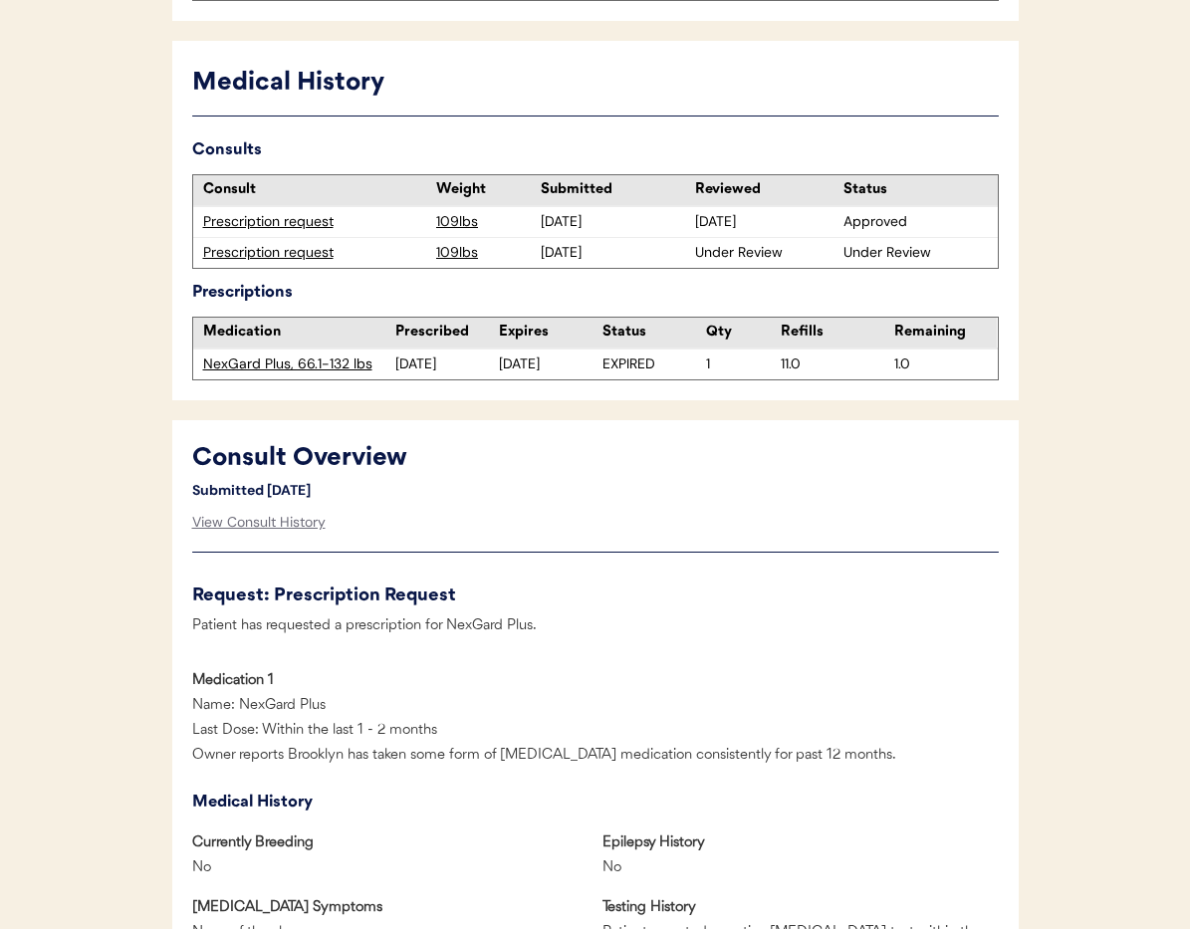
scroll to position [492, 0]
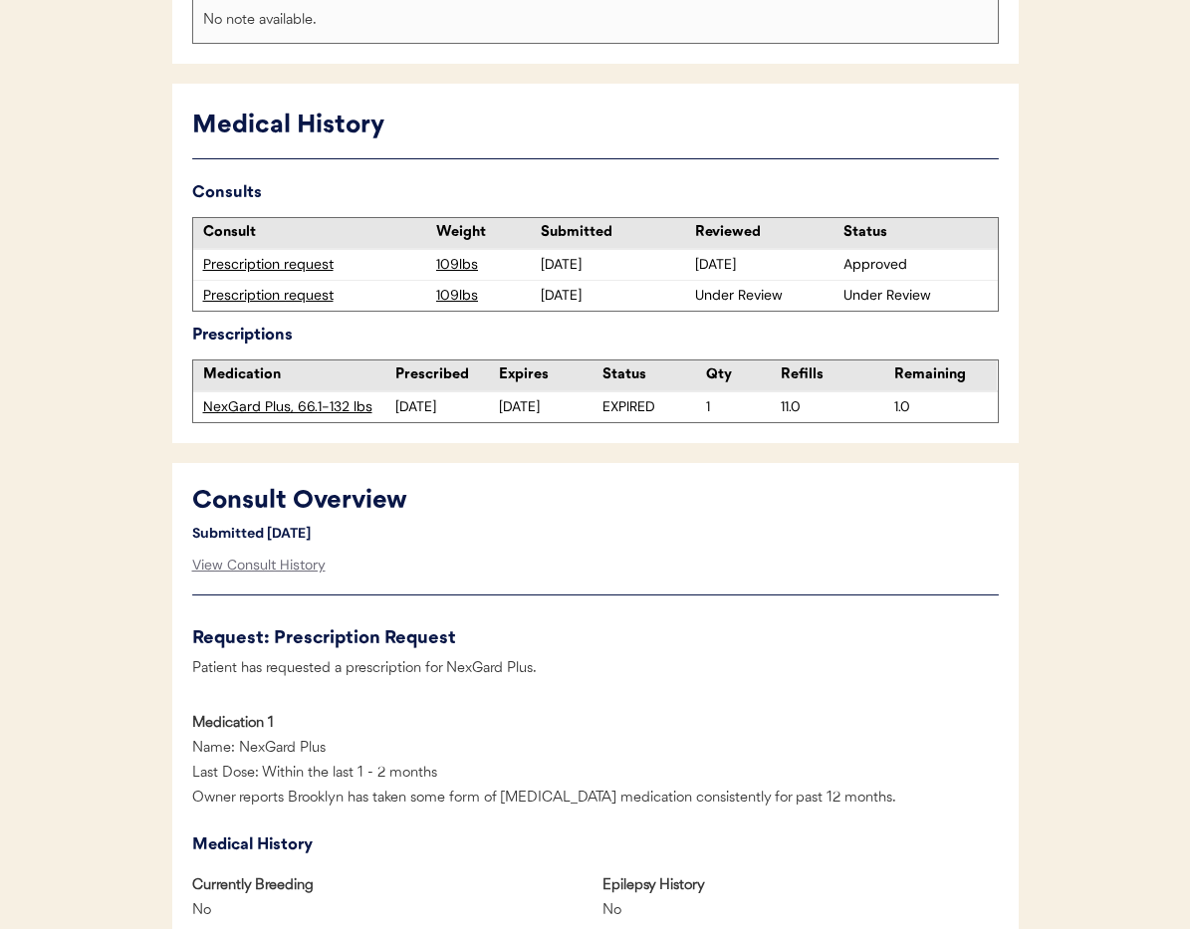
click at [262, 299] on div "Prescription request" at bounding box center [315, 296] width 224 height 20
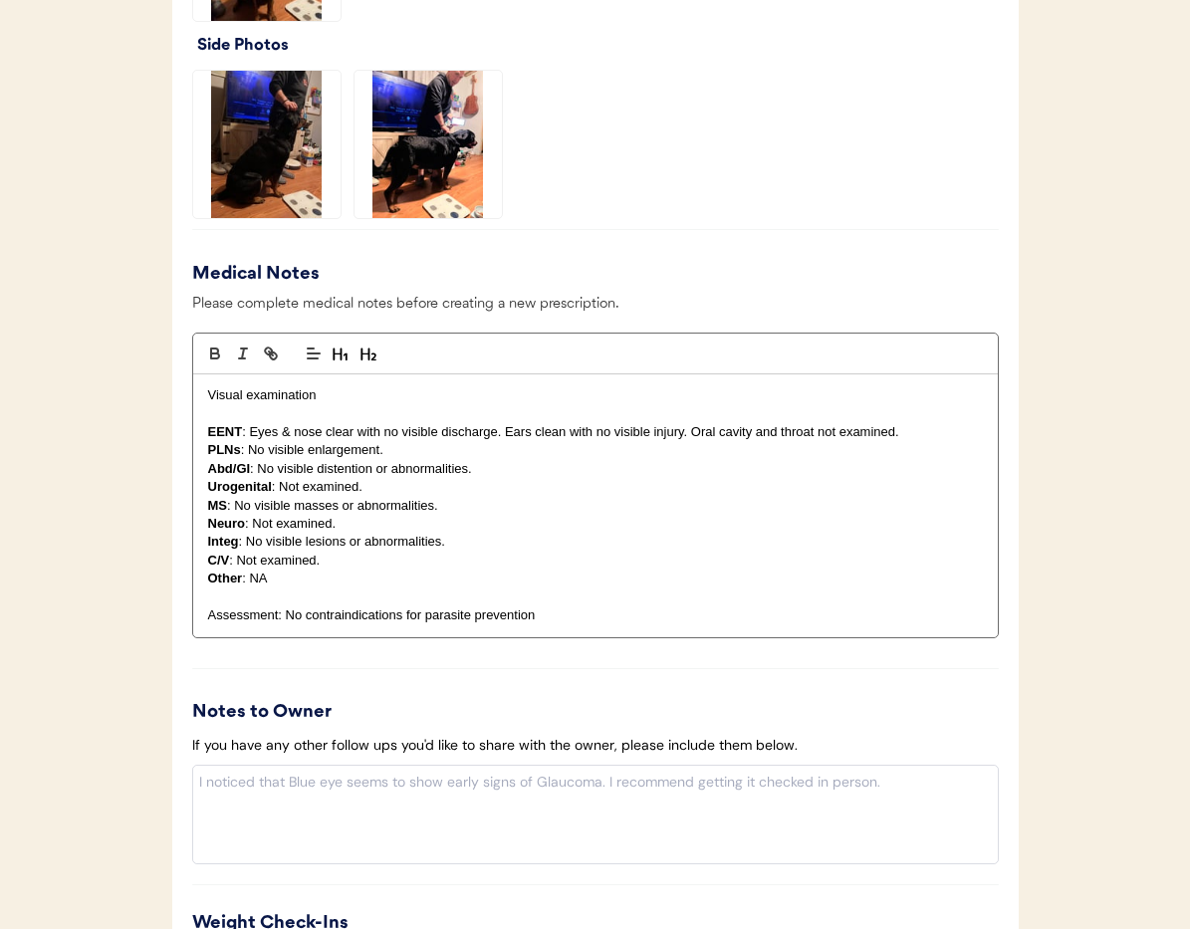
scroll to position [2125, 0]
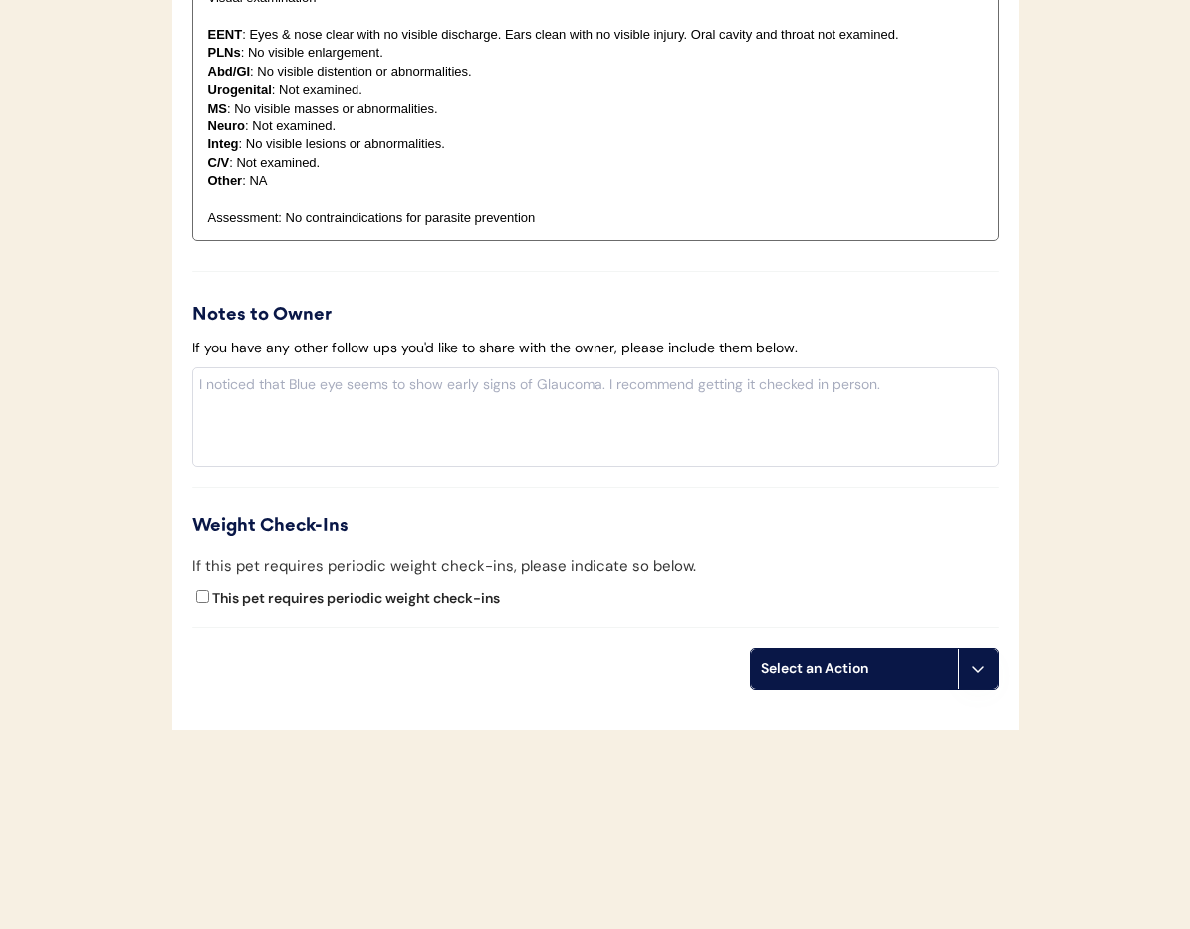
click at [981, 687] on button at bounding box center [978, 669] width 40 height 40
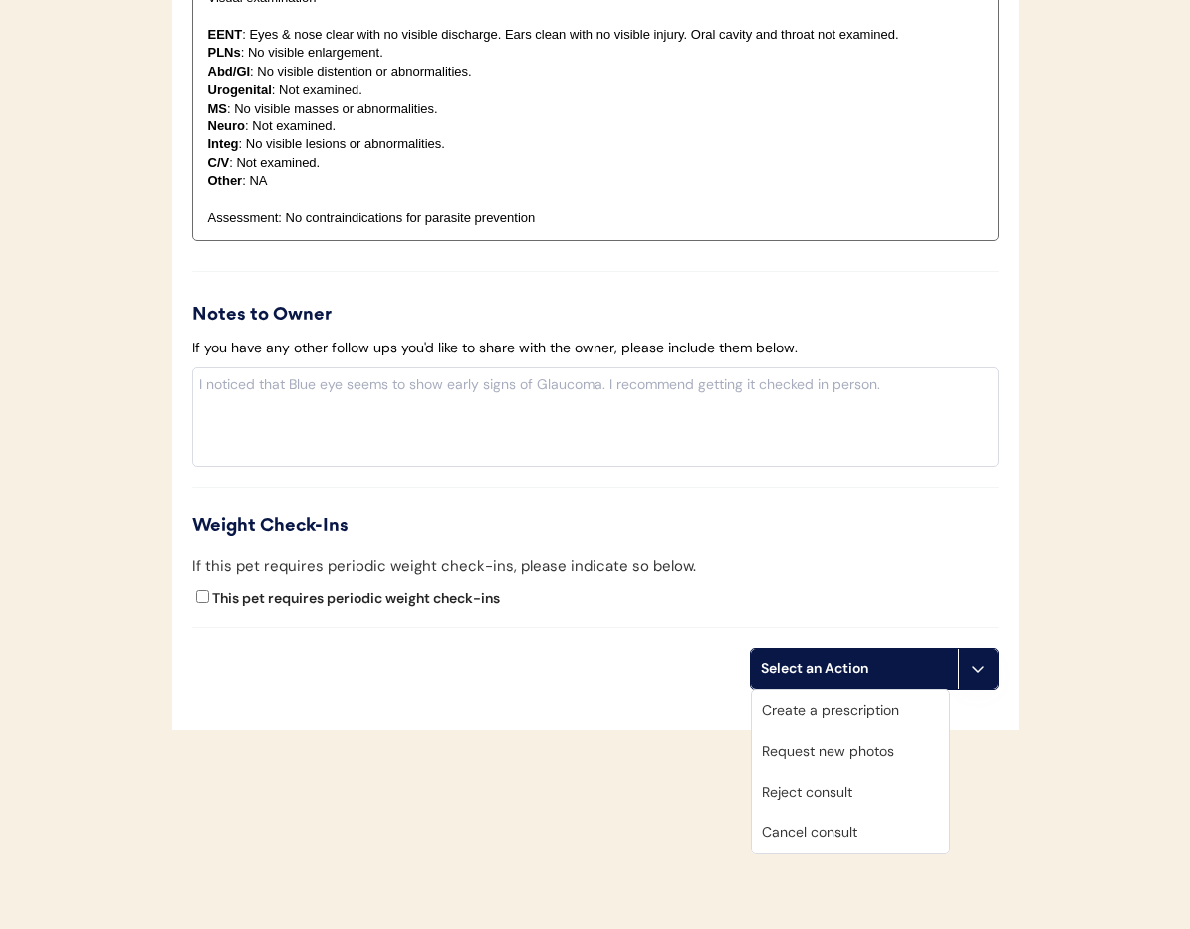
click at [851, 833] on div "Cancel consult" at bounding box center [850, 833] width 197 height 41
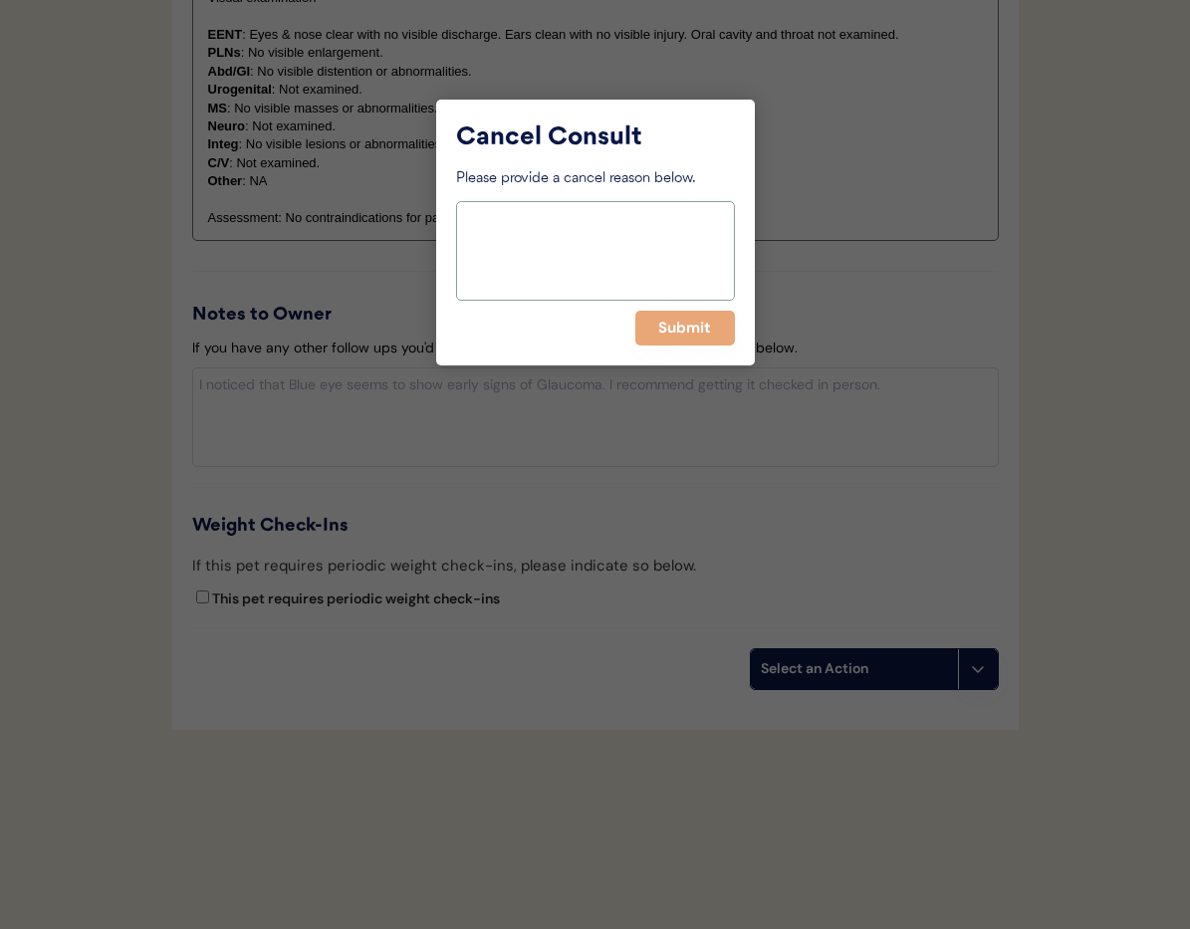
click at [538, 237] on textarea at bounding box center [595, 251] width 279 height 100
paste textarea "> 6 months"
type textarea "> 6 months"
click at [671, 334] on button "Submit" at bounding box center [685, 328] width 100 height 35
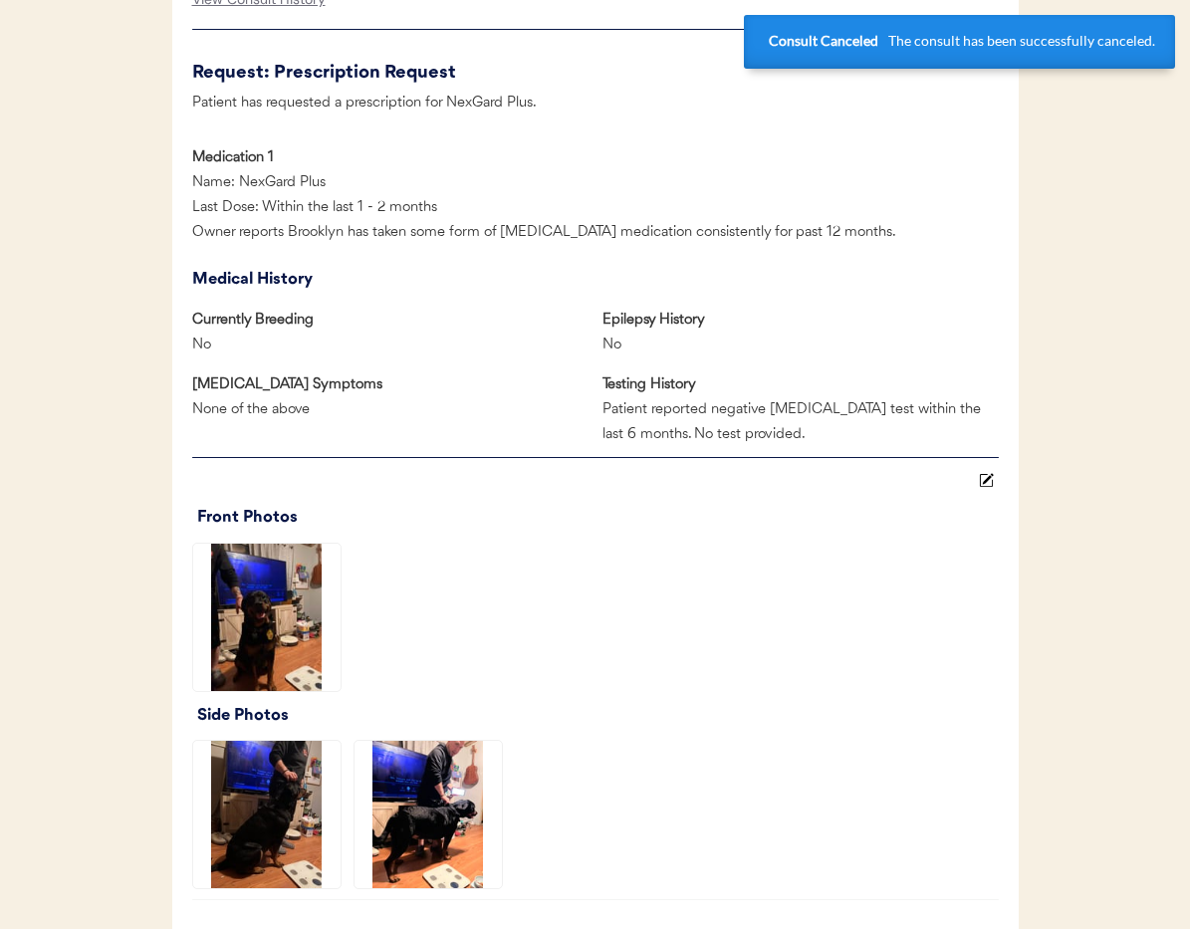
scroll to position [0, 0]
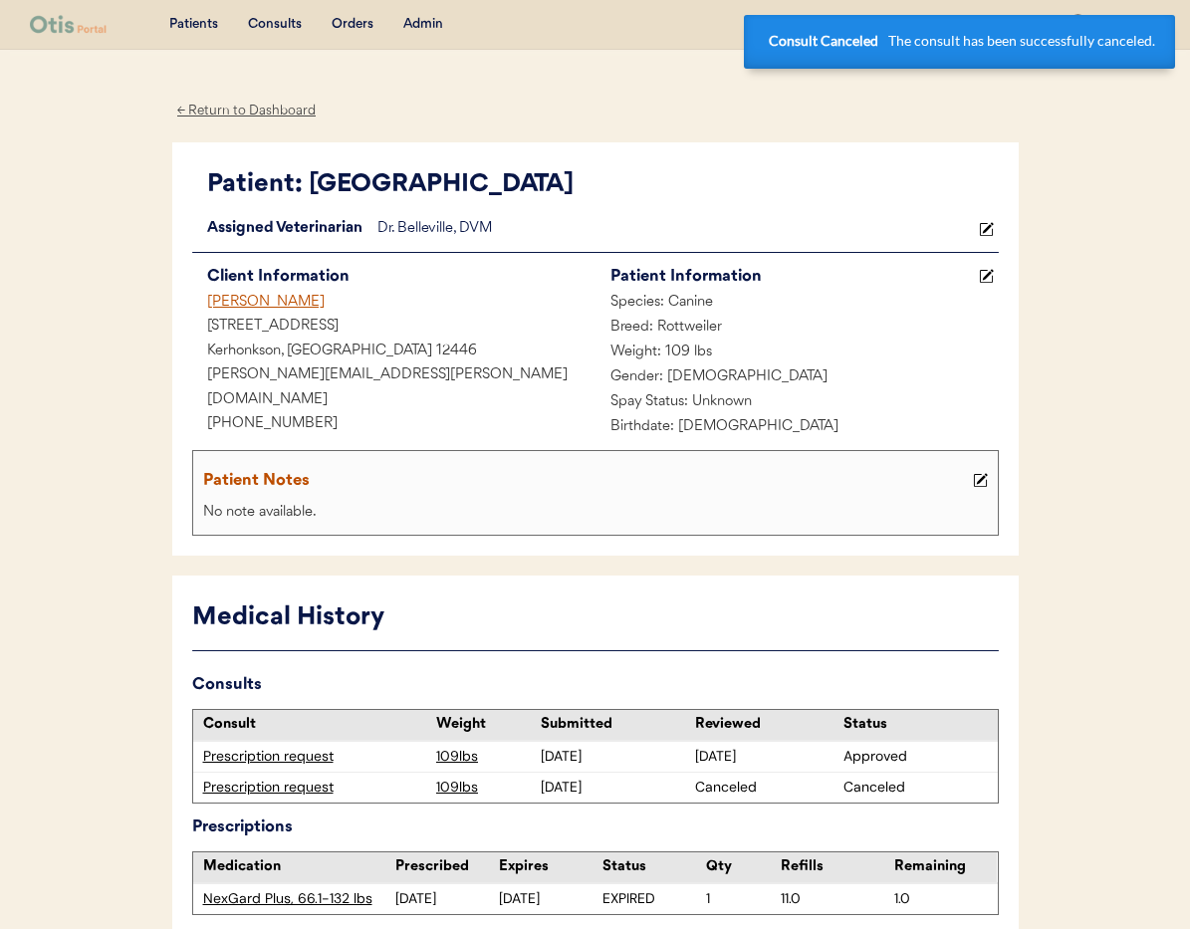
click at [254, 298] on div "[PERSON_NAME]" at bounding box center [393, 303] width 403 height 25
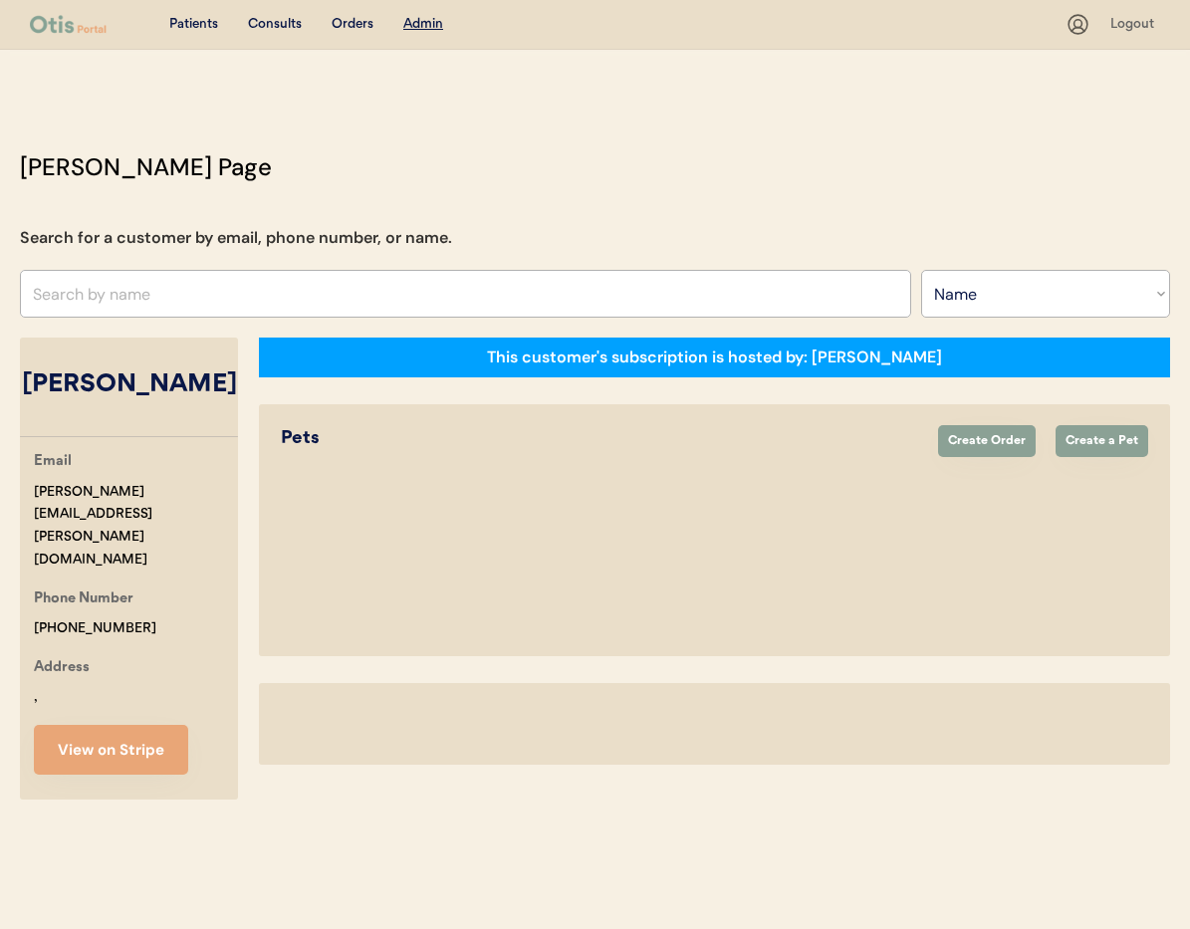
select select ""Name""
select select "true"
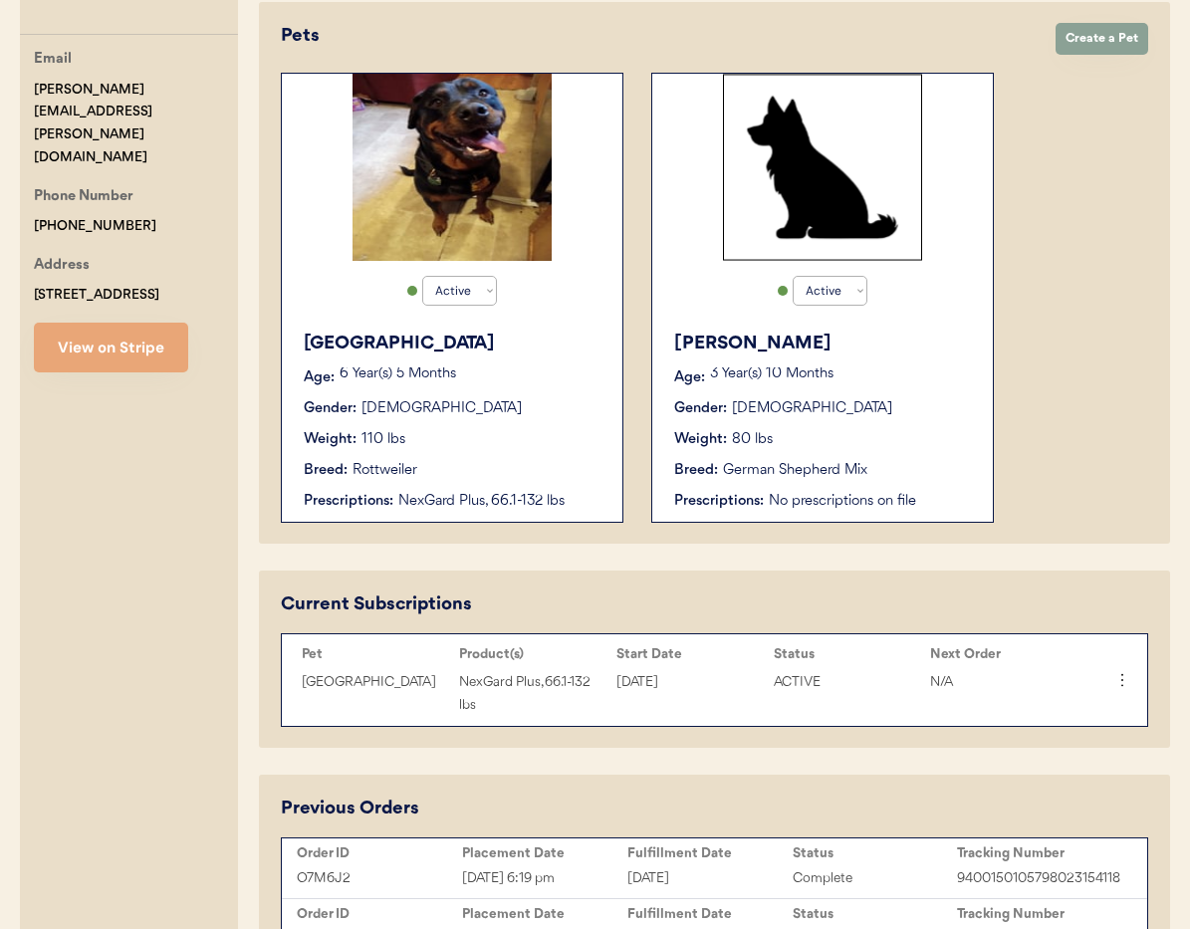
scroll to position [366, 0]
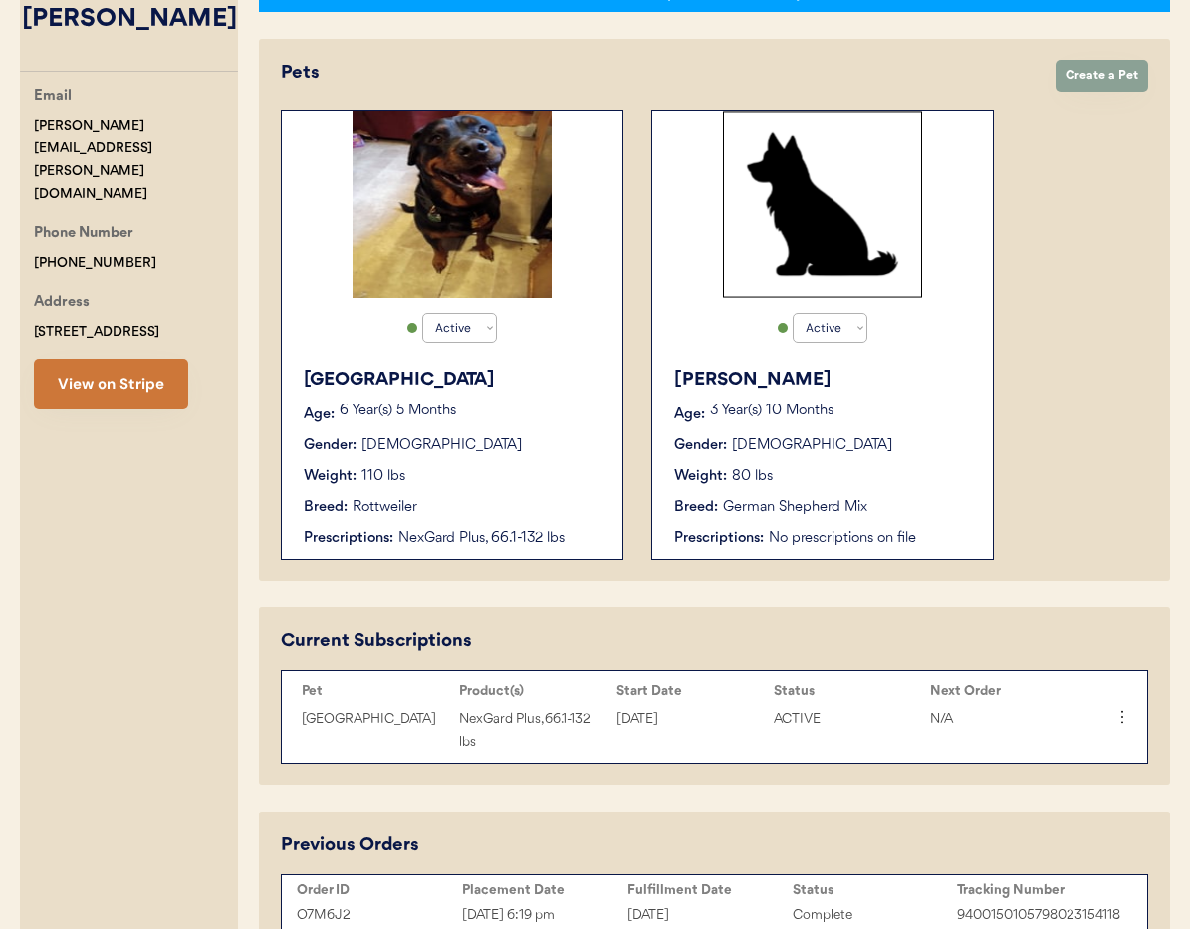
click at [64, 375] on button "View on Stripe" at bounding box center [111, 385] width 154 height 50
